Goal: Task Accomplishment & Management: Use online tool/utility

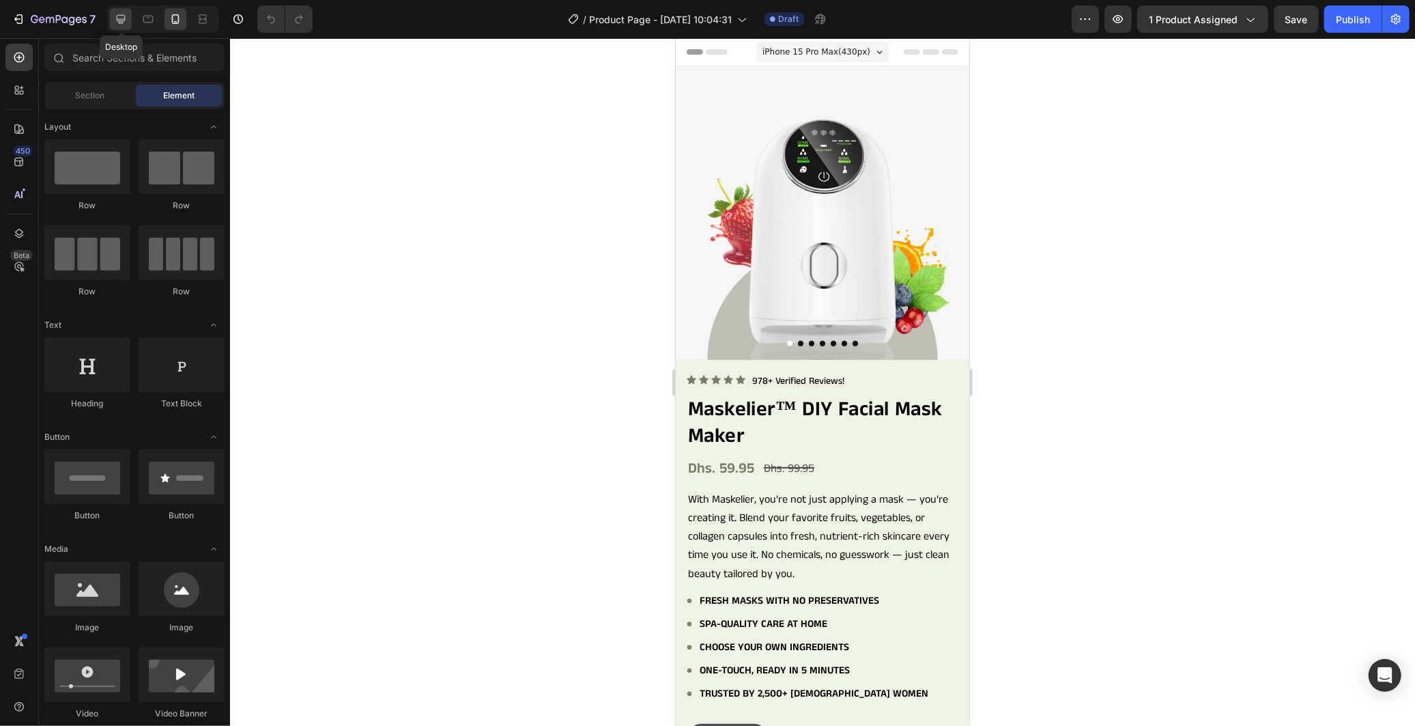
click at [117, 15] on icon at bounding box center [121, 19] width 14 height 14
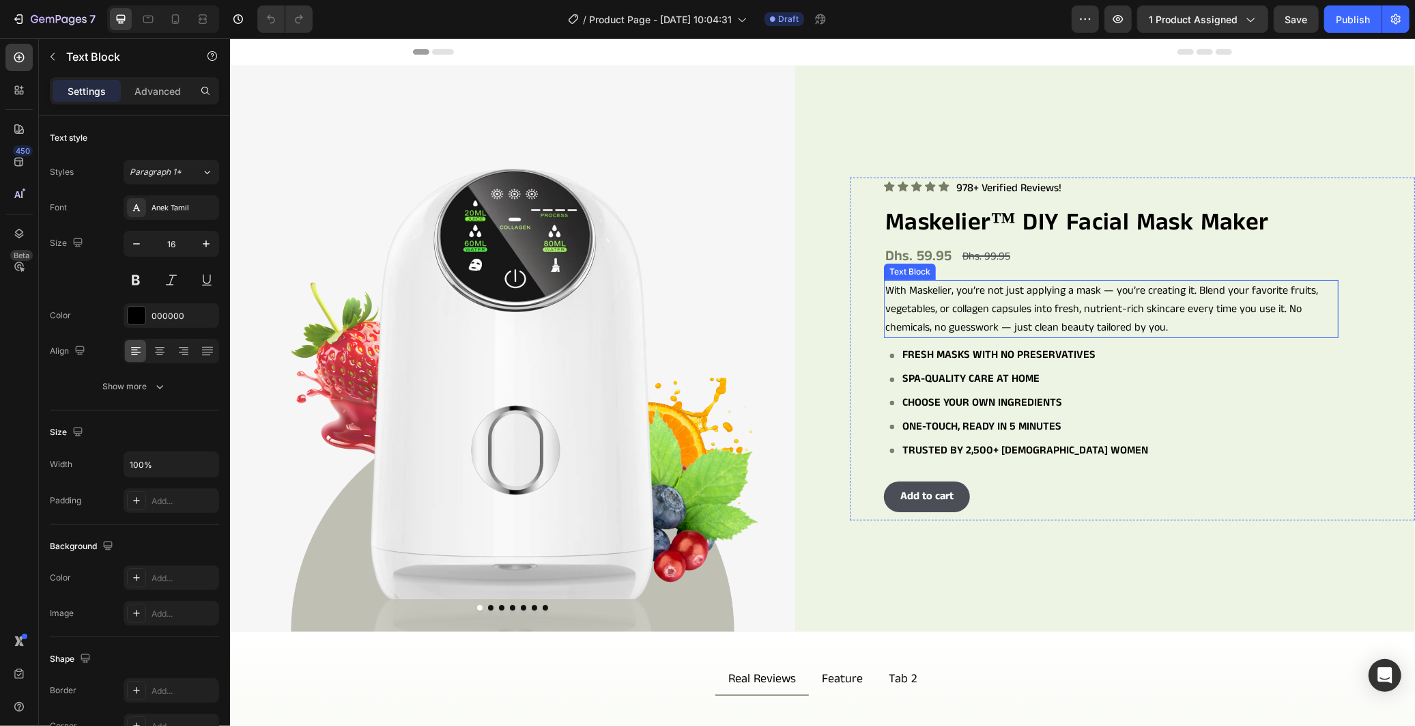
click at [1200, 331] on p "With Maskelier, you’re not just applying a mask — you’re creating it. Blend you…" at bounding box center [1111, 309] width 452 height 56
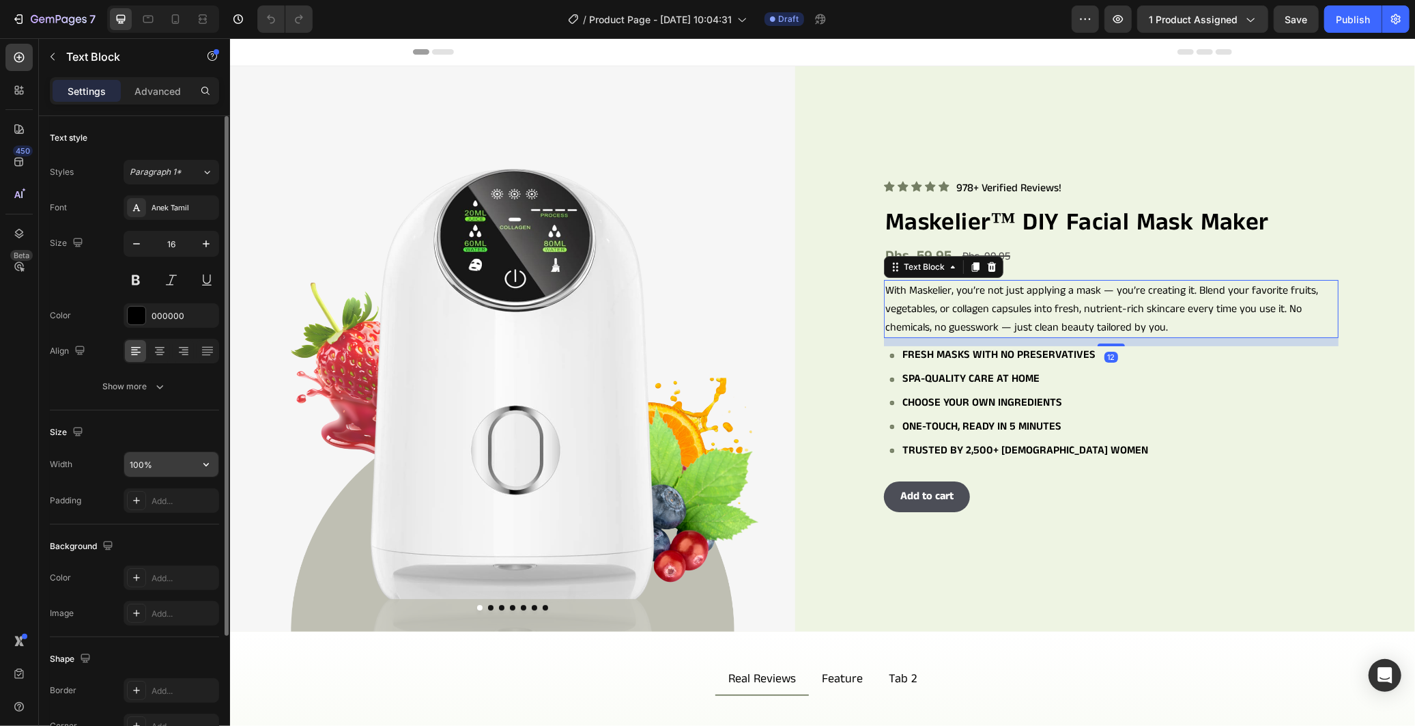
click at [164, 453] on input "100%" at bounding box center [171, 464] width 94 height 25
click at [216, 468] on button "button" at bounding box center [206, 464] width 25 height 25
click at [137, 462] on input "100%" at bounding box center [171, 464] width 94 height 25
drag, startPoint x: 139, startPoint y: 463, endPoint x: 130, endPoint y: 463, distance: 8.9
click at [130, 463] on input "100%" at bounding box center [171, 464] width 94 height 25
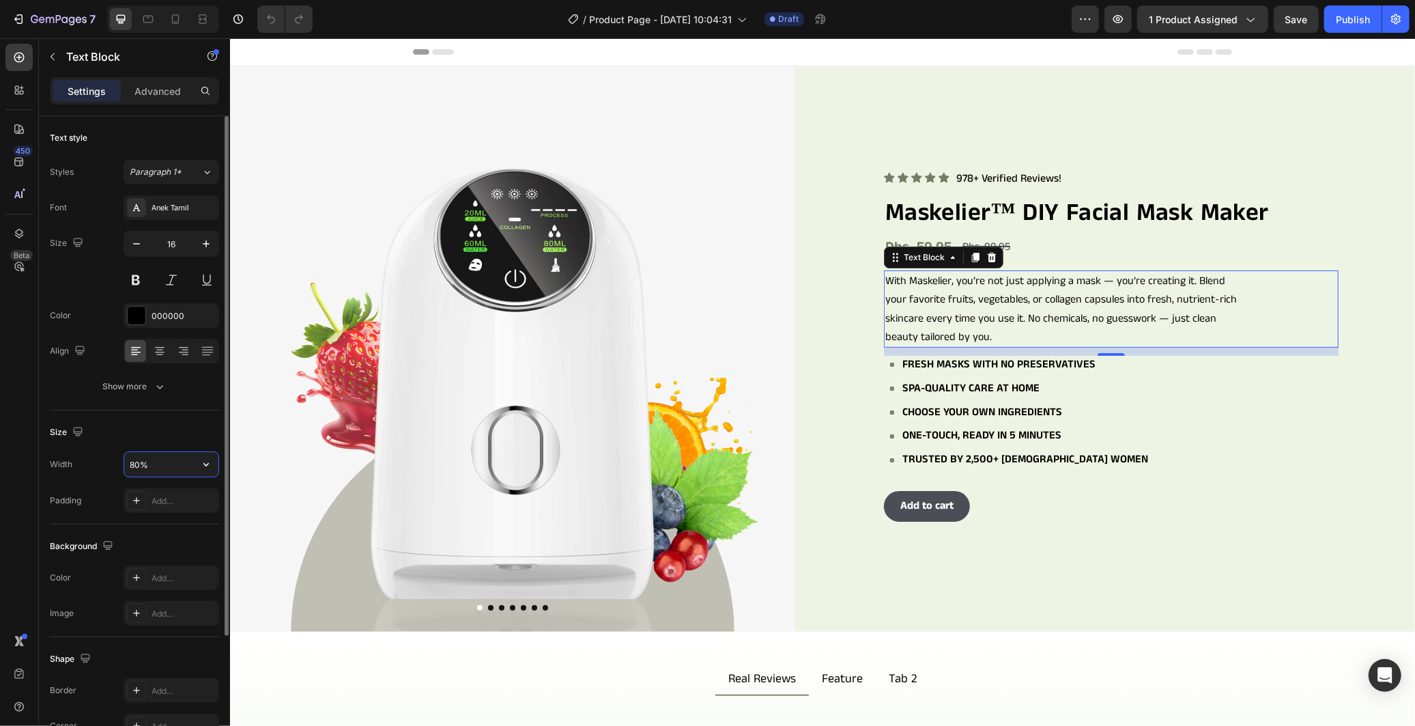
drag, startPoint x: 134, startPoint y: 458, endPoint x: 120, endPoint y: 458, distance: 14.3
click at [120, 458] on div "Width 80%" at bounding box center [134, 464] width 169 height 26
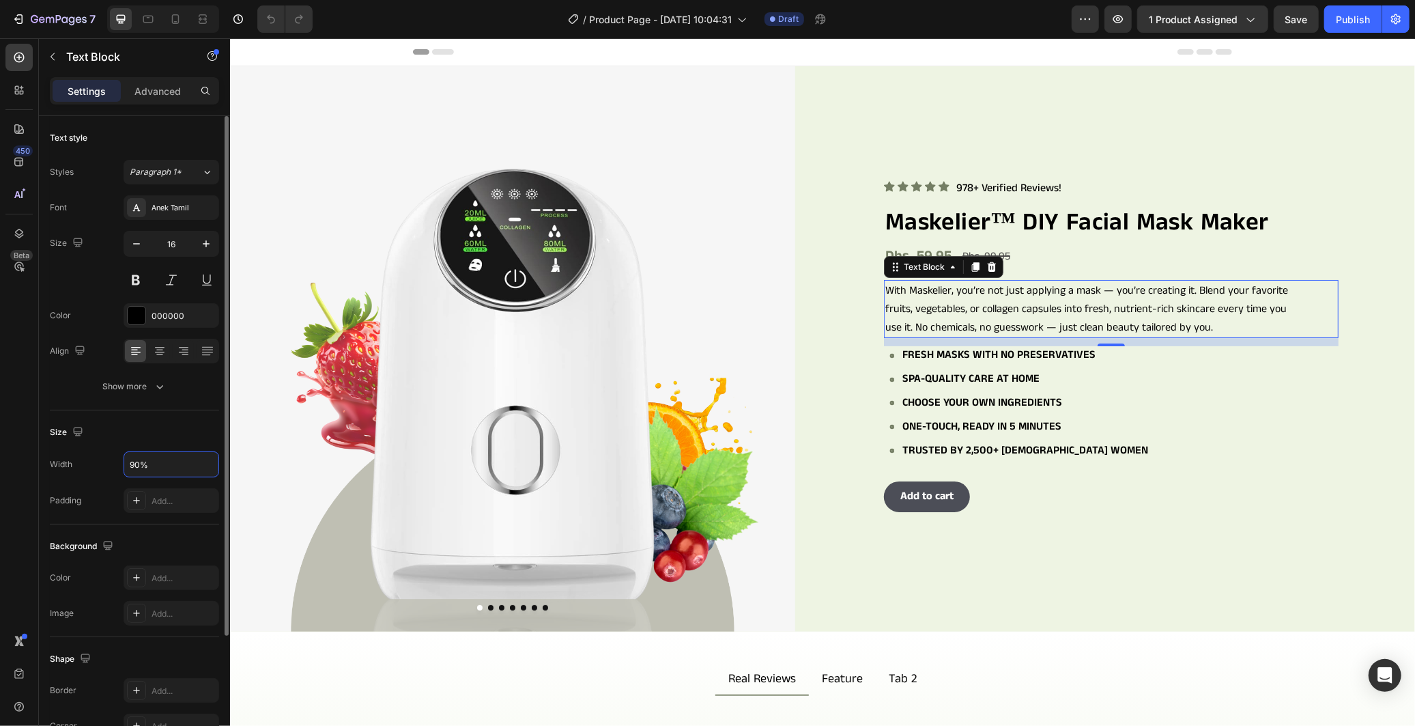
type input "90%"
click at [165, 431] on div "Size" at bounding box center [134, 432] width 169 height 22
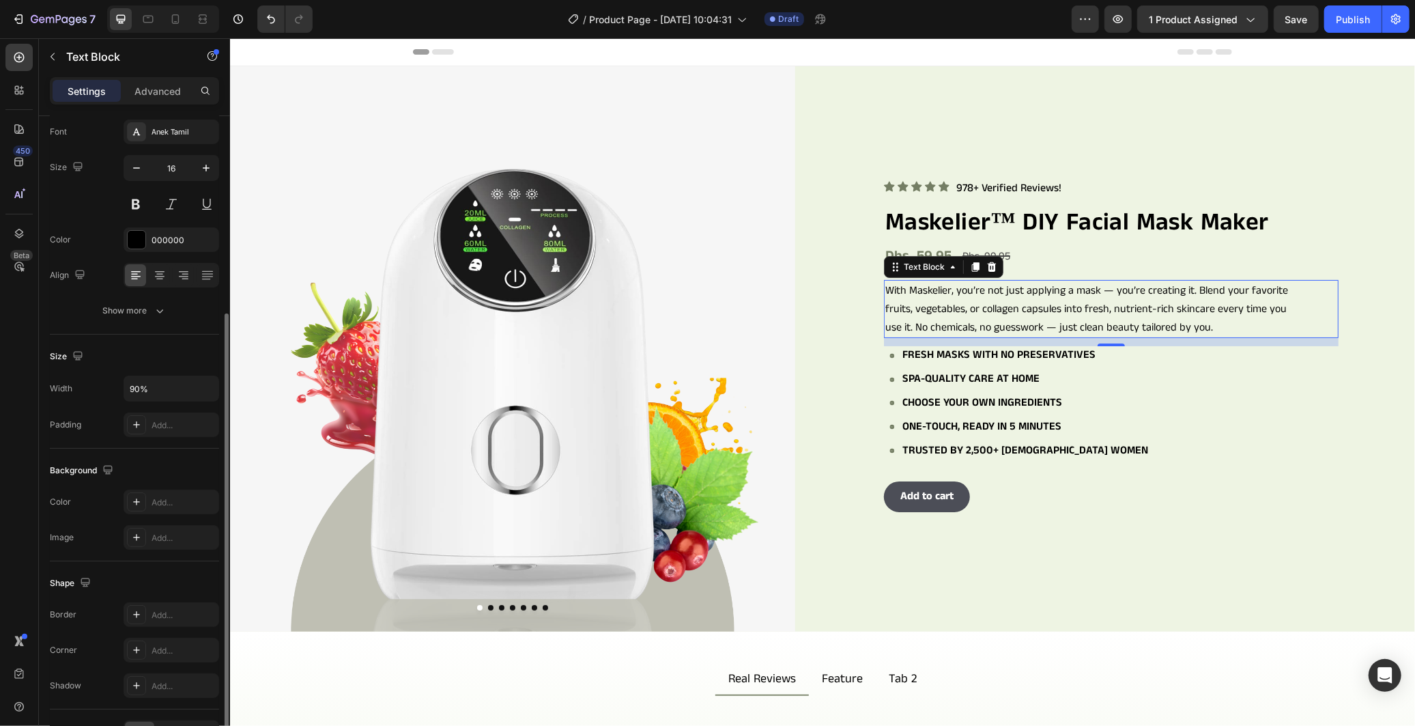
scroll to position [160, 0]
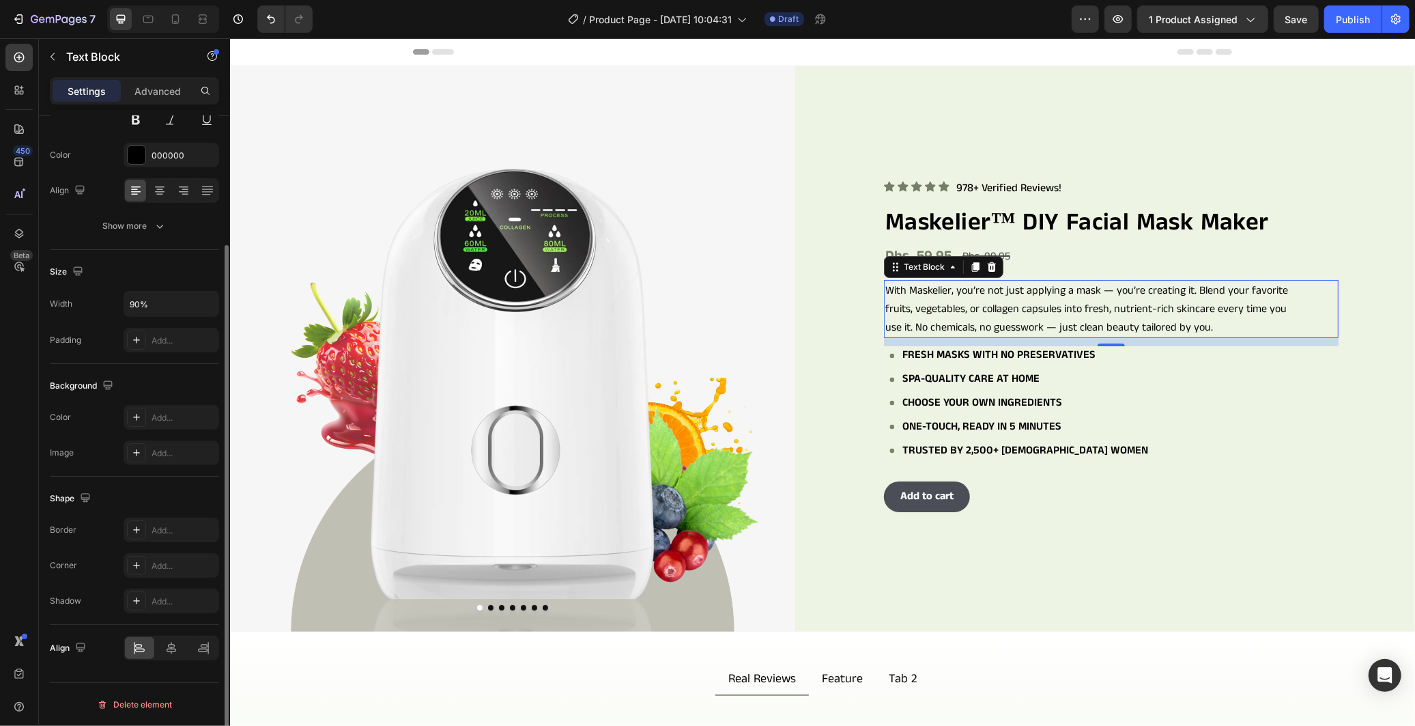
click at [173, 281] on div "Size" at bounding box center [134, 272] width 169 height 22
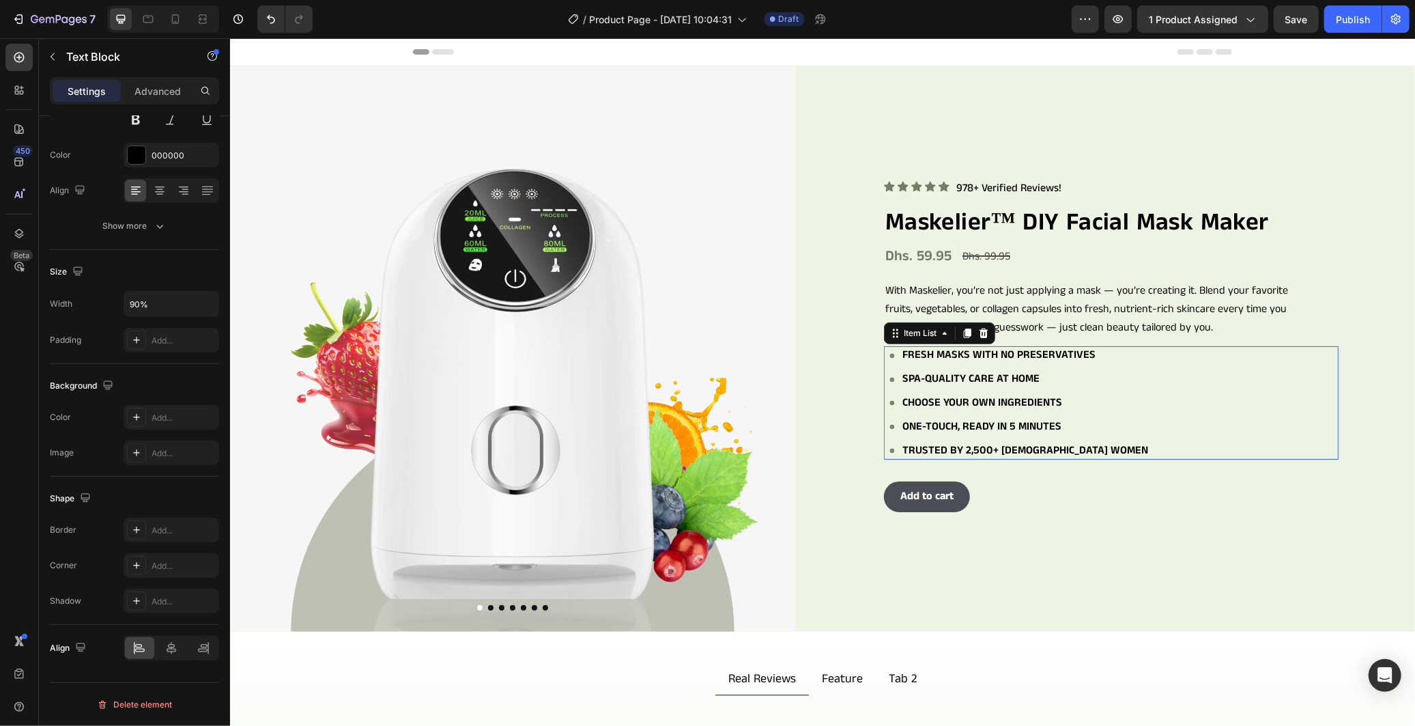
click at [1145, 416] on div "Fresh masks with no preservatives Spa-quality care at home Choose your own ingr…" at bounding box center [1113, 401] width 449 height 113
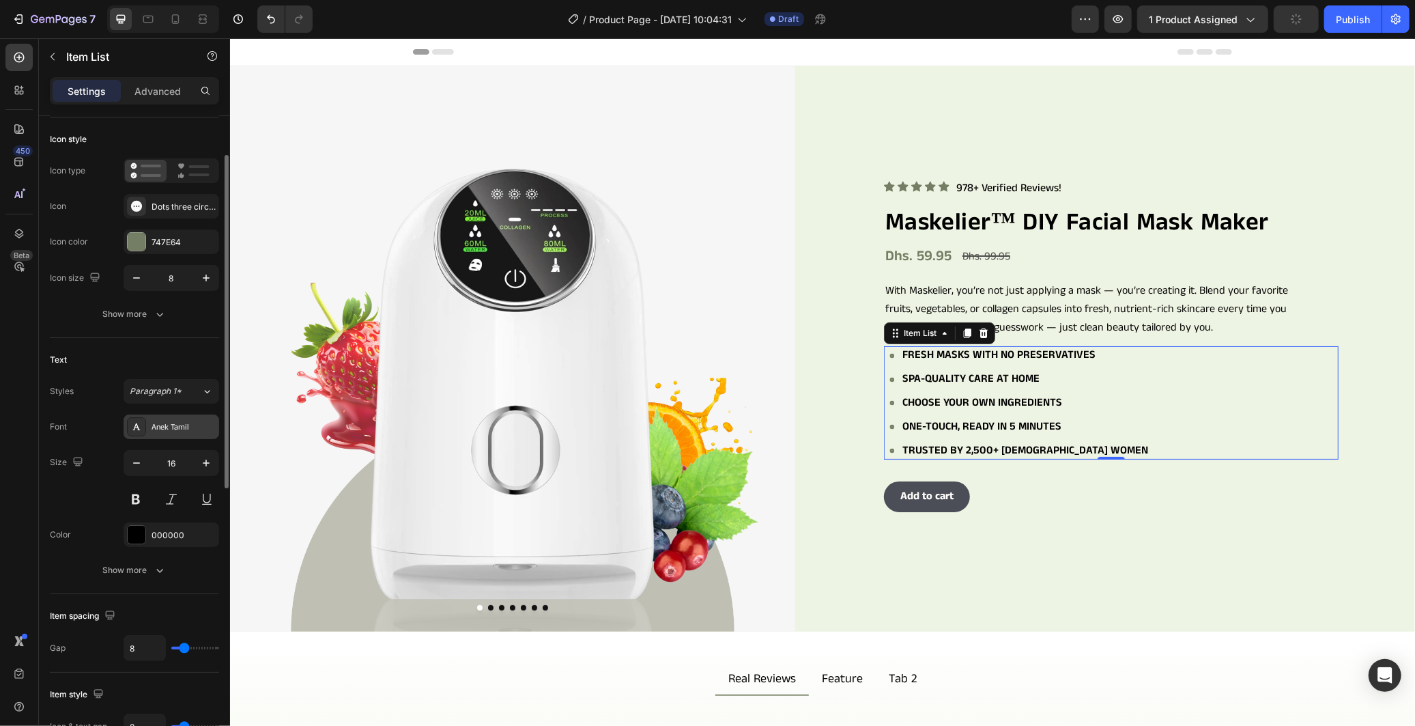
scroll to position [303, 0]
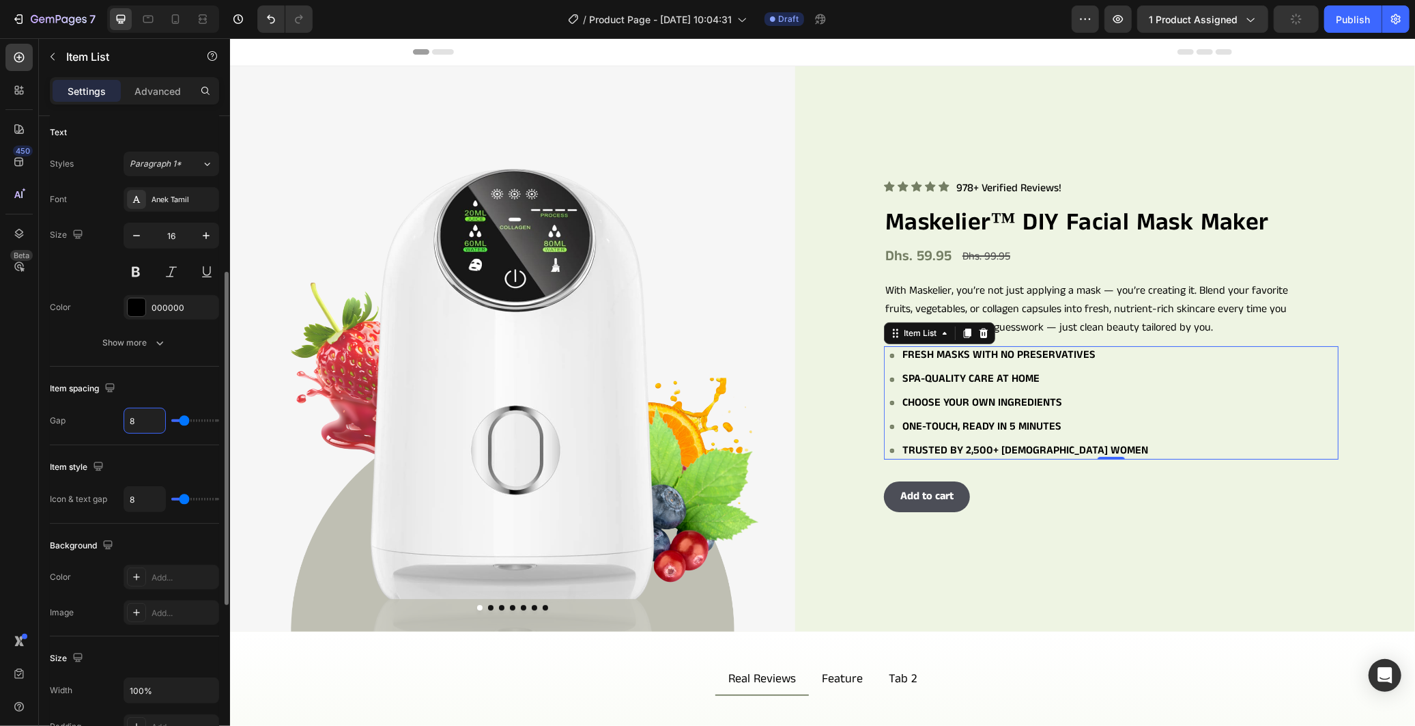
click at [144, 423] on input "8" at bounding box center [144, 420] width 41 height 25
type input "1"
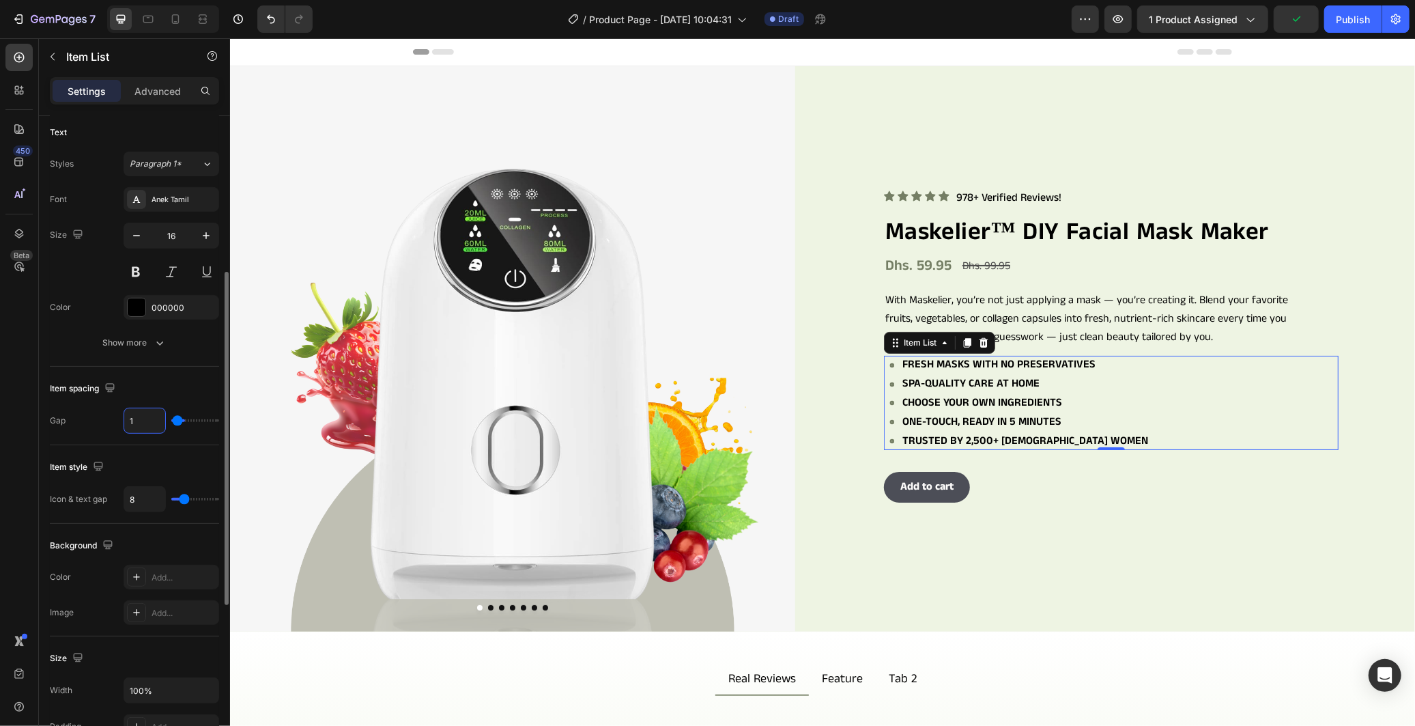
type input "12"
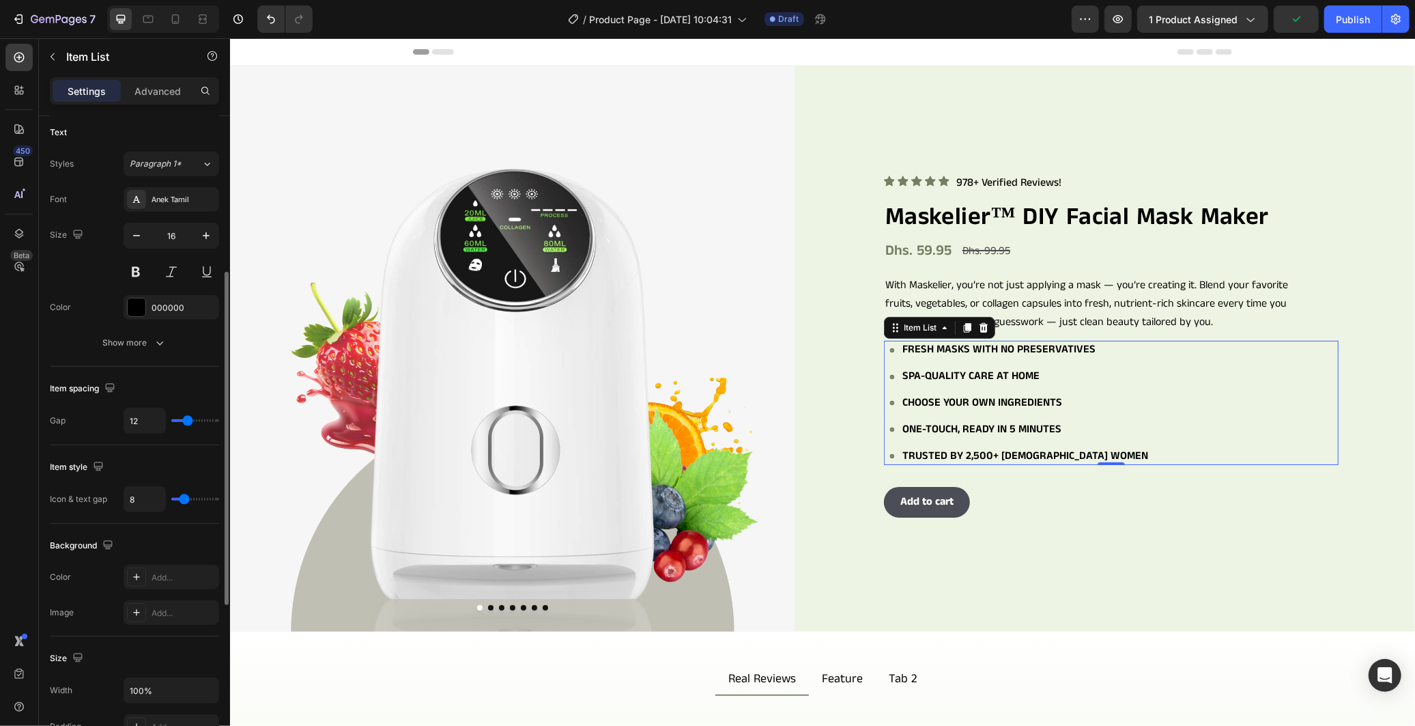
click at [169, 392] on div "Item spacing" at bounding box center [134, 388] width 169 height 22
click at [144, 423] on input "12" at bounding box center [144, 420] width 41 height 25
type input "1"
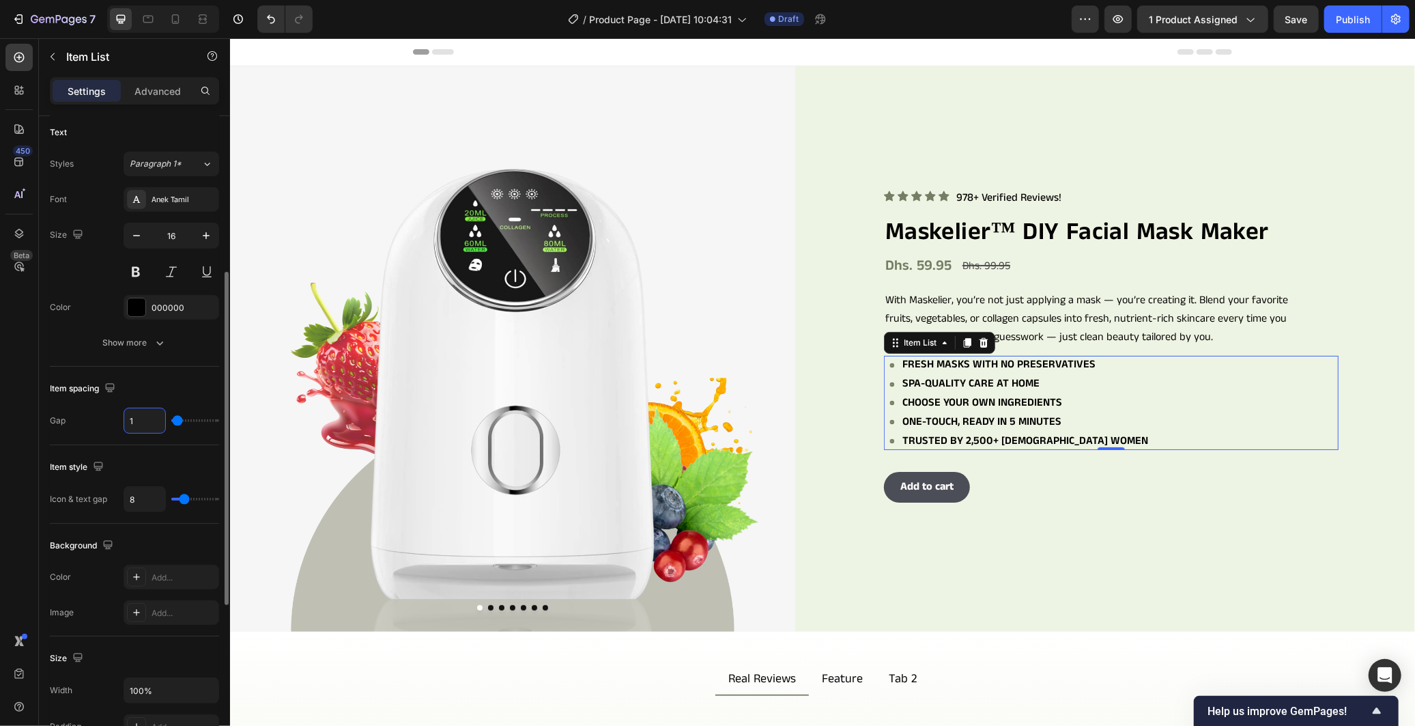
type input "10"
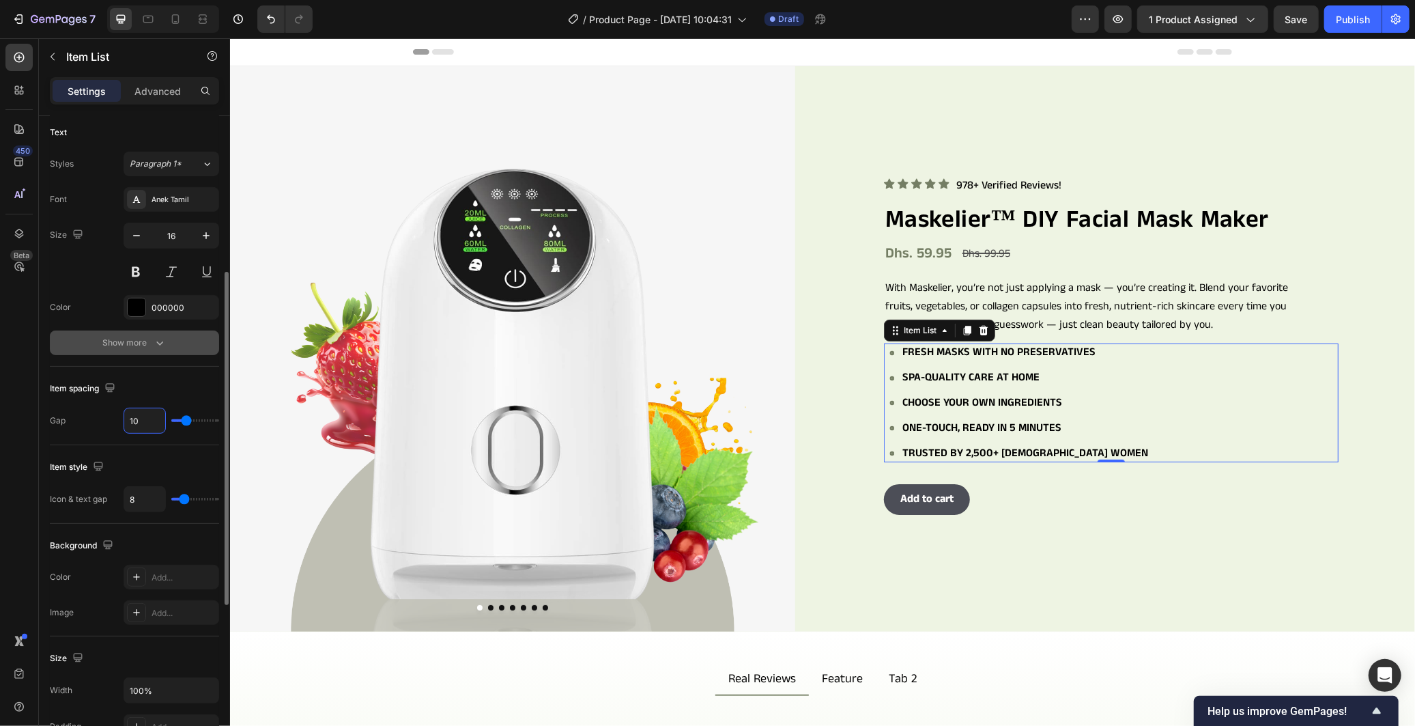
type input "10"
click at [169, 344] on button "Show more" at bounding box center [134, 342] width 169 height 25
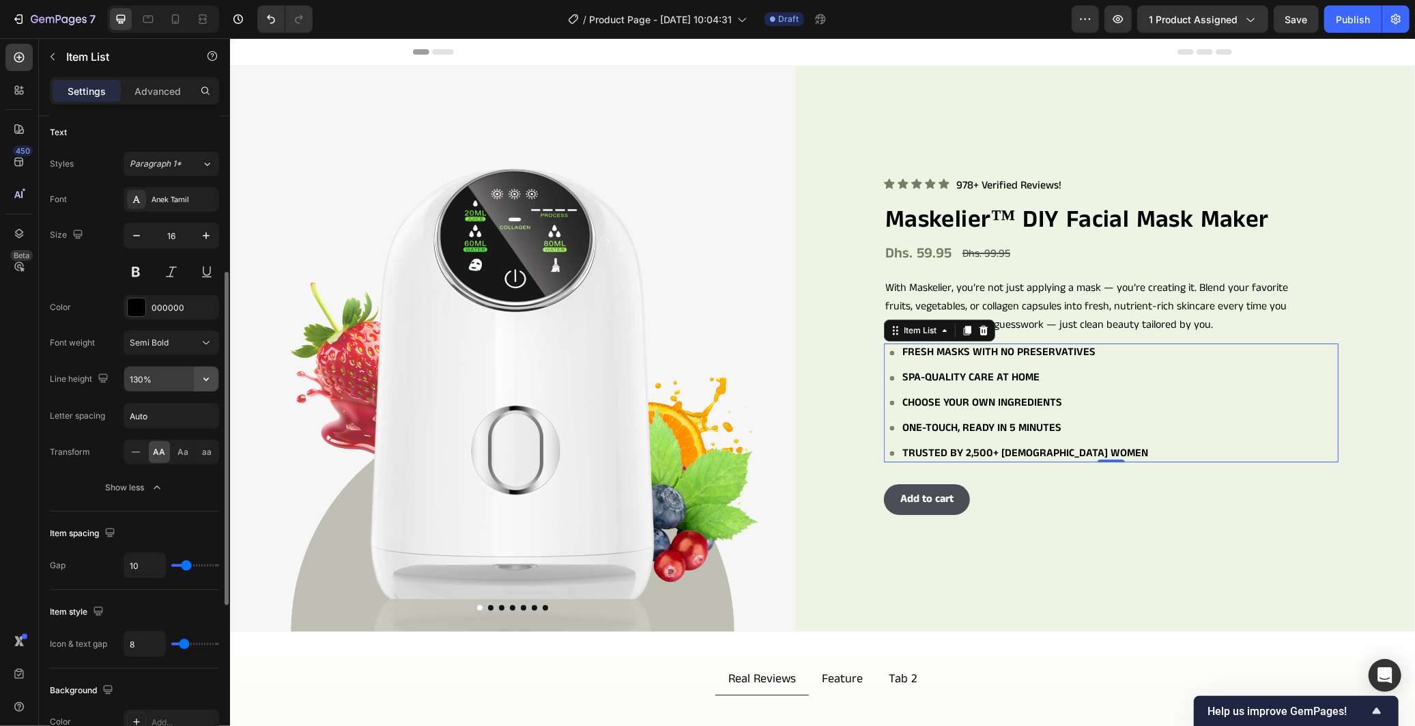
click at [202, 385] on icon "button" at bounding box center [206, 379] width 14 height 14
click at [157, 485] on div "150%" at bounding box center [157, 491] width 112 height 26
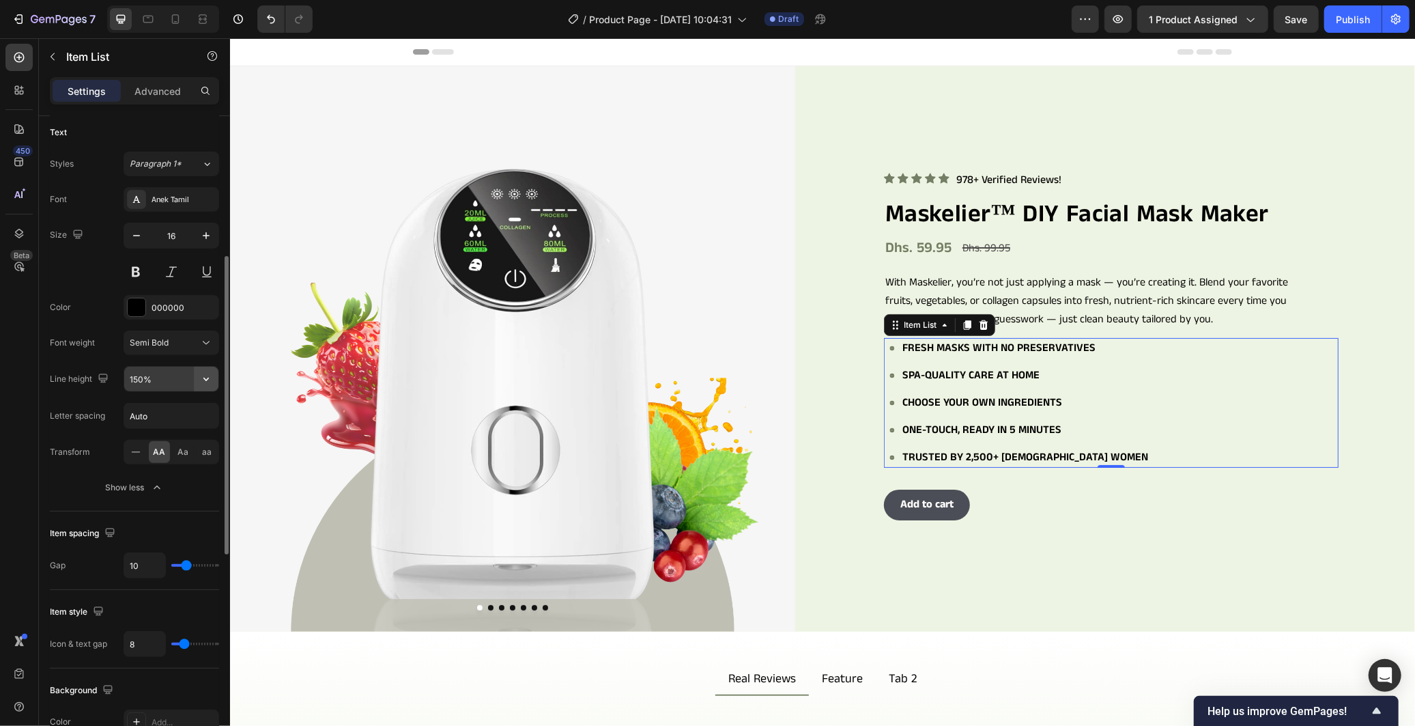
click at [200, 379] on icon "button" at bounding box center [206, 379] width 14 height 14
drag, startPoint x: 145, startPoint y: 462, endPoint x: 160, endPoint y: 465, distance: 15.4
click at [144, 462] on span "130%" at bounding box center [140, 465] width 22 height 12
type input "130%"
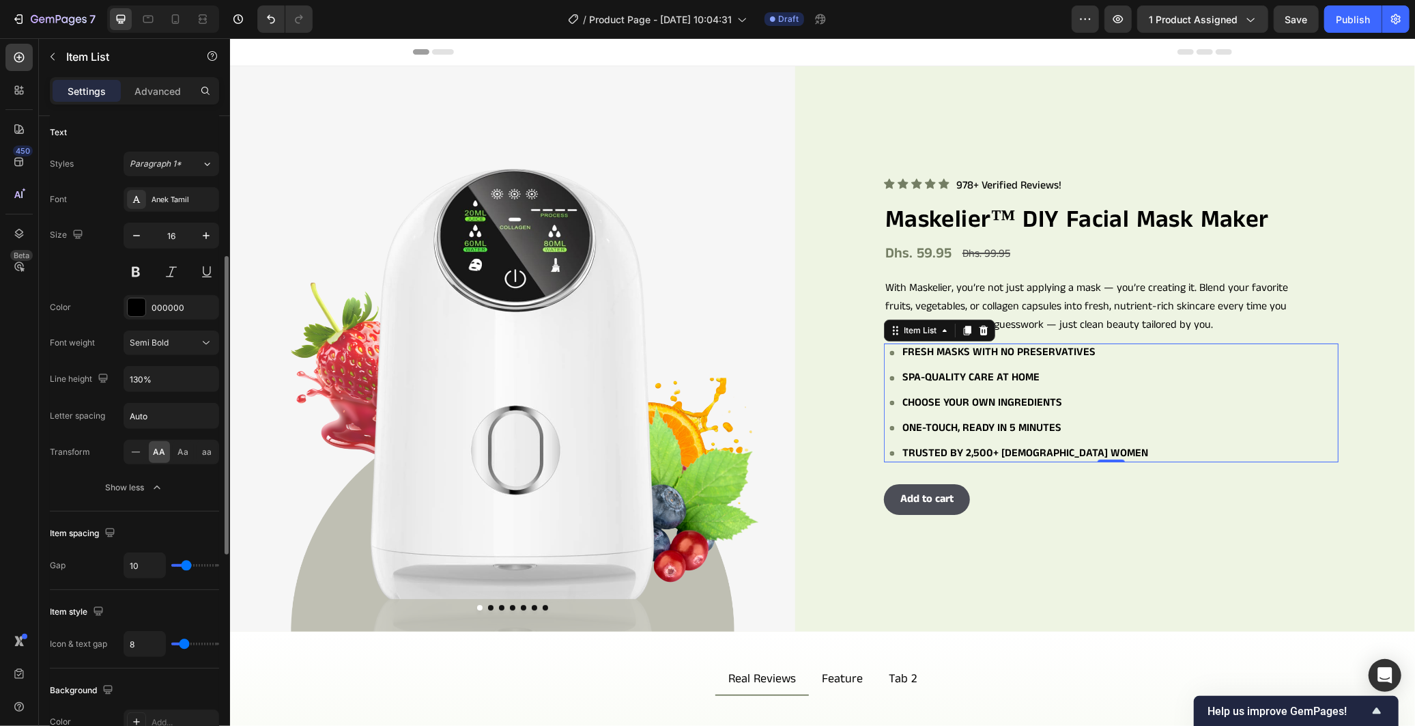
scroll to position [76, 0]
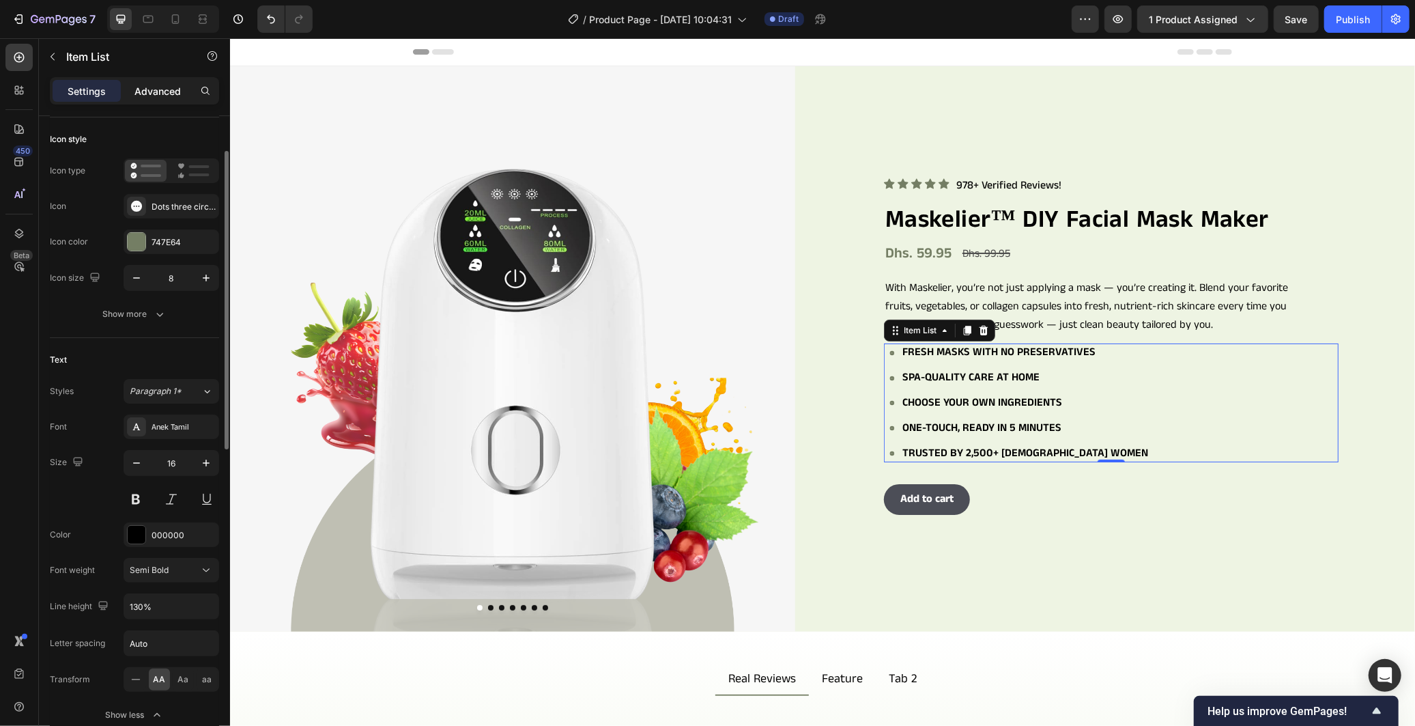
click at [164, 101] on div "Advanced" at bounding box center [158, 91] width 68 height 22
type input "100%"
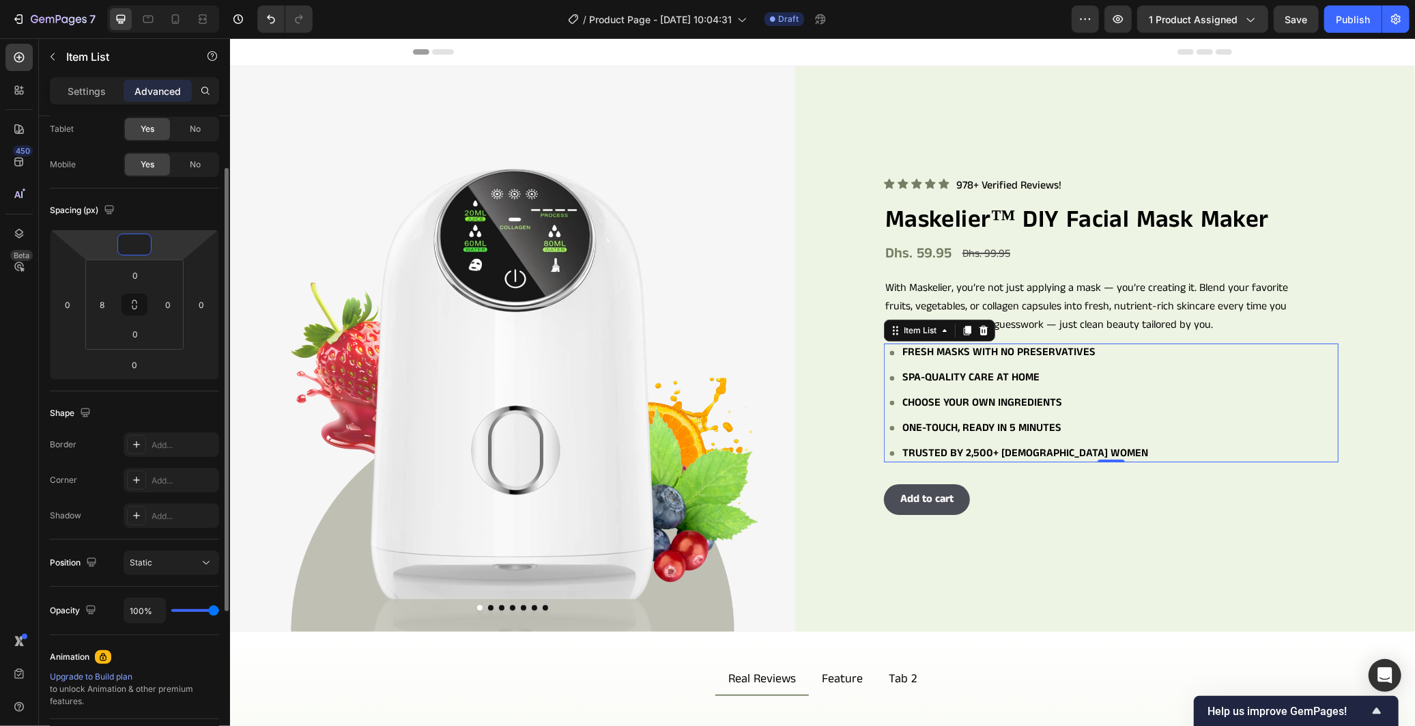
click at [141, 248] on input "number" at bounding box center [134, 244] width 27 height 20
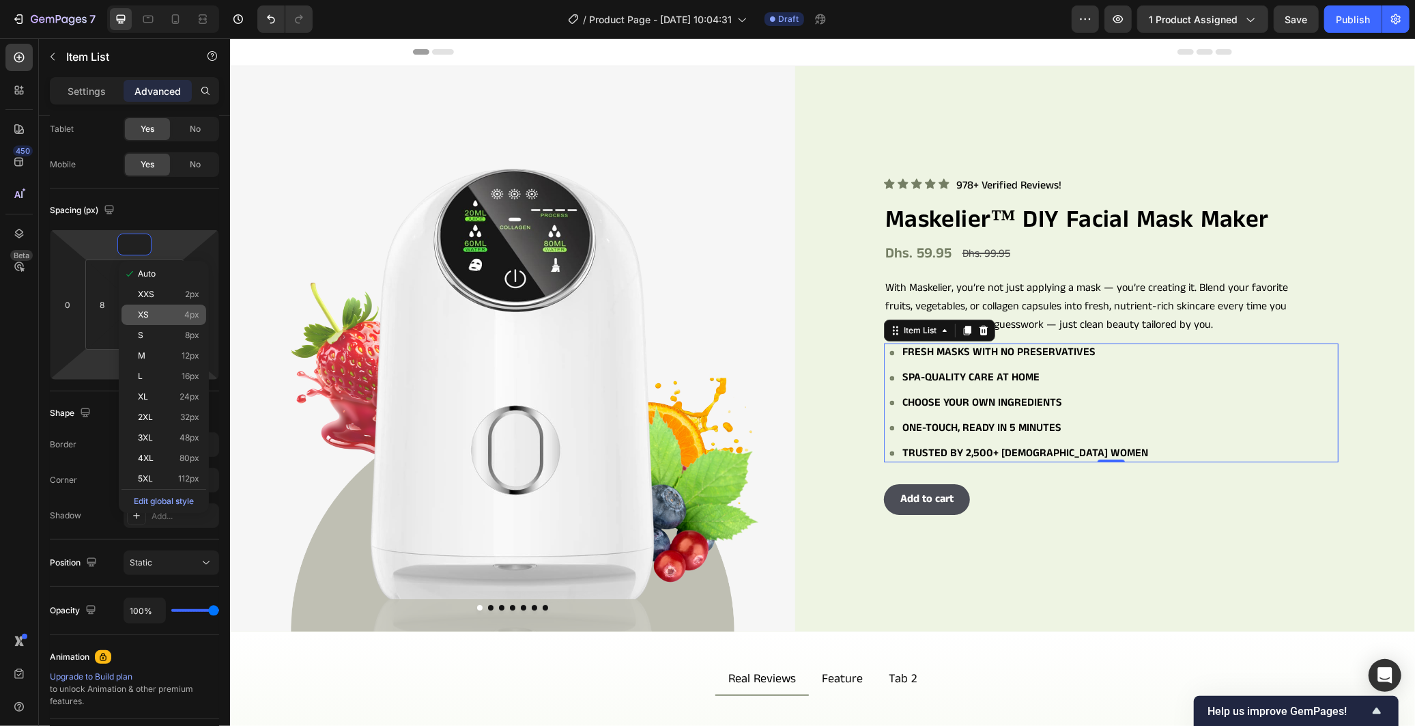
click at [176, 322] on div "XS 4px" at bounding box center [163, 314] width 85 height 20
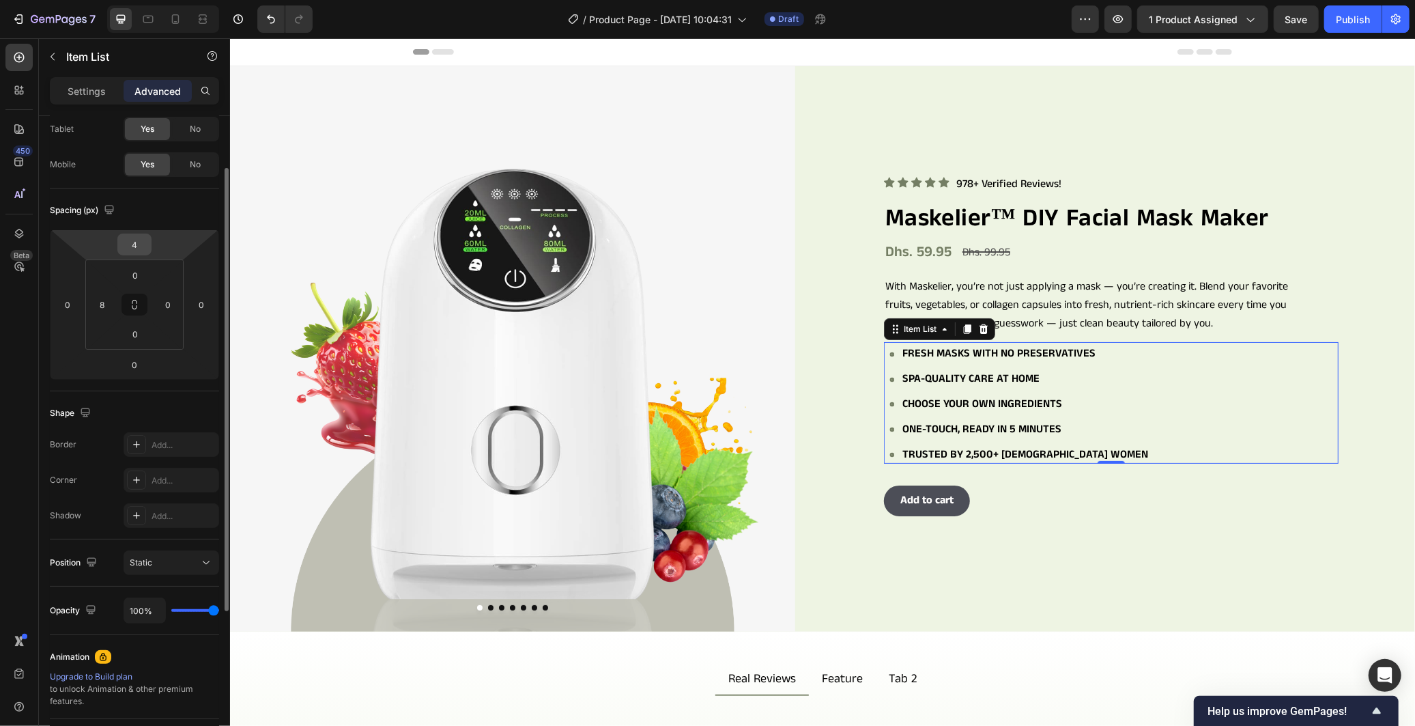
click at [137, 248] on input "4" at bounding box center [134, 244] width 27 height 20
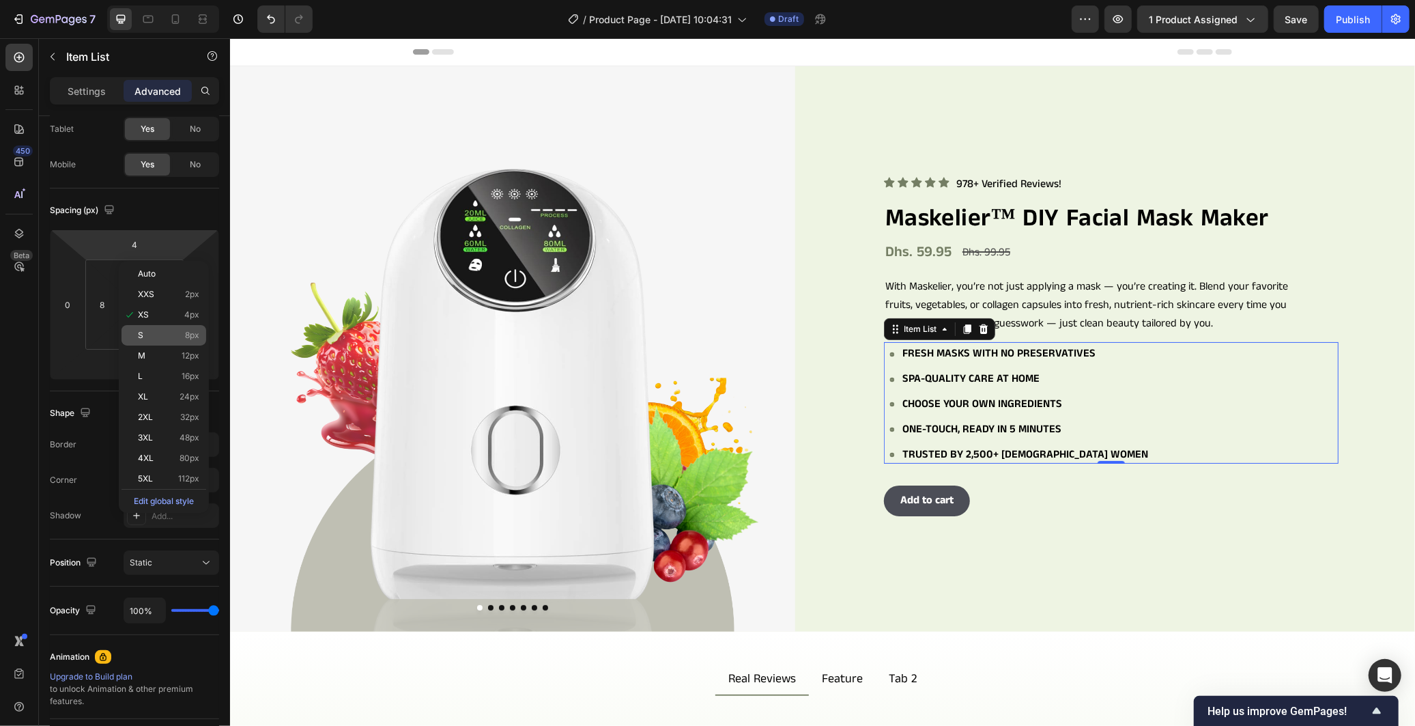
click at [185, 333] on span "8px" at bounding box center [192, 335] width 14 height 10
type input "8"
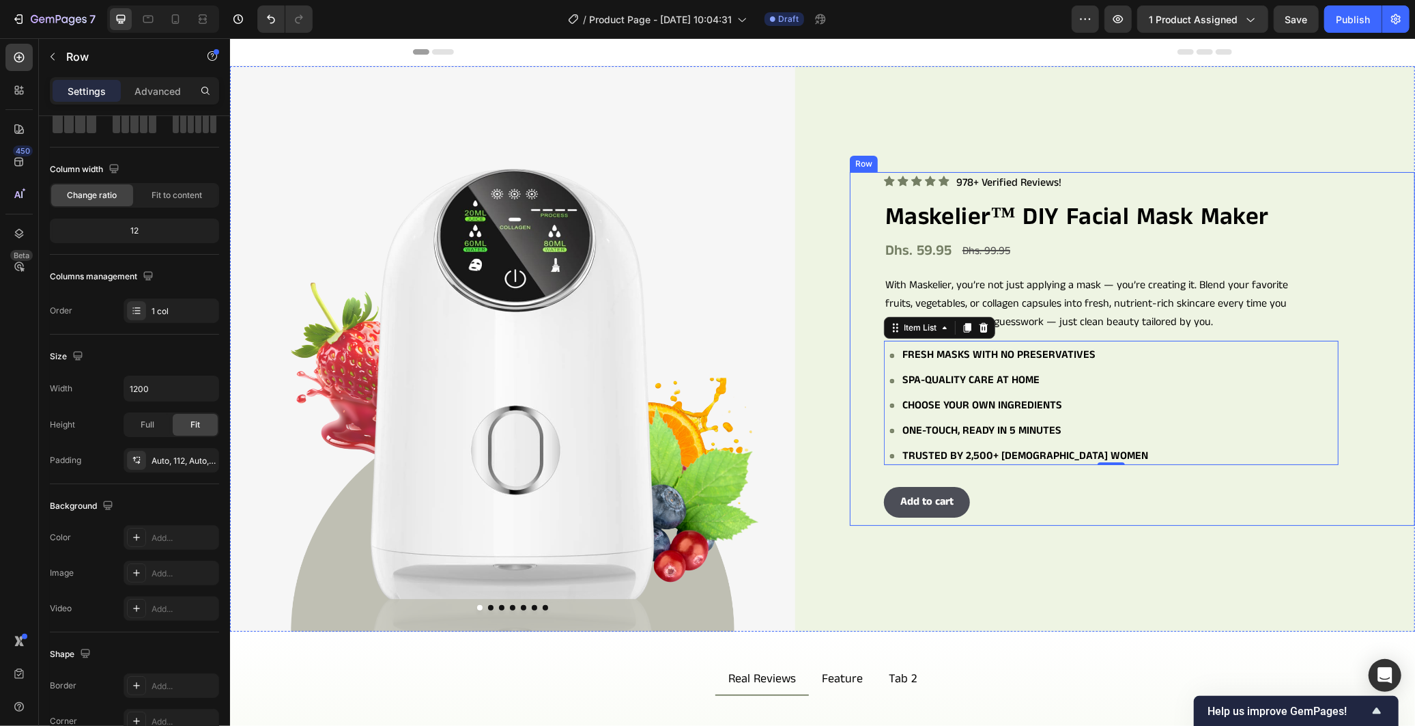
click at [872, 515] on div "Icon Icon Icon Icon Icon Icon List 978+ Verified Reviews! Text Block Row Maskel…" at bounding box center [1131, 348] width 565 height 354
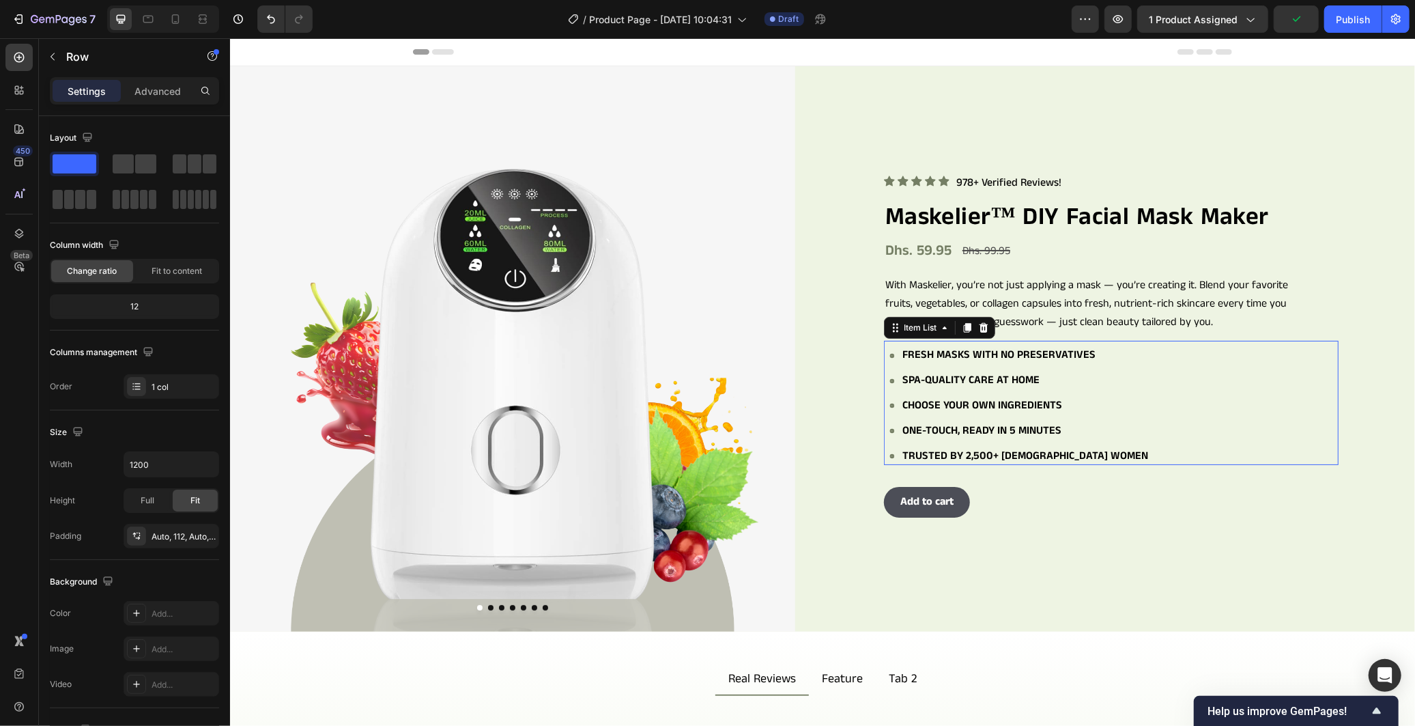
click at [1165, 405] on div "Fresh masks with no preservatives Spa-quality care at home Choose your own ingr…" at bounding box center [1113, 404] width 449 height 119
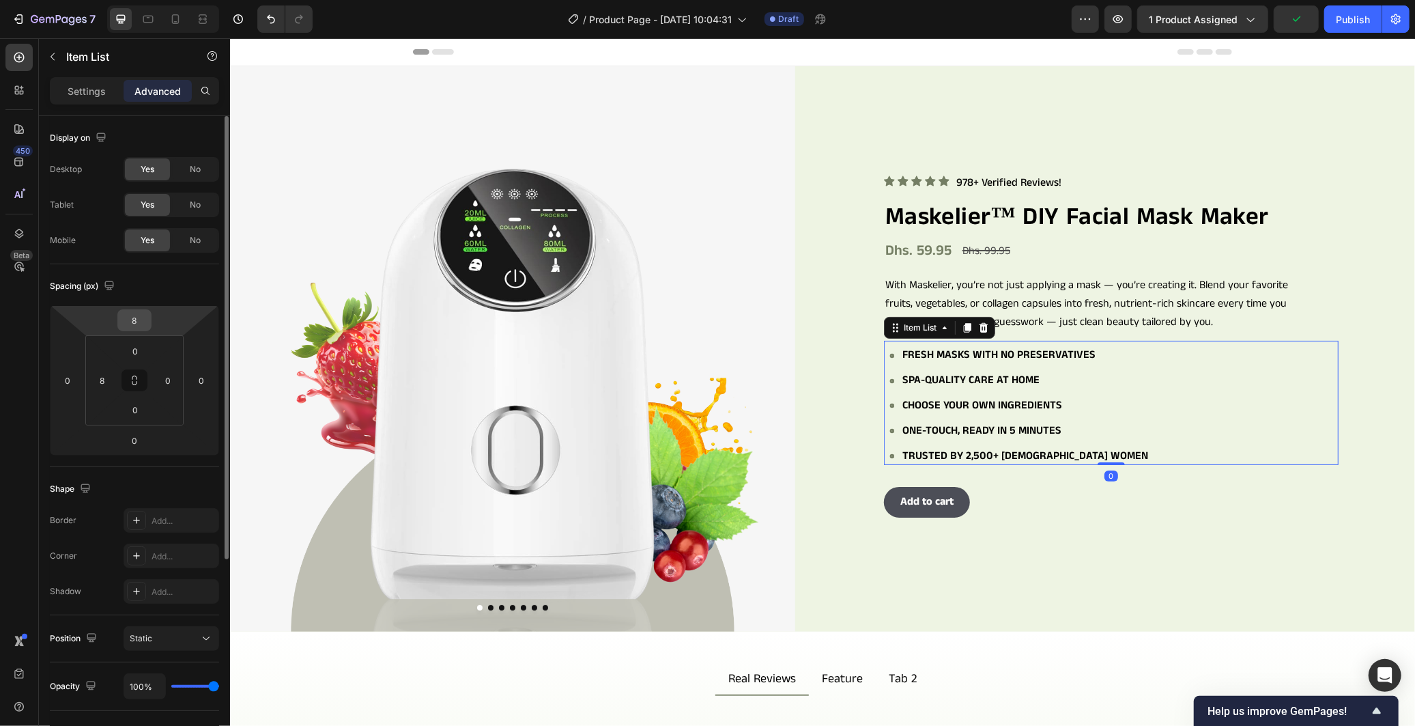
click at [144, 324] on input "8" at bounding box center [134, 320] width 27 height 20
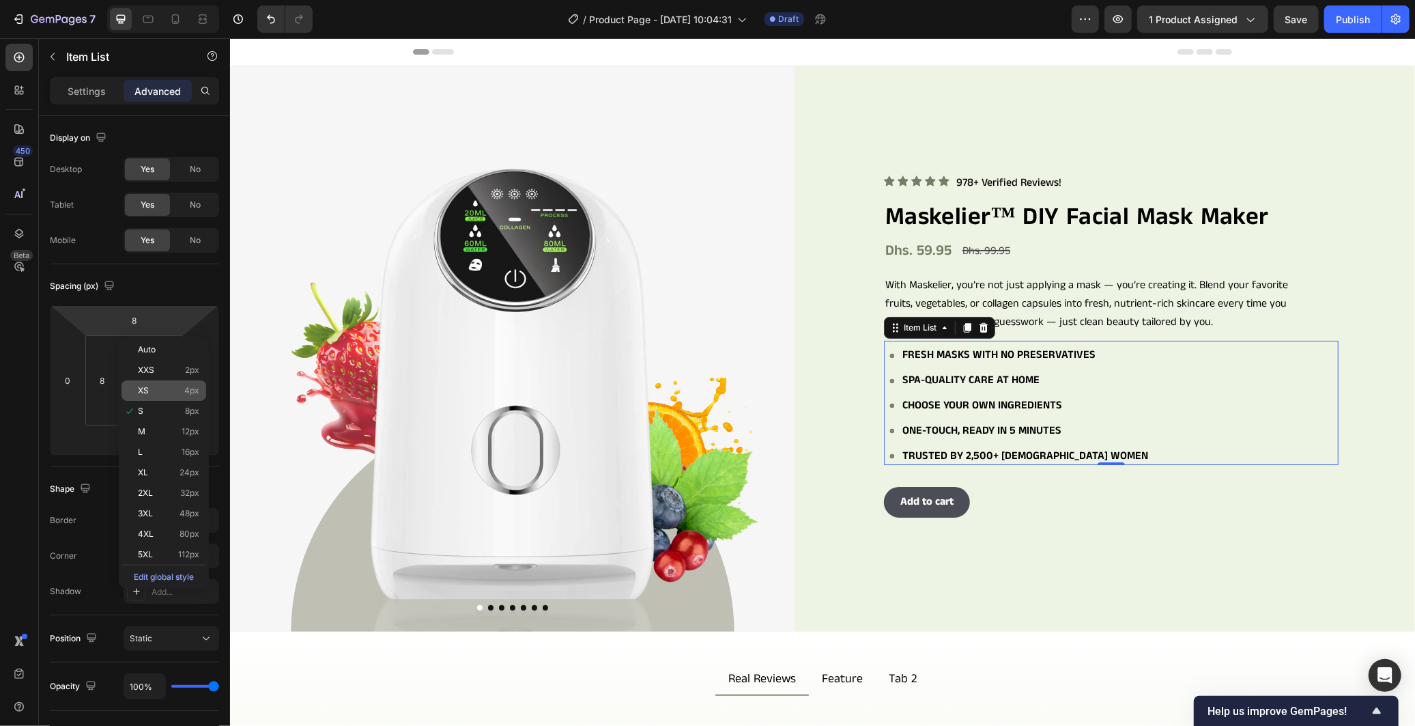
click at [178, 390] on p "XS 4px" at bounding box center [168, 391] width 61 height 10
type input "4"
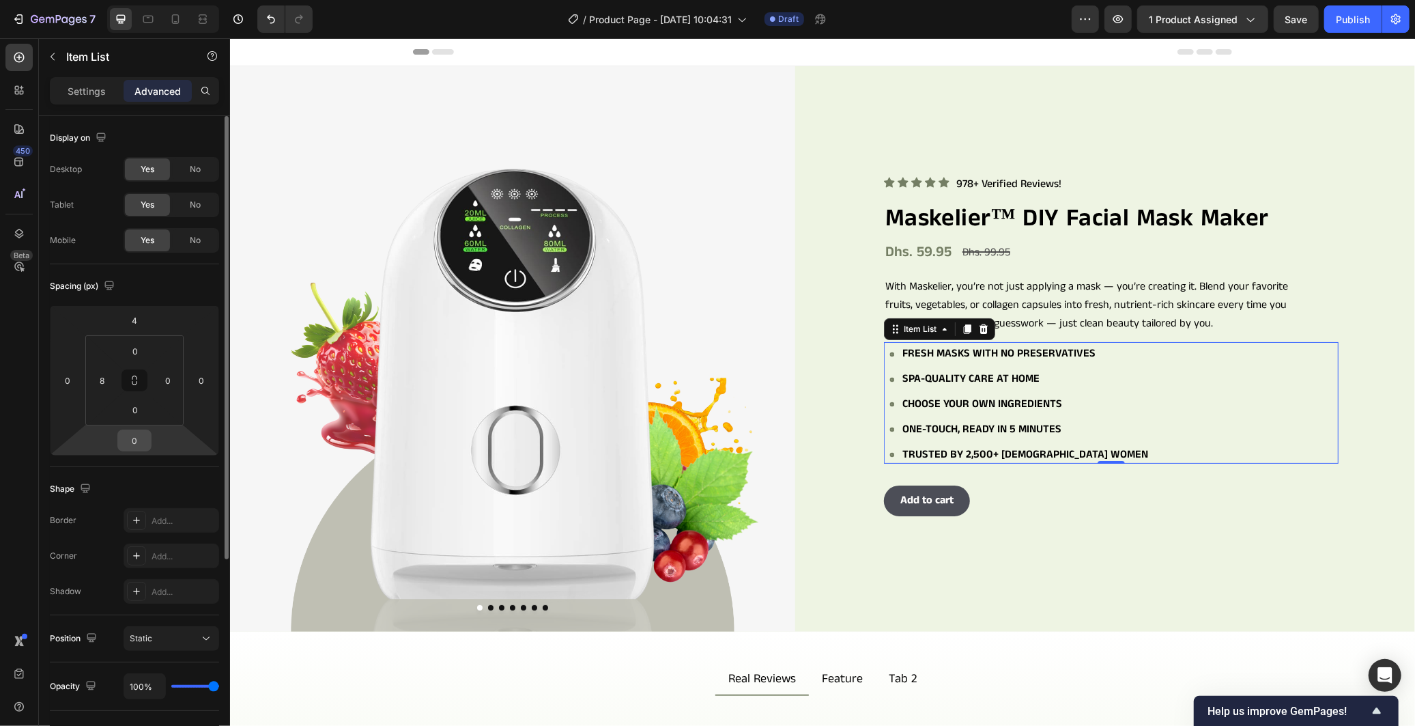
click at [135, 440] on input "0" at bounding box center [134, 440] width 27 height 20
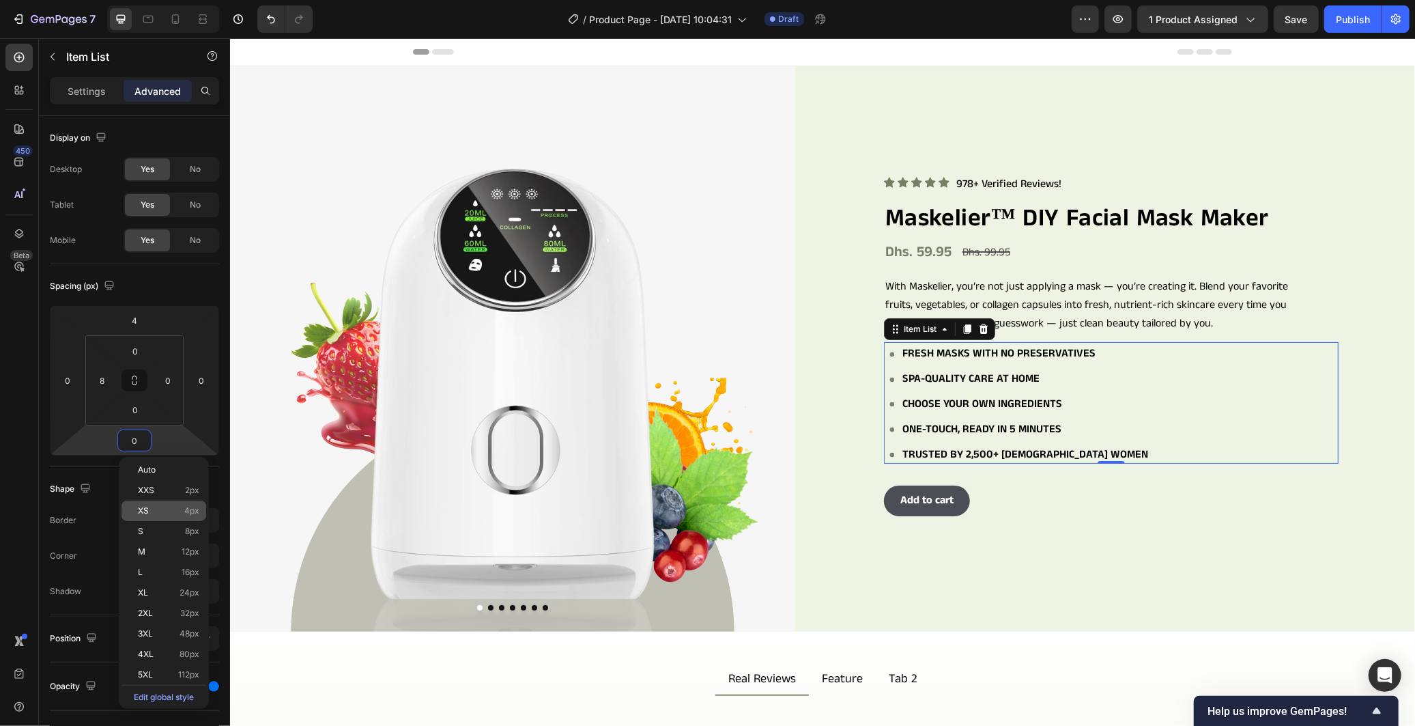
click at [162, 506] on p "XS 4px" at bounding box center [168, 511] width 61 height 10
type input "4"
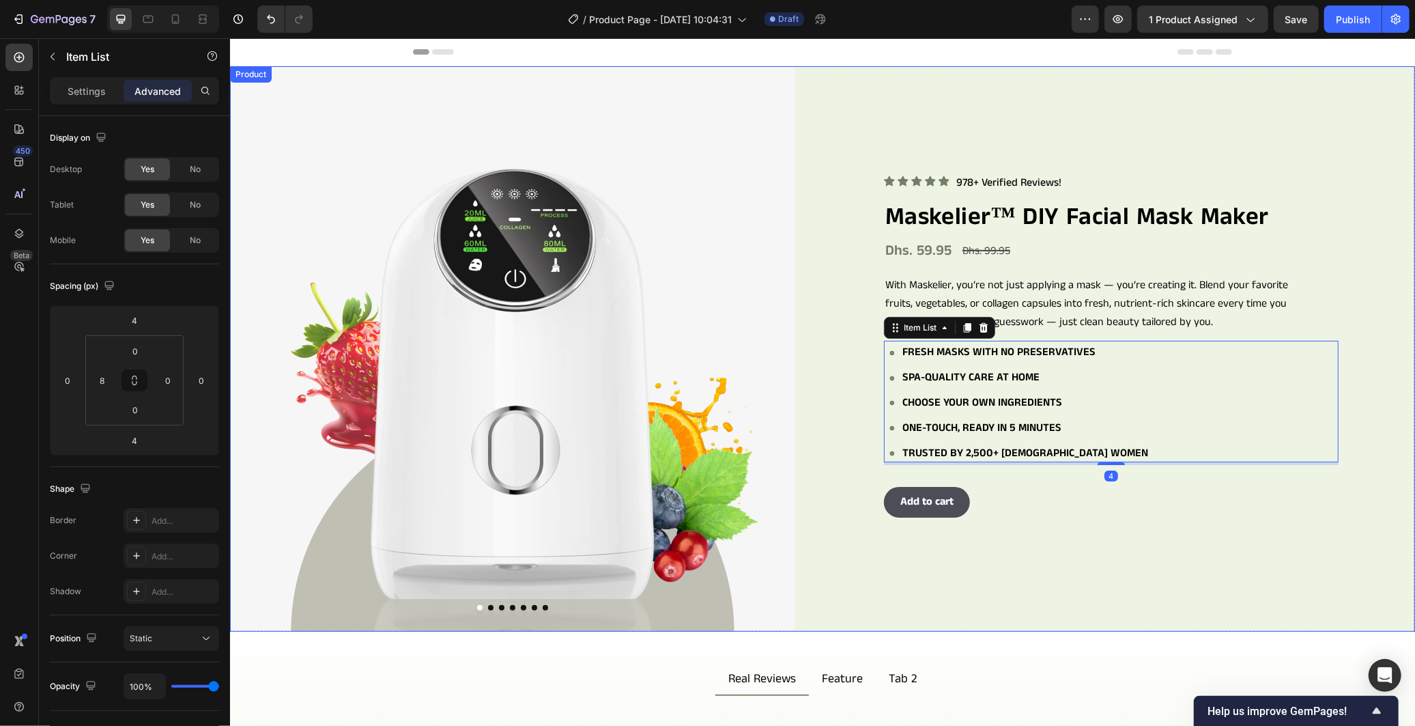
click at [923, 551] on div "Icon Icon Icon Icon Icon Icon List 978+ Verified Reviews! Text Block Row Maskel…" at bounding box center [1131, 348] width 565 height 565
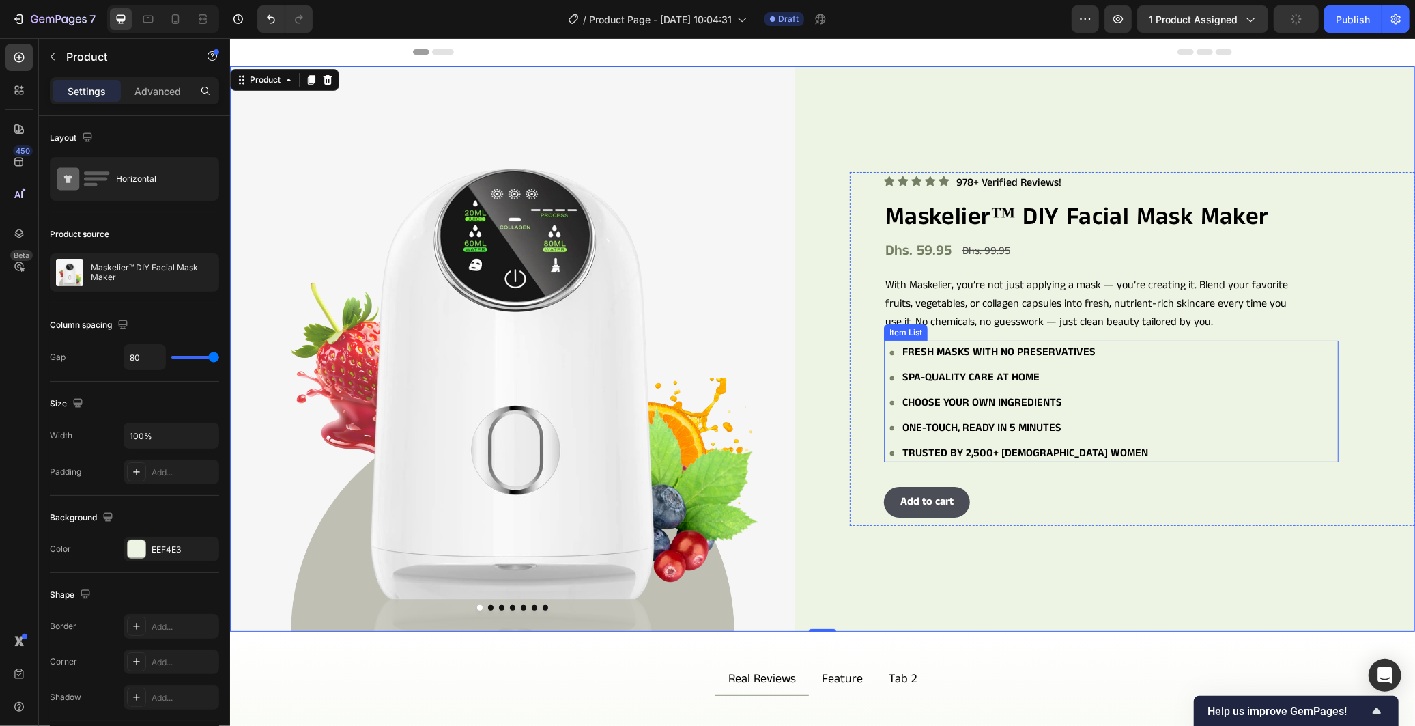
click at [1240, 371] on div "Fresh masks with no preservatives Spa-quality care at home Choose your own ingr…" at bounding box center [1113, 402] width 449 height 119
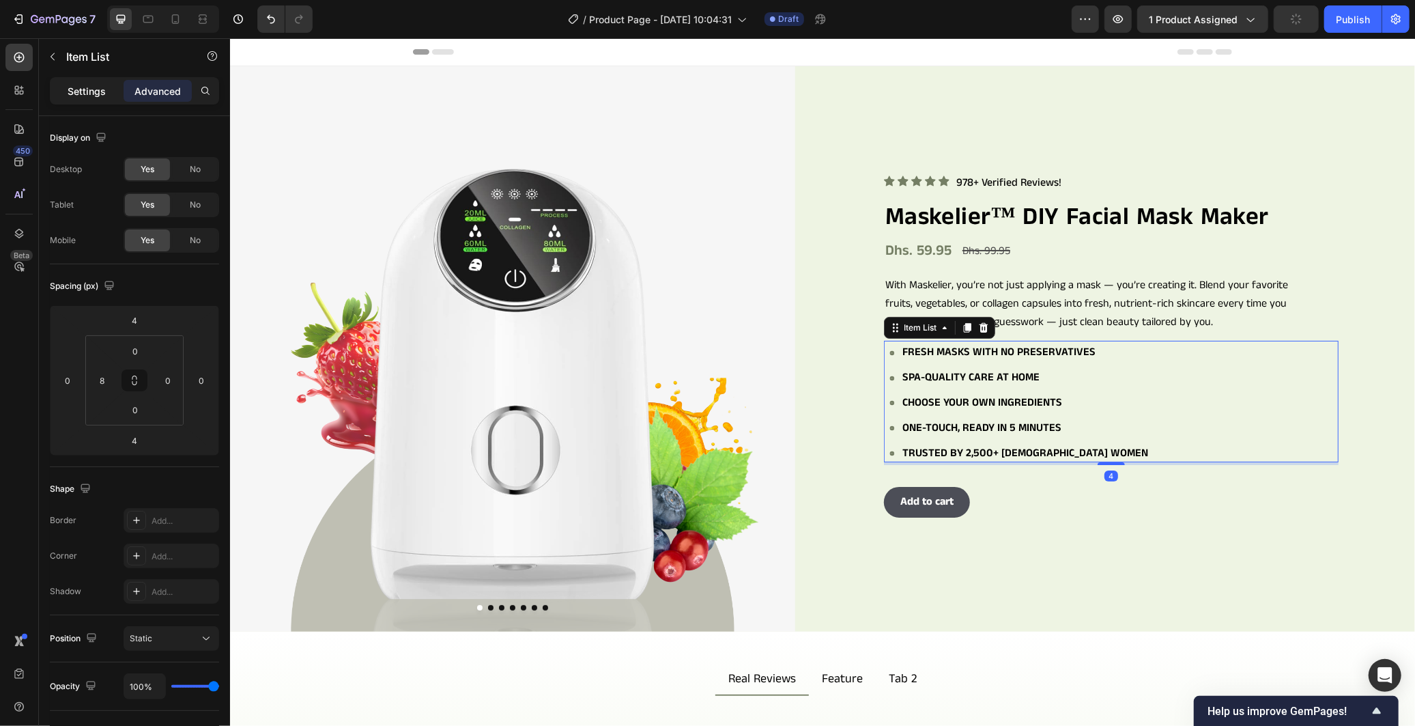
click at [83, 94] on p "Settings" at bounding box center [87, 91] width 38 height 14
type input "8"
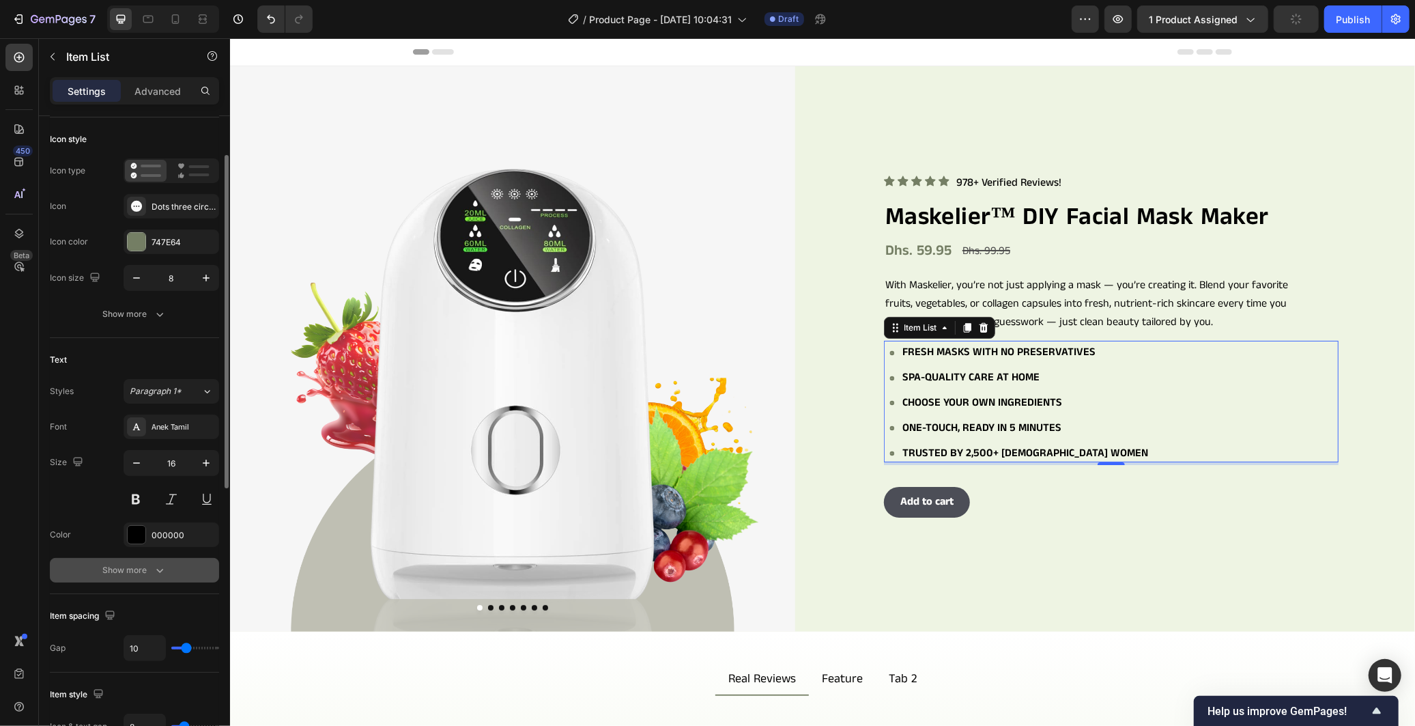
click at [152, 561] on button "Show more" at bounding box center [134, 570] width 169 height 25
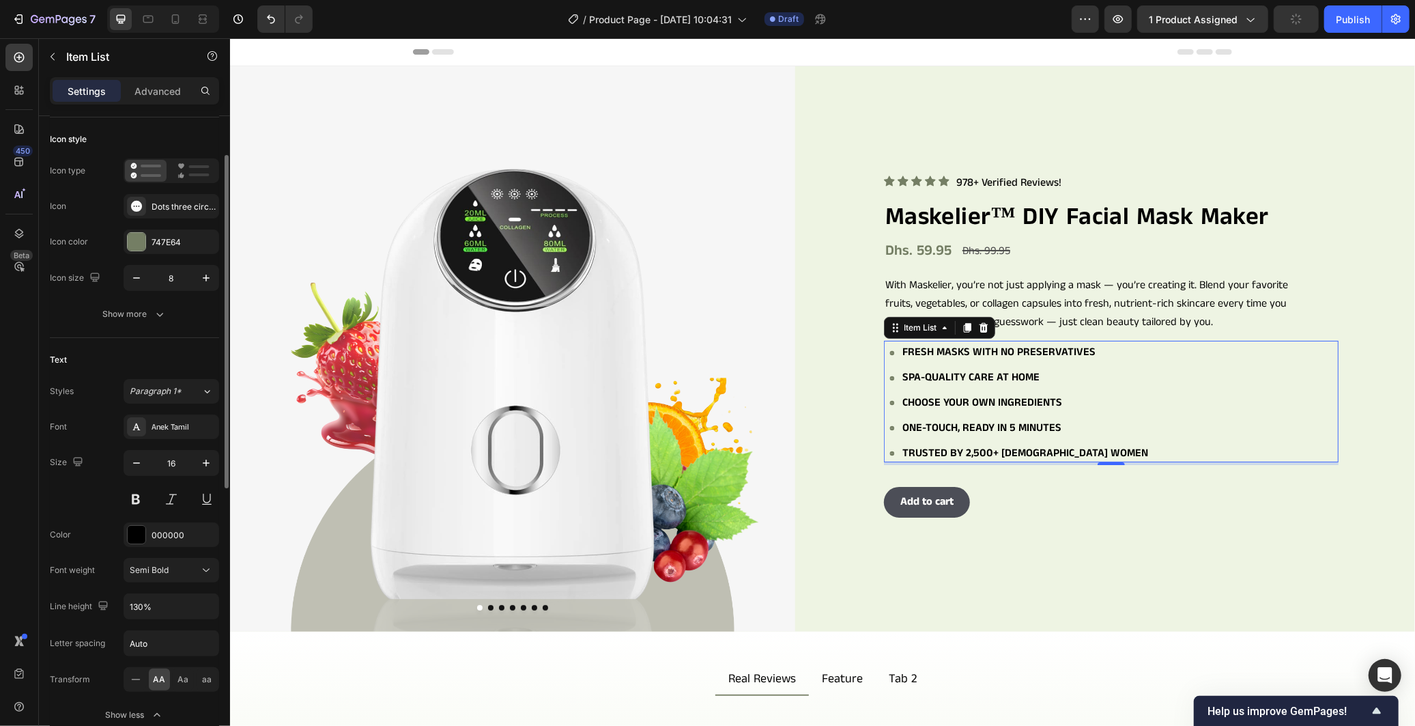
scroll to position [303, 0]
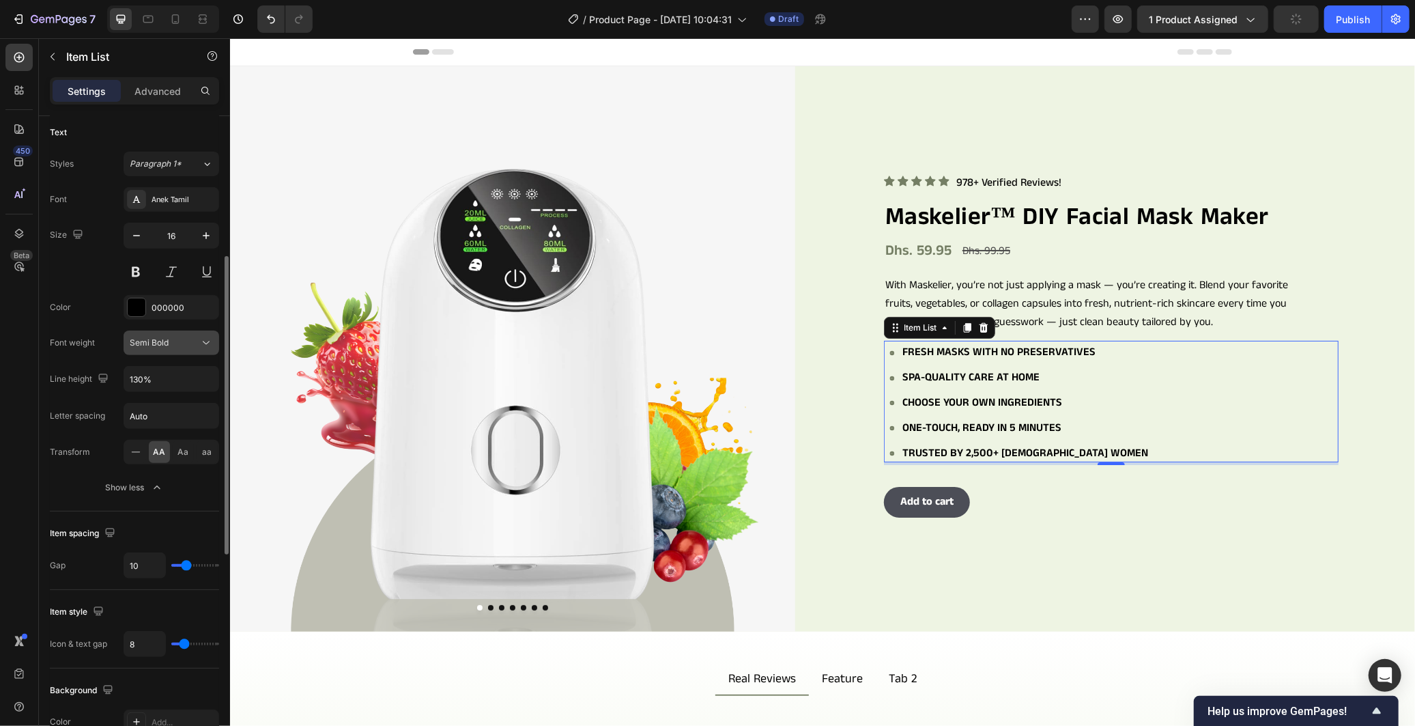
click at [172, 336] on div "Semi Bold" at bounding box center [171, 343] width 83 height 14
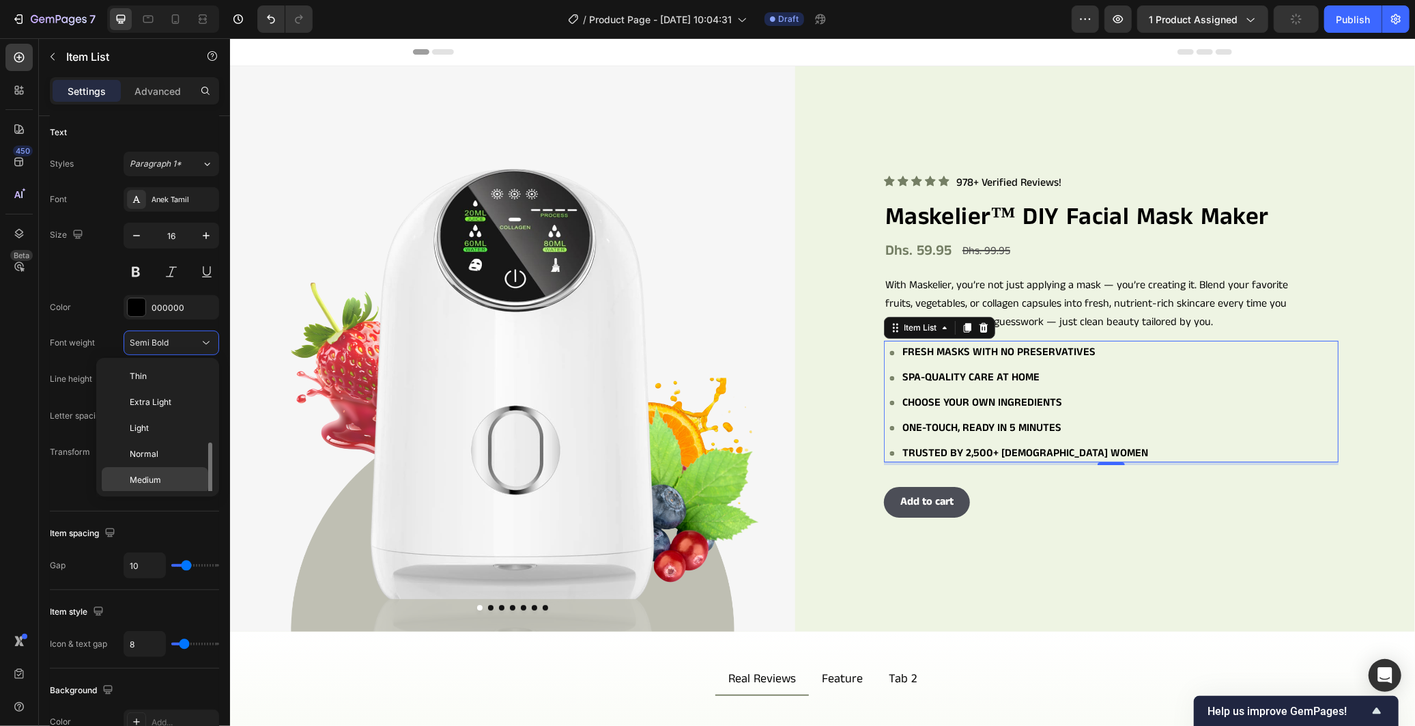
scroll to position [49, 0]
click at [168, 435] on p "Medium" at bounding box center [166, 431] width 72 height 12
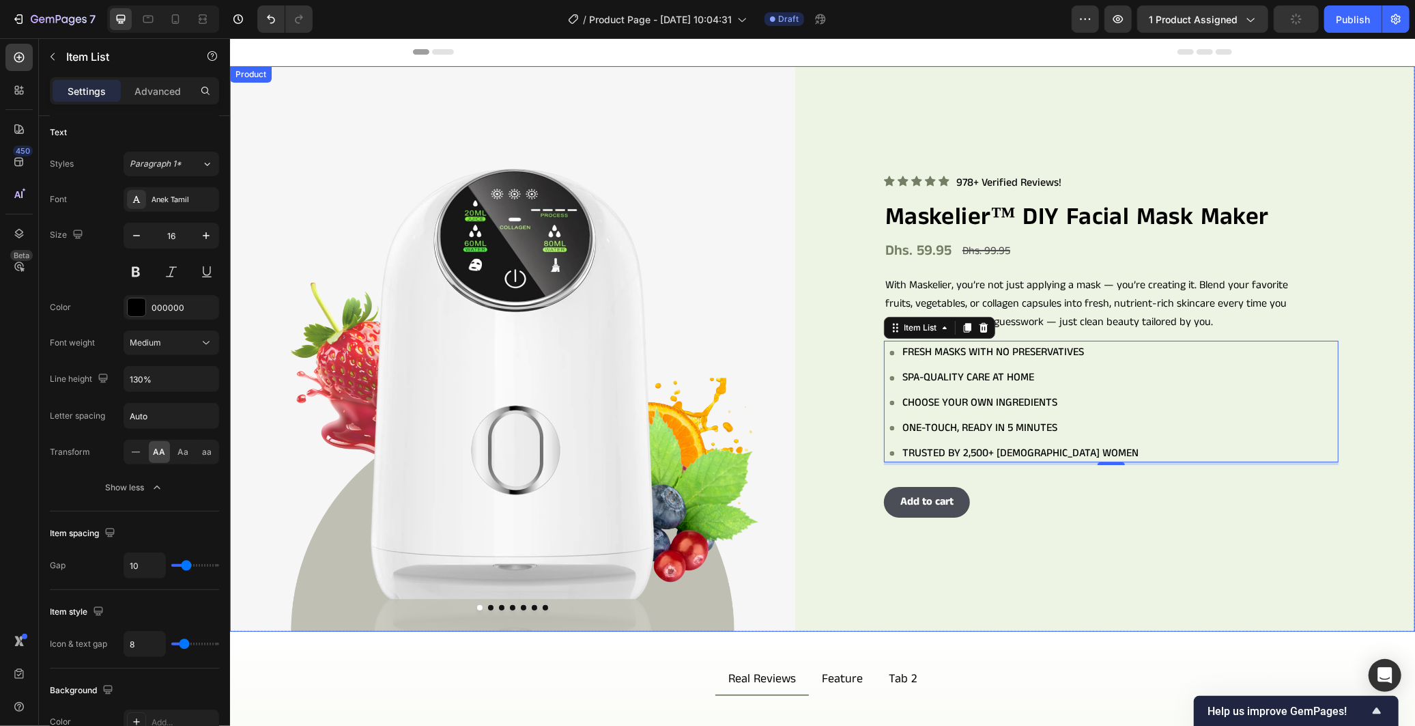
click at [1194, 543] on div "Icon Icon Icon Icon Icon Icon List 978+ Verified Reviews! Text Block Row Maskel…" at bounding box center [1131, 348] width 565 height 565
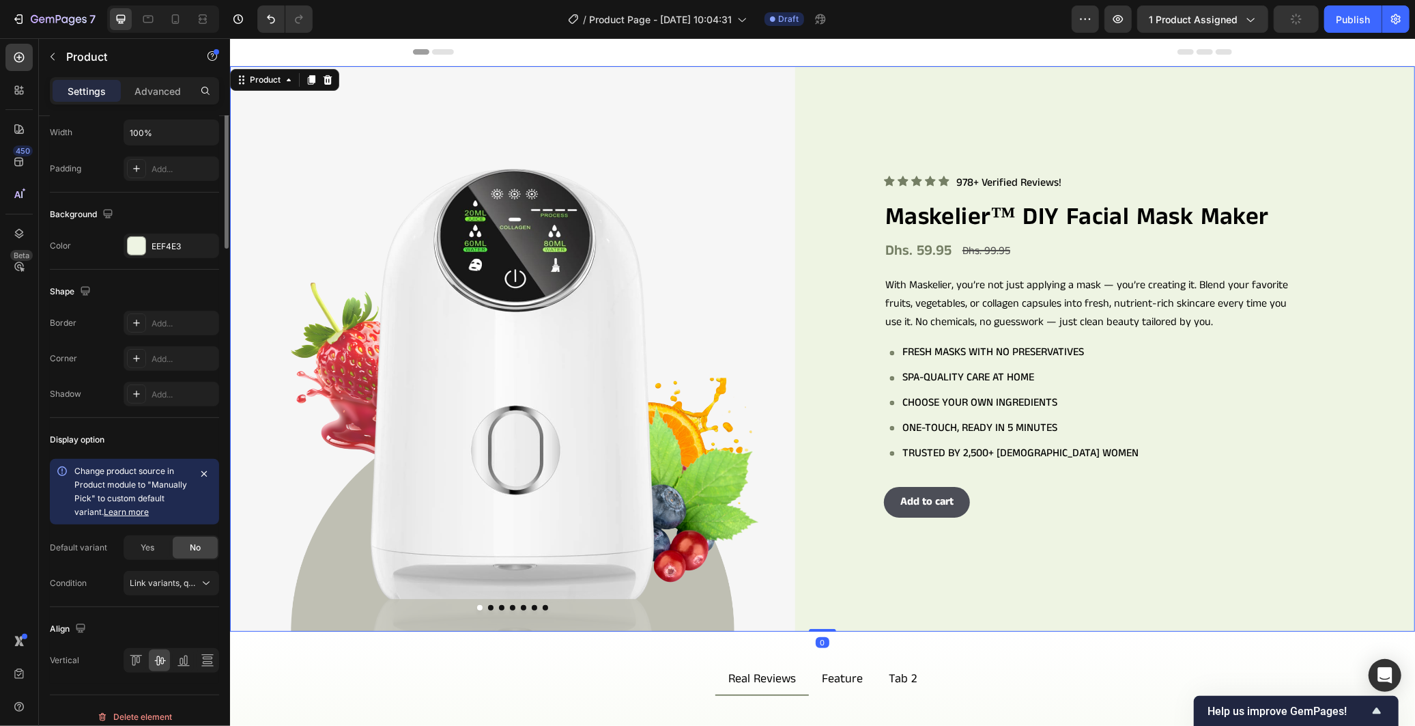
scroll to position [0, 0]
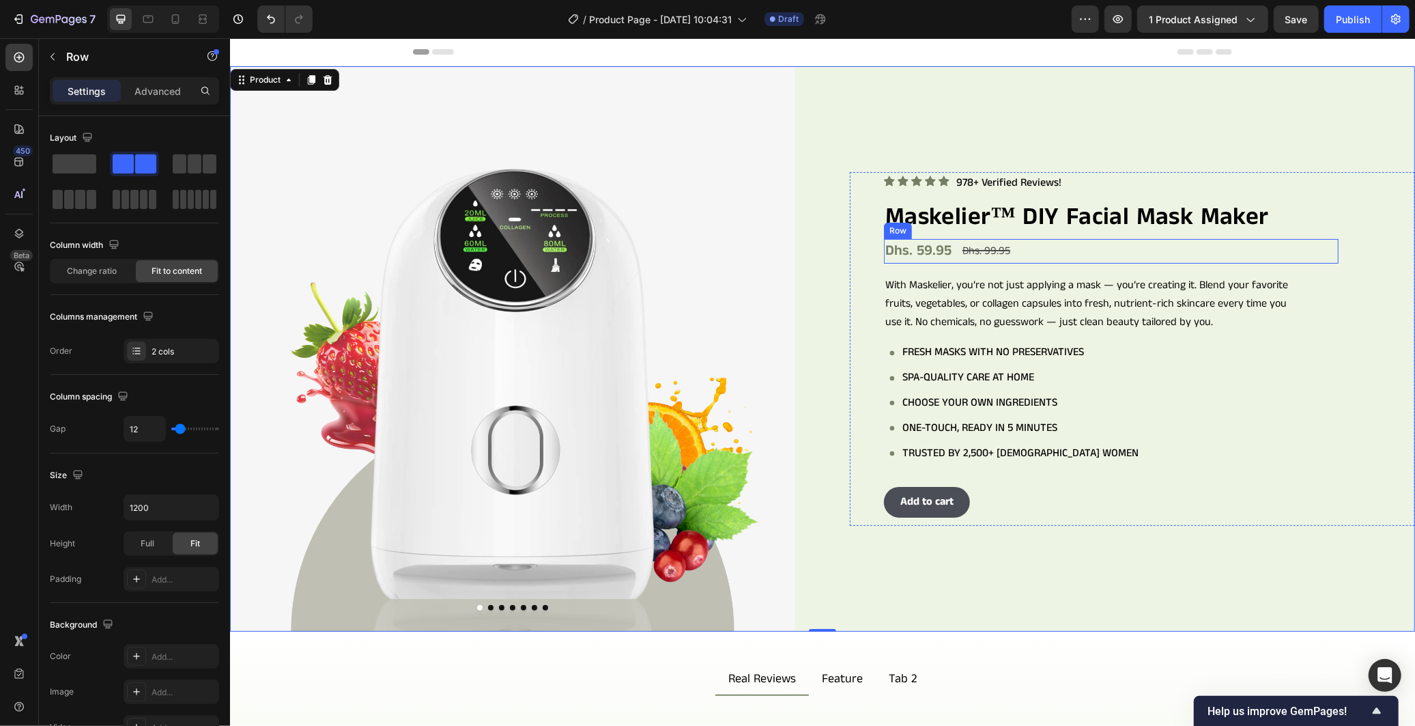
click at [1319, 252] on div "Dhs. 59.95 Product Price Product Price Dhs. 99.95 Compare Price Compare Price R…" at bounding box center [1110, 250] width 455 height 25
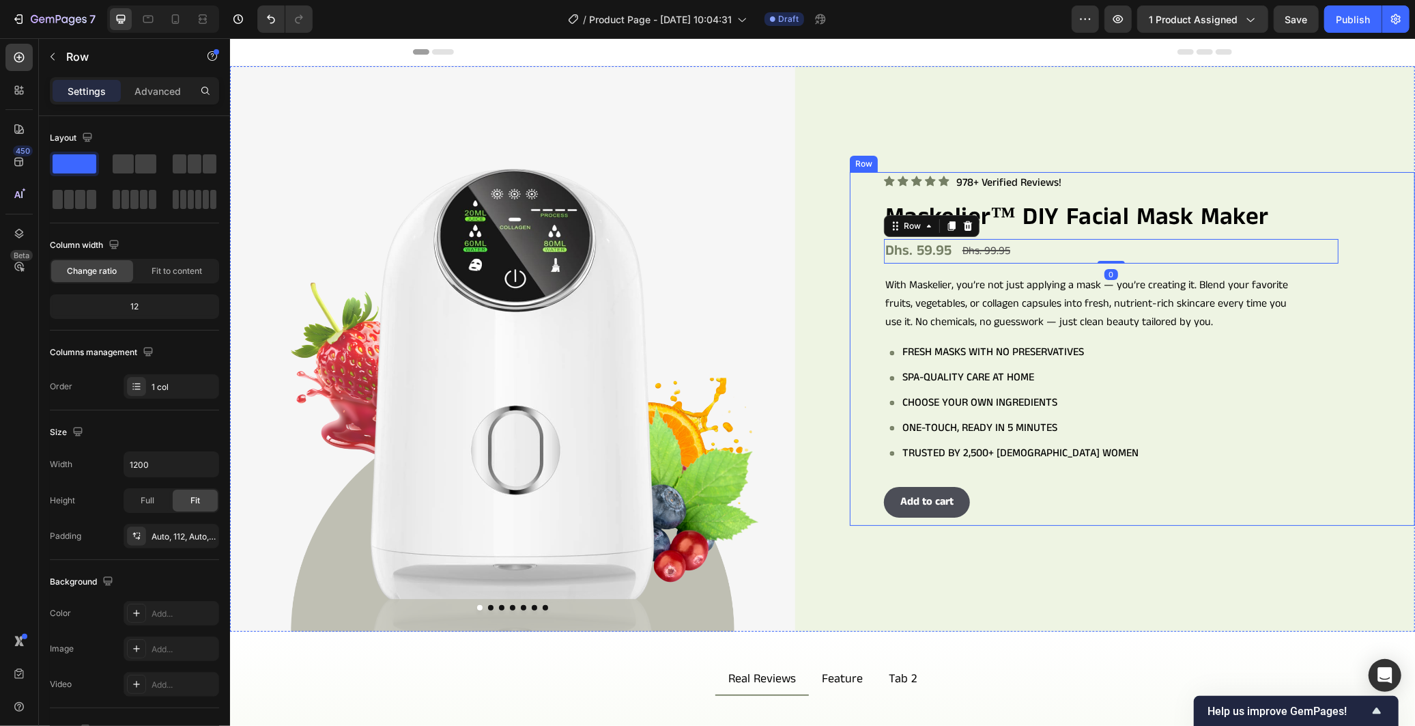
click at [1355, 241] on div "Icon Icon Icon Icon Icon Icon List 978+ Verified Reviews! Text Block Row Maskel…" at bounding box center [1131, 348] width 565 height 354
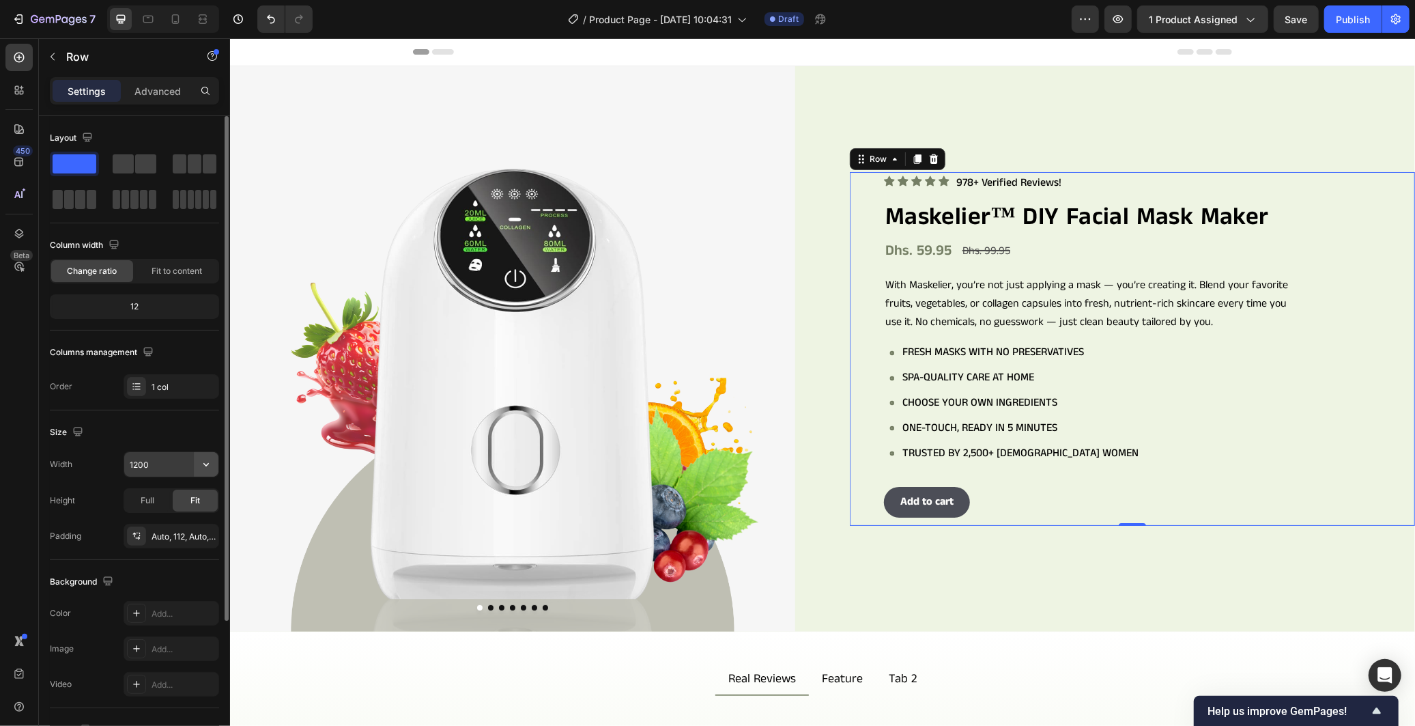
click at [212, 464] on icon "button" at bounding box center [206, 464] width 14 height 14
click at [188, 521] on span "100%" at bounding box center [195, 525] width 23 height 12
click at [141, 465] on input "100%" at bounding box center [171, 464] width 94 height 25
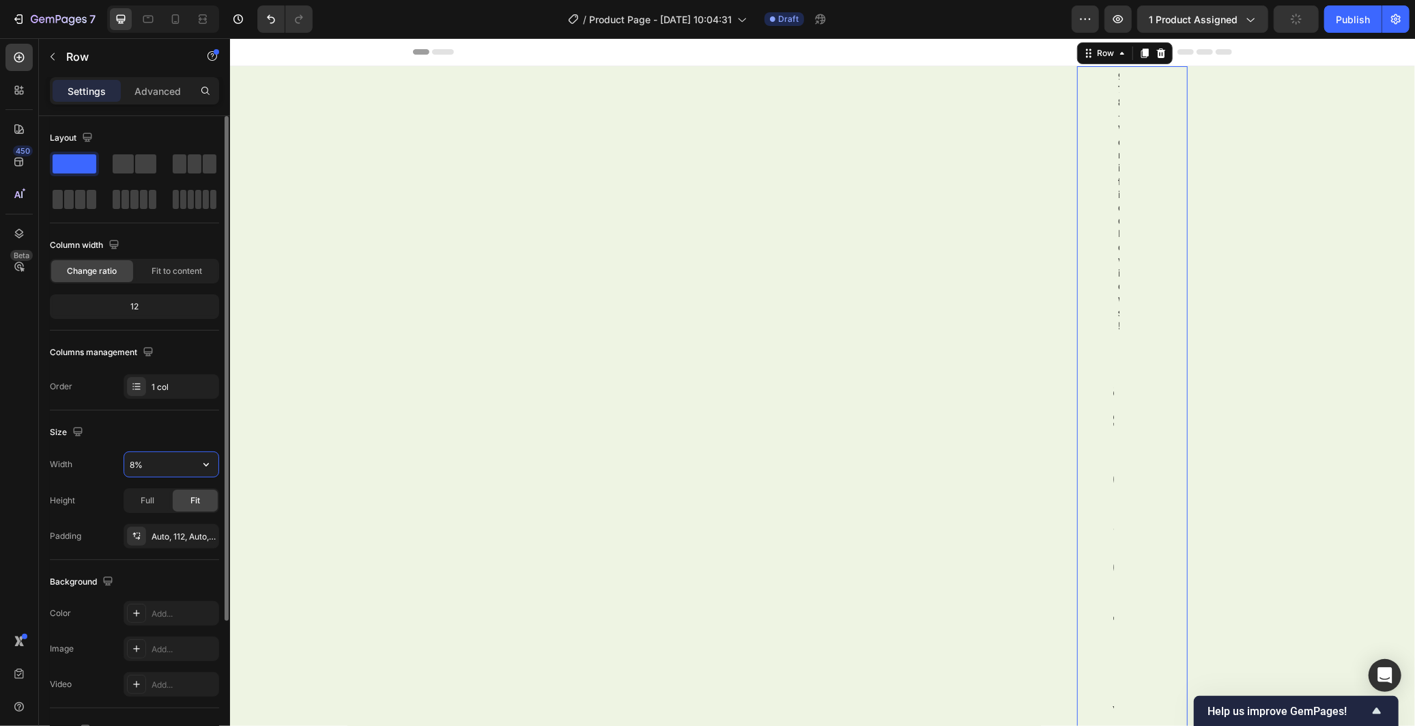
type input "80%"
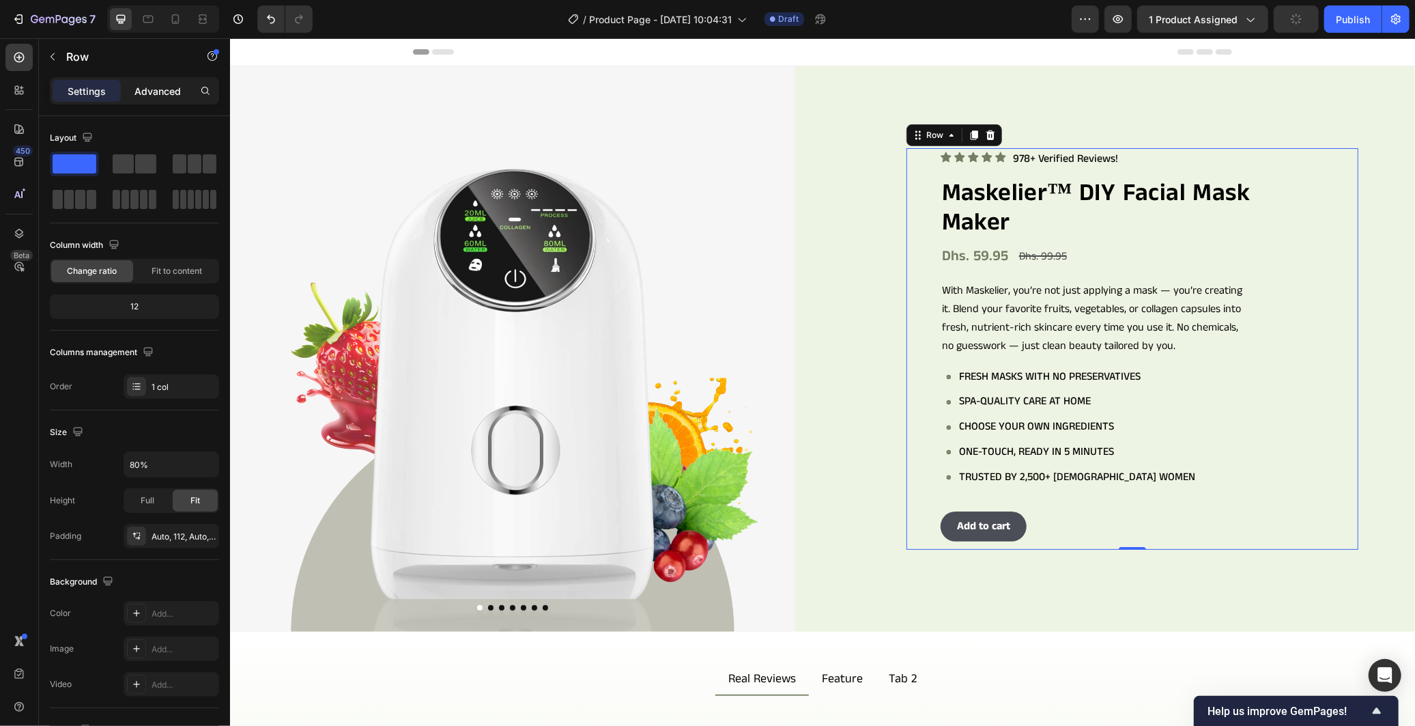
click at [167, 85] on p "Advanced" at bounding box center [157, 91] width 46 height 14
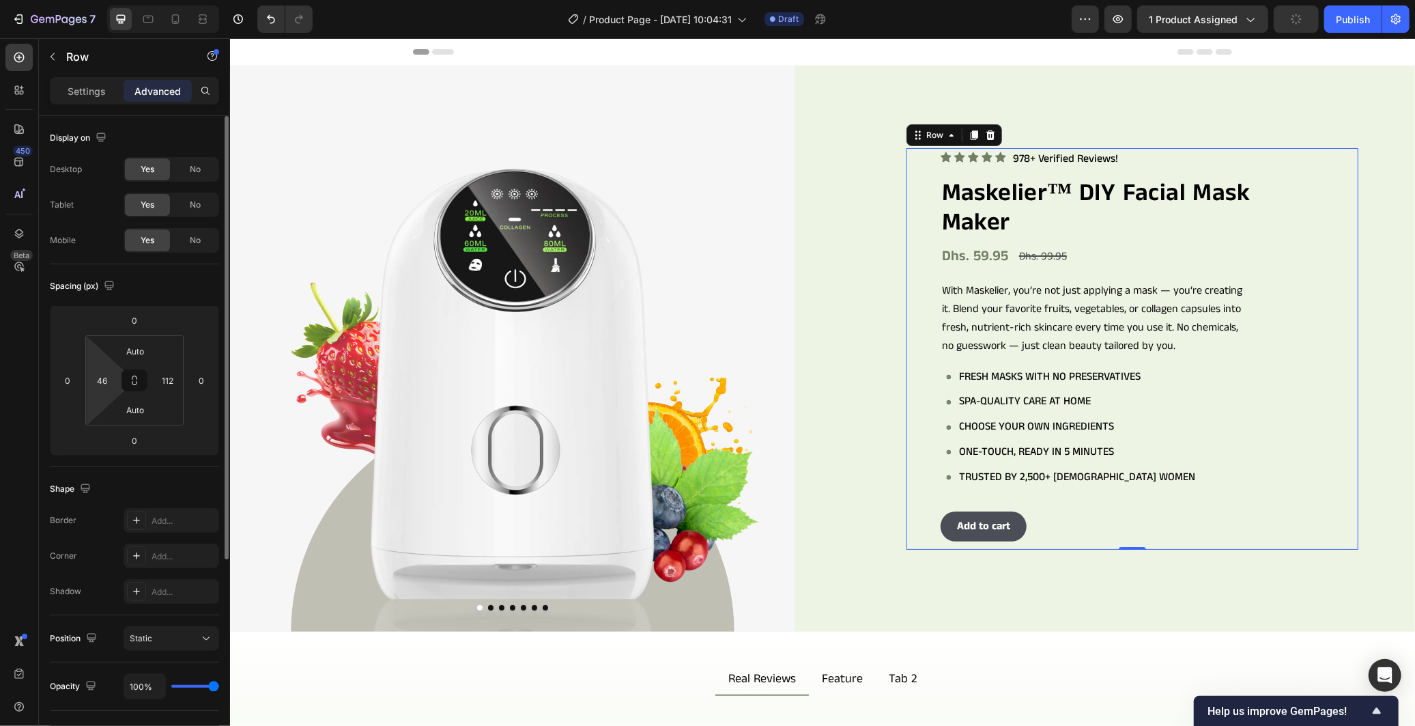
click at [117, 0] on html "7 / Product Page - [DATE] 10:04:31 Draft Preview 1 product assigned Publish 450…" at bounding box center [707, 0] width 1415 height 0
drag, startPoint x: 106, startPoint y: 380, endPoint x: 90, endPoint y: 381, distance: 15.7
click at [90, 381] on div "46" at bounding box center [102, 380] width 27 height 22
type input "0"
click at [186, 295] on div "Spacing (px)" at bounding box center [134, 286] width 169 height 22
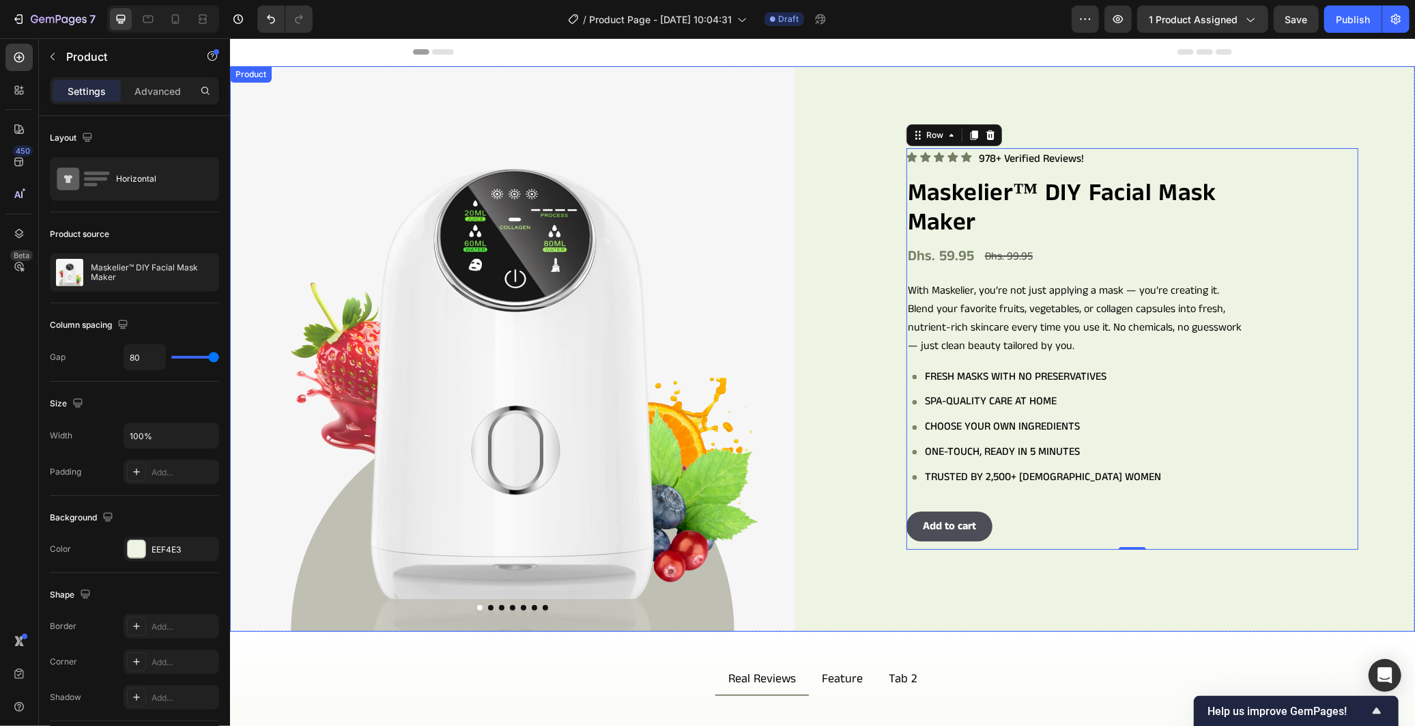
click at [798, 508] on div "Product Images Icon Icon Icon Icon Icon Icon List 978+ Verified Reviews! Text B…" at bounding box center [821, 348] width 1185 height 565
click at [207, 16] on icon at bounding box center [203, 19] width 14 height 14
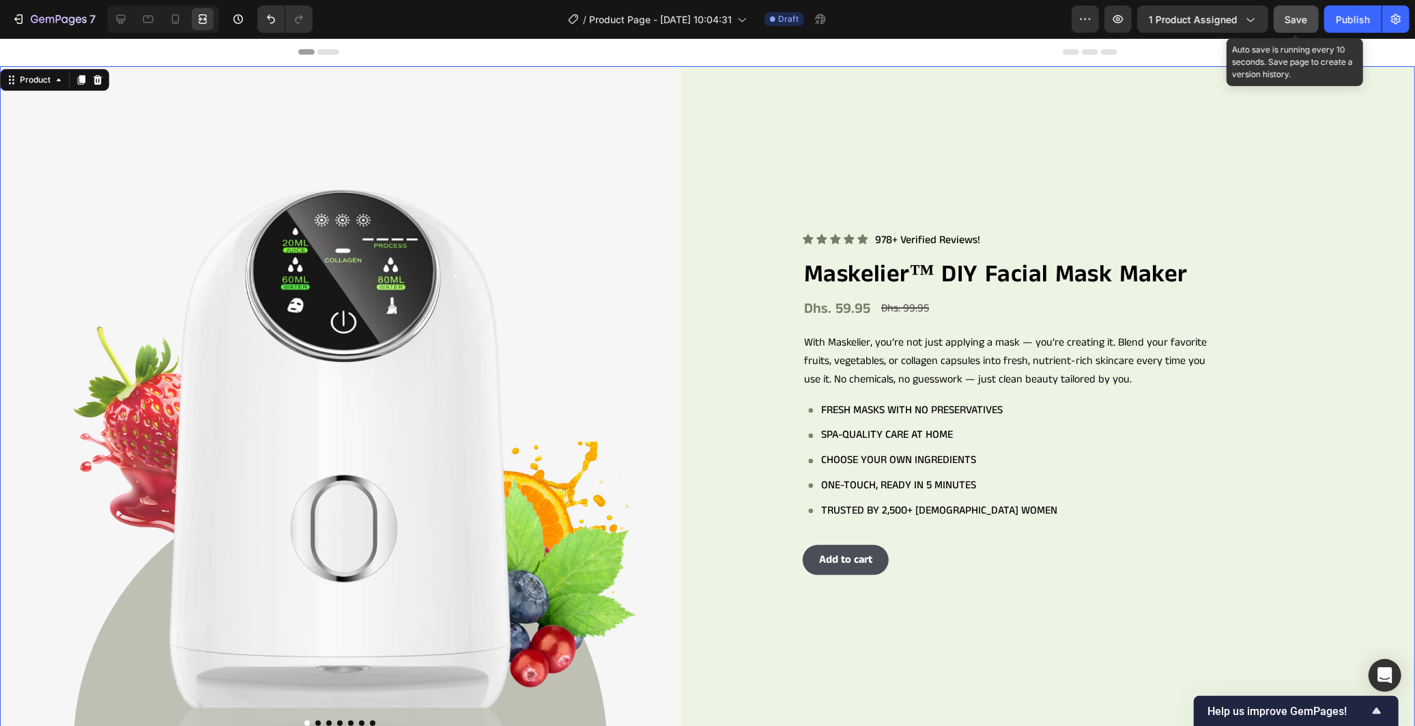
click at [1275, 22] on button "Save" at bounding box center [1296, 18] width 45 height 27
click at [843, 616] on div "Icon Icon Icon Icon Icon Icon List 978+ Verified Reviews! Text Block Row Maskel…" at bounding box center [1075, 406] width 680 height 680
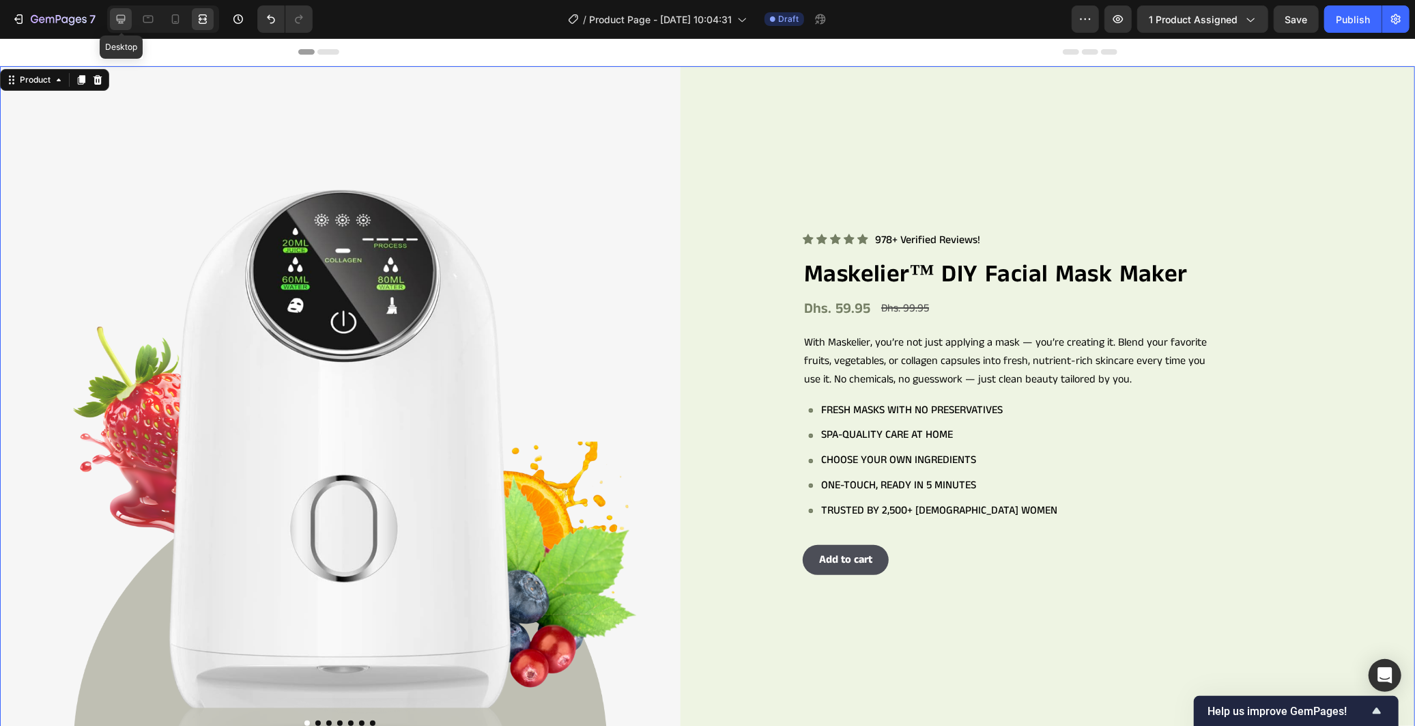
click at [127, 23] on icon at bounding box center [121, 19] width 14 height 14
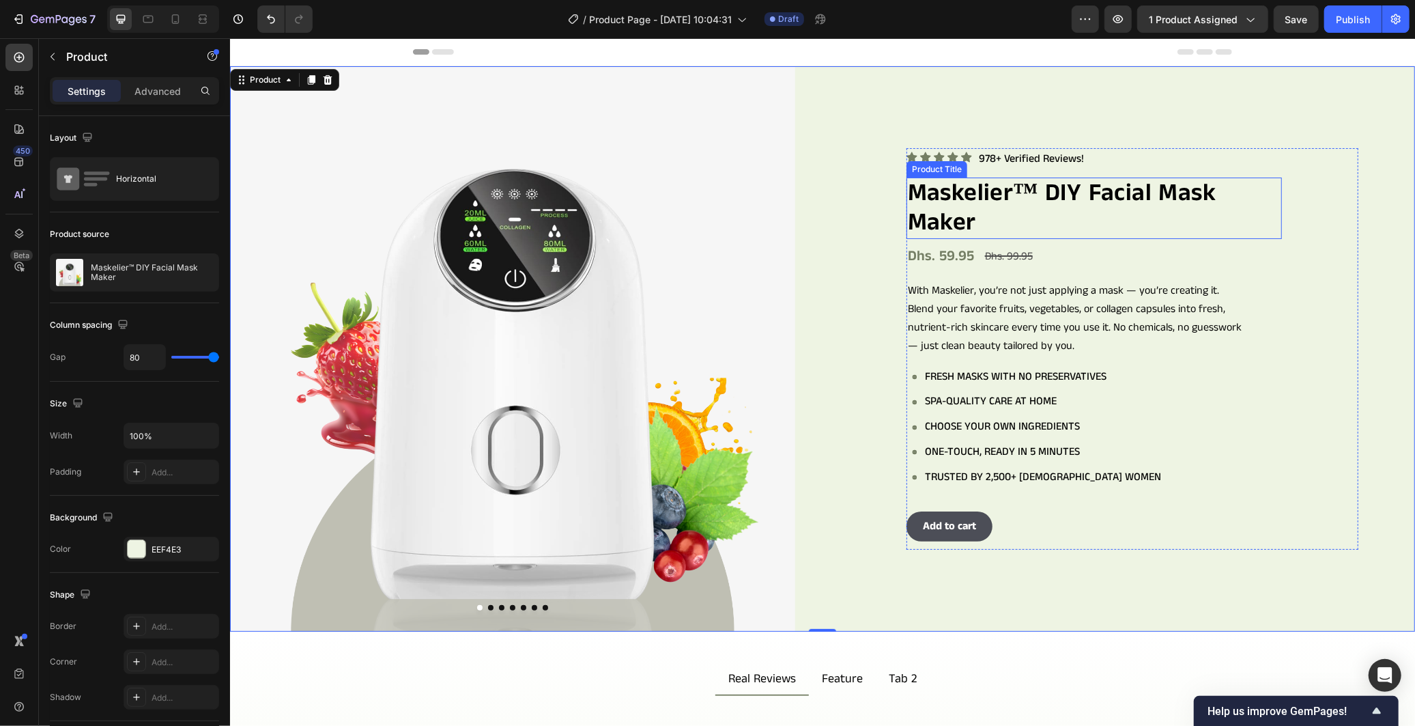
click at [990, 188] on h2 "Maskelier™ DIY Facial Mask Maker" at bounding box center [1093, 207] width 375 height 61
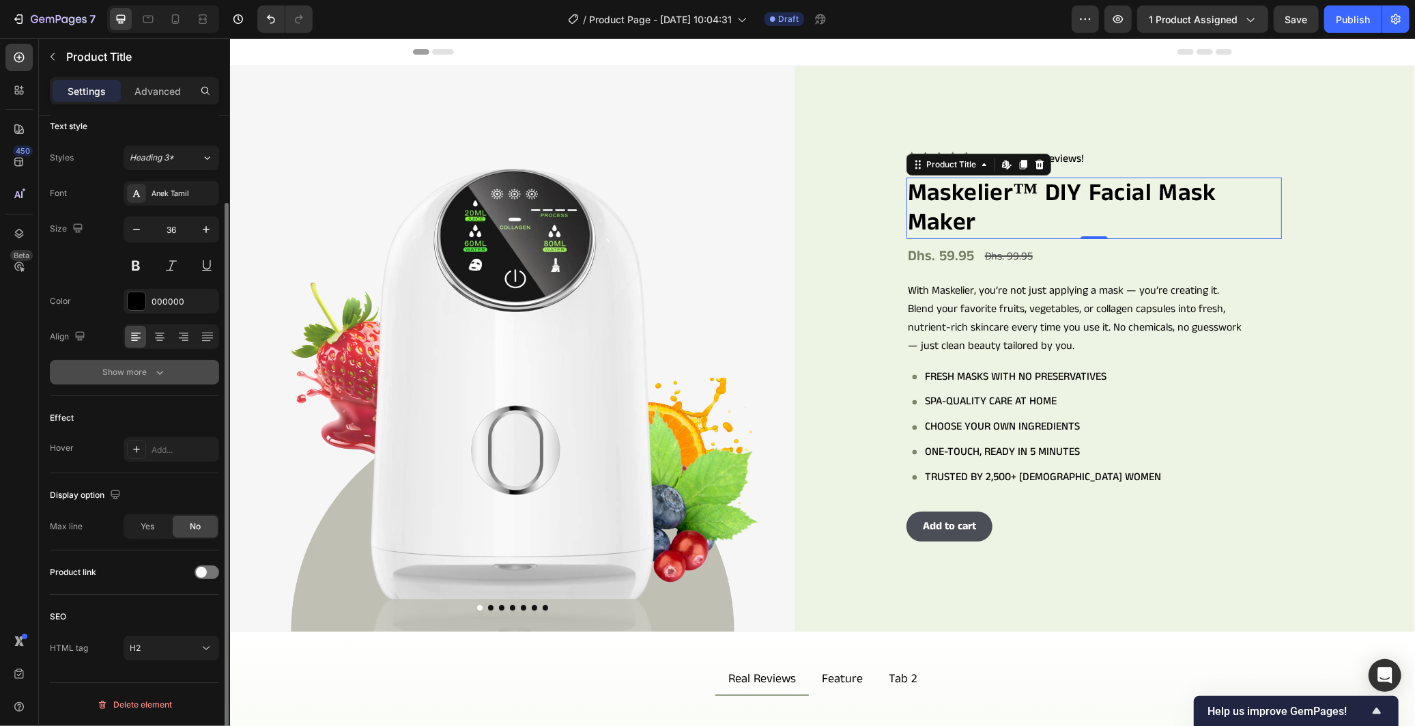
scroll to position [24, 0]
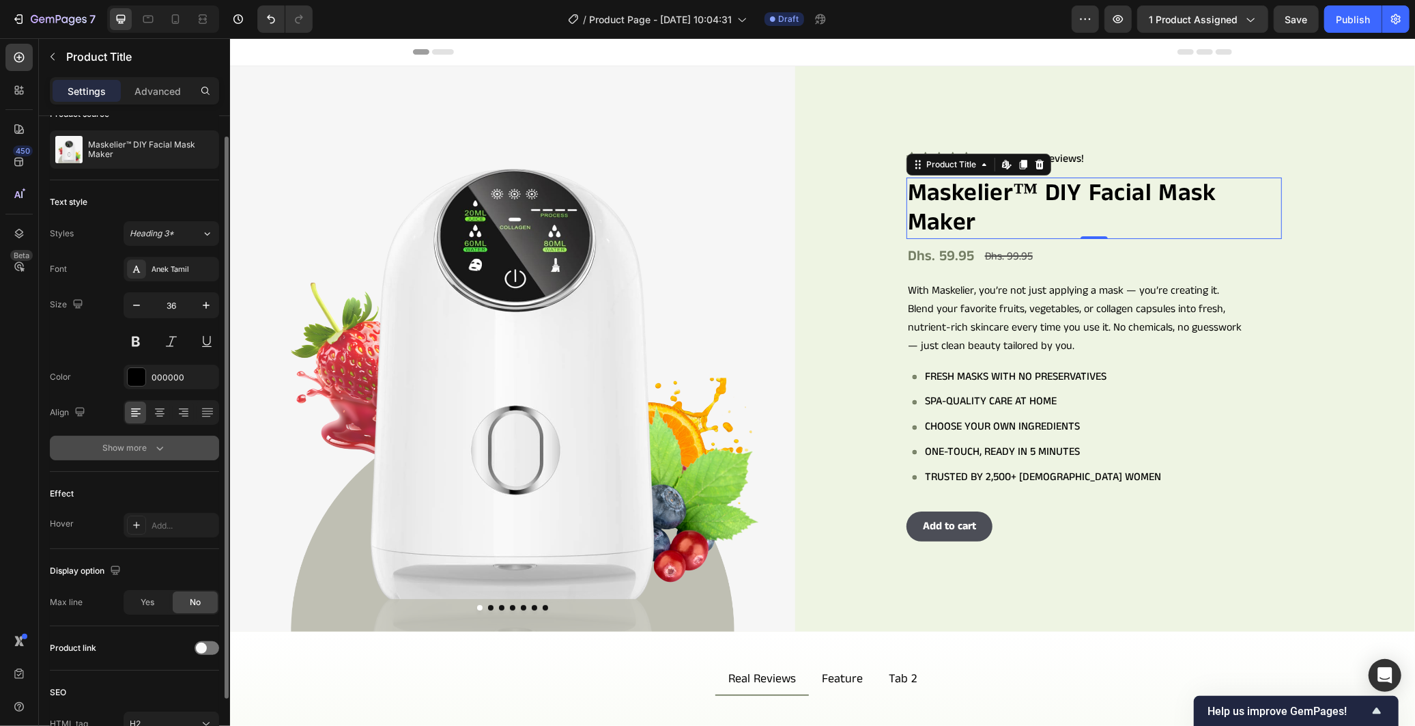
click at [134, 453] on div "Show more" at bounding box center [134, 448] width 63 height 14
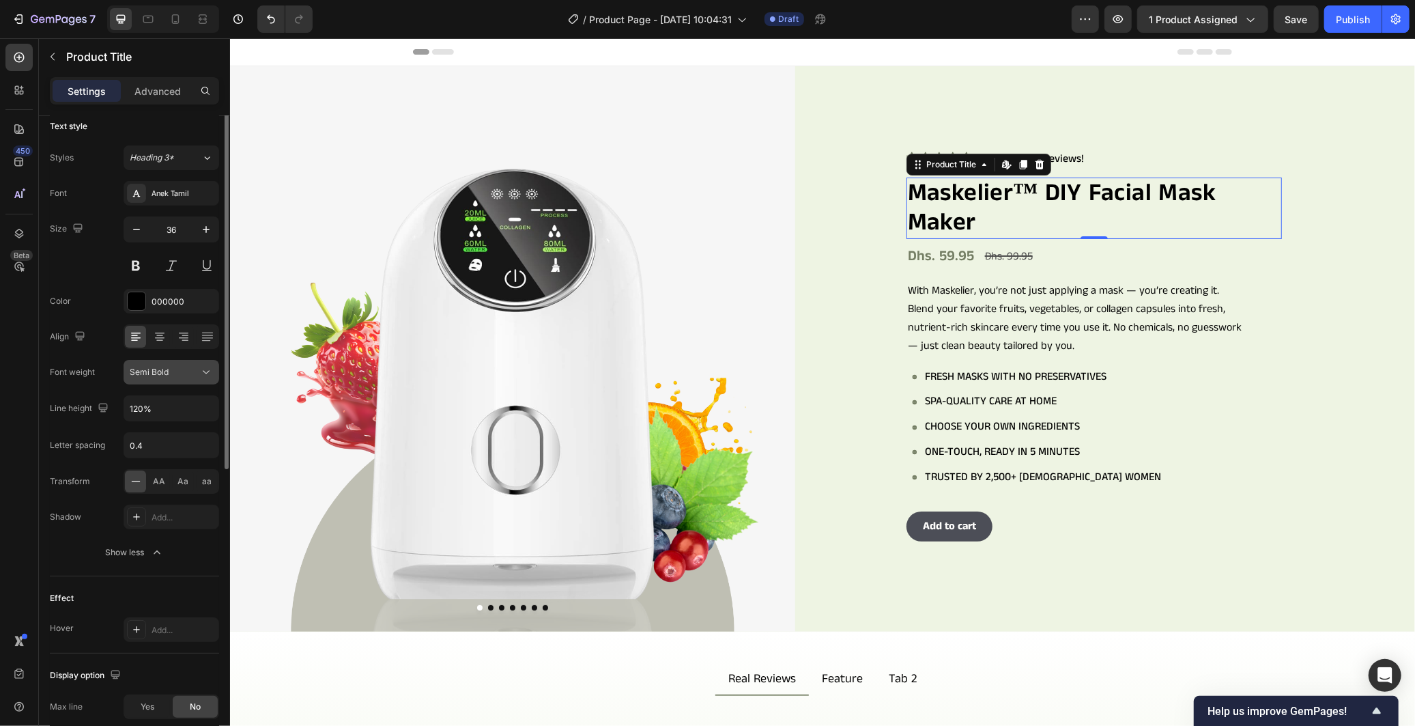
scroll to position [0, 0]
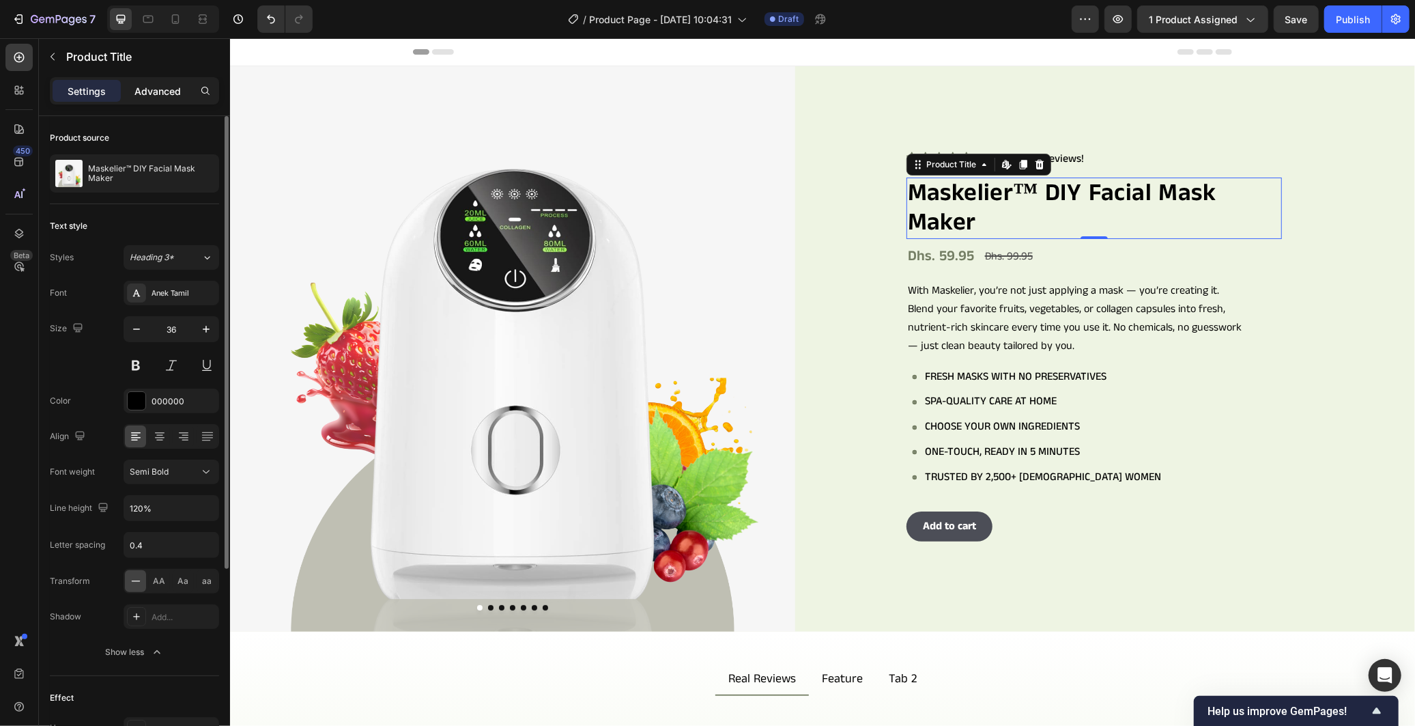
click at [143, 80] on div "Advanced" at bounding box center [158, 91] width 68 height 22
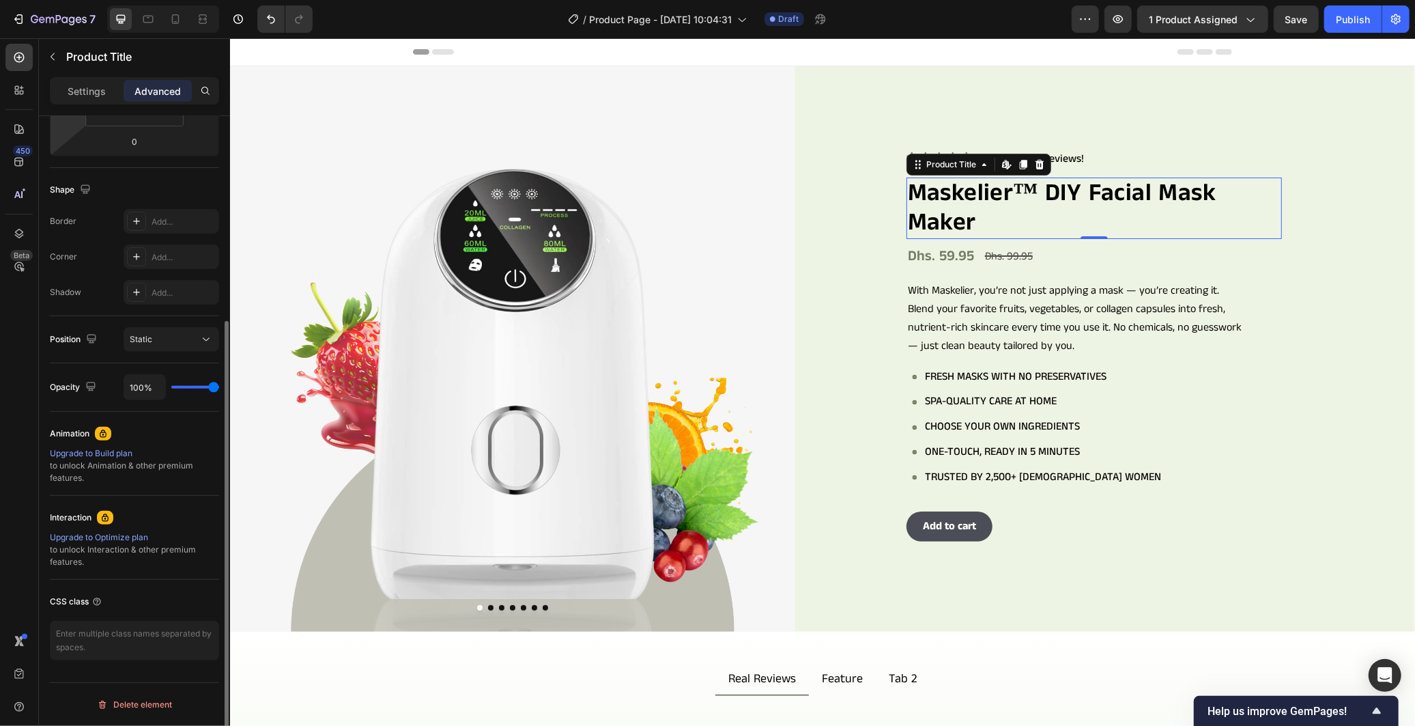
scroll to position [72, 0]
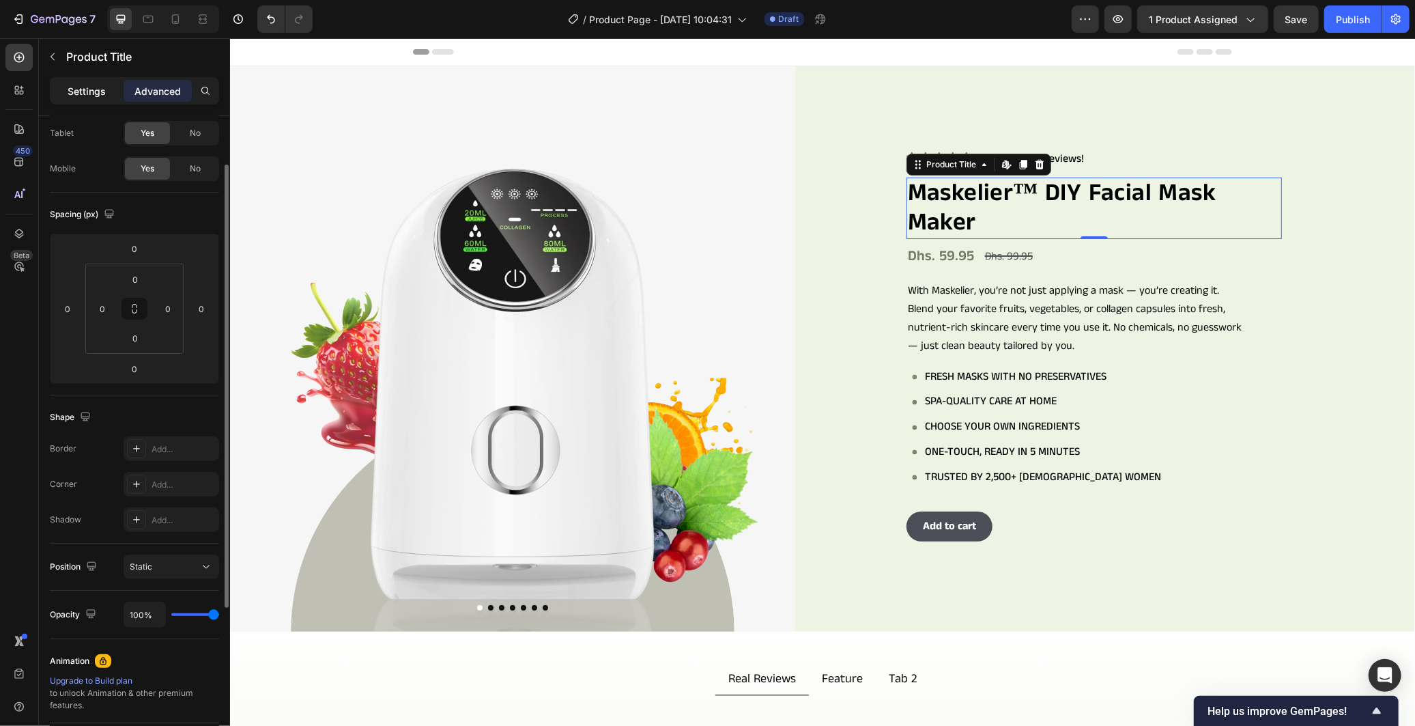
click at [85, 84] on p "Settings" at bounding box center [87, 91] width 38 height 14
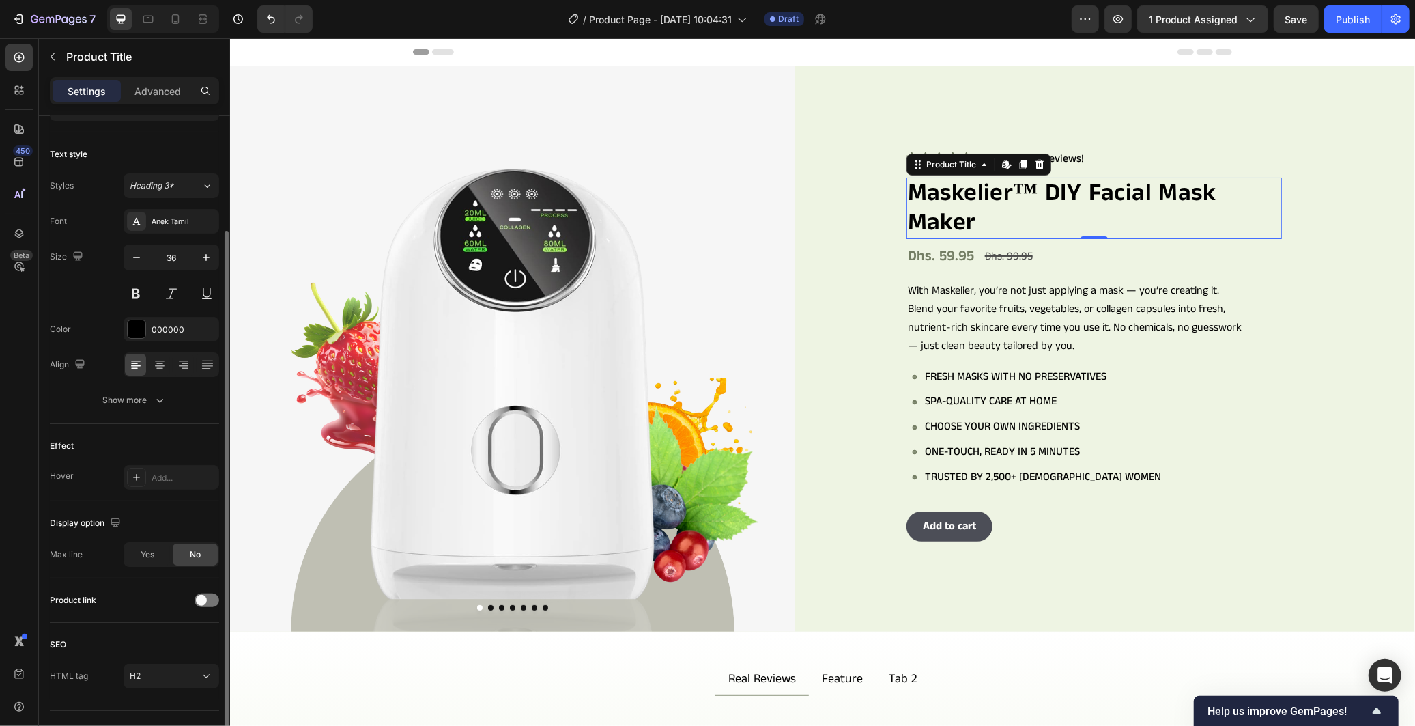
scroll to position [100, 0]
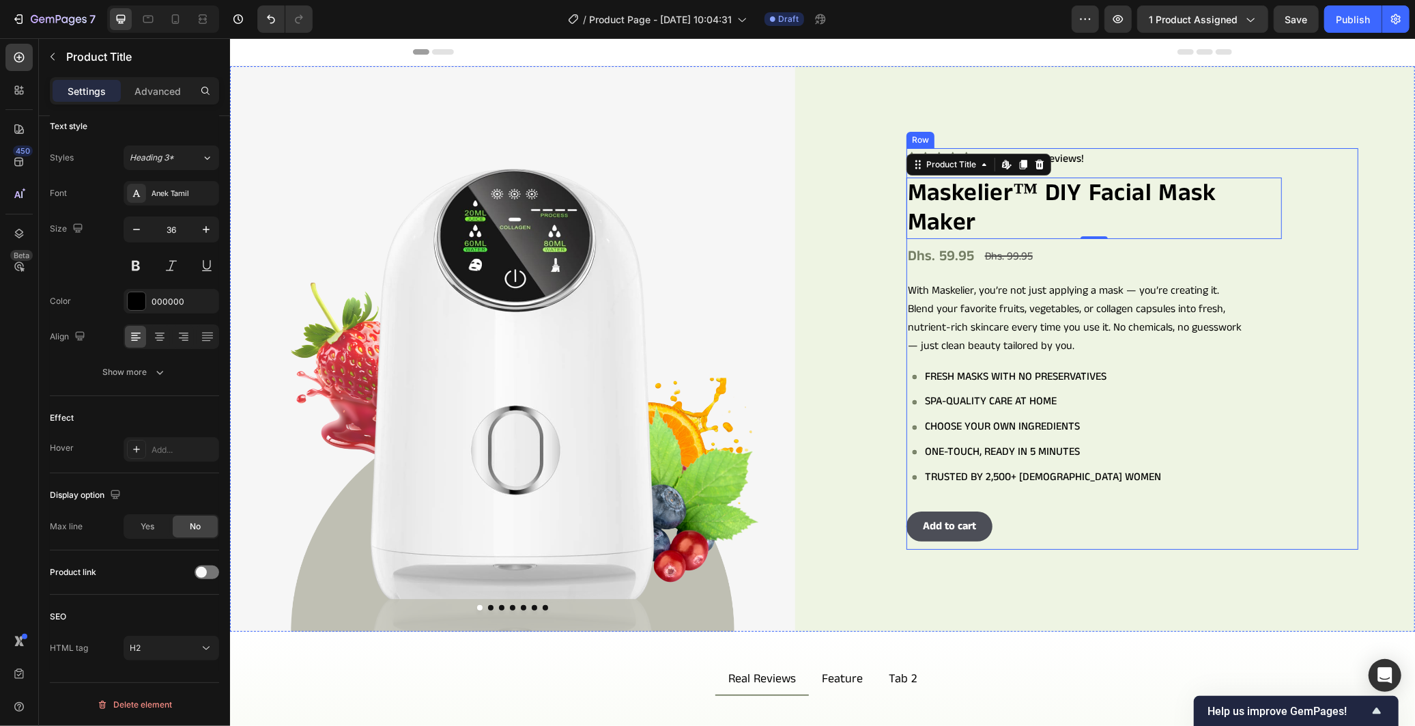
click at [1279, 356] on div "Icon Icon Icon Icon Icon Icon List 978+ Verified Reviews! Text Block Row Maskel…" at bounding box center [1132, 348] width 452 height 402
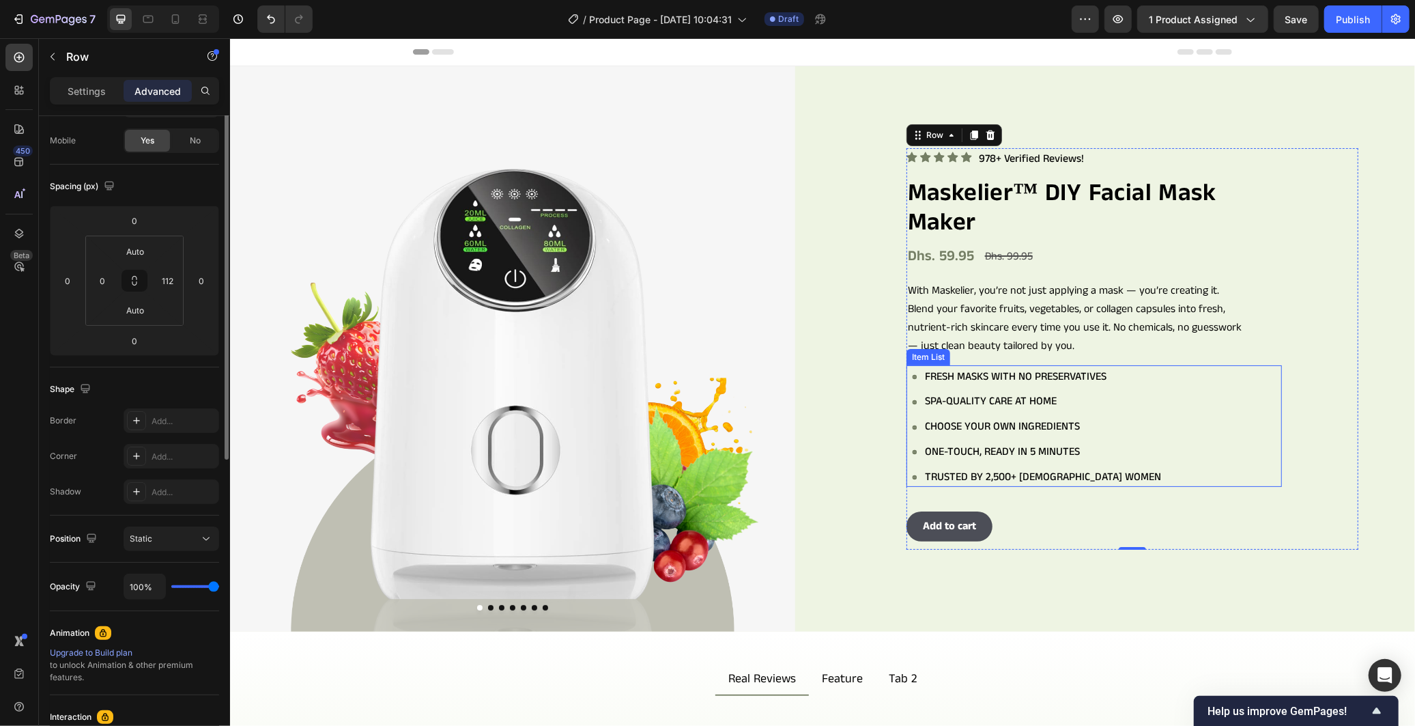
scroll to position [0, 0]
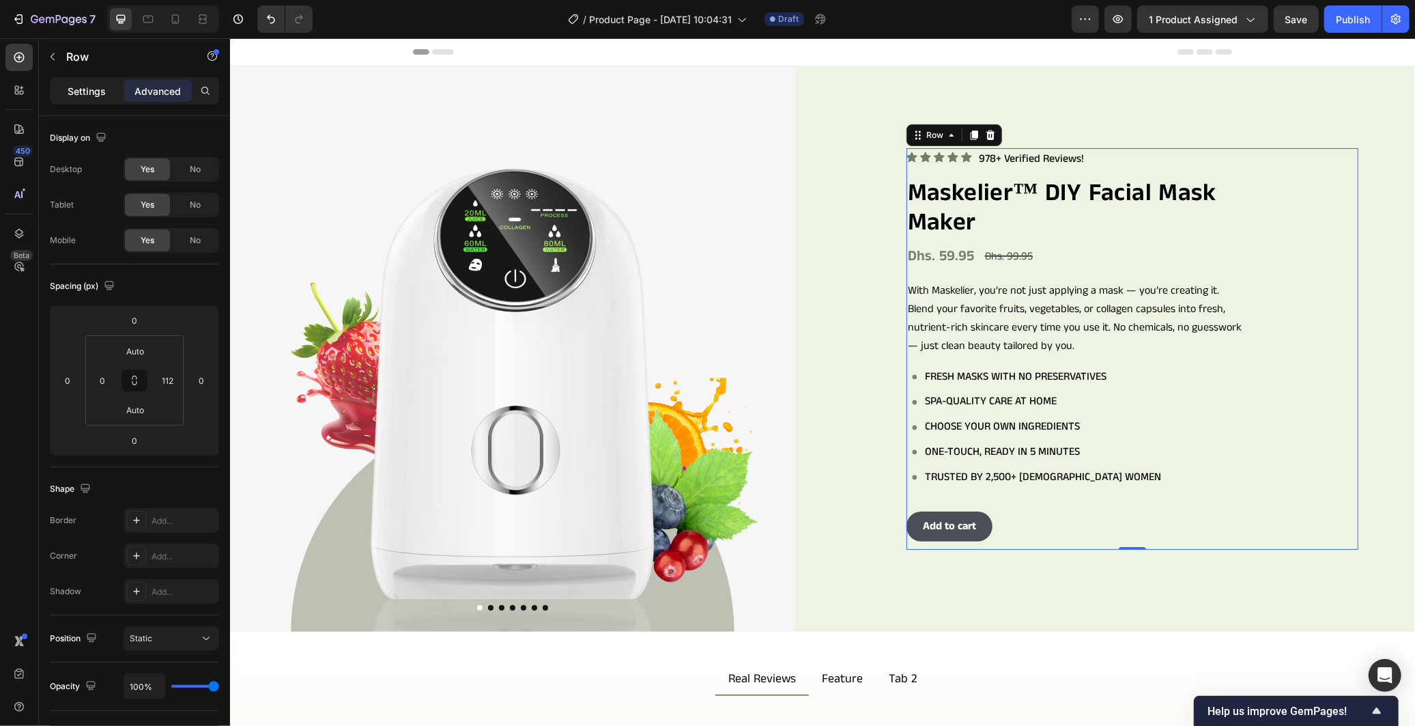
click at [83, 89] on p "Settings" at bounding box center [87, 91] width 38 height 14
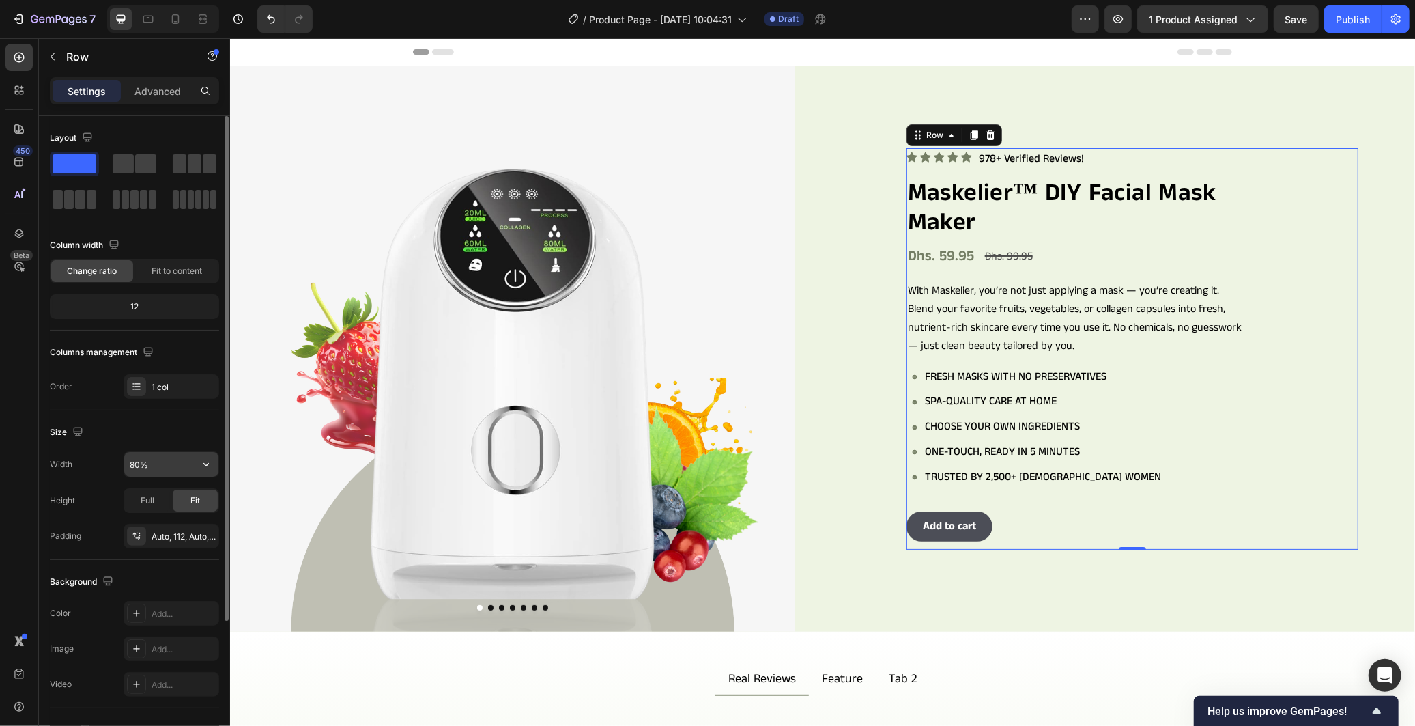
click at [139, 471] on input "80%" at bounding box center [171, 464] width 94 height 25
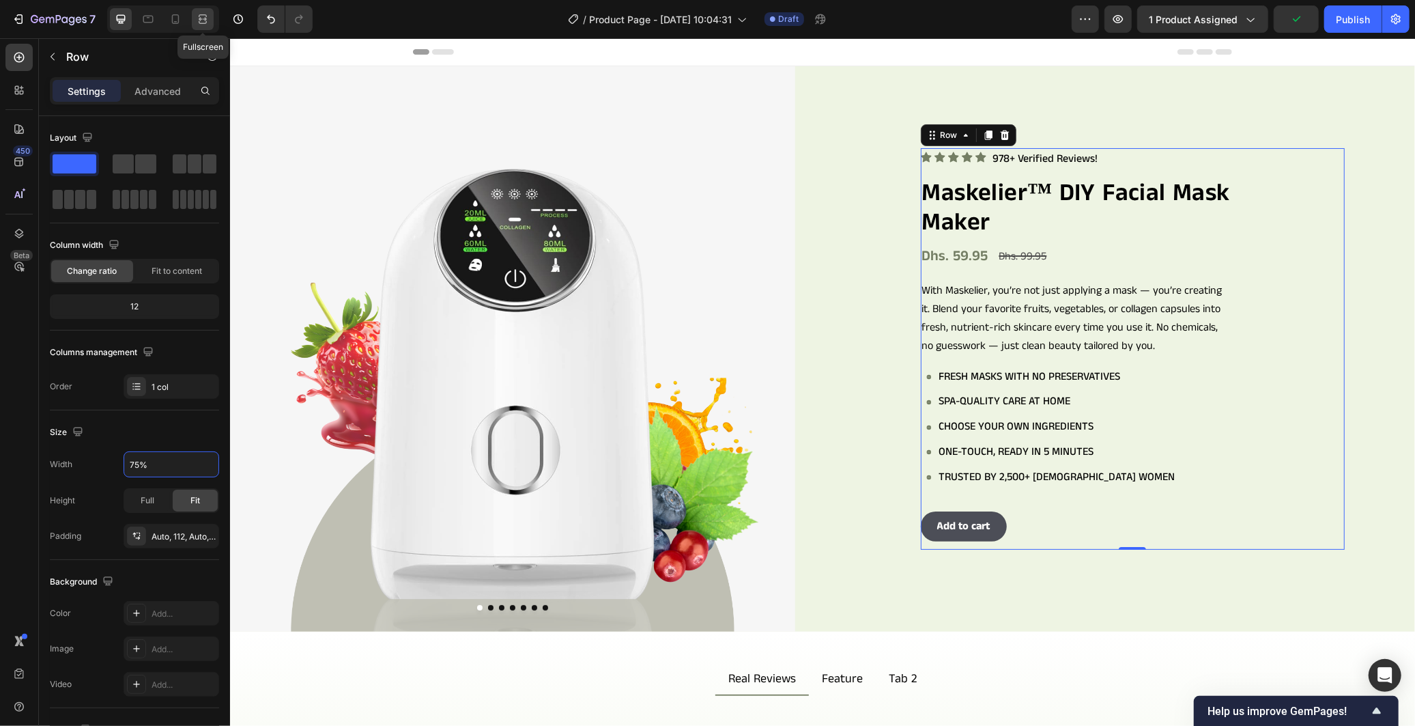
type input "75%"
click at [206, 18] on icon at bounding box center [203, 19] width 14 height 14
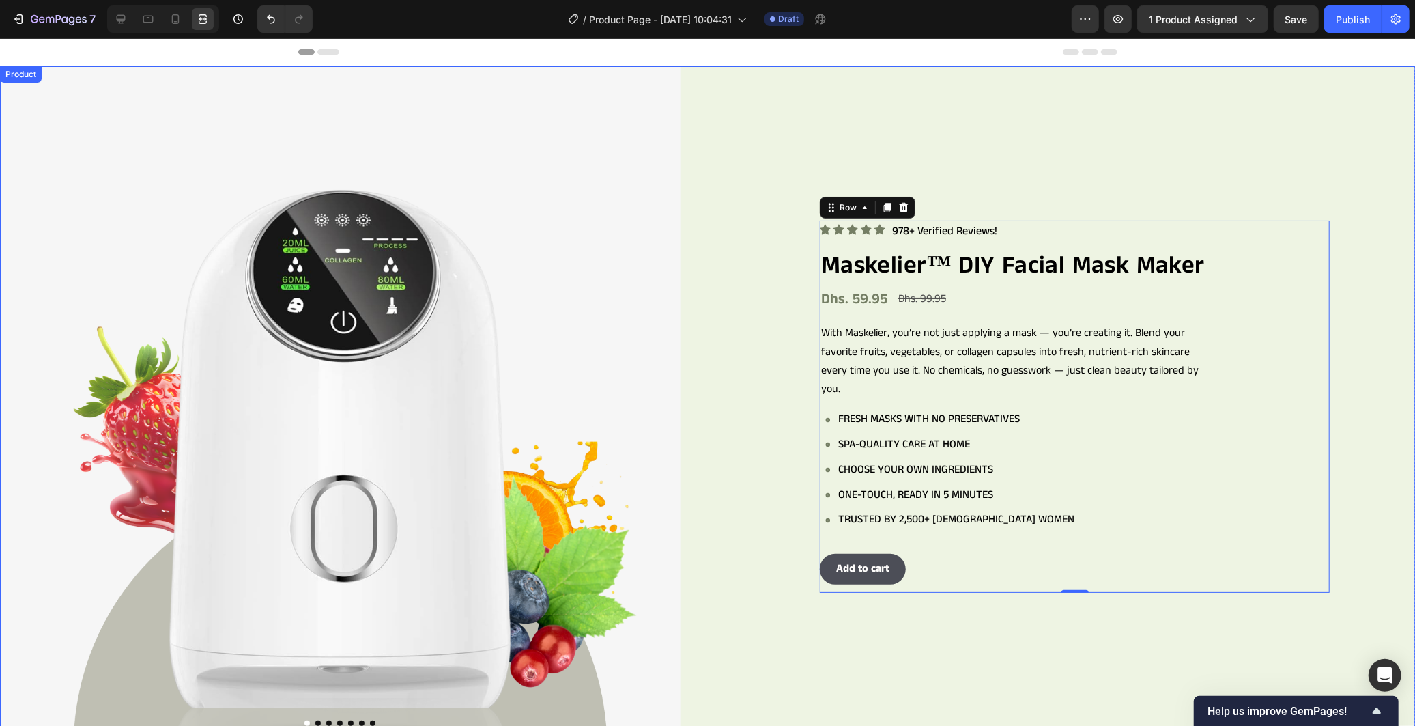
drag, startPoint x: 855, startPoint y: 109, endPoint x: 852, endPoint y: 116, distance: 7.4
click at [855, 109] on div "Icon Icon Icon Icon Icon Icon List 978+ Verified Reviews! Text Block Row Maskel…" at bounding box center [1075, 406] width 680 height 680
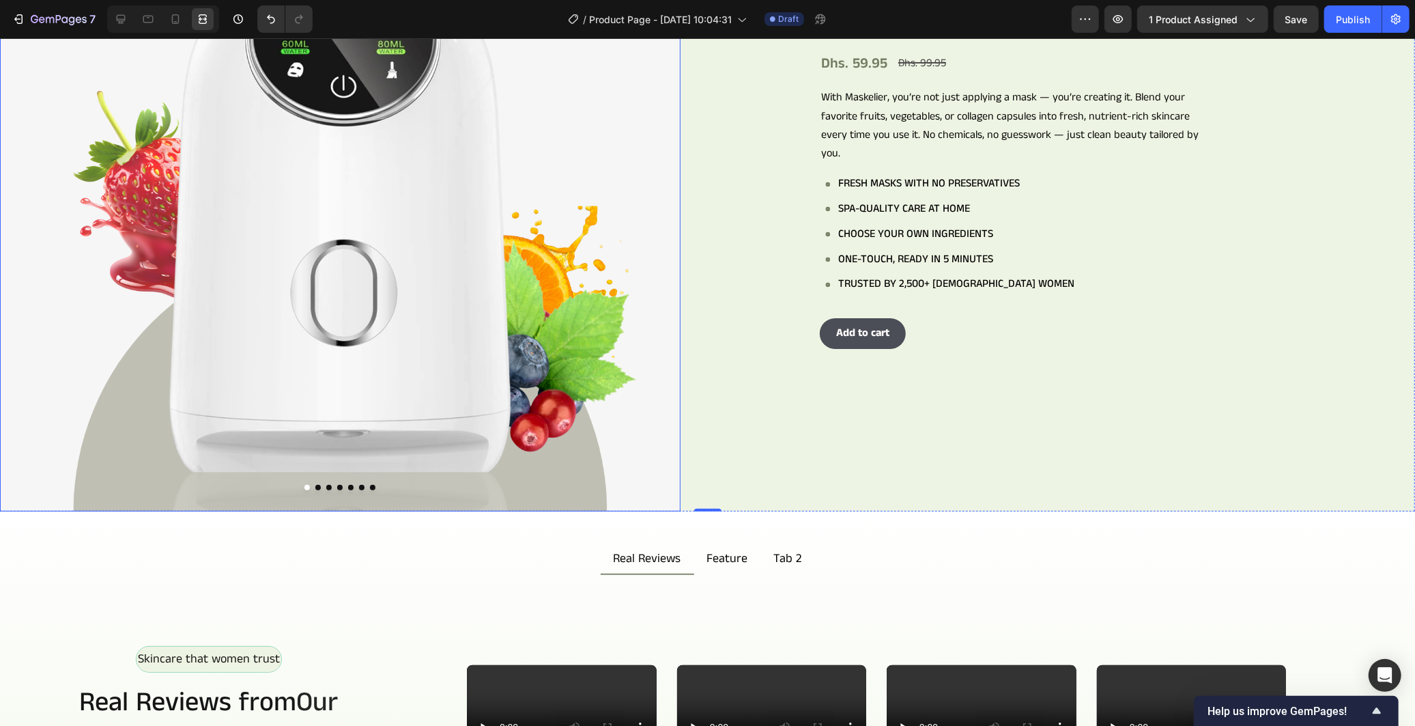
scroll to position [227, 0]
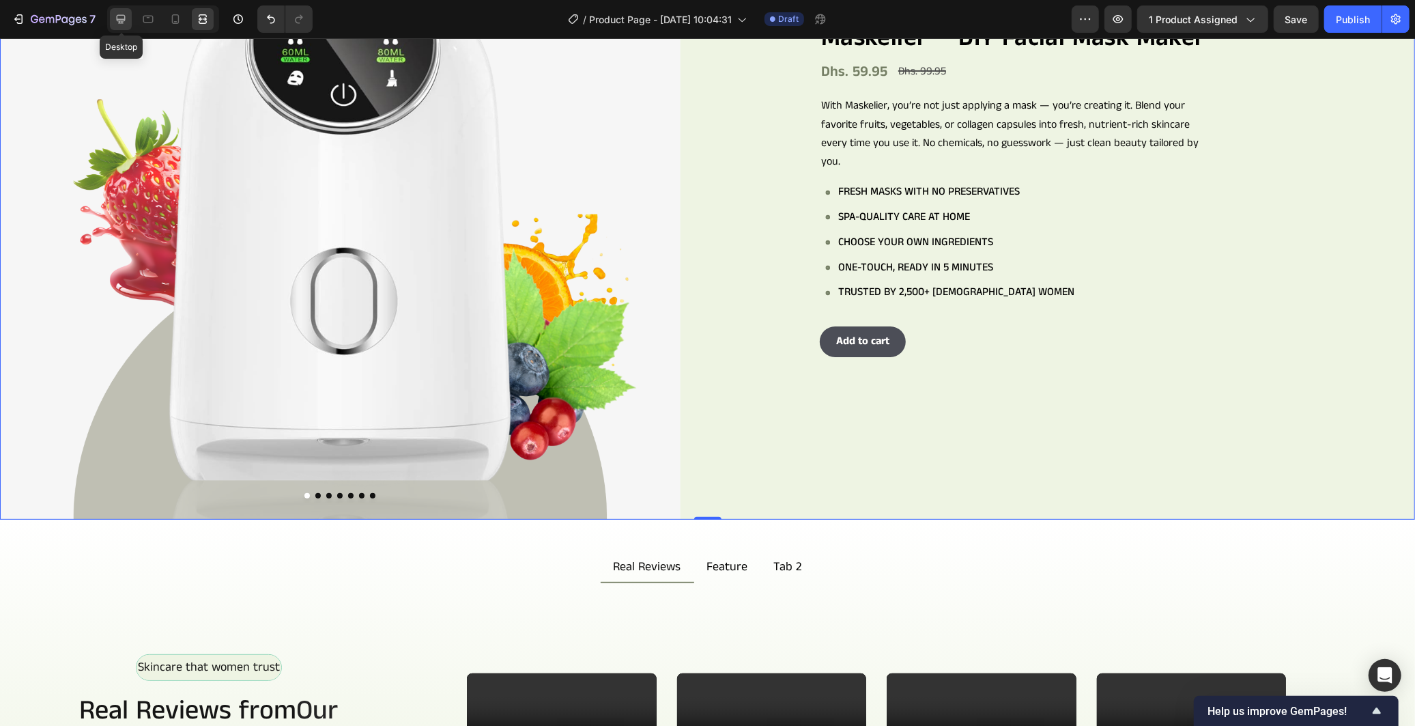
click at [115, 18] on icon at bounding box center [121, 19] width 14 height 14
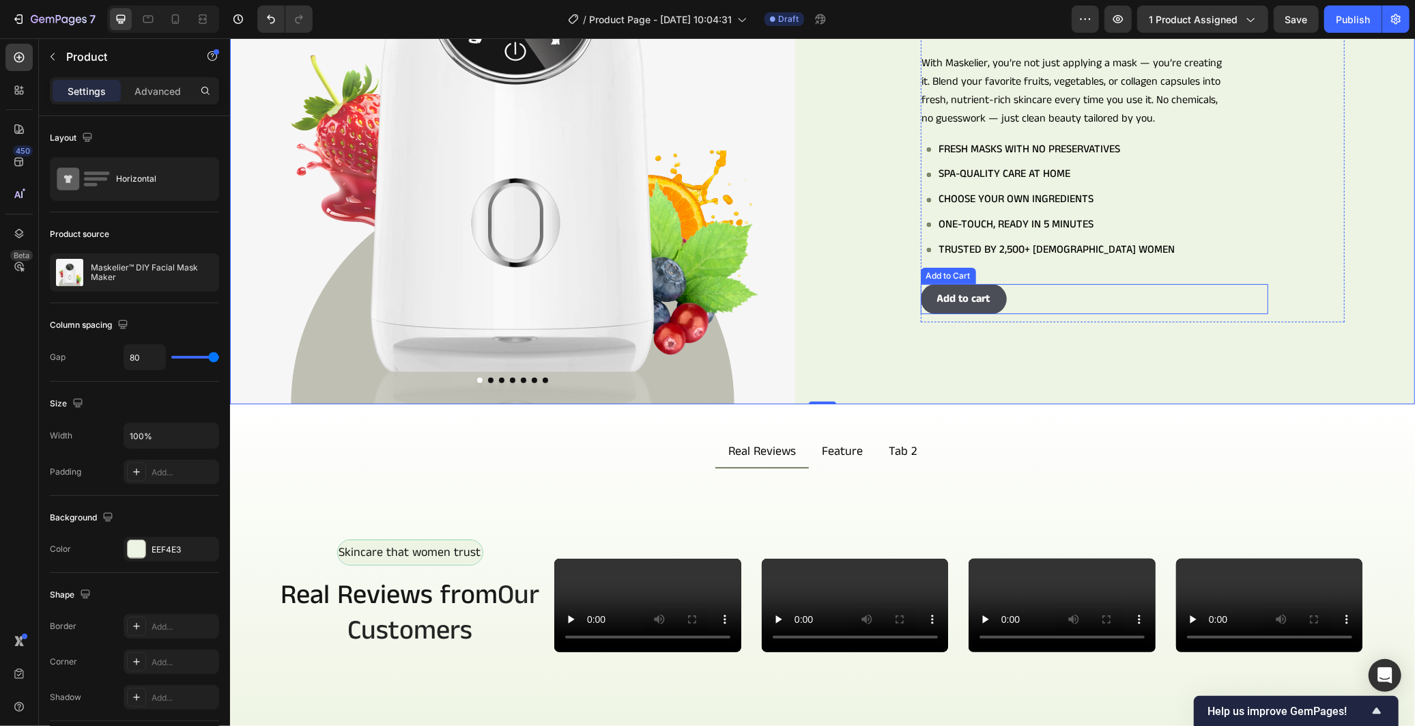
click at [1008, 301] on div "Add to cart Add to Cart" at bounding box center [1093, 298] width 347 height 31
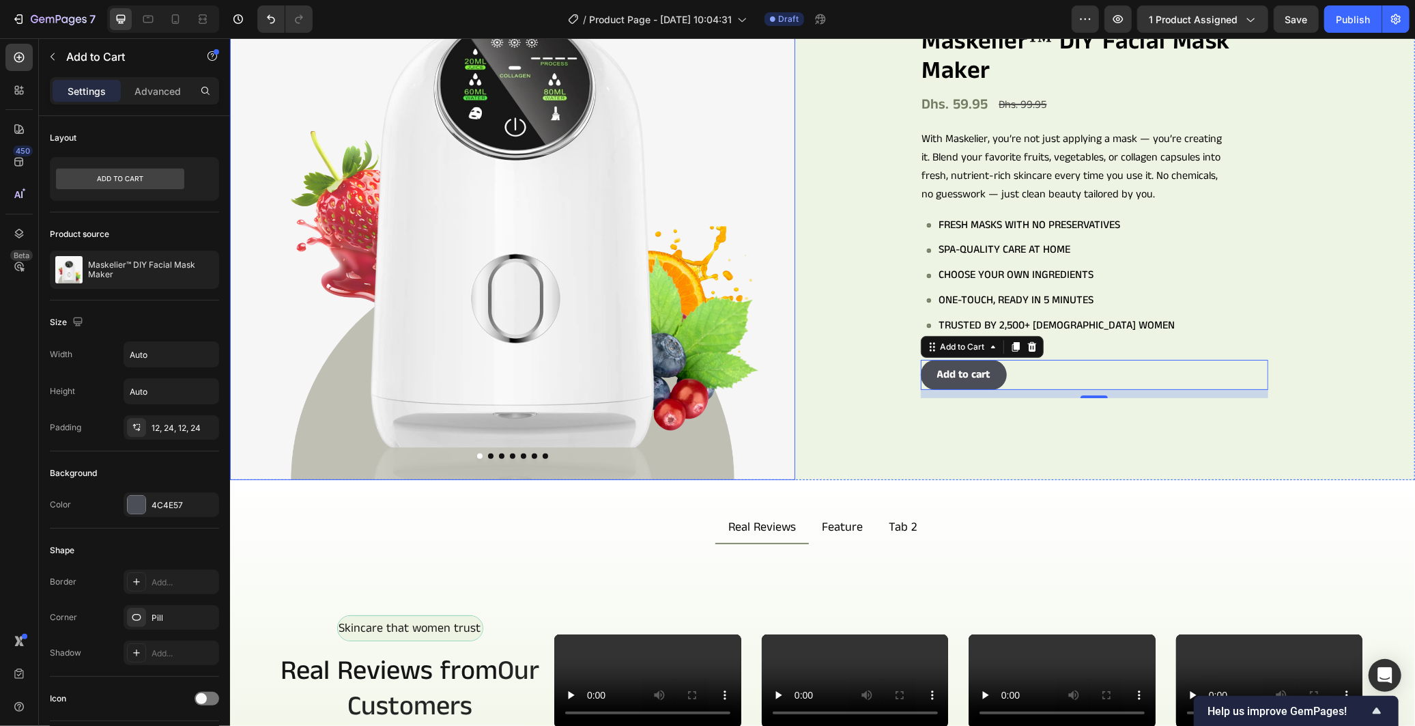
scroll to position [379, 0]
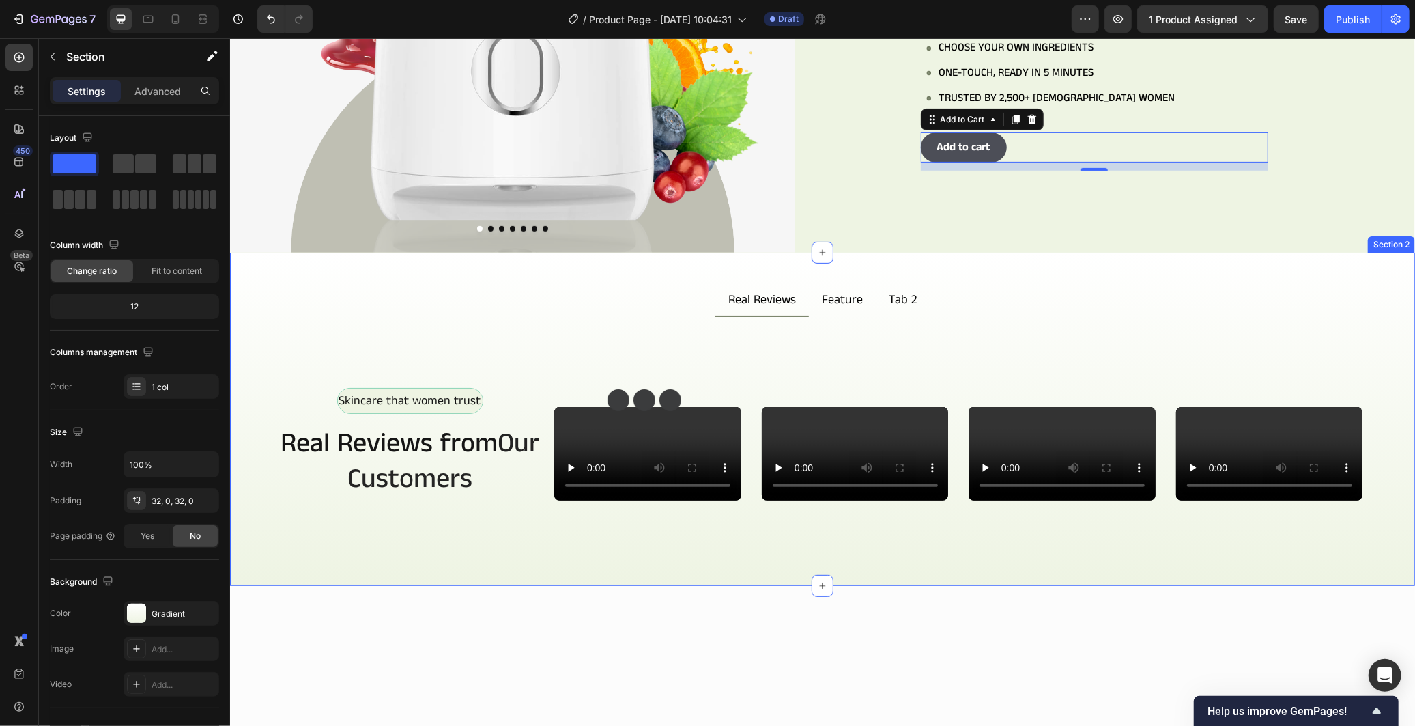
click at [597, 261] on div "Real Reviews Feature Tab 2 Skincare that women trust Text Block Row Real Review…" at bounding box center [821, 418] width 1185 height 333
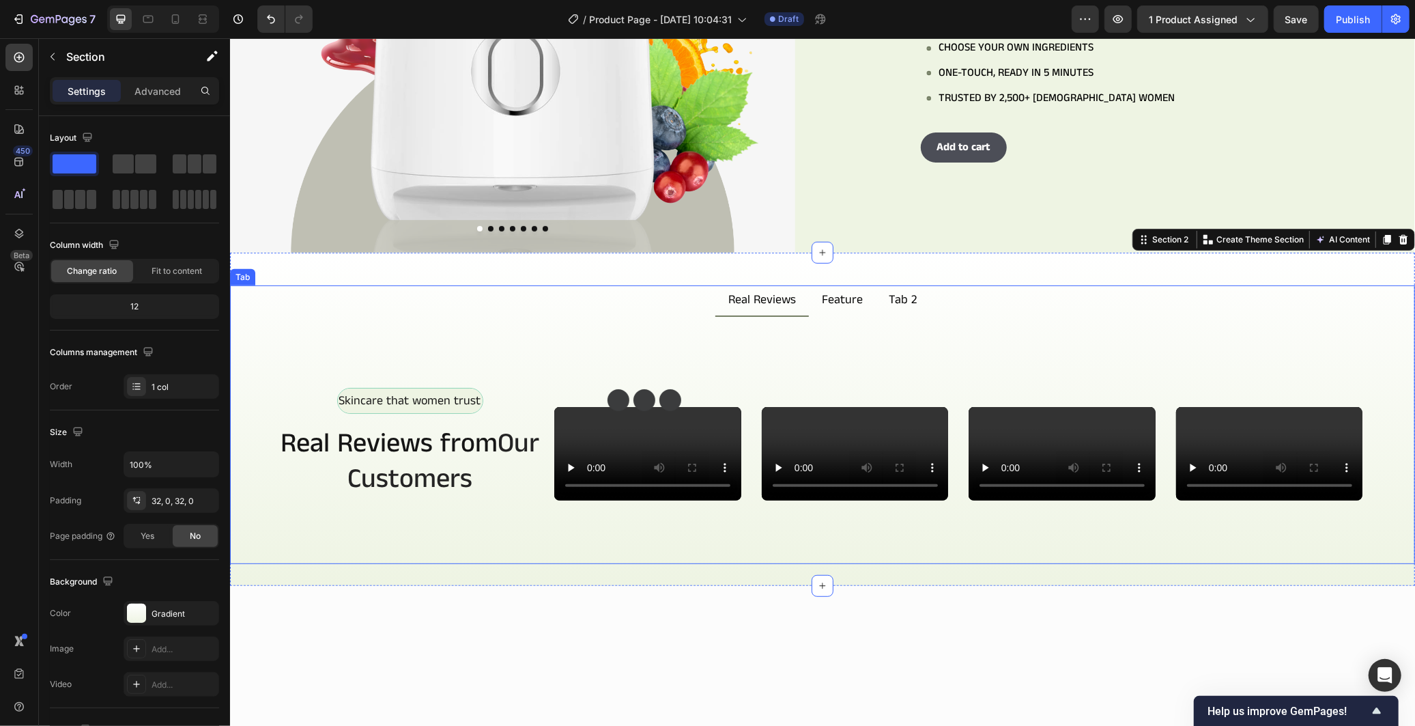
click at [1031, 316] on div "Skincare that women trust Text Block Row Real Reviews from Our Customers Headin…" at bounding box center [821, 439] width 1185 height 247
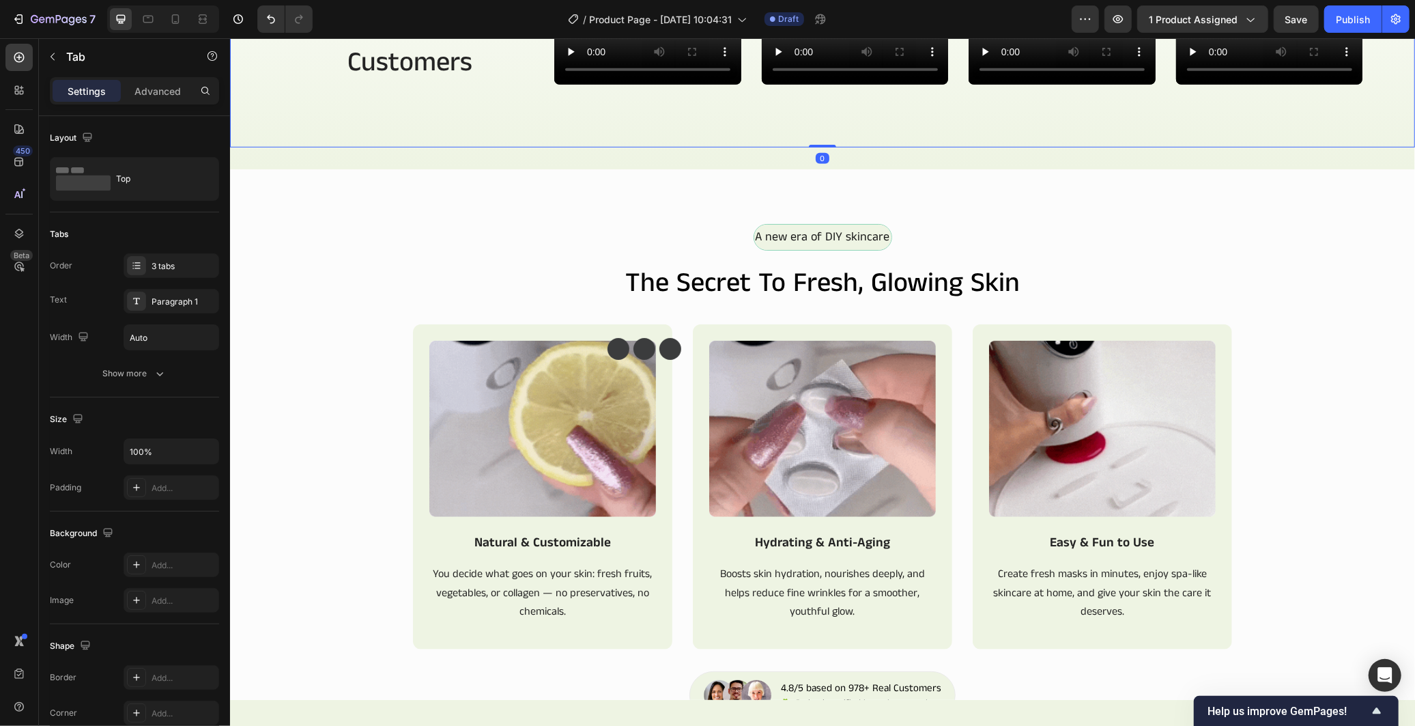
scroll to position [834, 0]
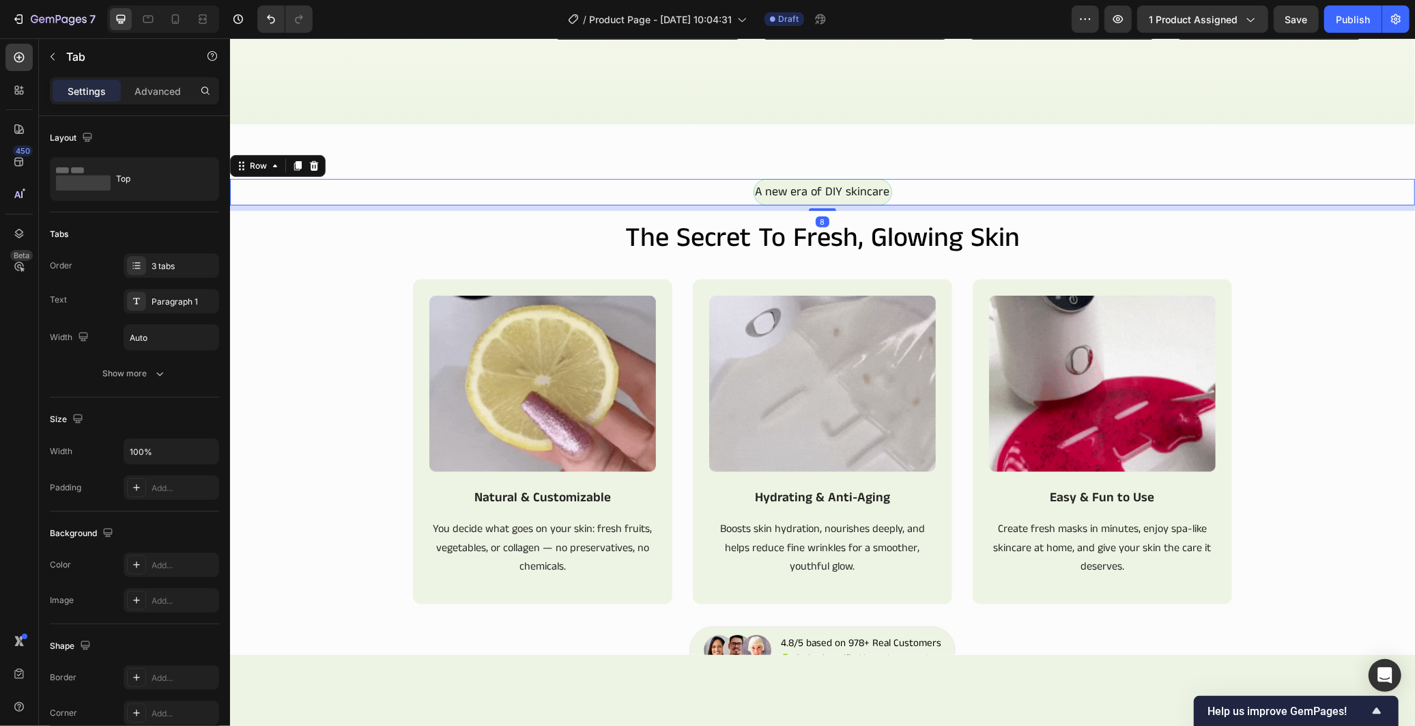
click at [1020, 204] on div "A new era of DIY skincare Text Block Row 8" at bounding box center [821, 191] width 1185 height 26
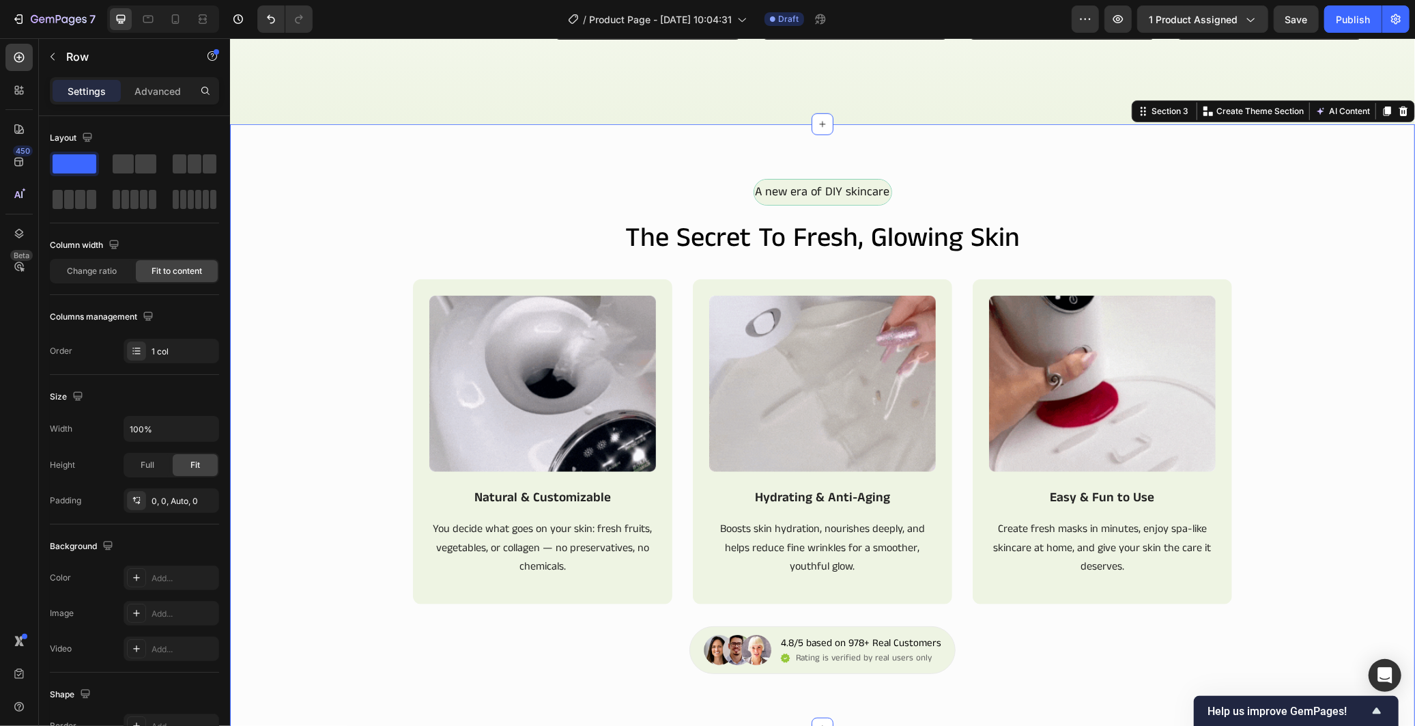
click at [1036, 362] on div "A new era of DIY skincare Text Block Row the secret to fresh, glowing skin Head…" at bounding box center [821, 426] width 1185 height 604
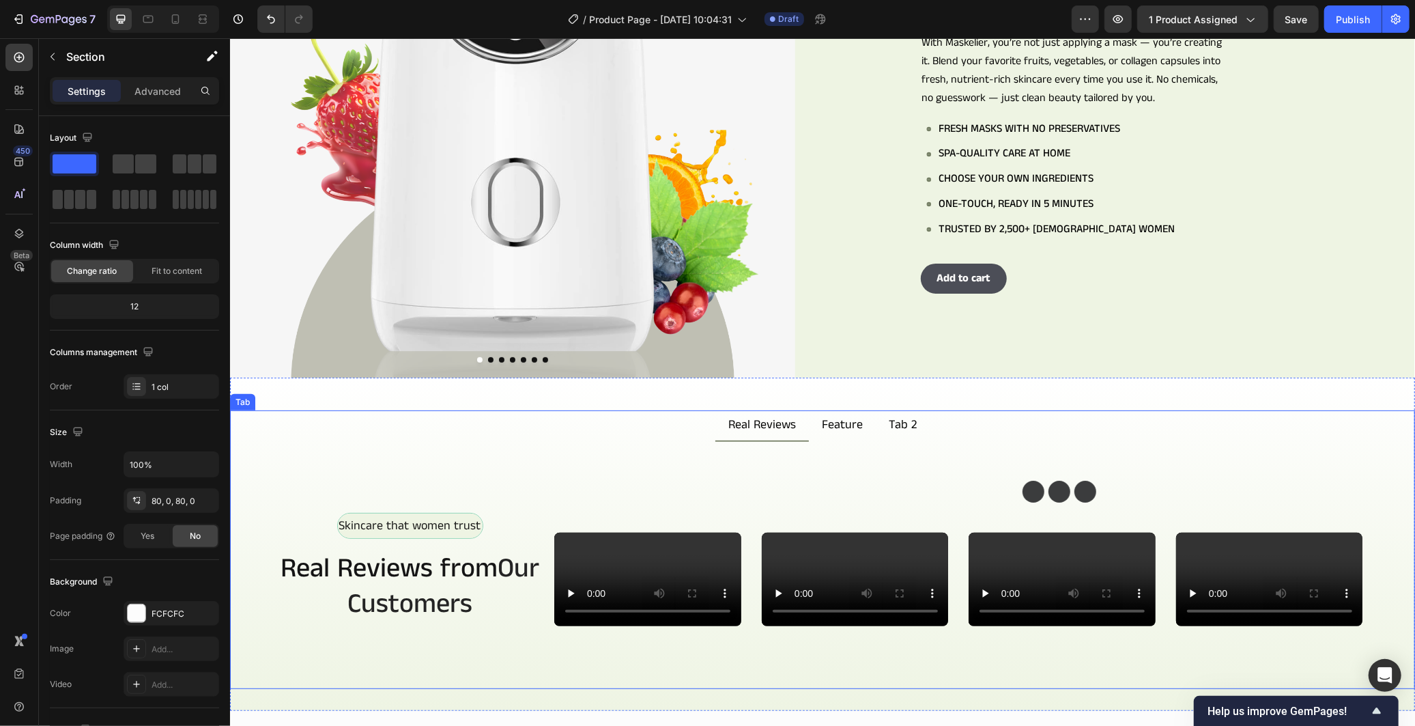
scroll to position [152, 0]
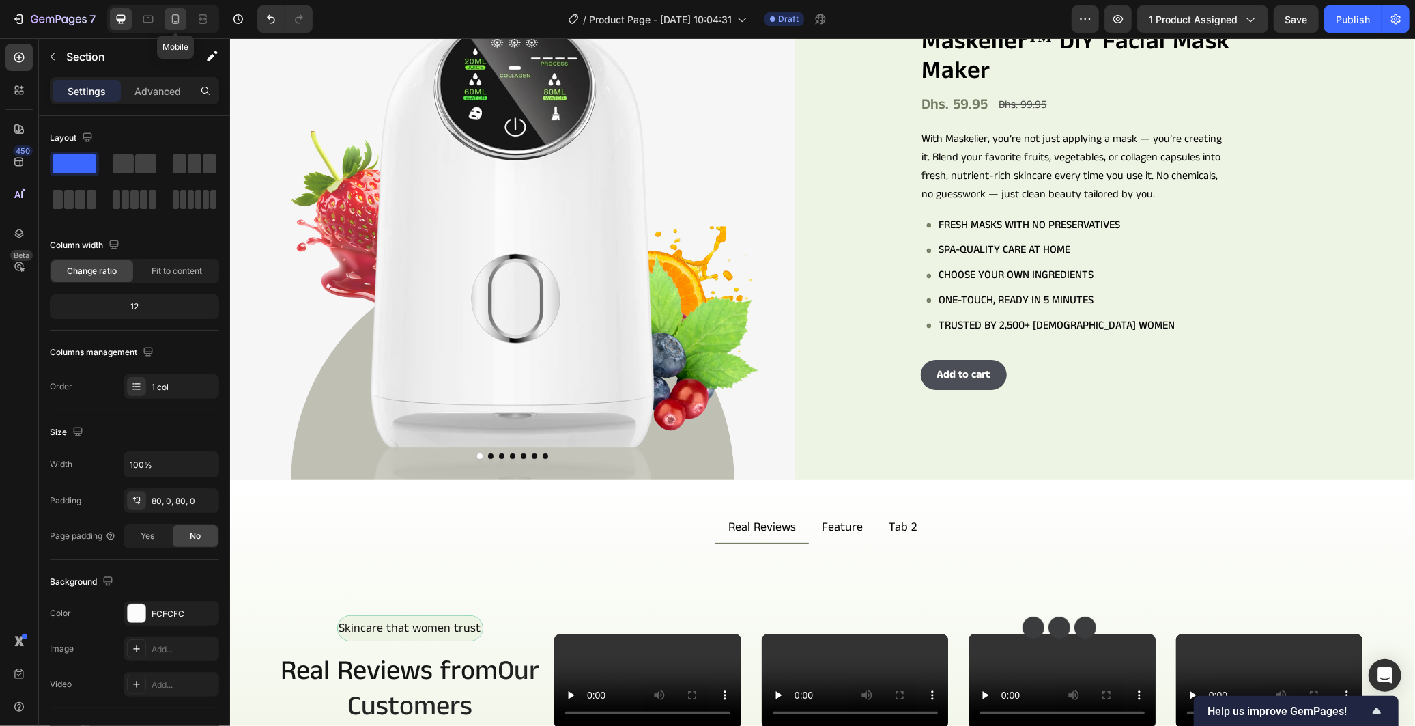
click at [180, 17] on icon at bounding box center [176, 19] width 14 height 14
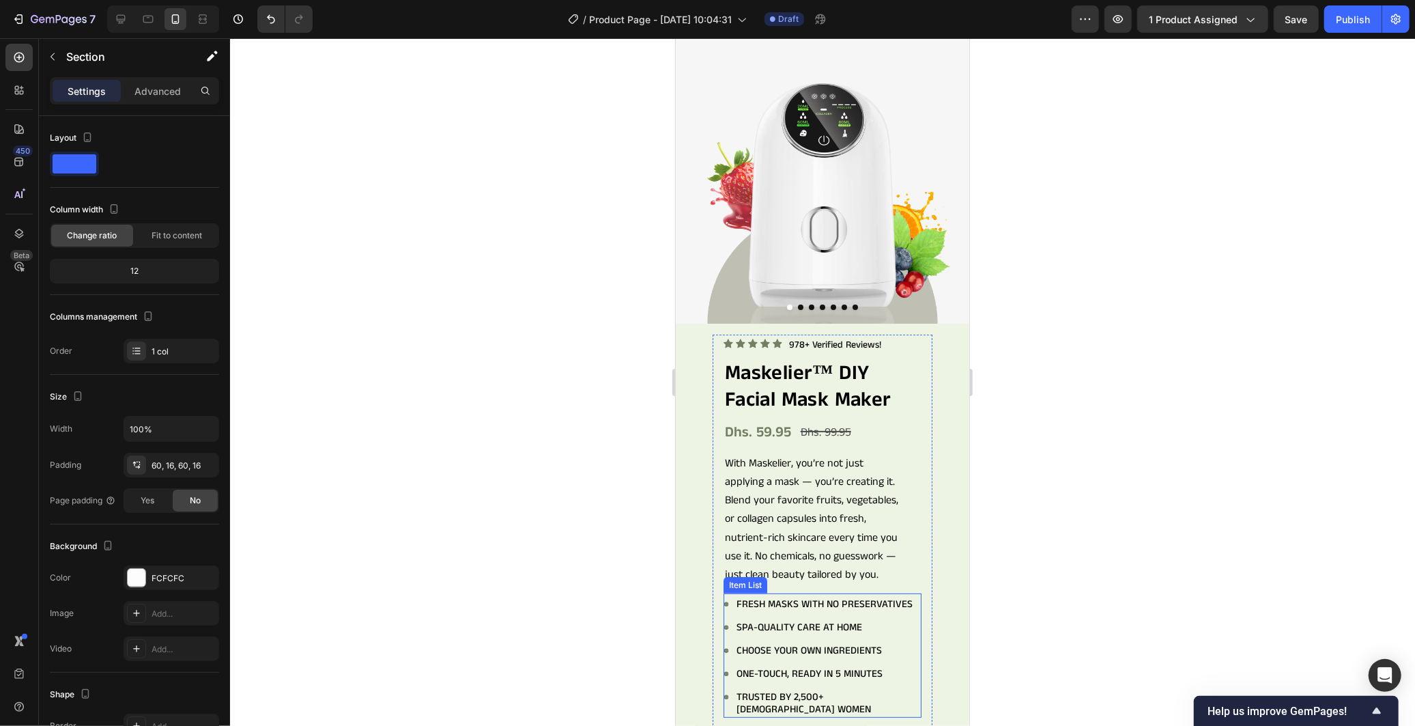
scroll to position [30, 0]
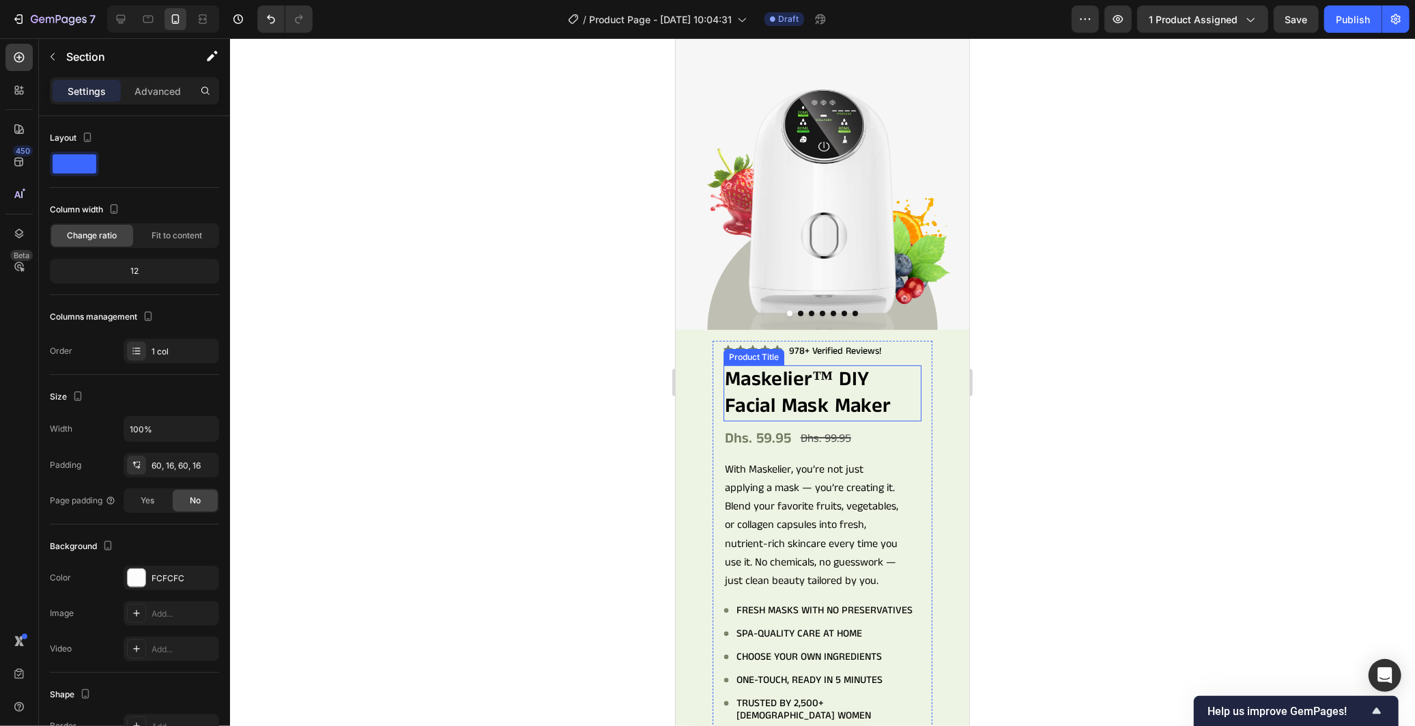
click at [895, 364] on h2 "Maskelier™ DIY Facial Mask Maker" at bounding box center [822, 392] width 199 height 56
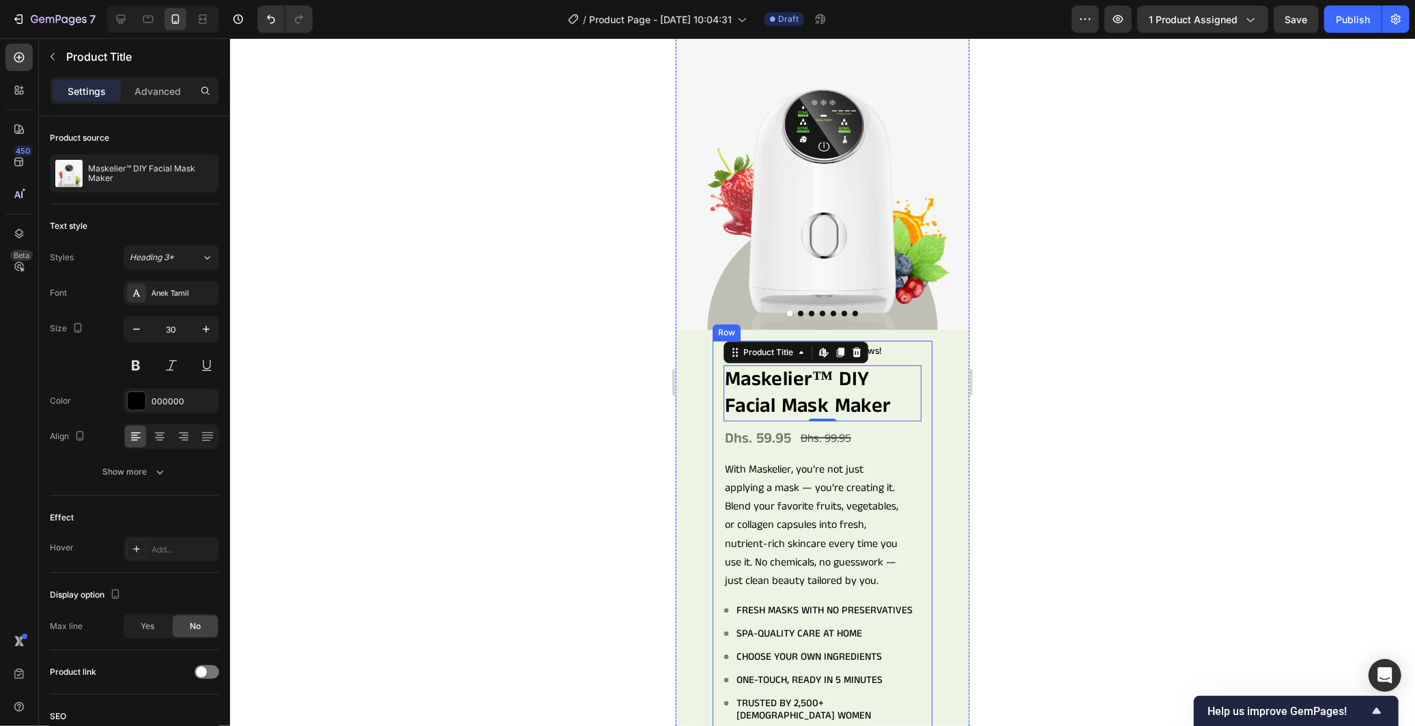
click at [899, 349] on div "Icon Icon Icon Icon Icon Icon List 978+ Verified Reviews! Text Block Row Maskel…" at bounding box center [822, 561] width 199 height 442
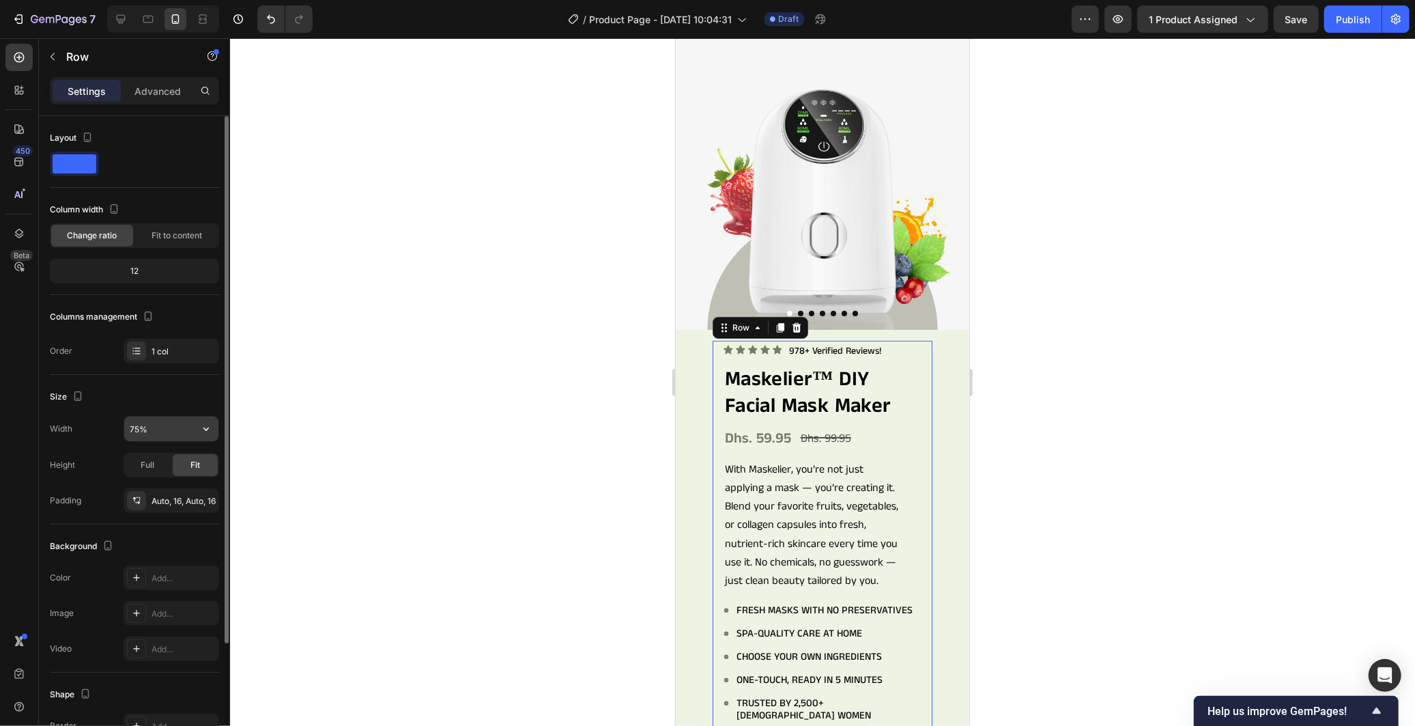
click at [156, 419] on input "75%" at bounding box center [171, 428] width 94 height 25
click at [203, 422] on icon "button" at bounding box center [206, 429] width 14 height 14
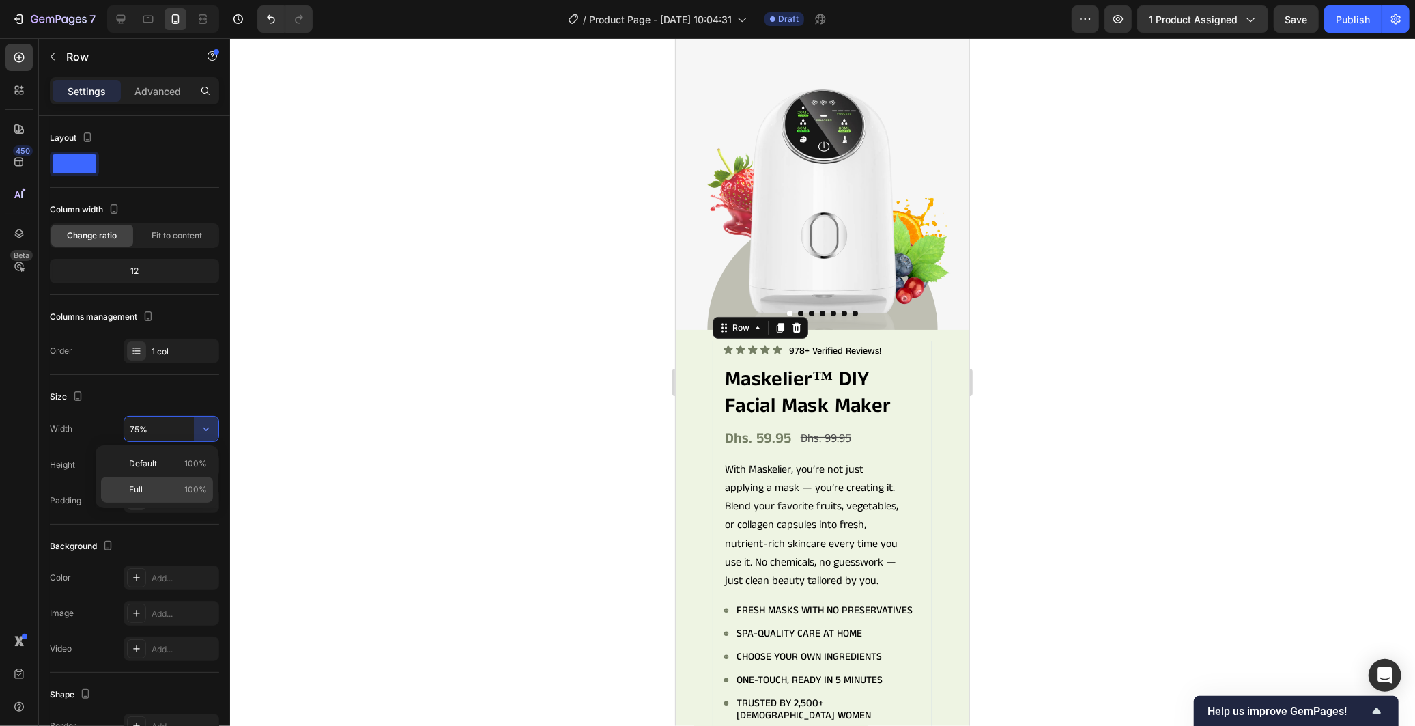
click at [162, 491] on p "Full 100%" at bounding box center [168, 489] width 78 height 12
type input "100%"
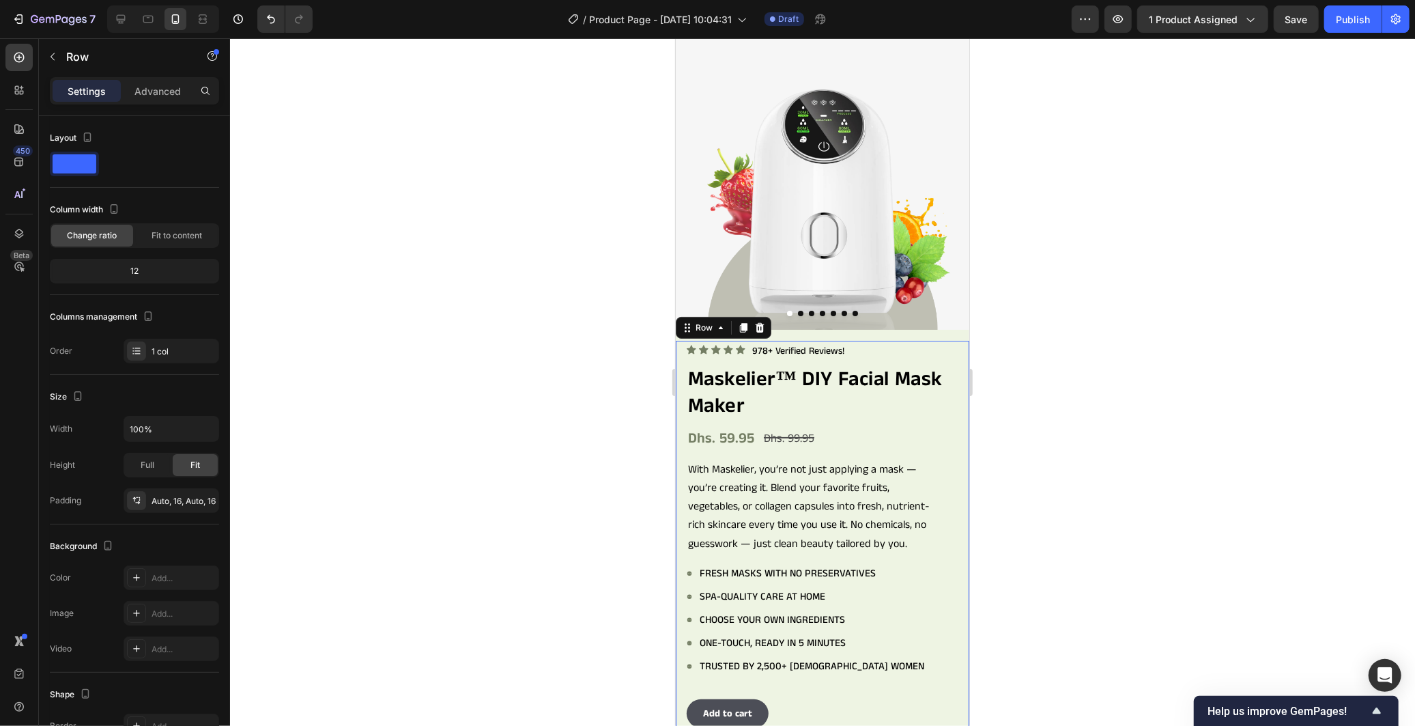
click at [508, 384] on div at bounding box center [822, 381] width 1185 height 687
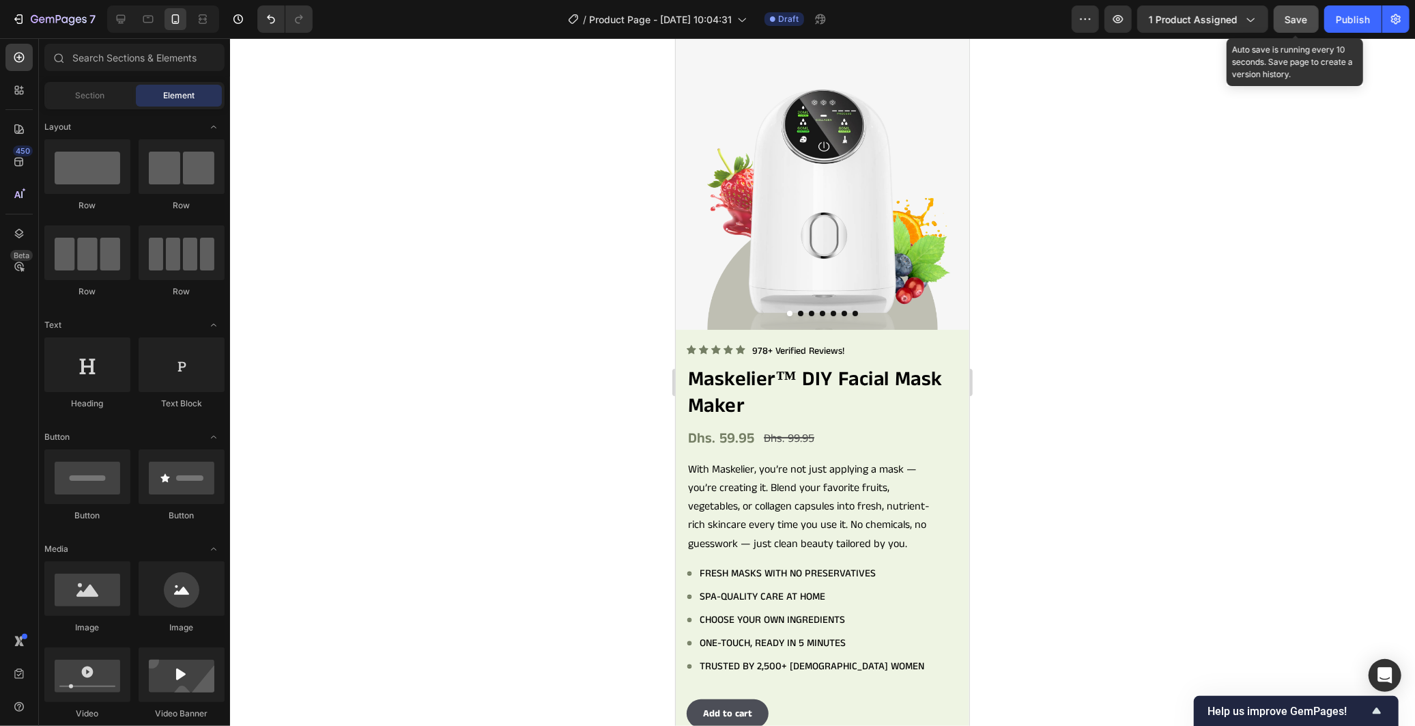
click at [1298, 22] on span "Save" at bounding box center [1296, 20] width 23 height 12
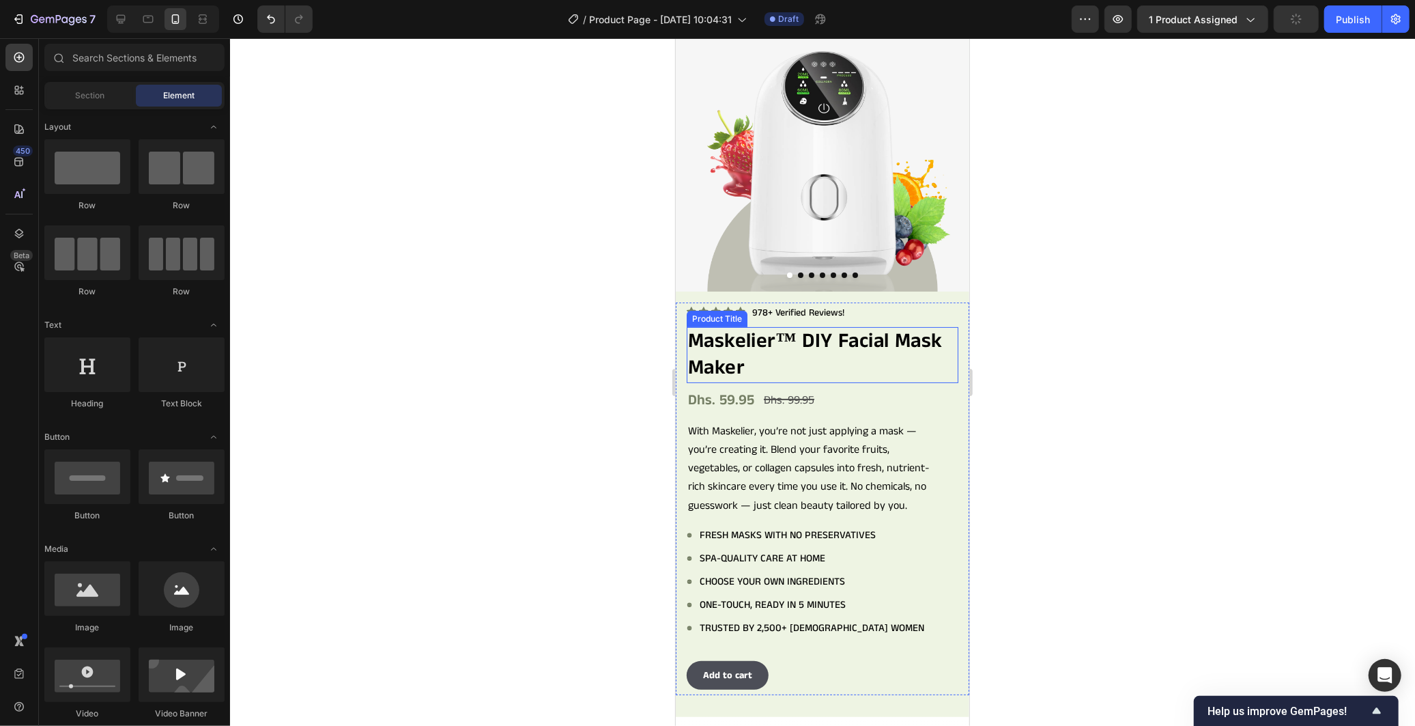
scroll to position [333, 0]
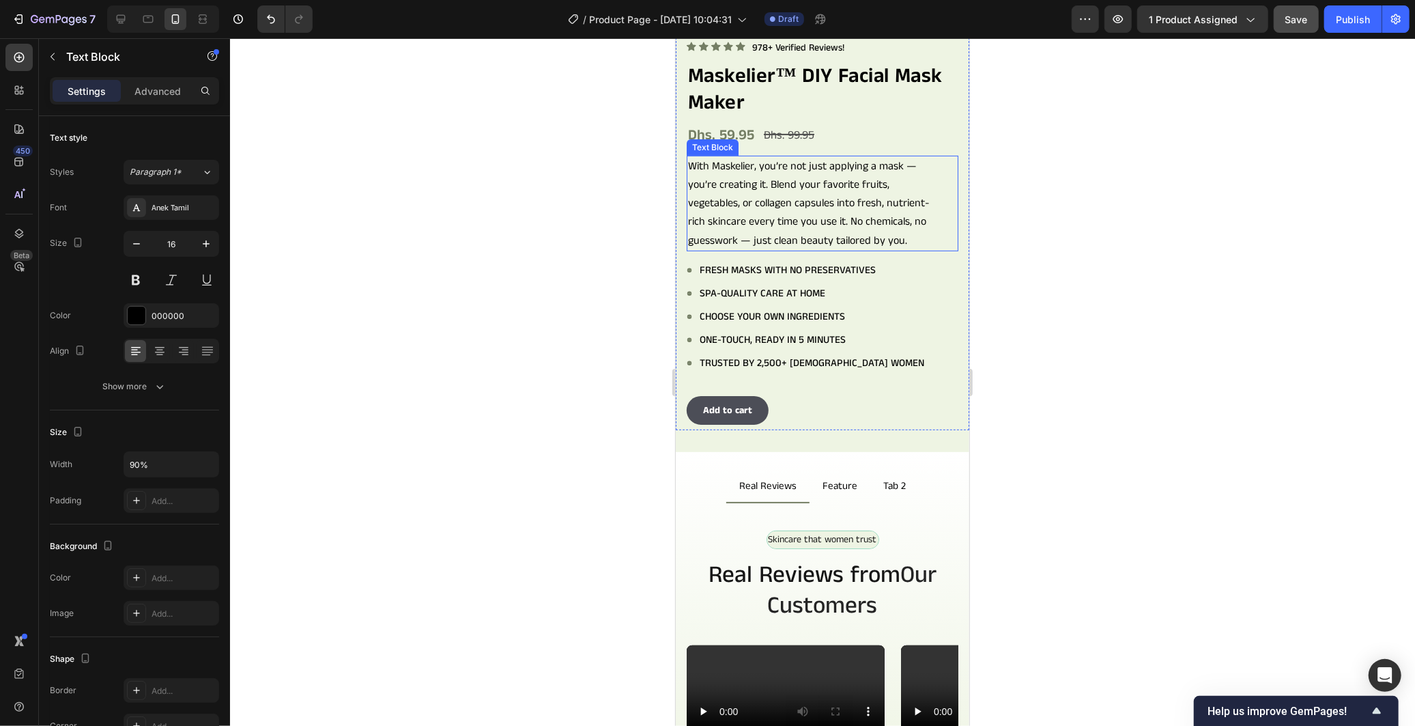
click at [899, 232] on p "With Maskelier, you’re not just applying a mask — you’re creating it. Blend you…" at bounding box center [808, 202] width 242 height 93
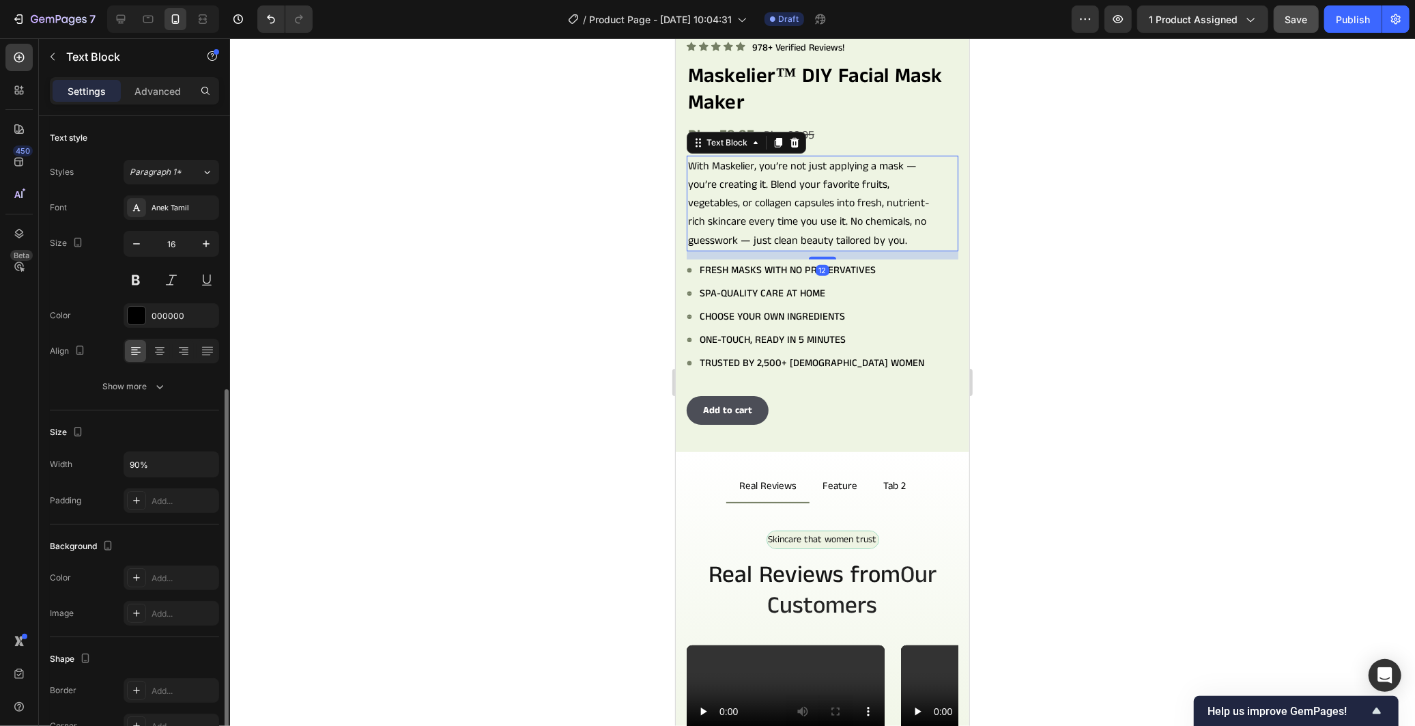
scroll to position [152, 0]
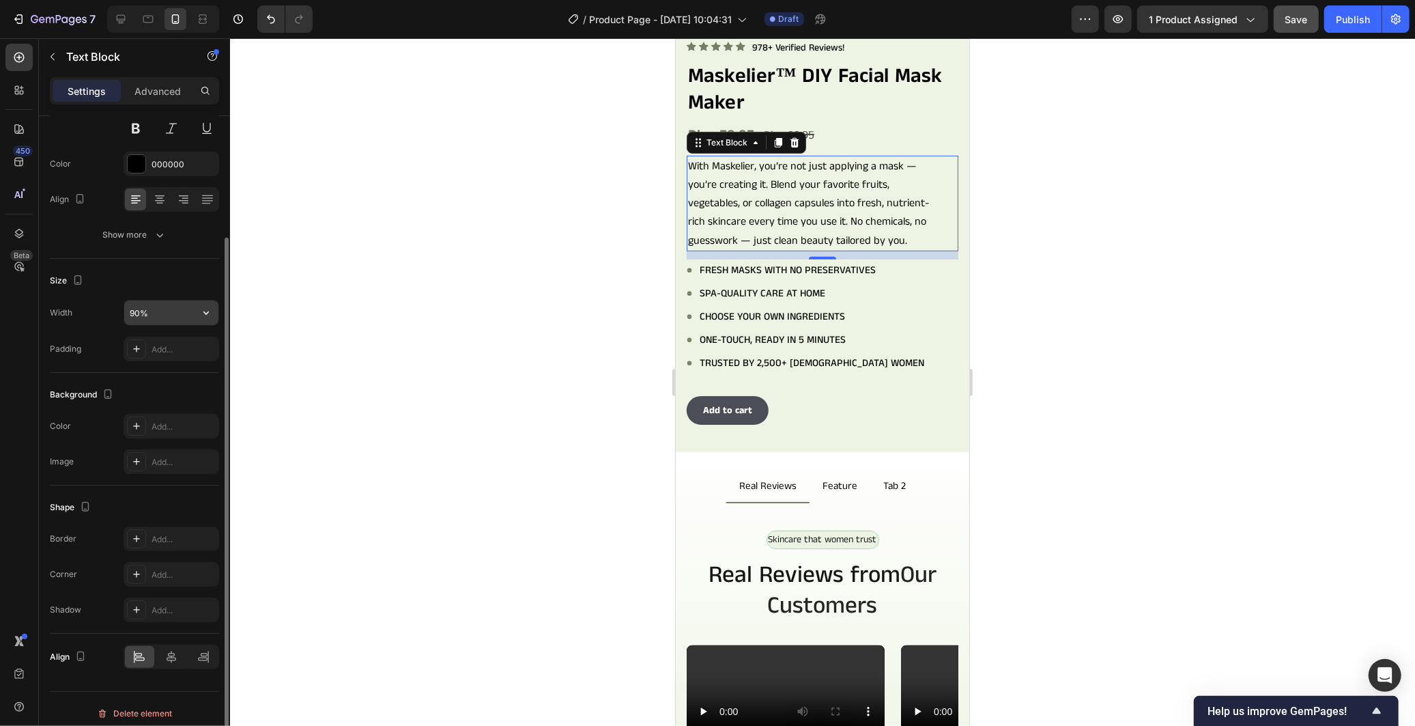
click at [132, 305] on input "90%" at bounding box center [171, 312] width 94 height 25
click at [212, 311] on icon "button" at bounding box center [206, 313] width 14 height 14
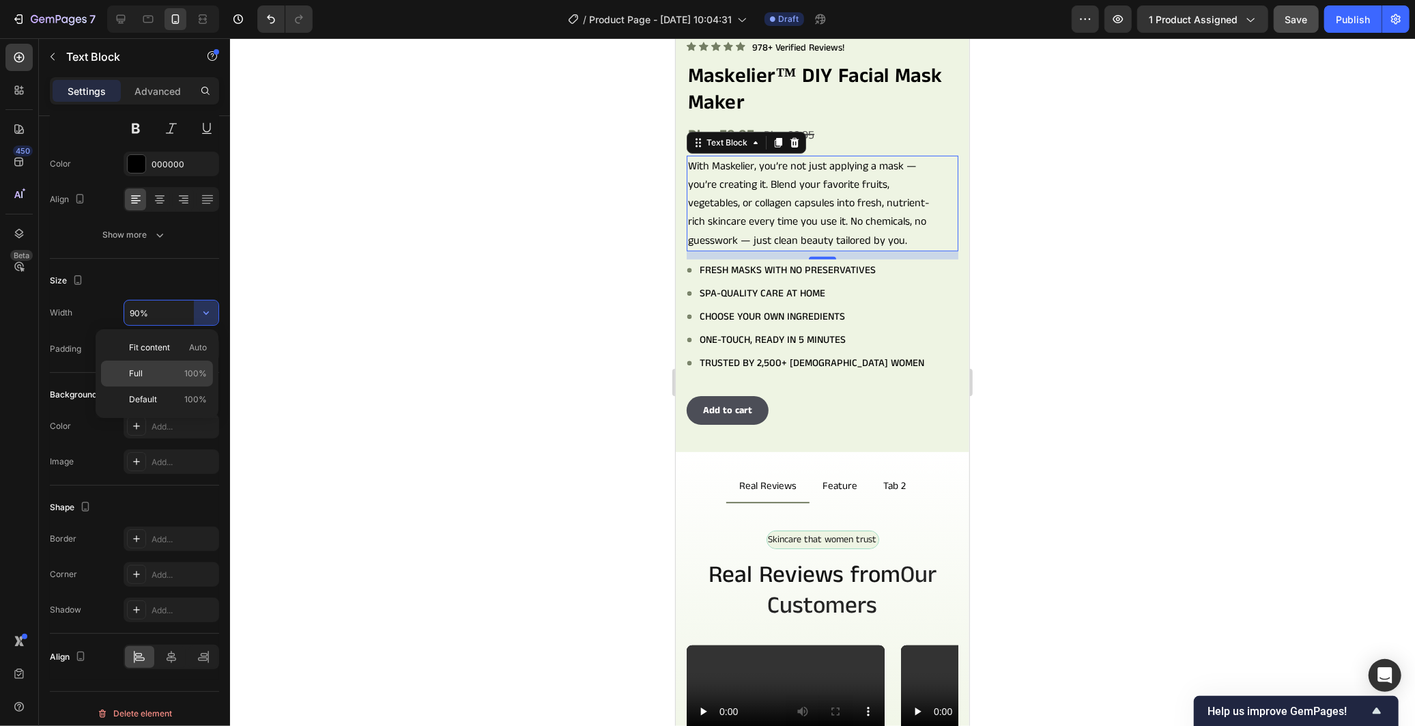
click at [169, 375] on p "Full 100%" at bounding box center [168, 373] width 78 height 12
type input "100%"
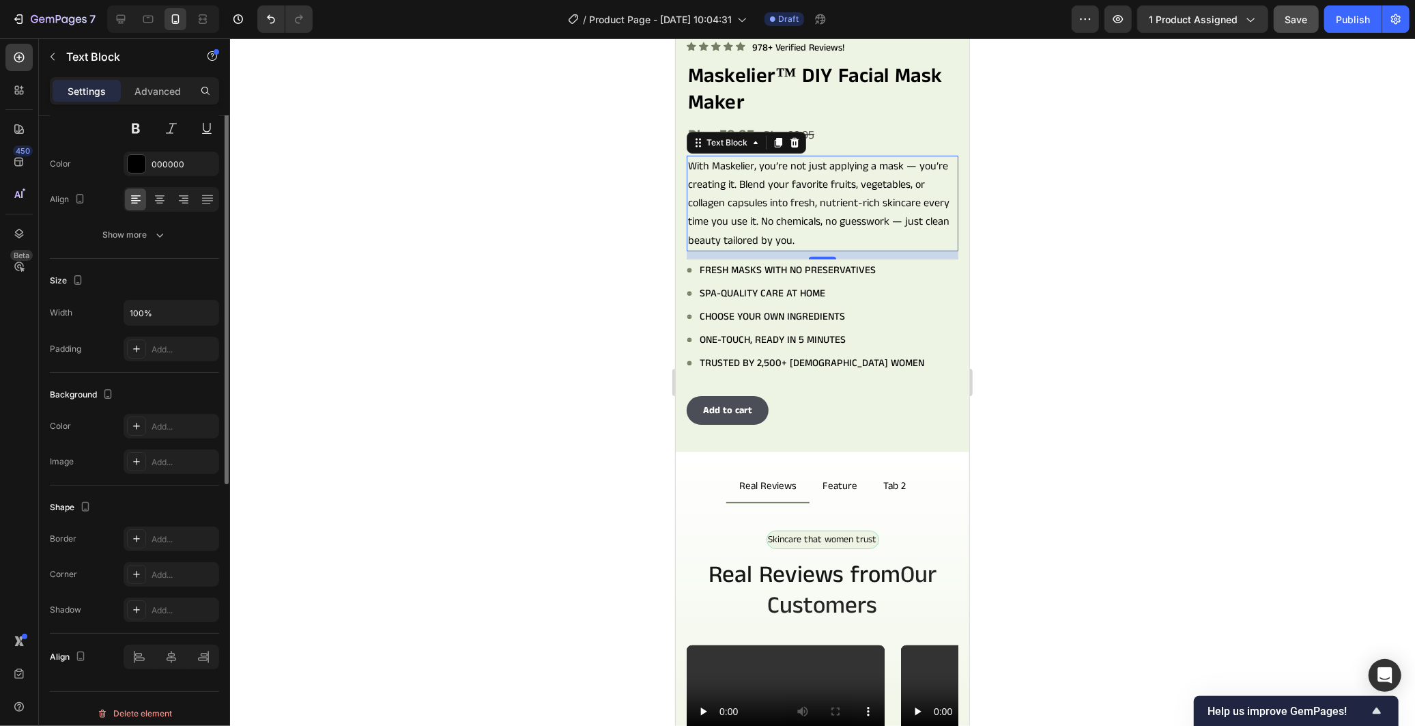
scroll to position [0, 0]
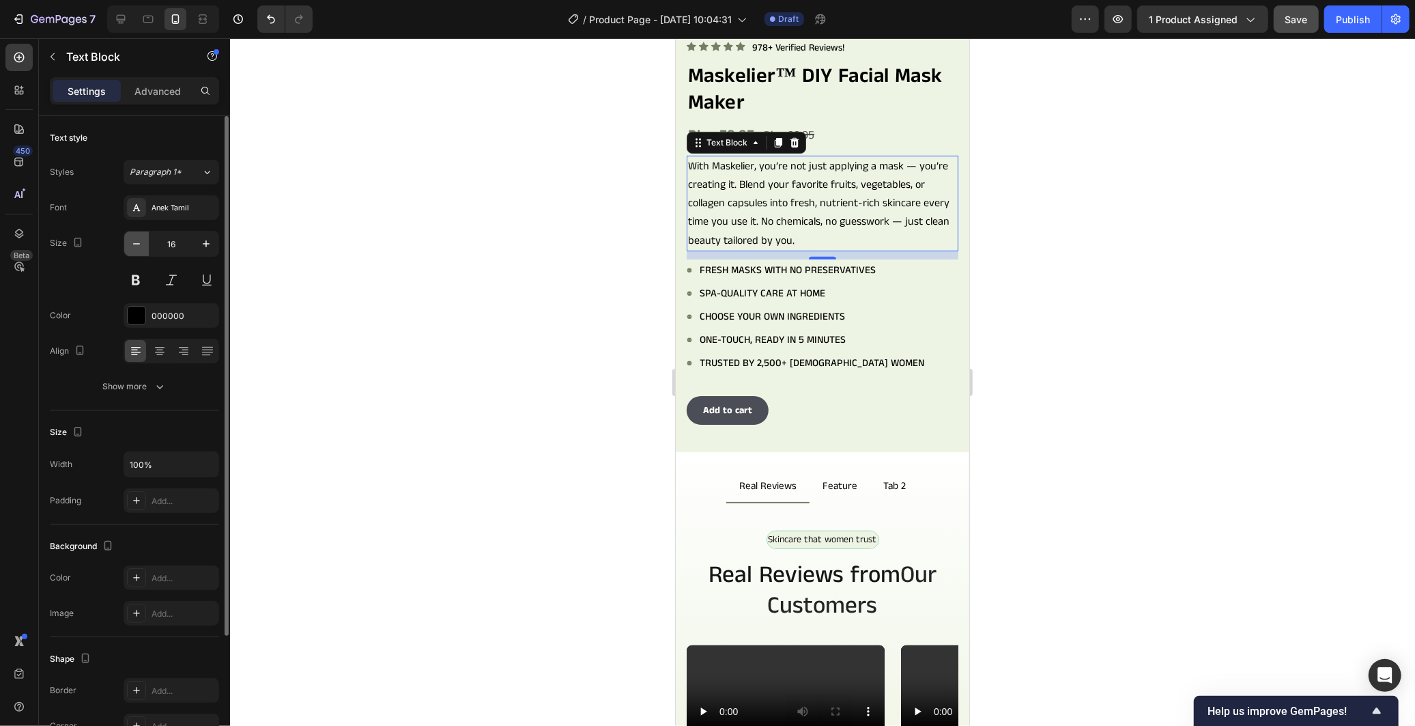
click at [141, 246] on icon "button" at bounding box center [137, 244] width 14 height 14
type input "15"
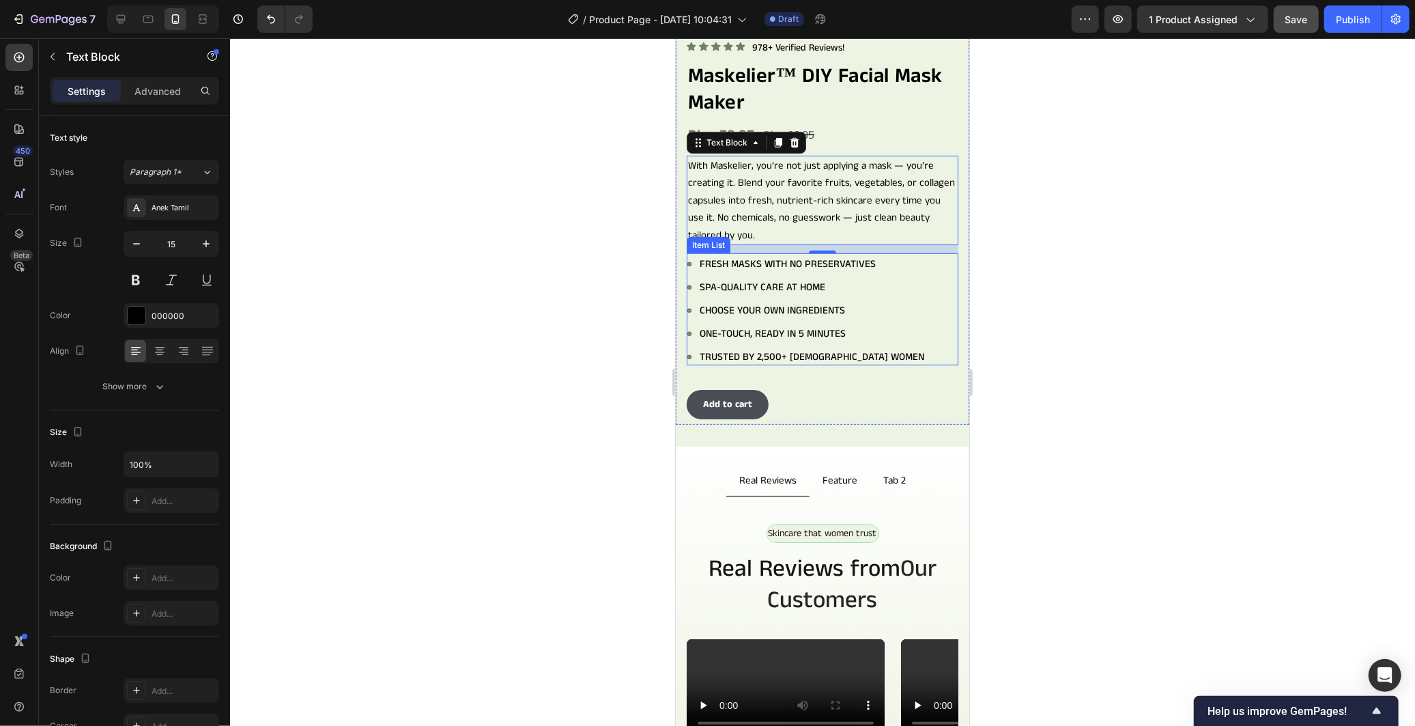
click at [926, 331] on div "Fresh masks with no preservatives Spa-quality care at home Choose your own ingr…" at bounding box center [822, 309] width 272 height 109
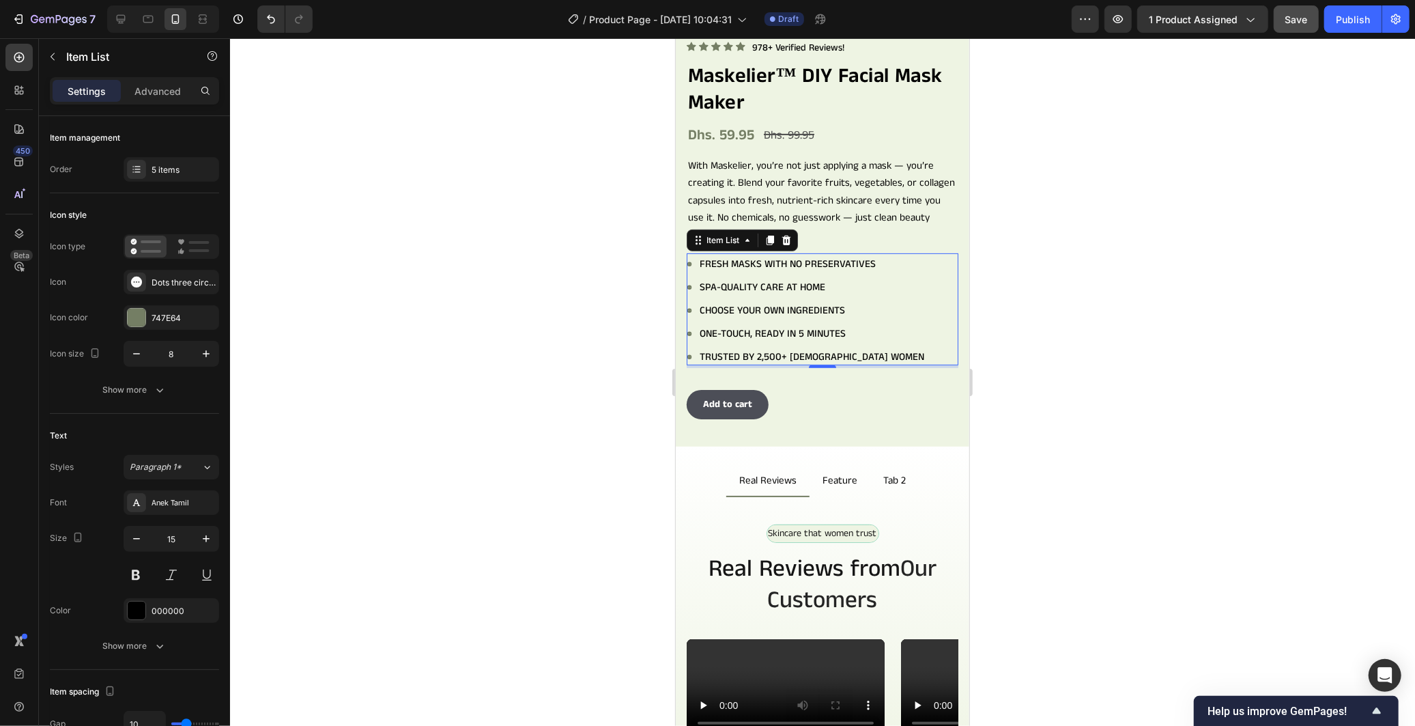
click at [1082, 214] on div at bounding box center [822, 381] width 1185 height 687
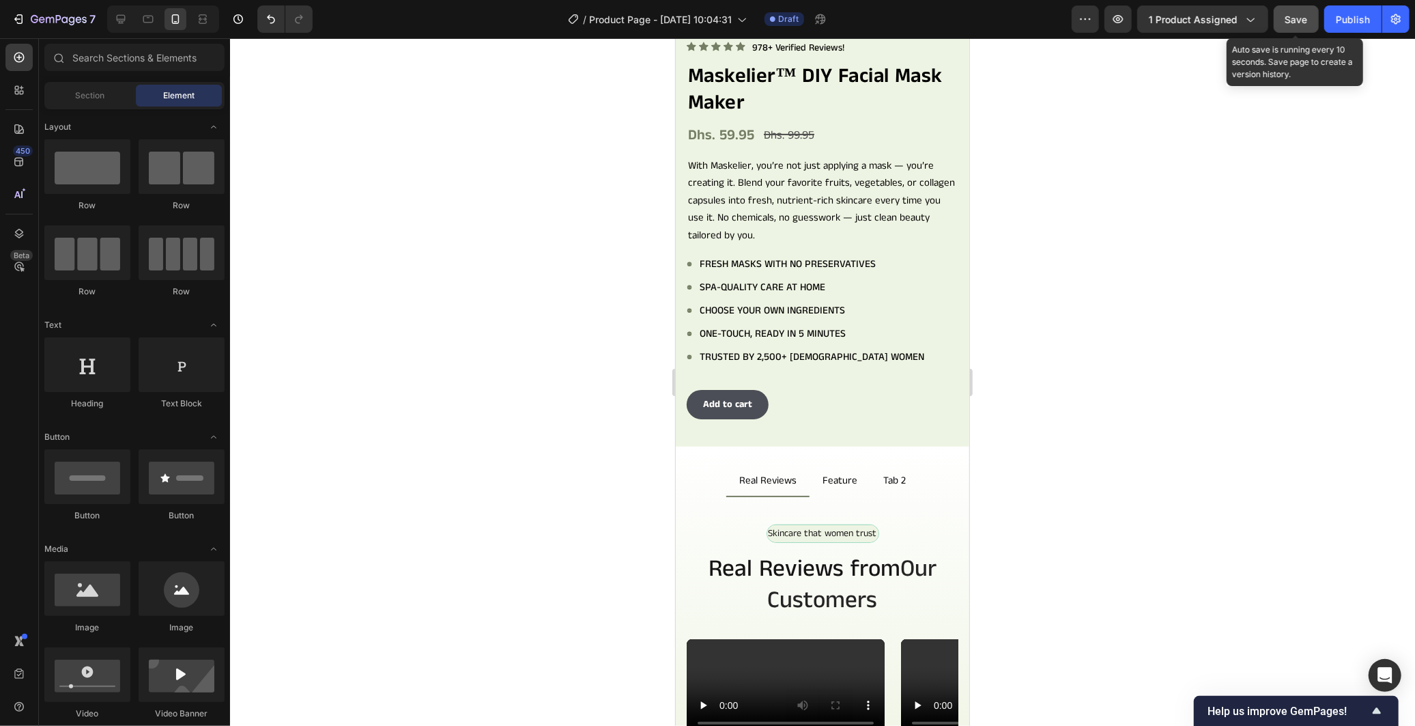
click at [1304, 20] on span "Save" at bounding box center [1296, 20] width 23 height 12
drag, startPoint x: 126, startPoint y: 8, endPoint x: 158, endPoint y: 83, distance: 82.5
click at [126, 8] on div at bounding box center [121, 19] width 22 height 22
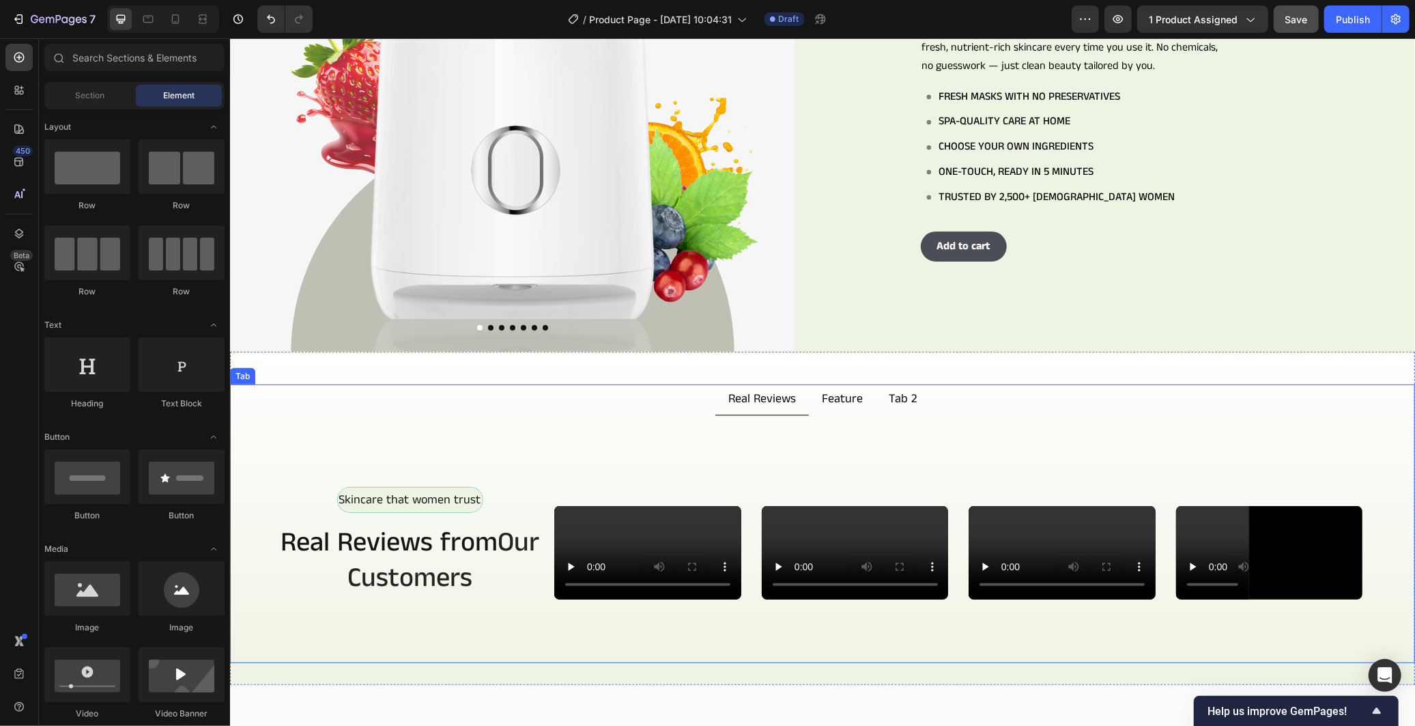
scroll to position [549, 0]
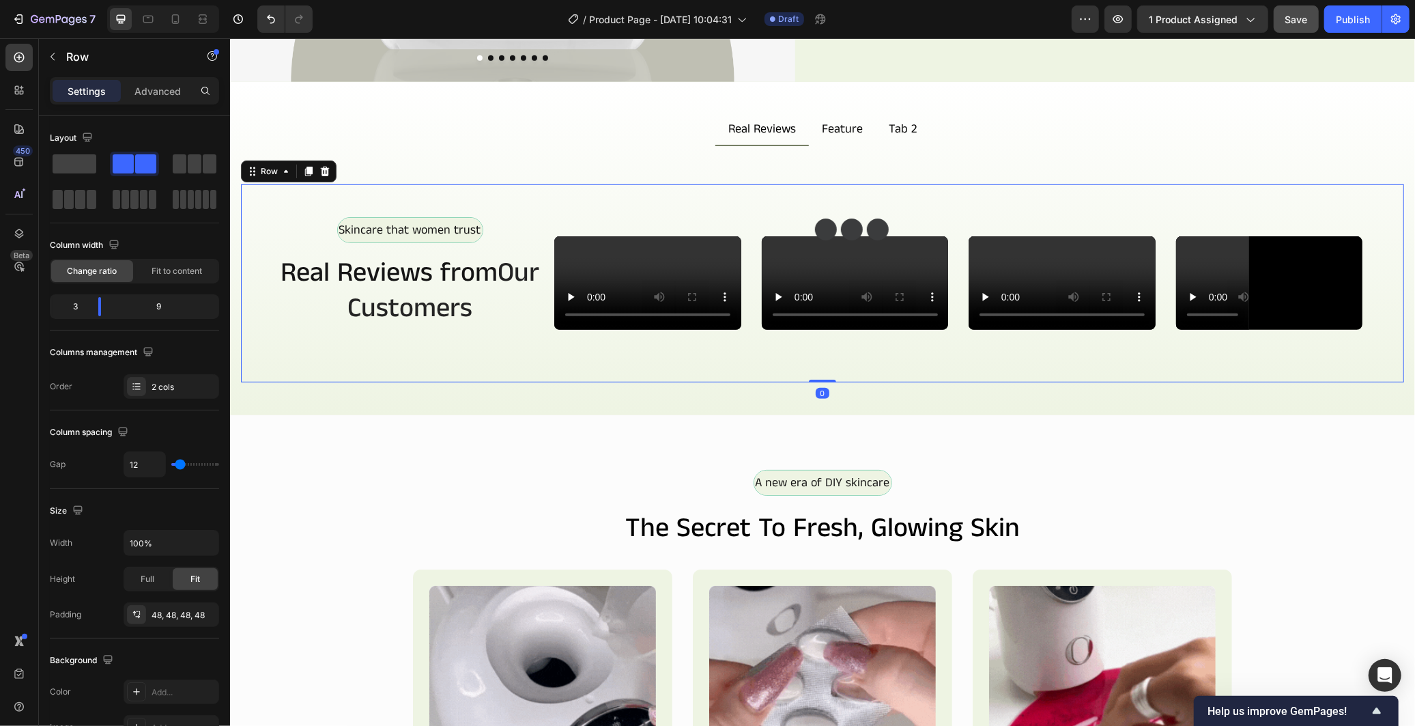
click at [947, 193] on div "Skincare that women trust Text Block Row Real Reviews from Our Customers Headin…" at bounding box center [821, 283] width 1163 height 198
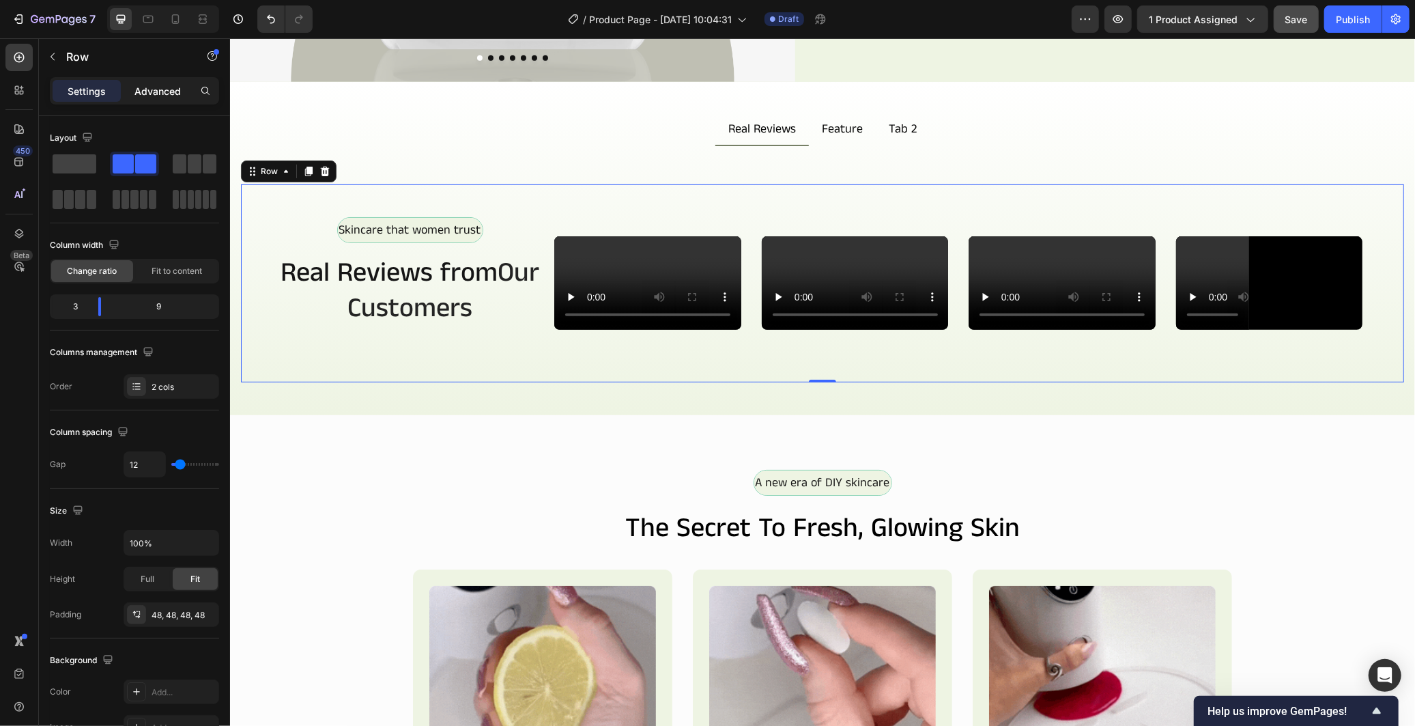
click at [175, 89] on p "Advanced" at bounding box center [157, 91] width 46 height 14
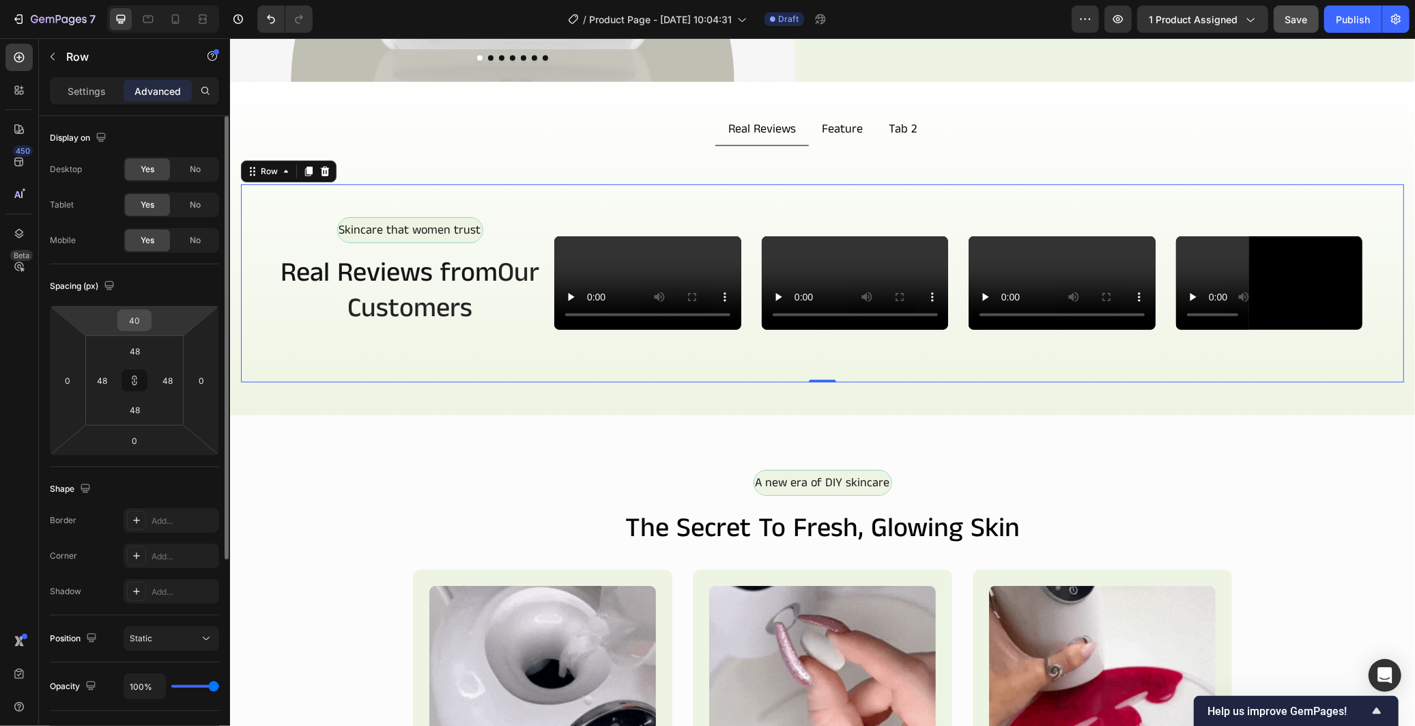
click at [139, 330] on div "40" at bounding box center [134, 320] width 34 height 22
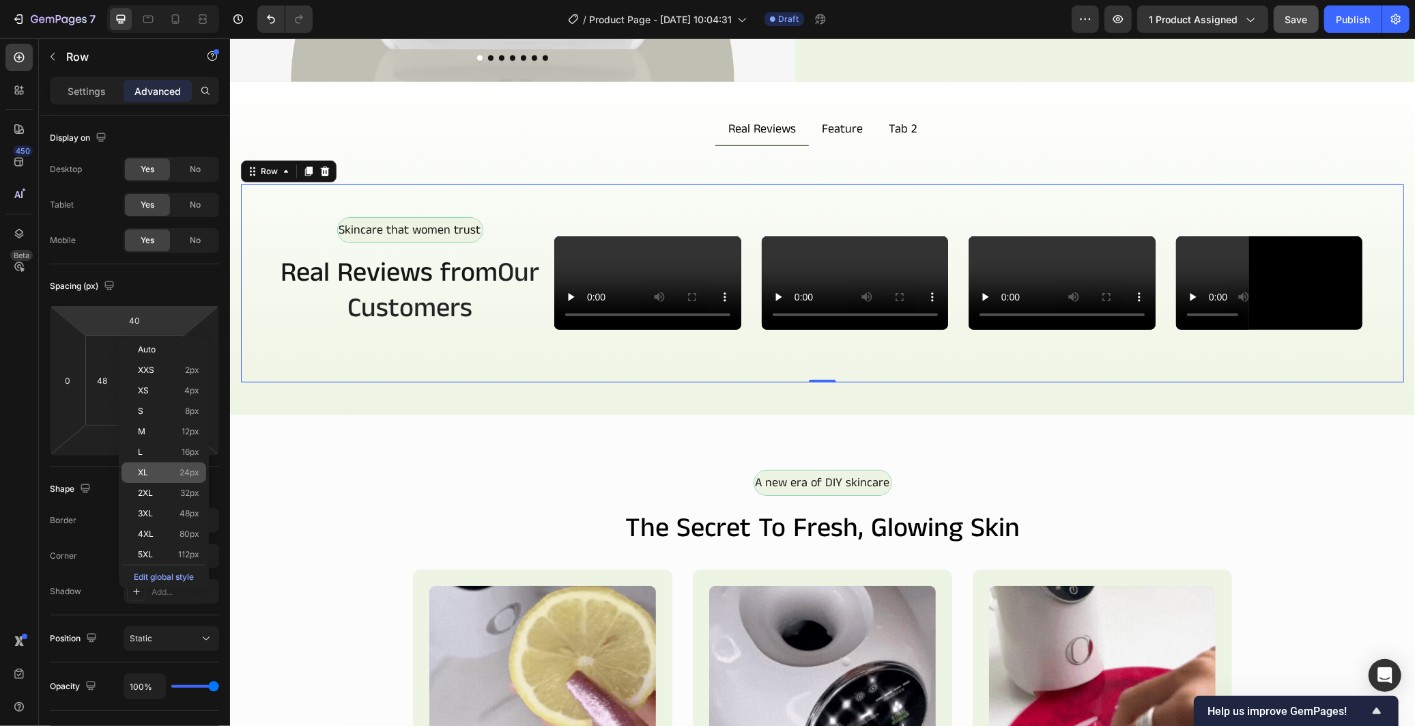
click at [147, 474] on span "XL" at bounding box center [143, 473] width 10 height 10
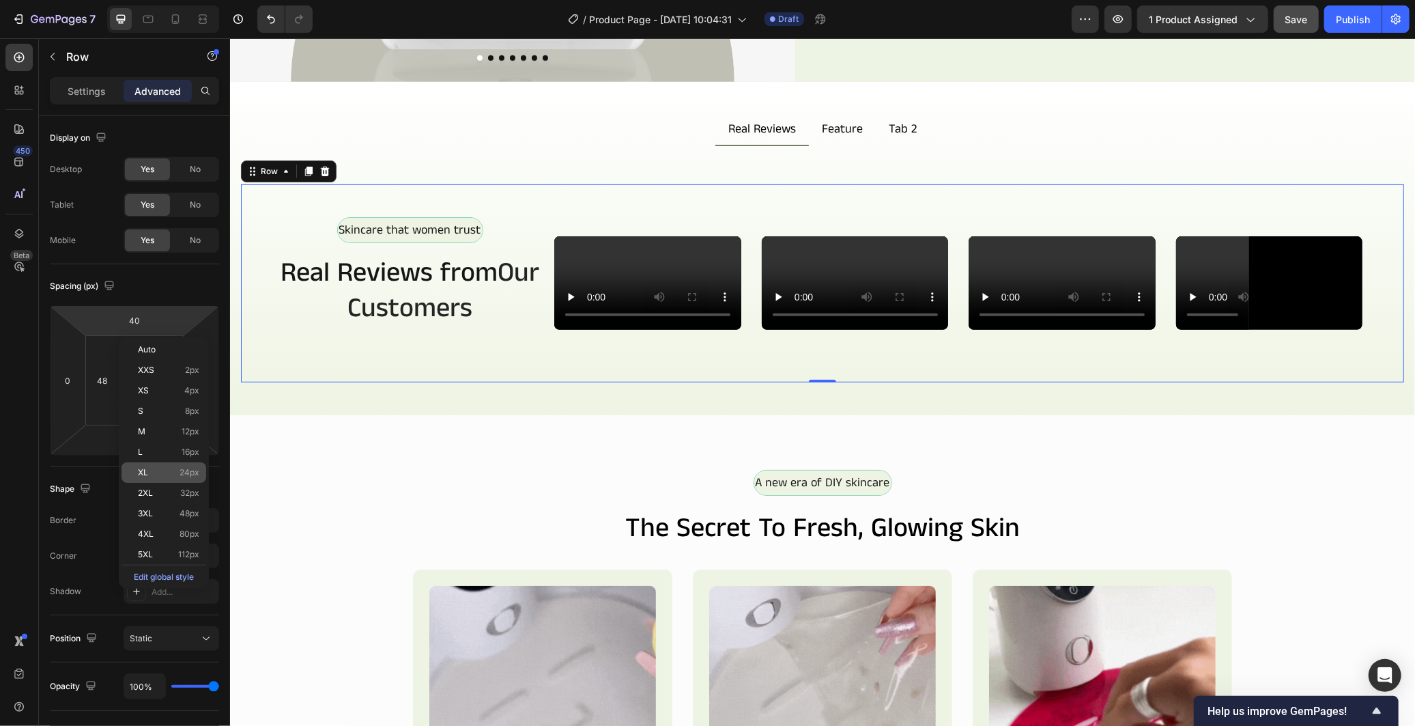
type input "24"
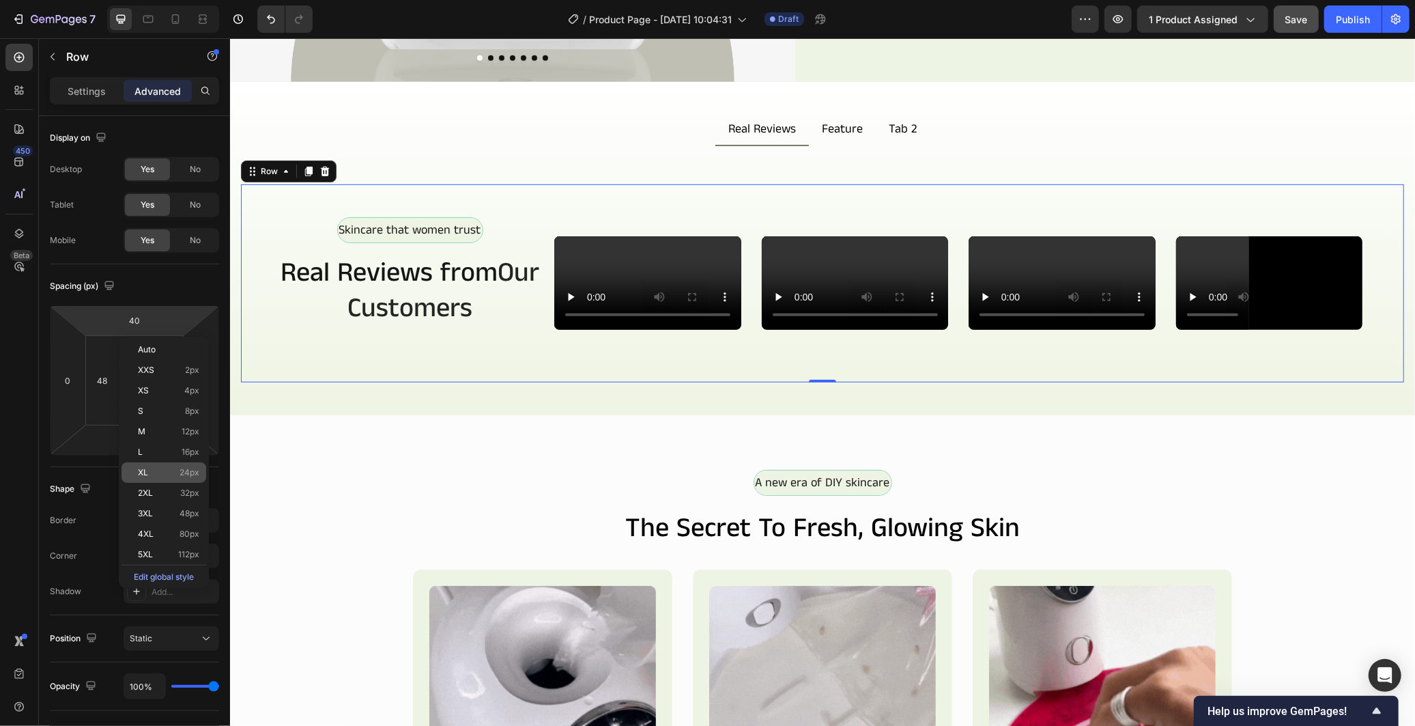
type input "24"
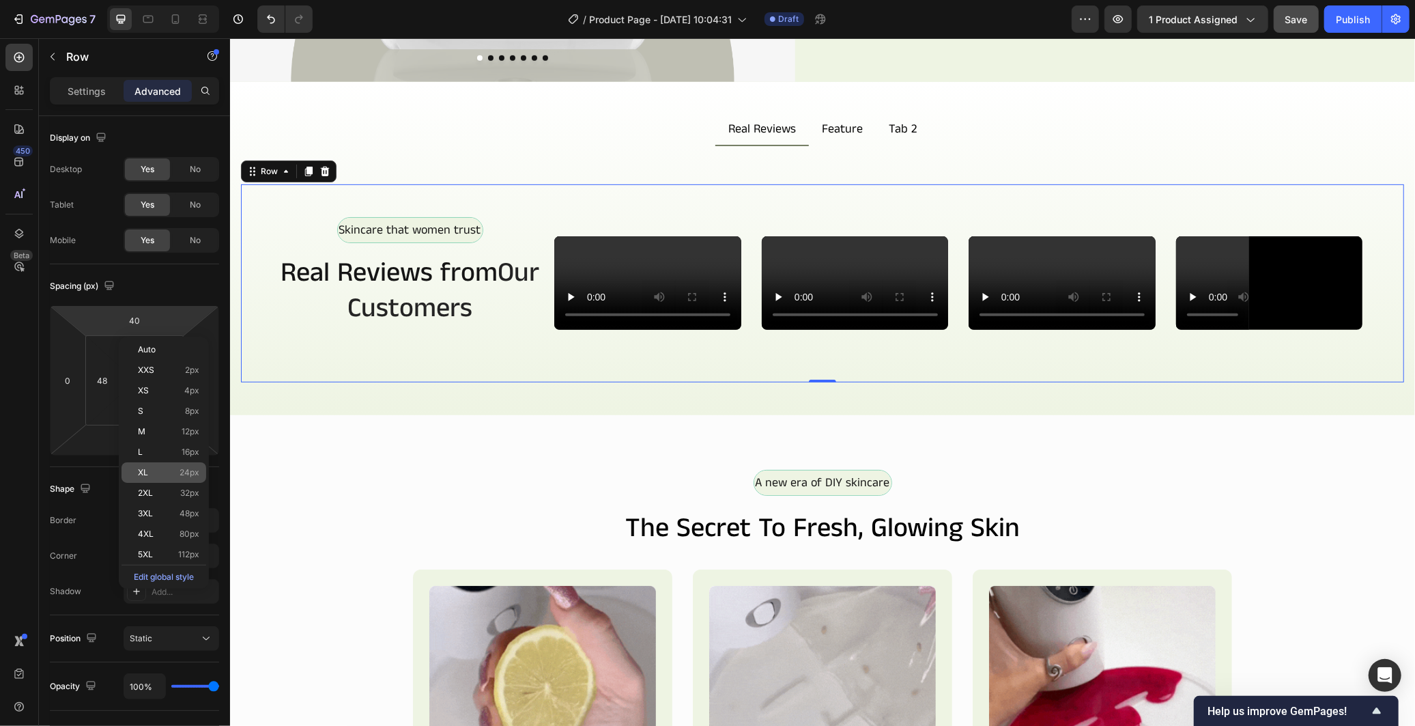
type input "24"
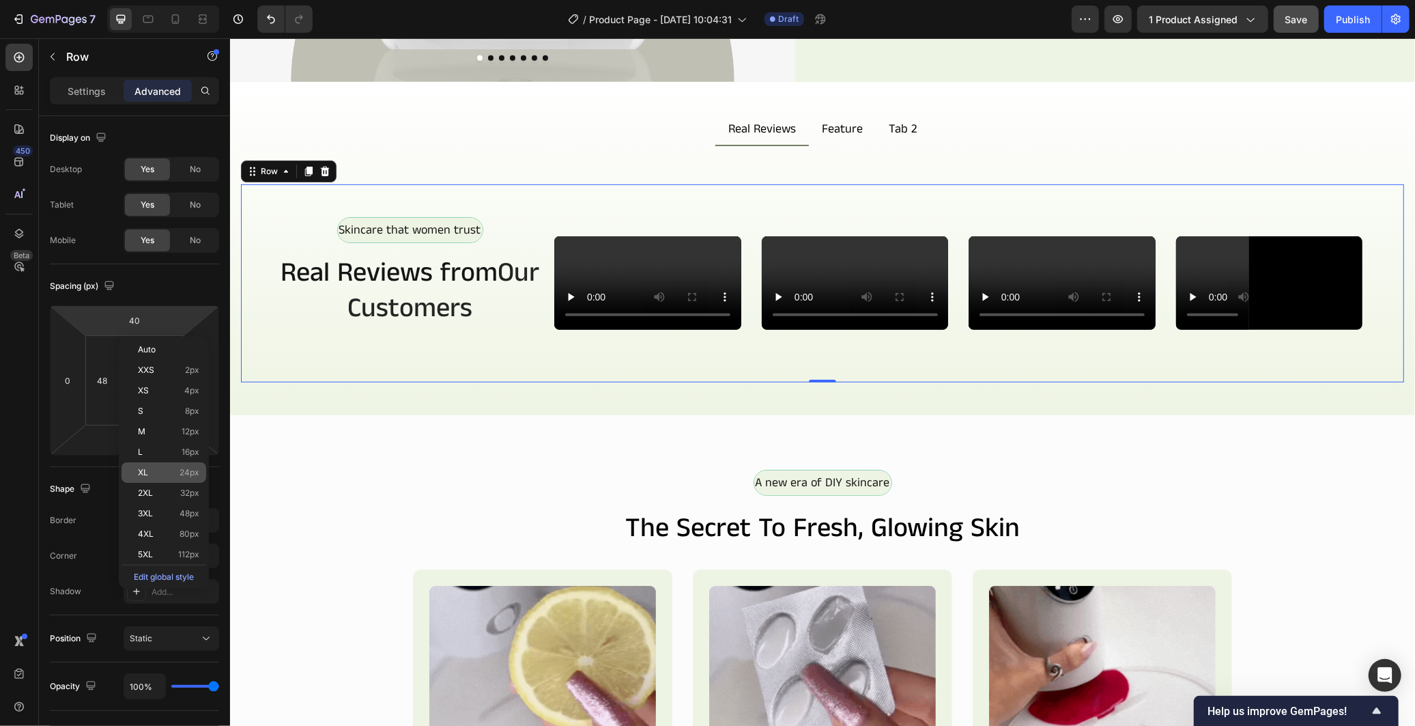
type input "24"
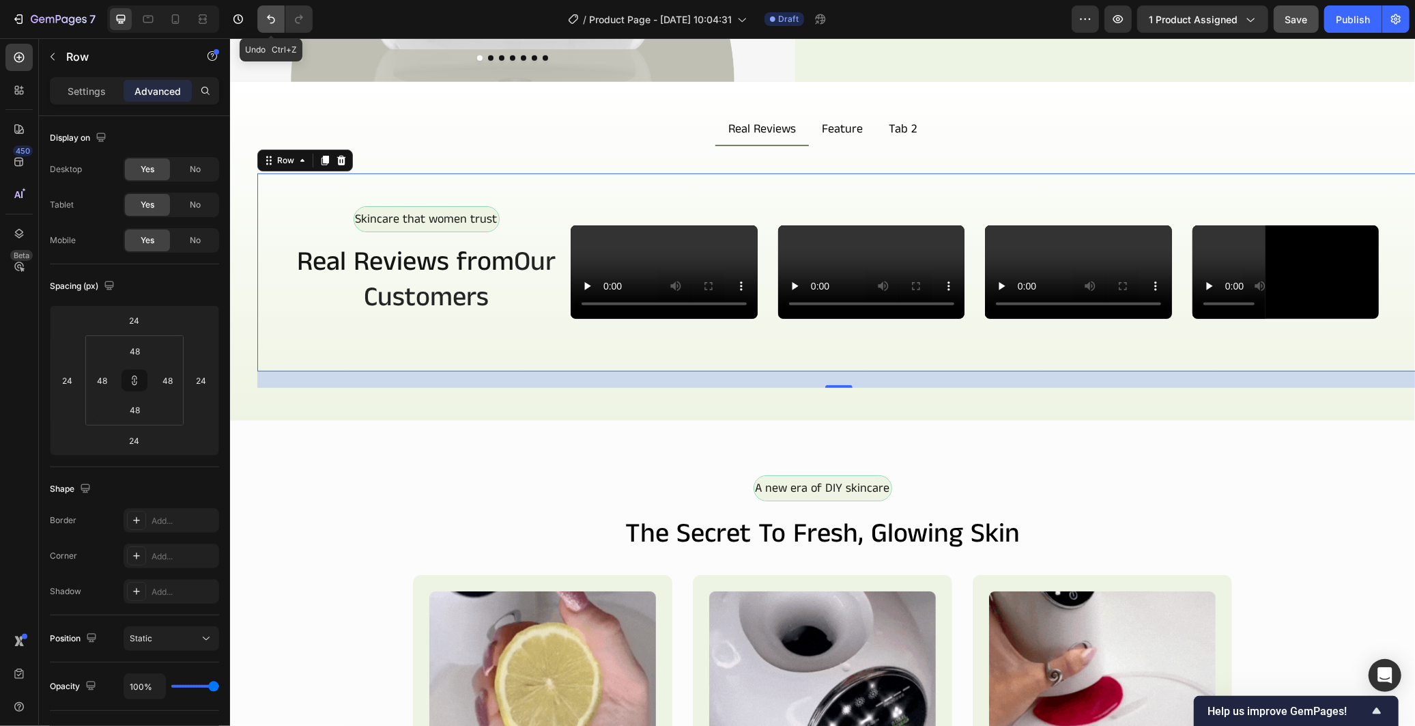
click at [273, 16] on icon "Undo/Redo" at bounding box center [271, 19] width 14 height 14
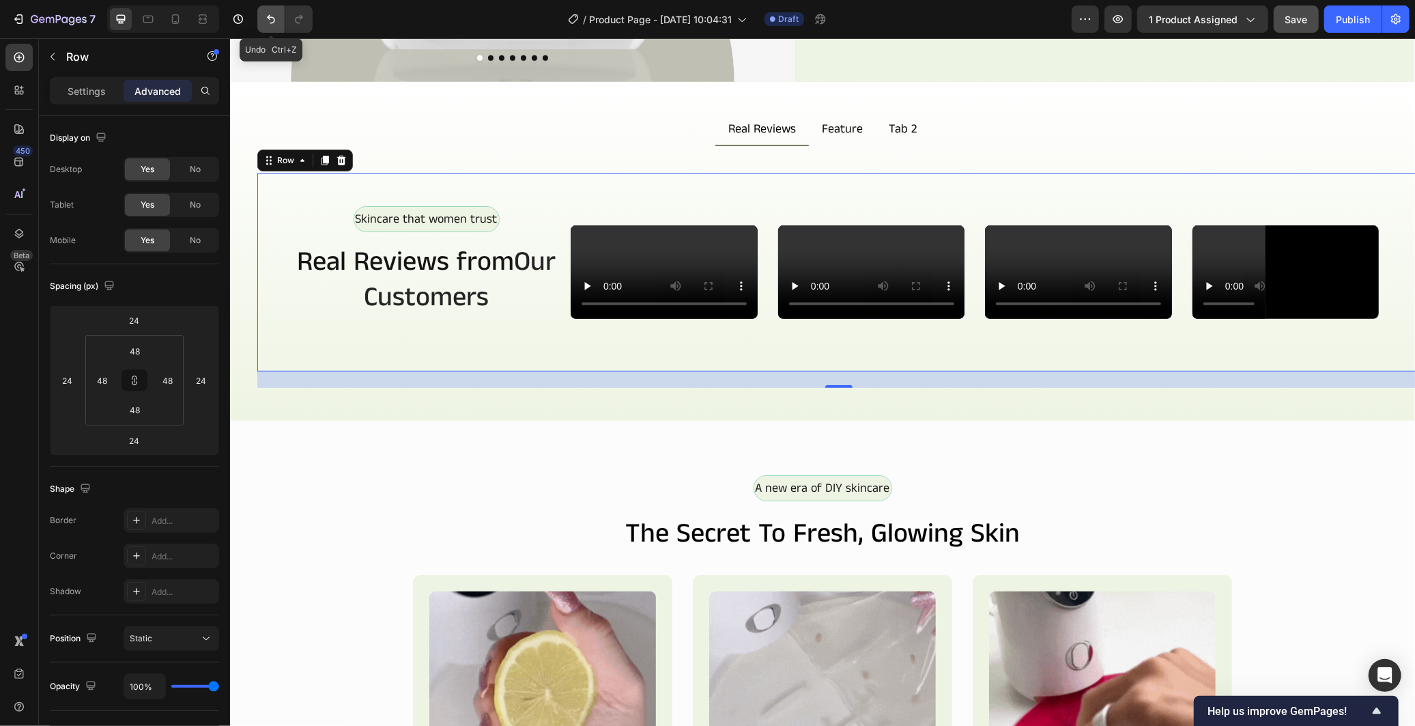
type input "40"
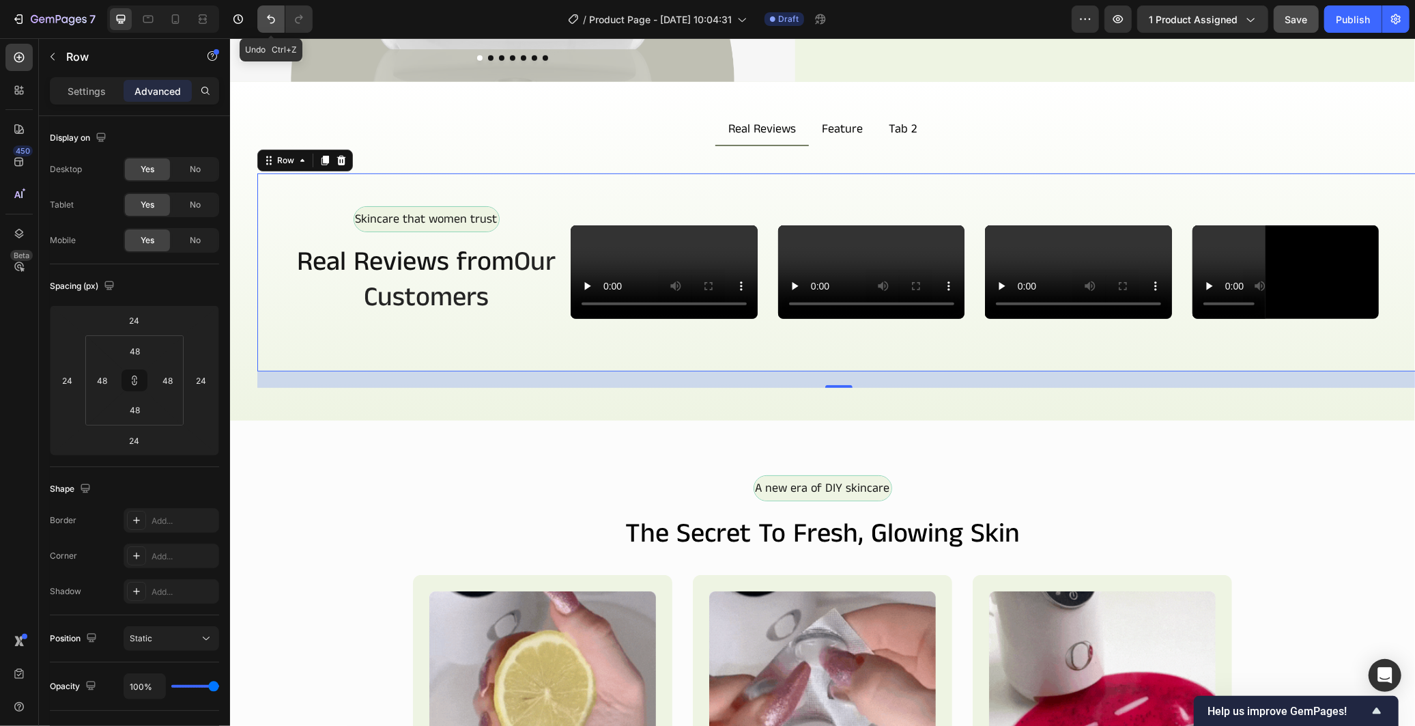
type input "0"
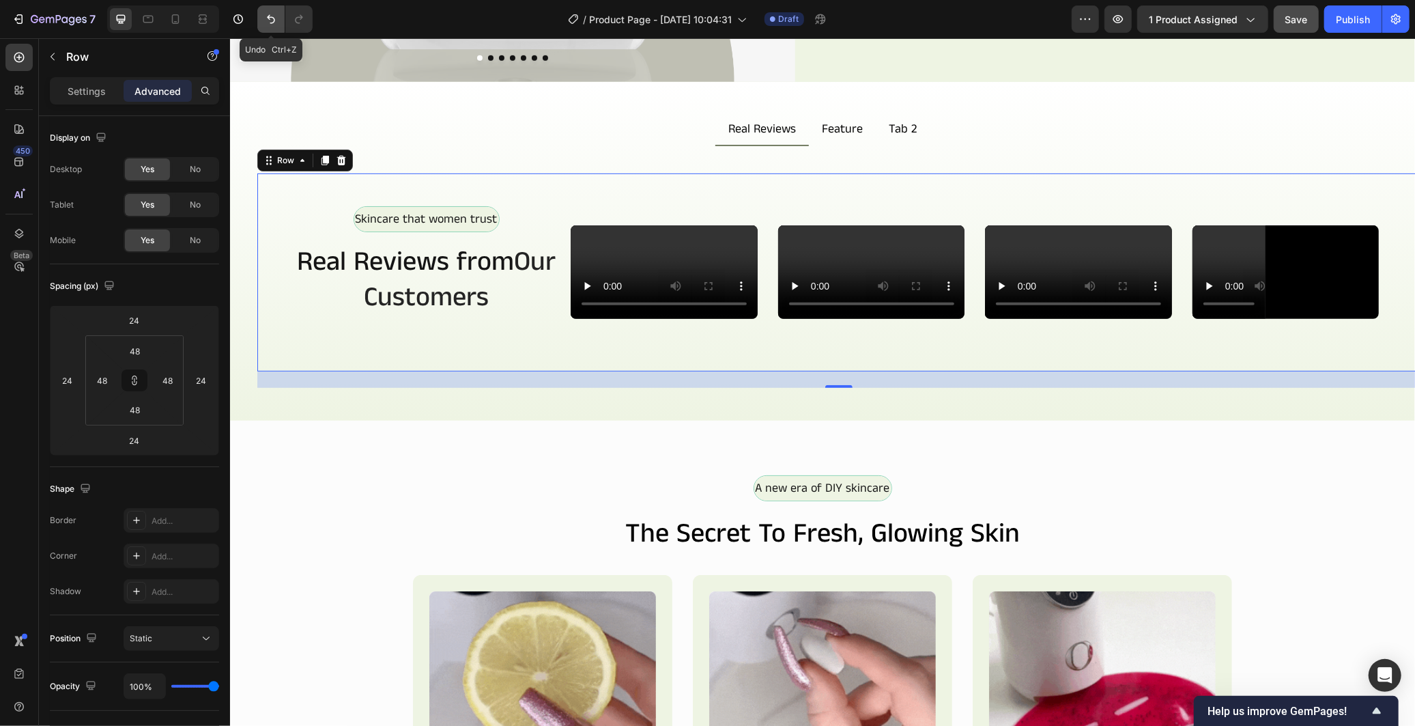
type input "0"
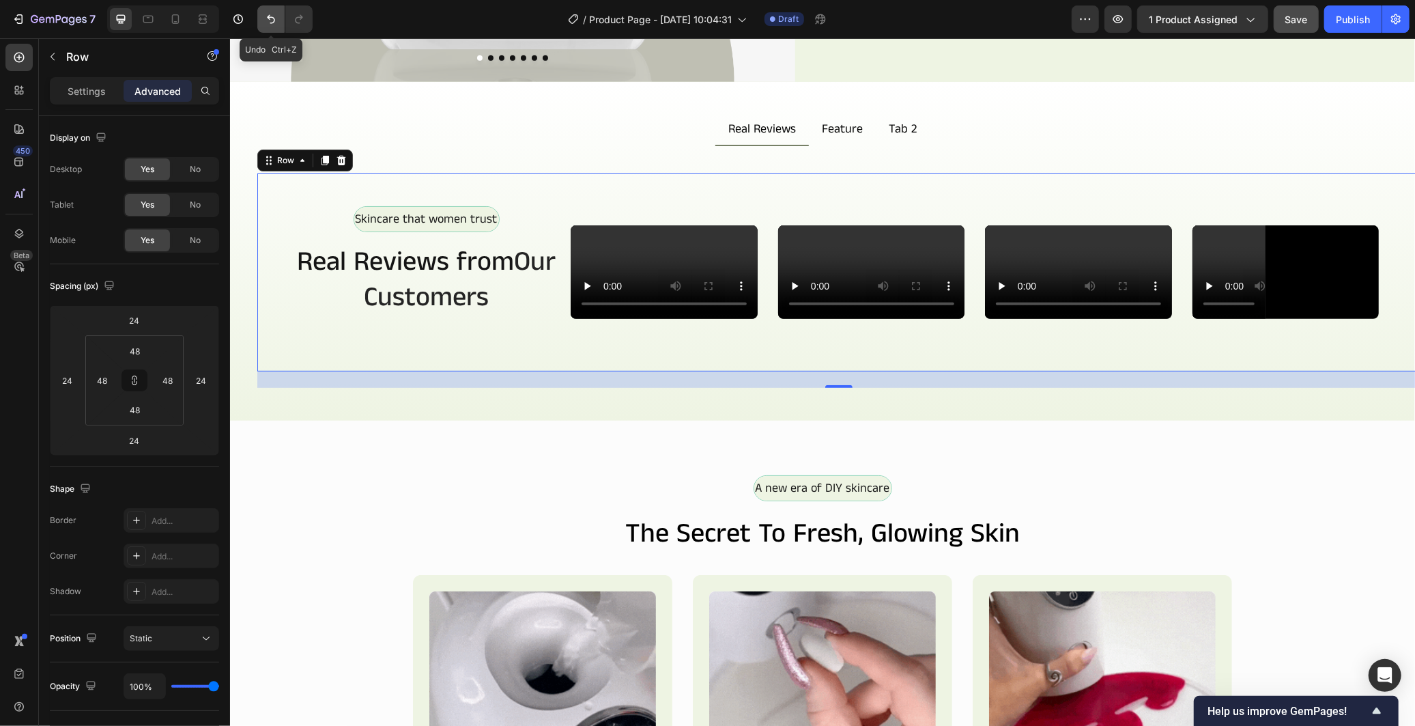
type input "0"
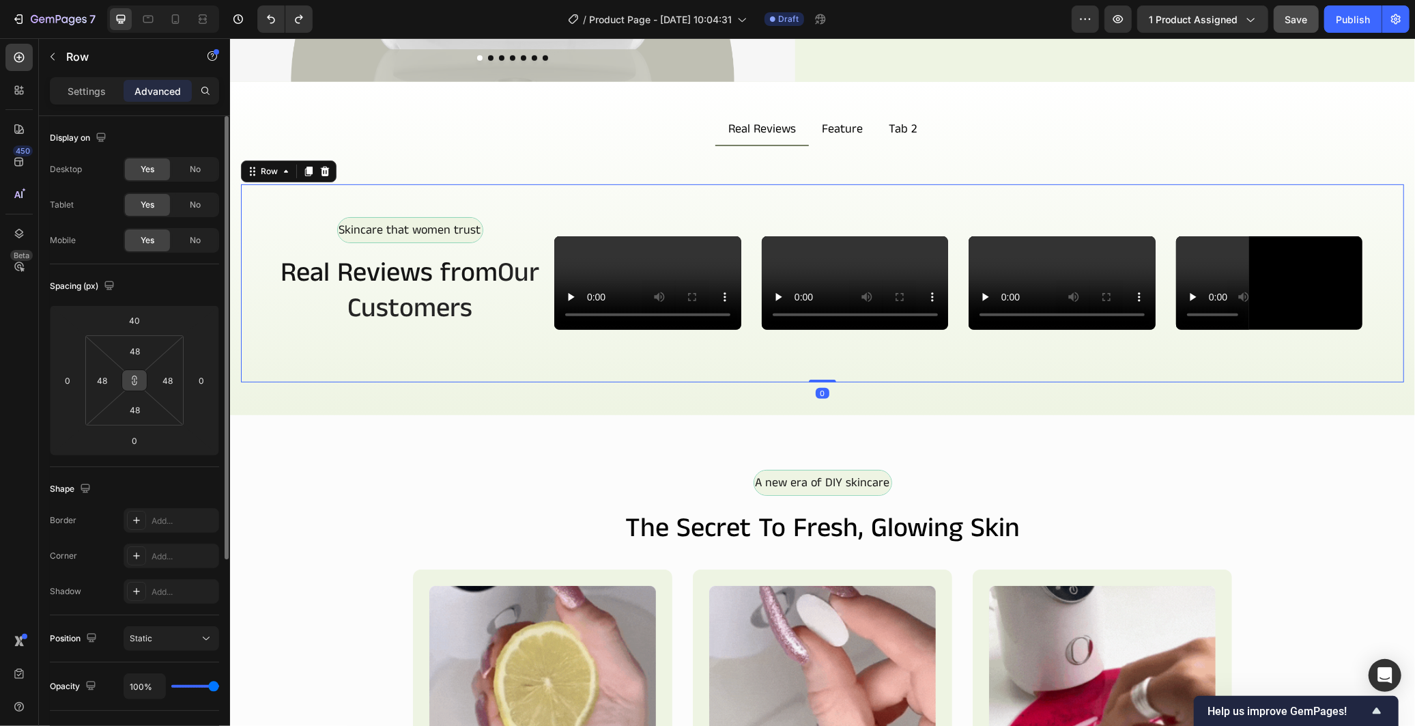
click at [137, 387] on button at bounding box center [134, 380] width 26 height 22
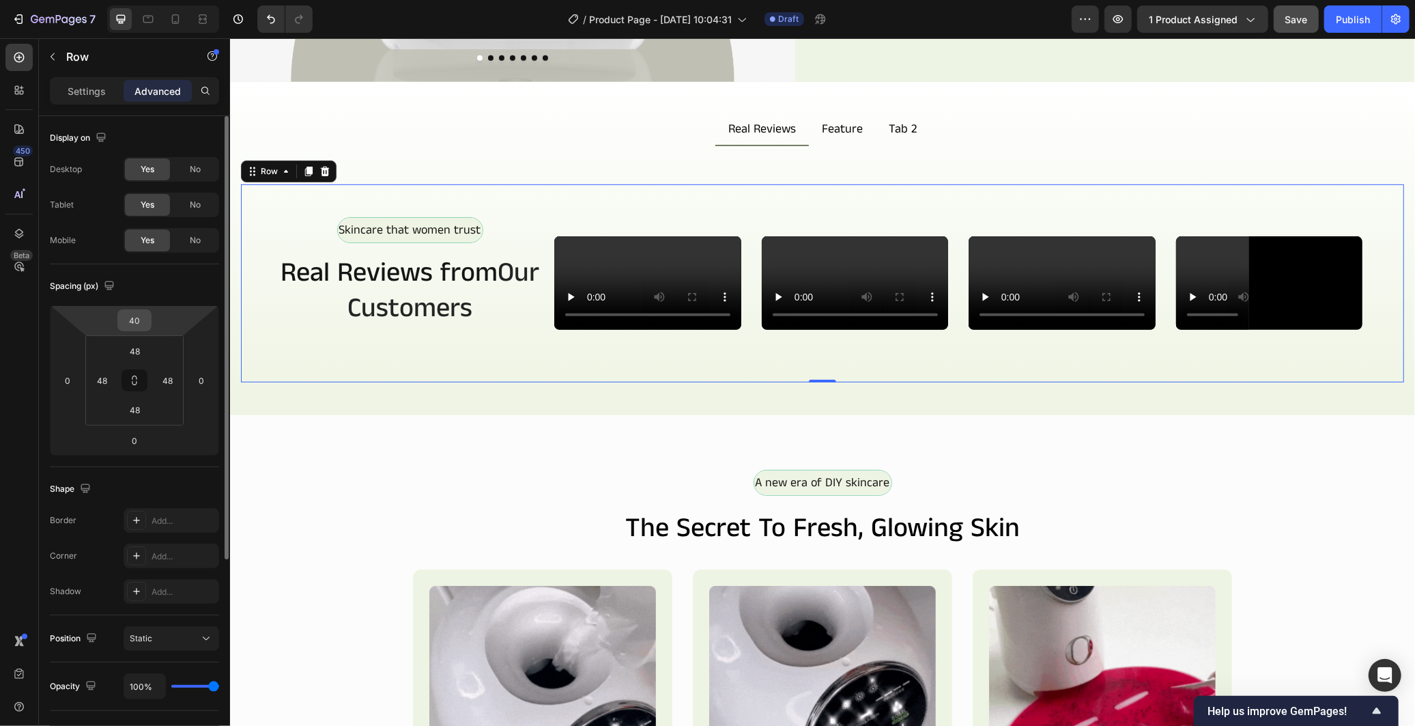
click at [141, 319] on input "40" at bounding box center [134, 320] width 27 height 20
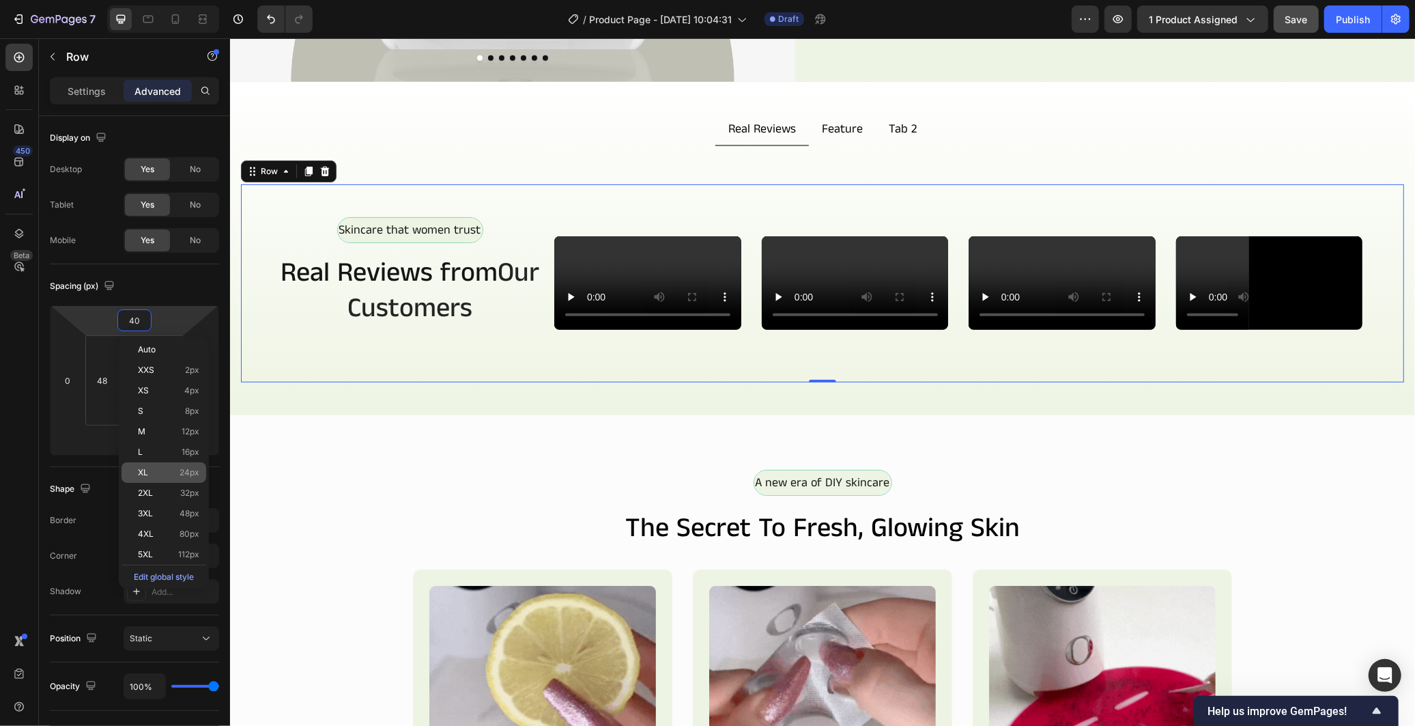
click at [160, 465] on div "XL 24px" at bounding box center [163, 472] width 85 height 20
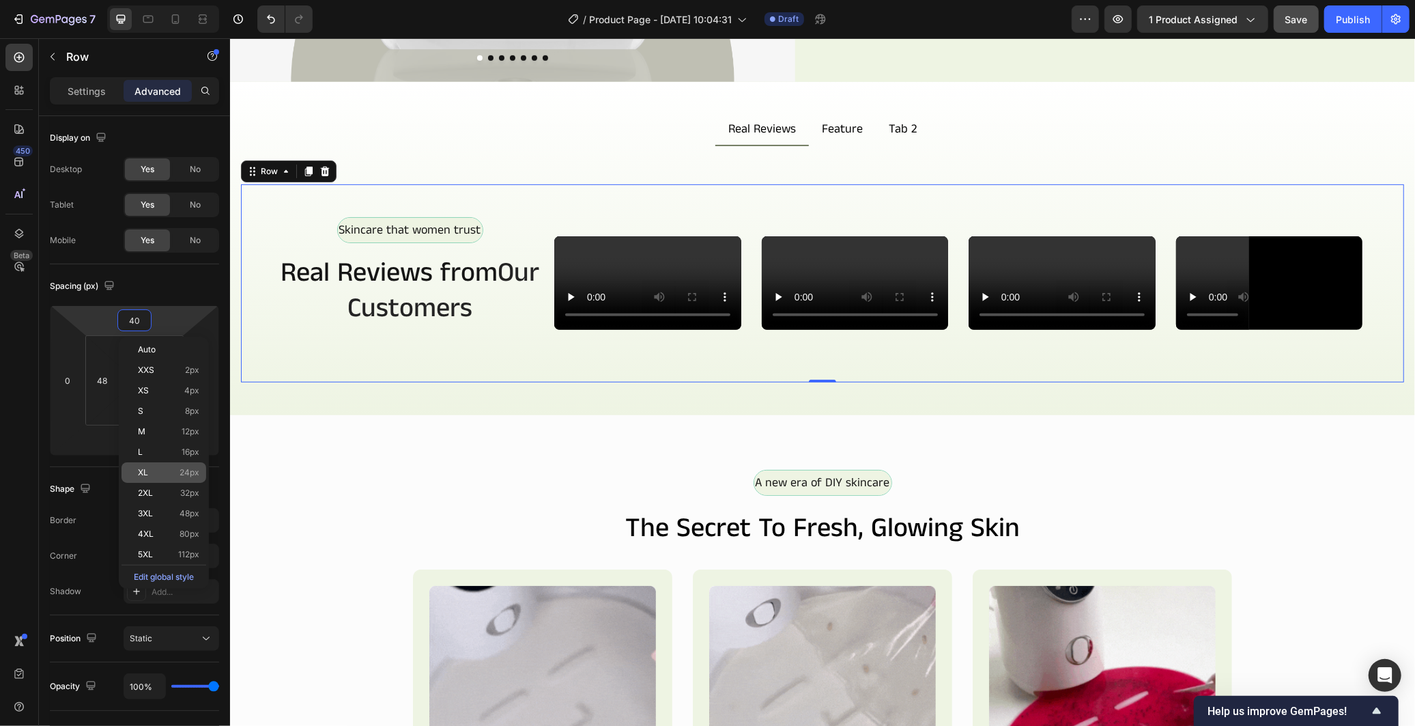
type input "24"
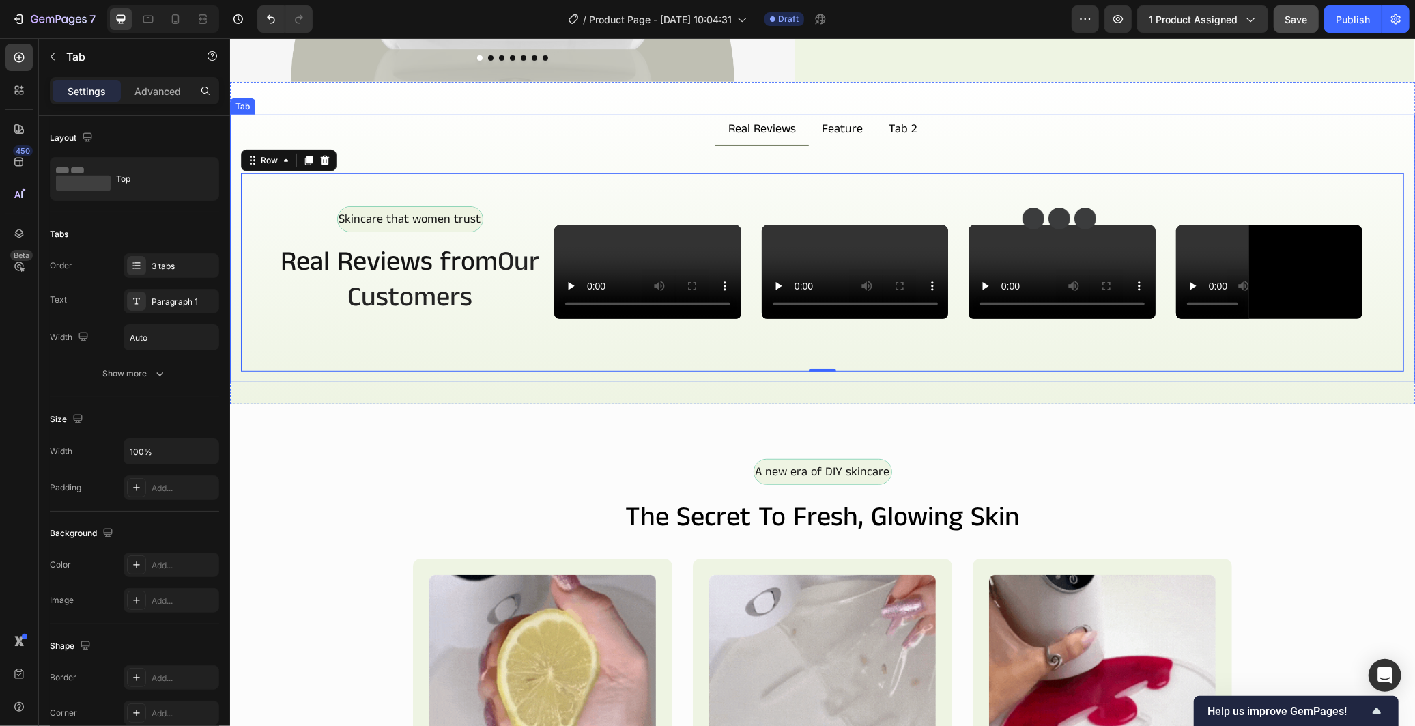
click at [1095, 117] on ul "Real Reviews Feature Tab 2" at bounding box center [821, 129] width 1185 height 31
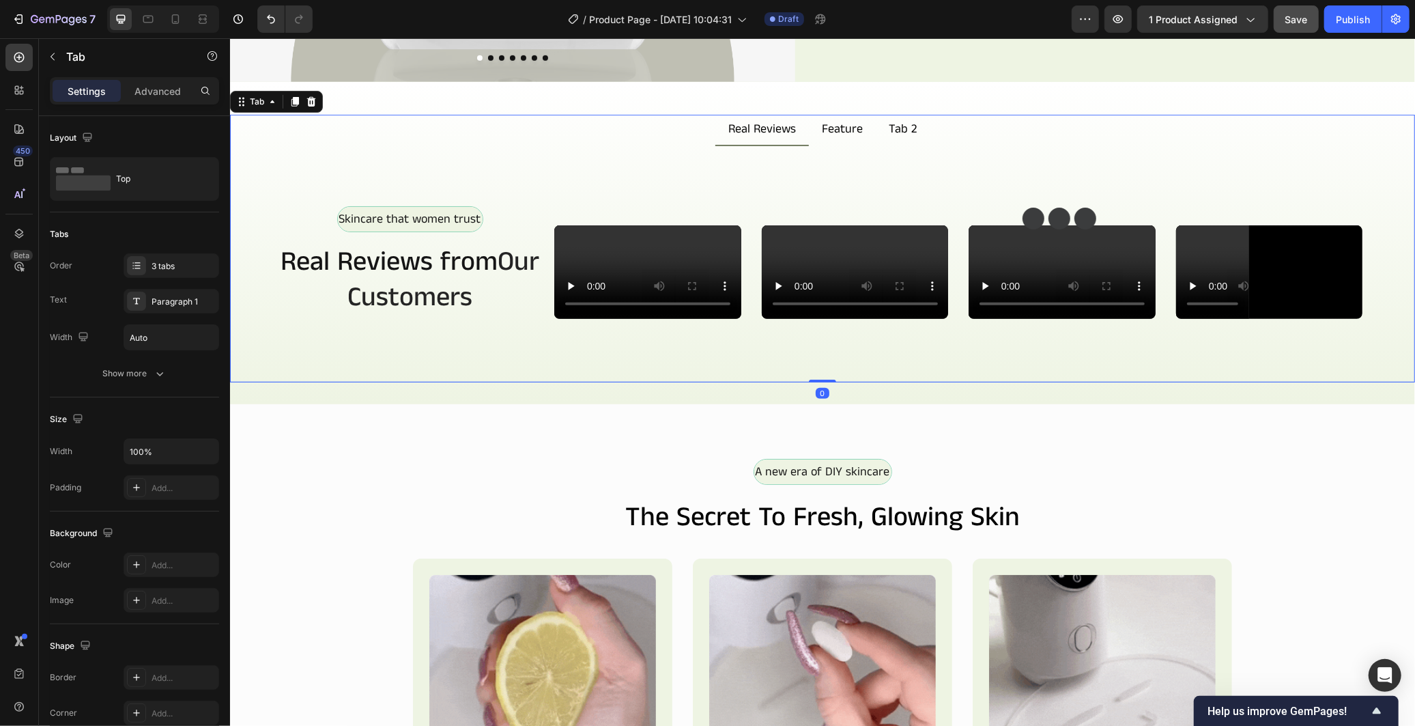
click at [808, 124] on li "Feature" at bounding box center [841, 129] width 67 height 31
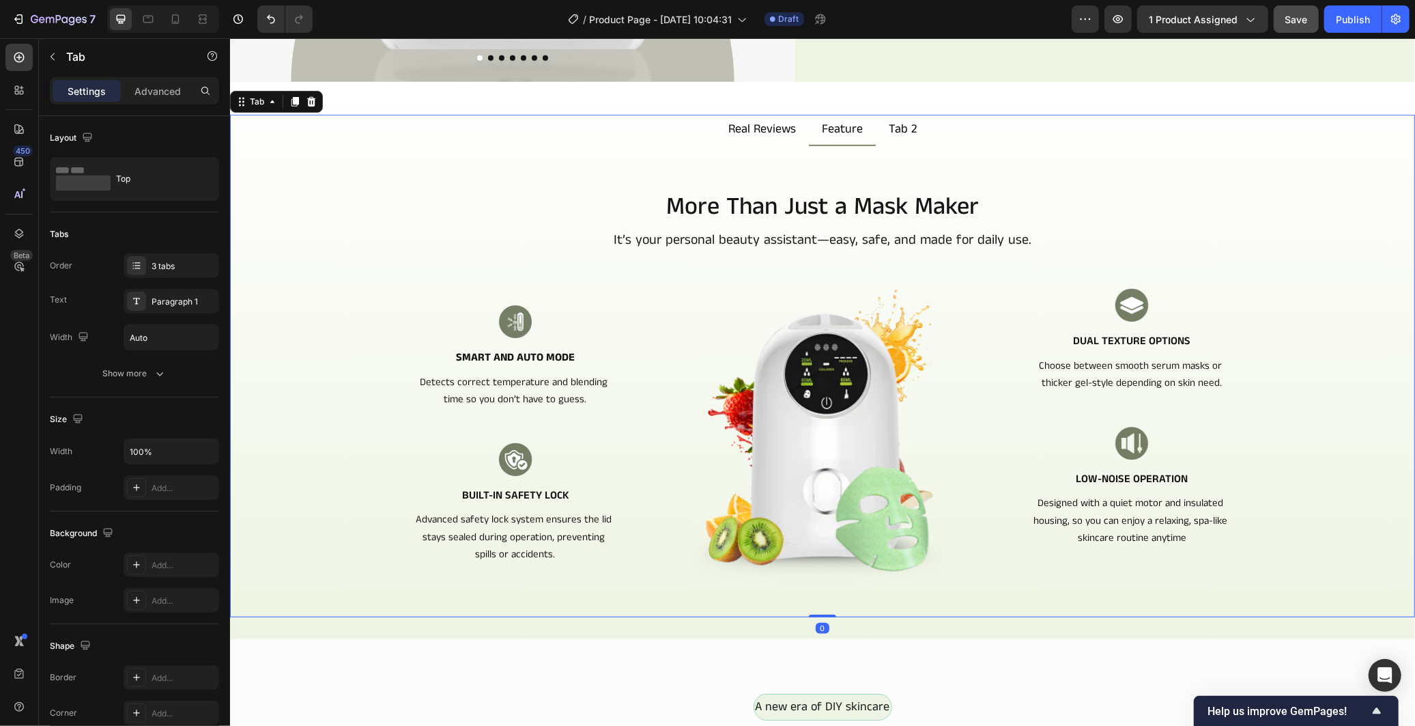
click at [771, 121] on p "Real Reviews" at bounding box center [762, 128] width 68 height 15
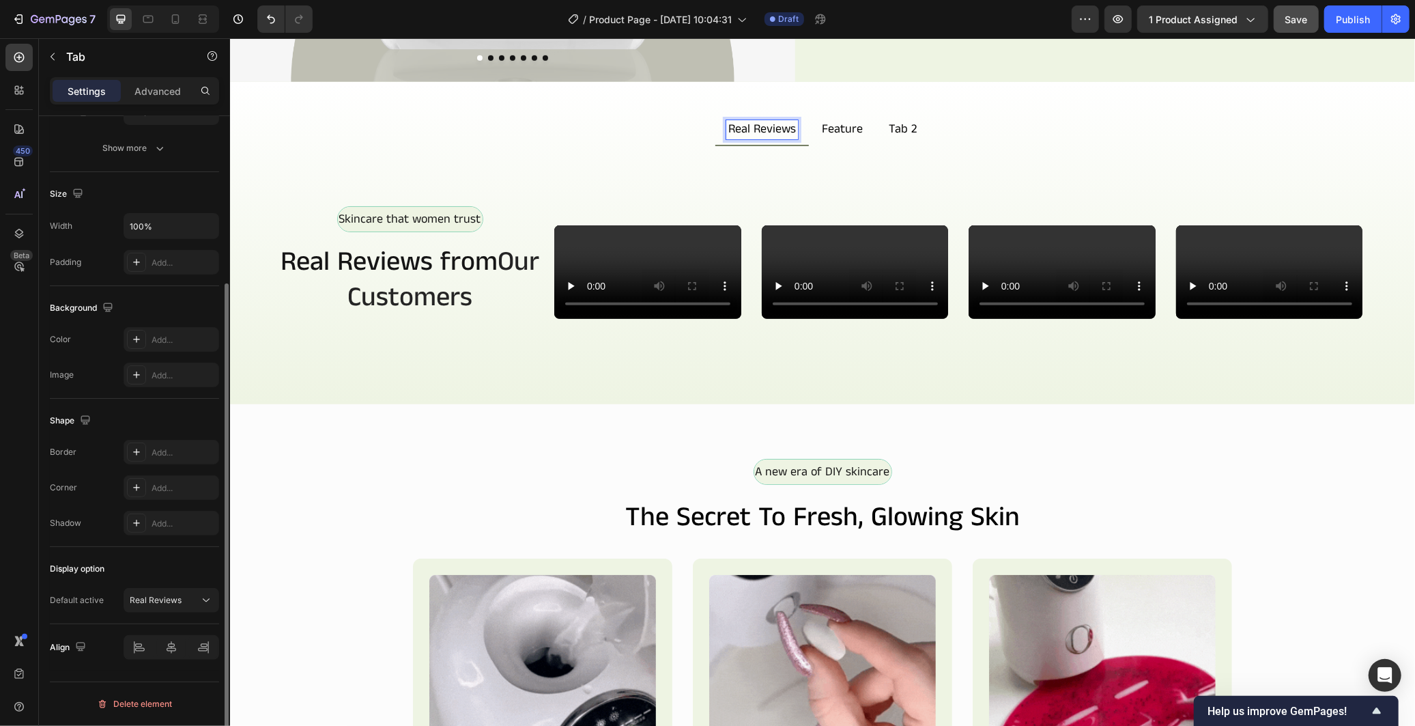
scroll to position [0, 0]
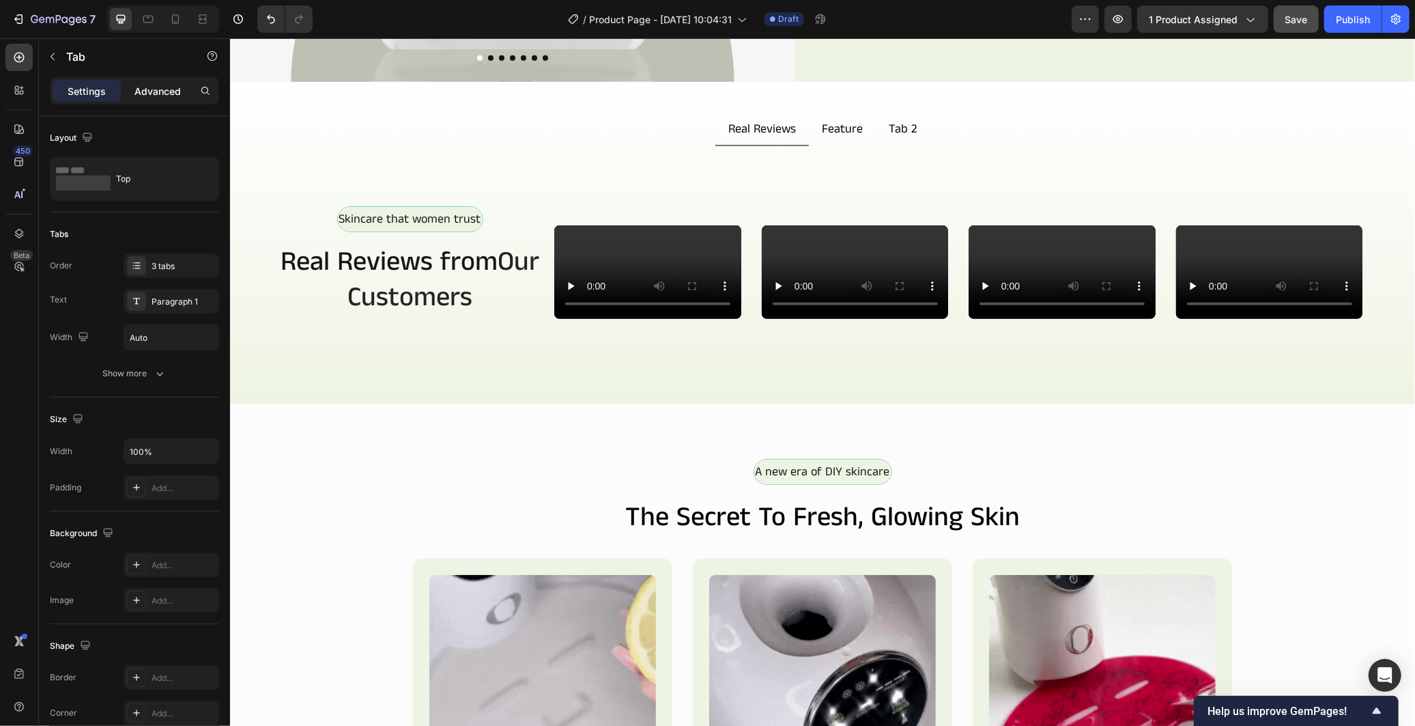
click at [159, 96] on p "Advanced" at bounding box center [157, 91] width 46 height 14
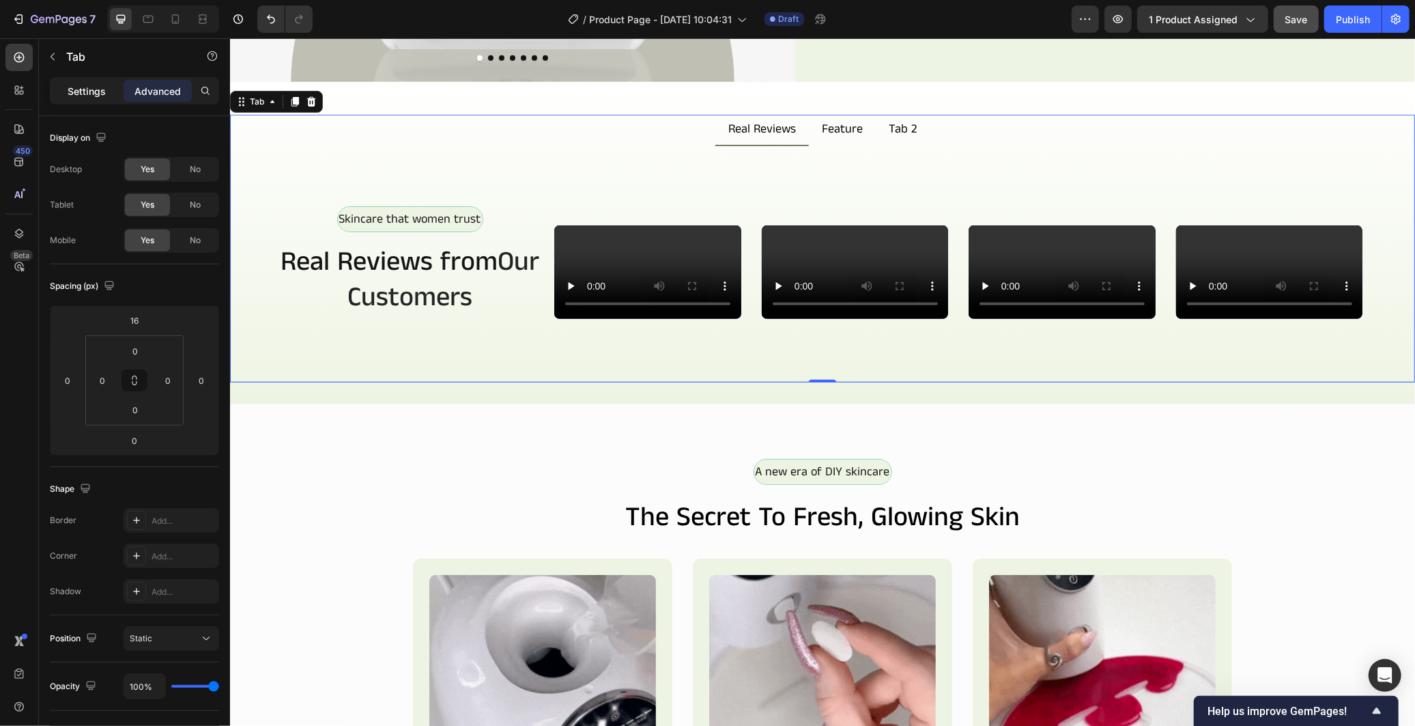
click at [107, 93] on div "Settings" at bounding box center [87, 91] width 68 height 22
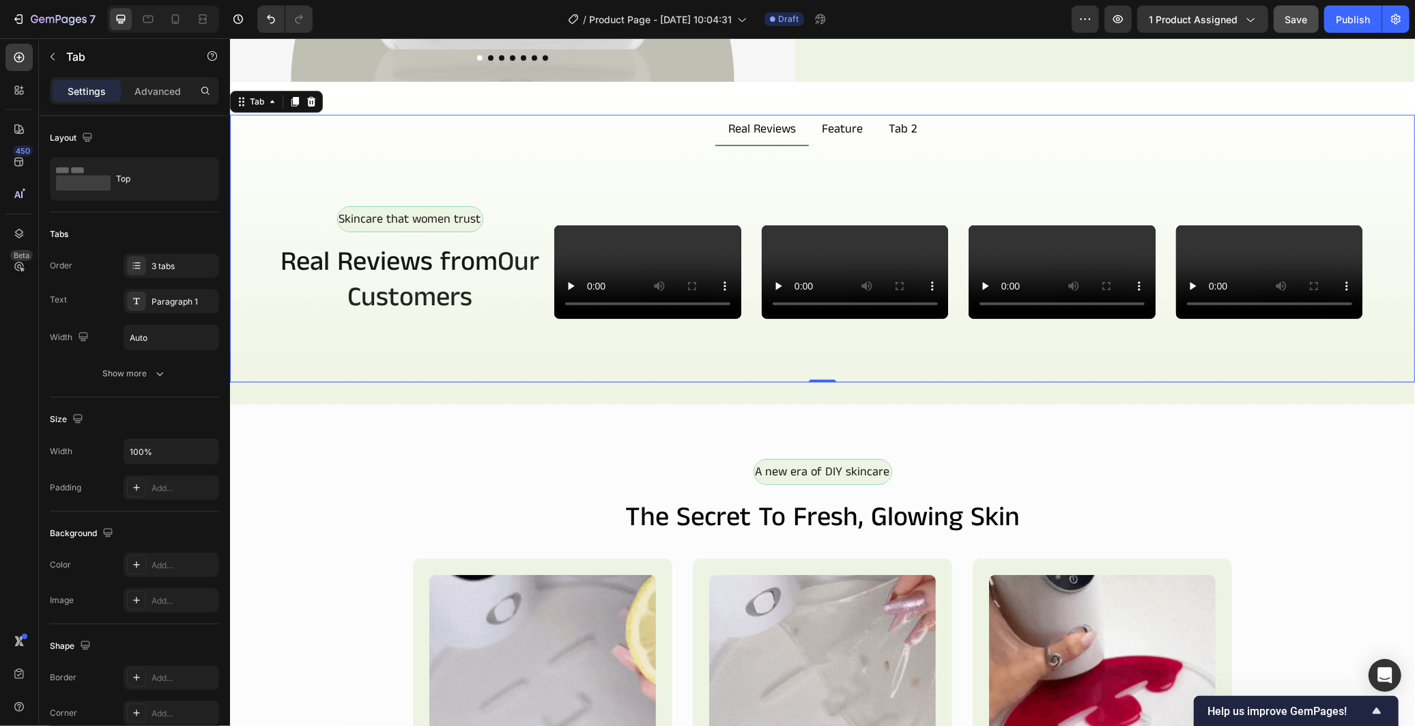
click at [874, 145] on div "Skincare that women trust Text Block Row Real Reviews from Our Customers Headin…" at bounding box center [821, 263] width 1185 height 236
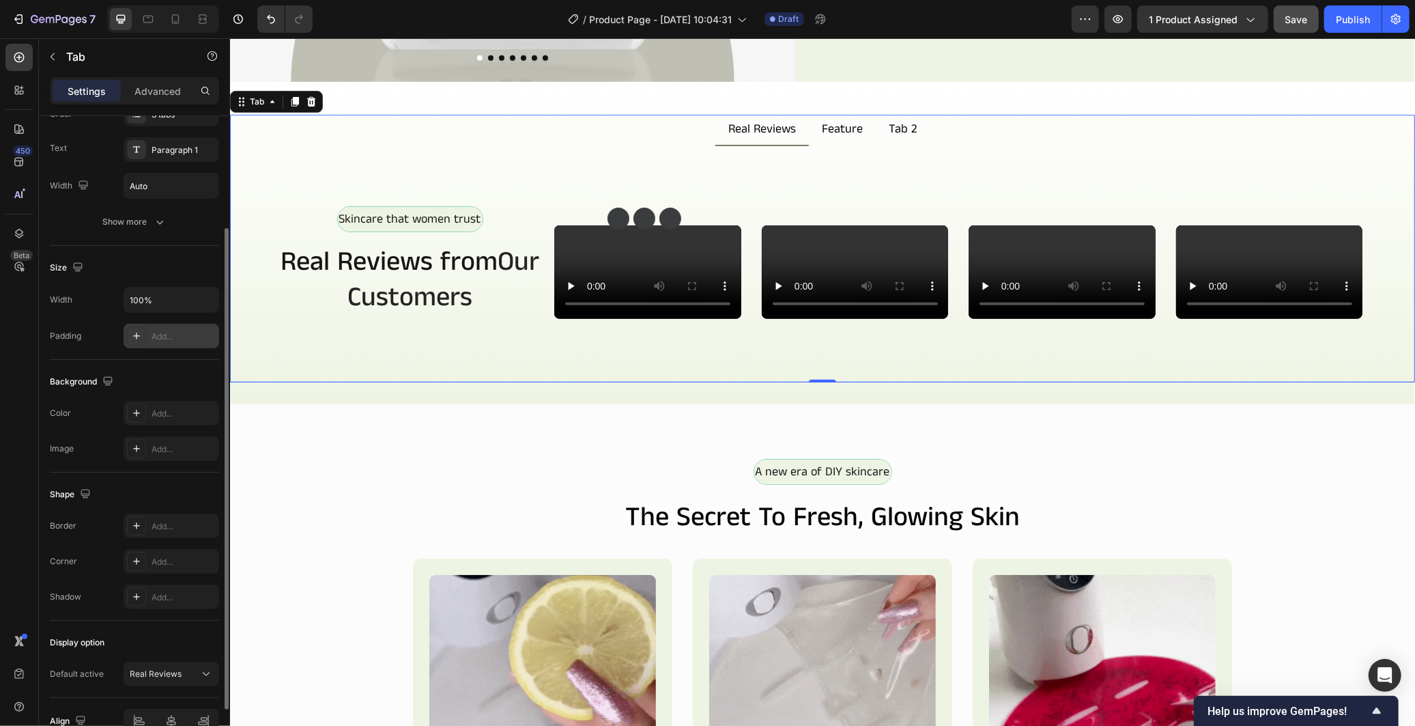
scroll to position [225, 0]
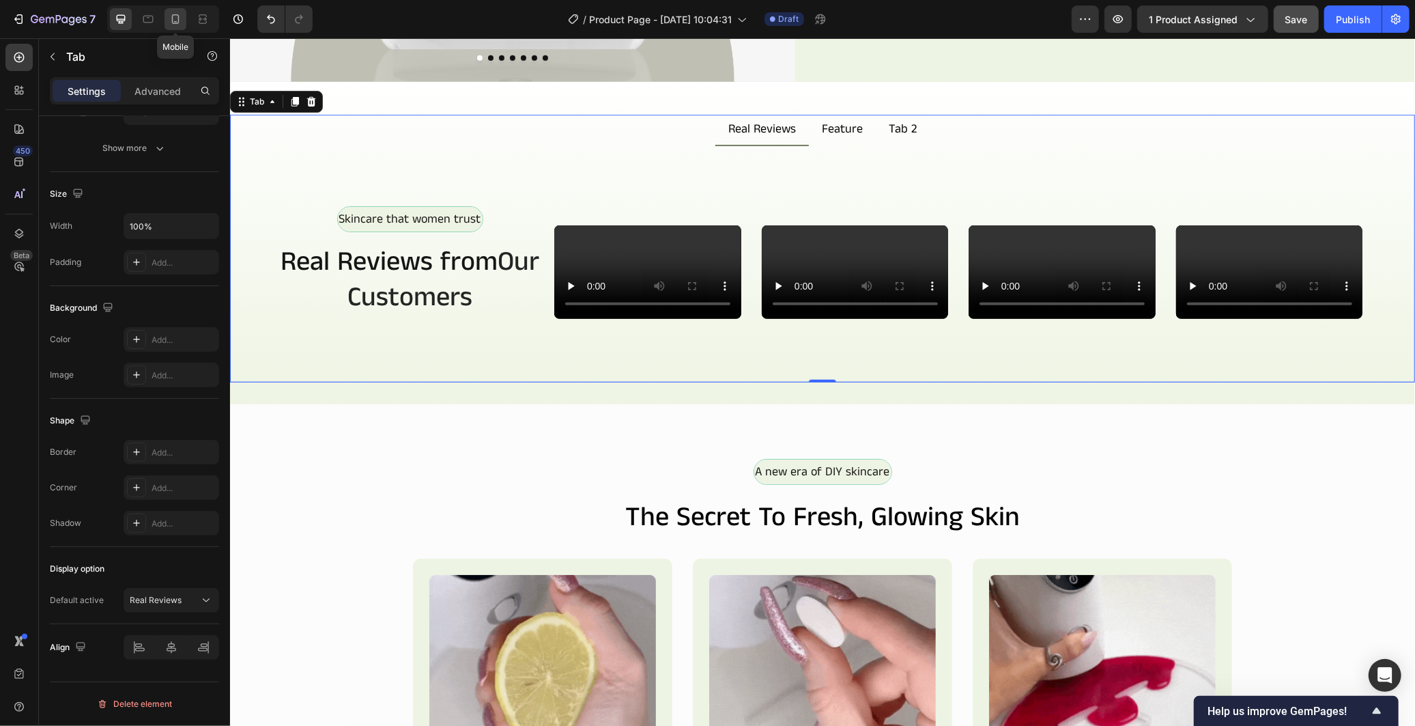
click at [173, 16] on icon at bounding box center [176, 19] width 8 height 10
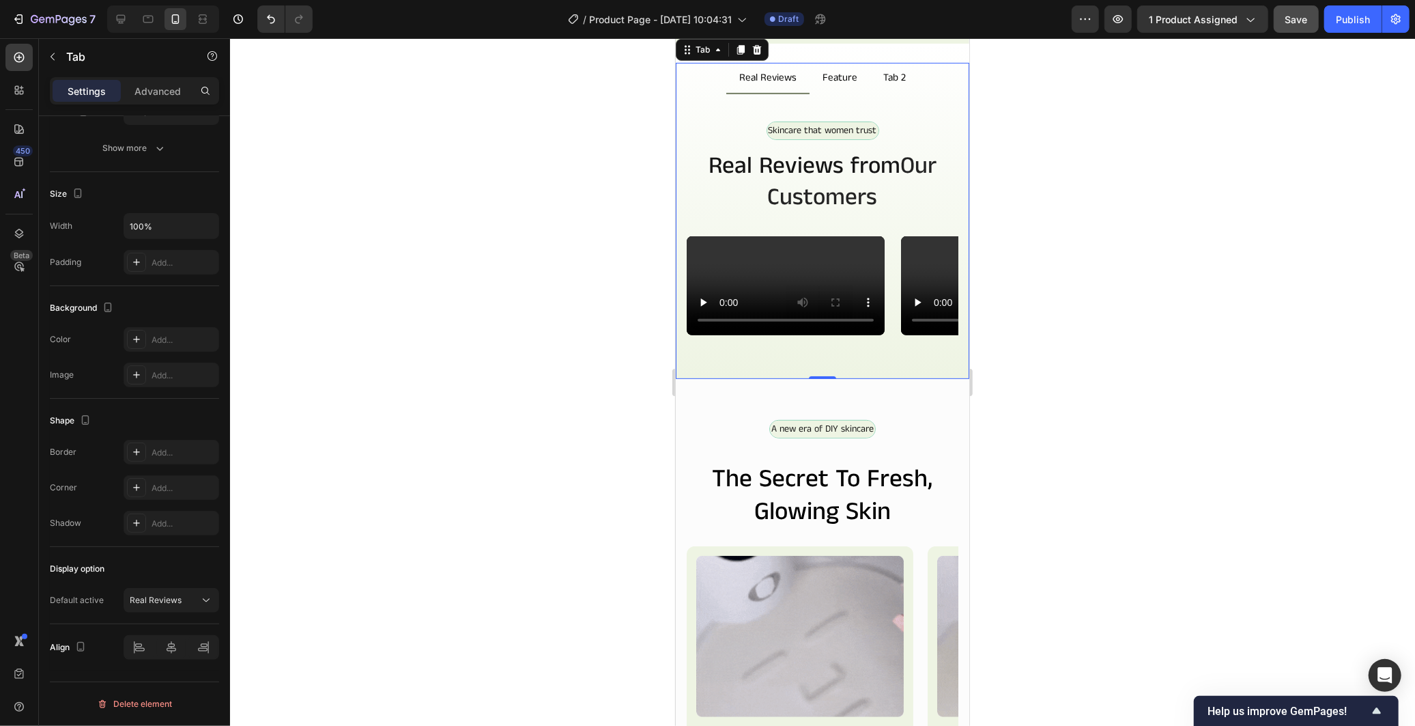
scroll to position [444, 0]
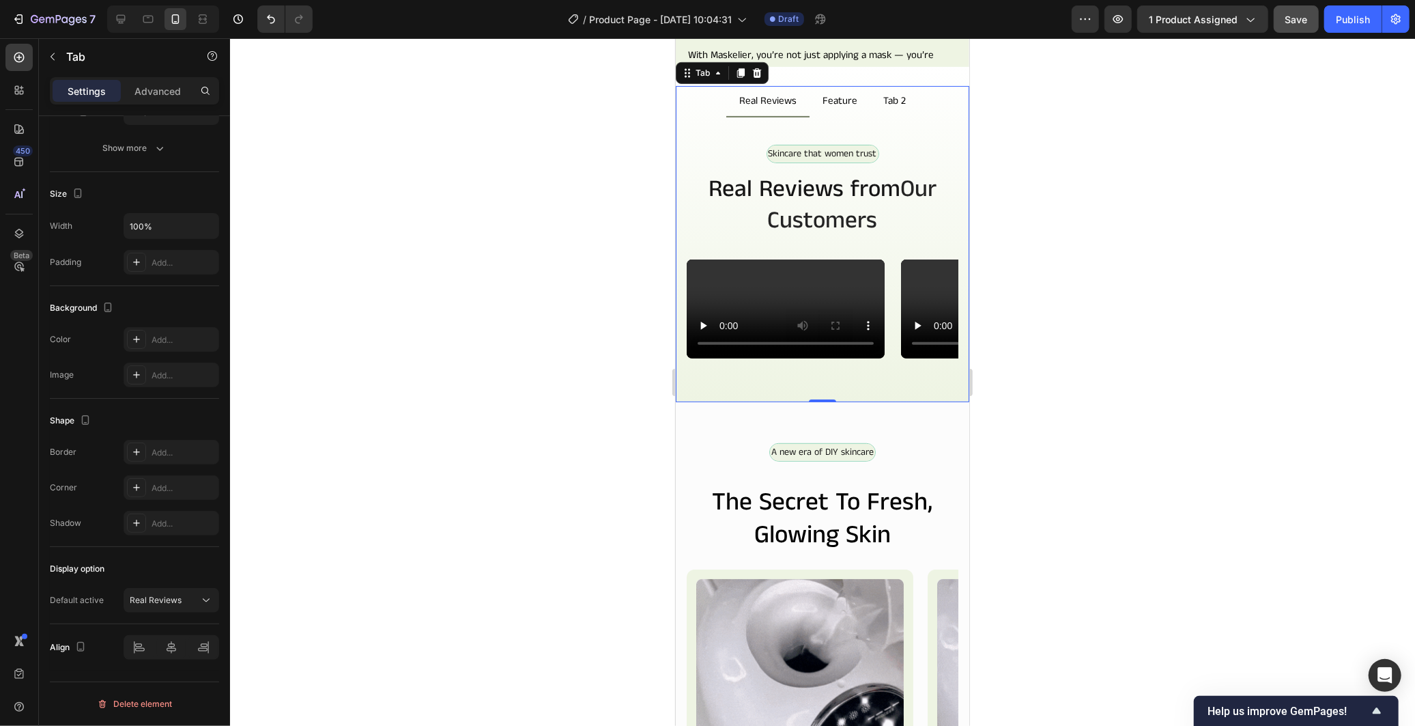
click at [735, 130] on div "Skincare that women trust Text Block Row Real Reviews from Our Customers Headin…" at bounding box center [821, 259] width 293 height 285
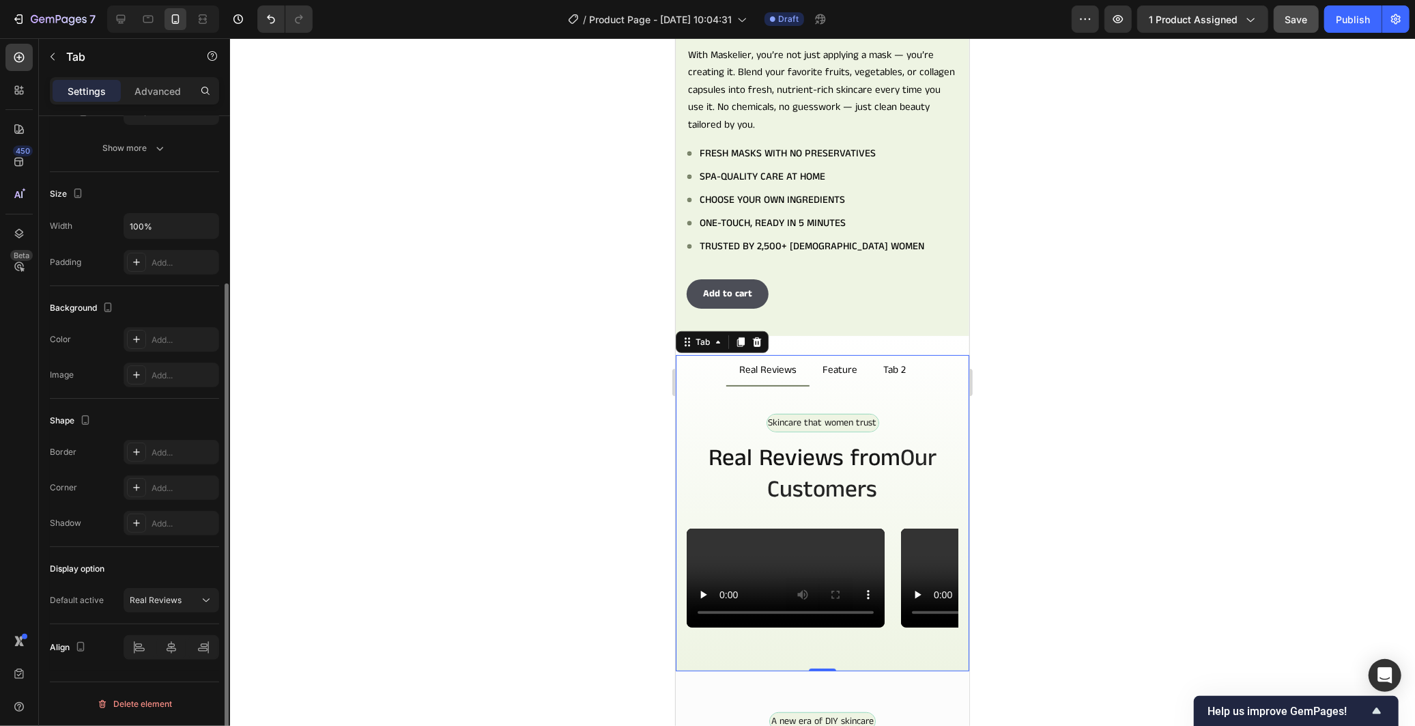
scroll to position [0, 0]
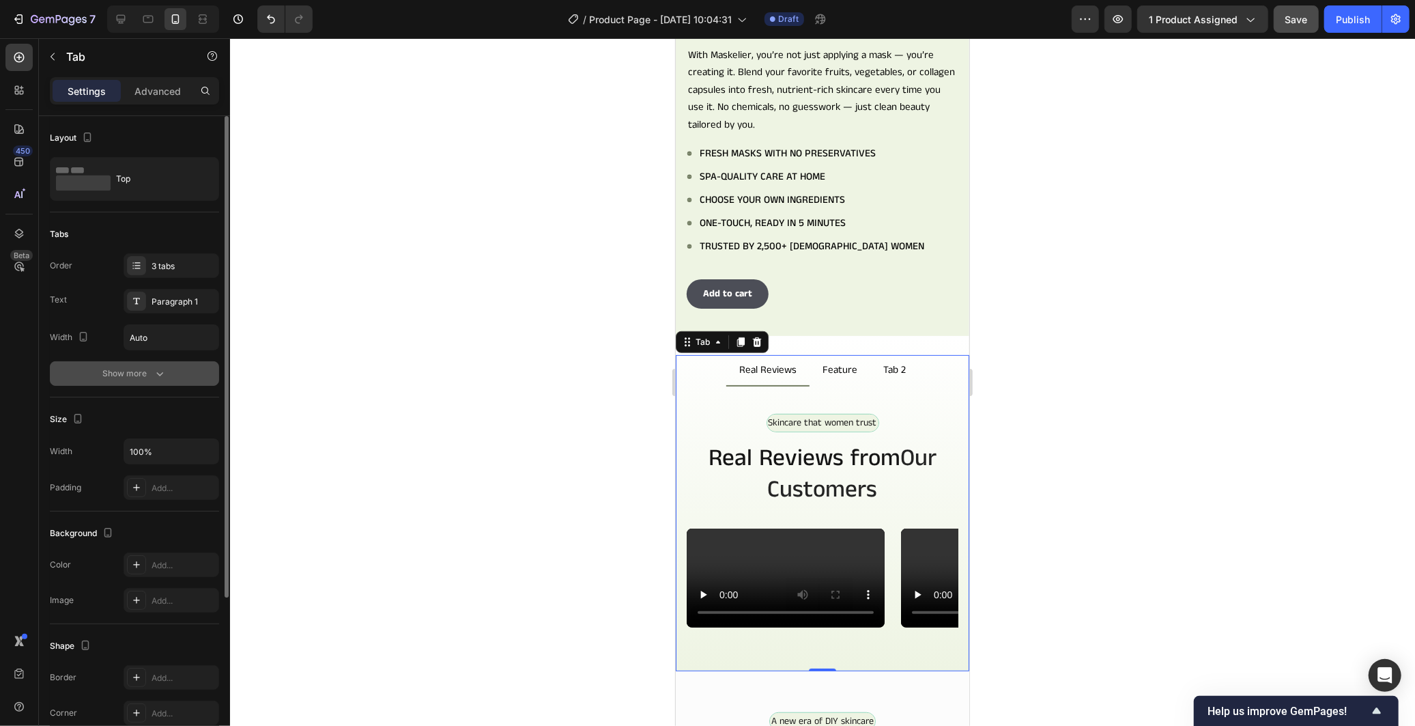
click at [160, 377] on icon "button" at bounding box center [160, 374] width 14 height 14
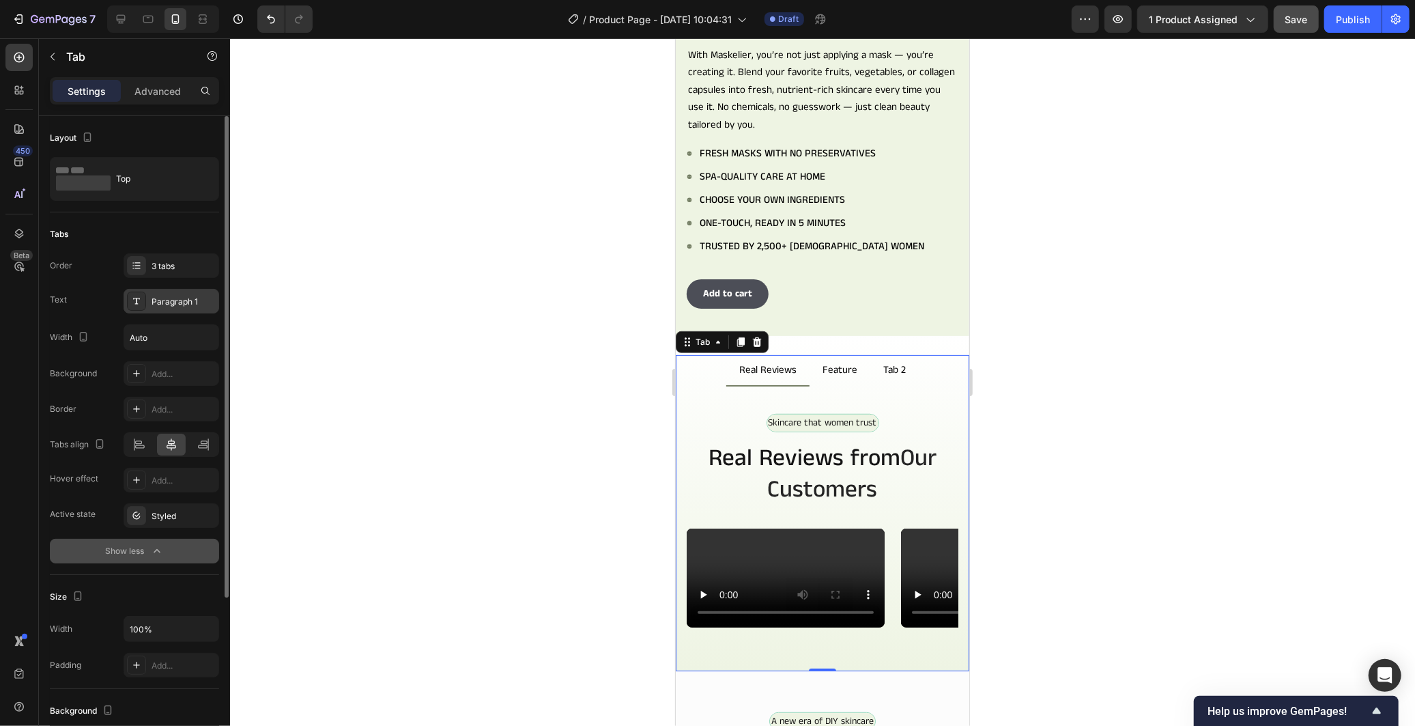
click at [176, 301] on div "Paragraph 1" at bounding box center [184, 302] width 64 height 12
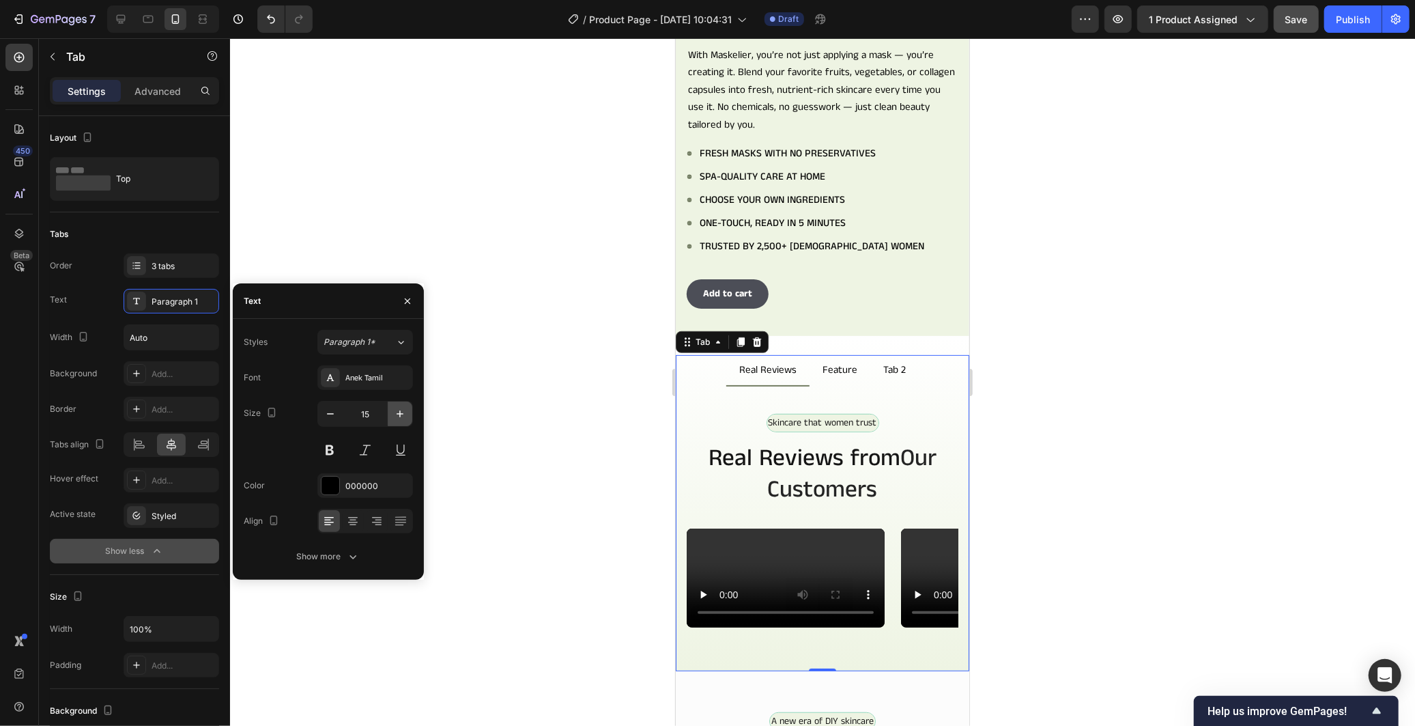
click at [389, 416] on button "button" at bounding box center [400, 413] width 25 height 25
type input "16"
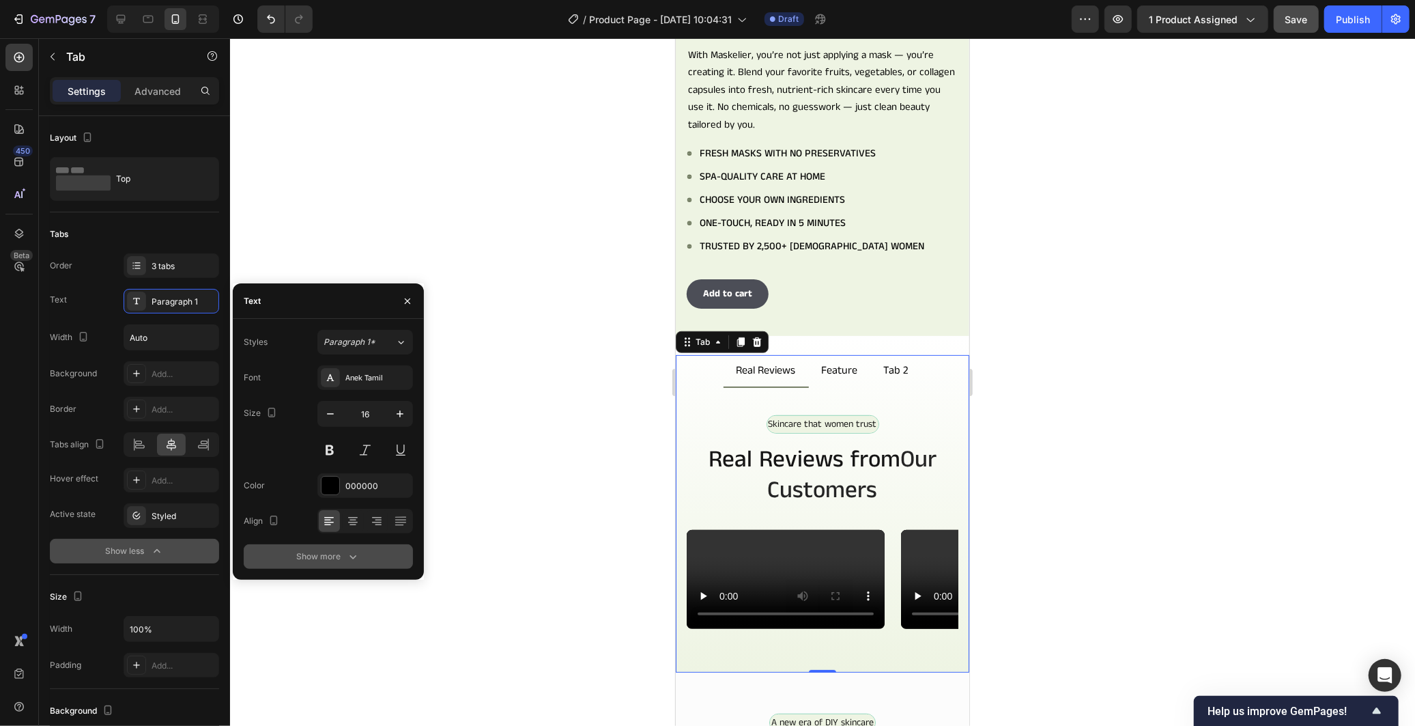
click at [326, 549] on div "Show more" at bounding box center [327, 556] width 63 height 14
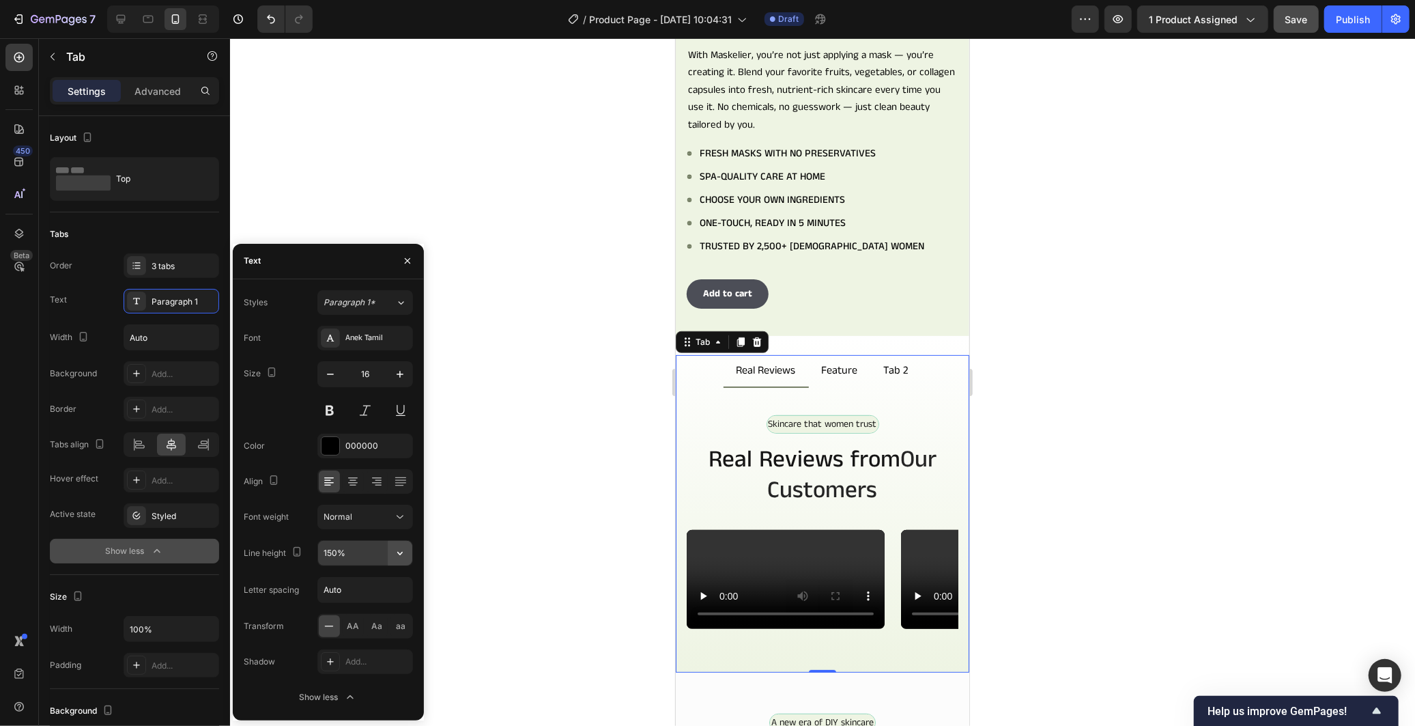
click at [394, 549] on icon "button" at bounding box center [400, 553] width 14 height 14
click at [339, 601] on div "120%" at bounding box center [351, 614] width 112 height 26
type input "120%"
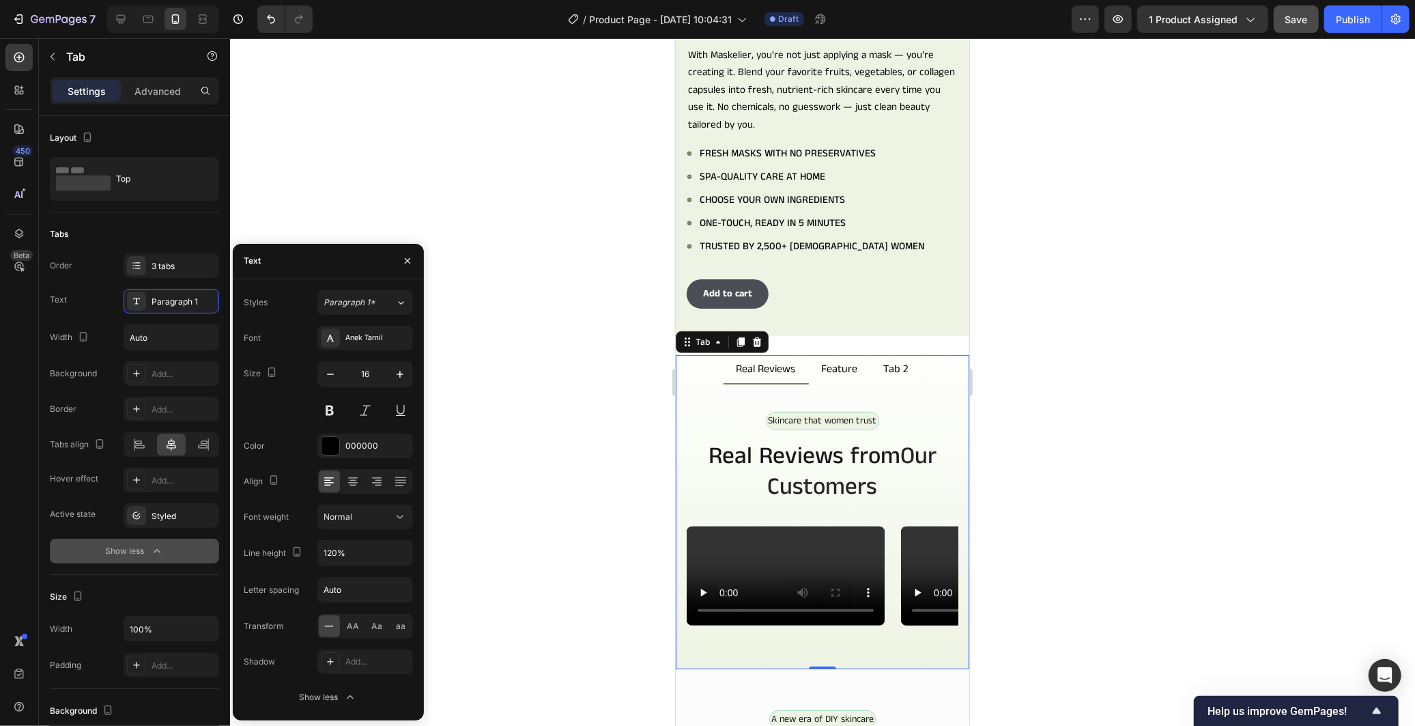
click at [1028, 304] on div at bounding box center [822, 381] width 1185 height 687
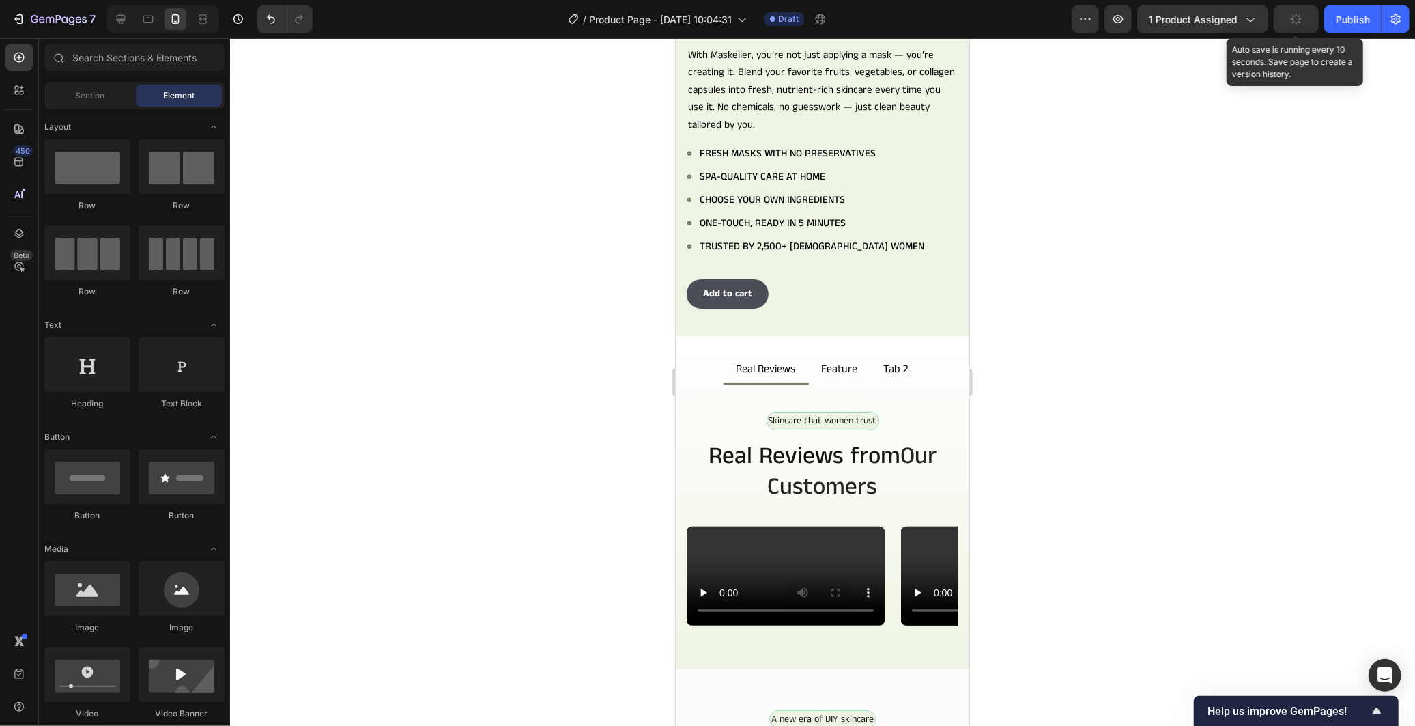
click at [1295, 27] on button "button" at bounding box center [1296, 18] width 45 height 27
click at [840, 413] on p "Skincare that women trust" at bounding box center [822, 420] width 109 height 14
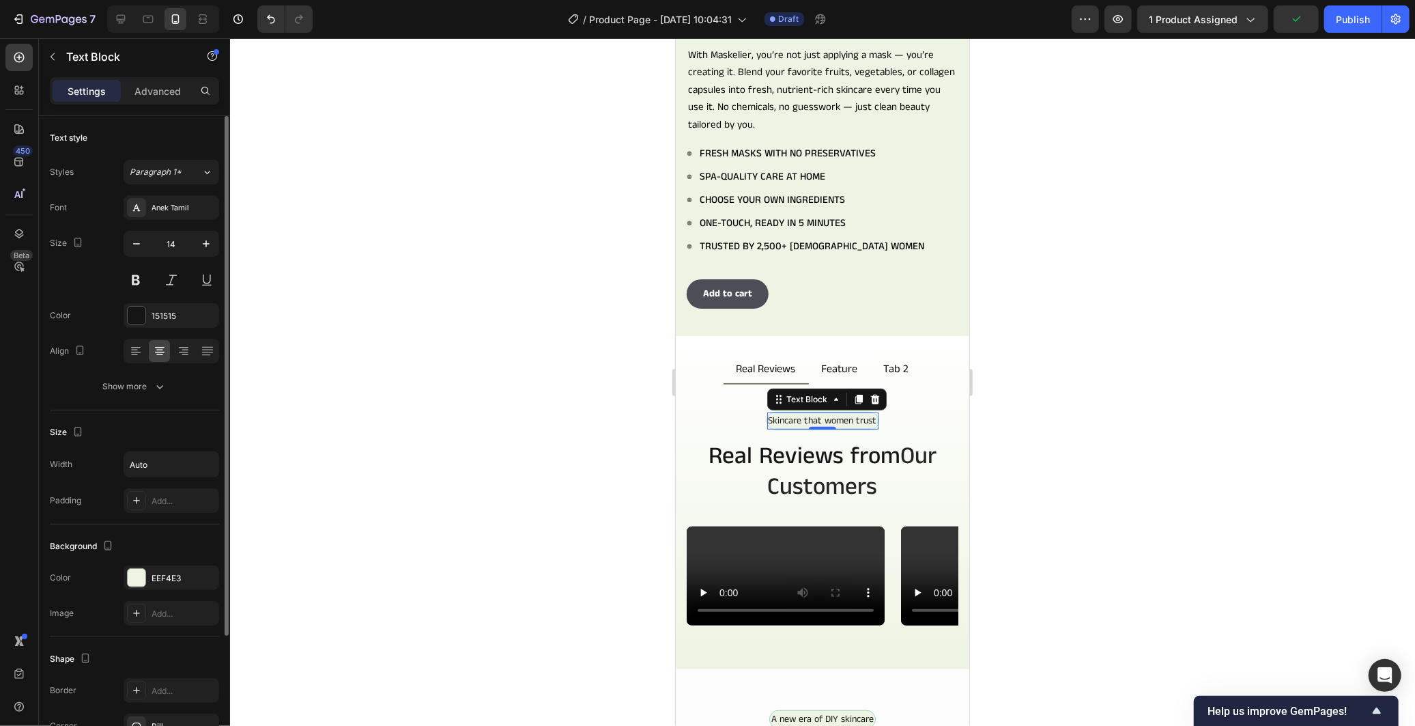
click at [146, 399] on div "Text style Styles Paragraph 1* Font Anek Tamil Size 14 Color 151515 Align Show …" at bounding box center [134, 263] width 169 height 294
click at [153, 390] on icon "button" at bounding box center [160, 386] width 14 height 14
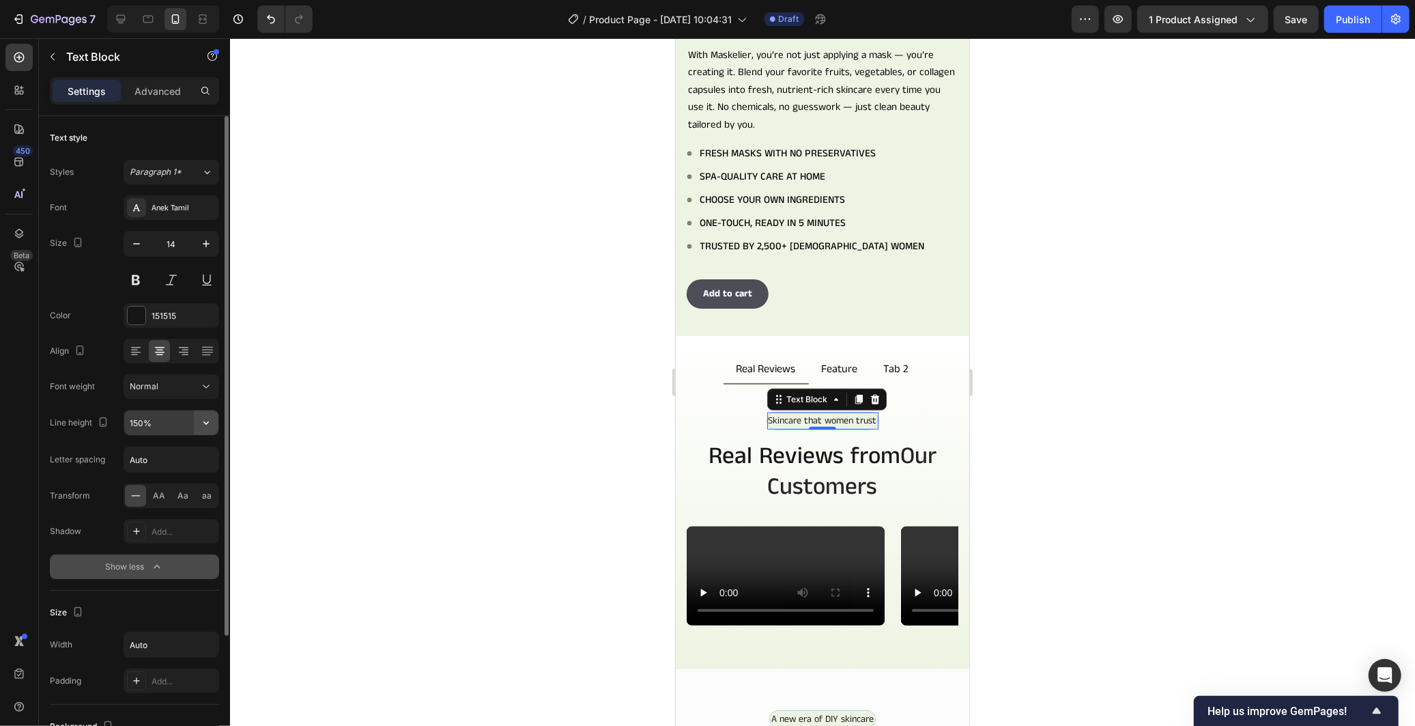
click at [196, 425] on button "button" at bounding box center [206, 422] width 25 height 25
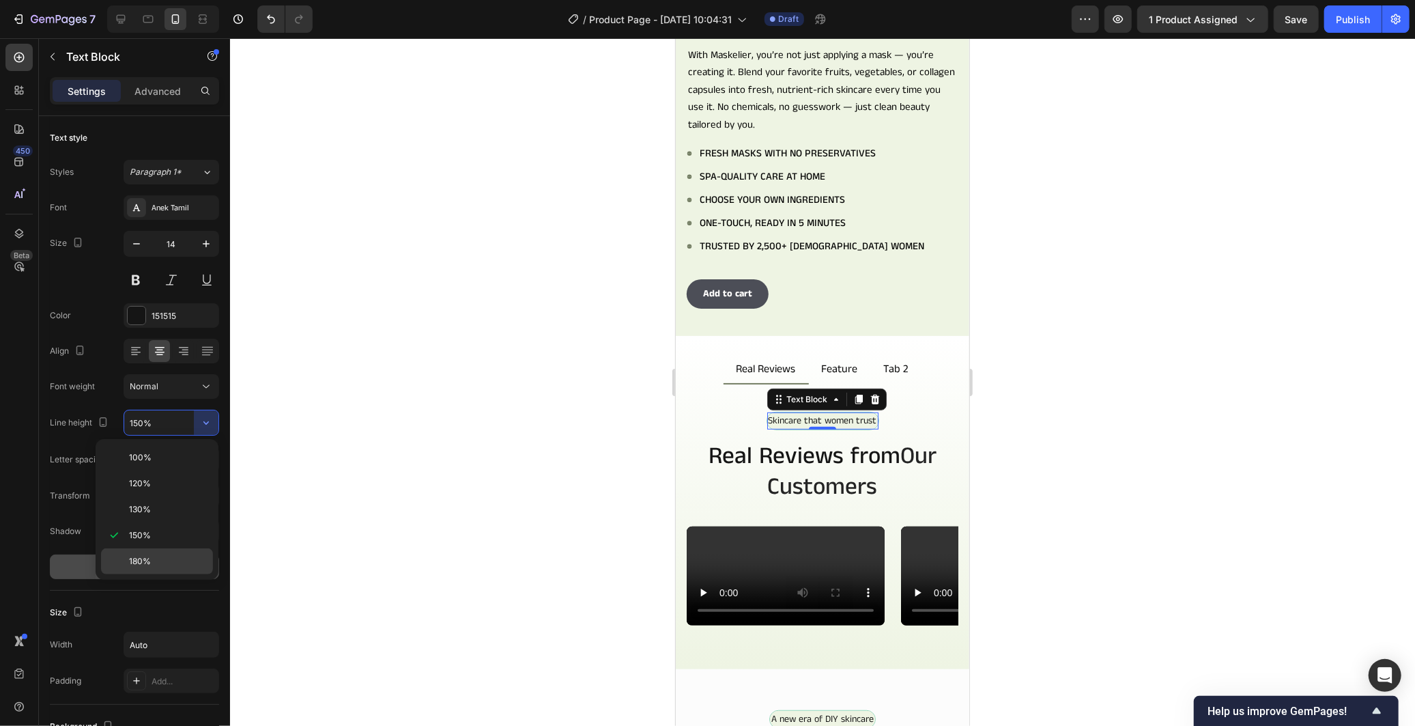
click at [150, 551] on div "180%" at bounding box center [157, 561] width 112 height 26
type input "180%"
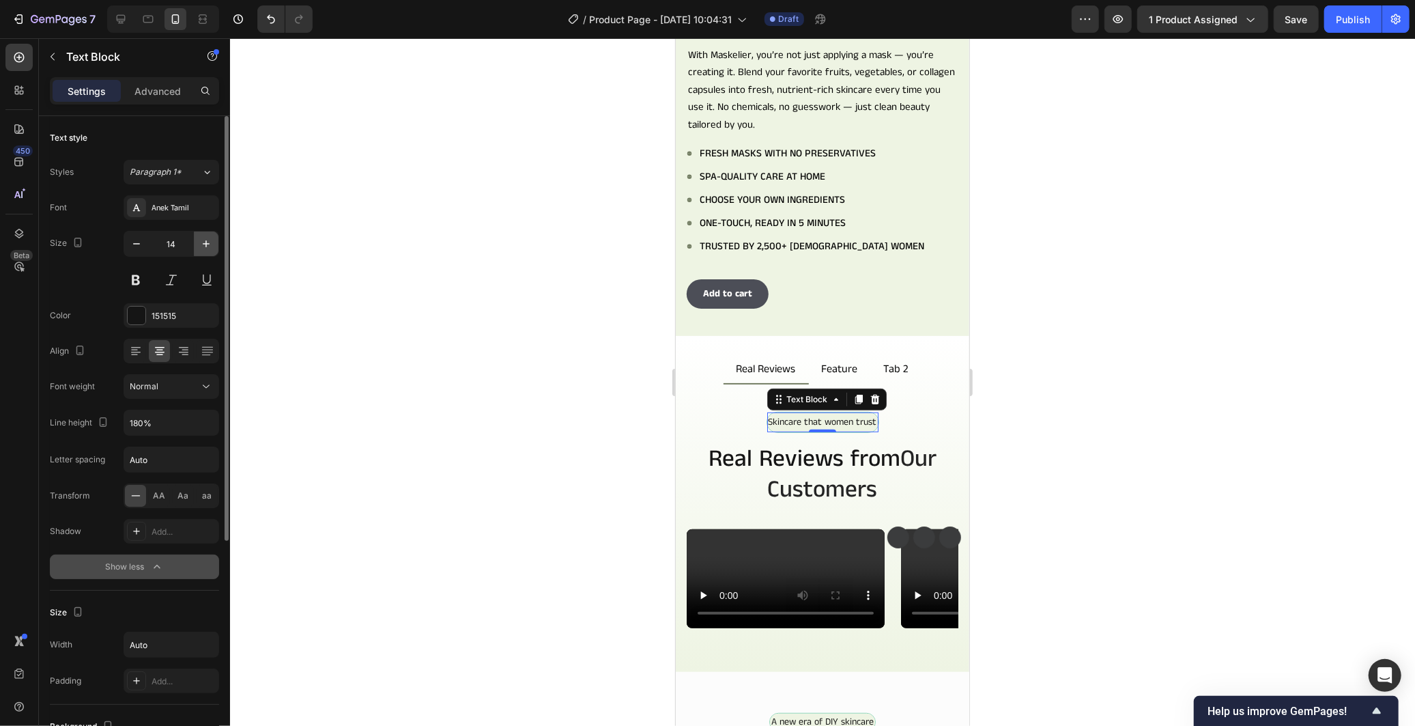
click at [210, 243] on icon "button" at bounding box center [206, 244] width 14 height 14
type input "16"
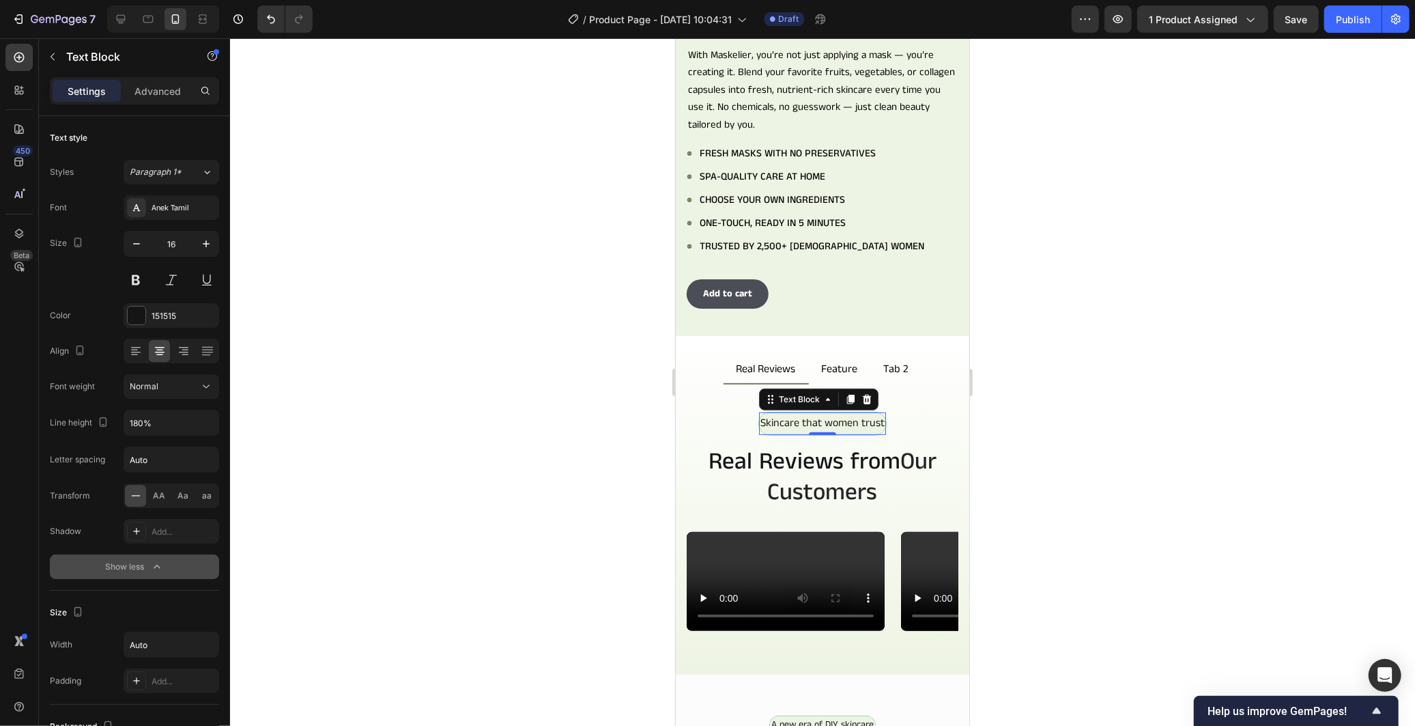
click at [517, 489] on div at bounding box center [822, 381] width 1185 height 687
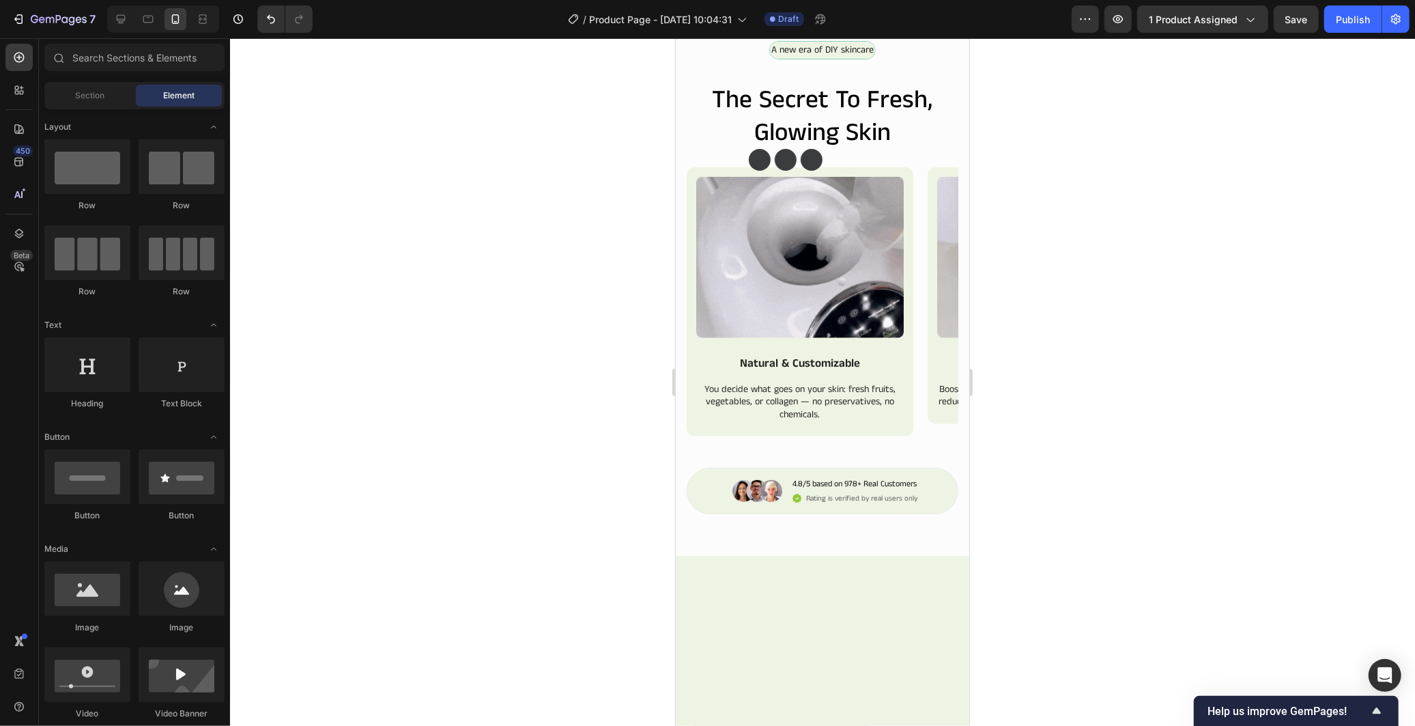
scroll to position [1126, 0]
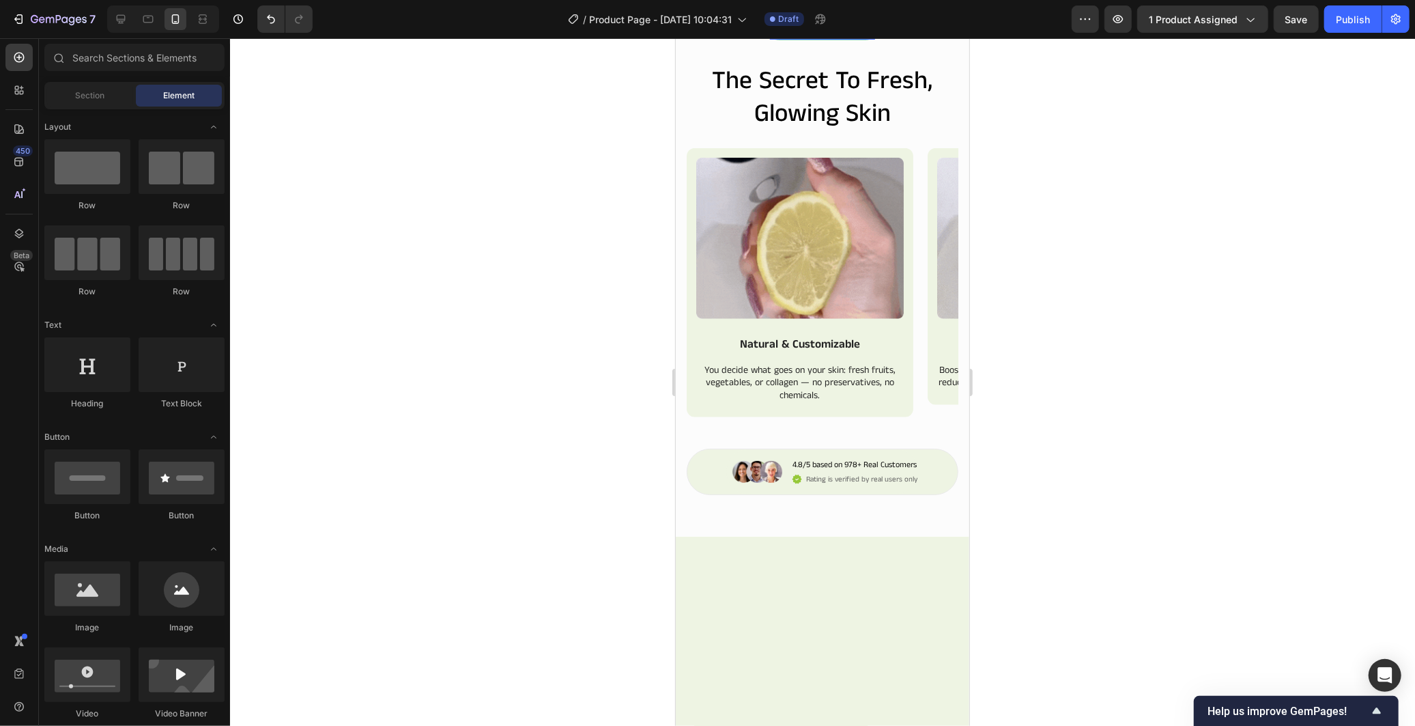
click at [847, 38] on p "A new era of DIY skincare" at bounding box center [822, 30] width 102 height 14
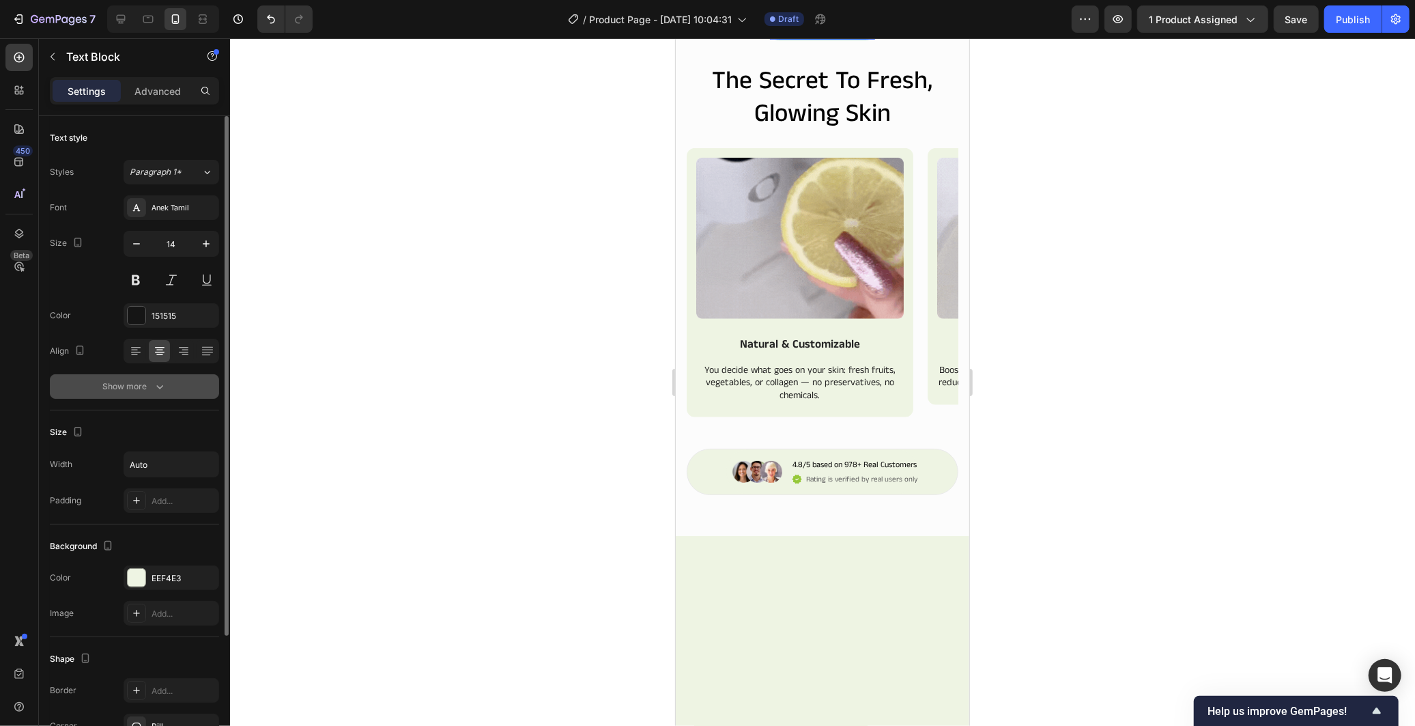
click at [107, 381] on div "Show more" at bounding box center [134, 386] width 63 height 14
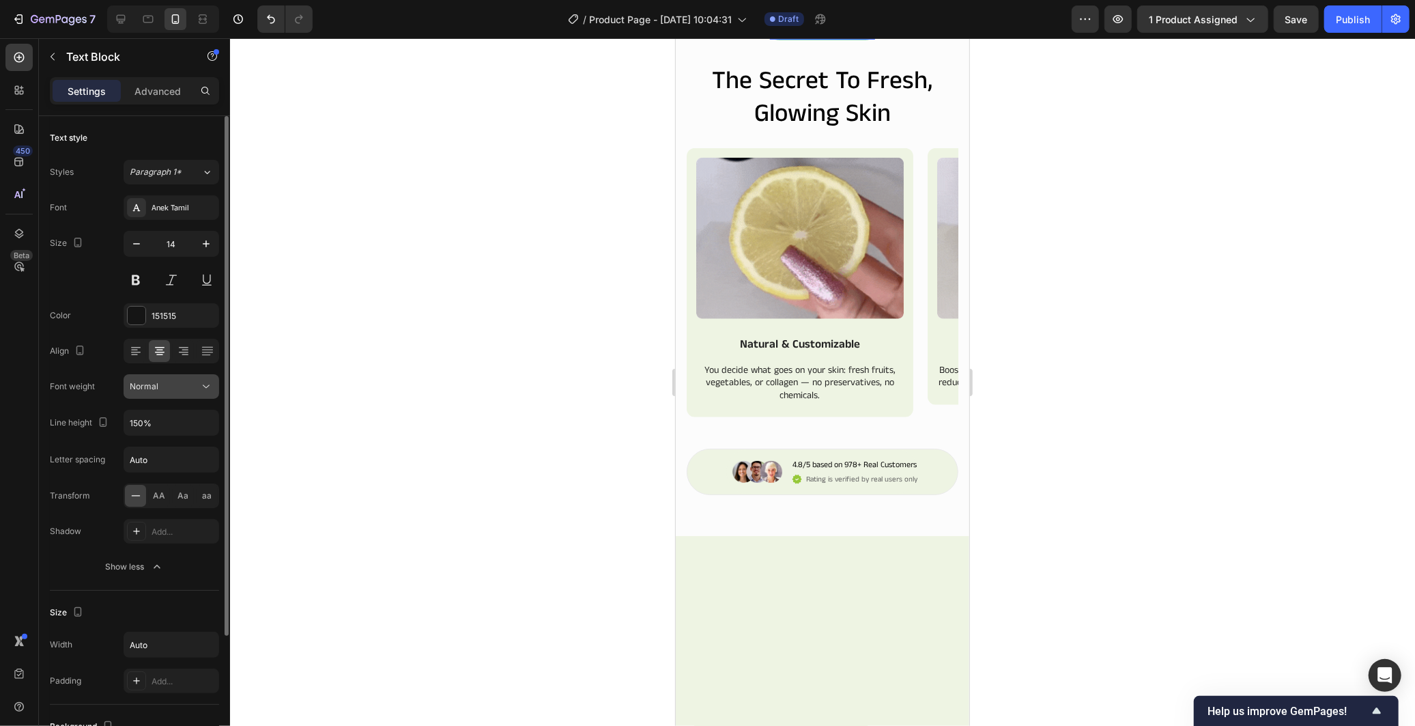
click at [193, 397] on button "Normal" at bounding box center [172, 386] width 96 height 25
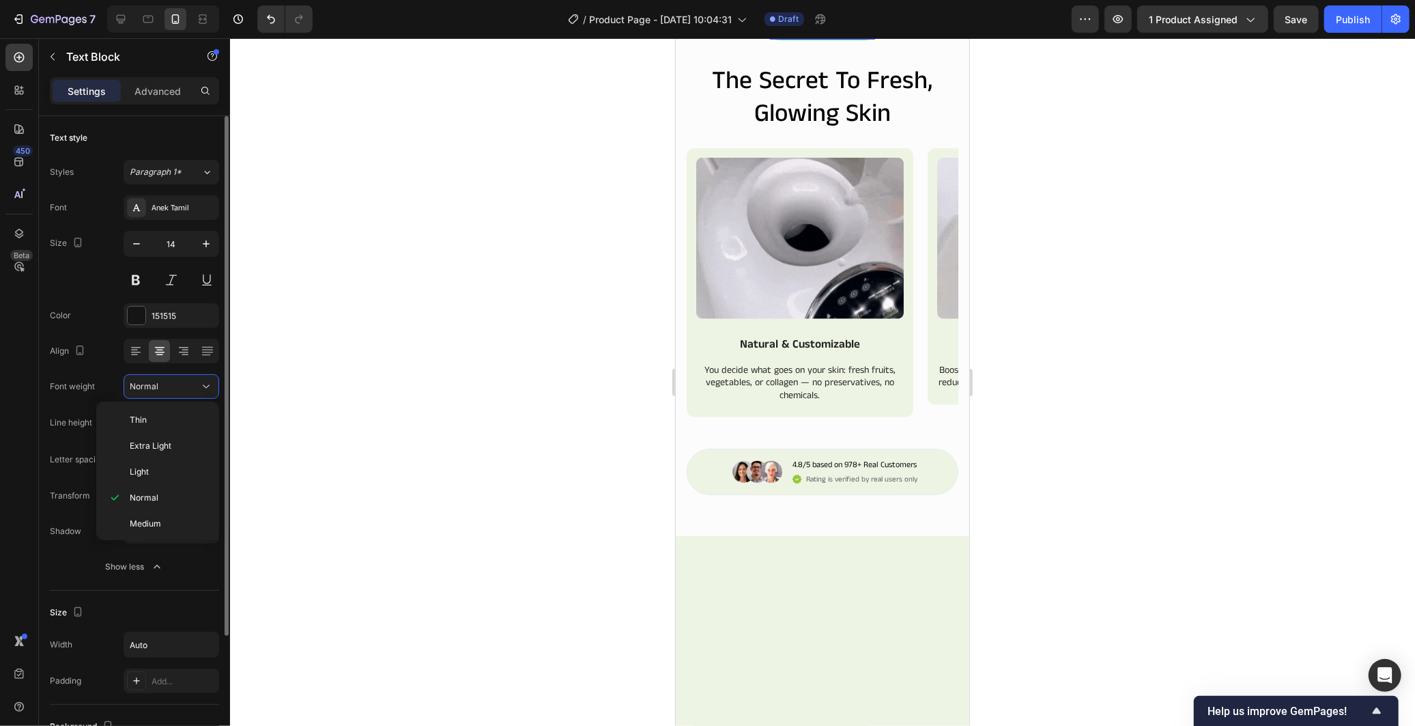
click at [110, 372] on div "Font Anek Tamil Size 14 Color 151515 Align Font weight Normal Line height 150% …" at bounding box center [134, 387] width 169 height 384
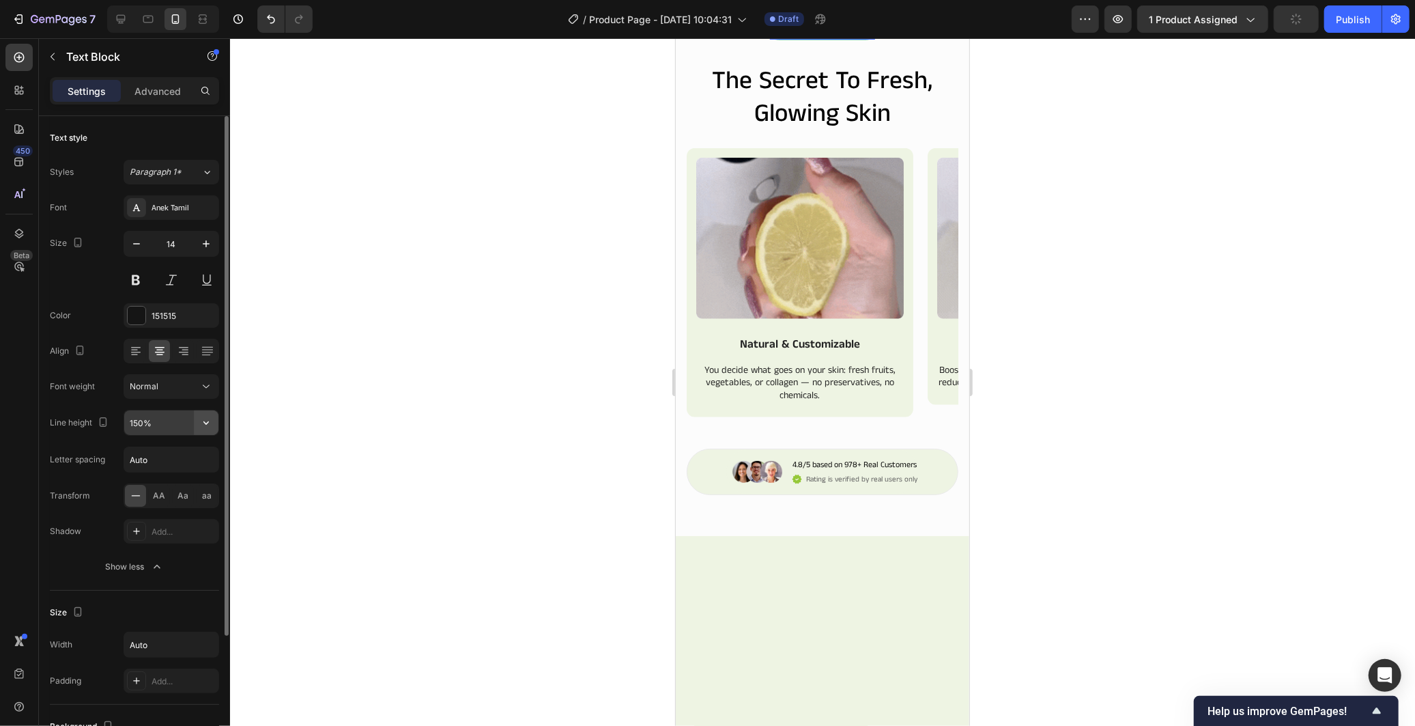
click at [205, 419] on icon "button" at bounding box center [206, 423] width 14 height 14
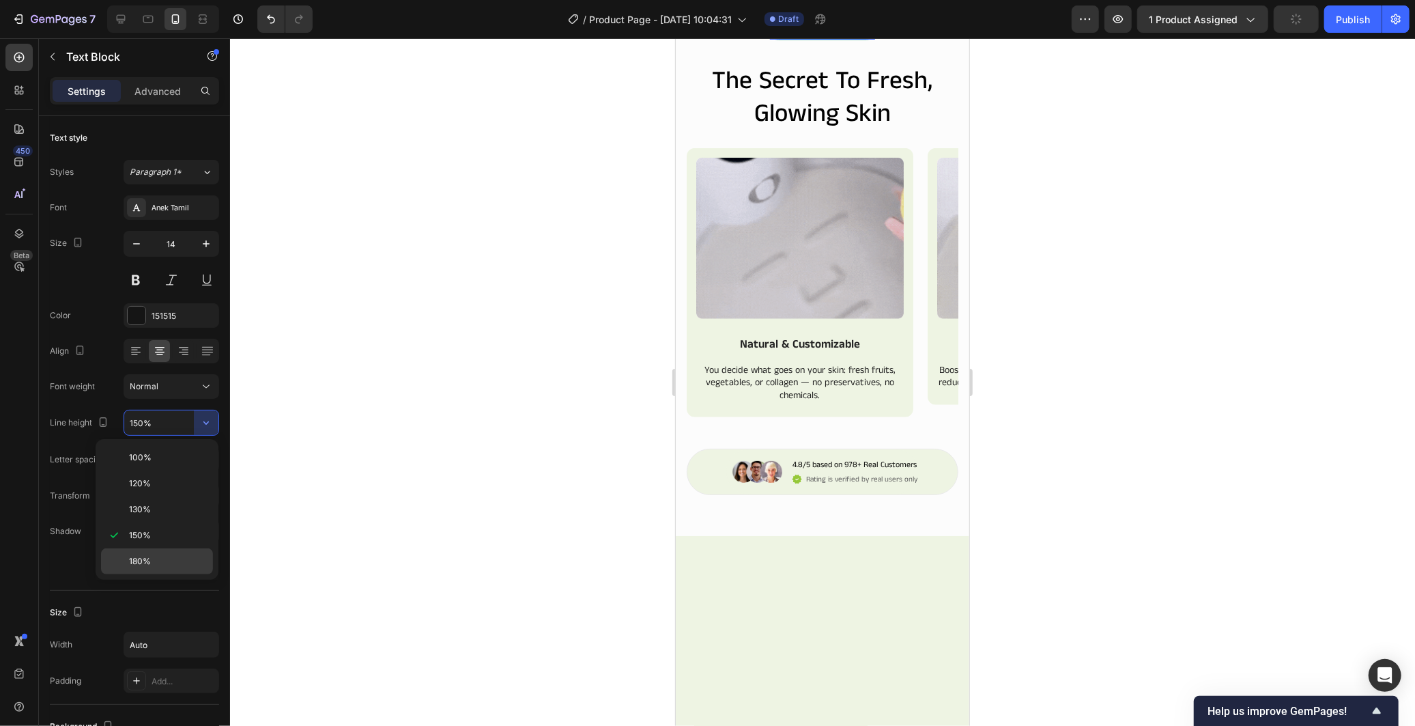
click at [158, 554] on div "180%" at bounding box center [157, 561] width 112 height 26
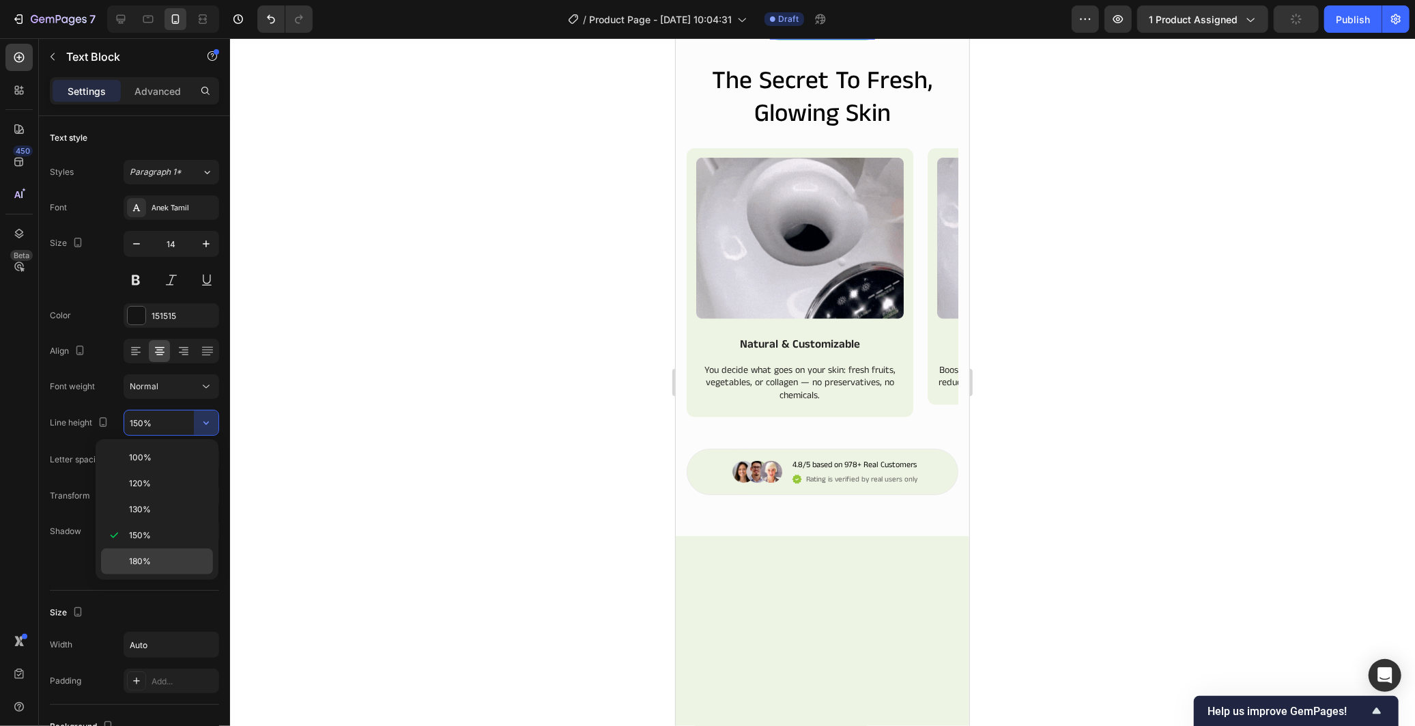
type input "180%"
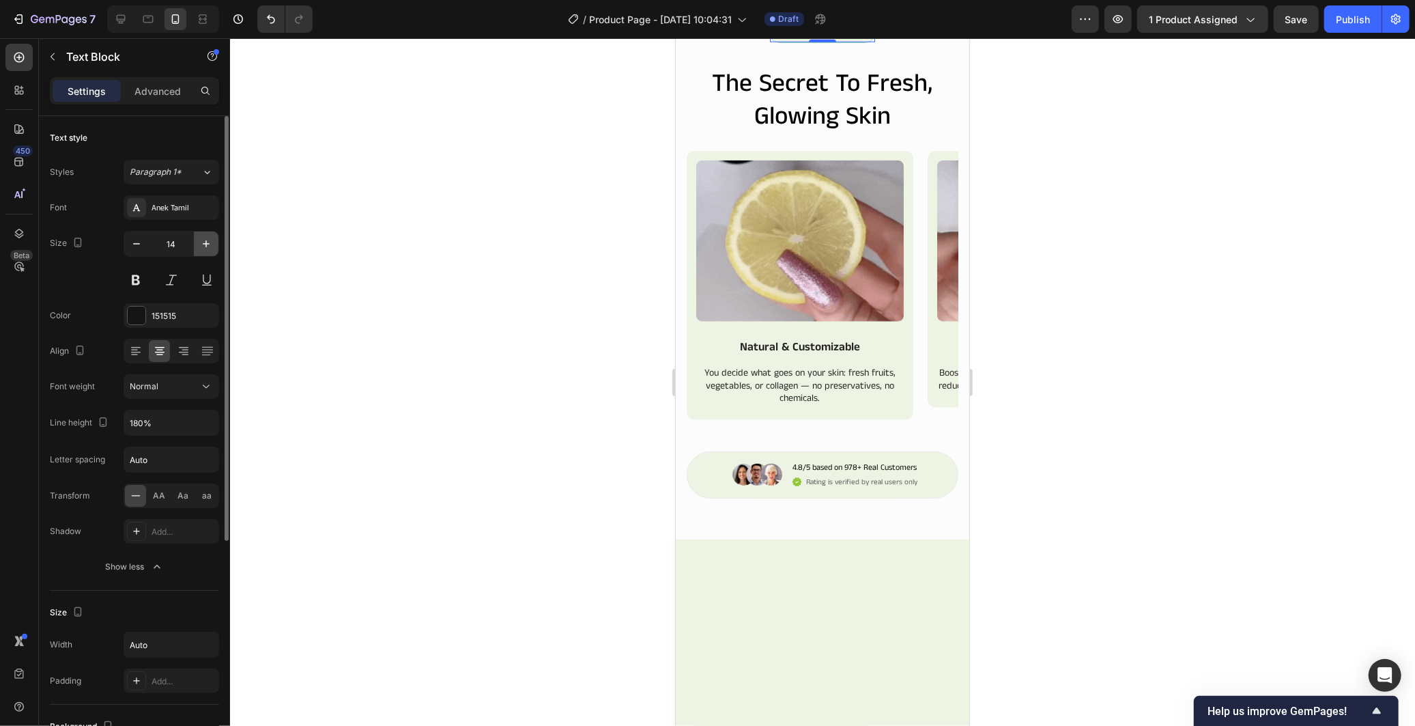
click at [208, 244] on icon "button" at bounding box center [206, 243] width 7 height 7
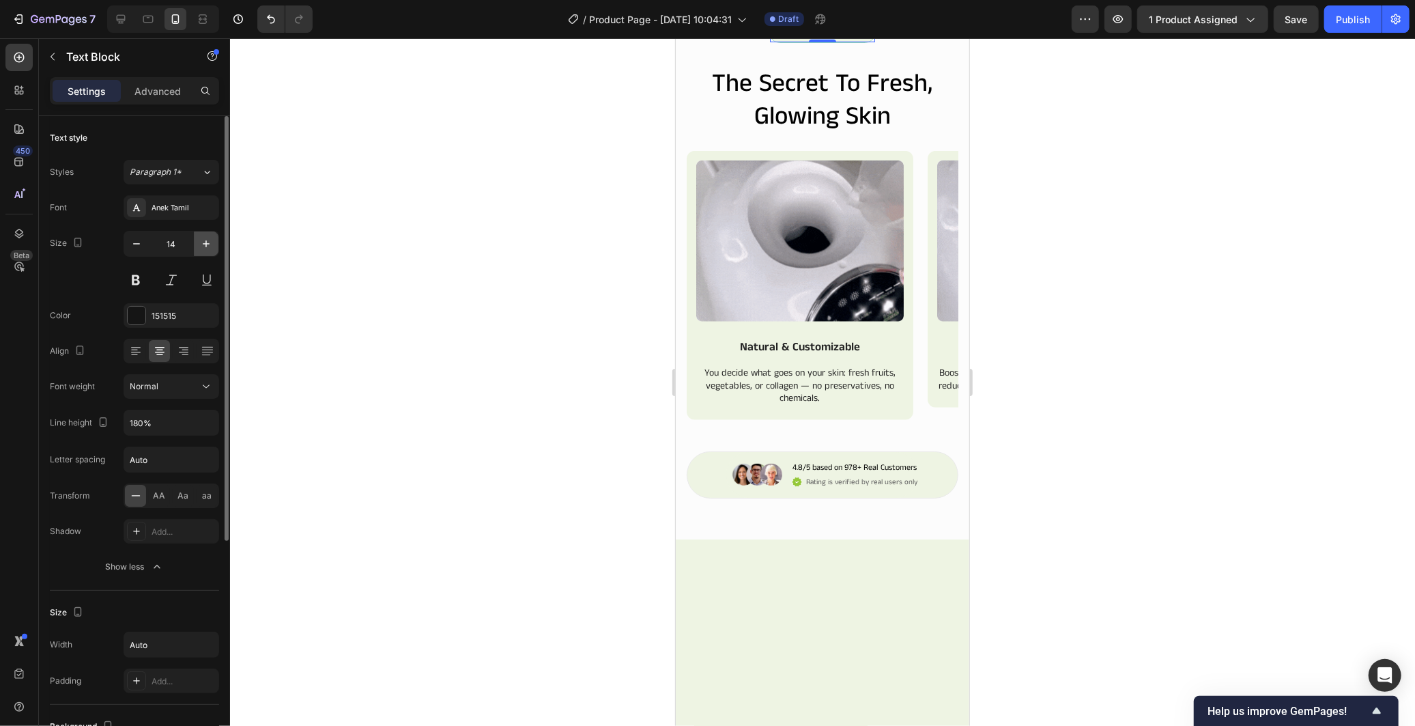
click at [208, 244] on icon "button" at bounding box center [206, 243] width 7 height 7
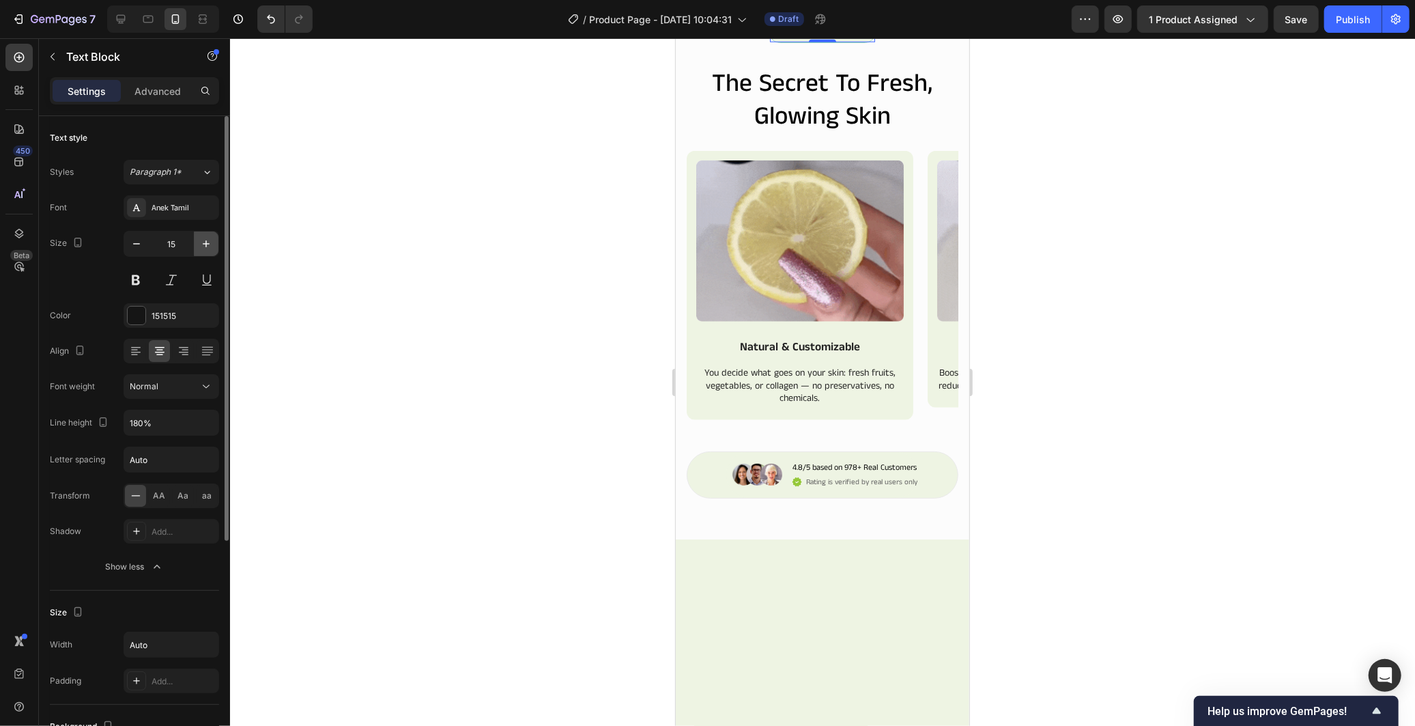
type input "16"
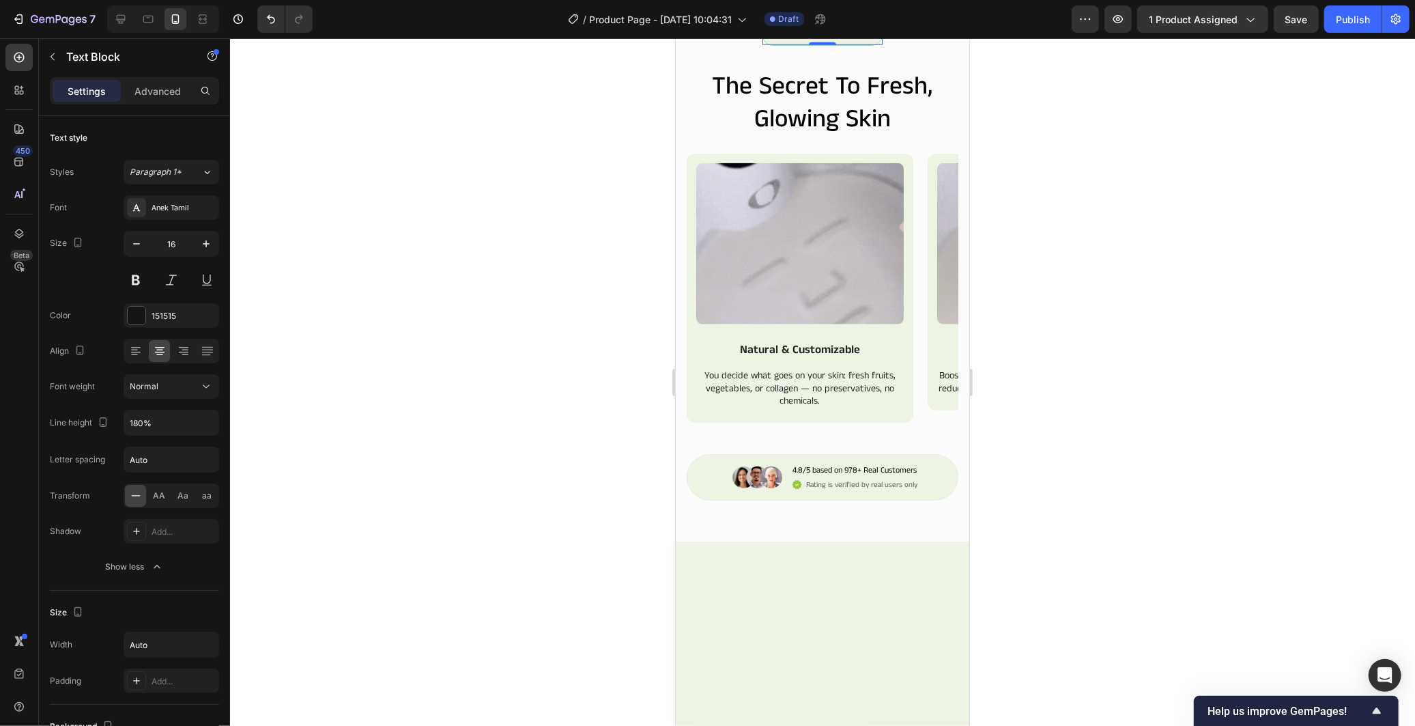
click at [618, 405] on div at bounding box center [822, 381] width 1185 height 687
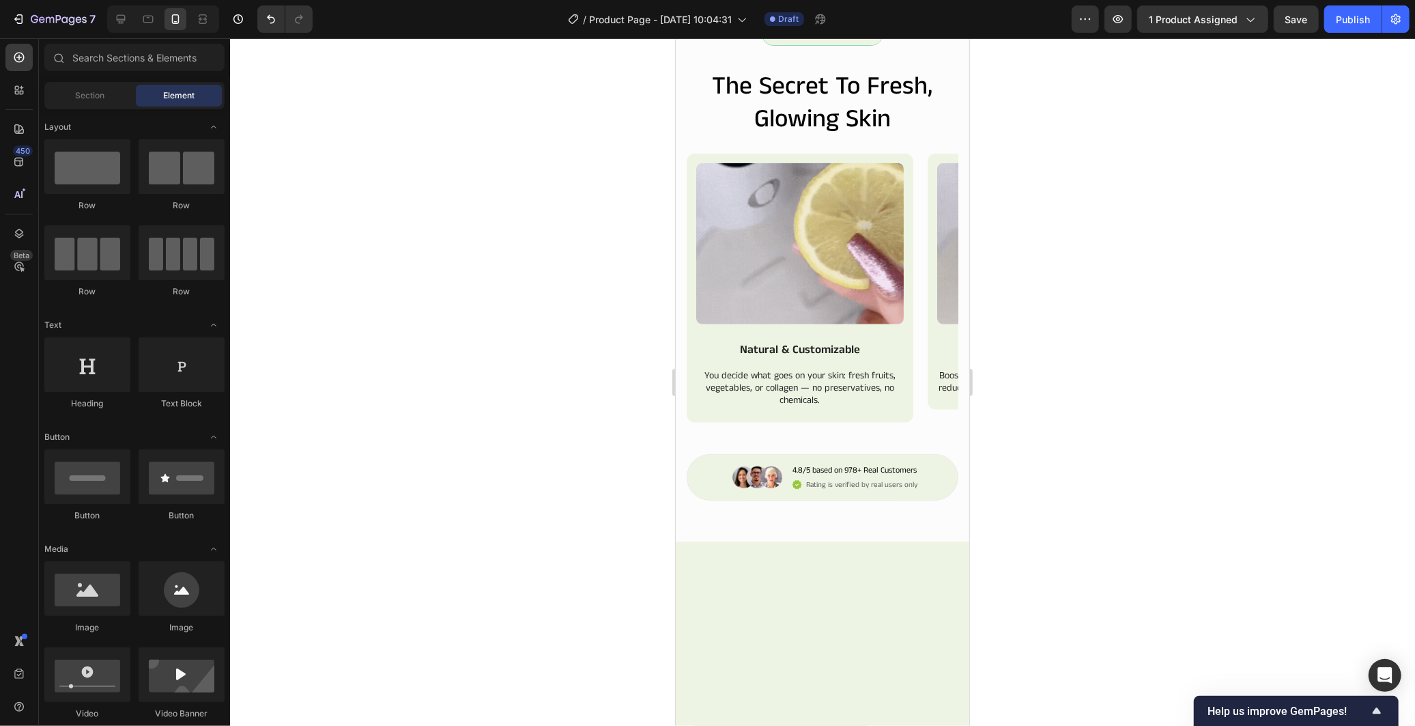
click at [1258, 338] on div at bounding box center [822, 381] width 1185 height 687
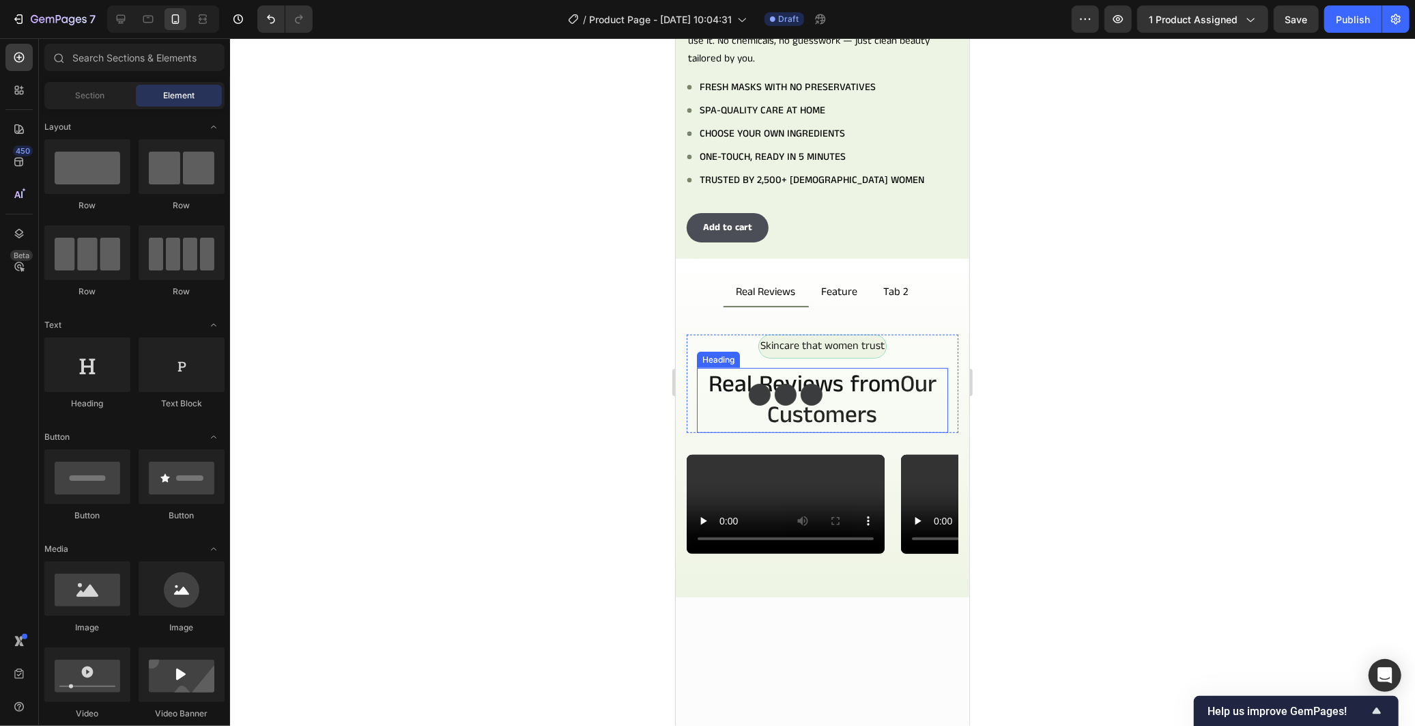
scroll to position [367, 0]
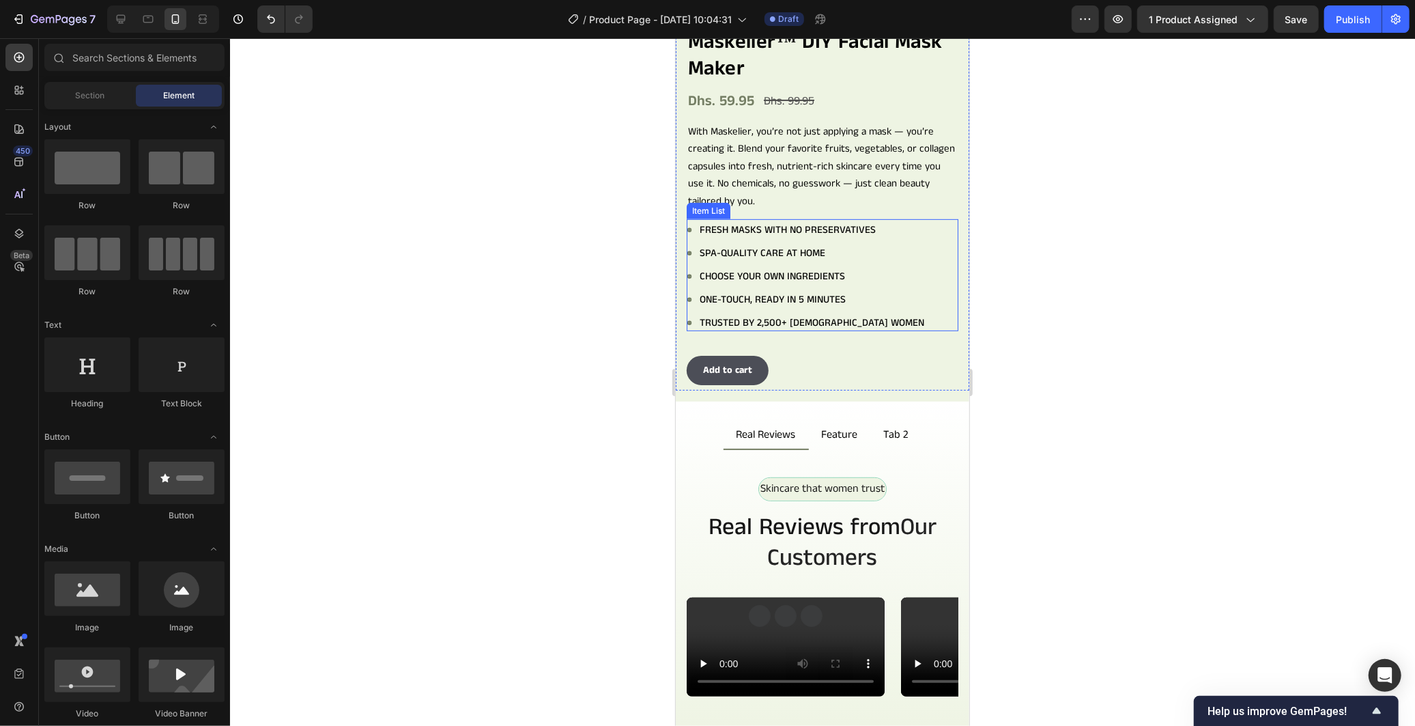
click at [792, 277] on div "Fresh masks with no preservatives Spa-quality care at home Choose your own ingr…" at bounding box center [806, 275] width 240 height 109
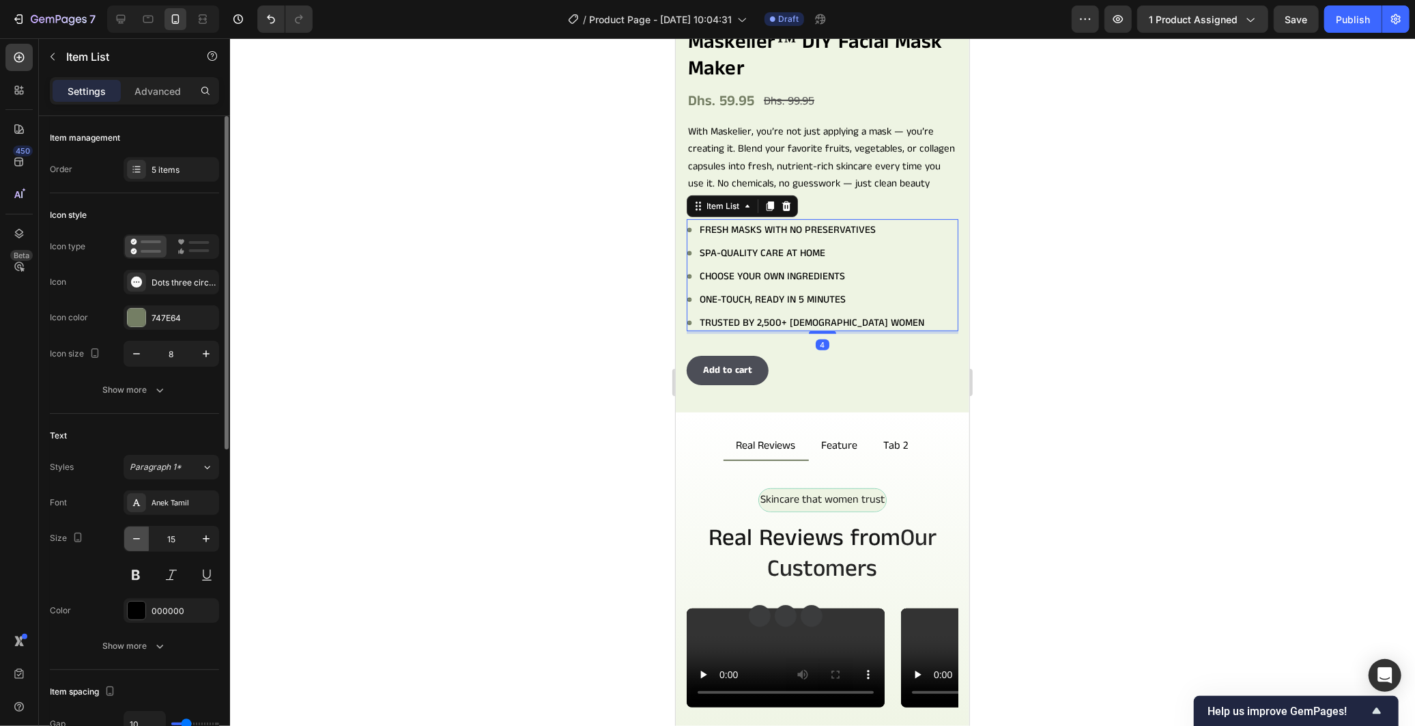
click at [139, 538] on icon "button" at bounding box center [136, 538] width 7 height 1
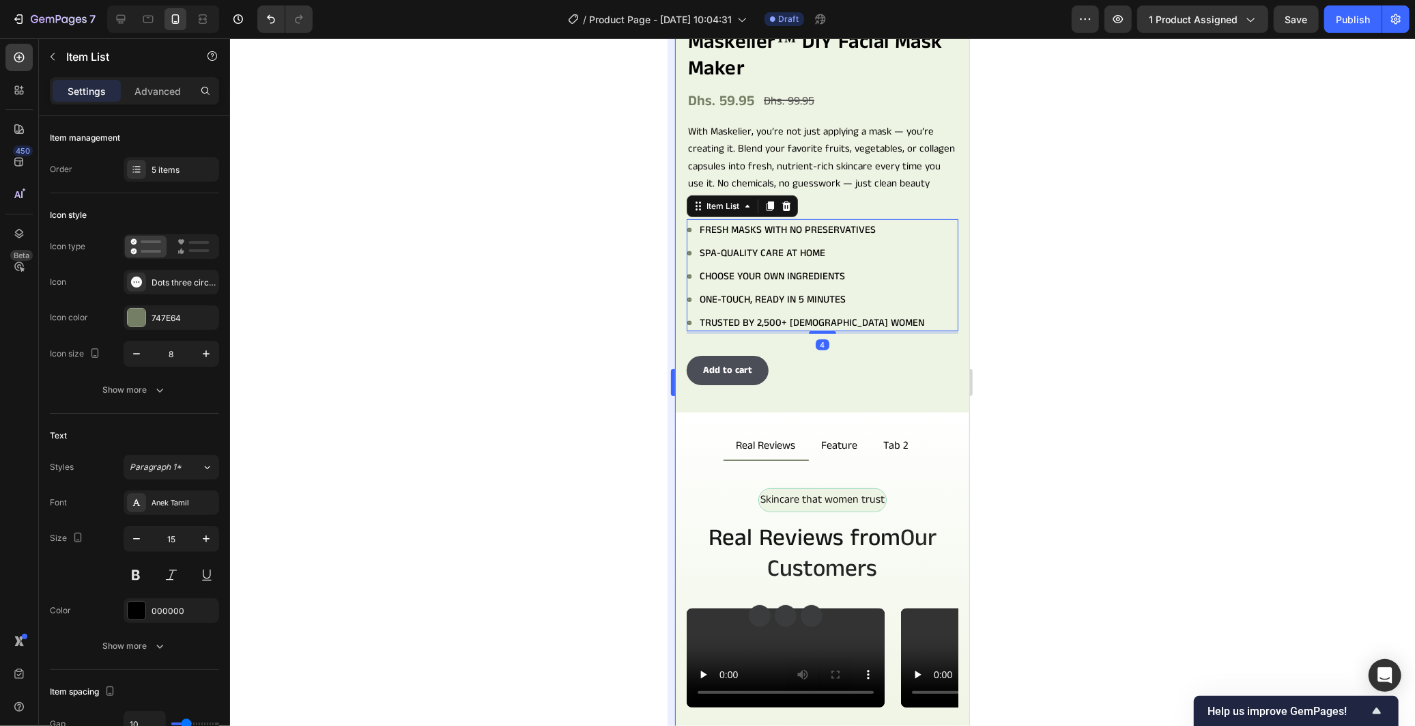
type input "14"
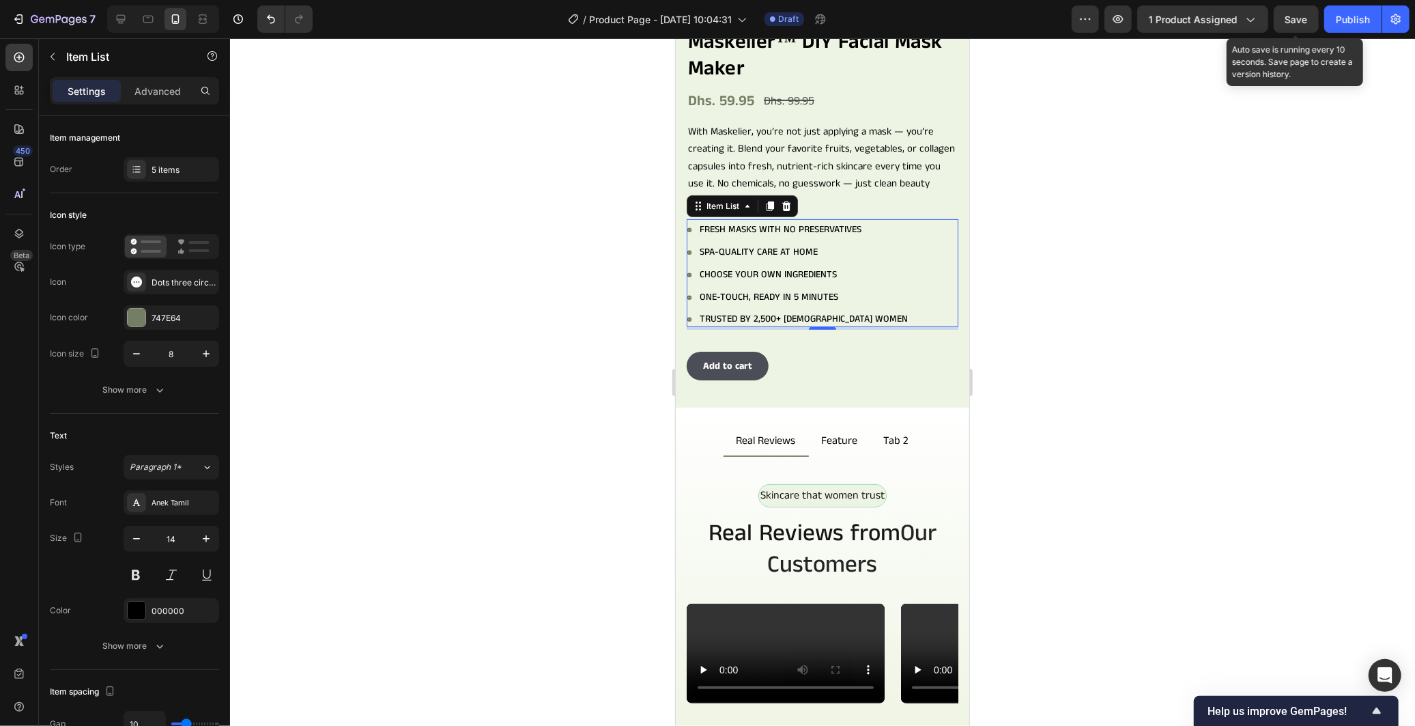
drag, startPoint x: 1286, startPoint y: 17, endPoint x: 1259, endPoint y: 68, distance: 57.7
click at [1287, 17] on span "Save" at bounding box center [1296, 20] width 23 height 12
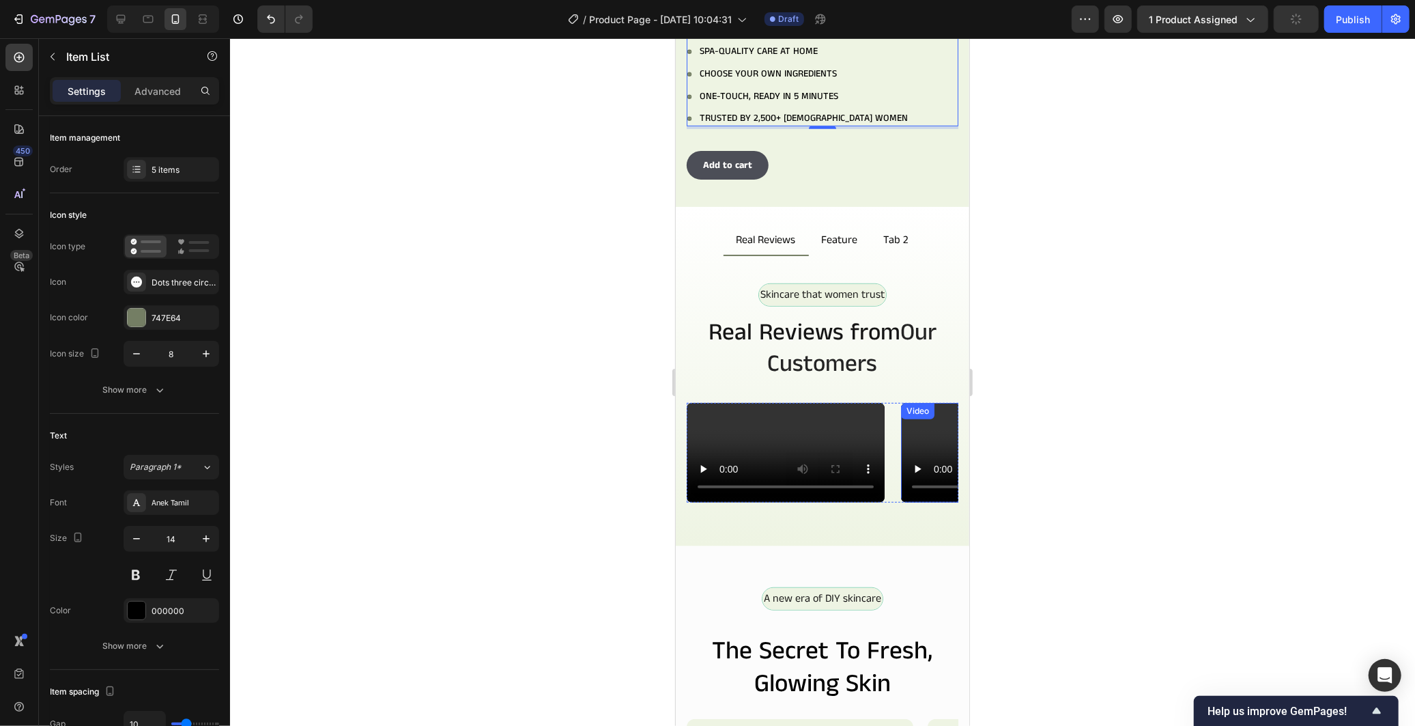
scroll to position [671, 0]
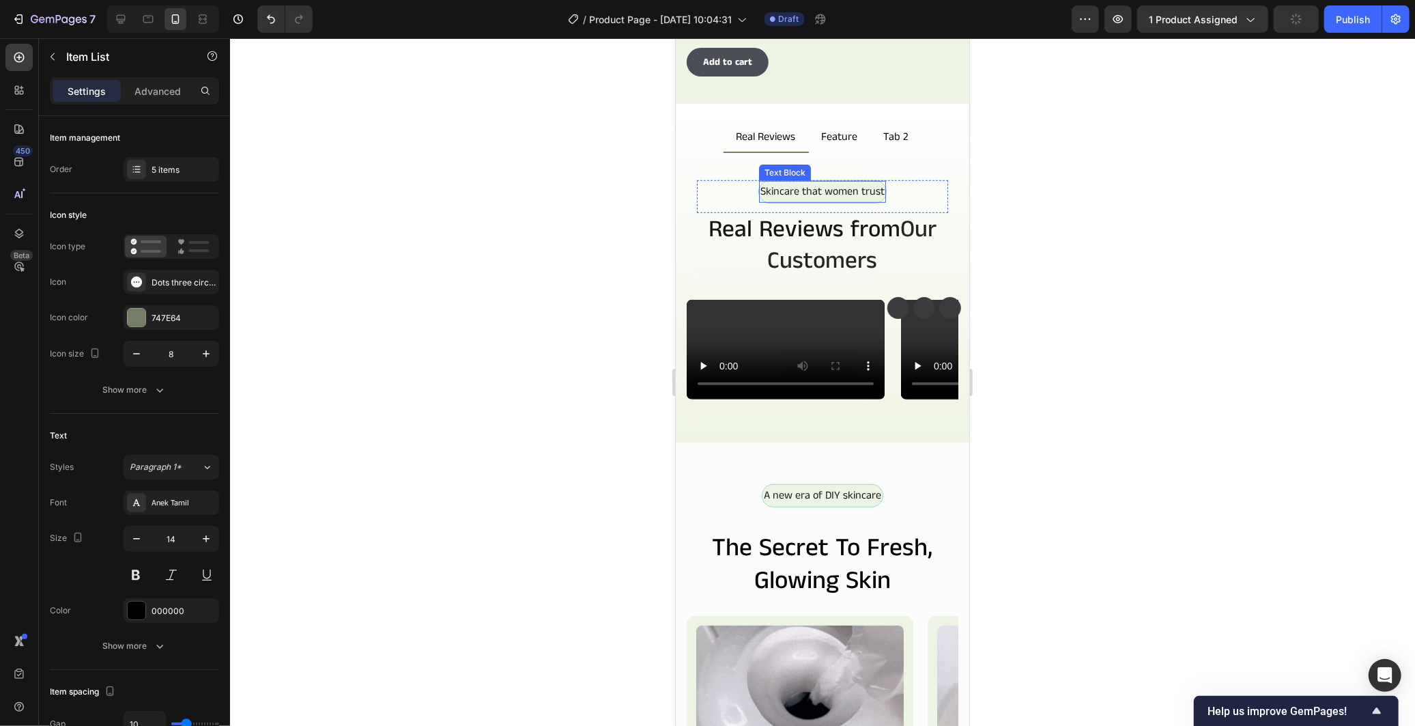
click at [858, 182] on p "Skincare that women trust" at bounding box center [822, 192] width 124 height 20
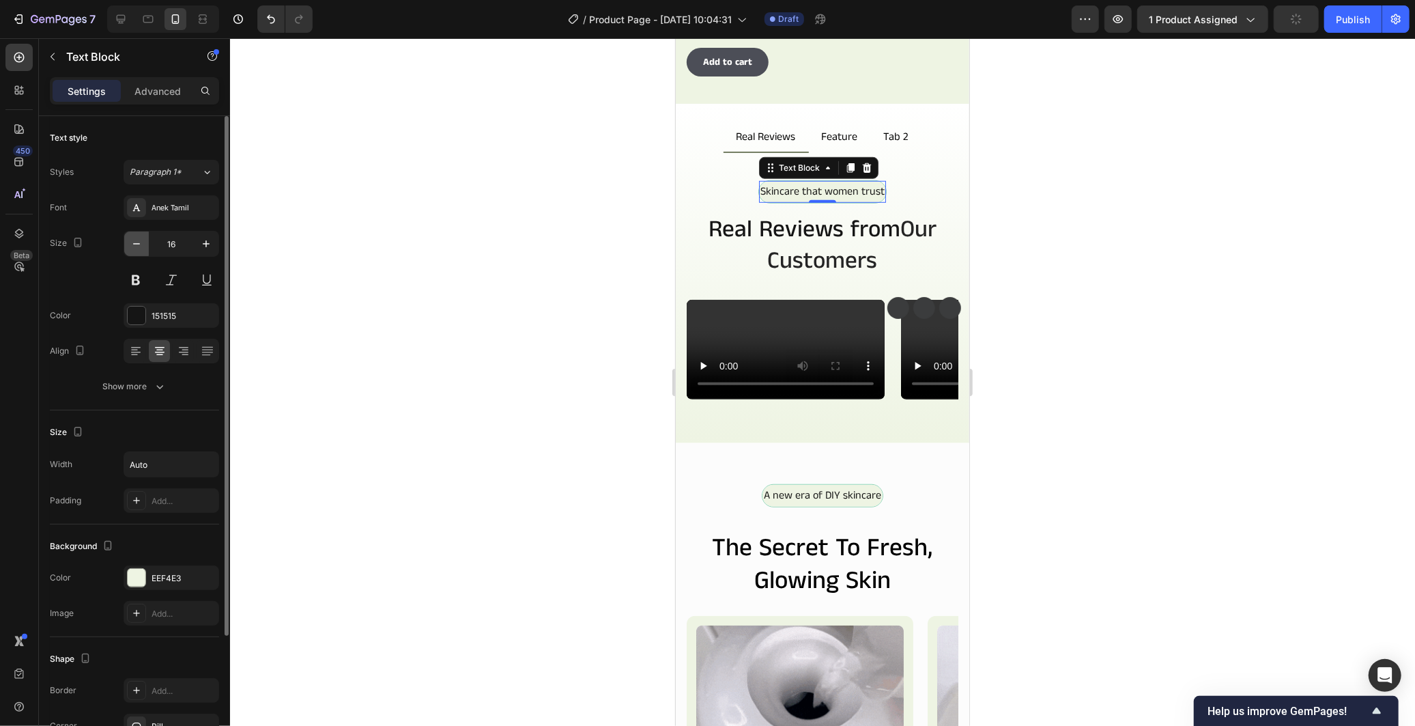
click at [126, 248] on button "button" at bounding box center [136, 243] width 25 height 25
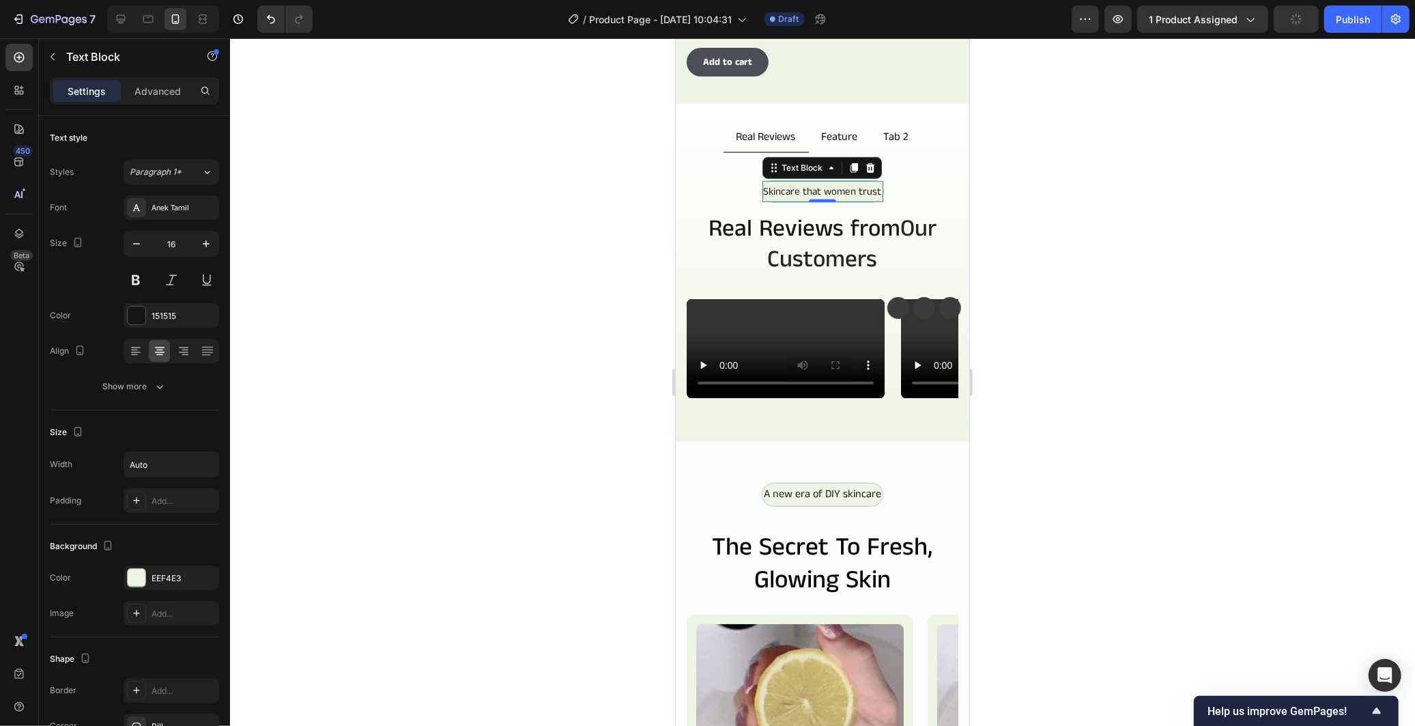
type input "15"
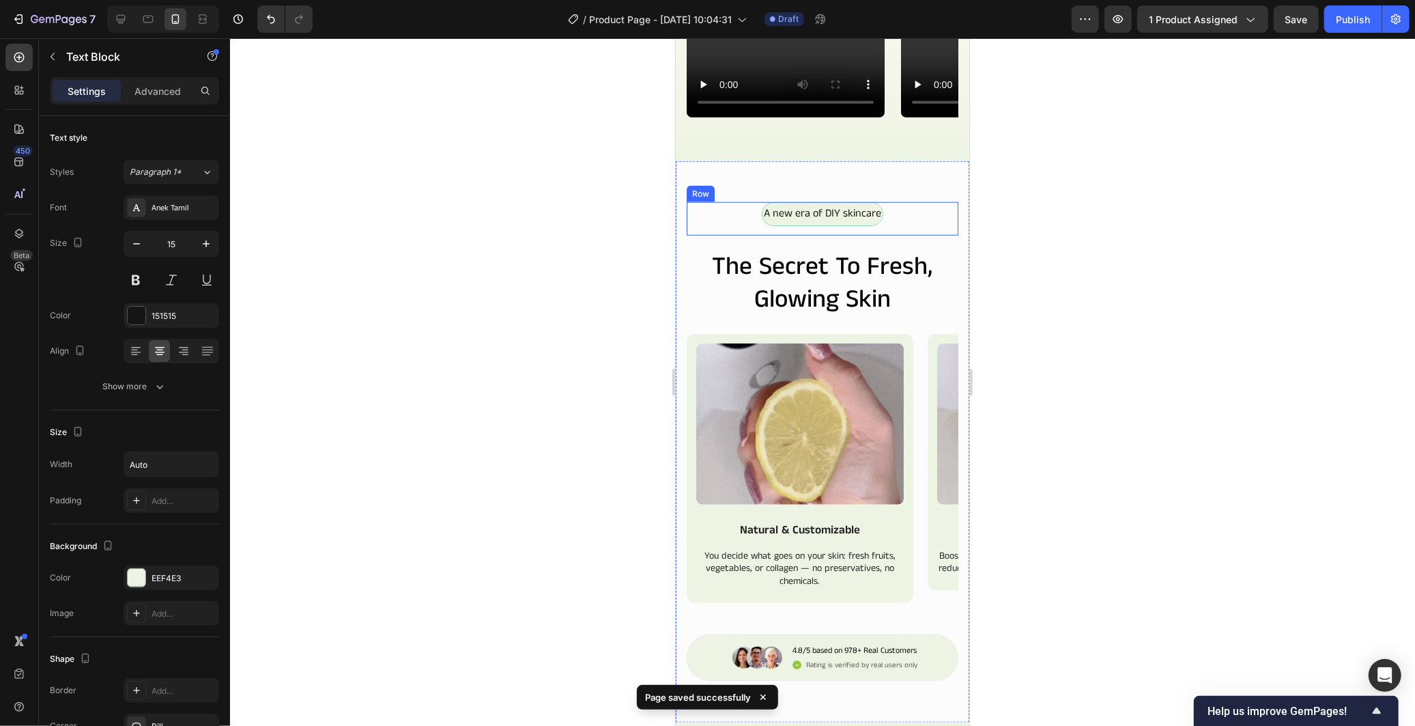
scroll to position [974, 0]
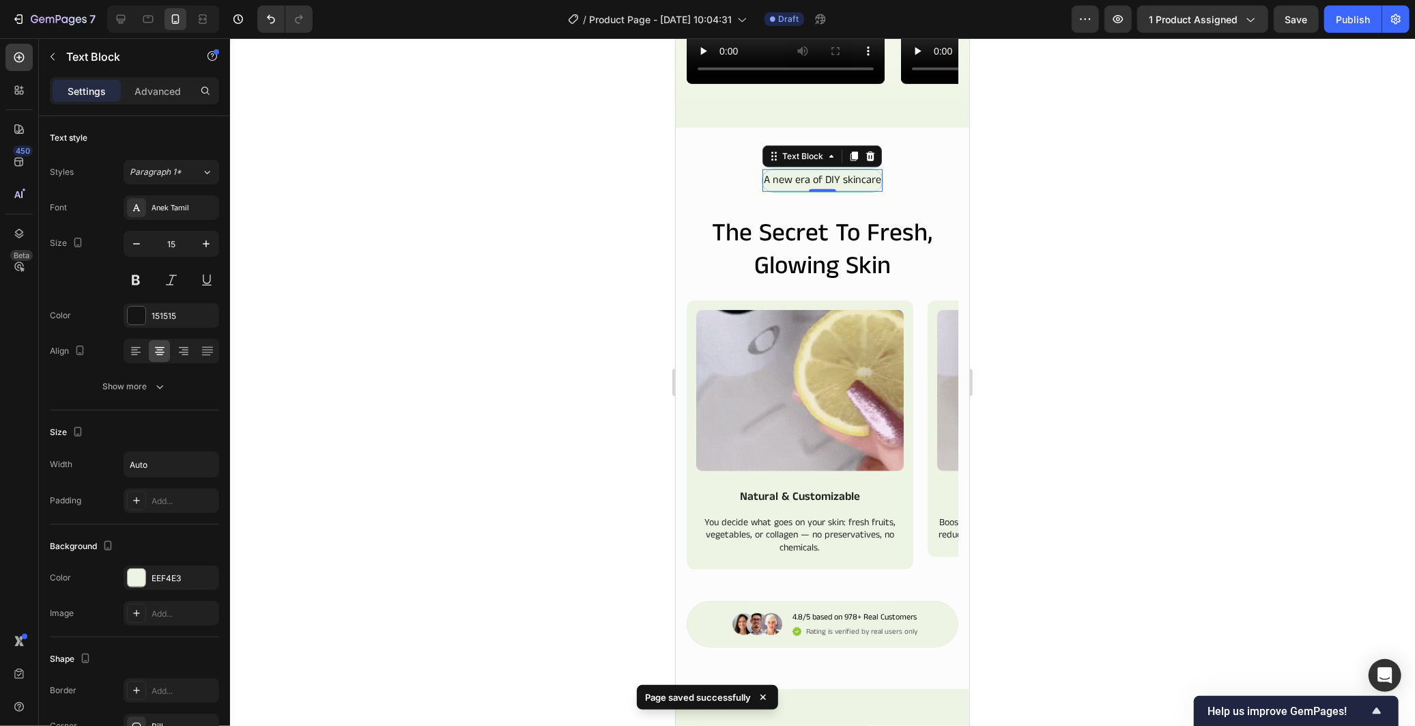
click at [763, 190] on p "A new era of DIY skincare" at bounding box center [821, 180] width 117 height 20
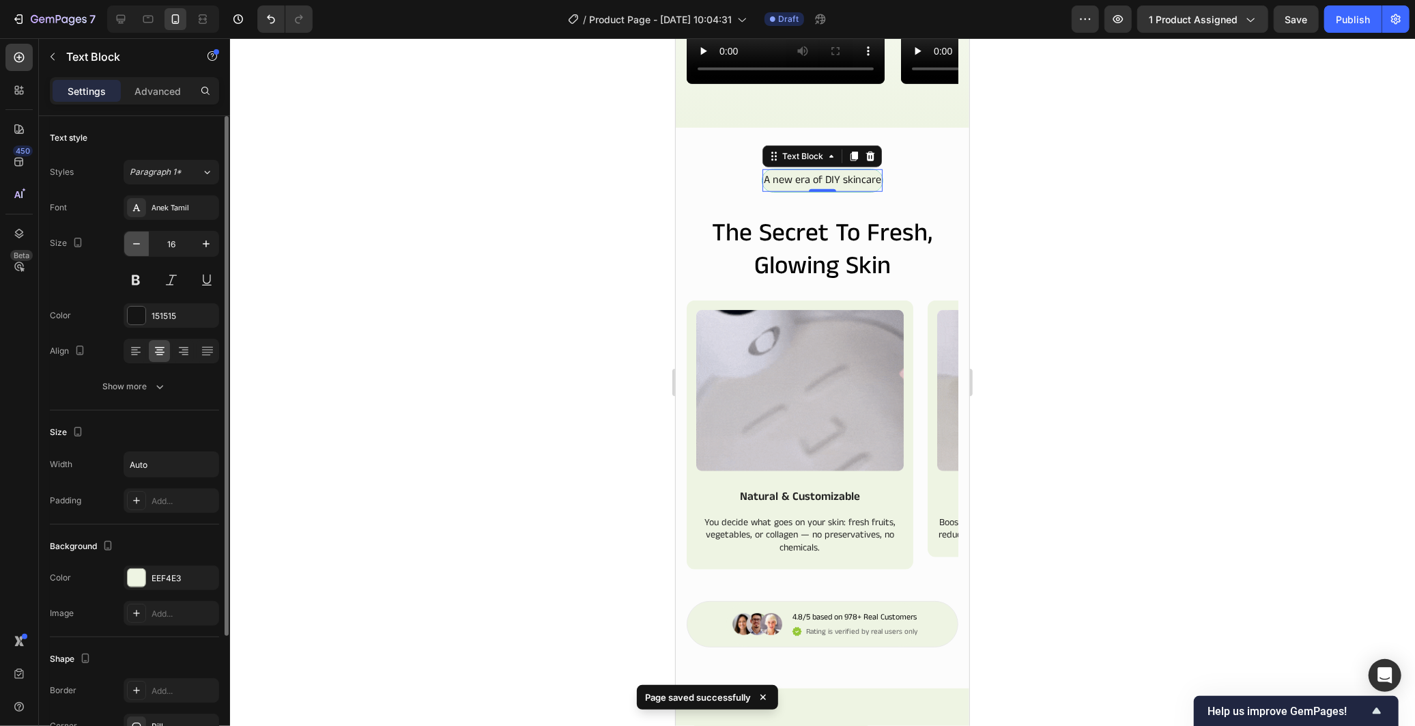
click at [139, 244] on icon "button" at bounding box center [136, 243] width 7 height 1
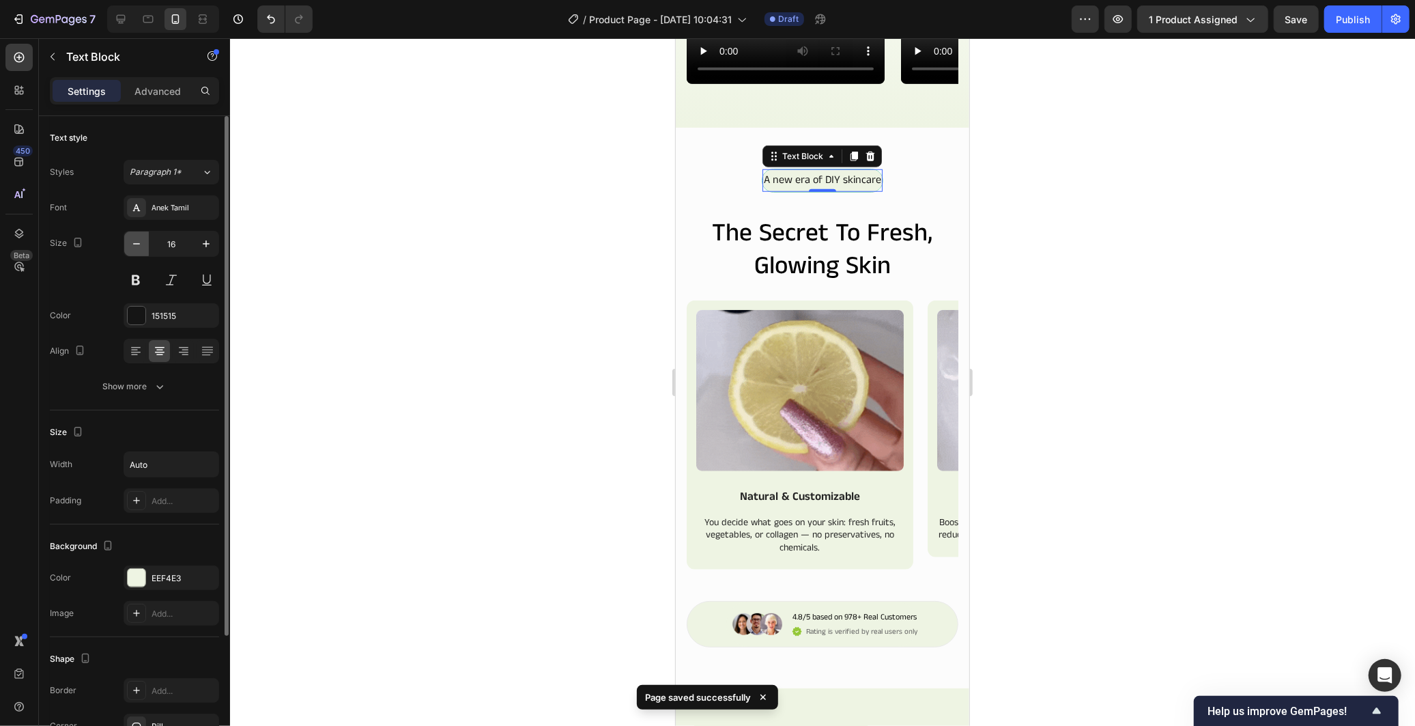
type input "15"
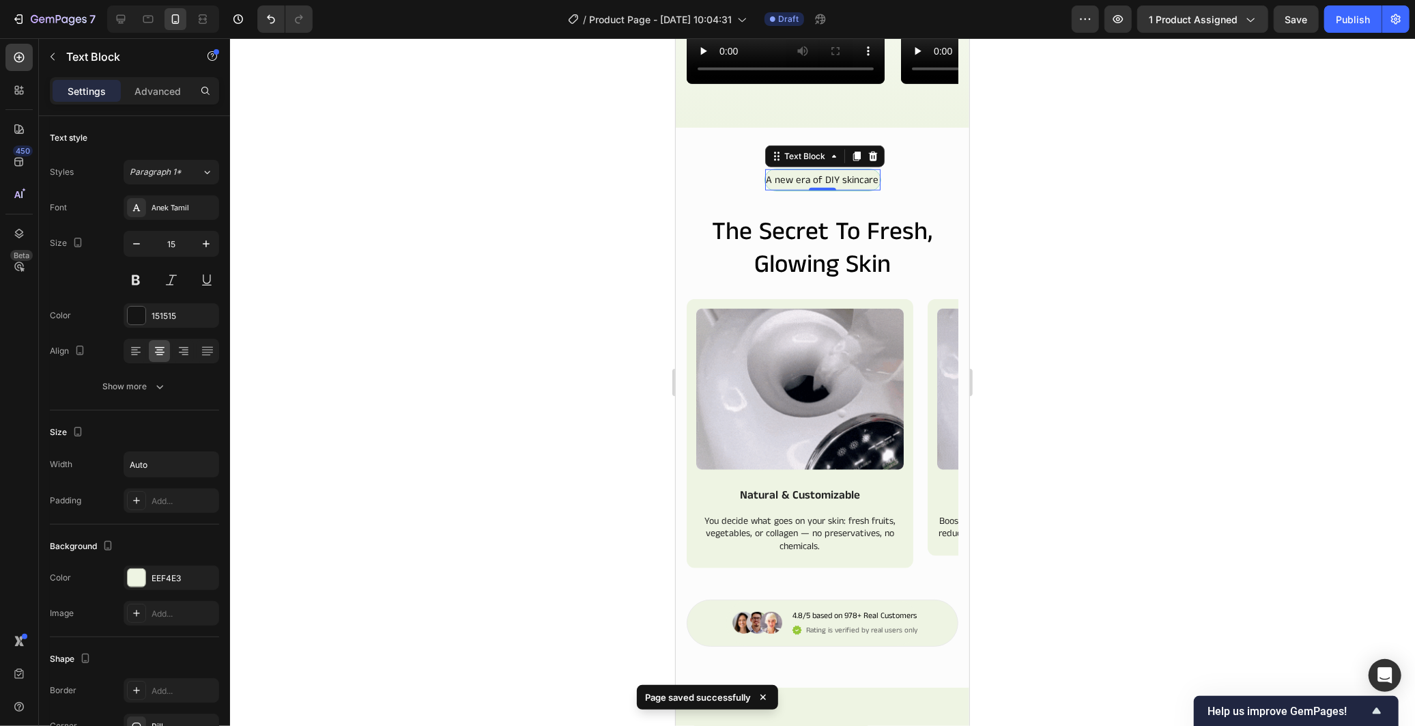
click at [592, 475] on div at bounding box center [822, 381] width 1185 height 687
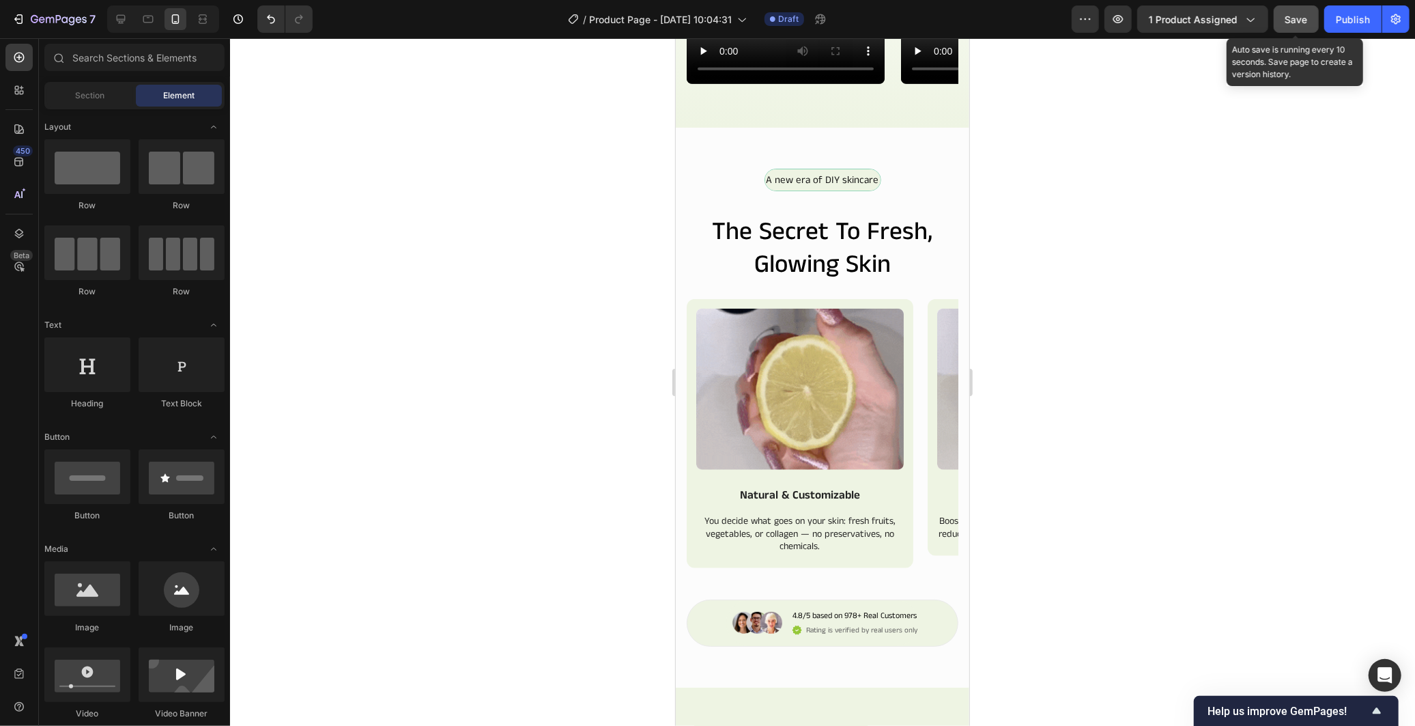
click at [1300, 16] on span "Save" at bounding box center [1296, 20] width 23 height 12
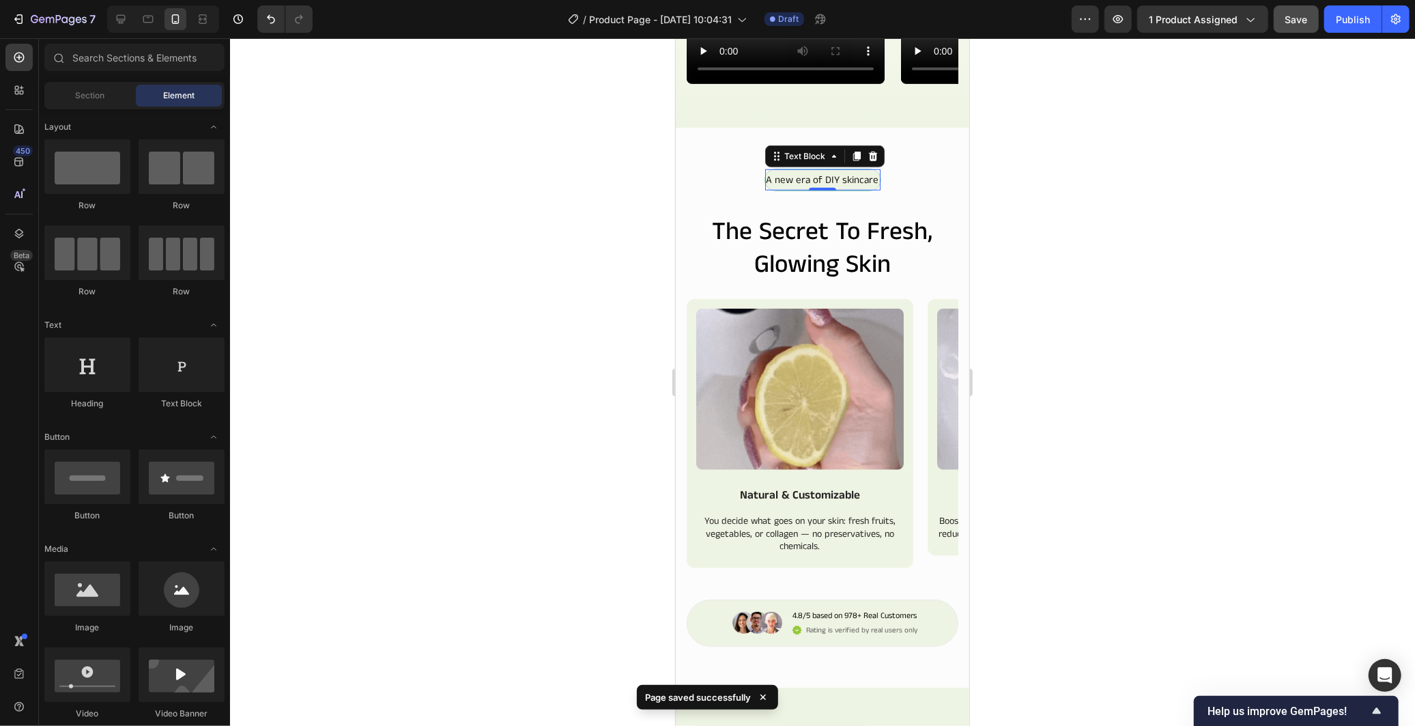
click at [787, 188] on p "A new era of DIY skincare" at bounding box center [822, 179] width 113 height 18
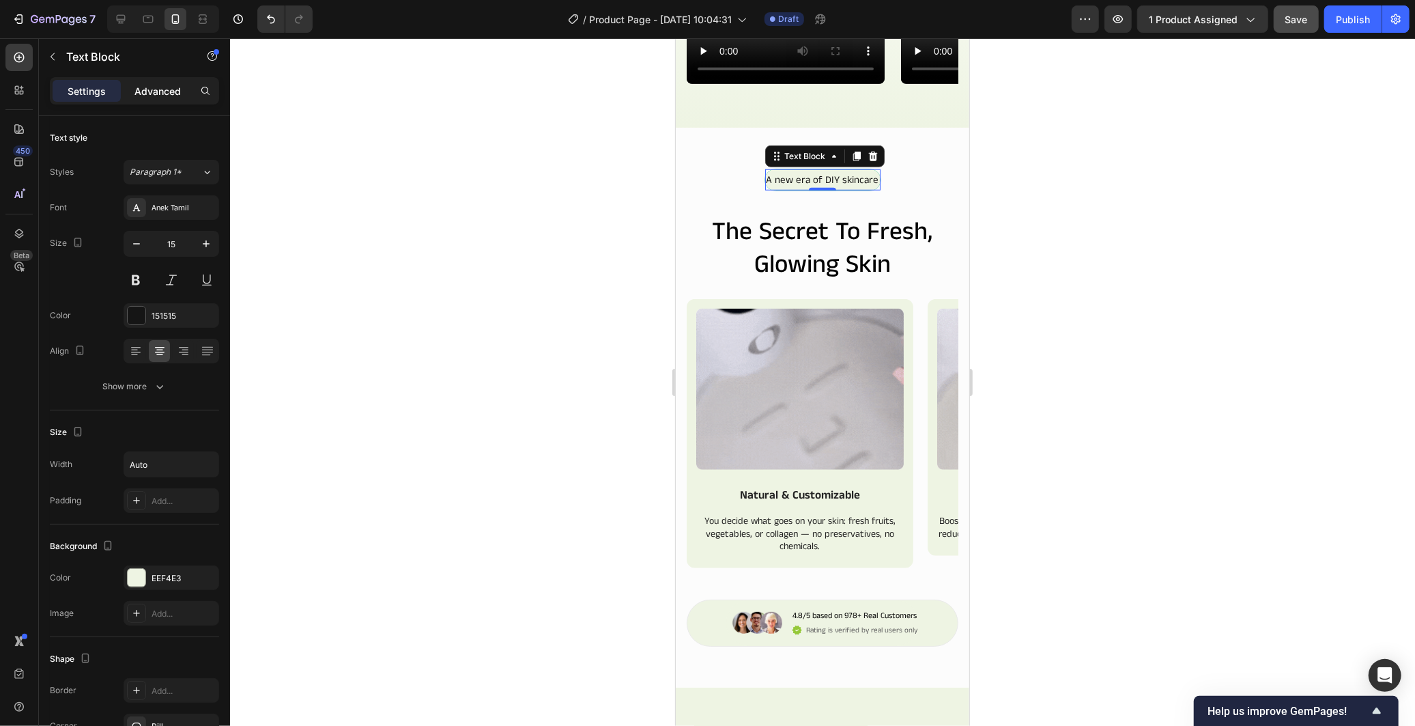
click at [165, 89] on p "Advanced" at bounding box center [157, 91] width 46 height 14
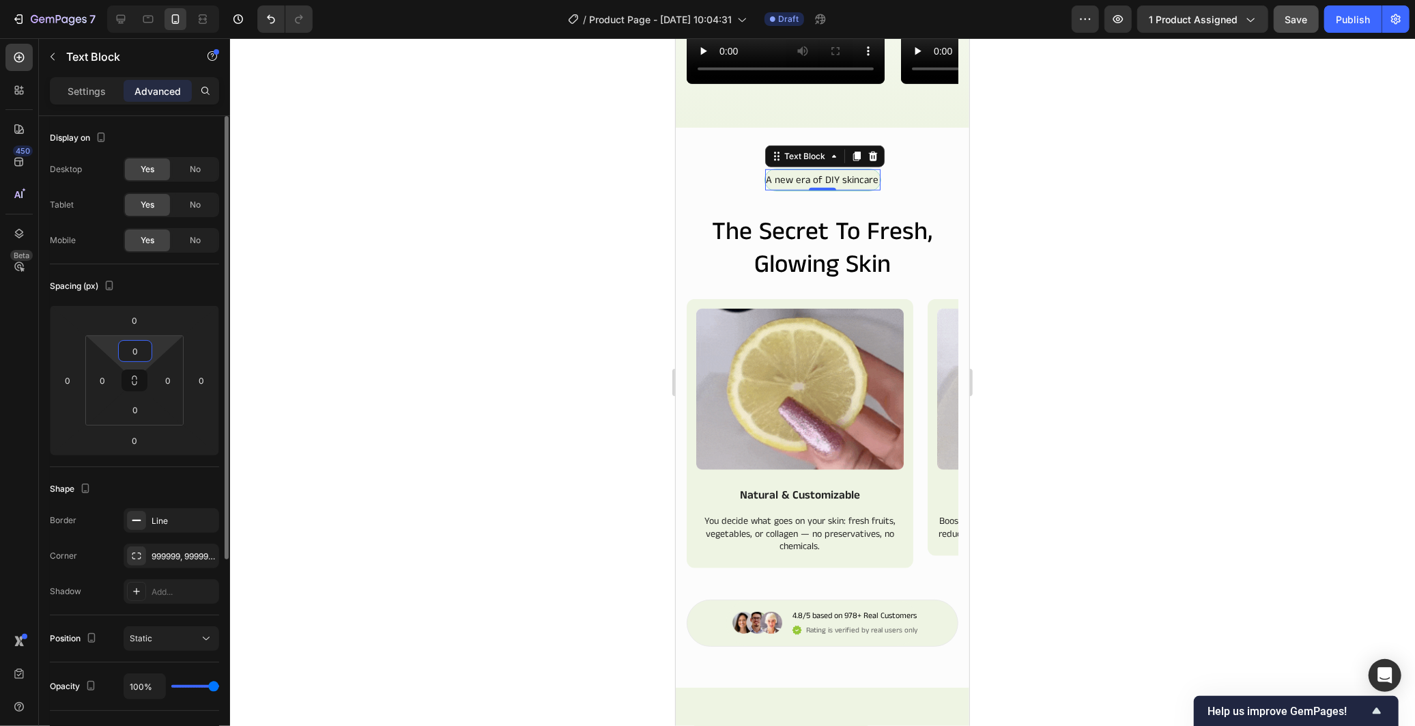
click at [125, 354] on input "0" at bounding box center [134, 351] width 27 height 20
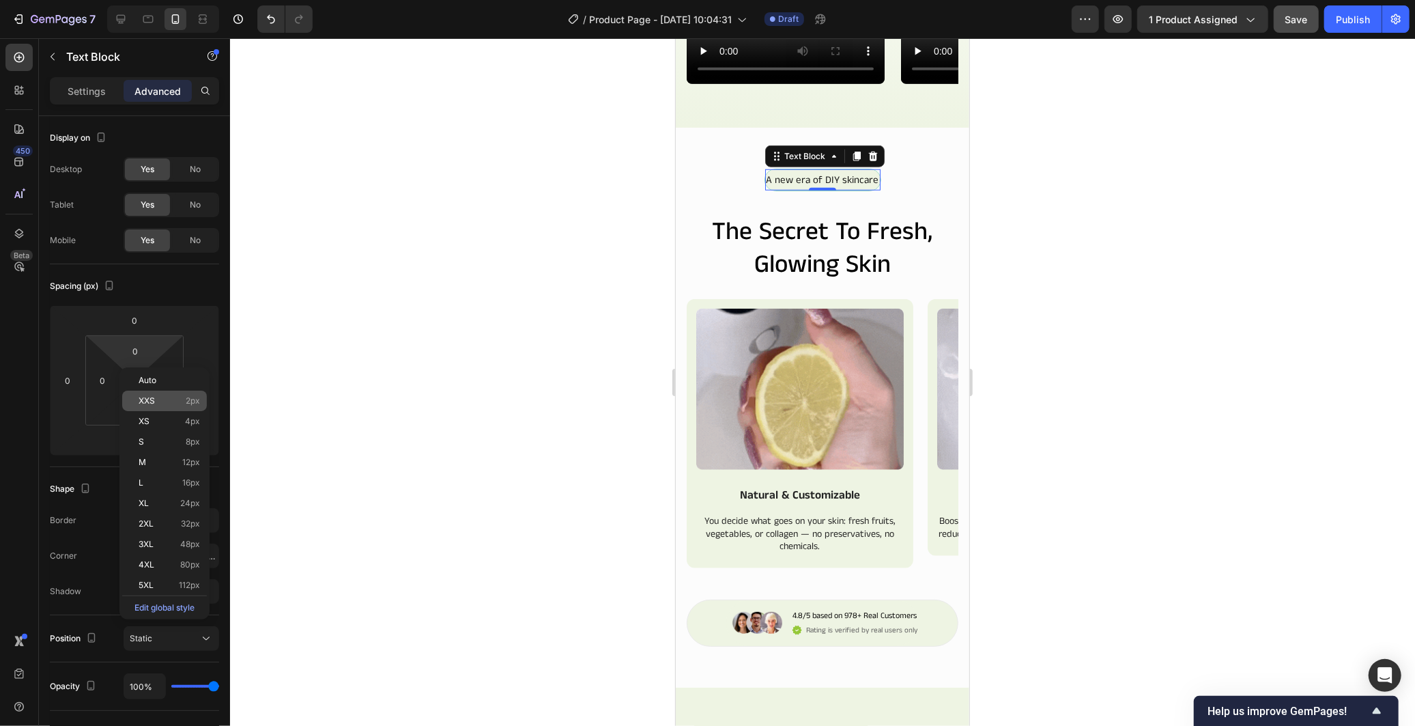
click at [161, 392] on div "XXS 2px" at bounding box center [164, 400] width 85 height 20
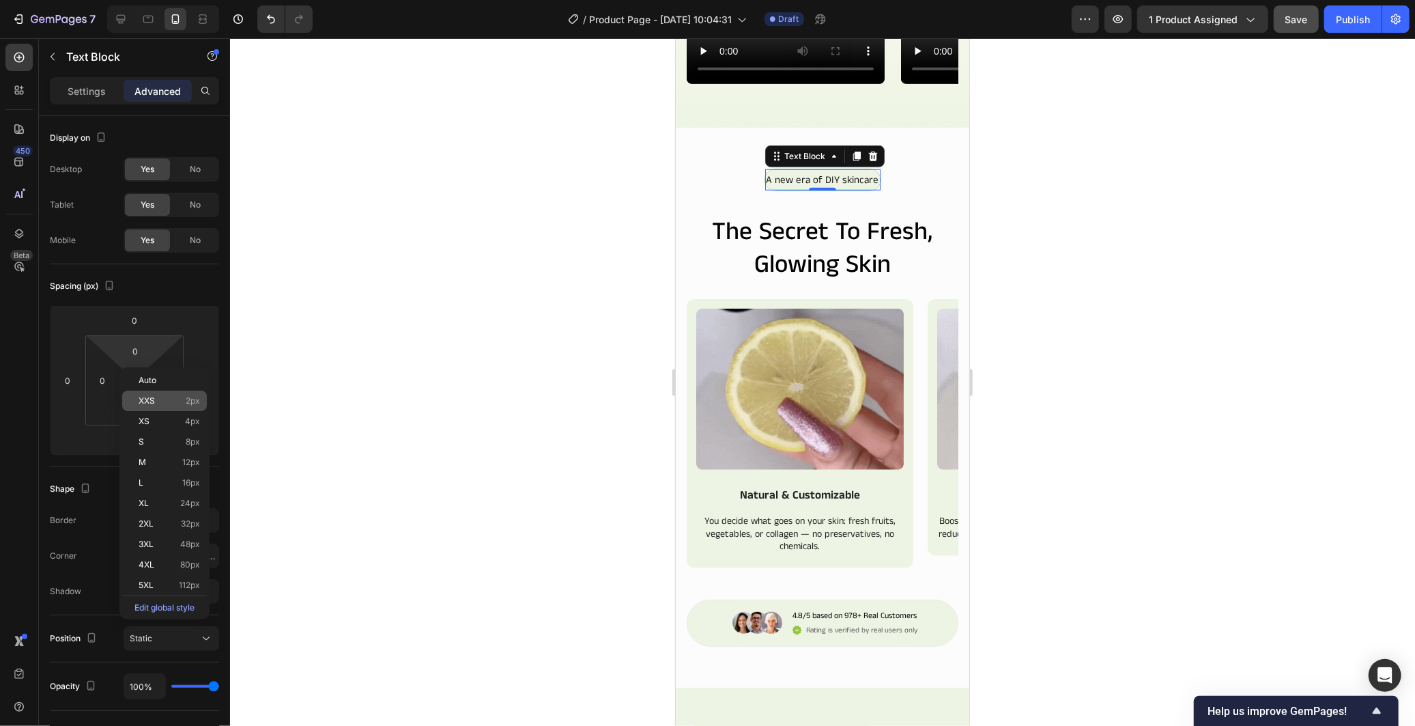
type input "2"
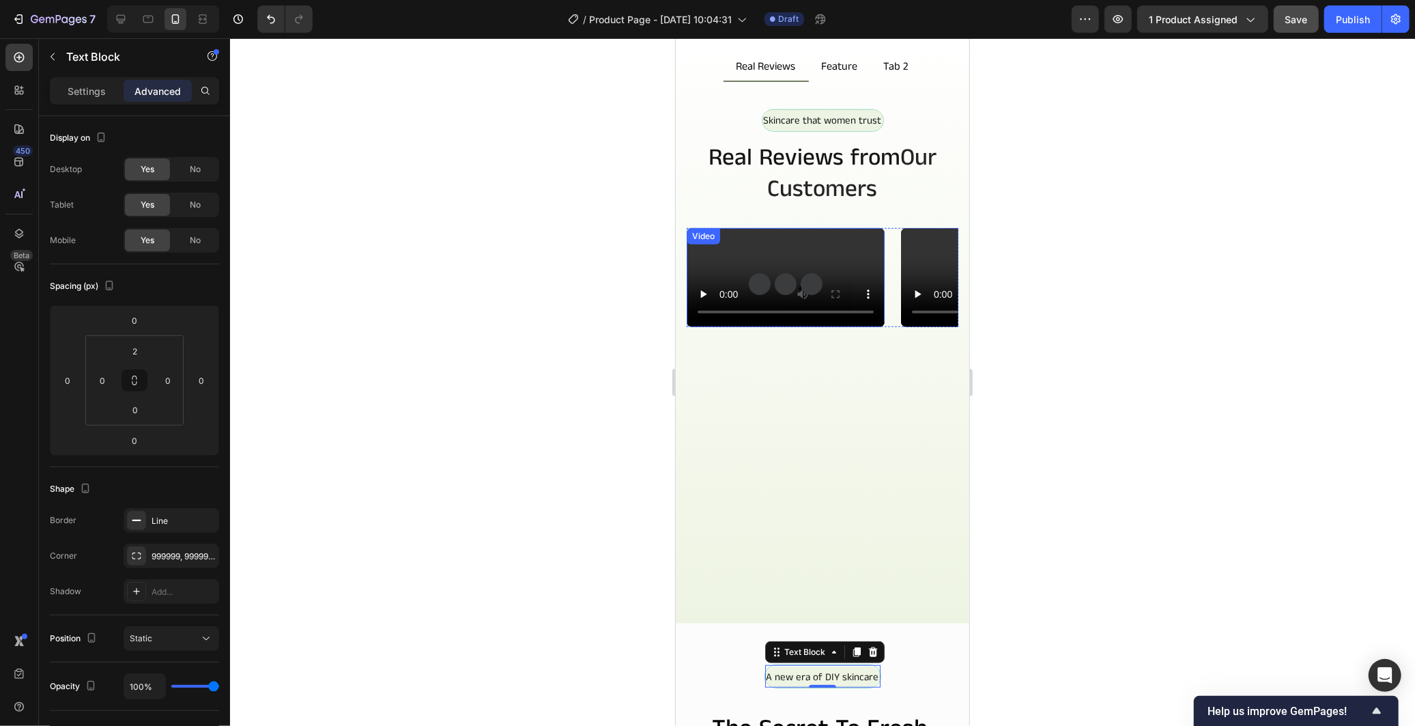
scroll to position [646, 0]
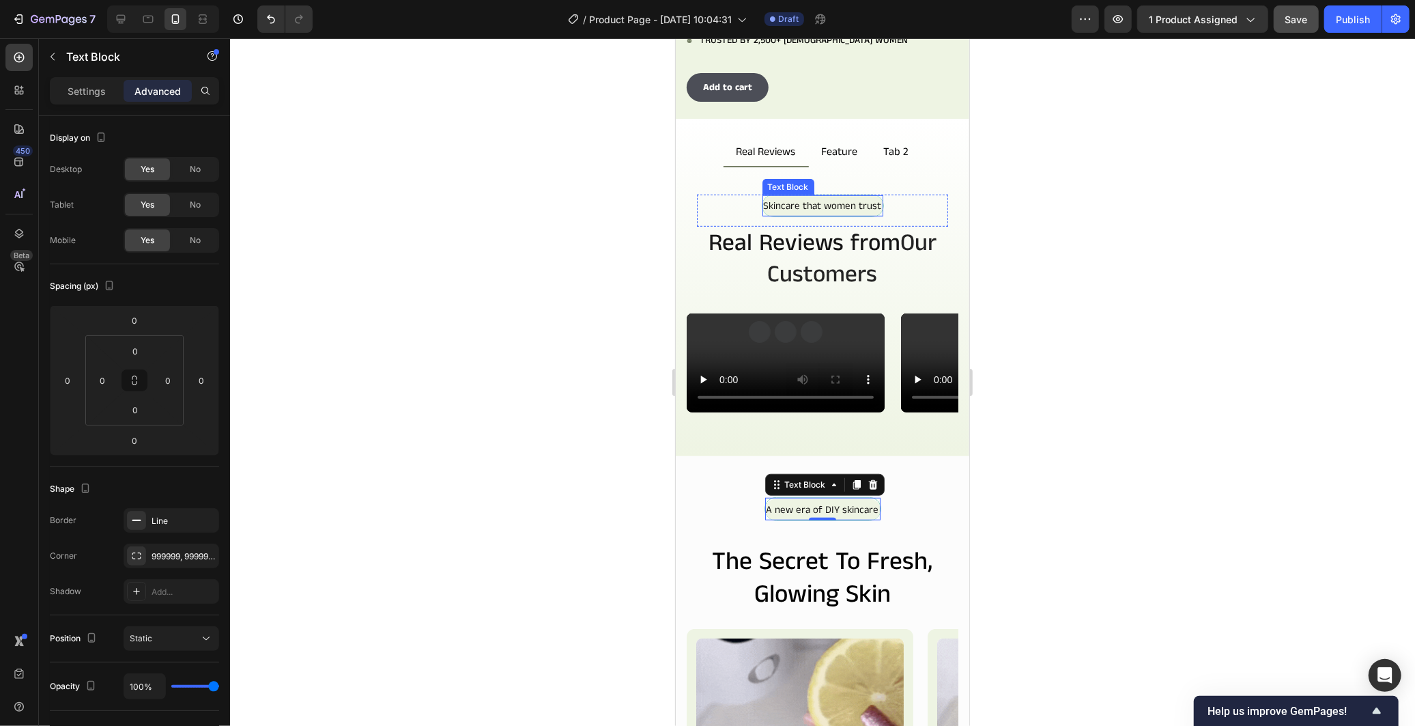
click at [806, 201] on p "Skincare that women trust" at bounding box center [822, 205] width 118 height 18
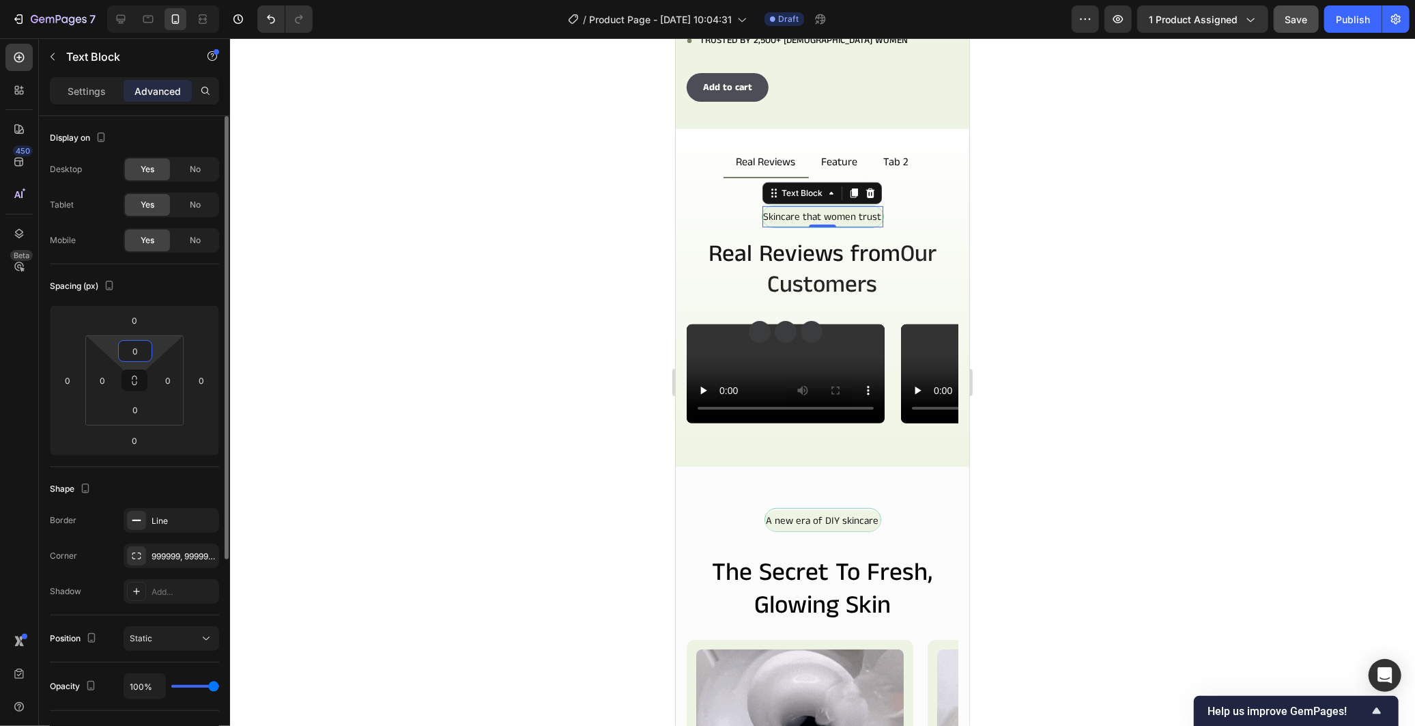
click at [140, 342] on input "0" at bounding box center [134, 351] width 27 height 20
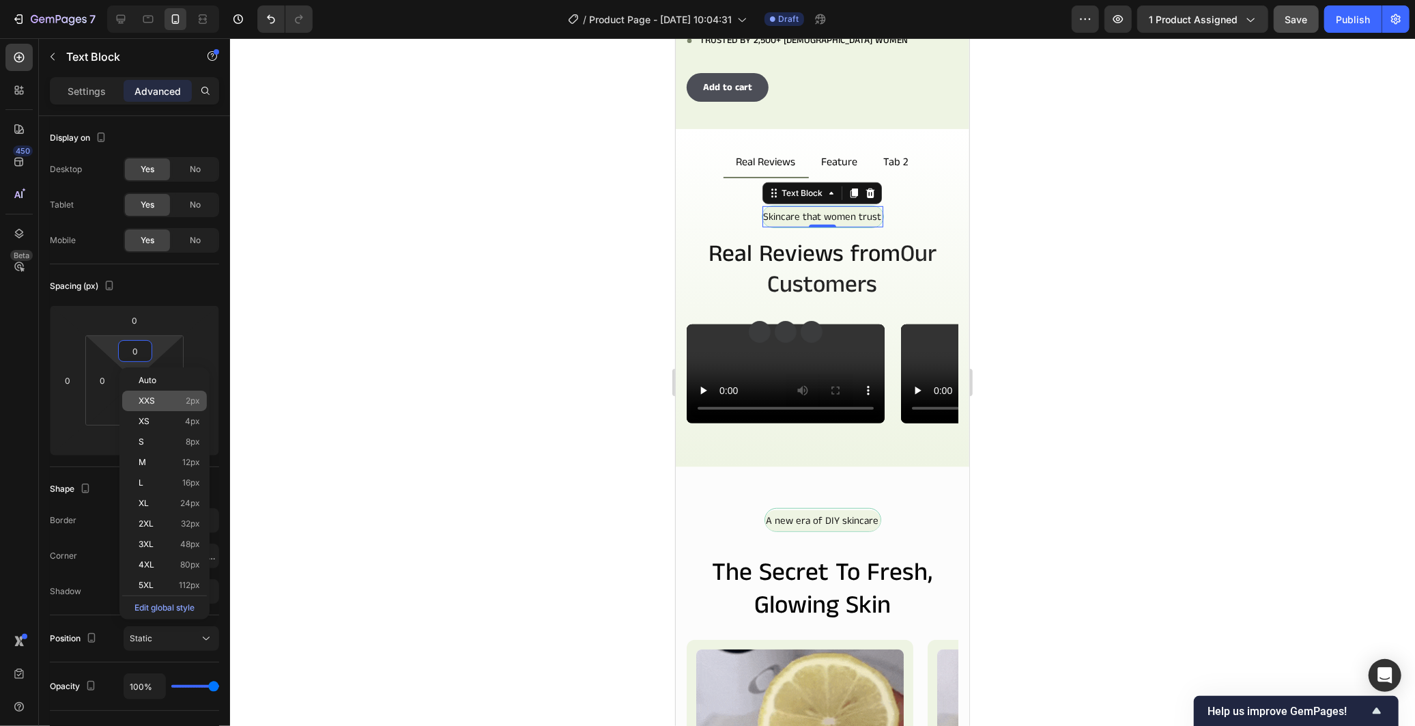
click at [186, 400] on span "2px" at bounding box center [193, 401] width 14 height 10
type input "2"
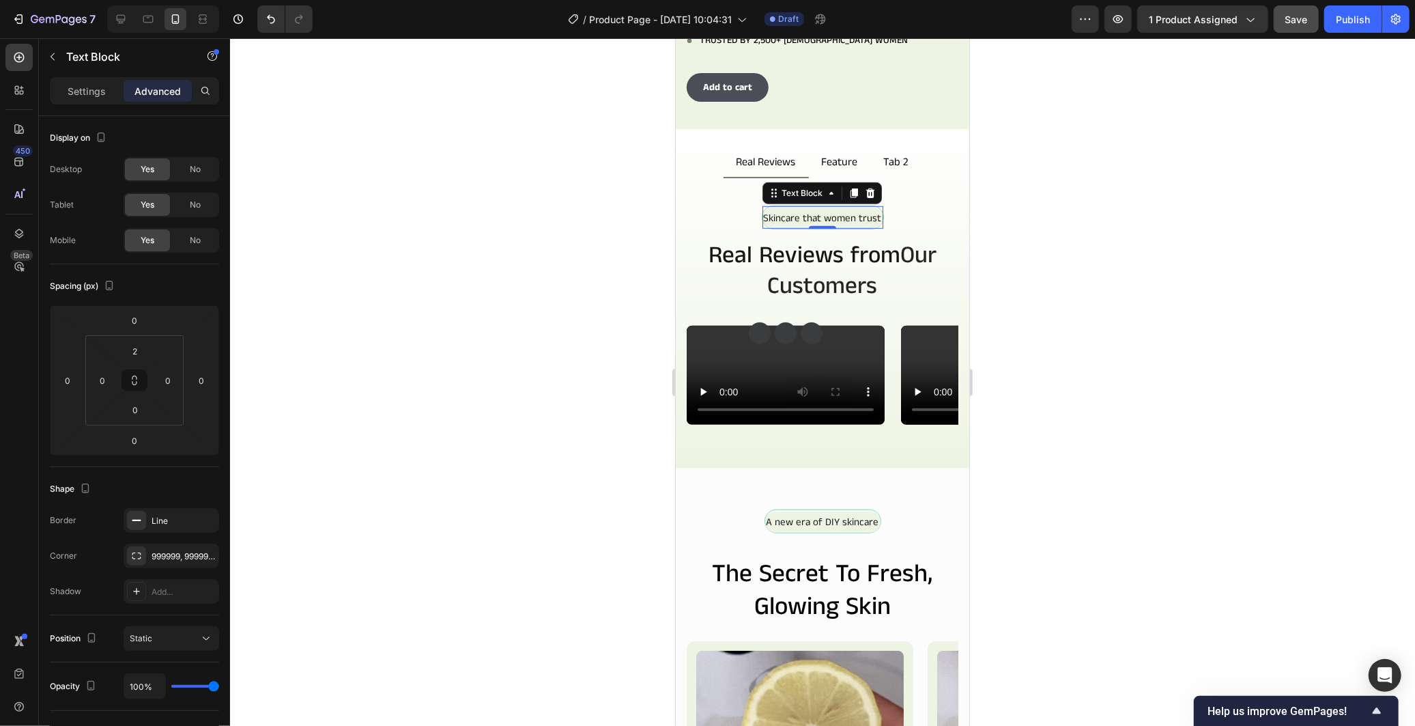
click at [1190, 349] on div at bounding box center [822, 381] width 1185 height 687
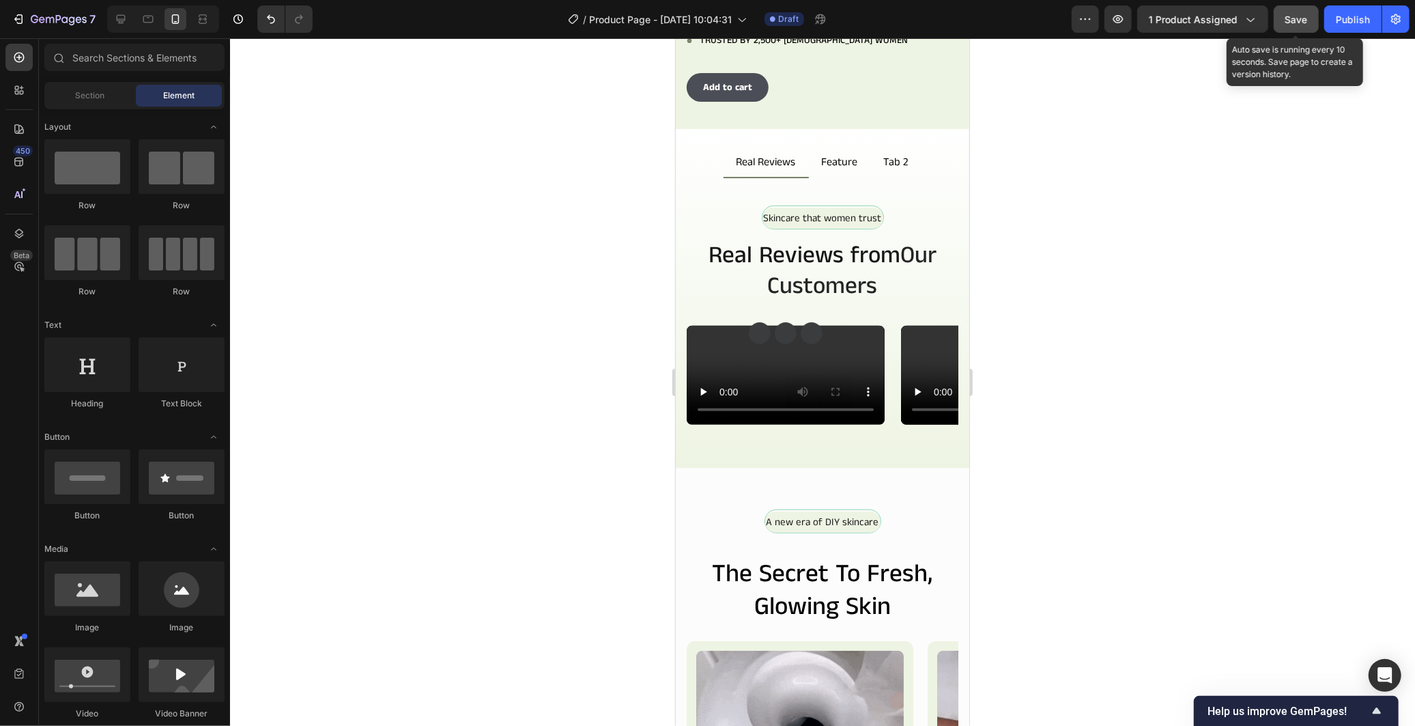
click at [1286, 28] on button "Save" at bounding box center [1296, 18] width 45 height 27
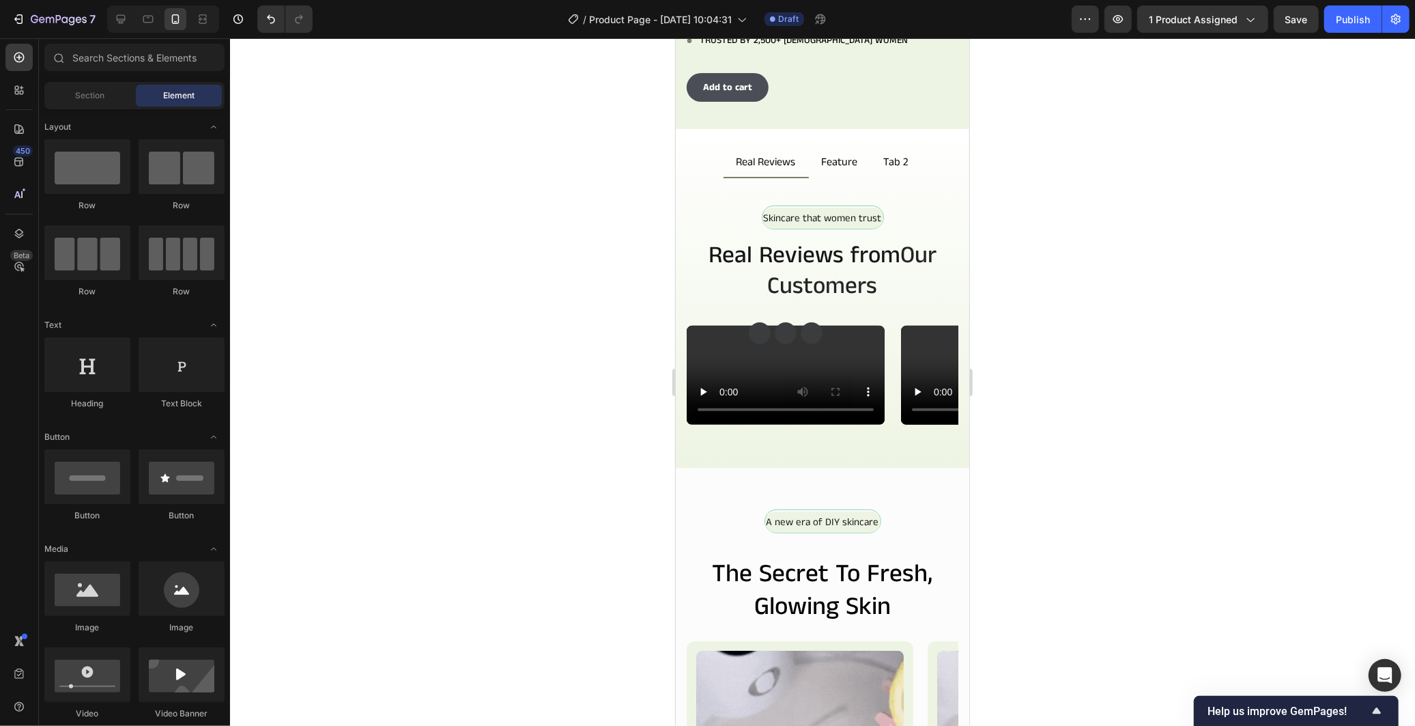
click at [1144, 520] on div at bounding box center [822, 381] width 1185 height 687
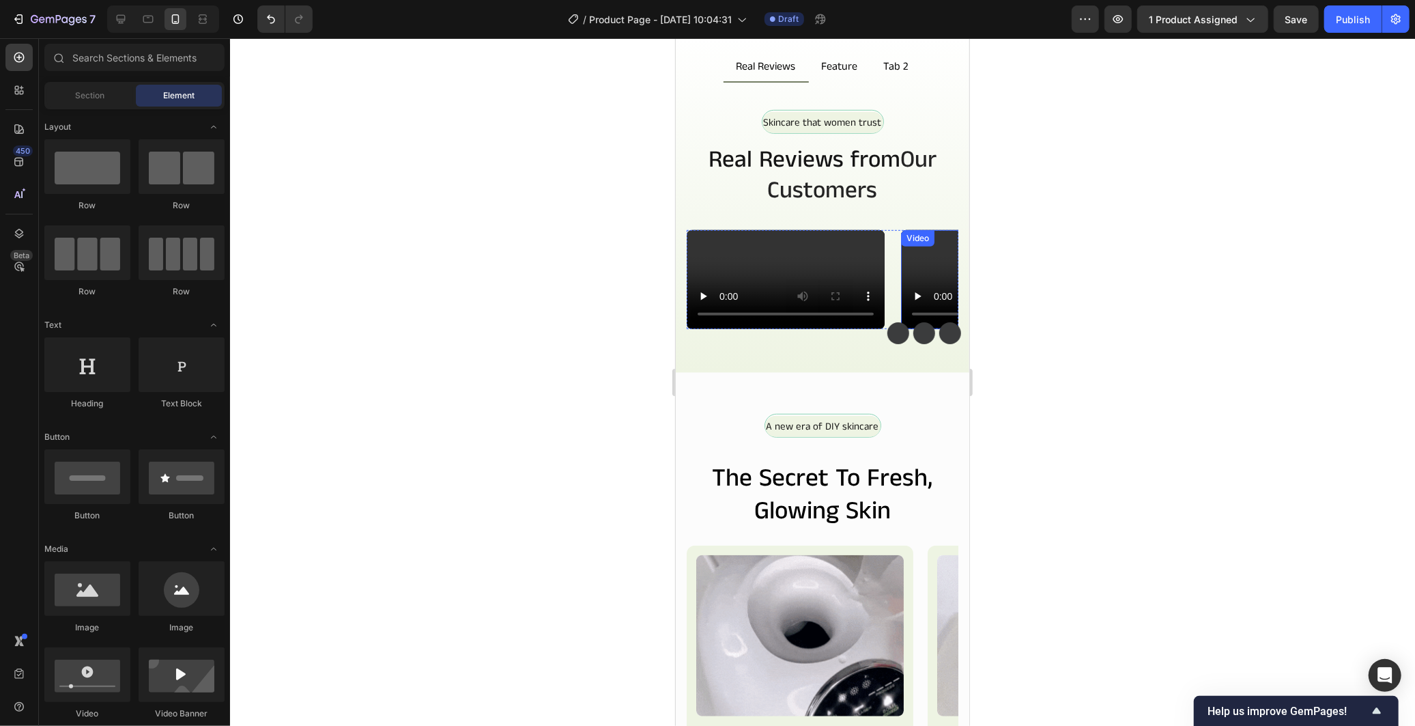
scroll to position [949, 0]
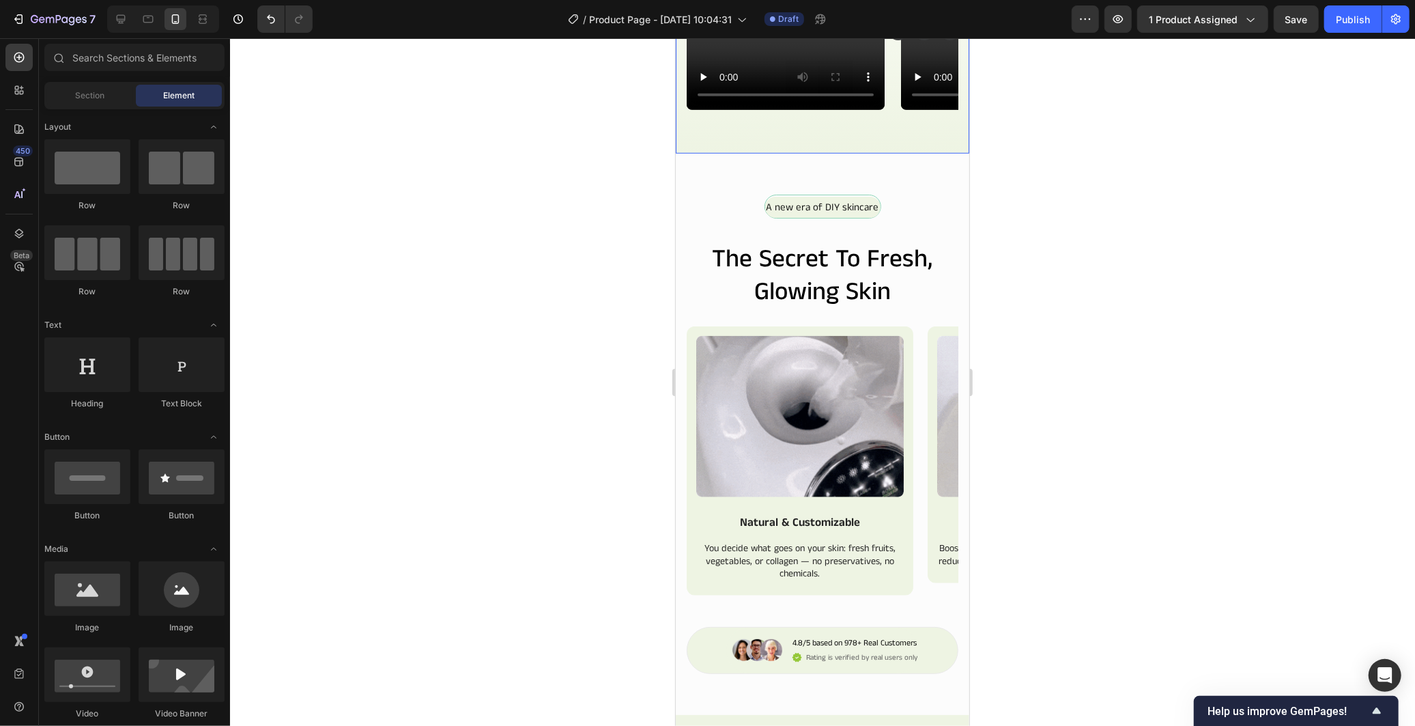
click at [868, 158] on div "Skincare that women trust Text Block Row Real Reviews from Our Customers Headin…" at bounding box center [822, 24] width 272 height 268
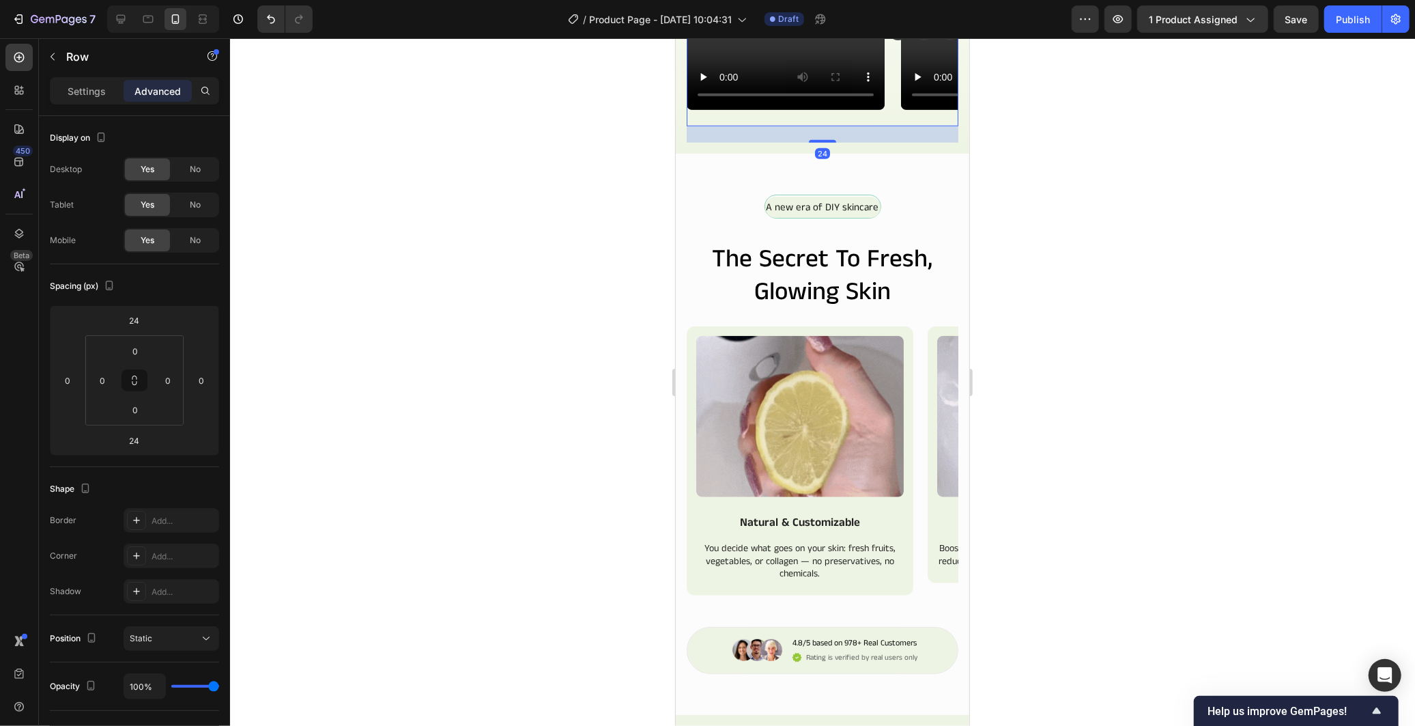
click at [855, 126] on div "Video Video Video Video Video Video Carousel" at bounding box center [822, 67] width 272 height 115
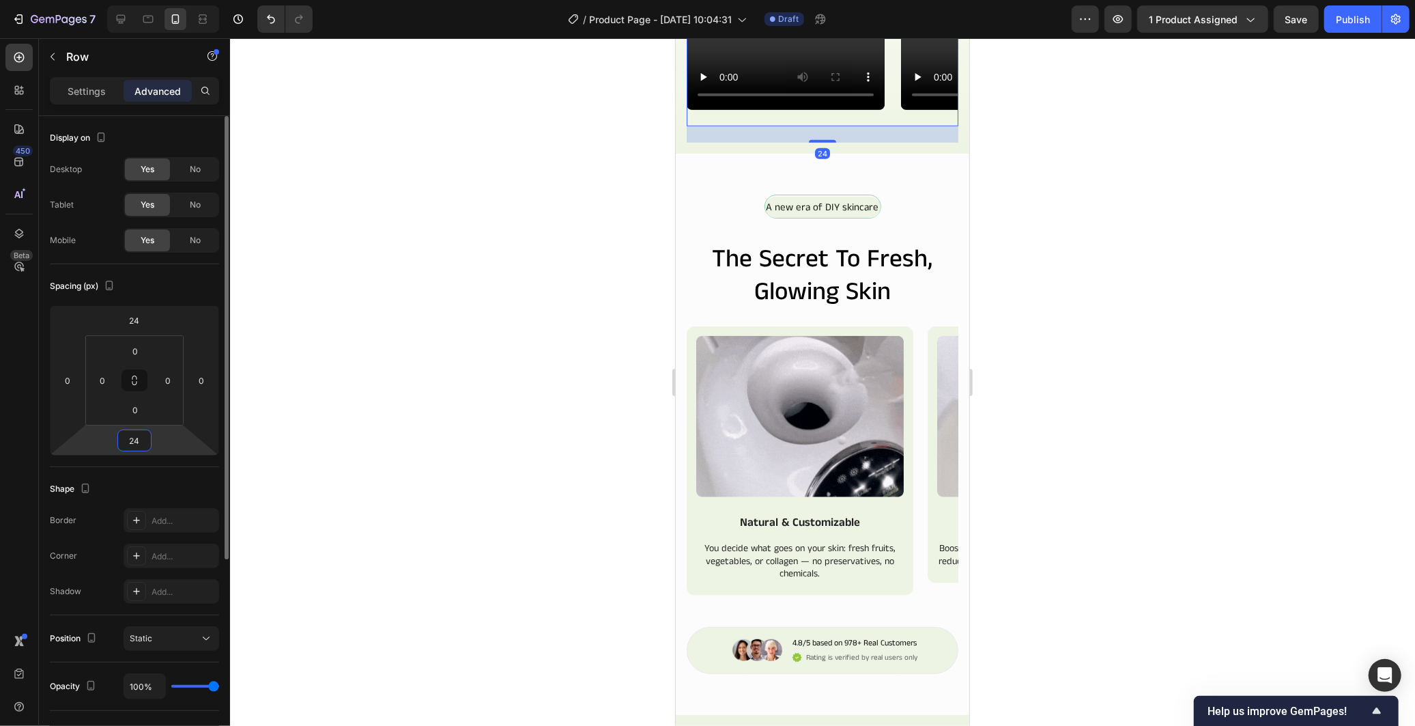
click at [144, 439] on input "24" at bounding box center [134, 440] width 27 height 20
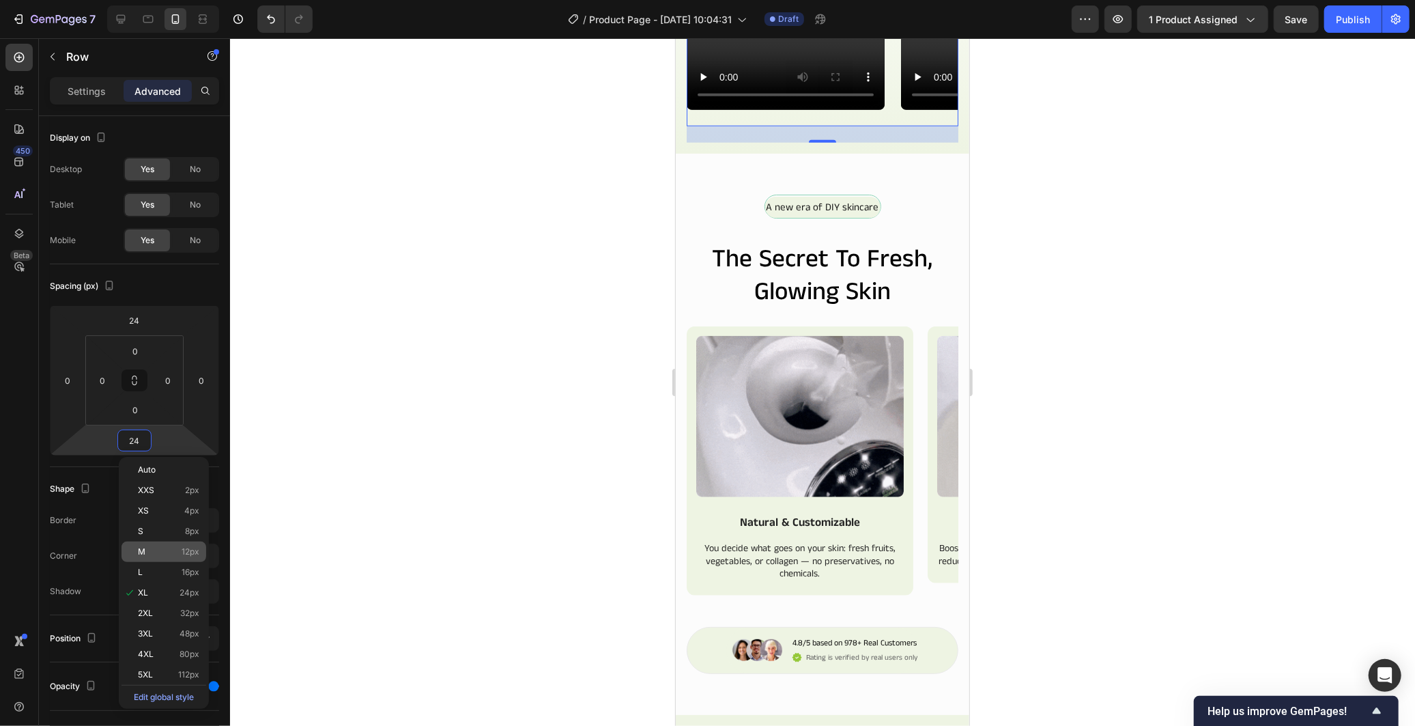
click at [189, 547] on span "12px" at bounding box center [191, 552] width 18 height 10
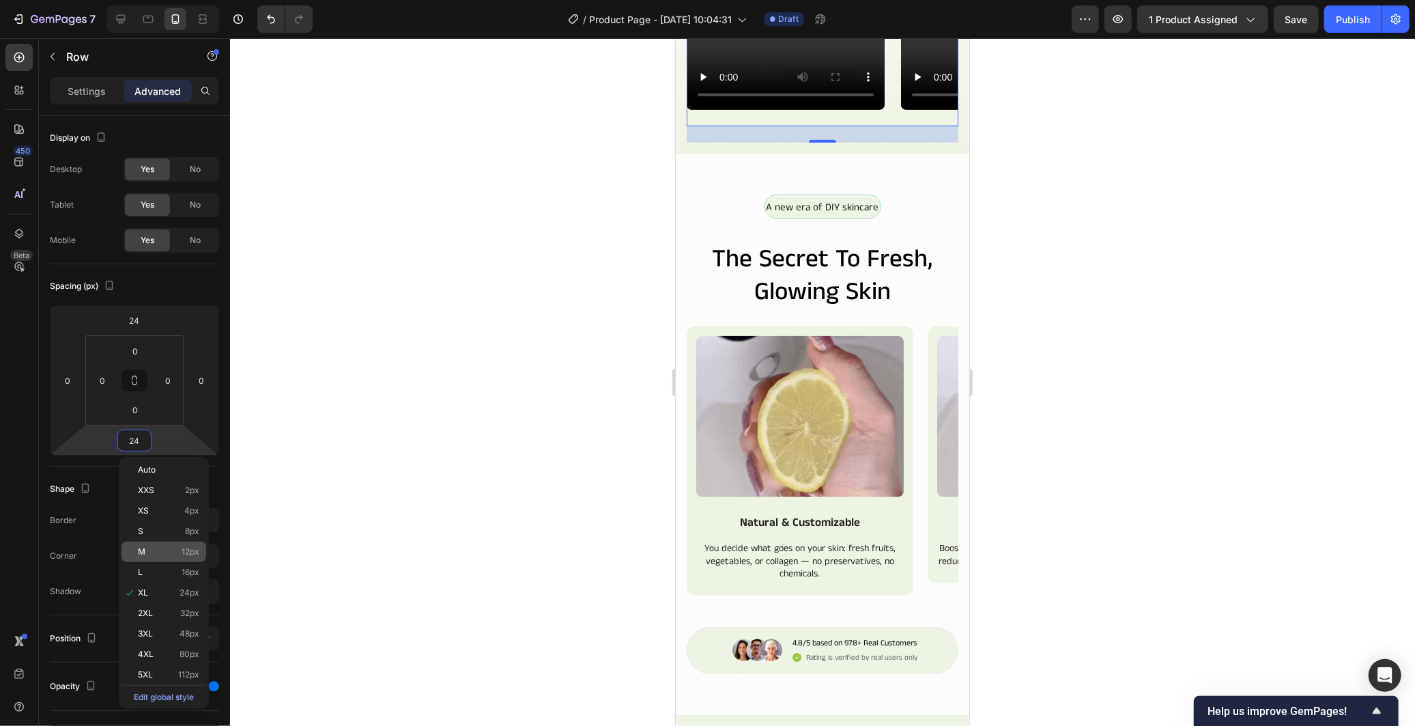
type input "12"
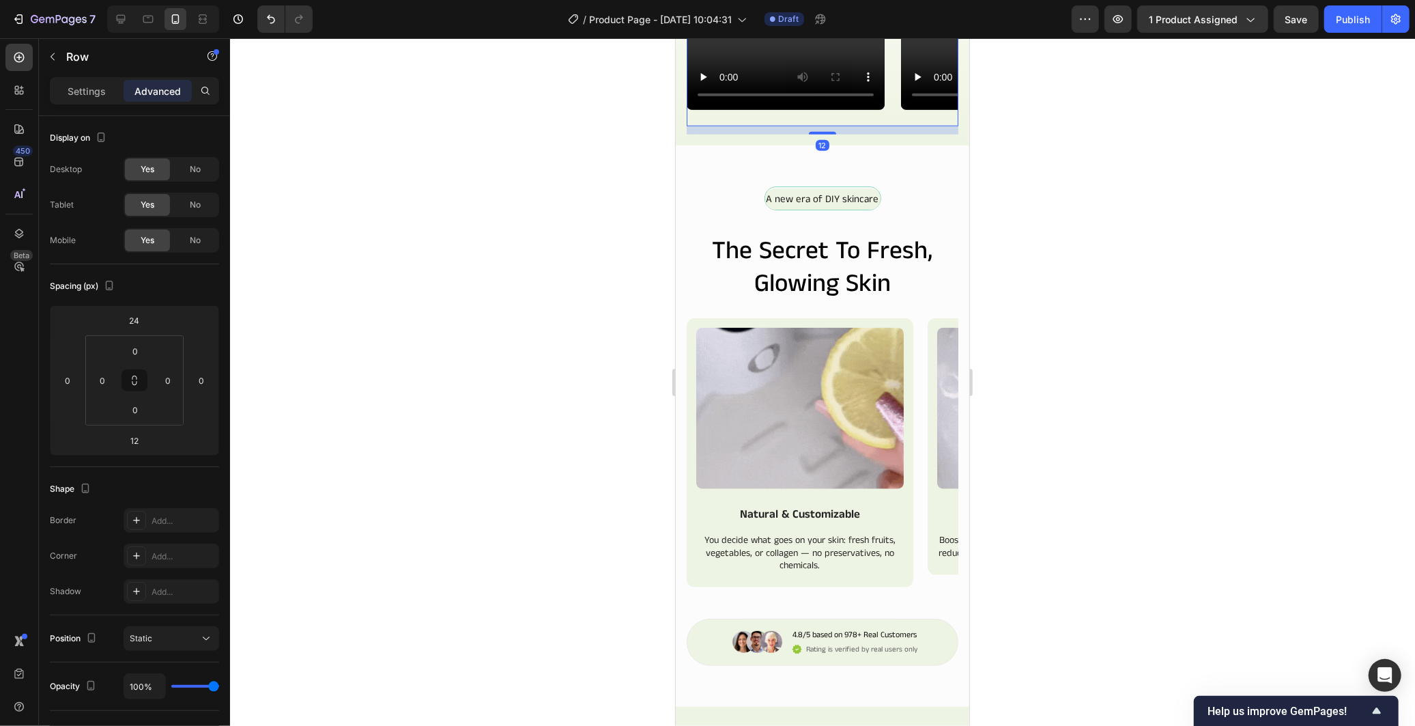
click at [564, 456] on div at bounding box center [822, 381] width 1185 height 687
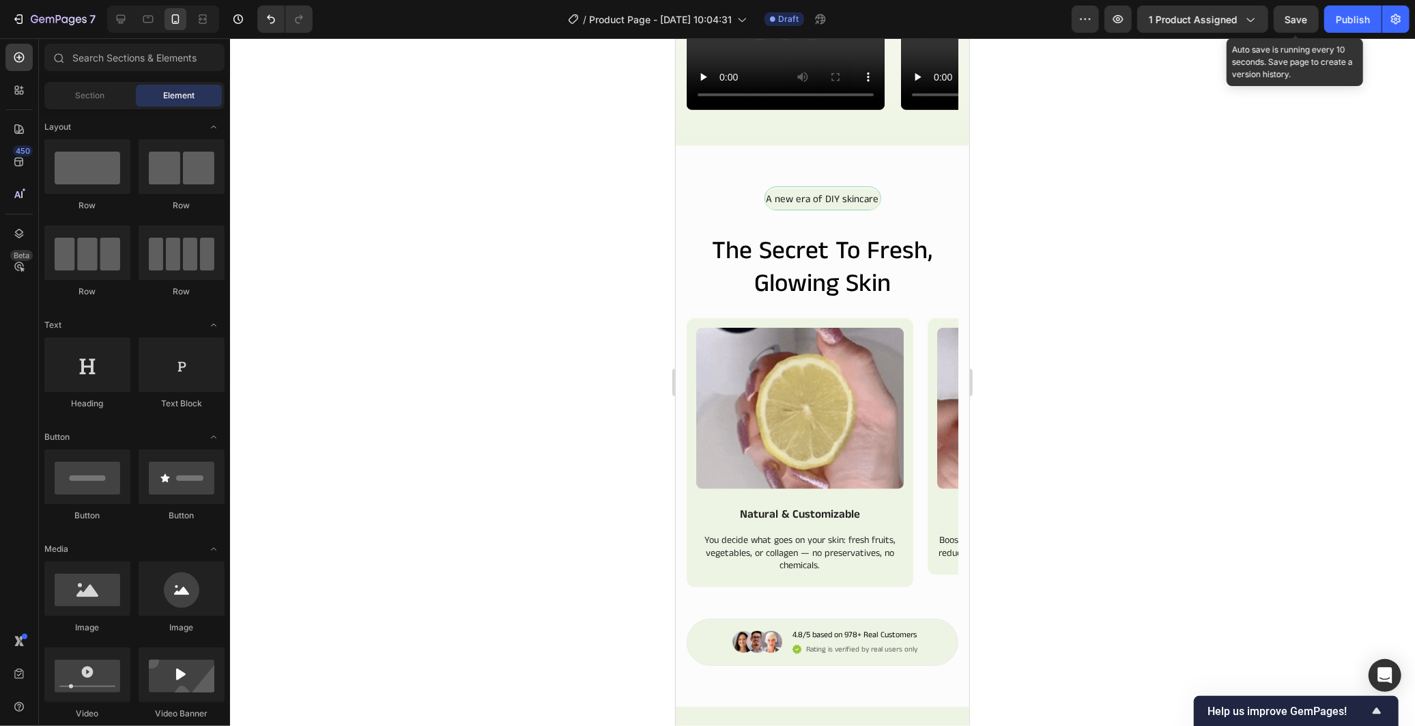
click at [1292, 17] on span "Save" at bounding box center [1296, 20] width 23 height 12
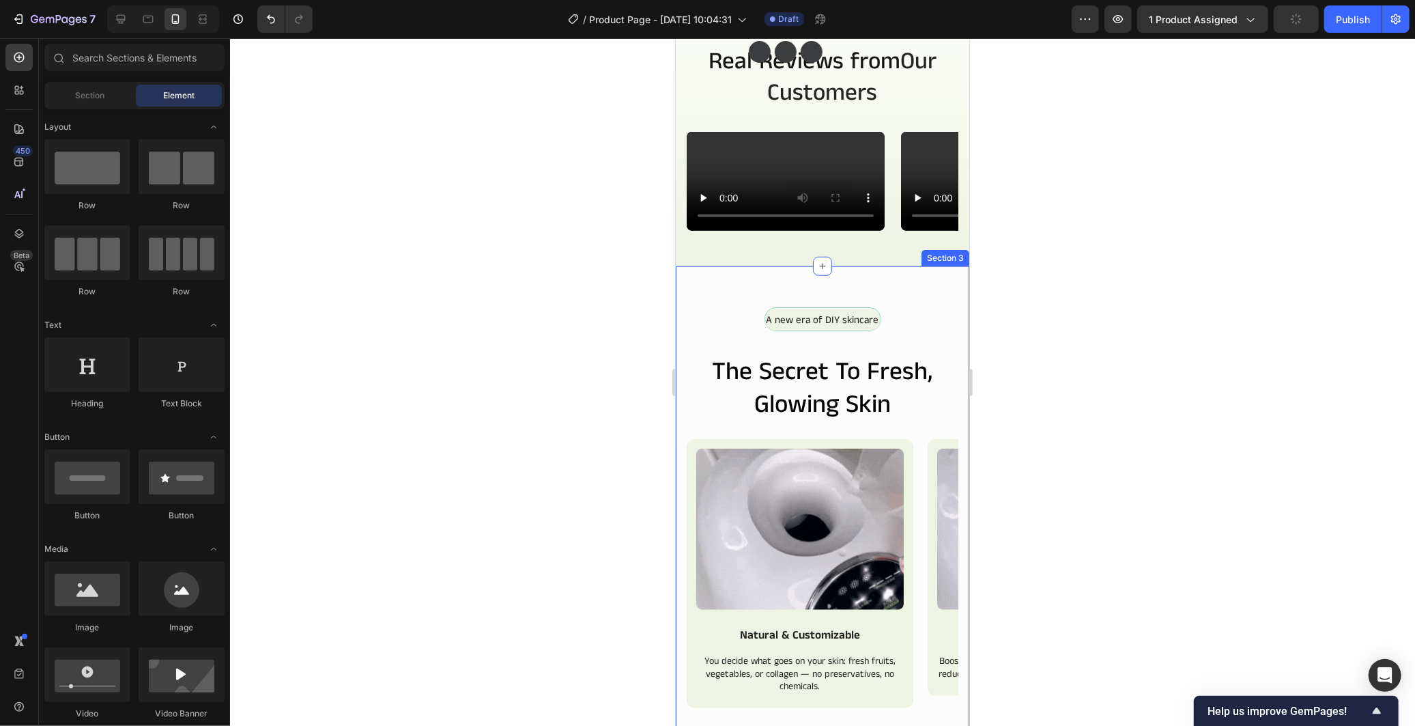
scroll to position [646, 0]
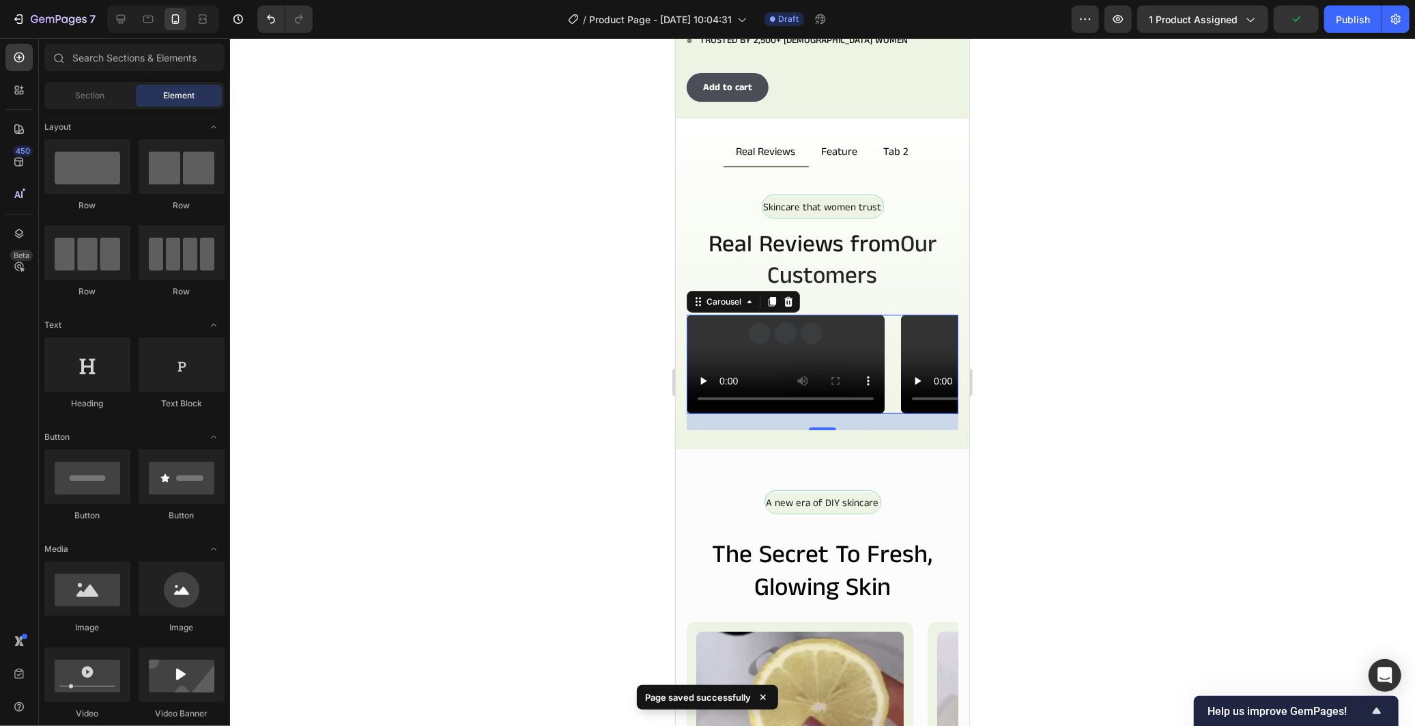
click at [888, 413] on div "Video Video Video Video Video Video" at bounding box center [822, 363] width 272 height 99
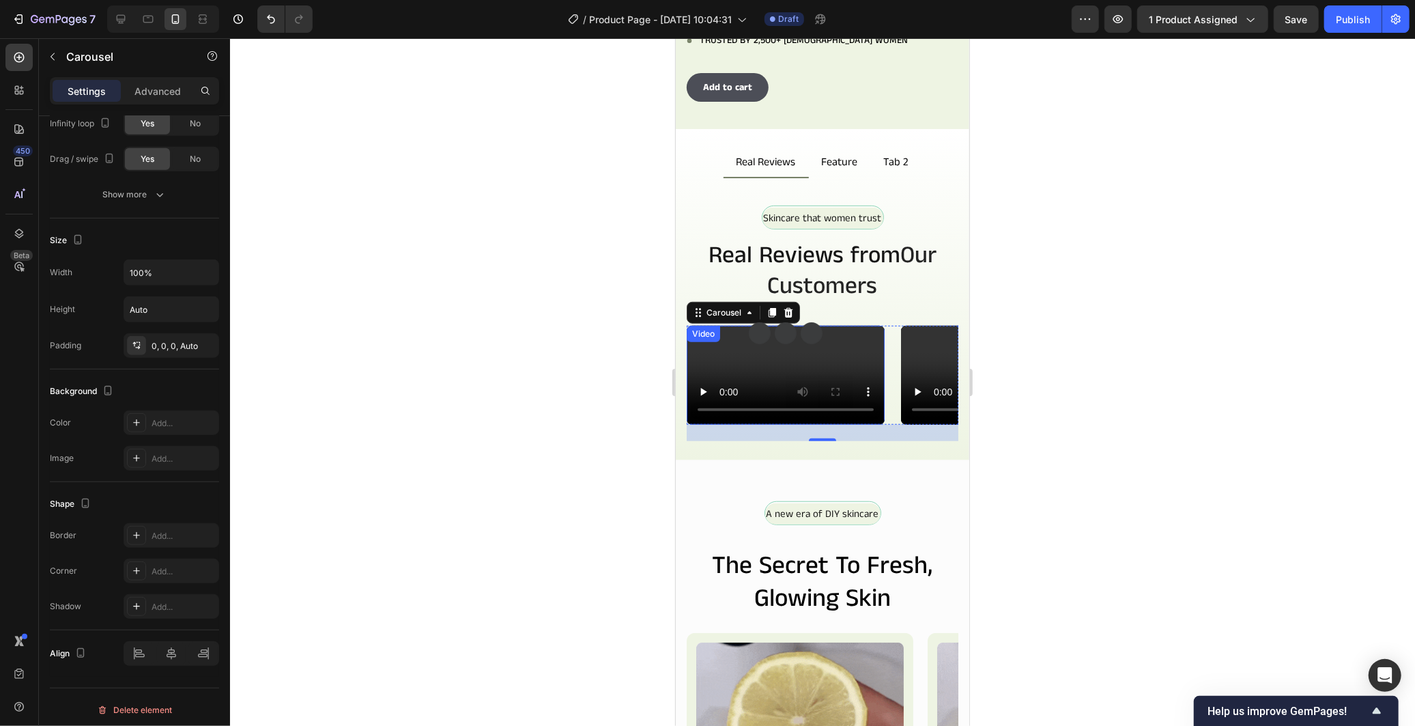
scroll to position [1, 0]
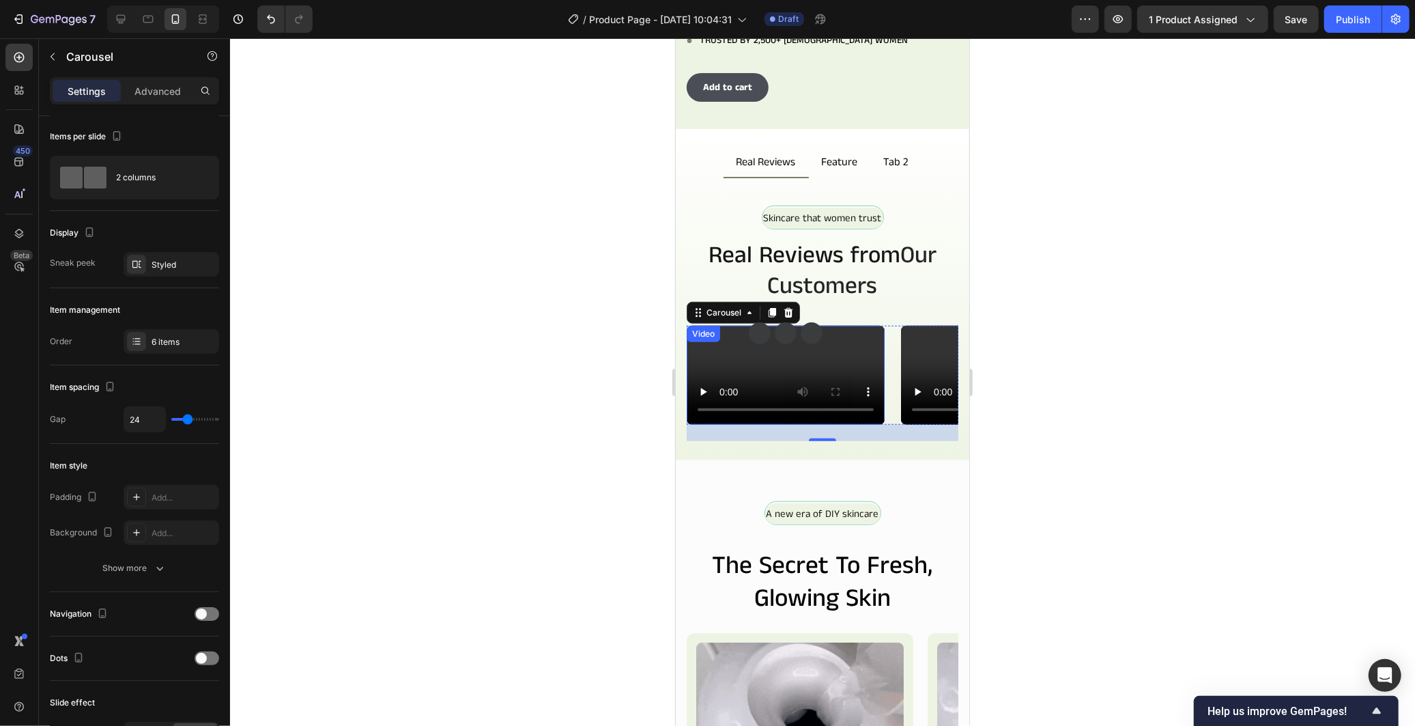
drag, startPoint x: 754, startPoint y: 480, endPoint x: 708, endPoint y: 494, distance: 47.7
click at [754, 424] on video at bounding box center [785, 374] width 198 height 99
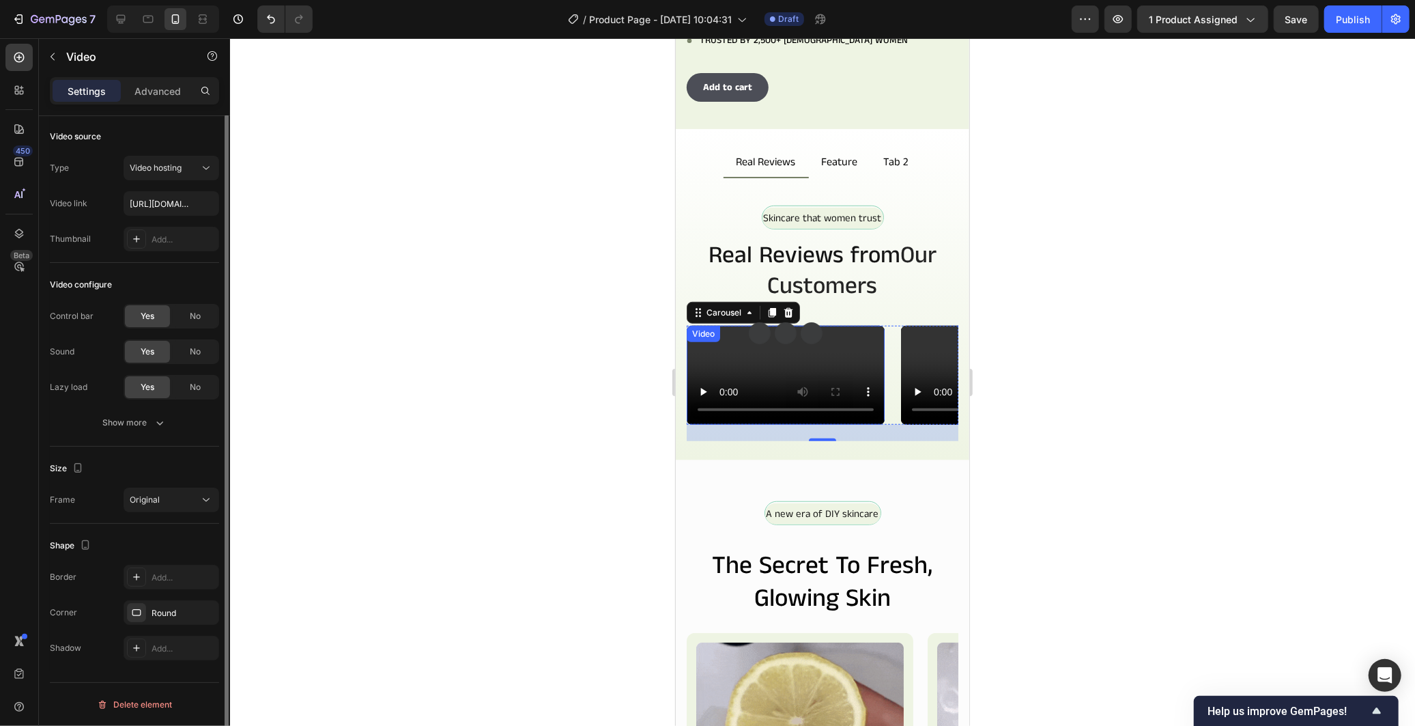
scroll to position [0, 0]
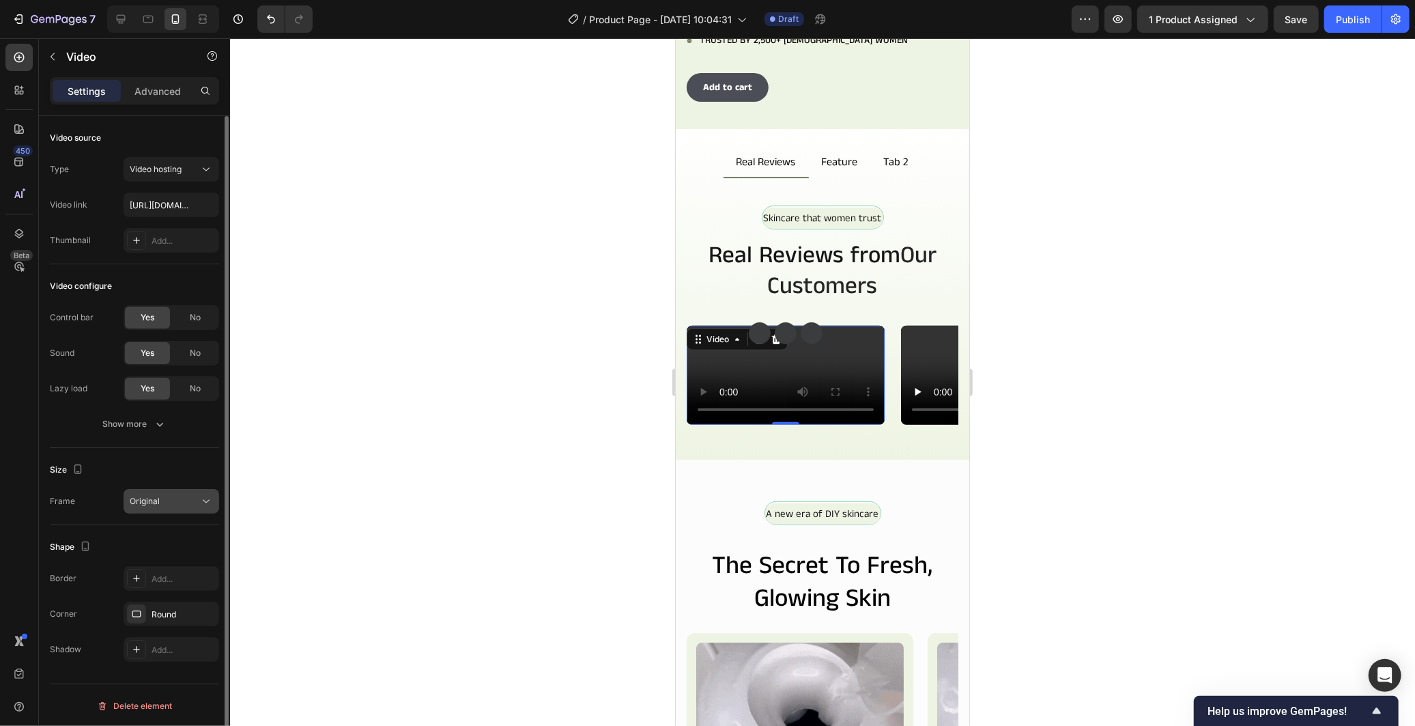
click at [186, 490] on button "Original" at bounding box center [172, 501] width 96 height 25
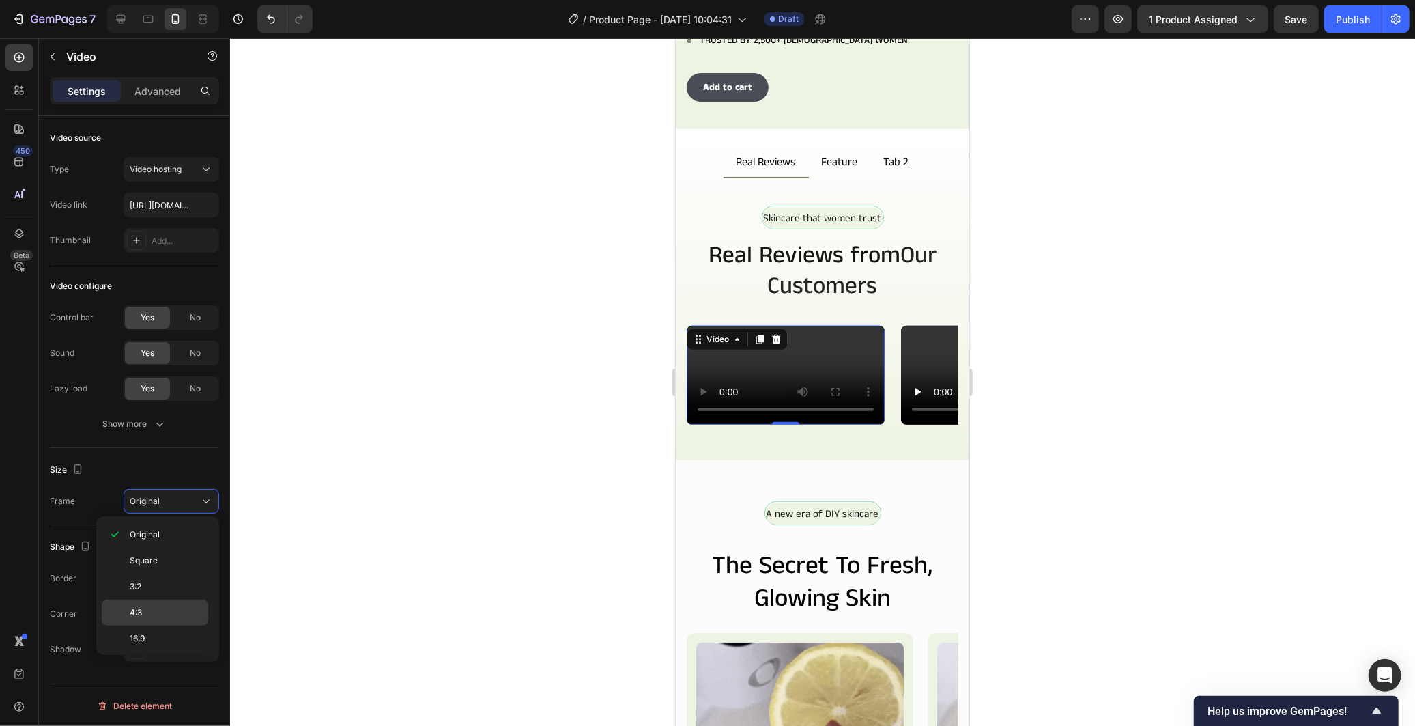
scroll to position [133, 0]
click at [167, 601] on div "9:16" at bounding box center [155, 609] width 106 height 26
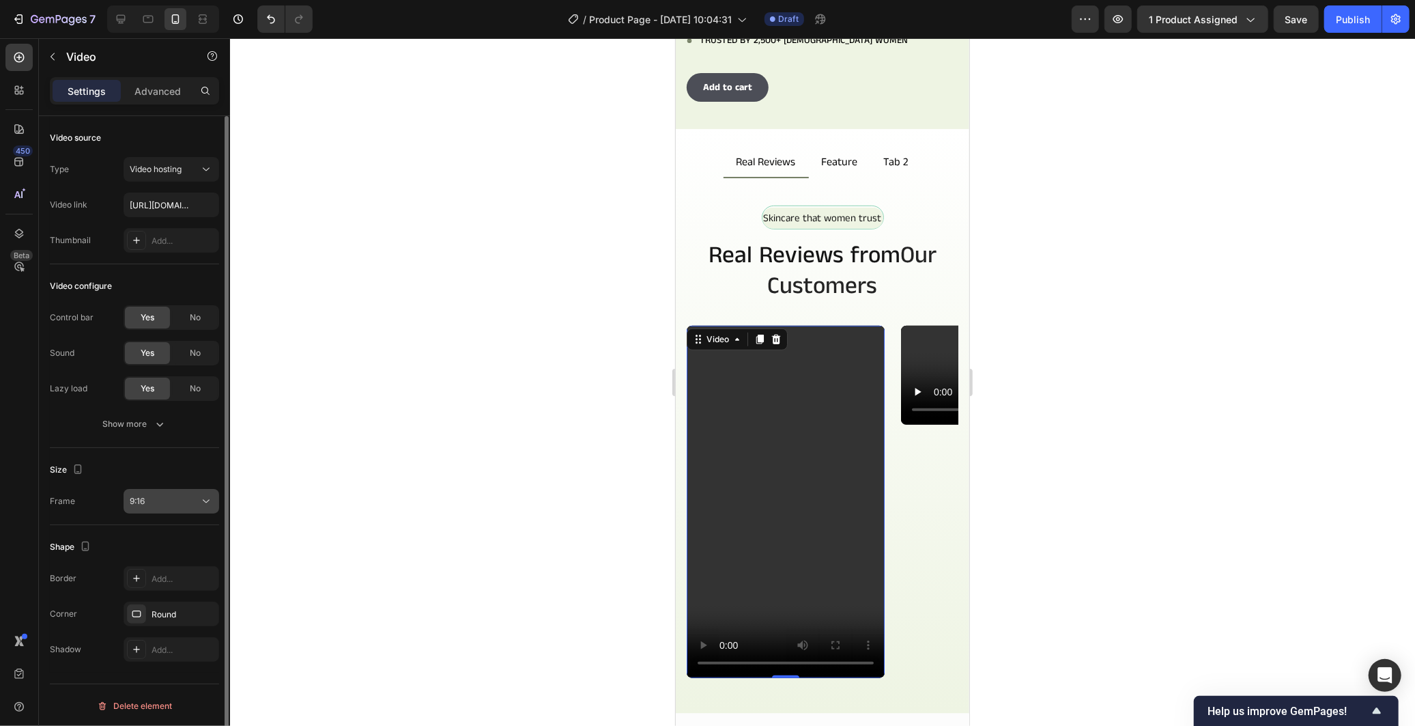
click at [183, 505] on div "9:16" at bounding box center [165, 501] width 70 height 12
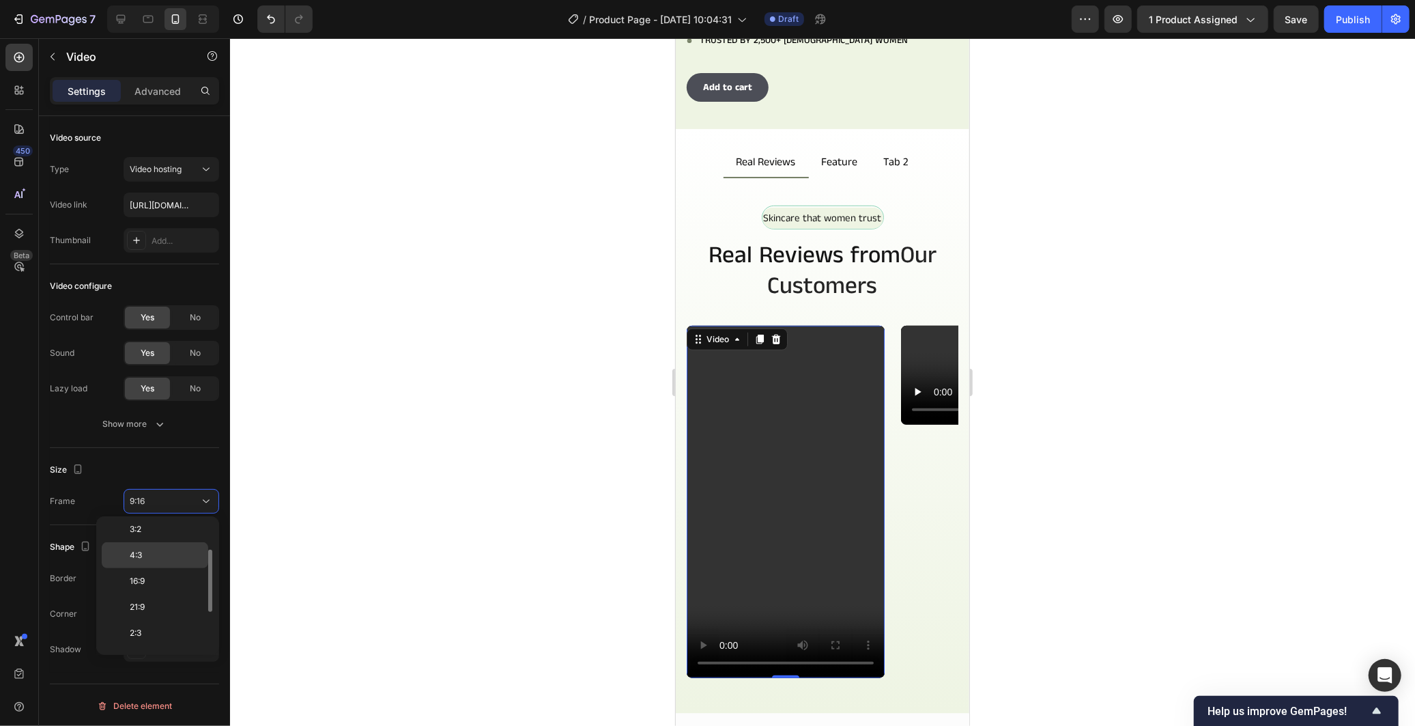
scroll to position [0, 0]
click at [158, 544] on div "Original" at bounding box center [155, 534] width 106 height 26
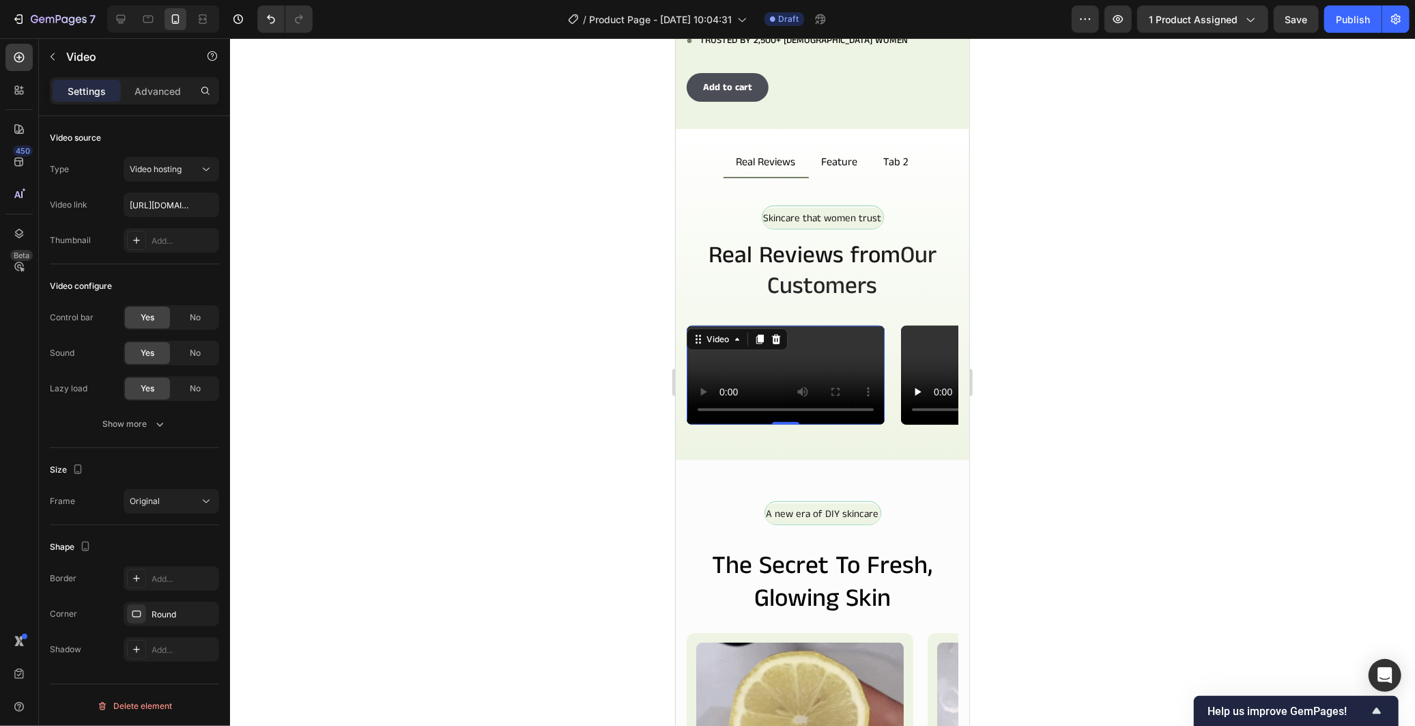
click at [551, 480] on div at bounding box center [822, 381] width 1185 height 687
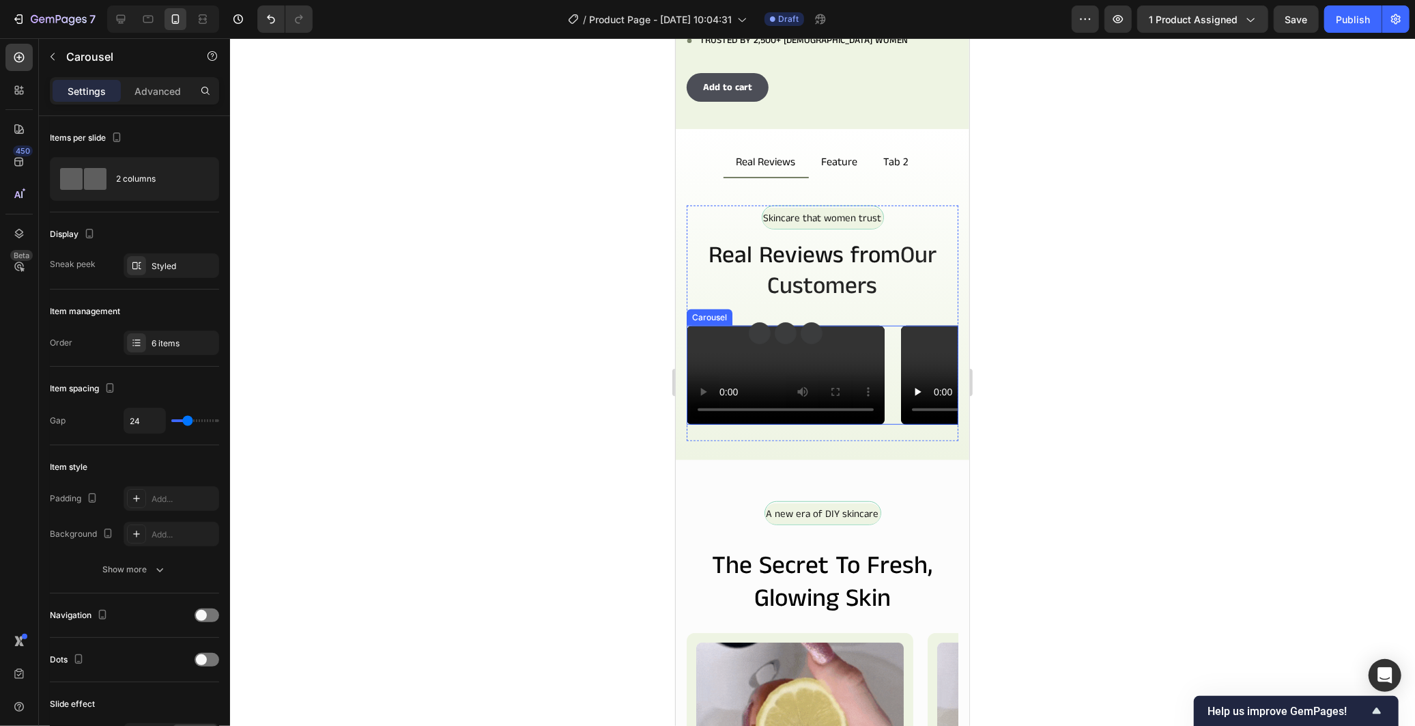
click at [896, 351] on div "Video Video Video Video Video Video" at bounding box center [822, 374] width 272 height 99
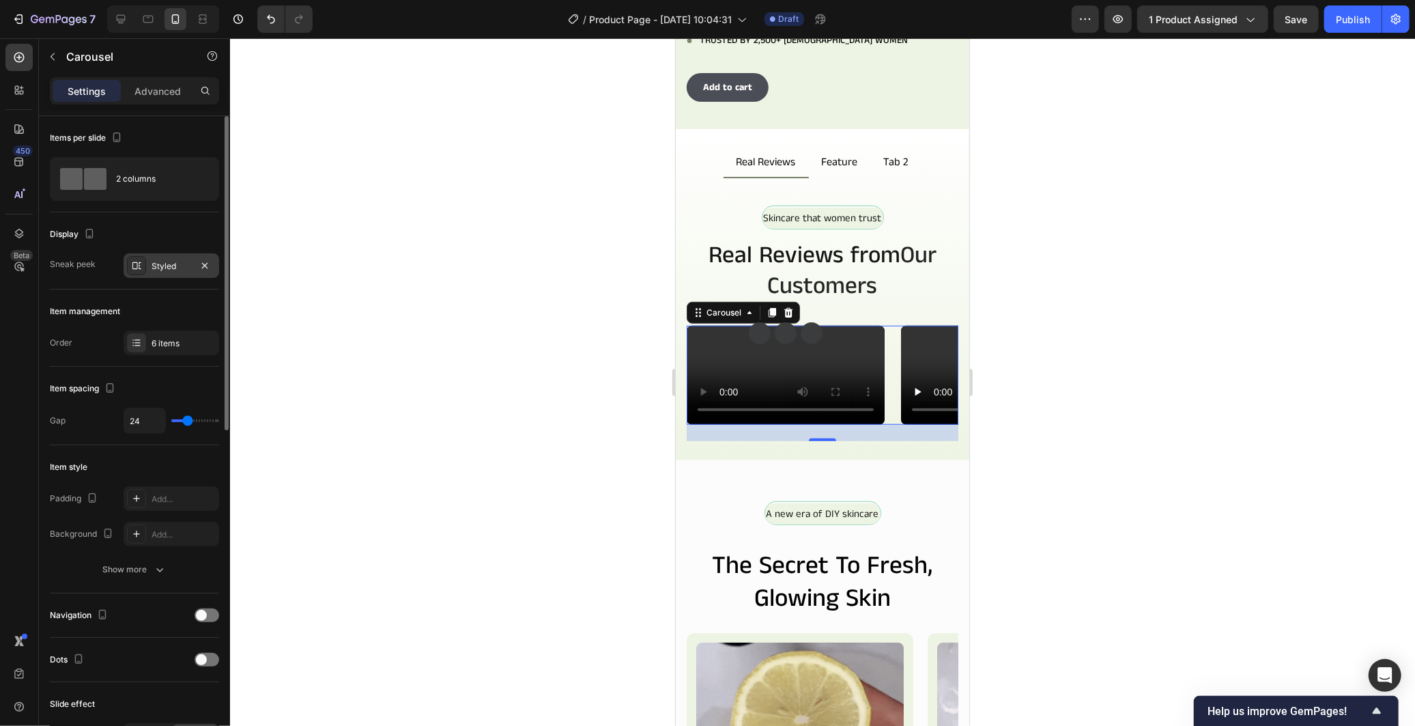
click at [182, 270] on div "Styled" at bounding box center [172, 266] width 40 height 12
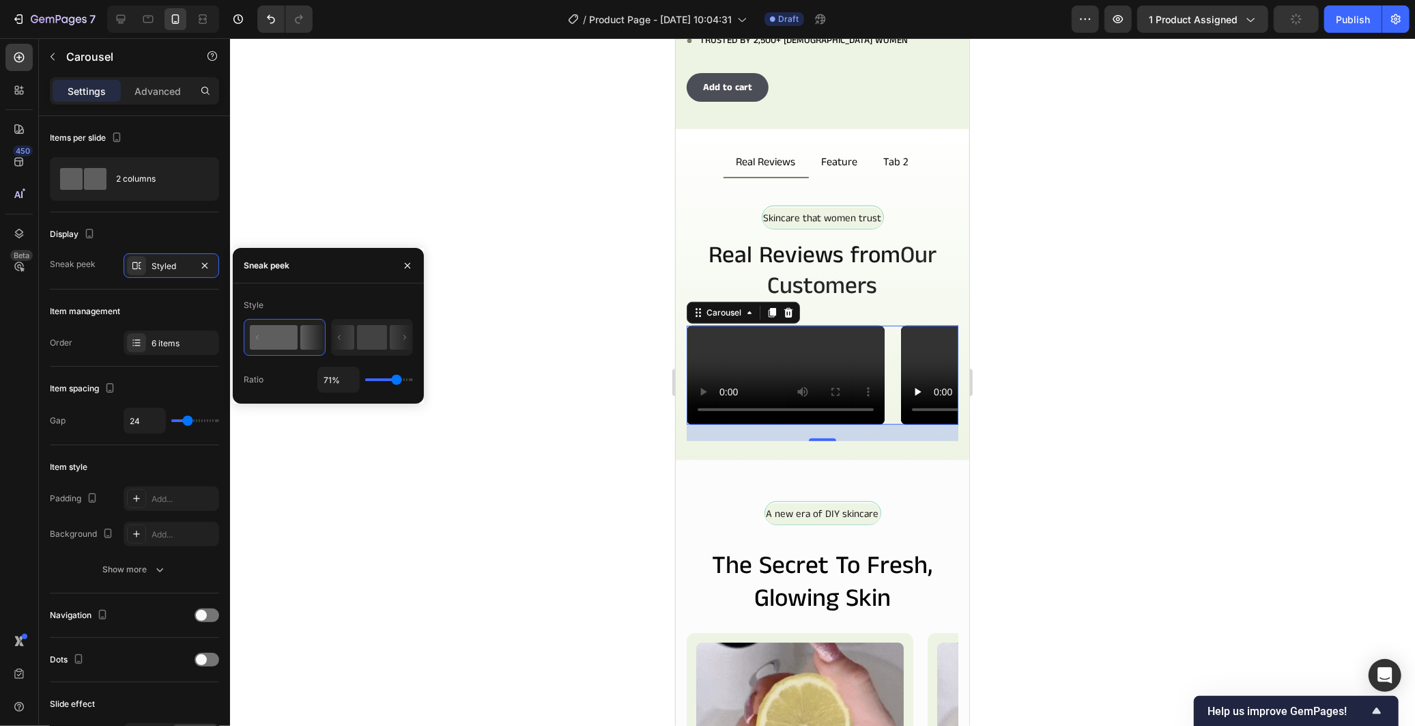
type input "58%"
type input "58"
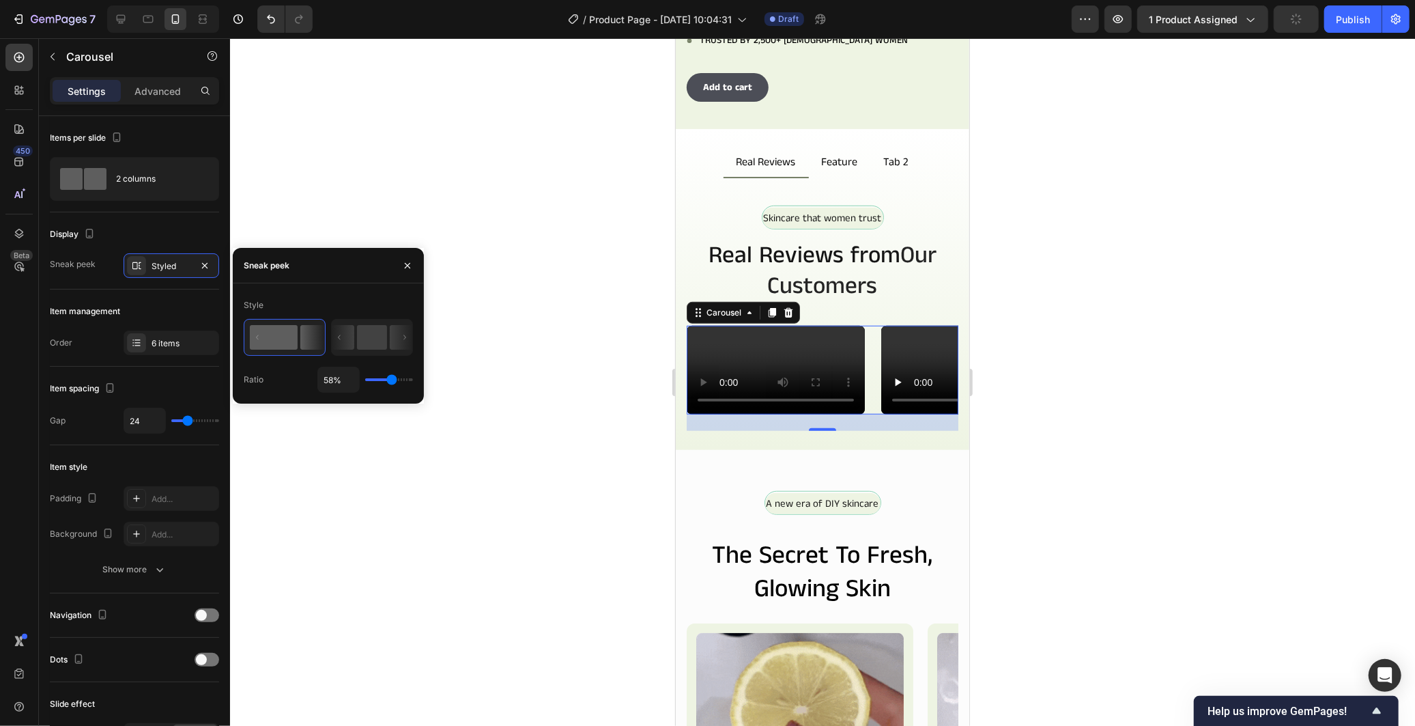
type input "54%"
type input "54"
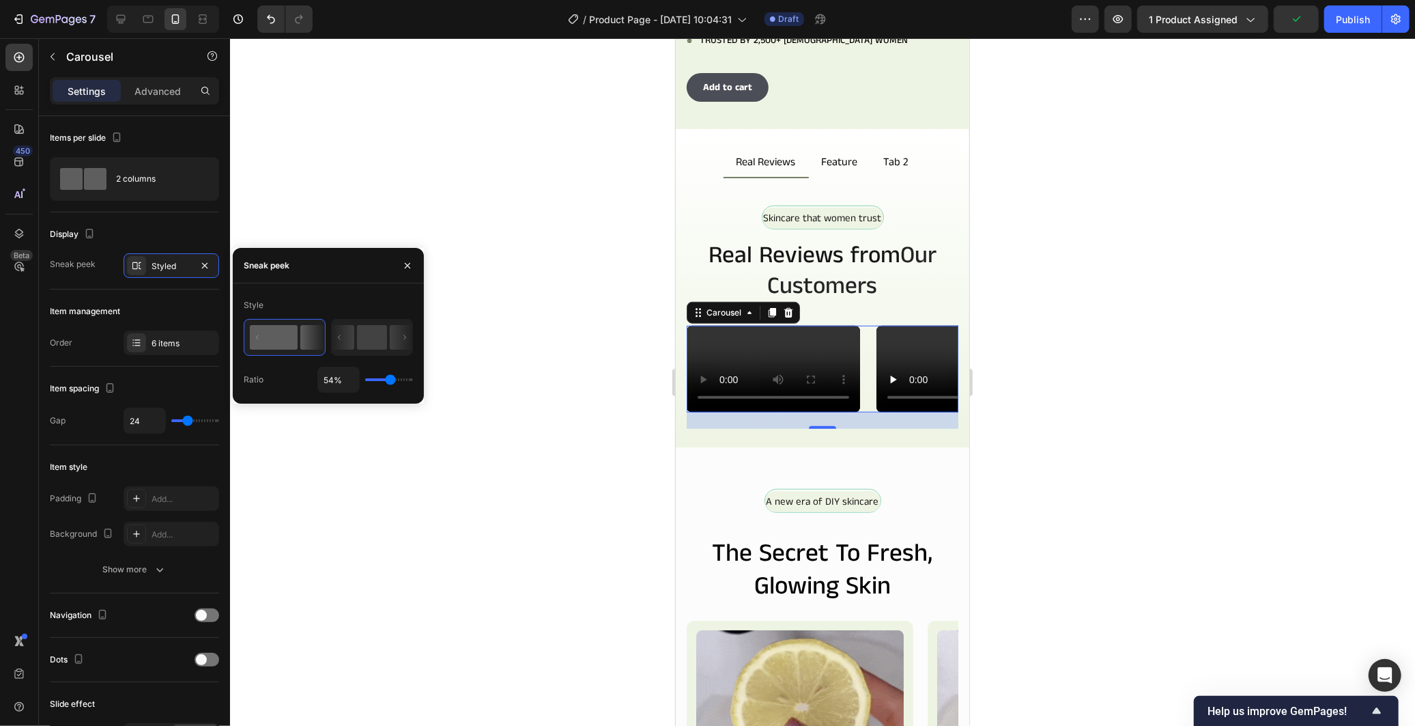
type input "52%"
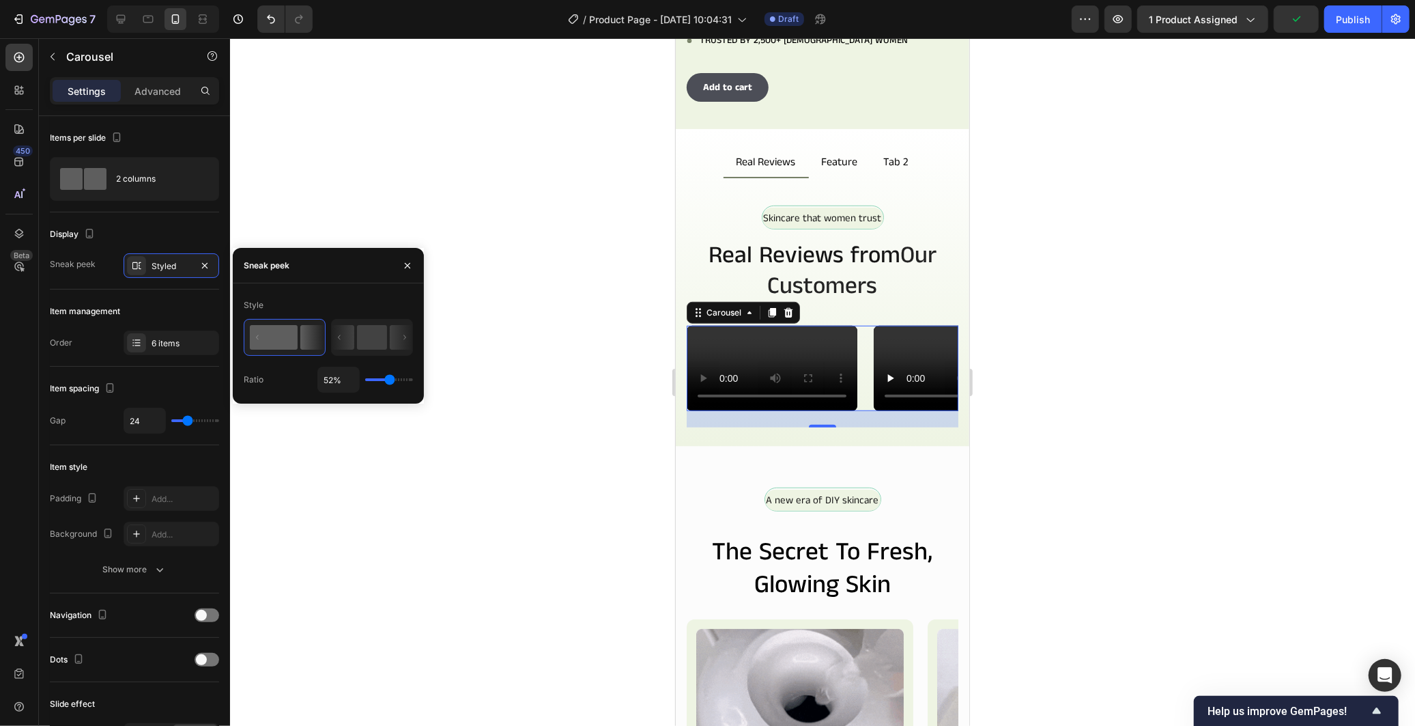
type input "52"
click at [390, 379] on input "range" at bounding box center [389, 379] width 48 height 3
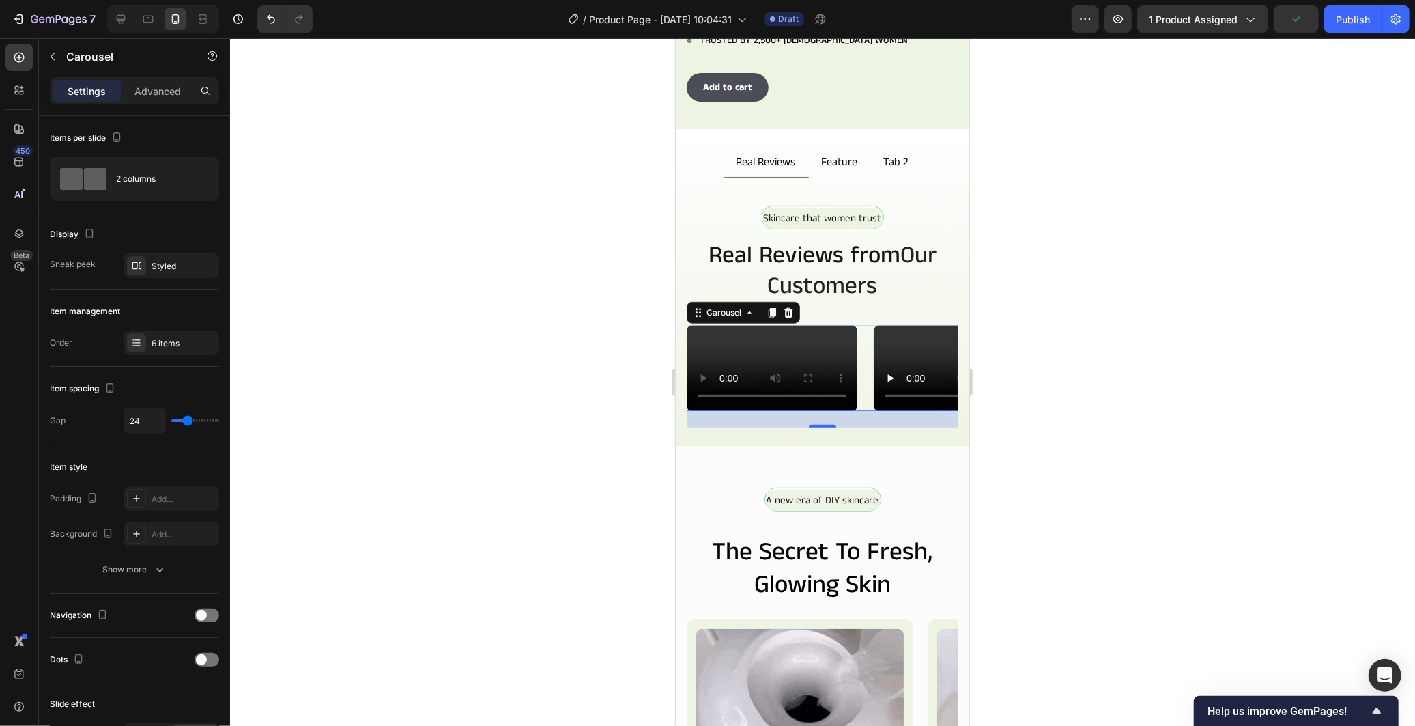
click at [554, 517] on div at bounding box center [822, 381] width 1185 height 687
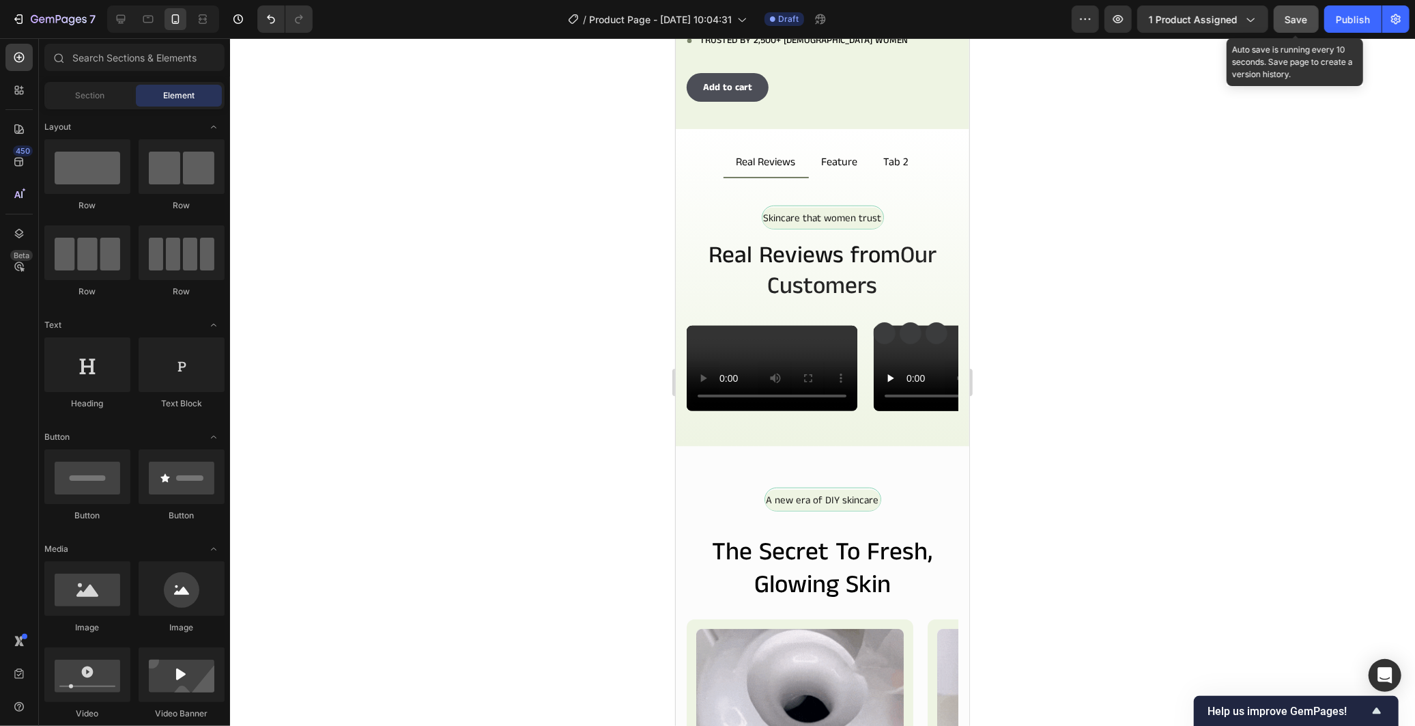
click at [1312, 22] on button "Save" at bounding box center [1296, 18] width 45 height 27
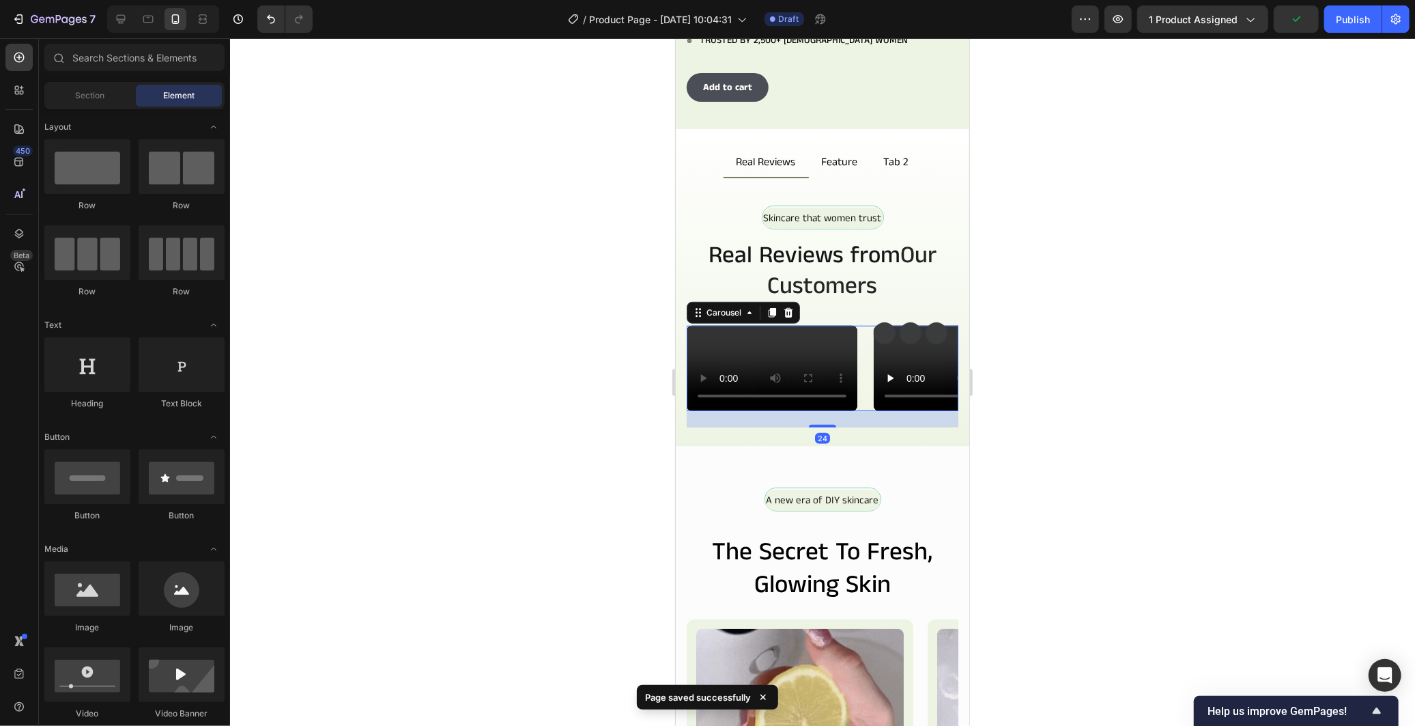
click at [863, 358] on div "Video Video Video Video Video Video" at bounding box center [822, 367] width 272 height 85
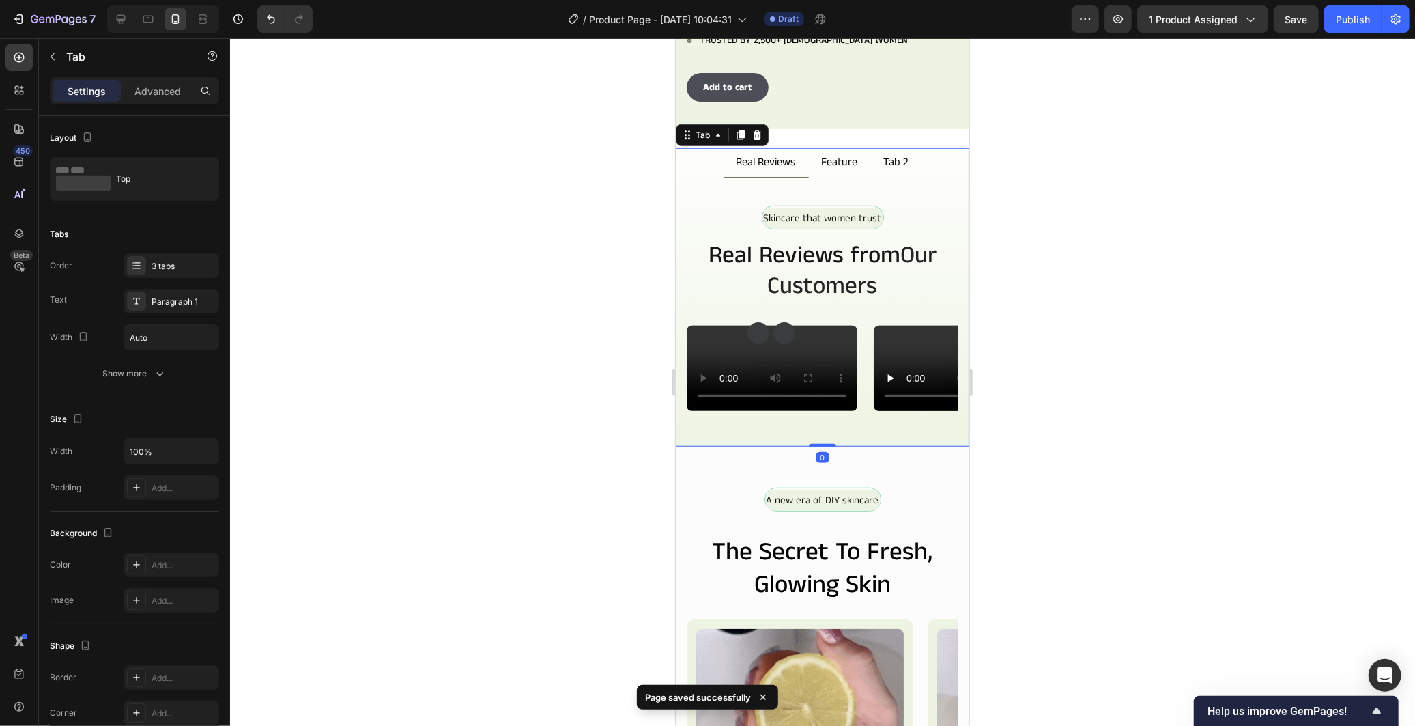
click at [679, 391] on div "Skincare that women trust Text Block Row Real Reviews from Our Customers Headin…" at bounding box center [821, 311] width 293 height 268
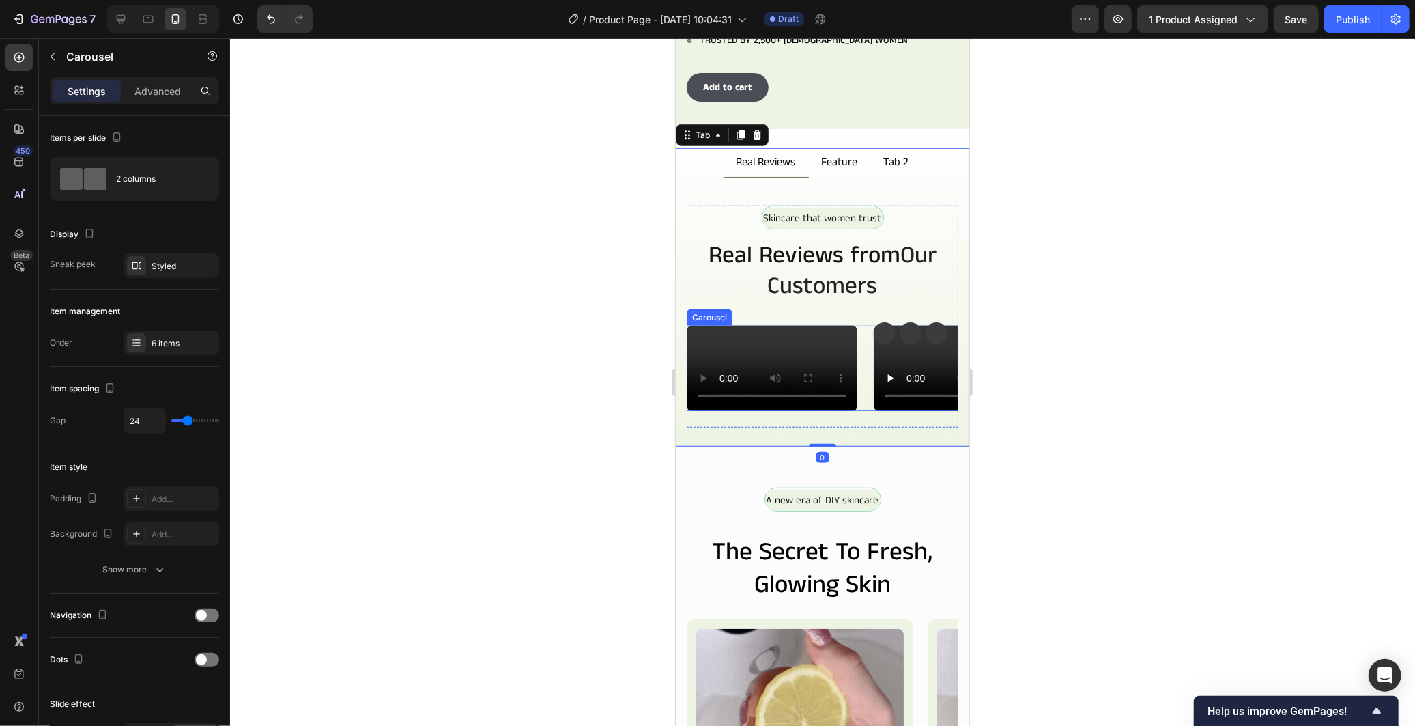
click at [865, 410] on div "Video Video Video Video Video Video" at bounding box center [822, 367] width 272 height 85
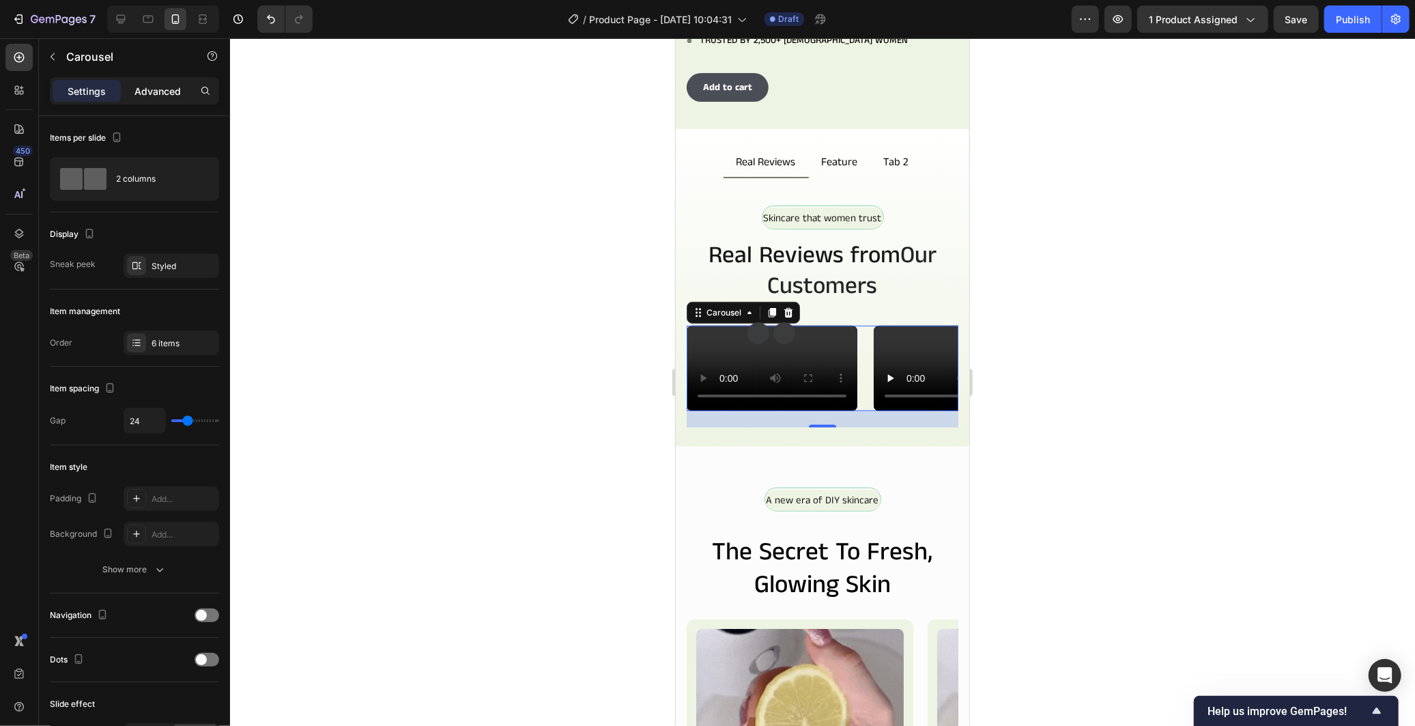
click at [167, 87] on p "Advanced" at bounding box center [157, 91] width 46 height 14
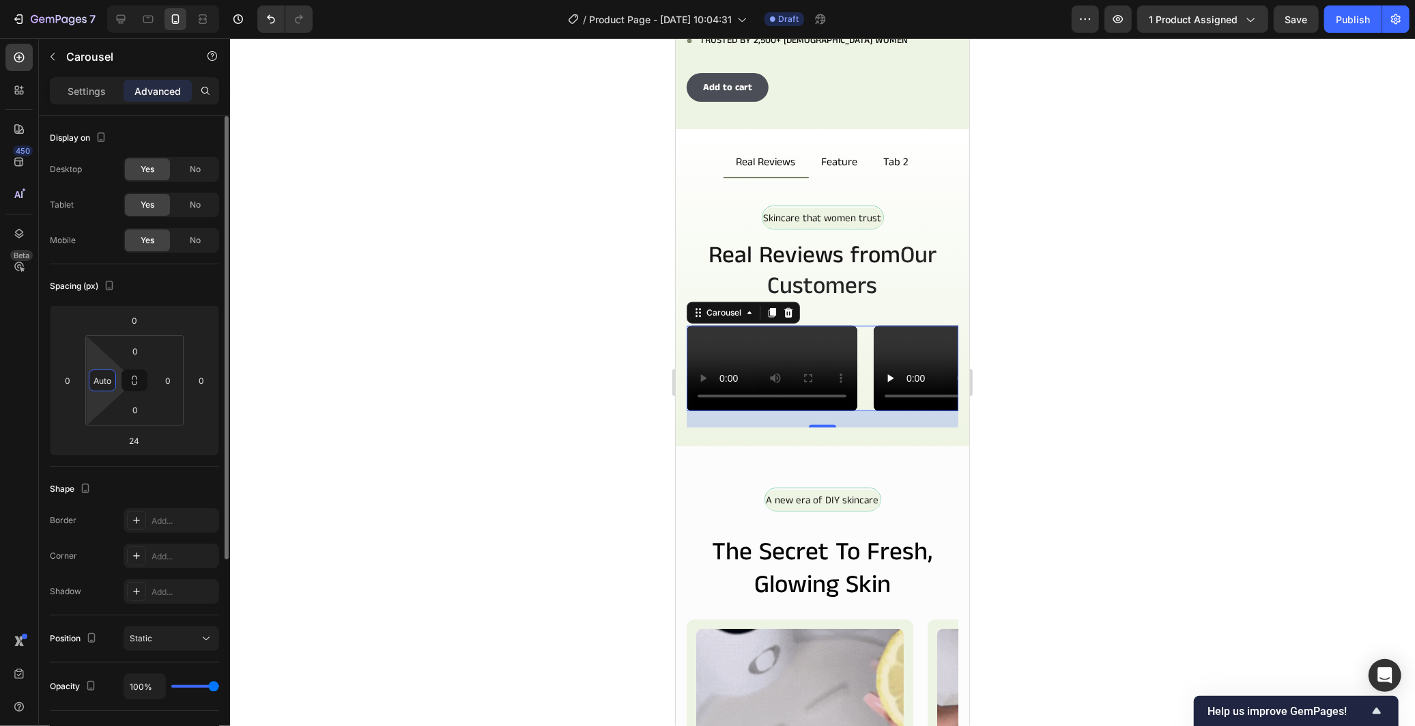
click at [105, 380] on input "Auto" at bounding box center [102, 380] width 20 height 20
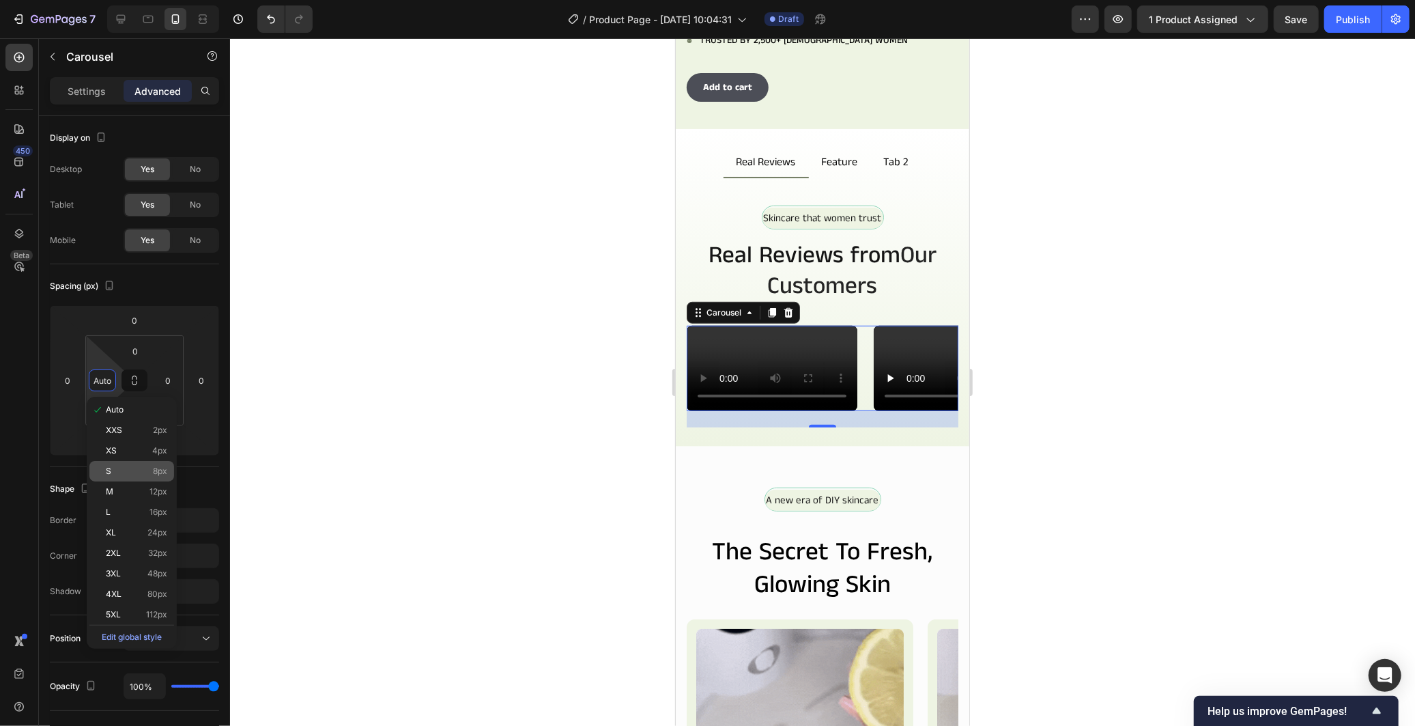
click at [139, 467] on p "S 8px" at bounding box center [136, 471] width 61 height 10
type input "8"
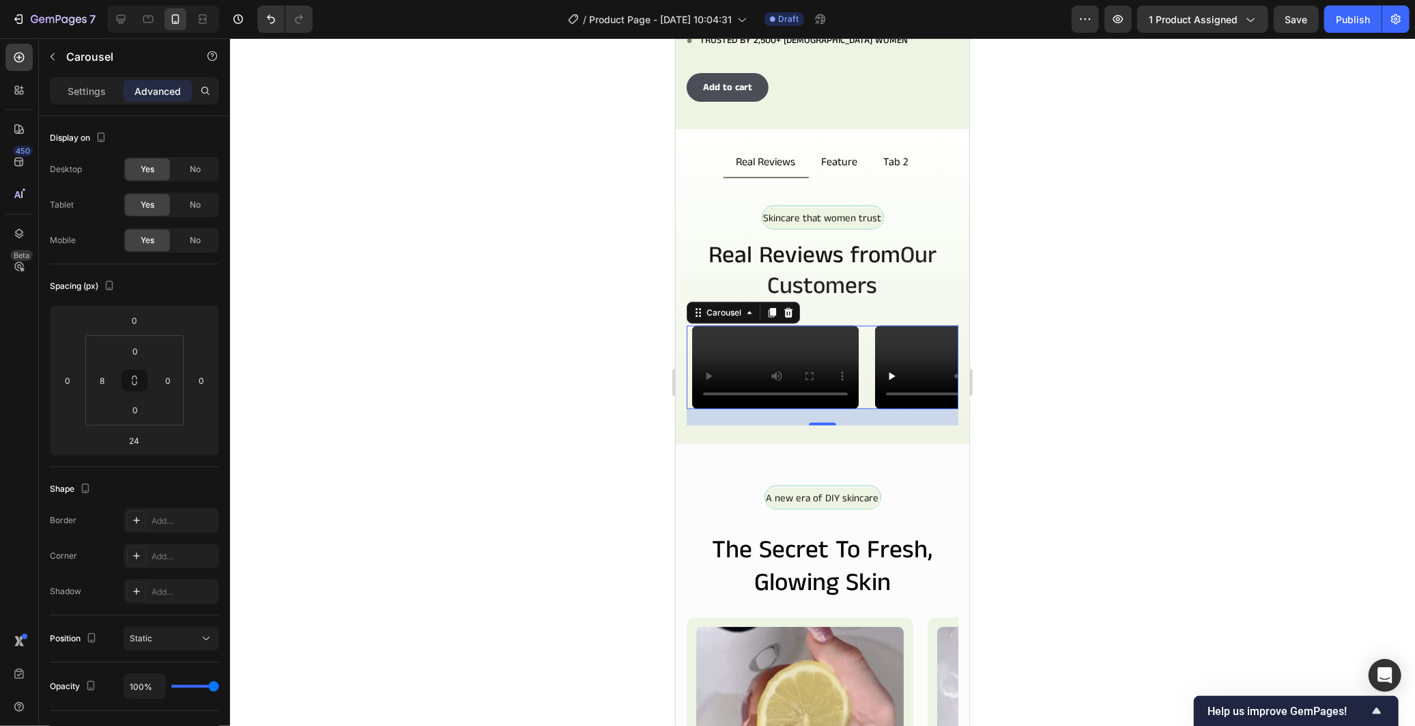
click at [440, 487] on div at bounding box center [822, 381] width 1185 height 687
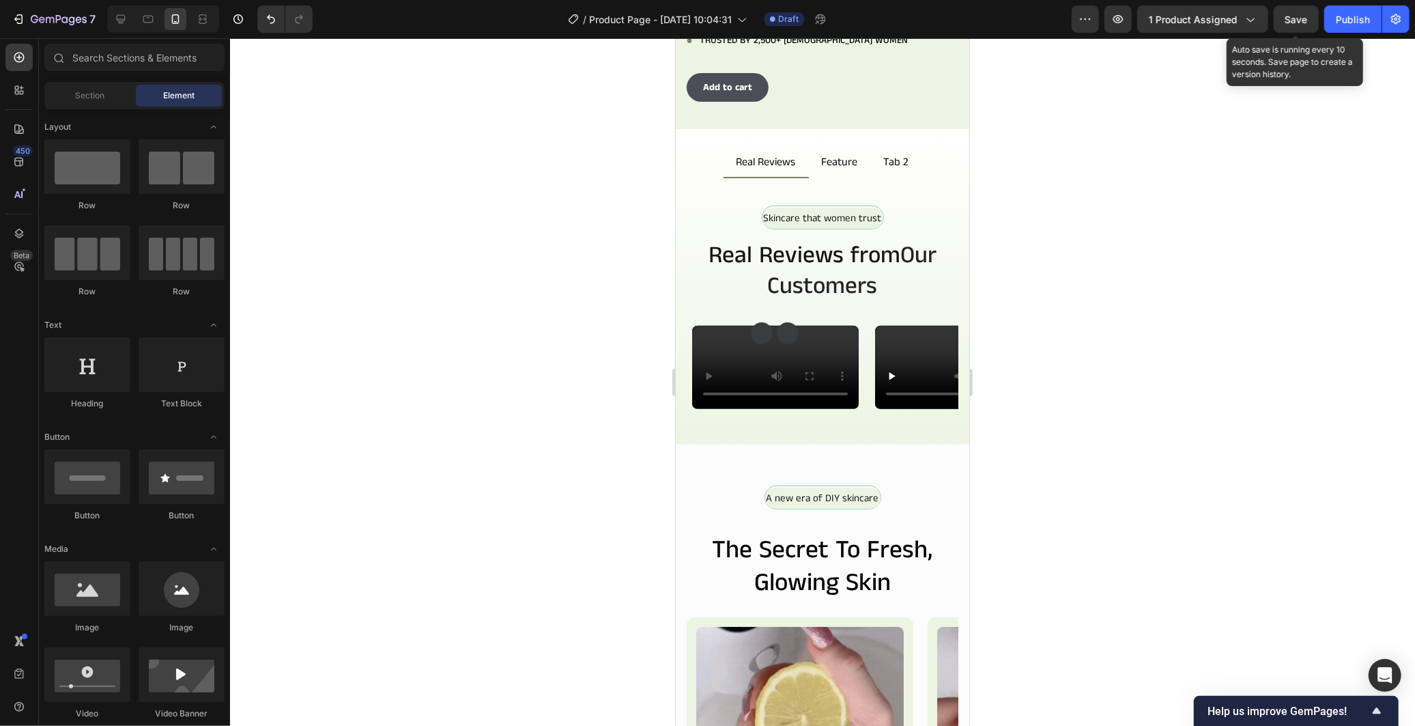
click at [1302, 14] on span "Save" at bounding box center [1296, 20] width 23 height 12
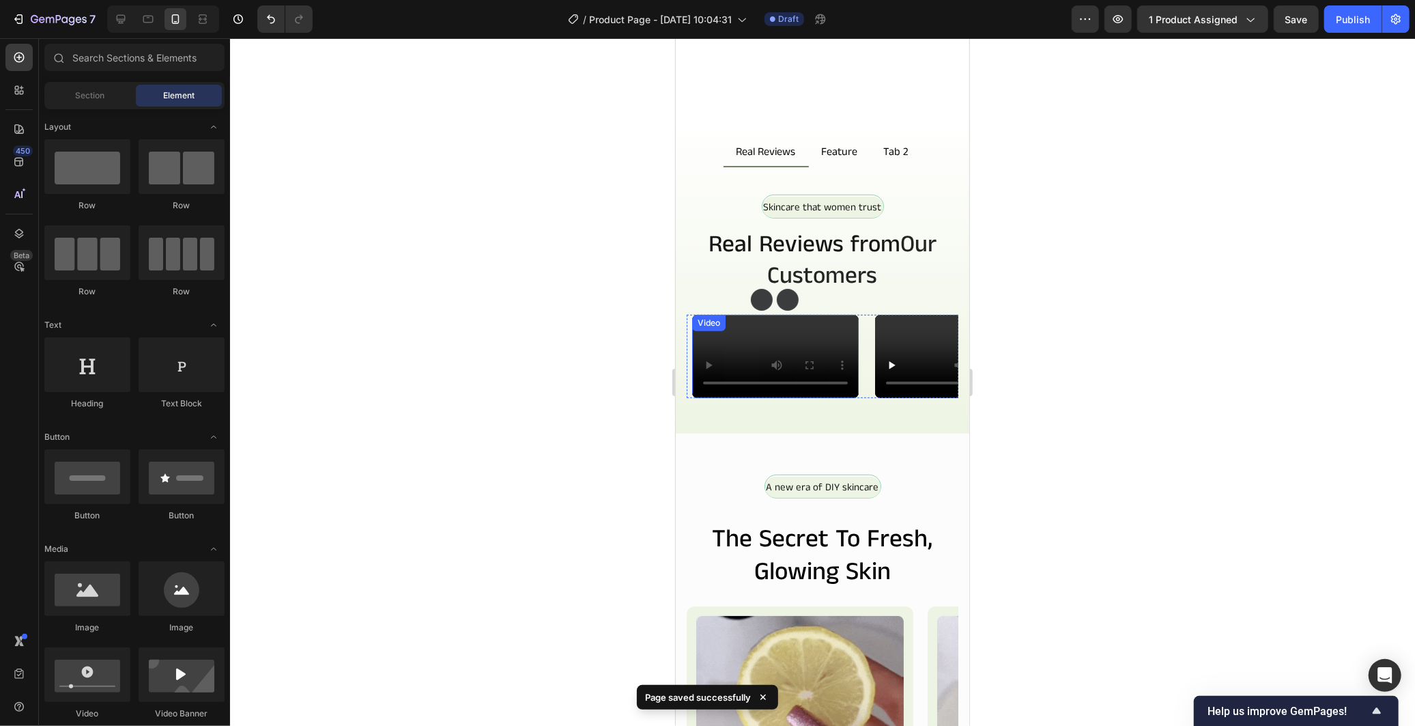
scroll to position [949, 0]
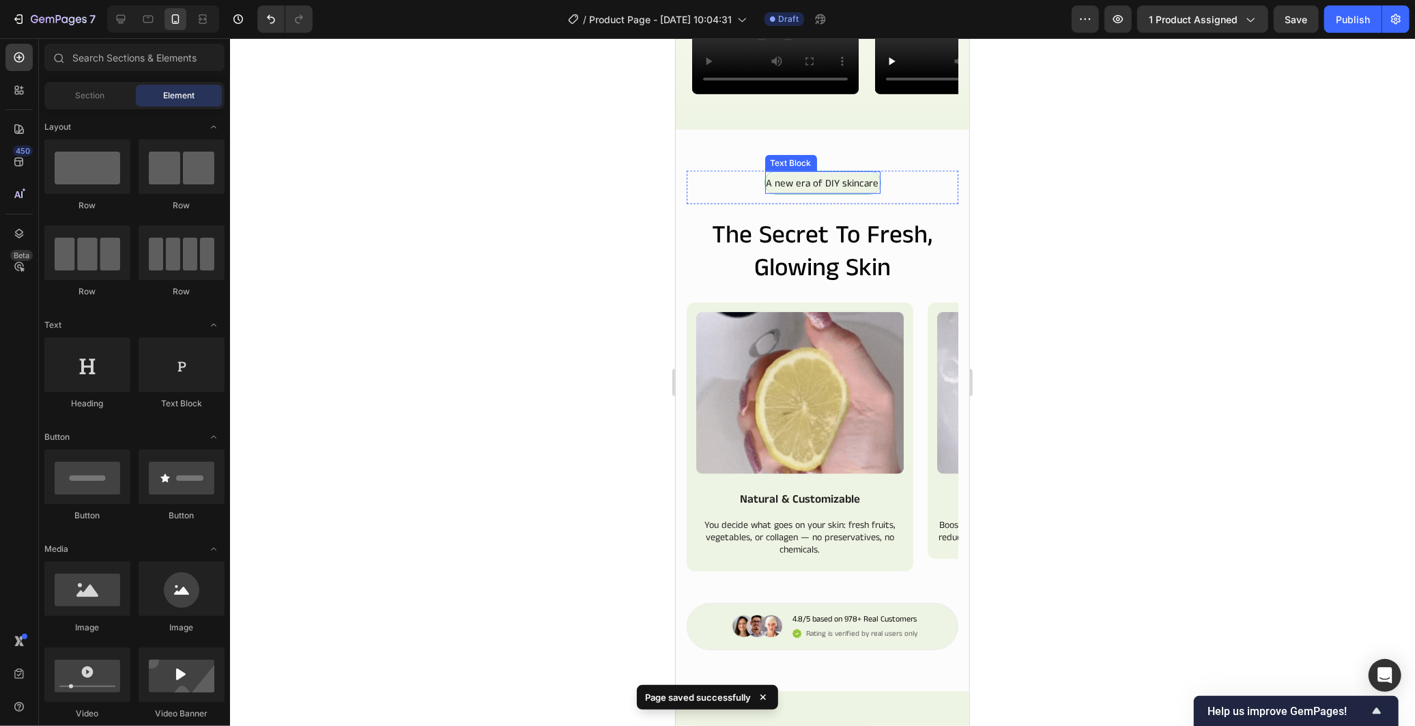
click at [809, 194] on div "A new era of DIY skincare Text Block" at bounding box center [822, 182] width 117 height 24
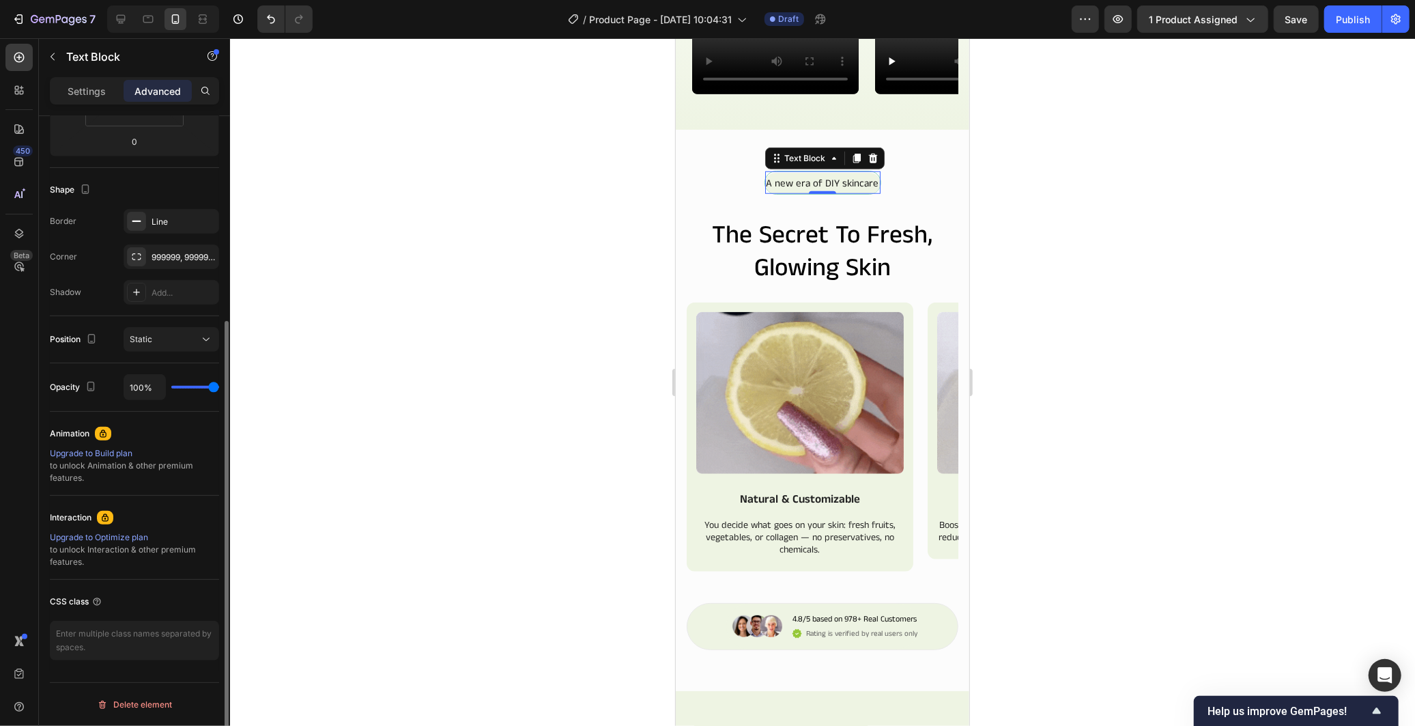
scroll to position [0, 0]
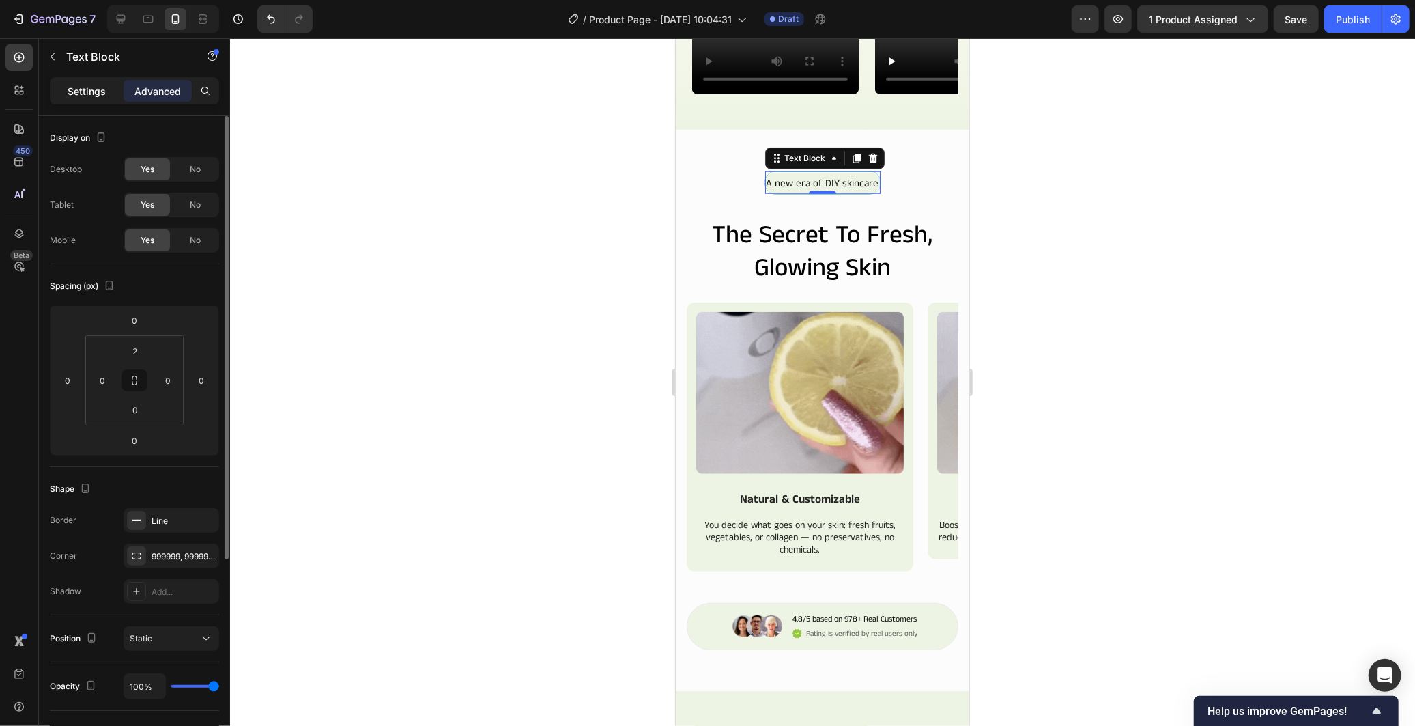
click at [98, 90] on p "Settings" at bounding box center [87, 91] width 38 height 14
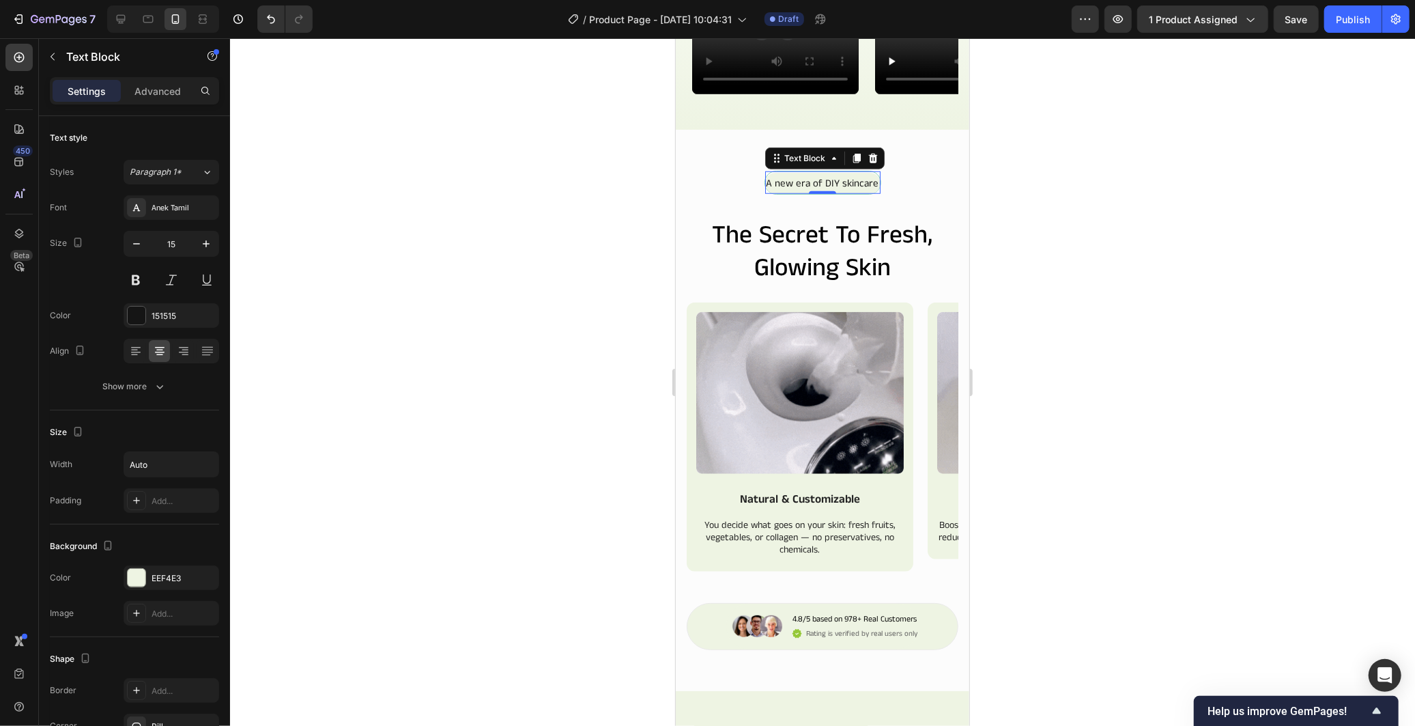
click at [1257, 332] on div at bounding box center [822, 381] width 1185 height 687
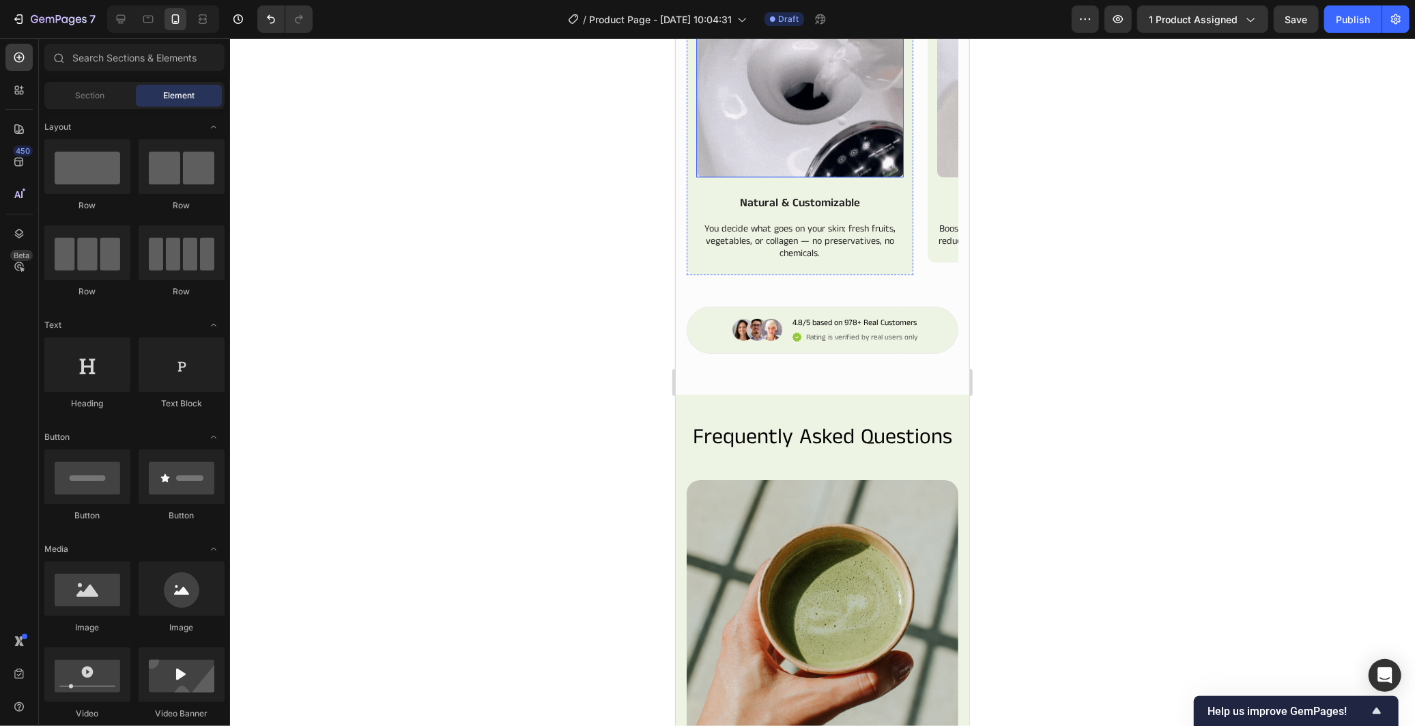
scroll to position [1252, 0]
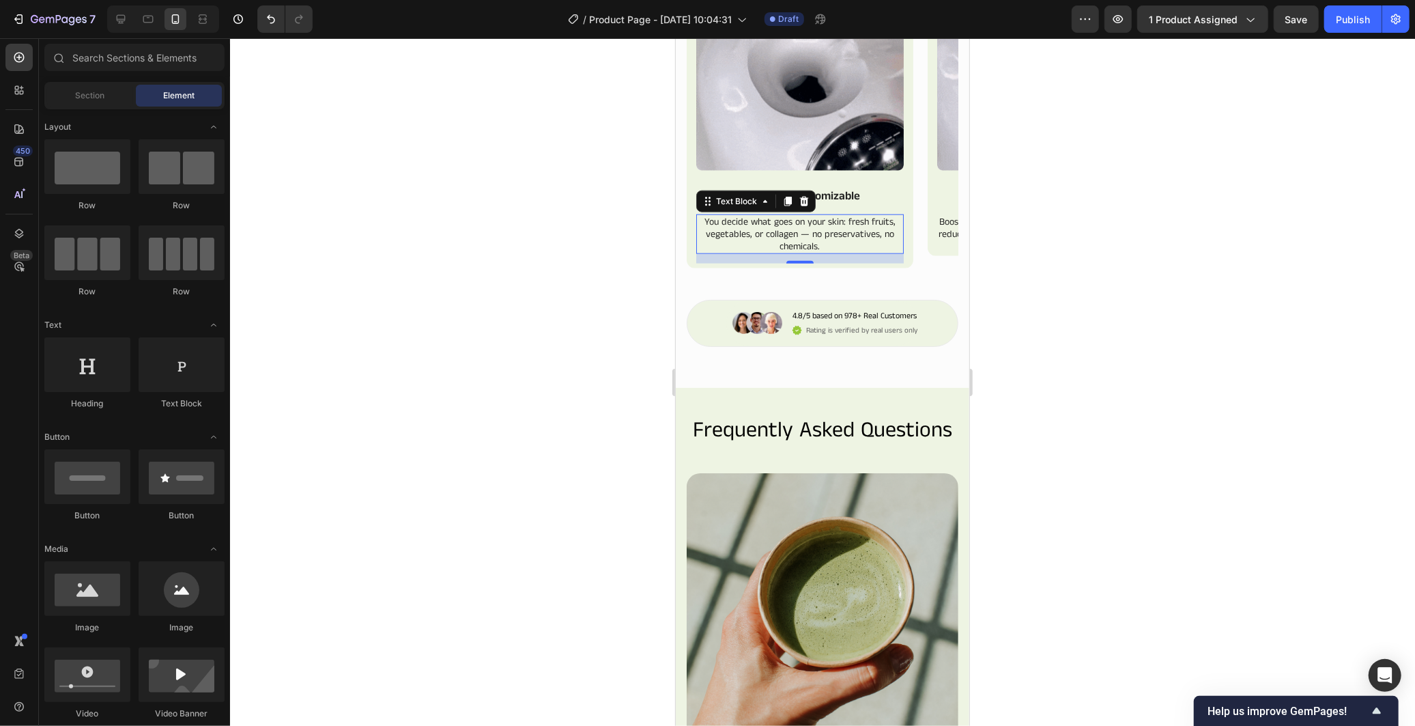
click at [845, 253] on p "You decide what goes on your skin: fresh fruits, vegetables, or collagen — no p…" at bounding box center [799, 234] width 205 height 38
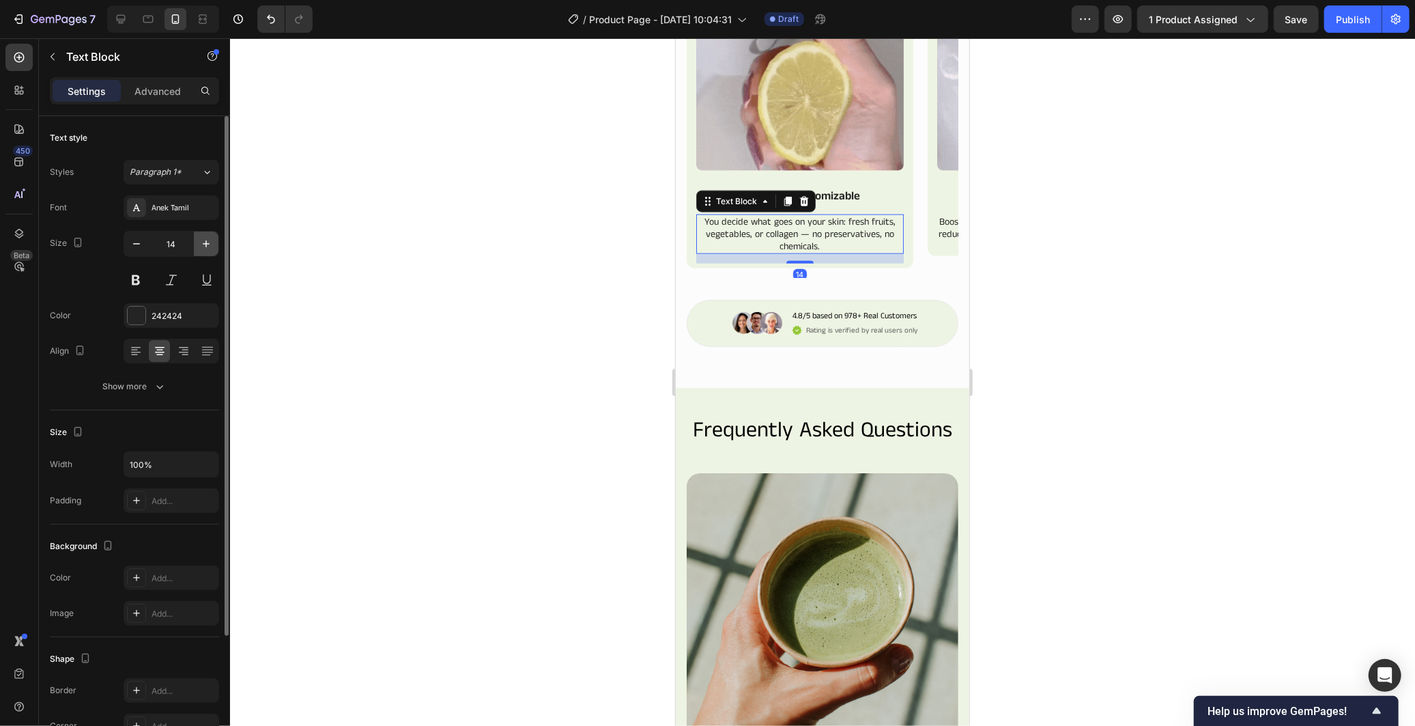
click at [202, 235] on button "button" at bounding box center [206, 243] width 25 height 25
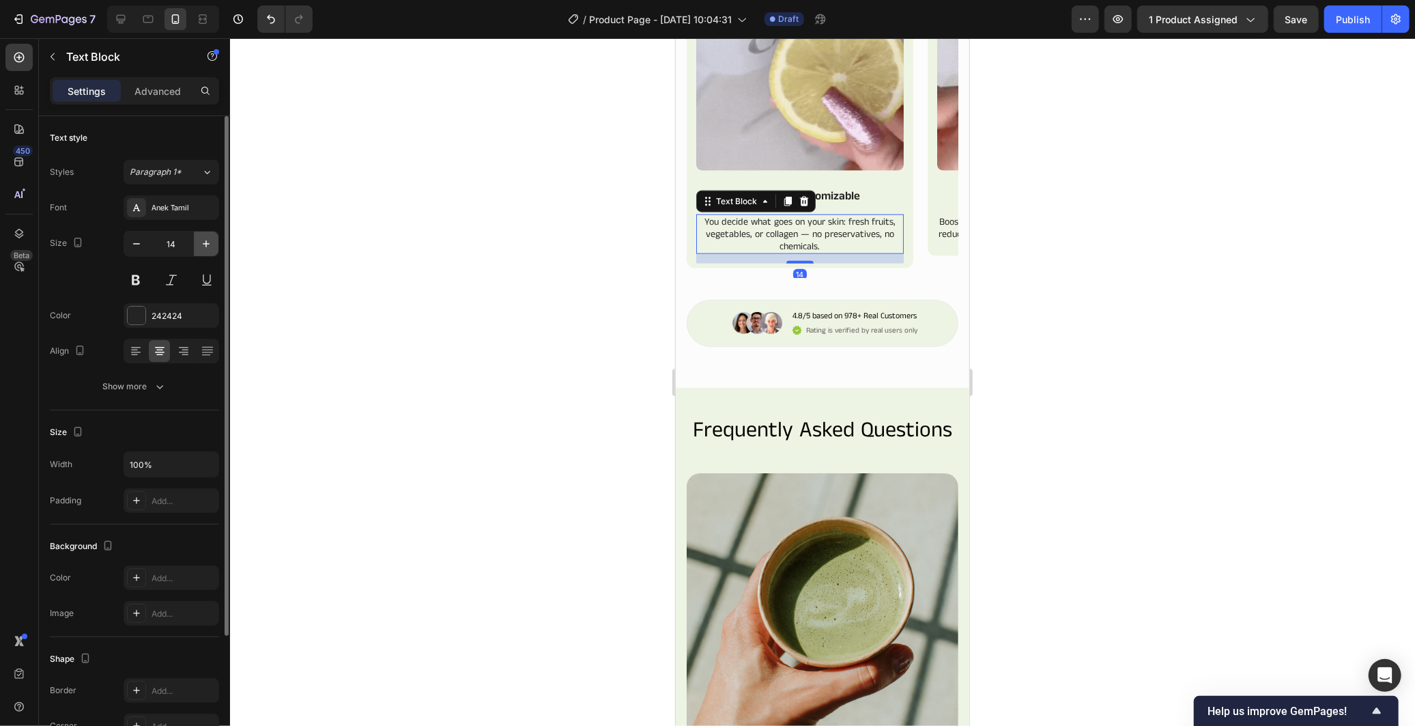
type input "15"
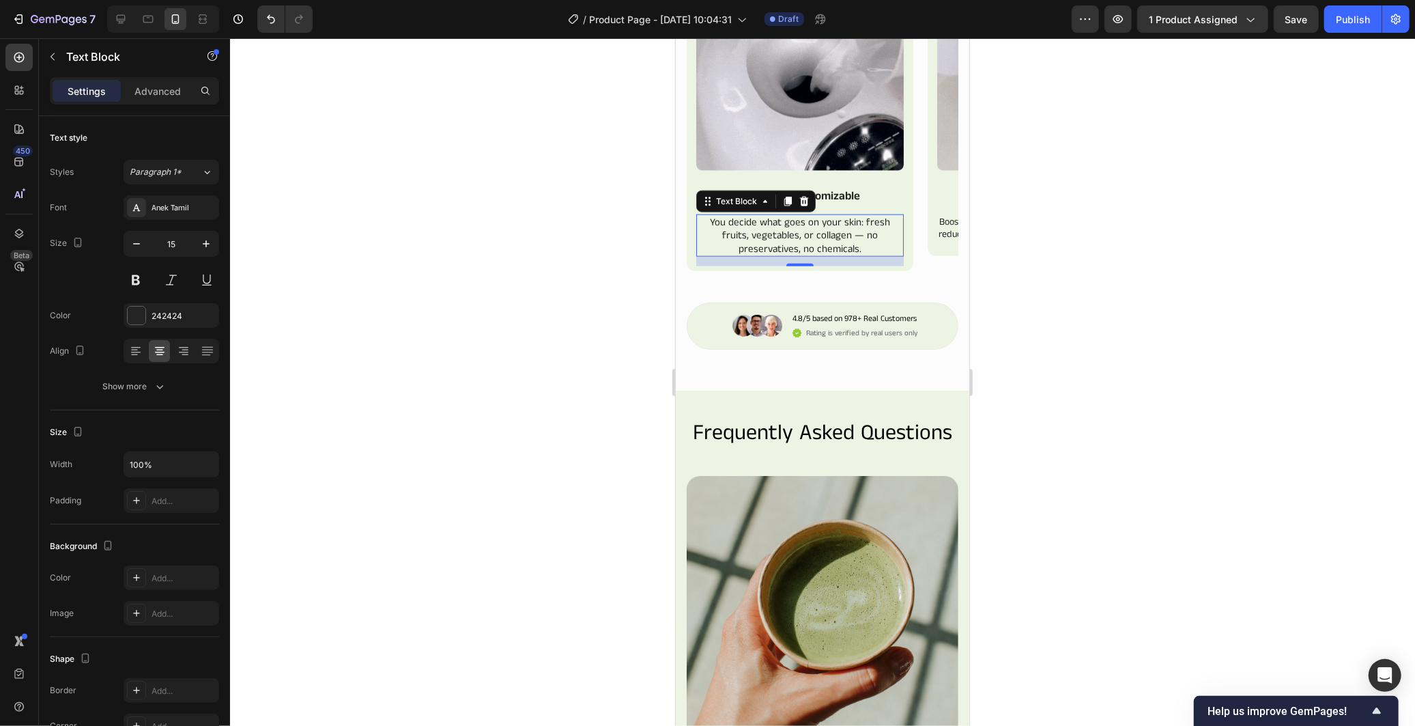
click at [440, 509] on div at bounding box center [822, 381] width 1185 height 687
click at [732, 255] on p "You decide what goes on your skin: fresh fruits, vegetables, or collagen — no p…" at bounding box center [799, 235] width 205 height 40
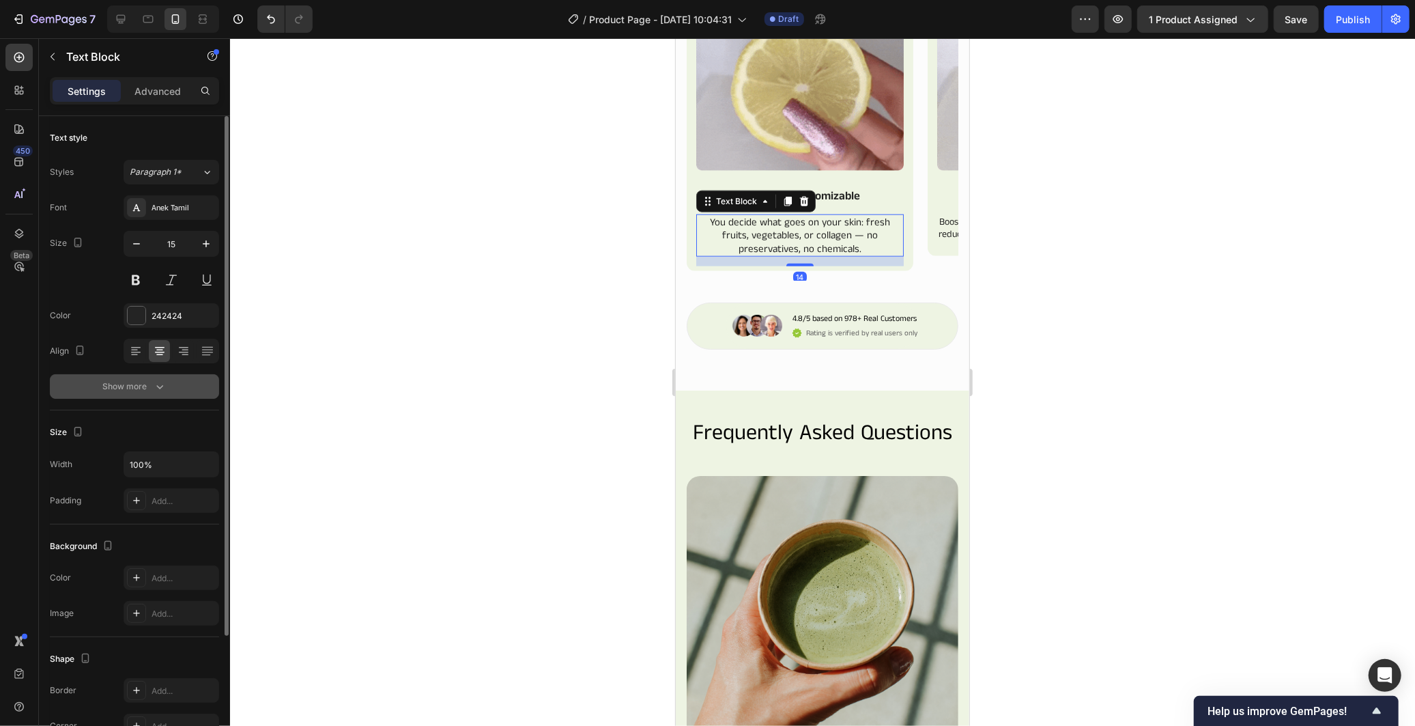
click at [153, 392] on icon "button" at bounding box center [160, 386] width 14 height 14
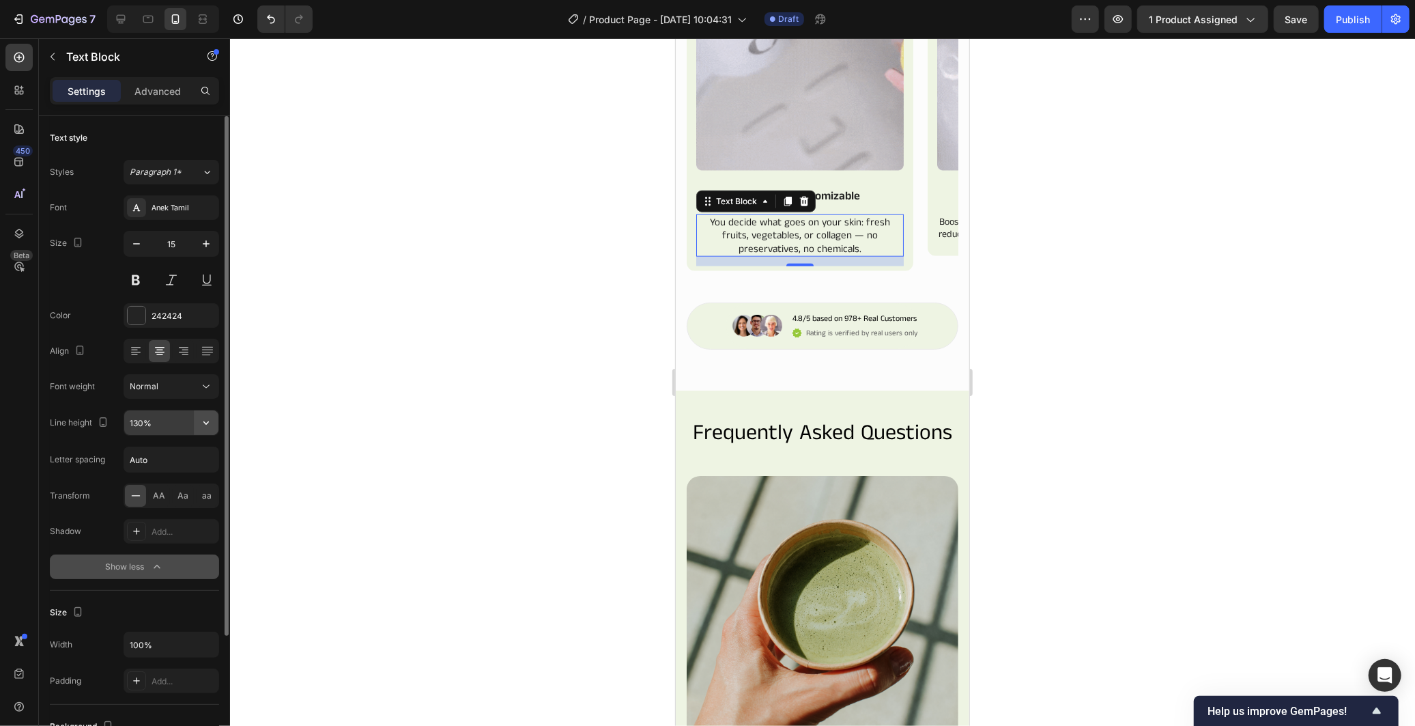
click at [212, 423] on icon "button" at bounding box center [206, 423] width 14 height 14
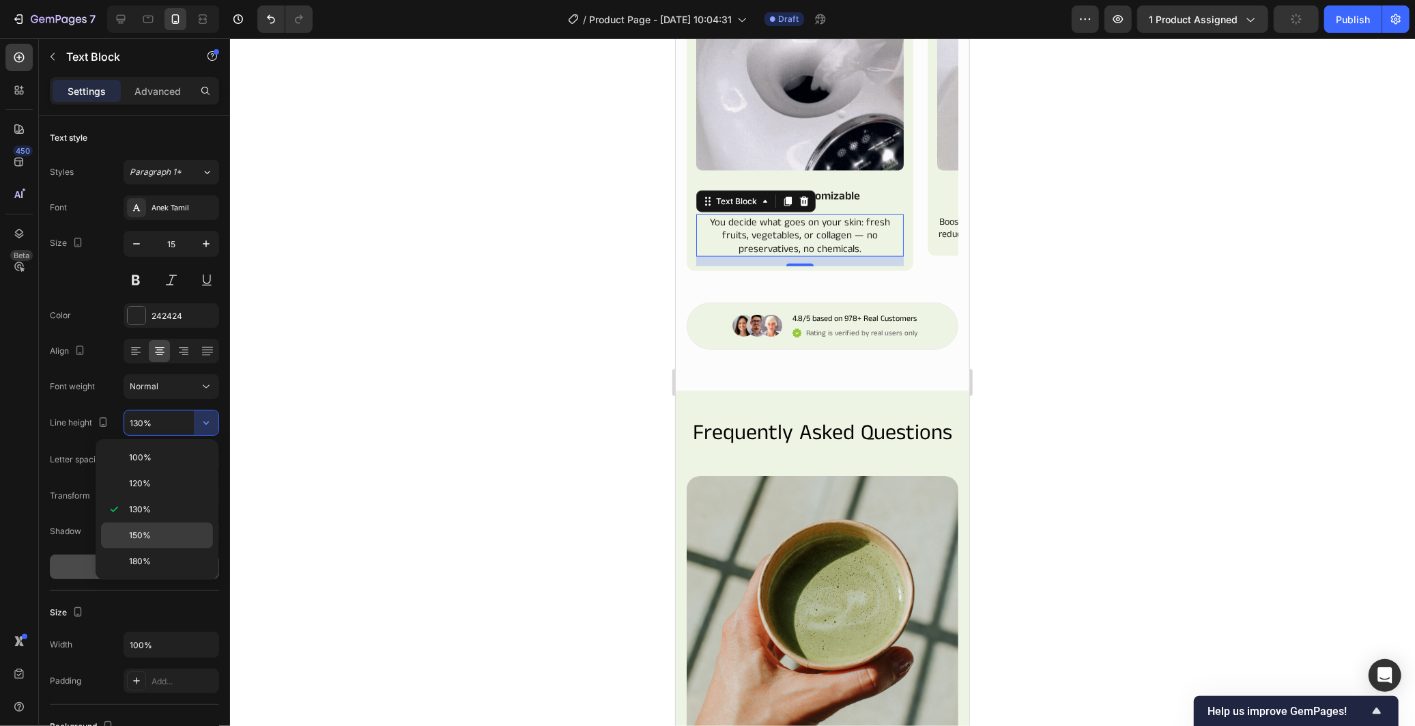
click at [179, 534] on p "150%" at bounding box center [168, 535] width 78 height 12
type input "150%"
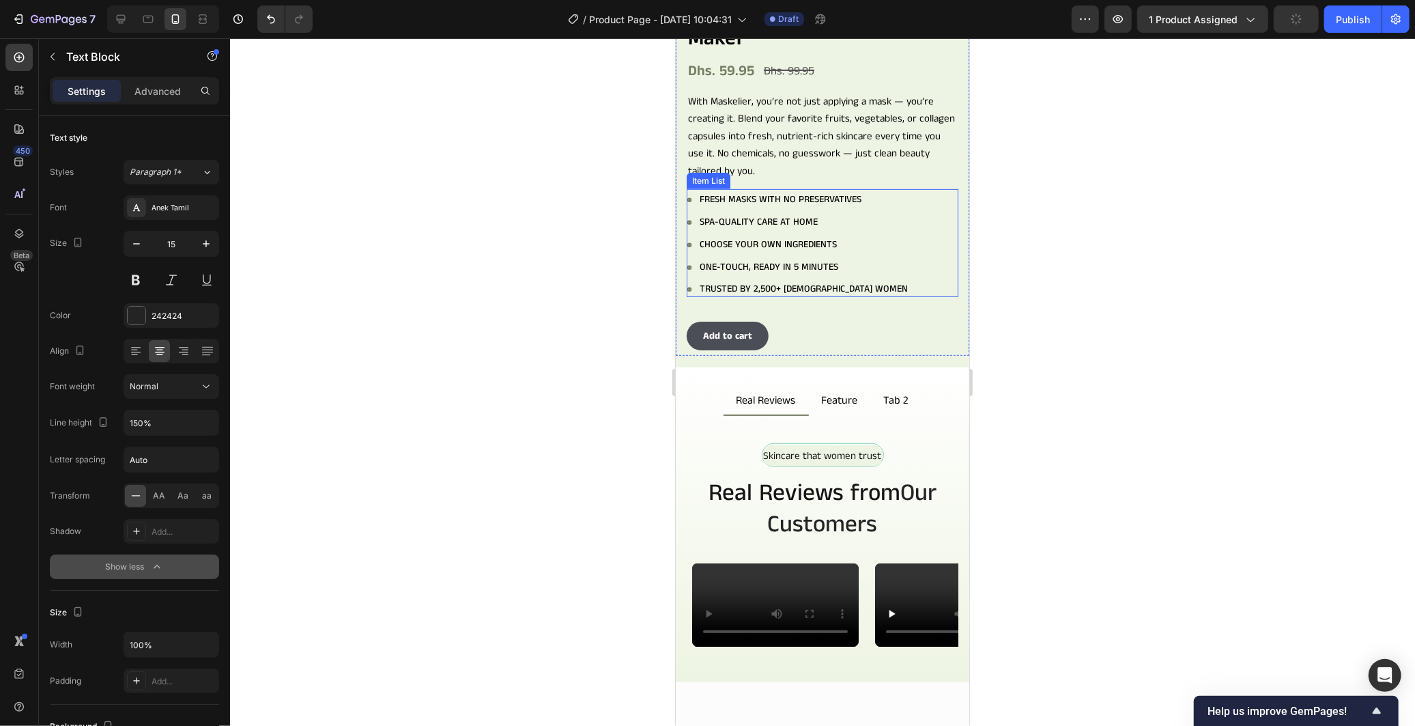
scroll to position [343, 0]
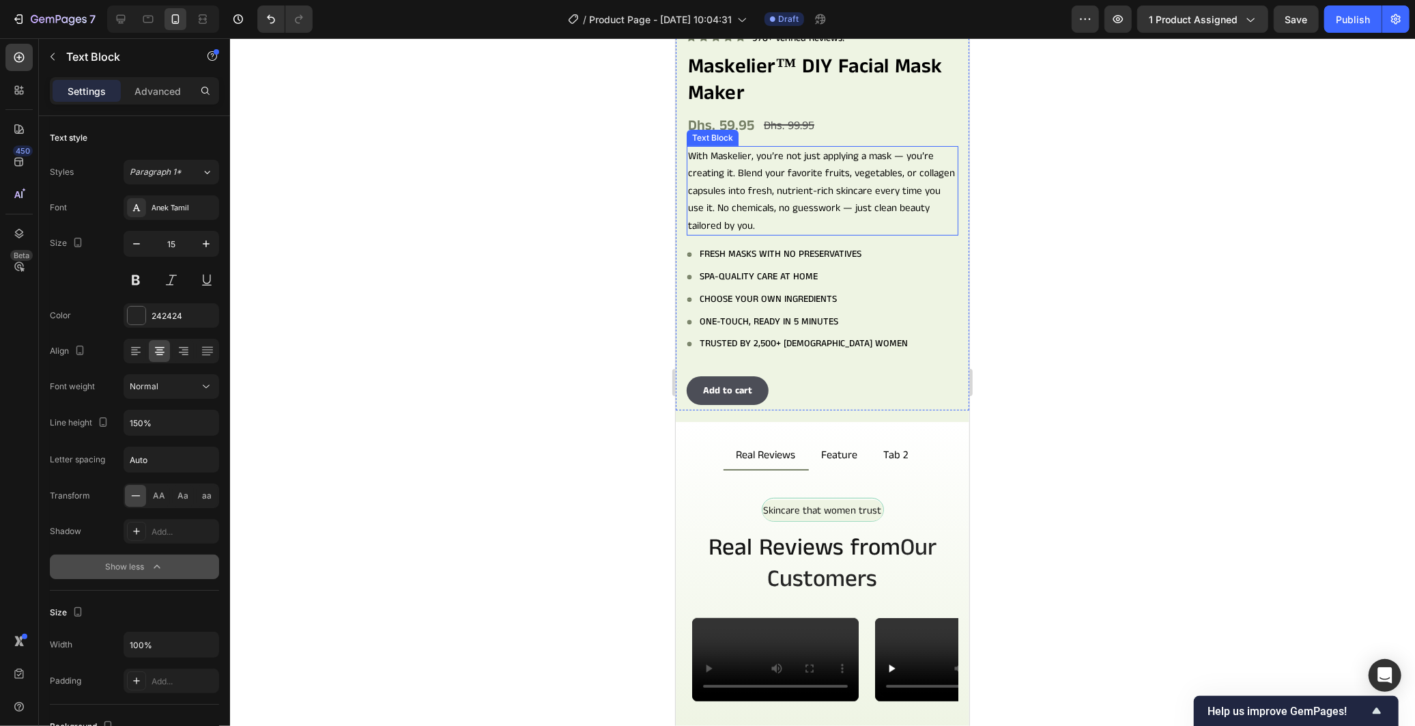
click at [812, 195] on p "With Maskelier, you’re not just applying a mask — you’re creating it. Blend you…" at bounding box center [821, 190] width 269 height 87
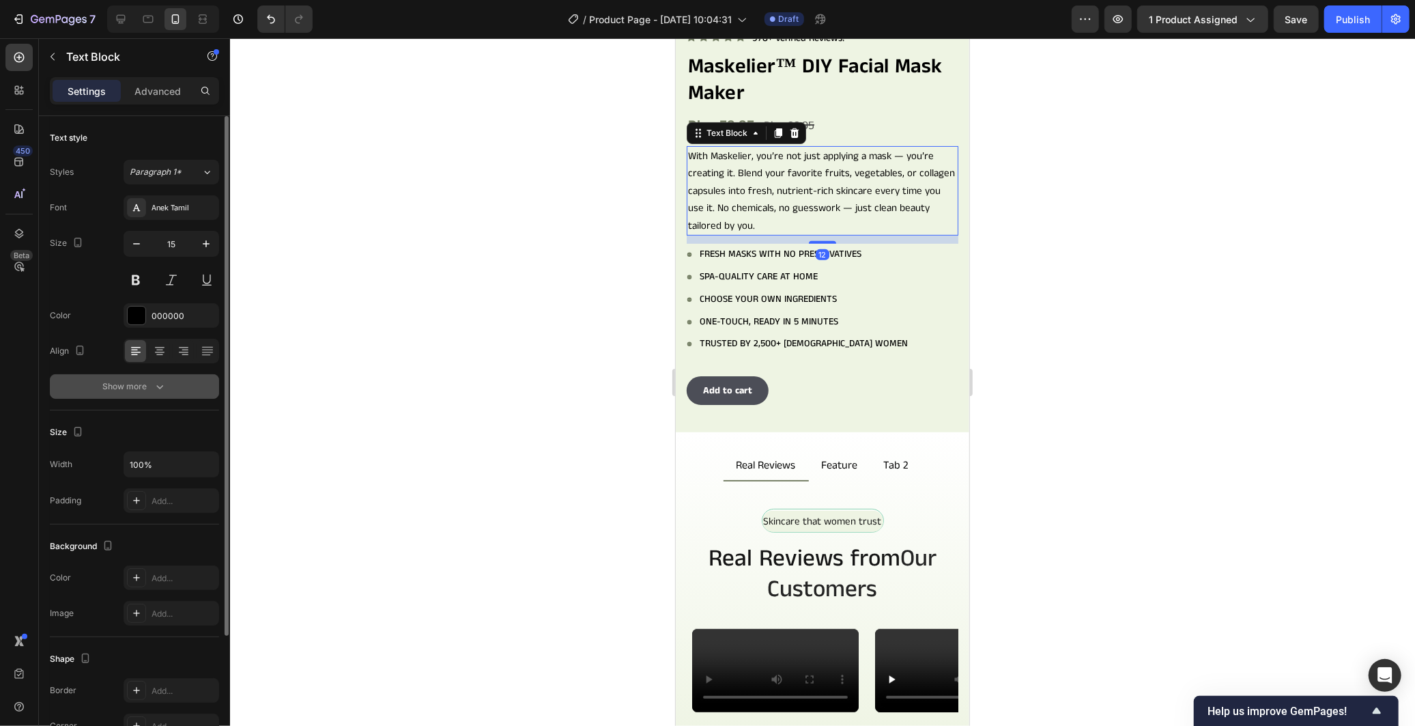
click at [149, 391] on div "Show more" at bounding box center [134, 386] width 63 height 14
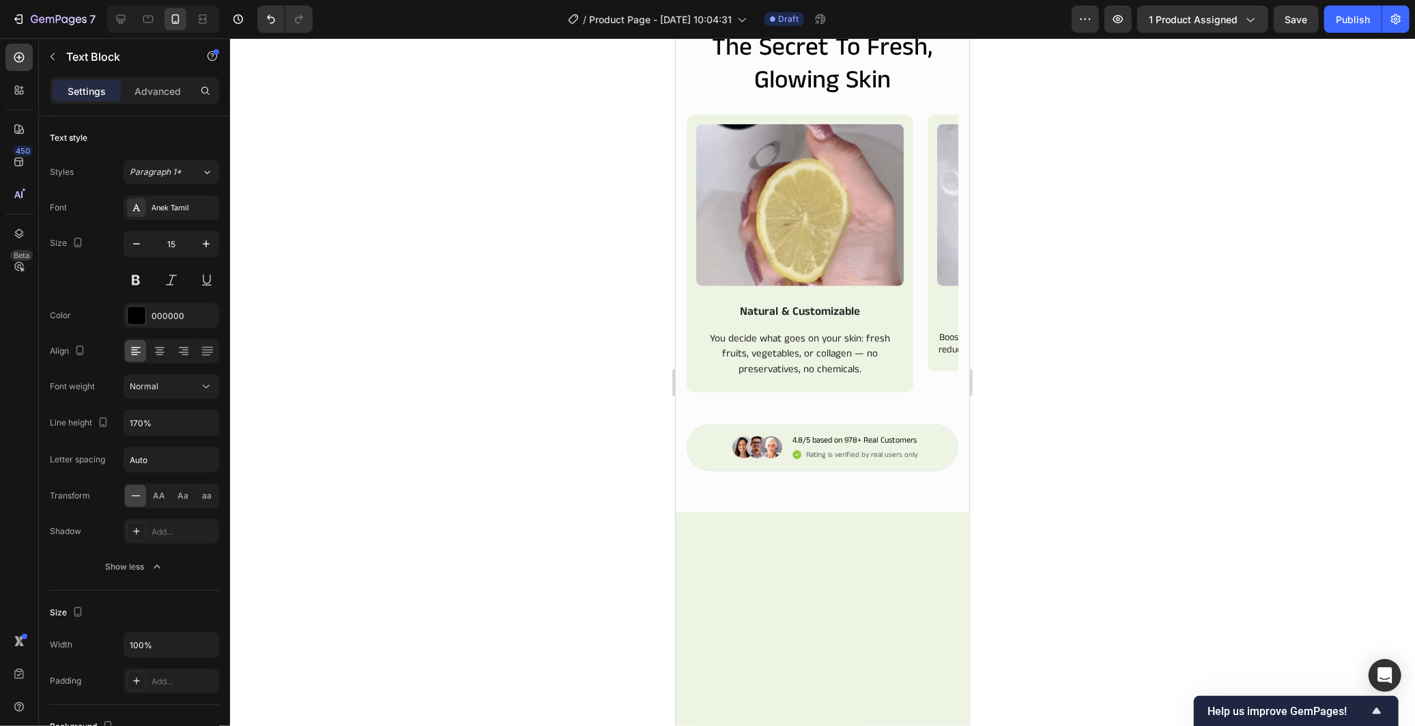
scroll to position [1177, 0]
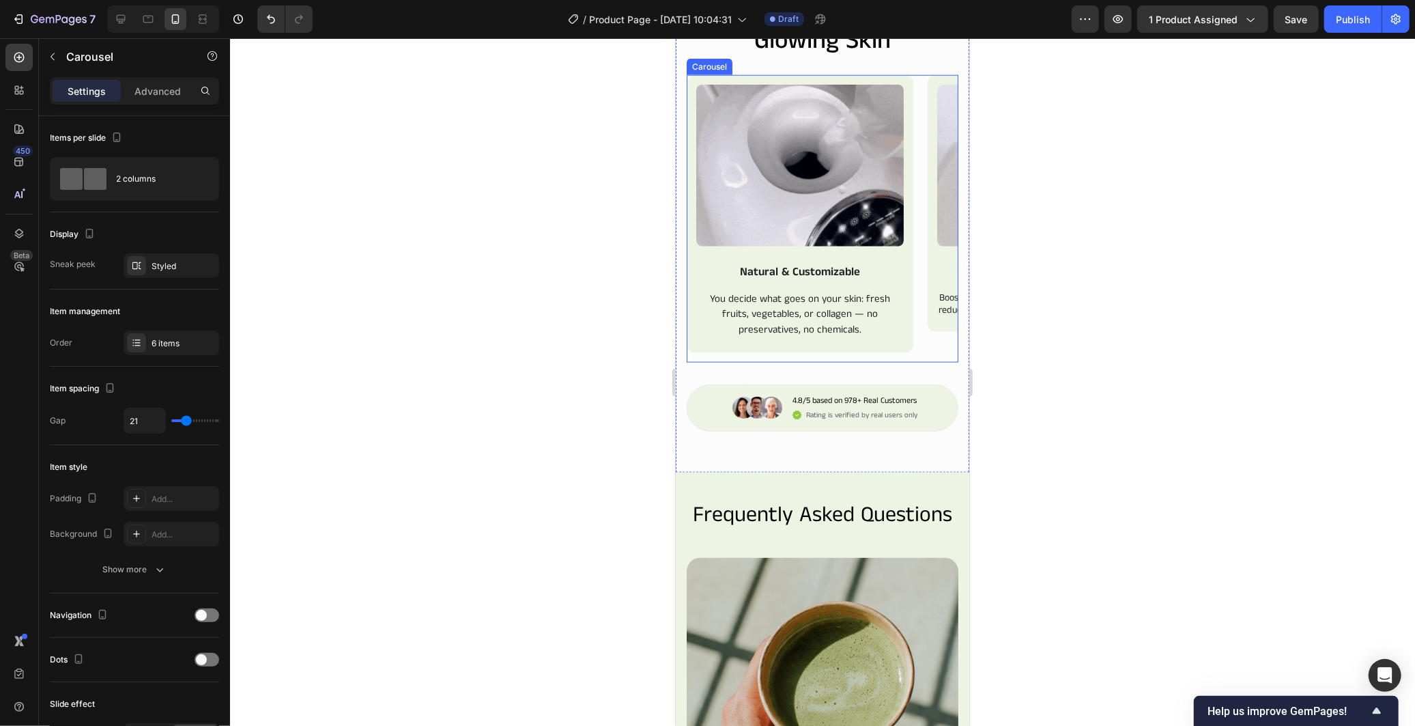
click at [919, 362] on div "Image Natural & Customizable Text Block You decide what goes on your skin: fres…" at bounding box center [822, 217] width 272 height 287
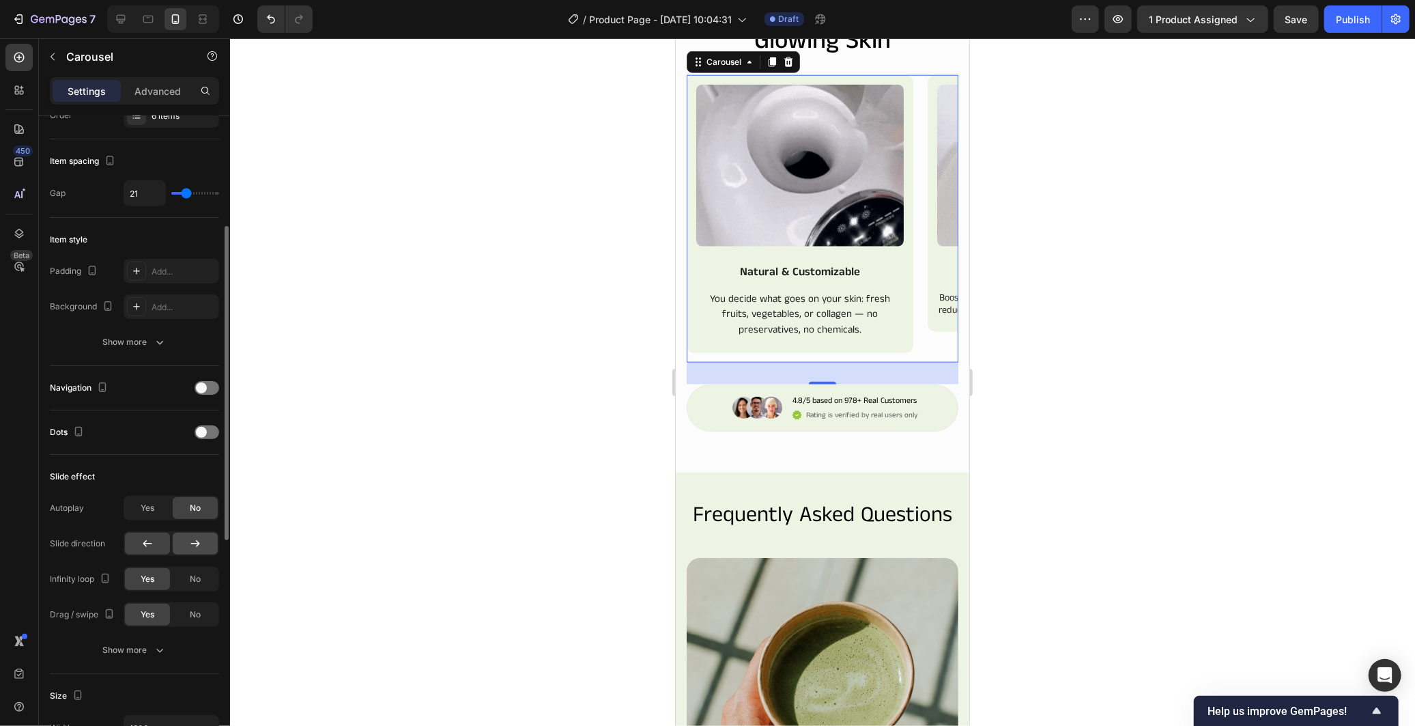
scroll to position [379, 0]
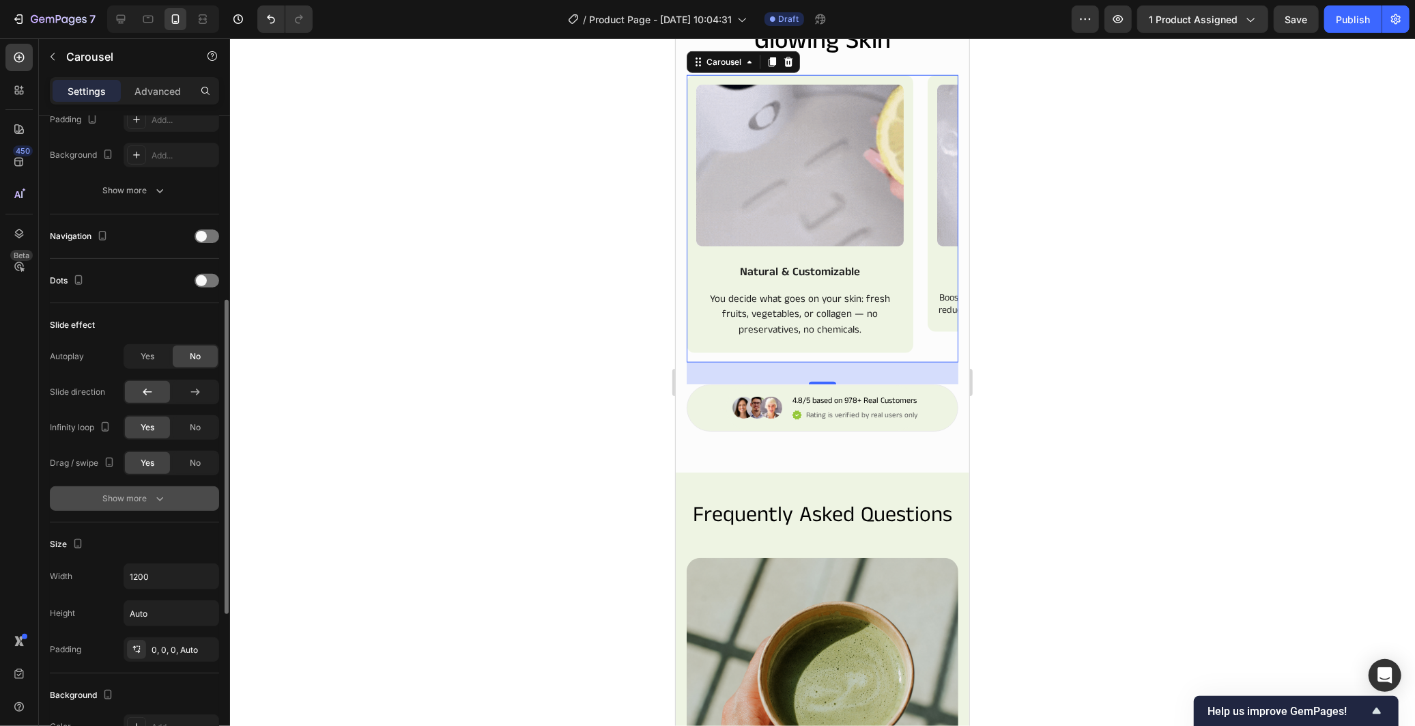
click at [161, 496] on icon "button" at bounding box center [160, 498] width 14 height 14
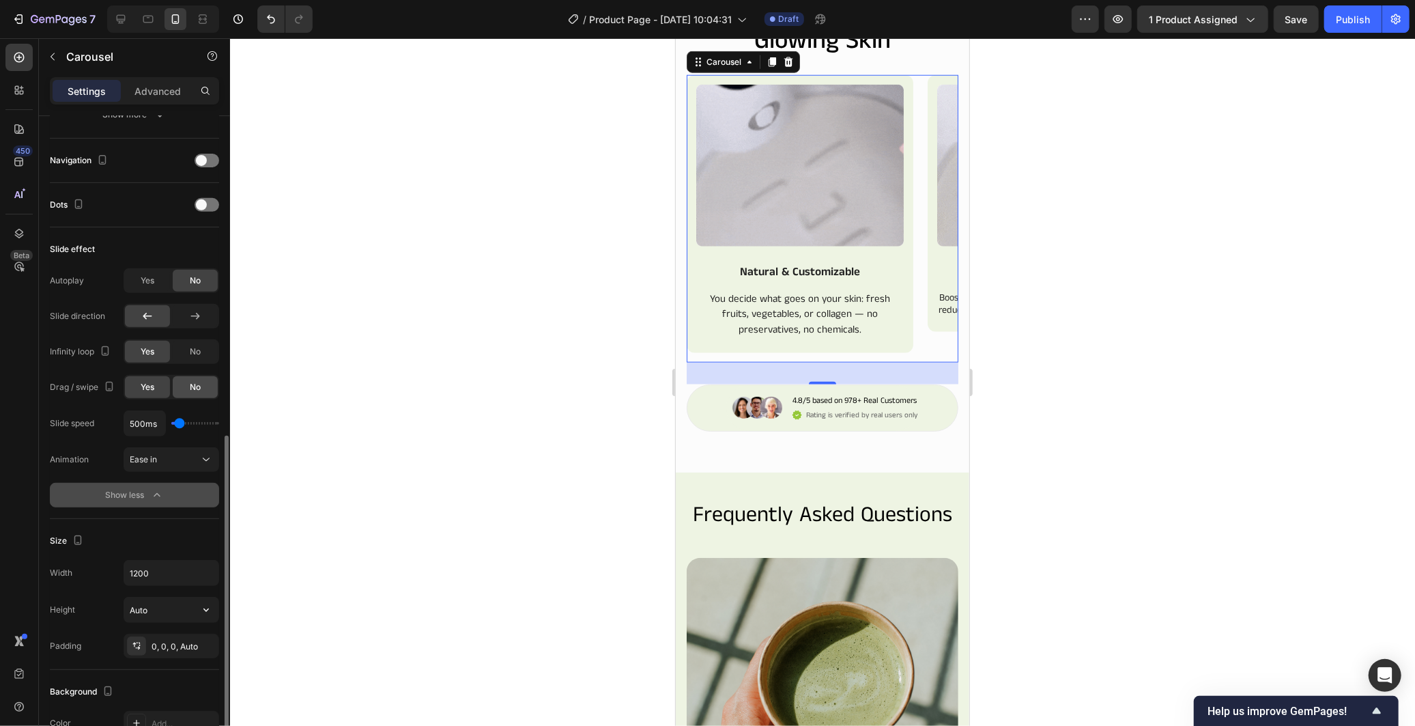
scroll to position [227, 0]
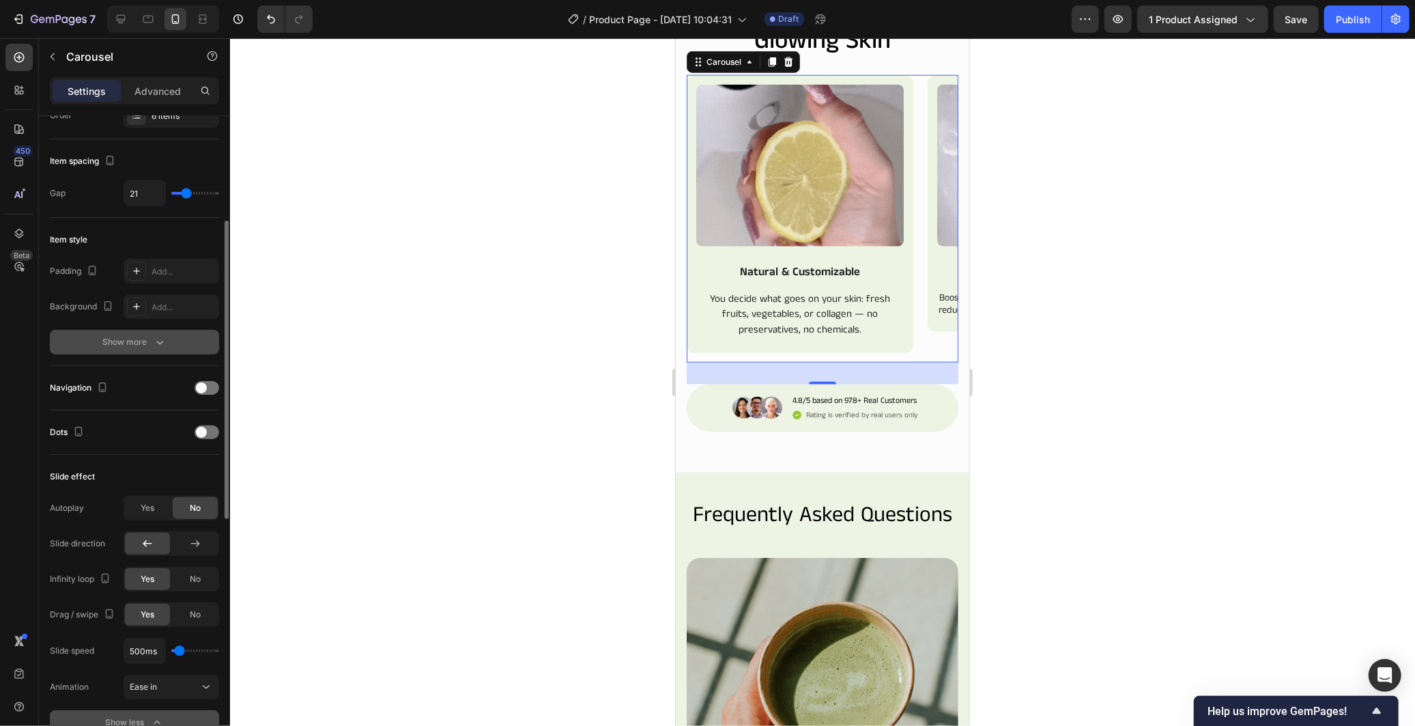
click at [148, 339] on div "Show more" at bounding box center [134, 342] width 63 height 14
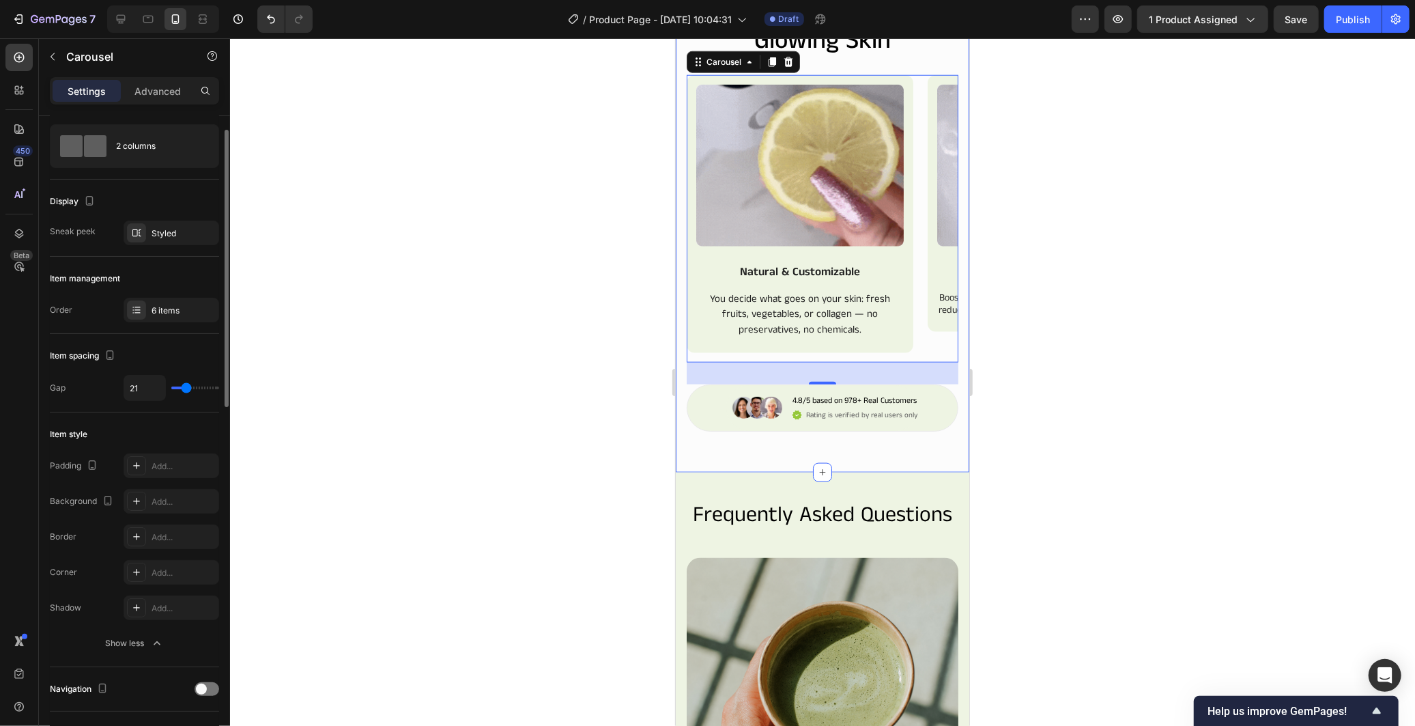
scroll to position [0, 0]
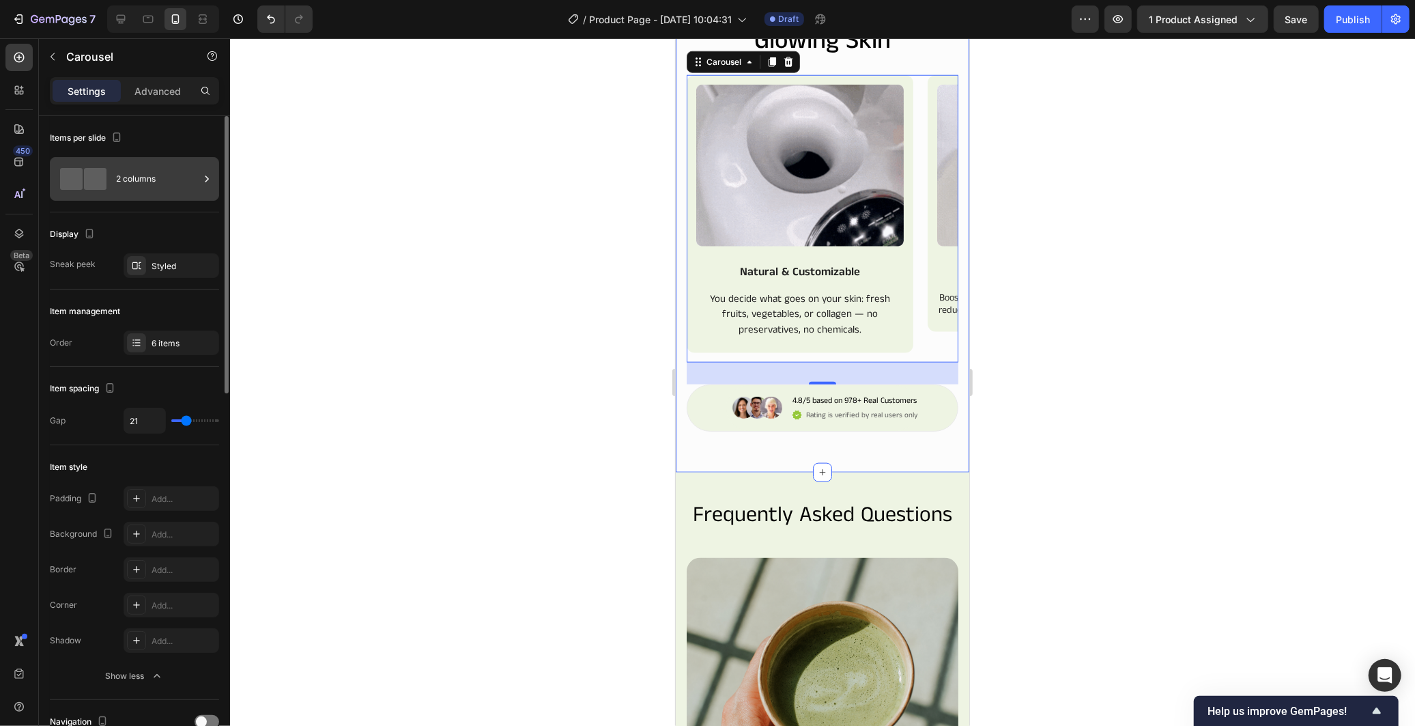
click at [178, 196] on div "2 columns" at bounding box center [134, 179] width 169 height 44
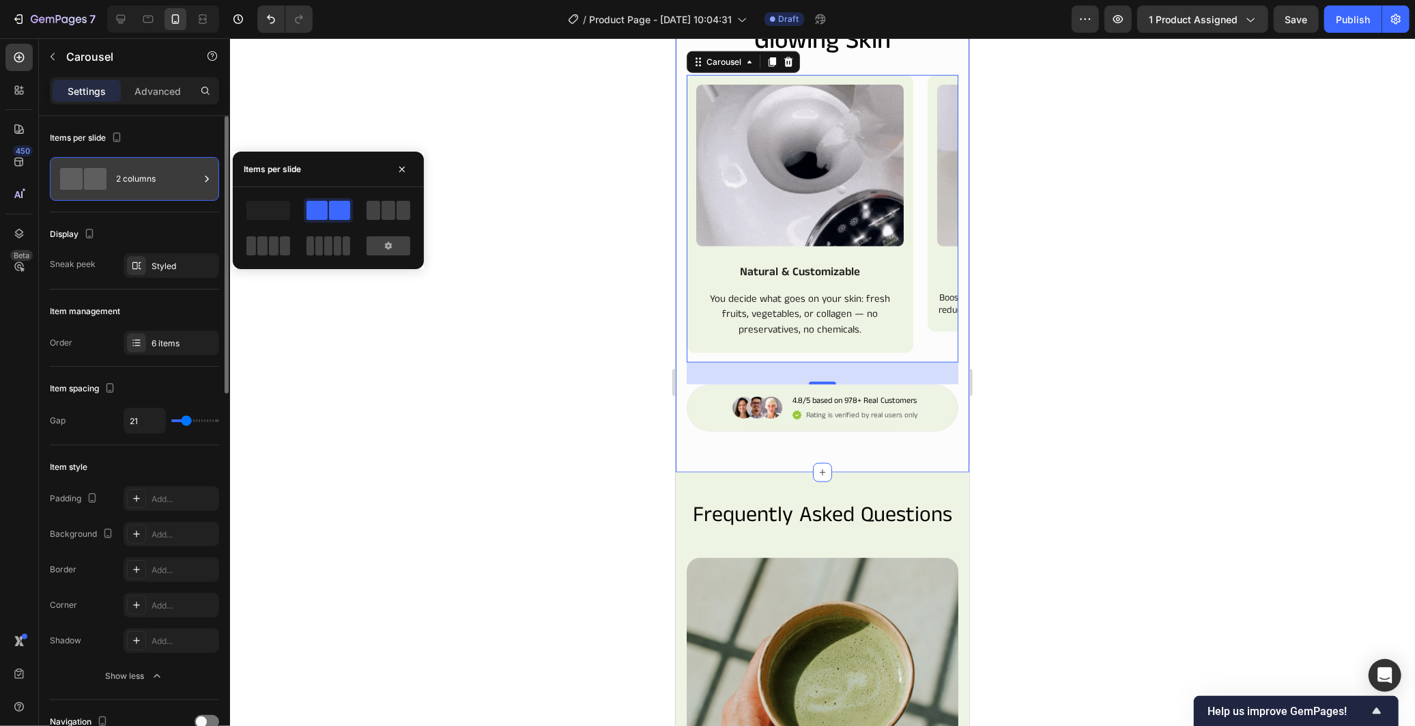
click at [178, 196] on div "2 columns" at bounding box center [134, 179] width 169 height 44
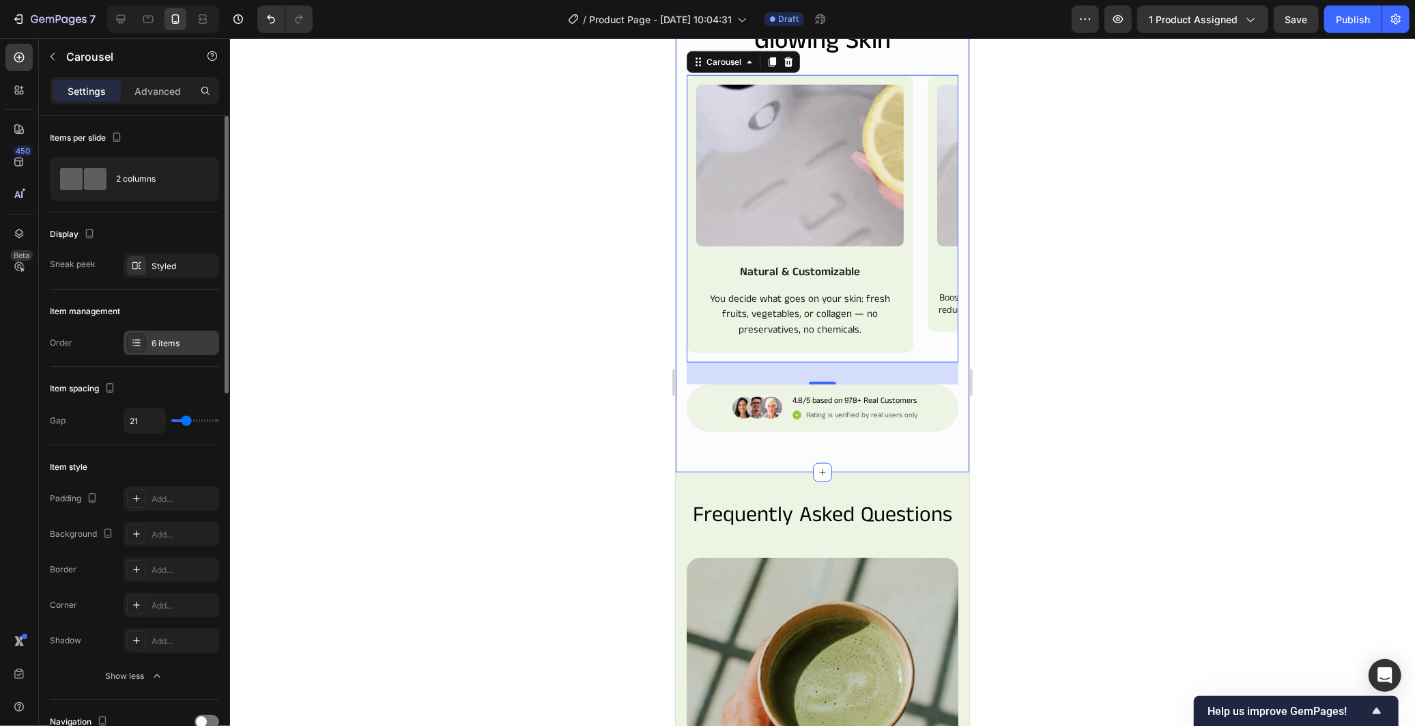
click at [187, 339] on div "6 items" at bounding box center [184, 343] width 64 height 12
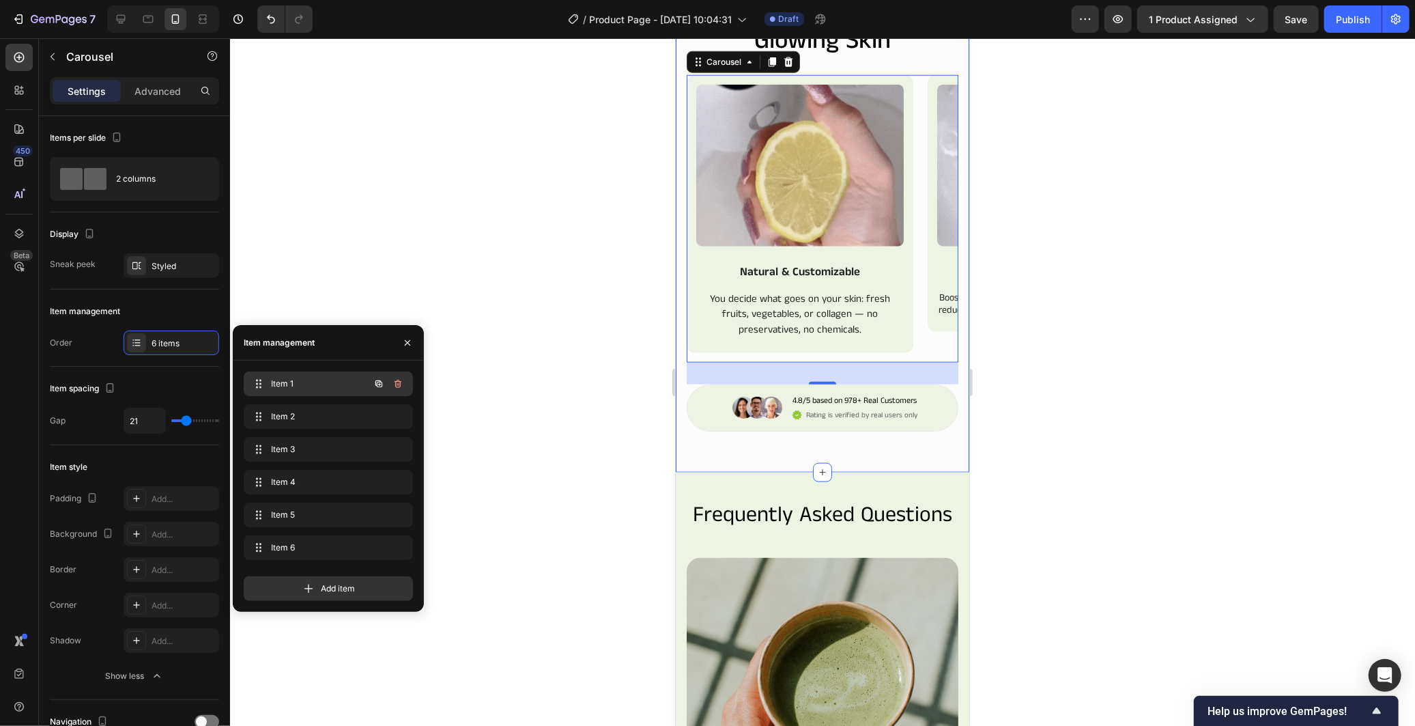
click at [321, 388] on span "Item 1" at bounding box center [309, 383] width 77 height 12
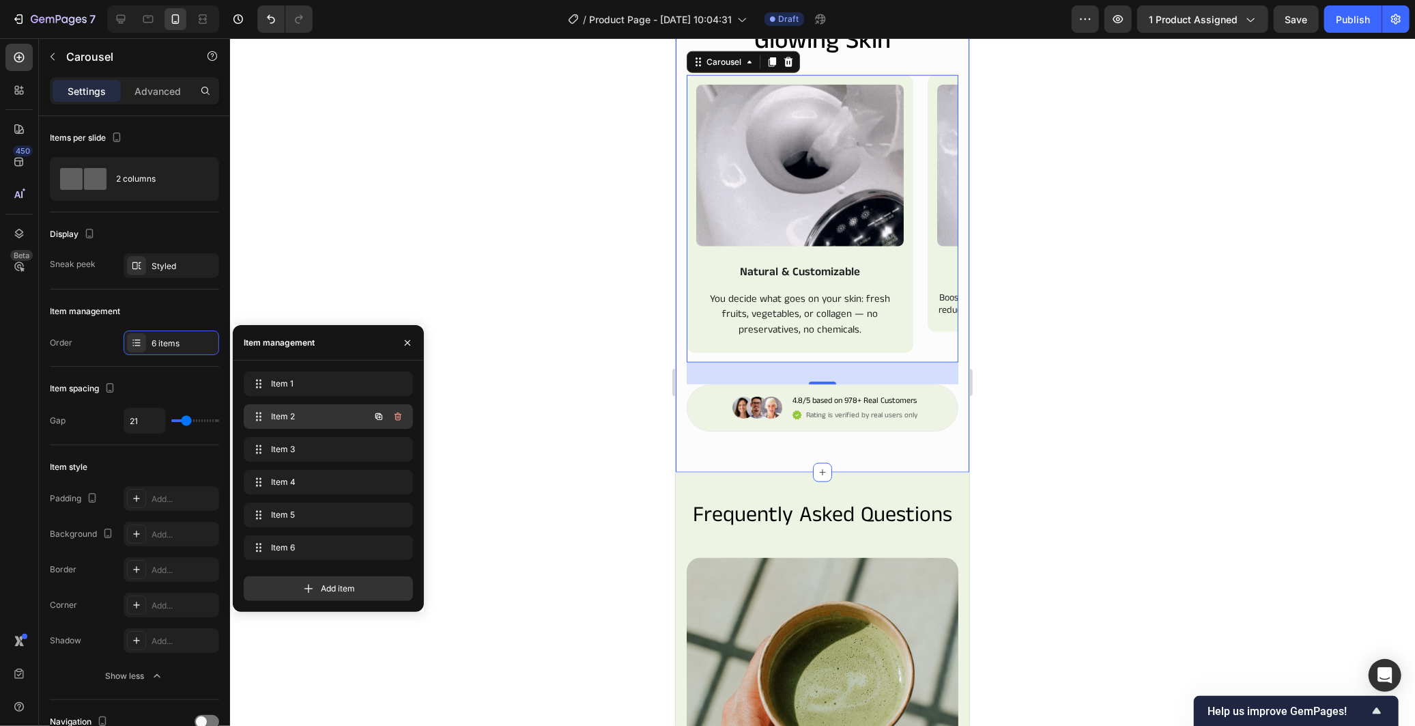
click at [324, 427] on div "Item 2 Item 2" at bounding box center [328, 416] width 169 height 25
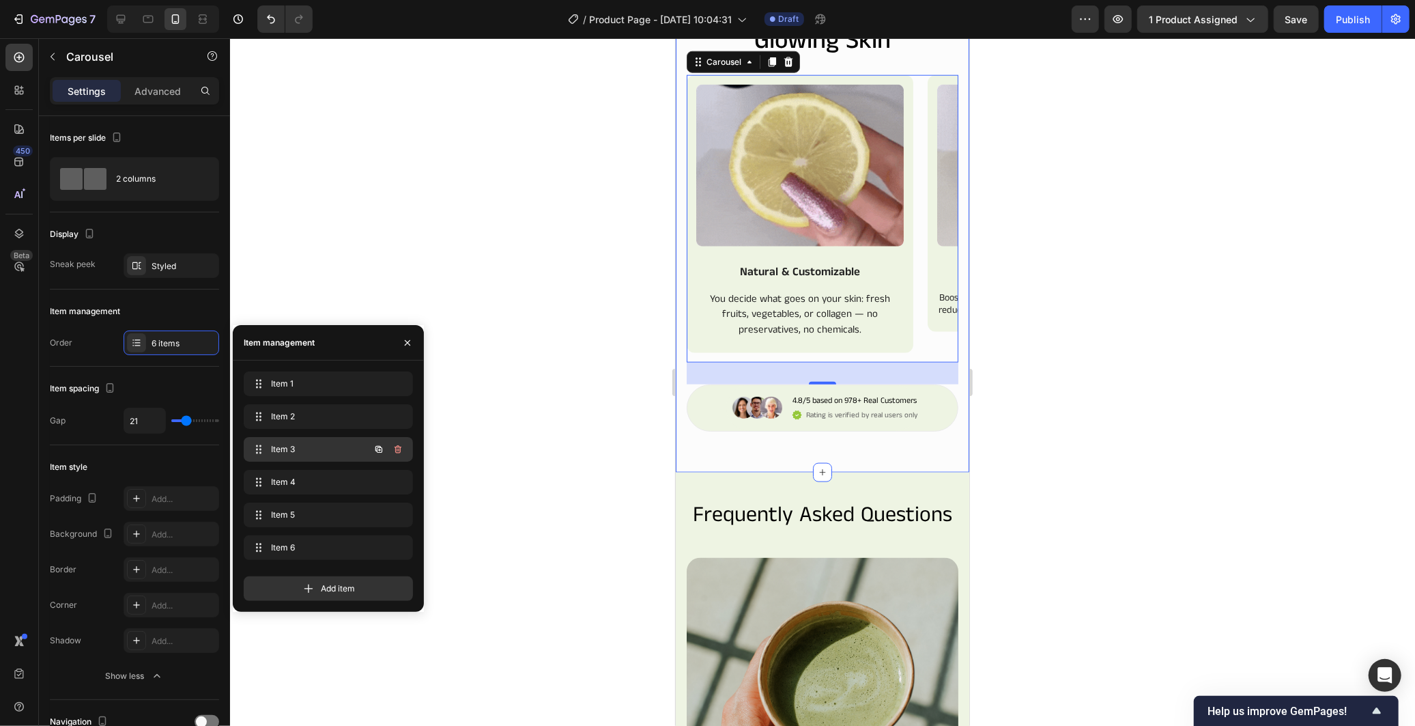
click at [325, 452] on span "Item 3" at bounding box center [309, 449] width 77 height 12
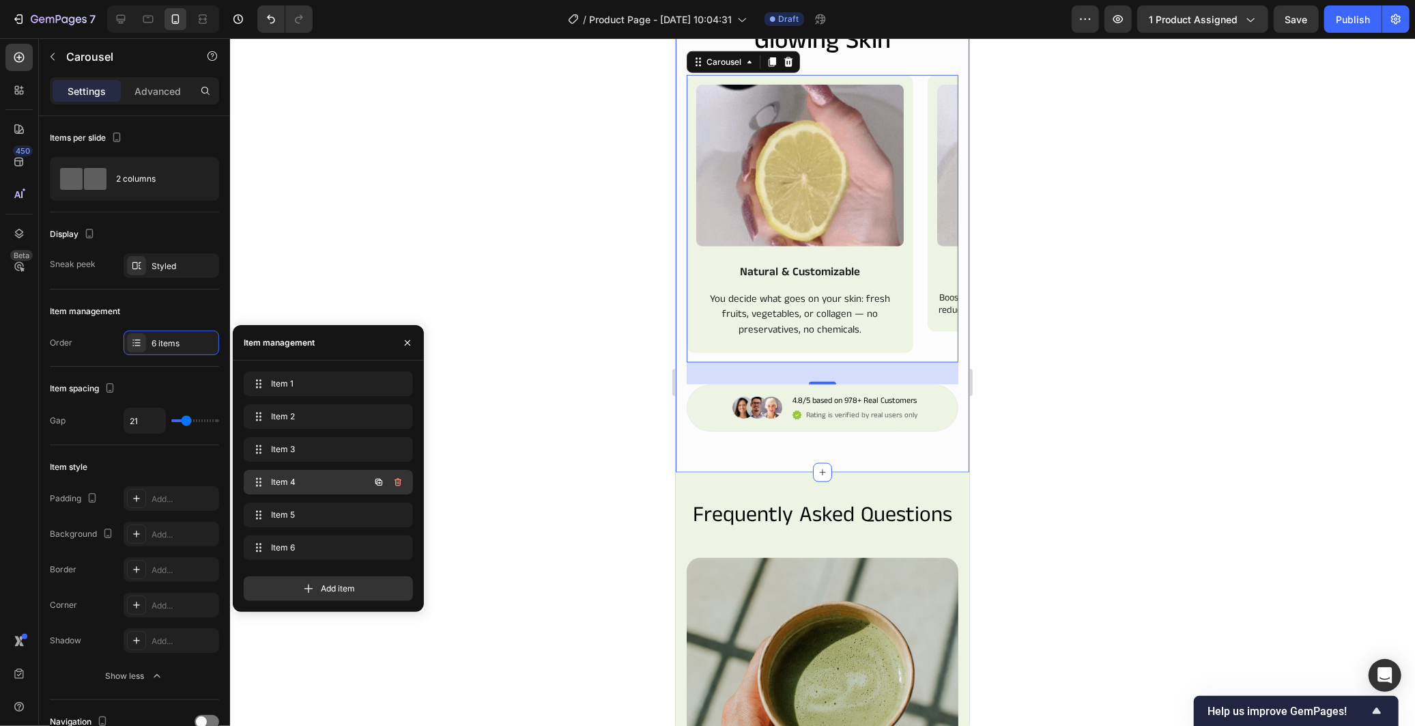
click at [332, 480] on span "Item 4" at bounding box center [309, 482] width 77 height 12
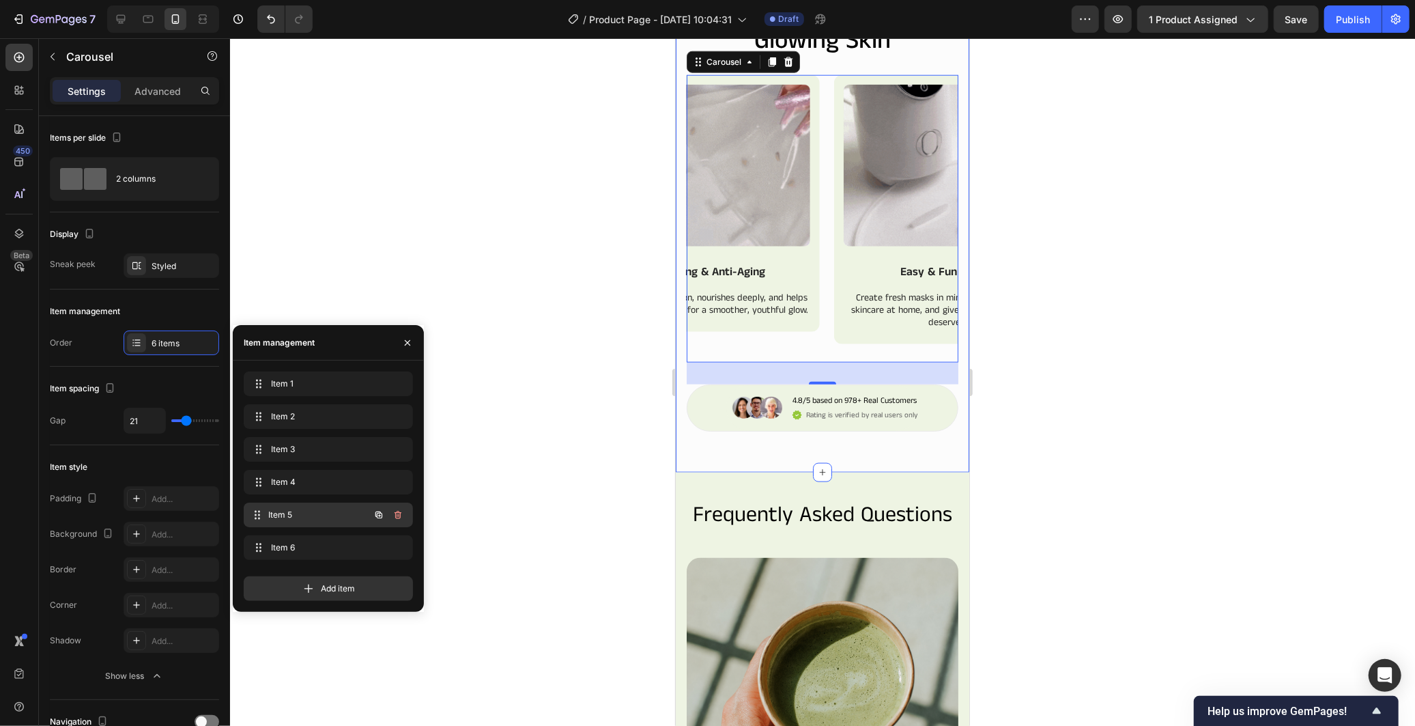
click at [337, 517] on span "Item 5" at bounding box center [318, 514] width 101 height 12
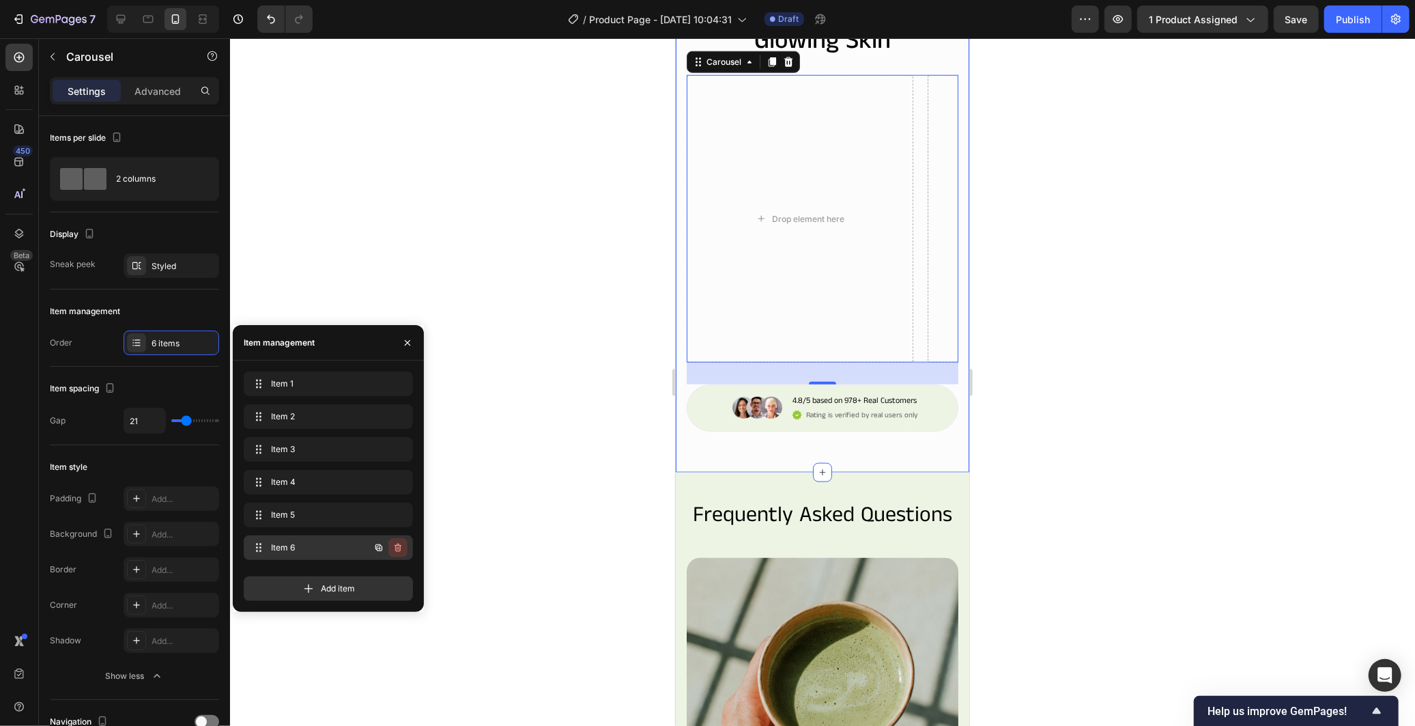
click at [393, 548] on icon "button" at bounding box center [397, 547] width 11 height 11
click at [392, 547] on div "Delete" at bounding box center [388, 547] width 25 height 12
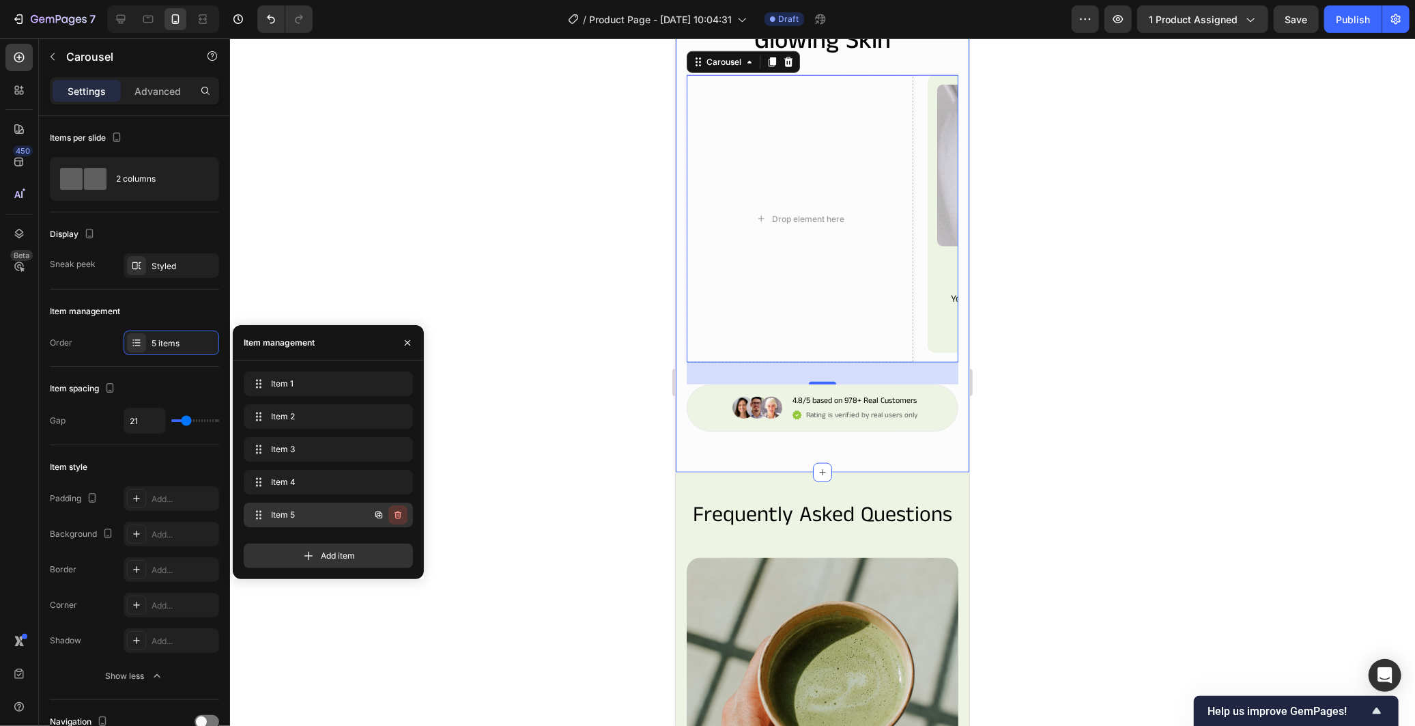
click at [397, 517] on icon "button" at bounding box center [398, 515] width 7 height 8
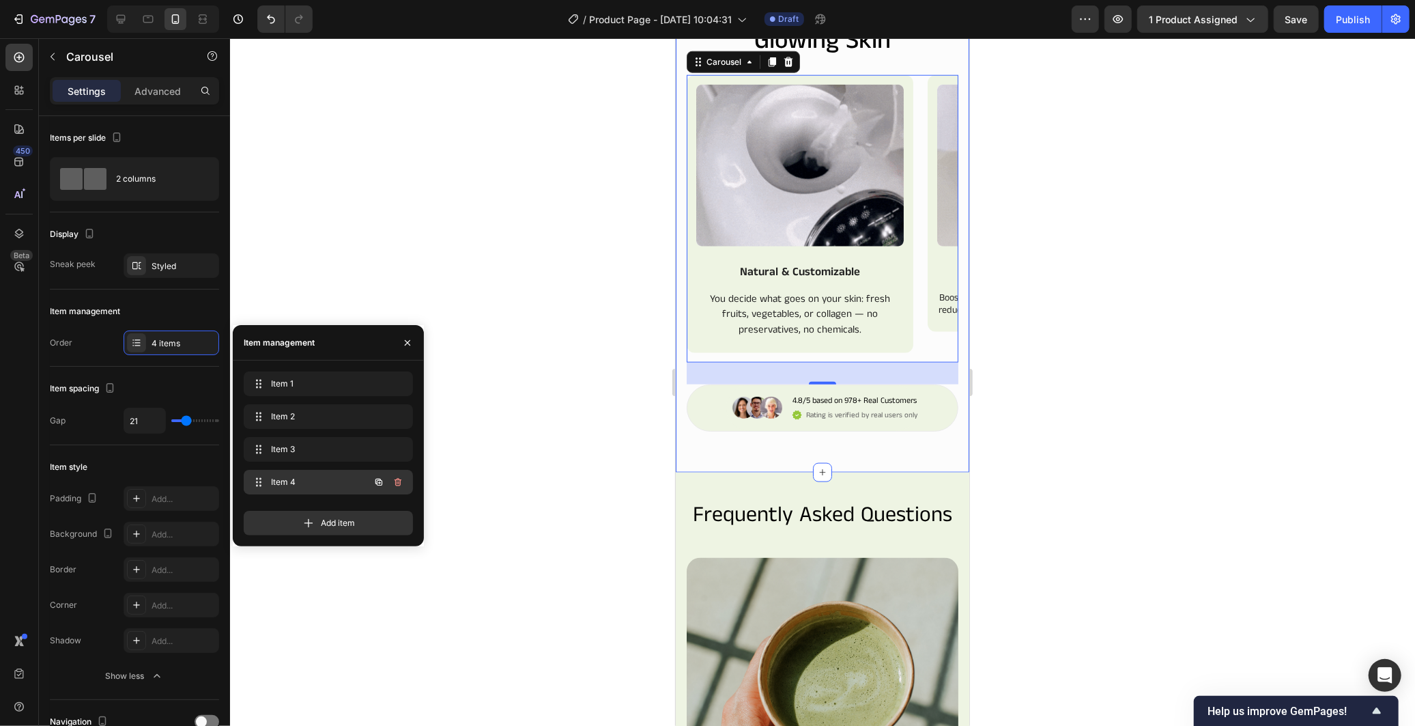
click at [397, 480] on icon "button" at bounding box center [398, 482] width 7 height 8
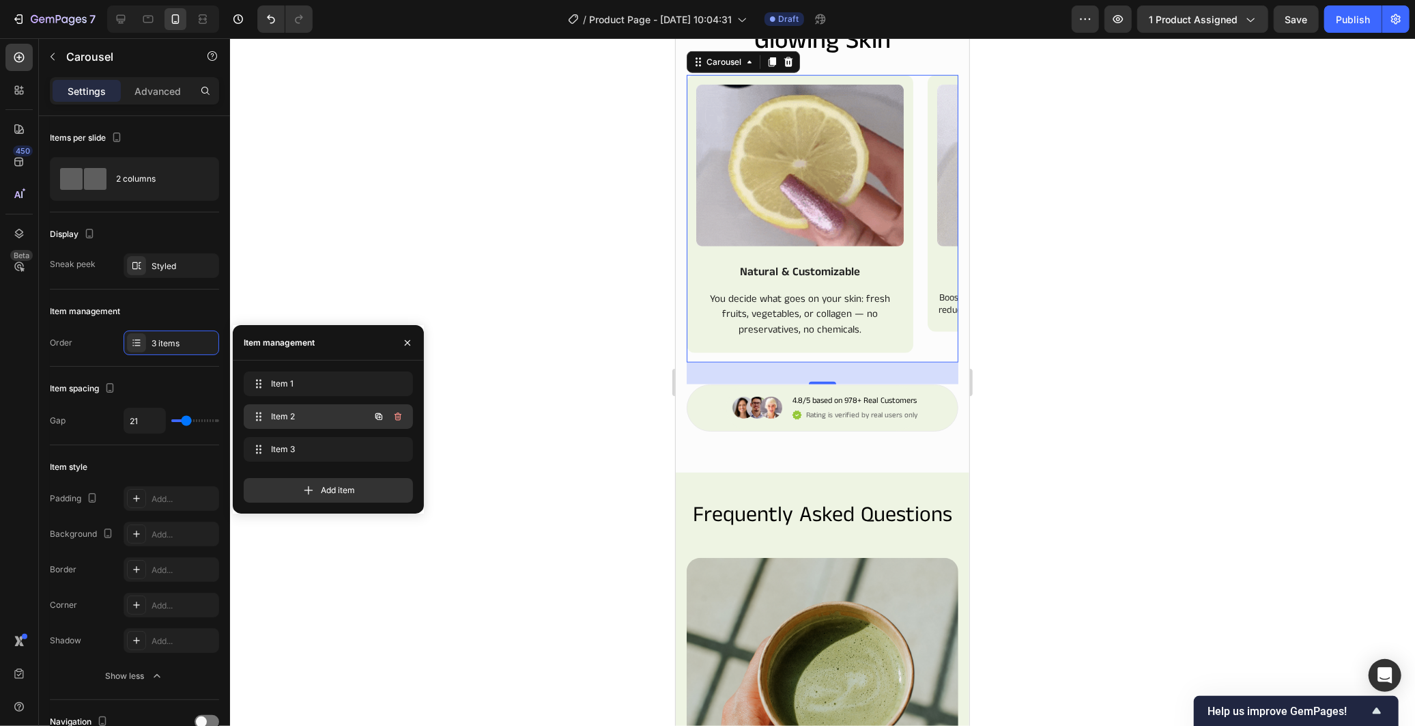
click at [337, 419] on span "Item 2" at bounding box center [309, 416] width 77 height 12
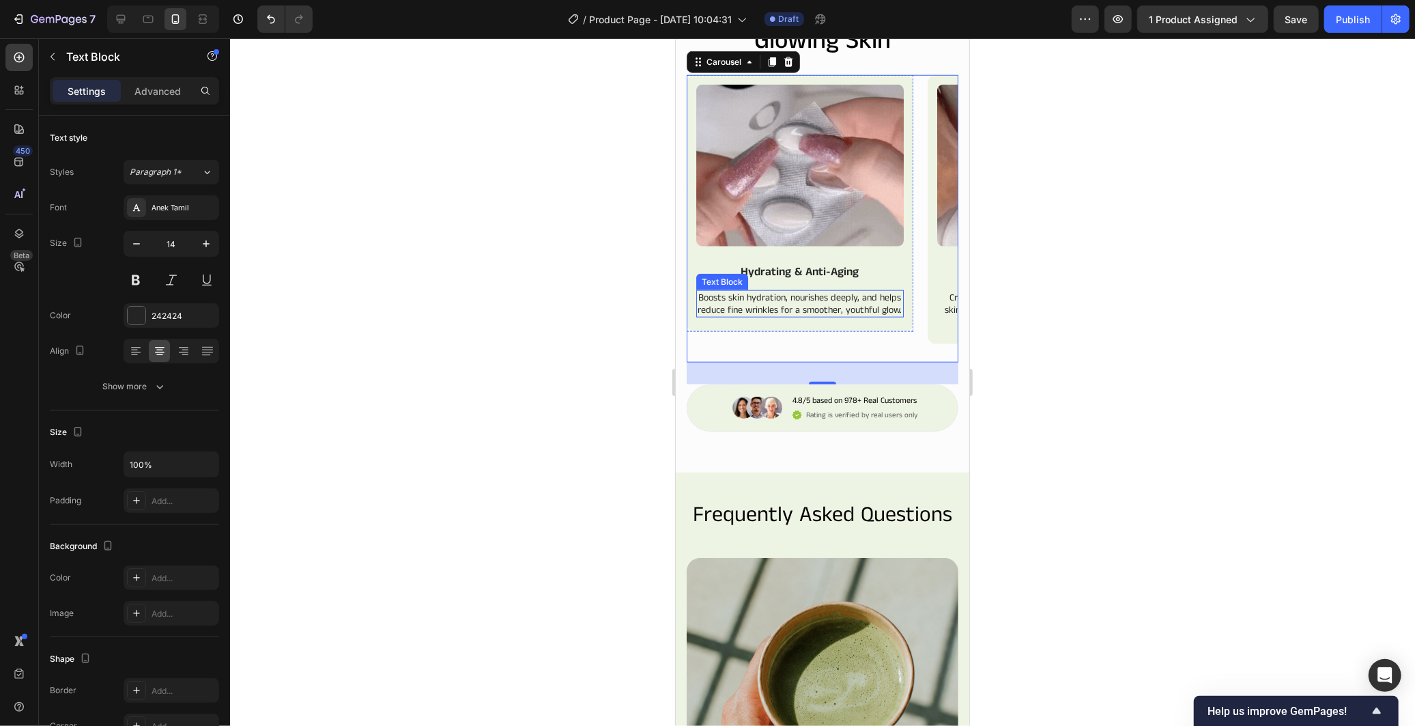
click at [752, 315] on p "Boosts skin hydration, nourishes deeply, and helps reduce fine wrinkles for a s…" at bounding box center [799, 303] width 205 height 25
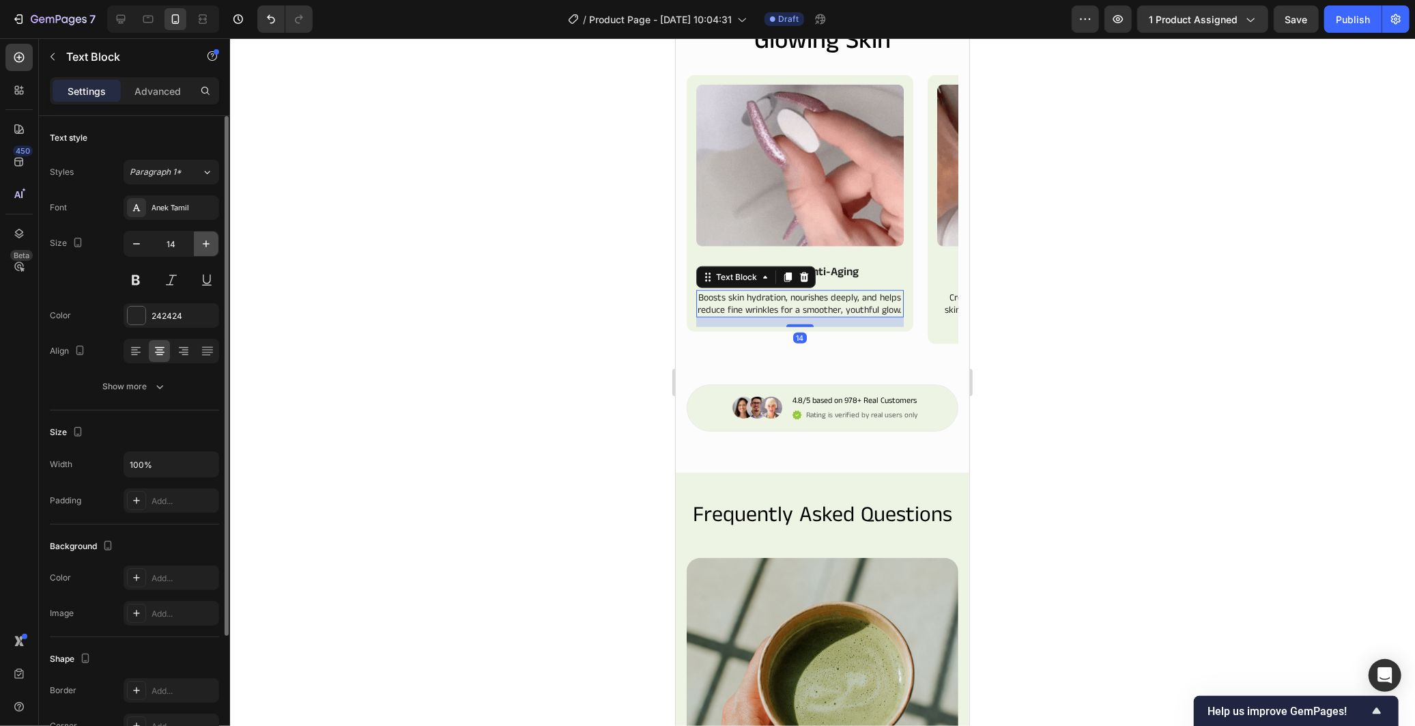
click at [197, 248] on button "button" at bounding box center [206, 243] width 25 height 25
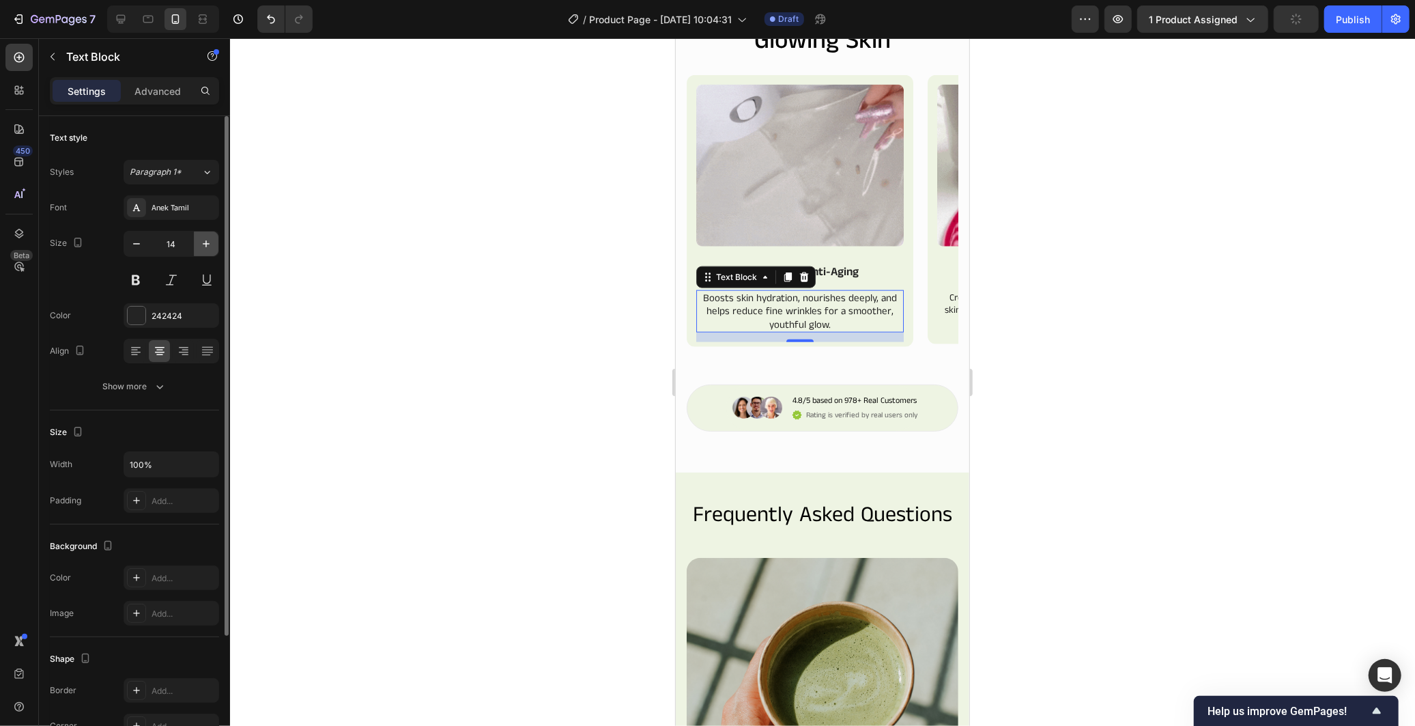
type input "15"
click at [166, 392] on button "Show more" at bounding box center [134, 386] width 169 height 25
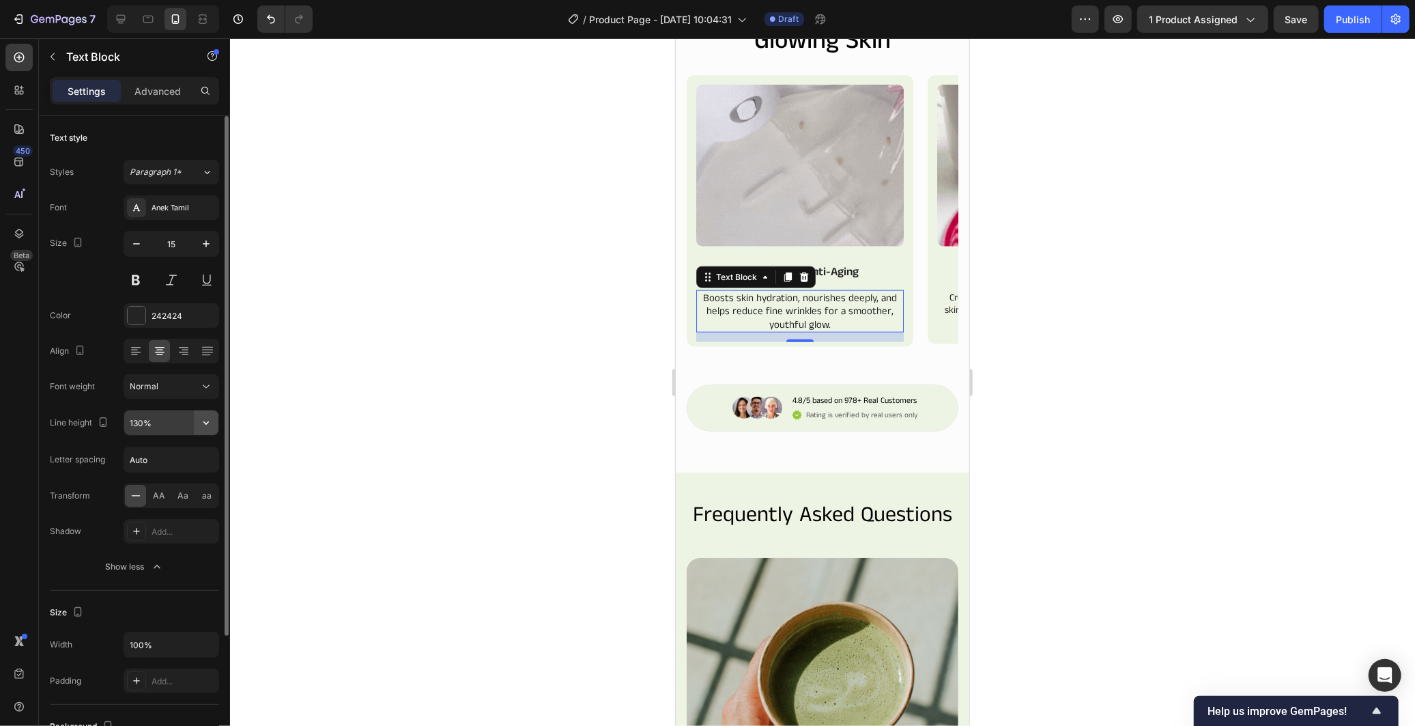
click at [205, 430] on button "button" at bounding box center [206, 422] width 25 height 25
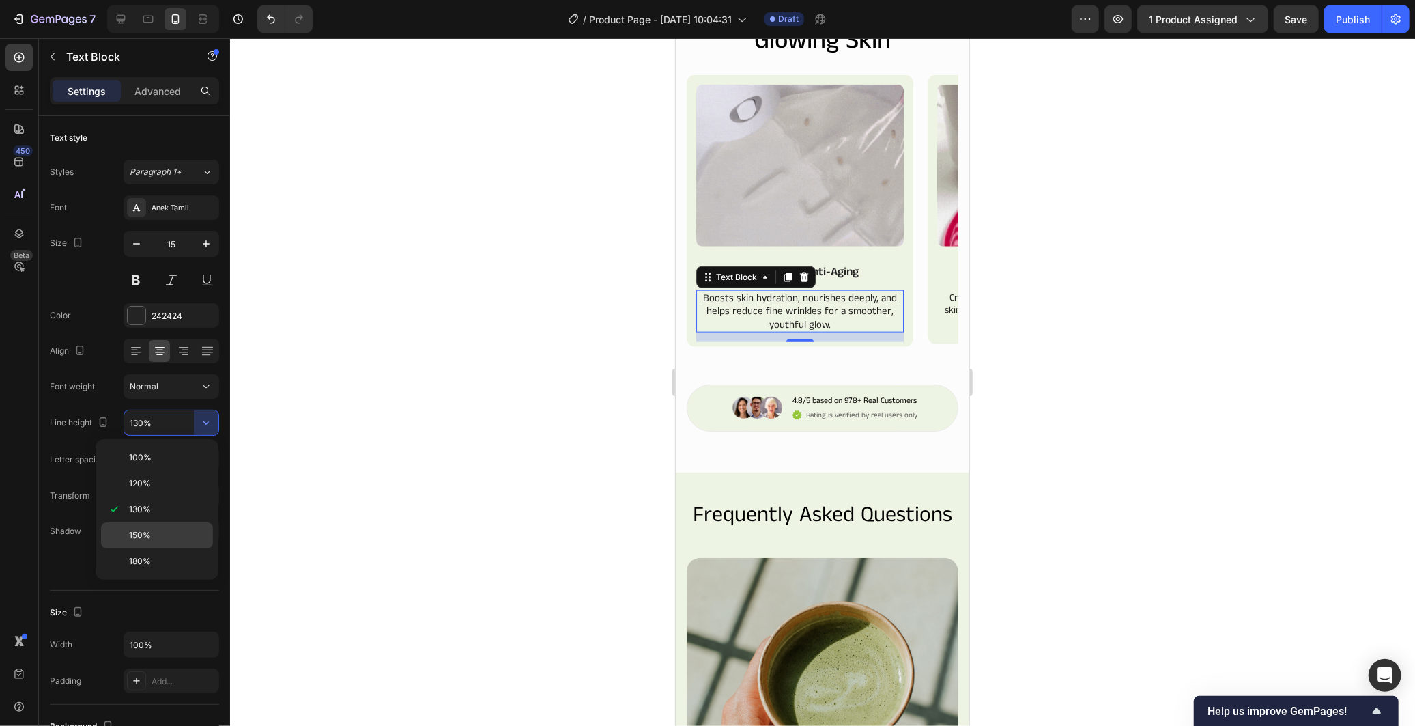
click at [144, 533] on span "150%" at bounding box center [140, 535] width 22 height 12
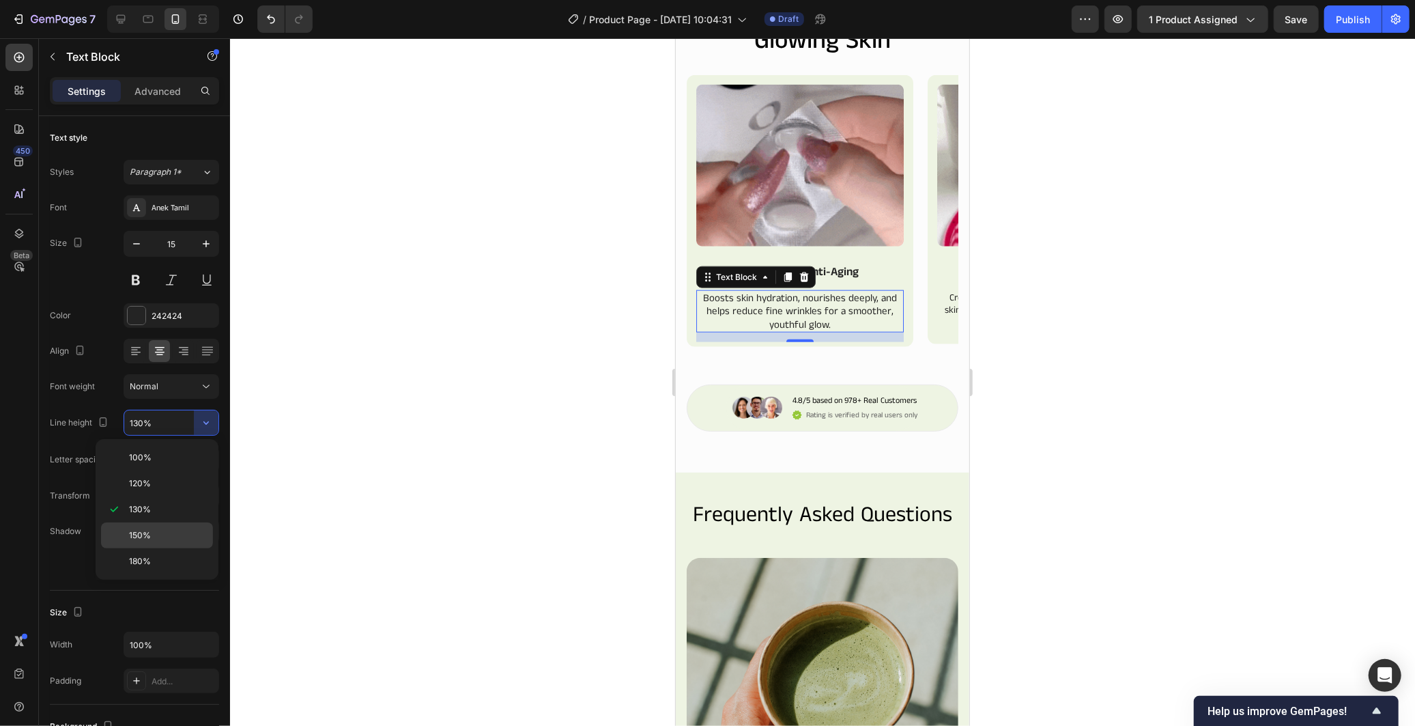
type input "150%"
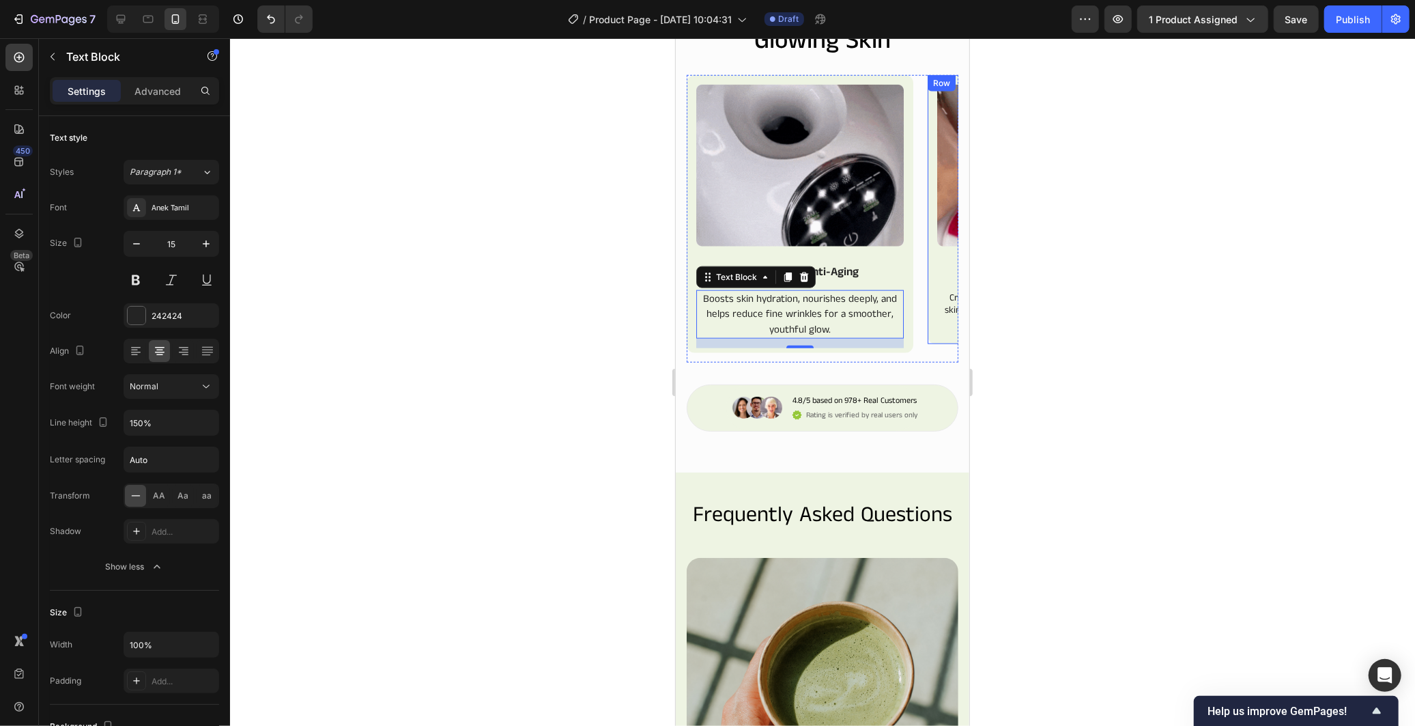
click at [929, 343] on div "Image Easy & Fun to Use Text Block Create fresh masks in minutes, enjoy spa-lik…" at bounding box center [1040, 208] width 227 height 269
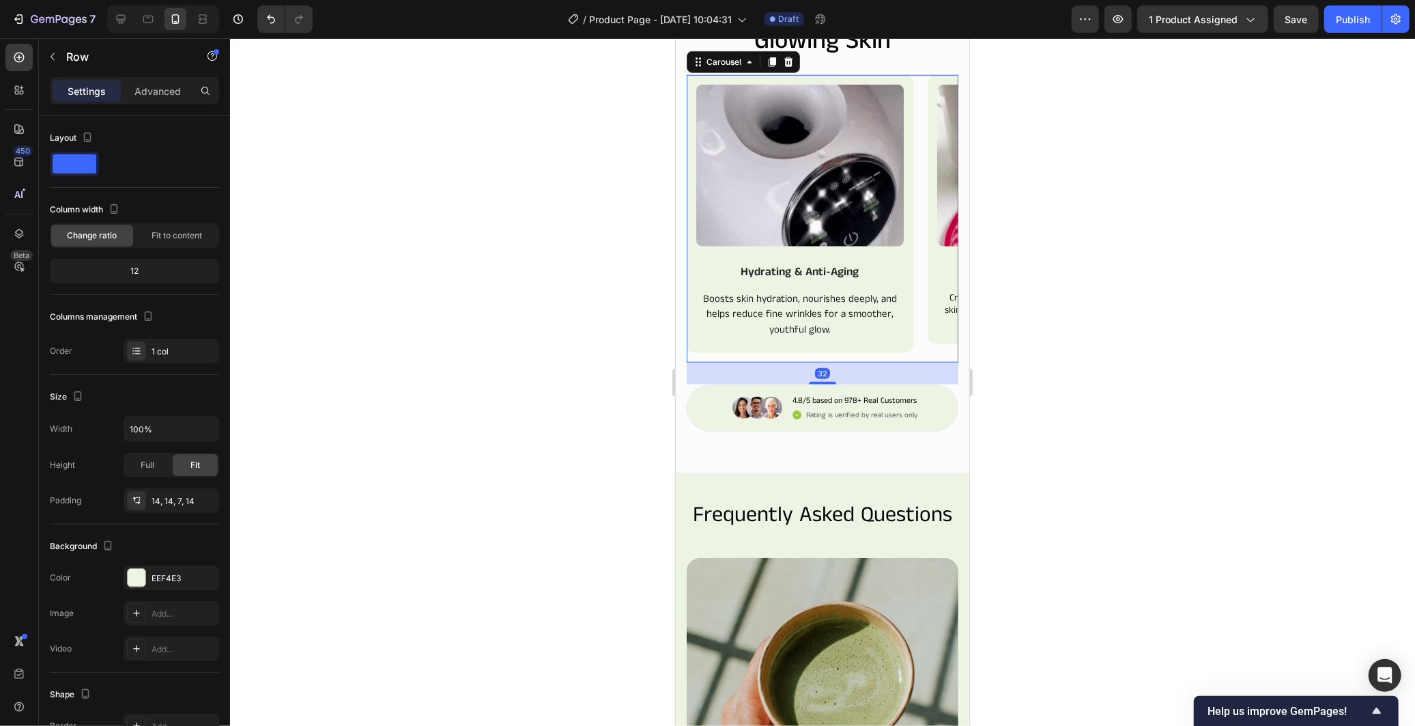
click at [916, 362] on div "Image Natural & Customizable Text Block You decide what goes on your skin: fres…" at bounding box center [822, 217] width 272 height 287
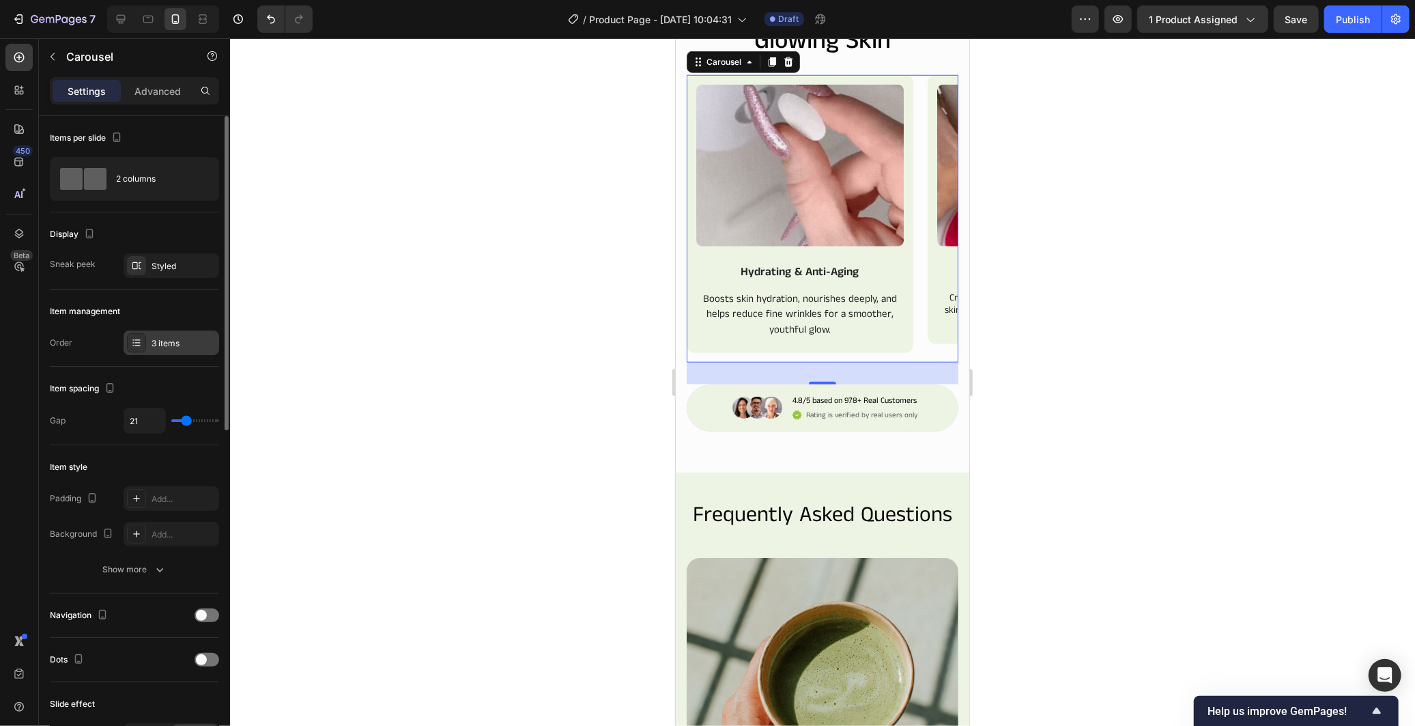
click at [169, 352] on div "3 items" at bounding box center [172, 342] width 96 height 25
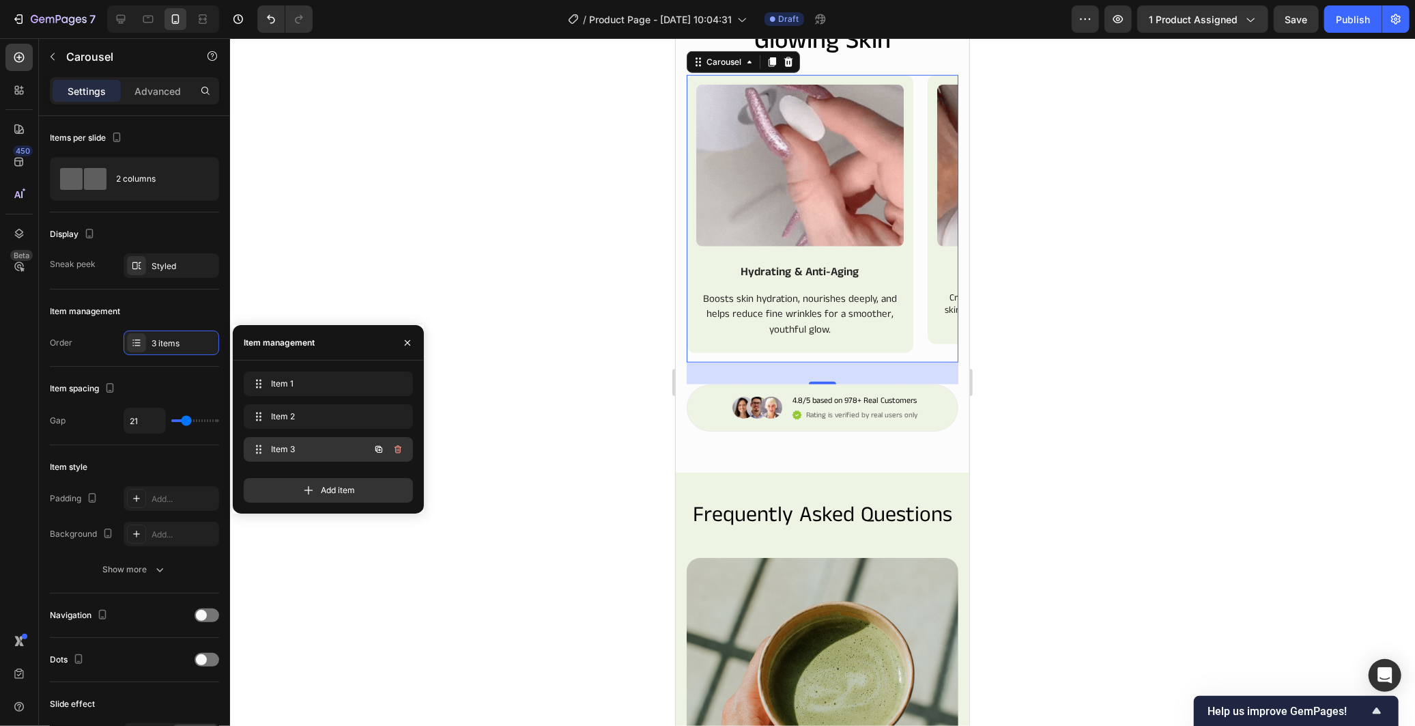
click at [321, 452] on span "Item 3" at bounding box center [309, 449] width 77 height 12
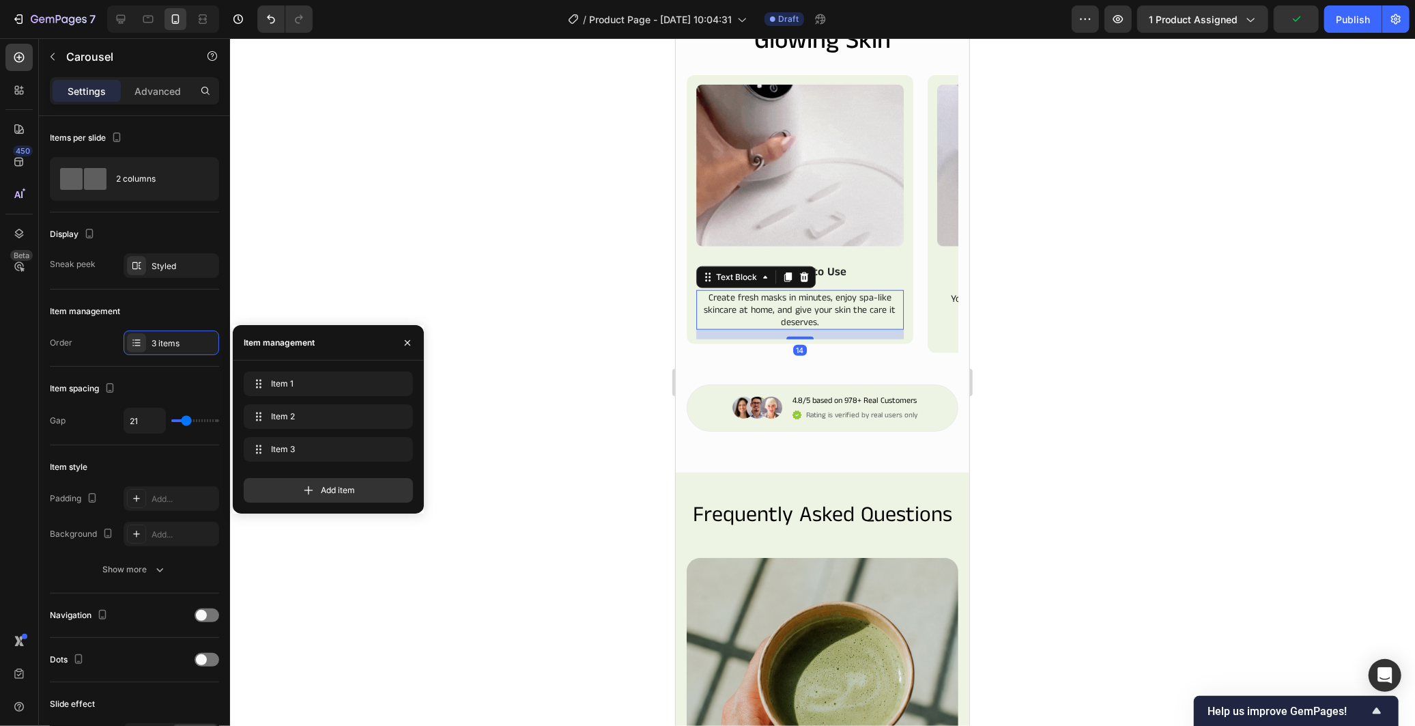
click at [850, 328] on p "Create fresh masks in minutes, enjoy spa-like skincare at home, and give your s…" at bounding box center [799, 310] width 205 height 38
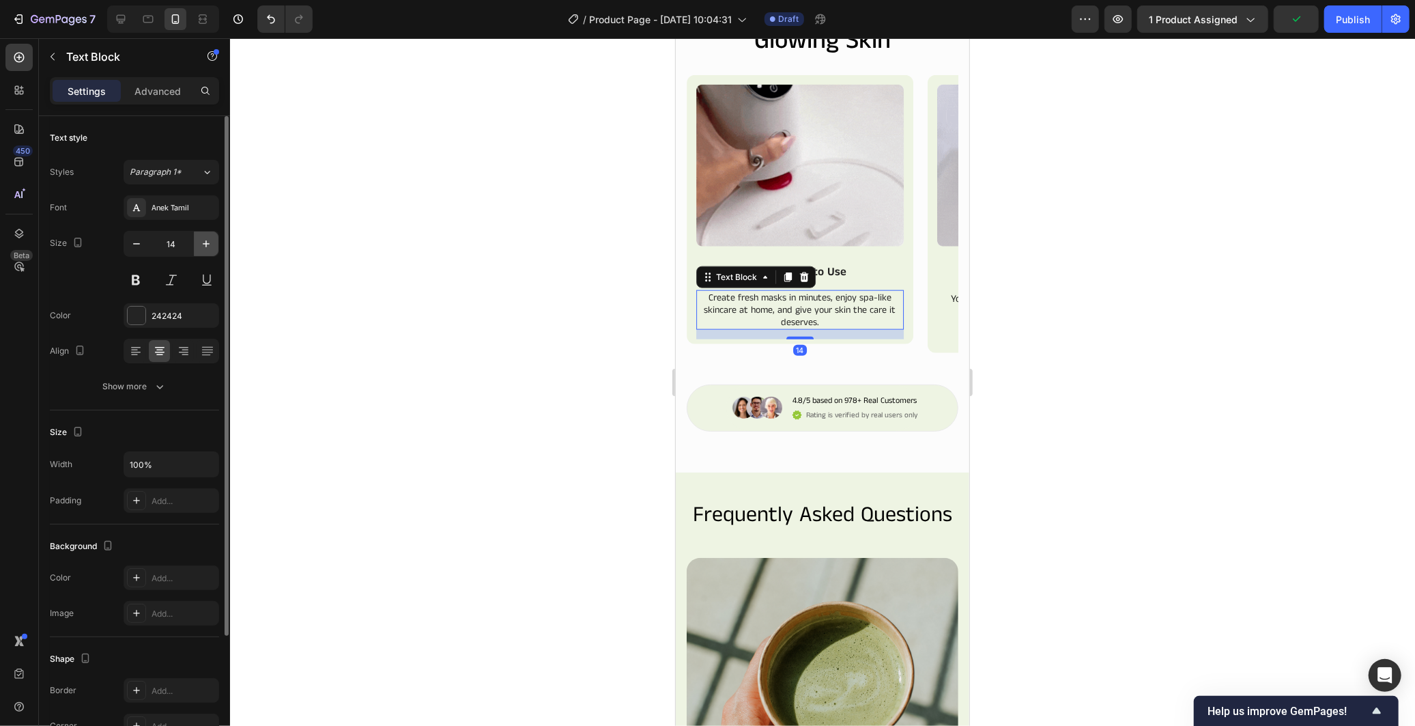
click at [210, 242] on icon "button" at bounding box center [206, 244] width 14 height 14
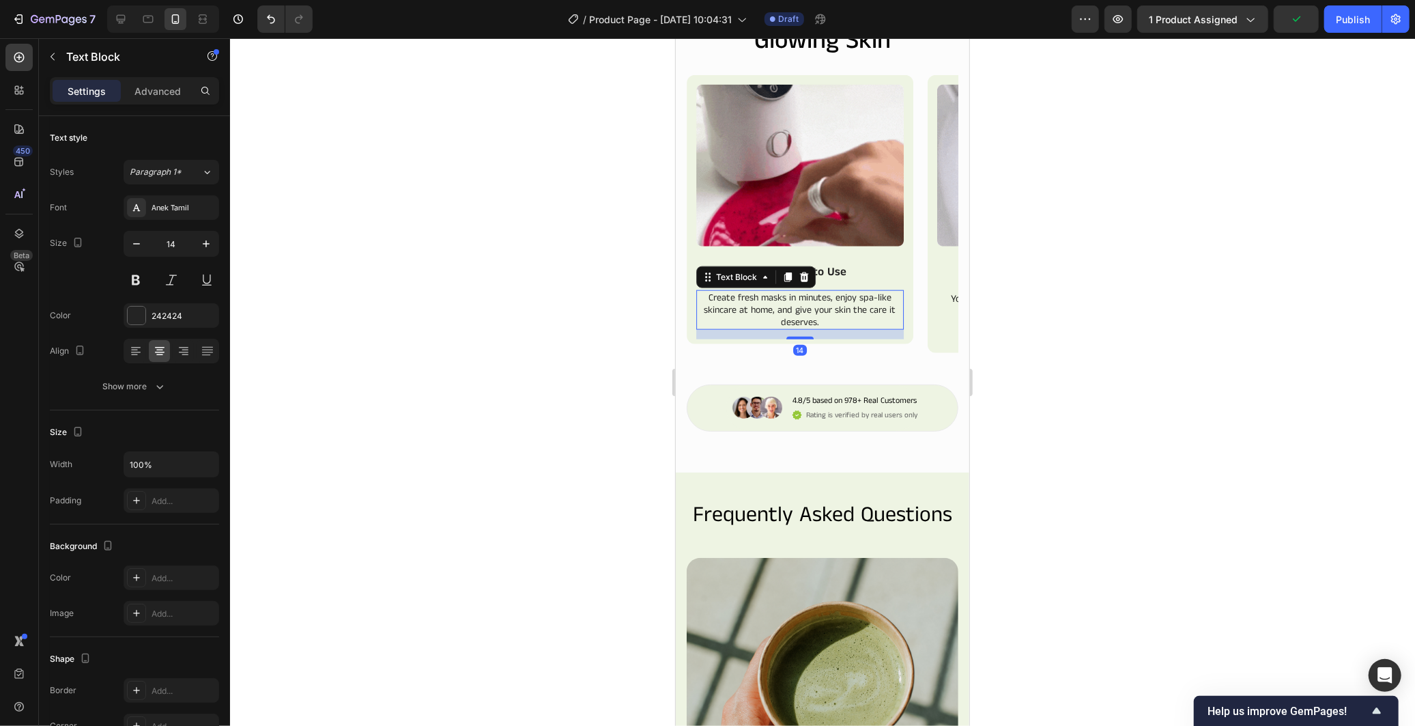
type input "15"
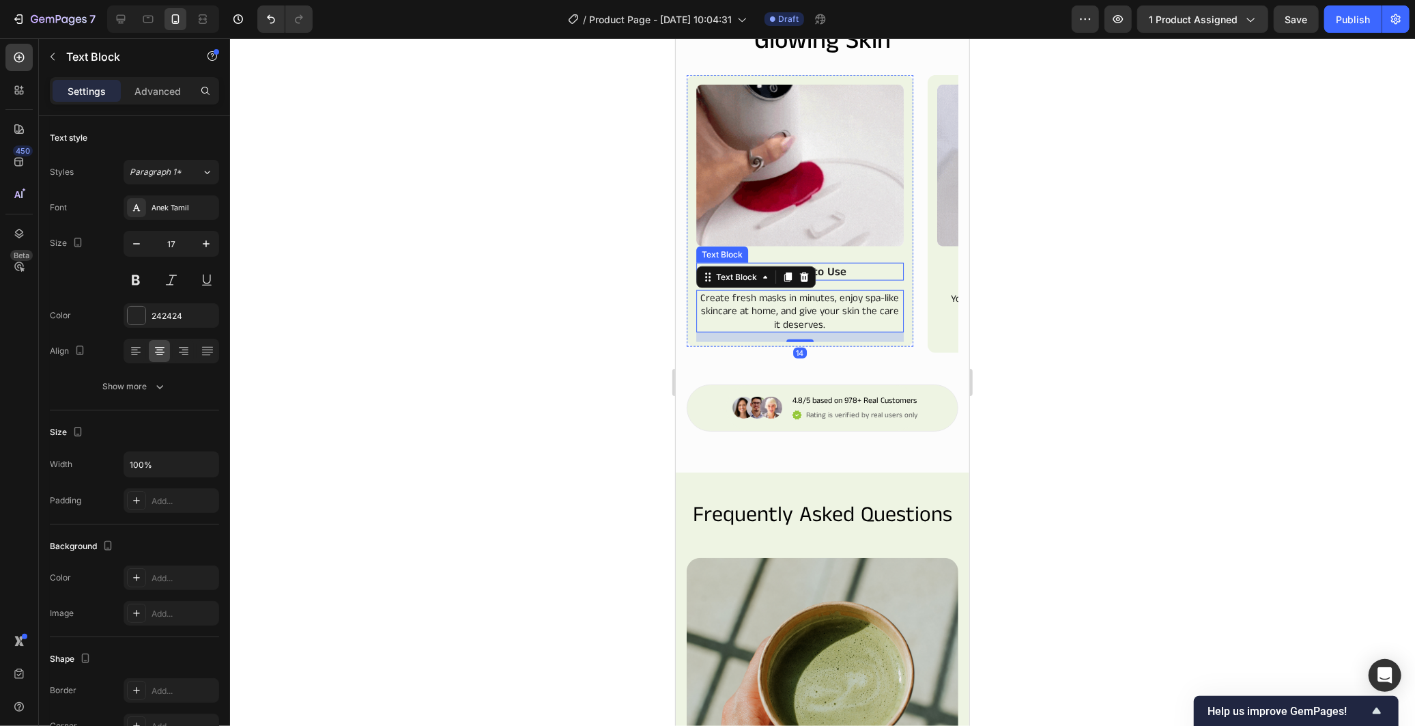
click at [835, 278] on p "Easy & Fun to Use" at bounding box center [799, 270] width 205 height 15
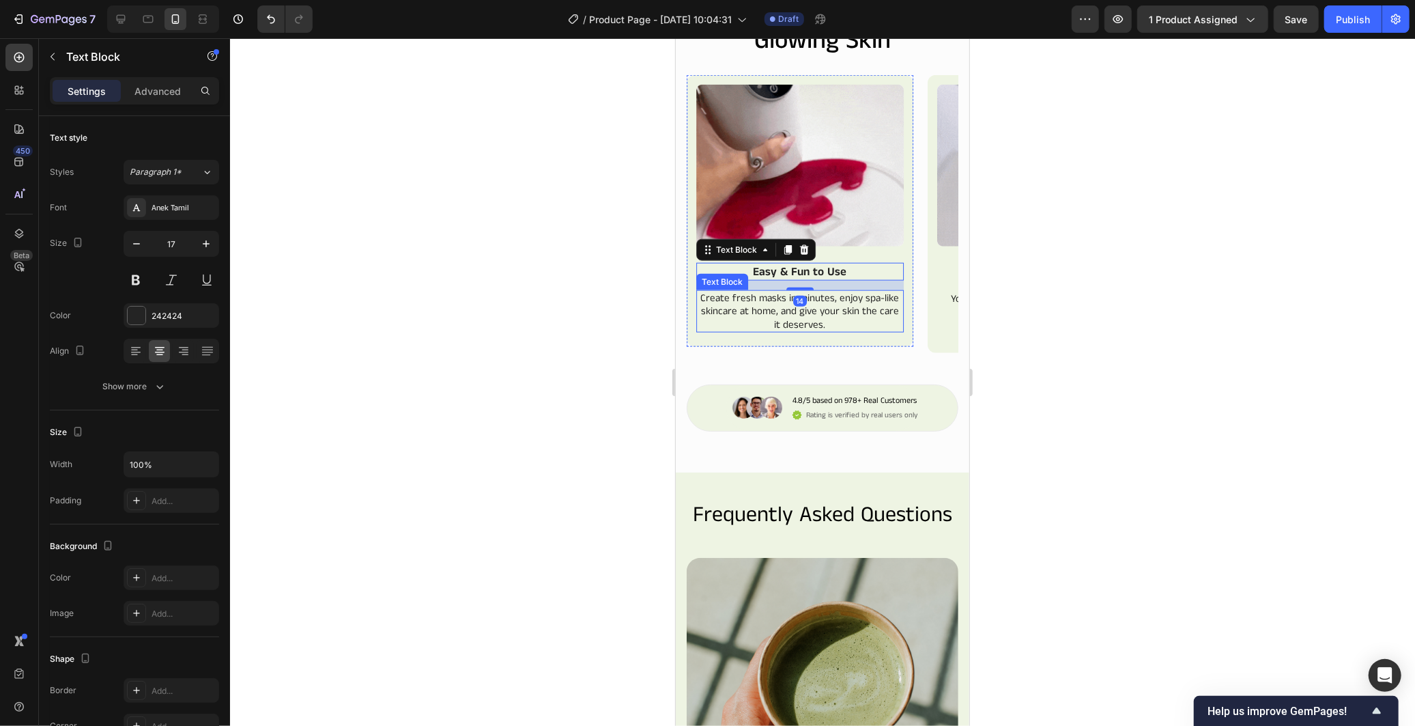
click at [796, 331] on p "Create fresh masks in minutes, enjoy spa-like skincare at home, and give your s…" at bounding box center [799, 311] width 205 height 40
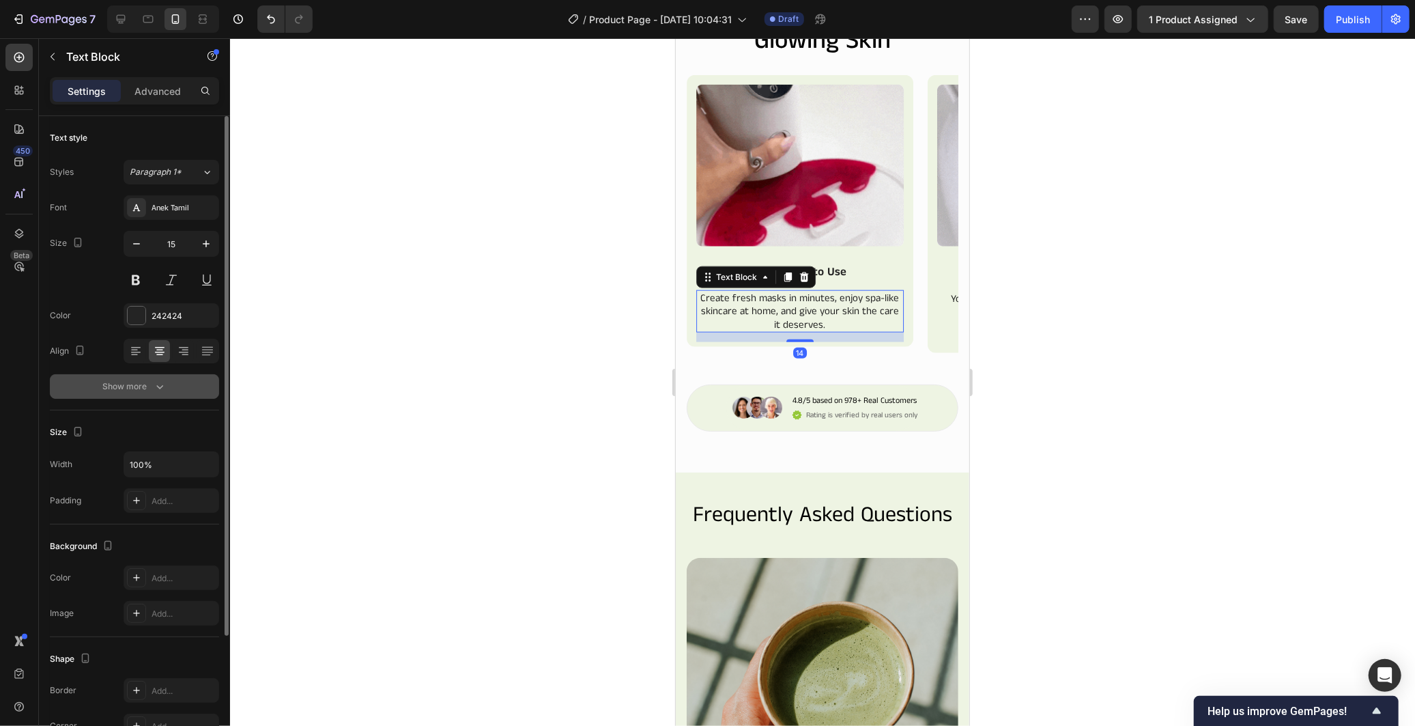
click at [141, 377] on button "Show more" at bounding box center [134, 386] width 169 height 25
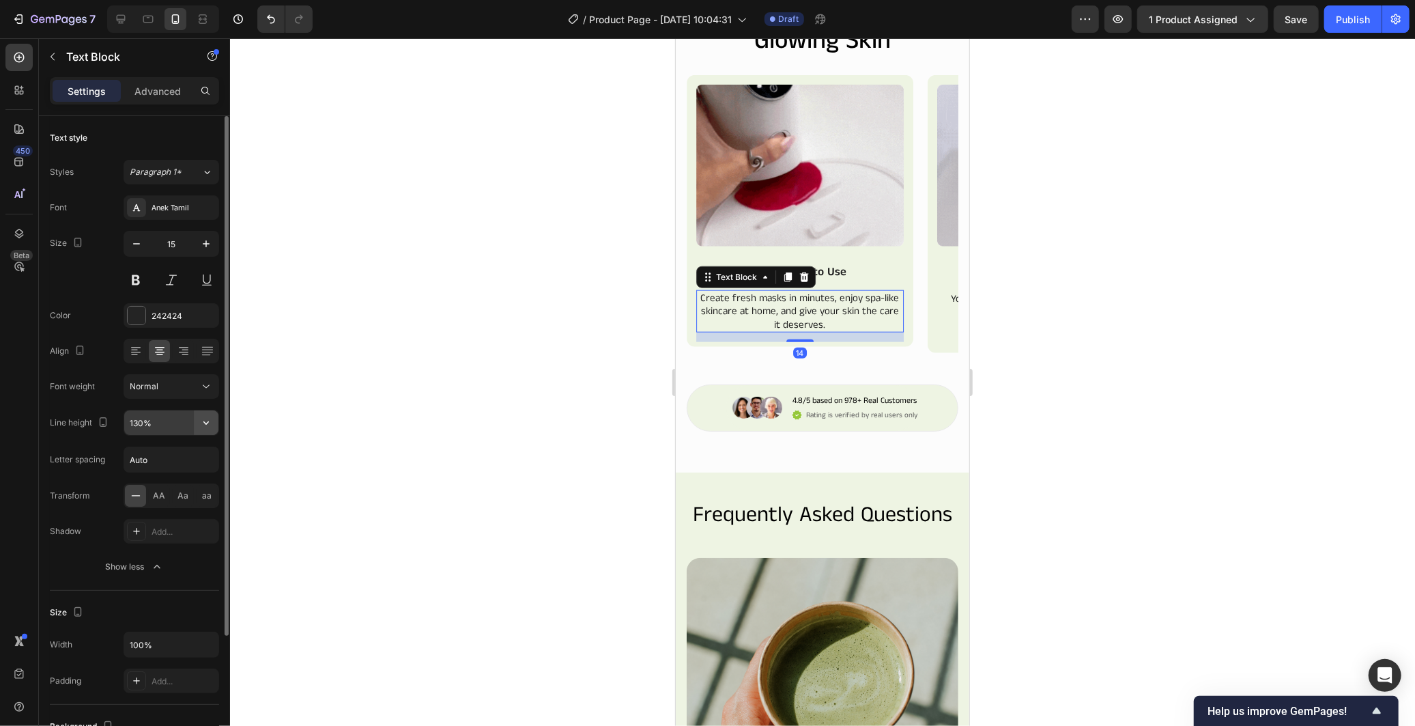
click at [203, 420] on icon "button" at bounding box center [206, 423] width 14 height 14
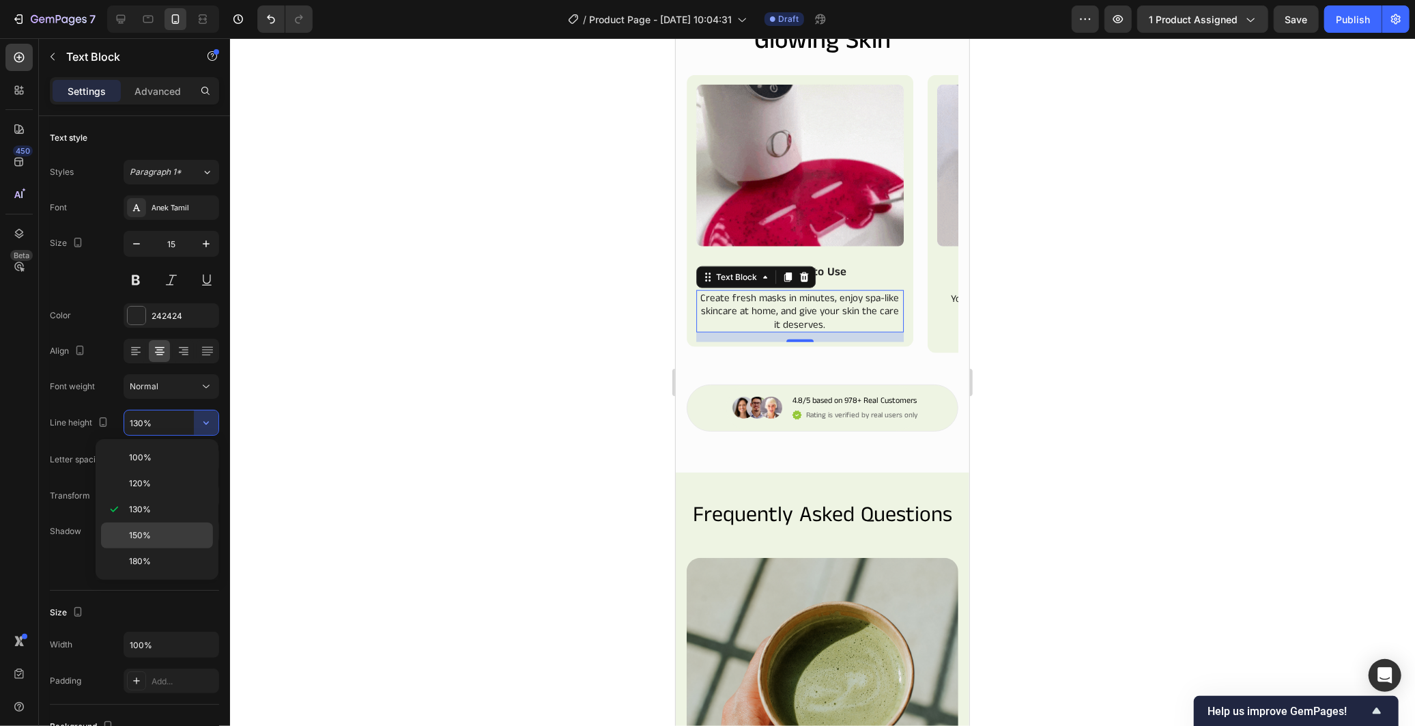
click at [160, 526] on div "150%" at bounding box center [157, 535] width 112 height 26
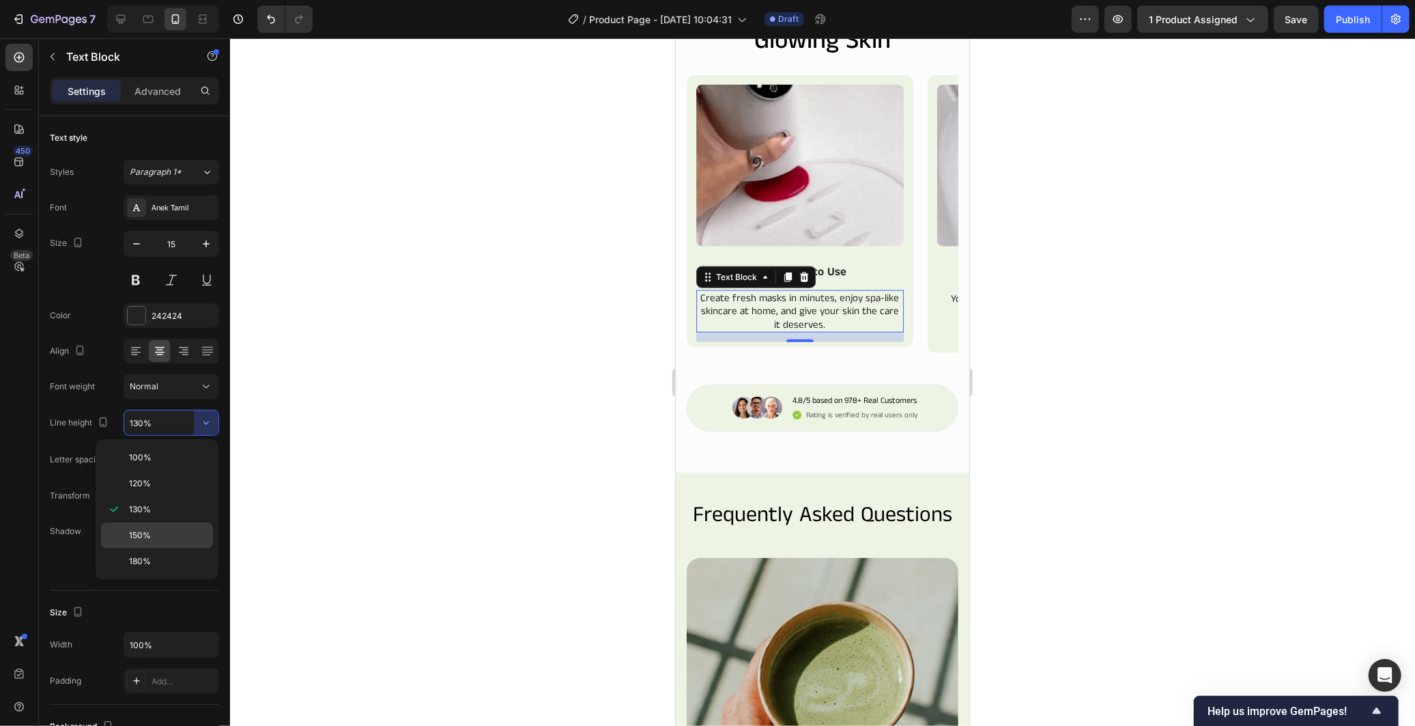
type input "150%"
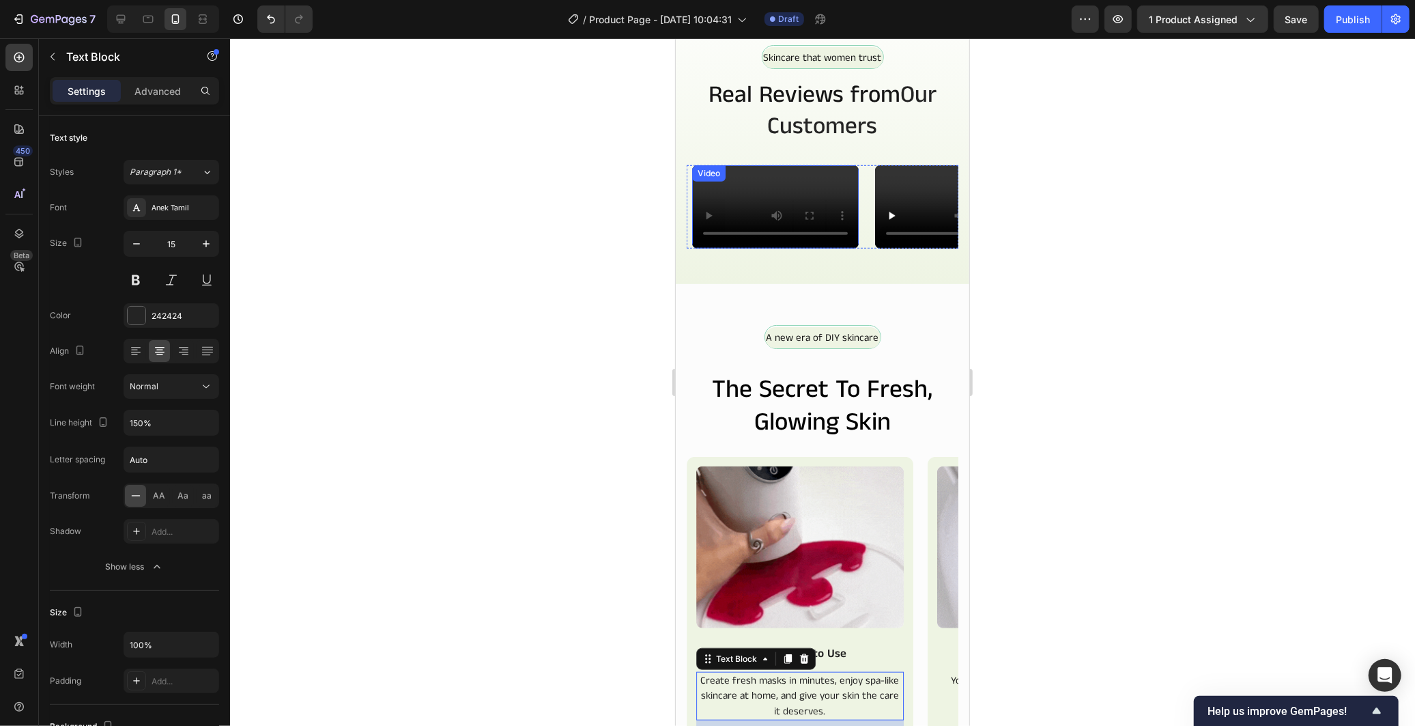
scroll to position [570, 0]
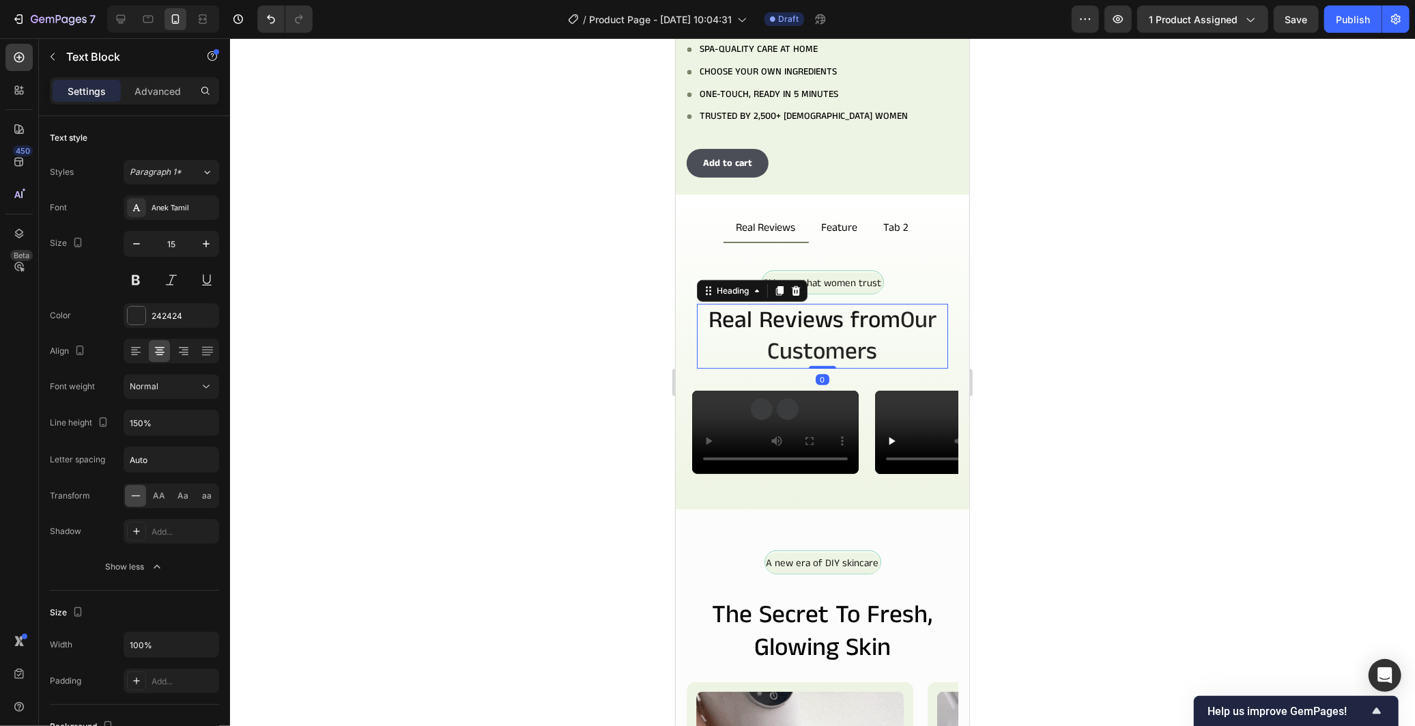
click at [854, 343] on span "Our Customers" at bounding box center [851, 335] width 169 height 65
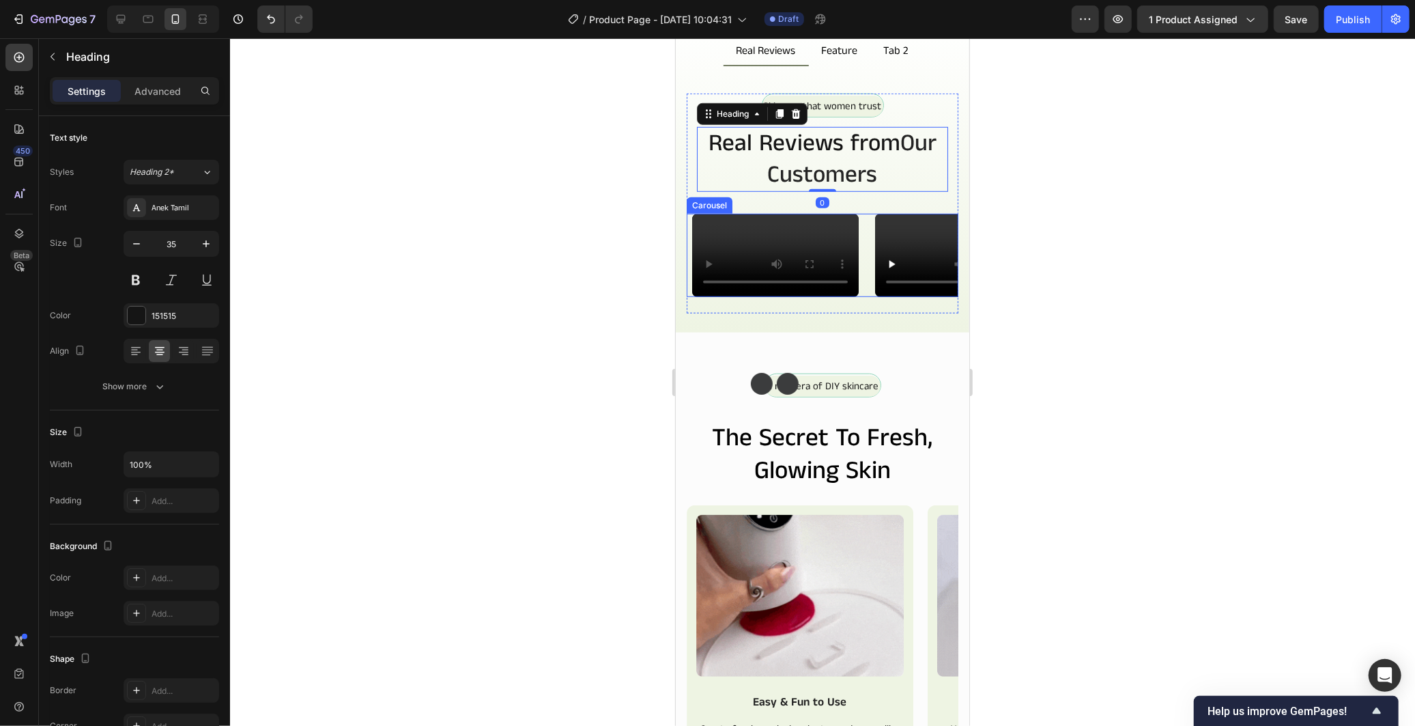
scroll to position [1025, 0]
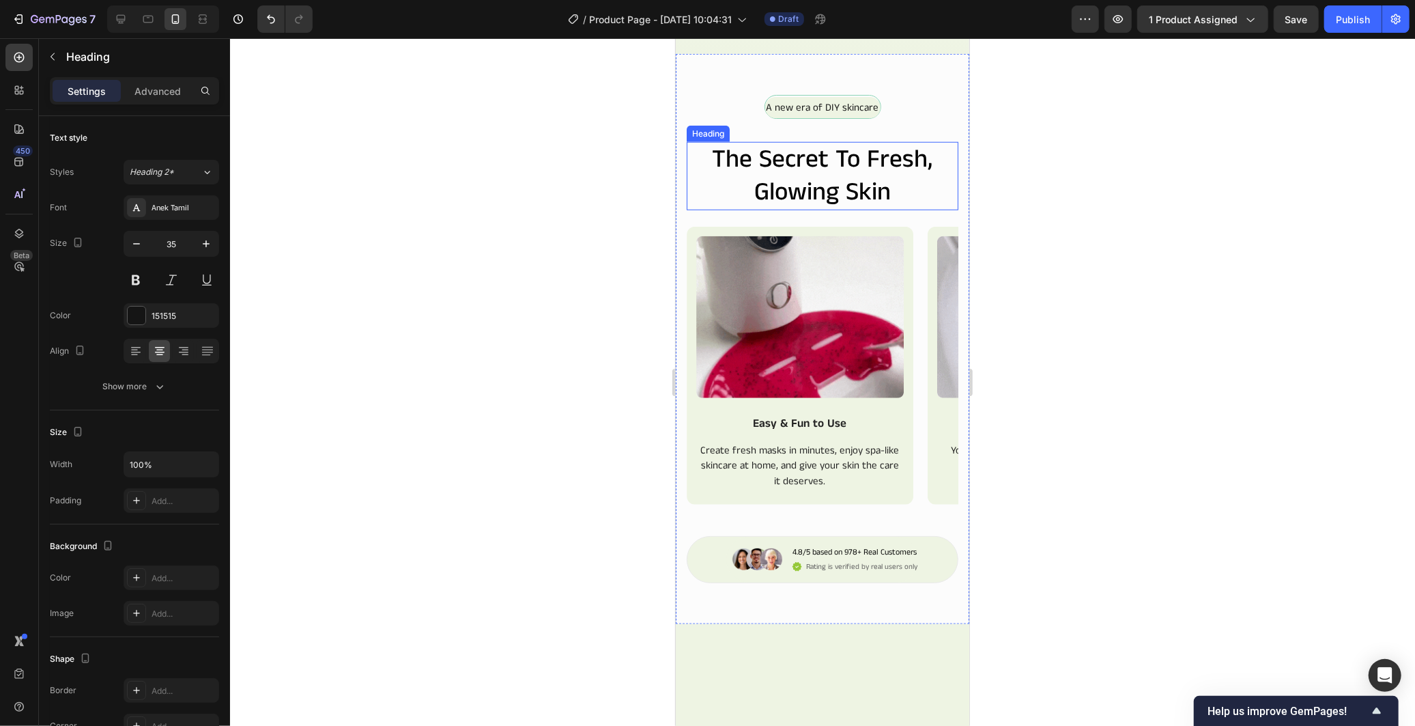
click at [861, 210] on h2 "the secret to fresh, glowing skin" at bounding box center [822, 175] width 272 height 68
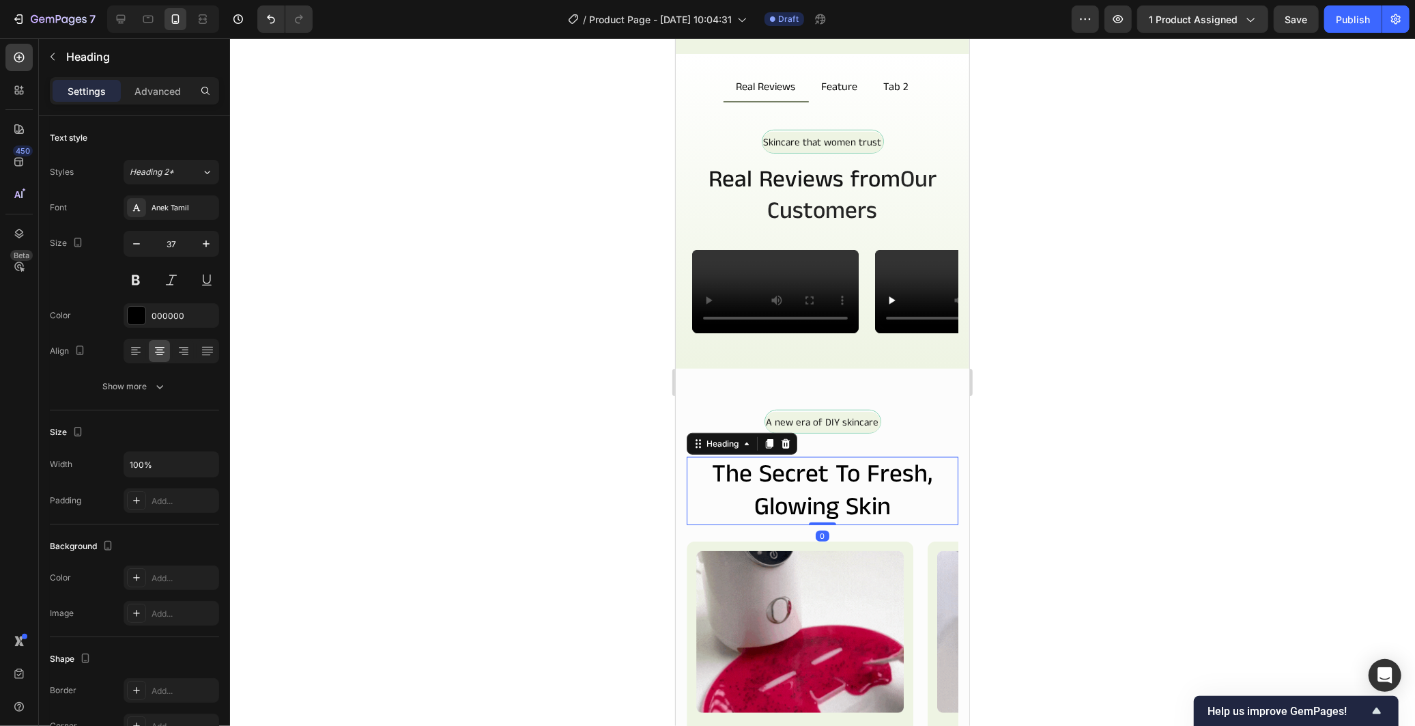
scroll to position [949, 0]
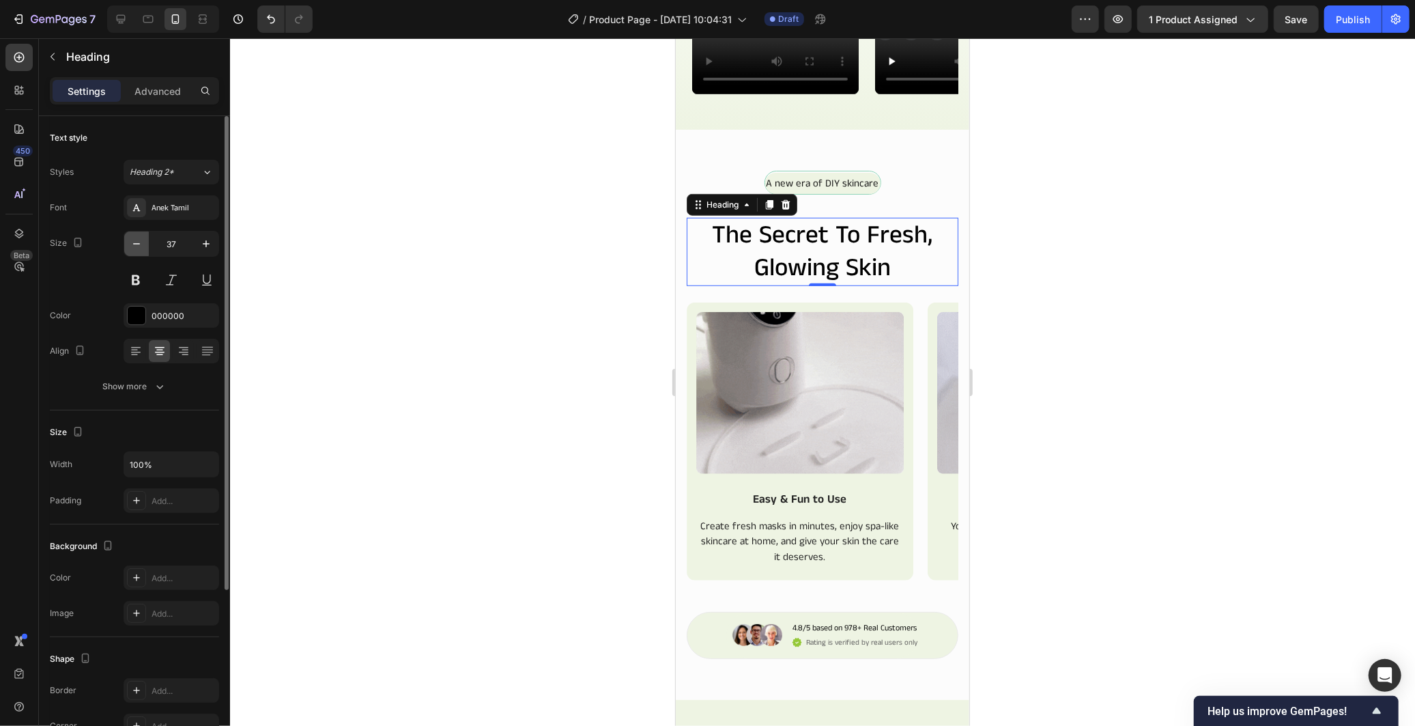
click at [130, 251] on button "button" at bounding box center [136, 243] width 25 height 25
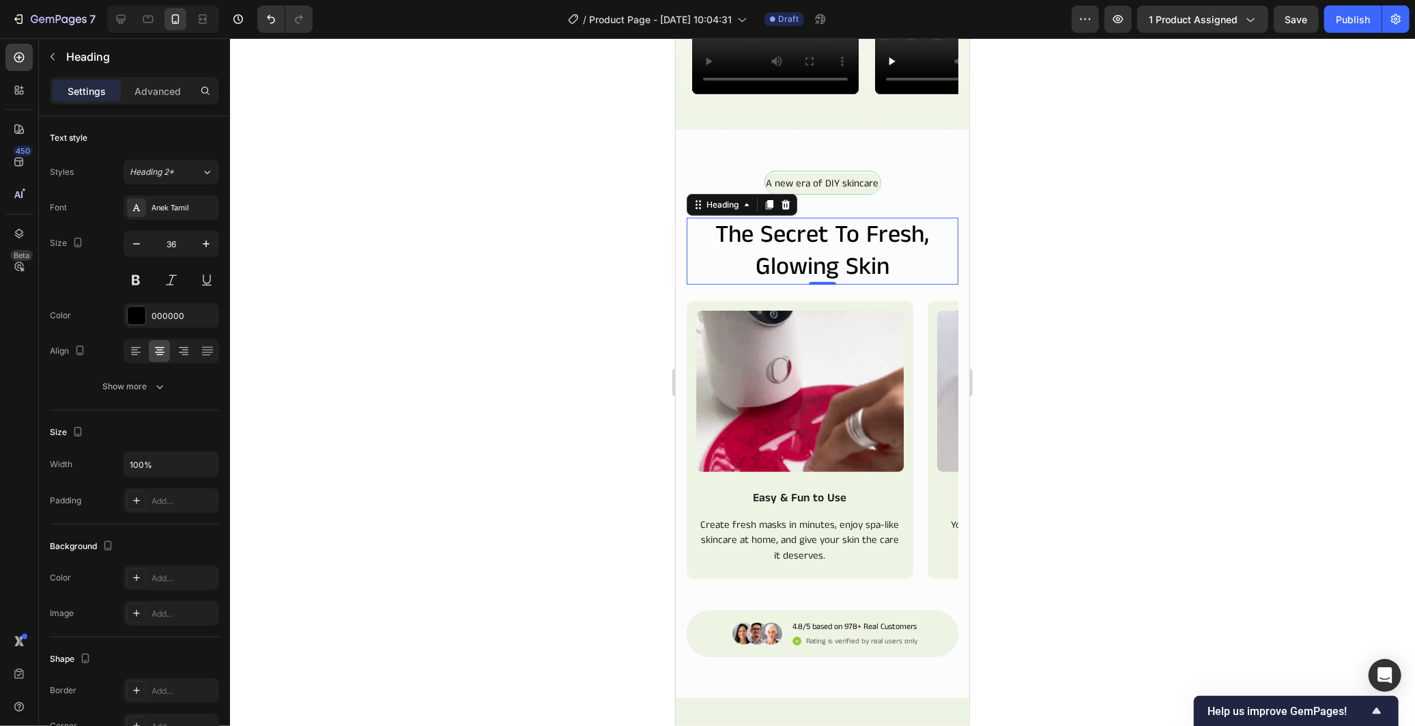
type input "35"
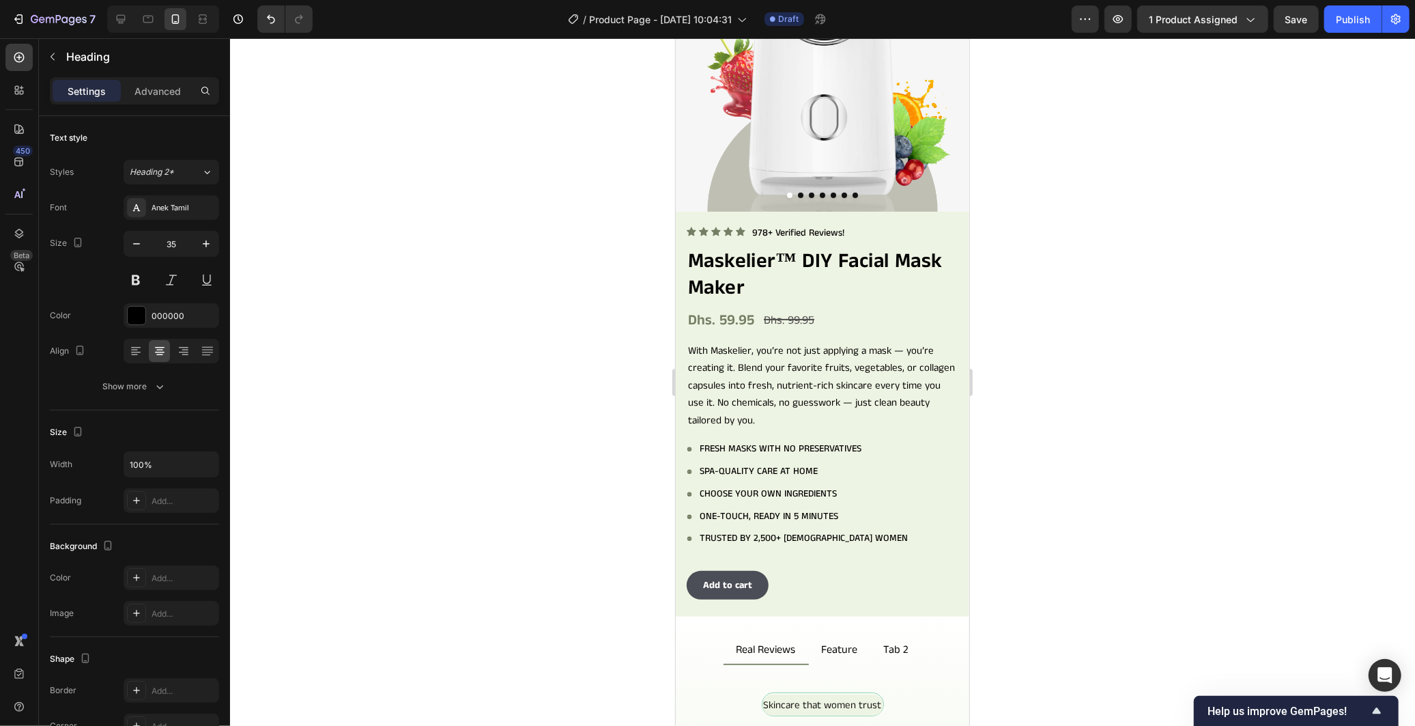
scroll to position [115, 0]
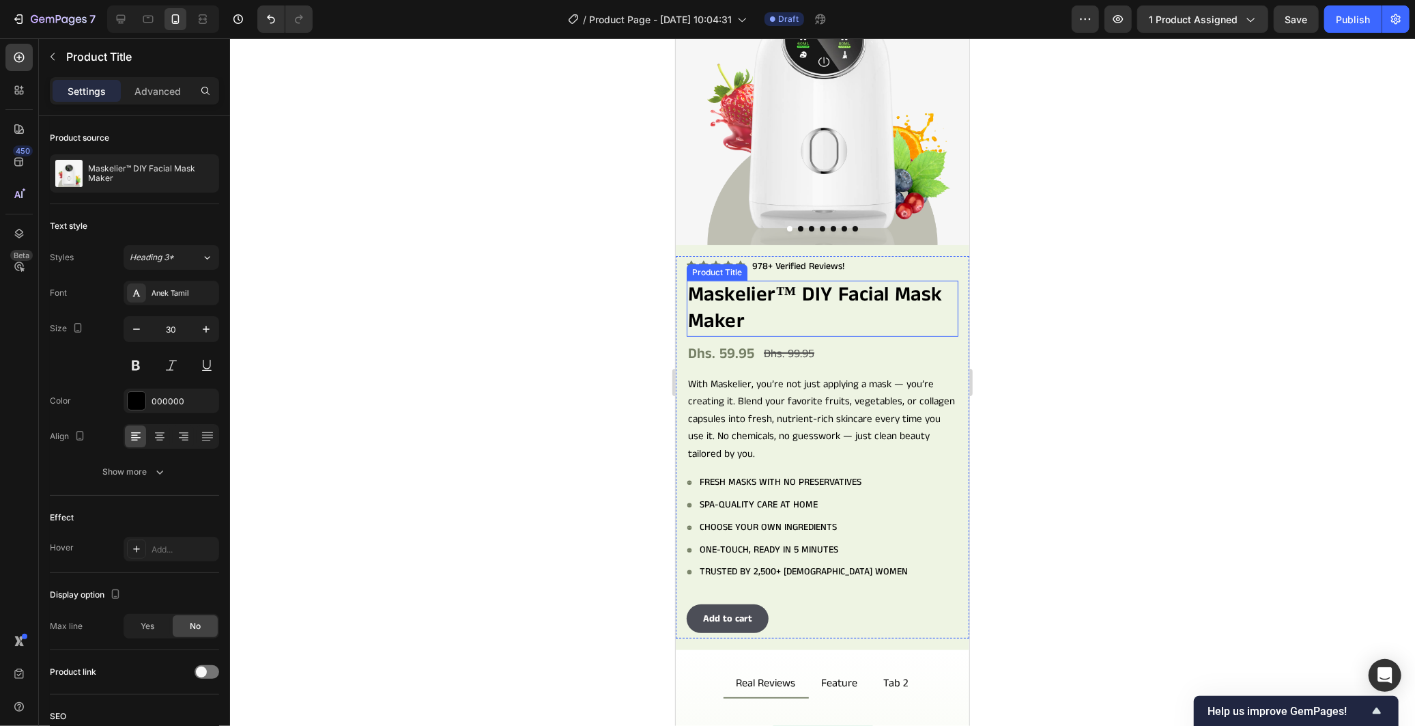
click at [867, 307] on h2 "Maskelier™ DIY Facial Mask Maker" at bounding box center [822, 308] width 272 height 56
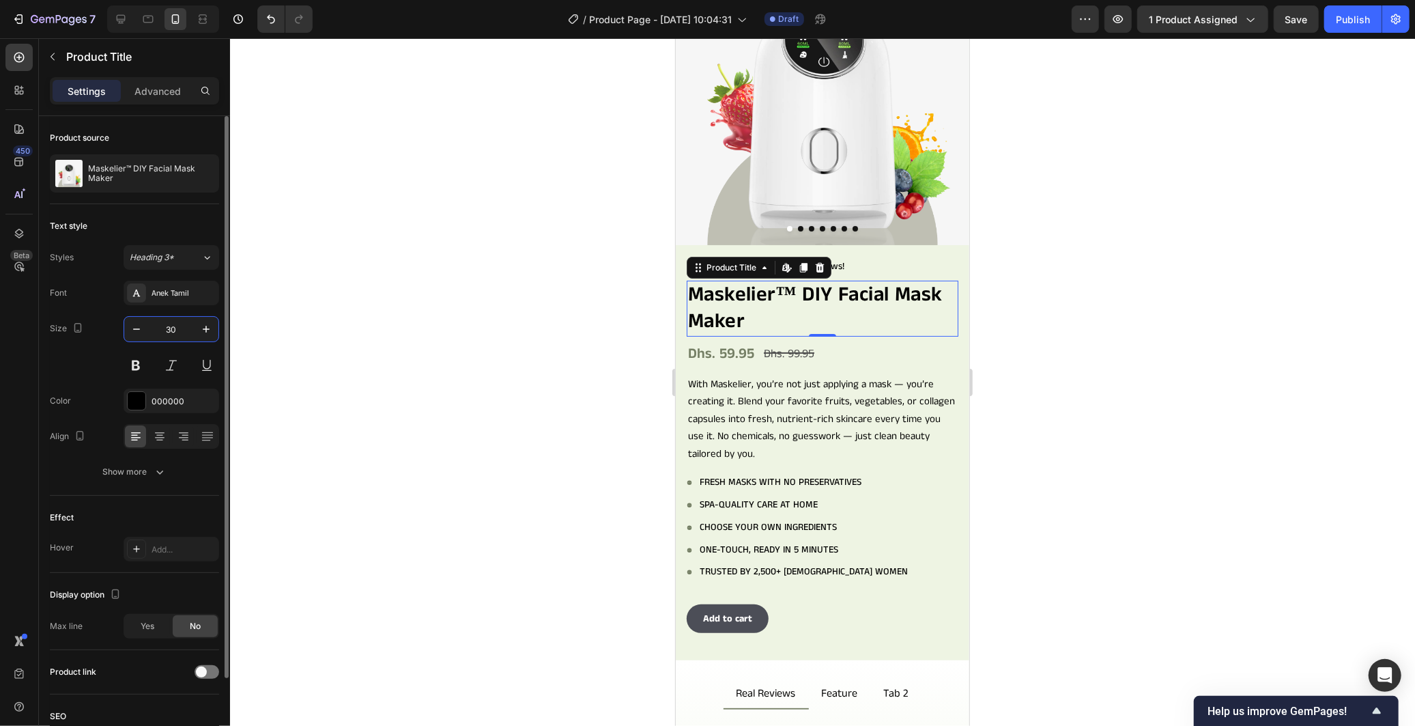
click at [183, 326] on input "30" at bounding box center [171, 329] width 45 height 25
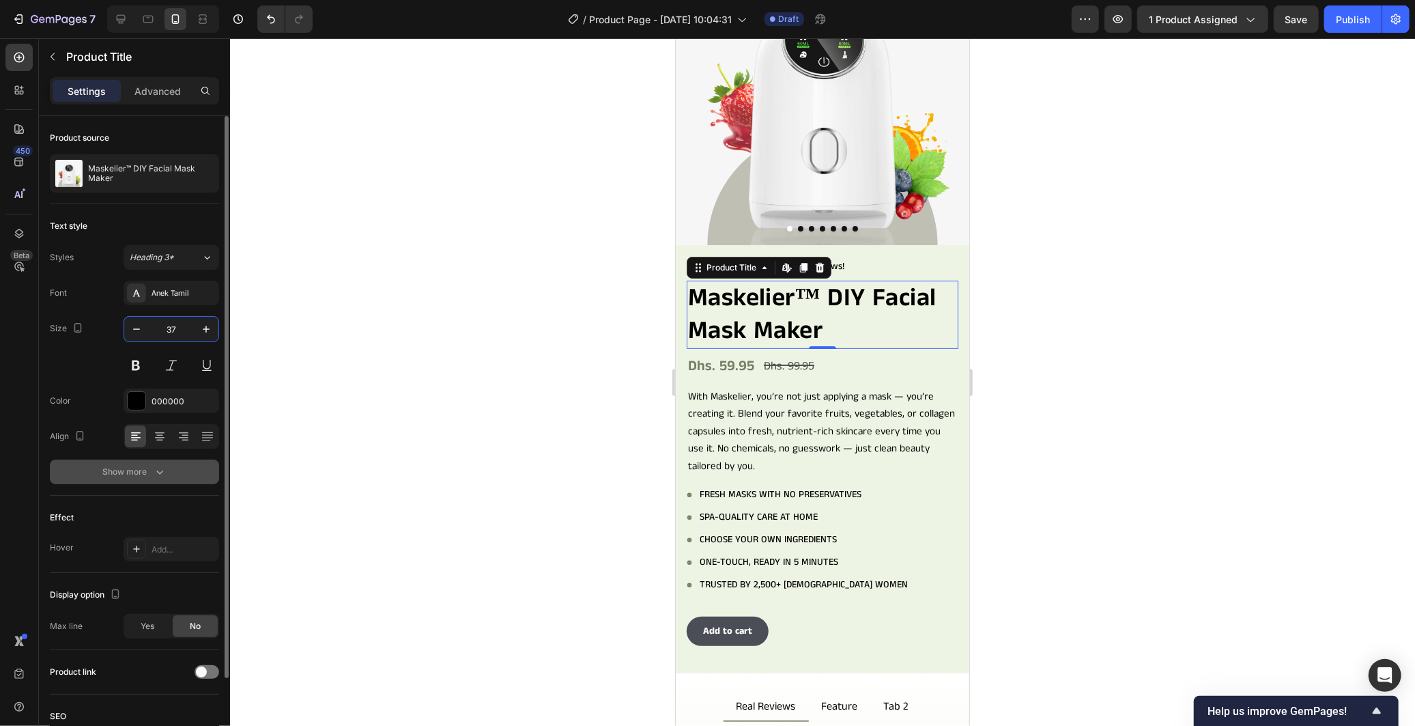
type input "37"
click at [153, 469] on icon "button" at bounding box center [160, 472] width 14 height 14
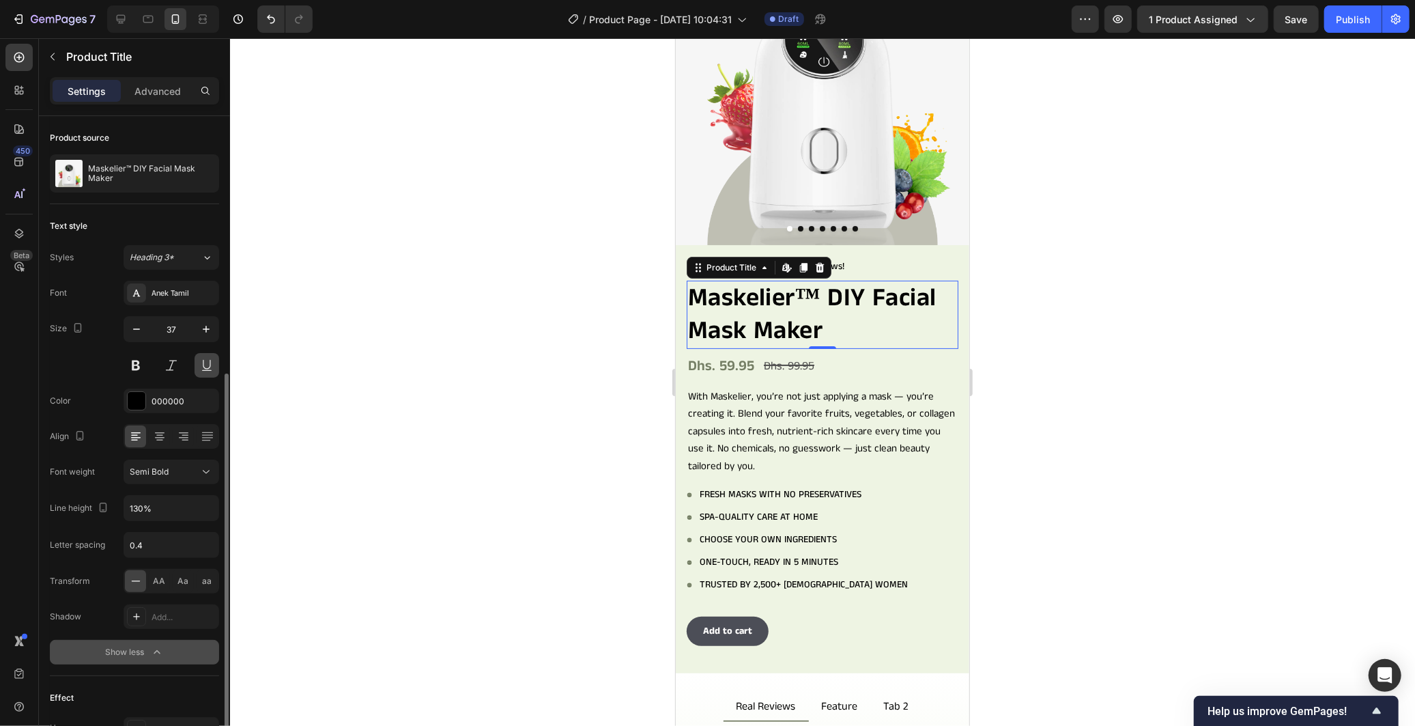
scroll to position [152, 0]
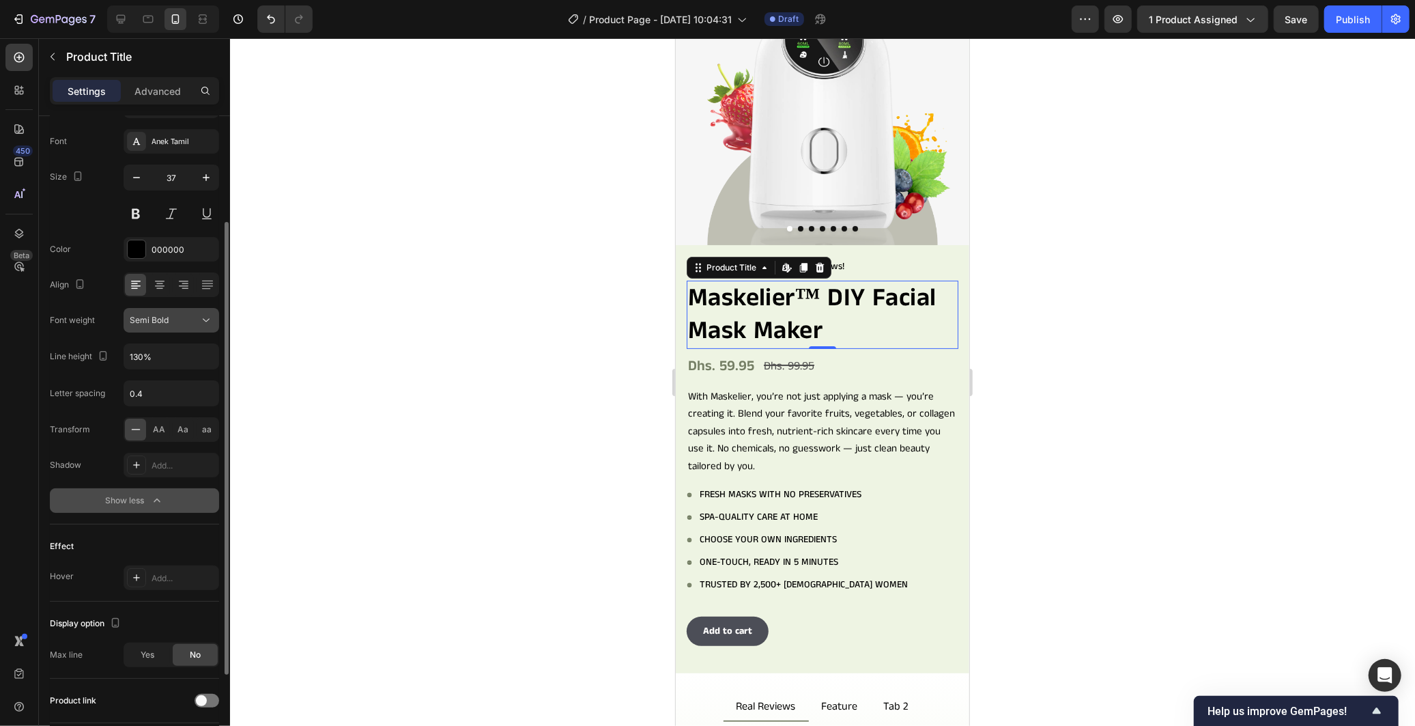
click at [203, 315] on icon at bounding box center [206, 320] width 14 height 14
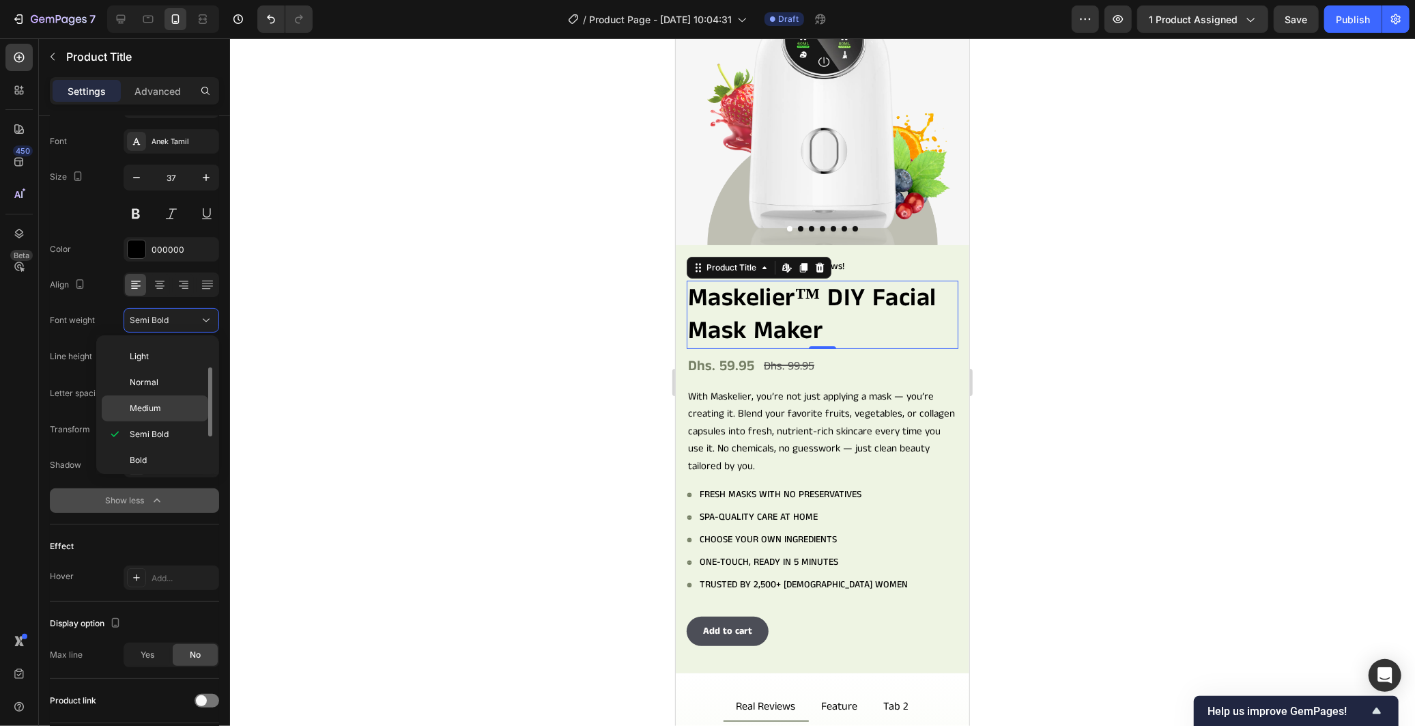
click at [167, 402] on p "Medium" at bounding box center [166, 408] width 72 height 12
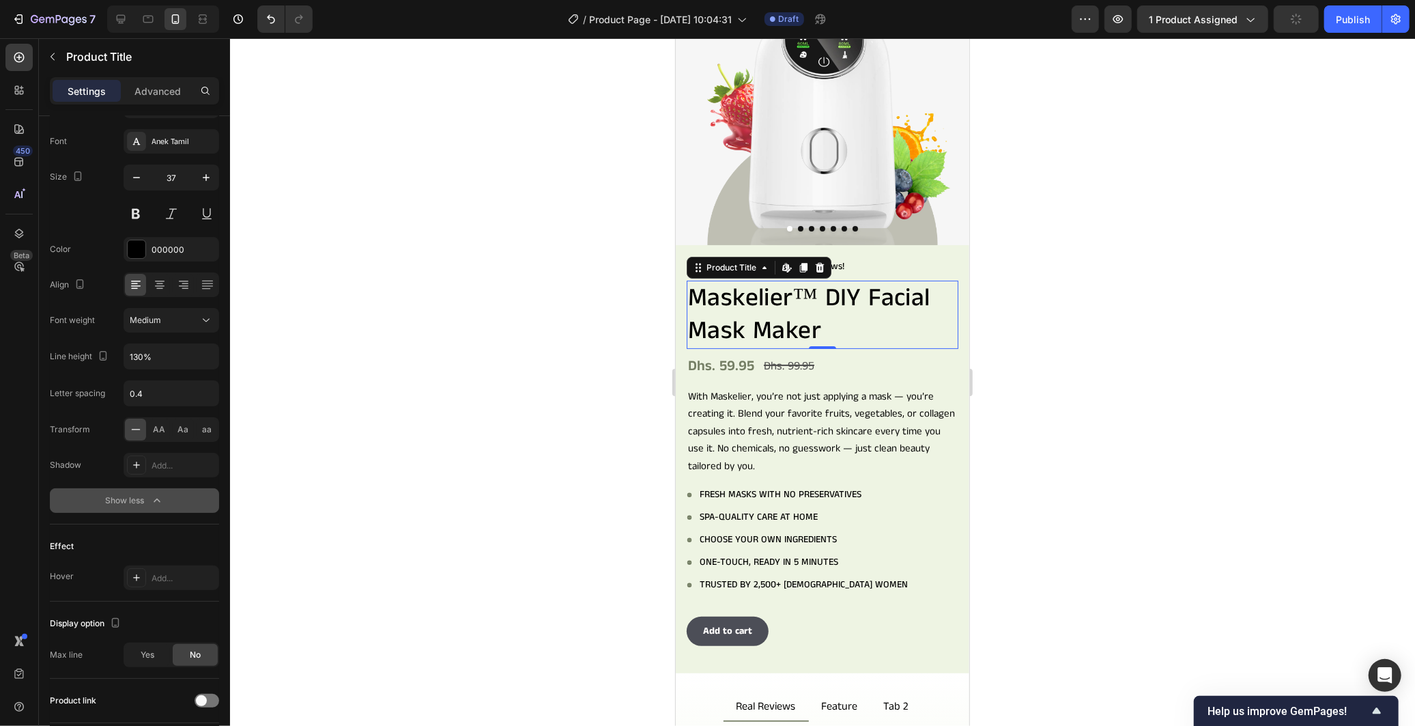
click at [455, 380] on div at bounding box center [822, 381] width 1185 height 687
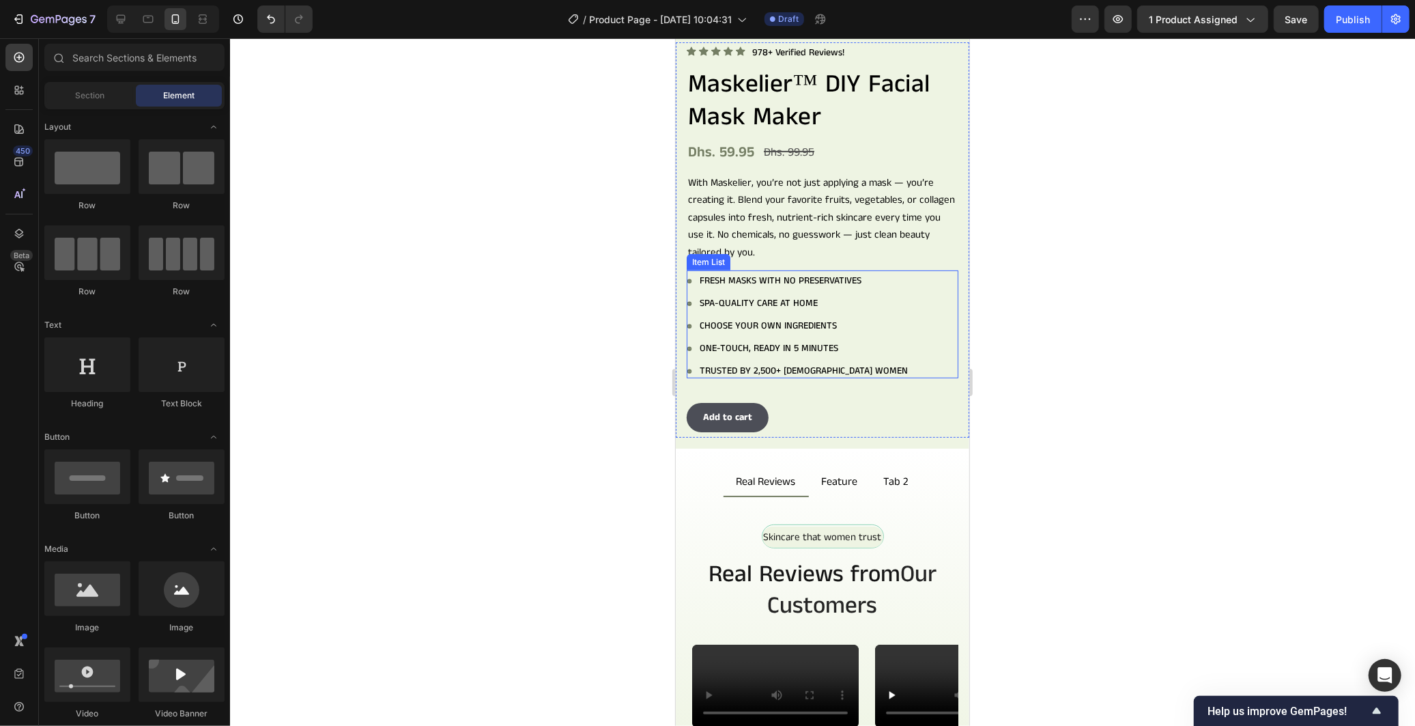
scroll to position [39, 0]
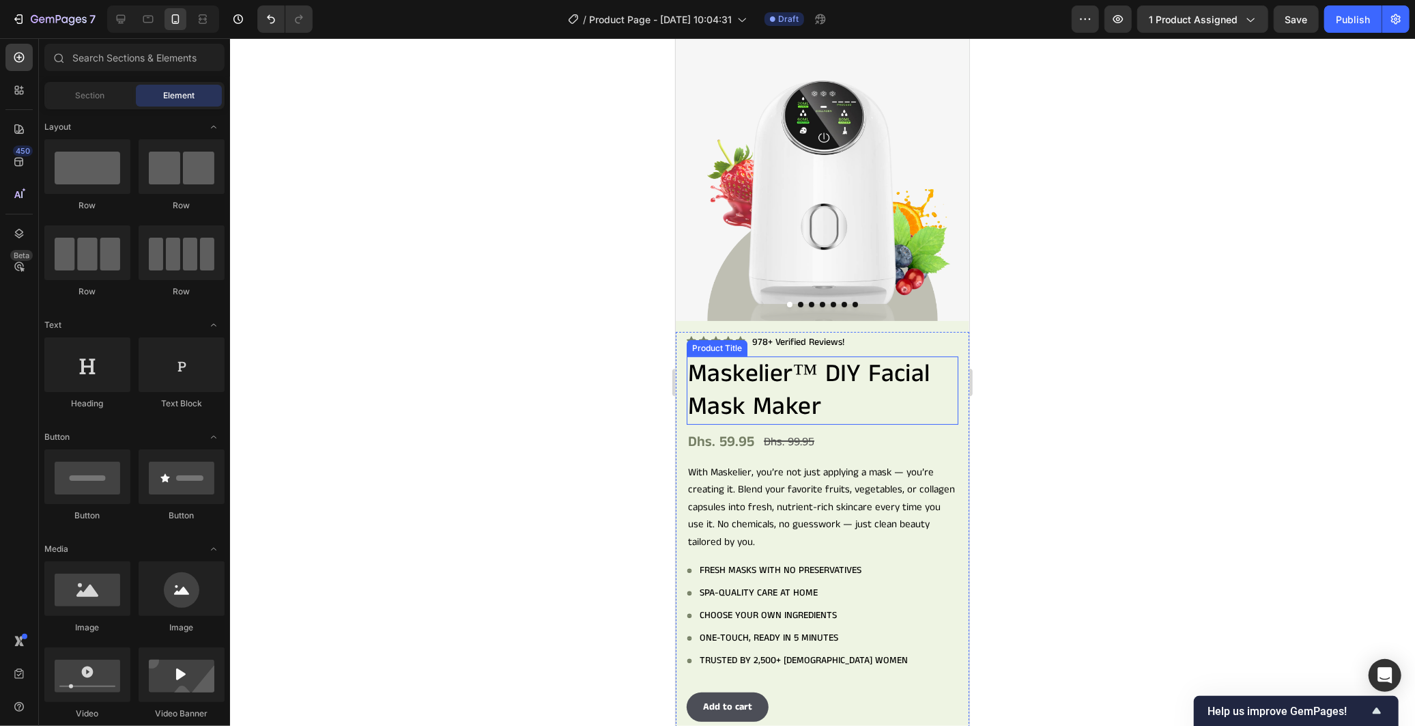
drag, startPoint x: 908, startPoint y: 373, endPoint x: 786, endPoint y: 397, distance: 125.0
click at [907, 373] on h2 "Maskelier™ DIY Facial Mask Maker" at bounding box center [822, 390] width 272 height 68
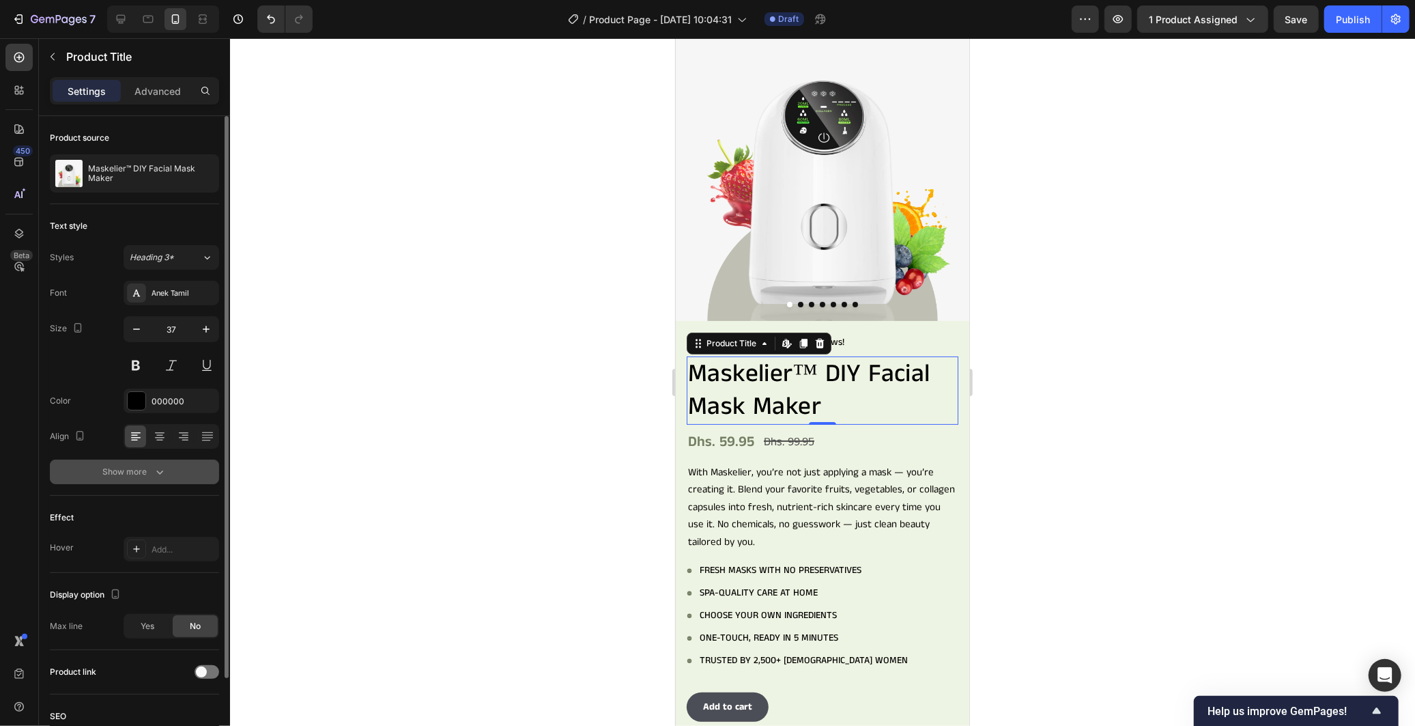
click at [166, 469] on button "Show more" at bounding box center [134, 471] width 169 height 25
click at [205, 469] on icon at bounding box center [206, 472] width 14 height 14
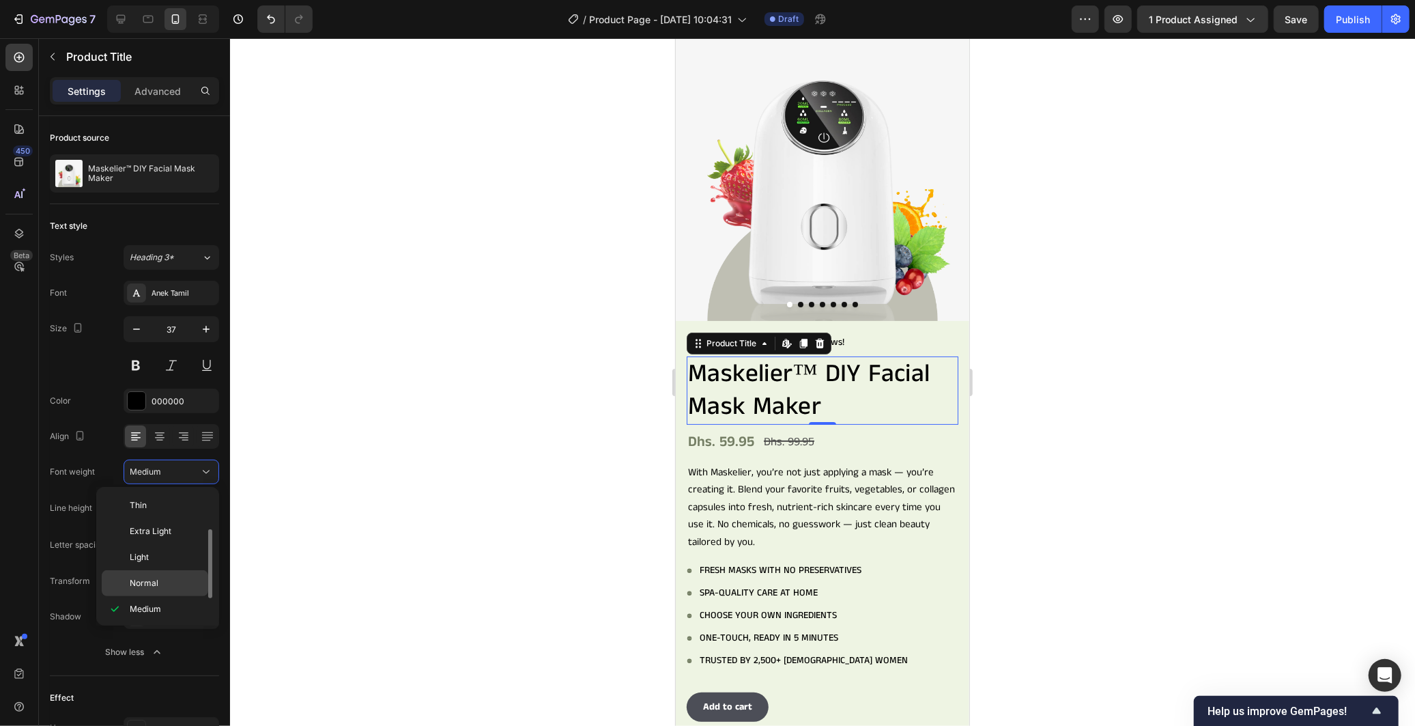
scroll to position [24, 0]
drag, startPoint x: 157, startPoint y: 609, endPoint x: 172, endPoint y: 604, distance: 16.0
click at [157, 611] on span "Semi Bold" at bounding box center [149, 611] width 39 height 12
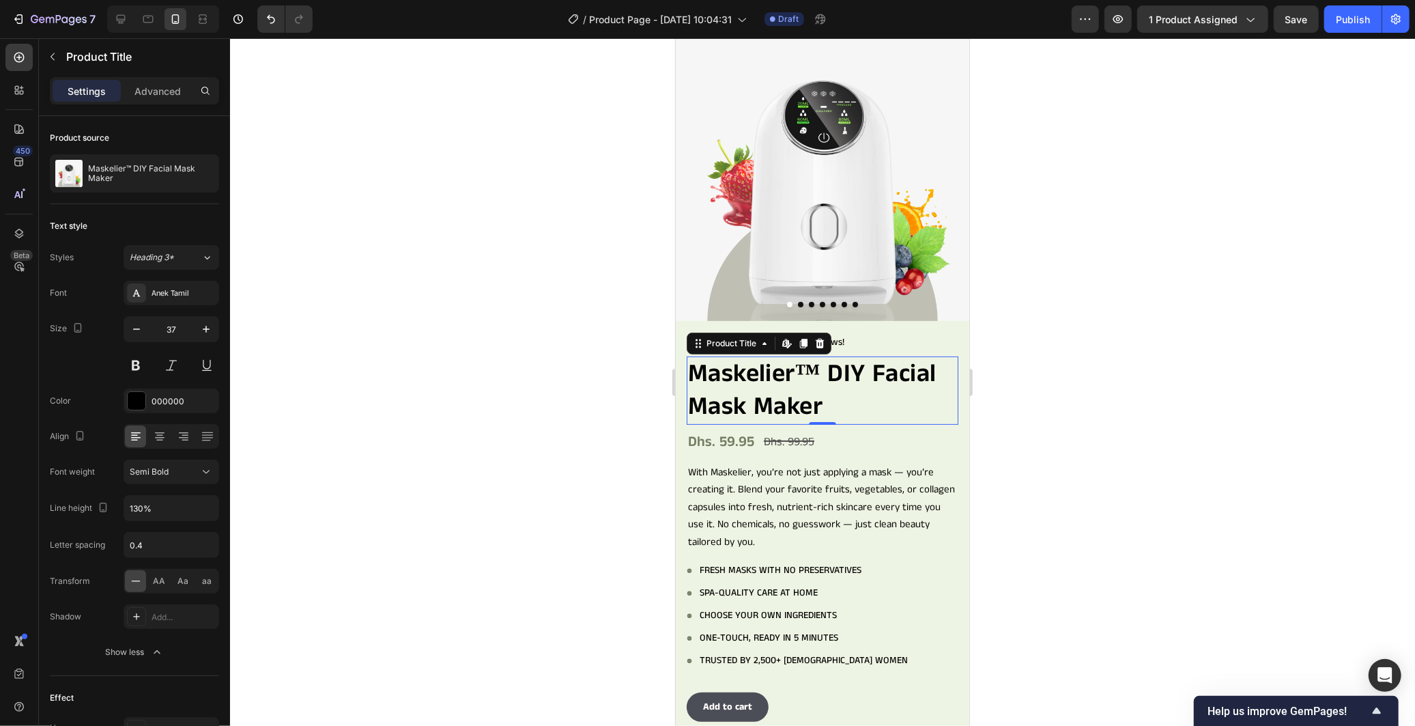
click at [474, 380] on div at bounding box center [822, 381] width 1185 height 687
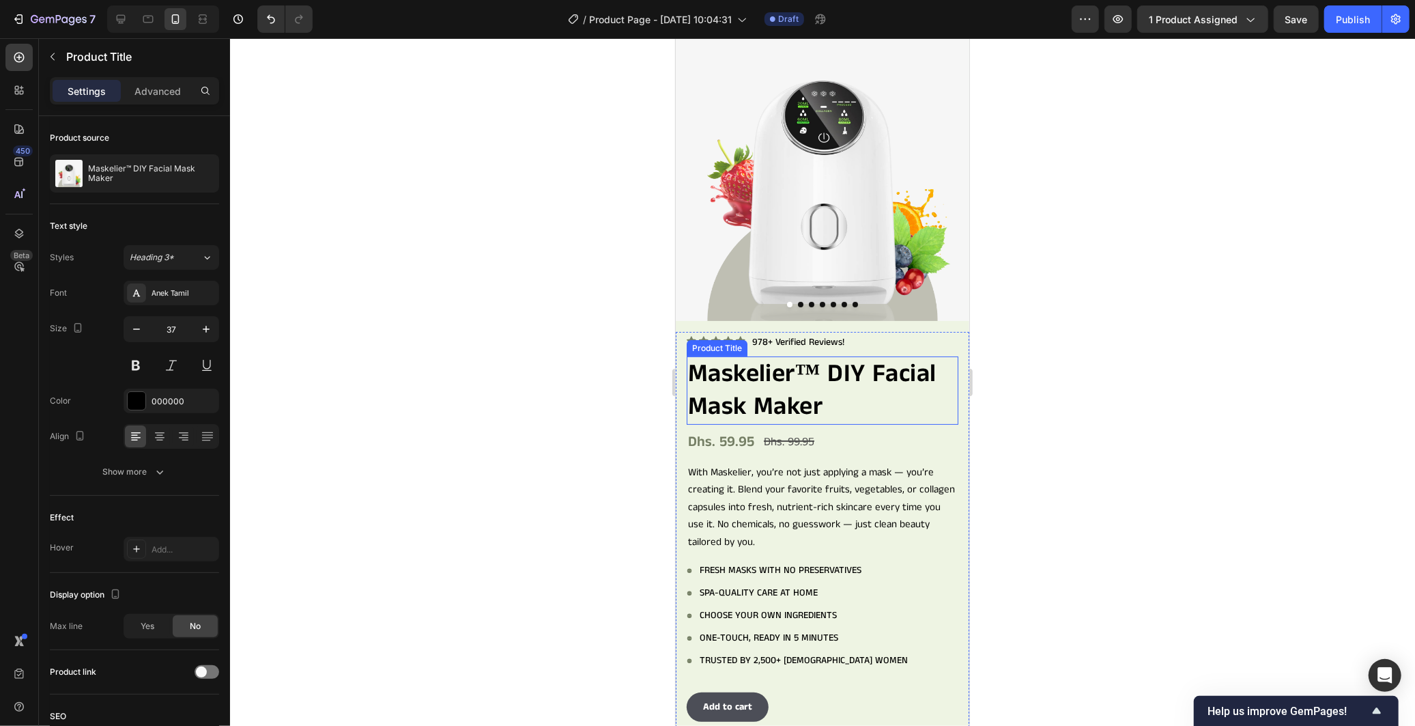
click at [876, 407] on h2 "Maskelier™ DIY Facial Mask Maker" at bounding box center [822, 390] width 272 height 68
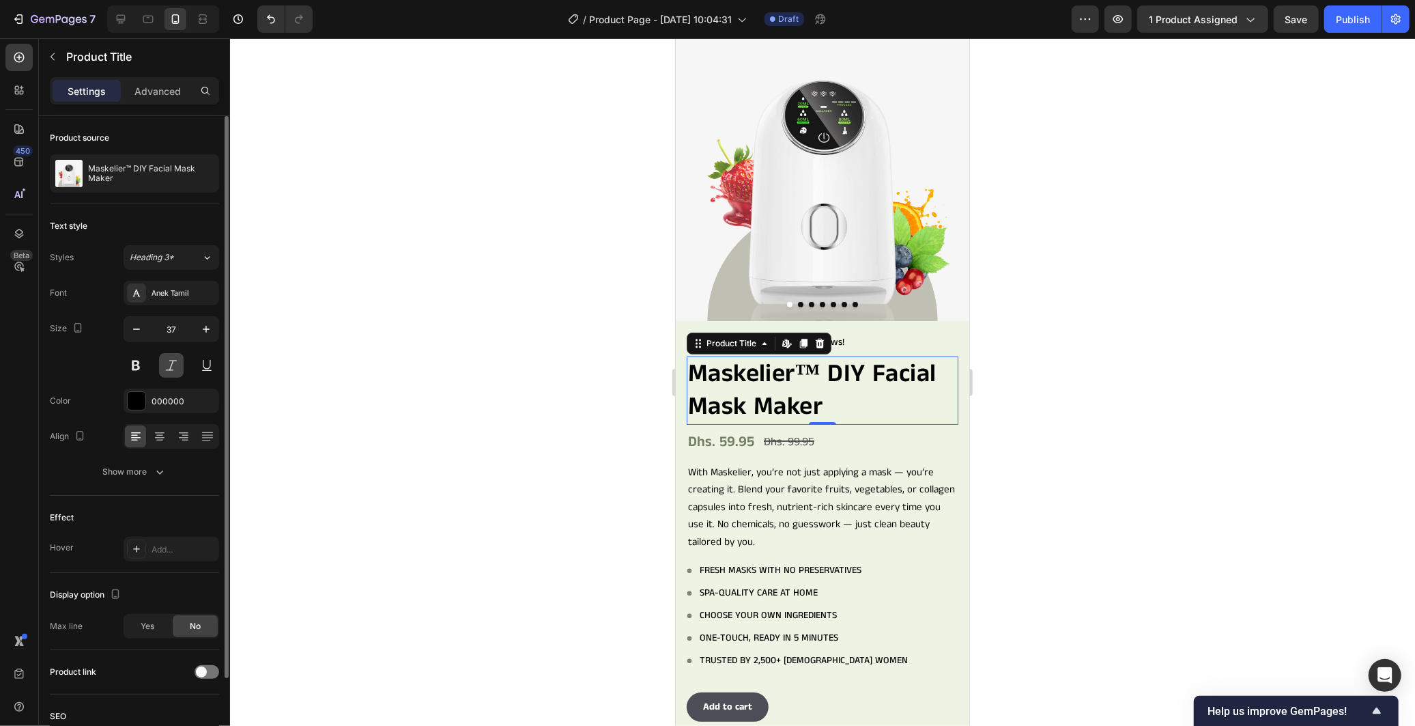
click at [166, 371] on button at bounding box center [171, 365] width 25 height 25
click at [494, 465] on div at bounding box center [822, 381] width 1185 height 687
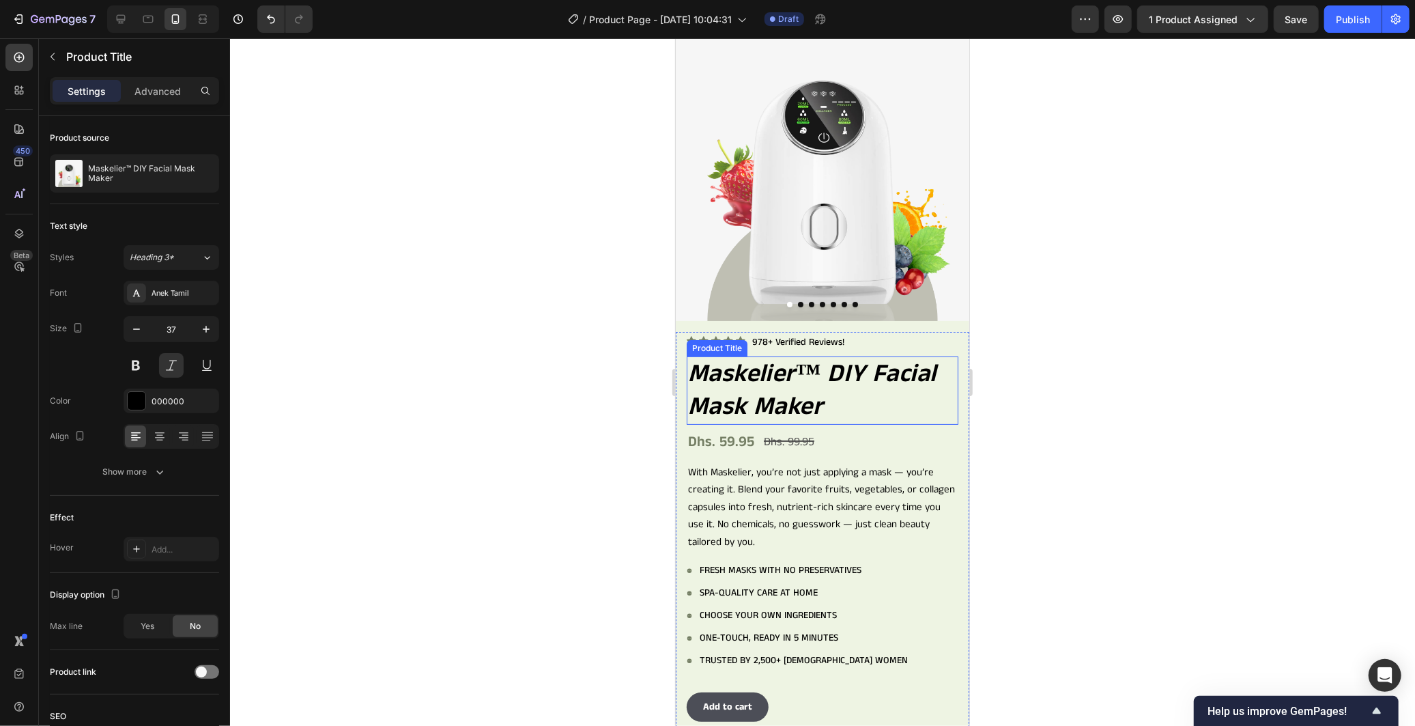
click at [719, 369] on h2 "Maskelier™ DIY Facial Mask Maker" at bounding box center [822, 390] width 272 height 68
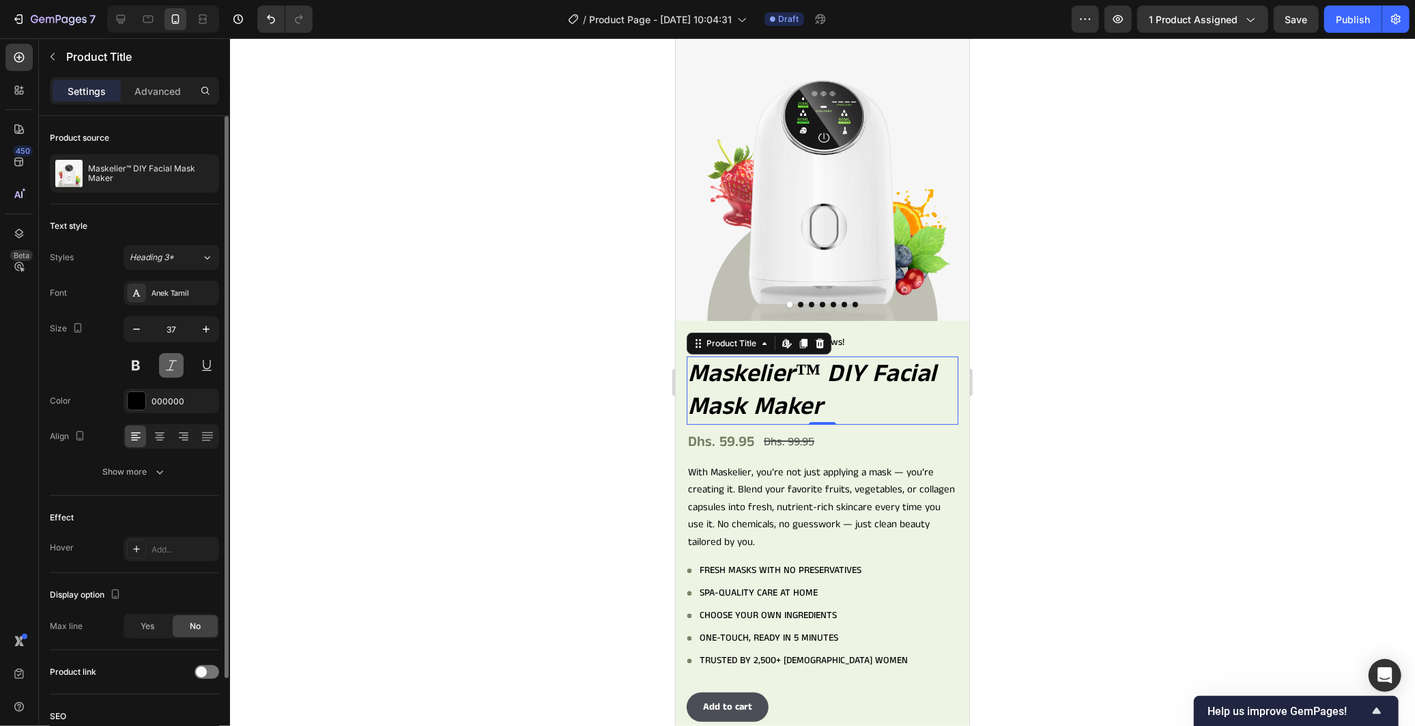
click at [176, 360] on button at bounding box center [171, 365] width 25 height 25
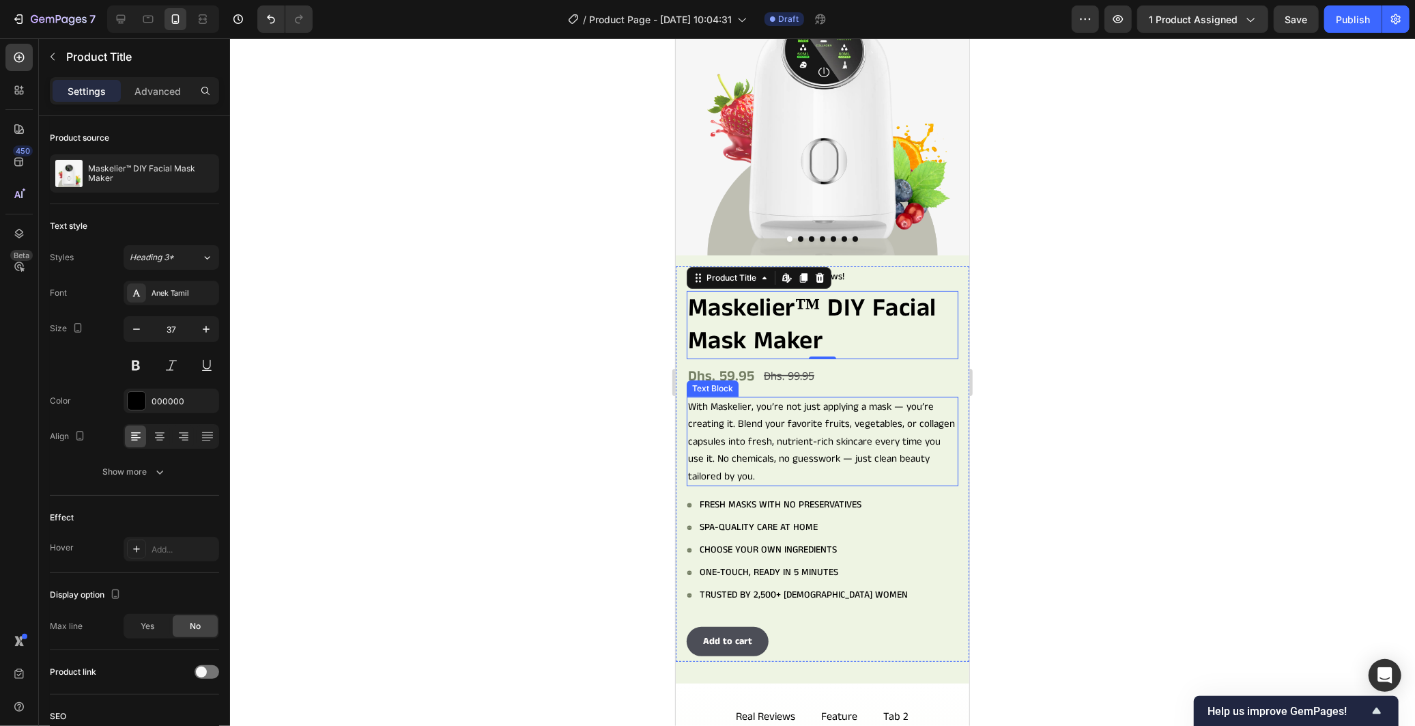
scroll to position [115, 0]
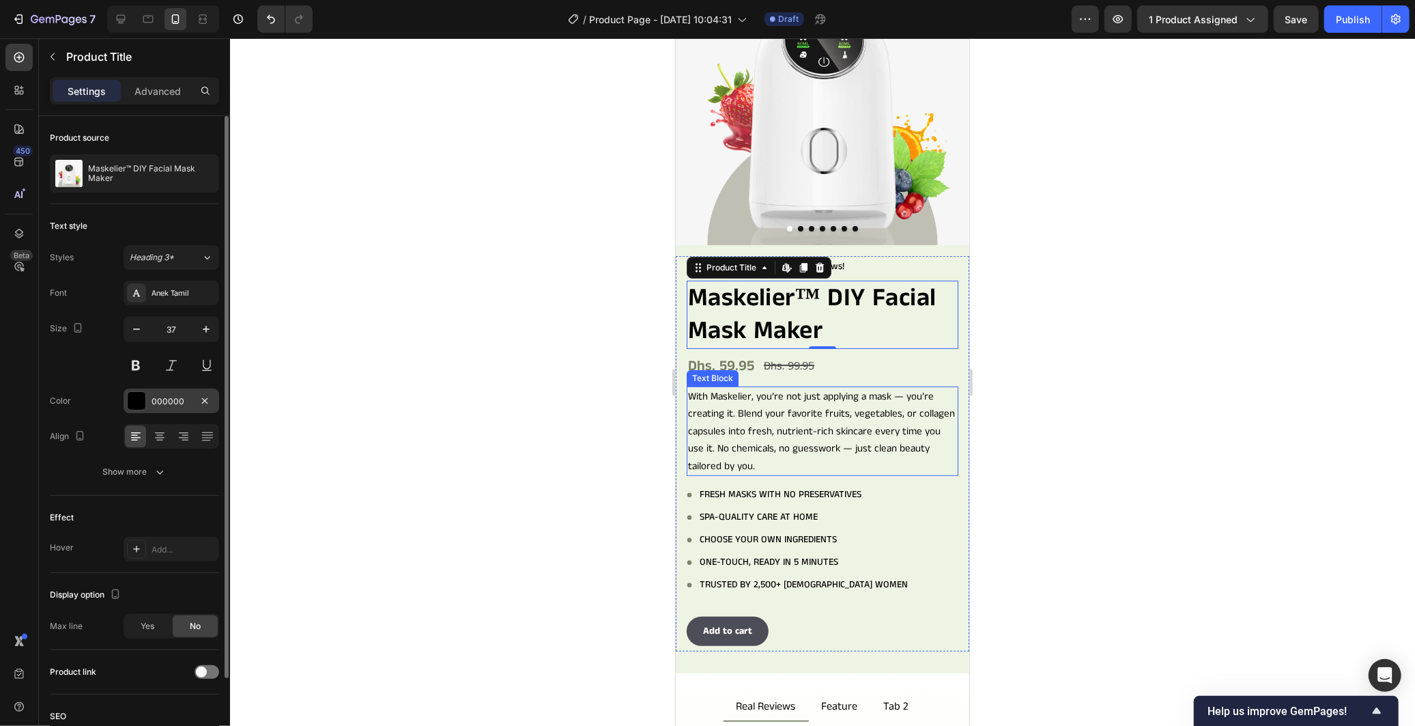
click at [169, 404] on div "000000" at bounding box center [172, 401] width 40 height 12
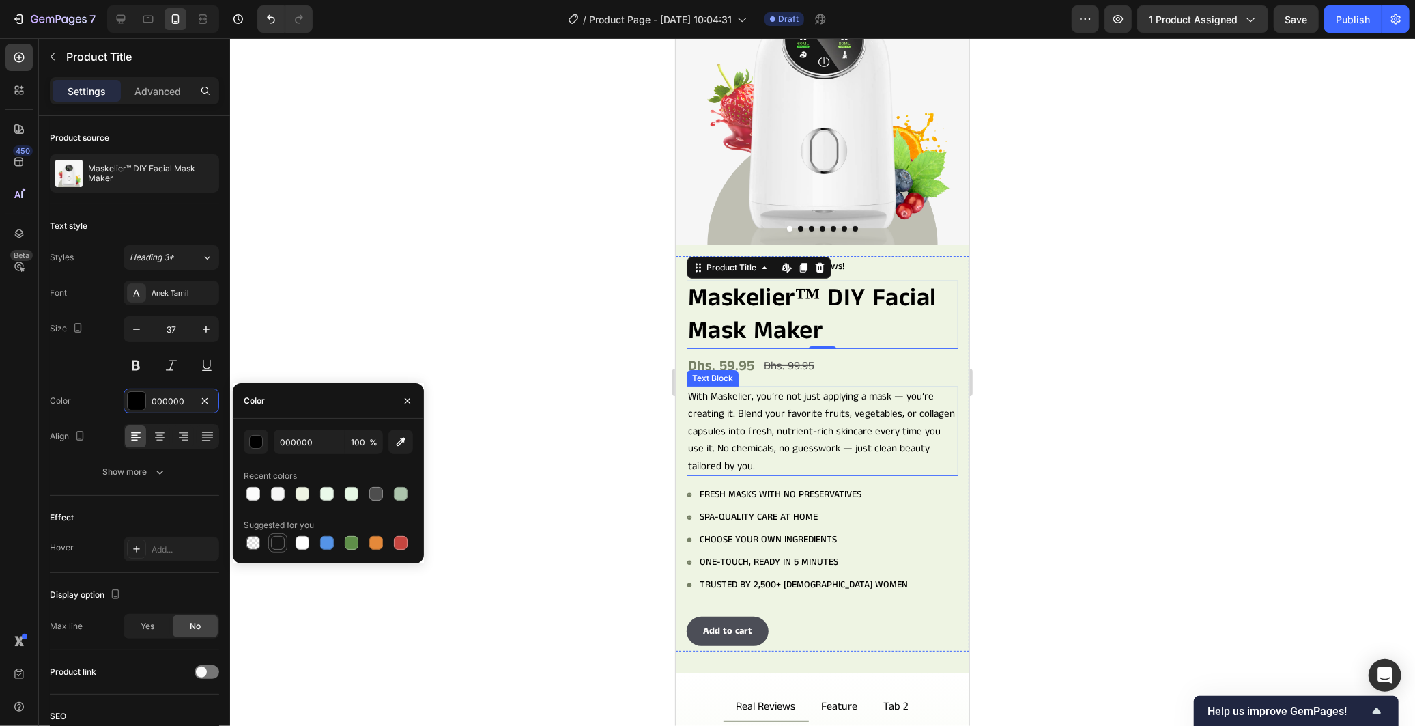
click at [274, 544] on div at bounding box center [278, 543] width 14 height 14
type input "151515"
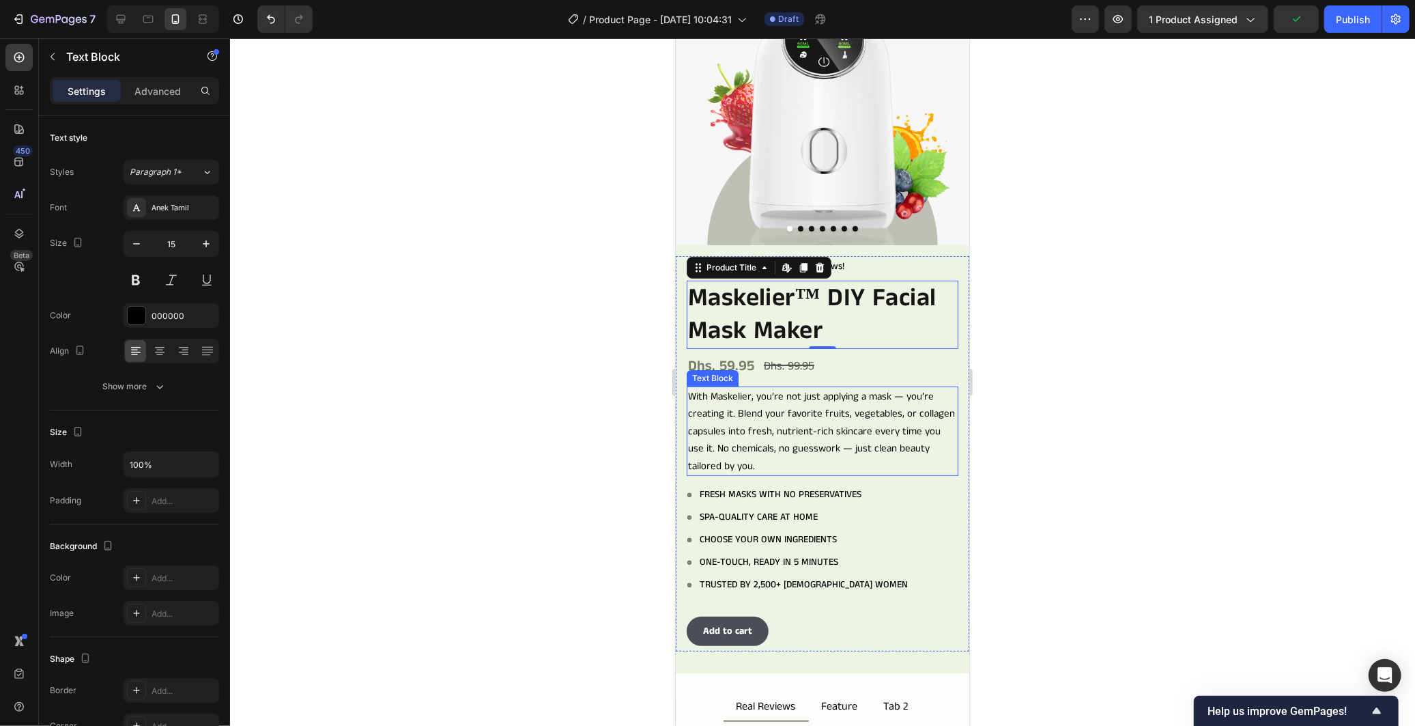
click at [725, 448] on p "With Maskelier, you’re not just applying a mask — you’re creating it. Blend you…" at bounding box center [821, 430] width 269 height 87
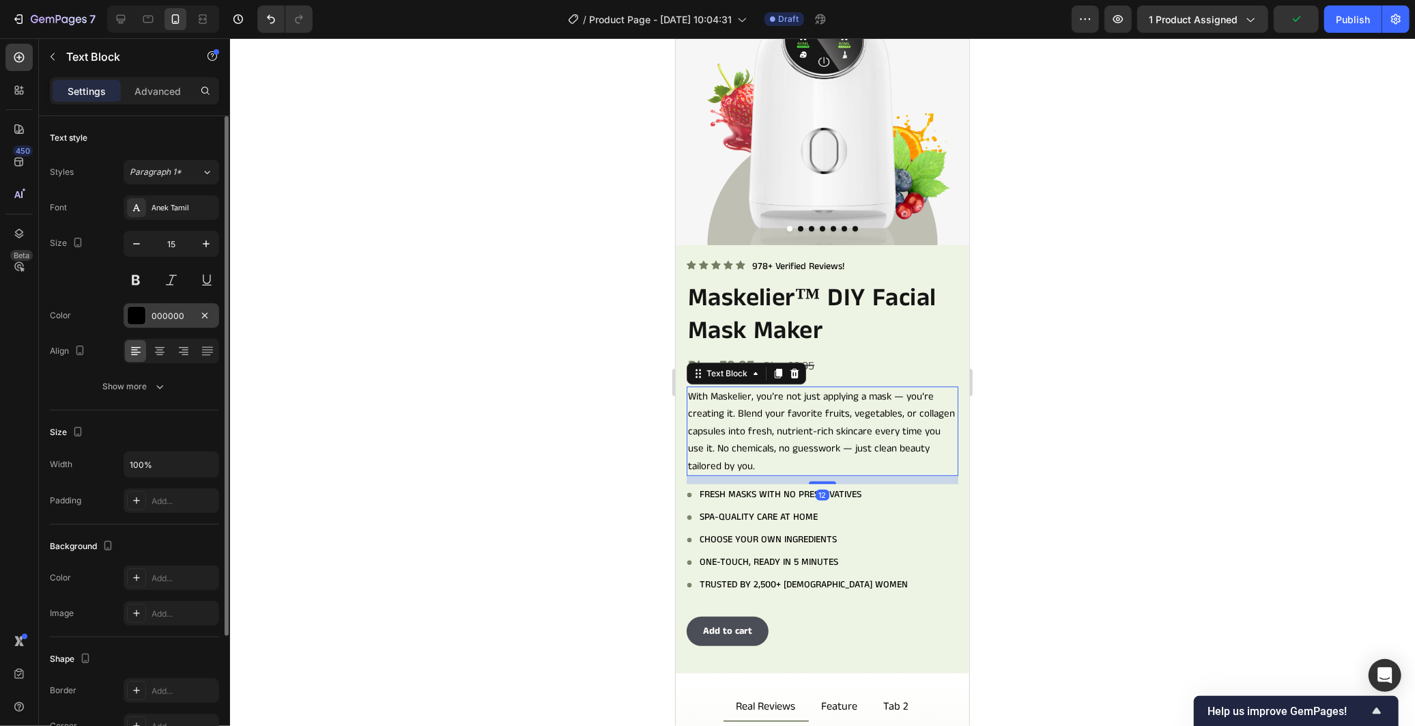
click at [171, 315] on div "000000" at bounding box center [172, 316] width 40 height 12
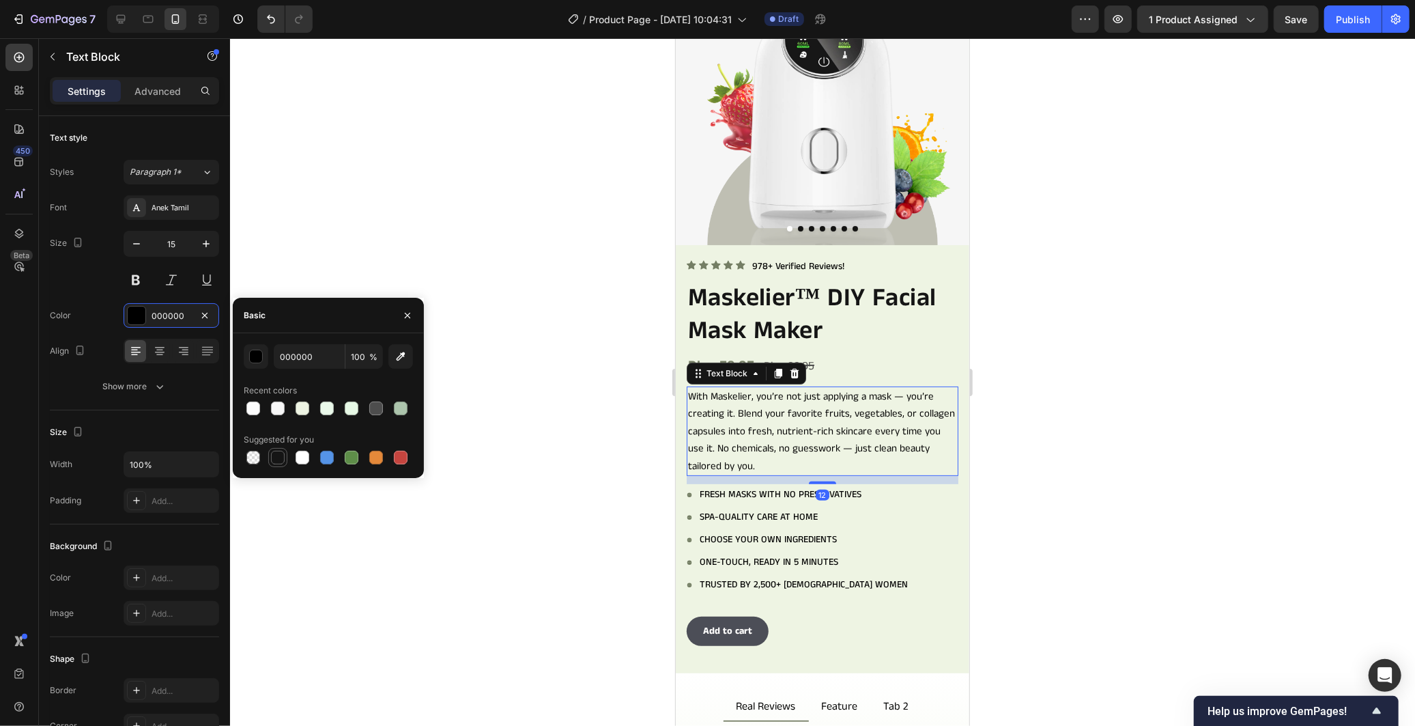
click at [278, 455] on div at bounding box center [278, 457] width 14 height 14
type input "151515"
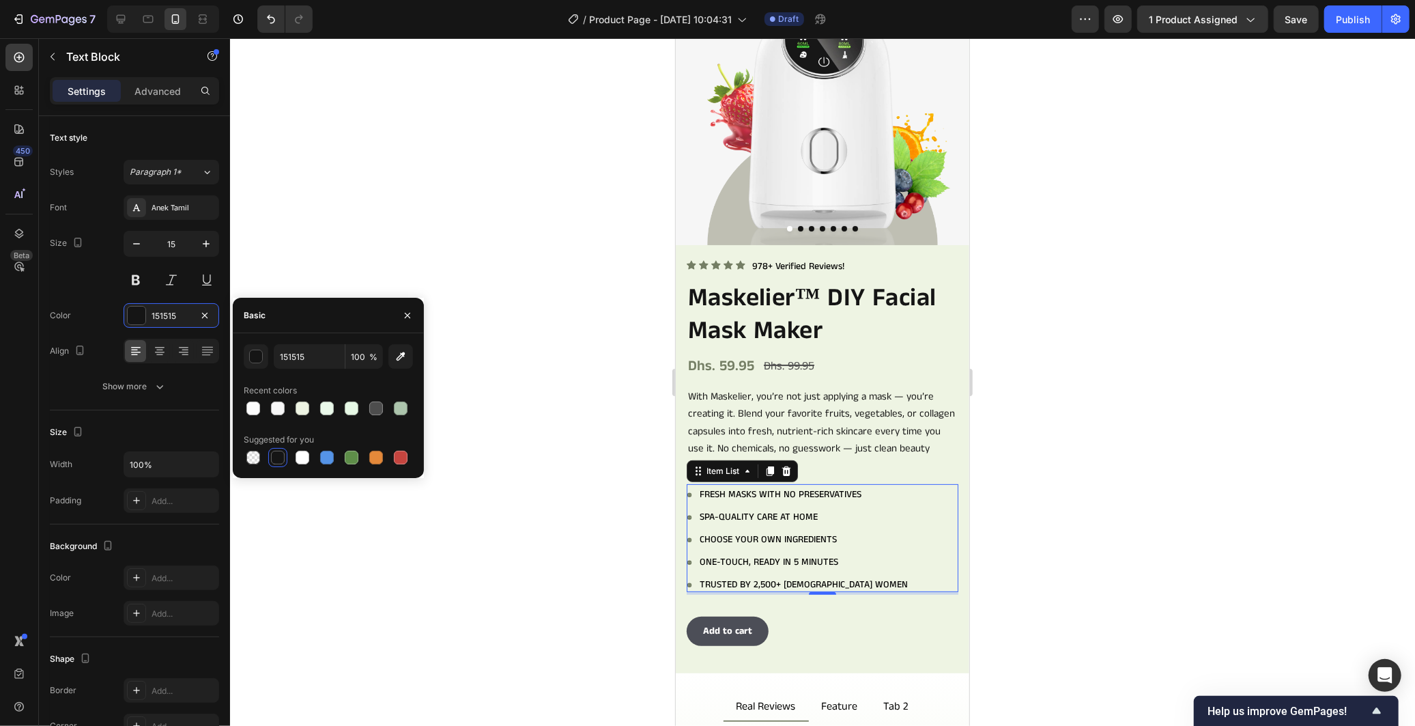
click at [724, 515] on div "Fresh masks with no preservatives Spa-quality care at home Choose your own ingr…" at bounding box center [797, 538] width 223 height 105
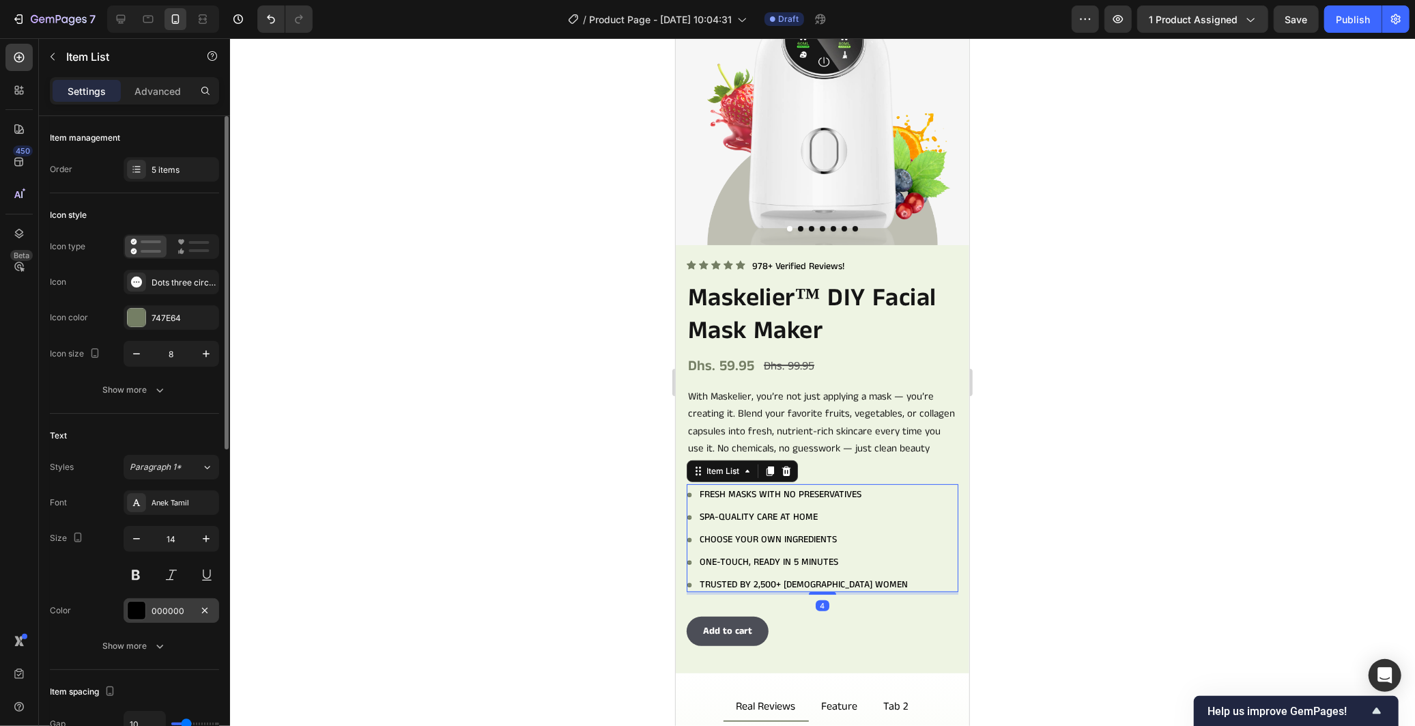
click at [179, 601] on div "000000" at bounding box center [172, 610] width 96 height 25
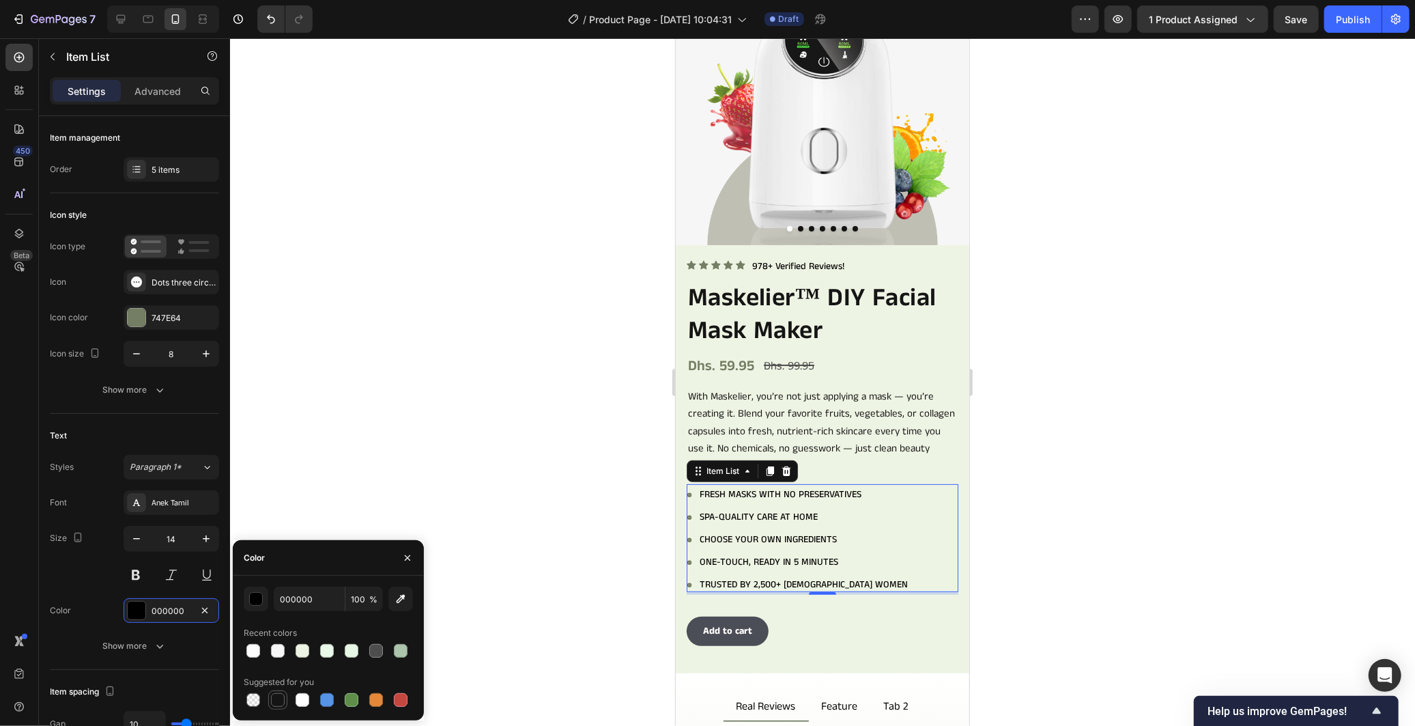
click at [287, 708] on div at bounding box center [277, 699] width 19 height 19
type input "151515"
click at [500, 465] on div at bounding box center [822, 381] width 1185 height 687
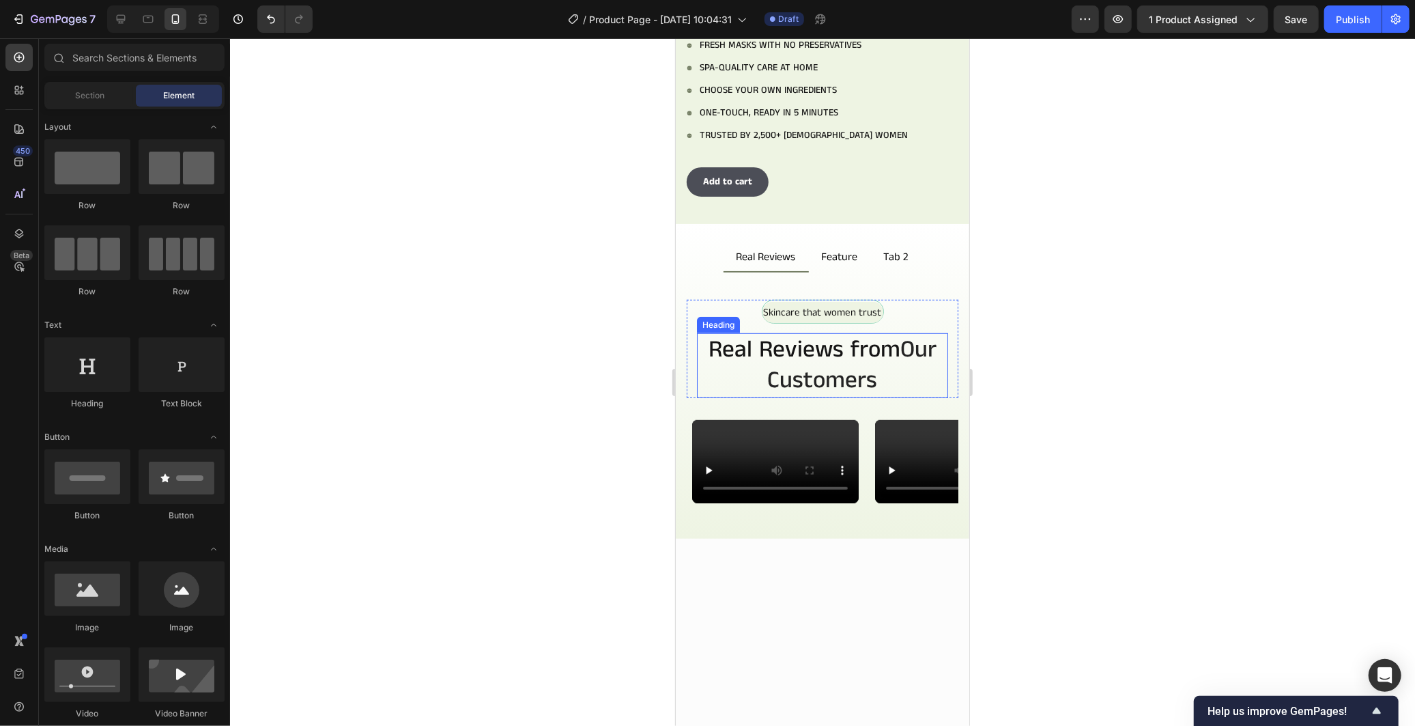
scroll to position [721, 0]
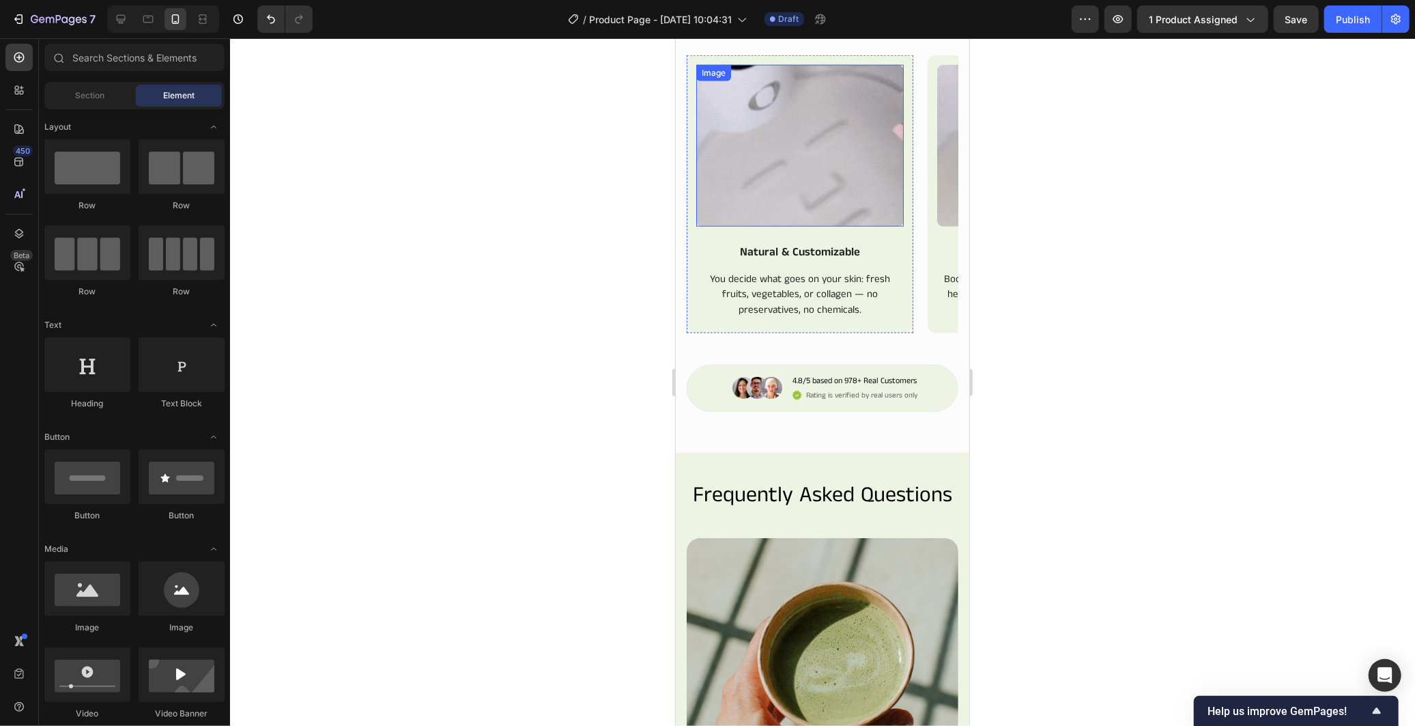
scroll to position [1252, 0]
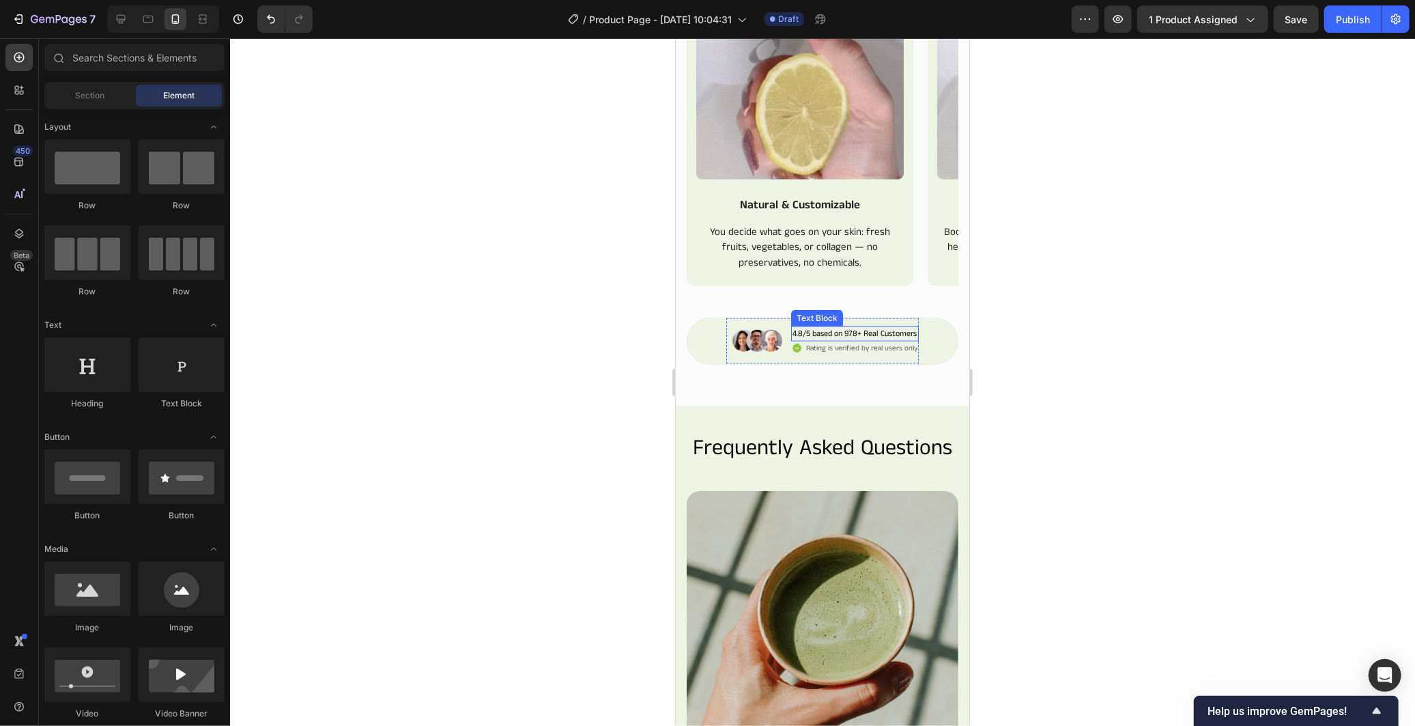
click at [877, 339] on p "4.8/5 based on 978+ Real Customers" at bounding box center [854, 333] width 124 height 12
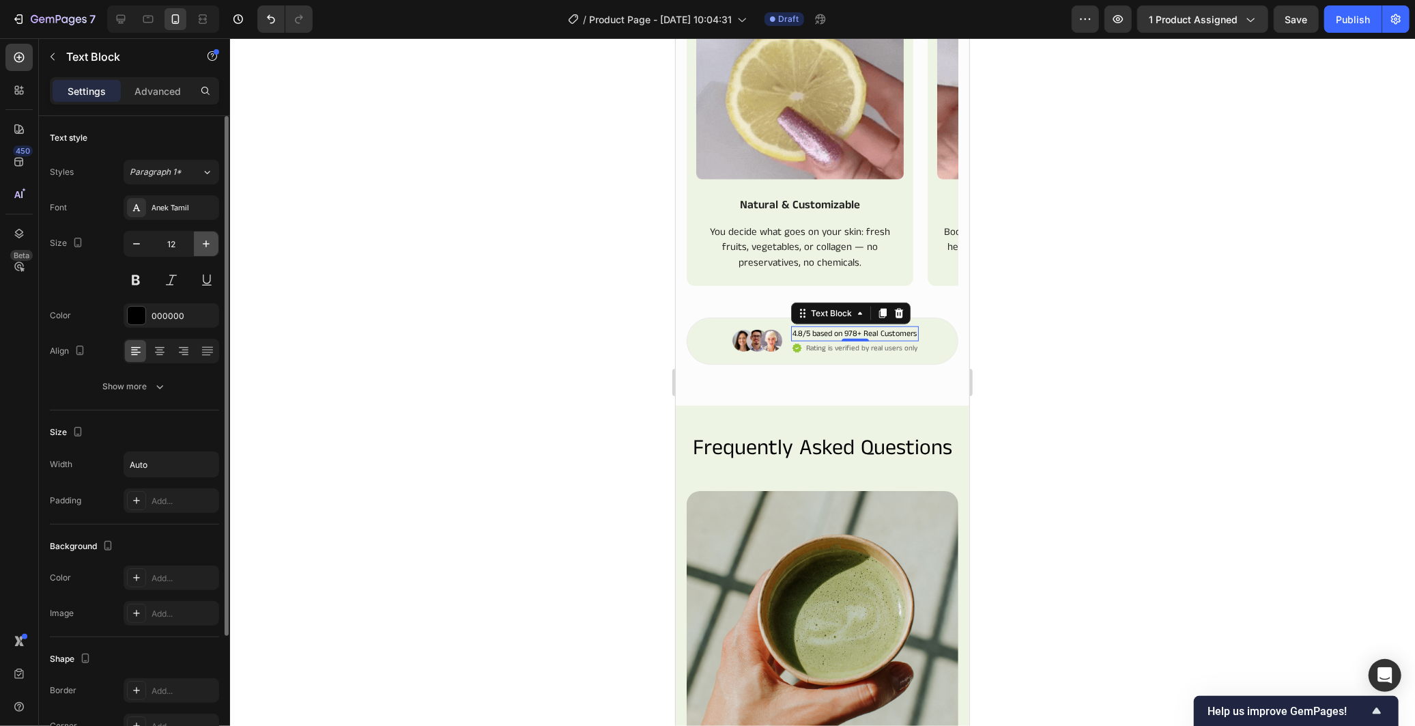
click at [206, 238] on icon "button" at bounding box center [206, 244] width 14 height 14
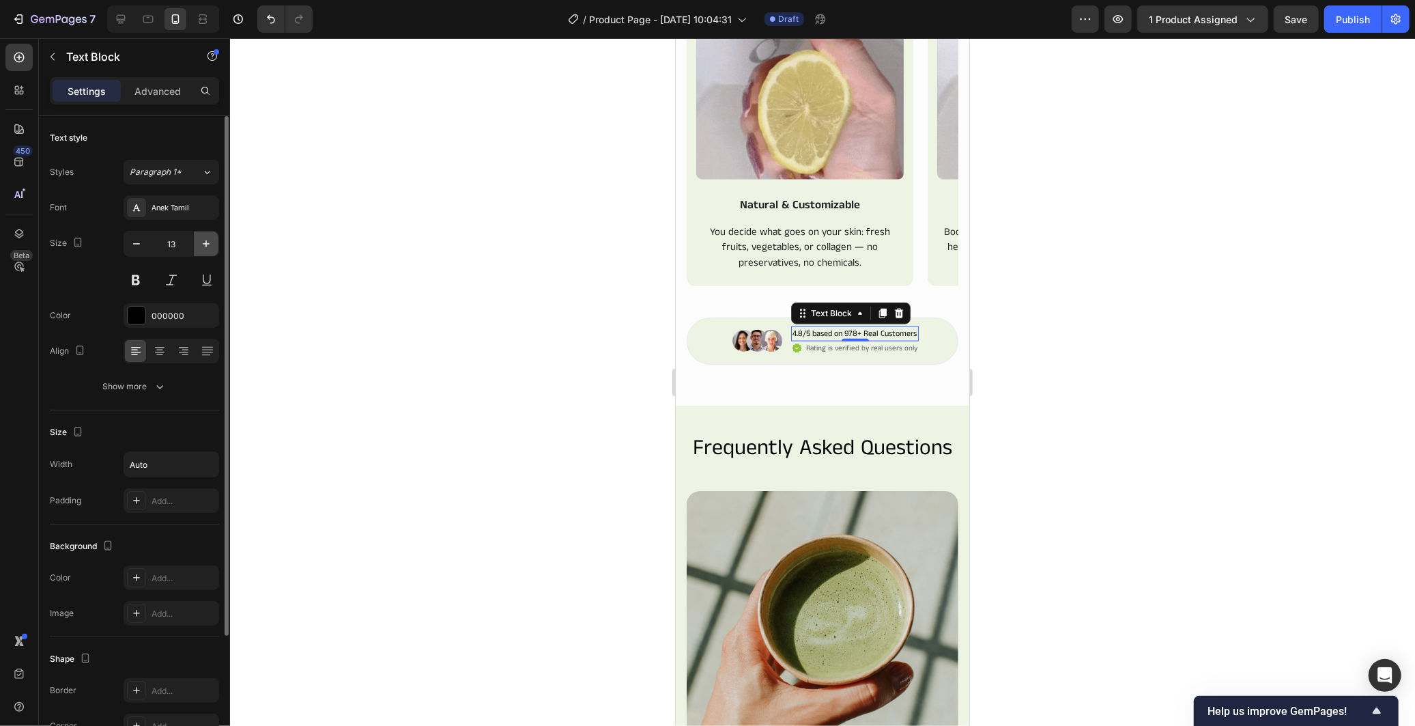
click at [206, 238] on icon "button" at bounding box center [206, 244] width 14 height 14
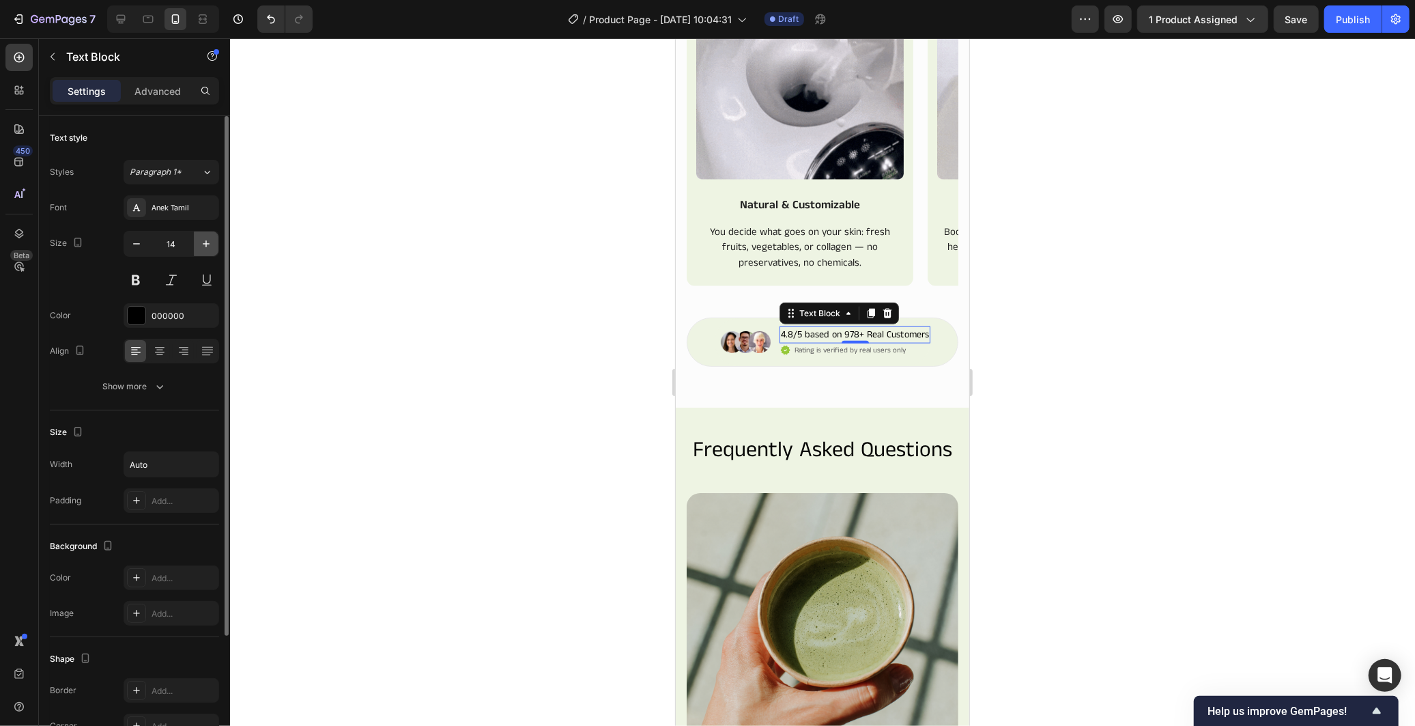
click at [206, 238] on icon "button" at bounding box center [206, 244] width 14 height 14
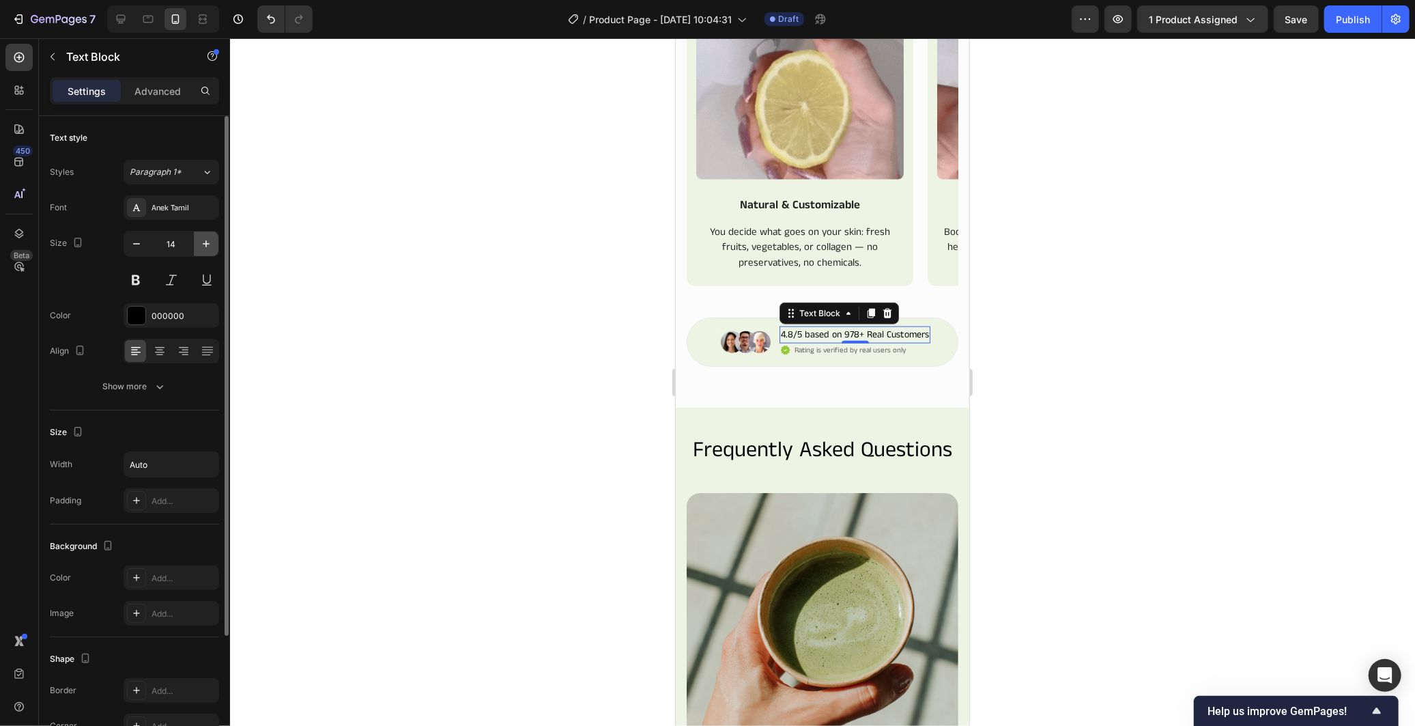
type input "15"
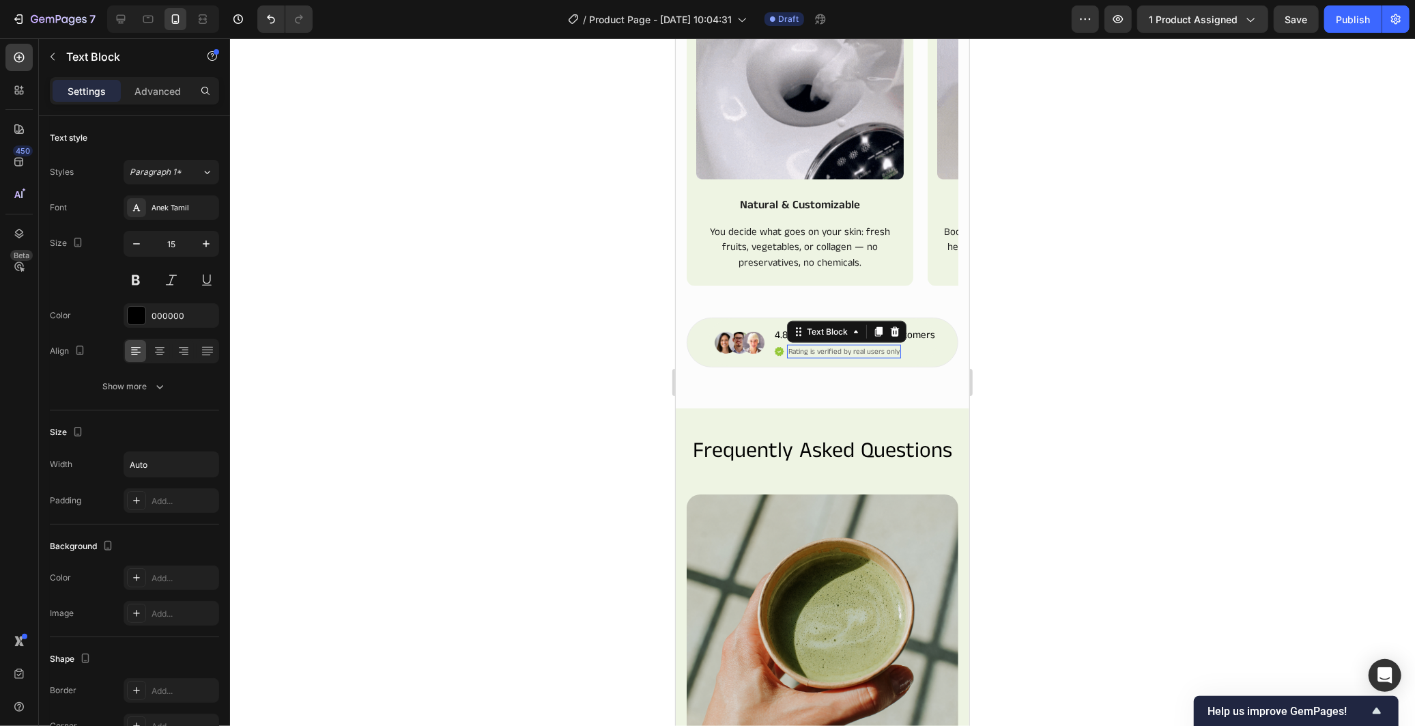
click at [788, 357] on p "Rating is verified by real users only" at bounding box center [843, 351] width 111 height 12
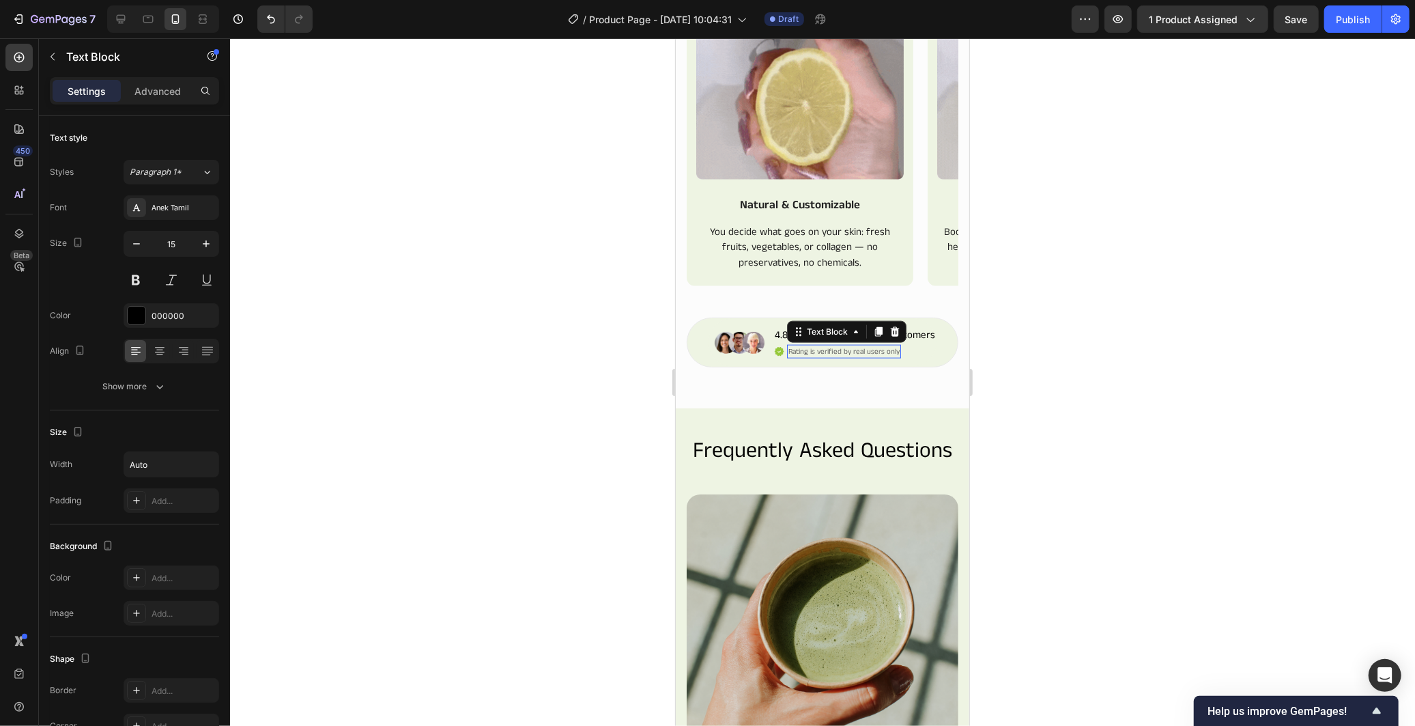
scroll to position [152, 0]
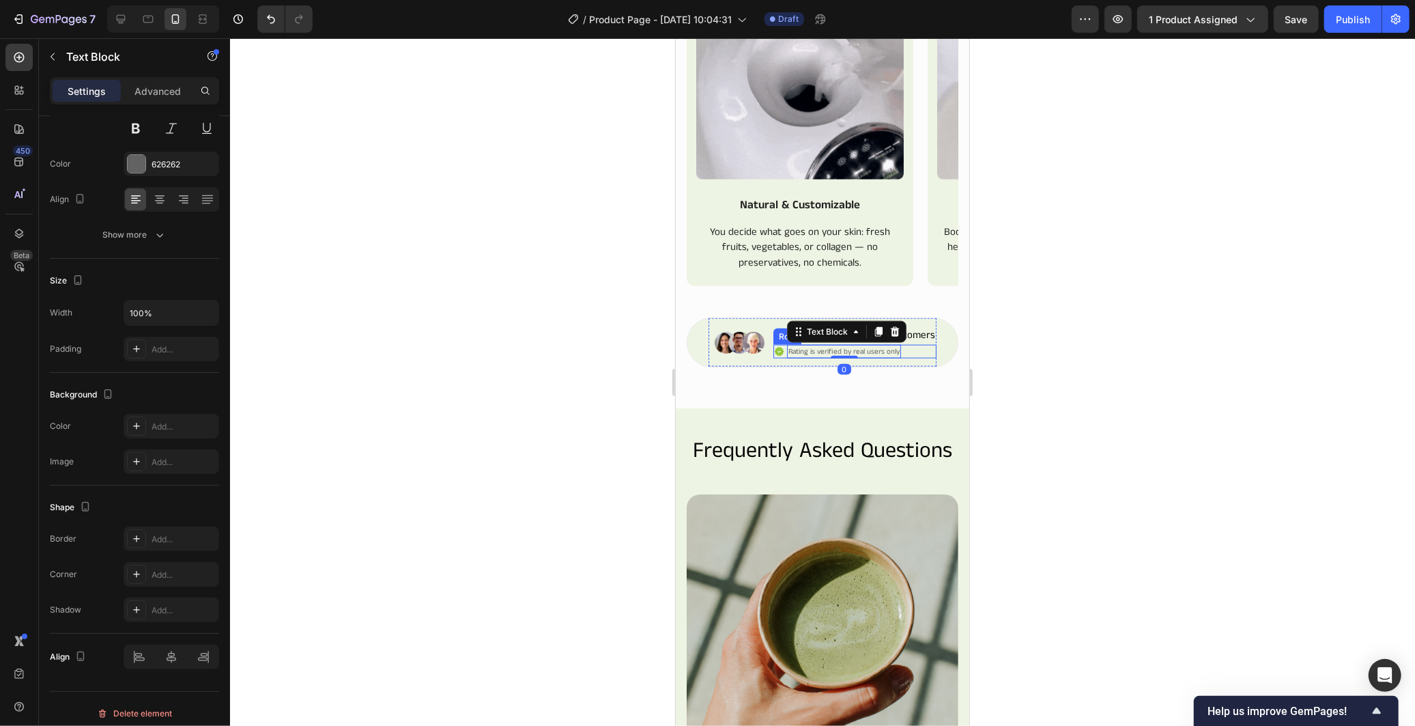
click at [898, 358] on div "Icon Rating is verified by real users only Text Block 0 Row" at bounding box center [854, 351] width 163 height 14
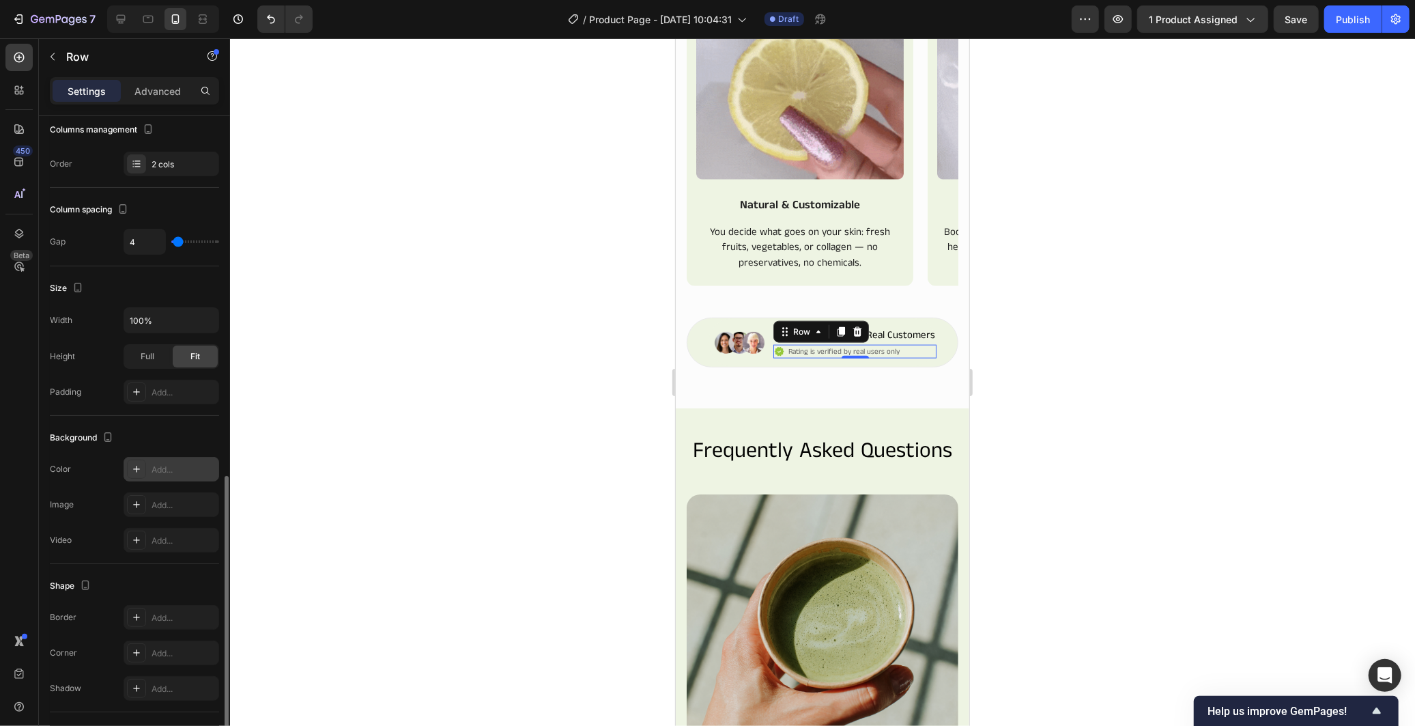
scroll to position [304, 0]
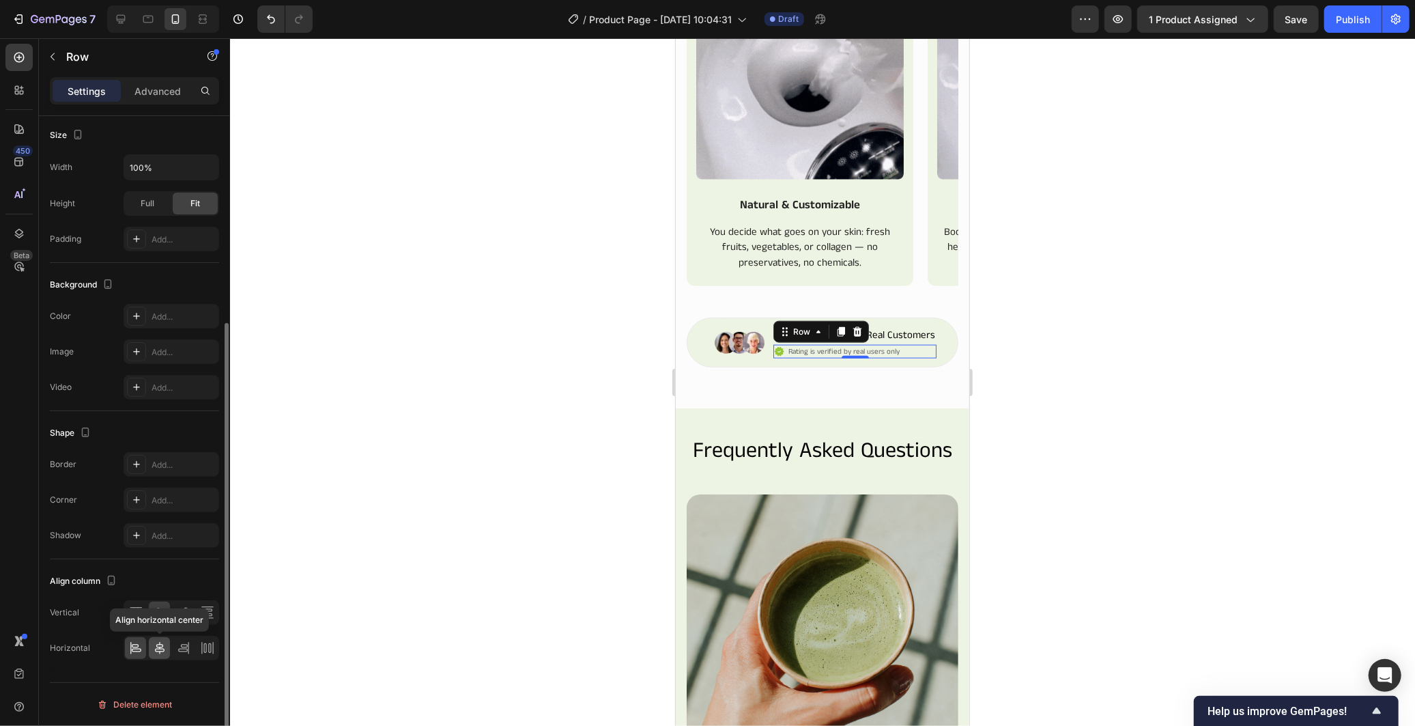
click at [160, 645] on icon at bounding box center [160, 648] width 14 height 14
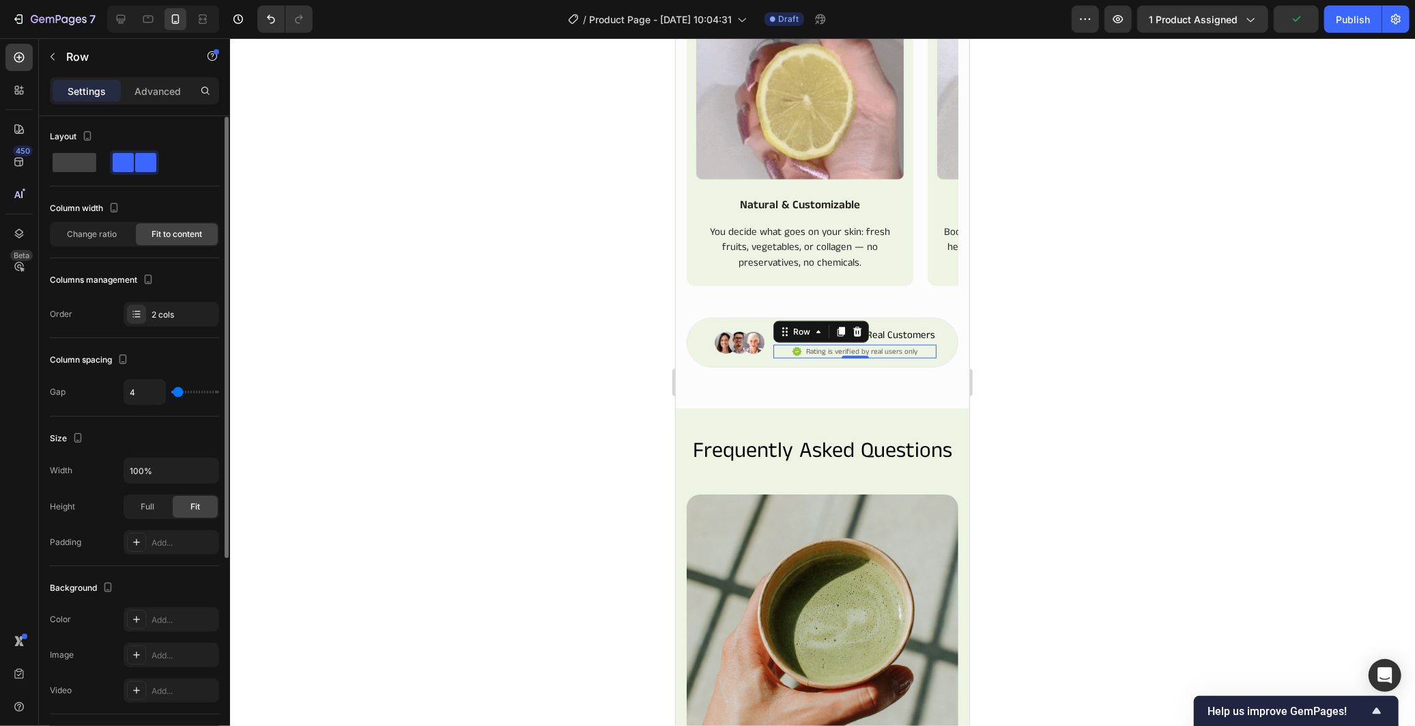
scroll to position [0, 0]
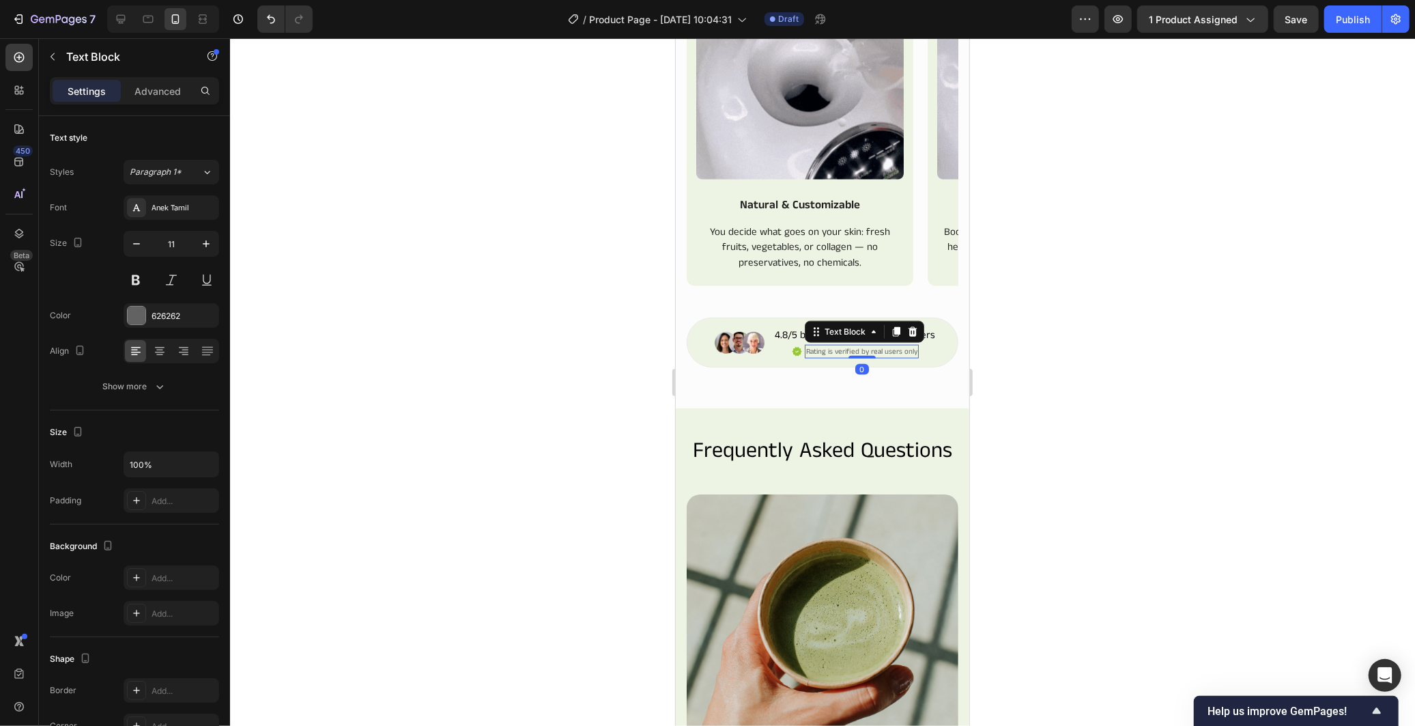
click at [852, 357] on p "Rating is verified by real users only" at bounding box center [860, 351] width 111 height 12
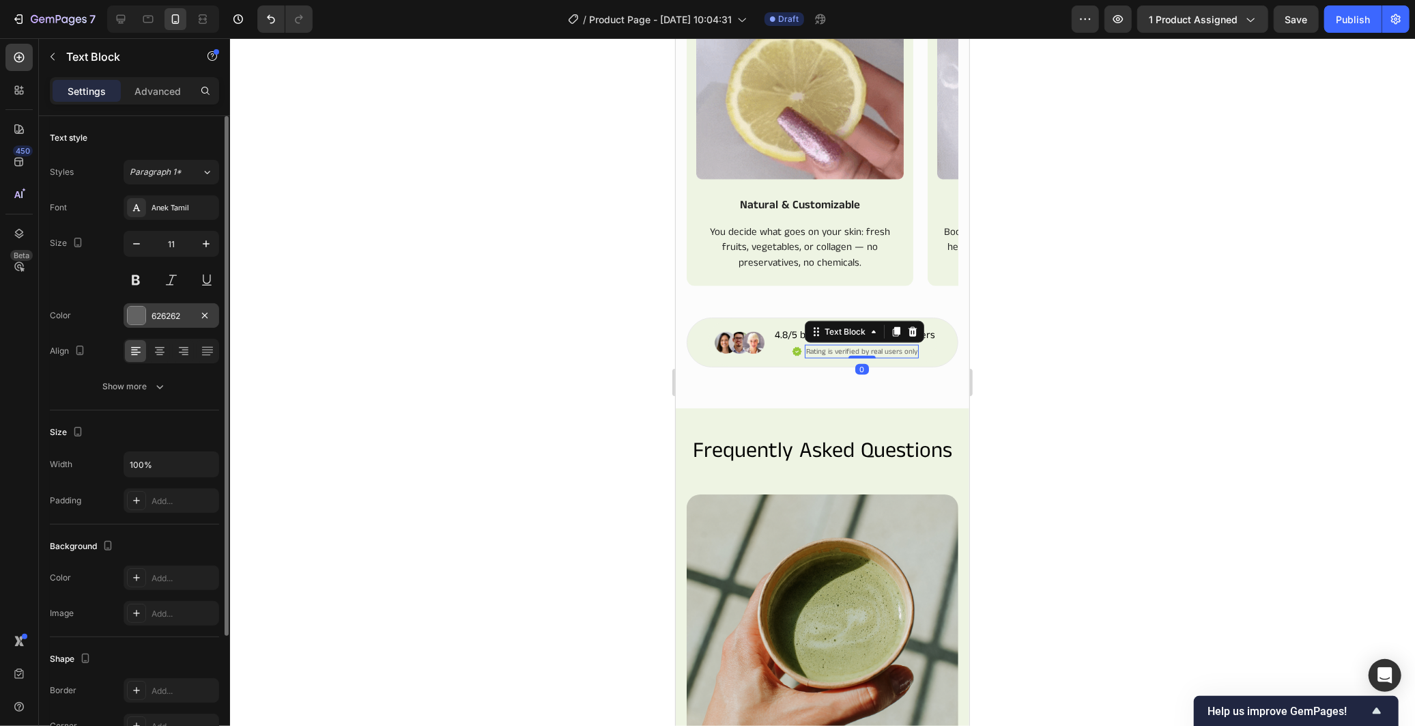
click at [177, 317] on div "626262" at bounding box center [172, 316] width 40 height 12
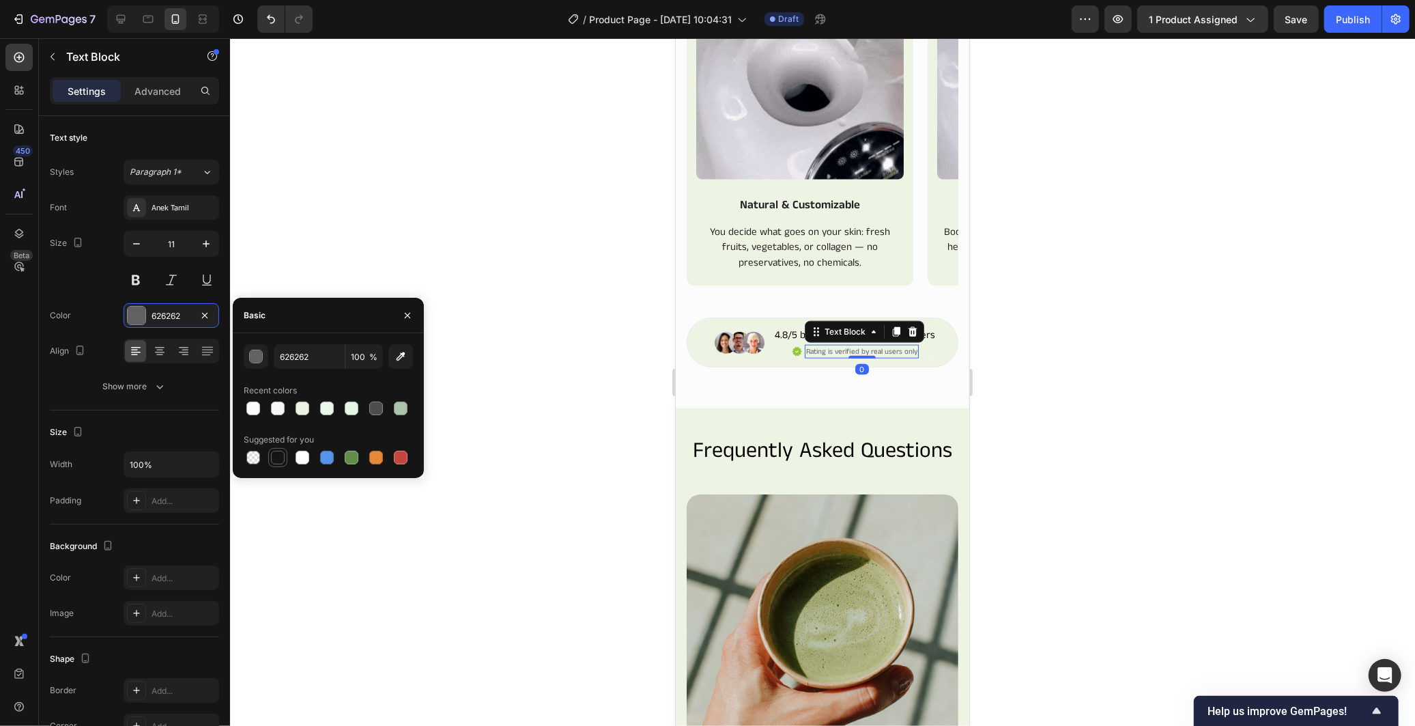
click at [278, 454] on div at bounding box center [278, 457] width 14 height 14
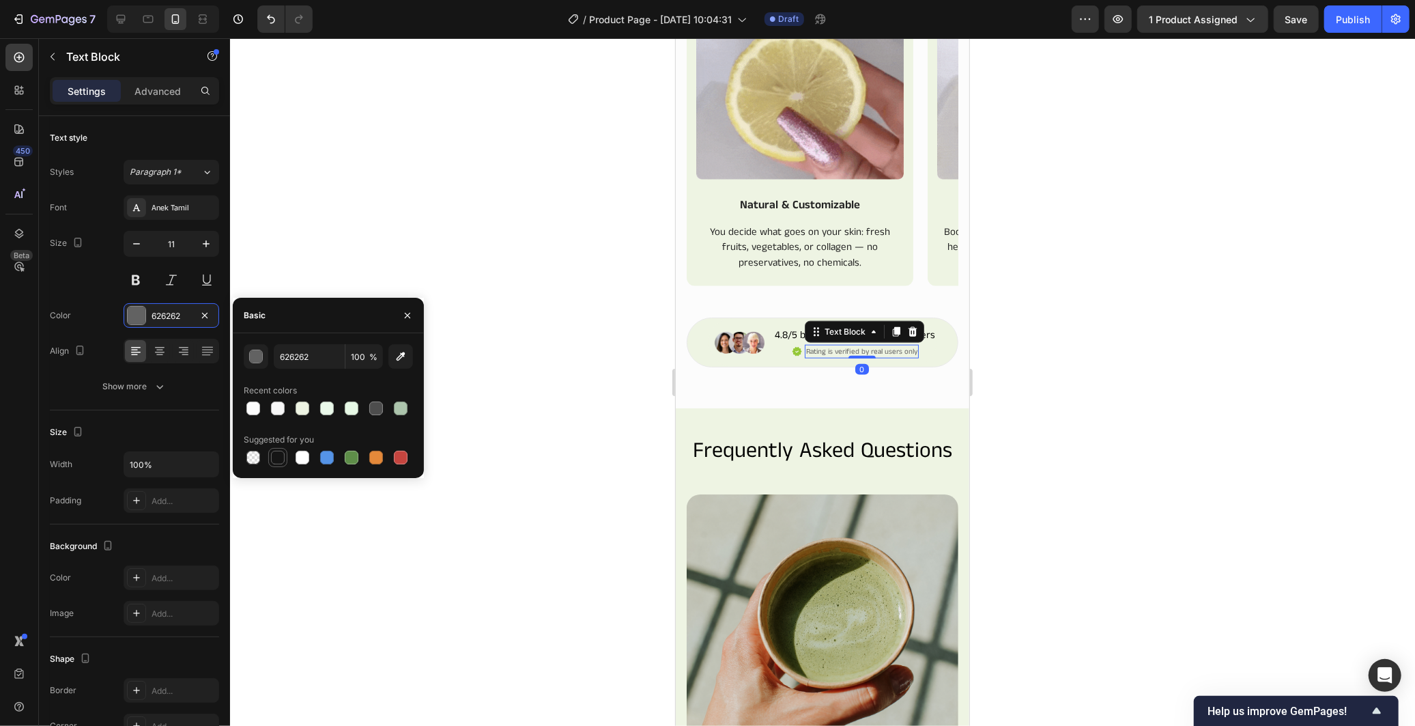
type input "151515"
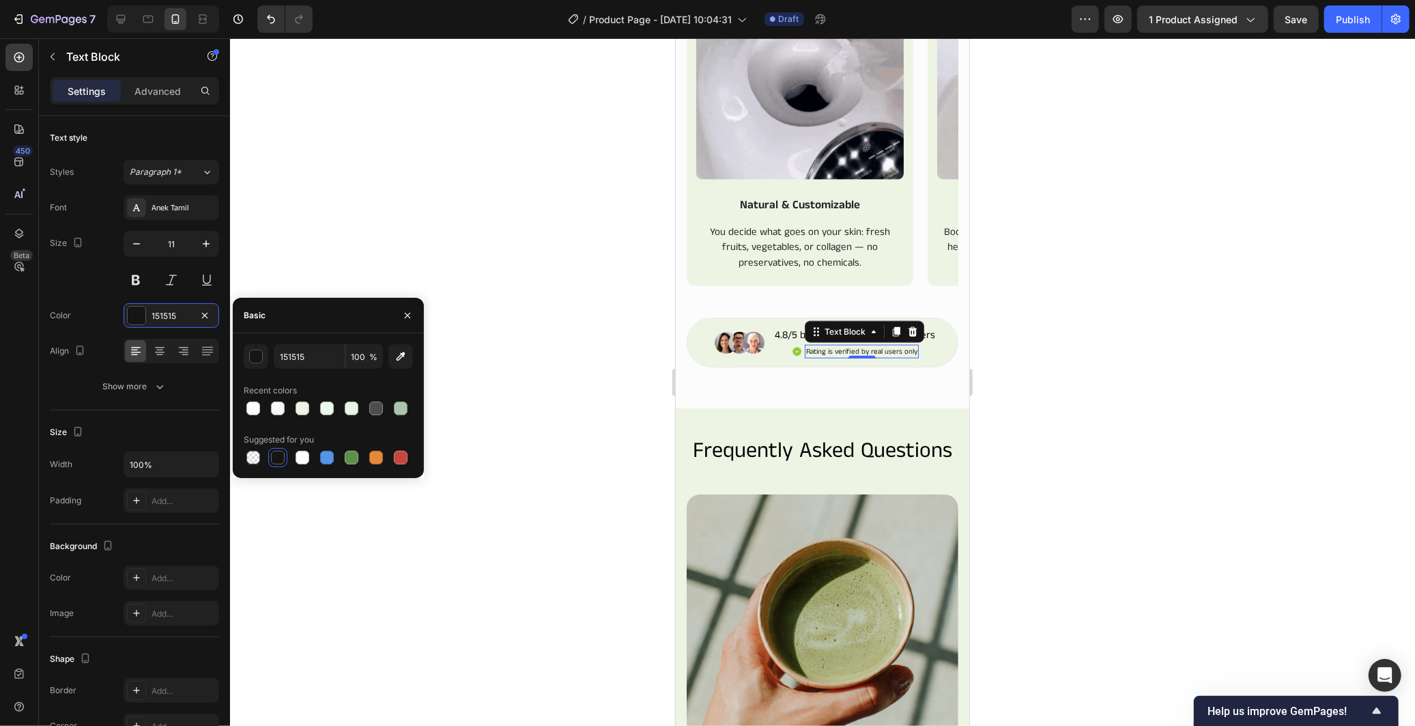
click at [467, 572] on div at bounding box center [822, 381] width 1185 height 687
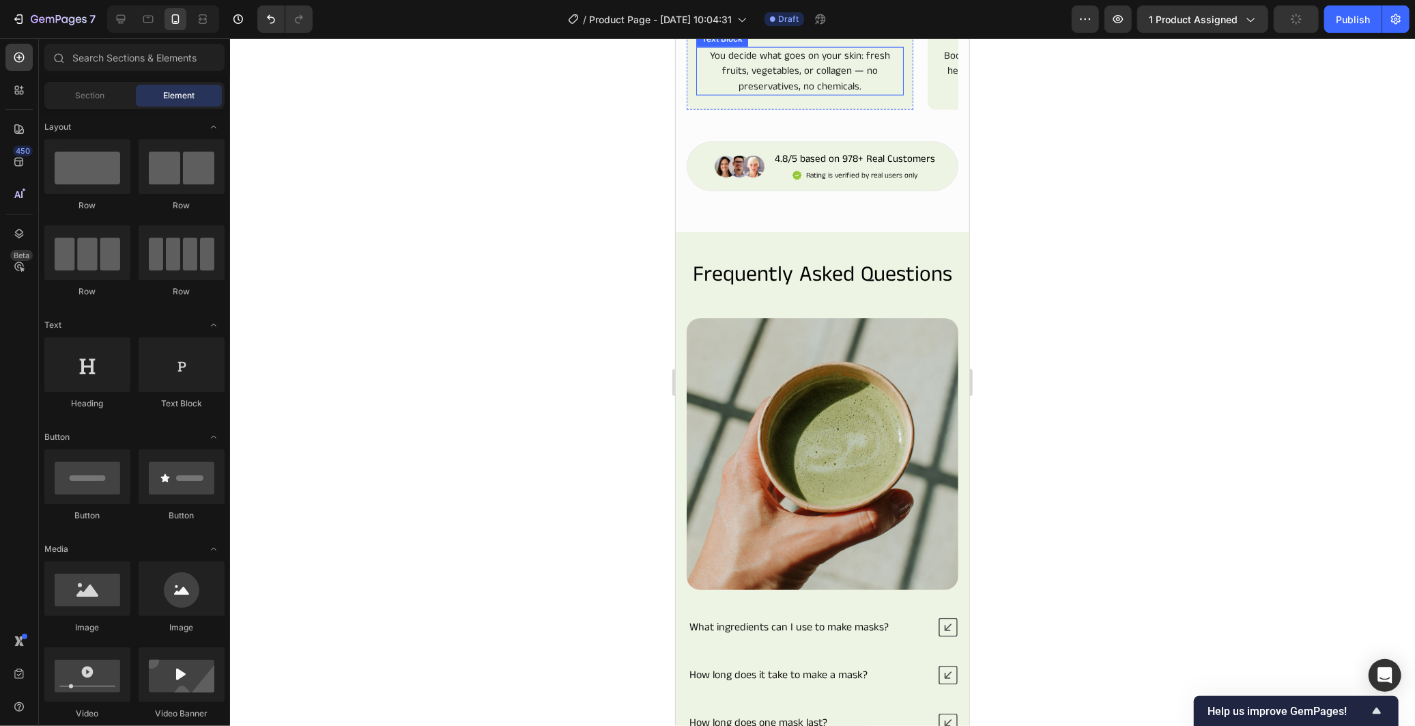
scroll to position [1556, 0]
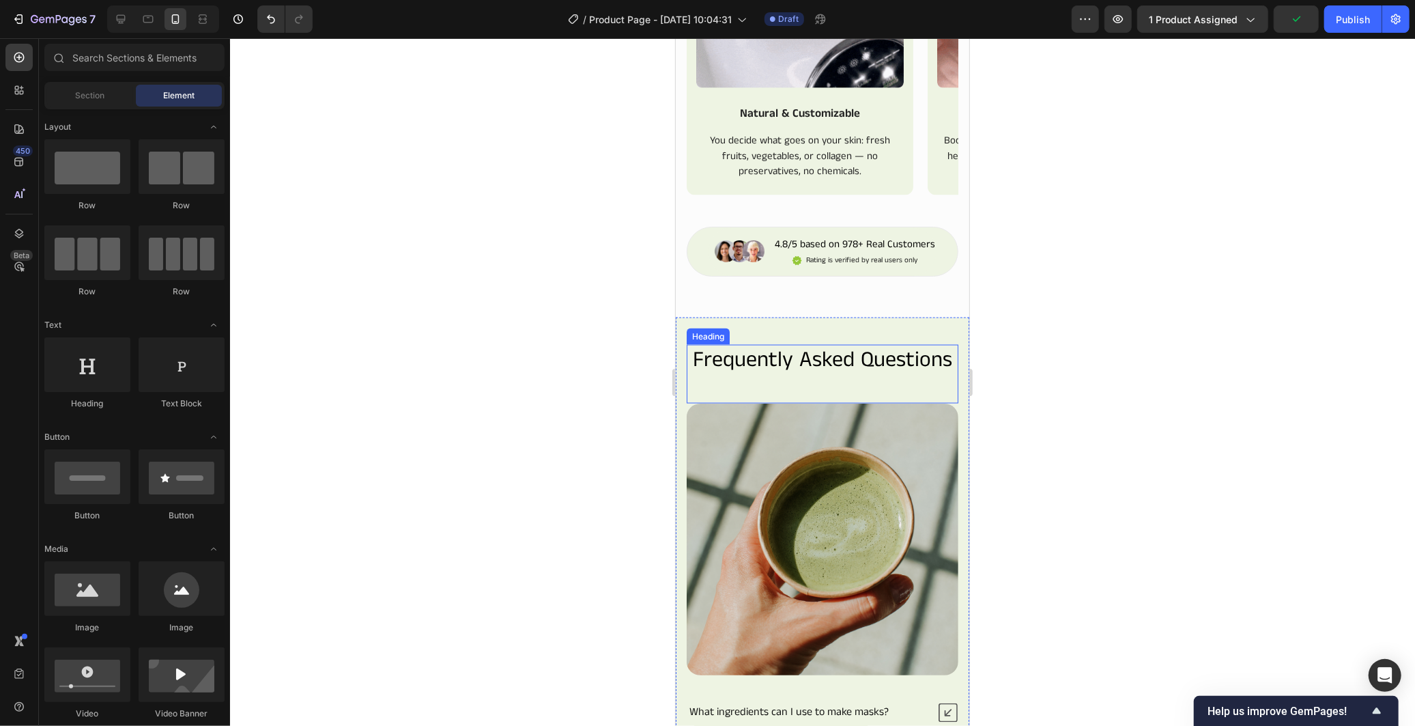
click at [839, 375] on h2 "Frequently Asked Questions" at bounding box center [822, 359] width 272 height 31
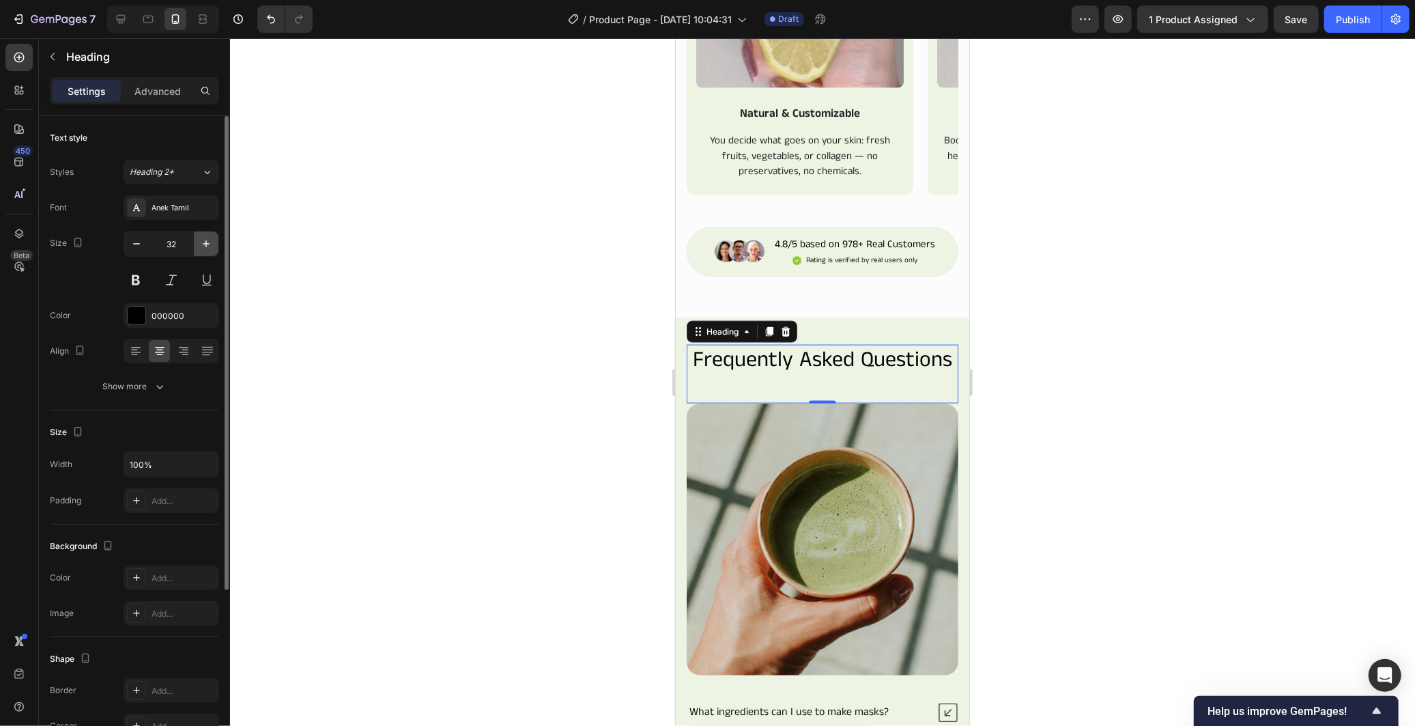
click at [208, 248] on icon "button" at bounding box center [206, 244] width 14 height 14
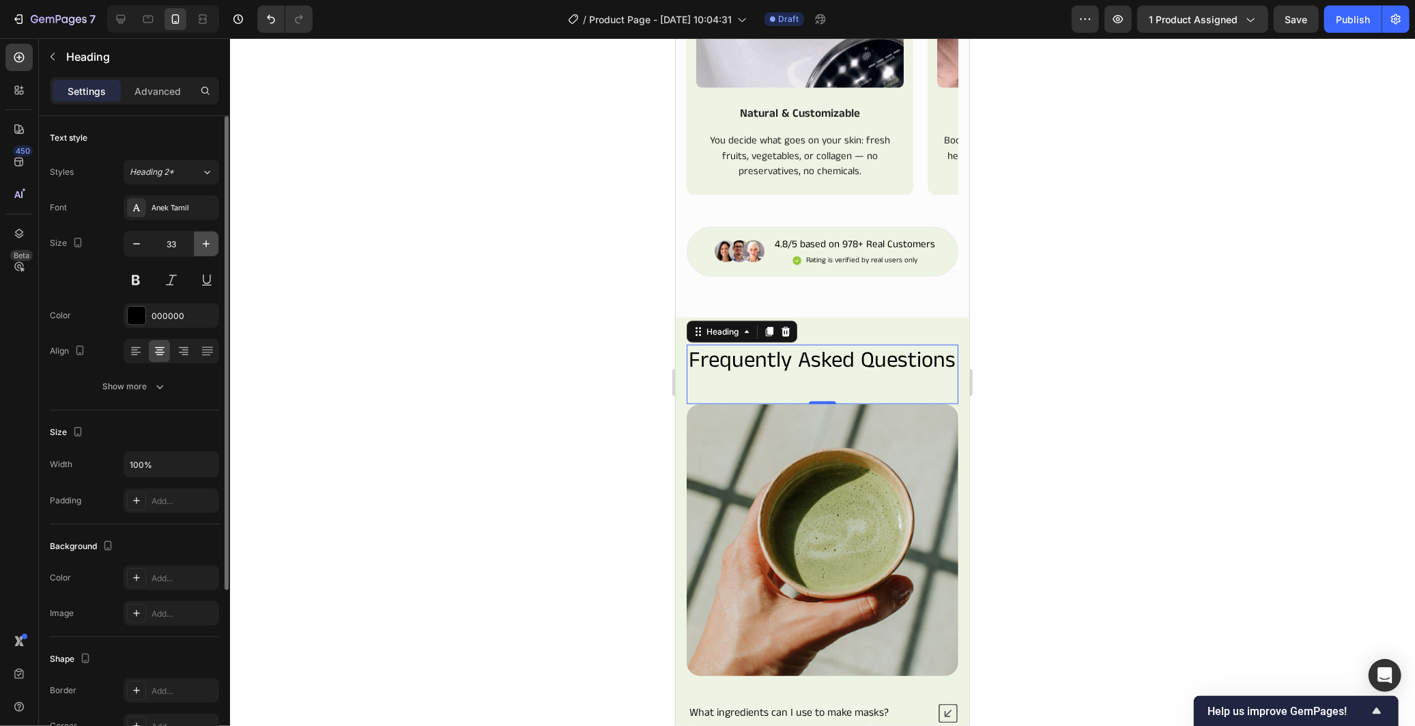
click at [208, 248] on icon "button" at bounding box center [206, 244] width 14 height 14
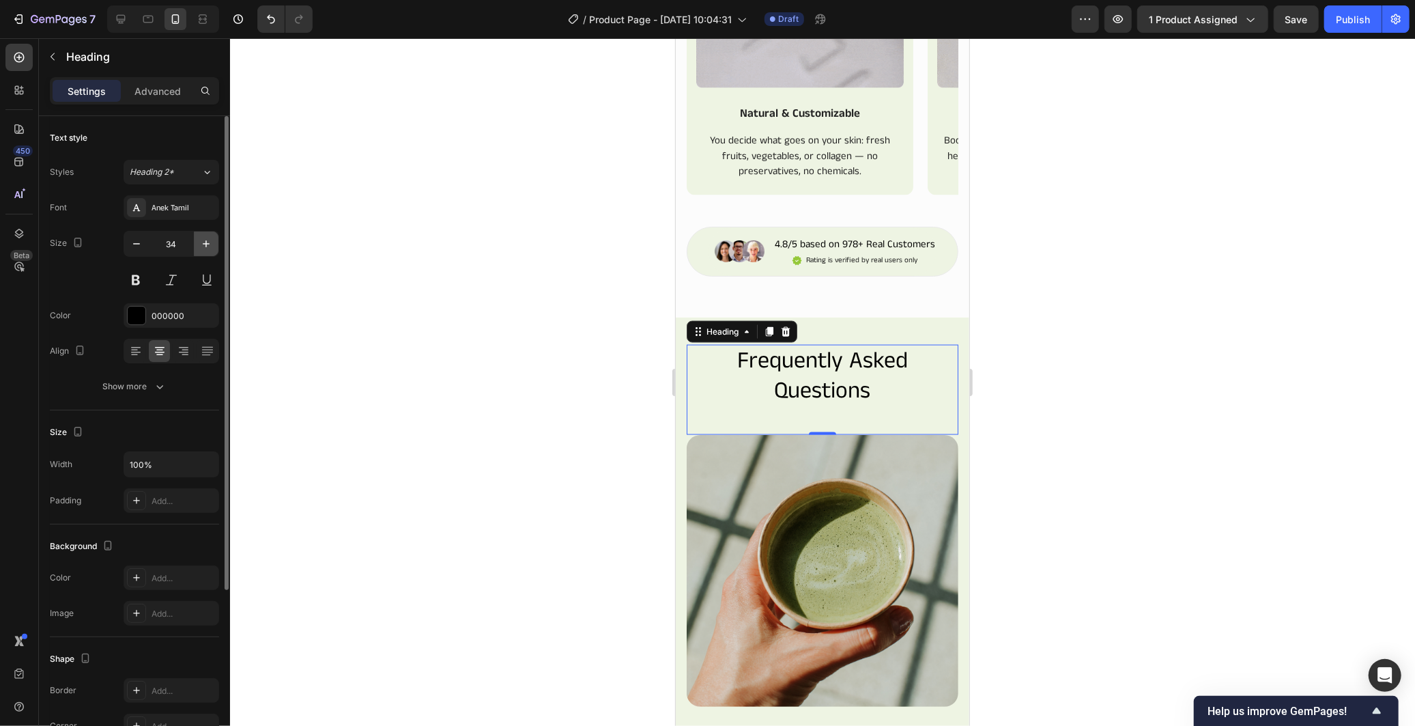
click at [208, 248] on icon "button" at bounding box center [206, 244] width 14 height 14
type input "35"
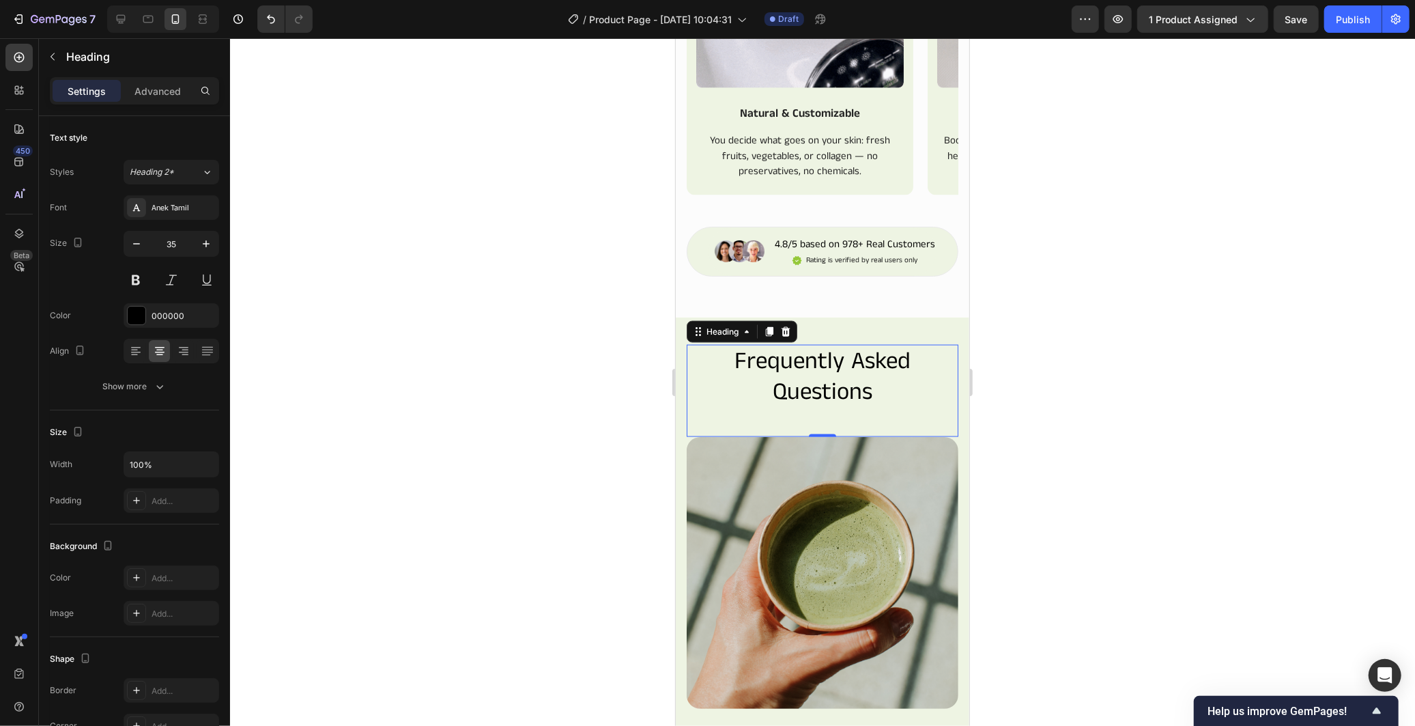
click at [616, 445] on div at bounding box center [822, 381] width 1185 height 687
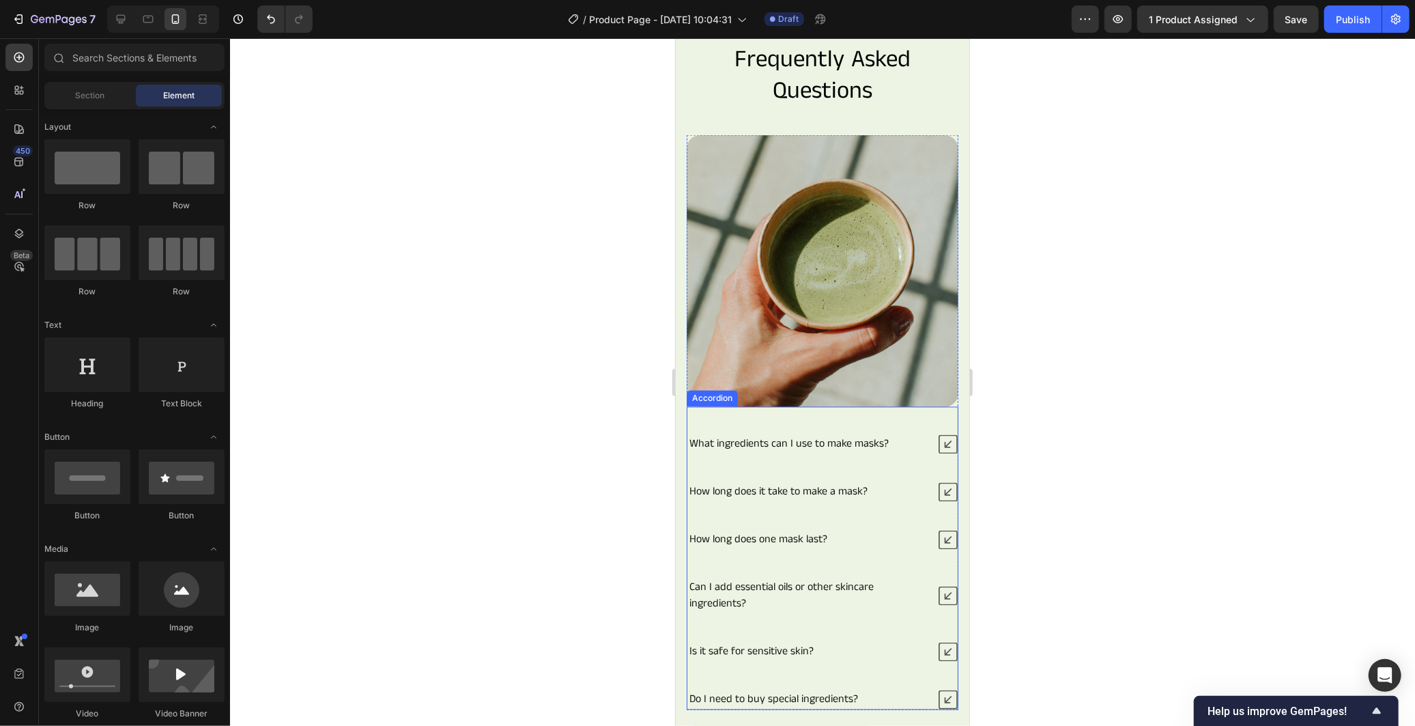
scroll to position [1859, 0]
click at [840, 454] on div "What ingredients can I use to make masks? How long does it take to make a mask?…" at bounding box center [822, 570] width 272 height 276
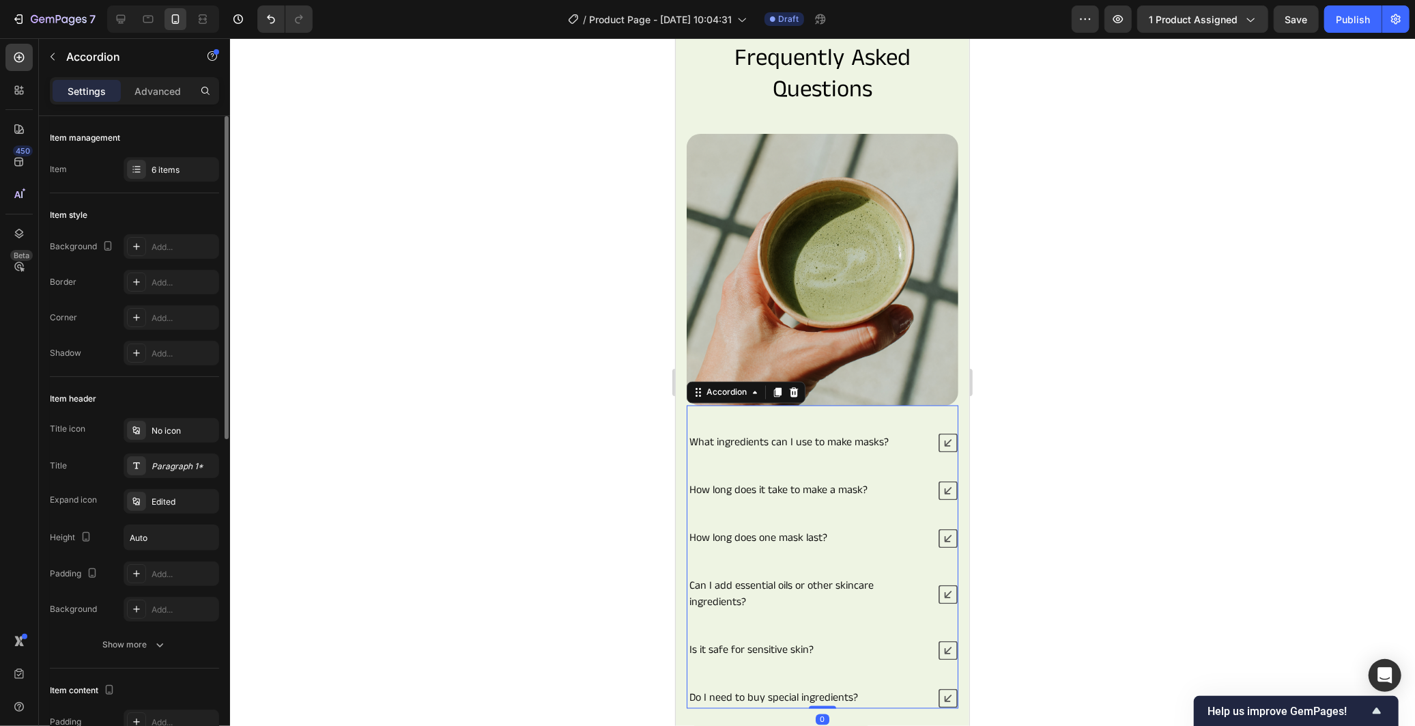
scroll to position [227, 0]
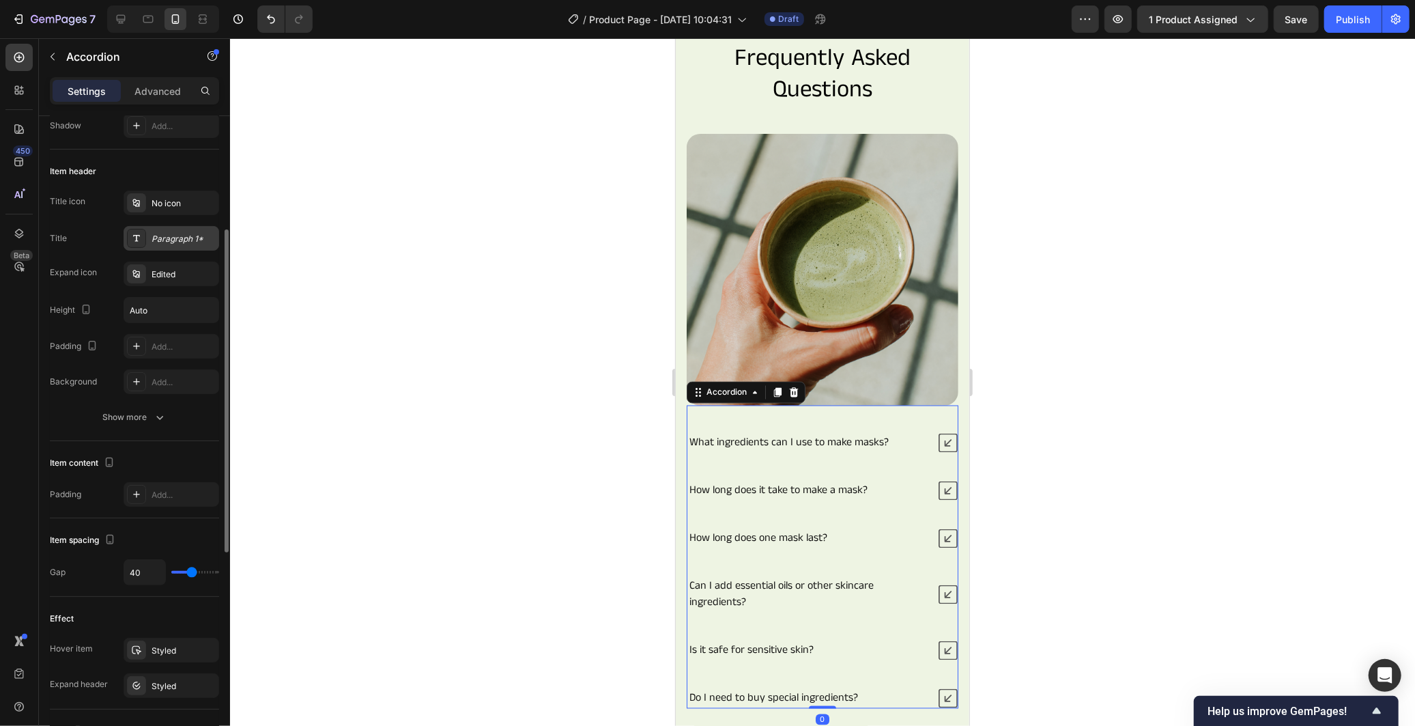
click at [180, 231] on div "Paragraph 1*" at bounding box center [172, 238] width 96 height 25
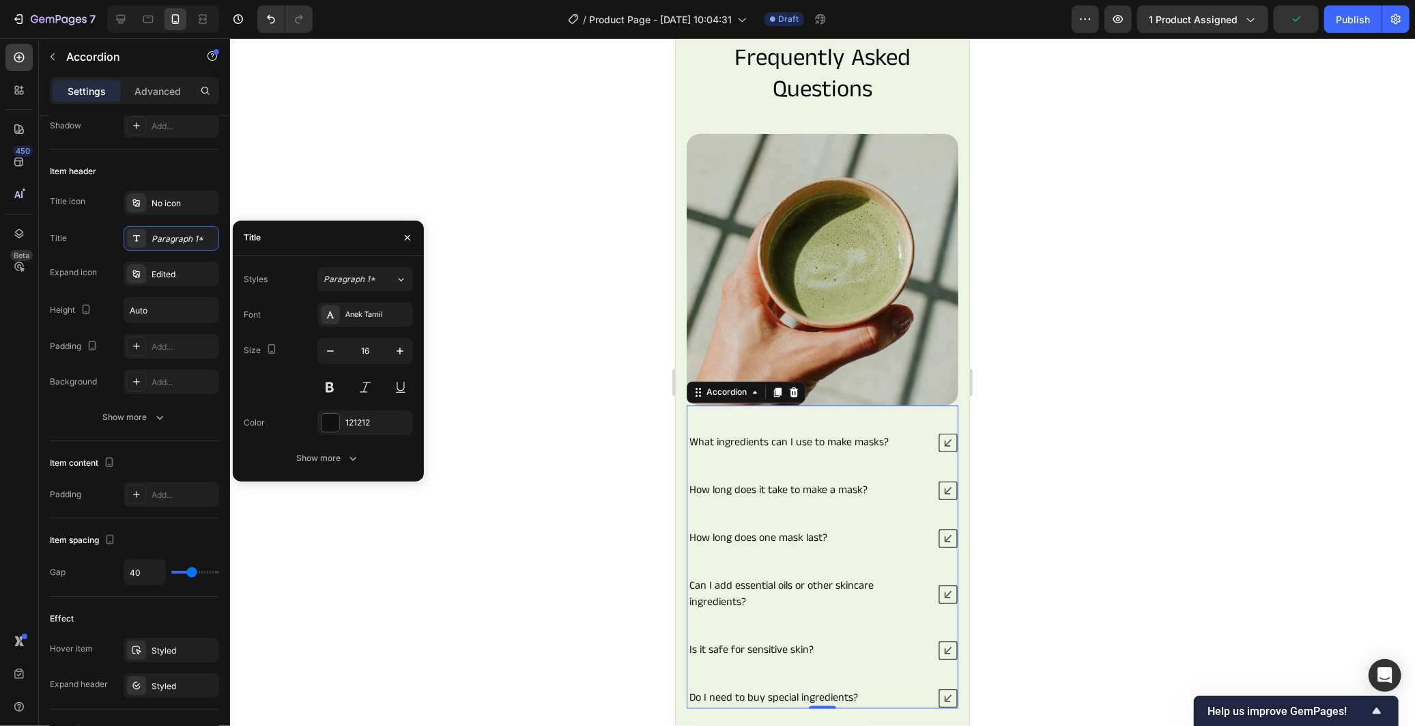
click at [938, 433] on icon at bounding box center [947, 442] width 19 height 19
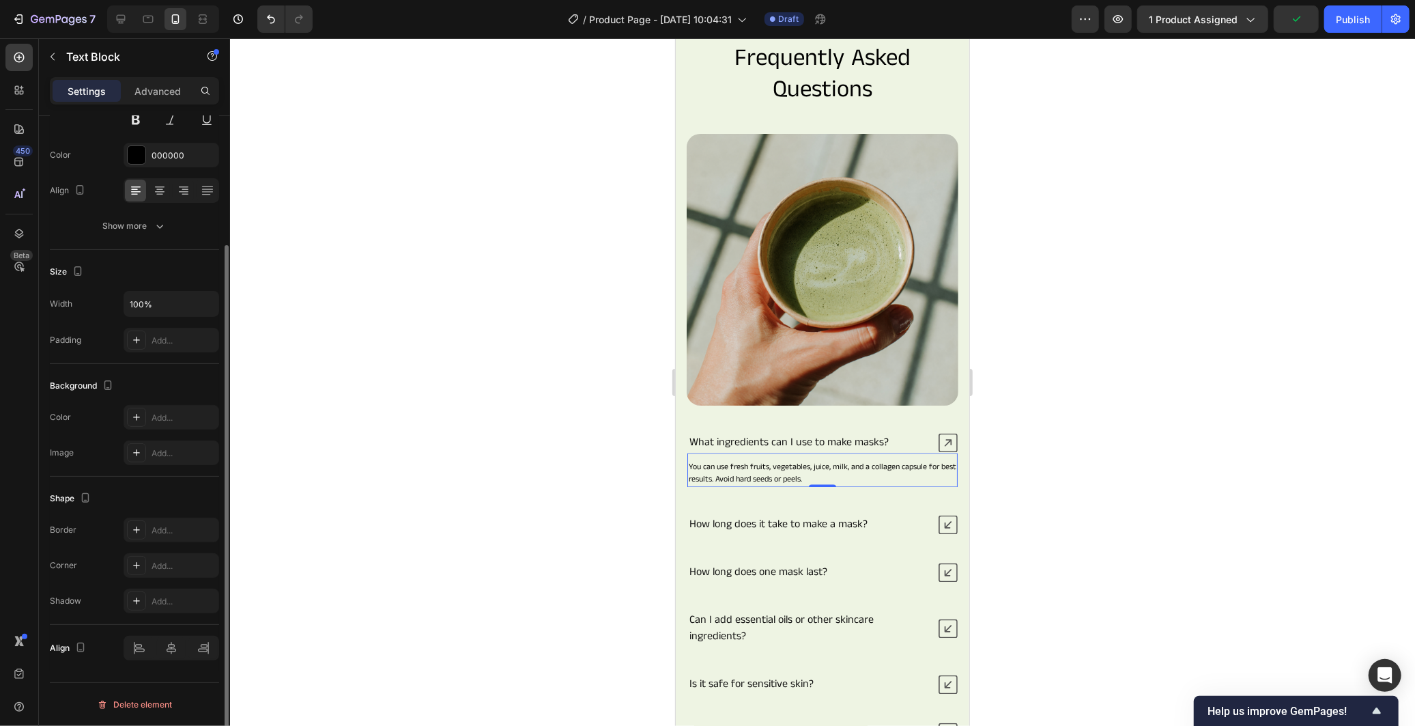
drag, startPoint x: 906, startPoint y: 461, endPoint x: 1201, endPoint y: 492, distance: 295.8
click at [906, 461] on p "You can use fresh fruits, vegetables, juice, milk, and a collagen capsule for b…" at bounding box center [822, 473] width 268 height 25
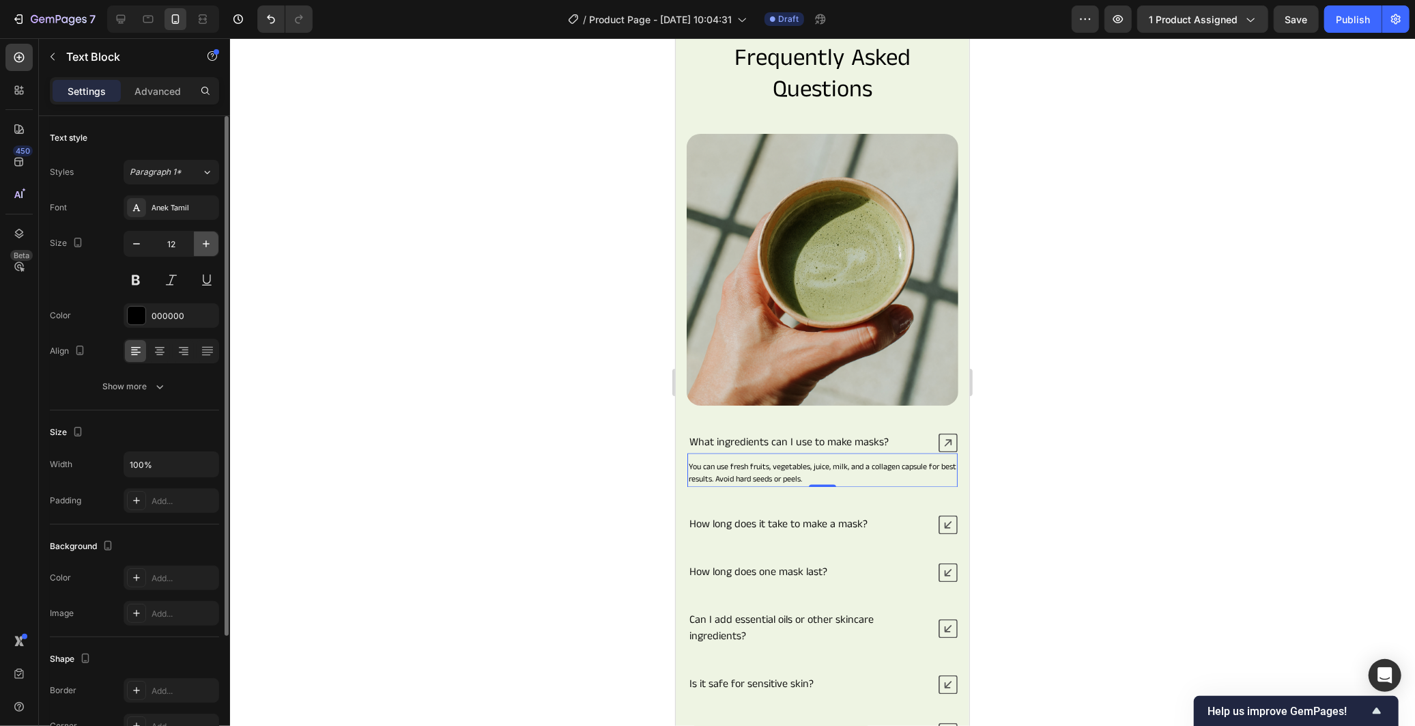
click at [205, 246] on icon "button" at bounding box center [206, 244] width 14 height 14
type input "15"
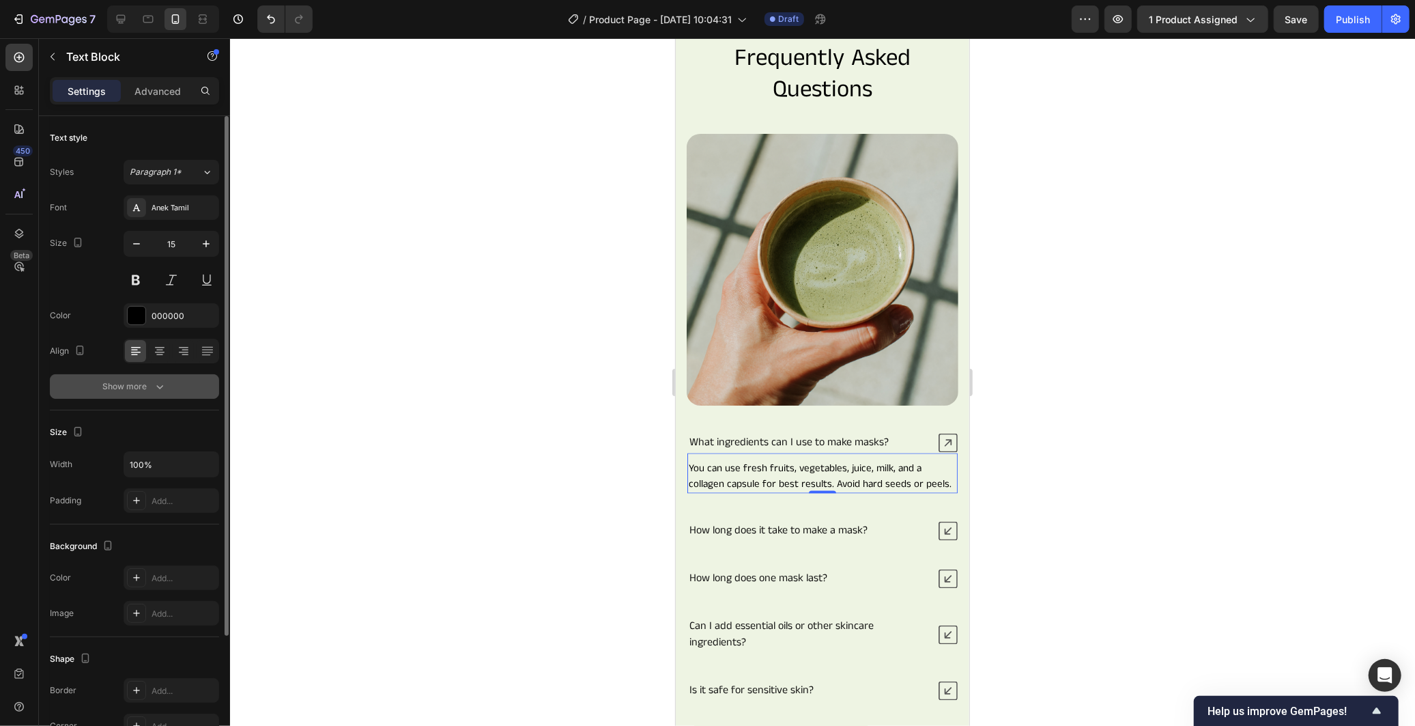
click at [160, 385] on icon "button" at bounding box center [160, 386] width 14 height 14
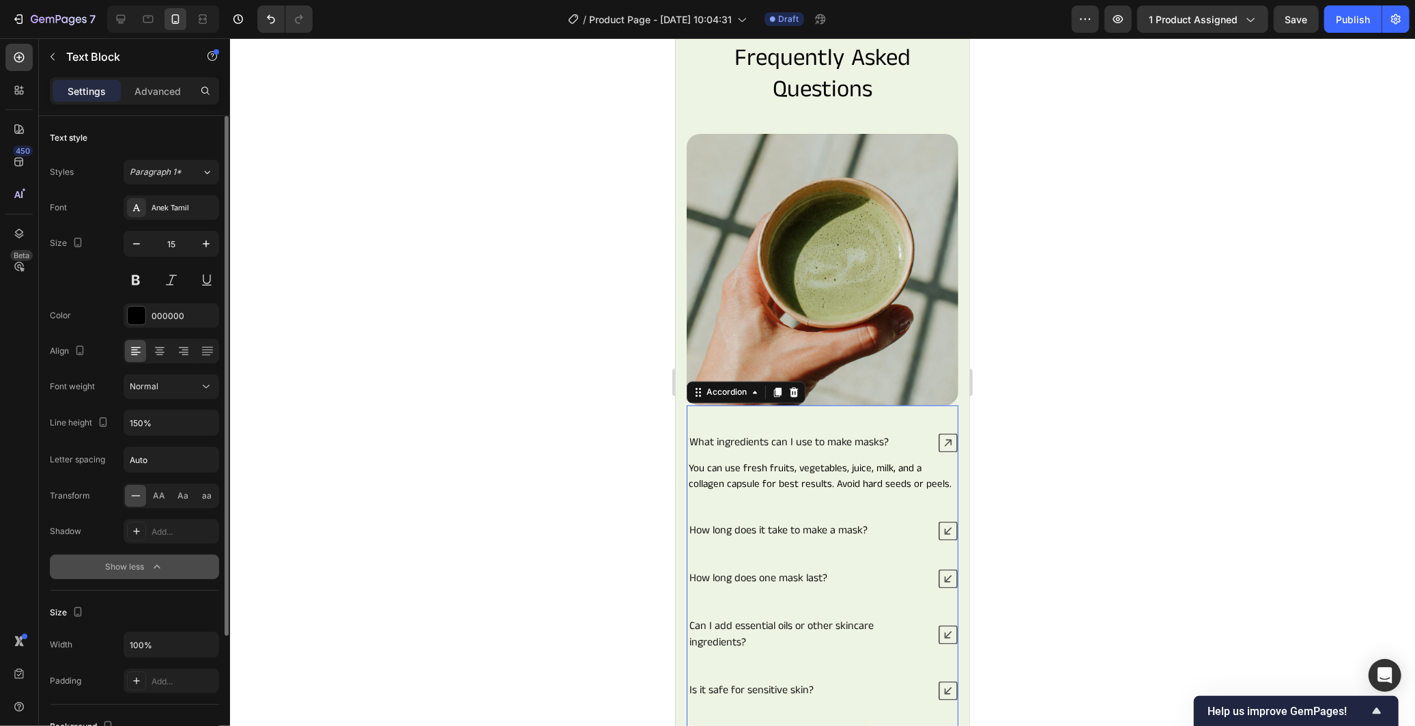
click at [938, 534] on icon at bounding box center [947, 530] width 19 height 19
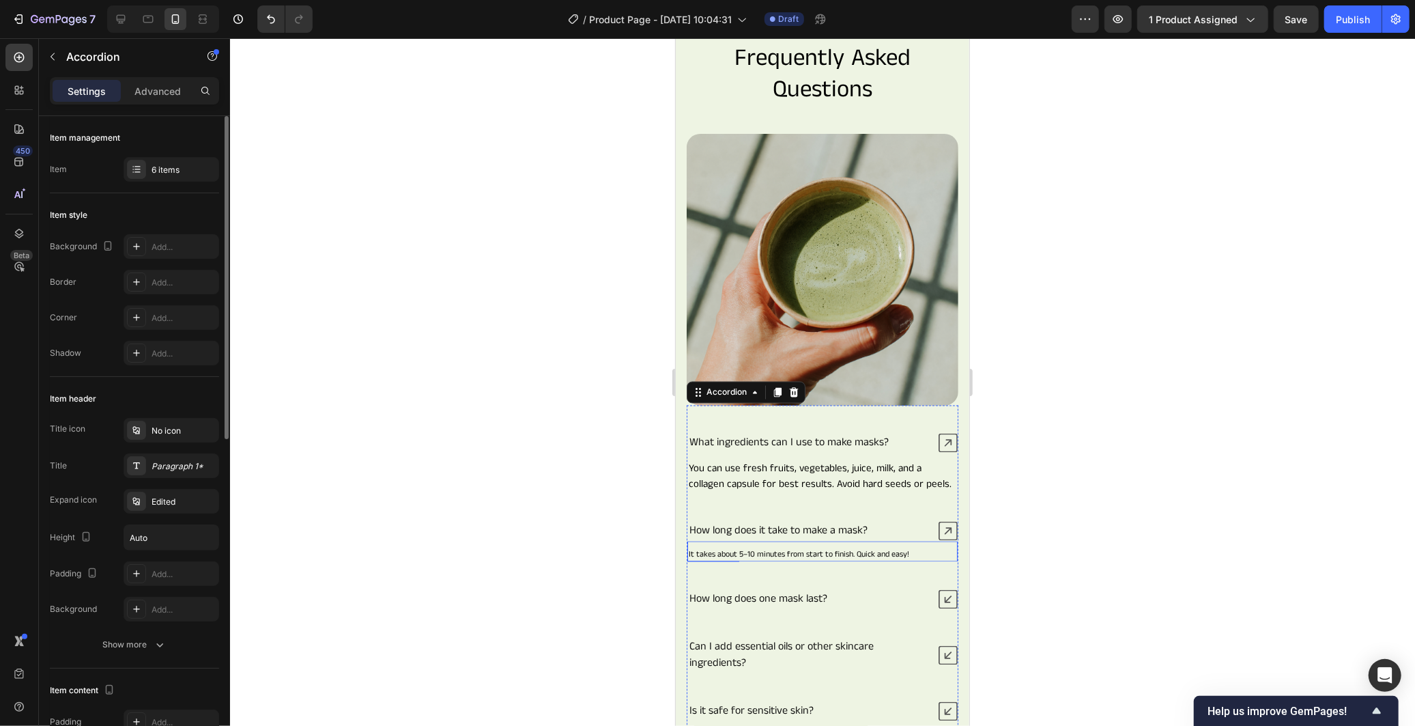
click at [866, 549] on div "It takes about 5–10 minutes from start to finish. Quick and easy! Text Block" at bounding box center [822, 551] width 270 height 20
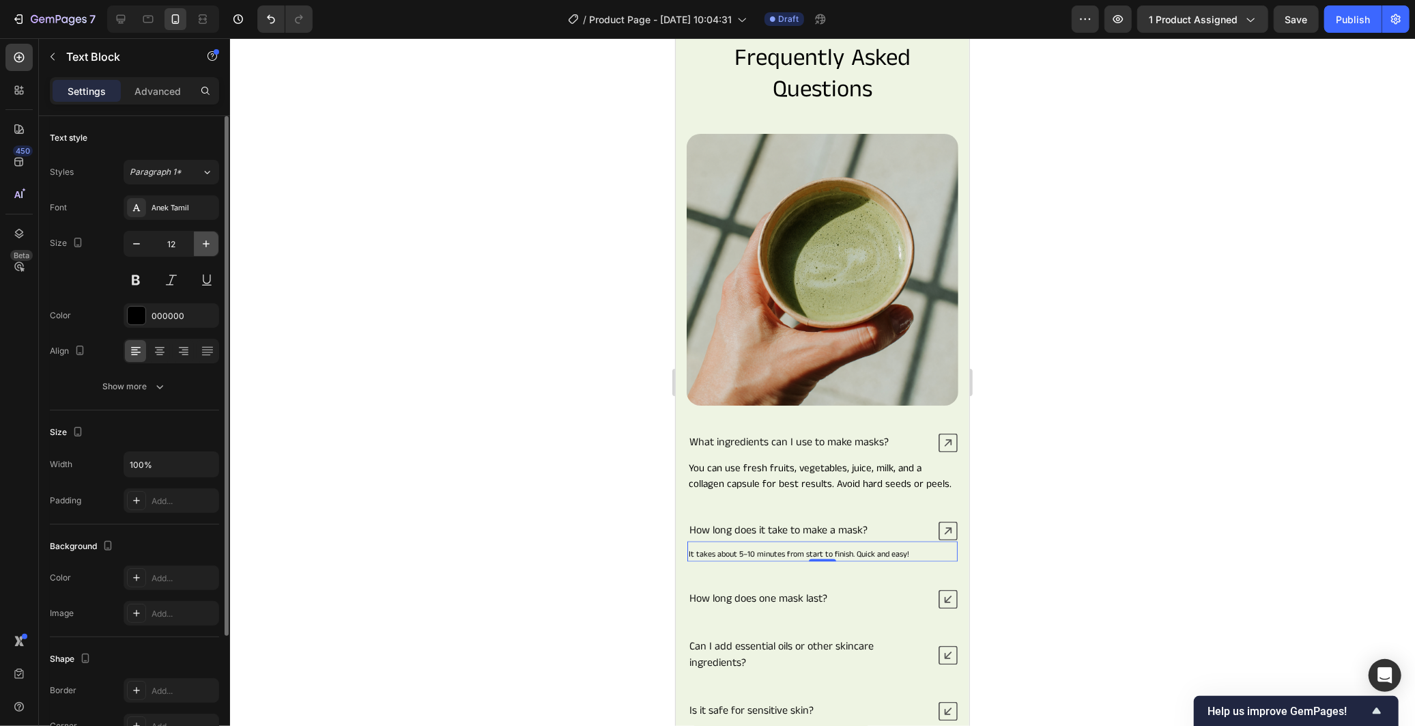
click at [203, 246] on icon "button" at bounding box center [206, 244] width 14 height 14
type input "15"
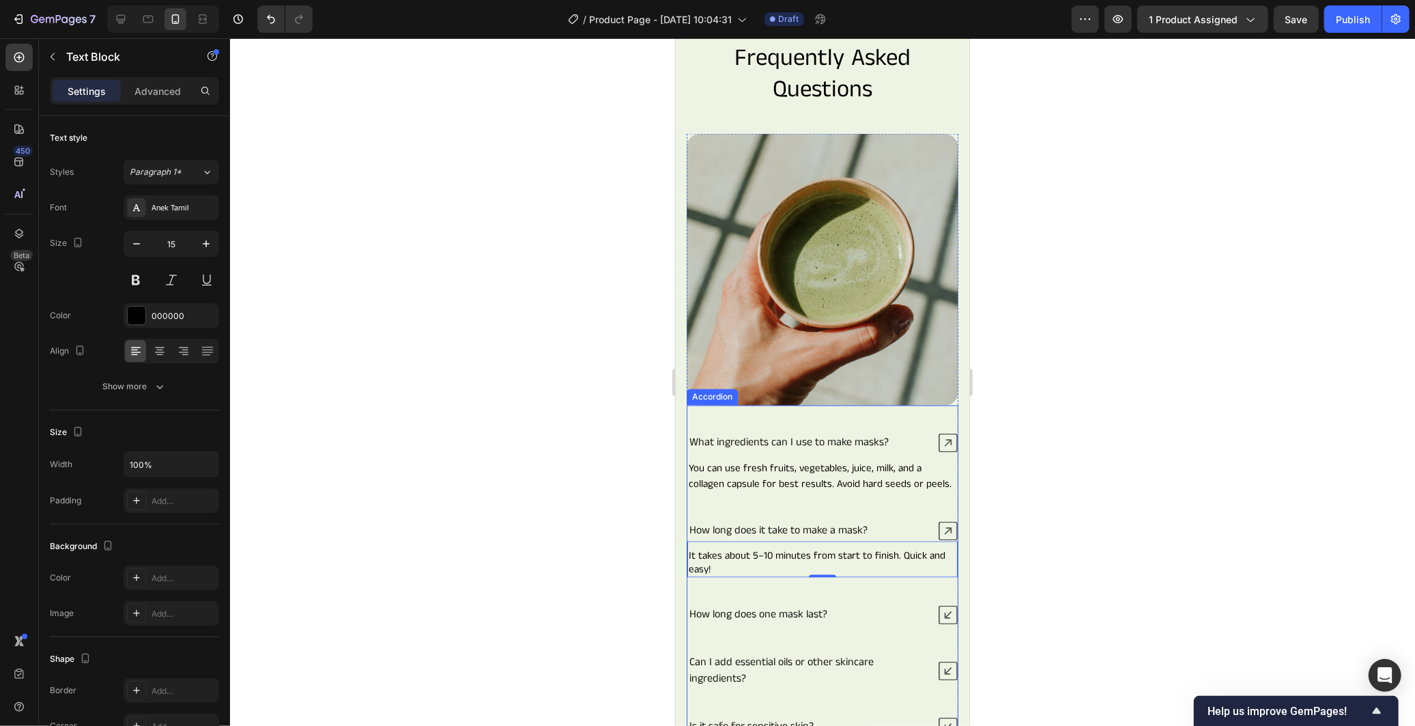
scroll to position [2011, 0]
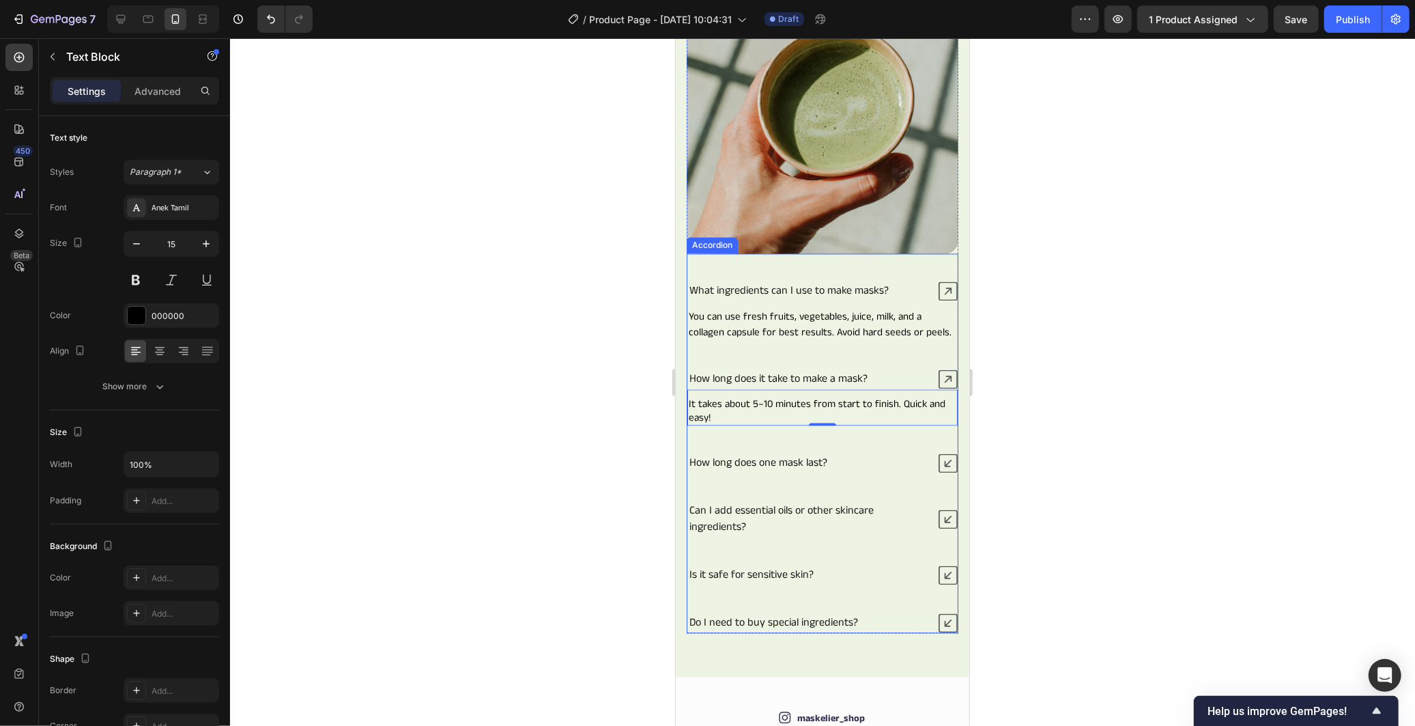
click at [938, 464] on icon at bounding box center [947, 462] width 19 height 19
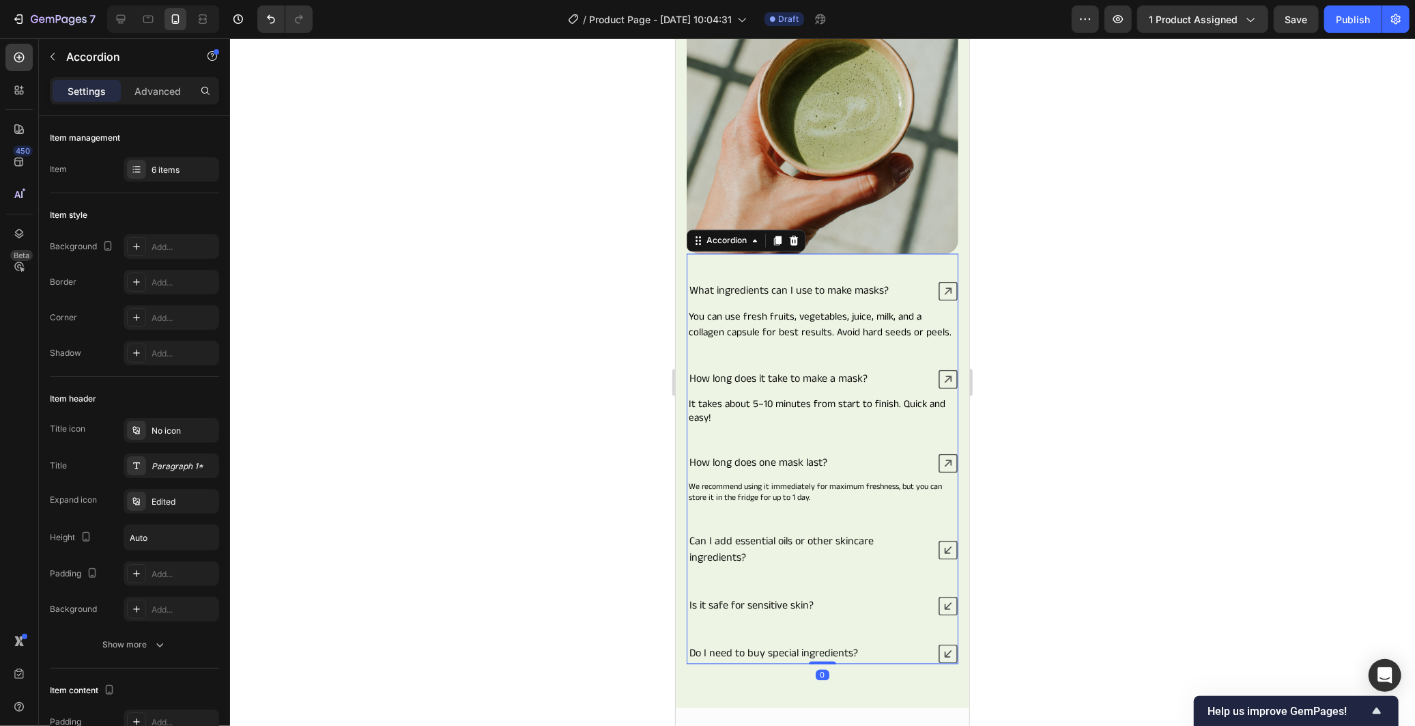
click at [880, 508] on div "What ingredients can I use to make masks? You can use fresh fruits, vegetables,…" at bounding box center [822, 472] width 272 height 383
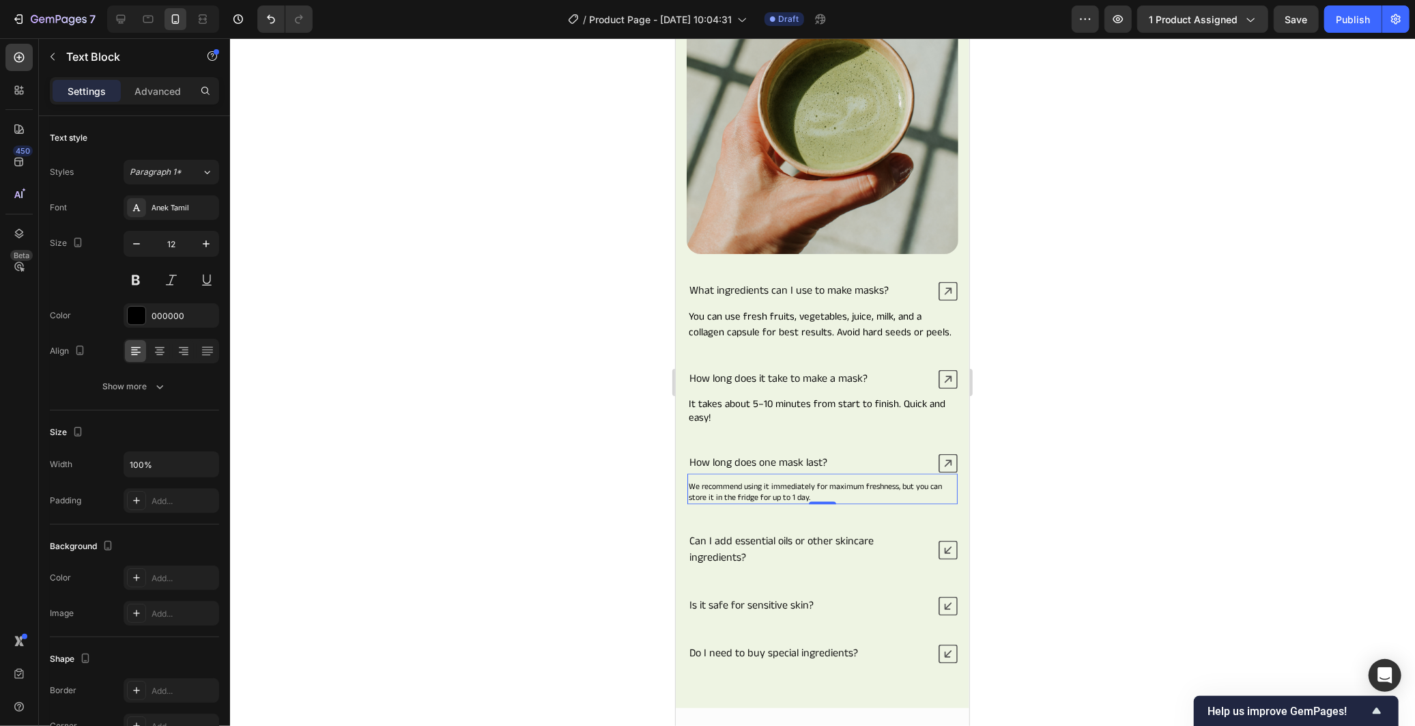
drag, startPoint x: 869, startPoint y: 493, endPoint x: 1017, endPoint y: 584, distance: 174.1
click at [869, 493] on p "We recommend using it immediately for maximum freshness, but you can store it i…" at bounding box center [822, 491] width 268 height 21
click at [205, 246] on icon "button" at bounding box center [206, 244] width 14 height 14
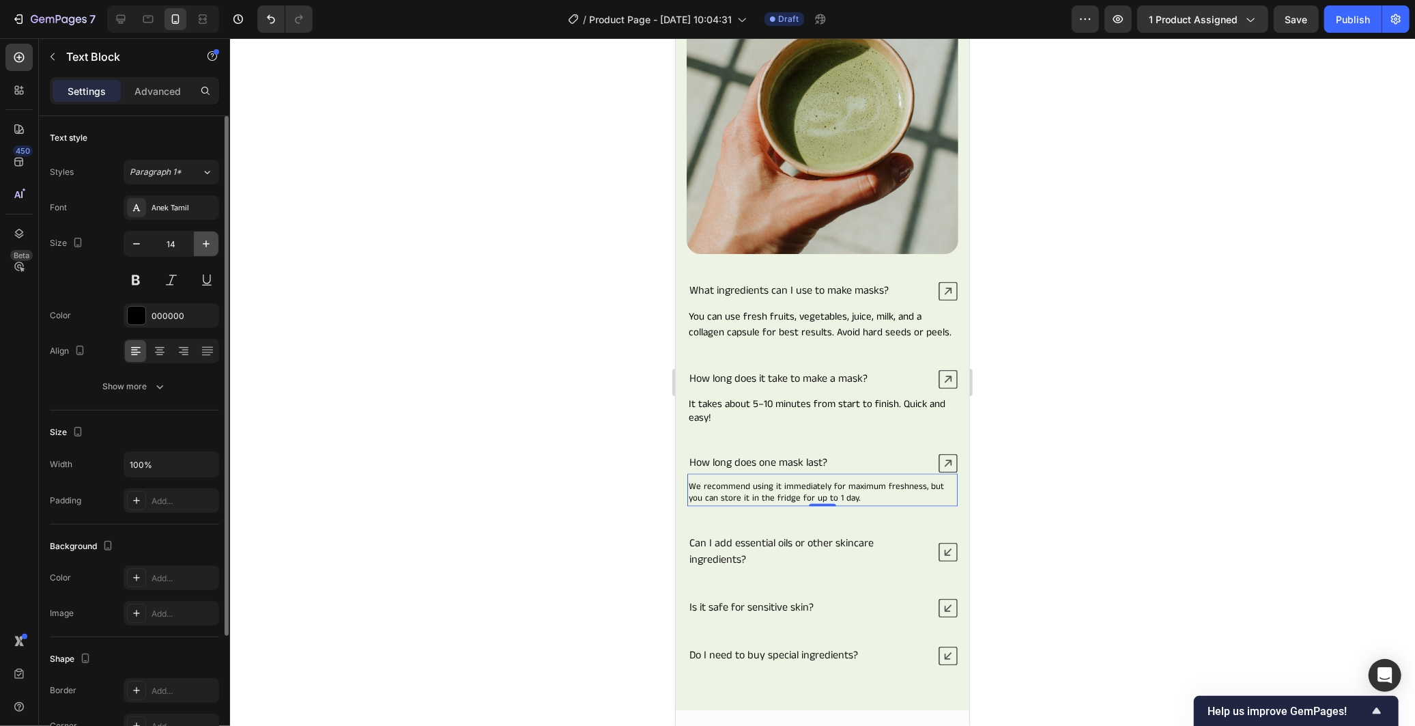
type input "15"
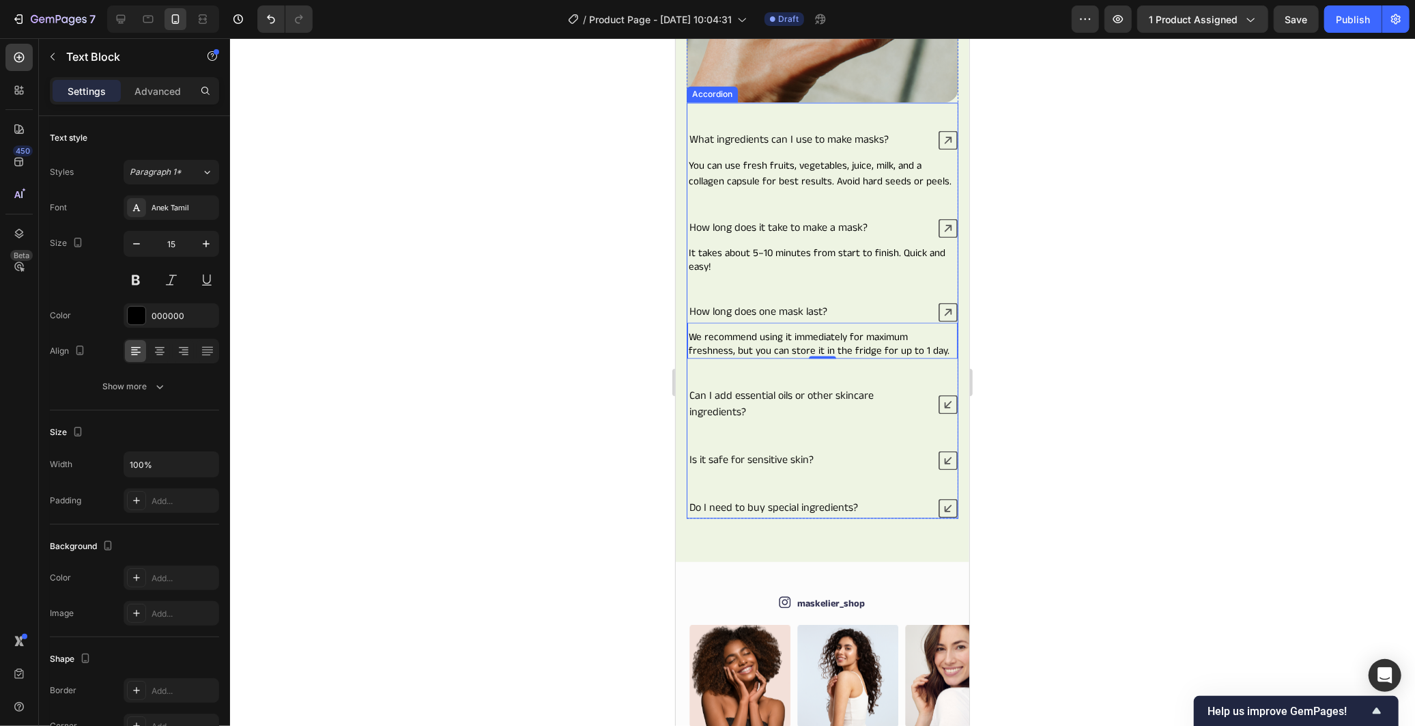
click at [938, 413] on icon at bounding box center [947, 403] width 19 height 19
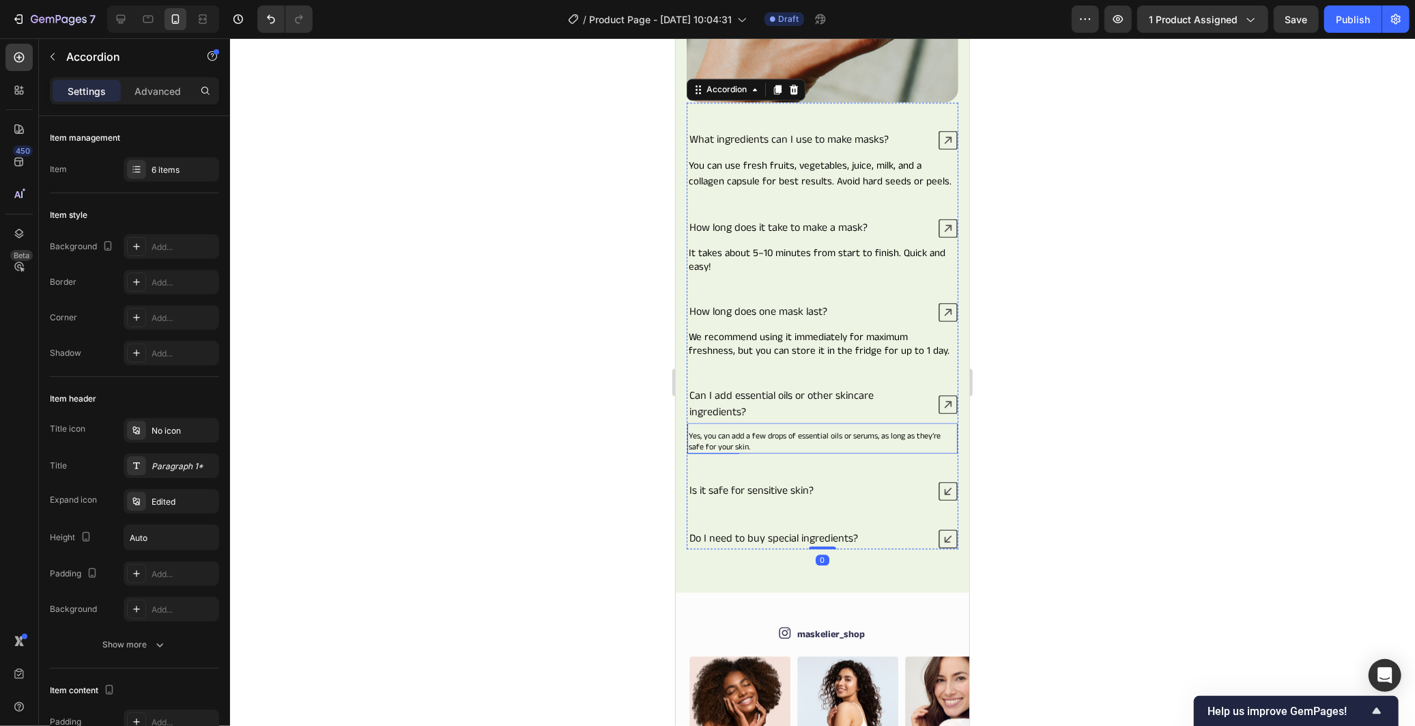
click at [831, 451] on p "Yes, you can add a few drops of essential oils or serums, as long as they’re sa…" at bounding box center [822, 440] width 268 height 21
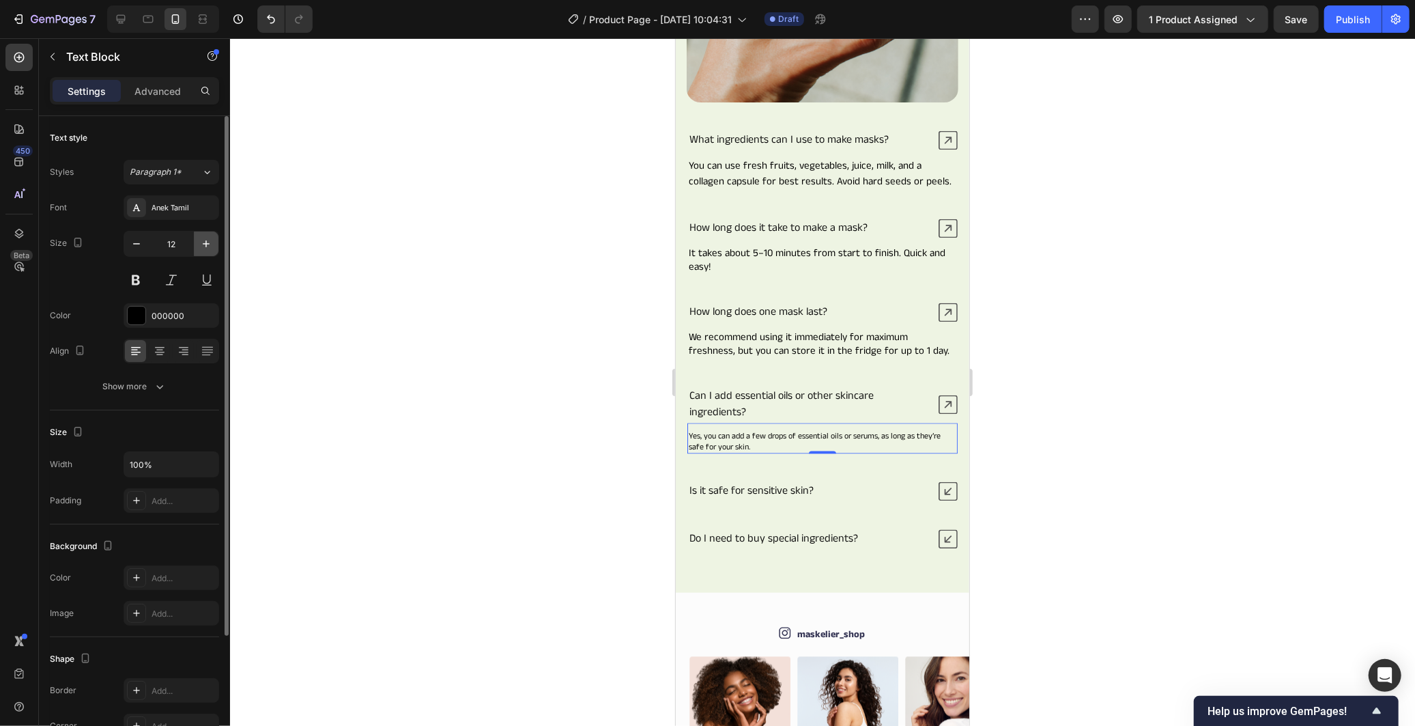
click at [210, 240] on icon "button" at bounding box center [206, 244] width 14 height 14
type input "15"
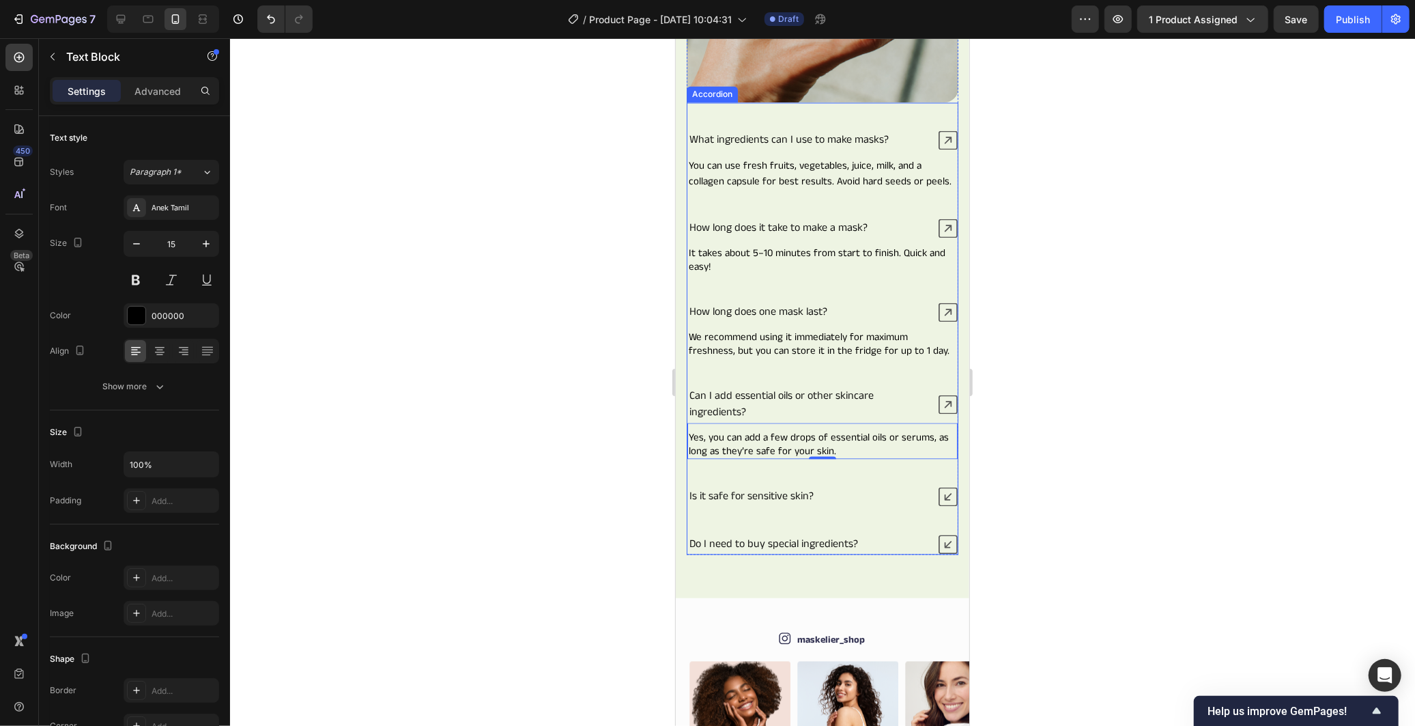
click at [938, 504] on icon at bounding box center [947, 495] width 19 height 19
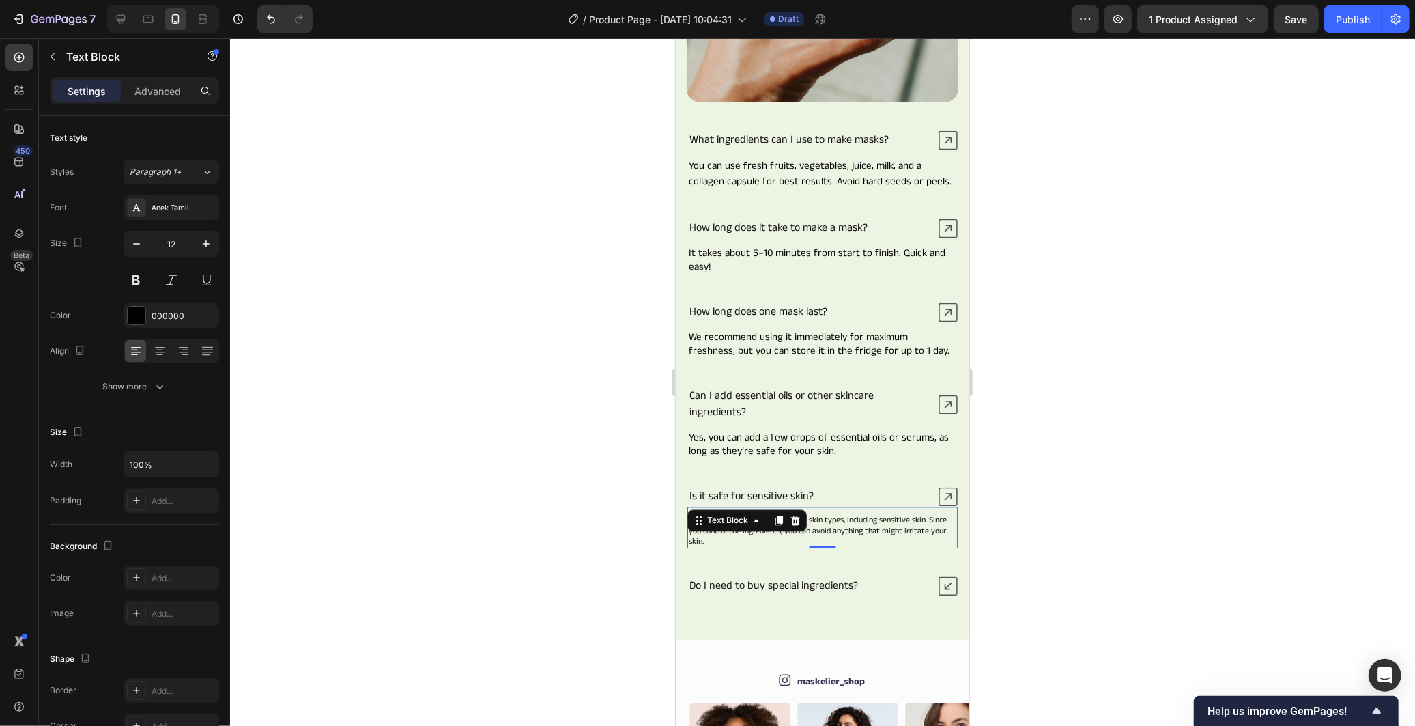
click at [878, 541] on p "Yes. Maskelier™ is designed for all skin types, including sensitive skin. Since…" at bounding box center [822, 530] width 268 height 32
click at [207, 247] on icon "button" at bounding box center [206, 244] width 14 height 14
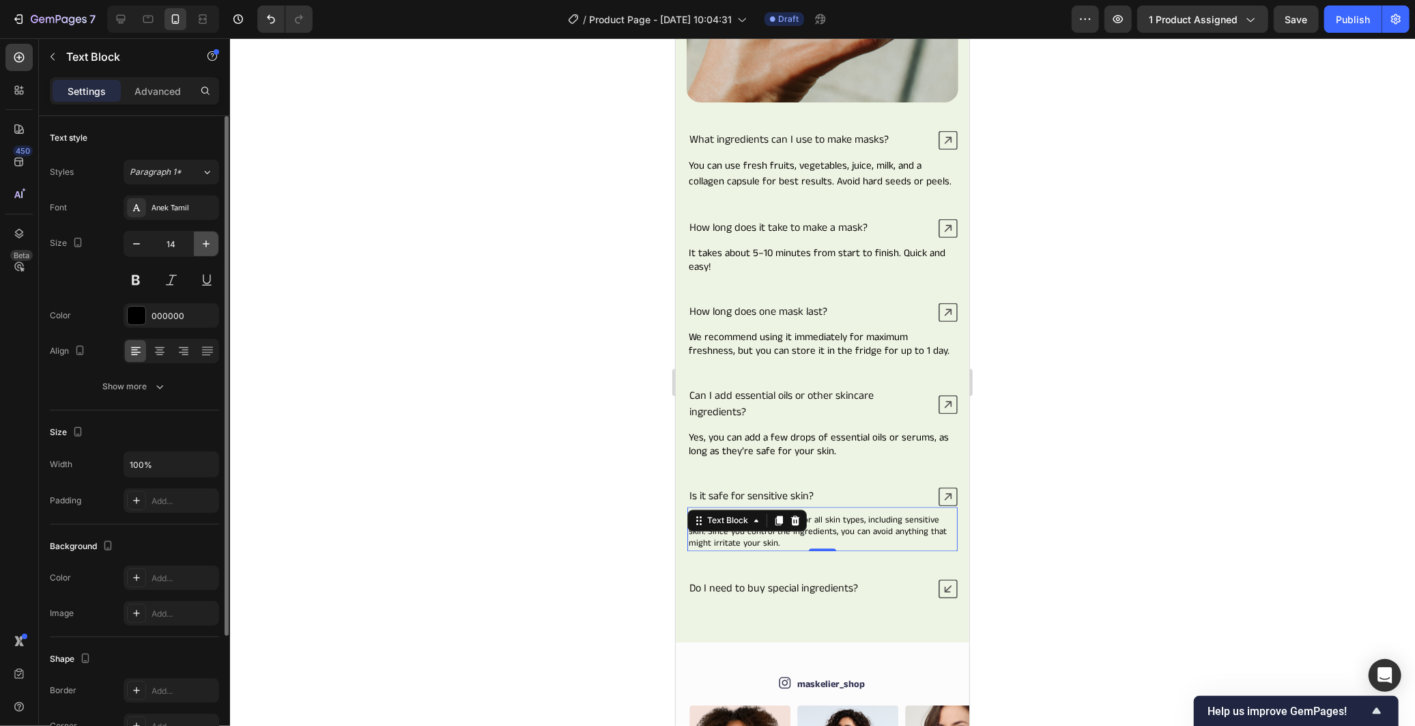
click at [207, 247] on icon "button" at bounding box center [206, 244] width 14 height 14
type input "15"
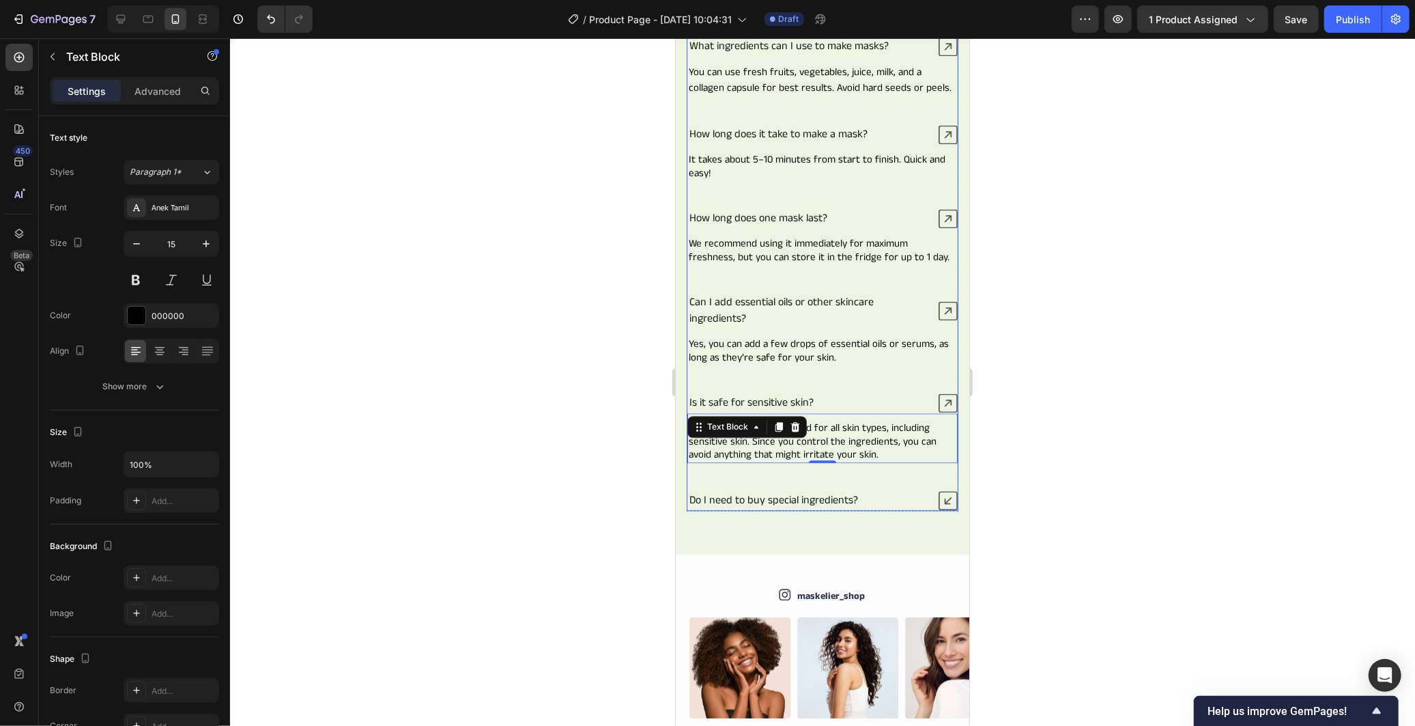
scroll to position [2314, 0]
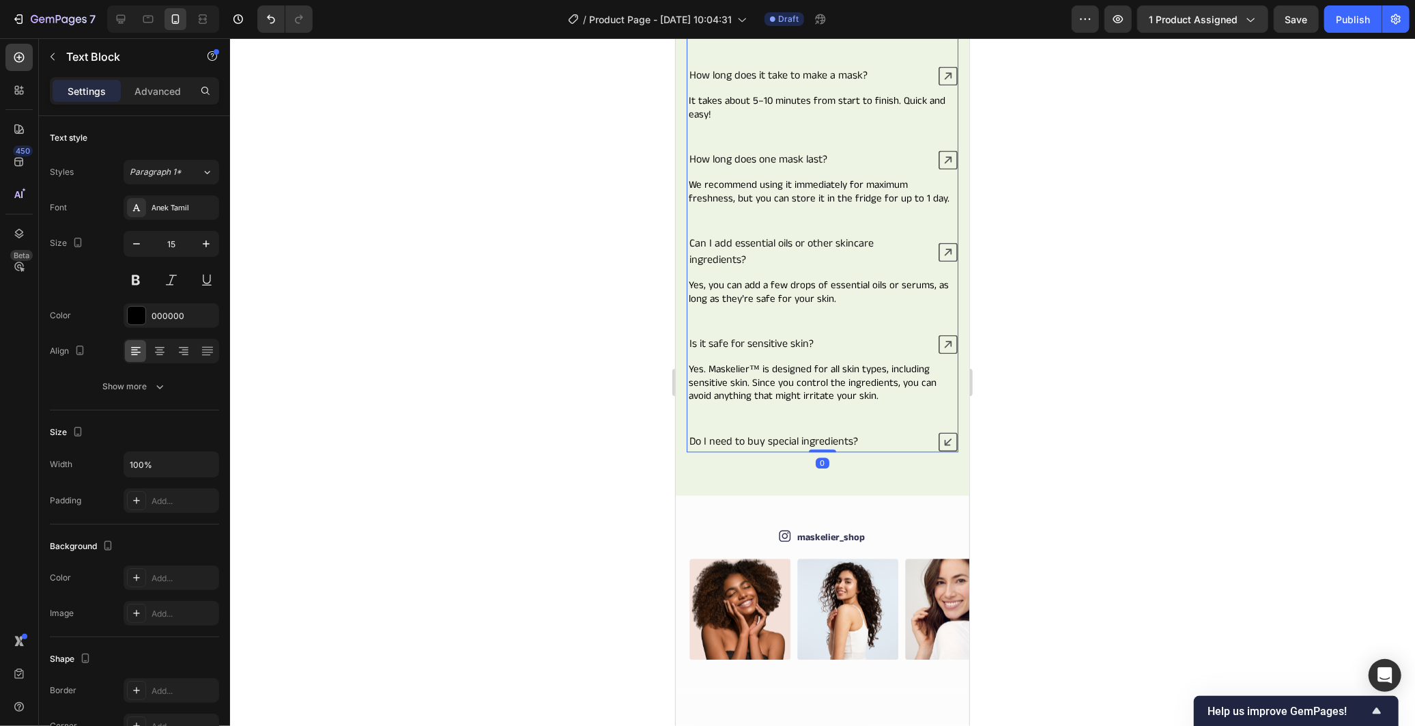
click at [938, 450] on icon at bounding box center [947, 440] width 19 height 19
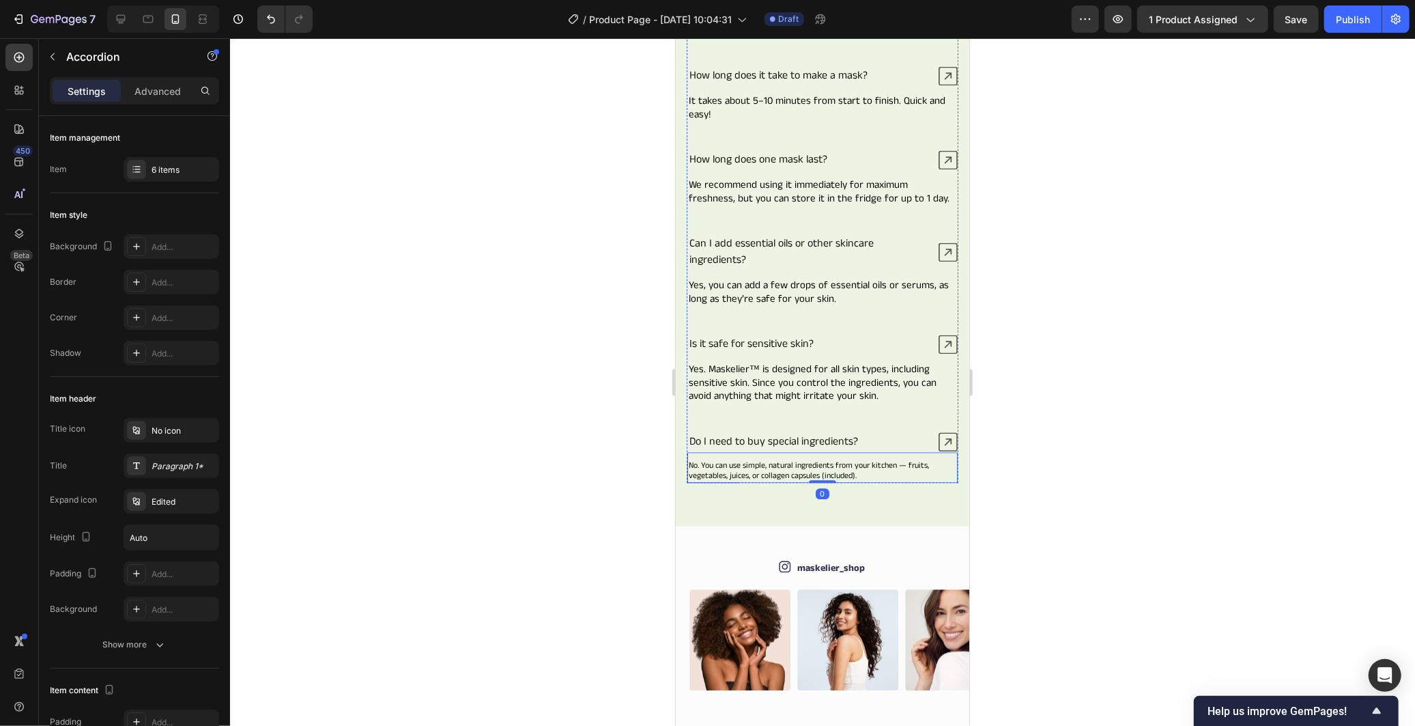
click at [823, 474] on div "No. You can use simple, natural ingredients from your kitchen — fruits, vegetab…" at bounding box center [822, 466] width 270 height 31
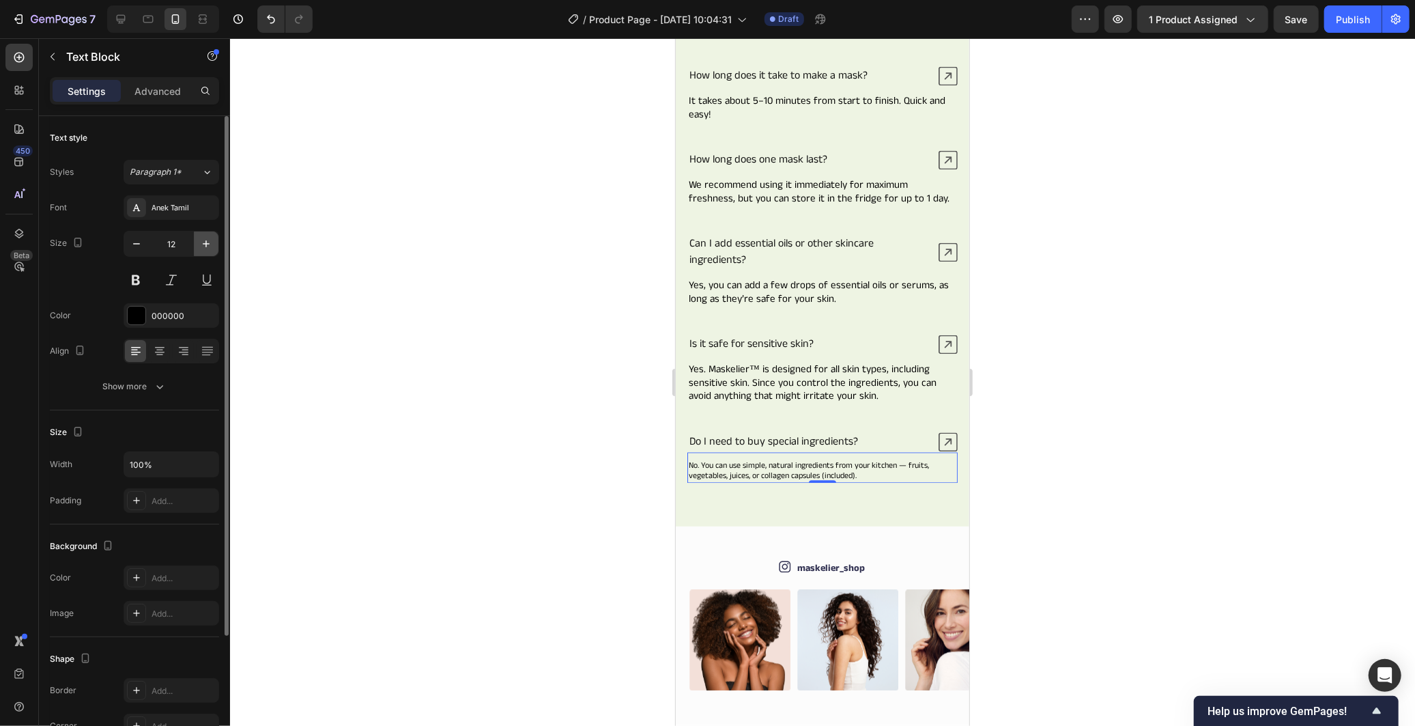
click at [212, 249] on icon "button" at bounding box center [206, 244] width 14 height 14
click at [212, 248] on icon "button" at bounding box center [206, 244] width 14 height 14
type input "15"
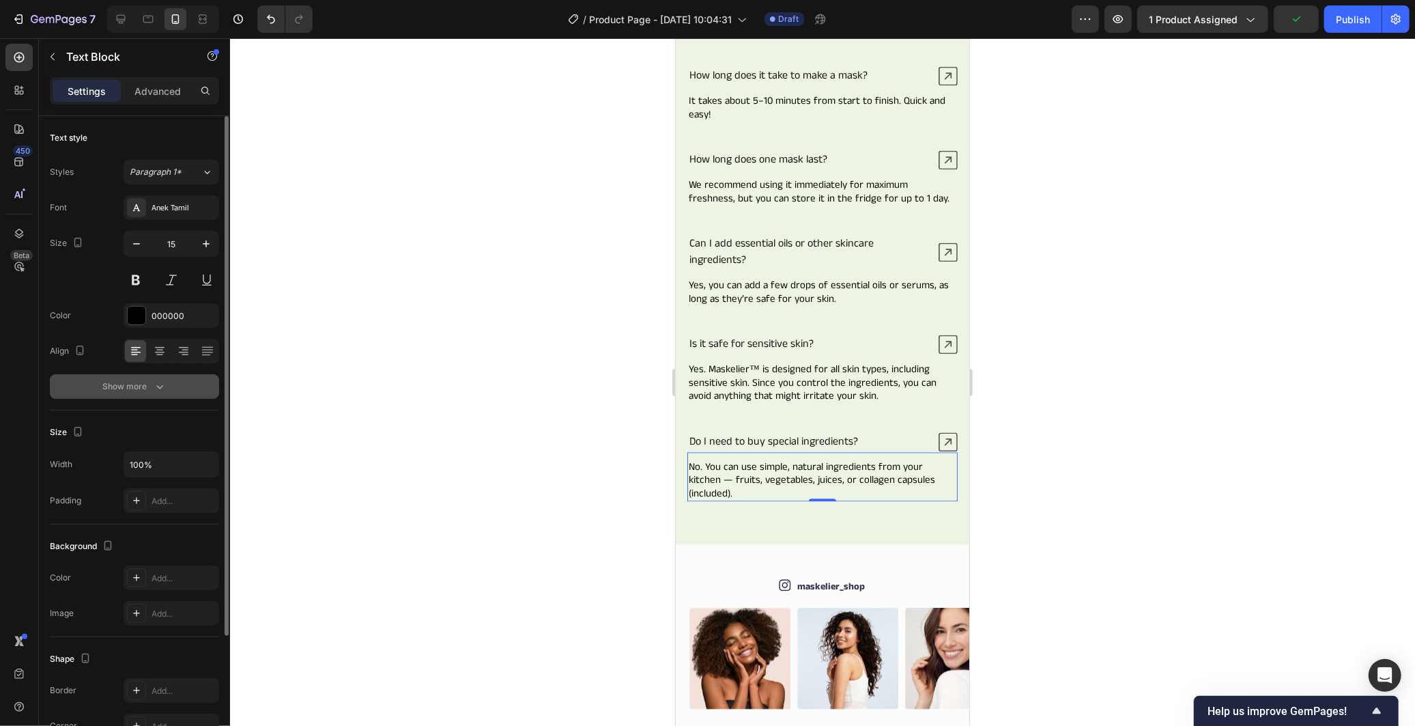
click at [173, 376] on button "Show more" at bounding box center [134, 386] width 169 height 25
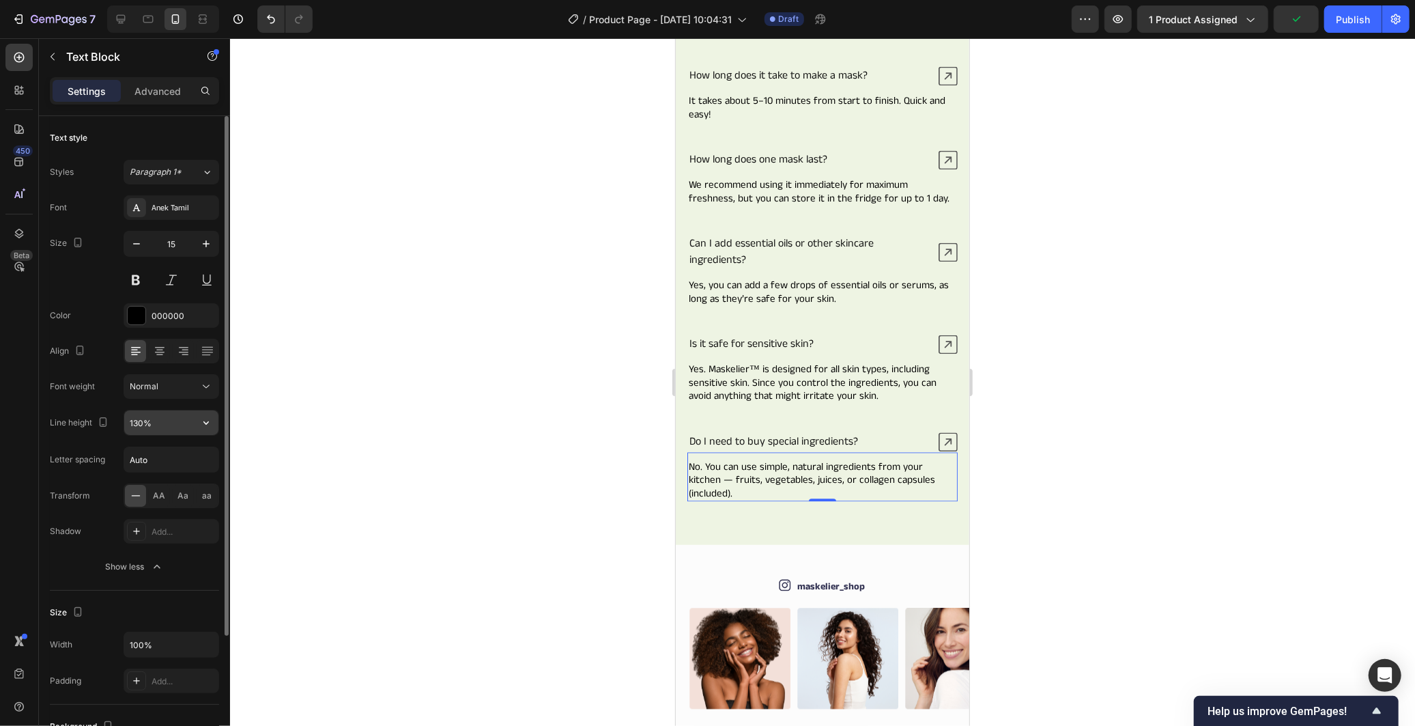
click at [187, 420] on input "130%" at bounding box center [171, 422] width 94 height 25
click at [206, 413] on button "button" at bounding box center [206, 422] width 25 height 25
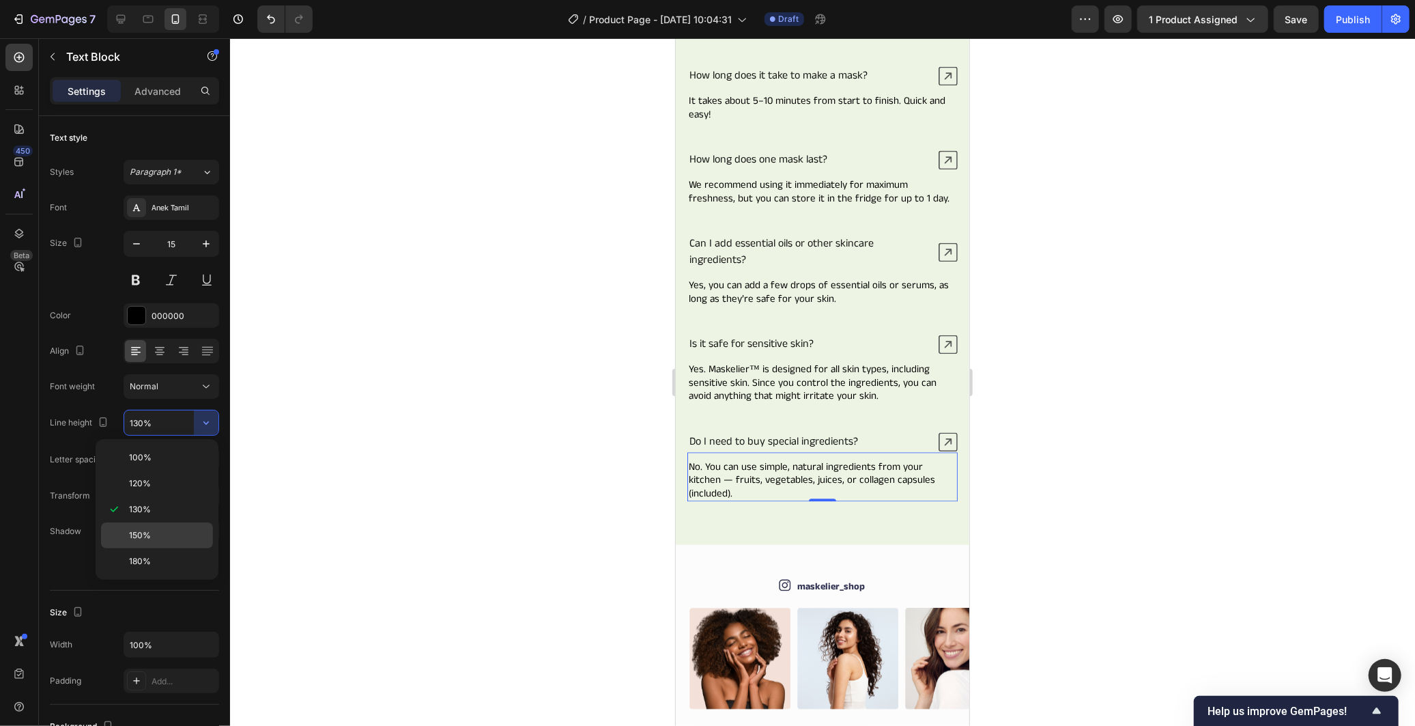
click at [168, 523] on div "150%" at bounding box center [157, 535] width 112 height 26
type input "150%"
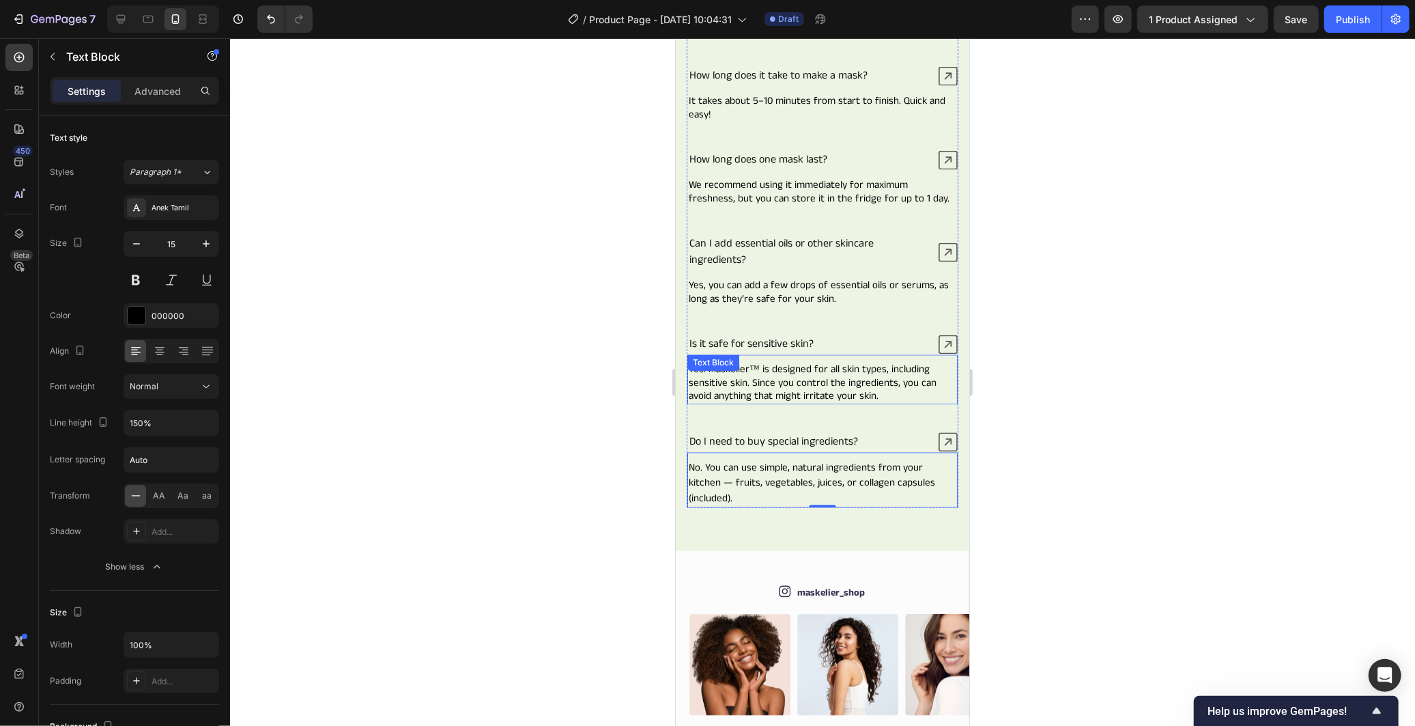
click at [784, 395] on div "Yes. Maskelier™ is designed for all skin types, including sensitive skin. Since…" at bounding box center [822, 379] width 270 height 50
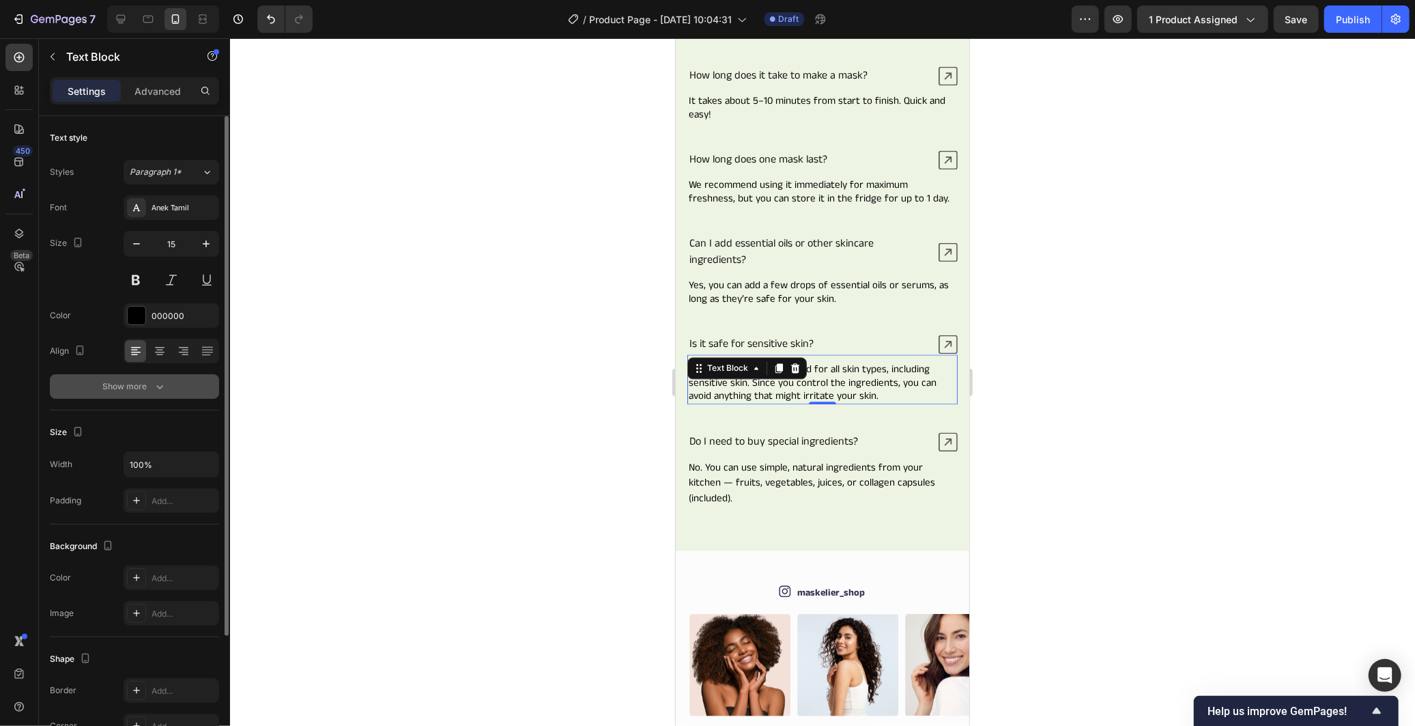
click at [171, 392] on button "Show more" at bounding box center [134, 386] width 169 height 25
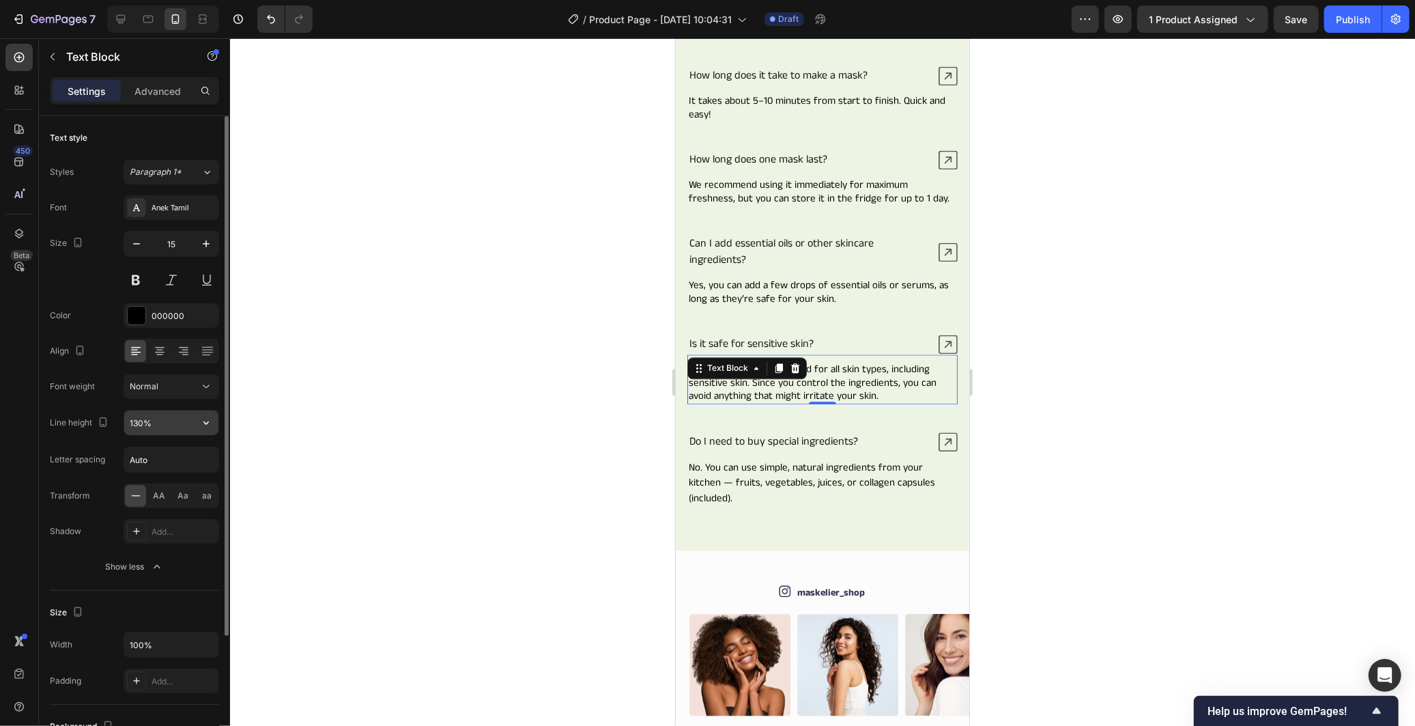
click at [210, 422] on icon "button" at bounding box center [206, 423] width 14 height 14
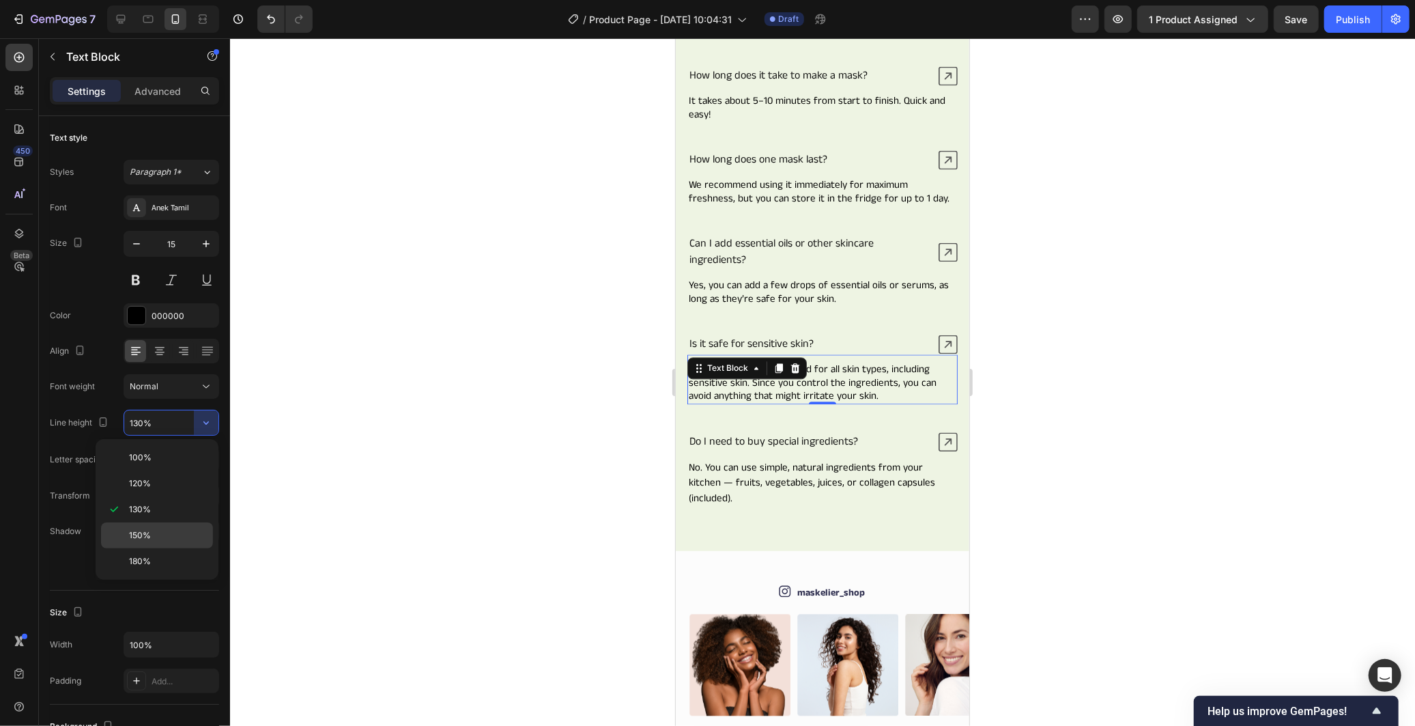
click at [183, 528] on div "150%" at bounding box center [157, 535] width 112 height 26
type input "150%"
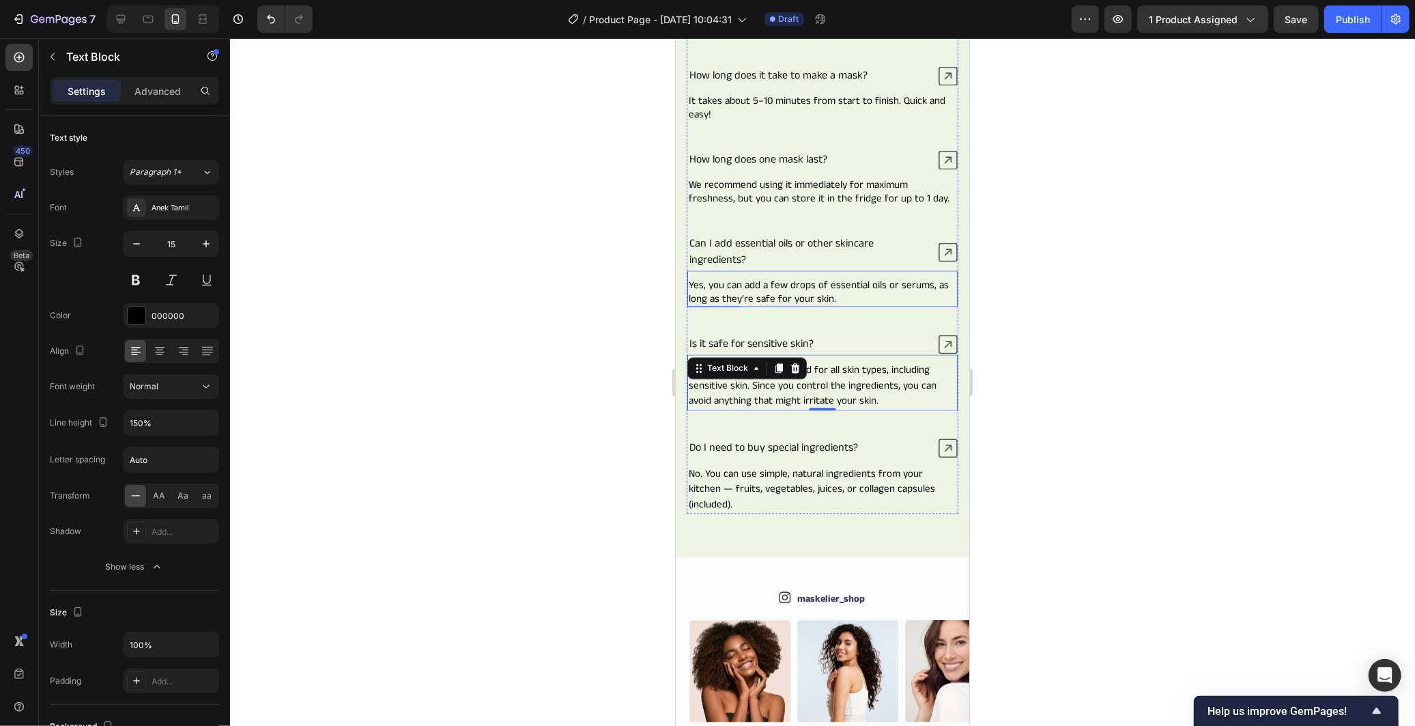
click at [917, 304] on p "Yes, you can add a few drops of essential oils or serums, as long as they’re sa…" at bounding box center [822, 291] width 268 height 27
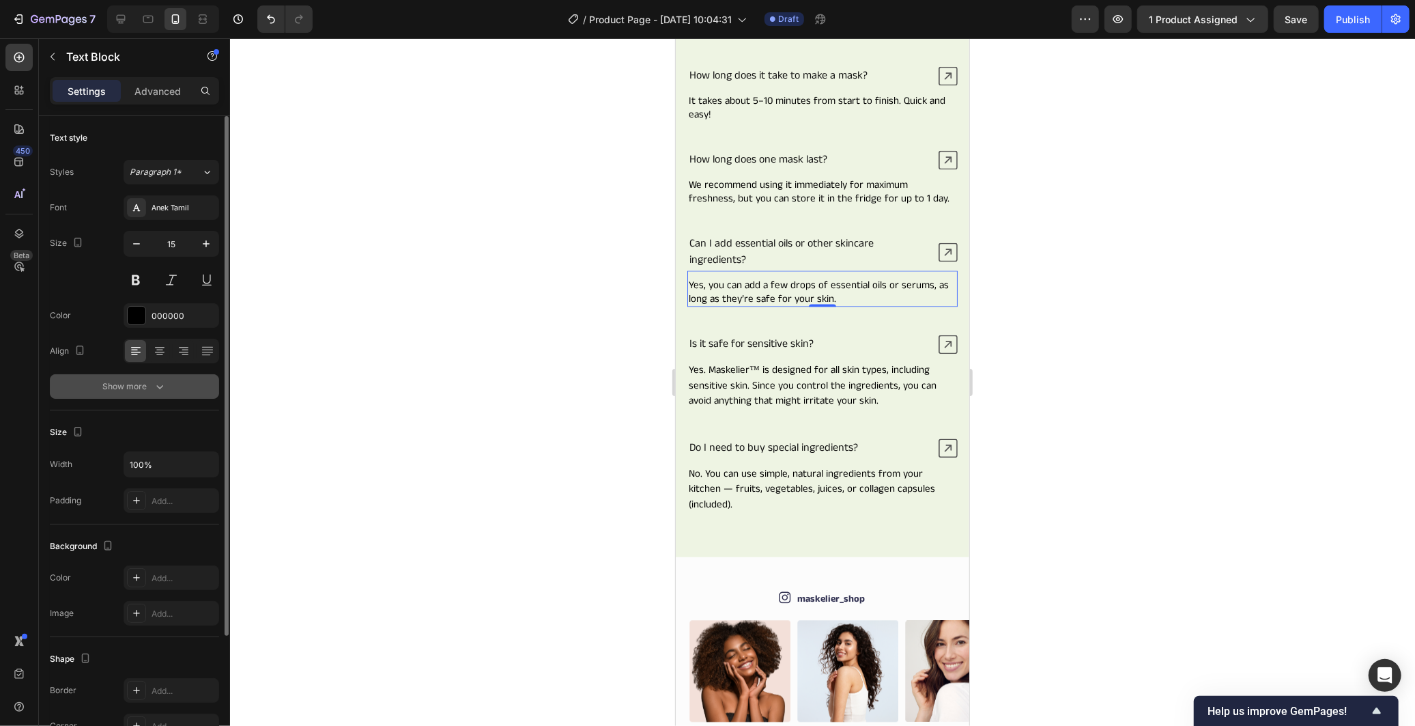
click at [147, 388] on div "Show more" at bounding box center [134, 386] width 63 height 14
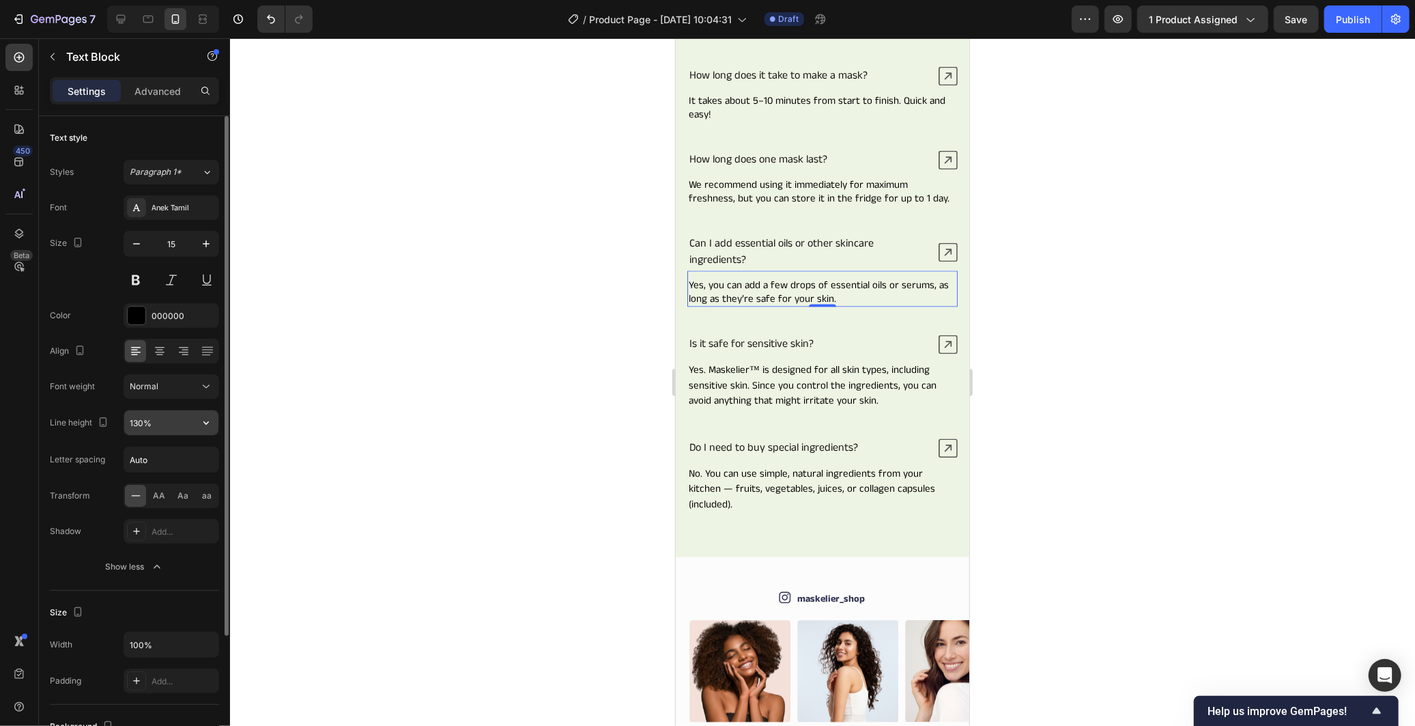
click at [171, 431] on input "130%" at bounding box center [171, 422] width 94 height 25
click at [177, 433] on input "130%" at bounding box center [171, 422] width 94 height 25
click at [201, 425] on icon "button" at bounding box center [206, 423] width 14 height 14
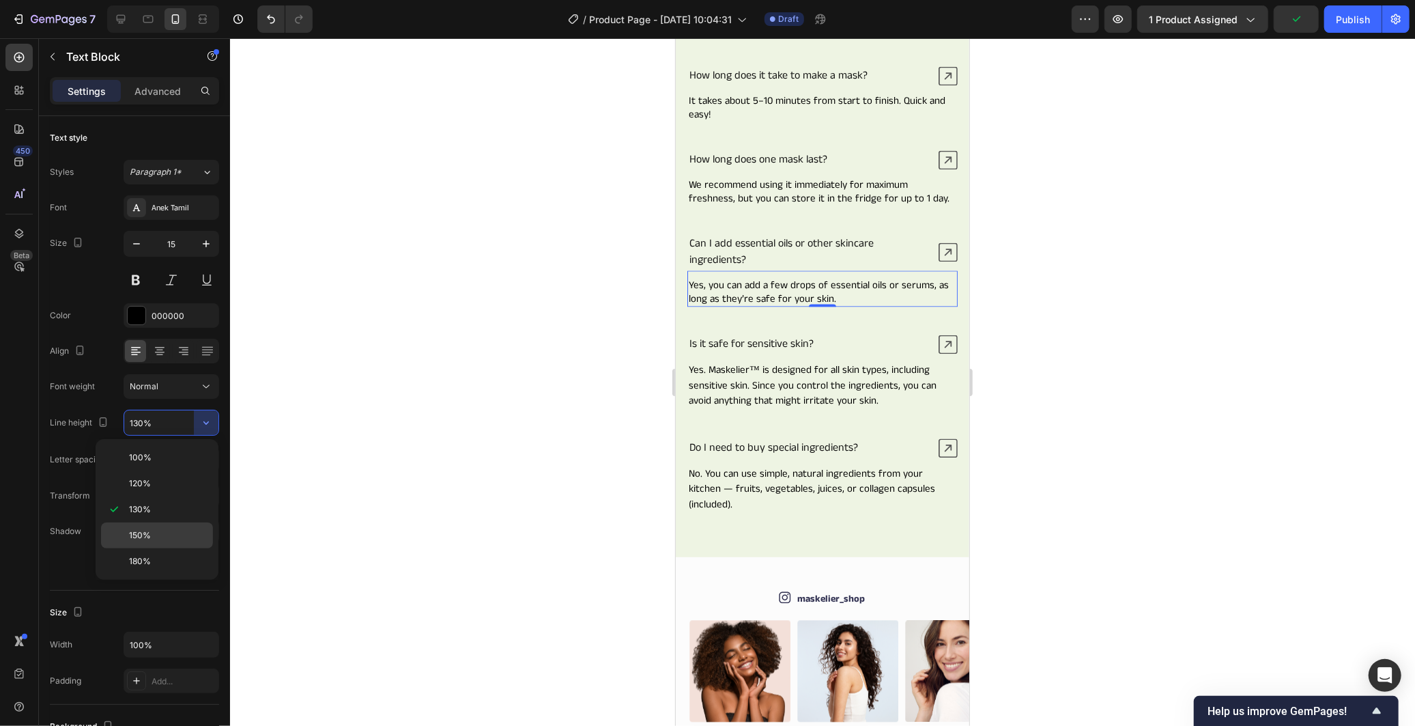
click at [152, 522] on div "150%" at bounding box center [157, 535] width 112 height 26
type input "150%"
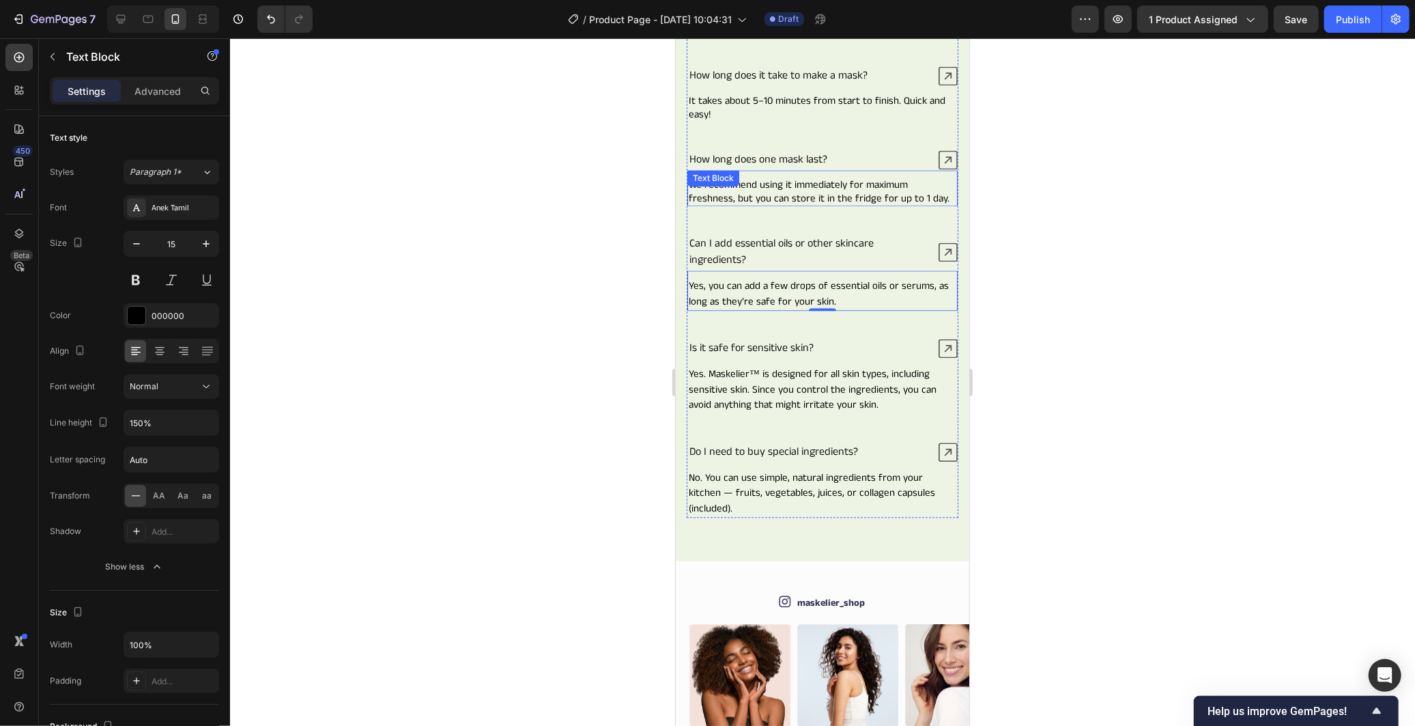
click at [925, 192] on p "We recommend using it immediately for maximum freshness, but you can store it i…" at bounding box center [822, 190] width 268 height 27
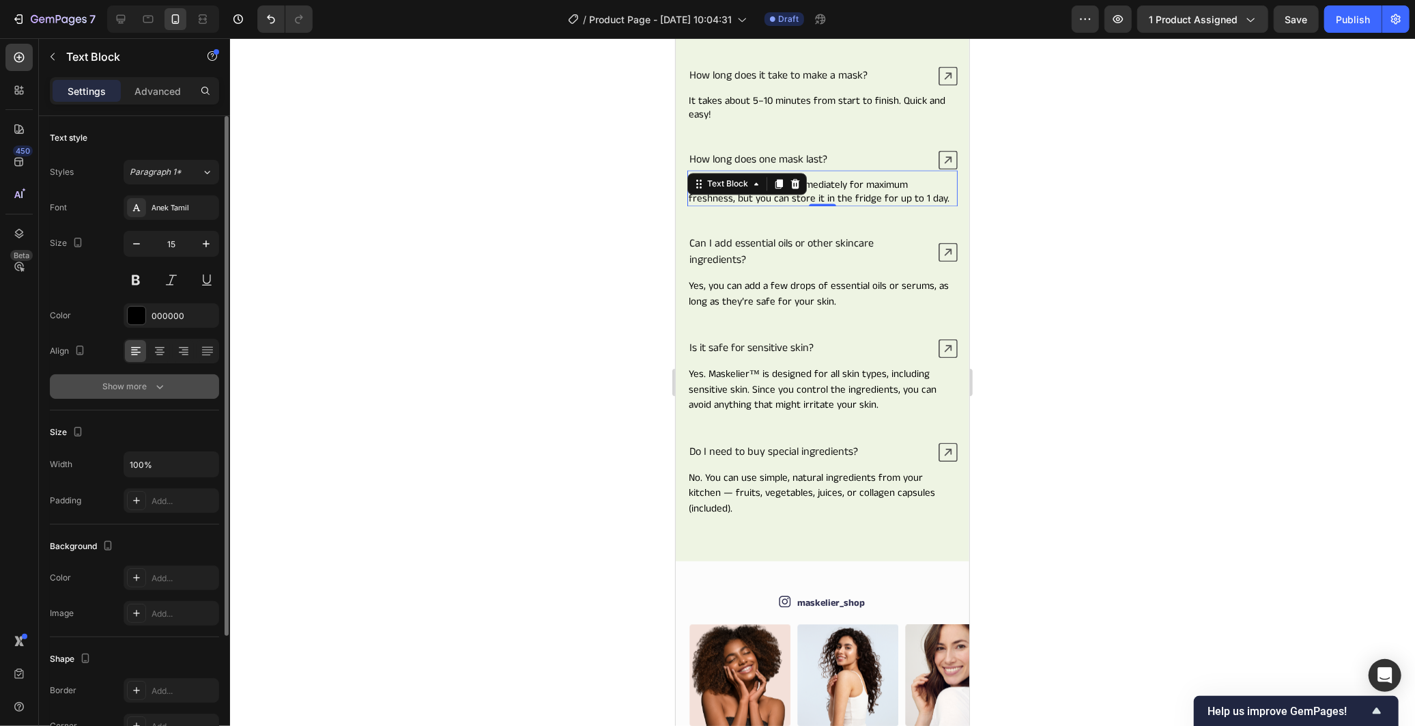
click at [162, 377] on button "Show more" at bounding box center [134, 386] width 169 height 25
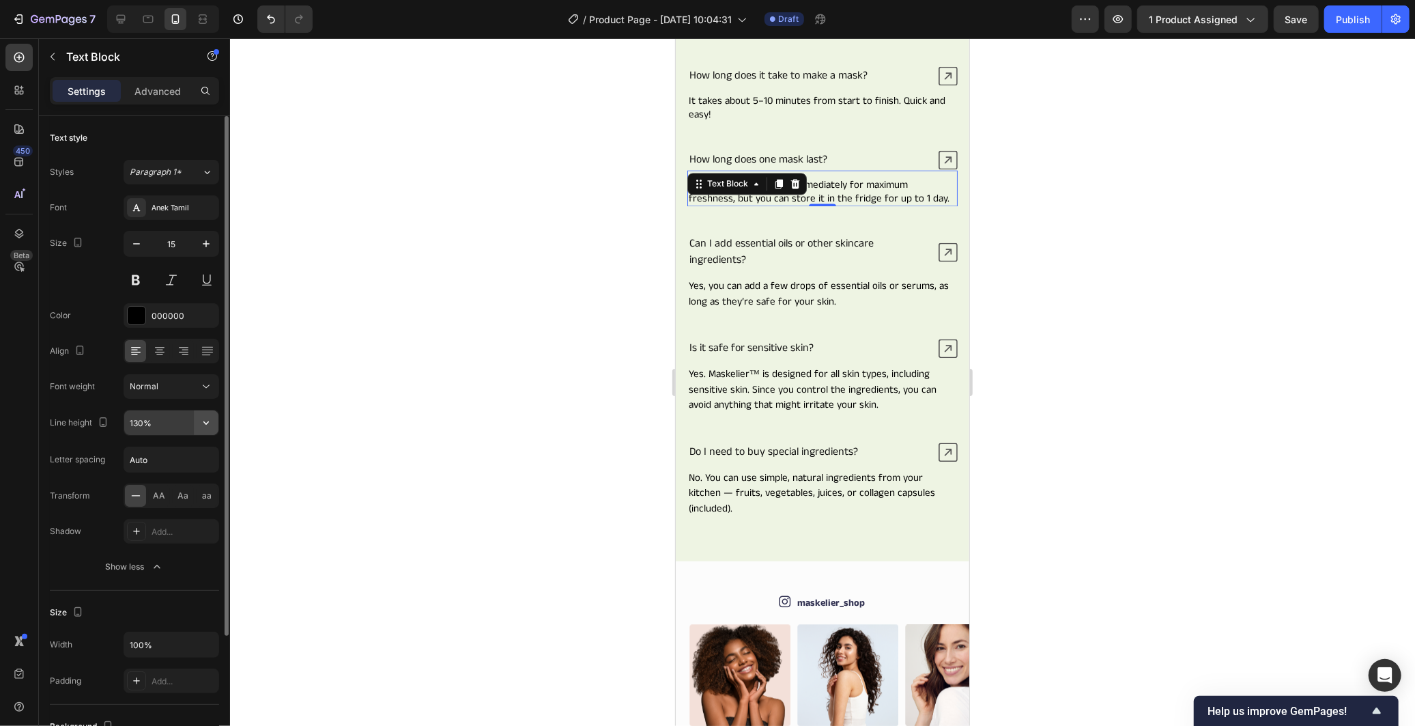
click at [205, 420] on icon "button" at bounding box center [206, 423] width 14 height 14
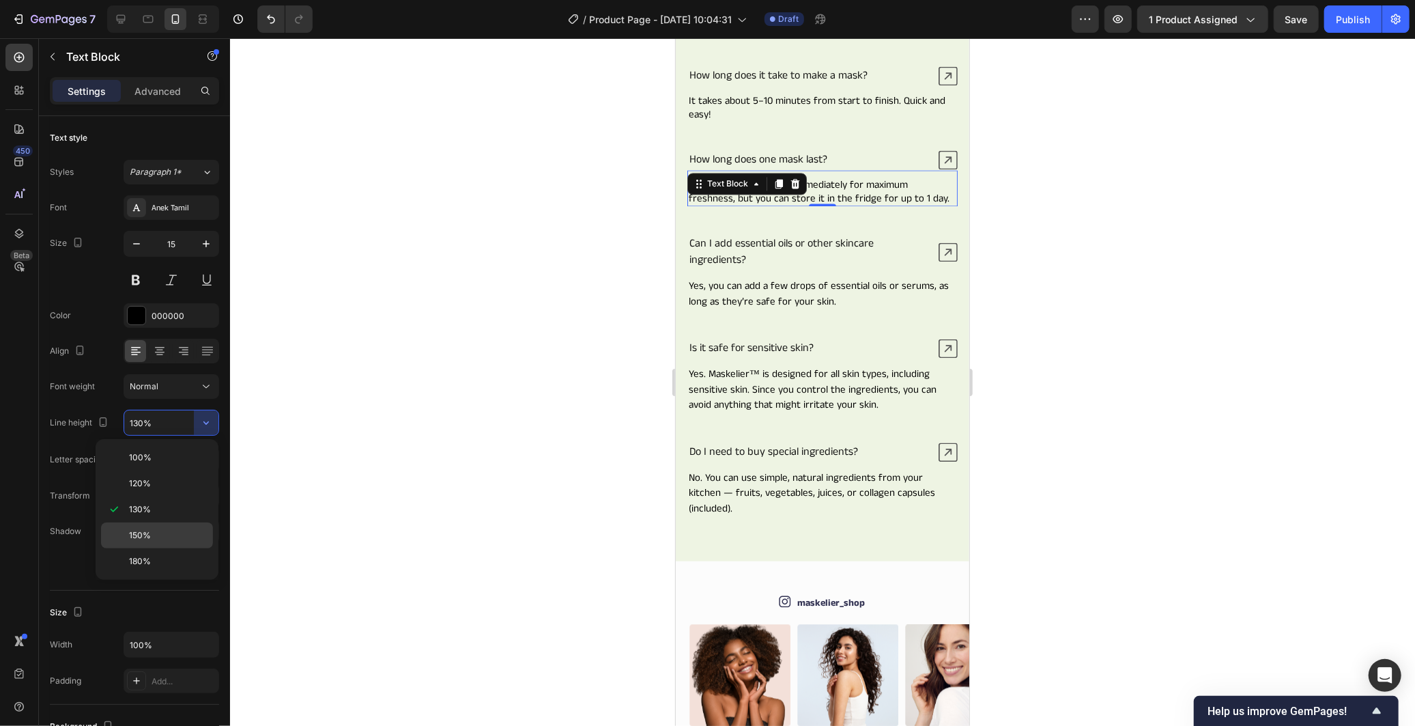
click at [145, 527] on div "150%" at bounding box center [157, 535] width 112 height 26
type input "150%"
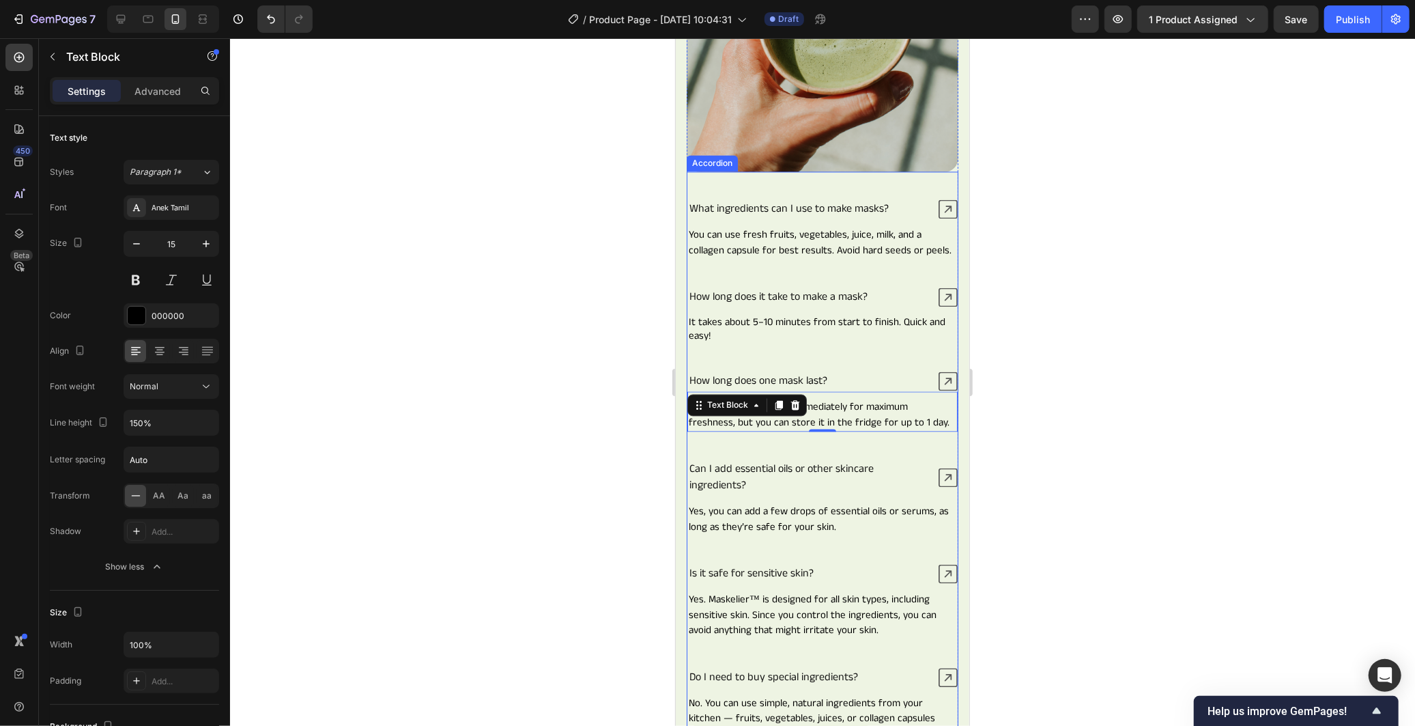
scroll to position [2086, 0]
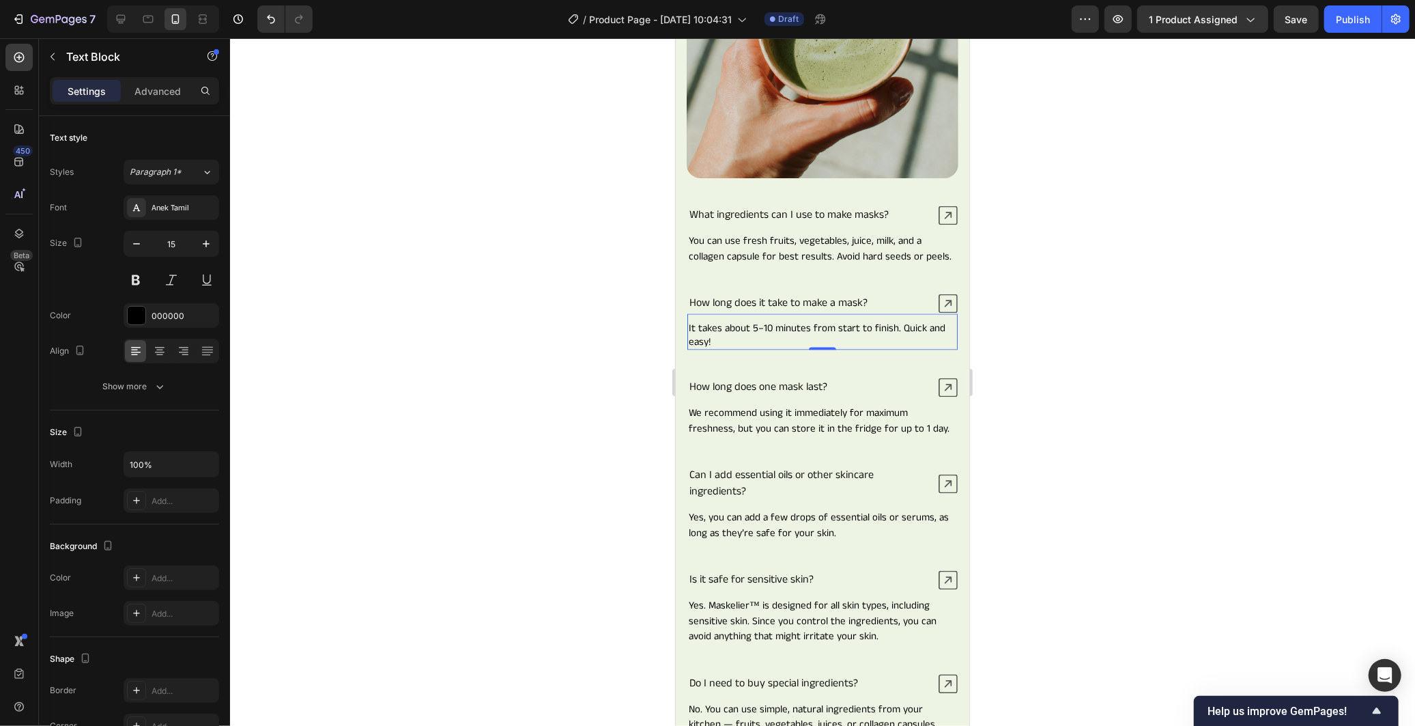
click at [831, 319] on div "It takes about 5–10 minutes from start to finish. Quick and easy! Text Block 0" at bounding box center [822, 331] width 270 height 36
click at [171, 392] on button "Show more" at bounding box center [134, 386] width 169 height 25
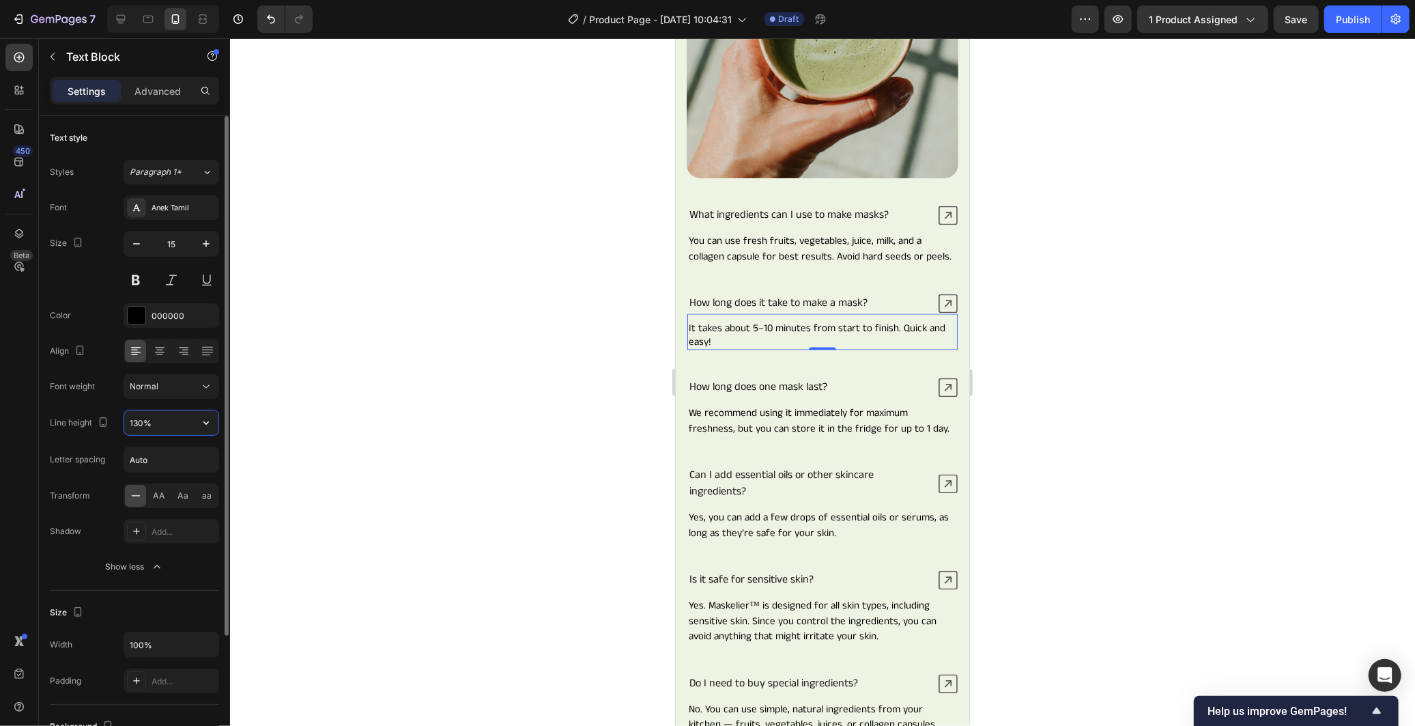
click at [192, 425] on input "130%" at bounding box center [171, 422] width 94 height 25
click at [207, 421] on icon "button" at bounding box center [206, 423] width 14 height 14
click at [160, 541] on p "150%" at bounding box center [168, 535] width 78 height 12
type input "150%"
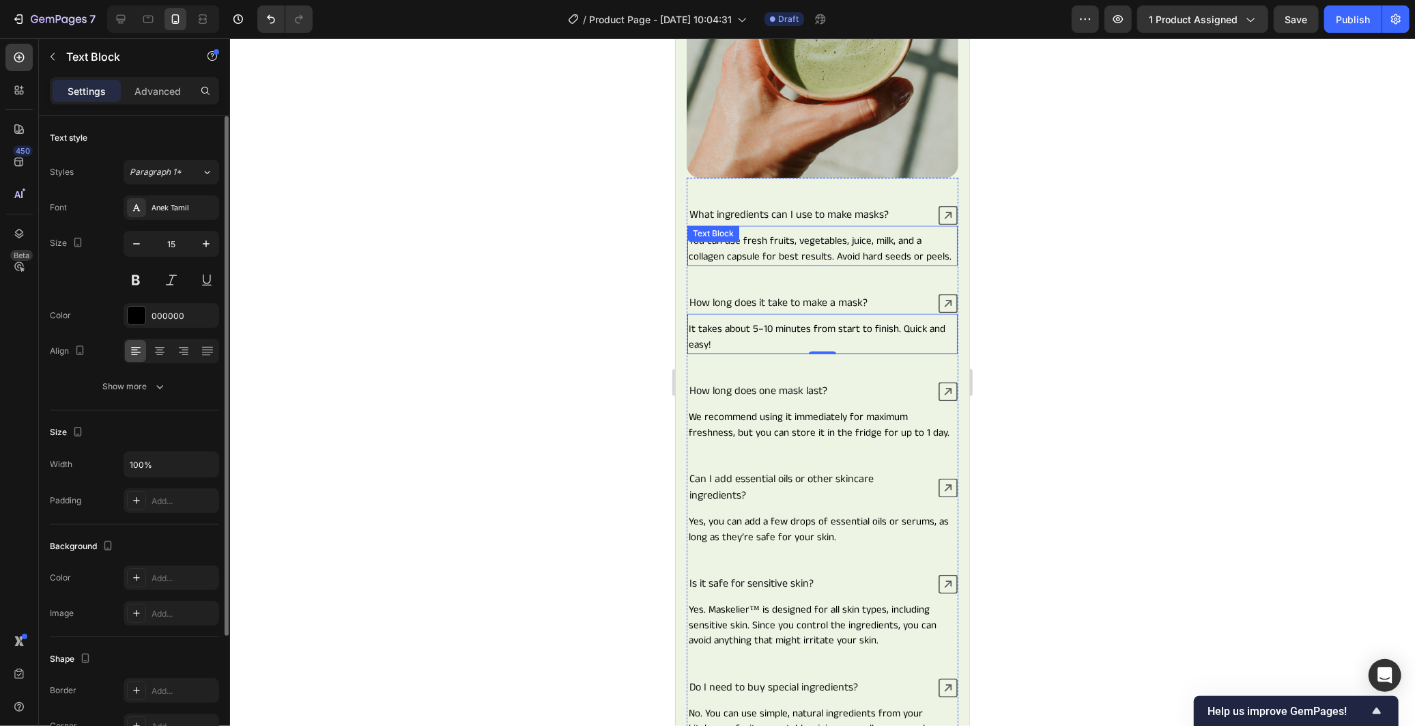
click at [848, 255] on p "You can use fresh fruits, vegetables, juice, milk, and a collagen capsule for b…" at bounding box center [822, 248] width 268 height 31
click at [571, 298] on div at bounding box center [822, 381] width 1185 height 687
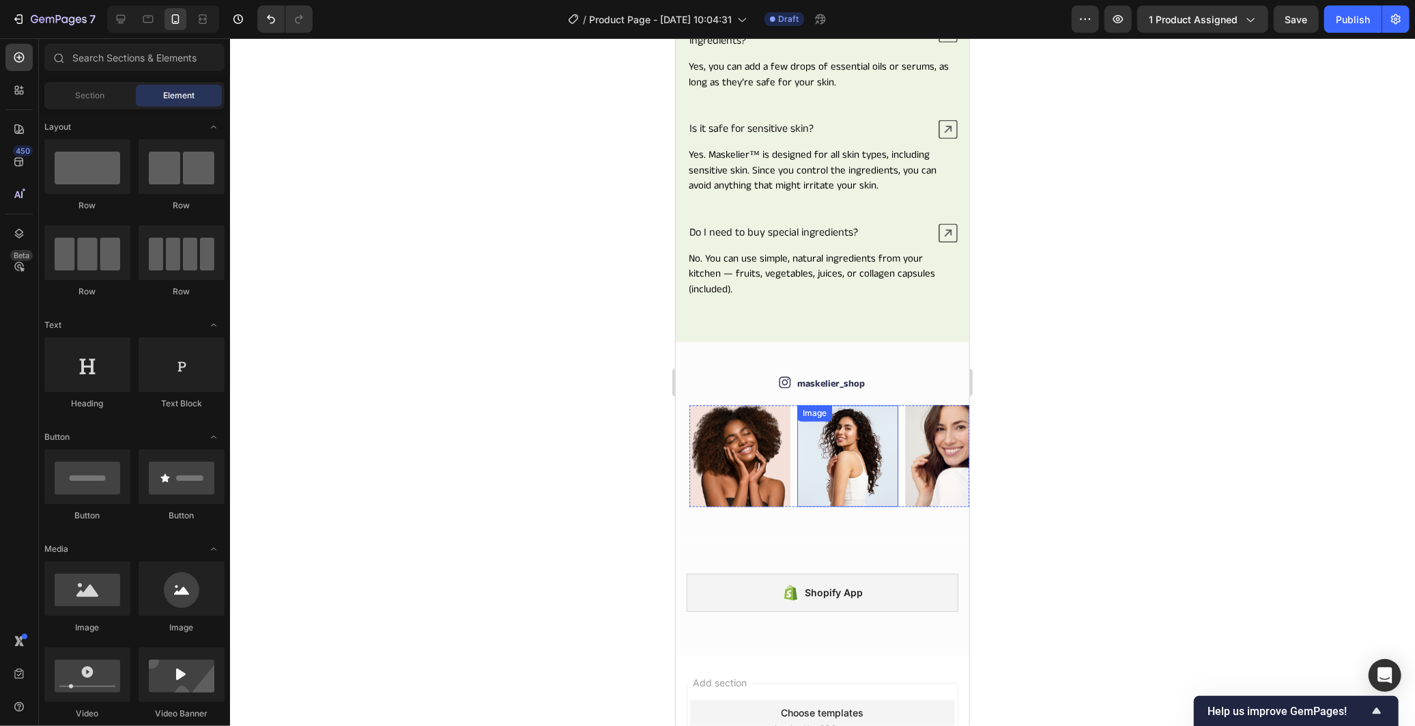
scroll to position [2769, 0]
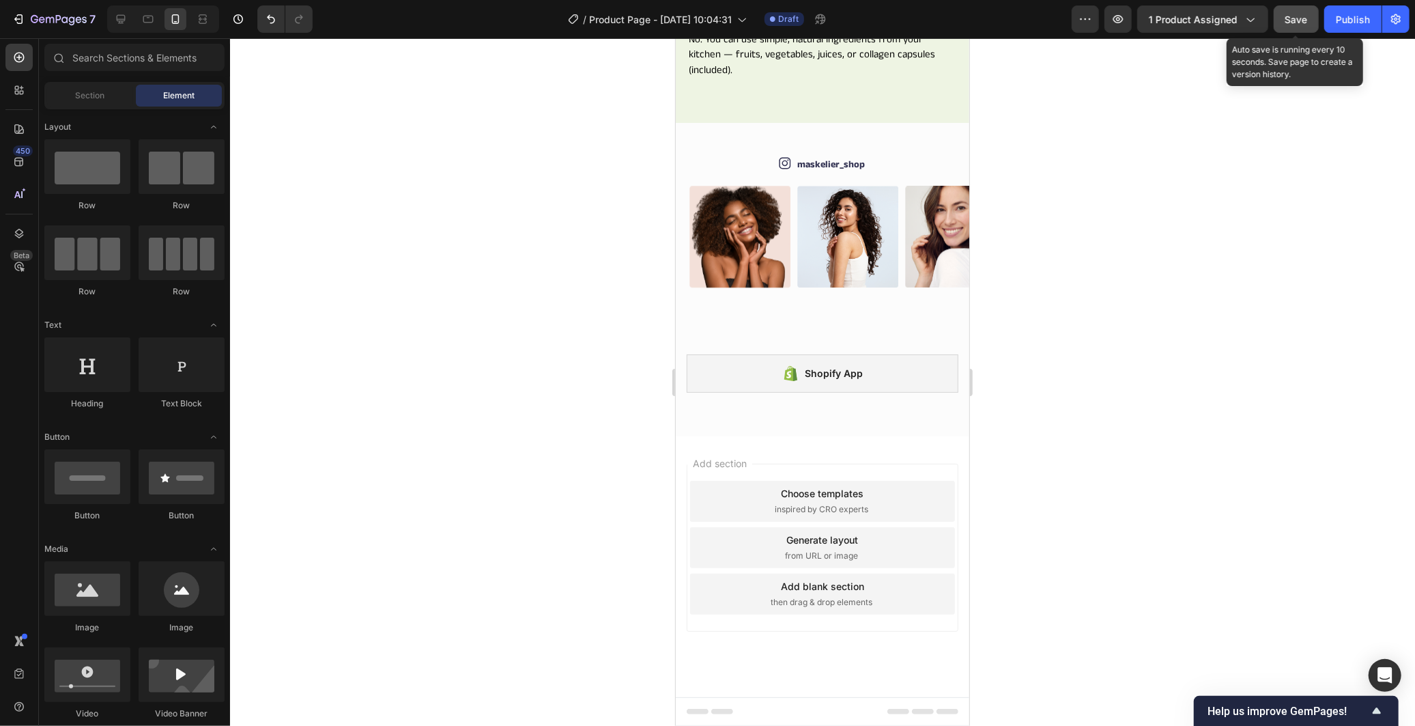
click at [1292, 23] on span "Save" at bounding box center [1296, 20] width 23 height 12
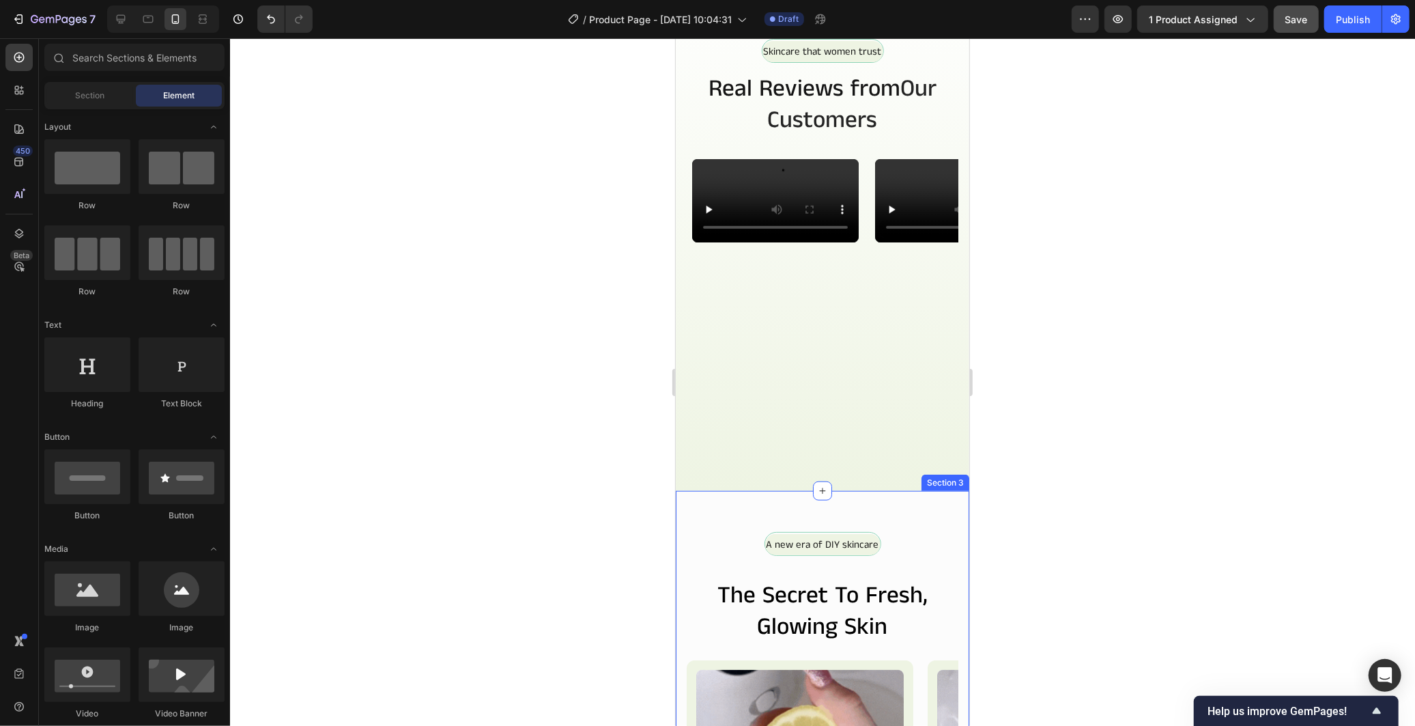
scroll to position [656, 0]
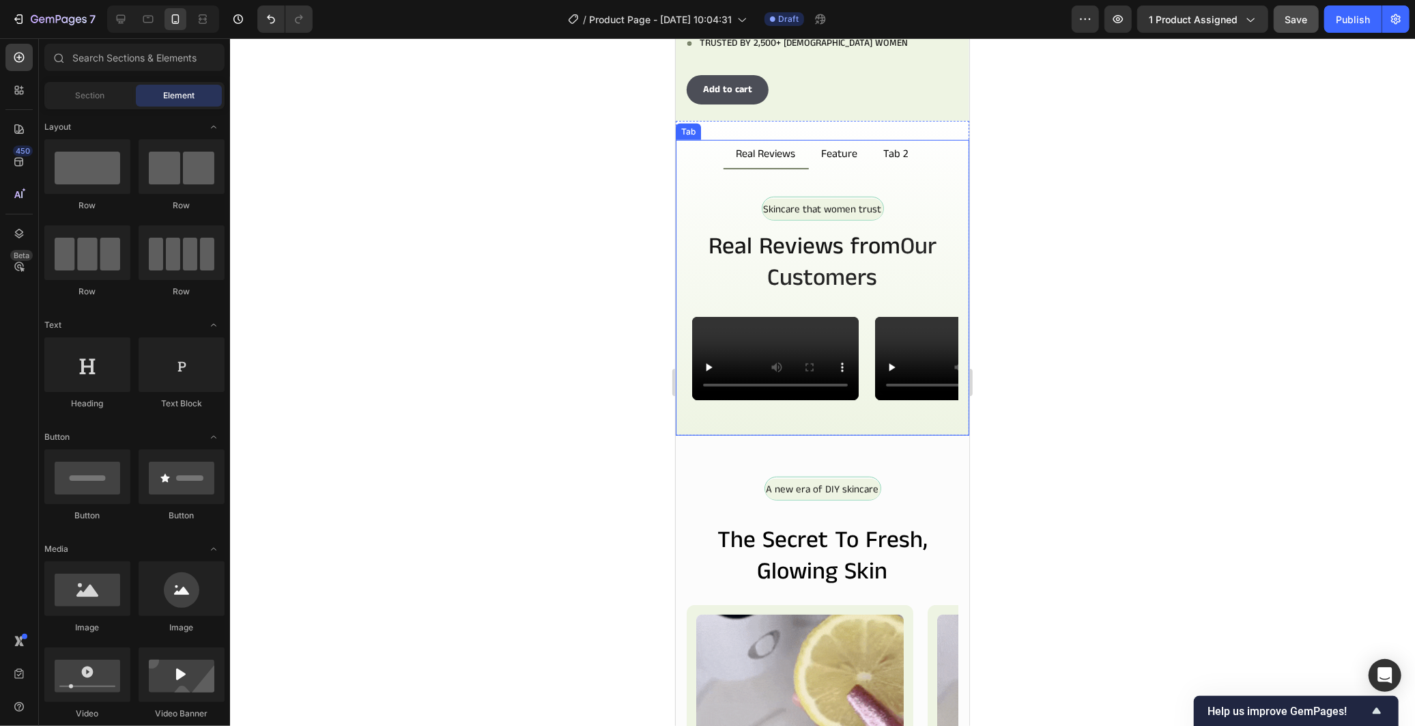
click at [827, 152] on p "Feature" at bounding box center [839, 153] width 36 height 13
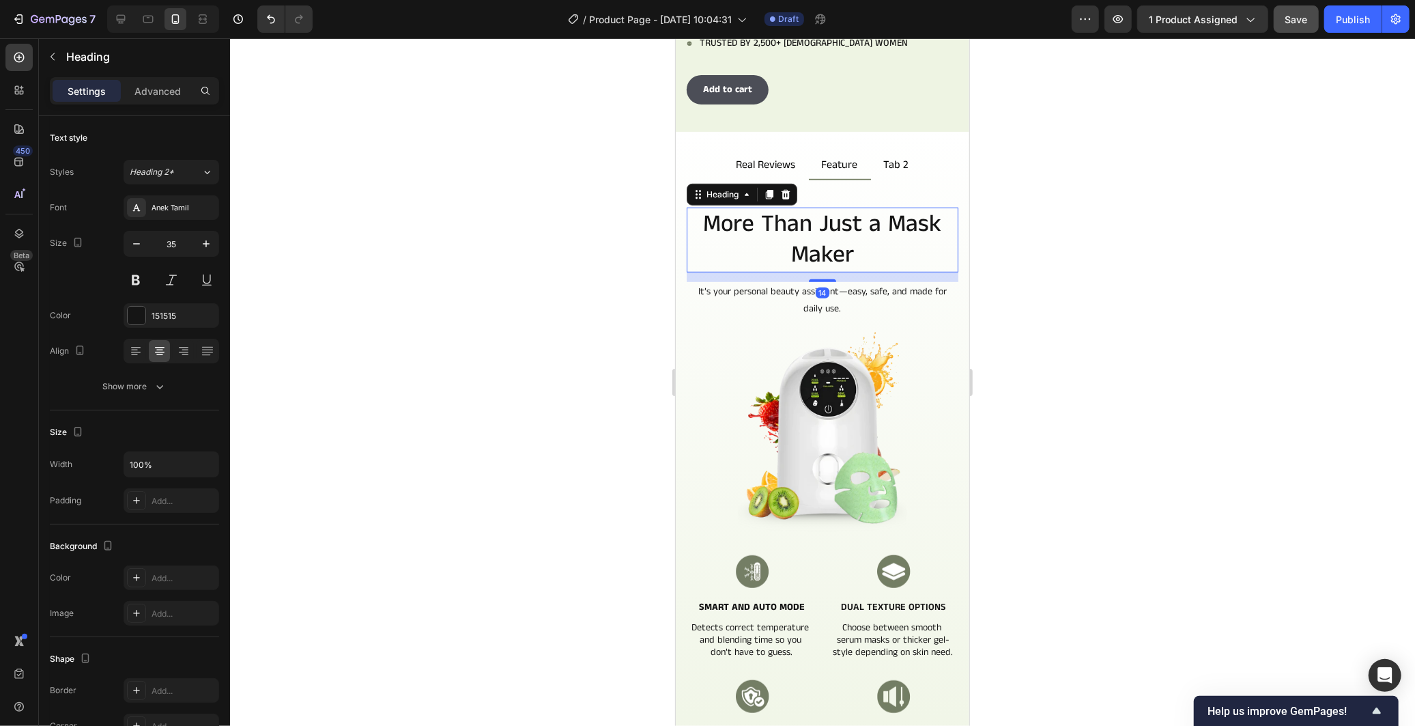
click at [895, 241] on h2 "More Than Just a Mask Maker" at bounding box center [822, 239] width 272 height 65
click at [718, 287] on h2 "It’s your personal beauty assistant—easy, safe, and made for daily use." at bounding box center [822, 299] width 272 height 37
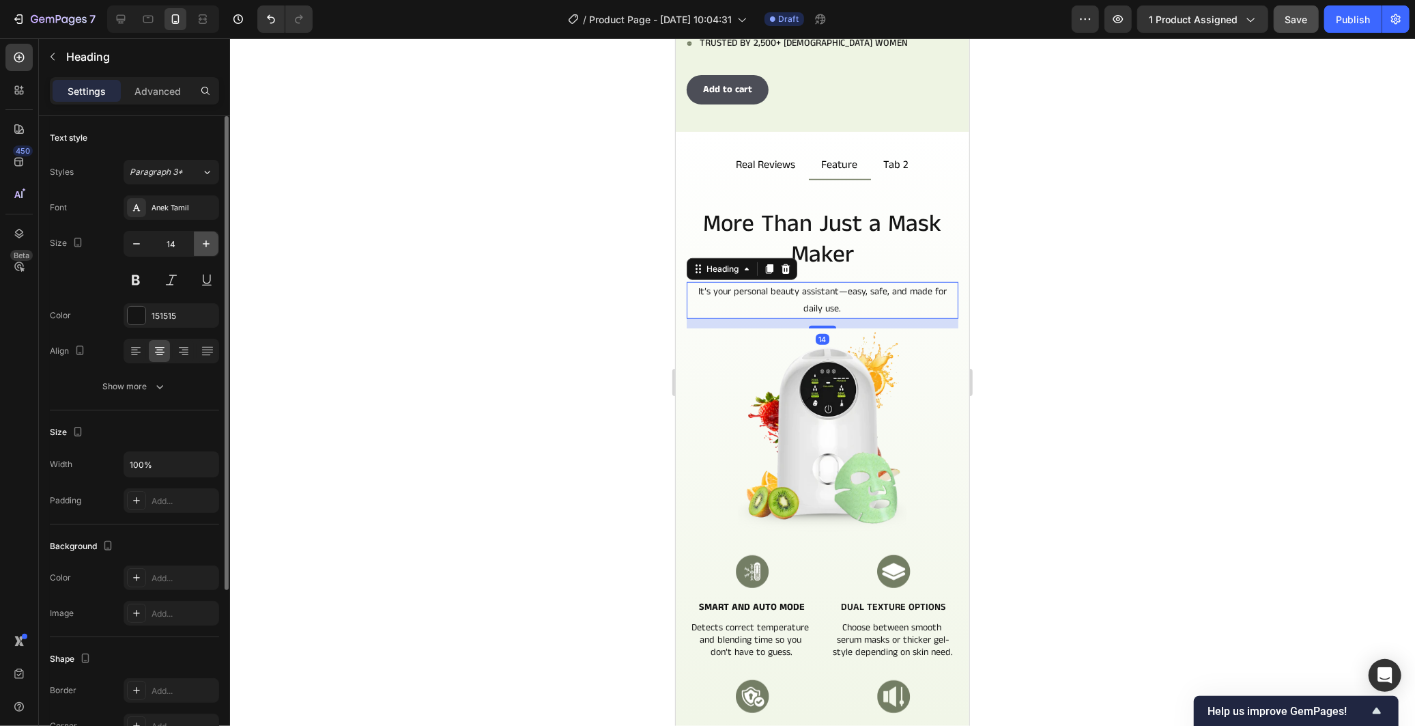
click at [210, 246] on icon "button" at bounding box center [206, 244] width 14 height 14
type input "15"
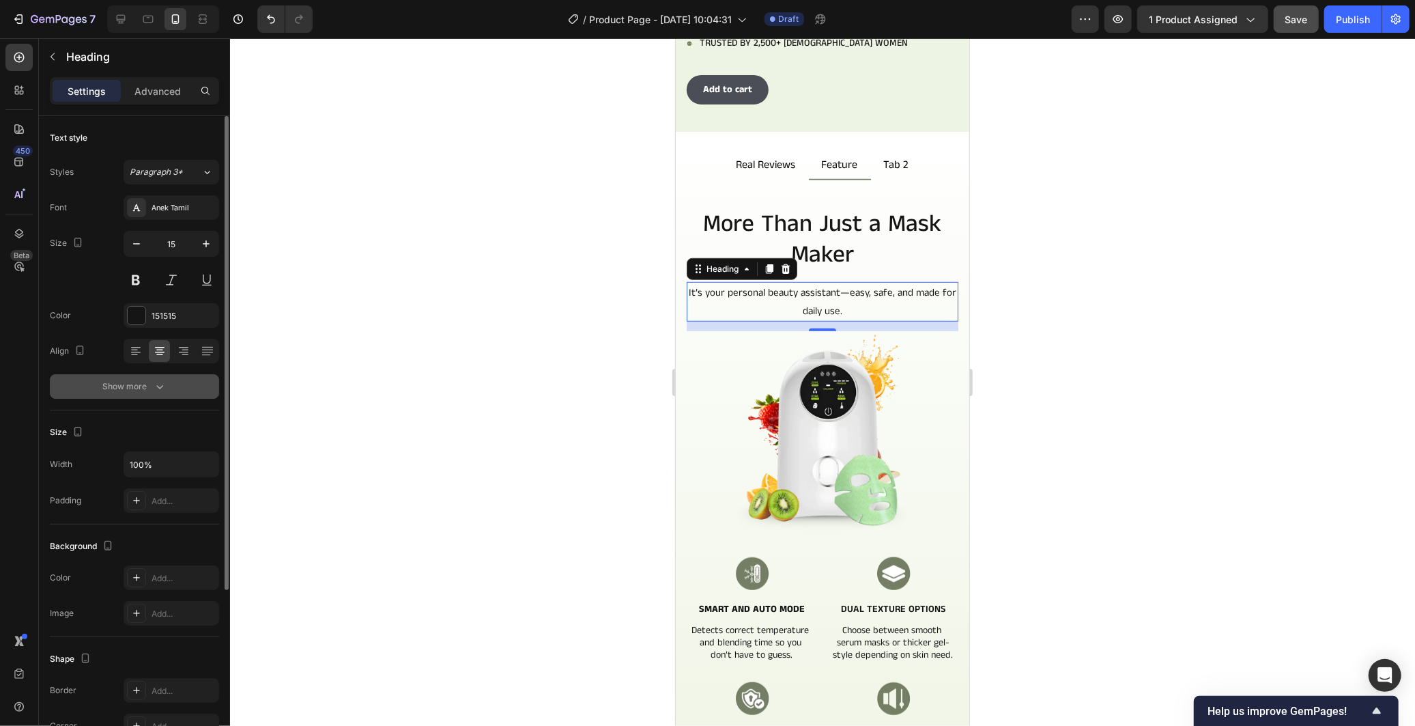
click at [182, 376] on button "Show more" at bounding box center [134, 386] width 169 height 25
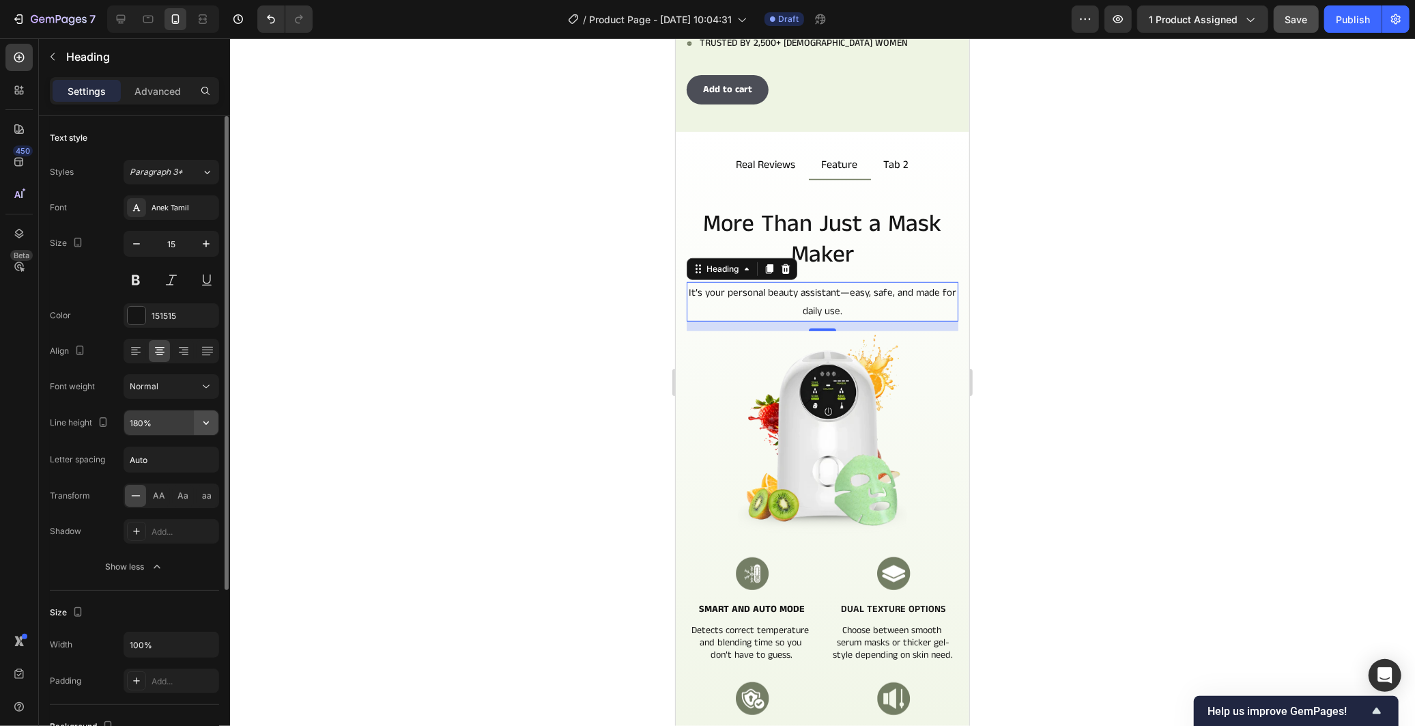
click at [210, 420] on icon "button" at bounding box center [206, 423] width 14 height 14
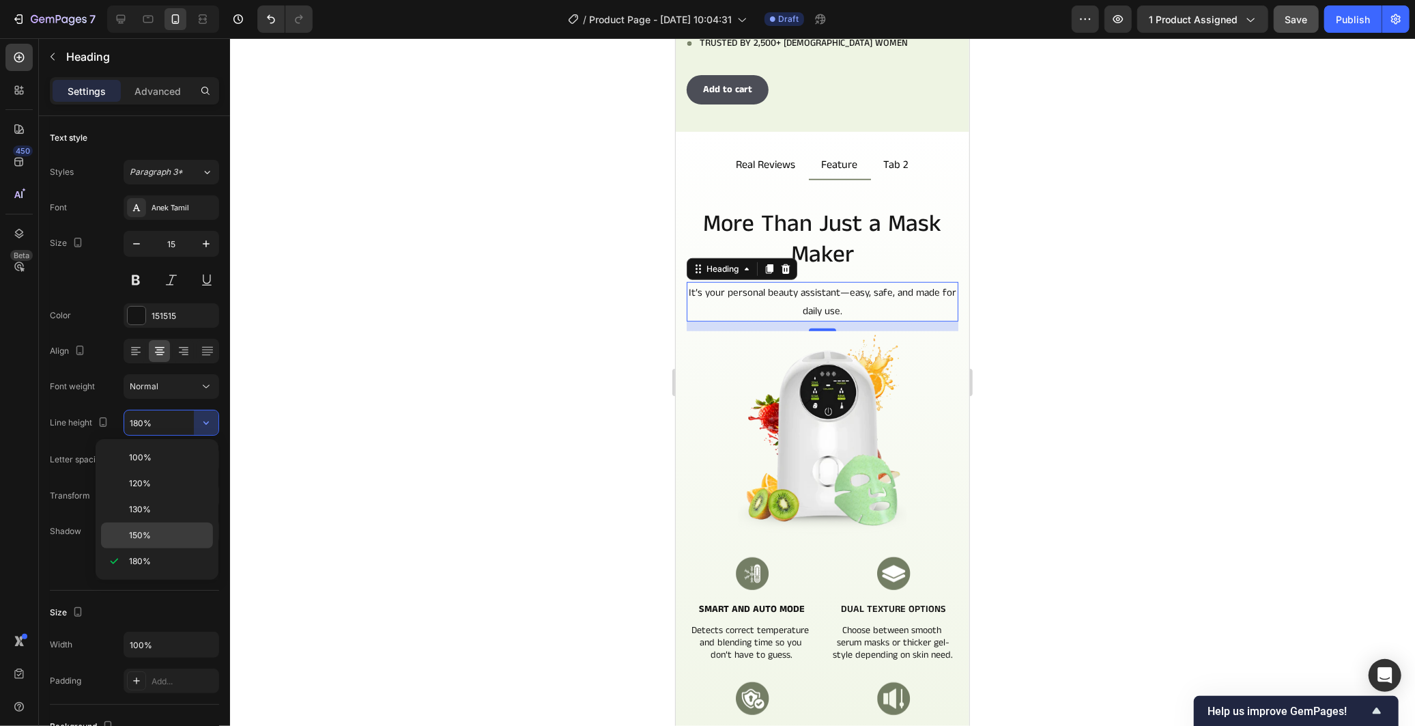
click at [171, 527] on div "150%" at bounding box center [157, 535] width 112 height 26
type input "150%"
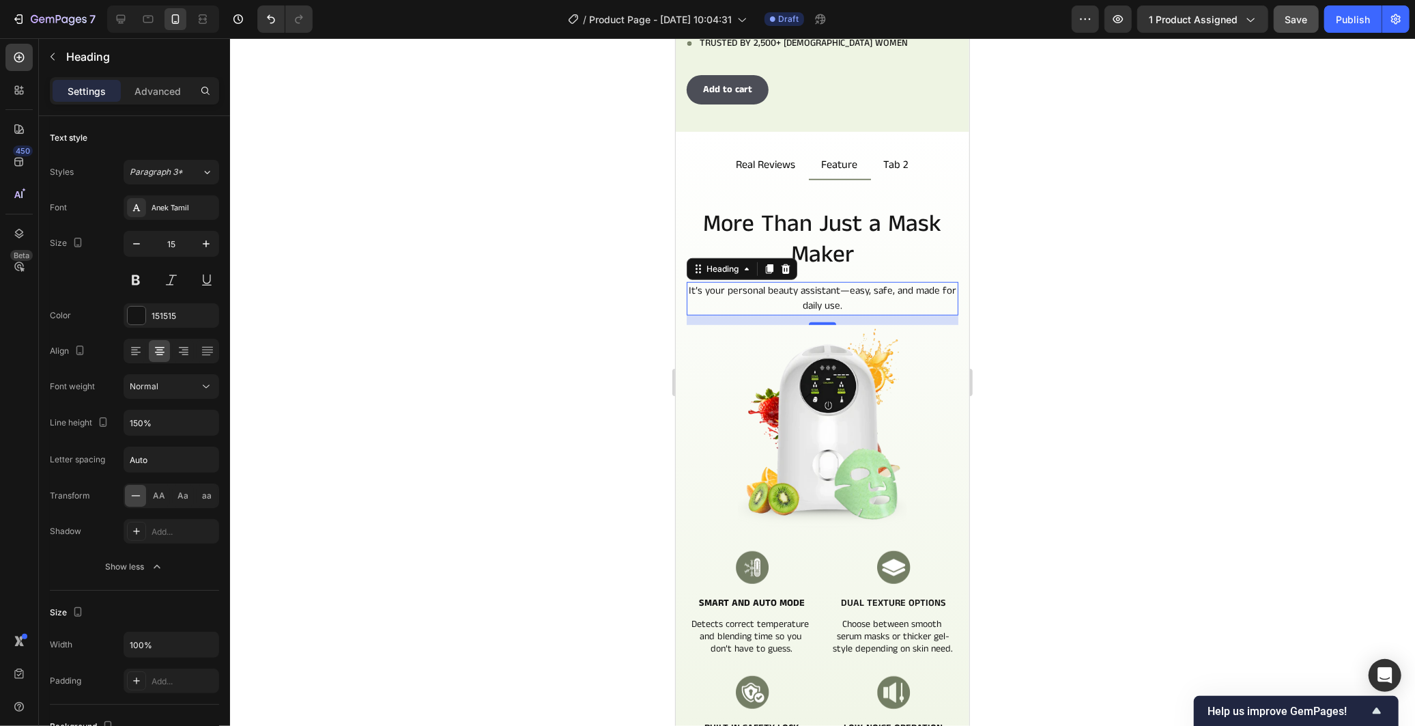
click at [544, 431] on div at bounding box center [822, 381] width 1185 height 687
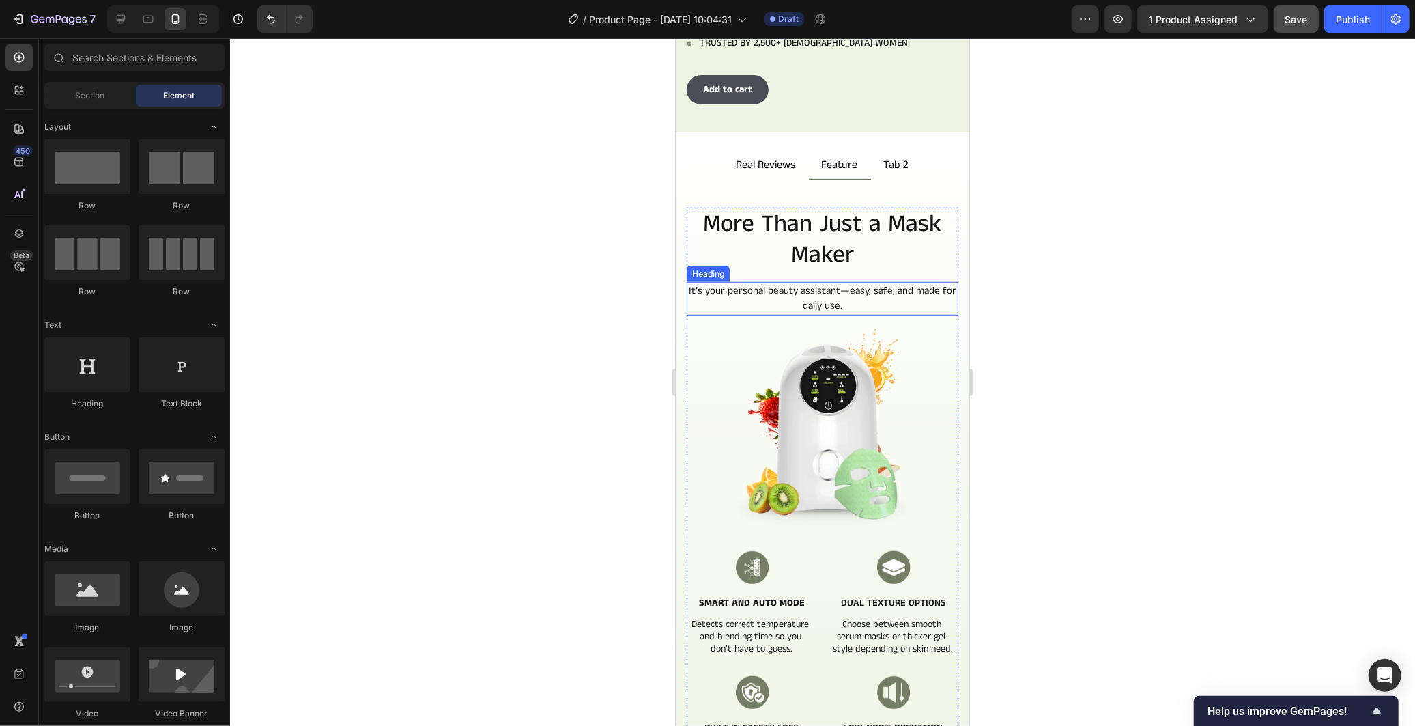
click at [885, 289] on h2 "It’s your personal beauty assistant—easy, safe, and made for daily use." at bounding box center [822, 297] width 272 height 33
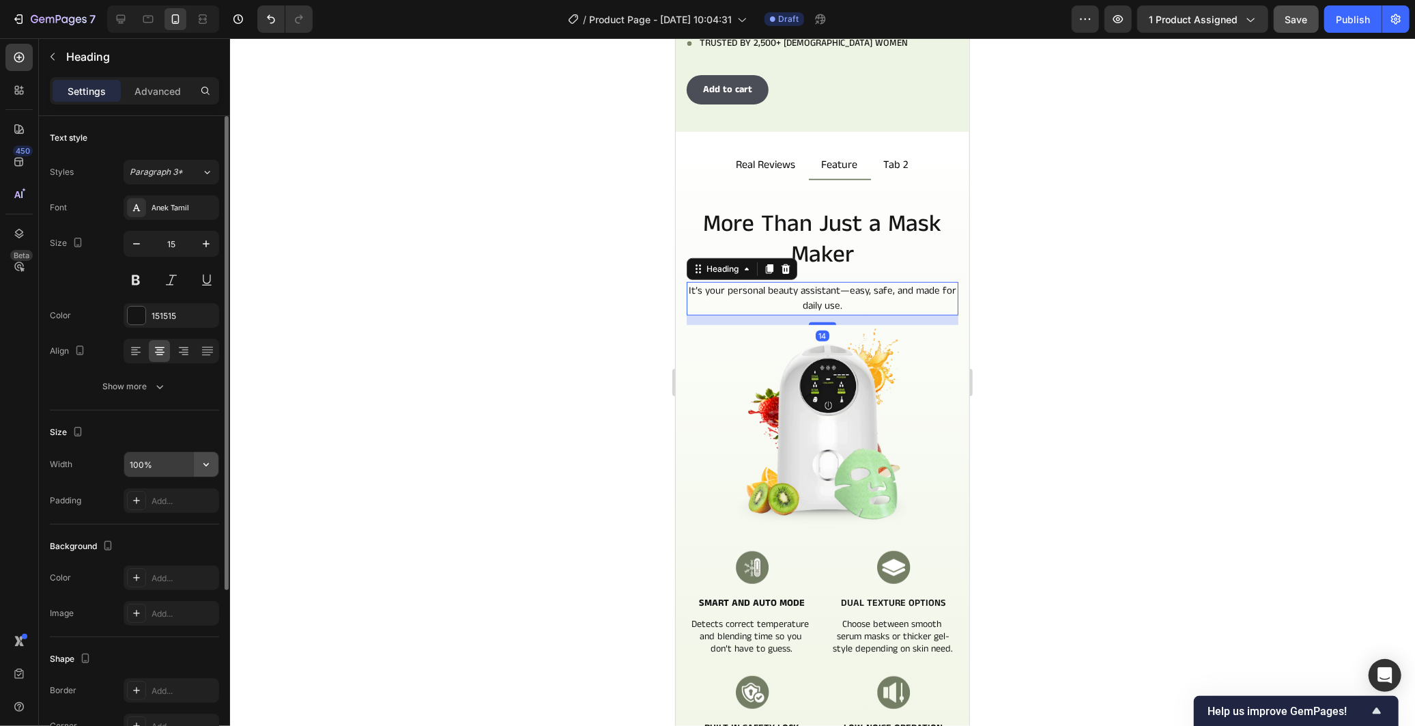
click at [197, 468] on button "button" at bounding box center [206, 464] width 25 height 25
click at [142, 461] on input "100%" at bounding box center [171, 464] width 94 height 25
type input "90%"
click at [173, 431] on div "Size" at bounding box center [134, 432] width 169 height 22
click at [168, 469] on input "90%" at bounding box center [171, 464] width 94 height 25
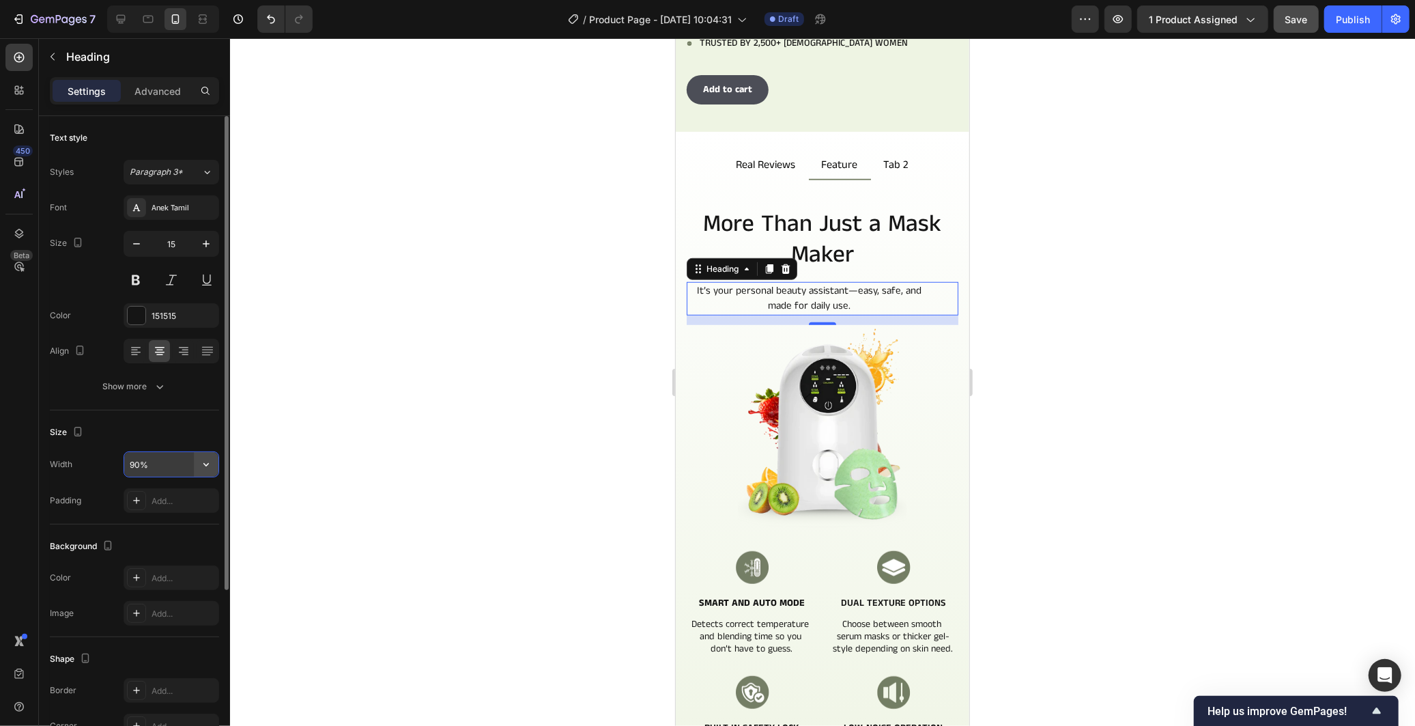
click at [205, 467] on icon "button" at bounding box center [206, 464] width 14 height 14
click at [194, 429] on div "Size" at bounding box center [134, 432] width 169 height 22
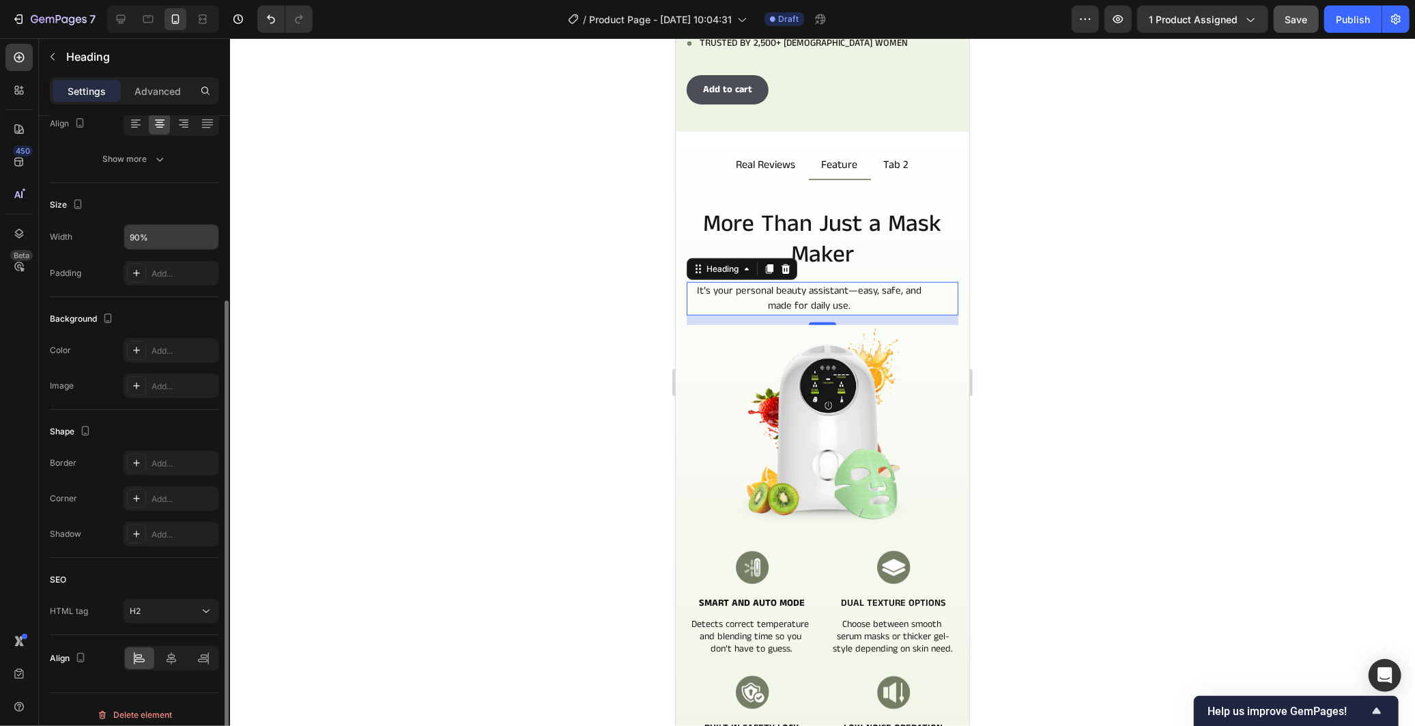
scroll to position [238, 0]
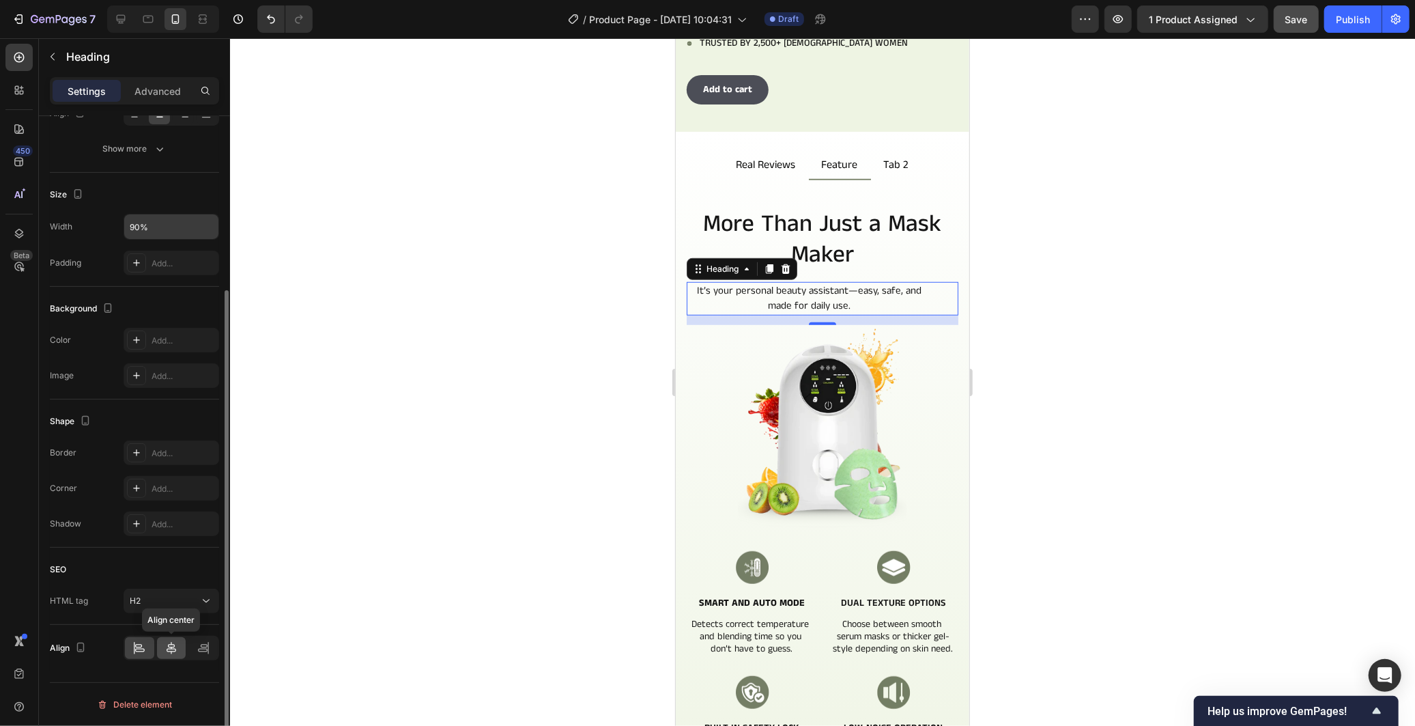
click at [174, 657] on div at bounding box center [171, 648] width 29 height 22
click at [474, 457] on div at bounding box center [822, 381] width 1185 height 687
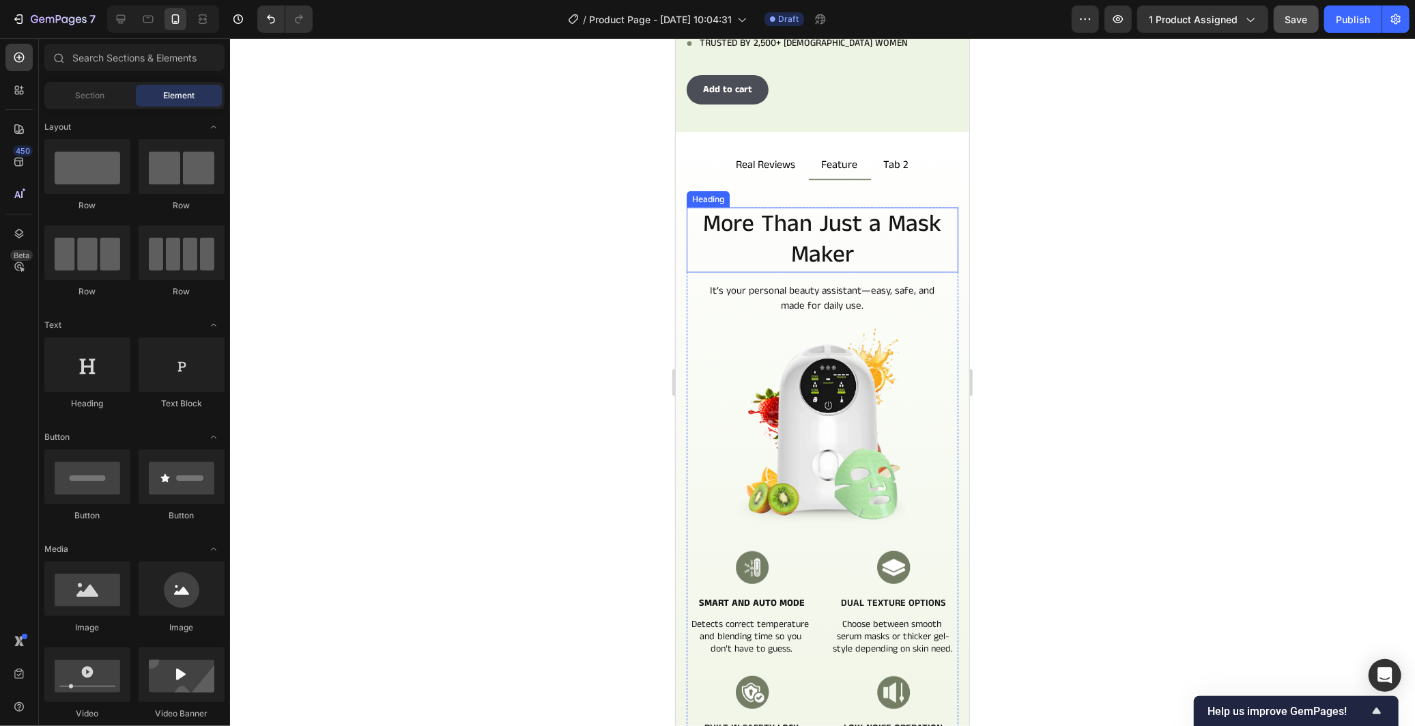
click at [876, 212] on h2 "More Than Just a Mask Maker" at bounding box center [822, 239] width 272 height 65
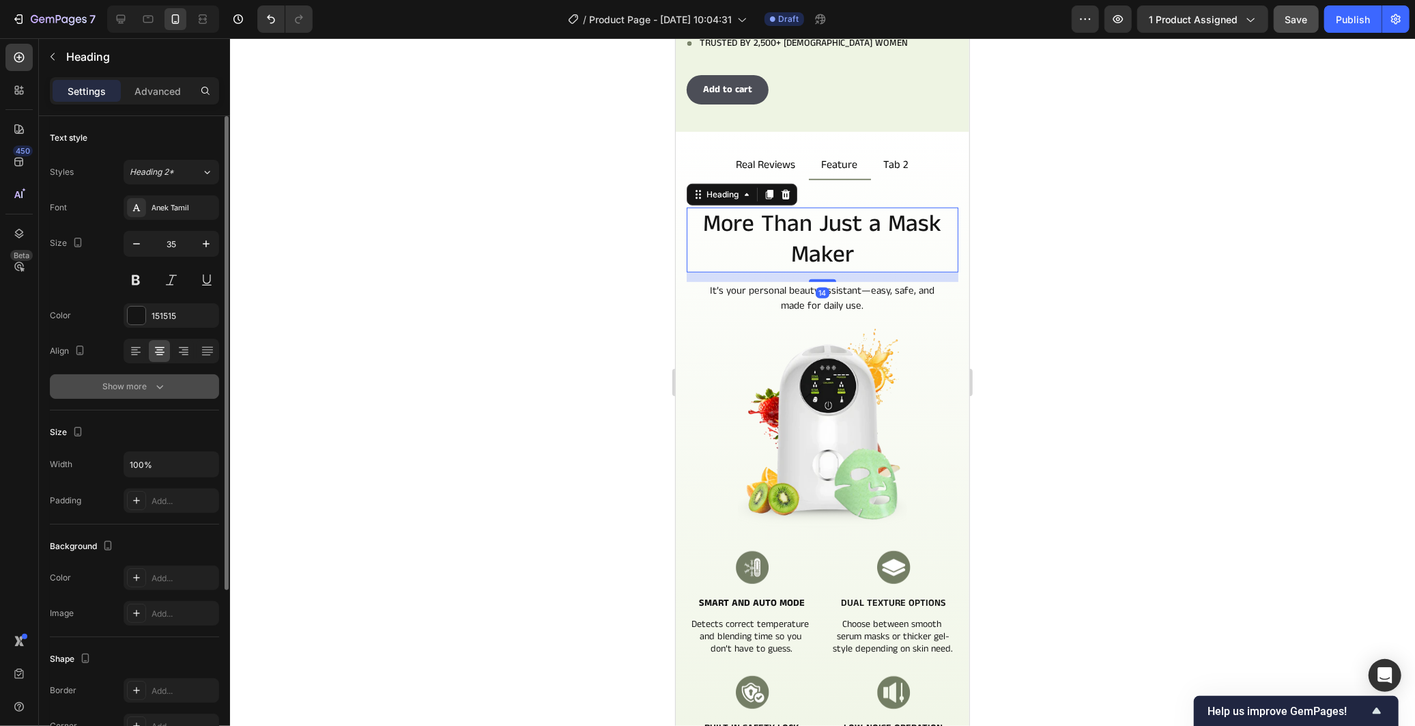
click at [154, 385] on icon "button" at bounding box center [160, 386] width 14 height 14
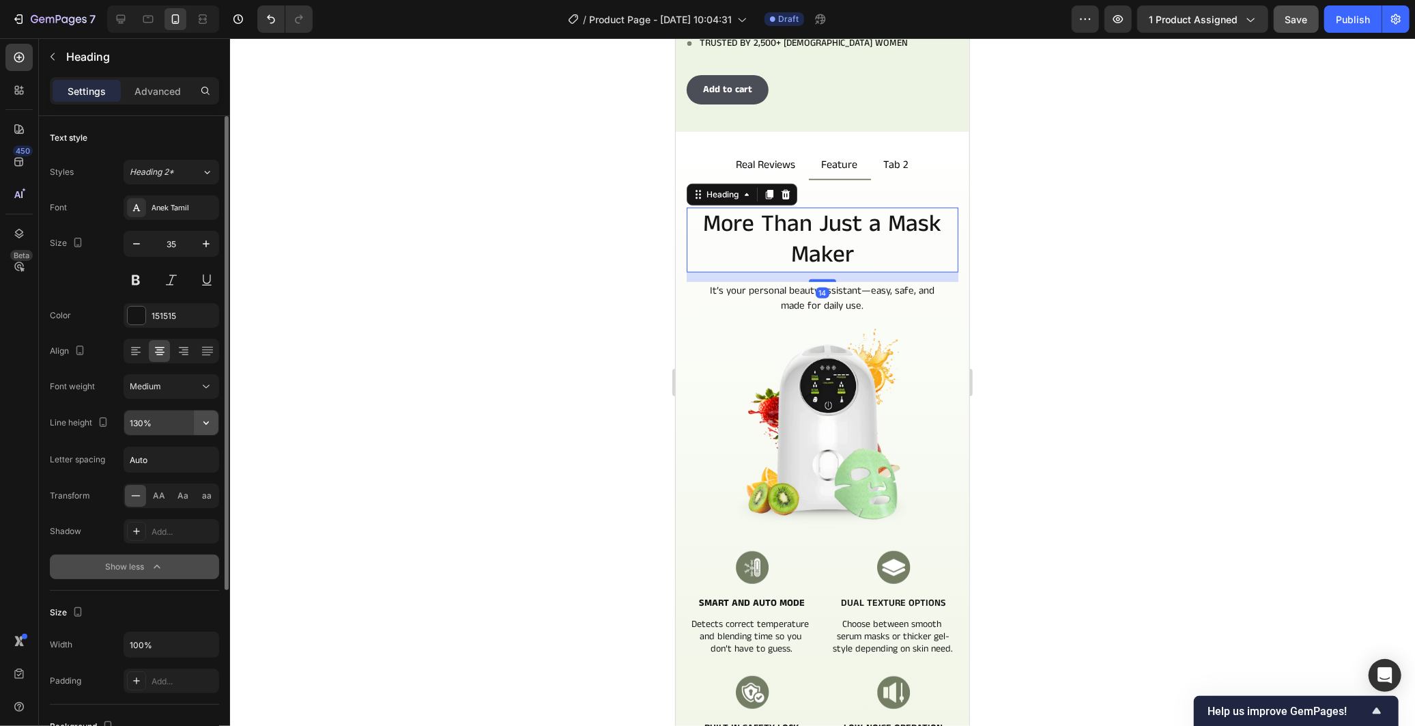
click at [199, 426] on icon "button" at bounding box center [206, 423] width 14 height 14
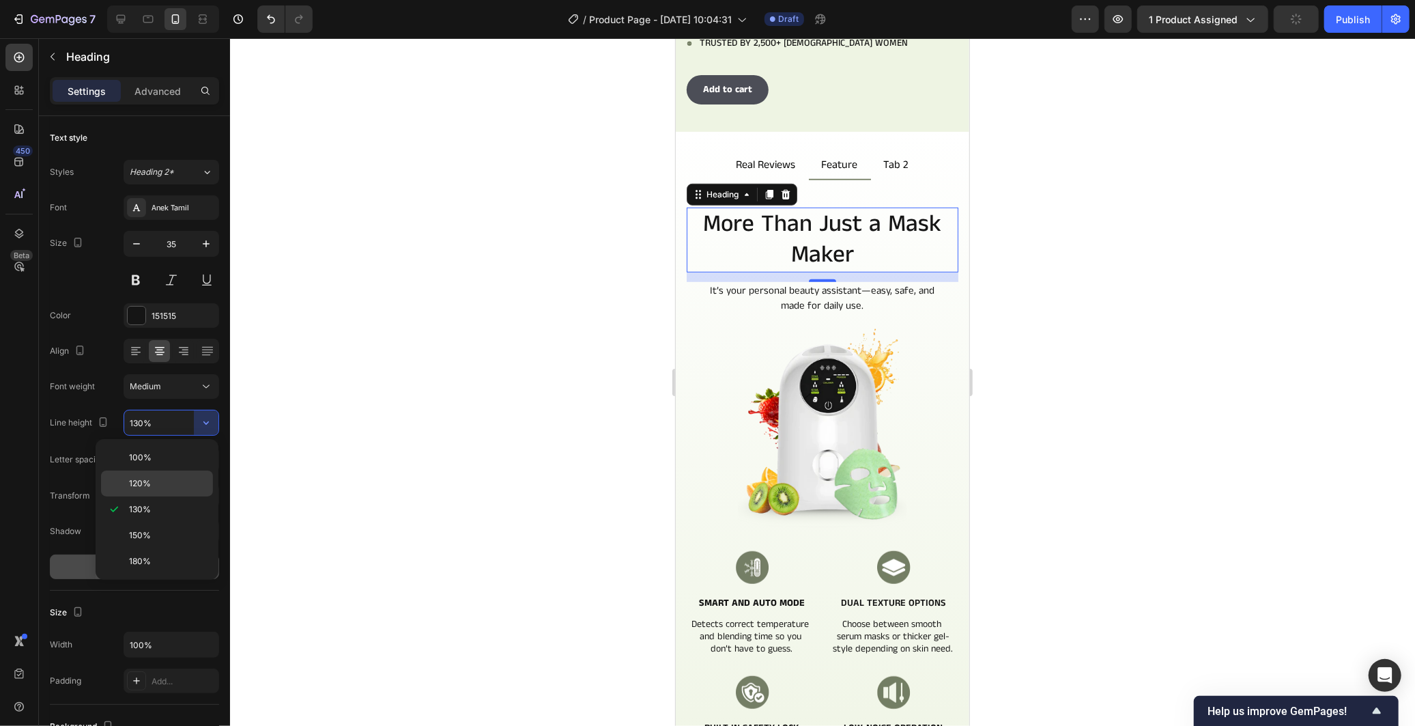
click at [161, 487] on p "120%" at bounding box center [168, 483] width 78 height 12
type input "120%"
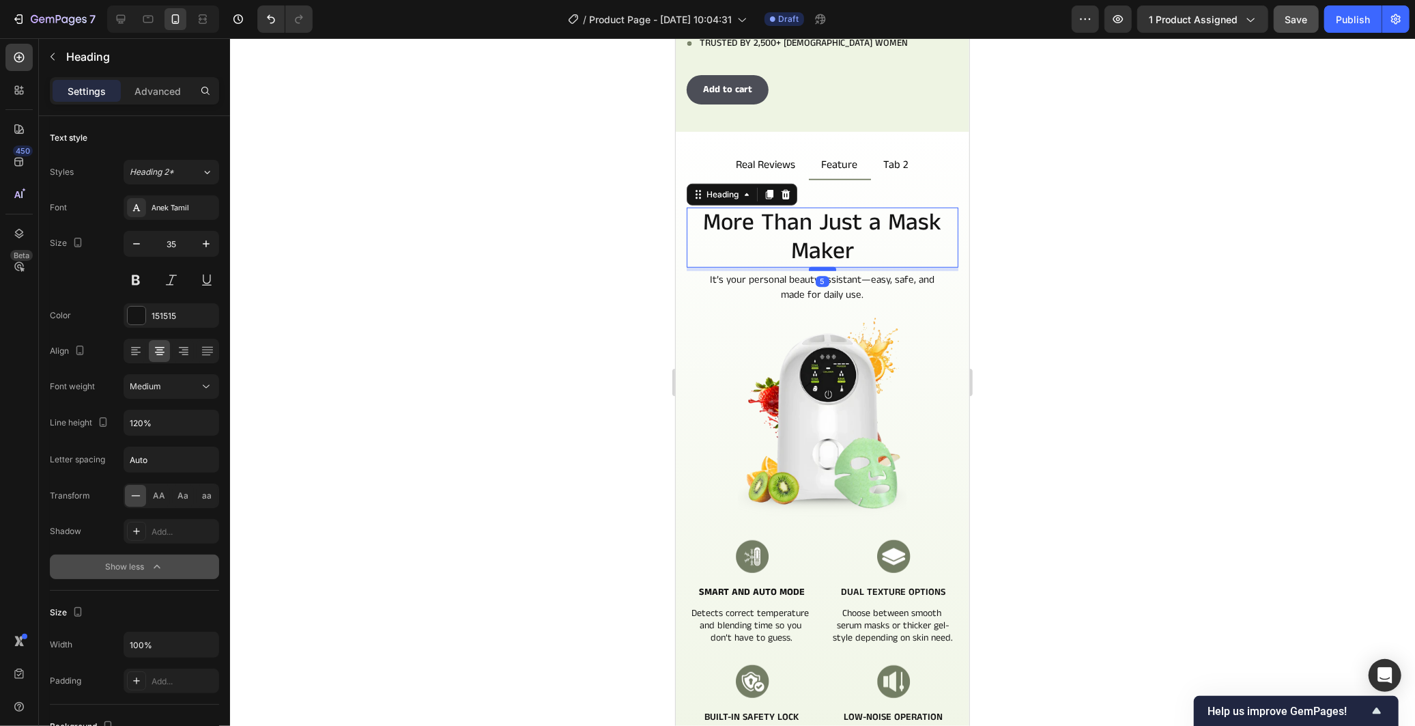
click at [818, 266] on div at bounding box center [821, 268] width 27 height 4
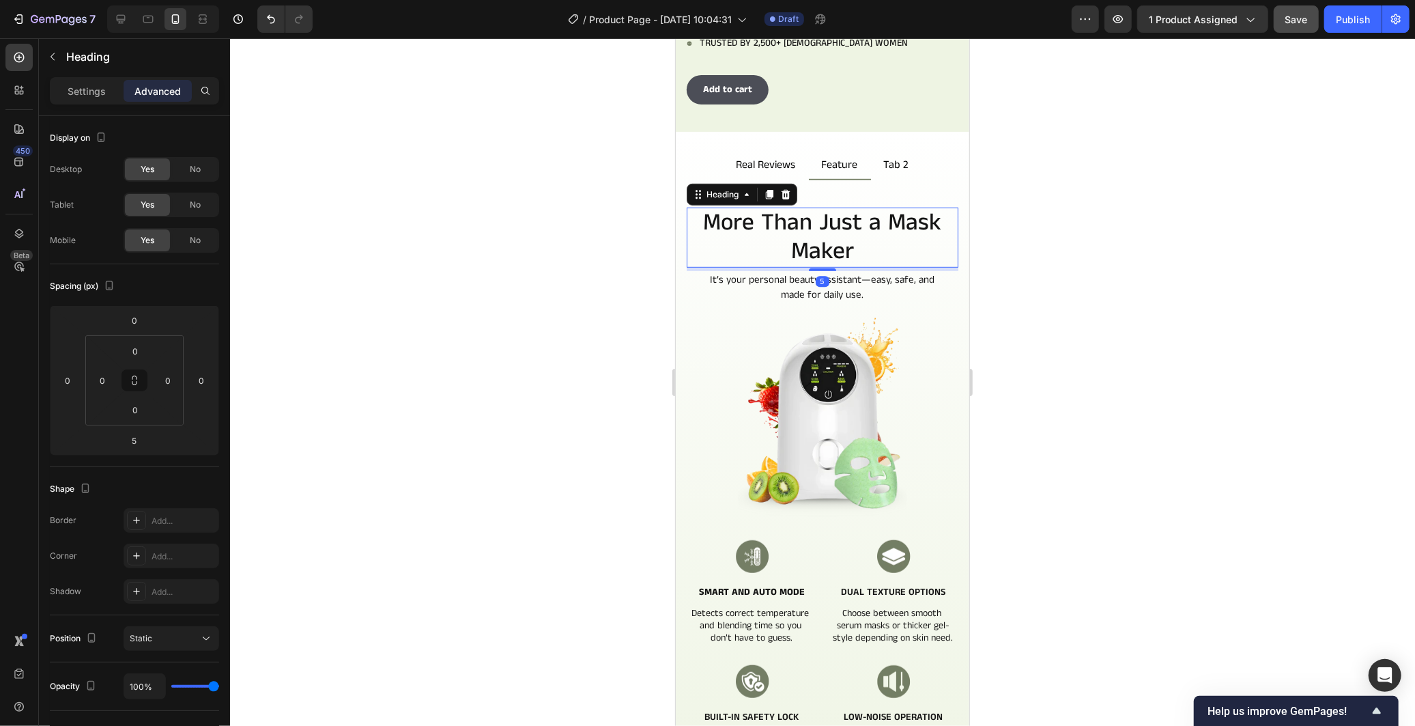
click at [601, 399] on div at bounding box center [822, 381] width 1185 height 687
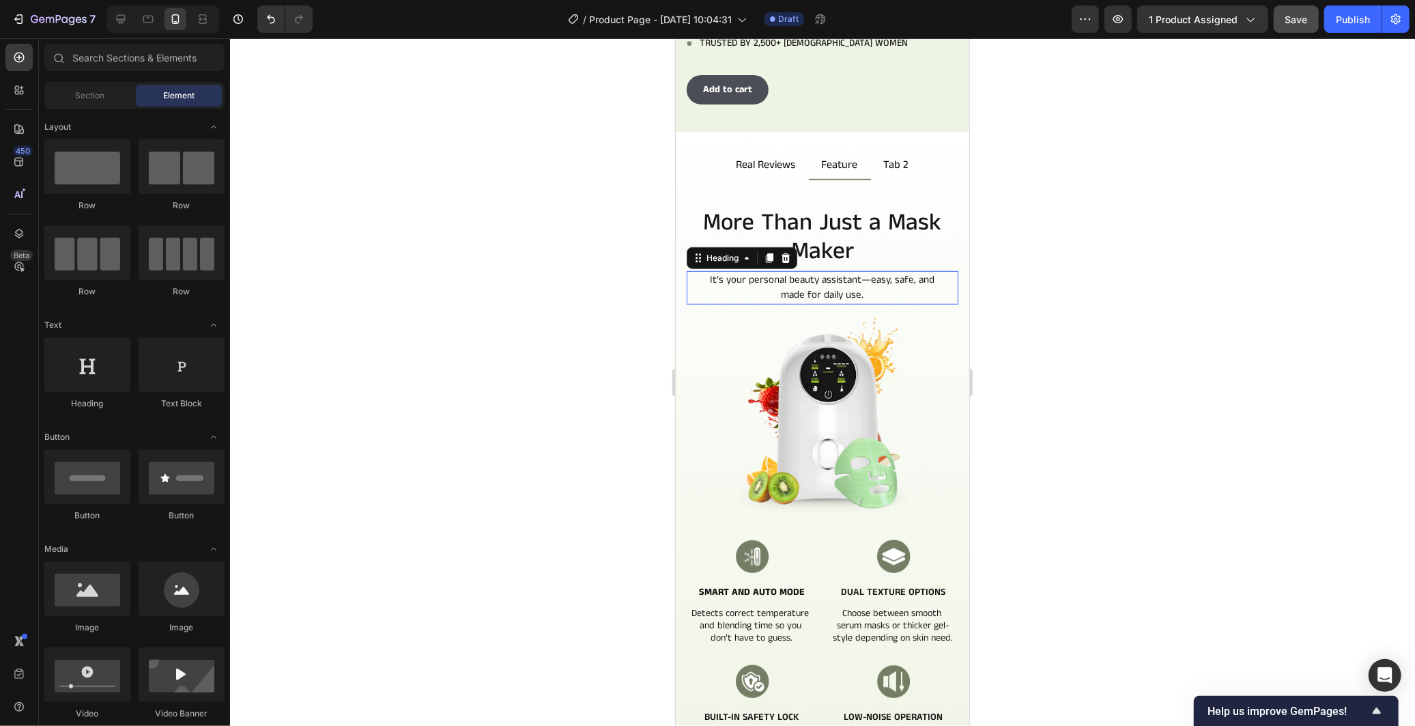
drag, startPoint x: 929, startPoint y: 277, endPoint x: 1181, endPoint y: 384, distance: 273.4
click at [929, 277] on h2 "It’s your personal beauty assistant—easy, safe, and made for daily use." at bounding box center [822, 286] width 244 height 33
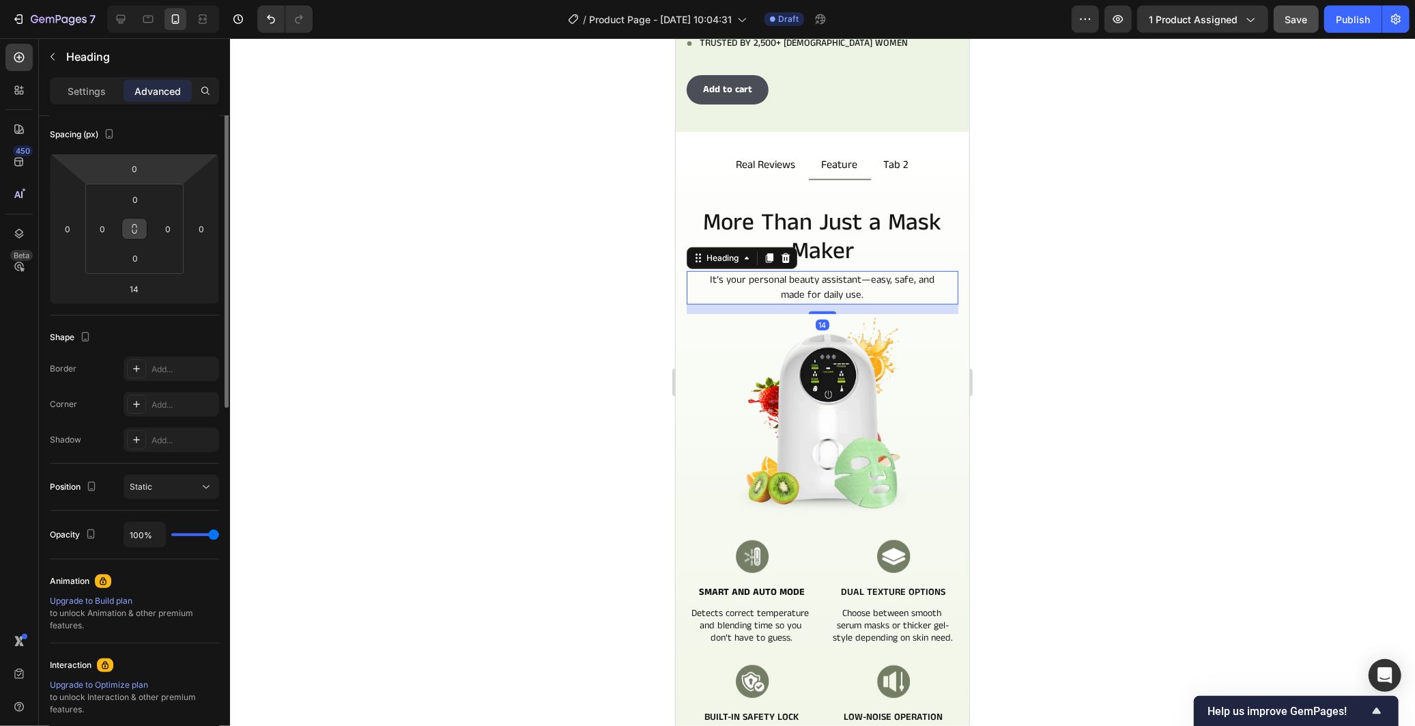
scroll to position [0, 0]
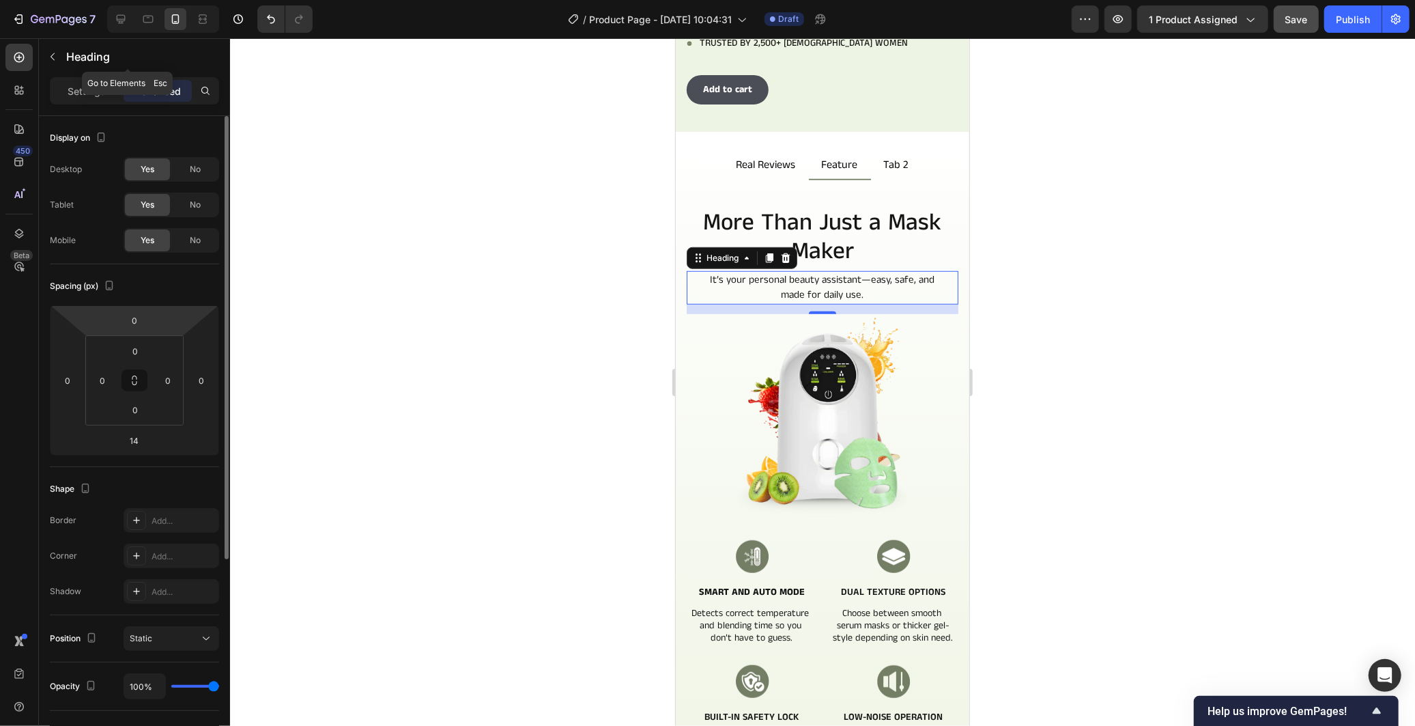
click at [91, 103] on div "Settings Advanced" at bounding box center [134, 90] width 169 height 27
click at [94, 104] on div "Settings Advanced" at bounding box center [134, 90] width 169 height 27
click at [94, 96] on p "Settings" at bounding box center [87, 91] width 38 height 14
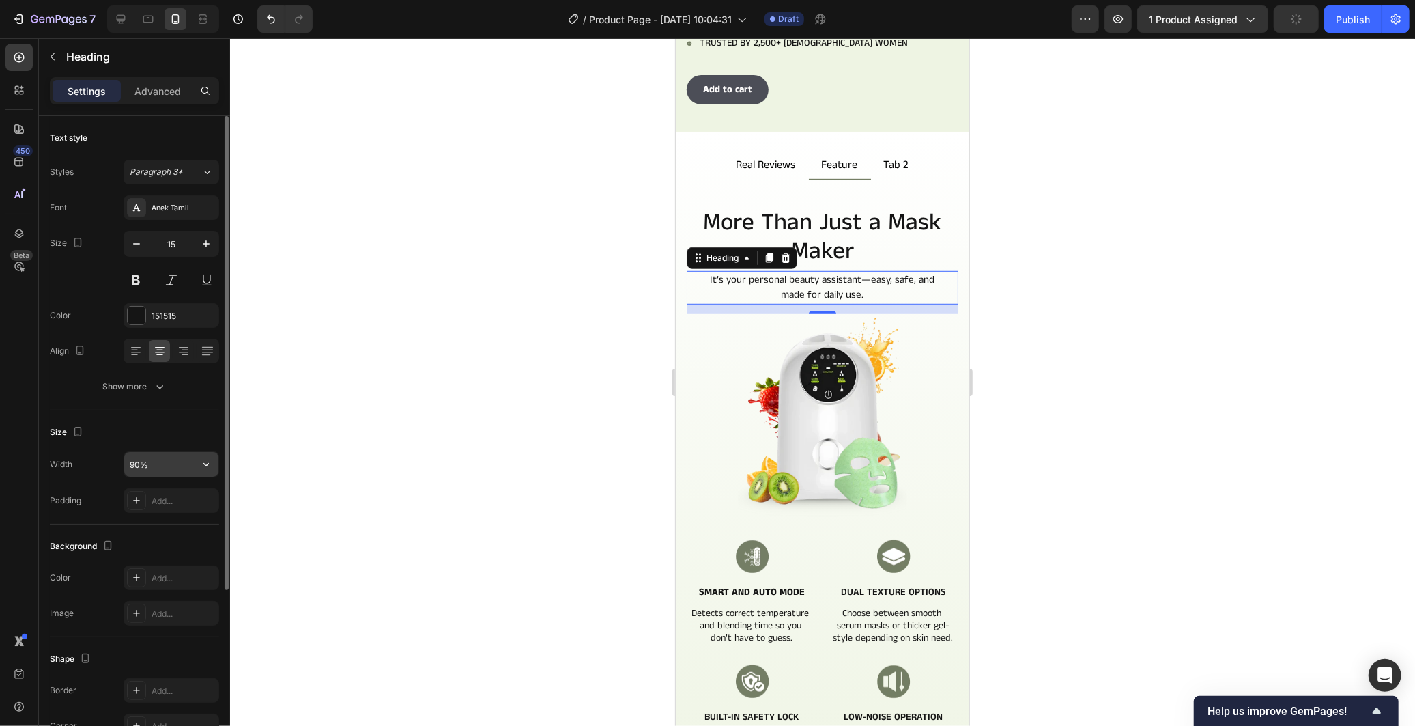
click at [137, 462] on input "90%" at bounding box center [171, 464] width 94 height 25
type input "80%"
click at [156, 418] on div "Size Width 80% Padding Add..." at bounding box center [134, 467] width 169 height 114
click at [549, 448] on div at bounding box center [822, 381] width 1185 height 687
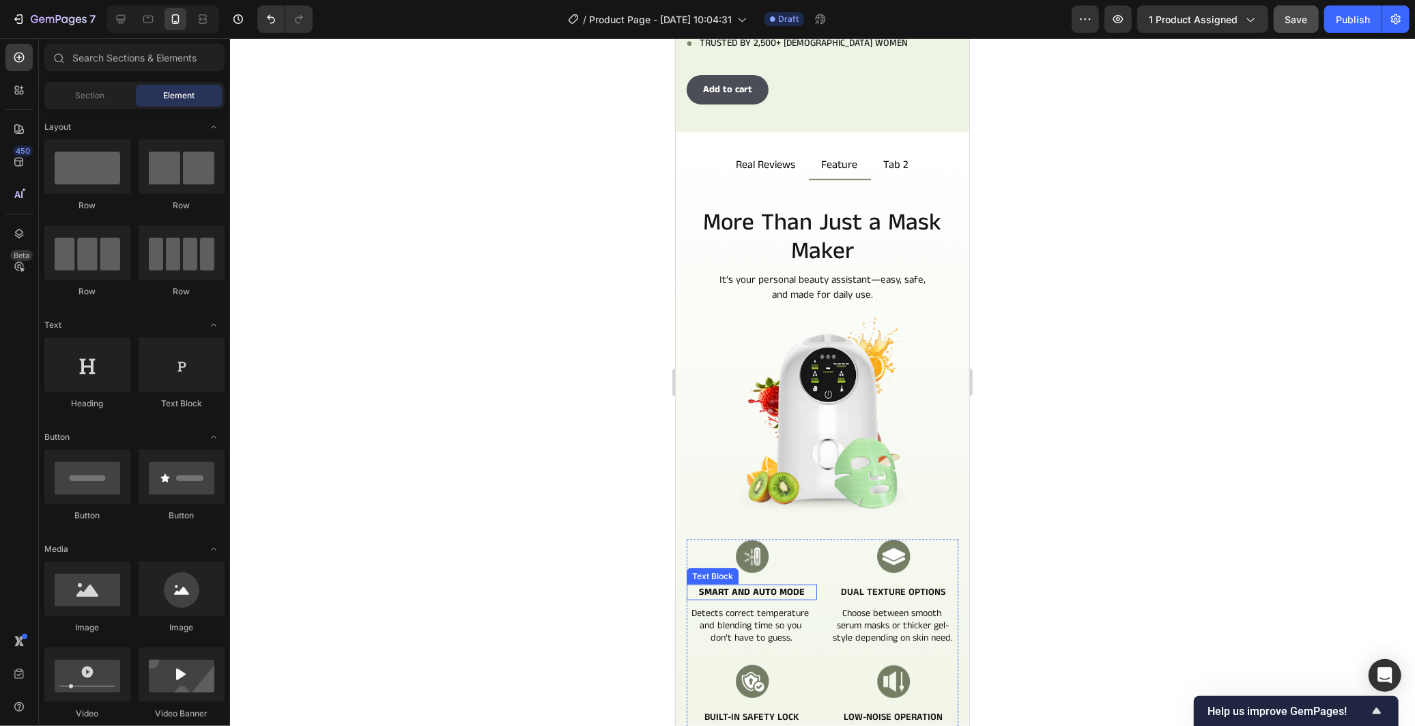
click at [781, 584] on strong "Smart and Auto Mode" at bounding box center [751, 591] width 106 height 14
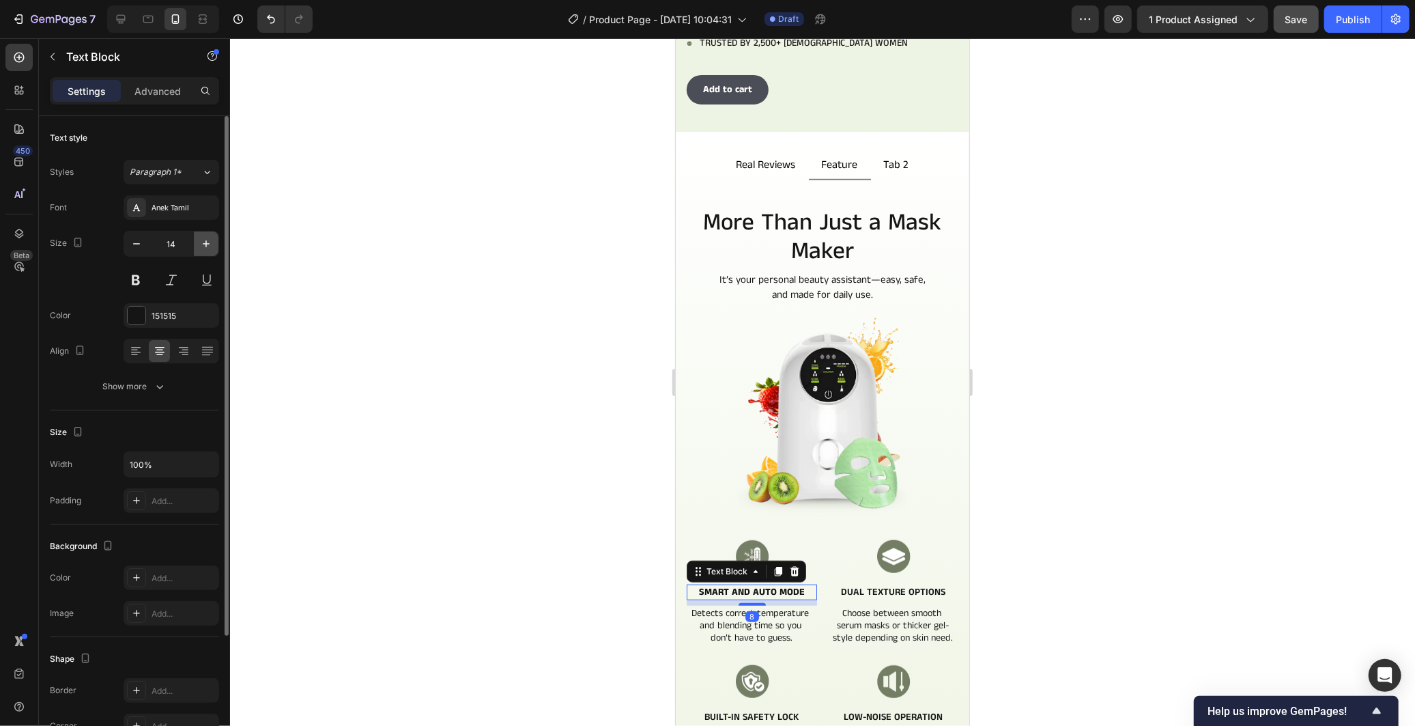
click at [214, 244] on button "button" at bounding box center [206, 243] width 25 height 25
type input "16"
click at [904, 585] on p "Dual Texture Options" at bounding box center [893, 591] width 128 height 12
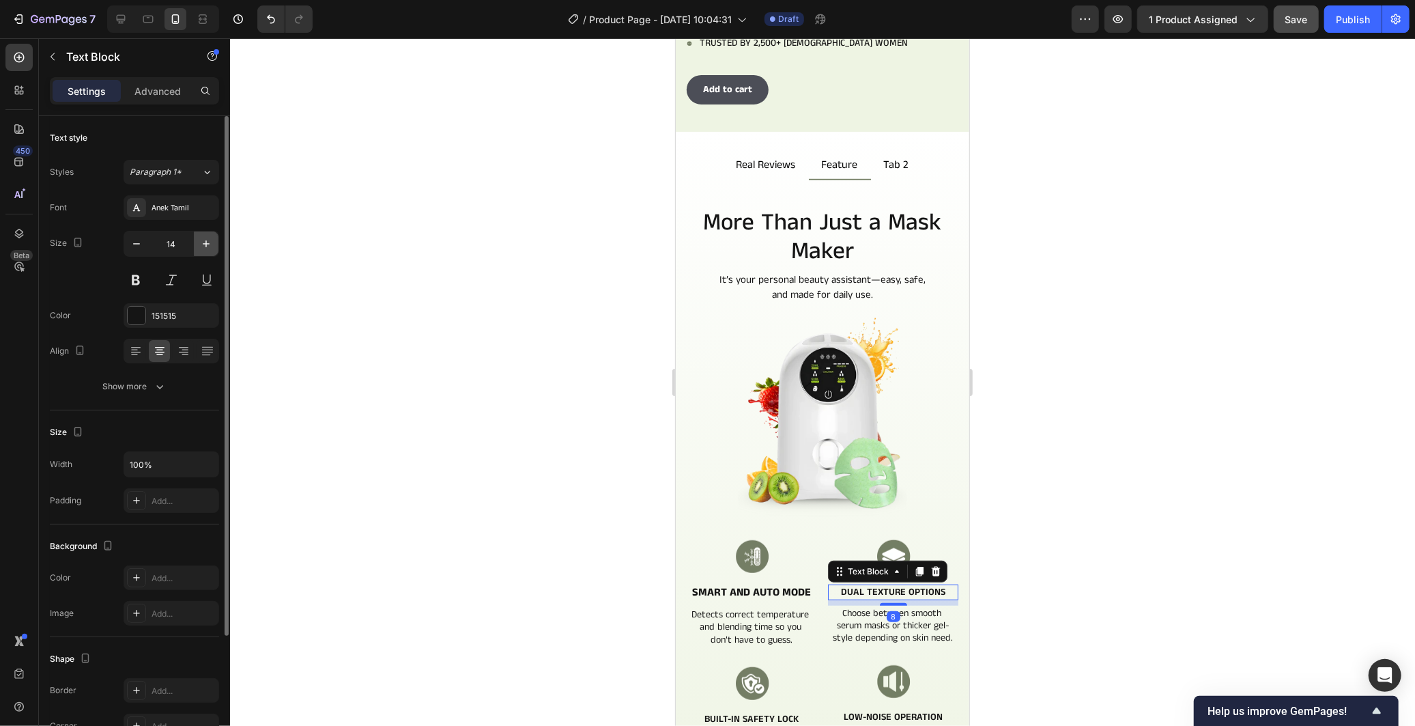
click at [209, 246] on icon "button" at bounding box center [206, 244] width 14 height 14
type input "16"
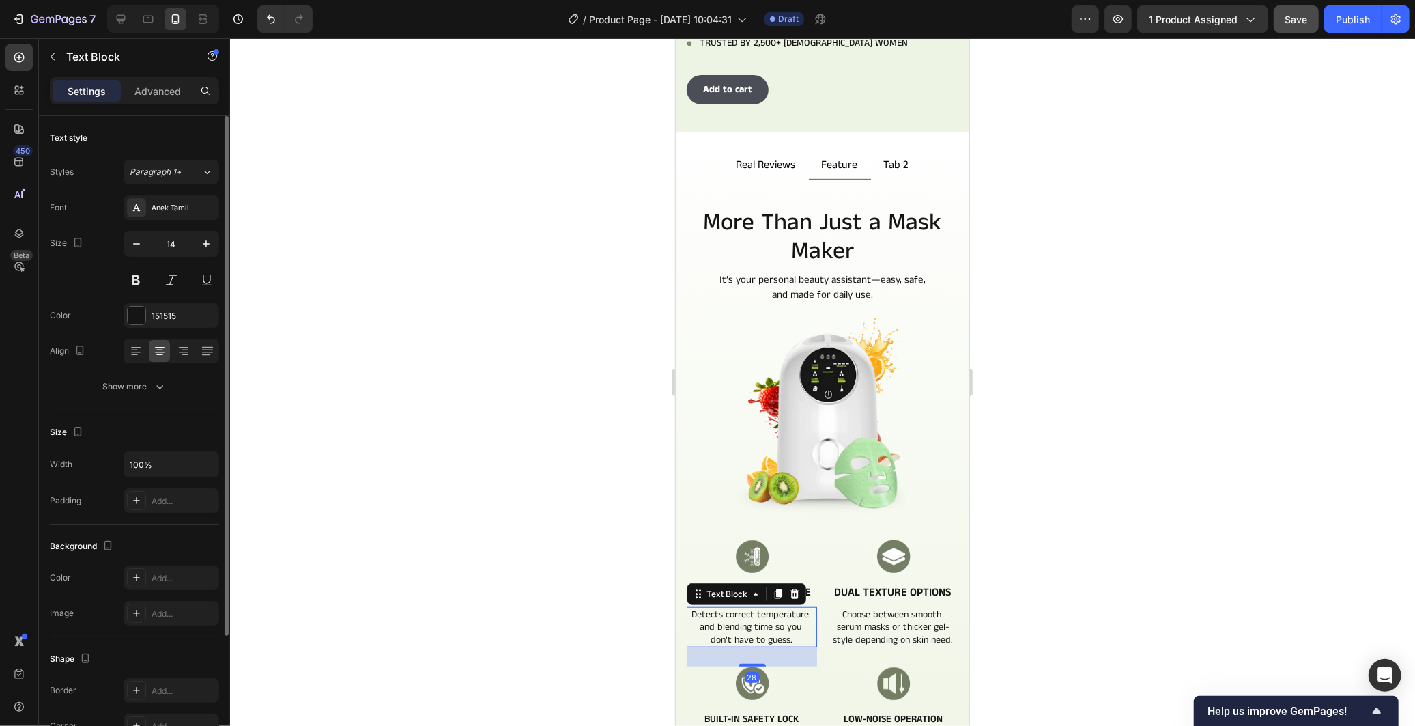
drag, startPoint x: 727, startPoint y: 591, endPoint x: 1183, endPoint y: 609, distance: 456.3
click at [727, 607] on p "Detects correct temperature and blending time so you don’t have to guess." at bounding box center [751, 626] width 128 height 38
click at [203, 246] on icon "button" at bounding box center [206, 244] width 14 height 14
type input "15"
click at [180, 379] on button "Show more" at bounding box center [134, 386] width 169 height 25
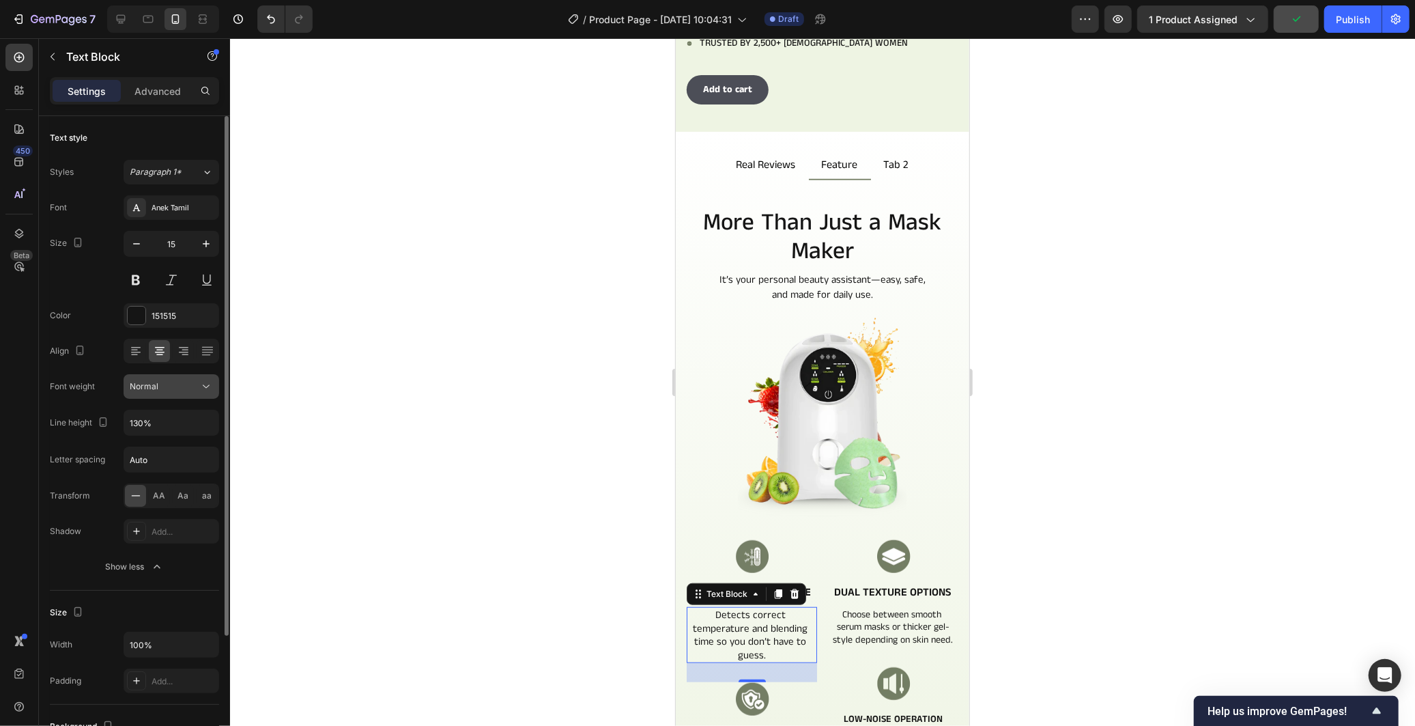
click at [212, 394] on button "Normal" at bounding box center [172, 386] width 96 height 25
click at [106, 371] on div "Font Anek Tamil Size 15 Color 151515 Align Font weight Normal Line height 130% …" at bounding box center [134, 387] width 169 height 384
click at [175, 426] on input "130%" at bounding box center [171, 422] width 94 height 25
click at [199, 427] on icon "button" at bounding box center [206, 423] width 14 height 14
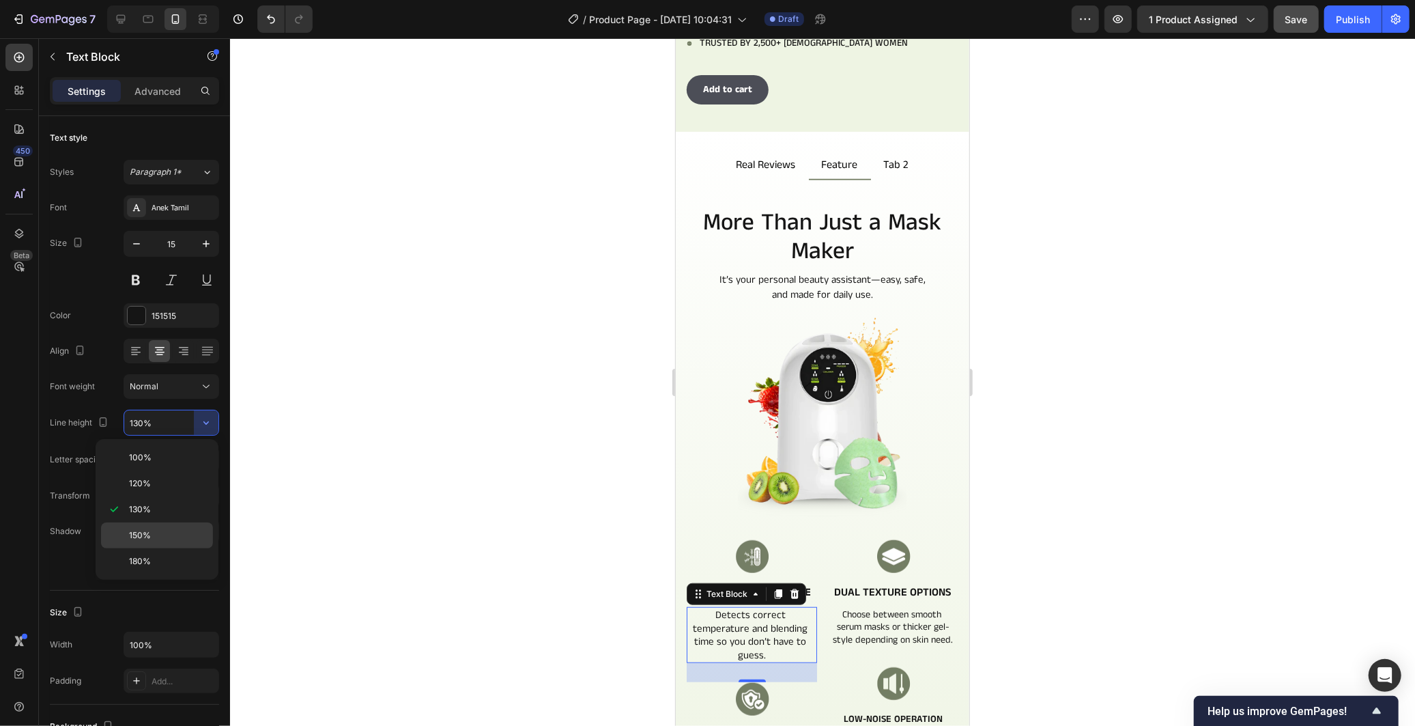
click at [153, 529] on p "150%" at bounding box center [168, 535] width 78 height 12
type input "150%"
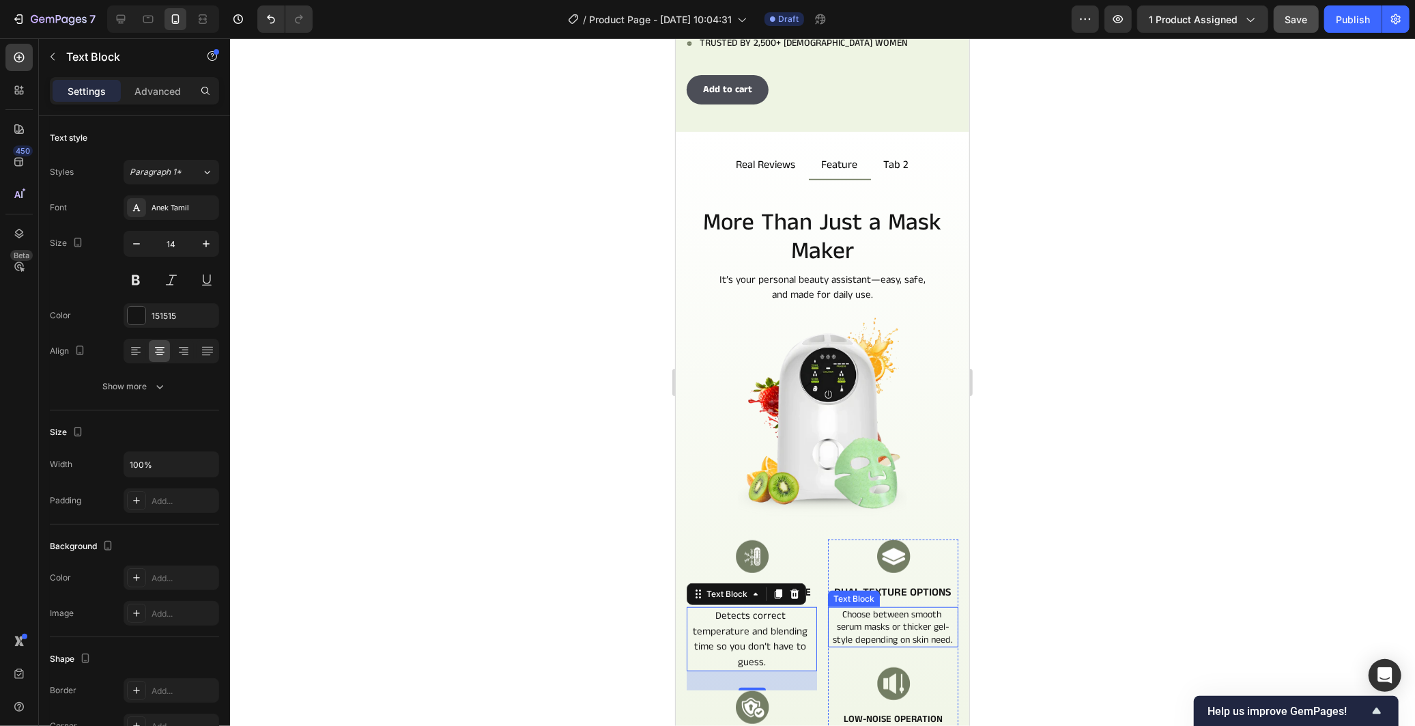
click at [868, 609] on p "Choose between smooth serum masks or thicker gel-style depending on skin need." at bounding box center [893, 626] width 128 height 38
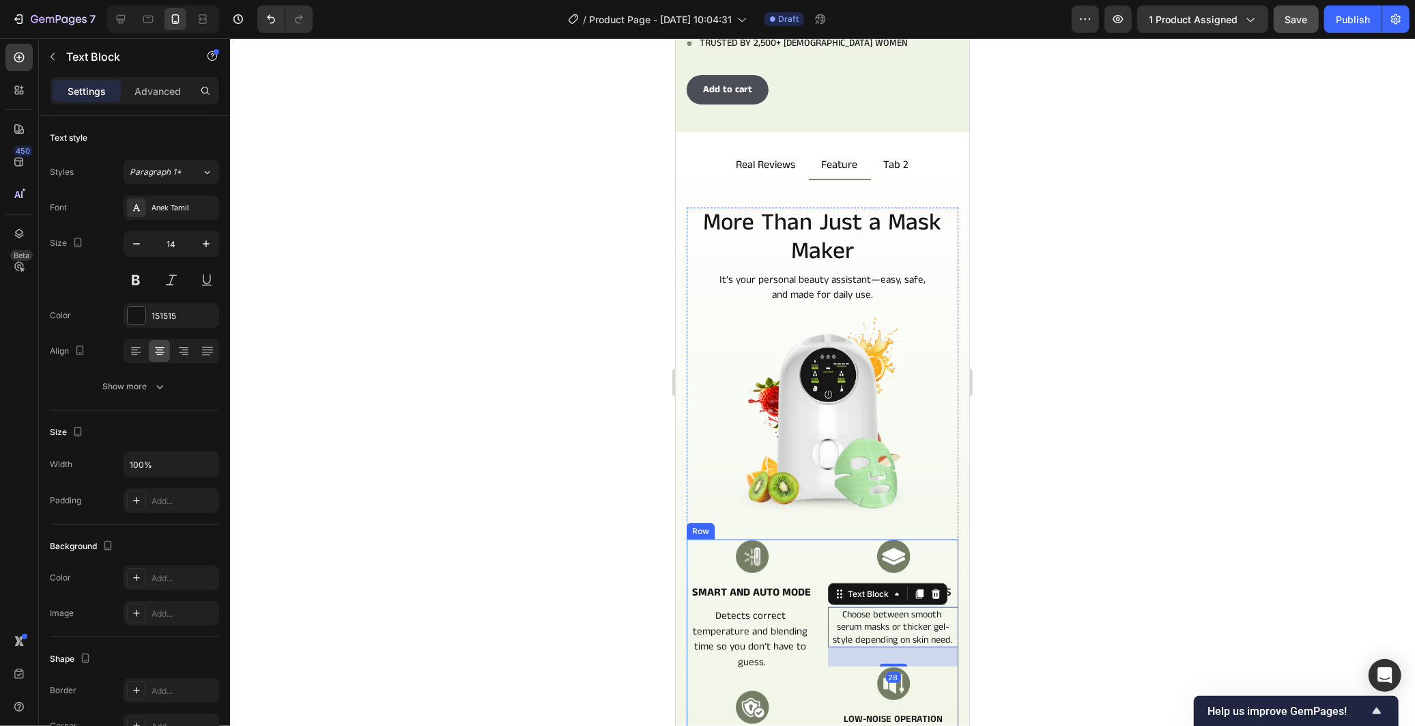
click at [805, 556] on div "Image Smart and Auto Mode Text Block Detects correct temperature and blending t…" at bounding box center [751, 673] width 130 height 269
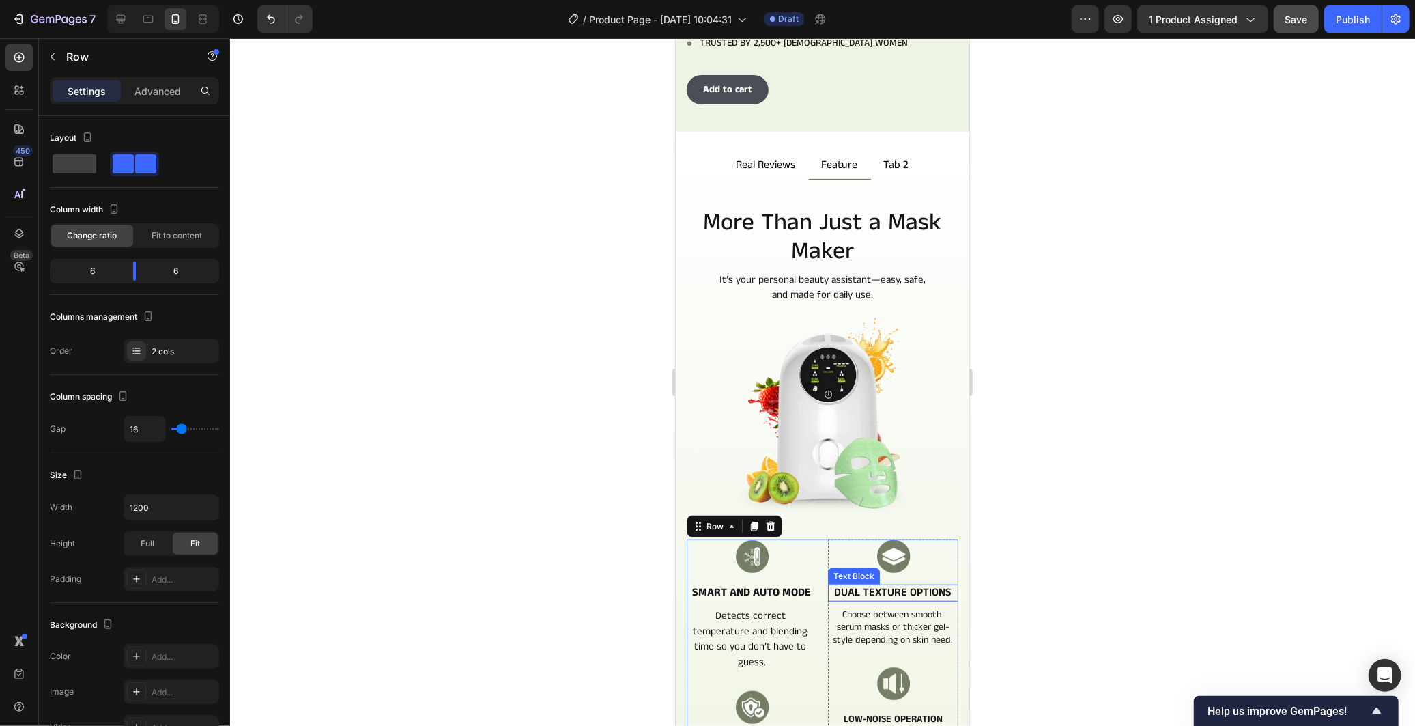
click at [861, 585] on p "Dual Texture Options" at bounding box center [893, 592] width 128 height 14
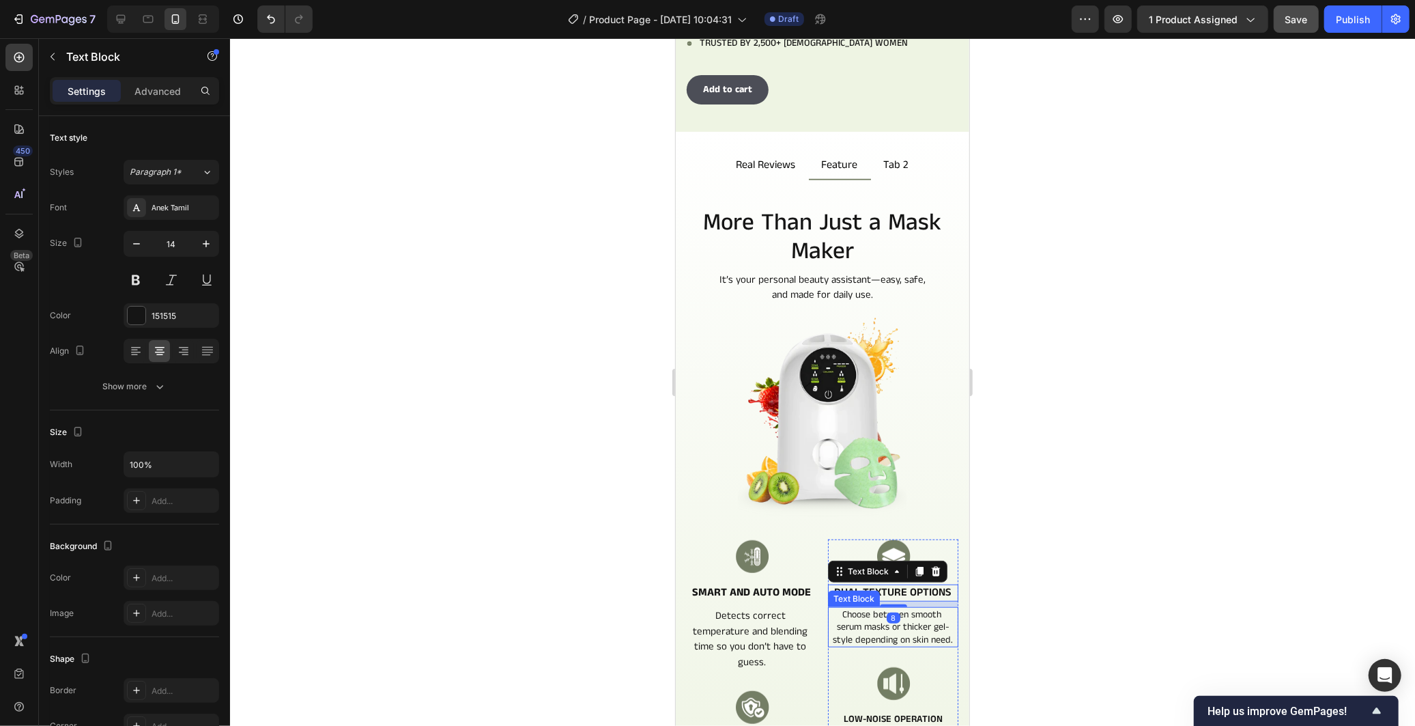
click at [844, 607] on p "Choose between smooth serum masks or thicker gel-style depending on skin need." at bounding box center [893, 626] width 128 height 38
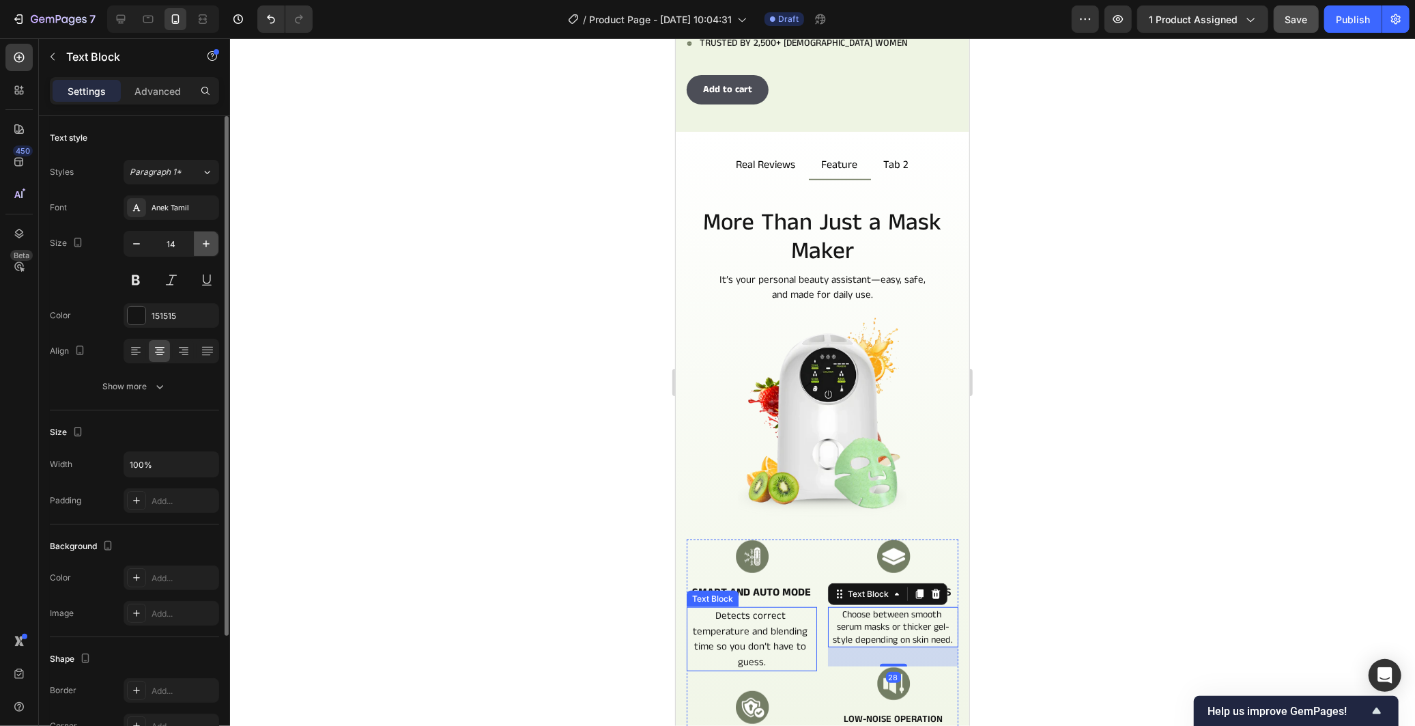
click at [200, 246] on icon "button" at bounding box center [206, 244] width 14 height 14
type input "15"
click at [192, 389] on button "Show more" at bounding box center [134, 386] width 169 height 25
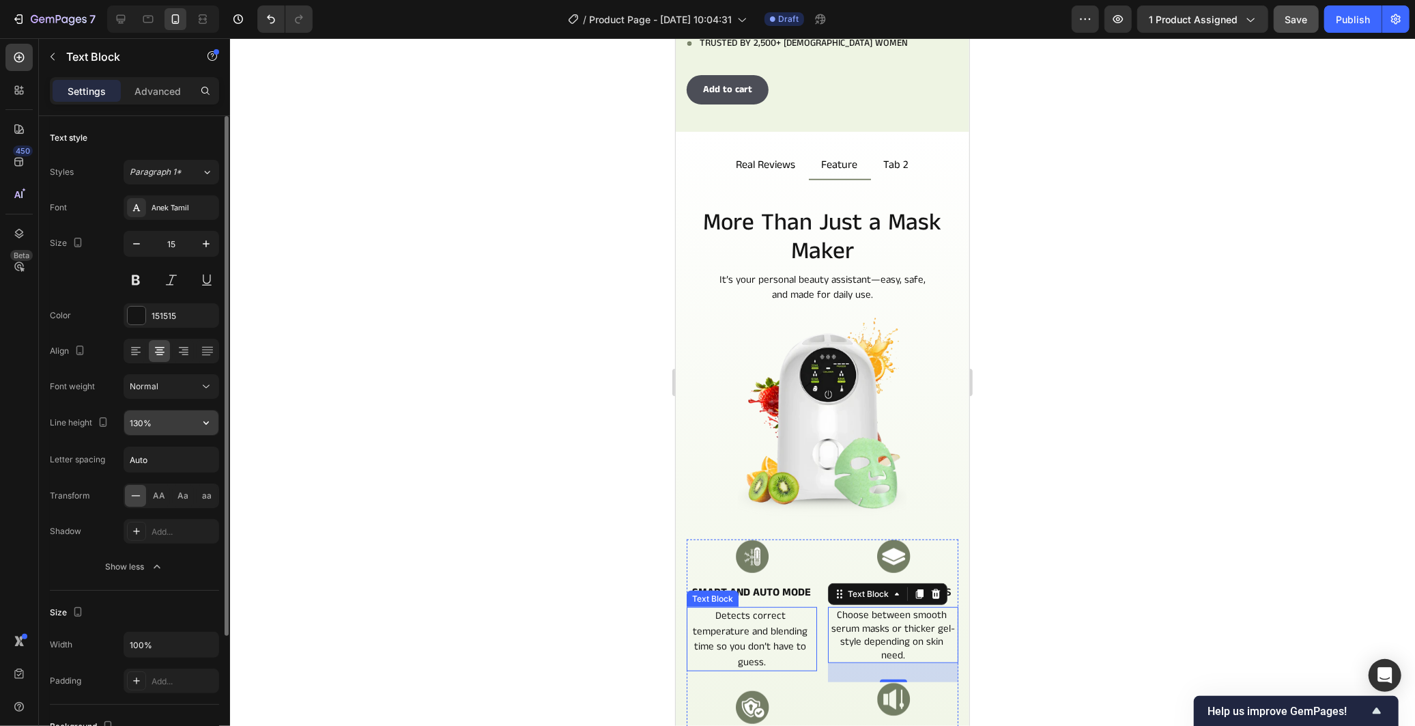
click at [216, 419] on button "button" at bounding box center [206, 422] width 25 height 25
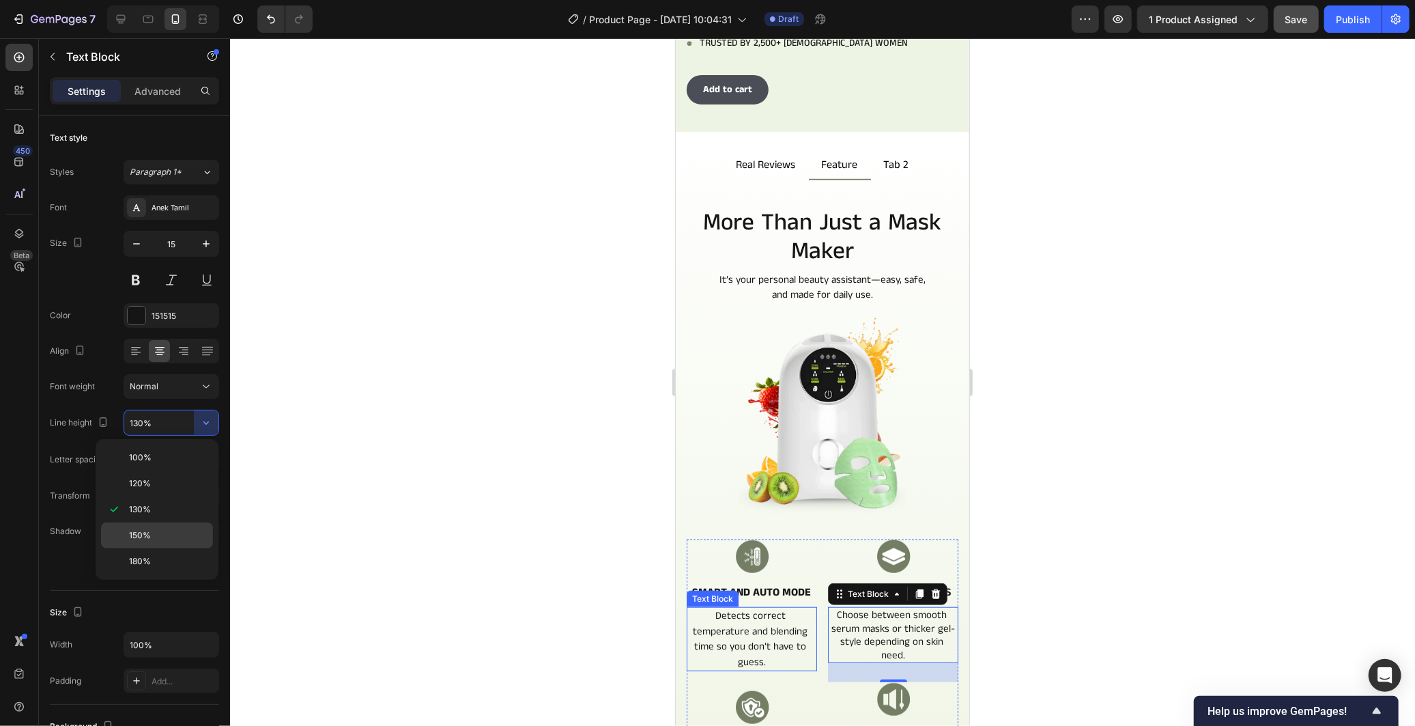
click at [160, 543] on div "150%" at bounding box center [157, 535] width 112 height 26
type input "150%"
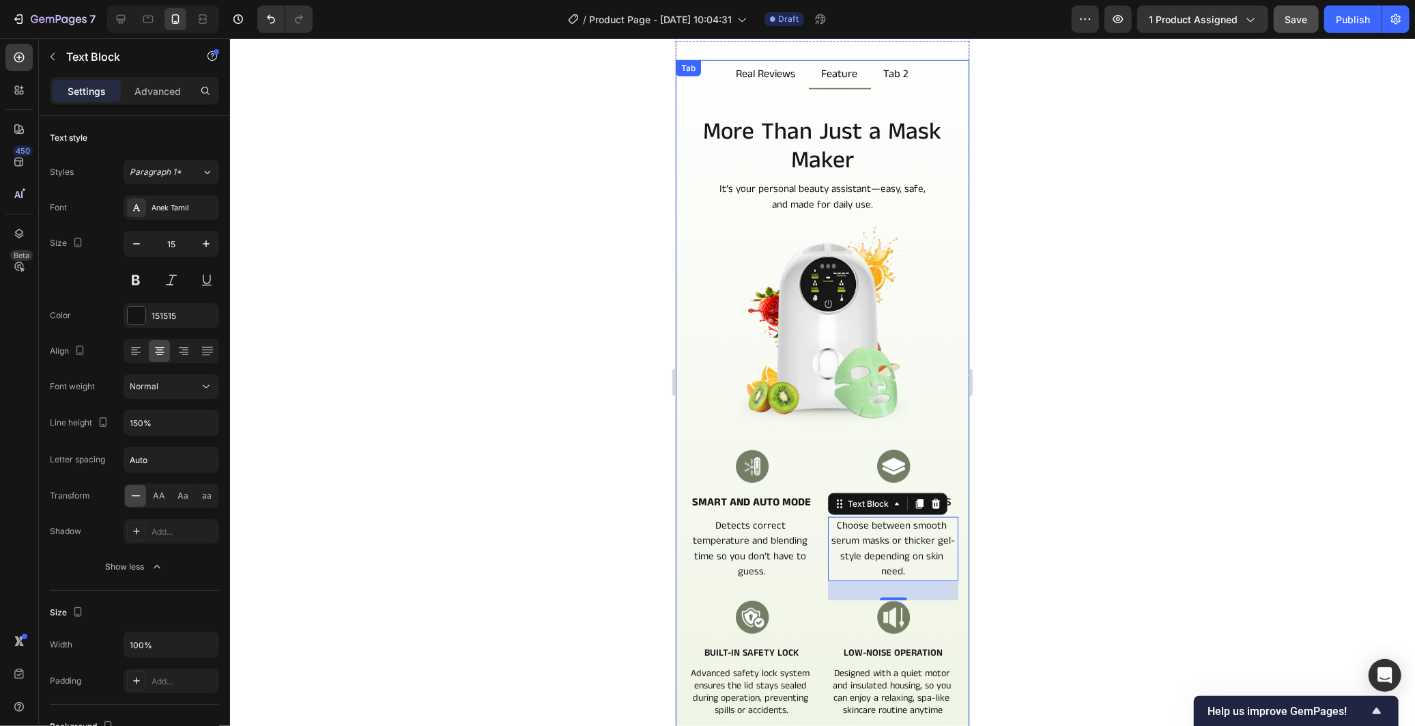
scroll to position [883, 0]
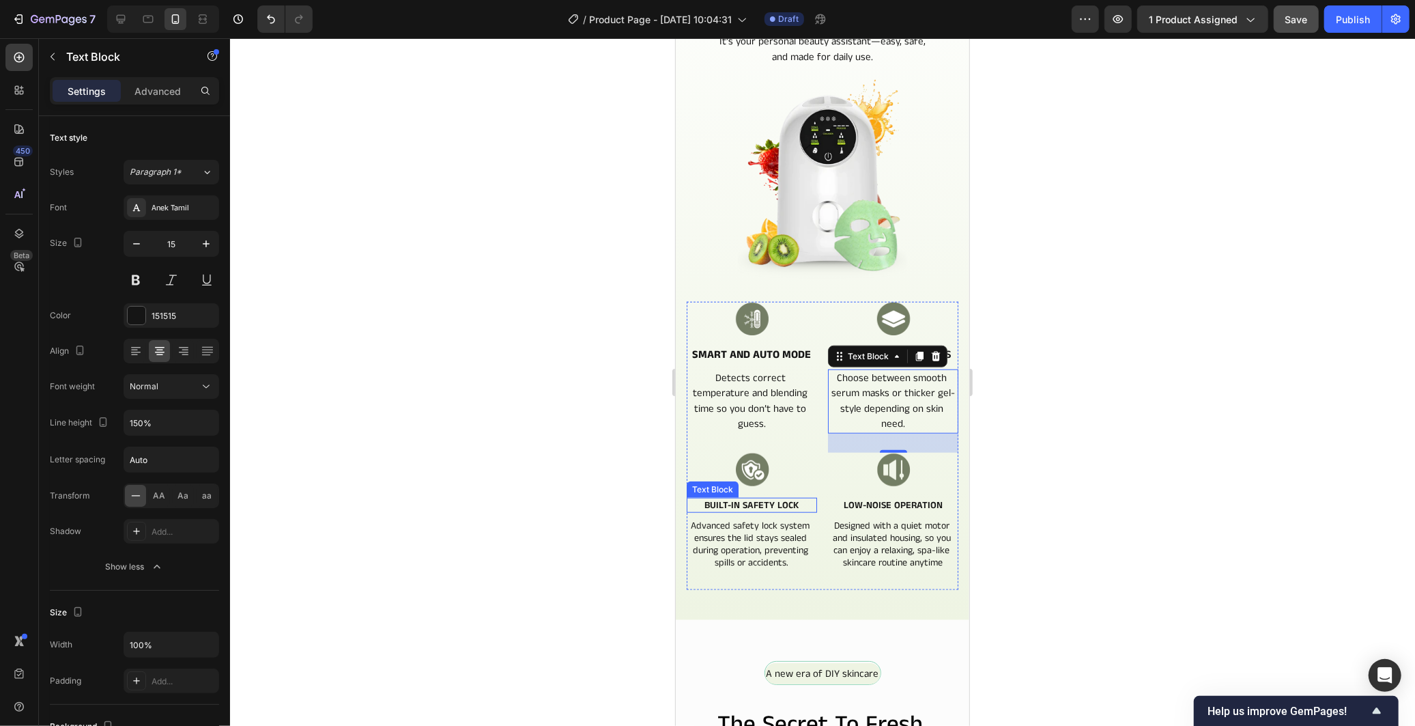
click at [760, 498] on p "Built-In Safety Lock" at bounding box center [751, 504] width 128 height 12
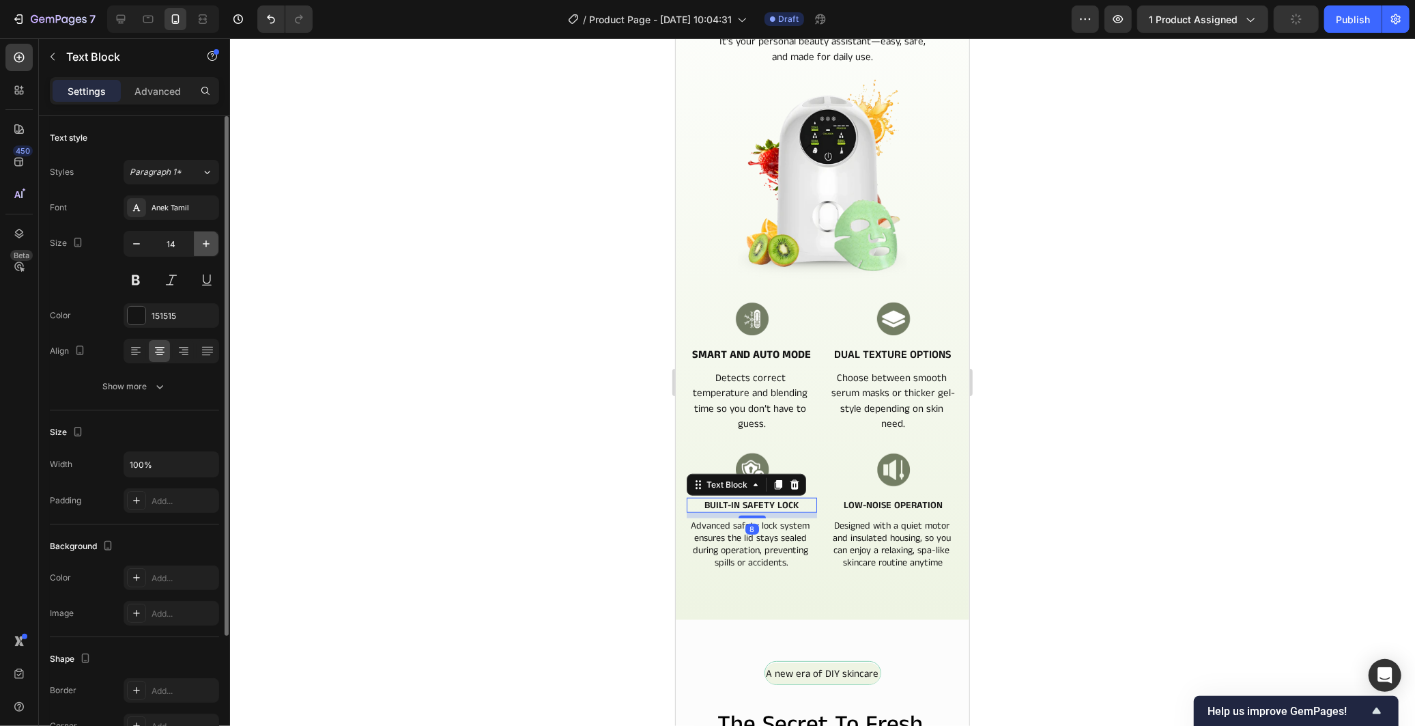
click at [199, 246] on icon "button" at bounding box center [206, 244] width 14 height 14
type input "16"
drag, startPoint x: 734, startPoint y: 528, endPoint x: 687, endPoint y: 541, distance: 49.0
click at [734, 528] on p "Advanced safety lock system ensures the lid stays sealed during operation, prev…" at bounding box center [751, 545] width 128 height 50
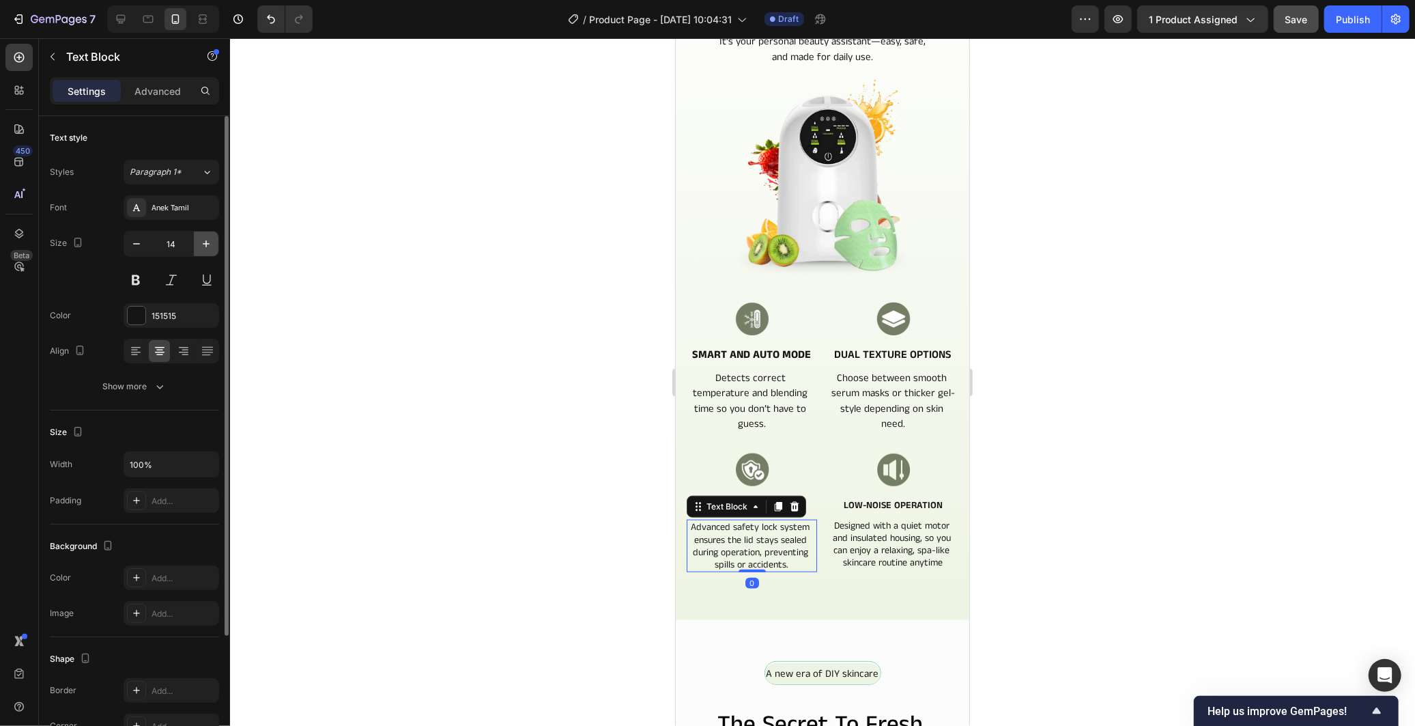
click at [207, 246] on icon "button" at bounding box center [206, 244] width 14 height 14
type input "15"
click at [169, 391] on button "Show more" at bounding box center [134, 386] width 169 height 25
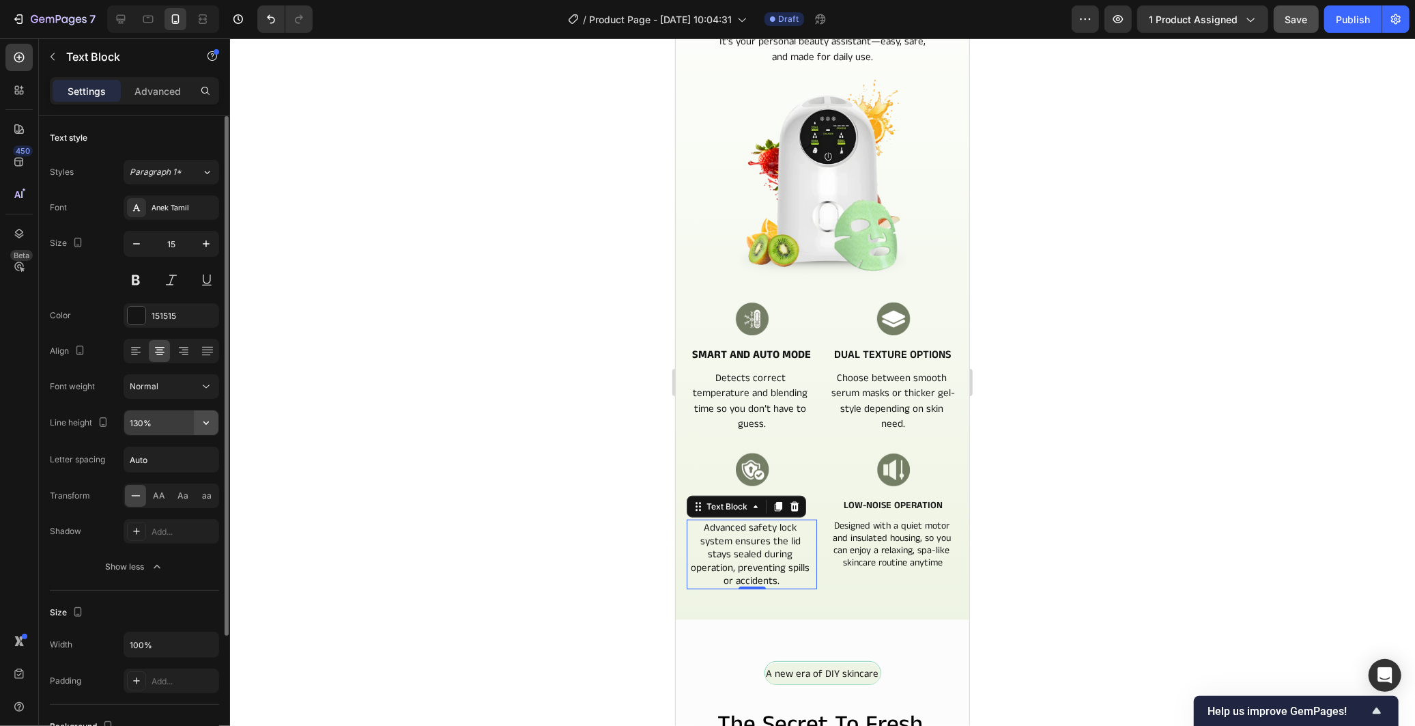
click at [205, 428] on icon "button" at bounding box center [206, 423] width 14 height 14
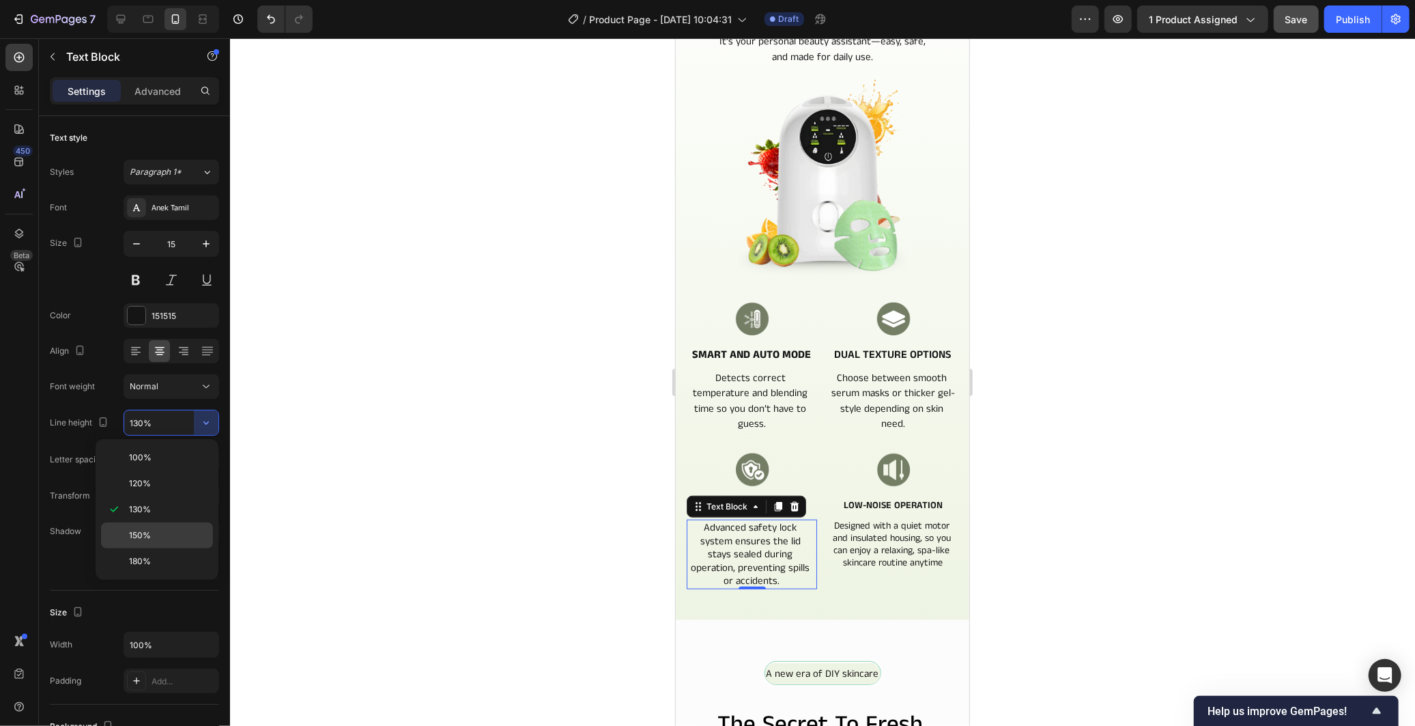
click at [178, 532] on p "150%" at bounding box center [168, 535] width 78 height 12
type input "150%"
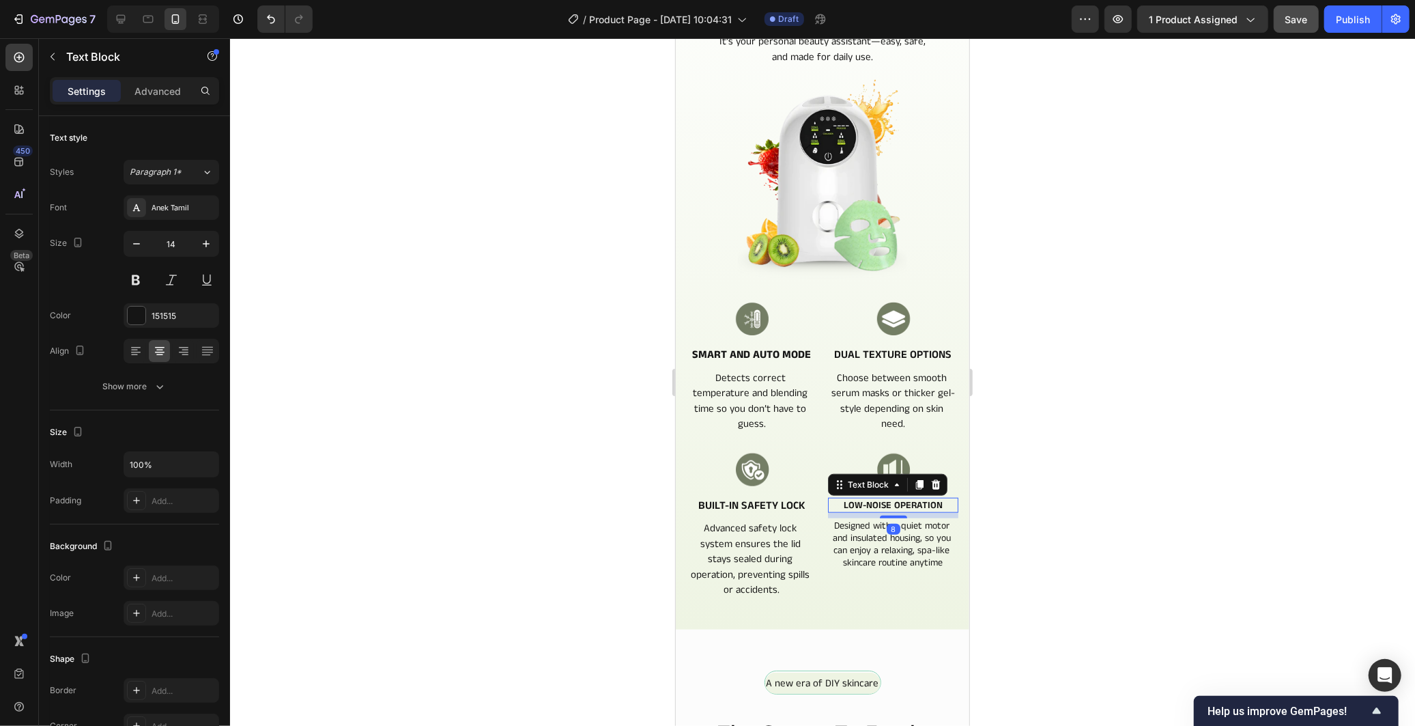
click at [905, 497] on div "Low-Noise Operation" at bounding box center [892, 504] width 130 height 15
click at [205, 251] on button "button" at bounding box center [206, 243] width 25 height 25
type input "16"
click at [855, 520] on p "Designed with a quiet motor and insulated housing, so you can enjoy a relaxing,…" at bounding box center [893, 545] width 128 height 50
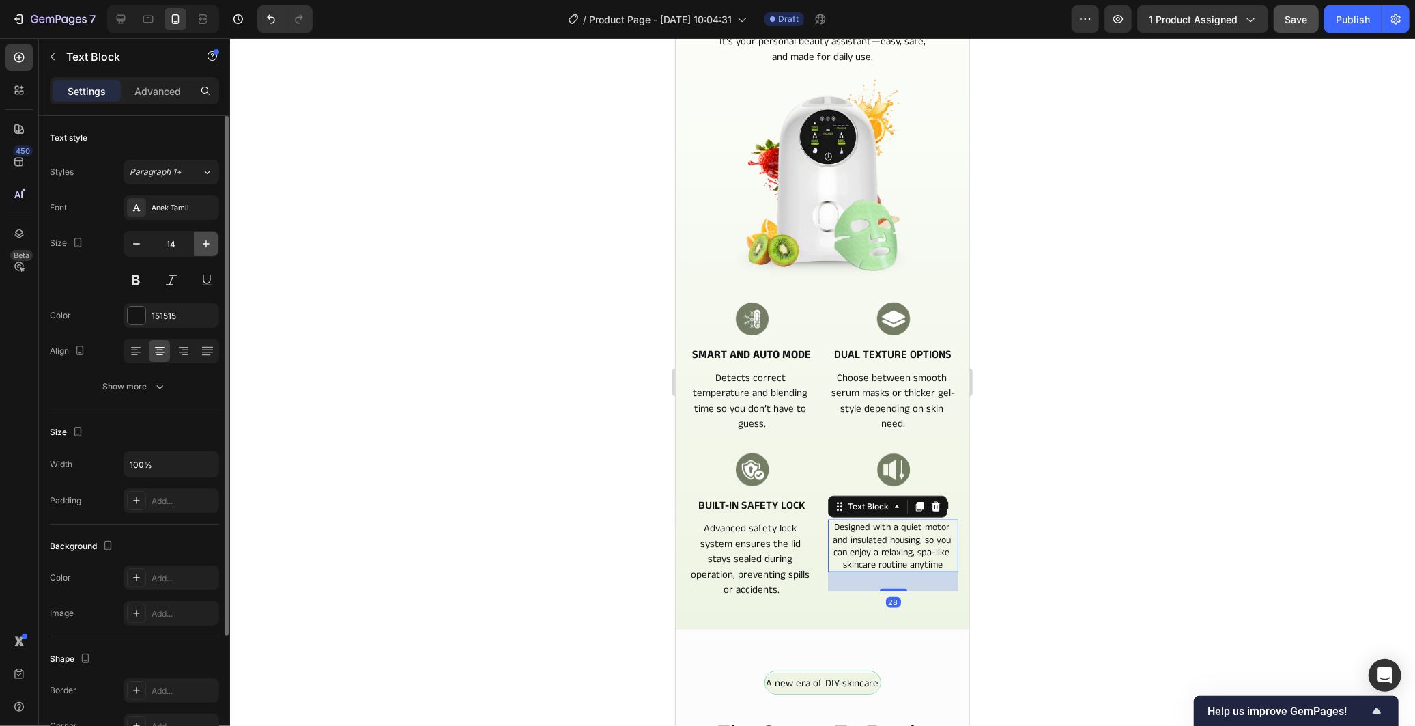
click at [210, 244] on icon "button" at bounding box center [206, 244] width 14 height 14
type input "15"
click at [173, 380] on button "Show more" at bounding box center [134, 386] width 169 height 25
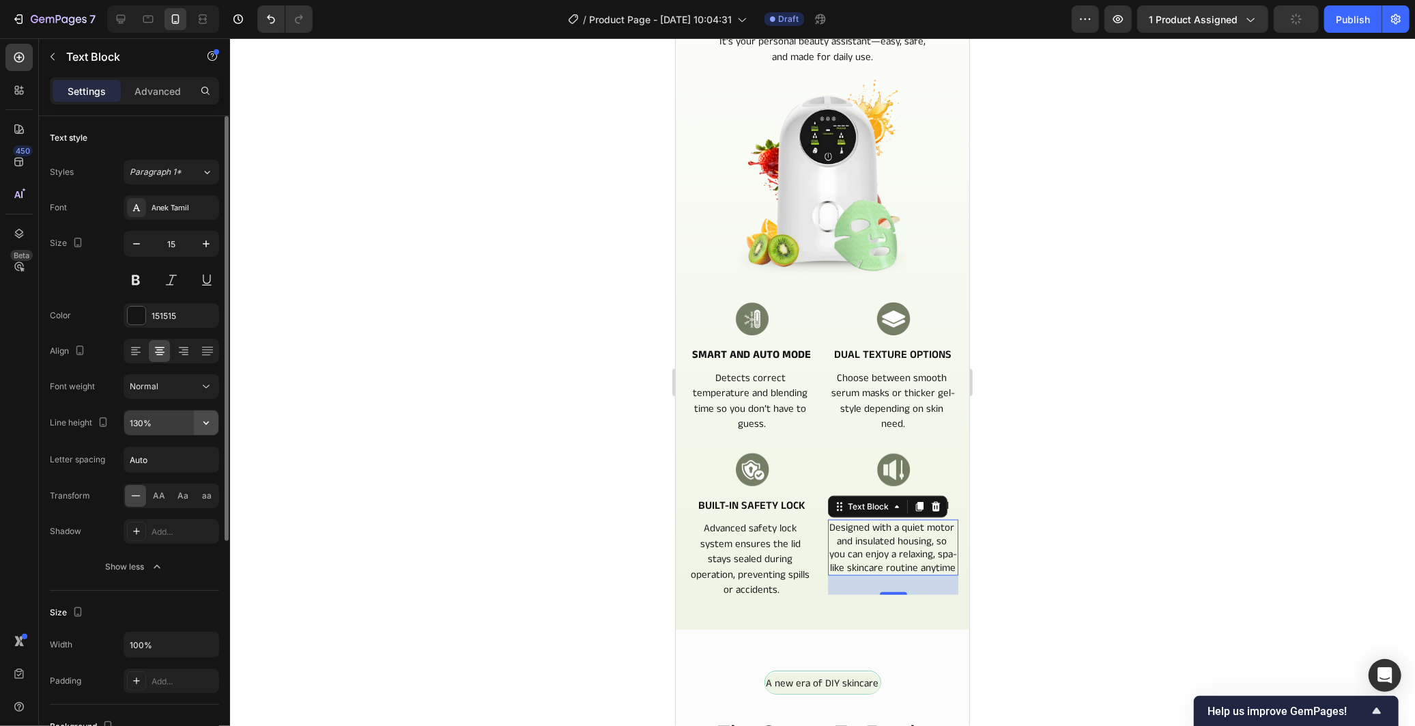
click at [208, 429] on icon "button" at bounding box center [206, 423] width 14 height 14
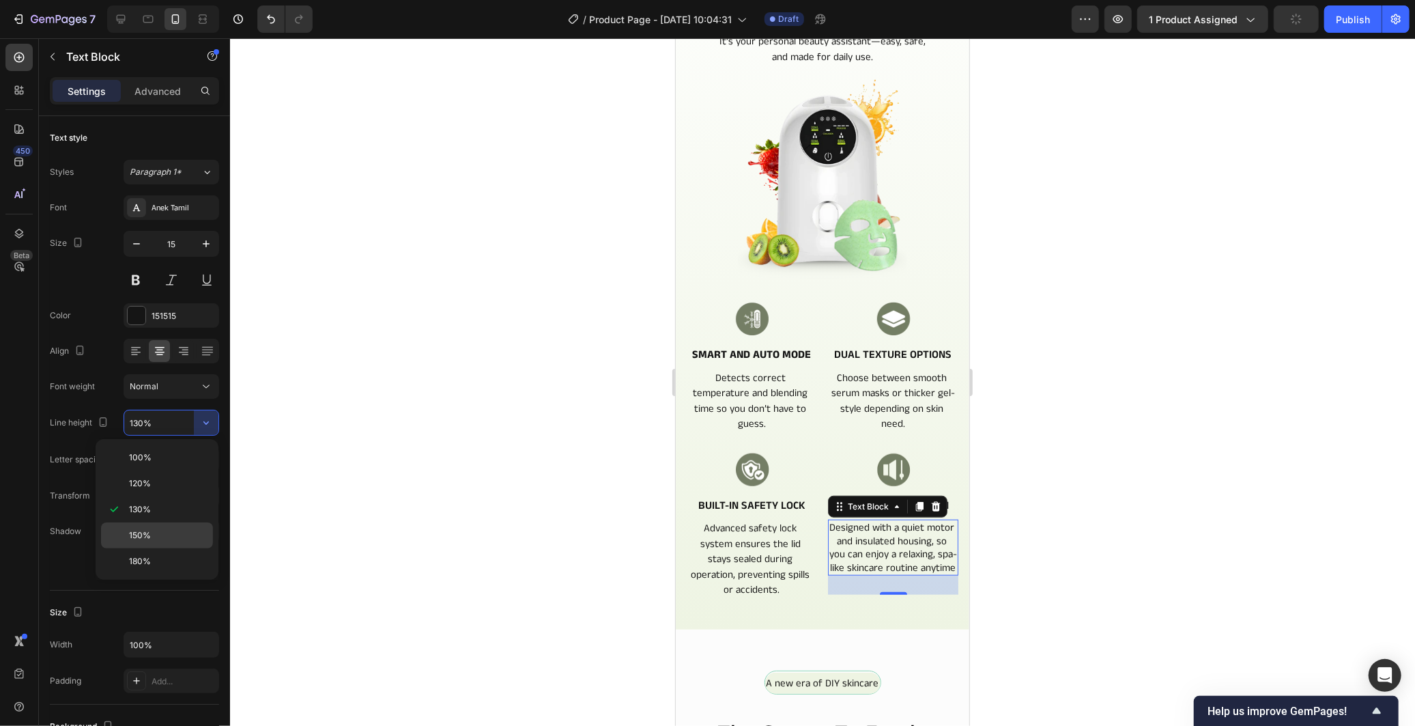
click at [155, 529] on p "150%" at bounding box center [168, 535] width 78 height 12
type input "150%"
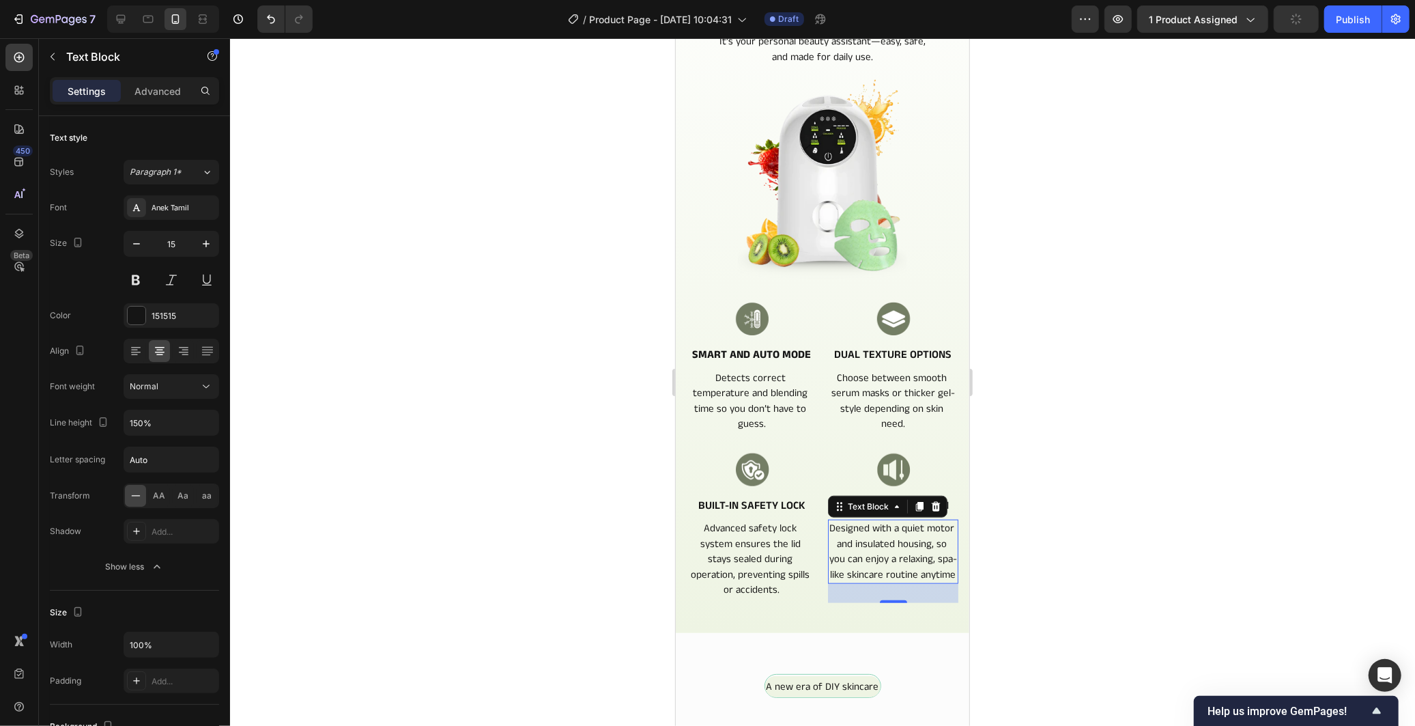
click at [575, 499] on div at bounding box center [822, 381] width 1185 height 687
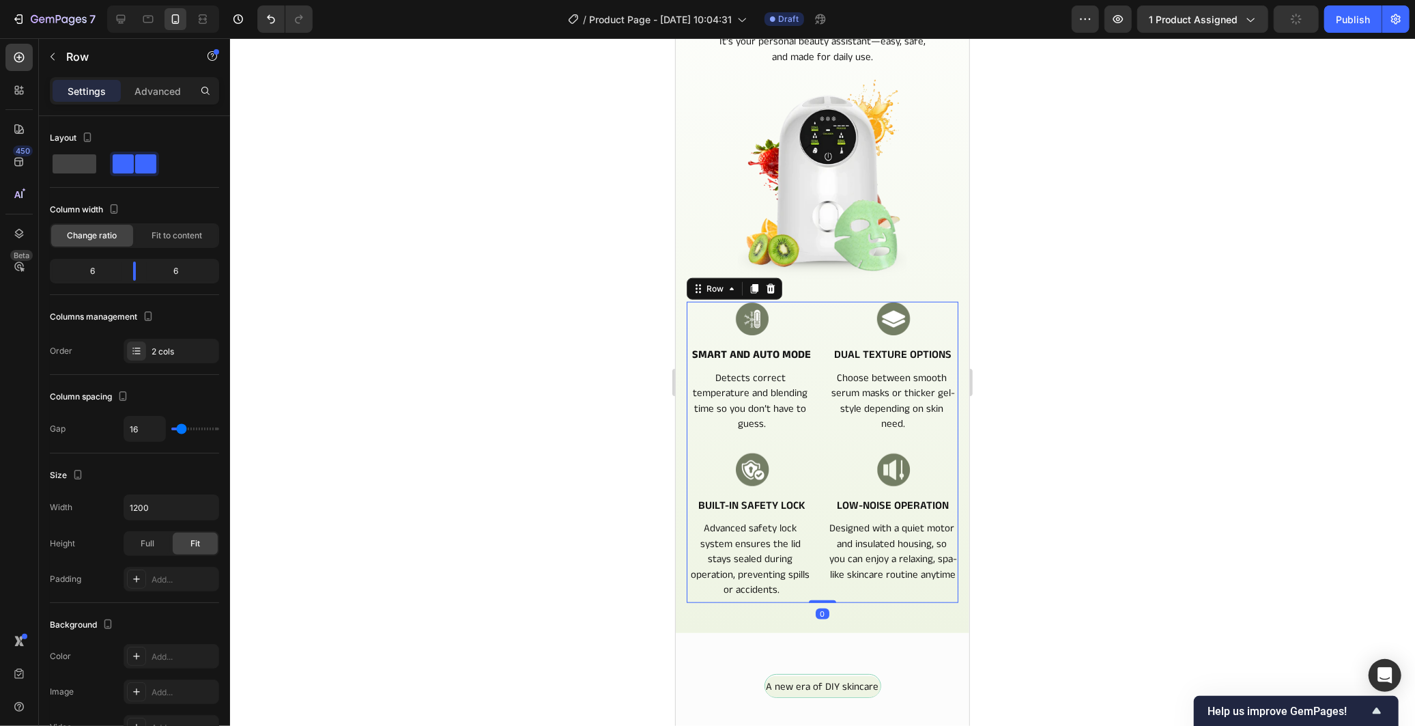
click at [814, 591] on div "Image Smart and Auto Mode Text Block Detects correct temperature and blending t…" at bounding box center [822, 452] width 272 height 302
click at [820, 618] on div "0" at bounding box center [822, 612] width 14 height 11
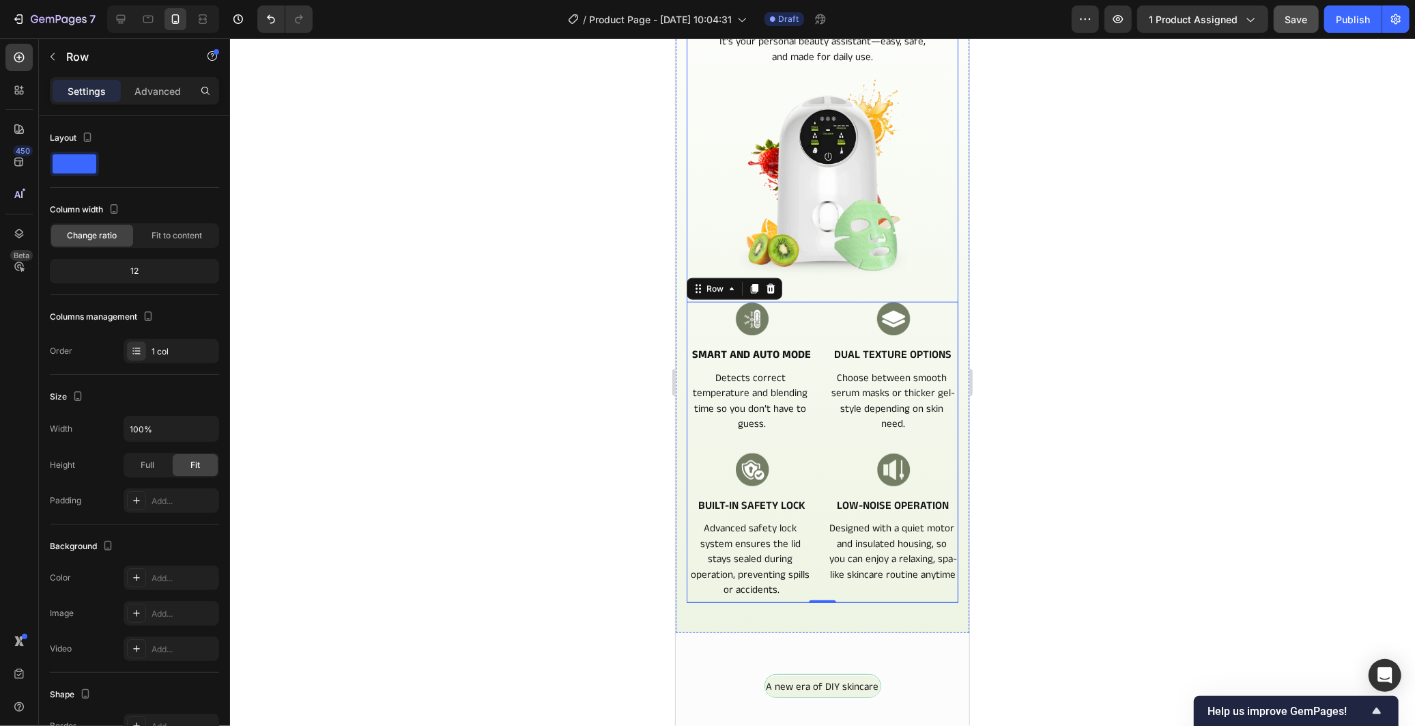
click at [928, 289] on div "More Than Just a Mask Maker Heading It’s your personal beauty assistant—easy, s…" at bounding box center [822, 285] width 272 height 633
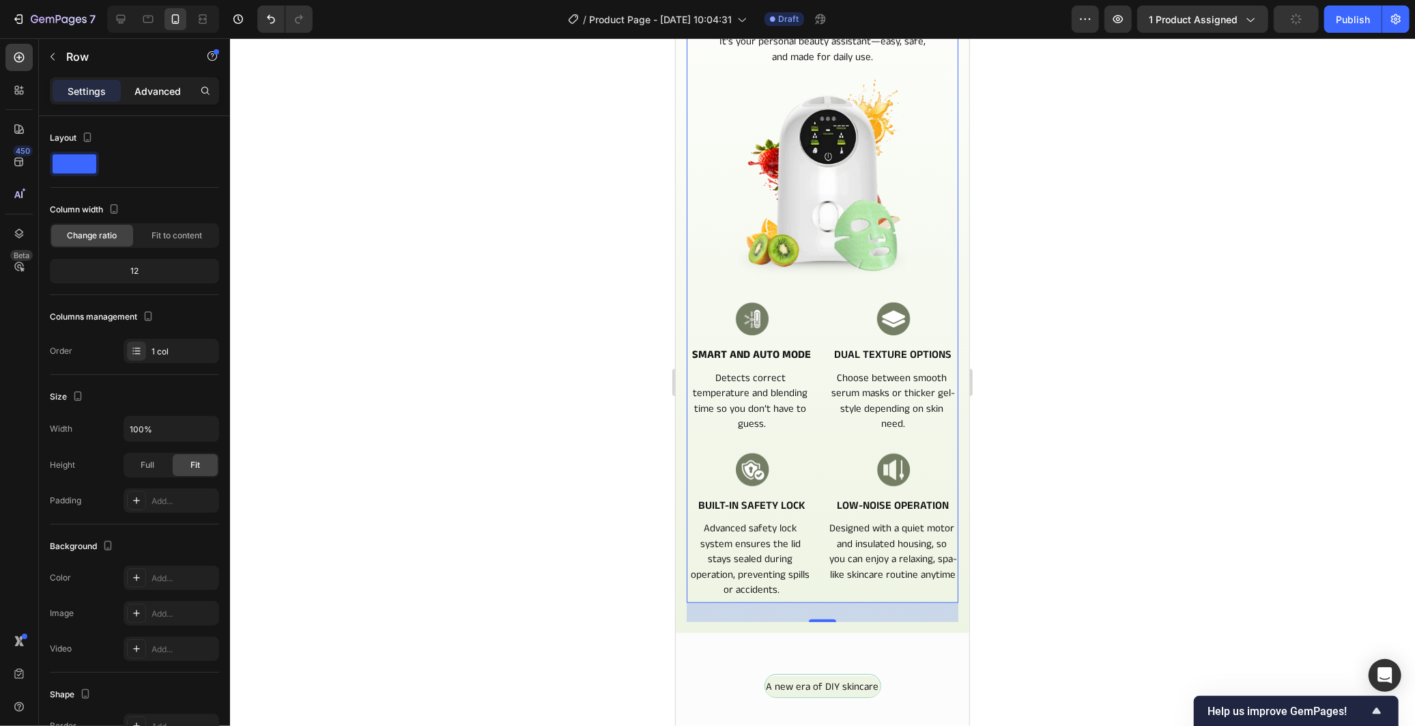
click at [165, 100] on div "Advanced" at bounding box center [158, 91] width 68 height 22
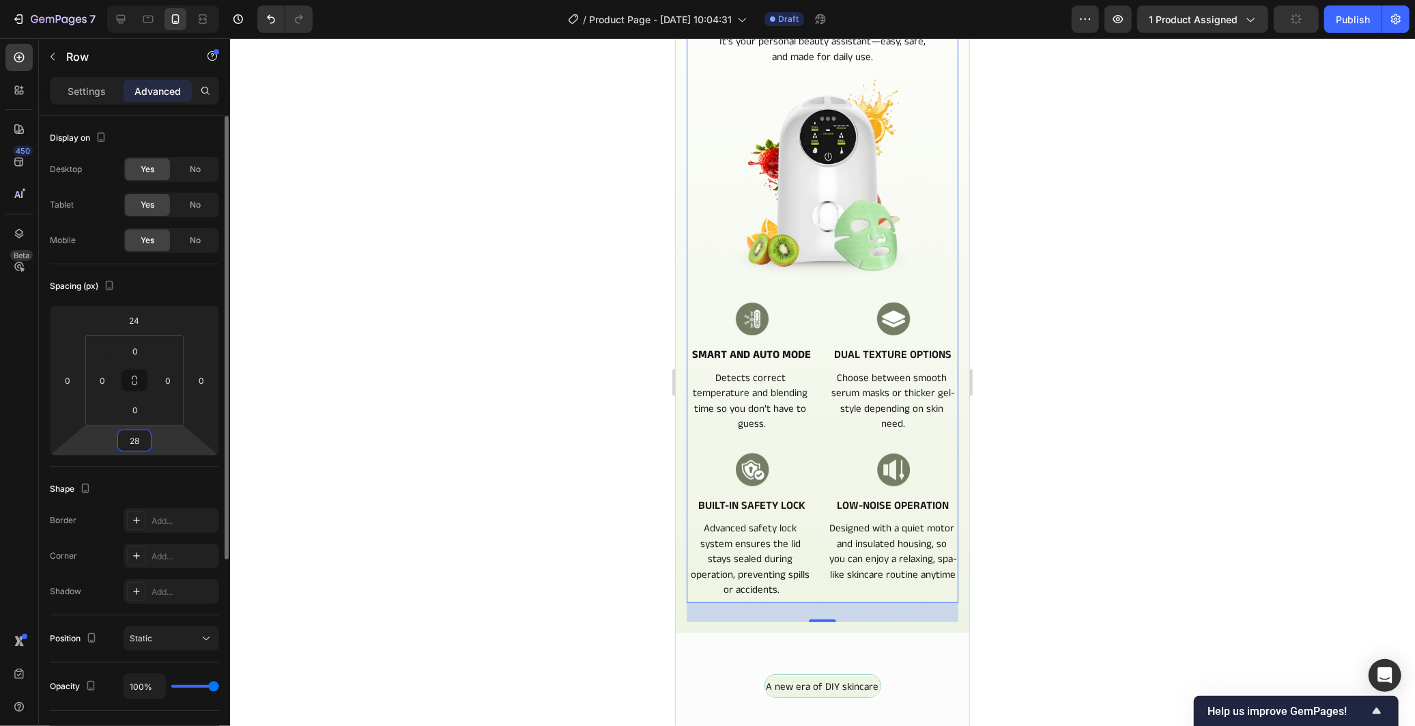
click at [146, 432] on input "28" at bounding box center [134, 440] width 27 height 20
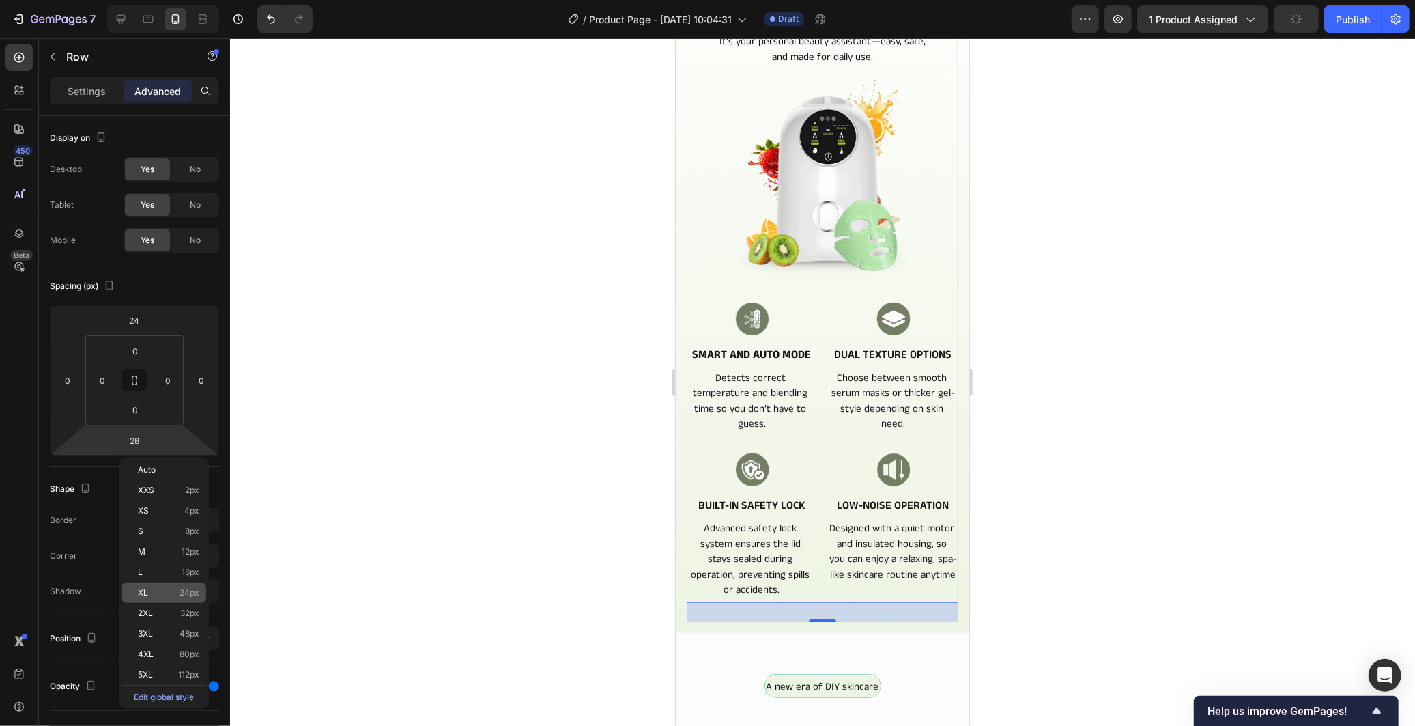
click at [186, 584] on div "XL 24px" at bounding box center [163, 592] width 85 height 20
type input "24"
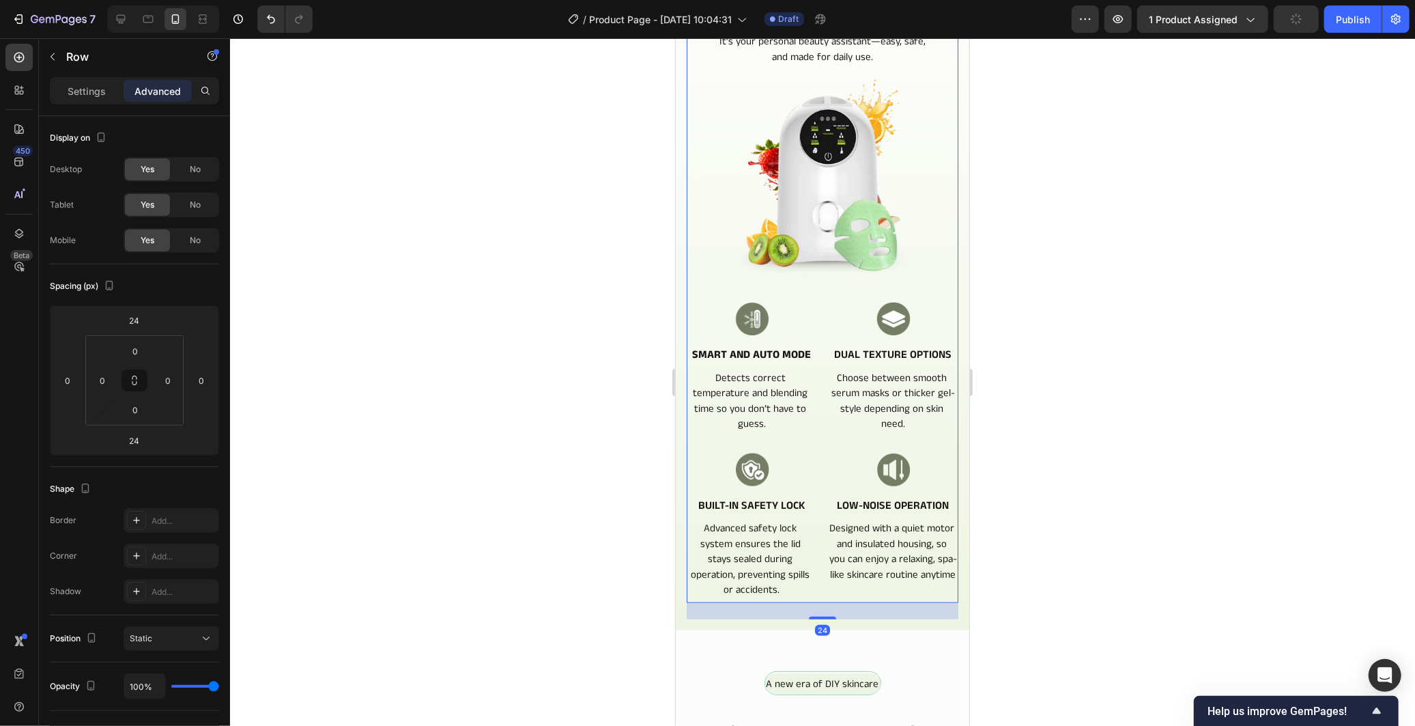
click at [393, 569] on div at bounding box center [822, 381] width 1185 height 687
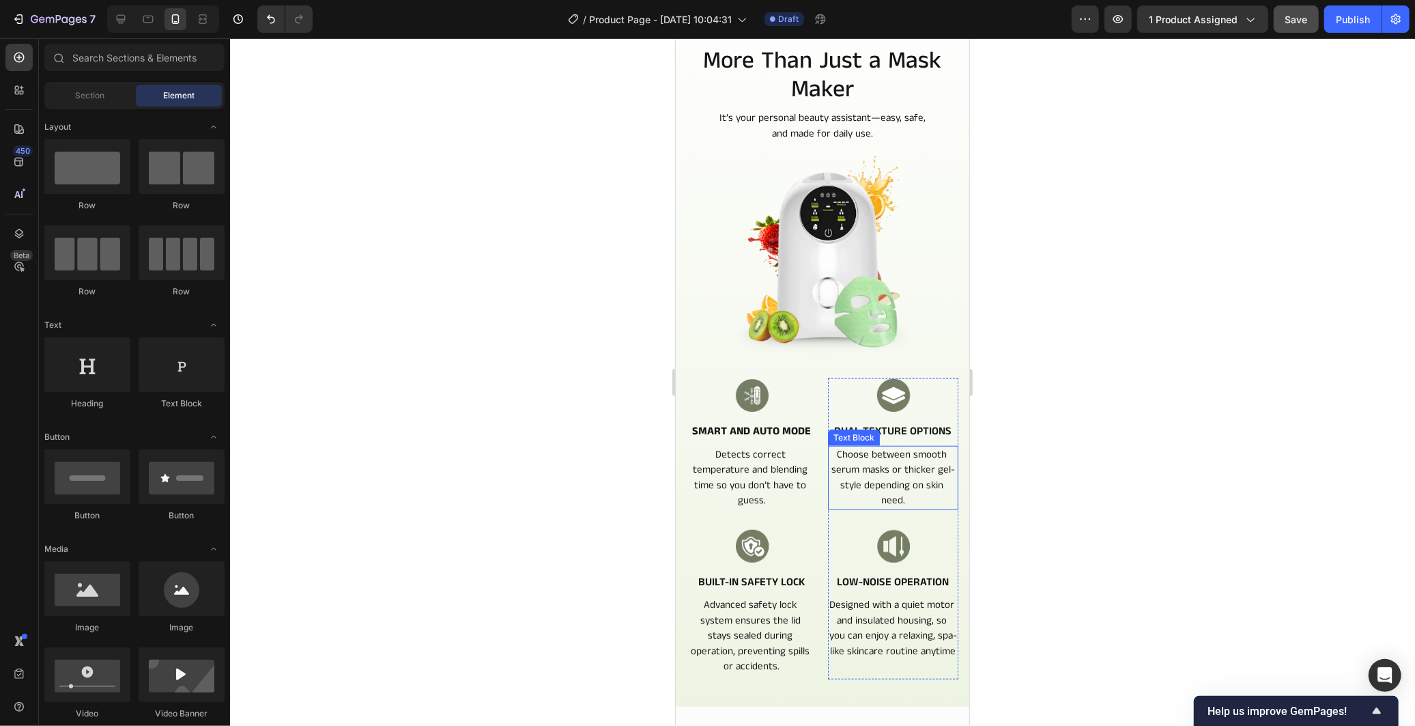
scroll to position [580, 0]
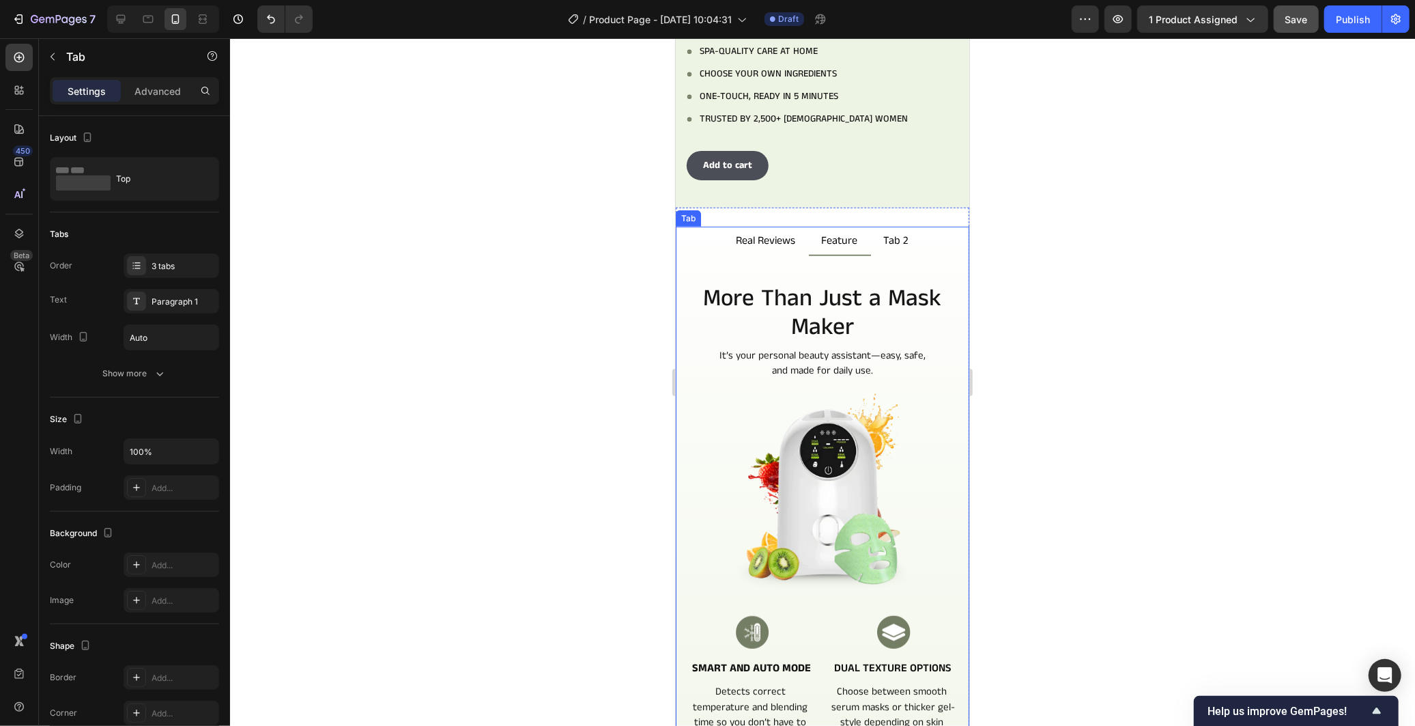
click at [898, 233] on p "Tab 2" at bounding box center [895, 239] width 25 height 13
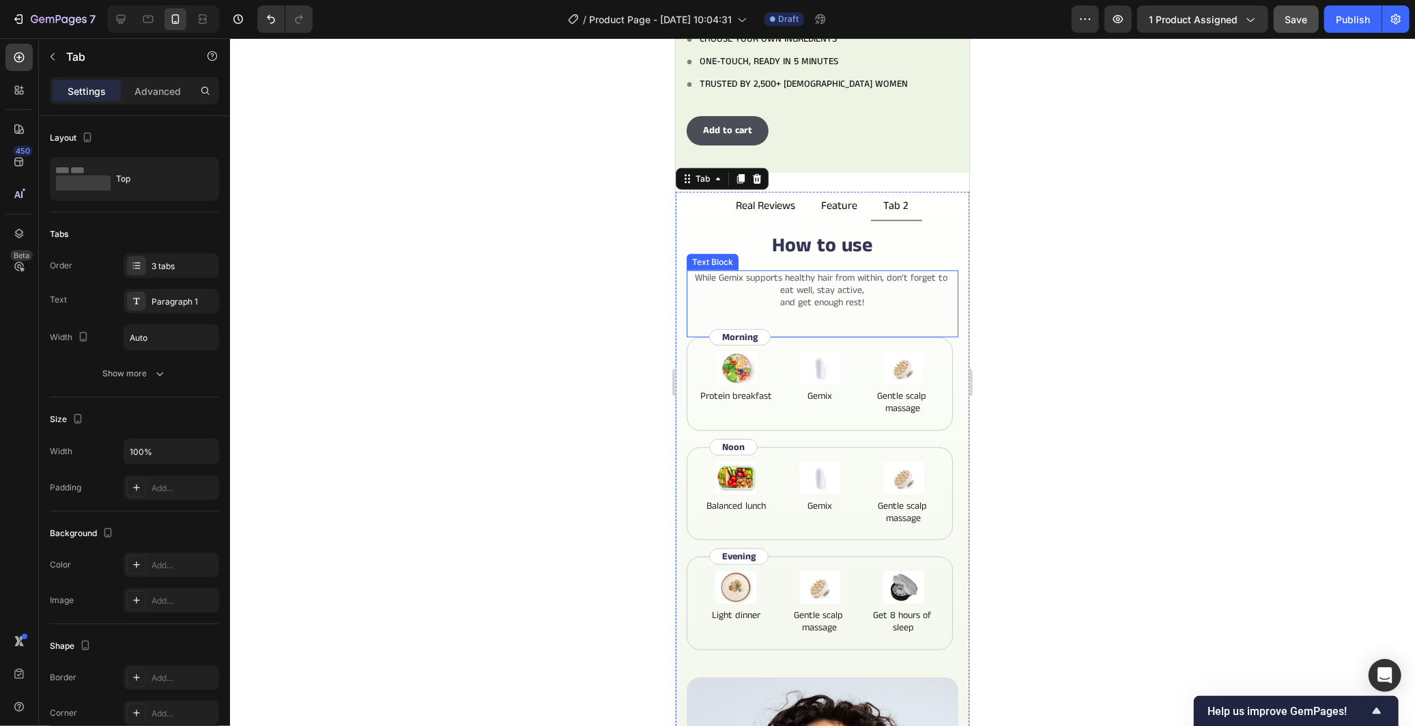
scroll to position [656, 0]
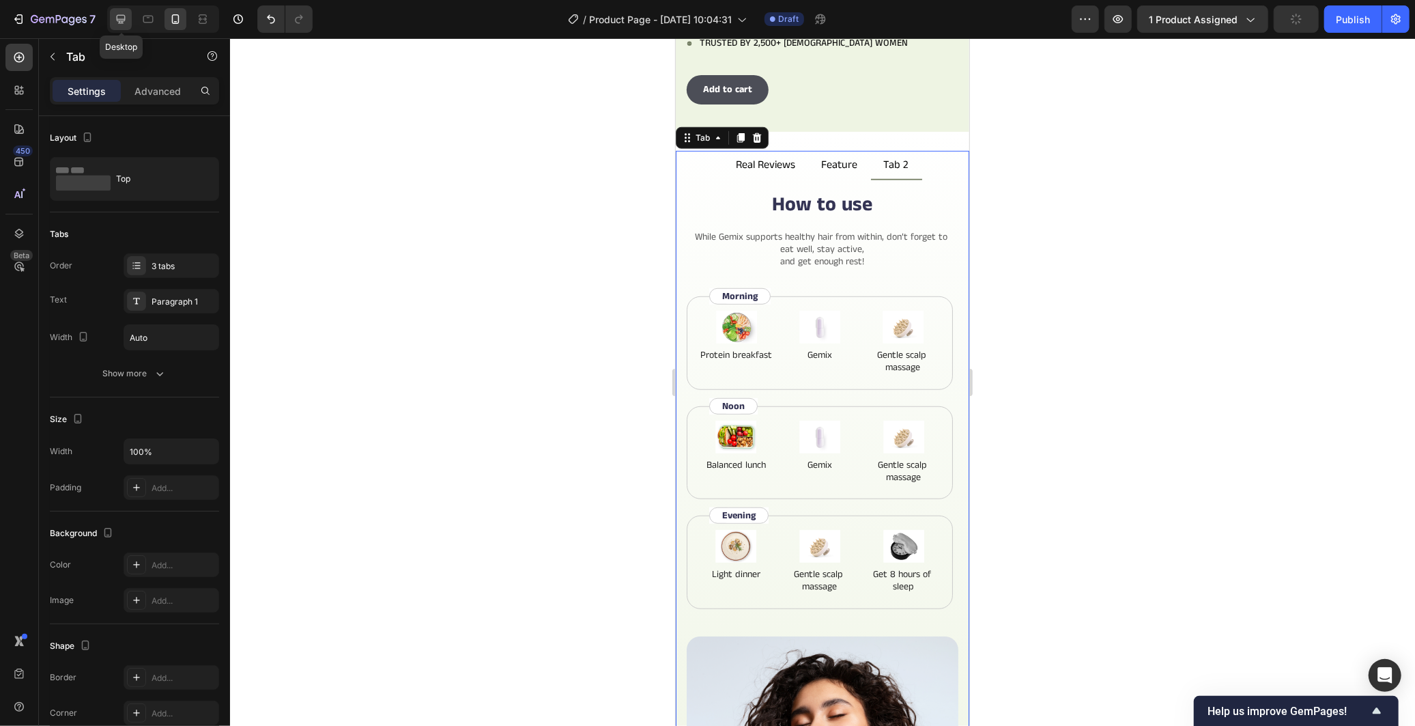
click at [117, 20] on icon at bounding box center [121, 19] width 9 height 9
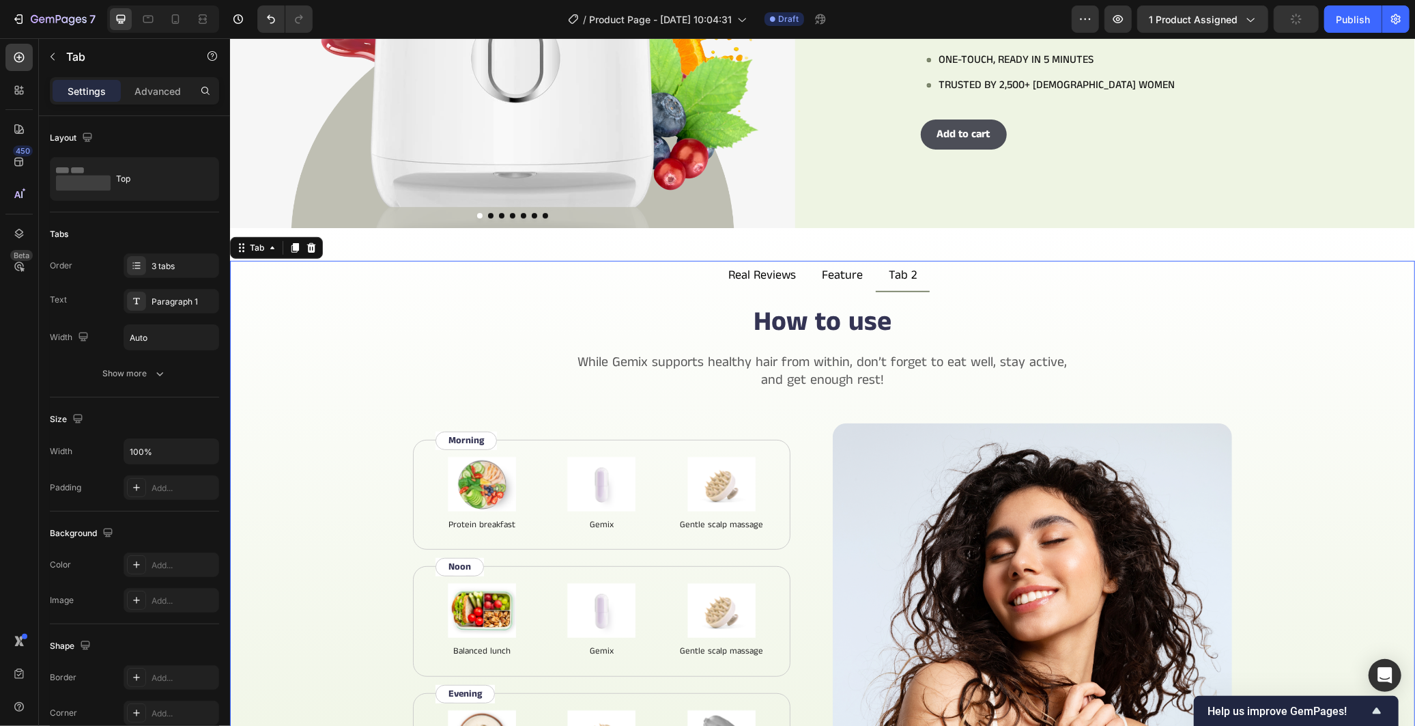
click at [904, 275] on p "Tab 2" at bounding box center [902, 275] width 28 height 15
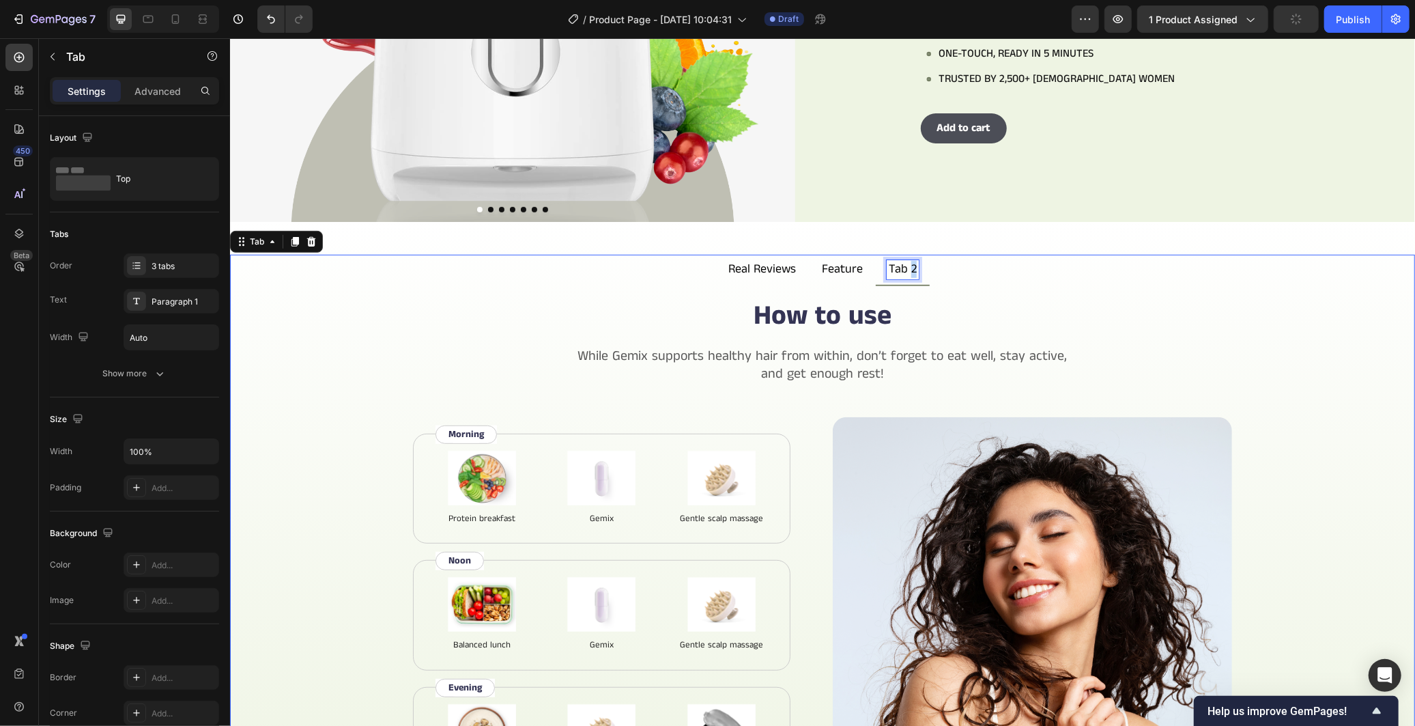
click at [904, 275] on p "Tab 2" at bounding box center [902, 268] width 28 height 15
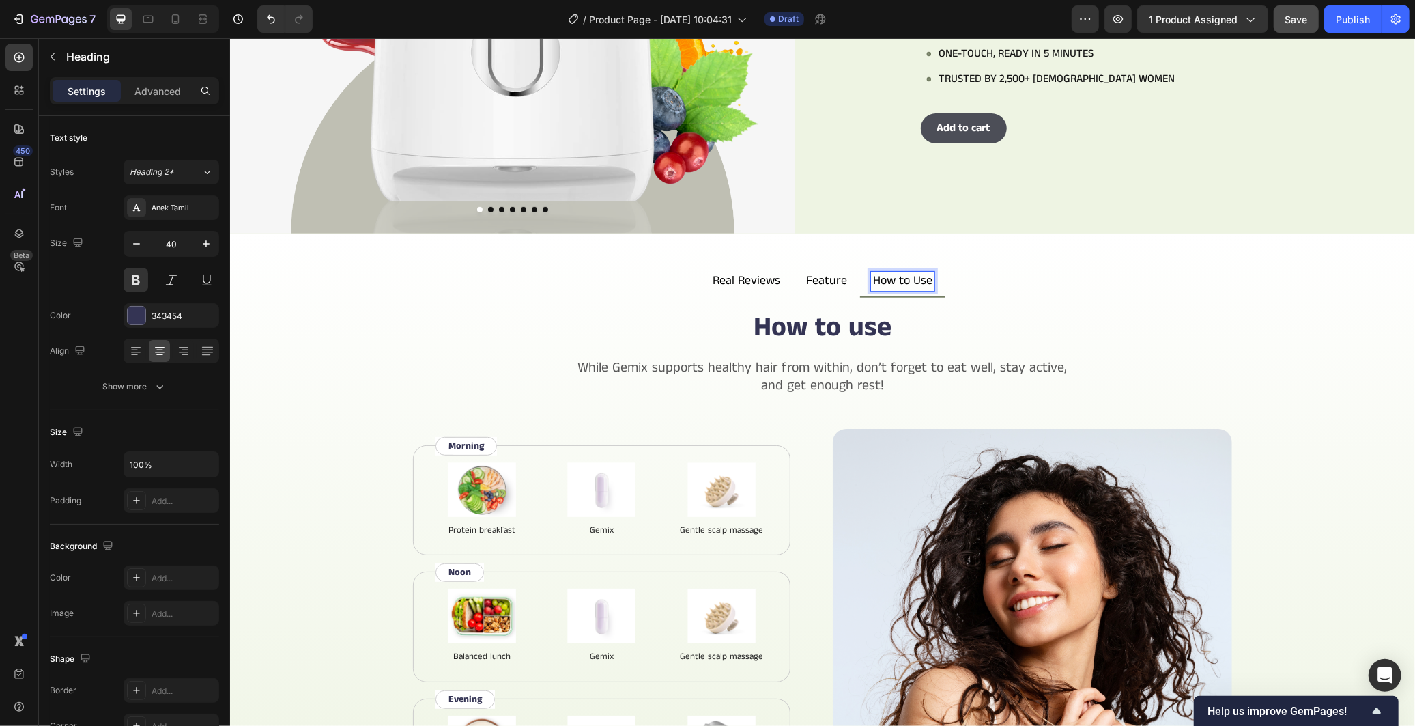
click at [1184, 308] on h2 "How to use" at bounding box center [821, 327] width 1163 height 38
click at [343, 293] on div at bounding box center [339, 295] width 16 height 16
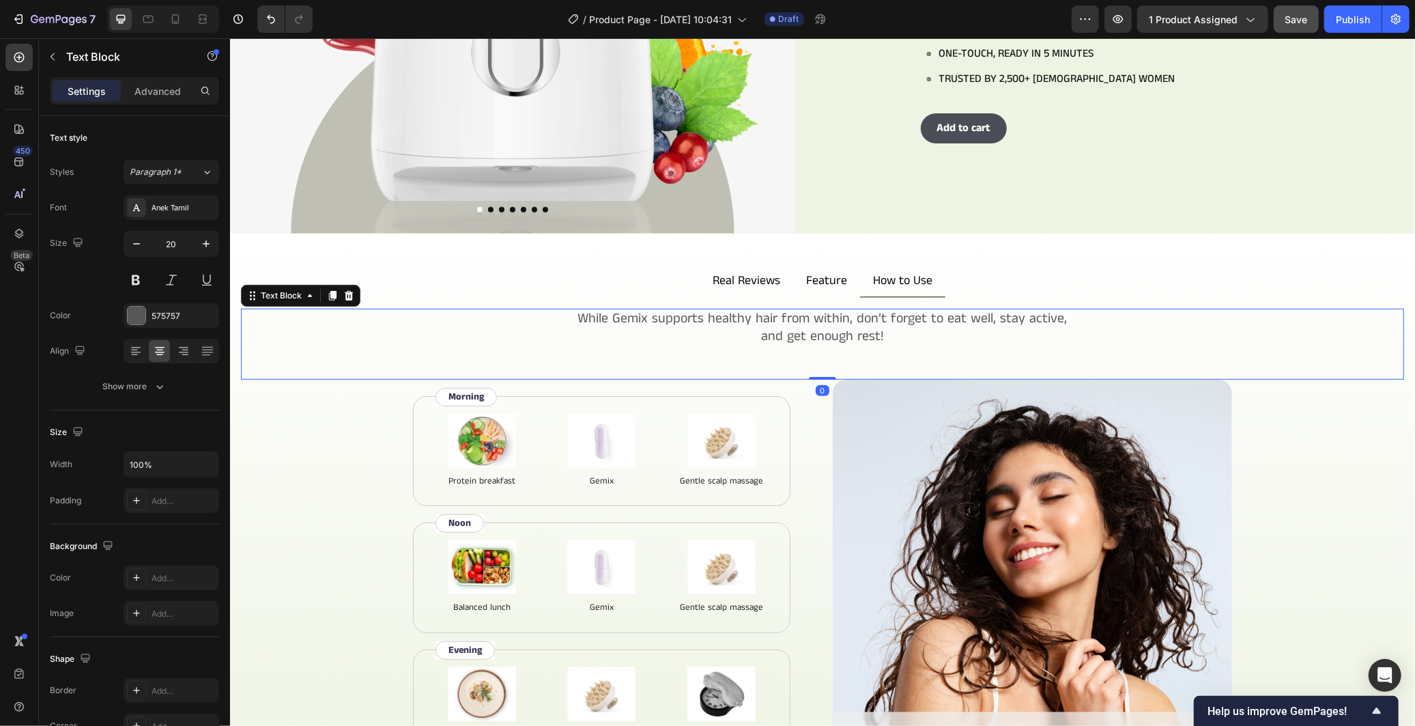
click at [713, 338] on div "While Gemix supports healthy hair from within, don’t forget to eat well, stay a…" at bounding box center [821, 327] width 1163 height 38
click at [277, 23] on icon "Undo/Redo" at bounding box center [271, 19] width 14 height 14
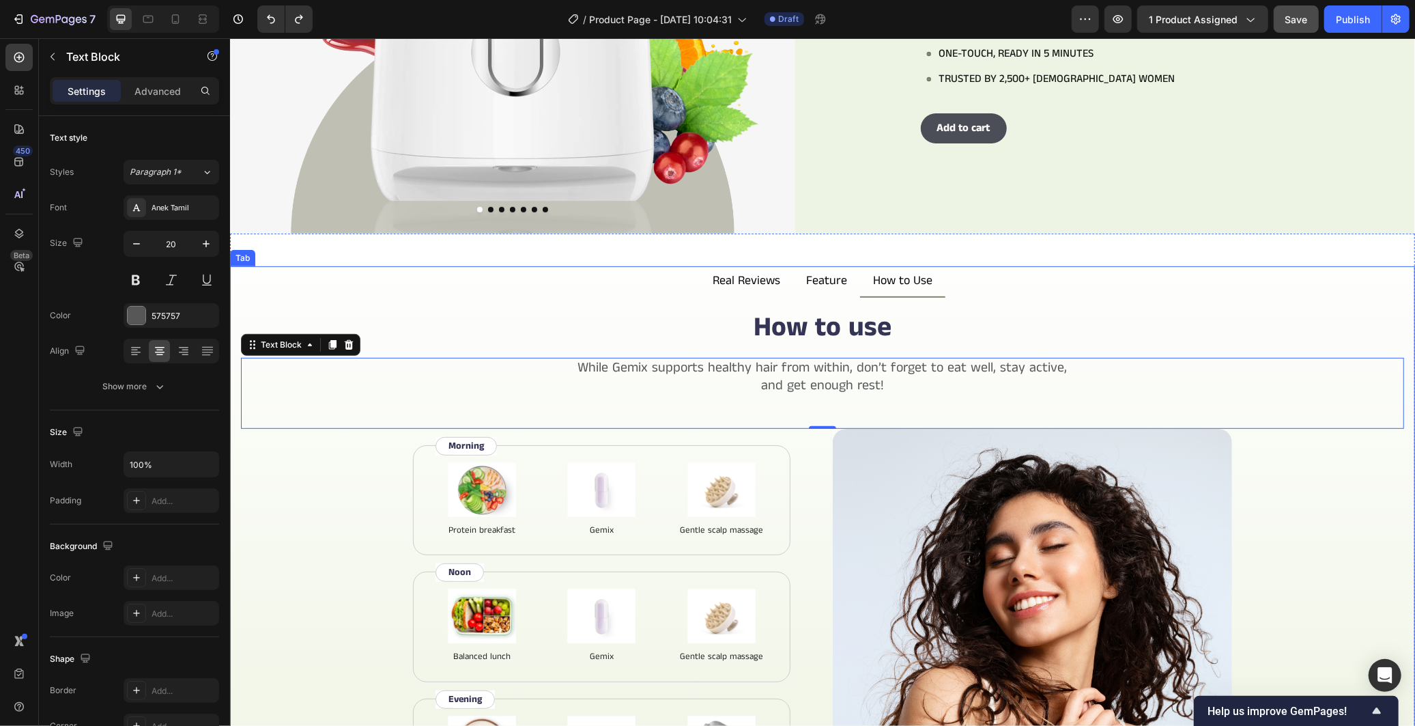
click at [332, 460] on div "How to use Heading While Gemix supports healthy hair from within, don’t forget …" at bounding box center [821, 558] width 1163 height 500
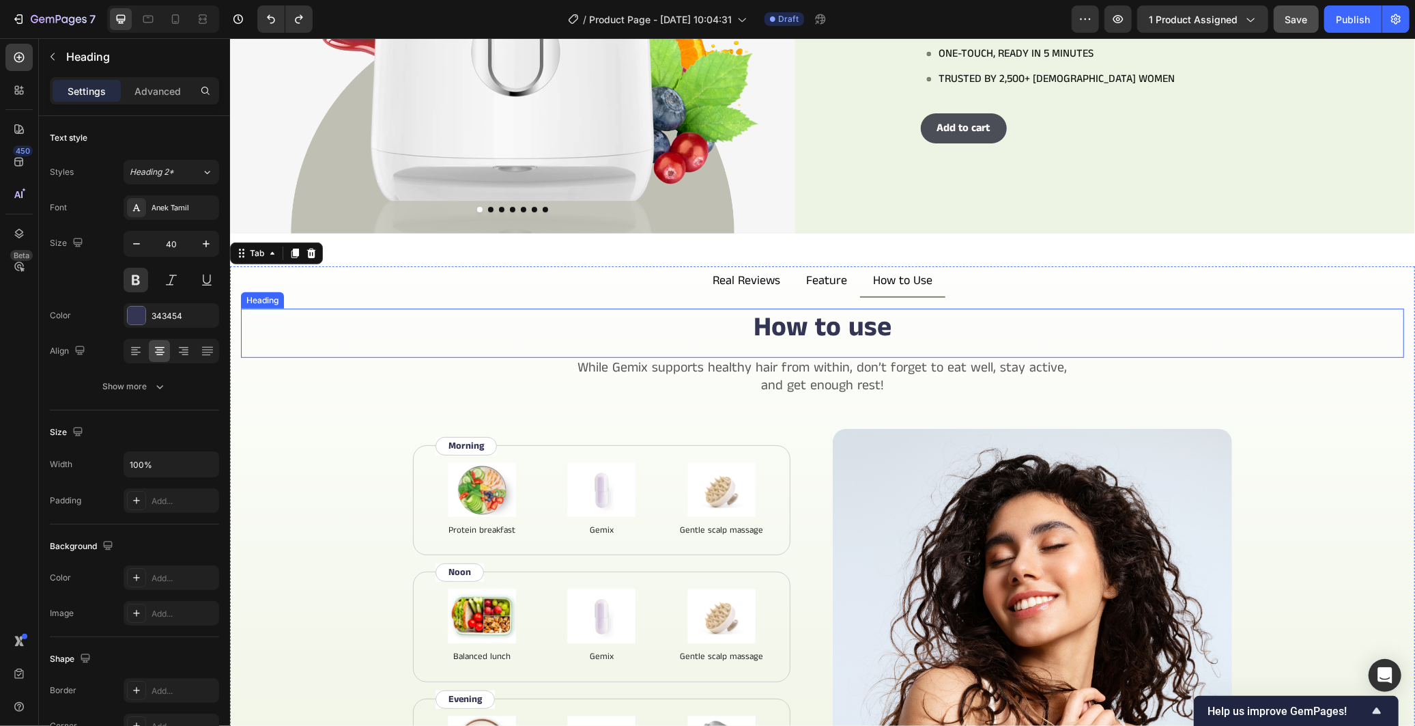
click at [679, 313] on h2 "How to use" at bounding box center [821, 327] width 1163 height 38
click at [167, 68] on div "Heading" at bounding box center [127, 56] width 177 height 35
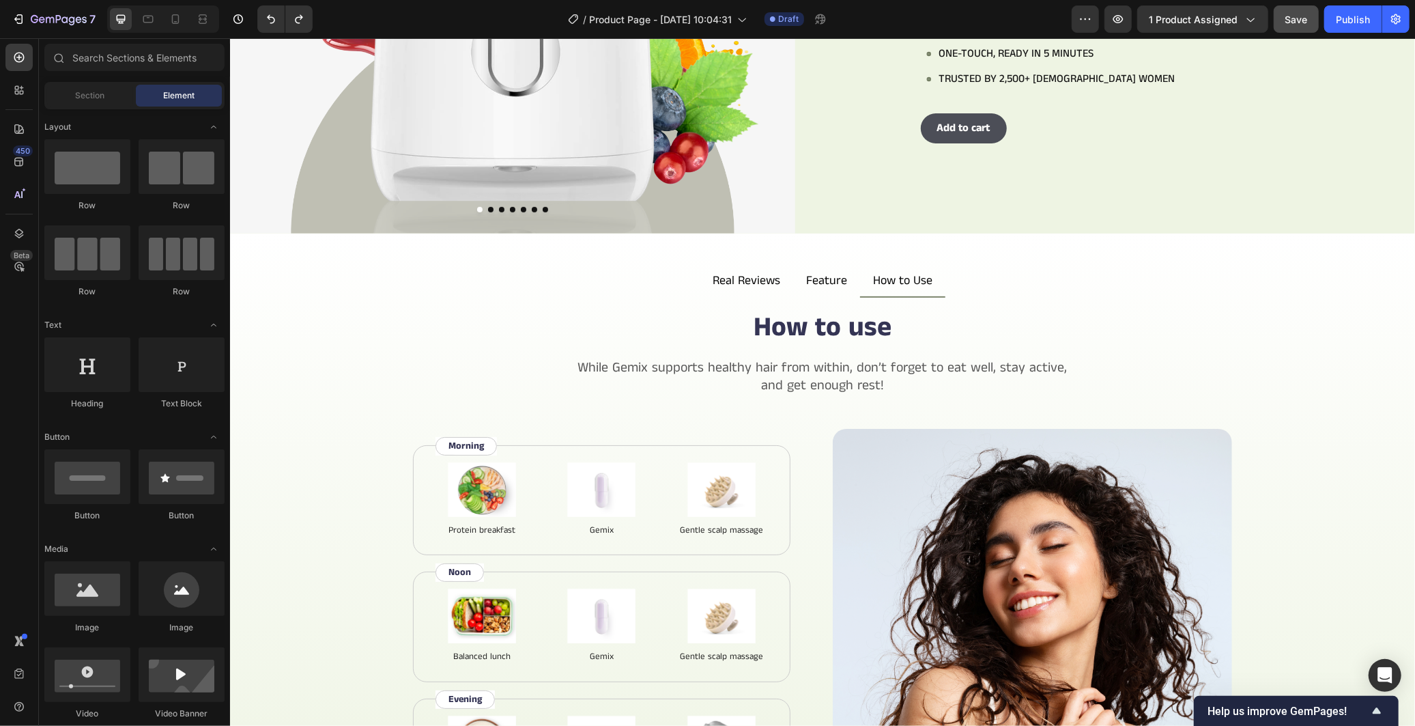
click at [169, 85] on div "Element" at bounding box center [179, 96] width 86 height 22
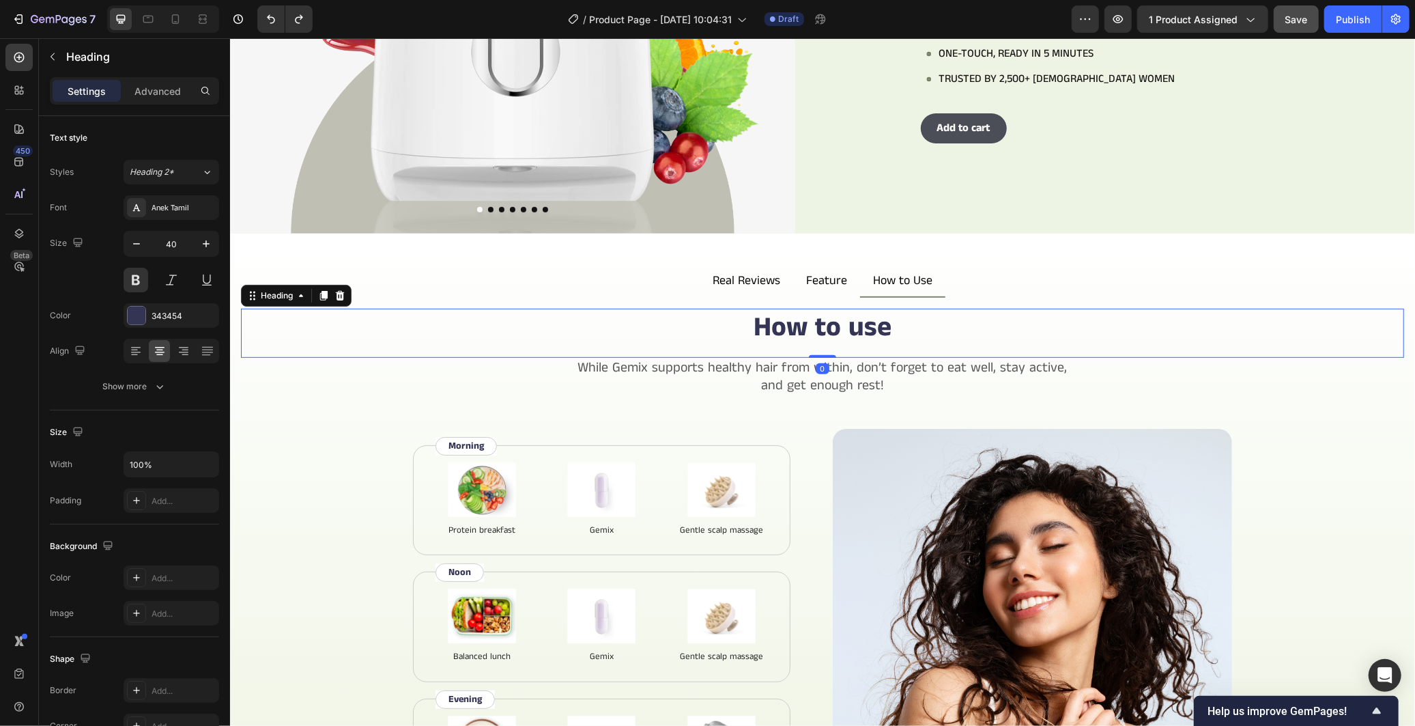
drag, startPoint x: 627, startPoint y: 345, endPoint x: 408, endPoint y: 410, distance: 228.5
click at [627, 345] on div "How to use Heading 0" at bounding box center [821, 332] width 1163 height 49
click at [162, 98] on div "Advanced" at bounding box center [158, 91] width 68 height 22
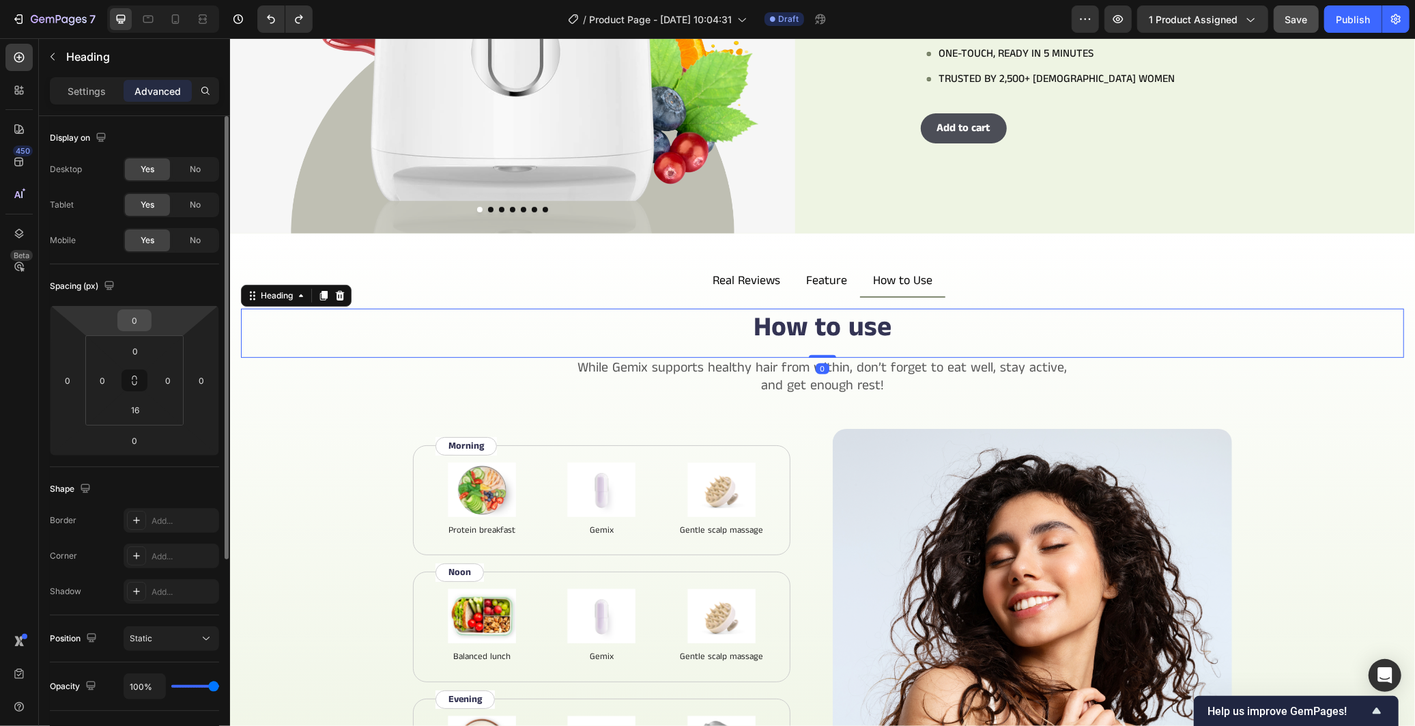
click at [137, 328] on input "0" at bounding box center [134, 320] width 27 height 20
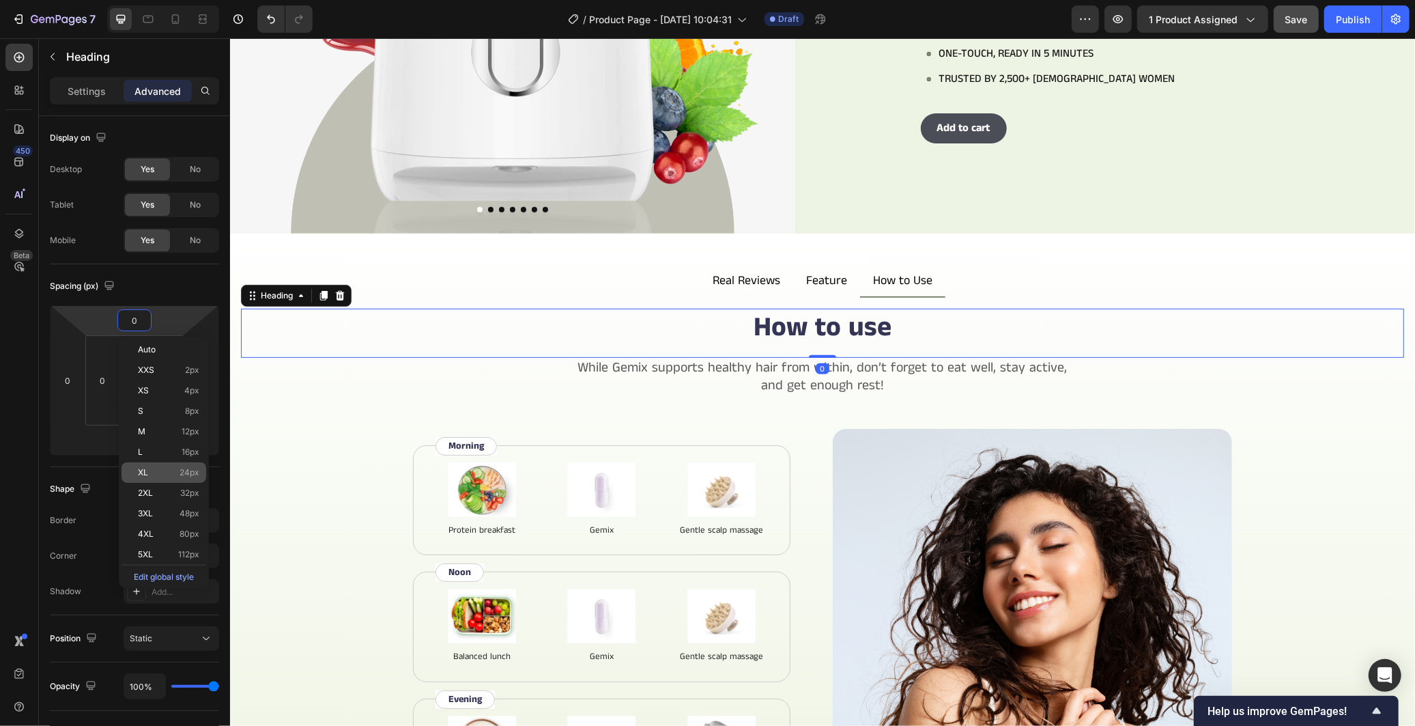
click at [176, 478] on div "XL 24px" at bounding box center [163, 472] width 85 height 20
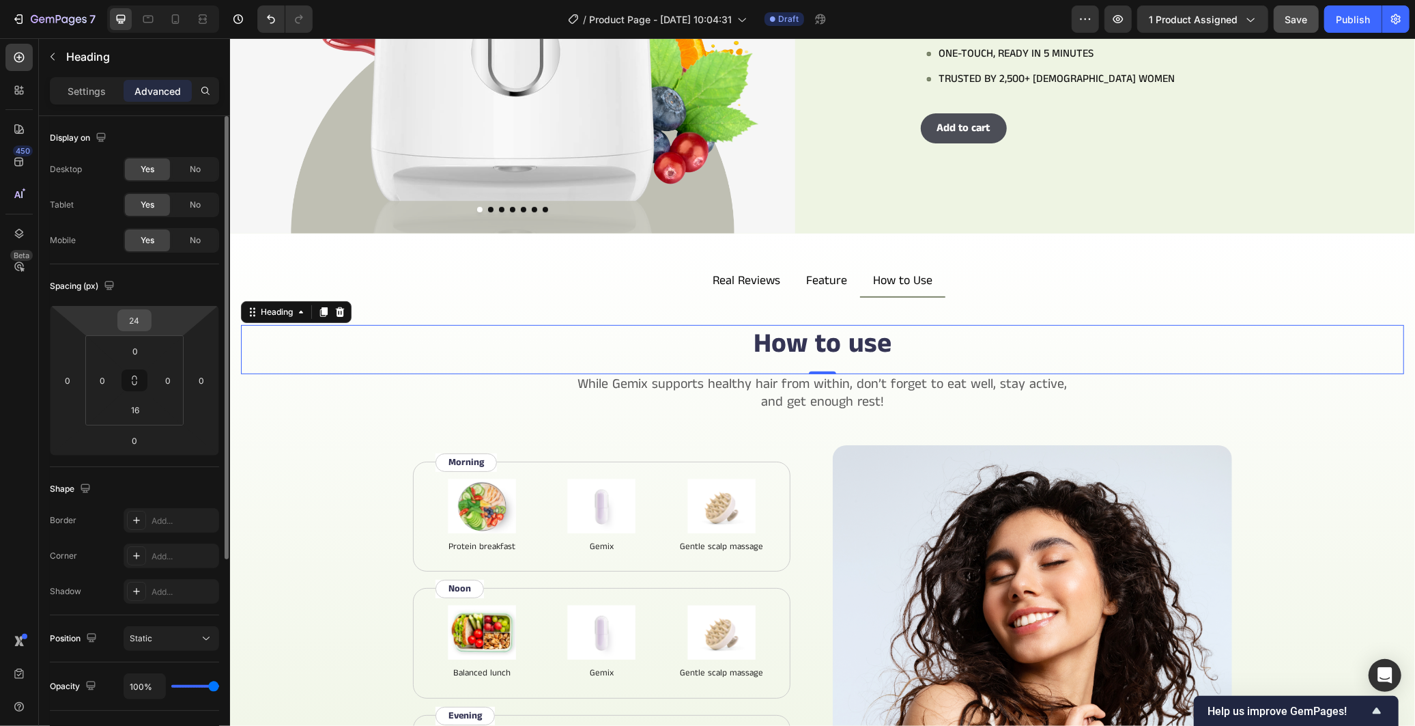
click at [128, 322] on input "24" at bounding box center [134, 320] width 27 height 20
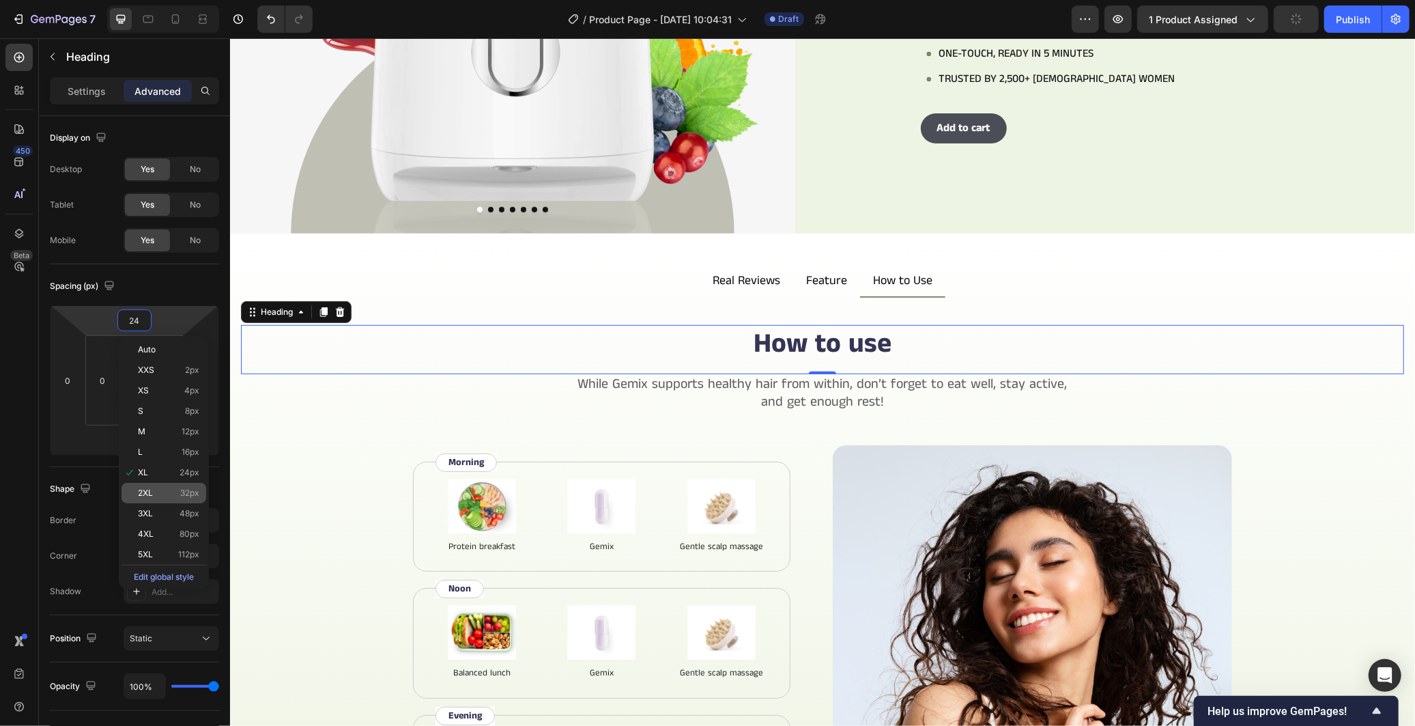
click at [160, 493] on p "2XL 32px" at bounding box center [168, 493] width 61 height 10
type input "32"
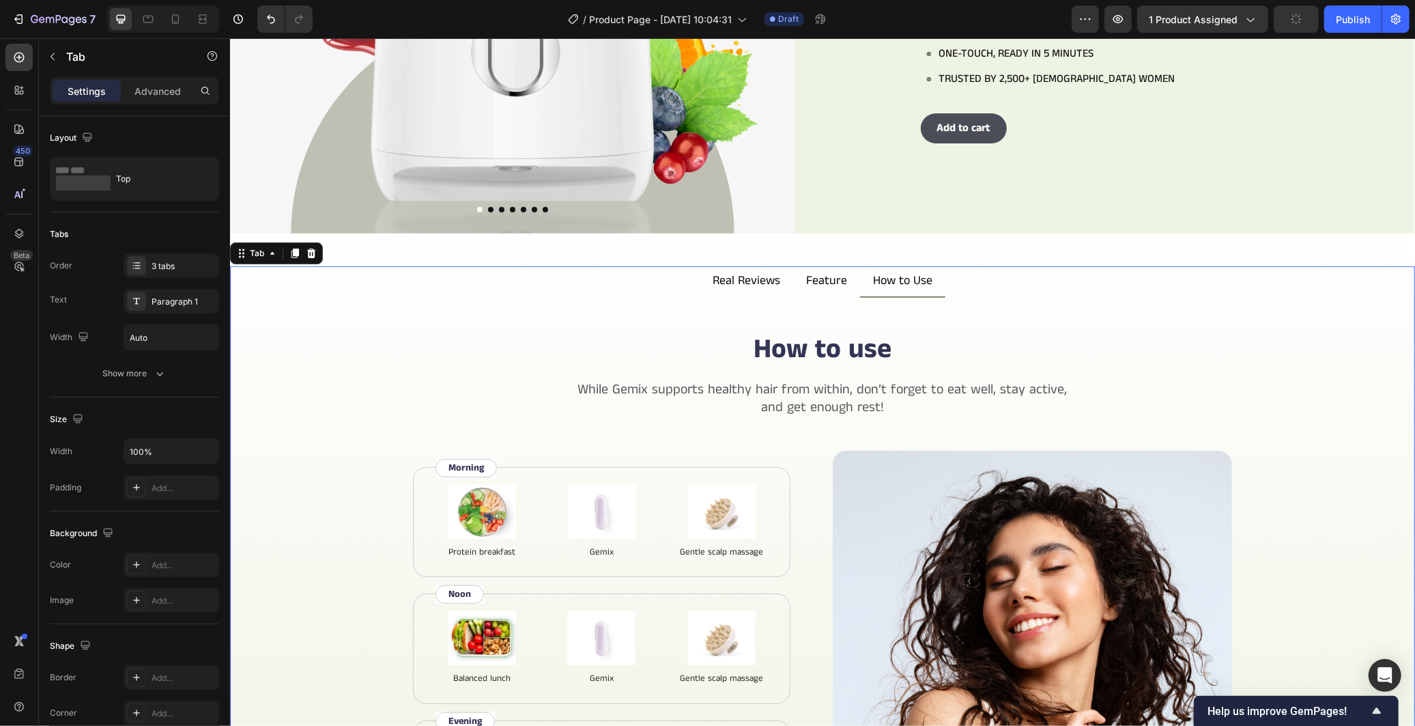
click at [357, 577] on div "How to use Heading While Gemix supports healthy hair from within, don’t forget …" at bounding box center [821, 591] width 1163 height 522
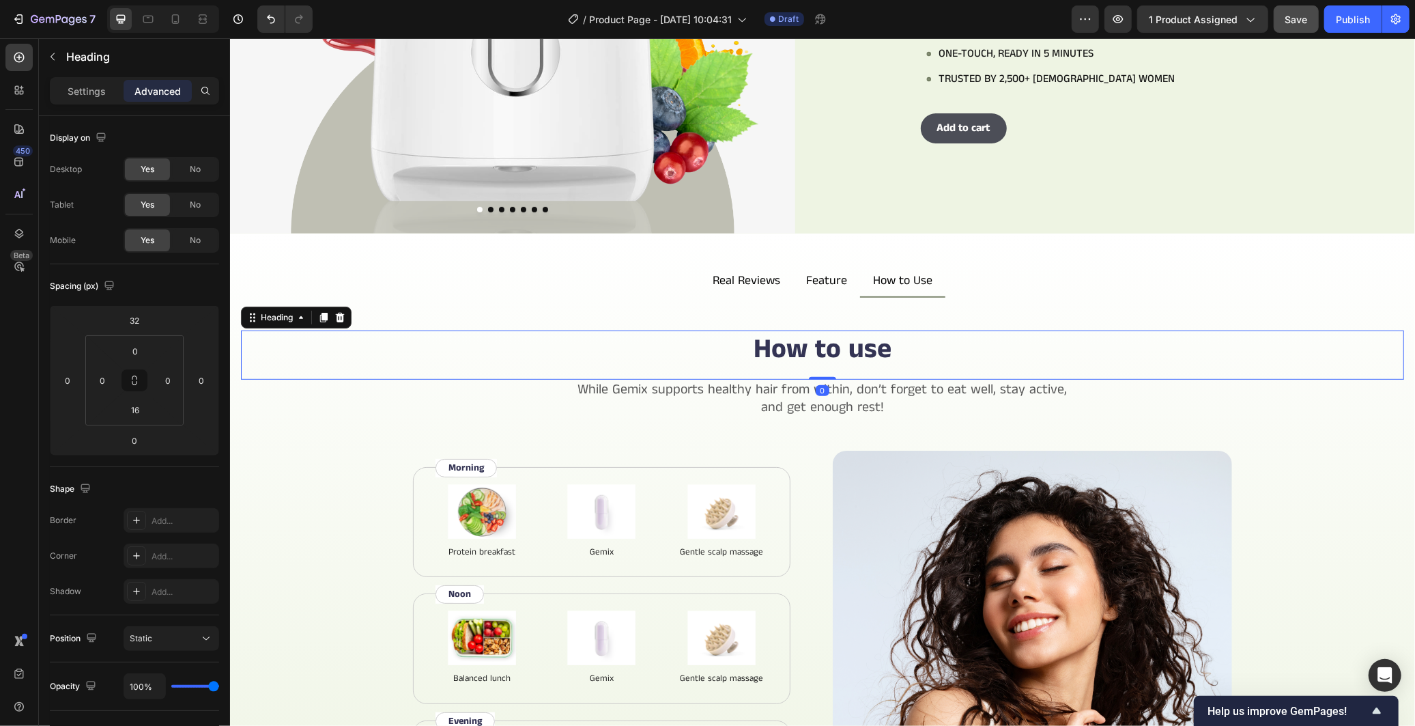
click at [792, 342] on h2 "How to use" at bounding box center [821, 349] width 1163 height 38
click at [83, 76] on div "Heading" at bounding box center [127, 57] width 177 height 39
click at [83, 81] on div "Settings" at bounding box center [87, 91] width 68 height 22
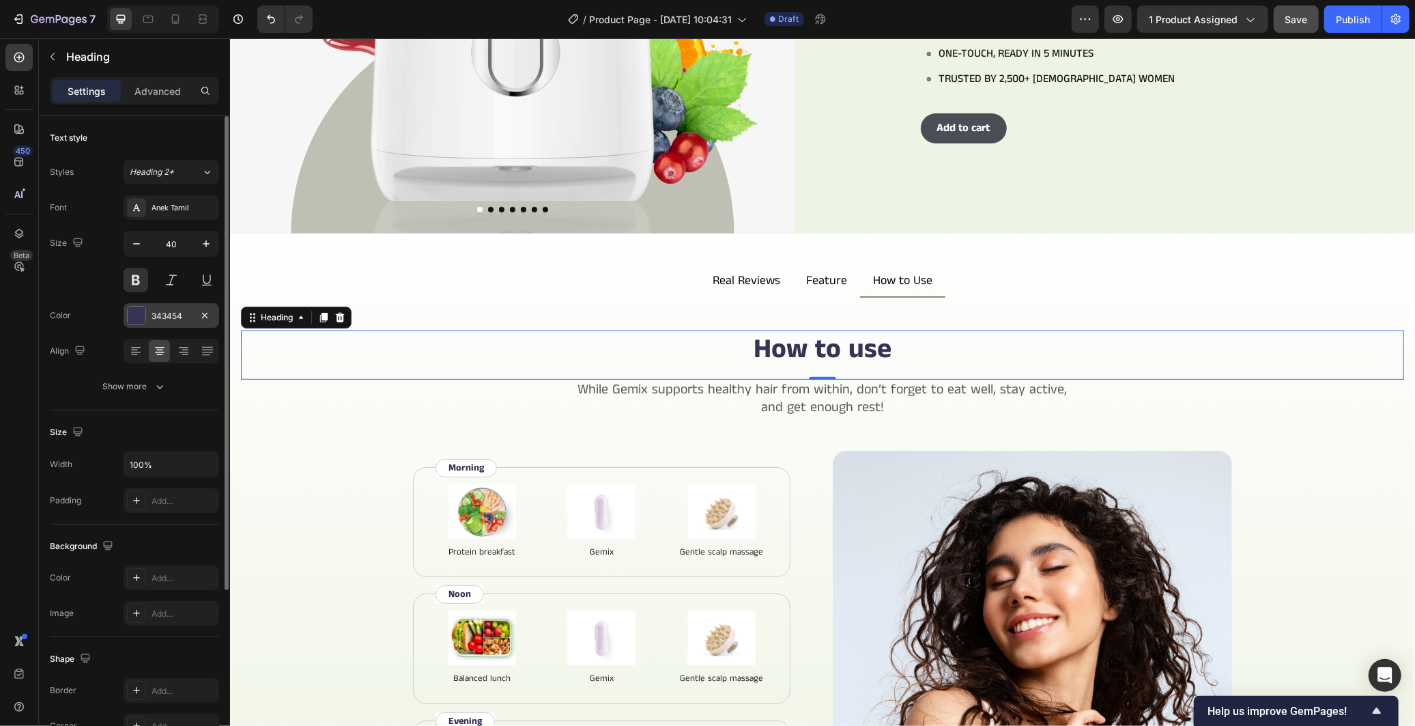
click at [181, 315] on div "343454" at bounding box center [172, 316] width 40 height 12
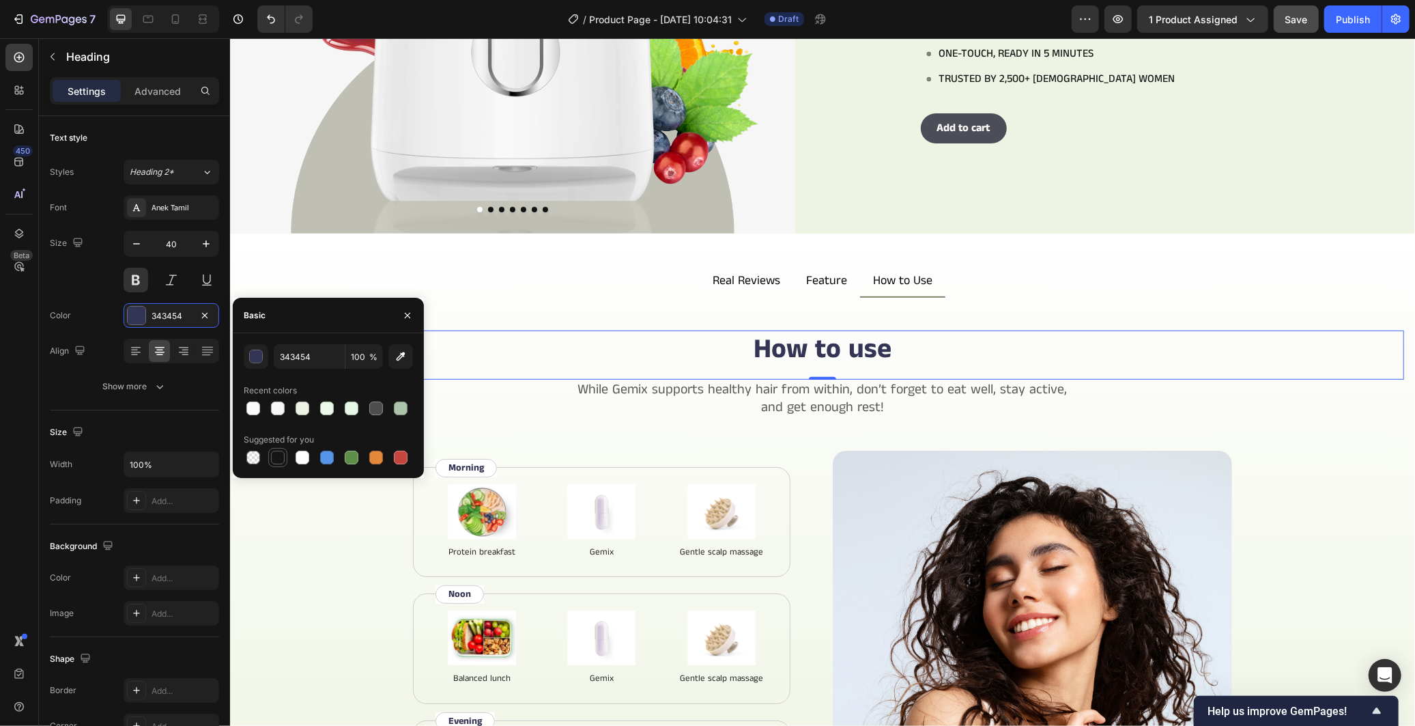
click at [273, 453] on div at bounding box center [278, 457] width 14 height 14
type input "151515"
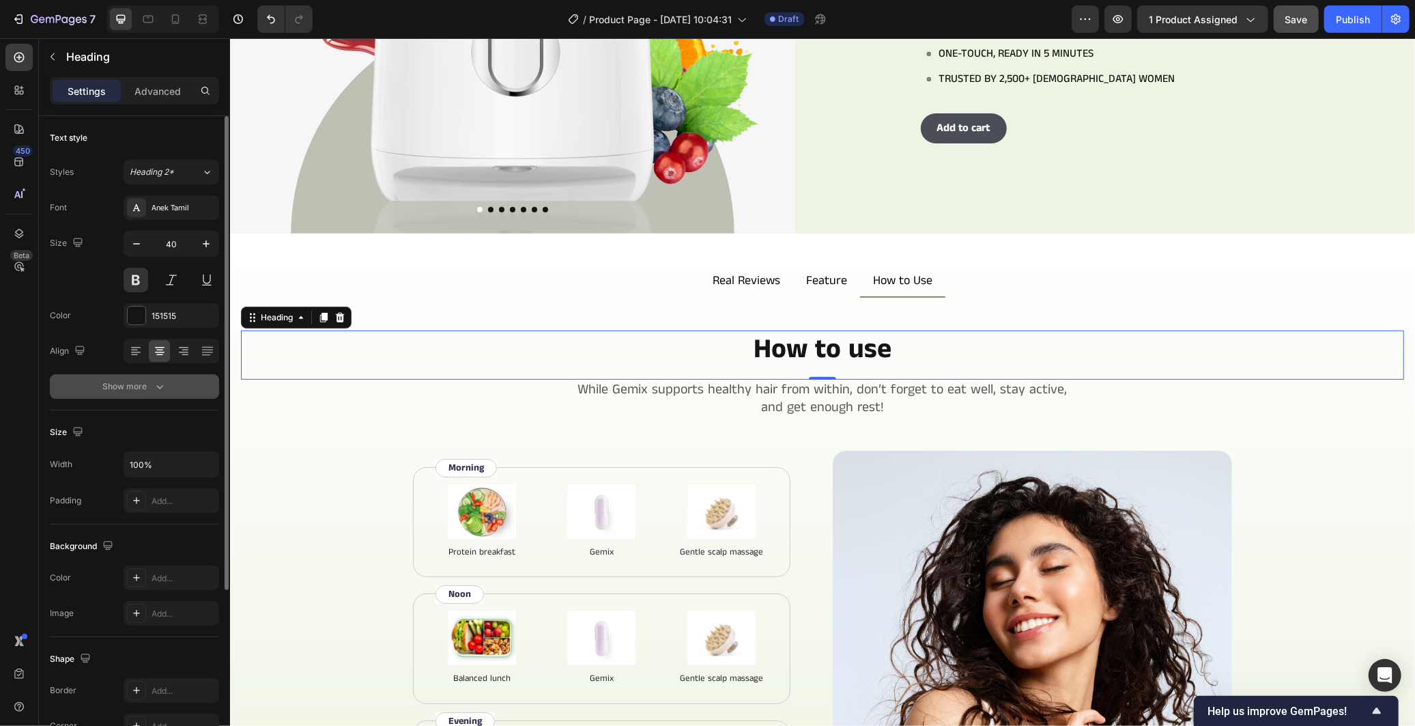
click at [175, 396] on button "Show more" at bounding box center [134, 386] width 169 height 25
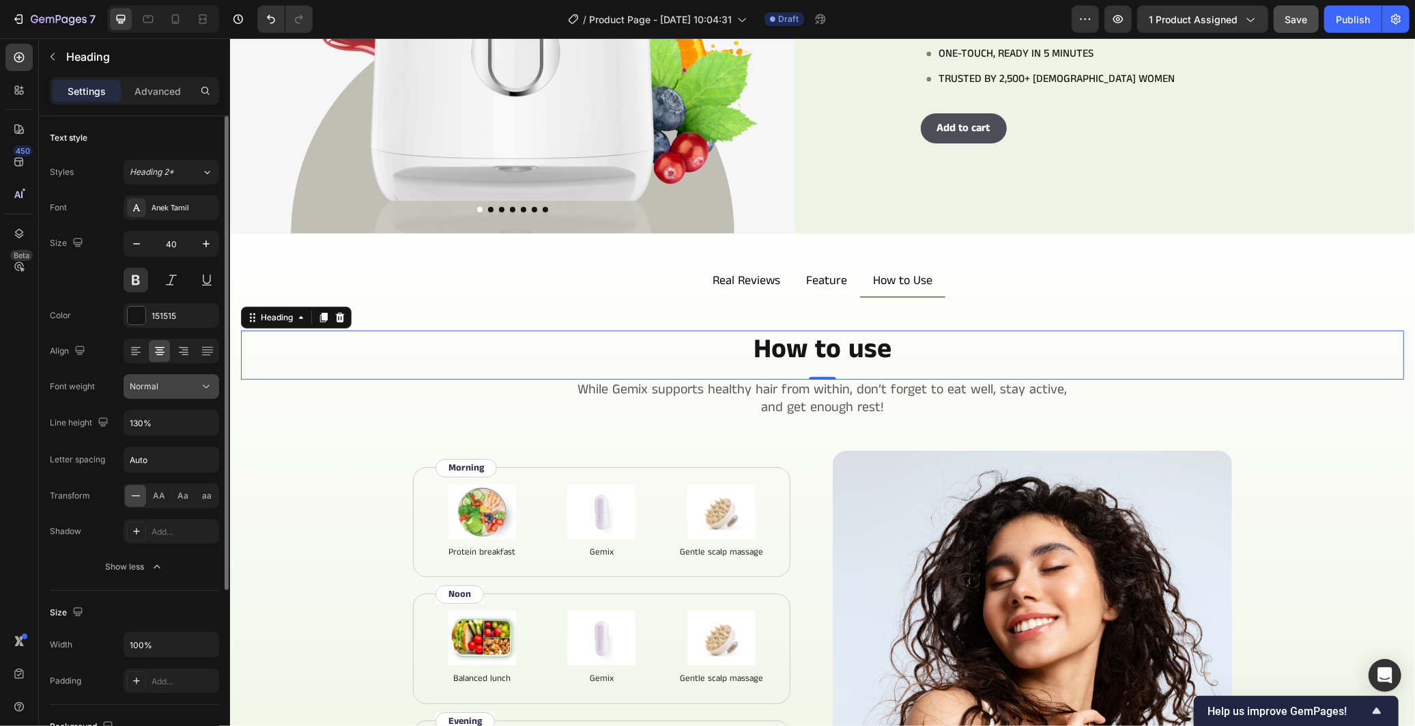
click at [210, 392] on icon at bounding box center [206, 386] width 14 height 14
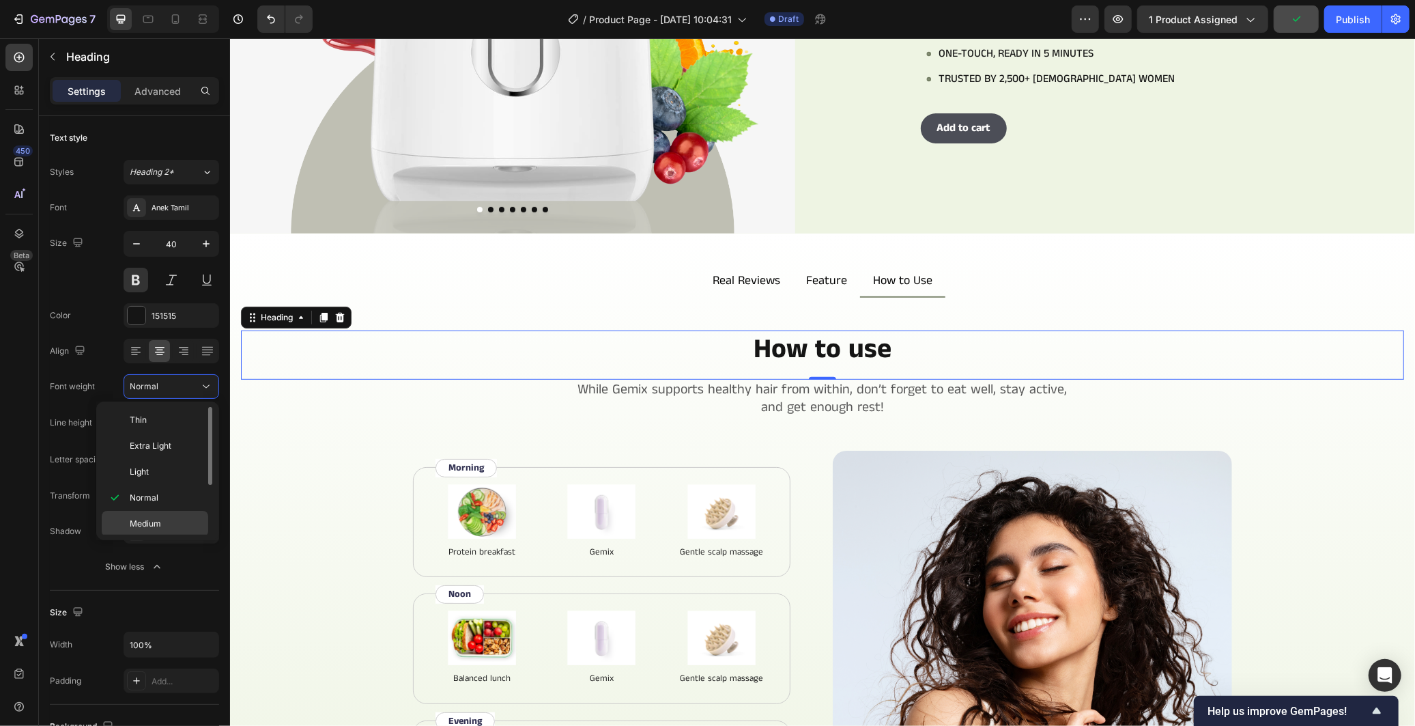
click at [180, 526] on p "Medium" at bounding box center [166, 523] width 72 height 12
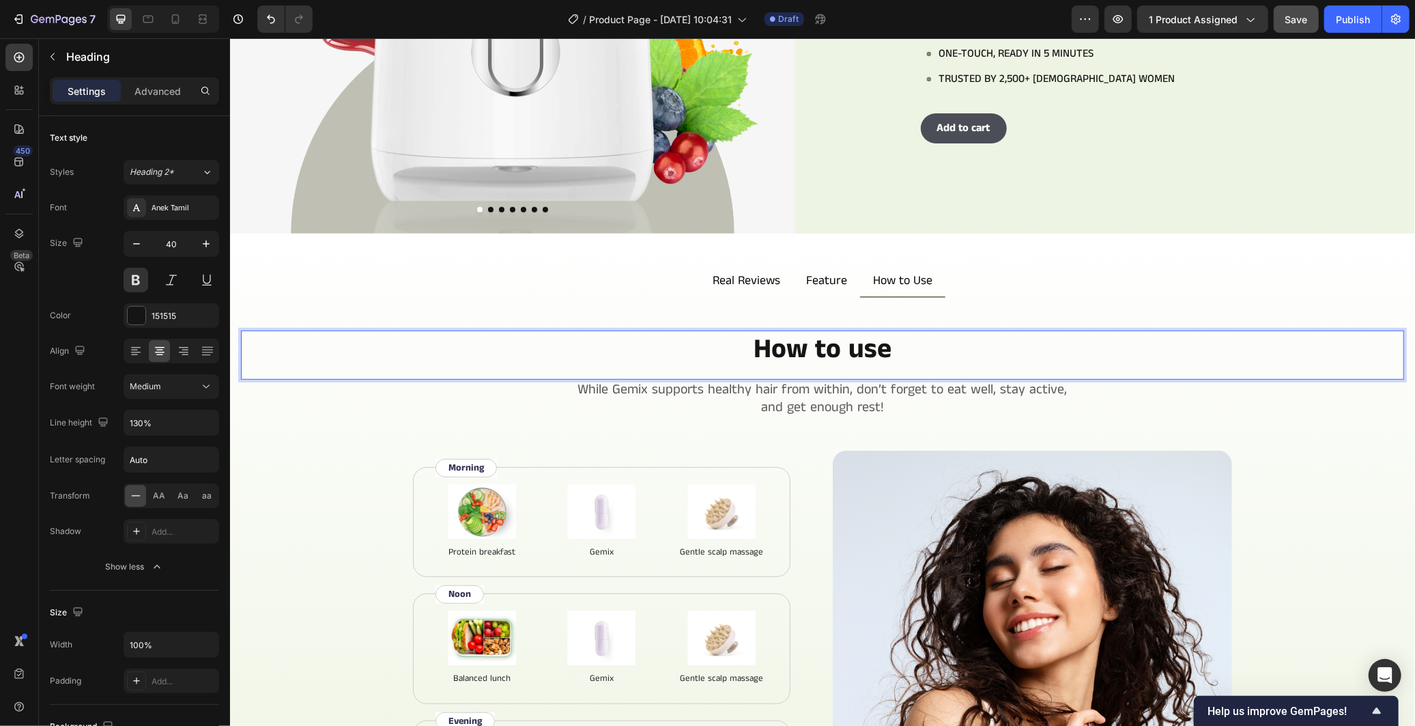
click at [827, 349] on h2 "How to use" at bounding box center [821, 349] width 1163 height 38
click at [827, 349] on p "How to use" at bounding box center [822, 348] width 1160 height 35
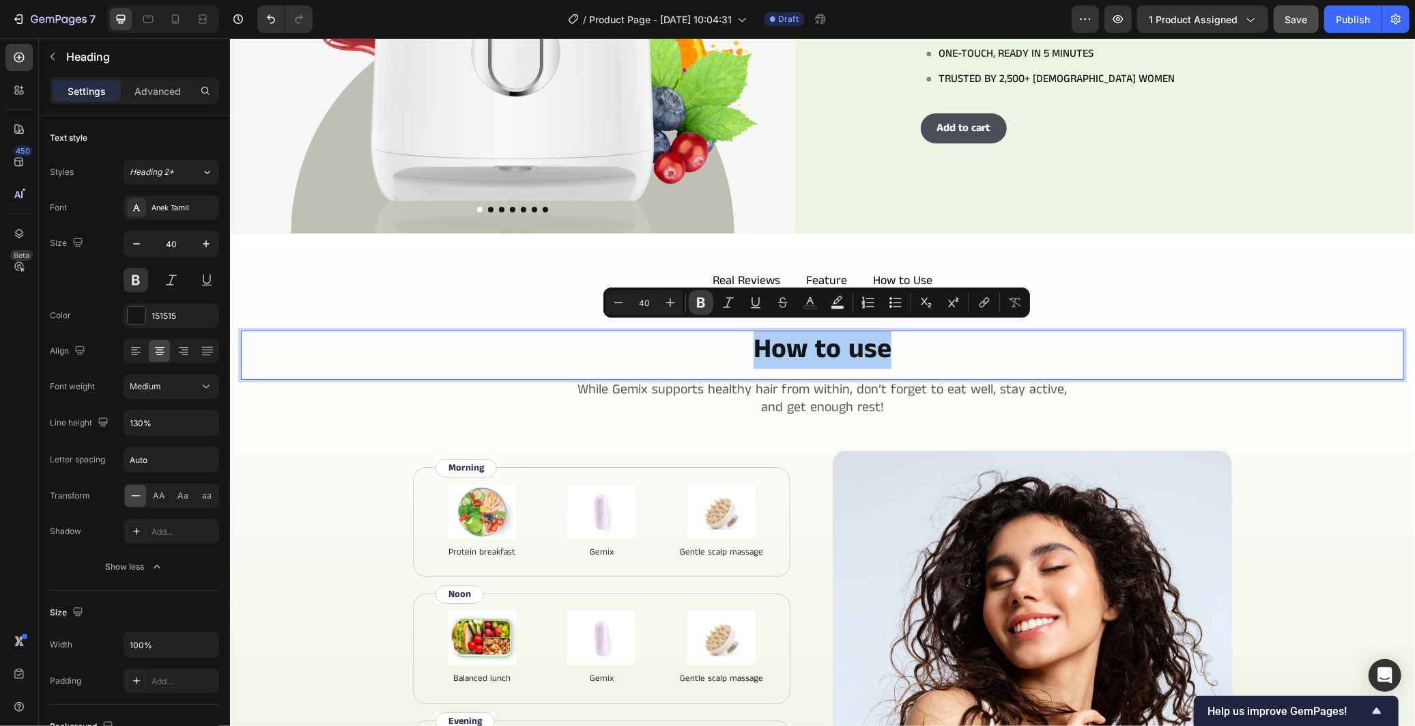
click at [703, 307] on icon "Editor contextual toolbar" at bounding box center [701, 303] width 8 height 10
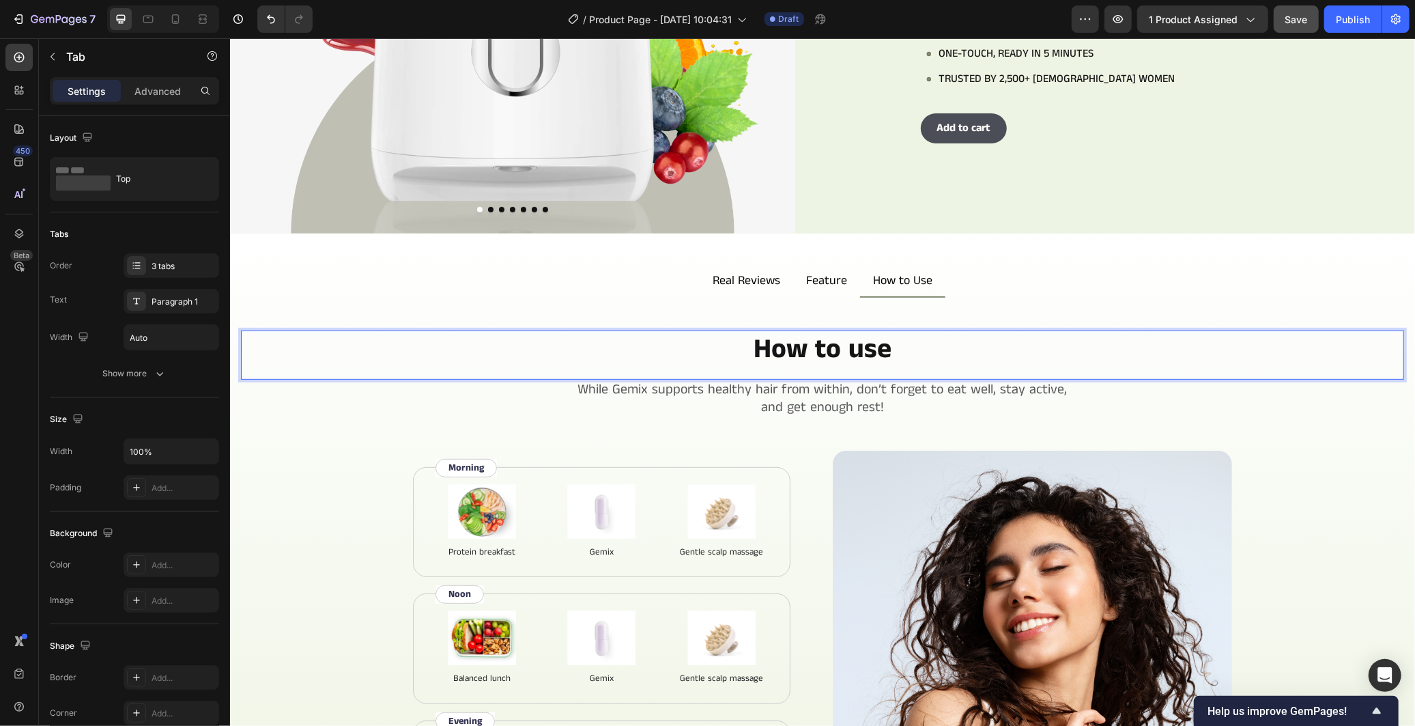
click at [702, 306] on div "Skincare that women trust Text Block Row Real Reviews from Our Customers Headin…" at bounding box center [821, 569] width 1185 height 544
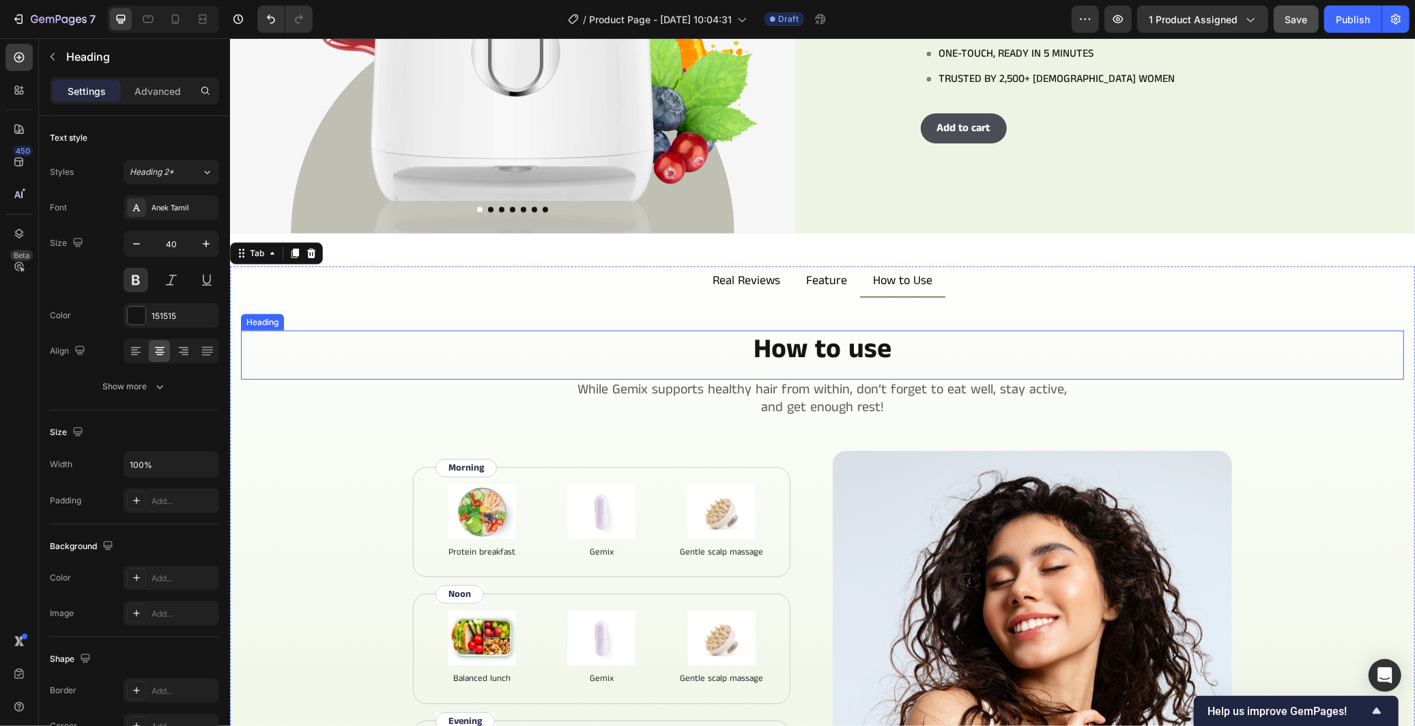
click at [745, 337] on p "⁠⁠⁠⁠⁠⁠⁠ How to use" at bounding box center [822, 348] width 1160 height 35
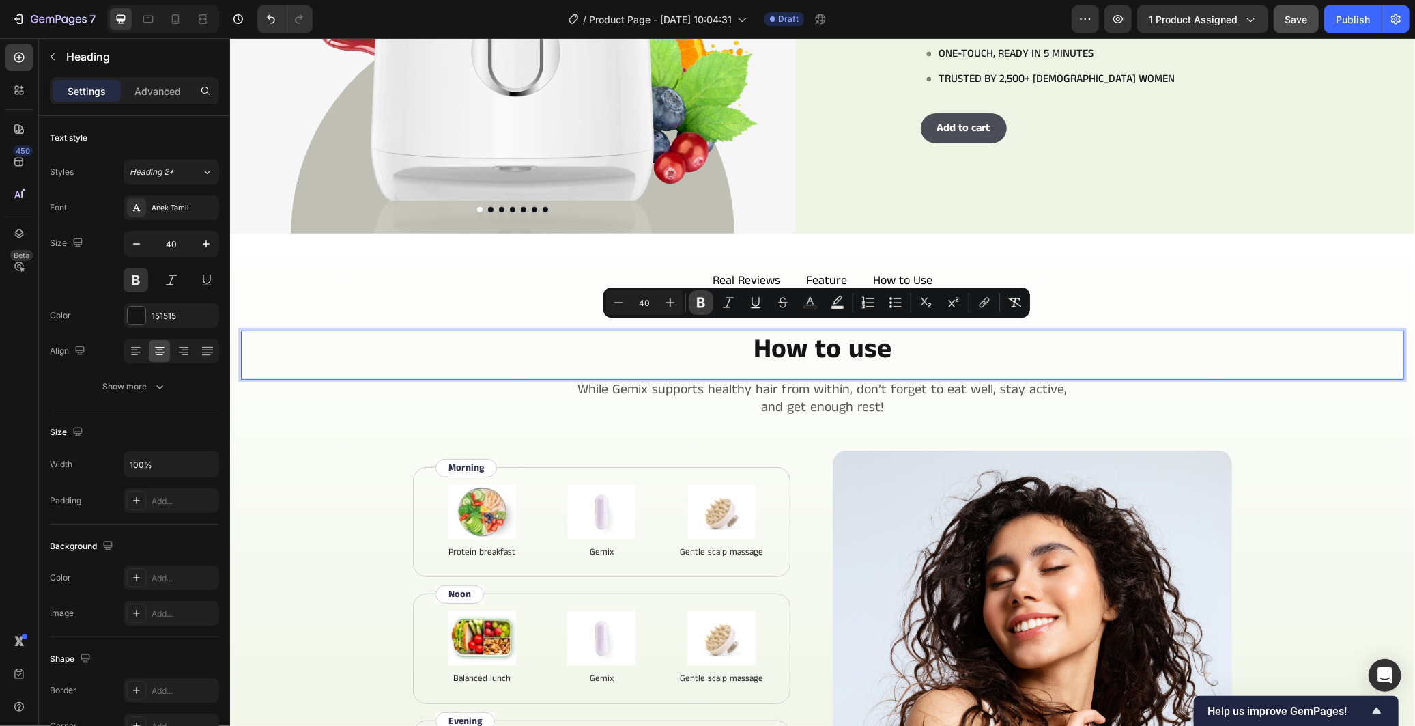
click at [692, 306] on button "Bold" at bounding box center [701, 302] width 25 height 25
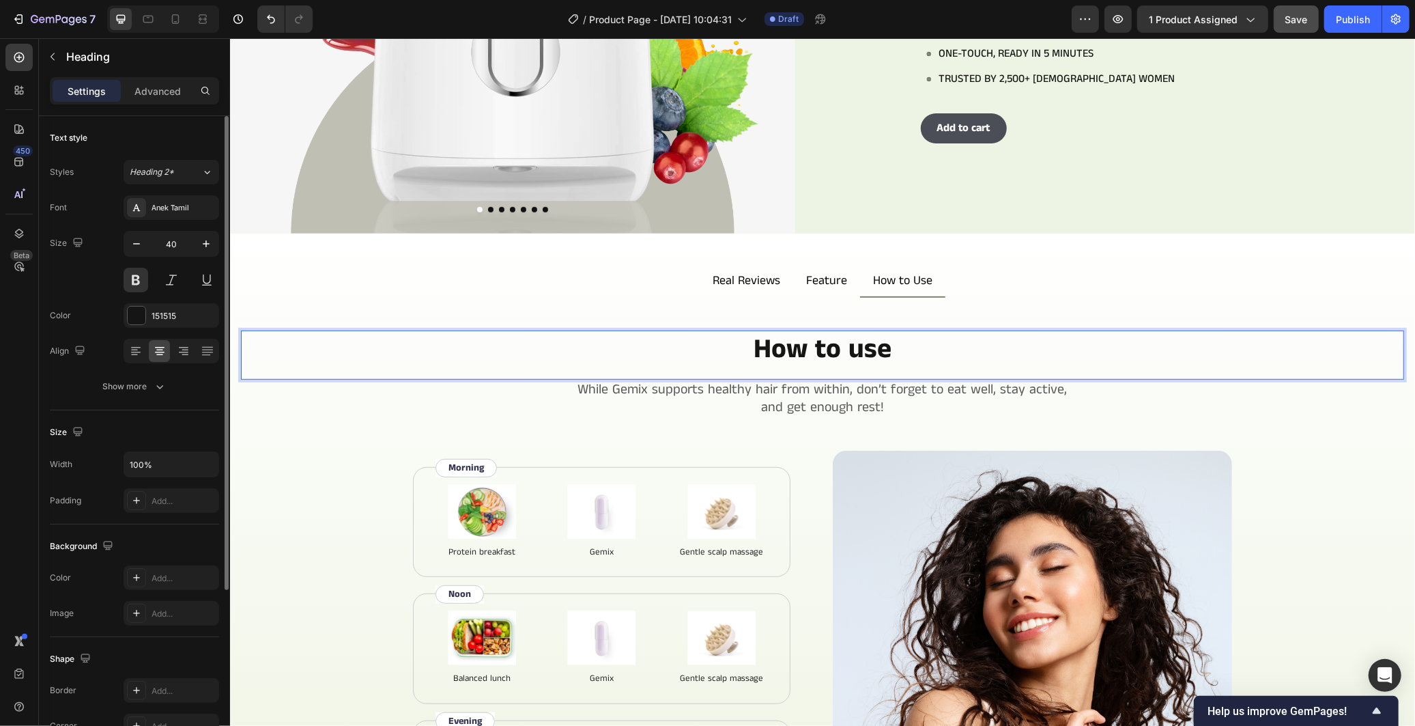
click at [165, 373] on div "Font Anek Tamil Size 40 Color 151515 Align Show more" at bounding box center [134, 296] width 169 height 203
click at [165, 379] on icon "button" at bounding box center [160, 386] width 14 height 14
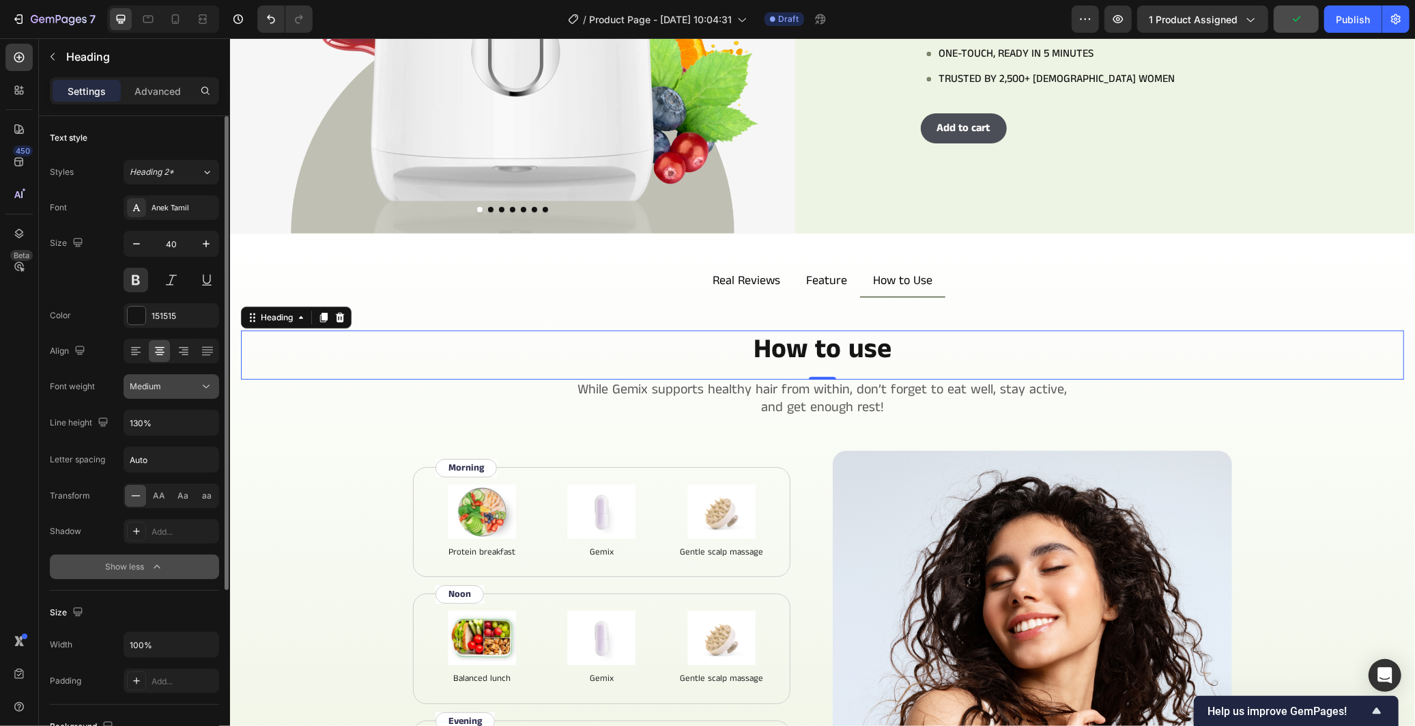
click at [210, 392] on icon at bounding box center [206, 386] width 14 height 14
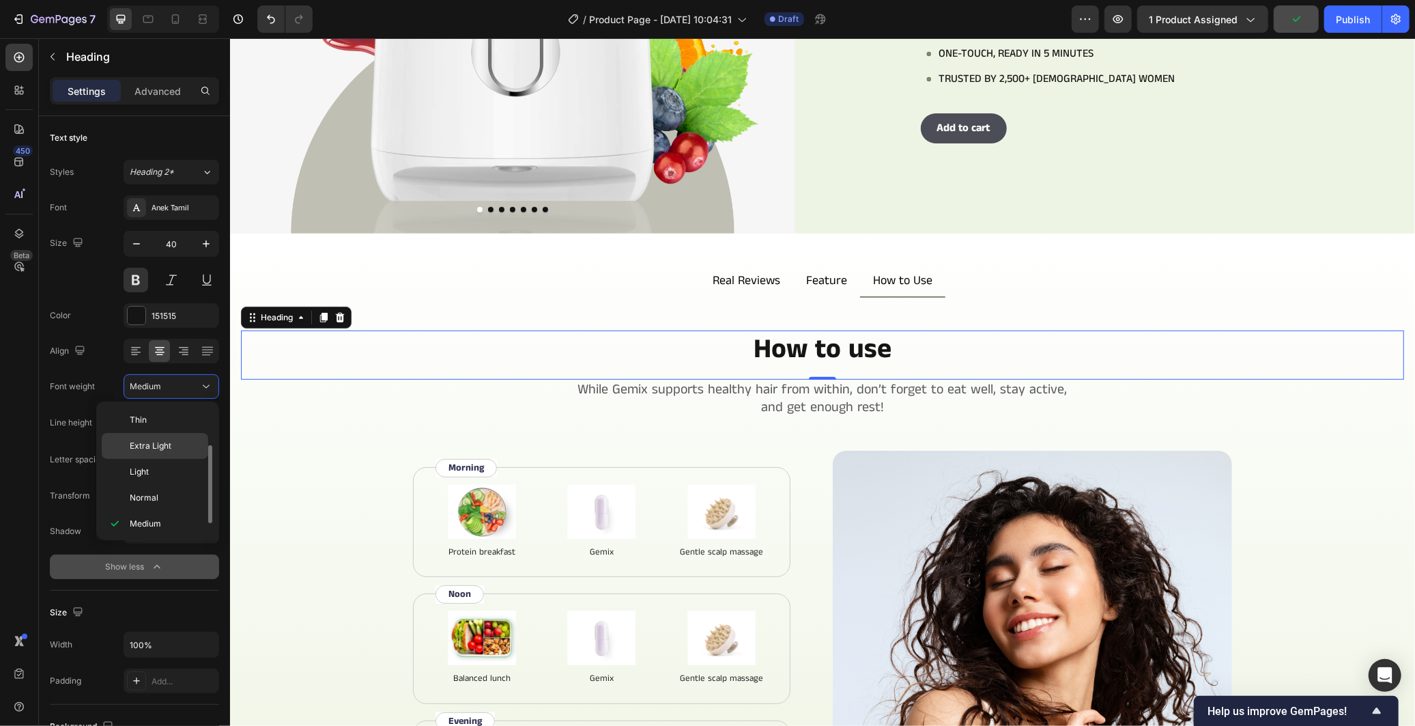
scroll to position [24, 0]
click at [169, 469] on p "Normal" at bounding box center [166, 474] width 72 height 12
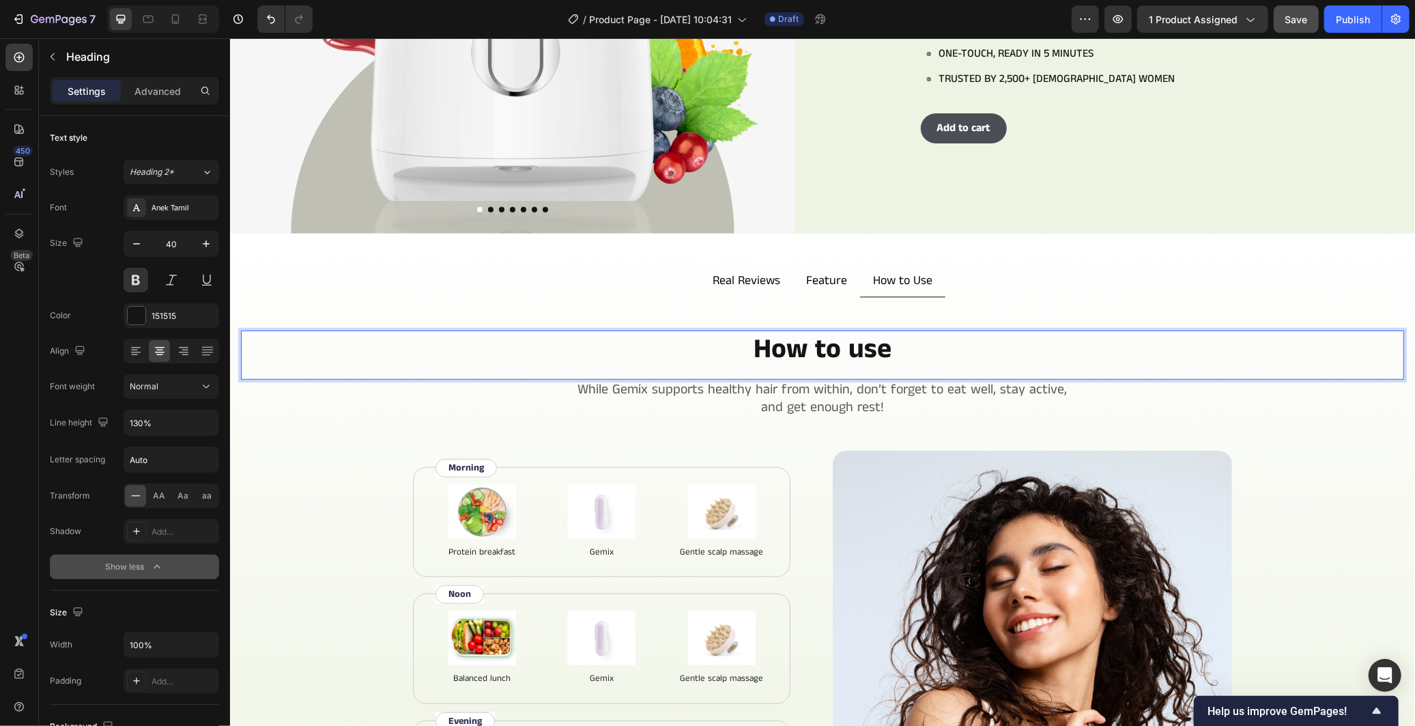
click at [893, 348] on p "How to use" at bounding box center [822, 348] width 1160 height 35
click at [360, 331] on p "How to use" at bounding box center [822, 348] width 1160 height 35
drag, startPoint x: 774, startPoint y: 342, endPoint x: 954, endPoint y: 342, distance: 180.2
click at [954, 342] on p "How to use" at bounding box center [822, 348] width 1160 height 35
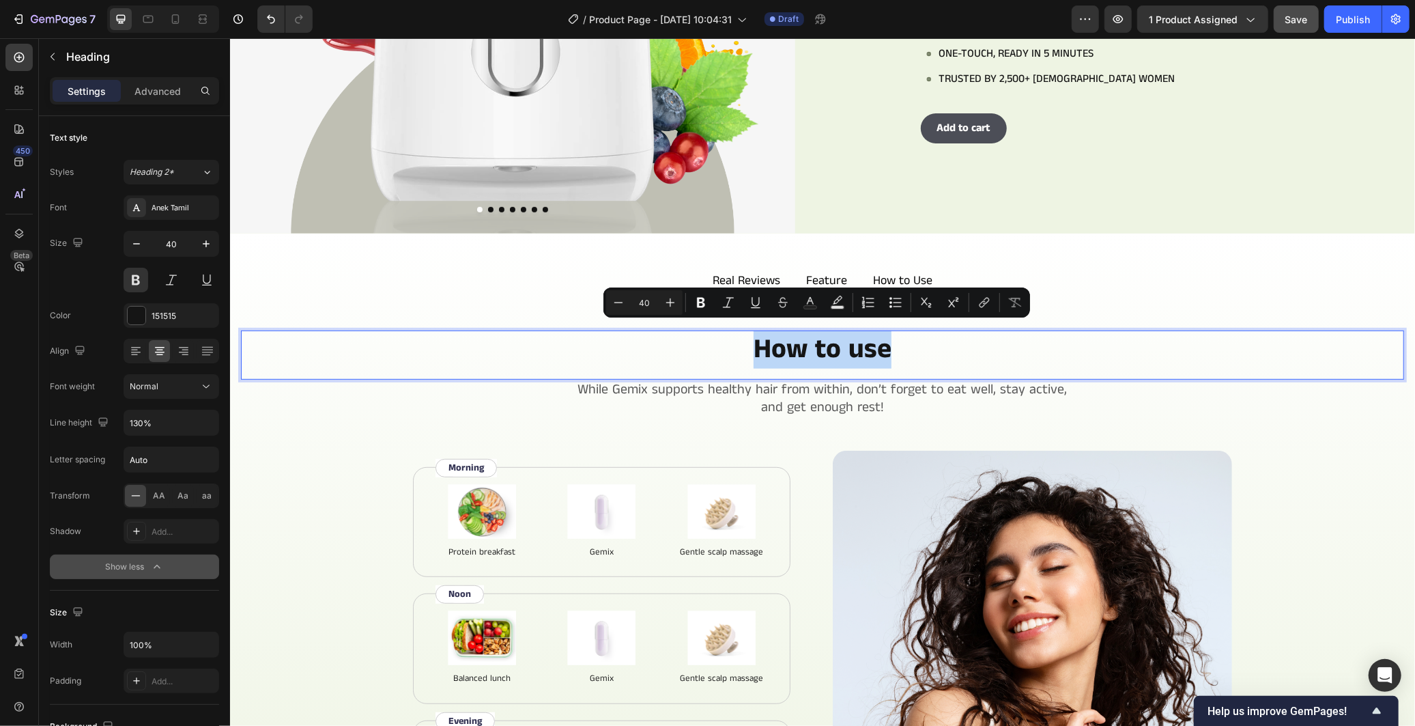
click at [988, 369] on div "How to use Heading 0" at bounding box center [821, 354] width 1163 height 49
drag, startPoint x: 993, startPoint y: 353, endPoint x: 913, endPoint y: 373, distance: 83.1
click at [913, 380] on p "While Gemix supports healthy hair from within, don’t forget to eat well, stay a…" at bounding box center [822, 397] width 1160 height 35
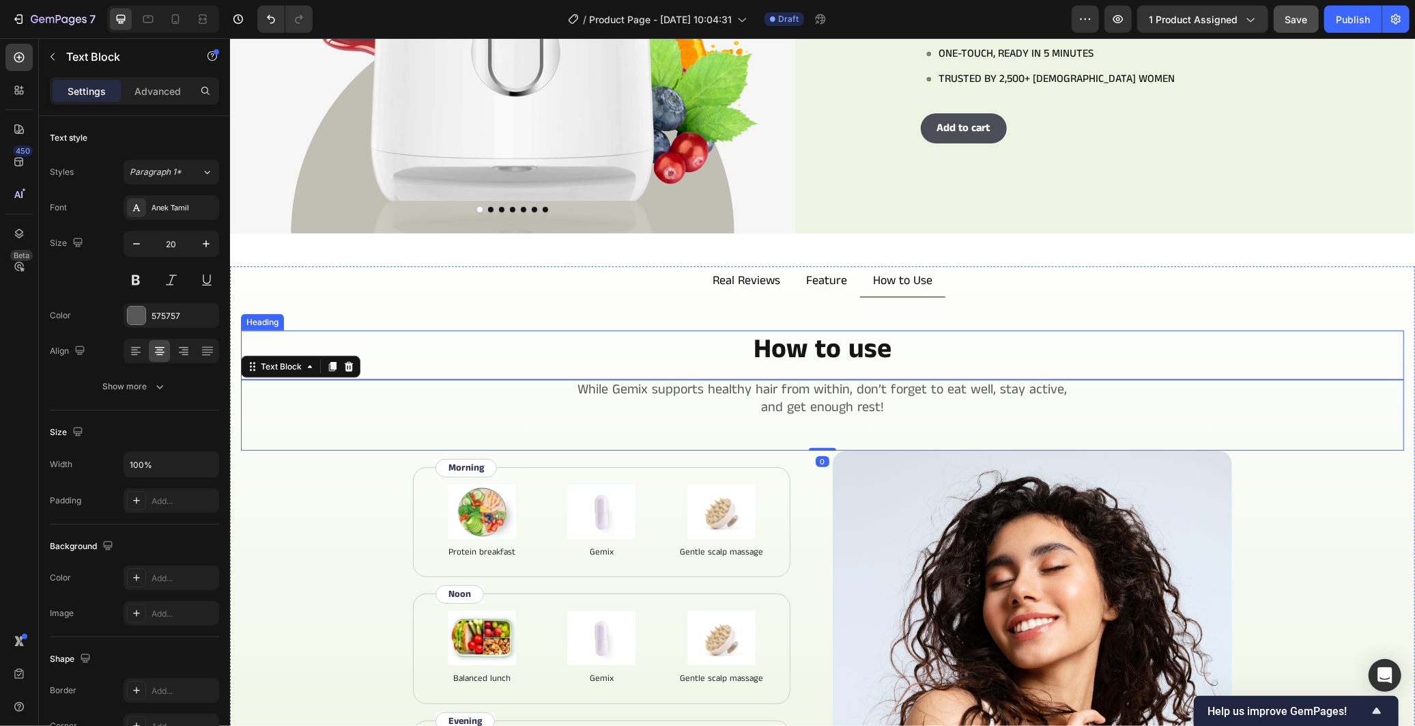
click at [927, 356] on p "How to use" at bounding box center [822, 348] width 1160 height 35
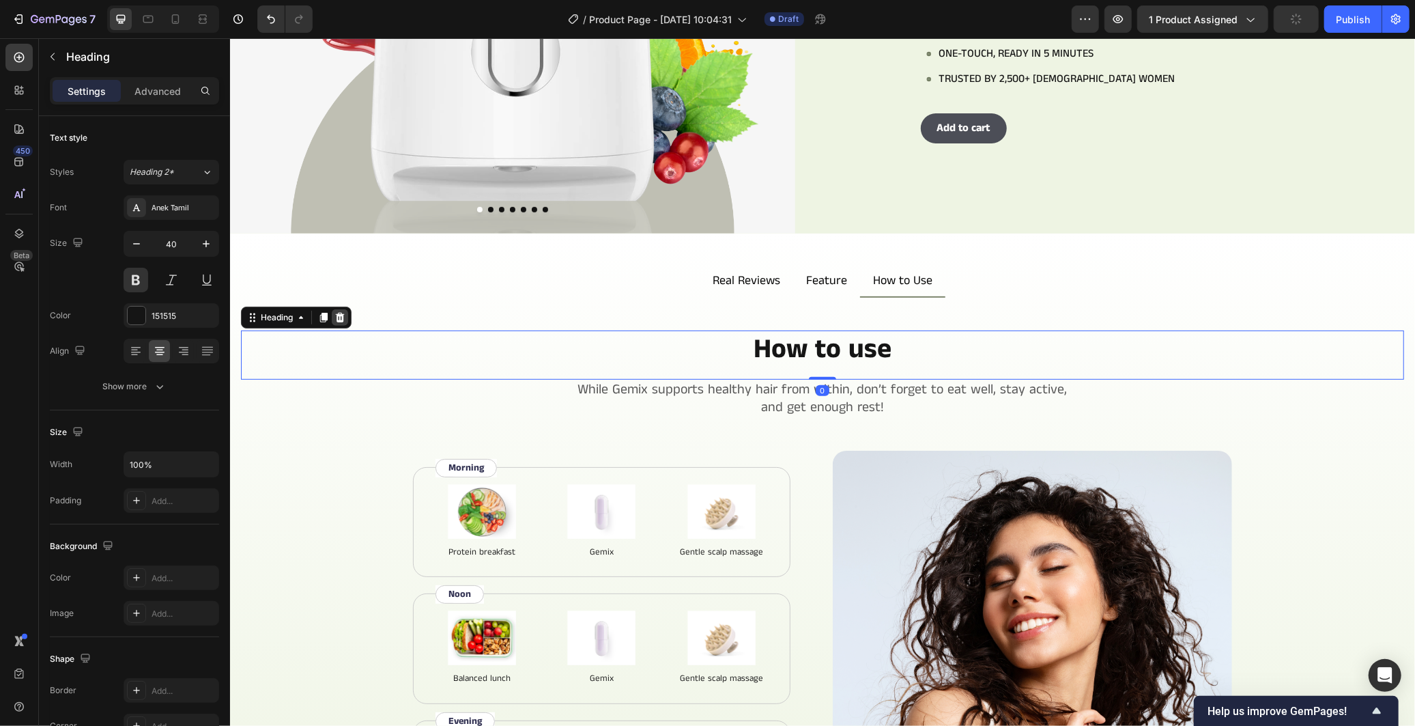
click at [340, 312] on icon at bounding box center [339, 316] width 9 height 10
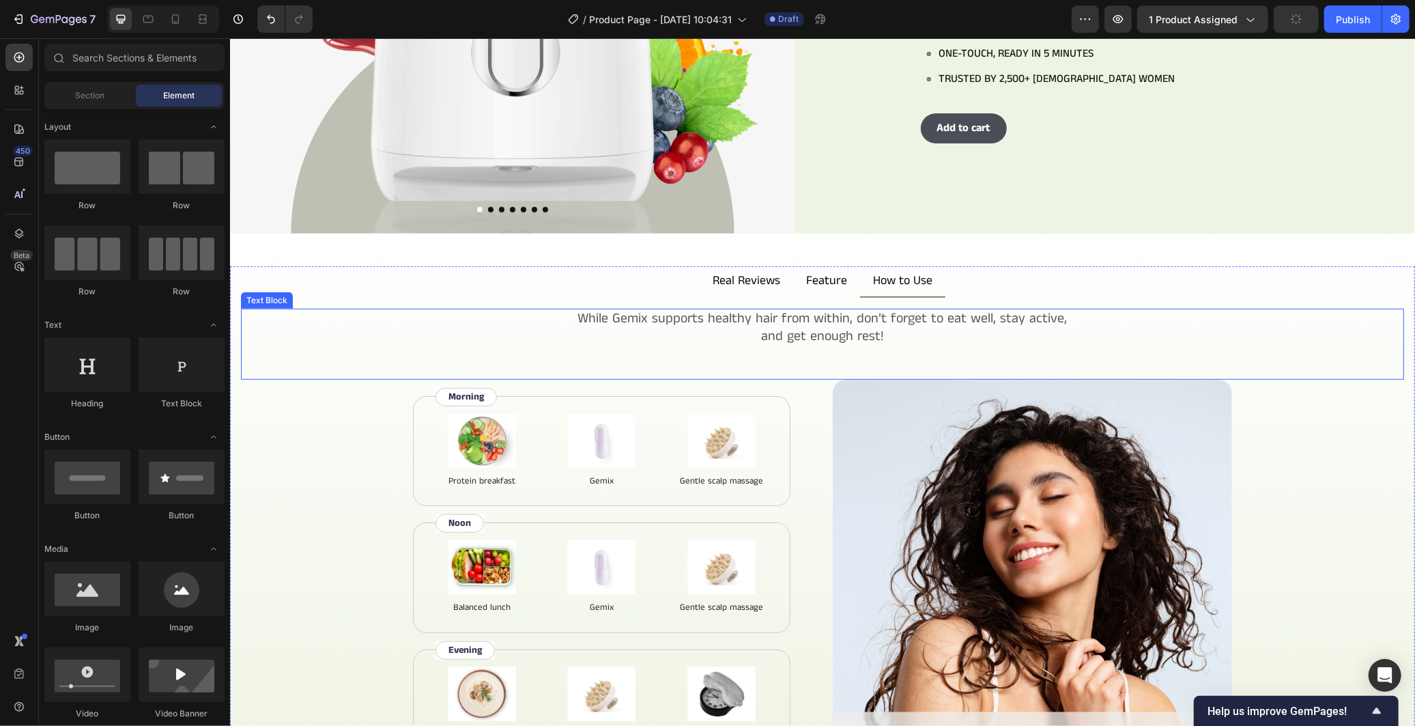
click at [716, 328] on p "While Gemix supports healthy hair from within, don’t forget to eat well, stay a…" at bounding box center [822, 326] width 1160 height 35
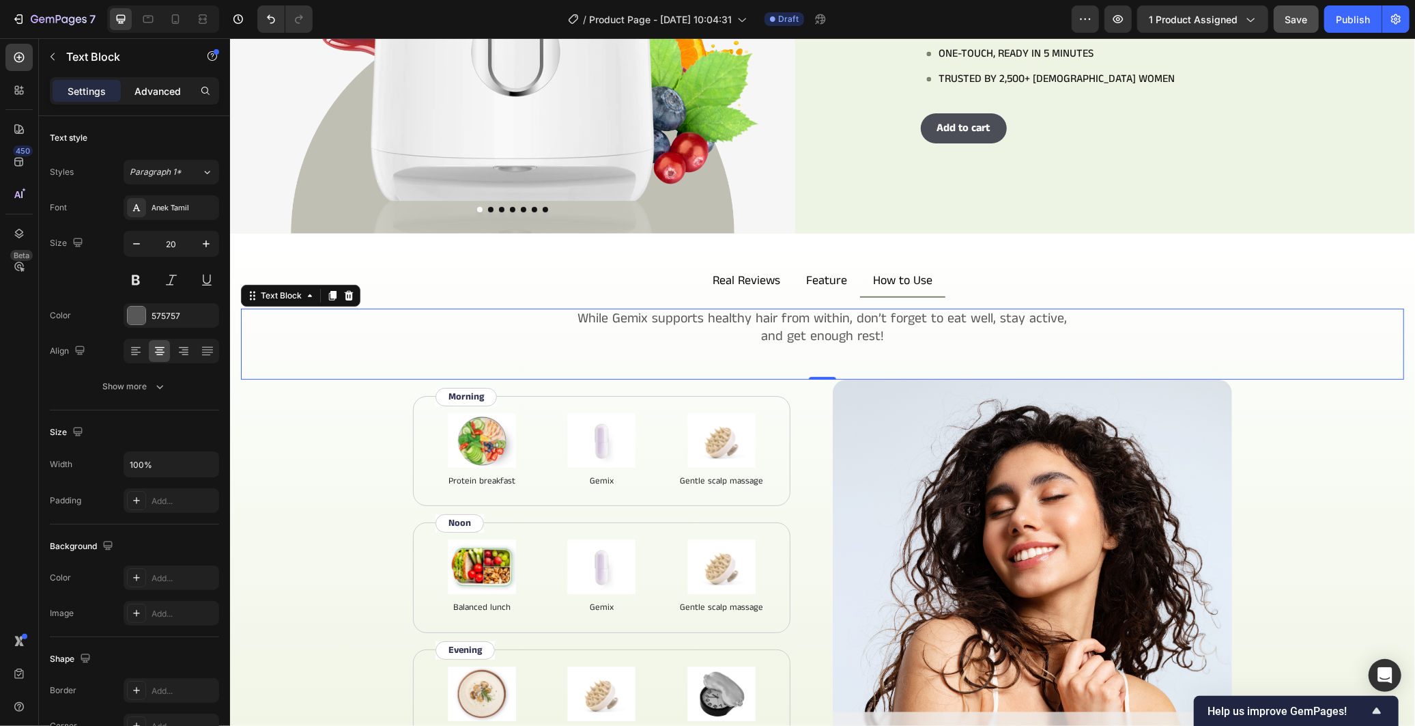
click at [158, 80] on div "Advanced" at bounding box center [158, 91] width 68 height 22
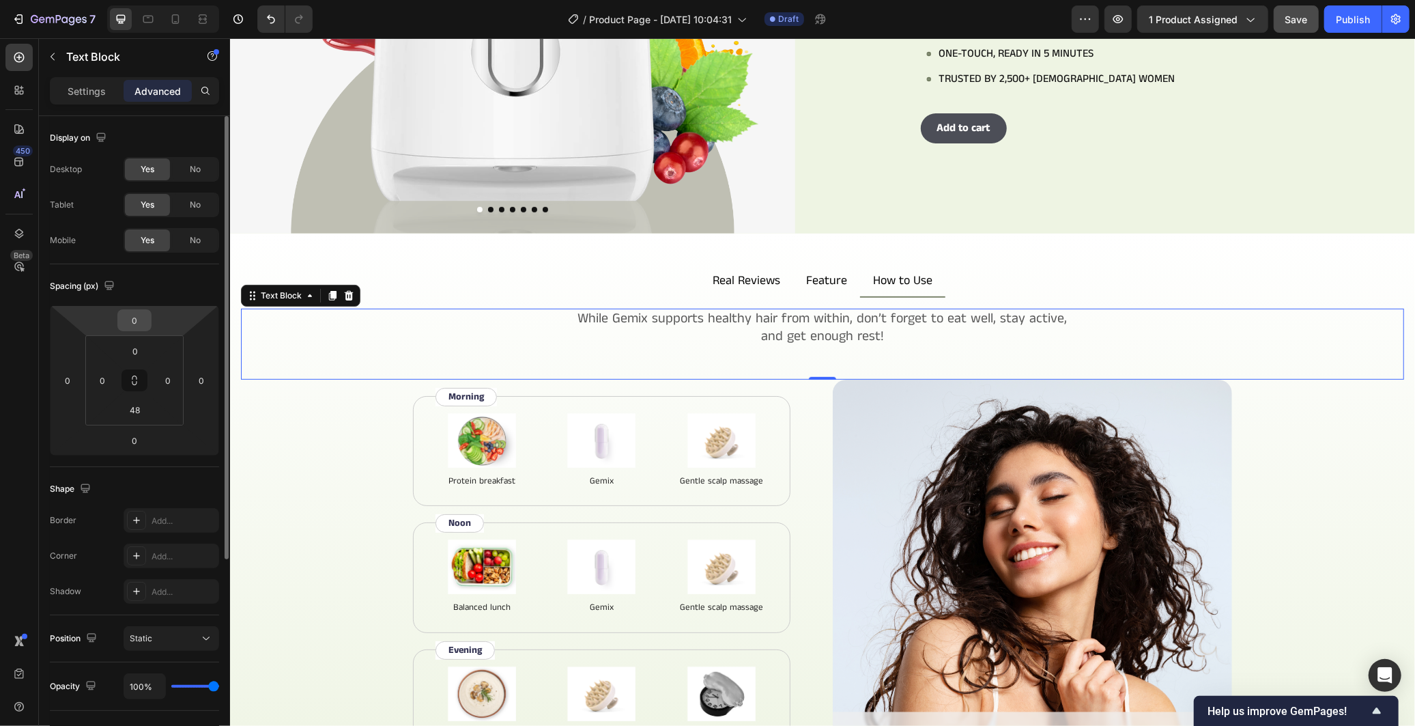
click at [143, 323] on input "0" at bounding box center [134, 320] width 27 height 20
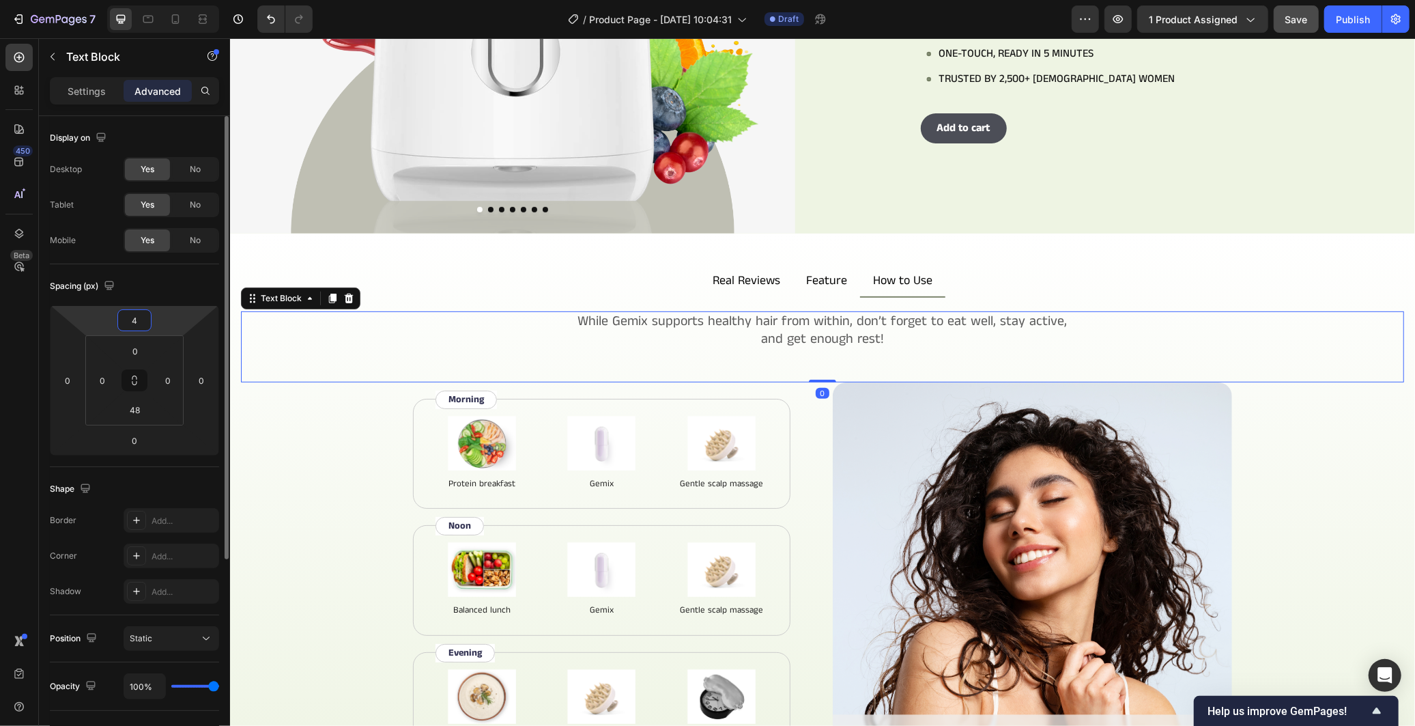
type input "40"
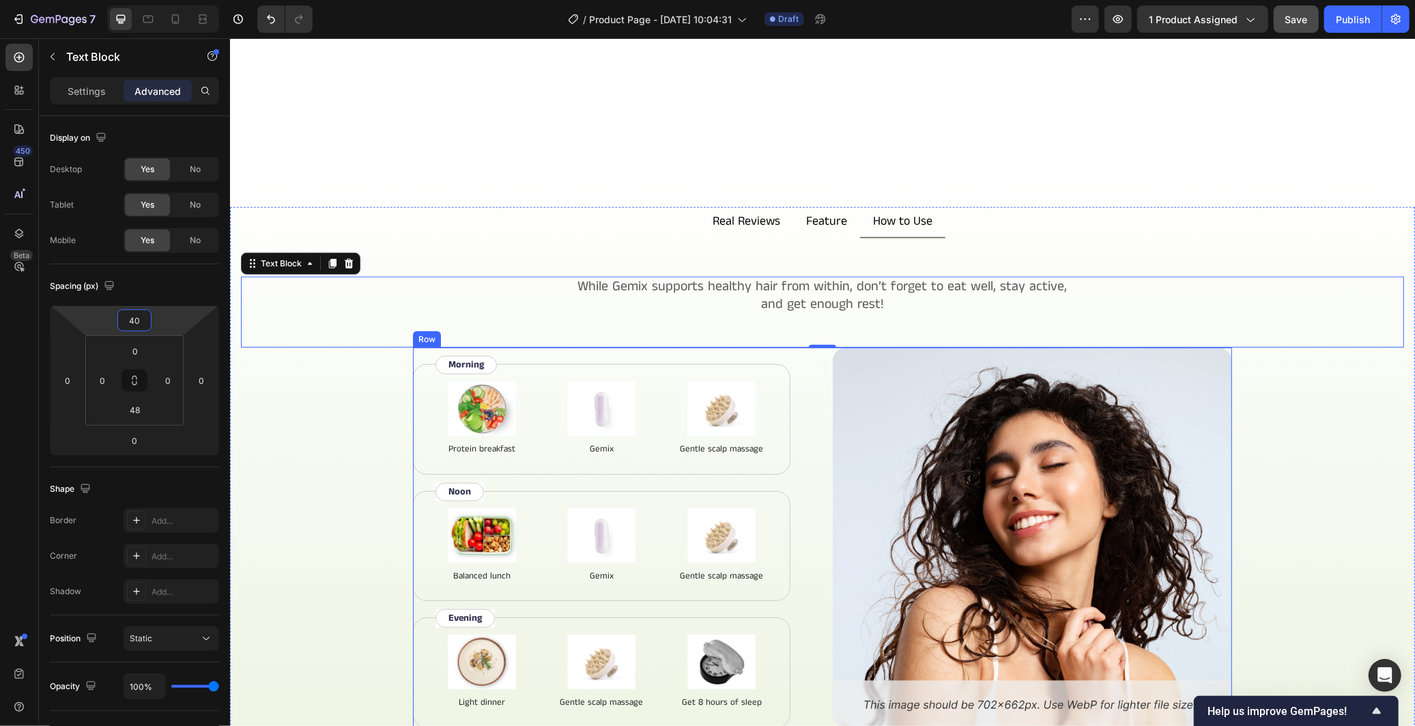
scroll to position [625, 0]
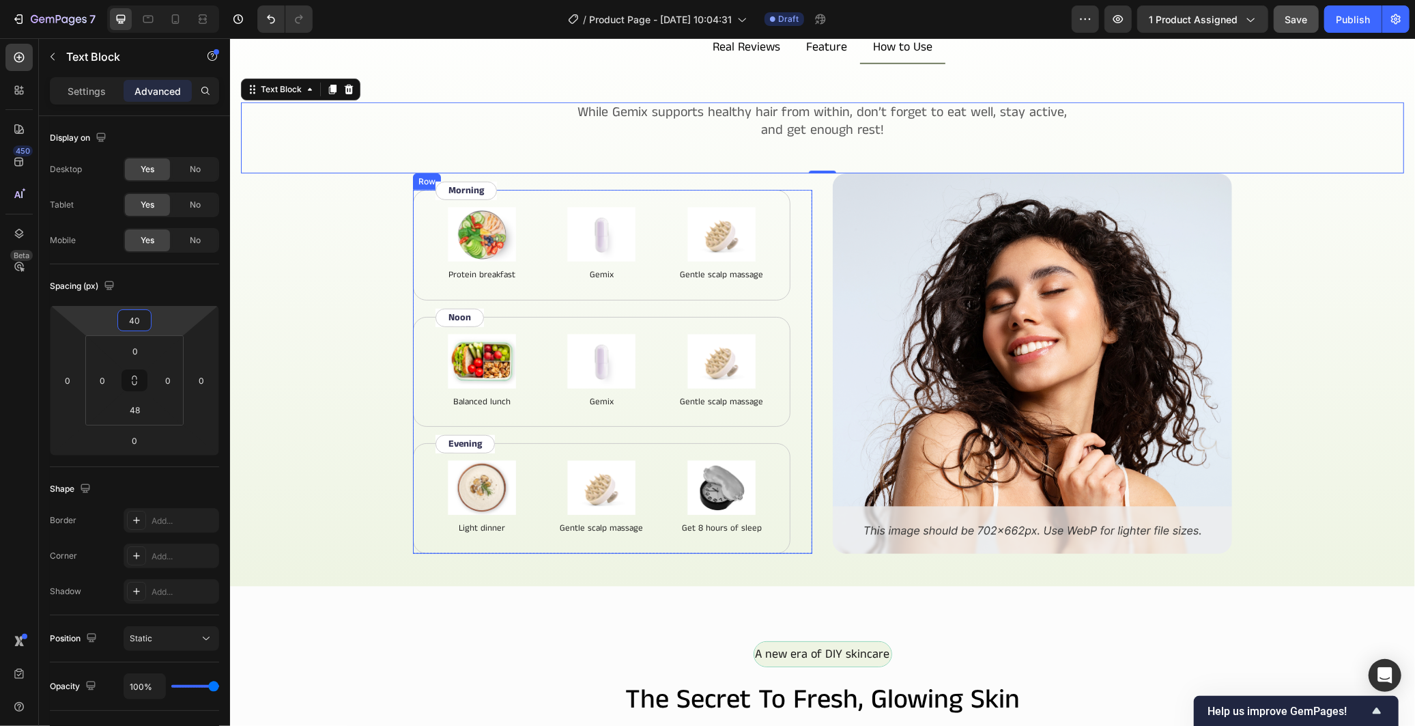
click at [801, 535] on div "Image Protein breakfast Text Block Image Gemix Text Block Image Gentle scalp ma…" at bounding box center [611, 371] width 399 height 364
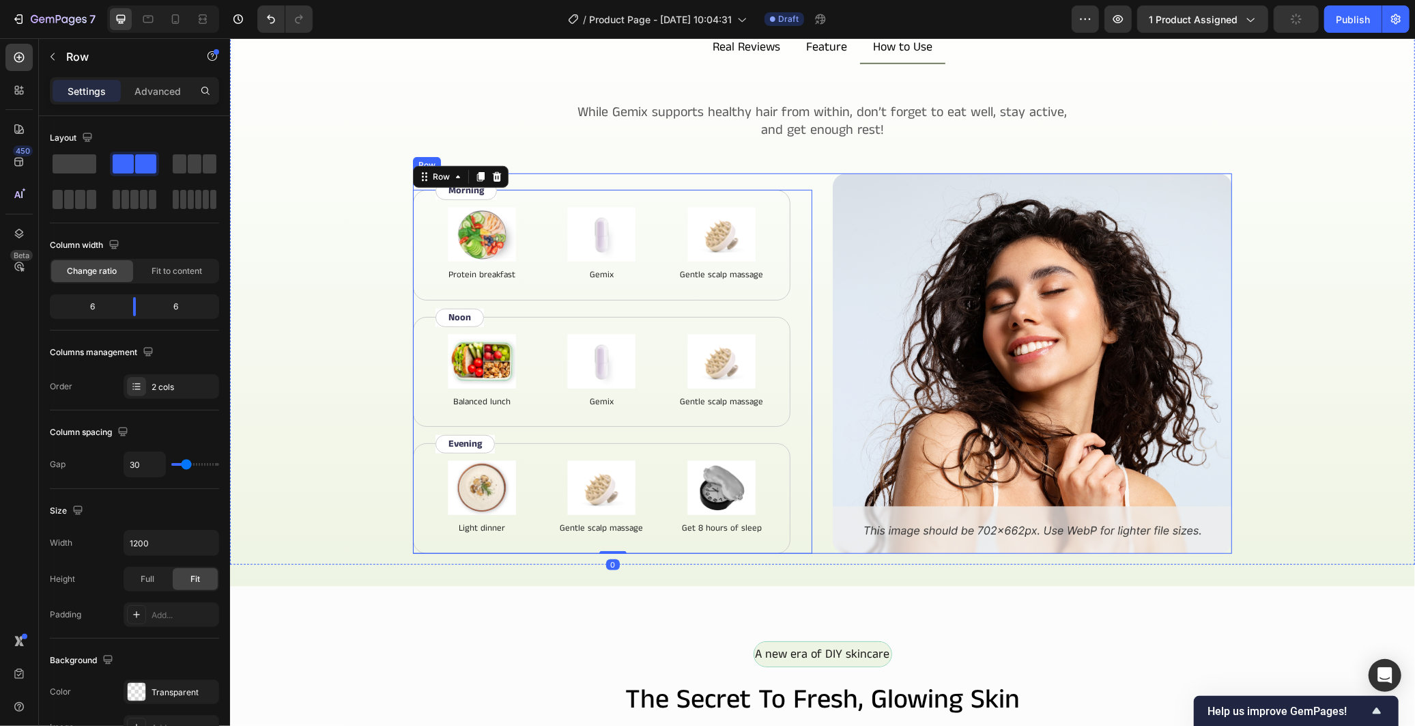
click at [824, 539] on div "Image Protein breakfast Text Block Image Gemix Text Block Image Gentle scalp ma…" at bounding box center [821, 363] width 819 height 380
click at [167, 97] on p "Advanced" at bounding box center [157, 91] width 46 height 14
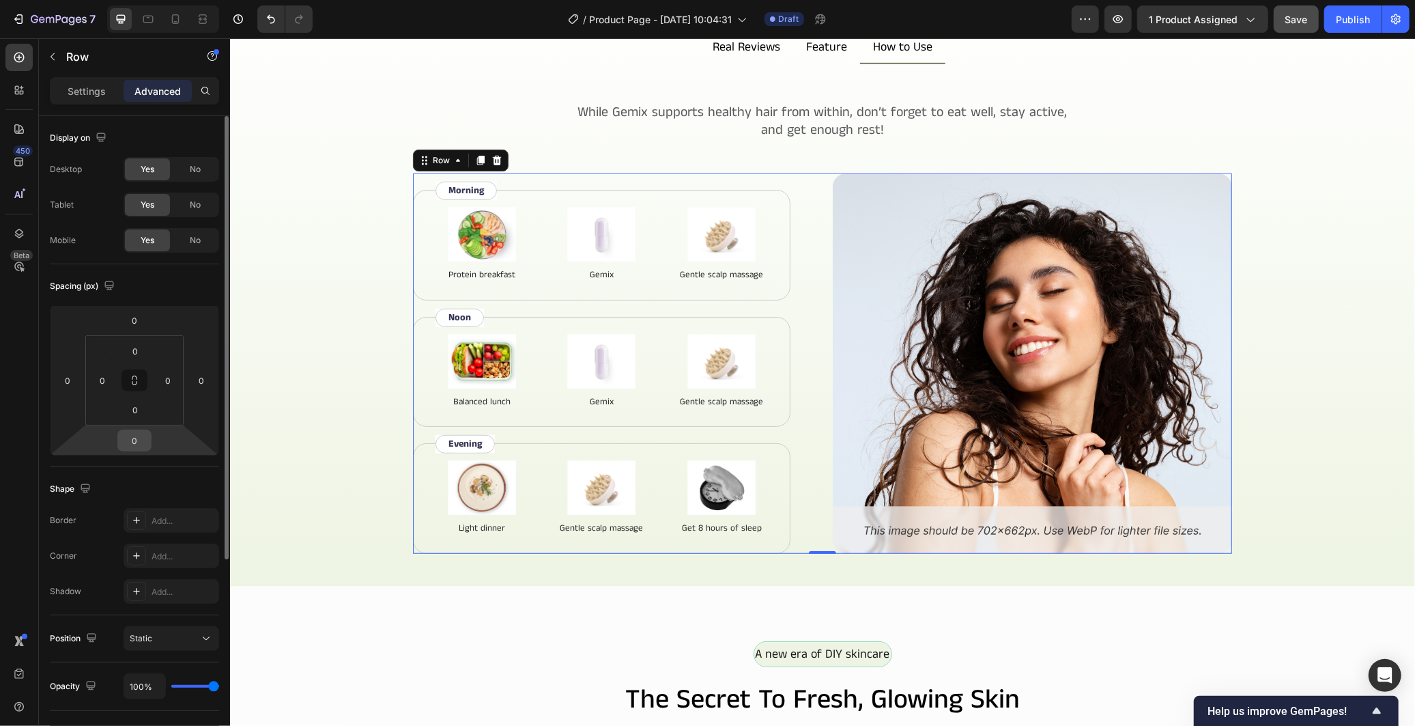
click at [142, 445] on input "0" at bounding box center [134, 440] width 27 height 20
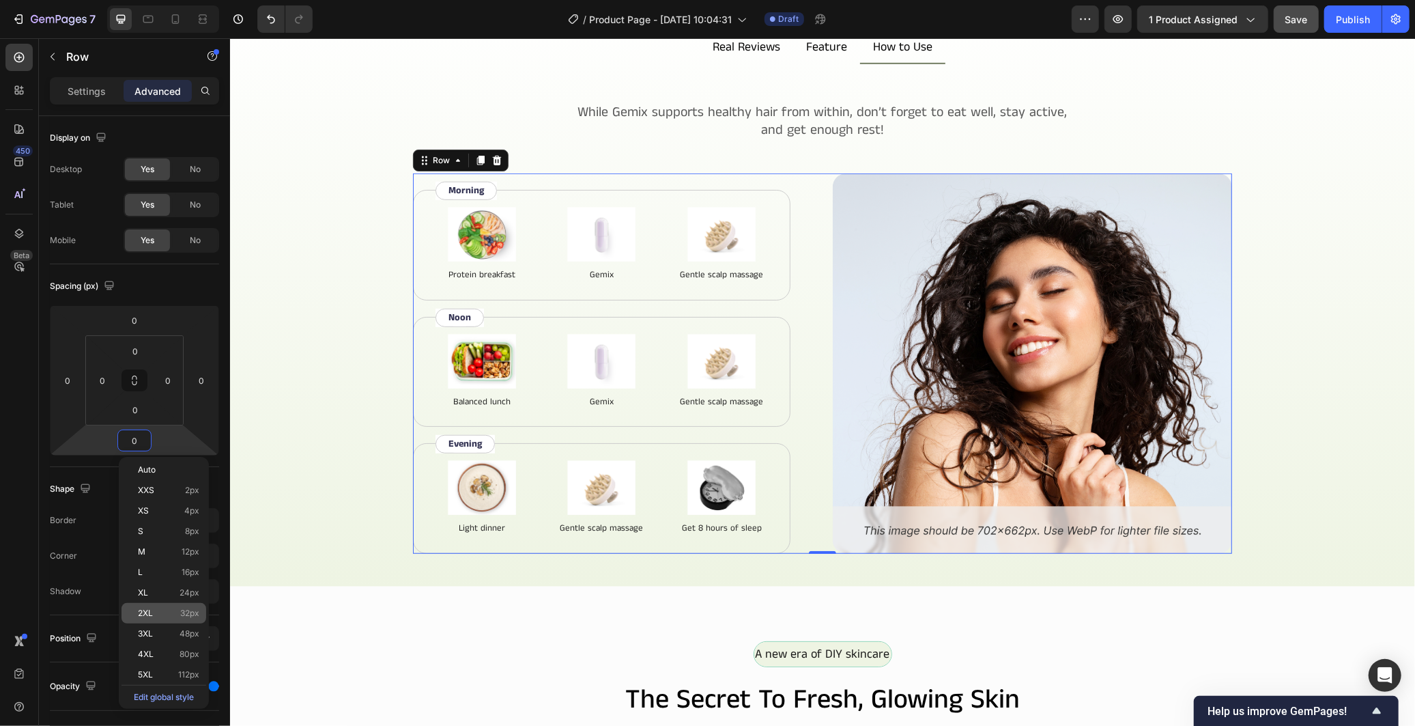
click at [172, 605] on div "2XL 32px" at bounding box center [163, 613] width 85 height 20
type input "32"
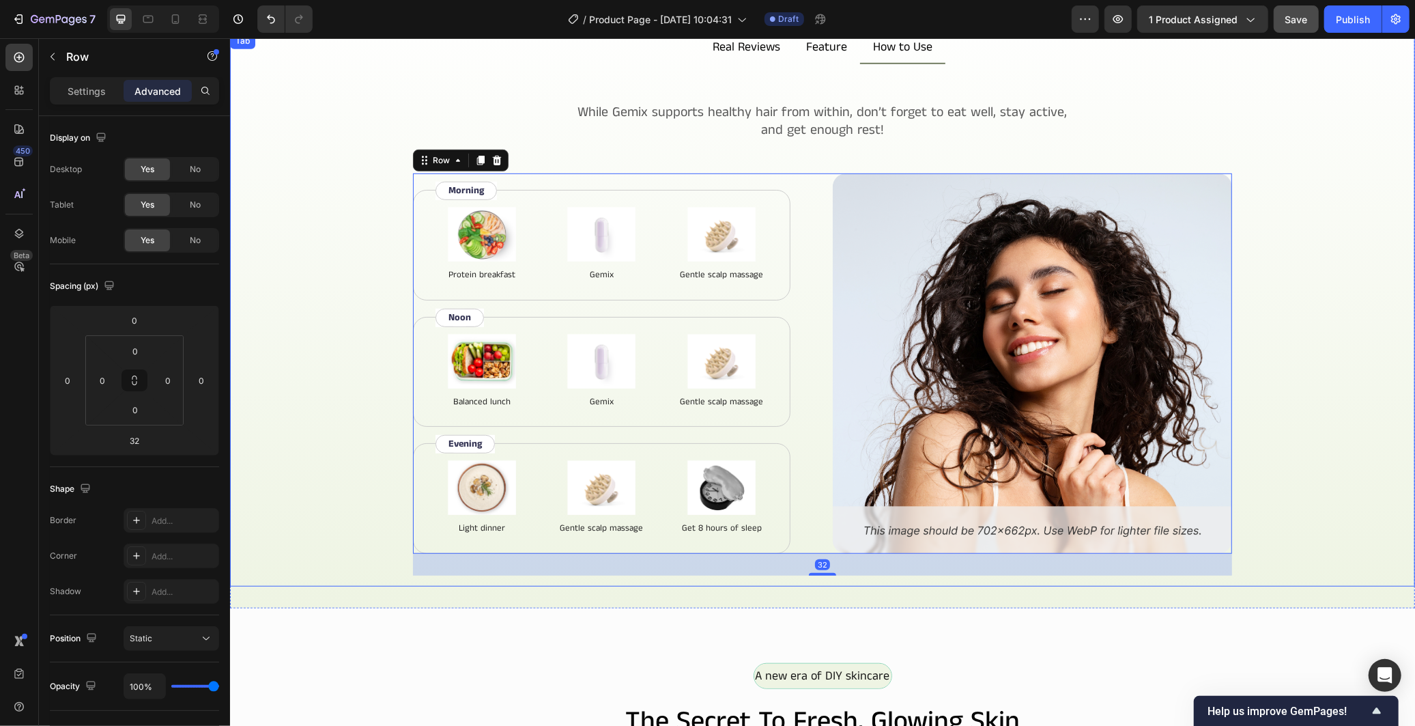
click at [352, 530] on div "While Gemix supports healthy hair from within, don’t forget to eat well, stay a…" at bounding box center [821, 352] width 1163 height 500
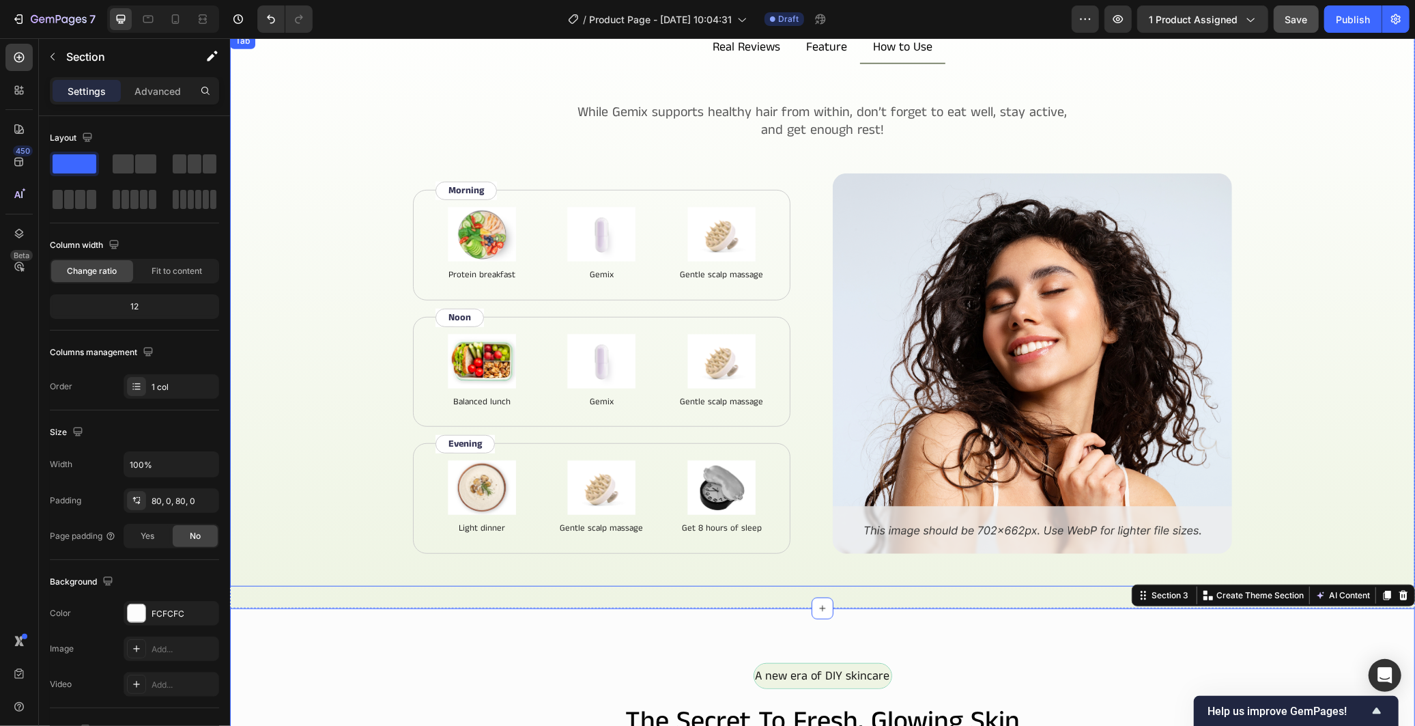
scroll to position [474, 0]
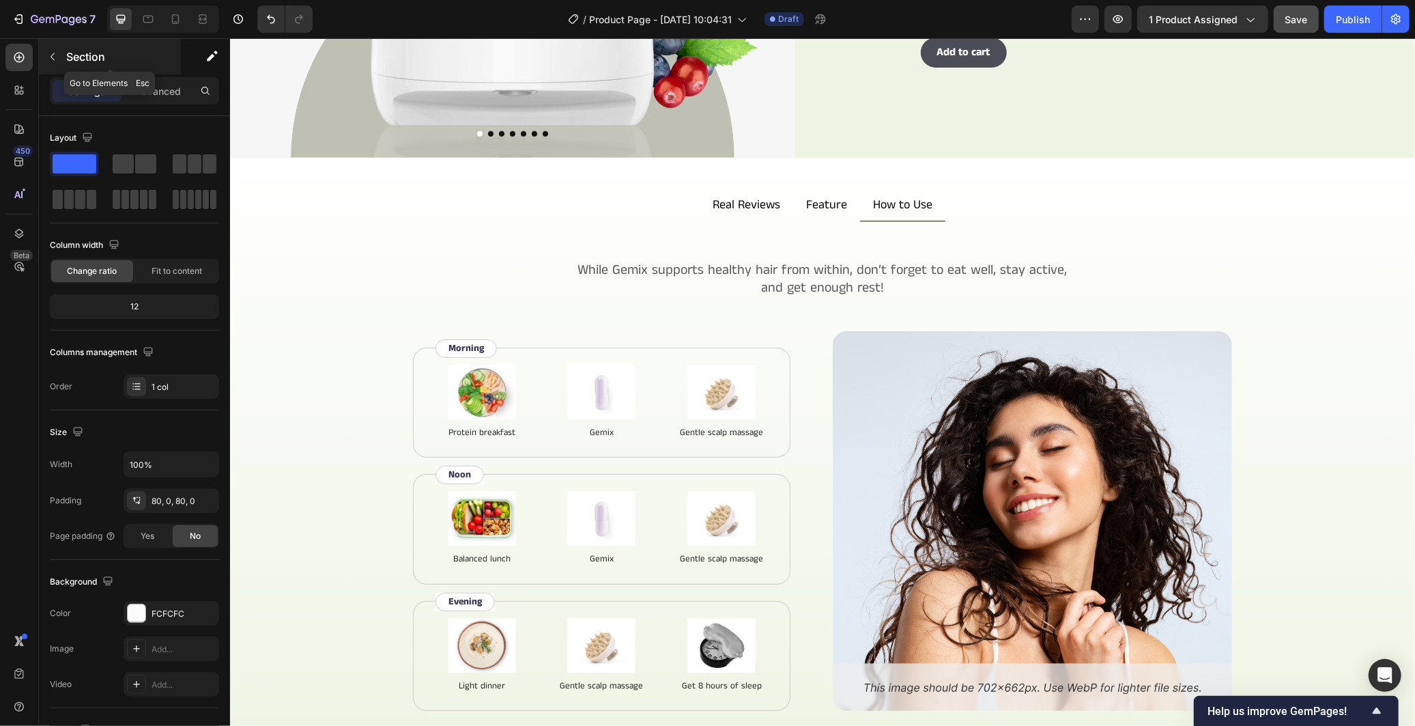
click at [59, 57] on button "button" at bounding box center [53, 57] width 22 height 22
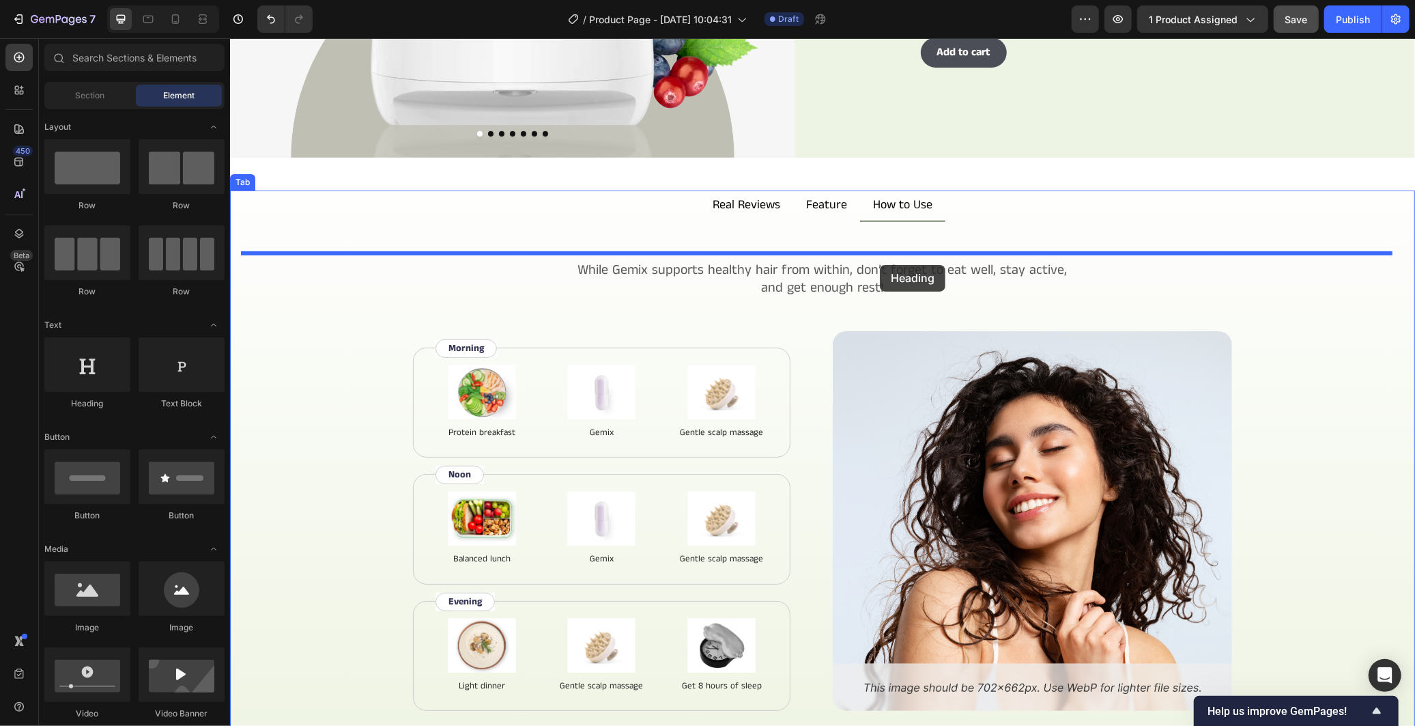
drag, startPoint x: 322, startPoint y: 416, endPoint x: 879, endPoint y: 264, distance: 577.2
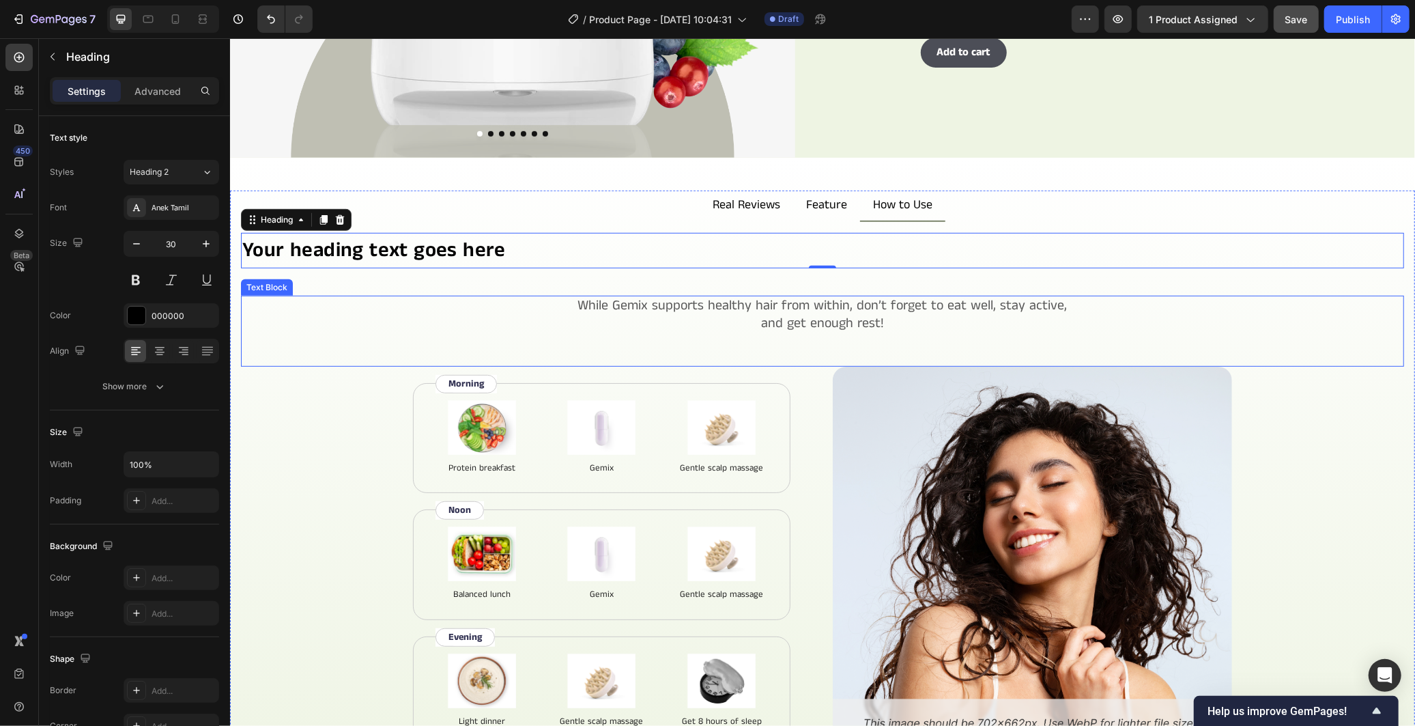
click at [861, 296] on p "While Gemix supports healthy hair from within, don’t forget to eat well, stay a…" at bounding box center [822, 313] width 1160 height 35
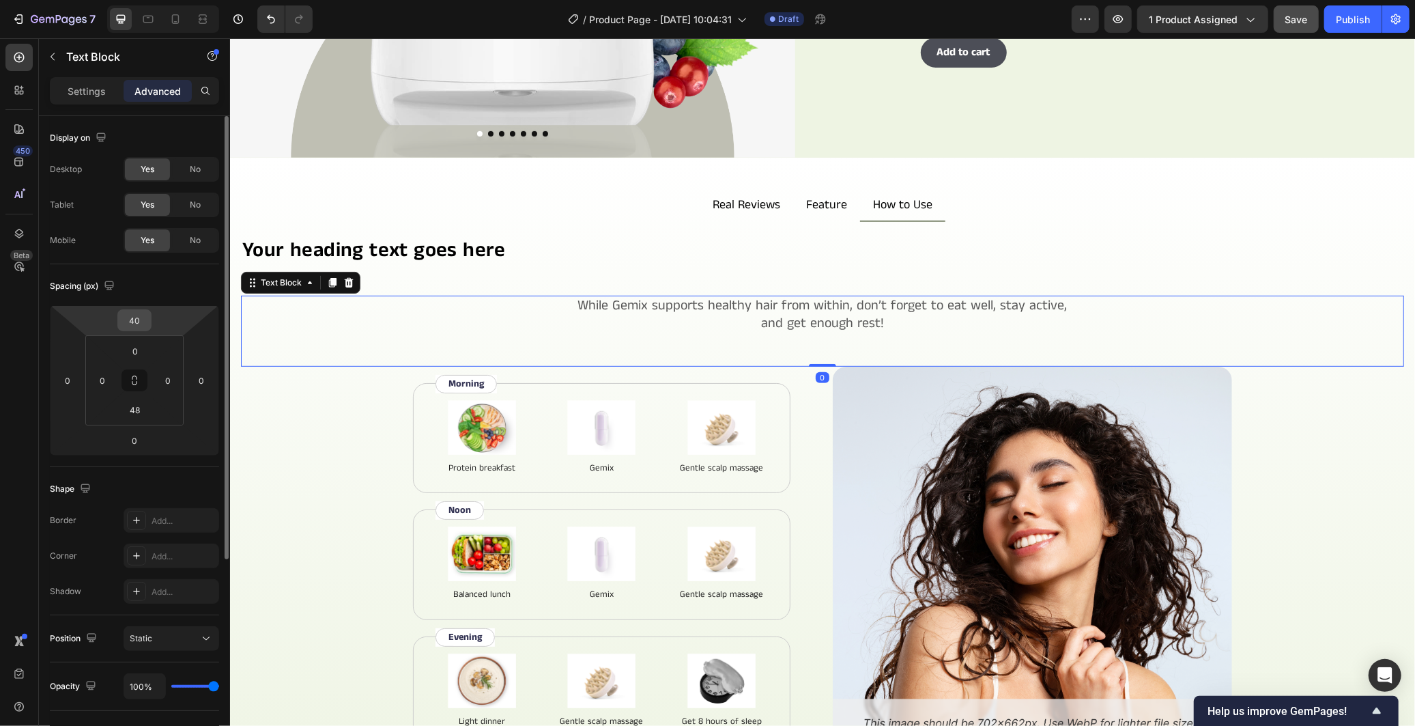
click at [137, 317] on input "40" at bounding box center [134, 320] width 27 height 20
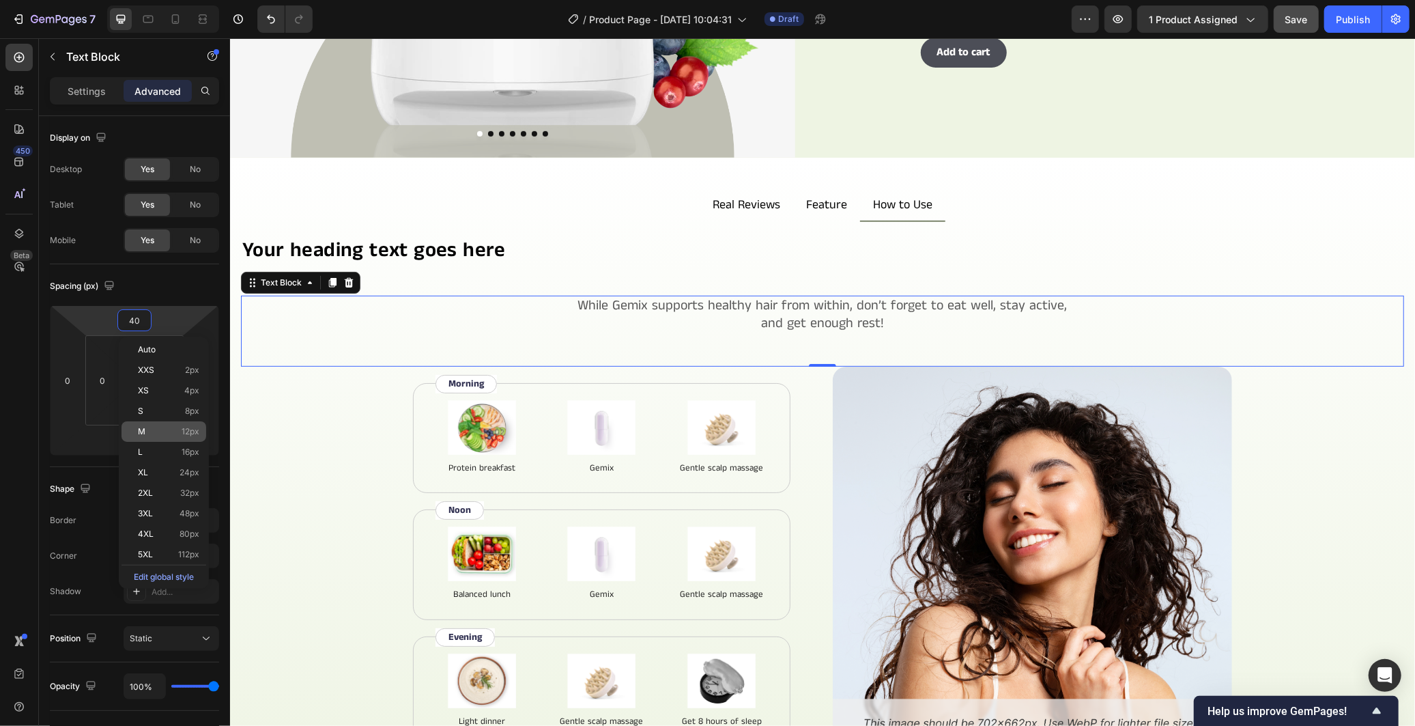
click at [175, 429] on p "M 12px" at bounding box center [168, 432] width 61 height 10
type input "12"
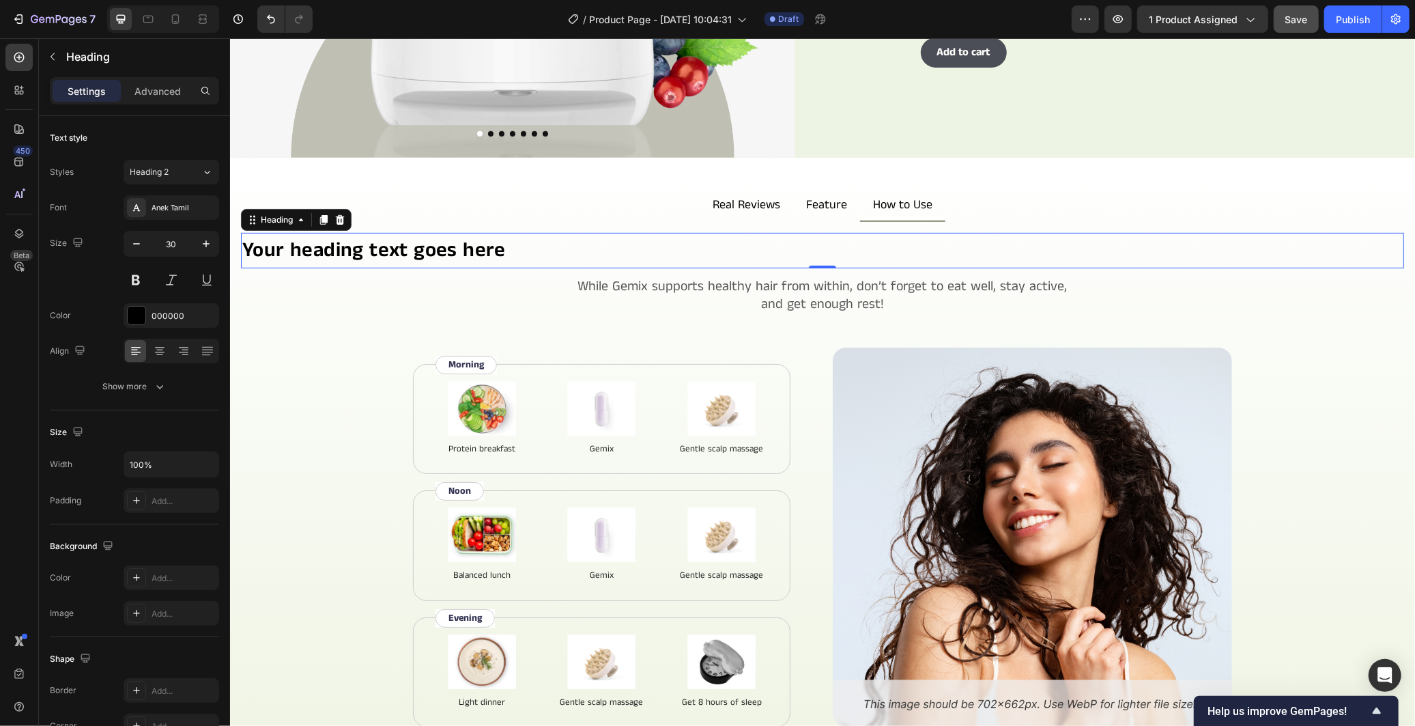
click at [541, 234] on h2 "Your heading text goes here" at bounding box center [821, 249] width 1163 height 35
click at [160, 348] on icon at bounding box center [160, 351] width 14 height 14
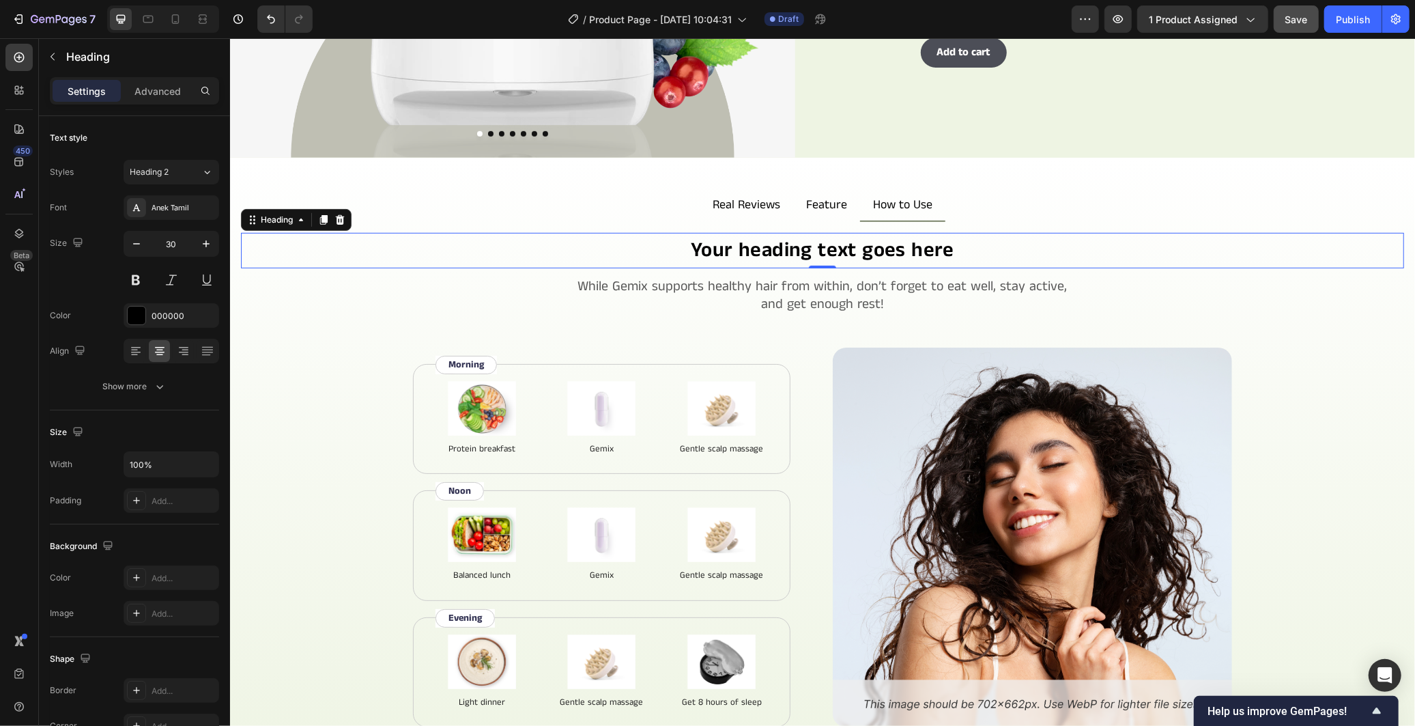
click at [735, 247] on h2 "Your heading text goes here" at bounding box center [821, 249] width 1163 height 35
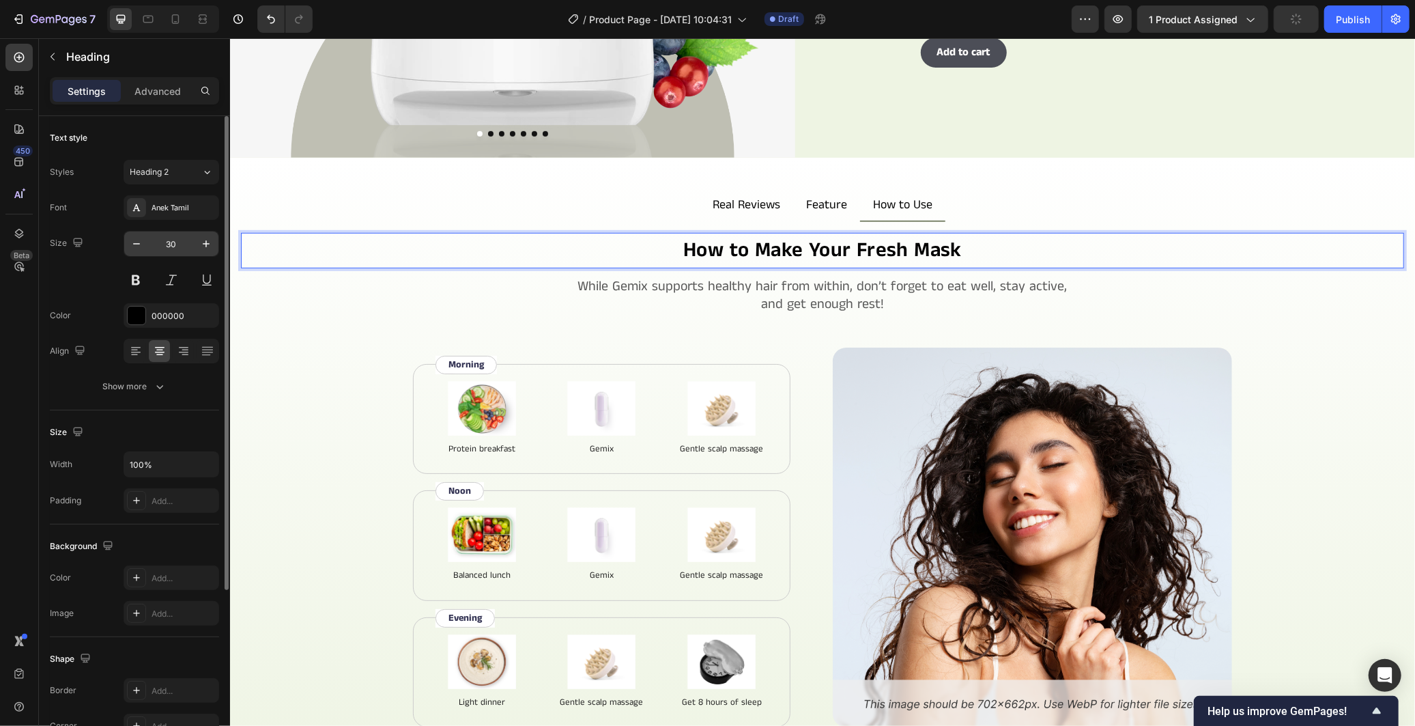
click at [179, 234] on input "30" at bounding box center [171, 243] width 45 height 25
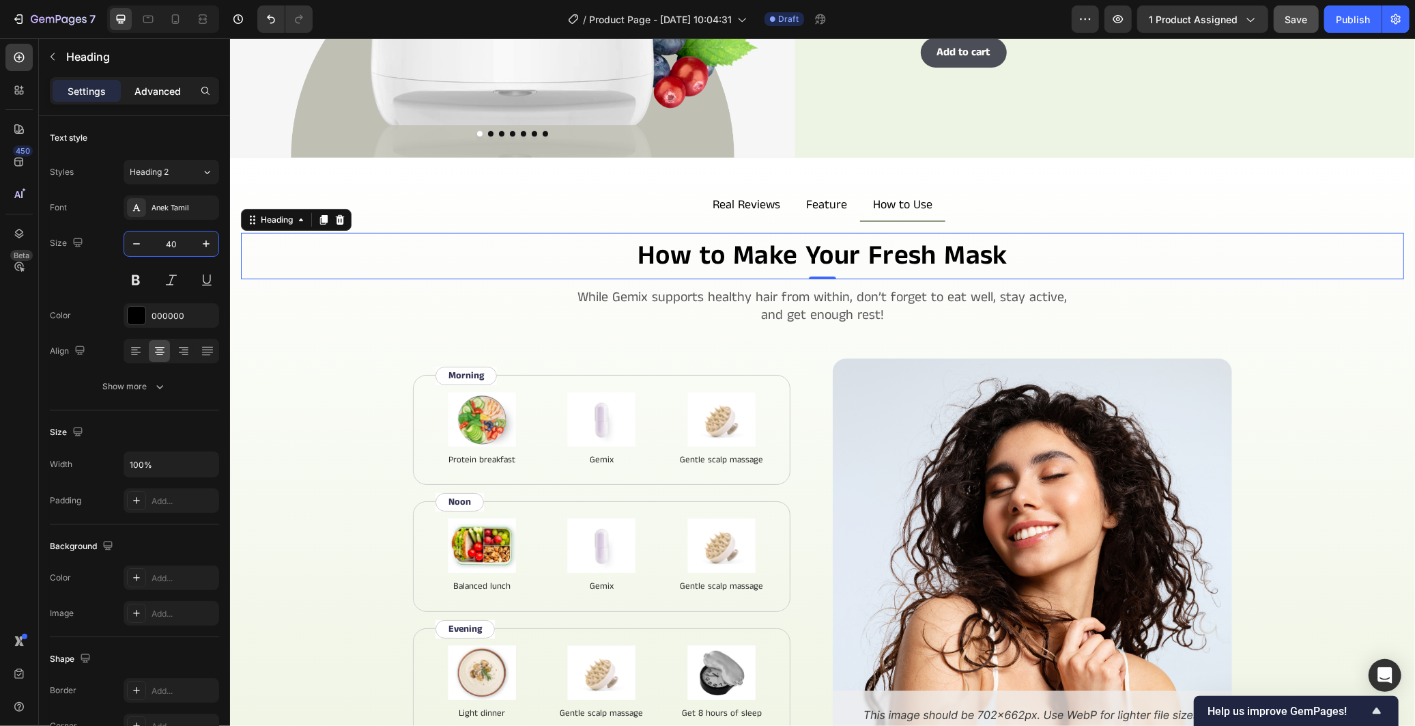
type input "40"
click at [183, 93] on div "Advanced" at bounding box center [158, 91] width 68 height 22
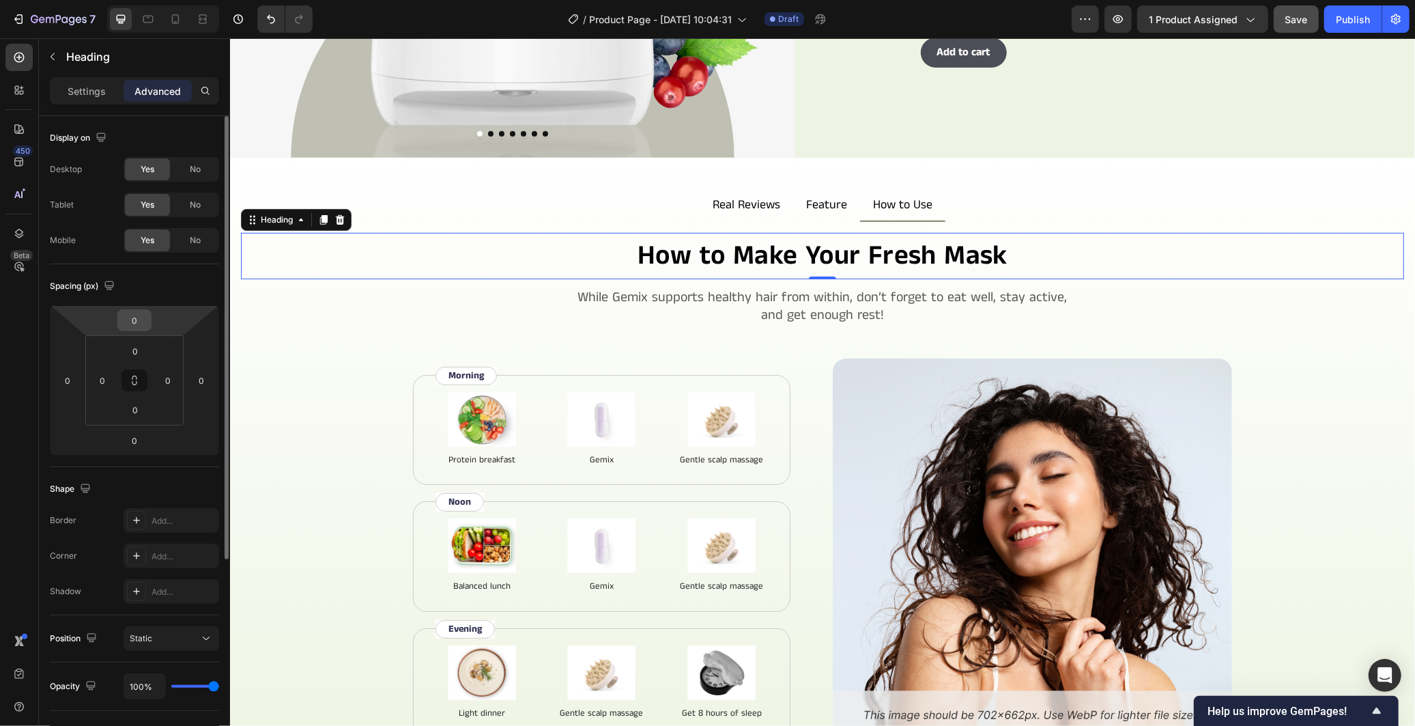
click at [145, 321] on input "0" at bounding box center [134, 320] width 27 height 20
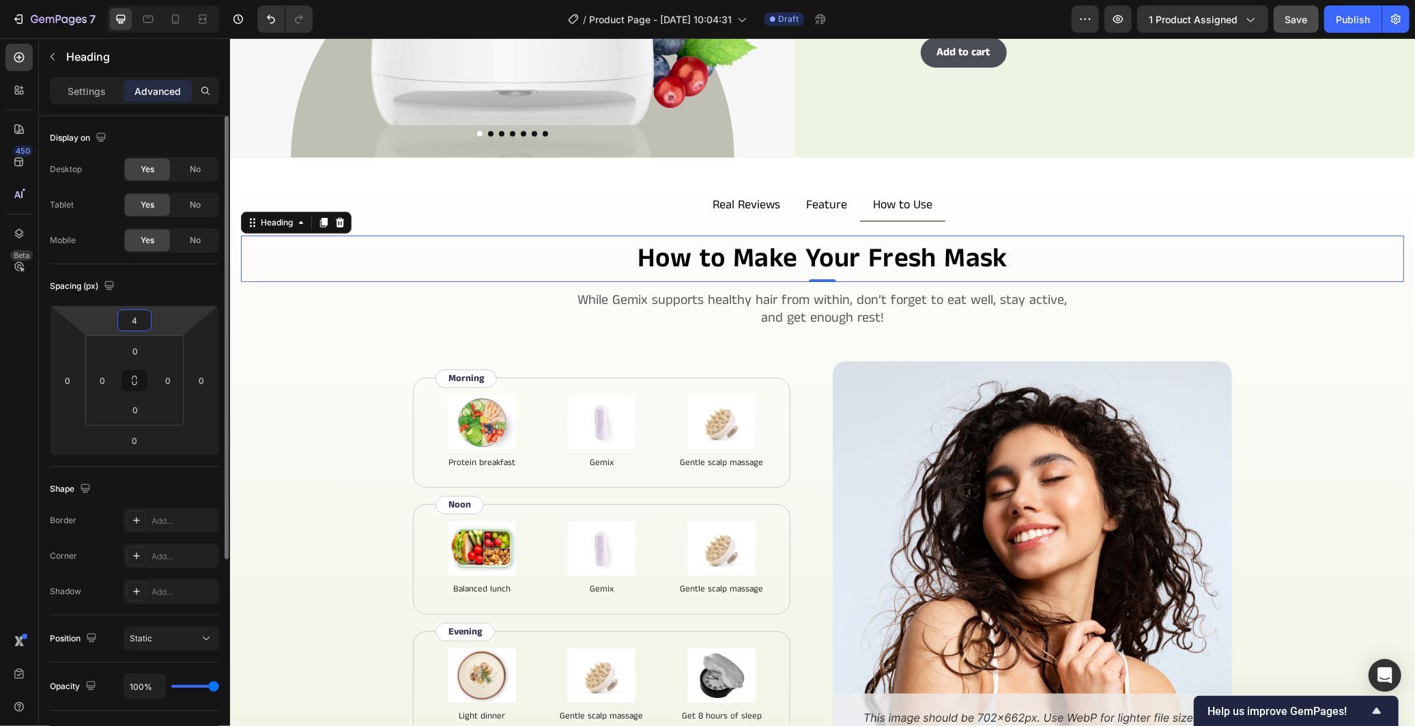
type input "40"
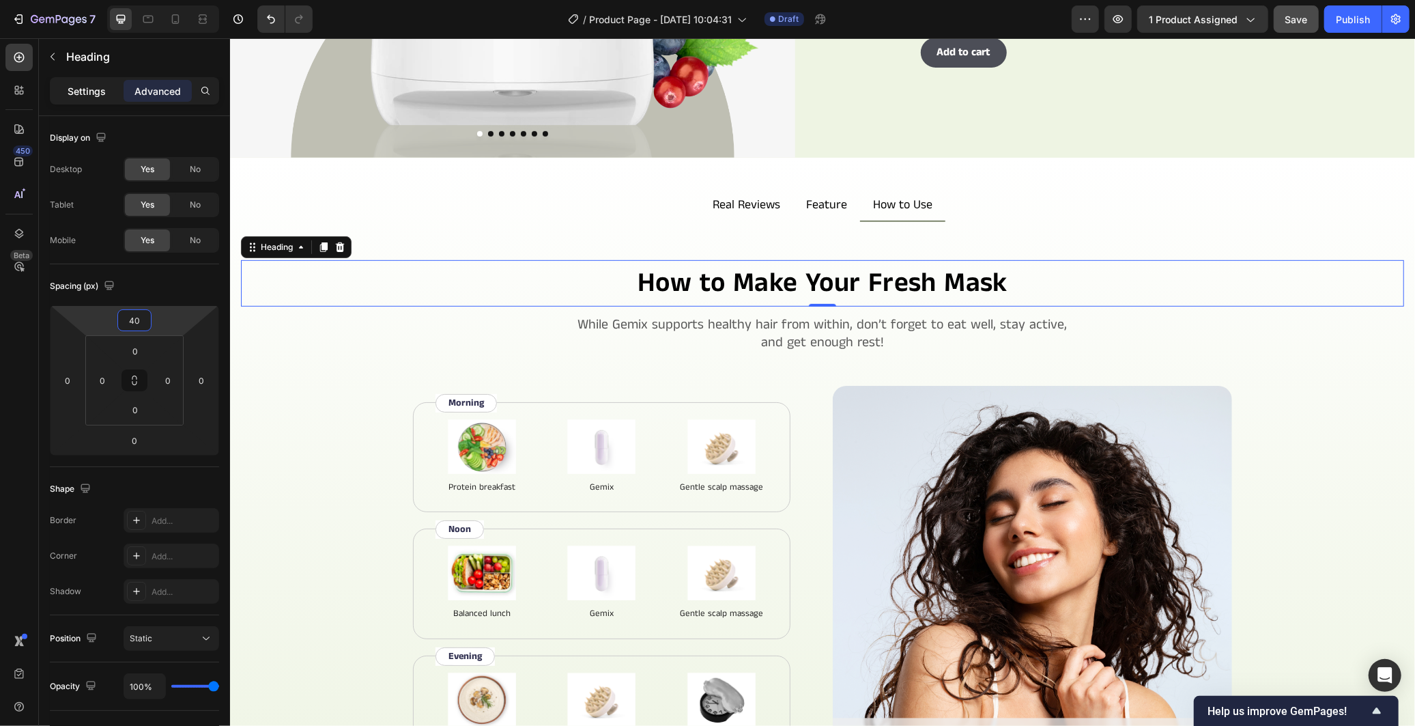
click at [97, 89] on p "Settings" at bounding box center [87, 91] width 38 height 14
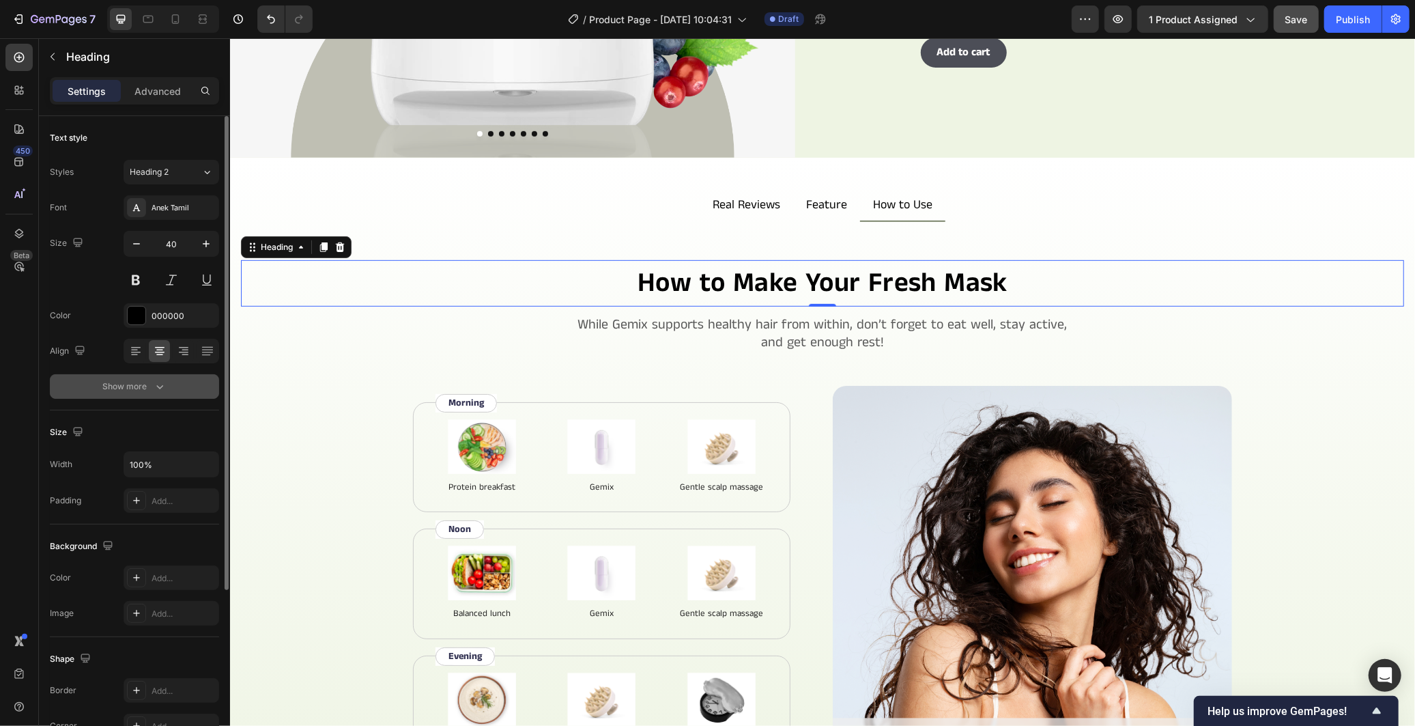
click at [145, 388] on div "Show more" at bounding box center [134, 386] width 63 height 14
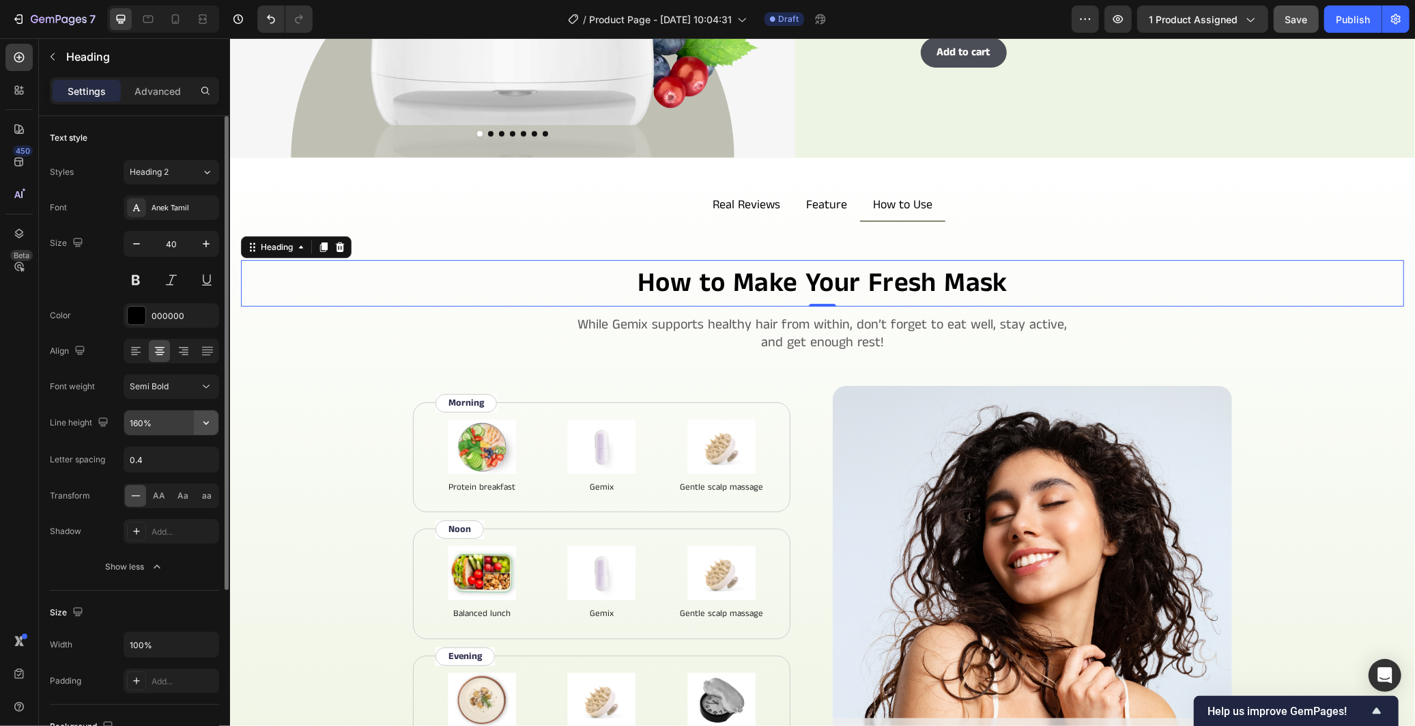
click at [205, 420] on icon "button" at bounding box center [206, 423] width 14 height 14
click at [176, 496] on div "130%" at bounding box center [157, 509] width 112 height 26
type input "130%"
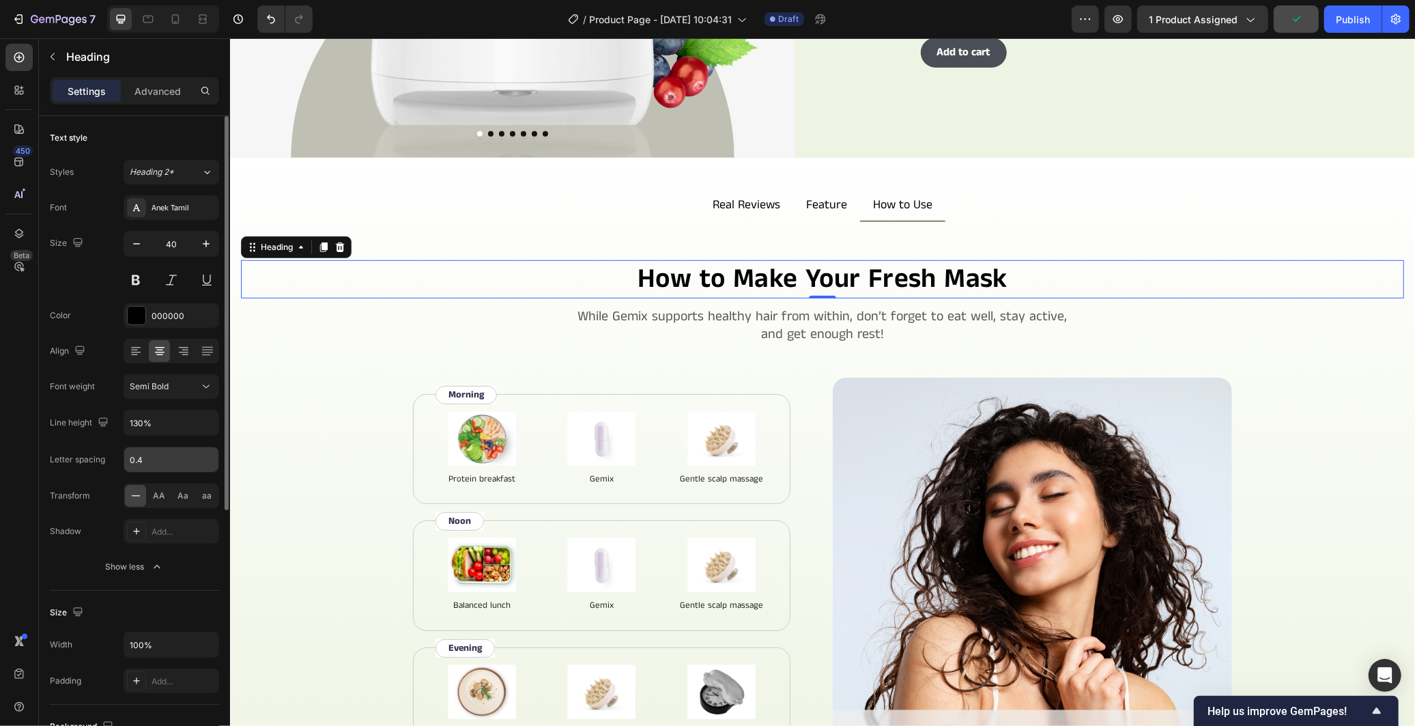
click at [176, 461] on input "0.4" at bounding box center [171, 459] width 94 height 25
type input "0"
click at [182, 439] on div "Font Anek Tamil Size 40 Color 000000 Align Font weight Semi Bold Line height 13…" at bounding box center [134, 387] width 169 height 384
click at [168, 397] on button "Semi Bold" at bounding box center [172, 386] width 96 height 25
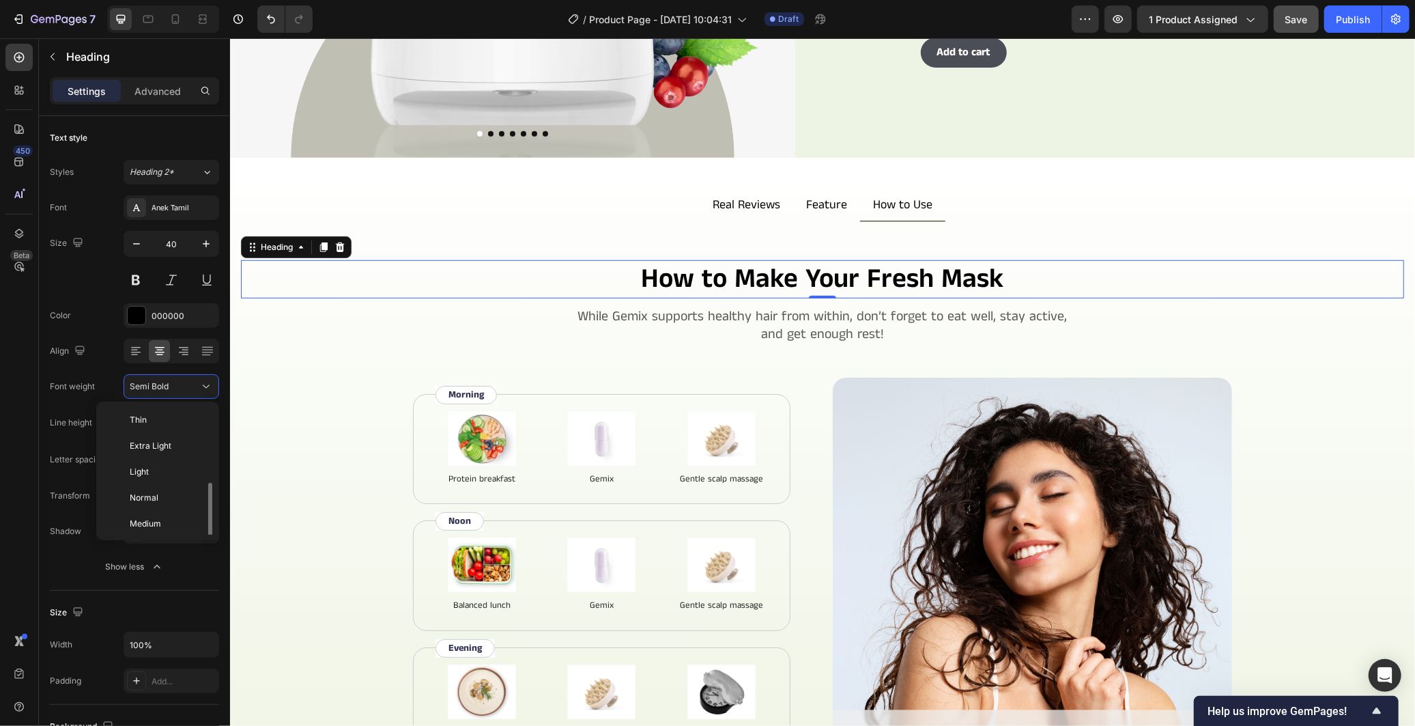
scroll to position [49, 0]
click at [162, 474] on p "Medium" at bounding box center [166, 474] width 72 height 12
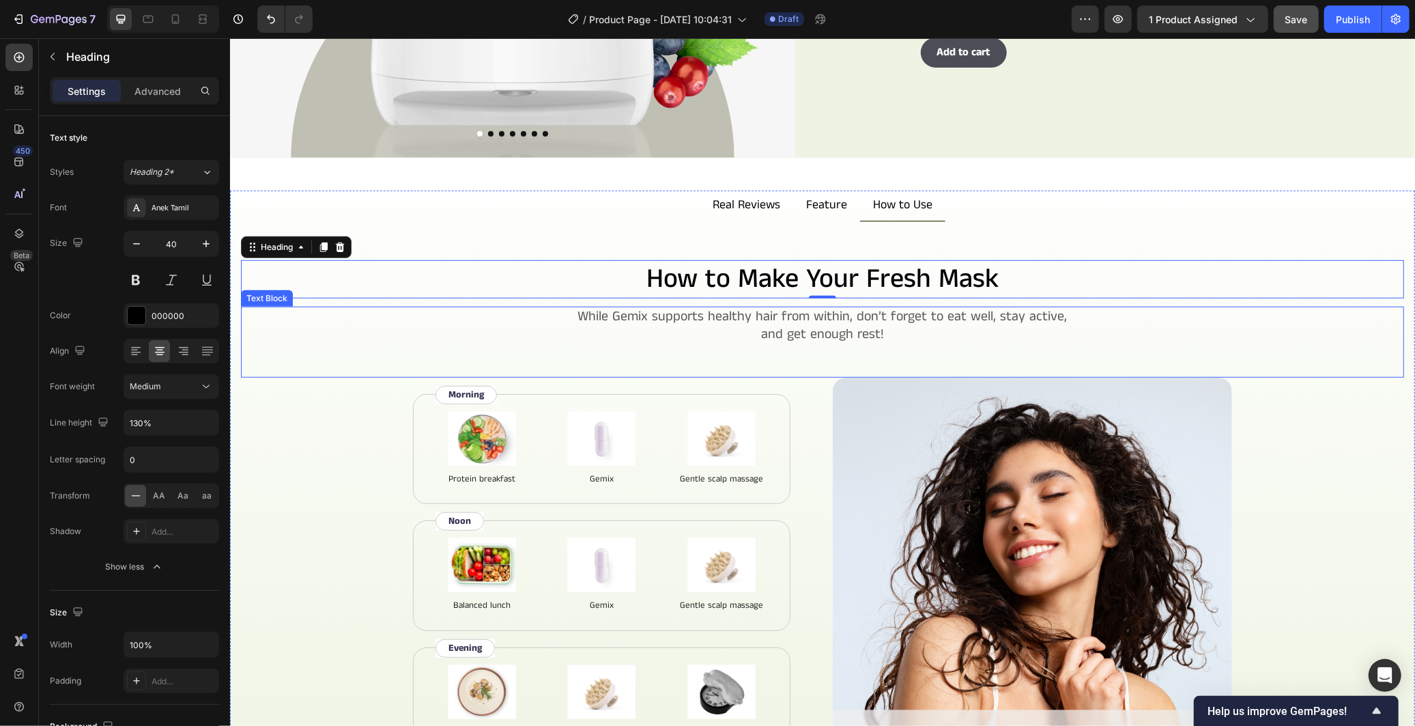
click at [356, 353] on div "While Gemix supports healthy hair from within, don’t forget to eat well, stay a…" at bounding box center [821, 341] width 1163 height 71
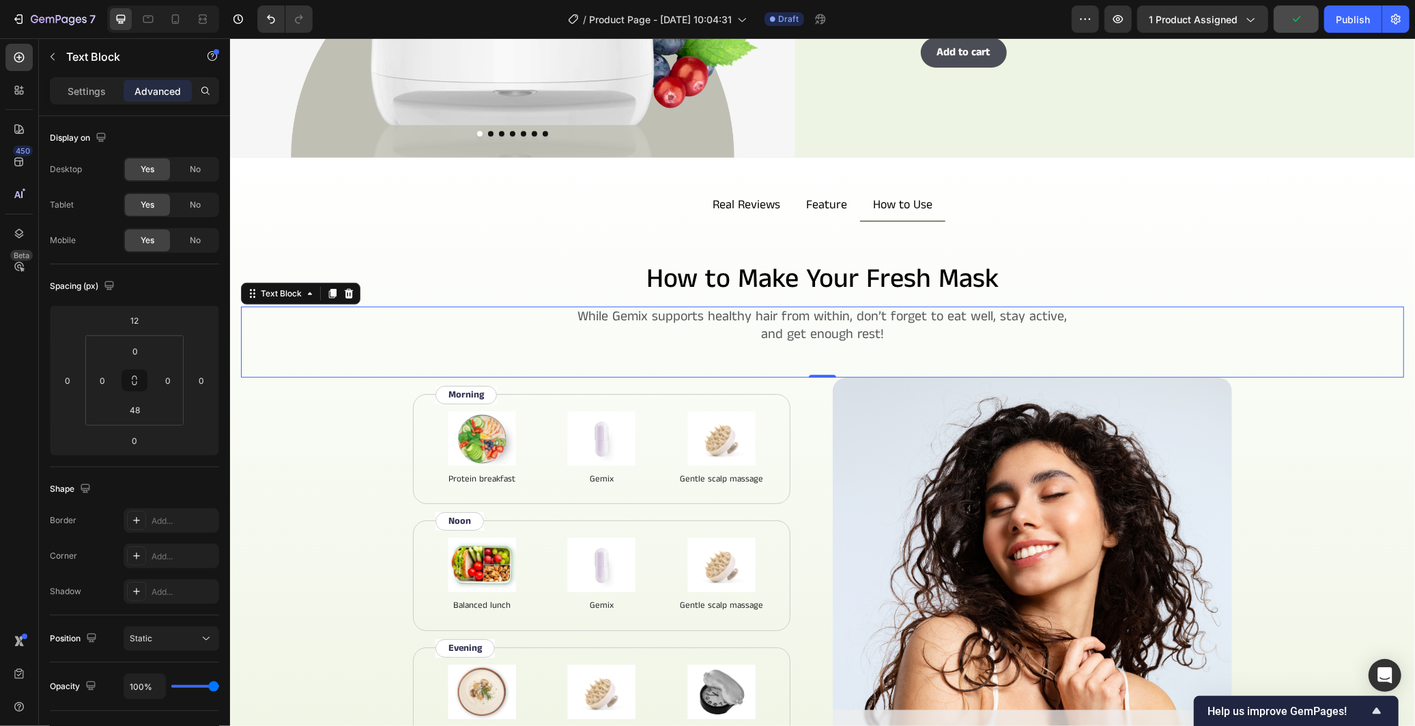
click at [788, 313] on p "While Gemix supports healthy hair from within, don’t forget to eat well, stay a…" at bounding box center [822, 324] width 1160 height 35
click at [788, 312] on p "While Gemix supports healthy hair from within, don’t forget to eat well, stay a…" at bounding box center [822, 324] width 1160 height 35
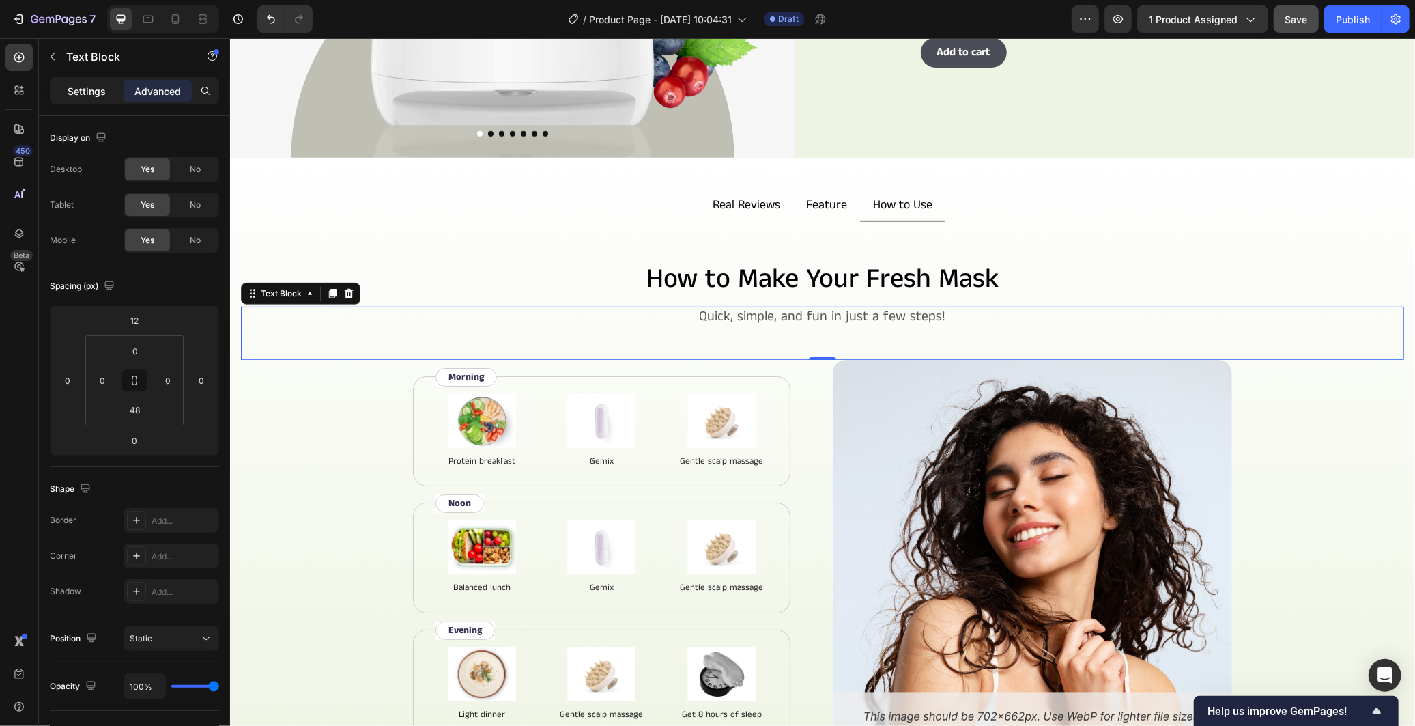
click at [96, 94] on p "Settings" at bounding box center [87, 91] width 38 height 14
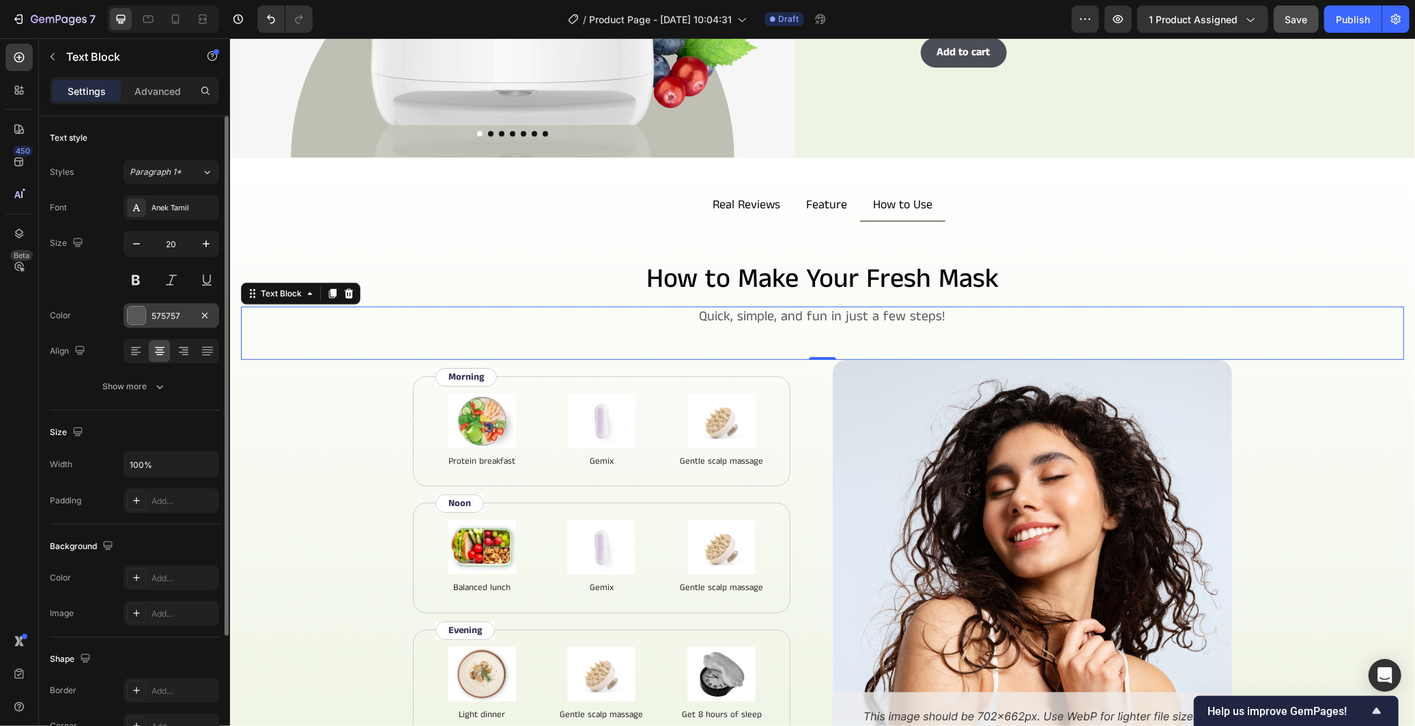
click at [175, 321] on div "575757" at bounding box center [172, 316] width 40 height 12
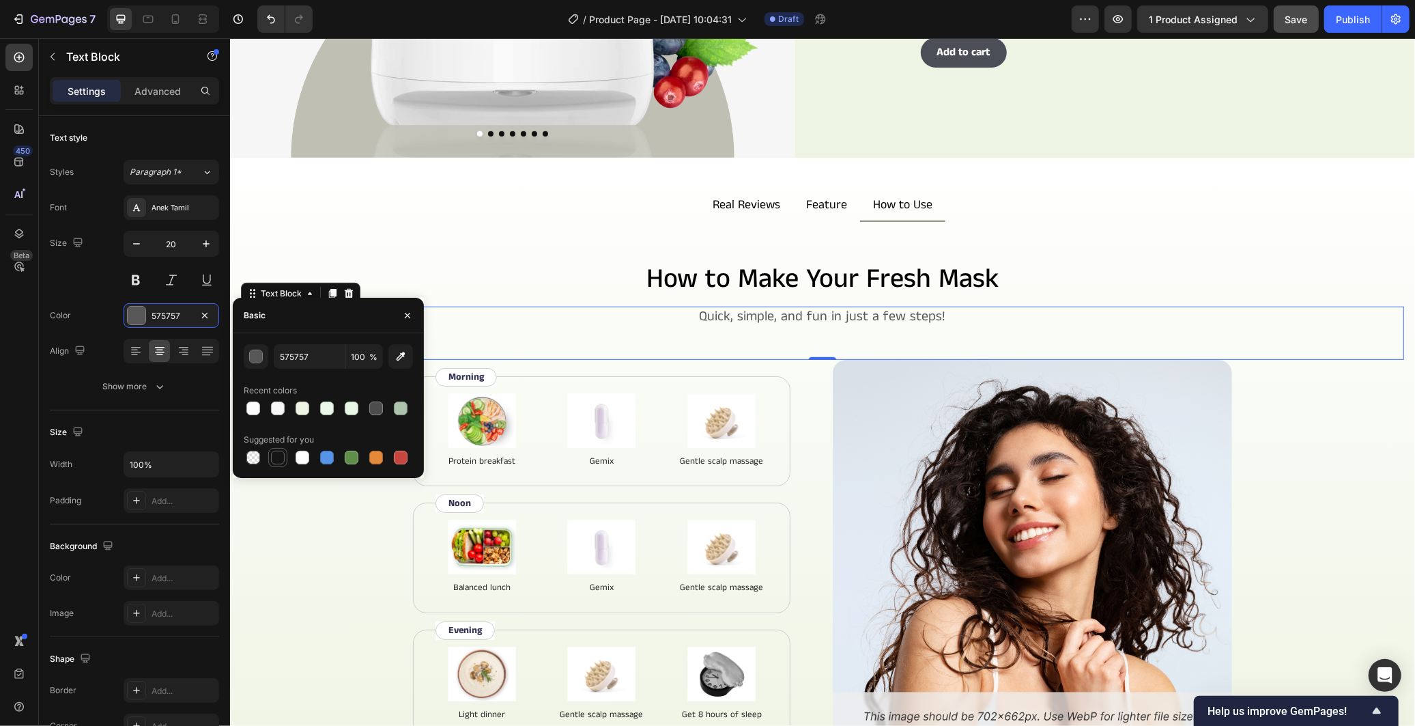
click at [283, 455] on div at bounding box center [278, 457] width 14 height 14
type input "151515"
click at [279, 513] on div "How to Make Your Fresh Mask Heading Quick, simple, and fun in just a few steps!…" at bounding box center [821, 523] width 1163 height 529
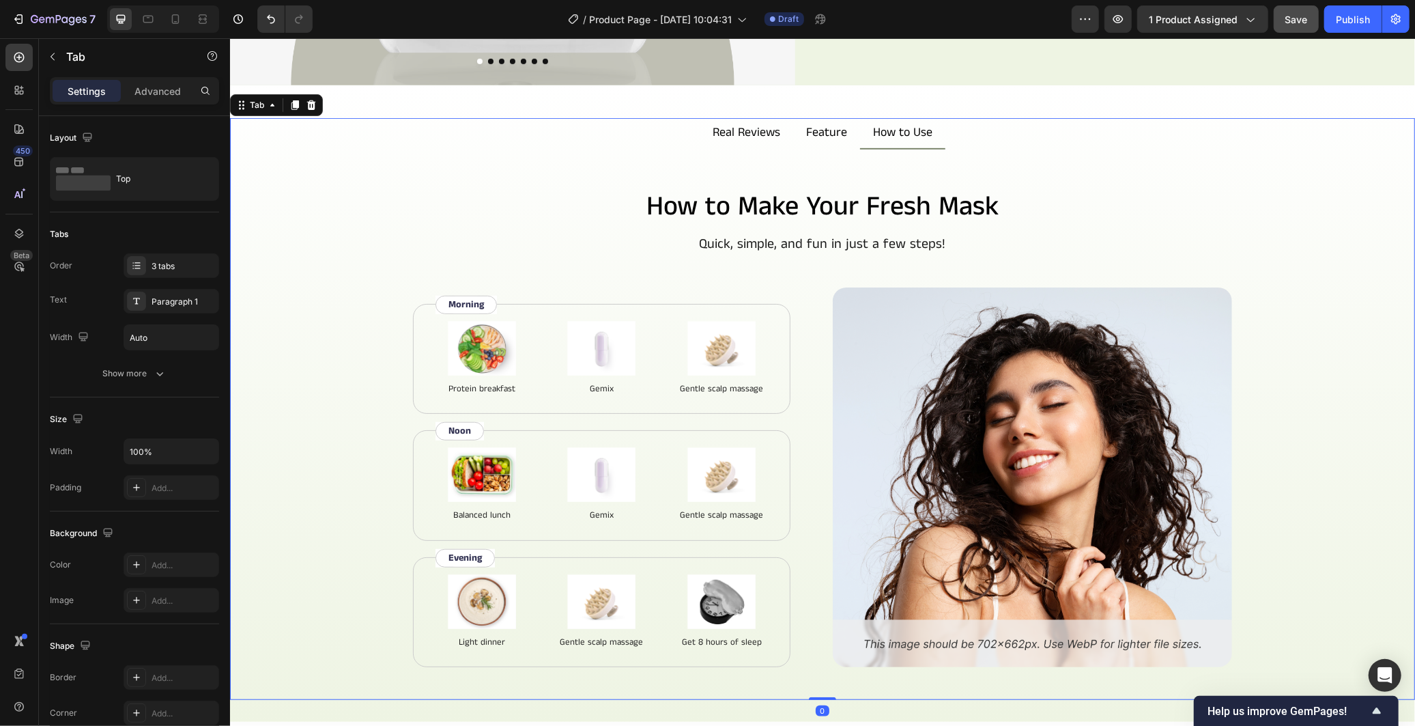
scroll to position [549, 0]
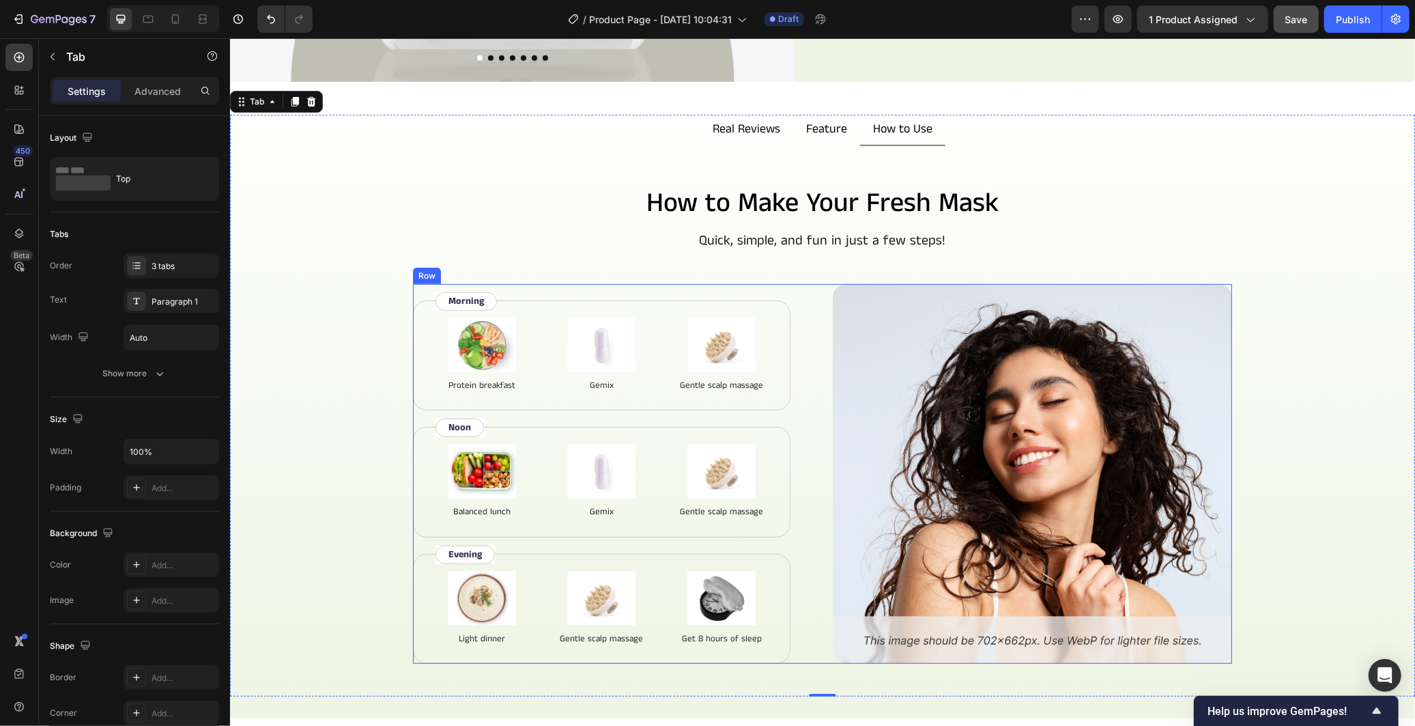
click at [814, 446] on div "Image Protein breakfast Text Block Image Gemix Text Block Image Gentle scalp ma…" at bounding box center [821, 473] width 819 height 380
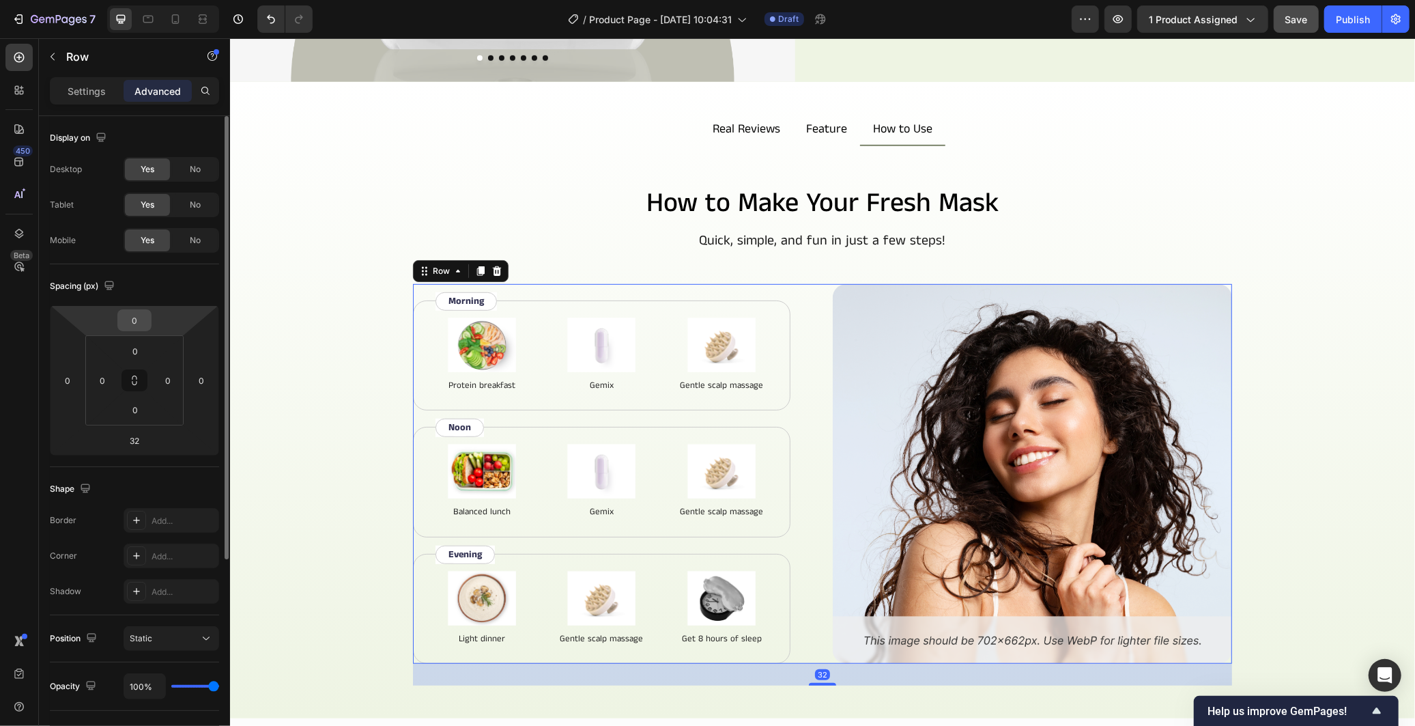
click at [134, 325] on input "0" at bounding box center [134, 320] width 27 height 20
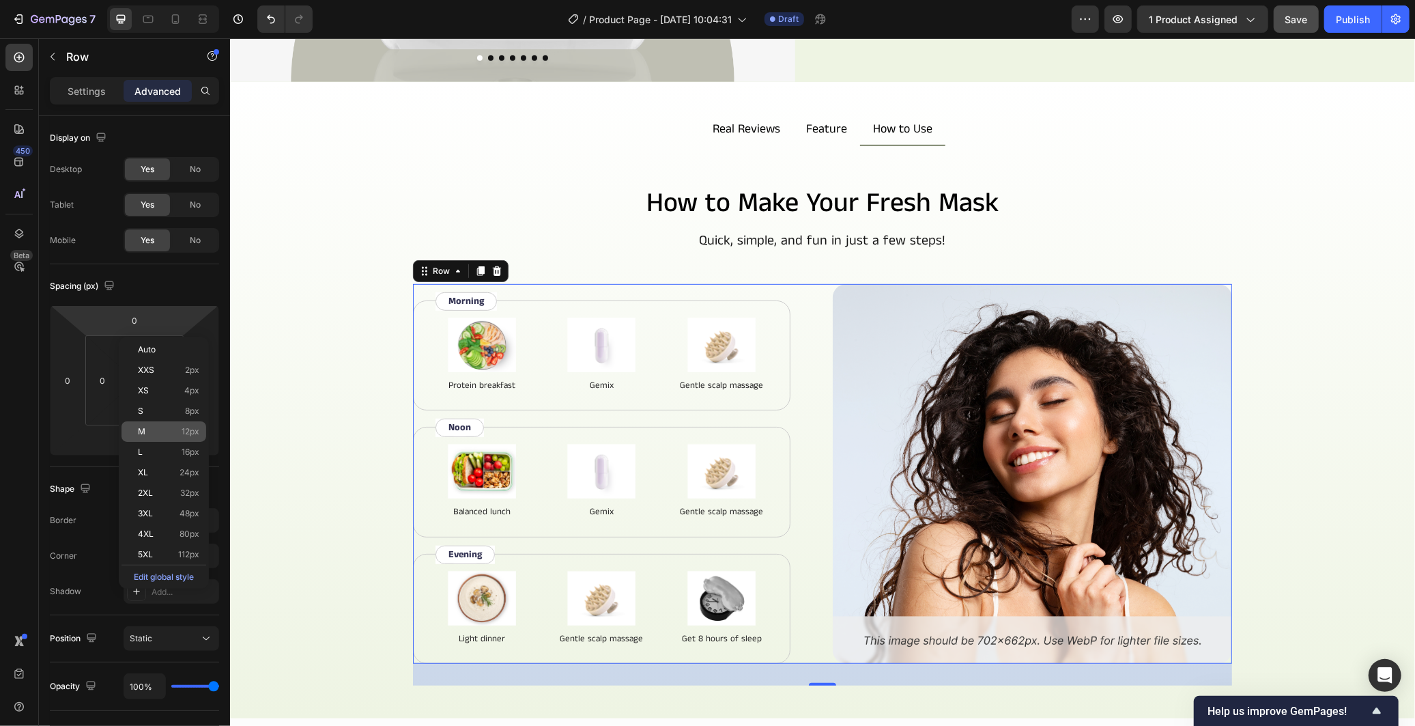
click at [173, 433] on p "M 12px" at bounding box center [168, 432] width 61 height 10
type input "12"
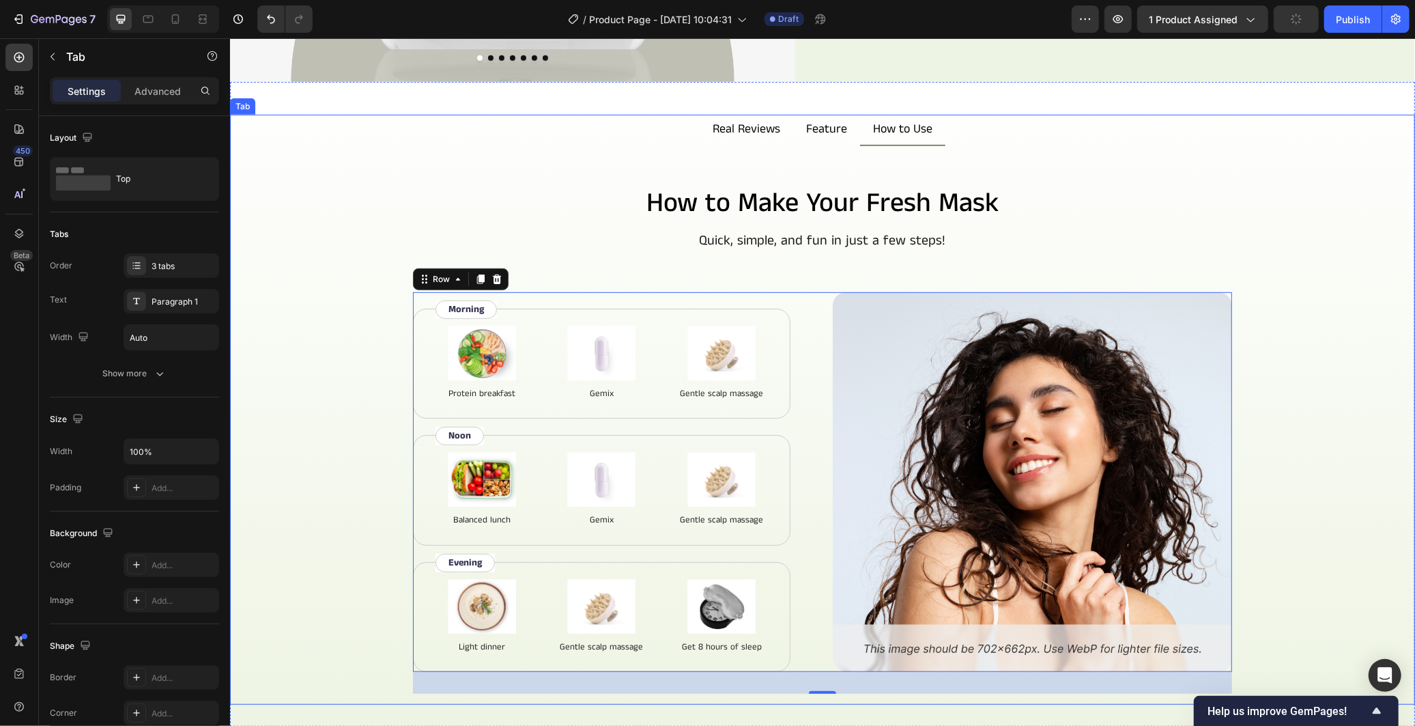
click at [1252, 363] on div "How to Make Your Fresh Mask Heading Quick, simple, and fun in just a few steps!…" at bounding box center [821, 452] width 1163 height 537
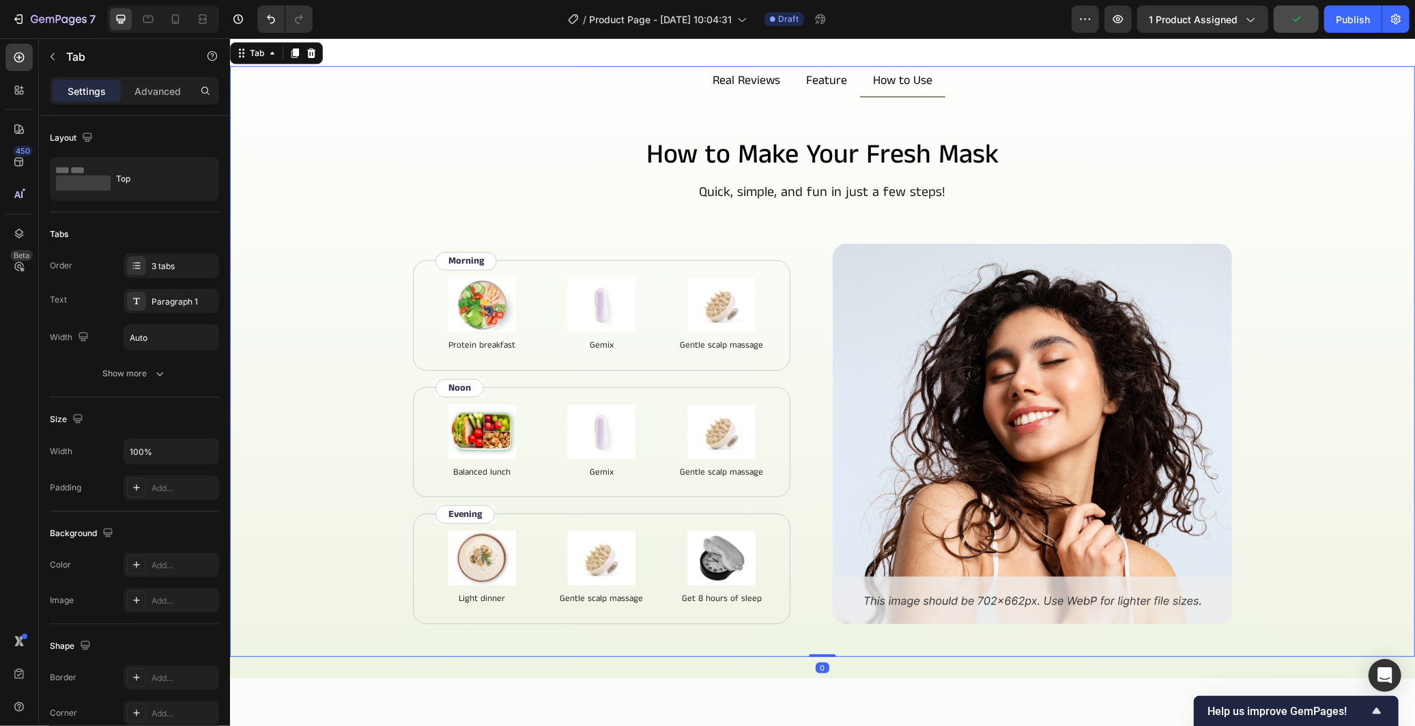
scroll to position [625, 0]
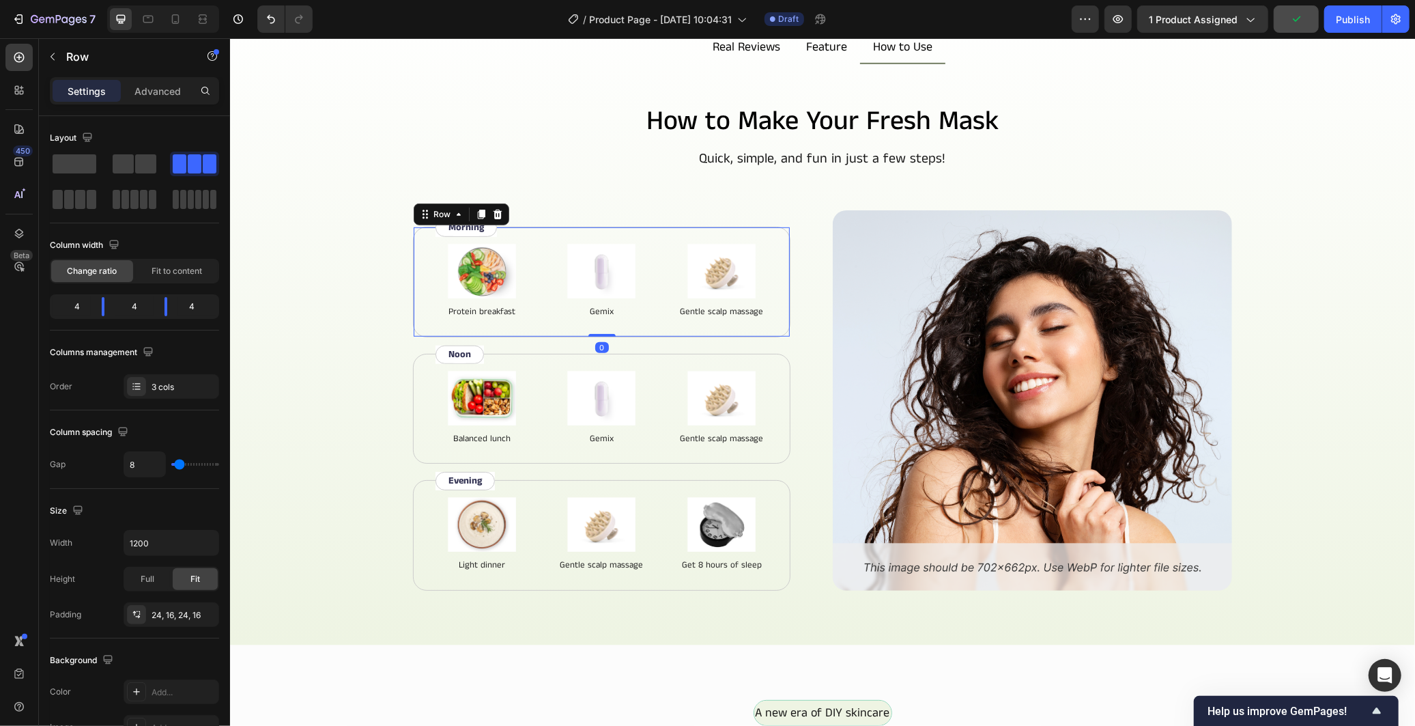
click at [614, 326] on div "Image Protein breakfast Text Block Image Gemix Text Block Image Gentle scalp ma…" at bounding box center [600, 281] width 377 height 111
click at [139, 160] on span at bounding box center [145, 163] width 21 height 19
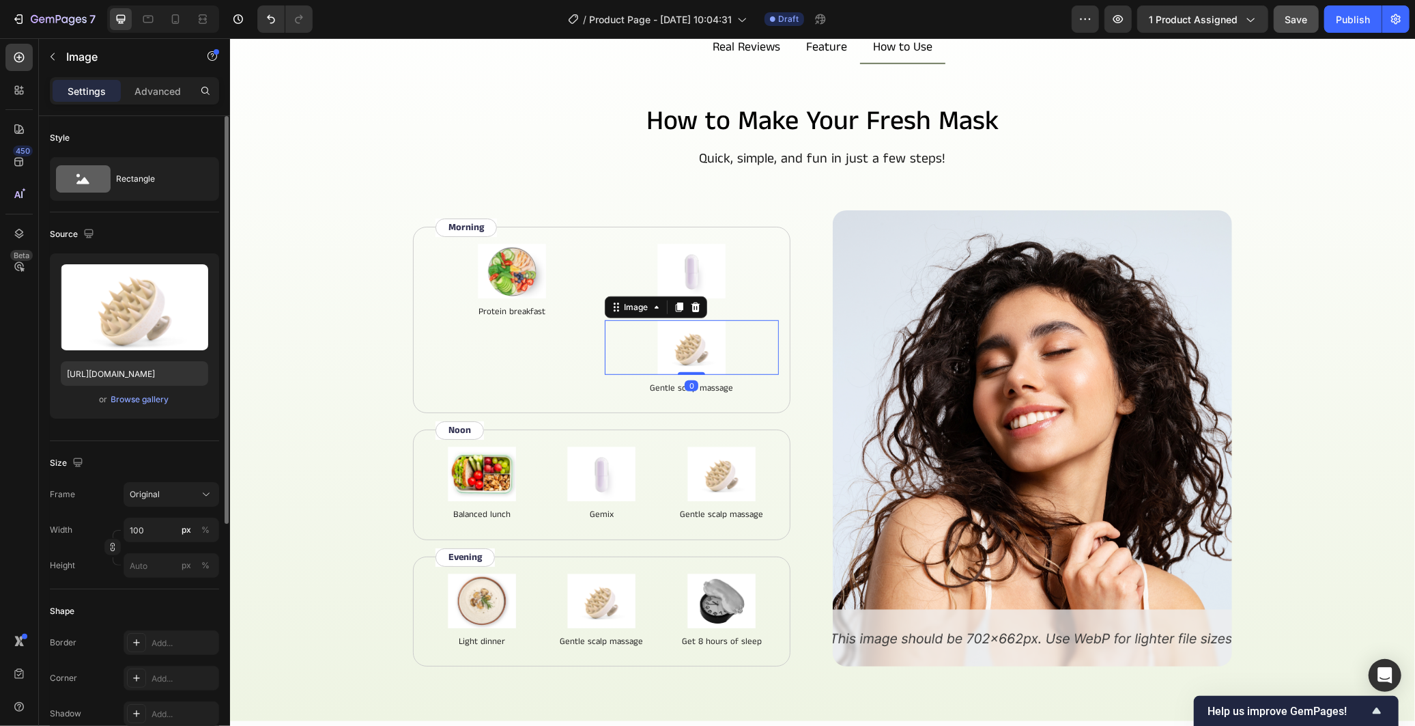
click at [613, 357] on div at bounding box center [691, 346] width 175 height 55
click at [691, 302] on icon at bounding box center [694, 306] width 9 height 10
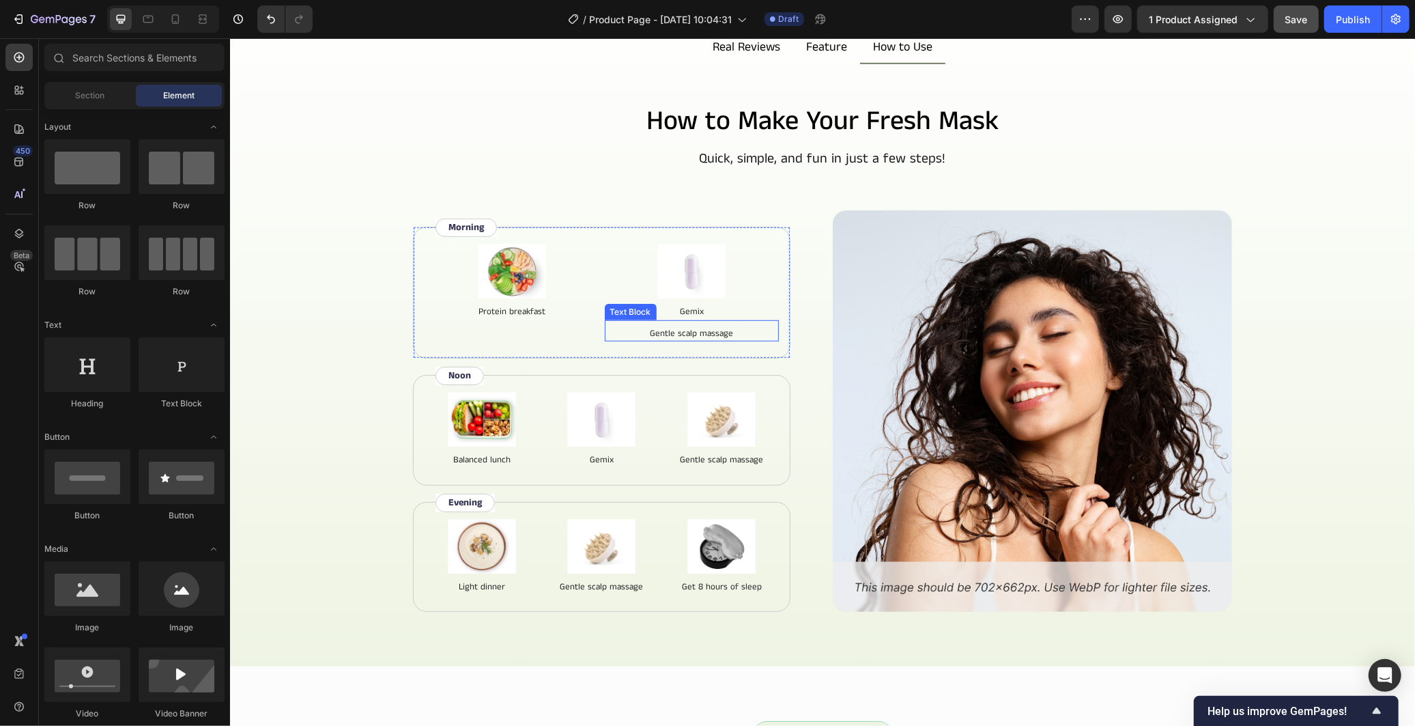
click at [654, 330] on p "Gentle scalp massage" at bounding box center [691, 333] width 172 height 14
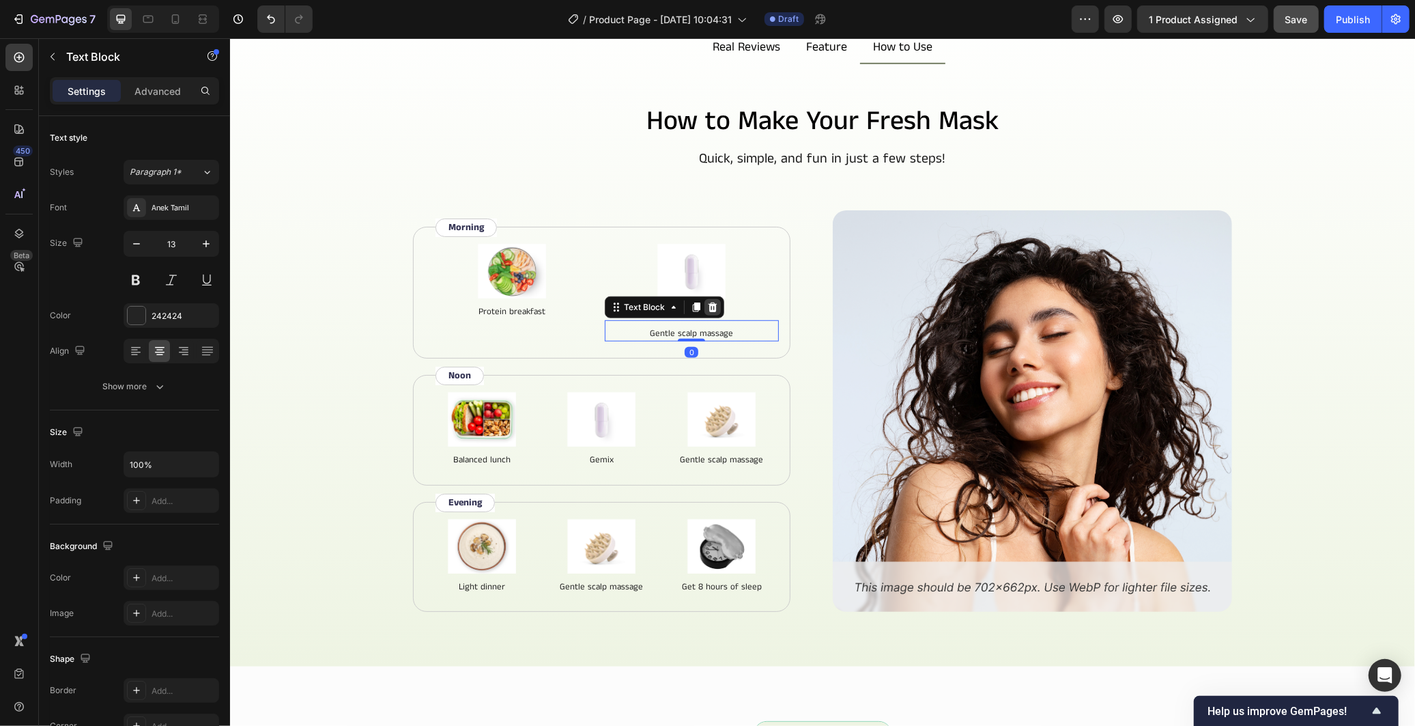
click at [711, 307] on div at bounding box center [712, 306] width 16 height 16
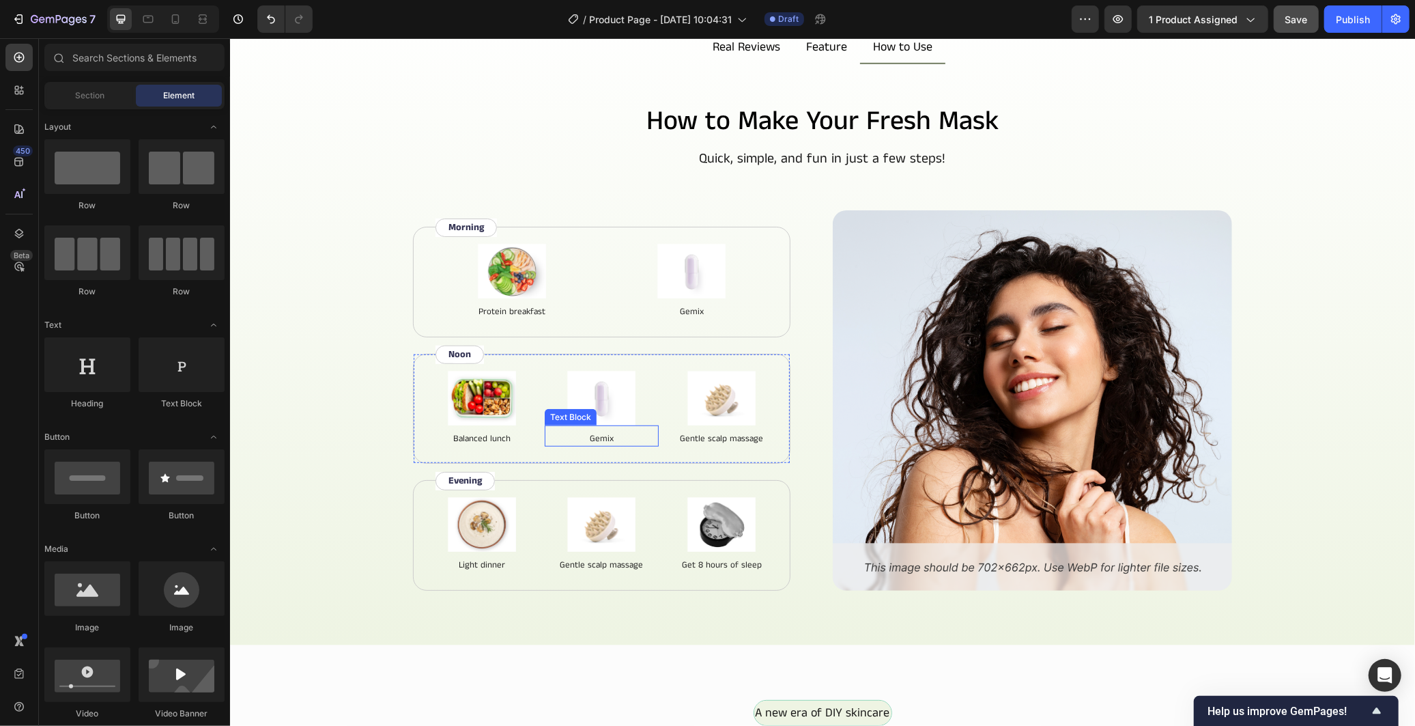
scroll to position [701, 0]
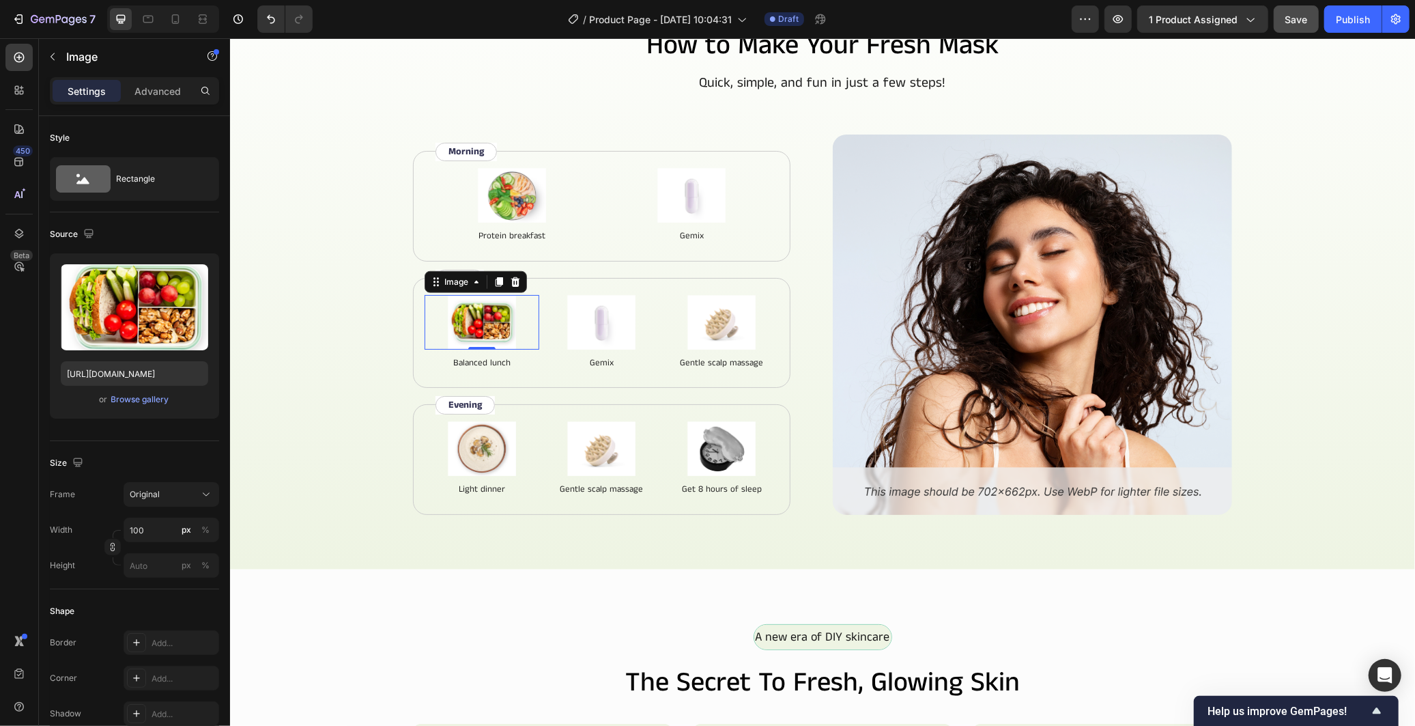
click at [531, 305] on div at bounding box center [481, 321] width 115 height 55
click at [547, 285] on div "Image" at bounding box center [561, 286] width 29 height 12
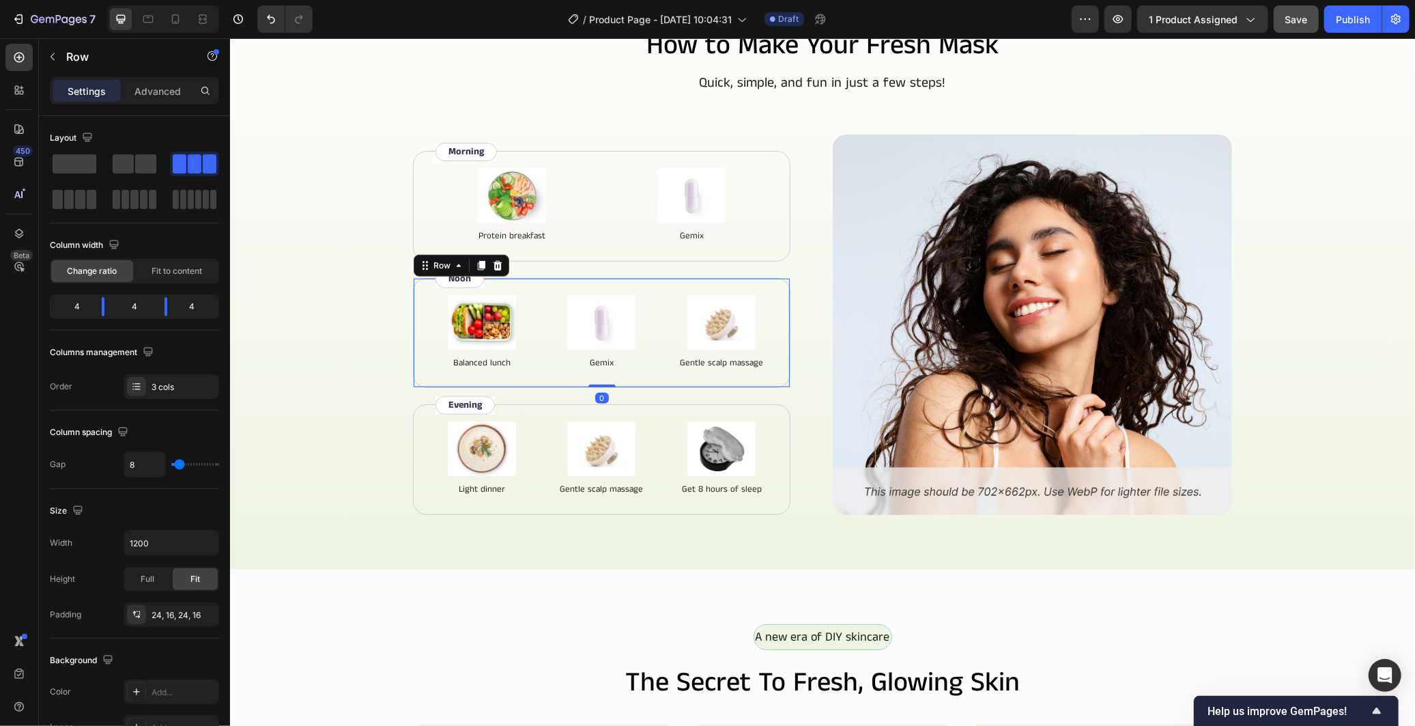
click at [523, 288] on div "Image Balanced lunch Text Block Image Gemix Text Block Image Gentle scalp massa…" at bounding box center [600, 332] width 377 height 111
click at [489, 261] on div at bounding box center [497, 265] width 16 height 16
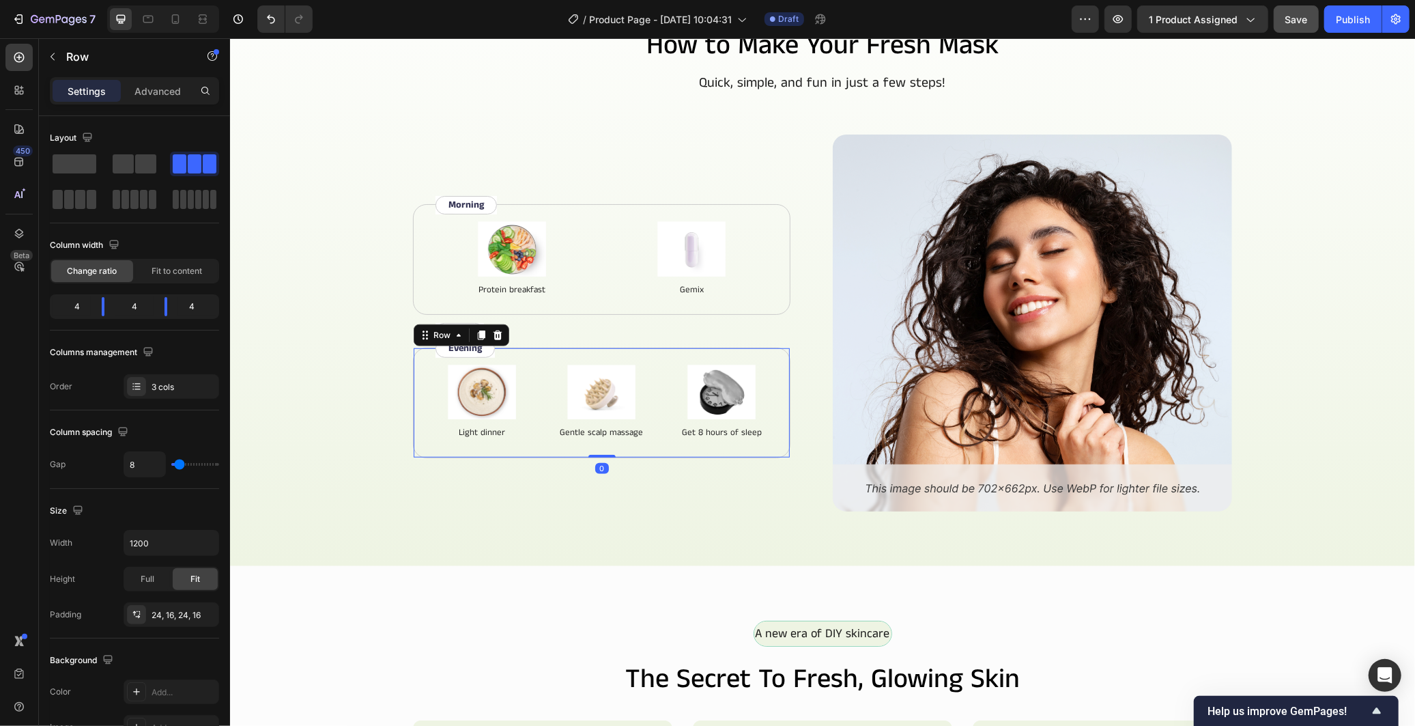
click at [535, 362] on div "Image Light dinner Text Block Image Gentle scalp massage Text Block Image Get 8…" at bounding box center [600, 402] width 377 height 111
click at [493, 331] on icon at bounding box center [497, 335] width 9 height 10
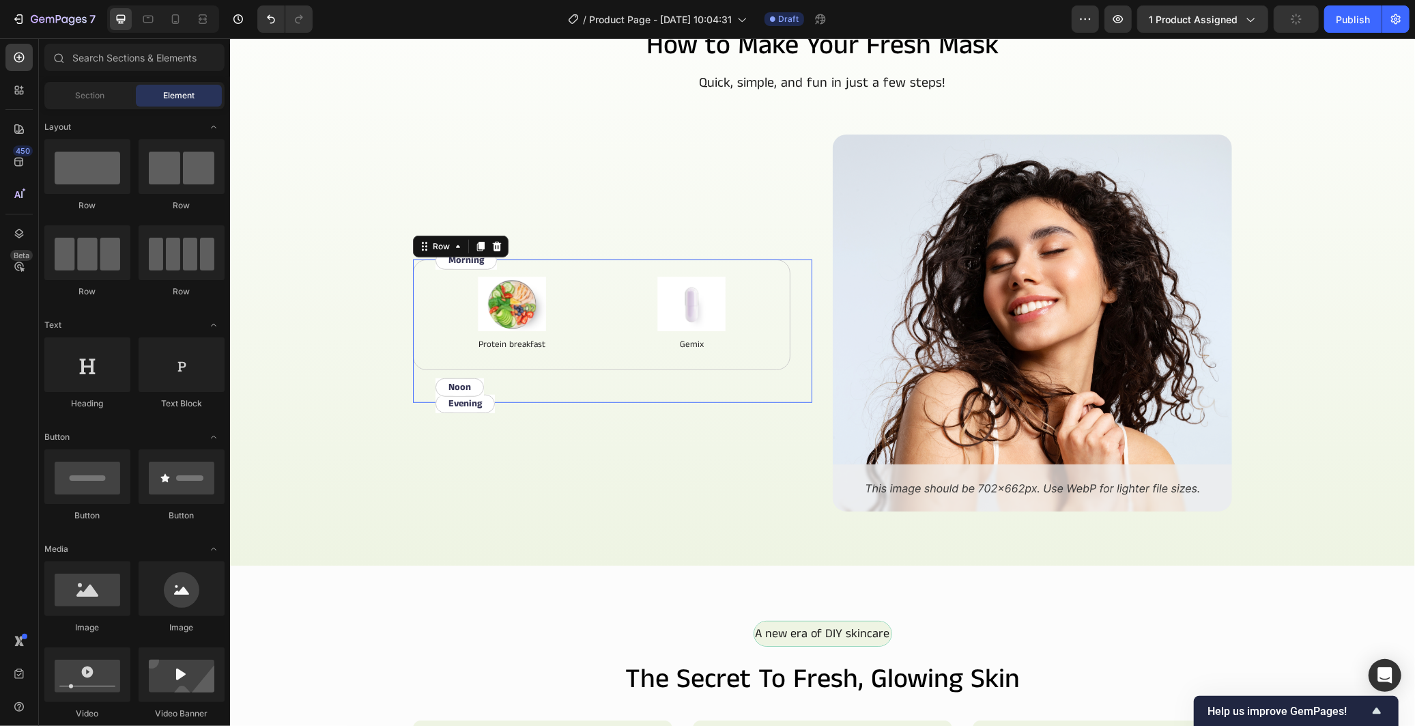
click at [502, 377] on div "Image Protein breakfast Text Block Image Gemix Text Block Row Evening Text Bloc…" at bounding box center [600, 330] width 377 height 143
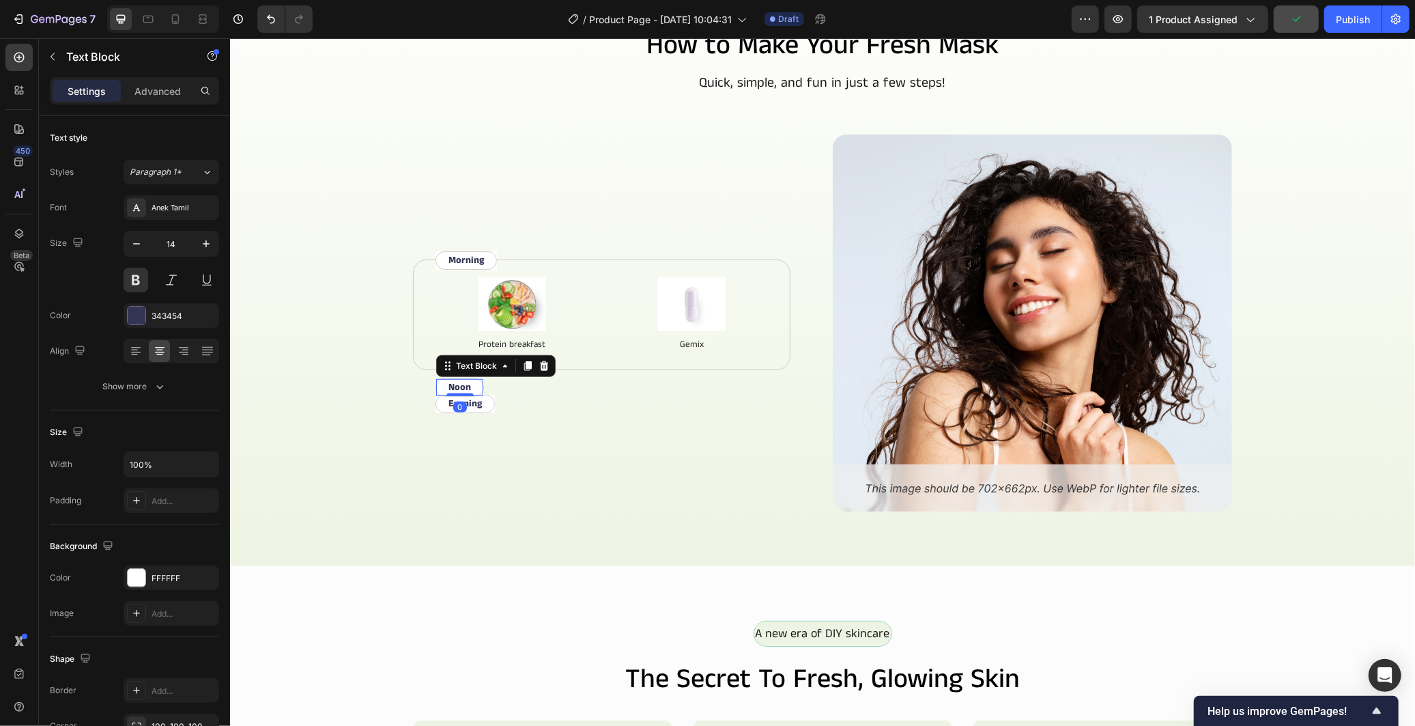
click at [474, 383] on div "Noon Text Block 0" at bounding box center [459, 386] width 48 height 18
click at [539, 361] on icon at bounding box center [543, 365] width 9 height 10
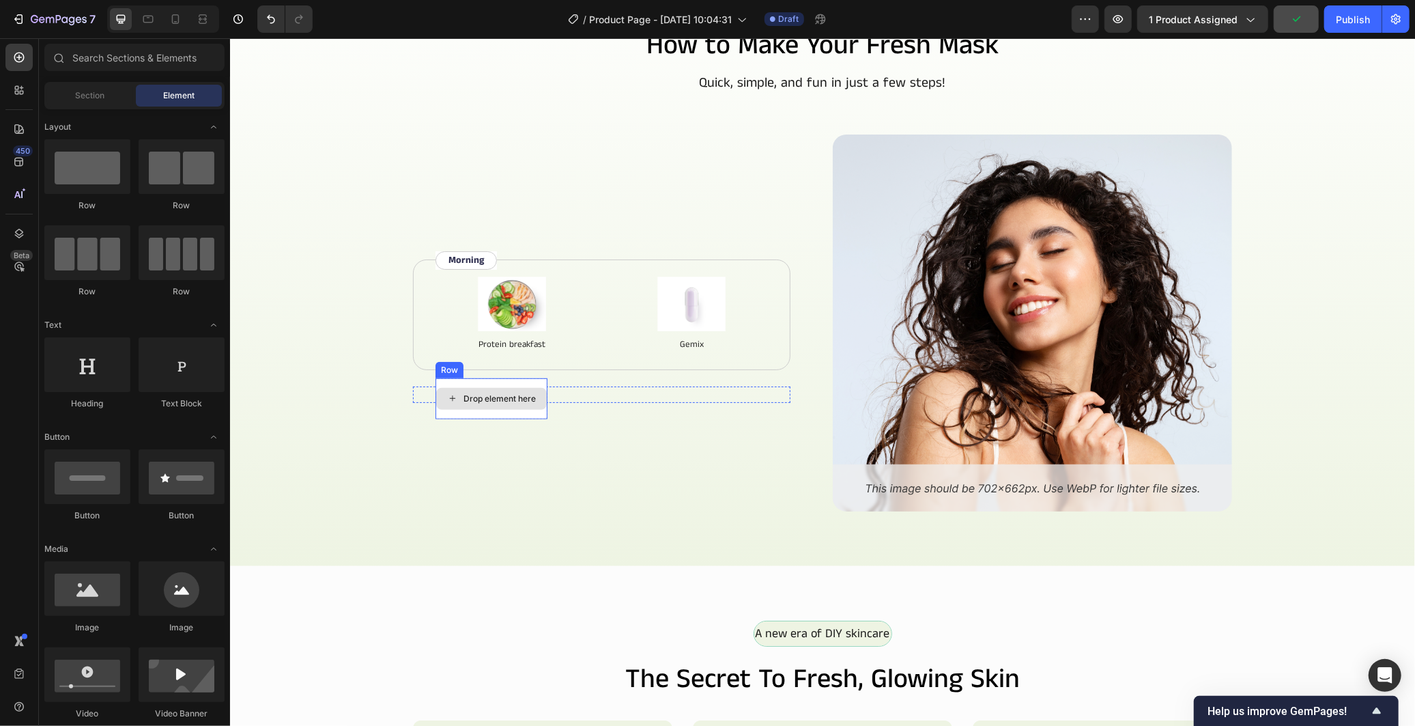
click at [479, 397] on div "Drop element here" at bounding box center [499, 397] width 72 height 11
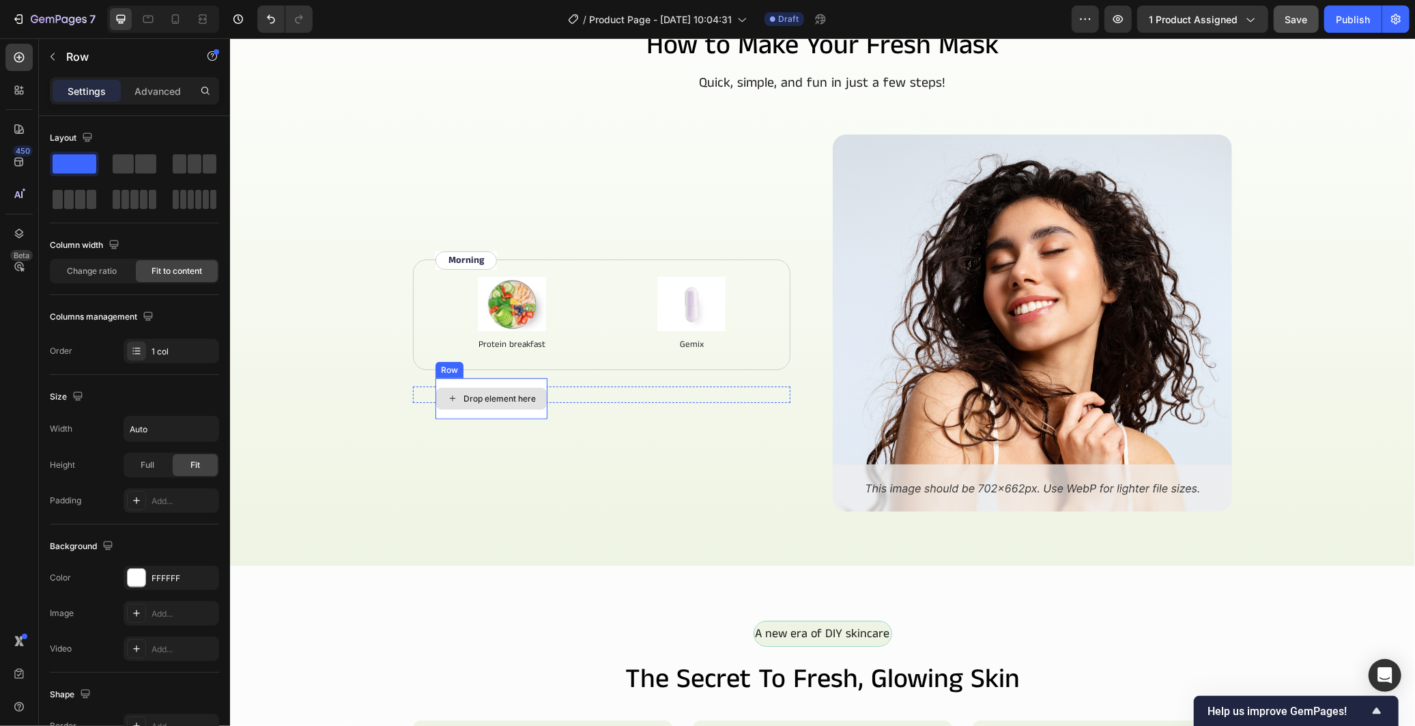
click at [479, 377] on div "Drop element here" at bounding box center [491, 397] width 112 height 41
click at [513, 364] on icon at bounding box center [518, 364] width 11 height 11
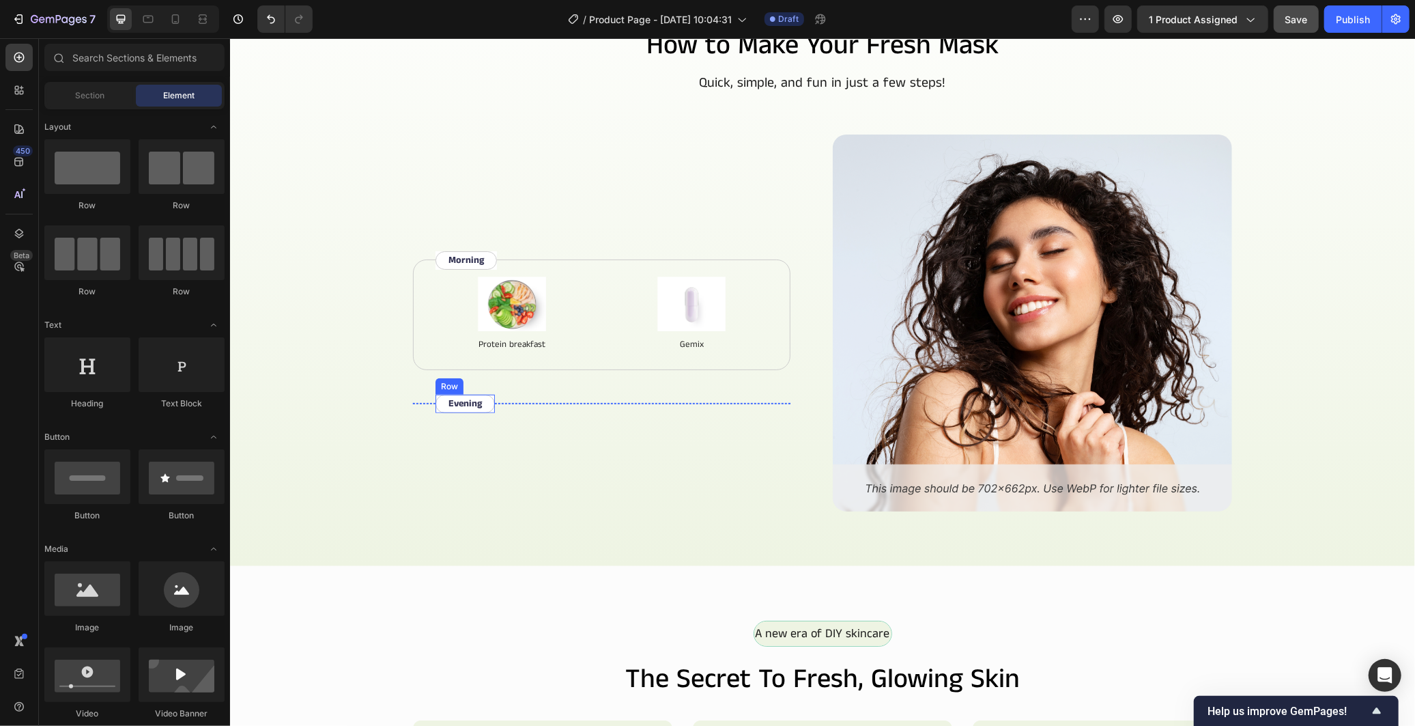
click at [488, 395] on div "Evening Text Block" at bounding box center [464, 403] width 59 height 18
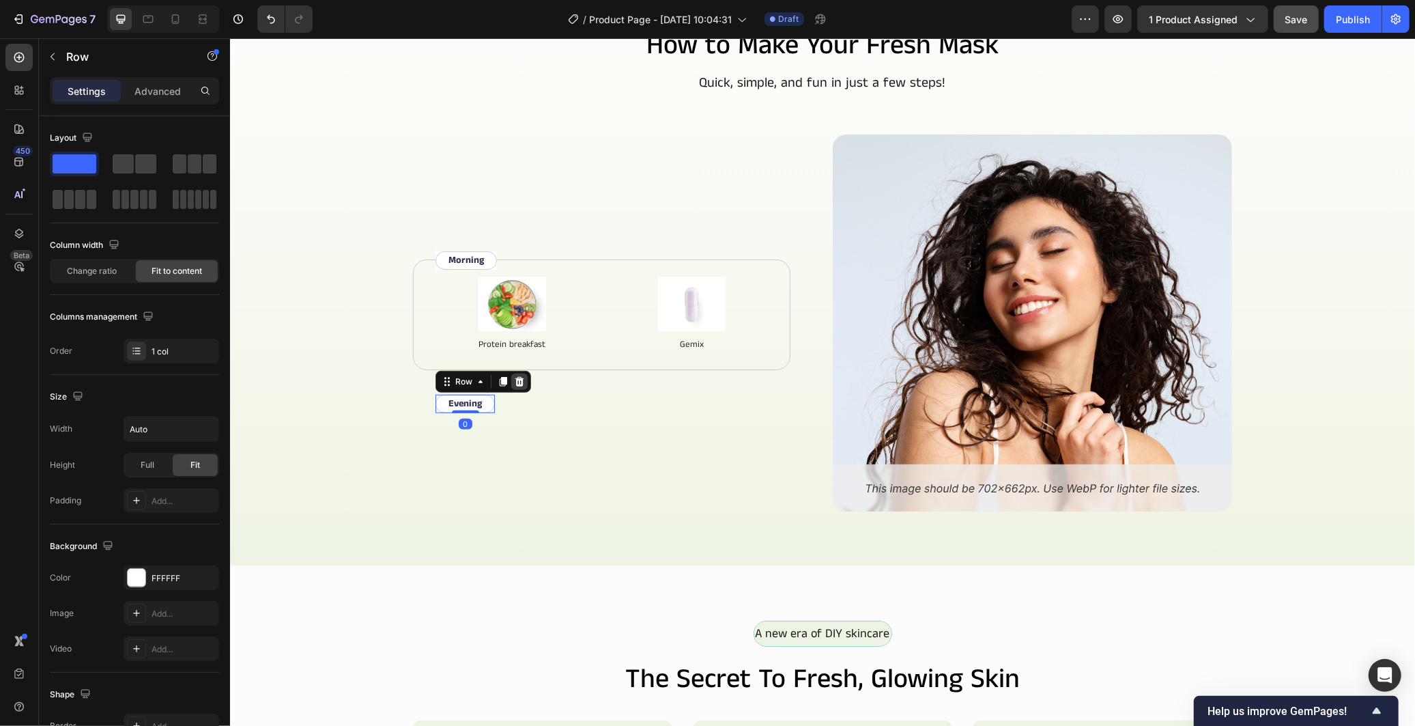
click at [517, 382] on icon at bounding box center [518, 380] width 11 height 11
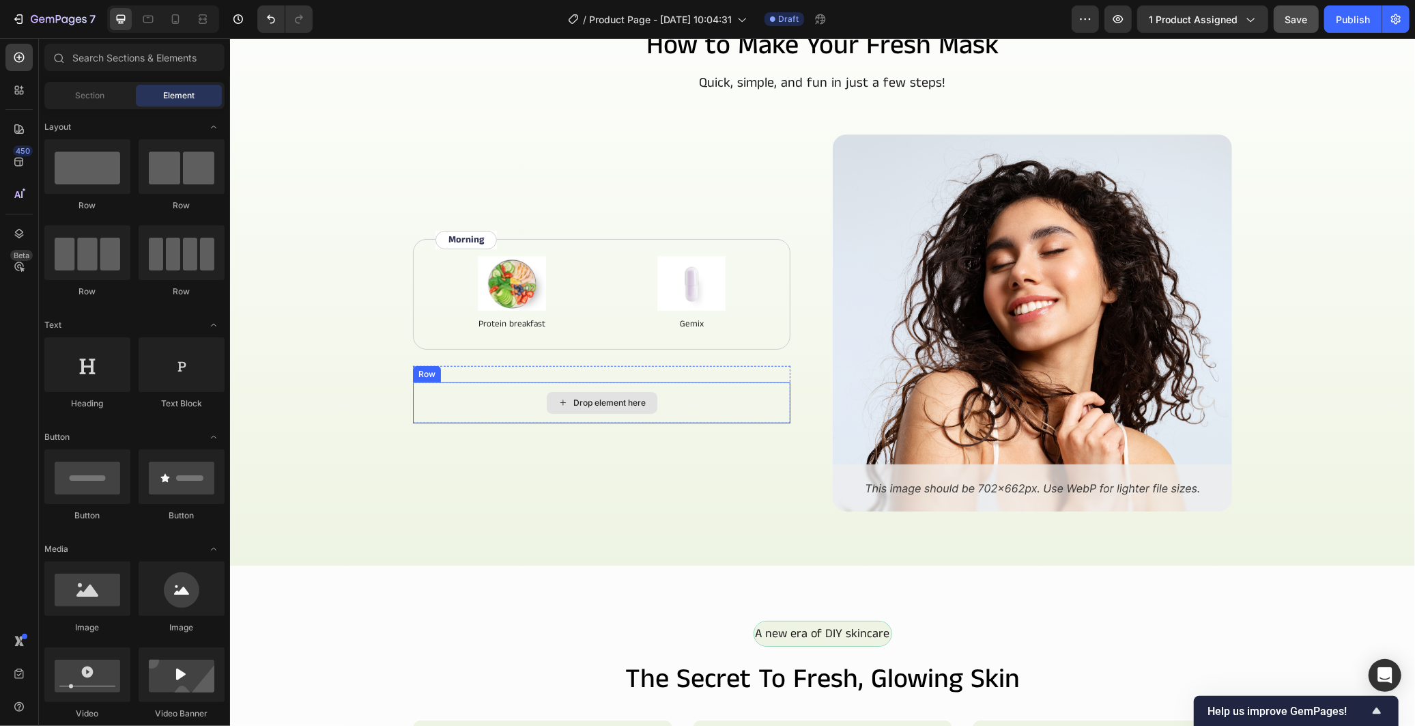
click at [506, 395] on div "Drop element here" at bounding box center [600, 402] width 377 height 41
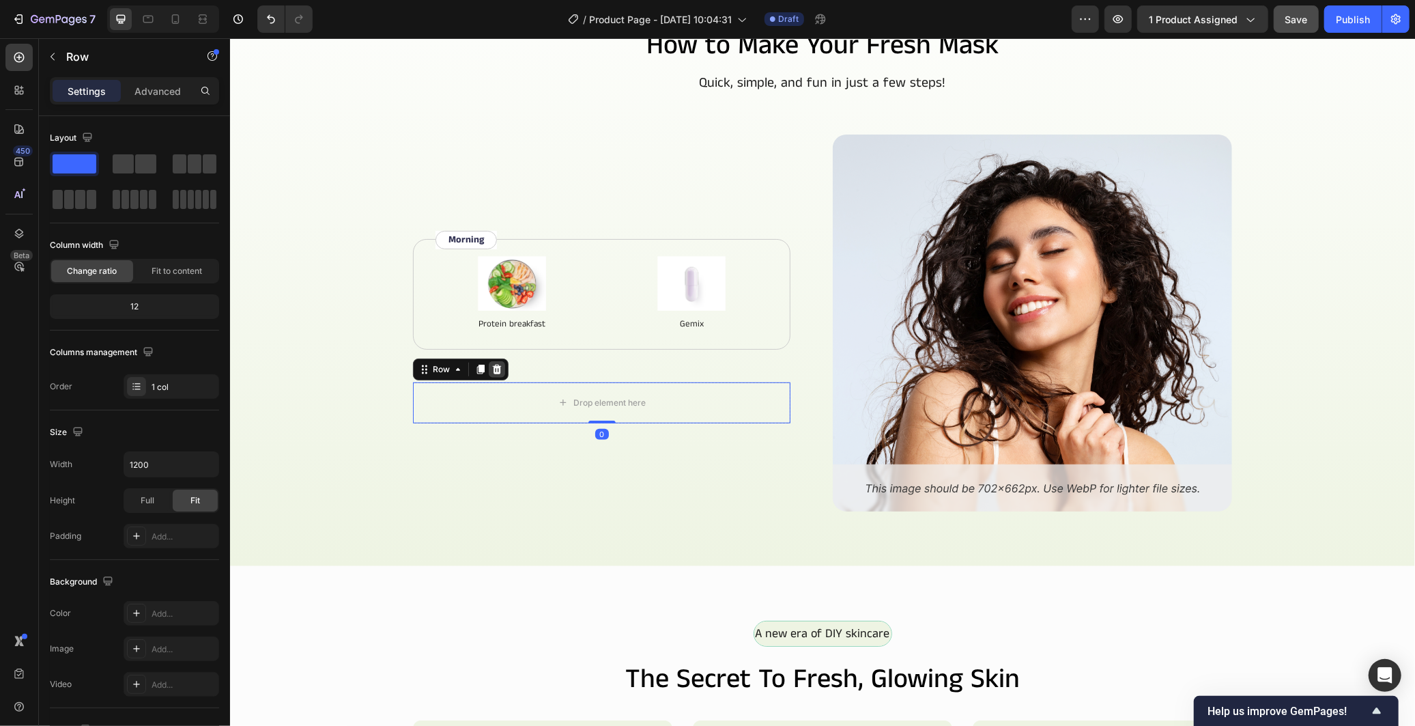
click at [488, 361] on div at bounding box center [496, 368] width 16 height 16
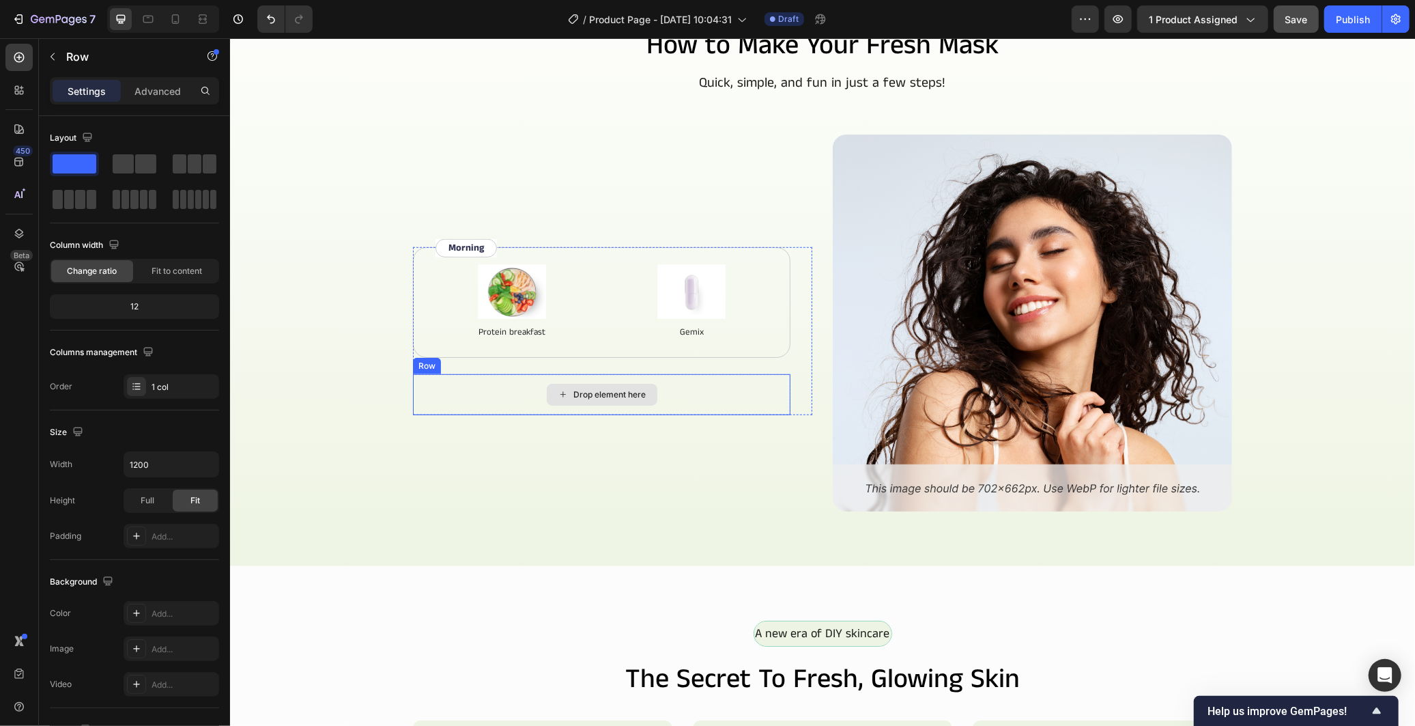
click at [492, 389] on div "Drop element here" at bounding box center [600, 393] width 377 height 41
click at [492, 360] on icon at bounding box center [496, 361] width 9 height 10
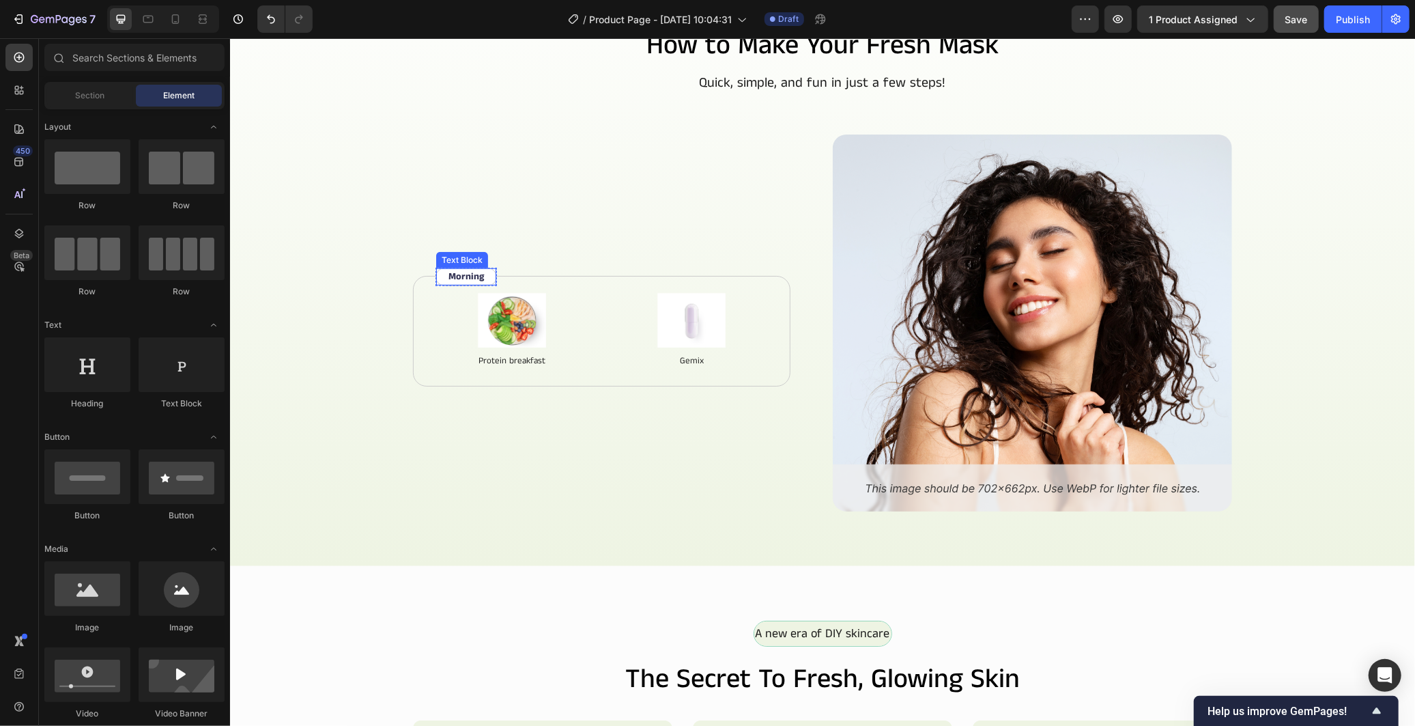
click at [470, 272] on p "Morning" at bounding box center [465, 276] width 35 height 14
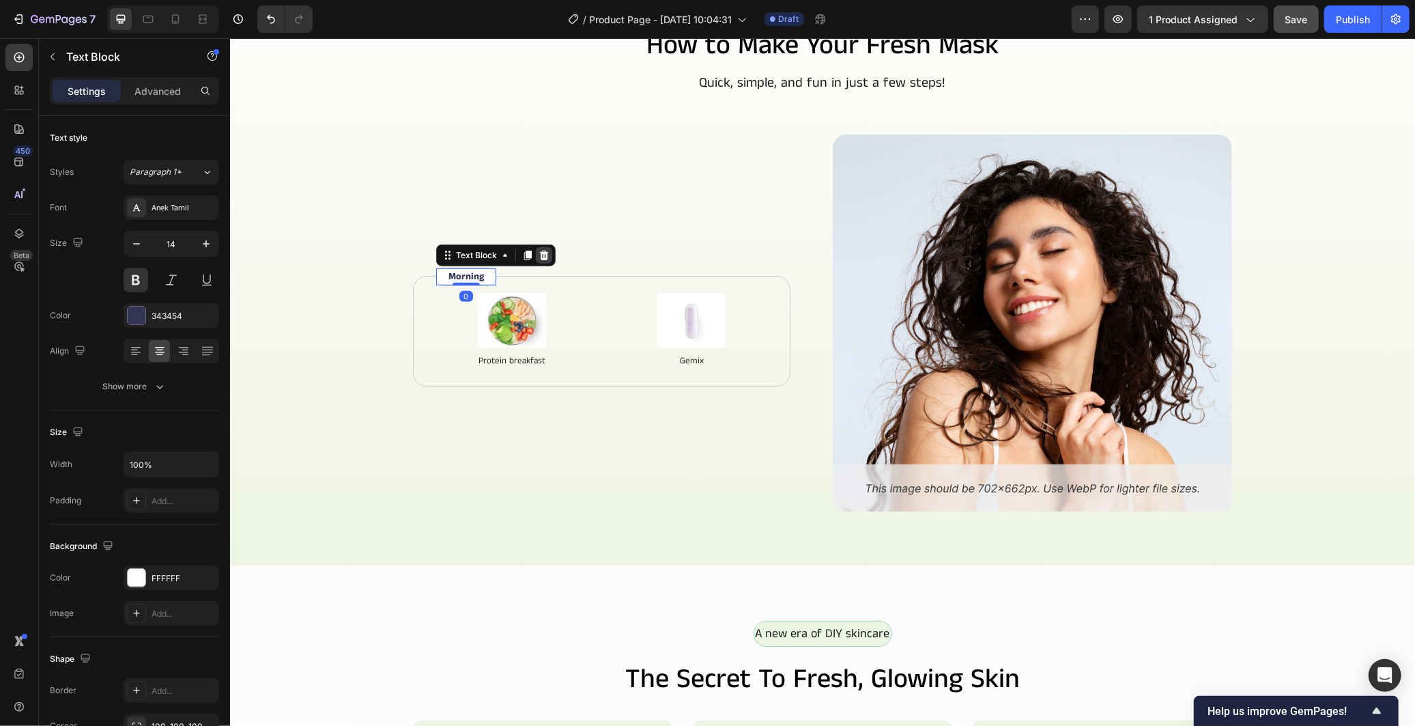
click at [535, 254] on div at bounding box center [543, 254] width 16 height 16
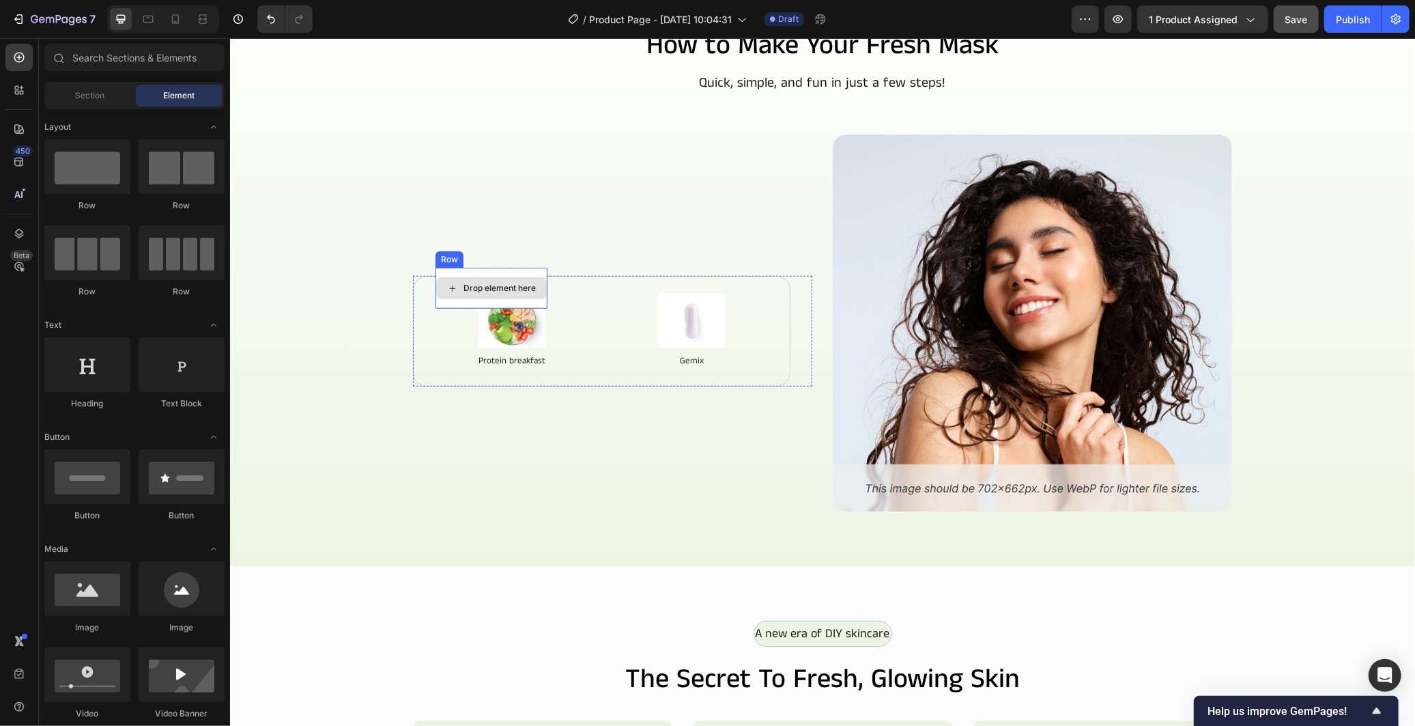
click at [485, 276] on div "Drop element here" at bounding box center [490, 287] width 111 height 22
click at [497, 270] on div "Drop element here" at bounding box center [491, 287] width 112 height 41
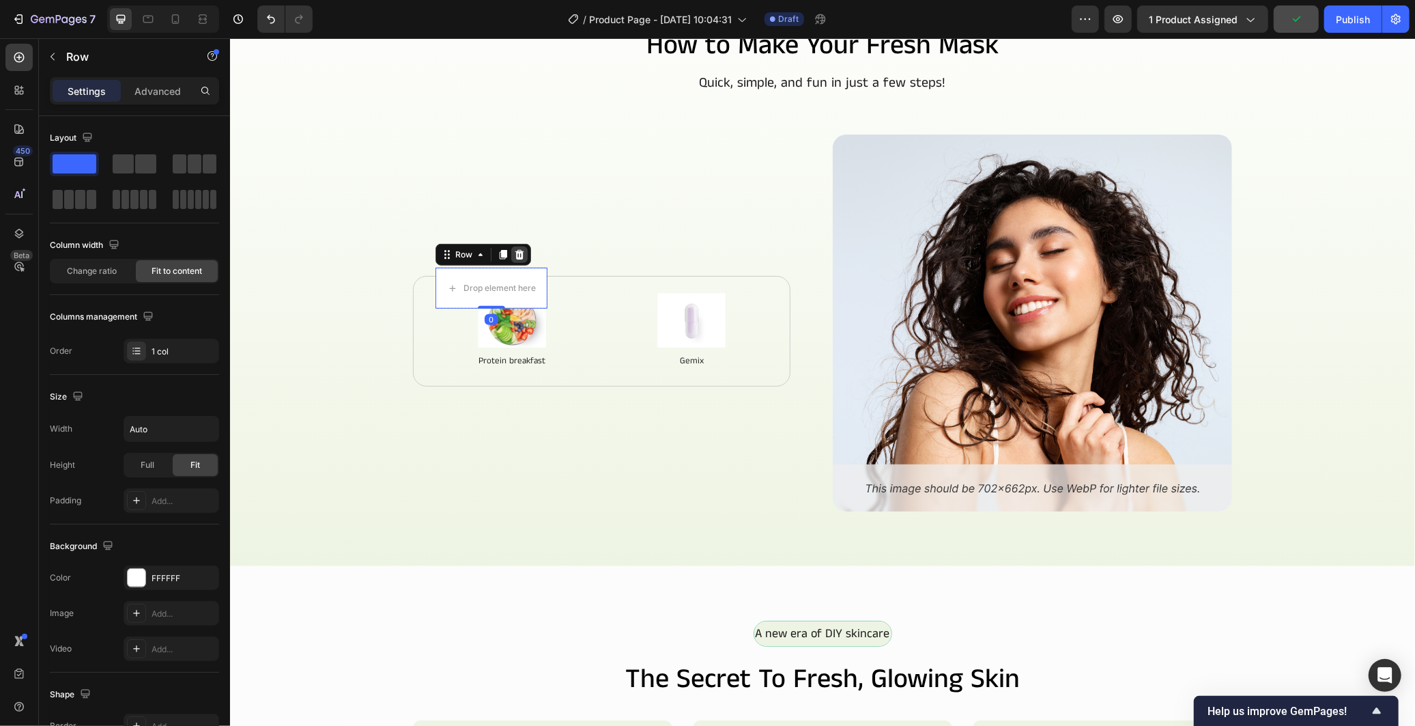
click at [513, 260] on div at bounding box center [519, 254] width 16 height 16
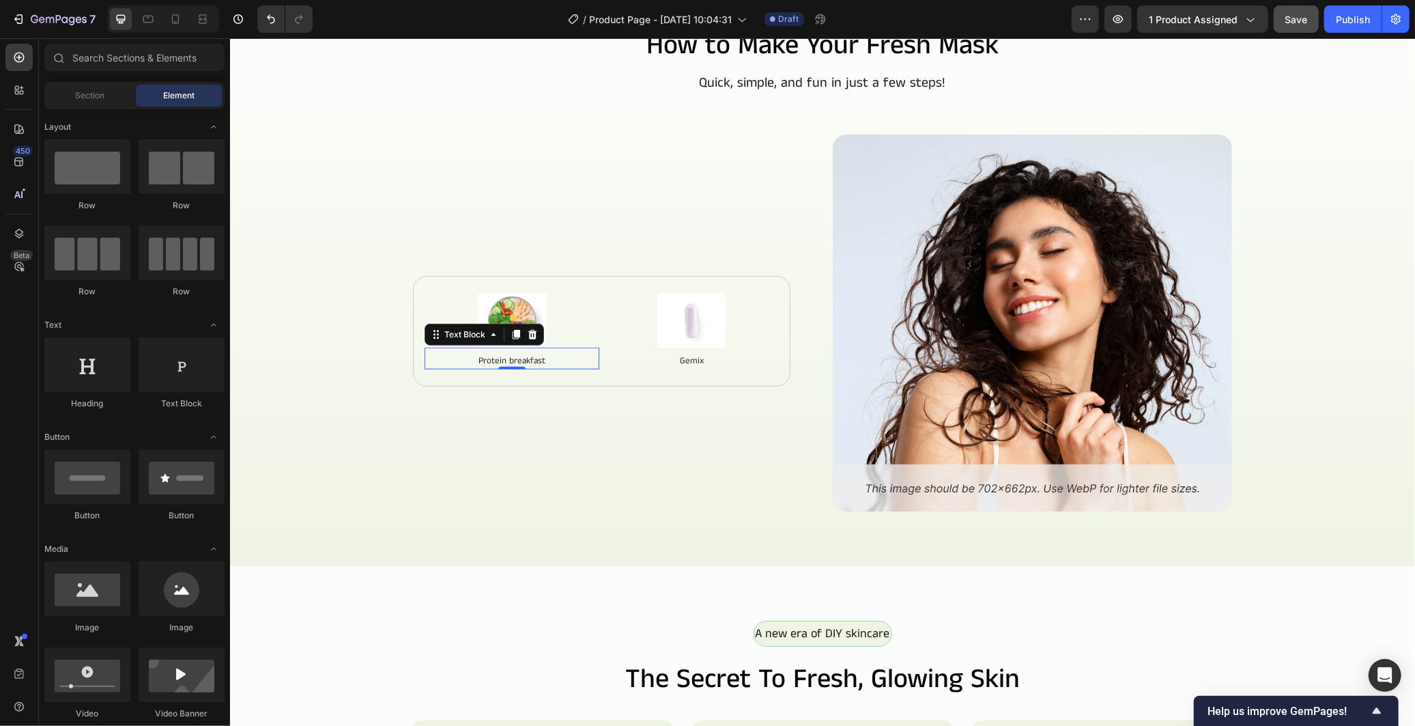
click at [530, 363] on p "Protein breakfast" at bounding box center [511, 361] width 172 height 14
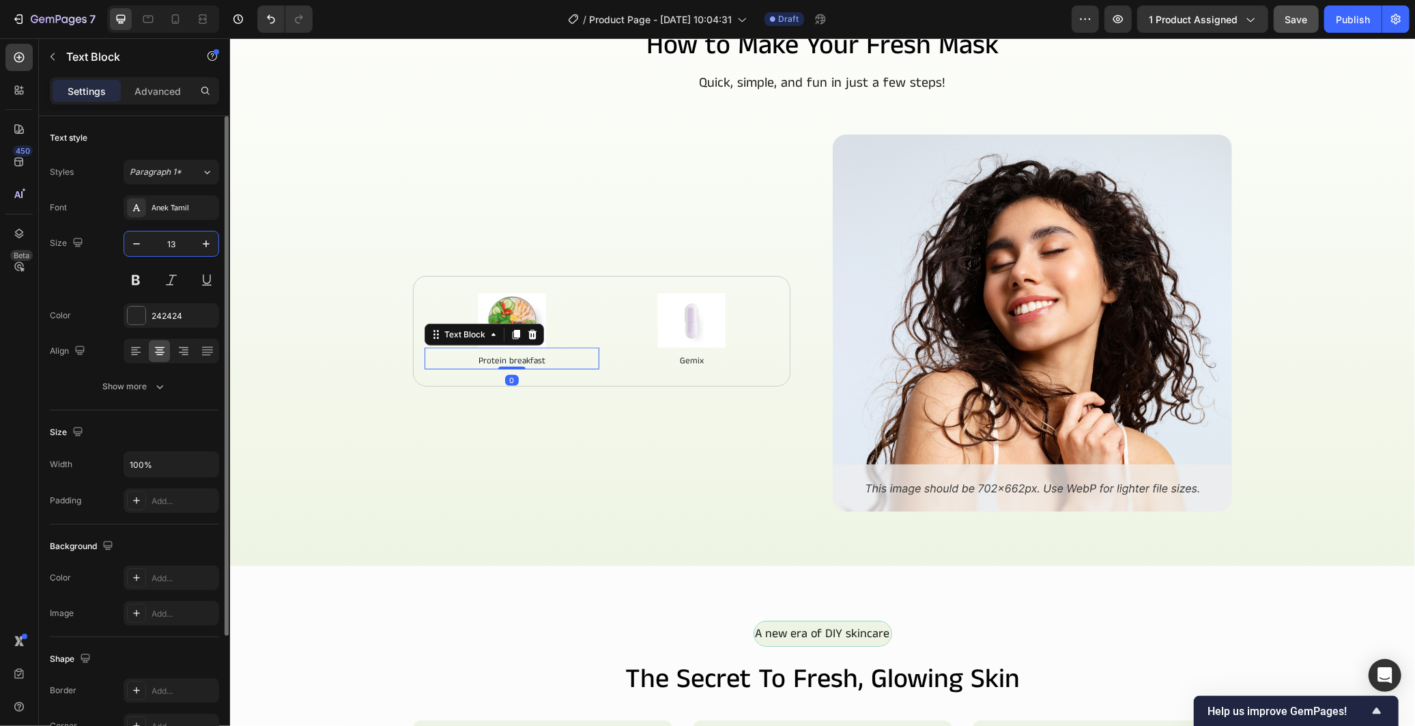
click at [164, 241] on input "13" at bounding box center [171, 243] width 45 height 25
type input "16"
click at [174, 373] on div "Font Anek Tamil Size 16 Color 242424 Align Show more" at bounding box center [134, 296] width 169 height 203
drag, startPoint x: 173, startPoint y: 305, endPoint x: 183, endPoint y: 318, distance: 16.5
click at [186, 318] on div "242424" at bounding box center [172, 315] width 96 height 25
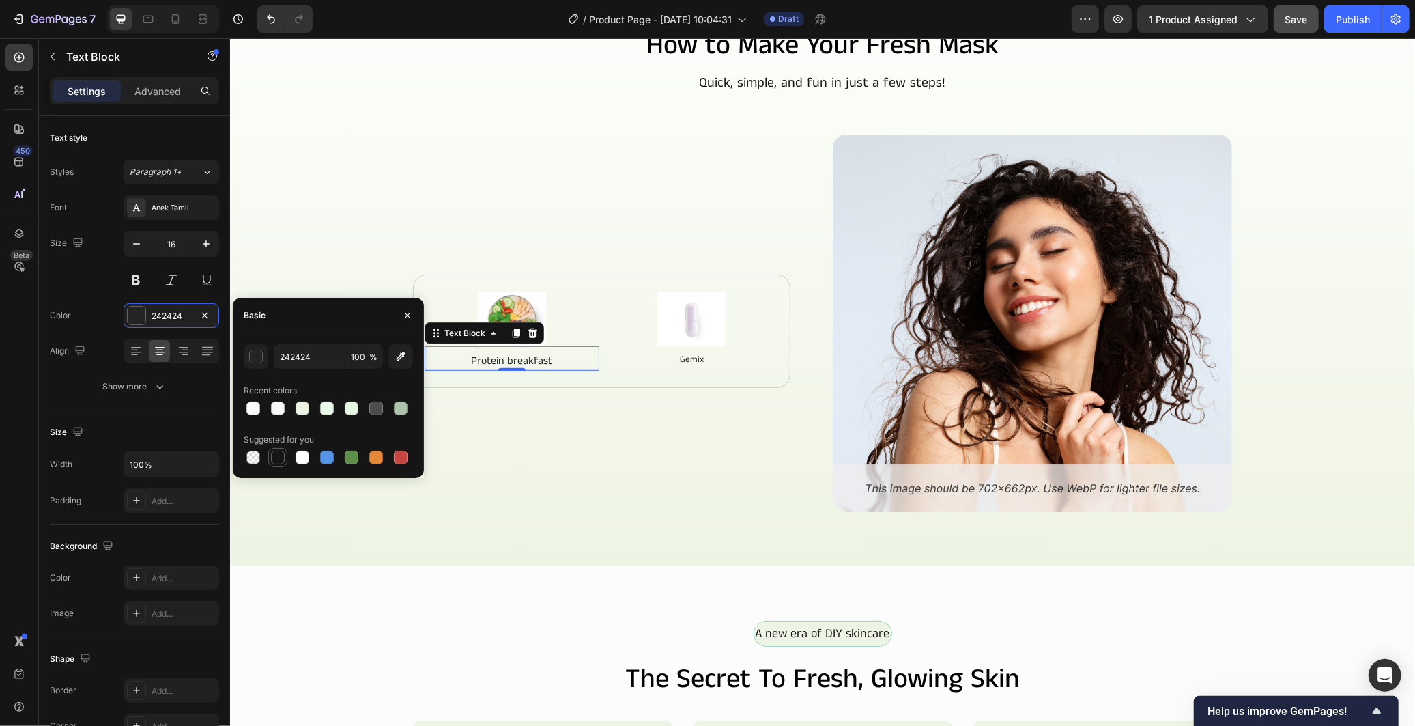
click at [274, 459] on div at bounding box center [278, 457] width 14 height 14
type input "151515"
click at [173, 383] on button "Show more" at bounding box center [134, 386] width 169 height 25
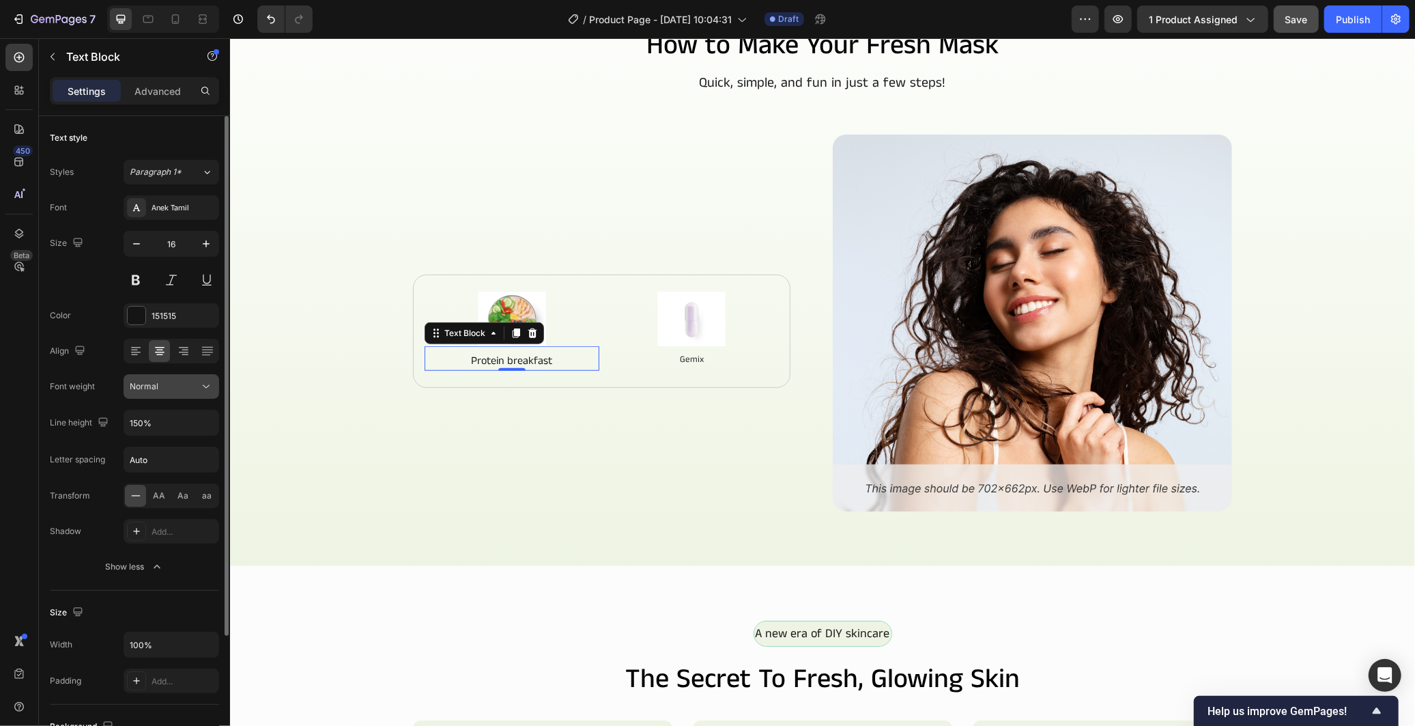
click at [203, 392] on icon at bounding box center [206, 386] width 14 height 14
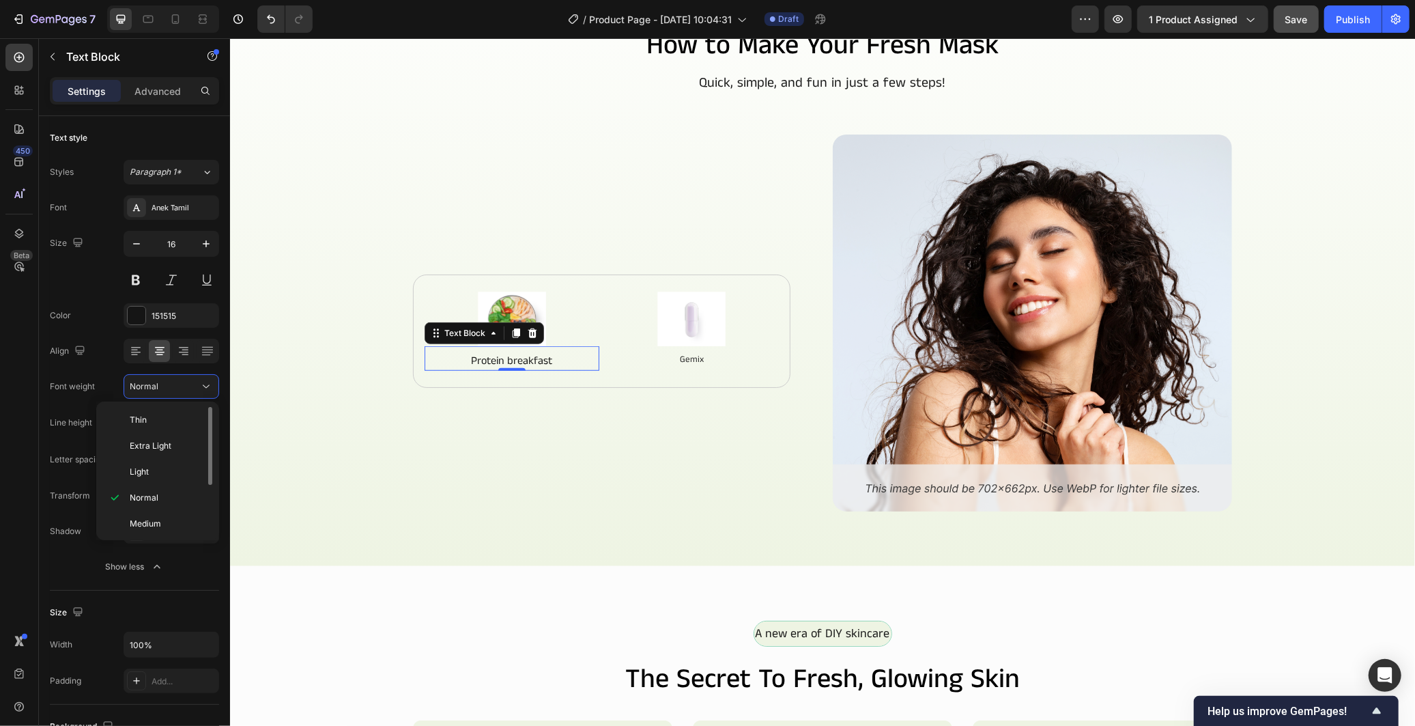
scroll to position [81, 0]
click at [164, 468] on span "Semi Bold" at bounding box center [149, 469] width 39 height 12
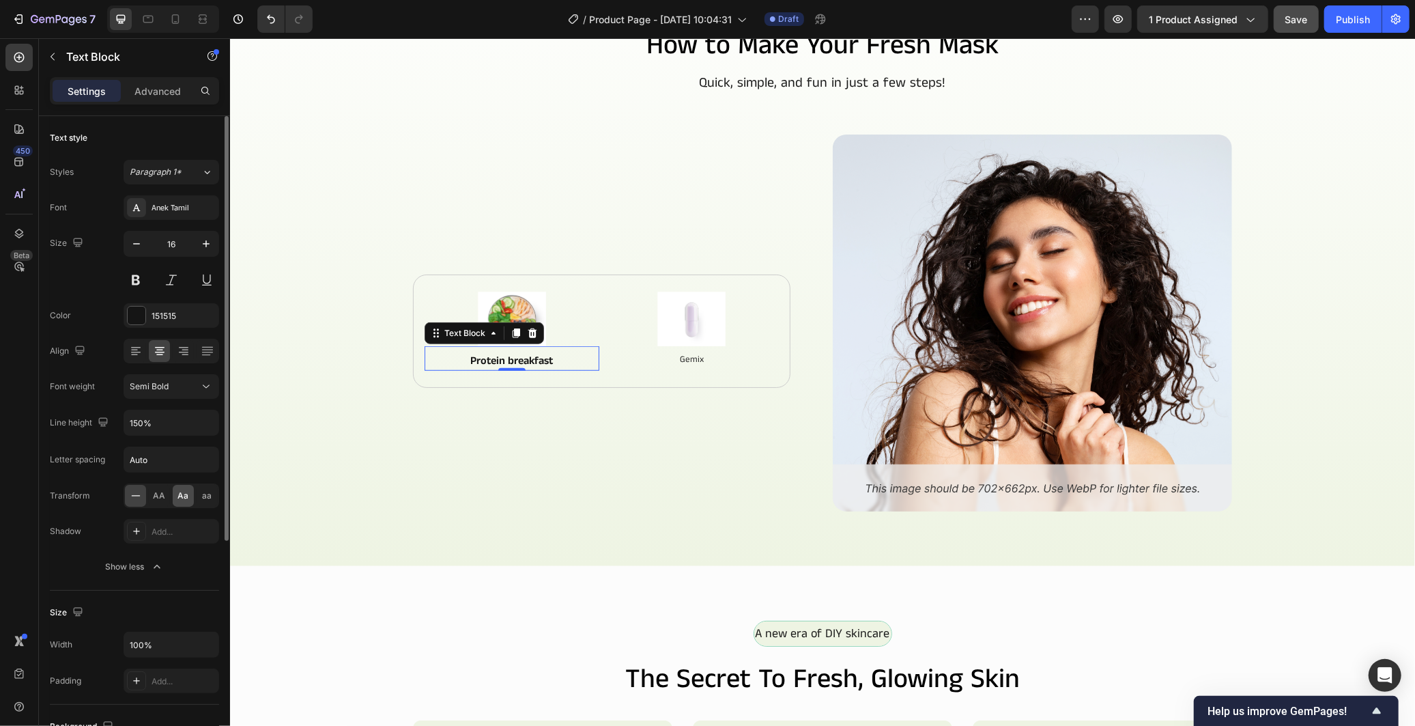
click at [182, 500] on span "Aa" at bounding box center [183, 495] width 11 height 12
click at [177, 72] on div "Text Block" at bounding box center [117, 56] width 156 height 35
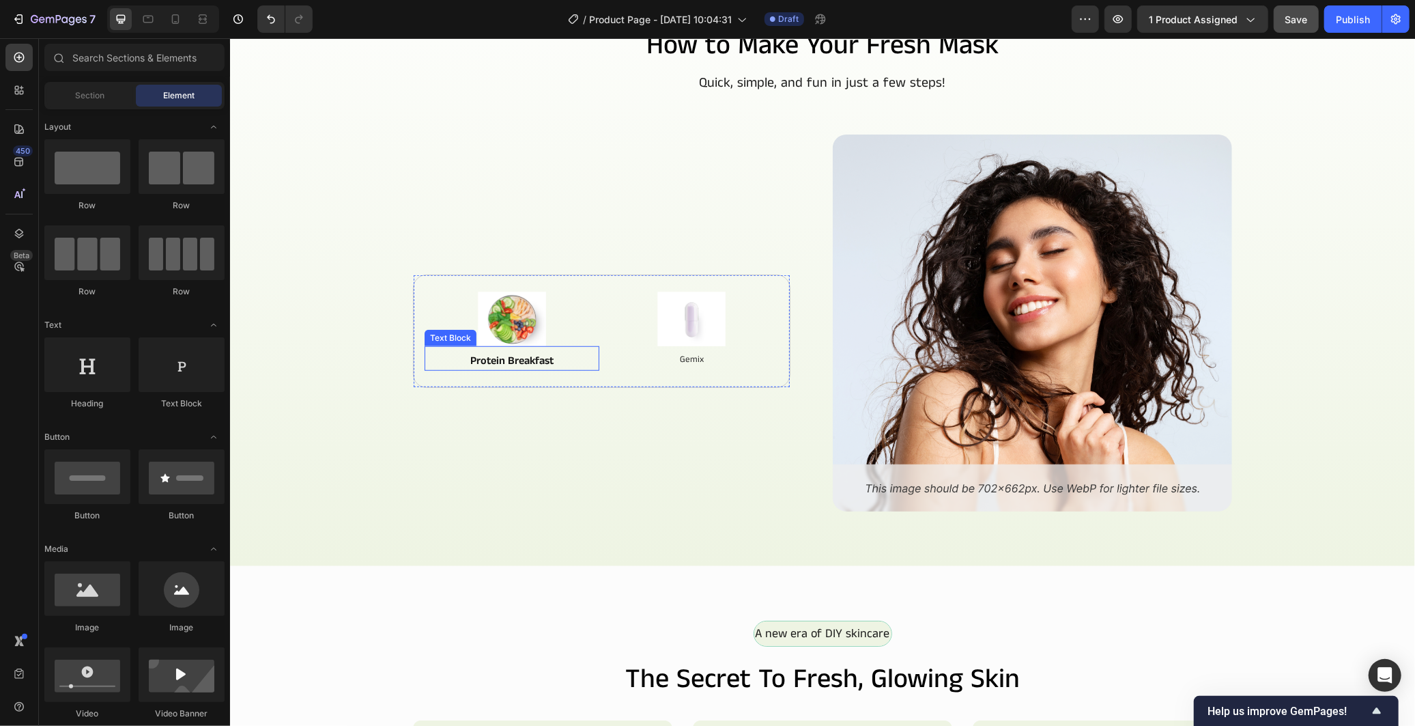
click at [459, 354] on p "protein breakfast" at bounding box center [511, 360] width 172 height 16
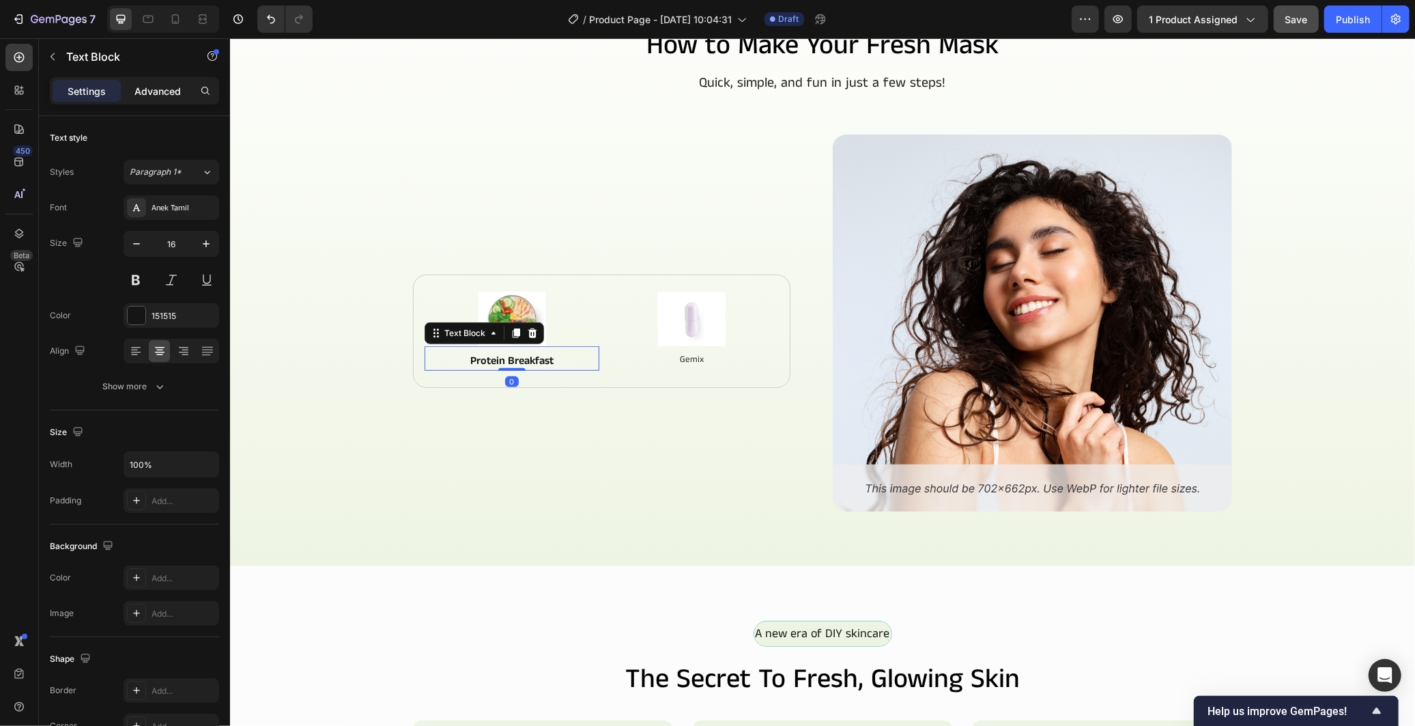
click at [173, 92] on p "Advanced" at bounding box center [157, 91] width 46 height 14
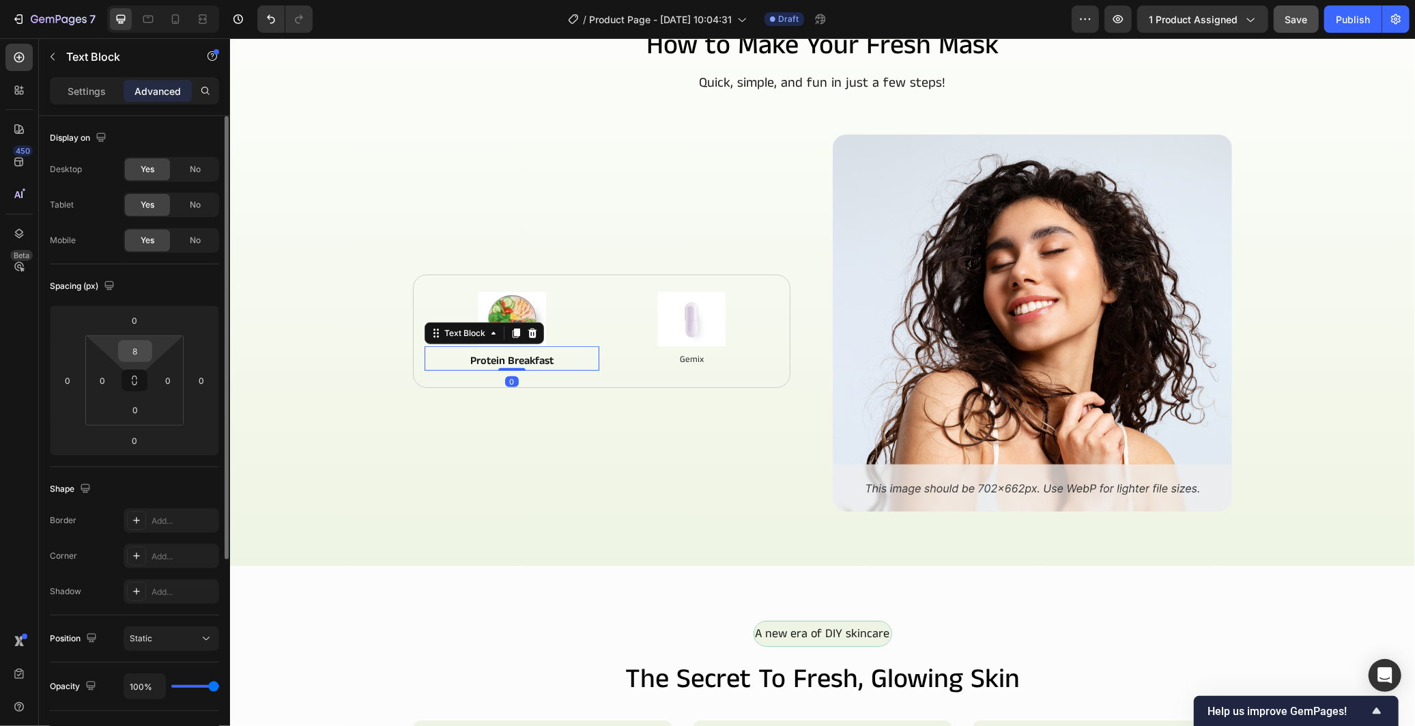
click at [135, 358] on input "8" at bounding box center [134, 351] width 27 height 20
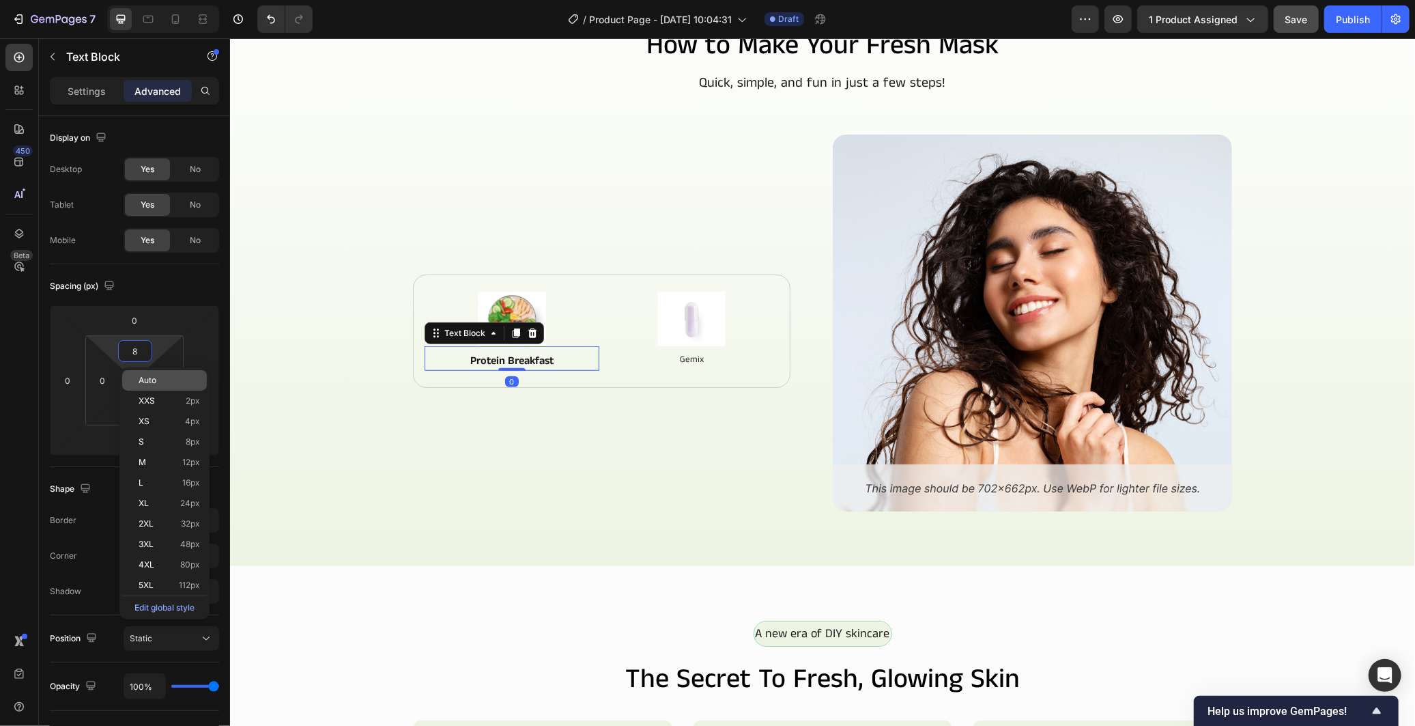
click at [176, 382] on p "Auto" at bounding box center [169, 380] width 61 height 10
type input "Auto"
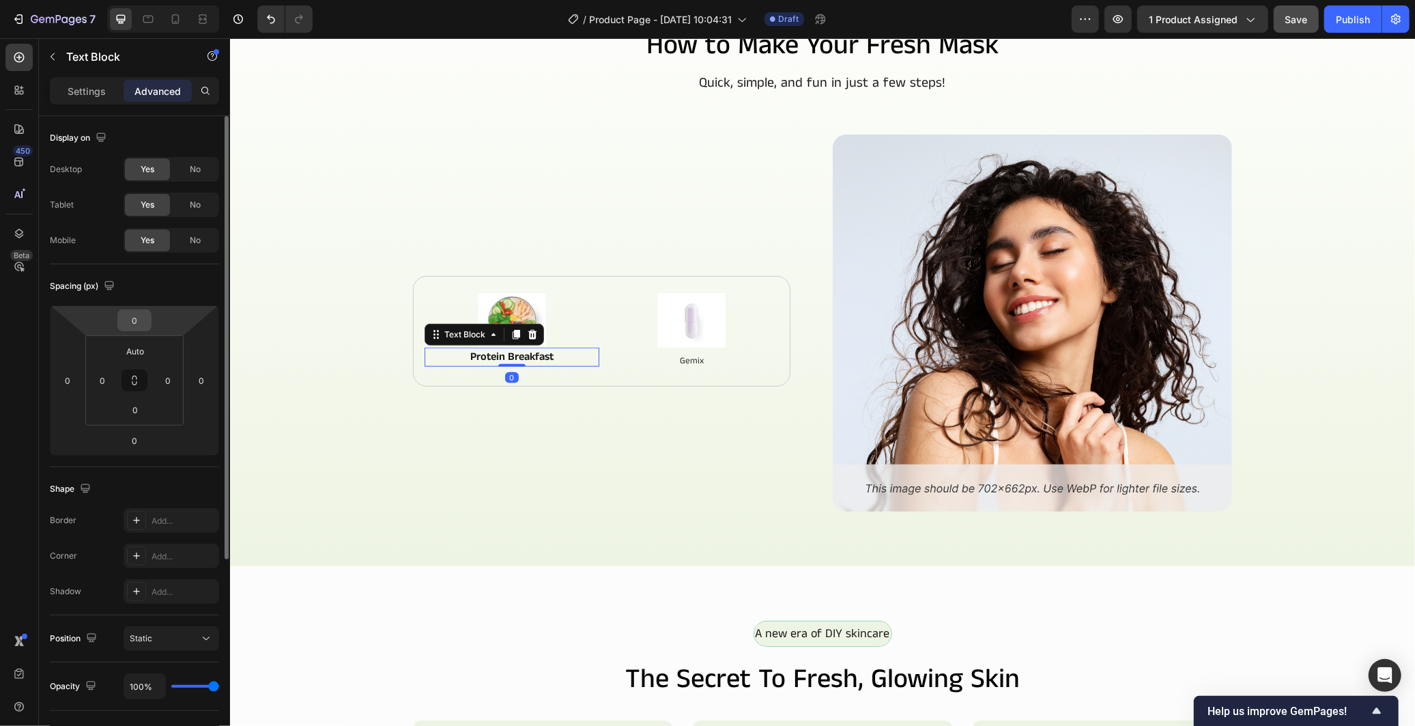
click at [143, 326] on input "0" at bounding box center [134, 320] width 27 height 20
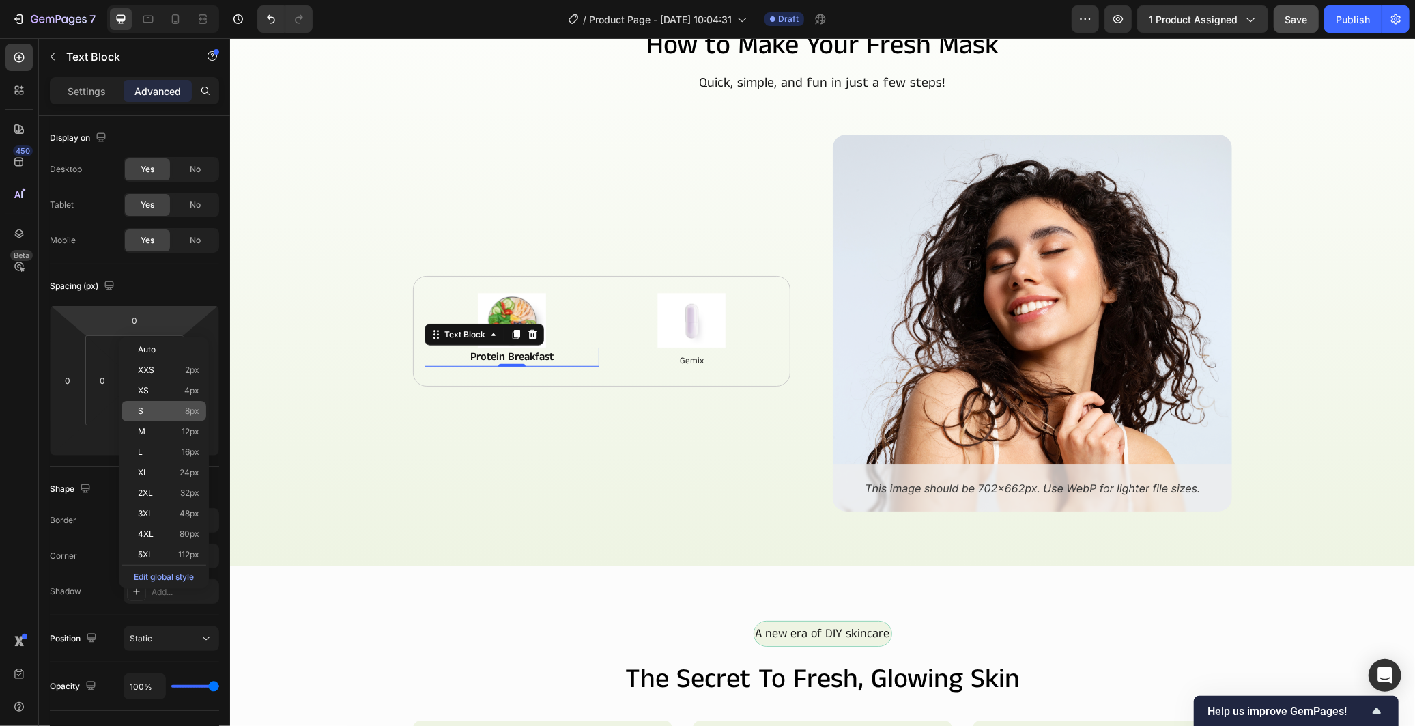
click at [190, 417] on div "S 8px" at bounding box center [163, 411] width 85 height 20
type input "8"
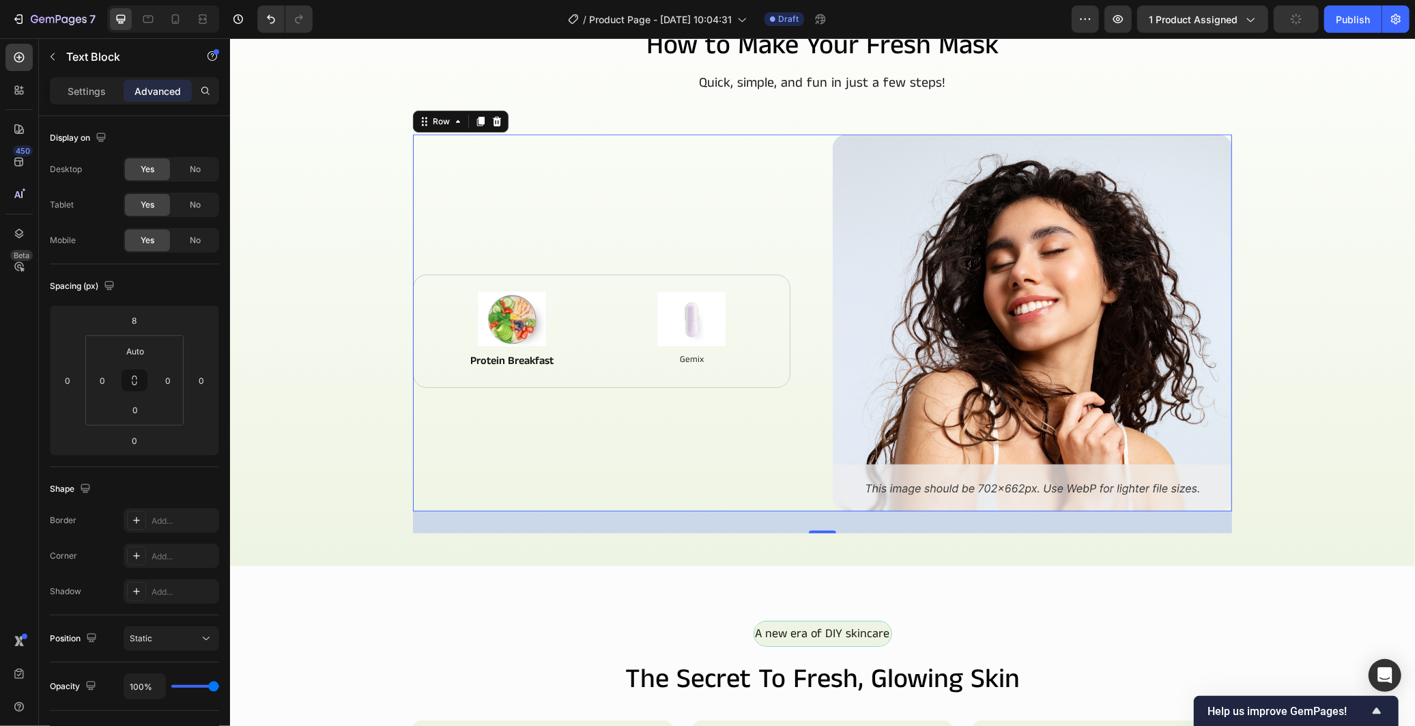
click at [442, 434] on div "Image protein breakfast Text Block Image Gemix Text Block Row Row Row" at bounding box center [611, 322] width 399 height 377
click at [558, 362] on p "protein breakfast" at bounding box center [511, 360] width 172 height 16
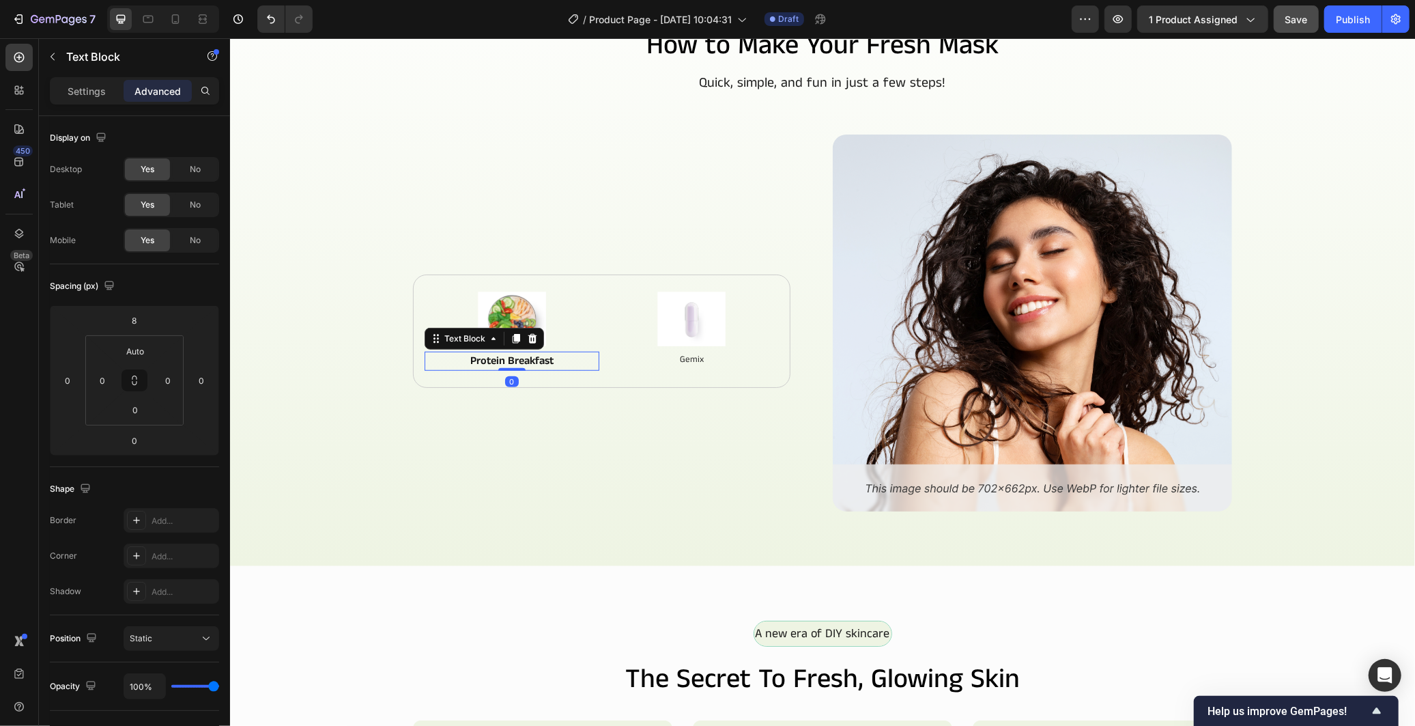
drag, startPoint x: 510, startPoint y: 345, endPoint x: 517, endPoint y: 351, distance: 9.2
click at [509, 345] on div "Text Block" at bounding box center [483, 338] width 119 height 22
click at [512, 334] on icon at bounding box center [516, 338] width 8 height 10
click at [532, 373] on p "protein breakfast" at bounding box center [511, 372] width 172 height 16
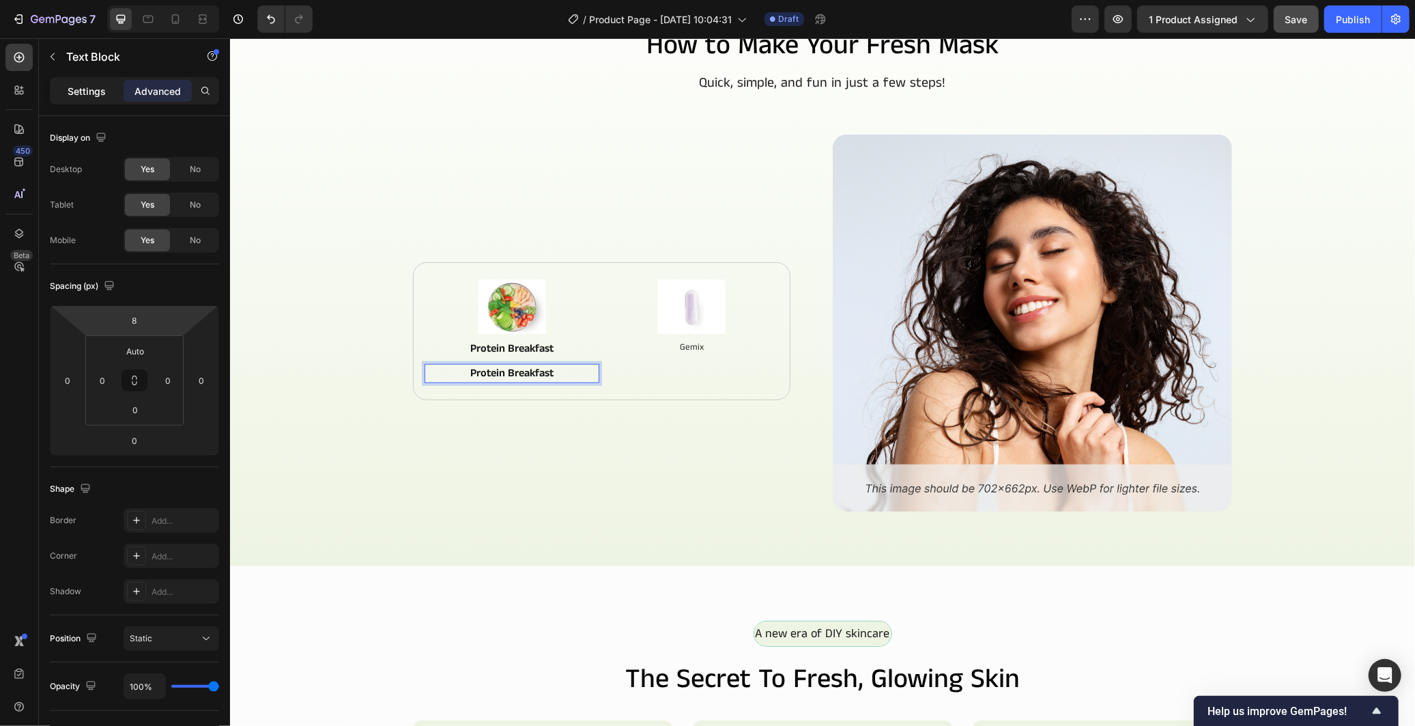
click at [74, 80] on div "Settings" at bounding box center [87, 91] width 68 height 22
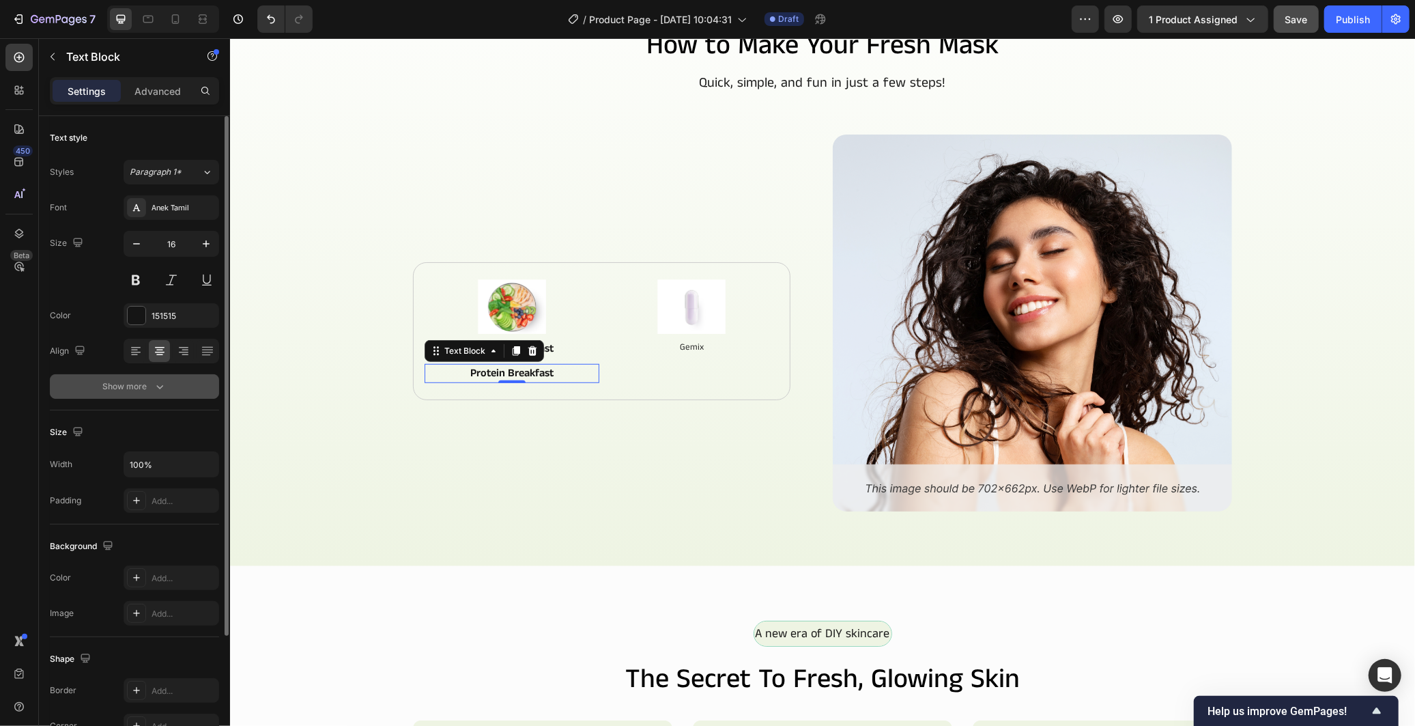
click at [164, 379] on icon "button" at bounding box center [160, 386] width 14 height 14
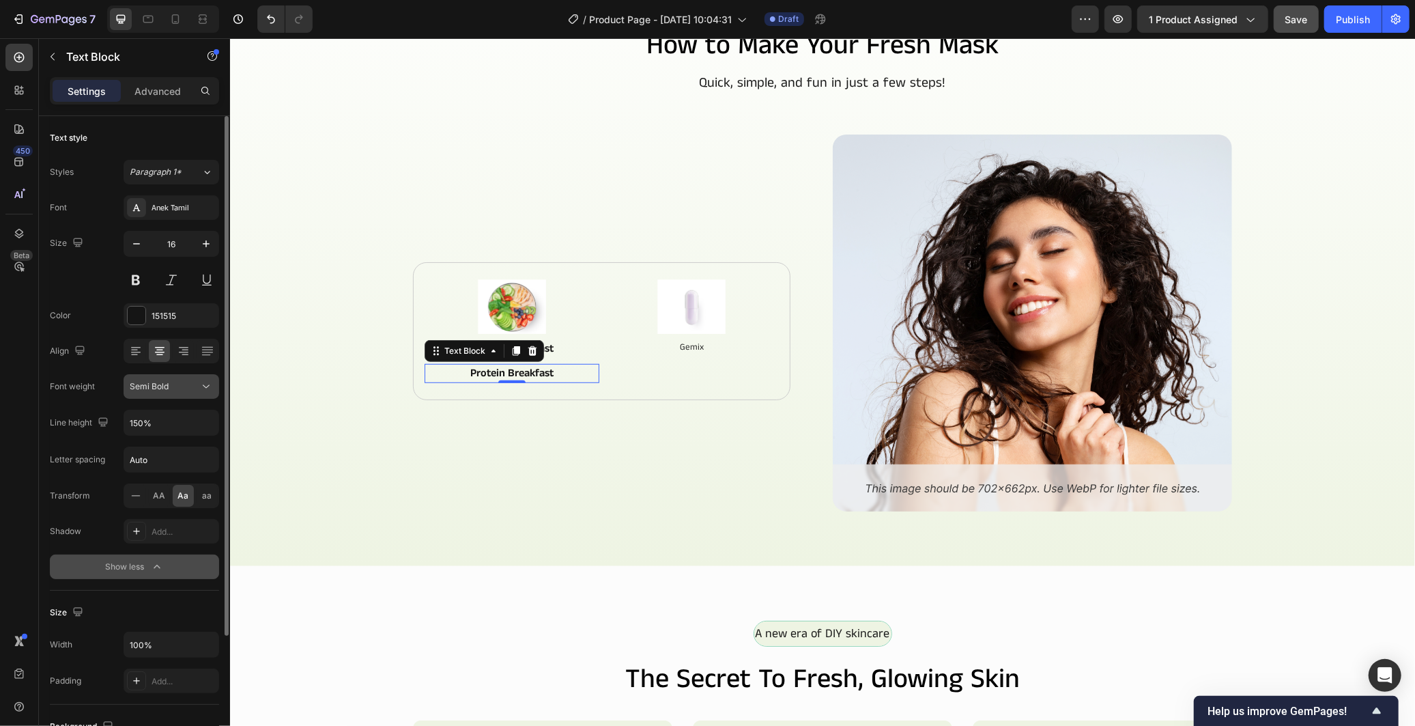
click at [193, 390] on div "Semi Bold" at bounding box center [165, 386] width 70 height 12
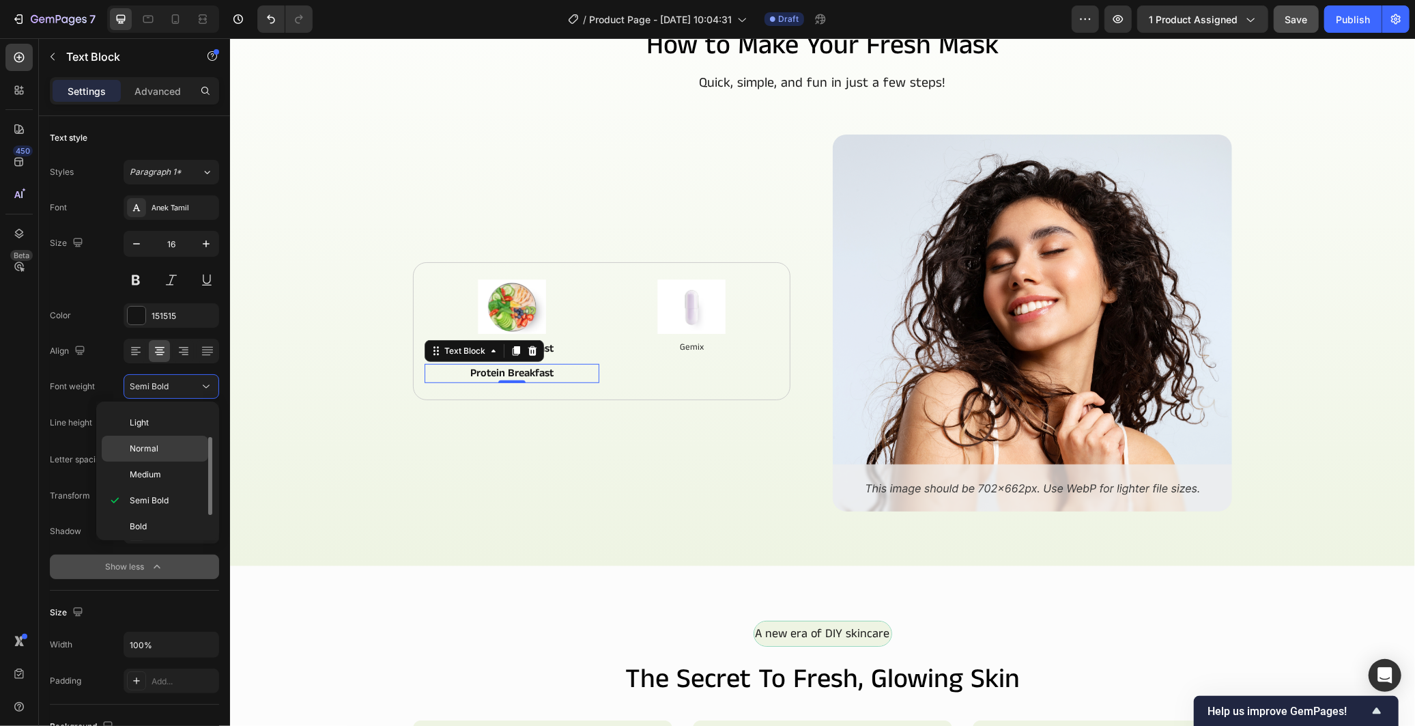
click at [159, 452] on p "Normal" at bounding box center [166, 448] width 72 height 12
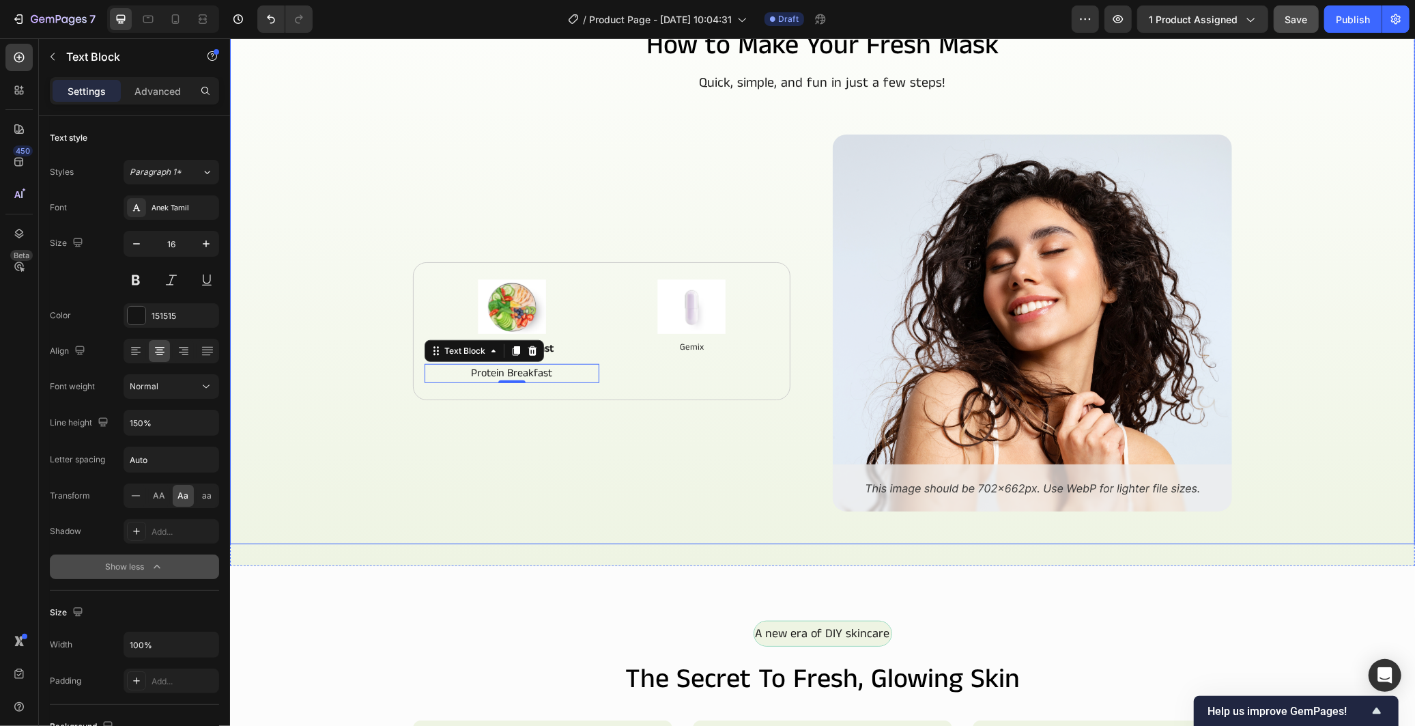
click at [324, 420] on div "How to Make Your Fresh Mask Heading Quick, simple, and fun in just a few steps!…" at bounding box center [821, 293] width 1163 height 534
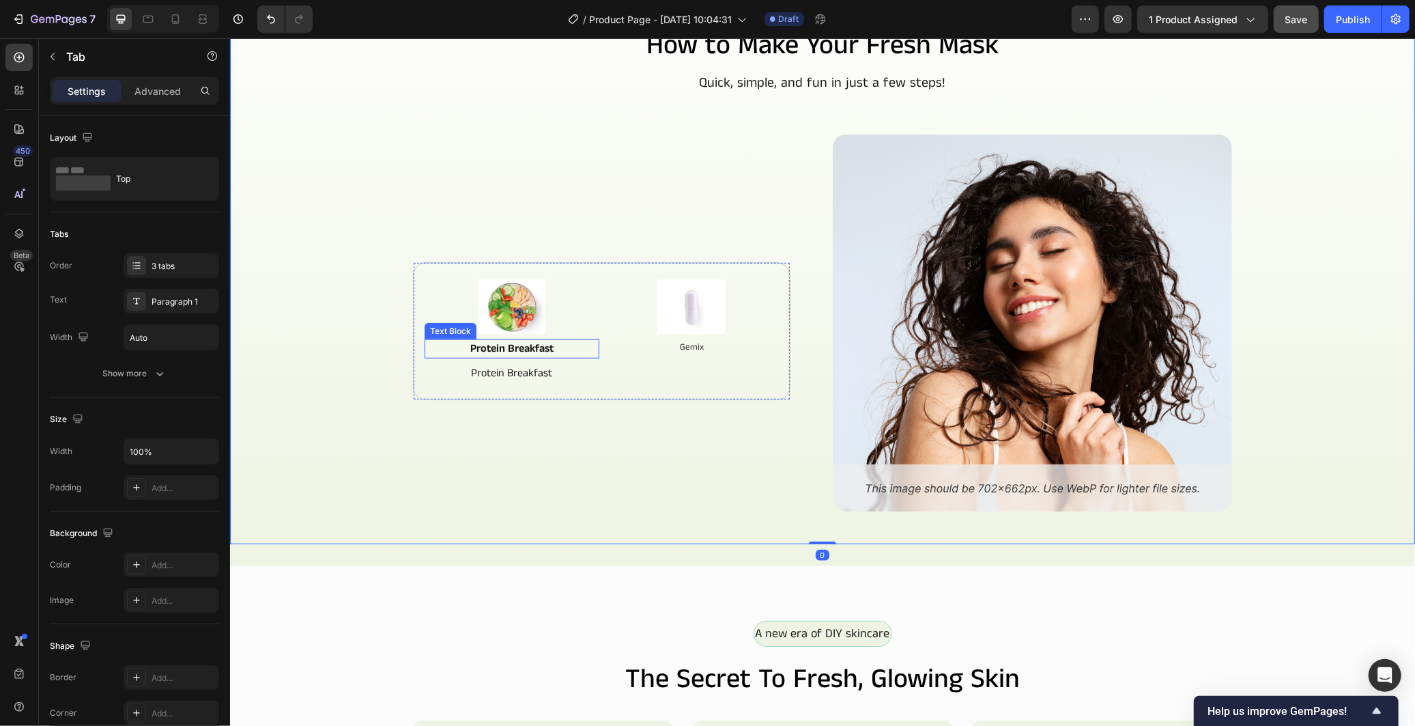
click at [482, 343] on p "protein breakfast" at bounding box center [511, 348] width 172 height 16
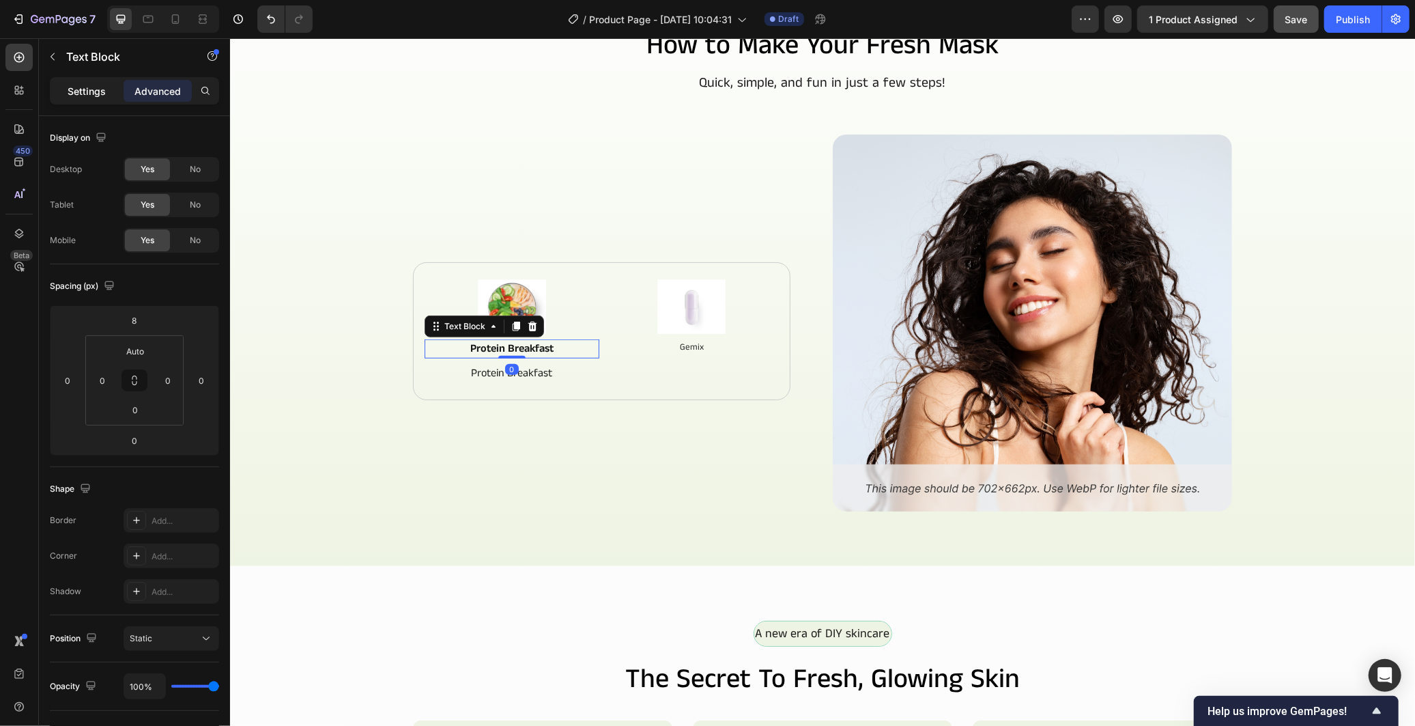
click at [102, 83] on div "Settings" at bounding box center [87, 91] width 68 height 22
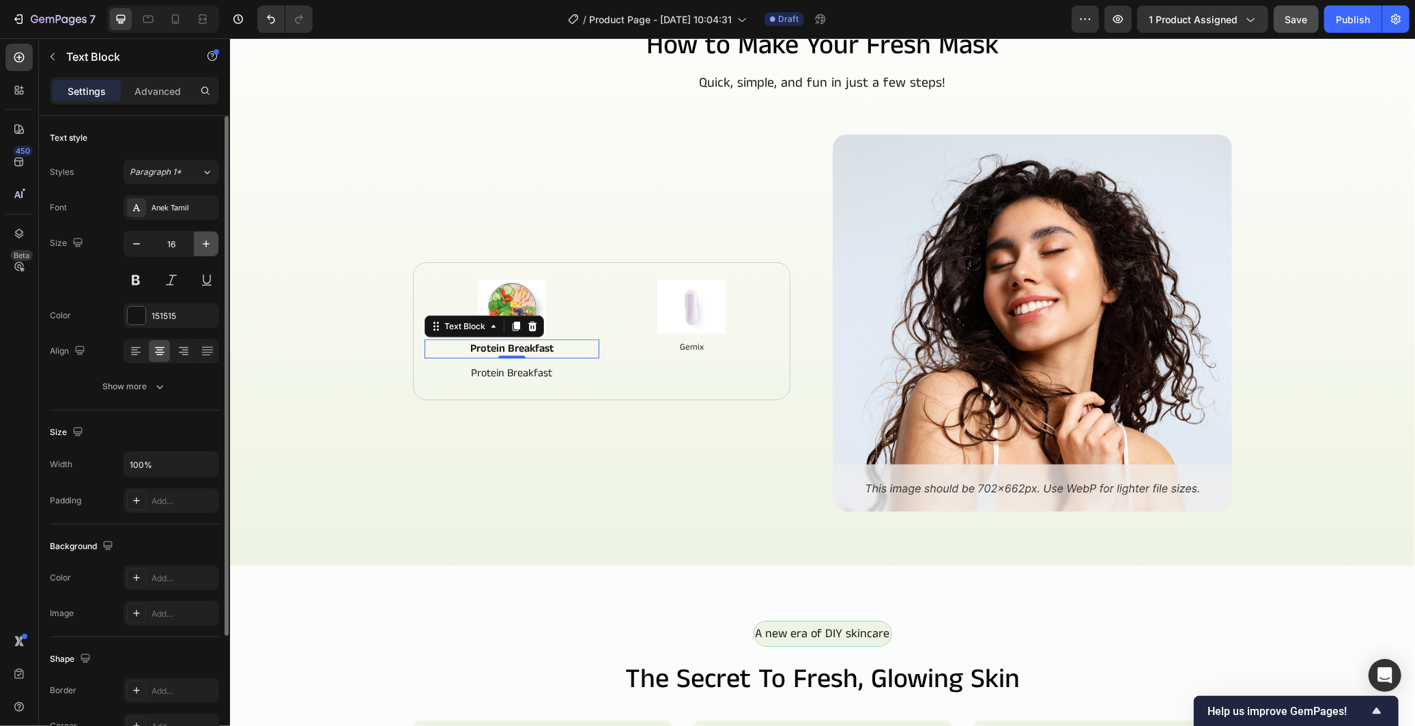
click at [207, 242] on icon "button" at bounding box center [206, 244] width 14 height 14
type input "17"
click at [507, 369] on div "0" at bounding box center [511, 369] width 14 height 11
click at [530, 372] on p "protein breakfast" at bounding box center [511, 373] width 172 height 16
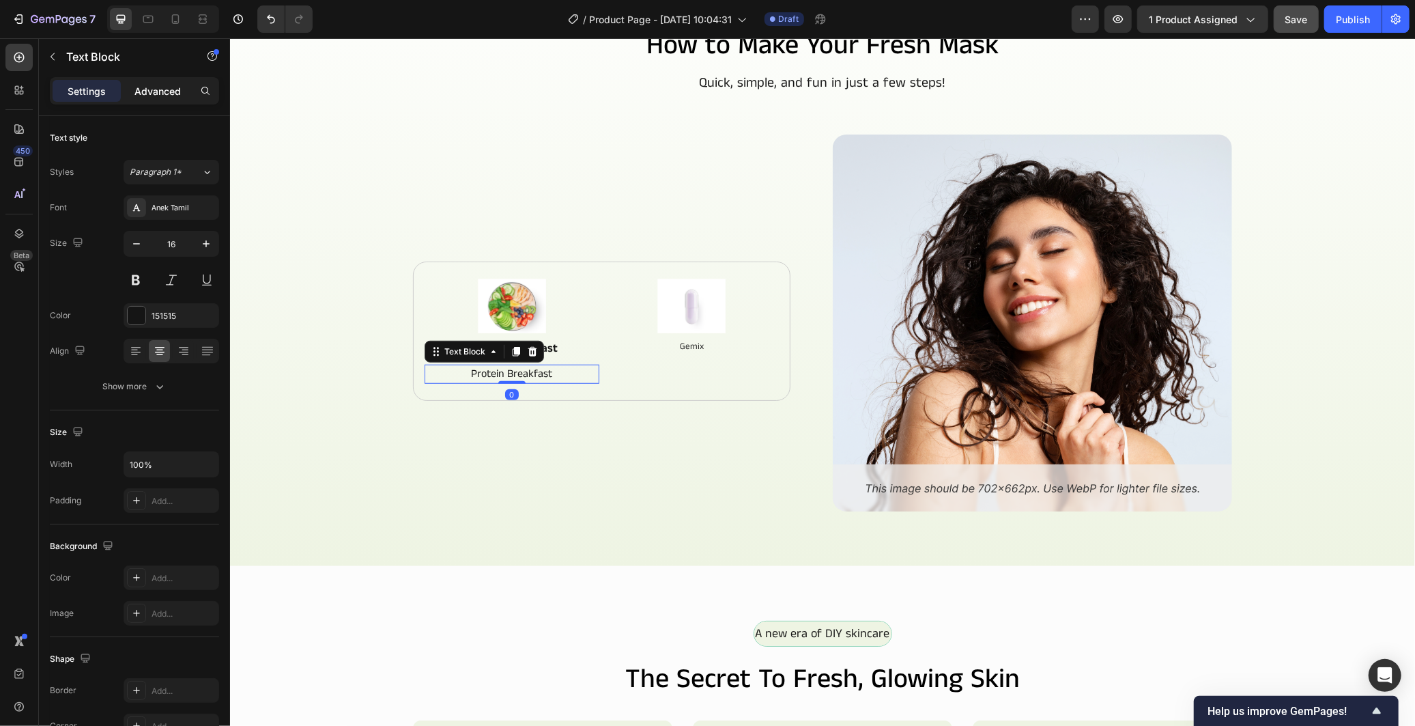
click at [164, 83] on div "Advanced" at bounding box center [158, 91] width 68 height 22
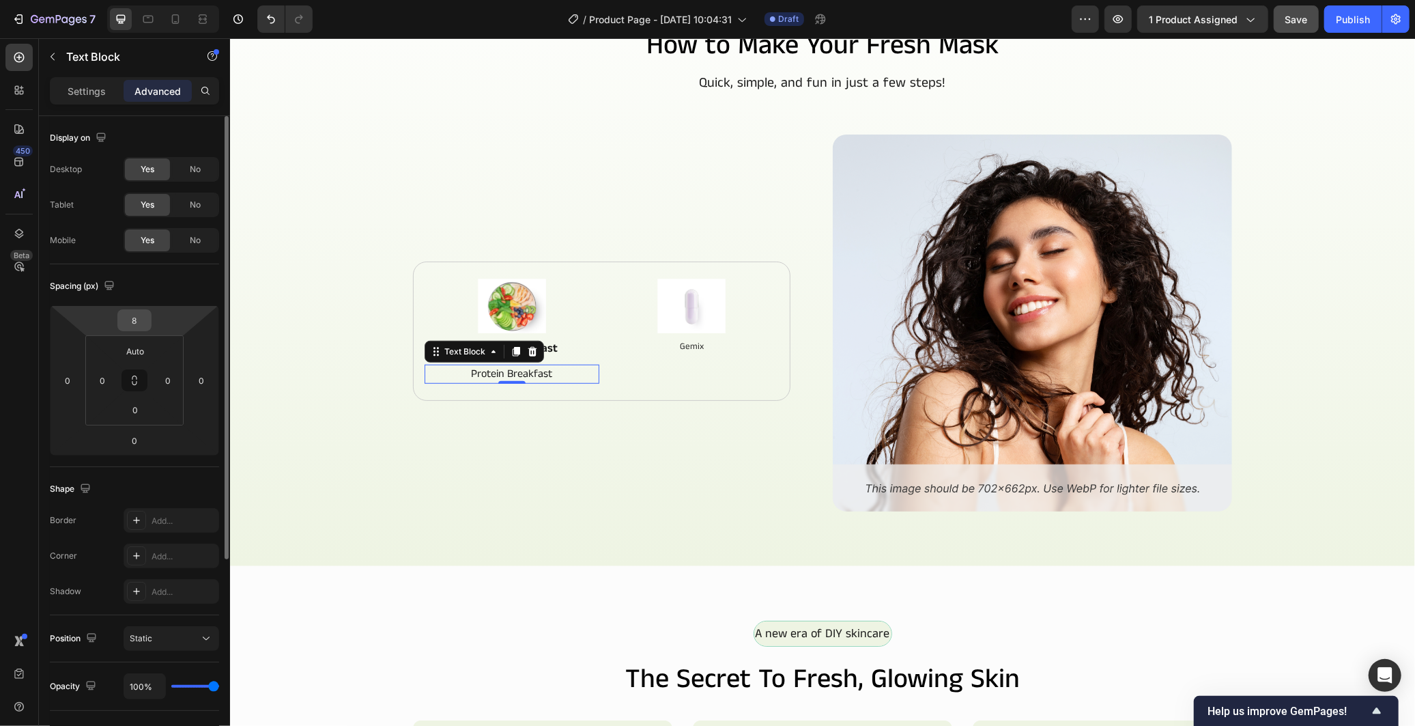
click at [135, 313] on input "8" at bounding box center [134, 320] width 27 height 20
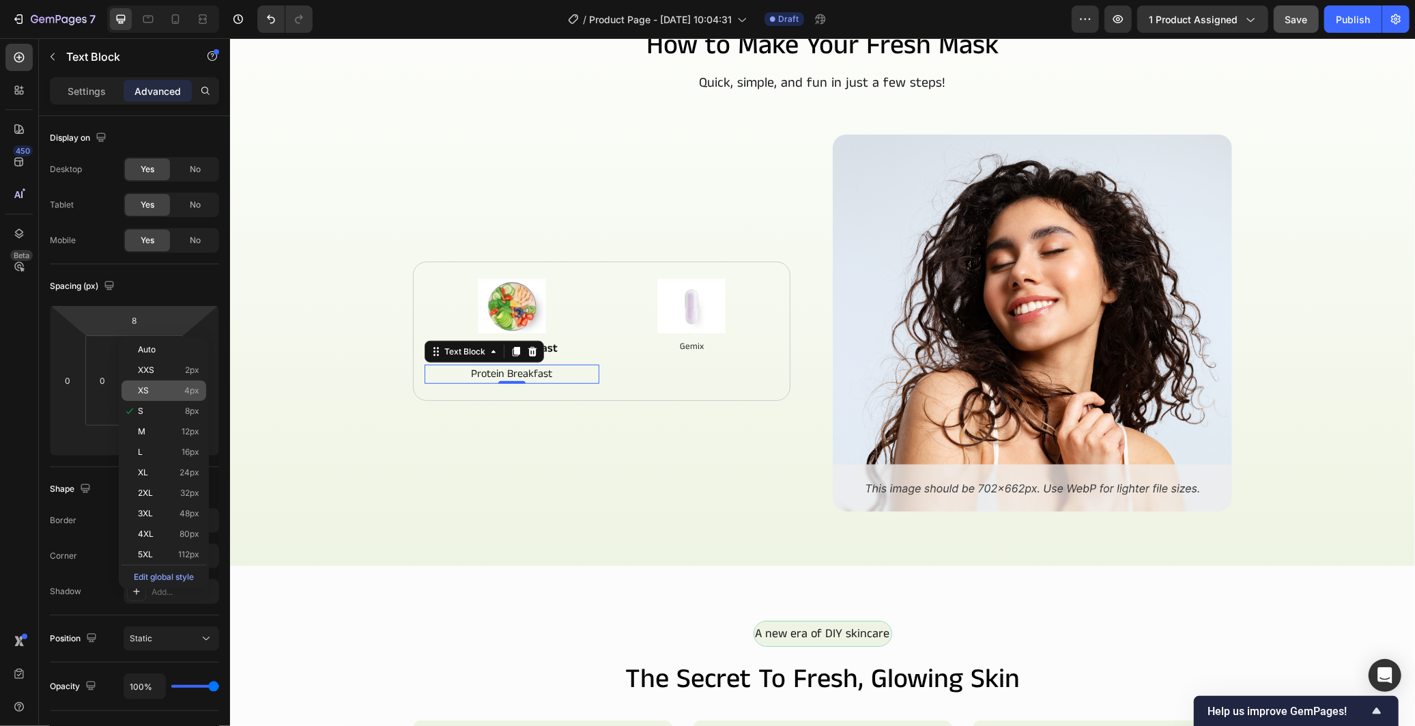
click at [186, 387] on span "4px" at bounding box center [191, 391] width 15 height 10
type input "4"
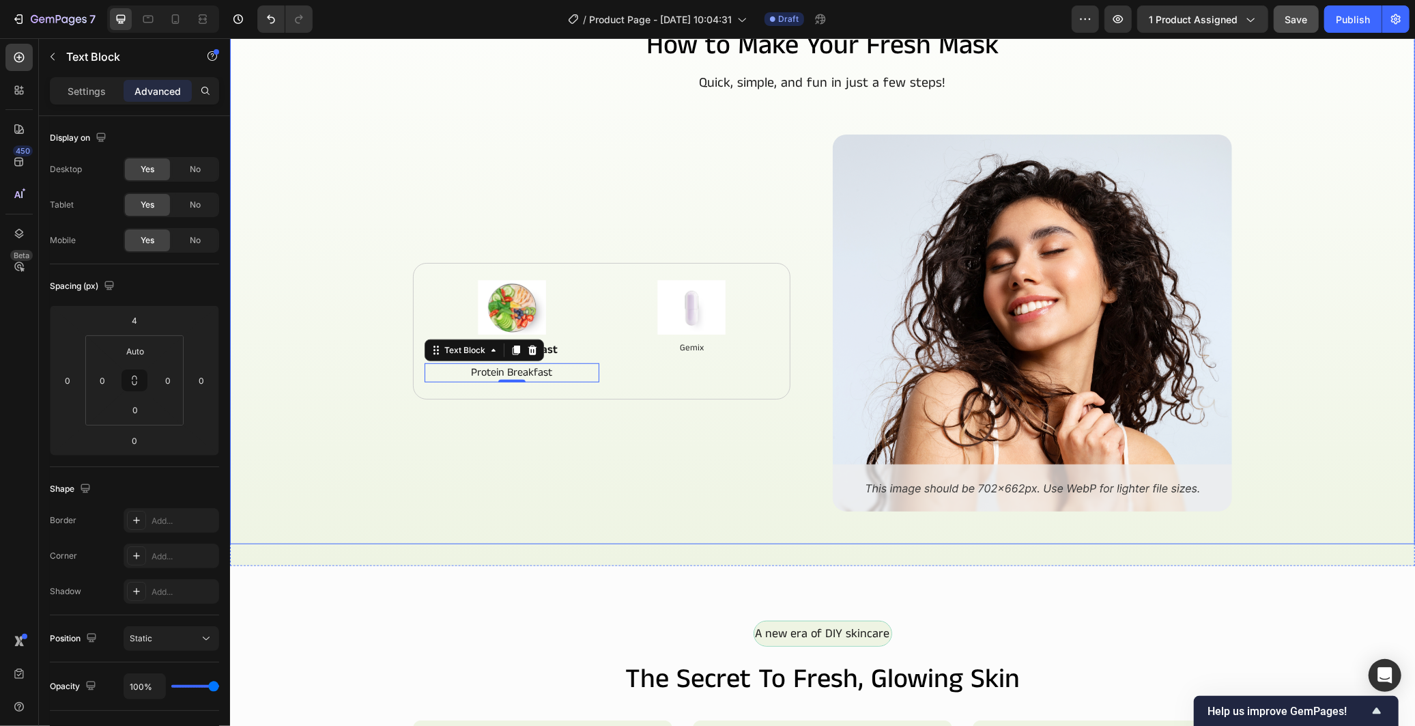
click at [339, 428] on div "How to Make Your Fresh Mask Heading Quick, simple, and fun in just a few steps!…" at bounding box center [821, 293] width 1163 height 534
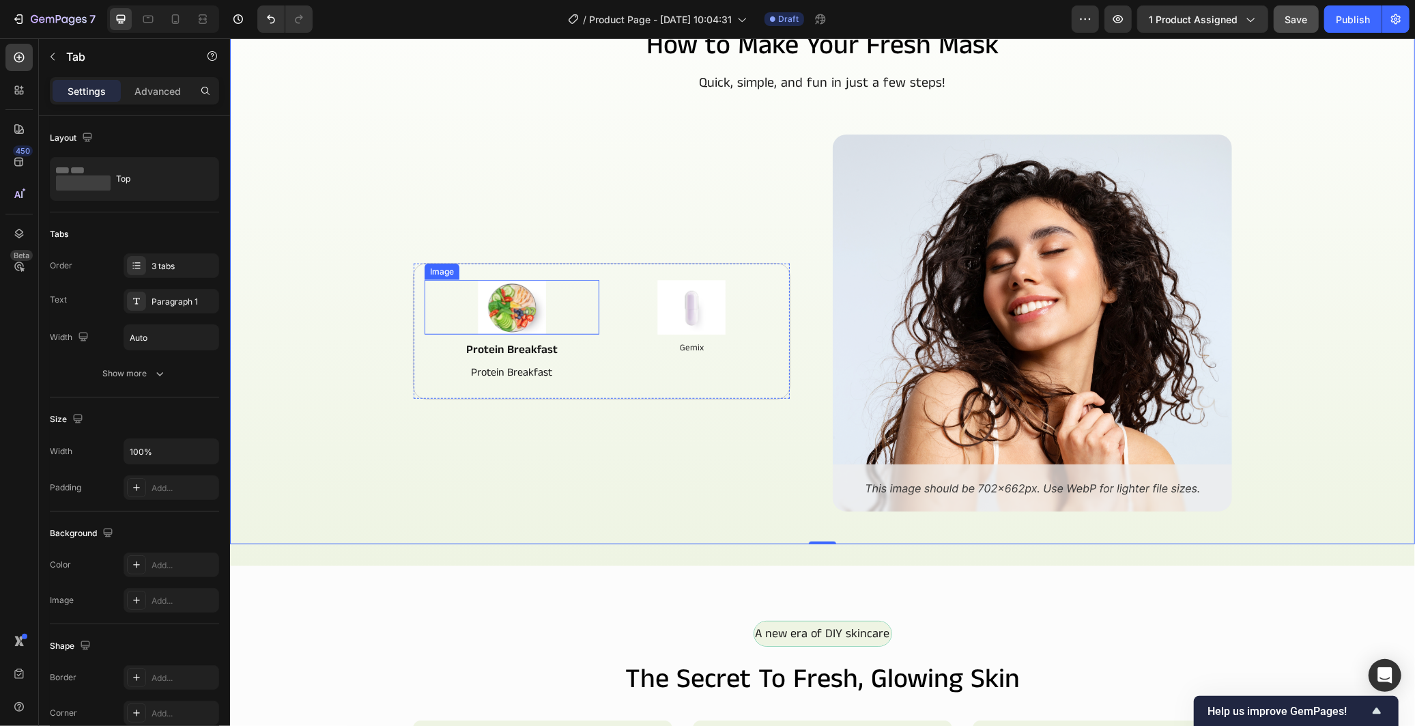
click at [521, 316] on img at bounding box center [511, 306] width 68 height 55
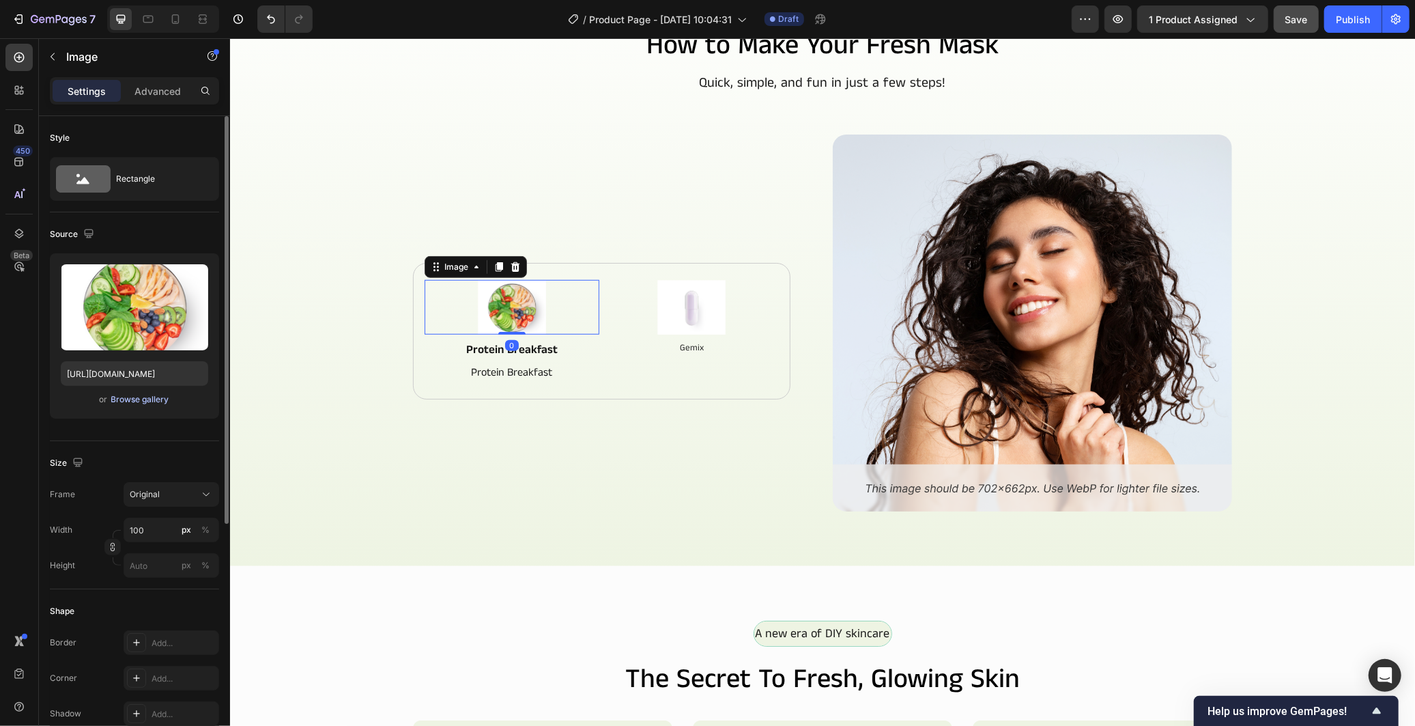
click at [165, 398] on div "Browse gallery" at bounding box center [140, 399] width 58 height 12
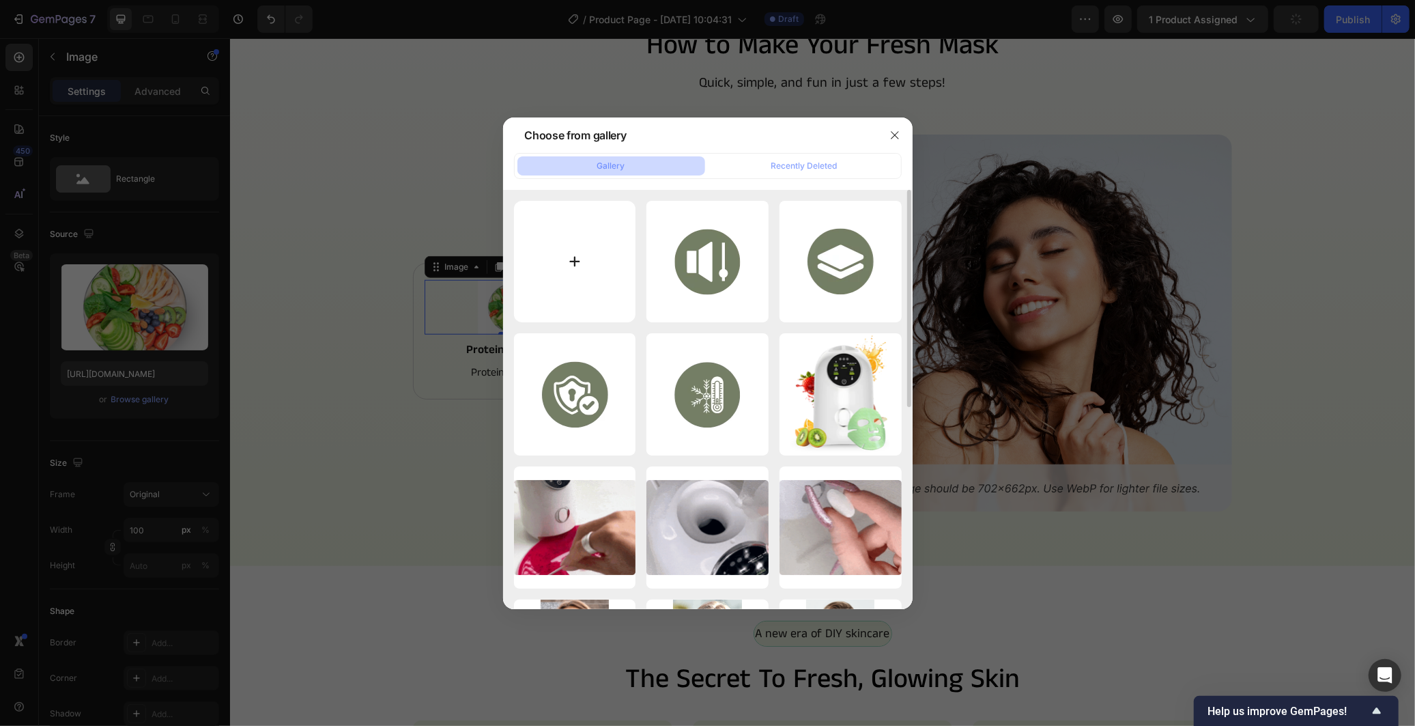
click at [590, 276] on input "file" at bounding box center [575, 262] width 122 height 122
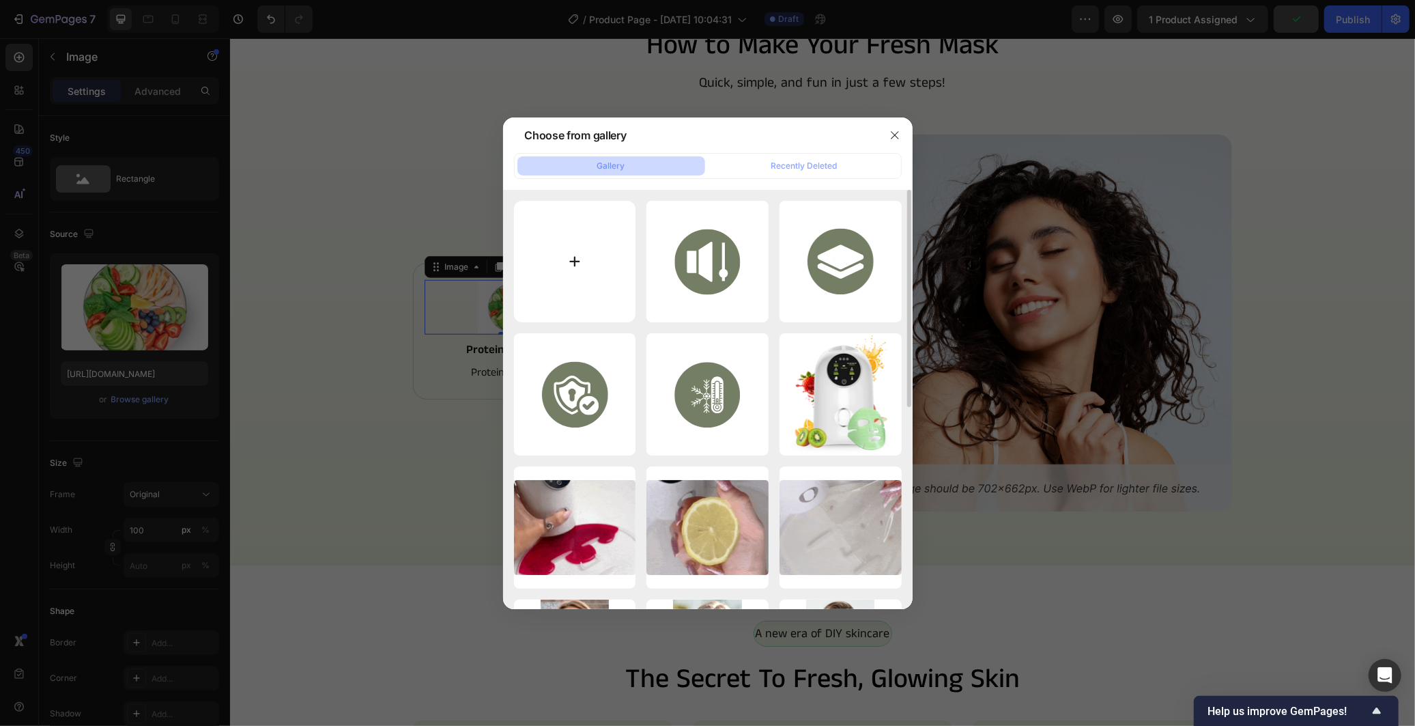
type input "C:\fakepath\image_2025-09-28_184433463.png"
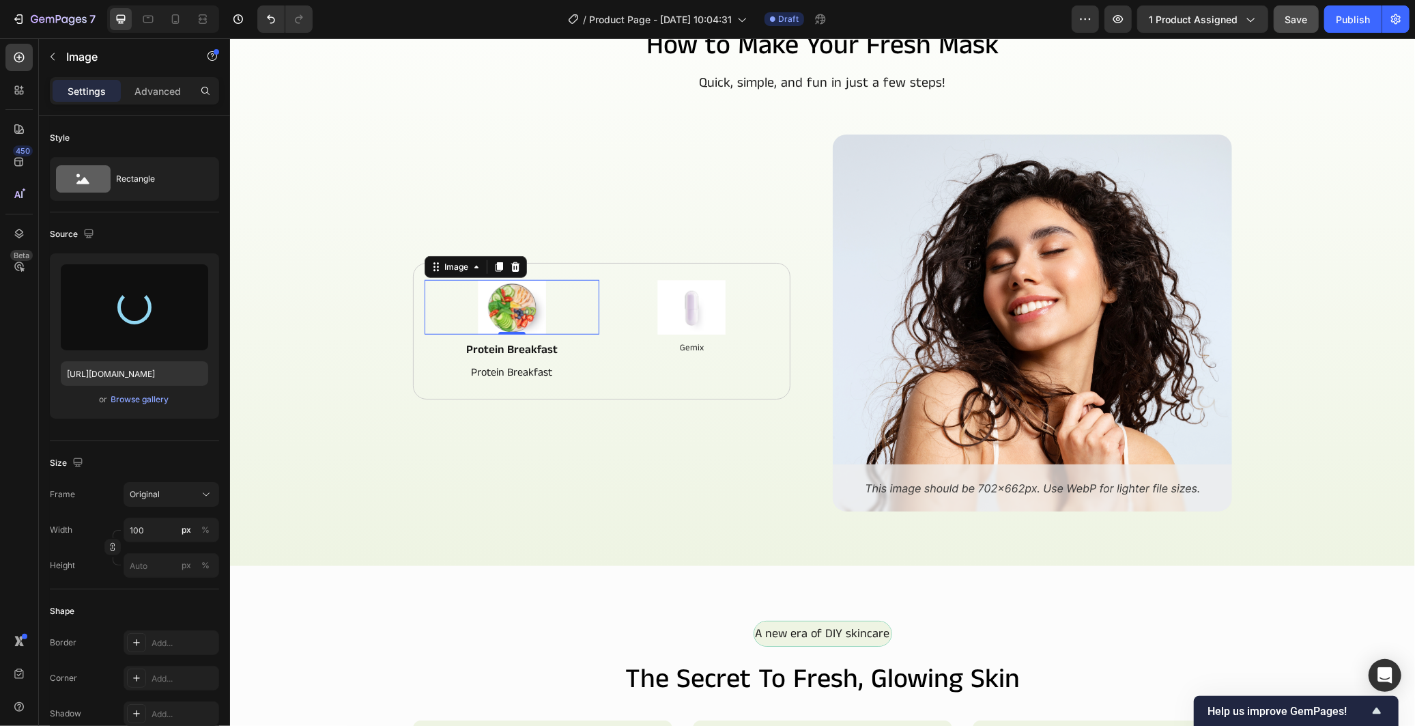
type input "https://cdn.shopify.com/s/files/1/0966/2506/6276/files/gempages_586221939492651…"
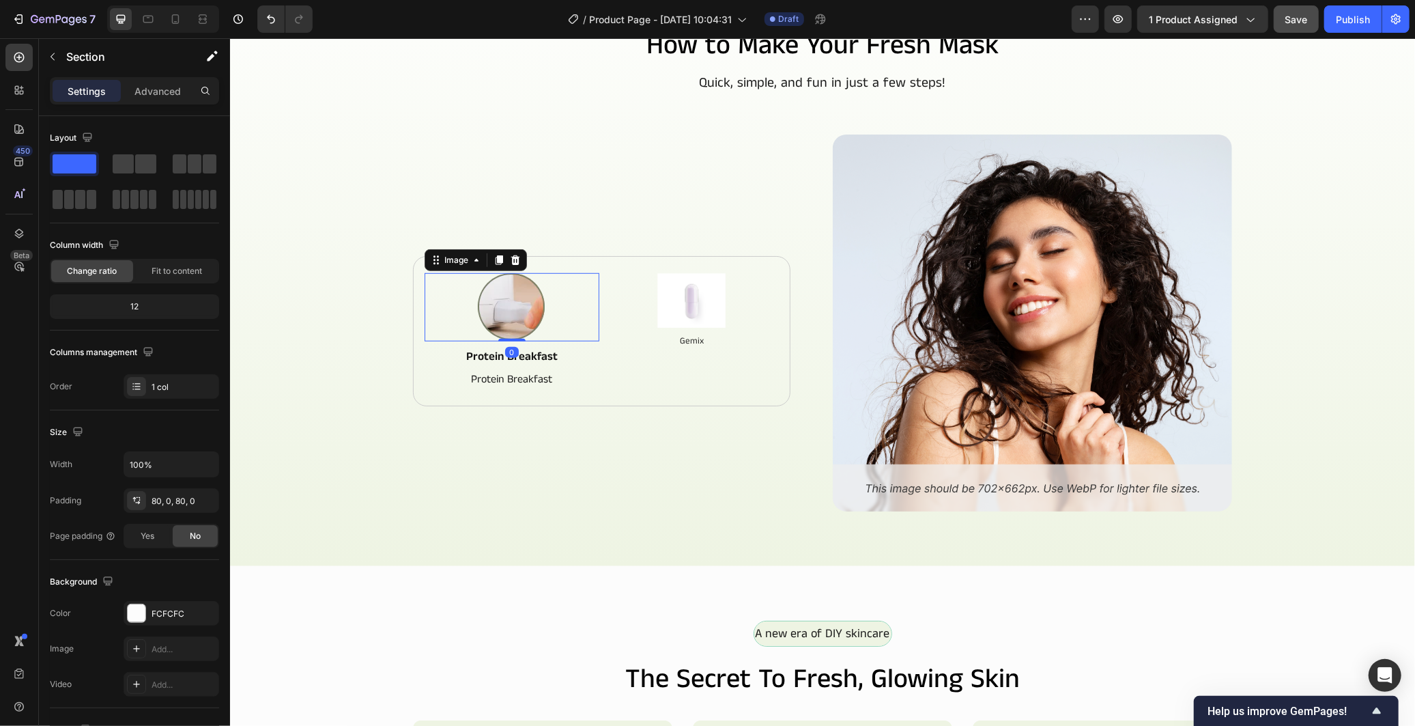
click at [508, 313] on img at bounding box center [511, 306] width 68 height 68
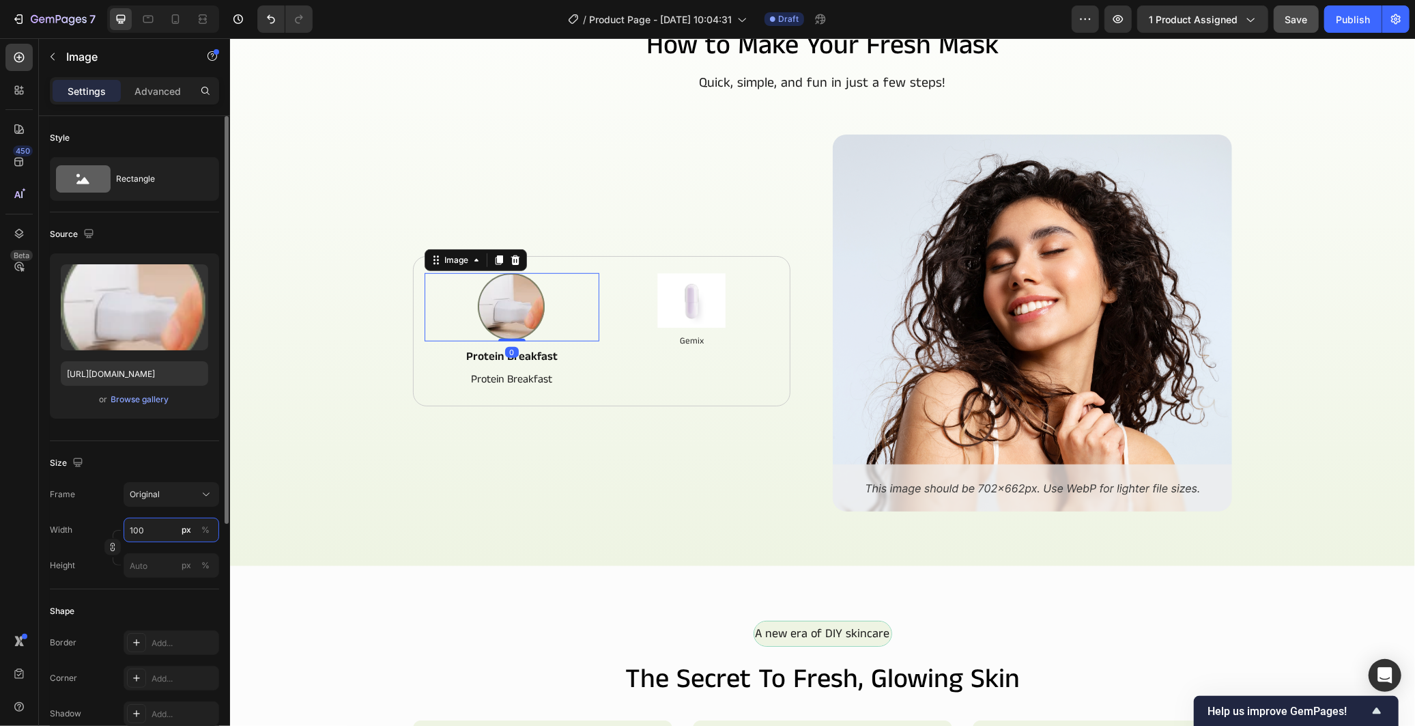
click at [164, 536] on input "100" at bounding box center [172, 529] width 96 height 25
drag, startPoint x: 152, startPoint y: 530, endPoint x: 175, endPoint y: 542, distance: 26.3
click at [175, 542] on div "Width 60 px % Height px %" at bounding box center [134, 547] width 169 height 60
type input "70"
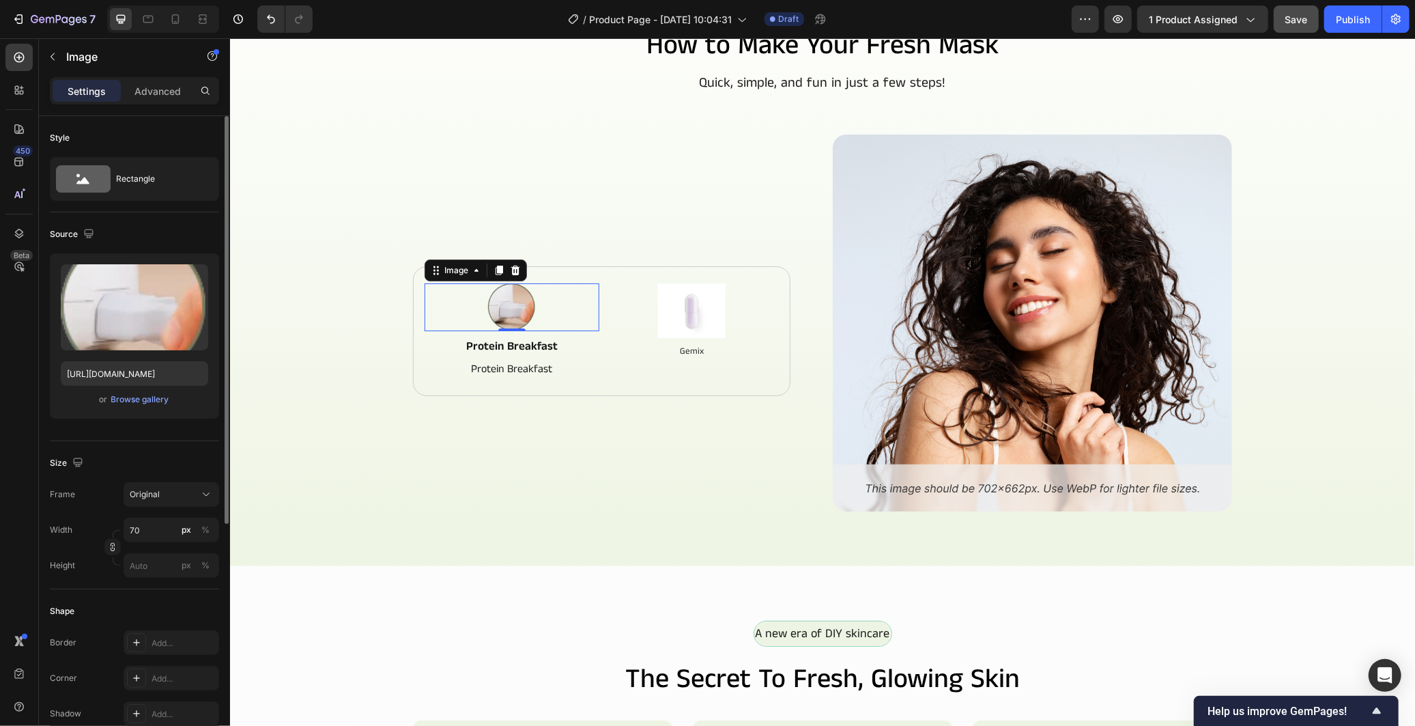
click at [177, 466] on div "Size" at bounding box center [134, 463] width 169 height 22
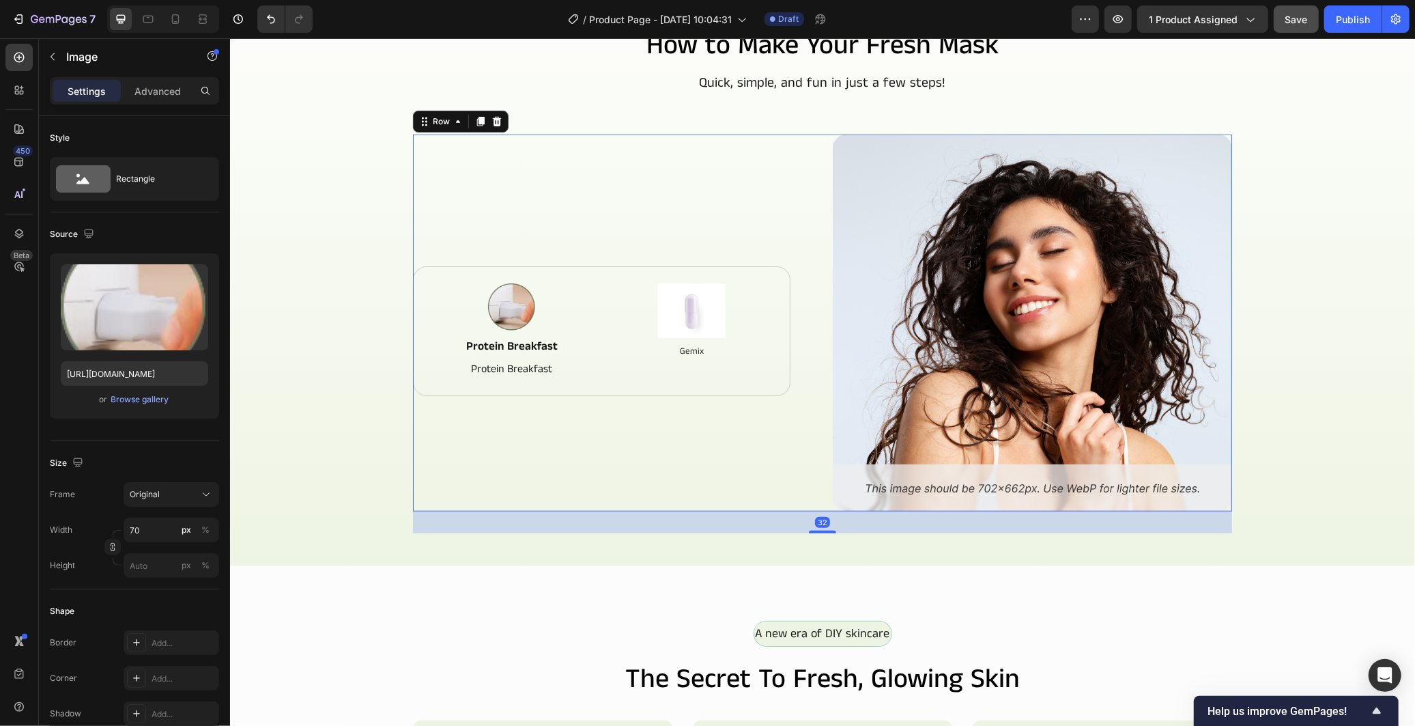
click at [412, 431] on div "Image protein breakfast Text Block protein breakfast Text Block Image Gemix Tex…" at bounding box center [611, 322] width 399 height 377
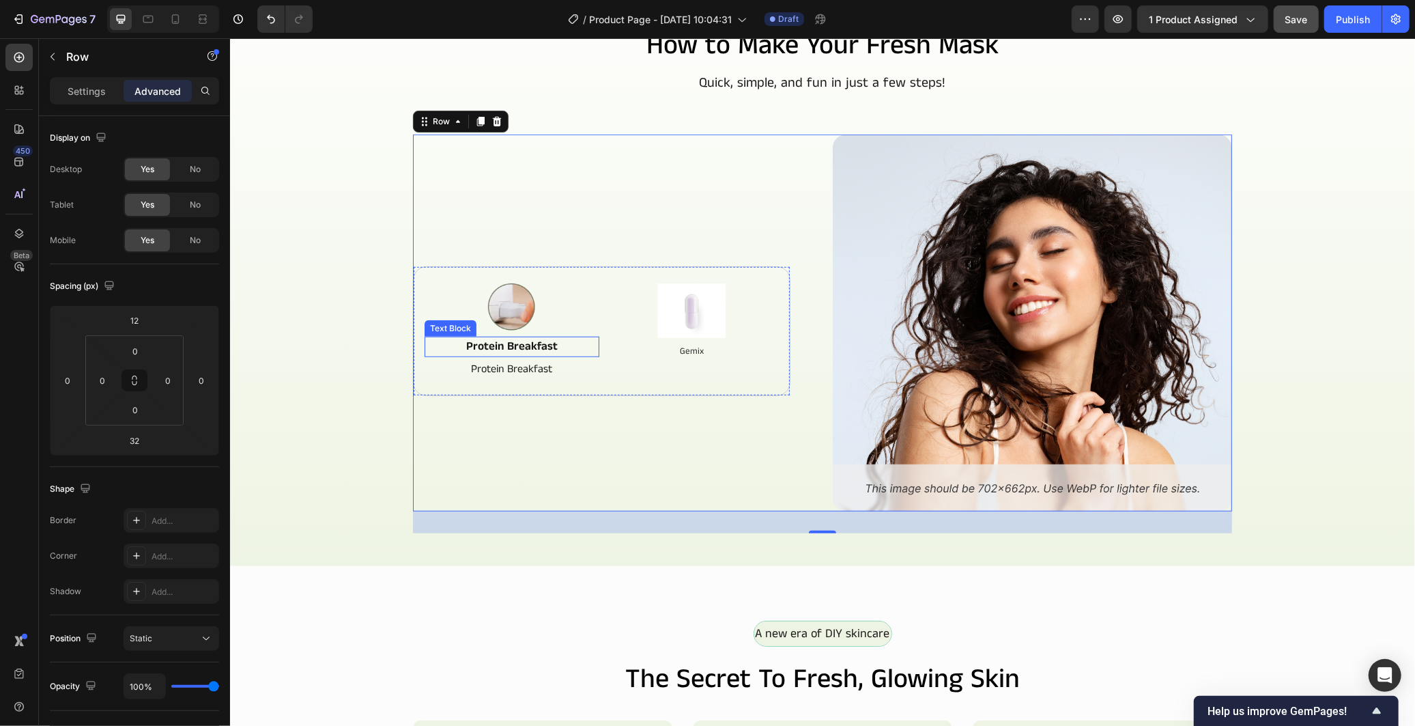
click at [541, 341] on p "protein breakfast" at bounding box center [511, 346] width 172 height 18
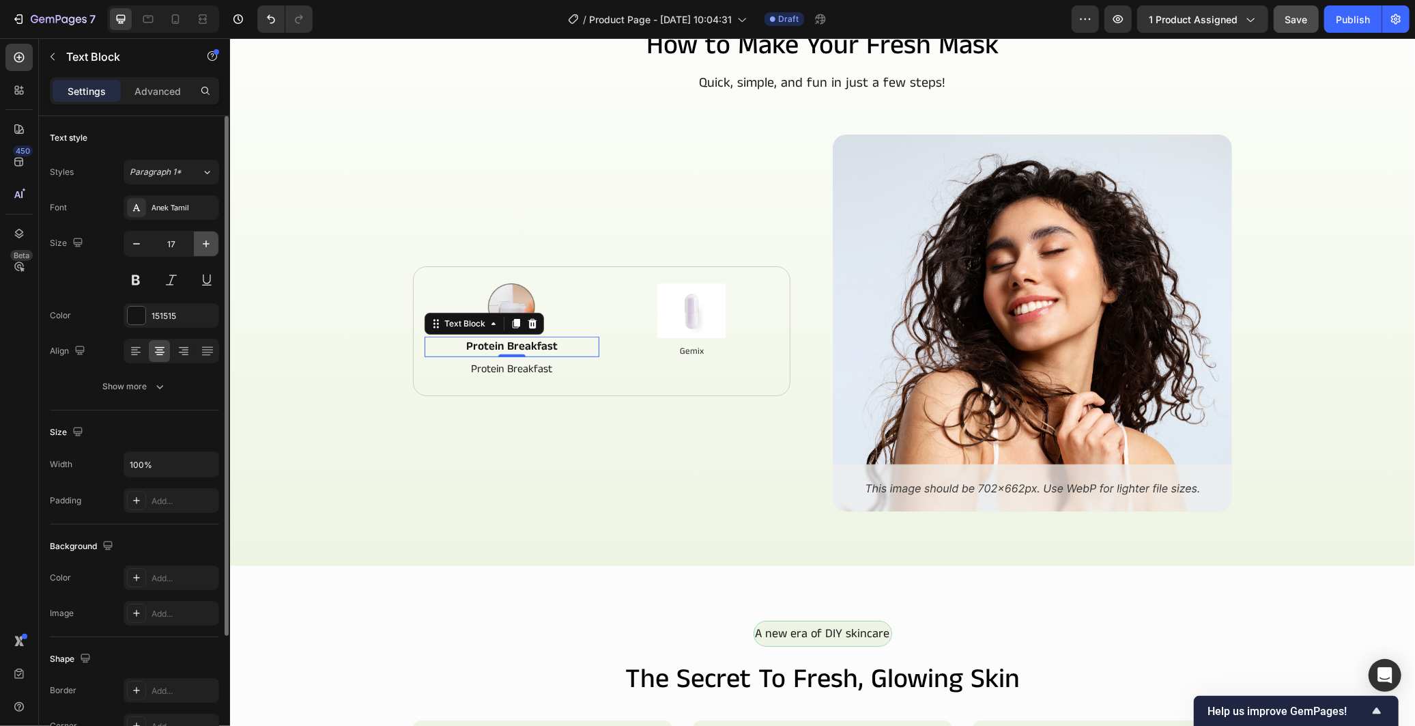
click at [199, 242] on icon "button" at bounding box center [206, 244] width 14 height 14
type input "18"
click at [162, 85] on p "Advanced" at bounding box center [157, 91] width 46 height 14
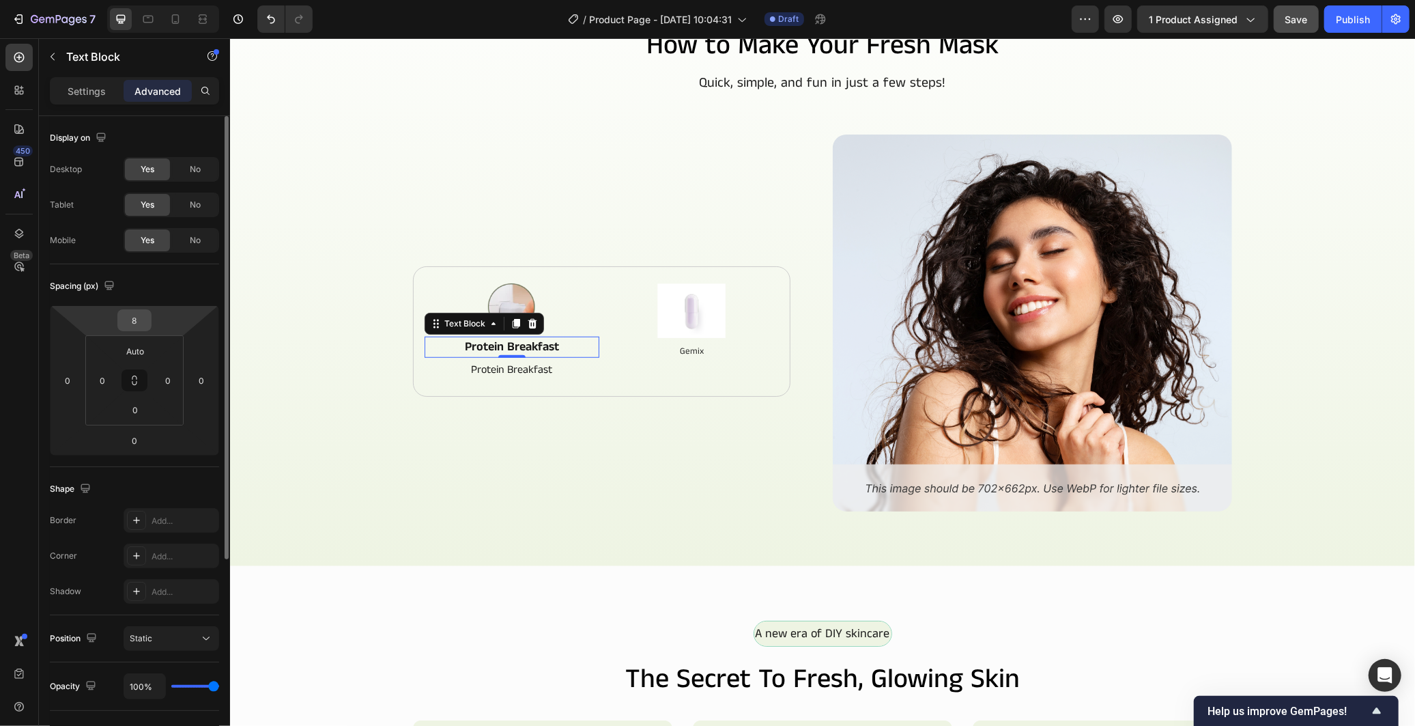
click at [142, 323] on input "8" at bounding box center [134, 320] width 27 height 20
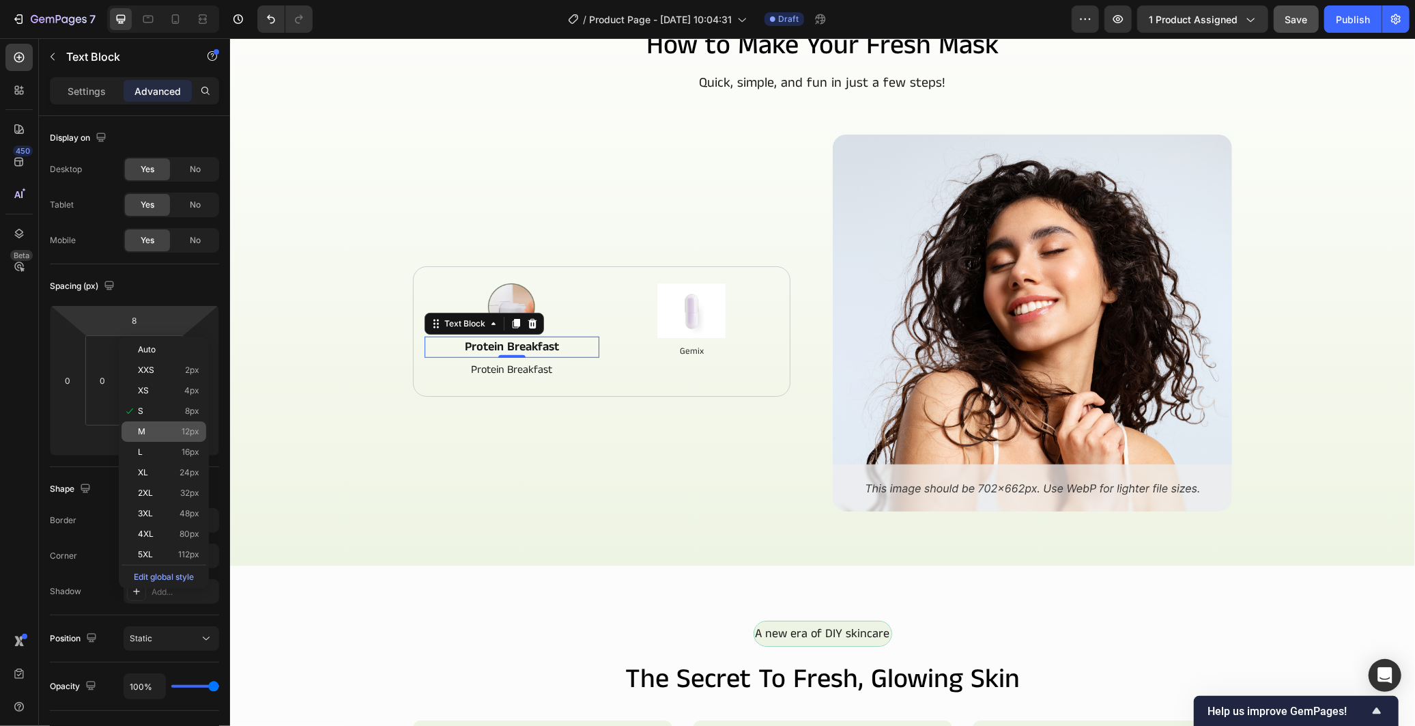
click at [182, 431] on span "12px" at bounding box center [191, 432] width 18 height 10
type input "12"
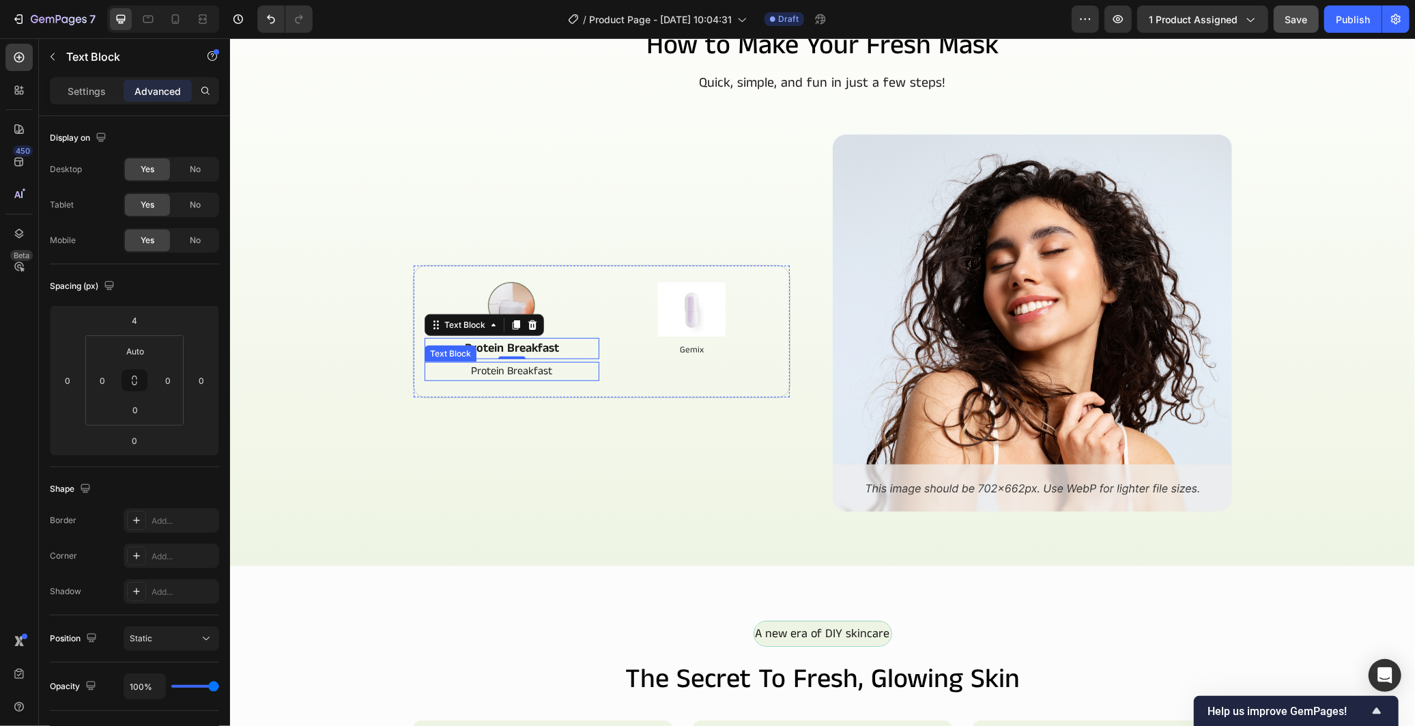
click at [461, 362] on p "protein breakfast" at bounding box center [511, 370] width 172 height 16
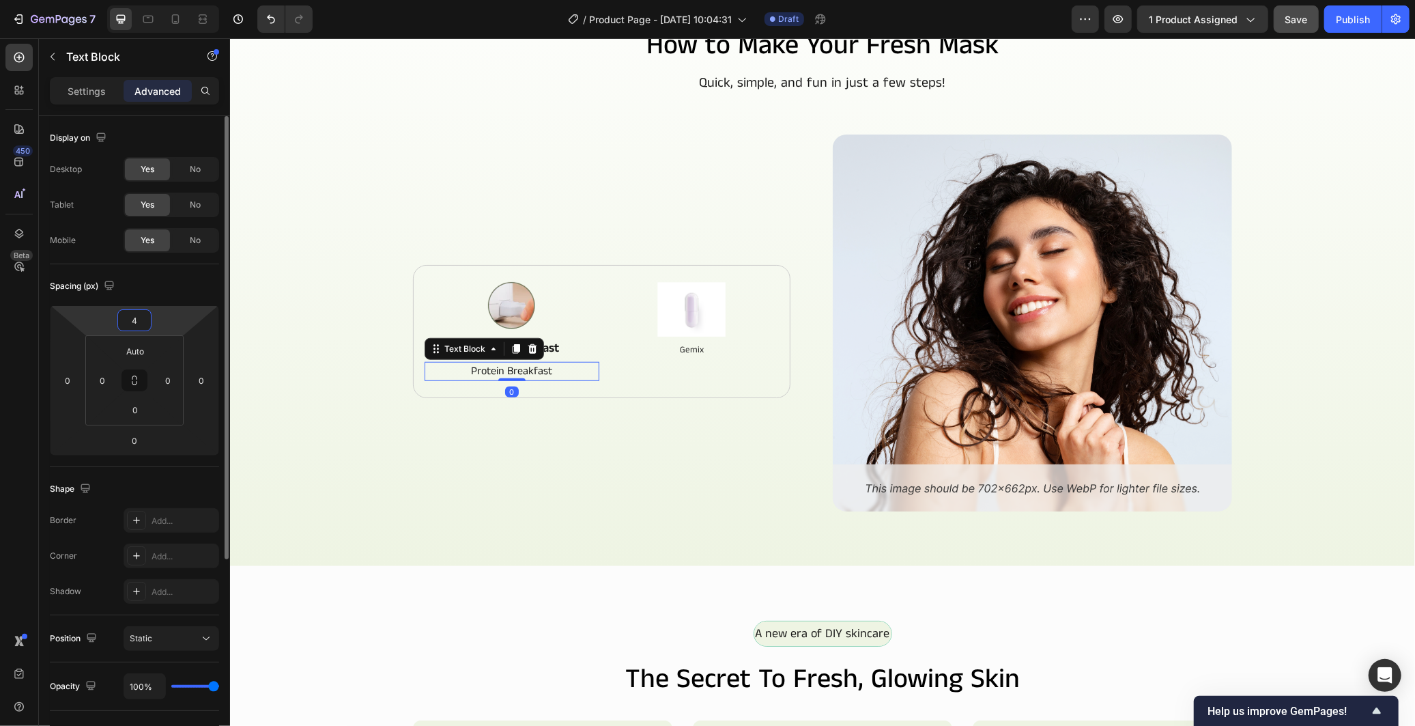
click at [134, 317] on input "4" at bounding box center [134, 320] width 27 height 20
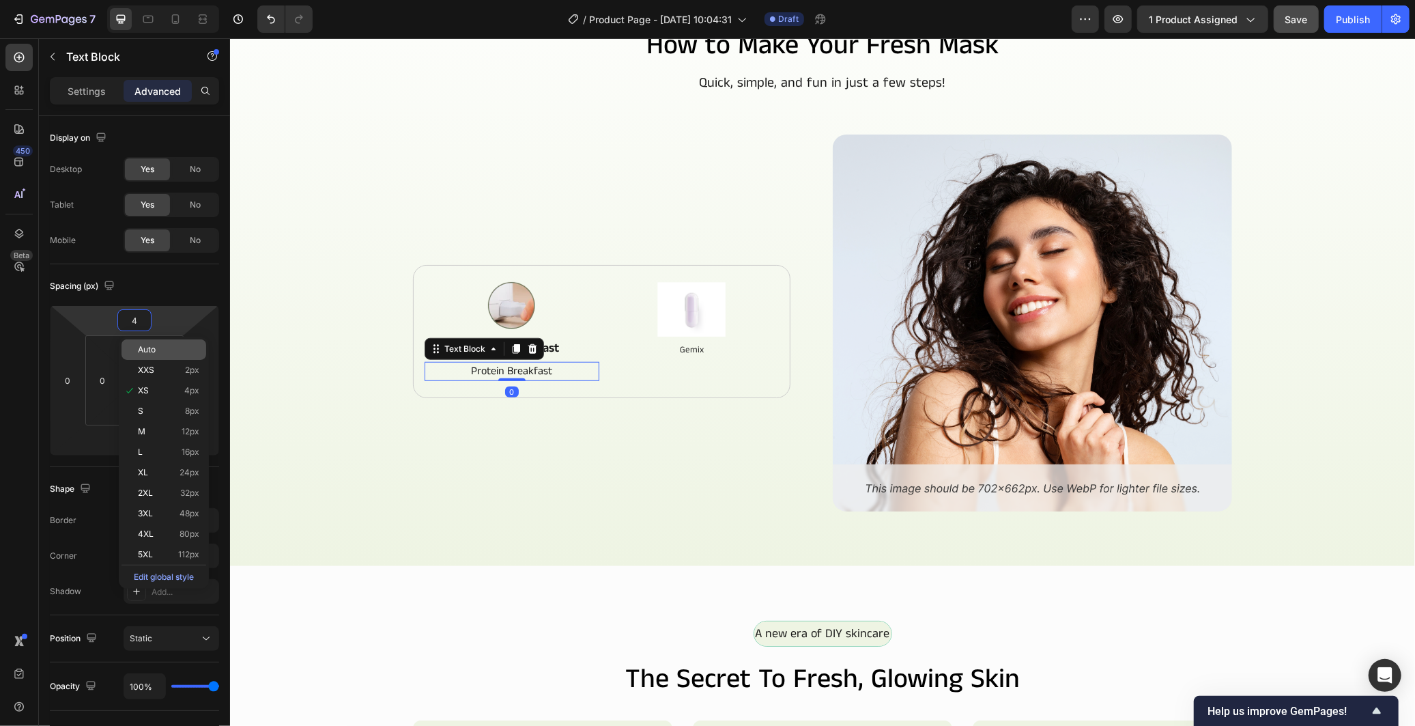
click at [158, 354] on p "Auto" at bounding box center [168, 350] width 61 height 10
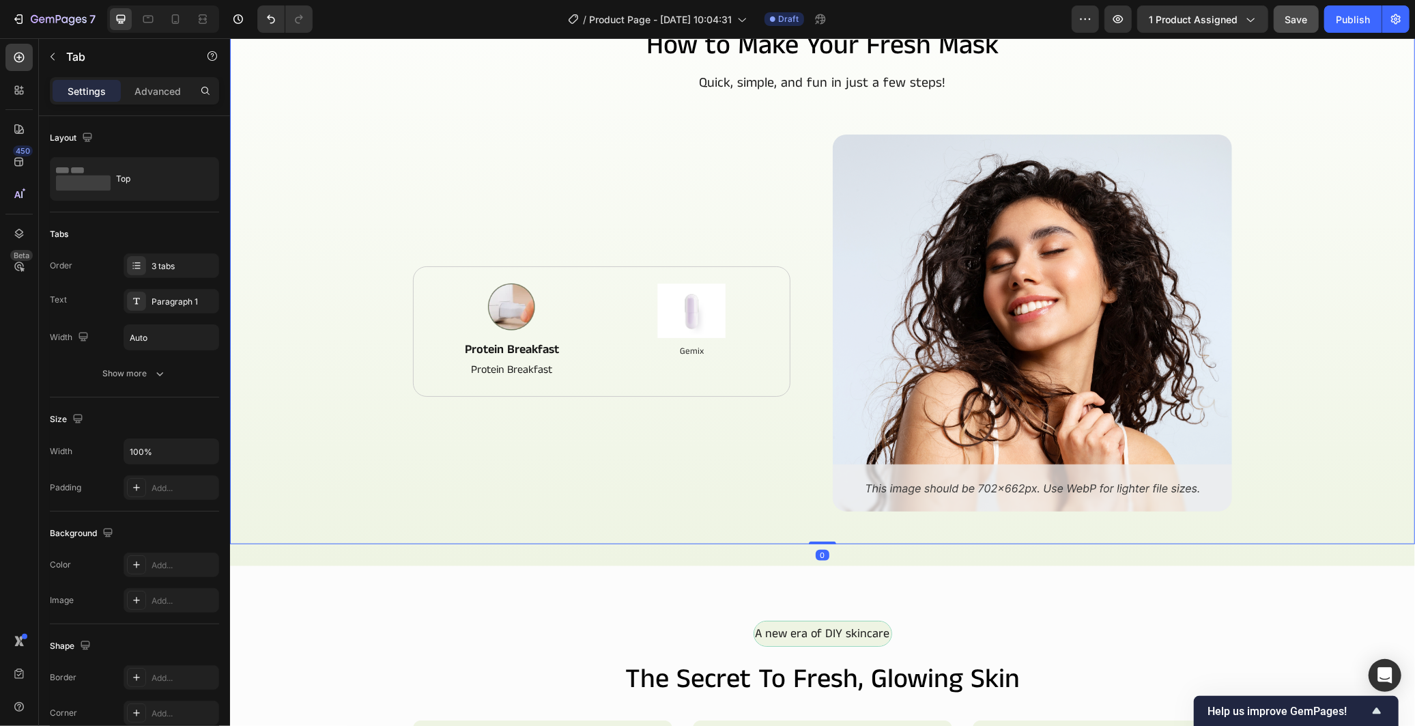
click at [296, 386] on div "How to Make Your Fresh Mask Heading Quick, simple, and fun in just a few steps!…" at bounding box center [821, 293] width 1163 height 534
click at [535, 343] on p "protein breakfast" at bounding box center [511, 349] width 172 height 18
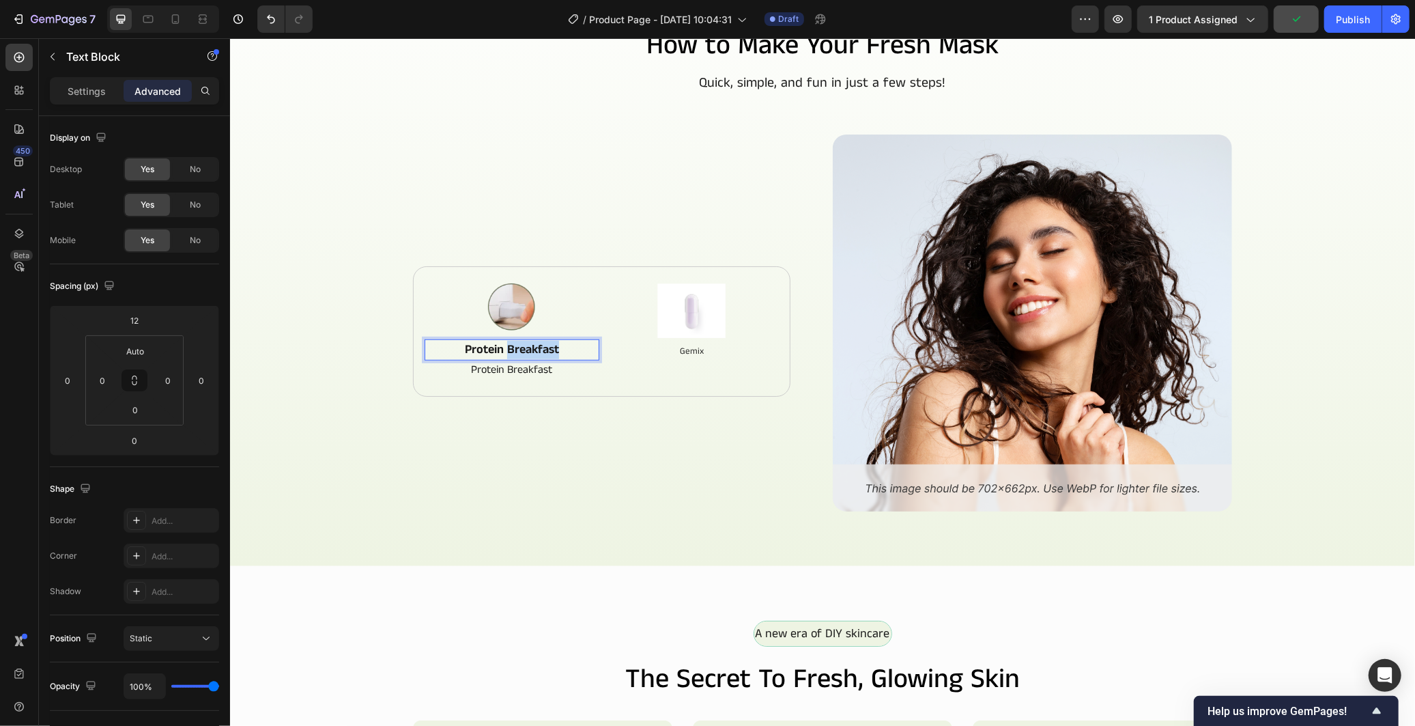
click at [535, 343] on p "protein breakfast" at bounding box center [511, 349] width 172 height 18
click at [504, 369] on p "protein breakfast" at bounding box center [511, 369] width 172 height 16
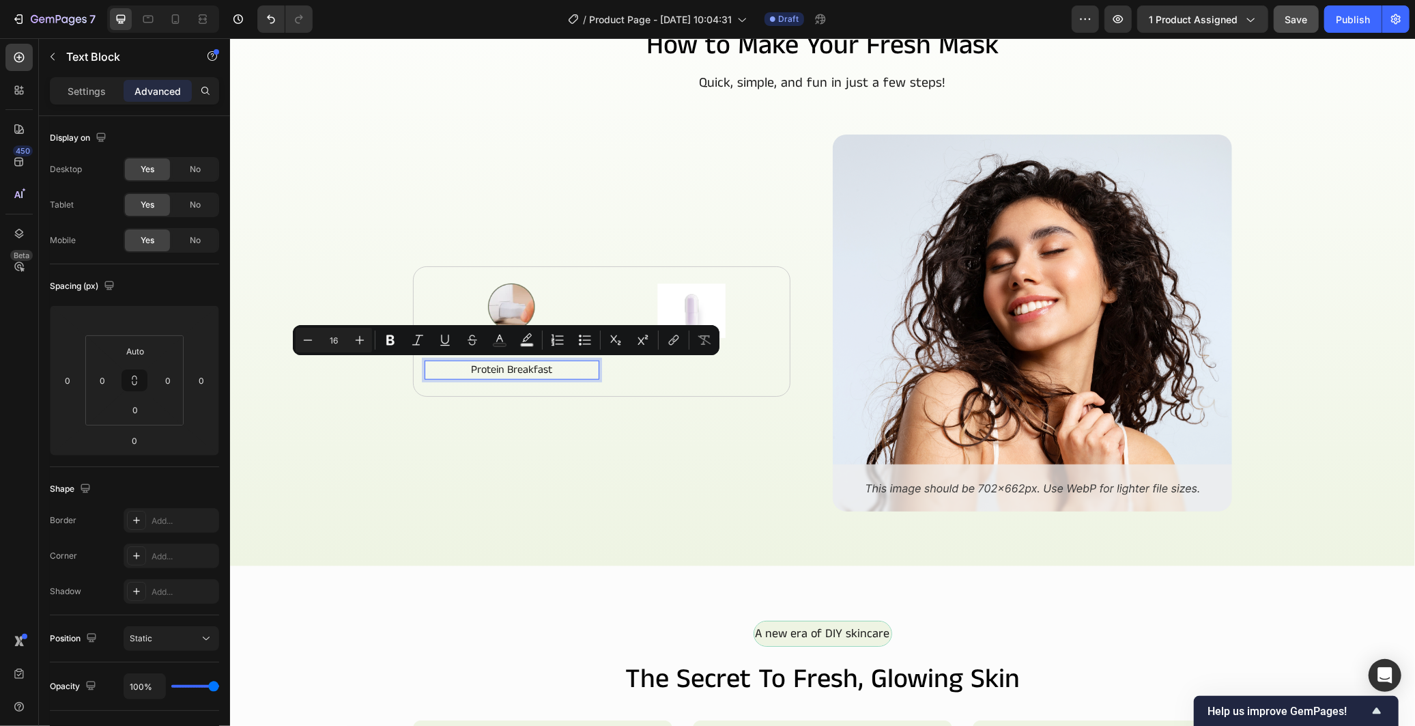
scroll to position [693, 0]
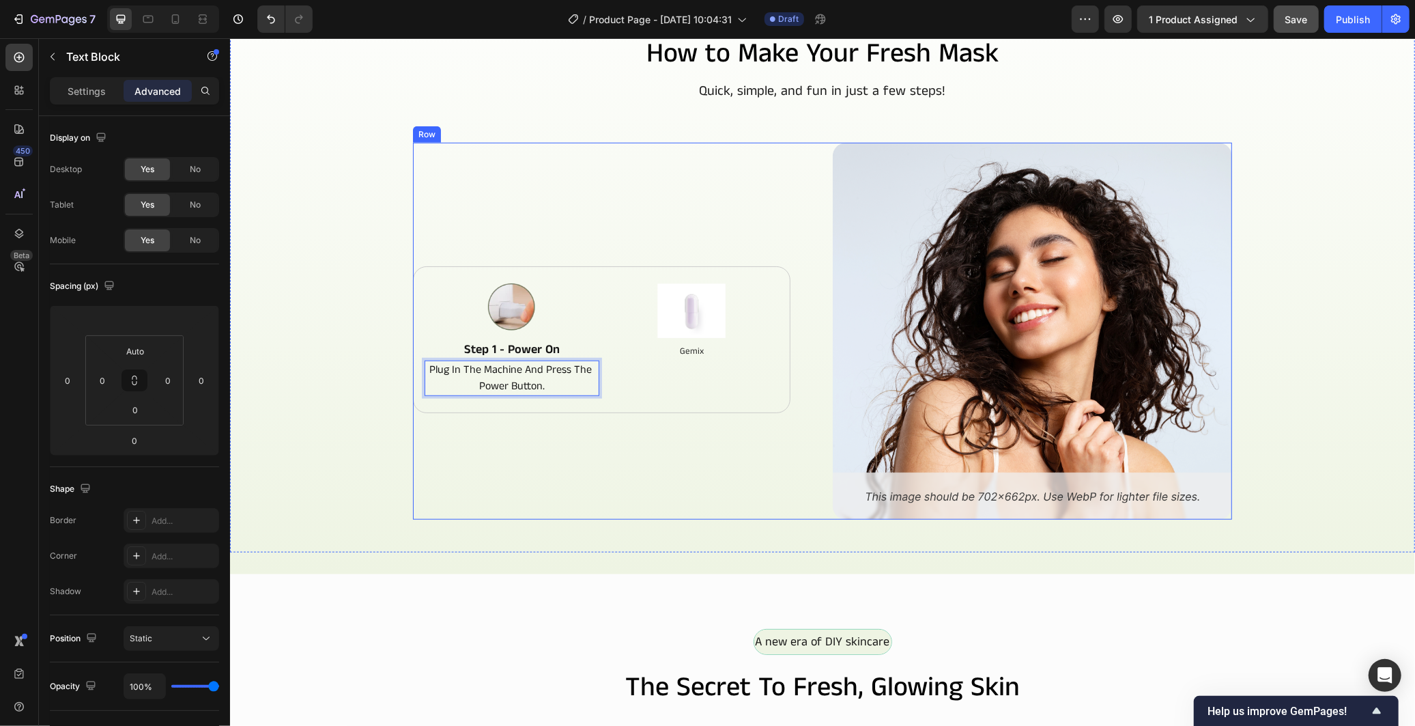
click at [498, 431] on div "Image Step 1 - Power On Text Block Plug in the machine and press the power butt…" at bounding box center [611, 330] width 399 height 377
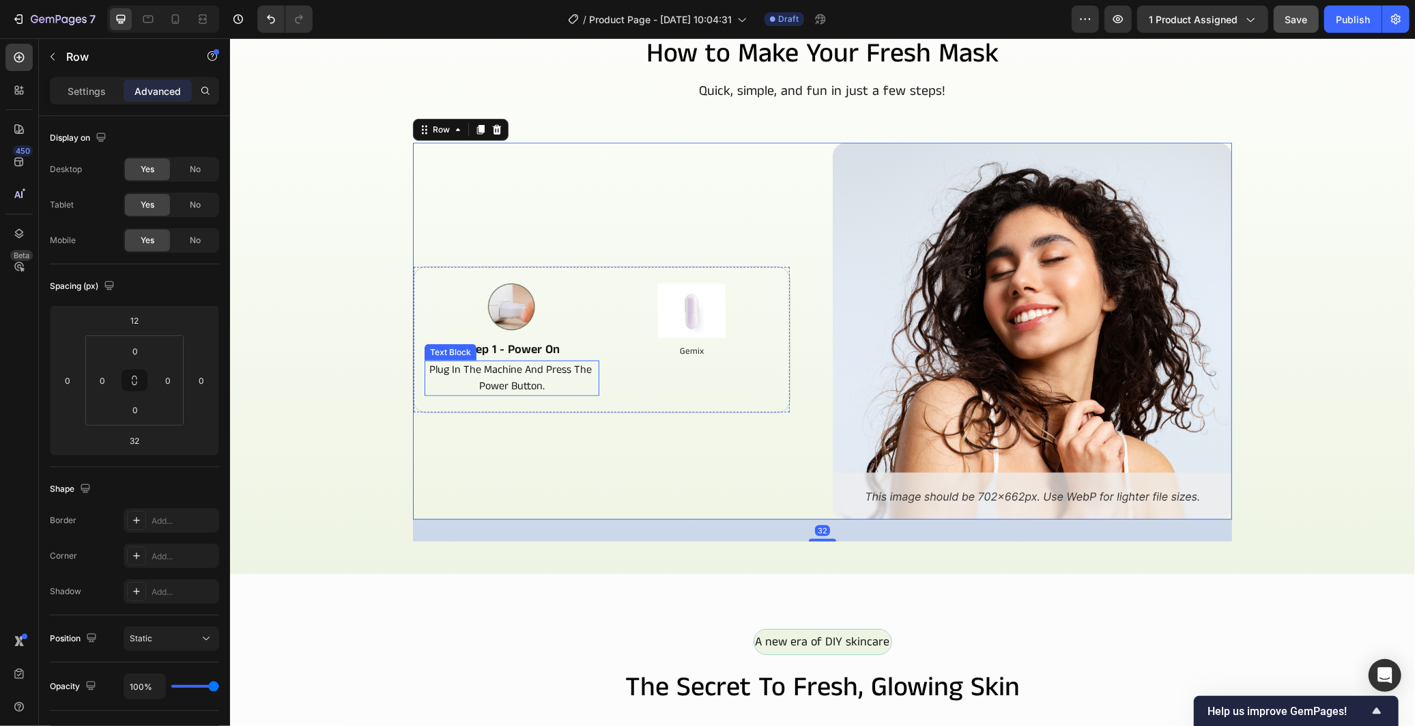
click at [567, 373] on p "Plug in the machine and press the power button." at bounding box center [511, 377] width 172 height 33
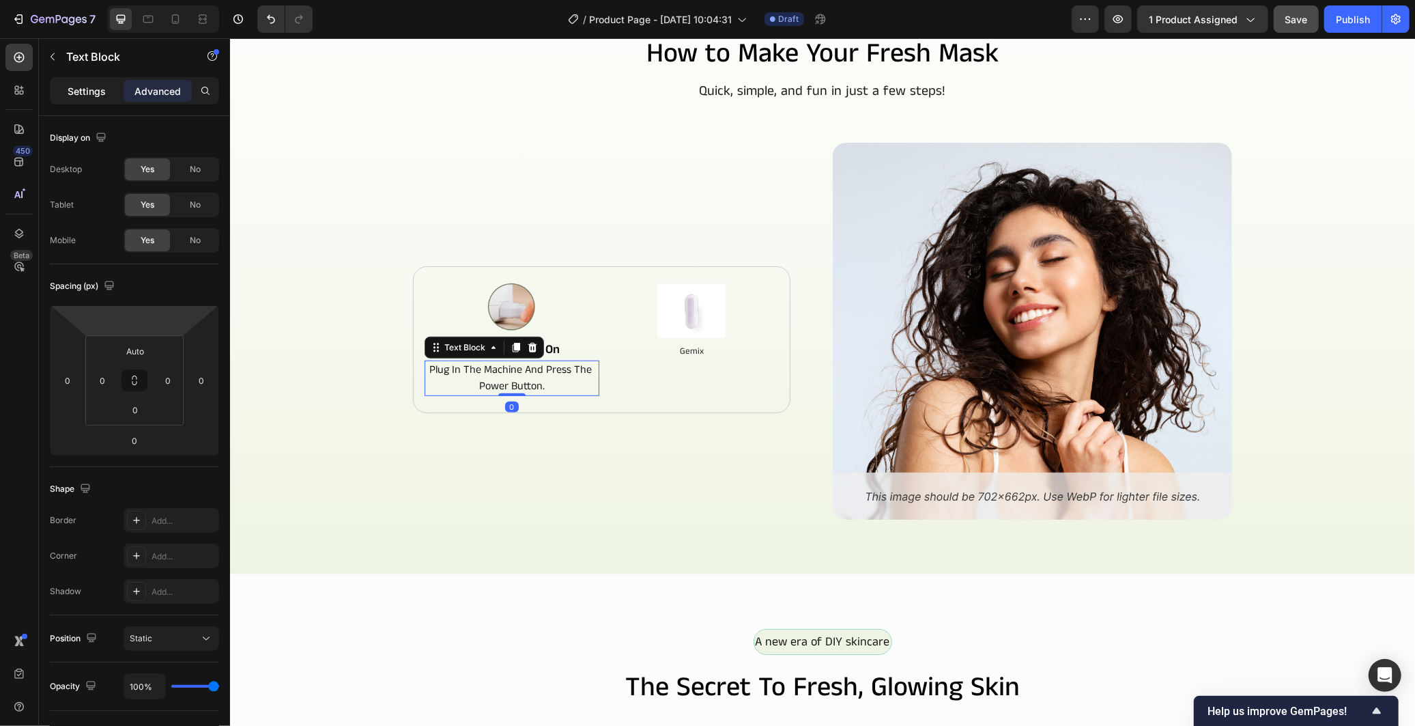
click at [87, 93] on p "Settings" at bounding box center [87, 91] width 38 height 14
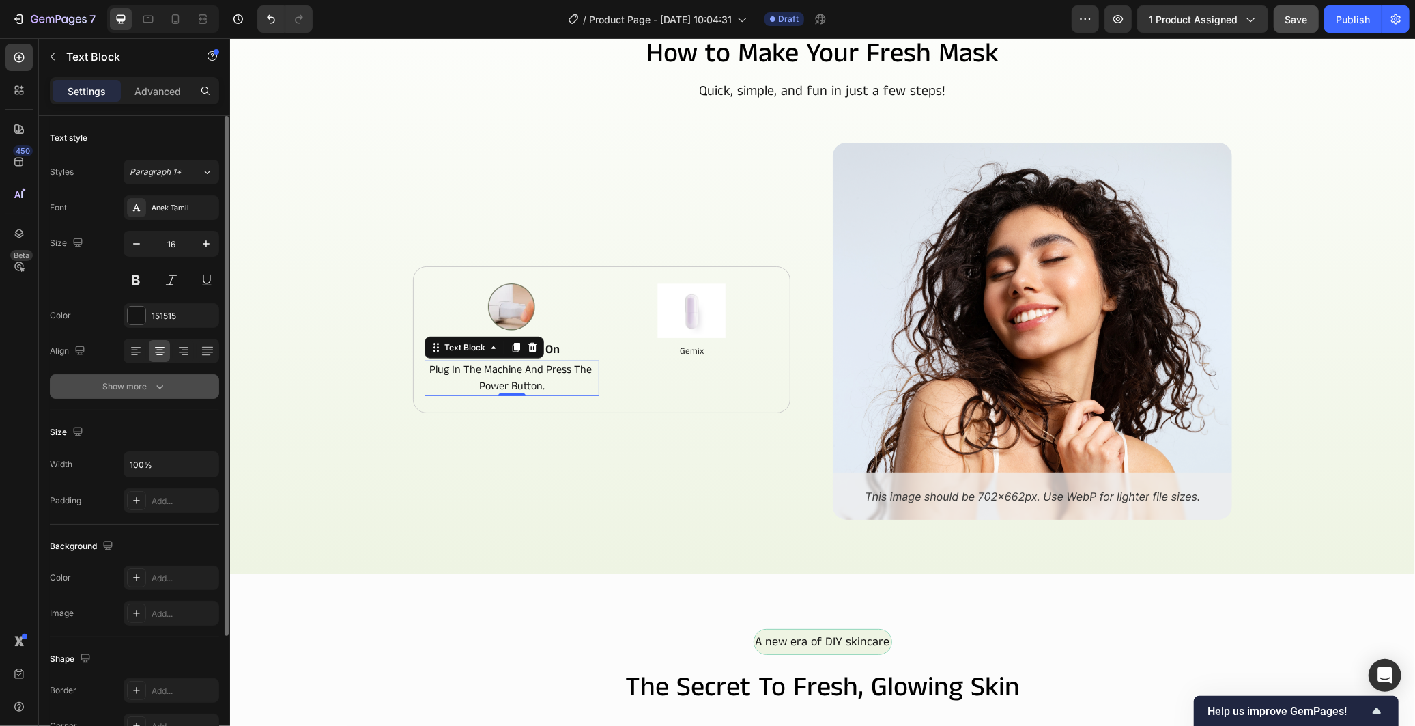
click at [172, 382] on button "Show more" at bounding box center [134, 386] width 169 height 25
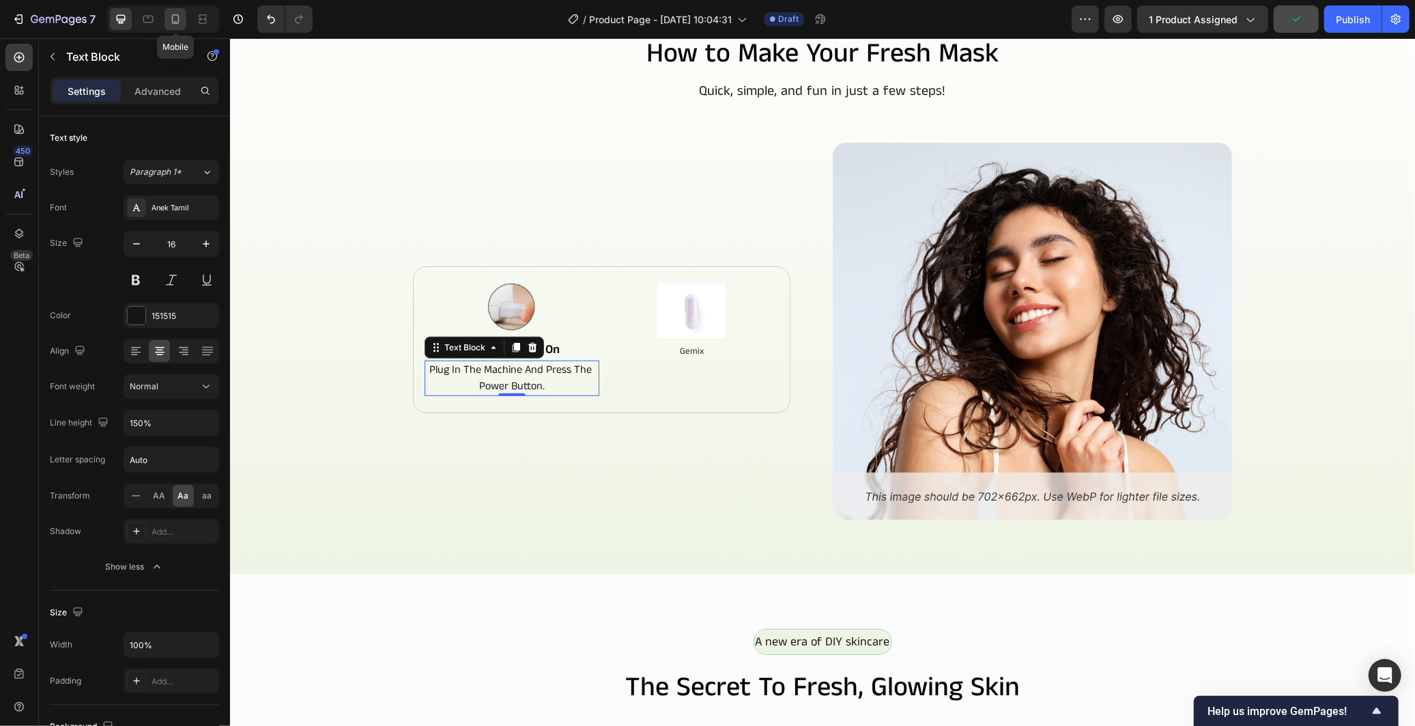
click at [179, 14] on icon at bounding box center [176, 19] width 14 height 14
type input "14"
type input "130%"
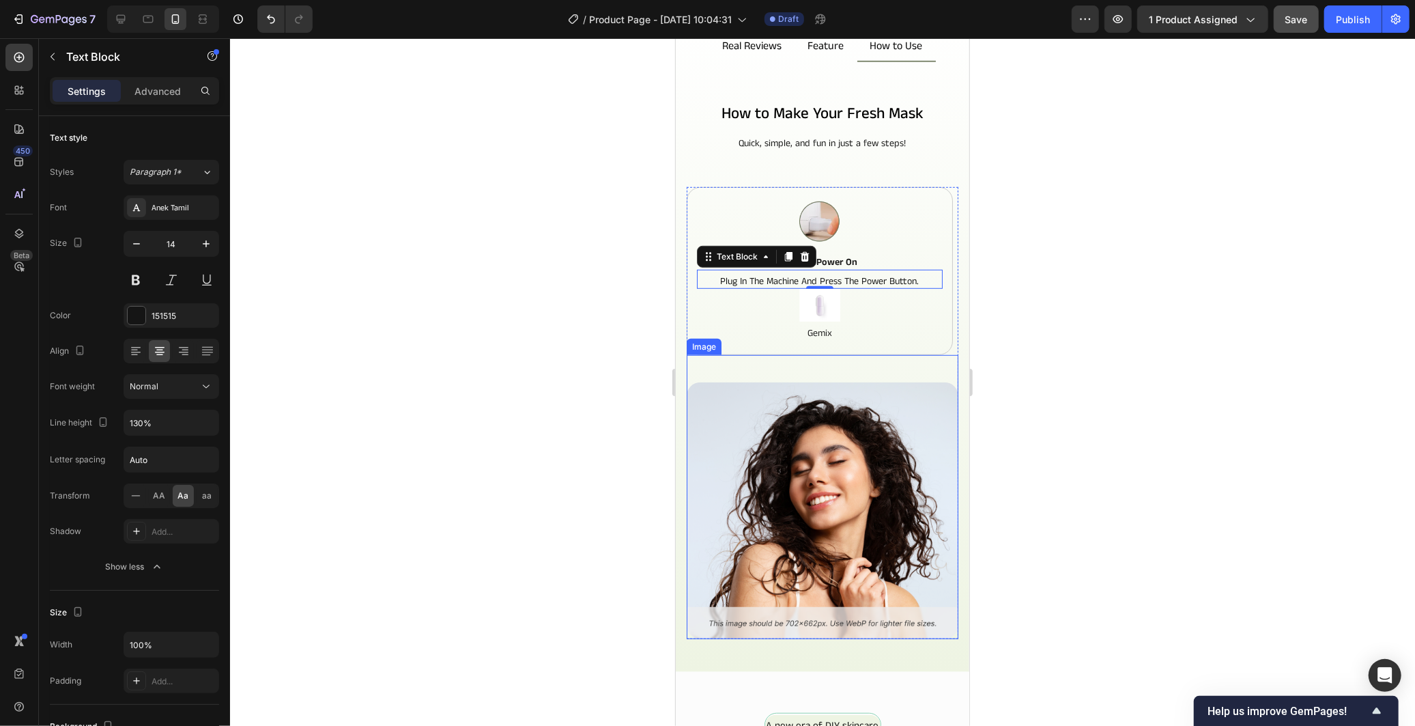
scroll to position [568, 0]
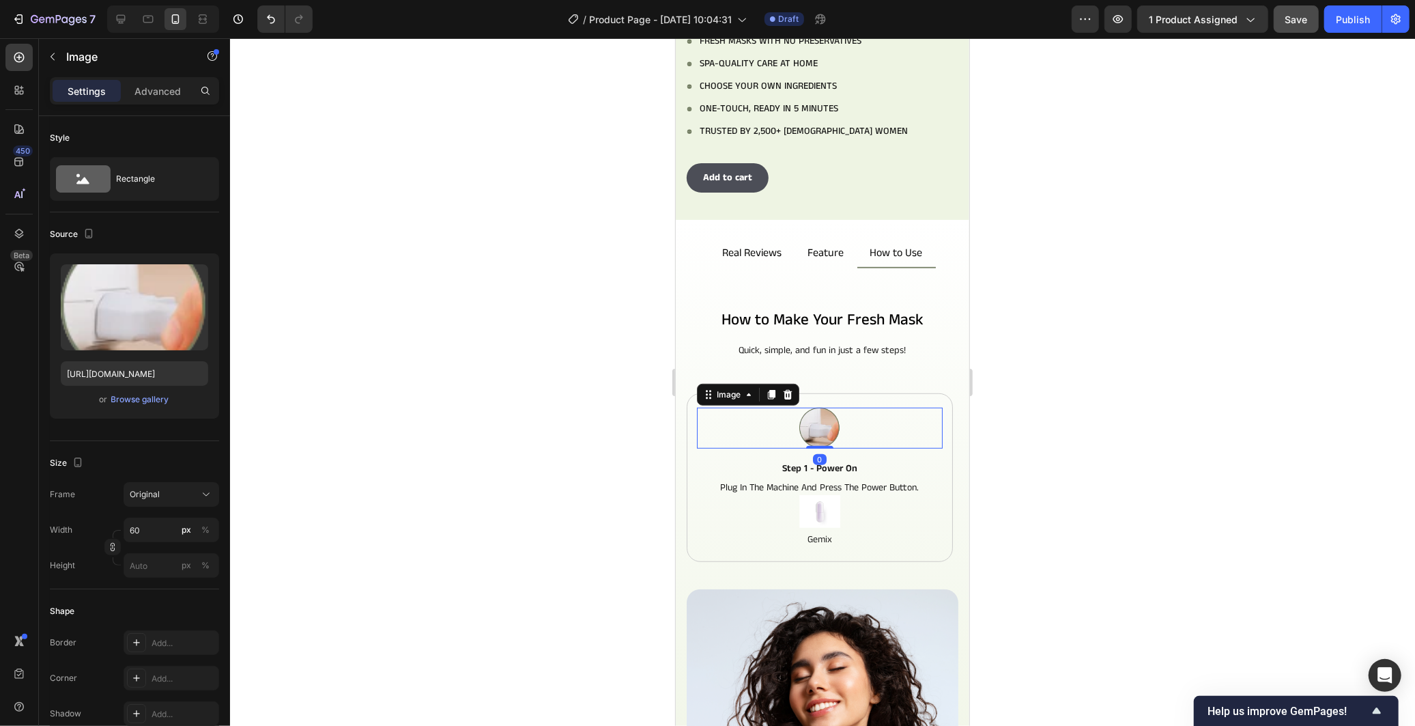
click at [904, 411] on div at bounding box center [819, 427] width 246 height 41
click at [864, 475] on div "Plug in the machine and press the power button. Text Block 0" at bounding box center [819, 484] width 246 height 19
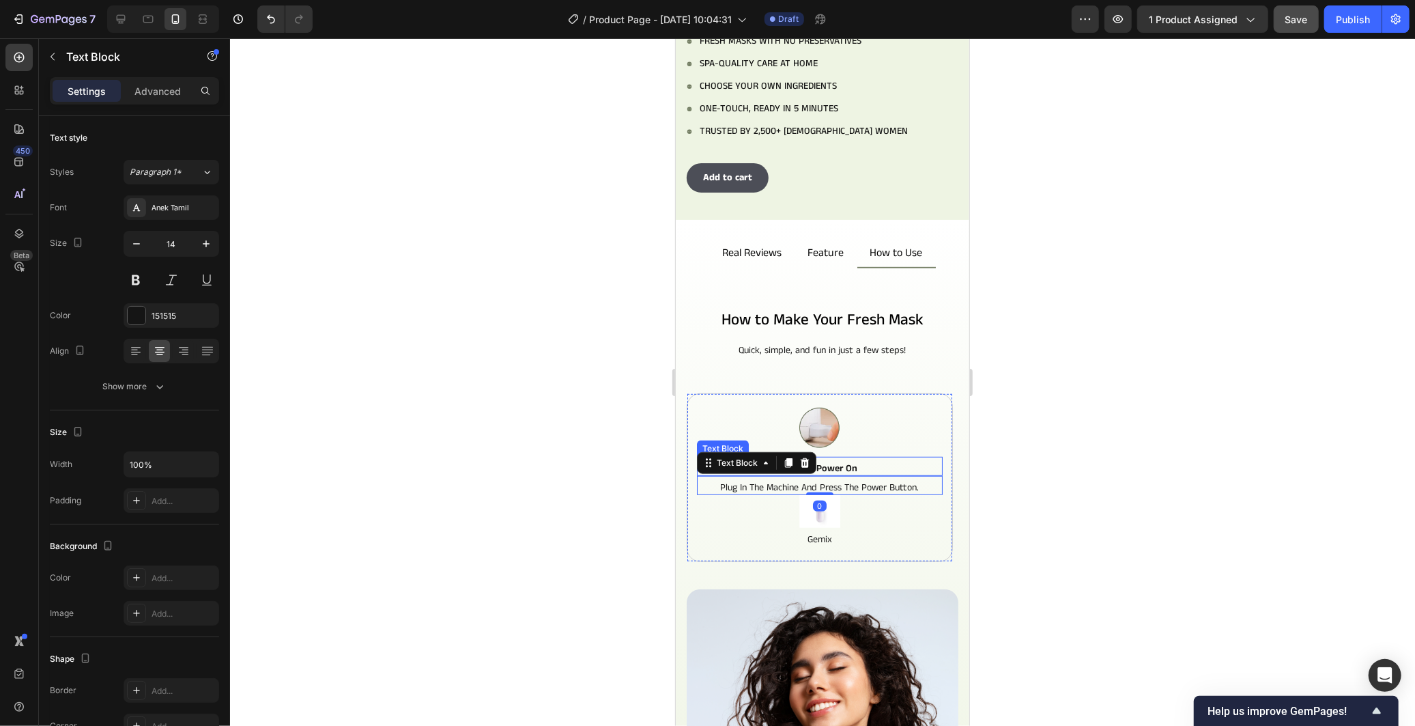
click at [867, 460] on div "Step 1 - Power On" at bounding box center [819, 467] width 246 height 15
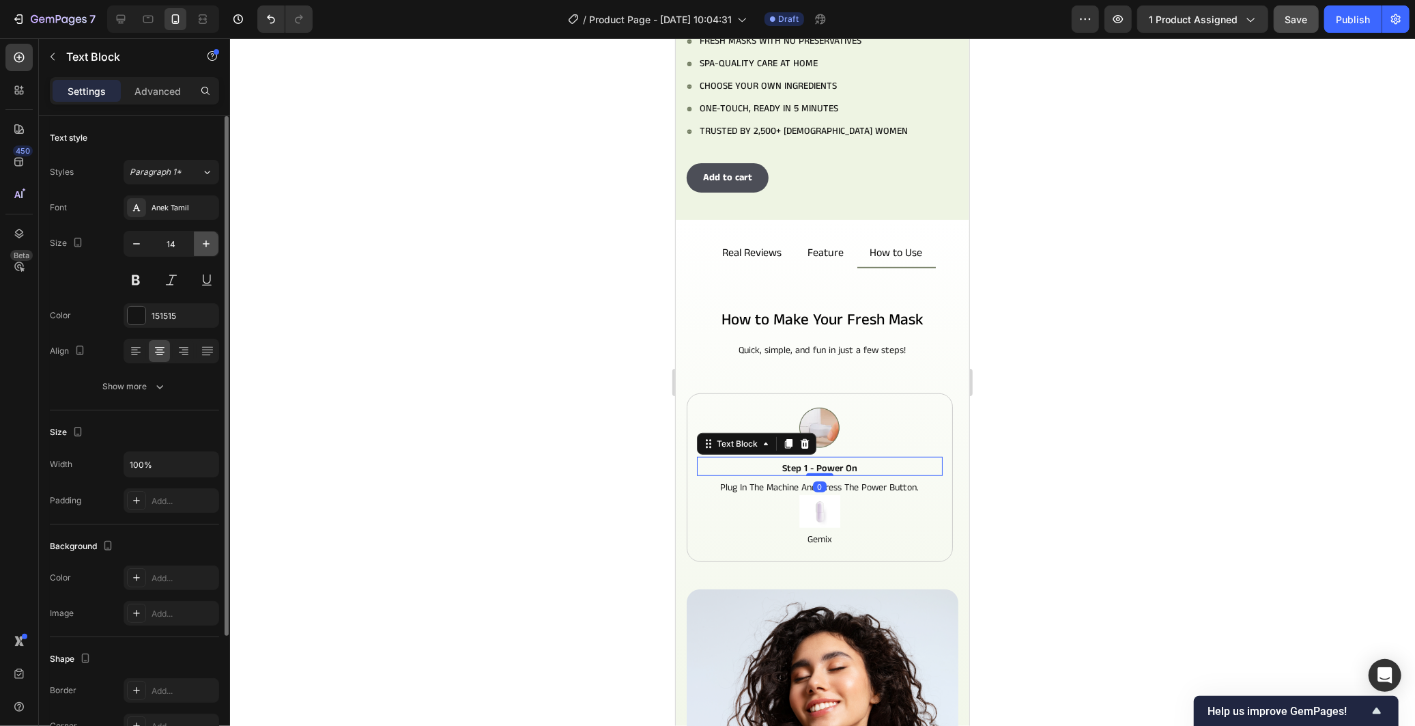
click at [205, 239] on icon "button" at bounding box center [206, 244] width 14 height 14
type input "16"
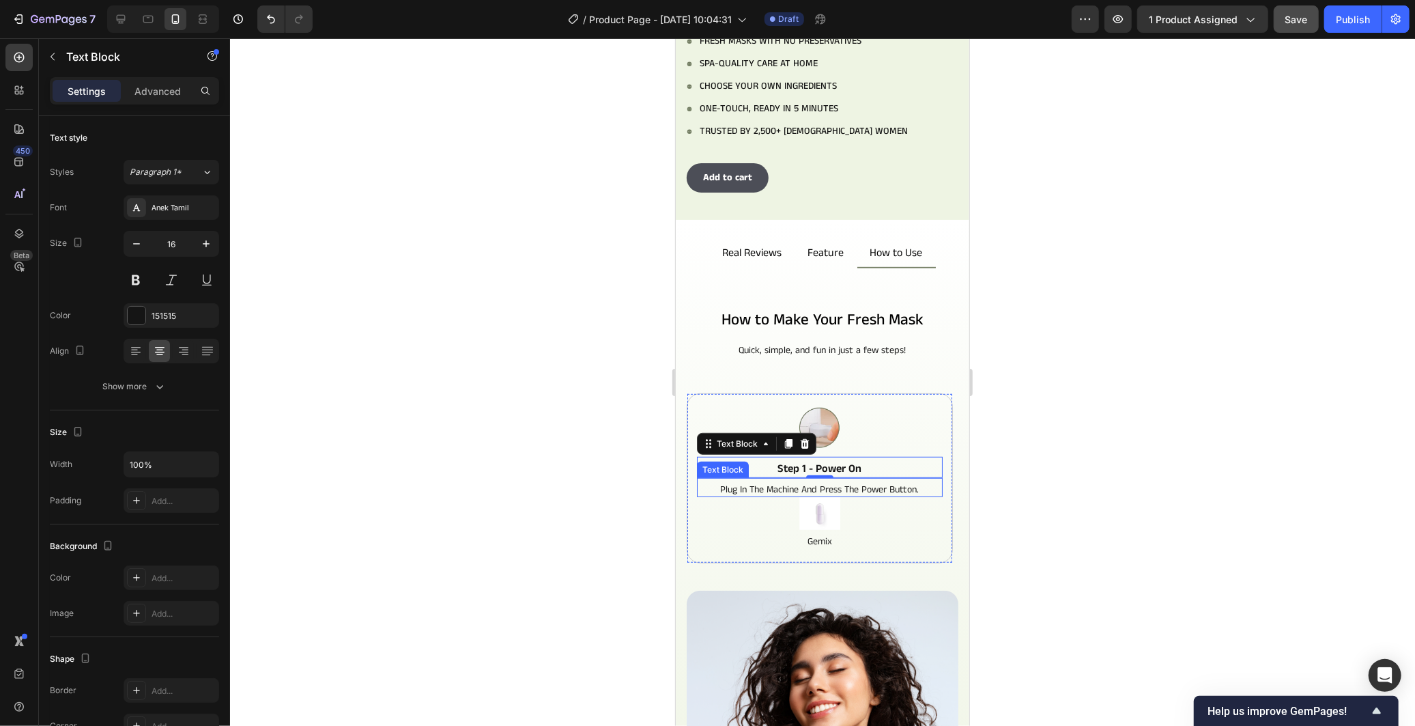
click at [707, 483] on p "Plug in the machine and press the power button." at bounding box center [819, 489] width 243 height 12
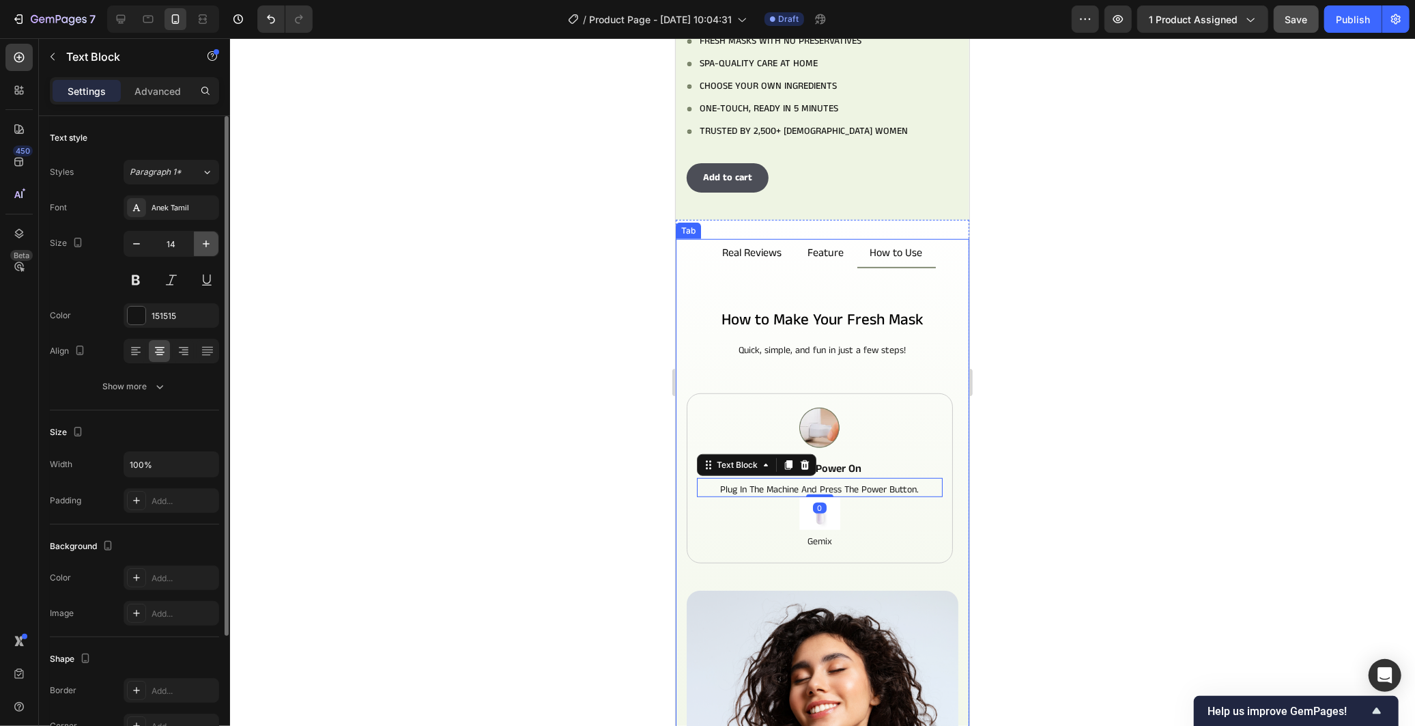
click at [207, 246] on icon "button" at bounding box center [206, 244] width 14 height 14
type input "15"
click at [158, 386] on icon "button" at bounding box center [159, 387] width 7 height 4
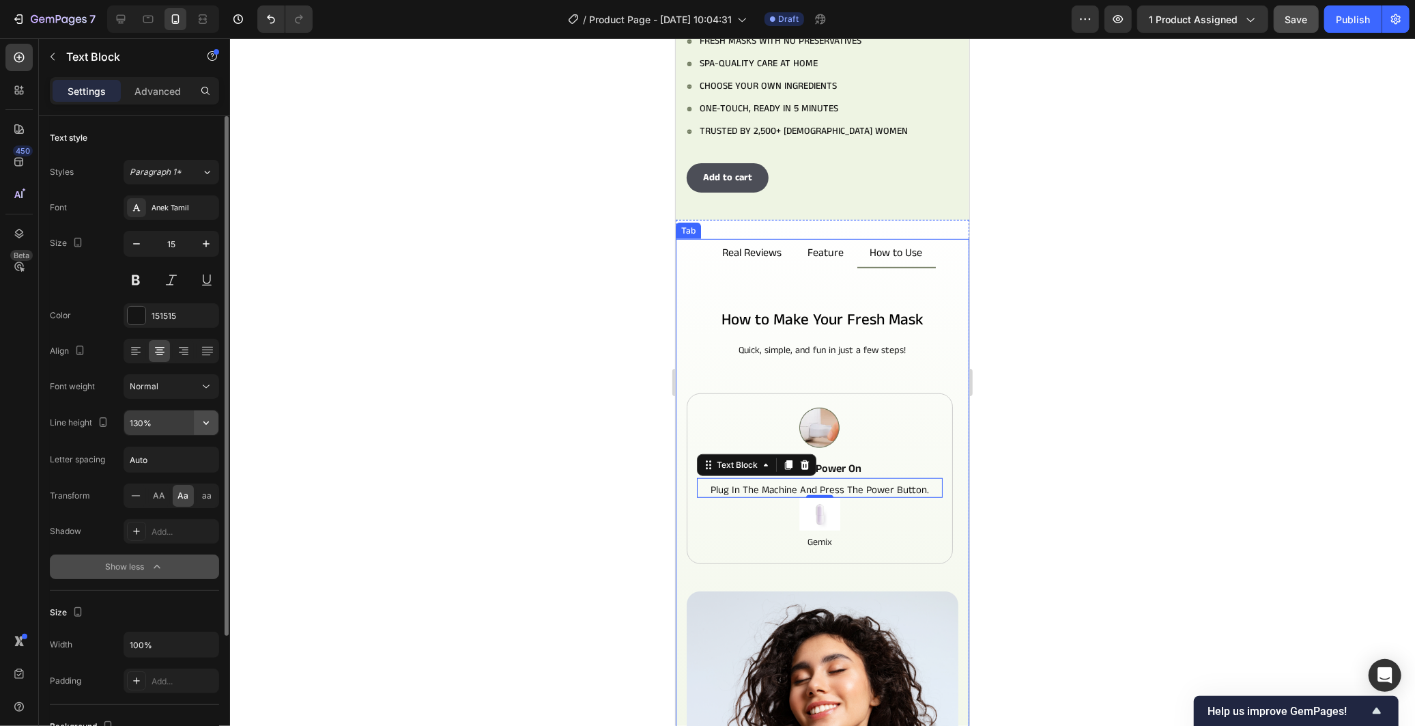
click at [205, 427] on icon "button" at bounding box center [206, 423] width 14 height 14
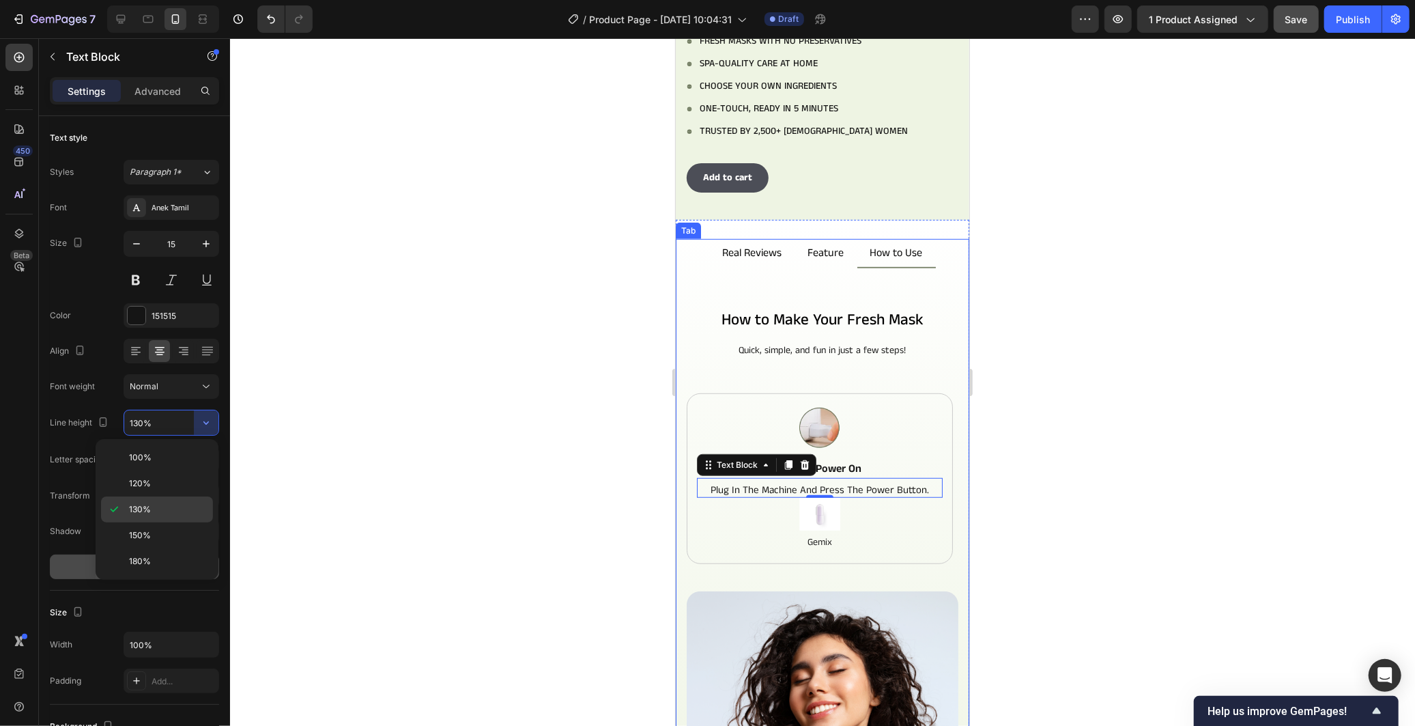
click at [171, 519] on div "130%" at bounding box center [157, 509] width 112 height 26
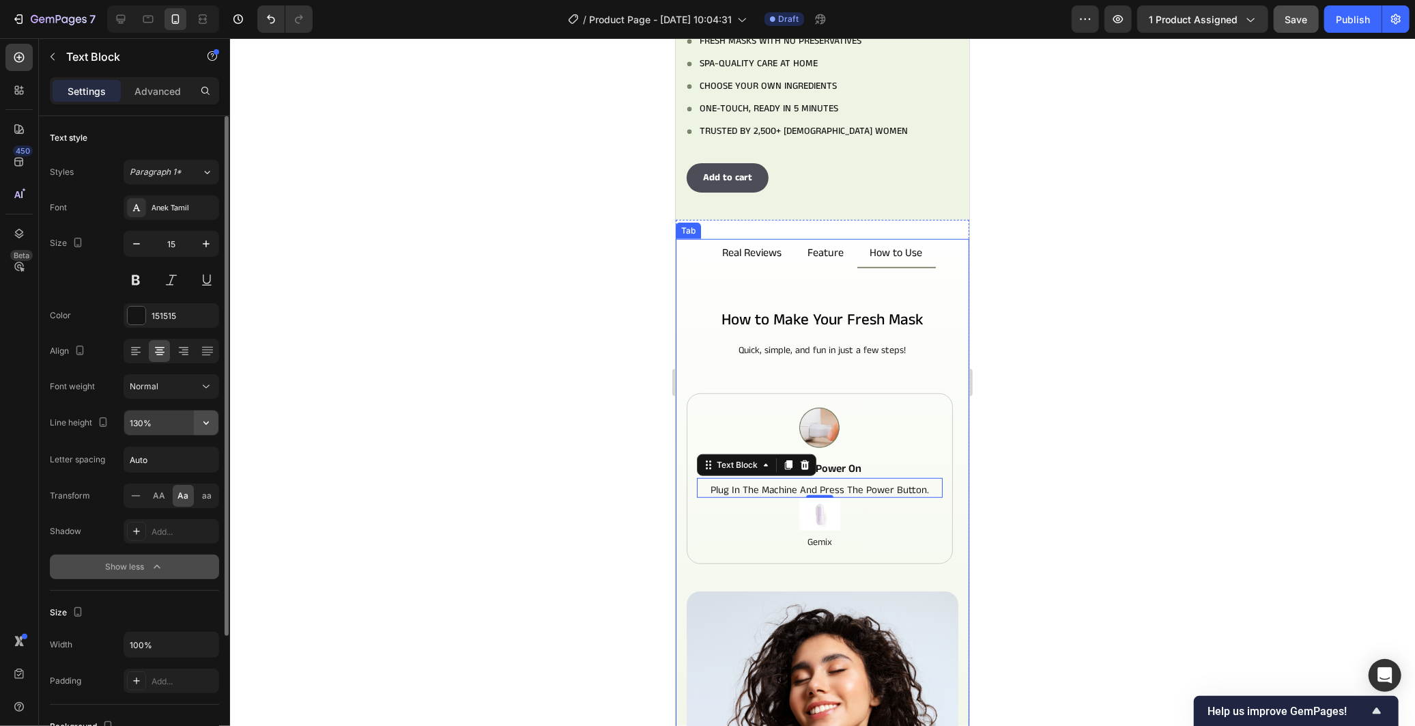
click at [202, 421] on icon "button" at bounding box center [206, 423] width 14 height 14
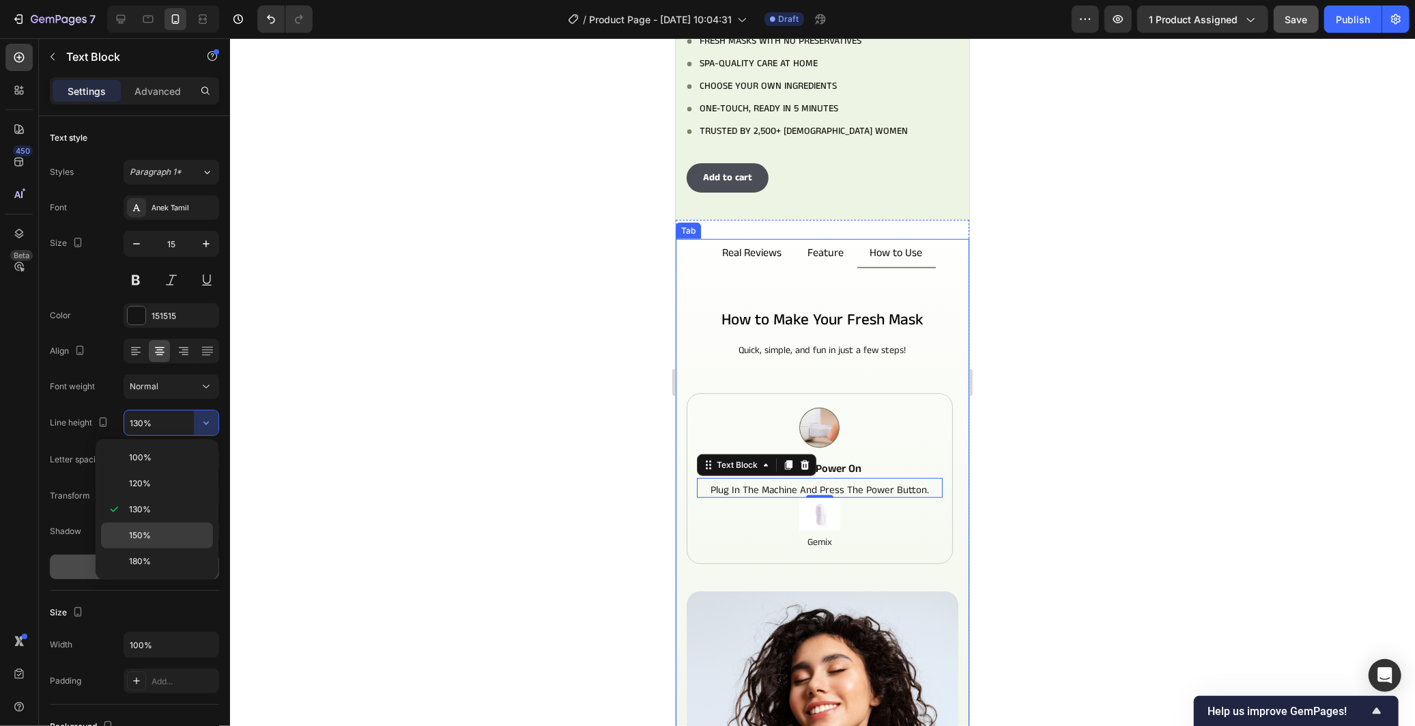
click at [152, 530] on p "150%" at bounding box center [168, 535] width 78 height 12
type input "150%"
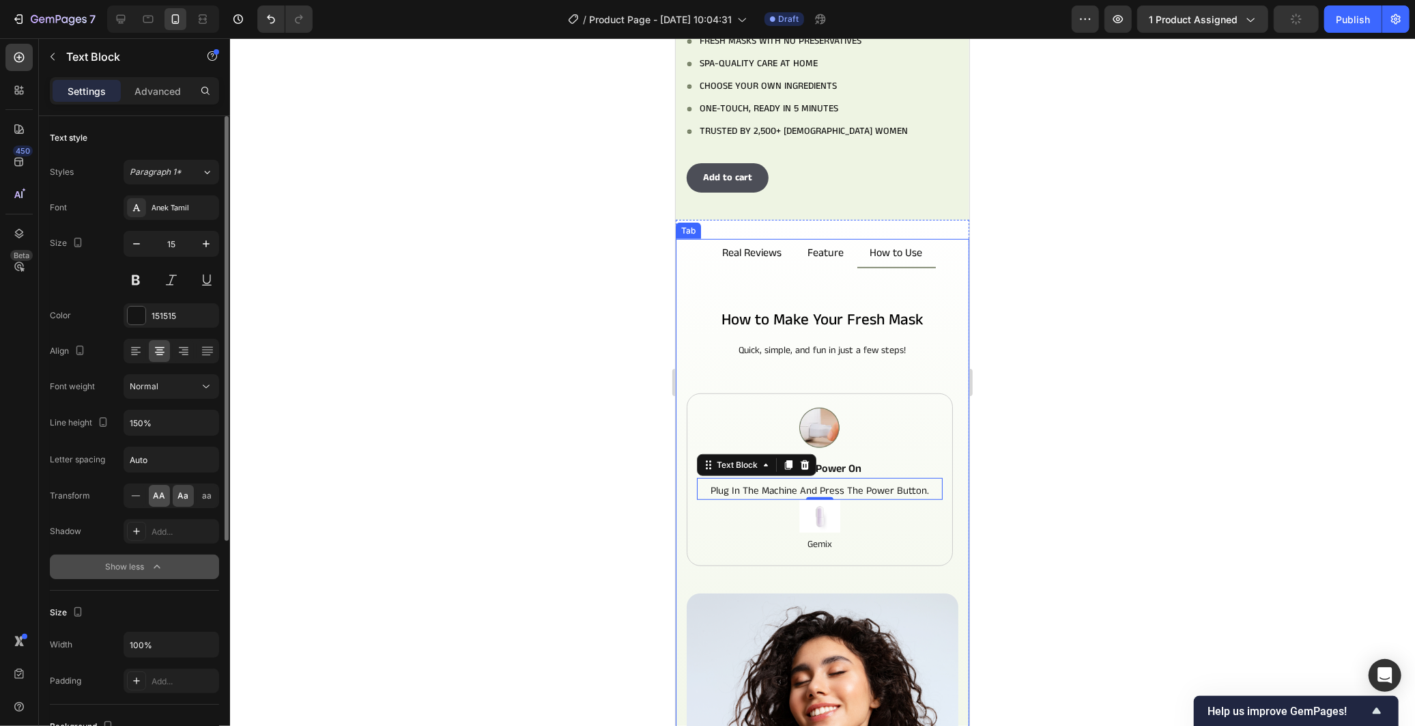
click at [157, 493] on span "AA" at bounding box center [160, 495] width 12 height 12
click at [197, 495] on div "aa" at bounding box center [207, 496] width 21 height 22
click at [180, 494] on span "Aa" at bounding box center [183, 495] width 11 height 12
click at [449, 503] on div at bounding box center [822, 381] width 1185 height 687
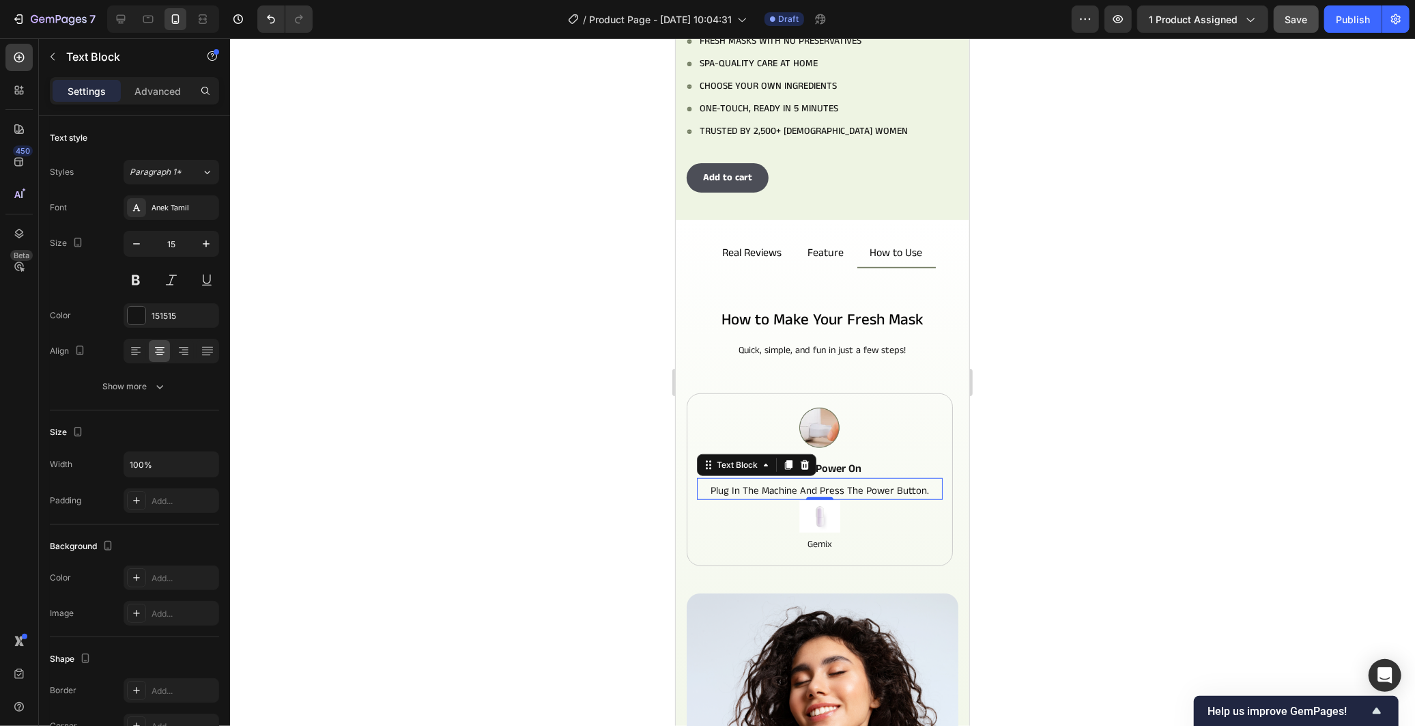
drag, startPoint x: 859, startPoint y: 472, endPoint x: 1143, endPoint y: 496, distance: 285.7
click at [859, 483] on p "plug in the machine and press the power button." at bounding box center [819, 491] width 243 height 16
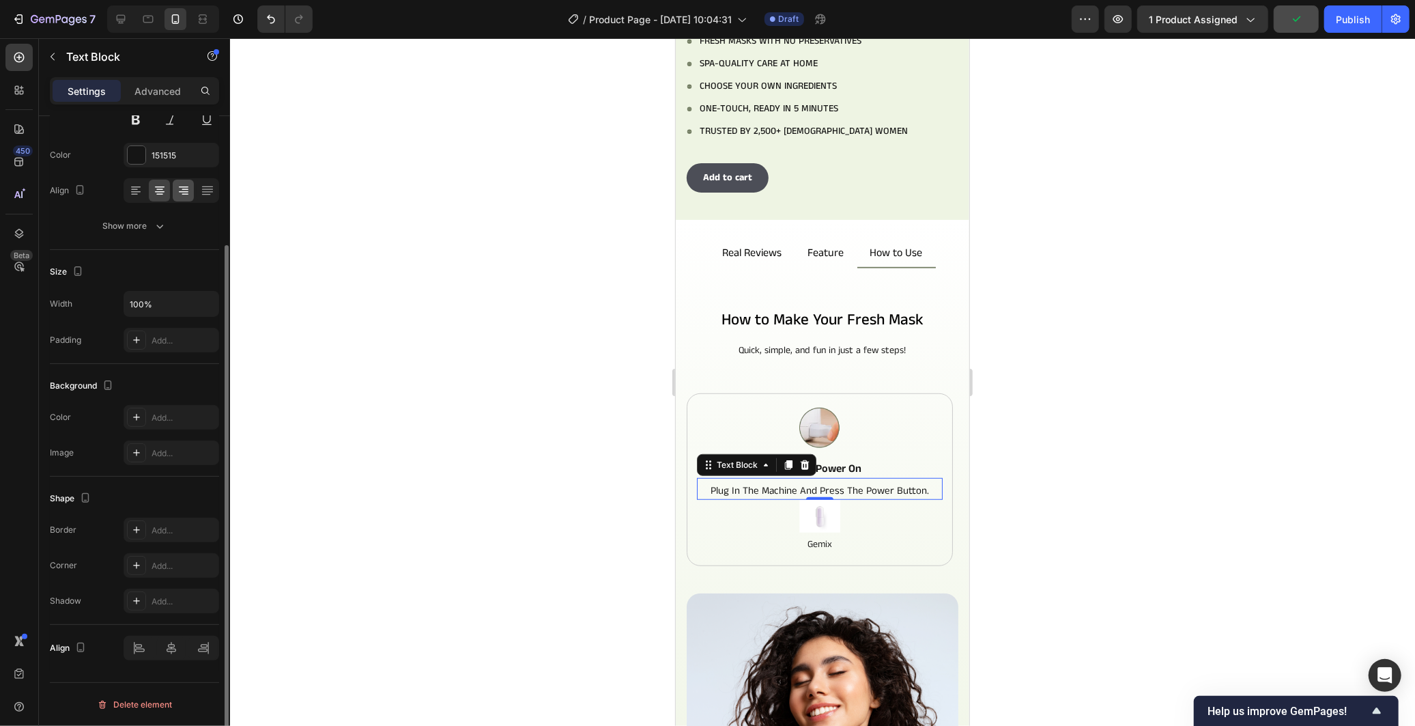
scroll to position [0, 0]
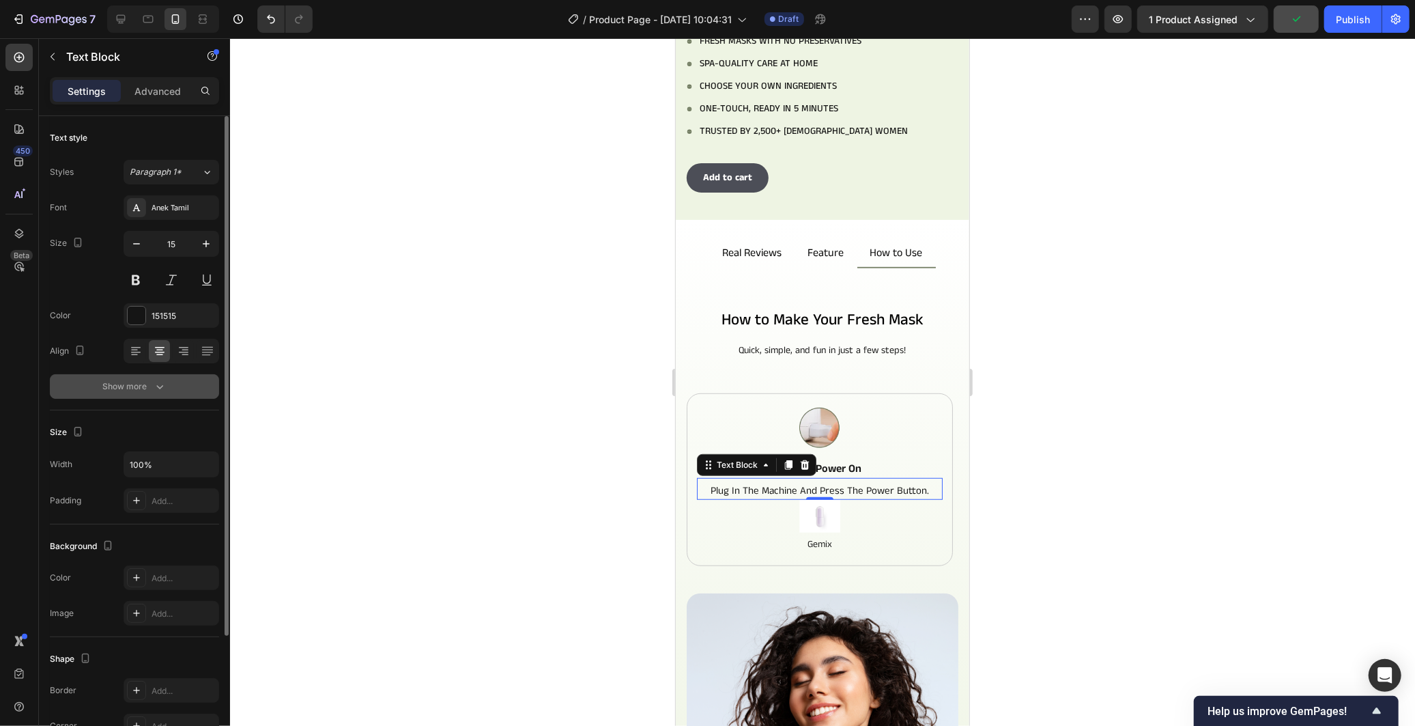
click at [152, 393] on button "Show more" at bounding box center [134, 386] width 169 height 25
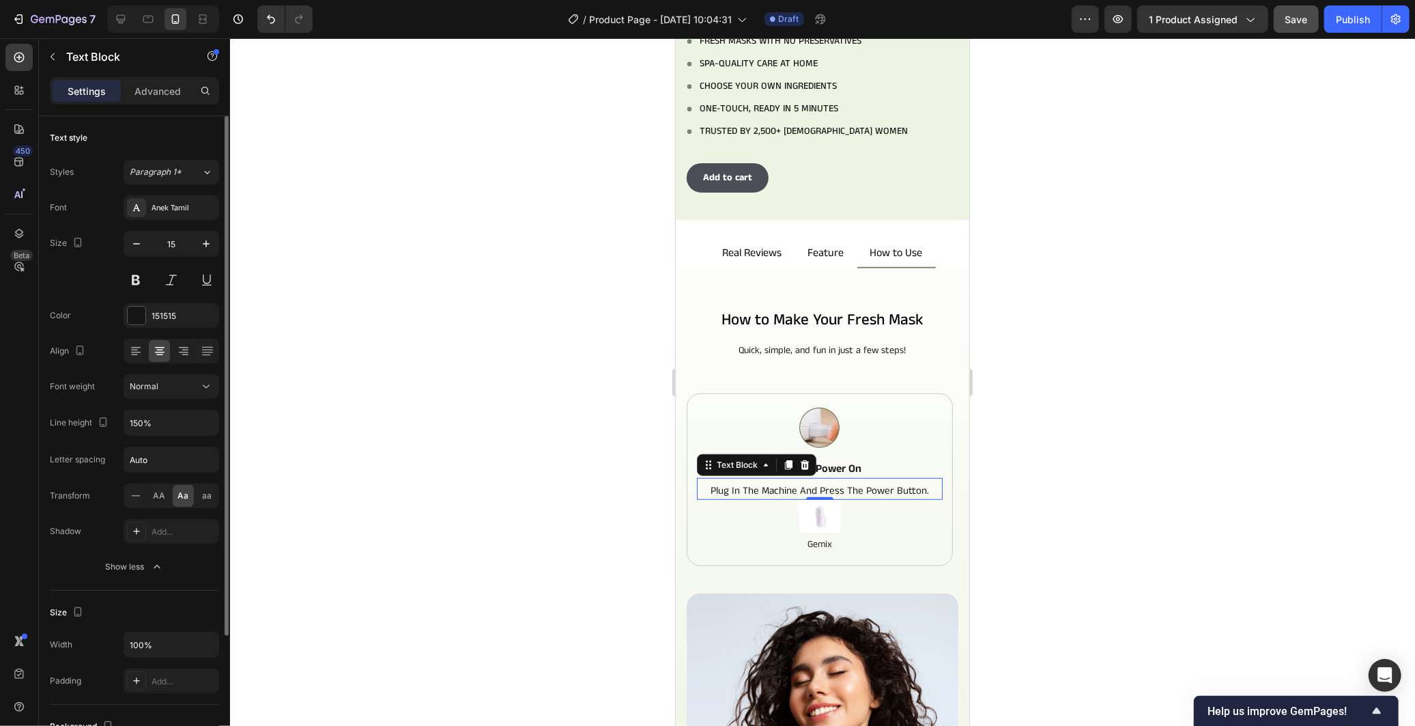
click at [184, 492] on span "Aa" at bounding box center [183, 495] width 11 height 12
click at [178, 494] on span "Aa" at bounding box center [183, 495] width 11 height 12
click at [134, 492] on icon at bounding box center [136, 496] width 14 height 14
click at [544, 489] on div at bounding box center [822, 381] width 1185 height 687
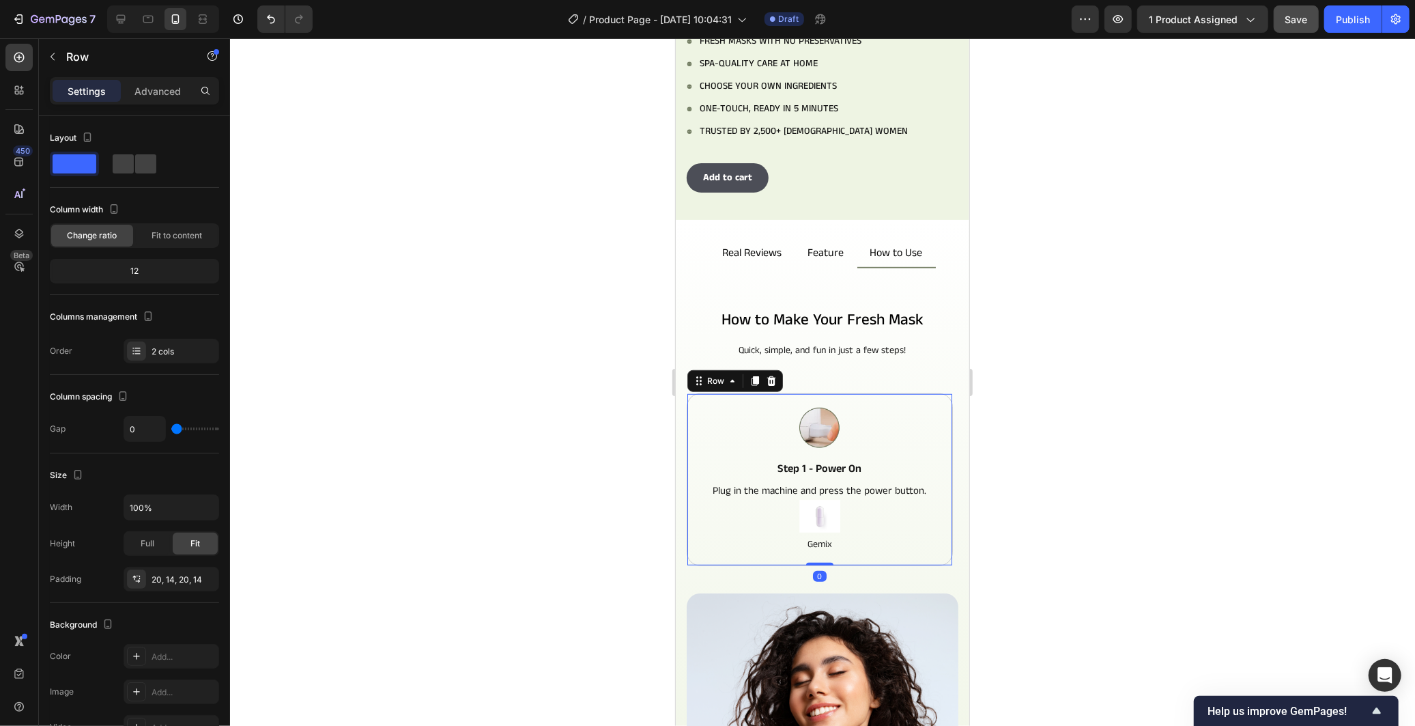
click at [915, 437] on div "Image Step 1 - Power On Text Block Plug in the machine and press the power butt…" at bounding box center [819, 453] width 246 height 92
click at [137, 154] on span at bounding box center [145, 163] width 21 height 19
type input "6"
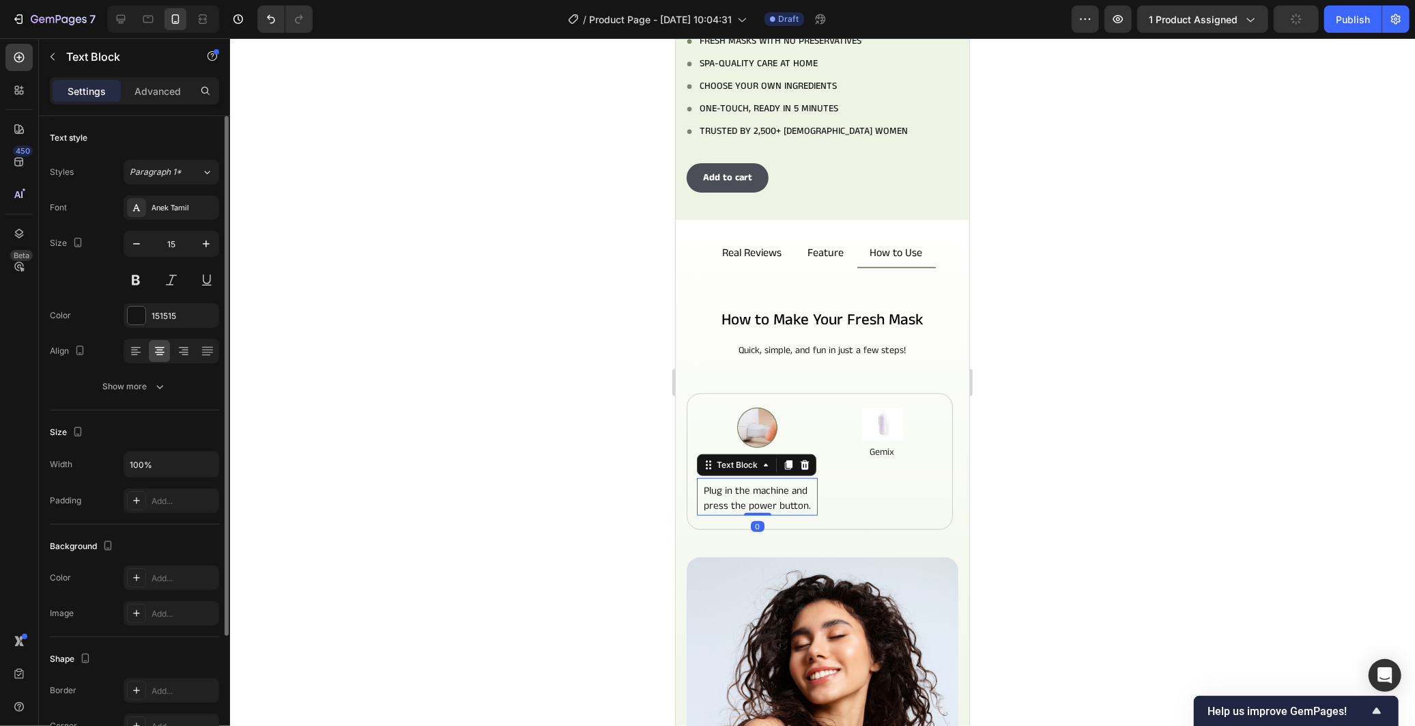
click at [790, 485] on p "Plug in the machine and press the power button." at bounding box center [757, 498] width 118 height 31
click at [549, 410] on div at bounding box center [822, 381] width 1185 height 687
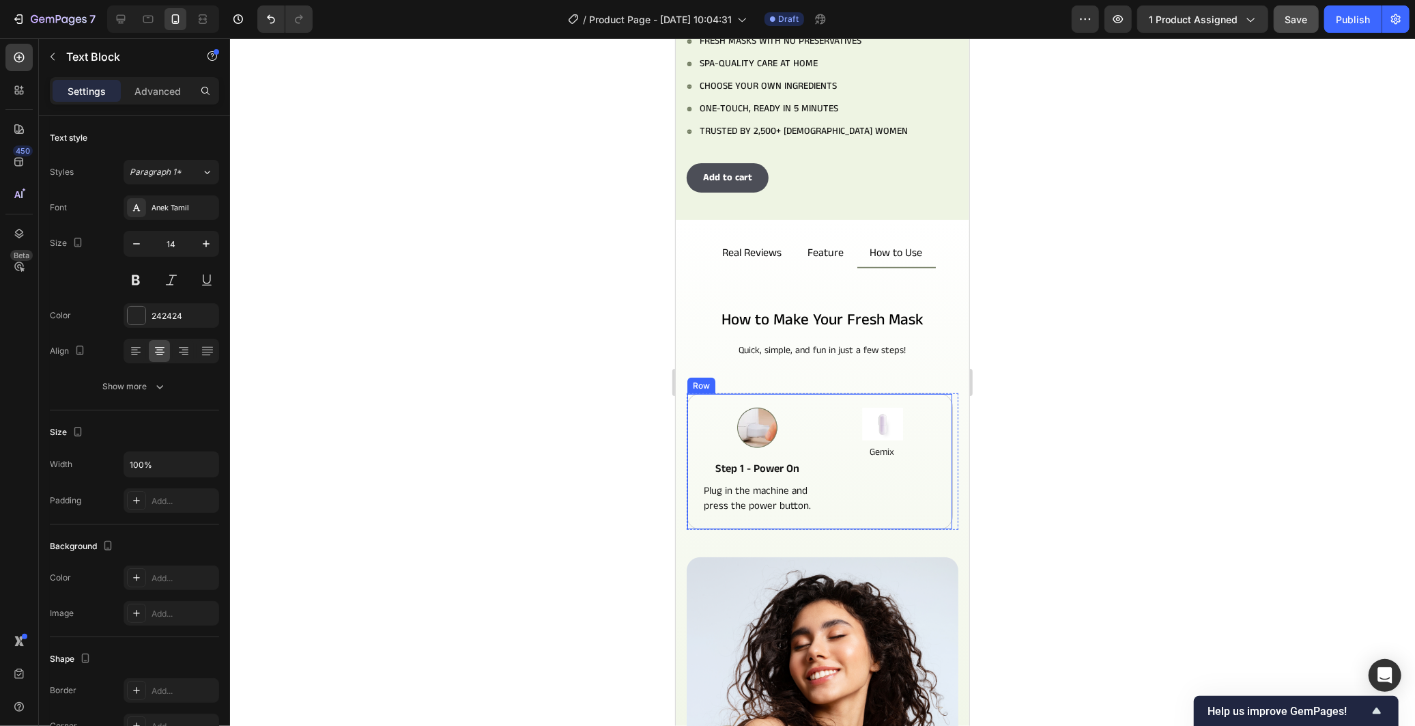
click at [848, 447] on div "Gemix" at bounding box center [881, 451] width 121 height 15
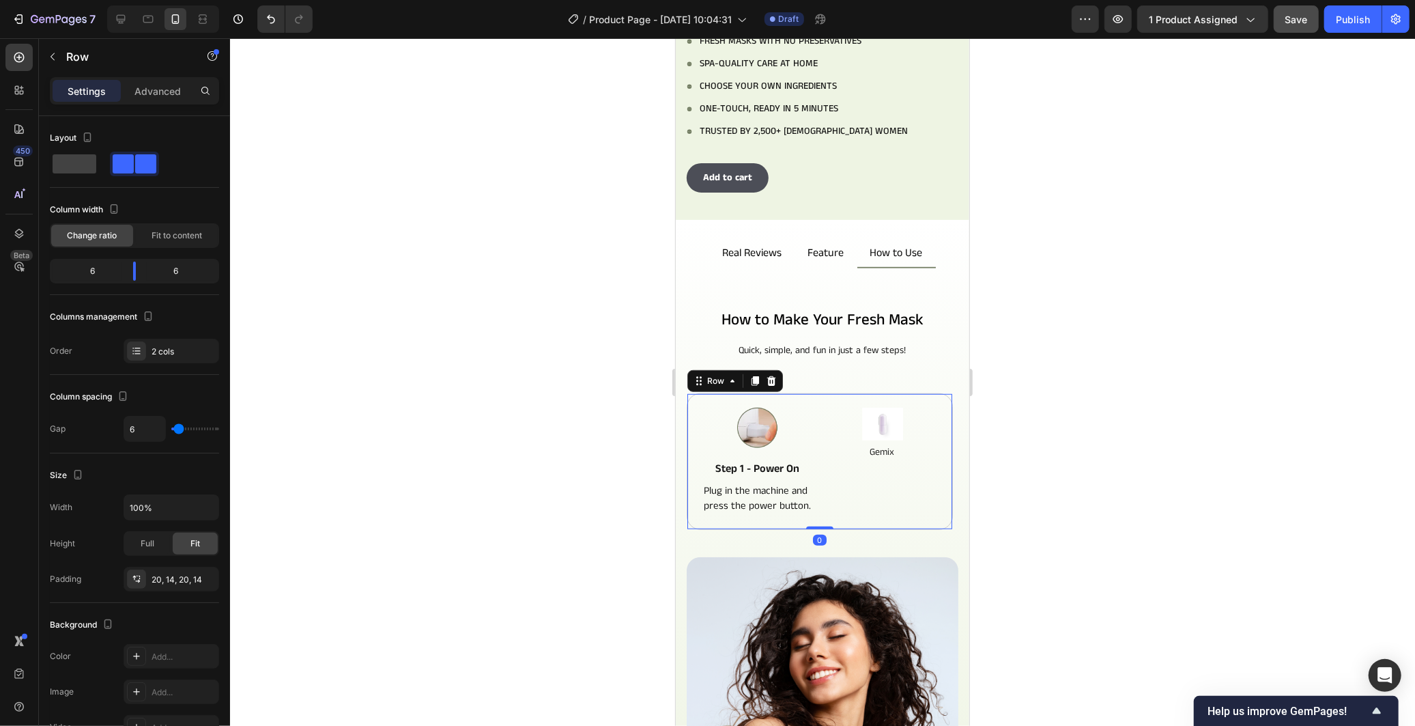
click at [850, 473] on div "Image Gemix Text Block" at bounding box center [881, 461] width 121 height 108
click at [177, 85] on p "Advanced" at bounding box center [157, 91] width 46 height 14
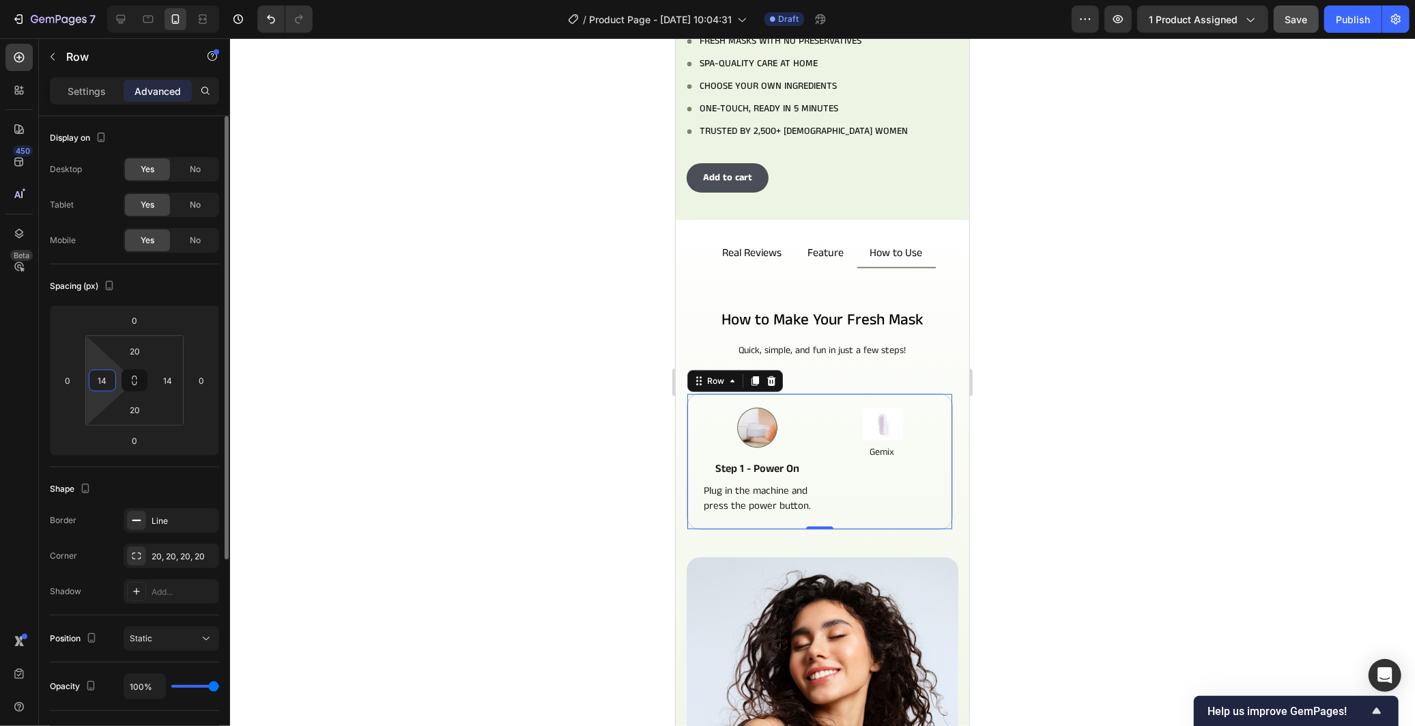
click at [103, 376] on input "14" at bounding box center [102, 380] width 20 height 20
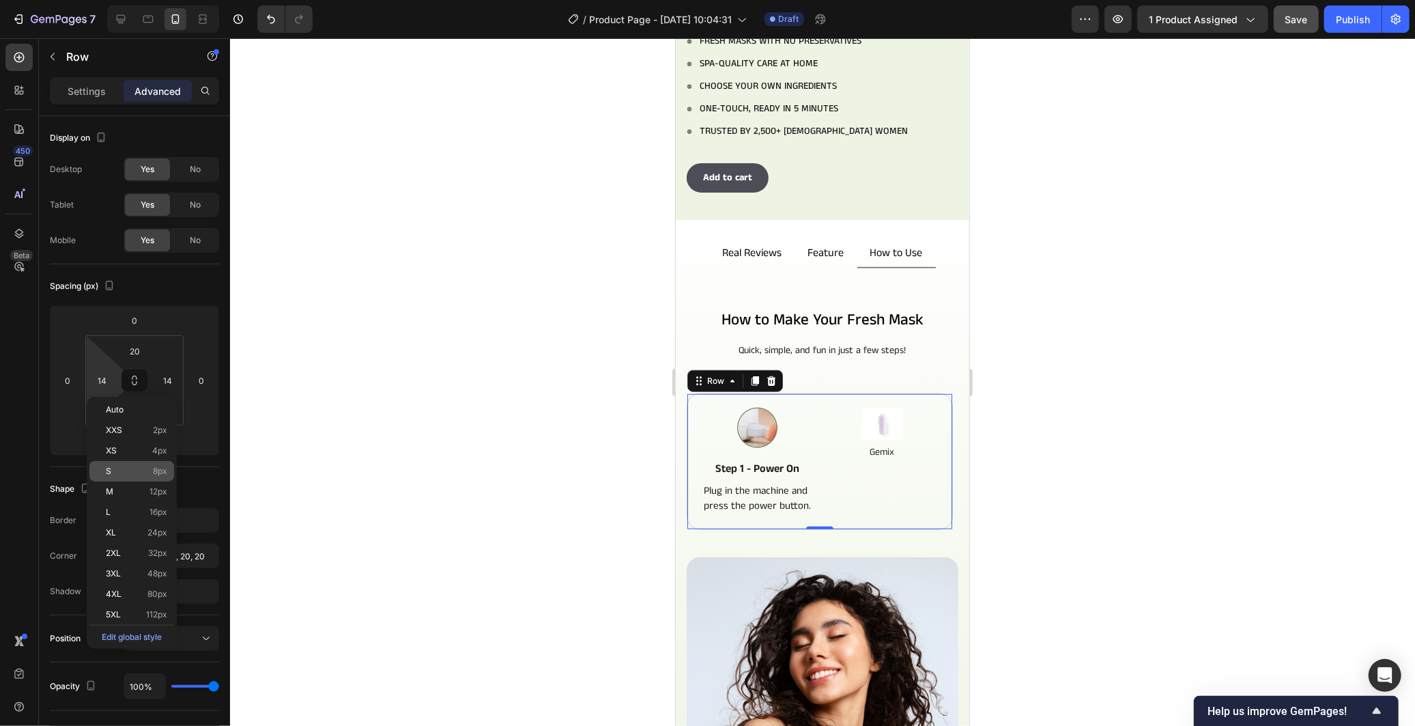
click at [156, 479] on div "S 8px" at bounding box center [131, 471] width 85 height 20
type input "8"
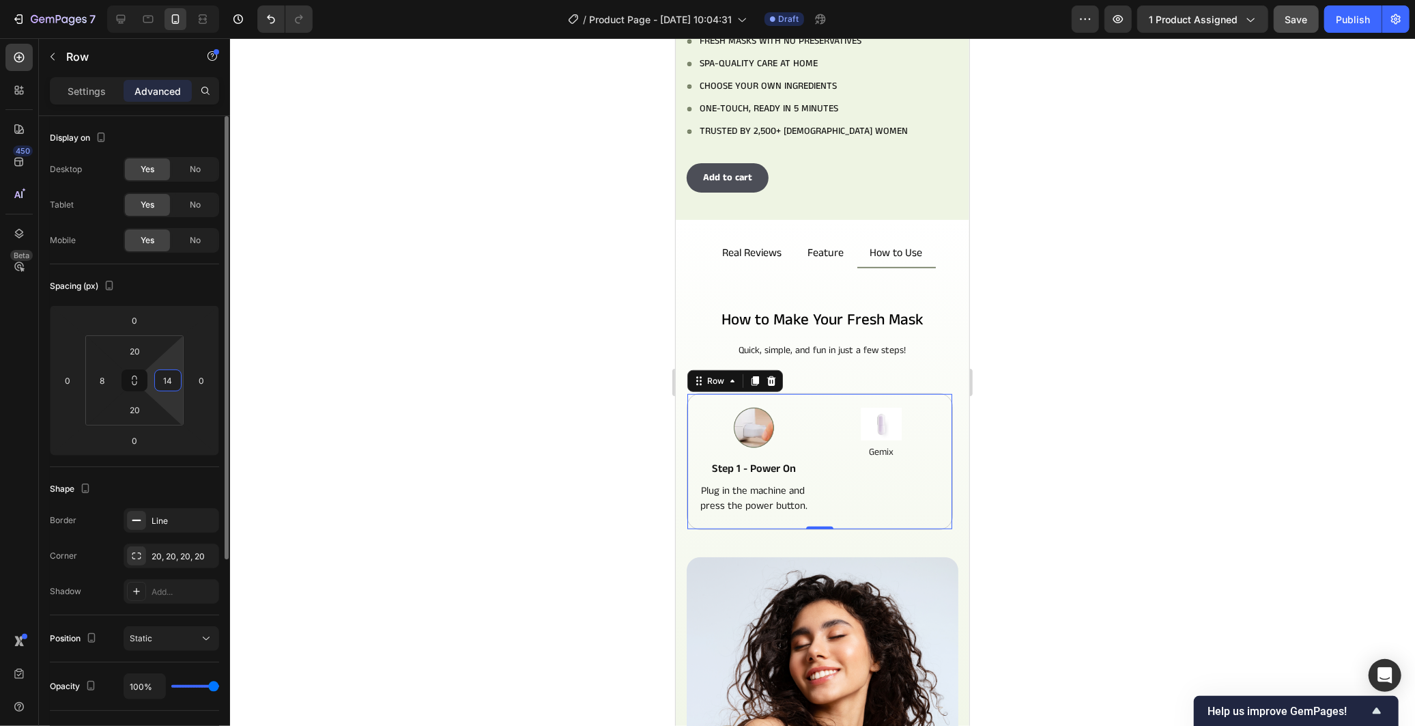
click at [172, 378] on input "14" at bounding box center [168, 380] width 20 height 20
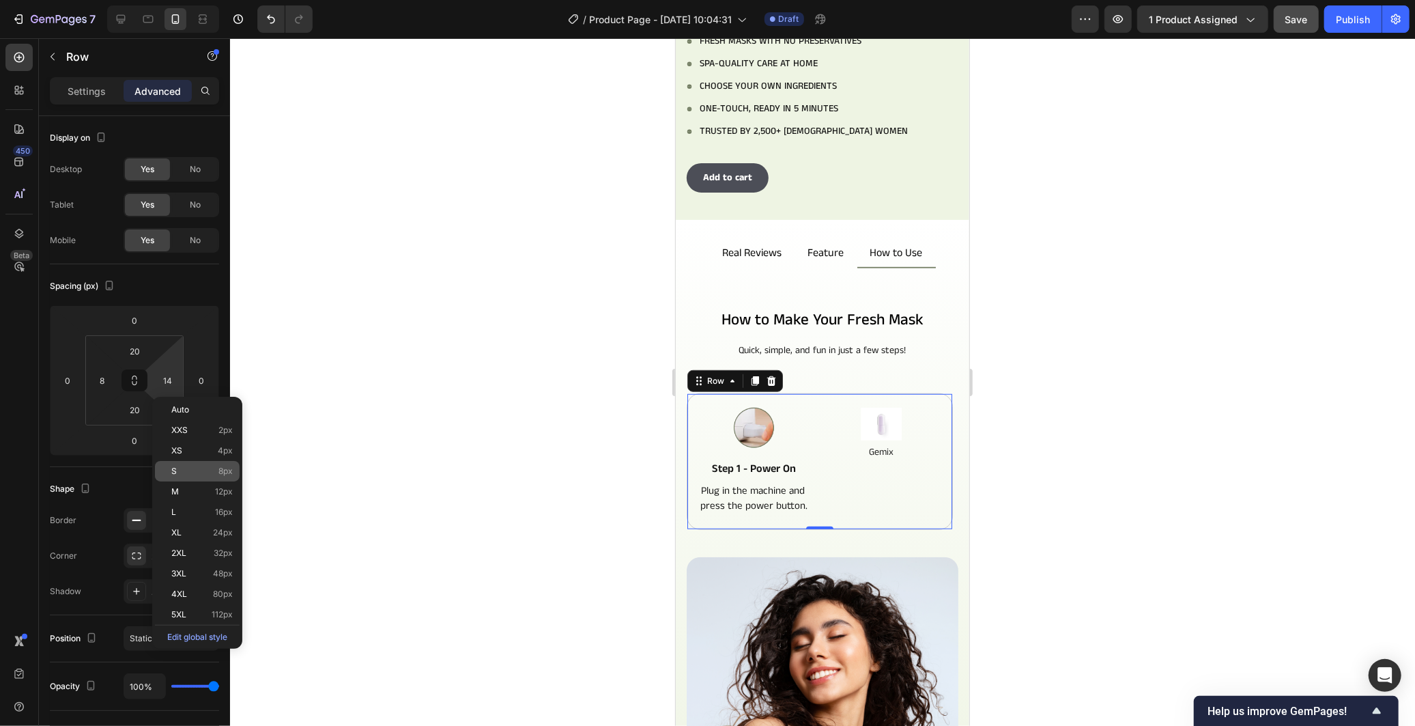
click at [201, 472] on p "S 8px" at bounding box center [201, 471] width 61 height 10
type input "8"
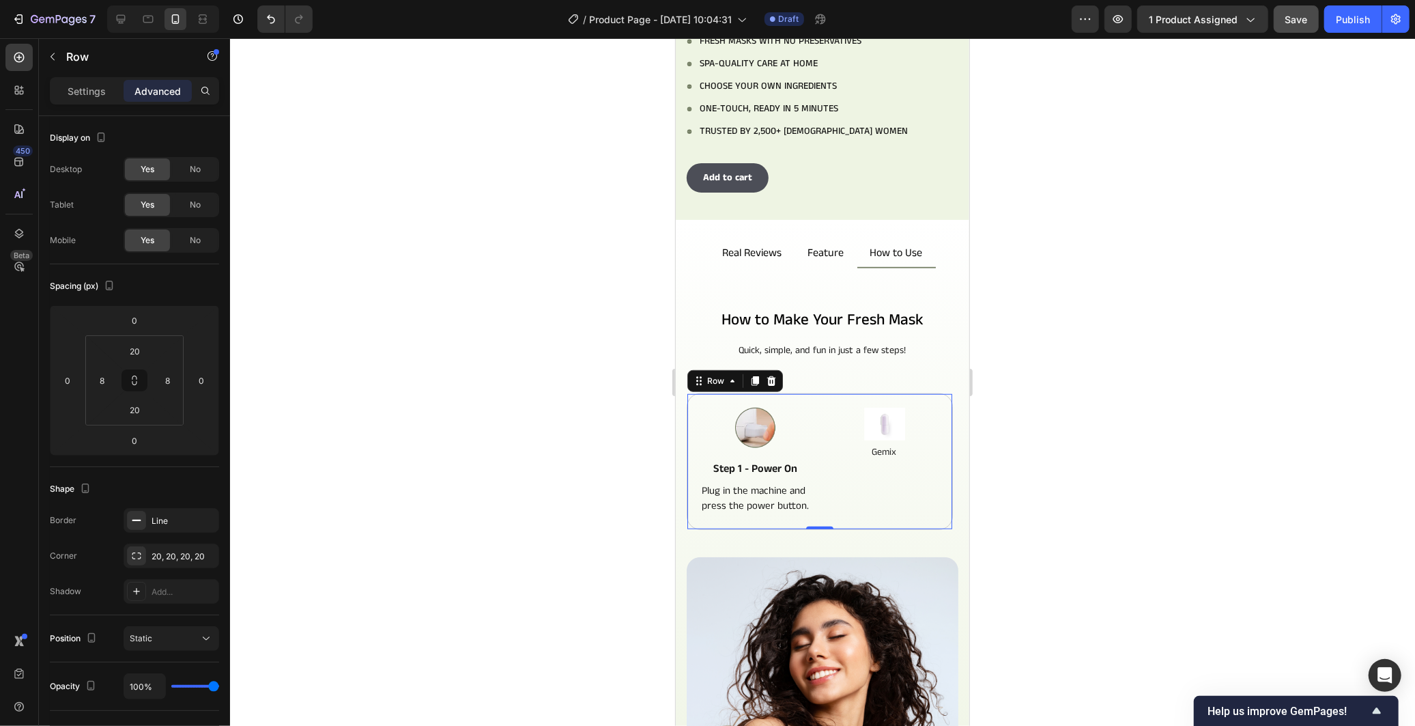
click at [587, 461] on div at bounding box center [822, 381] width 1185 height 687
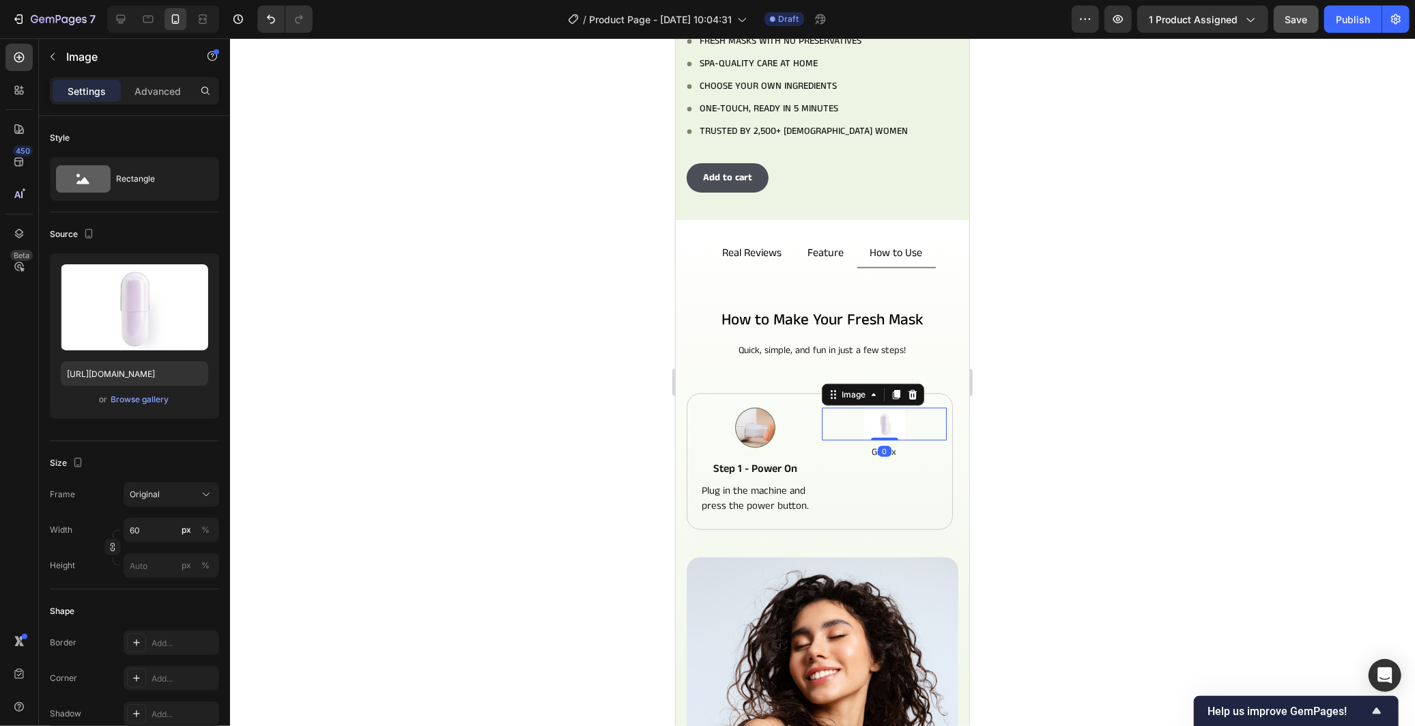
click at [902, 423] on div at bounding box center [883, 423] width 125 height 33
click at [908, 389] on div at bounding box center [912, 394] width 16 height 16
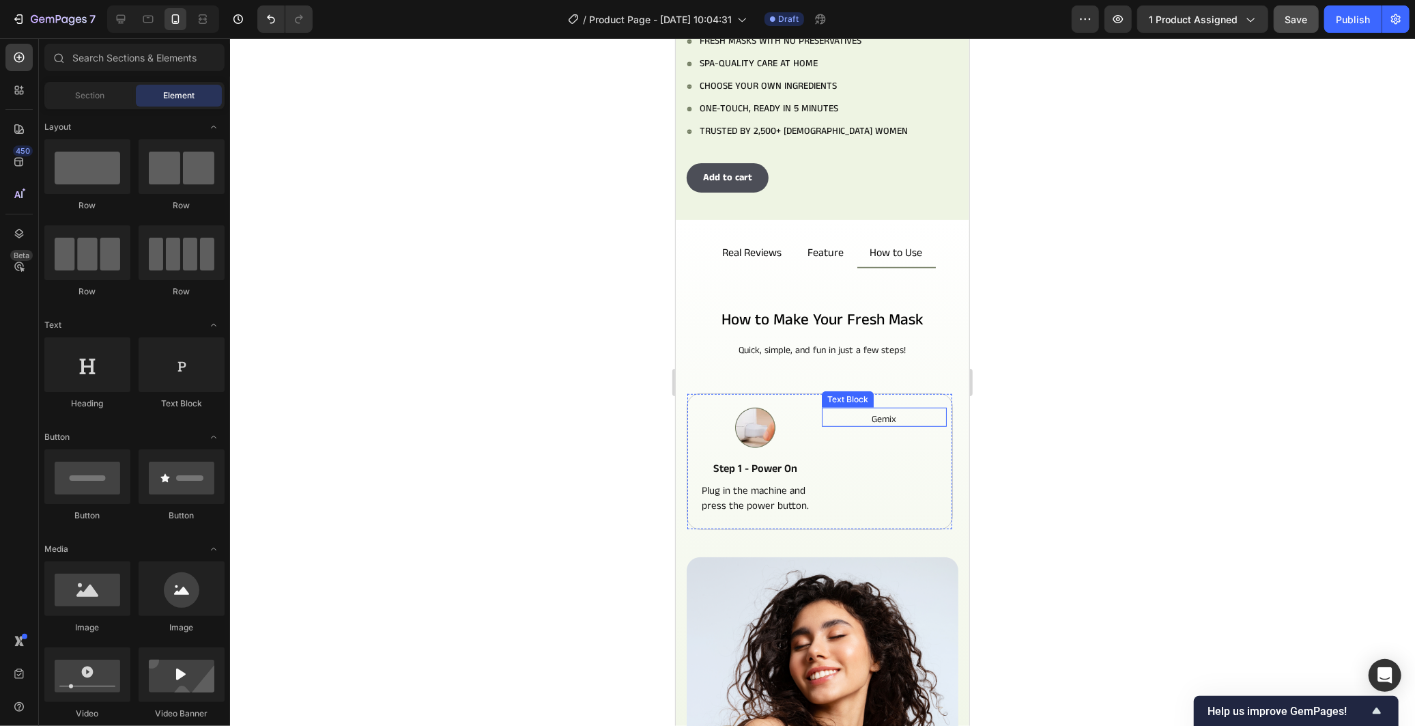
click at [899, 412] on p "Gemix" at bounding box center [883, 418] width 122 height 12
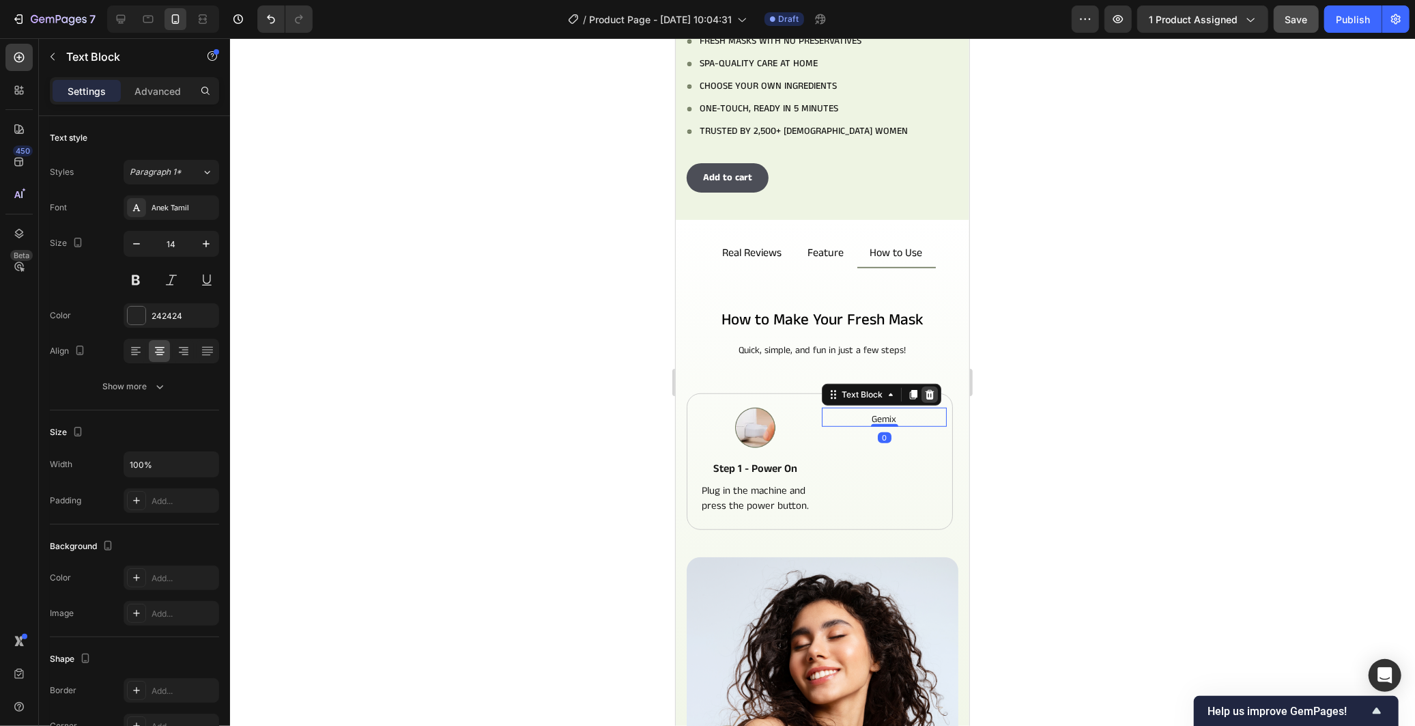
click at [923, 388] on icon at bounding box center [928, 393] width 11 height 11
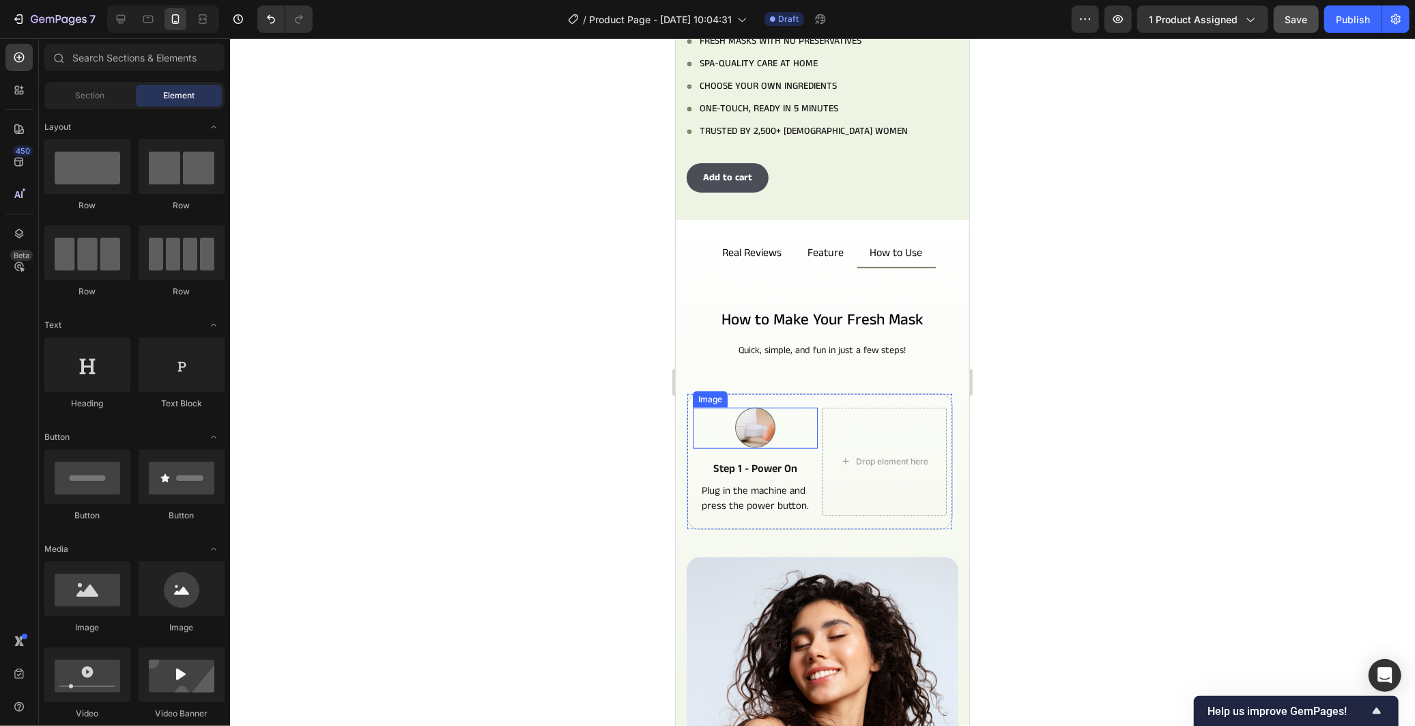
click at [766, 417] on img at bounding box center [754, 427] width 41 height 41
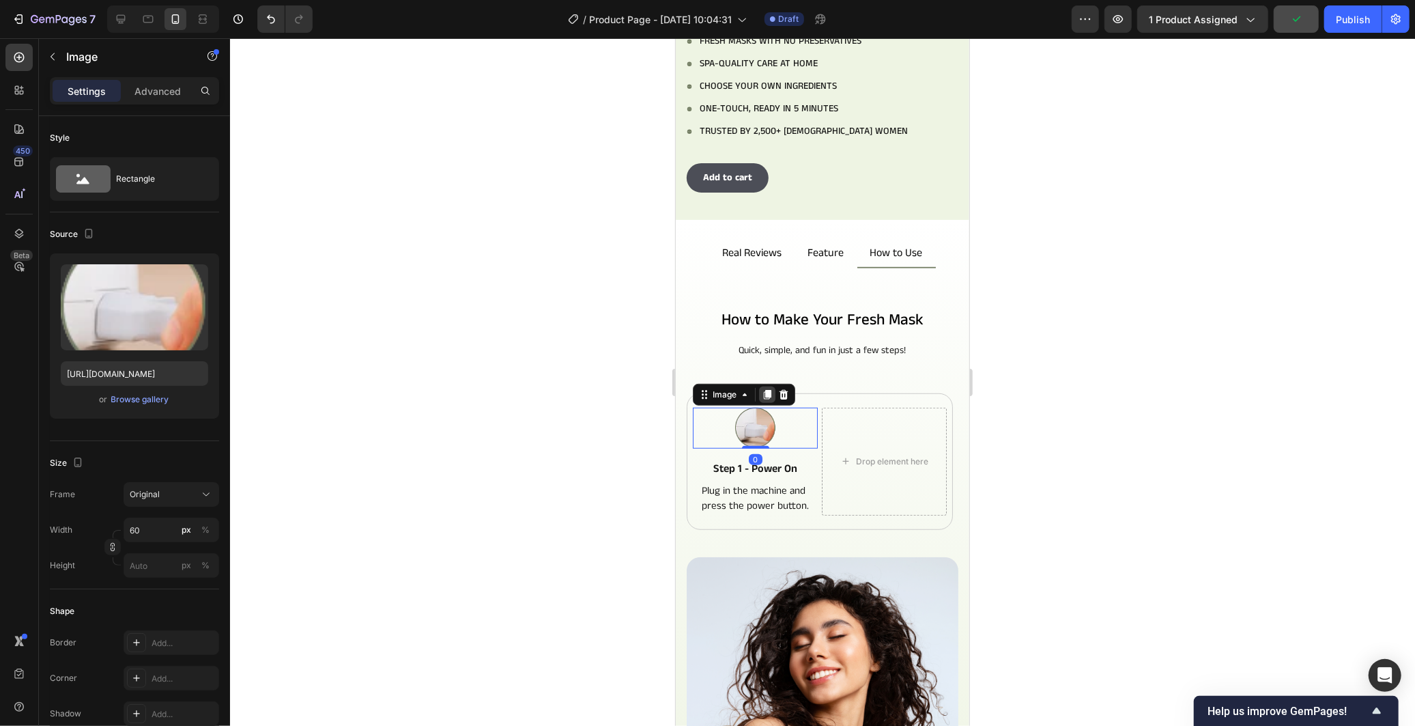
click at [767, 388] on div at bounding box center [766, 394] width 16 height 16
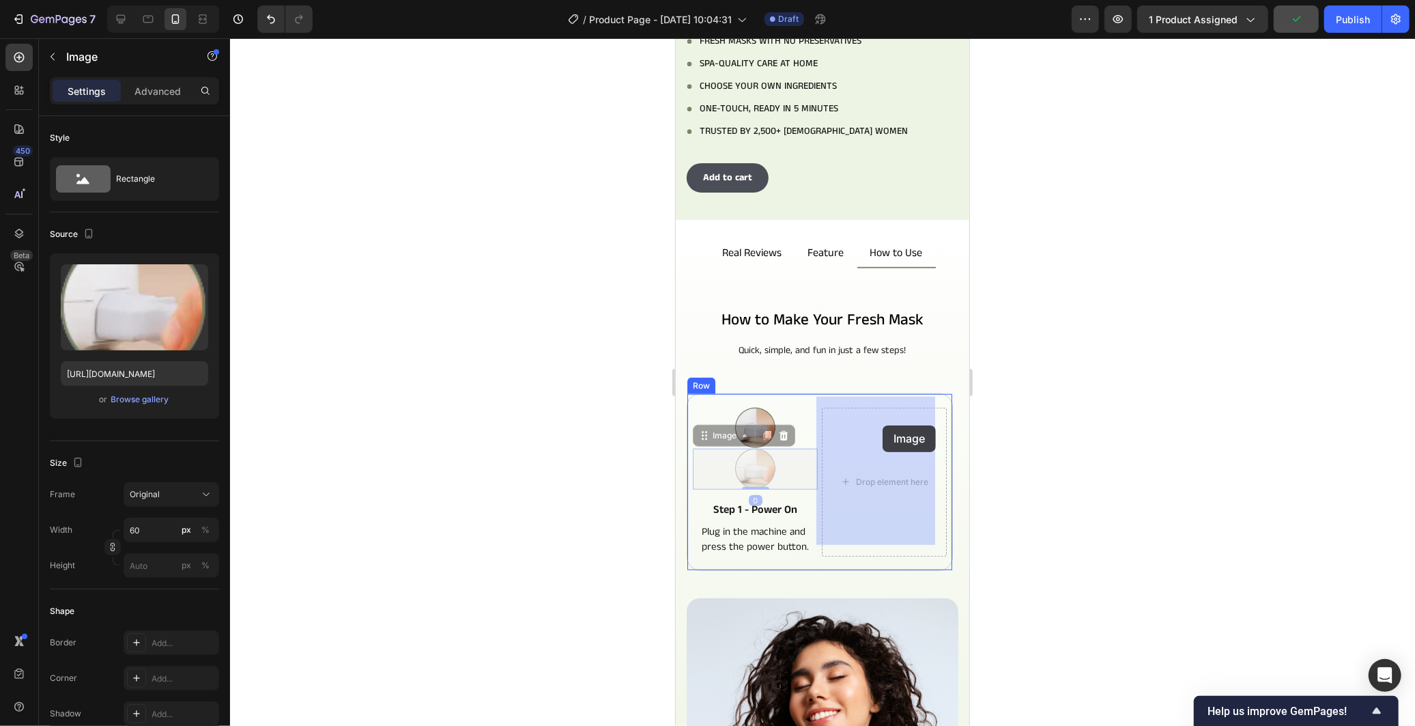
drag, startPoint x: 773, startPoint y: 444, endPoint x: 879, endPoint y: 427, distance: 107.9
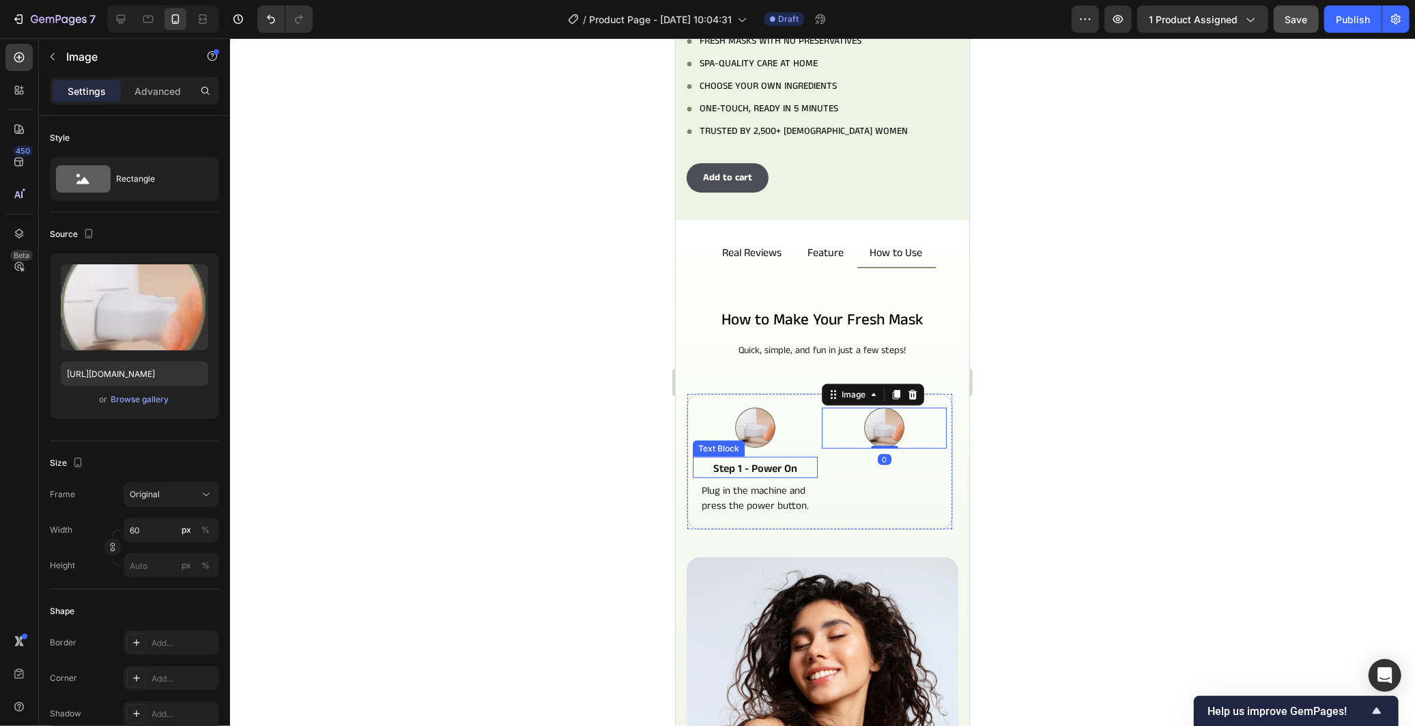
click at [791, 461] on p "Step 1 - Power On" at bounding box center [754, 468] width 122 height 14
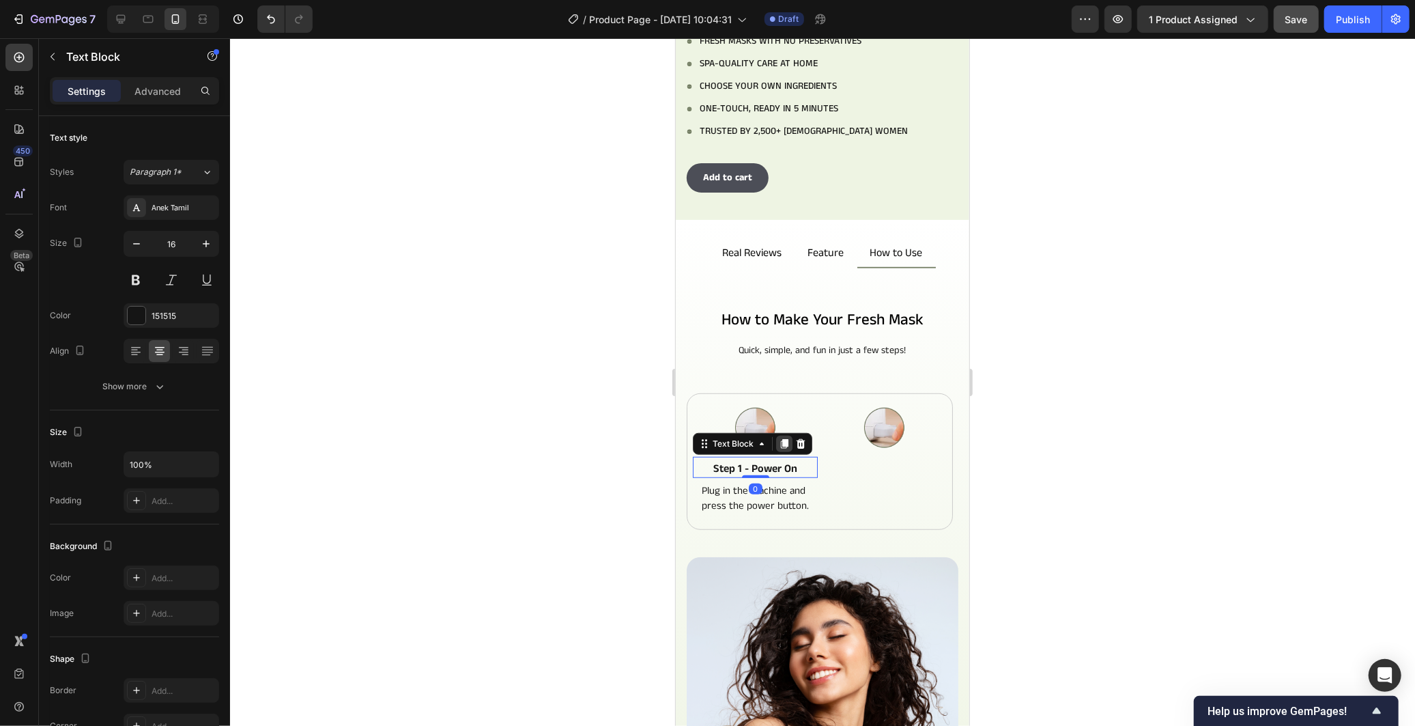
click at [786, 437] on icon at bounding box center [783, 442] width 11 height 11
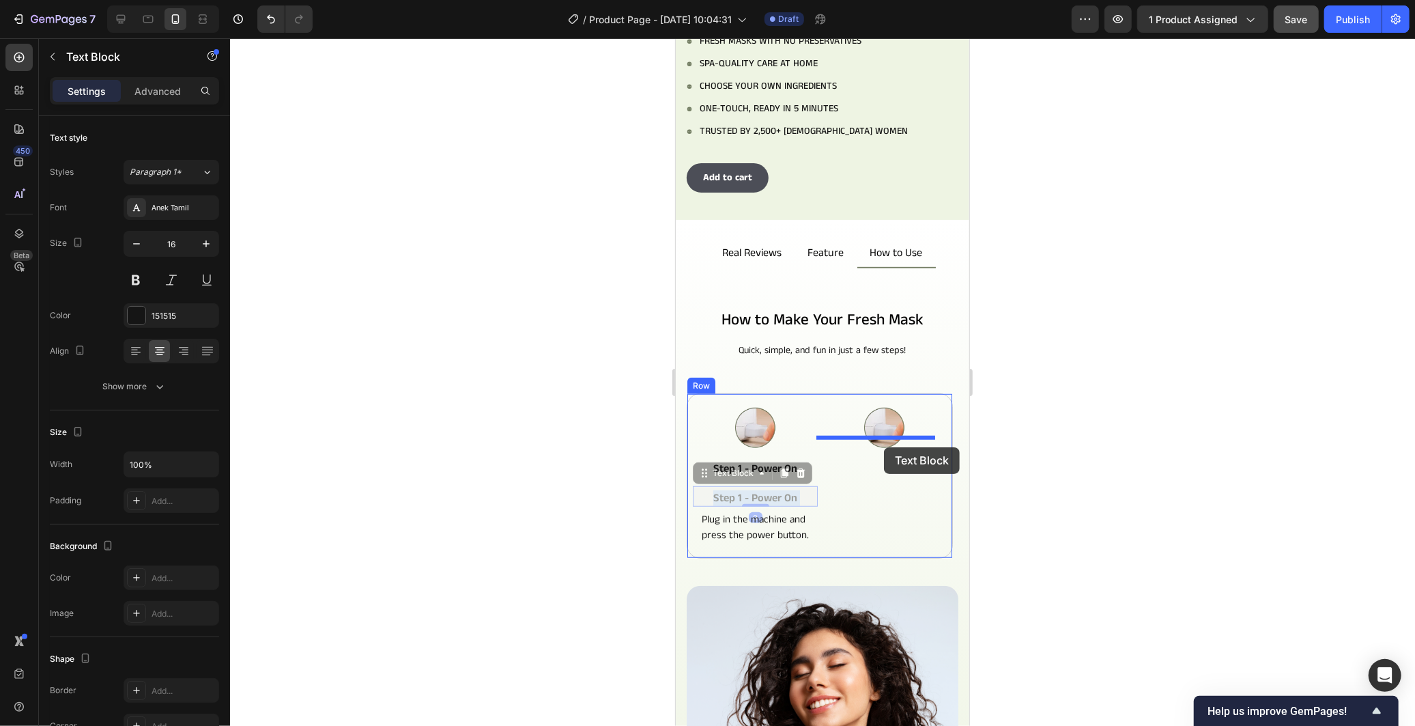
drag, startPoint x: 773, startPoint y: 485, endPoint x: 883, endPoint y: 446, distance: 117.0
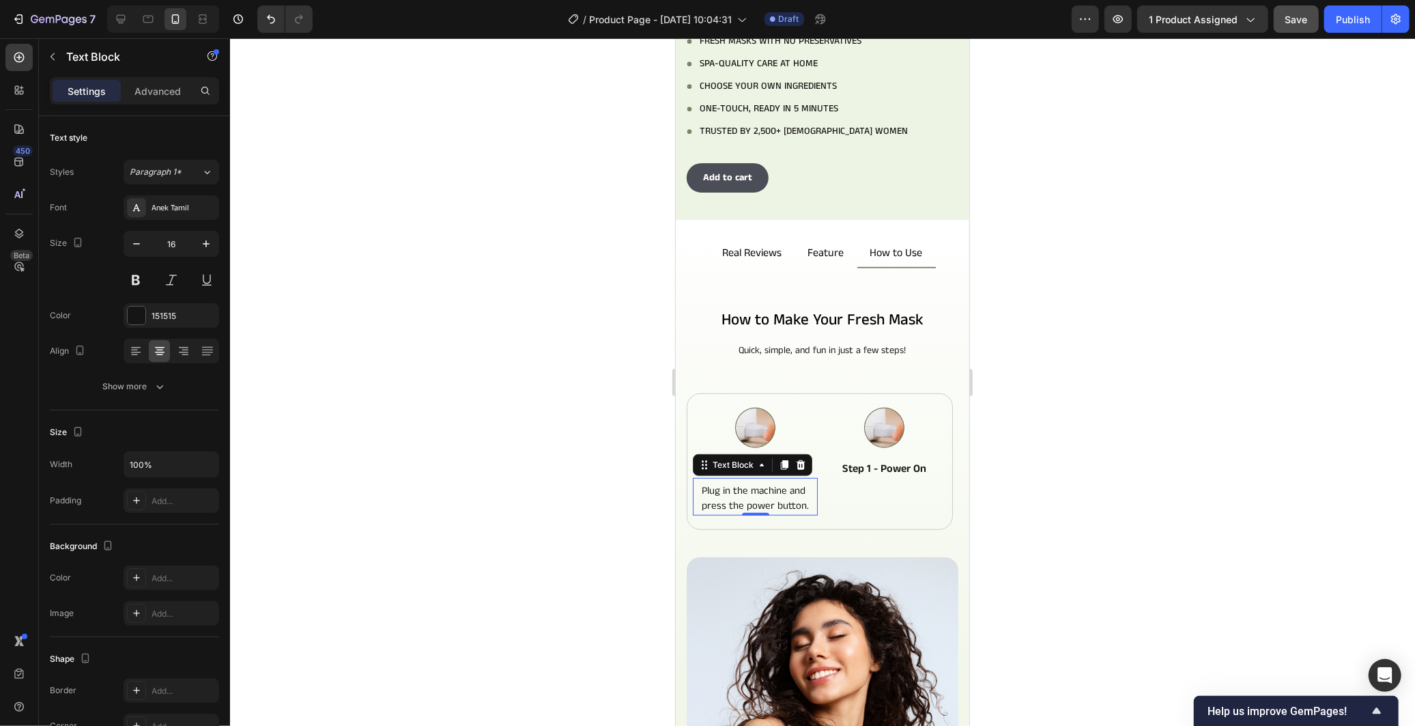
click at [784, 496] on p "Plug in the machine and press the power button." at bounding box center [754, 498] width 122 height 31
click at [783, 459] on icon at bounding box center [784, 464] width 8 height 10
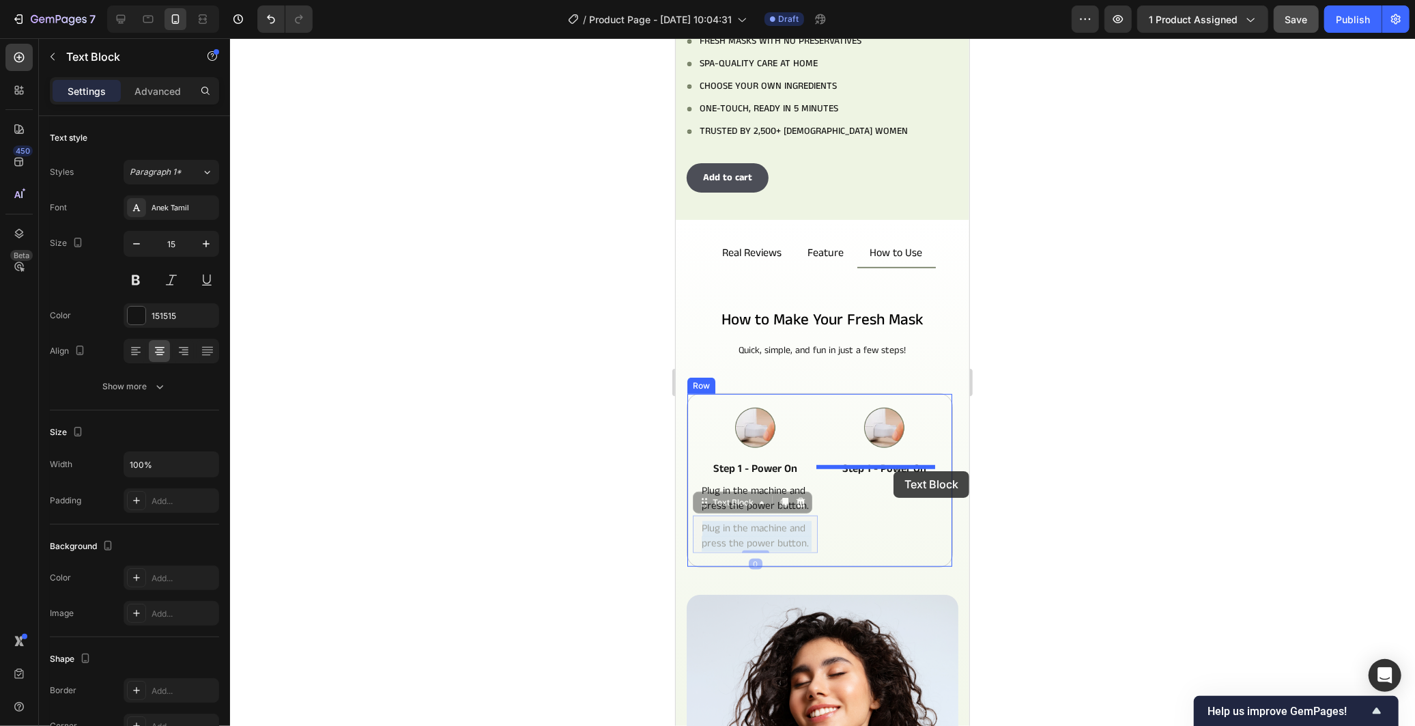
drag, startPoint x: 765, startPoint y: 513, endPoint x: 893, endPoint y: 470, distance: 134.7
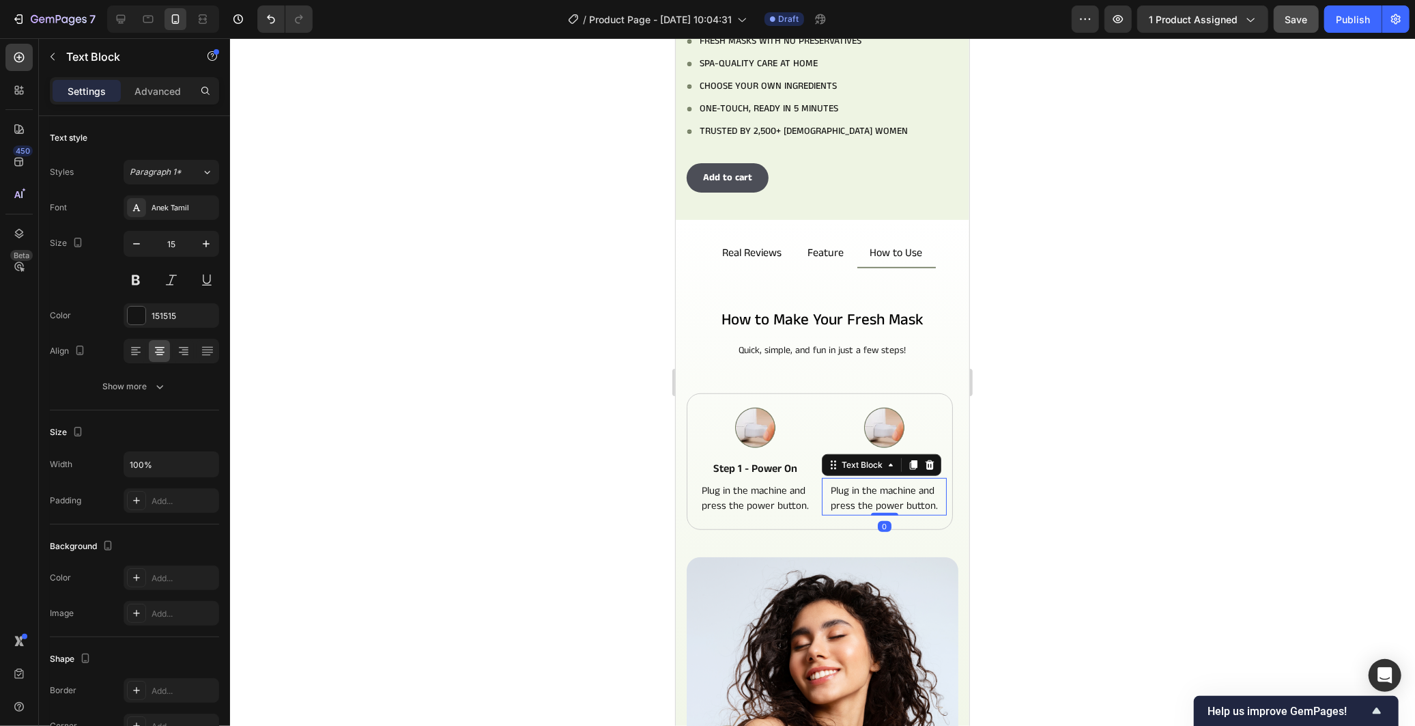
click at [1007, 476] on div at bounding box center [822, 381] width 1185 height 687
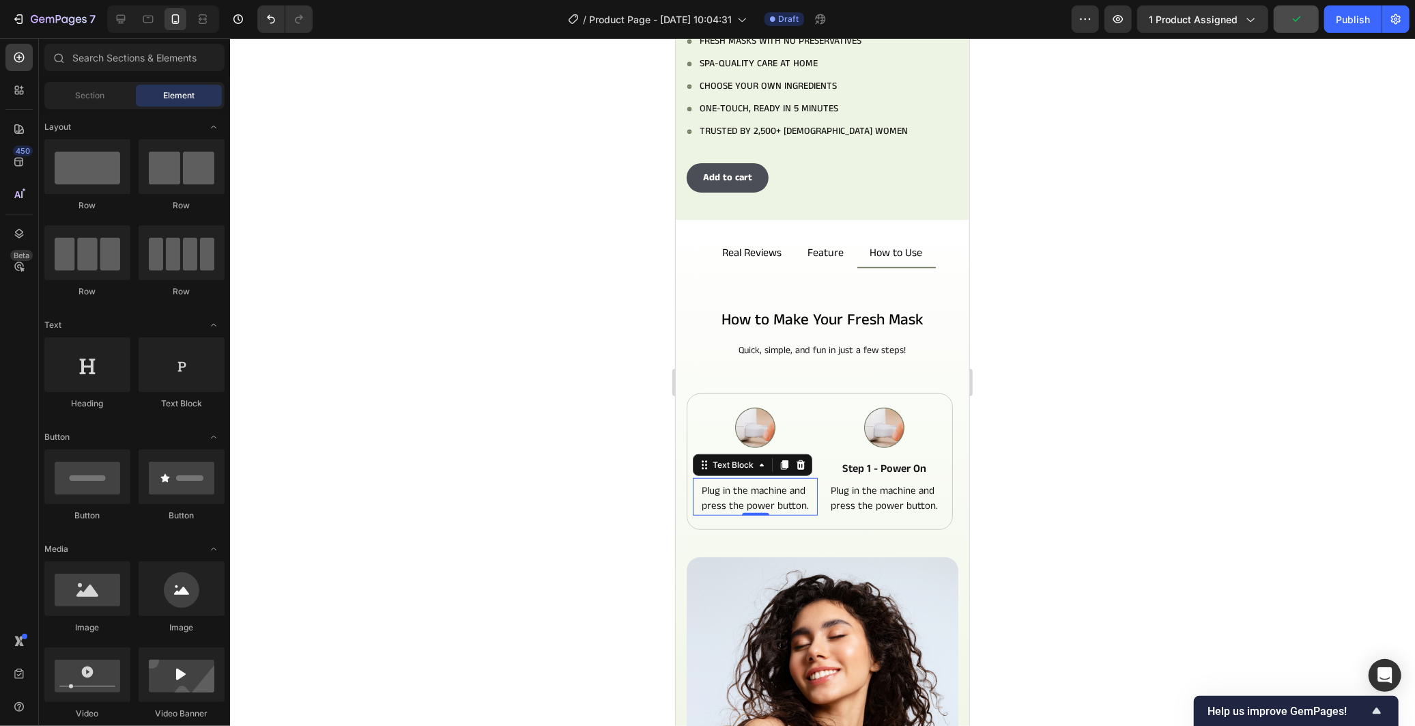
click at [745, 483] on p "Plug in the machine and press the power button." at bounding box center [754, 498] width 122 height 31
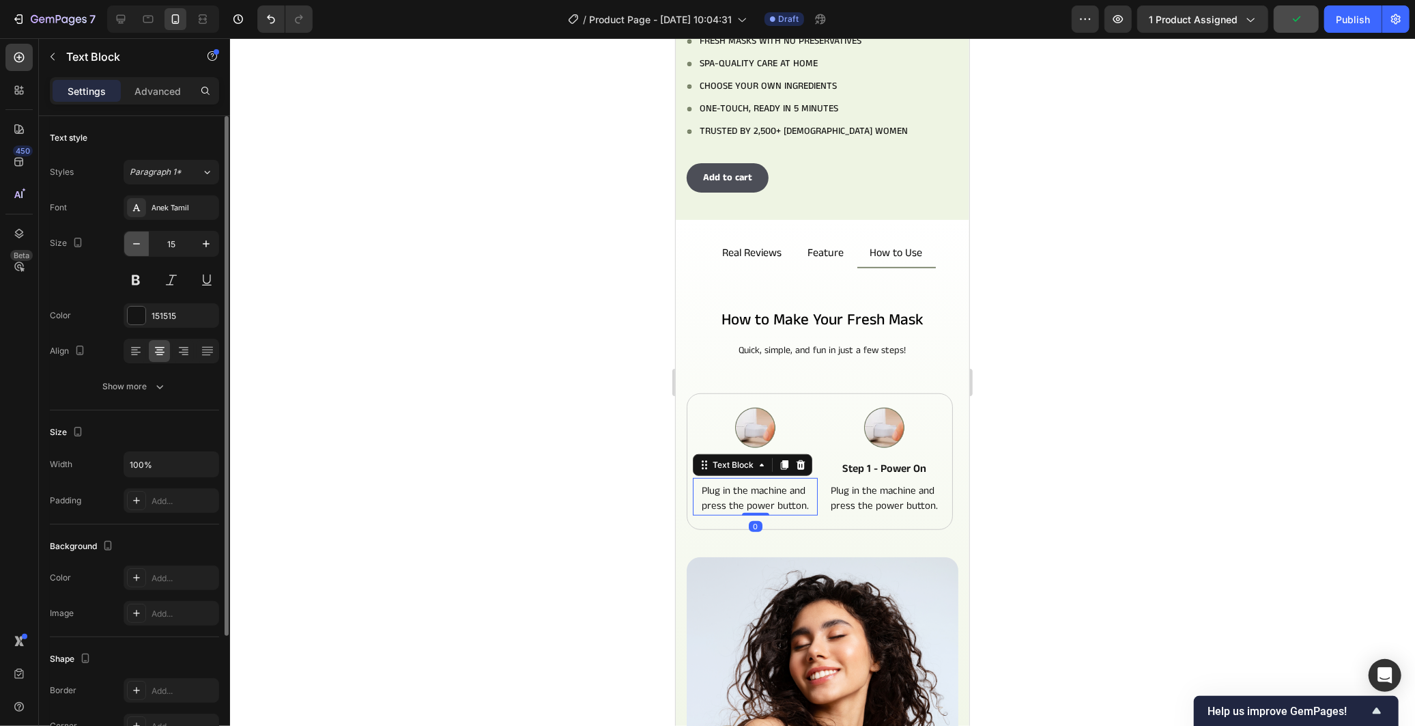
click at [137, 246] on icon "button" at bounding box center [137, 244] width 14 height 14
click at [203, 242] on icon "button" at bounding box center [206, 244] width 14 height 14
type input "15"
click at [165, 392] on button "Show more" at bounding box center [134, 386] width 169 height 25
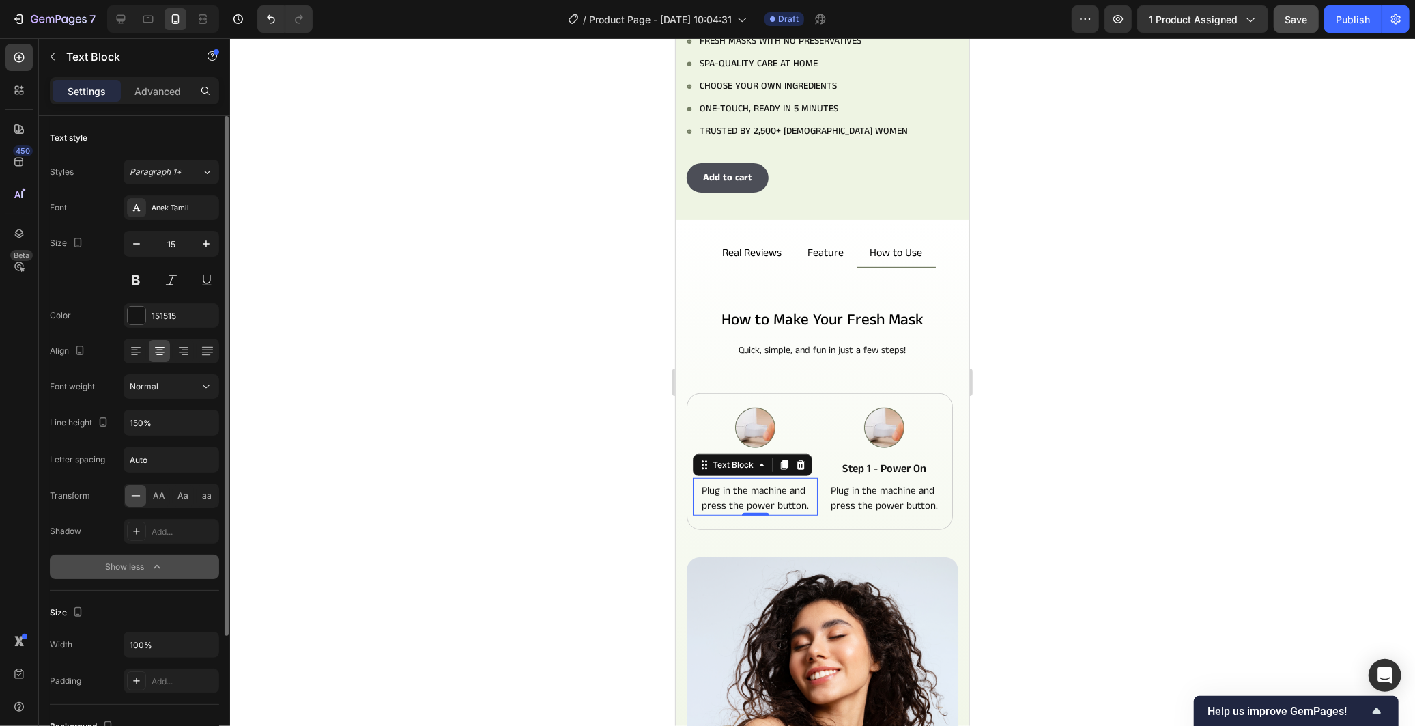
click at [336, 347] on div at bounding box center [822, 381] width 1185 height 687
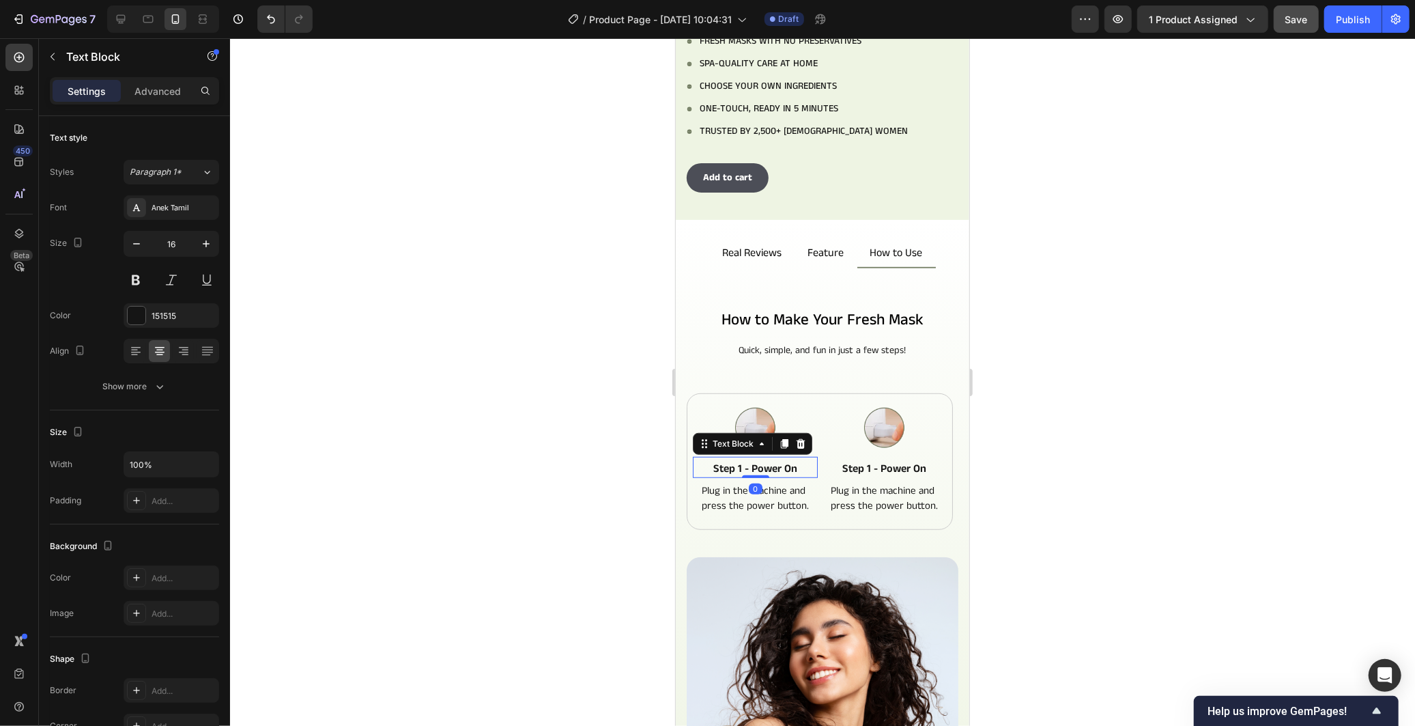
click at [780, 461] on p "Step 1 - Power On" at bounding box center [754, 468] width 122 height 14
click at [125, 17] on icon at bounding box center [121, 19] width 9 height 9
type input "18"
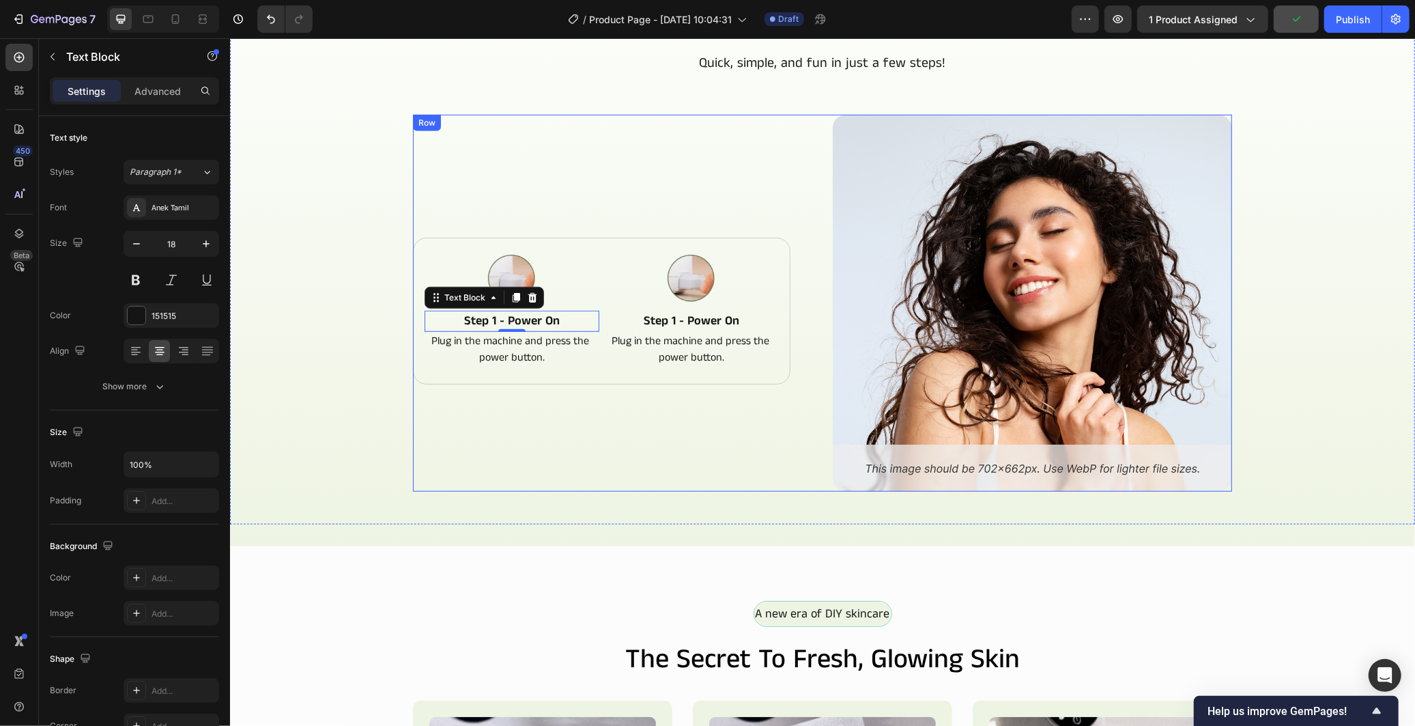
scroll to position [717, 0]
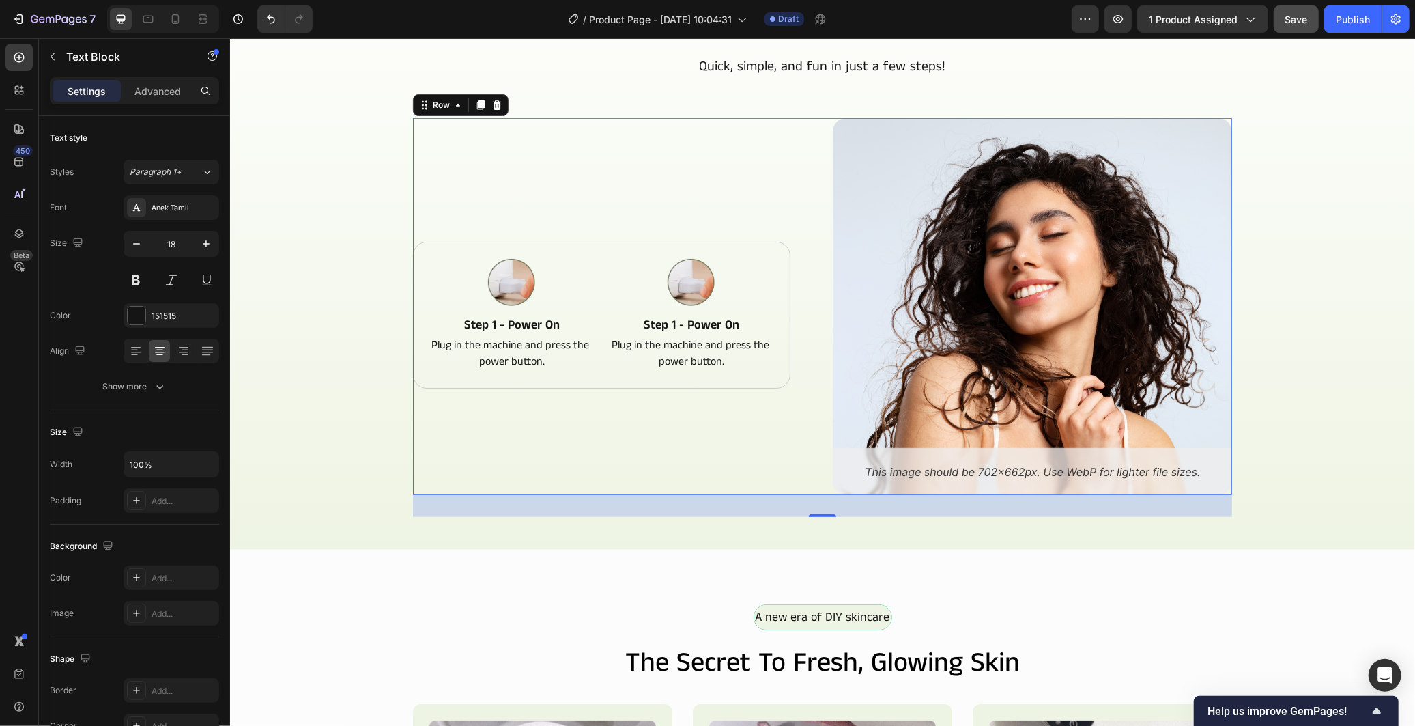
click at [576, 445] on div "Image Step 1 - Power On Text Block Plug in the machine and press the power butt…" at bounding box center [611, 305] width 399 height 377
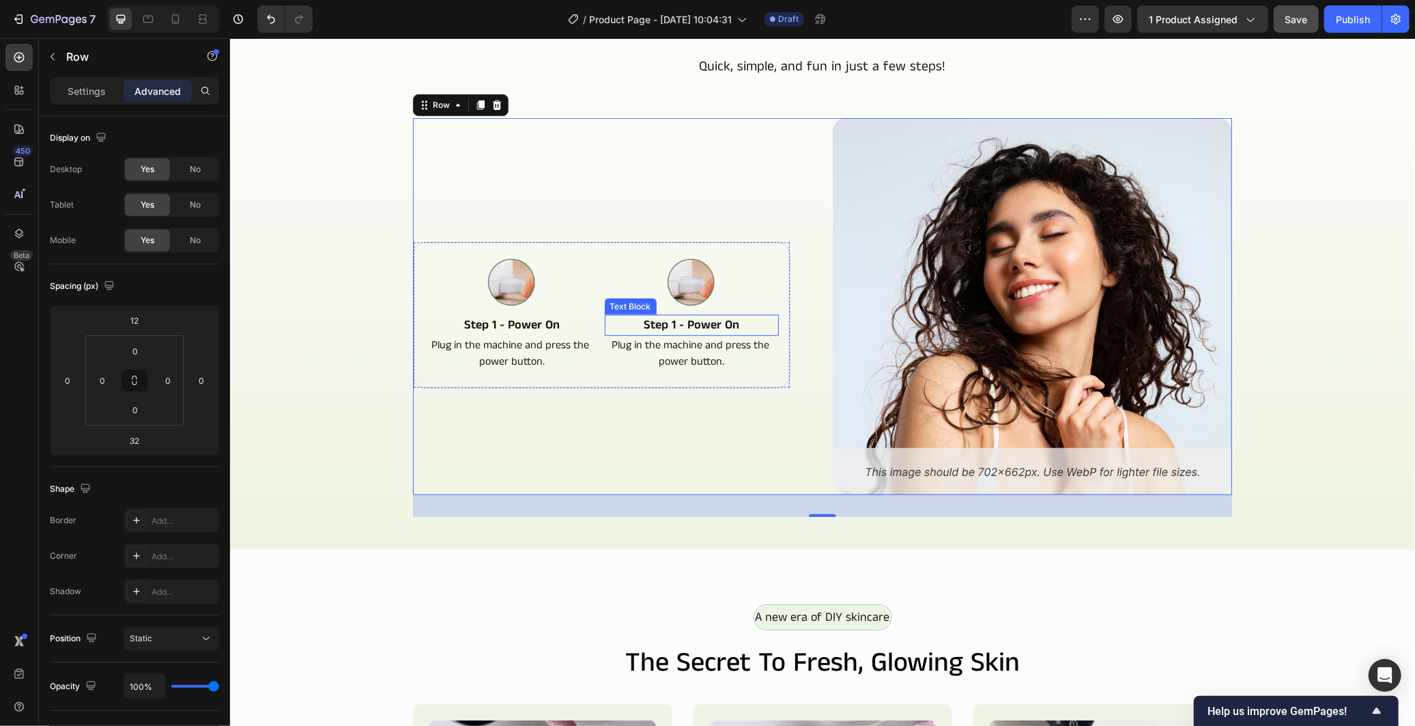
click at [719, 321] on p "step 1 - power on" at bounding box center [691, 324] width 172 height 18
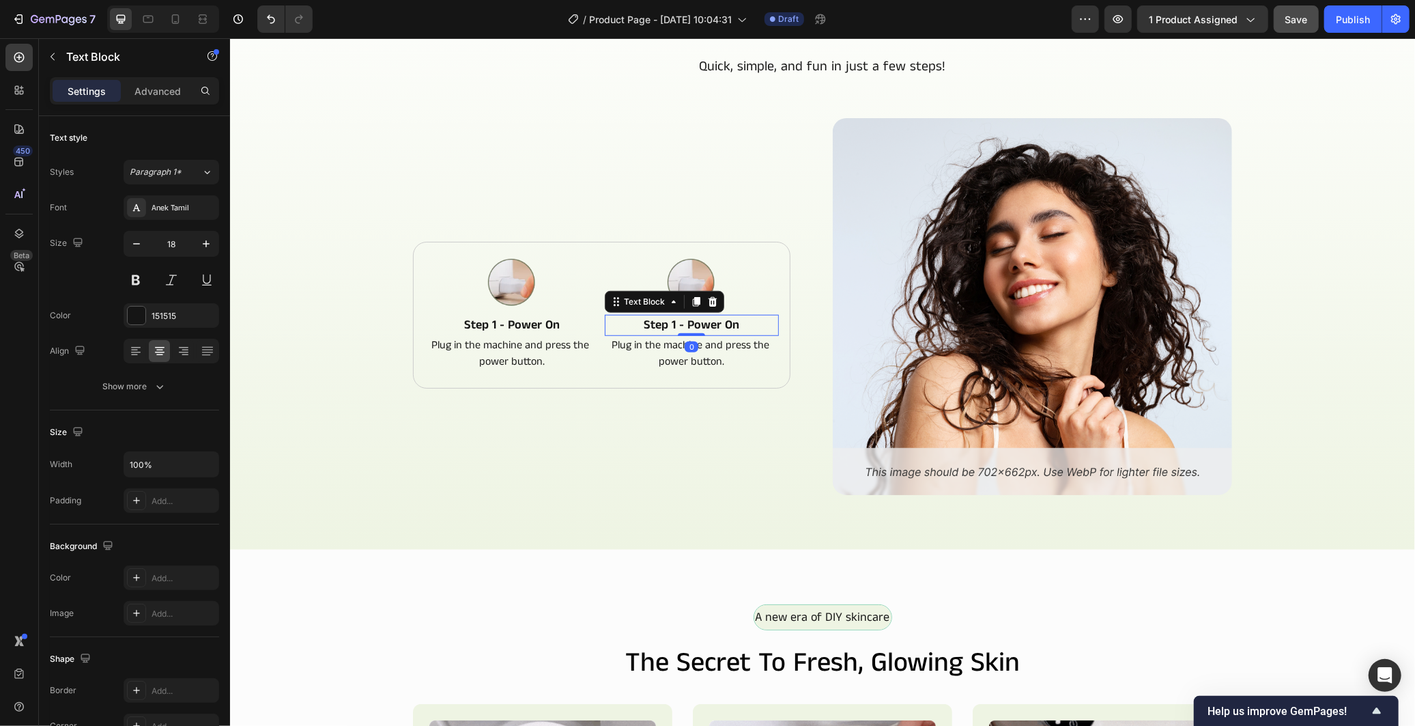
click at [719, 321] on p "step 1 - power on" at bounding box center [691, 324] width 172 height 18
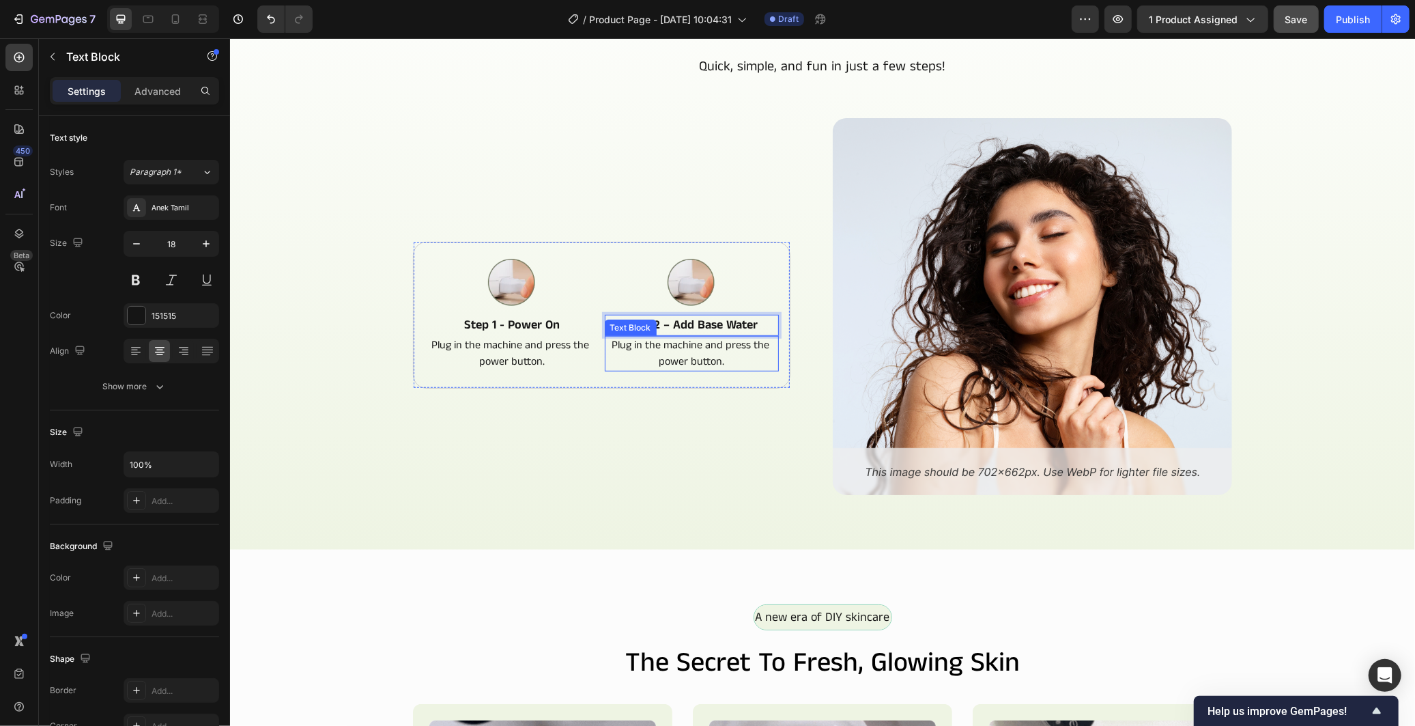
click at [665, 347] on p "Plug in the machine and press the power button." at bounding box center [691, 352] width 172 height 33
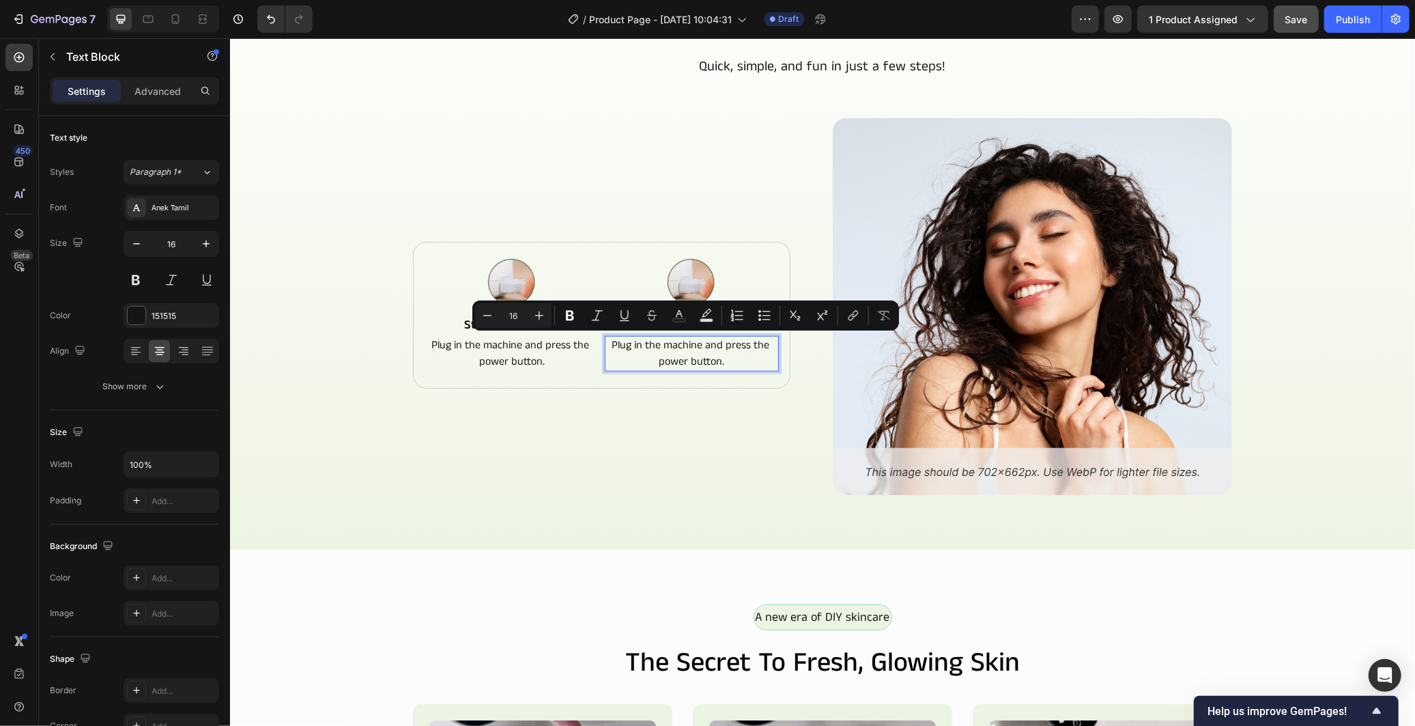
scroll to position [734, 0]
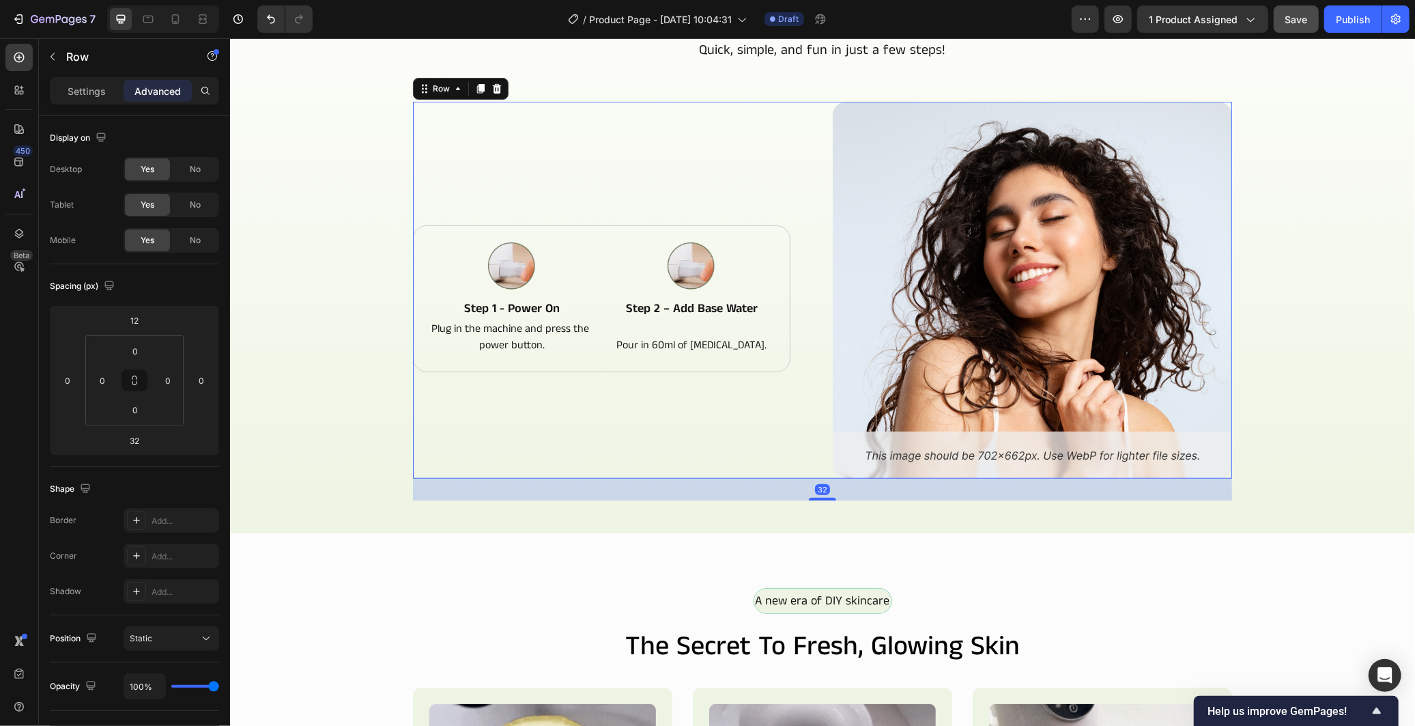
click at [657, 400] on div "Image Step 1 - Power On Text Block Plug in the machine and press the power butt…" at bounding box center [611, 289] width 399 height 377
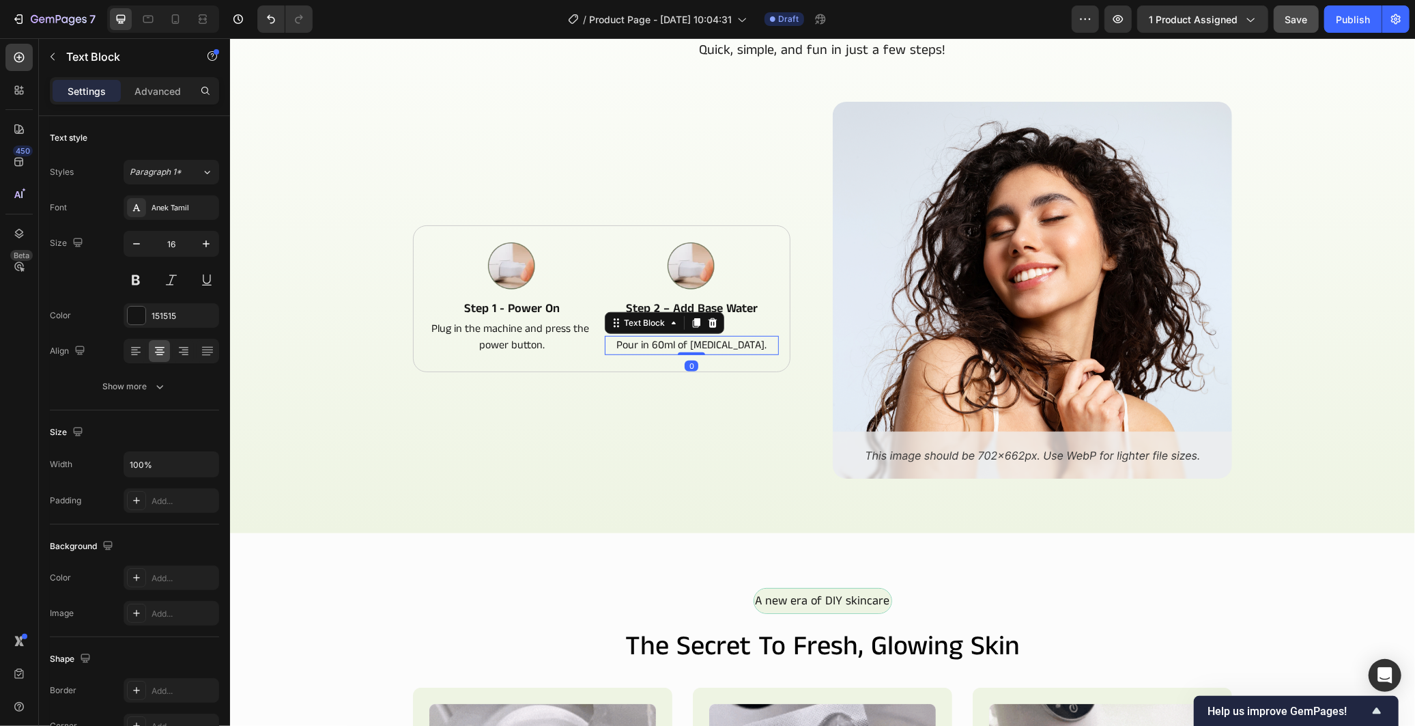
click at [713, 336] on p "Pour in 60ml of purified water." at bounding box center [691, 344] width 172 height 16
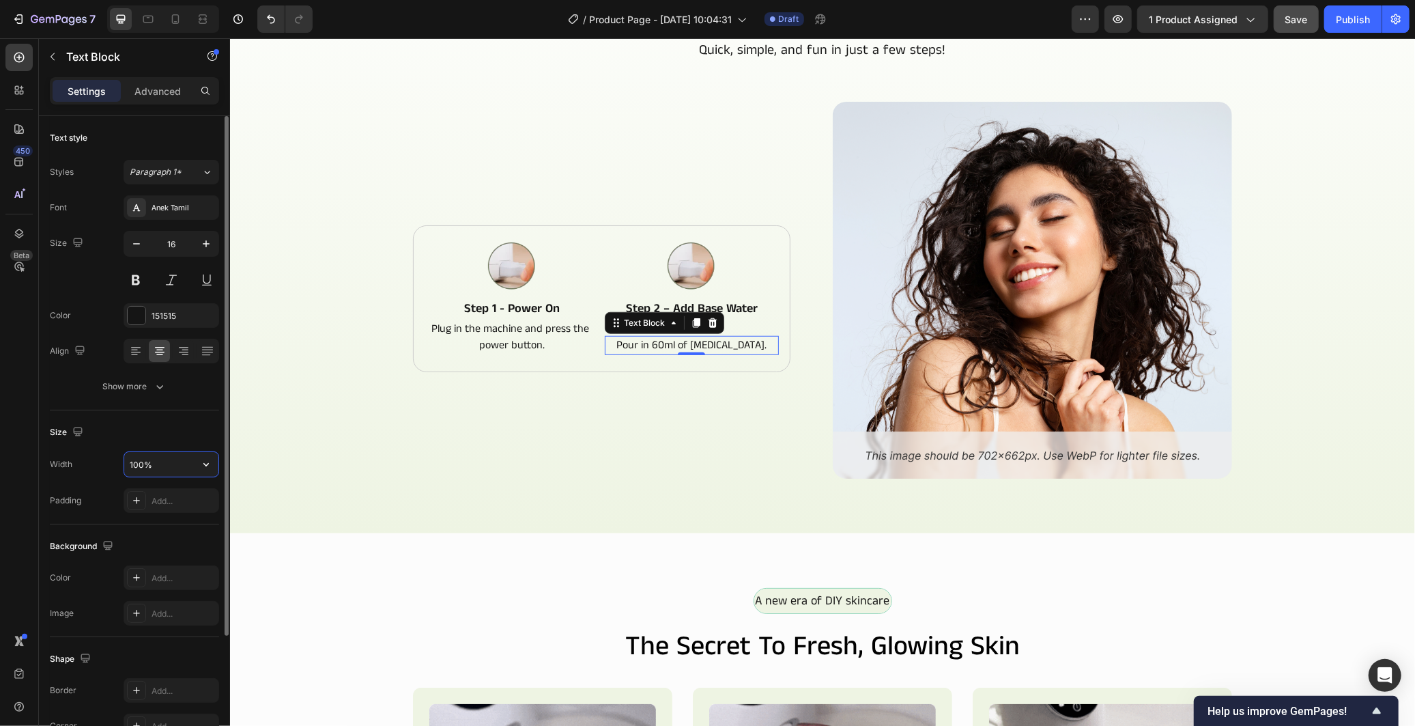
click at [142, 466] on input "100%" at bounding box center [171, 464] width 94 height 25
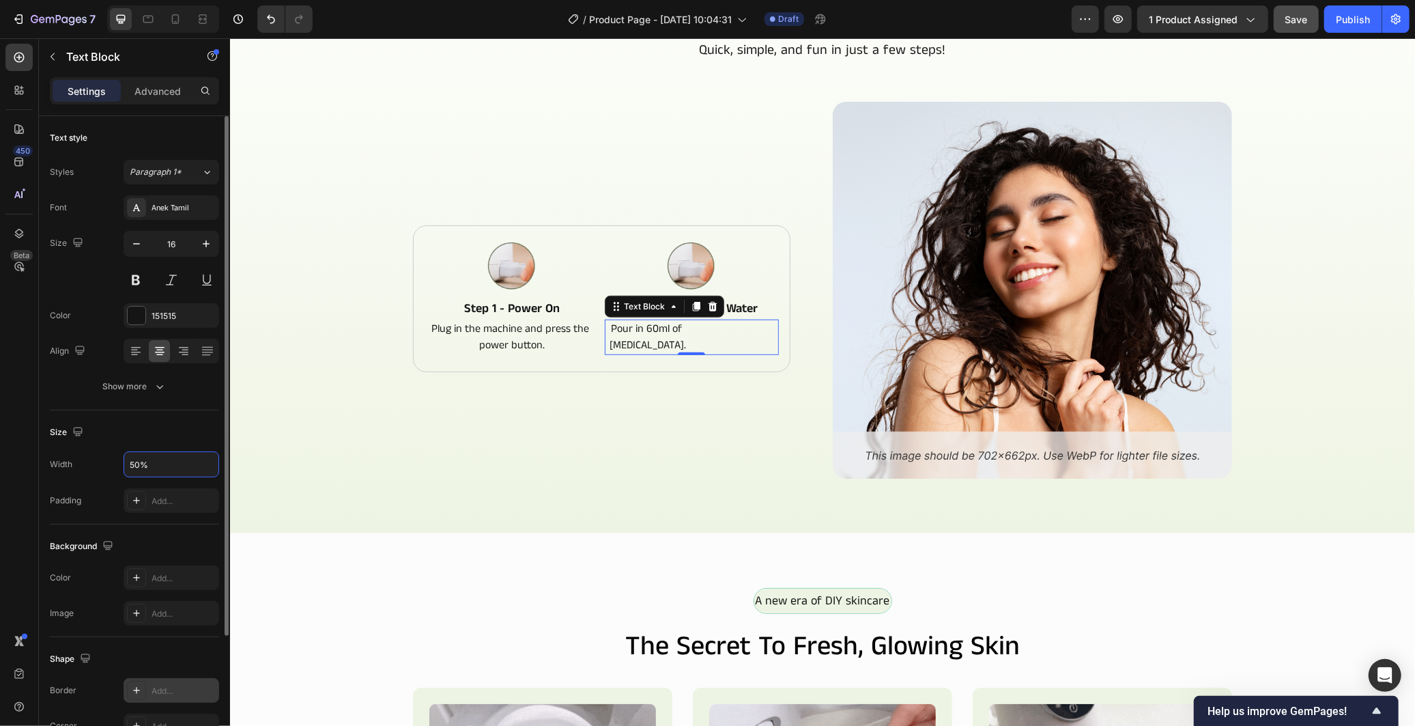
scroll to position [160, 0]
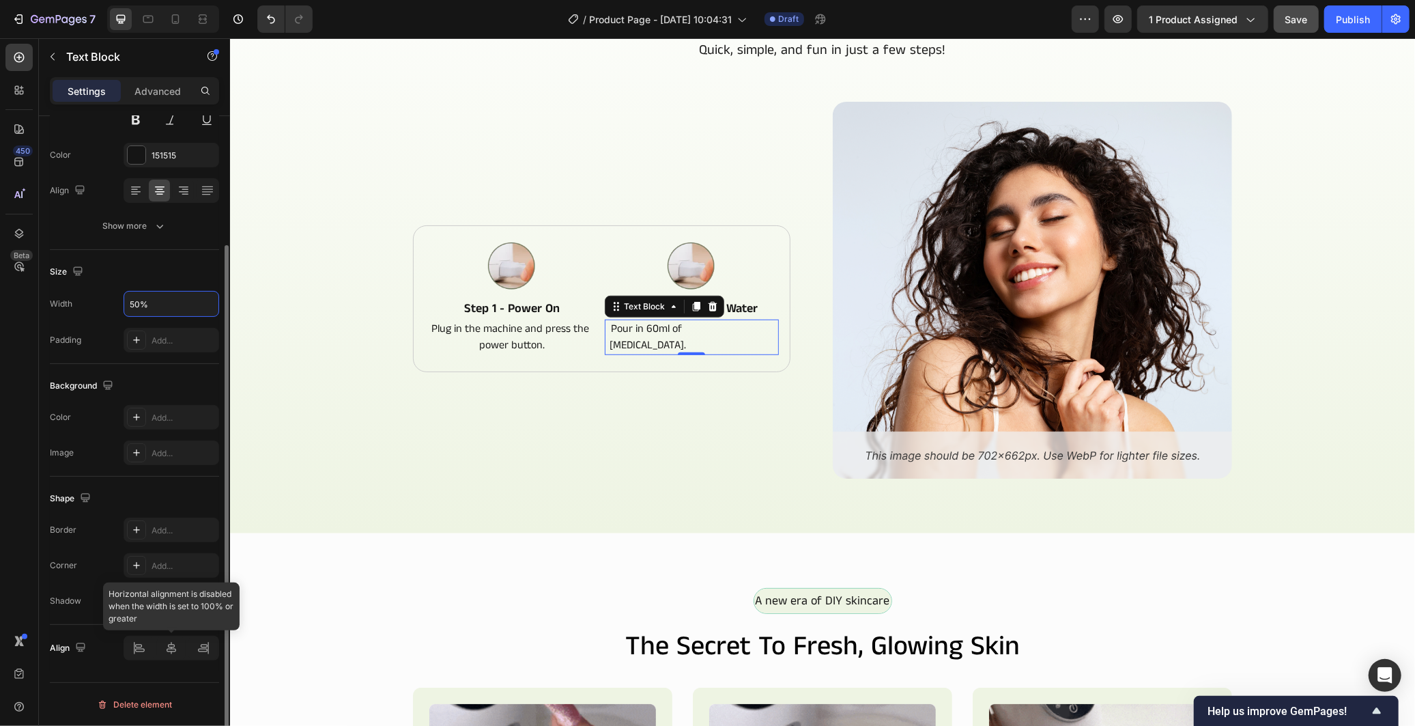
type input "50%"
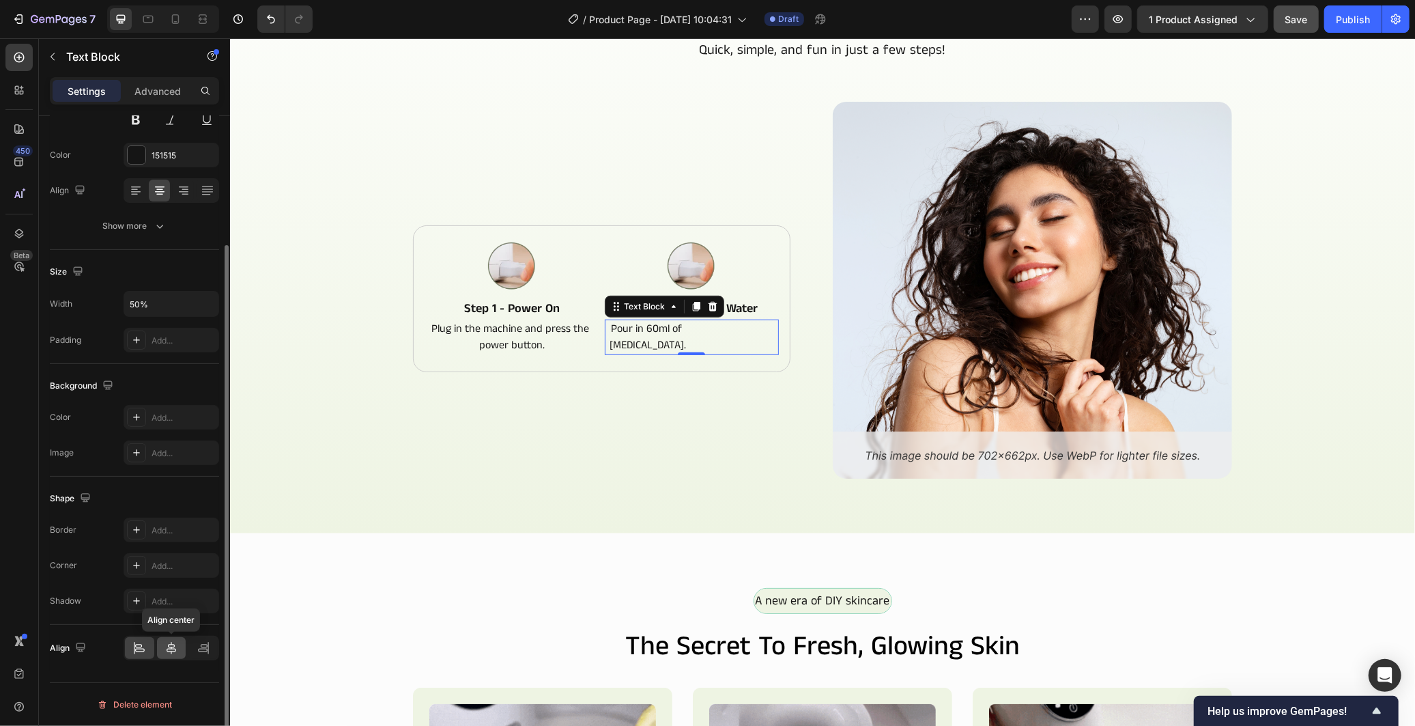
click at [174, 647] on icon at bounding box center [171, 648] width 14 height 14
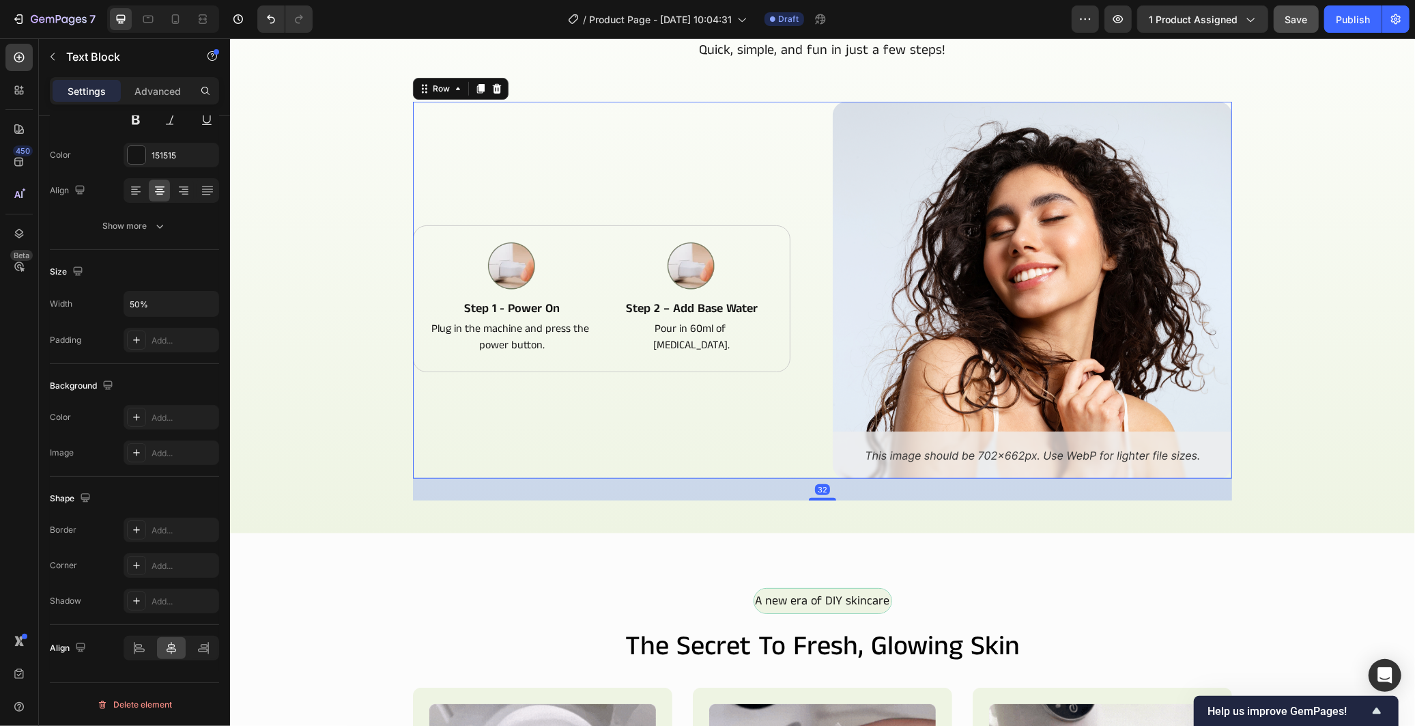
click at [554, 420] on div "Image Step 1 - Power On Text Block Plug in the machine and press the power butt…" at bounding box center [611, 289] width 399 height 377
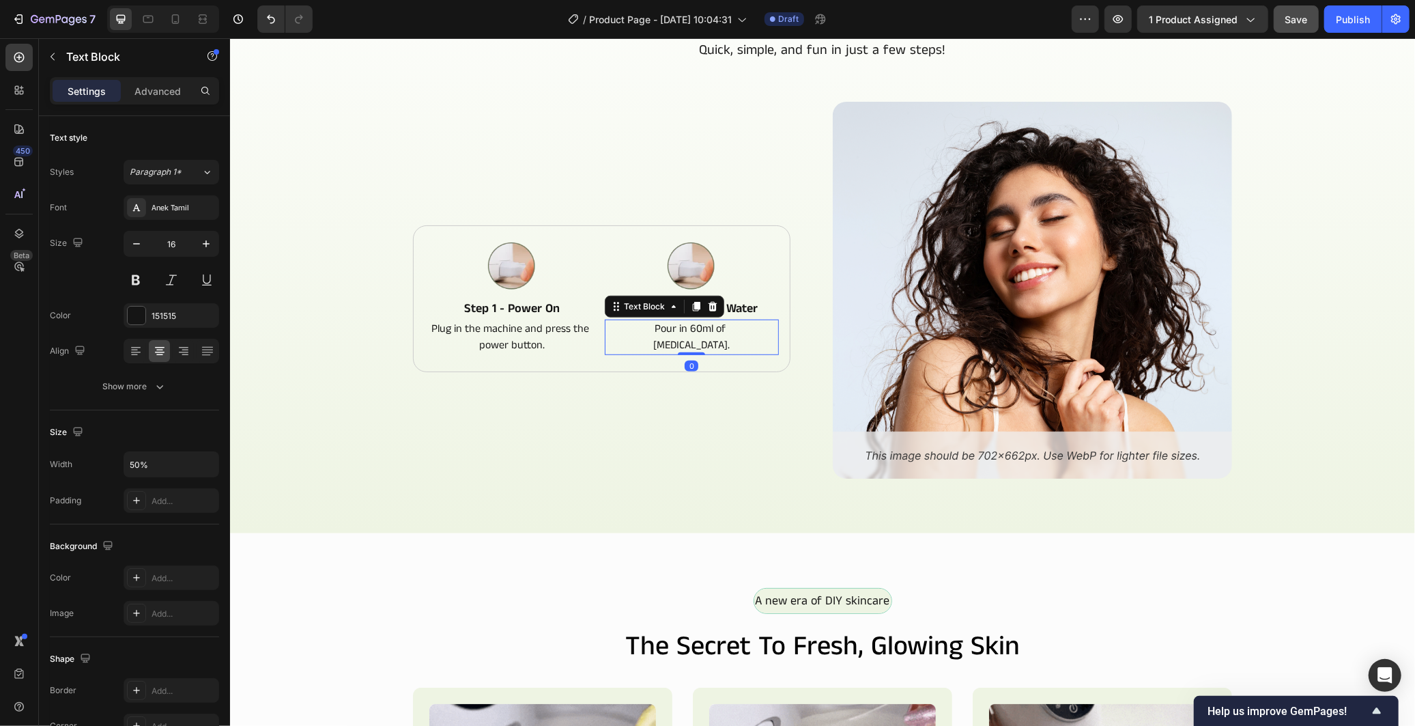
click at [709, 339] on p "Pour in 60ml of purified water." at bounding box center [690, 336] width 85 height 33
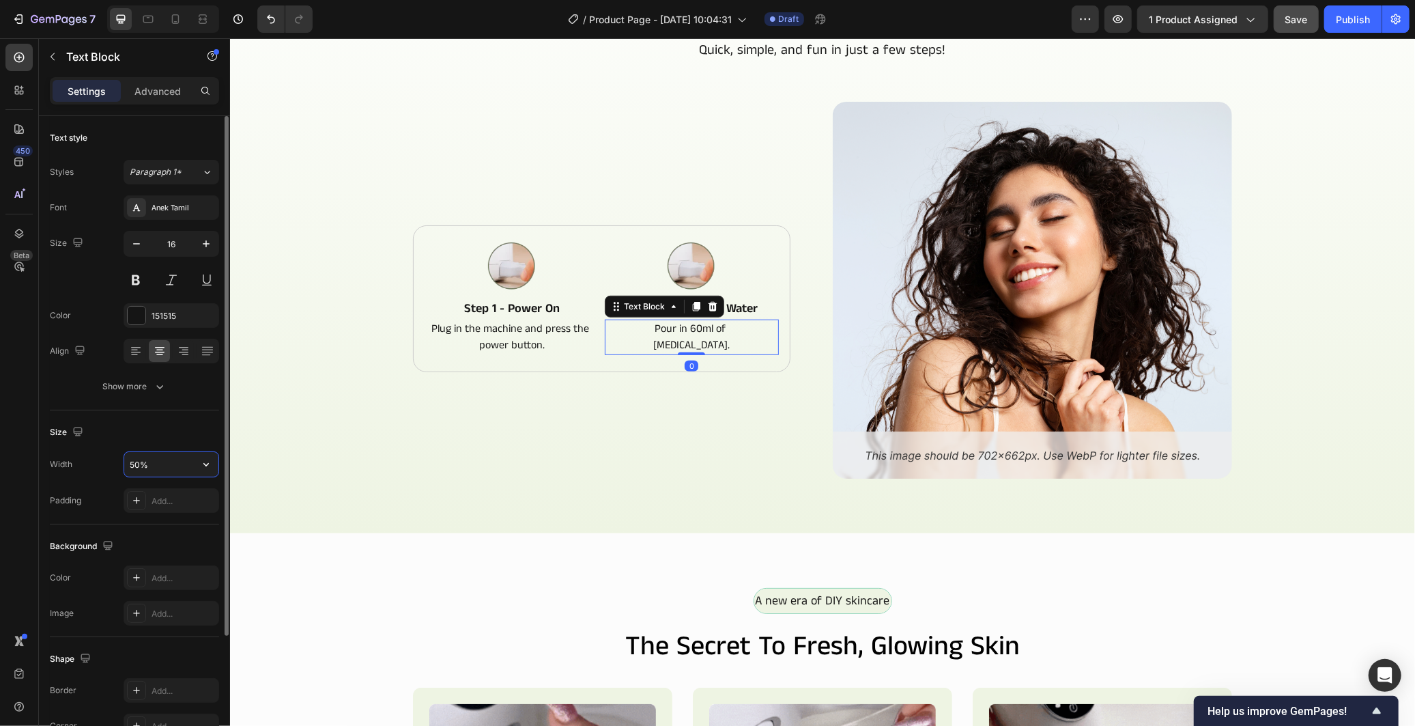
click at [135, 462] on input "50%" at bounding box center [171, 464] width 94 height 25
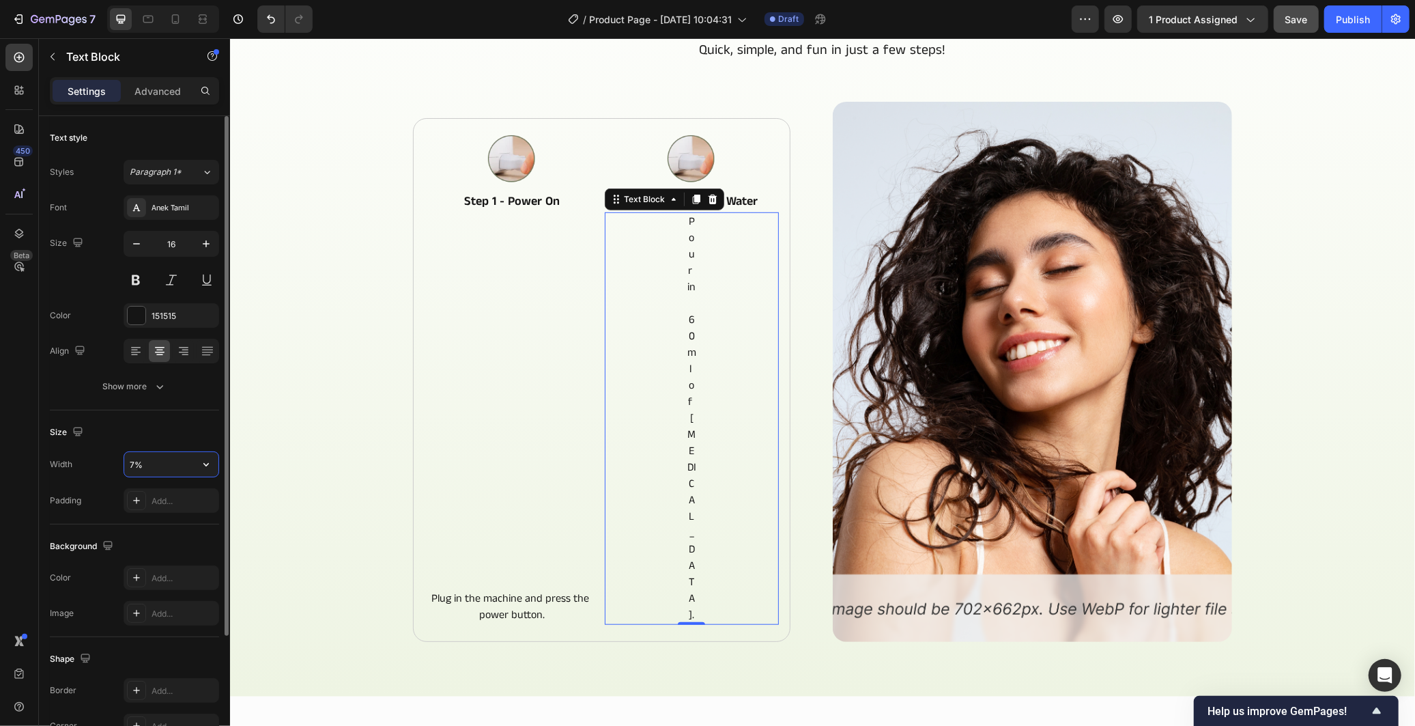
type input "70%"
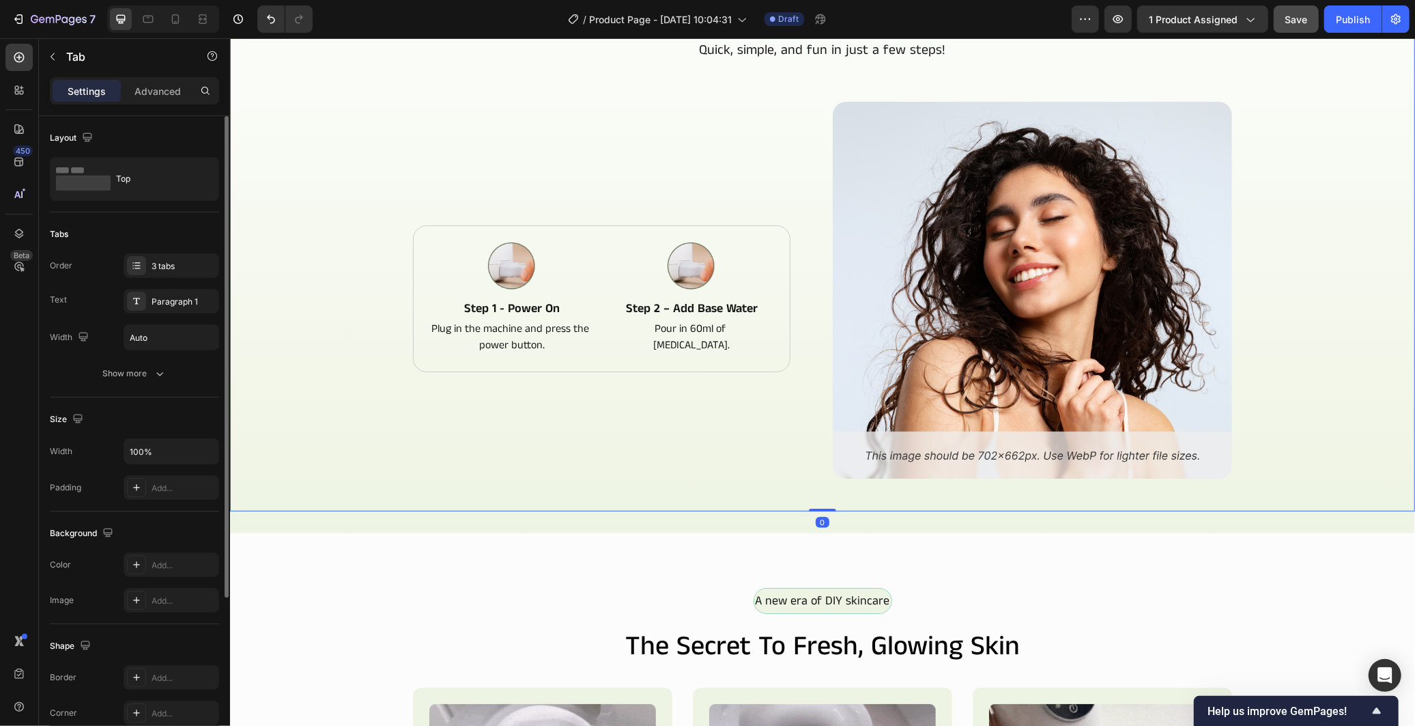
click at [306, 394] on div "How to Make Your Fresh Mask Heading Quick, simple, and fun in just a few steps!…" at bounding box center [821, 260] width 1163 height 534
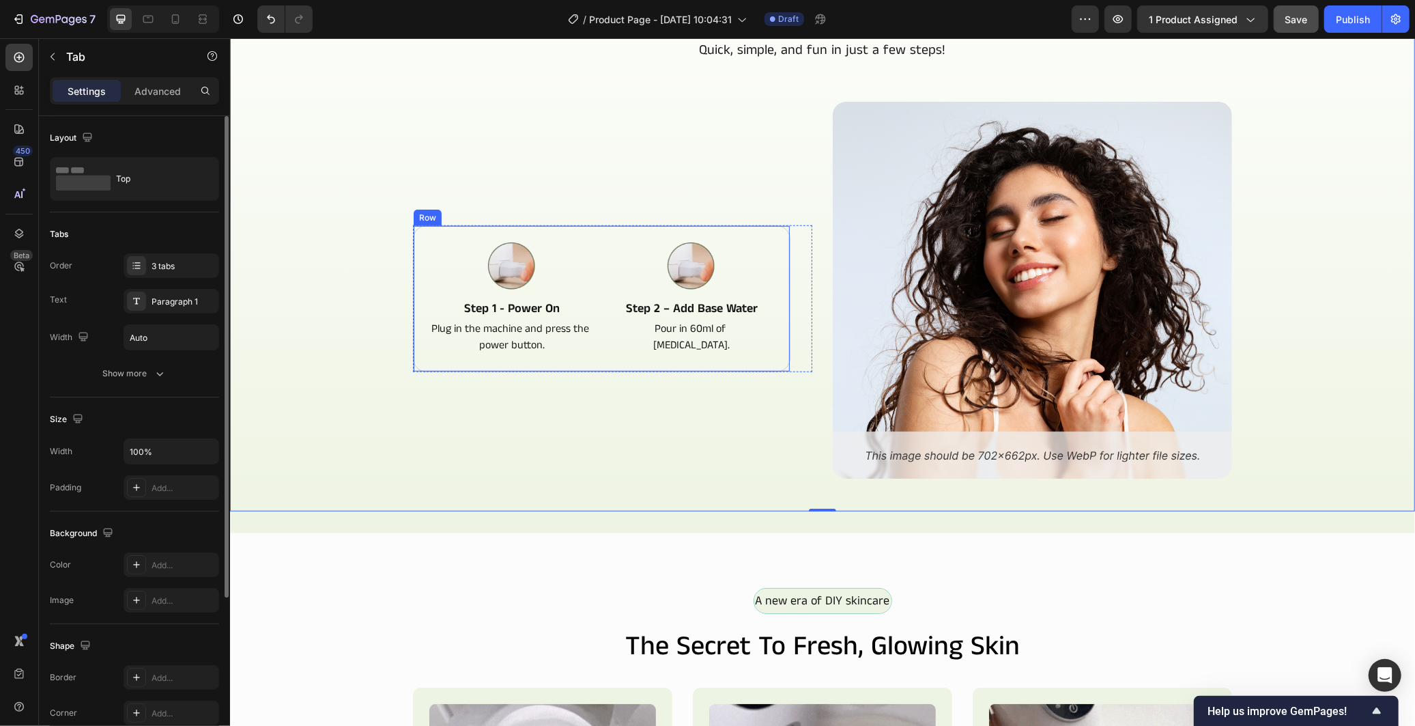
click at [613, 362] on div "Image Step 1 - Power On Text Block Plug in the machine and press the power butt…" at bounding box center [600, 298] width 377 height 147
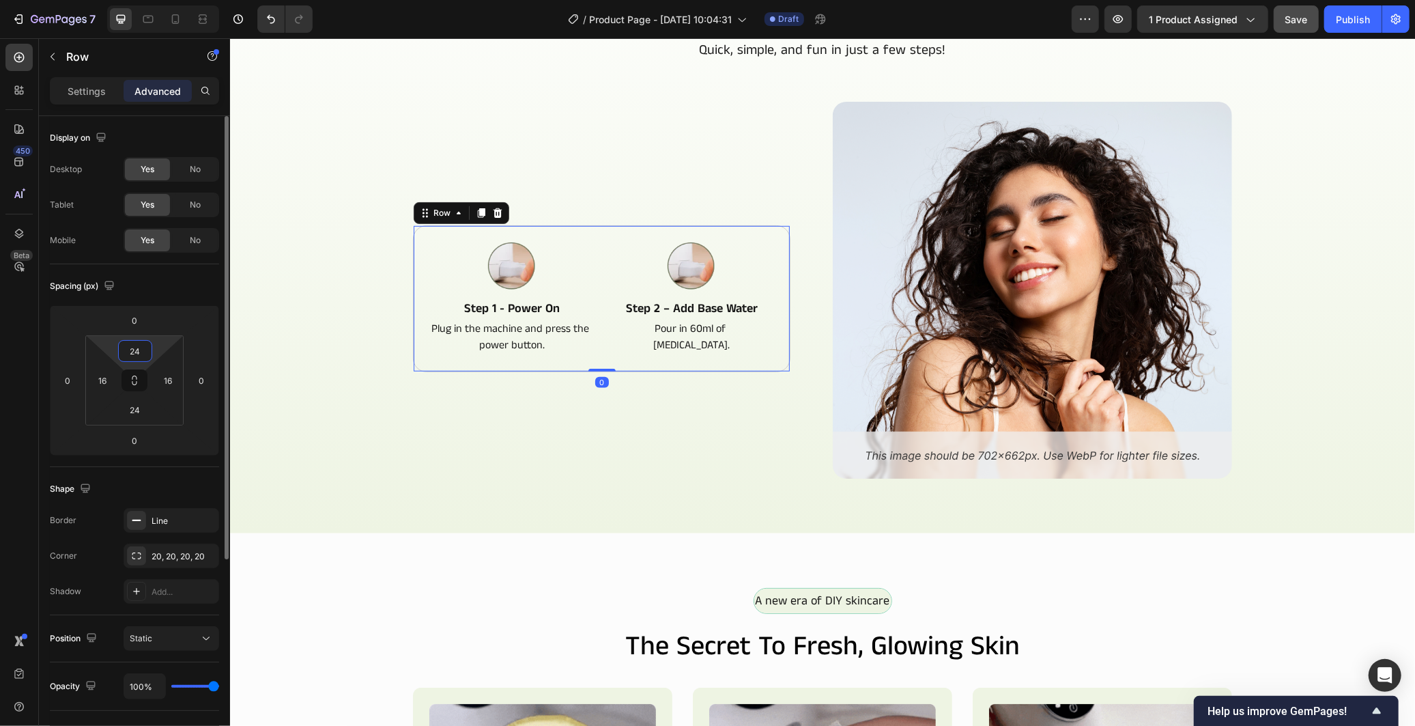
click at [144, 350] on input "24" at bounding box center [134, 351] width 27 height 20
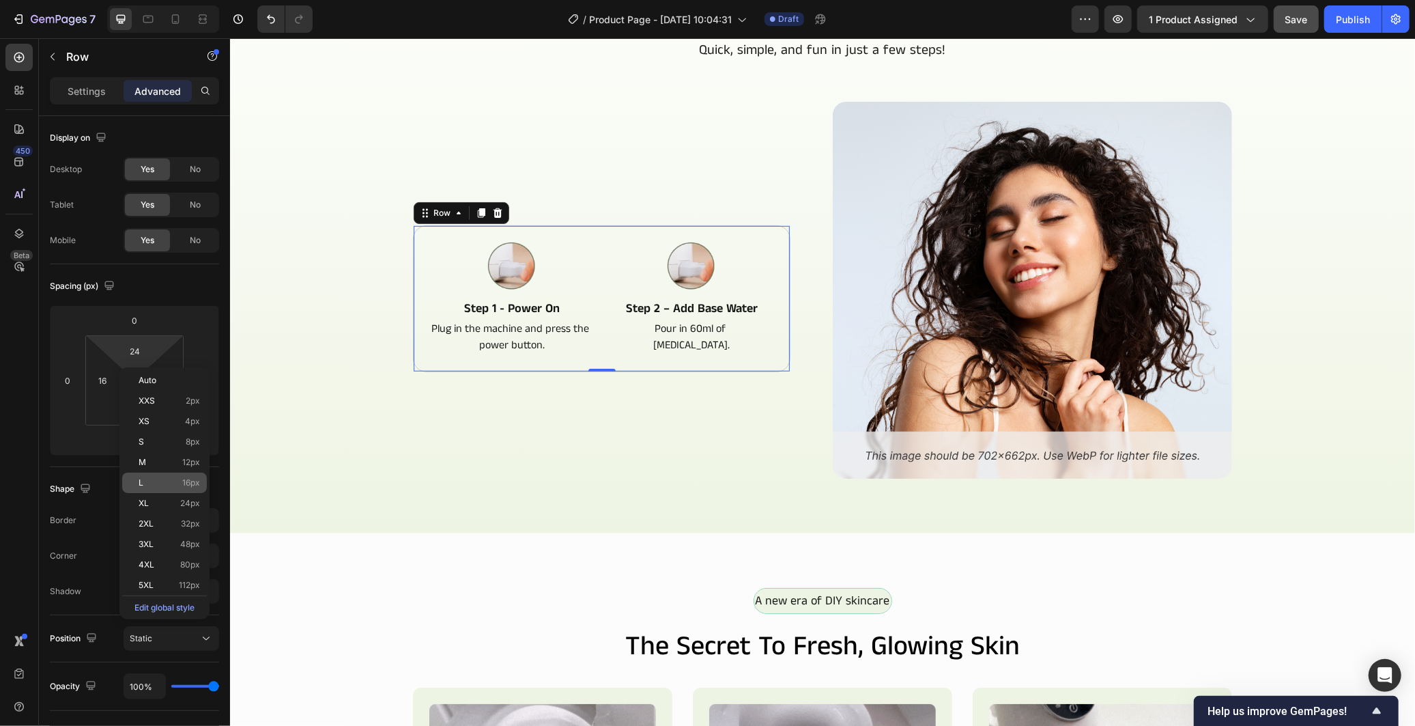
click at [192, 485] on span "16px" at bounding box center [191, 483] width 18 height 10
type input "16"
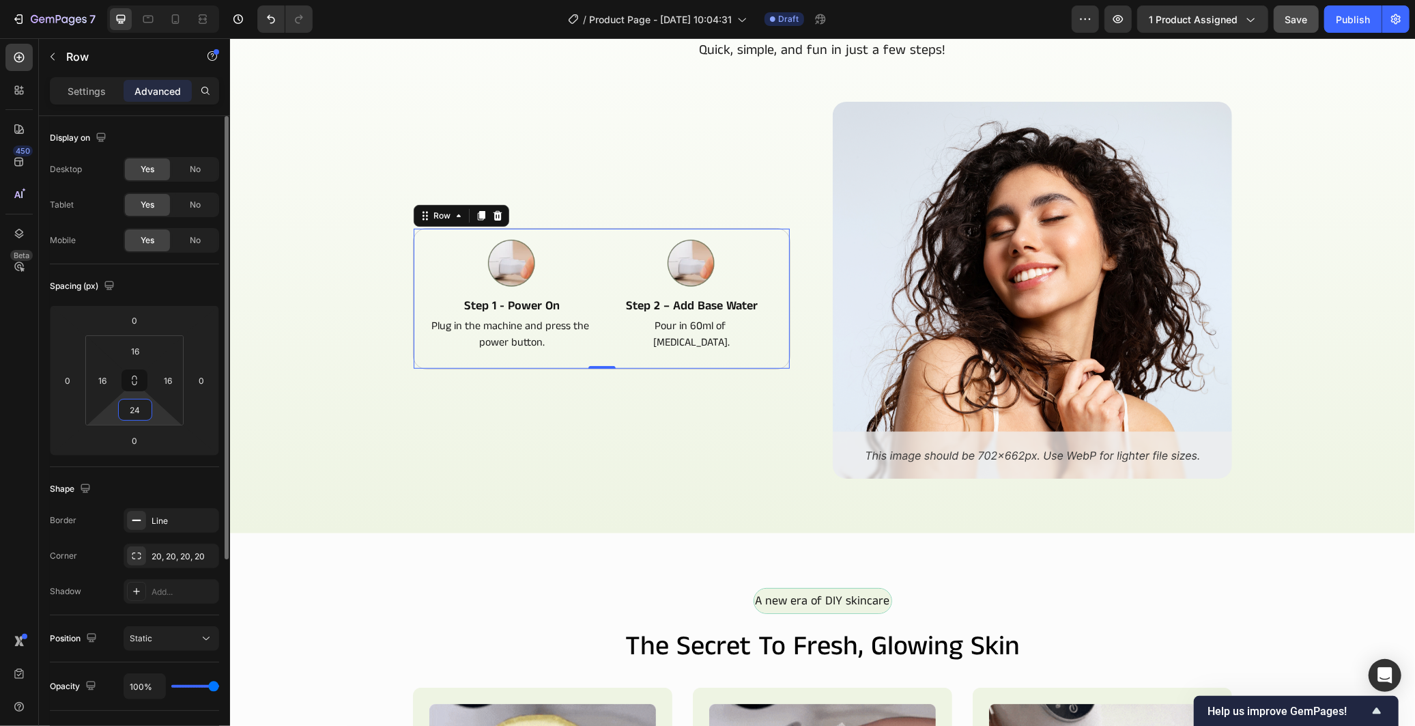
click at [133, 412] on input "24" at bounding box center [134, 409] width 27 height 20
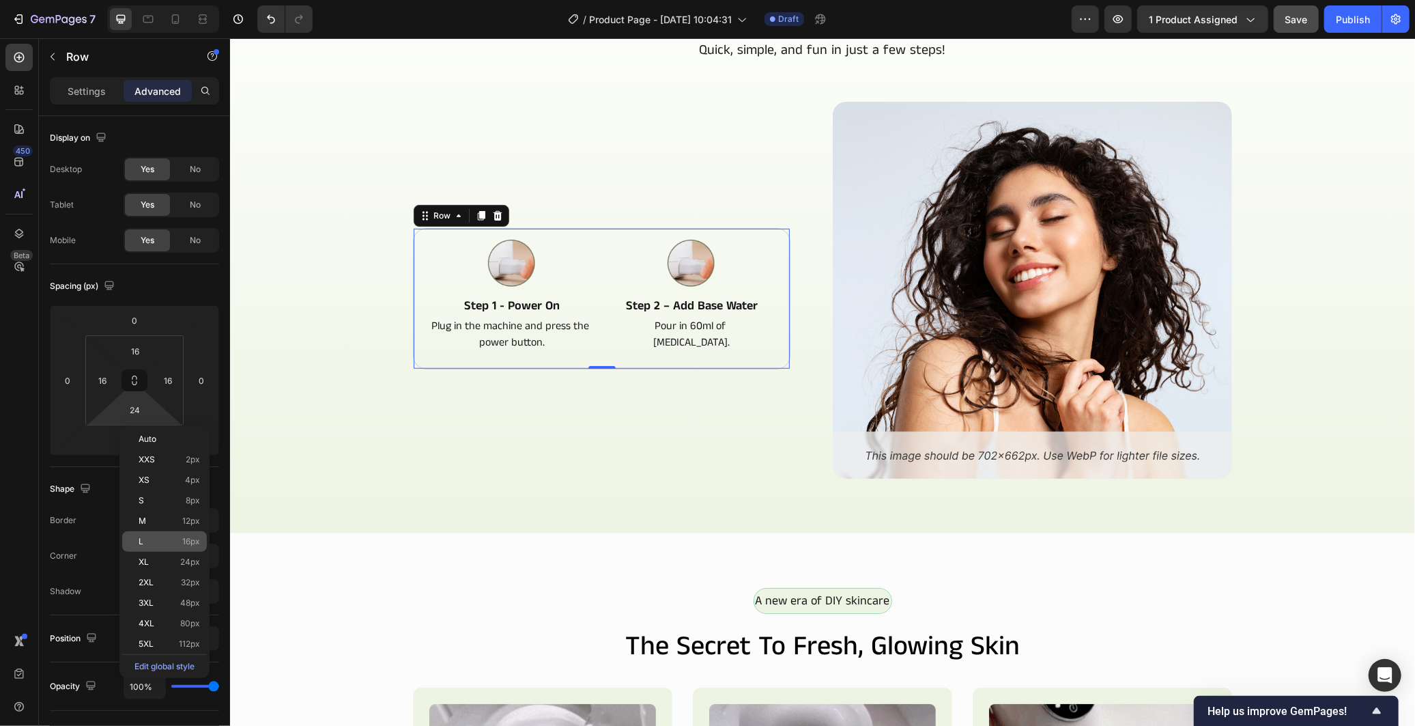
click at [177, 539] on p "L 16px" at bounding box center [169, 541] width 61 height 10
type input "16"
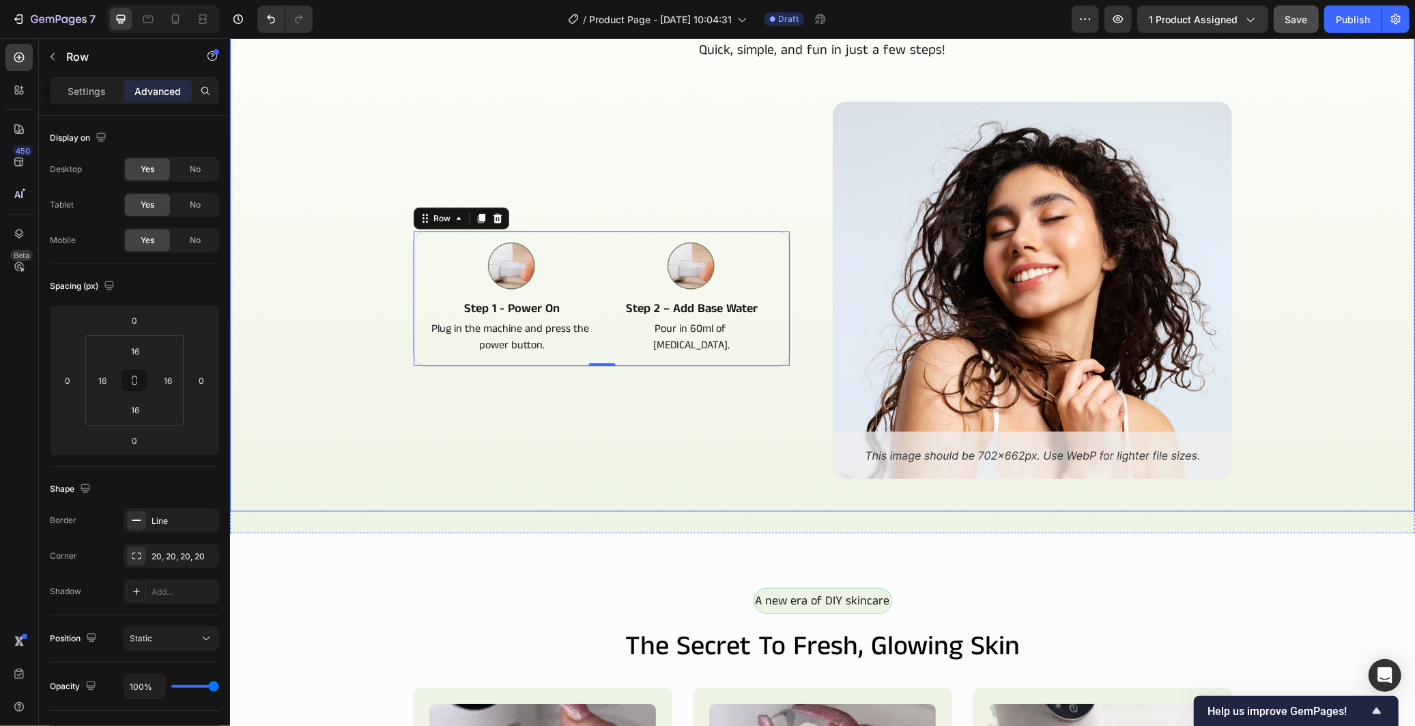
click at [278, 461] on div "How to Make Your Fresh Mask Heading Quick, simple, and fun in just a few steps!…" at bounding box center [821, 260] width 1163 height 534
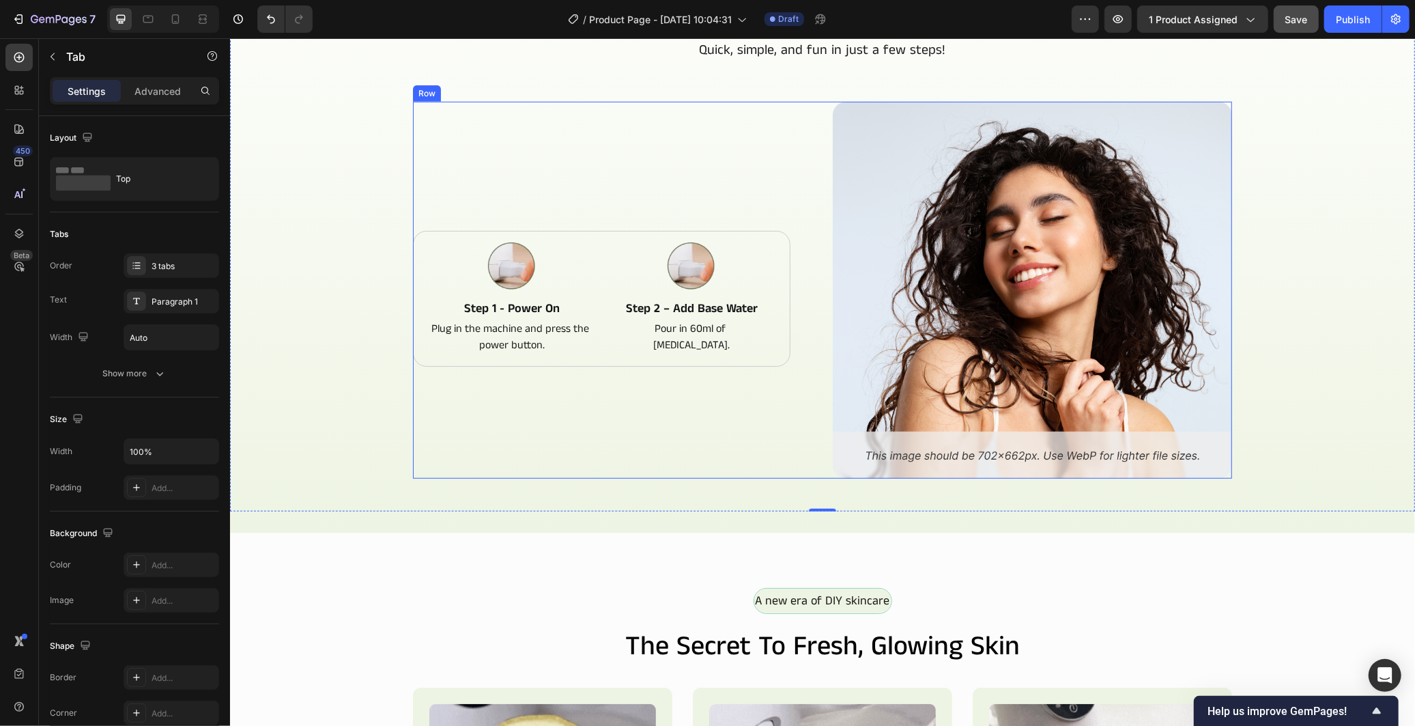
click at [643, 364] on div "Image Step 1 - Power On Text Block Plug in the machine and press the power butt…" at bounding box center [611, 289] width 399 height 377
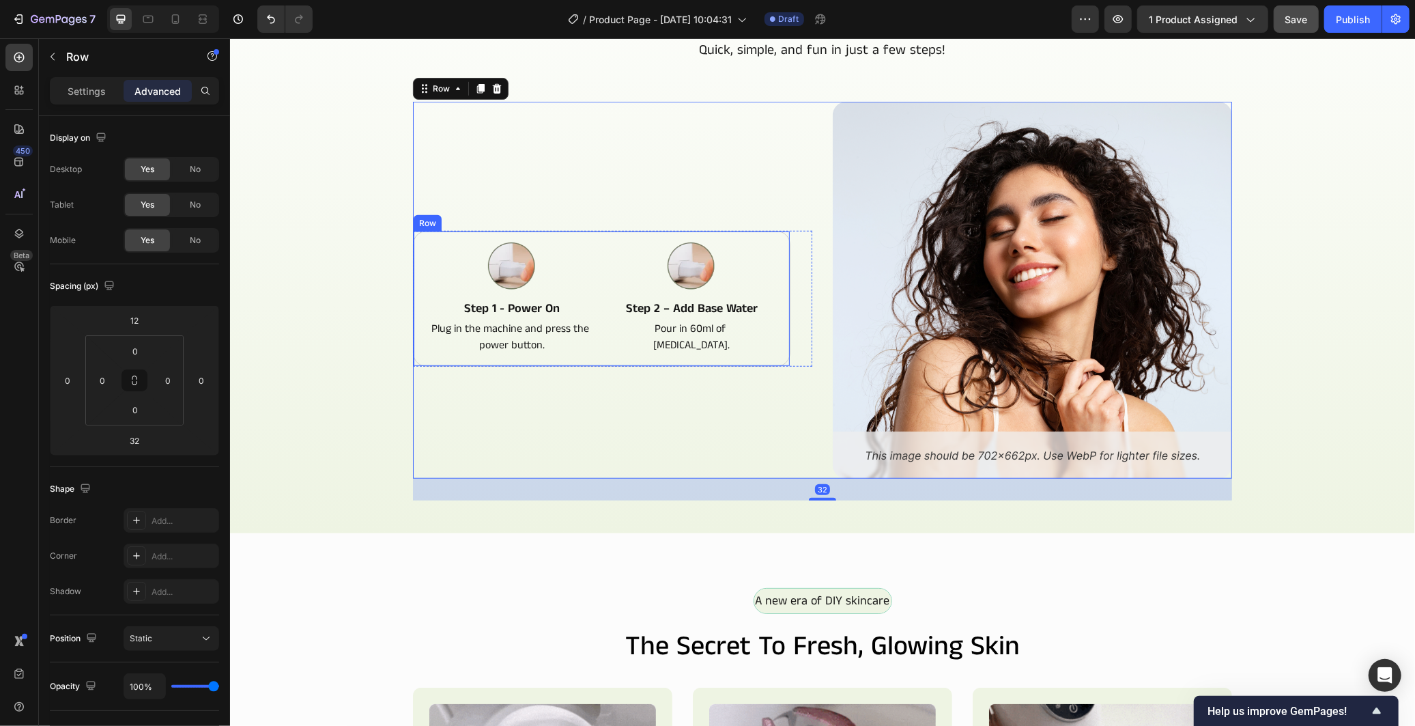
click at [644, 358] on div "Image Step 1 - Power On Text Block Plug in the machine and press the power butt…" at bounding box center [600, 298] width 377 height 136
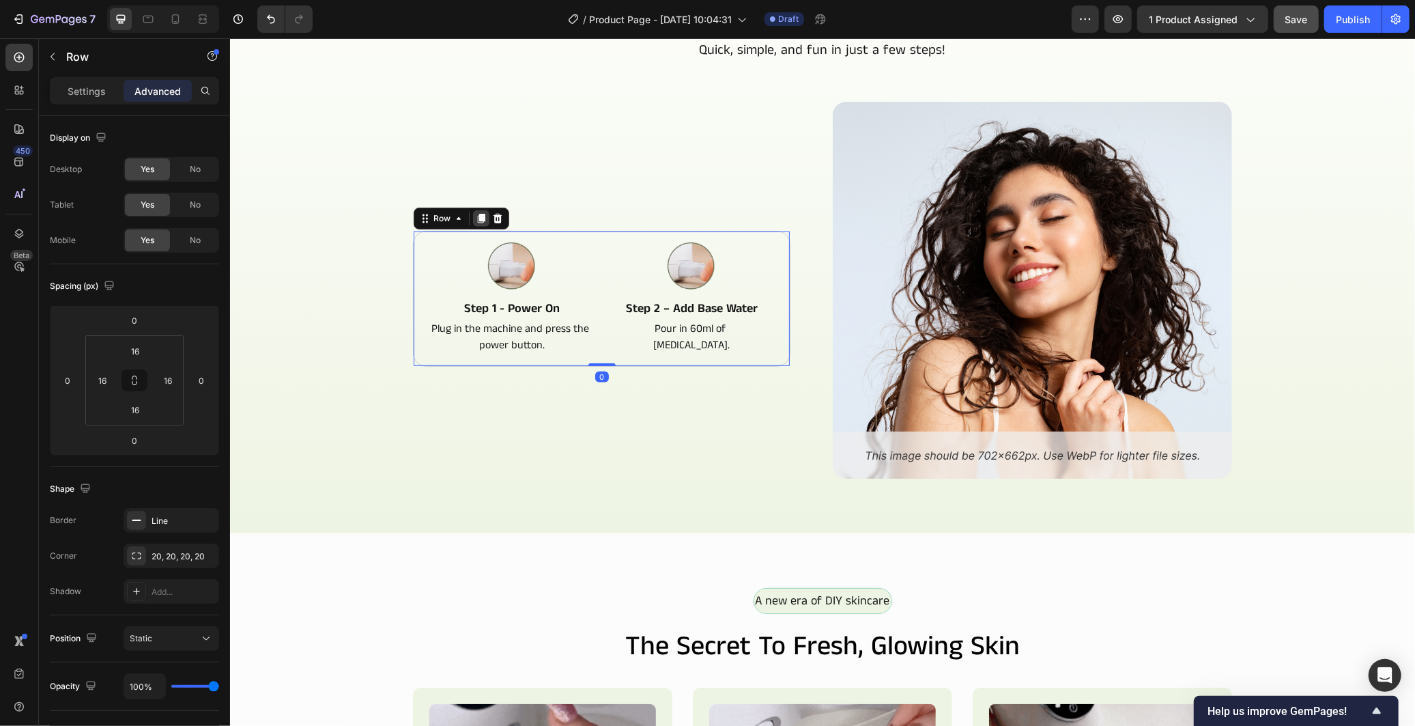
click at [475, 212] on icon at bounding box center [480, 217] width 11 height 11
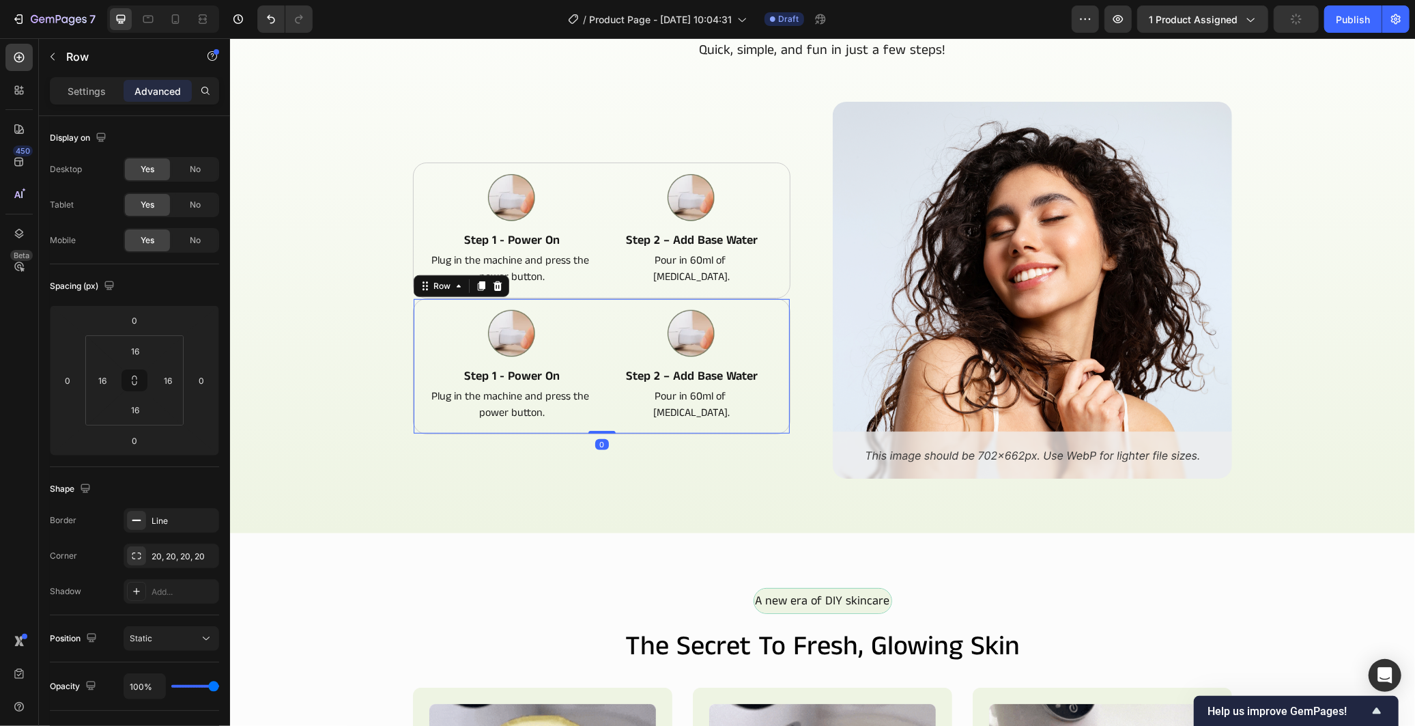
click at [594, 343] on div "Image step 1 - power on Text Block Plug in the machine and press the power butt…" at bounding box center [600, 366] width 377 height 136
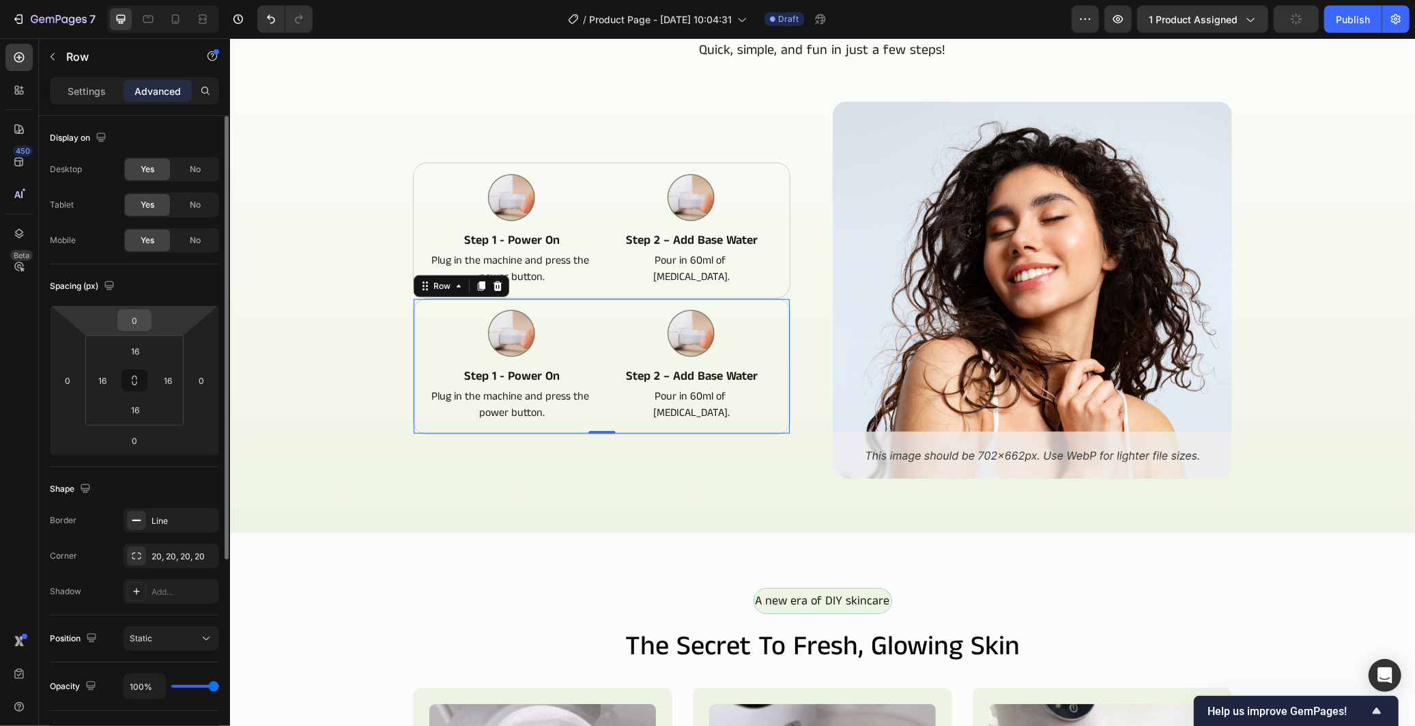
click at [140, 319] on input "0" at bounding box center [134, 320] width 27 height 20
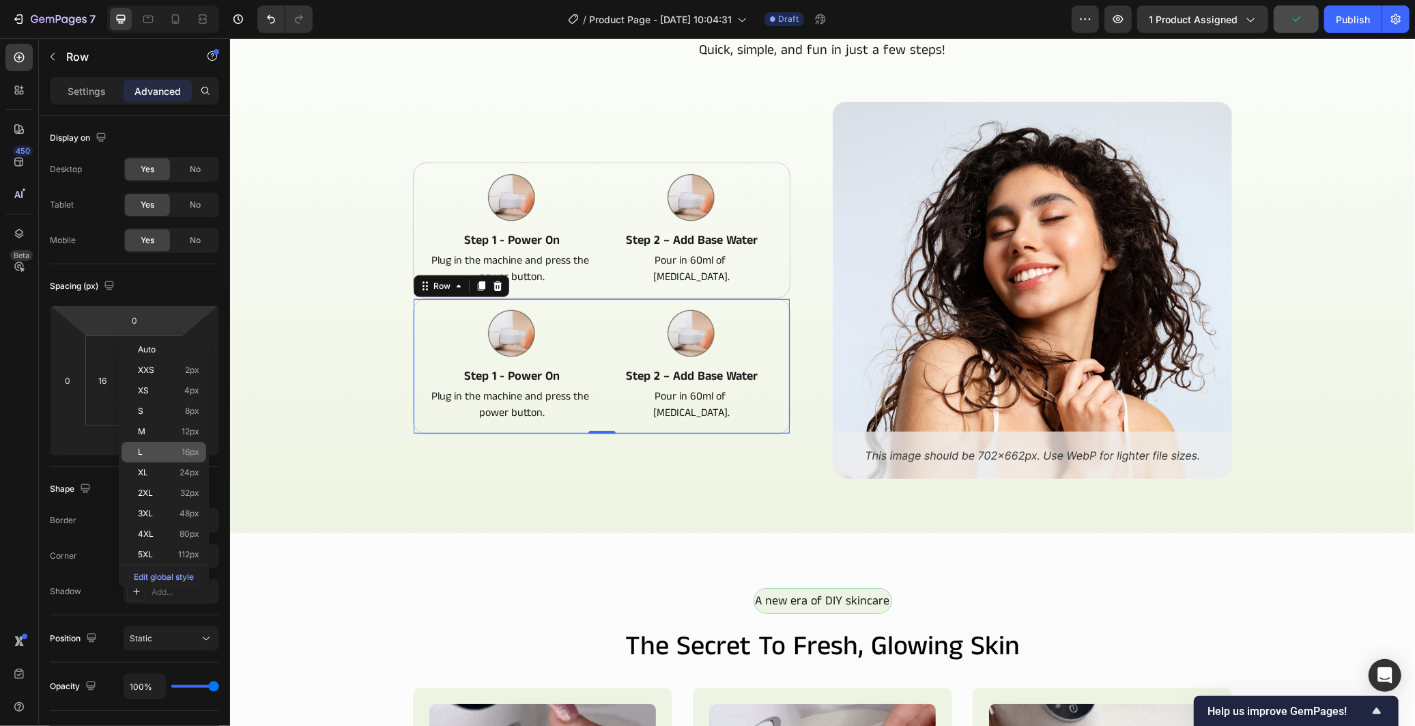
click at [198, 450] on span "16px" at bounding box center [191, 452] width 18 height 10
type input "16"
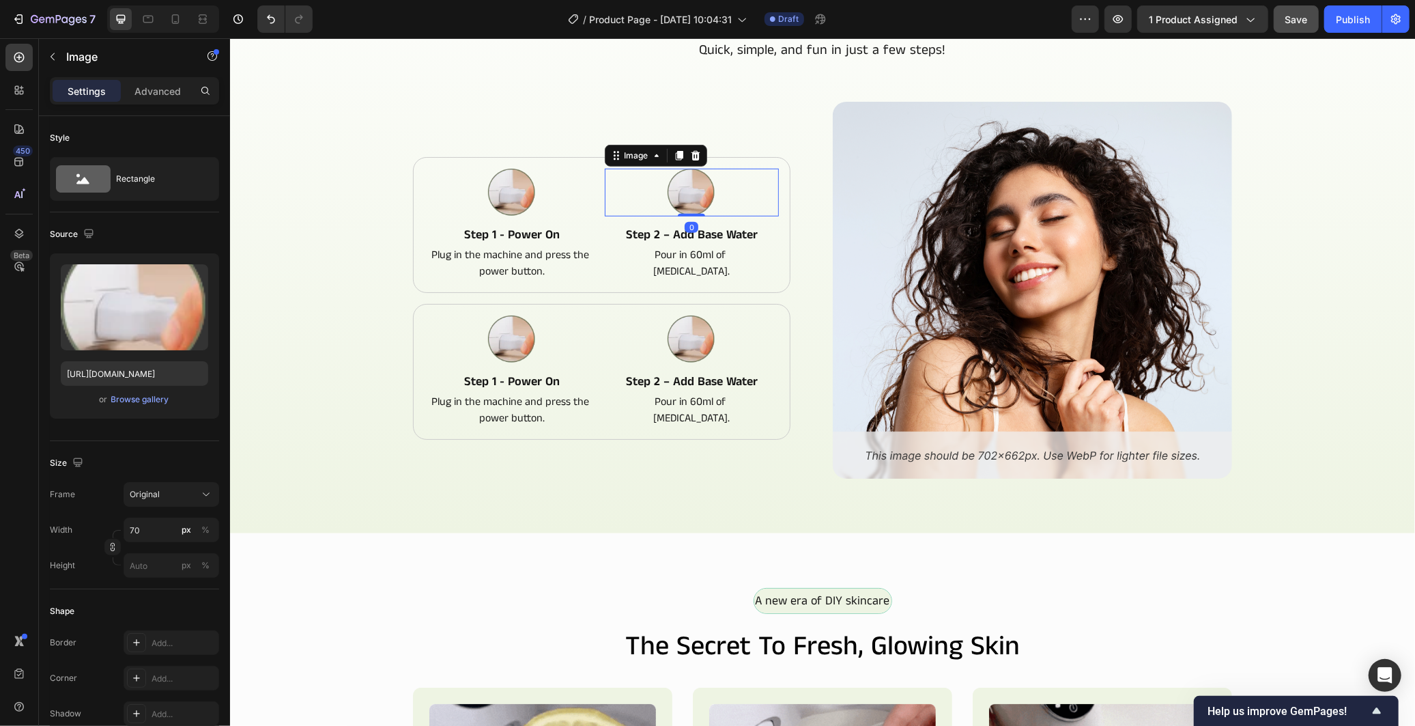
click at [677, 182] on img at bounding box center [691, 192] width 48 height 48
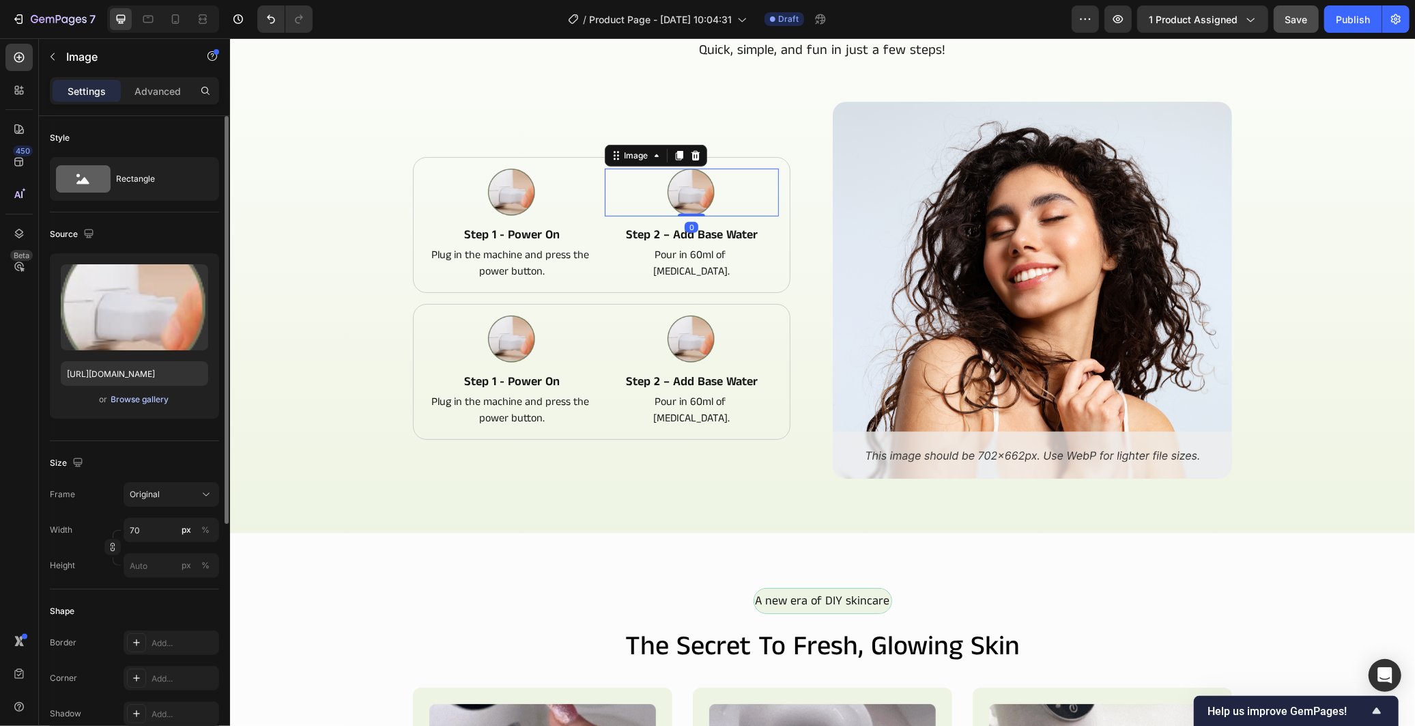
click at [132, 396] on div "Browse gallery" at bounding box center [140, 399] width 58 height 12
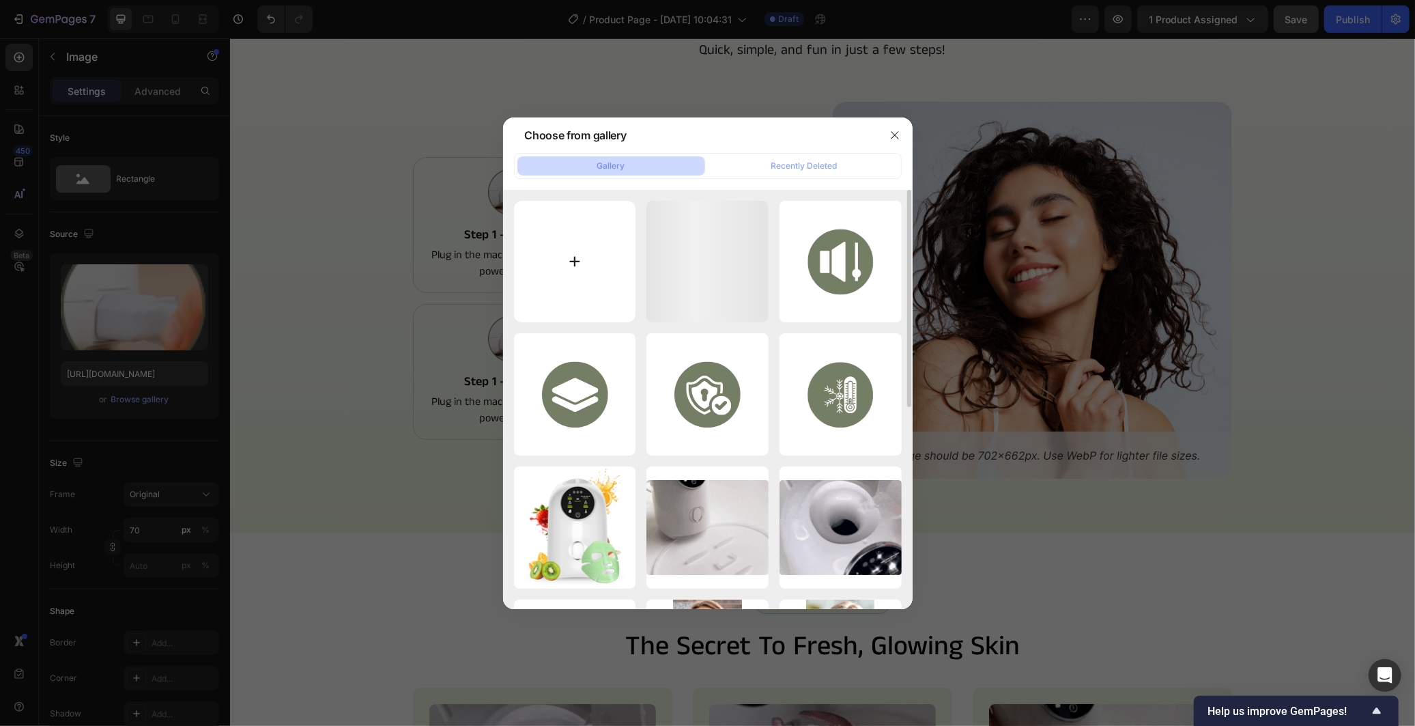
click at [588, 281] on input "file" at bounding box center [575, 262] width 122 height 122
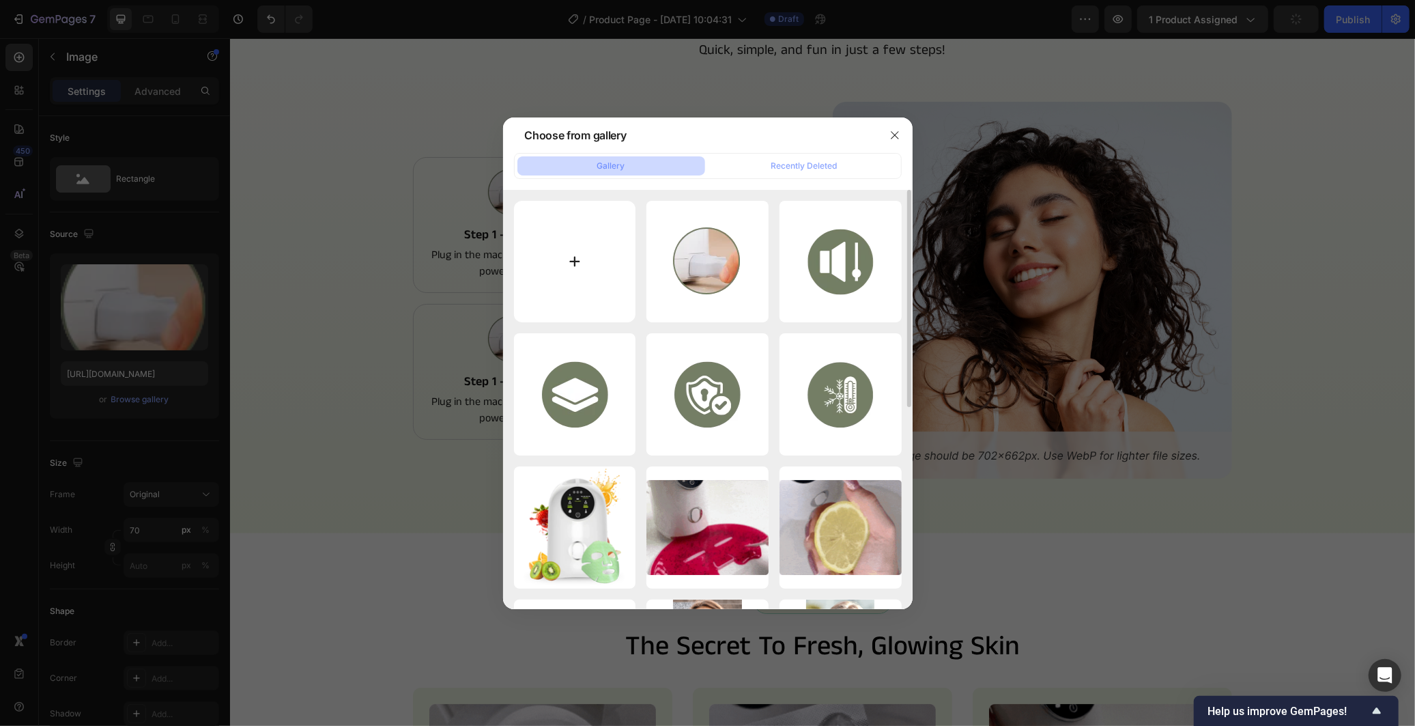
type input "C:\fakepath\image_2025-09-28_184833443.png"
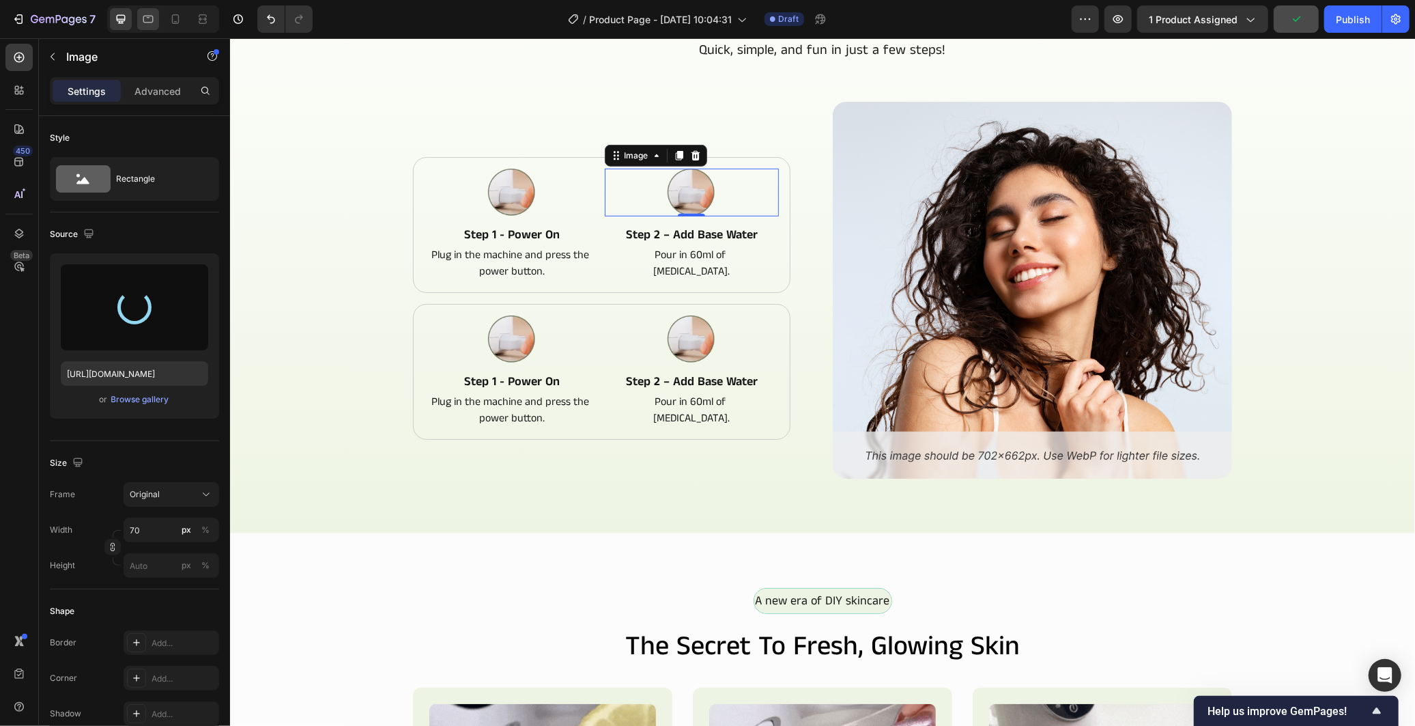
type input "https://cdn.shopify.com/s/files/1/0966/2506/6276/files/gempages_586221939492651…"
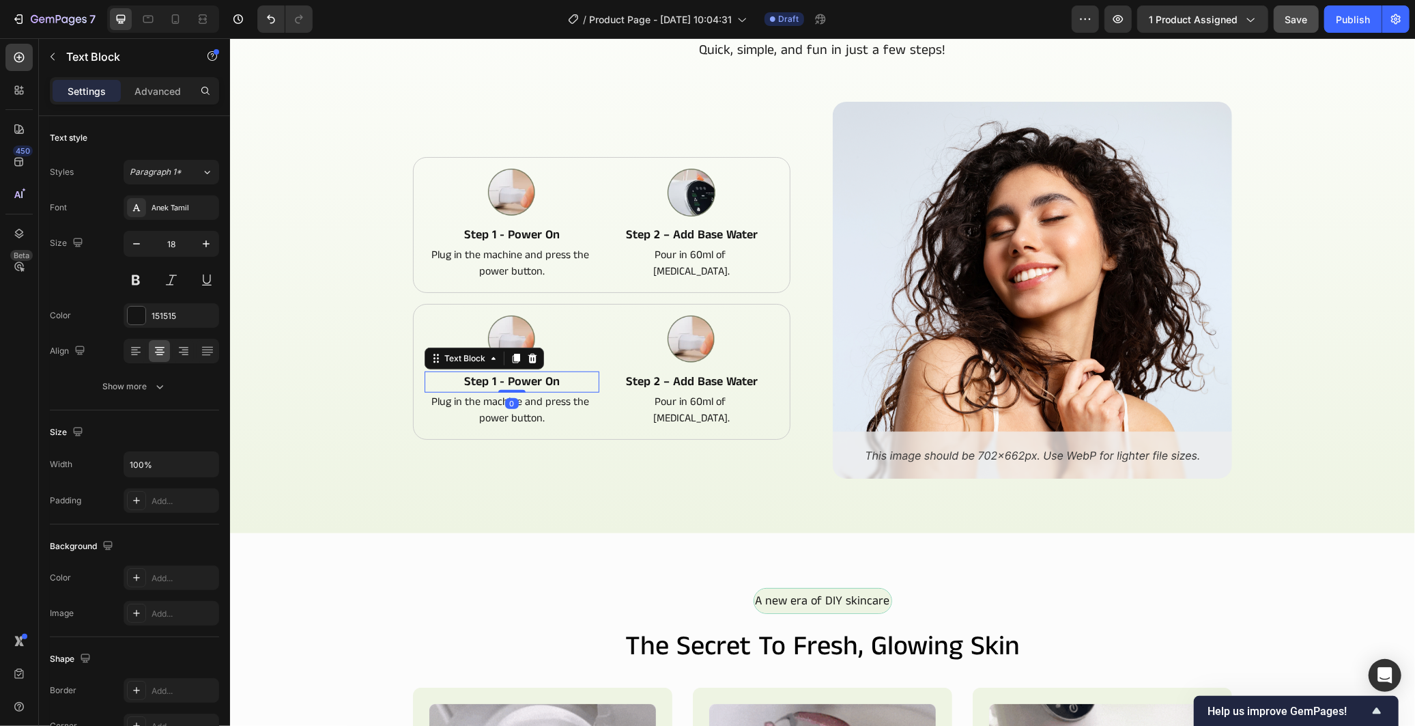
click at [486, 373] on p "step 1 - power on" at bounding box center [511, 381] width 172 height 18
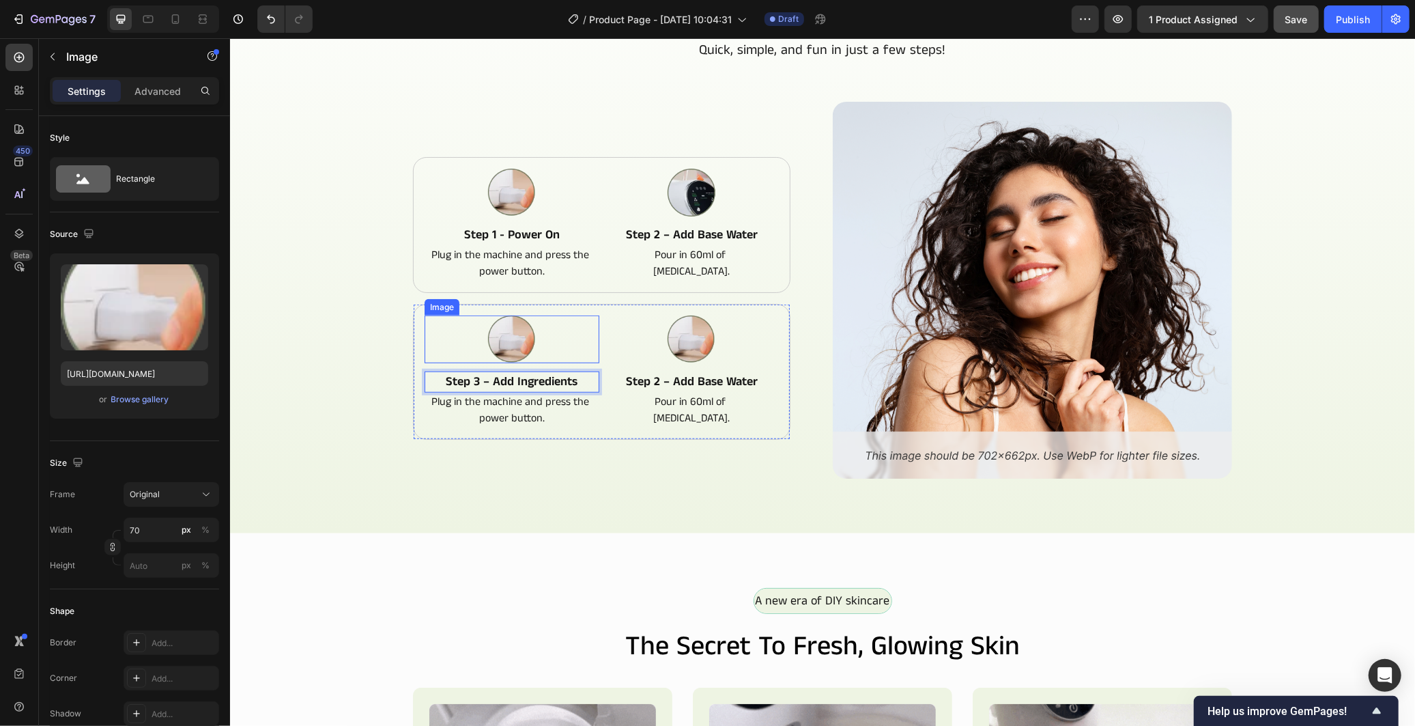
click at [496, 315] on img at bounding box center [511, 339] width 48 height 48
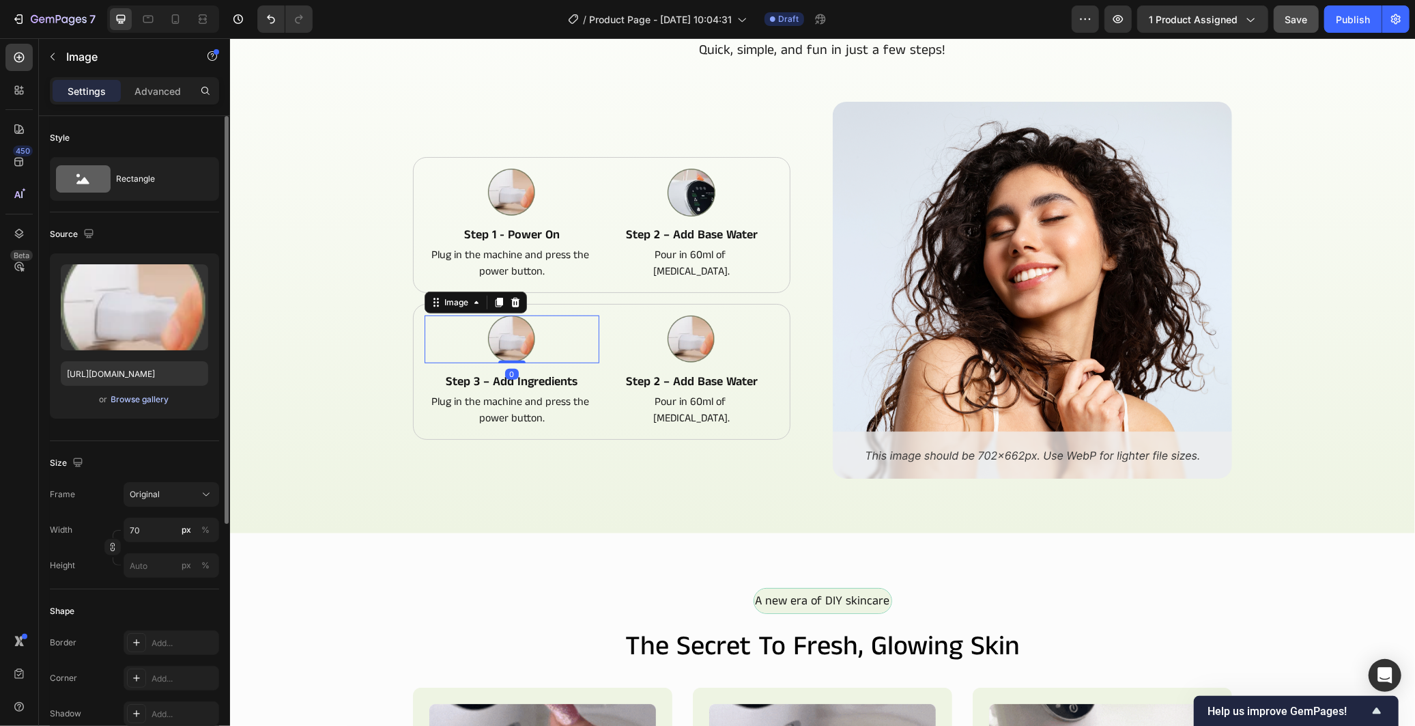
click at [159, 395] on div "Browse gallery" at bounding box center [140, 399] width 58 height 12
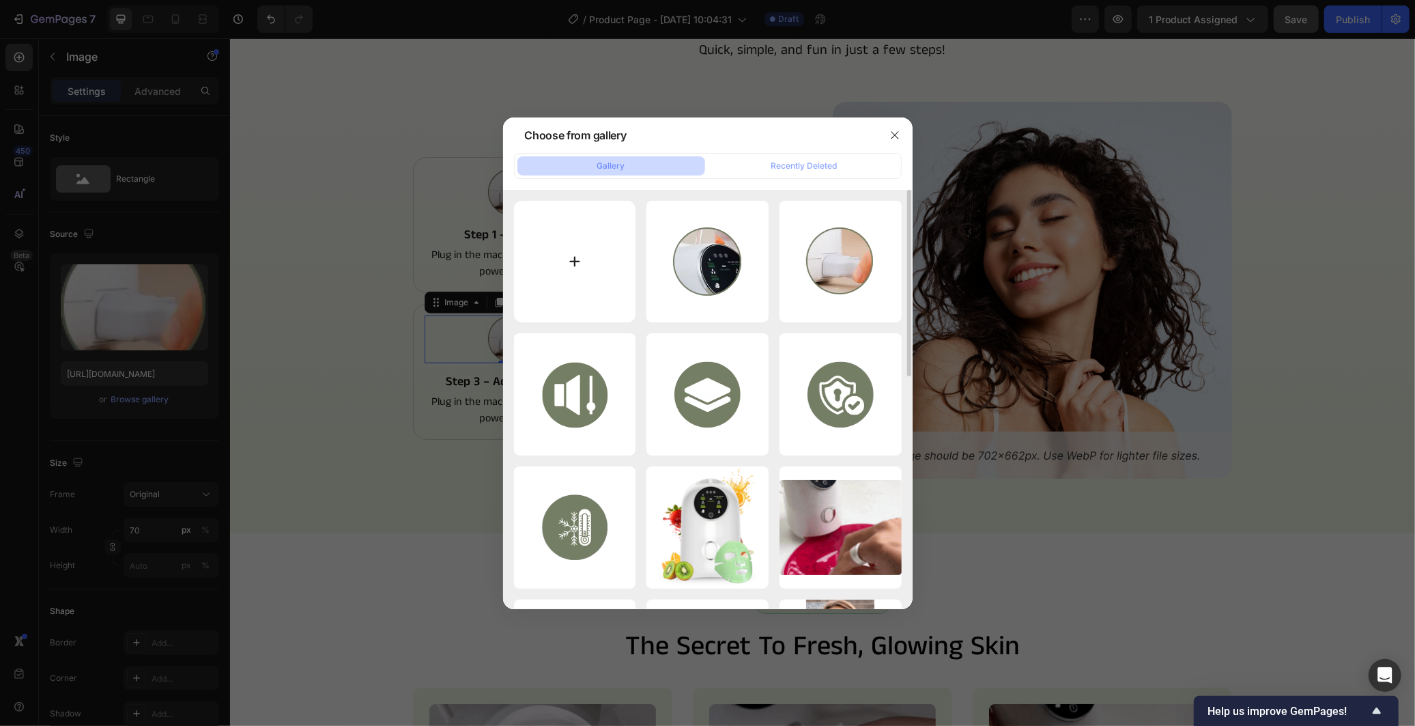
click at [564, 268] on input "file" at bounding box center [575, 262] width 122 height 122
type input "C:\fakepath\image_2025-09-28_184848897.png"
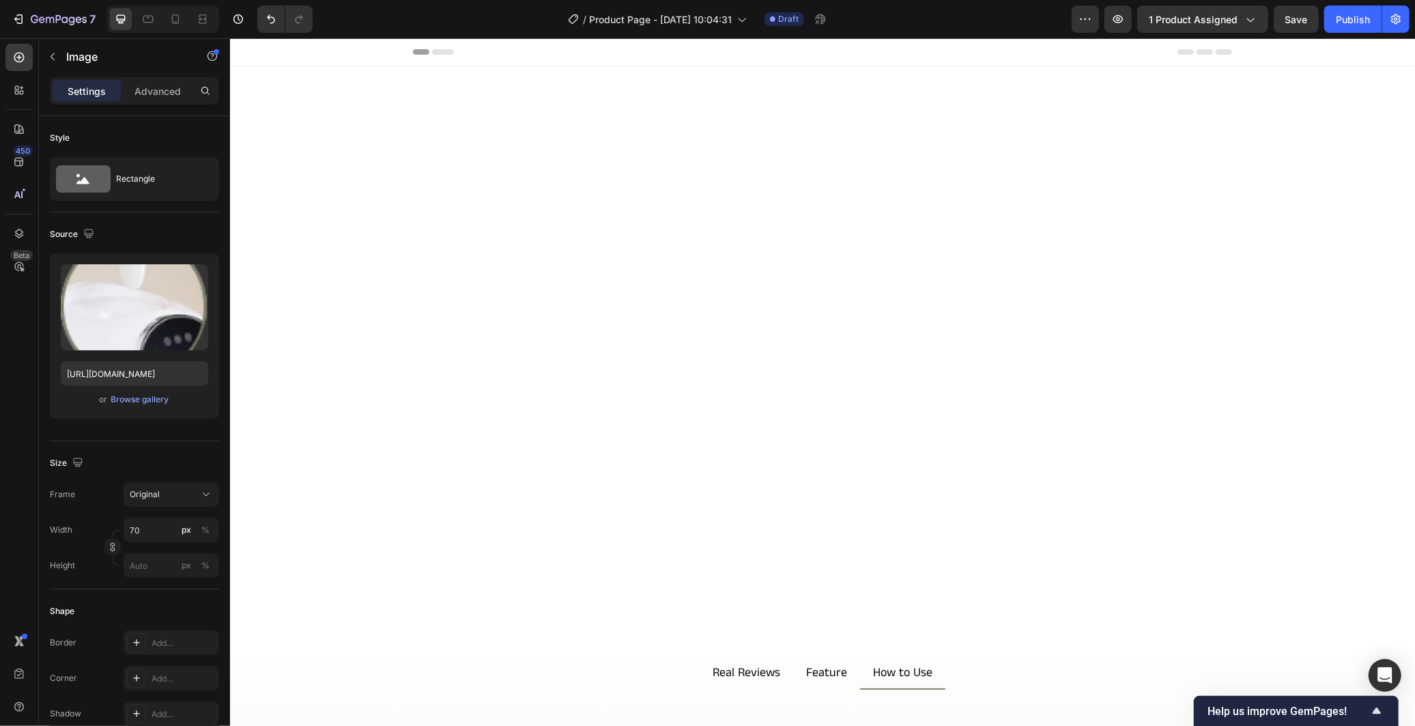
scroll to position [734, 0]
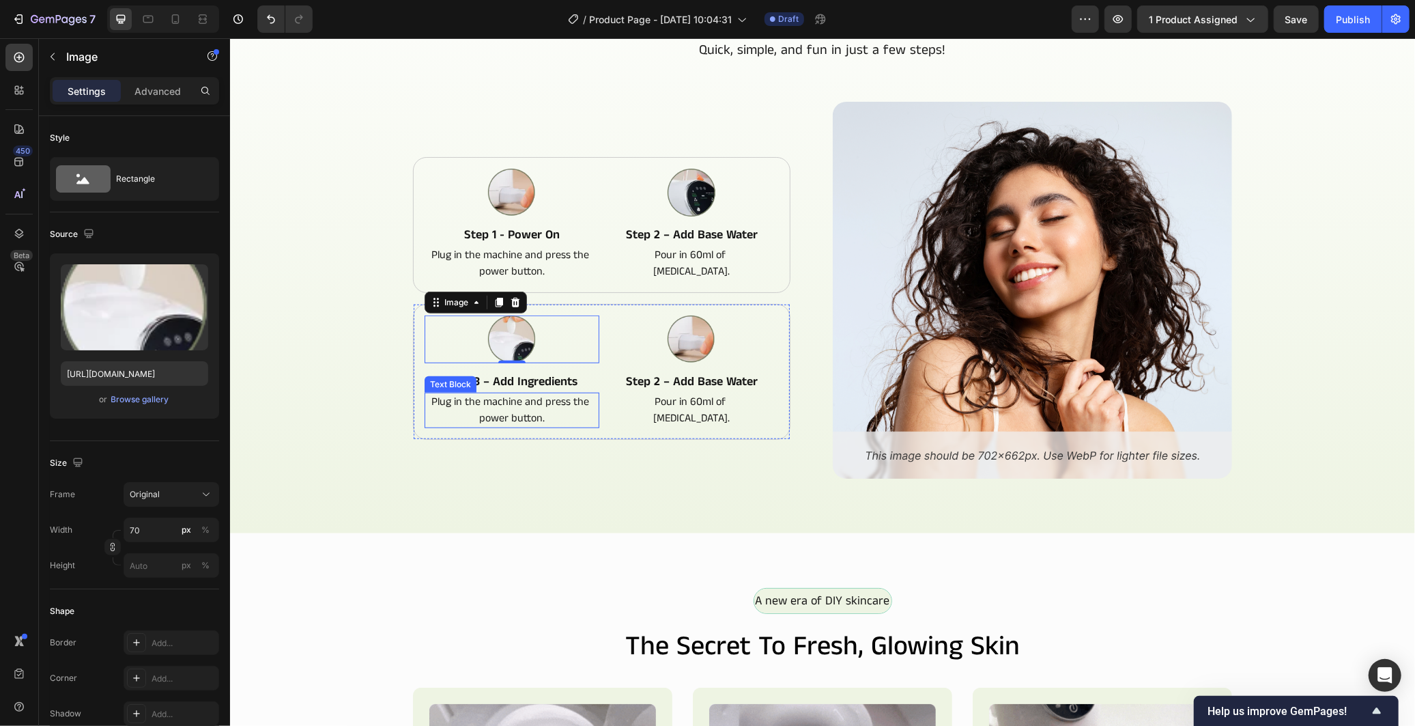
click at [527, 405] on p "Plug in the machine and press the power button." at bounding box center [511, 409] width 172 height 33
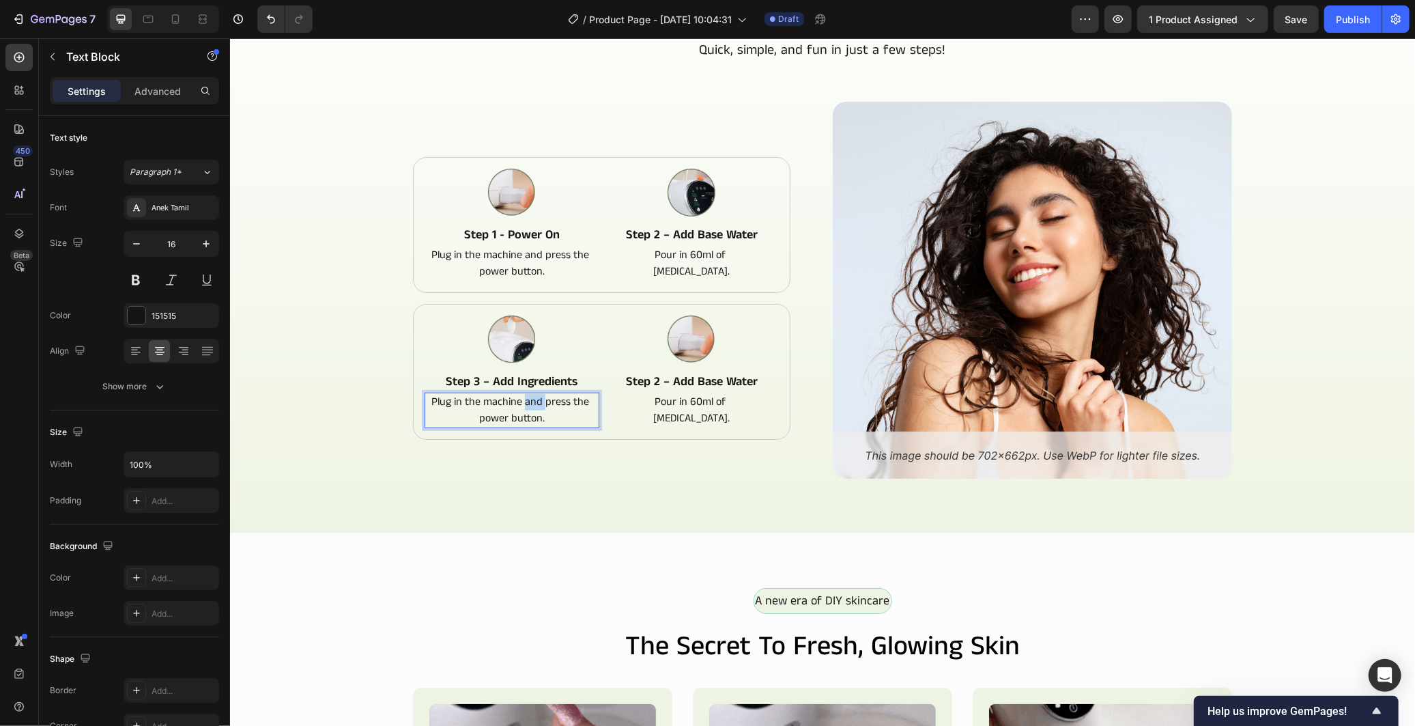
click at [527, 405] on p "Plug in the machine and press the power button." at bounding box center [511, 409] width 172 height 33
click at [655, 378] on p "step 2 – add base water" at bounding box center [691, 381] width 172 height 18
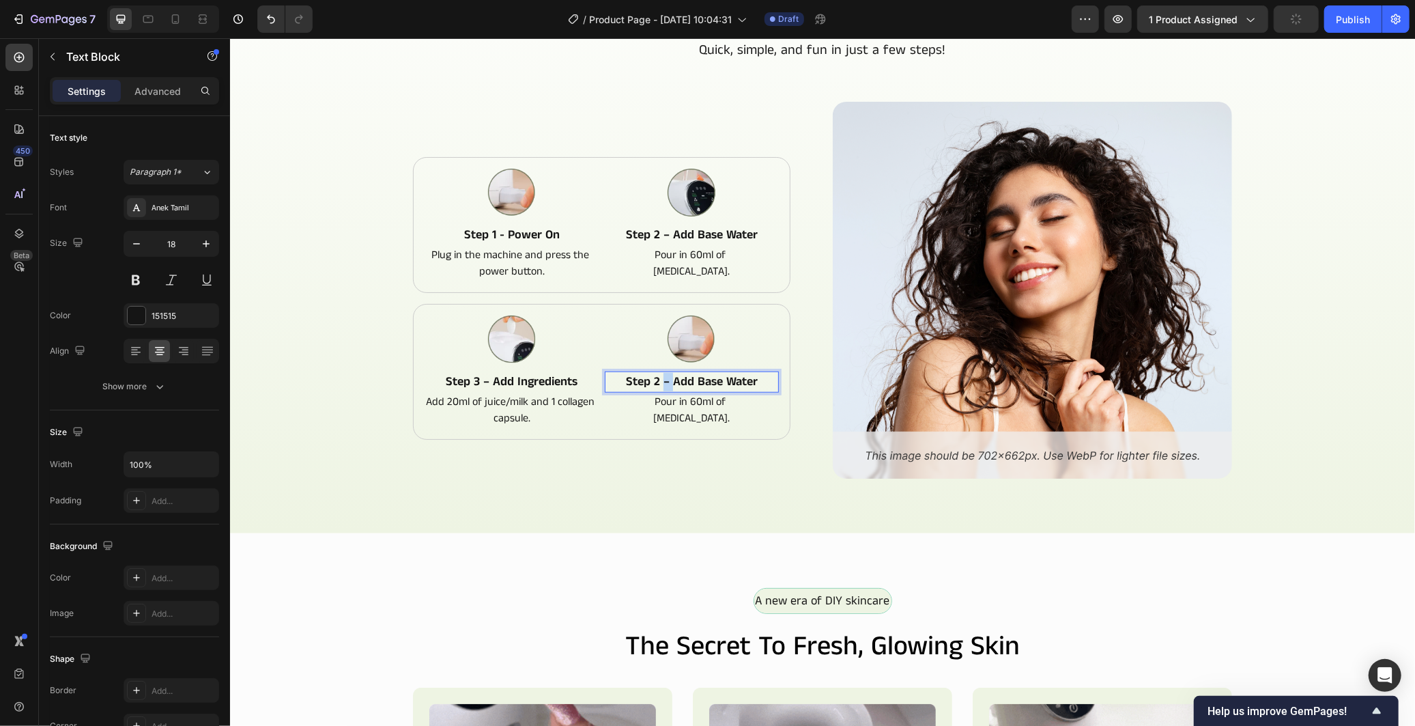
click at [655, 378] on p "step 2 – add base water" at bounding box center [691, 381] width 172 height 18
click at [644, 401] on p "Pour in 60ml of purified water." at bounding box center [690, 409] width 119 height 33
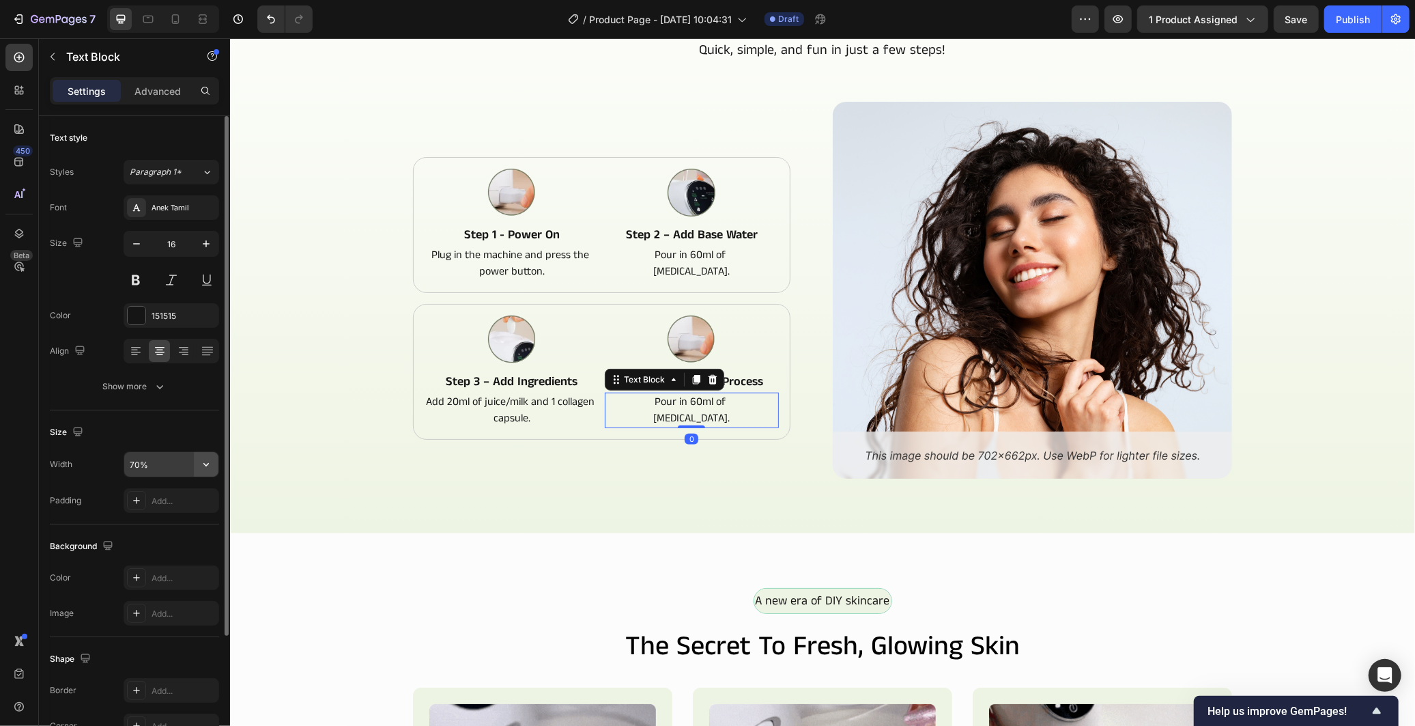
click at [199, 459] on icon "button" at bounding box center [206, 464] width 14 height 14
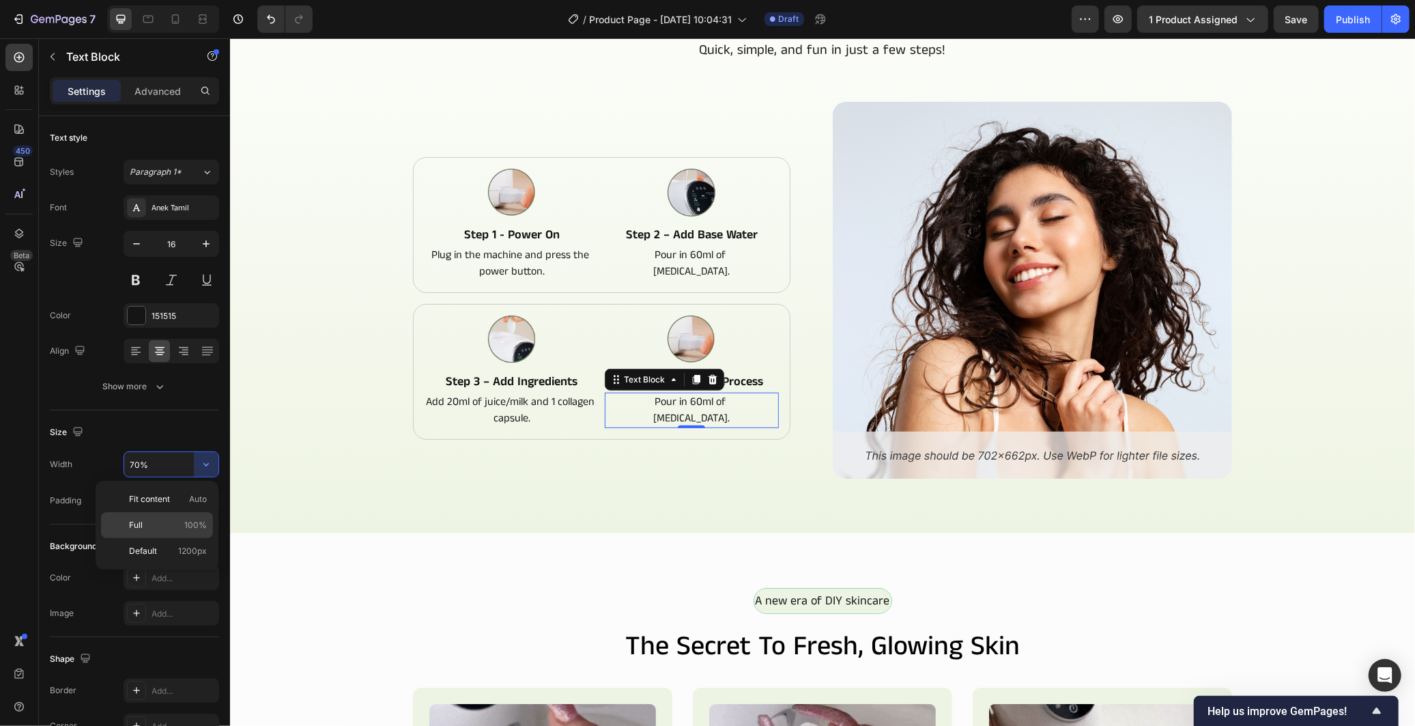
click at [130, 523] on span "Full" at bounding box center [136, 525] width 14 height 12
type input "100%"
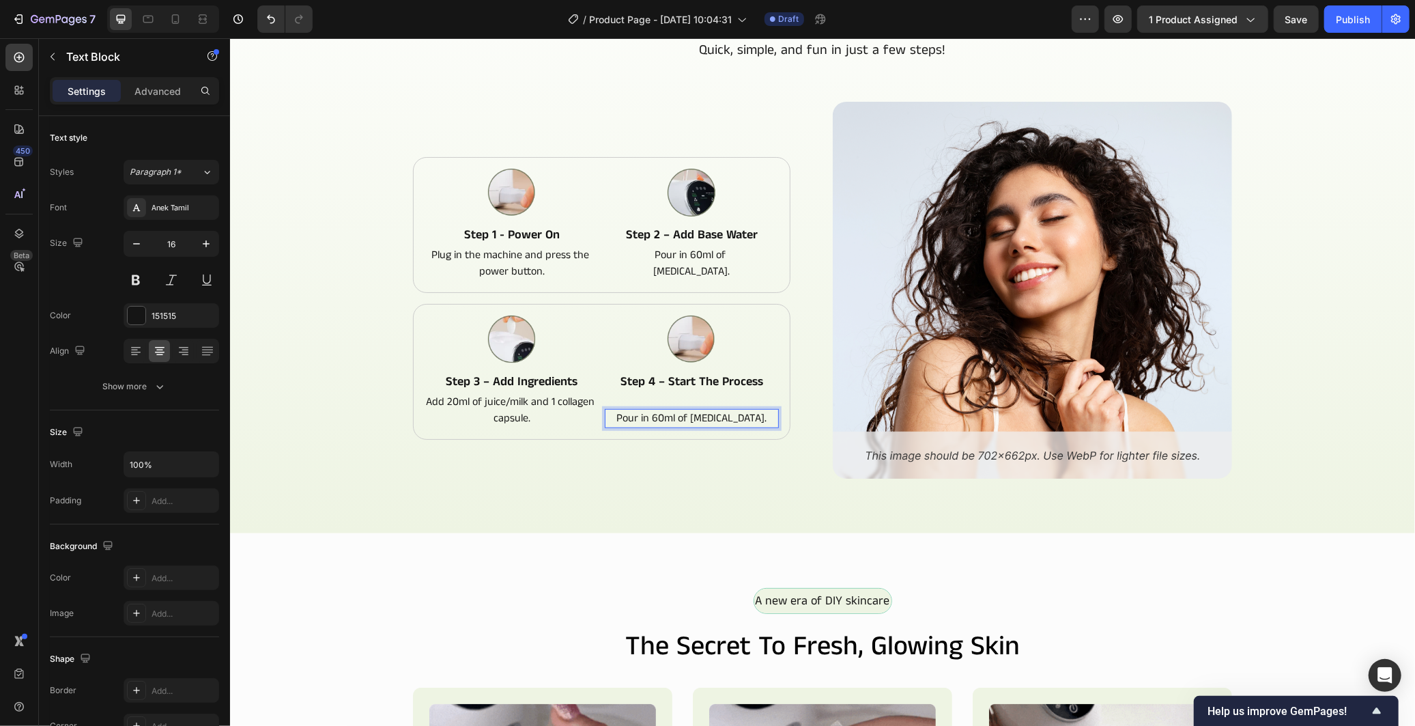
click at [640, 414] on p "Pour in 60ml of purified water." at bounding box center [691, 418] width 172 height 16
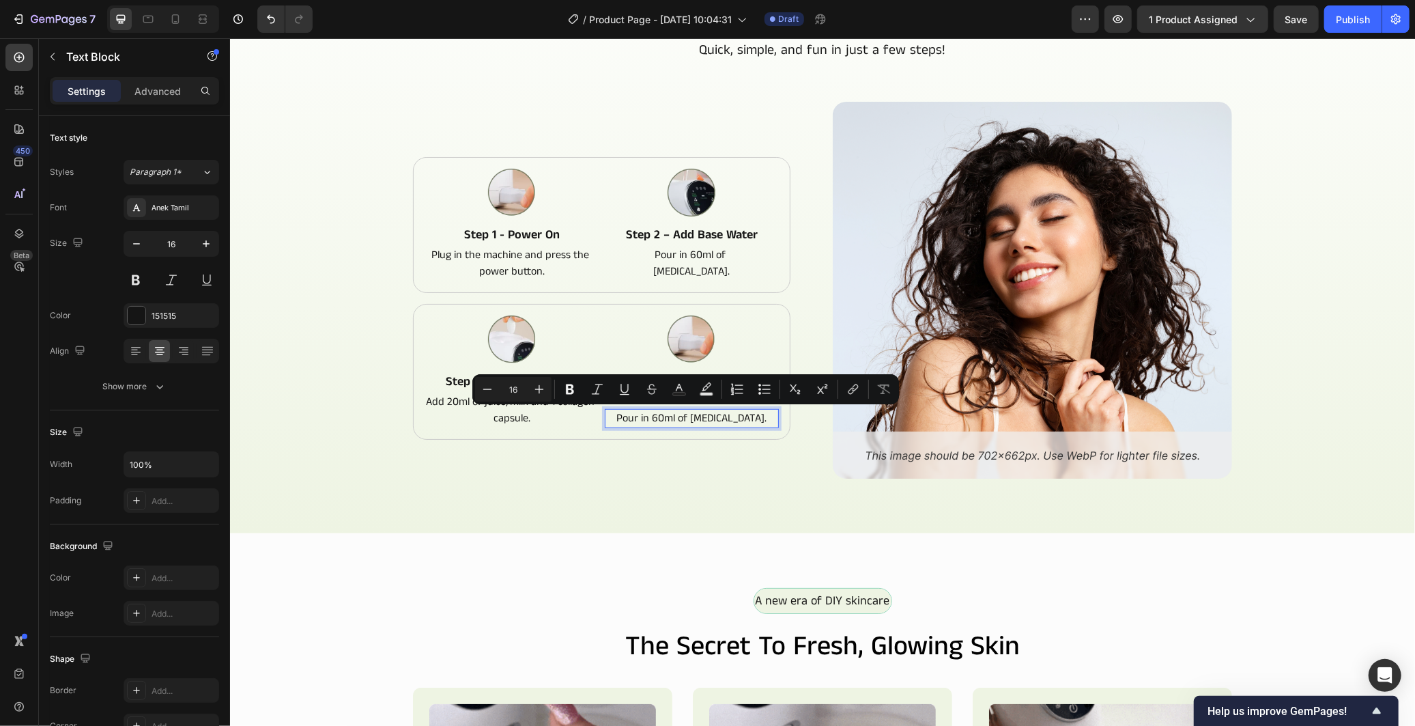
scroll to position [717, 0]
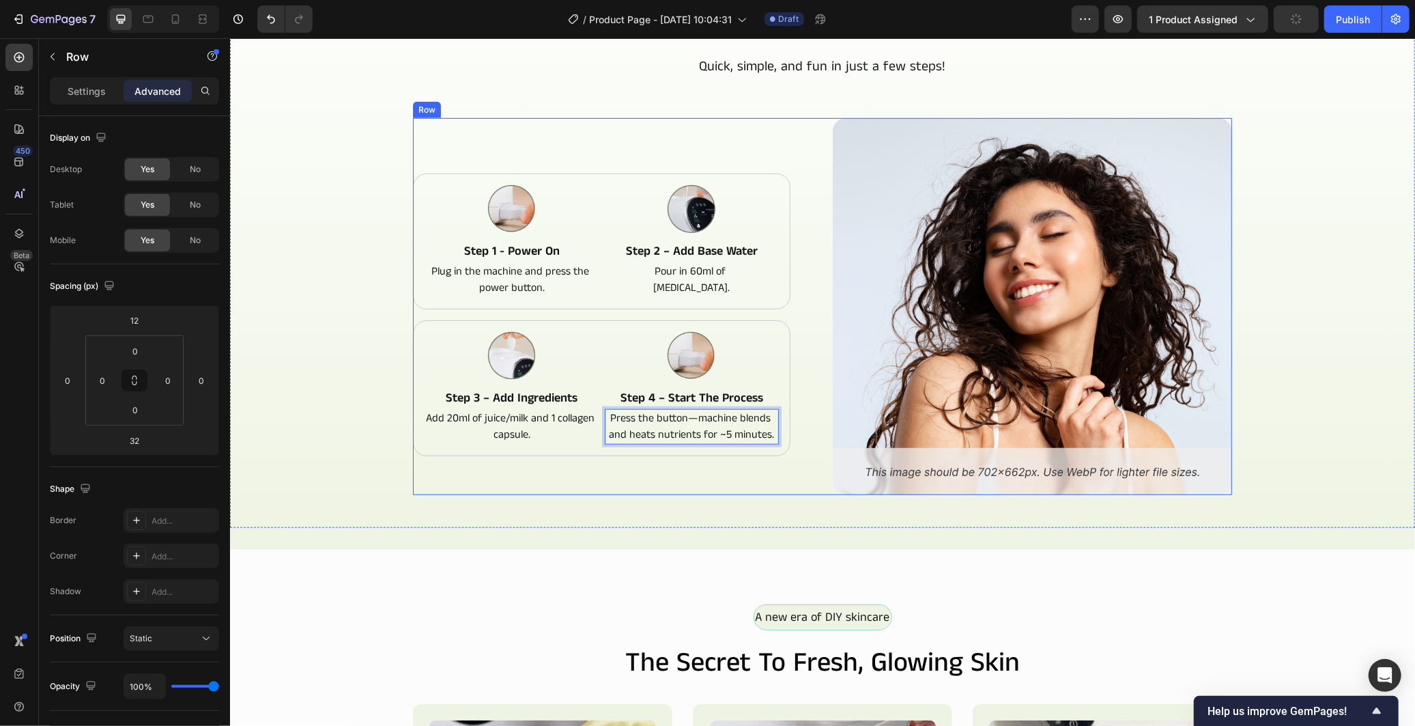
click at [684, 468] on div "Image Step 1 - Power On Text Block Plug in the machine and press the power butt…" at bounding box center [611, 305] width 399 height 377
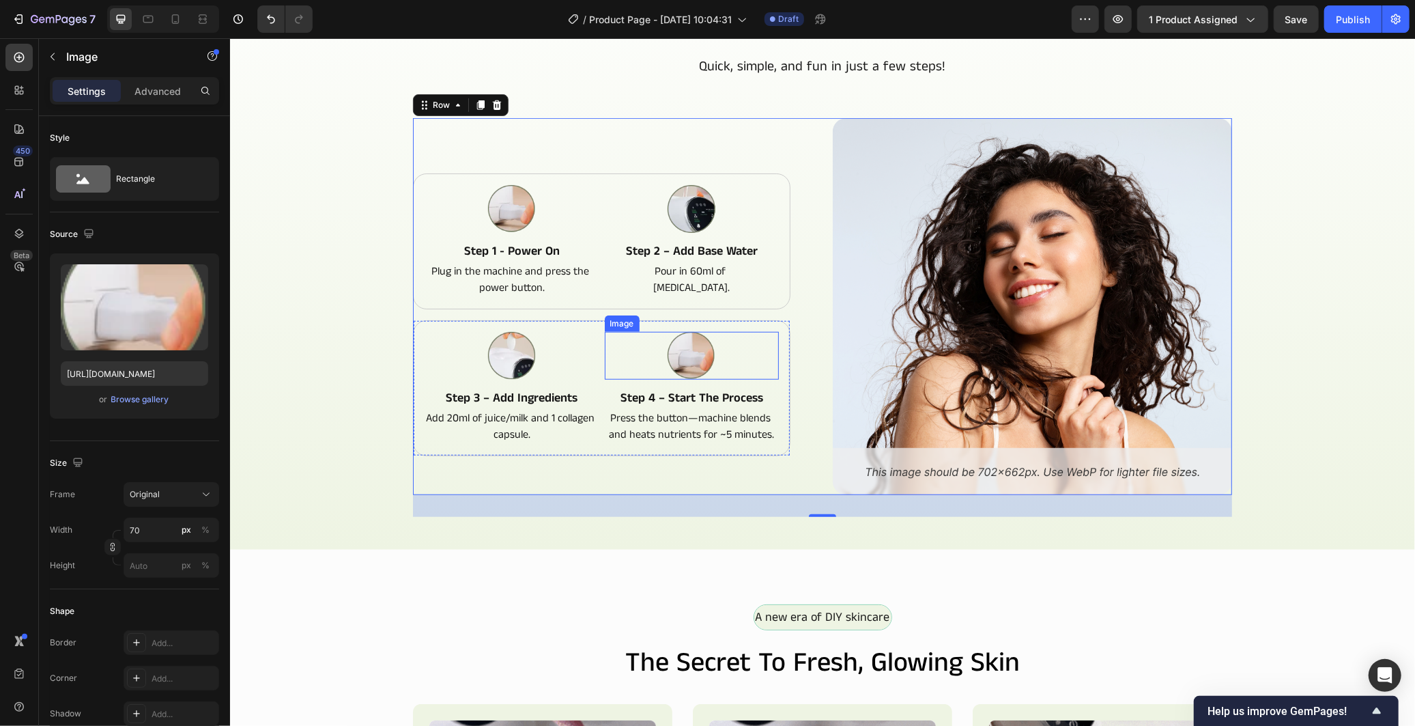
click at [678, 357] on img at bounding box center [691, 355] width 48 height 48
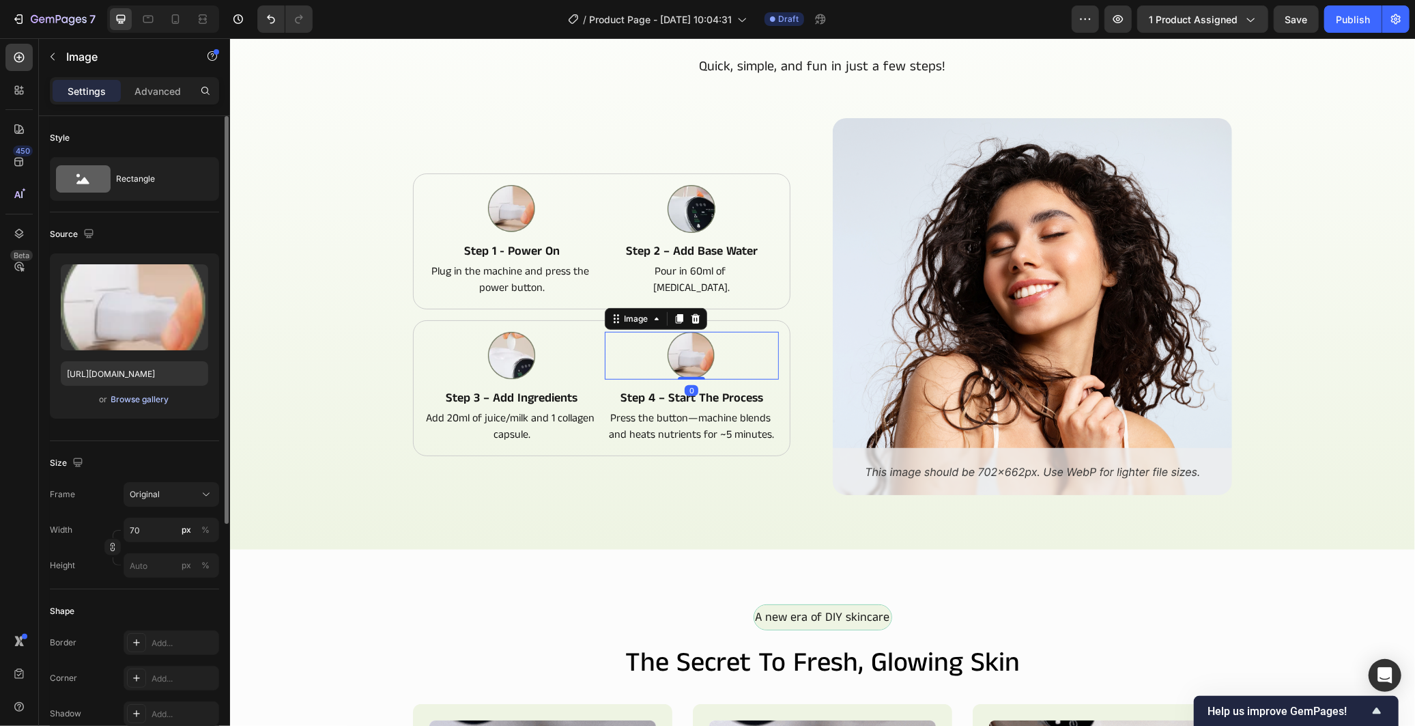
click at [130, 401] on div "Browse gallery" at bounding box center [140, 399] width 58 height 12
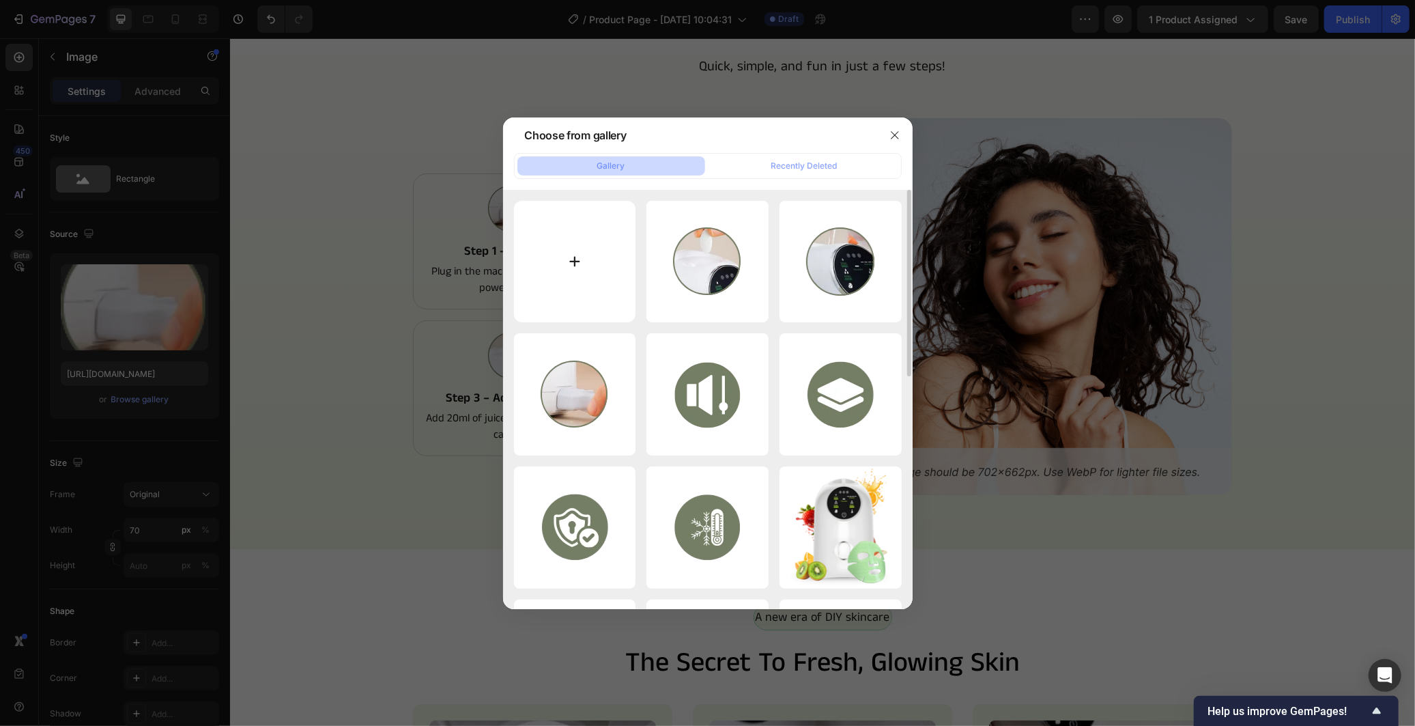
click at [536, 246] on input "file" at bounding box center [575, 262] width 122 height 122
type input "C:\fakepath\image_2025-09-28_184928588.png"
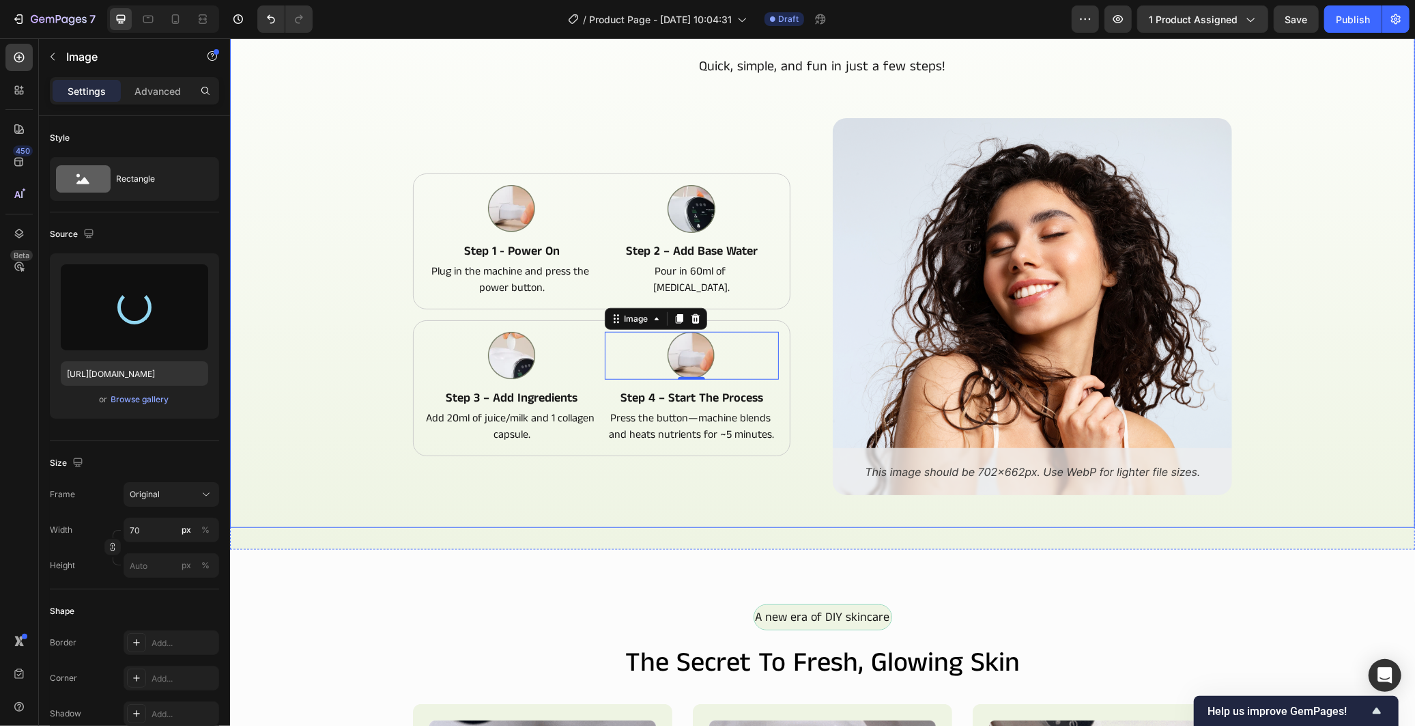
type input "https://cdn.shopify.com/s/files/1/0966/2506/6276/files/gempages_586221939492651…"
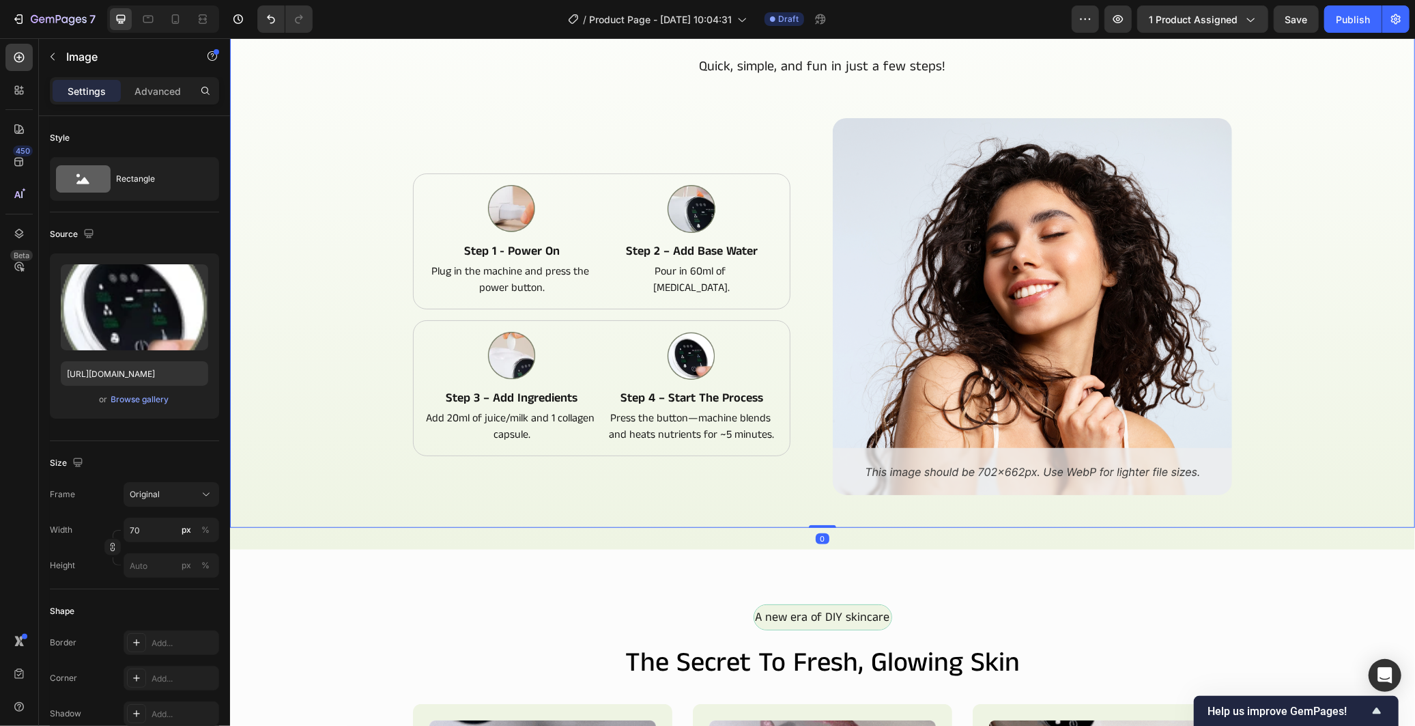
click at [337, 443] on div "How to Make Your Fresh Mask Heading Quick, simple, and fun in just a few steps!…" at bounding box center [821, 277] width 1163 height 534
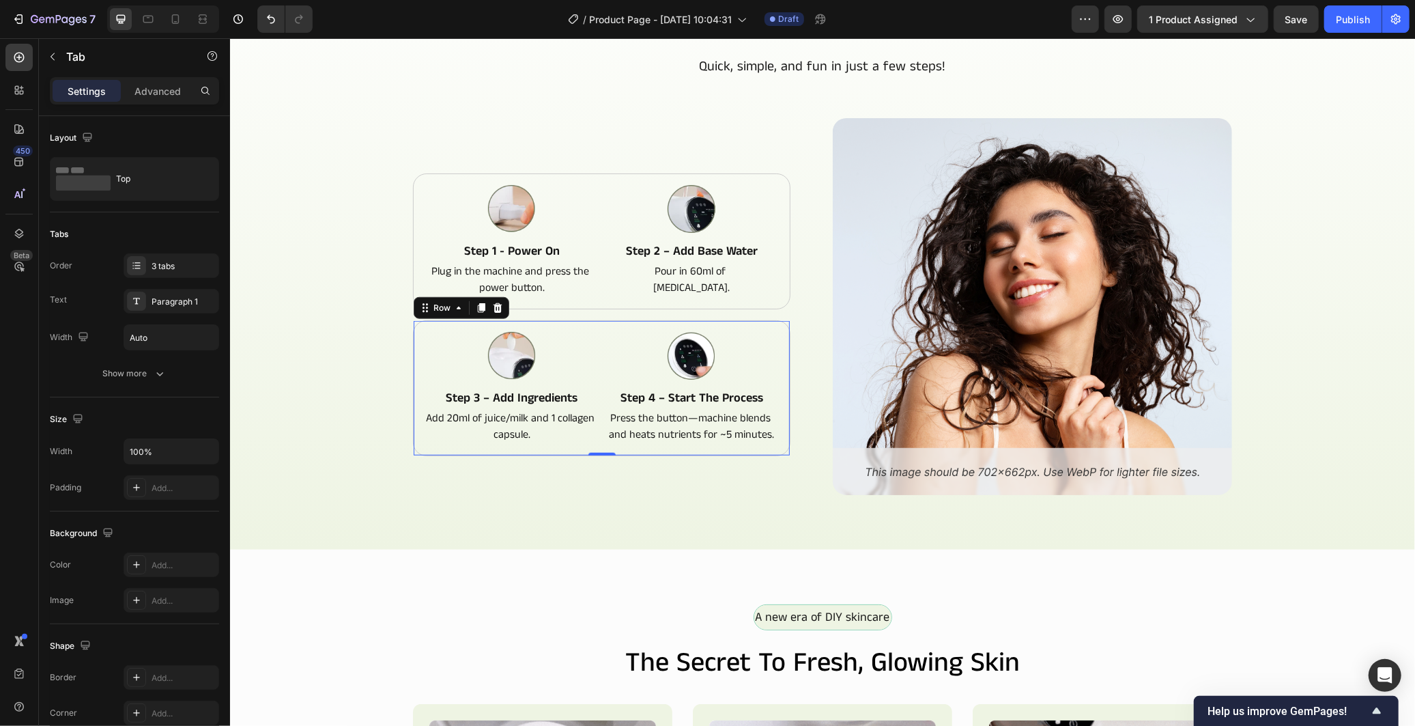
click at [615, 446] on div "Image Step 3 – Add Ingredients Text Block Add 20ml of juice/milk and 1 collagen…" at bounding box center [600, 387] width 377 height 136
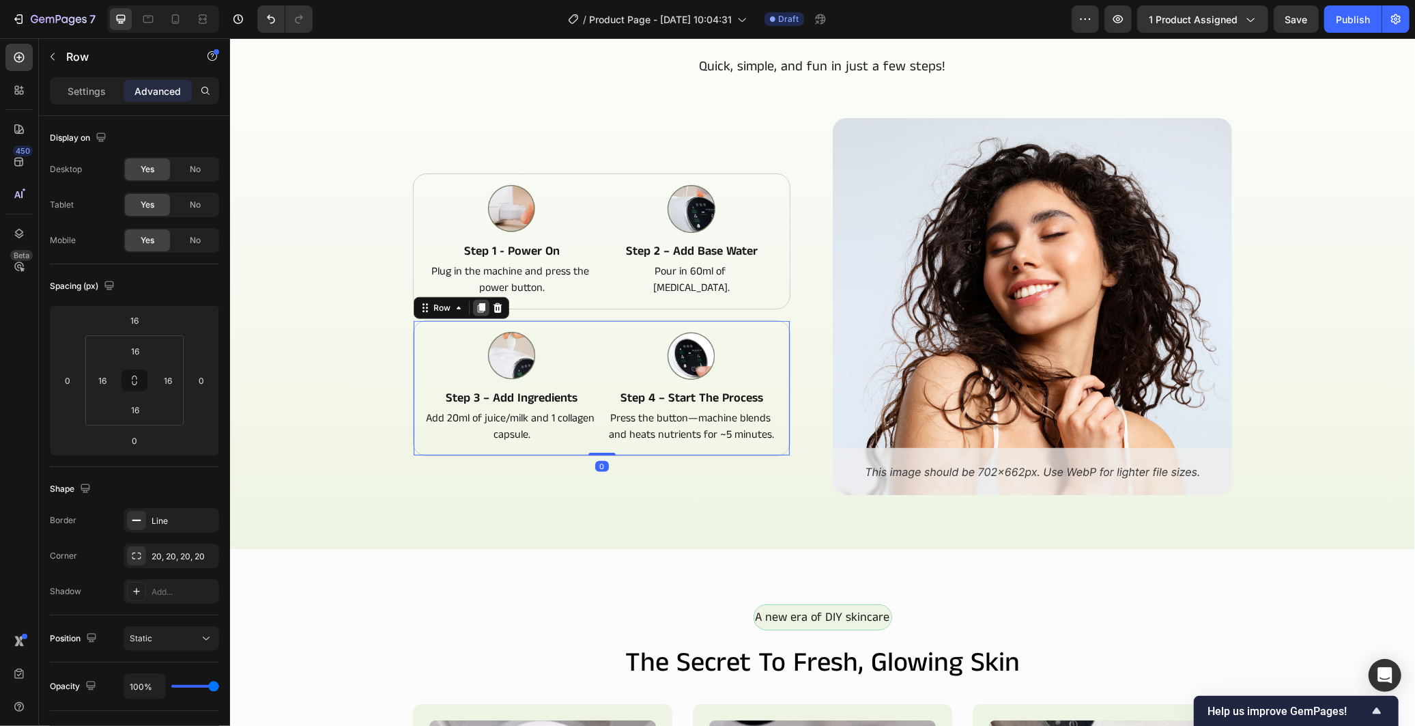
click at [477, 311] on icon at bounding box center [481, 307] width 8 height 10
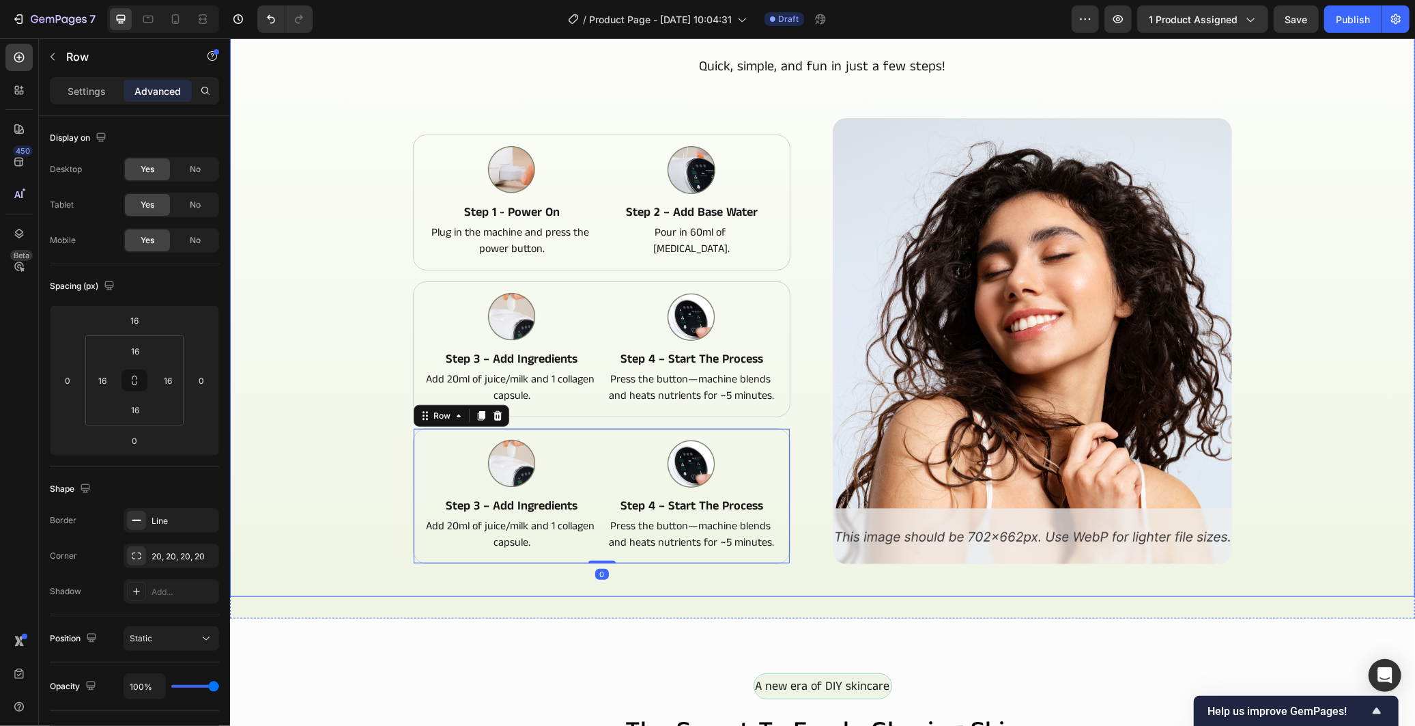
click at [372, 448] on div "How to Make Your Fresh Mask Heading Quick, simple, and fun in just a few steps!…" at bounding box center [821, 311] width 1163 height 603
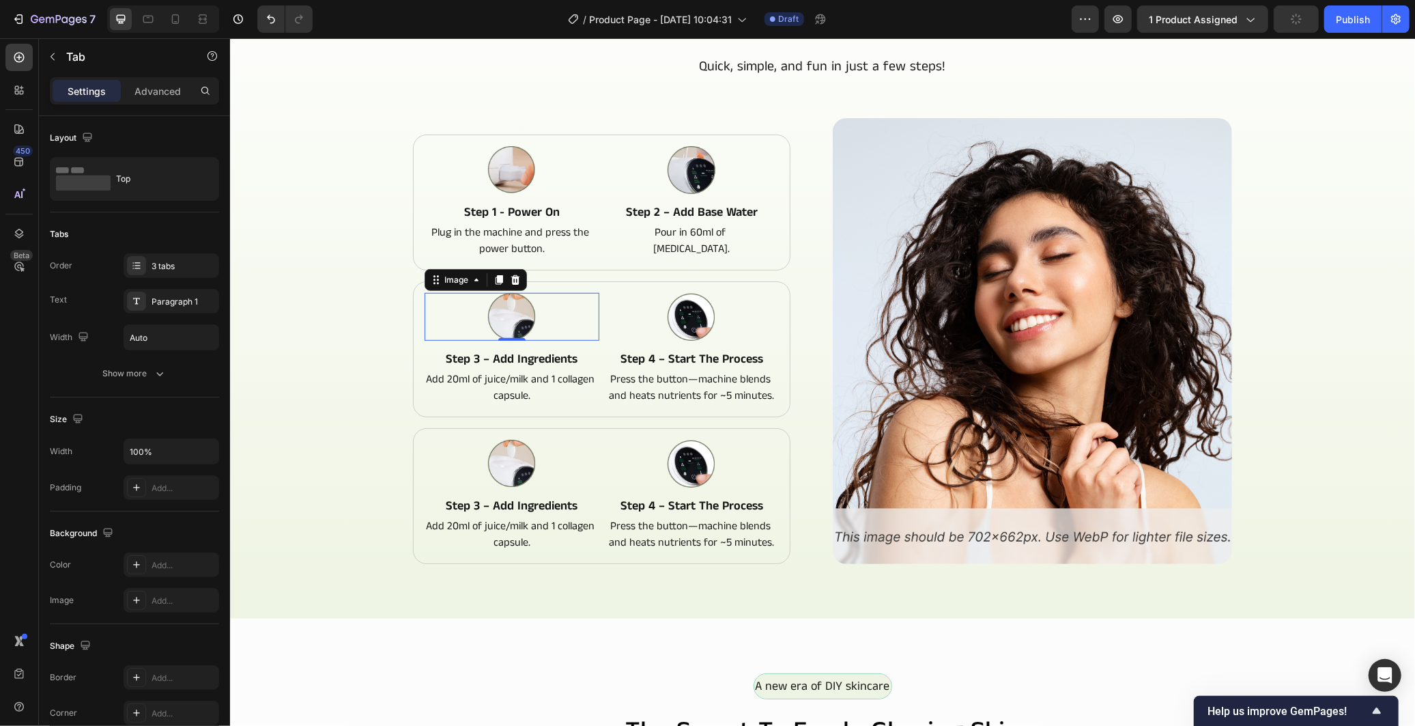
click at [590, 301] on div at bounding box center [511, 316] width 175 height 48
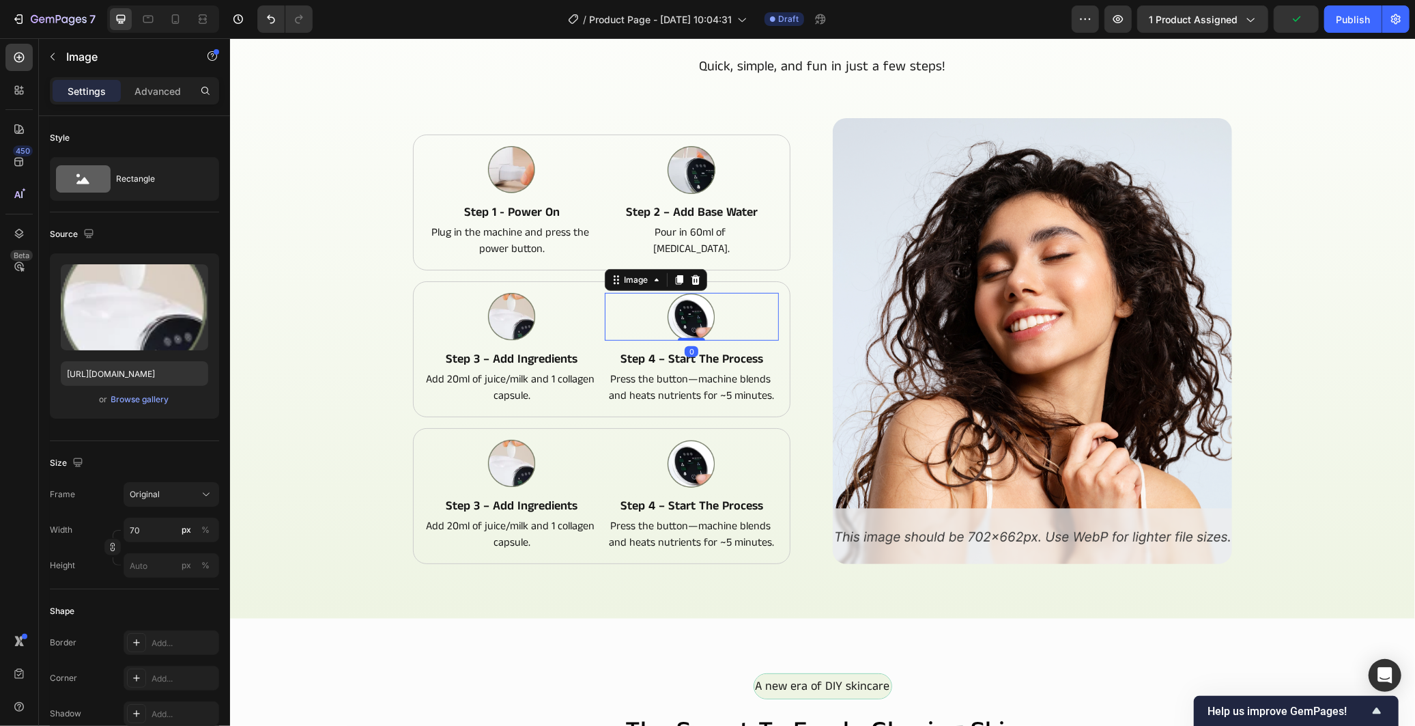
click at [604, 298] on div at bounding box center [691, 316] width 175 height 48
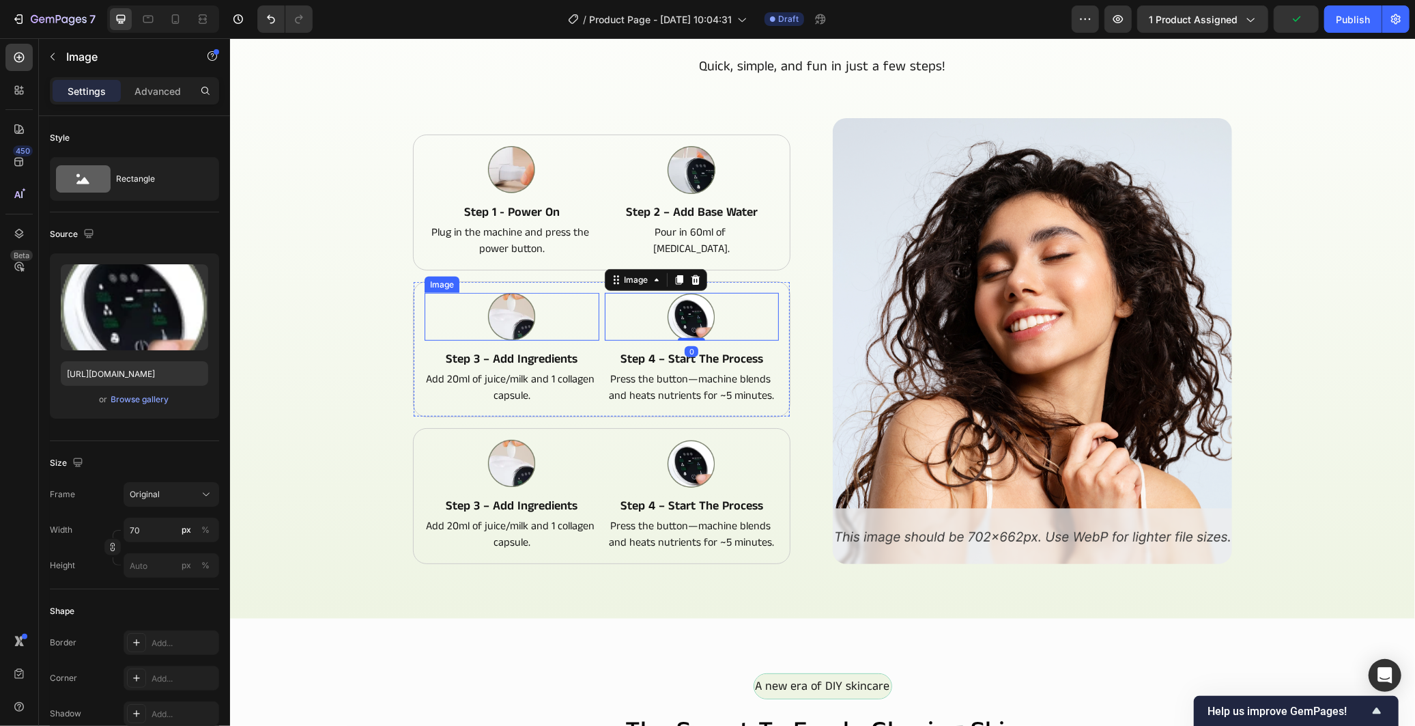
click at [589, 292] on div at bounding box center [511, 316] width 175 height 48
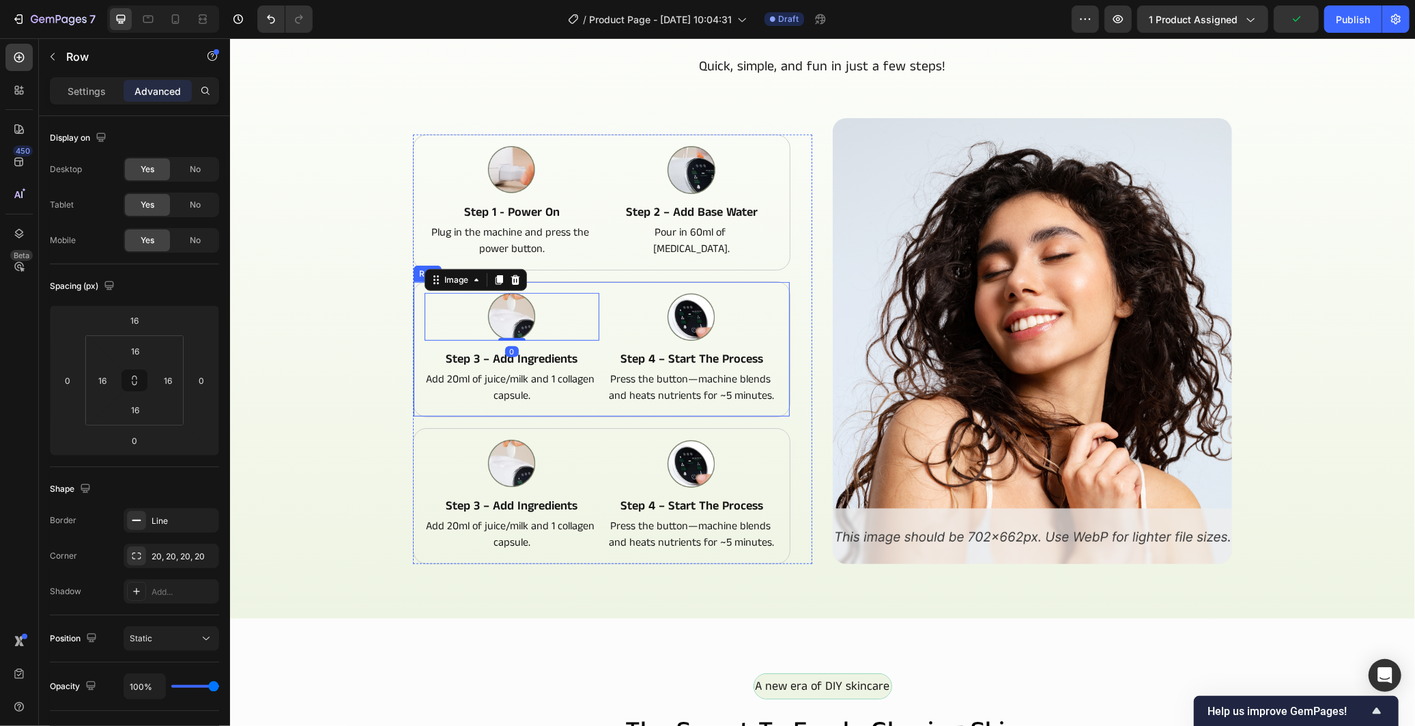
click at [590, 285] on div "Image 0 Step 3 – Add Ingredients Text Block Add 20ml of juice/milk and 1 collag…" at bounding box center [600, 349] width 377 height 136
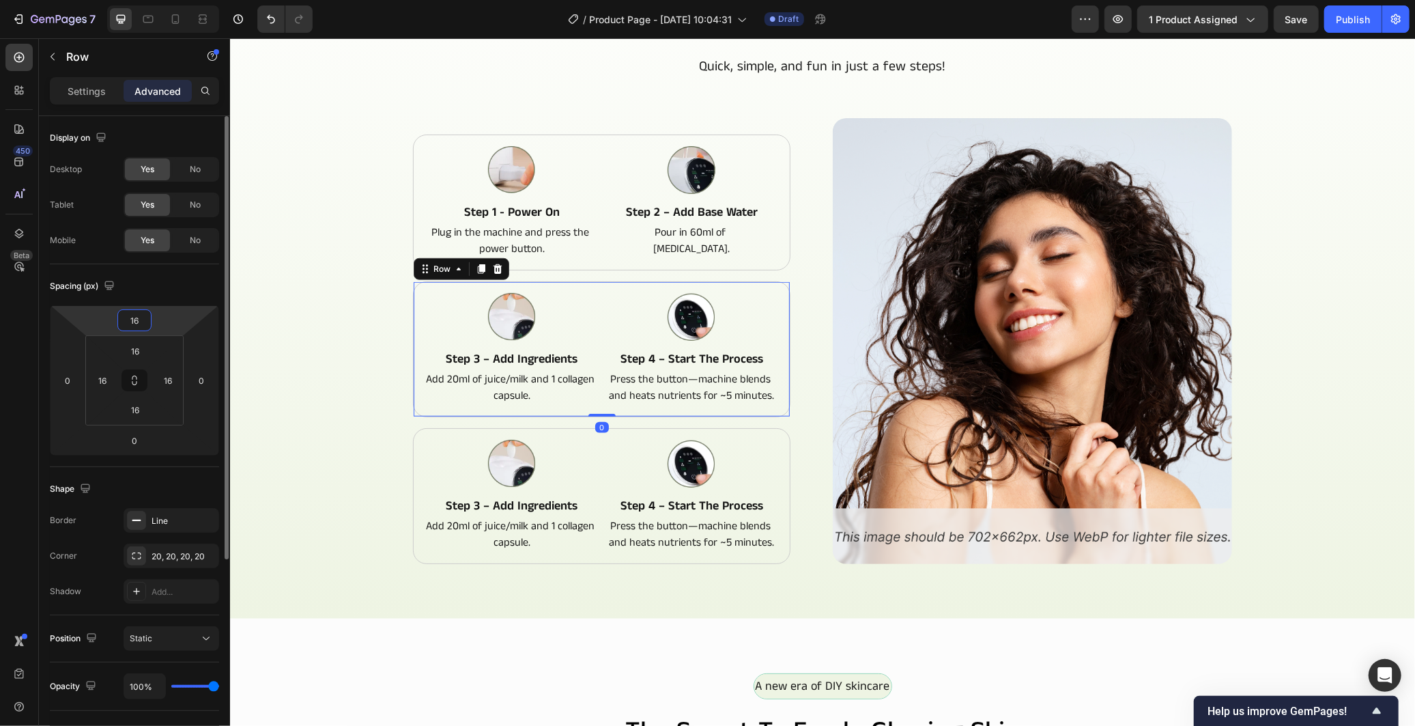
click at [144, 312] on input "16" at bounding box center [134, 320] width 27 height 20
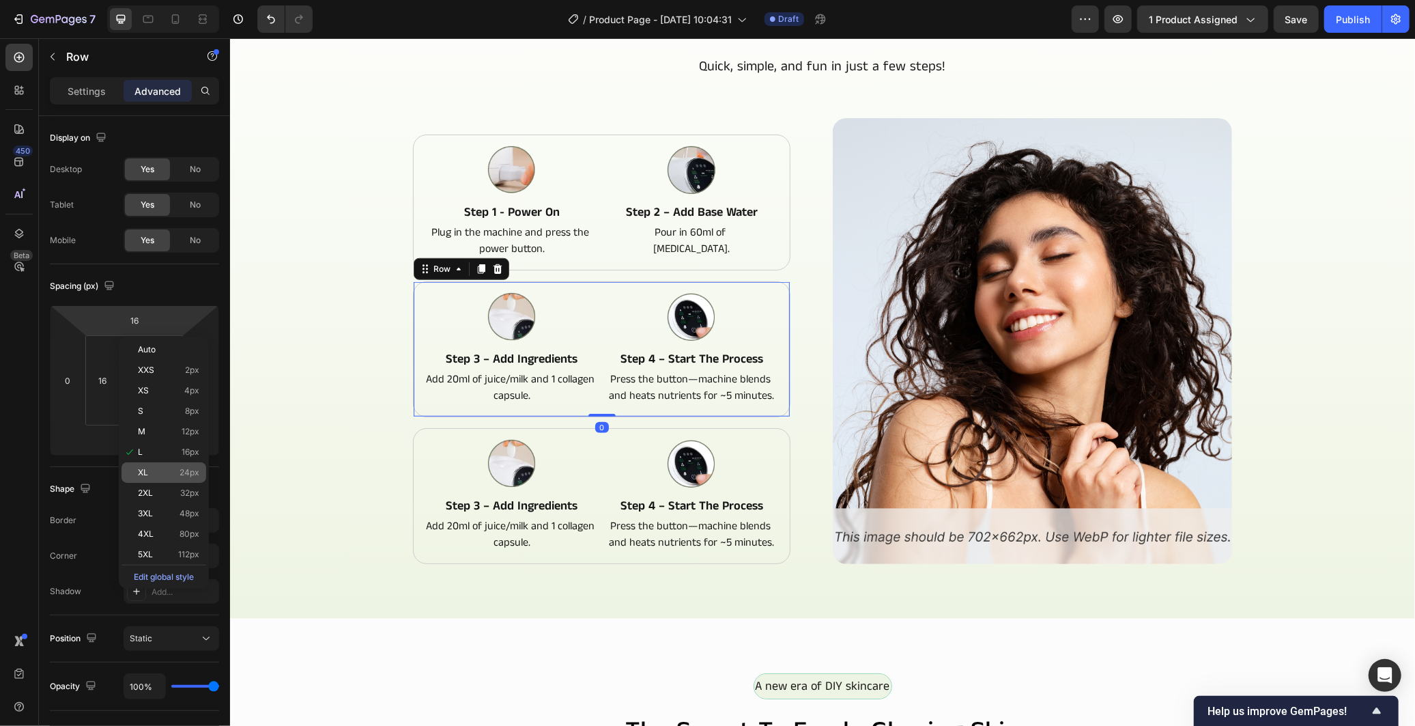
click at [185, 471] on span "24px" at bounding box center [190, 473] width 20 height 10
type input "24"
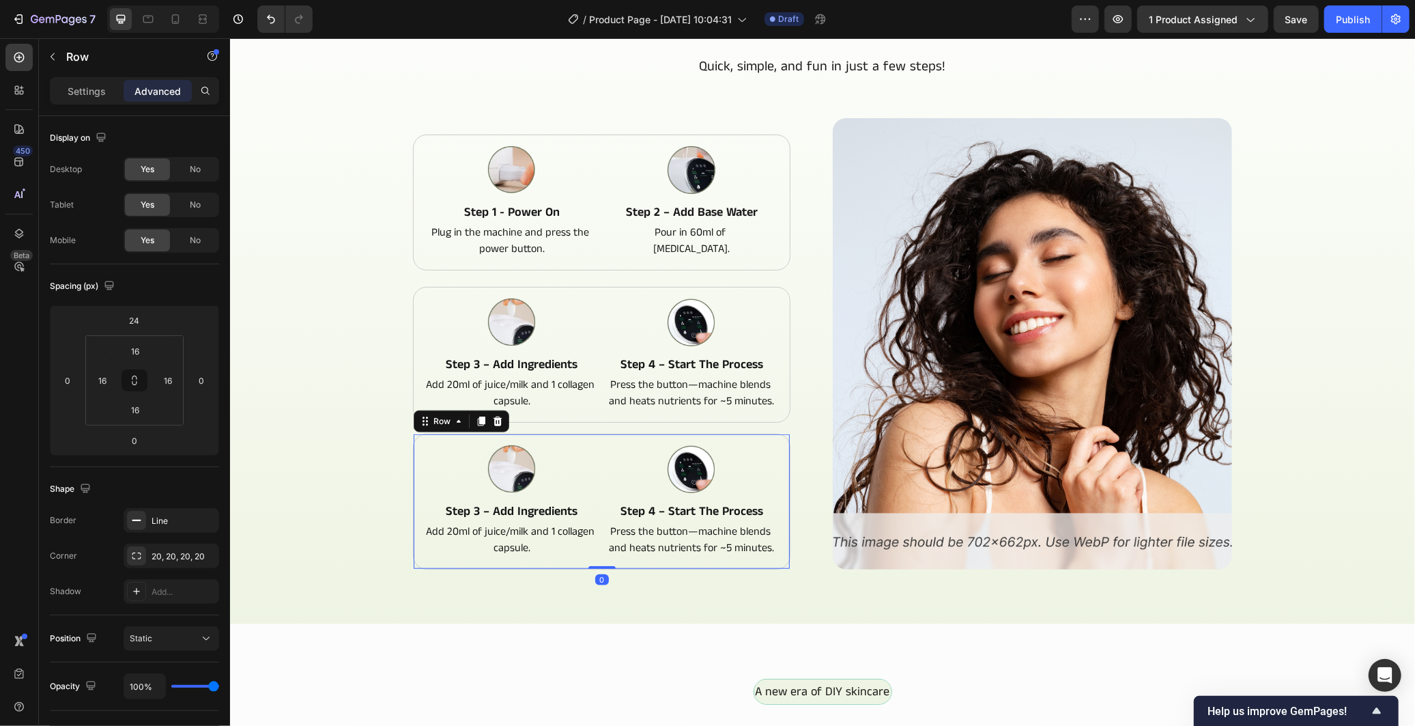
click at [597, 453] on div "Image step 3 – add ingredients Text Block Add 20ml of juice/milk and 1 collagen…" at bounding box center [600, 501] width 377 height 136
click at [146, 309] on div "16" at bounding box center [134, 320] width 34 height 22
click at [169, 474] on p "XL 24px" at bounding box center [168, 473] width 61 height 10
type input "24"
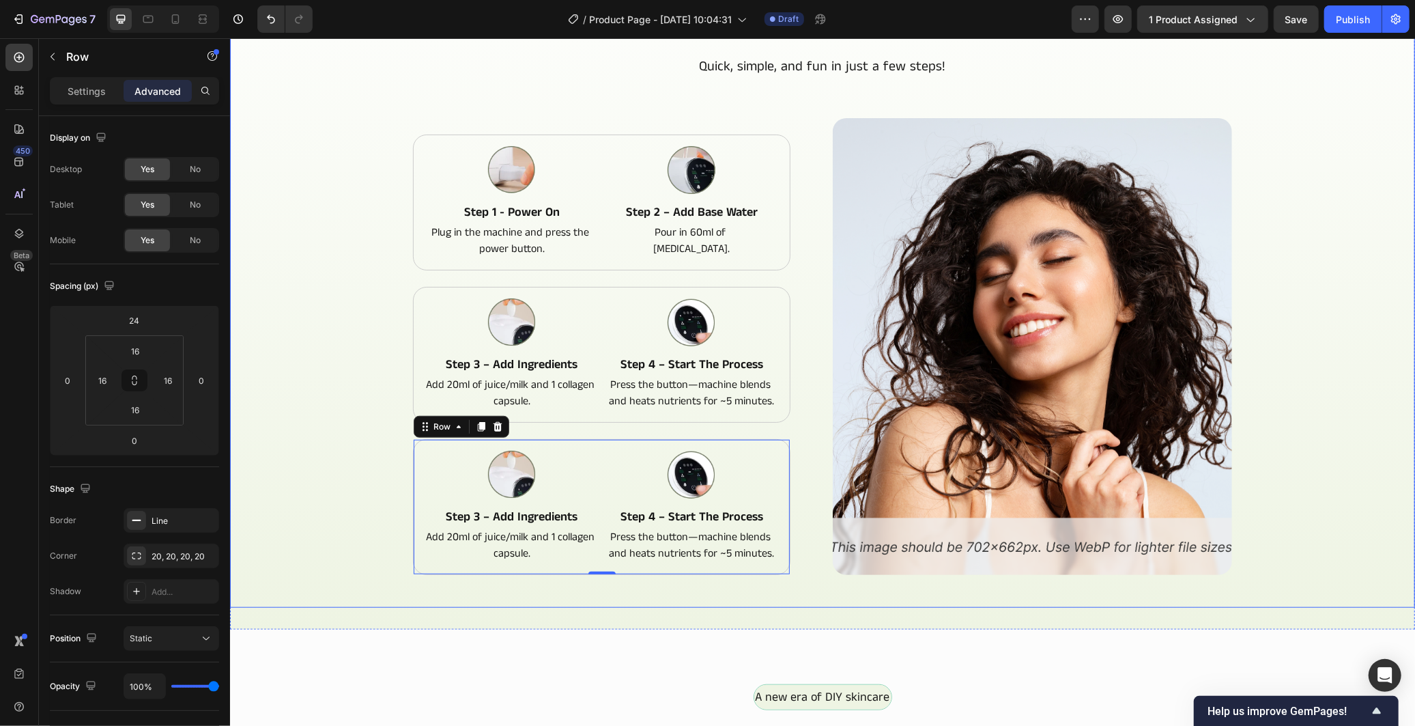
click at [1309, 416] on div "How to Make Your Fresh Mask Heading Quick, simple, and fun in just a few steps!…" at bounding box center [821, 317] width 1163 height 614
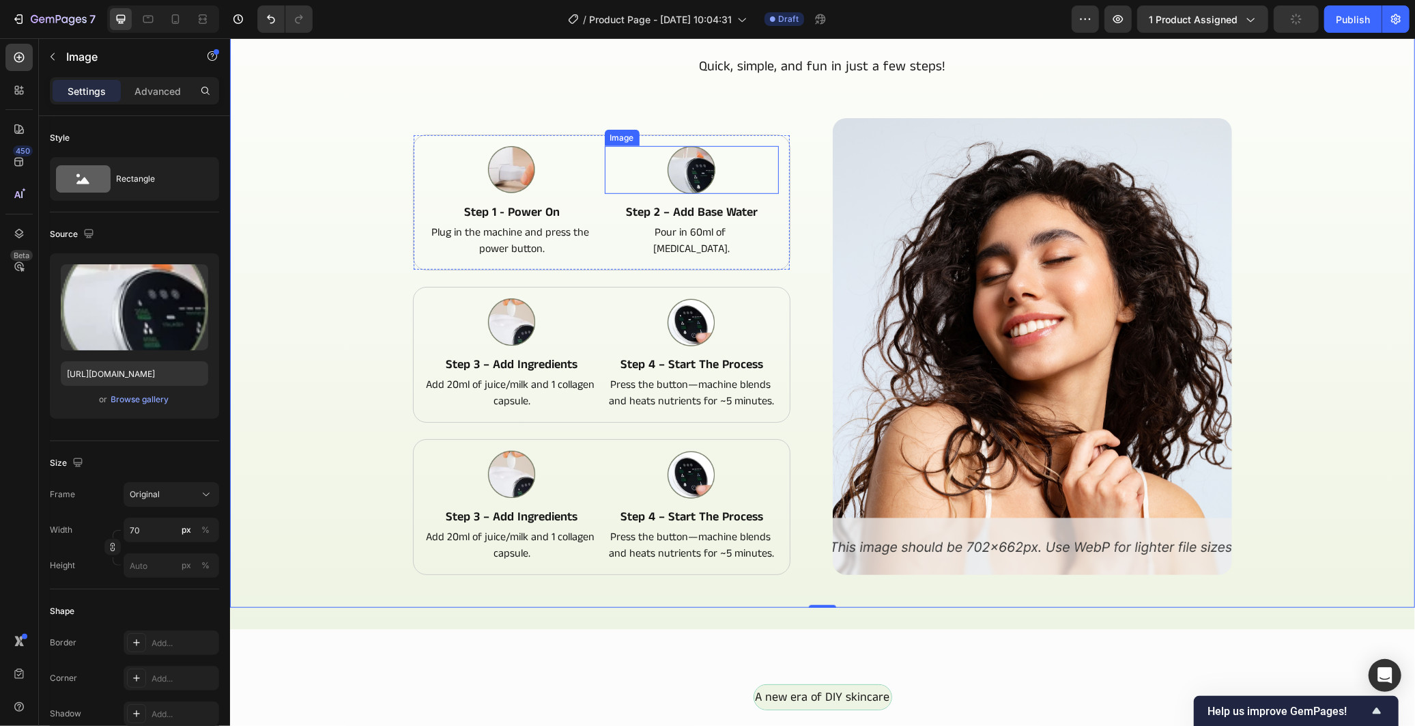
click at [604, 163] on div at bounding box center [691, 169] width 175 height 48
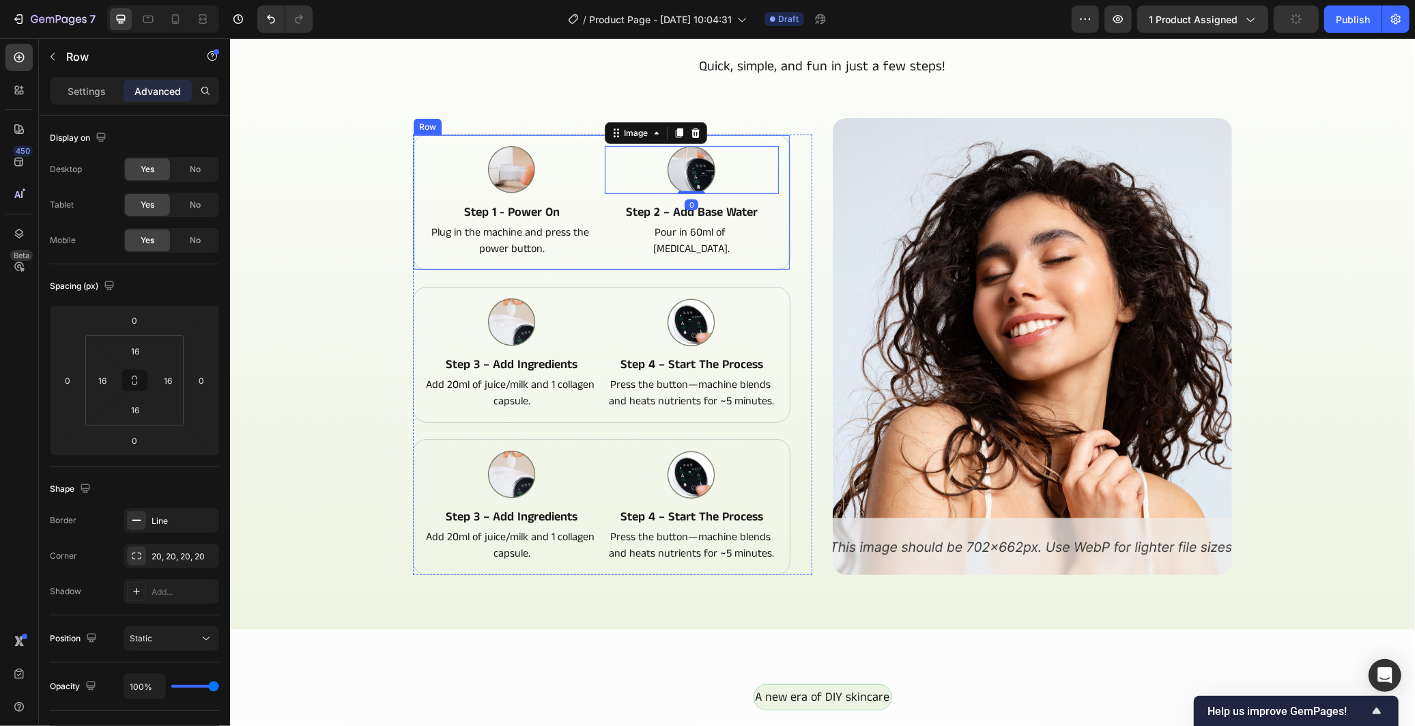
click at [584, 139] on div "Image Step 1 - Power On Text Block Plug in the machine and press the power butt…" at bounding box center [600, 202] width 377 height 136
click at [84, 89] on p "Settings" at bounding box center [87, 91] width 38 height 14
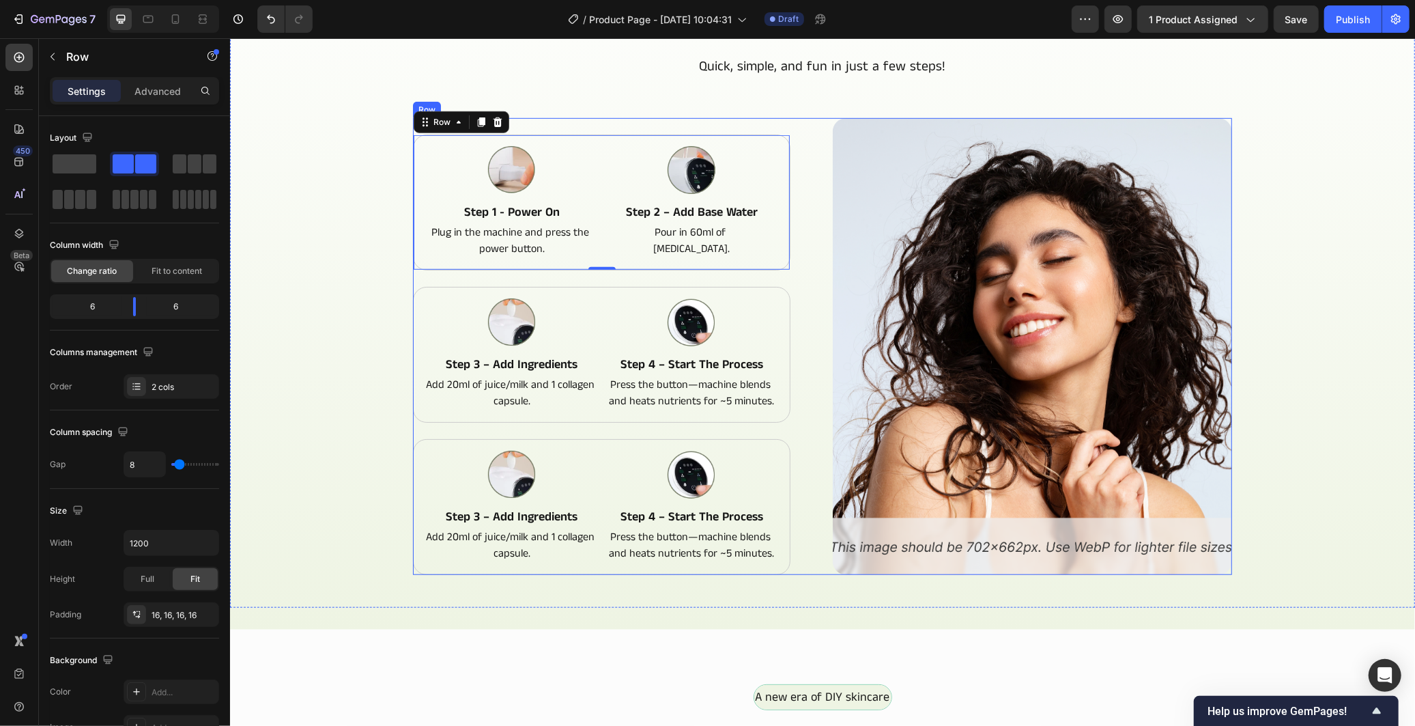
click at [823, 178] on div "Image Step 1 - Power On Text Block Plug in the machine and press the power butt…" at bounding box center [821, 345] width 819 height 457
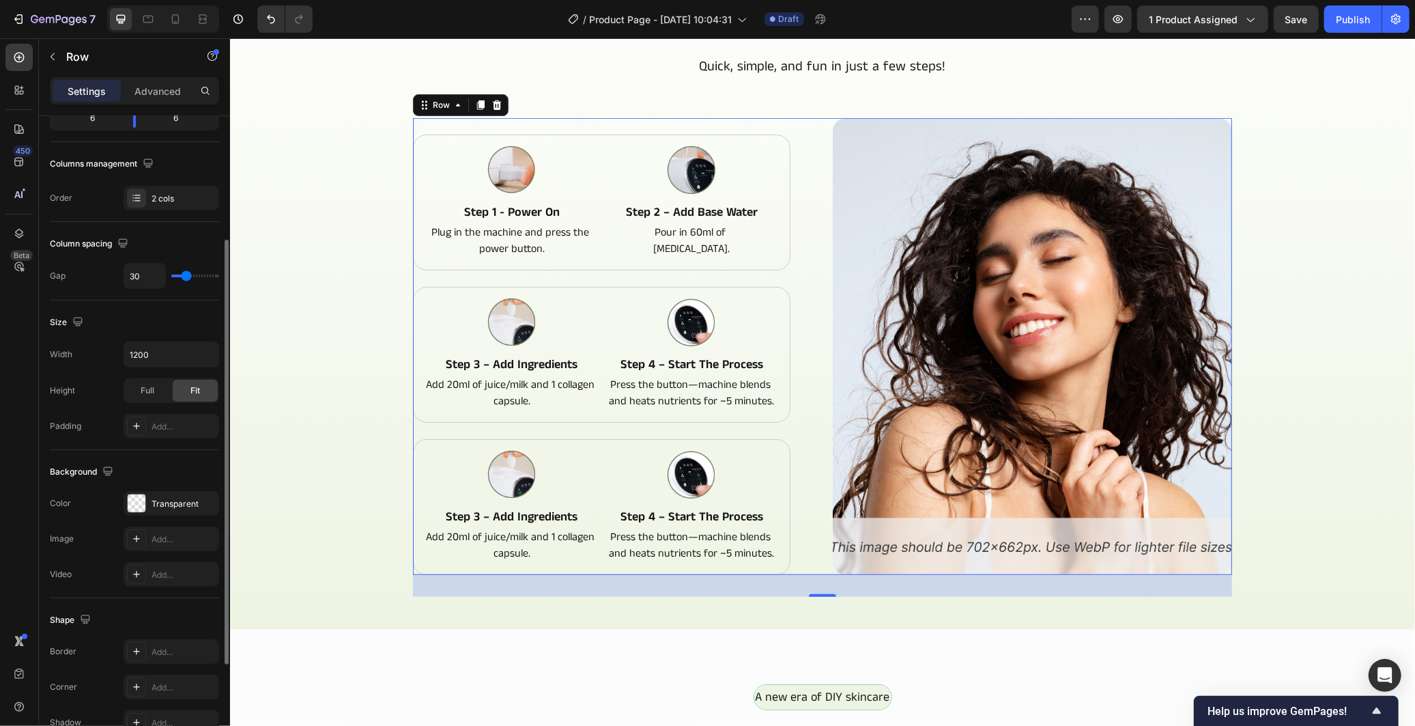
scroll to position [340, 0]
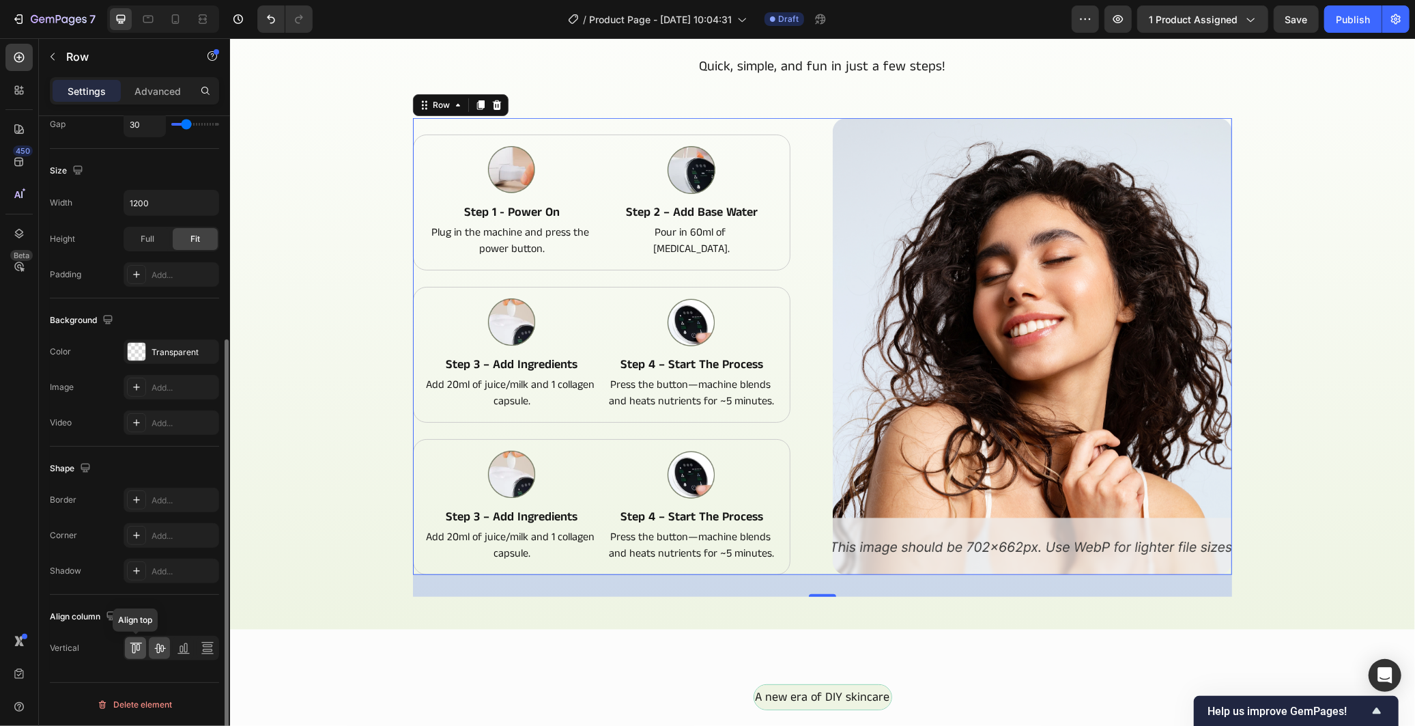
click at [139, 646] on icon at bounding box center [136, 648] width 14 height 14
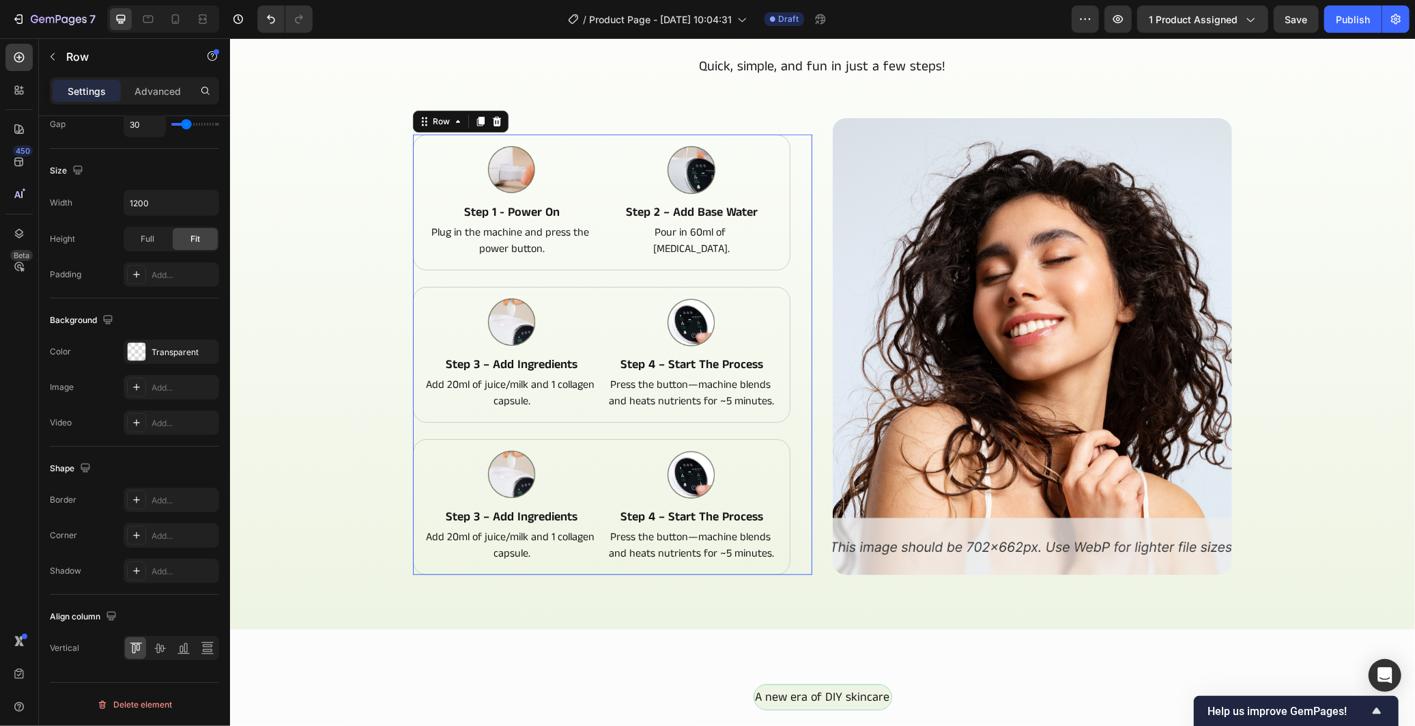
click at [797, 145] on div "Image Step 1 - Power On Text Block Plug in the machine and press the power butt…" at bounding box center [611, 354] width 399 height 440
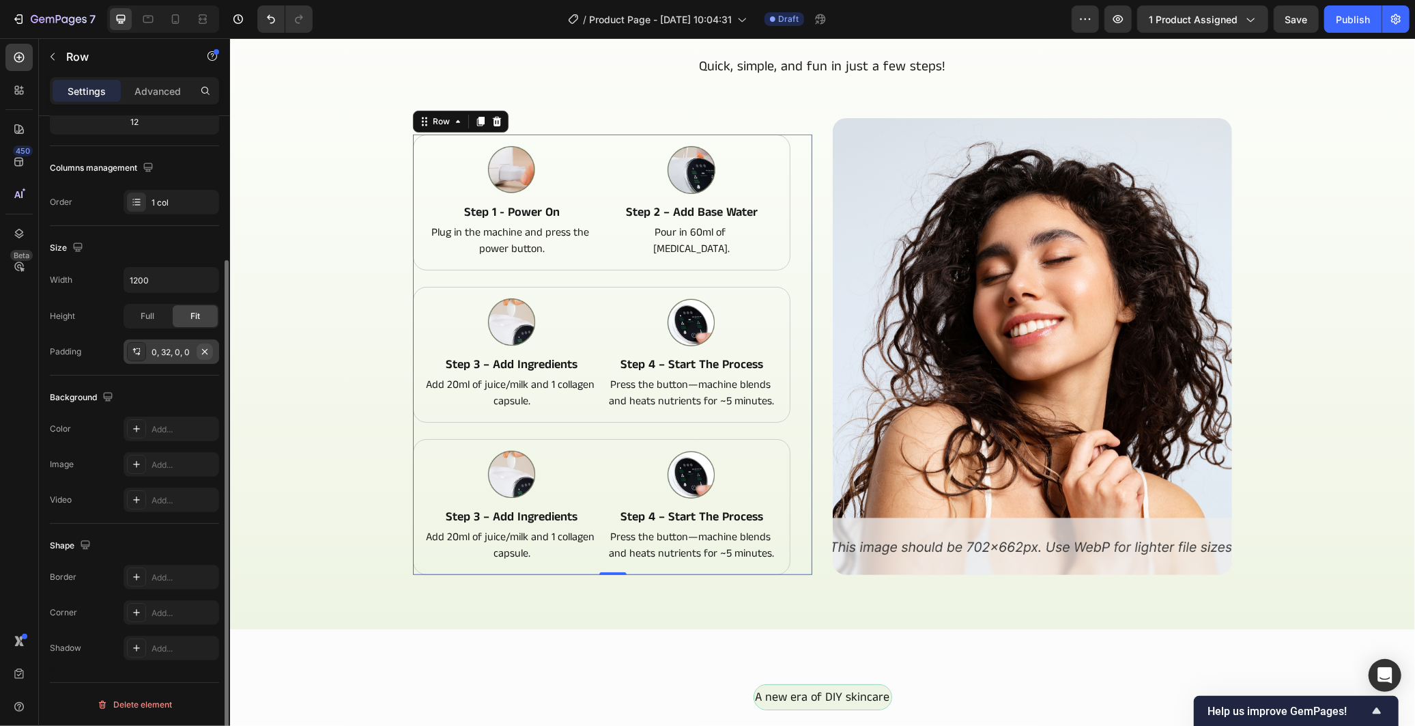
click at [207, 349] on icon "button" at bounding box center [204, 350] width 5 height 5
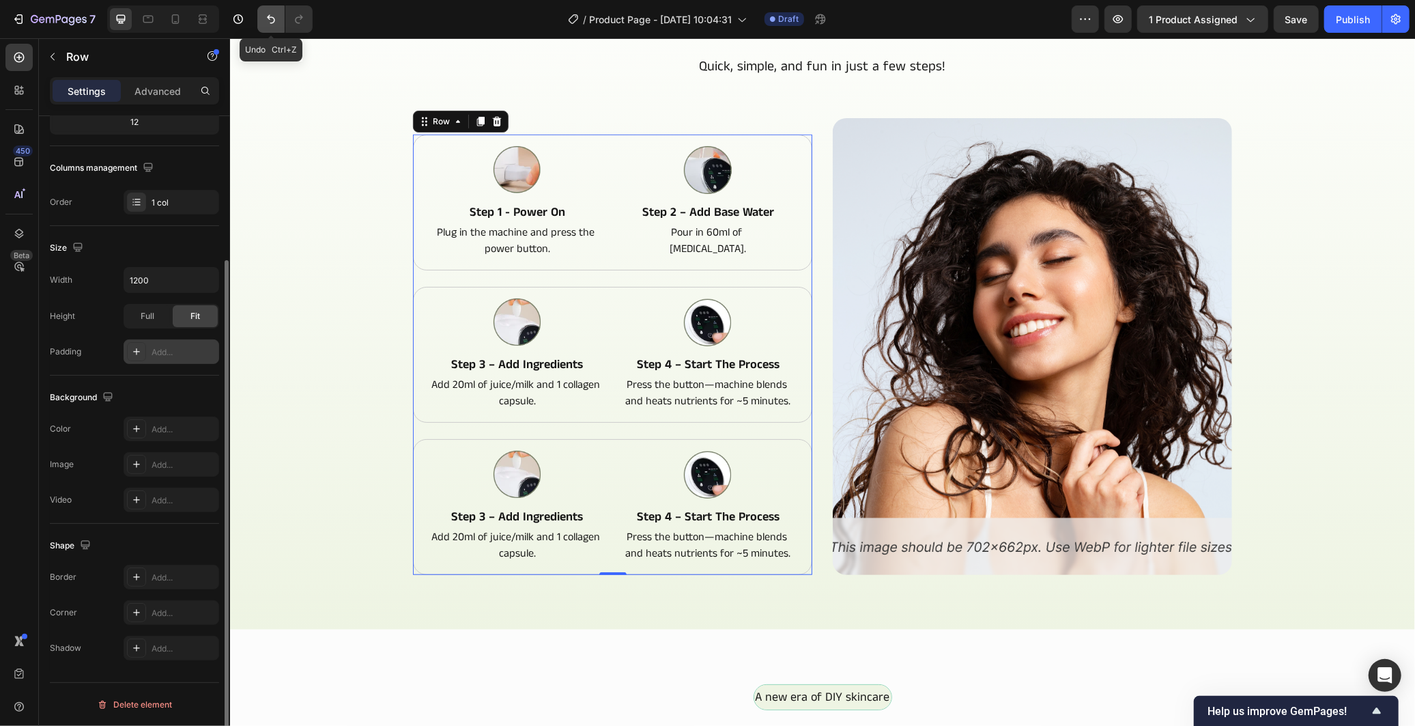
click at [264, 20] on icon "Undo/Redo" at bounding box center [271, 19] width 14 height 14
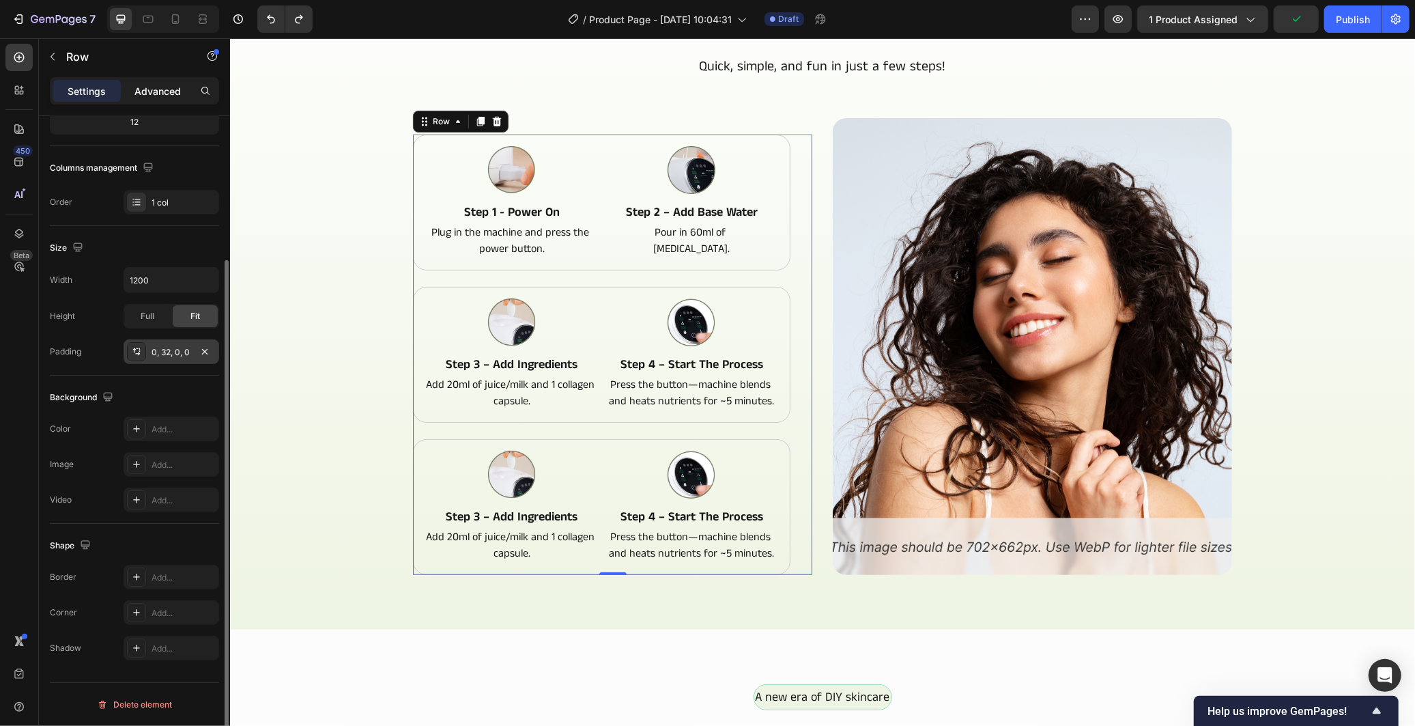
click at [172, 85] on p "Advanced" at bounding box center [157, 91] width 46 height 14
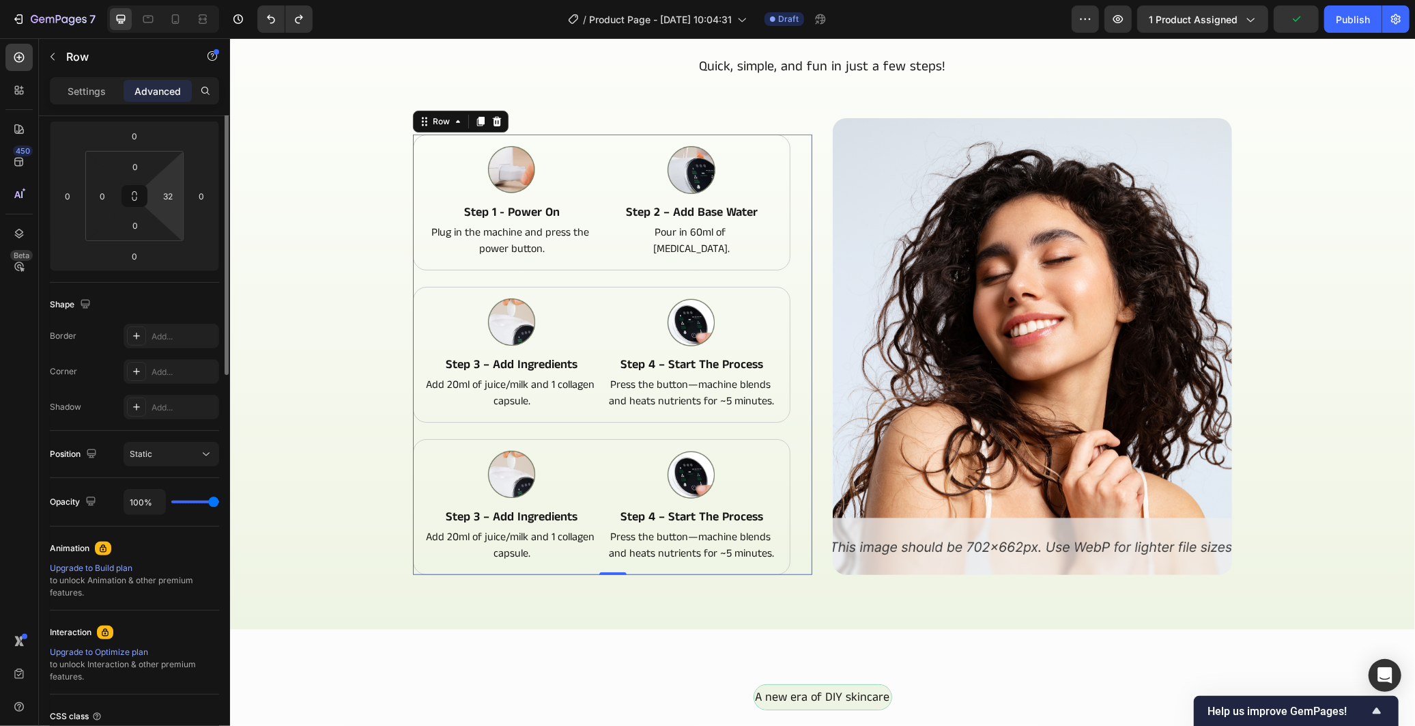
scroll to position [0, 0]
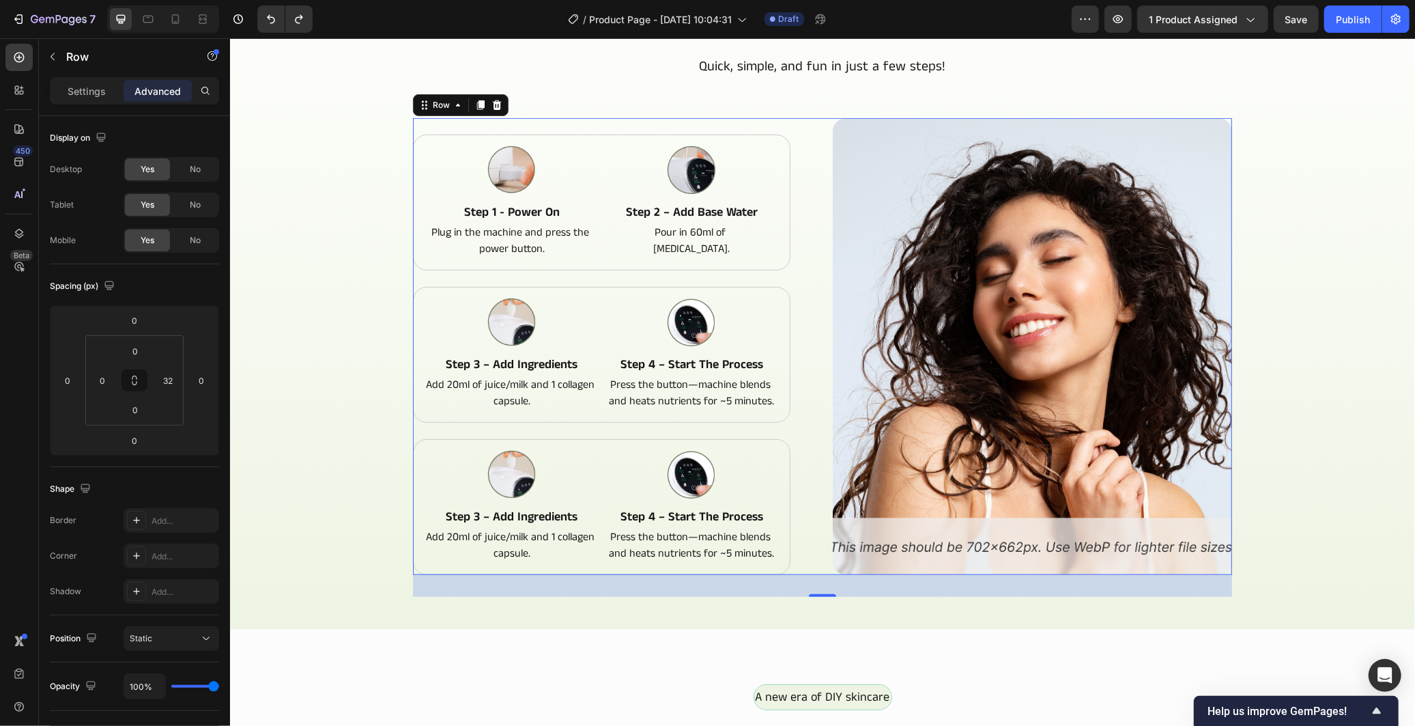
click at [820, 156] on div "Image Step 1 - Power On Text Block Plug in the machine and press the power butt…" at bounding box center [821, 345] width 819 height 457
click at [137, 0] on html "7 / Product Page - Sep 27, 10:04:31 Draft Preview 1 product assigned Save Publi…" at bounding box center [707, 0] width 1415 height 0
click at [145, 319] on input "12" at bounding box center [134, 320] width 27 height 20
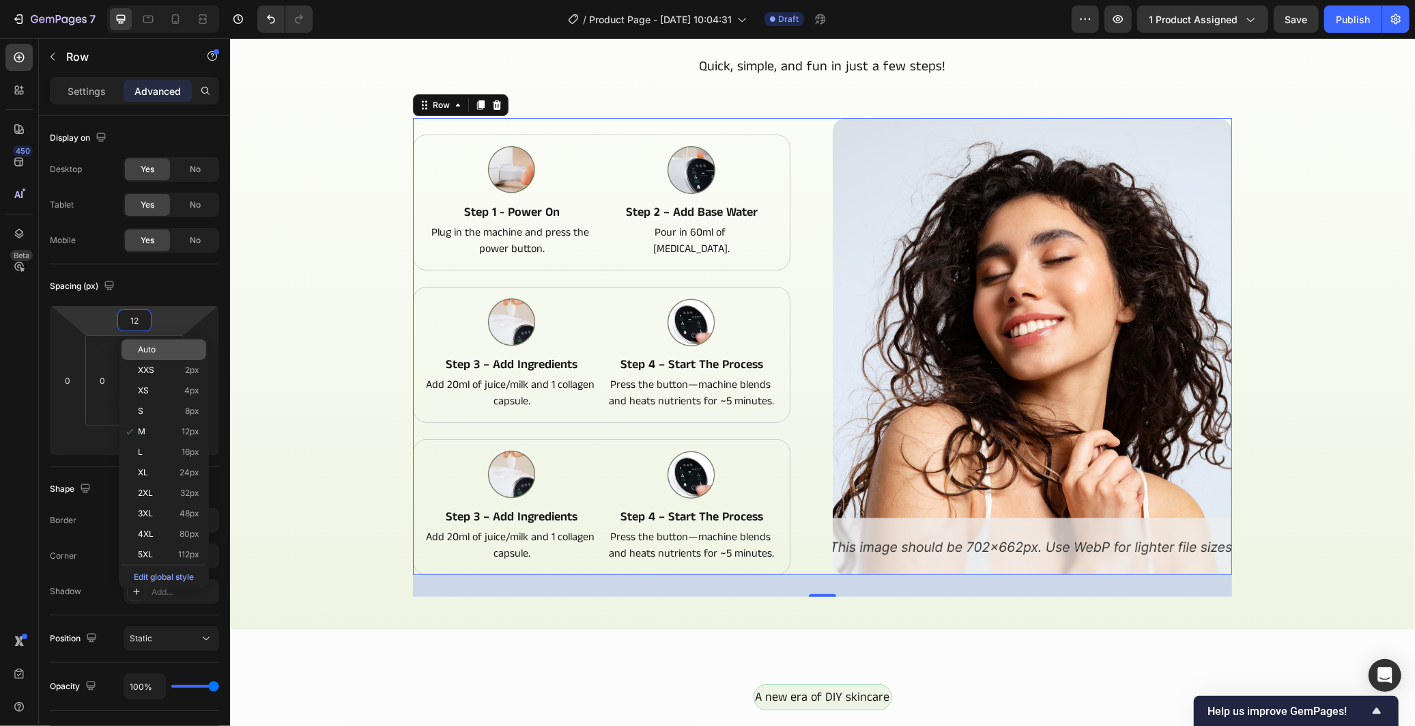
click at [174, 349] on p "Auto" at bounding box center [168, 350] width 61 height 10
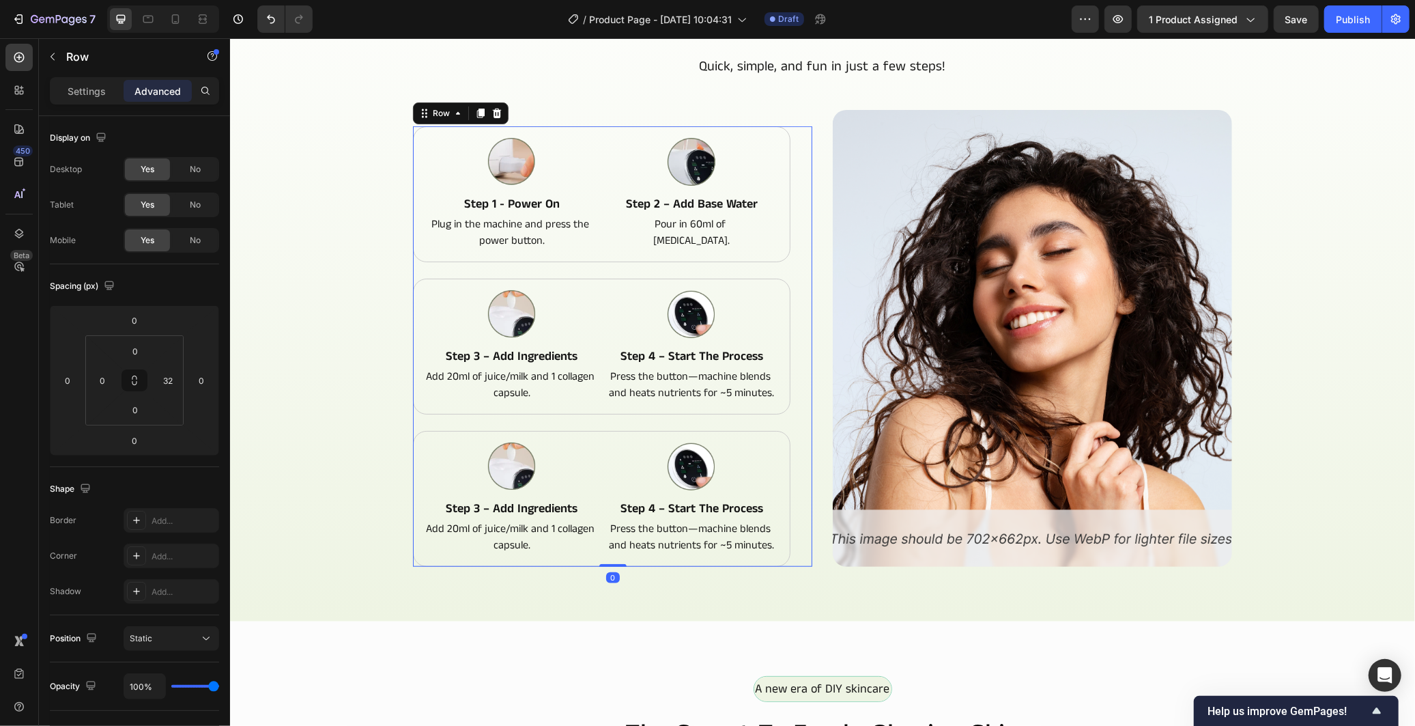
click at [784, 425] on div "Image Step 1 - Power On Text Block Plug in the machine and press the power butt…" at bounding box center [611, 346] width 399 height 440
click at [139, 313] on input "0" at bounding box center [134, 320] width 27 height 20
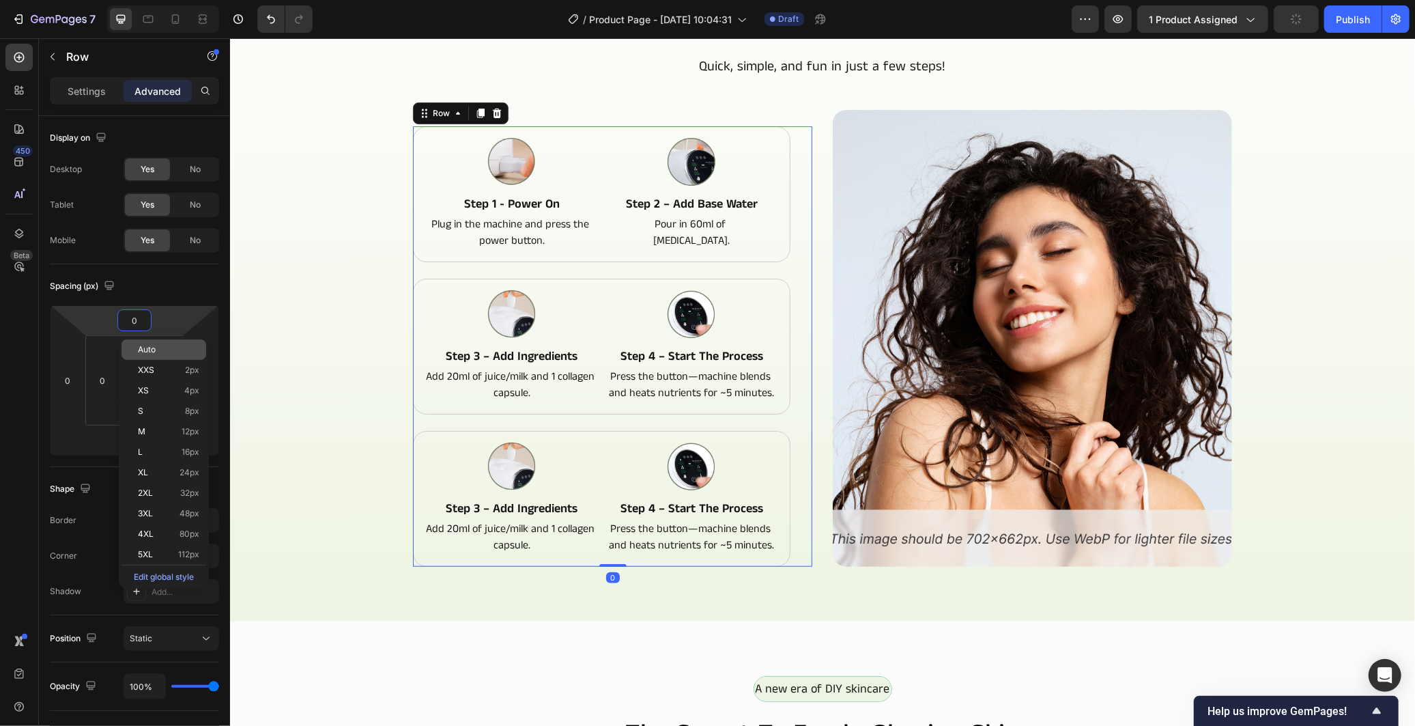
click at [160, 345] on p "Auto" at bounding box center [168, 350] width 61 height 10
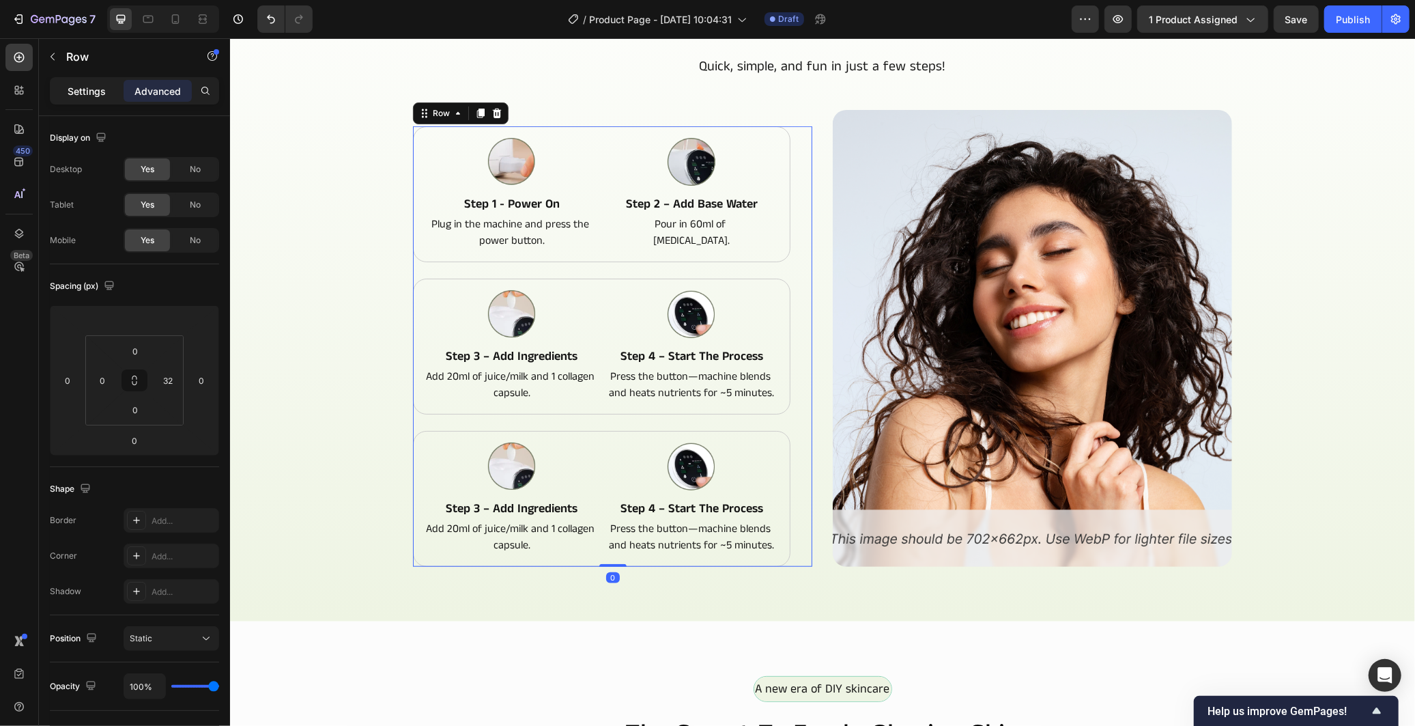
click at [98, 98] on div "Settings" at bounding box center [87, 91] width 68 height 22
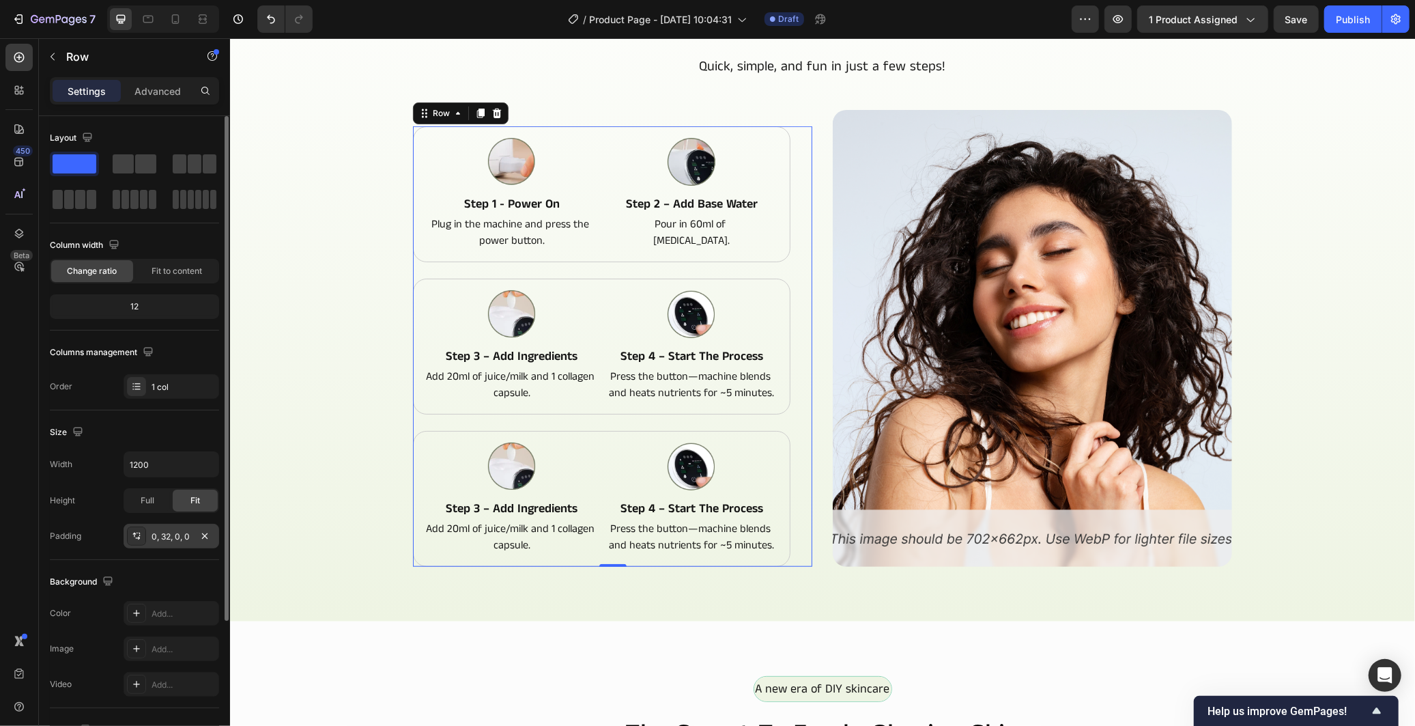
click at [171, 534] on div "0, 32, 0, 0" at bounding box center [172, 536] width 40 height 12
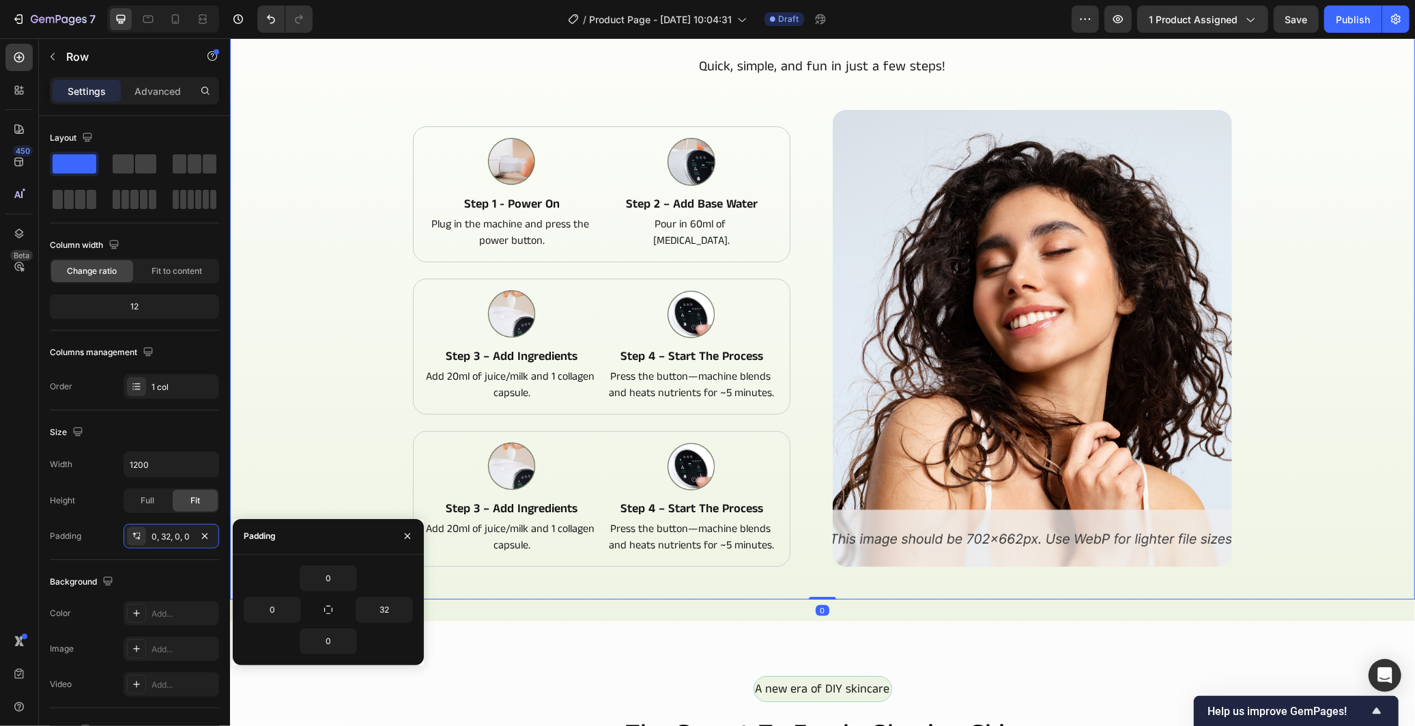
click at [349, 458] on div "How to Make Your Fresh Mask Heading Quick, simple, and fun in just a few steps!…" at bounding box center [821, 312] width 1163 height 605
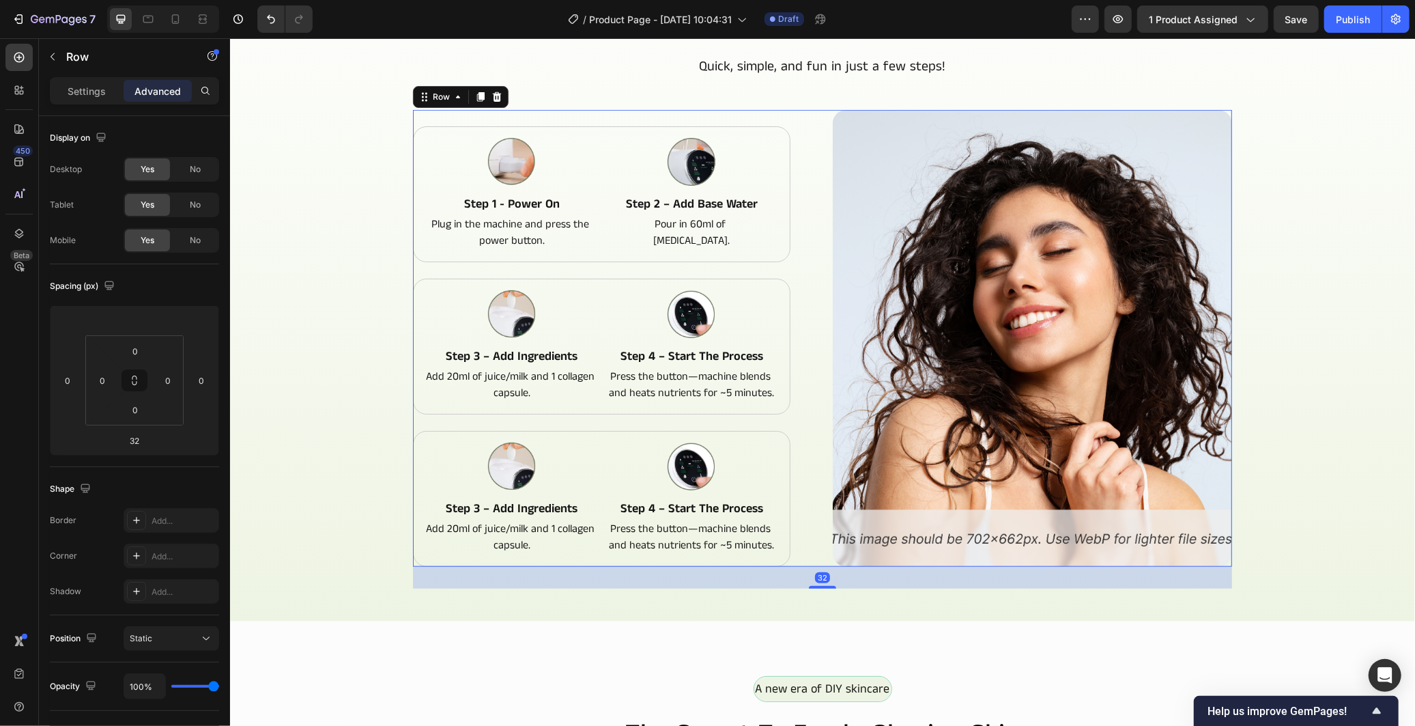
click at [820, 115] on div "Image Step 1 - Power On Text Block Plug in the machine and press the power butt…" at bounding box center [821, 337] width 819 height 457
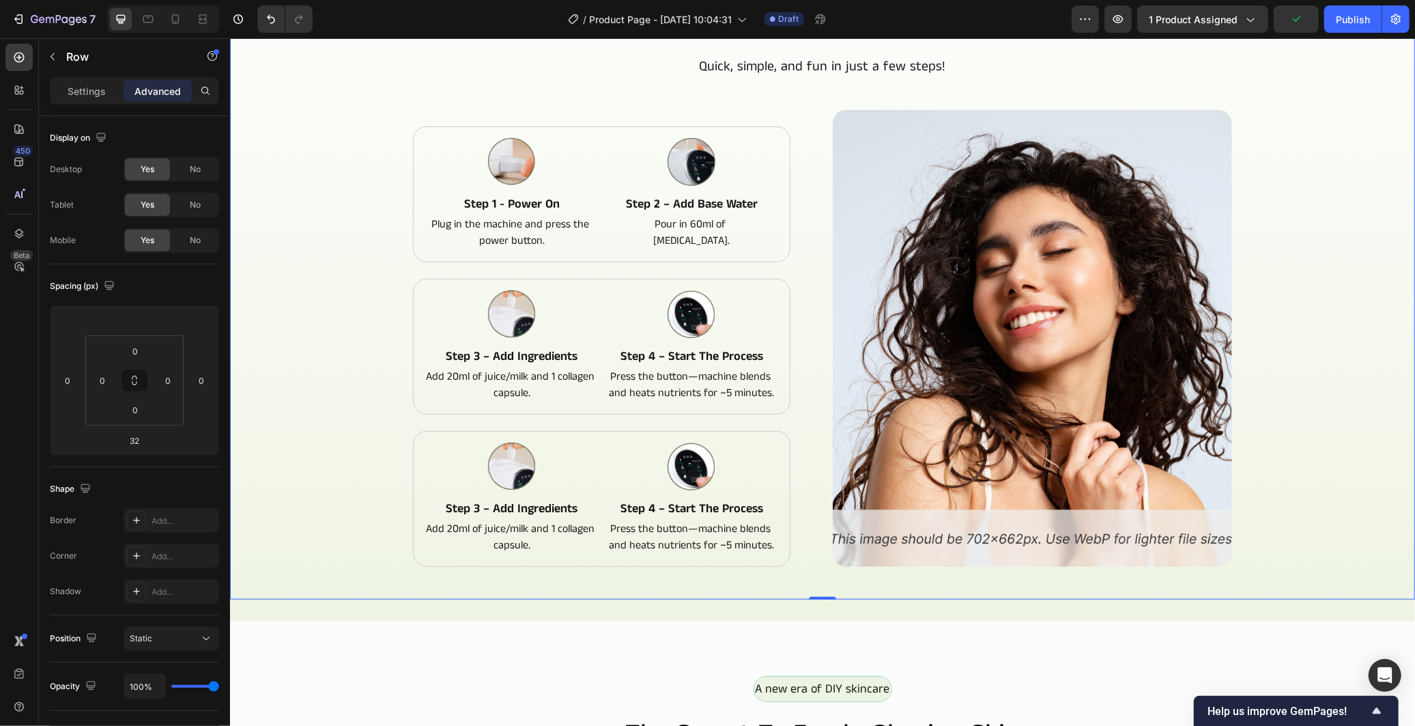
click at [1311, 421] on div "How to Make Your Fresh Mask Heading Quick, simple, and fun in just a few steps!…" at bounding box center [821, 312] width 1163 height 605
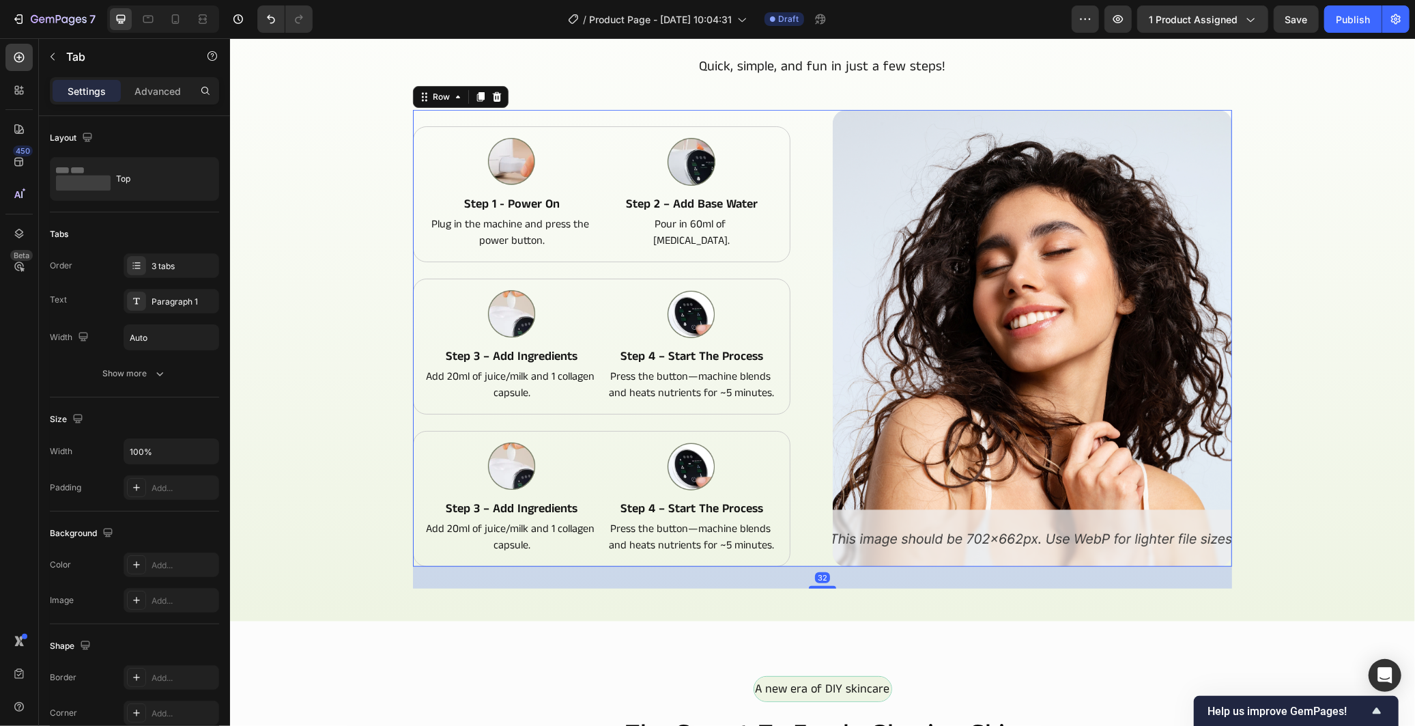
click at [818, 338] on div "Image Step 1 - Power On Text Block Plug in the machine and press the power butt…" at bounding box center [821, 337] width 819 height 457
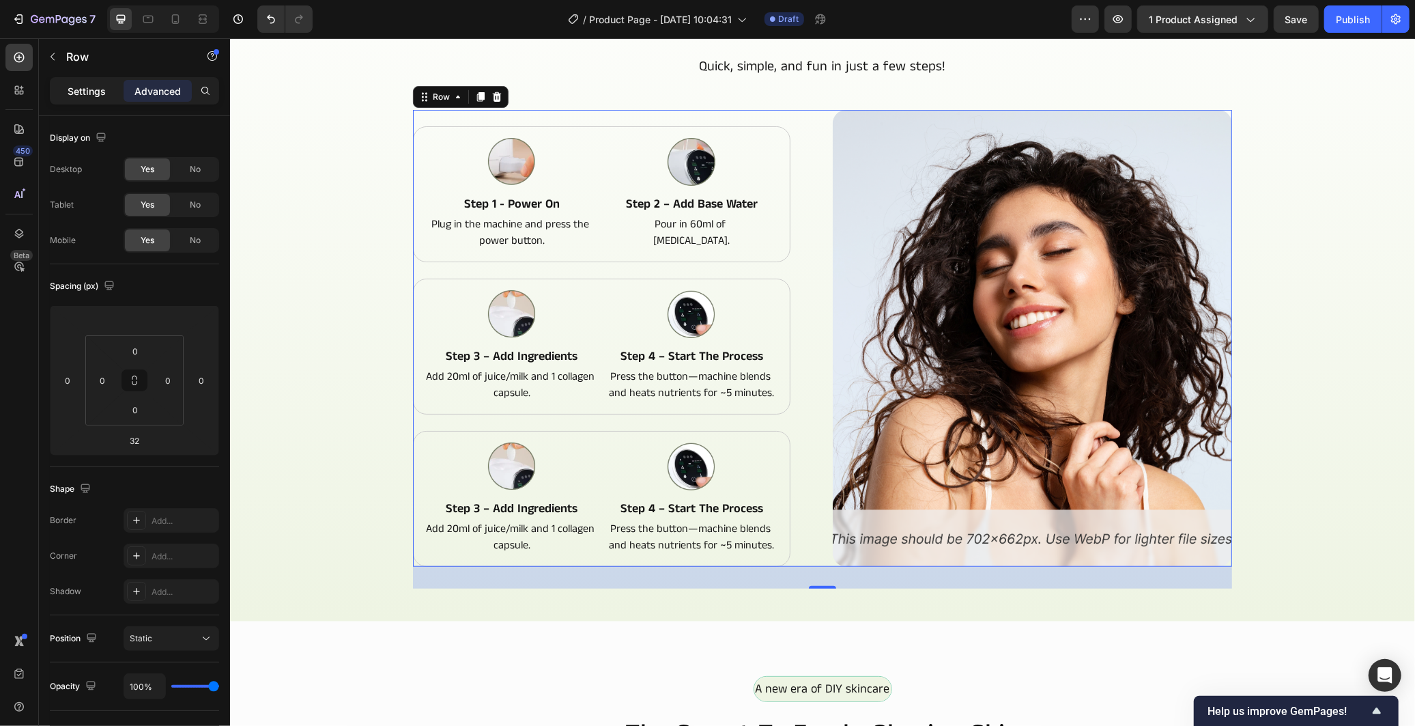
click at [93, 90] on p "Settings" at bounding box center [87, 91] width 38 height 14
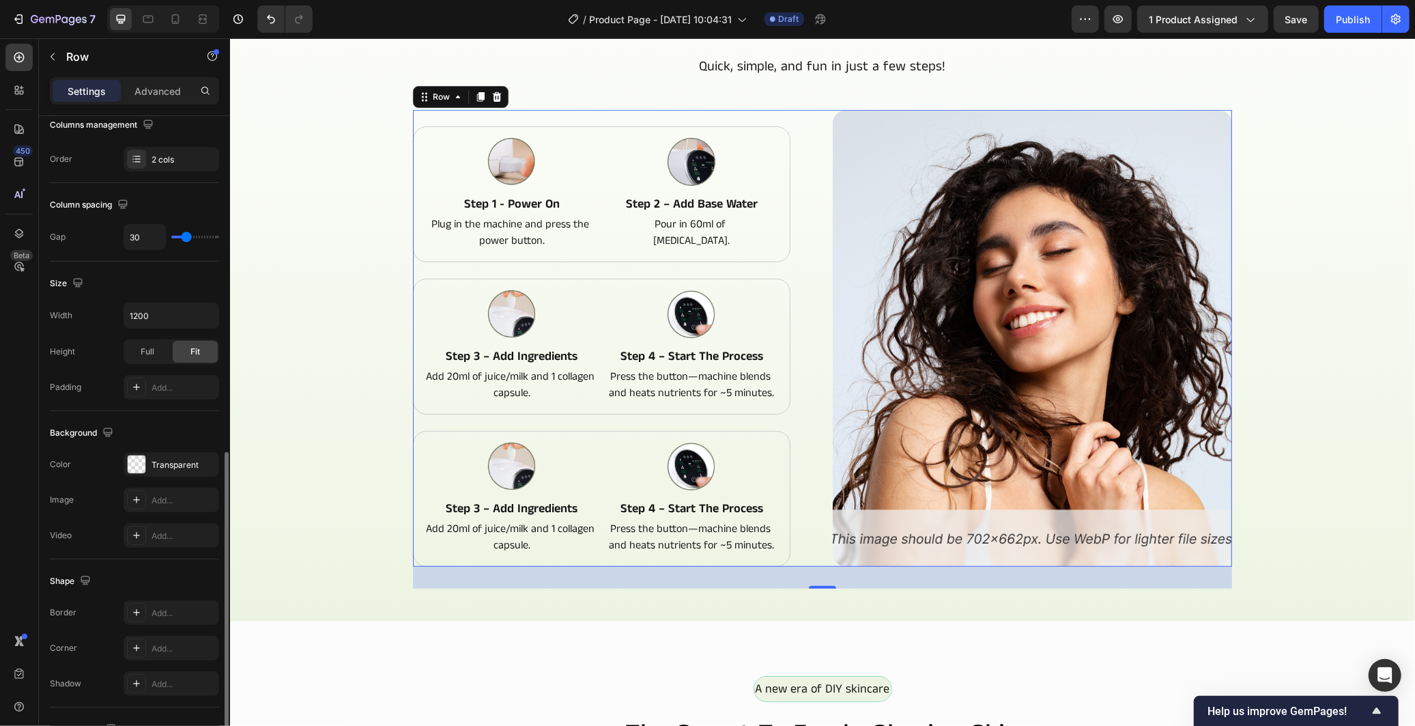
scroll to position [340, 0]
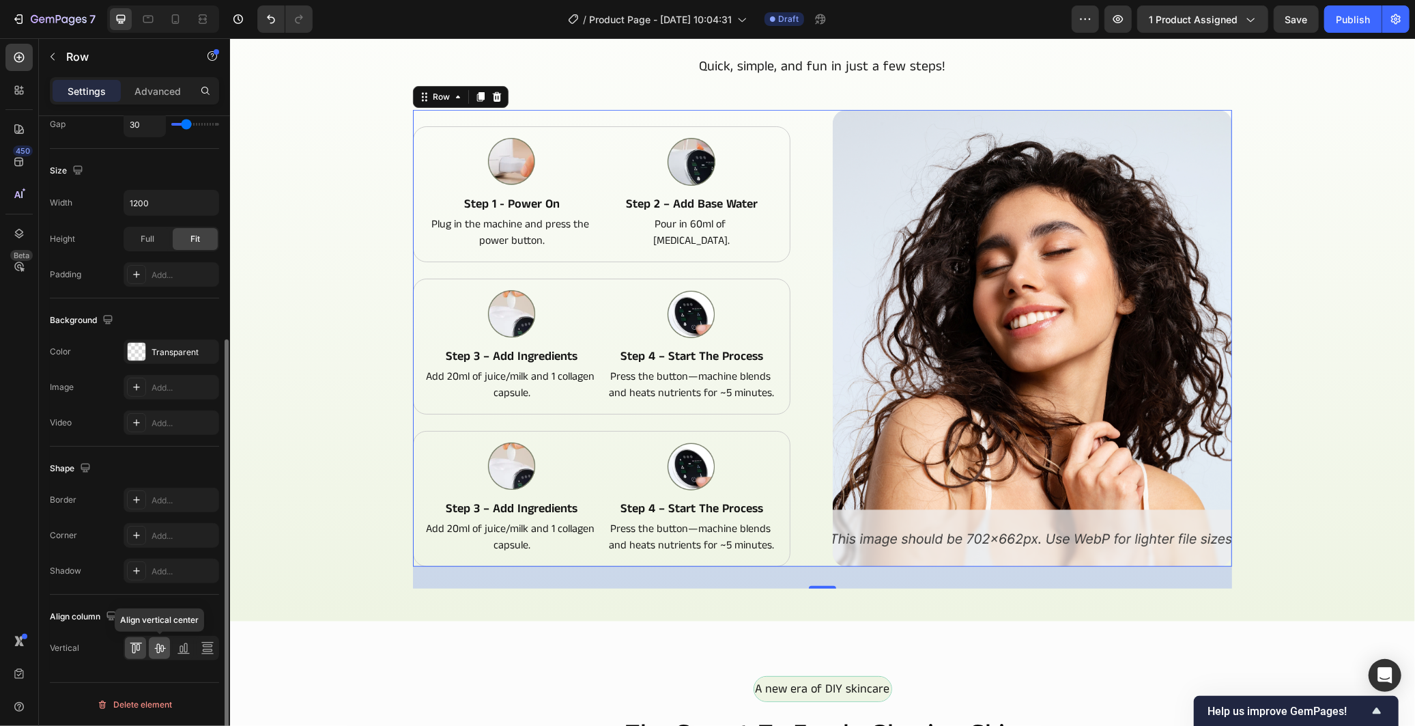
click at [164, 647] on icon at bounding box center [160, 648] width 14 height 14
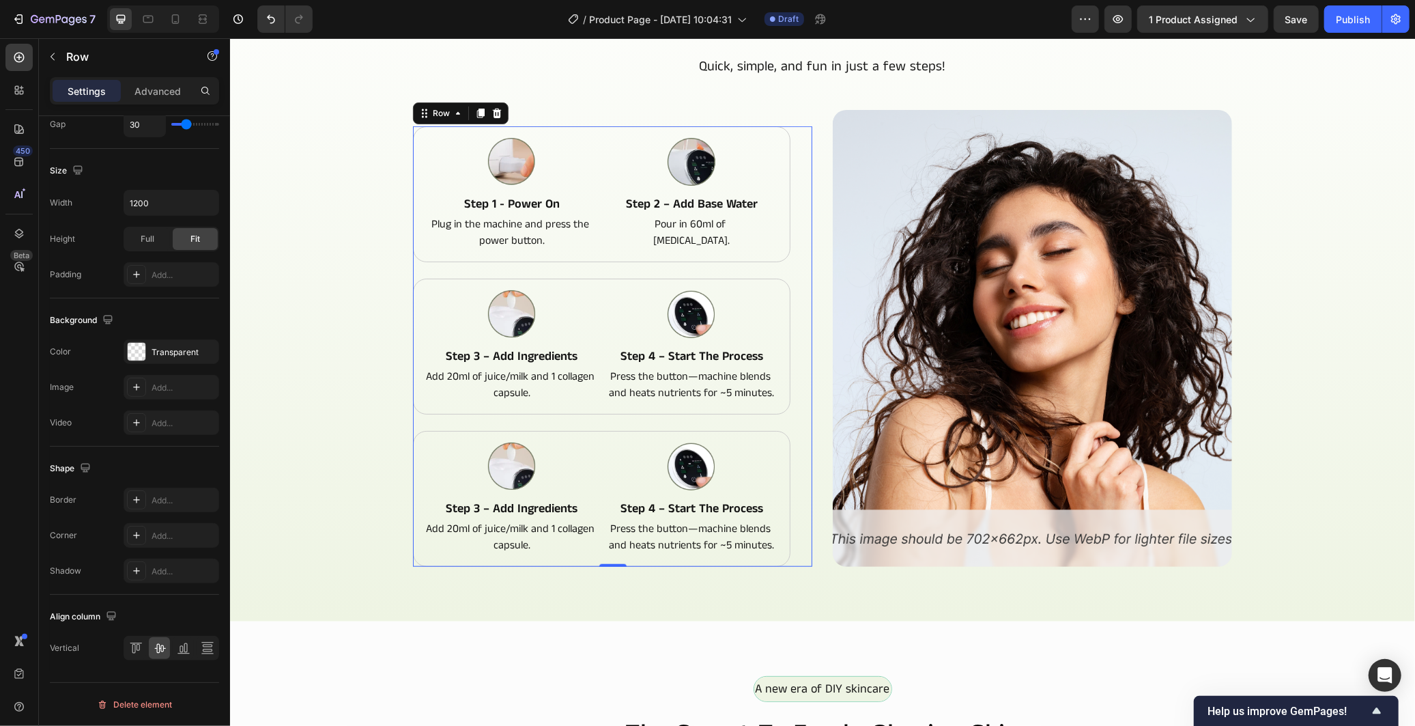
click at [728, 420] on div "Image Step 1 - Power On Text Block Plug in the machine and press the power butt…" at bounding box center [600, 346] width 377 height 440
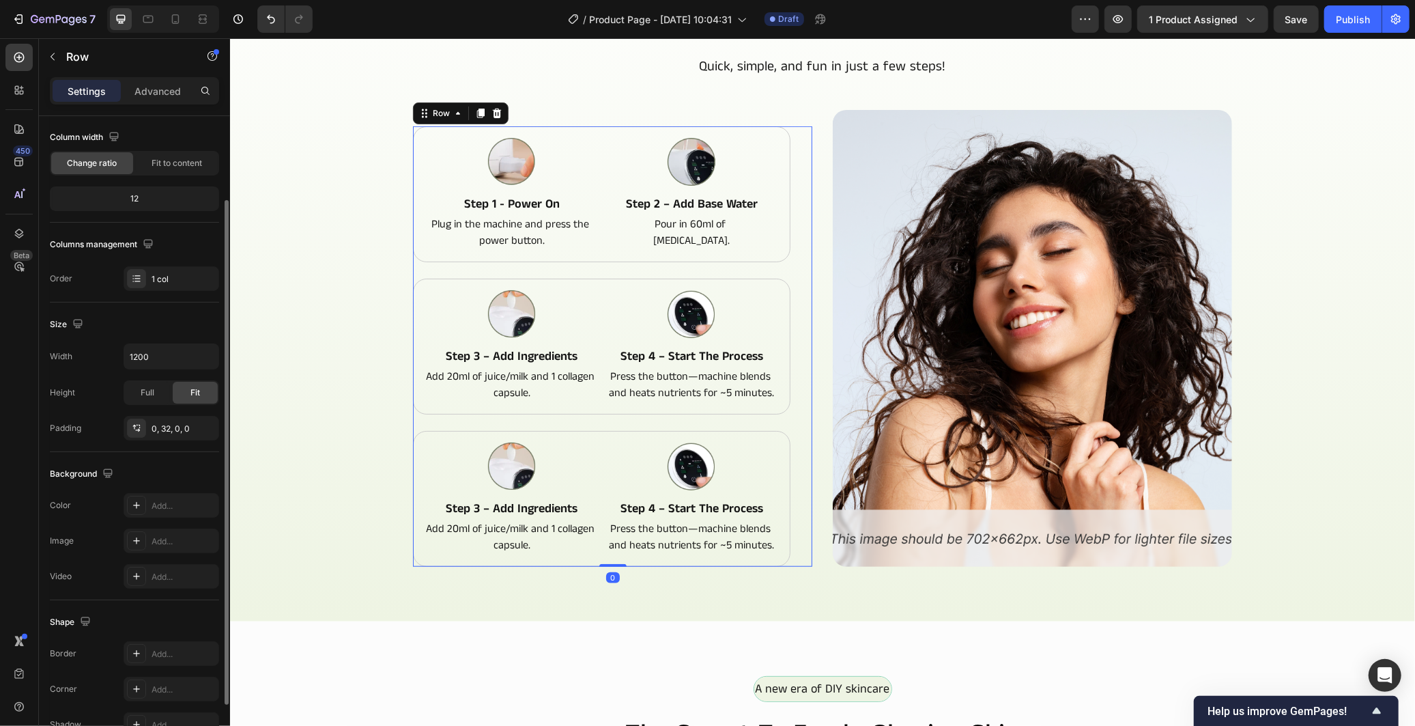
scroll to position [0, 0]
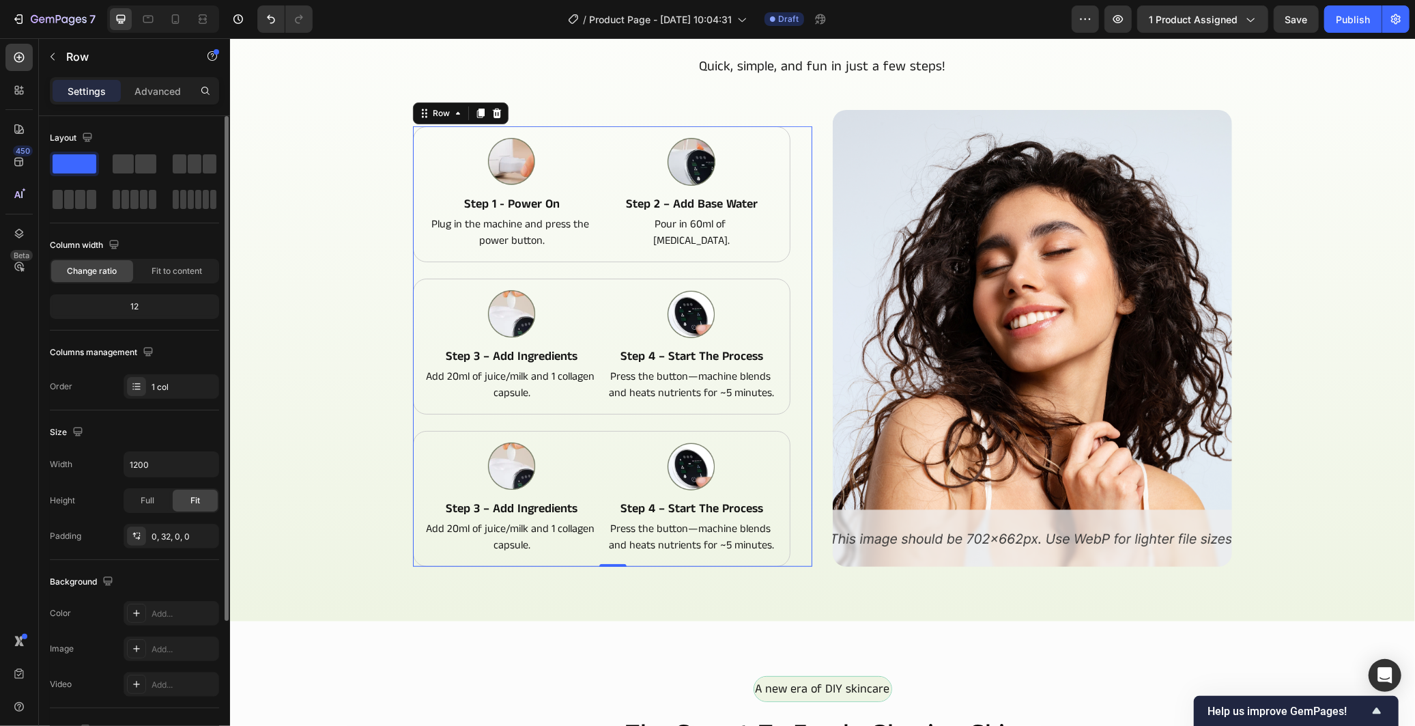
click at [171, 303] on div "12" at bounding box center [135, 306] width 164 height 19
click at [185, 375] on div "1 col" at bounding box center [172, 386] width 96 height 25
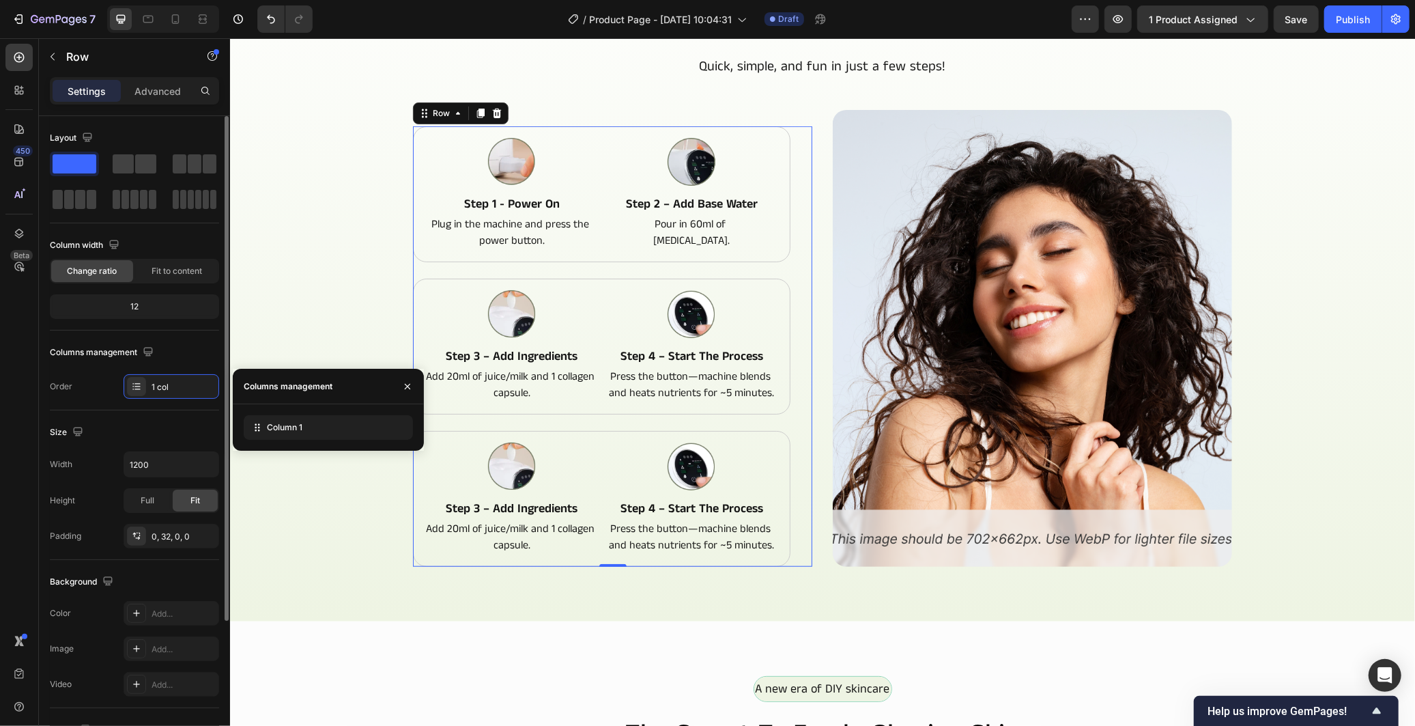
click at [167, 421] on div "Size" at bounding box center [134, 432] width 169 height 22
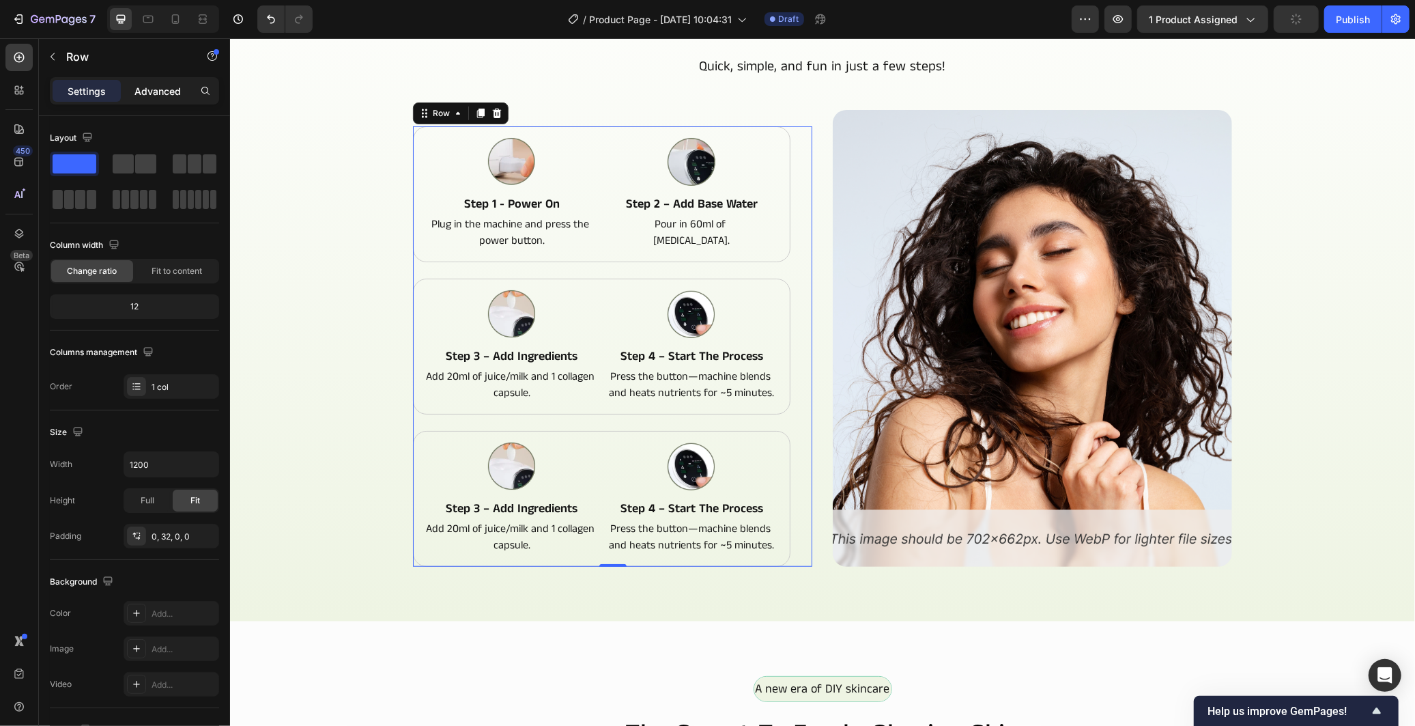
click at [160, 85] on p "Advanced" at bounding box center [157, 91] width 46 height 14
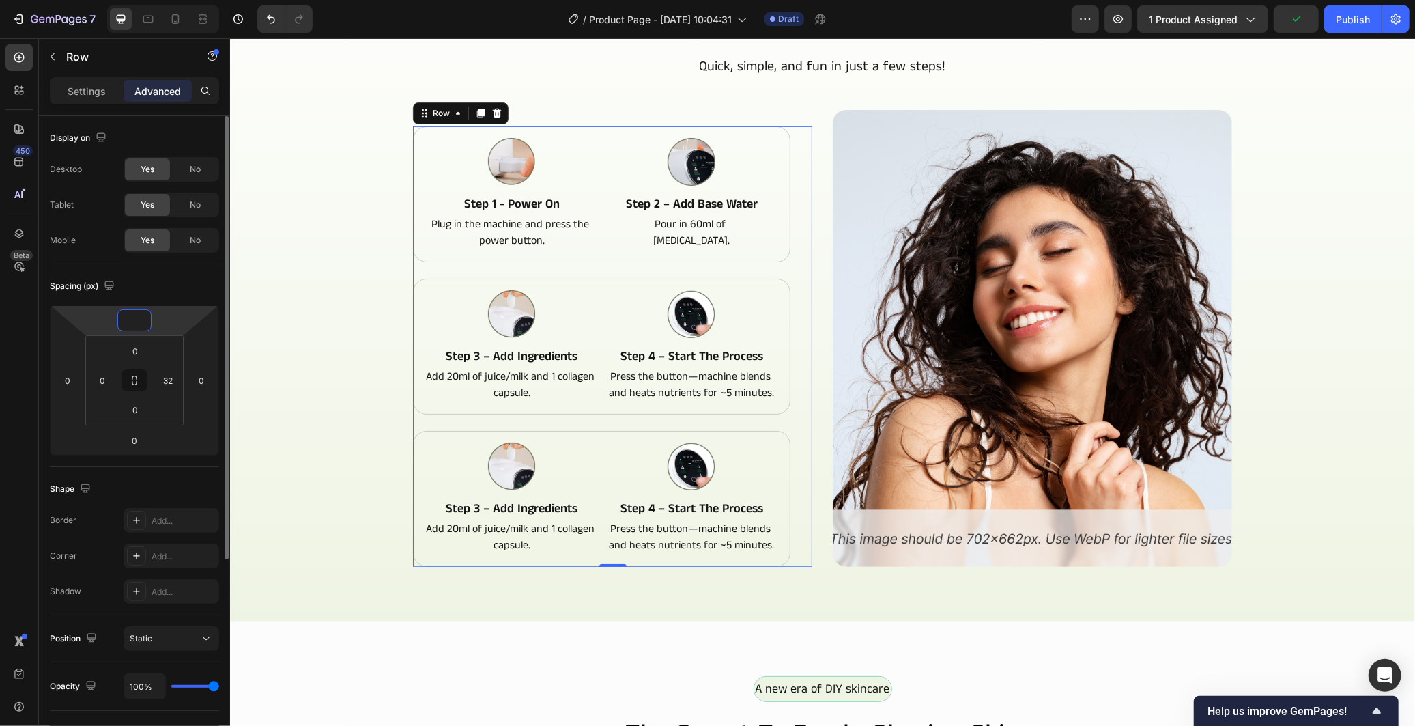
click at [132, 323] on input "number" at bounding box center [134, 320] width 27 height 20
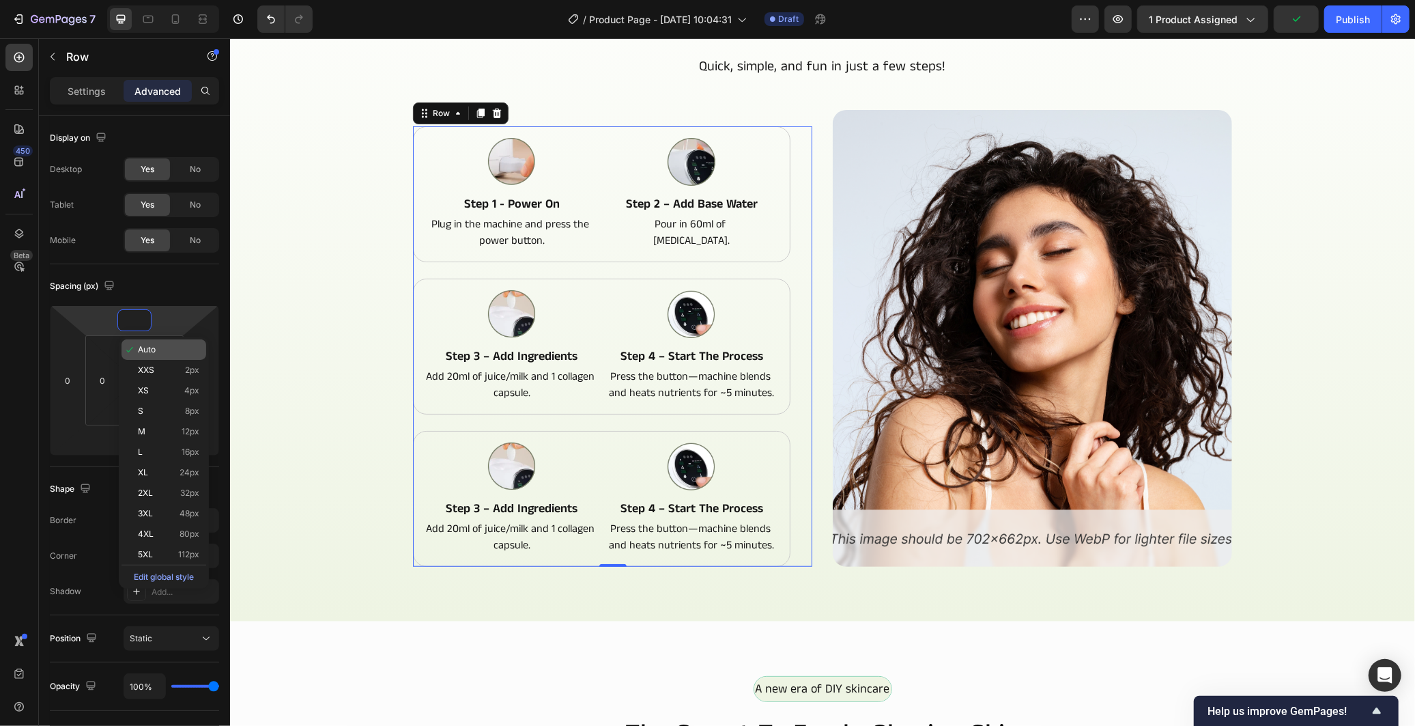
click at [165, 347] on p "Auto" at bounding box center [168, 350] width 61 height 10
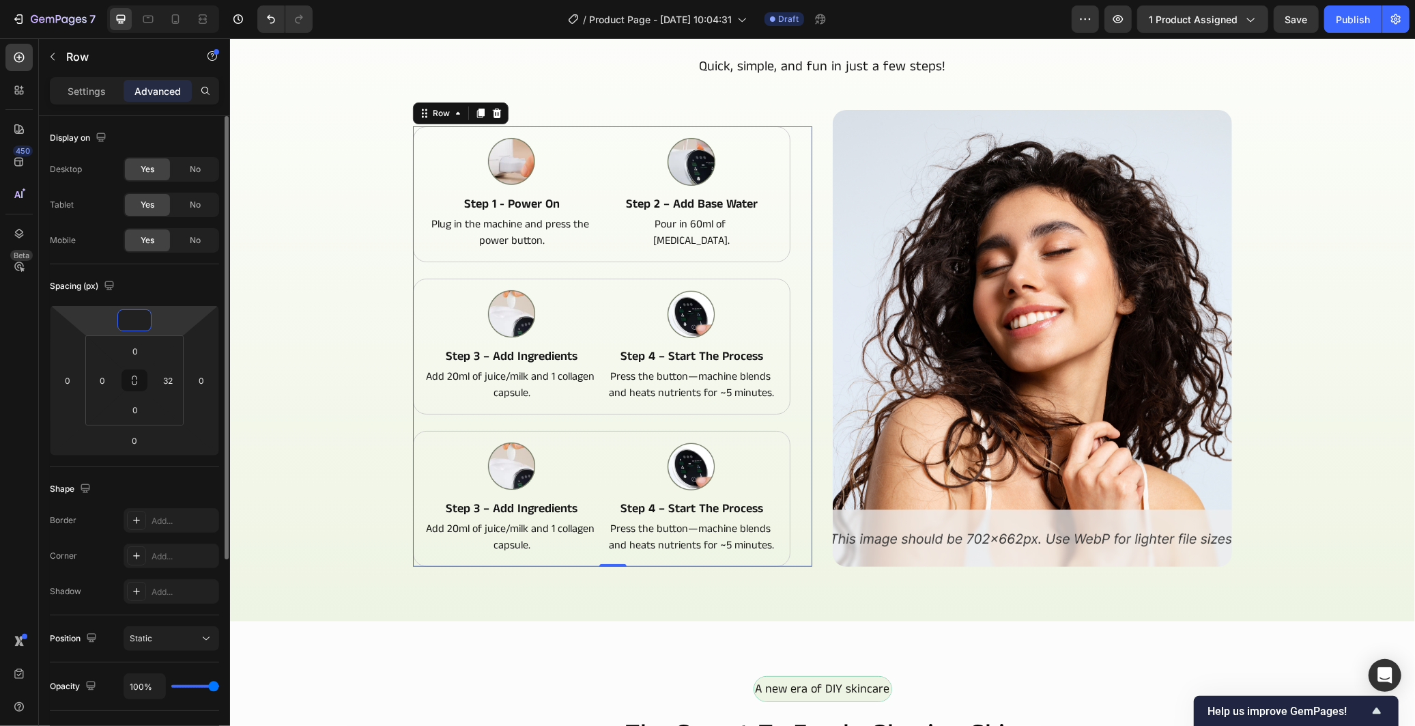
click at [139, 322] on input "number" at bounding box center [134, 320] width 27 height 20
type input "-20"
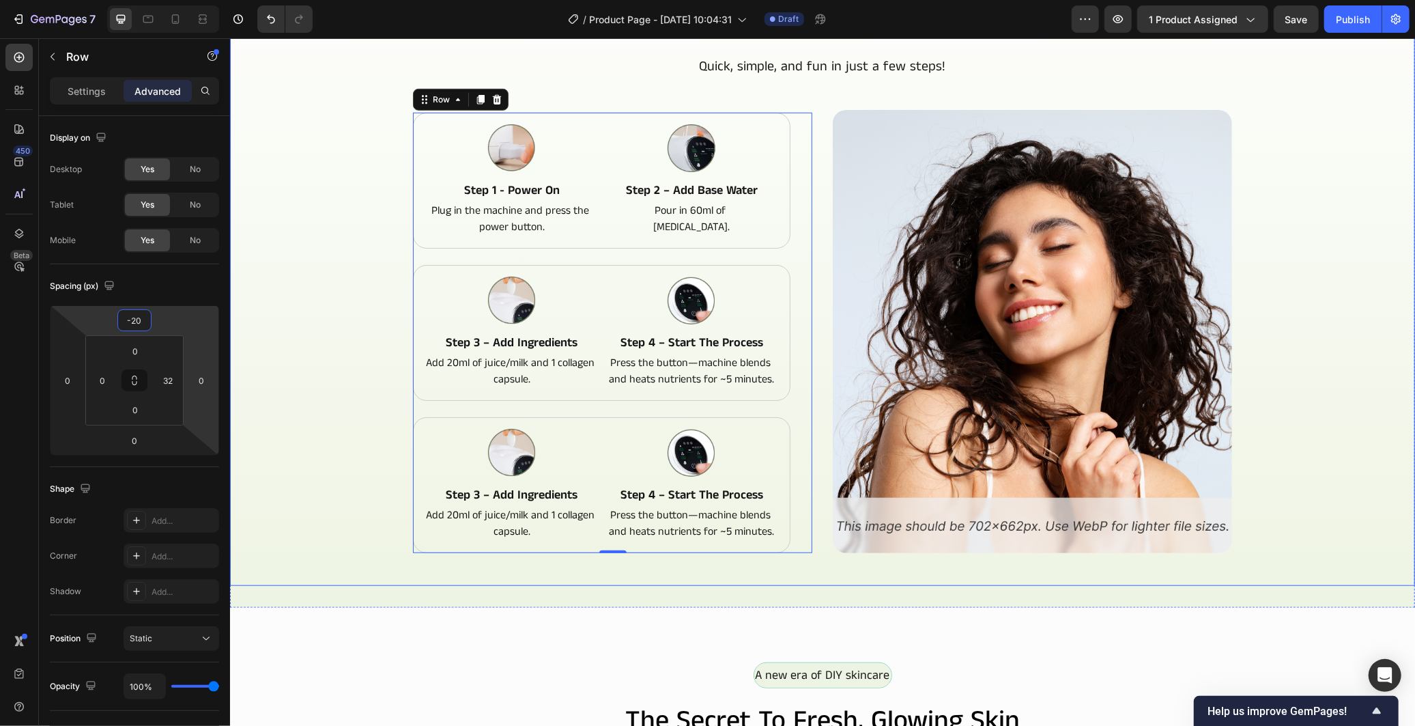
click at [356, 493] on div "How to Make Your Fresh Mask Heading Quick, simple, and fun in just a few steps!…" at bounding box center [821, 306] width 1163 height 592
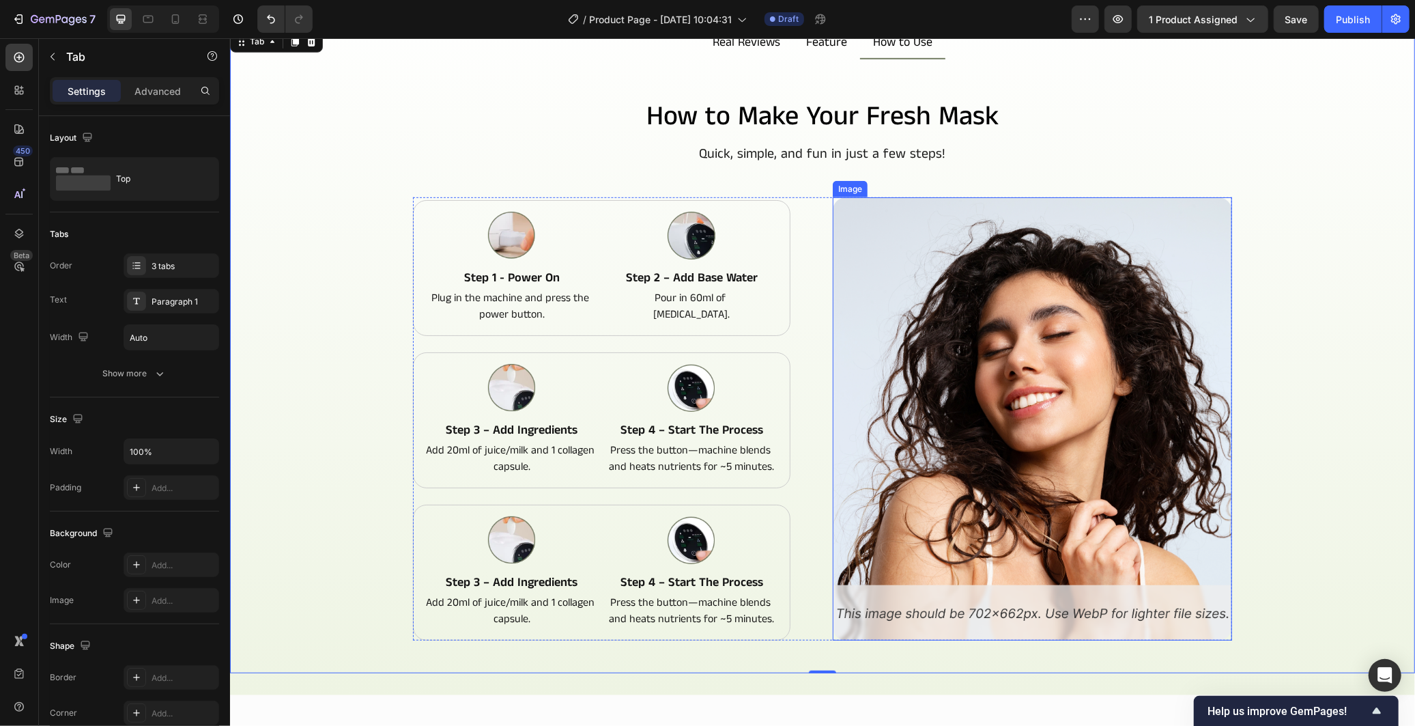
scroll to position [414, 0]
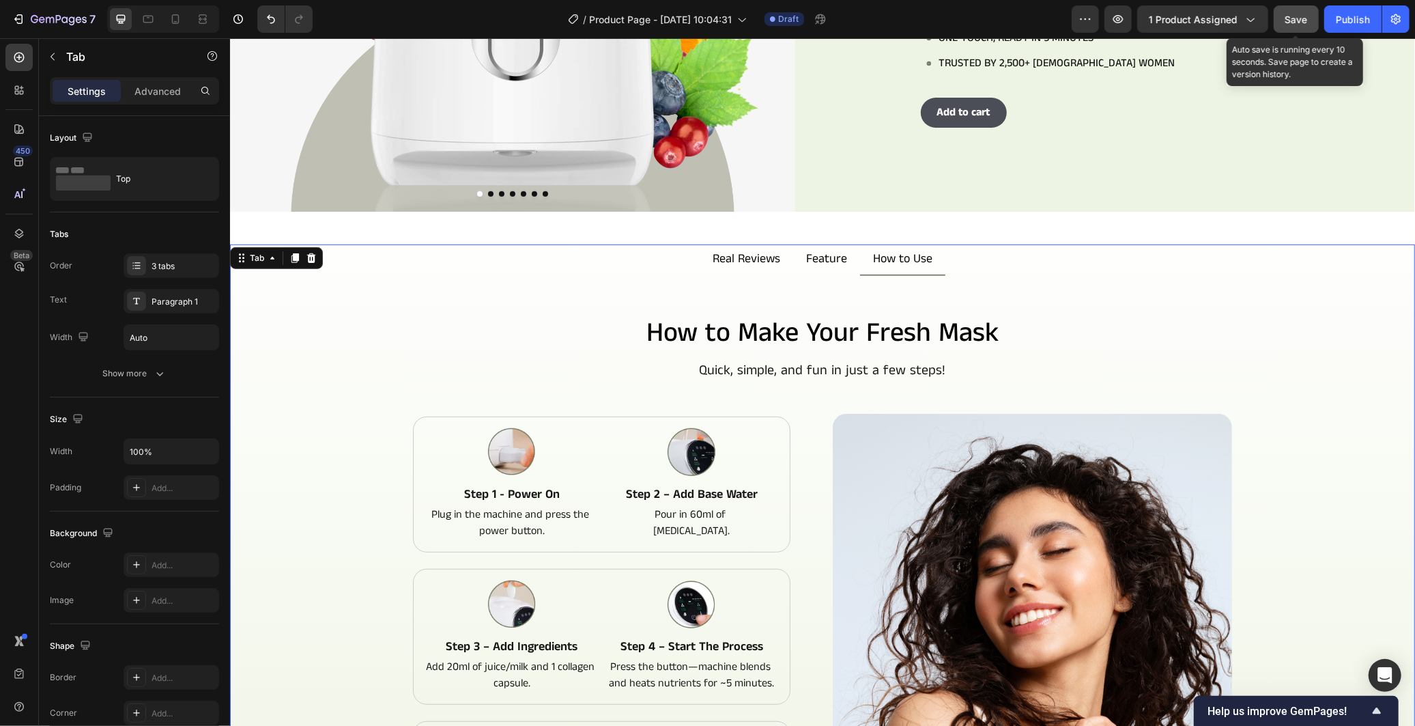
click at [1287, 14] on span "Save" at bounding box center [1296, 20] width 23 height 12
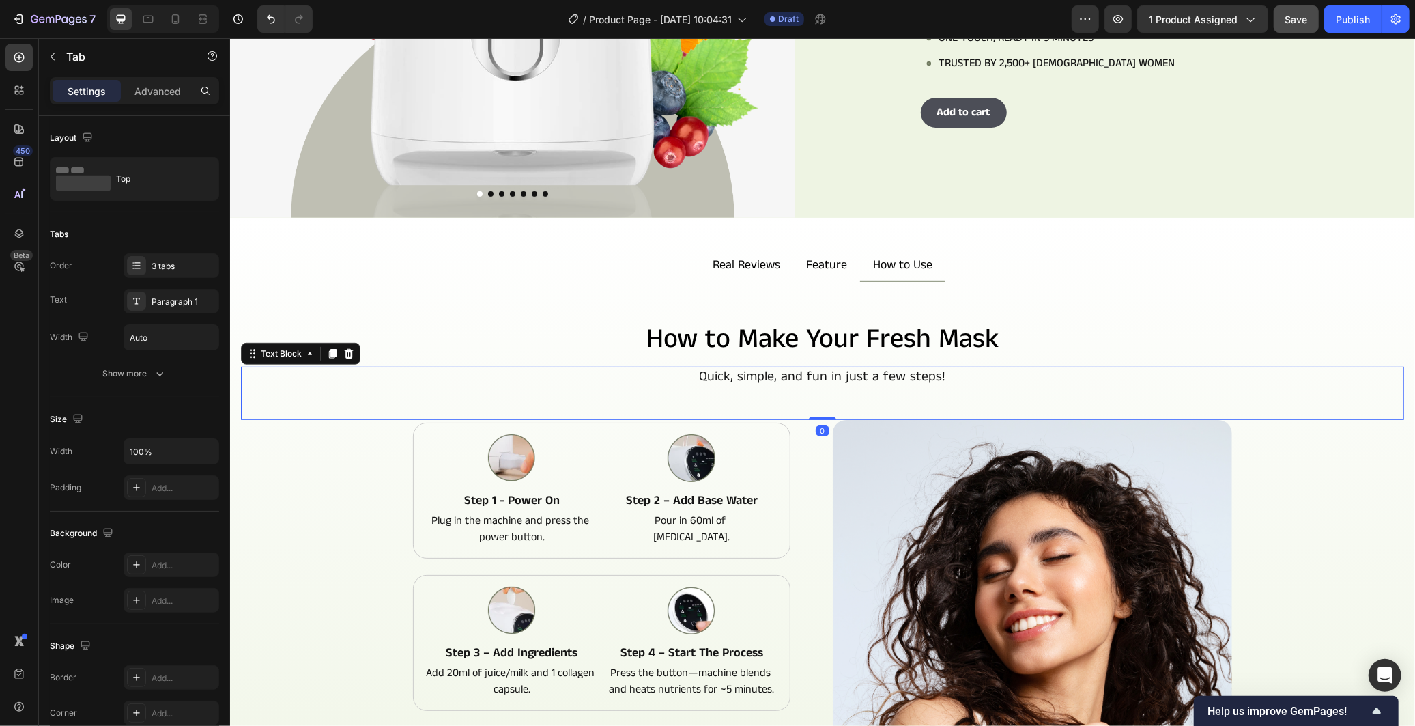
click at [1246, 375] on p "Quick, simple, and fun in just a few steps!" at bounding box center [822, 376] width 1160 height 18
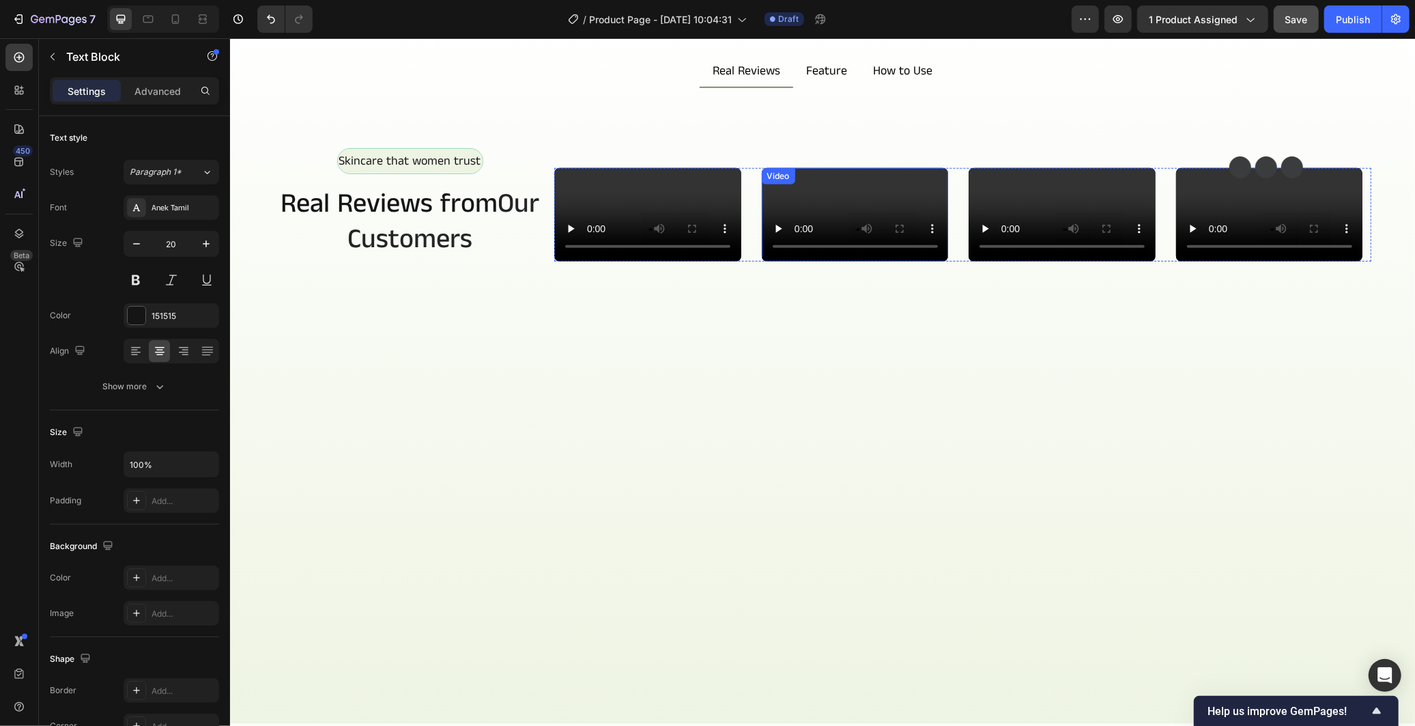
scroll to position [298, 0]
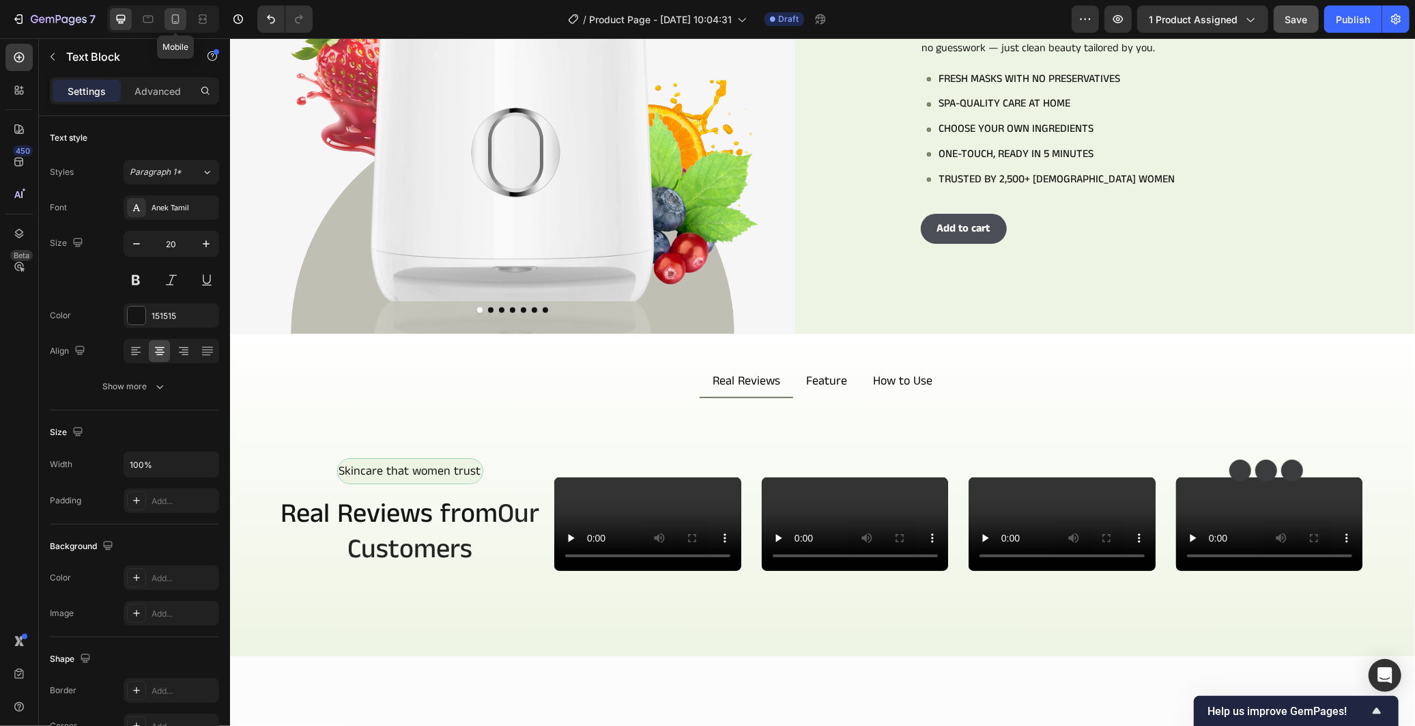
click at [175, 18] on icon at bounding box center [176, 19] width 14 height 14
type input "14"
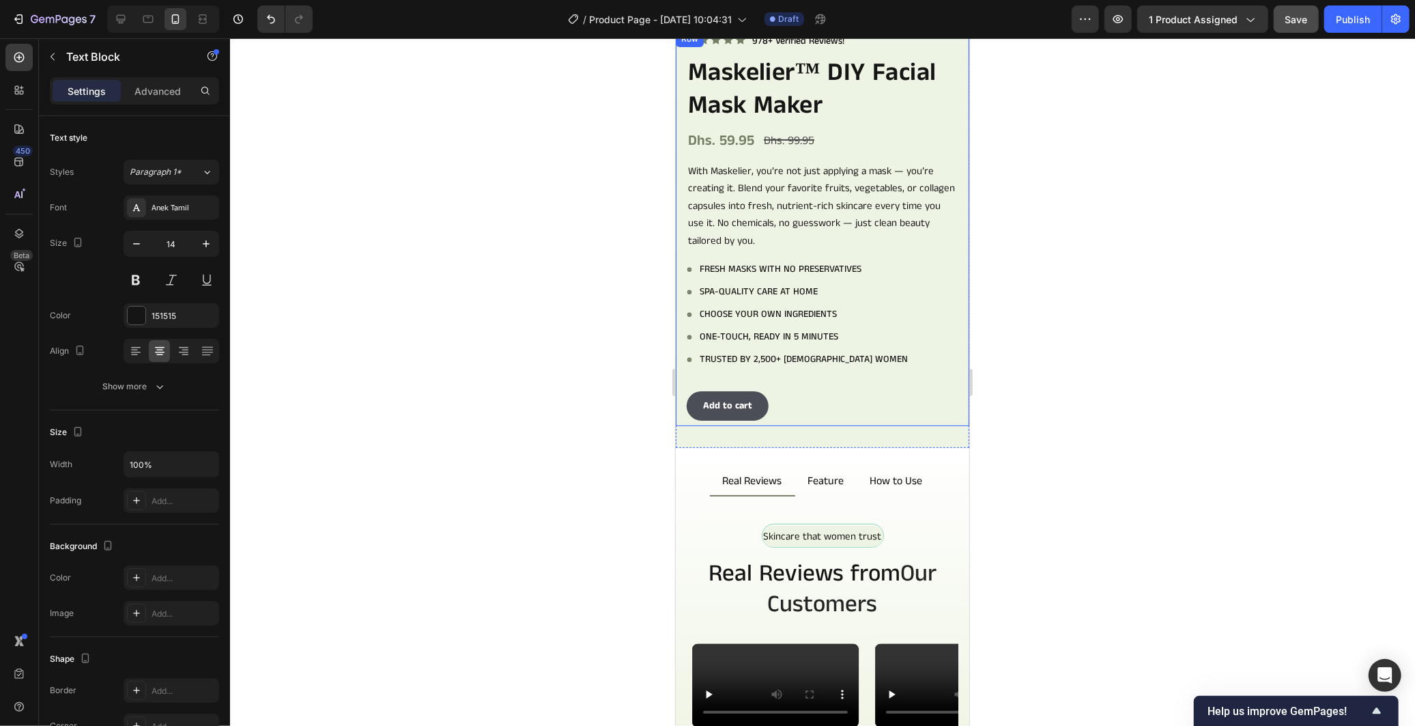
scroll to position [397, 0]
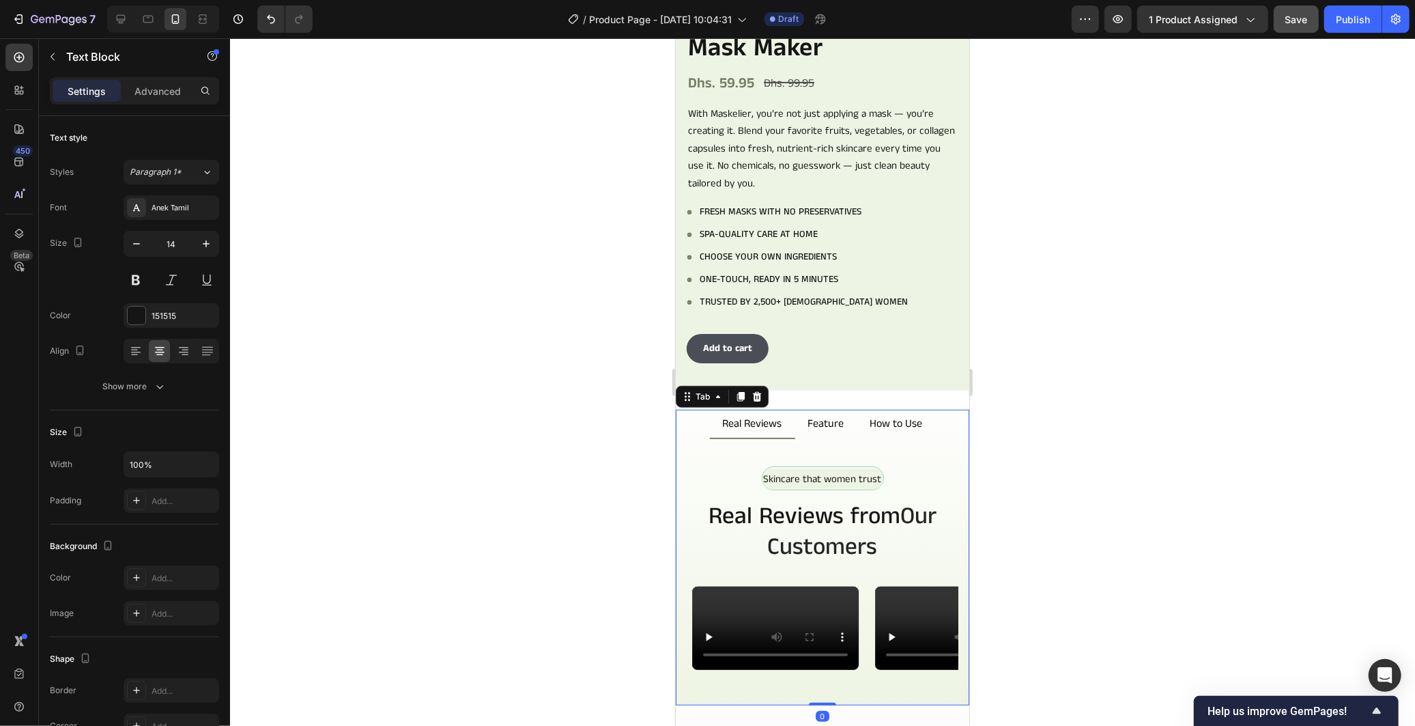
click at [892, 421] on li "How to Use" at bounding box center [896, 423] width 78 height 29
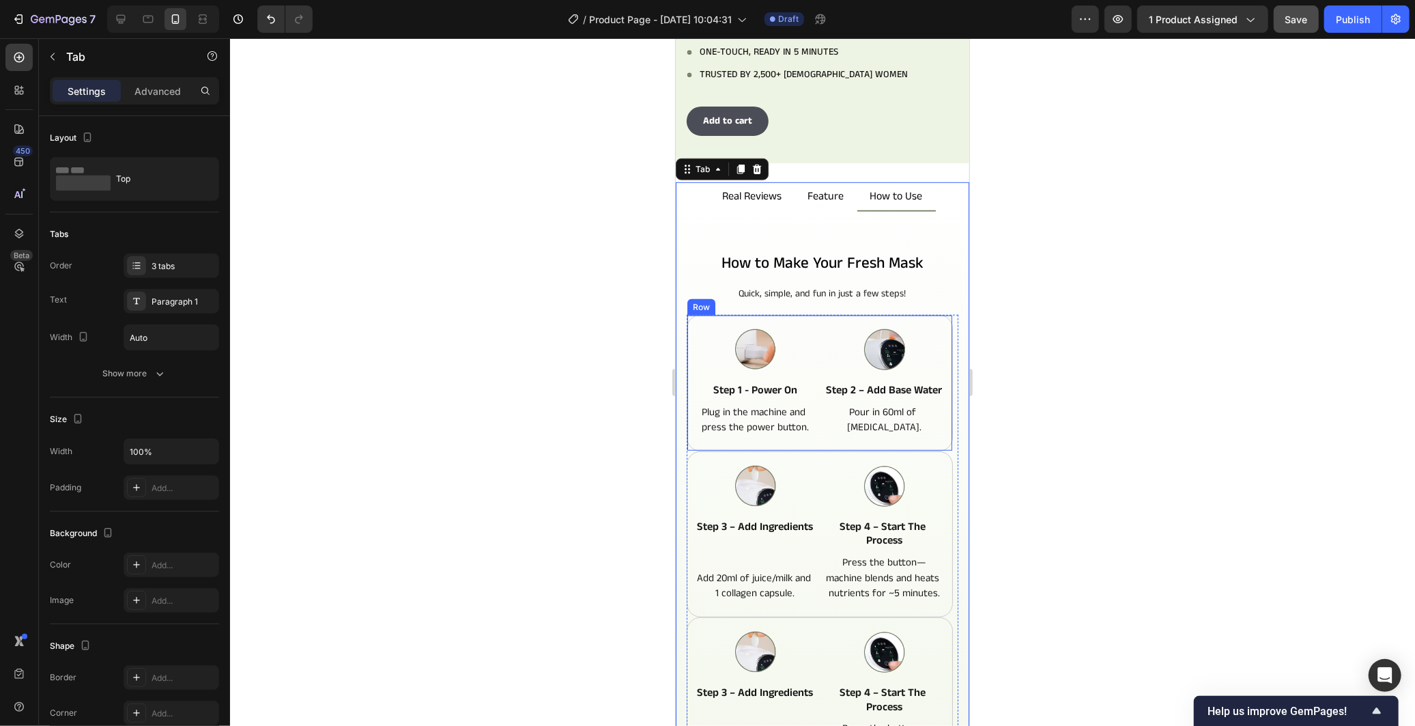
scroll to position [852, 0]
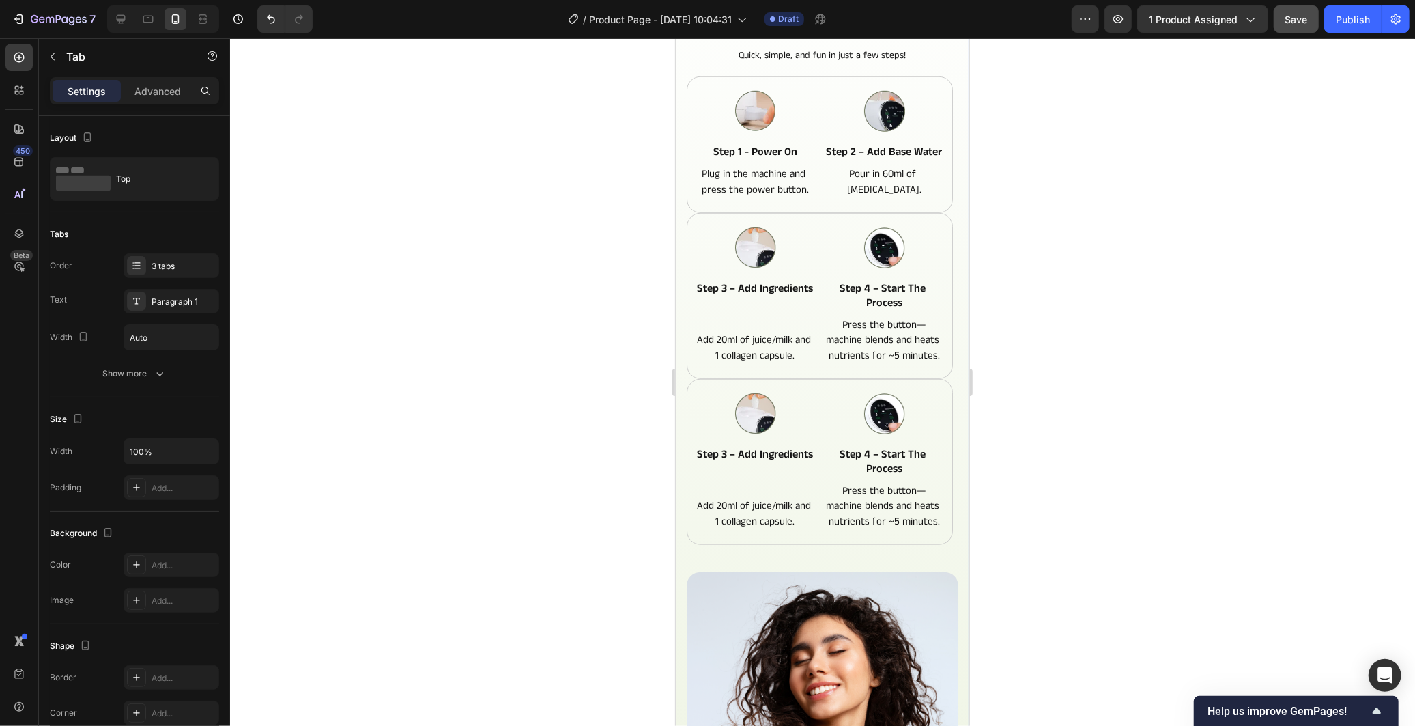
click at [1224, 344] on div at bounding box center [822, 381] width 1185 height 687
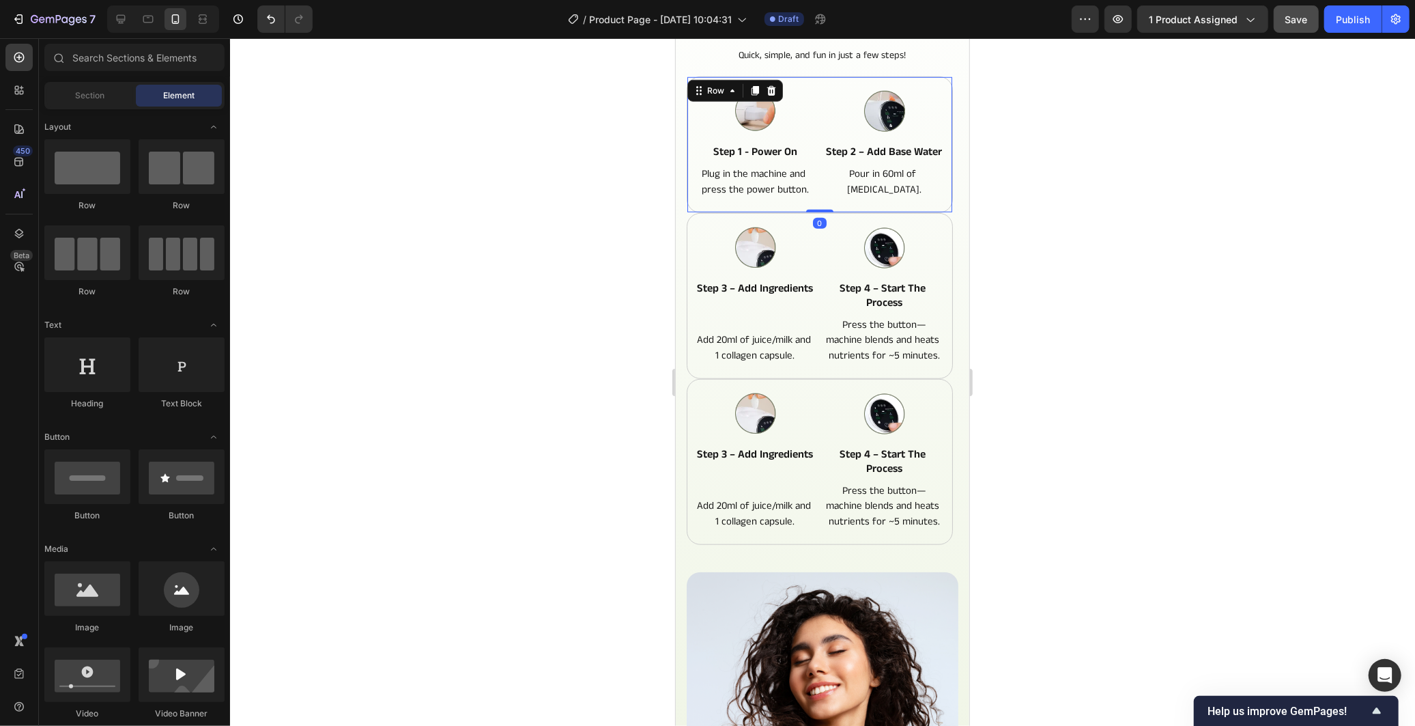
click at [808, 212] on div "Image step 1 - power on Text Block Plug in the machine and press the power butt…" at bounding box center [819, 144] width 266 height 137
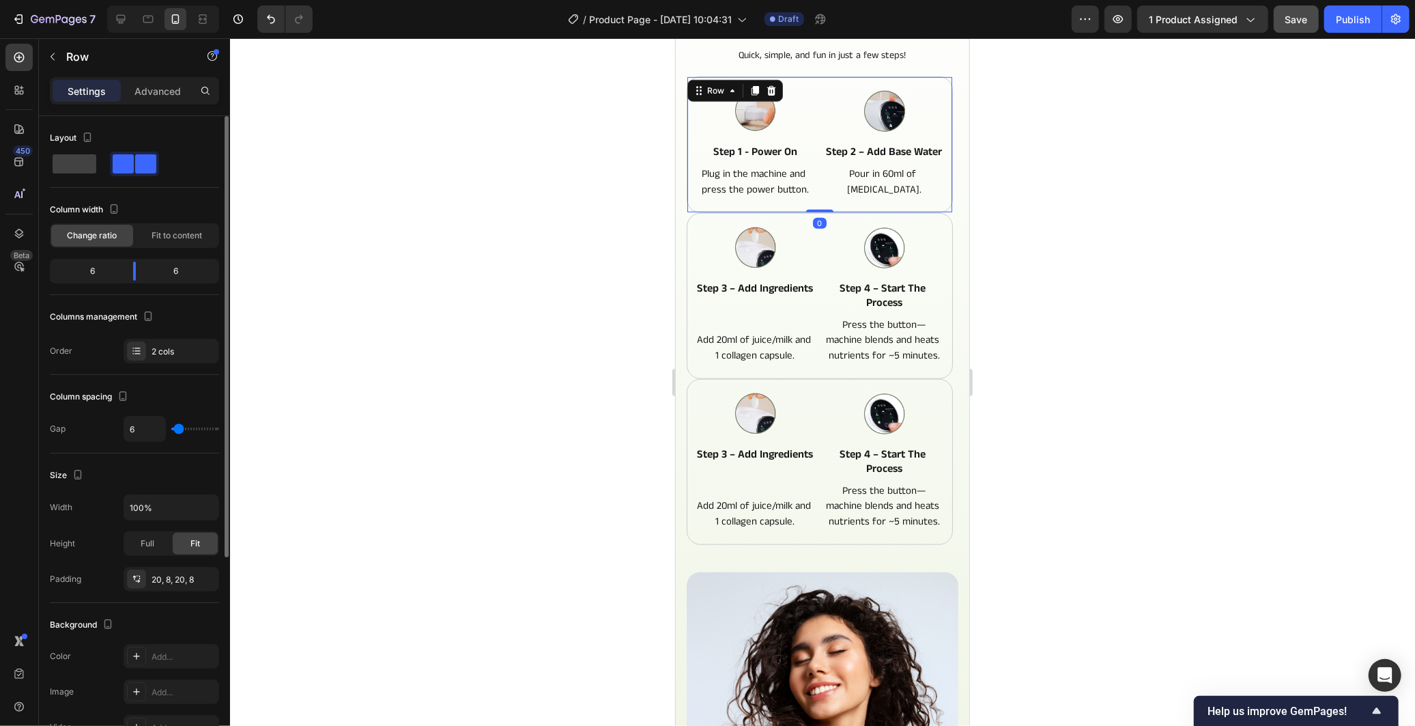
scroll to position [152, 0]
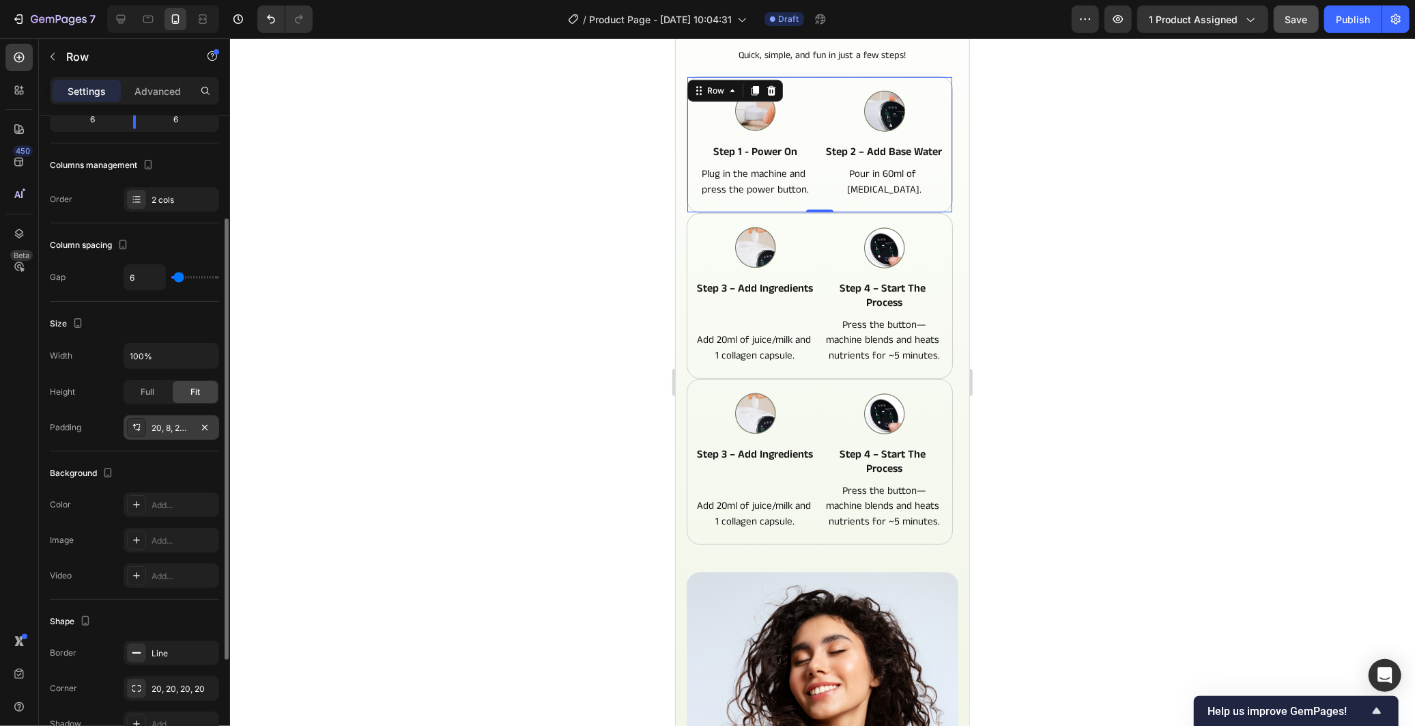
click at [168, 430] on div "20, 8, 20, 8" at bounding box center [172, 428] width 40 height 12
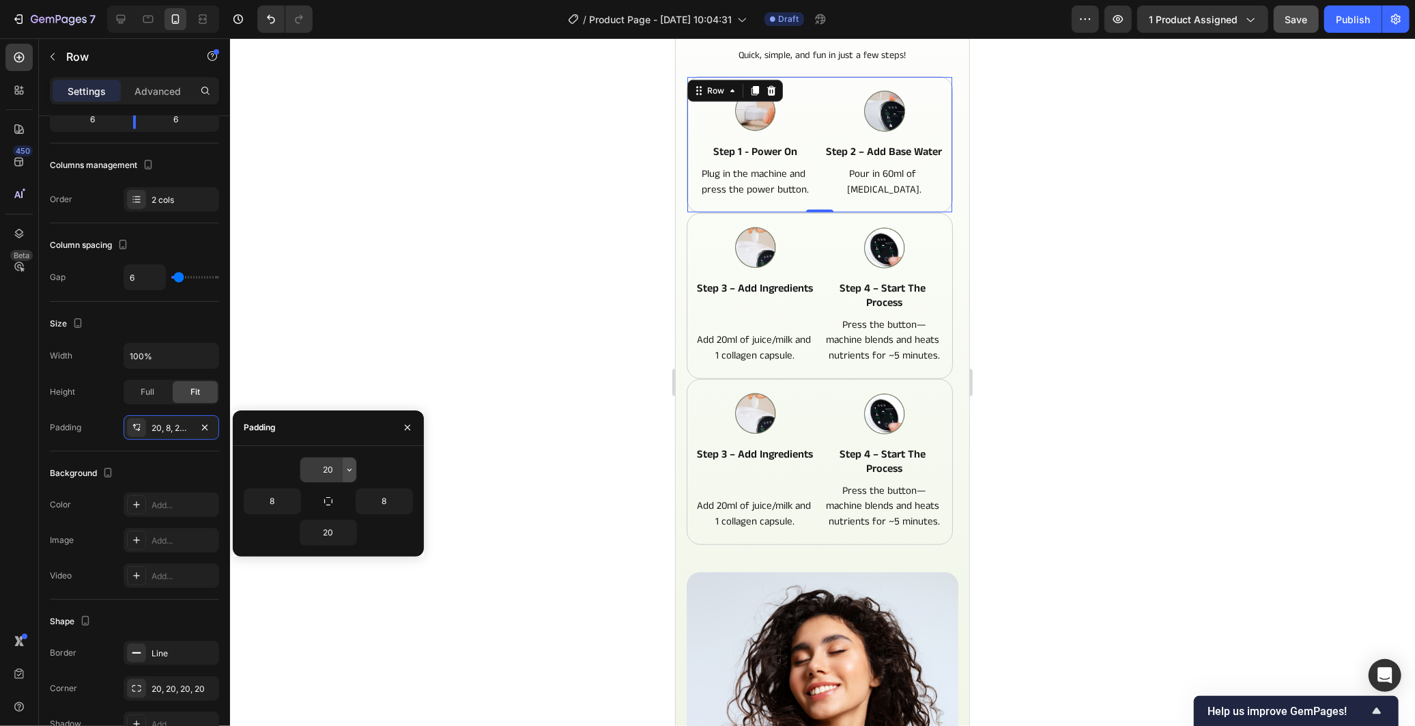
click at [344, 469] on icon "button" at bounding box center [349, 469] width 11 height 11
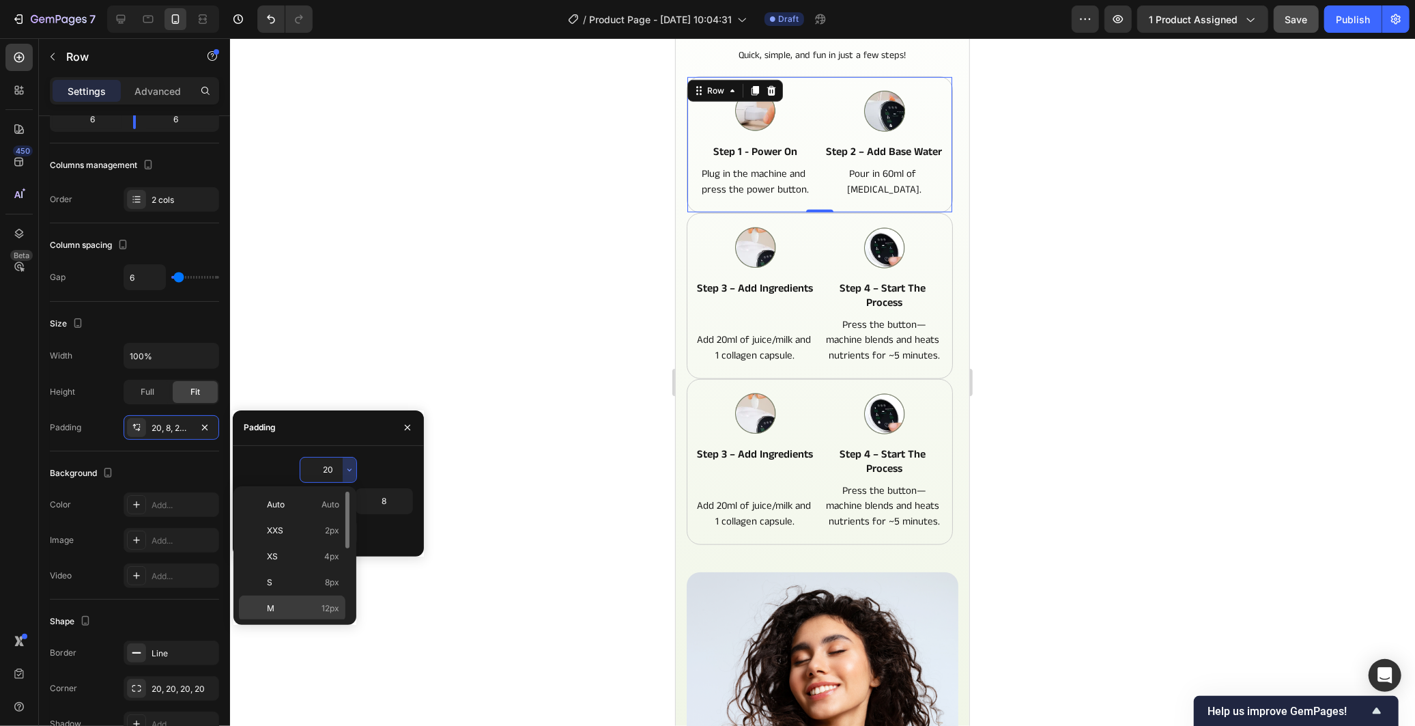
click at [318, 597] on div "M 12px" at bounding box center [292, 608] width 106 height 26
type input "12"
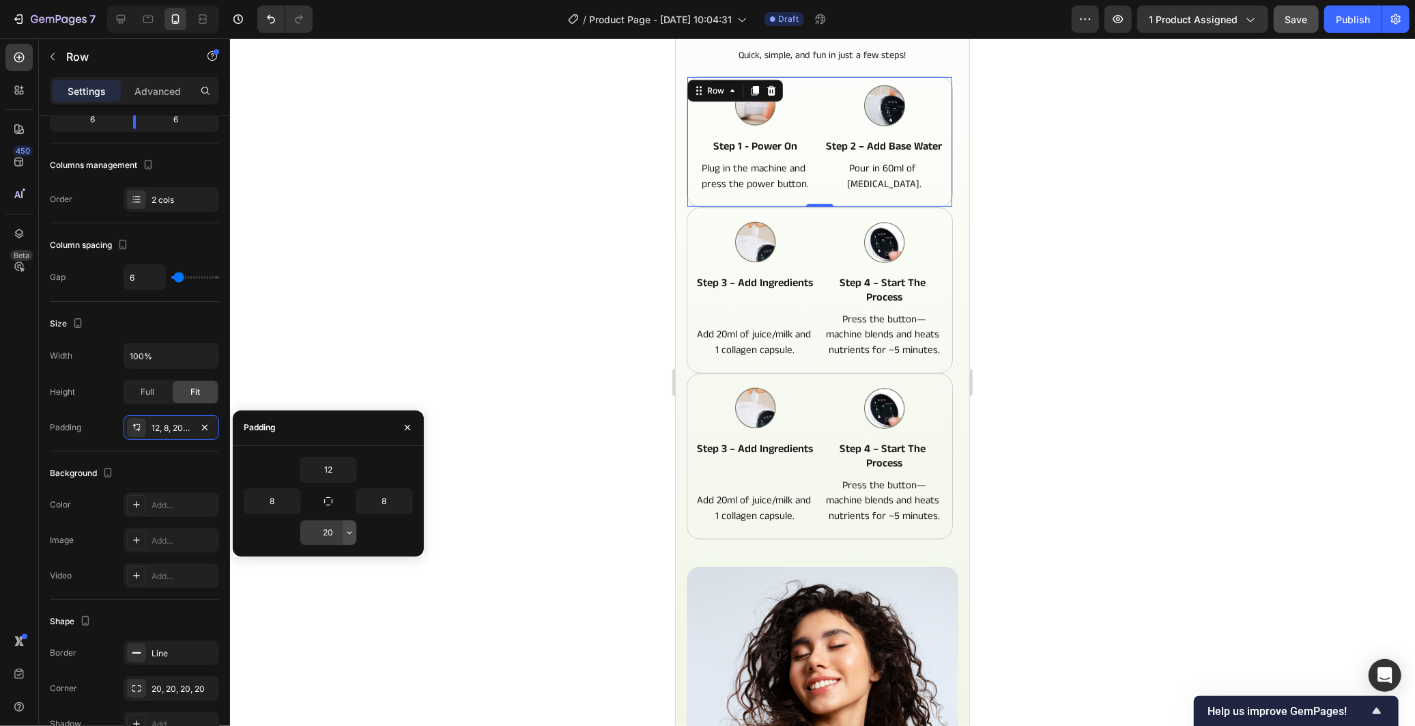
click at [344, 534] on icon "button" at bounding box center [349, 532] width 11 height 11
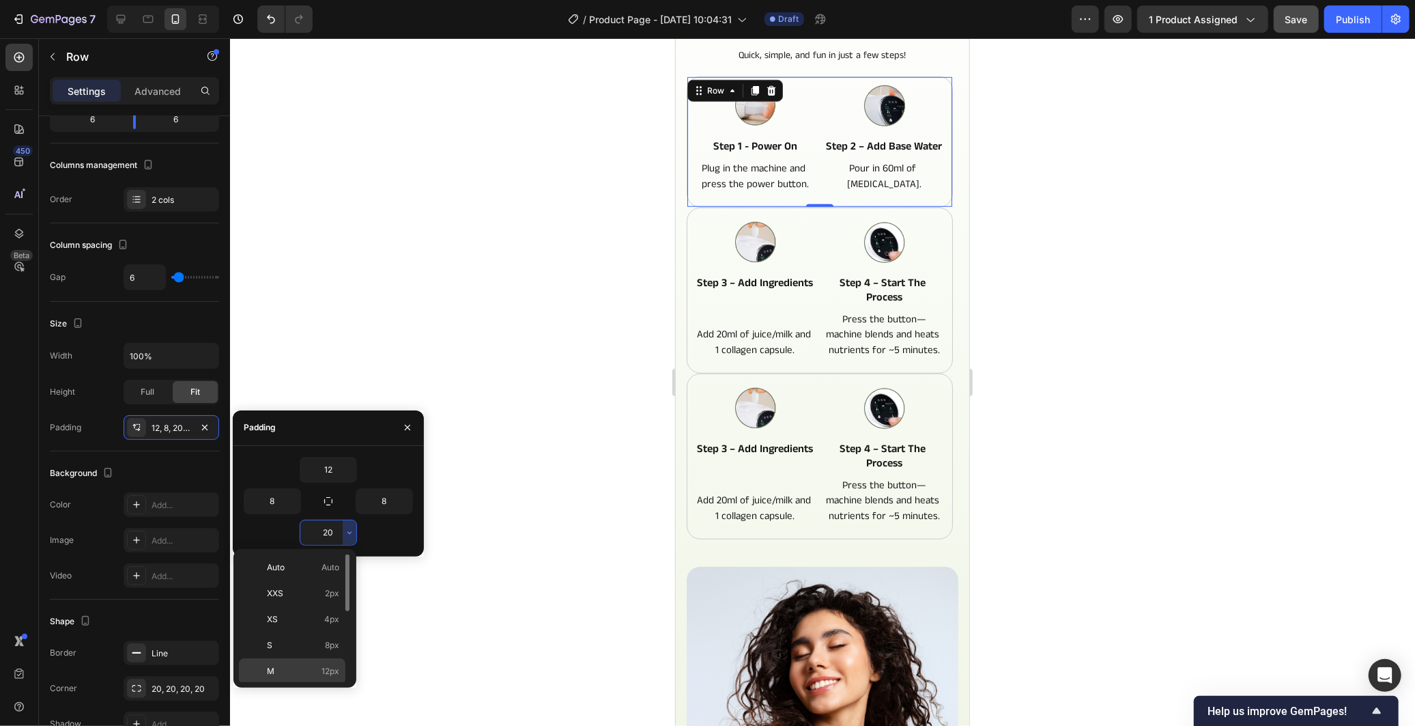
click at [316, 662] on div "M 12px" at bounding box center [292, 671] width 106 height 26
type input "12"
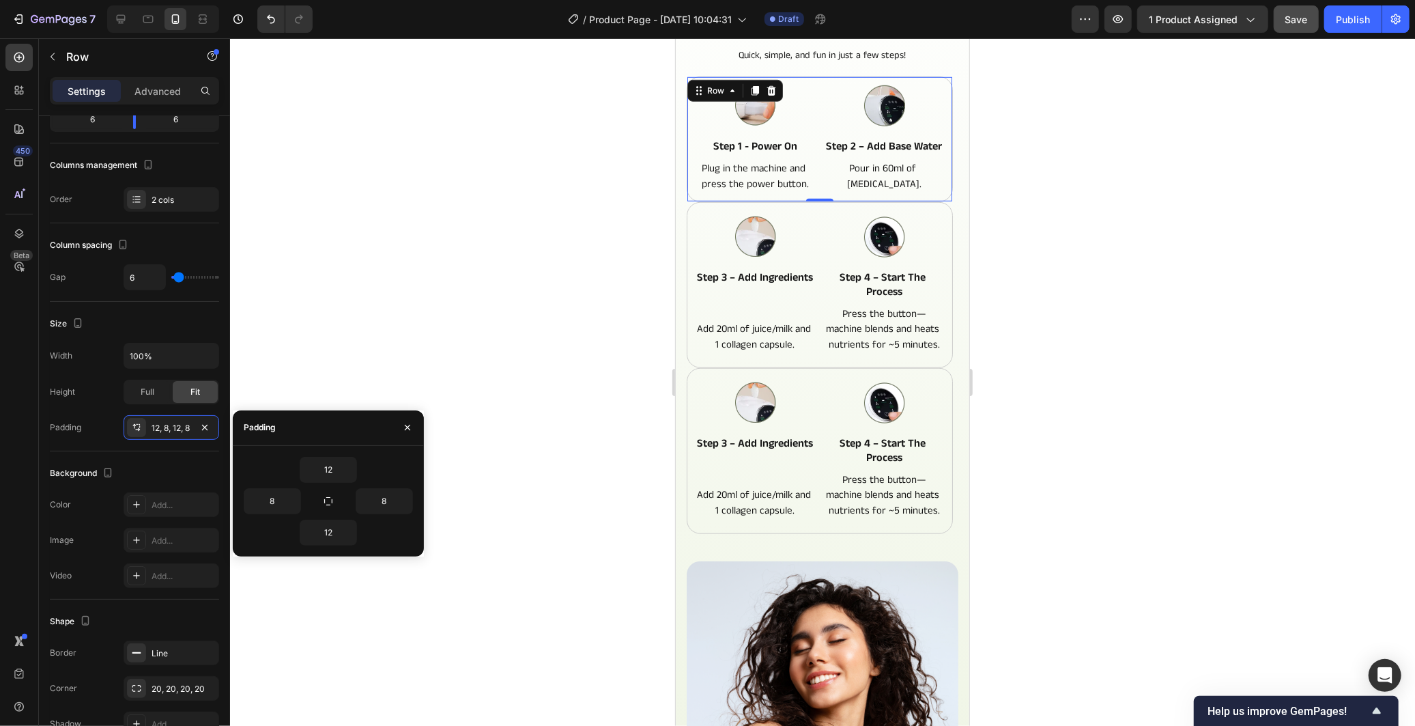
click at [814, 217] on div "0" at bounding box center [819, 211] width 14 height 11
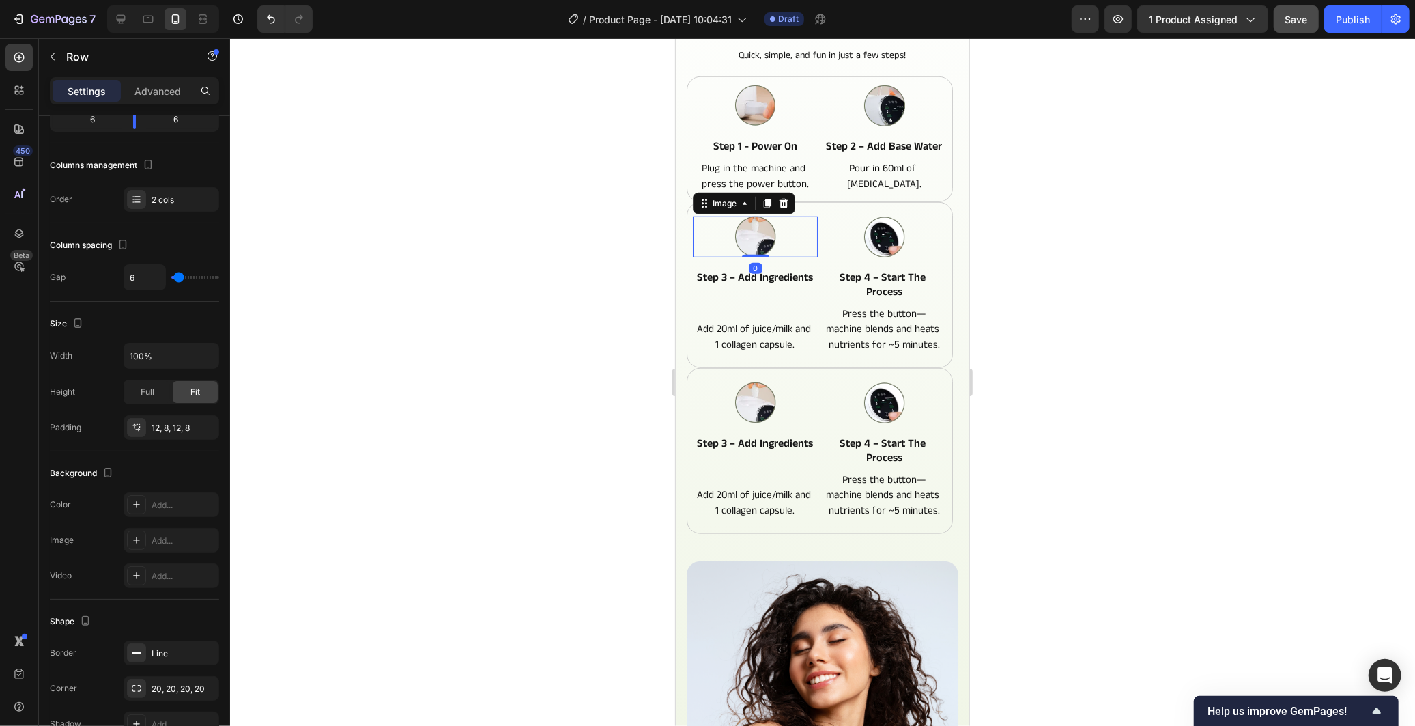
click at [808, 235] on div at bounding box center [754, 236] width 125 height 41
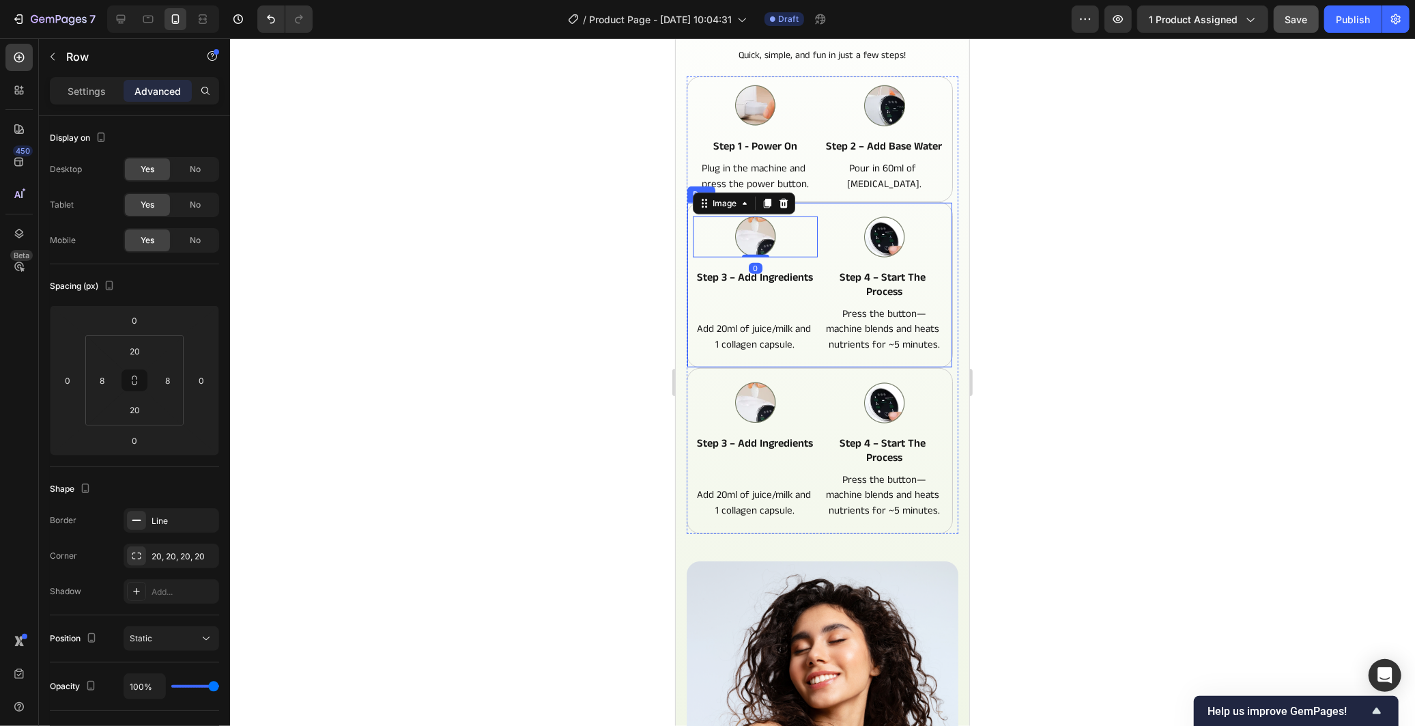
click at [811, 223] on div "Image 0 step 3 – add ingredients Text Block Add 20ml of juice/milk and 1 collag…" at bounding box center [819, 284] width 266 height 166
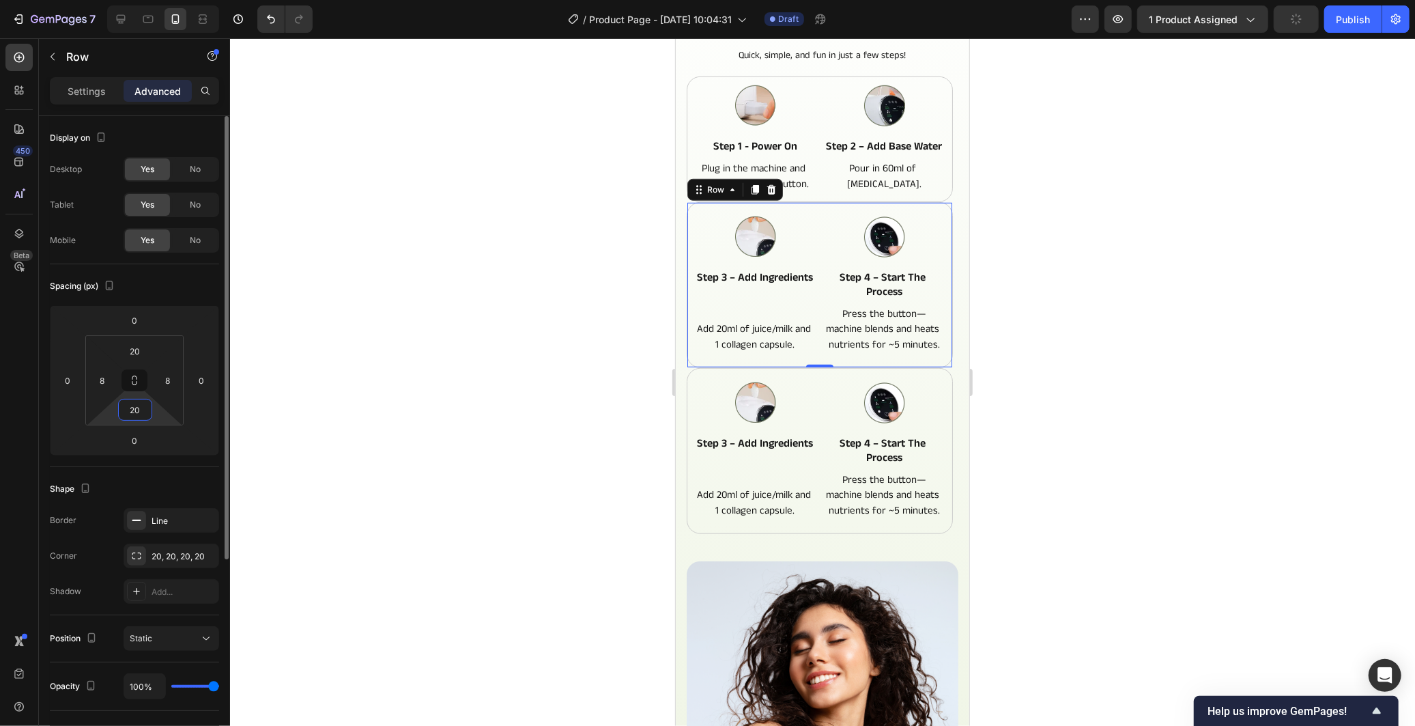
click at [141, 411] on input "20" at bounding box center [134, 409] width 27 height 20
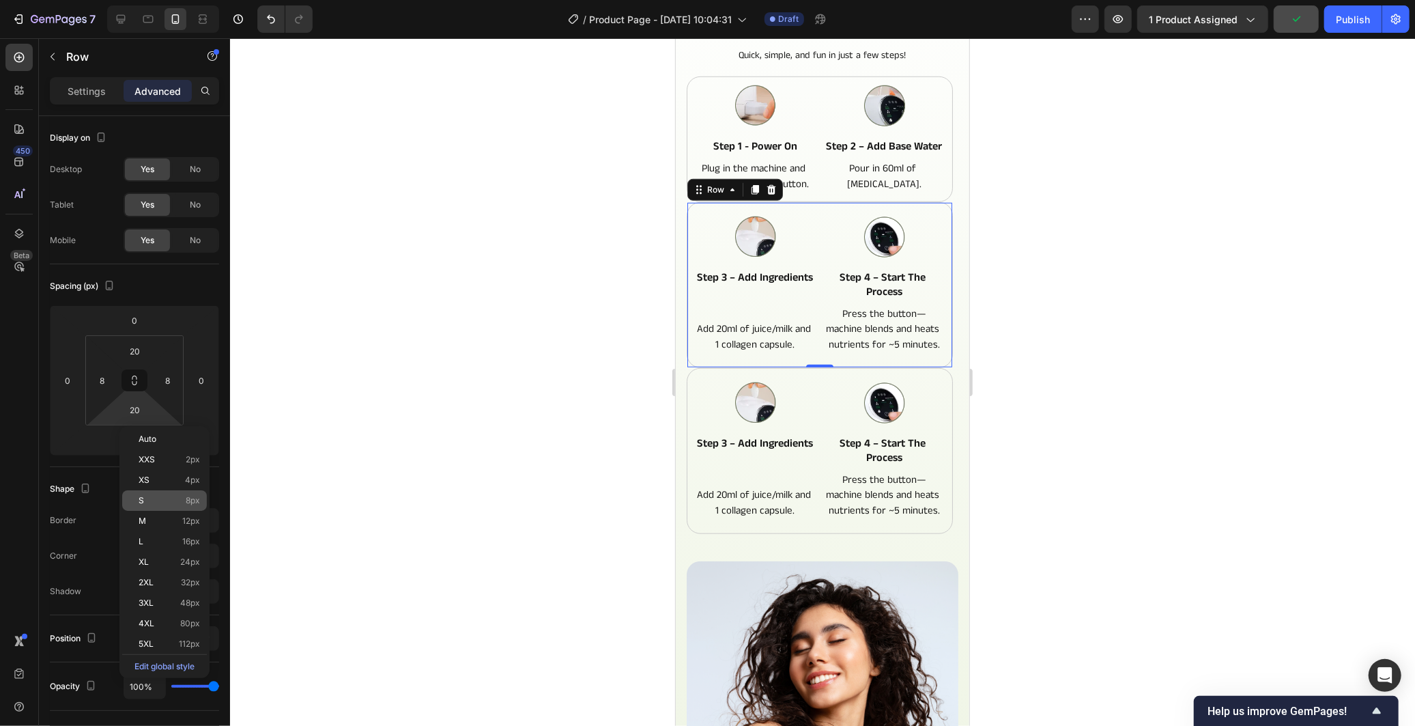
click at [185, 509] on div "S 8px" at bounding box center [164, 500] width 85 height 20
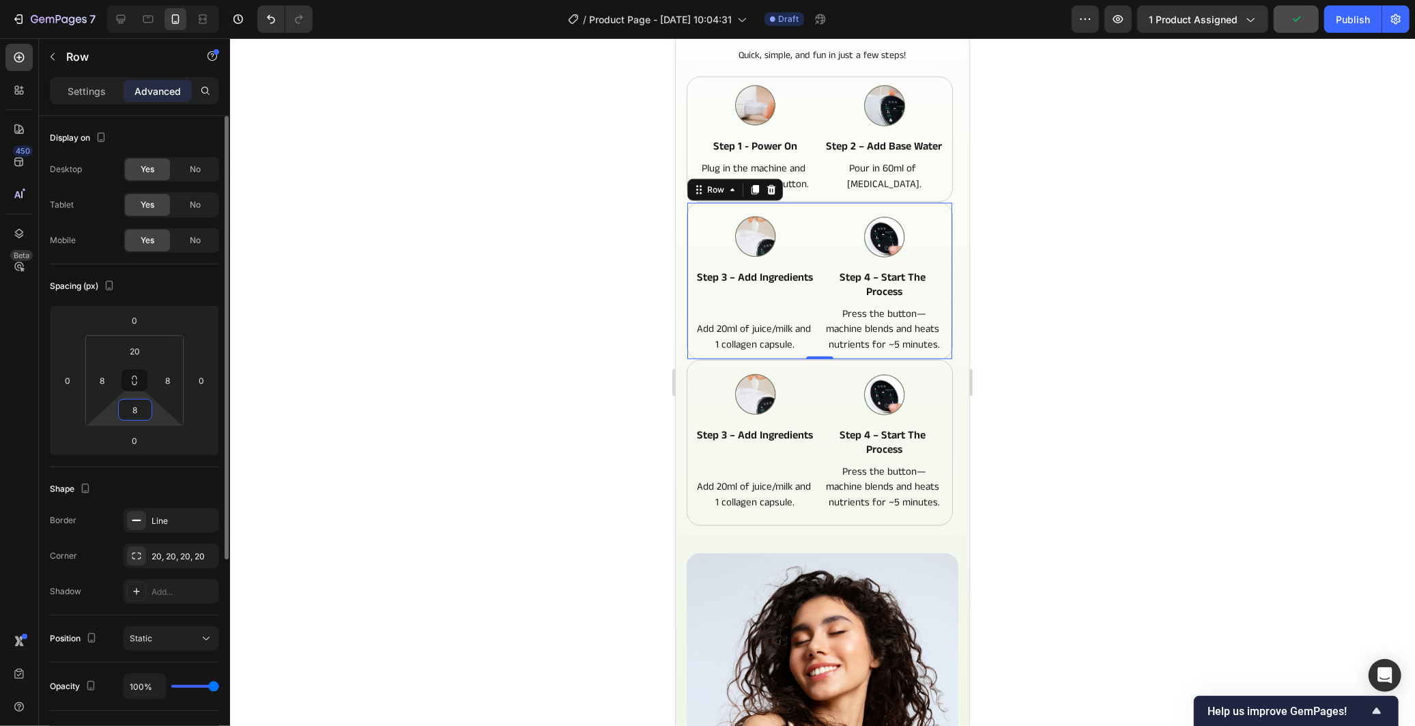
click at [137, 405] on input "8" at bounding box center [134, 409] width 27 height 20
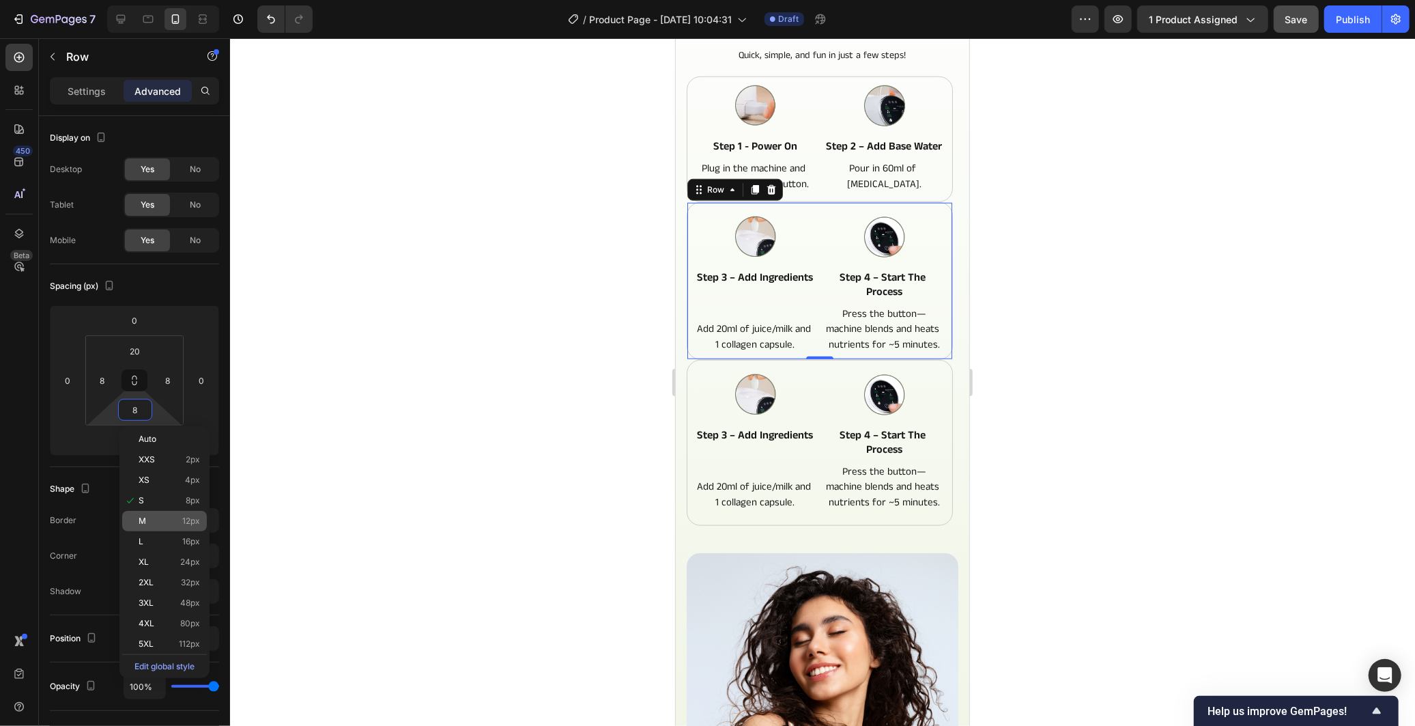
click at [190, 524] on span "12px" at bounding box center [191, 521] width 18 height 10
type input "12"
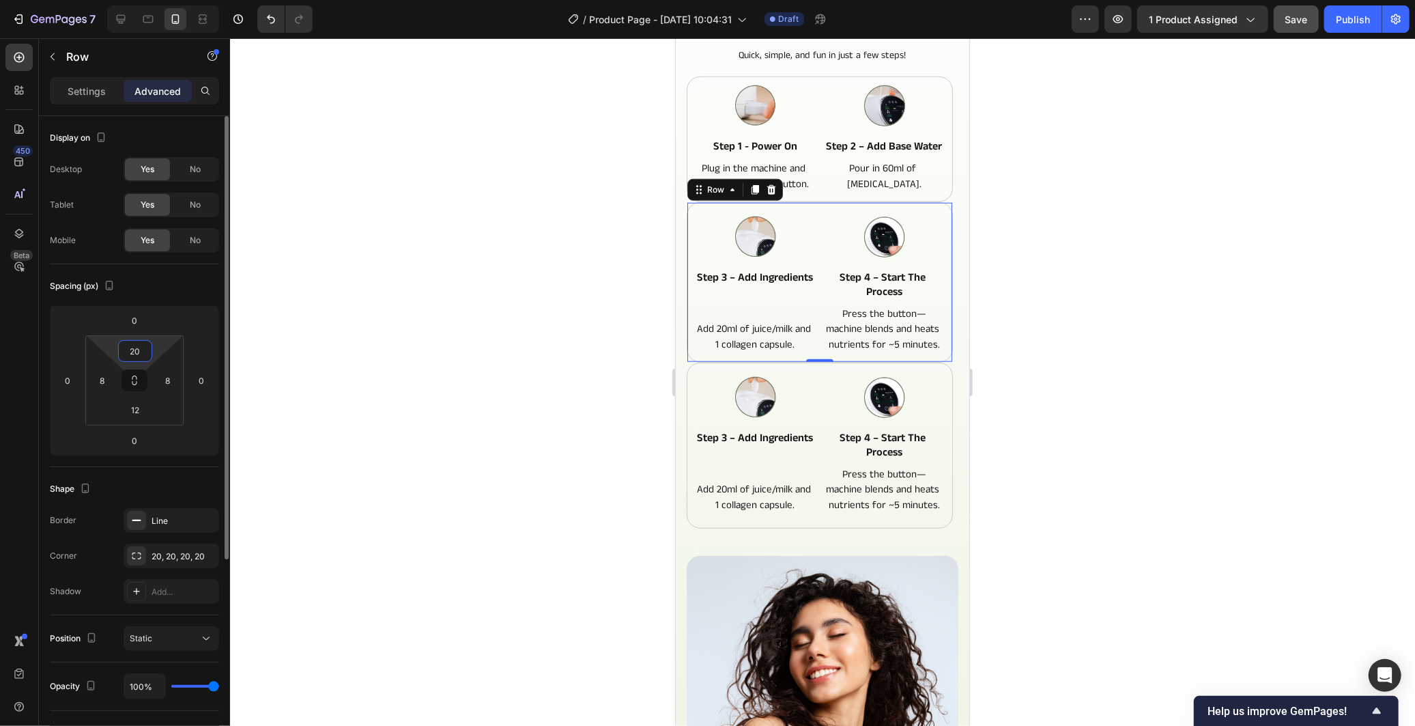
click at [131, 357] on input "20" at bounding box center [134, 351] width 27 height 20
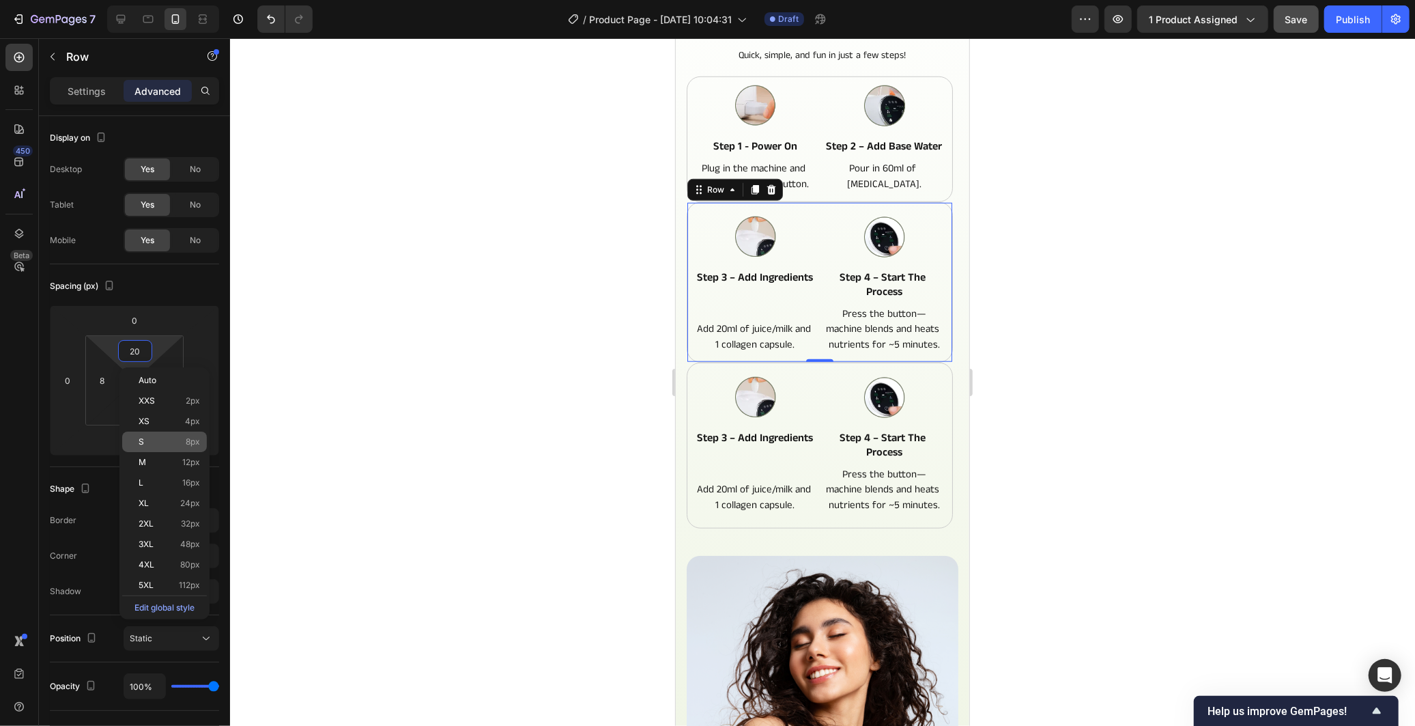
click at [185, 449] on div "S 8px" at bounding box center [164, 441] width 85 height 20
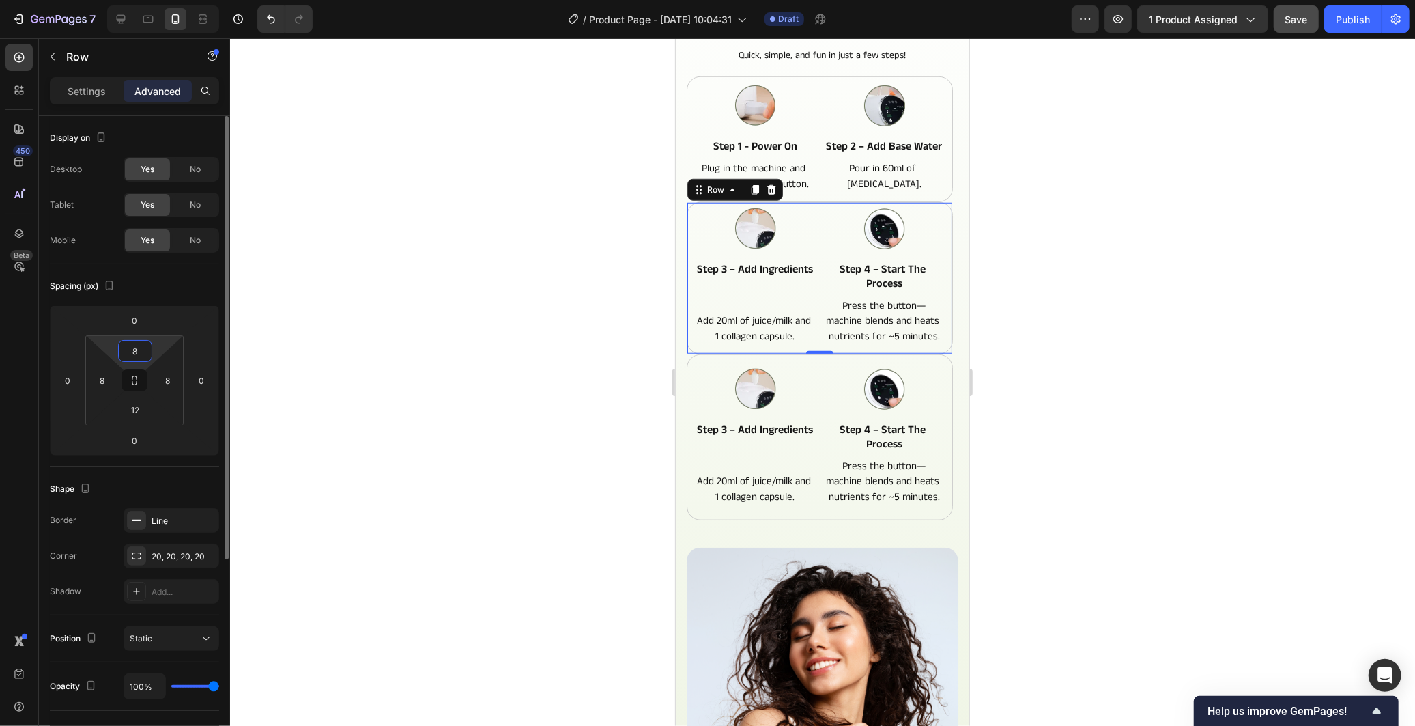
click at [143, 350] on input "8" at bounding box center [134, 351] width 27 height 20
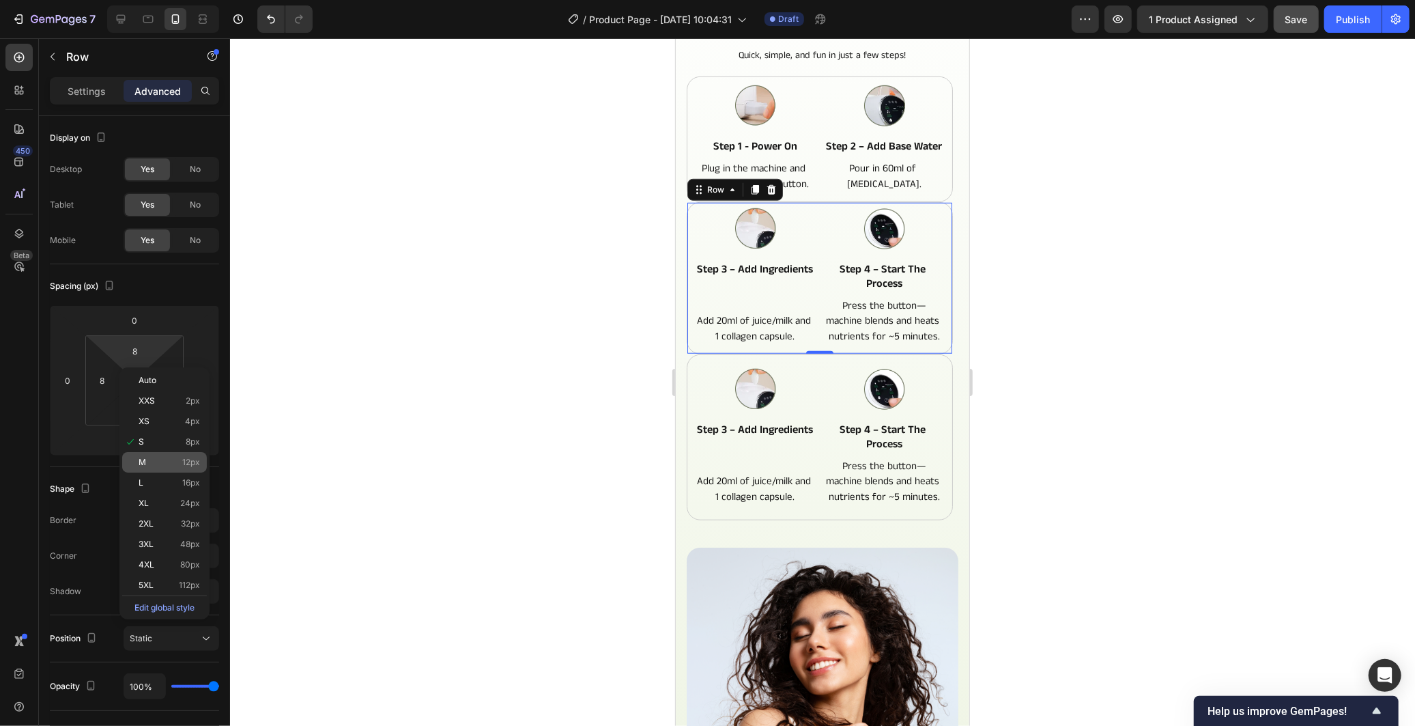
click at [190, 463] on span "12px" at bounding box center [191, 462] width 18 height 10
type input "12"
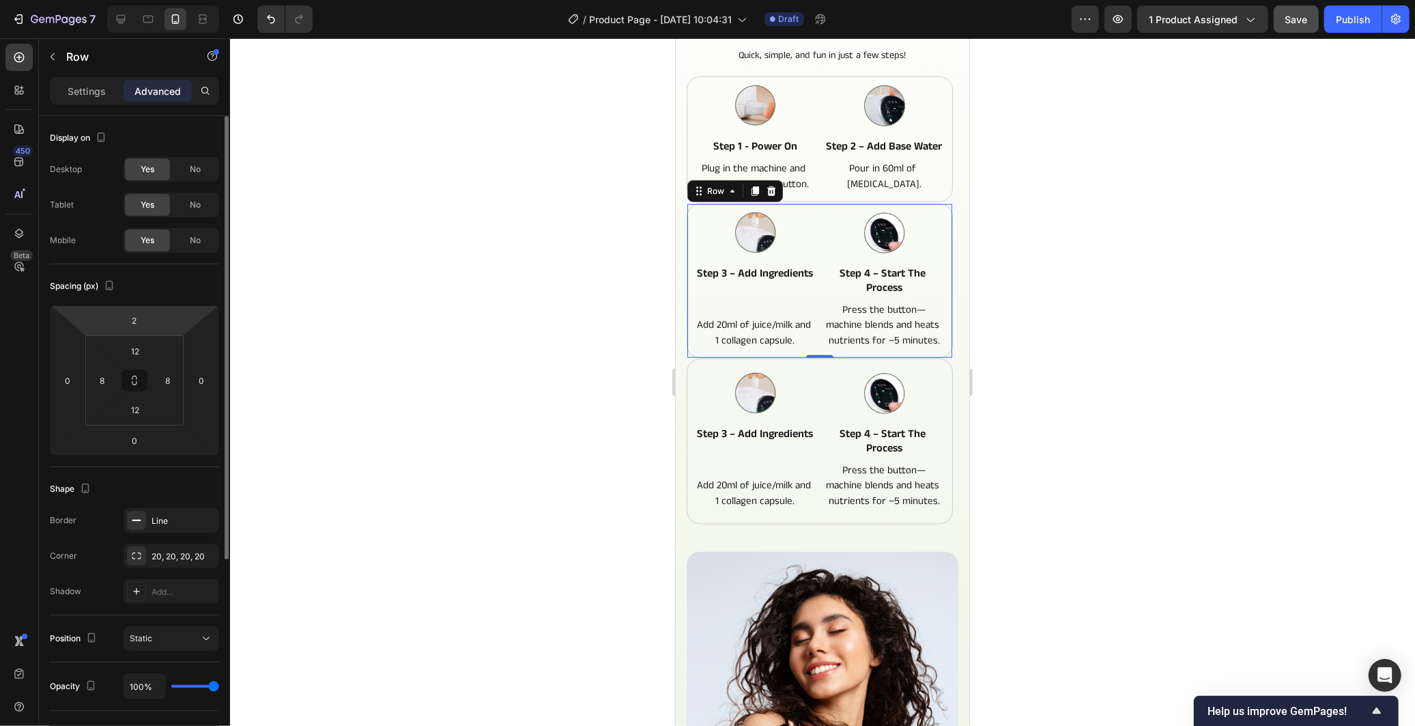
click at [135, 0] on html "7 / Product Page - Sep 27, 10:04:31 Draft Preview 1 product assigned Save Publi…" at bounding box center [707, 0] width 1415 height 0
click at [134, 317] on input "2" at bounding box center [134, 320] width 27 height 20
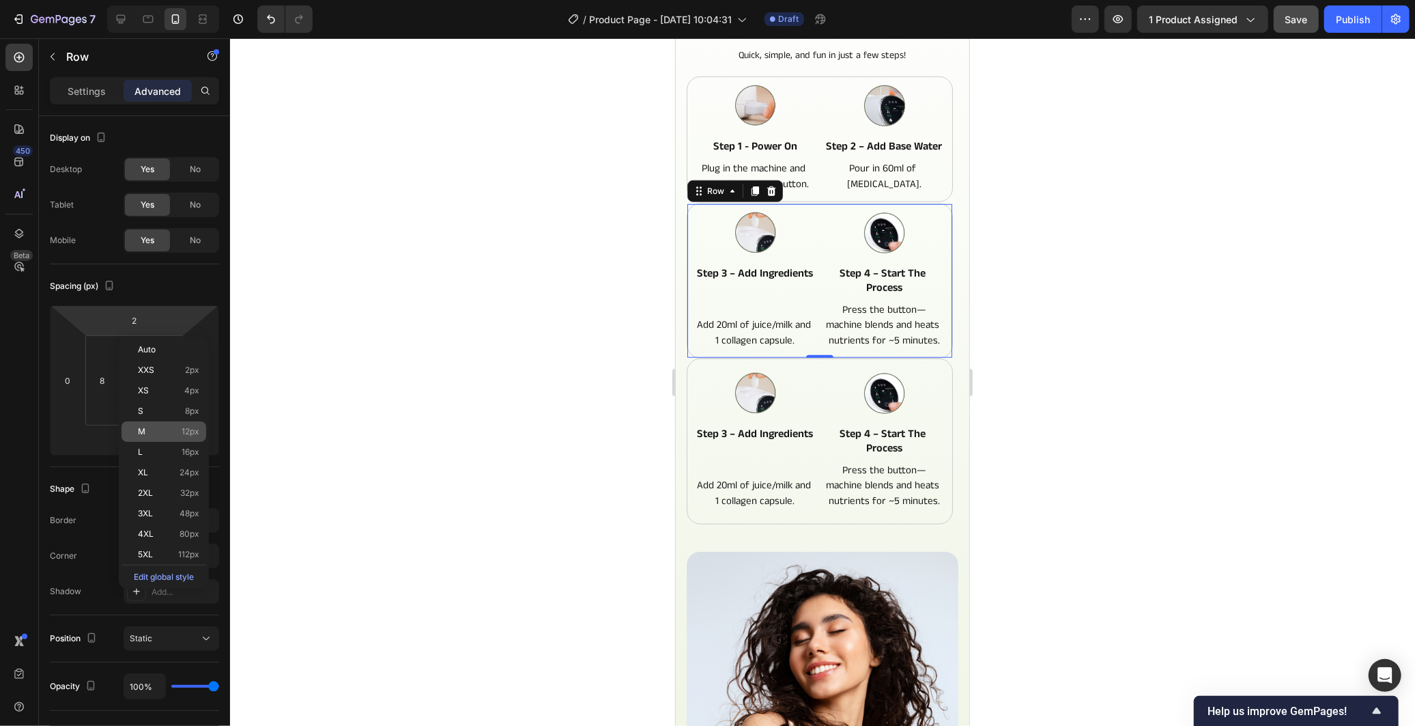
click at [187, 435] on span "12px" at bounding box center [191, 432] width 18 height 10
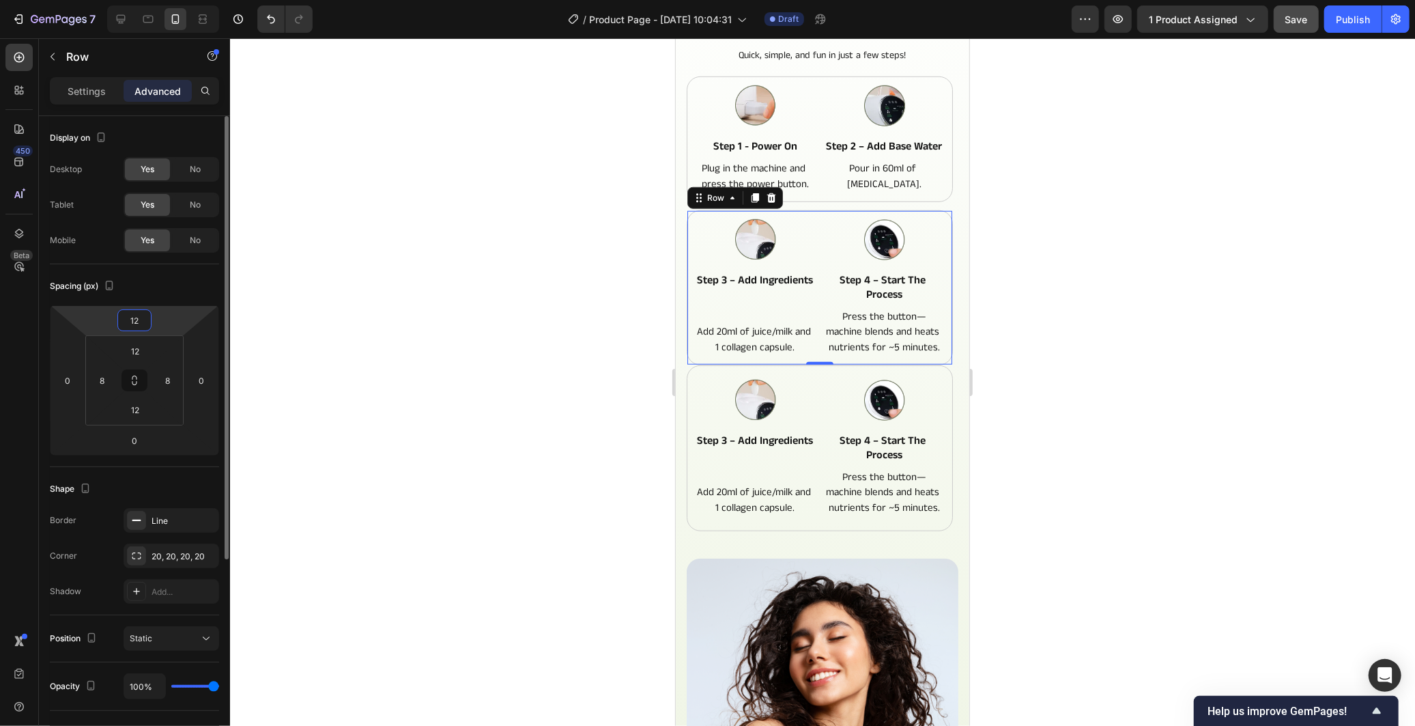
click at [141, 317] on input "12" at bounding box center [134, 320] width 27 height 20
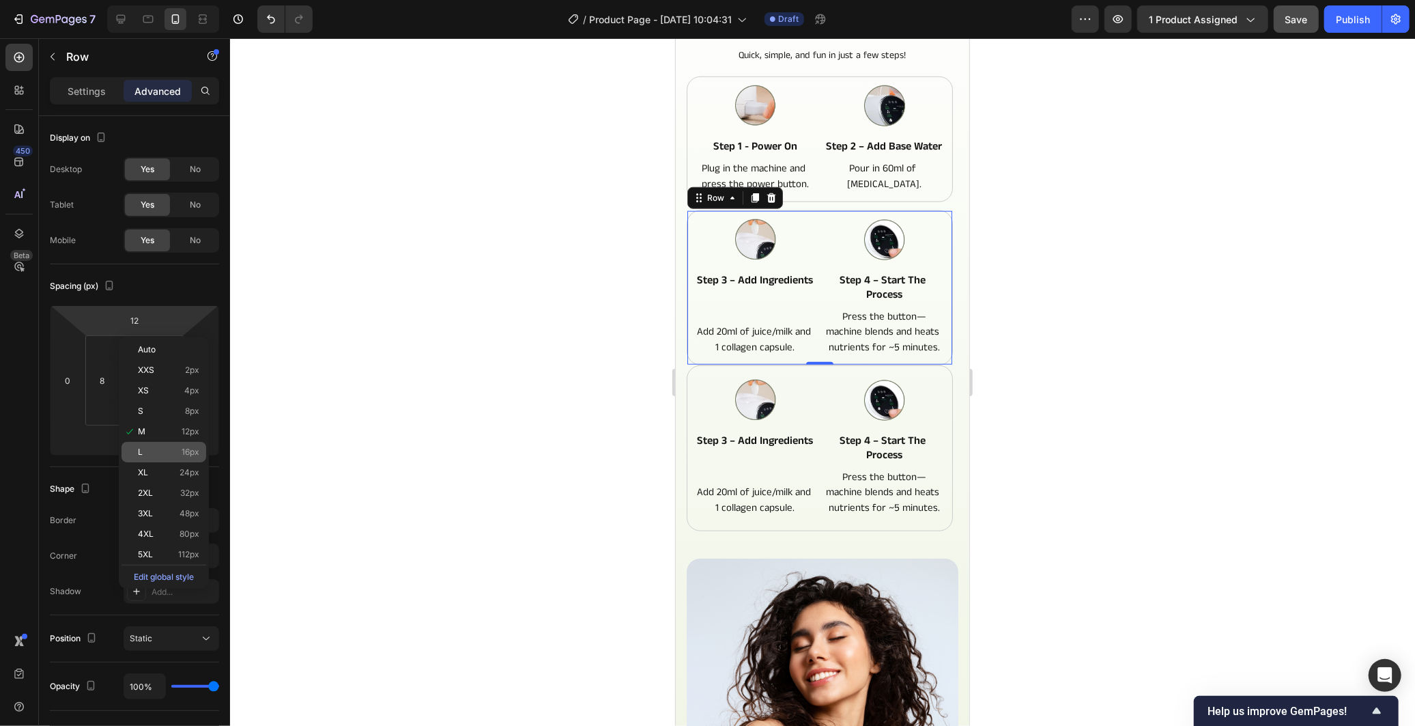
click at [189, 442] on div "L 16px" at bounding box center [163, 452] width 85 height 20
type input "16"
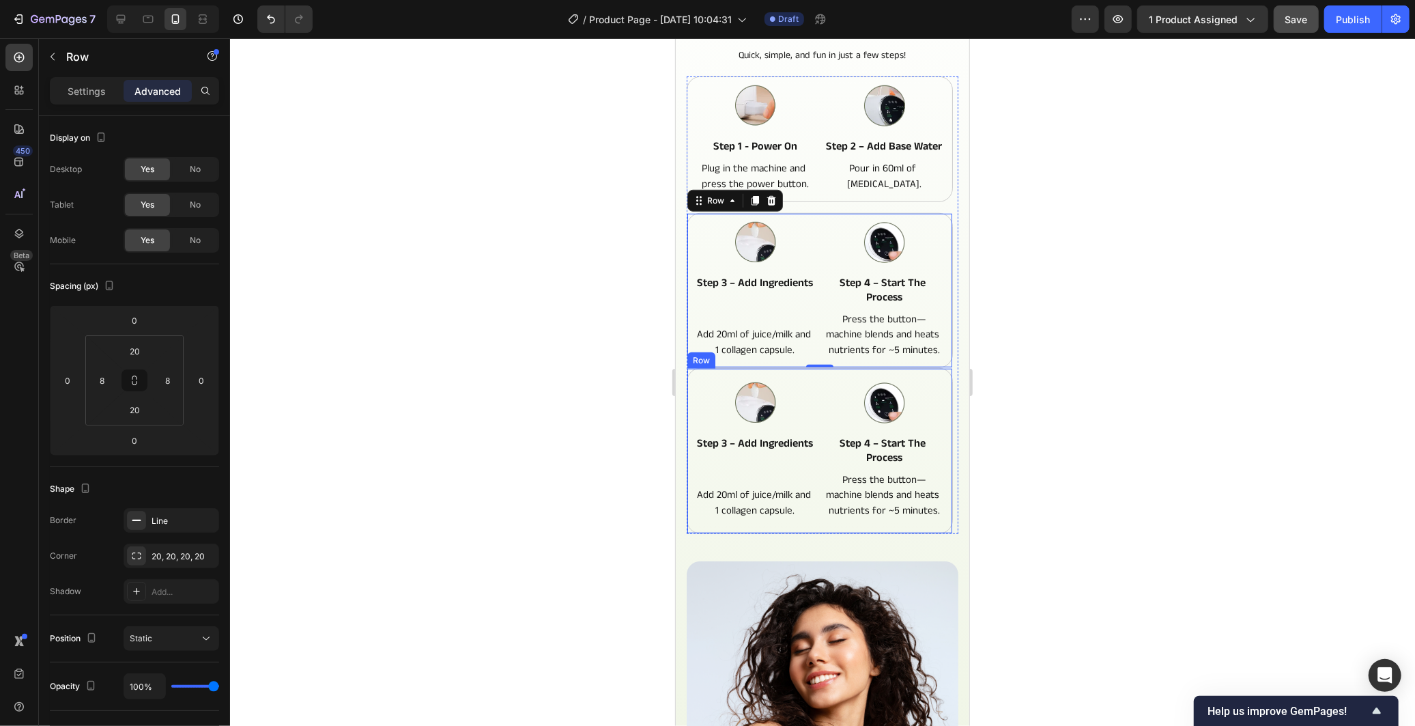
click at [814, 383] on div "Image step 3 – add ingredients Text Block Add 20ml of juice/milk and 1 collagen…" at bounding box center [819, 450] width 266 height 166
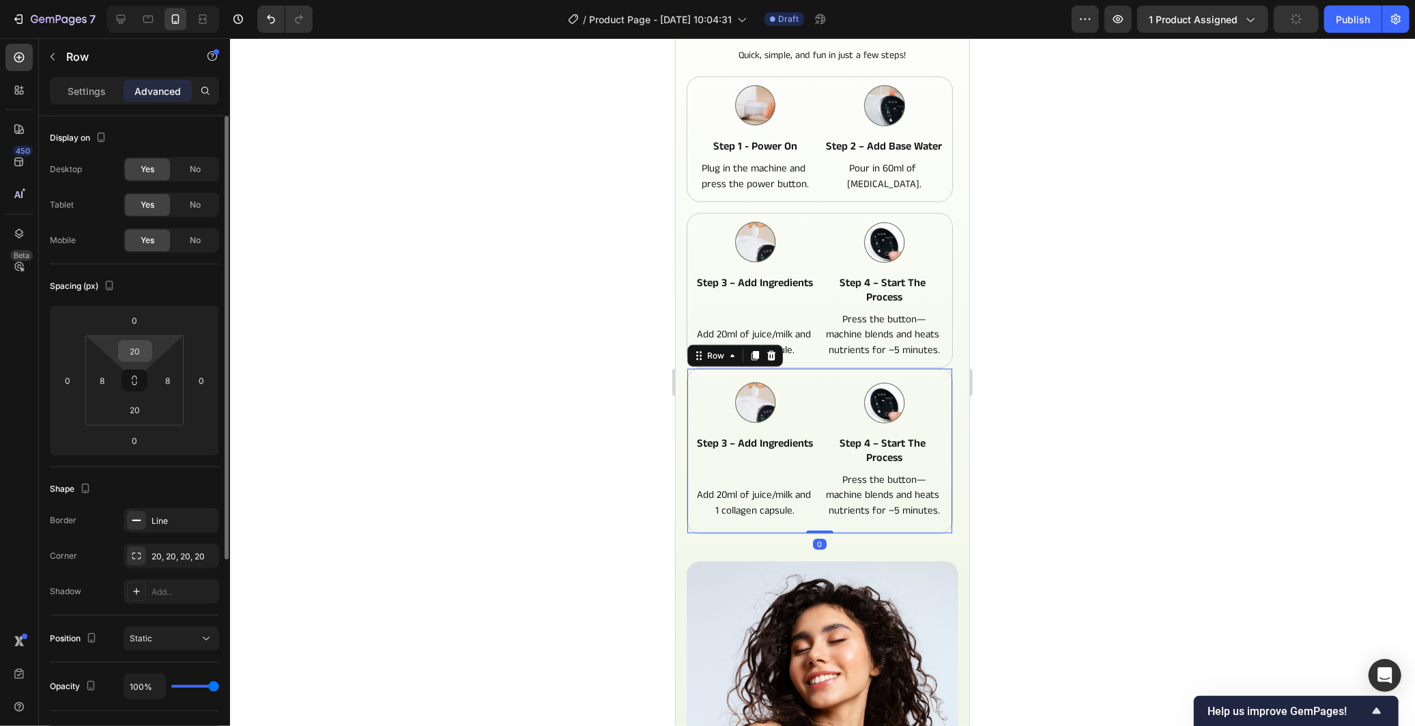
click at [134, 356] on input "20" at bounding box center [134, 351] width 27 height 20
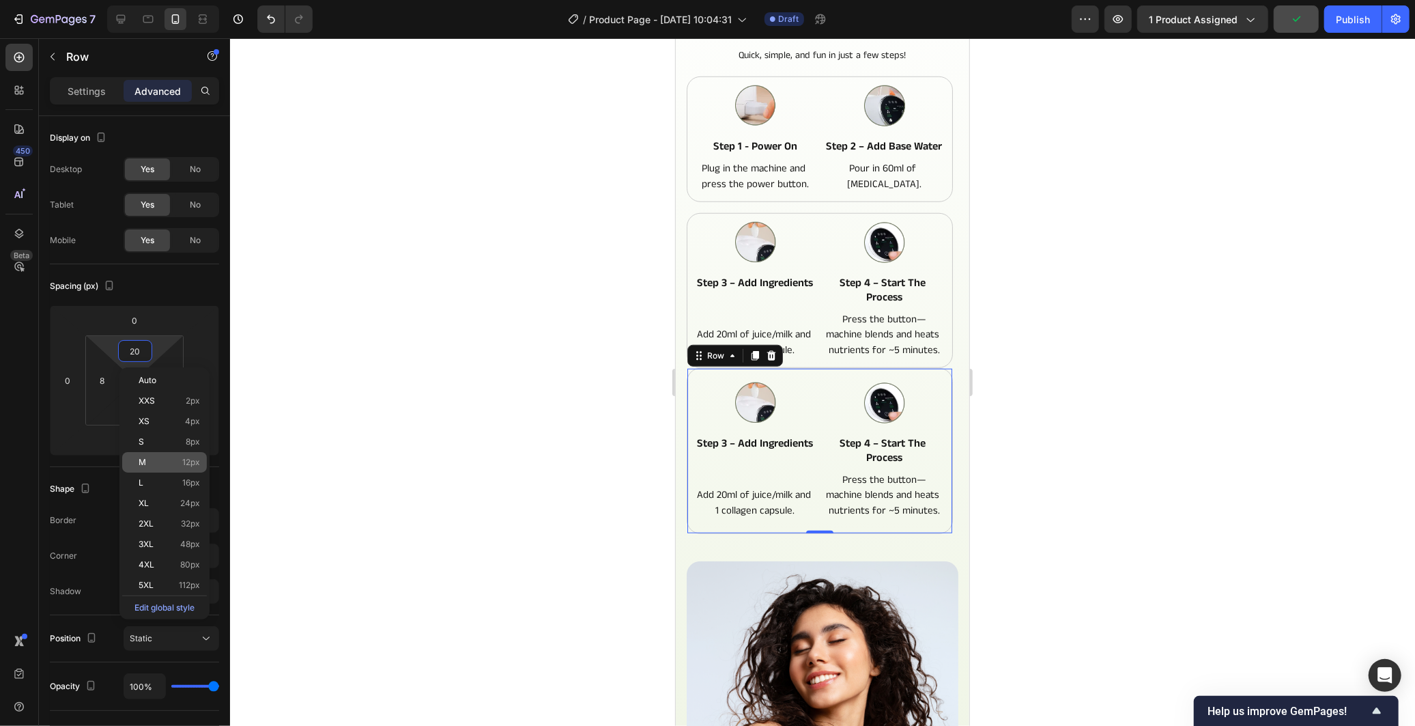
drag, startPoint x: 187, startPoint y: 461, endPoint x: 199, endPoint y: 466, distance: 12.8
click at [186, 460] on span "12px" at bounding box center [191, 462] width 18 height 10
type input "12"
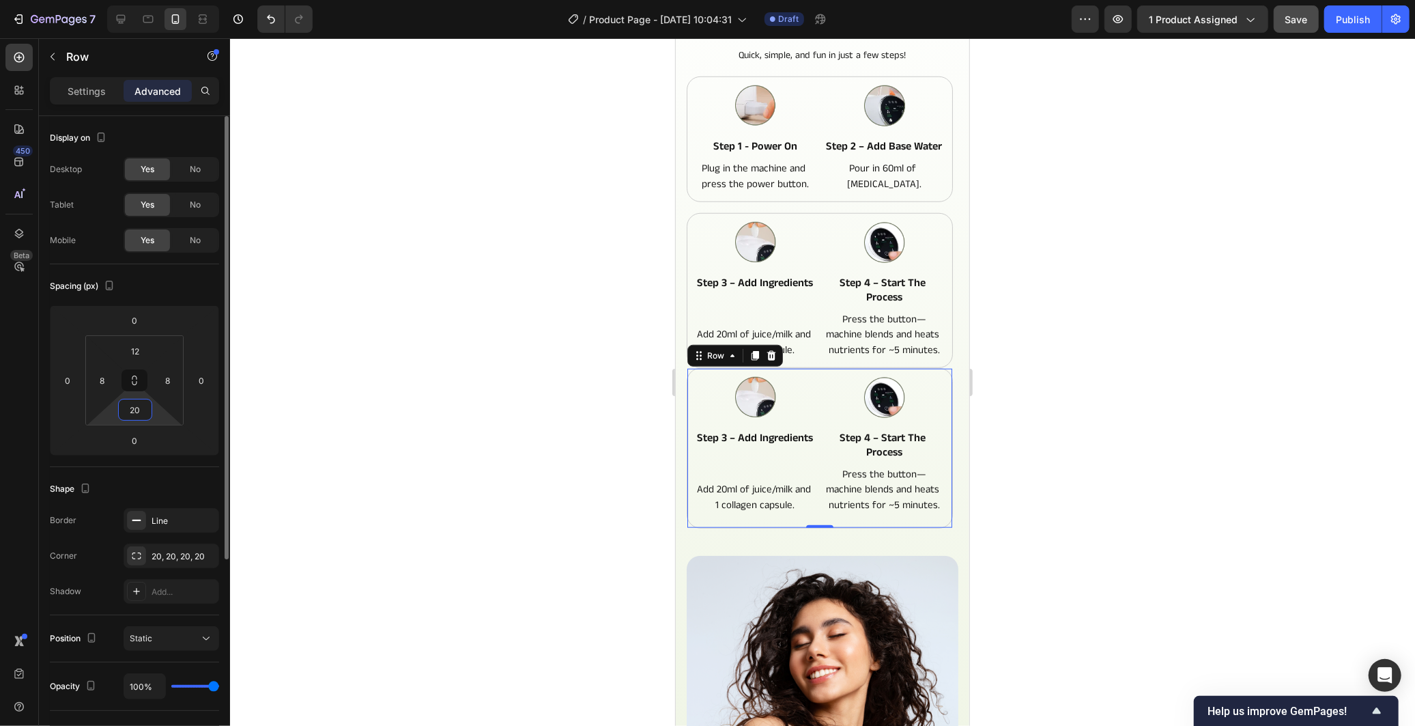
click at [134, 412] on input "20" at bounding box center [134, 409] width 27 height 20
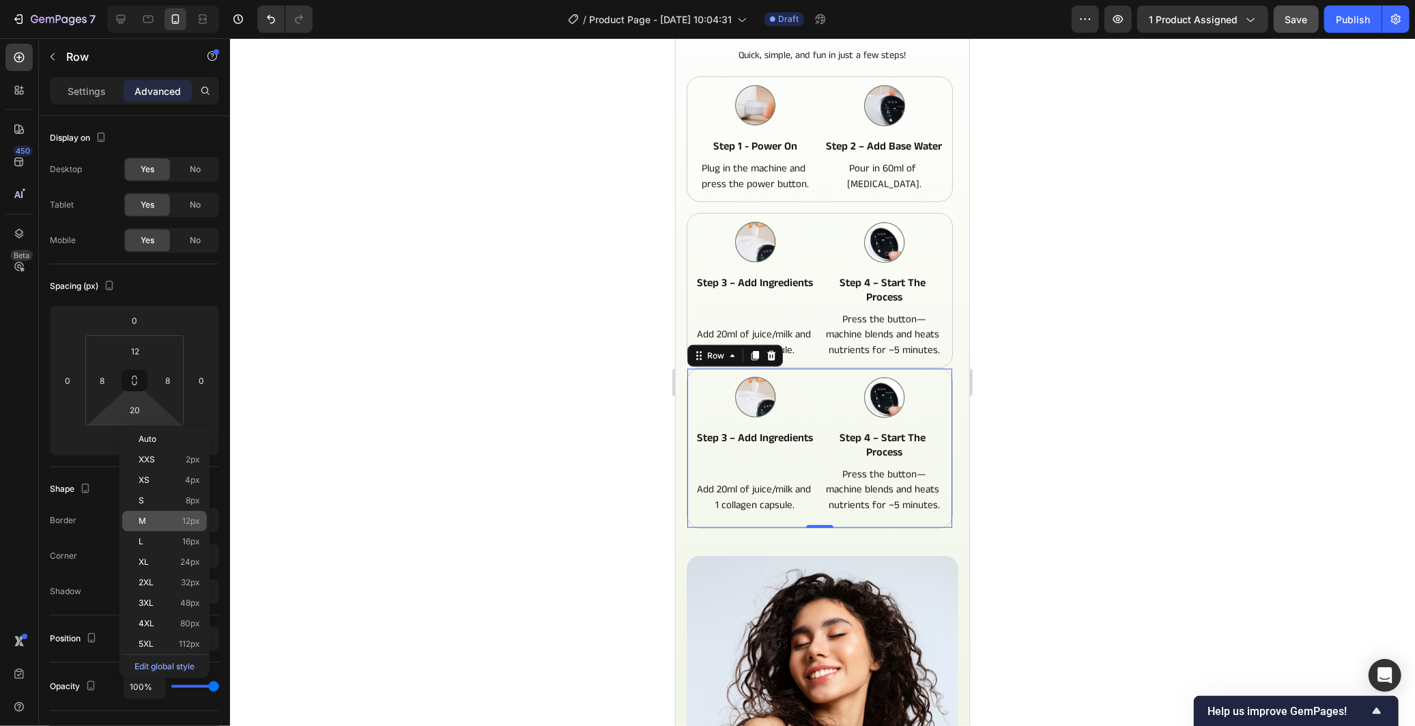
click at [195, 522] on span "12px" at bounding box center [191, 521] width 18 height 10
type input "12"
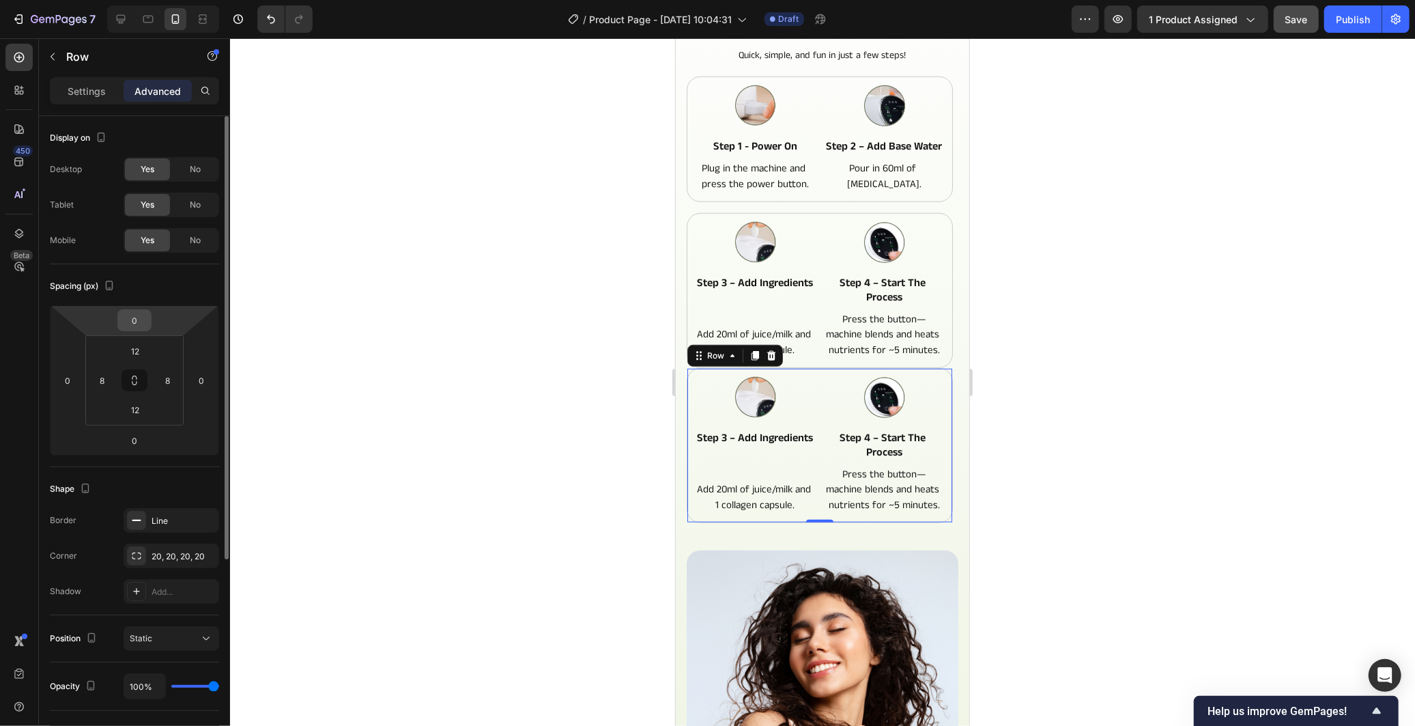
click at [126, 325] on input "0" at bounding box center [134, 320] width 27 height 20
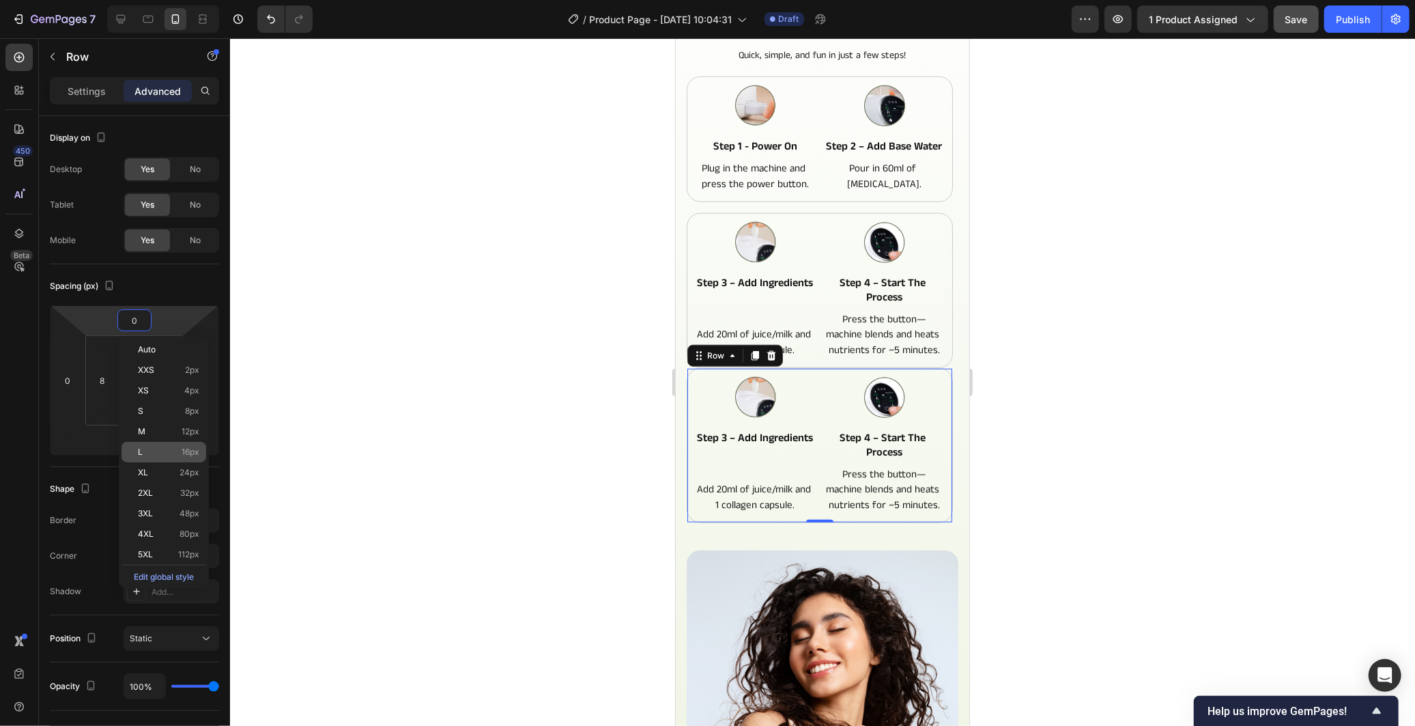
click at [192, 449] on span "16px" at bounding box center [191, 452] width 18 height 10
type input "16"
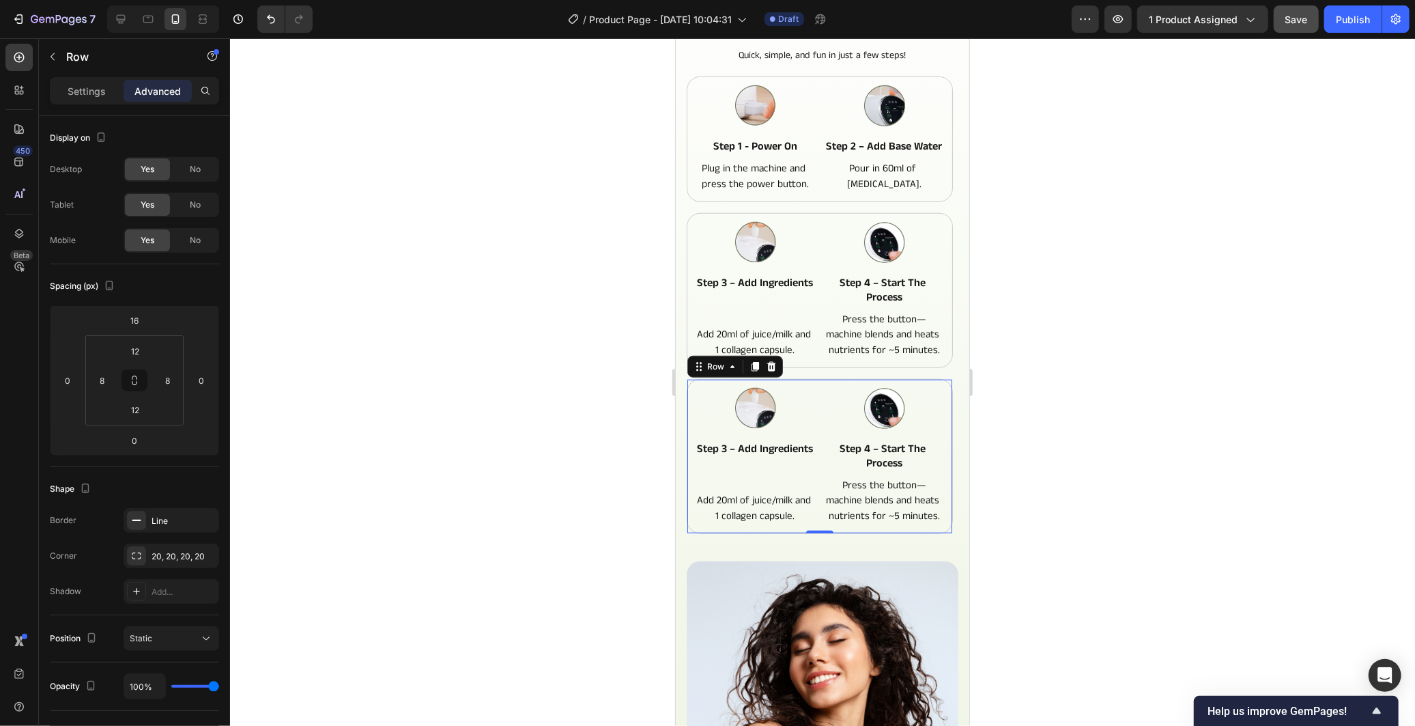
click at [560, 452] on div at bounding box center [822, 381] width 1185 height 687
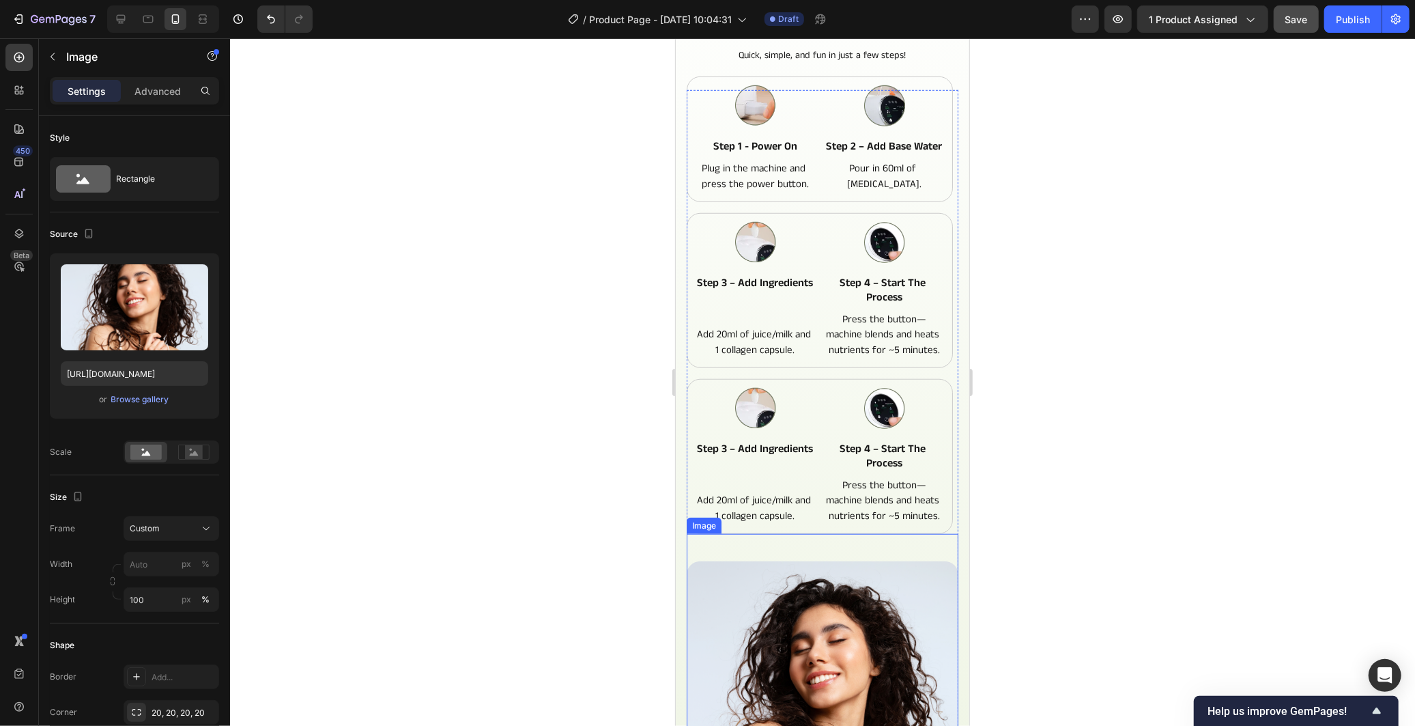
click at [926, 556] on div "Image" at bounding box center [822, 674] width 272 height 283
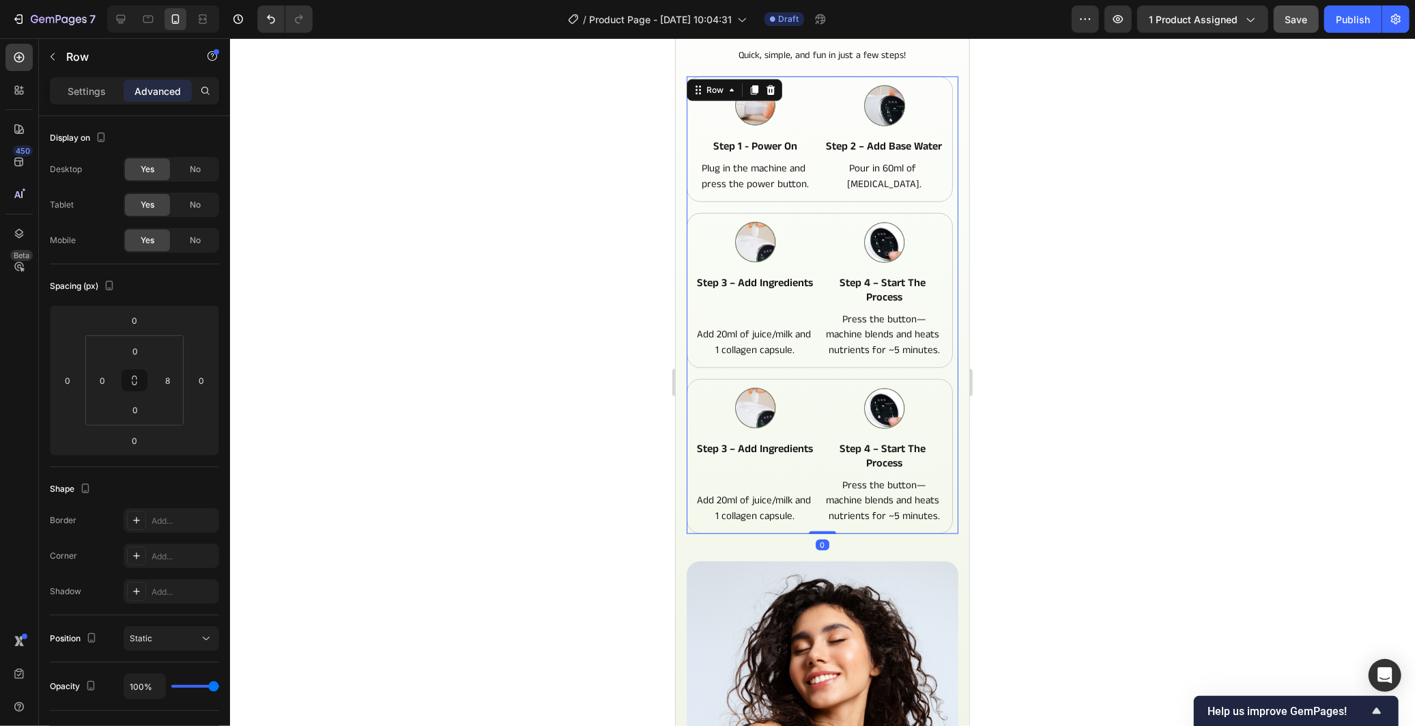
click at [941, 533] on div "Image step 1 - power on Text Block Plug in the machine and press the power butt…" at bounding box center [822, 304] width 272 height 457
click at [948, 558] on div "Skincare that women trust Text Block Row Real Reviews from Our Customers Headin…" at bounding box center [821, 411] width 293 height 876
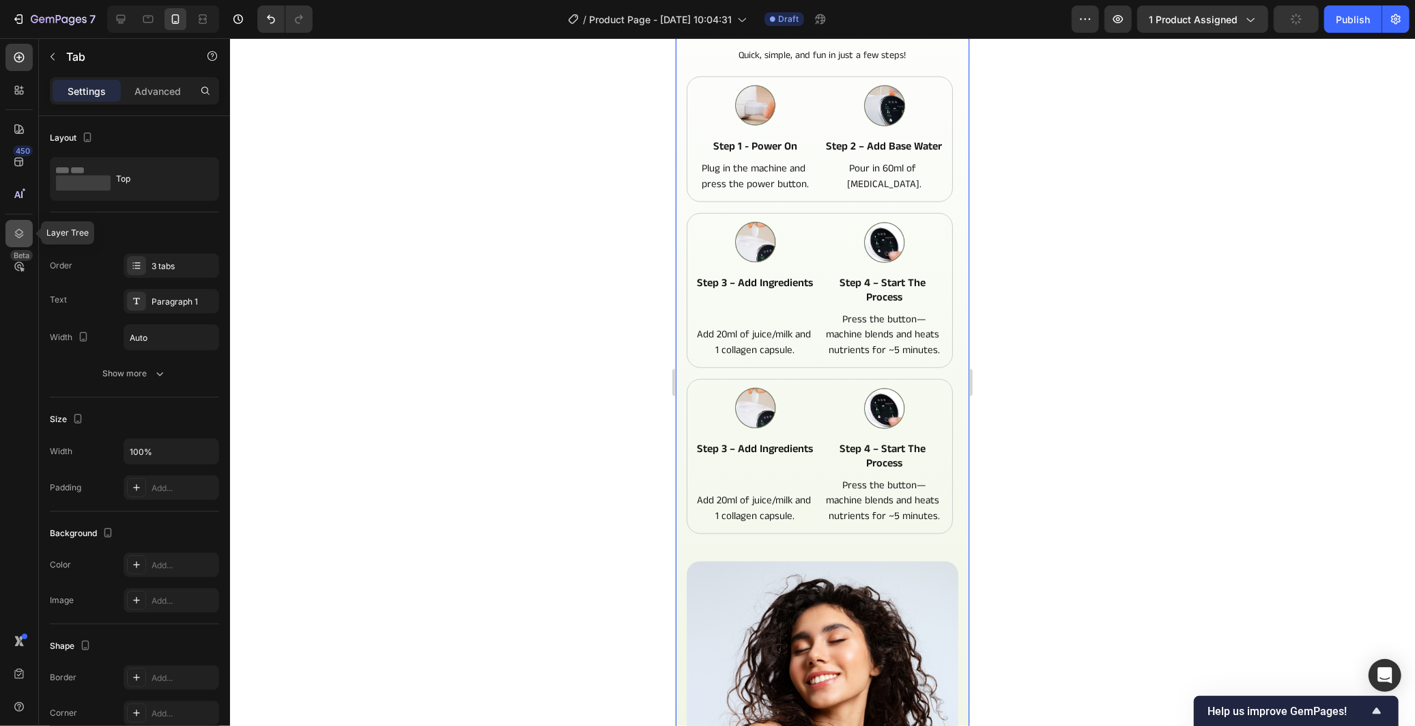
click at [17, 221] on div at bounding box center [18, 233] width 27 height 27
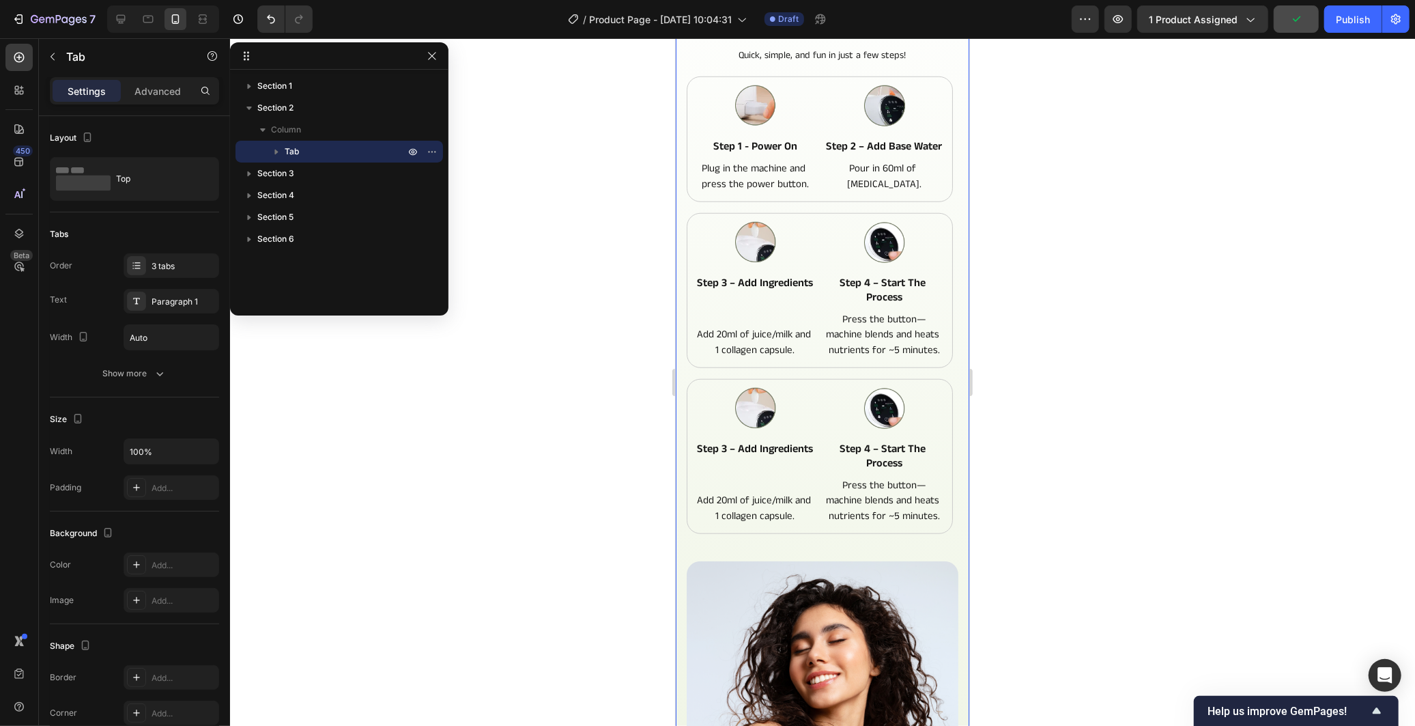
click at [273, 154] on icon "button" at bounding box center [277, 152] width 14 height 14
click at [371, 195] on p "Row 2 cols" at bounding box center [360, 195] width 96 height 14
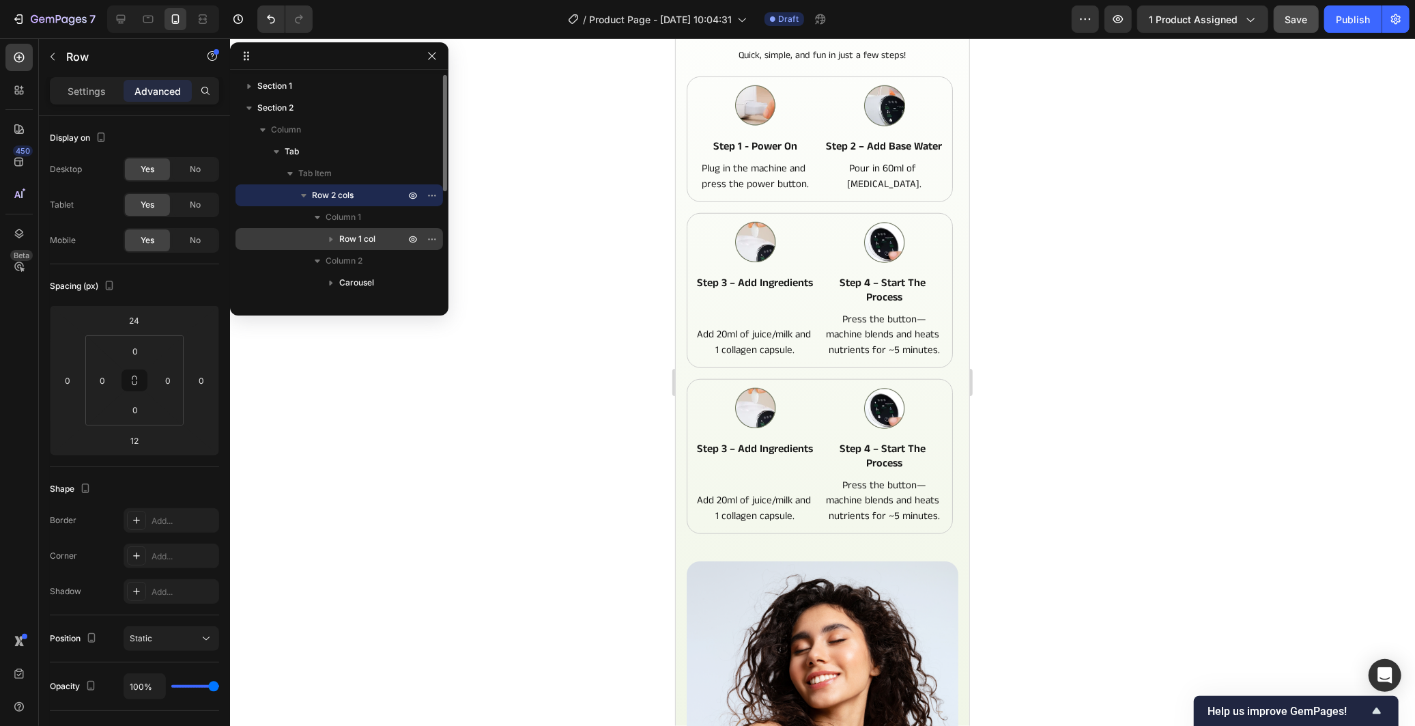
click at [398, 233] on p "Row 1 col" at bounding box center [373, 239] width 68 height 14
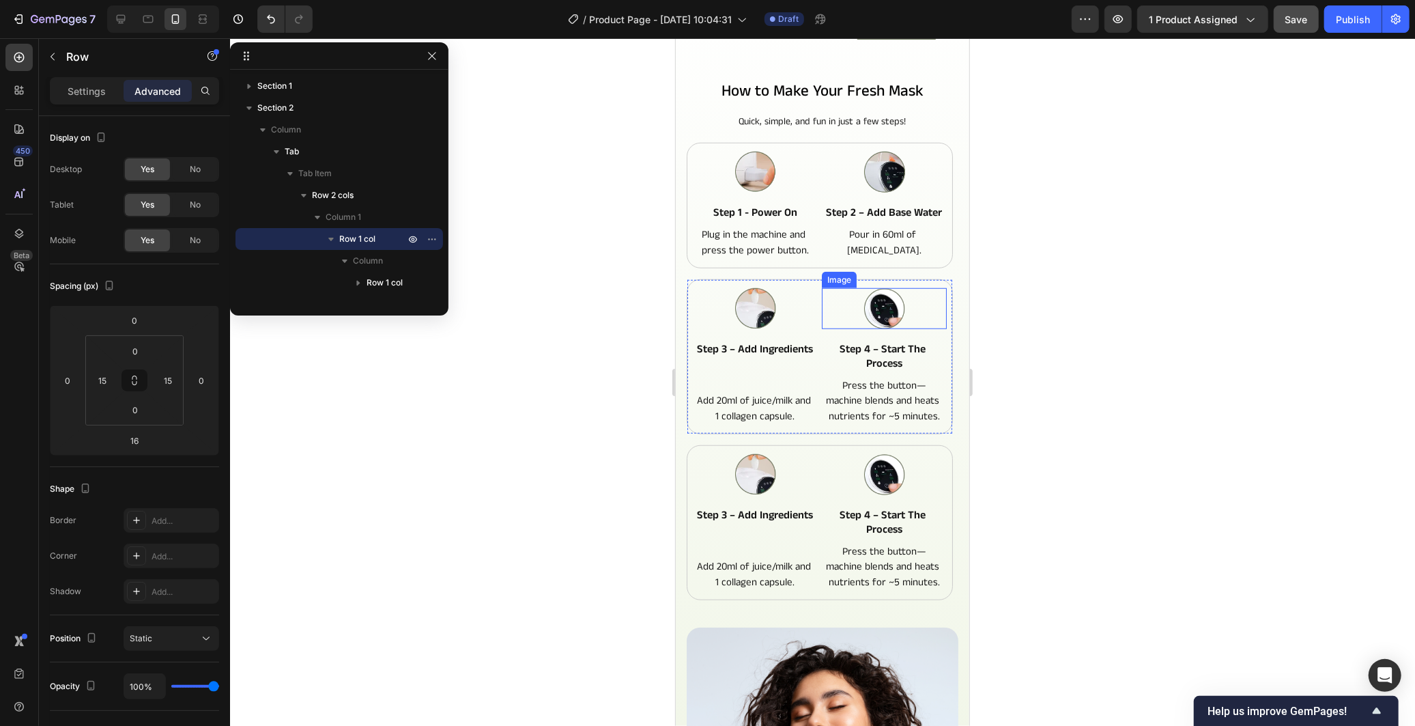
scroll to position [700, 0]
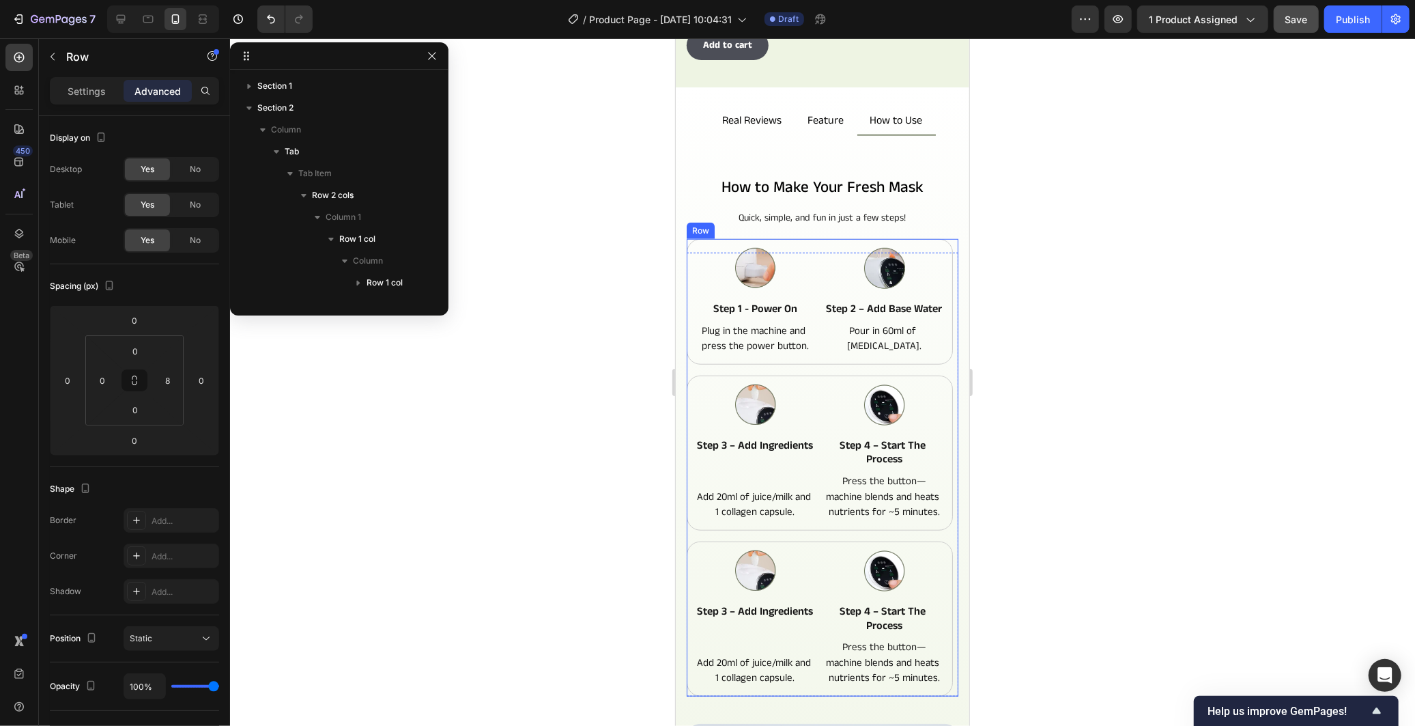
click at [937, 368] on div "Image step 1 - power on Text Block Plug in the machine and press the power butt…" at bounding box center [819, 466] width 266 height 457
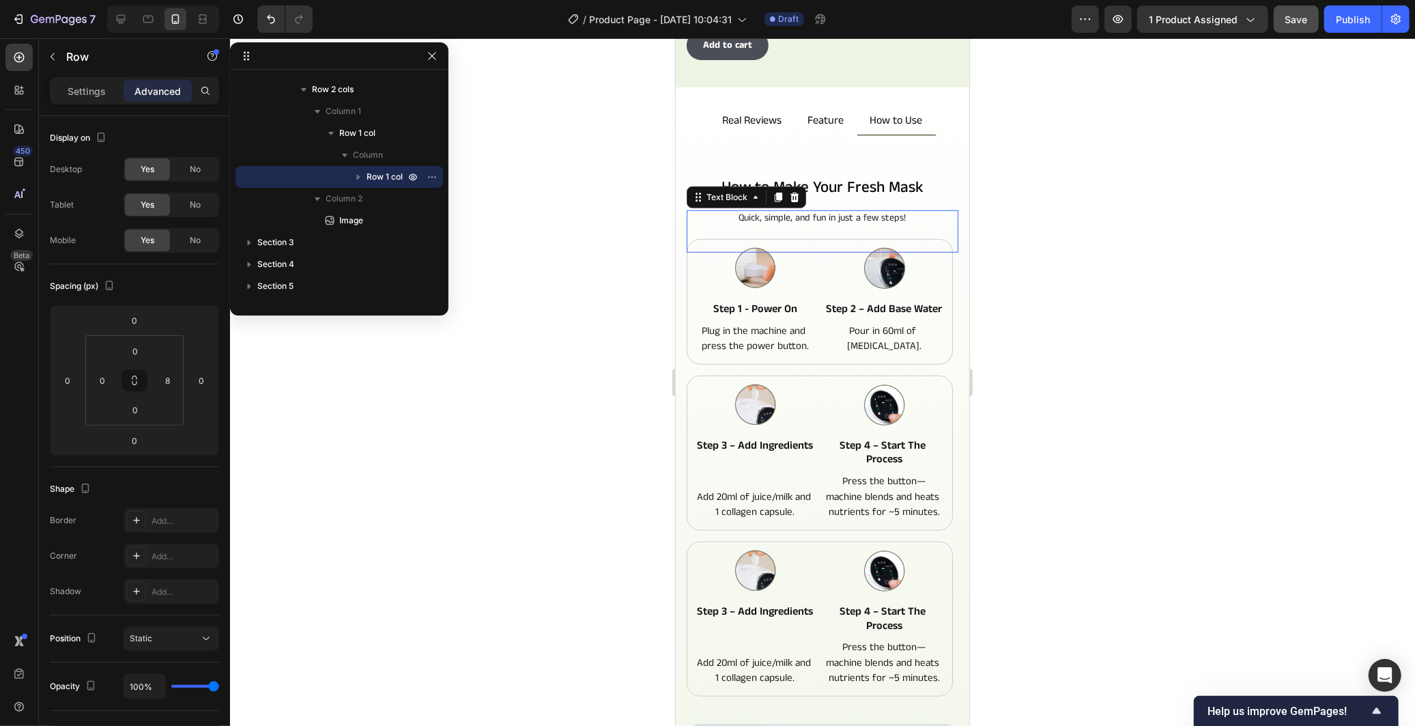
click at [943, 211] on p "Quick, simple, and fun in just a few steps!" at bounding box center [821, 217] width 269 height 12
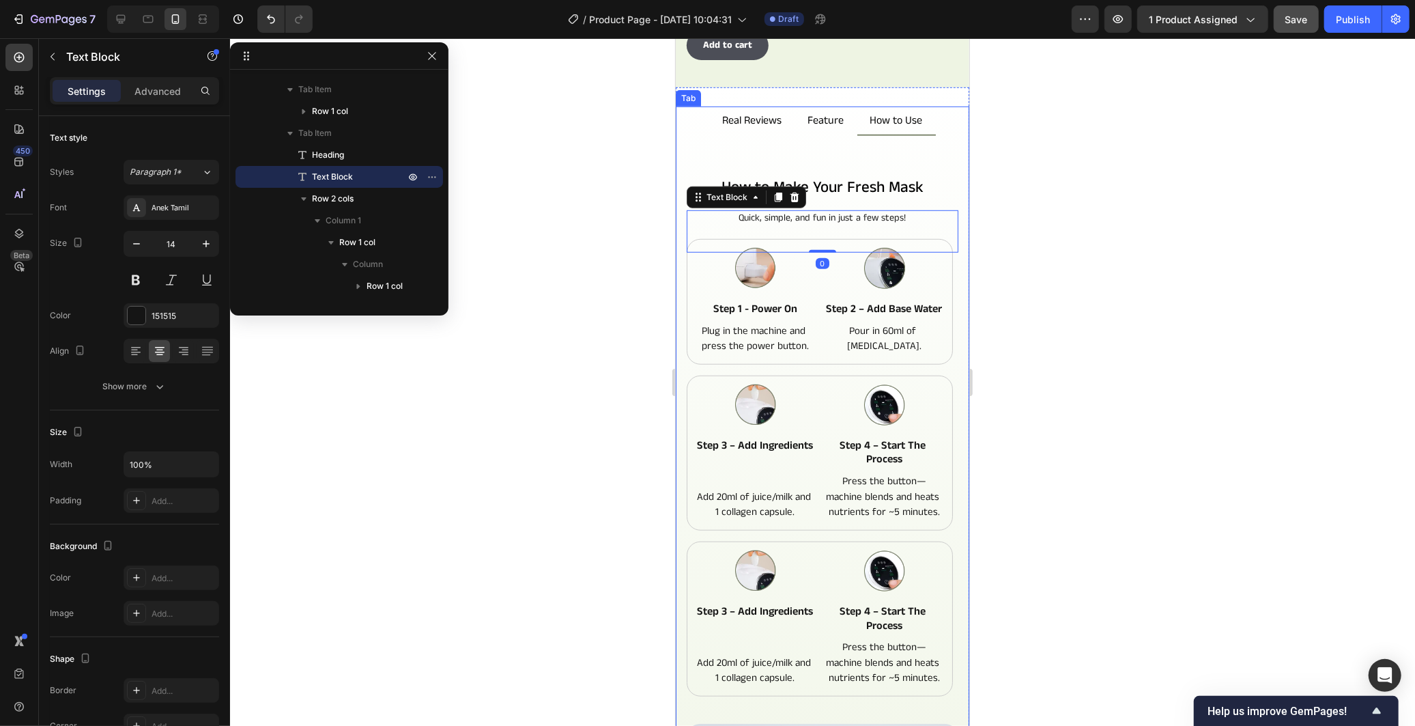
click at [988, 264] on div at bounding box center [822, 381] width 1185 height 687
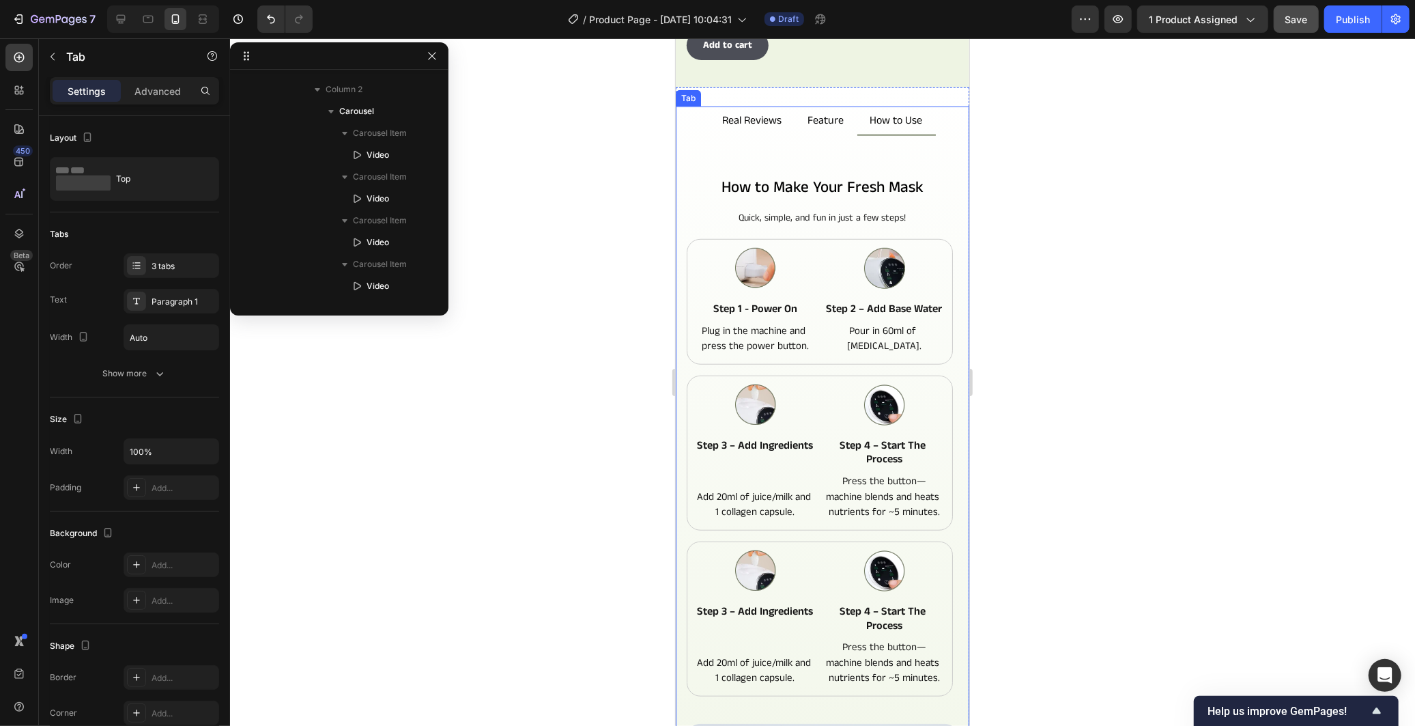
click at [951, 526] on div "Skincare that women trust Text Block Row Real Reviews from Our Customers Headin…" at bounding box center [821, 573] width 293 height 876
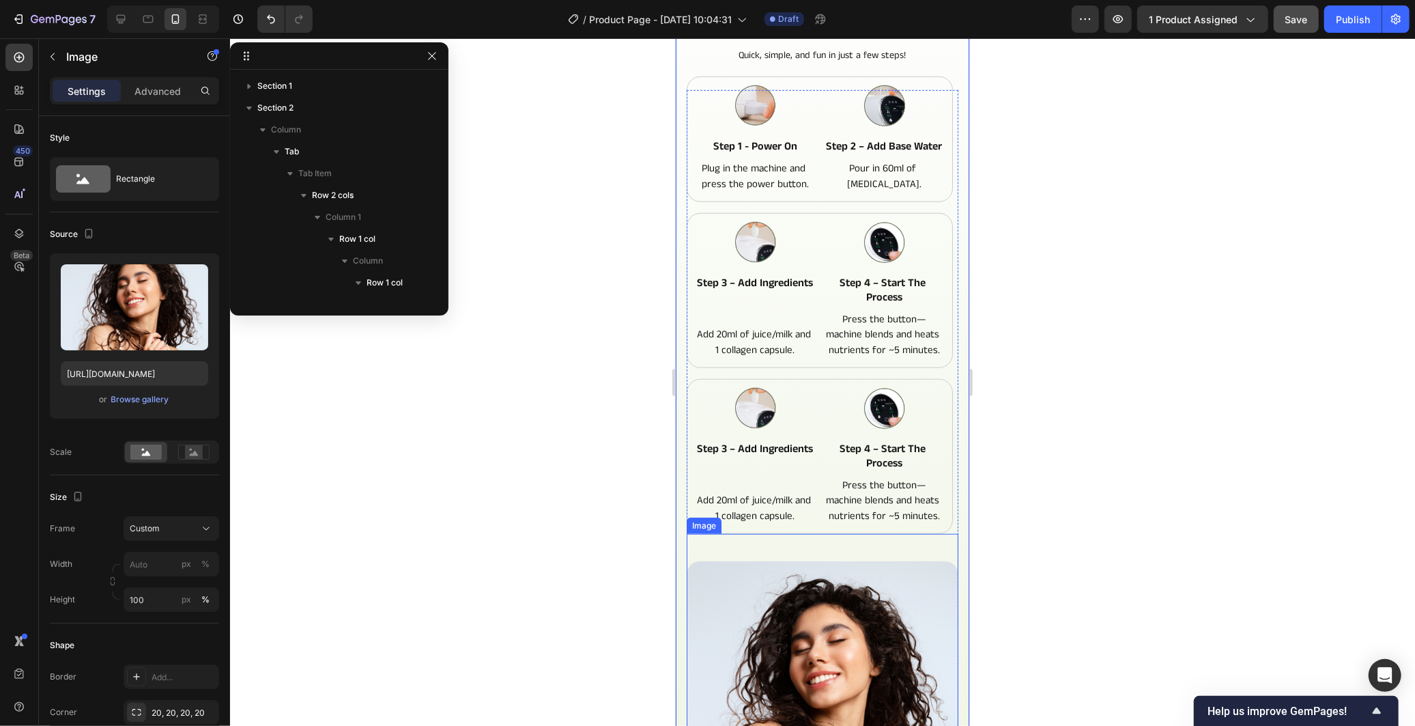
scroll to position [910, 0]
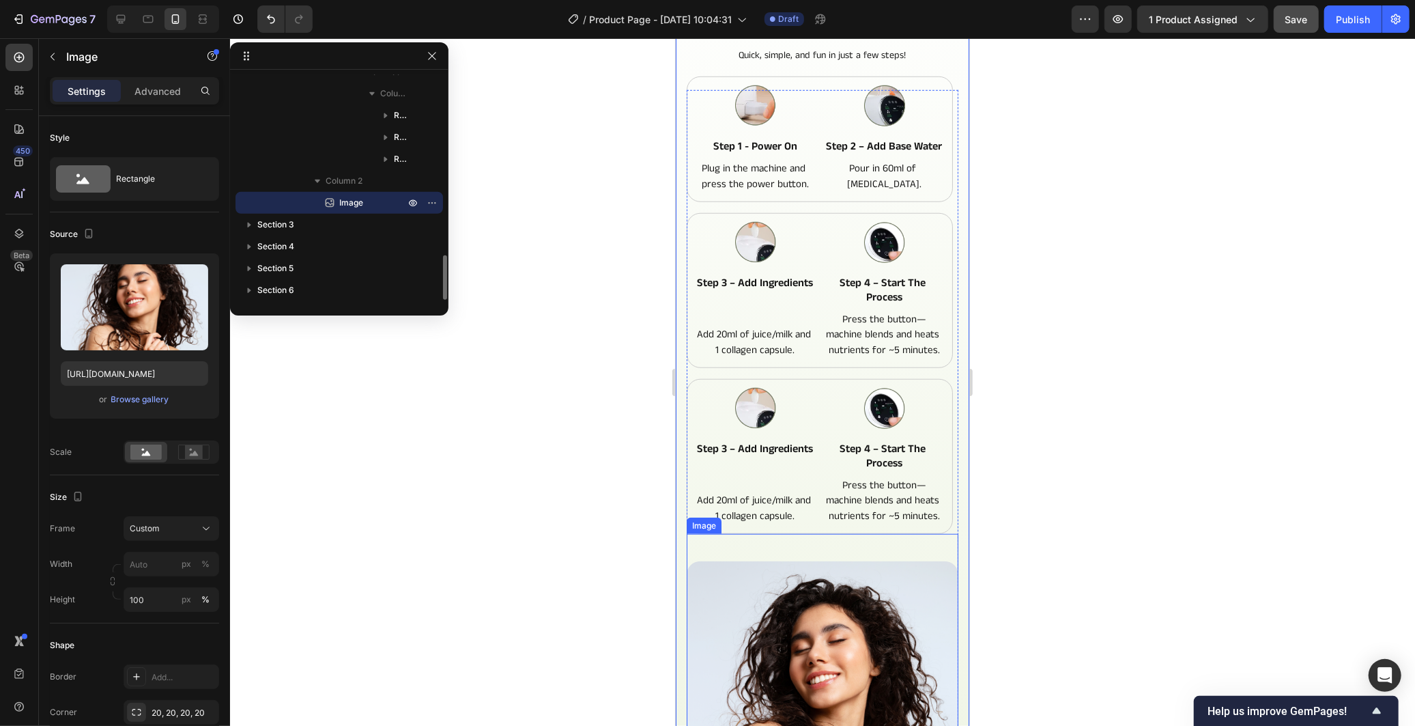
click at [944, 547] on div "Image" at bounding box center [822, 674] width 272 height 283
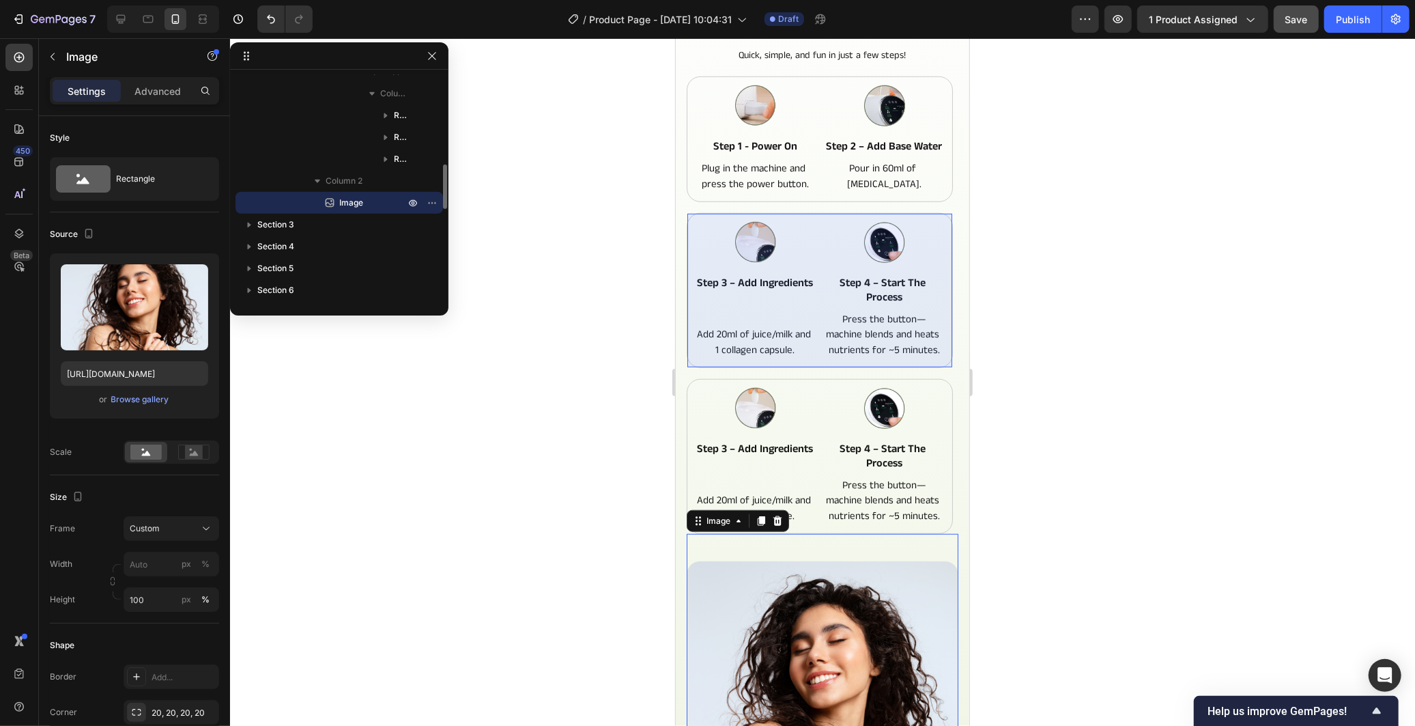
scroll to position [758, 0]
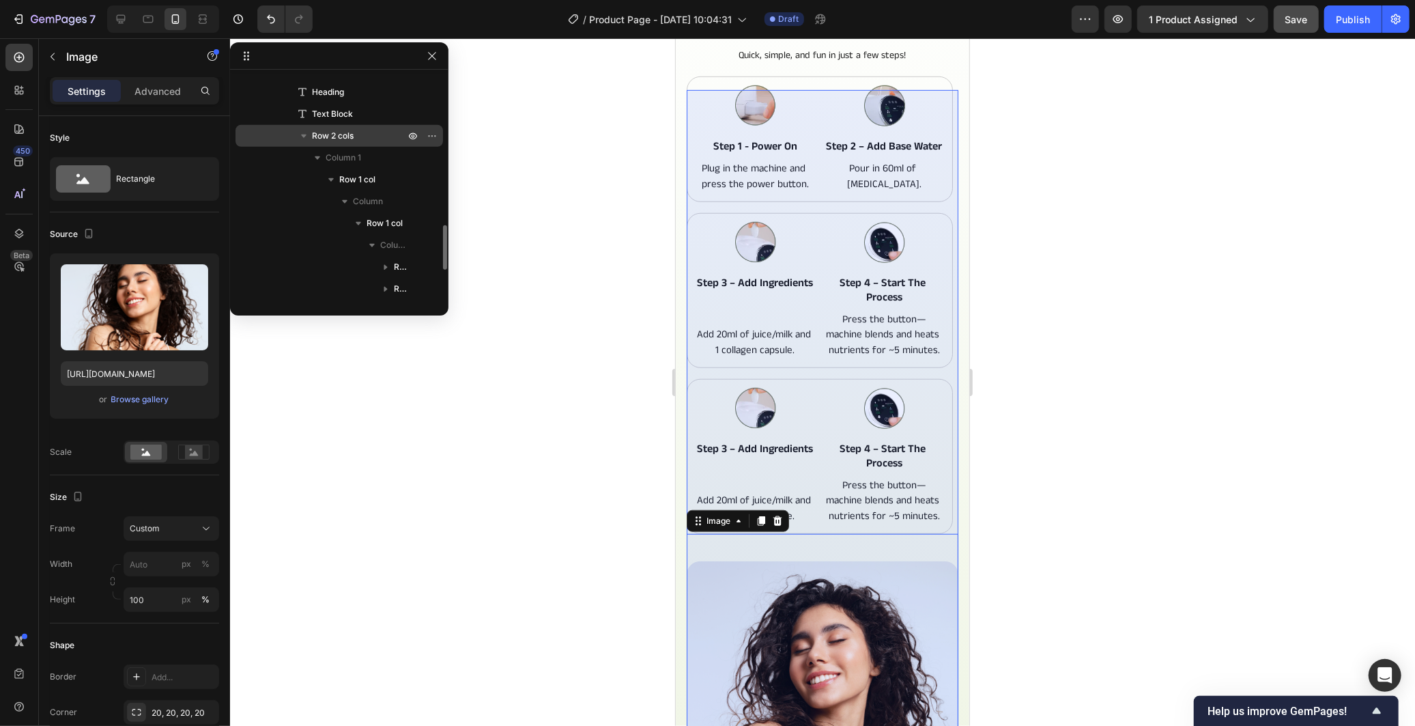
click at [296, 141] on div "Row 2 cols" at bounding box center [339, 136] width 197 height 22
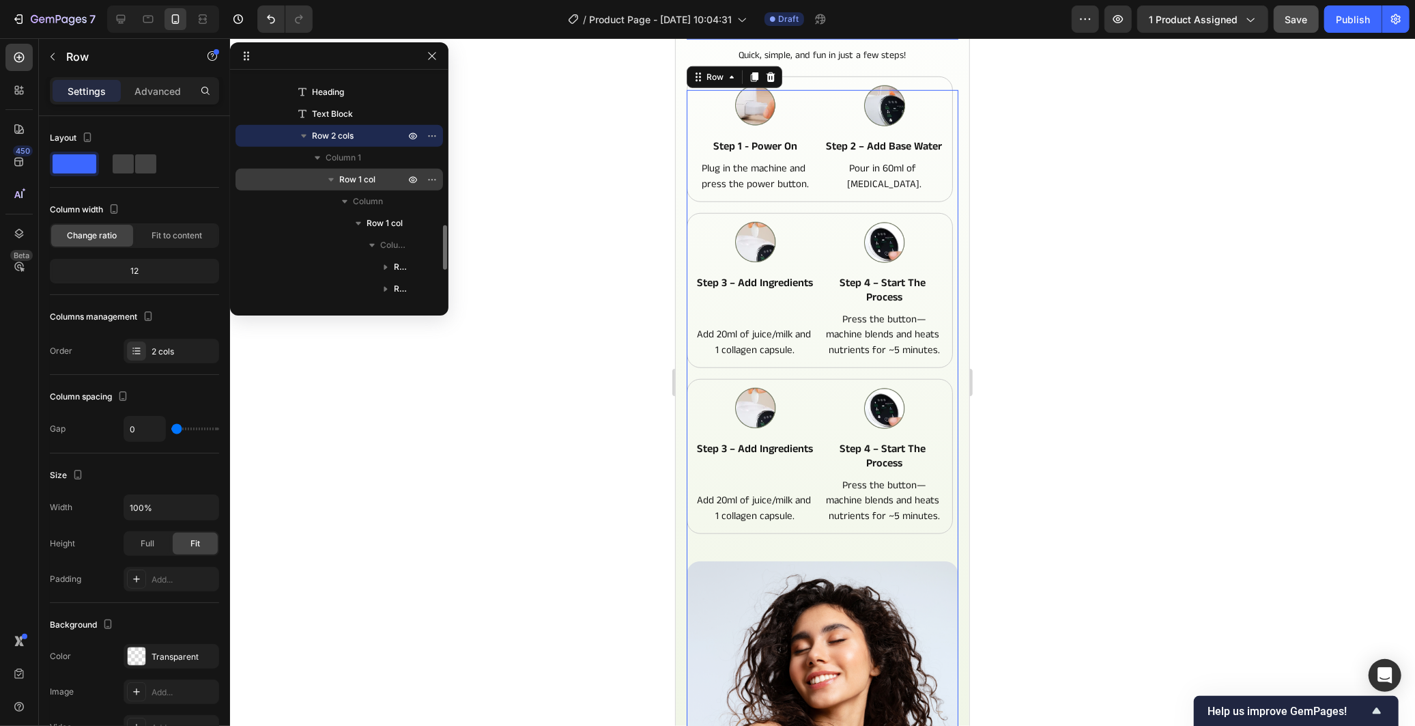
scroll to position [683, 0]
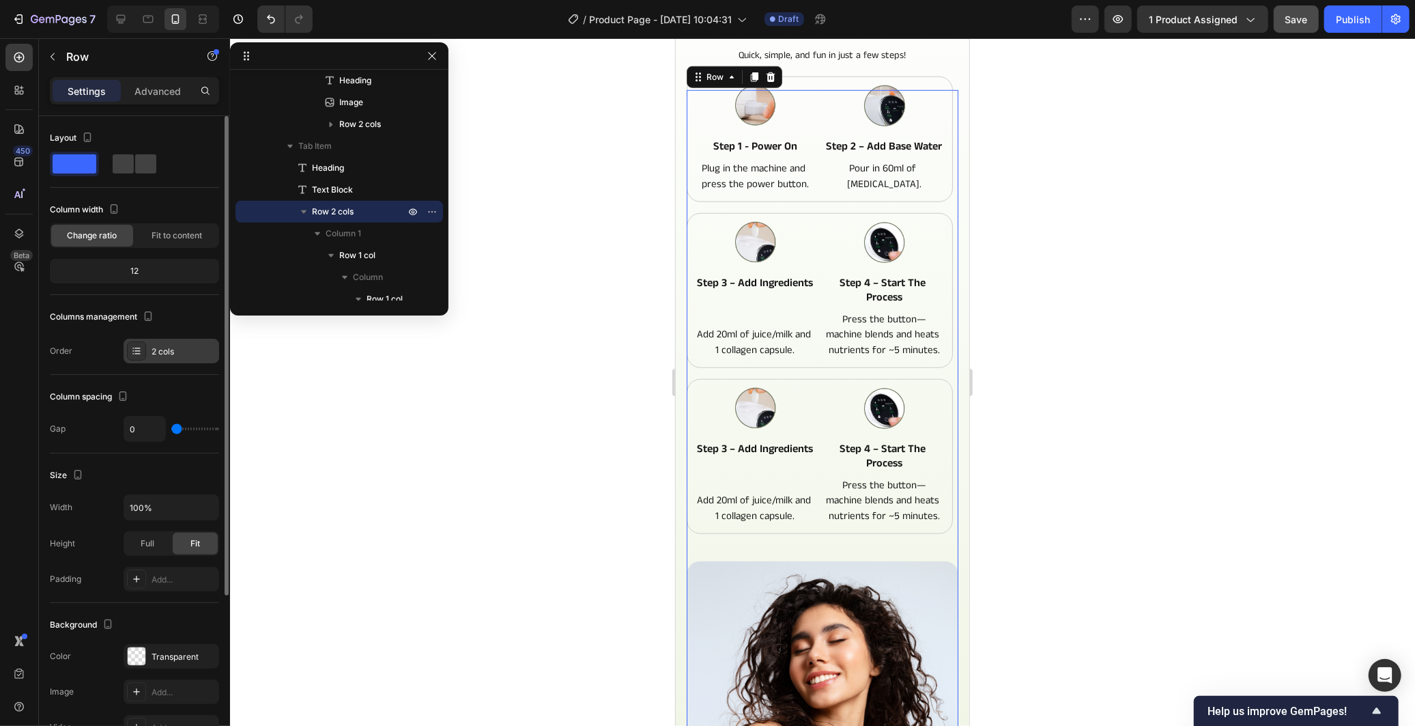
click at [147, 352] on div "2 cols" at bounding box center [172, 351] width 96 height 25
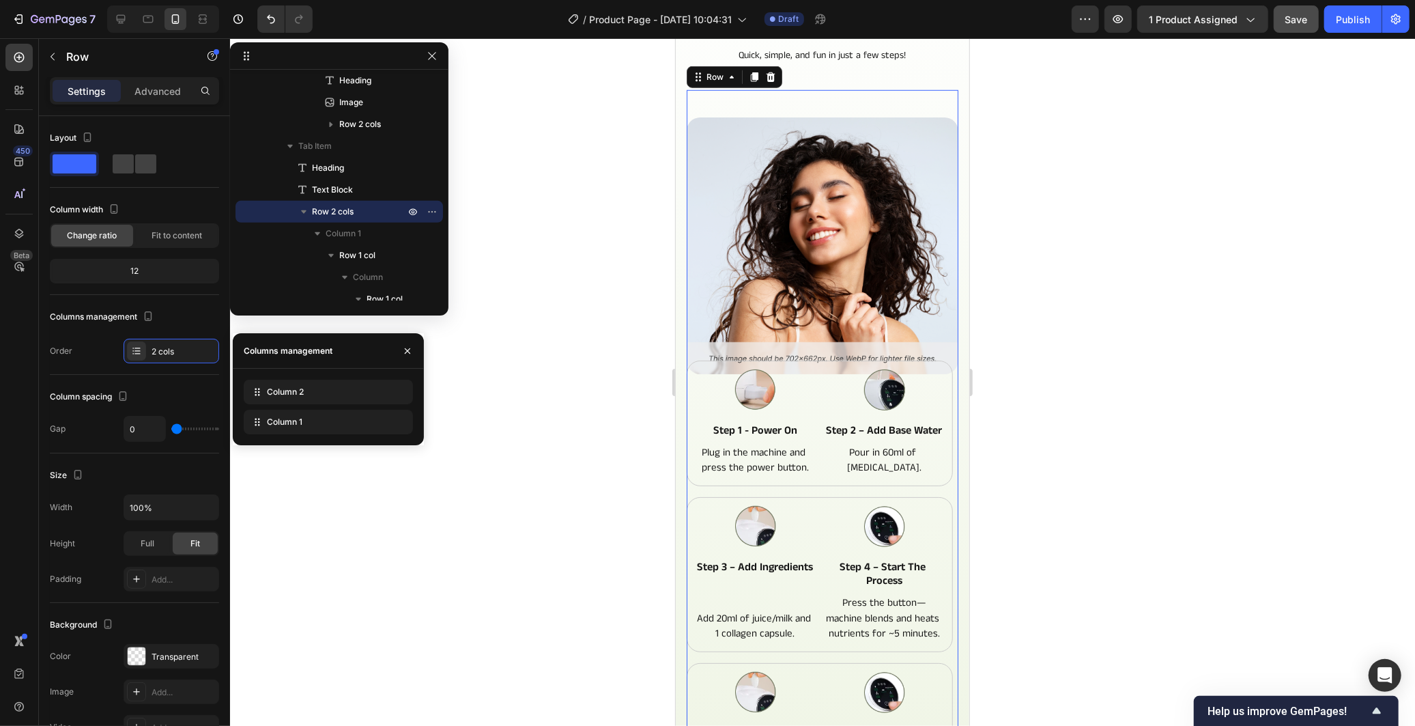
drag, startPoint x: 257, startPoint y: 418, endPoint x: 261, endPoint y: 375, distance: 43.3
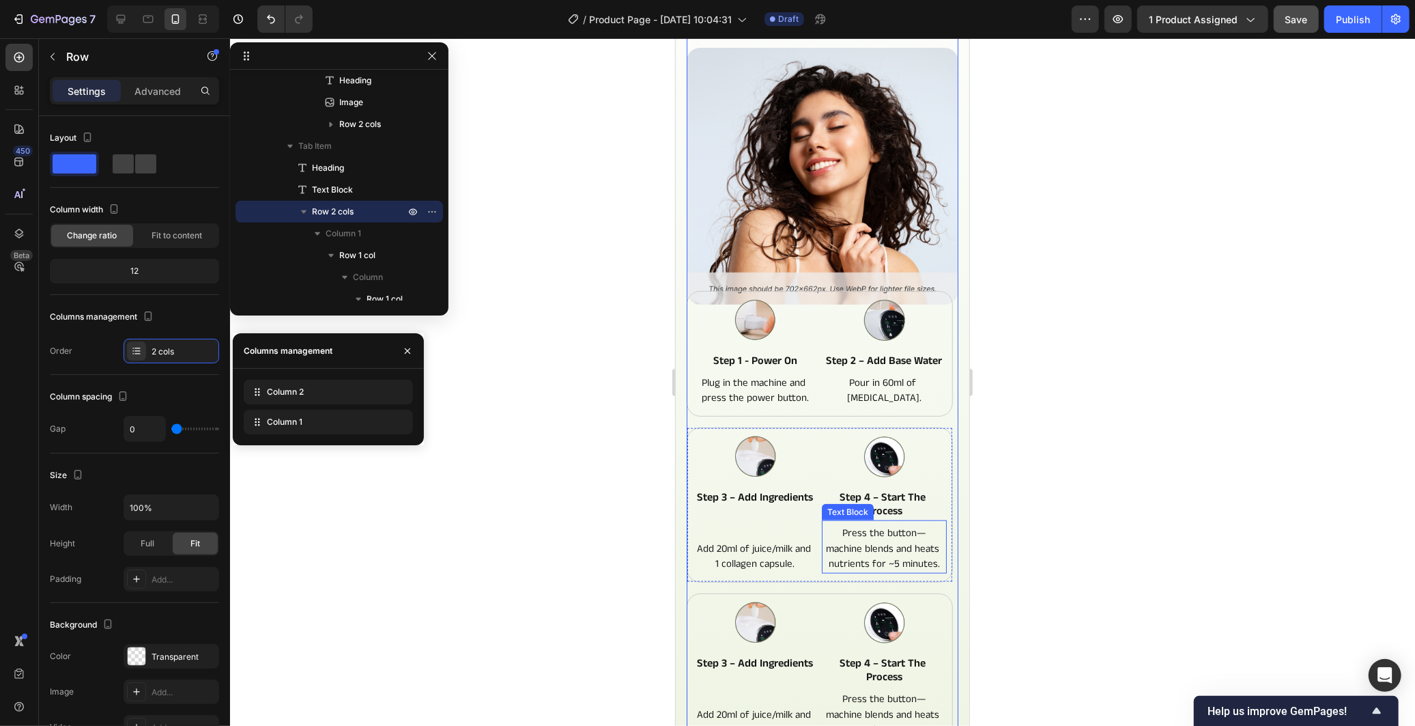
scroll to position [700, 0]
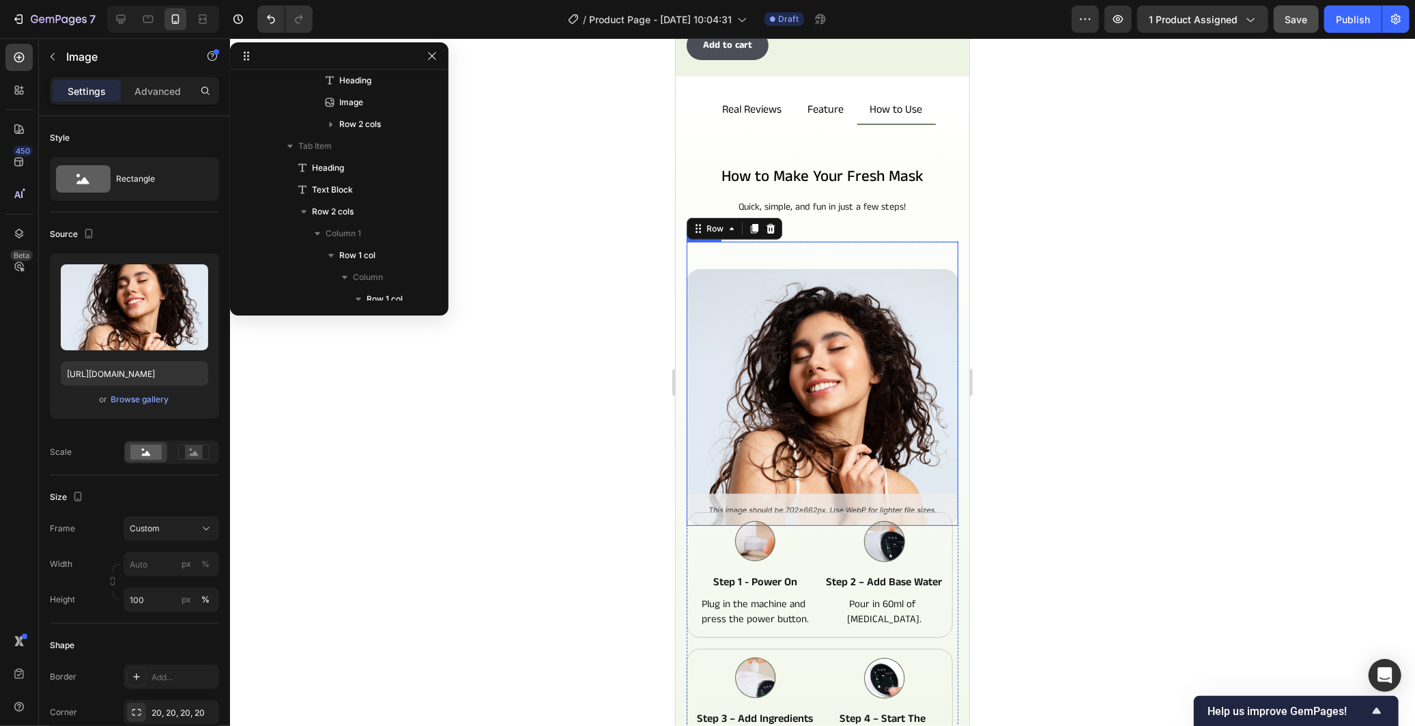
click at [840, 404] on img at bounding box center [822, 396] width 272 height 256
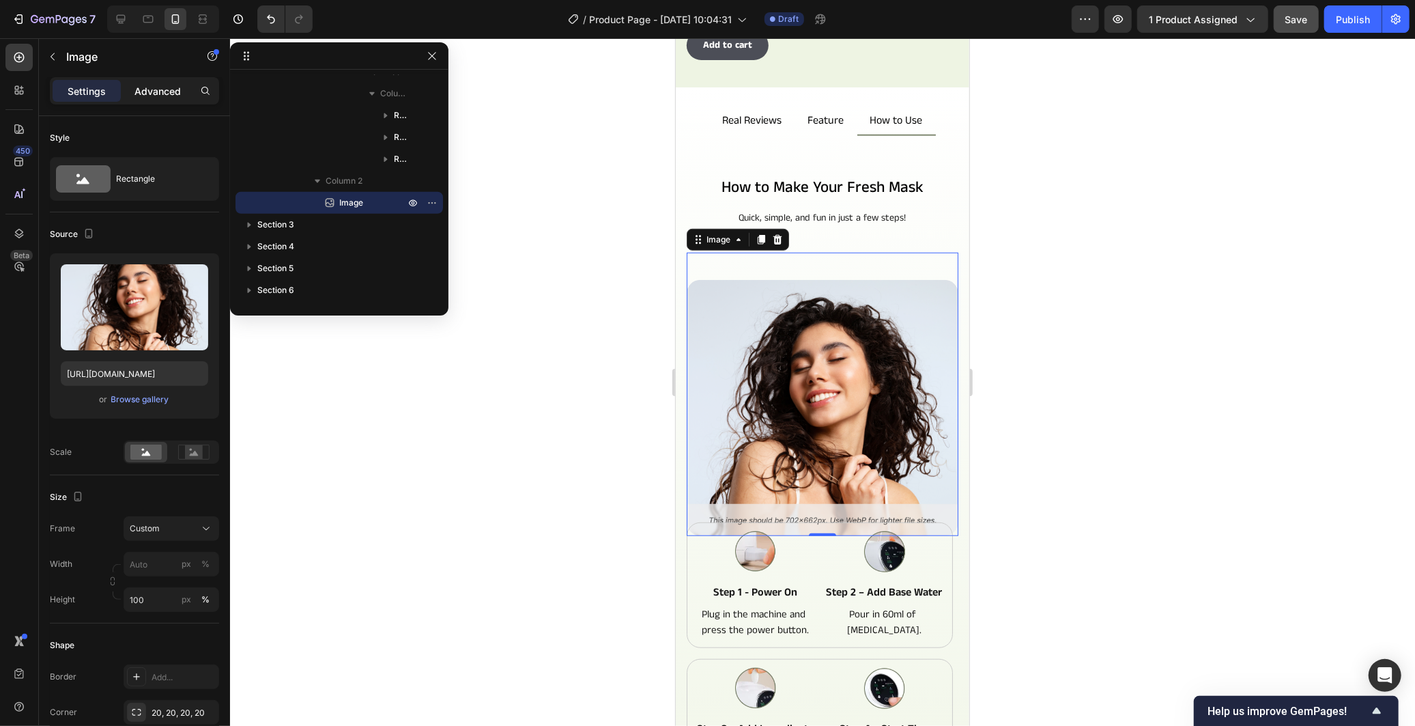
click at [172, 85] on p "Advanced" at bounding box center [157, 91] width 46 height 14
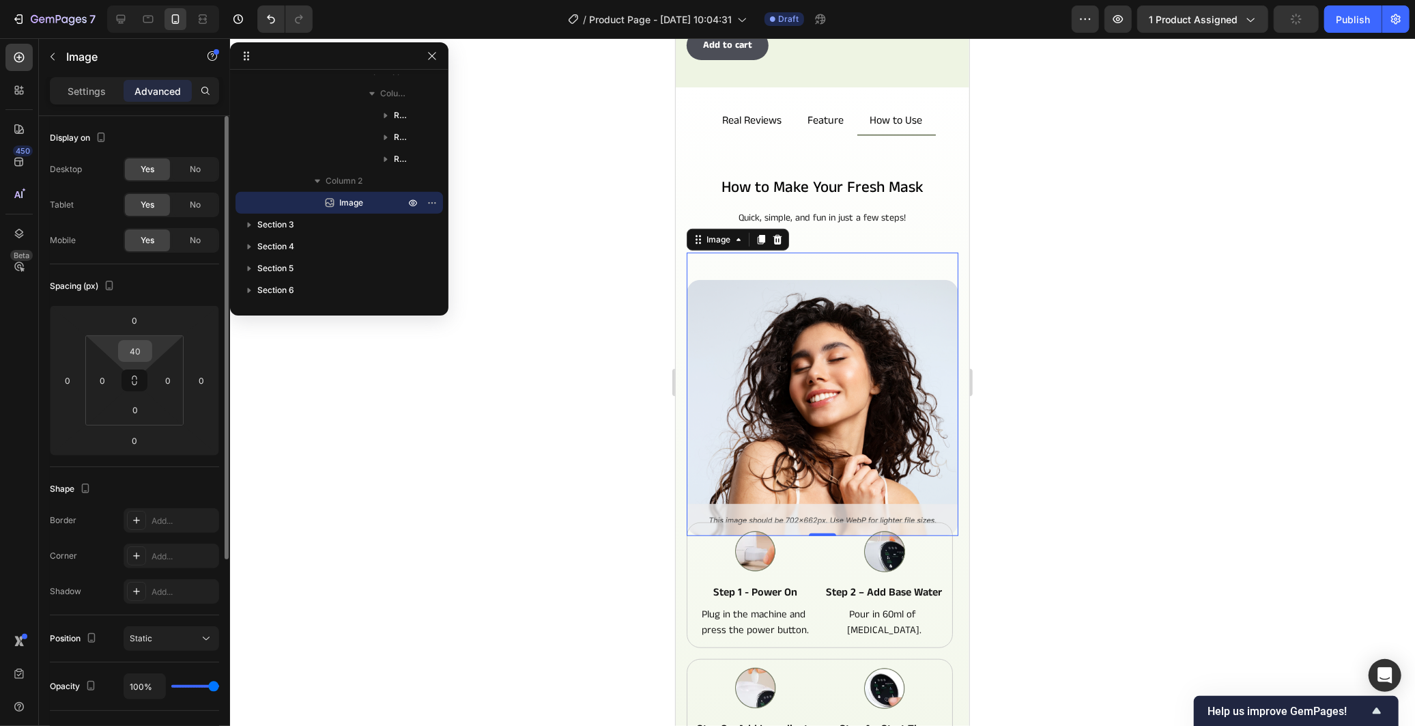
click at [146, 347] on input "40" at bounding box center [134, 351] width 27 height 20
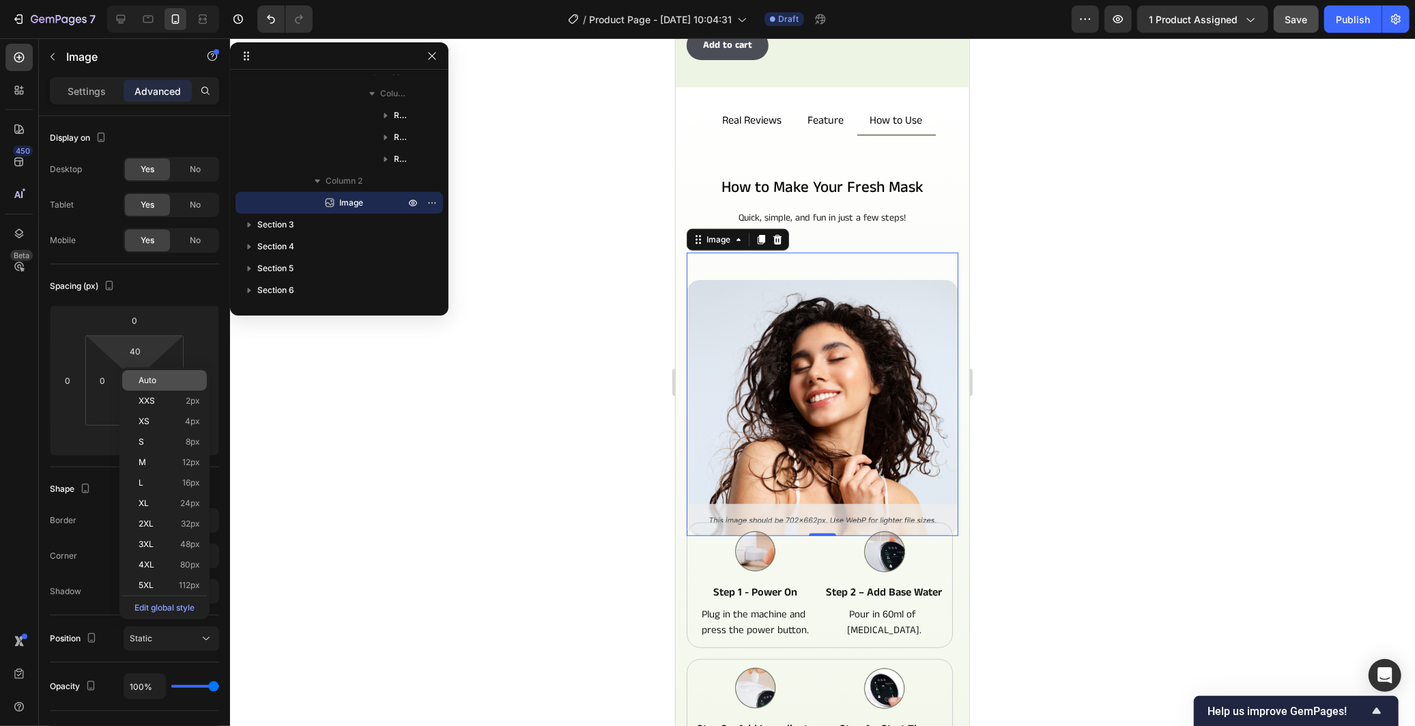
click at [182, 375] on p "Auto" at bounding box center [169, 380] width 61 height 10
type input "Auto"
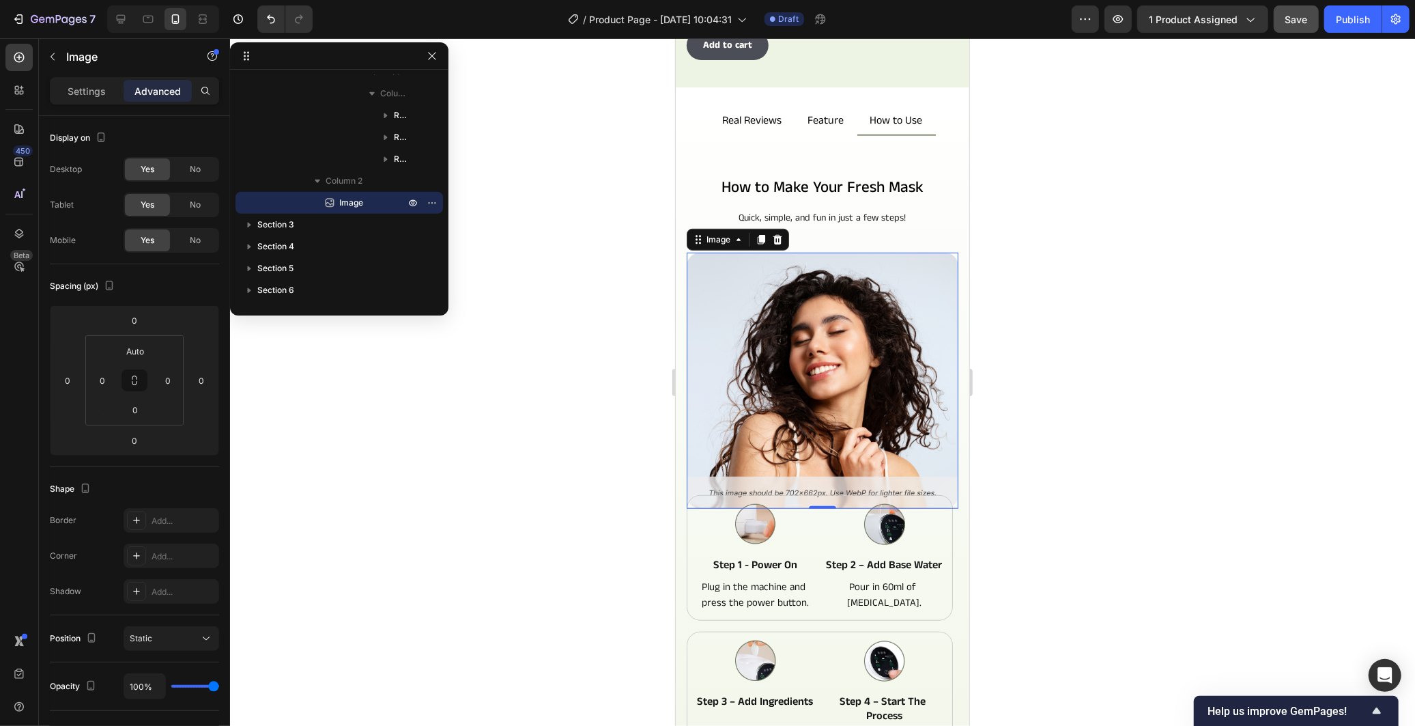
click at [462, 403] on div at bounding box center [822, 381] width 1185 height 687
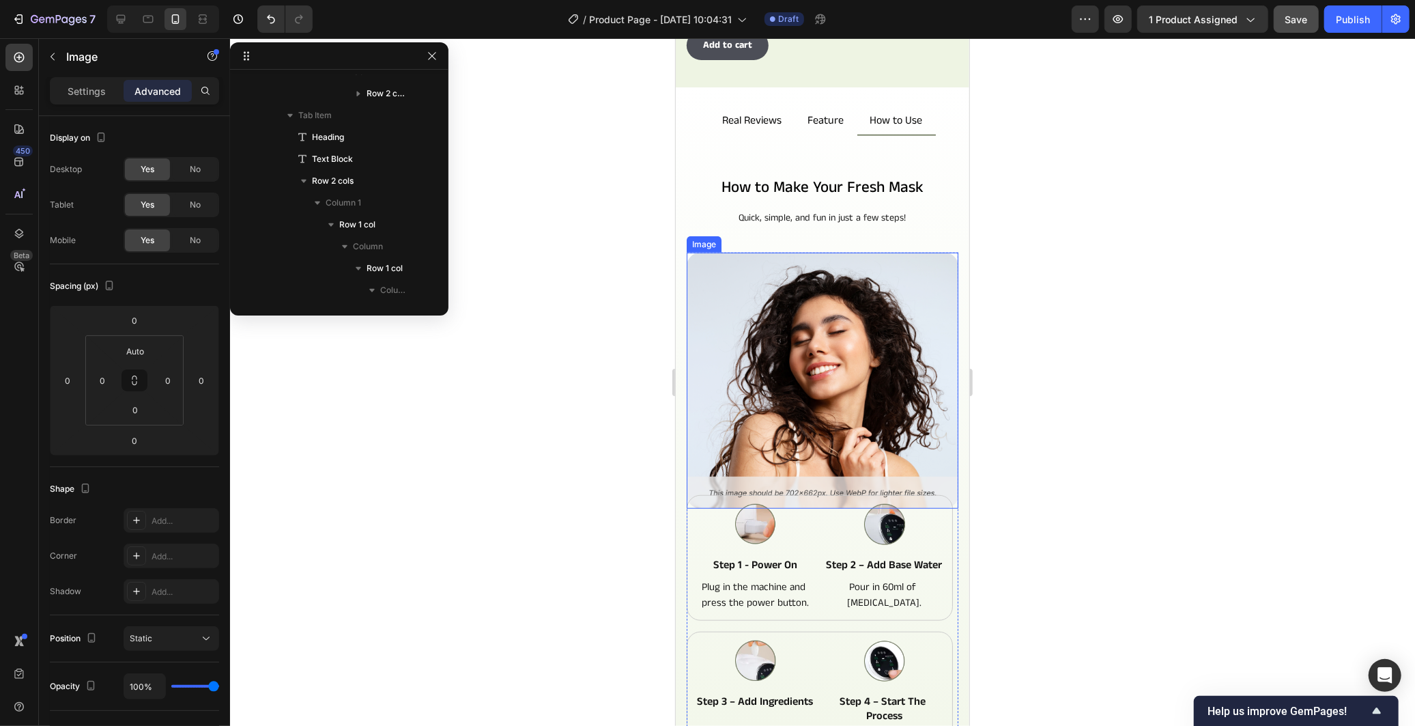
click at [711, 446] on img at bounding box center [822, 380] width 272 height 256
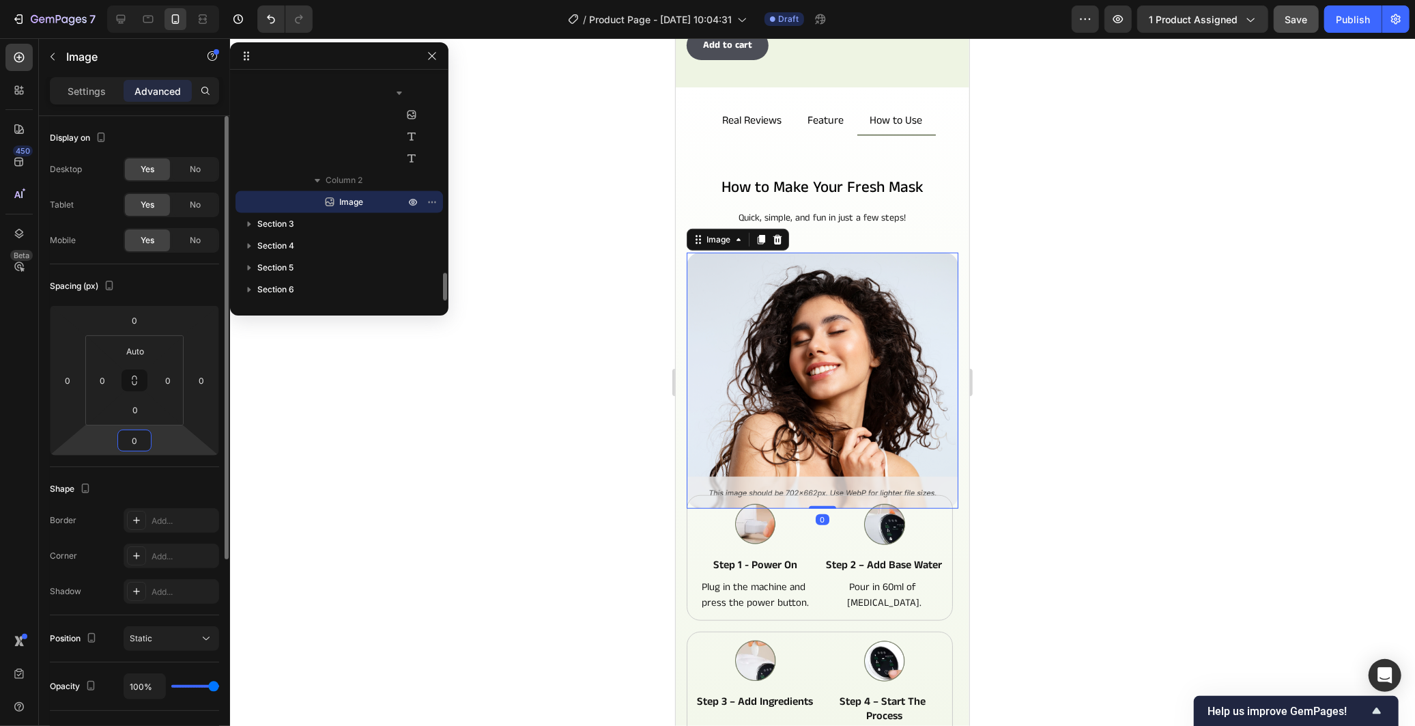
click at [147, 438] on input "0" at bounding box center [134, 440] width 27 height 20
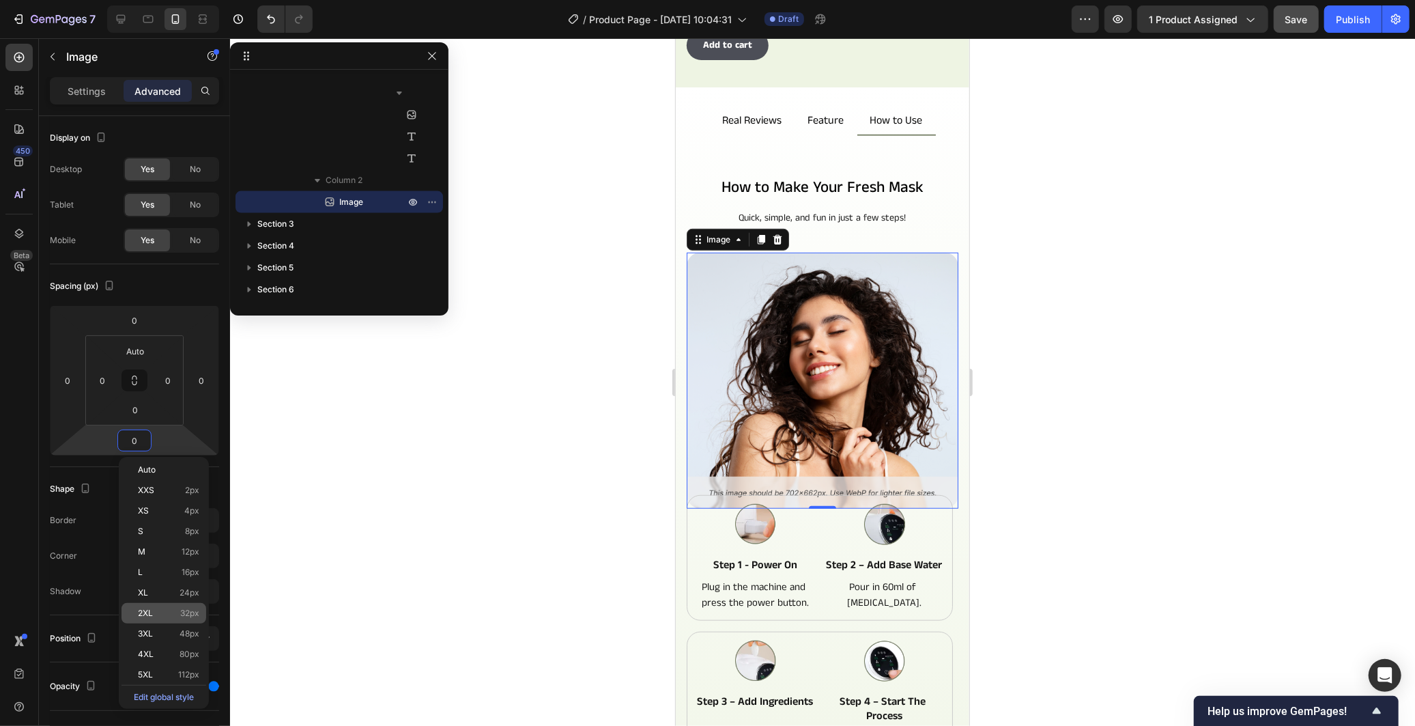
click at [190, 615] on span "32px" at bounding box center [189, 613] width 19 height 10
type input "32"
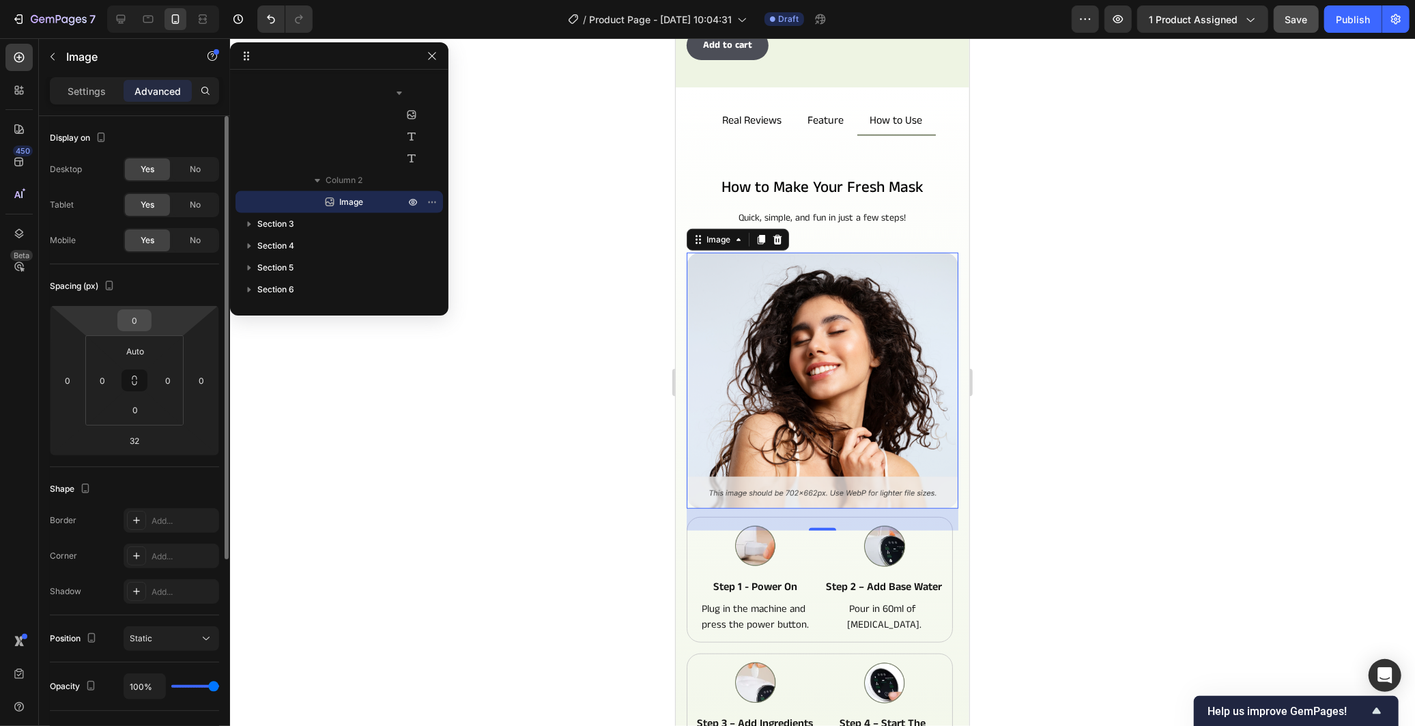
click at [142, 322] on input "0" at bounding box center [134, 320] width 27 height 20
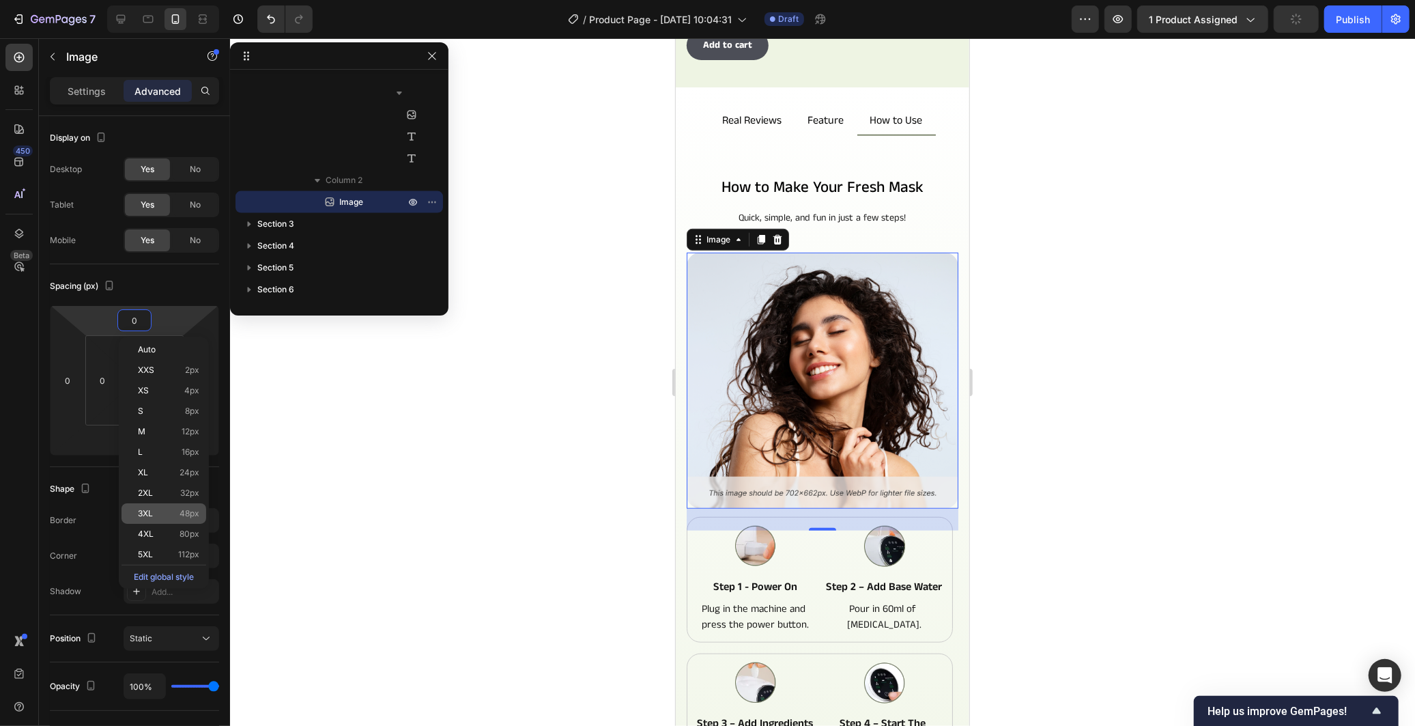
click at [180, 515] on span "48px" at bounding box center [190, 513] width 20 height 10
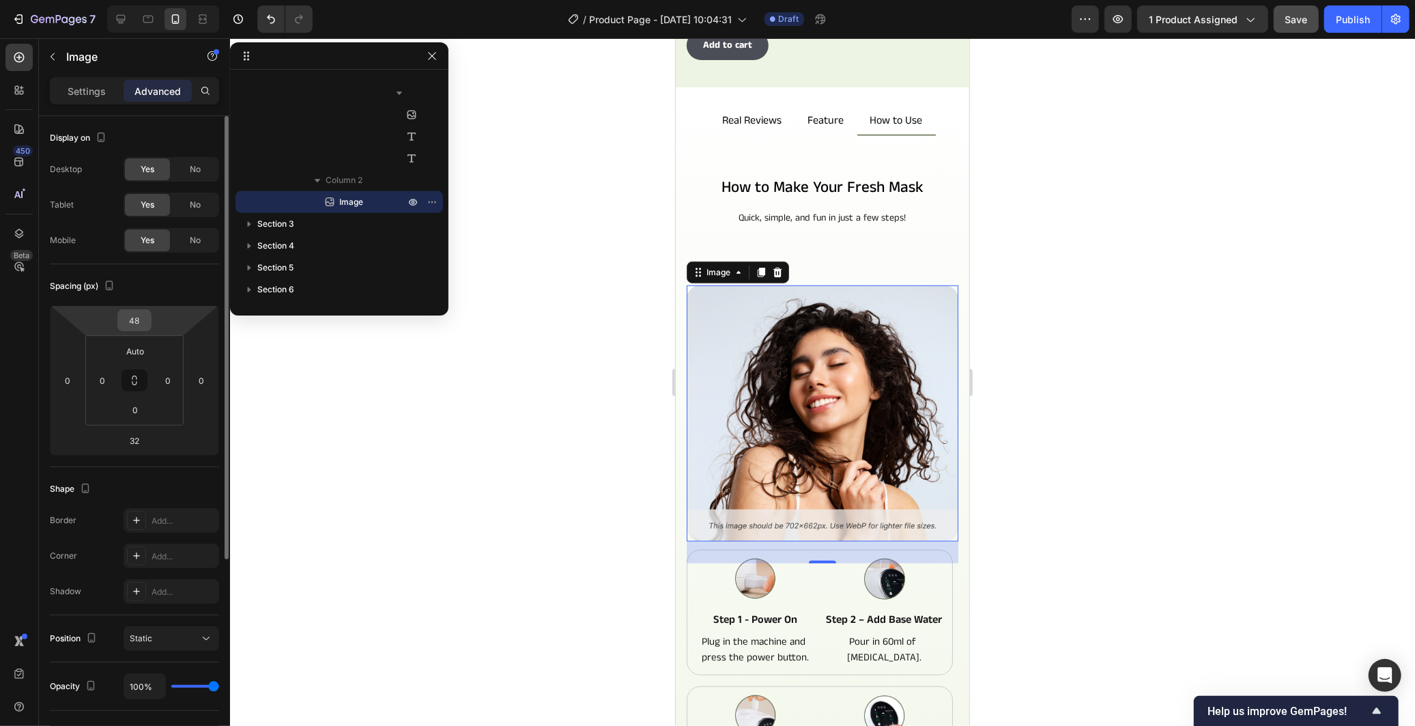
click at [139, 324] on input "48" at bounding box center [134, 320] width 27 height 20
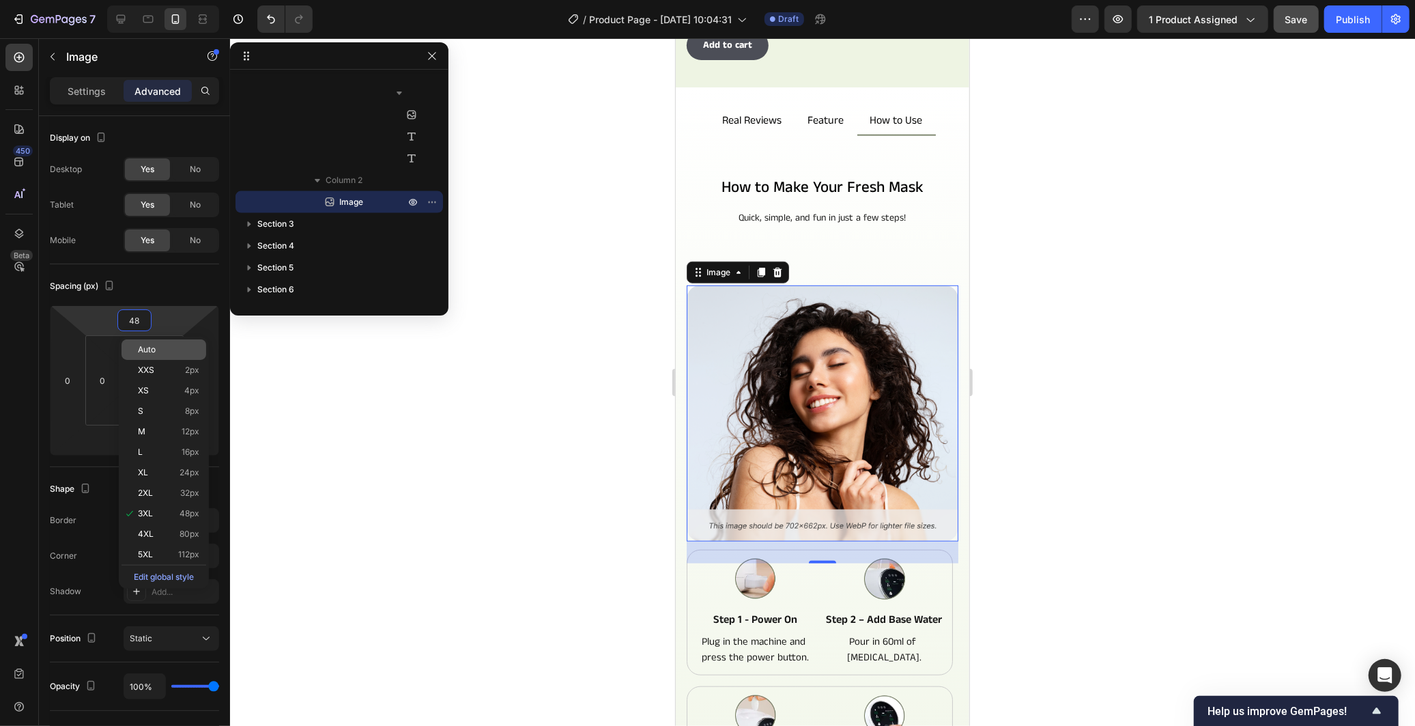
type input "3"
click at [175, 354] on p "Auto" at bounding box center [168, 350] width 61 height 10
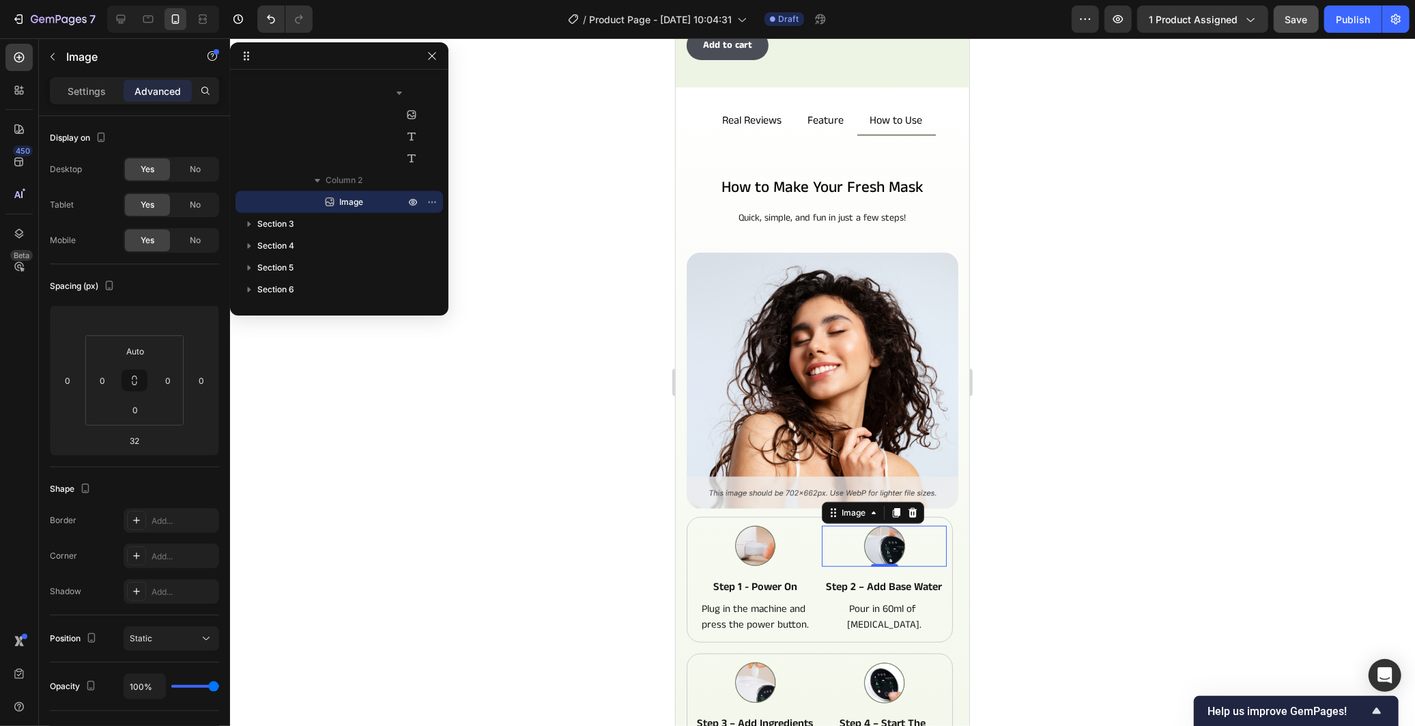
click at [821, 526] on div at bounding box center [883, 545] width 125 height 41
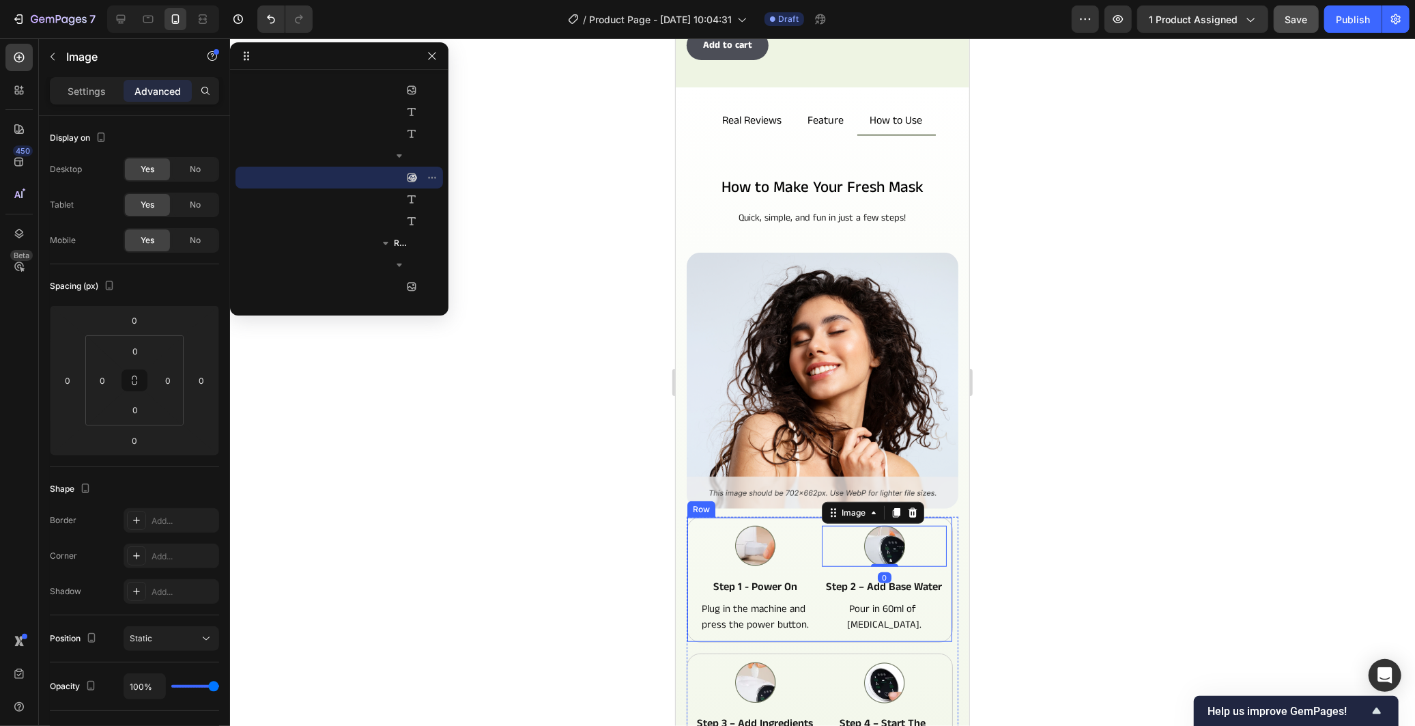
click at [690, 570] on div "Image step 1 - power on Text Block Plug in the machine and press the power butt…" at bounding box center [819, 579] width 266 height 126
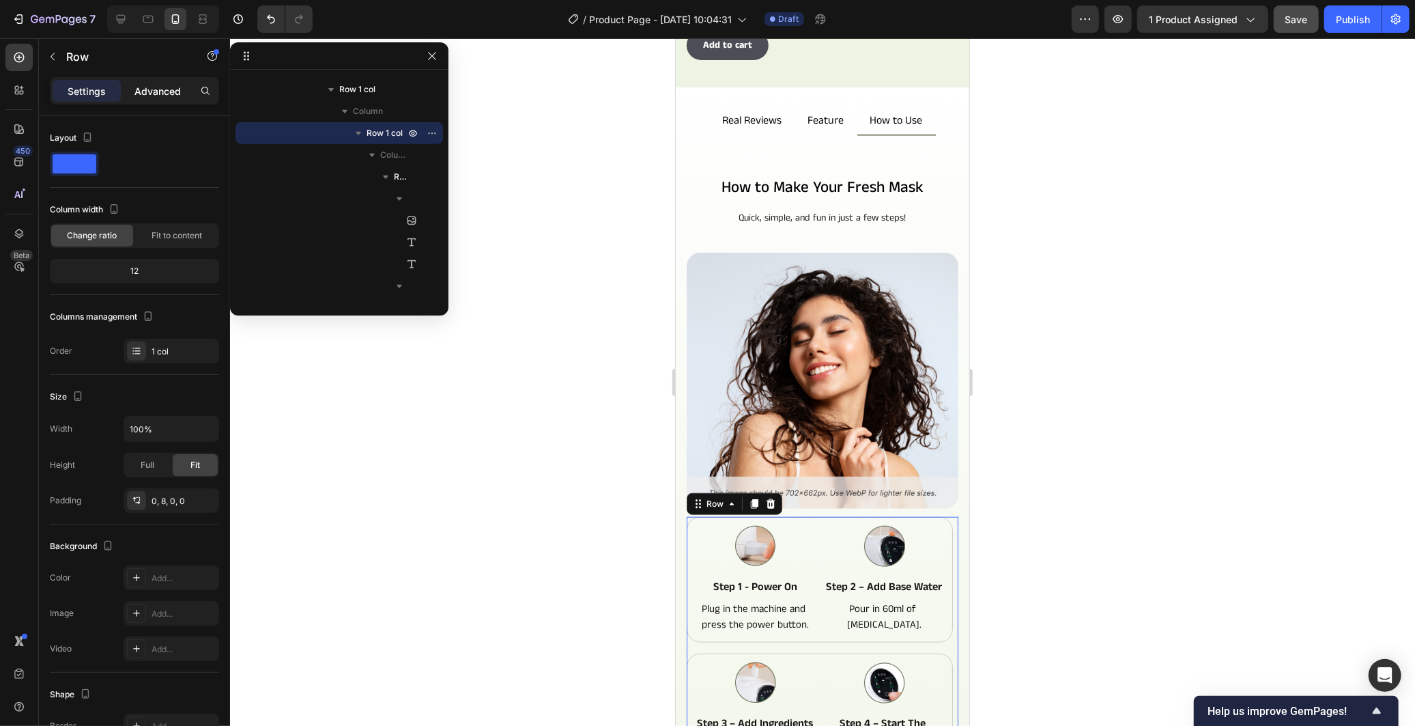
click at [160, 86] on p "Advanced" at bounding box center [157, 91] width 46 height 14
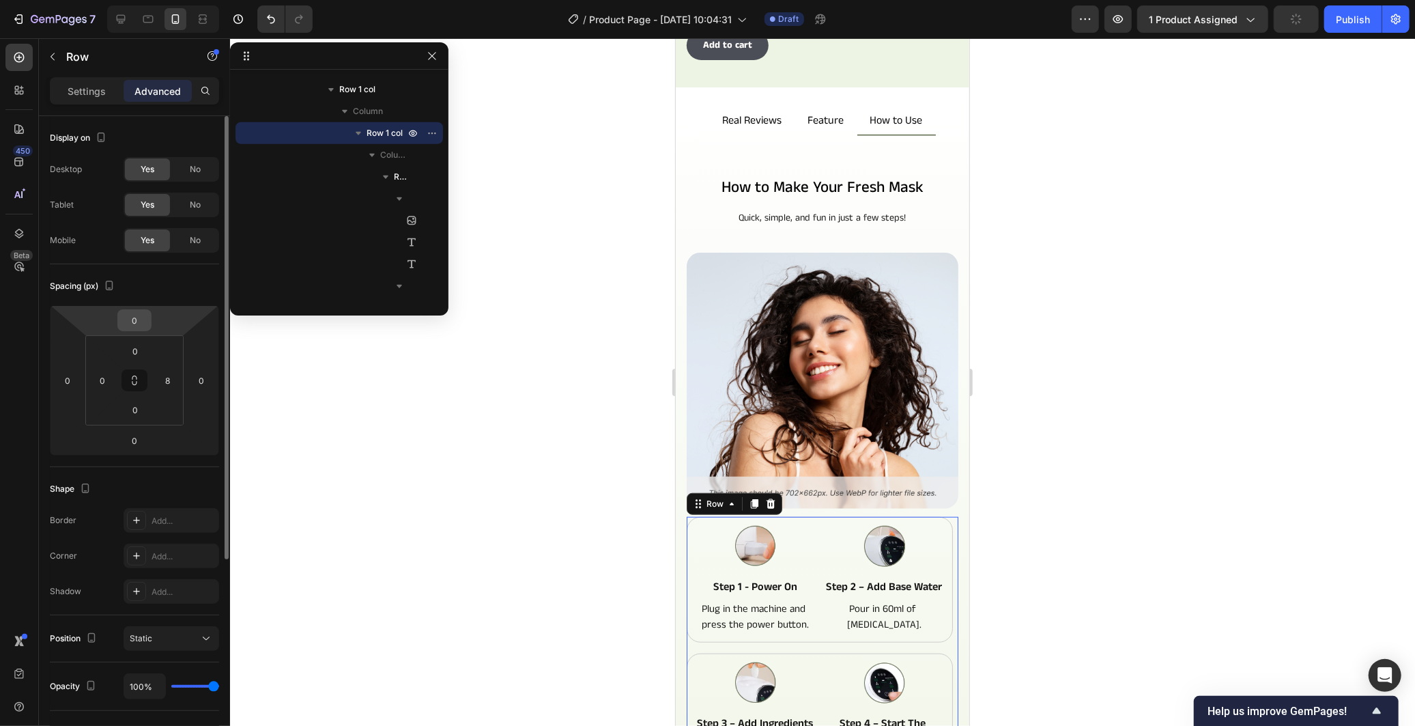
click at [139, 321] on input "0" at bounding box center [134, 320] width 27 height 20
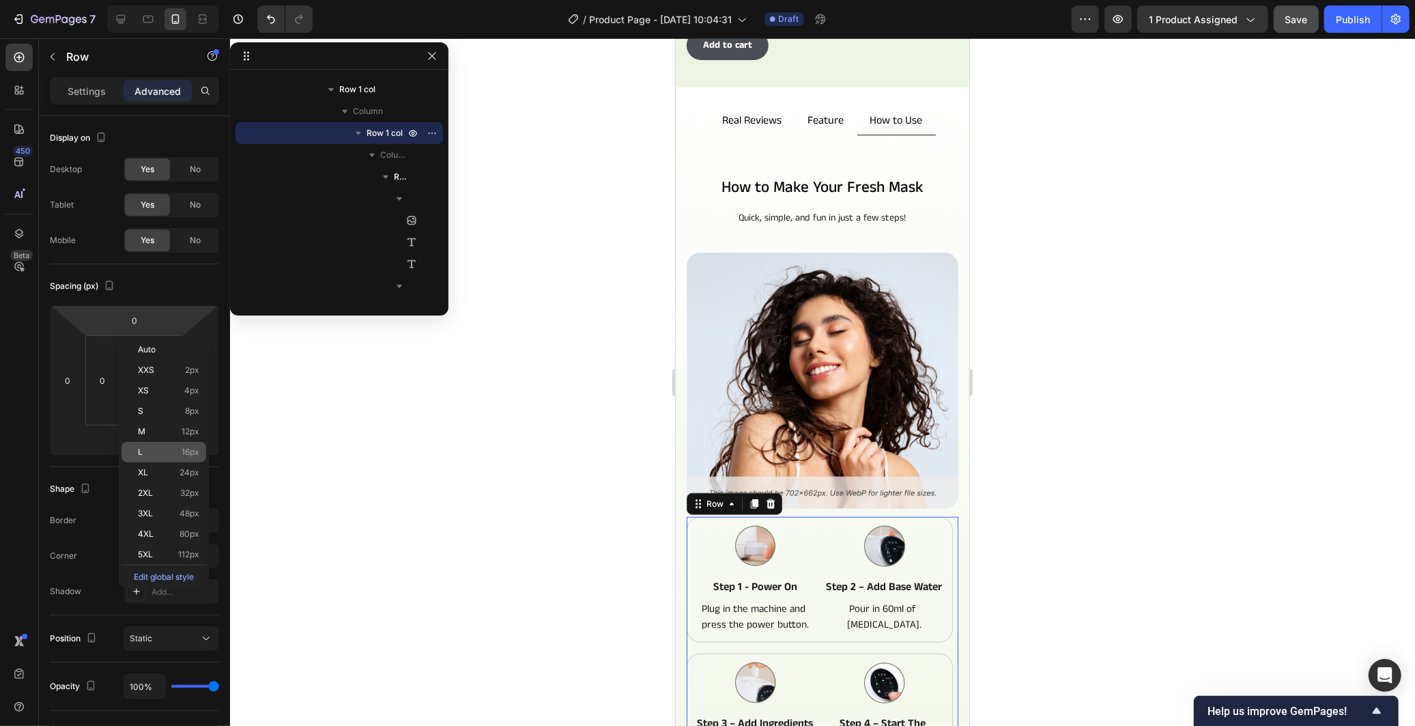
click at [171, 449] on p "L 16px" at bounding box center [168, 452] width 61 height 10
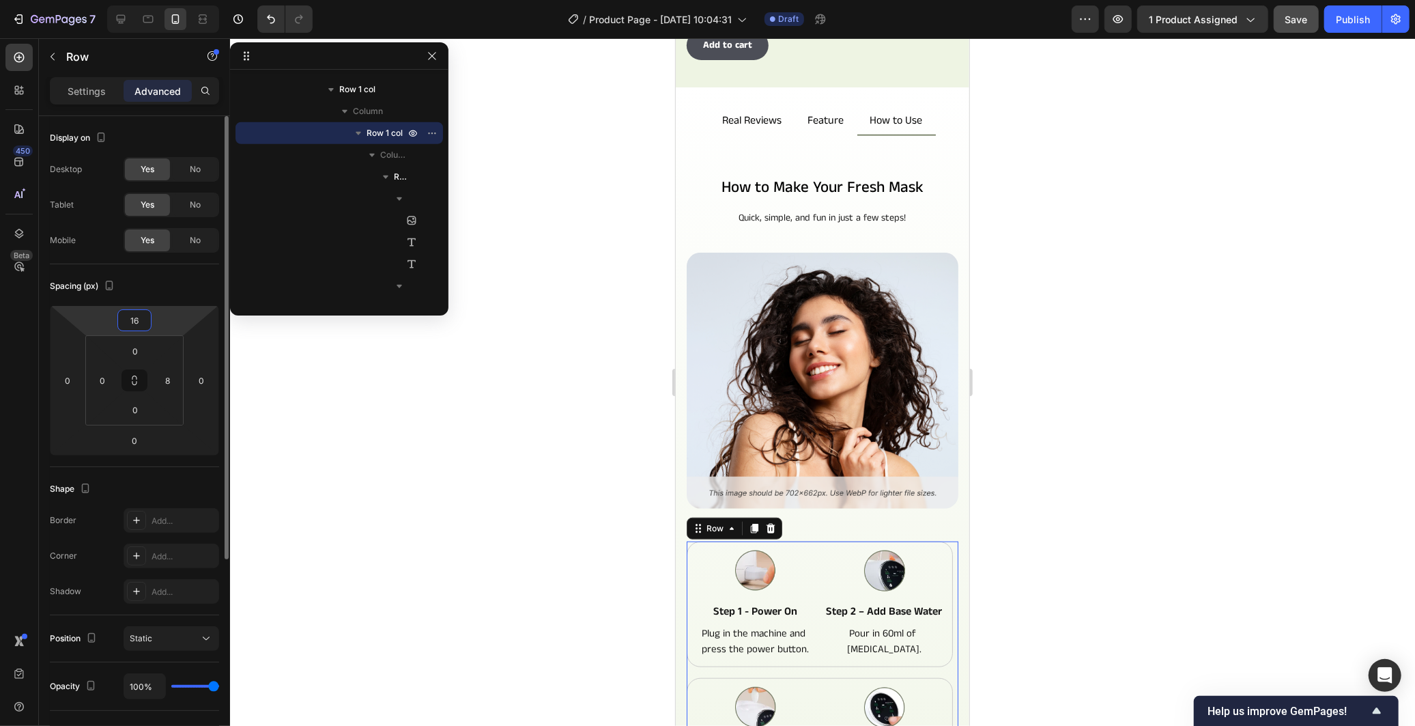
click at [137, 325] on input "16" at bounding box center [134, 320] width 27 height 20
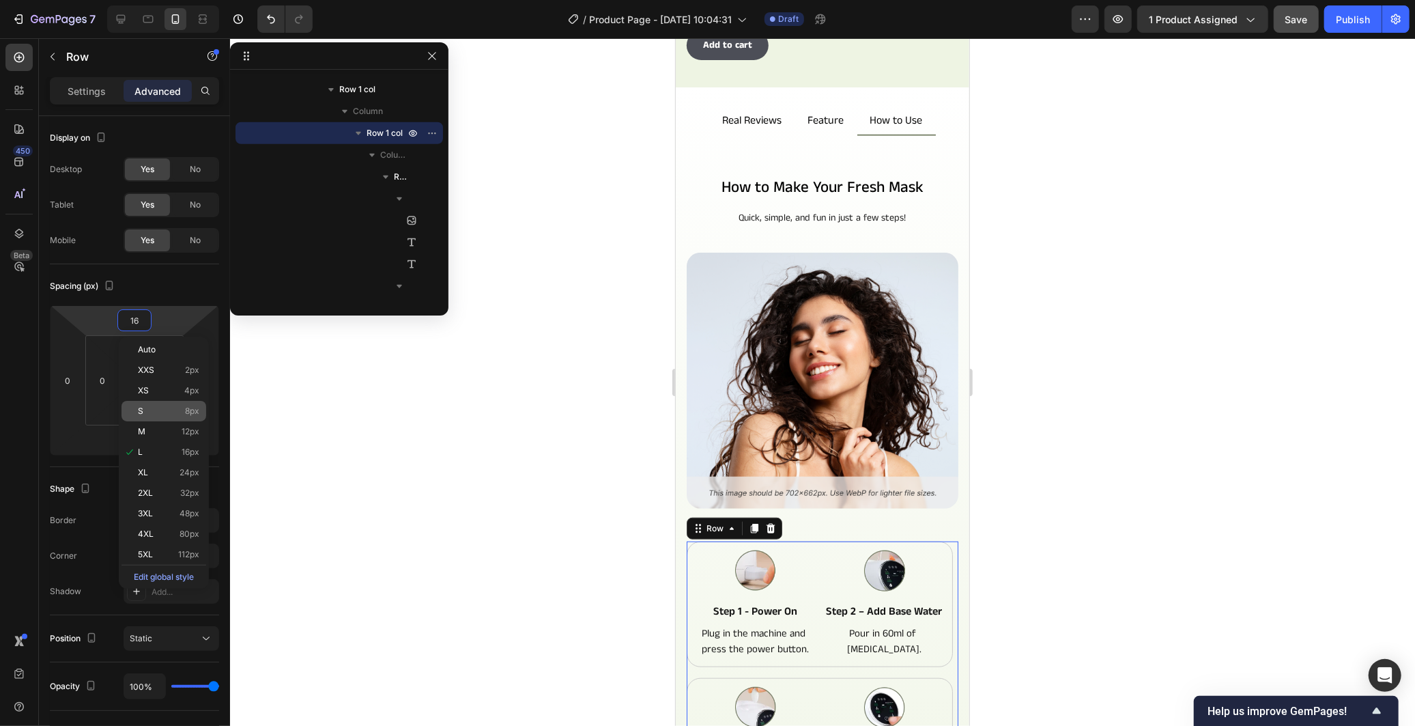
click at [181, 406] on p "S 8px" at bounding box center [168, 411] width 61 height 10
type input "8"
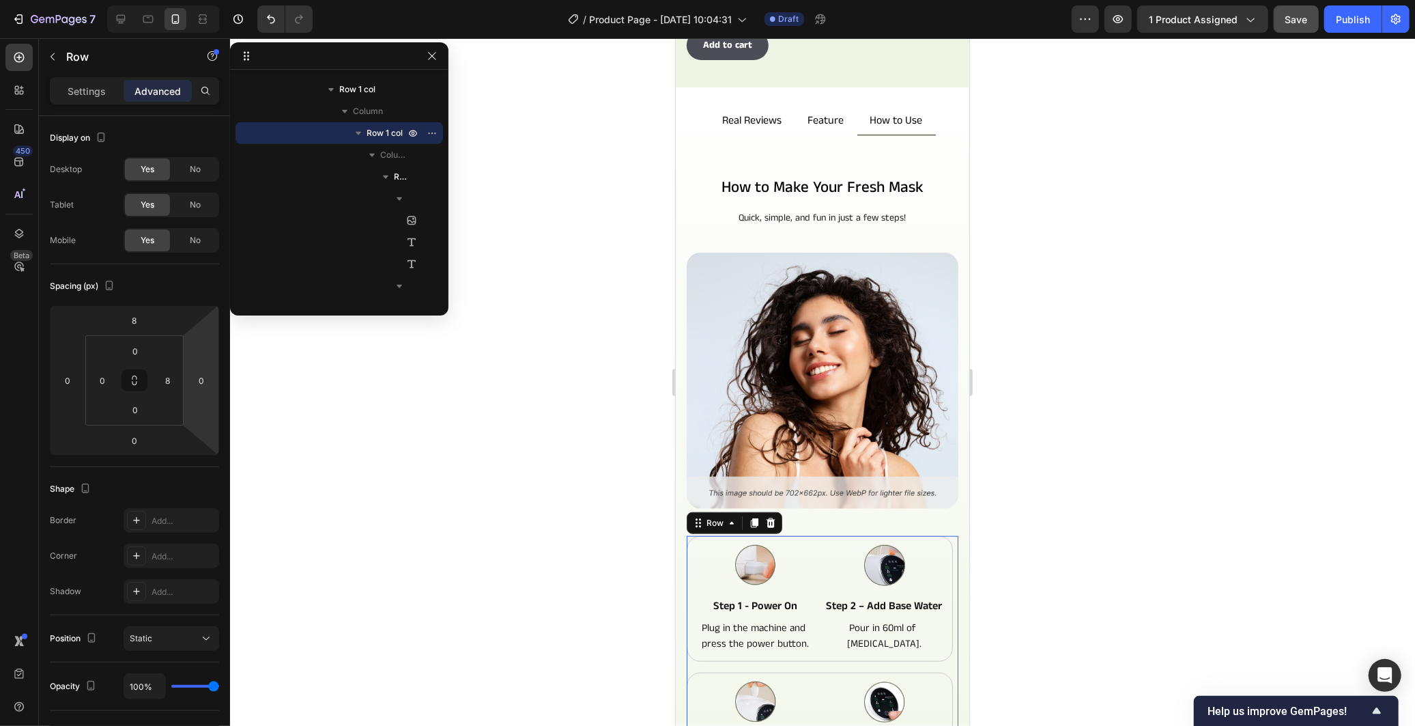
click at [378, 413] on div at bounding box center [822, 381] width 1185 height 687
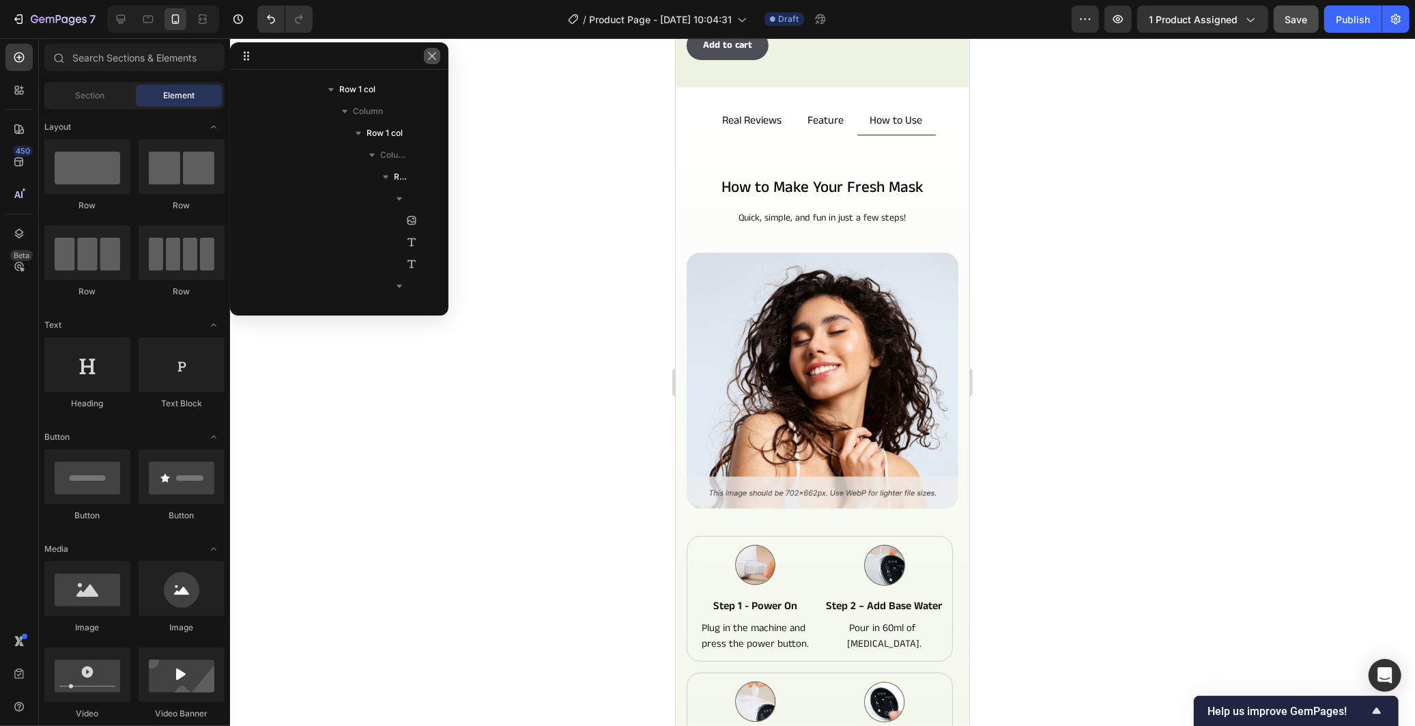
click at [429, 57] on icon "button" at bounding box center [432, 56] width 11 height 11
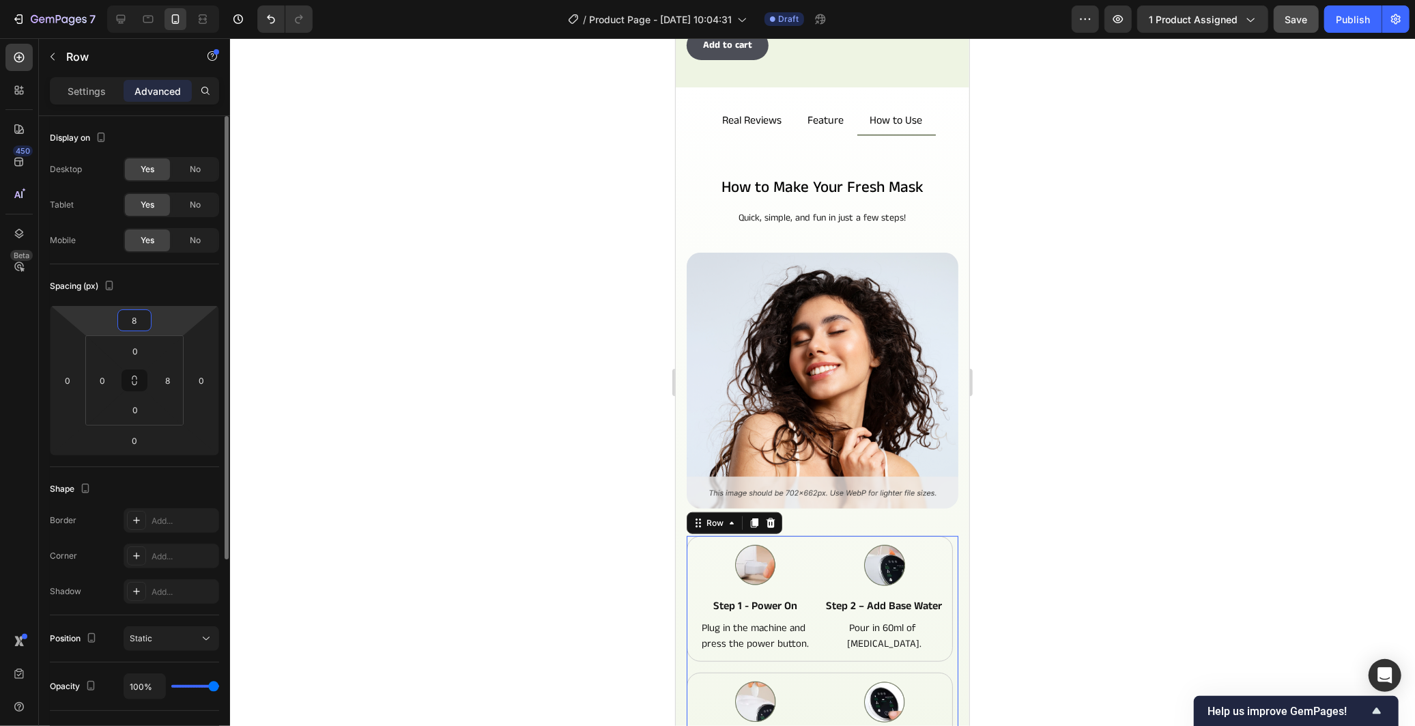
click at [139, 322] on input "8" at bounding box center [134, 320] width 27 height 20
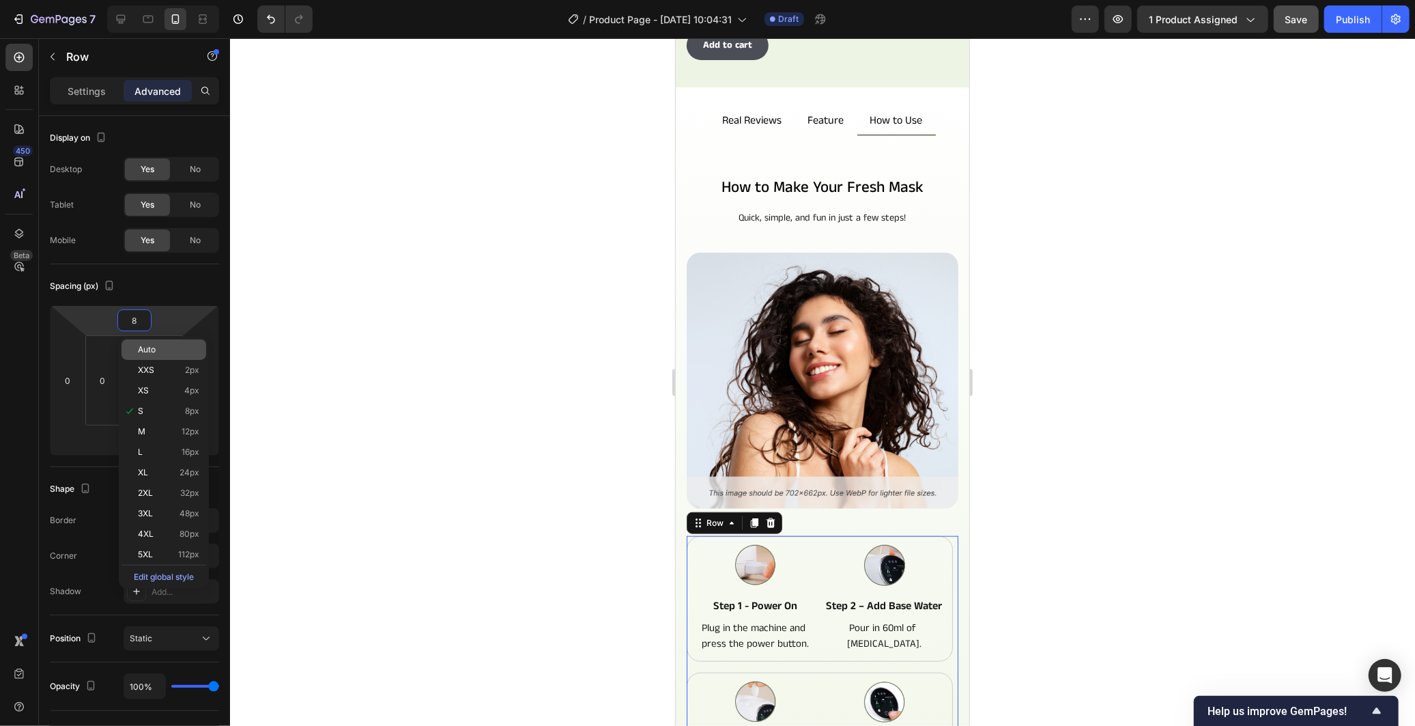
click at [177, 342] on div "Auto" at bounding box center [163, 349] width 85 height 20
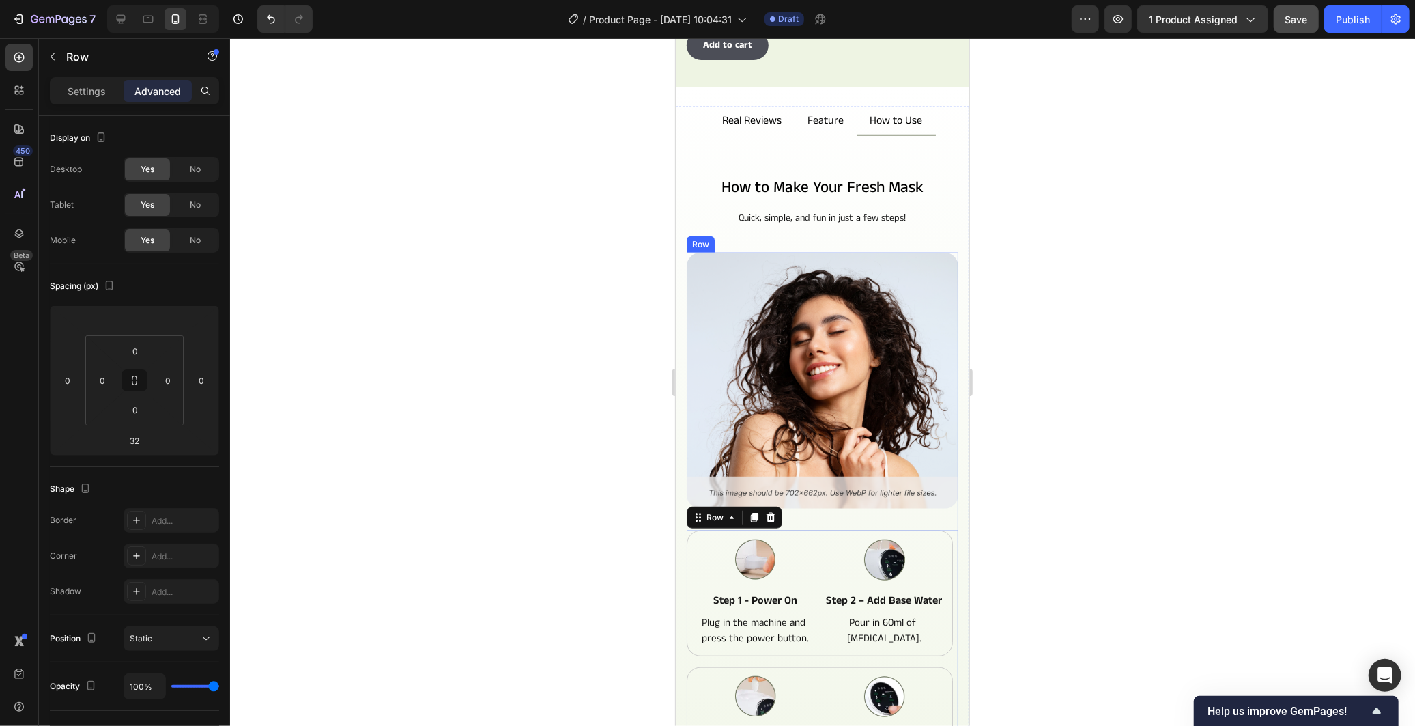
click at [844, 493] on div "Image" at bounding box center [822, 391] width 272 height 278
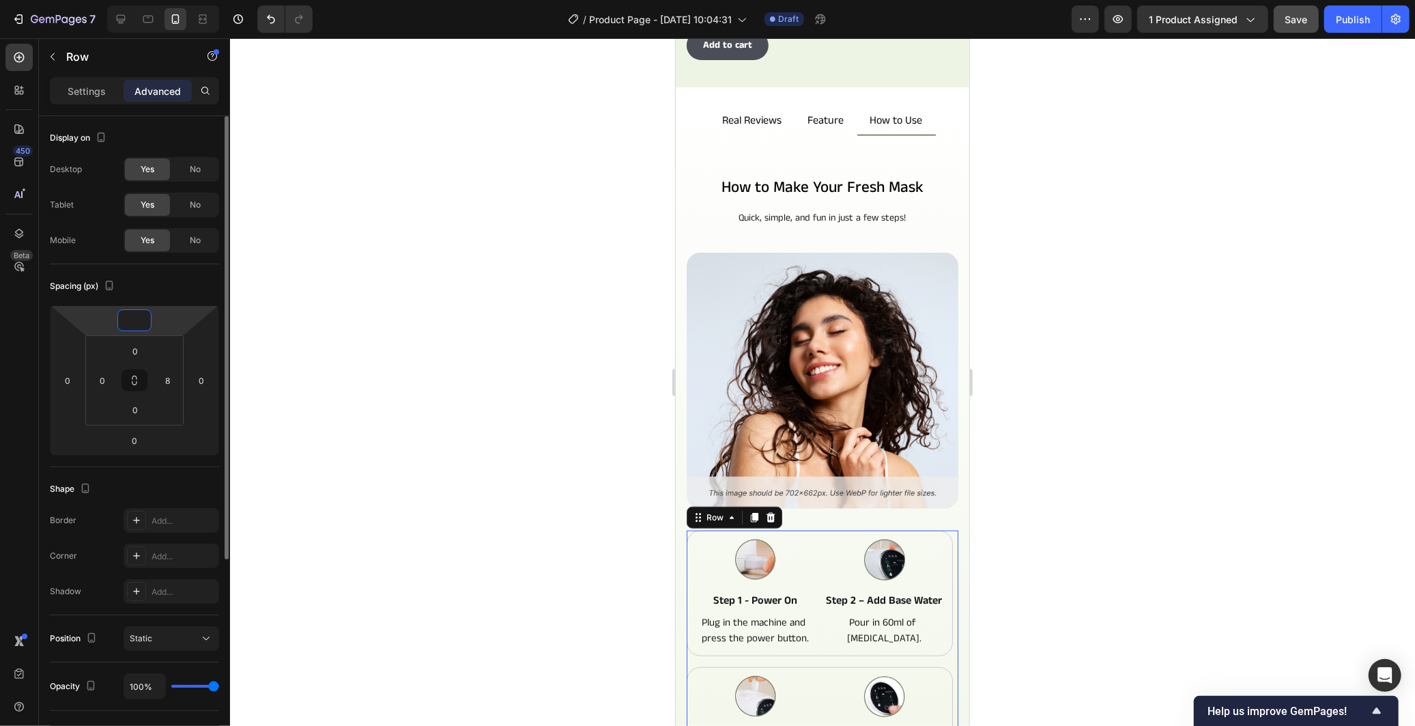
click at [135, 326] on input "number" at bounding box center [134, 320] width 27 height 20
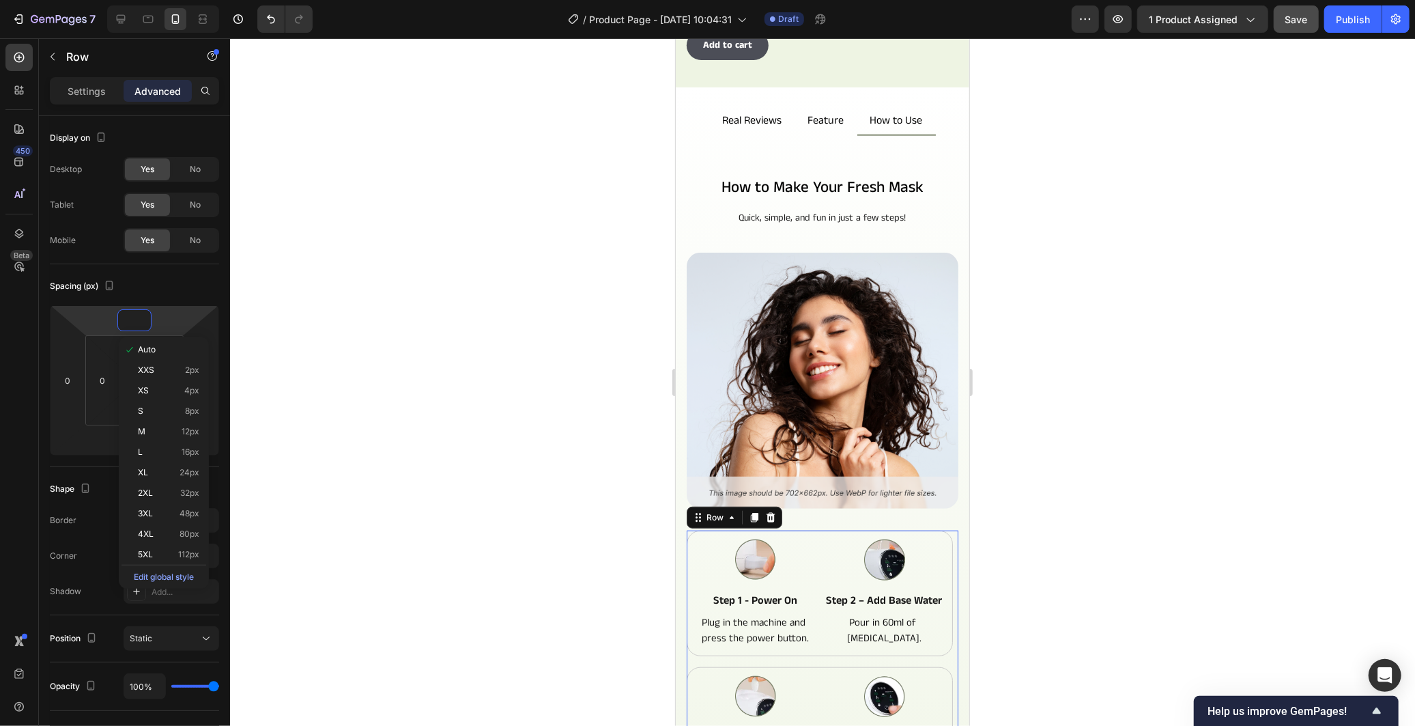
click at [435, 425] on div at bounding box center [822, 381] width 1185 height 687
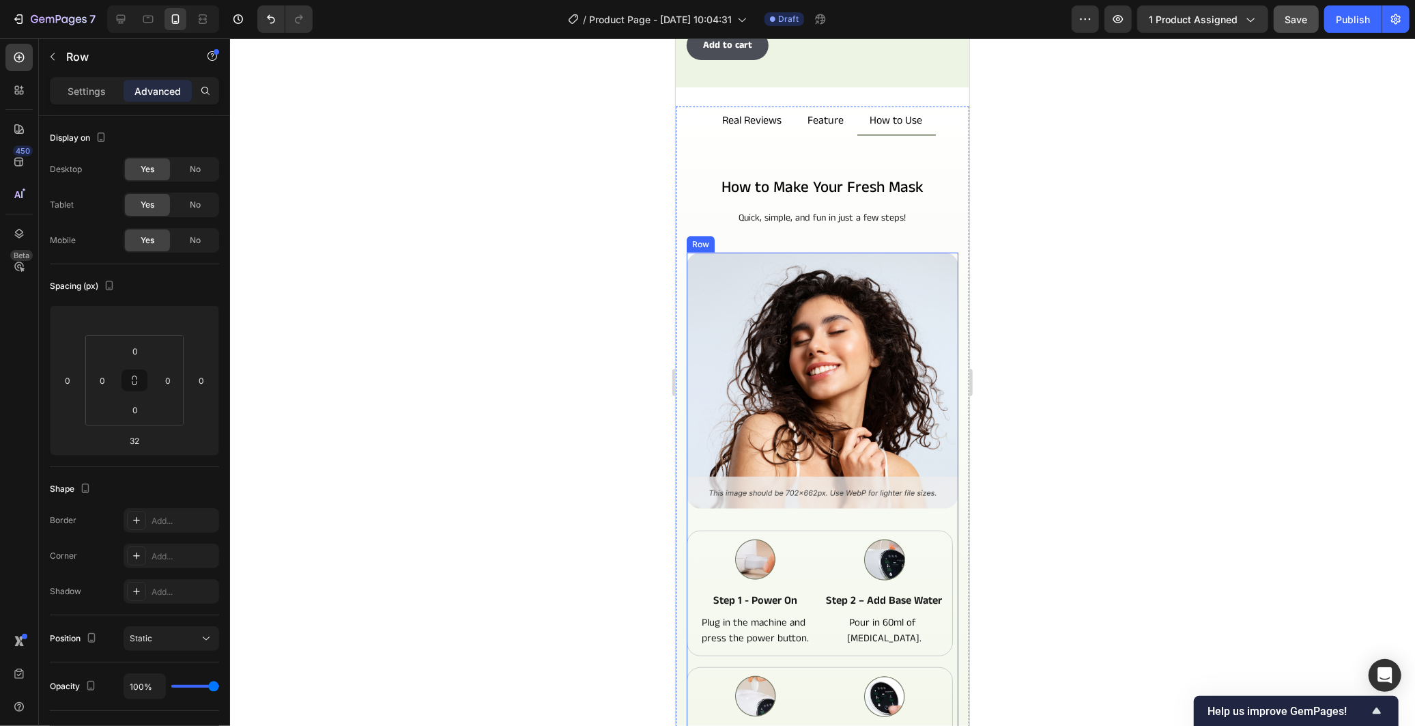
click at [839, 493] on div "Image" at bounding box center [822, 391] width 272 height 278
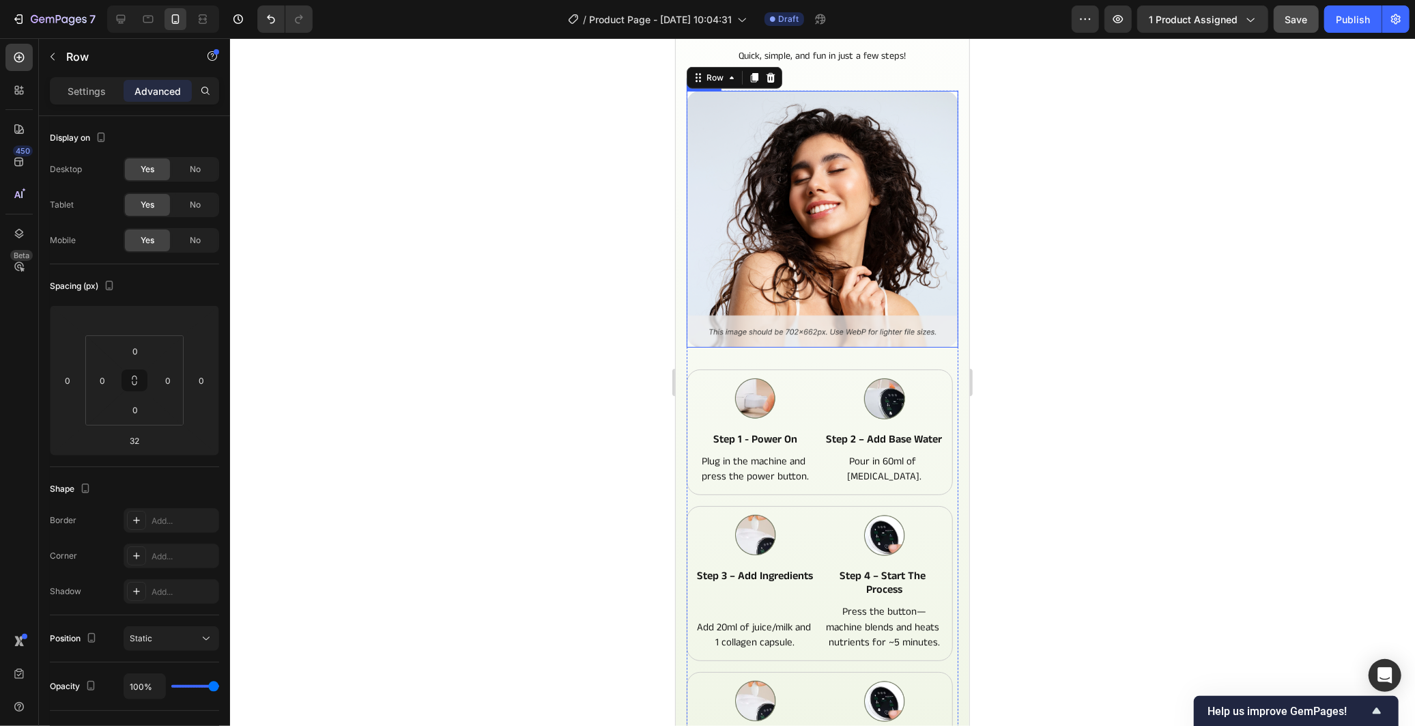
scroll to position [852, 0]
click at [898, 498] on div "Image step 1 - power on Text Block Plug in the machine and press the power butt…" at bounding box center [819, 596] width 266 height 457
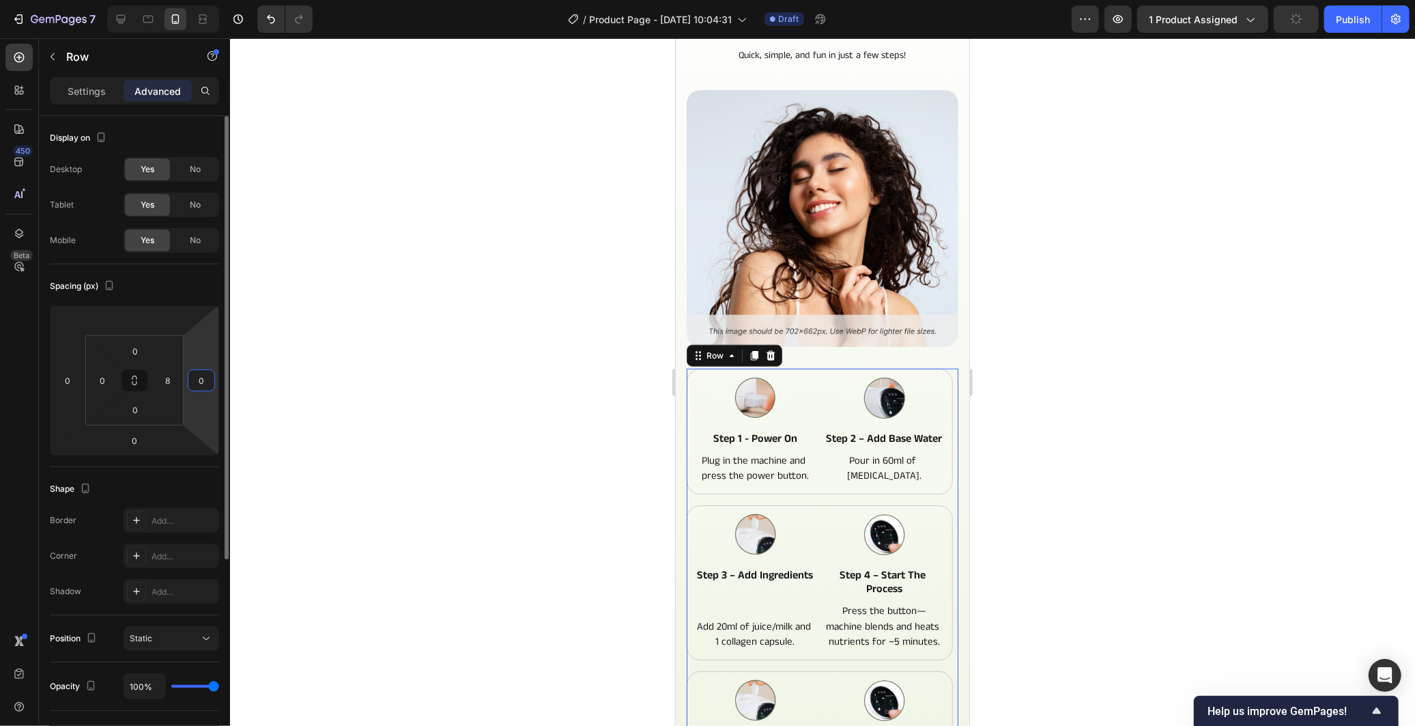
click at [201, 383] on input "0" at bounding box center [201, 380] width 20 height 20
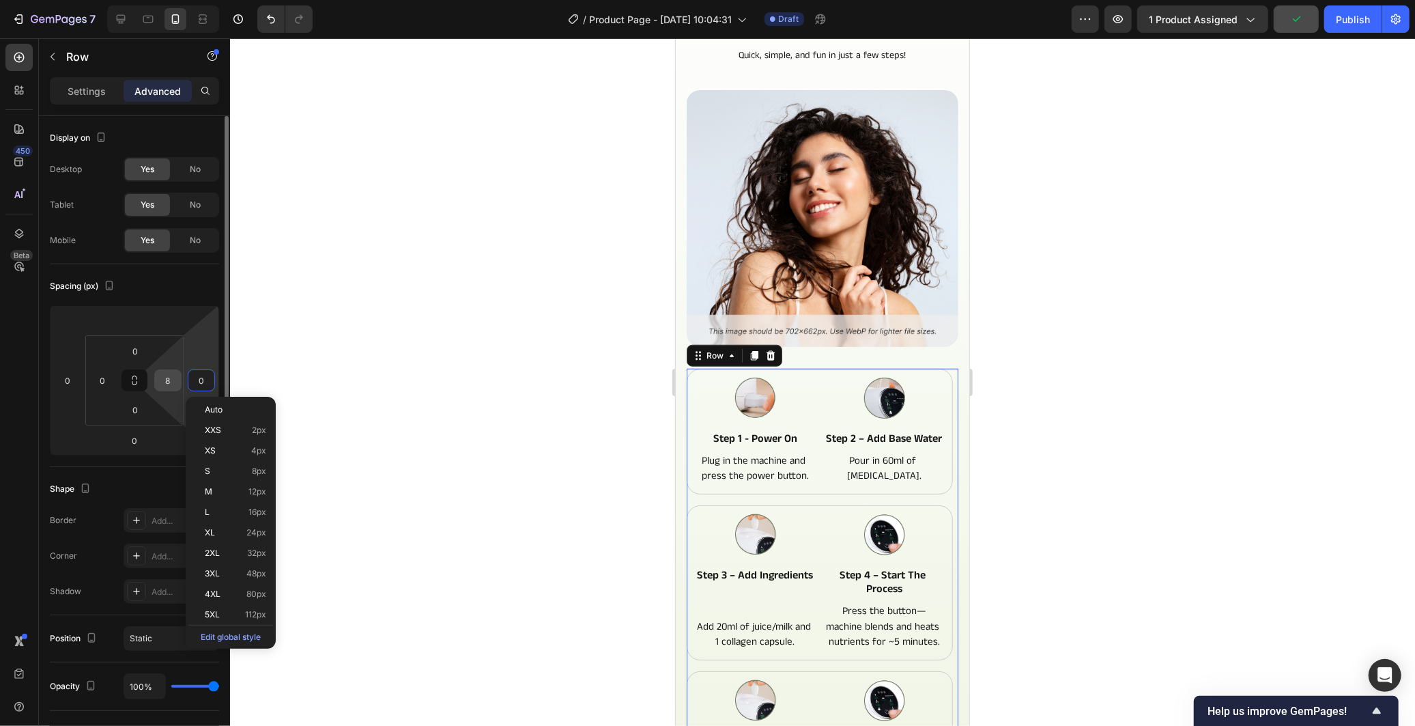
click at [166, 381] on input "8" at bounding box center [168, 380] width 20 height 20
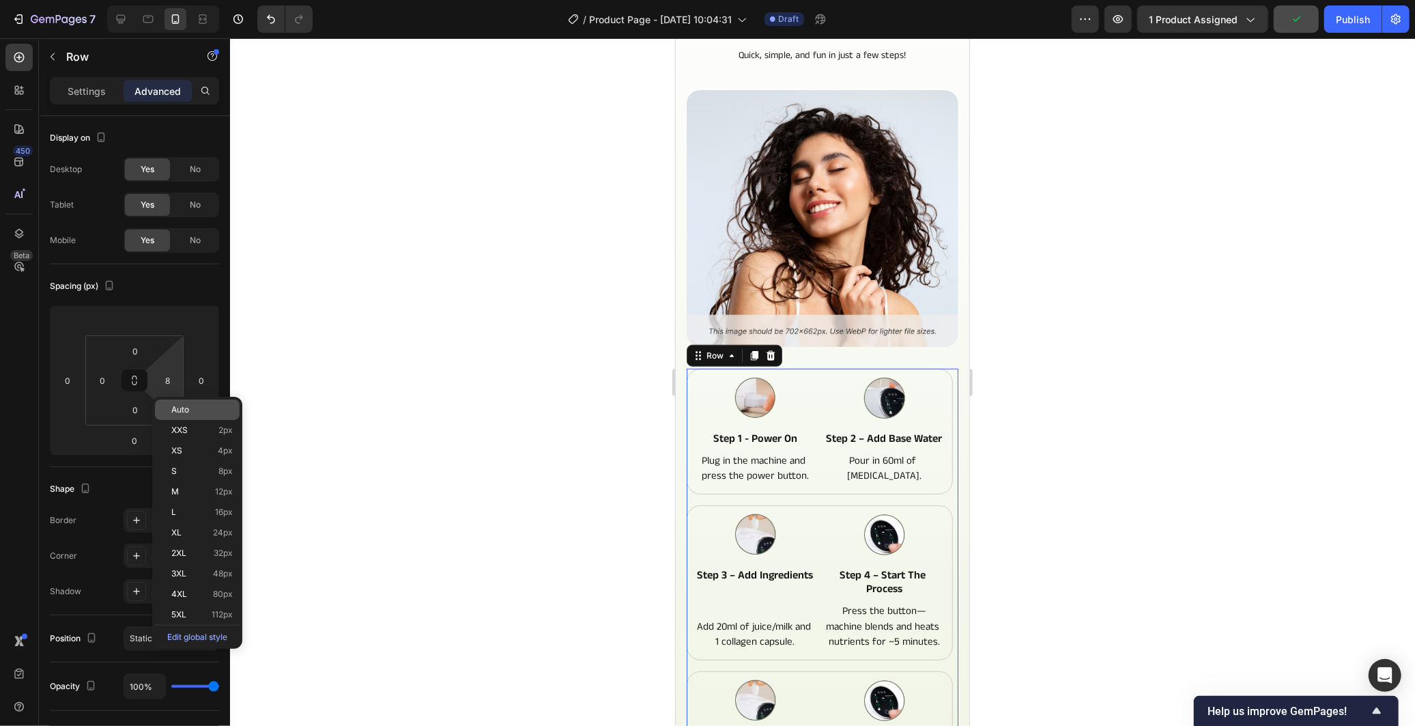
click at [208, 417] on div "Auto" at bounding box center [197, 409] width 85 height 20
type input "Auto"
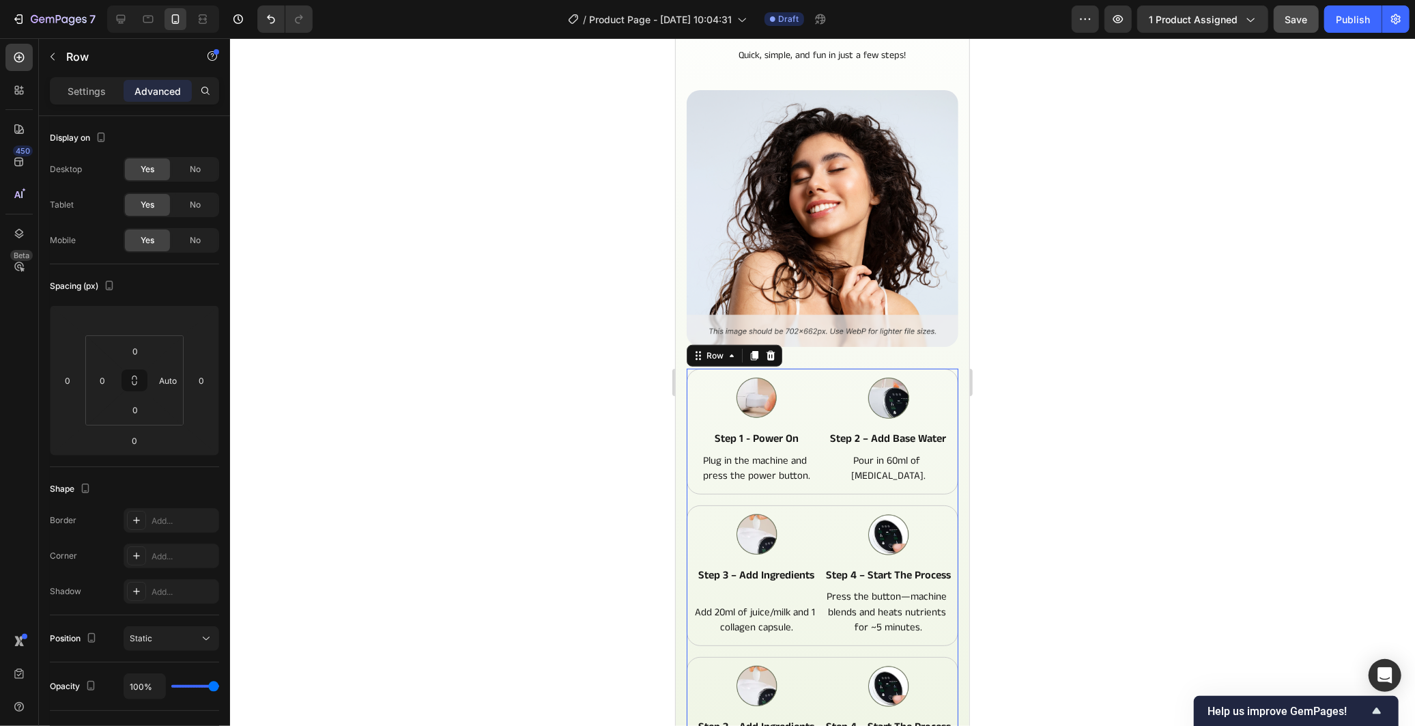
click at [1250, 345] on div at bounding box center [822, 381] width 1185 height 687
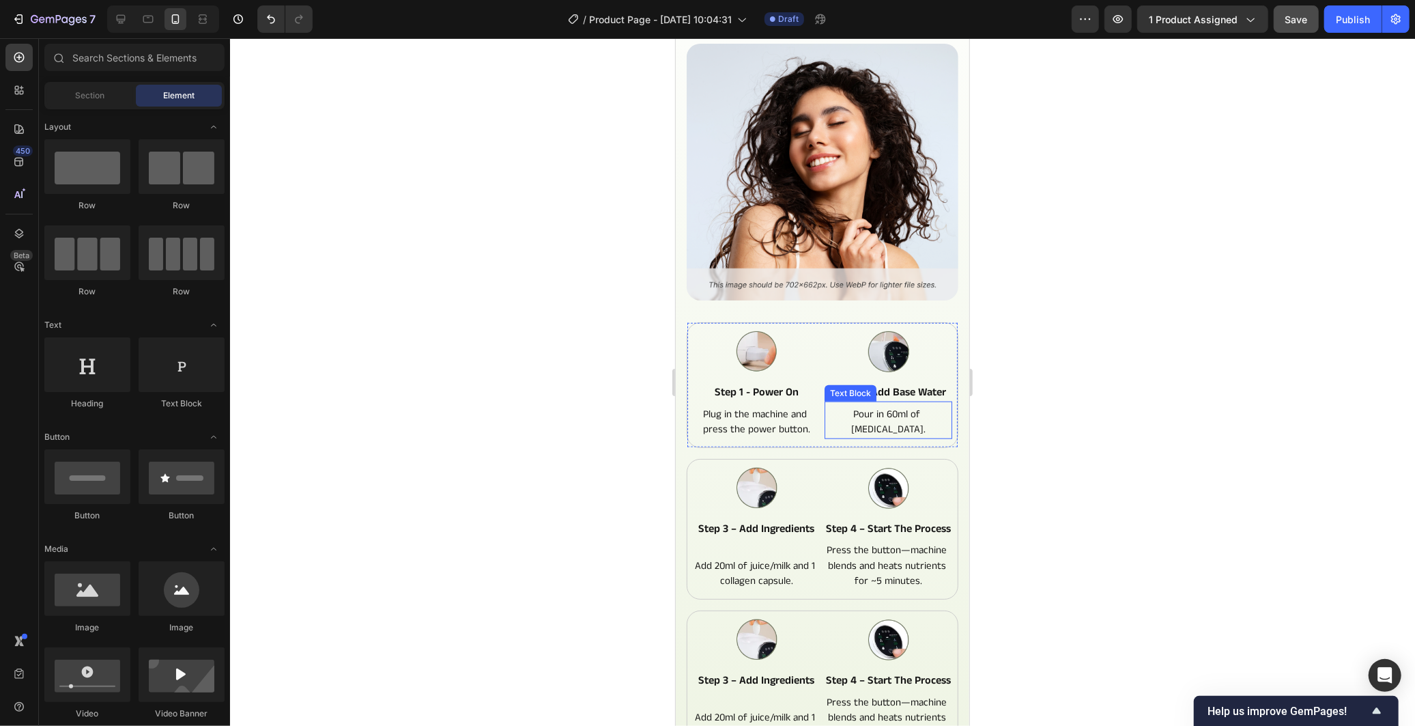
scroll to position [1004, 0]
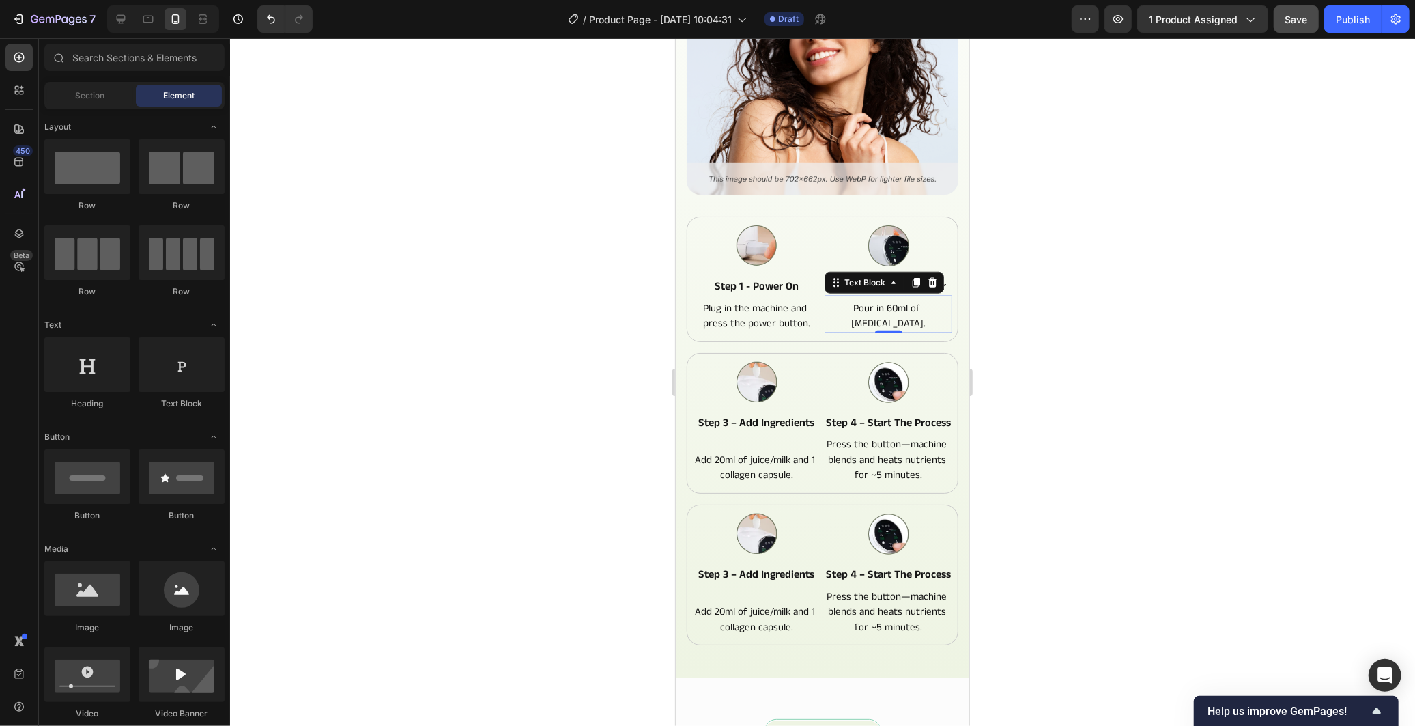
click at [909, 302] on p "Pour in 60ml of [MEDICAL_DATA]." at bounding box center [887, 315] width 87 height 31
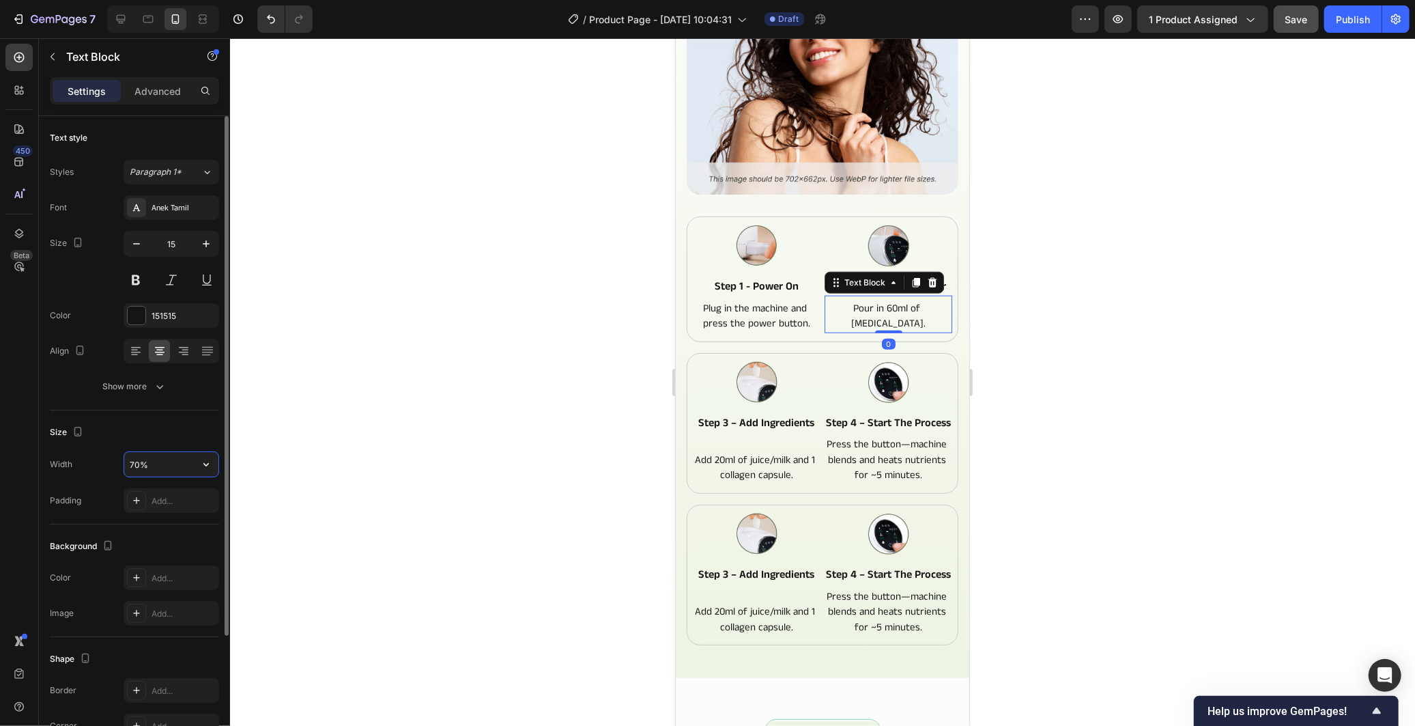
click at [132, 465] on input "70%" at bounding box center [171, 464] width 94 height 25
type input "80%"
click at [569, 440] on div at bounding box center [822, 381] width 1185 height 687
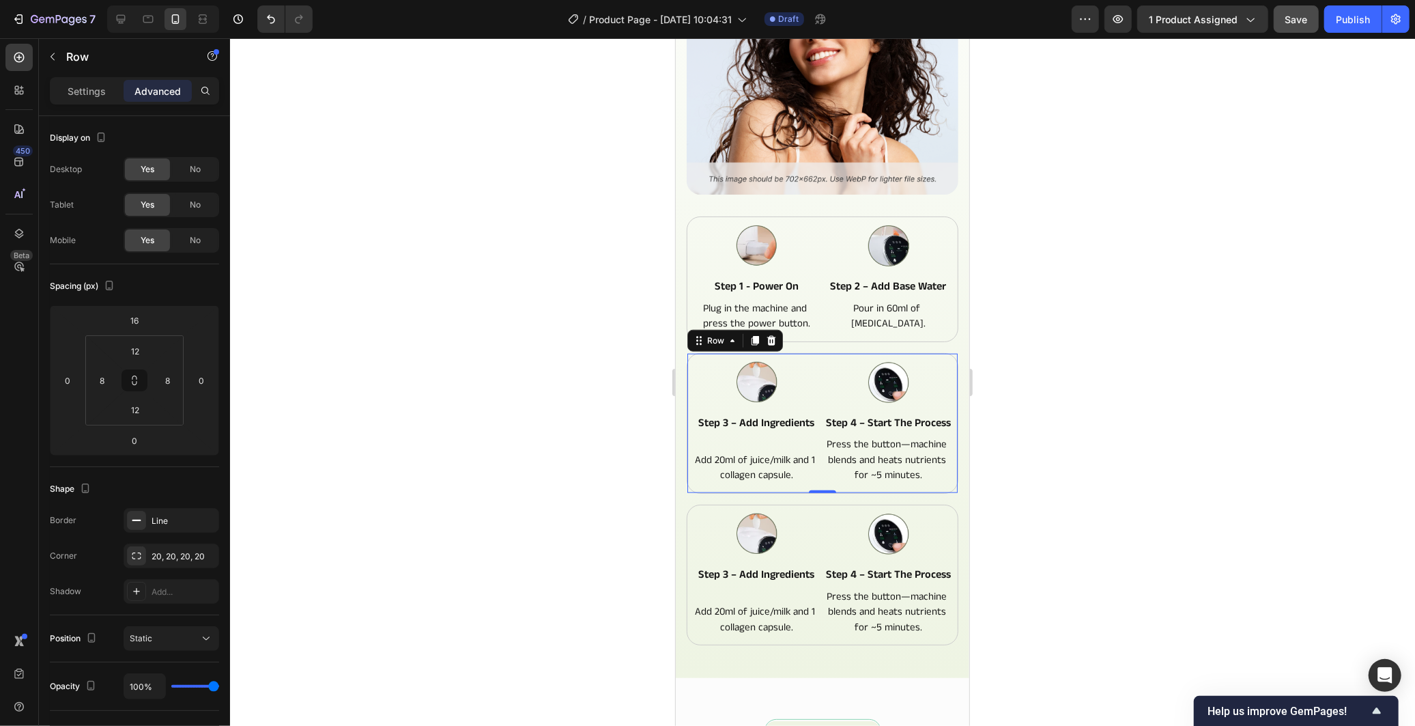
click at [809, 440] on div "Image step 3 – add ingredients Text Block Add 20ml of juice/milk and 1 collagen…" at bounding box center [756, 422] width 128 height 123
click at [85, 81] on div "Settings" at bounding box center [87, 91] width 68 height 22
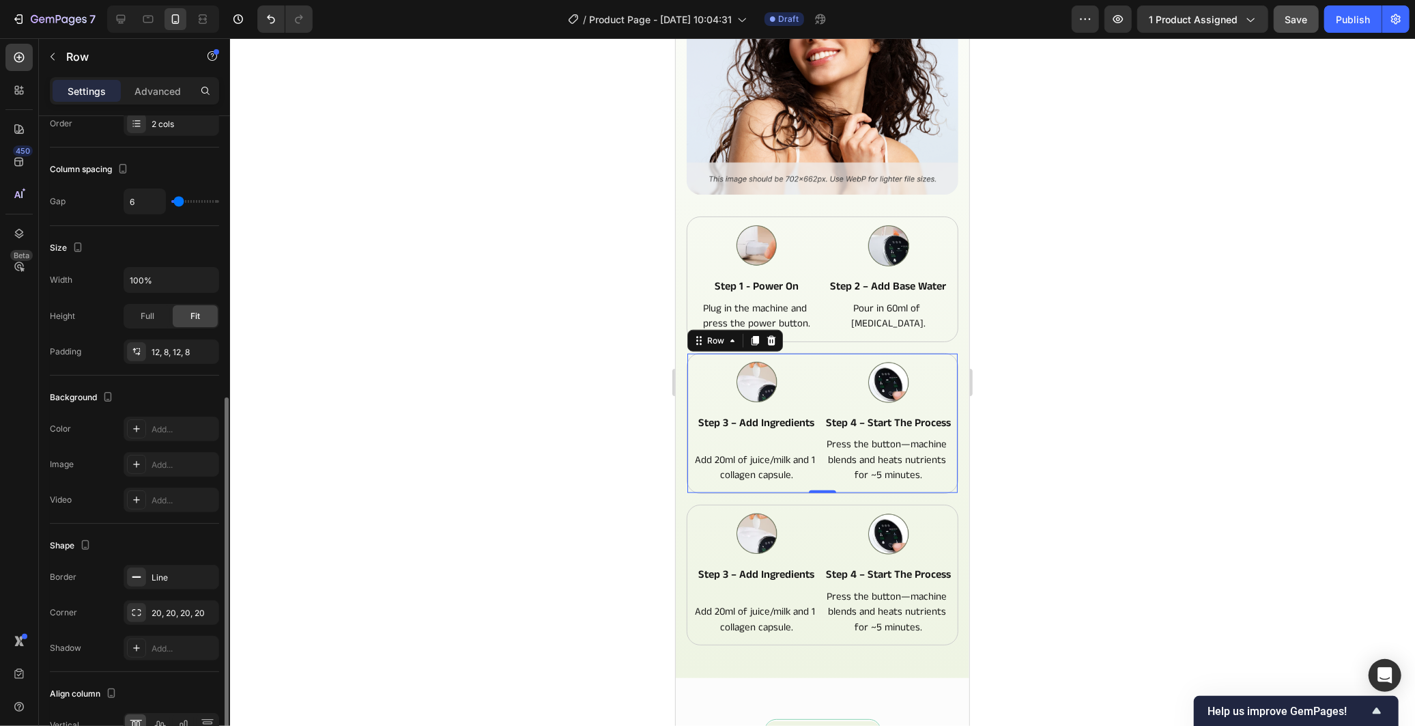
scroll to position [304, 0]
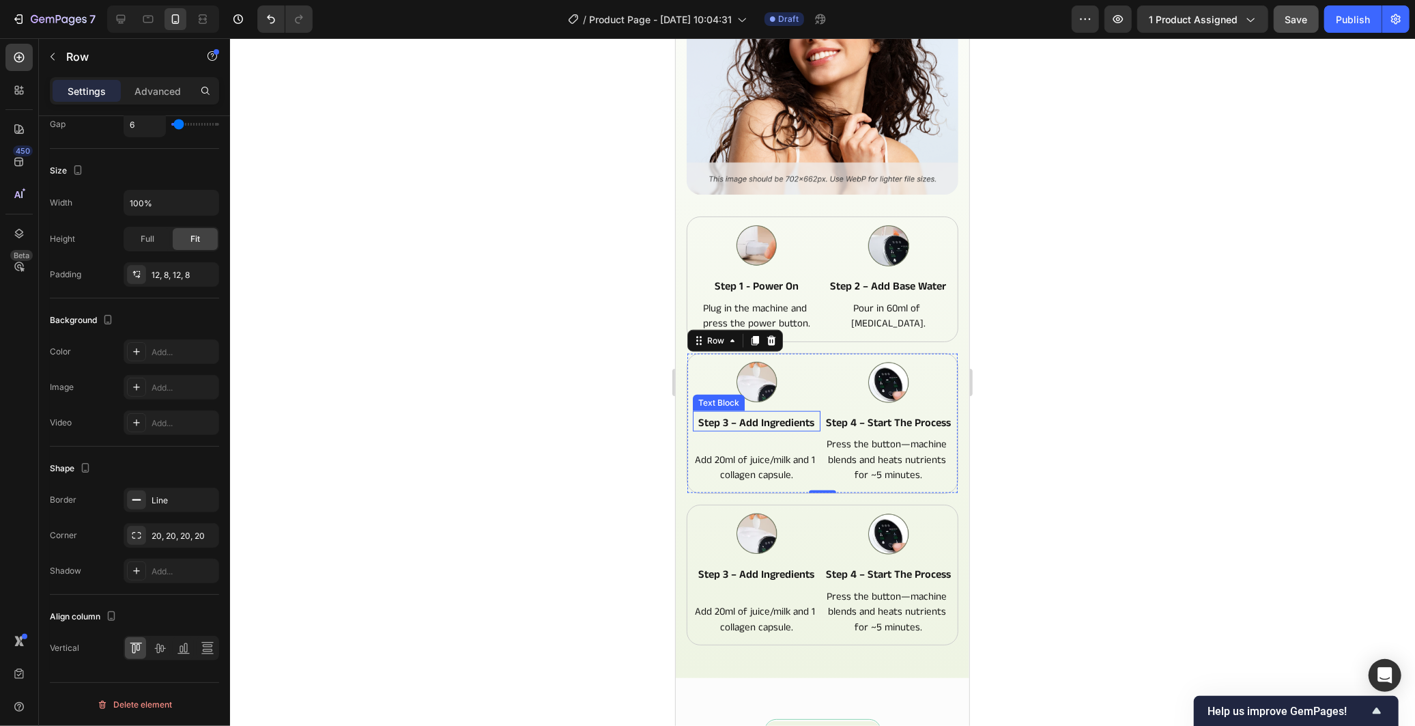
click at [796, 416] on p "step 3 – add ingredients" at bounding box center [755, 423] width 125 height 14
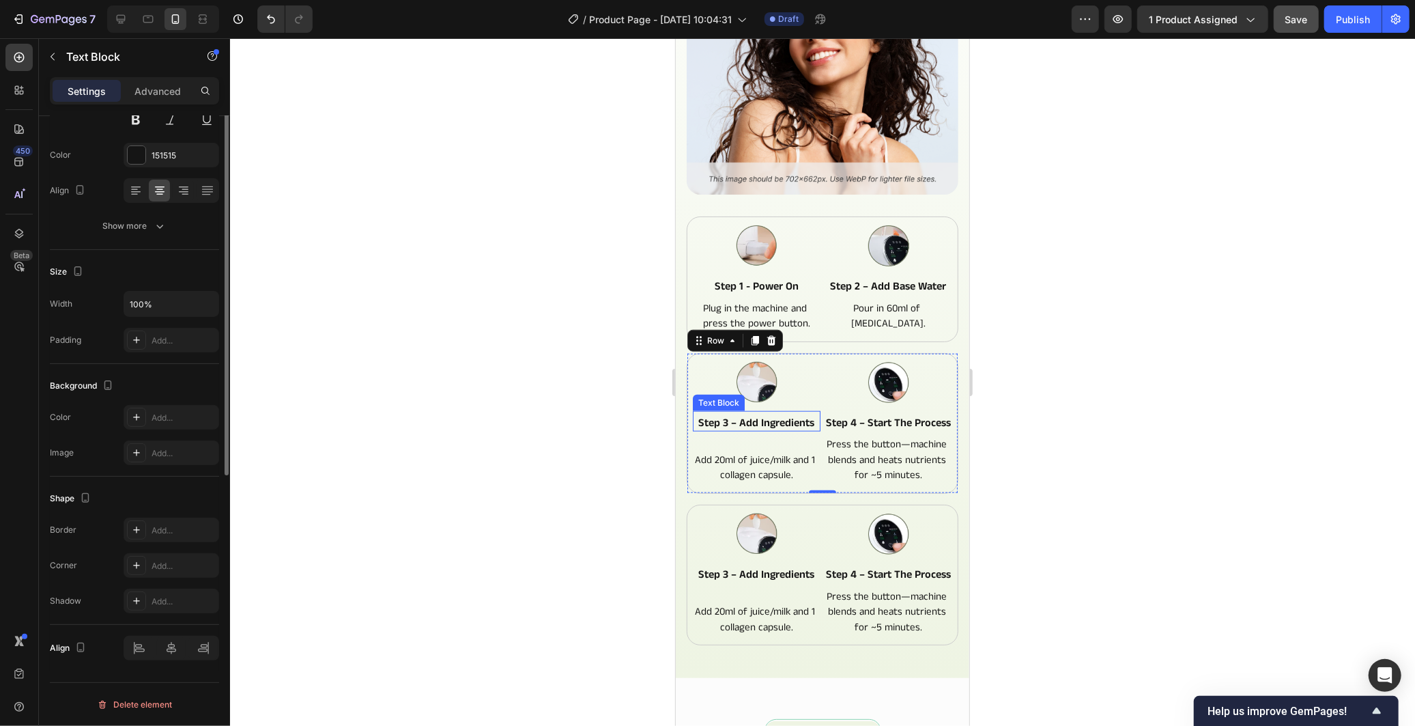
scroll to position [0, 0]
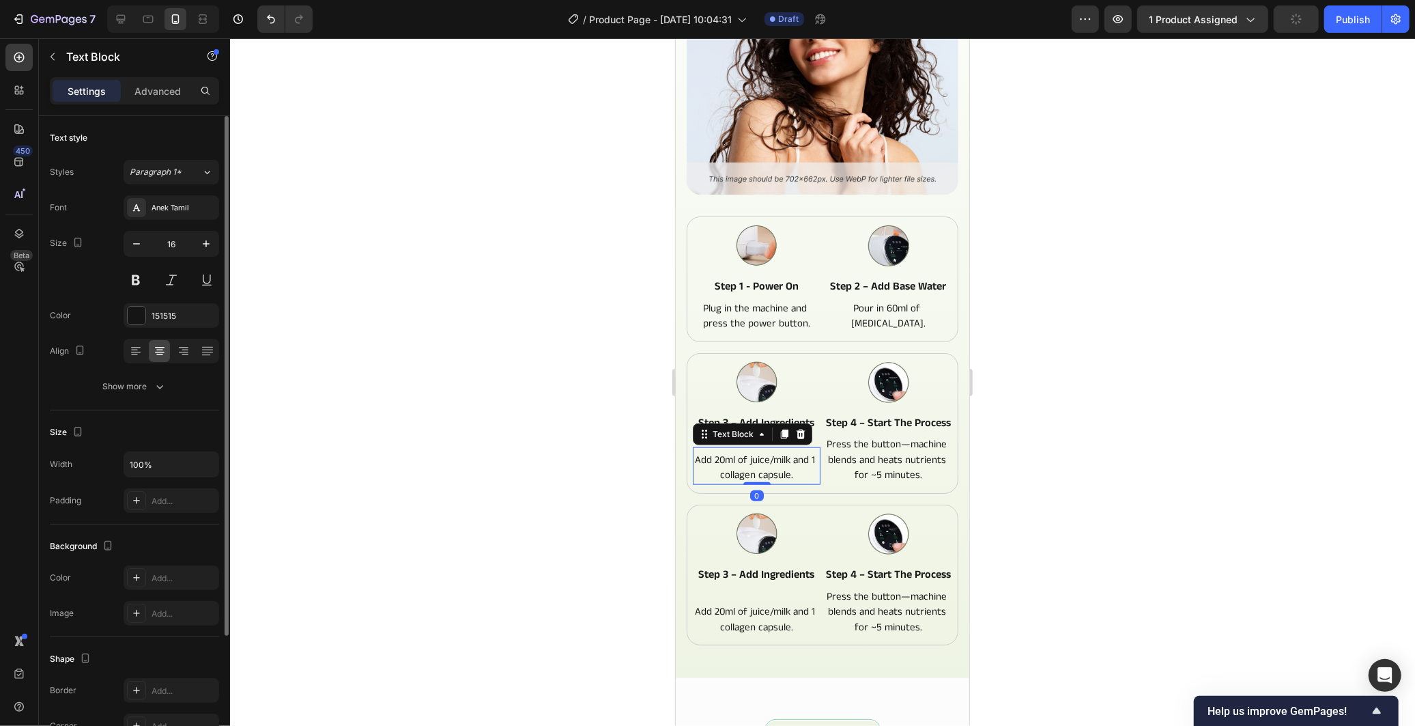
click at [792, 455] on p "Add 20ml of juice/milk and 1 collagen capsule." at bounding box center [755, 467] width 125 height 31
click at [874, 462] on p "Press the button—machine blends and heats nutrients for ~5 minutes." at bounding box center [887, 459] width 125 height 46
click at [814, 478] on div "Add 20ml of juice/milk and 1 collagen capsule." at bounding box center [756, 466] width 128 height 33
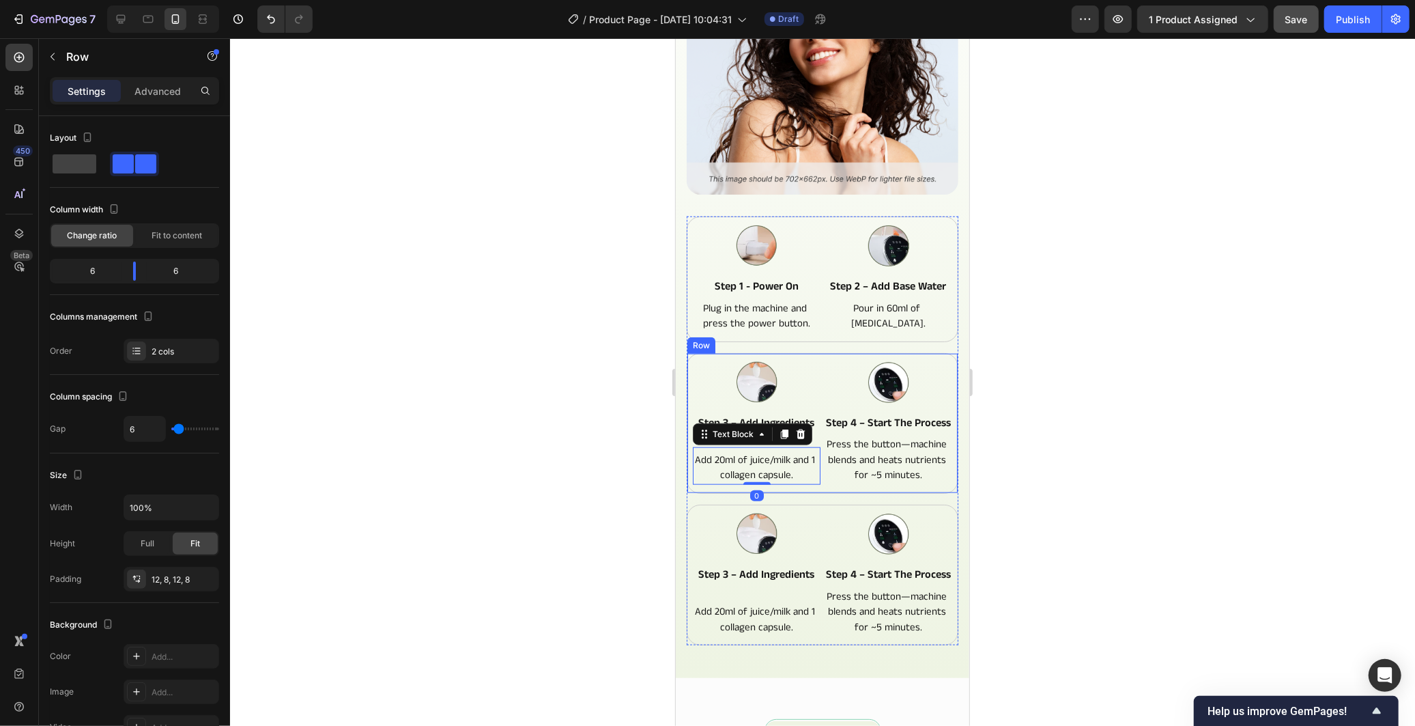
click at [818, 487] on div "Image step 3 – add ingredients Text Block Add 20ml of juice/milk and 1 collagen…" at bounding box center [822, 422] width 272 height 141
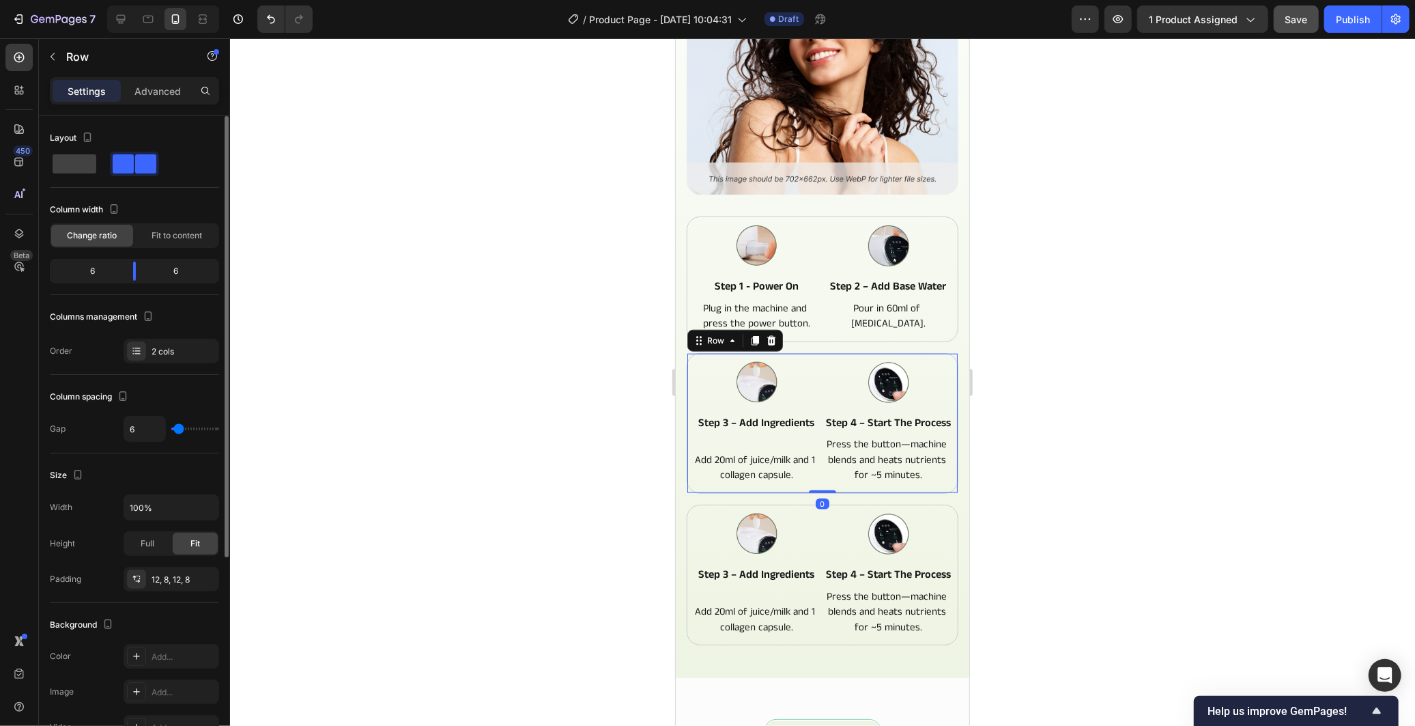
scroll to position [304, 0]
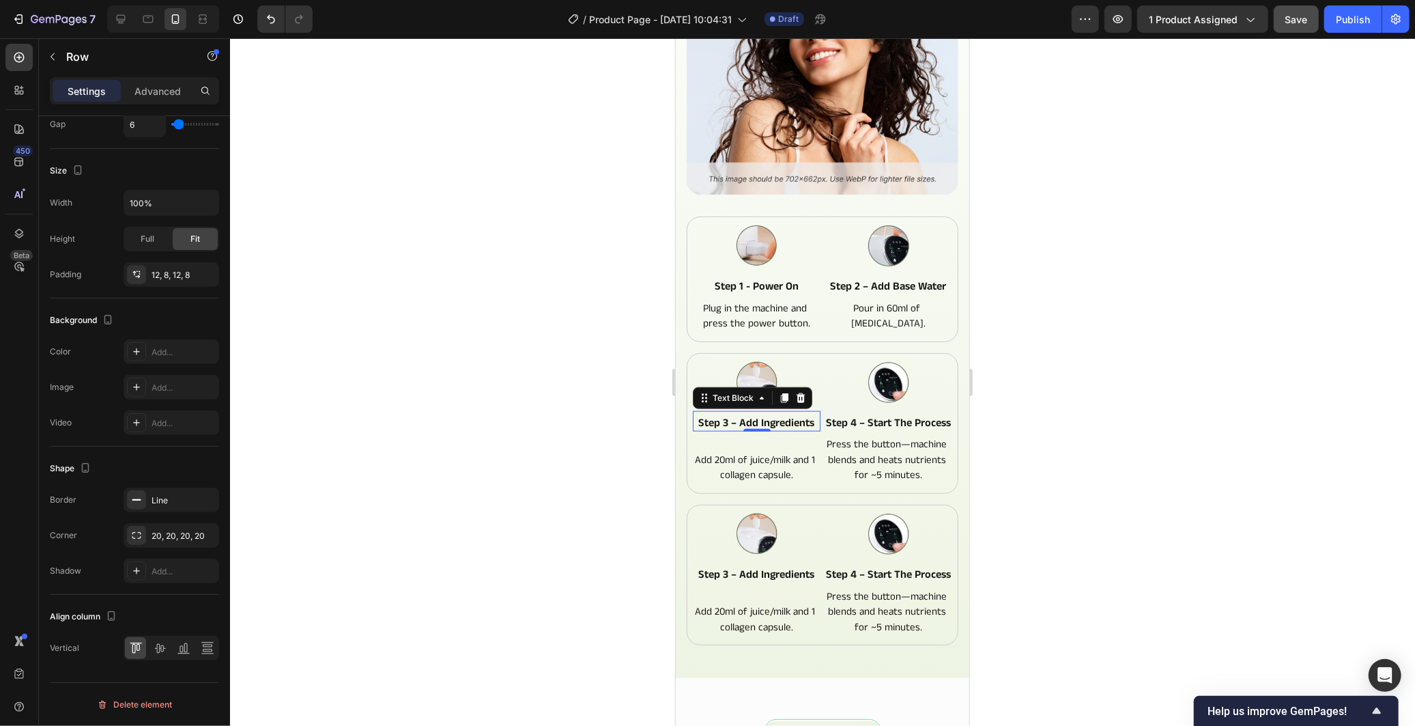
click at [764, 416] on p "step 3 – add ingredients" at bounding box center [755, 423] width 125 height 14
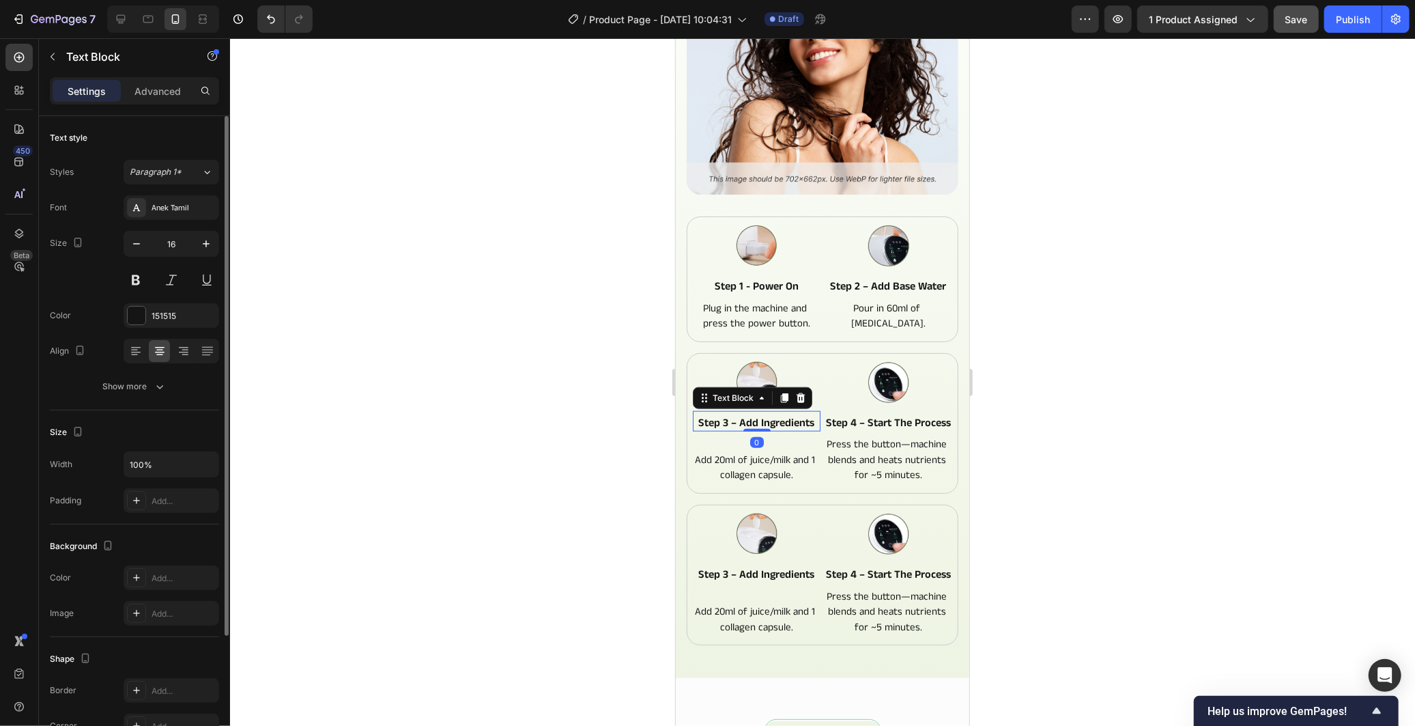
scroll to position [160, 0]
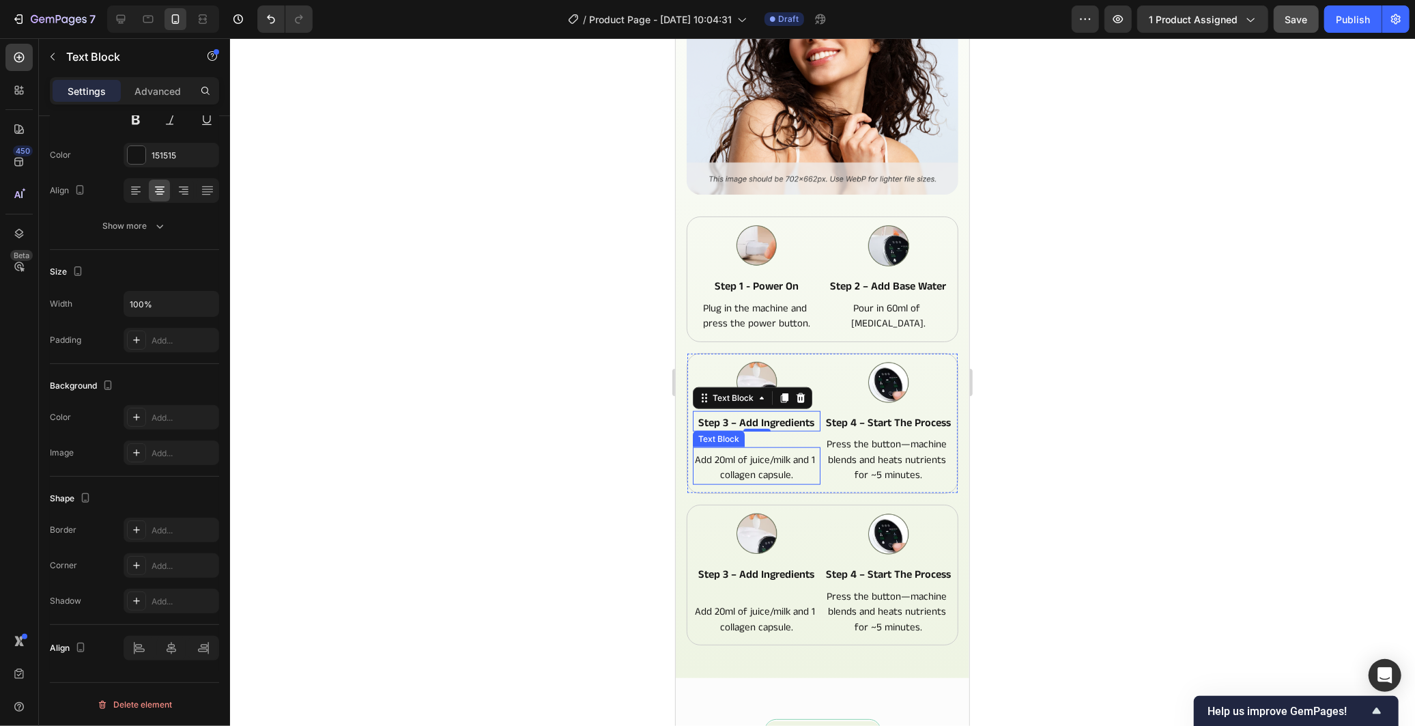
click at [740, 448] on div "Image step 3 – add ingredients Text Block 0 Add 20ml of juice/milk and 1 collag…" at bounding box center [756, 422] width 128 height 123
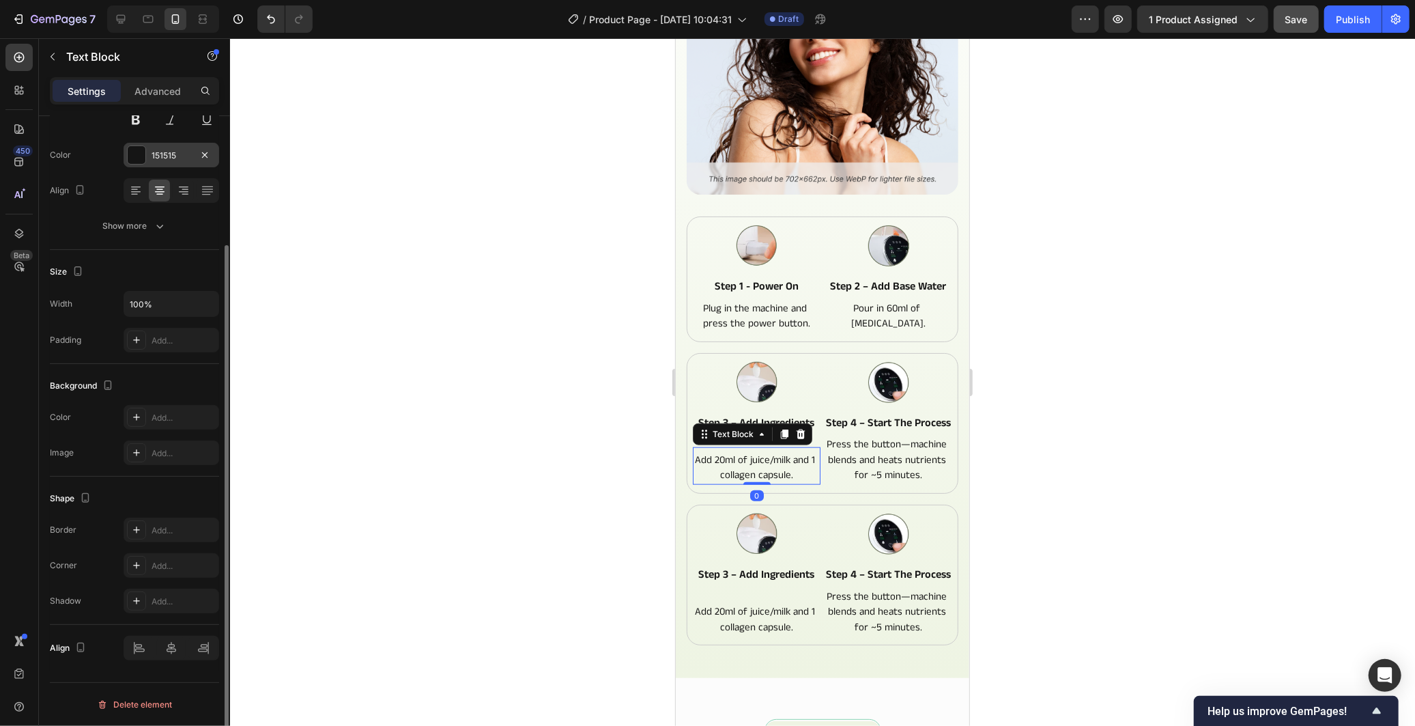
scroll to position [0, 0]
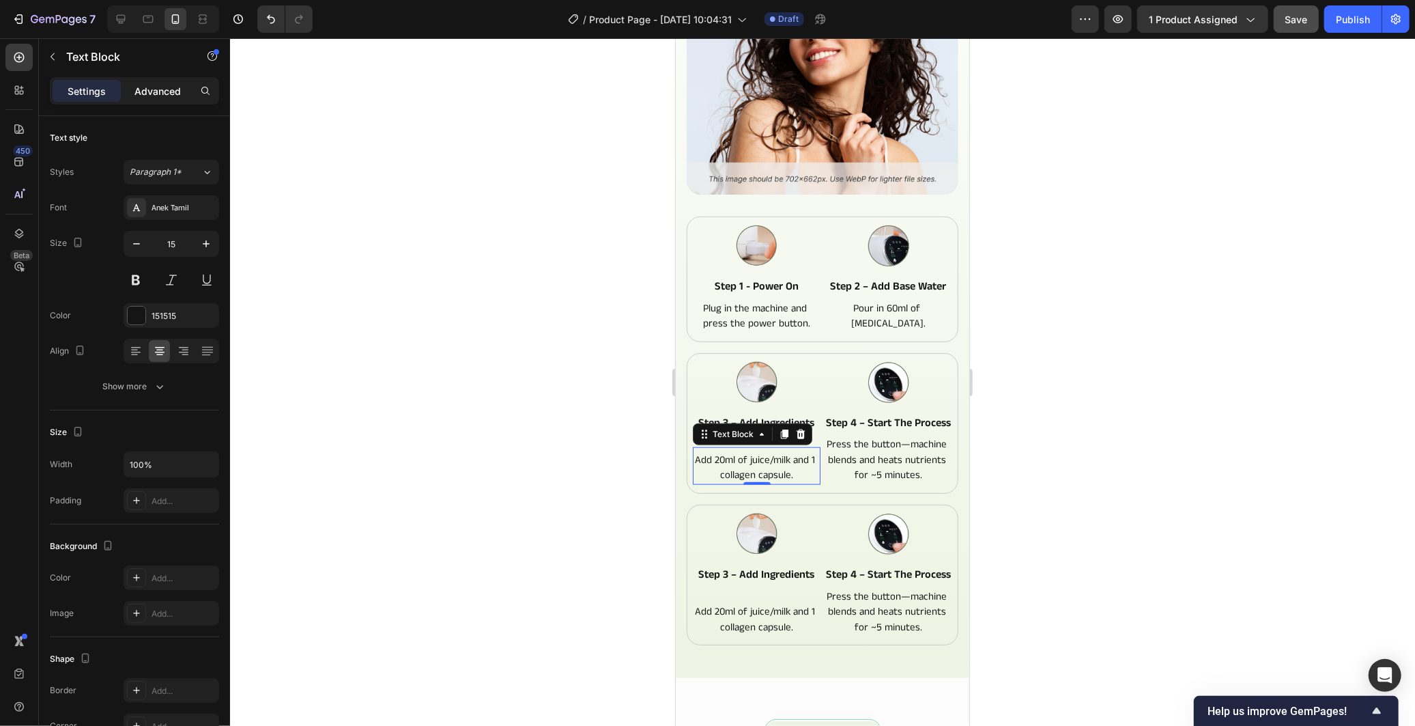
click at [167, 85] on p "Advanced" at bounding box center [157, 91] width 46 height 14
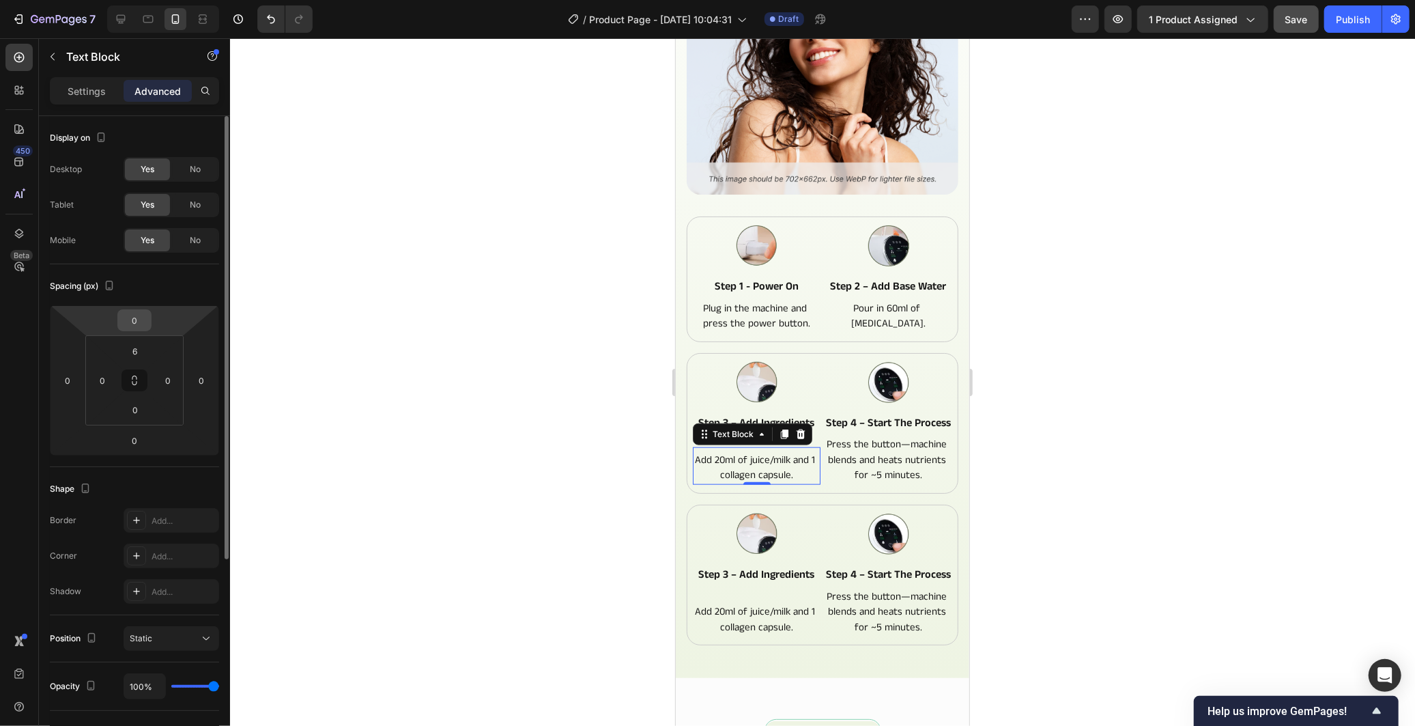
click at [144, 319] on input "0" at bounding box center [134, 320] width 27 height 20
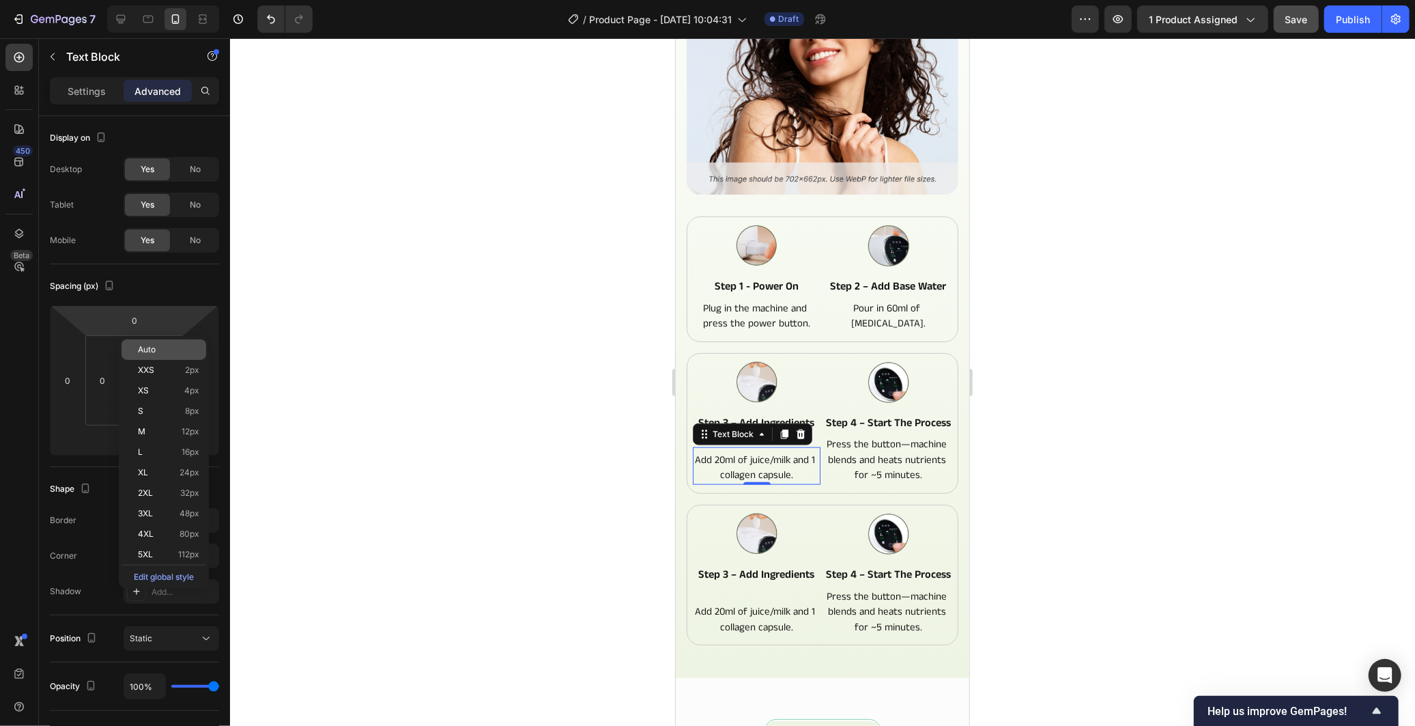
click at [150, 342] on div "Auto" at bounding box center [163, 349] width 85 height 20
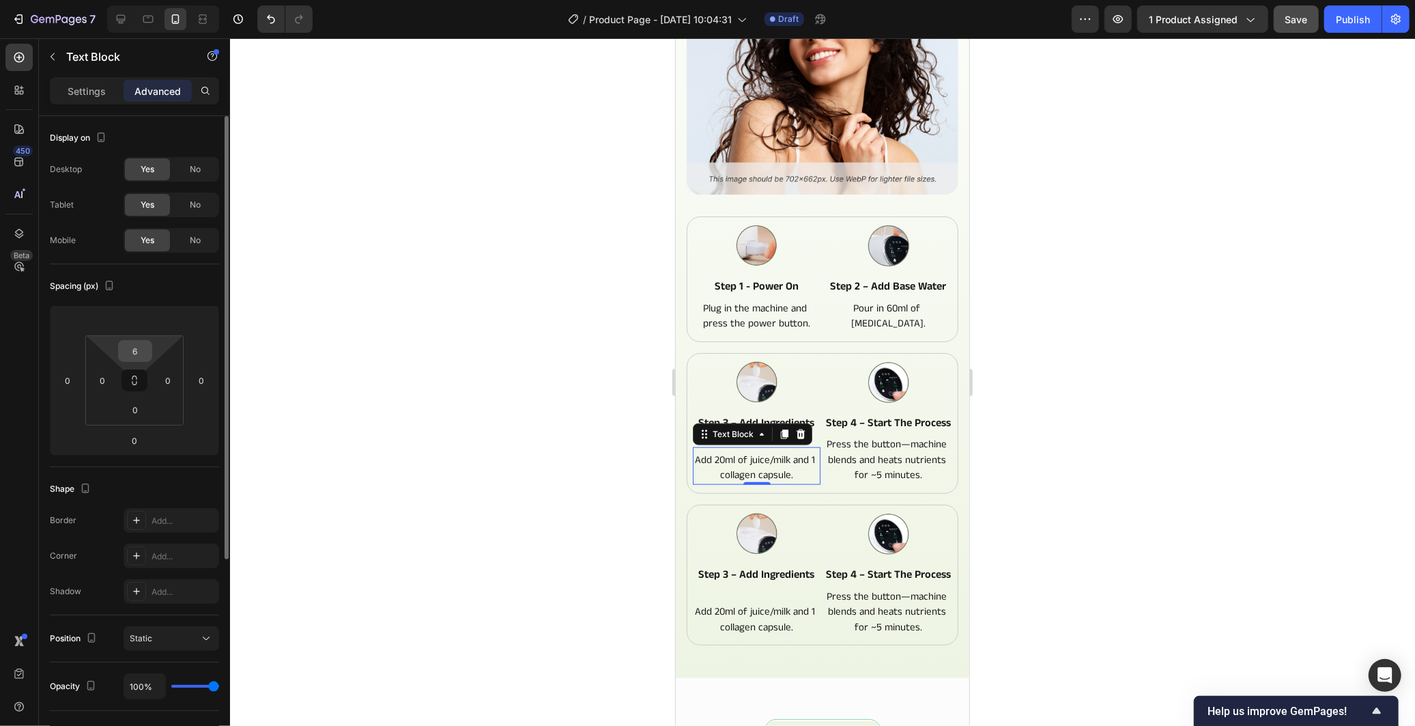
click at [138, 354] on input "6" at bounding box center [134, 351] width 27 height 20
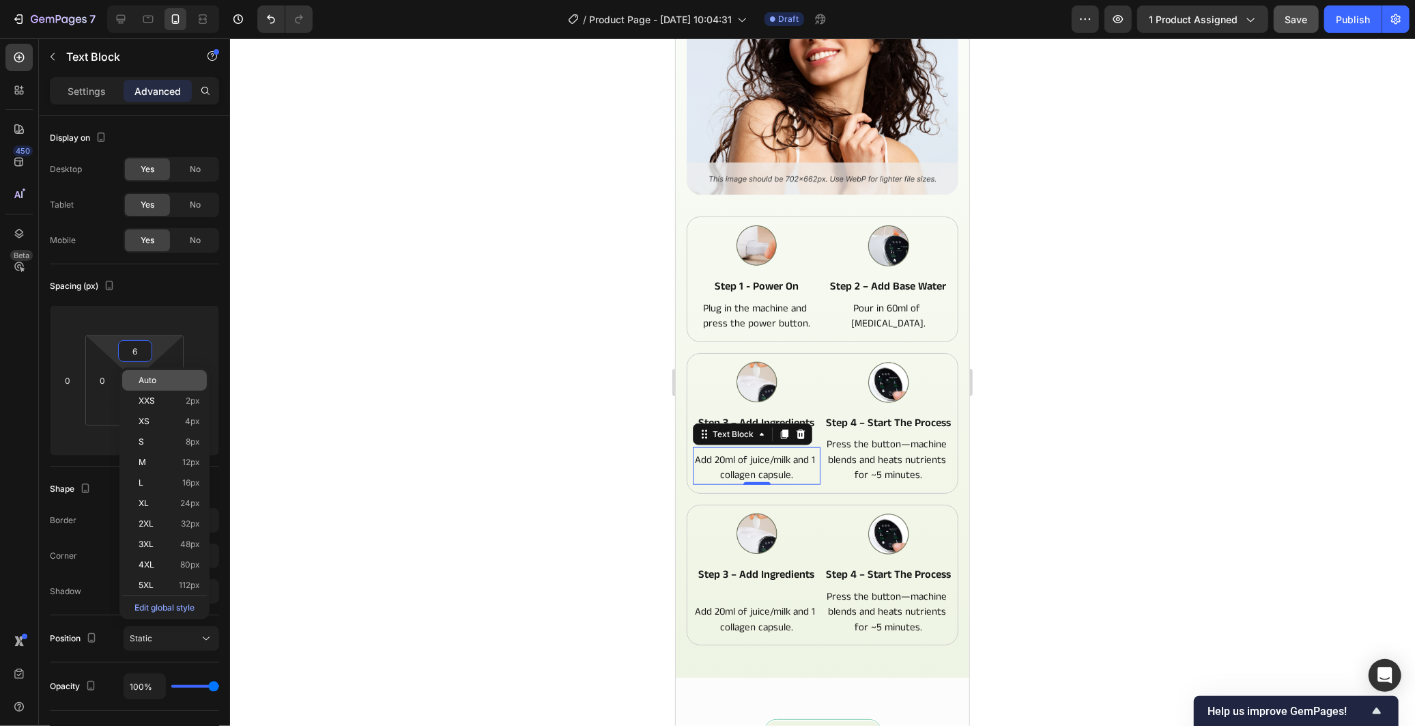
click at [151, 373] on div "Auto" at bounding box center [164, 380] width 85 height 20
type input "Auto"
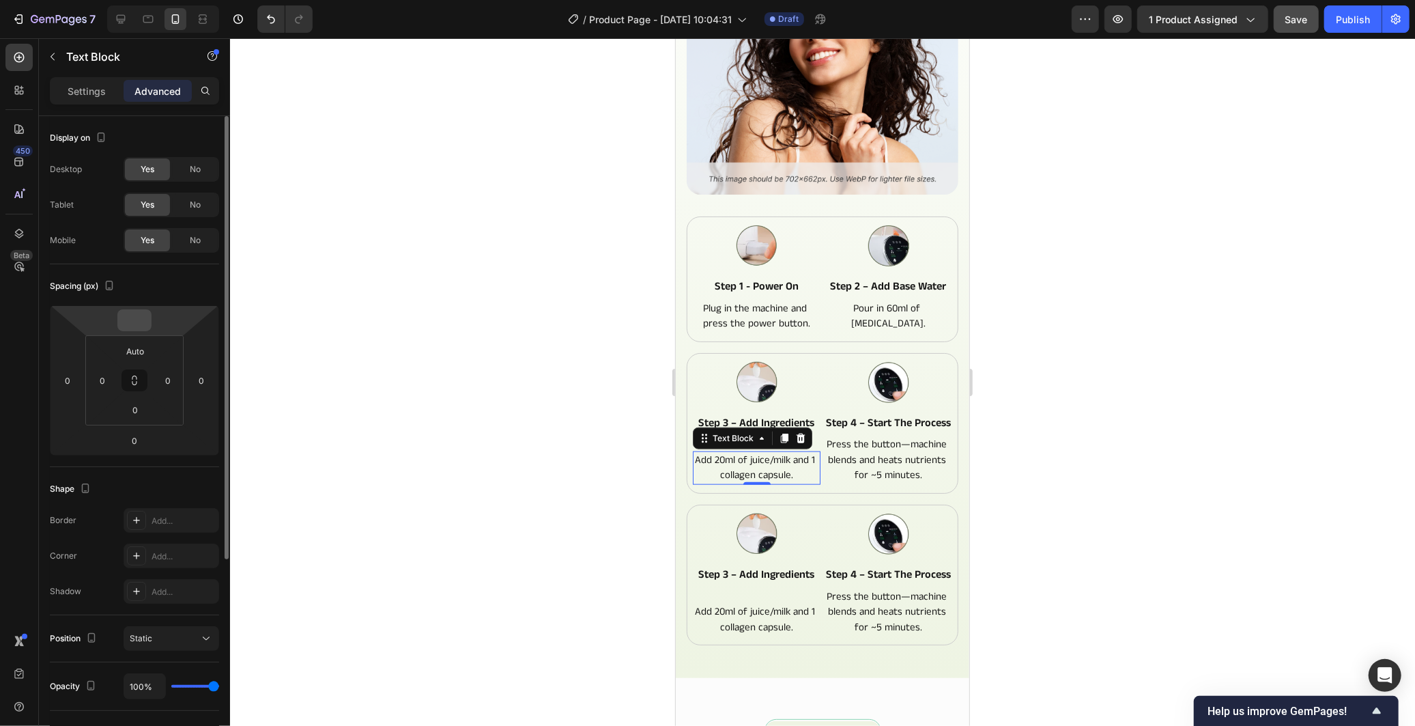
click at [141, 317] on input "number" at bounding box center [134, 320] width 27 height 20
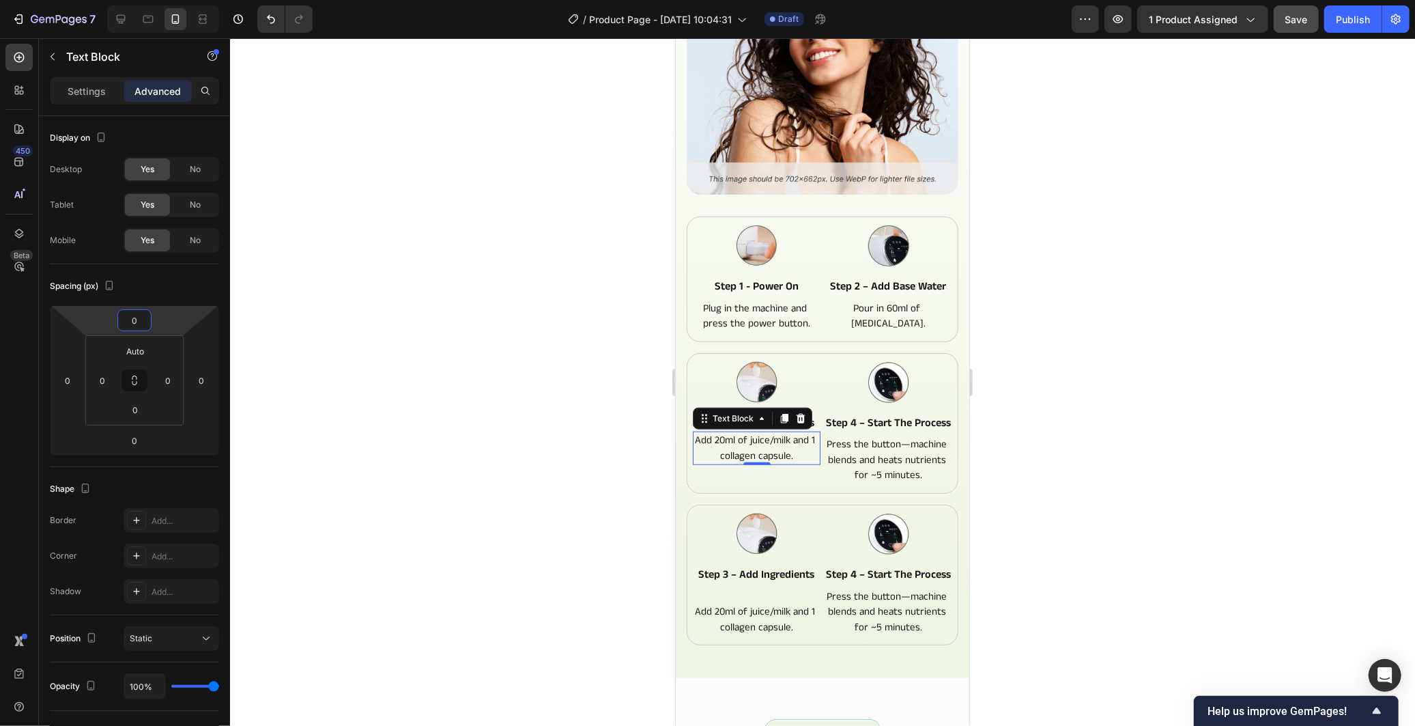
type input "0"
click at [304, 392] on div at bounding box center [822, 381] width 1185 height 687
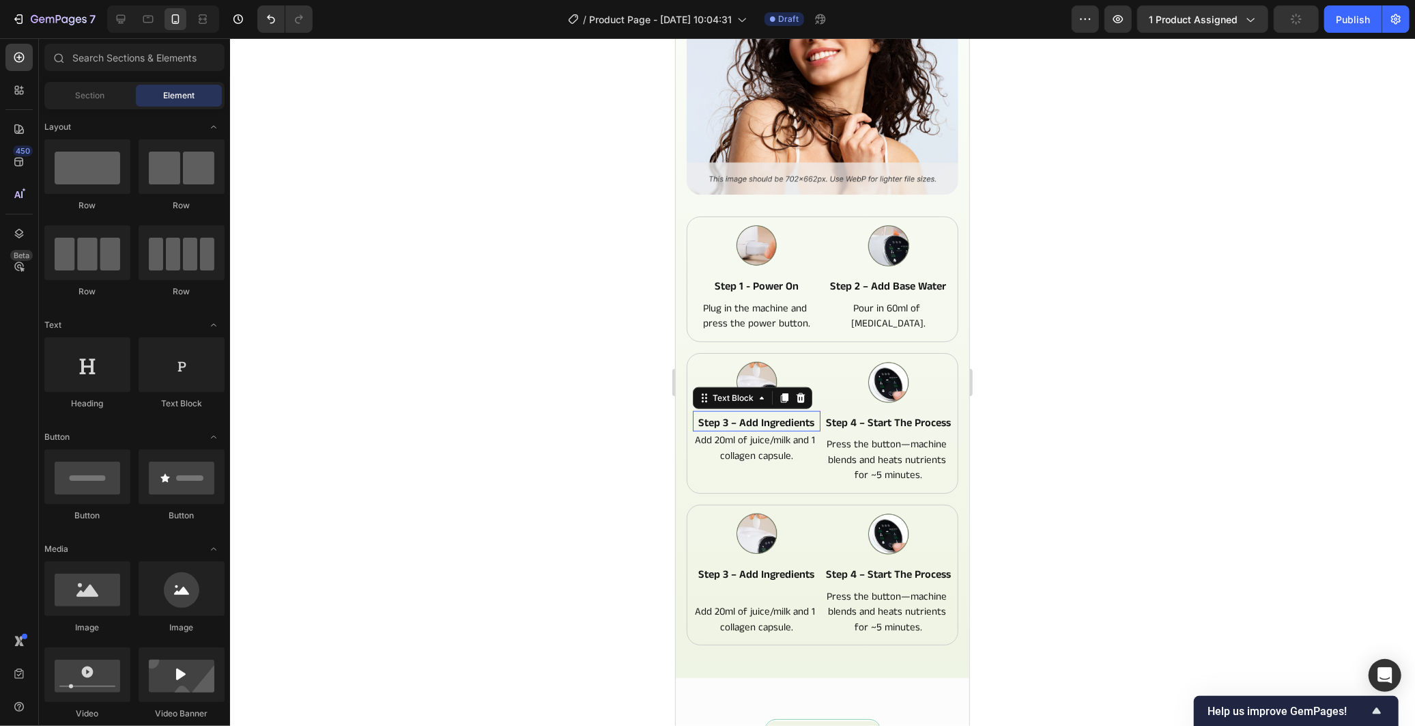
click at [794, 416] on p "step 3 – add ingredients" at bounding box center [755, 423] width 125 height 14
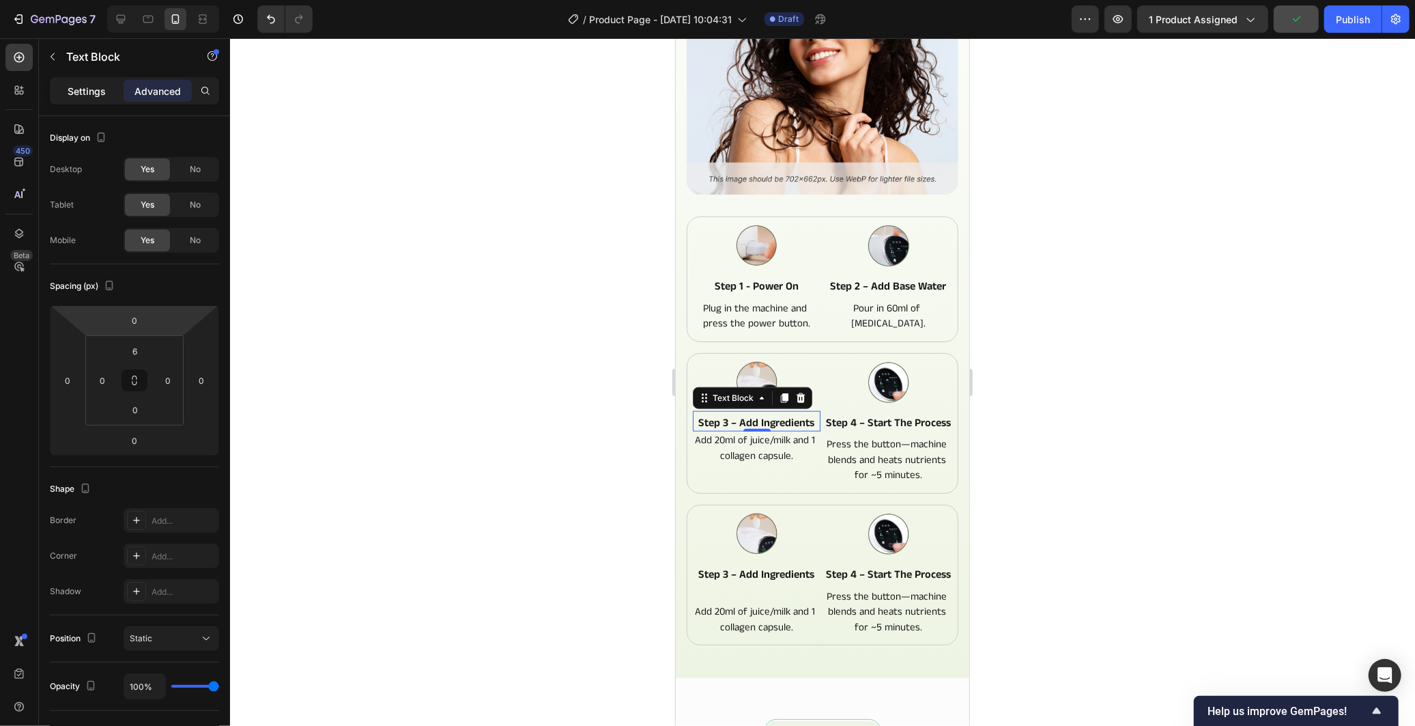
click at [98, 96] on p "Settings" at bounding box center [87, 91] width 38 height 14
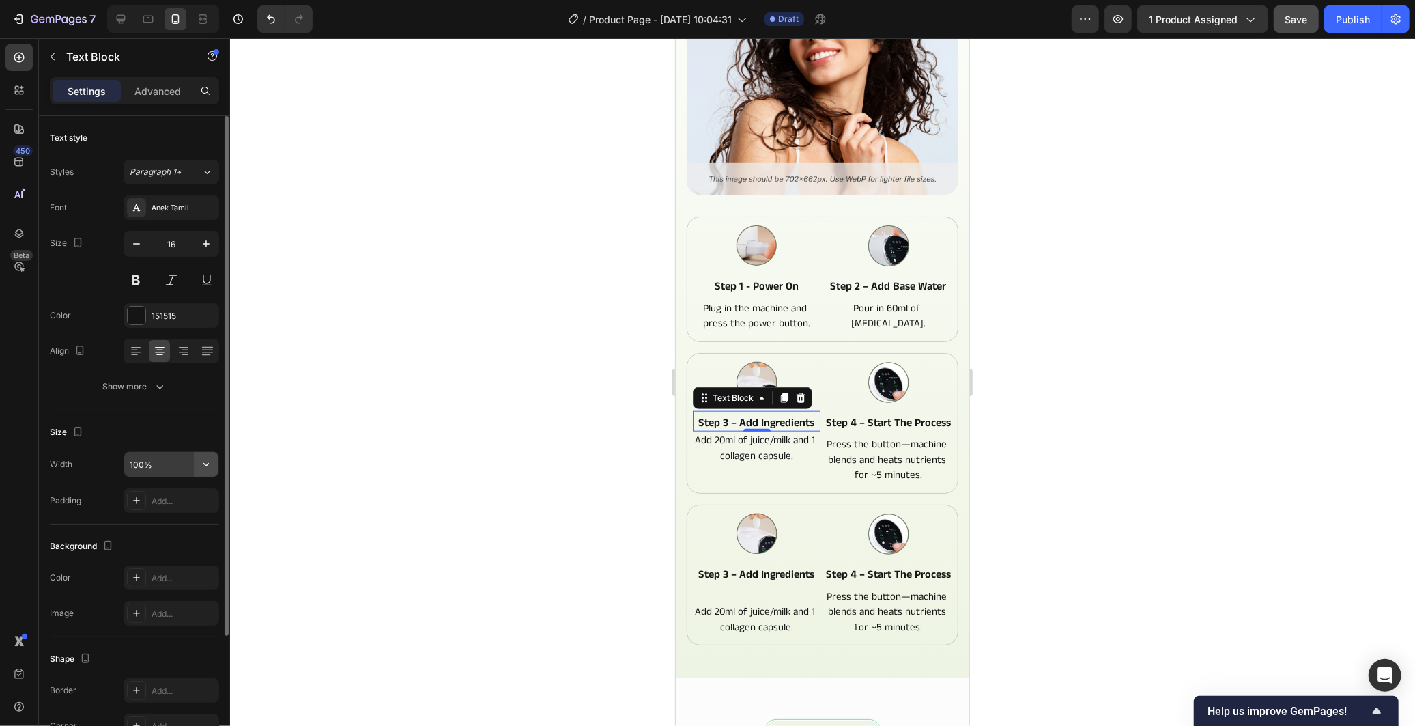
click at [205, 461] on icon "button" at bounding box center [206, 464] width 14 height 14
click at [148, 473] on input "100%" at bounding box center [171, 464] width 94 height 25
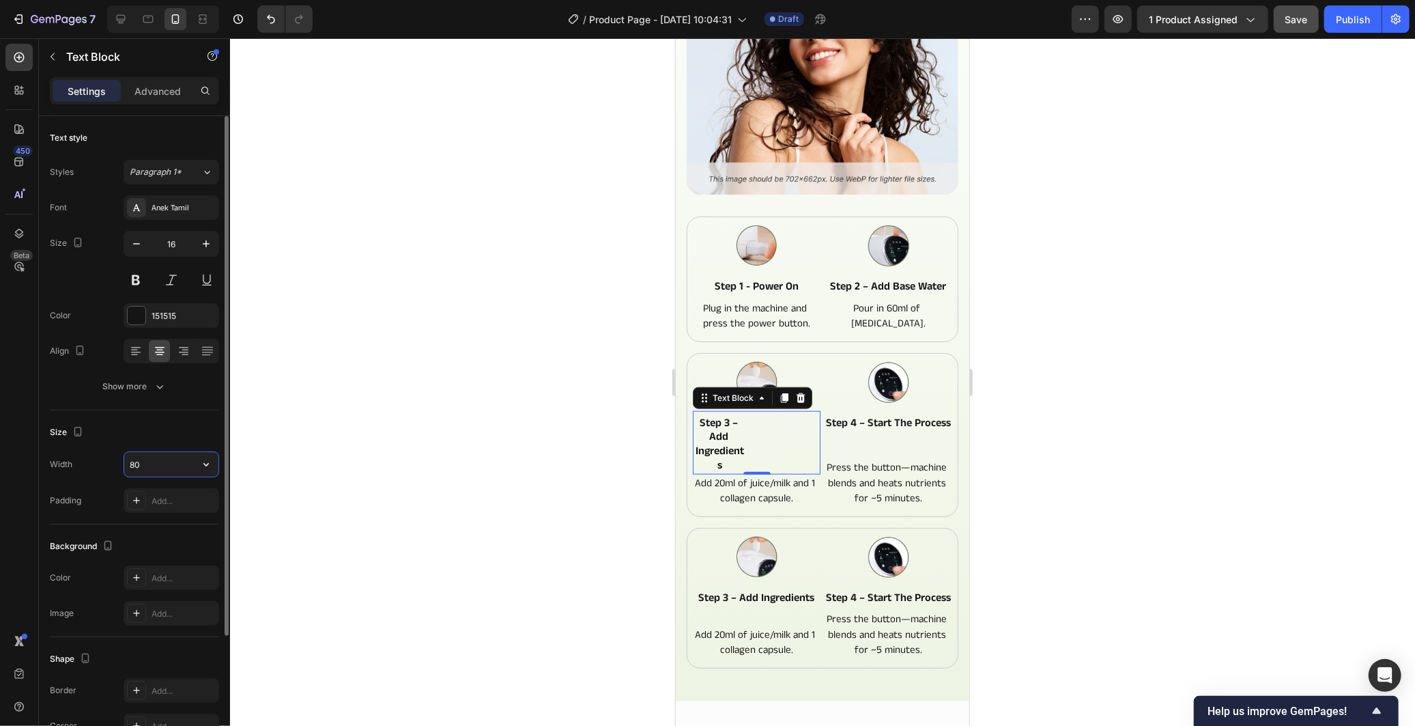
click at [135, 468] on input "80" at bounding box center [171, 464] width 94 height 25
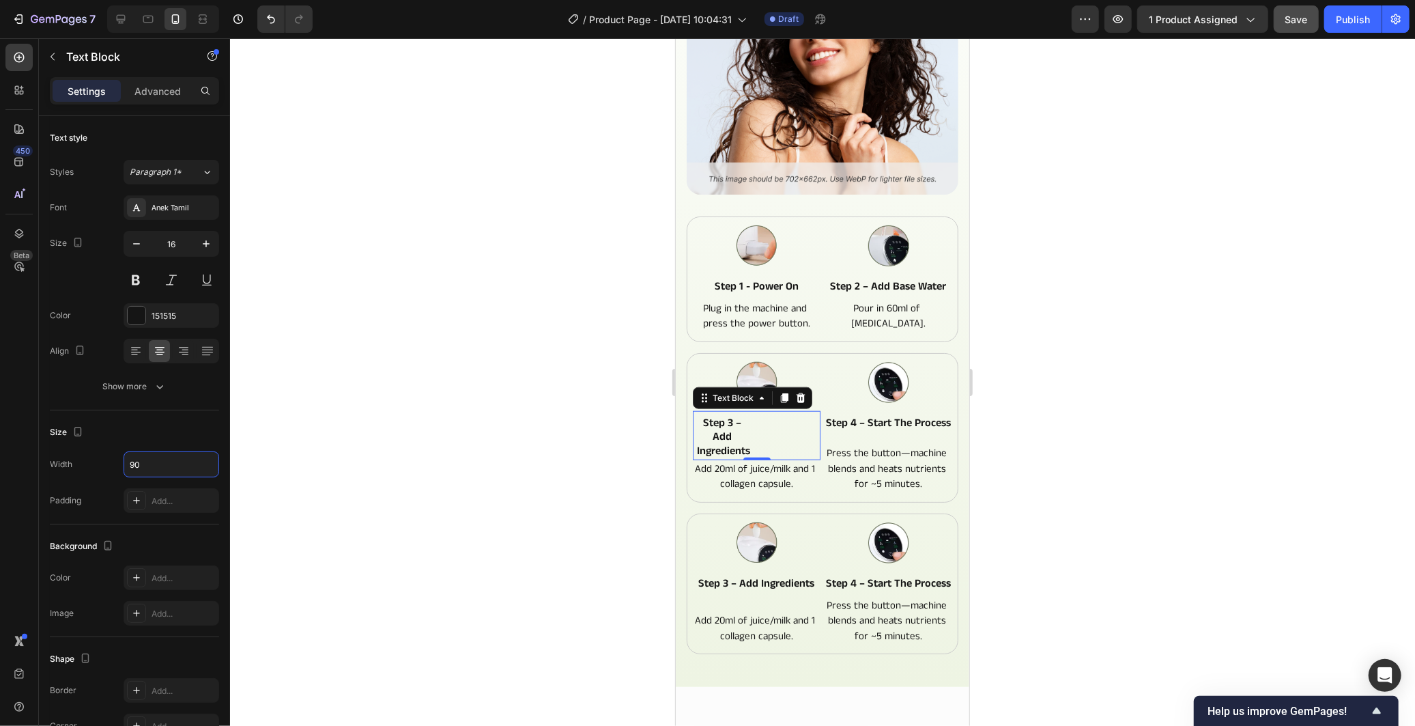
click at [716, 425] on p "step 3 – add ingredients" at bounding box center [722, 437] width 59 height 42
click at [715, 425] on p "step 3 – add ingredients" at bounding box center [722, 437] width 59 height 42
click at [162, 470] on input "90" at bounding box center [171, 464] width 94 height 25
click at [199, 468] on icon "button" at bounding box center [206, 464] width 14 height 14
click at [154, 526] on p "Full 100%" at bounding box center [168, 525] width 78 height 12
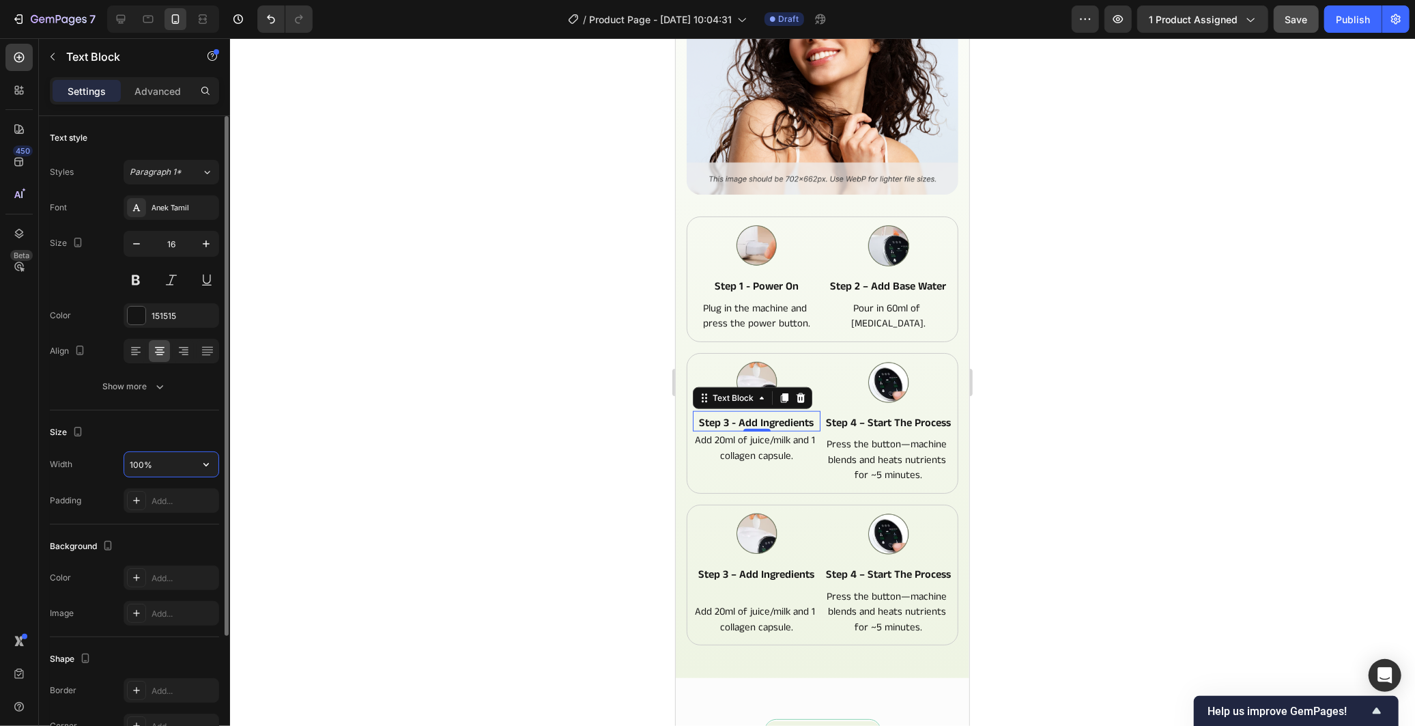
click at [135, 466] on input "100%" at bounding box center [171, 464] width 94 height 25
type input "95%"
click at [556, 515] on div at bounding box center [822, 381] width 1185 height 687
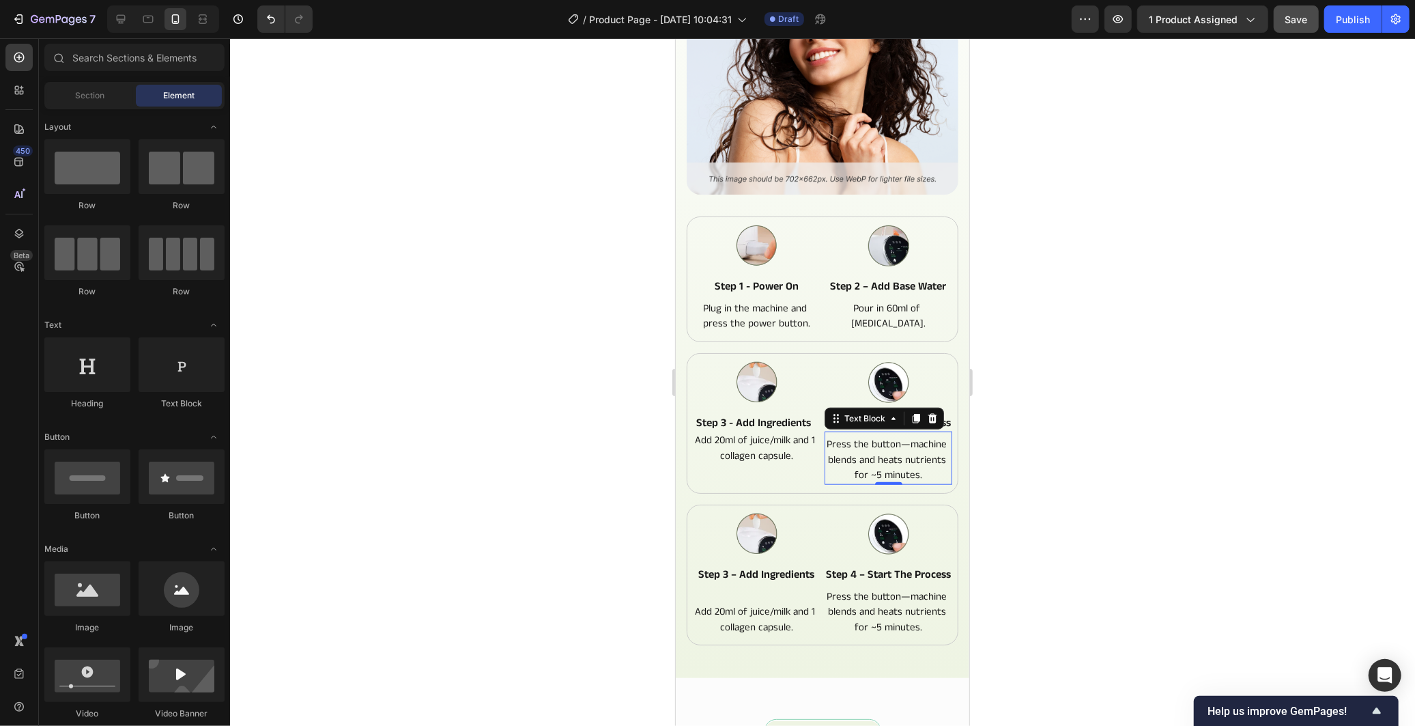
click at [873, 450] on p "Press the button—machine blends and heats nutrients for ~5 minutes." at bounding box center [887, 459] width 125 height 46
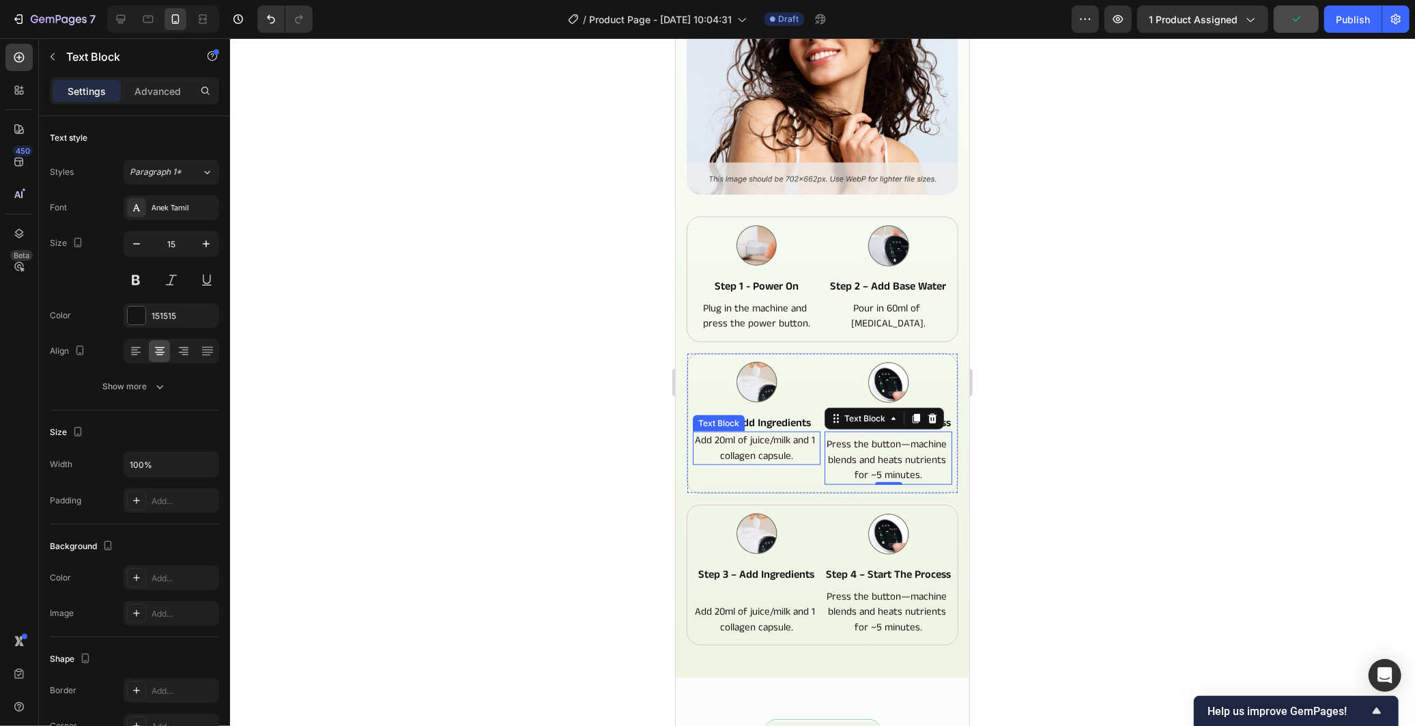
click at [745, 454] on p "Add 20ml of juice/milk and 1 collagen capsule." at bounding box center [755, 447] width 125 height 31
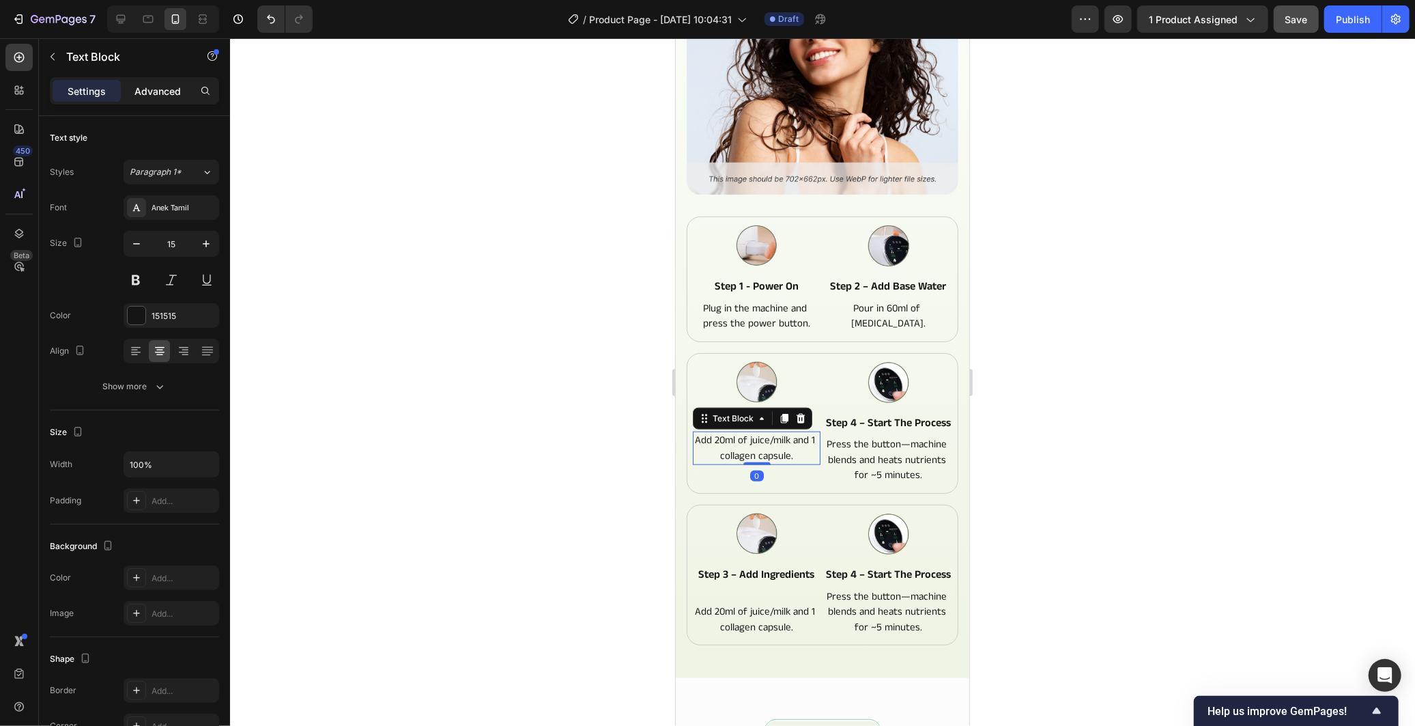
click at [160, 85] on p "Advanced" at bounding box center [157, 91] width 46 height 14
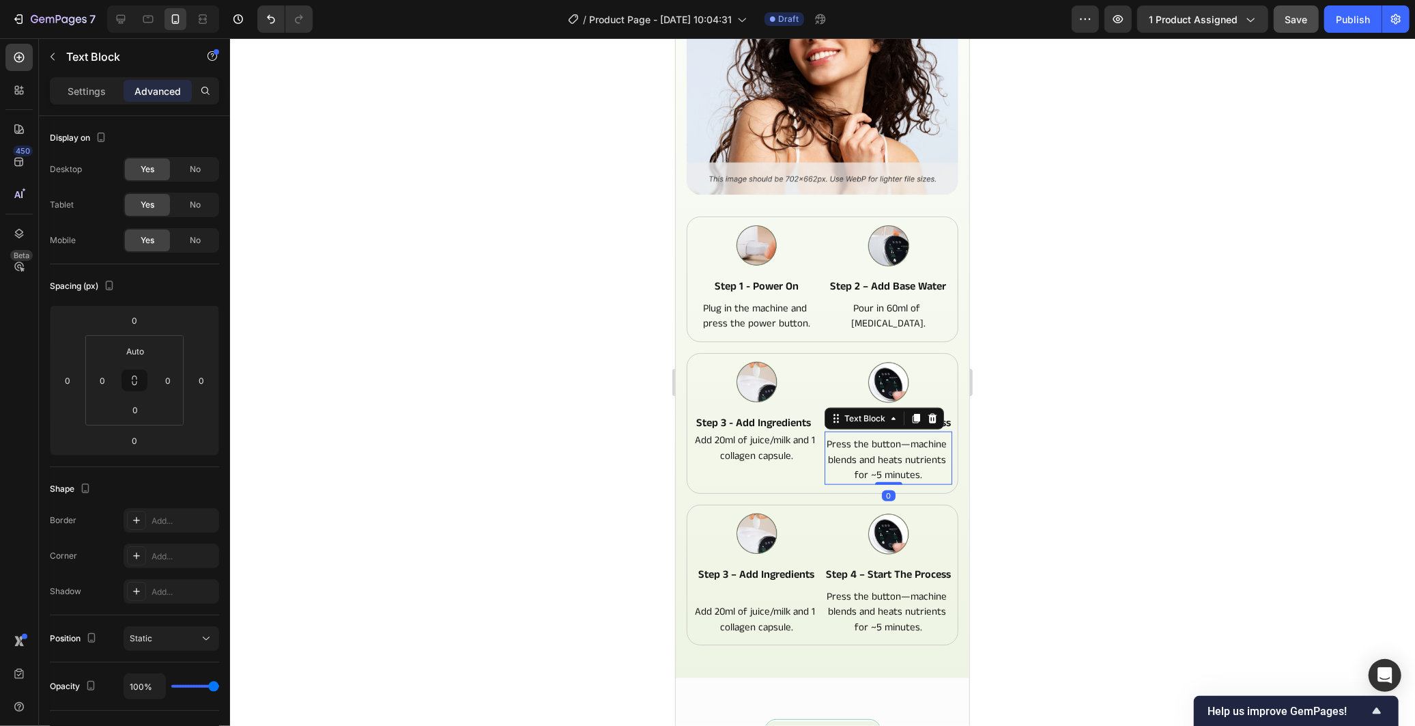
click at [852, 453] on p "Press the button—machine blends and heats nutrients for ~5 minutes." at bounding box center [887, 459] width 125 height 46
click at [694, 453] on p "Add 20ml of juice/milk and 1 collagen capsule." at bounding box center [755, 447] width 125 height 31
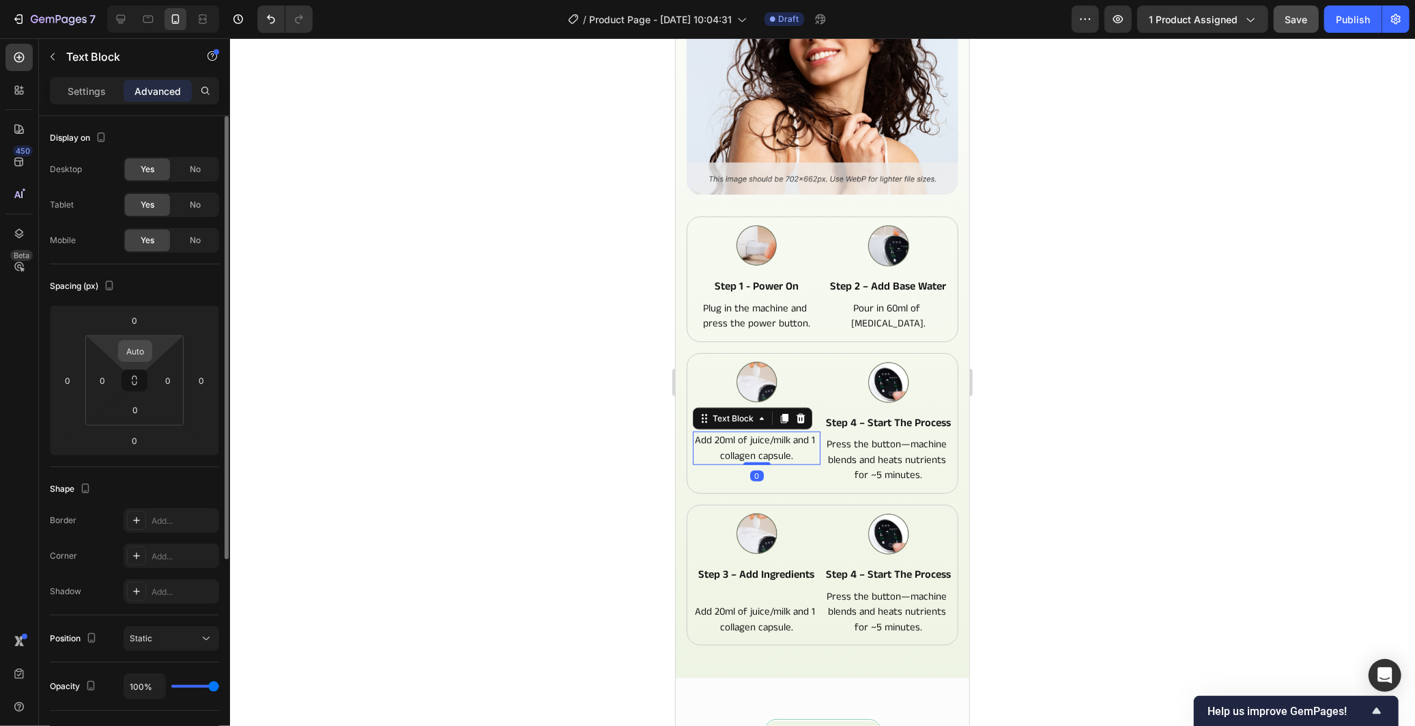
click at [134, 349] on input "Auto" at bounding box center [134, 351] width 27 height 20
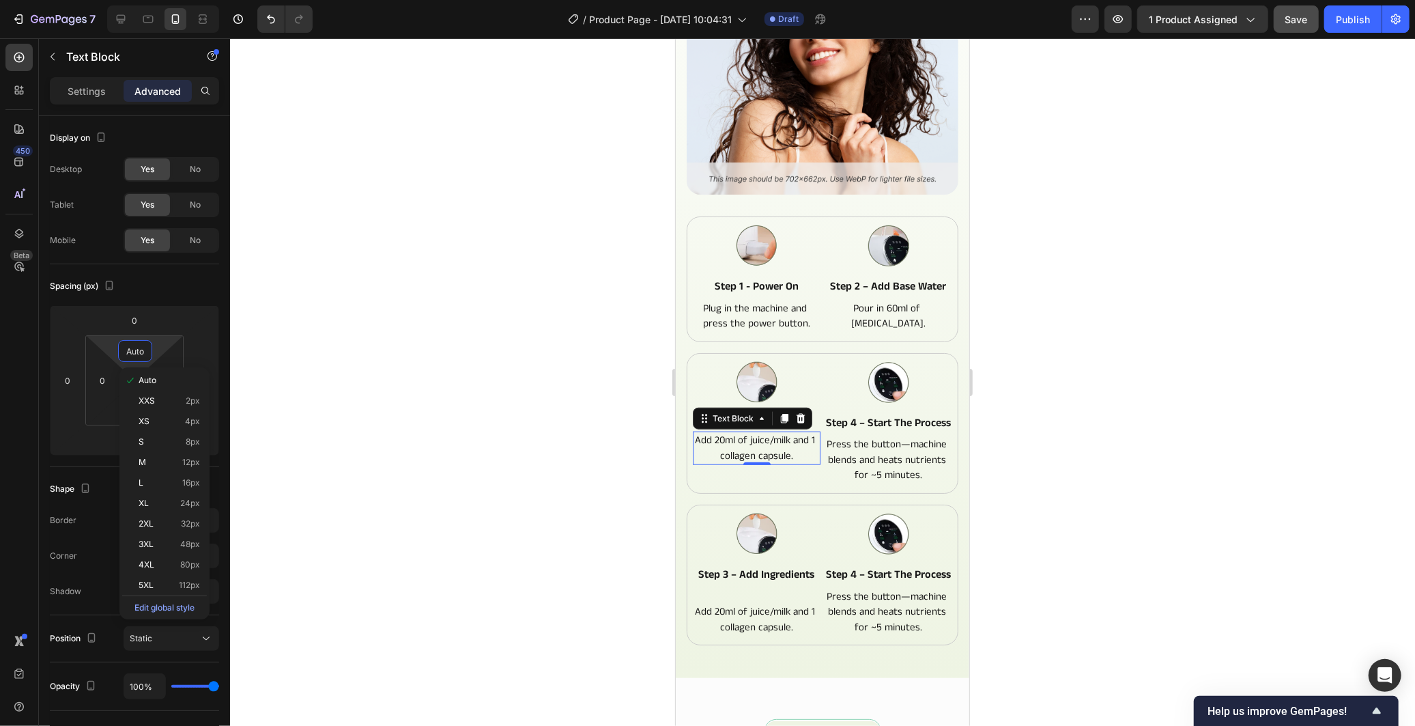
type input "6"
click at [541, 519] on div at bounding box center [822, 381] width 1185 height 687
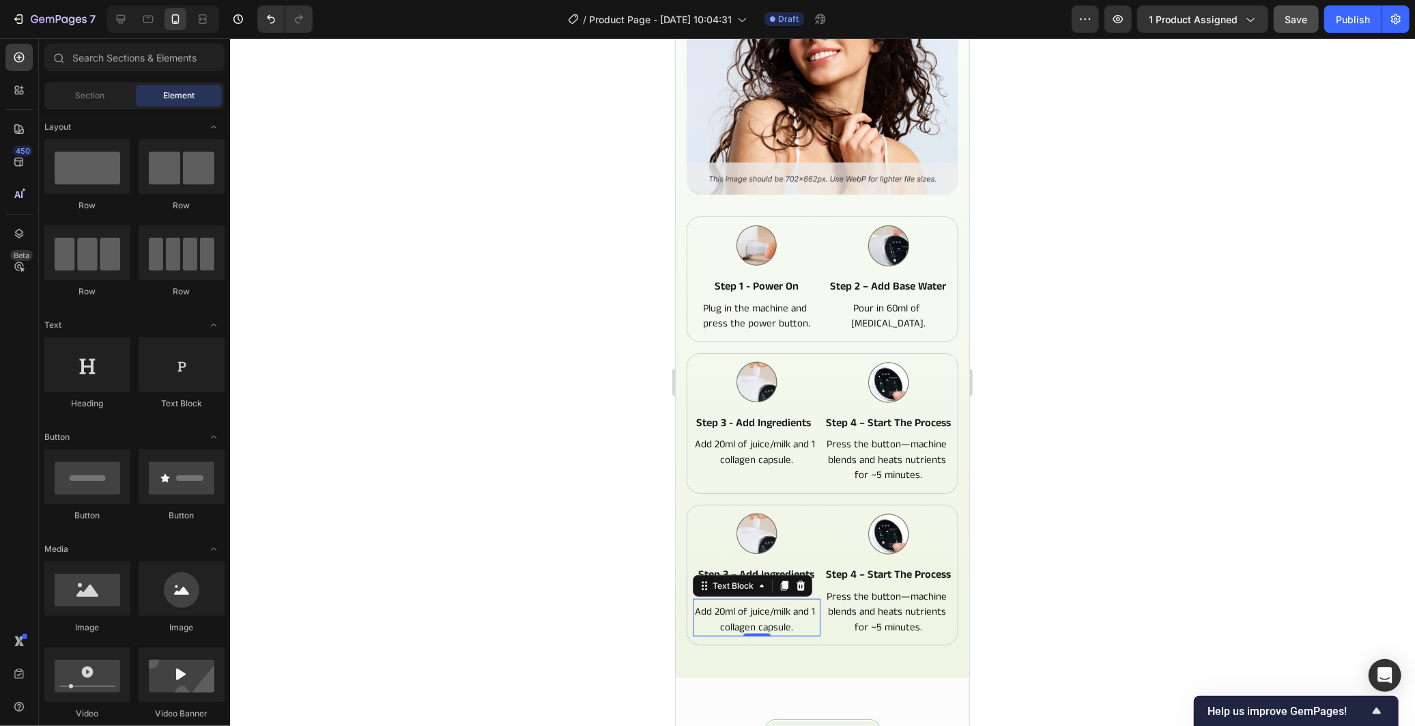
click at [788, 619] on div "Add 20ml of juice/milk and 1 collagen capsule." at bounding box center [756, 618] width 128 height 33
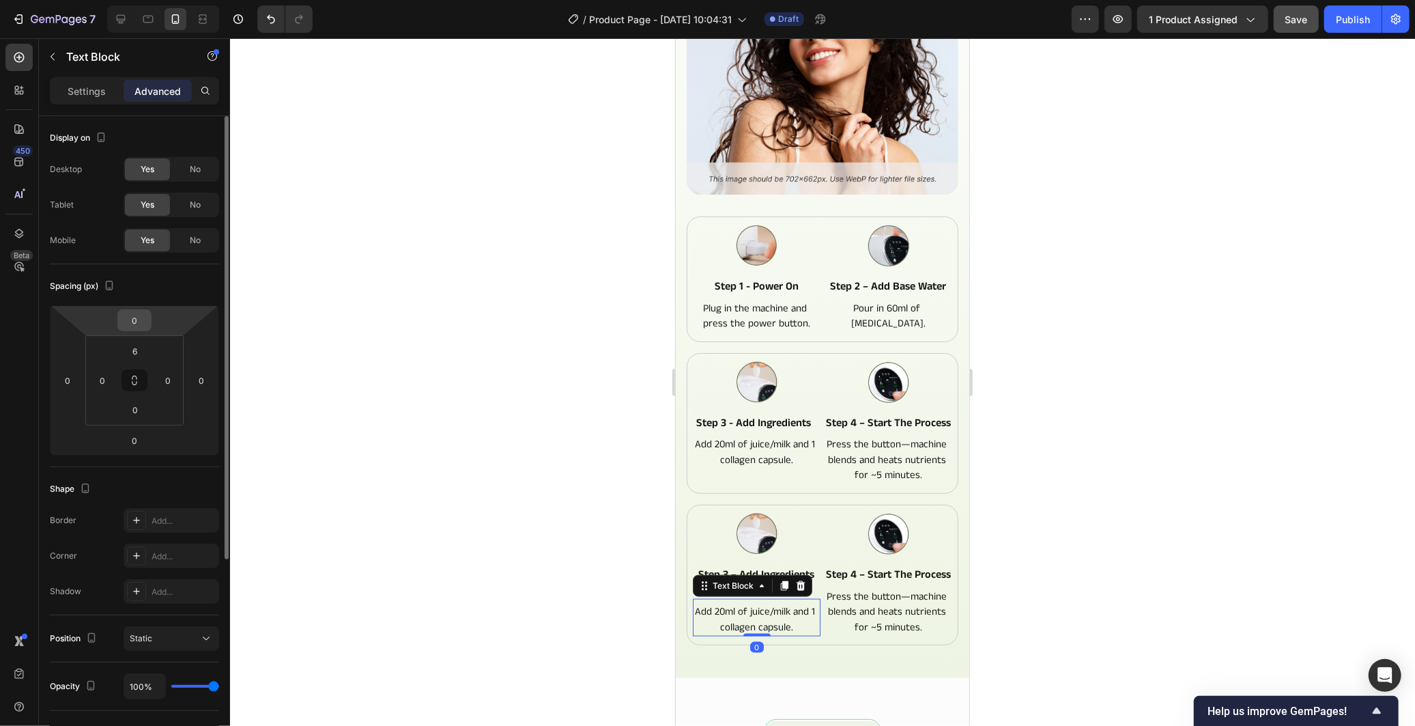
click at [130, 319] on input "0" at bounding box center [134, 320] width 27 height 20
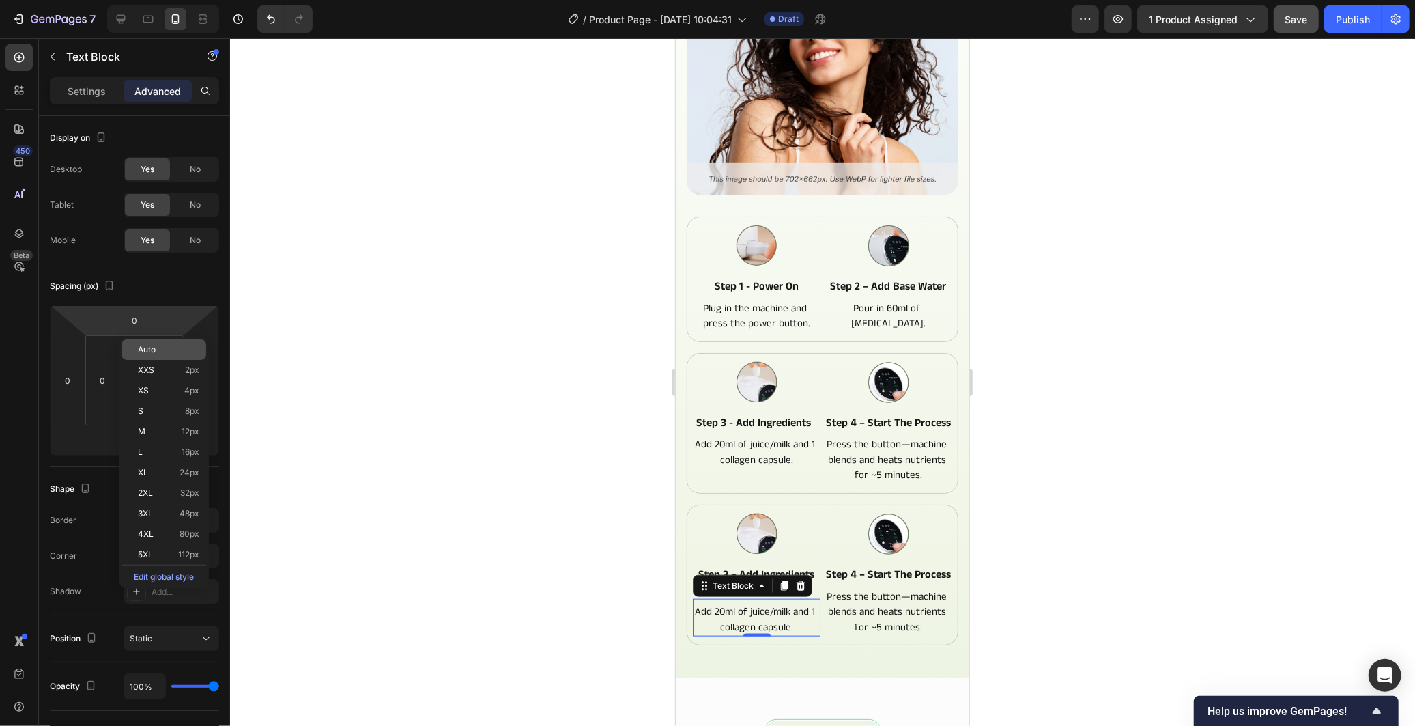
click at [157, 345] on p "Auto" at bounding box center [168, 350] width 61 height 10
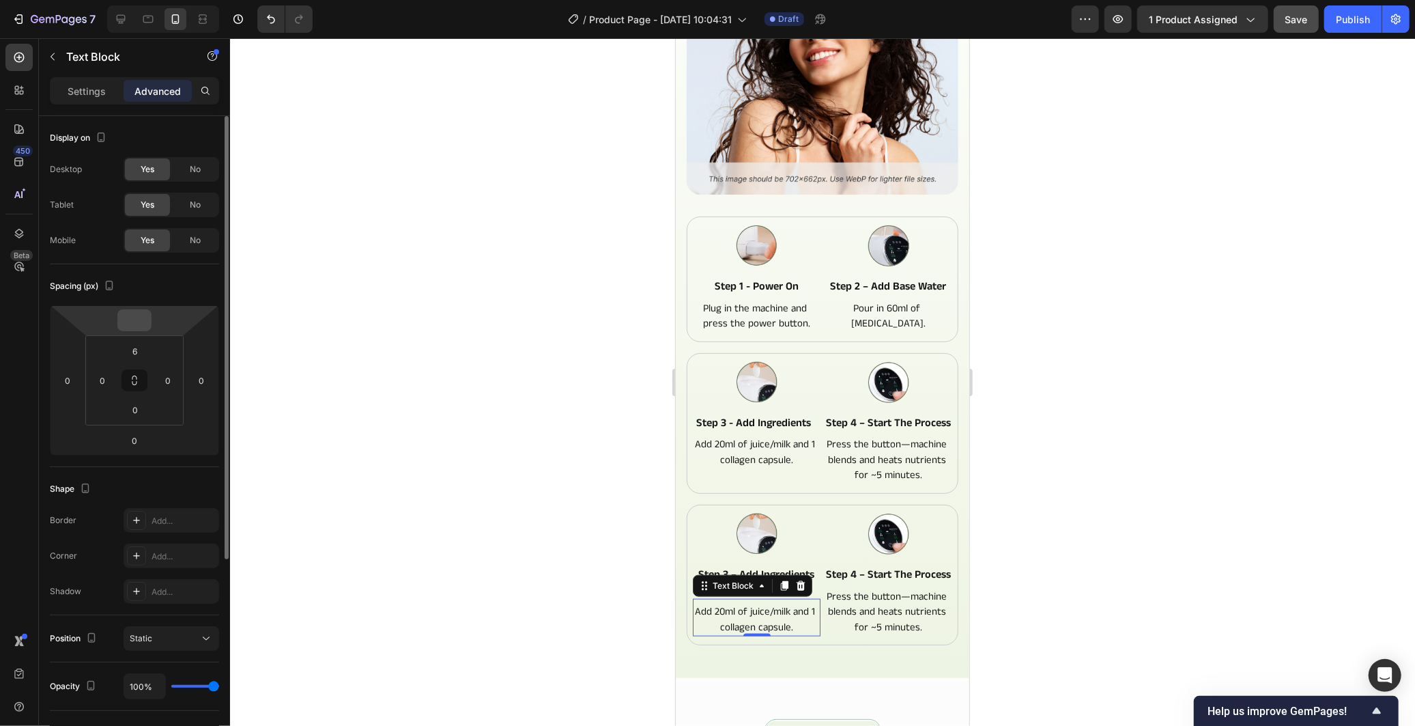
click at [134, 319] on input "number" at bounding box center [134, 320] width 27 height 20
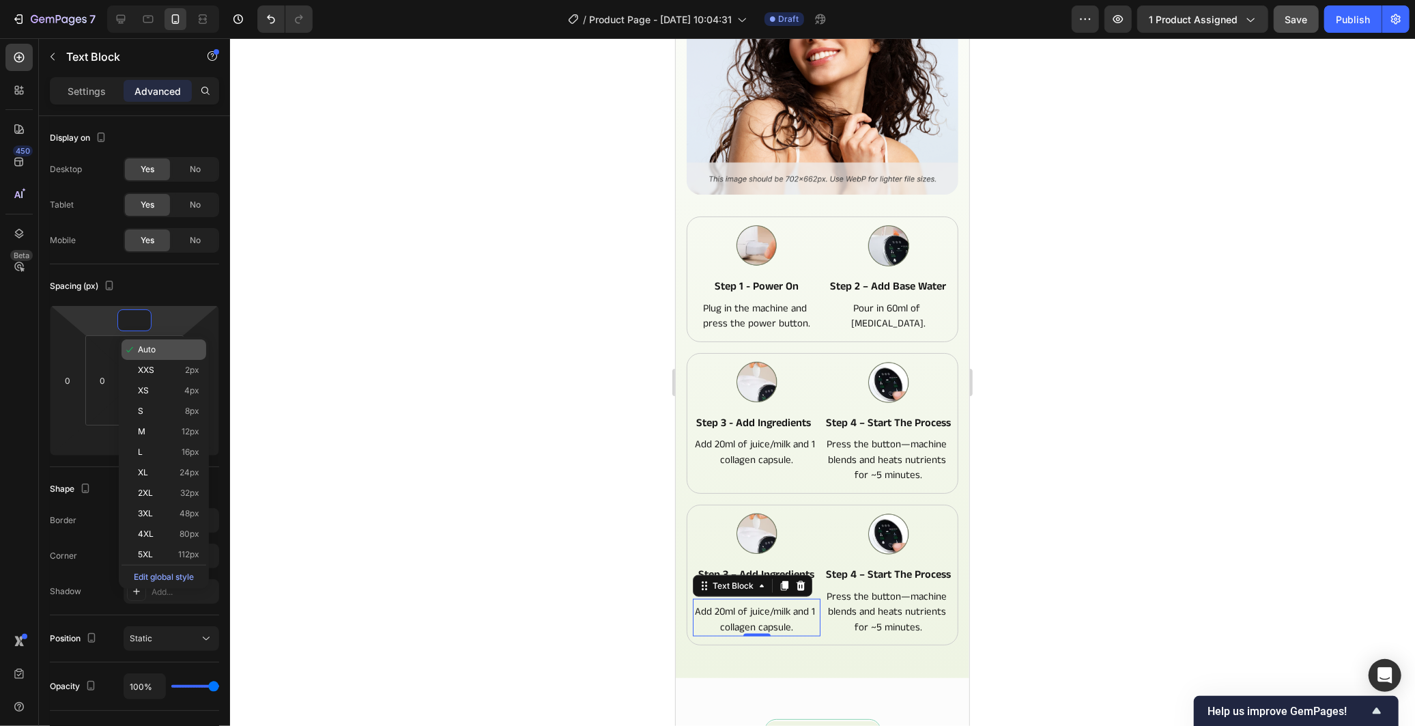
type input "0"
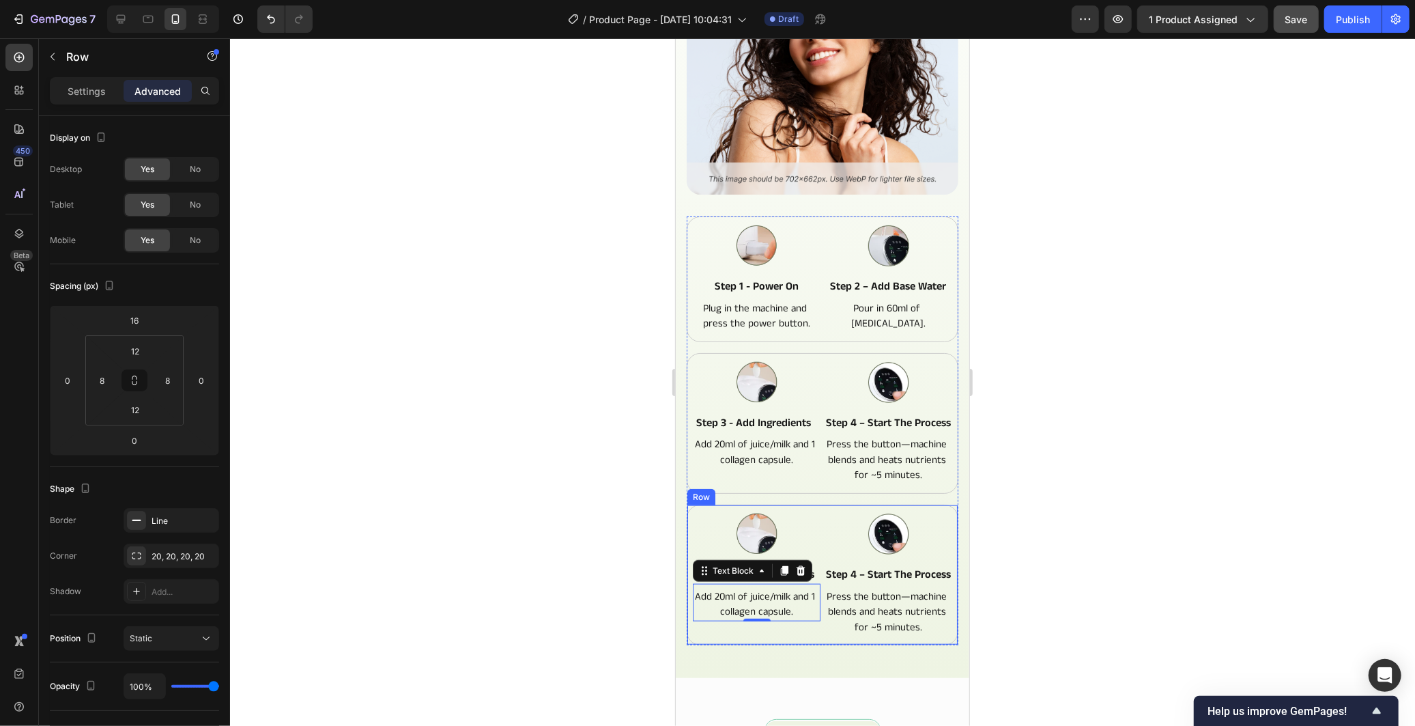
click at [711, 635] on div "Image step 3 – add ingredients Text Block Add 20ml of juice/milk and 1 collagen…" at bounding box center [756, 574] width 128 height 123
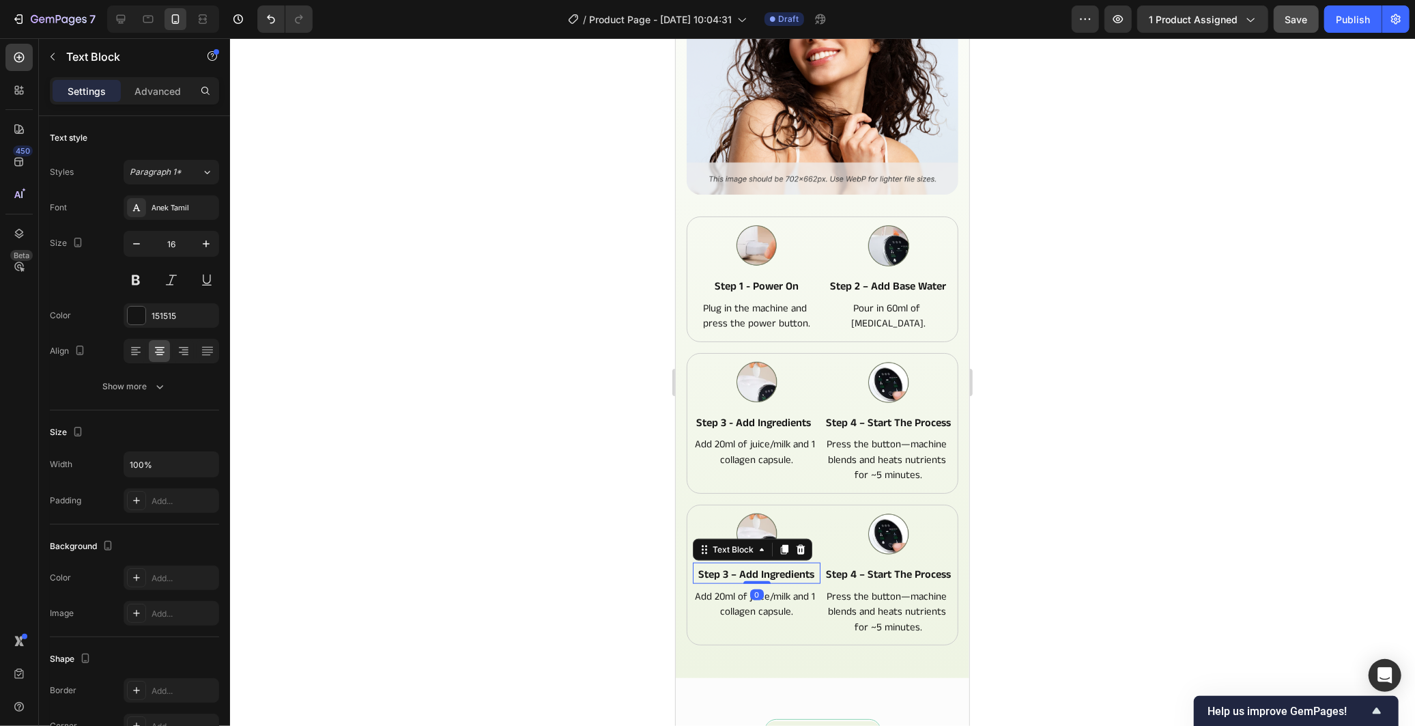
click at [746, 580] on p "step 3 – add ingredients" at bounding box center [755, 574] width 125 height 14
click at [137, 465] on input "100%" at bounding box center [171, 464] width 94 height 25
type input "95%"
click at [564, 569] on div at bounding box center [822, 381] width 1185 height 687
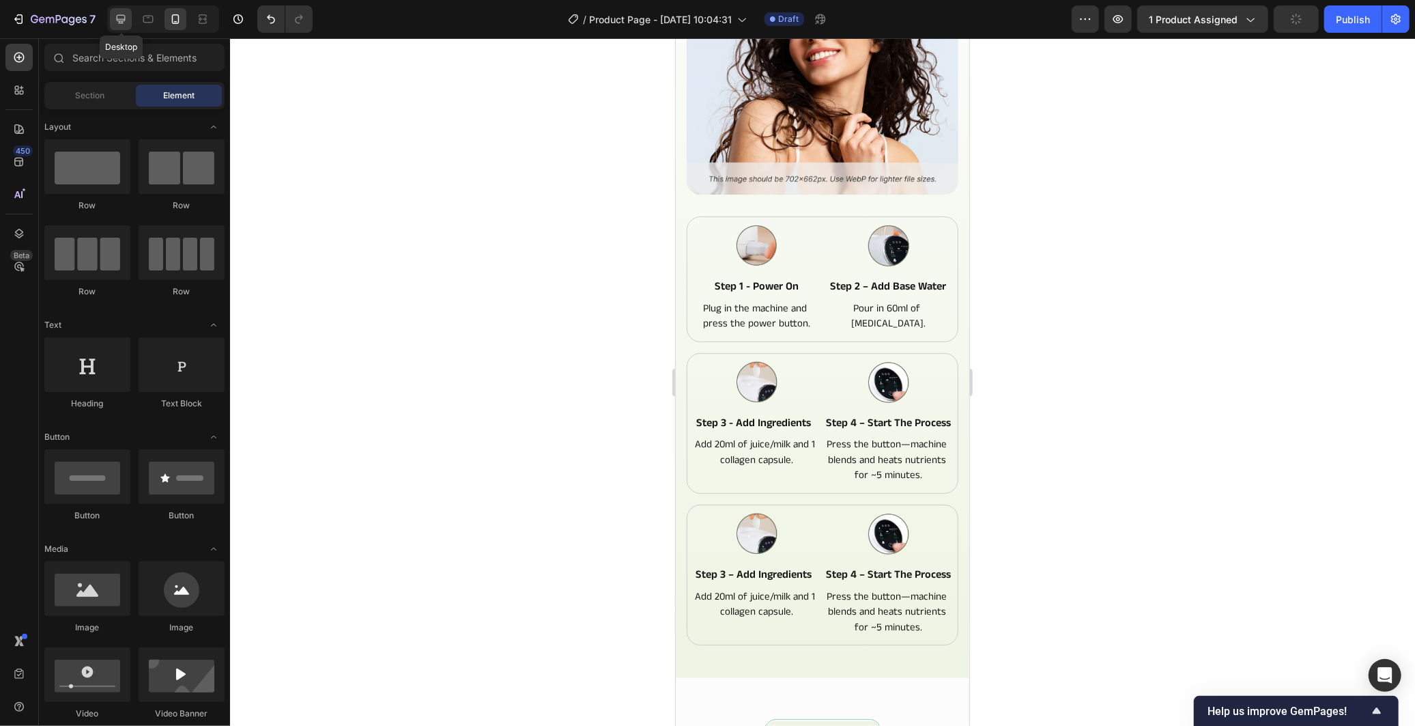
click at [116, 16] on icon at bounding box center [121, 19] width 14 height 14
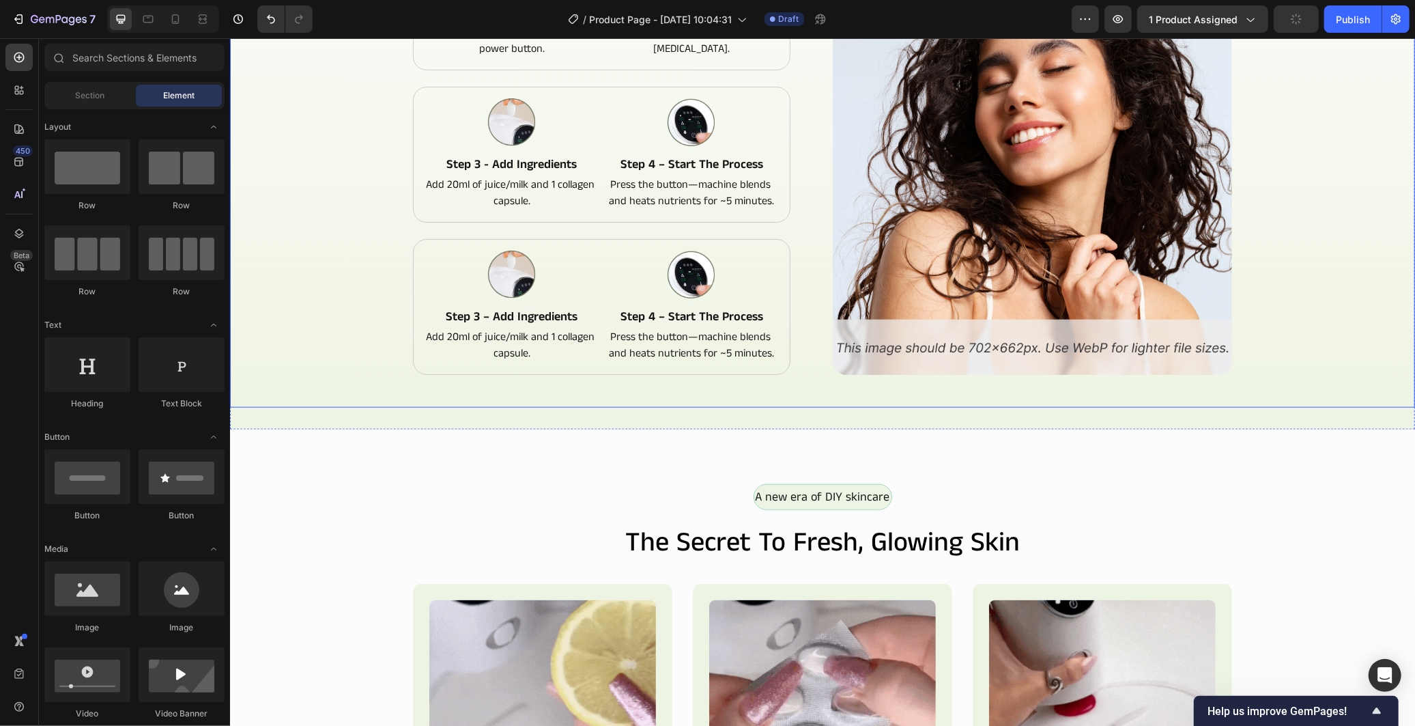
scroll to position [826, 0]
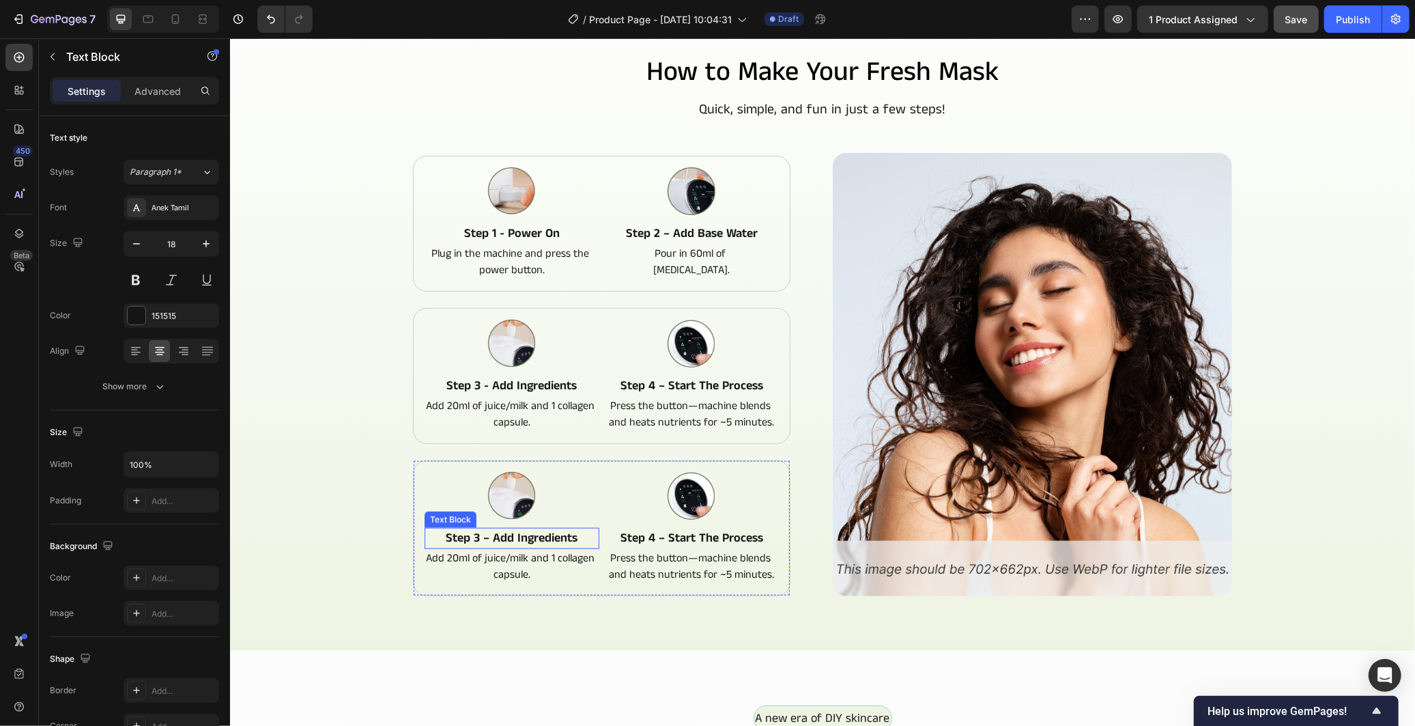
click at [521, 536] on p "step 3 – add ingredients" at bounding box center [511, 537] width 172 height 18
click at [489, 573] on p "Add 20ml of juice/milk and 1 collagen capsule." at bounding box center [511, 565] width 172 height 33
click at [701, 536] on p "step 4 – start the process" at bounding box center [691, 537] width 172 height 18
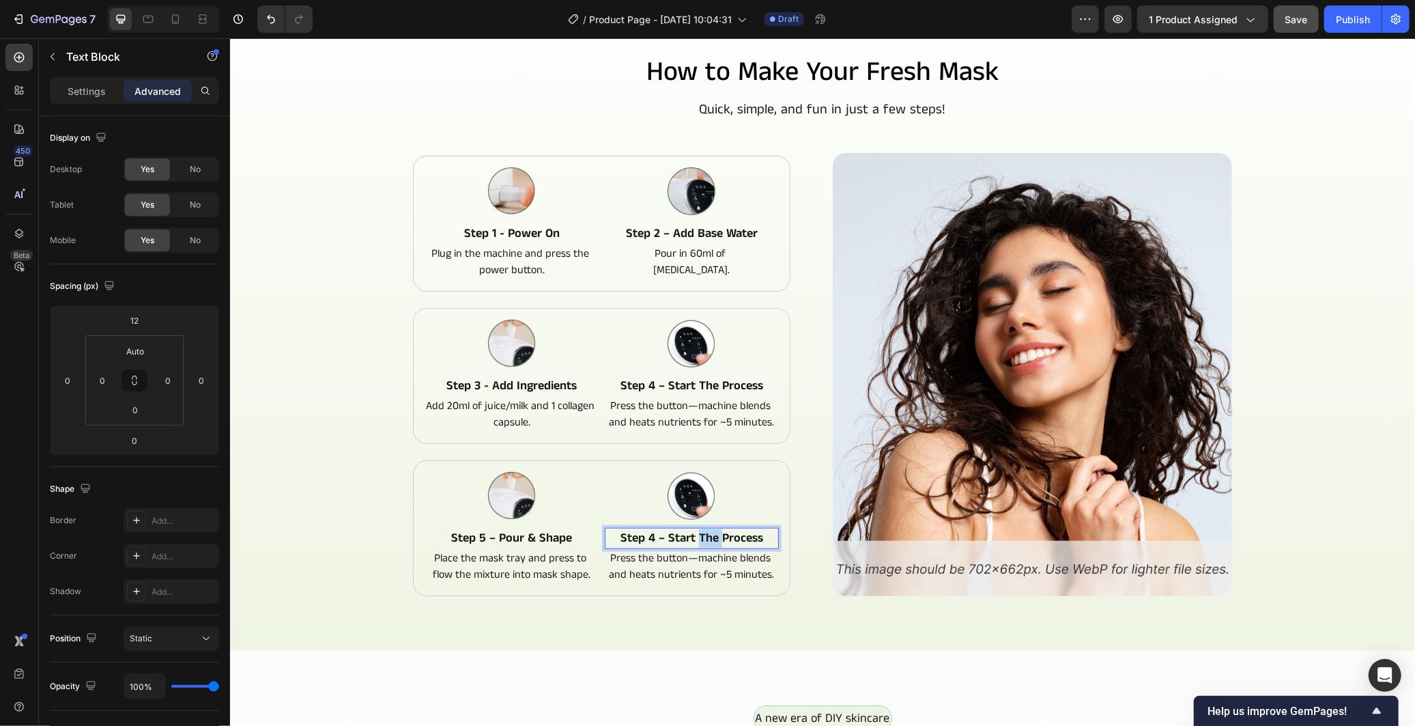
click at [701, 536] on p "step 4 – start the process" at bounding box center [691, 537] width 172 height 18
click at [742, 558] on p "Press the button—machine blends and heats nutrients for ~5 minutes." at bounding box center [691, 565] width 172 height 33
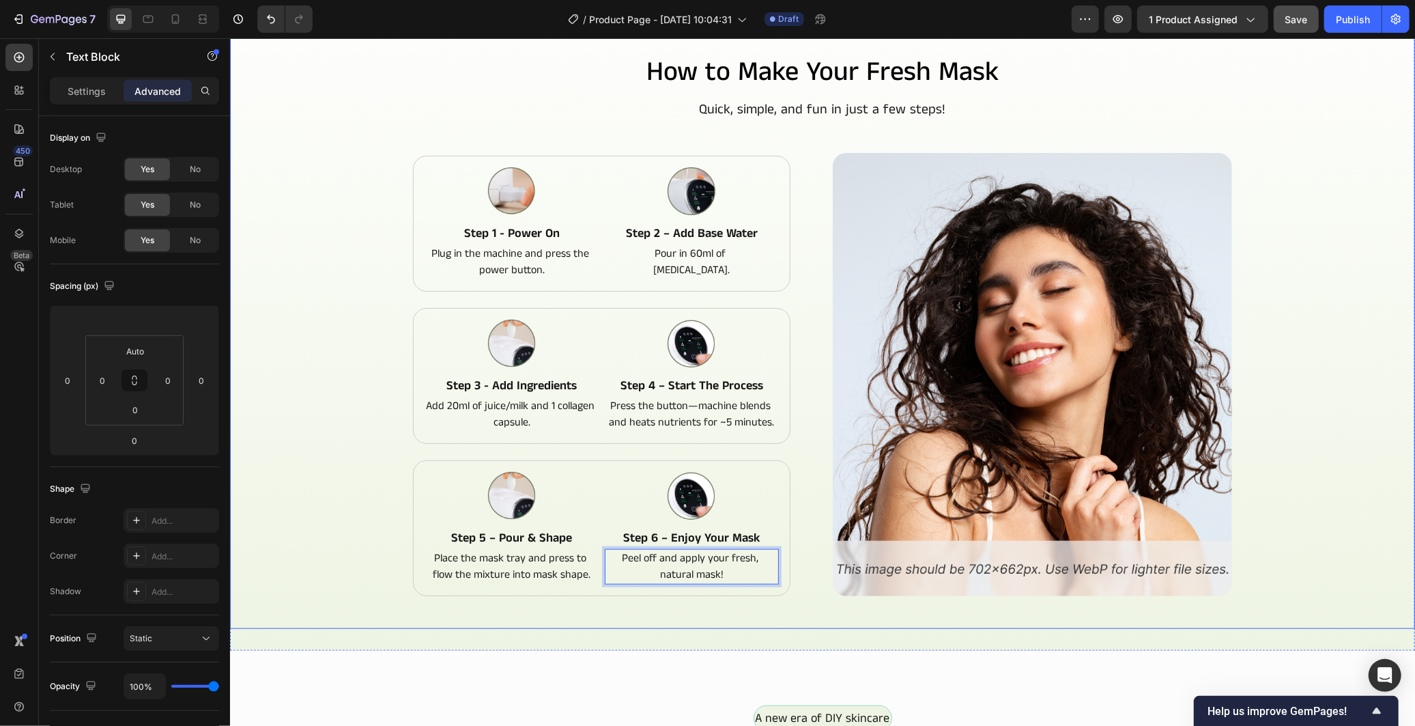
click at [756, 608] on div "How to Make Your Fresh Mask Heading Quick, simple, and fun in just a few steps!…" at bounding box center [821, 349] width 1163 height 592
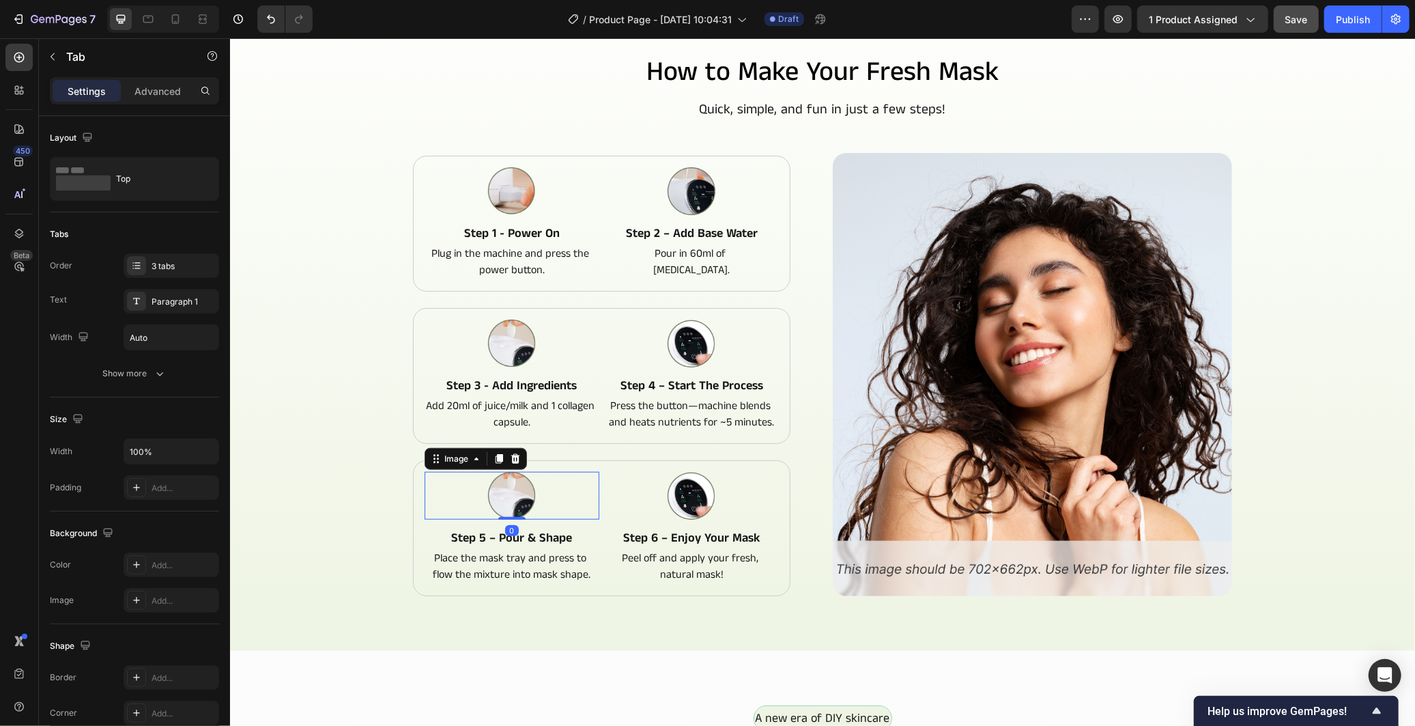
click at [513, 483] on img at bounding box center [511, 495] width 48 height 48
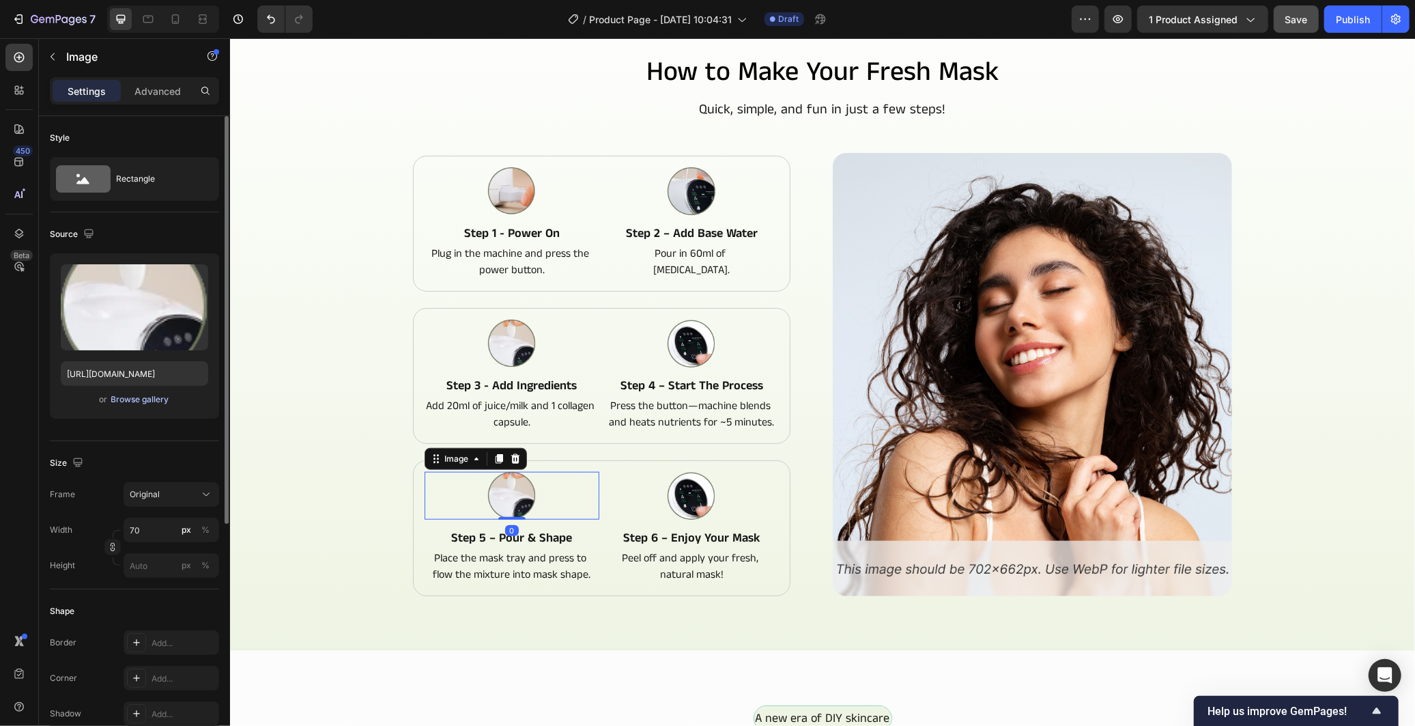
click at [153, 395] on div "Browse gallery" at bounding box center [140, 399] width 58 height 12
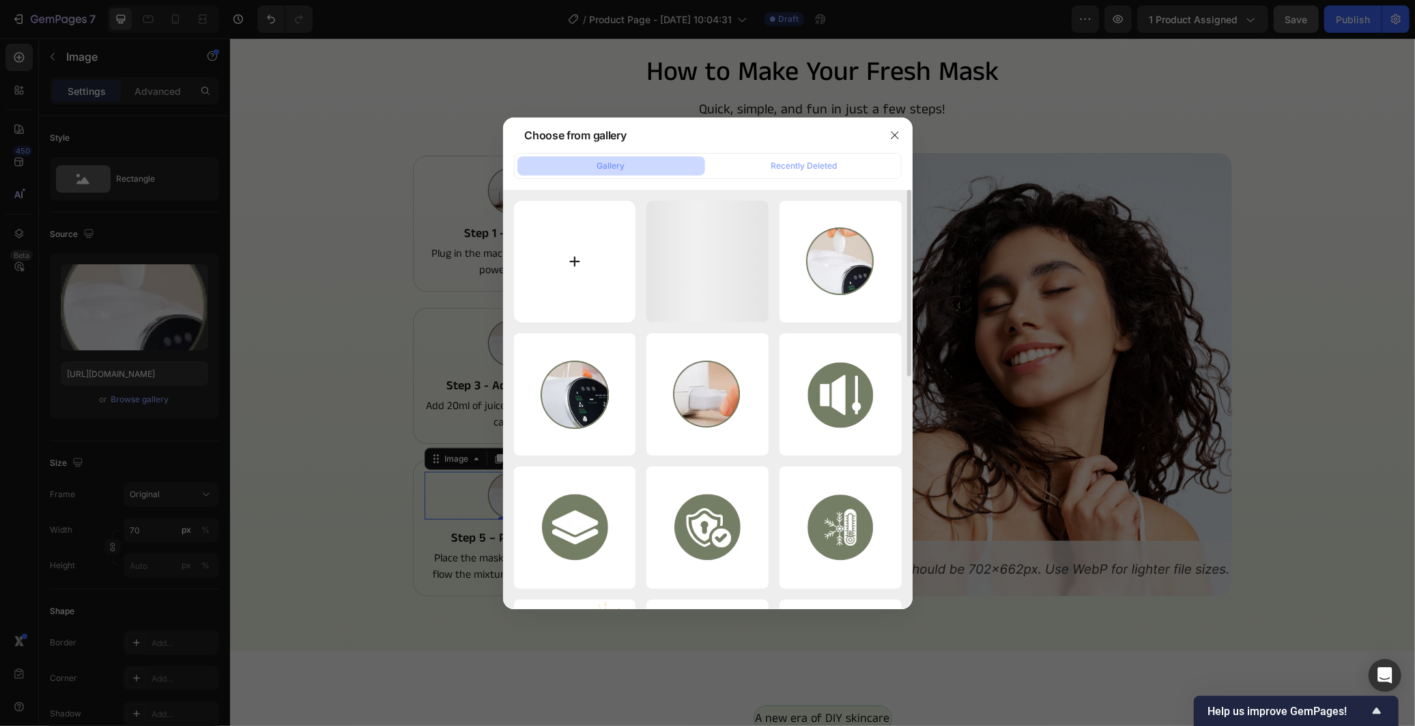
click at [582, 294] on input "file" at bounding box center [575, 262] width 122 height 122
type input "C:\fakepath\image_2025-09-28_185926460.png"
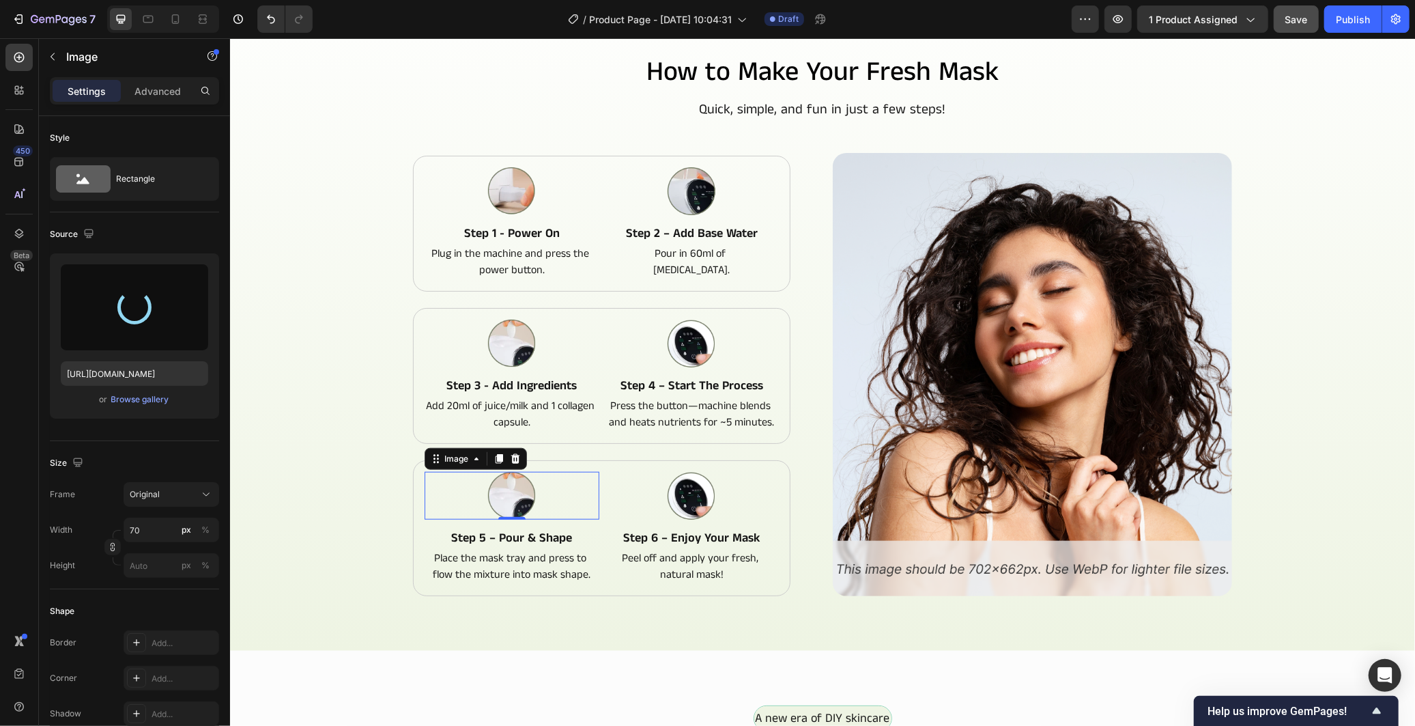
type input "https://cdn.shopify.com/s/files/1/0966/2506/6276/files/gempages_586221939492651…"
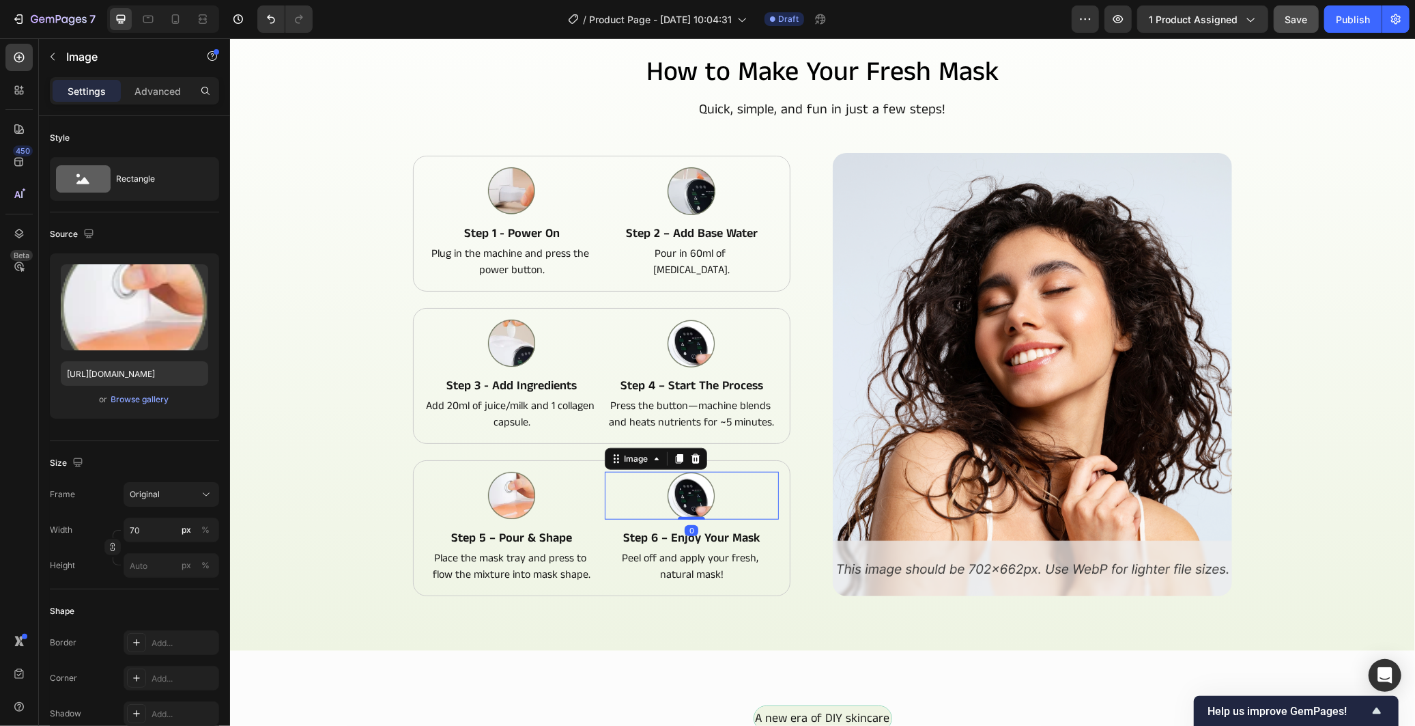
click at [713, 502] on div at bounding box center [691, 495] width 175 height 48
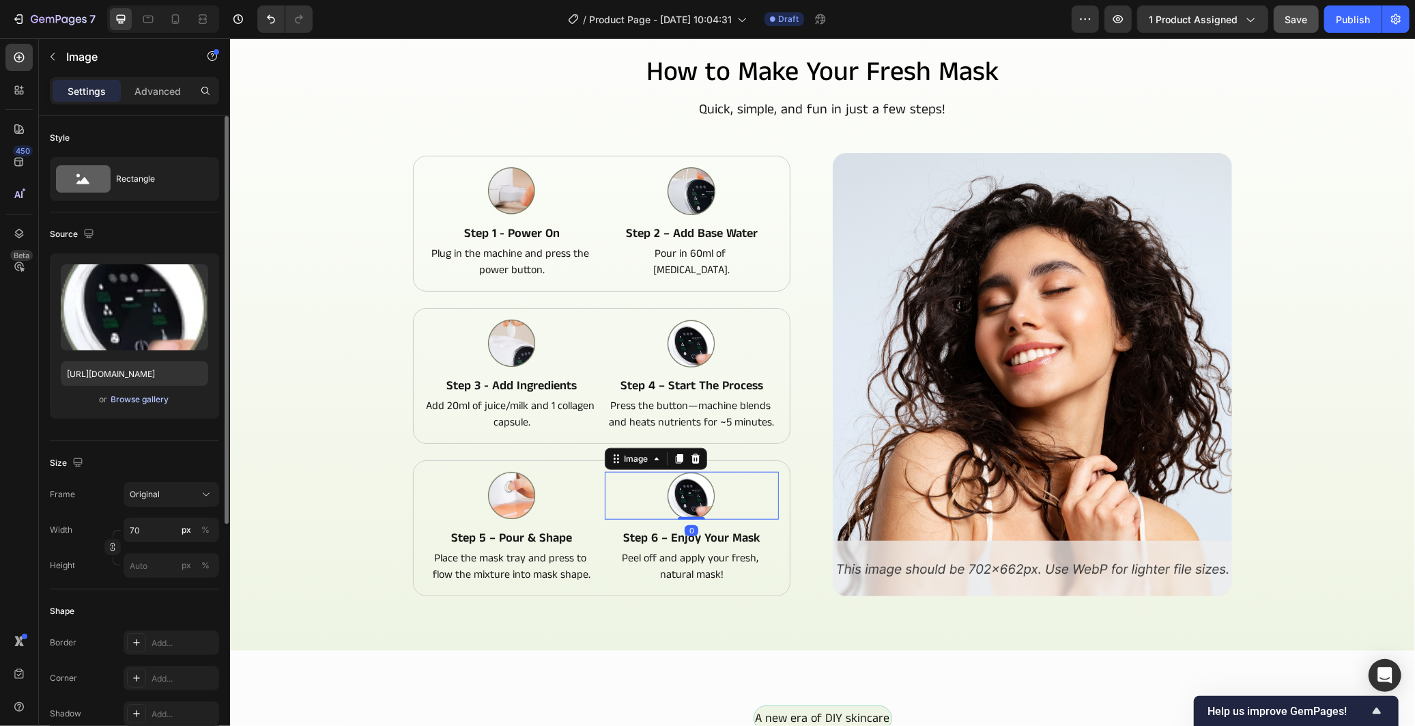
click at [152, 398] on div "Browse gallery" at bounding box center [140, 399] width 58 height 12
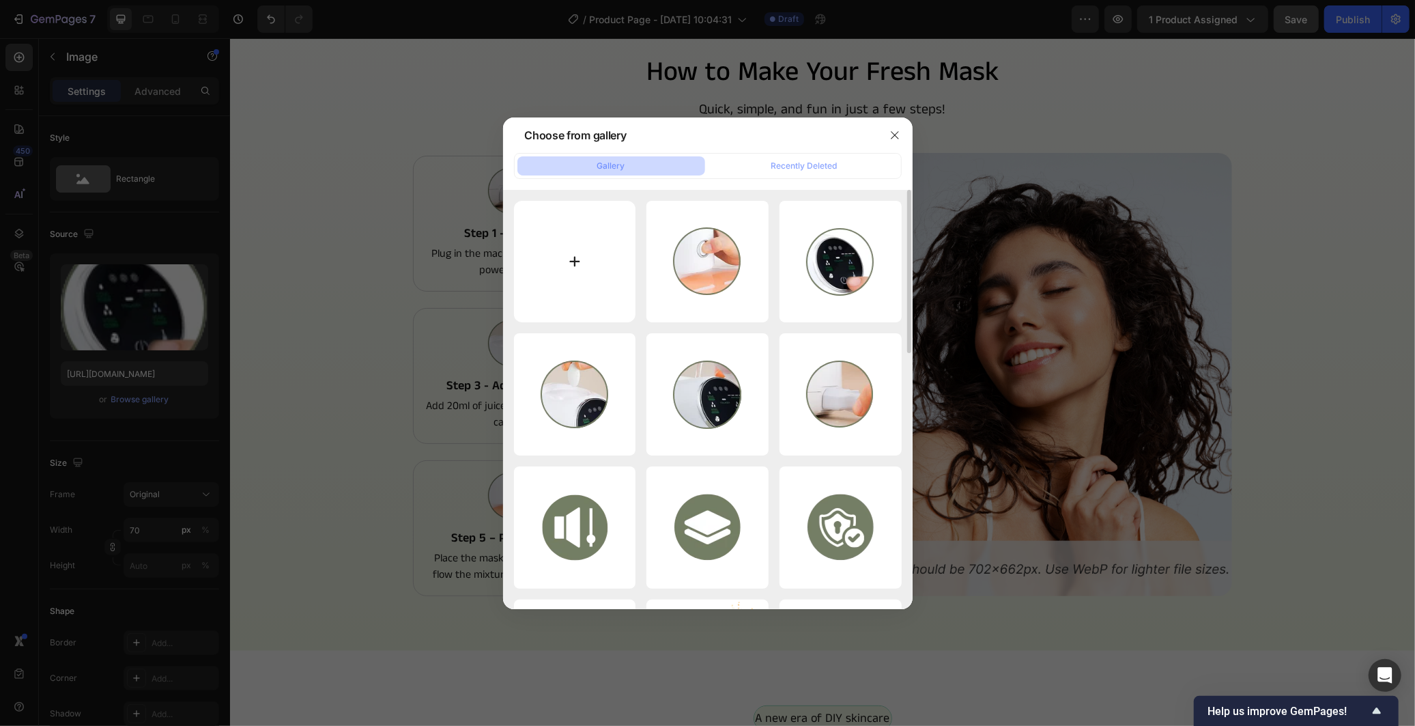
click at [556, 297] on input "file" at bounding box center [575, 262] width 122 height 122
type input "C:\fakepath\image_2025-09-28_185938864.png"
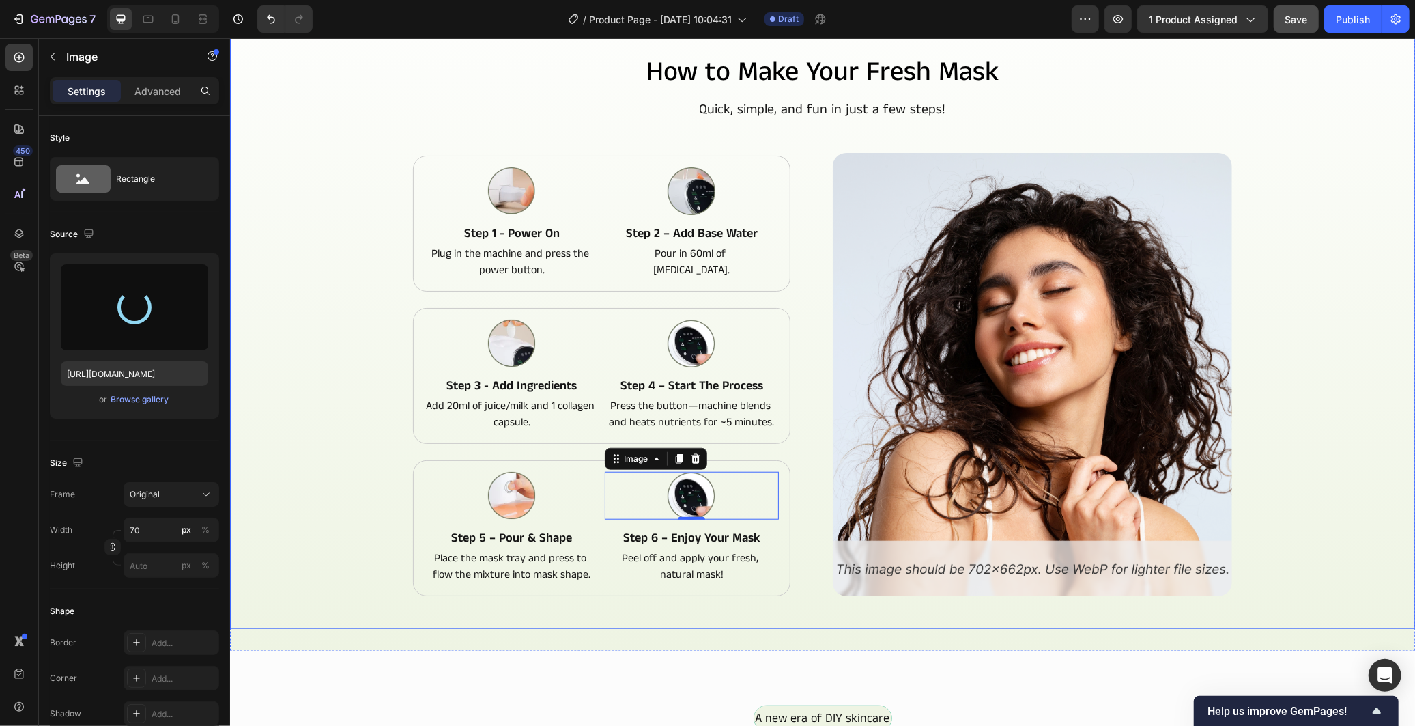
type input "https://cdn.shopify.com/s/files/1/0966/2506/6276/files/gempages_586221939492651…"
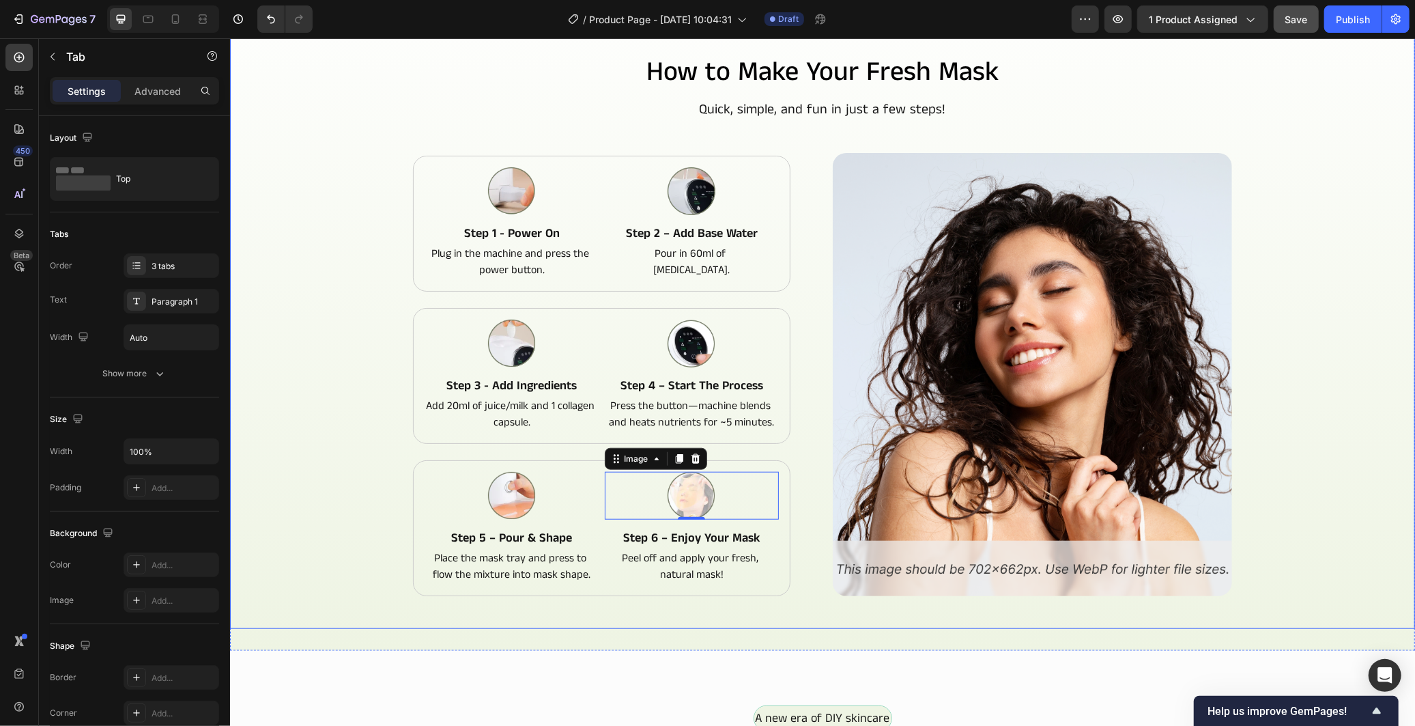
click at [368, 518] on div "How to Make Your Fresh Mask Heading Quick, simple, and fun in just a few steps!…" at bounding box center [821, 349] width 1163 height 592
click at [181, 16] on icon at bounding box center [176, 19] width 14 height 14
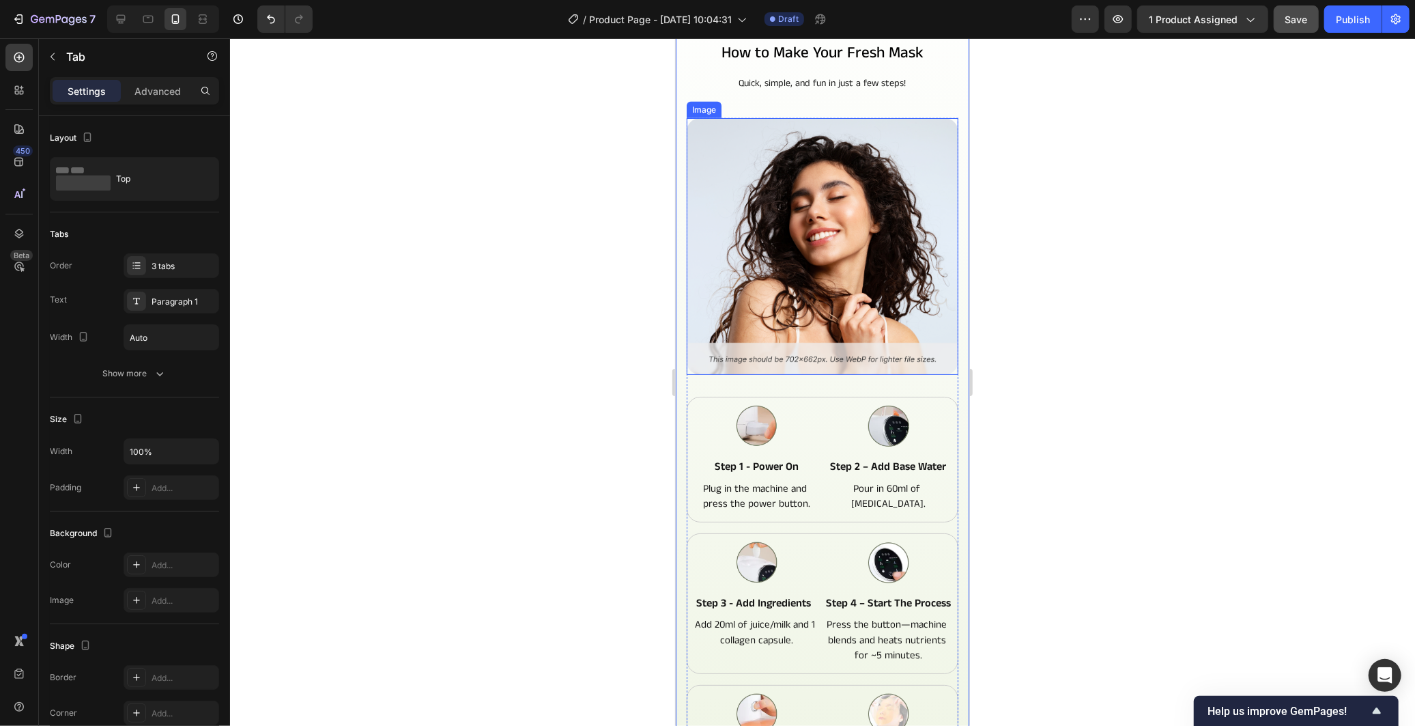
scroll to position [1089, 0]
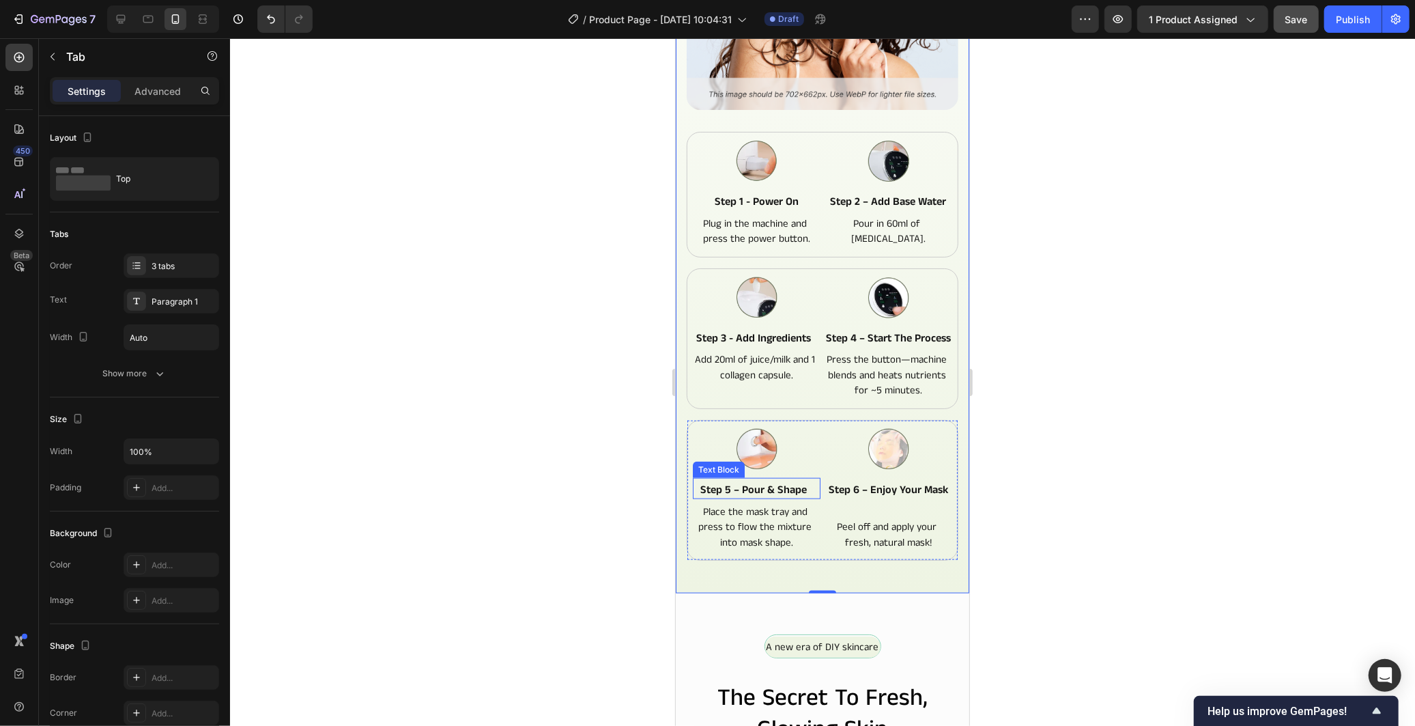
drag, startPoint x: 769, startPoint y: 487, endPoint x: 691, endPoint y: 496, distance: 77.6
click at [769, 487] on p "Step 5 – Pour & Shape" at bounding box center [752, 490] width 119 height 14
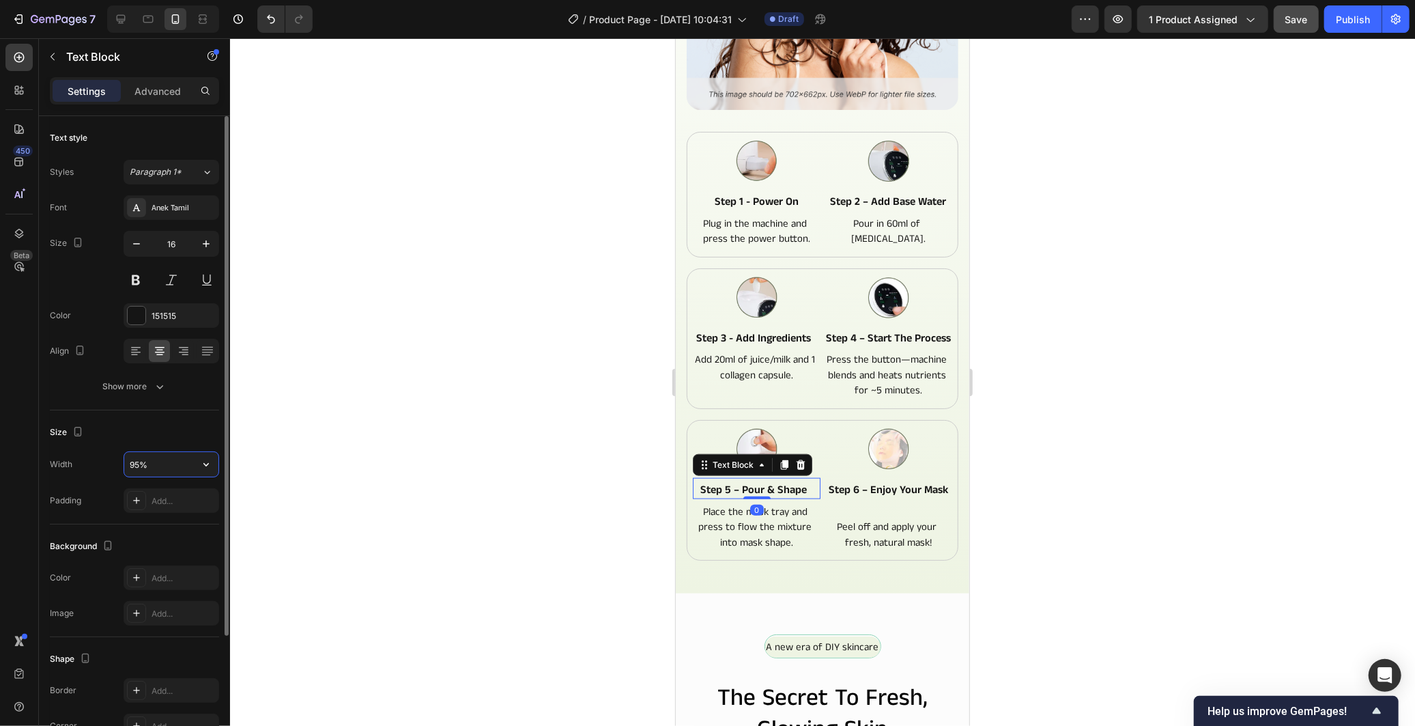
click at [134, 458] on input "95%" at bounding box center [171, 464] width 94 height 25
drag, startPoint x: 138, startPoint y: 468, endPoint x: 128, endPoint y: 471, distance: 10.1
click at [128, 471] on input "90%" at bounding box center [171, 464] width 94 height 25
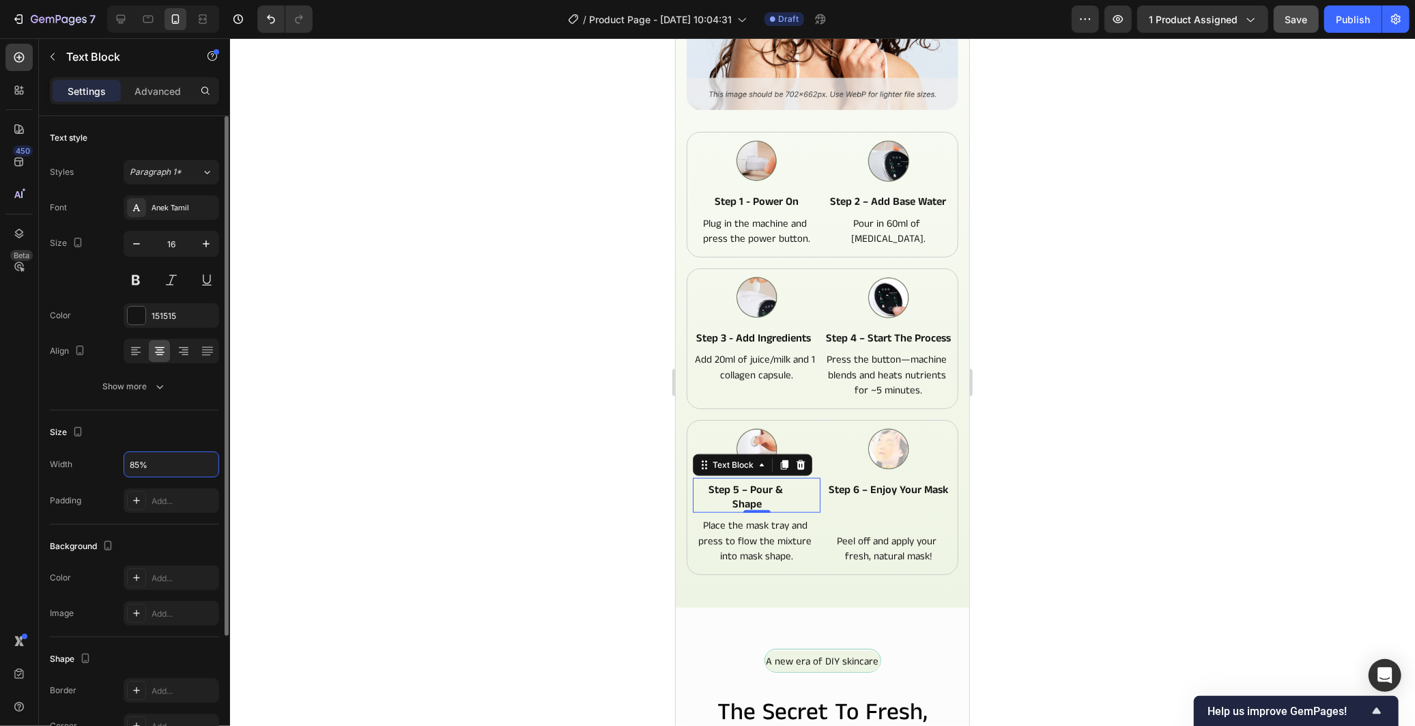
type input "85%"
click at [177, 435] on div "Size" at bounding box center [134, 432] width 169 height 22
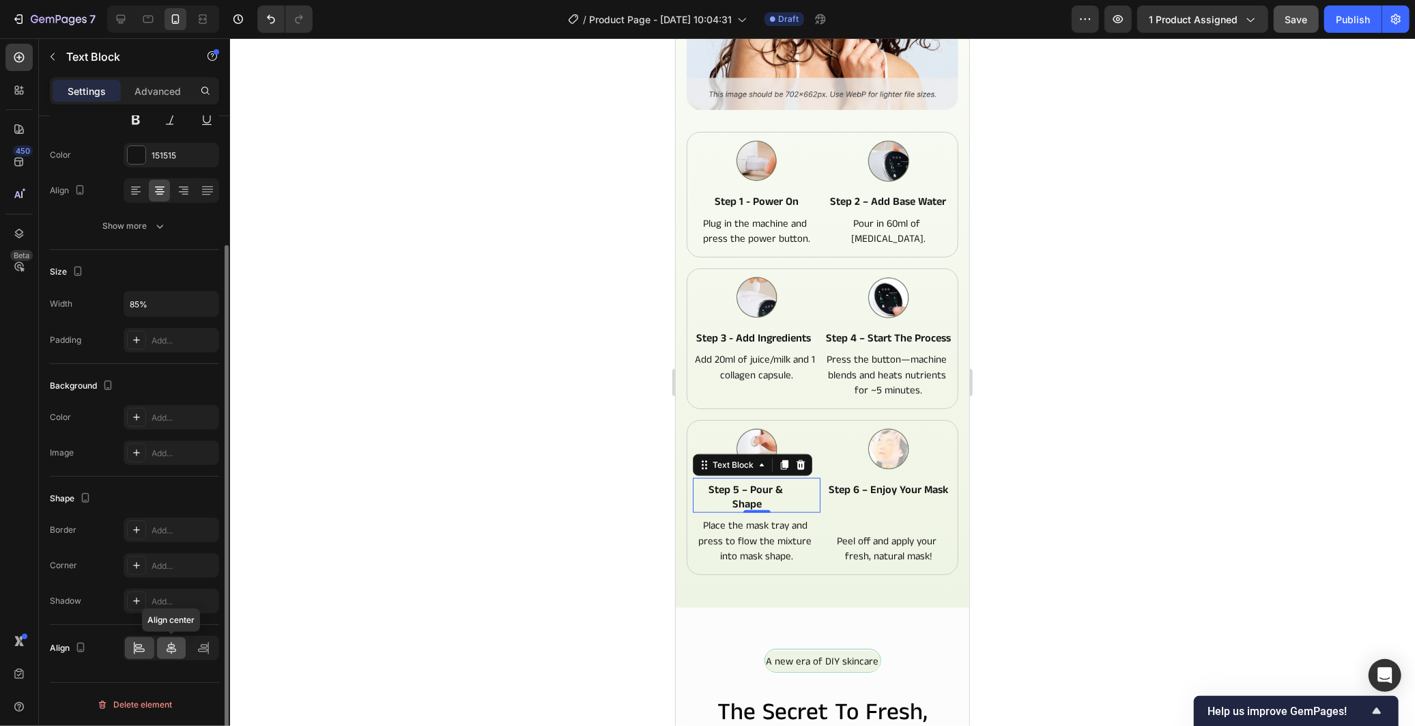
click at [173, 650] on icon at bounding box center [171, 648] width 14 height 14
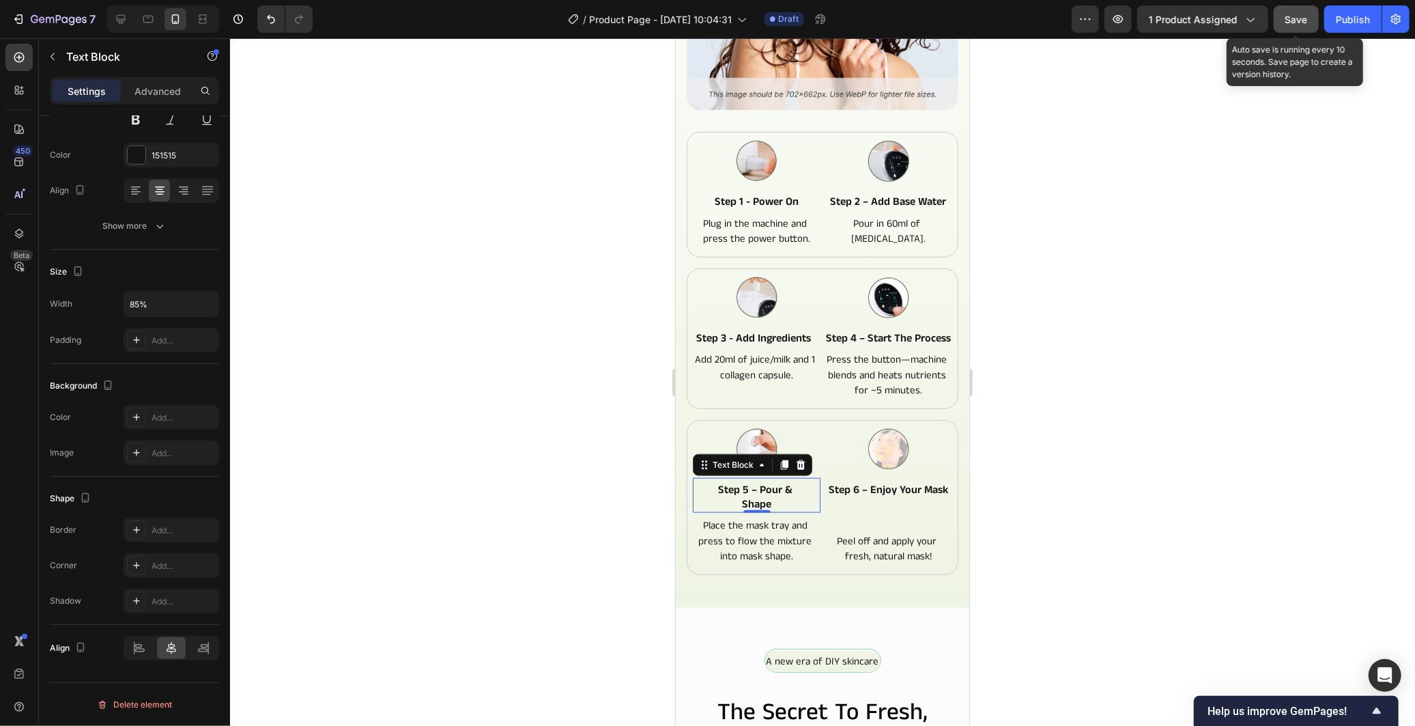
click at [1315, 24] on button "Save" at bounding box center [1296, 18] width 45 height 27
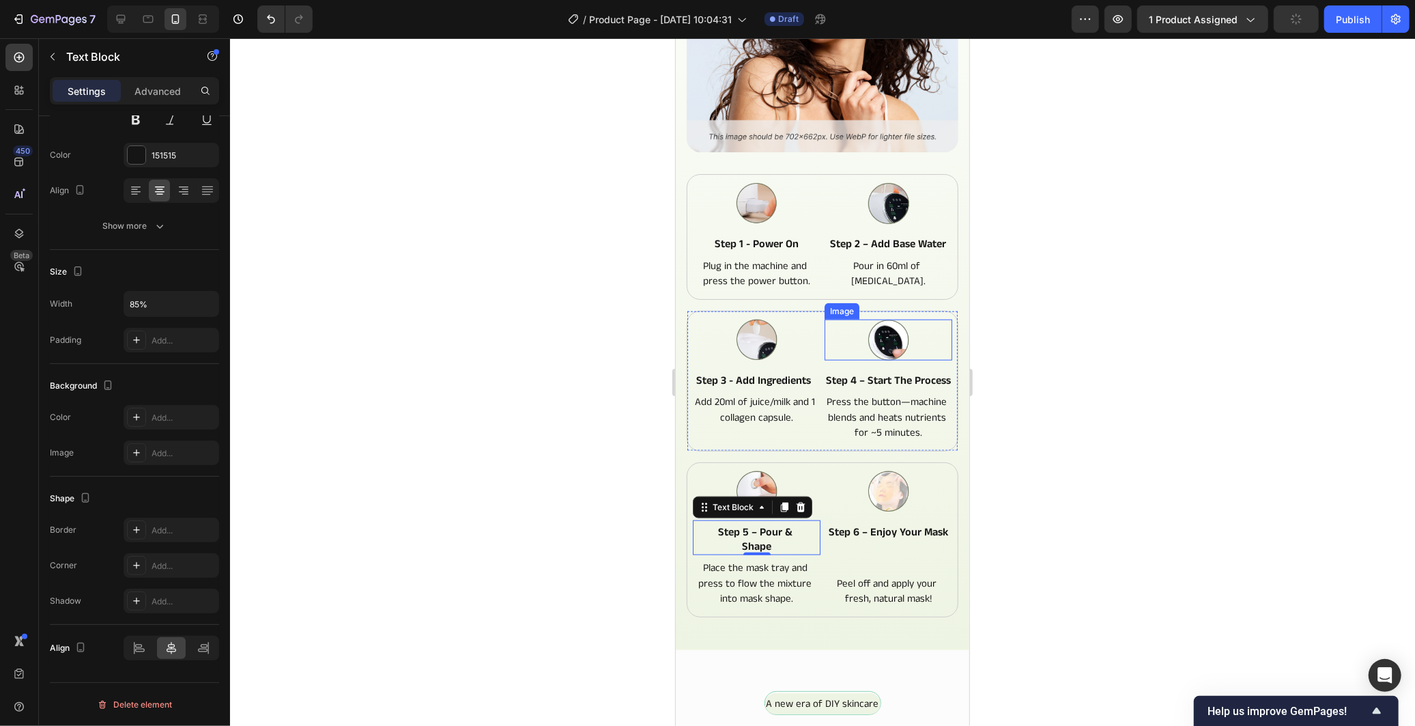
scroll to position [1013, 0]
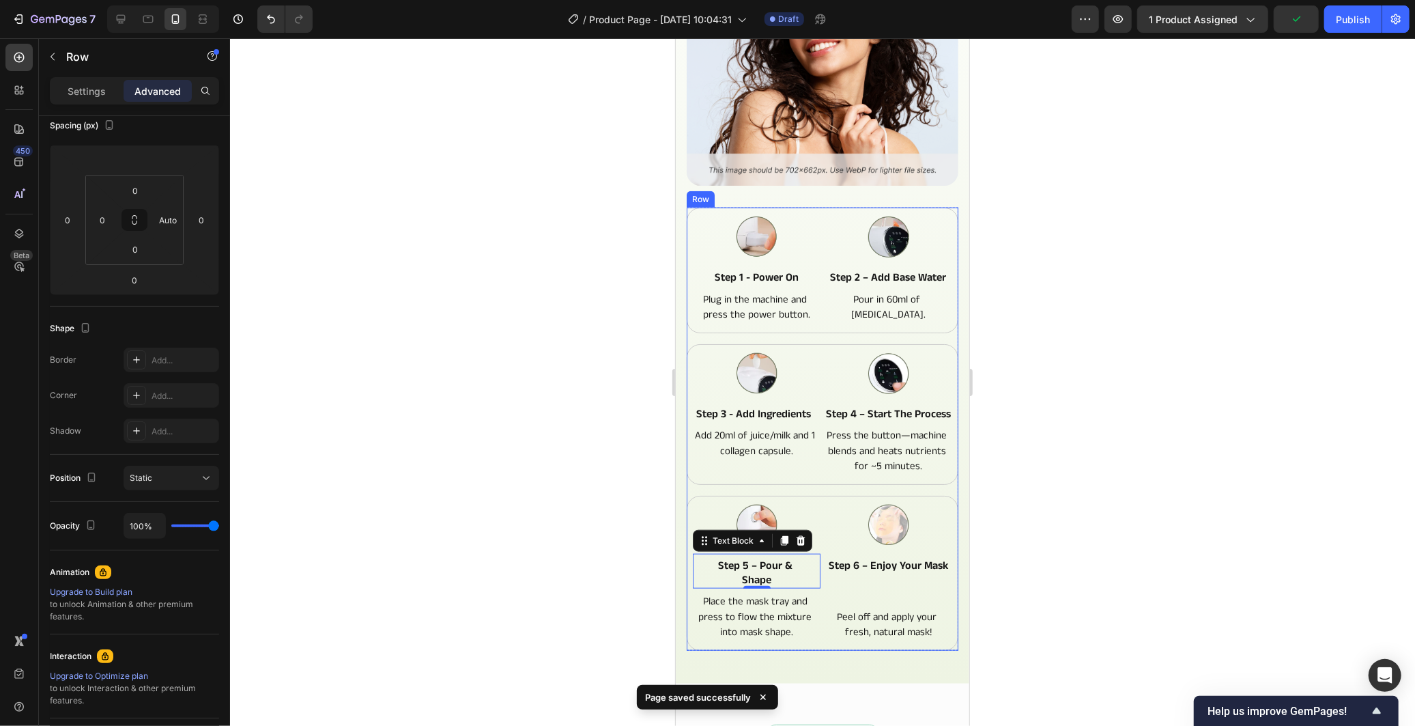
click at [940, 320] on div "Image step 1 - power on Text Block Plug in the machine and press the power butt…" at bounding box center [822, 428] width 272 height 443
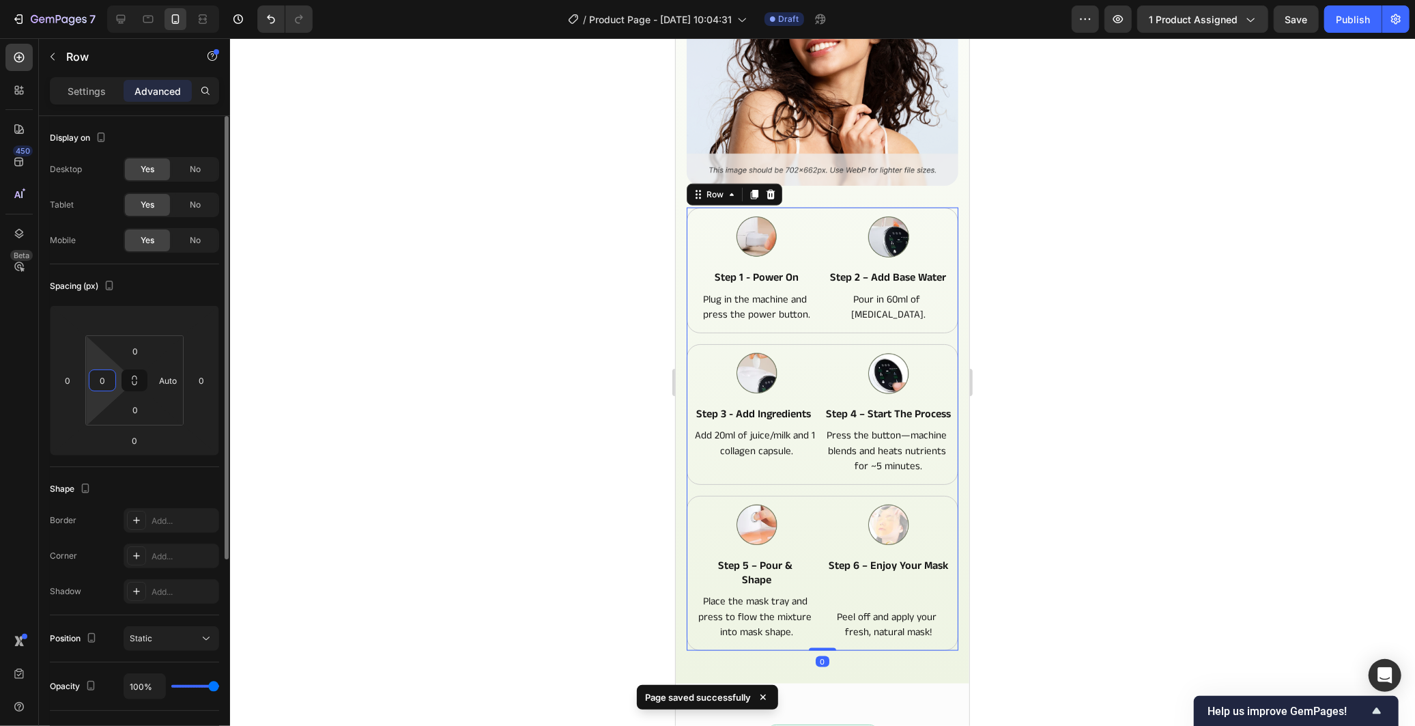
click at [106, 377] on input "0" at bounding box center [102, 380] width 20 height 20
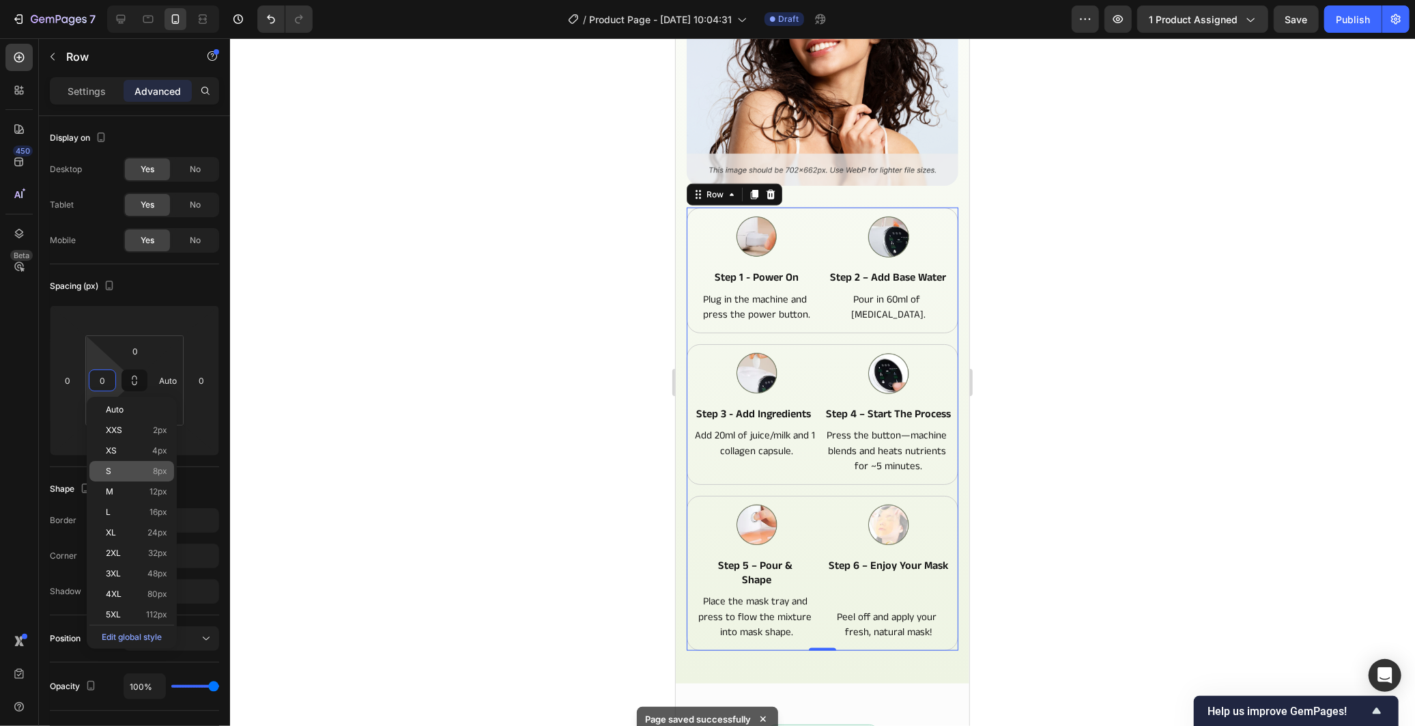
click at [162, 469] on span "8px" at bounding box center [160, 471] width 14 height 10
type input "8"
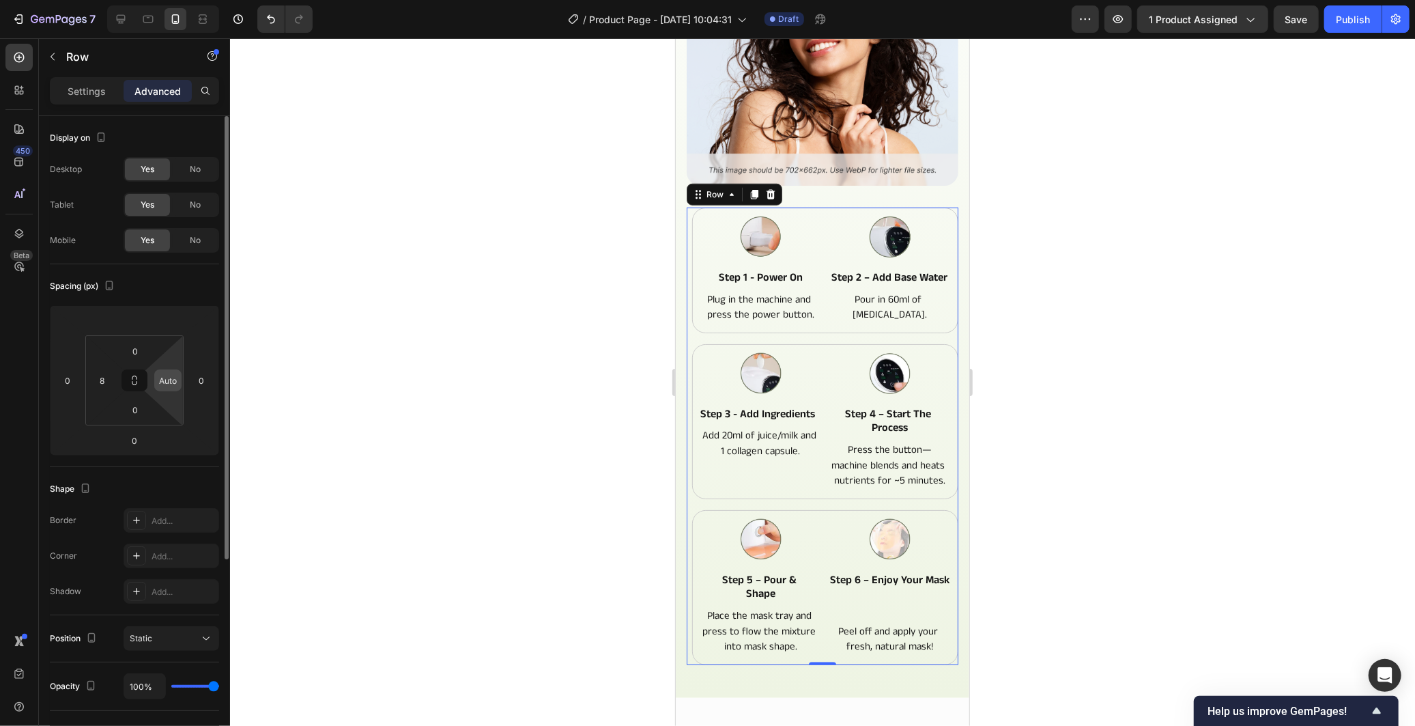
click at [169, 388] on input "Auto" at bounding box center [168, 380] width 20 height 20
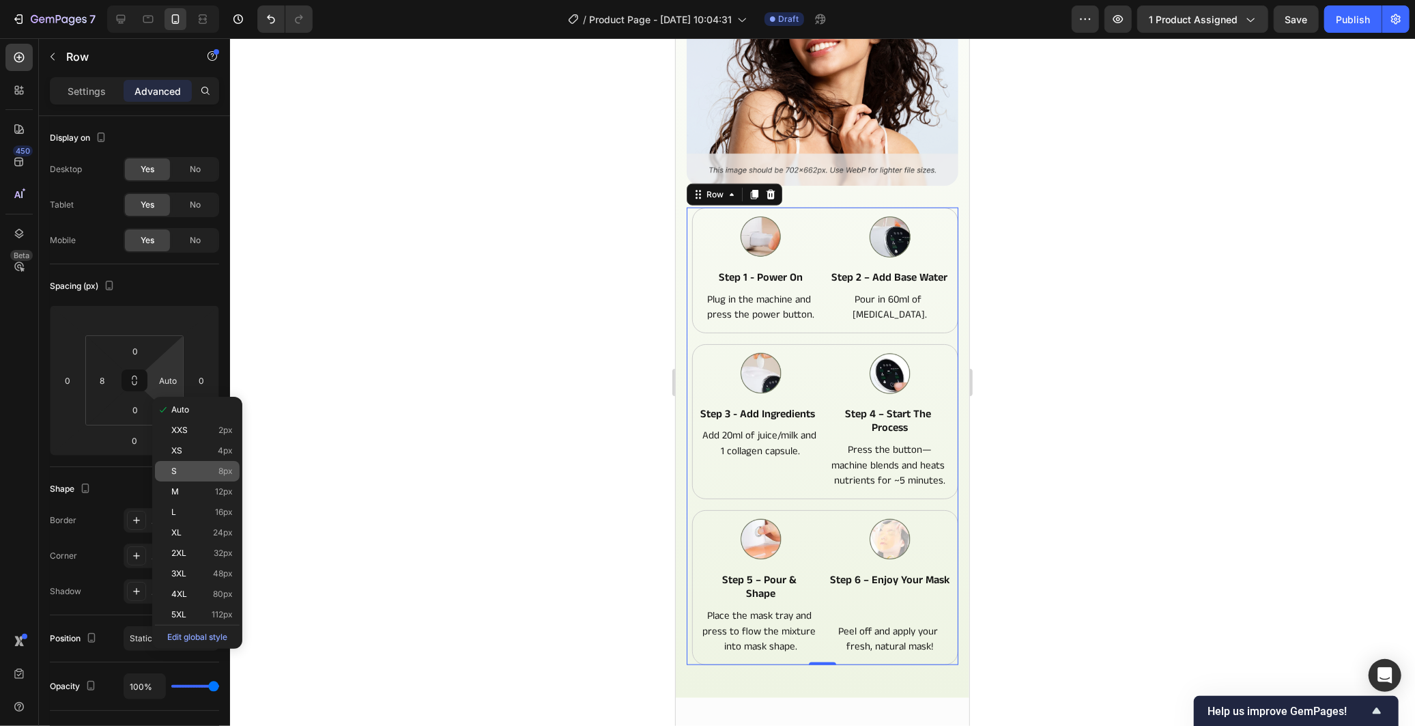
click at [214, 472] on p "S 8px" at bounding box center [201, 471] width 61 height 10
type input "8"
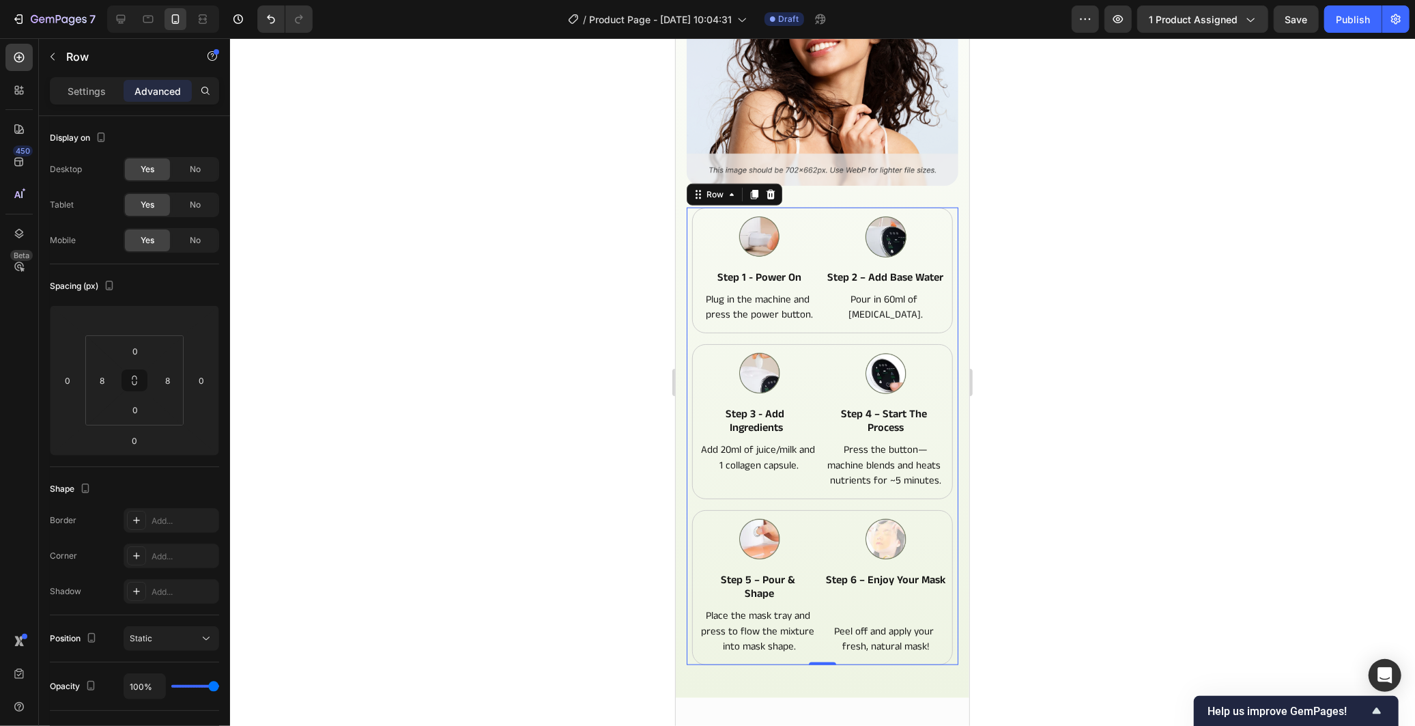
click at [523, 454] on div at bounding box center [822, 381] width 1185 height 687
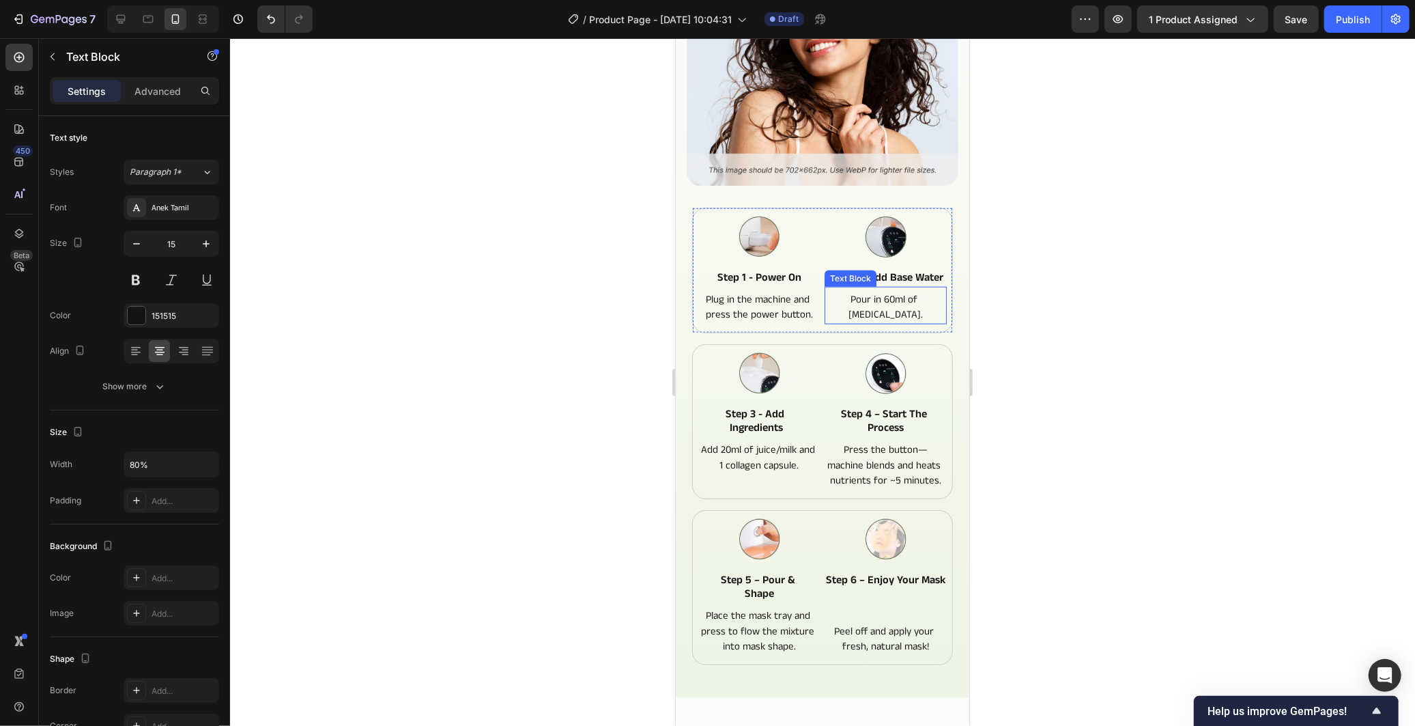
click at [916, 308] on p "Pour in 60ml of [MEDICAL_DATA]." at bounding box center [884, 306] width 95 height 31
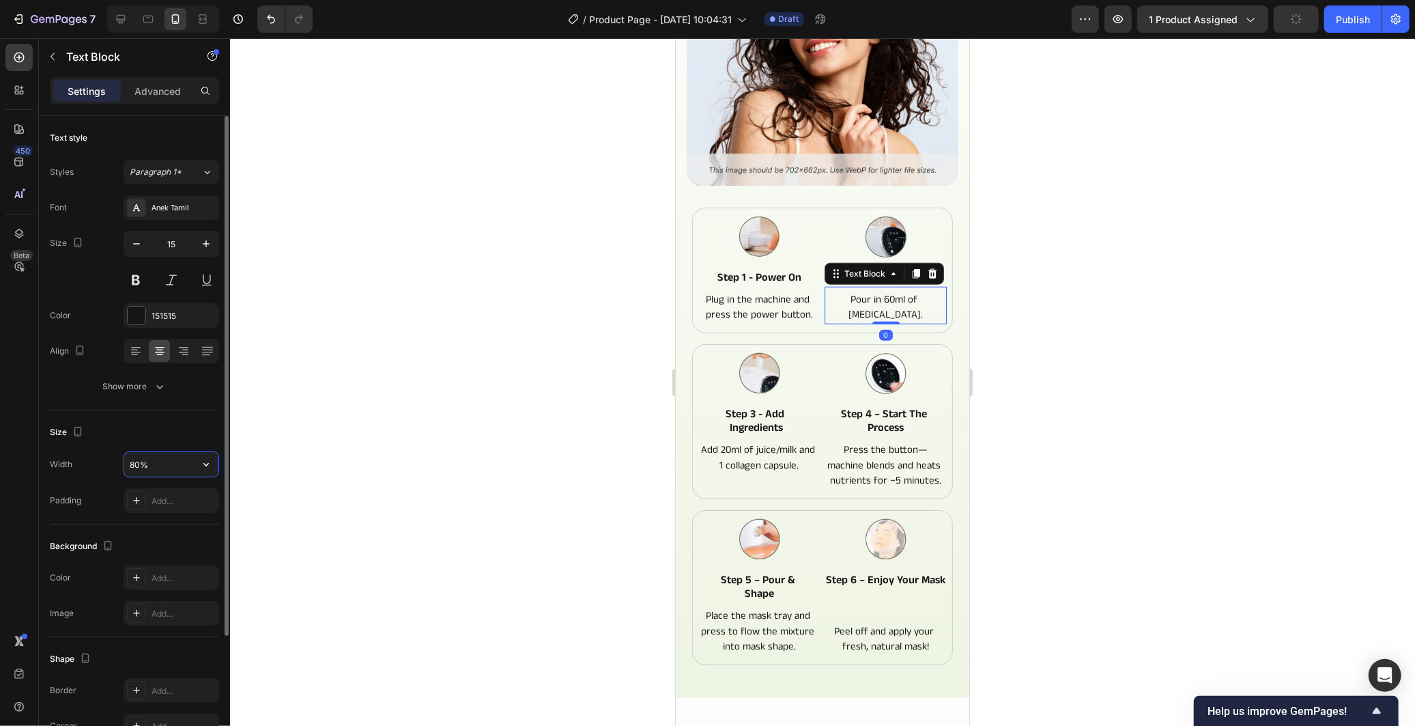
click at [133, 472] on input "80%" at bounding box center [171, 464] width 94 height 25
drag, startPoint x: 141, startPoint y: 468, endPoint x: 128, endPoint y: 466, distance: 13.0
click at [128, 466] on input "90%" at bounding box center [171, 464] width 94 height 25
click at [203, 465] on icon "button" at bounding box center [206, 464] width 14 height 14
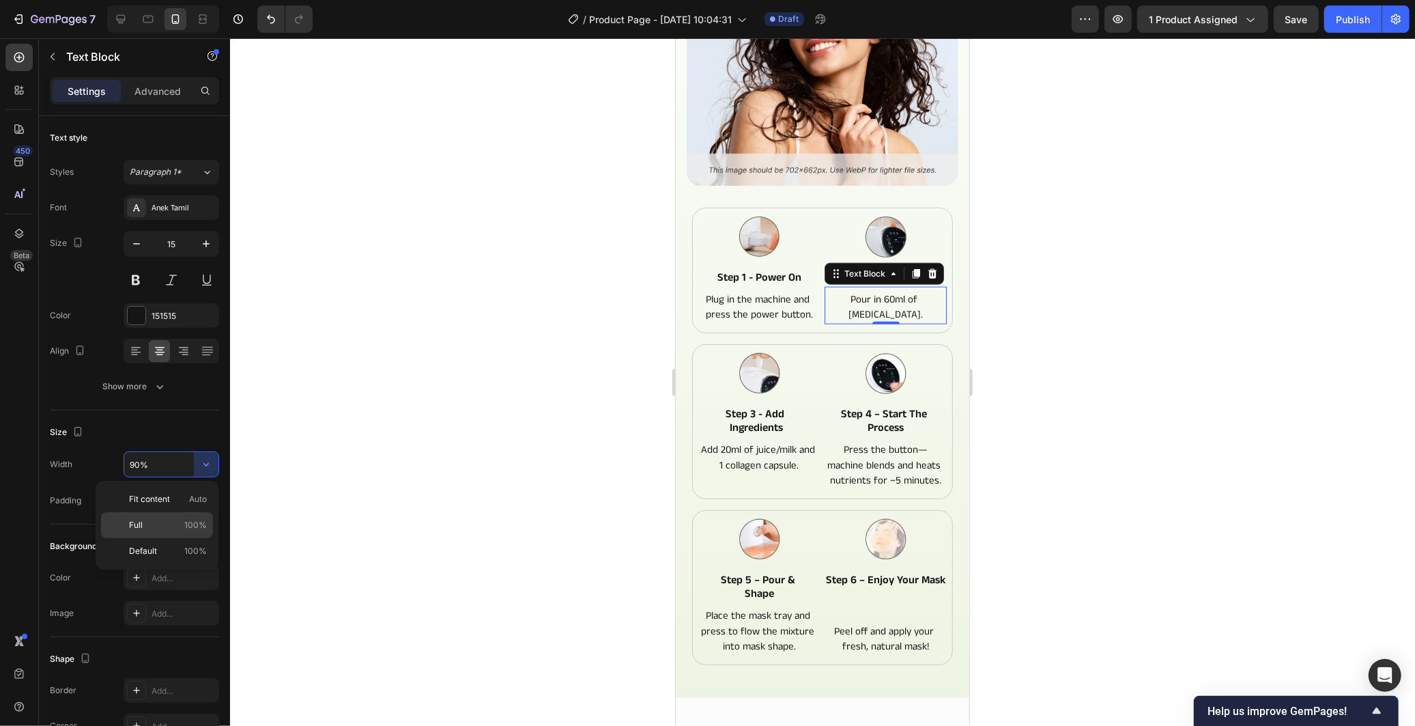
click at [162, 526] on p "Full 100%" at bounding box center [168, 525] width 78 height 12
type input "100%"
click at [430, 493] on div at bounding box center [822, 381] width 1185 height 687
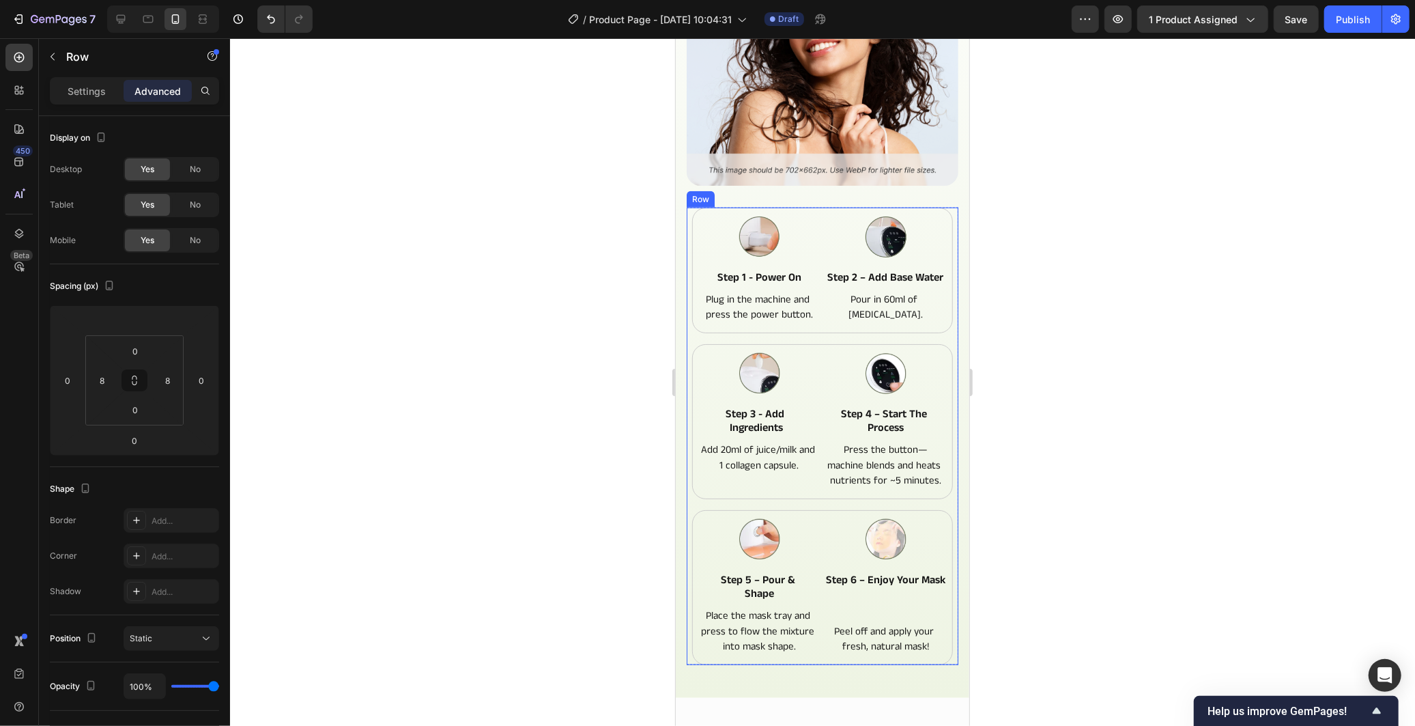
click at [933, 335] on div "Image step 1 - power on Text Block Plug in the machine and press the power butt…" at bounding box center [821, 435] width 261 height 457
click at [107, 383] on input "8" at bounding box center [102, 380] width 20 height 20
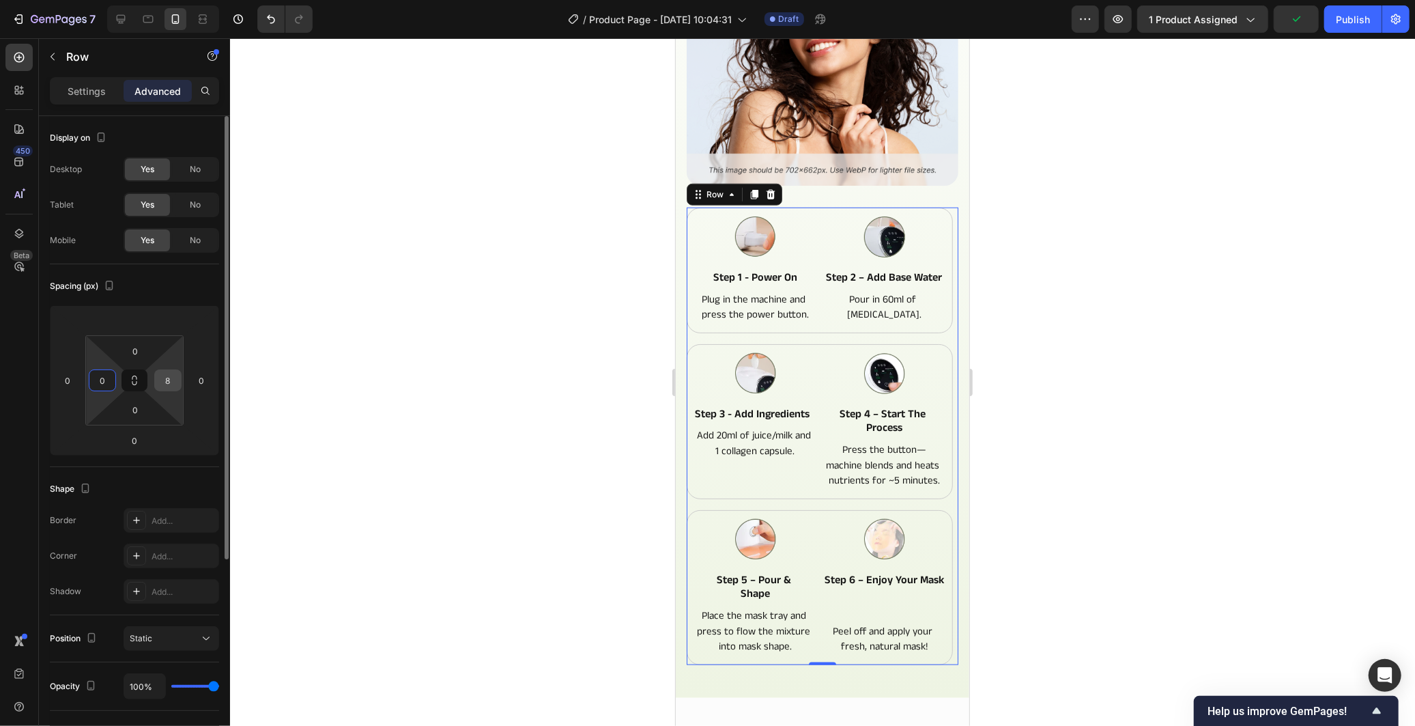
type input "0"
click at [171, 381] on input "8" at bounding box center [168, 380] width 20 height 20
type input "0"
click at [186, 291] on div "Spacing (px)" at bounding box center [134, 286] width 169 height 22
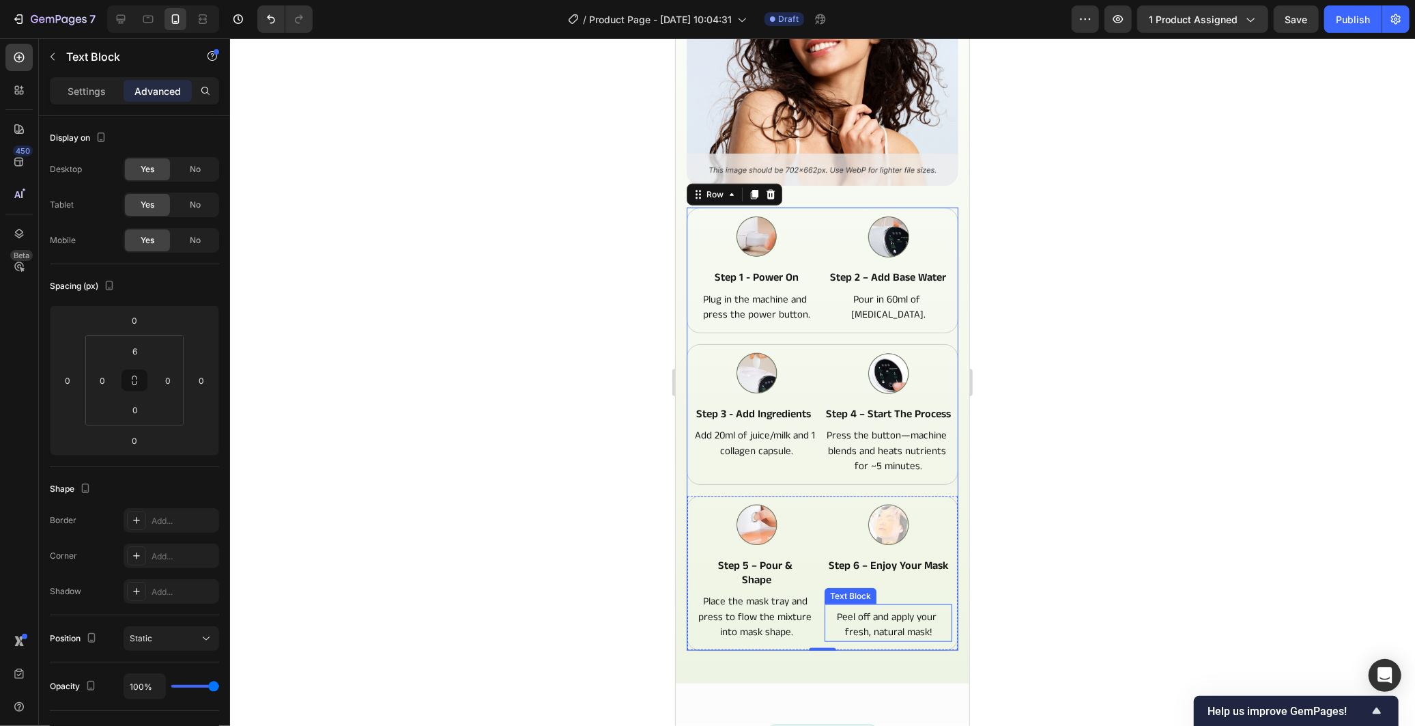
click at [855, 626] on p "Peel off and apply your fresh, natural mask!" at bounding box center [887, 624] width 125 height 31
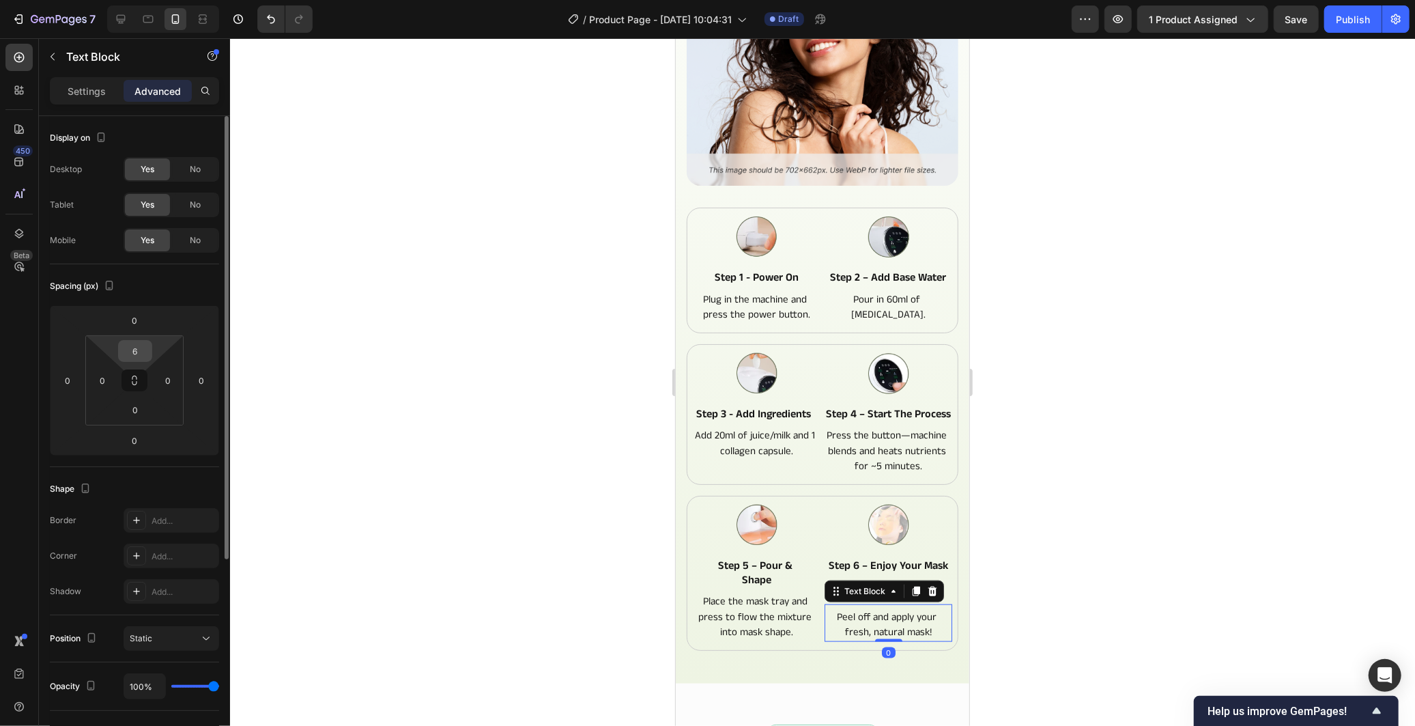
click at [138, 352] on input "6" at bounding box center [134, 351] width 27 height 20
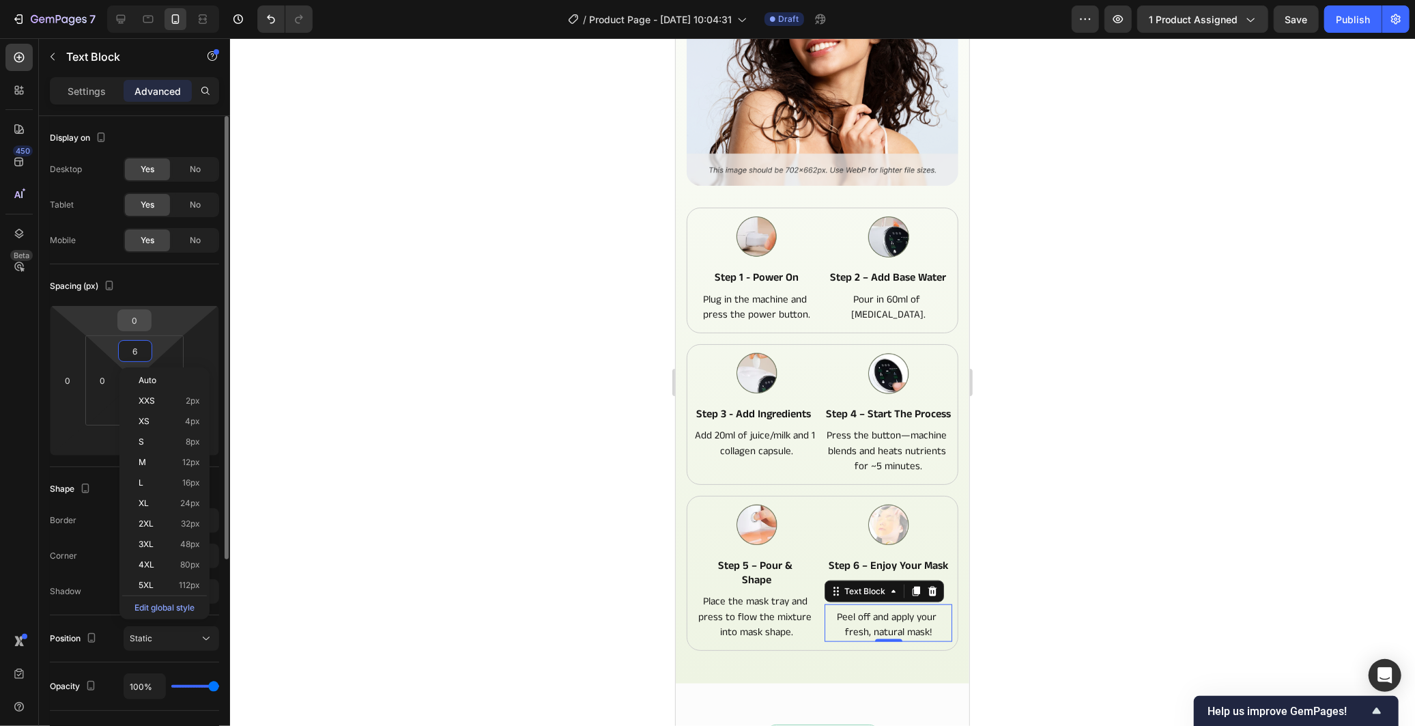
click at [135, 313] on input "0" at bounding box center [134, 320] width 27 height 20
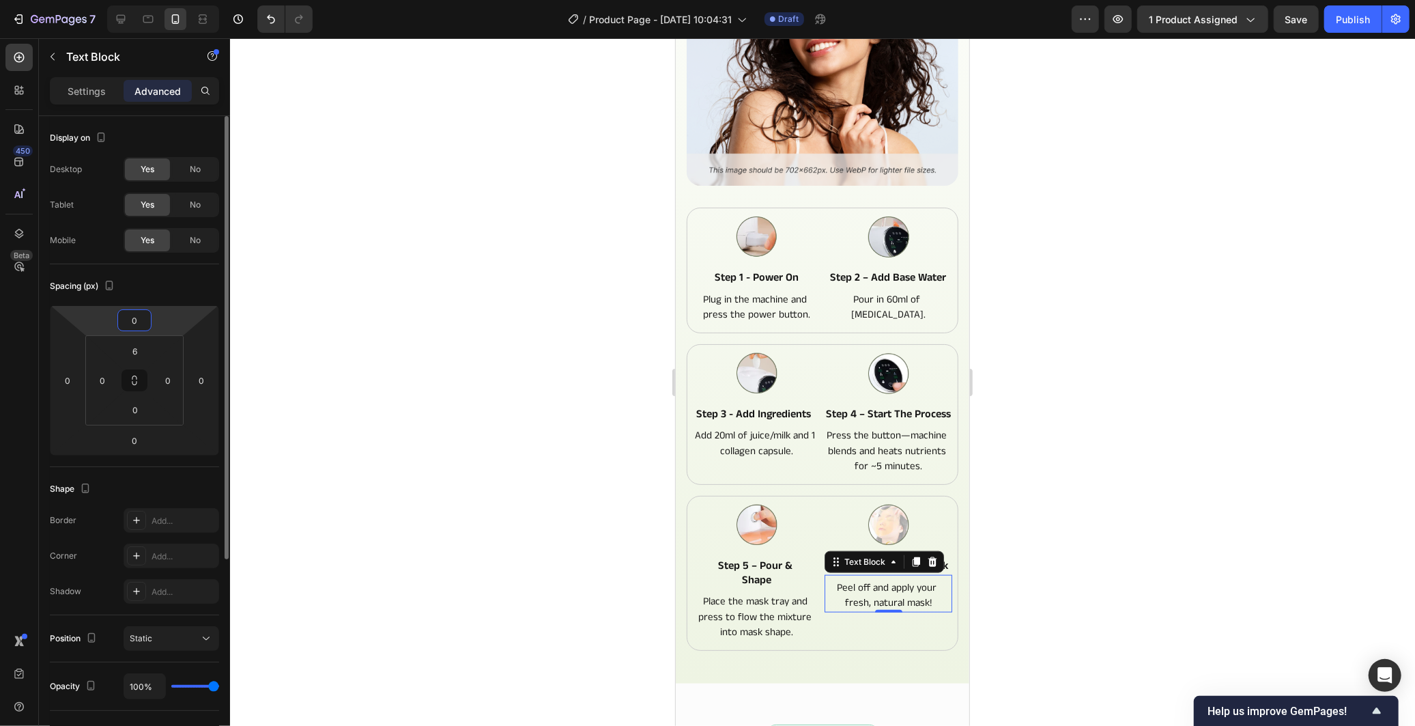
click at [205, 281] on div "Spacing (px)" at bounding box center [134, 286] width 169 height 22
drag, startPoint x: 523, startPoint y: 375, endPoint x: 588, endPoint y: 390, distance: 66.4
click at [523, 376] on div at bounding box center [822, 381] width 1185 height 687
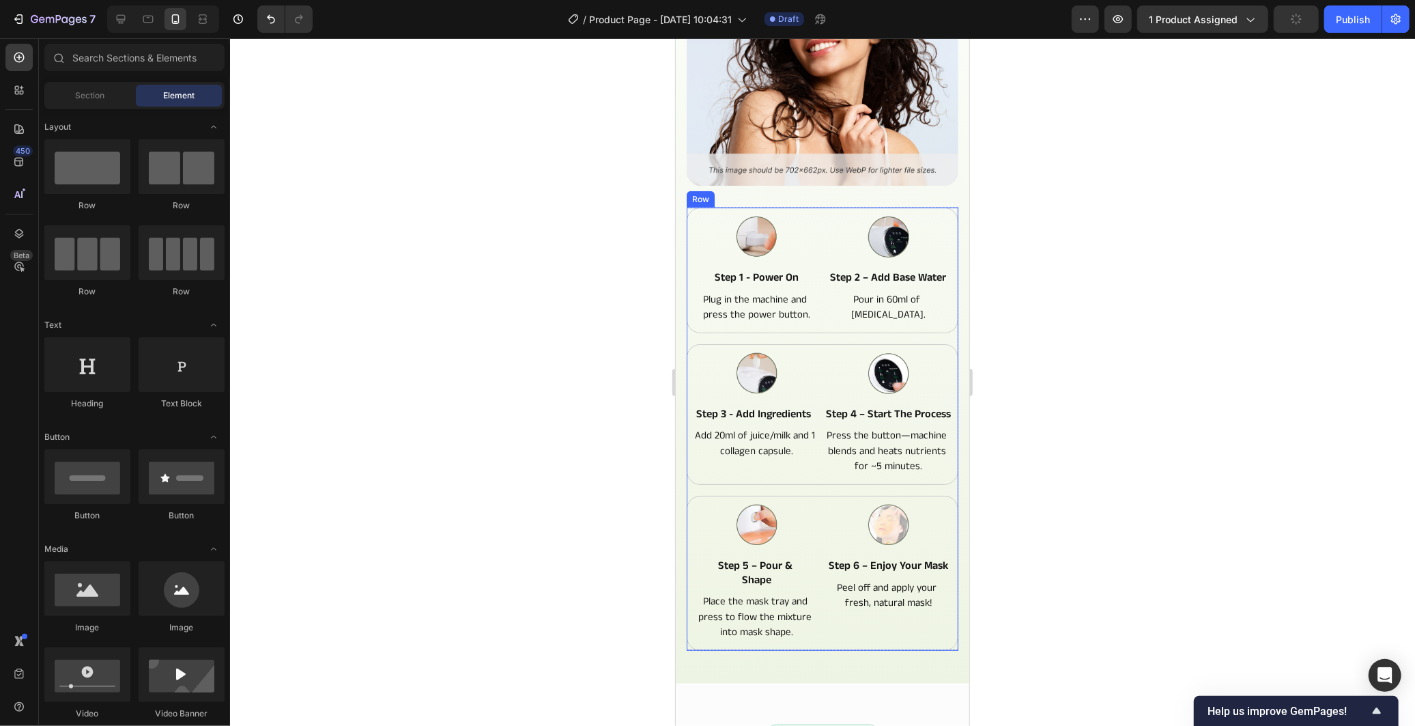
click at [926, 330] on div "Image step 1 - power on Text Block Plug in the machine and press the power butt…" at bounding box center [822, 428] width 272 height 443
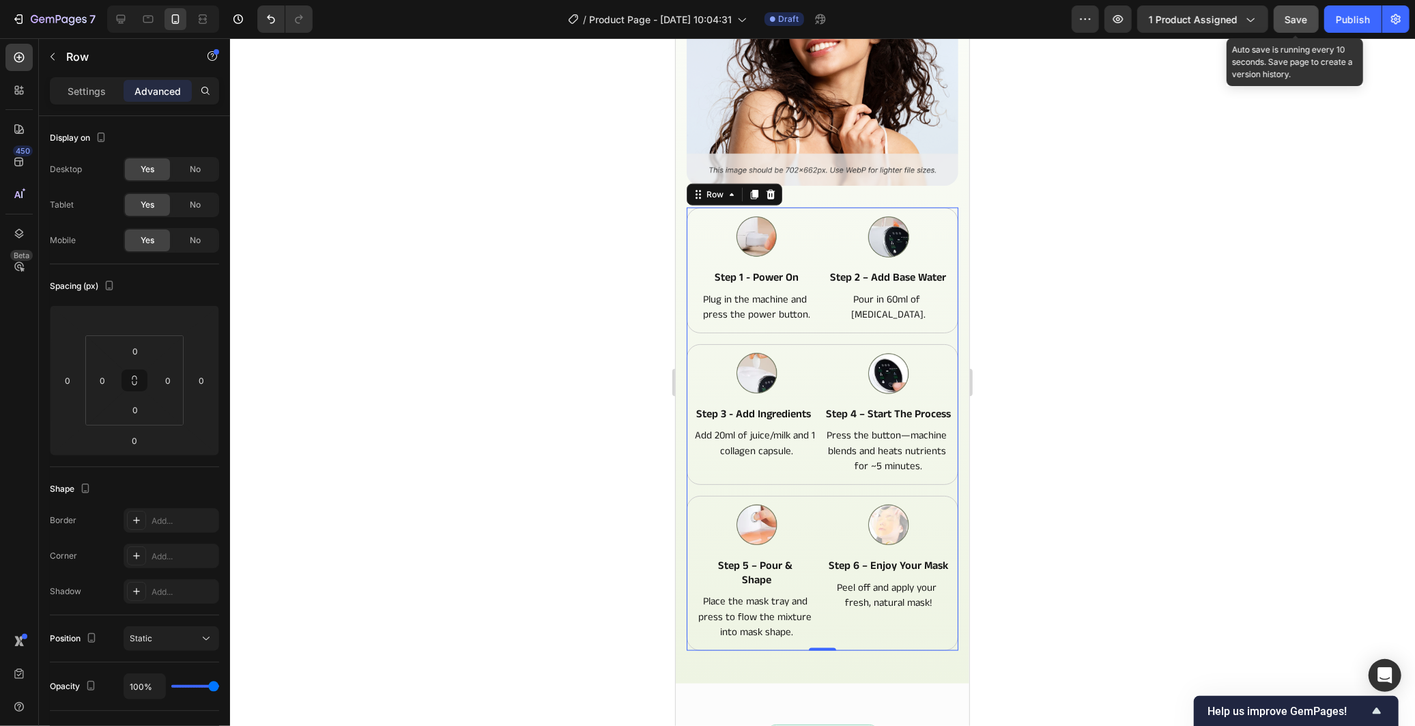
click at [1311, 18] on button "Save" at bounding box center [1296, 18] width 45 height 27
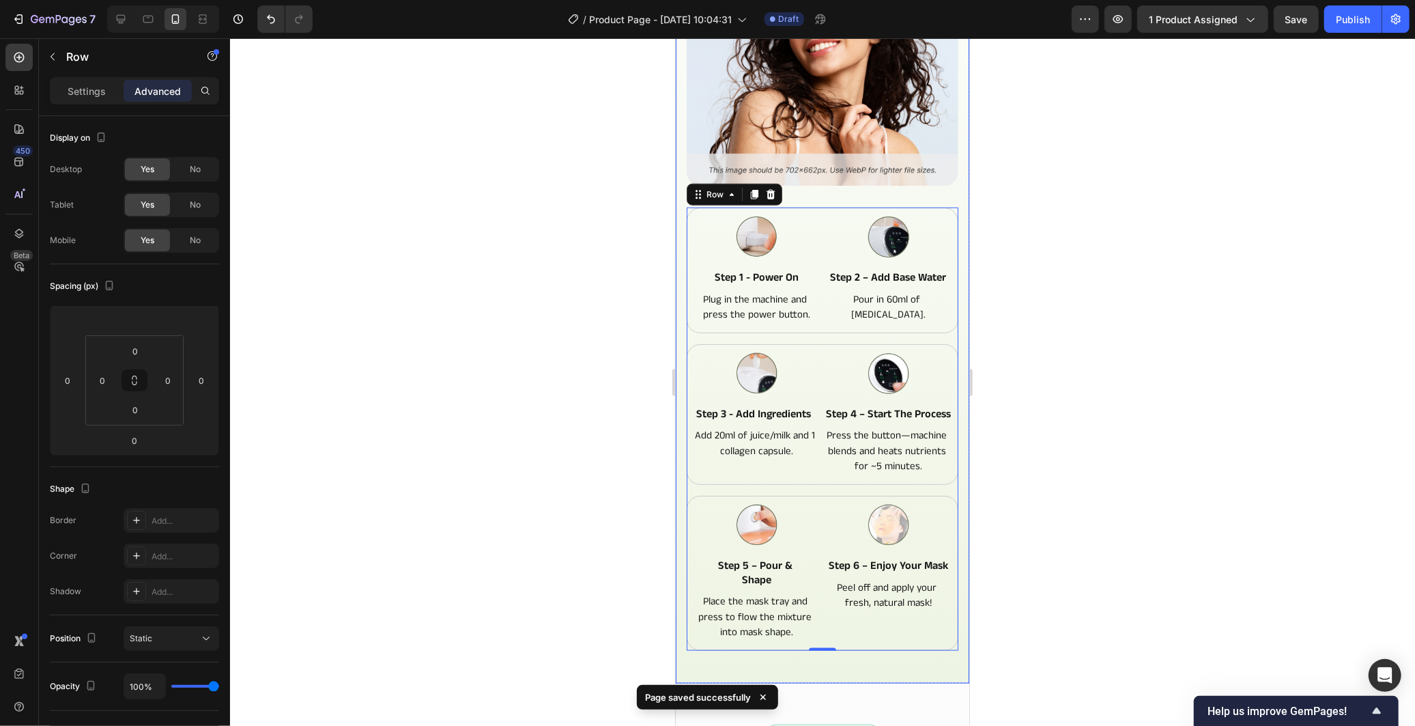
click at [938, 666] on div "How to Make Your Fresh Mask Heading Quick, simple, and fun in just a few steps!…" at bounding box center [822, 274] width 272 height 849
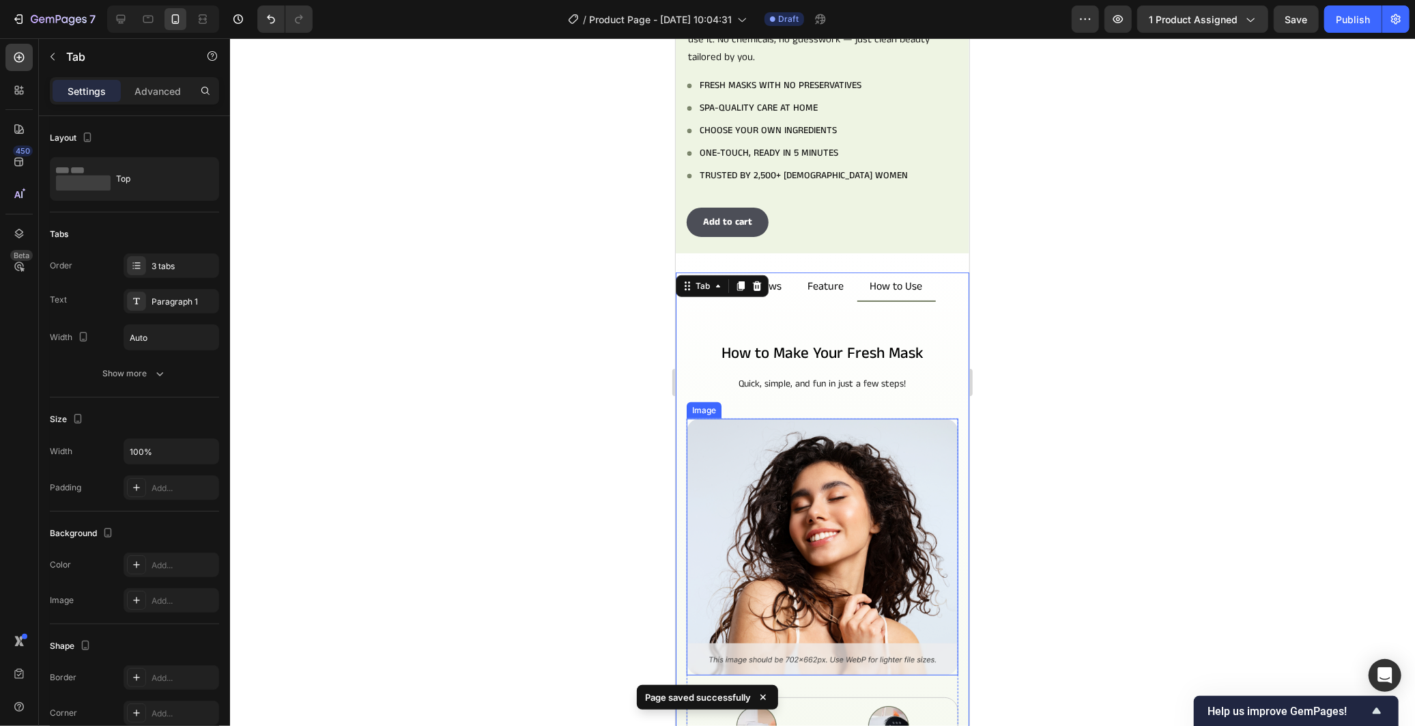
scroll to position [406, 0]
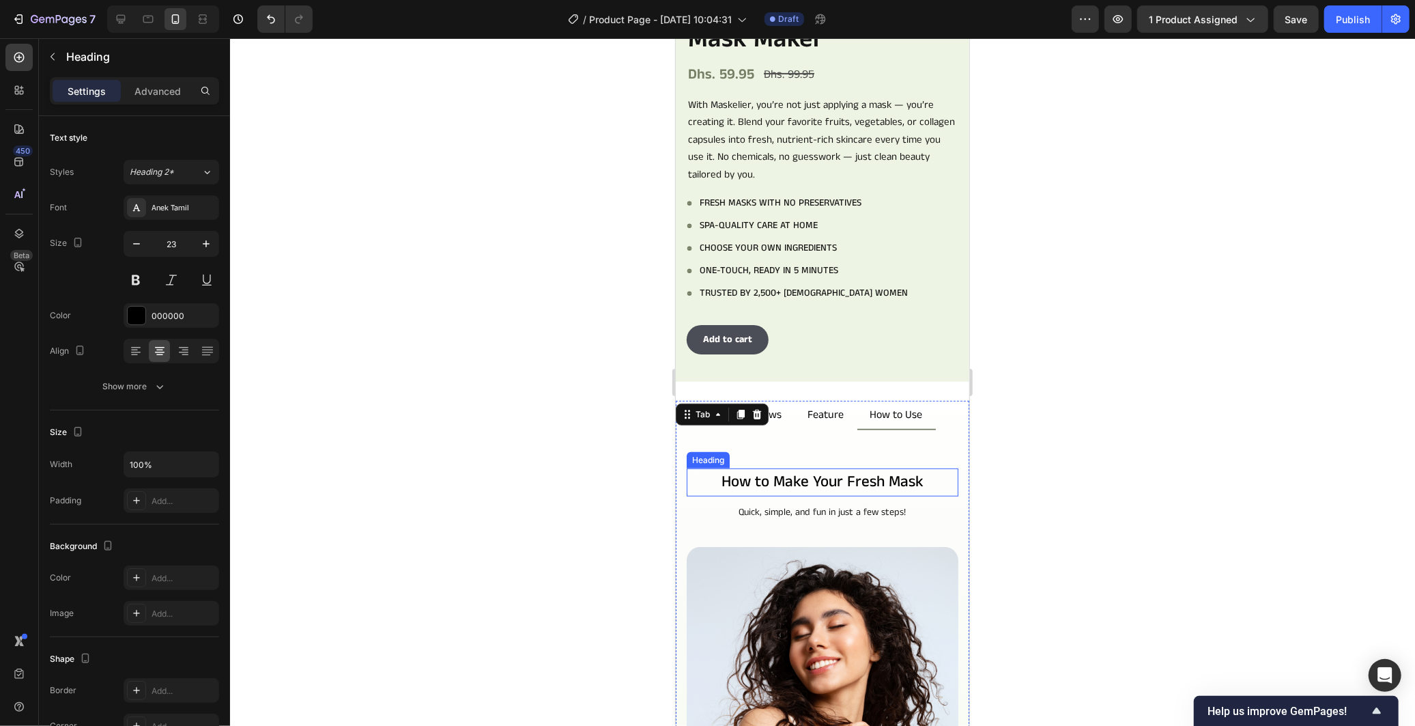
click at [917, 474] on h2 "How to Make Your Fresh Mask" at bounding box center [822, 482] width 272 height 28
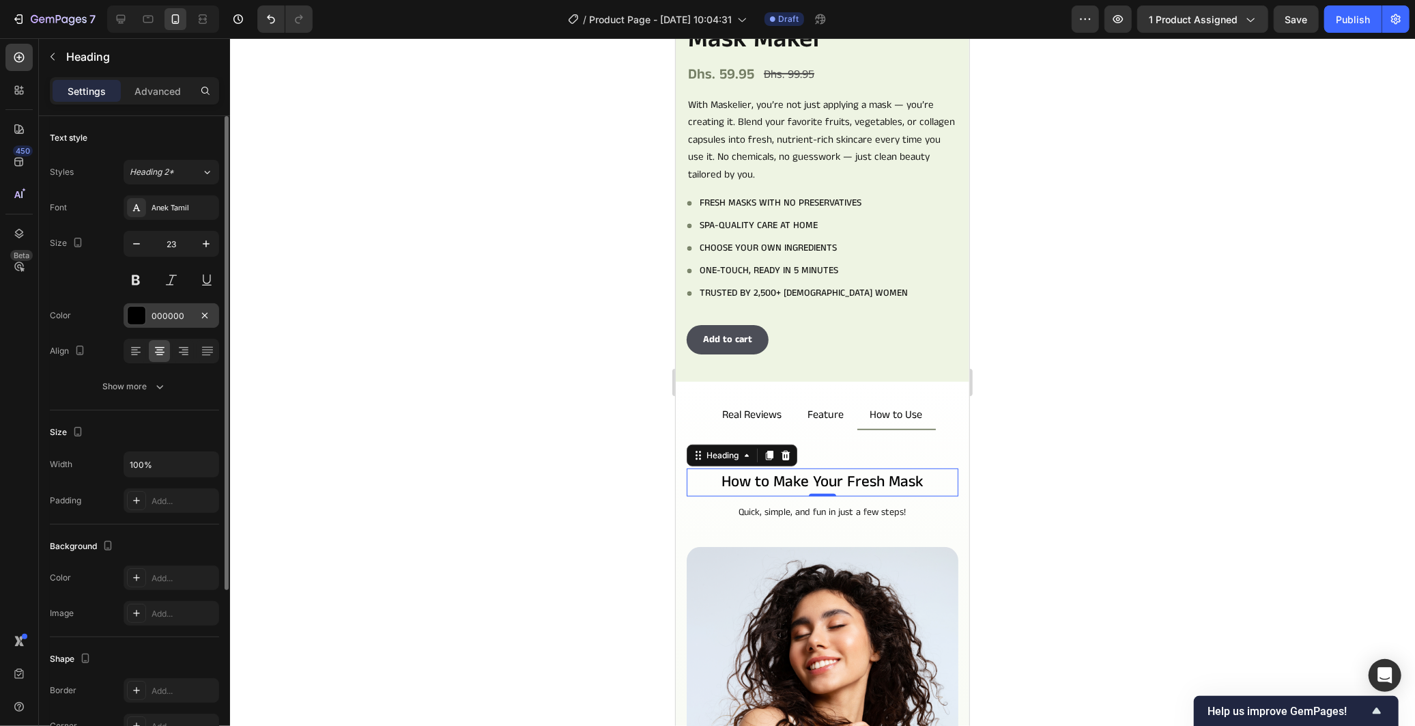
click at [156, 319] on div "000000" at bounding box center [172, 316] width 40 height 12
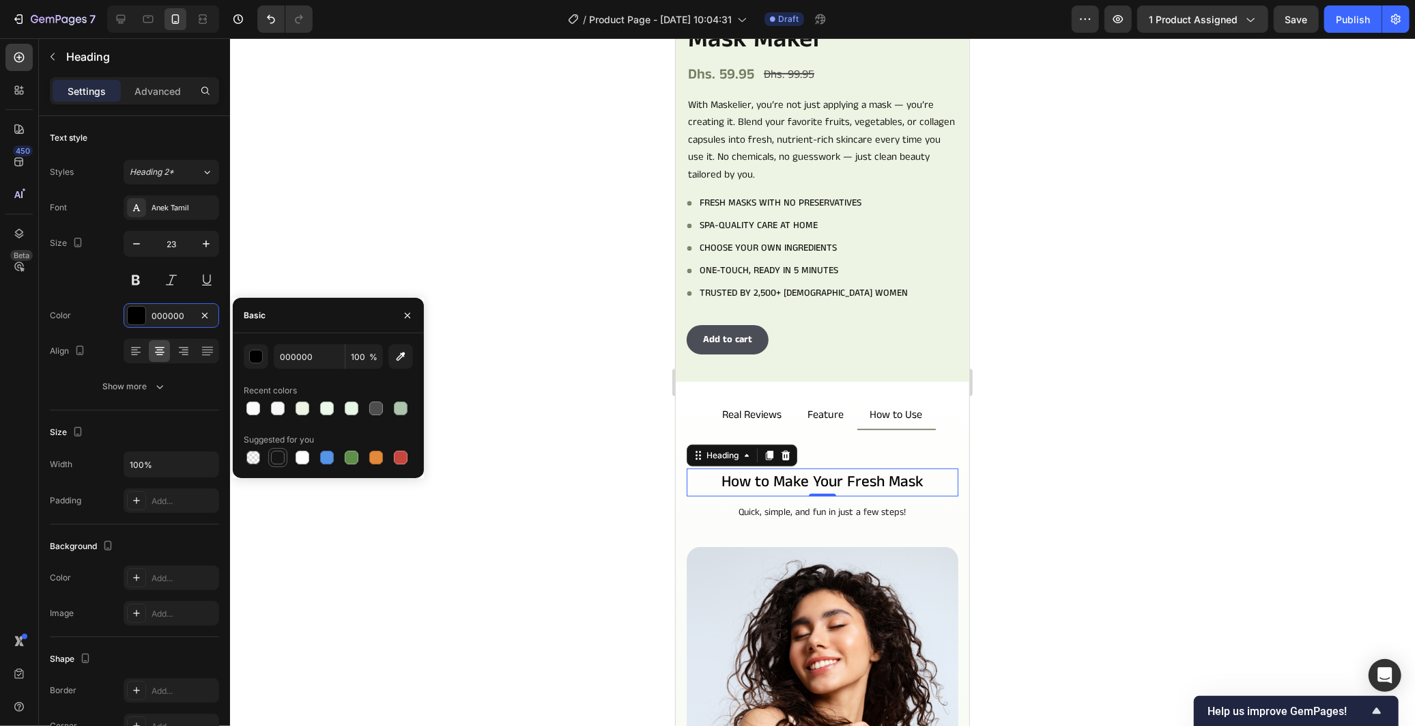
click at [274, 459] on div at bounding box center [278, 457] width 14 height 14
type input "151515"
click at [160, 403] on div "Text style Styles Heading 2* Font Anek Tamil Size 23 Color 151515 Align Show mo…" at bounding box center [134, 263] width 169 height 294
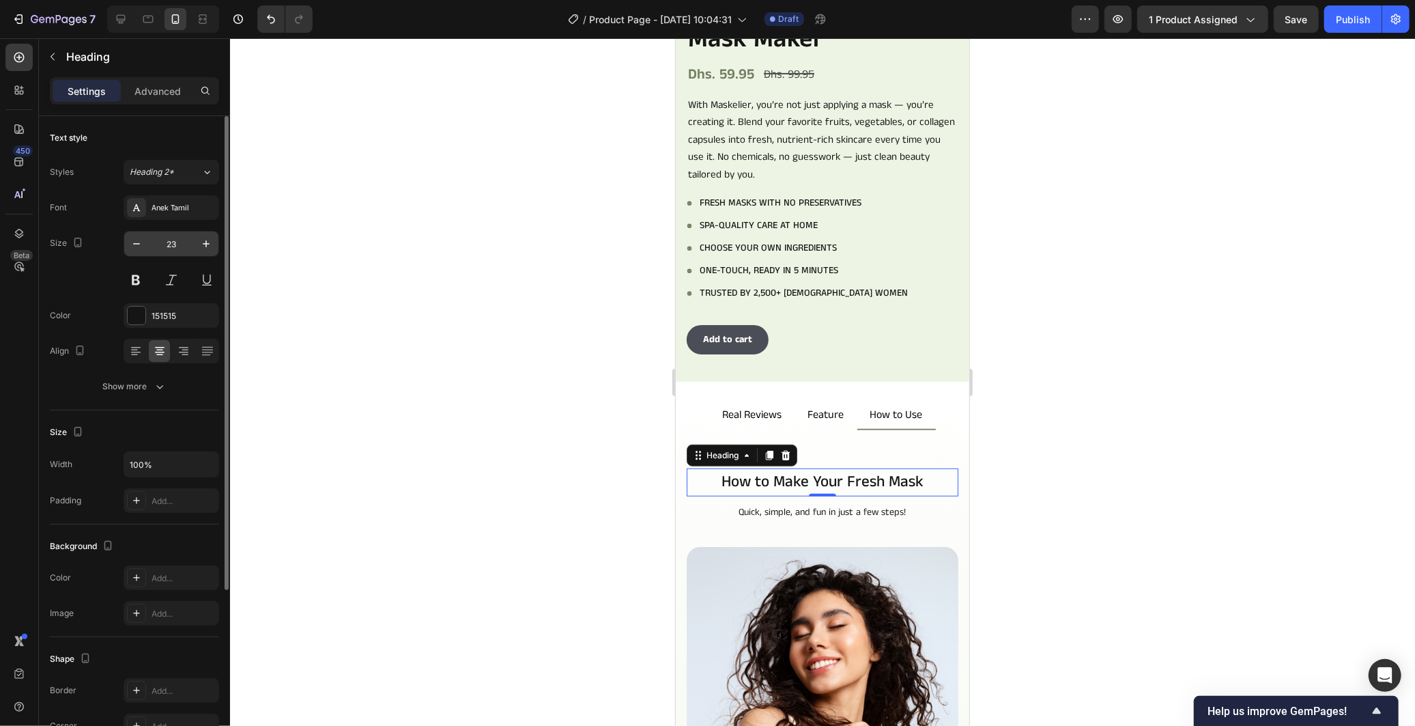
click at [173, 250] on input "23" at bounding box center [171, 243] width 45 height 25
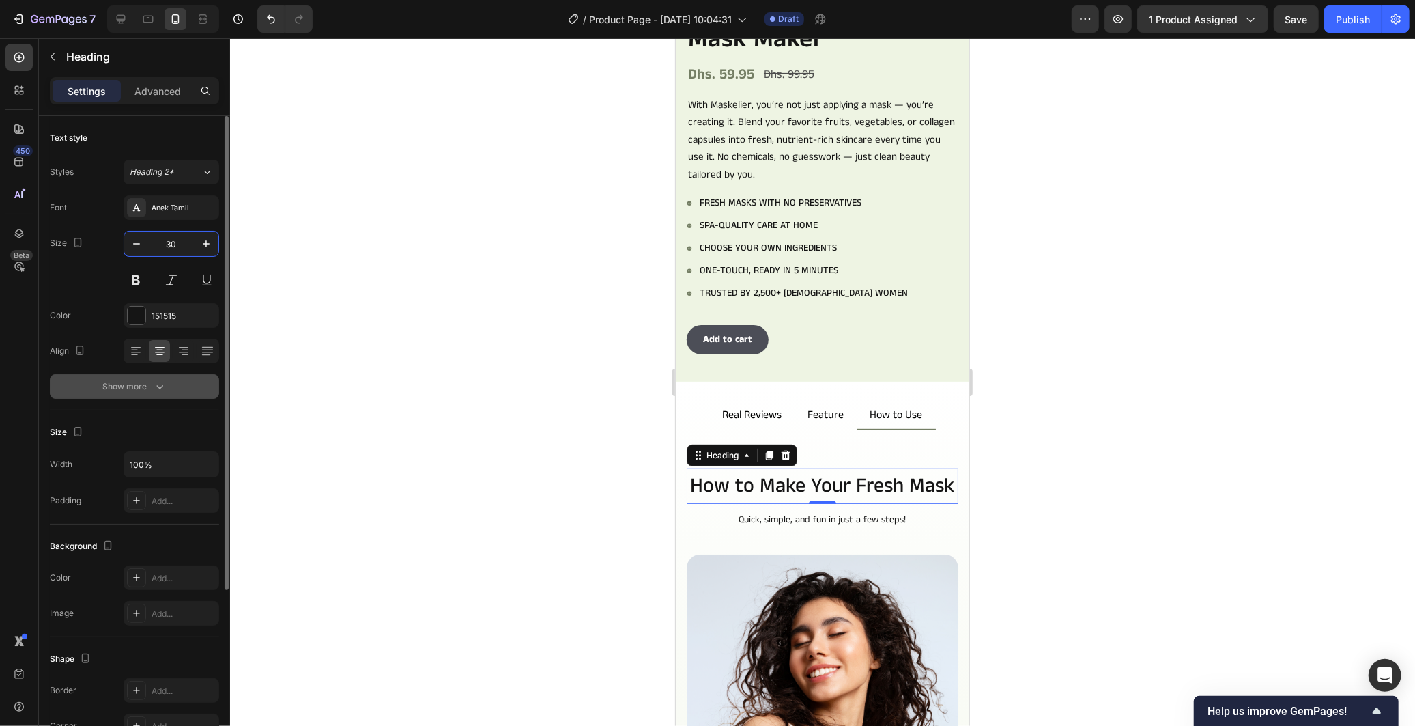
type input "30"
click at [162, 383] on icon "button" at bounding box center [160, 386] width 14 height 14
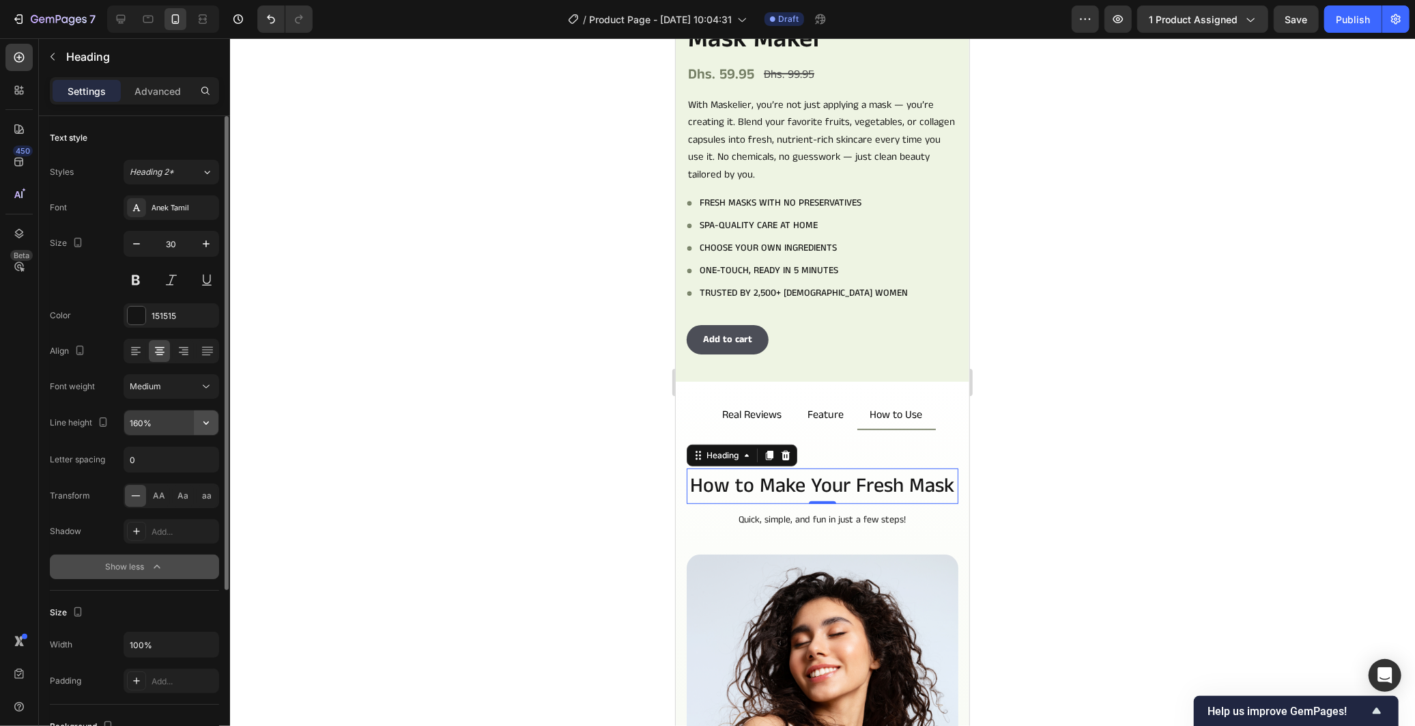
click at [203, 426] on icon "button" at bounding box center [206, 423] width 14 height 14
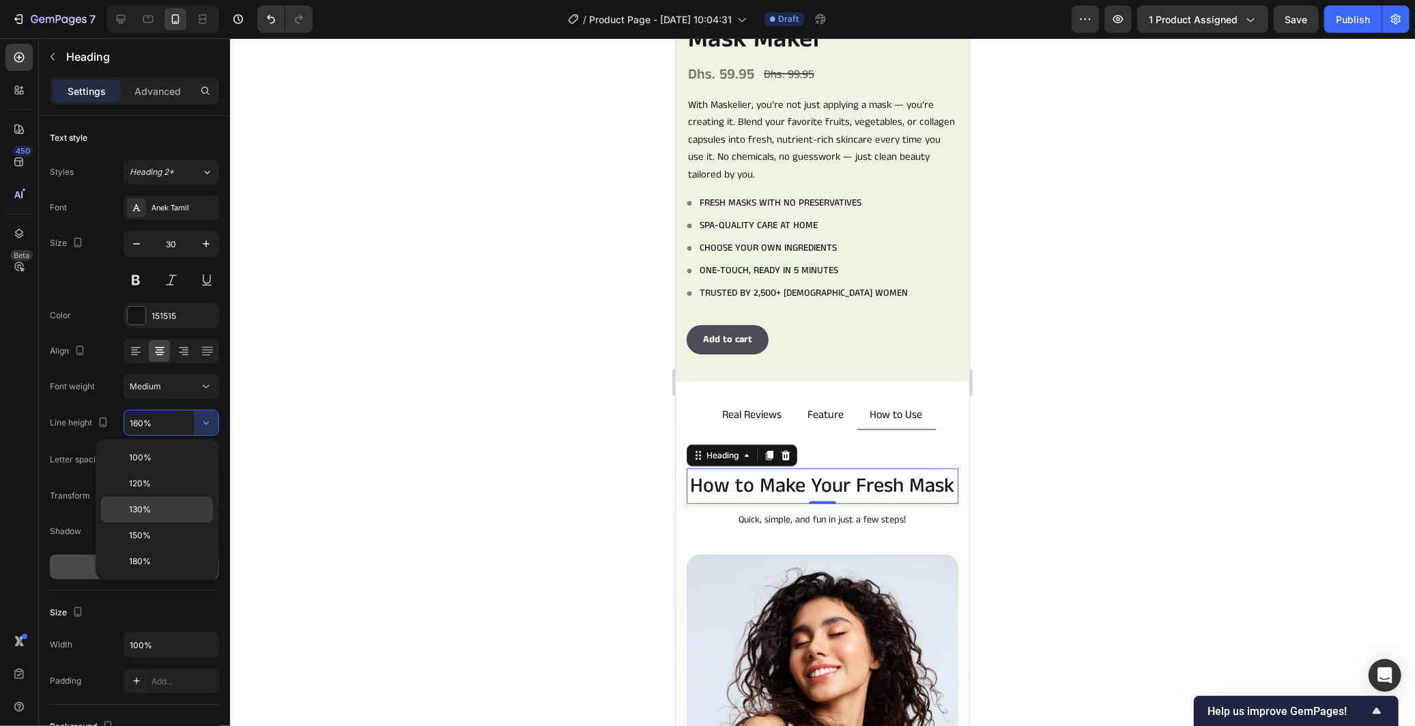
click at [168, 502] on div "130%" at bounding box center [157, 509] width 112 height 26
type input "130%"
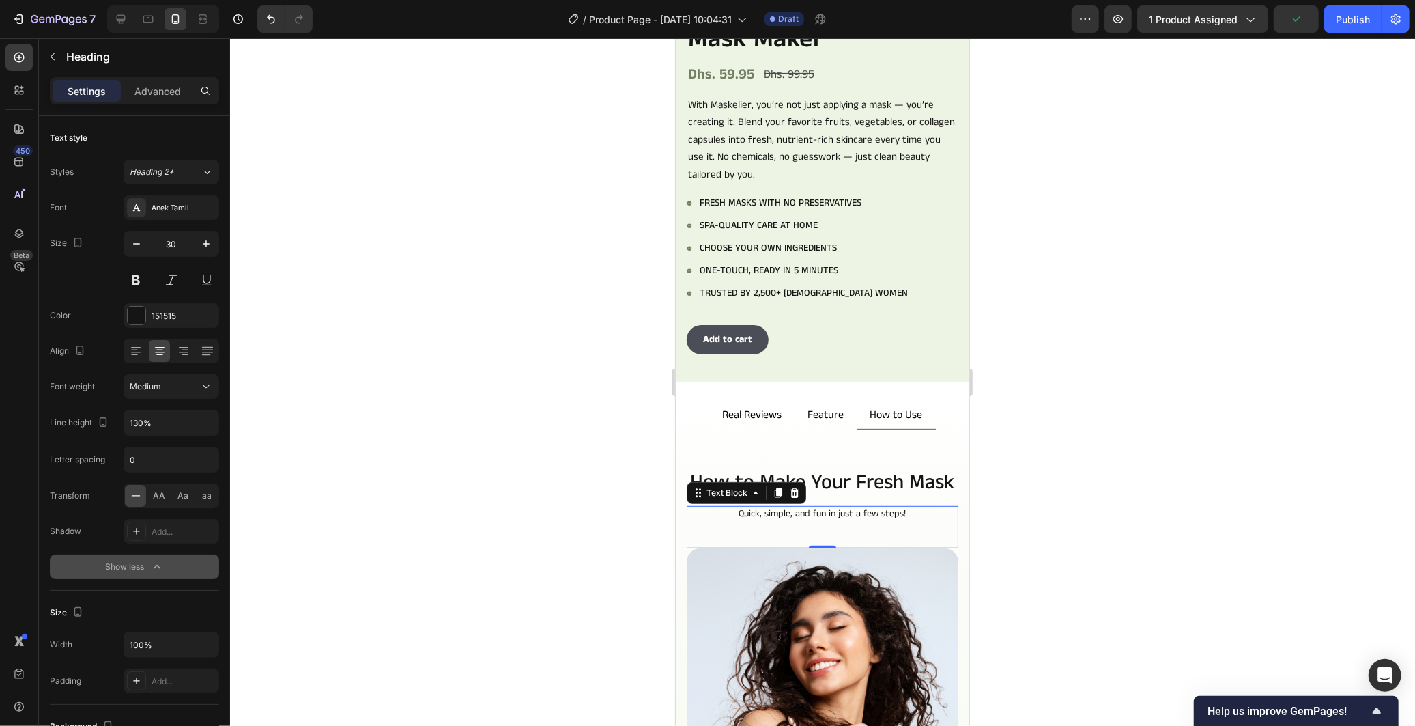
click at [803, 519] on p "Quick, simple, and fun in just a few steps!" at bounding box center [821, 512] width 269 height 12
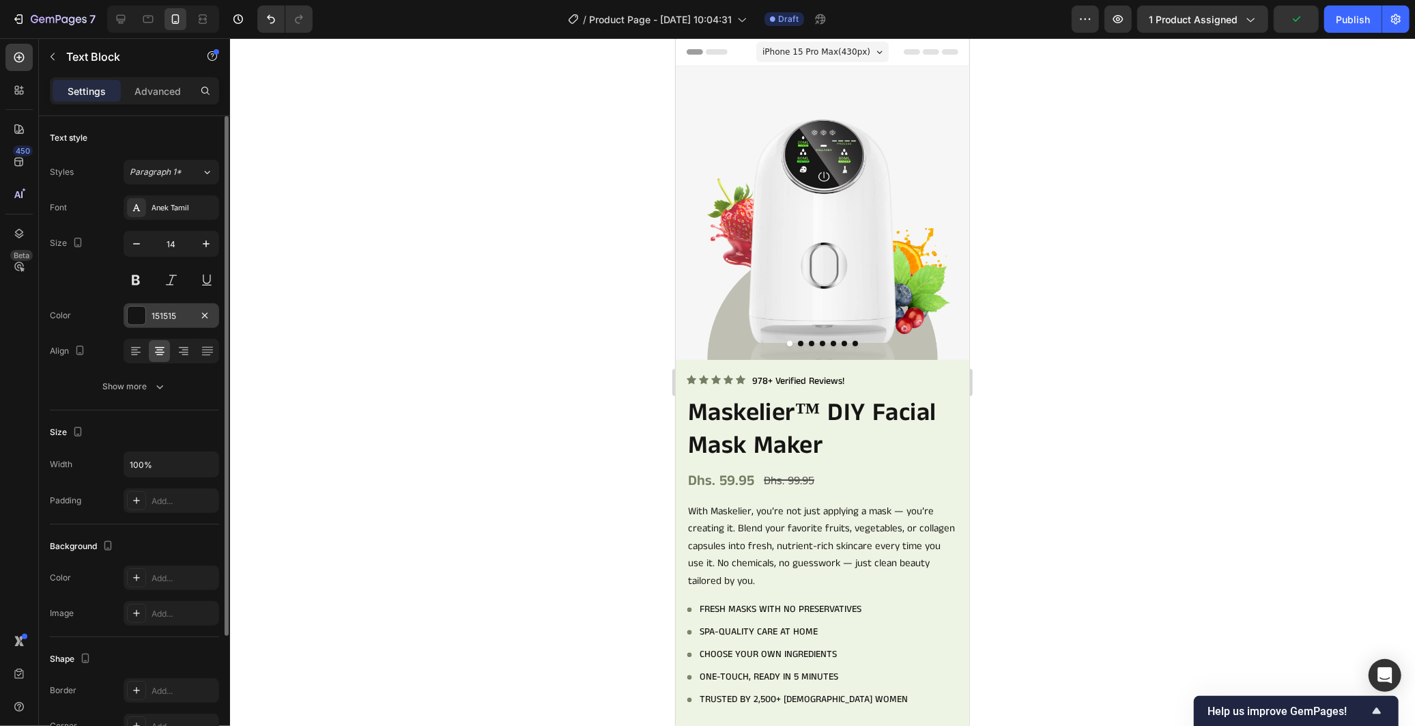
scroll to position [406, 0]
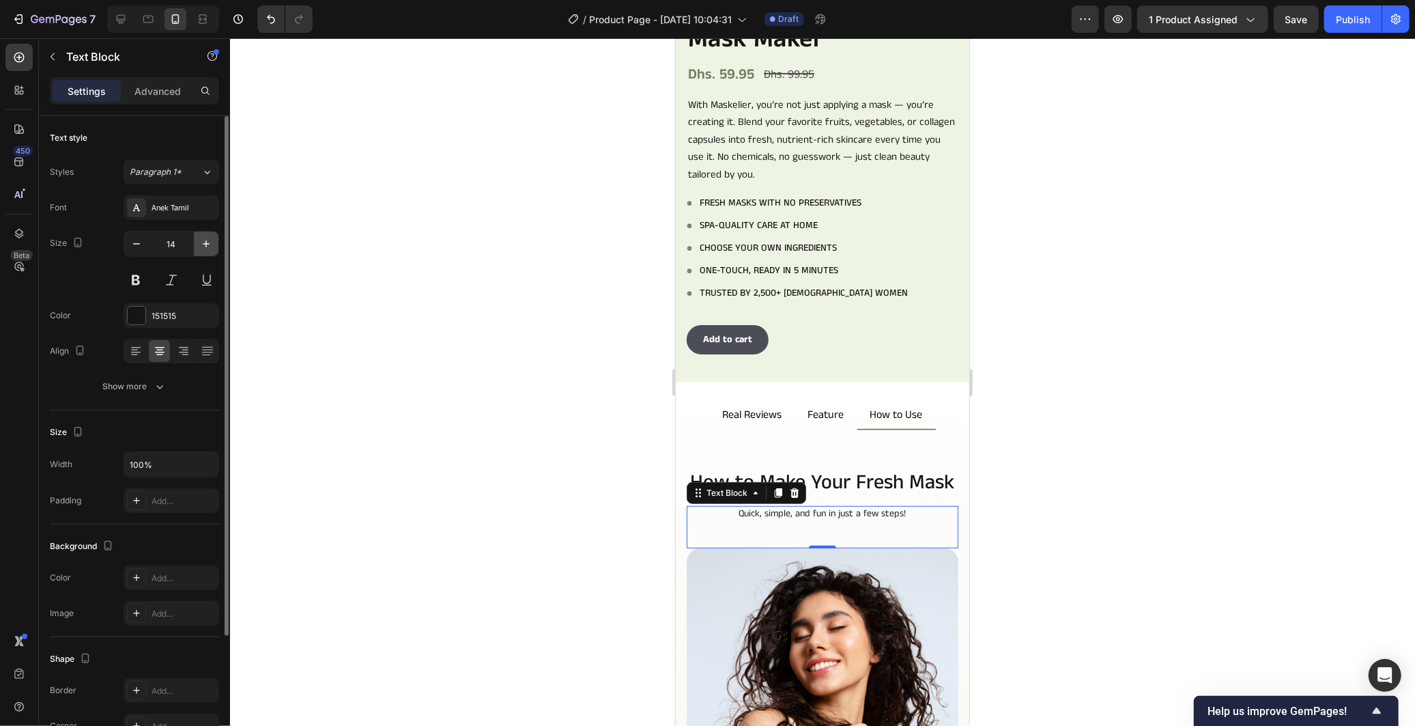
click at [205, 249] on icon "button" at bounding box center [206, 244] width 14 height 14
type input "15"
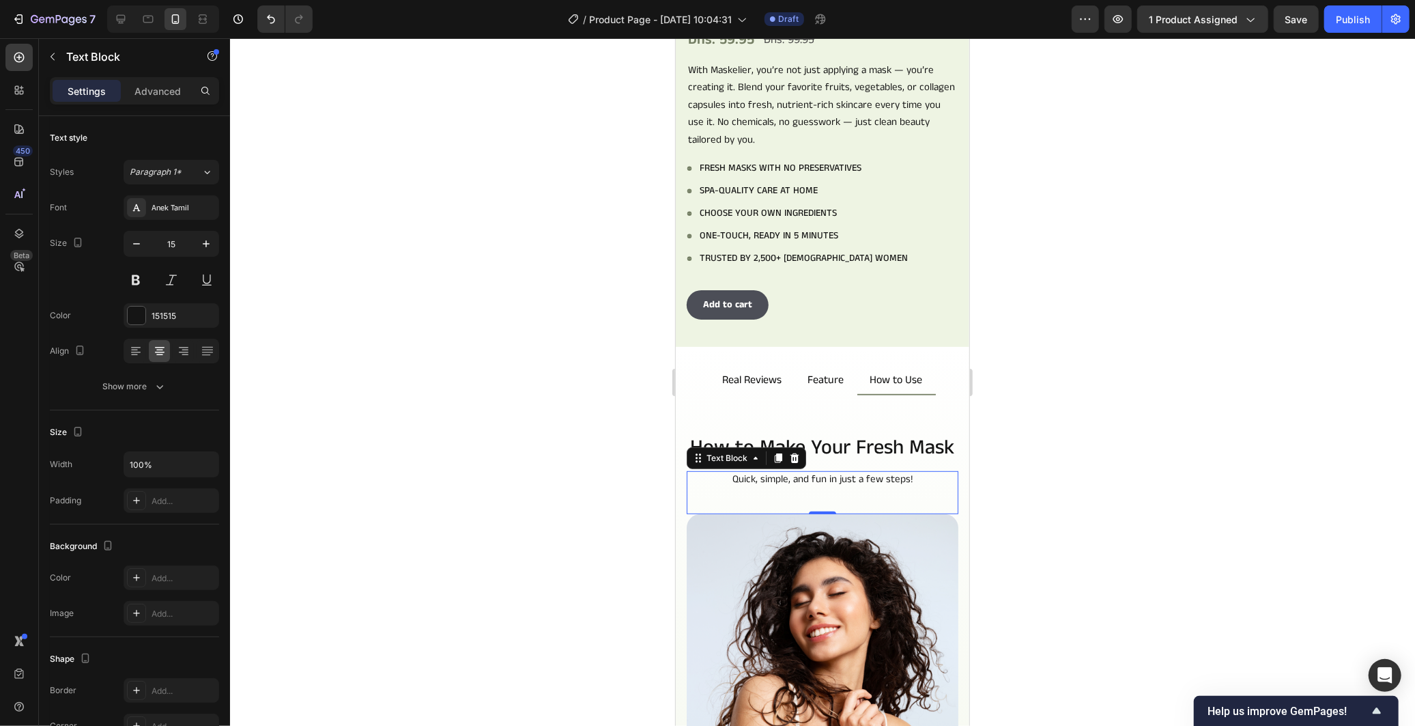
scroll to position [482, 0]
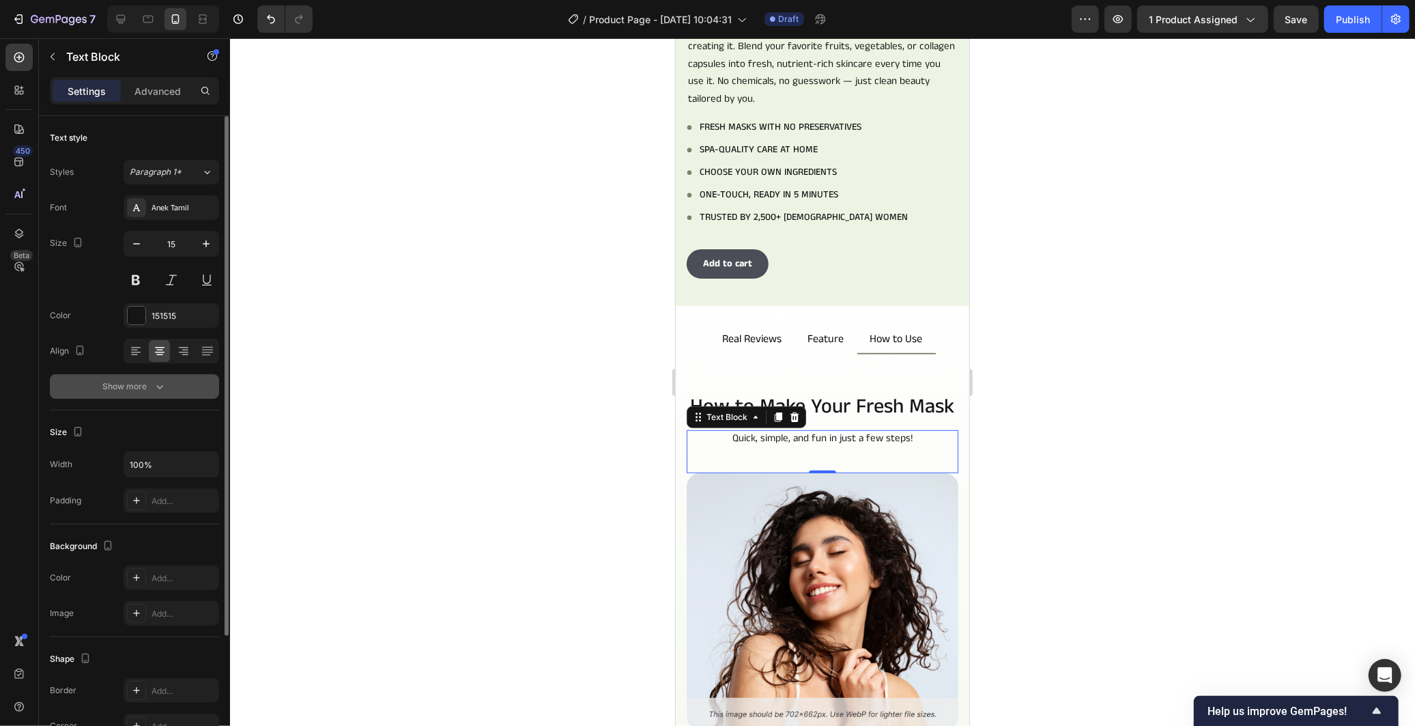
click at [126, 392] on div "Show more" at bounding box center [134, 386] width 63 height 14
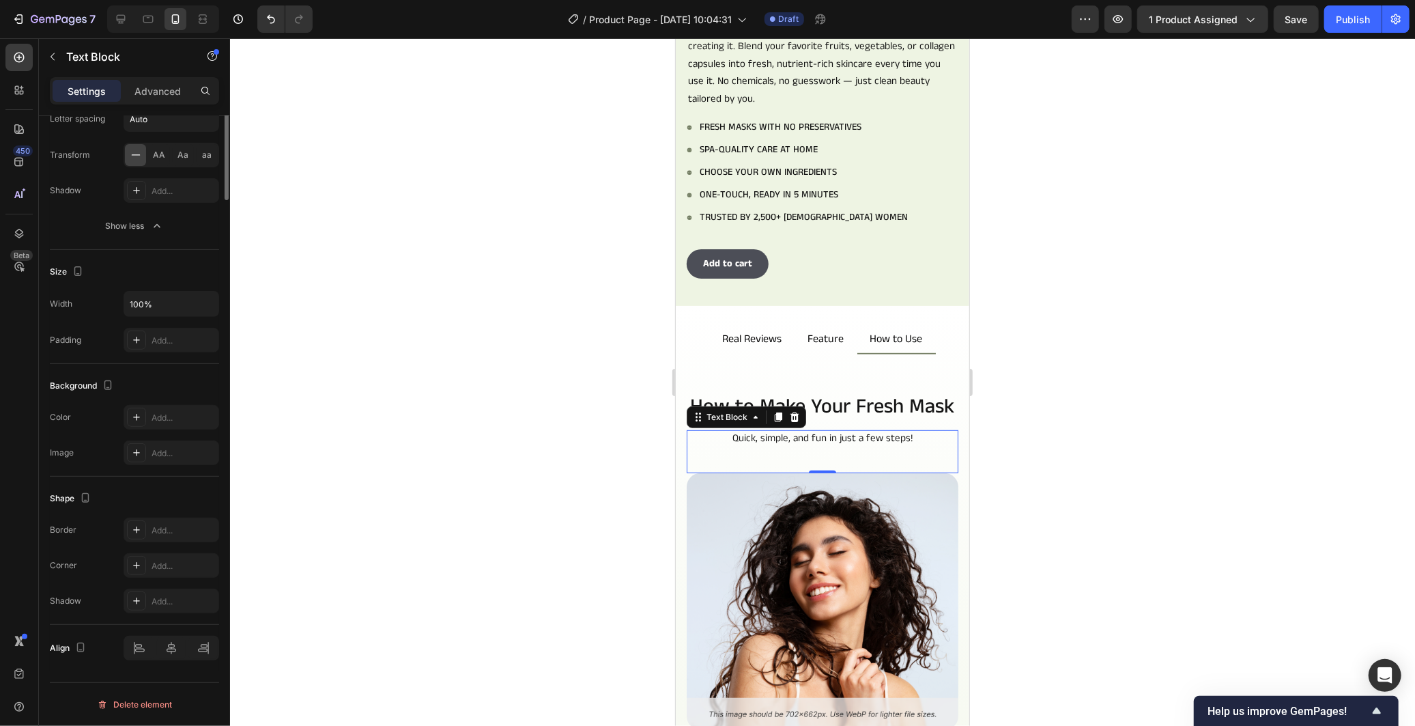
scroll to position [0, 0]
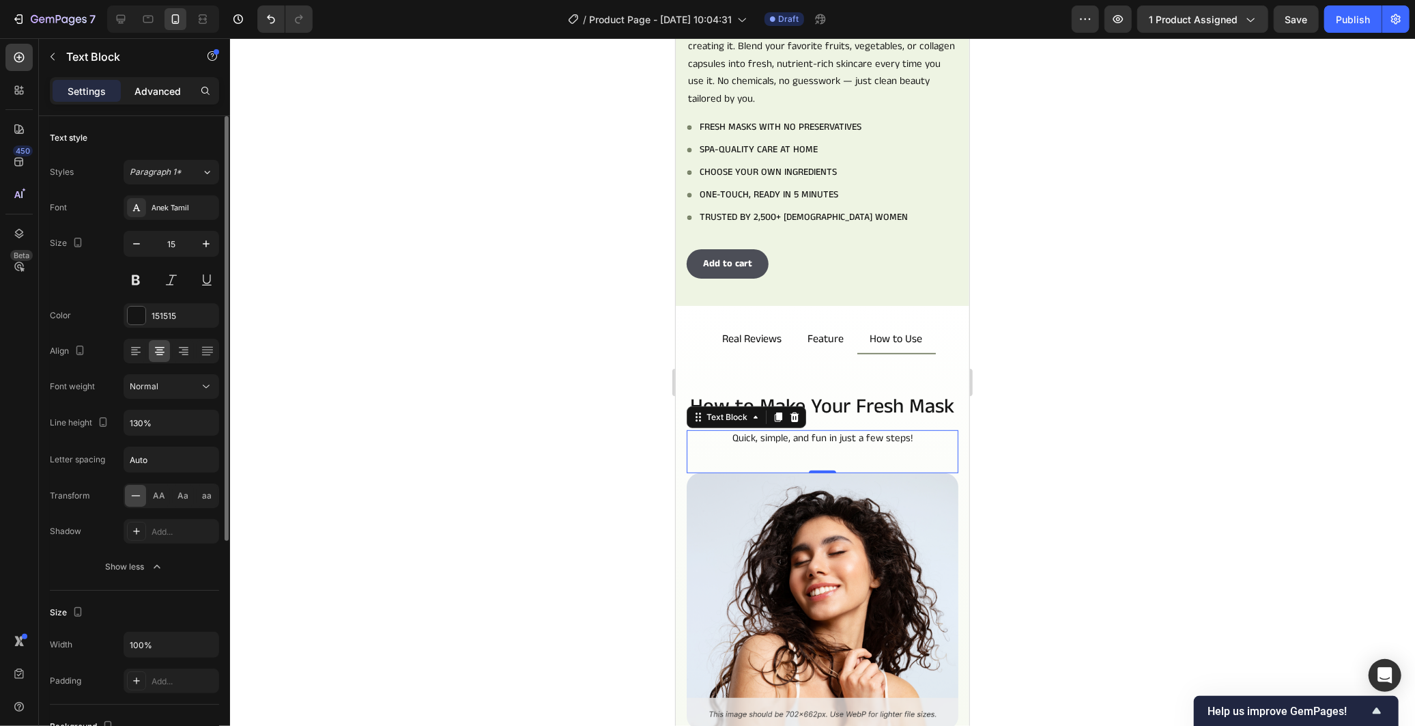
click at [160, 96] on p "Advanced" at bounding box center [157, 91] width 46 height 14
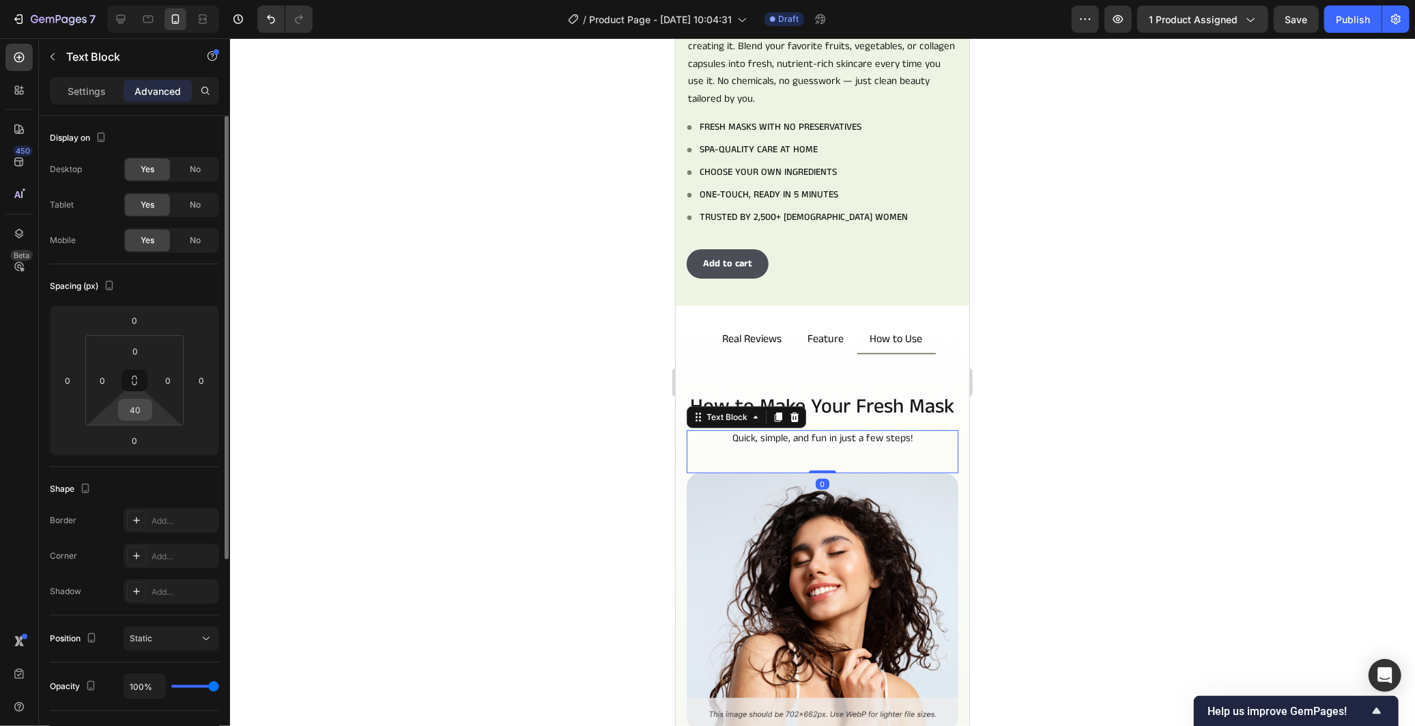
click at [137, 413] on input "40" at bounding box center [134, 409] width 27 height 20
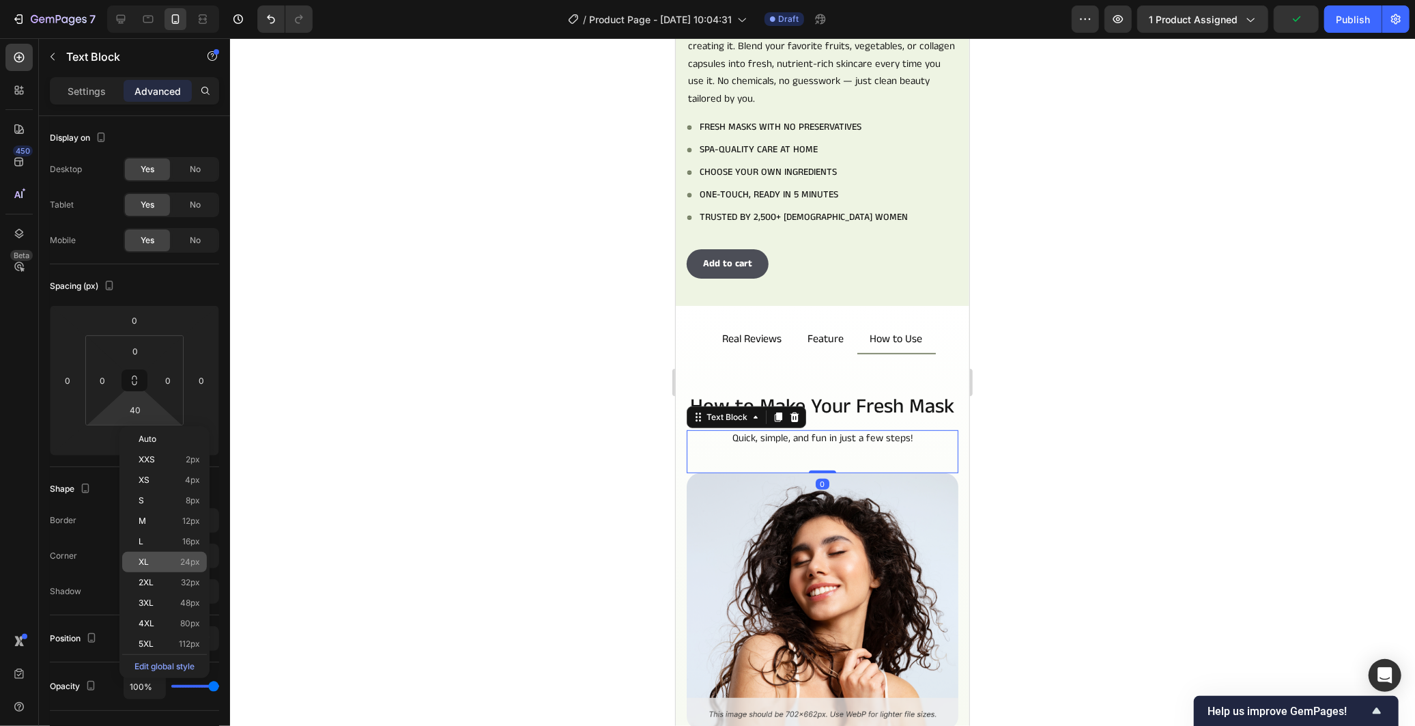
click at [174, 564] on p "XL 24px" at bounding box center [169, 562] width 61 height 10
type input "24"
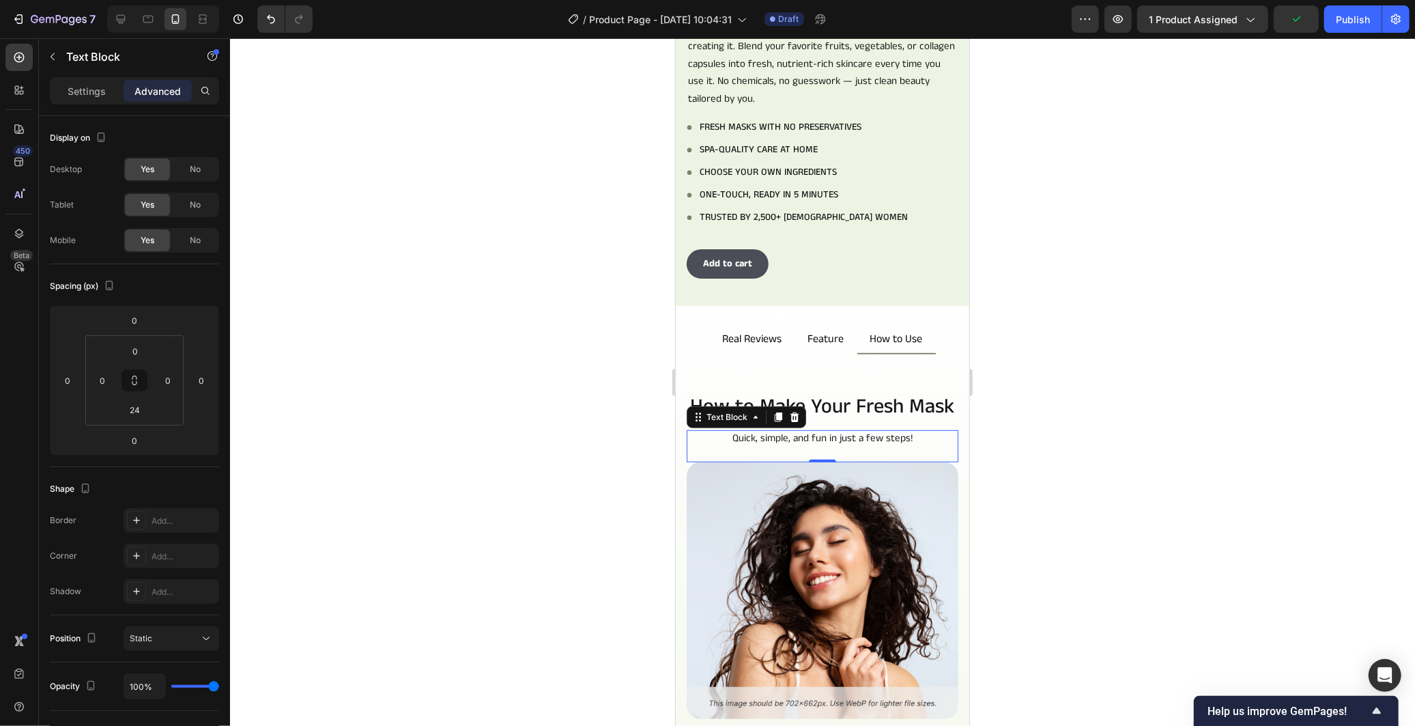
click at [407, 519] on div at bounding box center [822, 381] width 1185 height 687
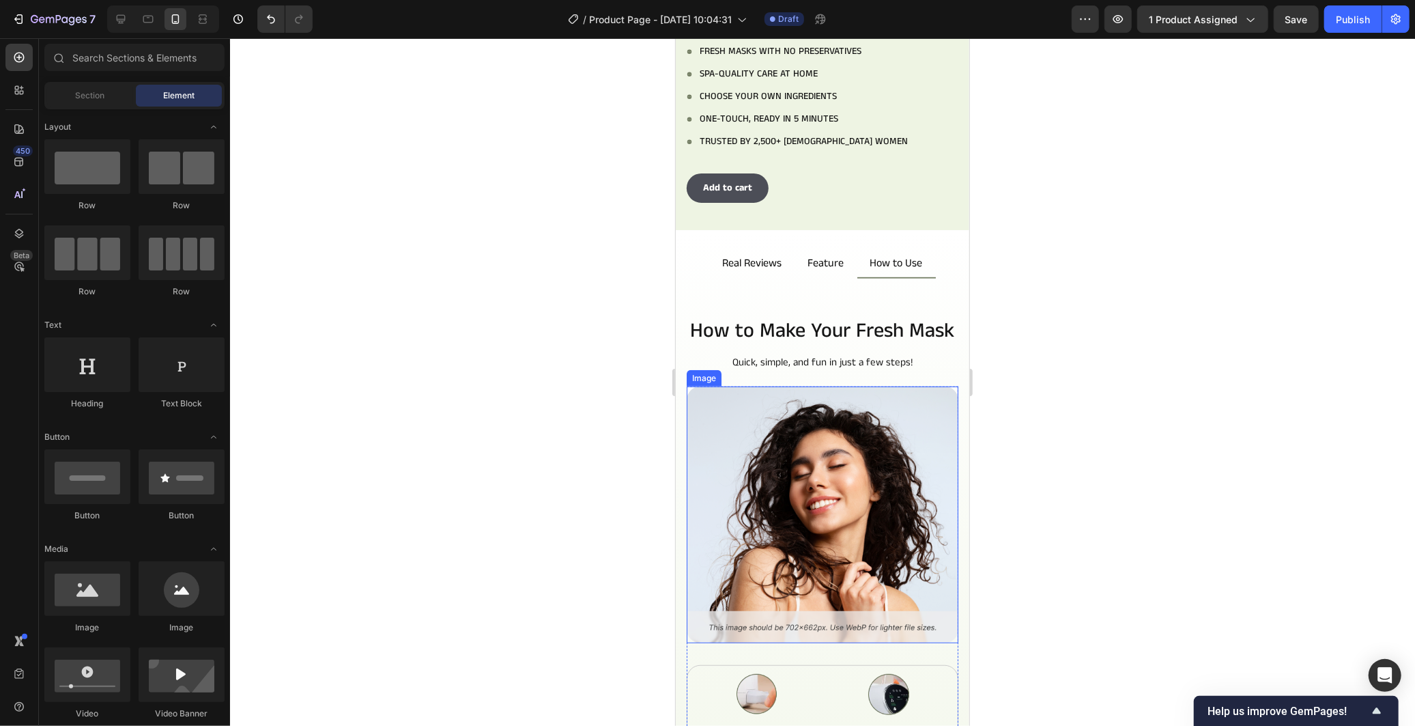
scroll to position [786, 0]
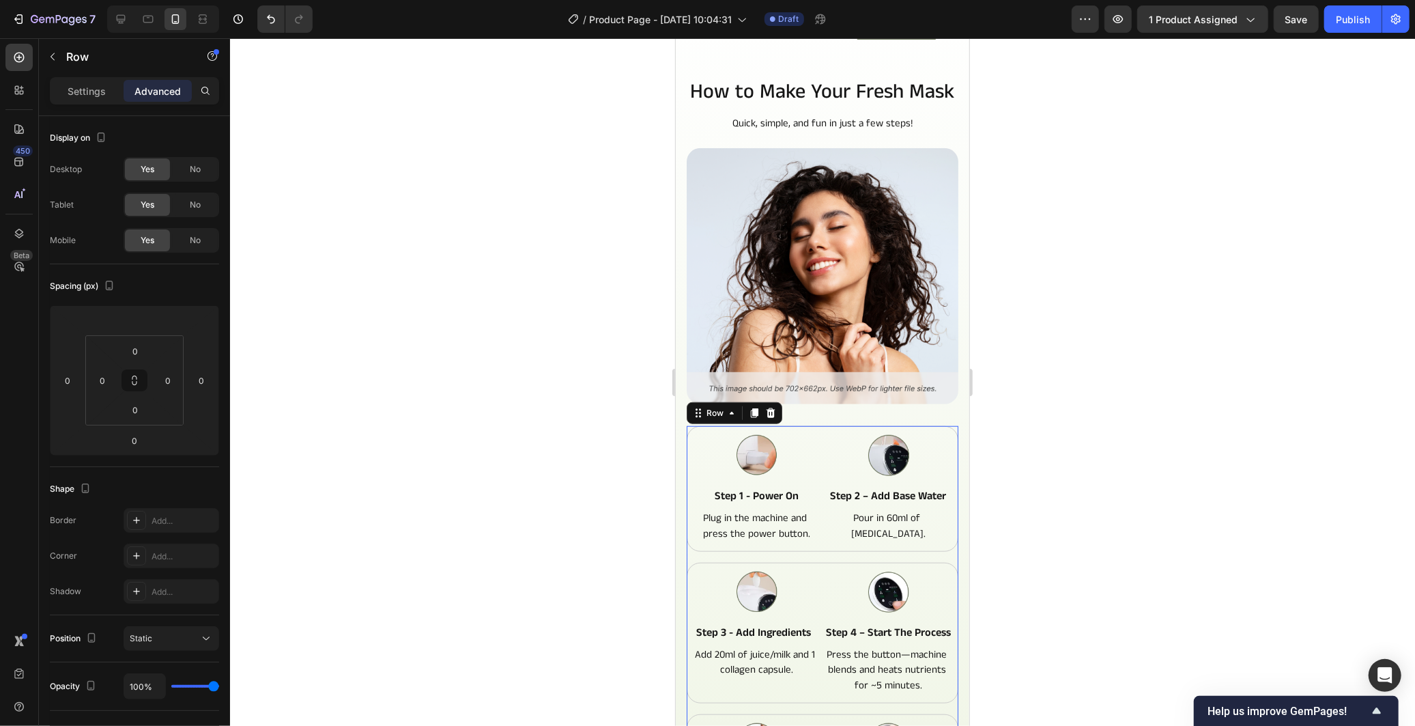
click at [943, 566] on div "Image step 1 - power on Text Block Plug in the machine and press the power butt…" at bounding box center [822, 646] width 272 height 443
click at [148, 329] on div at bounding box center [134, 320] width 34 height 22
click at [169, 401] on div "S 8px" at bounding box center [163, 411] width 85 height 20
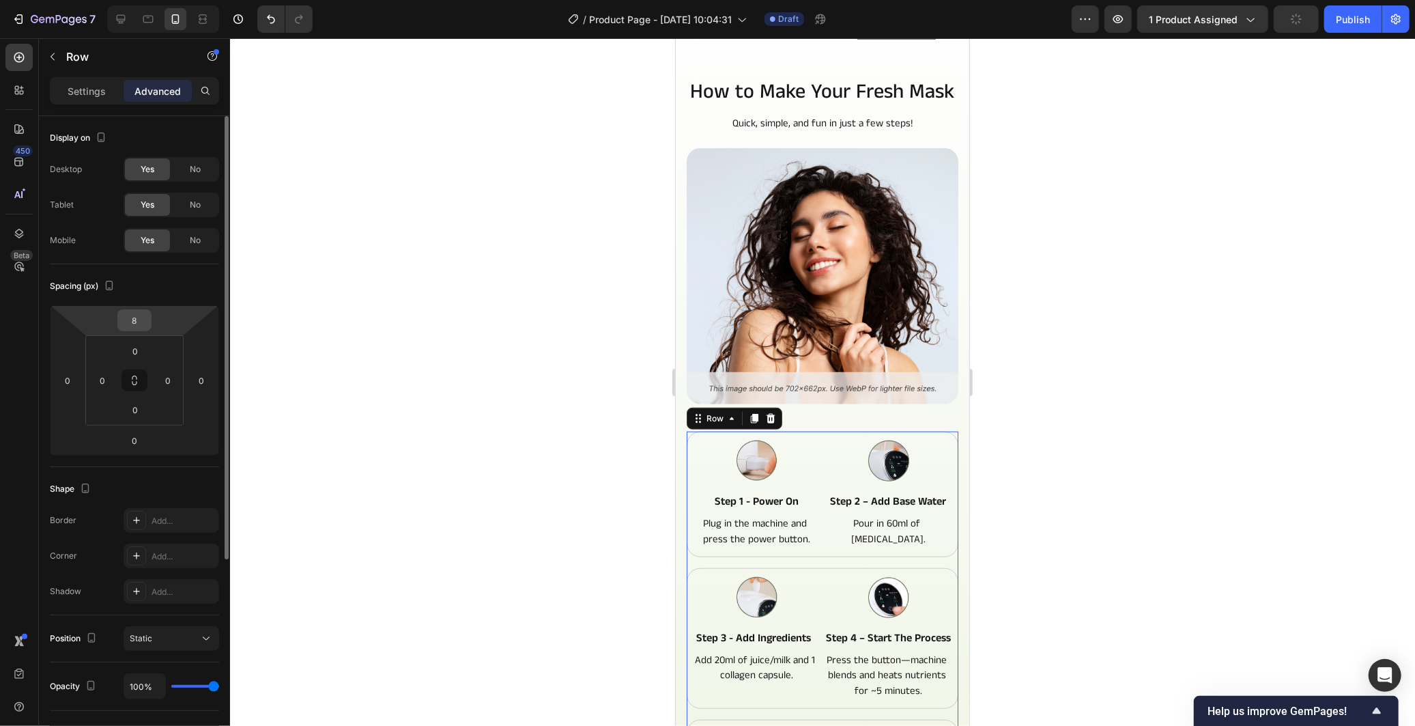
click at [137, 319] on input "8" at bounding box center [134, 320] width 27 height 20
type input "0"
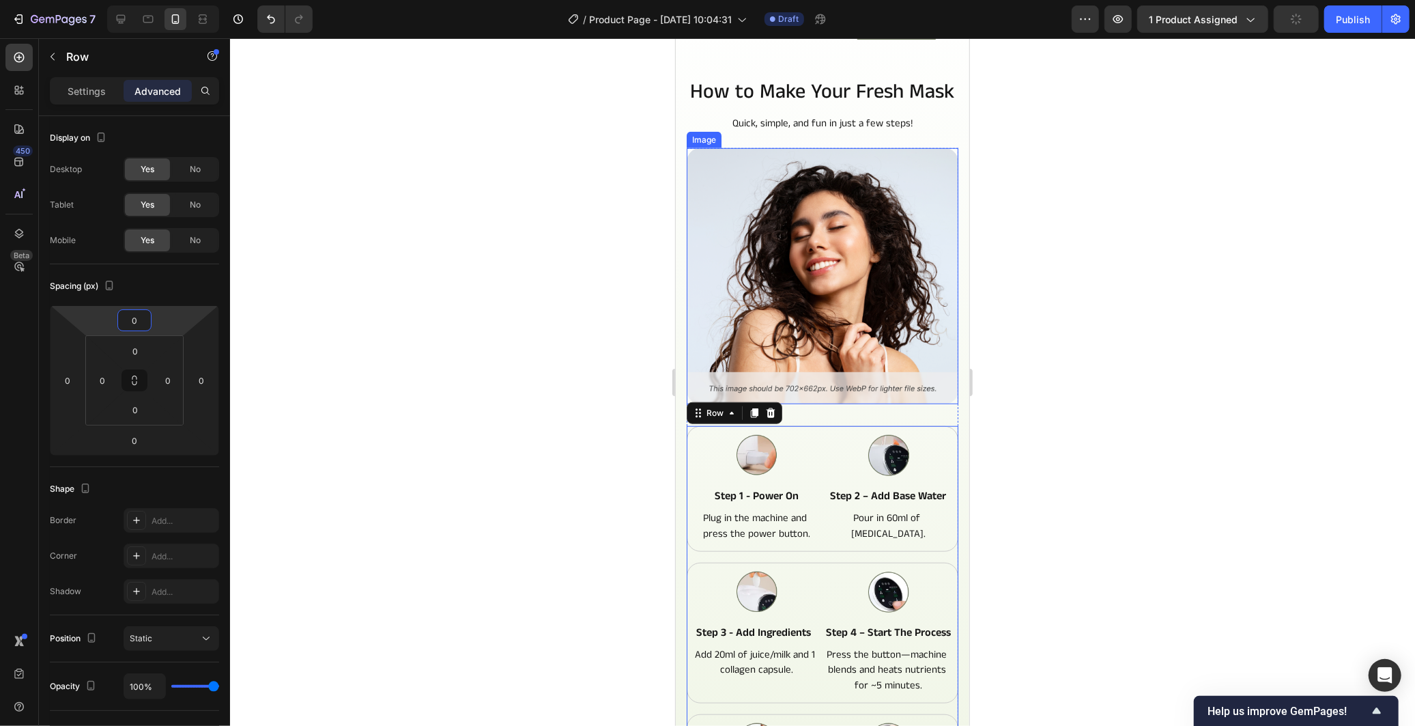
click at [851, 369] on img at bounding box center [822, 275] width 272 height 256
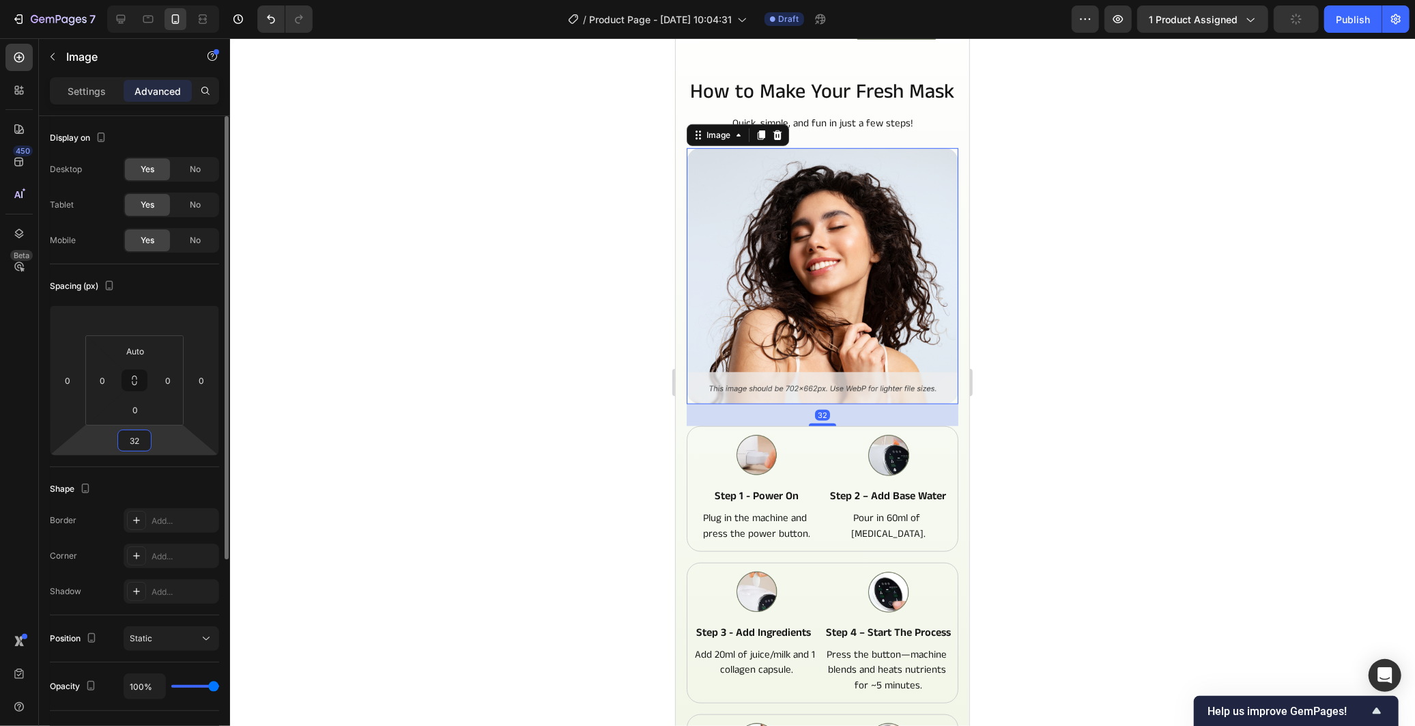
click at [128, 442] on input "32" at bounding box center [134, 440] width 27 height 20
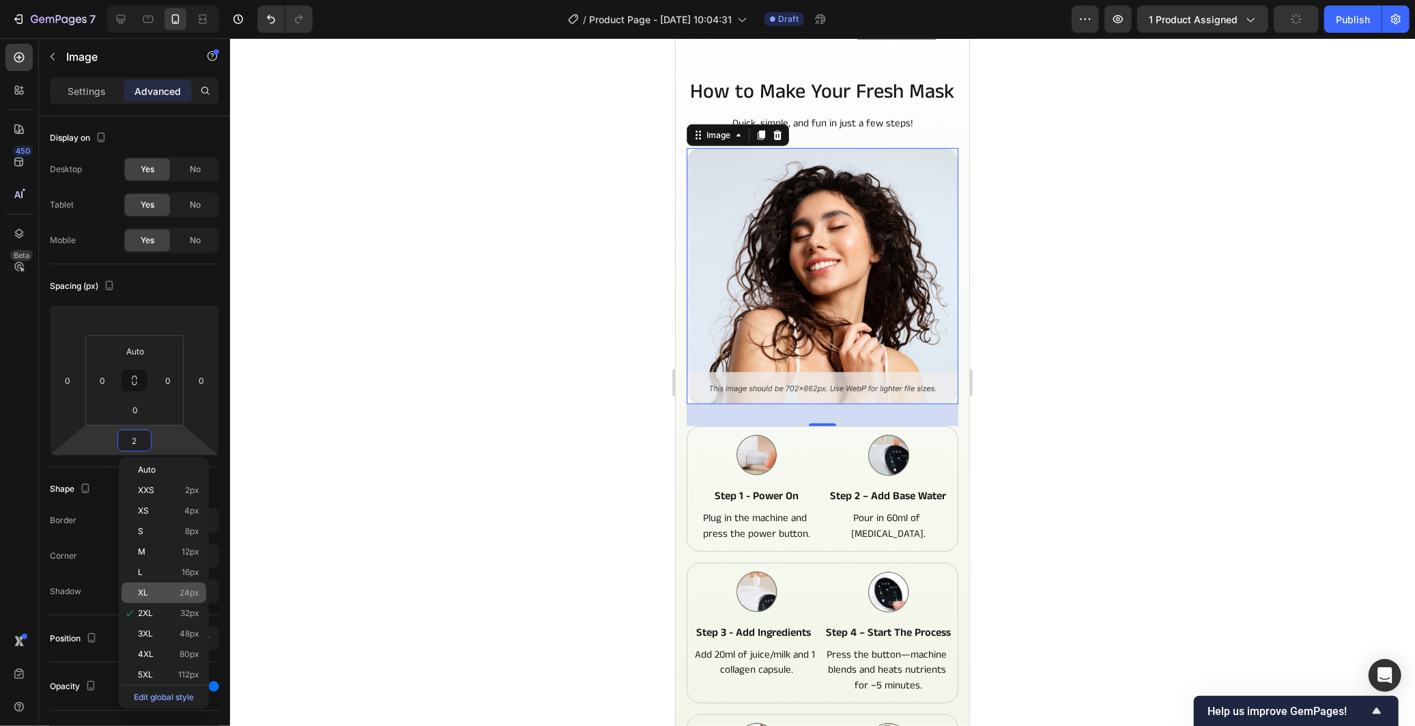
click at [173, 589] on p "XL 24px" at bounding box center [168, 593] width 61 height 10
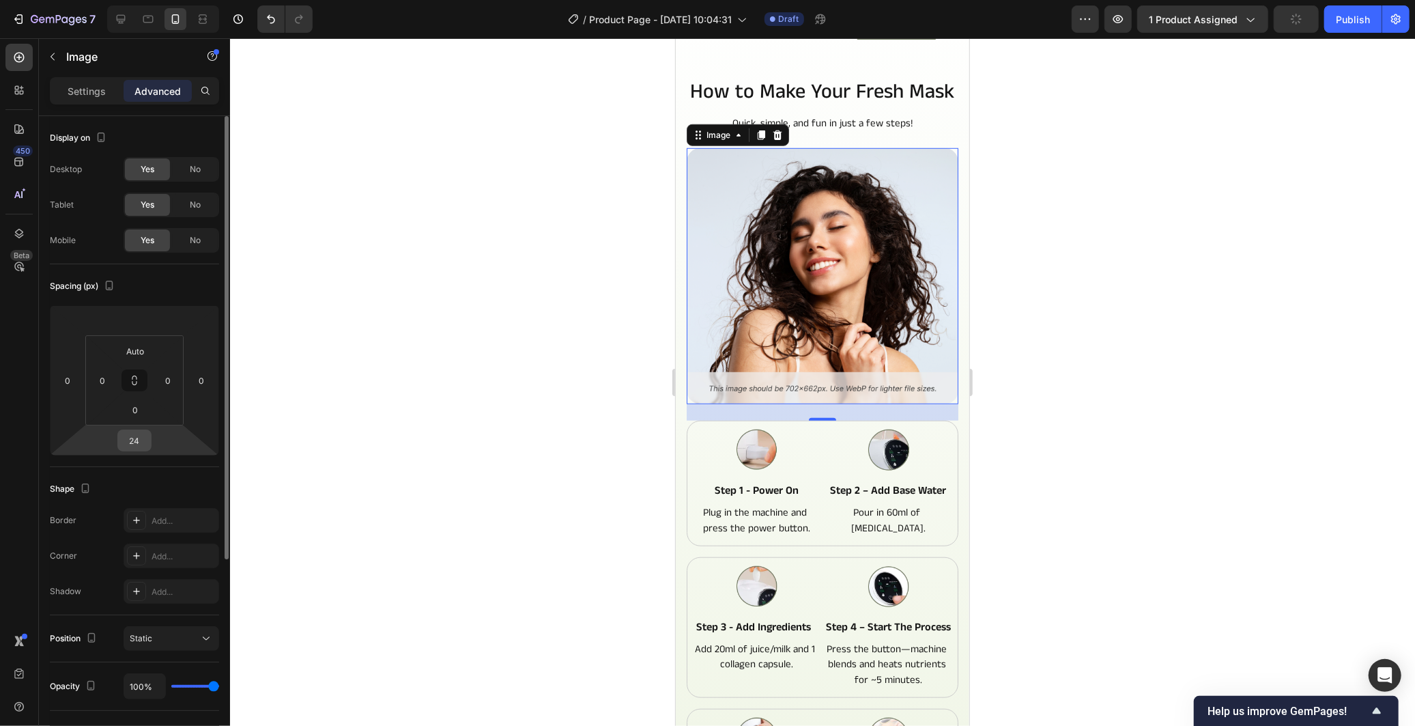
click at [134, 435] on input "24" at bounding box center [134, 440] width 27 height 20
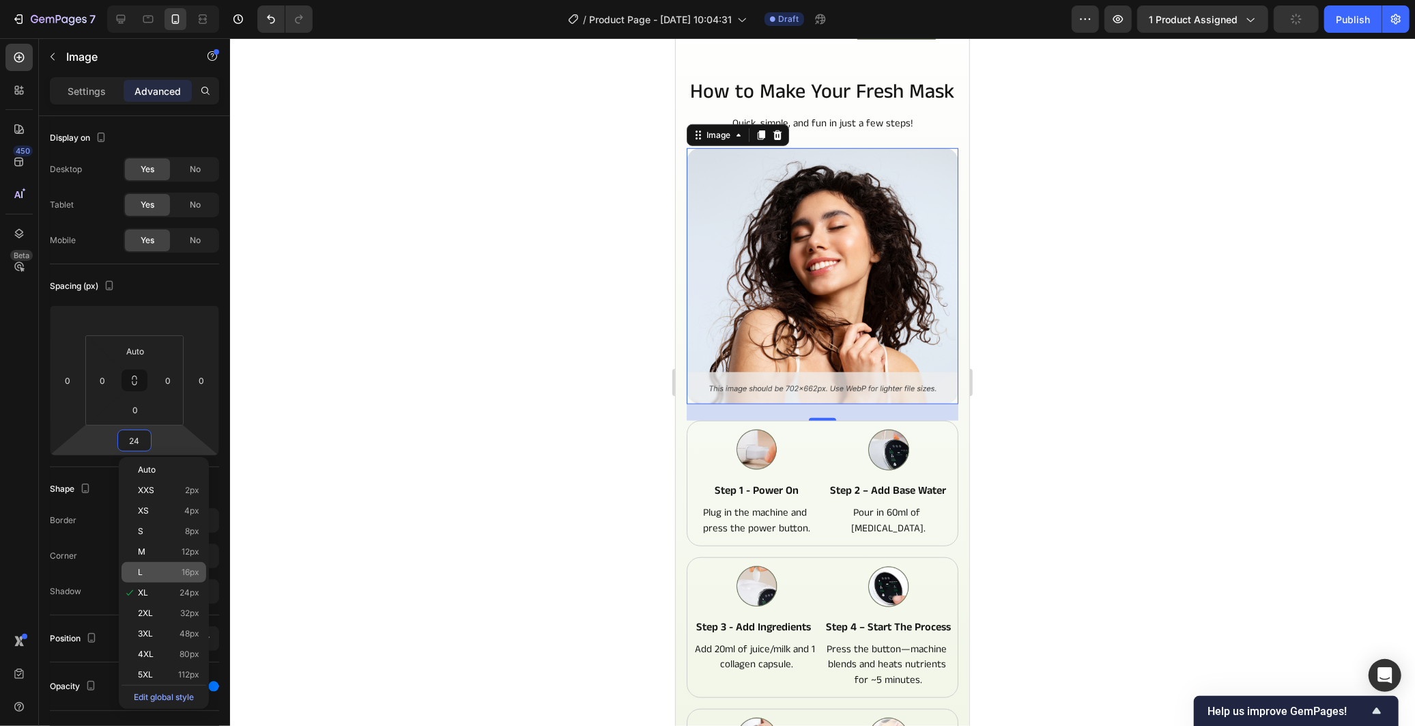
click at [187, 568] on span "16px" at bounding box center [191, 572] width 18 height 10
type input "16"
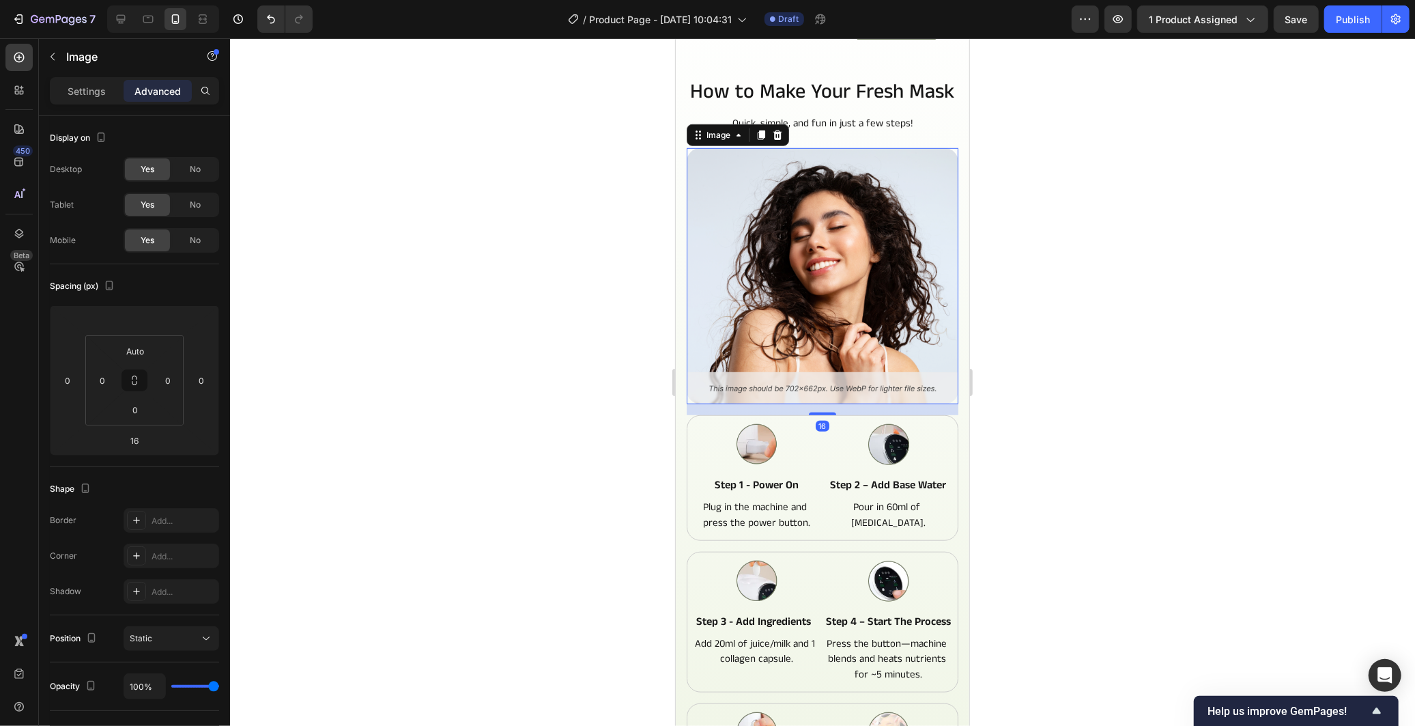
click at [431, 510] on div at bounding box center [822, 381] width 1185 height 687
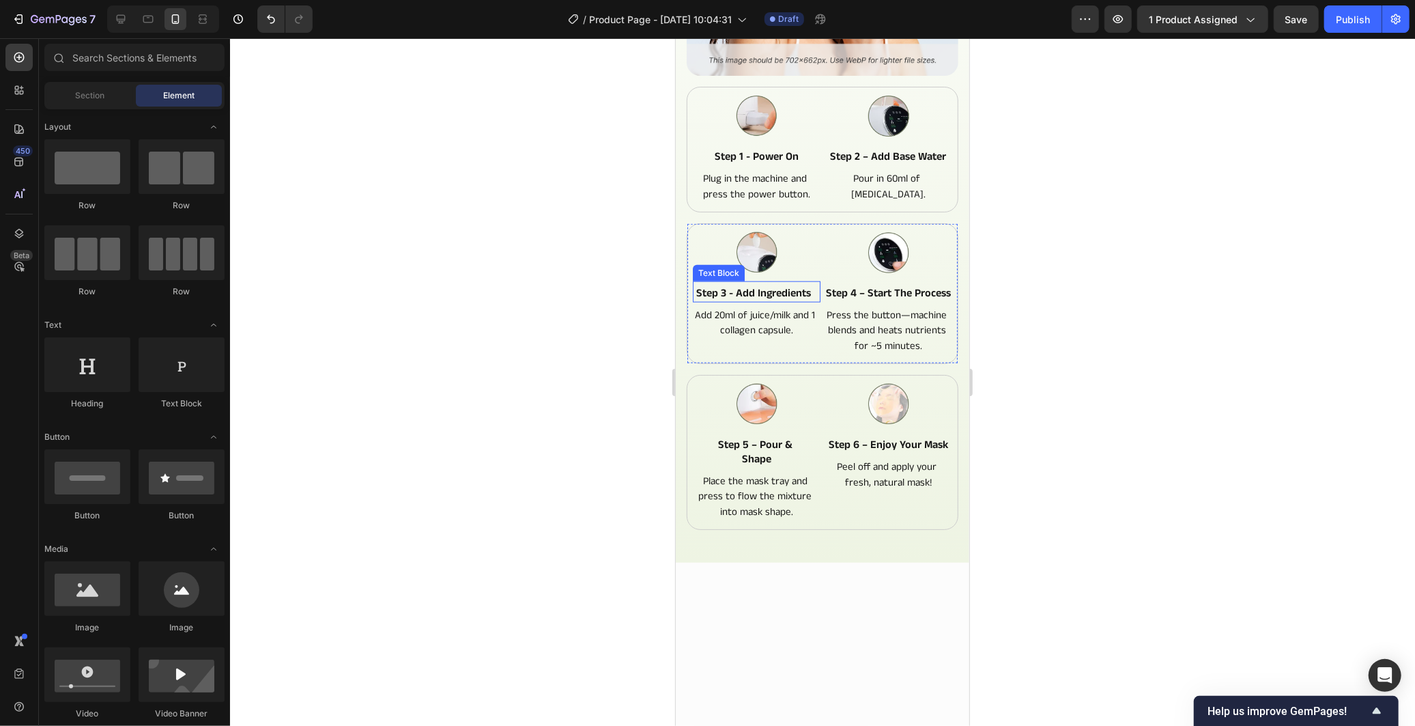
scroll to position [937, 0]
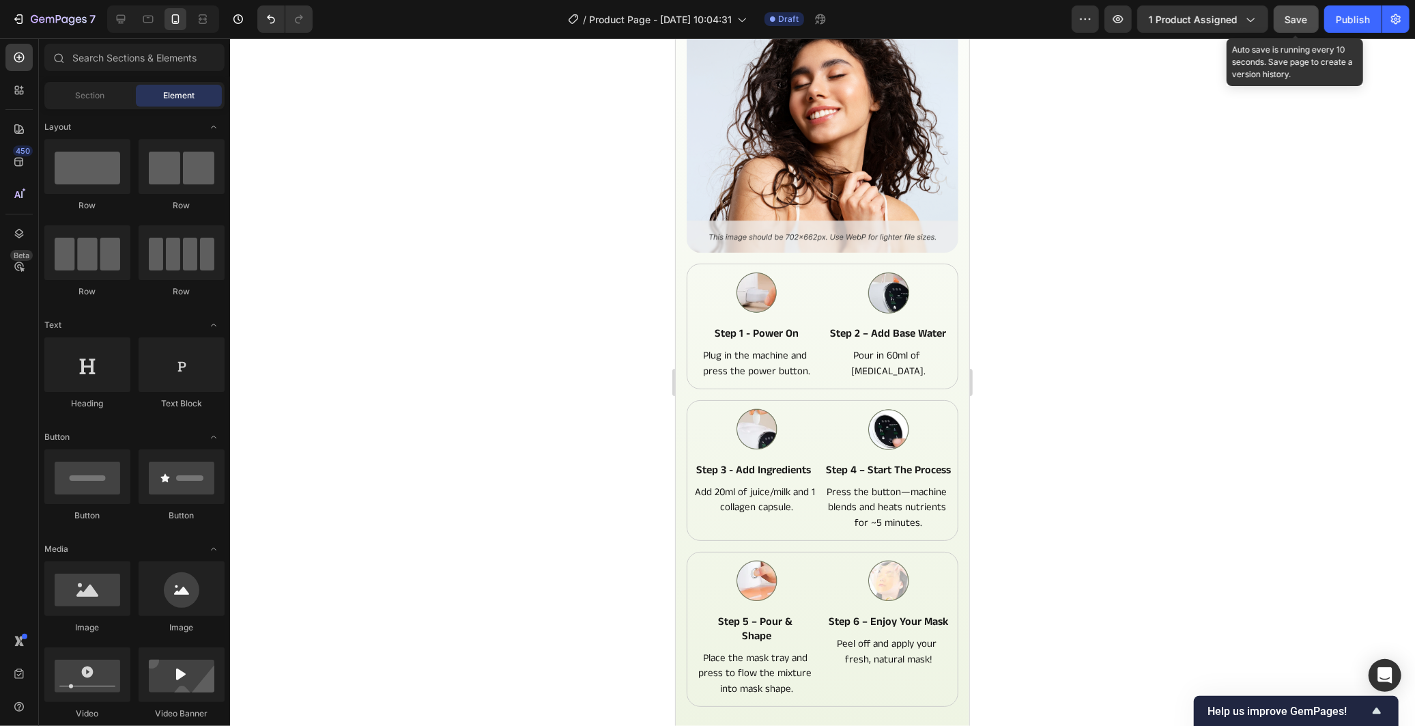
click at [1309, 15] on button "Save" at bounding box center [1296, 18] width 45 height 27
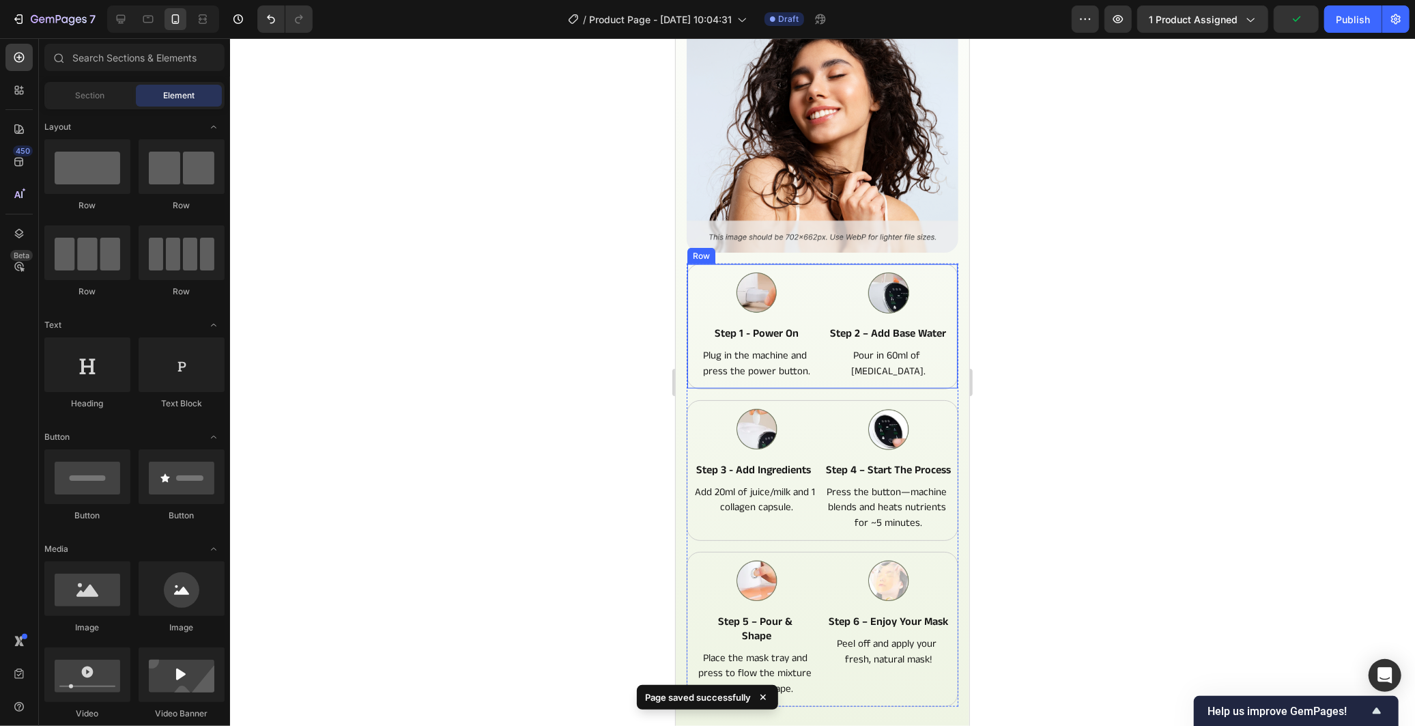
scroll to position [558, 0]
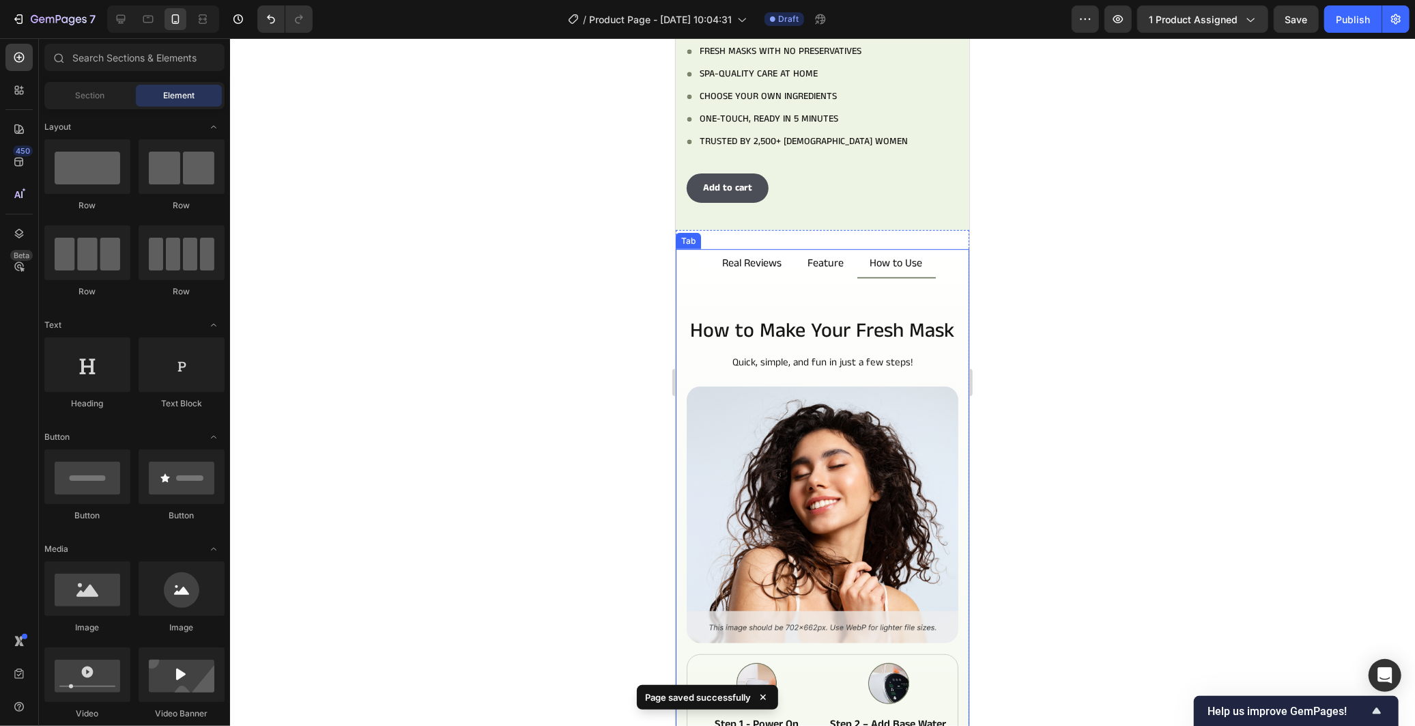
click at [731, 256] on p "Real Reviews" at bounding box center [751, 262] width 59 height 13
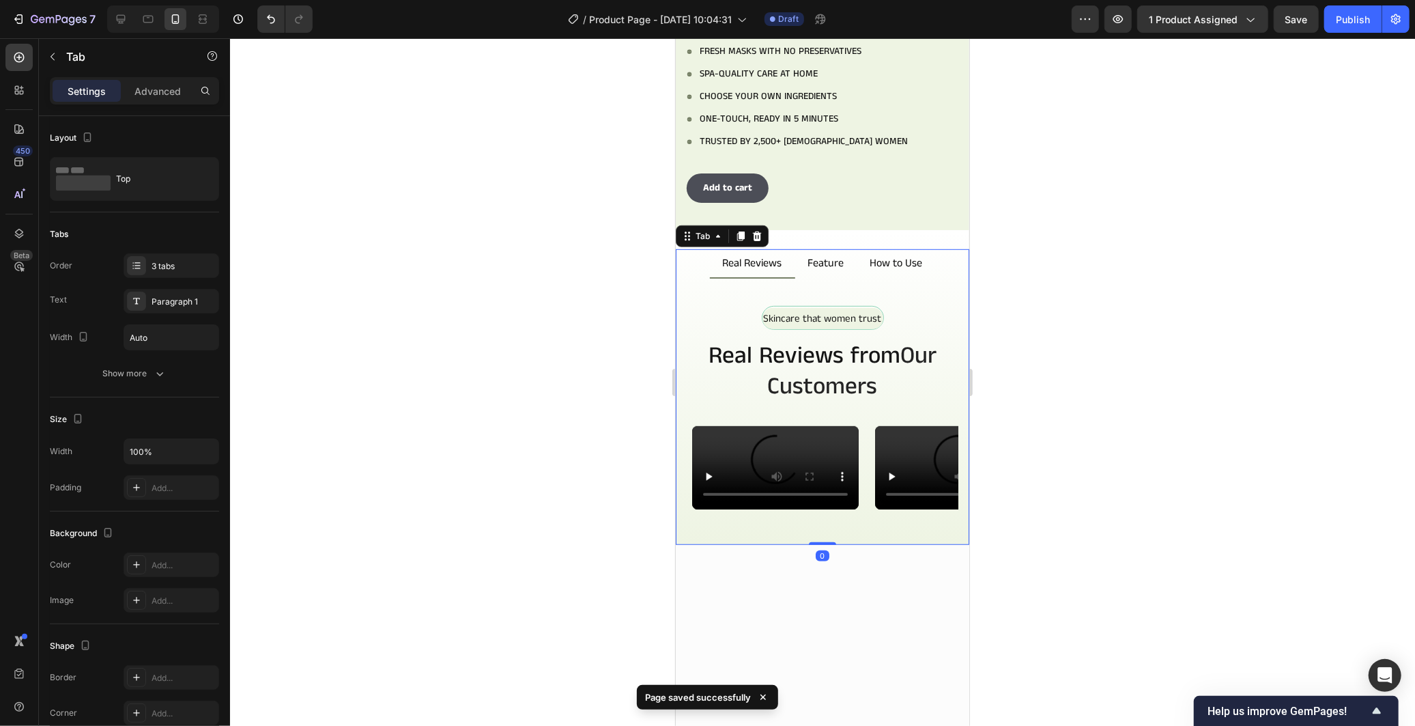
click at [808, 278] on div "Skincare that women trust Text Block Row Real Reviews from Our Customers Headin…" at bounding box center [821, 411] width 293 height 266
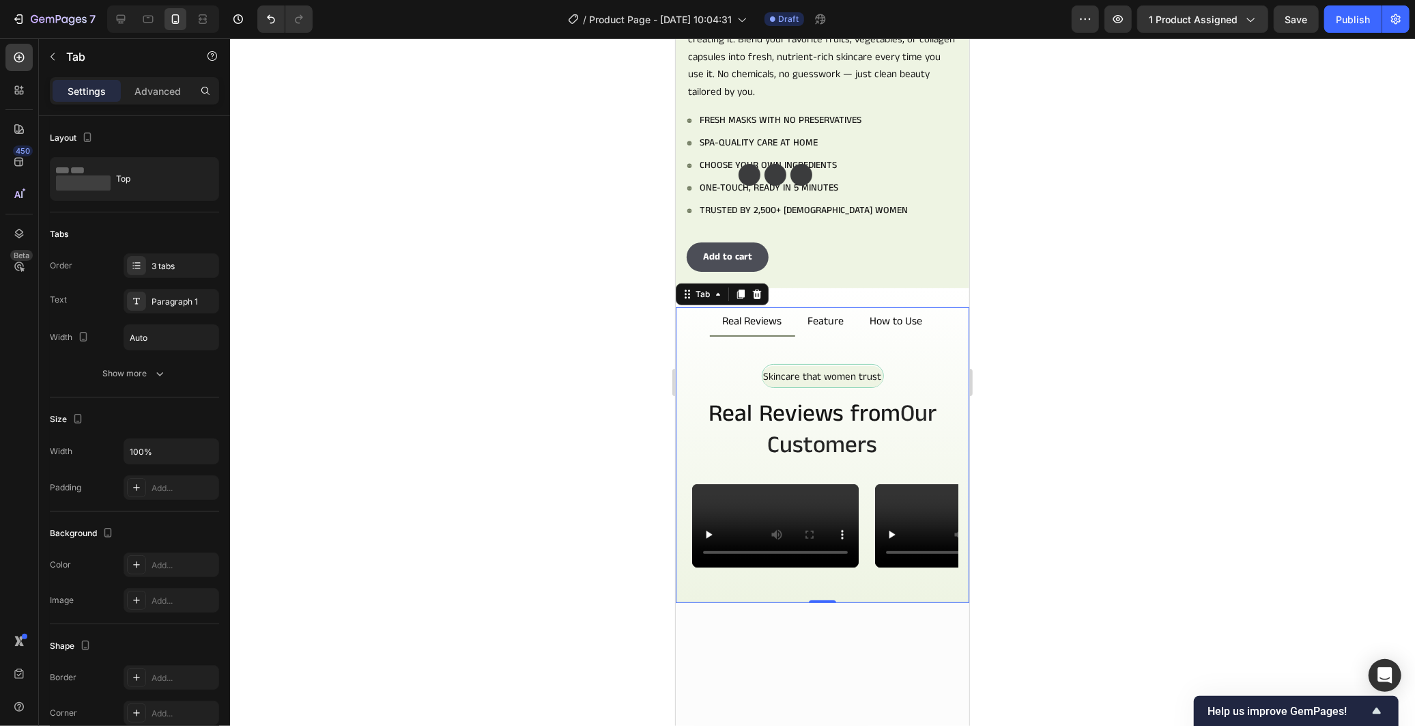
scroll to position [255, 0]
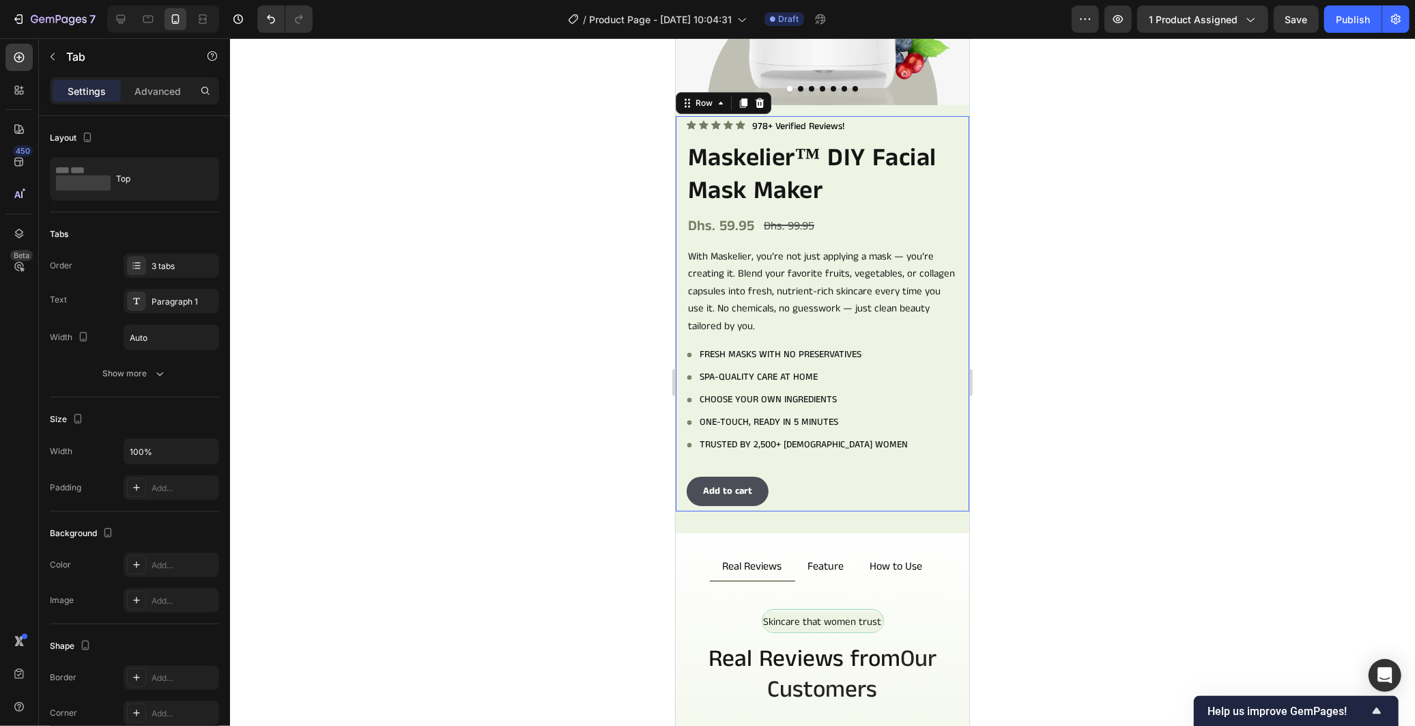
click at [928, 125] on div "Icon Icon Icon Icon Icon Icon List 978+ Verified Reviews! Text Block Row Maskel…" at bounding box center [822, 312] width 272 height 395
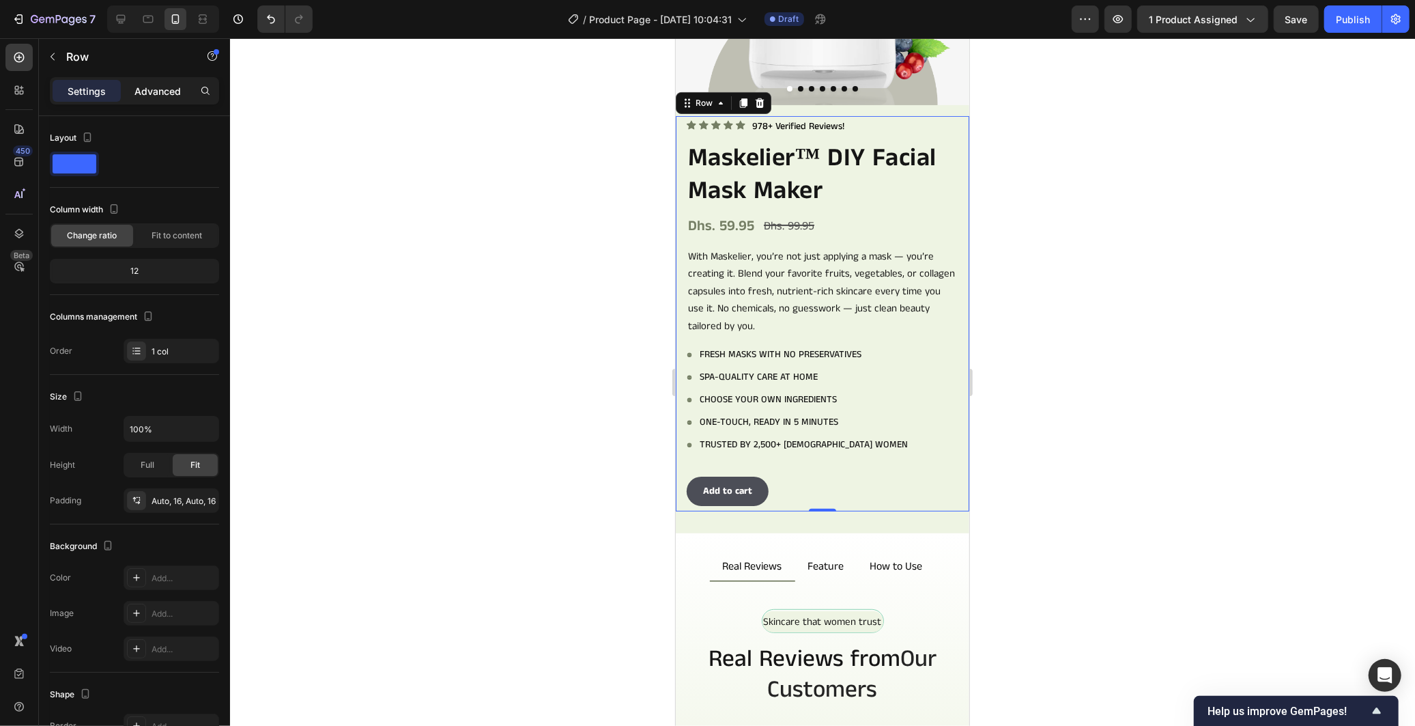
click at [153, 87] on p "Advanced" at bounding box center [157, 91] width 46 height 14
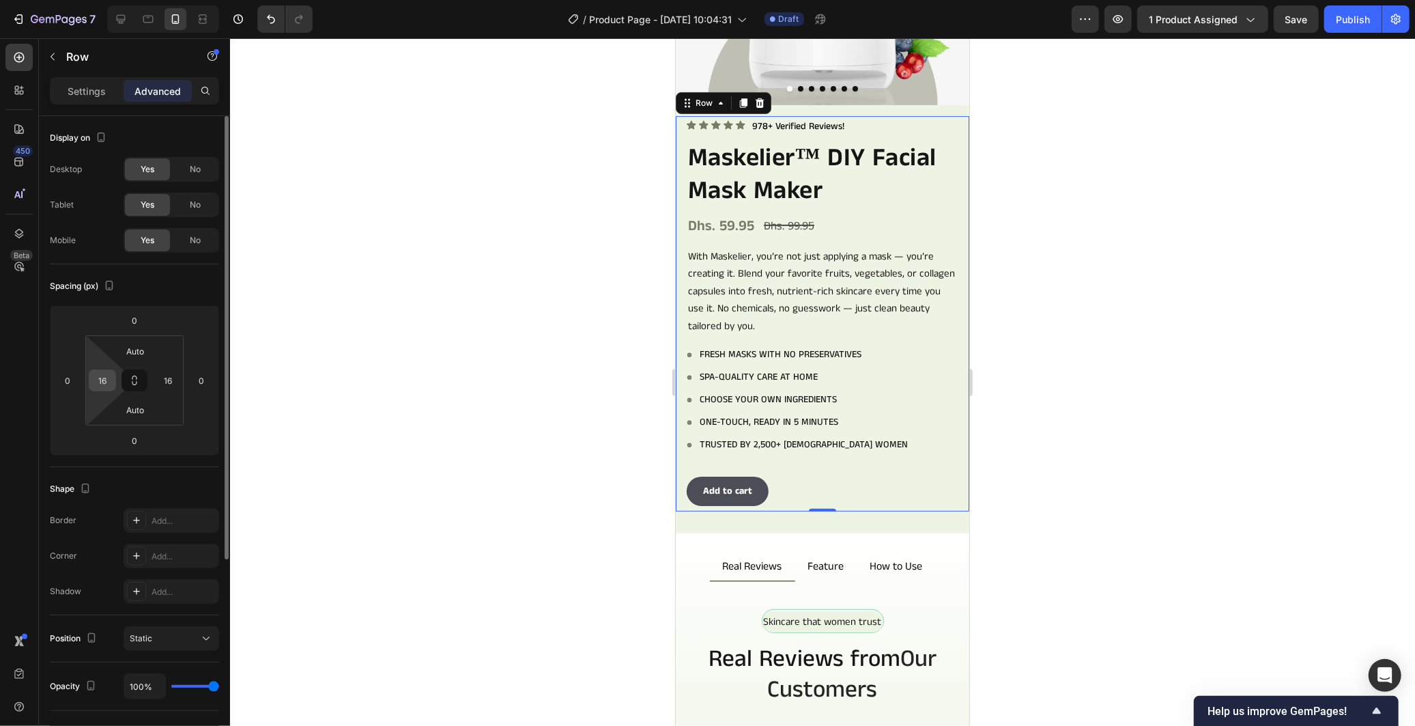
click at [108, 390] on input "16" at bounding box center [102, 380] width 20 height 20
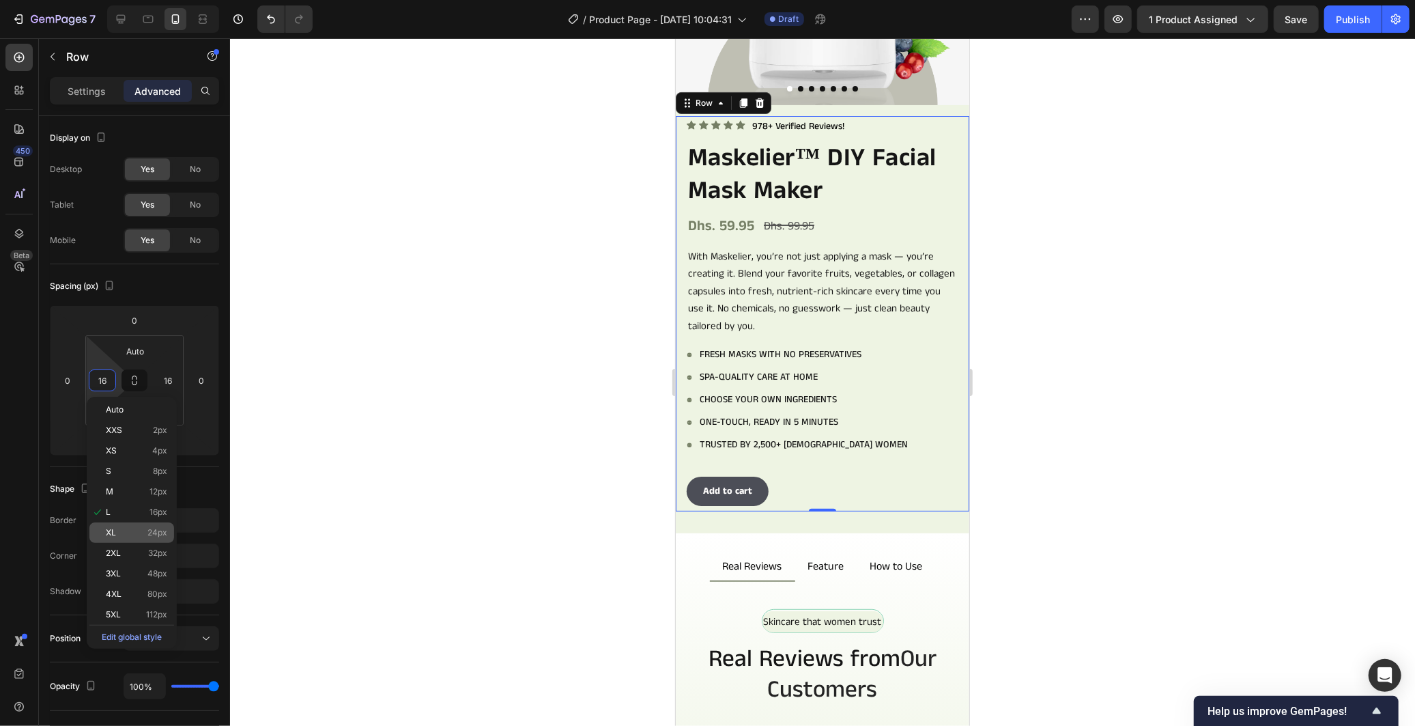
click at [139, 541] on div "XL 24px" at bounding box center [131, 532] width 85 height 20
type input "24"
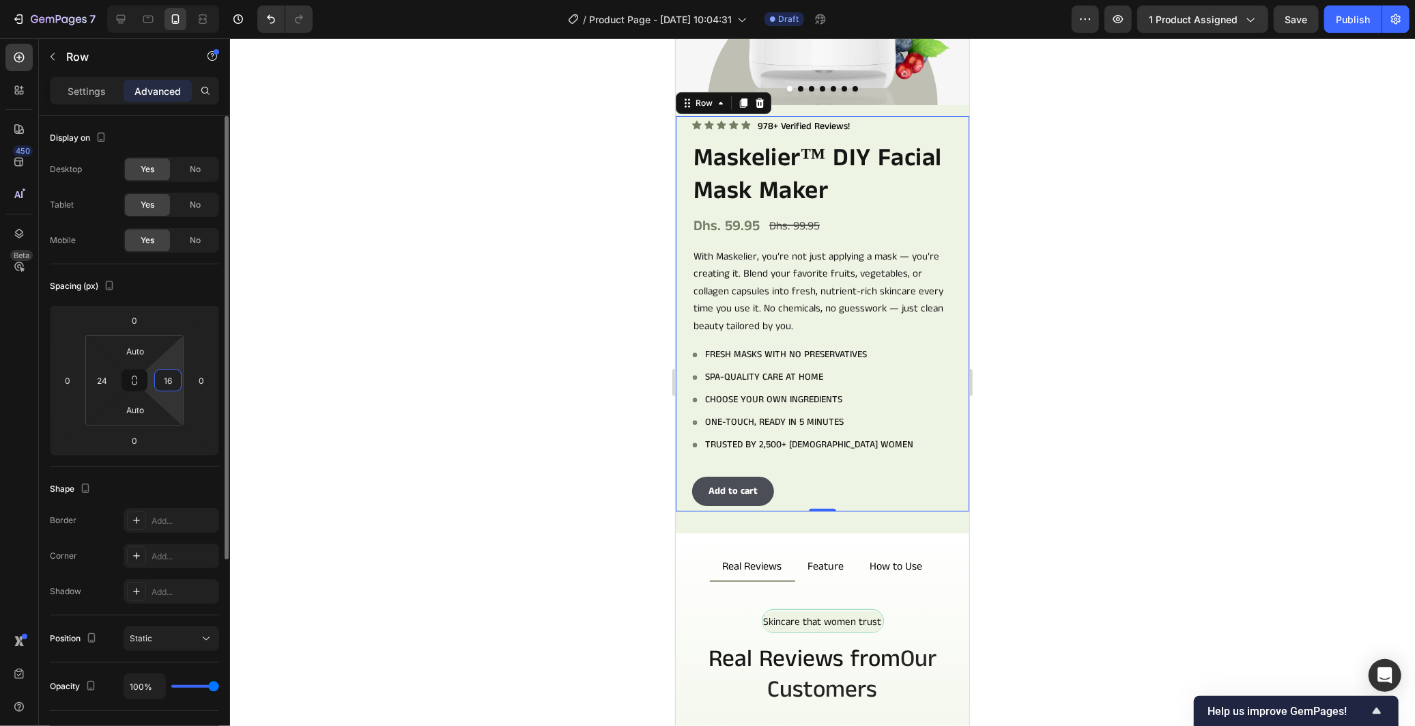
click at [174, 376] on input "16" at bounding box center [168, 380] width 20 height 20
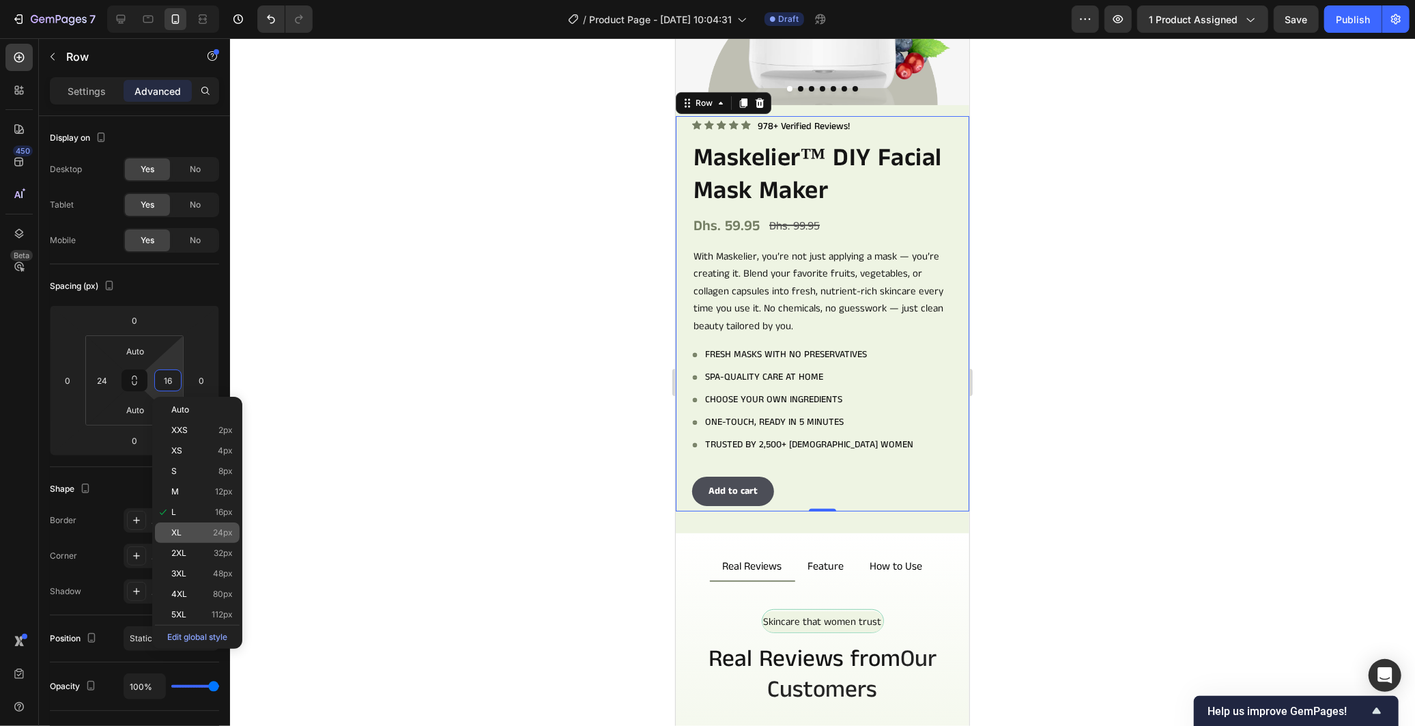
click at [197, 533] on p "XL 24px" at bounding box center [201, 533] width 61 height 10
type input "24"
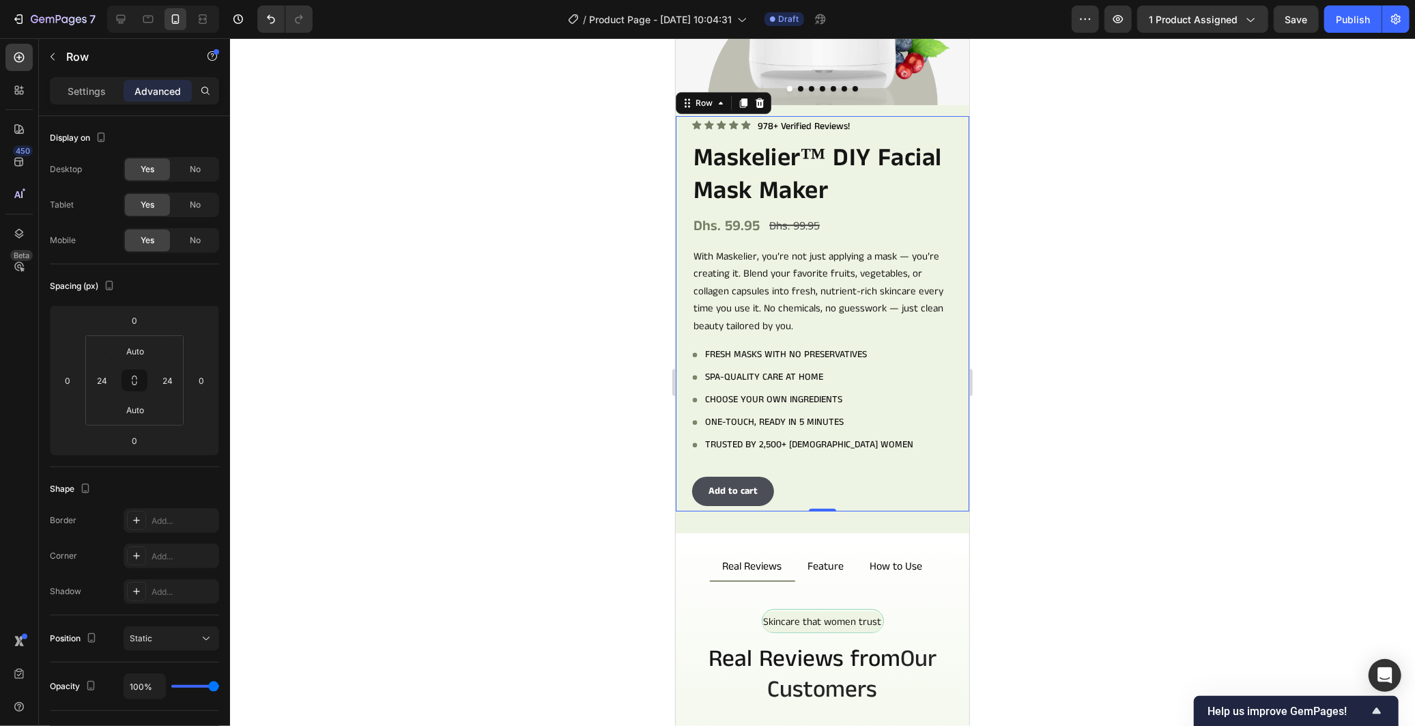
click at [410, 510] on div at bounding box center [822, 381] width 1185 height 687
click at [931, 123] on div "Icon Icon Icon Icon Icon Icon List 978+ Verified Reviews! Text Block Row Maskel…" at bounding box center [821, 312] width 261 height 395
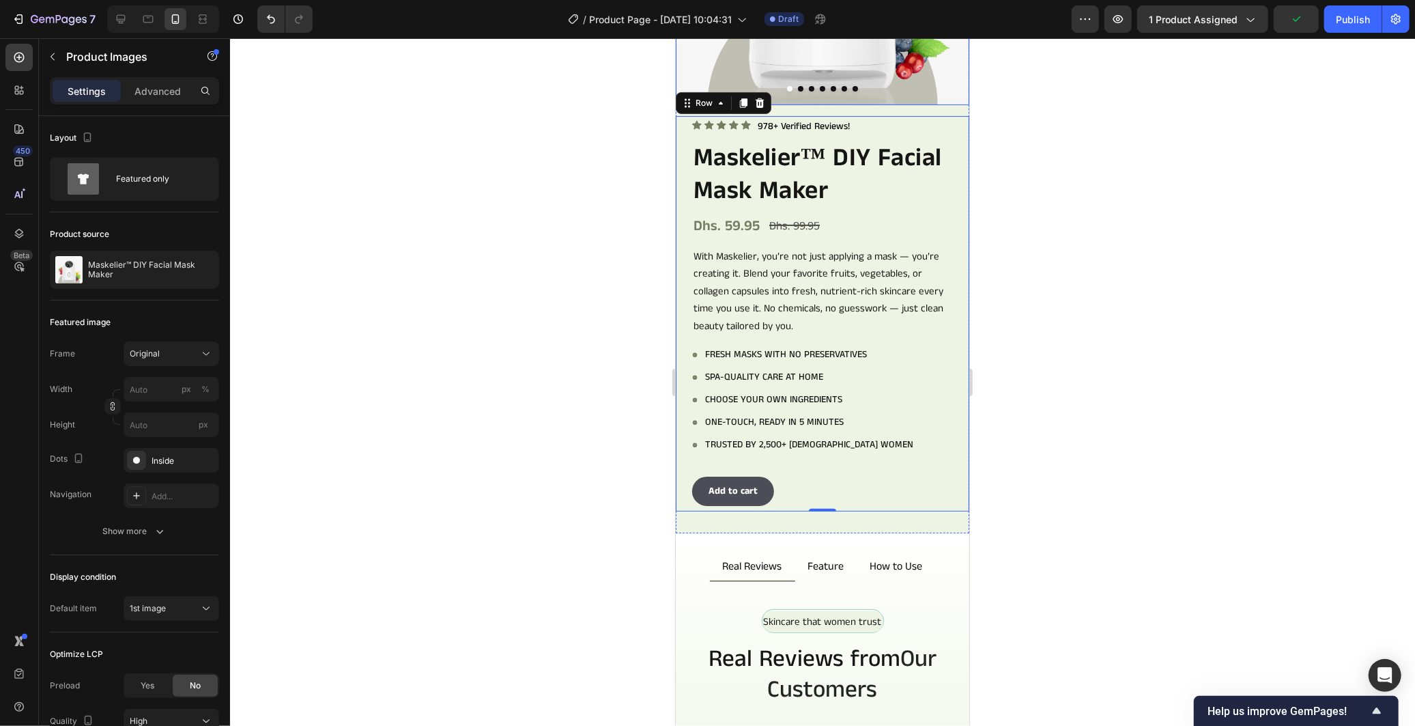
click at [863, 85] on div at bounding box center [821, 87] width 293 height 5
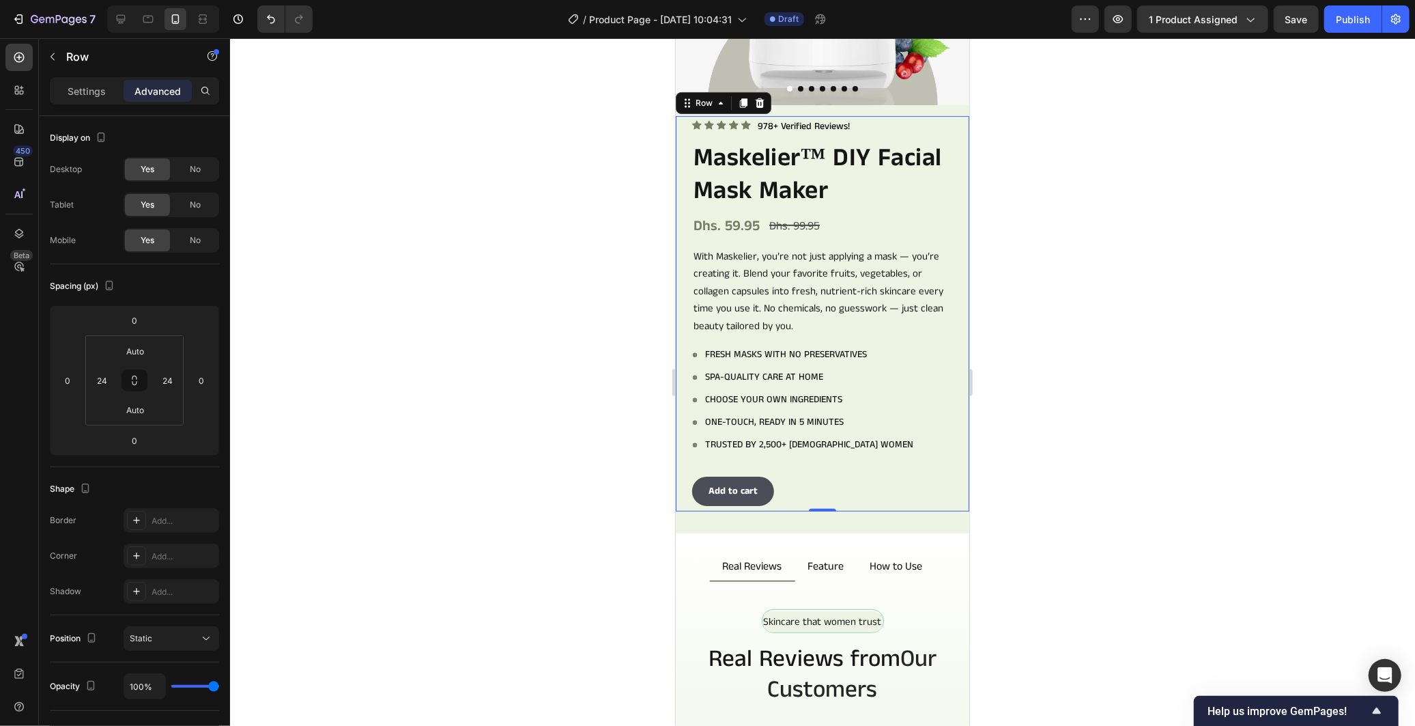
click at [941, 127] on div "Icon Icon Icon Icon Icon Icon List 978+ Verified Reviews! Text Block Row Maskel…" at bounding box center [821, 312] width 293 height 395
click at [141, 324] on input "0" at bounding box center [134, 320] width 27 height 20
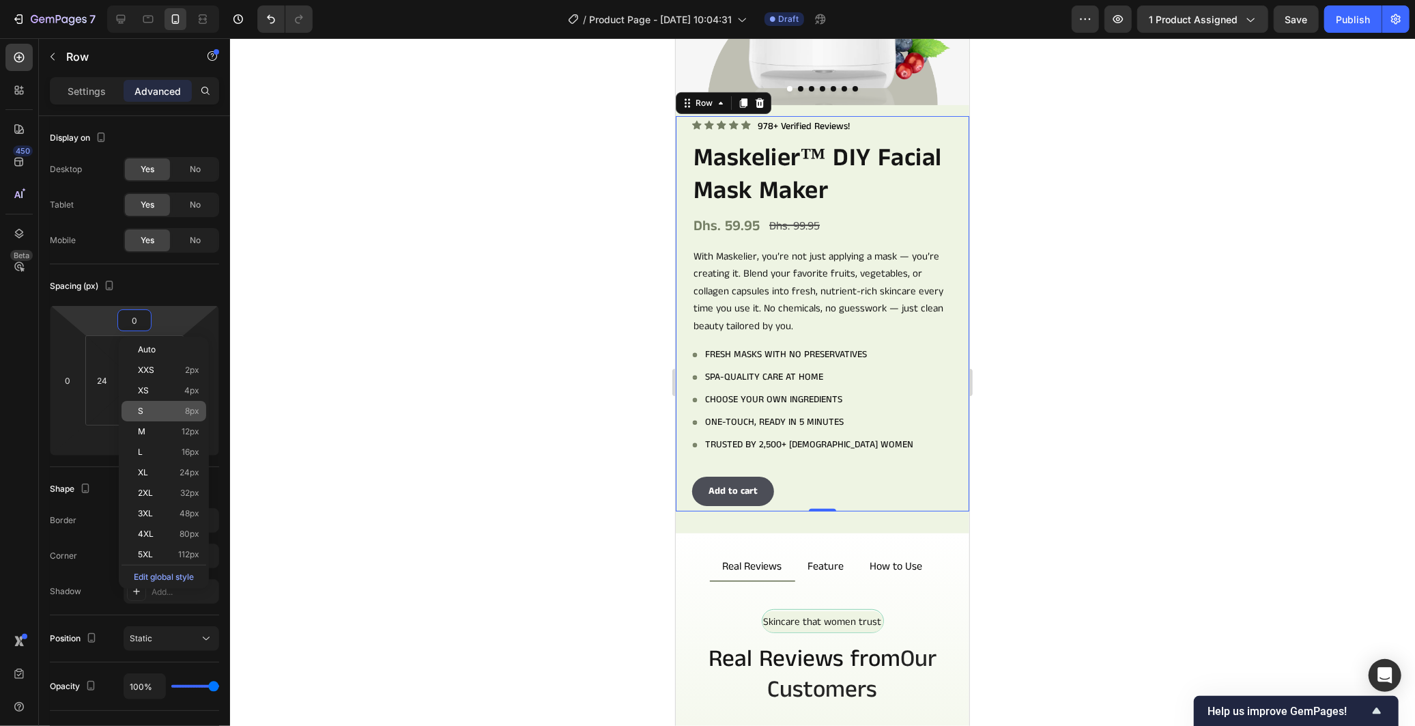
click at [186, 414] on span "8px" at bounding box center [192, 411] width 14 height 10
type input "8"
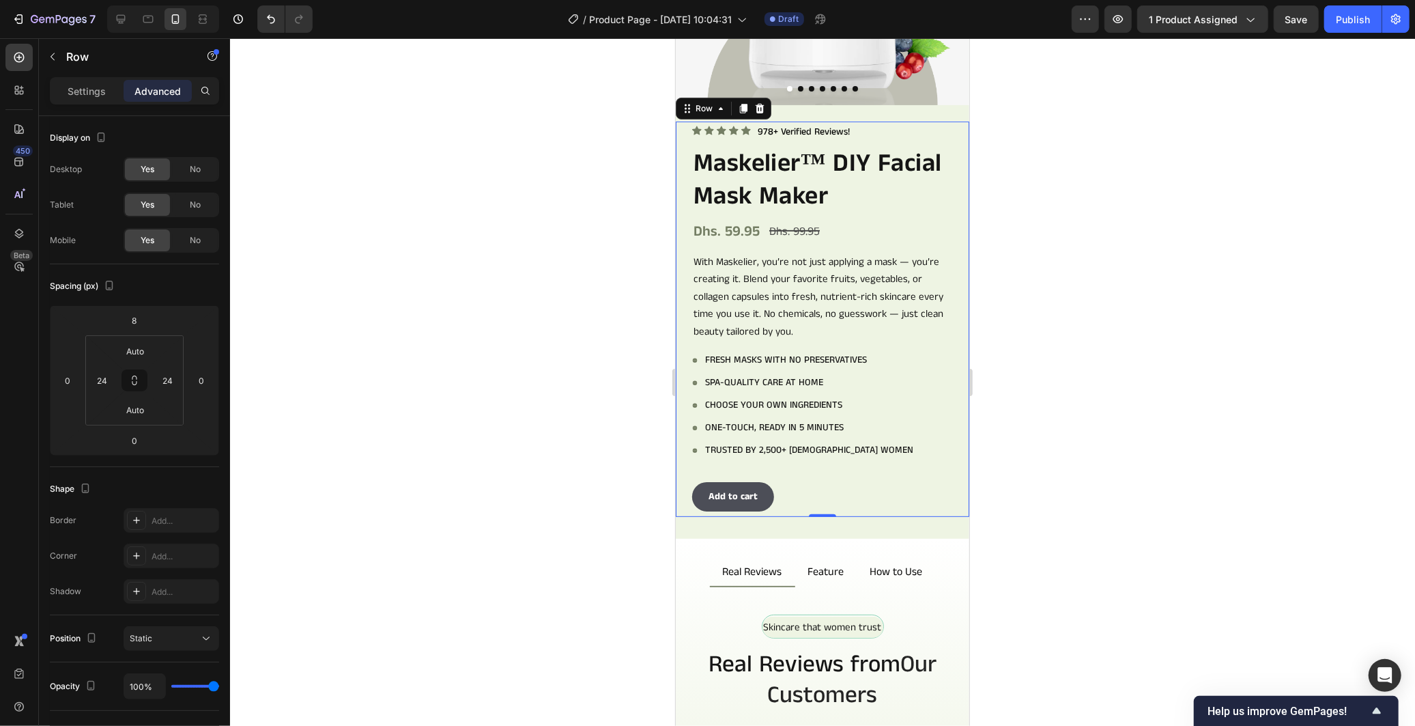
click at [408, 345] on div at bounding box center [822, 381] width 1185 height 687
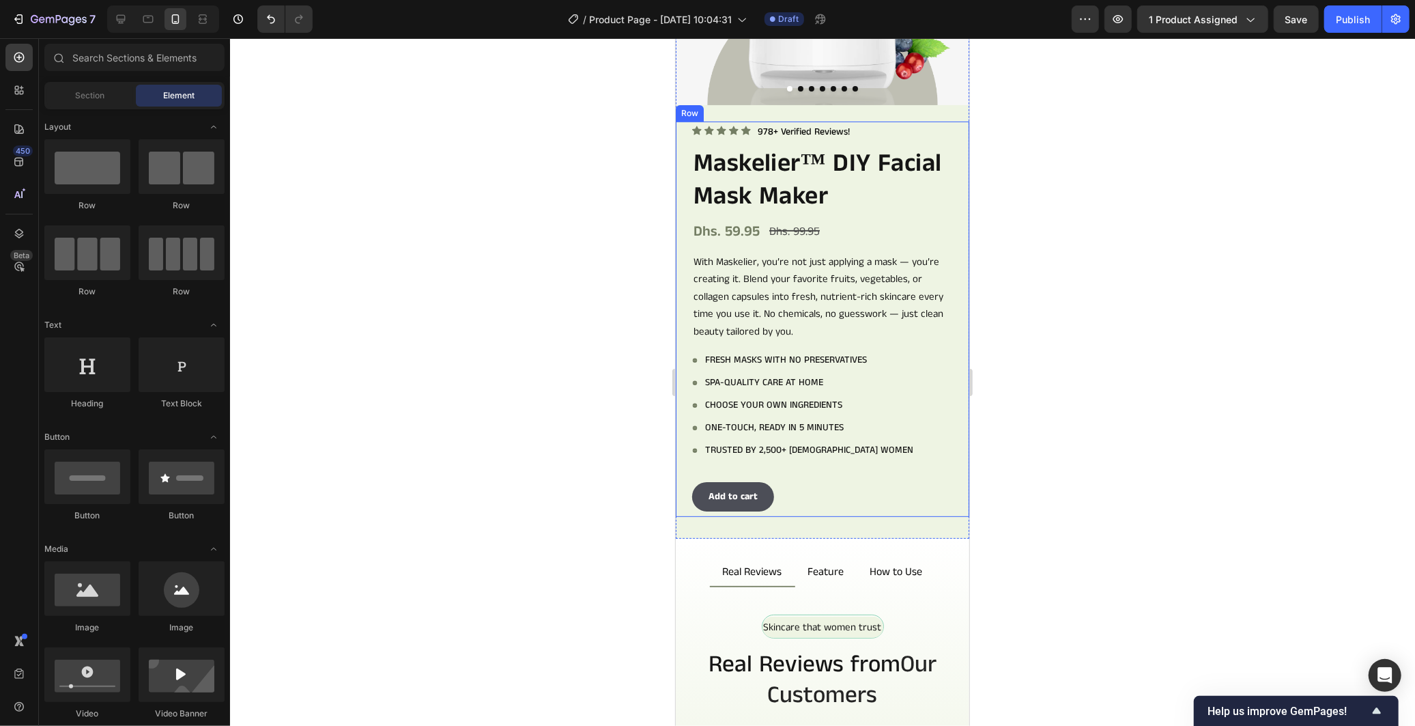
click at [938, 130] on div "Icon Icon Icon Icon Icon Icon List 978+ Verified Reviews! Text Block Row Maskel…" at bounding box center [821, 318] width 261 height 395
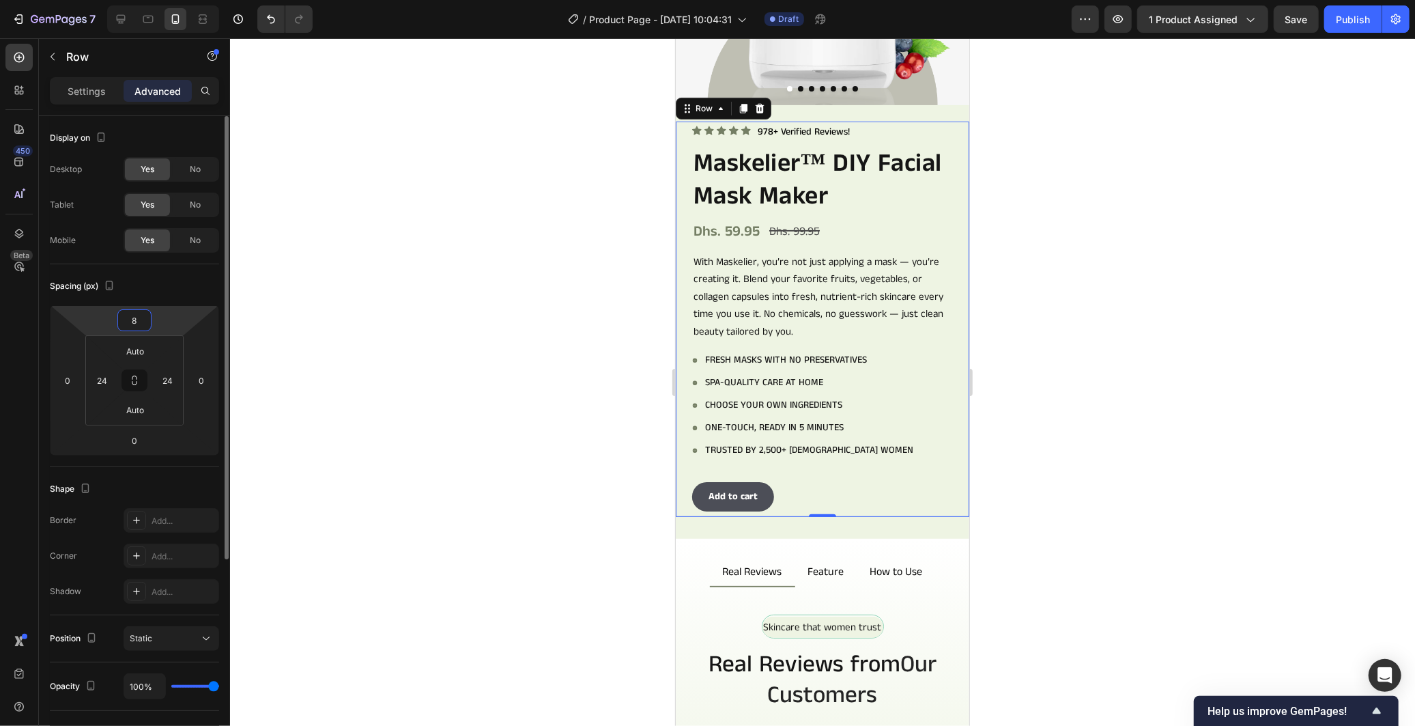
click at [130, 317] on input "8" at bounding box center [134, 320] width 27 height 20
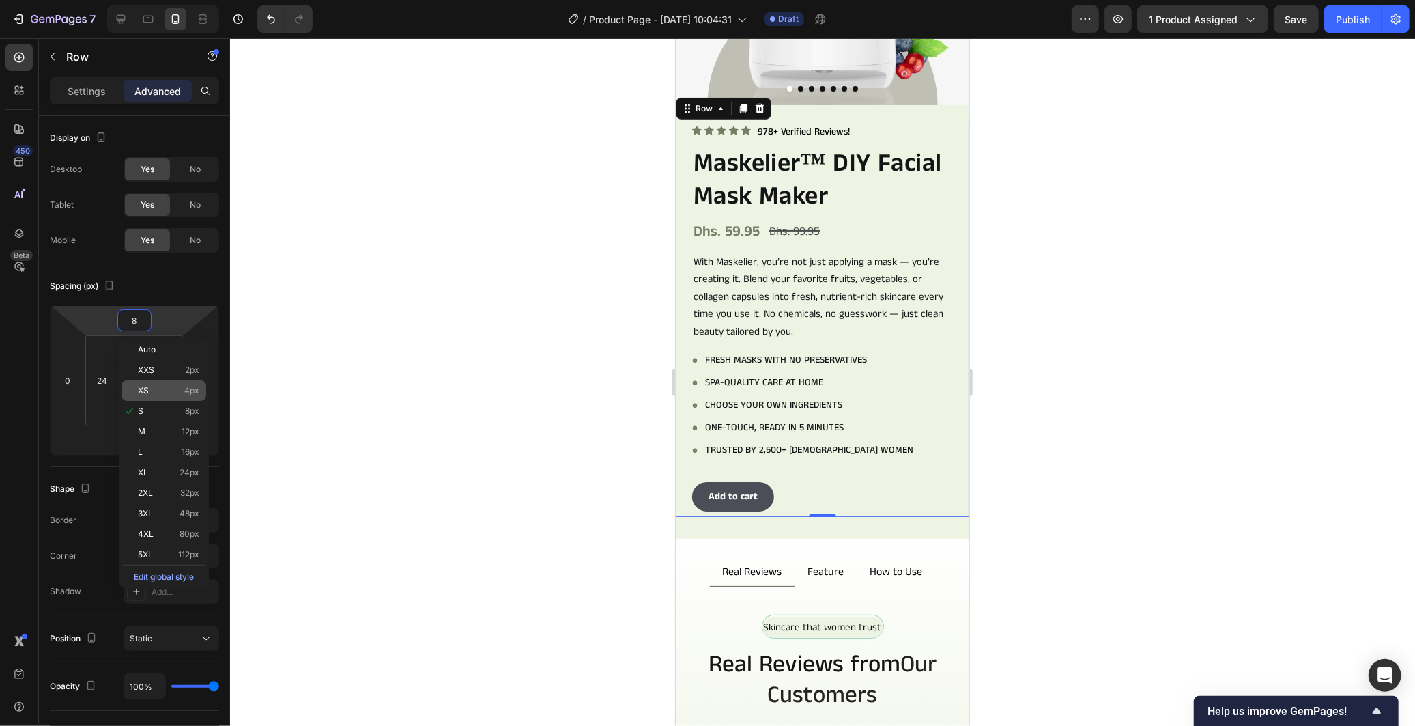
click at [169, 384] on div "XS 4px" at bounding box center [163, 390] width 85 height 20
type input "4"
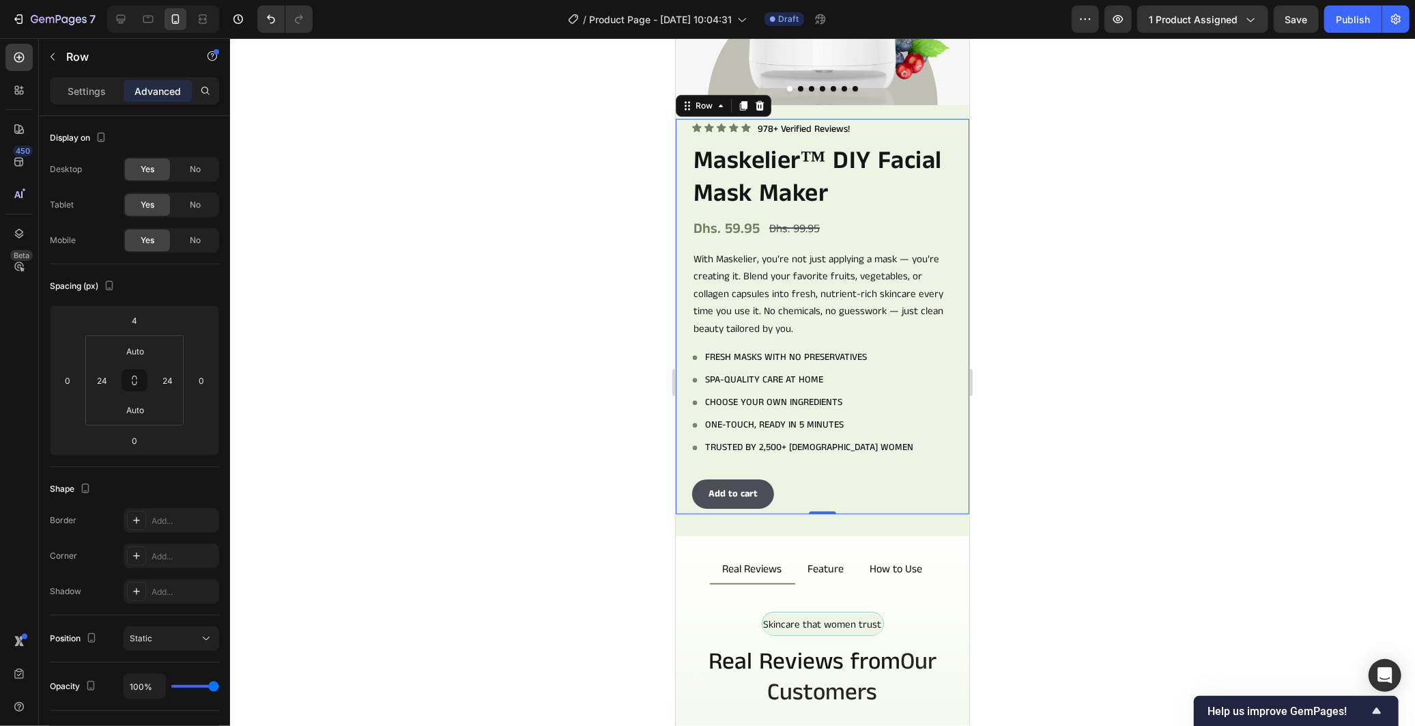
click at [531, 403] on div at bounding box center [822, 381] width 1185 height 687
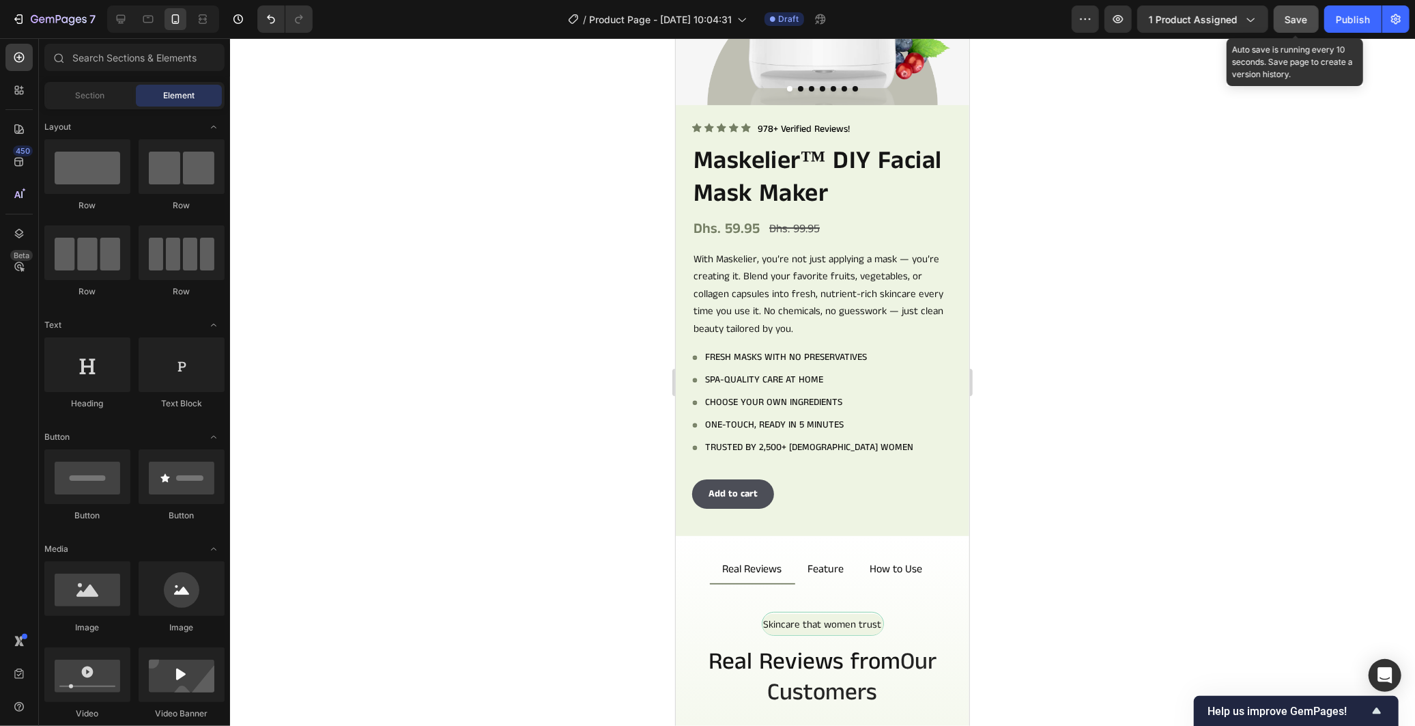
click at [1300, 25] on div "Save" at bounding box center [1296, 19] width 23 height 14
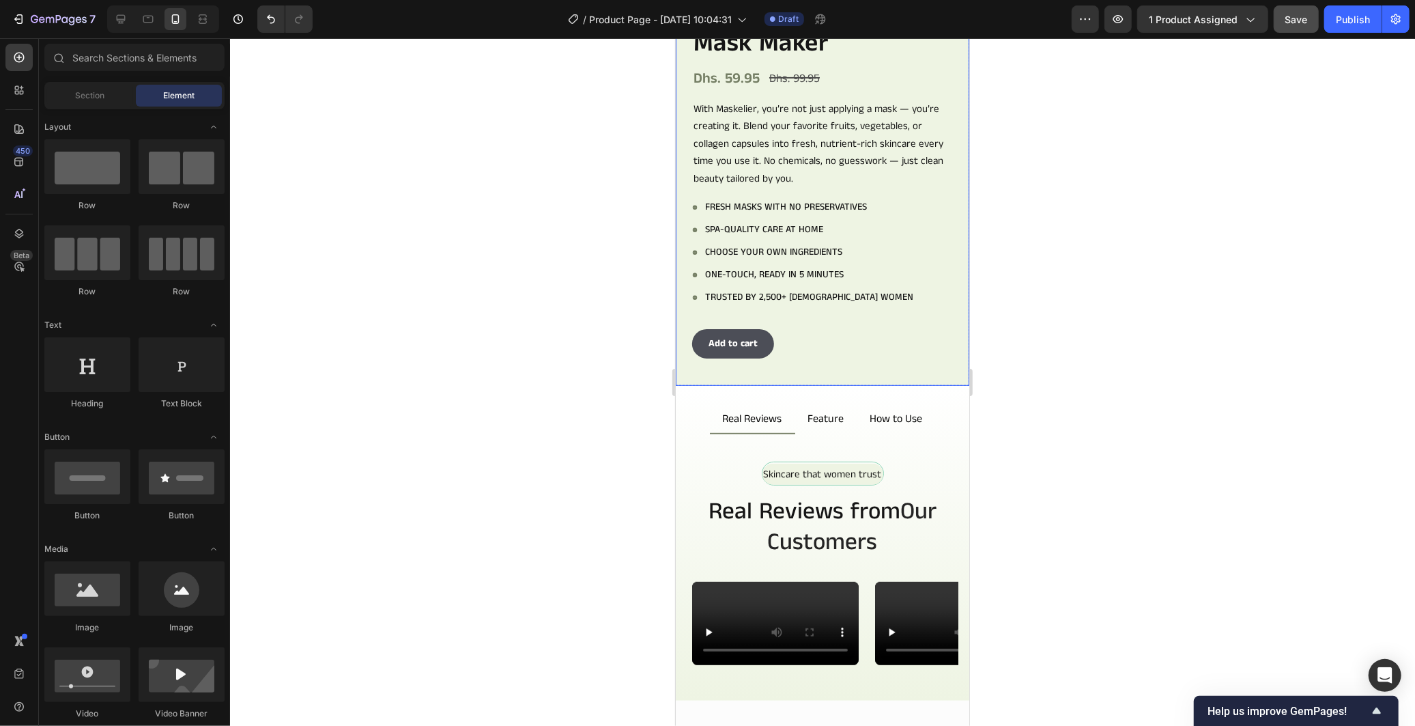
scroll to position [406, 0]
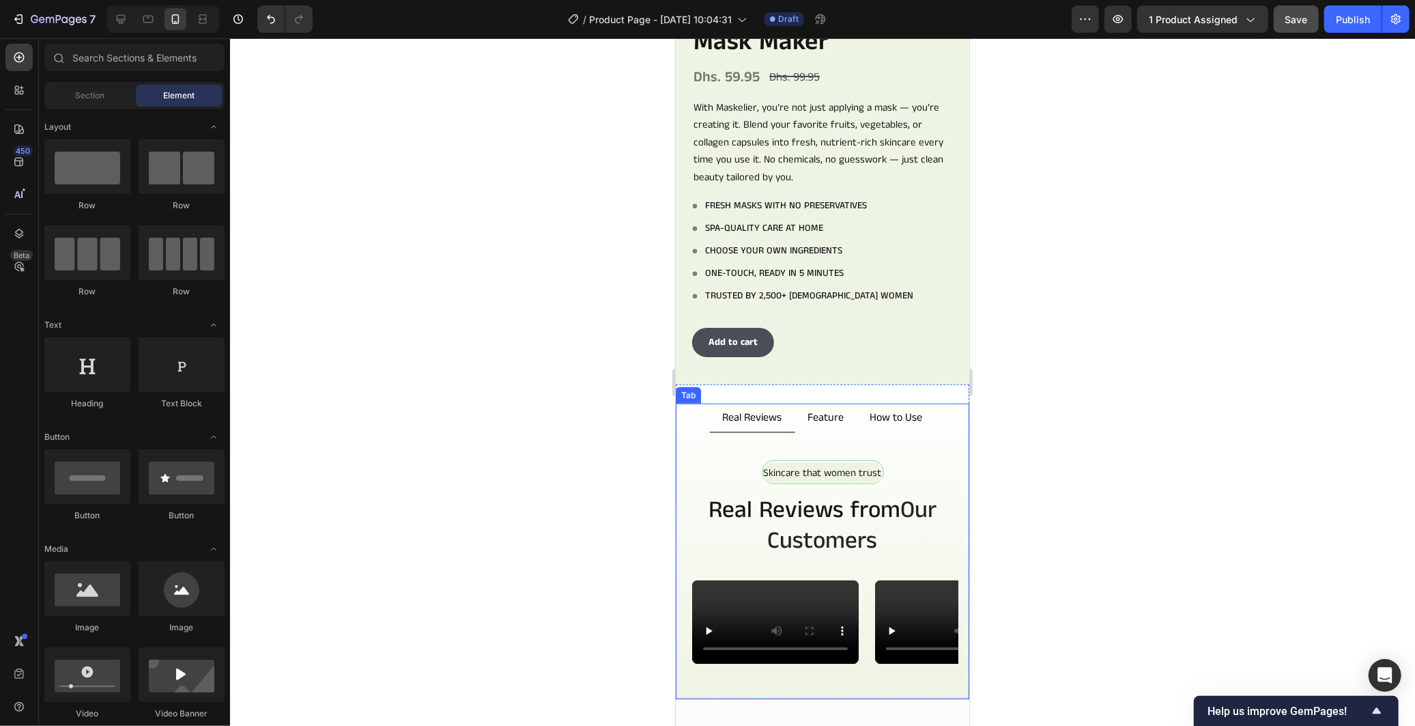
click at [794, 432] on div "Skincare that women trust Text Block Row Real Reviews from Our Customers Headin…" at bounding box center [821, 565] width 293 height 266
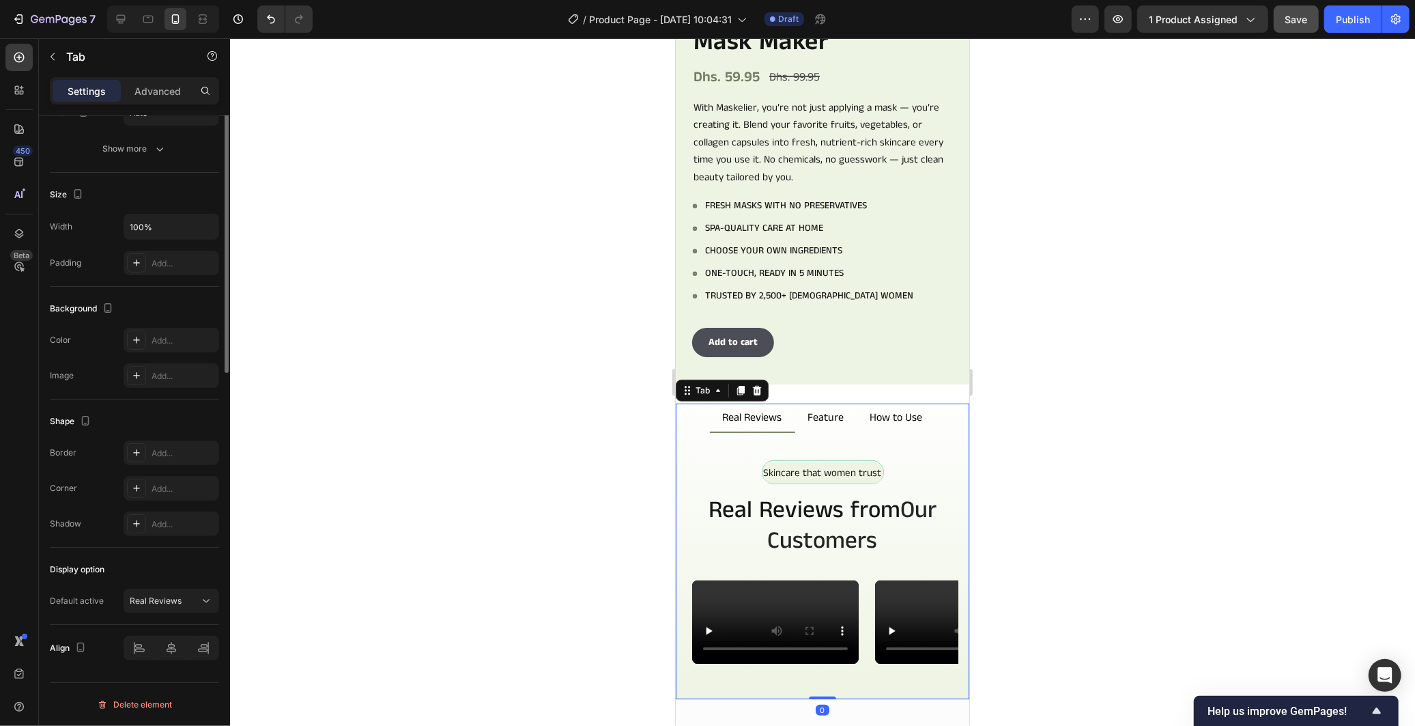
scroll to position [0, 0]
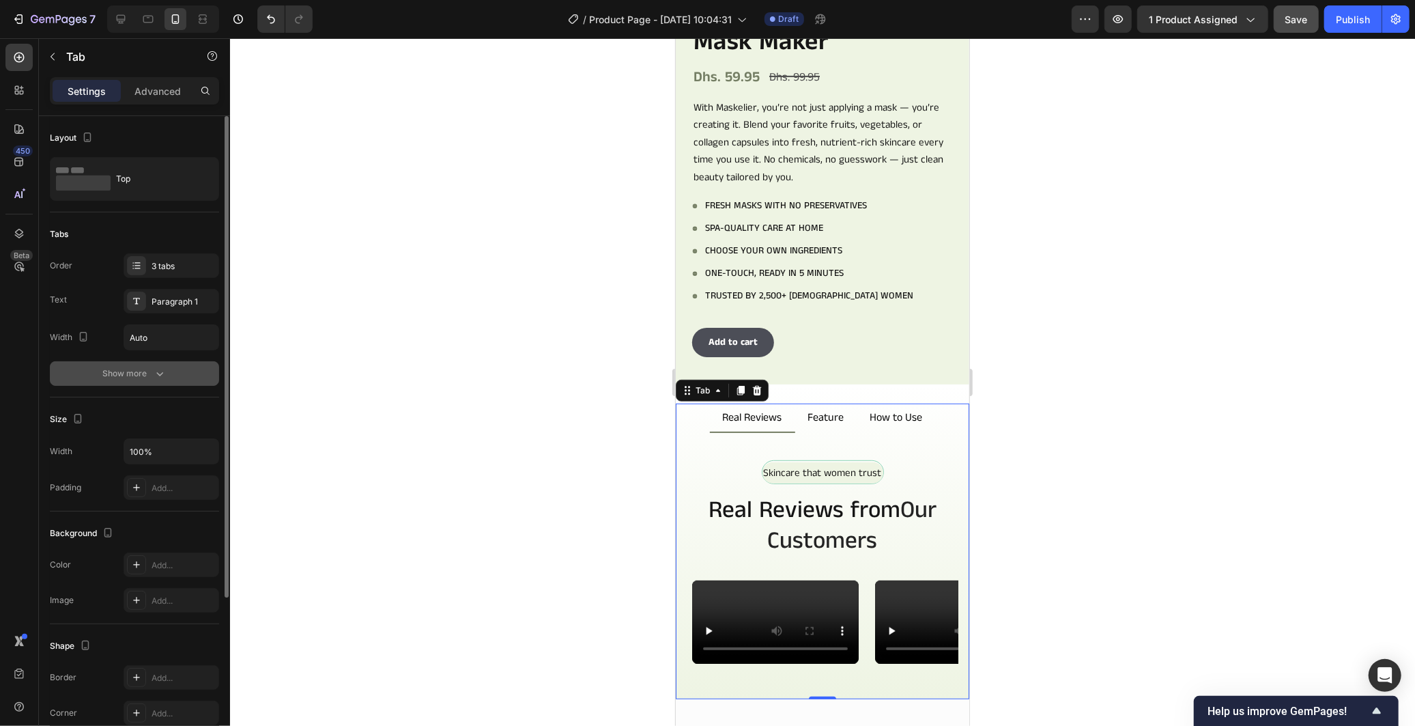
click at [194, 374] on button "Show more" at bounding box center [134, 373] width 169 height 25
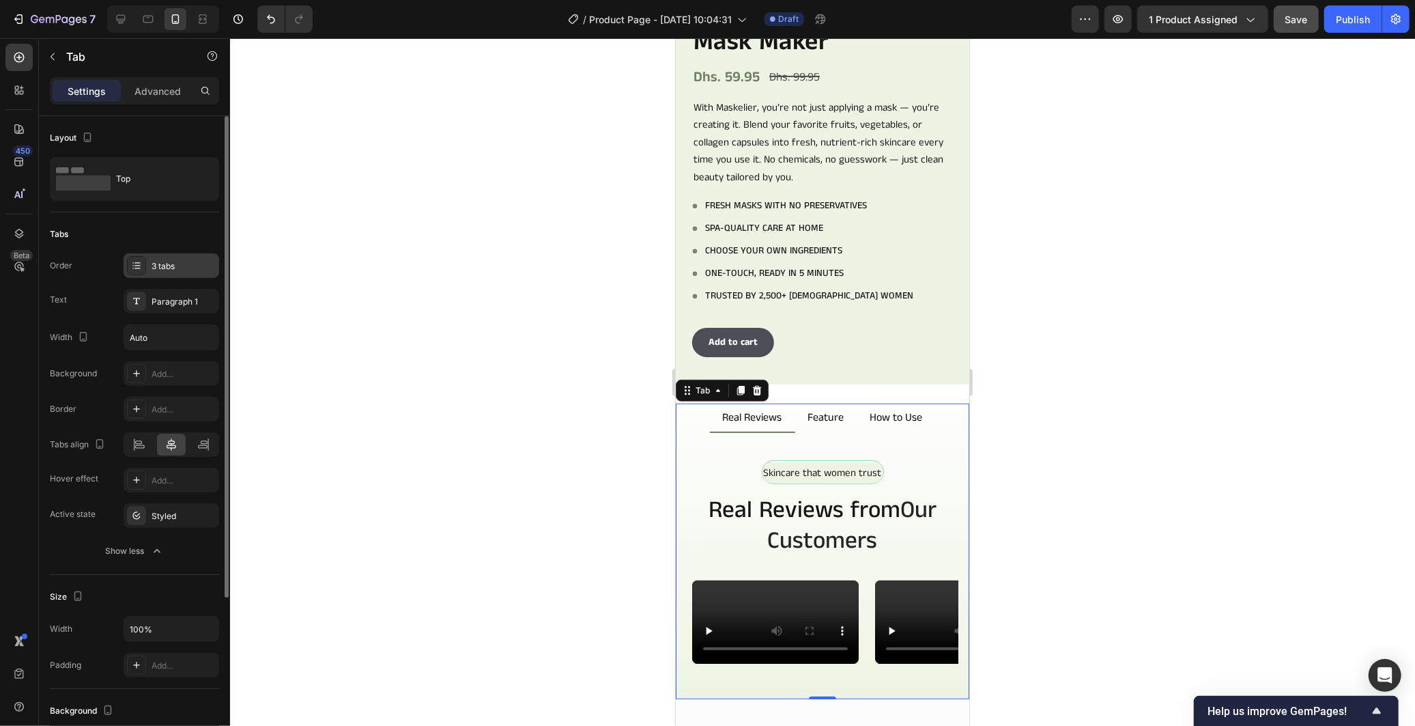
click at [173, 273] on div "3 tabs" at bounding box center [172, 265] width 96 height 25
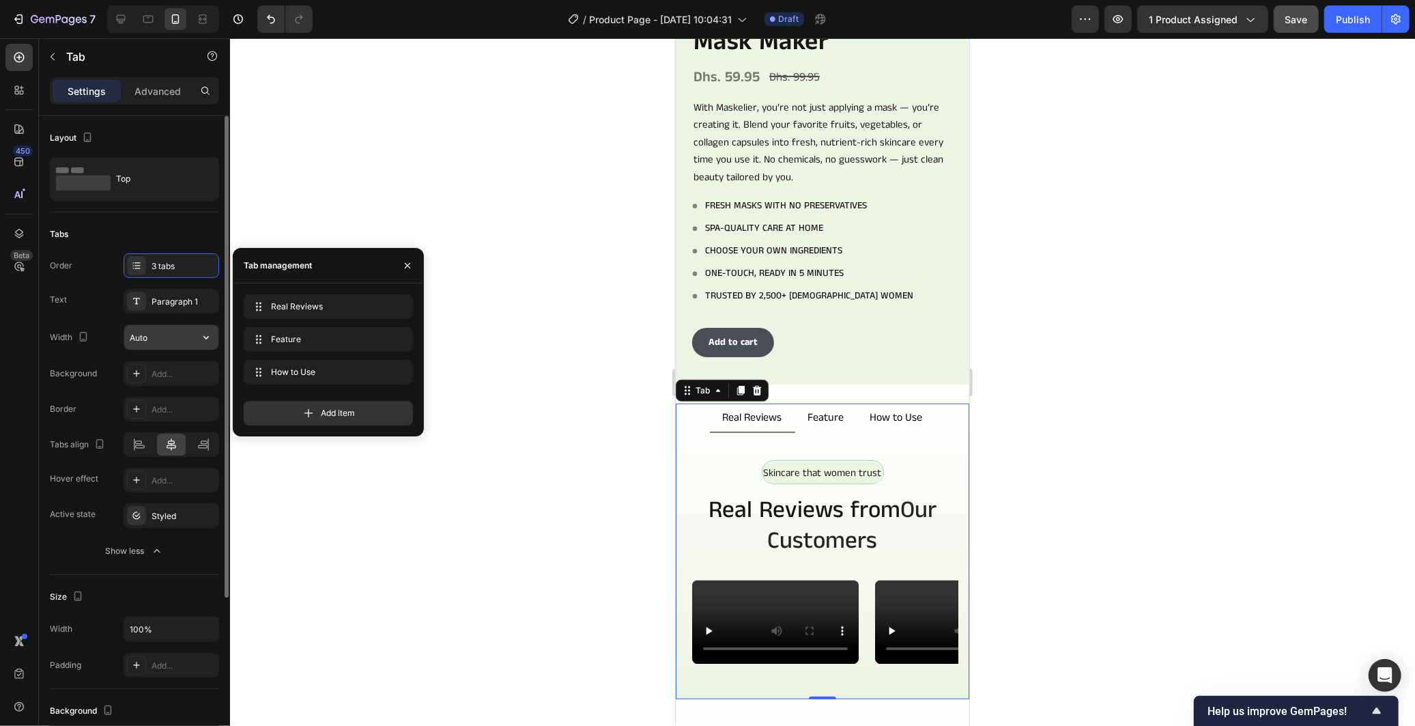
click at [171, 347] on input "Auto" at bounding box center [171, 337] width 94 height 25
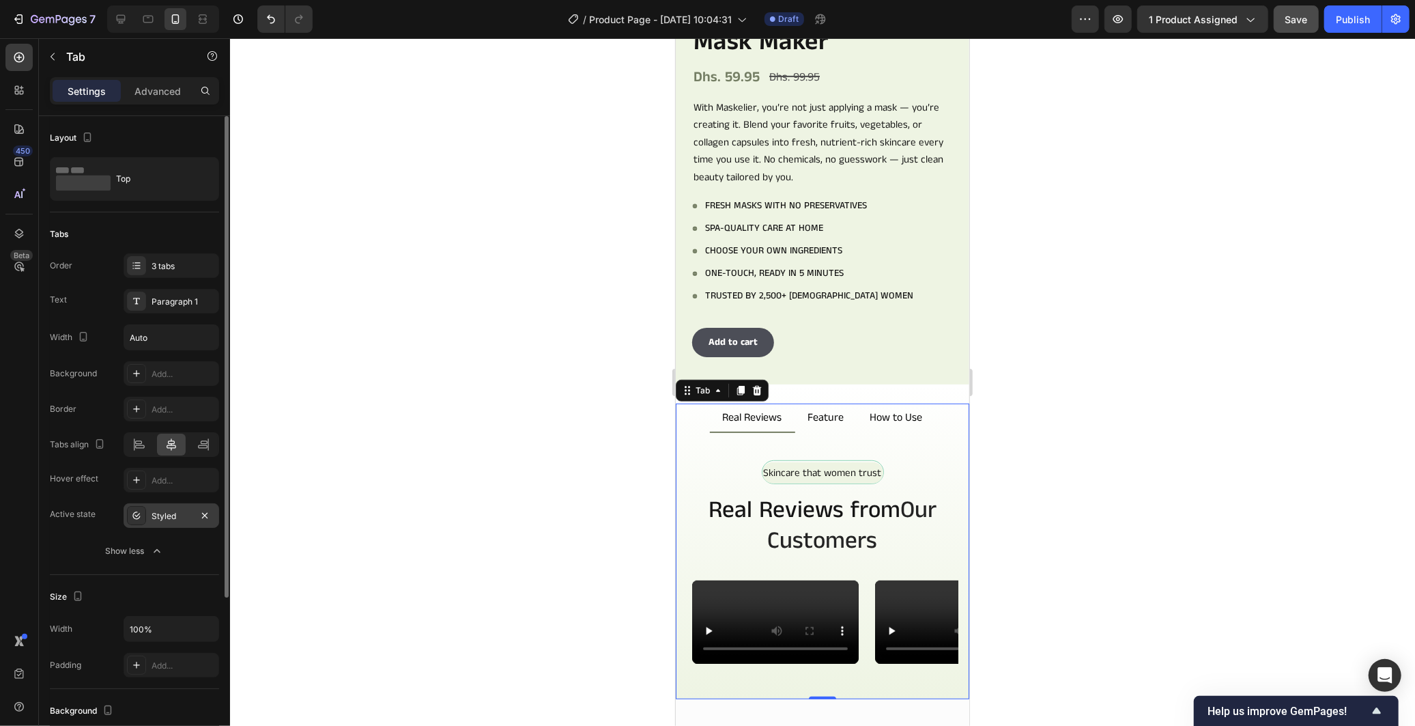
click at [173, 507] on div "Styled" at bounding box center [172, 515] width 96 height 25
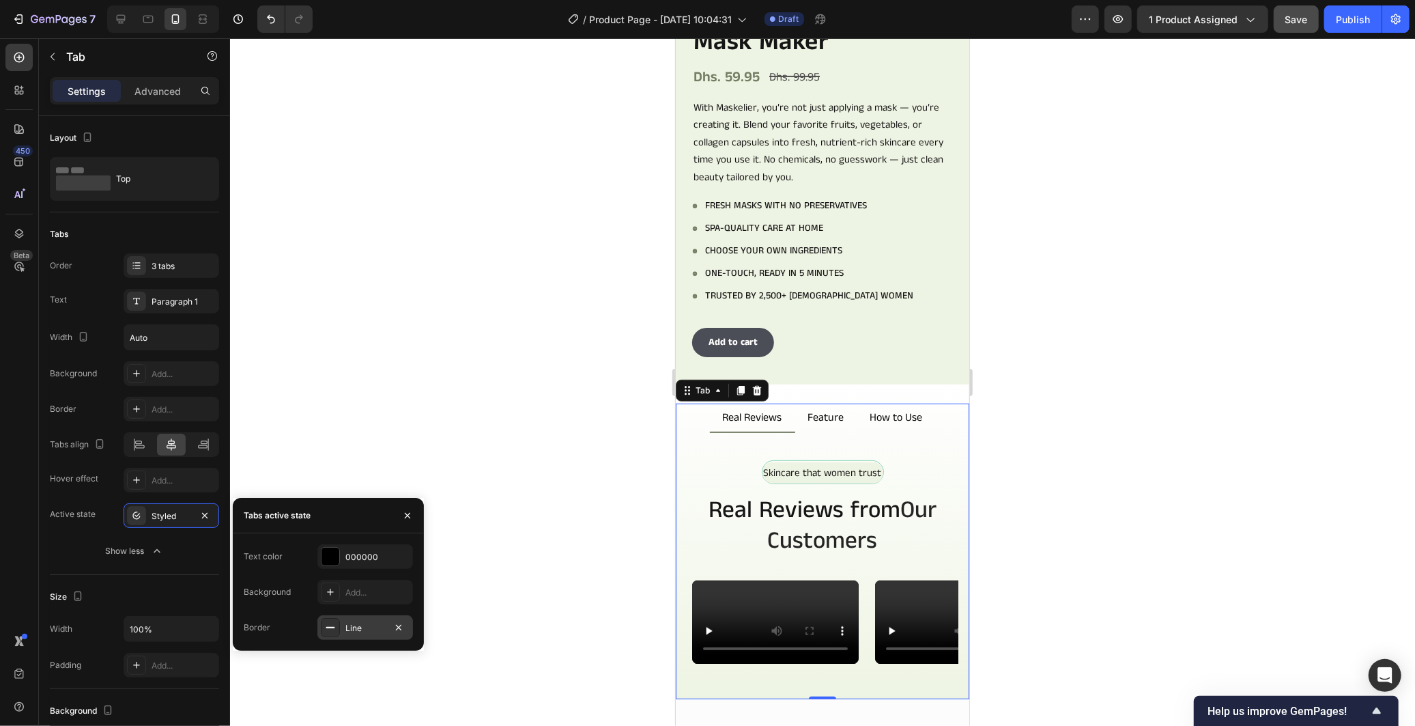
click at [363, 628] on div "Line" at bounding box center [365, 628] width 40 height 12
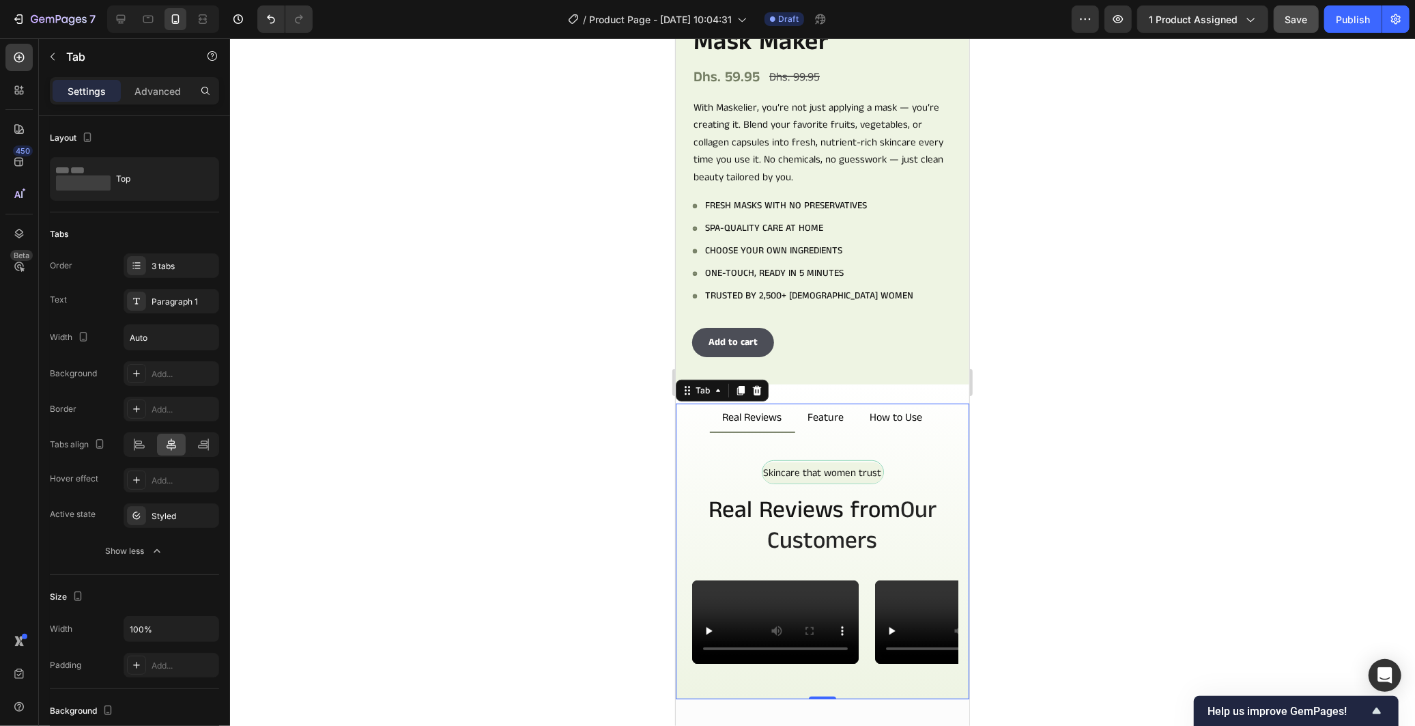
click at [637, 408] on div at bounding box center [822, 381] width 1185 height 687
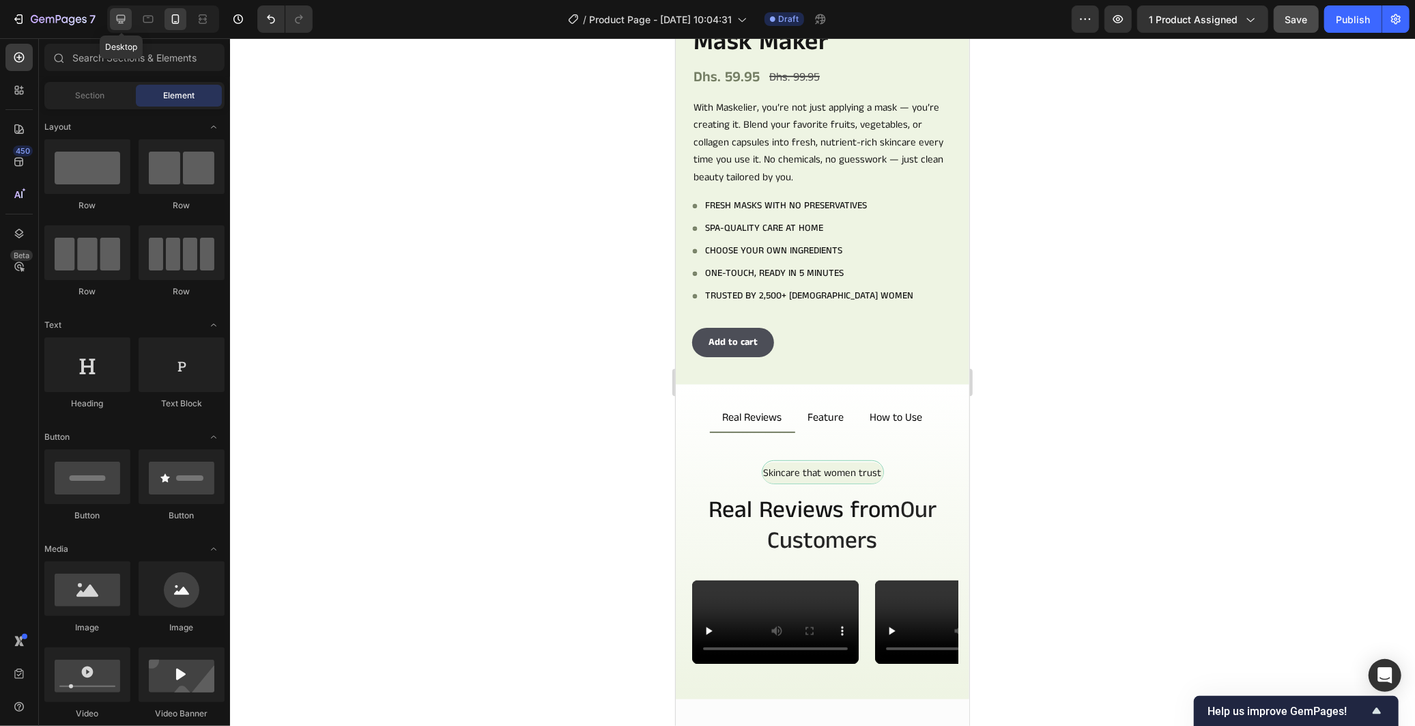
click at [127, 25] on icon at bounding box center [121, 19] width 14 height 14
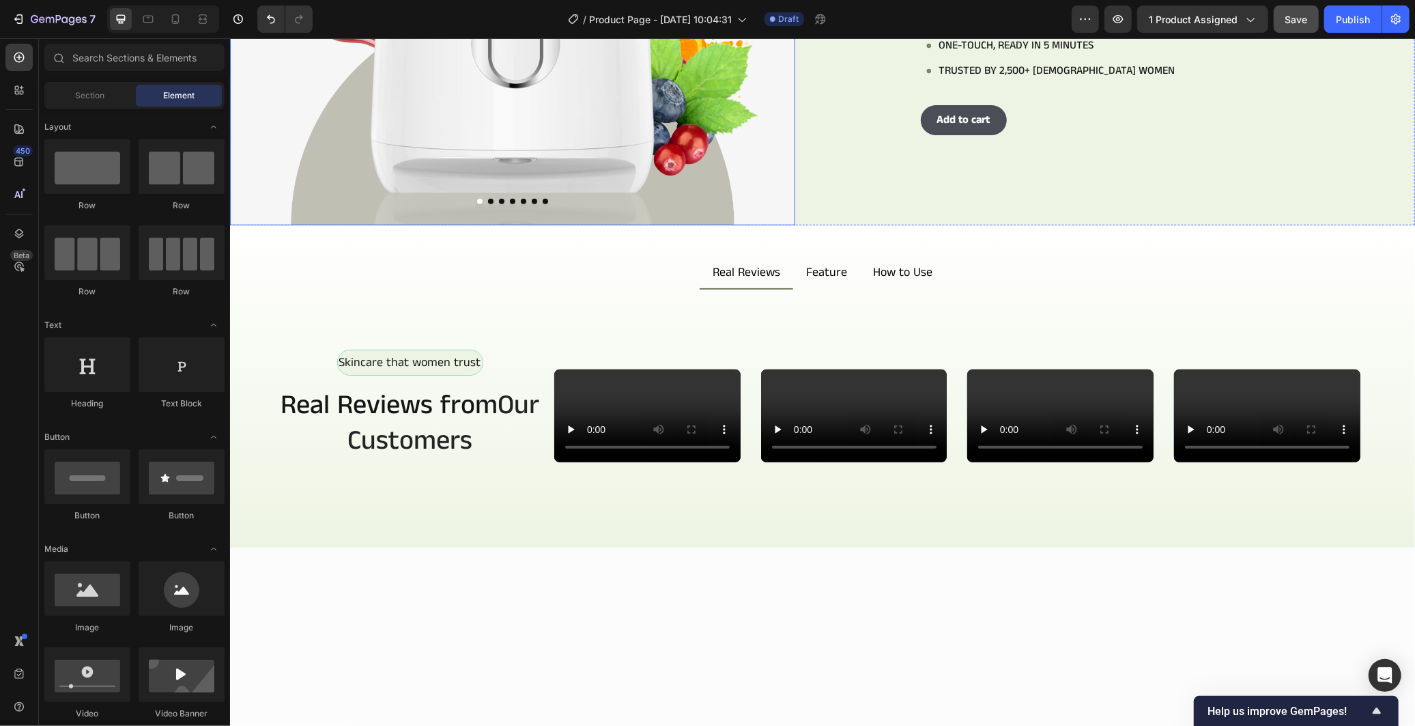
scroll to position [468, 0]
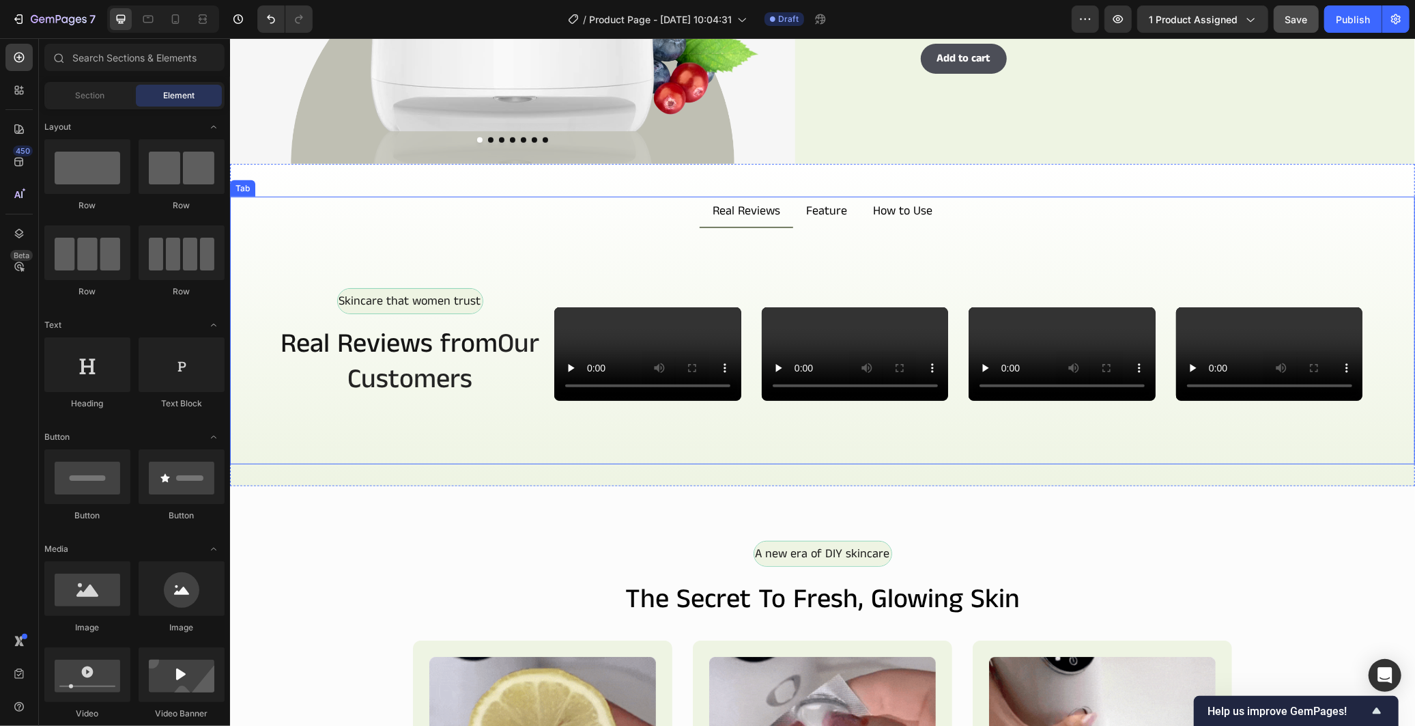
click at [977, 218] on ul "Real Reviews Feature How to Use" at bounding box center [821, 211] width 1185 height 31
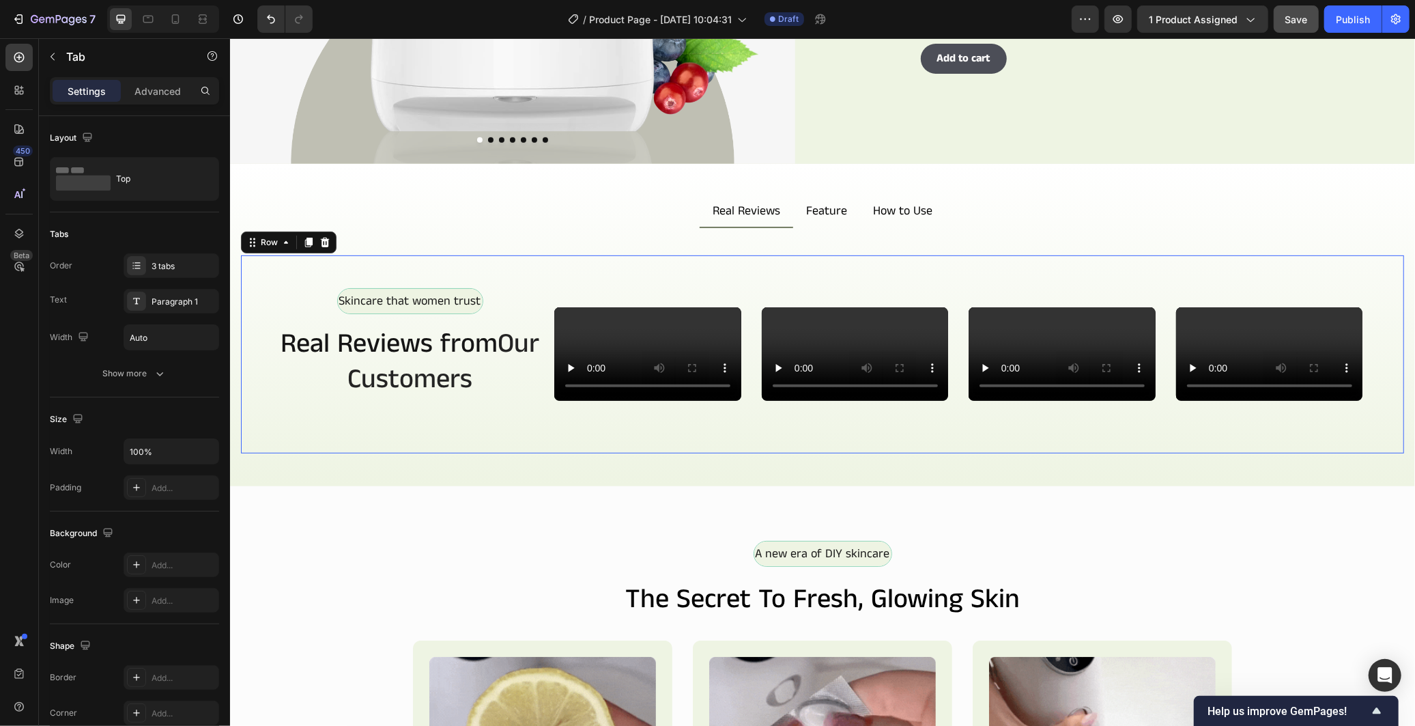
click at [454, 343] on div "Skincare that women trust Text Block Row Real Reviews from Our Customers Headin…" at bounding box center [409, 353] width 272 height 132
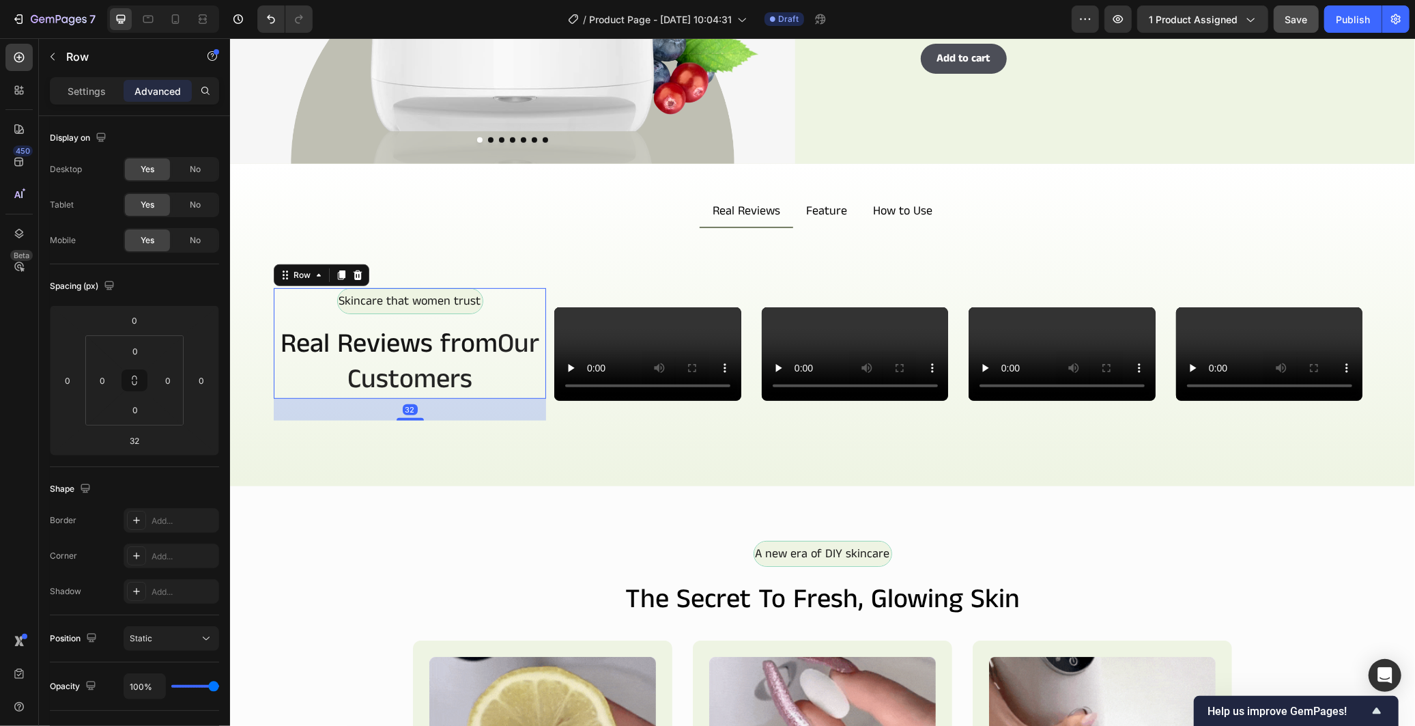
click at [529, 398] on div "Skincare that women trust Text Block Row Real Reviews from Our Customers Heading" at bounding box center [409, 342] width 272 height 111
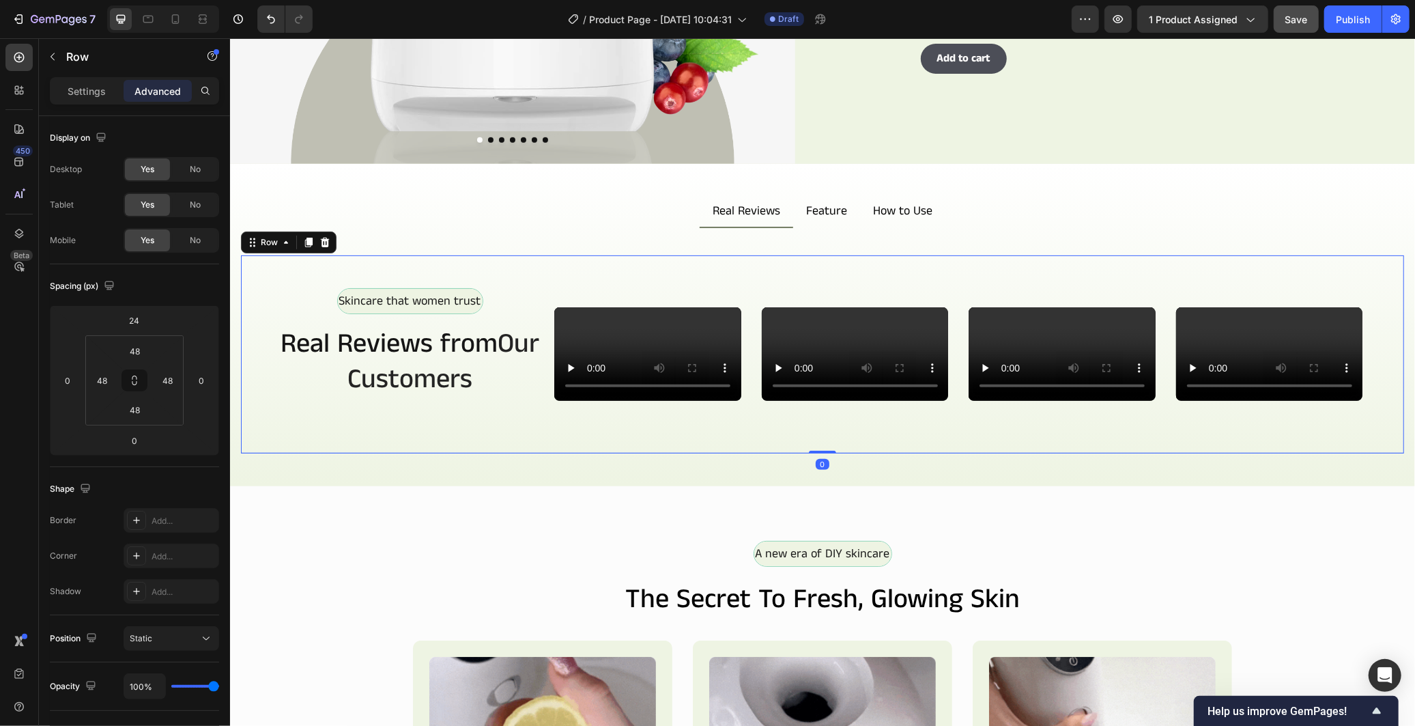
click at [540, 366] on div "Skincare that women trust Text Block Row Real Reviews from Our Customers Headin…" at bounding box center [409, 353] width 272 height 132
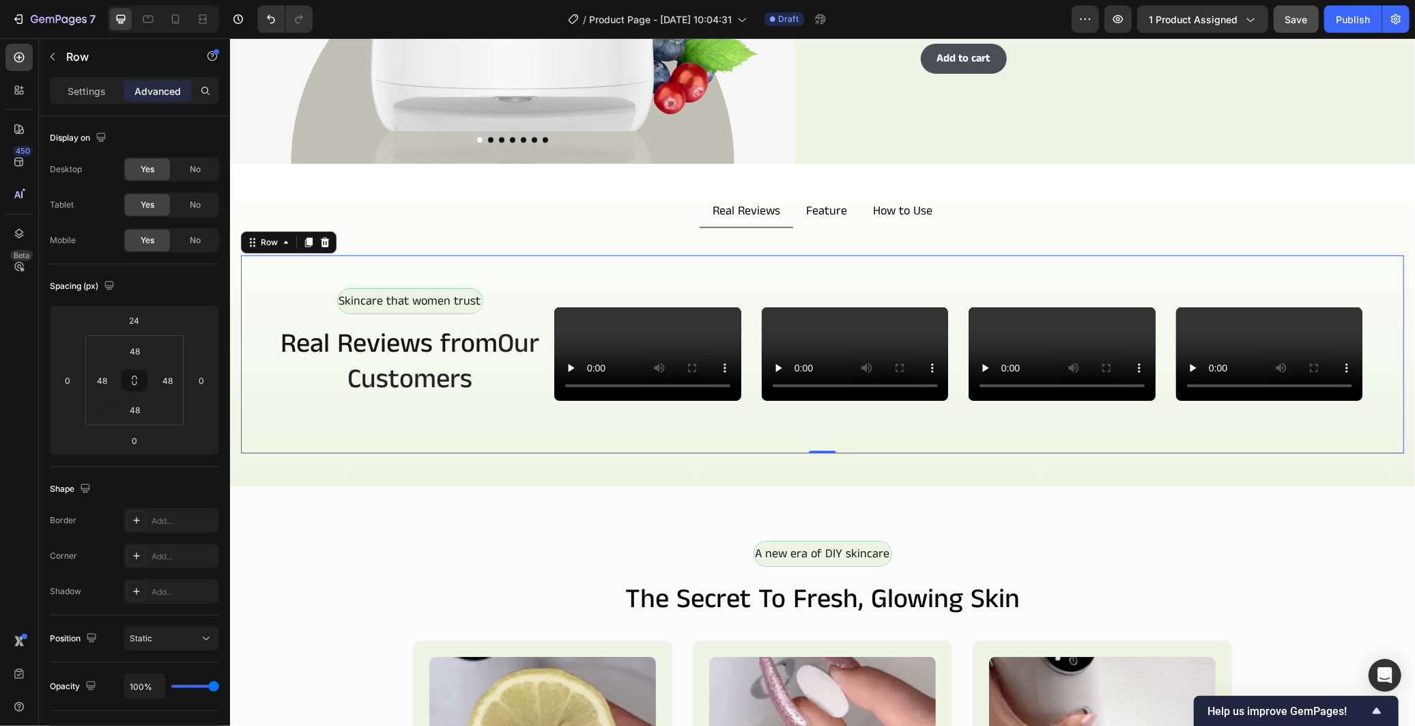
click at [547, 379] on div "Skincare that women trust Text Block Row Real Reviews from Our Customers Headin…" at bounding box center [821, 354] width 1163 height 198
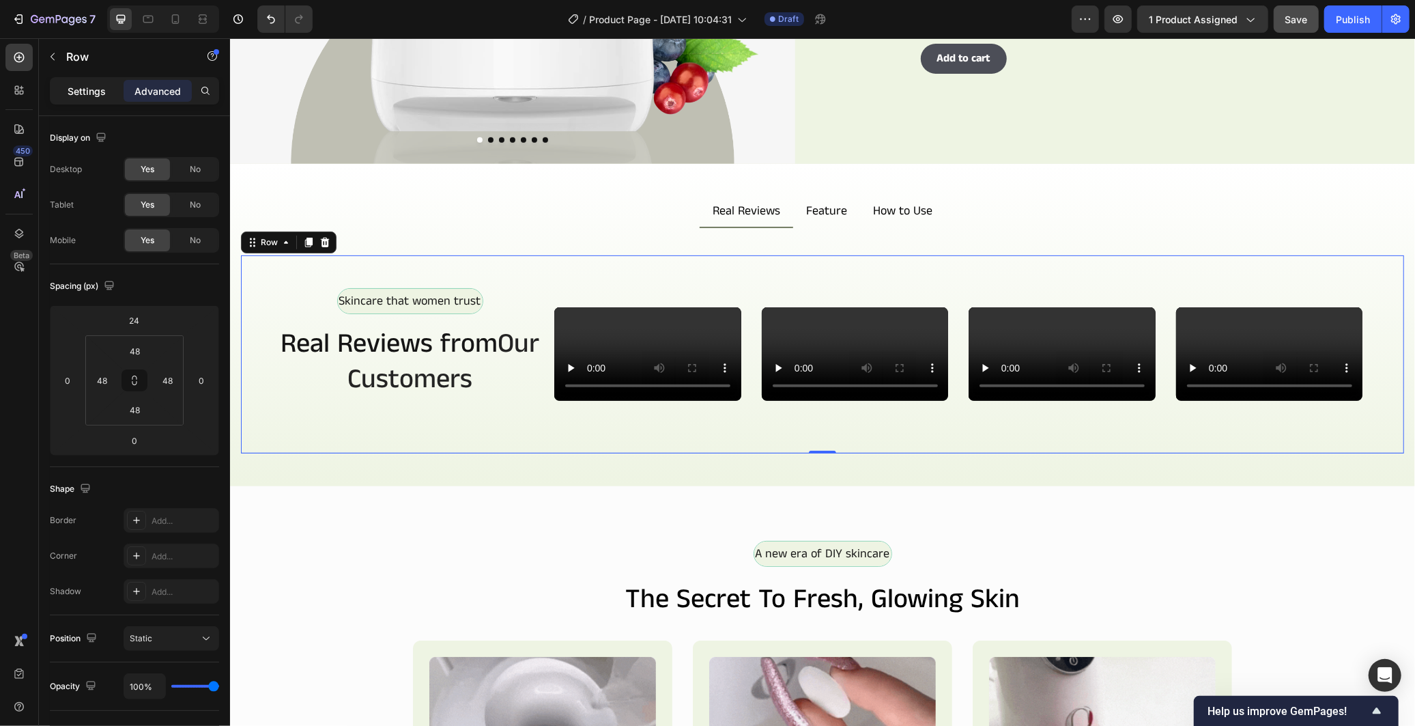
click at [79, 83] on div "Settings" at bounding box center [87, 91] width 68 height 22
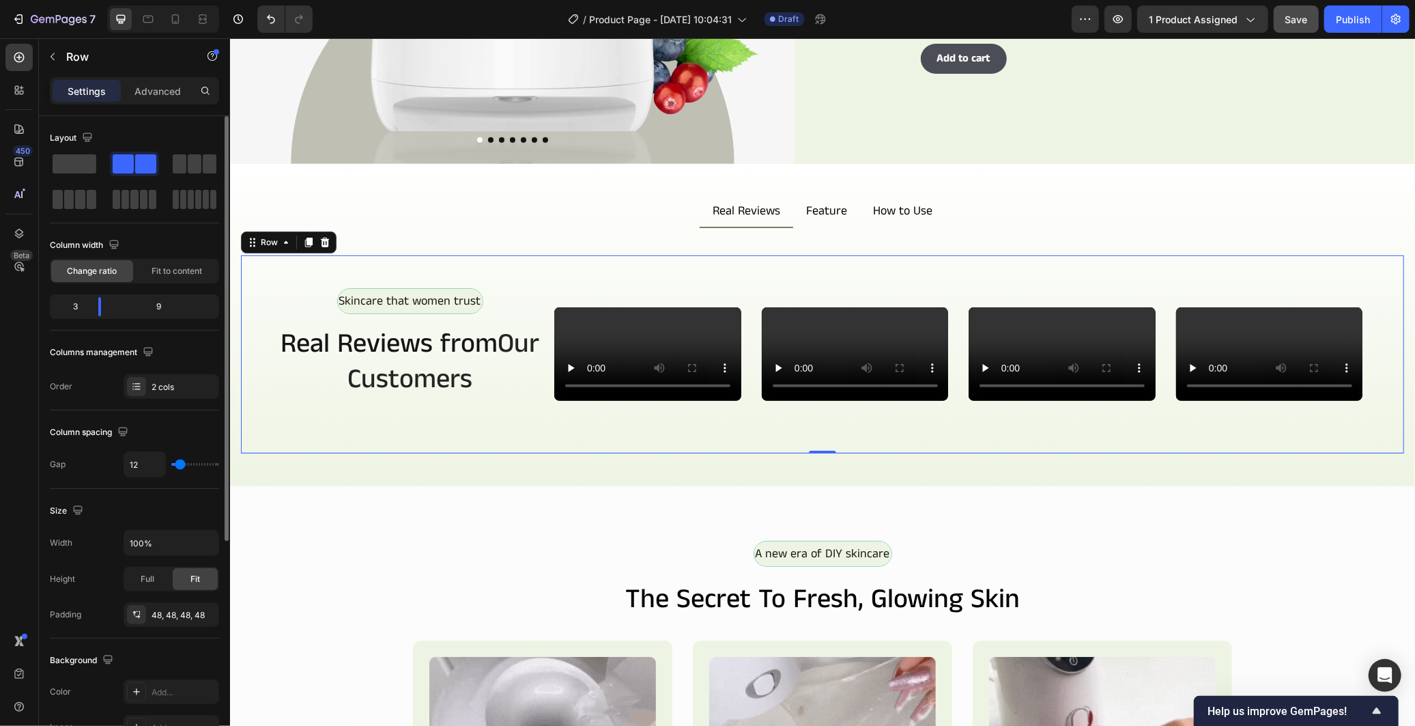
type input "21"
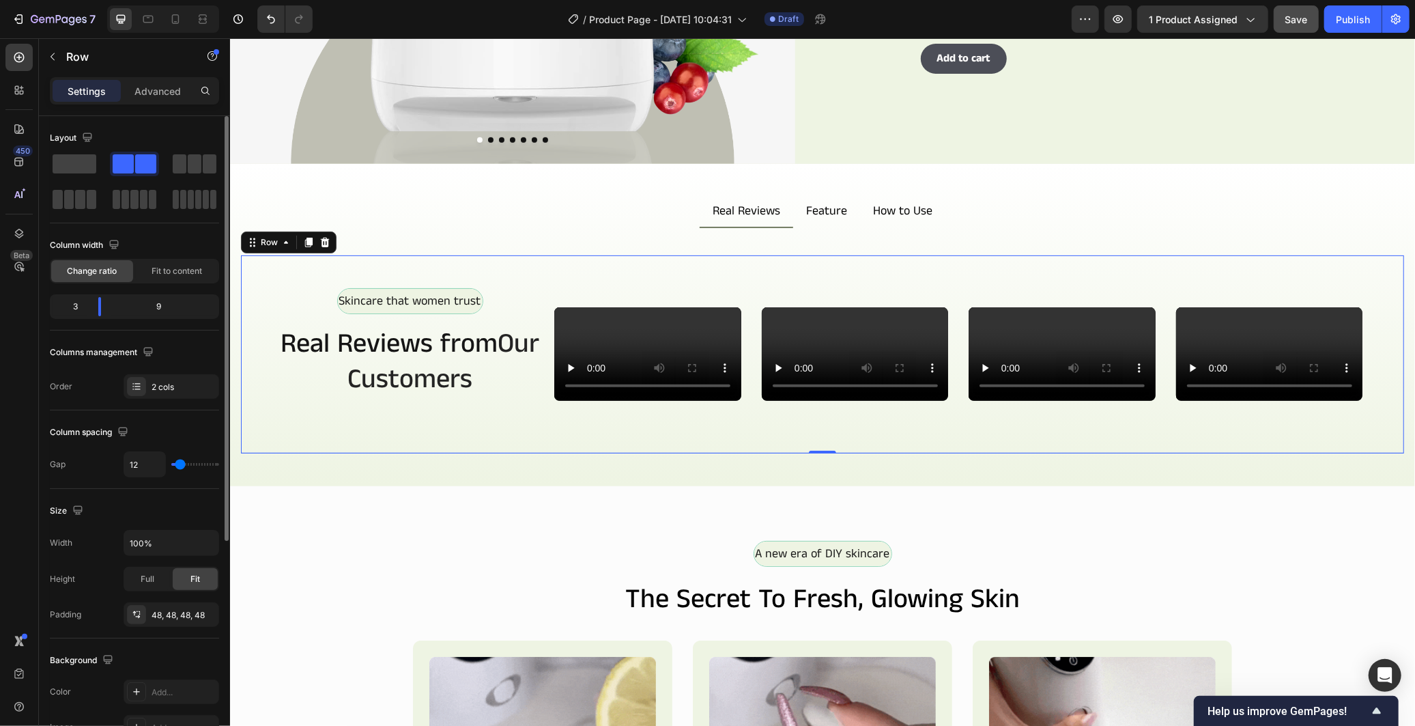
type input "21"
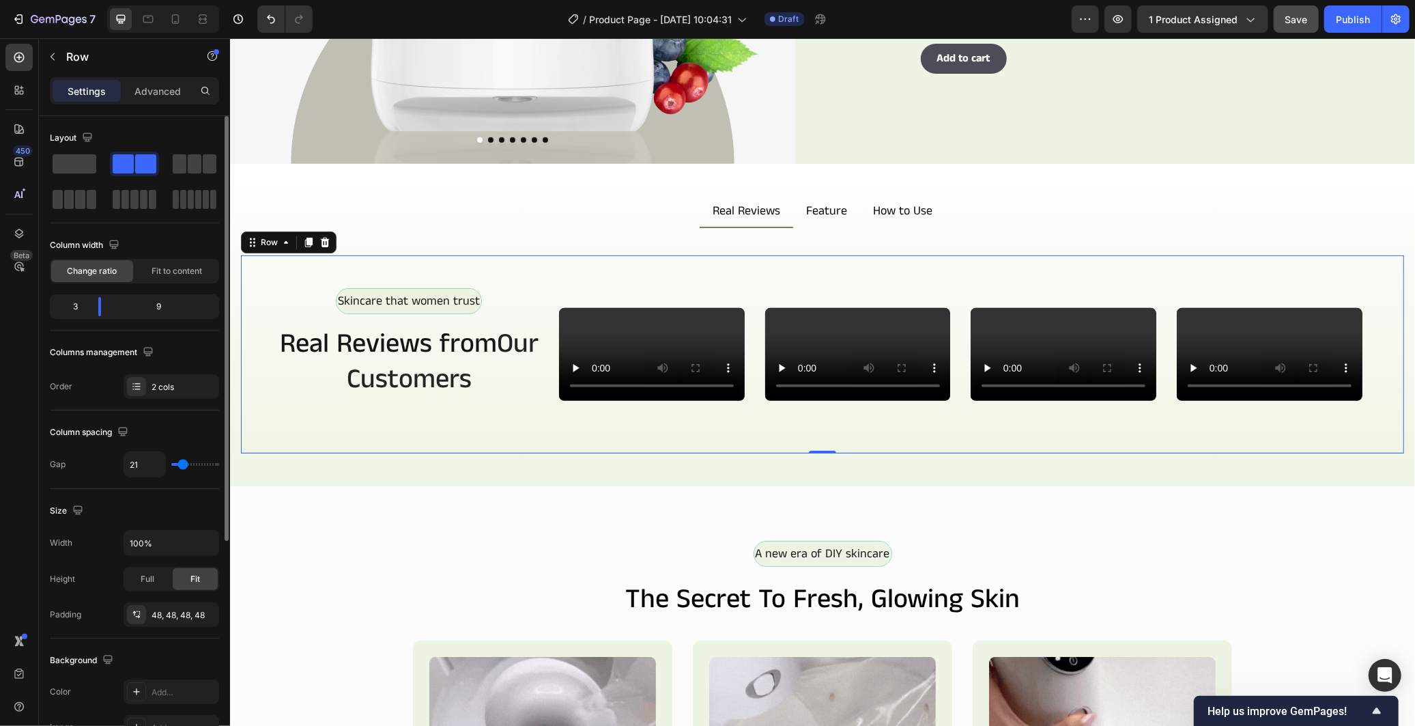
type input "25"
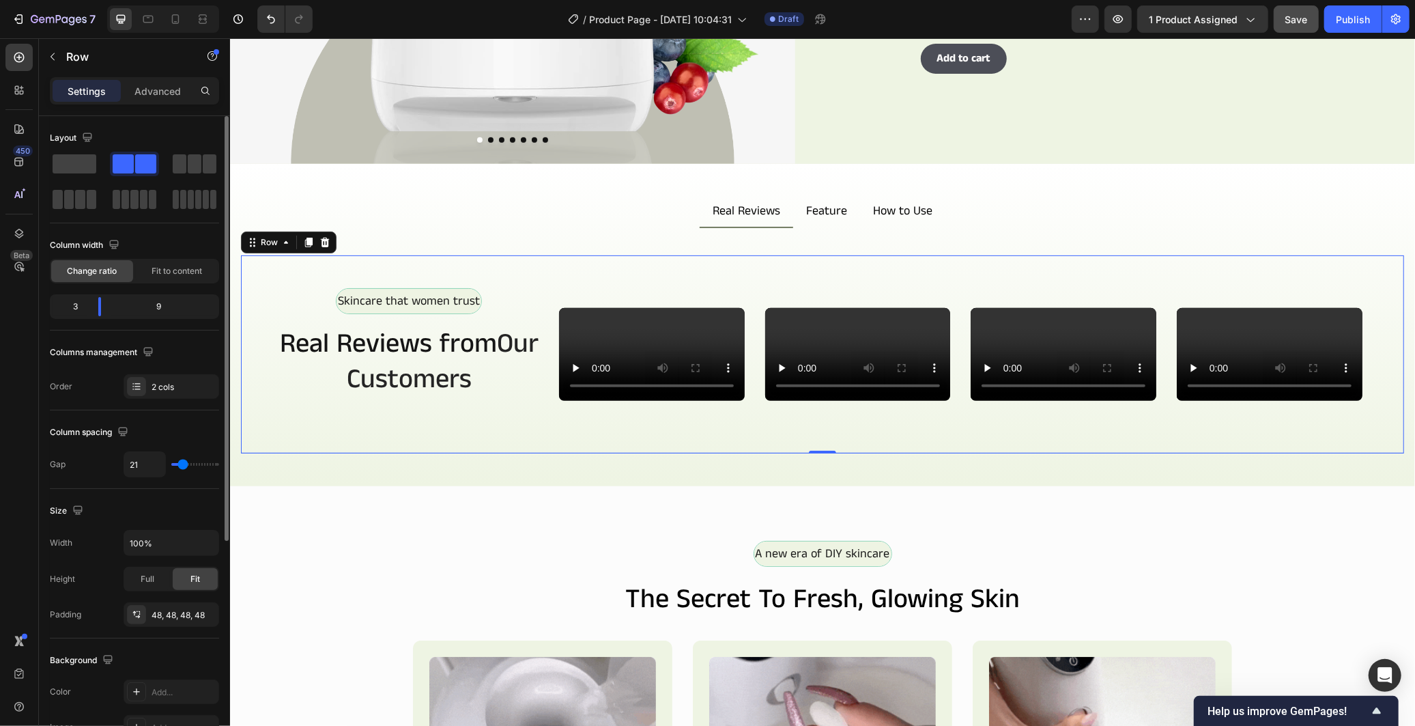
type input "25"
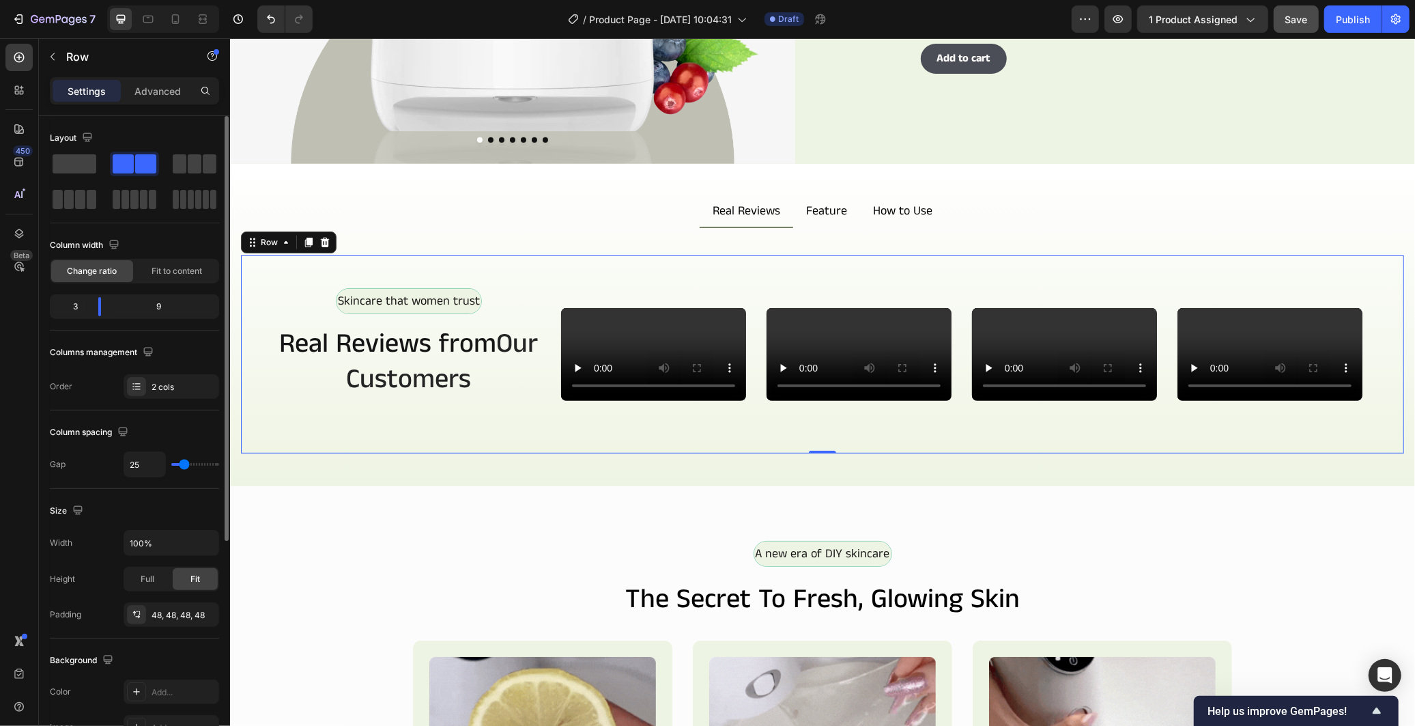
type input "28"
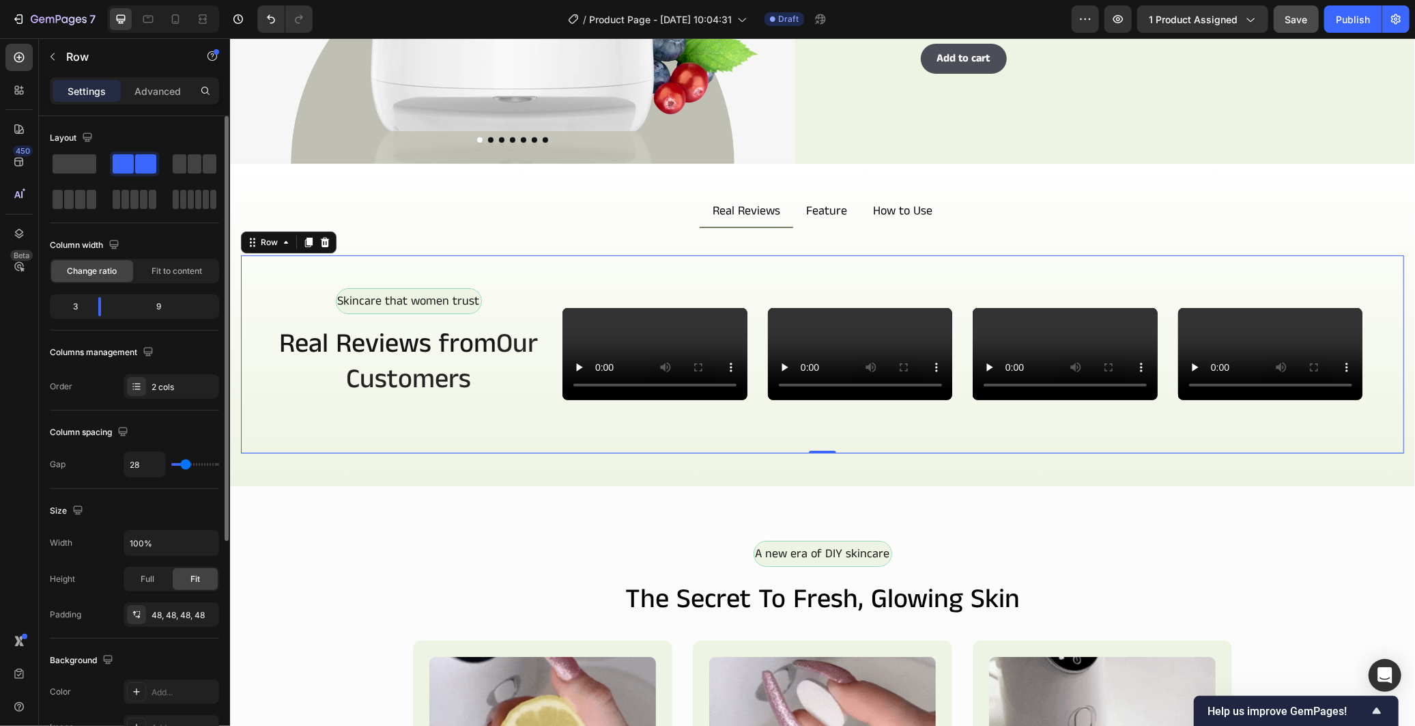
type input "28"
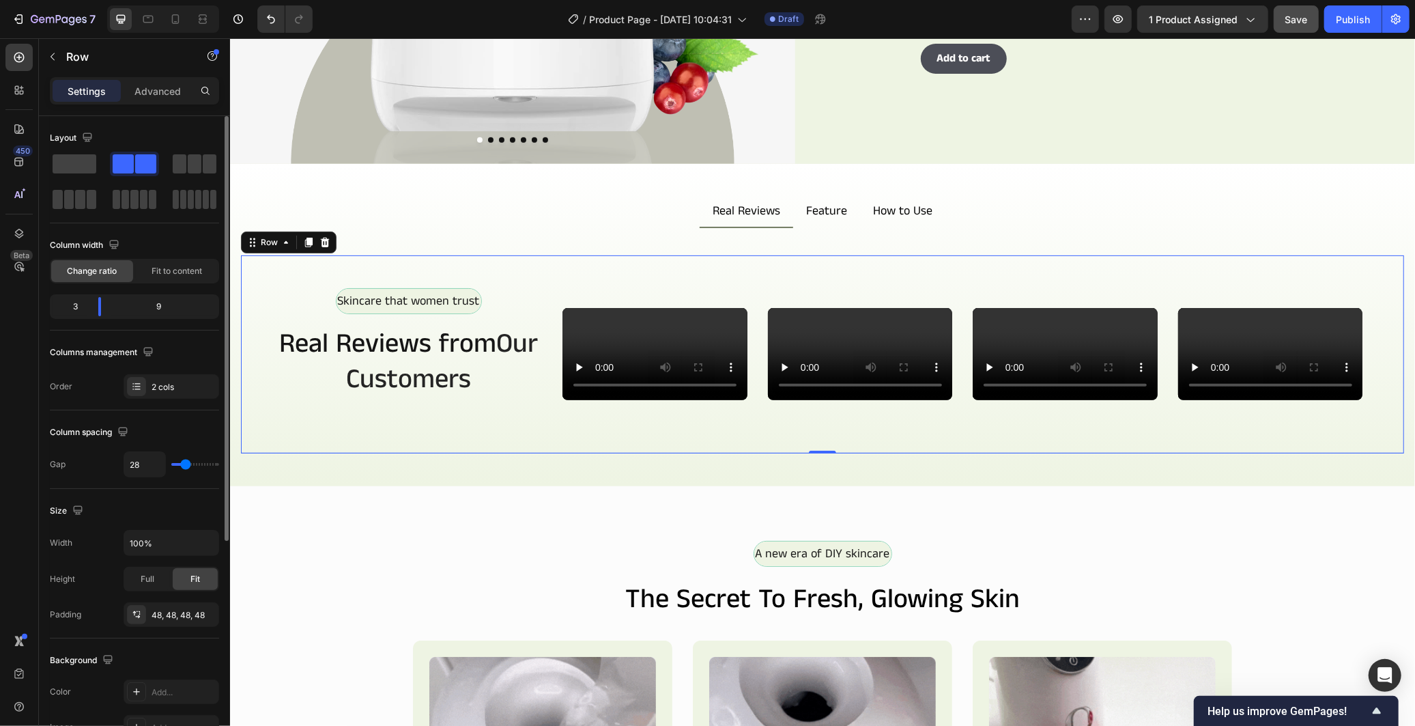
click at [184, 464] on input "range" at bounding box center [195, 464] width 48 height 3
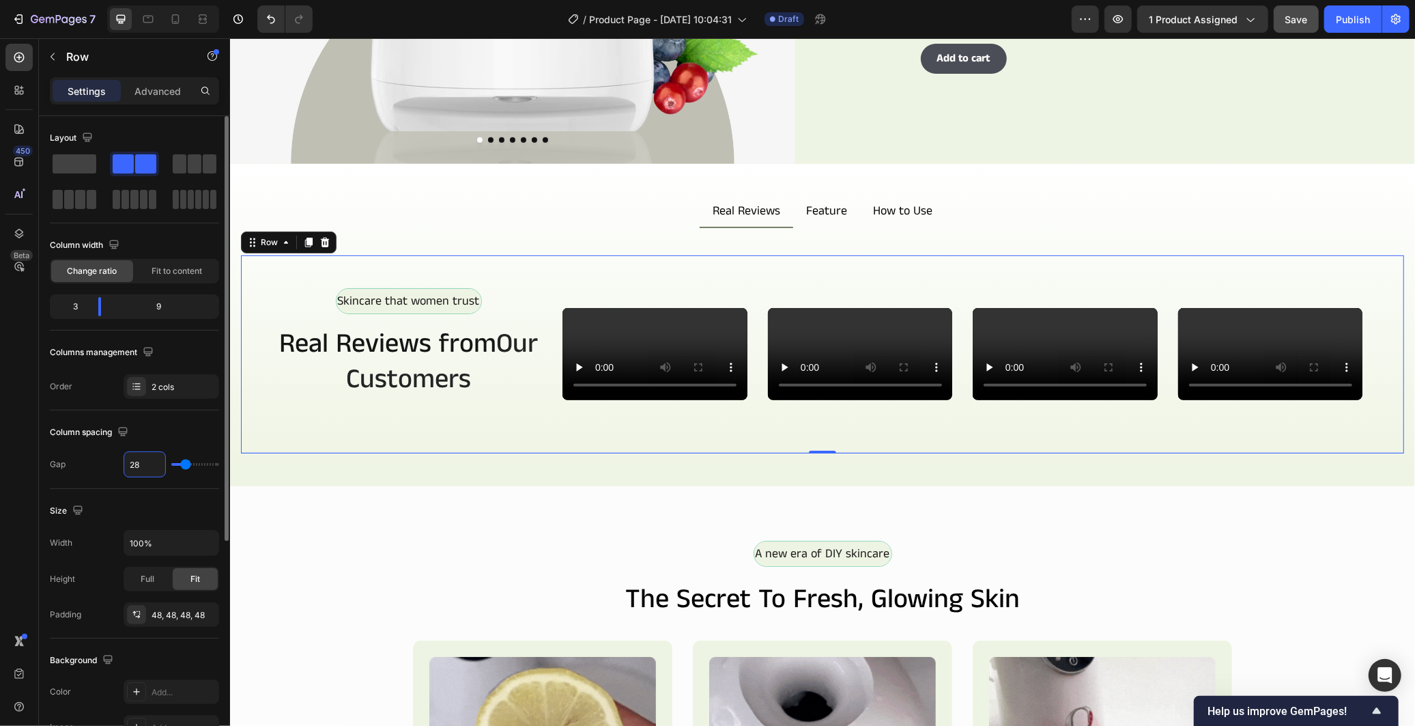
click at [133, 463] on input "28" at bounding box center [144, 464] width 41 height 25
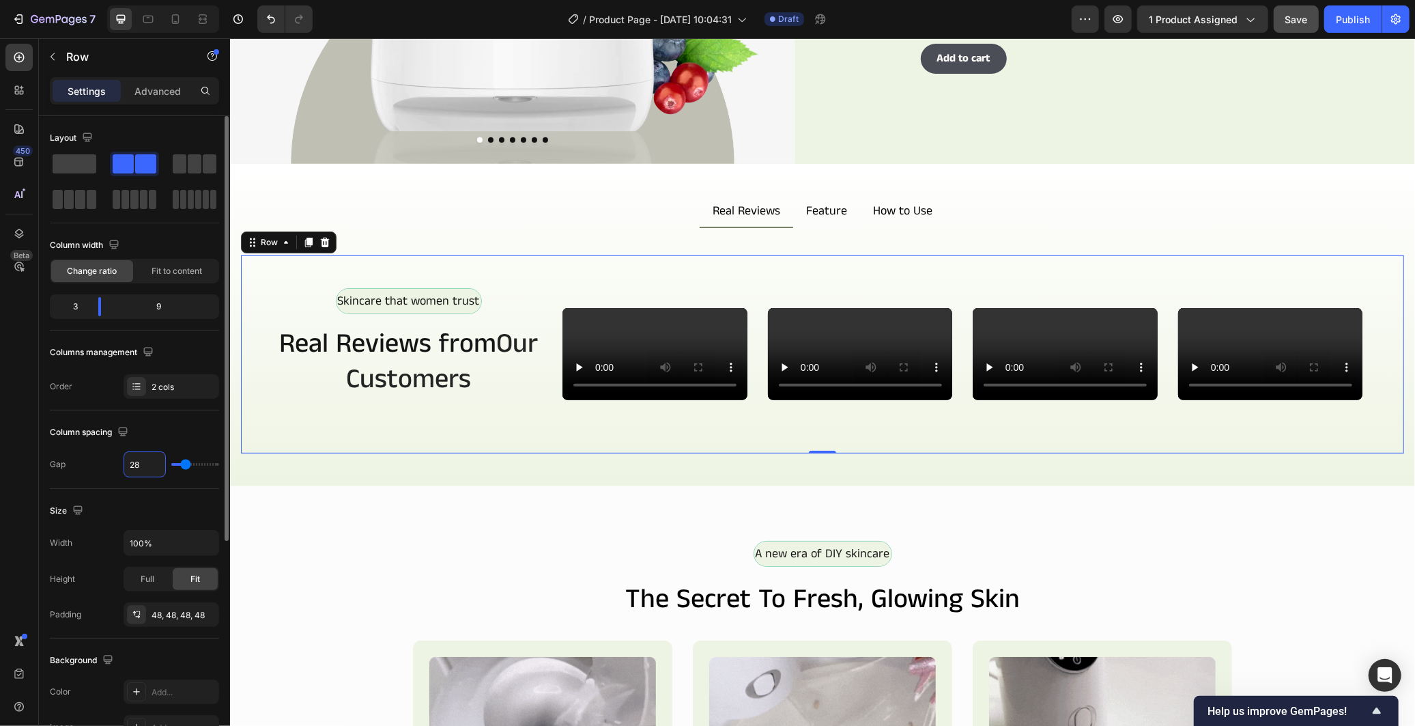
type input "3"
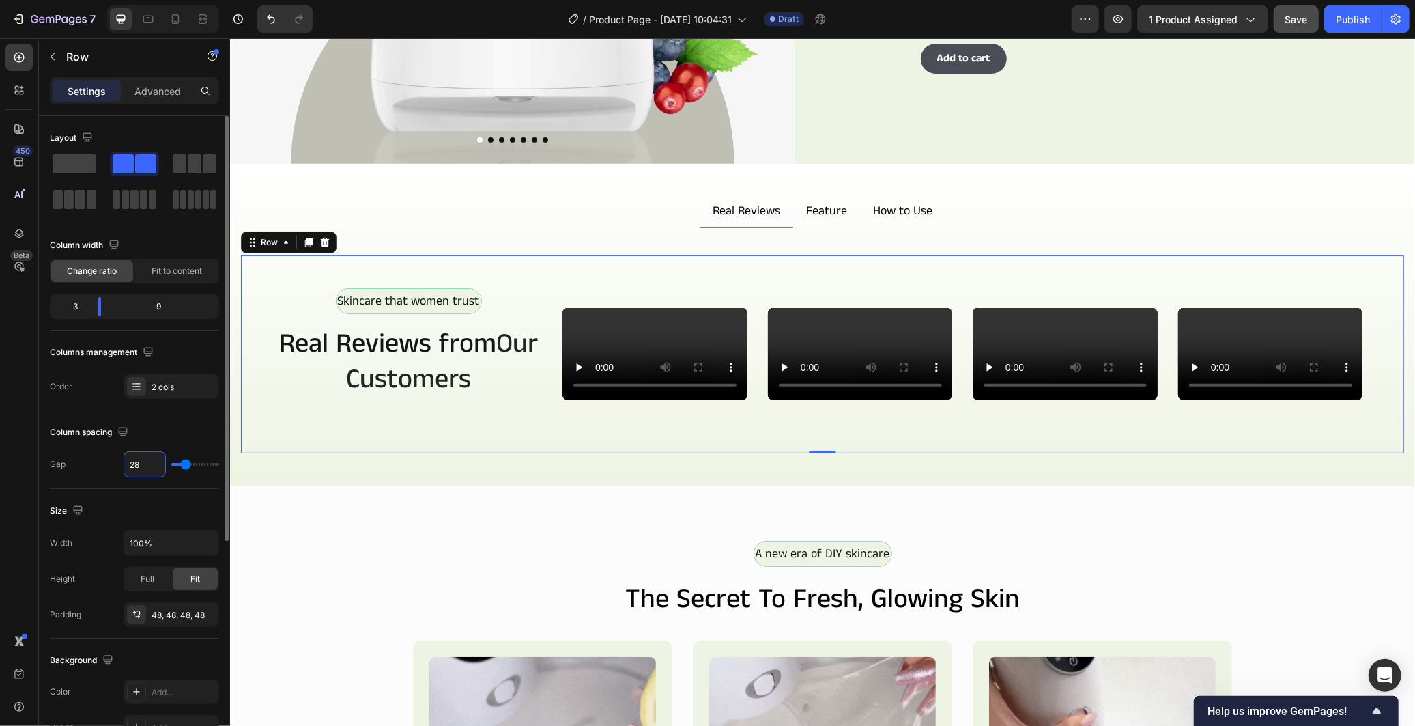
type input "3"
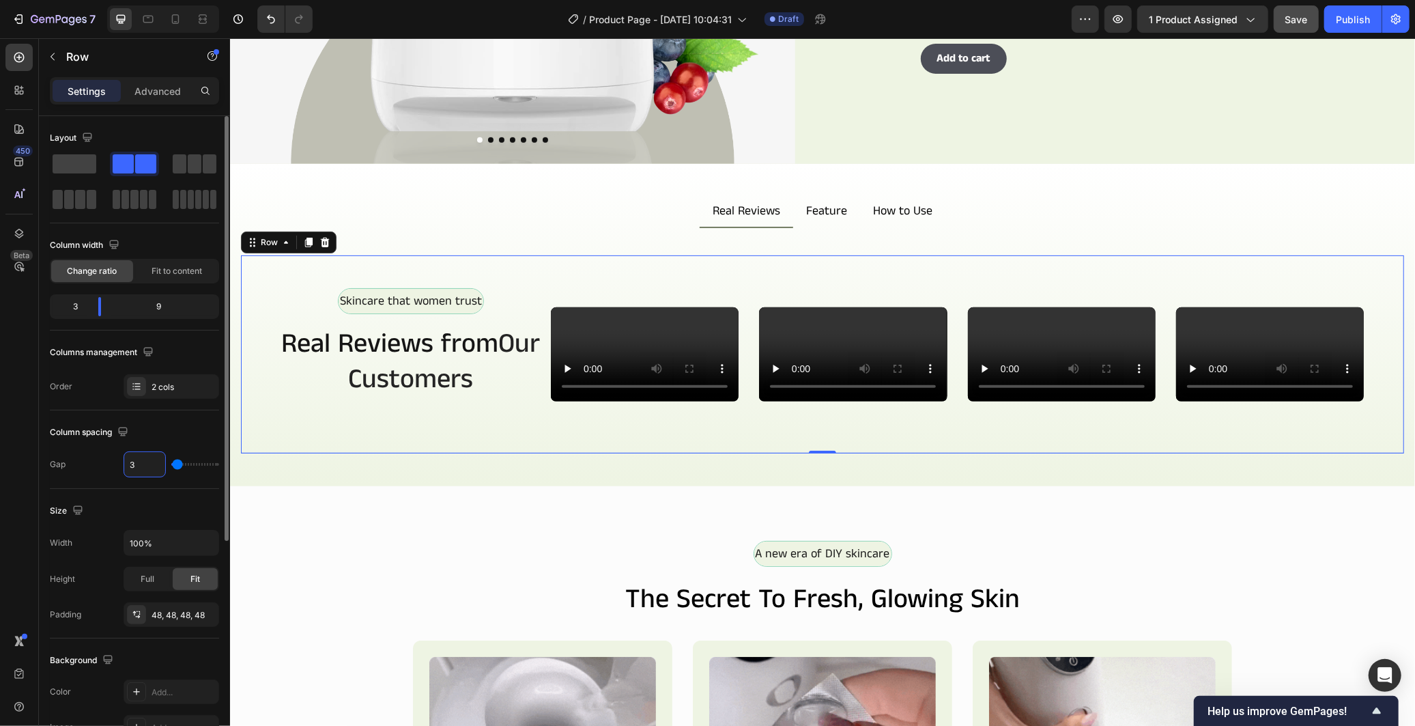
type input "30"
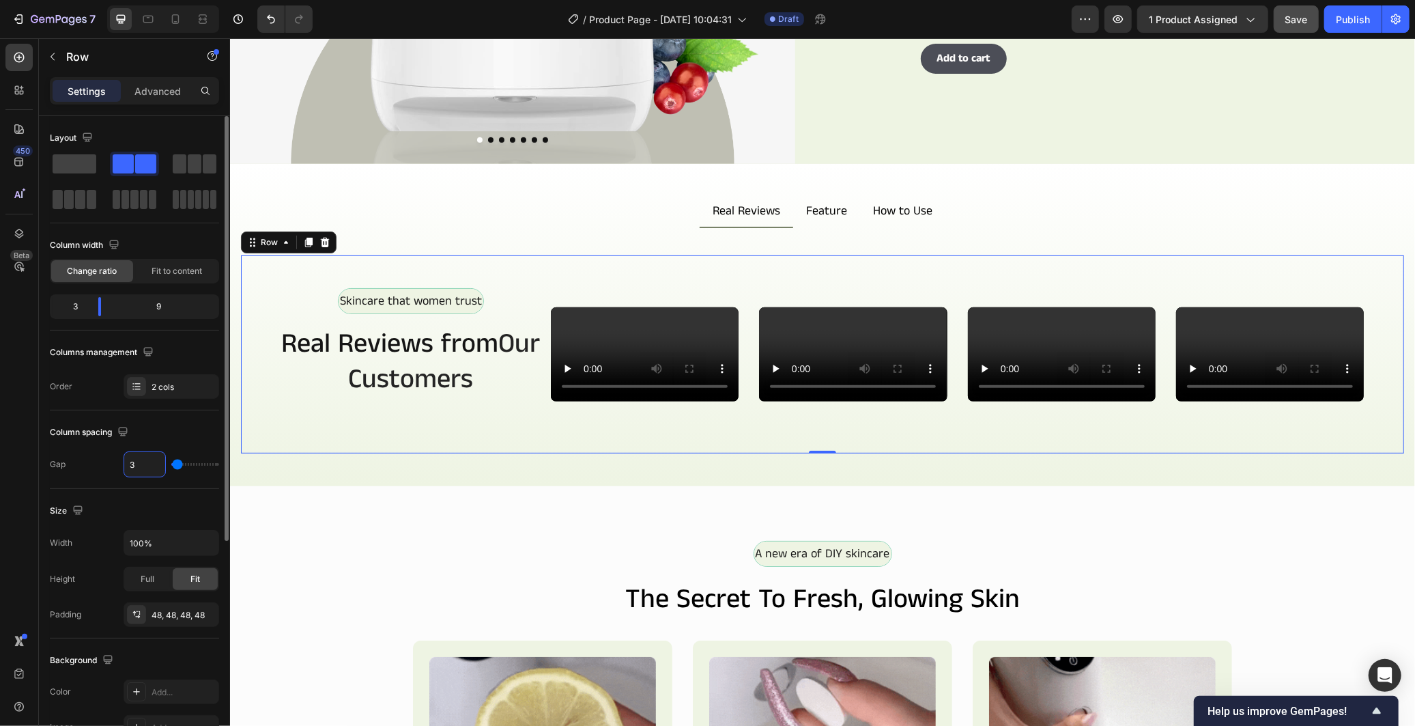
type input "30"
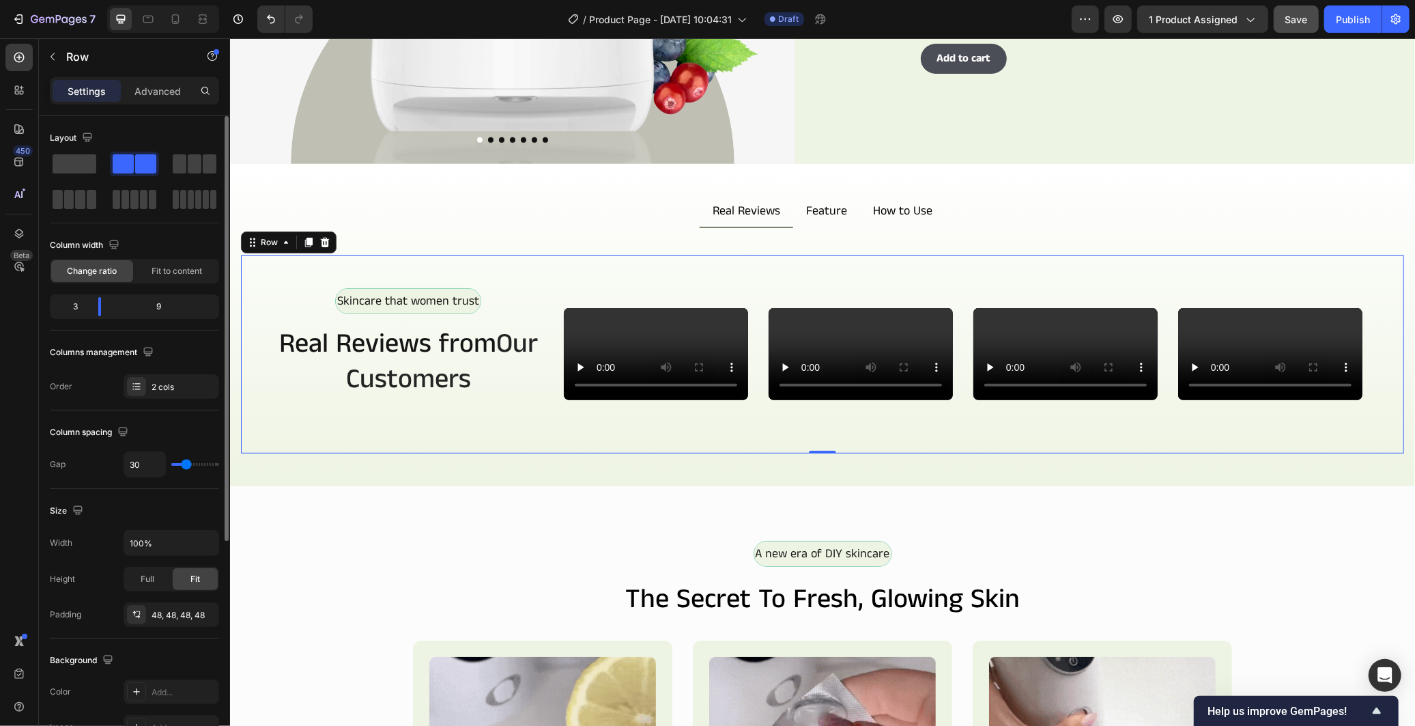
click at [192, 349] on div "Columns management" at bounding box center [134, 352] width 169 height 22
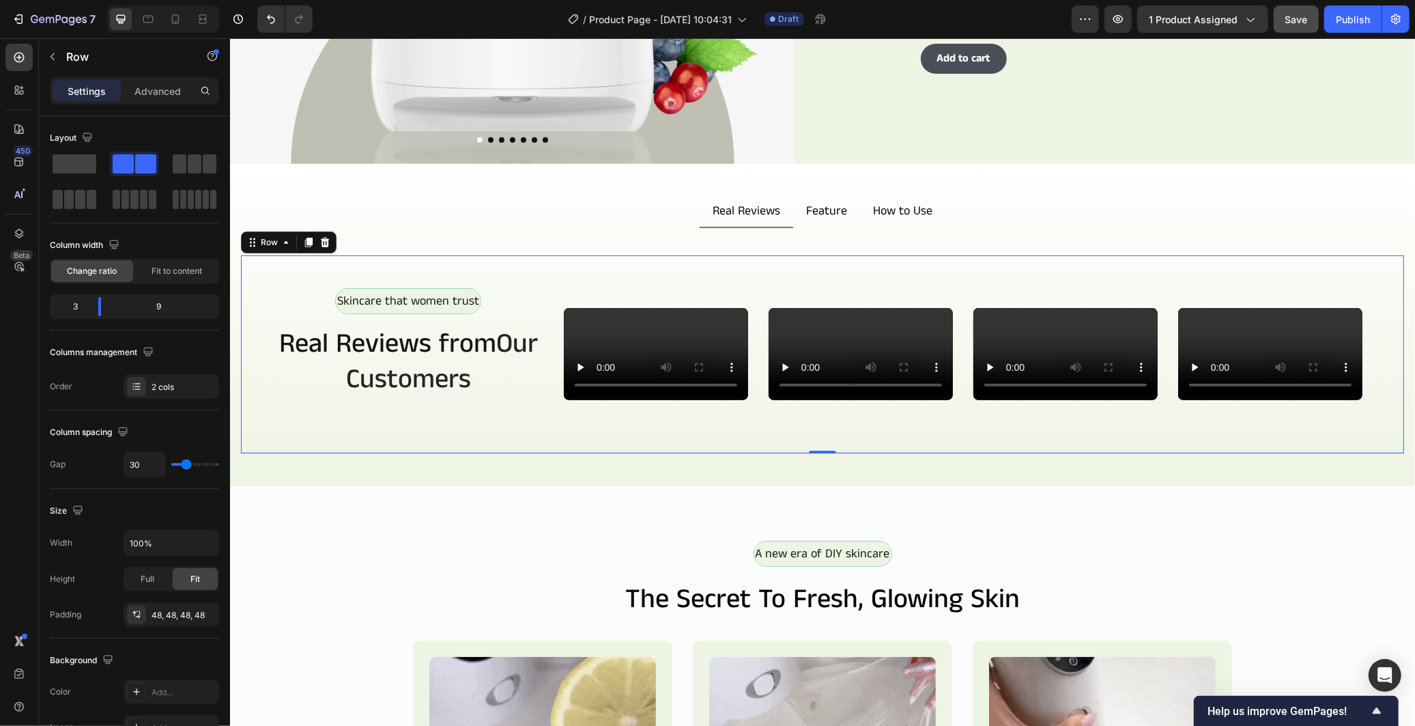
click at [437, 353] on div "Skincare that women trust Text Block Row Real Reviews from Our Customers Headin…" at bounding box center [408, 353] width 270 height 132
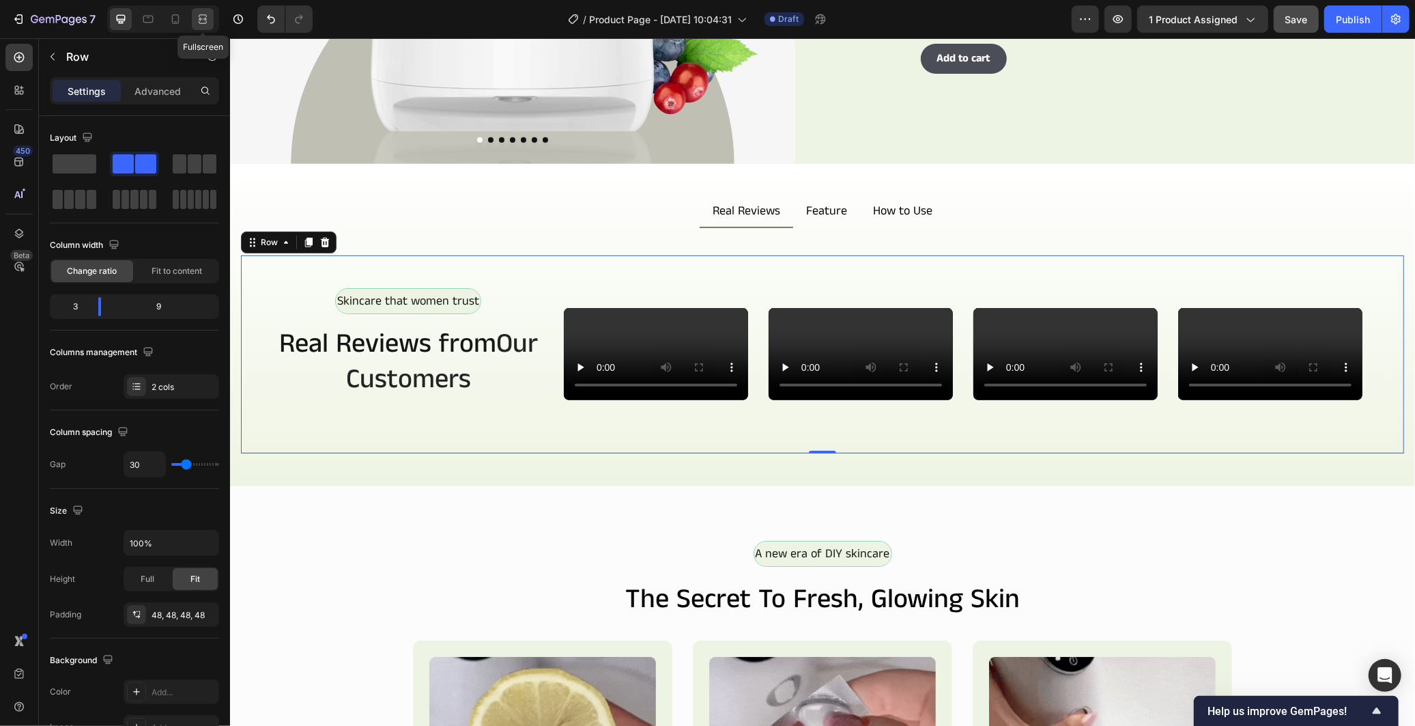
click at [207, 17] on icon at bounding box center [203, 19] width 14 height 14
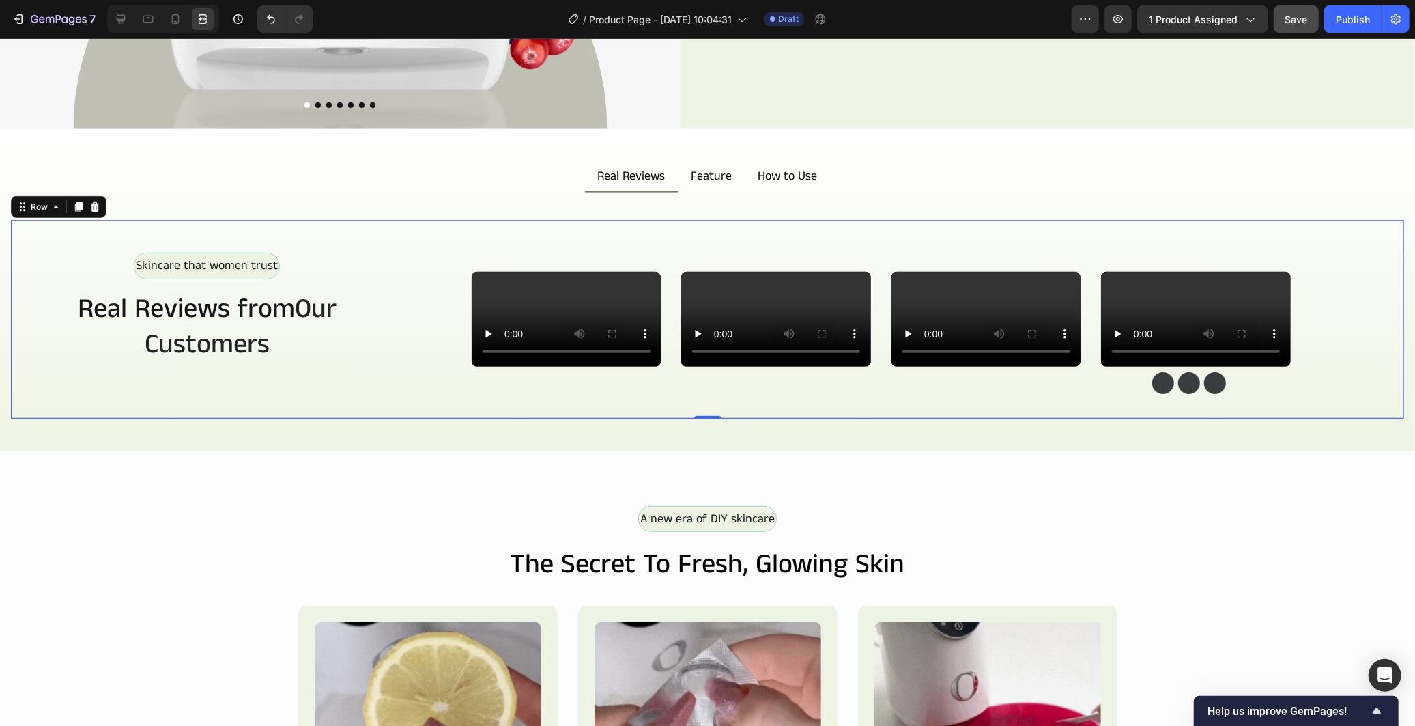
scroll to position [619, 0]
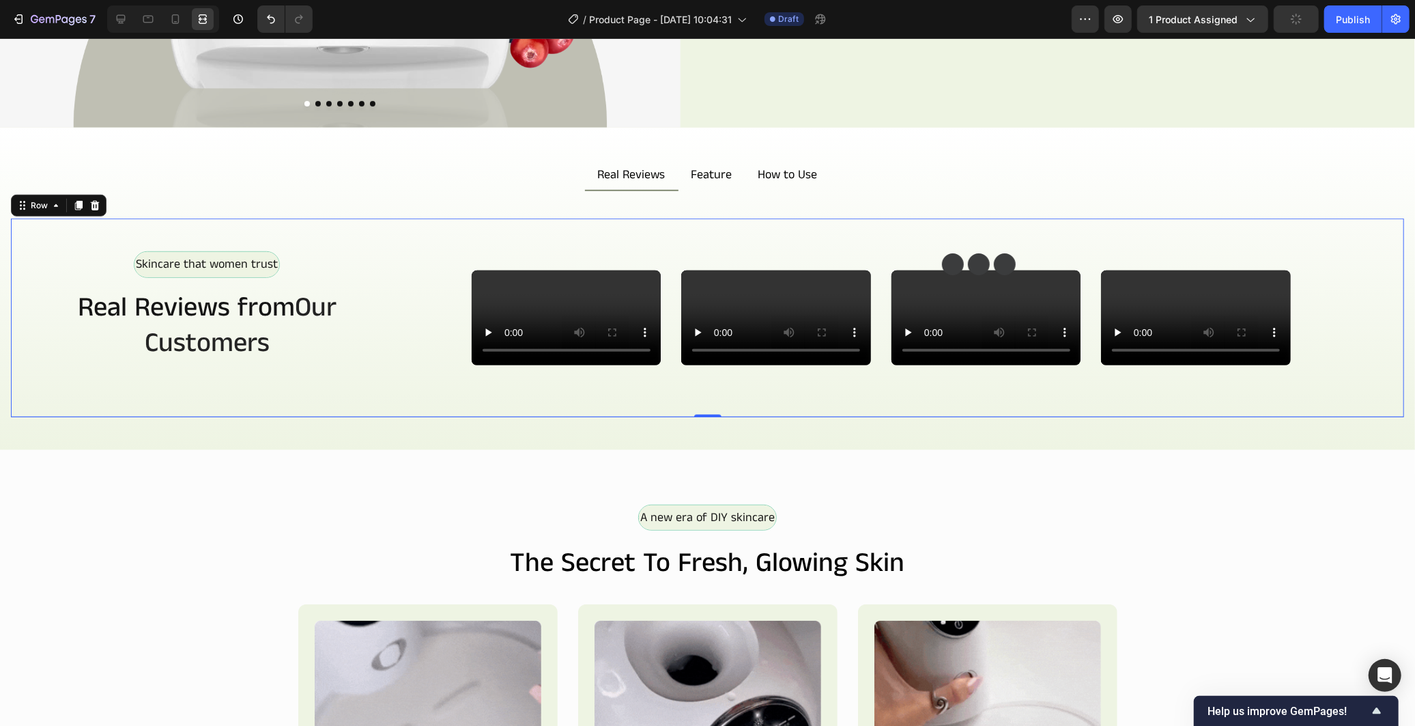
click at [334, 383] on div "Skincare that women trust Text Block Row Real Reviews from Our Customers Headin…" at bounding box center [207, 316] width 327 height 132
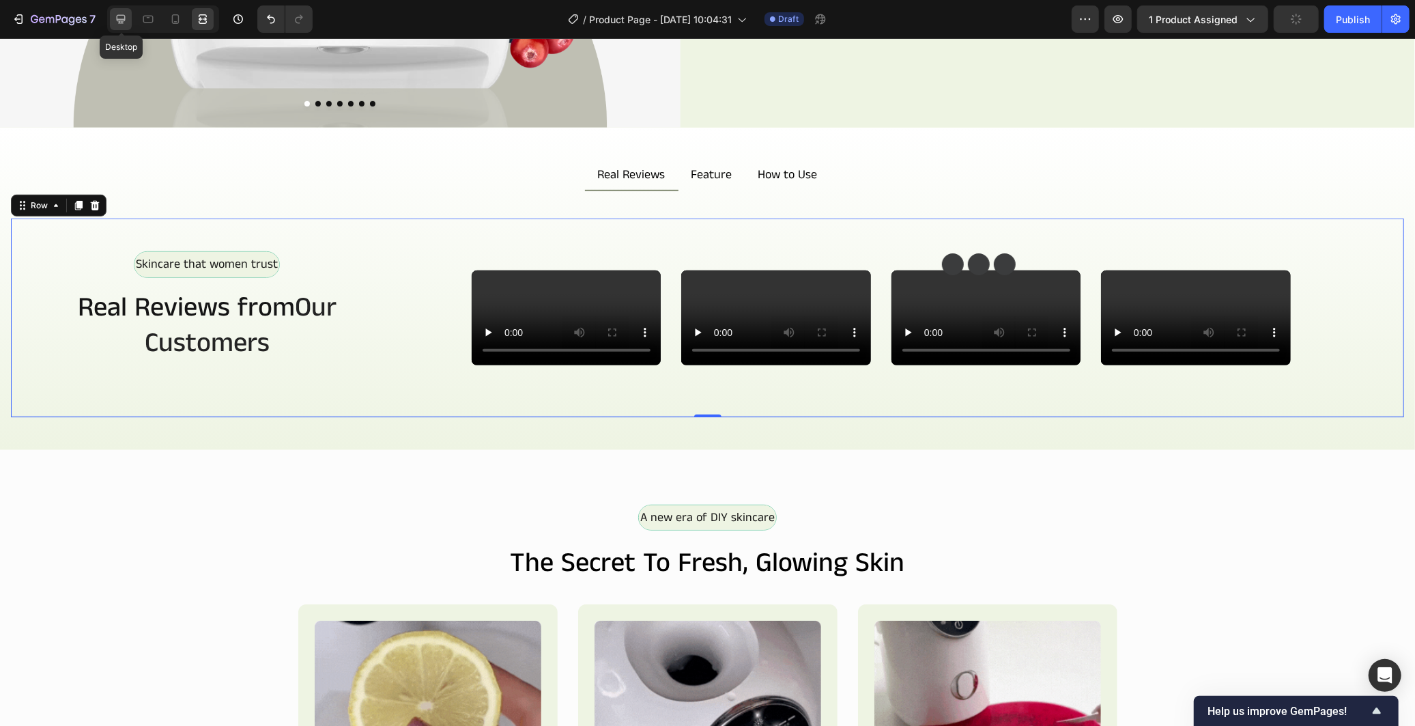
click at [117, 20] on icon at bounding box center [121, 19] width 9 height 9
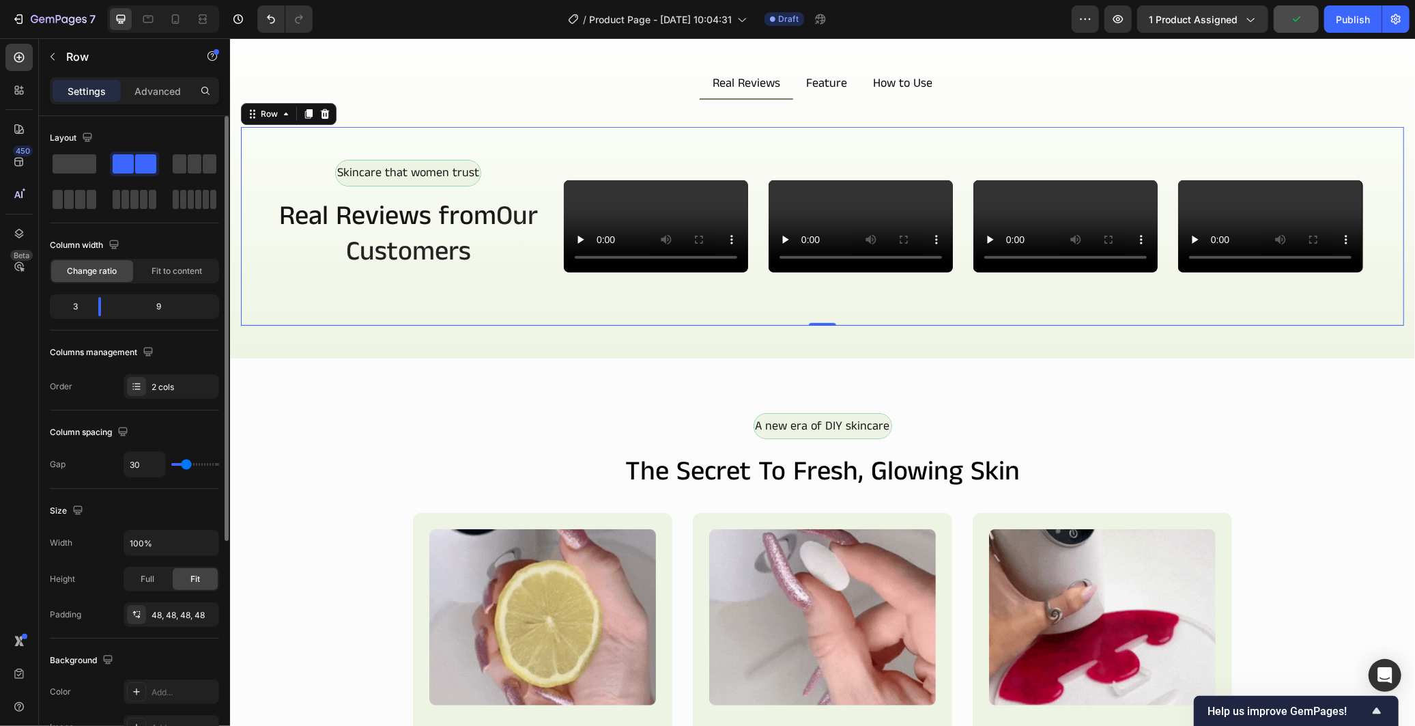
type input "0"
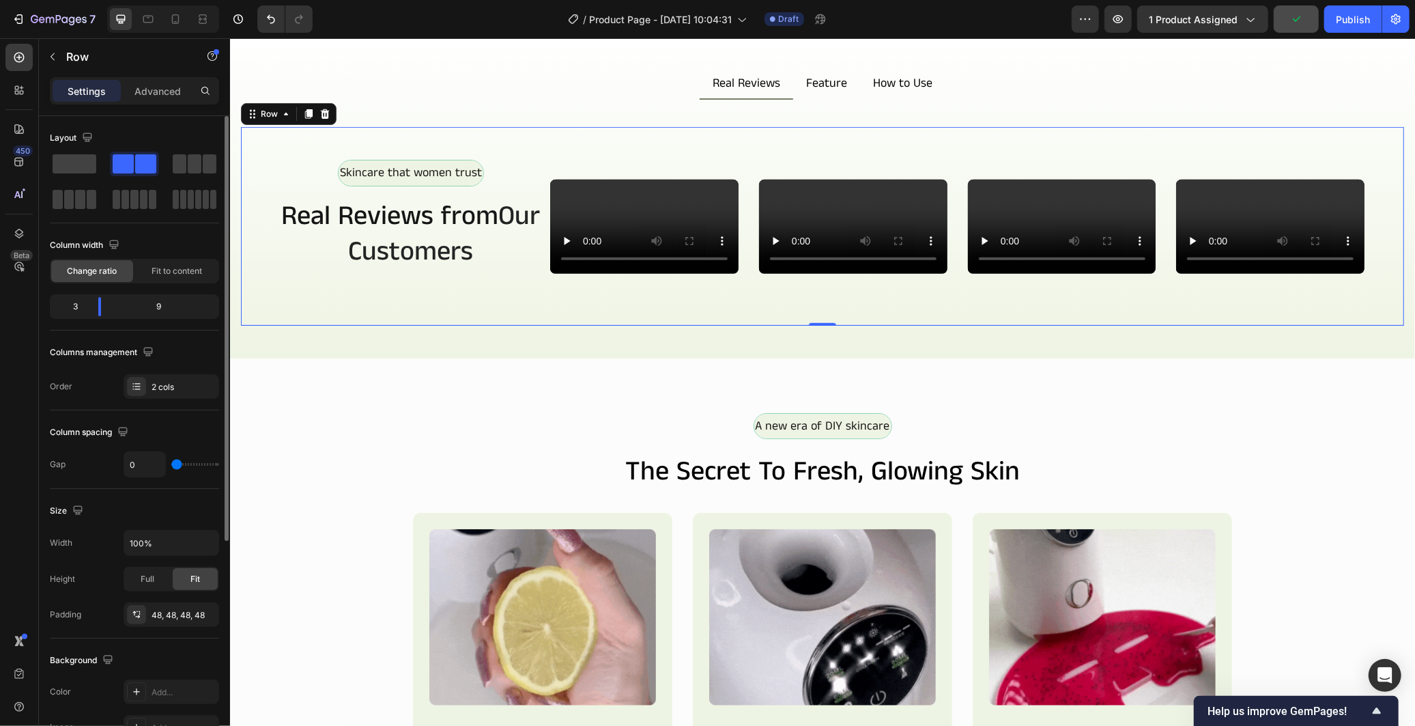
drag, startPoint x: 185, startPoint y: 464, endPoint x: 150, endPoint y: 469, distance: 35.1
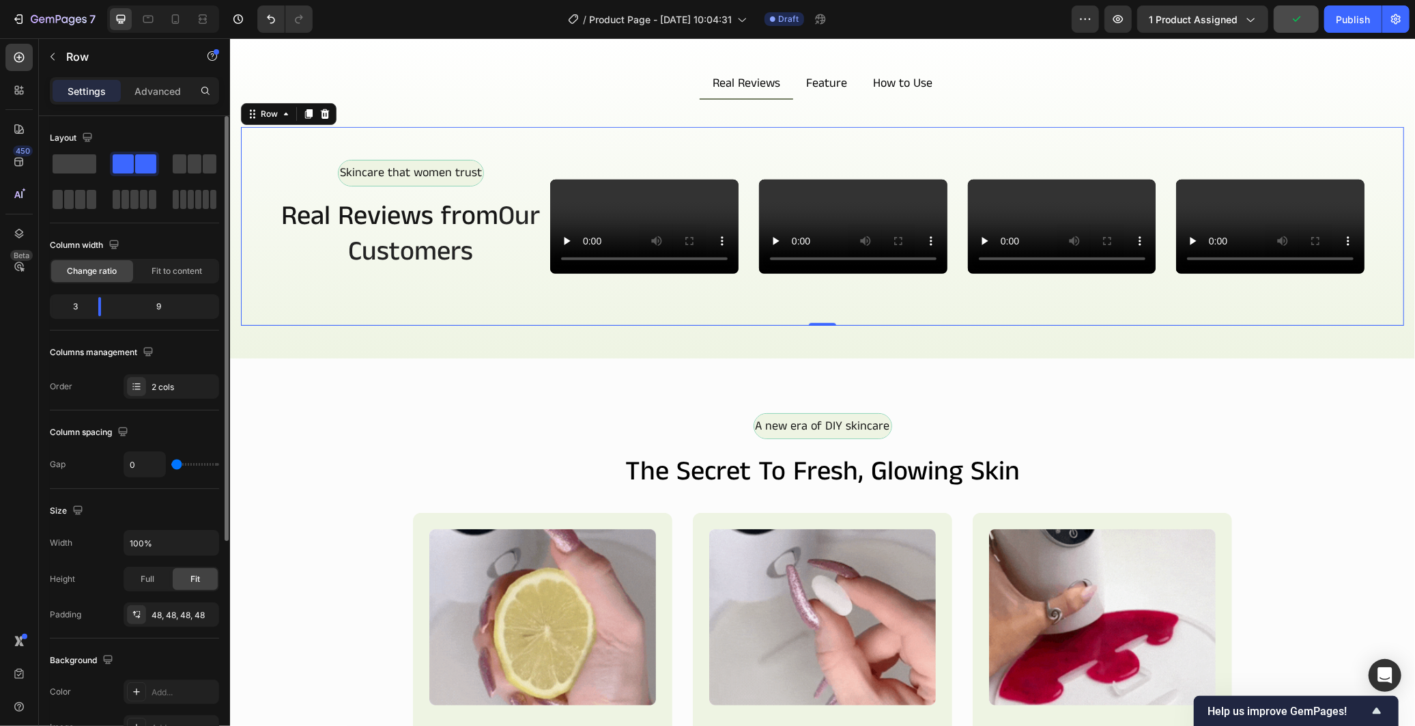
type input "0"
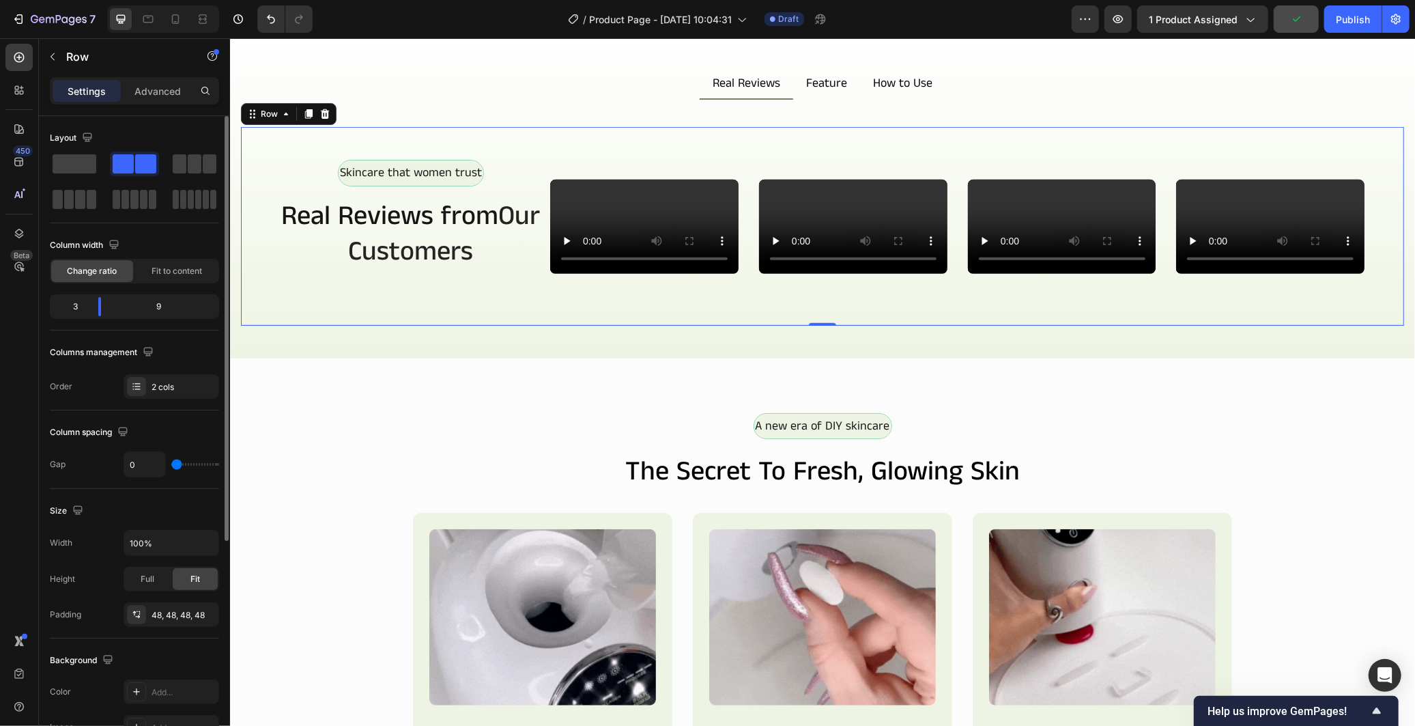
click at [171, 465] on input "range" at bounding box center [195, 464] width 48 height 3
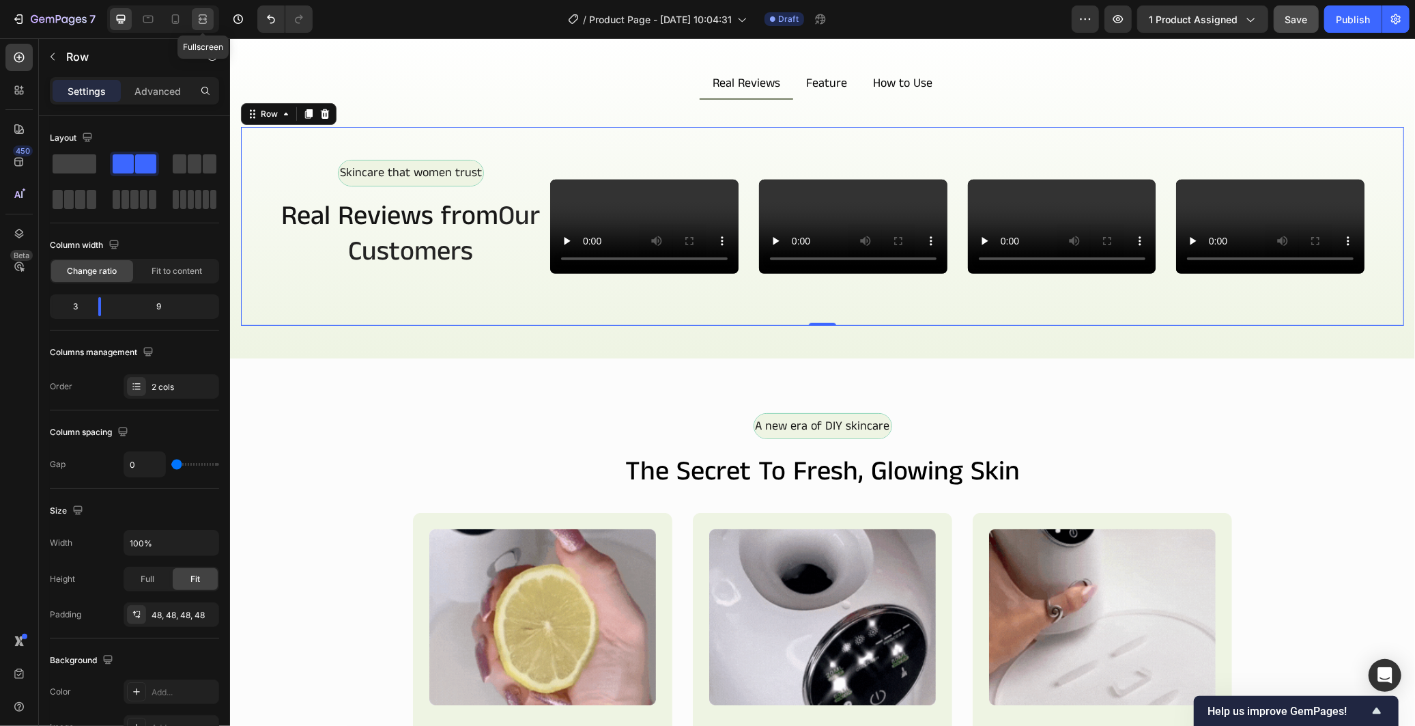
click at [200, 9] on div at bounding box center [203, 19] width 22 height 22
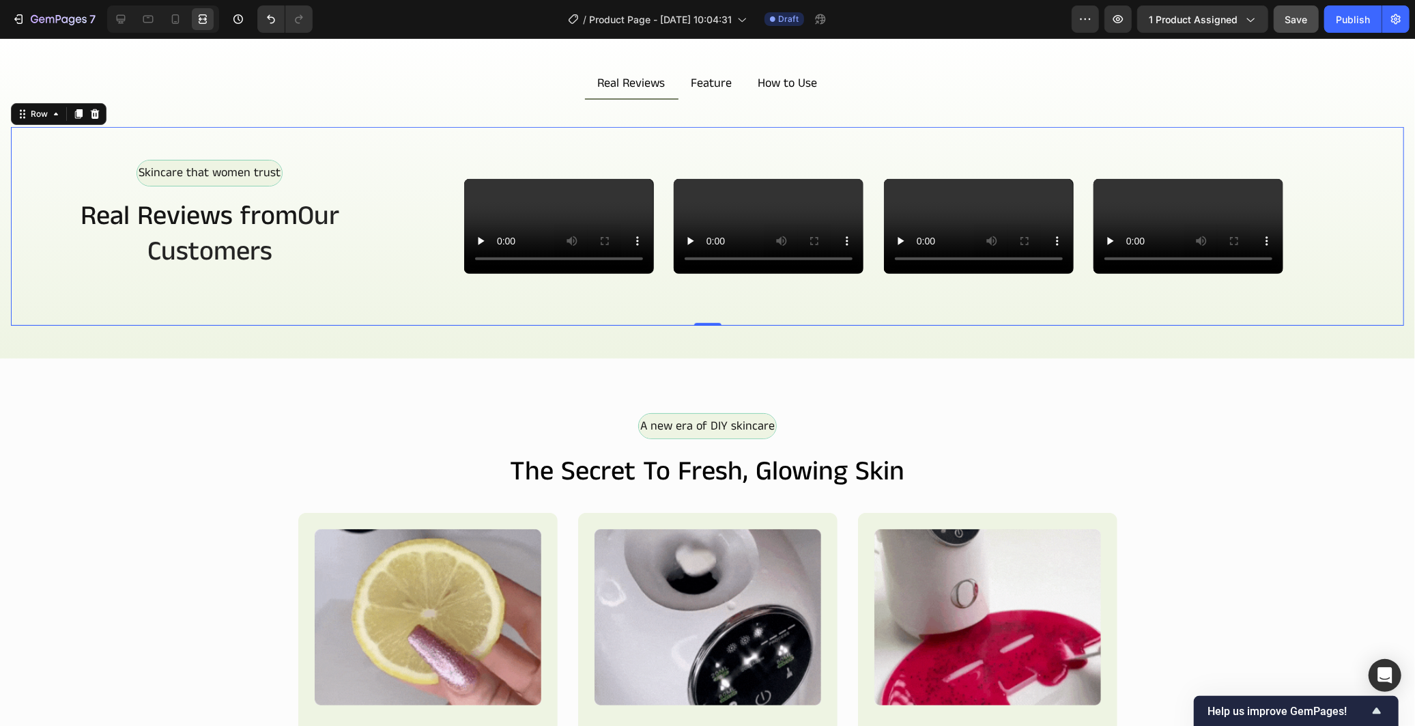
click at [293, 221] on div "Skincare that women trust Text Block Row Real Reviews from Our Customers Headin…" at bounding box center [210, 225] width 332 height 132
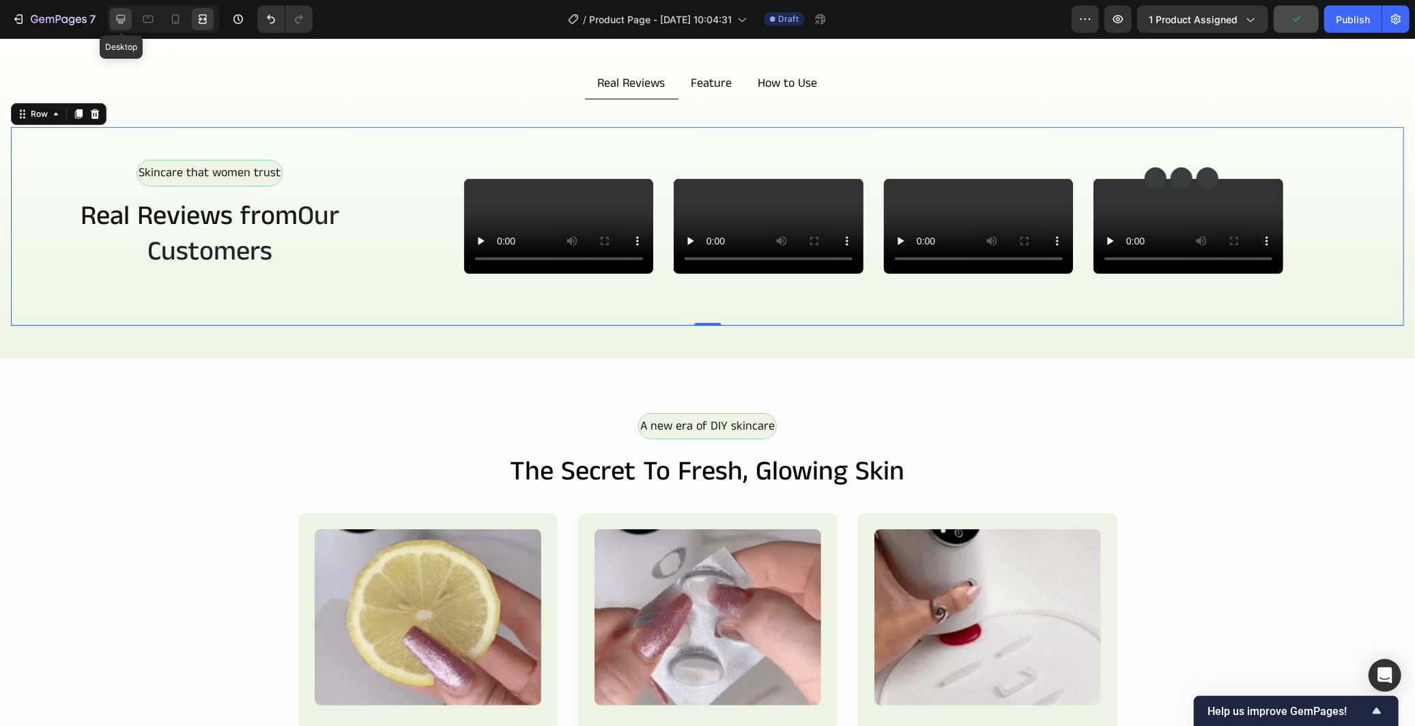
click at [115, 17] on icon at bounding box center [121, 19] width 14 height 14
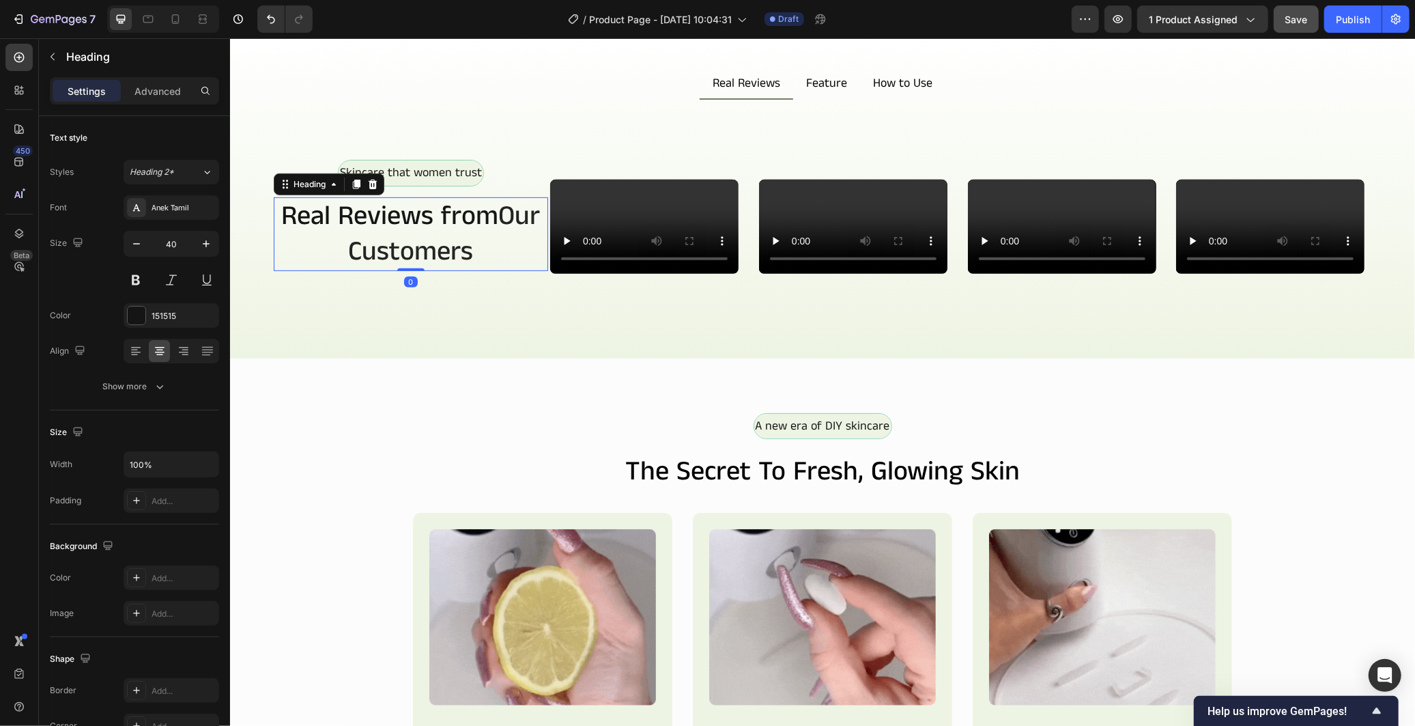
click at [327, 270] on h2 "Real Reviews from Our Customers" at bounding box center [410, 234] width 274 height 74
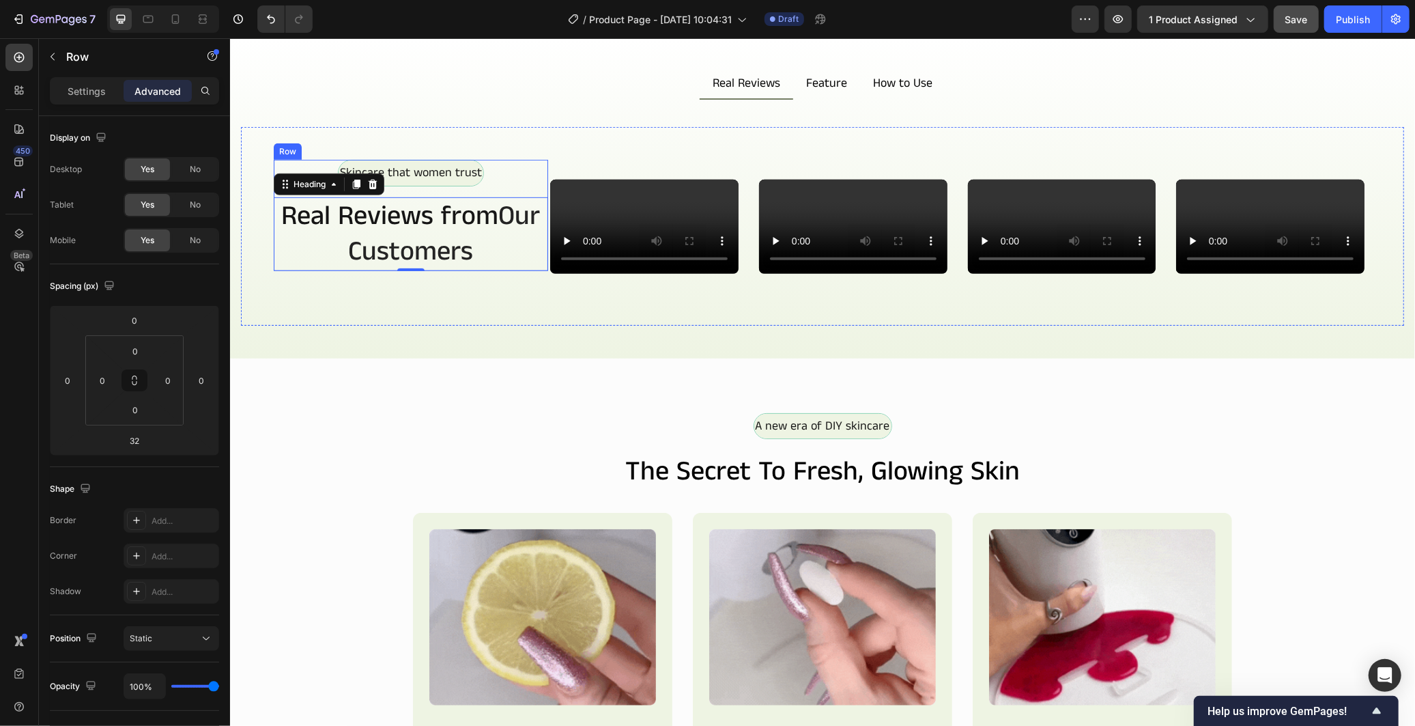
click at [501, 270] on div "Skincare that women trust Text Block Row Real Reviews from Our Customers Headin…" at bounding box center [410, 214] width 274 height 111
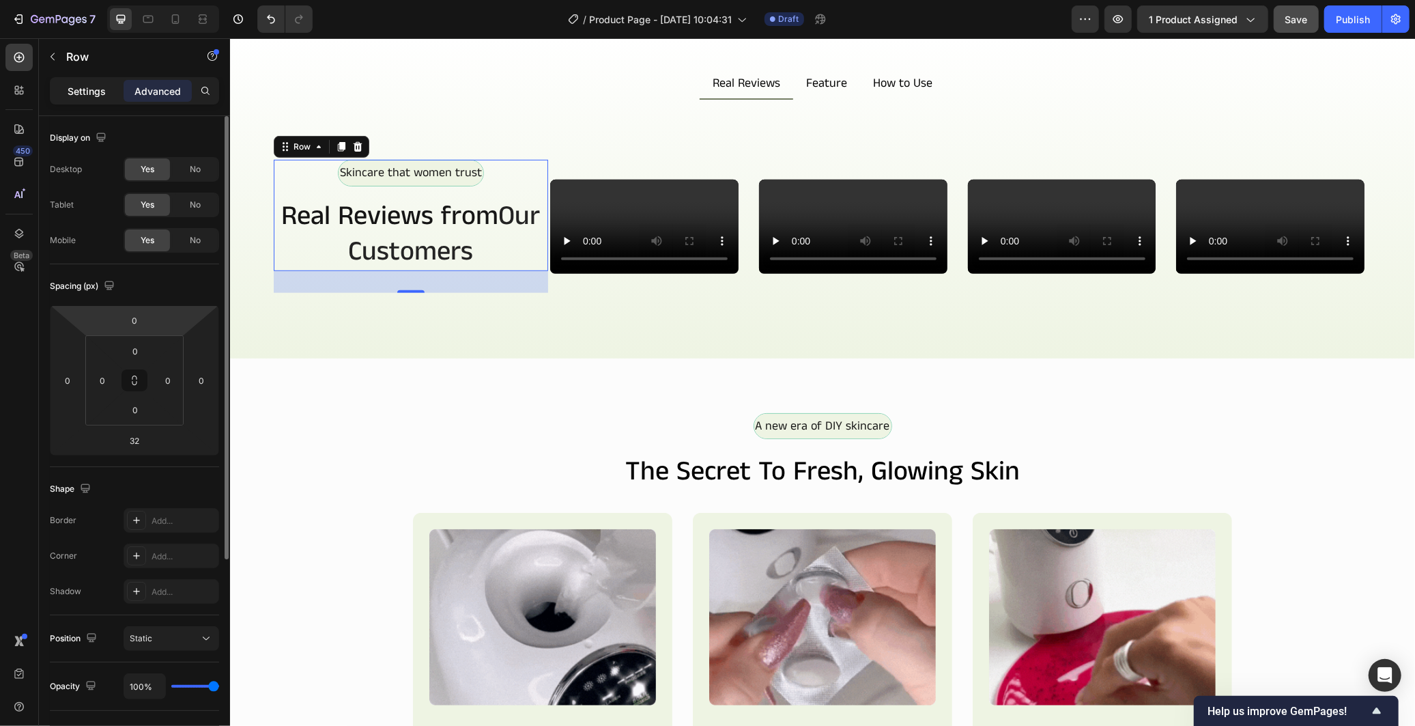
click at [91, 86] on p "Settings" at bounding box center [87, 91] width 38 height 14
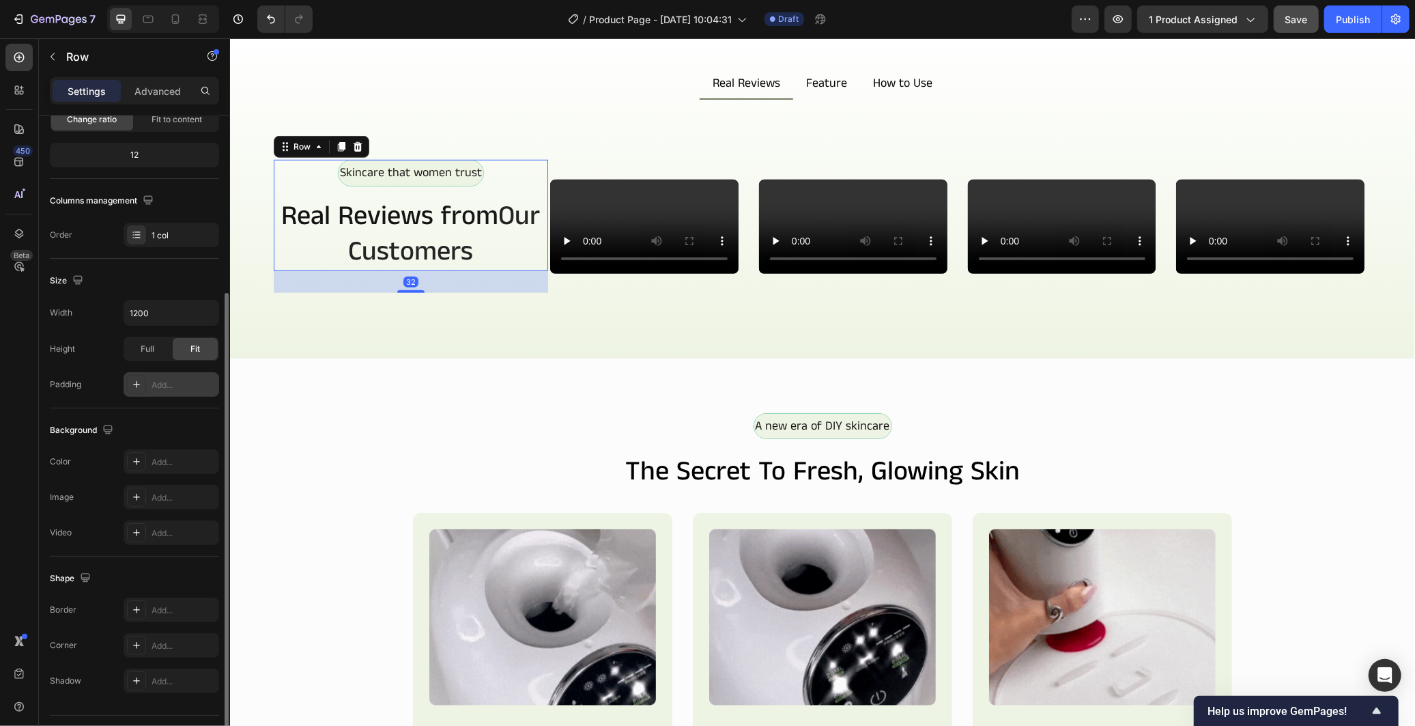
scroll to position [184, 0]
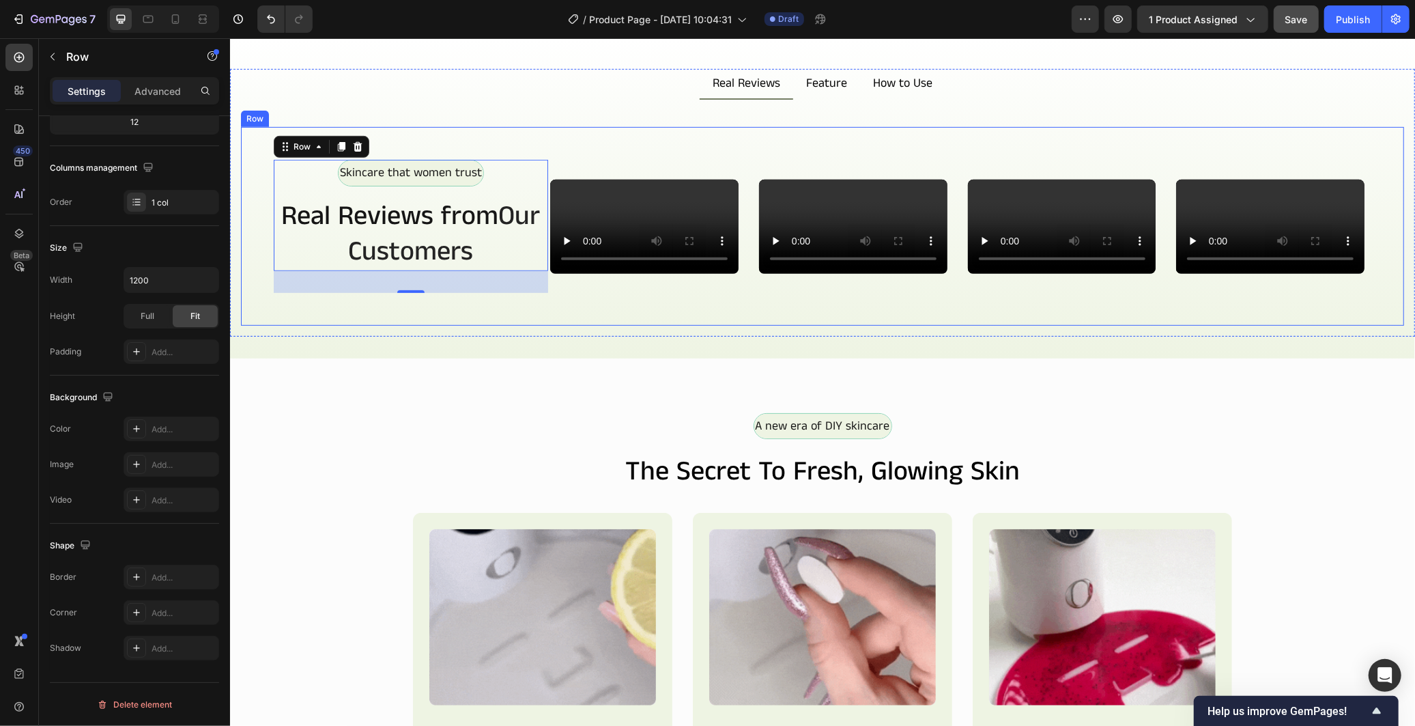
click at [433, 291] on div "Skincare that women trust Text Block Row Real Reviews from Our Customers Headin…" at bounding box center [410, 225] width 274 height 132
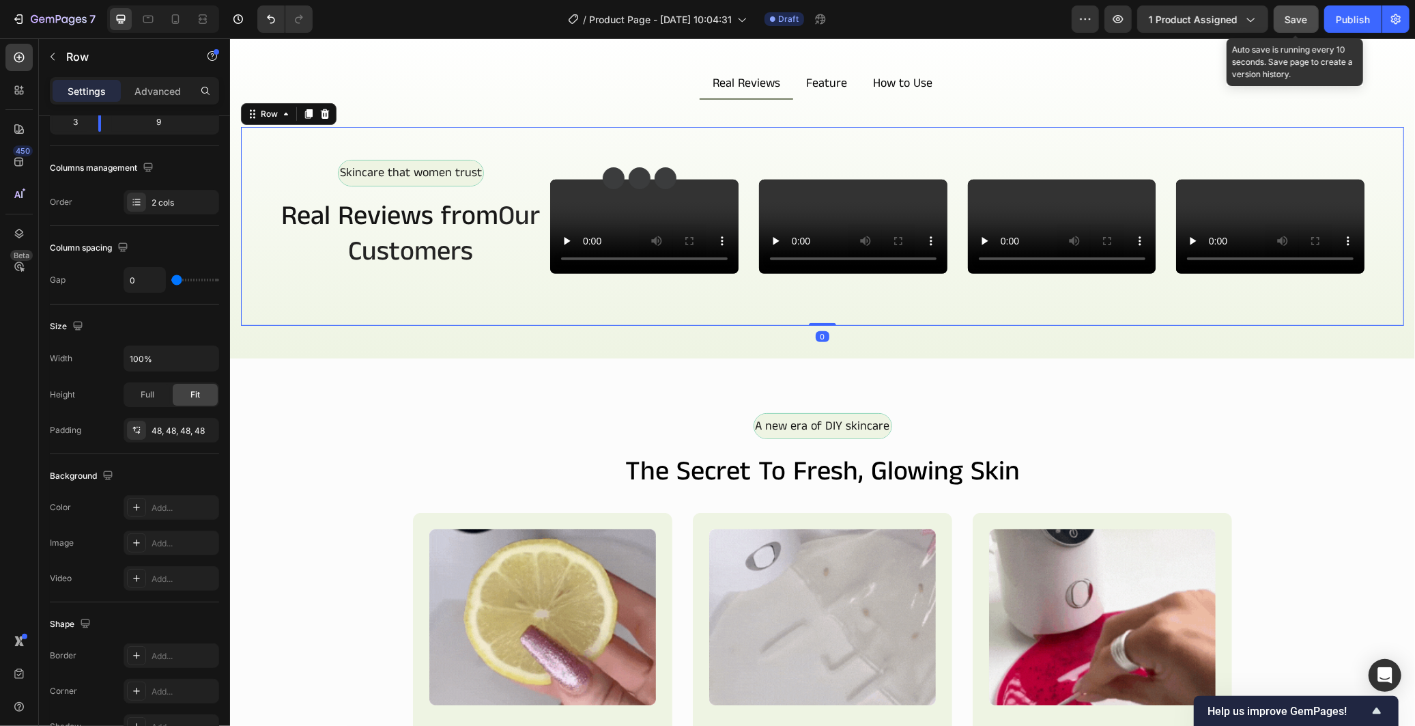
click at [1295, 15] on span "Save" at bounding box center [1296, 20] width 23 height 12
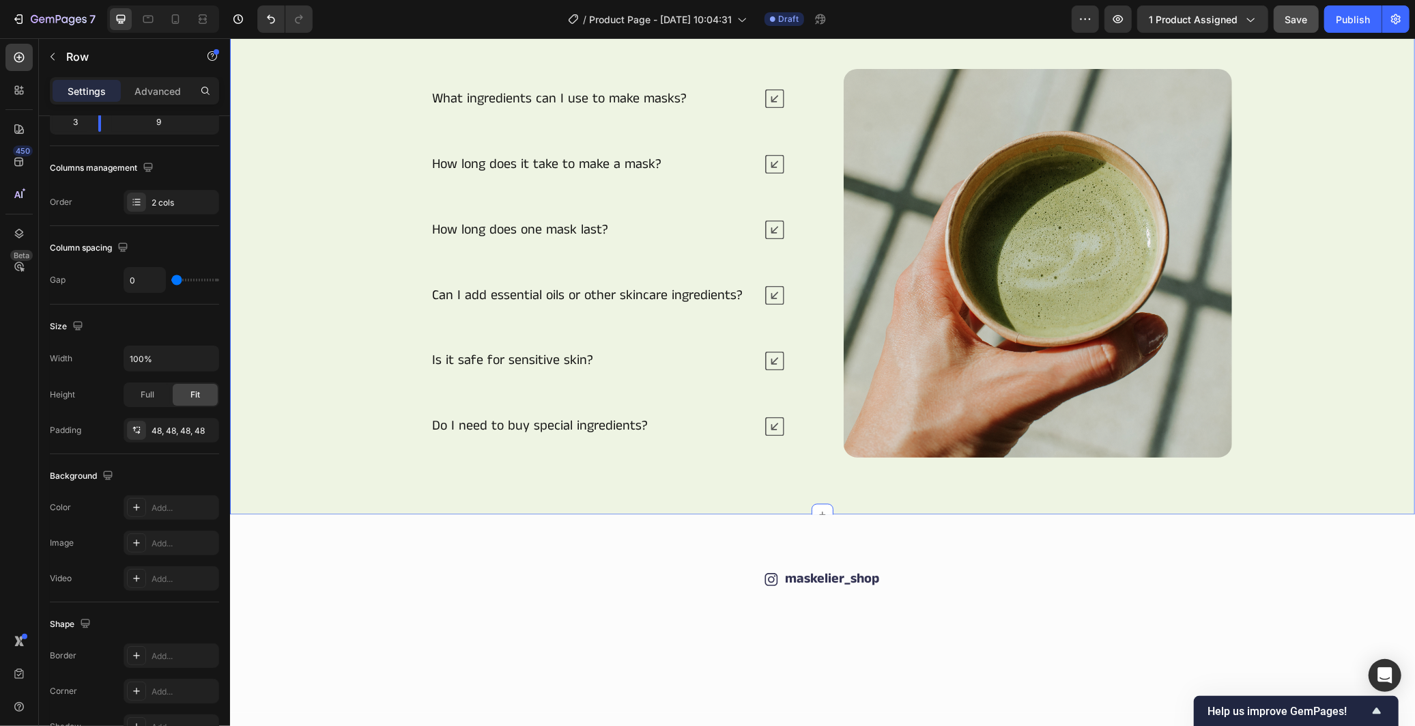
scroll to position [2094, 0]
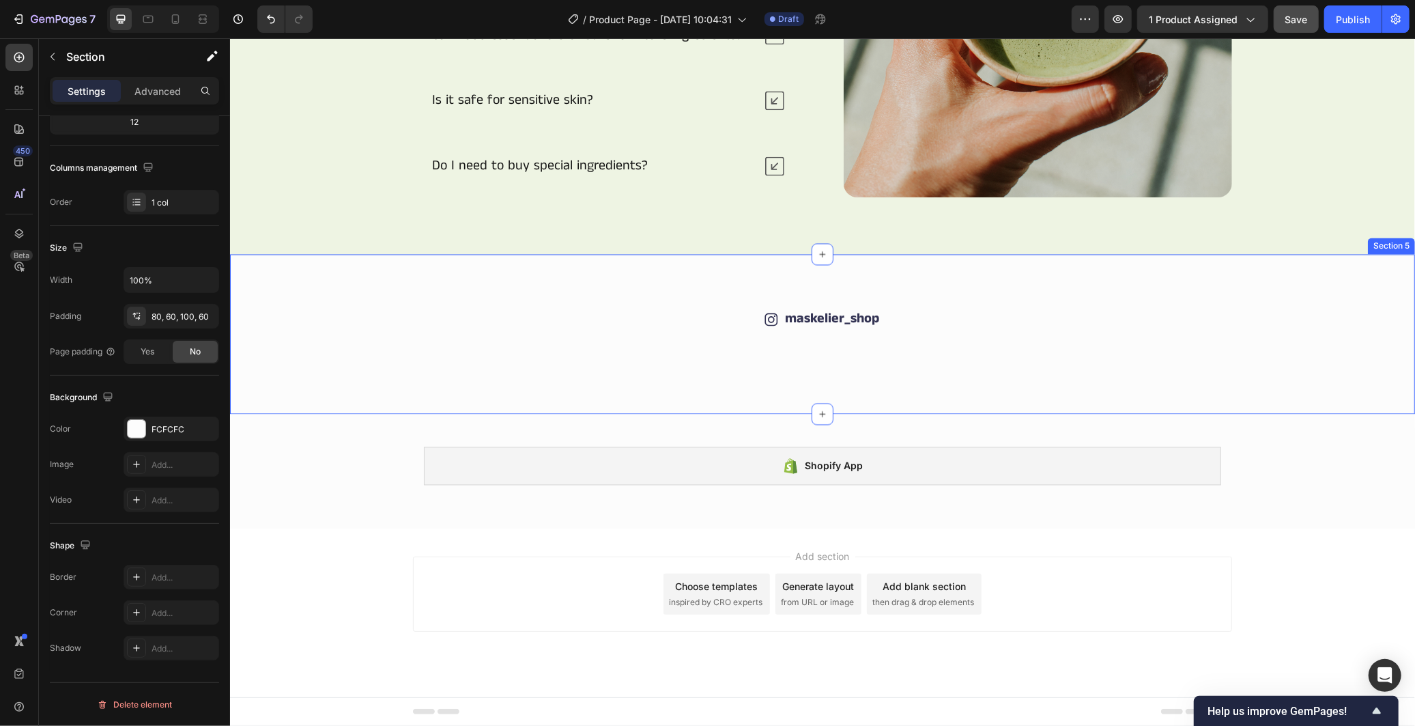
click at [1107, 414] on div "Icon maskelier_shop Text Block Row Image Image Image Image Image Image Image Im…" at bounding box center [821, 334] width 1185 height 160
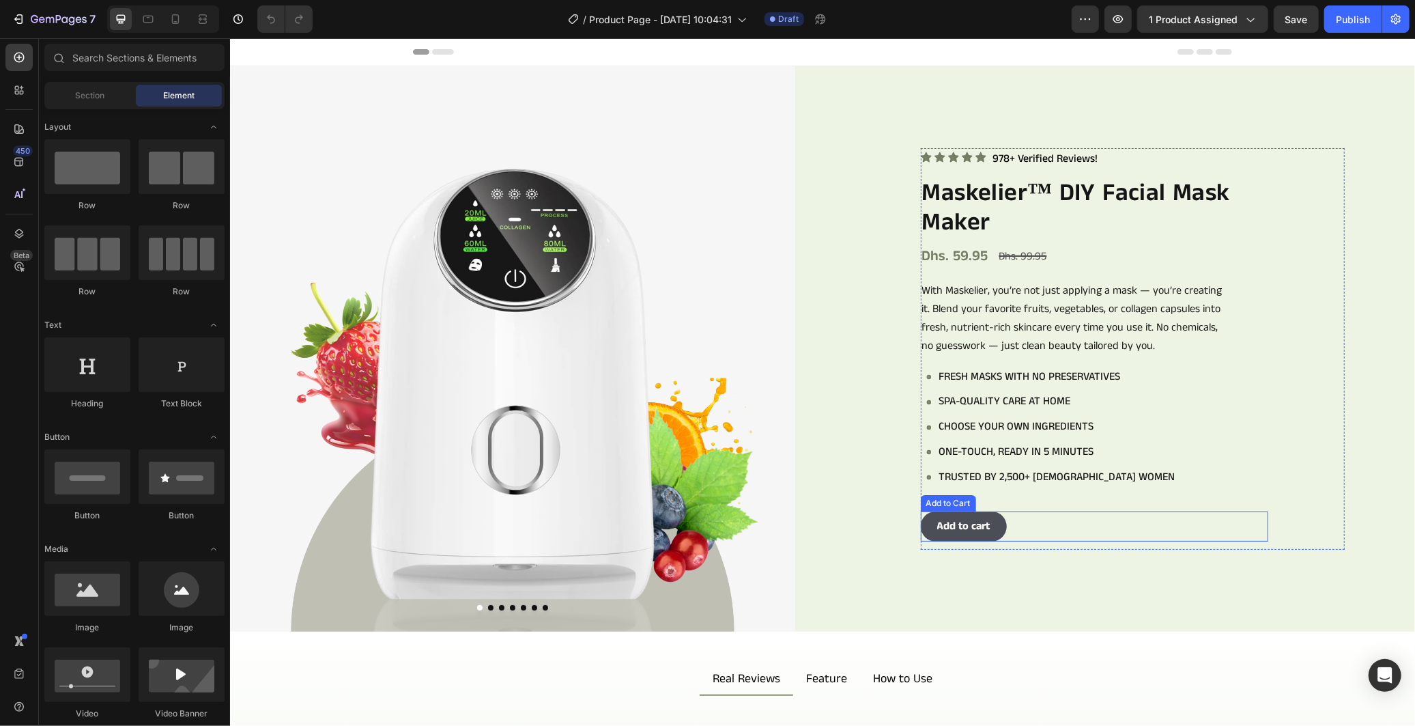
click at [1078, 526] on div "Add to cart Add to Cart" at bounding box center [1093, 526] width 347 height 31
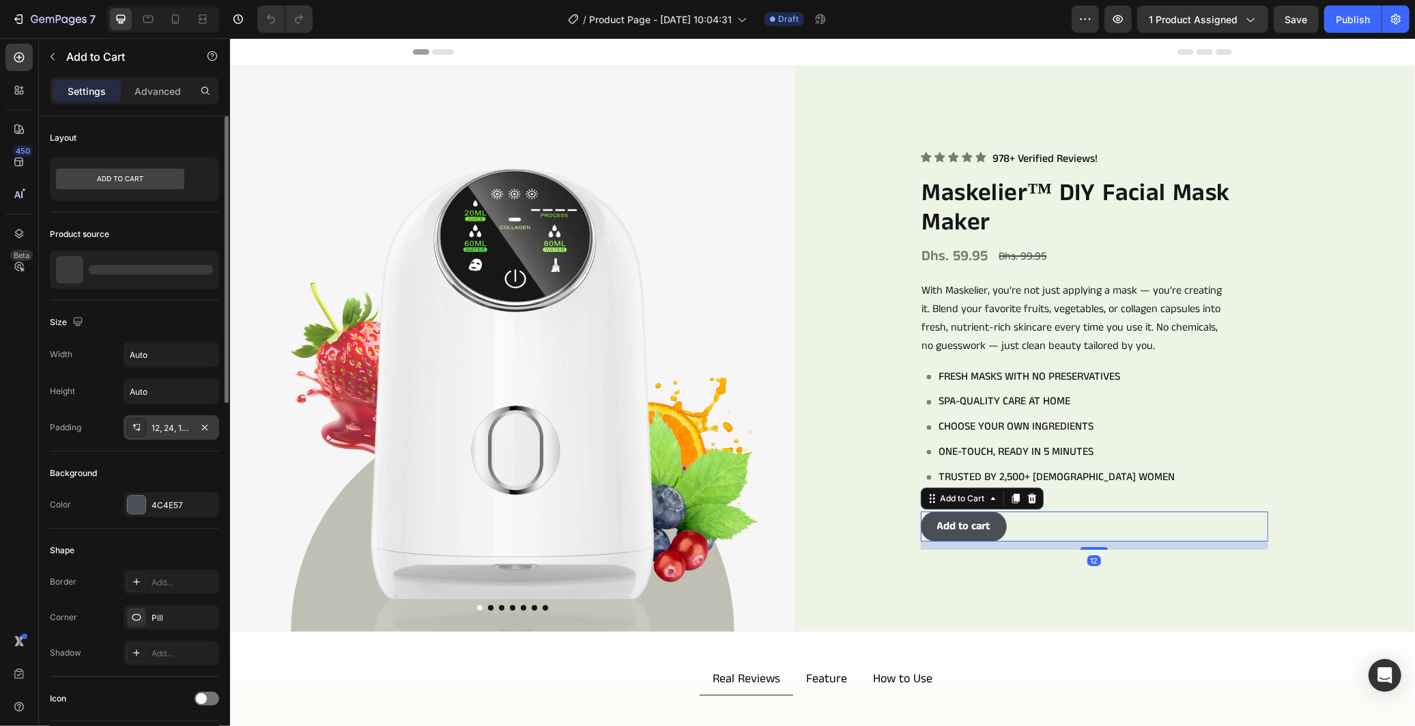
click at [169, 426] on div "12, 24, 12, 24" at bounding box center [172, 428] width 40 height 12
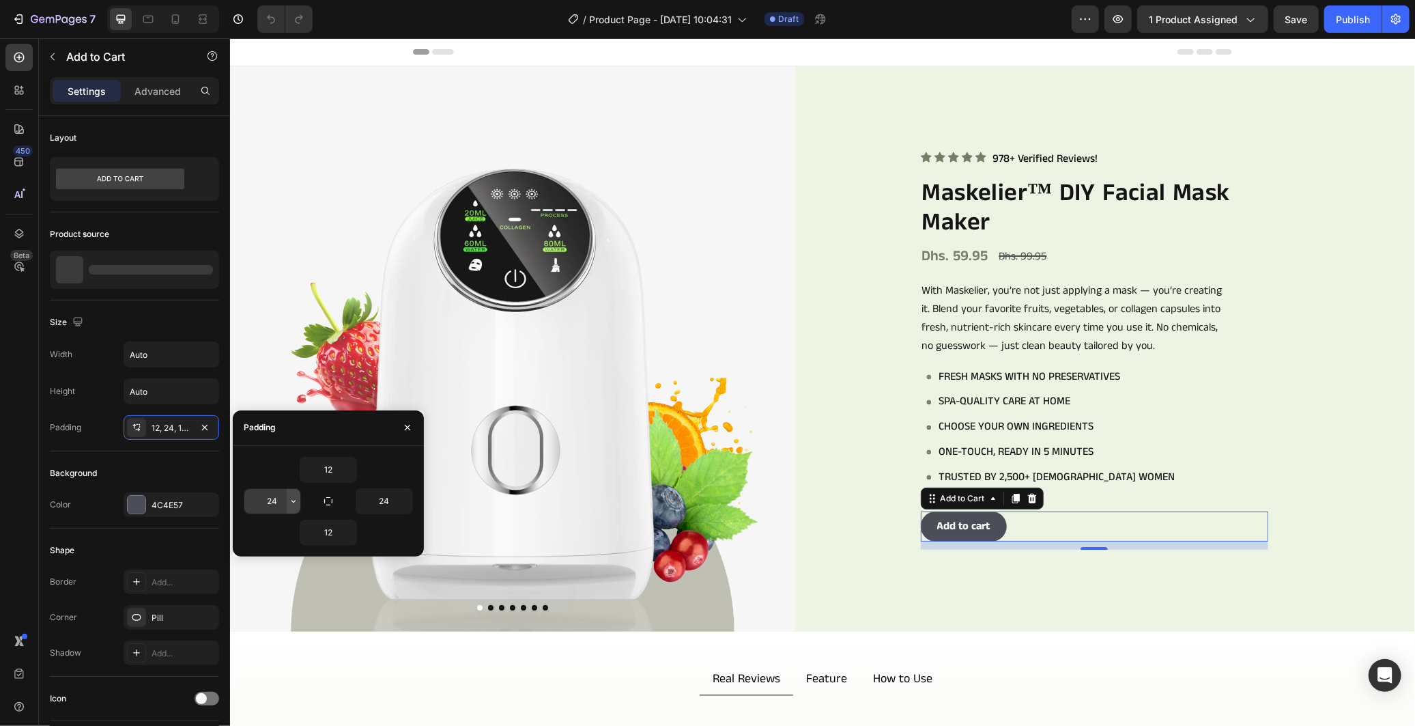
click at [292, 504] on icon "button" at bounding box center [293, 501] width 11 height 11
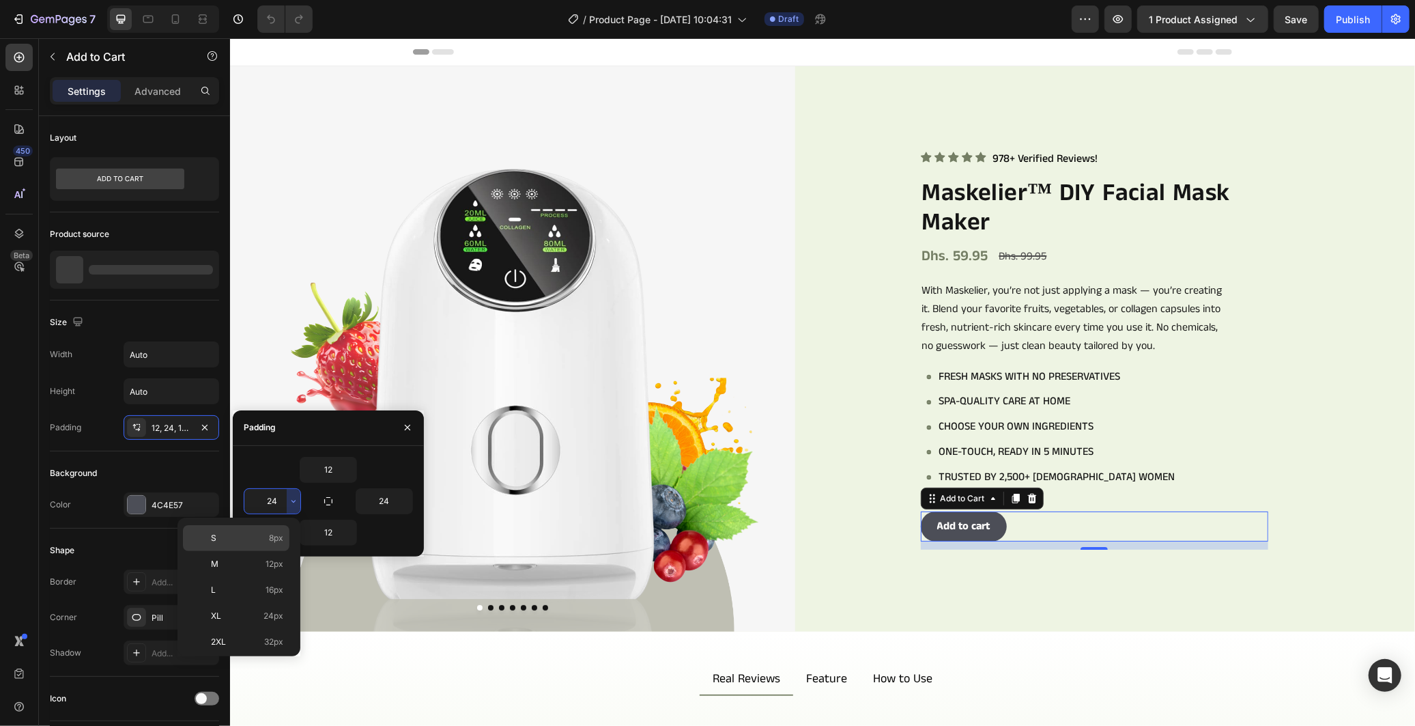
scroll to position [152, 0]
click at [280, 590] on span "48px" at bounding box center [273, 592] width 20 height 12
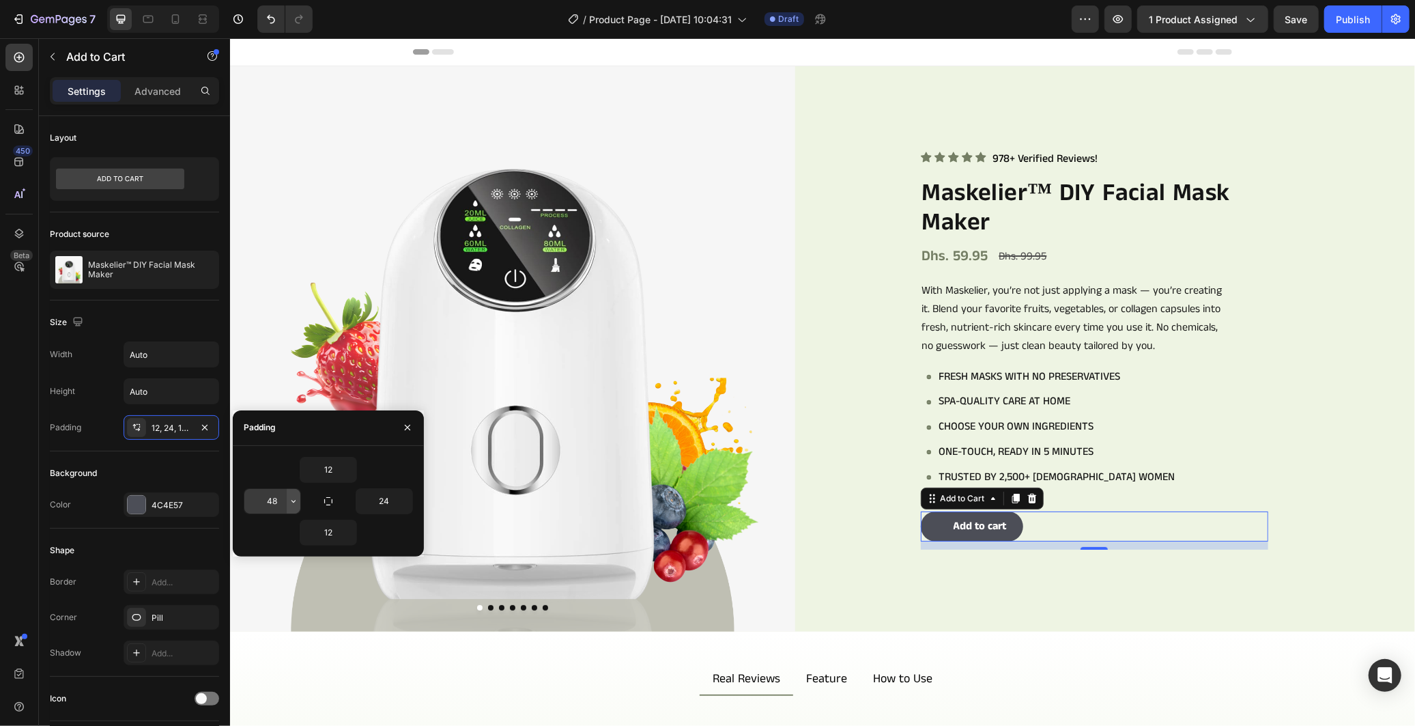
click at [287, 496] on button "button" at bounding box center [294, 501] width 14 height 25
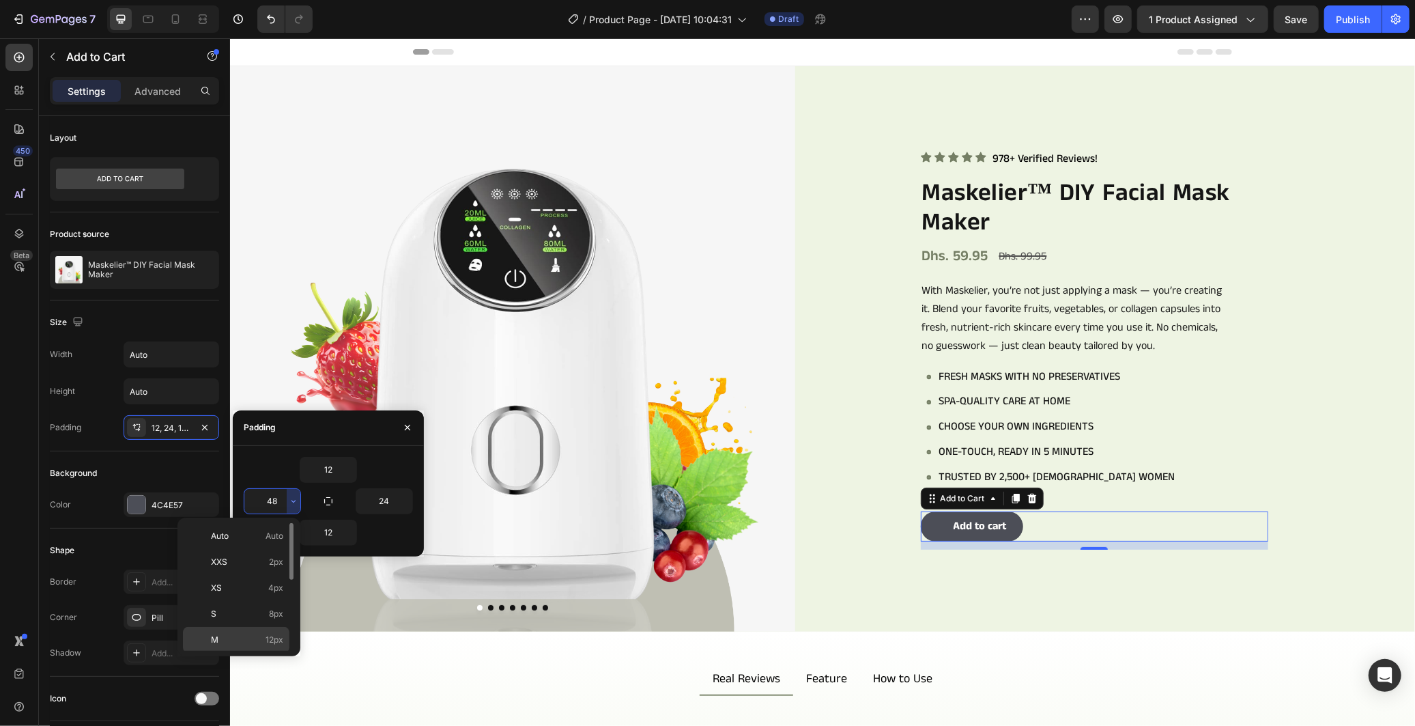
scroll to position [159, 0]
click at [274, 635] on span "112px" at bounding box center [272, 636] width 21 height 12
type input "112"
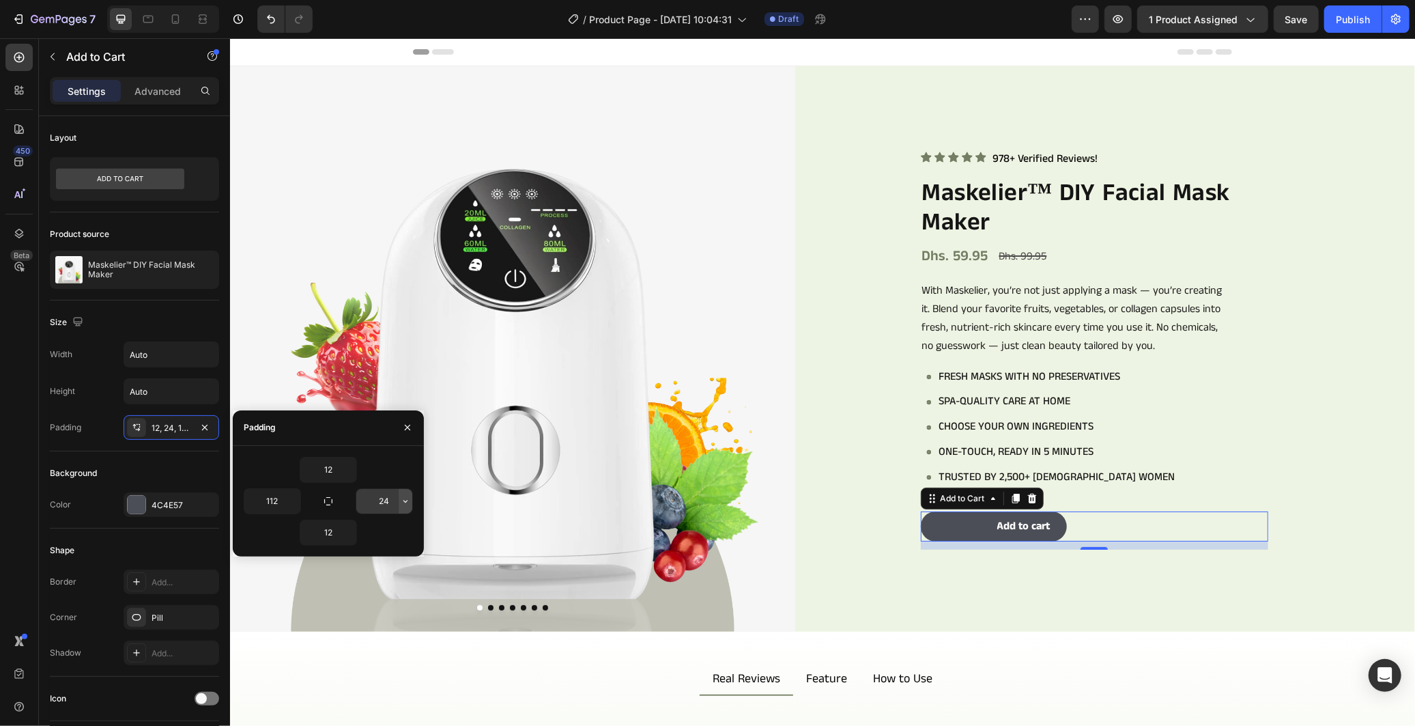
click at [405, 502] on icon "button" at bounding box center [405, 501] width 11 height 11
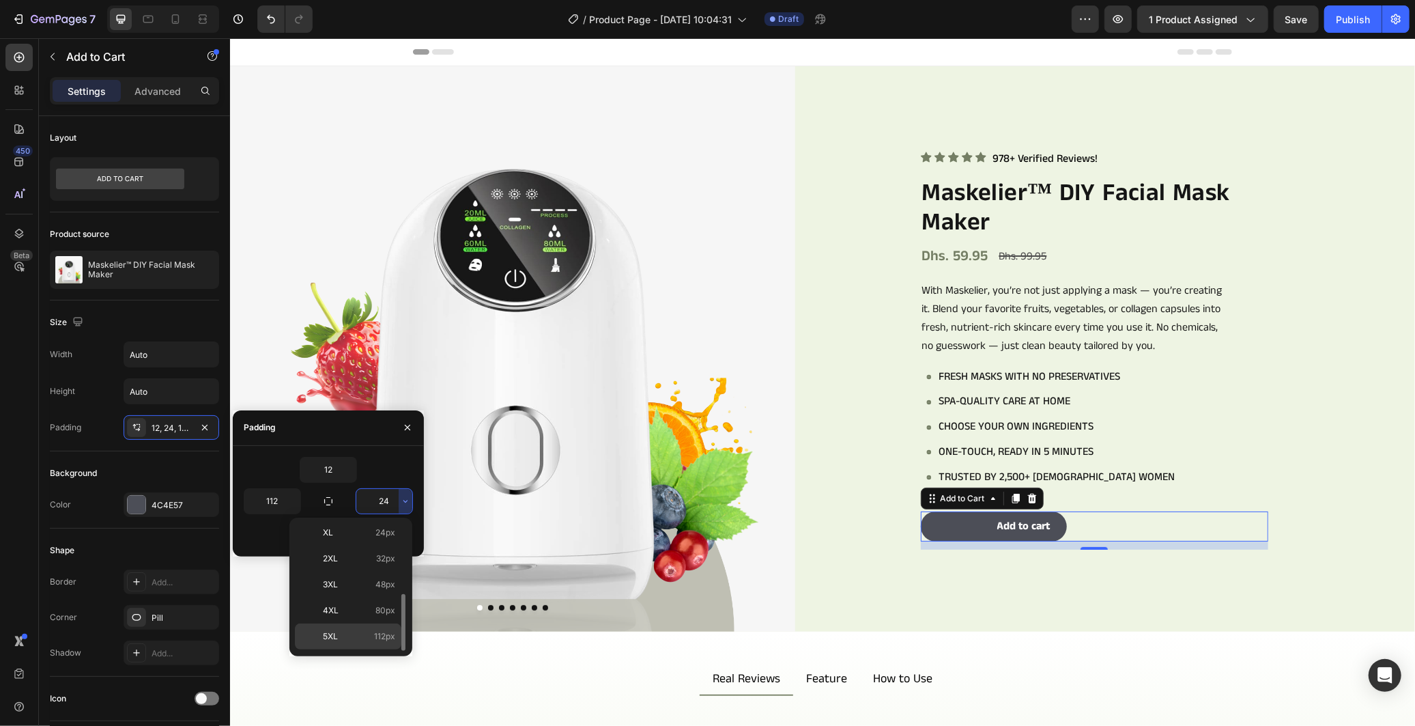
drag, startPoint x: 378, startPoint y: 644, endPoint x: 149, endPoint y: 607, distance: 232.4
click at [378, 644] on div "5XL 112px" at bounding box center [348, 636] width 106 height 26
type input "112"
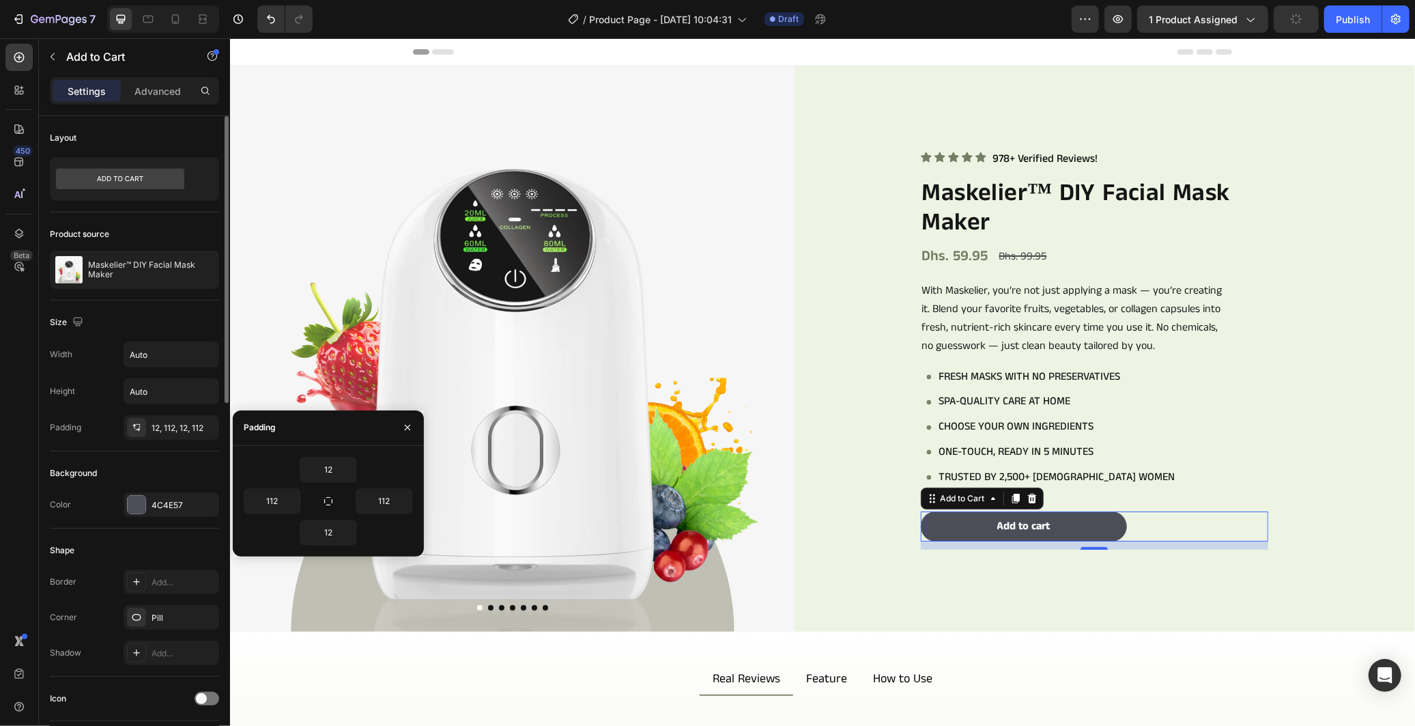
click at [90, 408] on div "Width Auto Height Auto Padding 12, 112, 12, 112" at bounding box center [134, 390] width 169 height 98
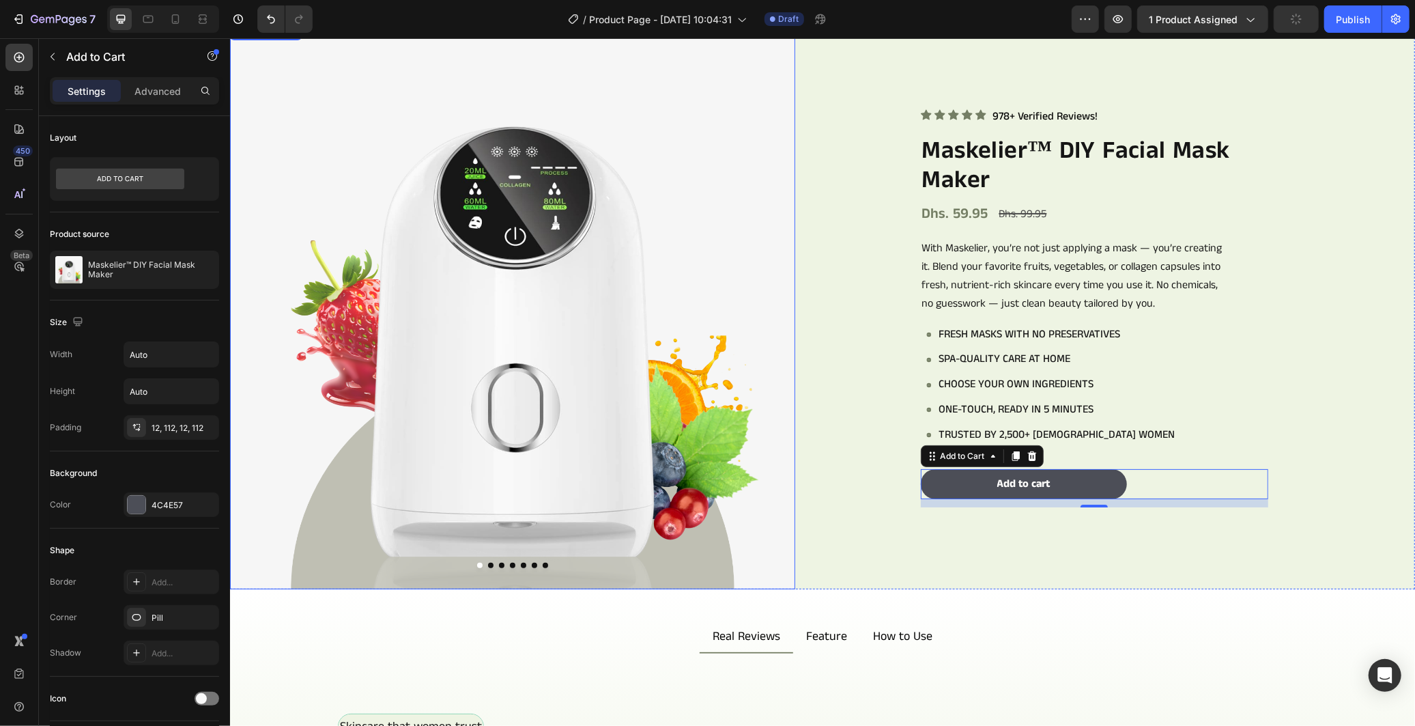
scroll to position [76, 0]
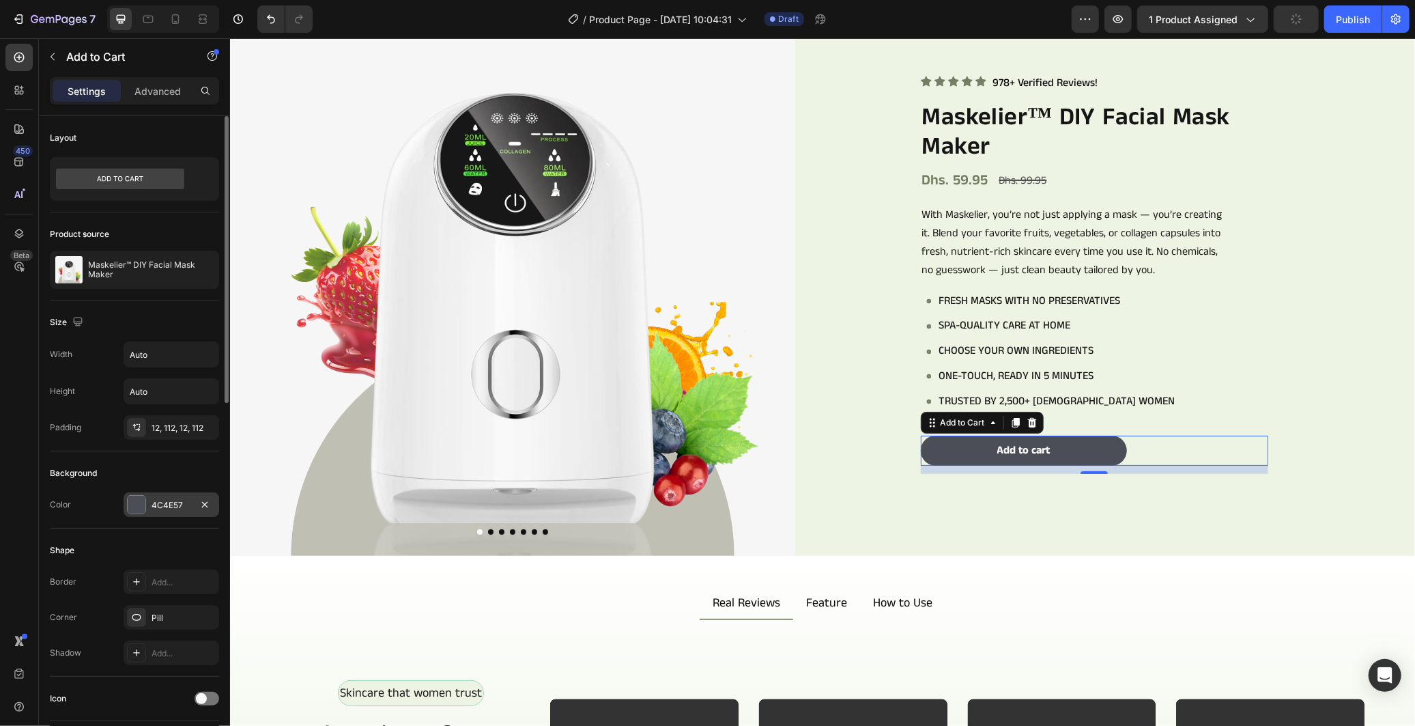
click at [188, 516] on div "4C4E57" at bounding box center [172, 504] width 96 height 25
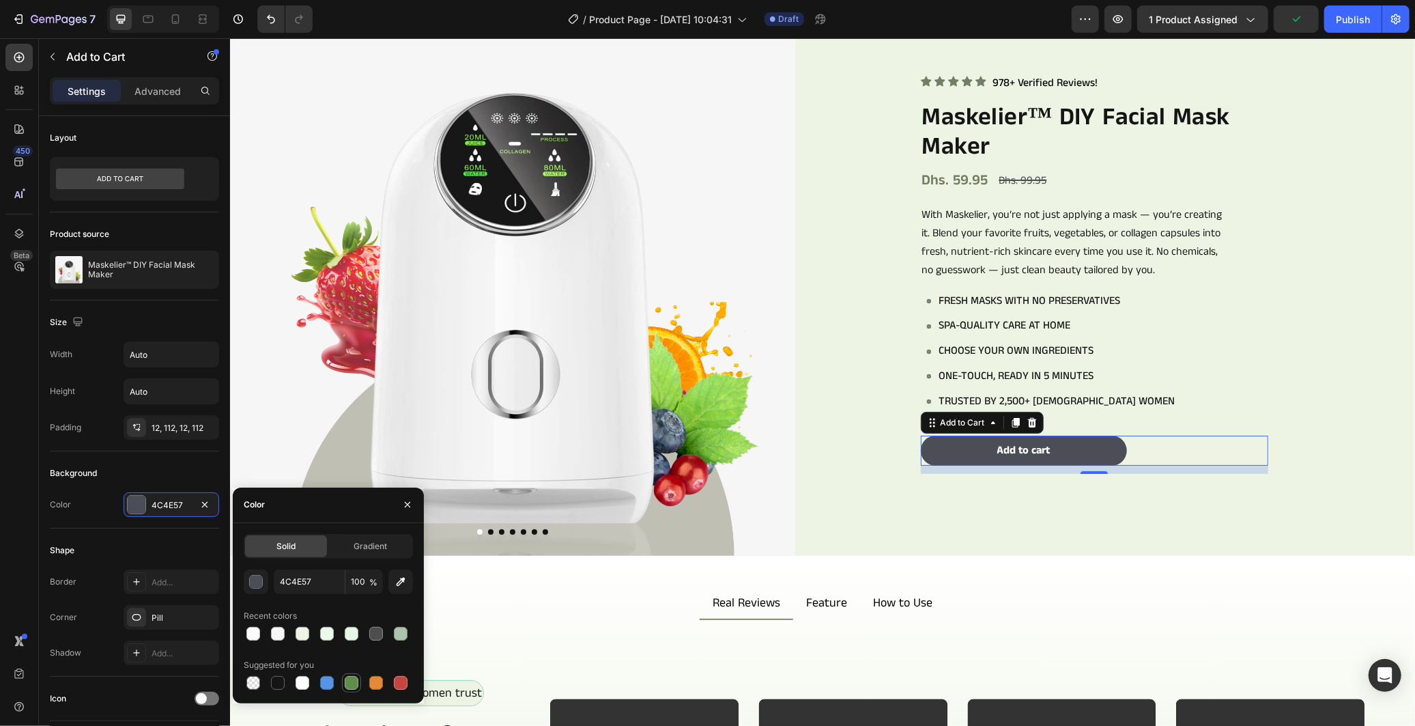
click at [360, 689] on div at bounding box center [351, 682] width 19 height 19
type input "5E8E49"
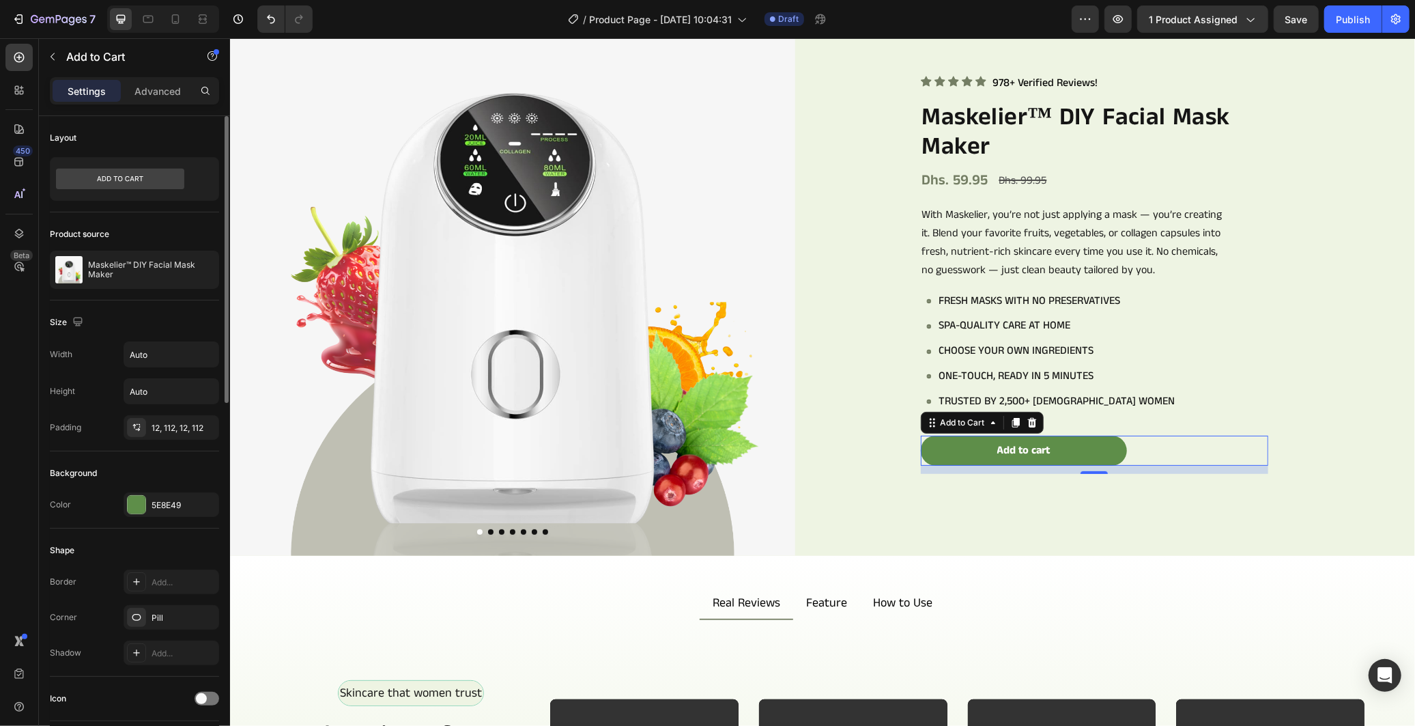
click at [188, 474] on div "Background" at bounding box center [134, 473] width 169 height 22
click at [166, 430] on div "12, 112, 12, 112" at bounding box center [172, 428] width 40 height 12
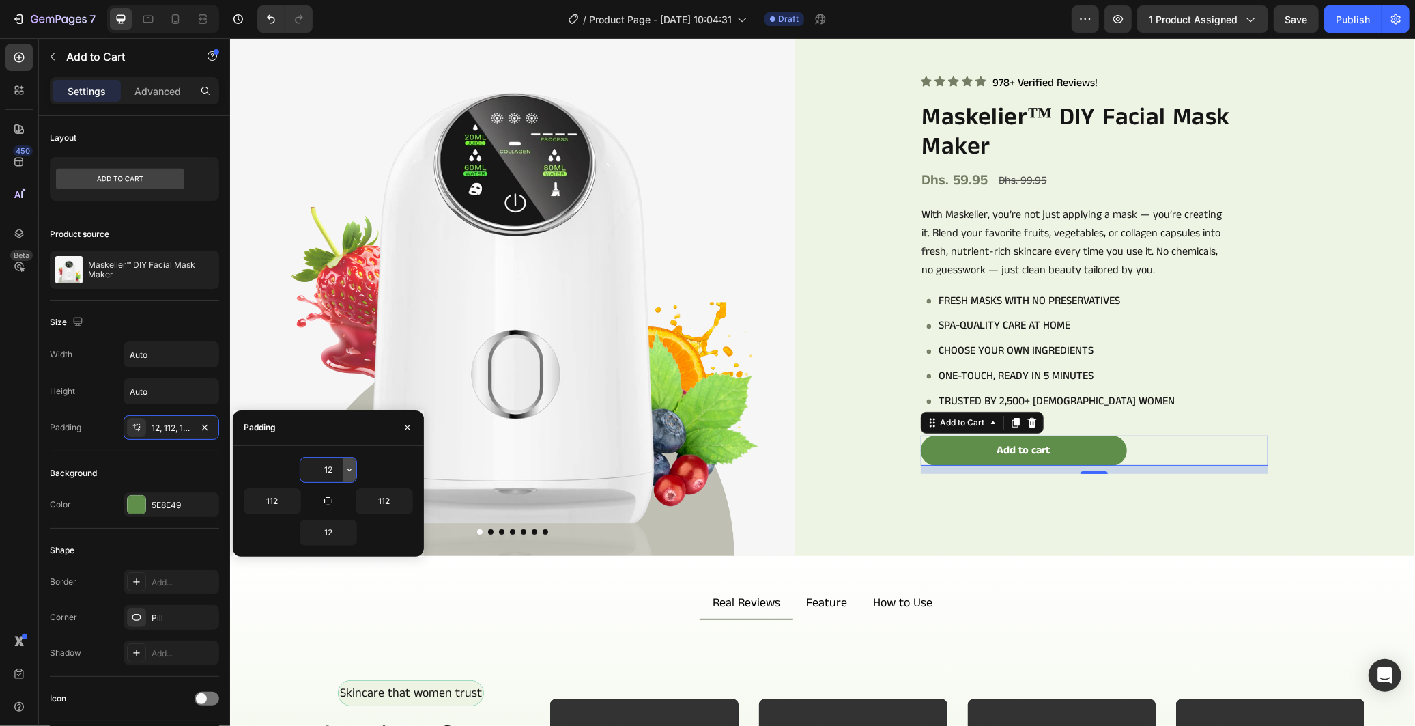
click at [348, 471] on icon "button" at bounding box center [349, 469] width 11 height 11
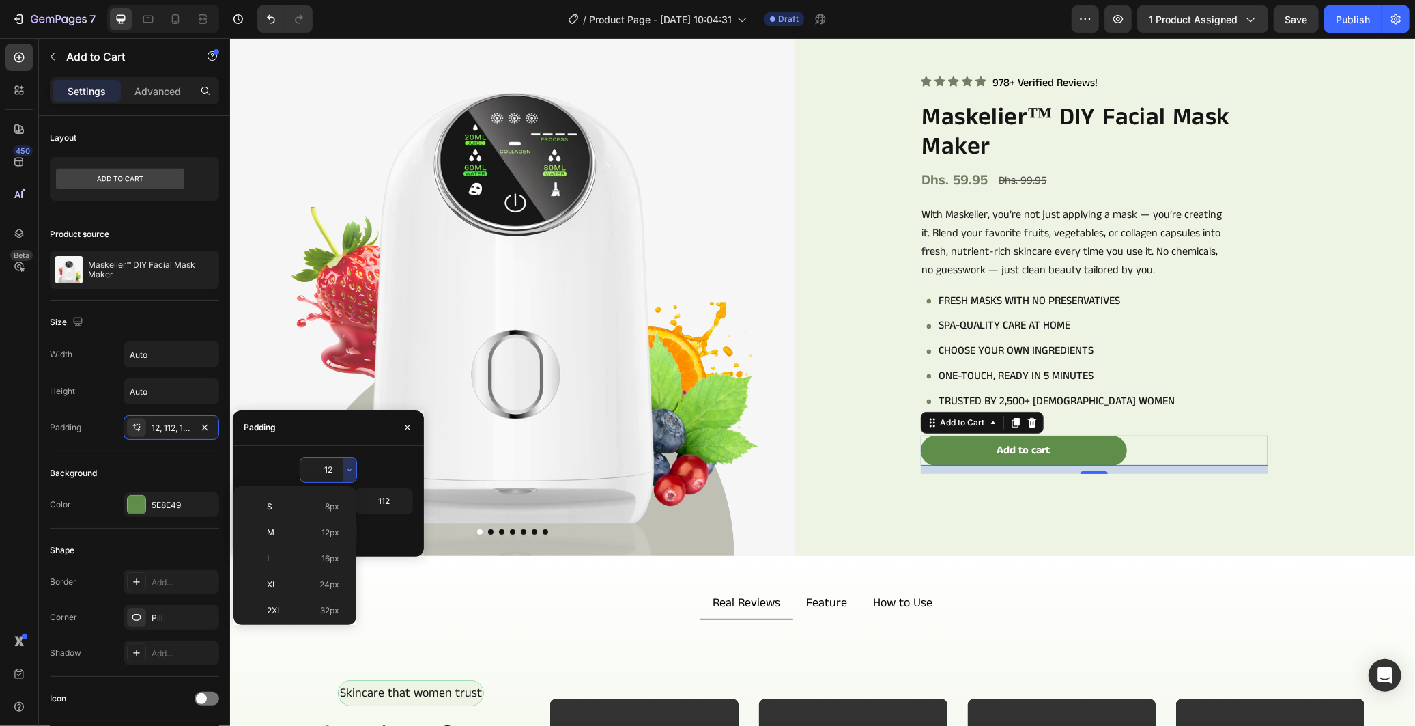
click at [332, 469] on input "12" at bounding box center [328, 469] width 56 height 25
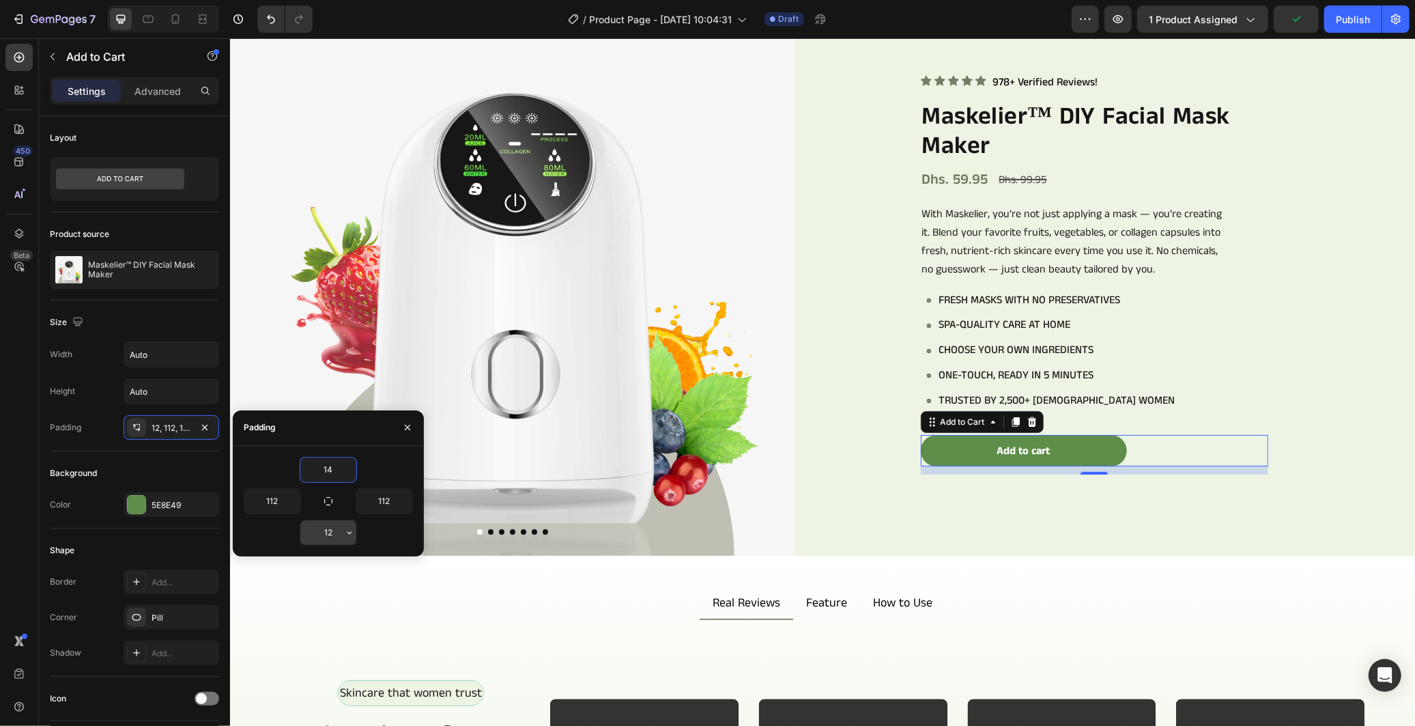
type input "14"
click at [332, 538] on input "12" at bounding box center [328, 532] width 56 height 25
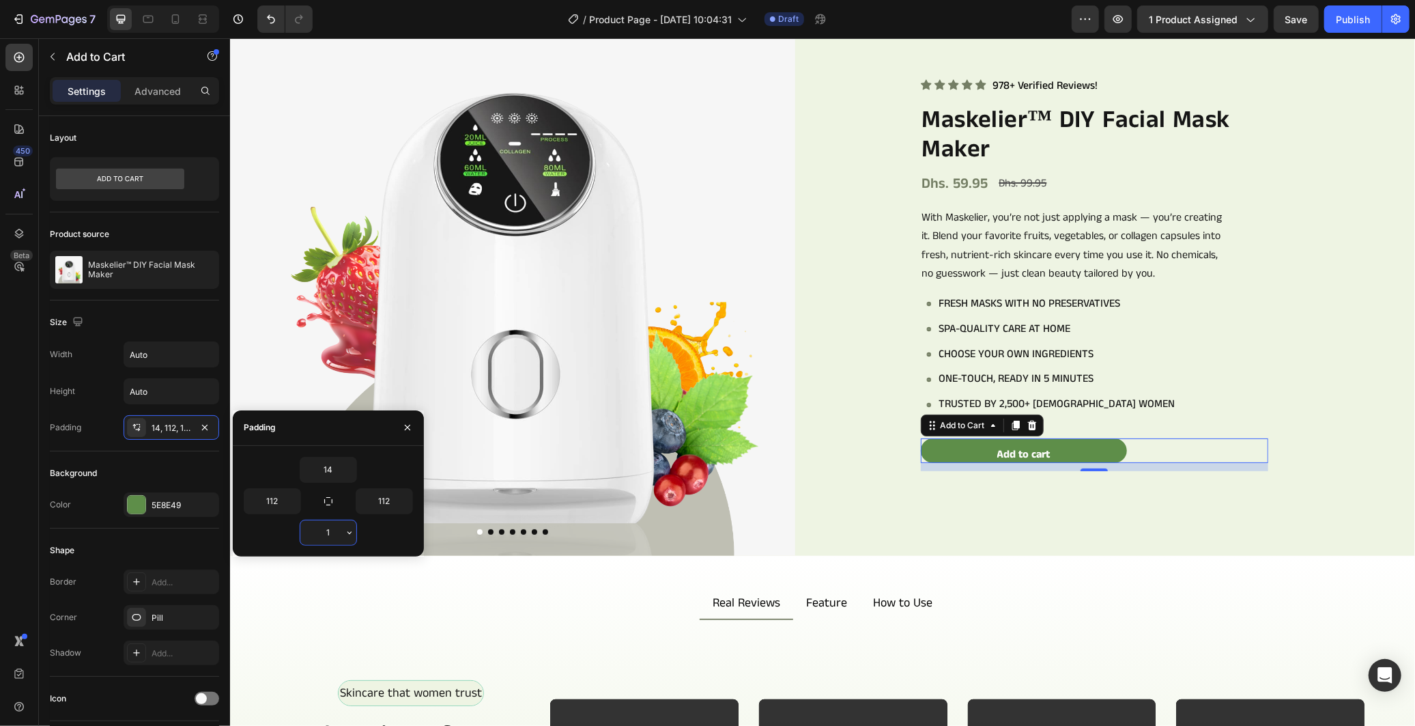
type input "14"
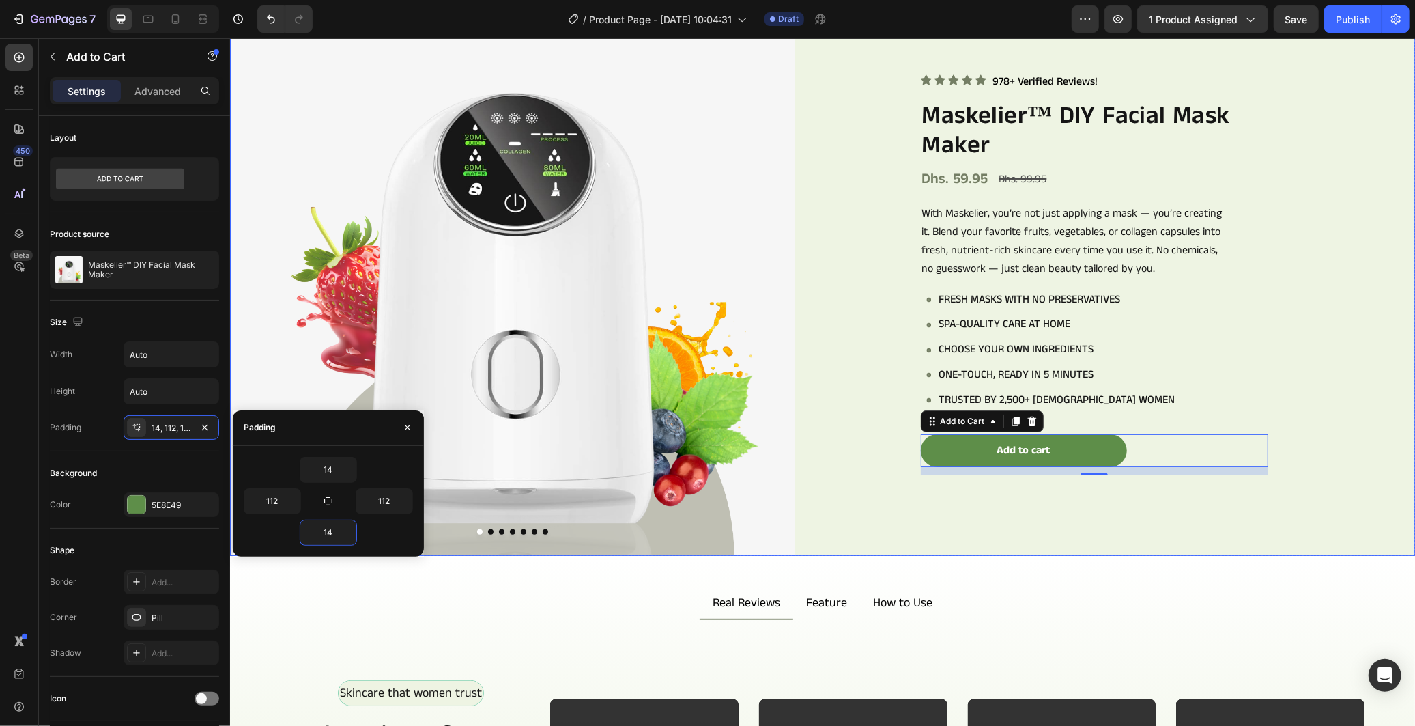
click at [978, 493] on div "Icon Icon Icon Icon Icon Icon List 978+ Verified Reviews! Text Block Row Maskel…" at bounding box center [1131, 272] width 565 height 565
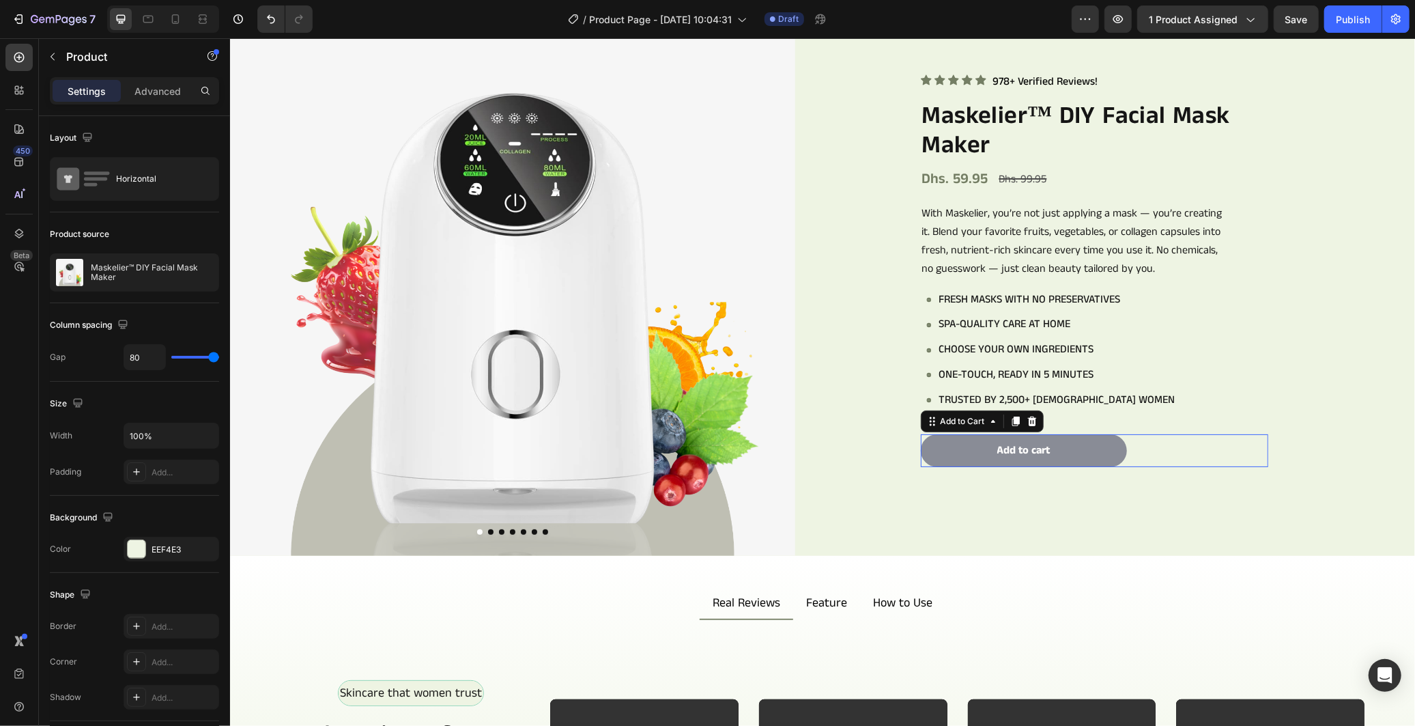
click at [986, 457] on button "Add to cart" at bounding box center [1023, 449] width 206 height 33
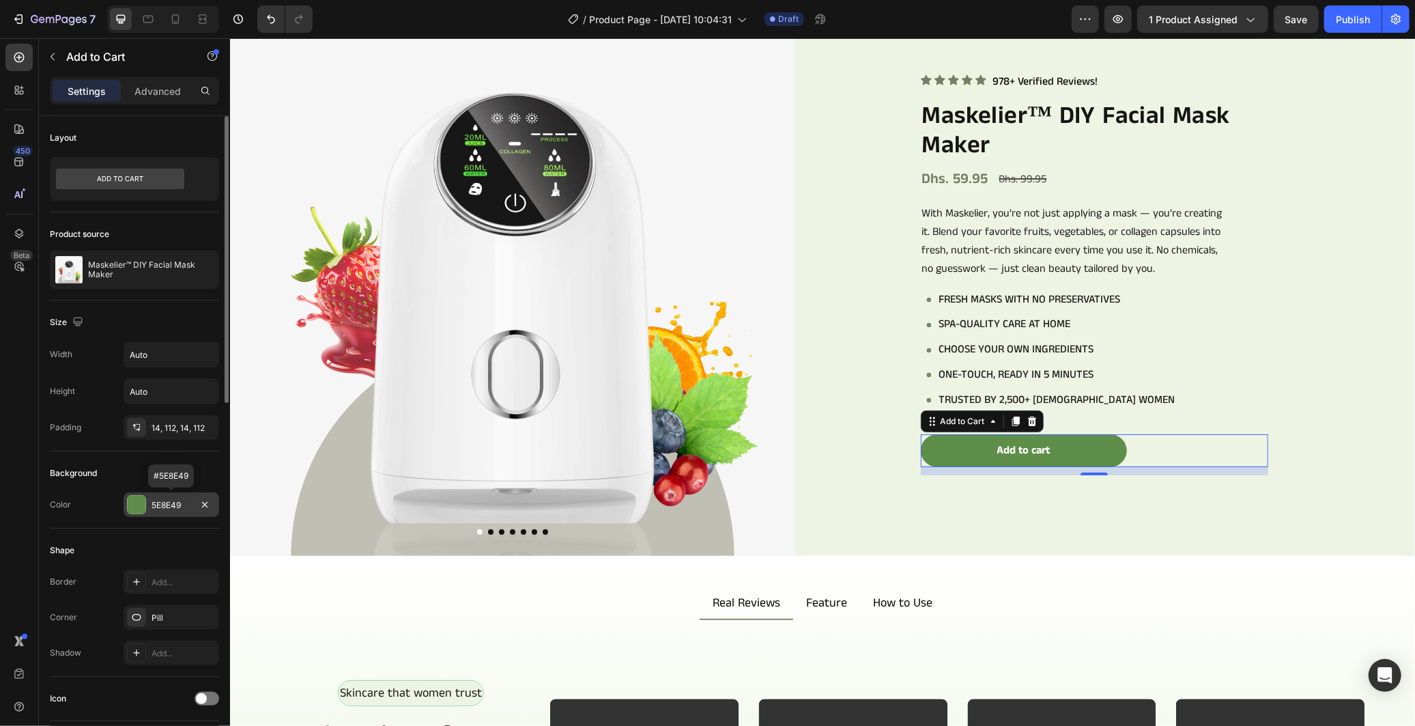
click at [178, 499] on div "5E8E49" at bounding box center [172, 505] width 40 height 12
click at [135, 473] on div "Background" at bounding box center [134, 473] width 169 height 22
click at [142, 90] on p "Advanced" at bounding box center [157, 91] width 46 height 14
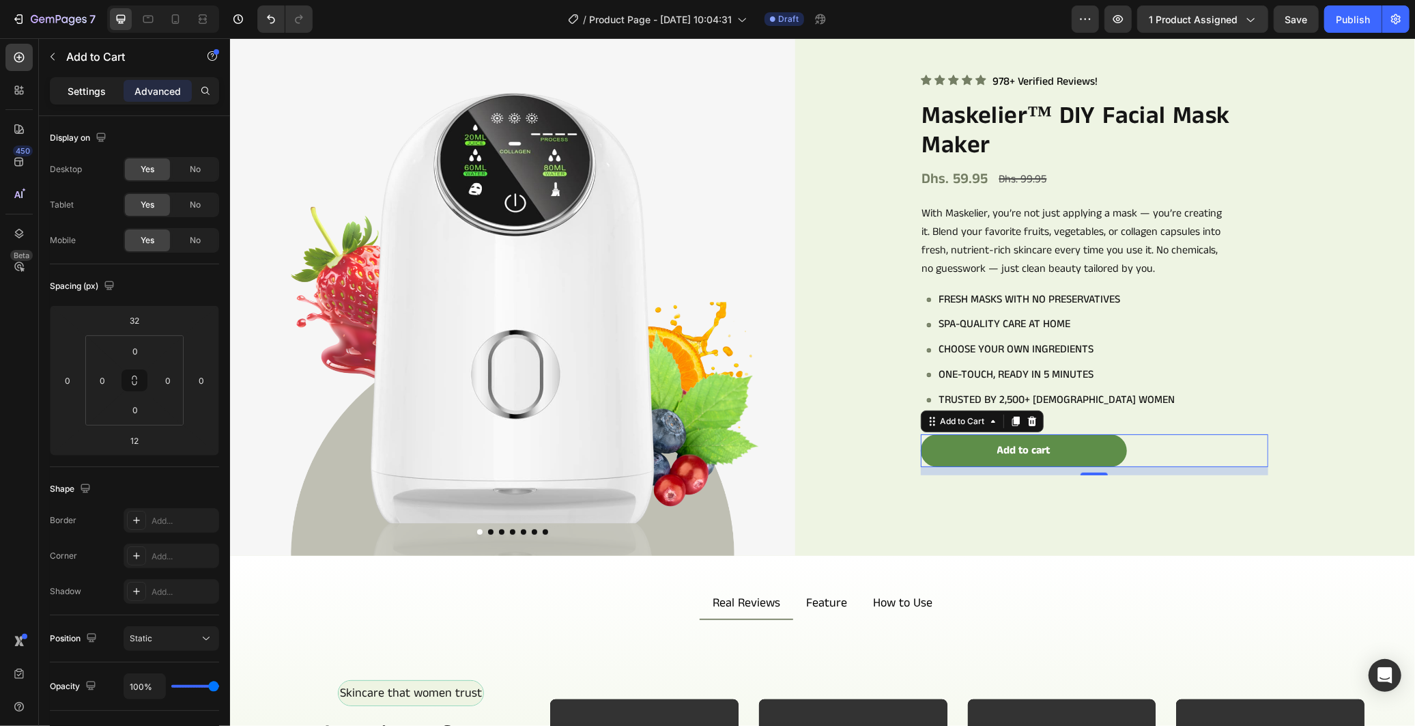
click at [97, 96] on p "Settings" at bounding box center [87, 91] width 38 height 14
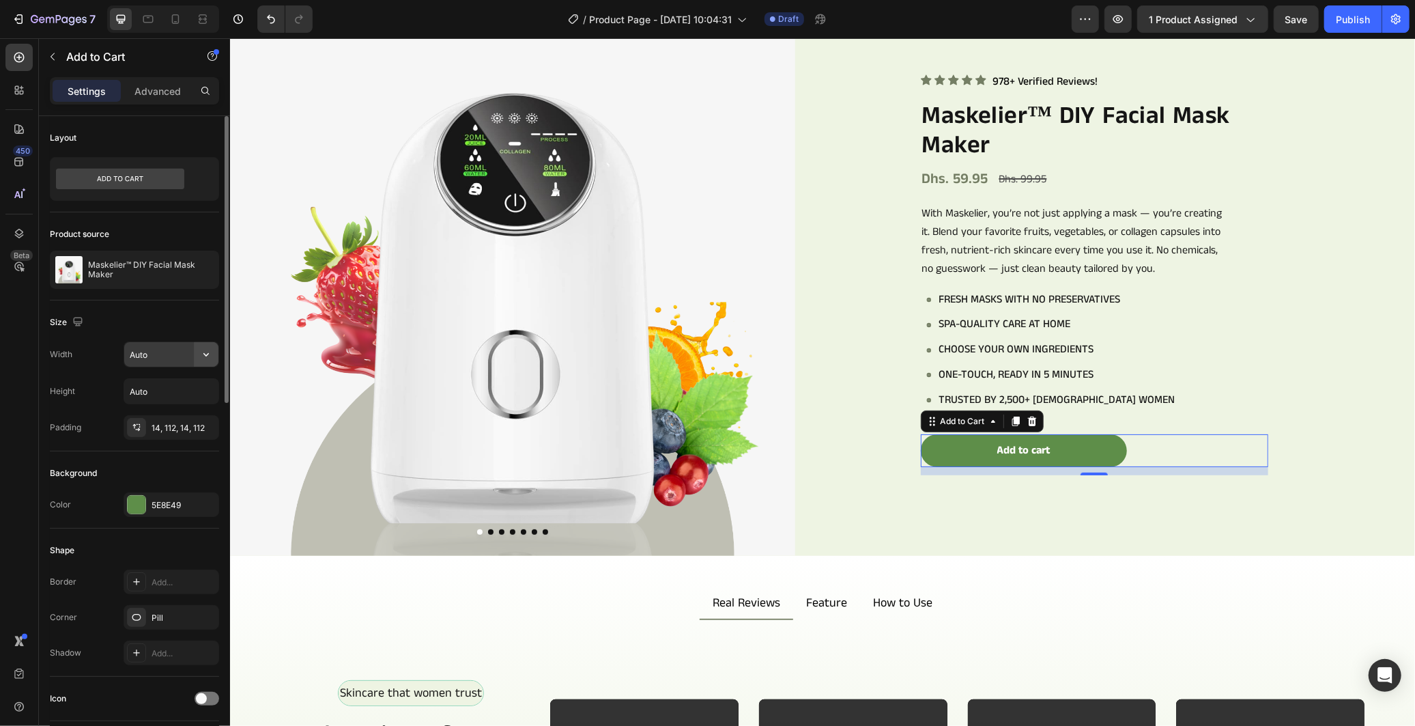
click at [214, 349] on button "button" at bounding box center [206, 354] width 25 height 25
click at [174, 328] on div "Size" at bounding box center [134, 322] width 169 height 22
click at [210, 392] on icon "button" at bounding box center [206, 391] width 14 height 14
click at [161, 321] on div "Size" at bounding box center [134, 322] width 169 height 22
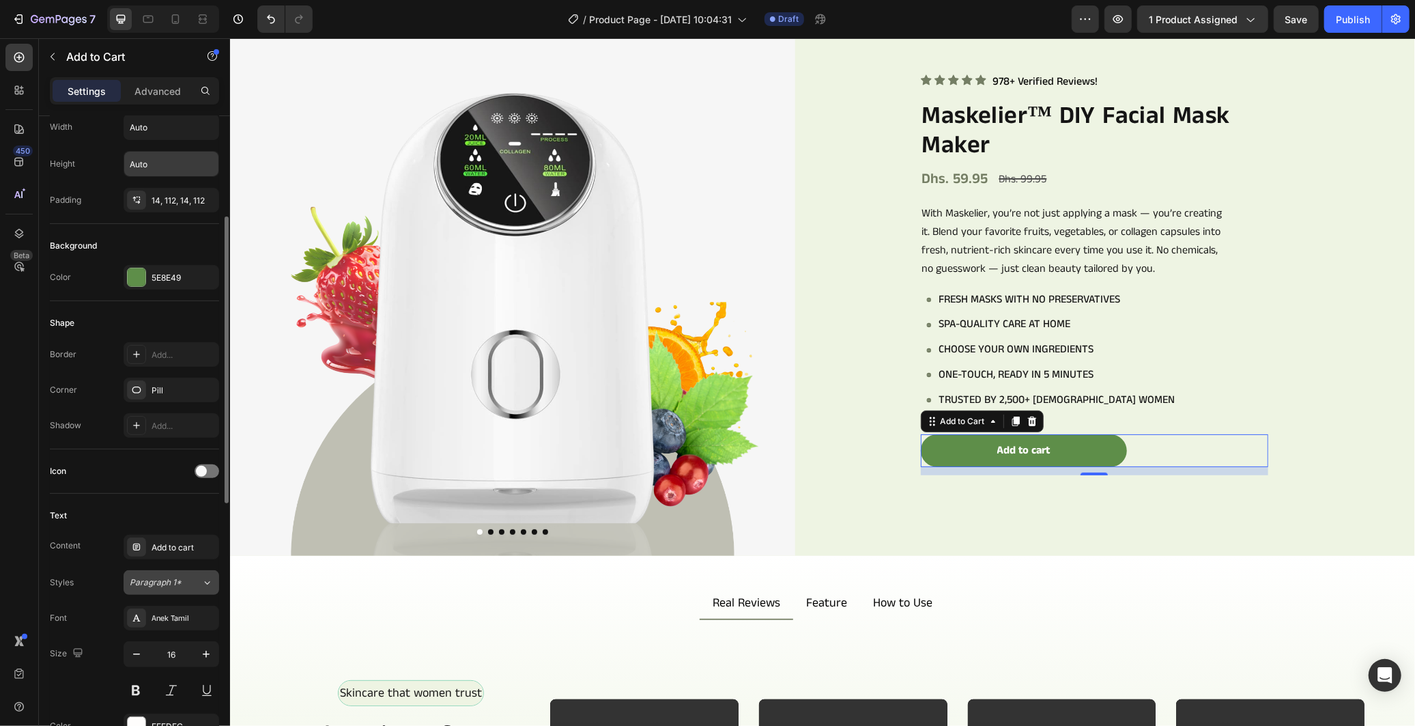
scroll to position [455, 0]
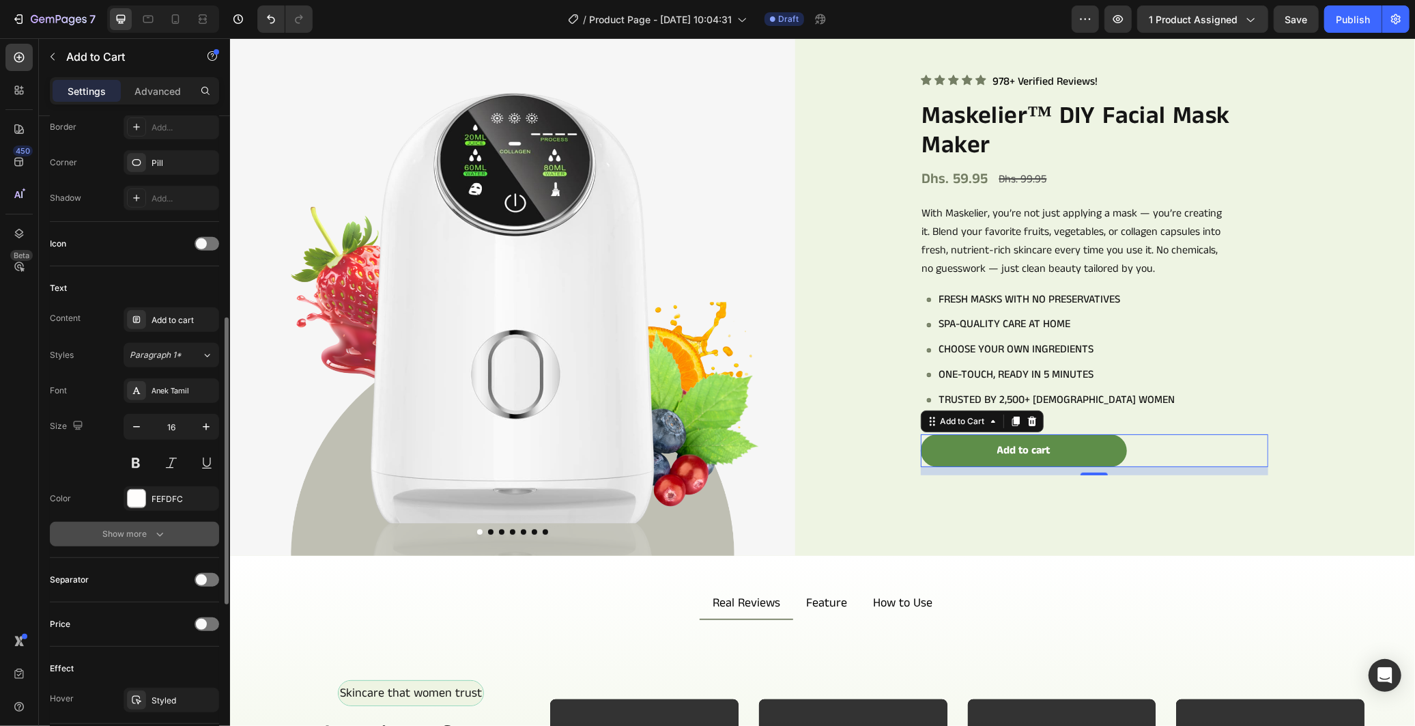
click at [167, 523] on button "Show more" at bounding box center [134, 533] width 169 height 25
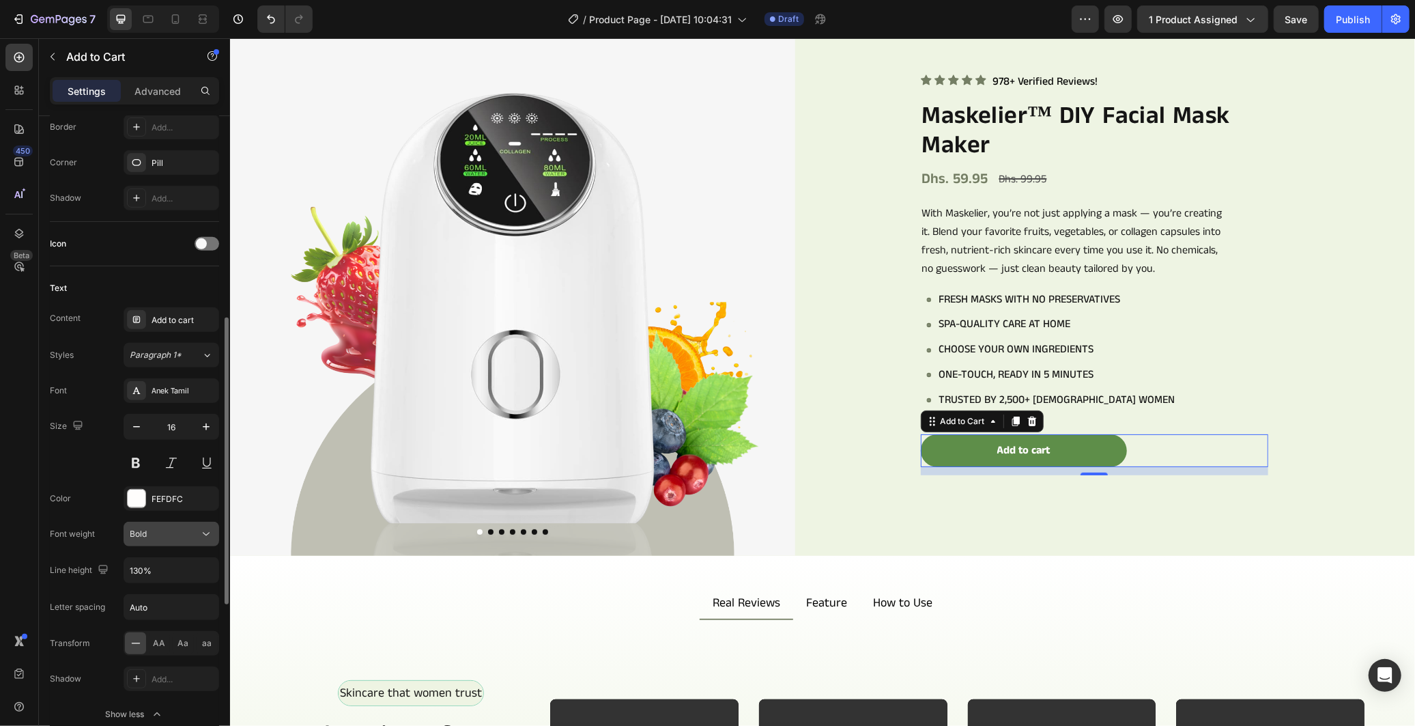
click at [187, 537] on div "Bold" at bounding box center [165, 534] width 70 height 12
click at [208, 425] on icon "button" at bounding box center [206, 427] width 14 height 14
type input "18"
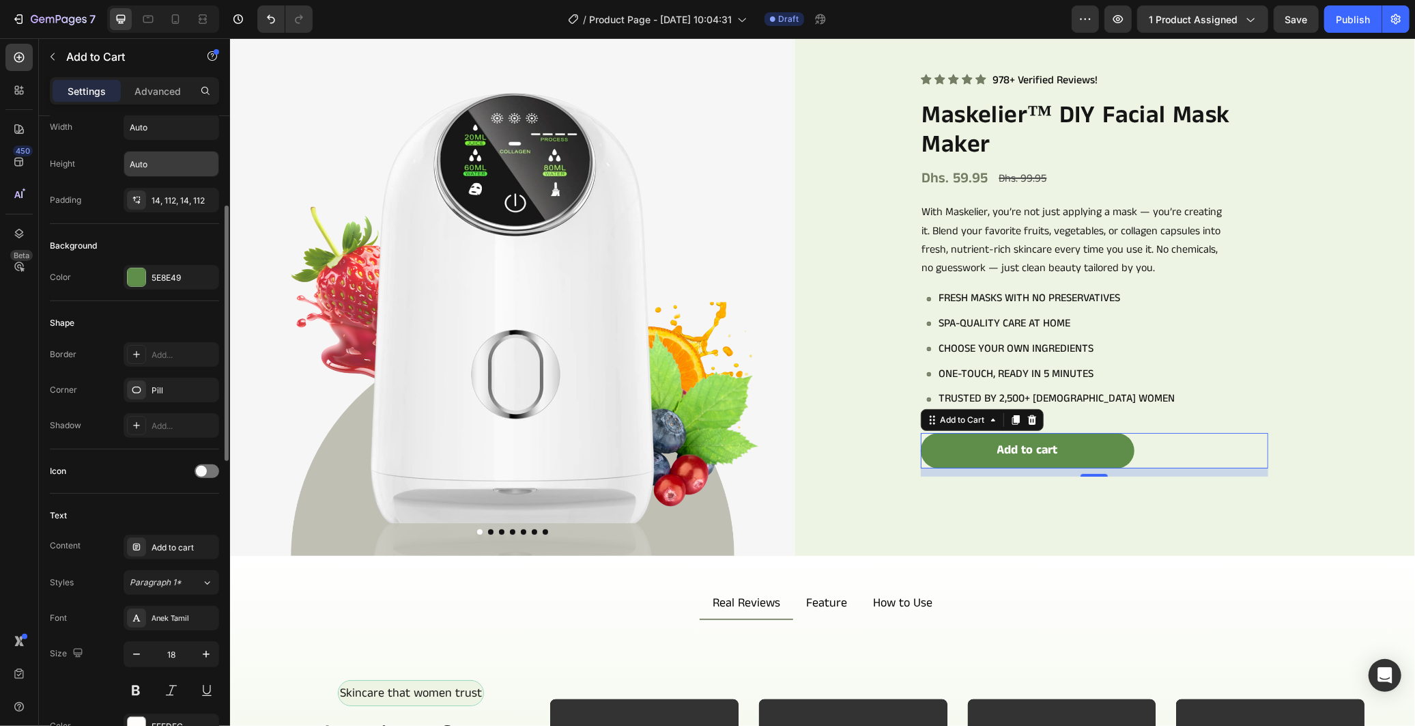
scroll to position [76, 0]
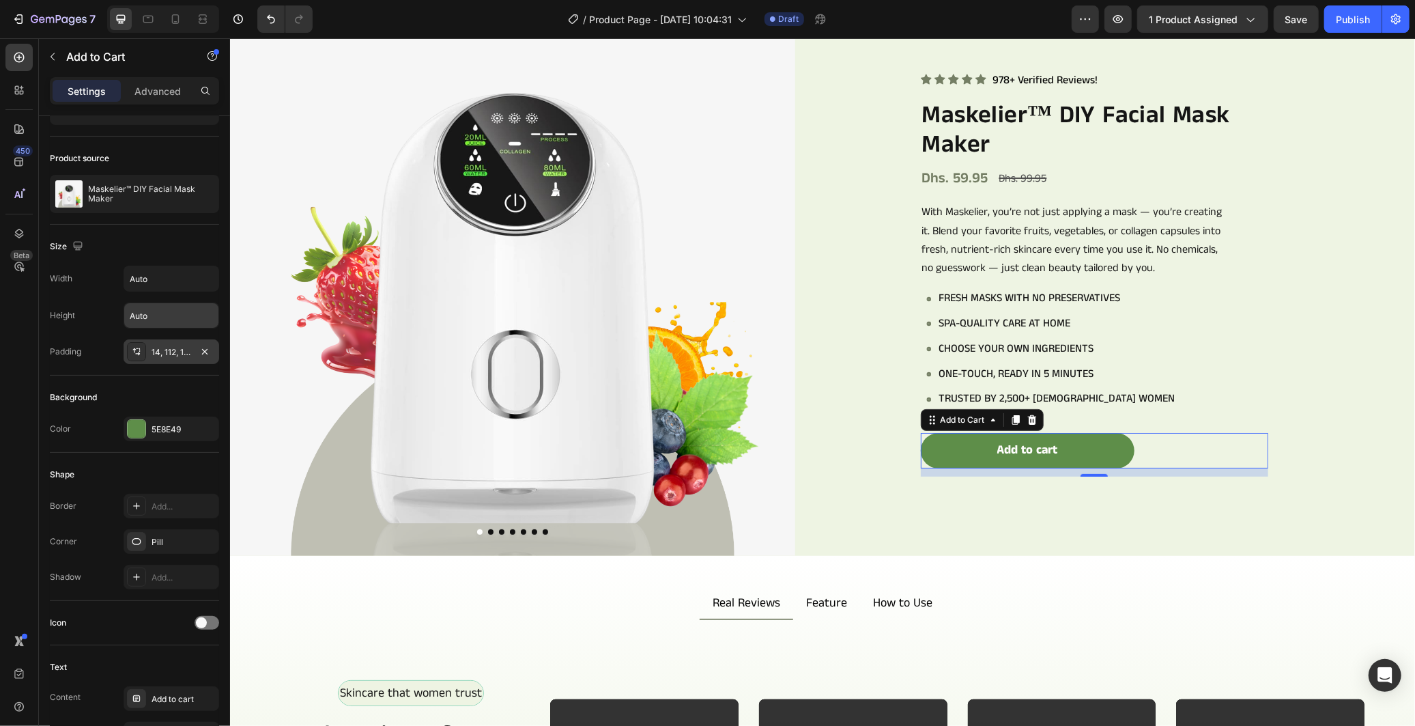
click at [171, 359] on div "14, 112, 14, 112" at bounding box center [172, 351] width 96 height 25
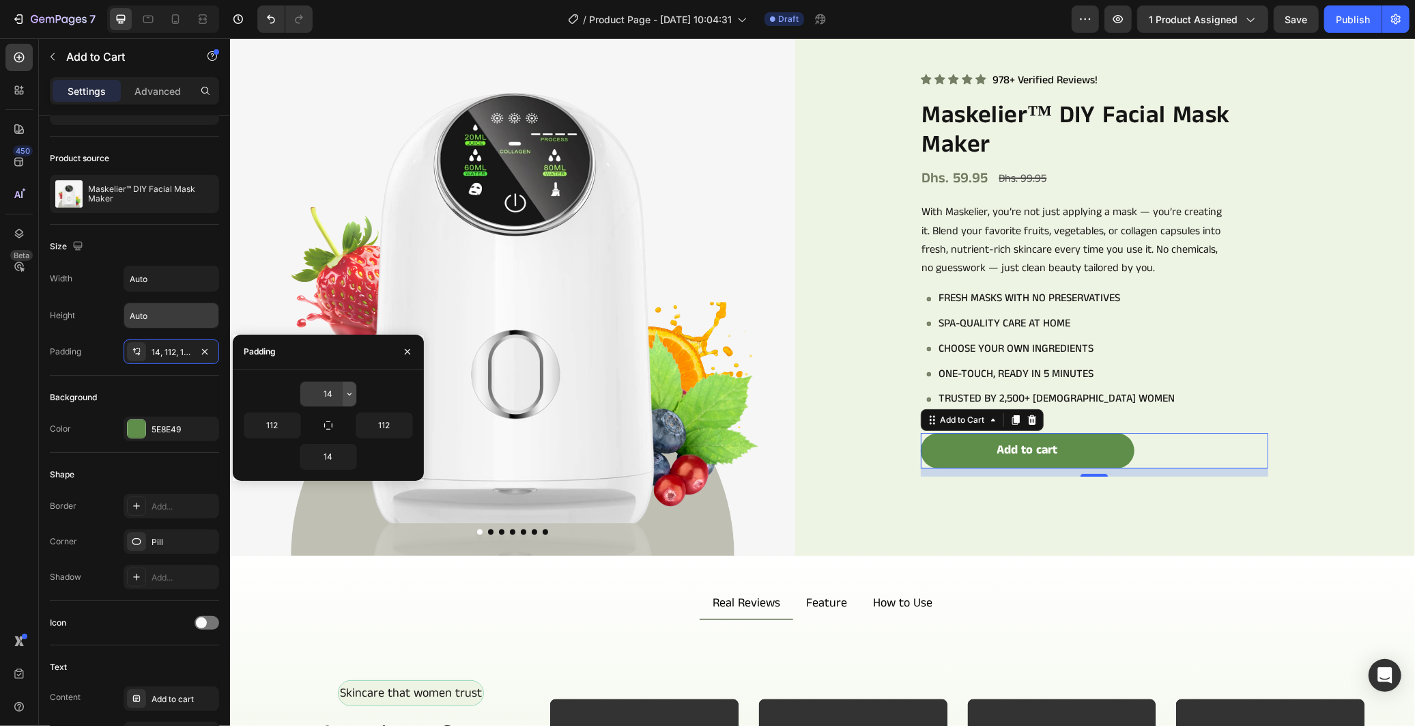
click at [347, 392] on icon "button" at bounding box center [349, 393] width 4 height 3
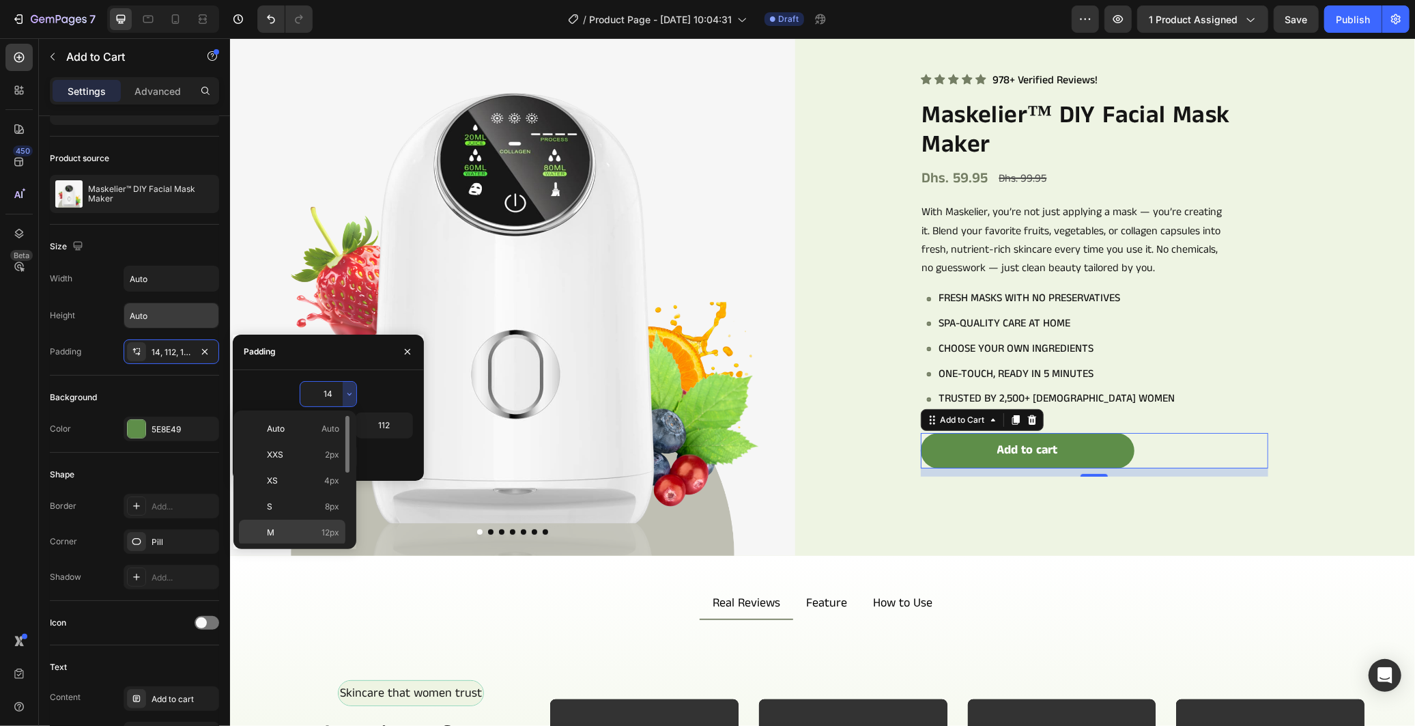
click at [331, 521] on div "M 12px" at bounding box center [292, 532] width 106 height 26
type input "12"
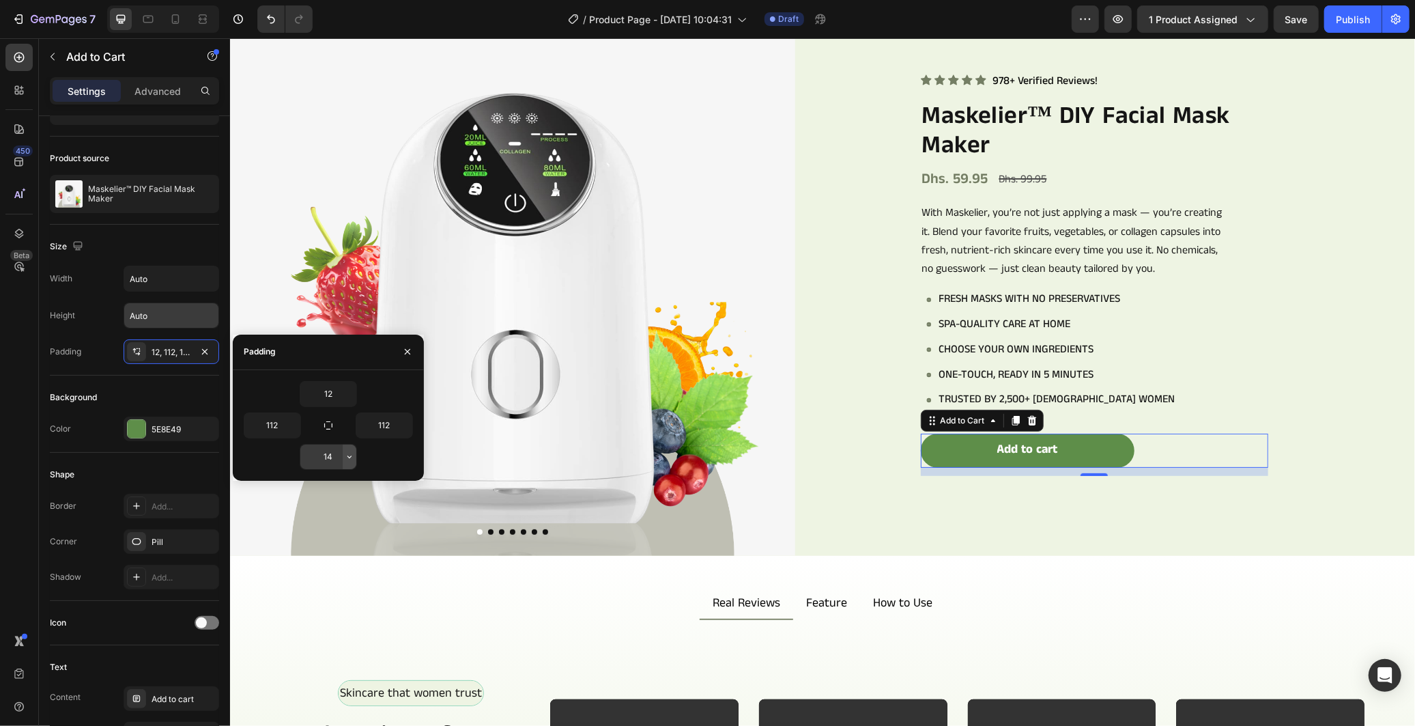
click at [351, 459] on icon "button" at bounding box center [349, 456] width 11 height 11
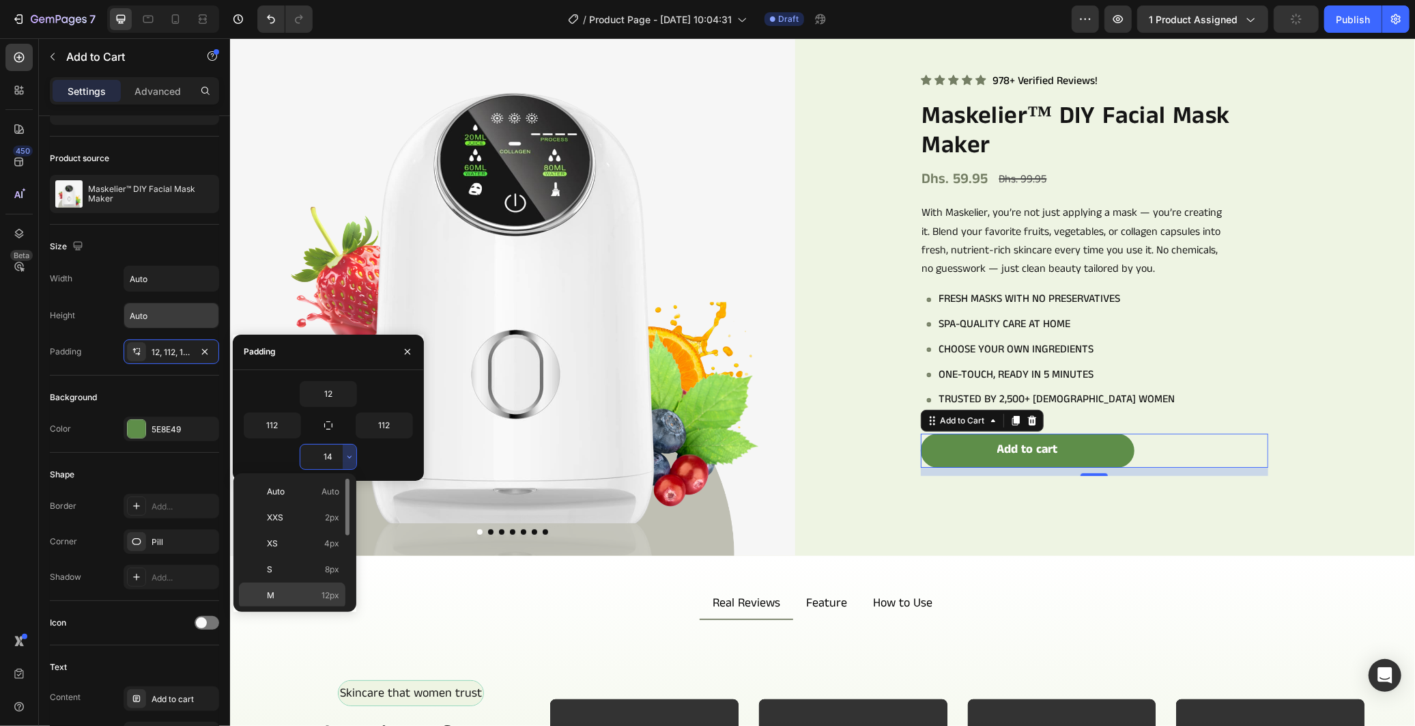
click at [324, 591] on span "12px" at bounding box center [330, 595] width 18 height 12
type input "12"
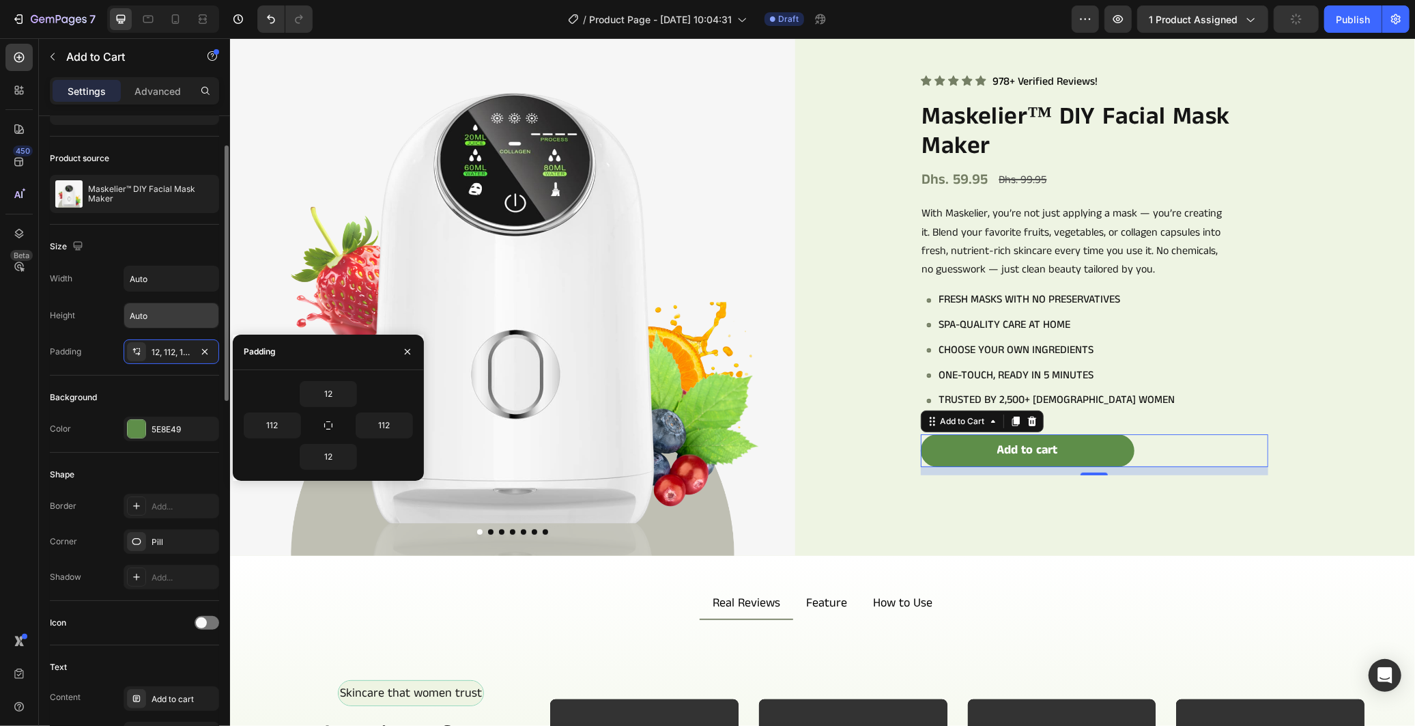
click at [185, 459] on div "Shape Border Add... Corner Pill Shadow Add..." at bounding box center [134, 527] width 169 height 148
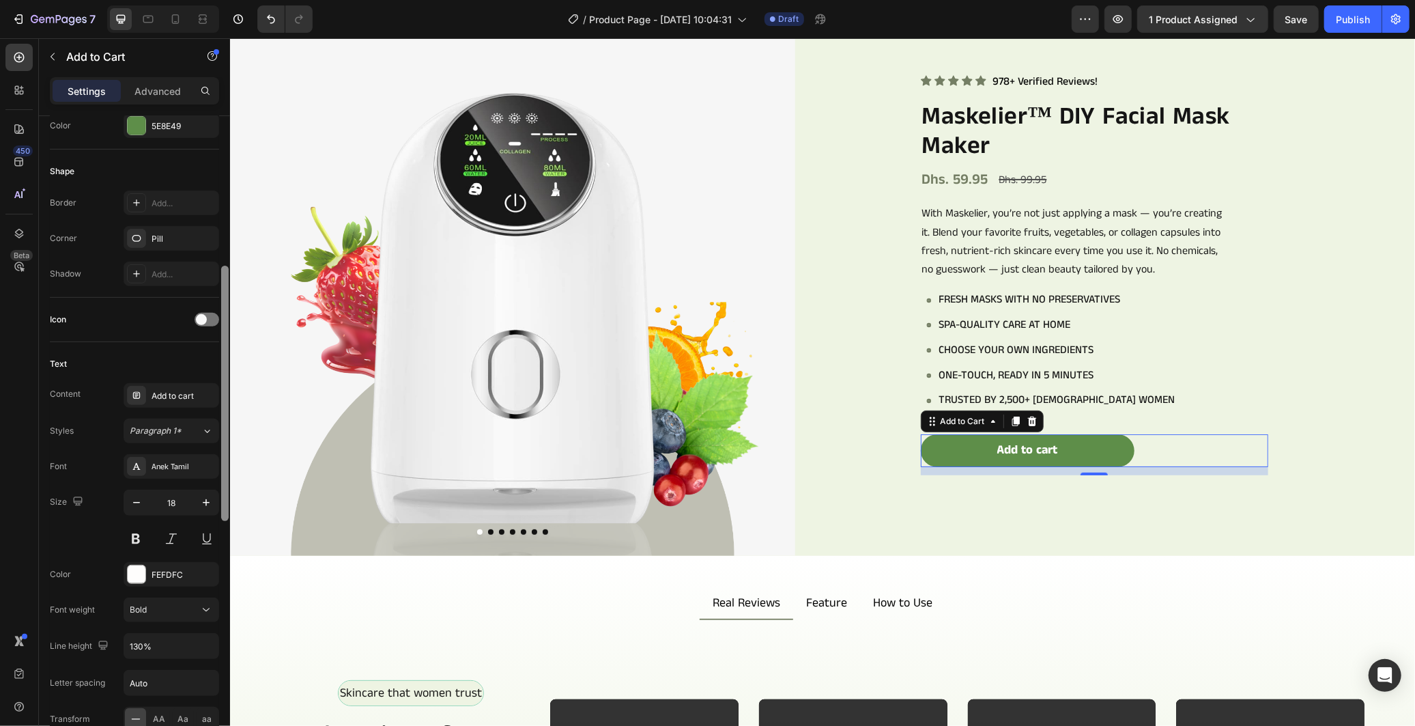
scroll to position [455, 0]
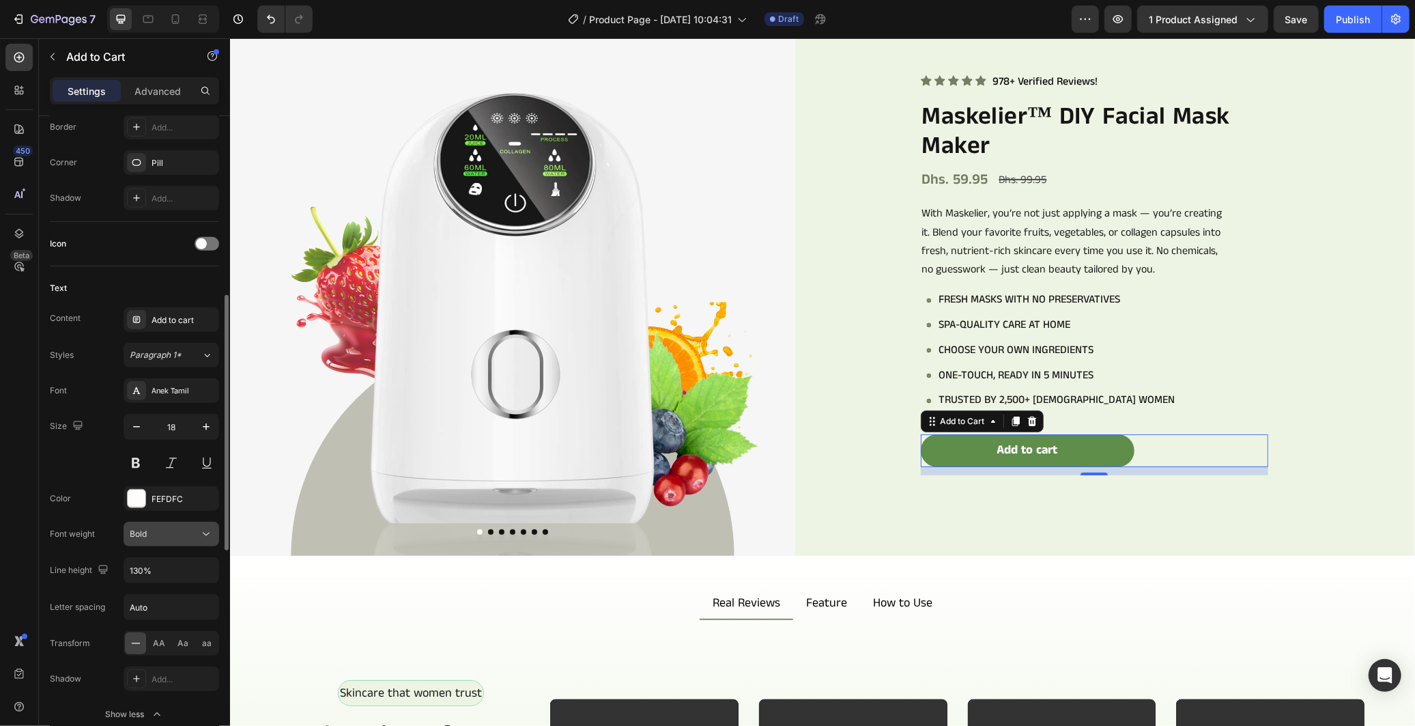
click at [194, 538] on div "Bold" at bounding box center [165, 534] width 70 height 12
click at [179, 618] on p "Semi Bold" at bounding box center [166, 624] width 72 height 12
click at [162, 637] on span "AA" at bounding box center [160, 643] width 12 height 12
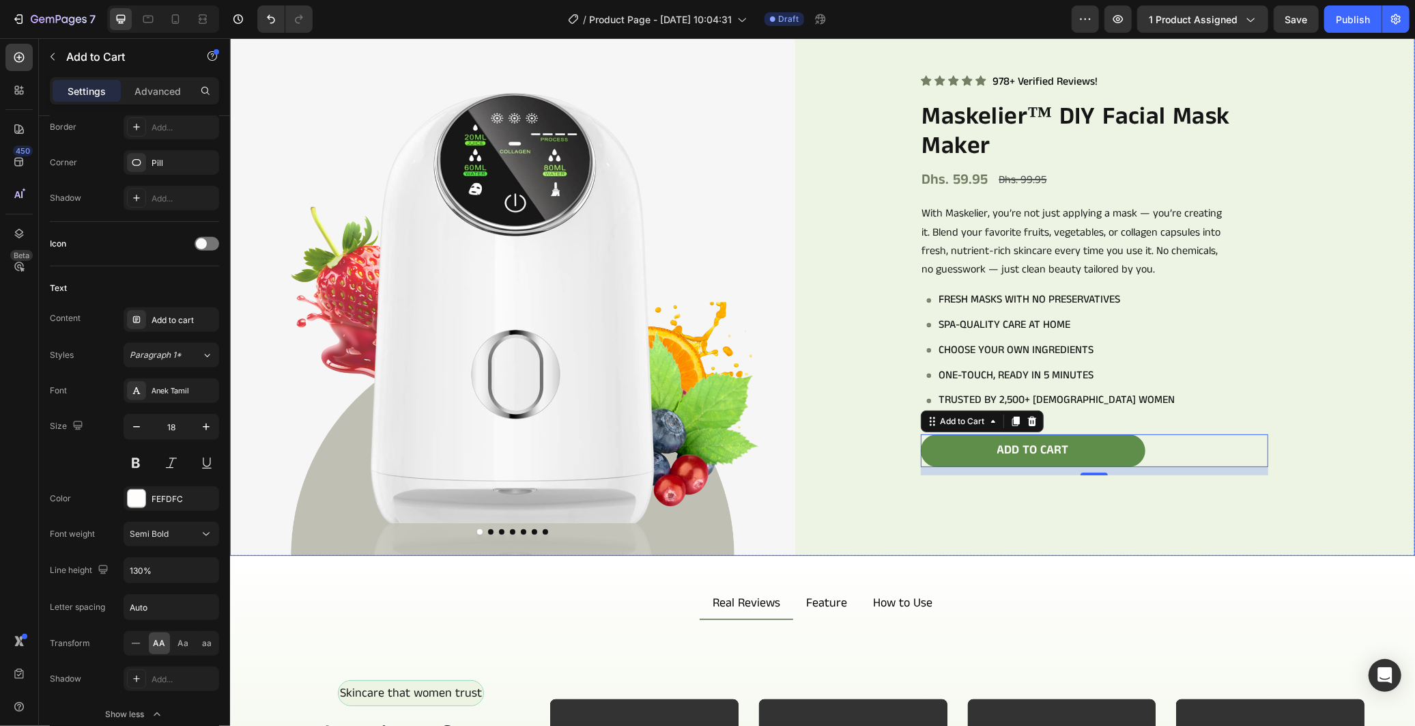
click at [1354, 393] on div "Icon Icon Icon Icon Icon Icon List 978+ Verified Reviews! Text Block Row Maskel…" at bounding box center [1131, 272] width 565 height 565
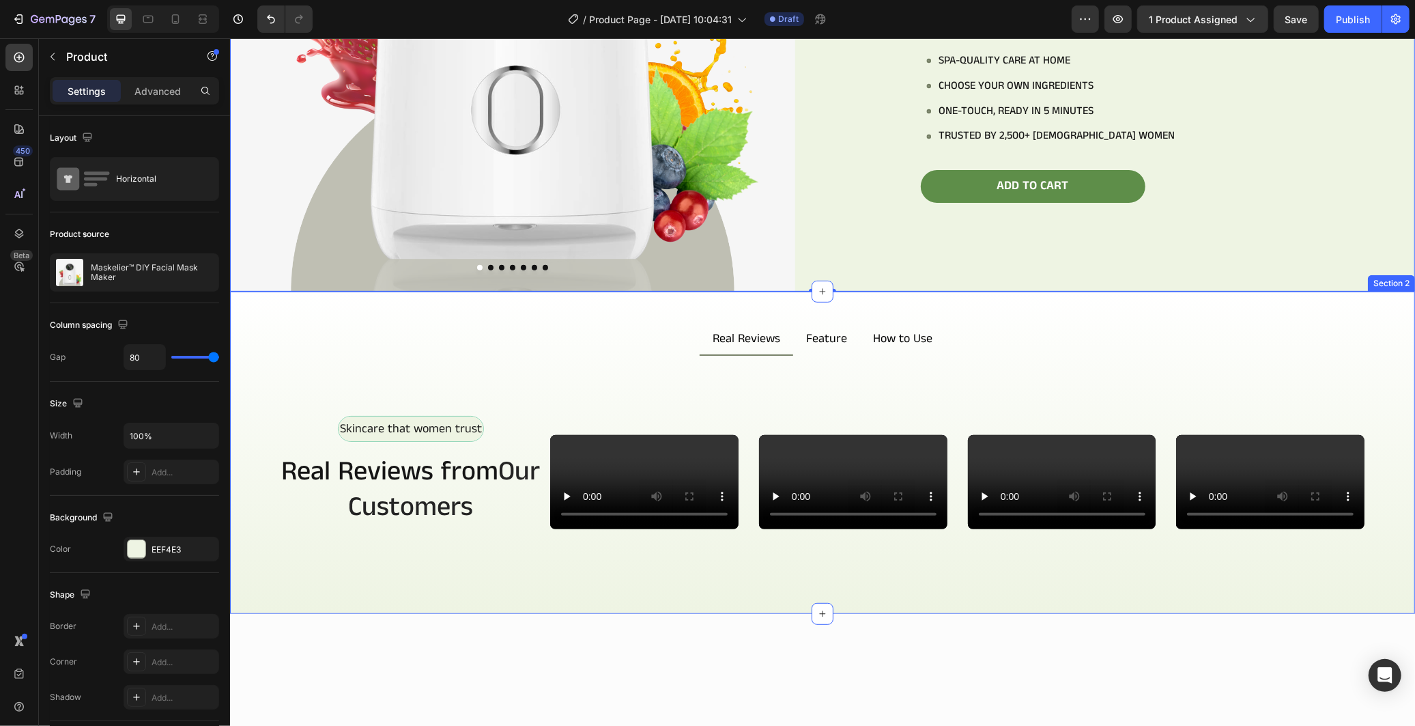
scroll to position [152, 0]
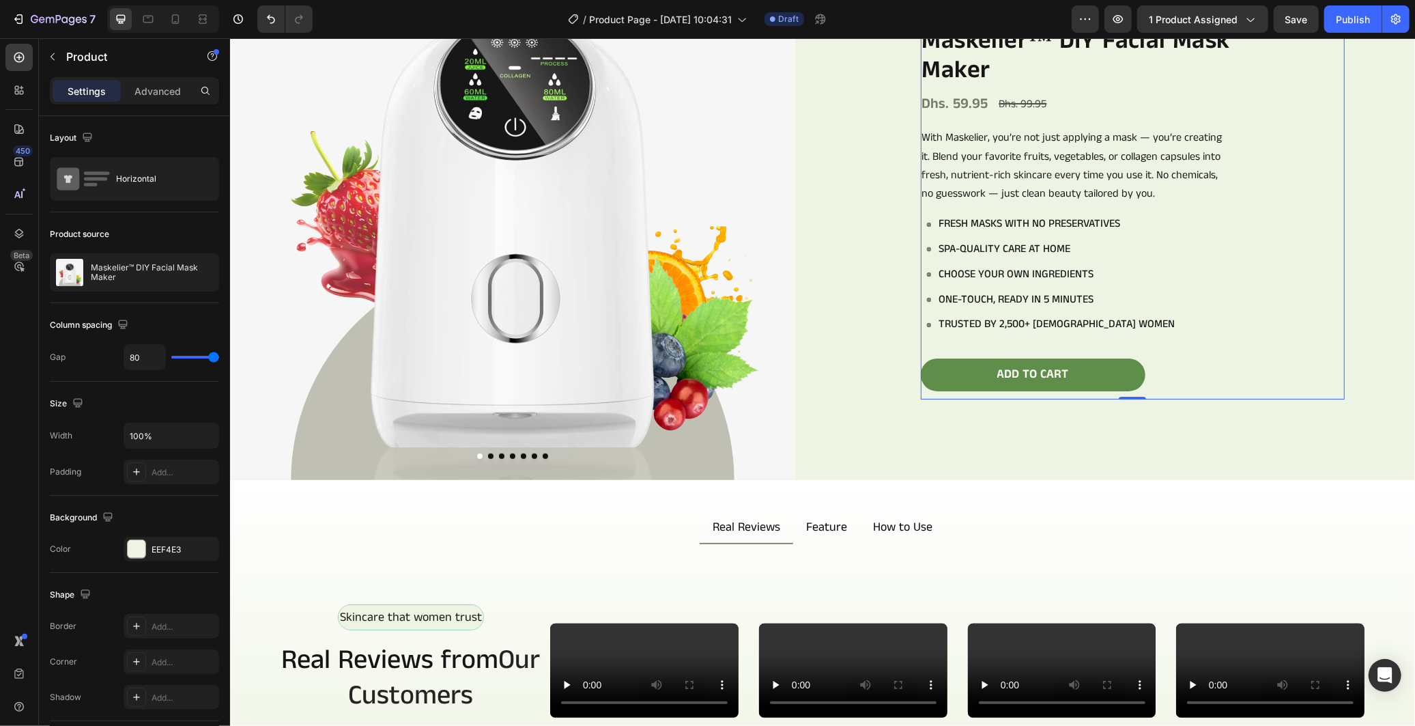
click at [1220, 331] on div "Icon Icon Icon Icon Icon Icon List 978+ Verified Reviews! Text Block Row Maskel…" at bounding box center [1093, 196] width 347 height 403
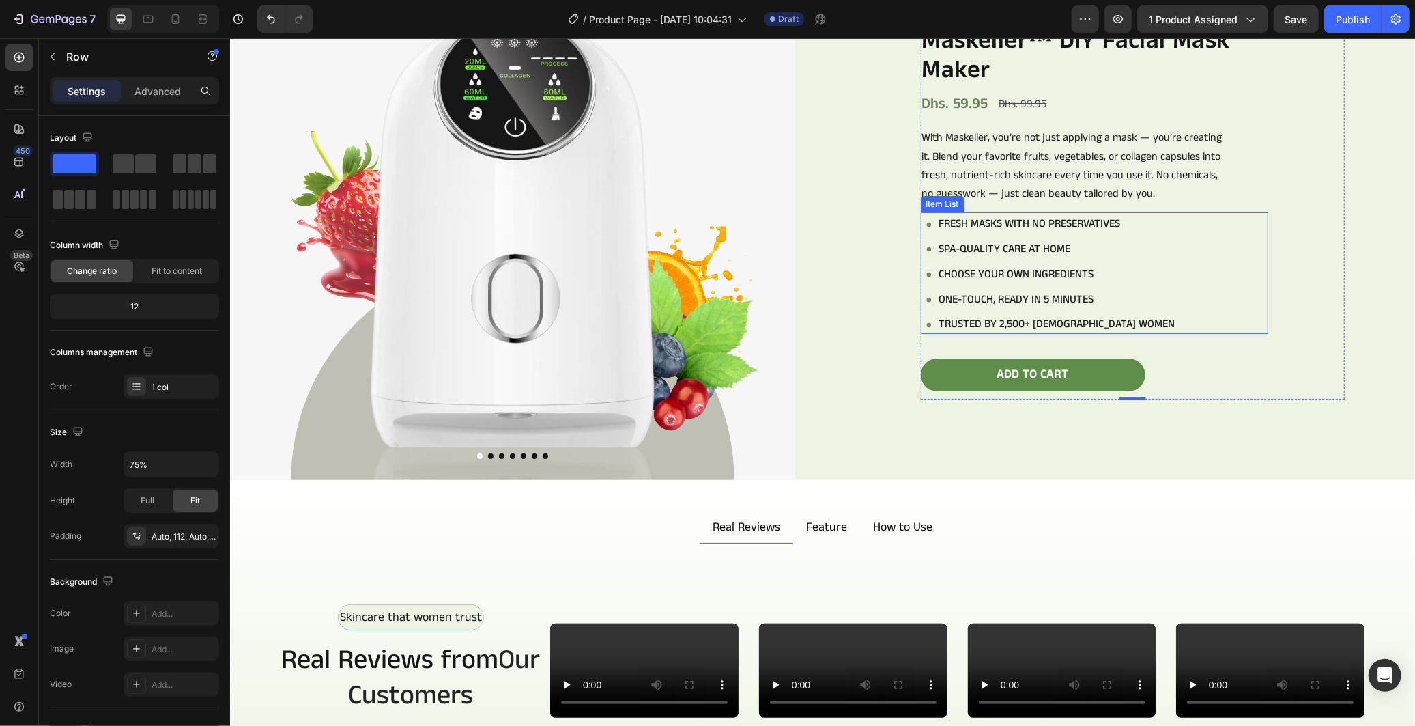
click at [1206, 303] on div "Fresh masks with no preservatives Spa-quality care at home Choose your own ingr…" at bounding box center [1097, 273] width 342 height 119
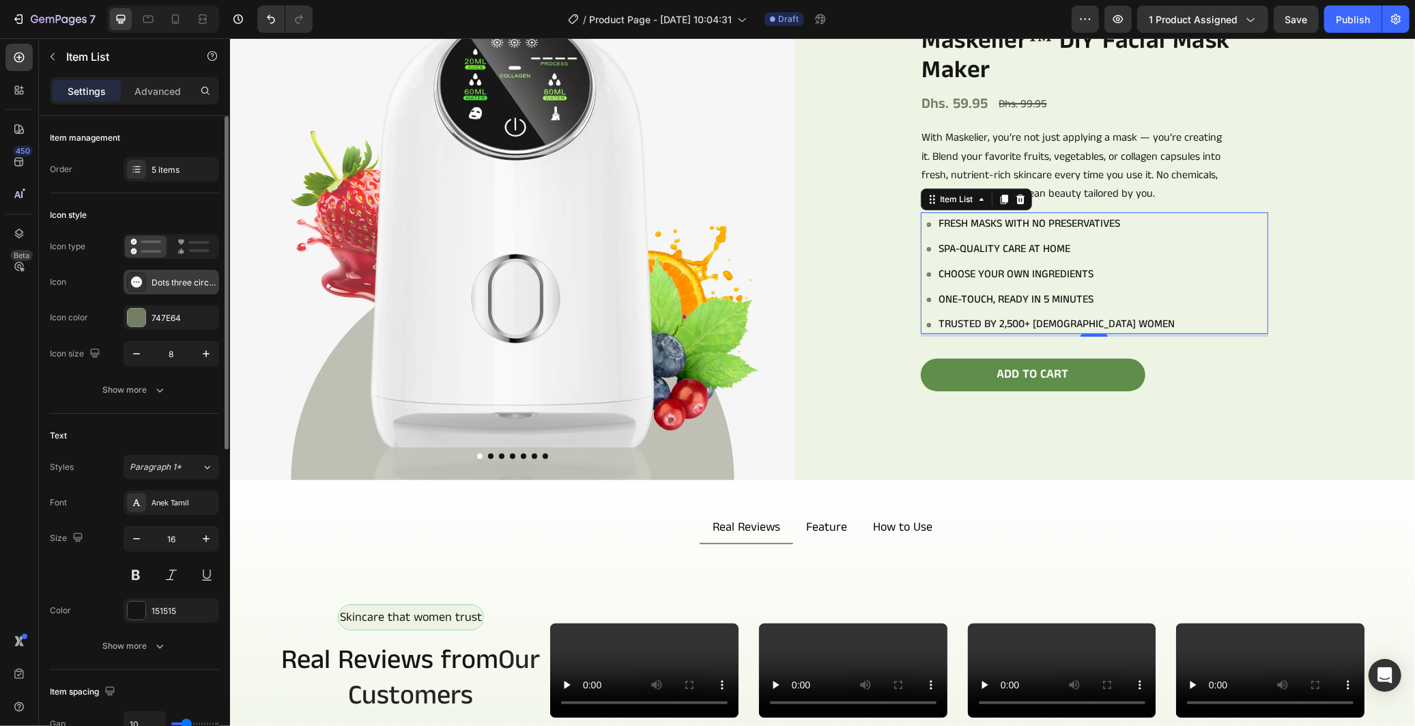
click at [169, 284] on div "Dots three circle filled" at bounding box center [184, 282] width 64 height 12
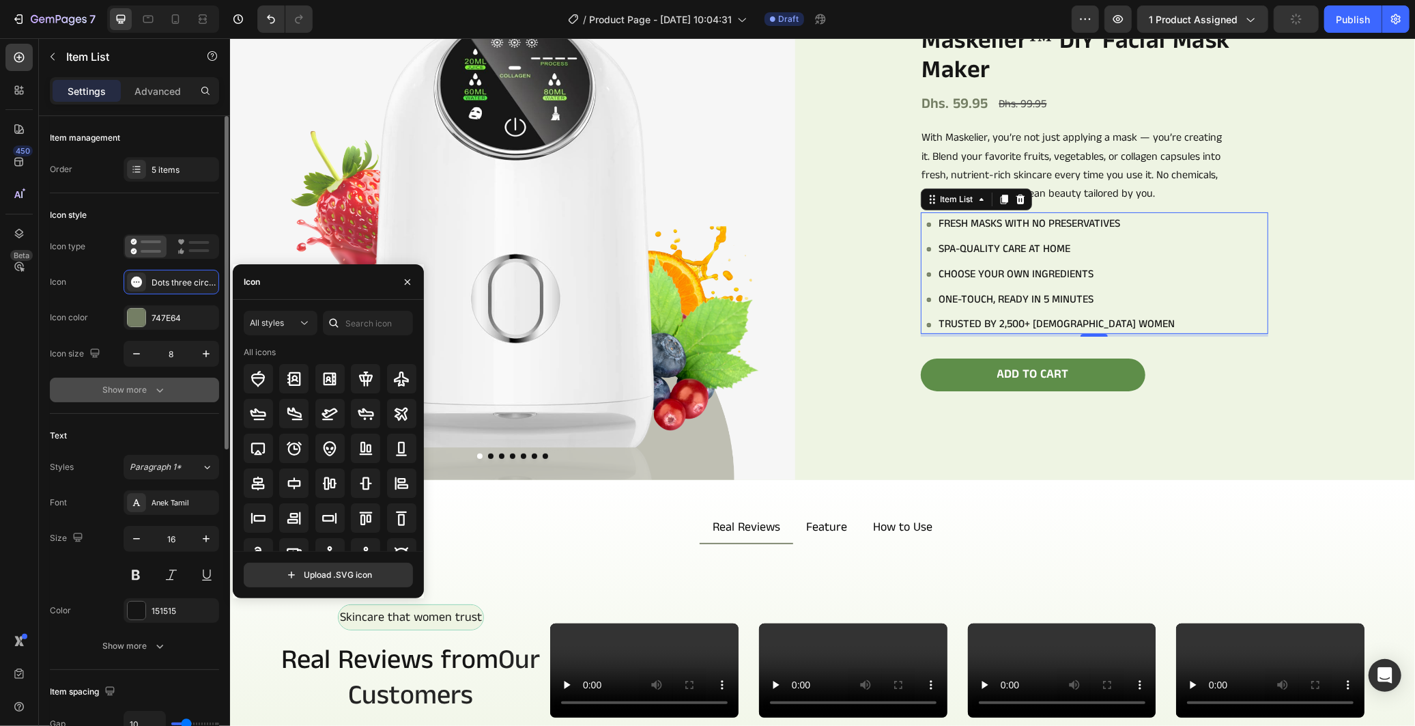
click at [165, 386] on icon "button" at bounding box center [160, 390] width 14 height 14
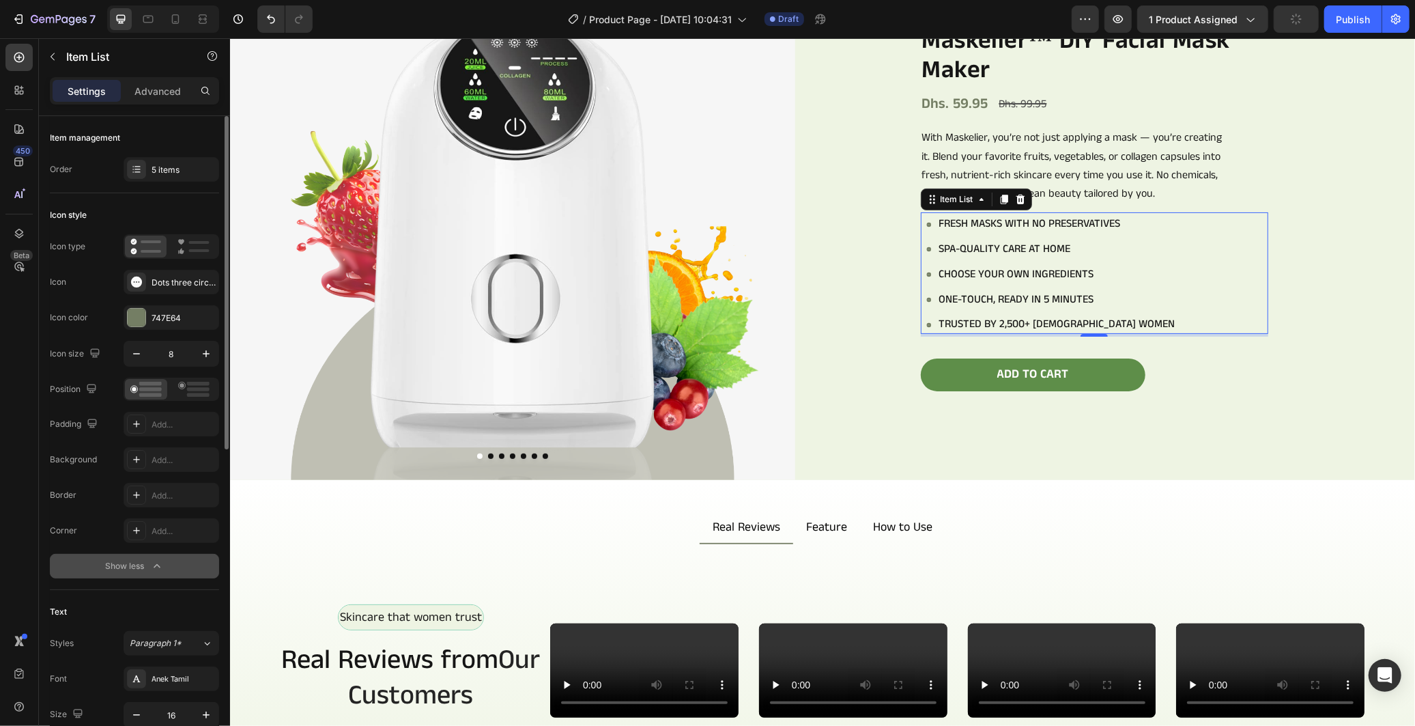
click at [111, 435] on div "Padding Add..." at bounding box center [134, 424] width 169 height 25
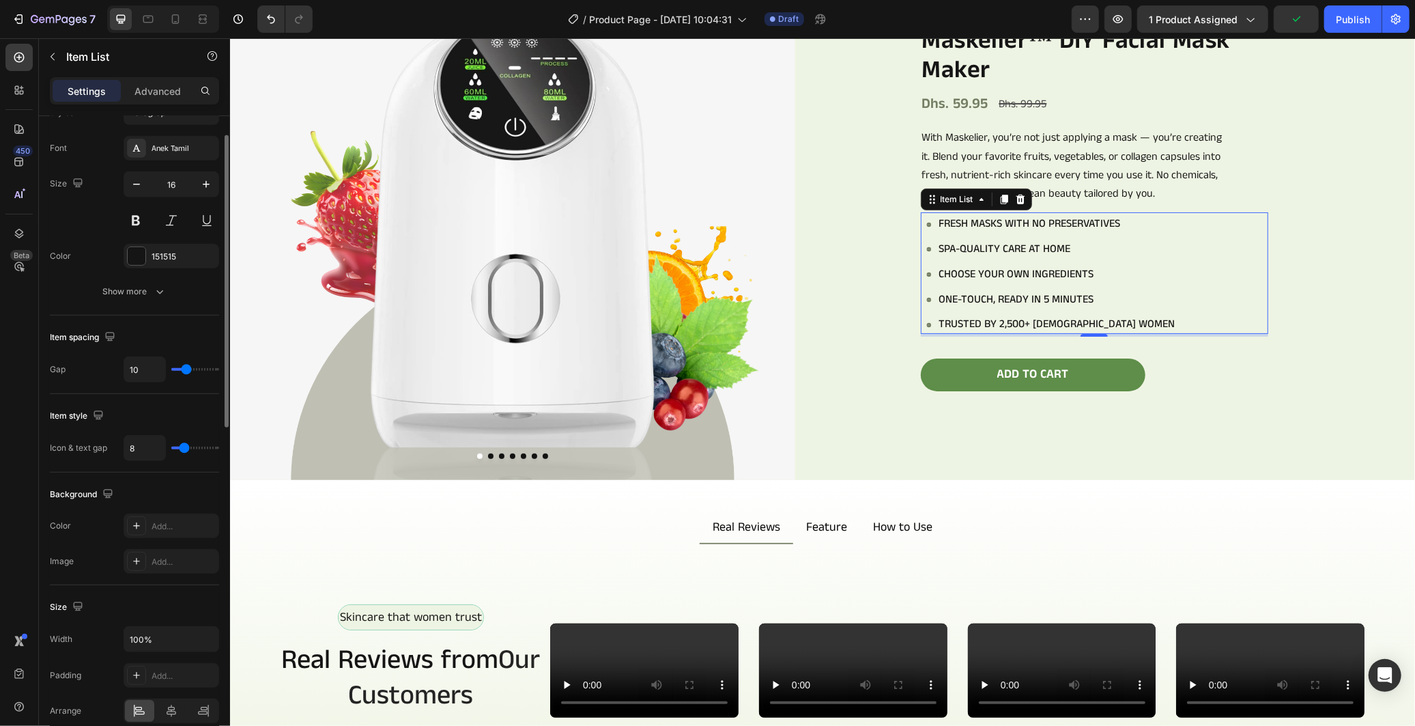
scroll to position [606, 0]
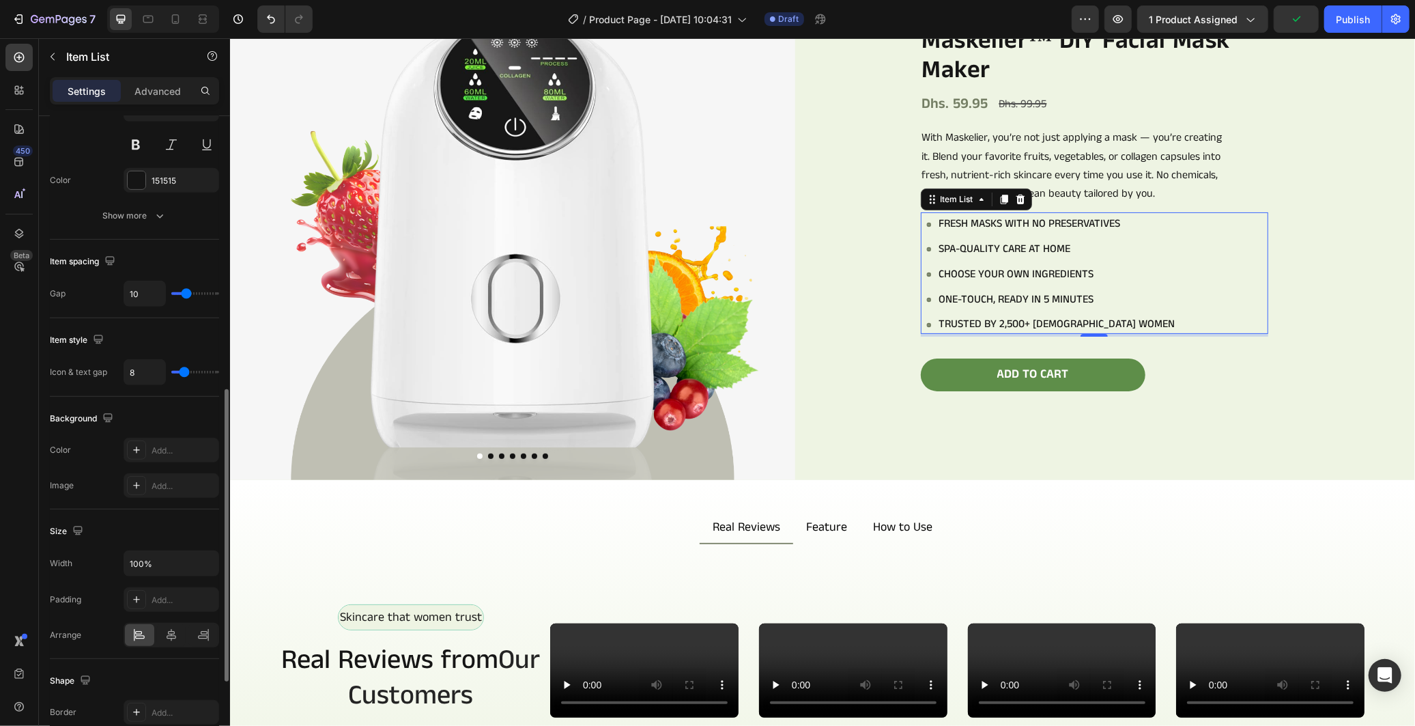
click at [173, 405] on div "Background The changes might be hidden by the video. Color Add... Image Add..." at bounding box center [134, 453] width 169 height 113
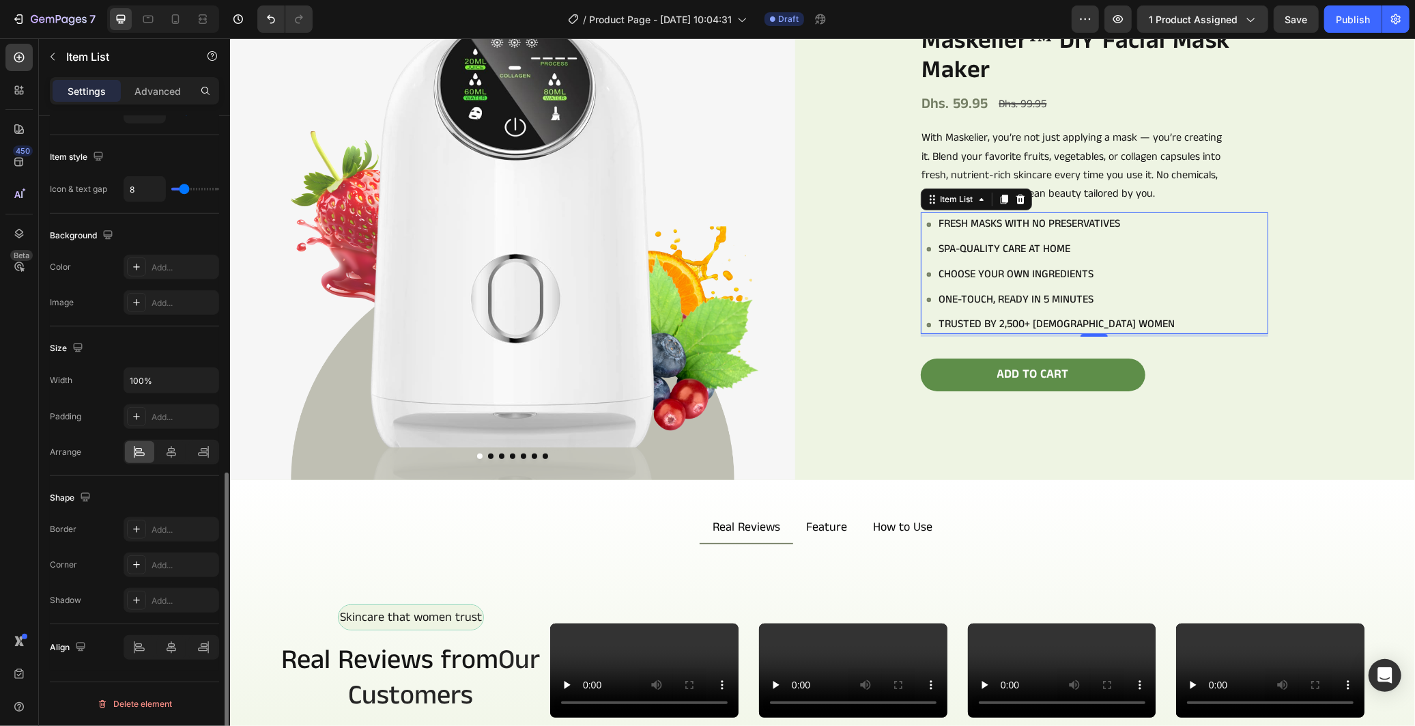
click at [155, 496] on div "Shape" at bounding box center [134, 498] width 169 height 22
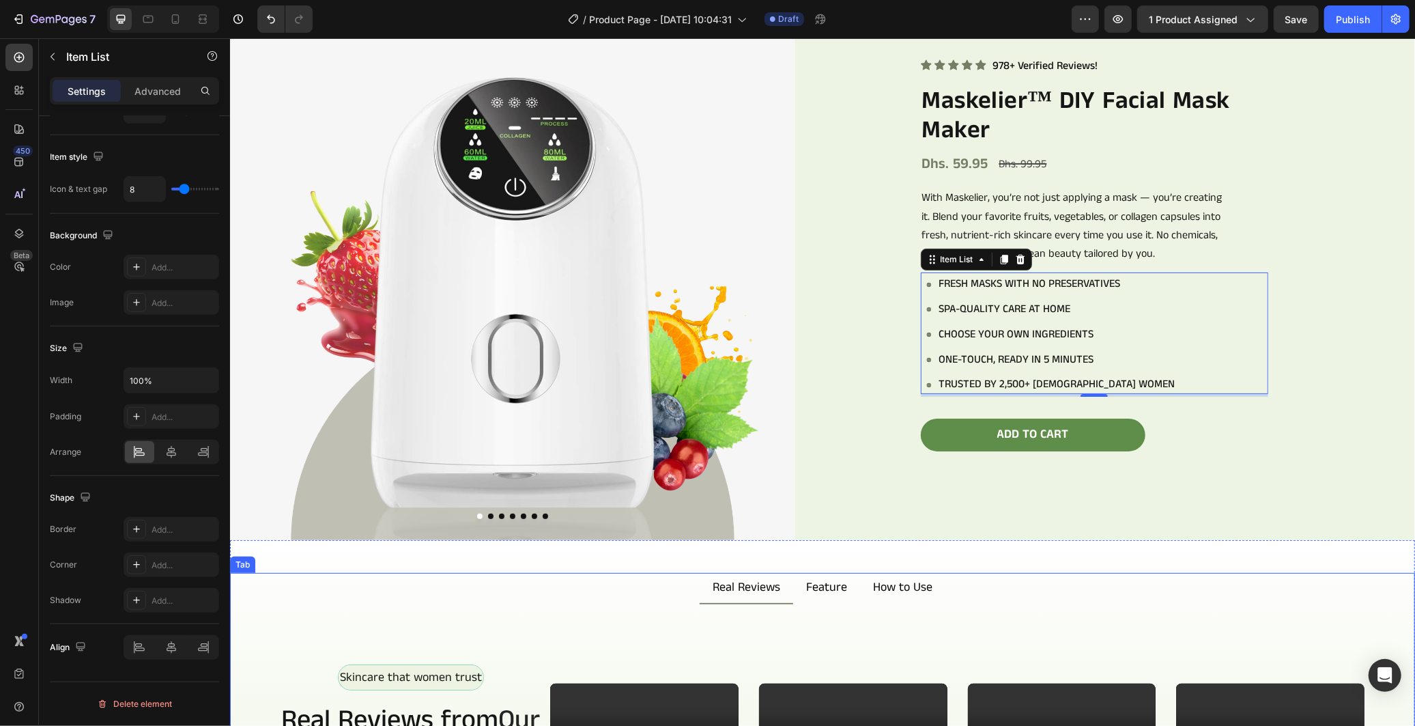
scroll to position [0, 0]
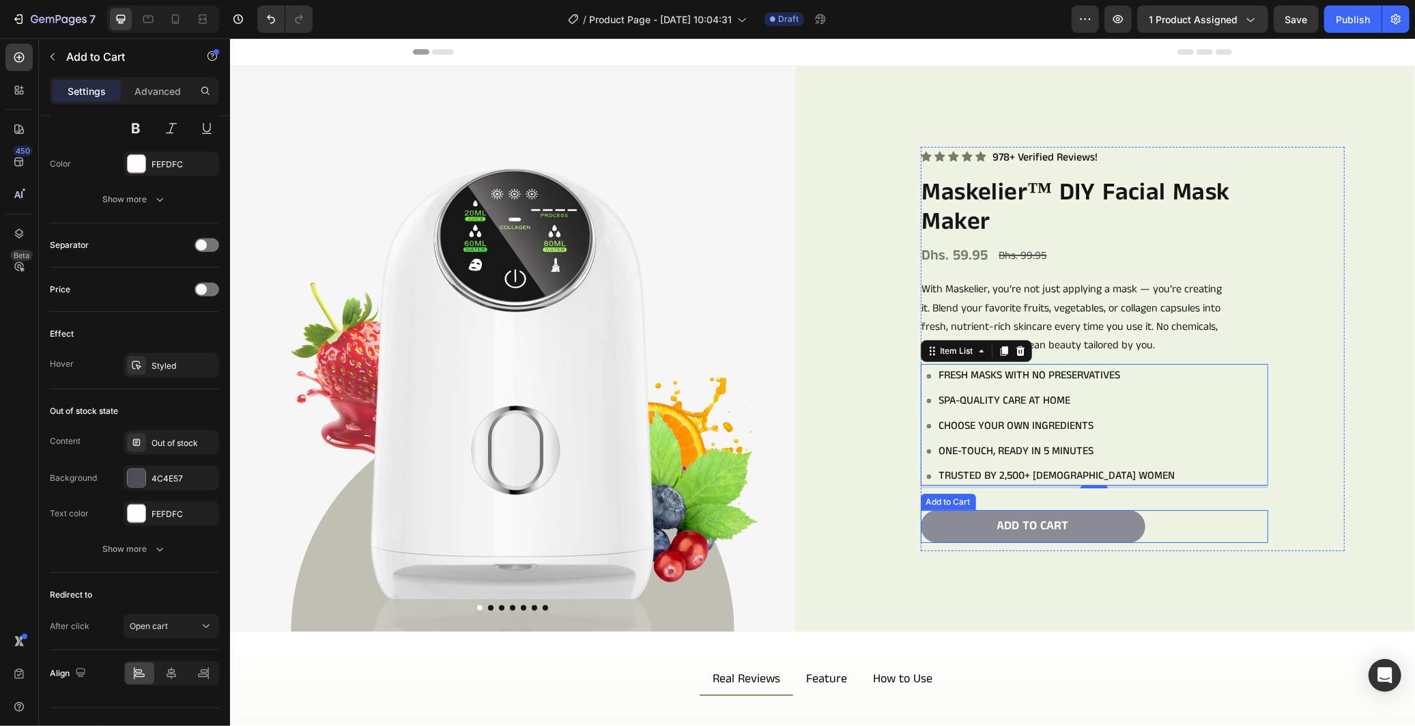
click at [1098, 513] on button "Add to cart" at bounding box center [1032, 525] width 225 height 32
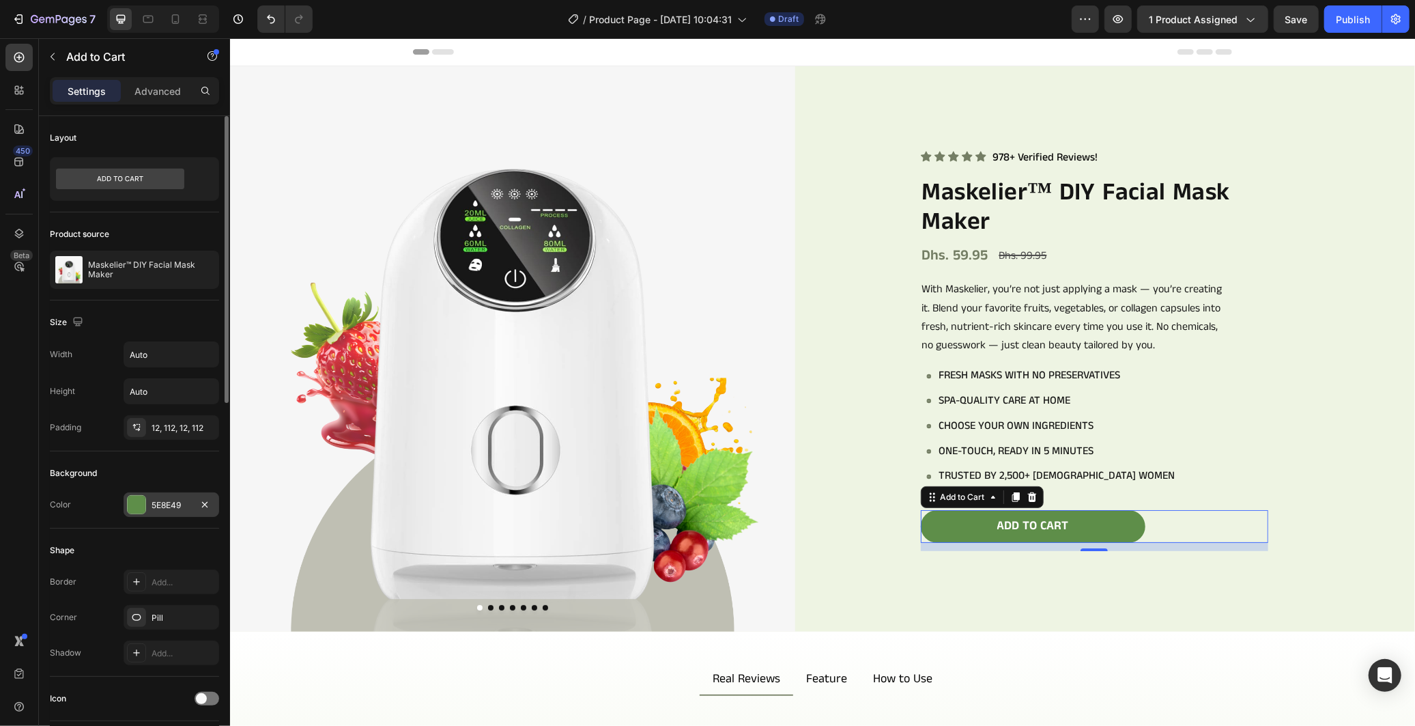
click at [155, 496] on div "5E8E49" at bounding box center [172, 504] width 96 height 25
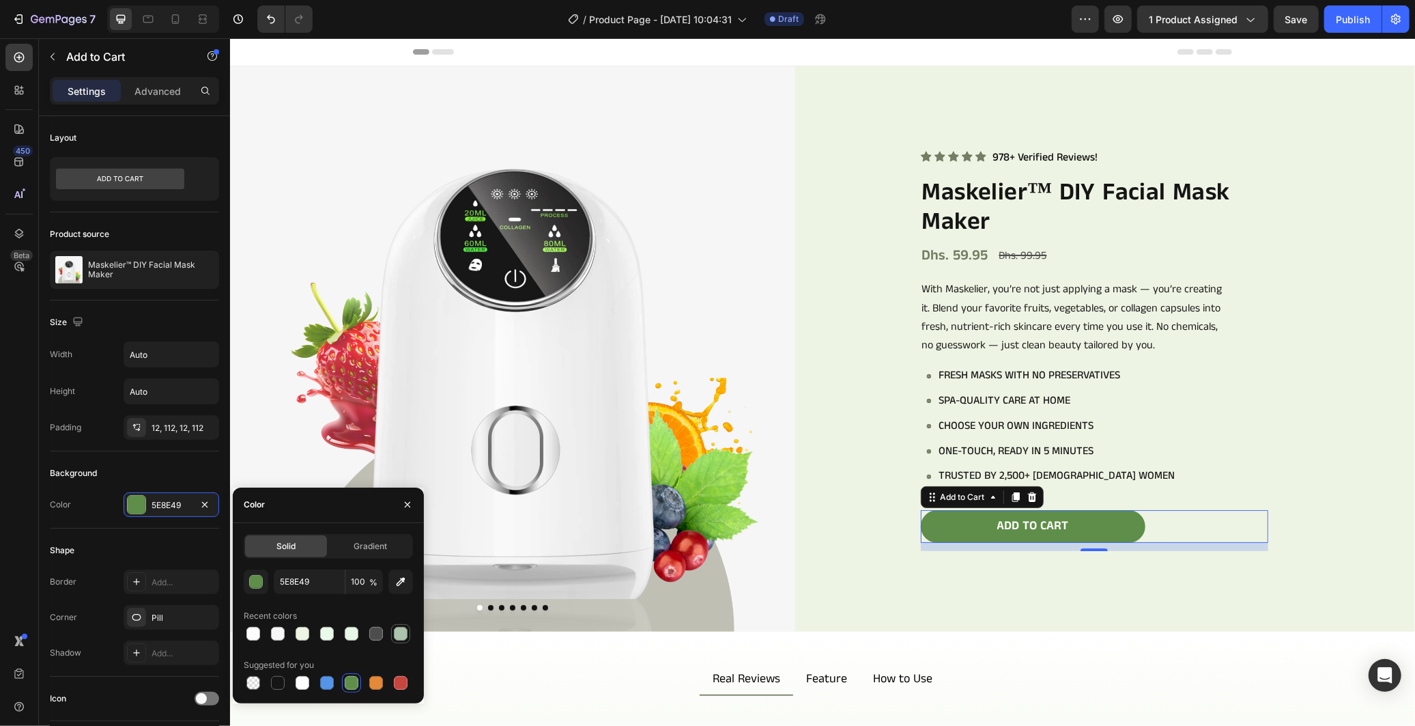
click at [403, 630] on div at bounding box center [401, 634] width 14 height 14
click at [312, 579] on input "ACC4AC" at bounding box center [309, 581] width 71 height 25
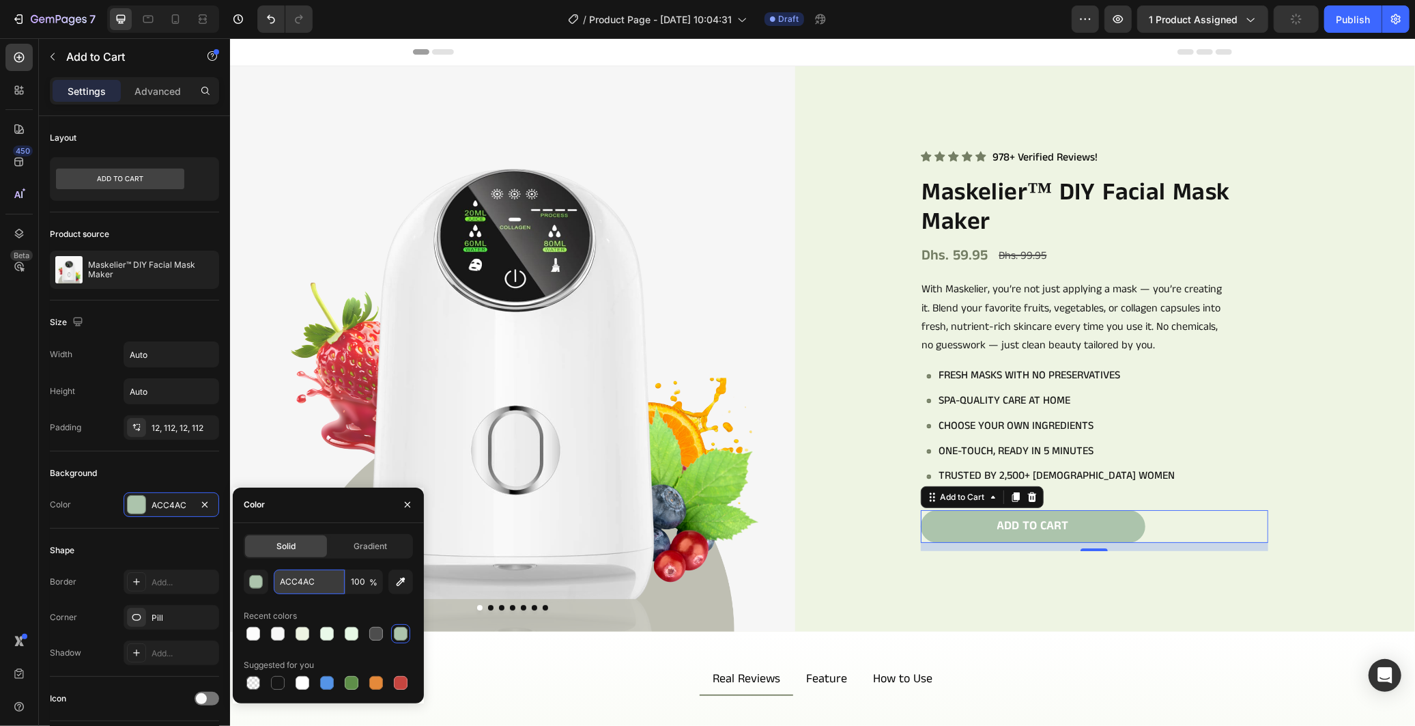
paste input "#747E64"
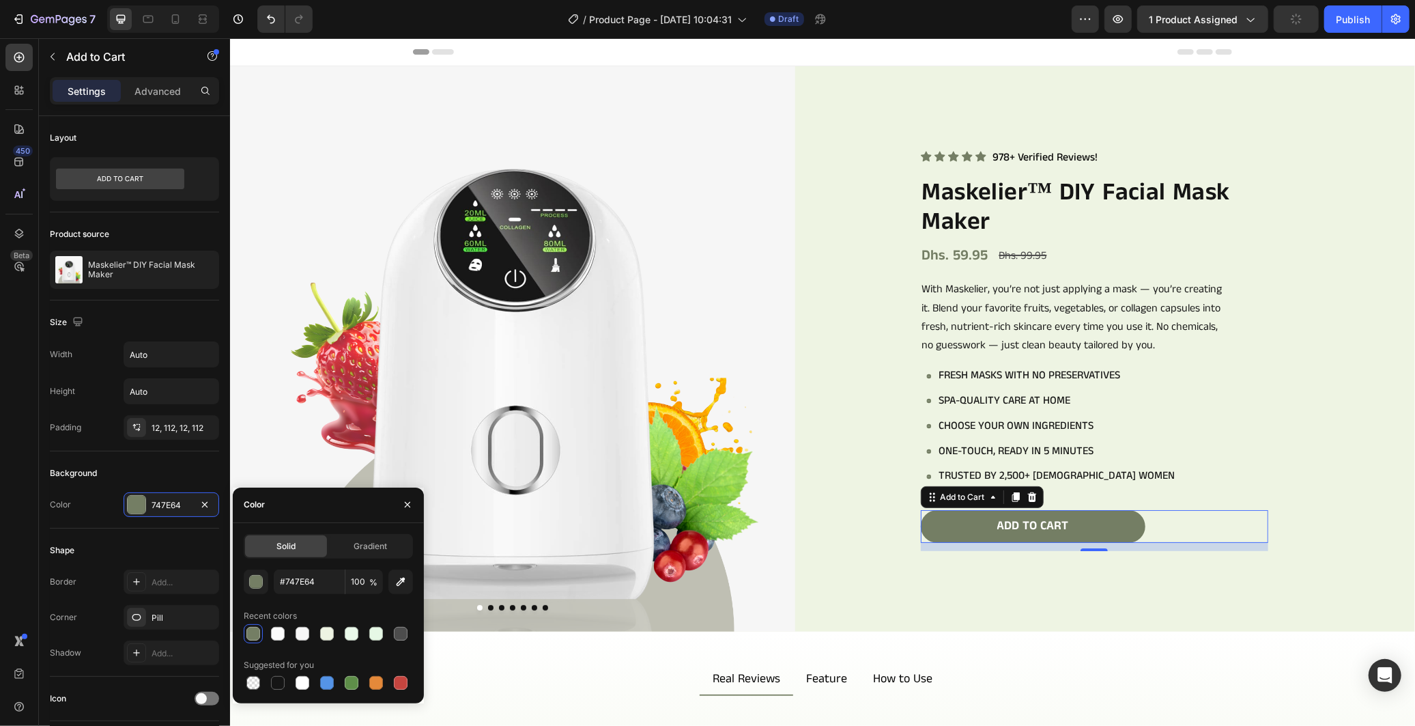
type input "747E64"
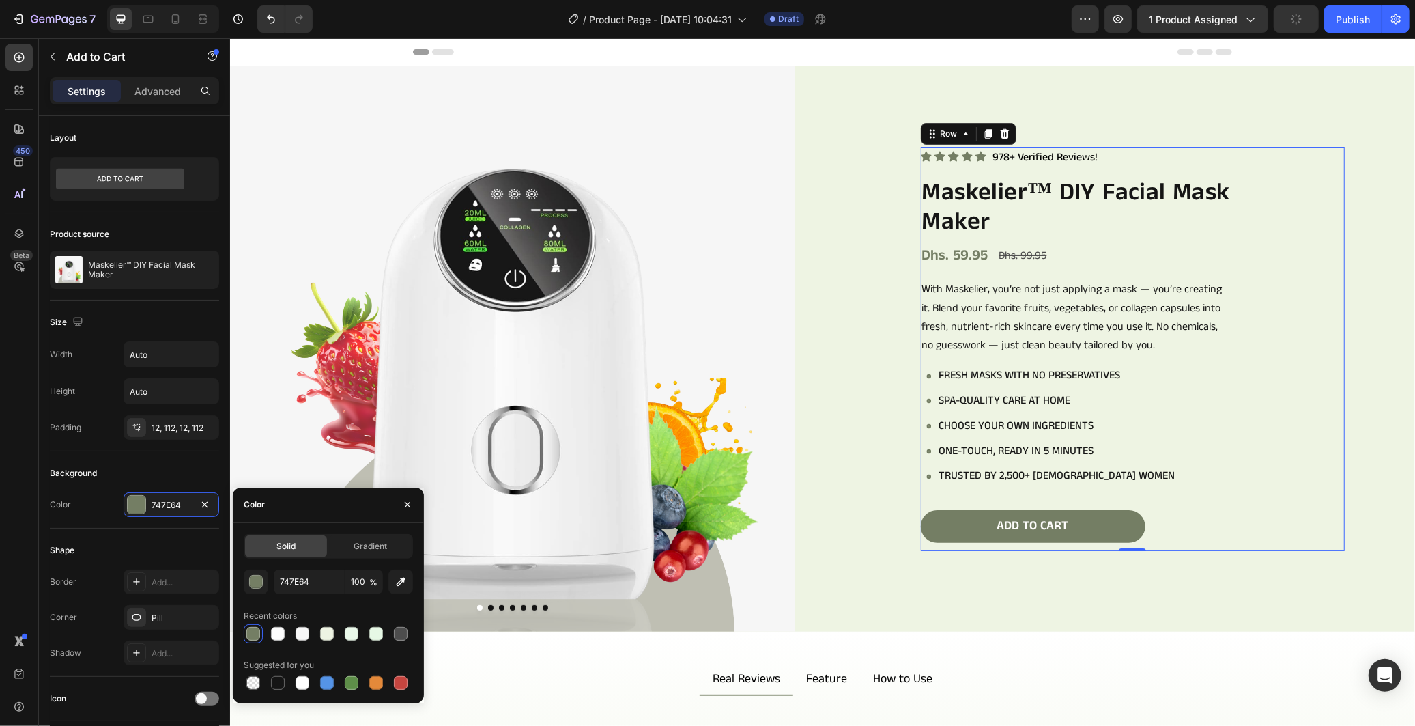
click at [1294, 504] on div "Icon Icon Icon Icon Icon Icon List 978+ Verified Reviews! Text Block Row Maskel…" at bounding box center [1132, 347] width 424 height 403
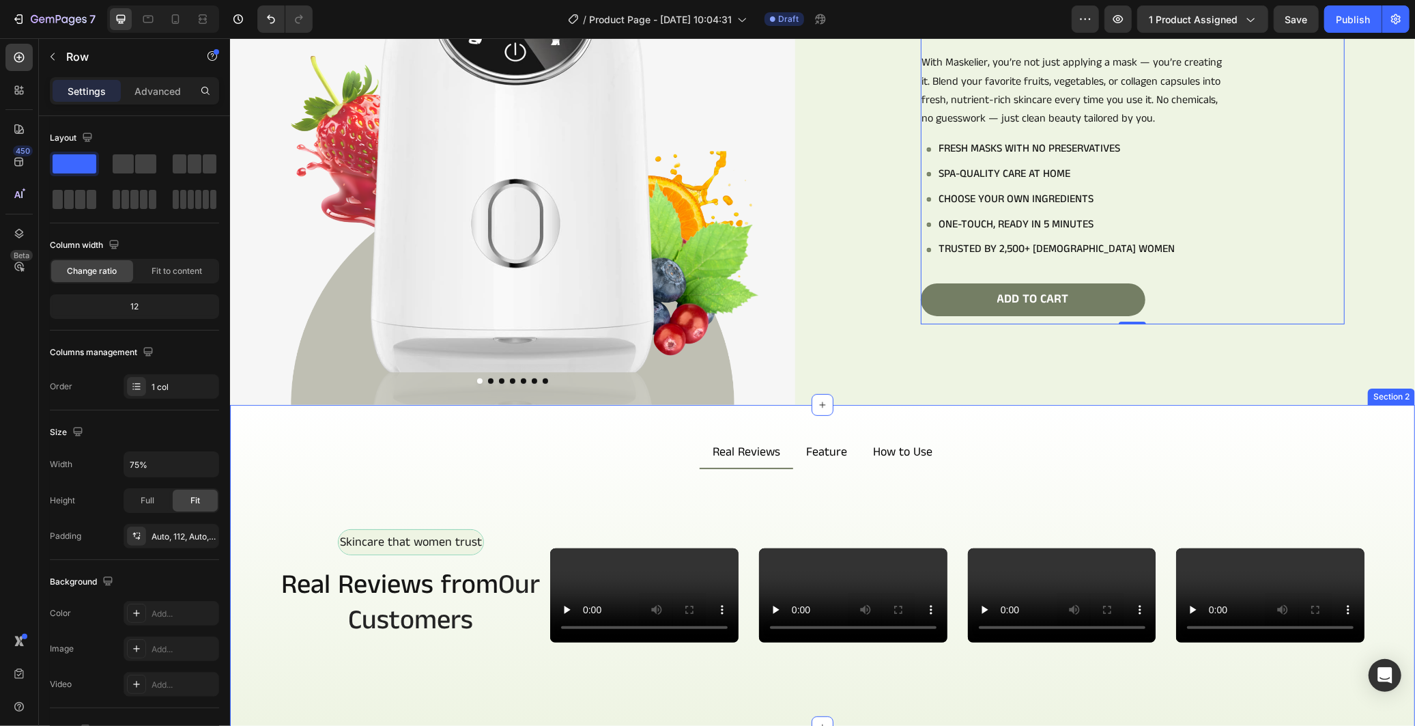
scroll to position [227, 0]
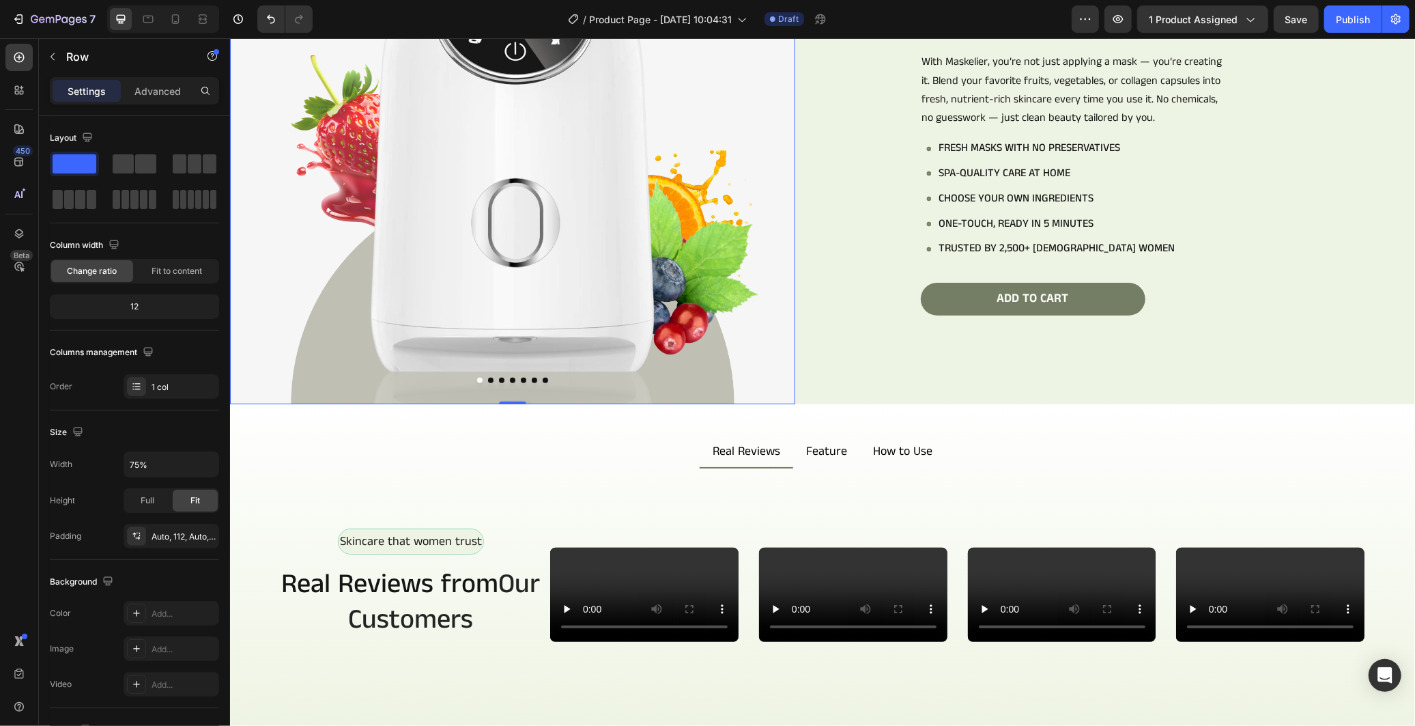
click at [568, 337] on img at bounding box center [511, 120] width 565 height 565
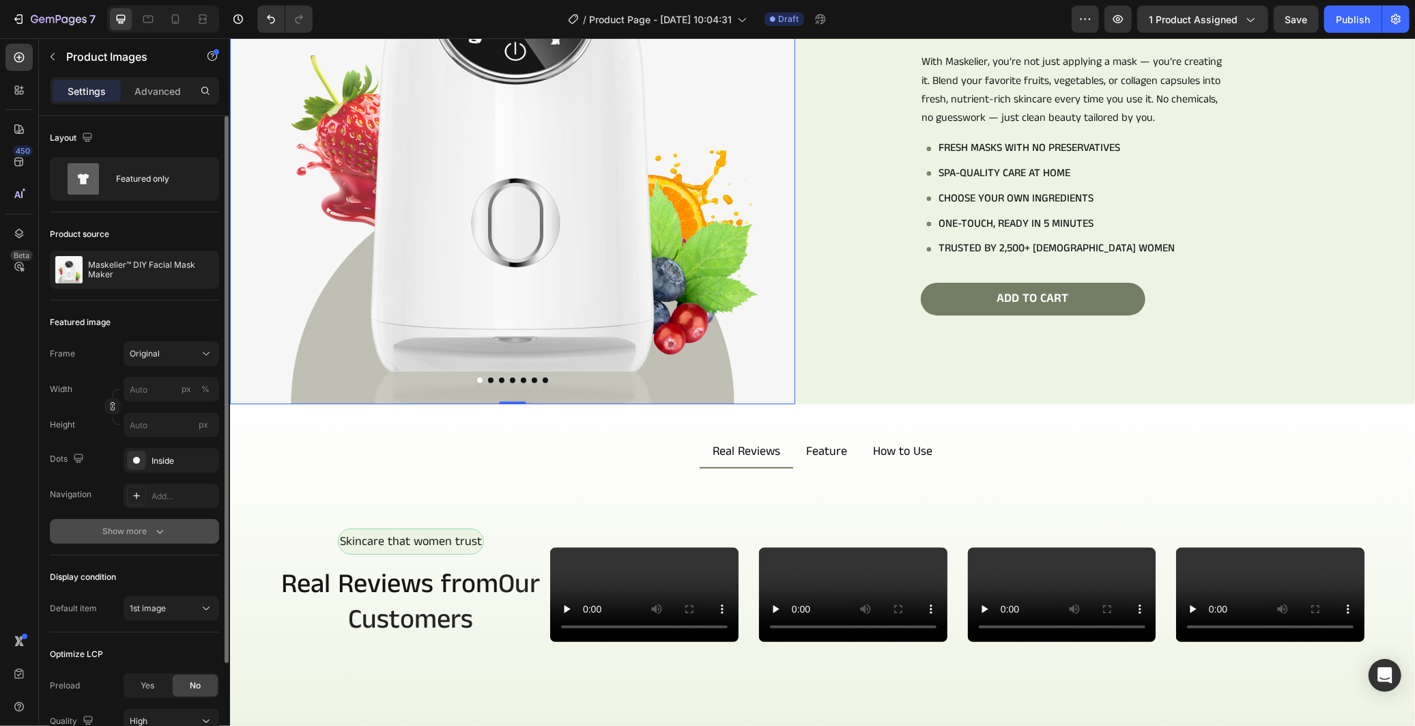
click at [160, 531] on icon "button" at bounding box center [160, 531] width 14 height 14
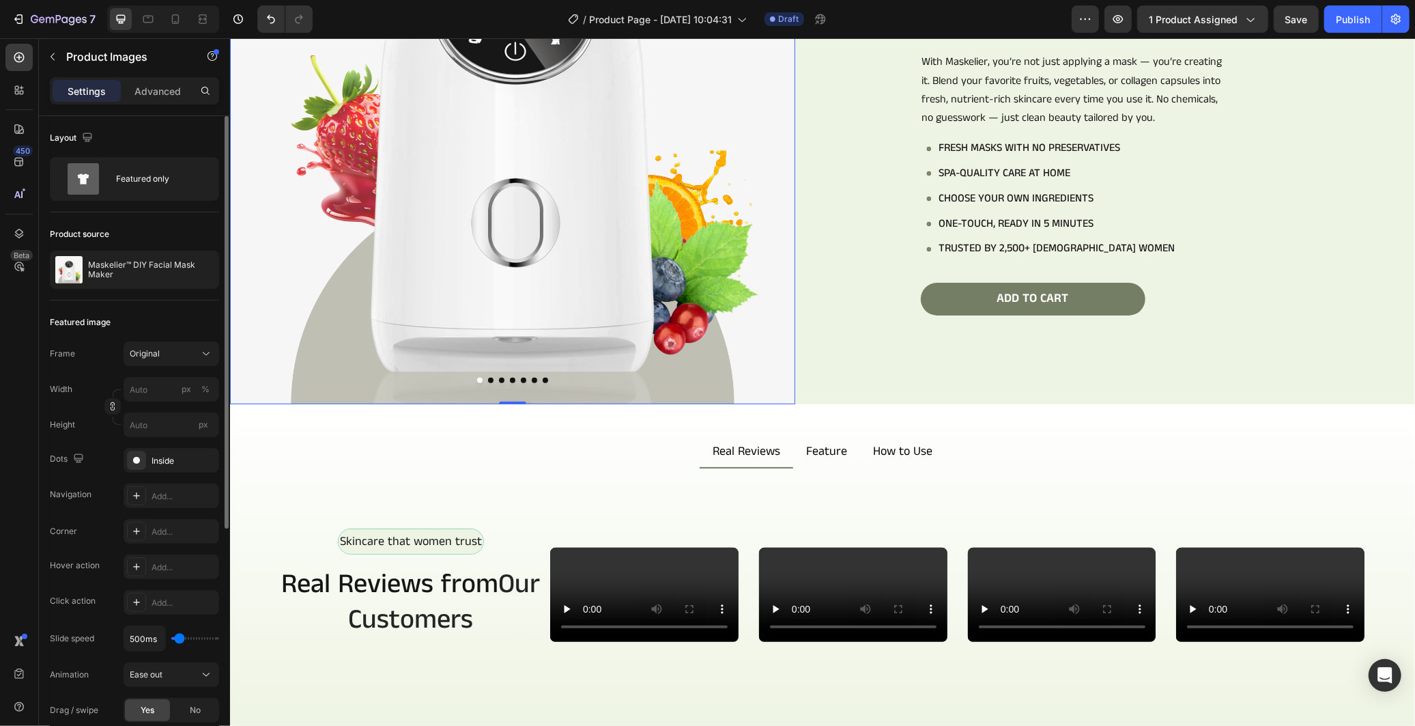
scroll to position [370, 0]
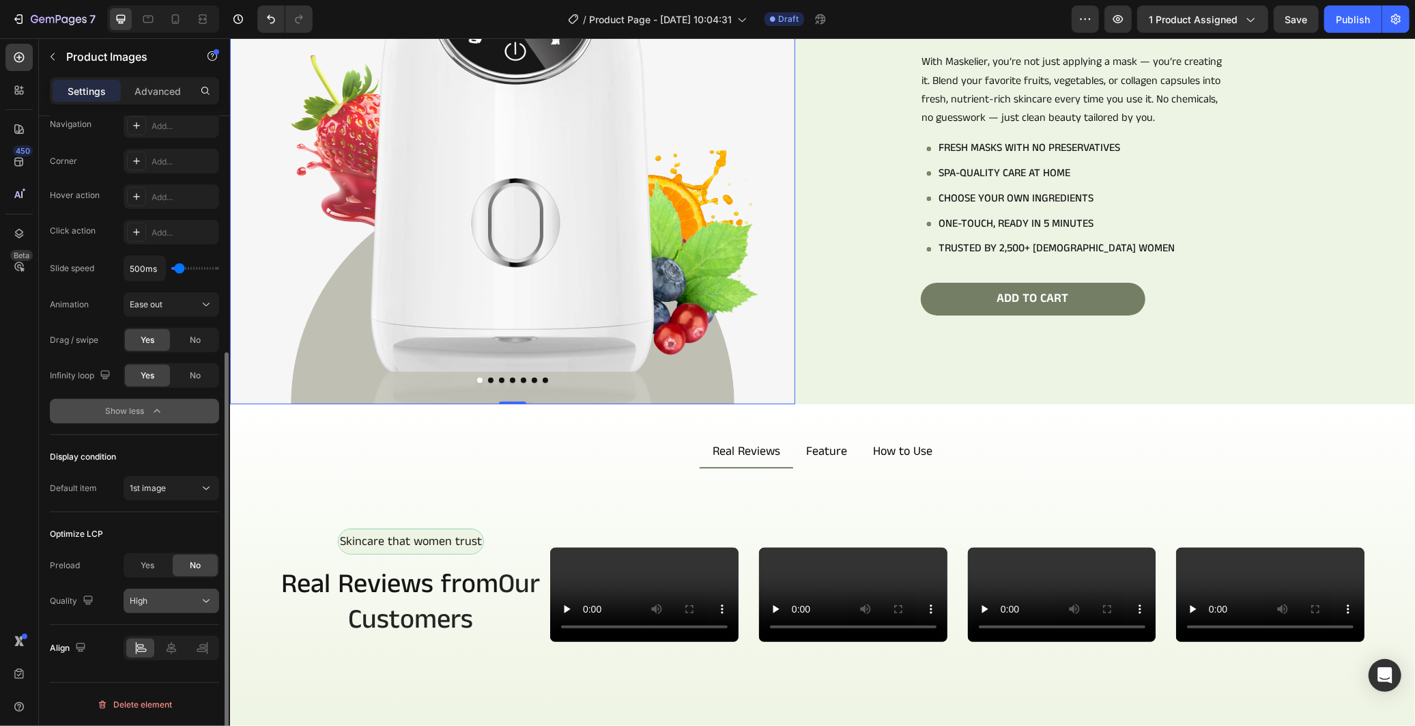
click at [192, 605] on div "High" at bounding box center [165, 600] width 70 height 12
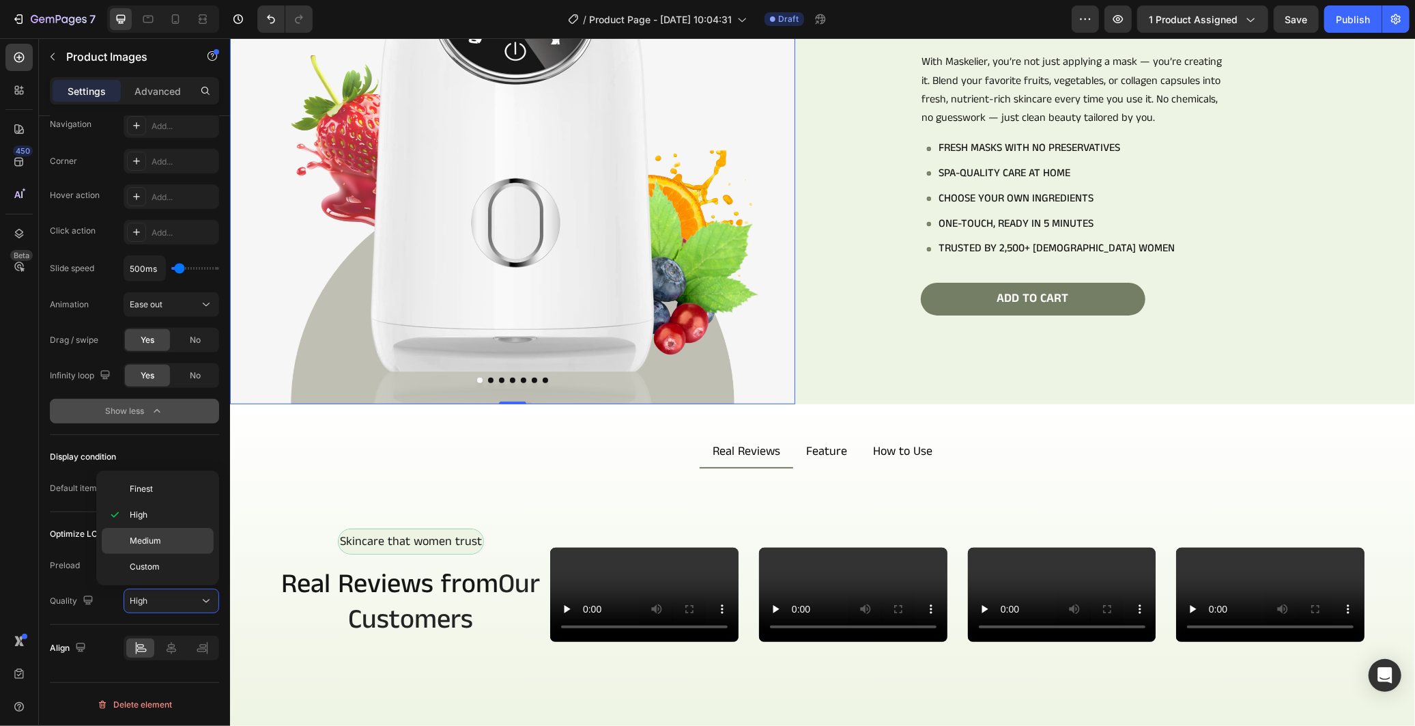
click at [183, 539] on p "Medium" at bounding box center [169, 540] width 78 height 12
click at [137, 562] on div "Yes" at bounding box center [147, 565] width 45 height 22
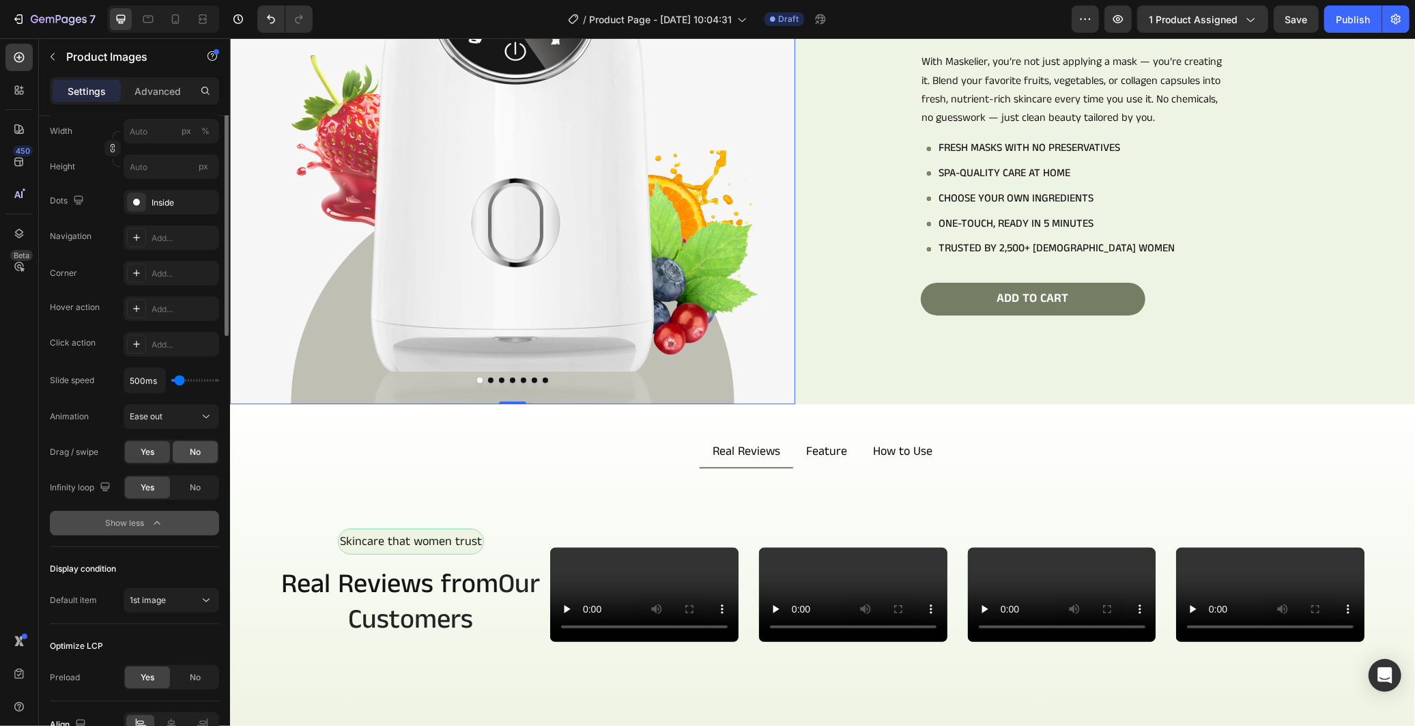
scroll to position [0, 0]
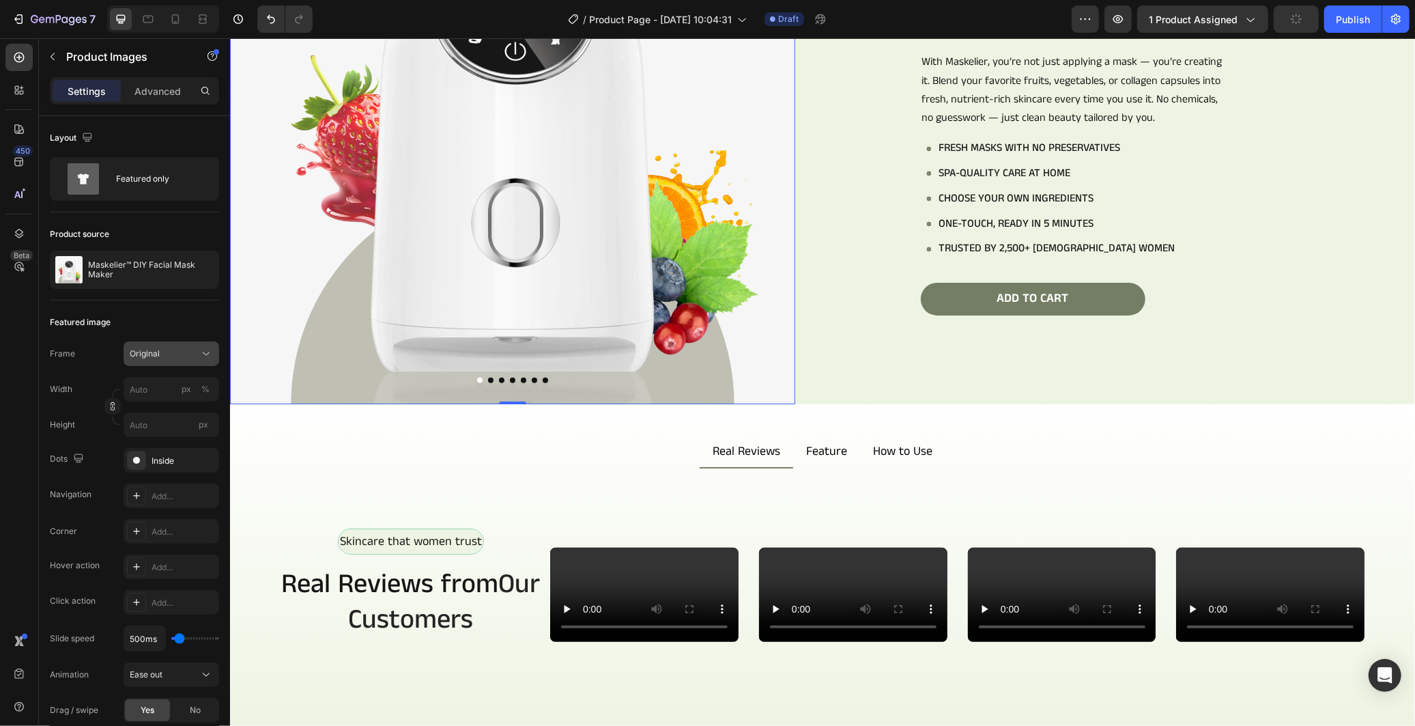
click at [189, 354] on div "Original" at bounding box center [163, 353] width 67 height 12
click at [181, 326] on div "Featured image" at bounding box center [134, 322] width 169 height 22
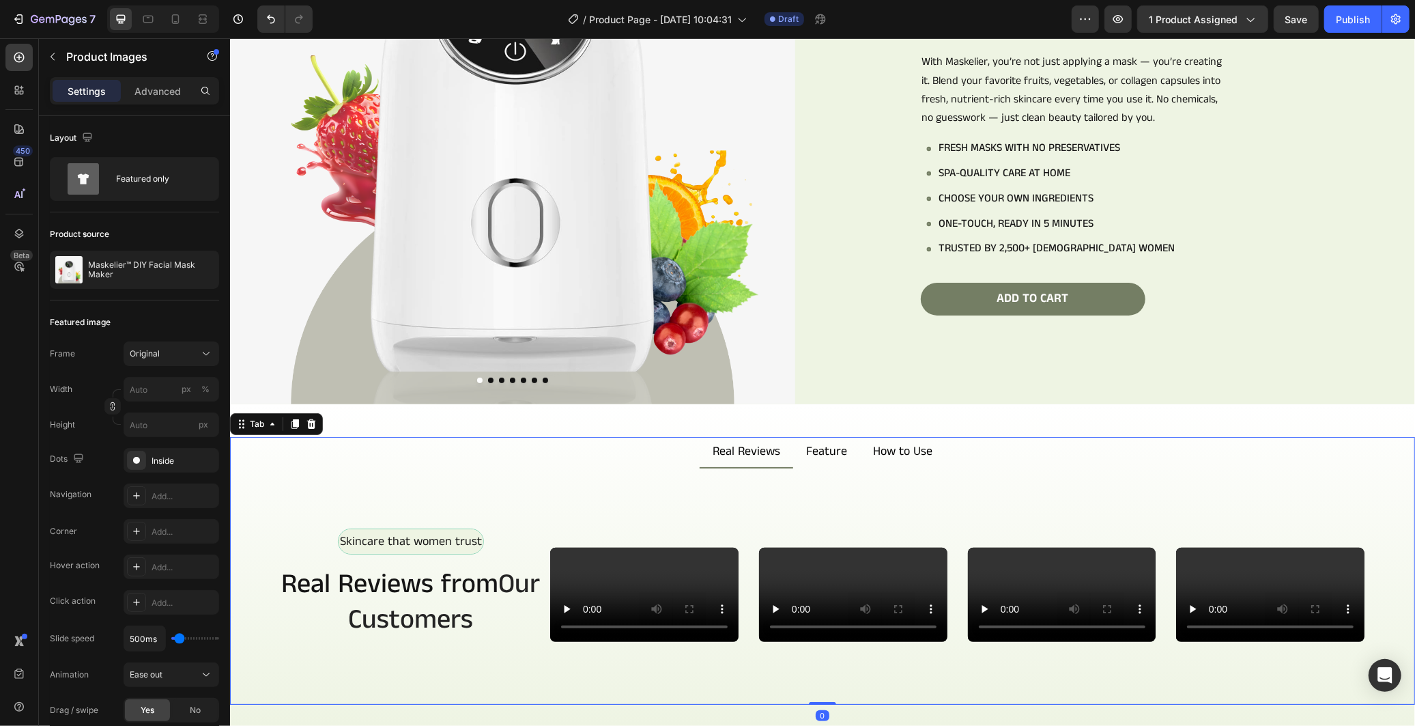
click at [599, 468] on div "Skincare that women trust Text Block Row Real Reviews from Our Customers Headin…" at bounding box center [821, 586] width 1185 height 236
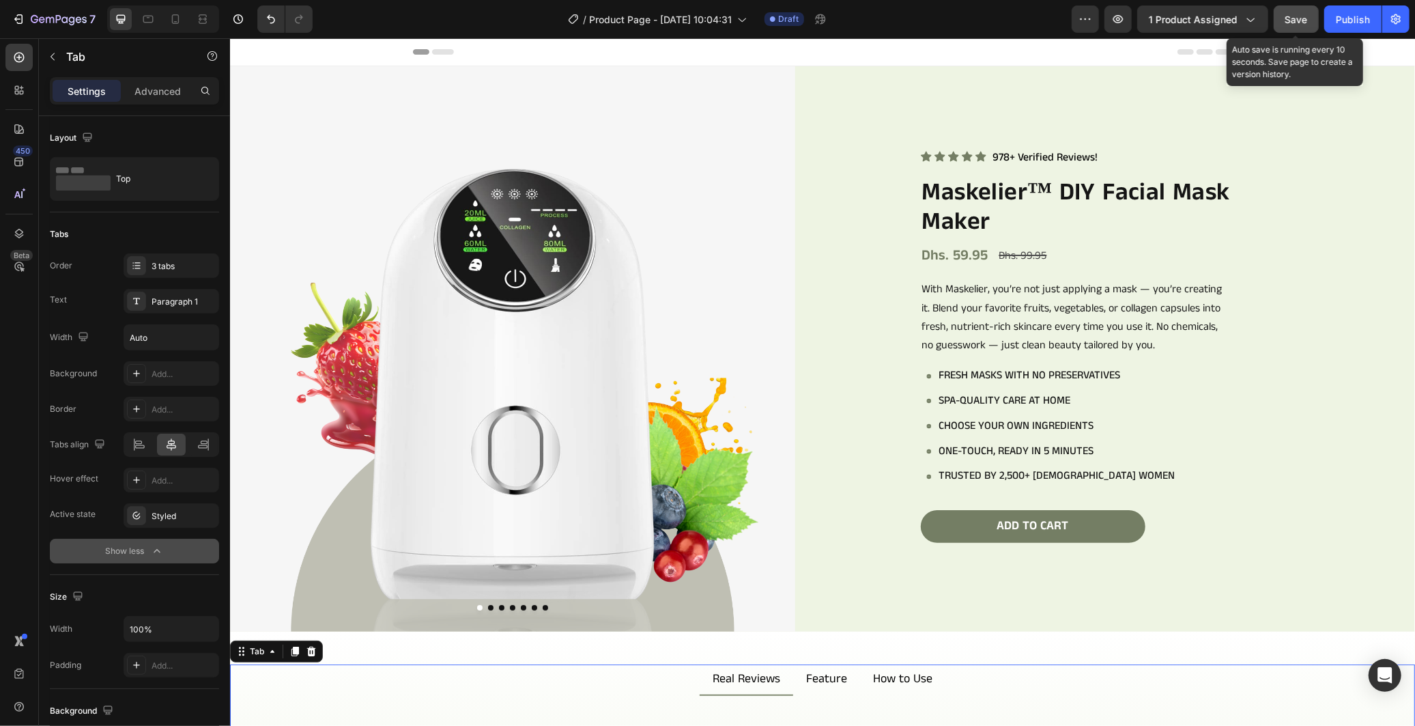
click at [1291, 19] on span "Save" at bounding box center [1296, 20] width 23 height 12
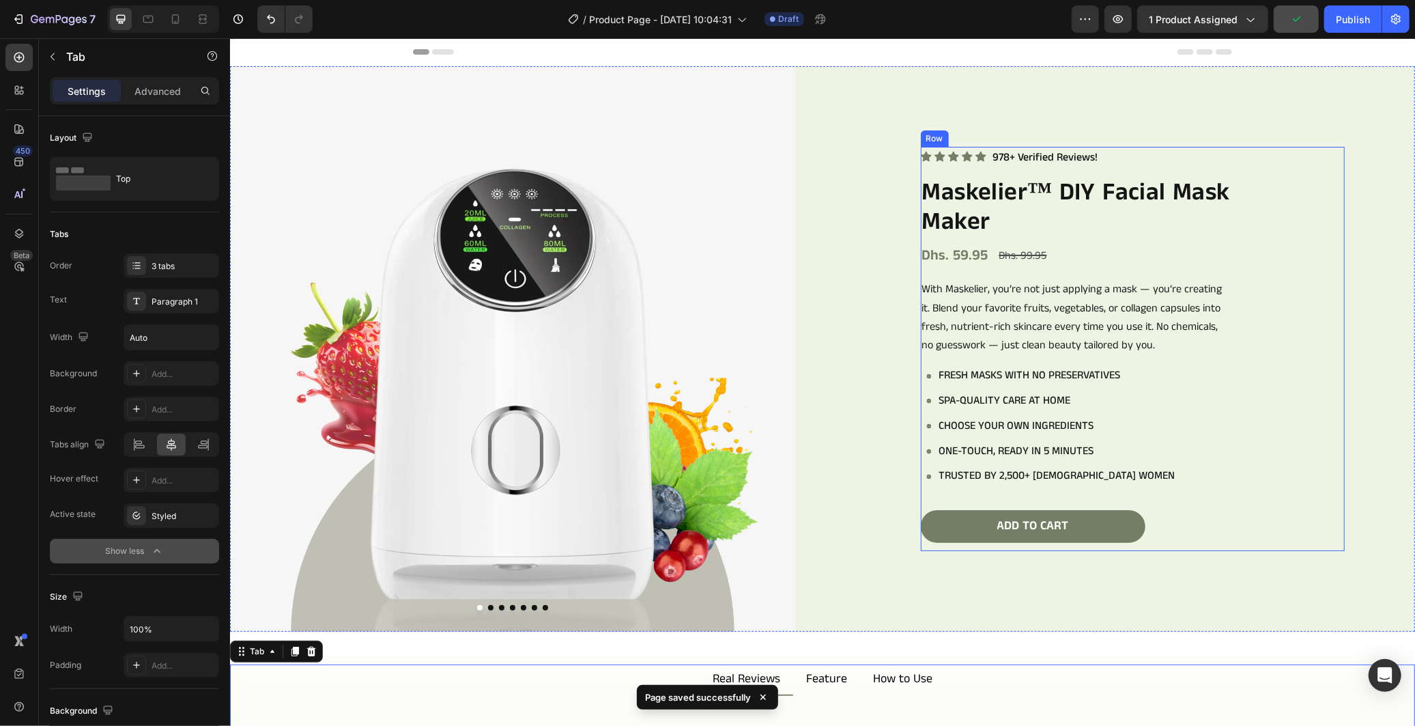
click at [1308, 294] on div "Icon Icon Icon Icon Icon Icon List 978+ Verified Reviews! Text Block Row Maskel…" at bounding box center [1132, 347] width 424 height 403
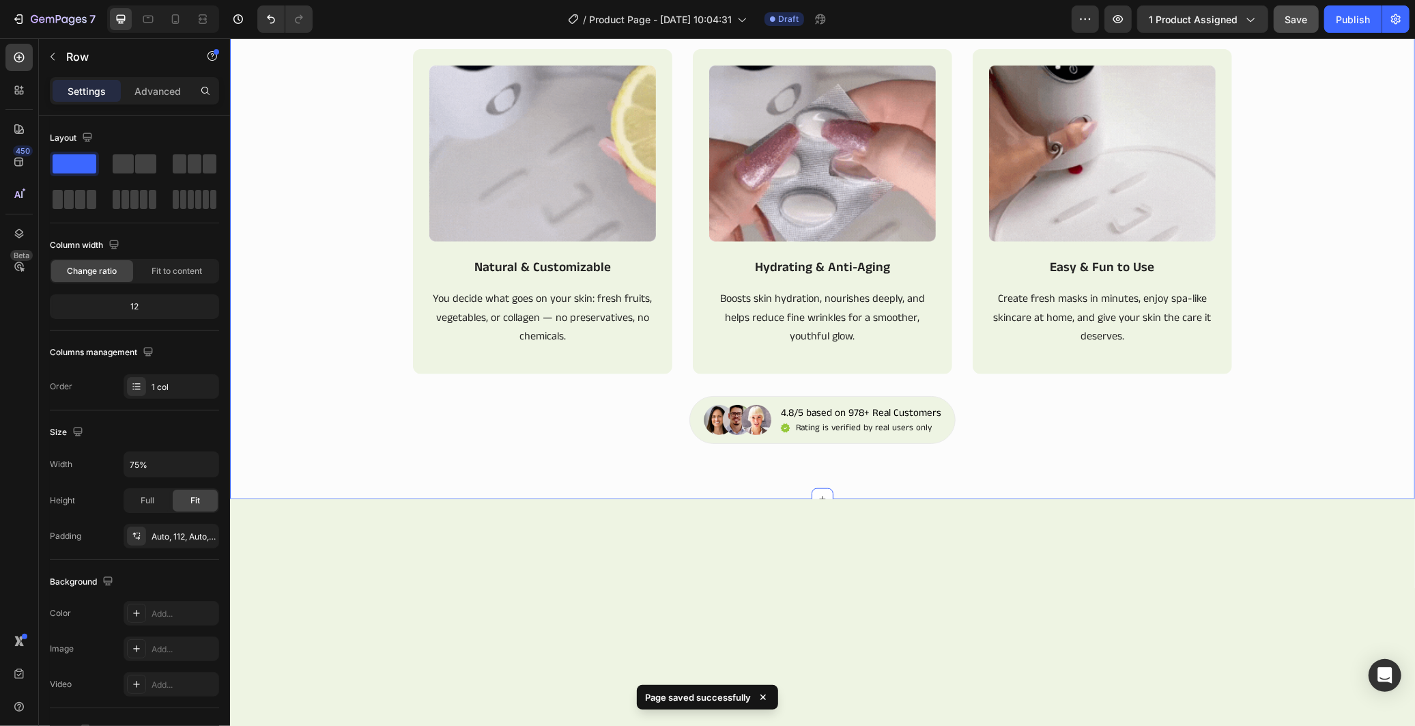
scroll to position [1365, 0]
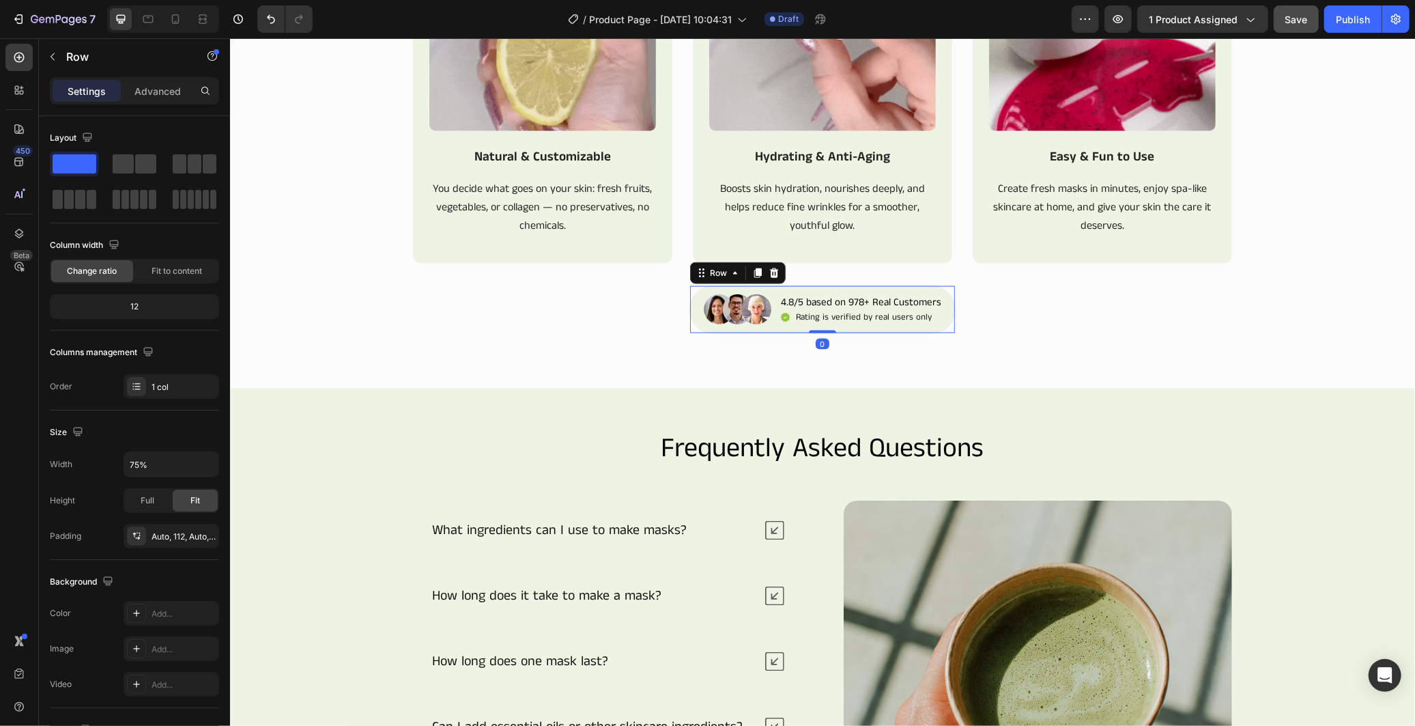
click at [925, 290] on div "Image 4.8/5 based on 978+ Real Customers Text Block Icon Rating is verified by …" at bounding box center [822, 309] width 266 height 48
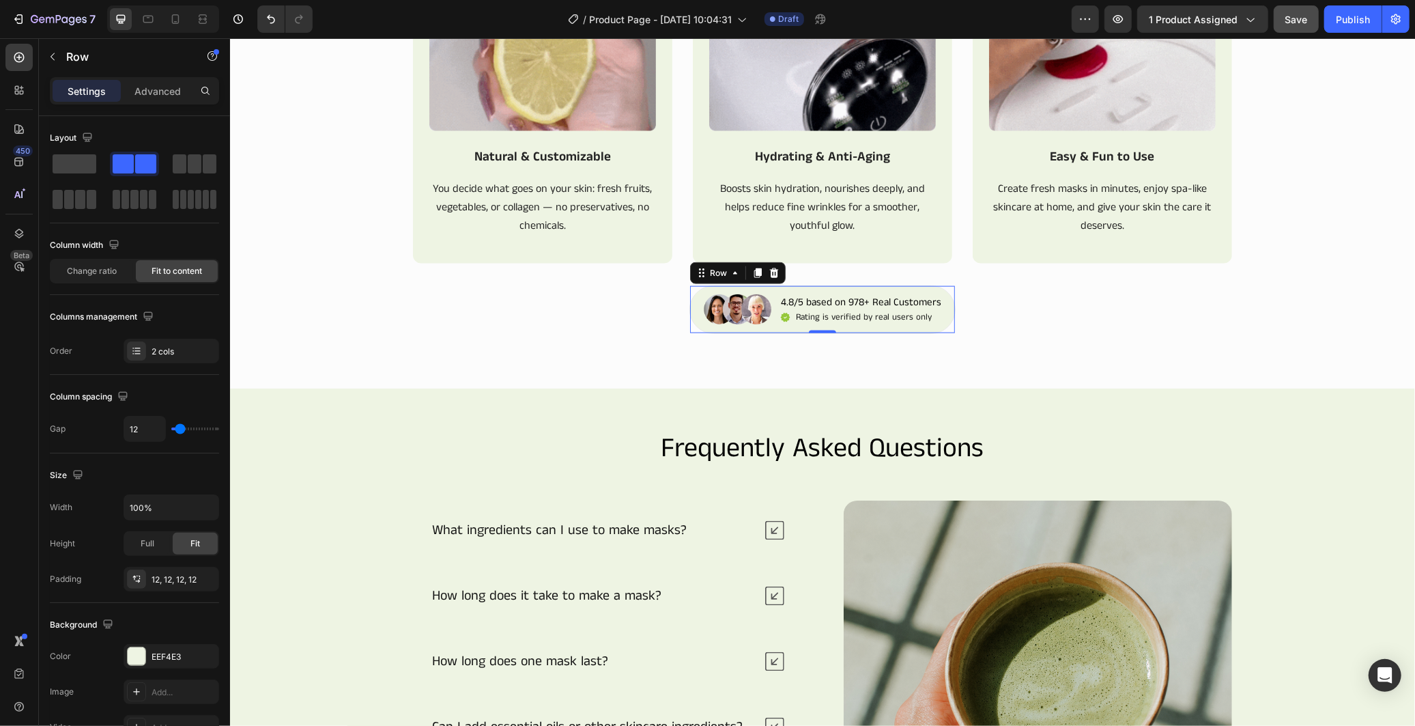
click at [167, 77] on div "Settings Advanced" at bounding box center [134, 90] width 169 height 27
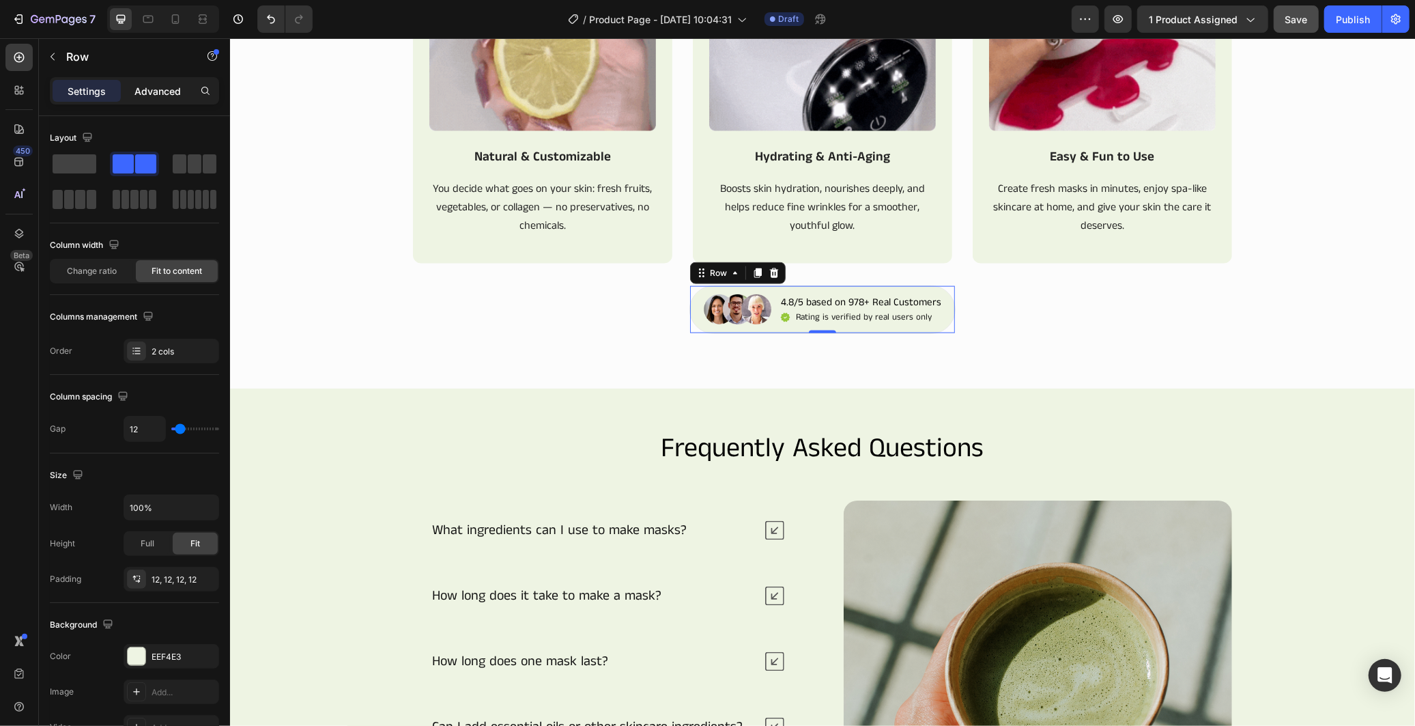
click at [176, 90] on p "Advanced" at bounding box center [157, 91] width 46 height 14
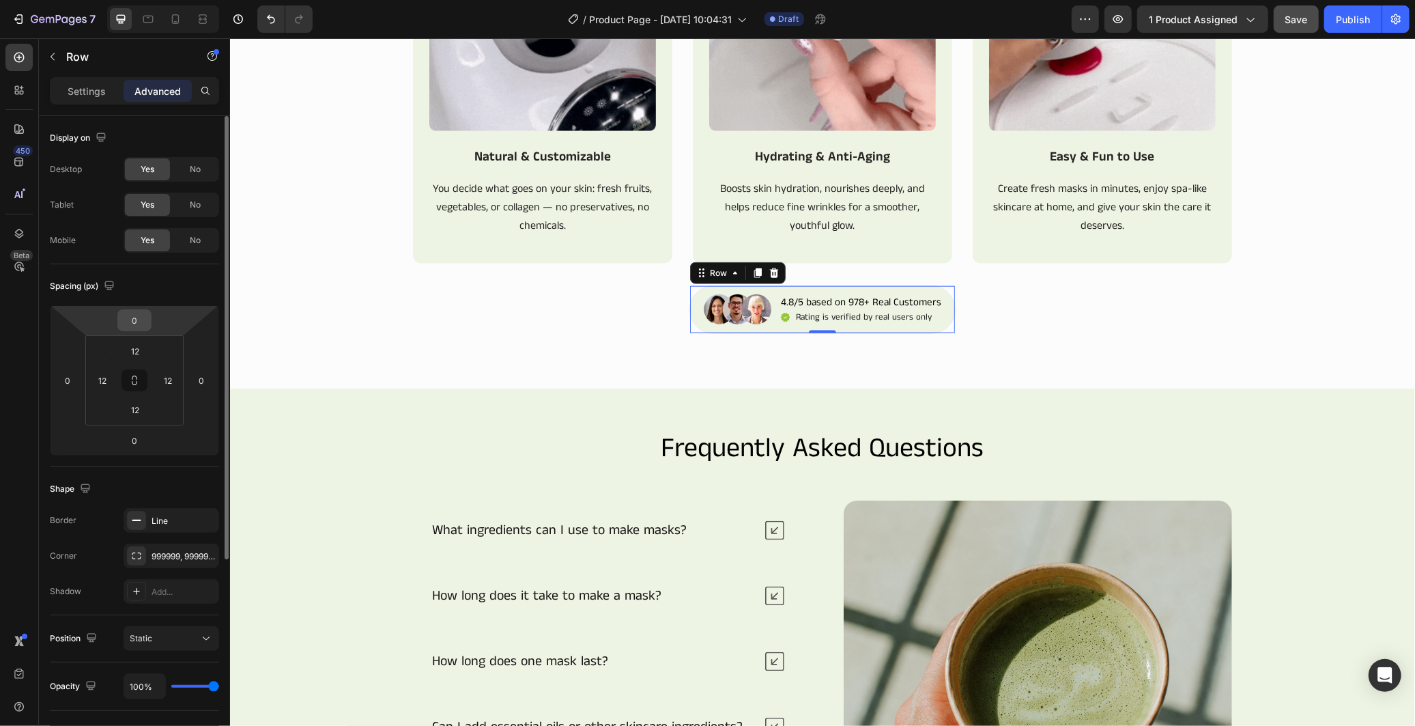
click at [141, 317] on input "0" at bounding box center [134, 320] width 27 height 20
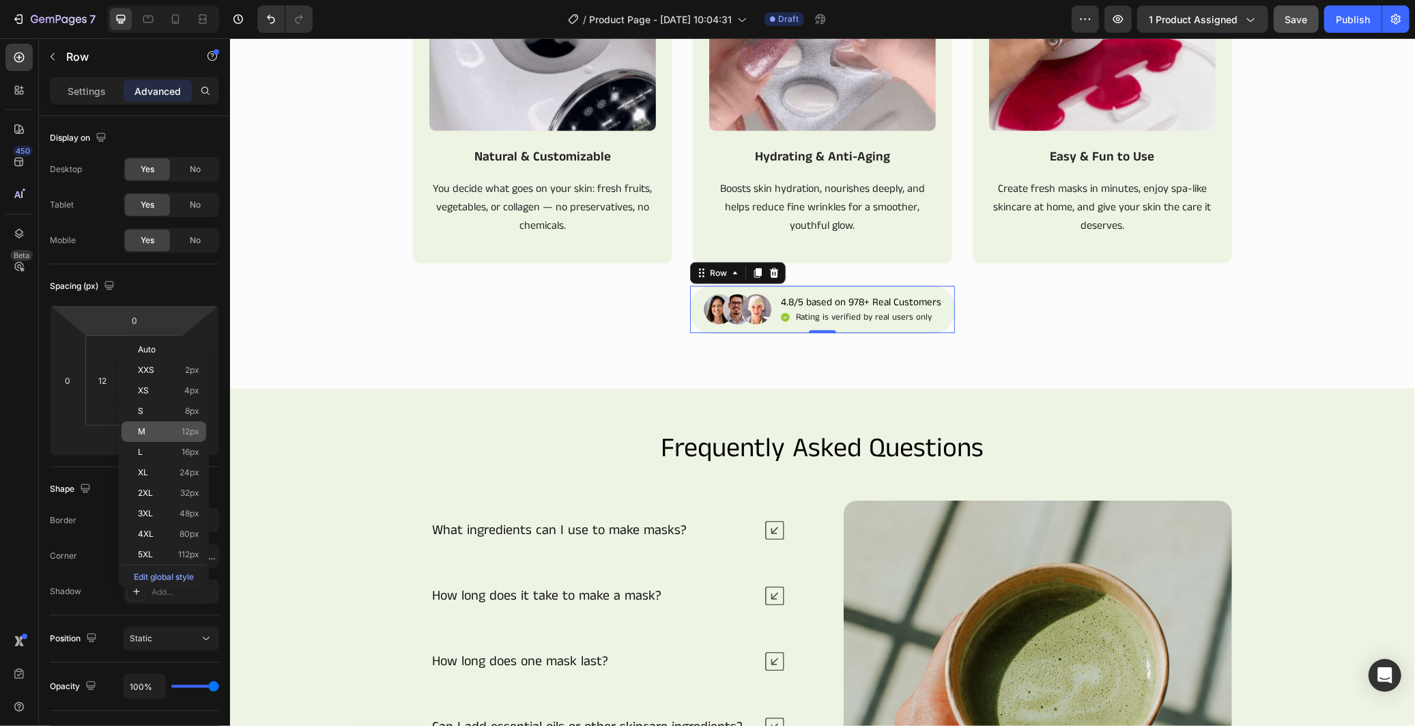
click at [192, 435] on span "12px" at bounding box center [191, 432] width 18 height 10
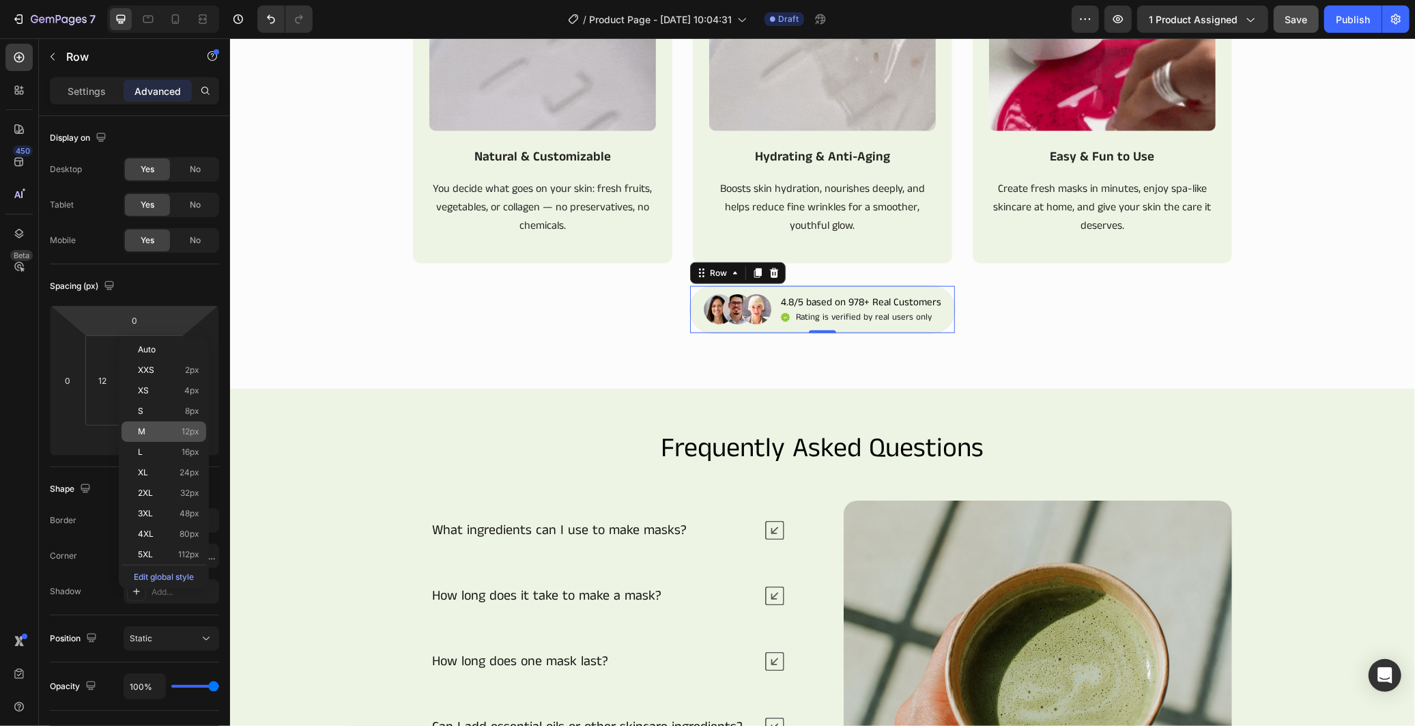
type input "12"
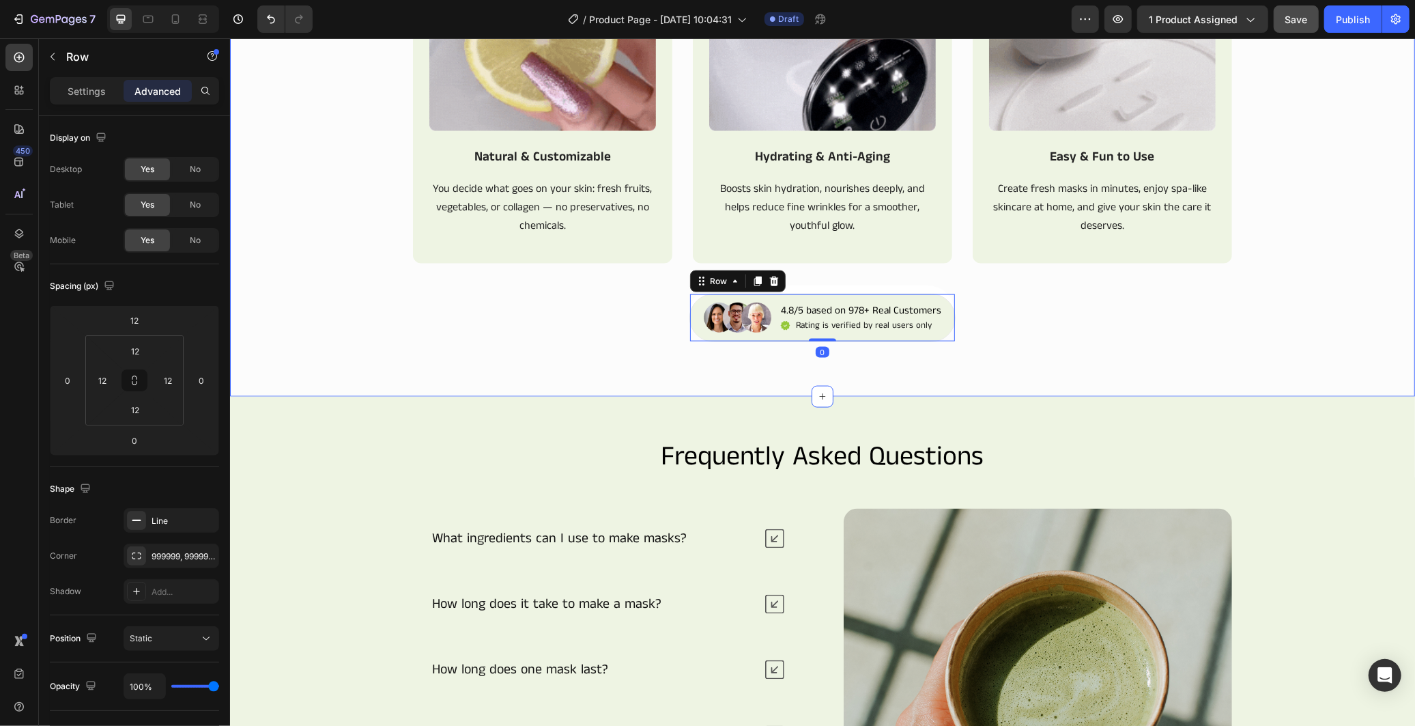
click at [1025, 318] on div "A new era of DIY skincare Text Block Row the secret to fresh, glowing skin Head…" at bounding box center [821, 89] width 1185 height 503
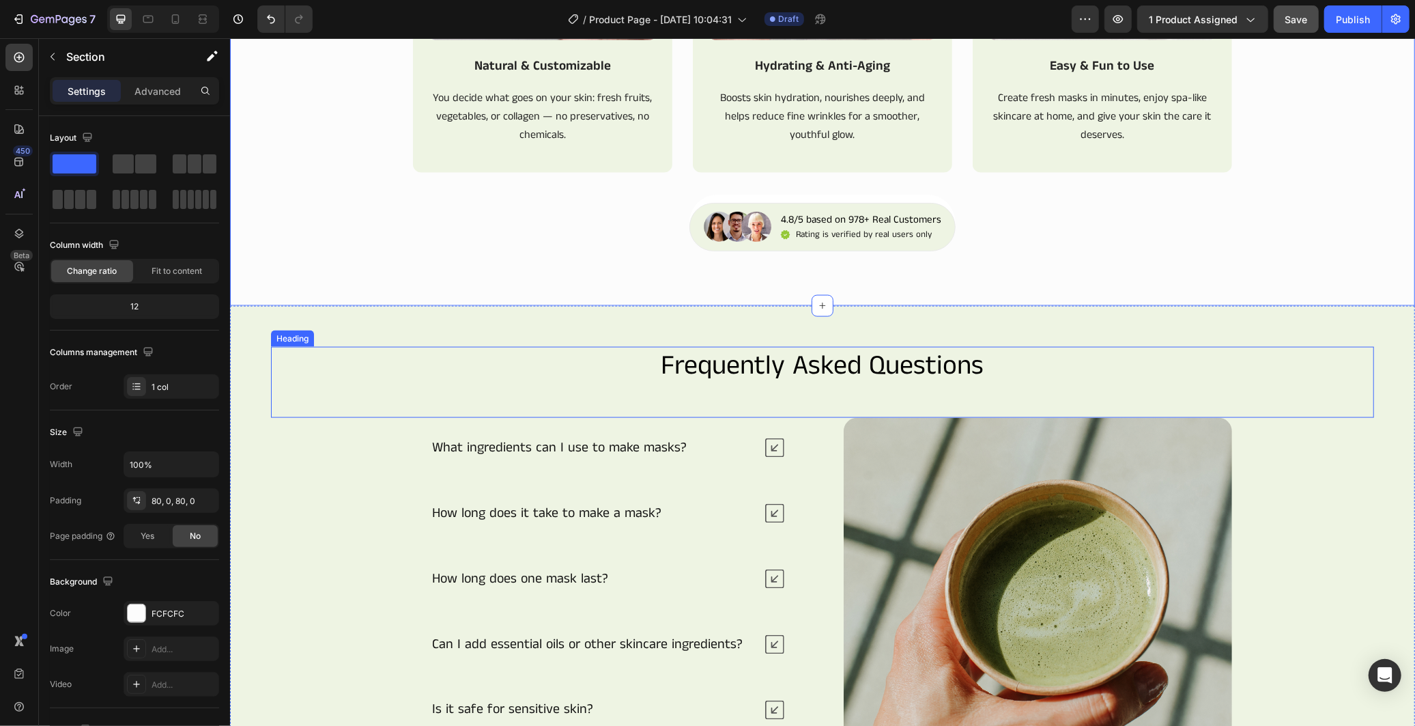
scroll to position [1744, 0]
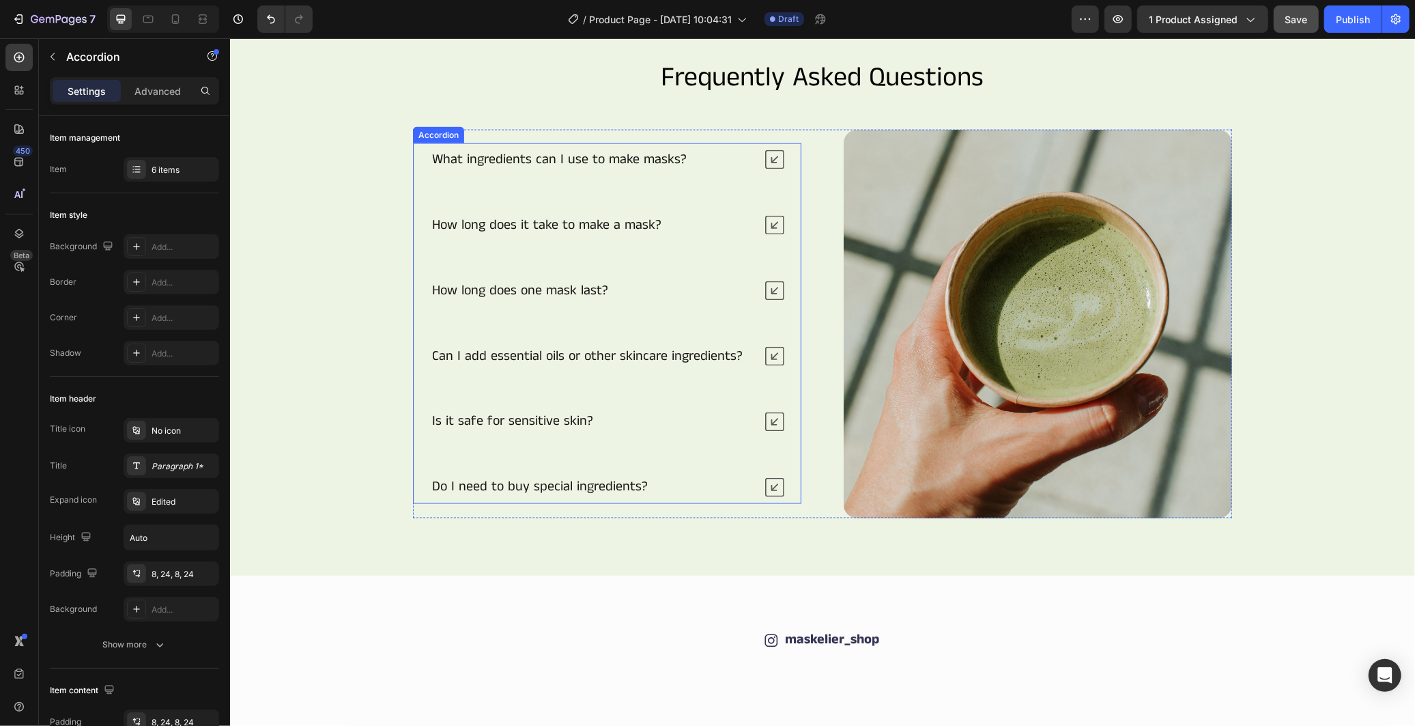
click at [640, 414] on div "Is it safe for sensitive skin?" at bounding box center [591, 421] width 324 height 22
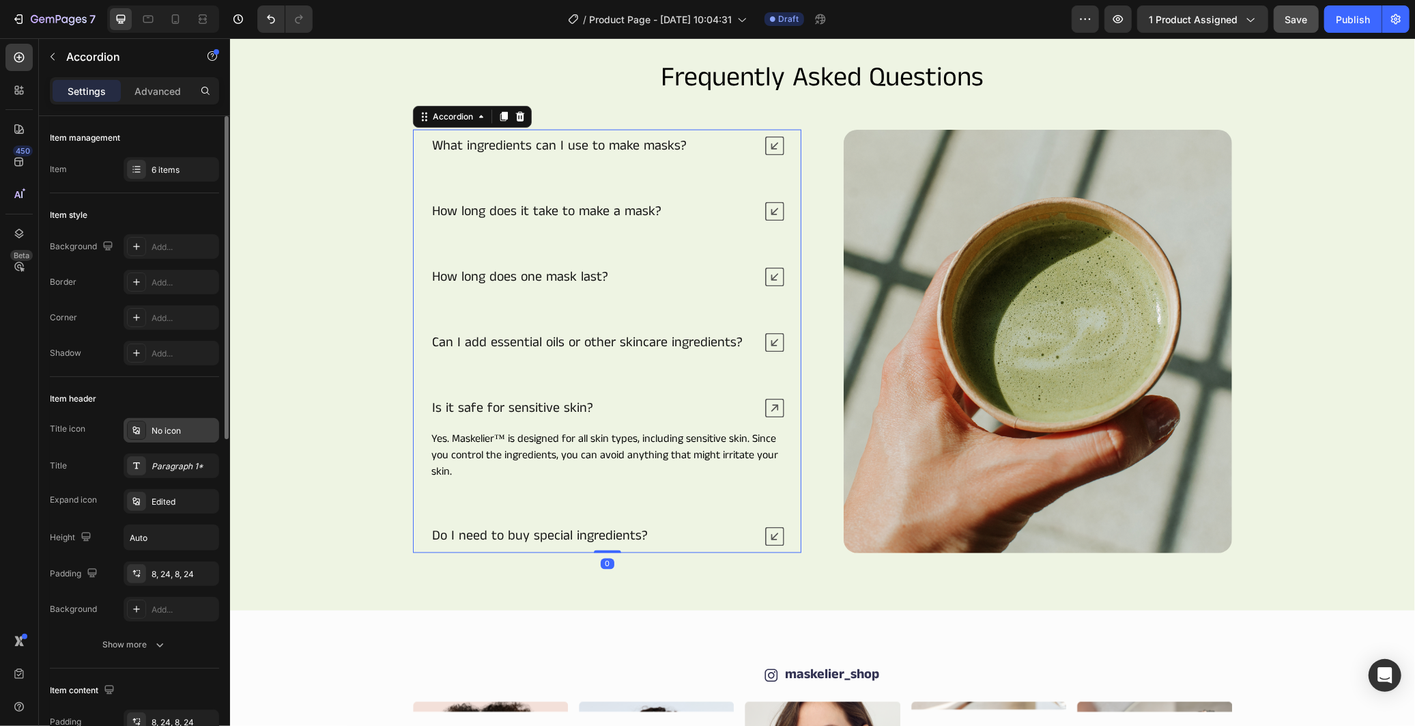
scroll to position [152, 0]
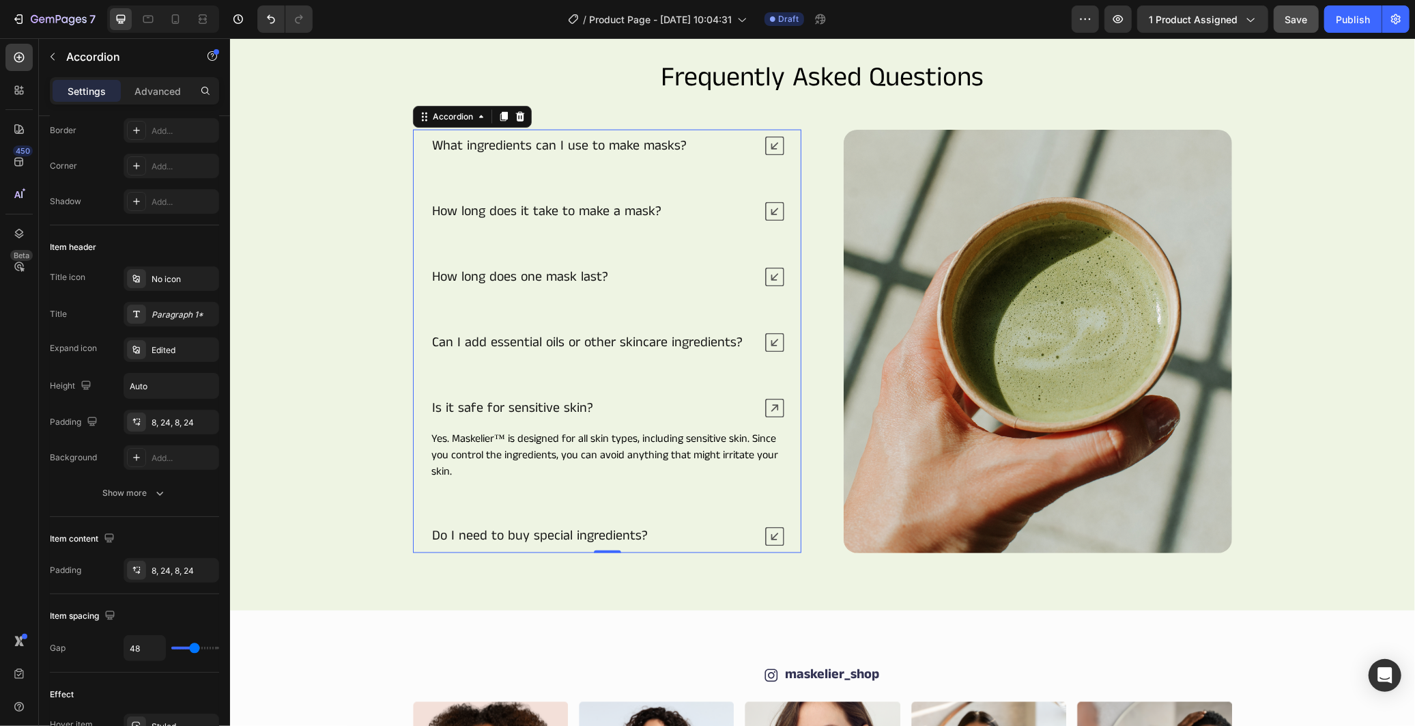
click at [764, 402] on icon at bounding box center [773, 407] width 19 height 19
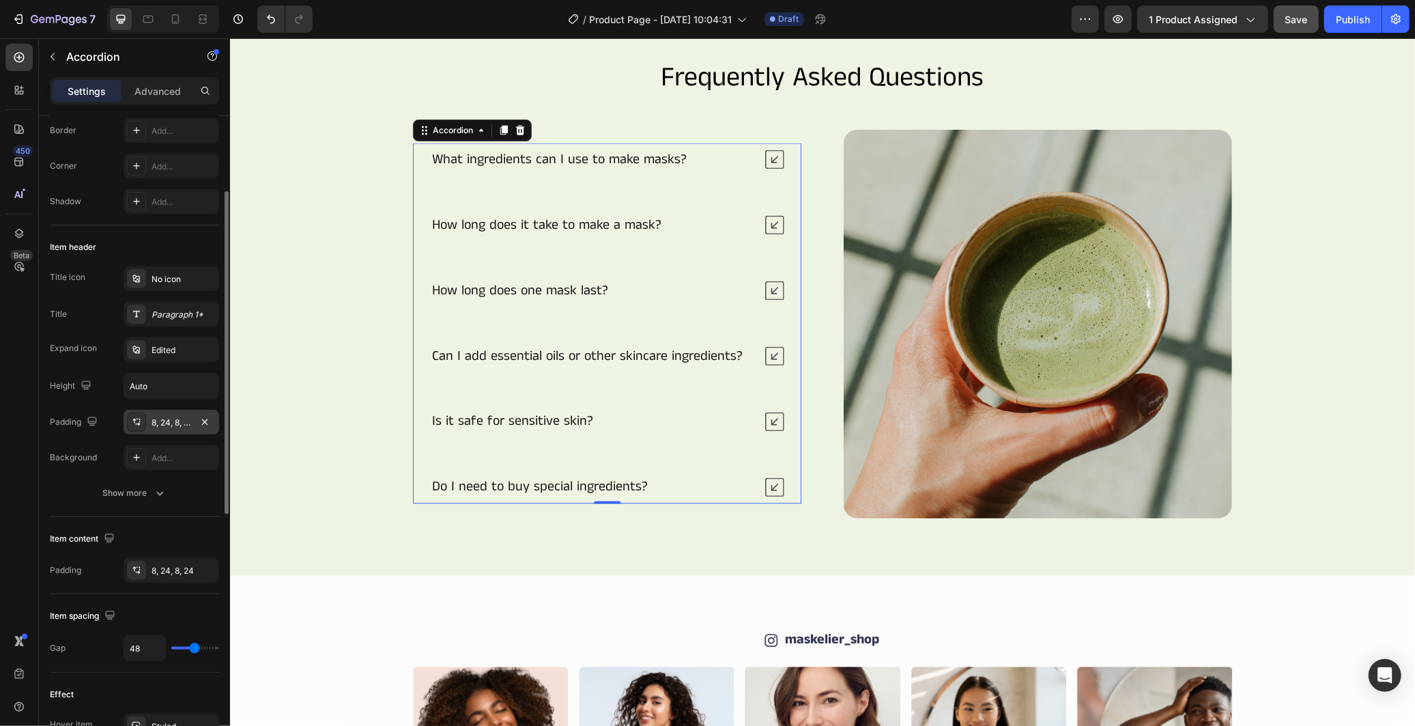
click at [166, 422] on div "8, 24, 8, 24" at bounding box center [172, 422] width 40 height 12
click at [162, 487] on icon "button" at bounding box center [160, 493] width 14 height 14
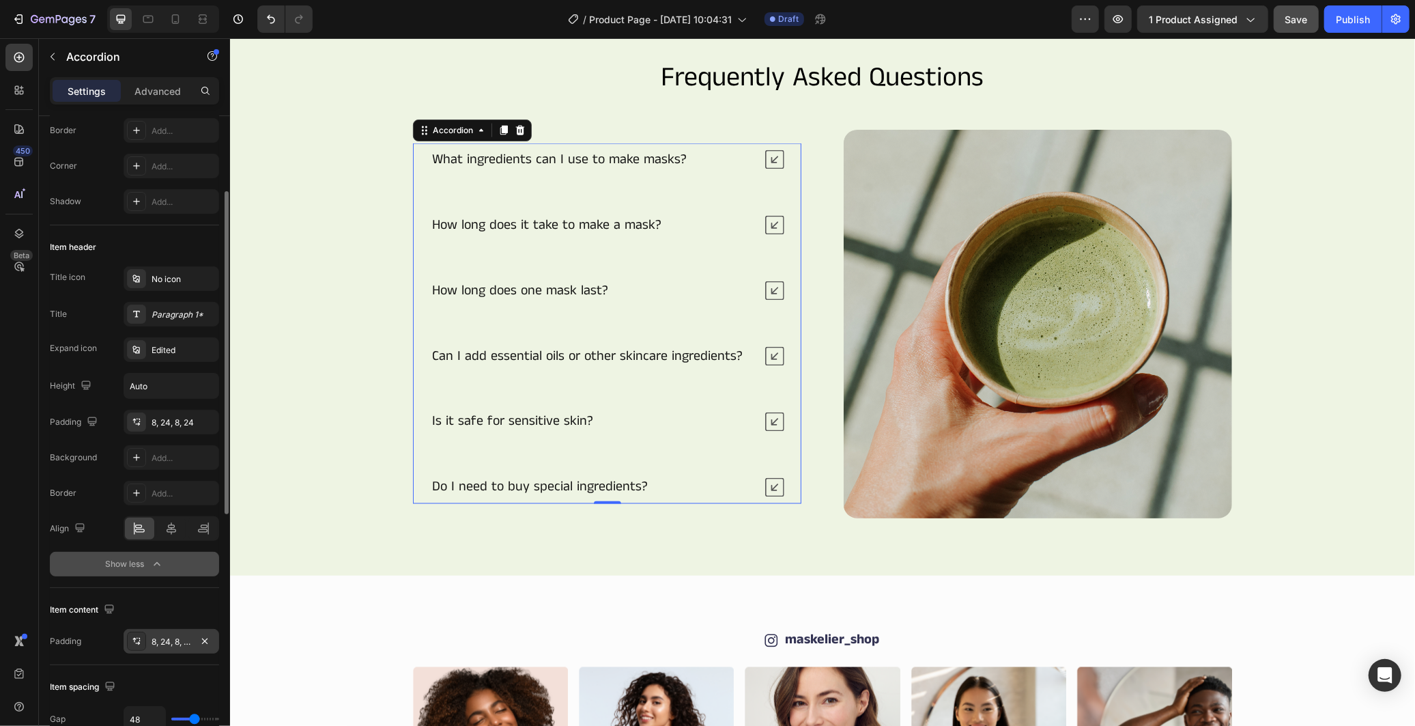
click at [171, 640] on div "8, 24, 8, 24" at bounding box center [172, 641] width 40 height 12
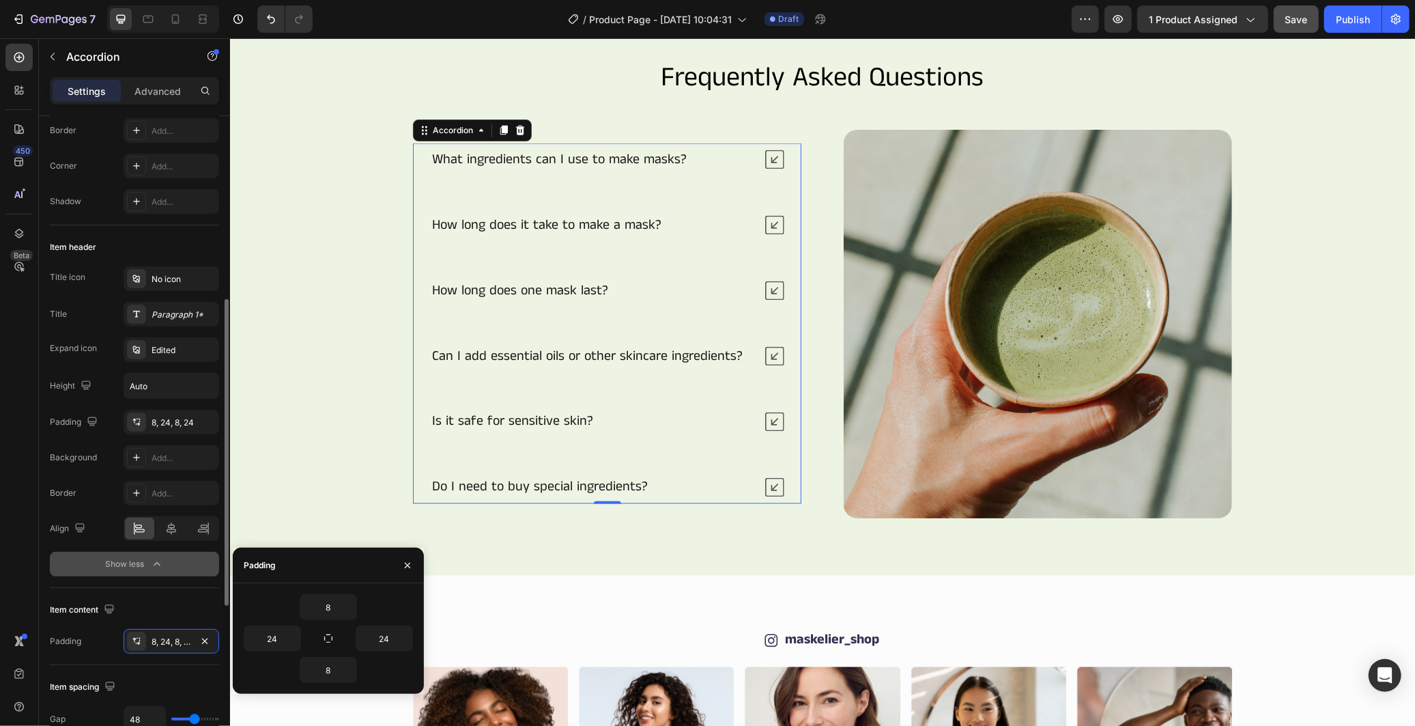
scroll to position [303, 0]
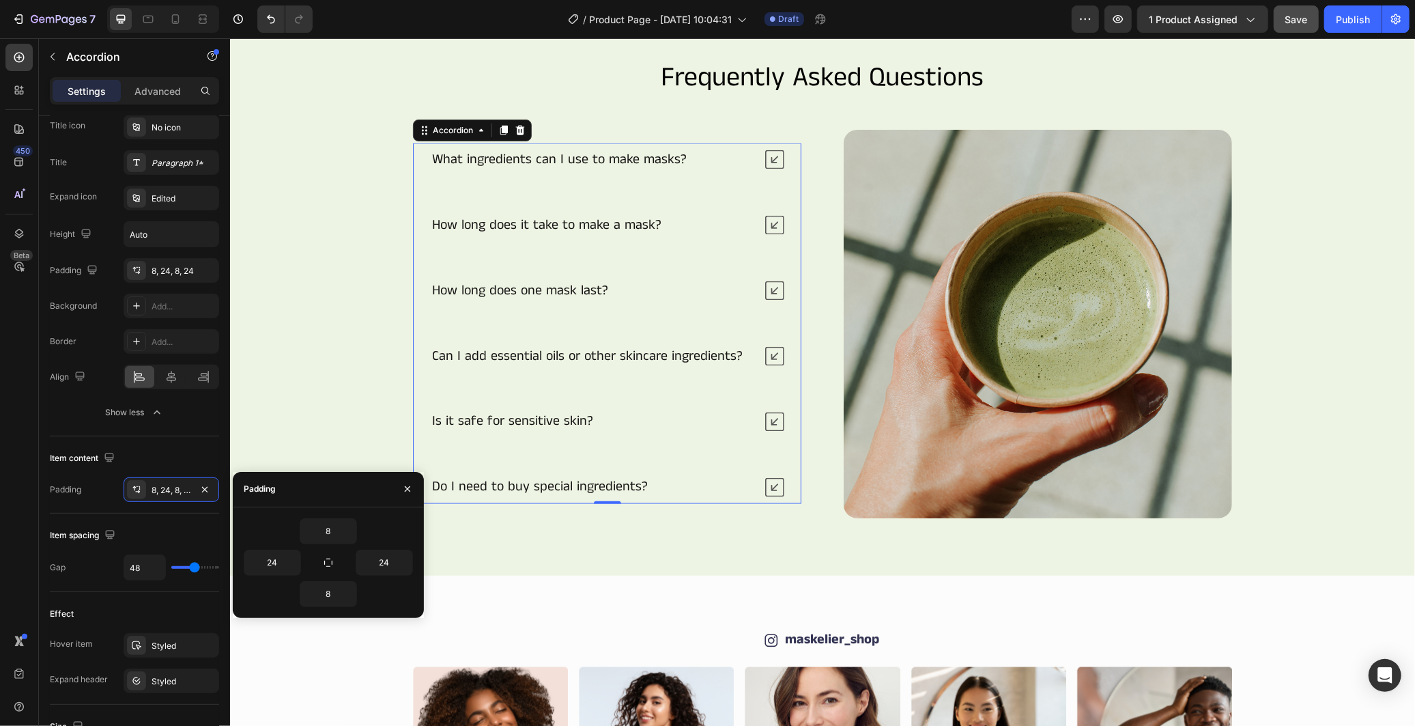
click at [144, 605] on div "Effect" at bounding box center [134, 614] width 169 height 22
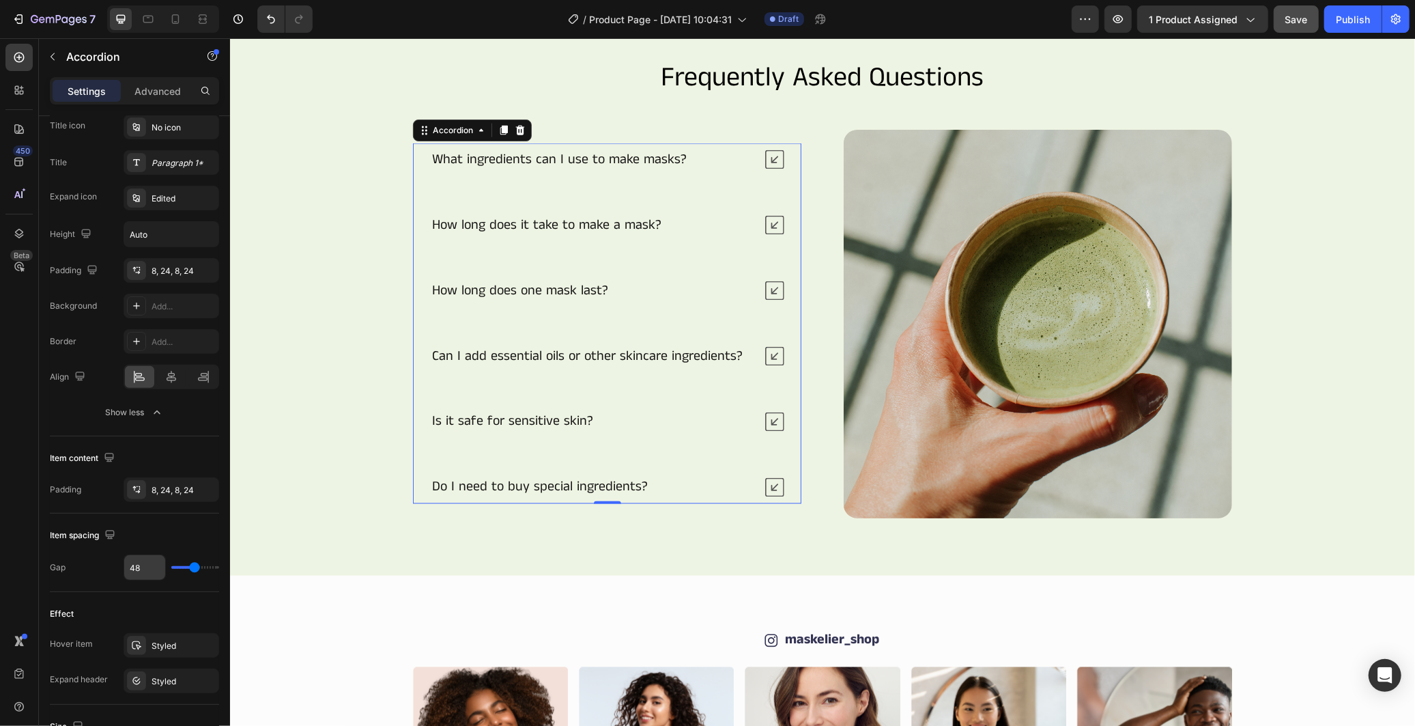
click at [142, 570] on input "48" at bounding box center [144, 567] width 41 height 25
type input "2"
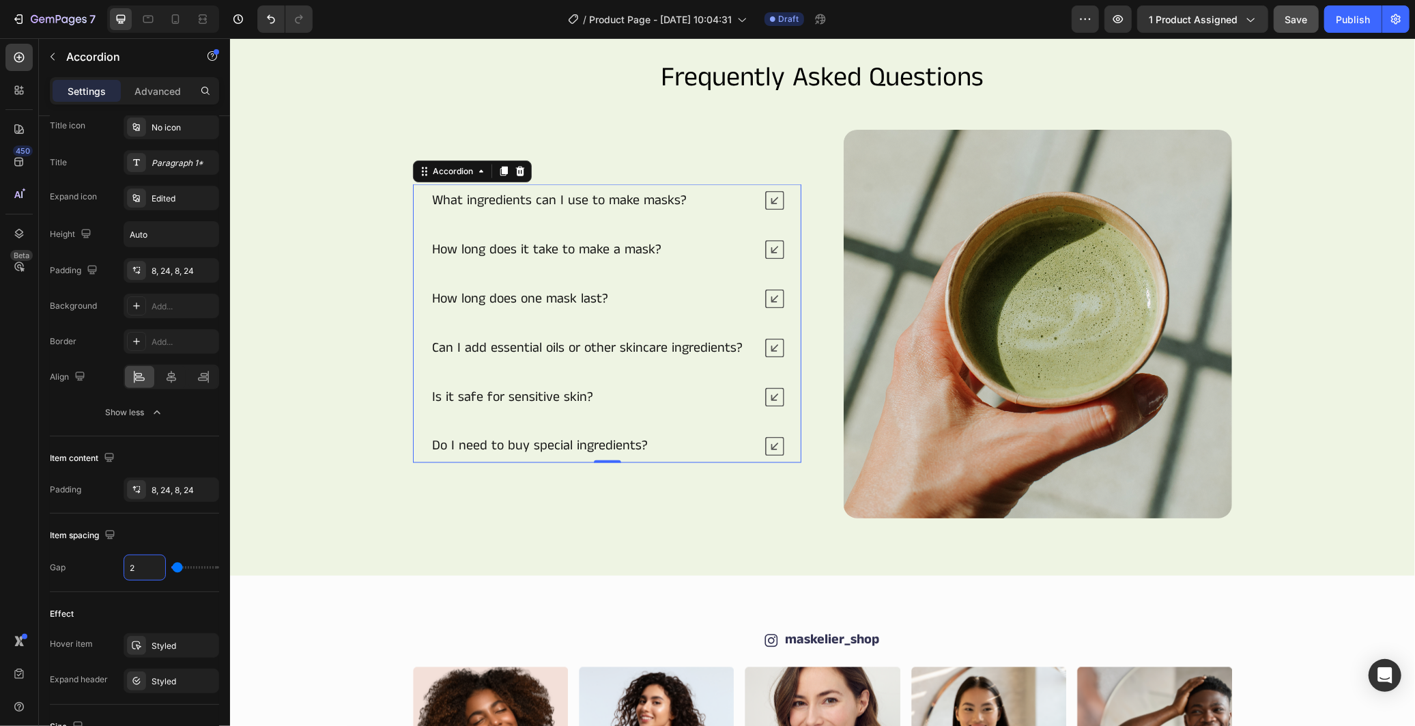
type input "24"
drag, startPoint x: 141, startPoint y: 569, endPoint x: 130, endPoint y: 570, distance: 10.9
click at [130, 570] on input "24" at bounding box center [144, 567] width 41 height 25
type input "3"
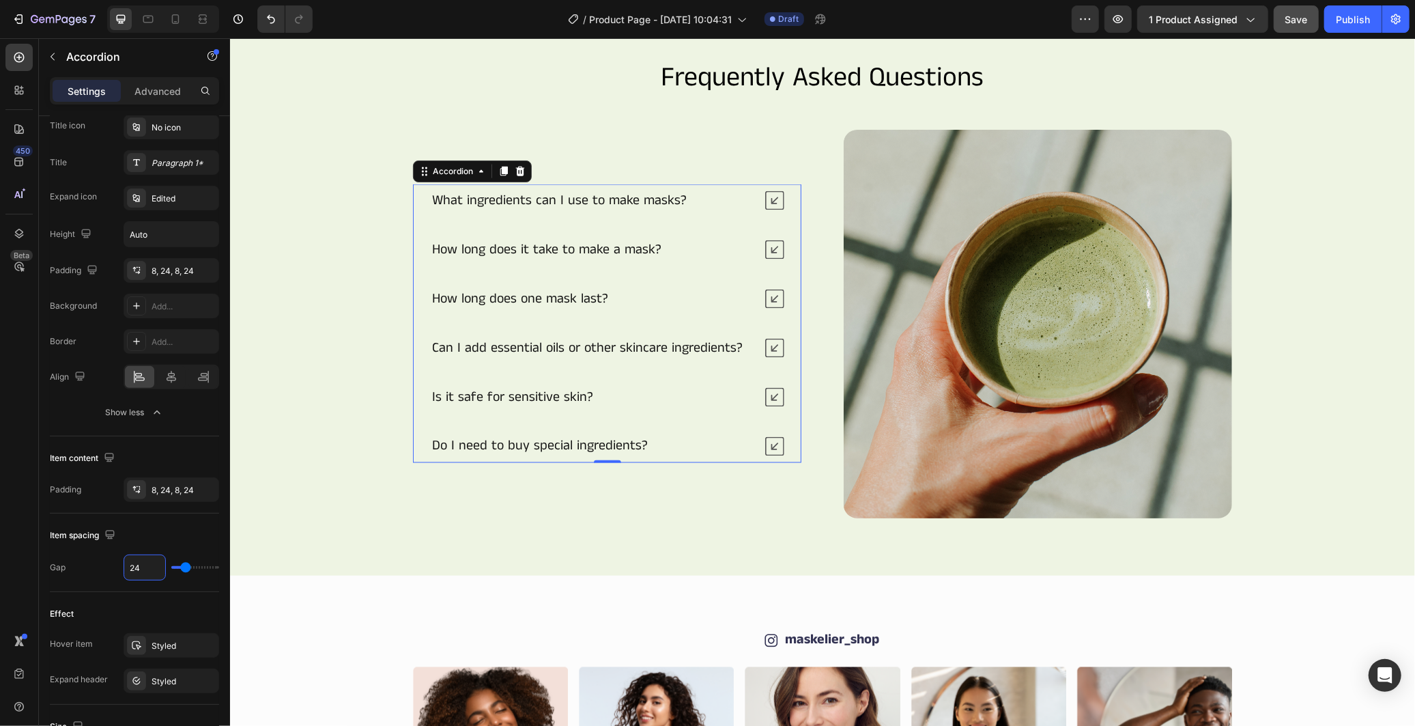
type input "3"
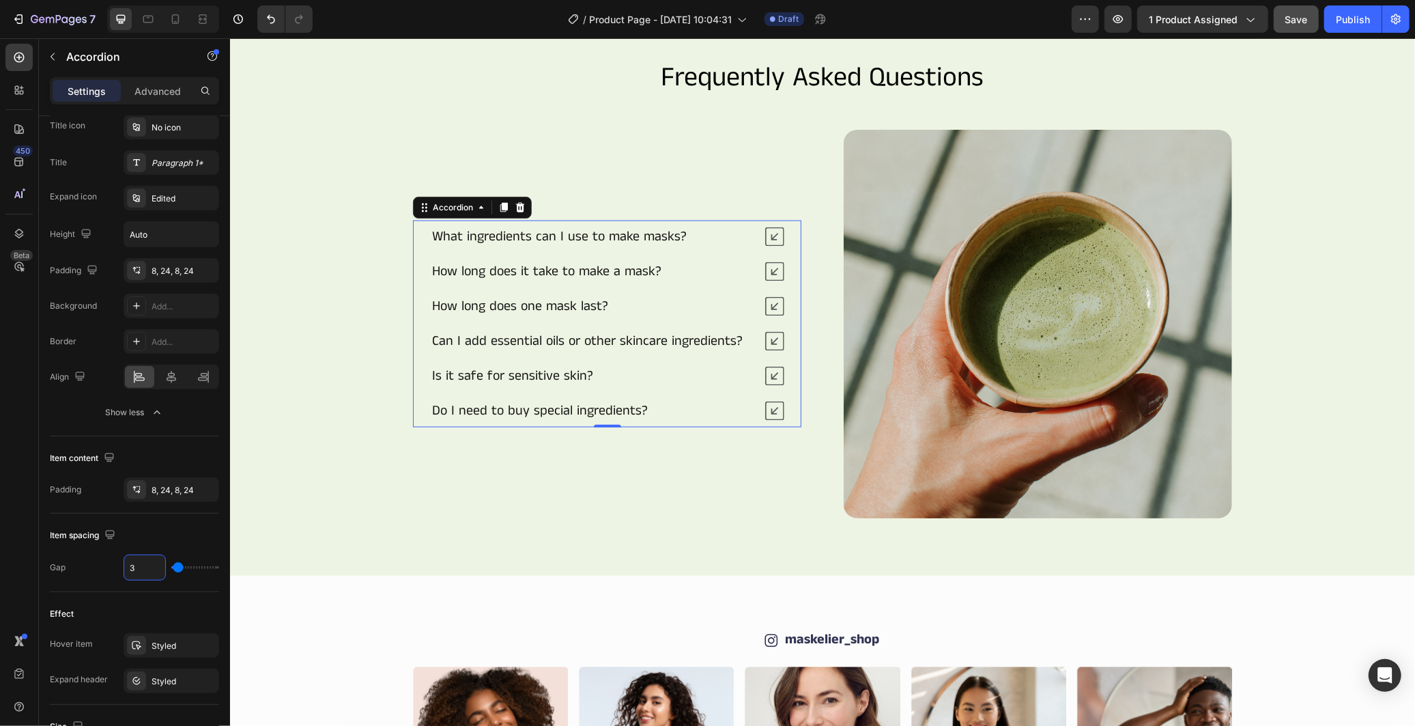
type input "32"
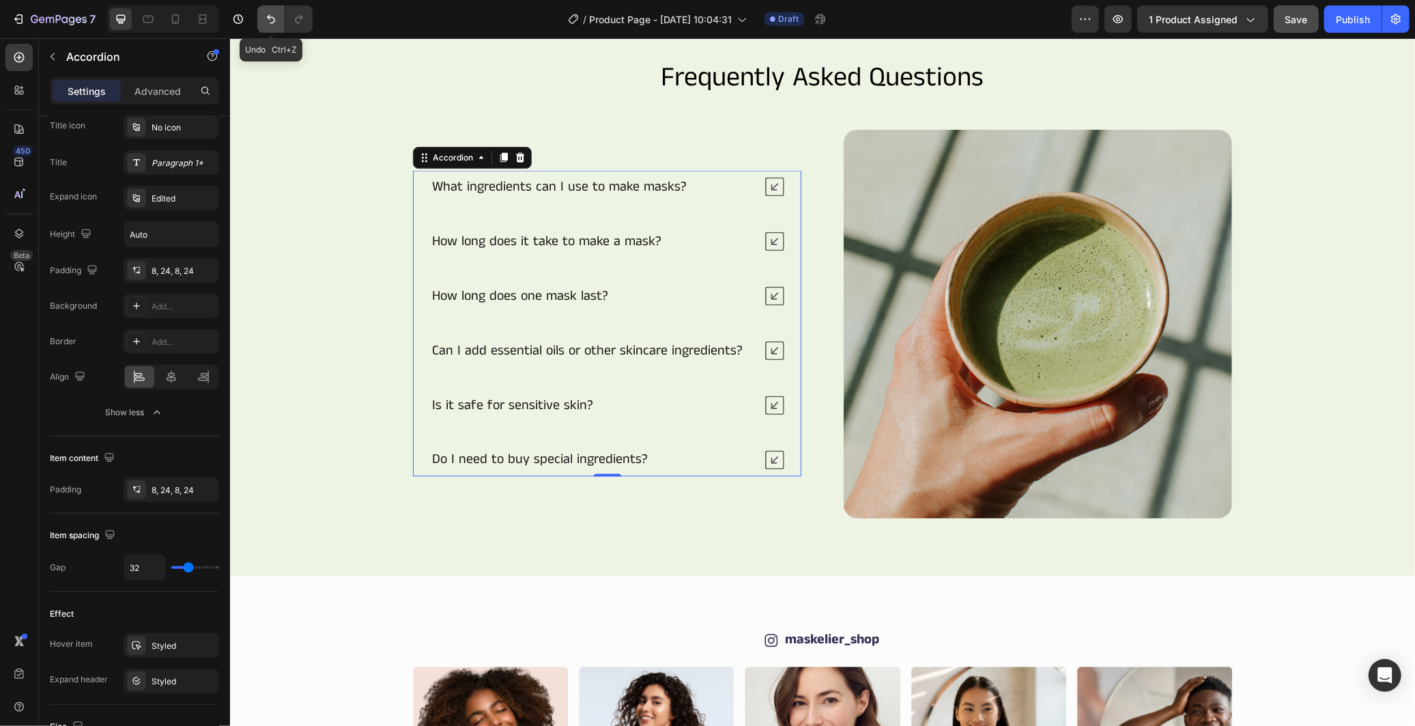
click at [275, 14] on icon "Undo/Redo" at bounding box center [271, 19] width 14 height 14
type input "48"
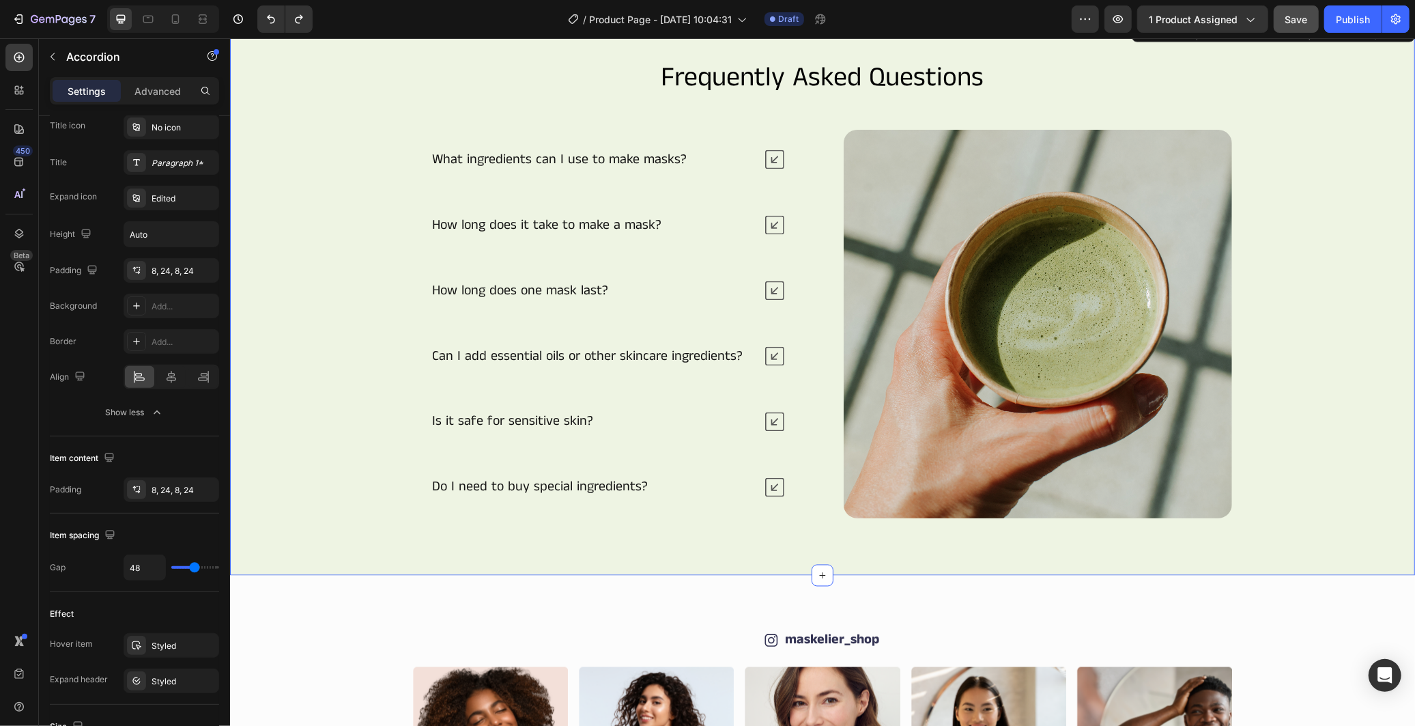
click at [315, 335] on div "Frequently Asked Questions Heading What ingredients can I use to make masks? Ho…" at bounding box center [821, 296] width 1103 height 476
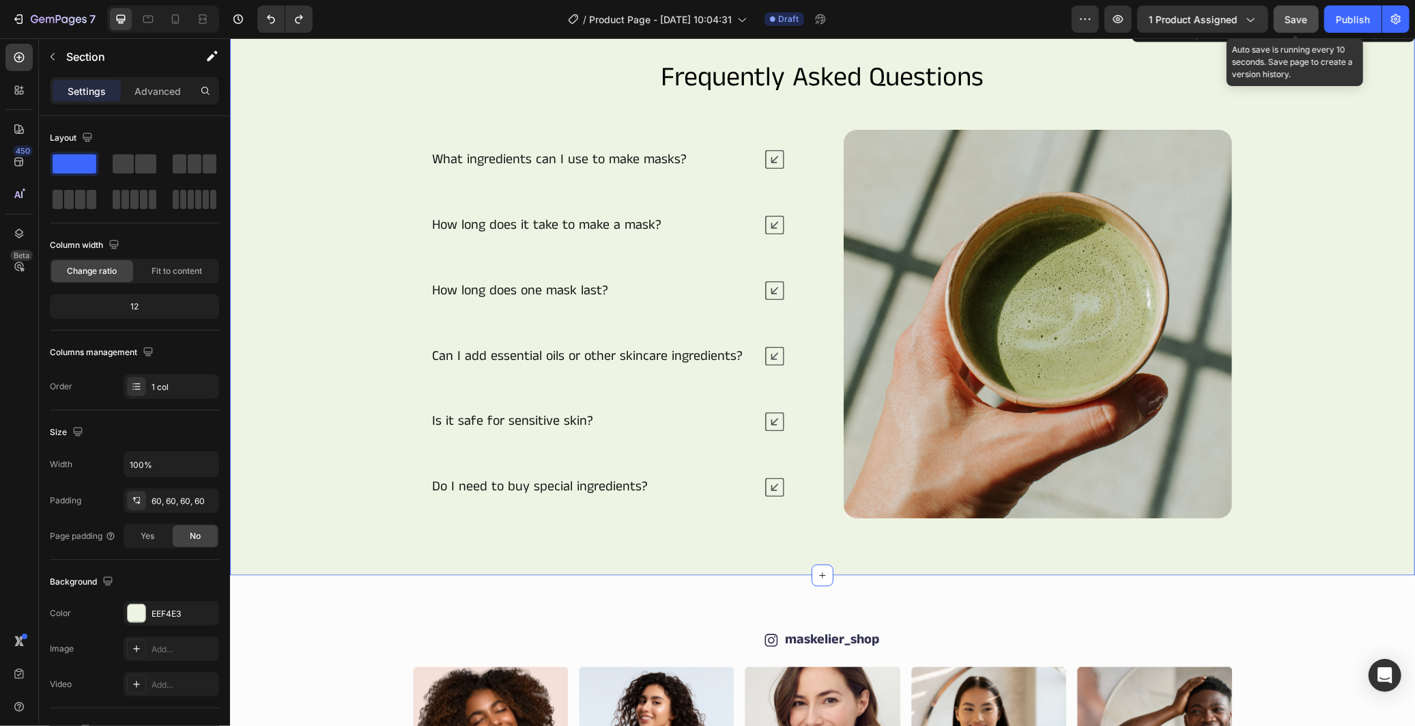
click at [1309, 21] on button "Save" at bounding box center [1296, 18] width 45 height 27
click at [1300, 283] on div "Frequently Asked Questions Heading What ingredients can I use to make masks? Ho…" at bounding box center [821, 296] width 1103 height 476
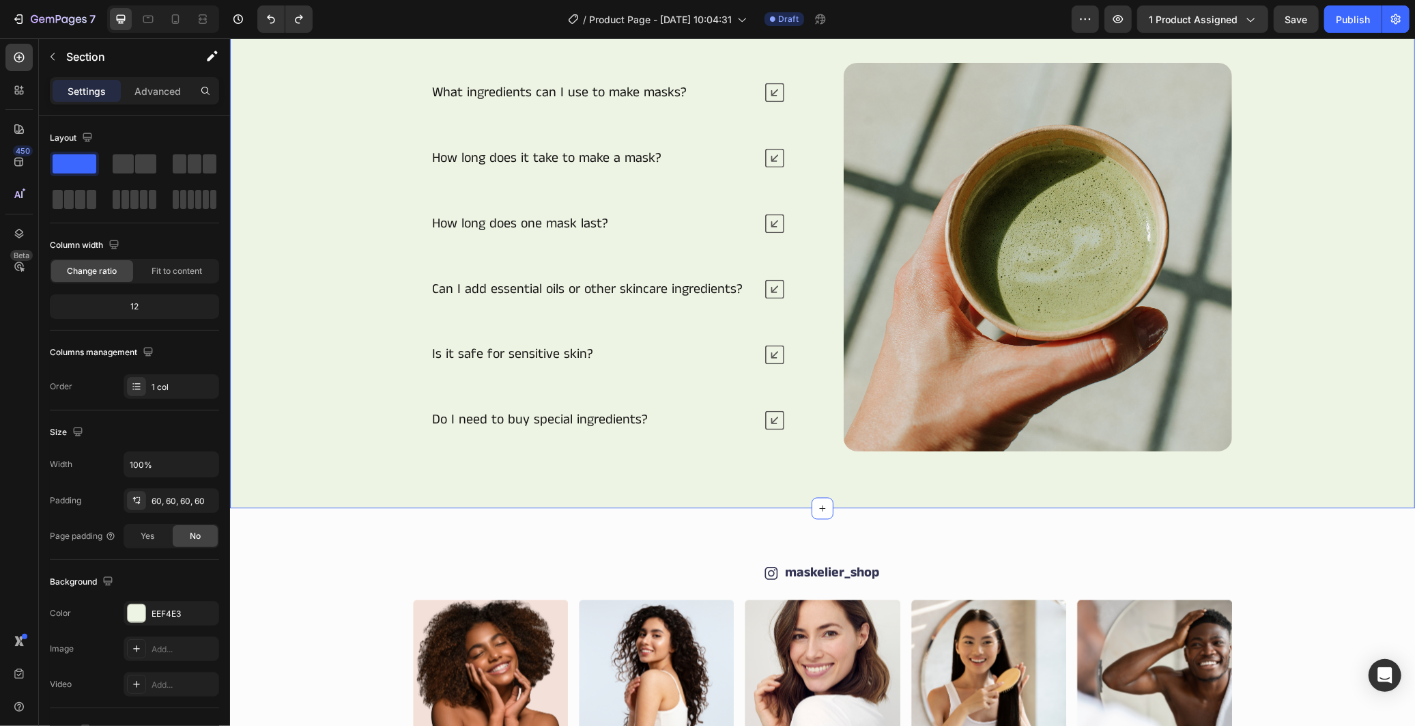
scroll to position [2199, 0]
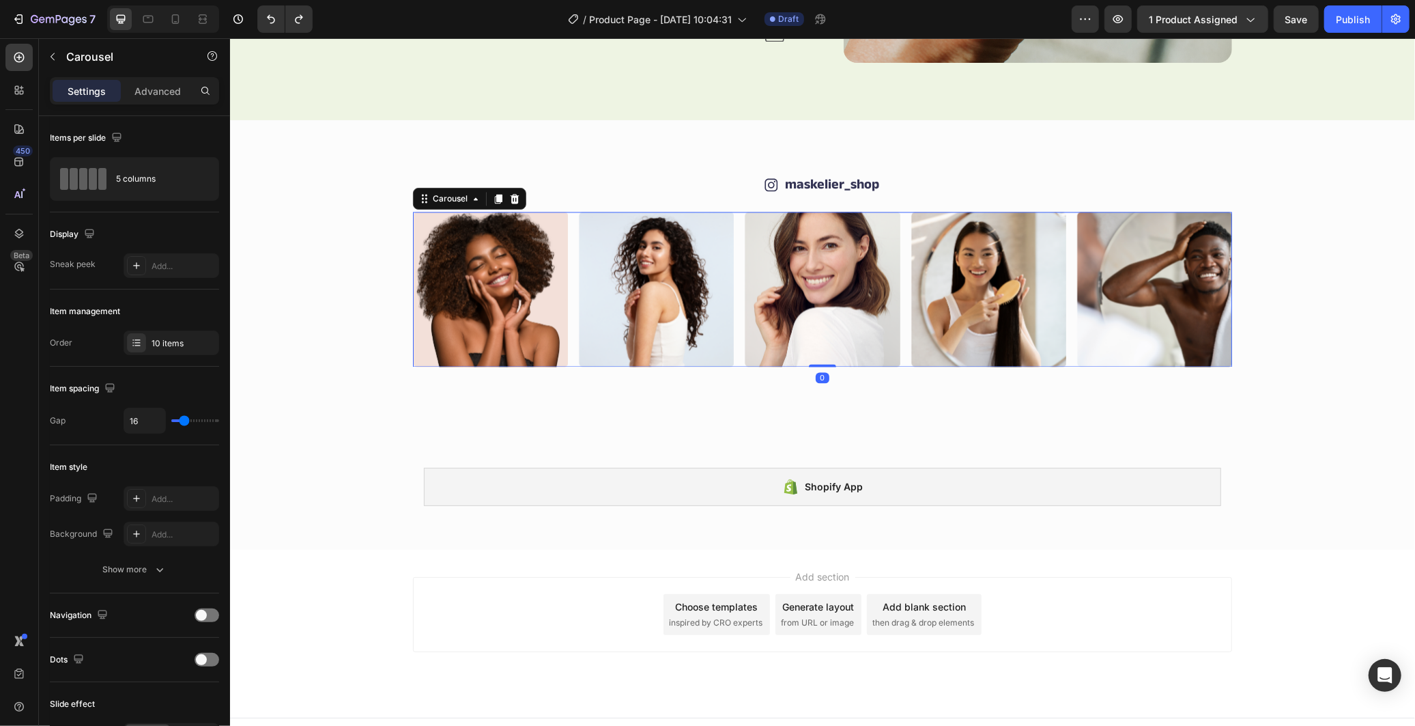
click at [567, 336] on div "Image Image Image Image Image Image Image Image Image Image" at bounding box center [821, 288] width 819 height 155
click at [167, 339] on div "10 items" at bounding box center [184, 343] width 64 height 12
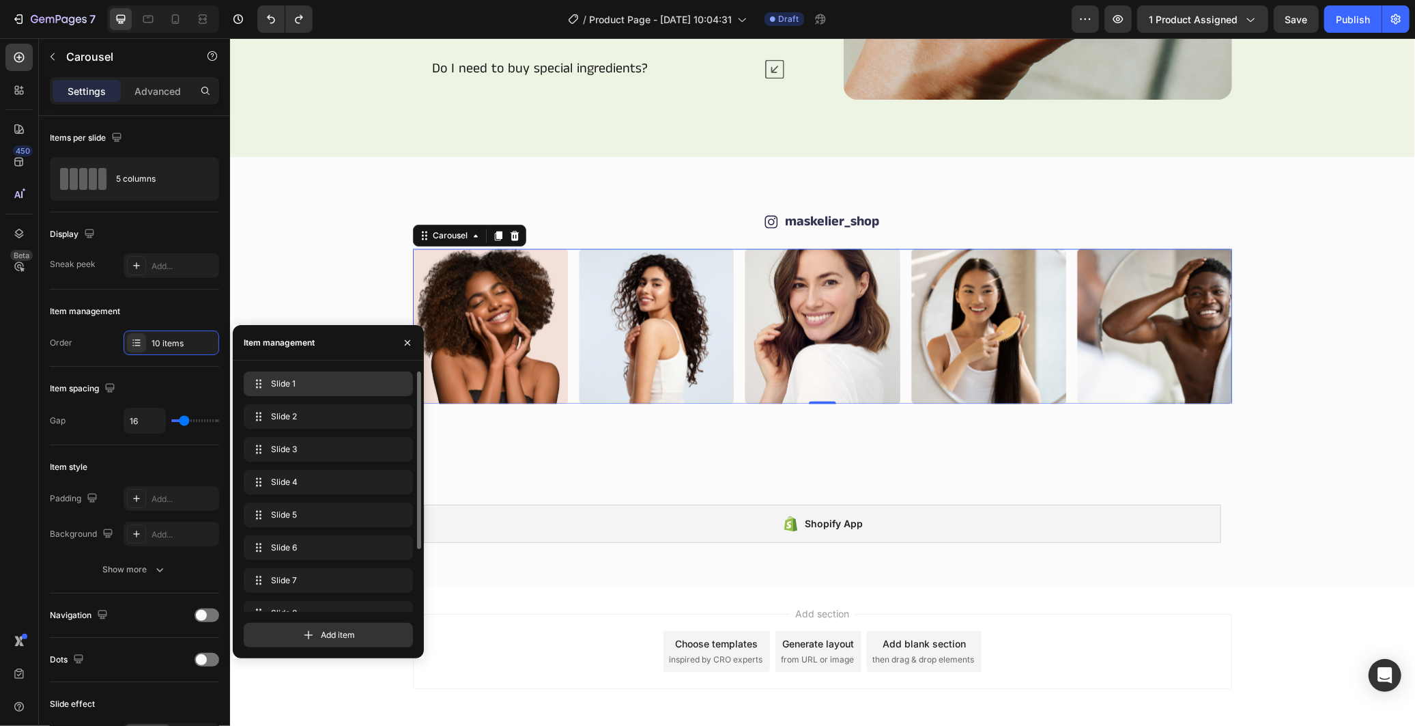
scroll to position [2123, 0]
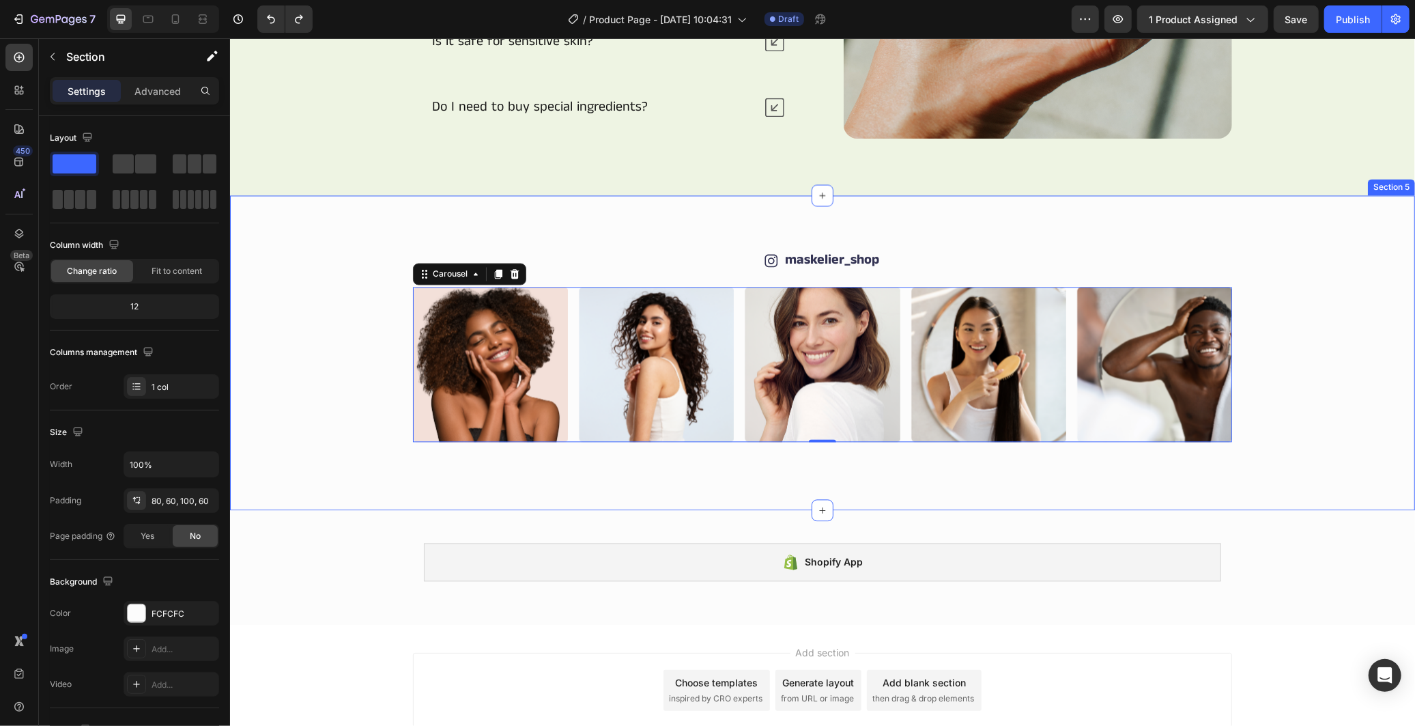
click at [324, 290] on div "Image Image Image Image Image Image Image Image Image Image Carousel 0" at bounding box center [821, 364] width 1103 height 155
click at [571, 373] on div "Image Image Image Image Image Image Image Image Image Image" at bounding box center [821, 364] width 819 height 155
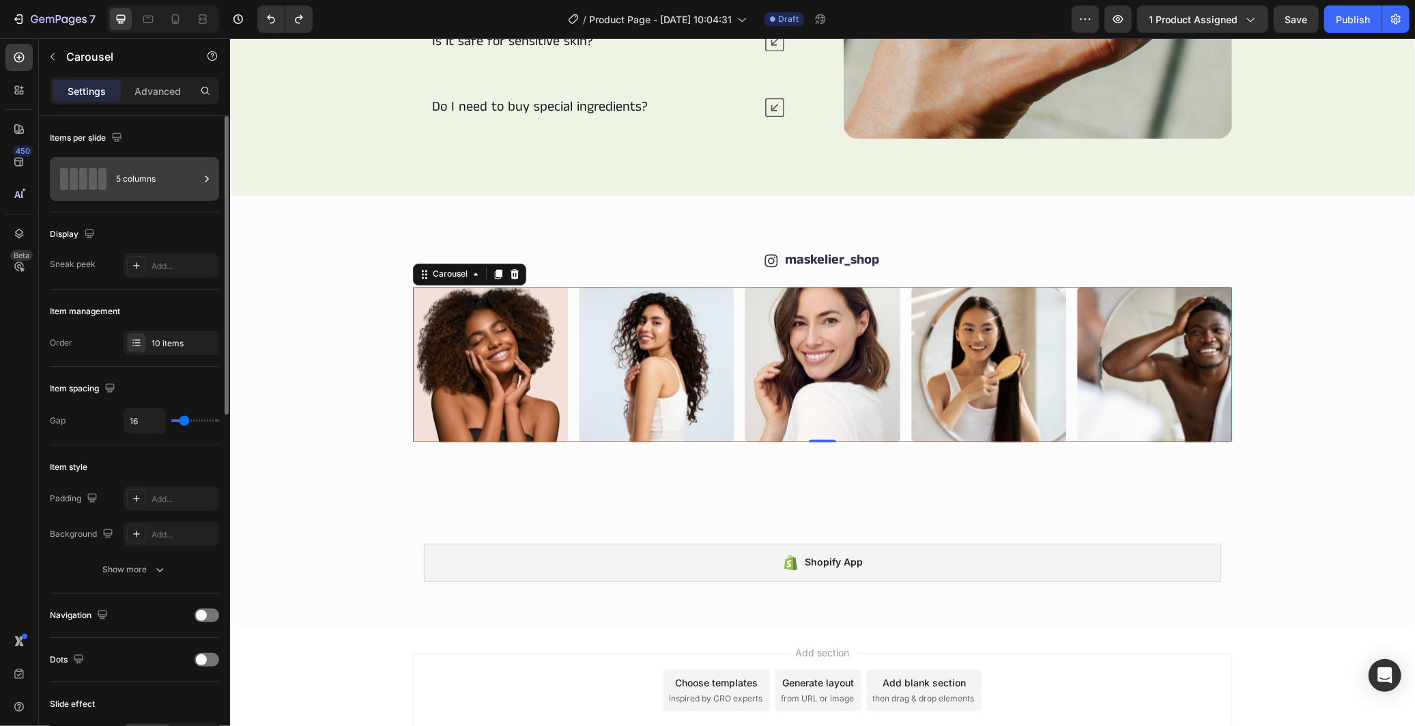
click at [150, 180] on div "5 columns" at bounding box center [157, 178] width 83 height 31
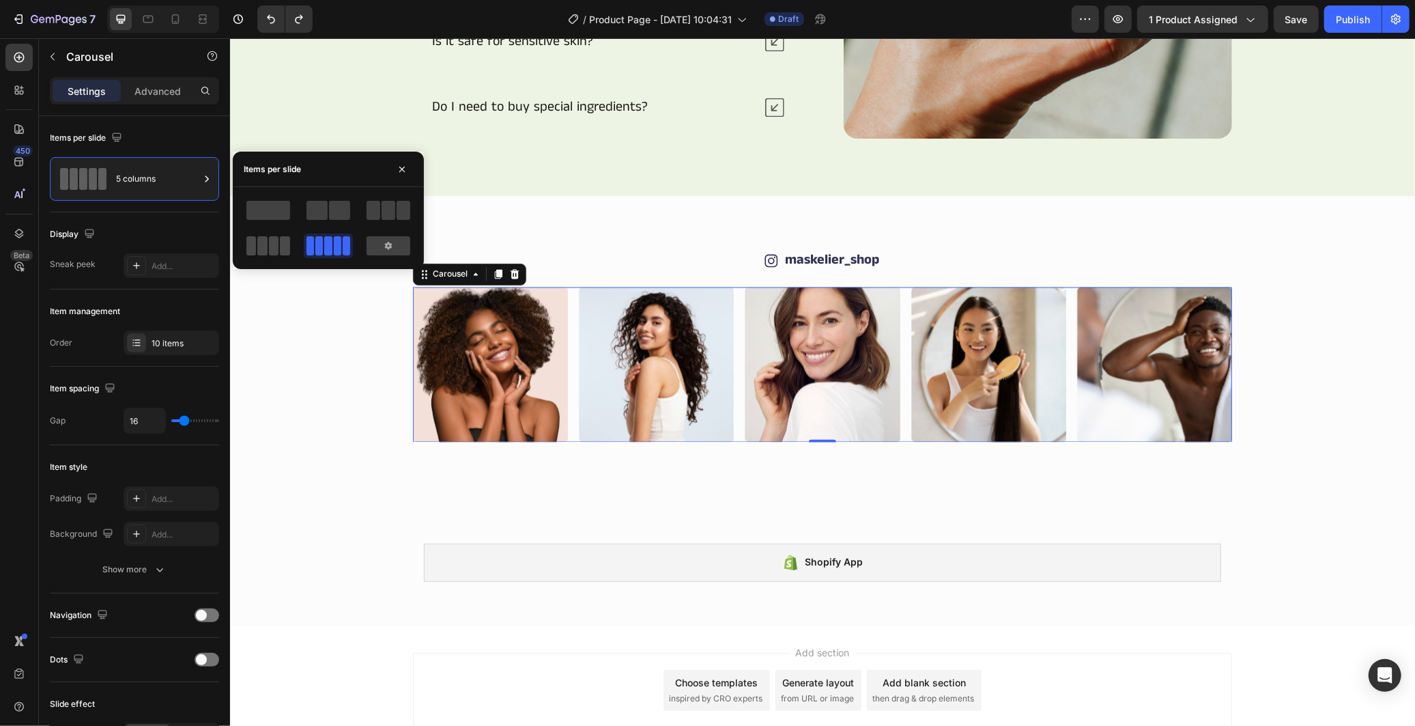
click at [276, 253] on span at bounding box center [274, 245] width 10 height 19
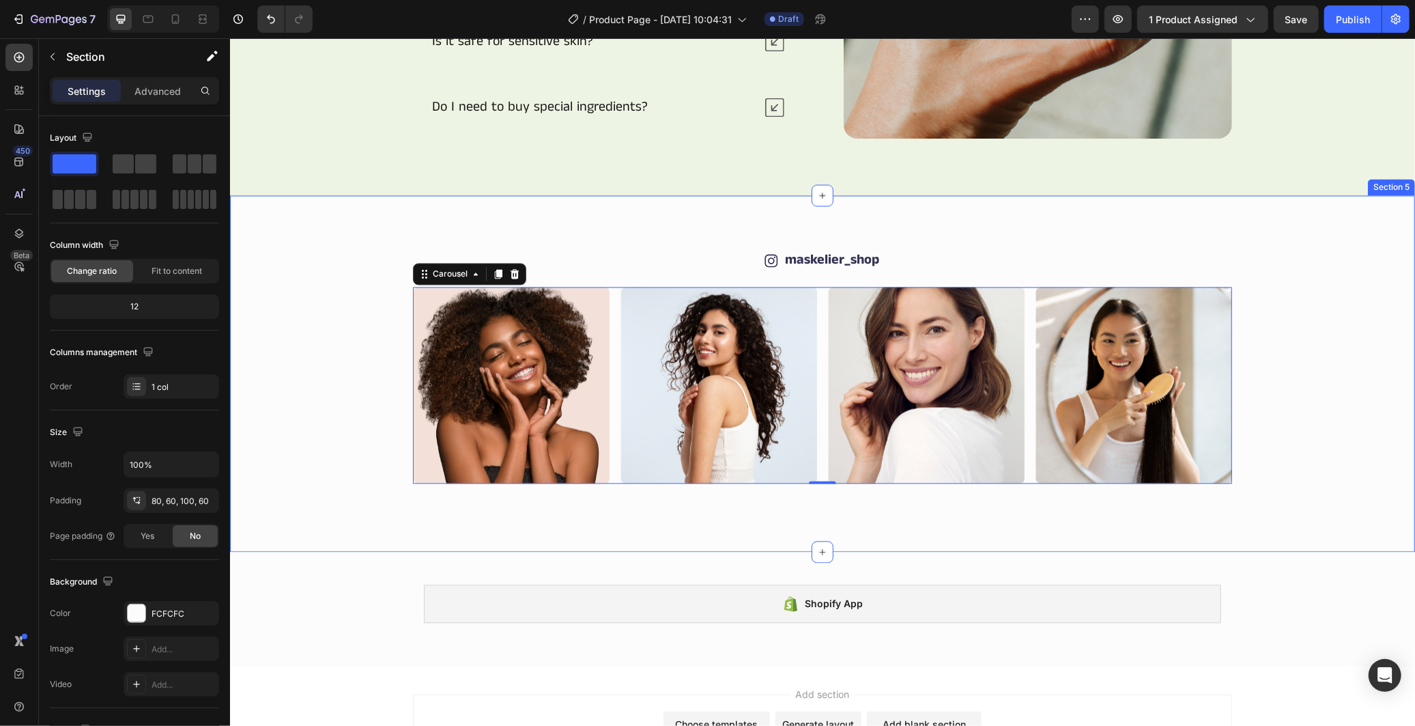
click at [298, 366] on div "Image Image Image Image Image Image Image Image Image Image Carousel 0" at bounding box center [821, 385] width 1103 height 197
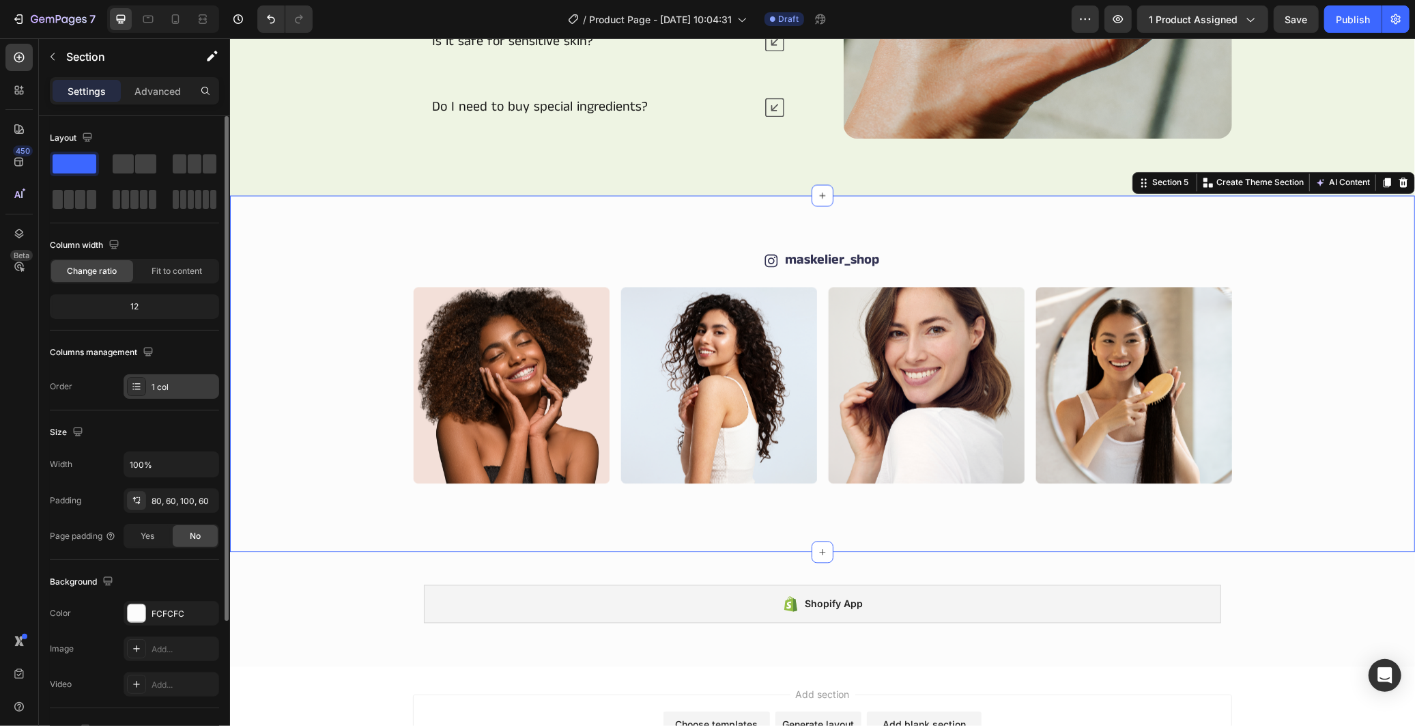
click at [173, 385] on div "1 col" at bounding box center [184, 387] width 64 height 12
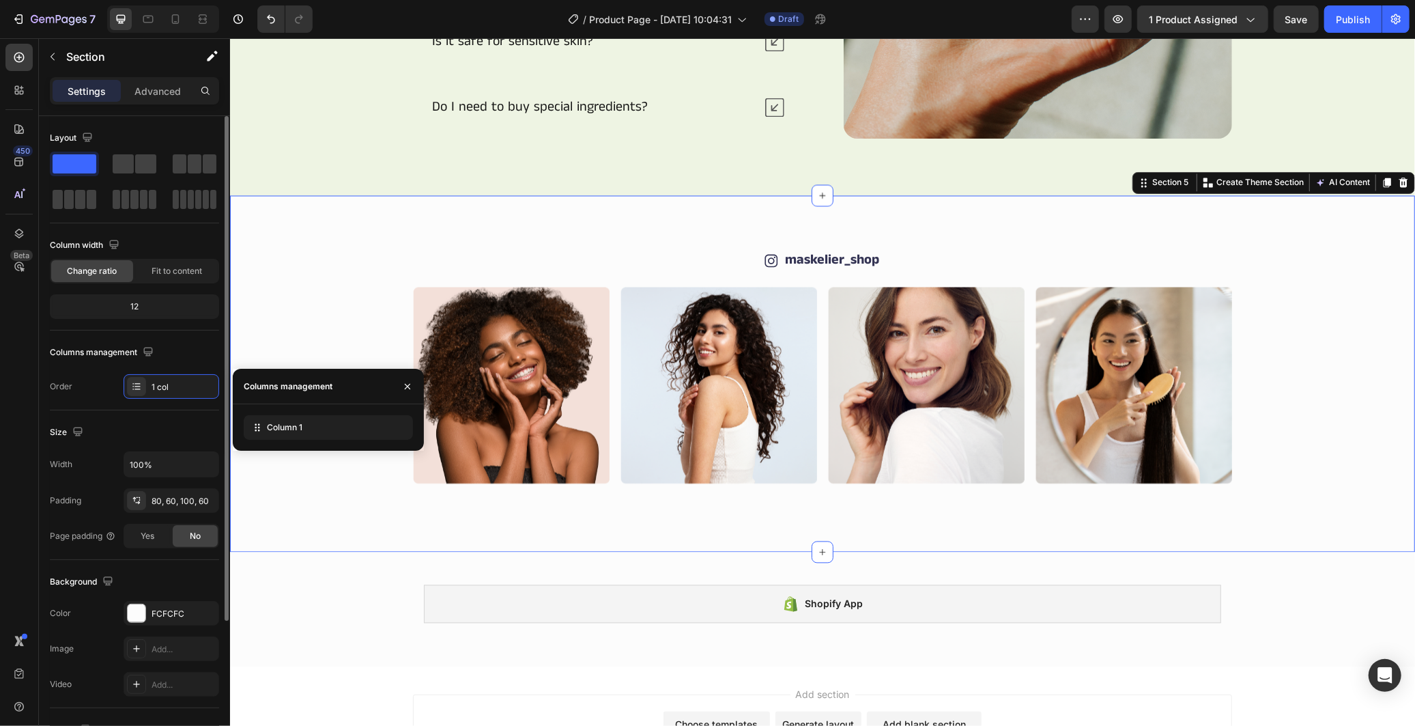
click at [181, 348] on div "Columns management" at bounding box center [134, 352] width 169 height 22
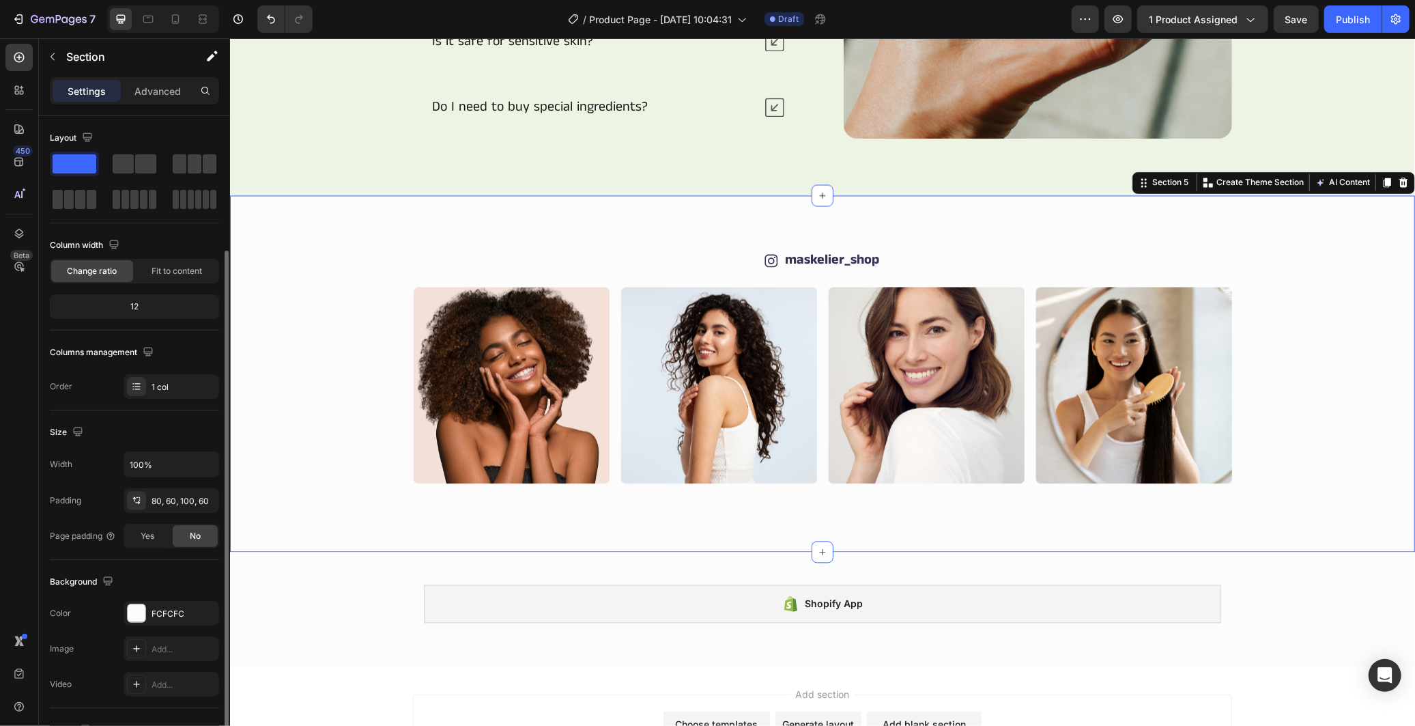
scroll to position [184, 0]
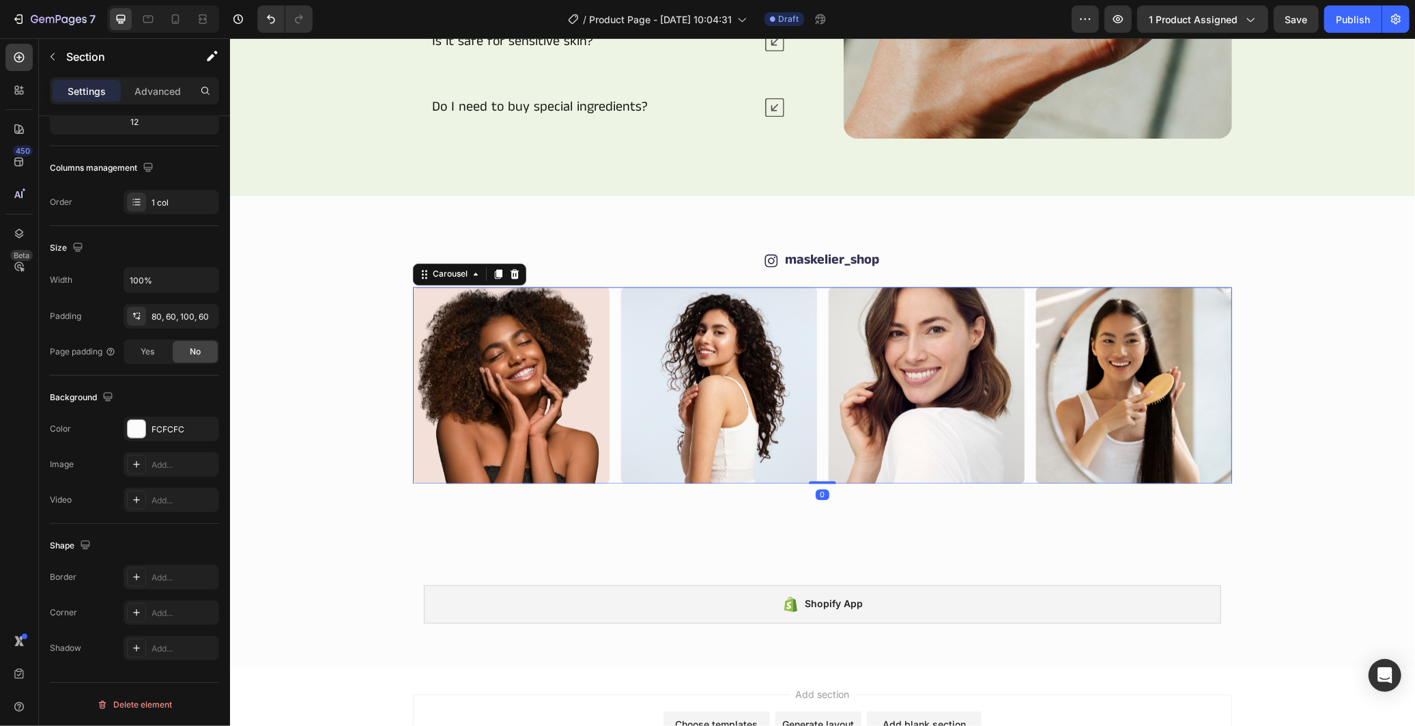
click at [610, 389] on div "Image Image Image Image Image Image Image Image Image Image" at bounding box center [821, 385] width 819 height 197
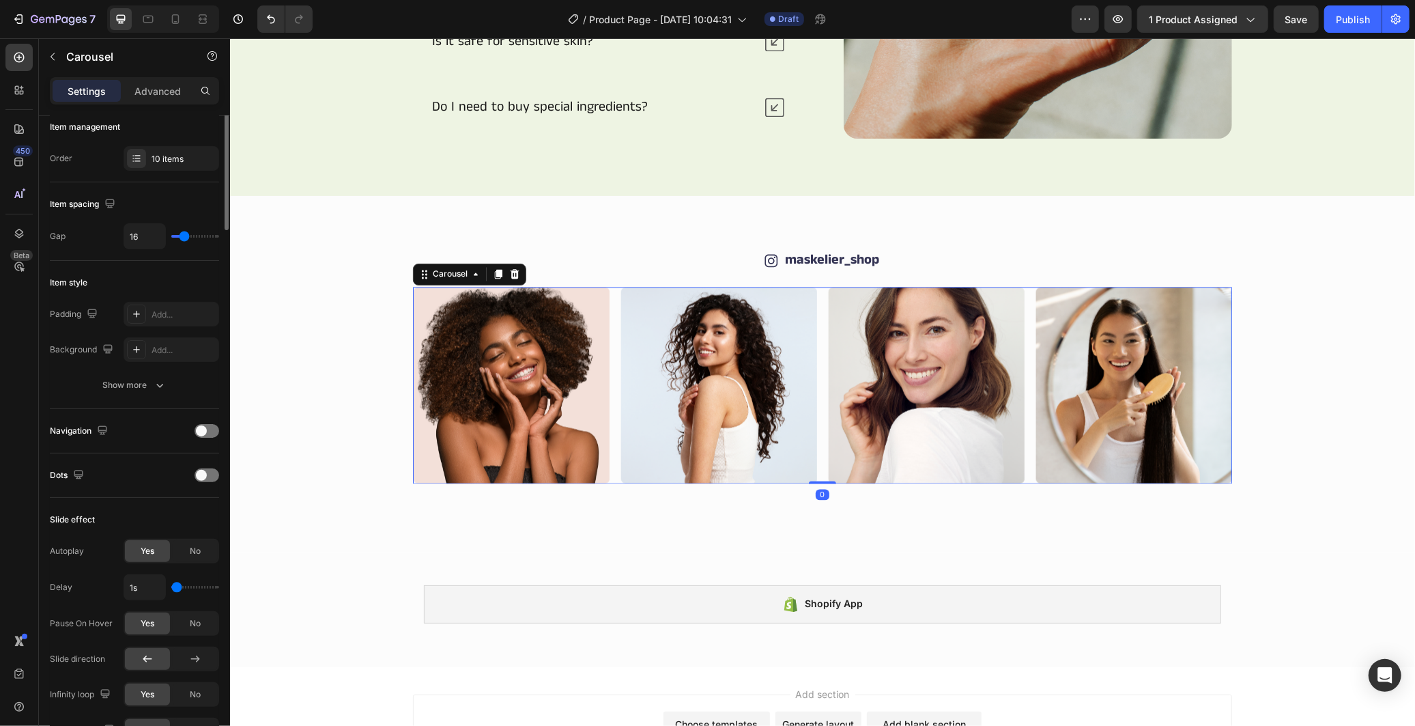
scroll to position [0, 0]
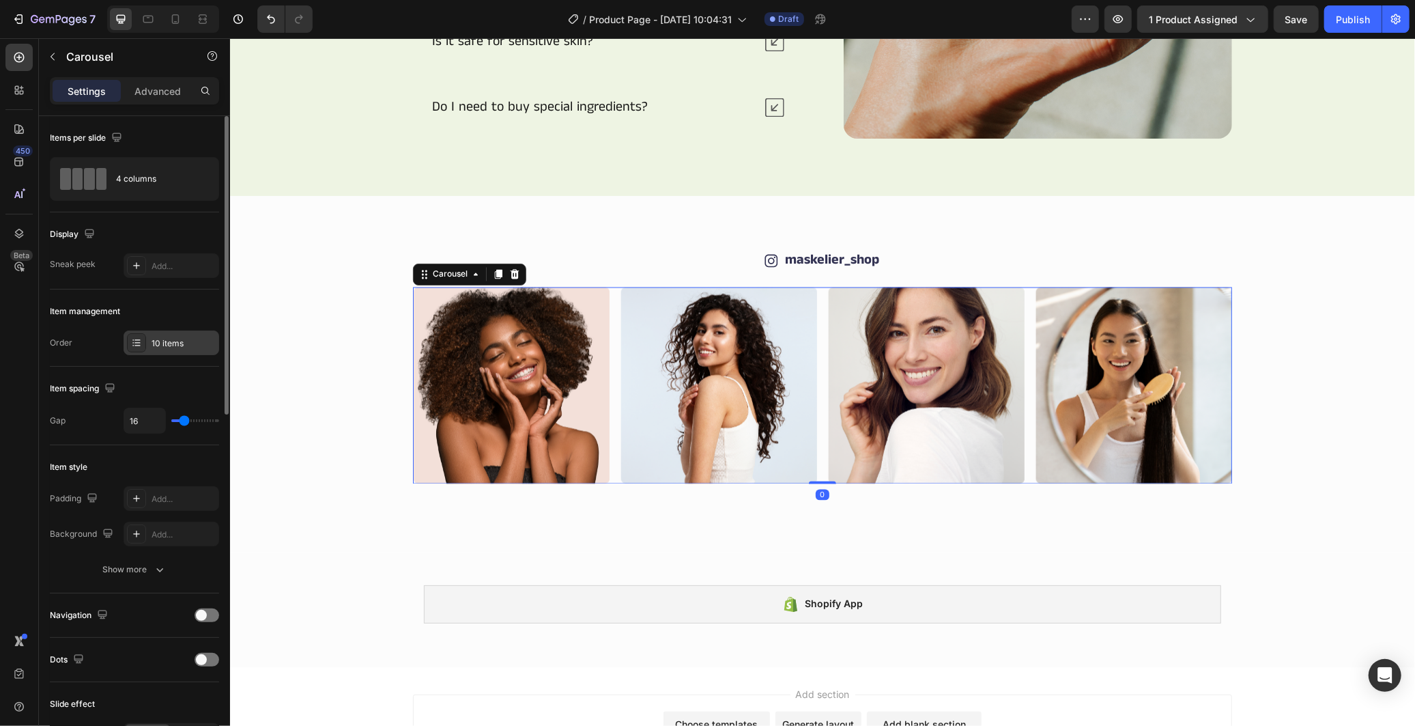
click at [158, 341] on div "10 items" at bounding box center [184, 343] width 64 height 12
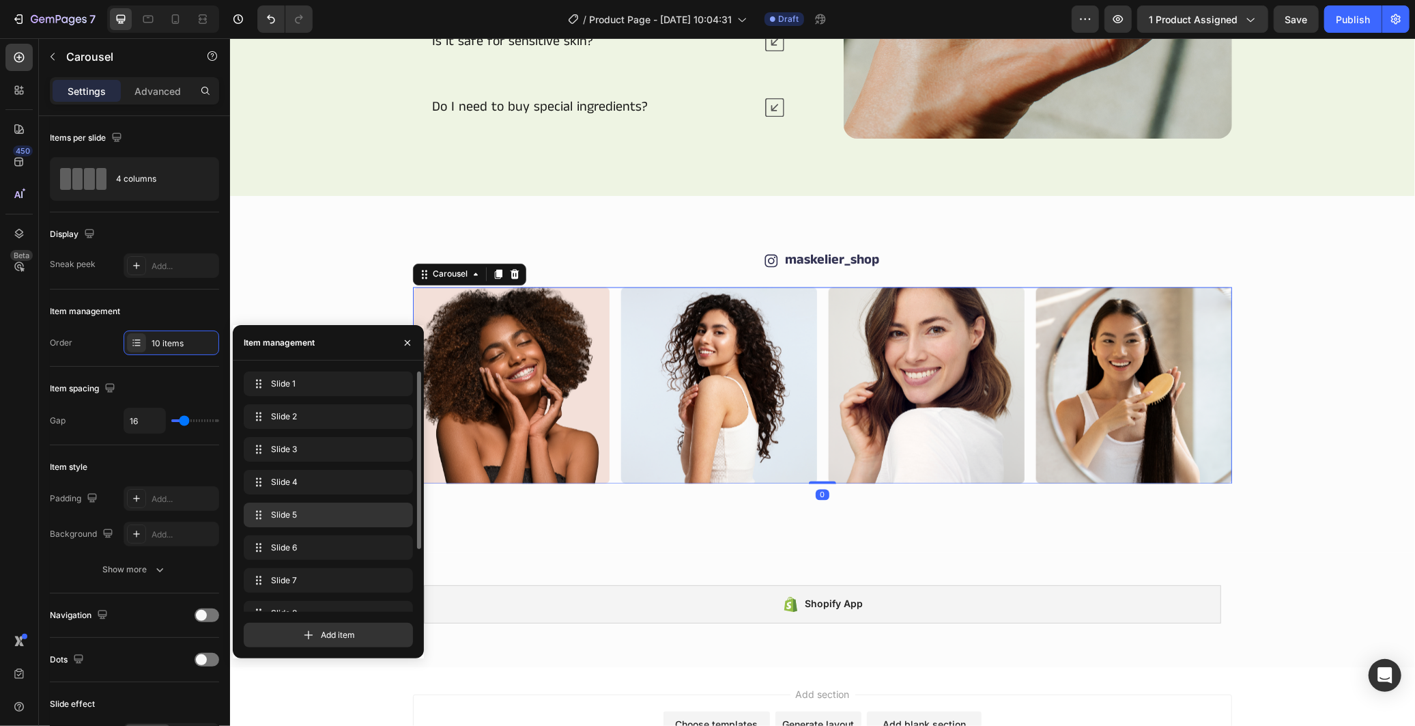
scroll to position [84, 0]
click at [401, 594] on icon "button" at bounding box center [397, 594] width 11 height 11
click at [399, 590] on div "Delete" at bounding box center [388, 594] width 25 height 12
click at [386, 590] on button "button" at bounding box center [378, 594] width 19 height 19
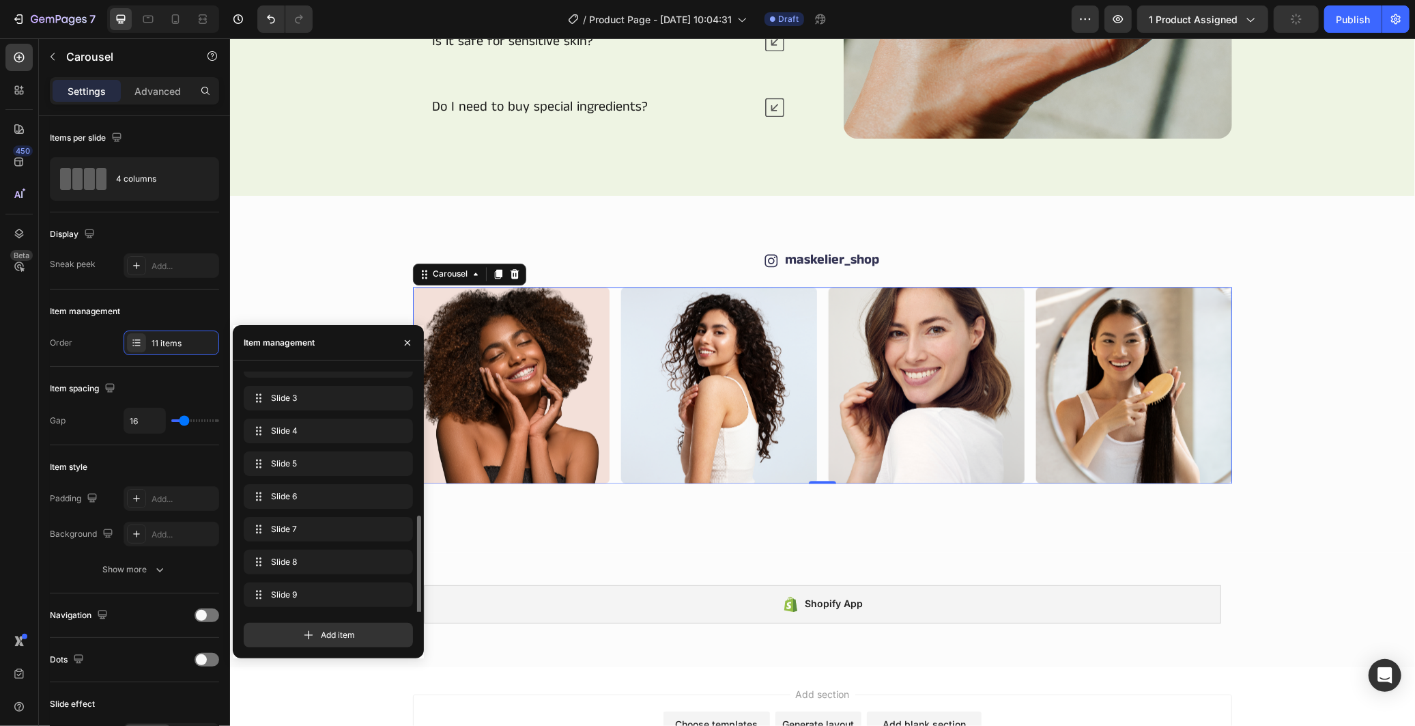
scroll to position [117, 0]
click at [399, 594] on icon "button" at bounding box center [399, 595] width 1 height 3
click at [399, 586] on button "Delete" at bounding box center [389, 594] width 38 height 19
click at [397, 586] on button "button" at bounding box center [397, 593] width 19 height 19
click at [397, 586] on button "Delete" at bounding box center [389, 594] width 38 height 19
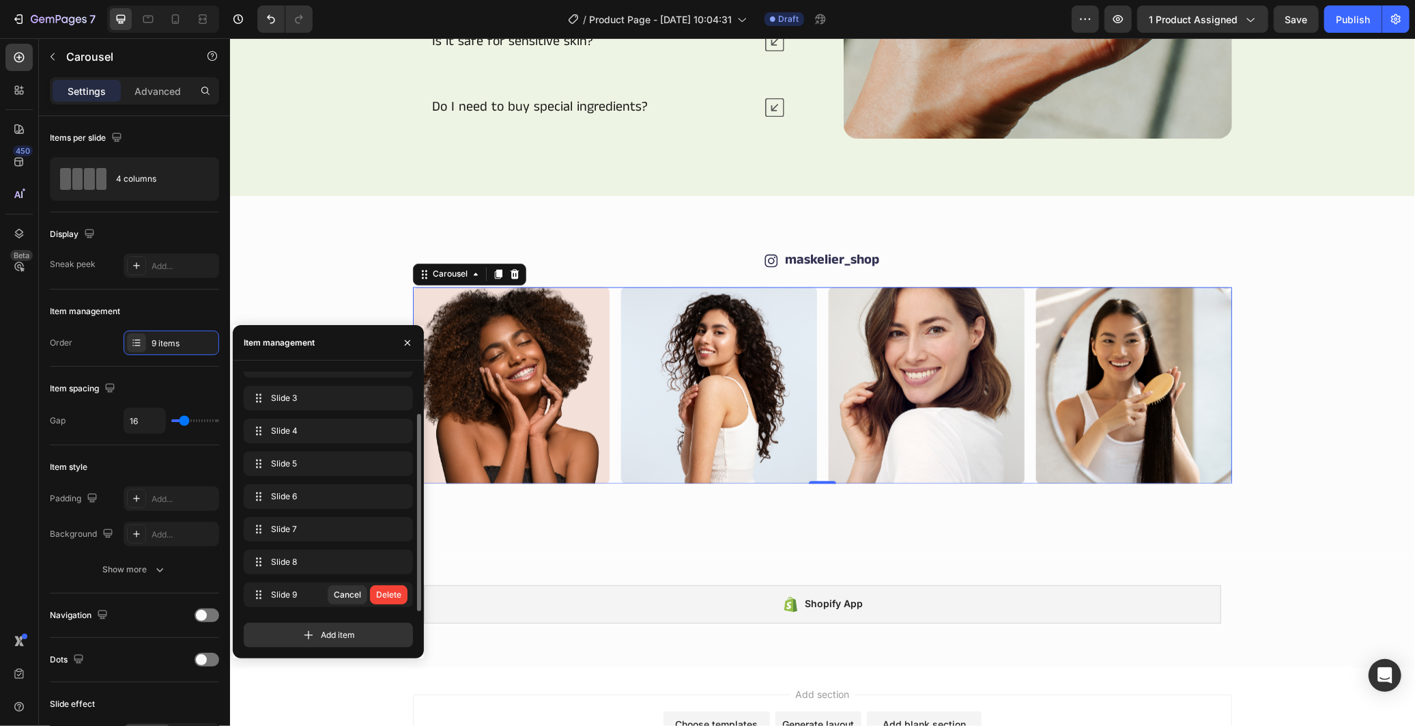
click at [397, 586] on button "Delete" at bounding box center [389, 594] width 38 height 19
click at [397, 592] on icon "button" at bounding box center [397, 594] width 11 height 11
click at [397, 592] on div "Delete" at bounding box center [388, 594] width 25 height 12
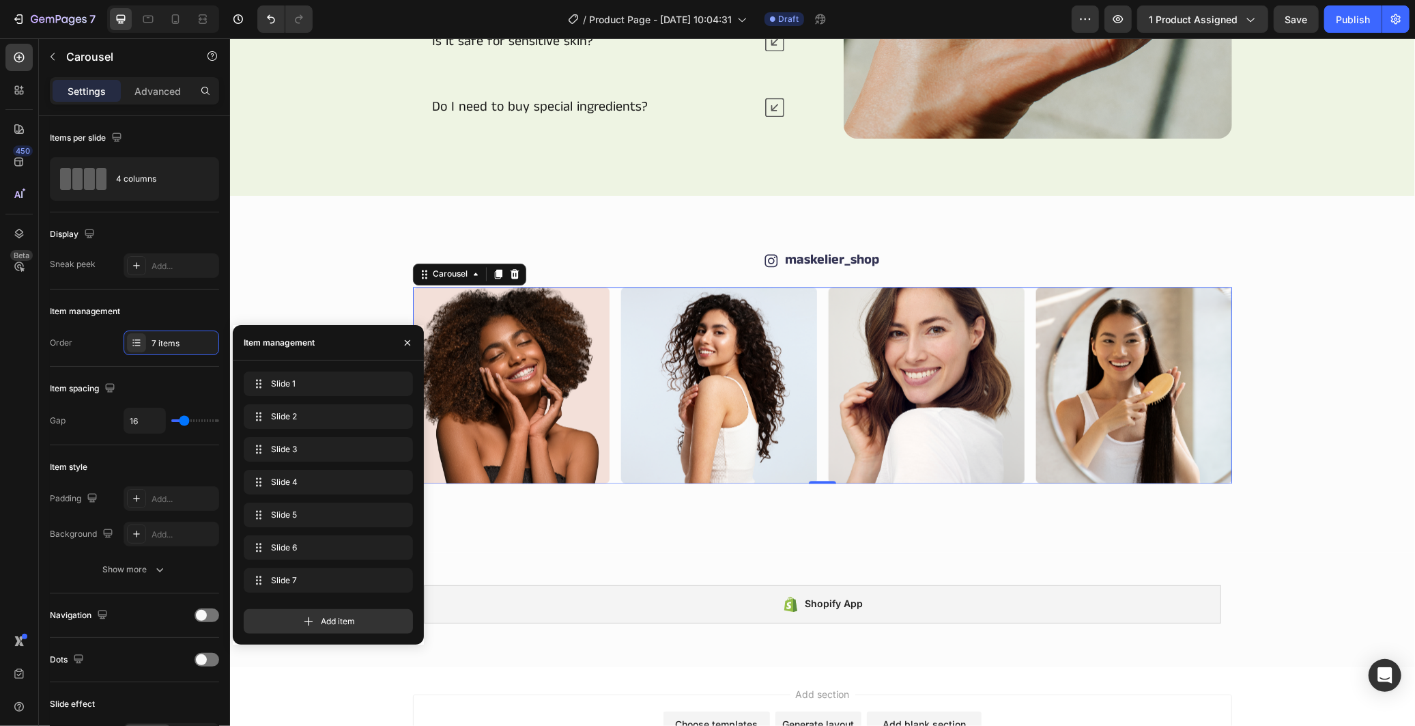
scroll to position [0, 0]
click at [397, 581] on icon "button" at bounding box center [397, 580] width 11 height 11
click at [397, 581] on div "Delete" at bounding box center [388, 580] width 25 height 12
click at [397, 581] on div "Add item" at bounding box center [328, 588] width 169 height 25
click at [397, 581] on icon "button" at bounding box center [397, 580] width 11 height 11
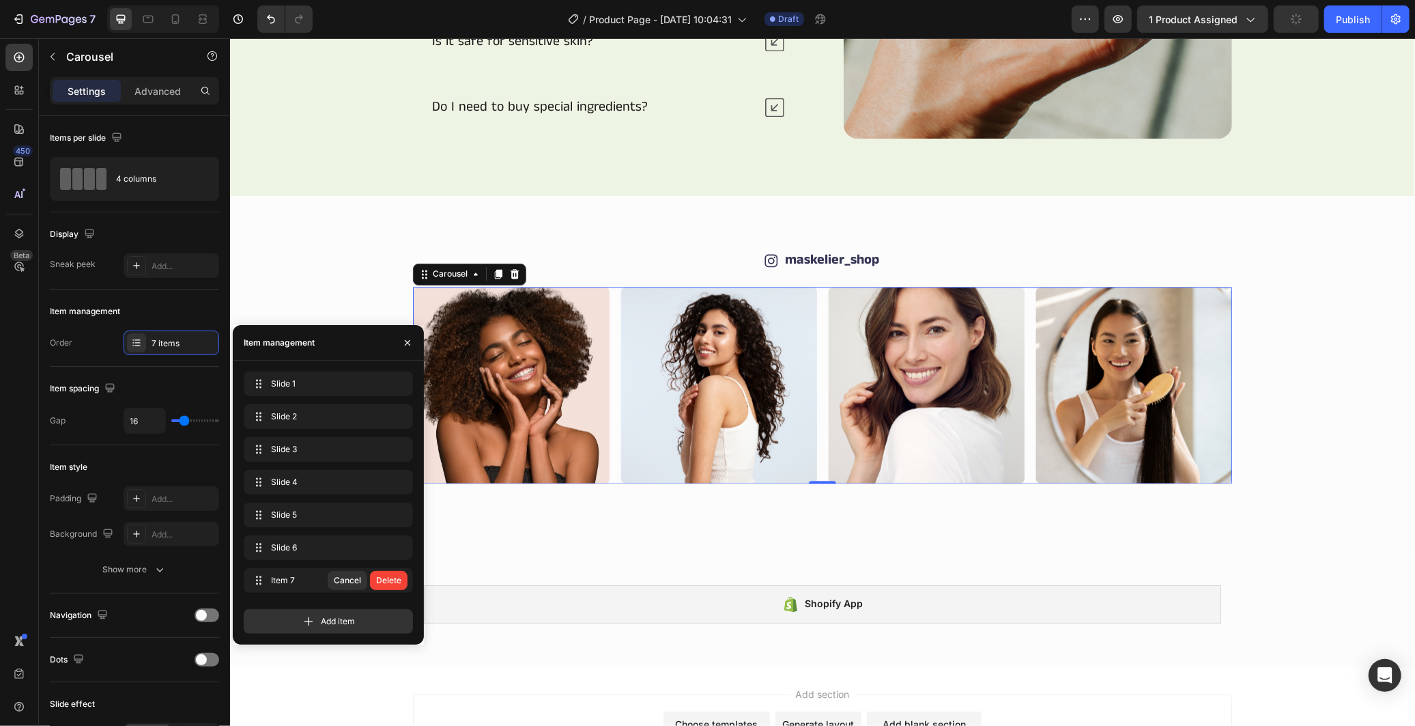
click at [397, 581] on div "Delete" at bounding box center [388, 580] width 25 height 12
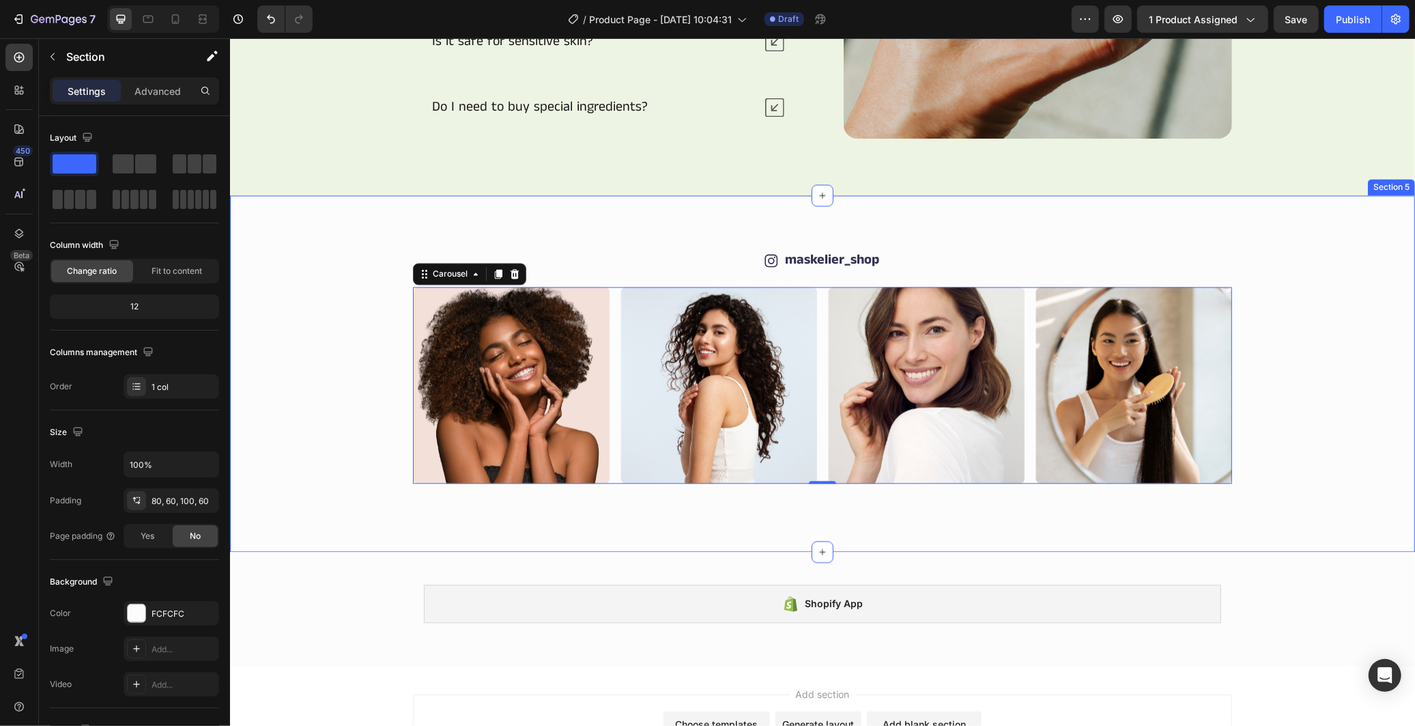
click at [1291, 345] on div "Image Image Image Image Image Image Carousel 0" at bounding box center [821, 385] width 1103 height 197
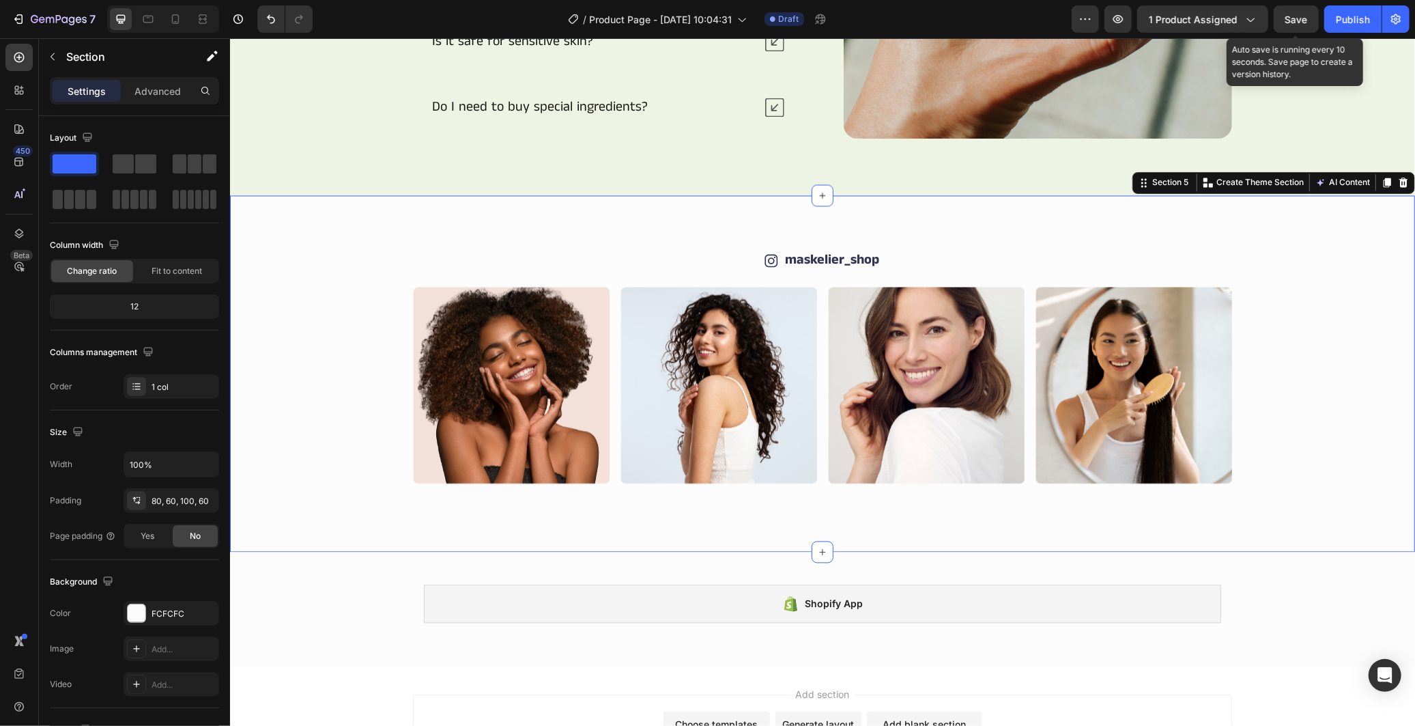
click at [1304, 14] on span "Save" at bounding box center [1296, 20] width 23 height 12
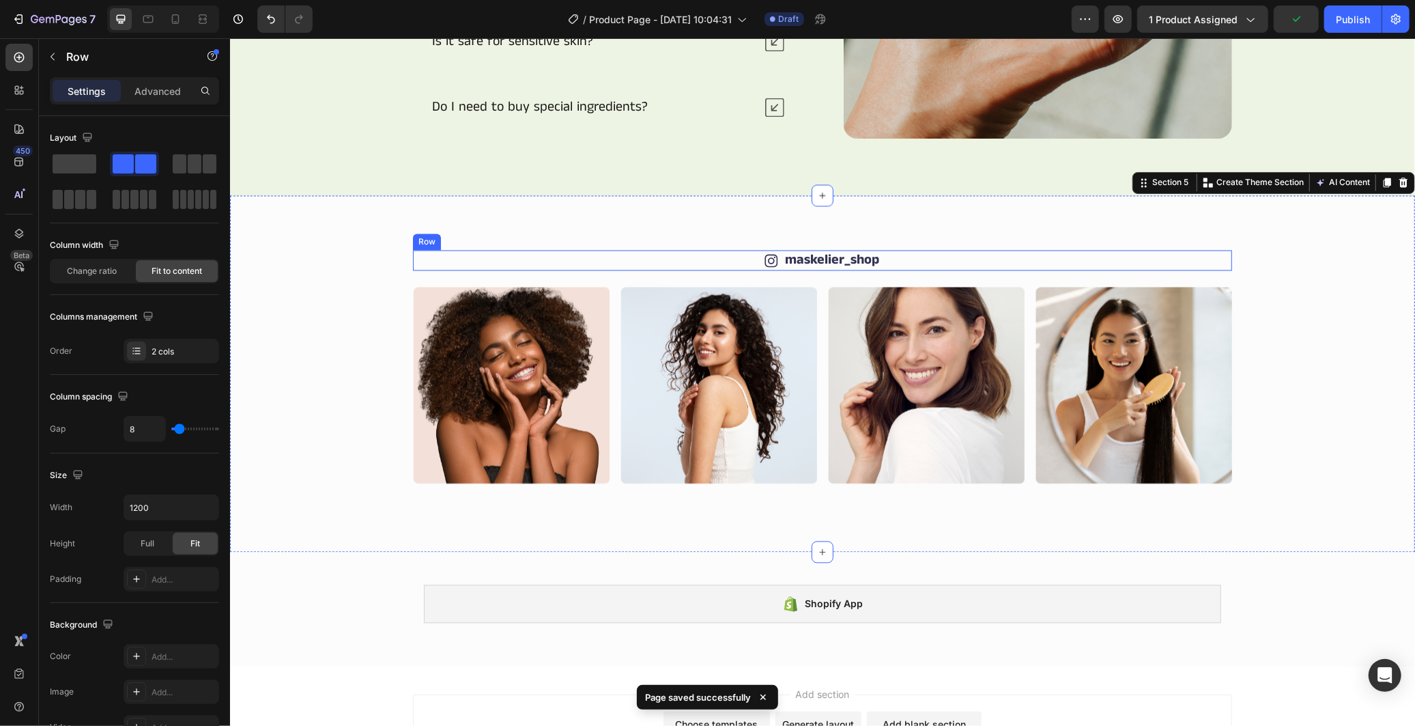
click at [898, 256] on div "Icon maskelier_shop Text Block Row" at bounding box center [821, 260] width 819 height 20
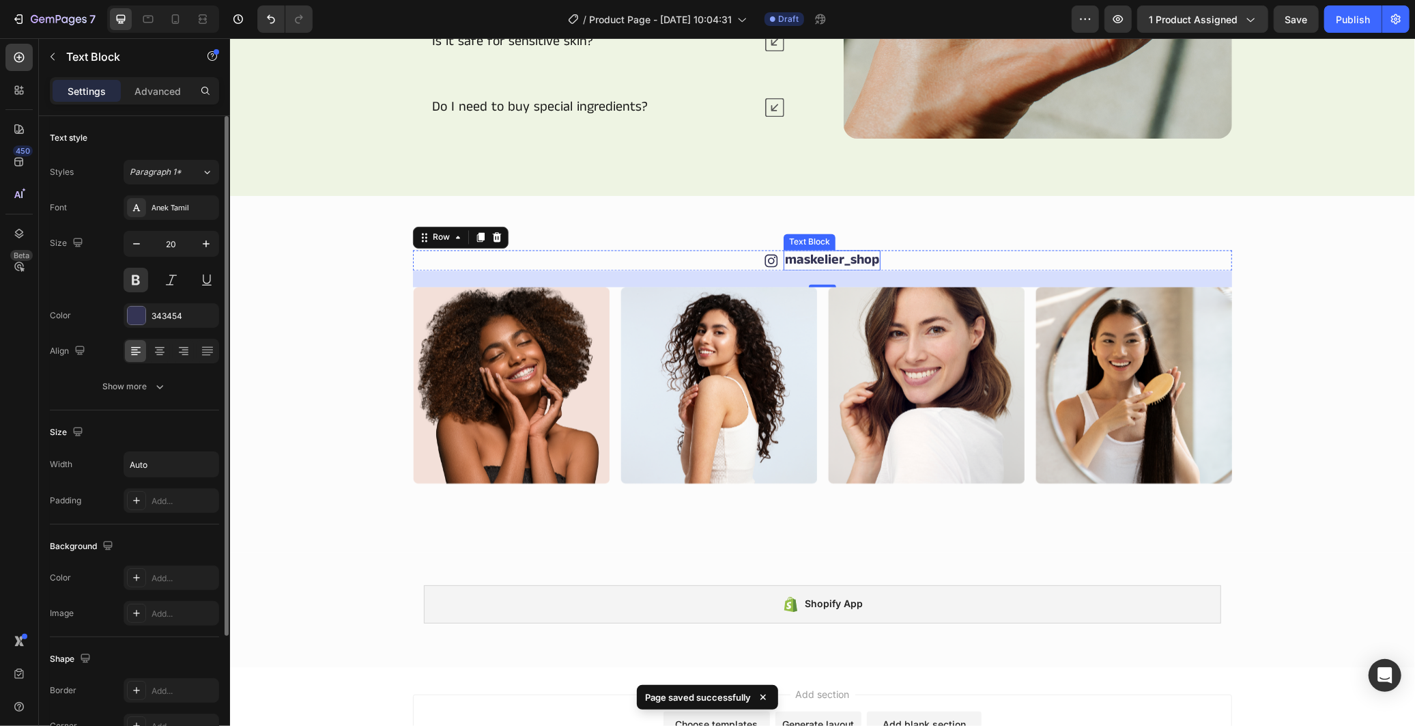
click at [818, 255] on p "maskelier_shop" at bounding box center [831, 260] width 94 height 18
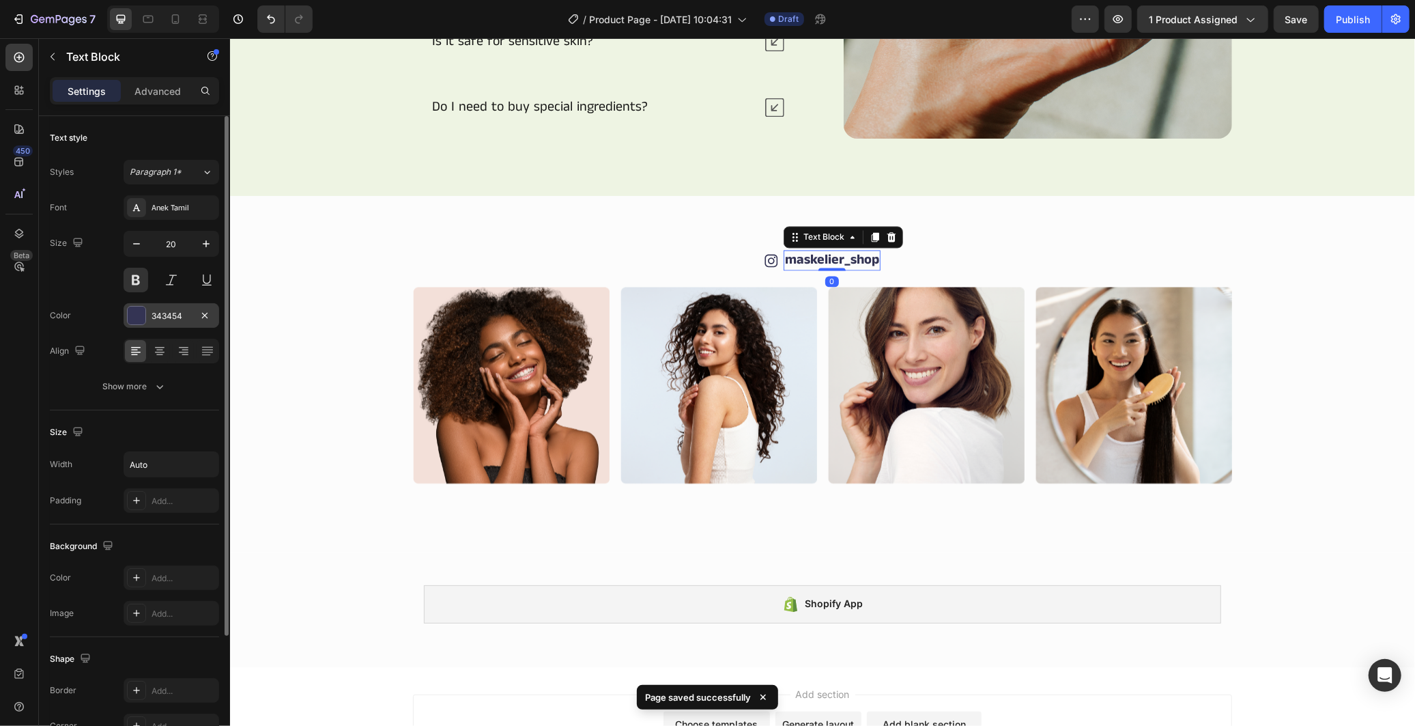
click at [165, 308] on div "343454" at bounding box center [172, 315] width 96 height 25
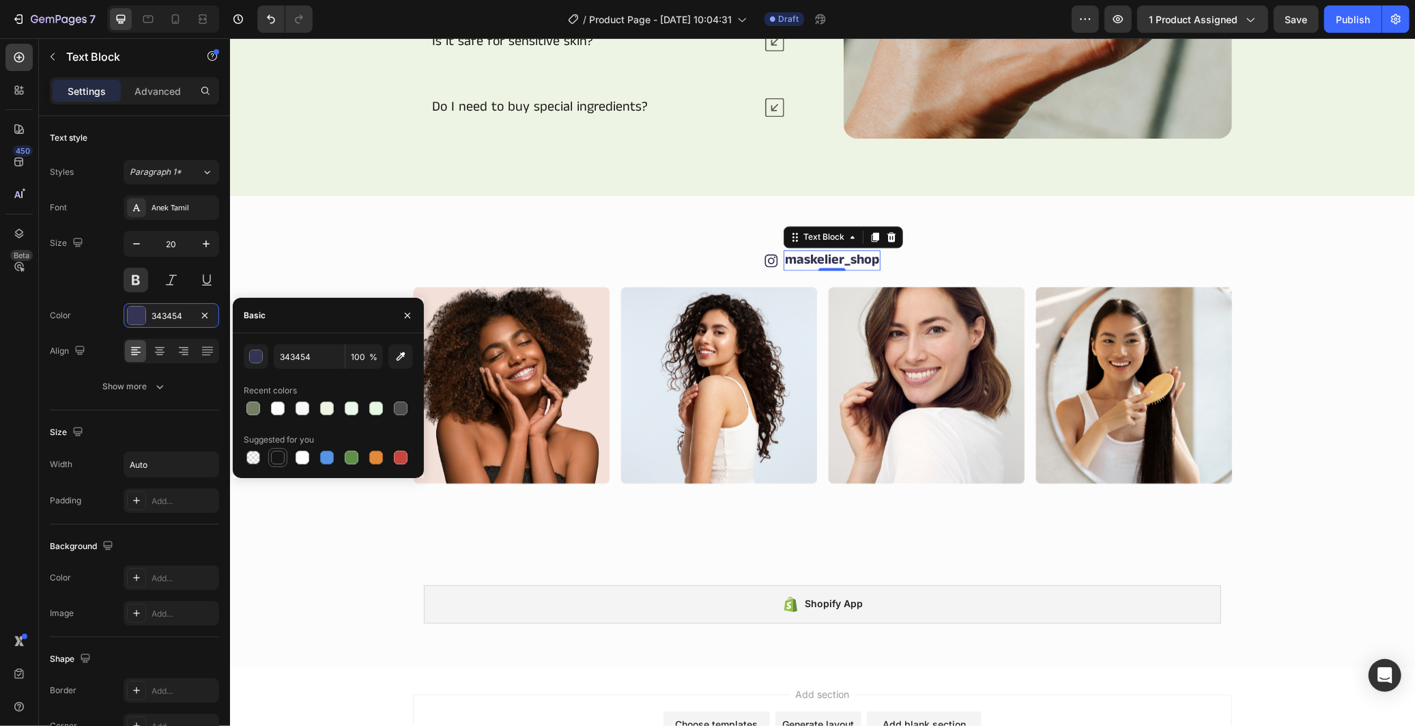
click at [274, 452] on div at bounding box center [278, 457] width 14 height 14
type input "151515"
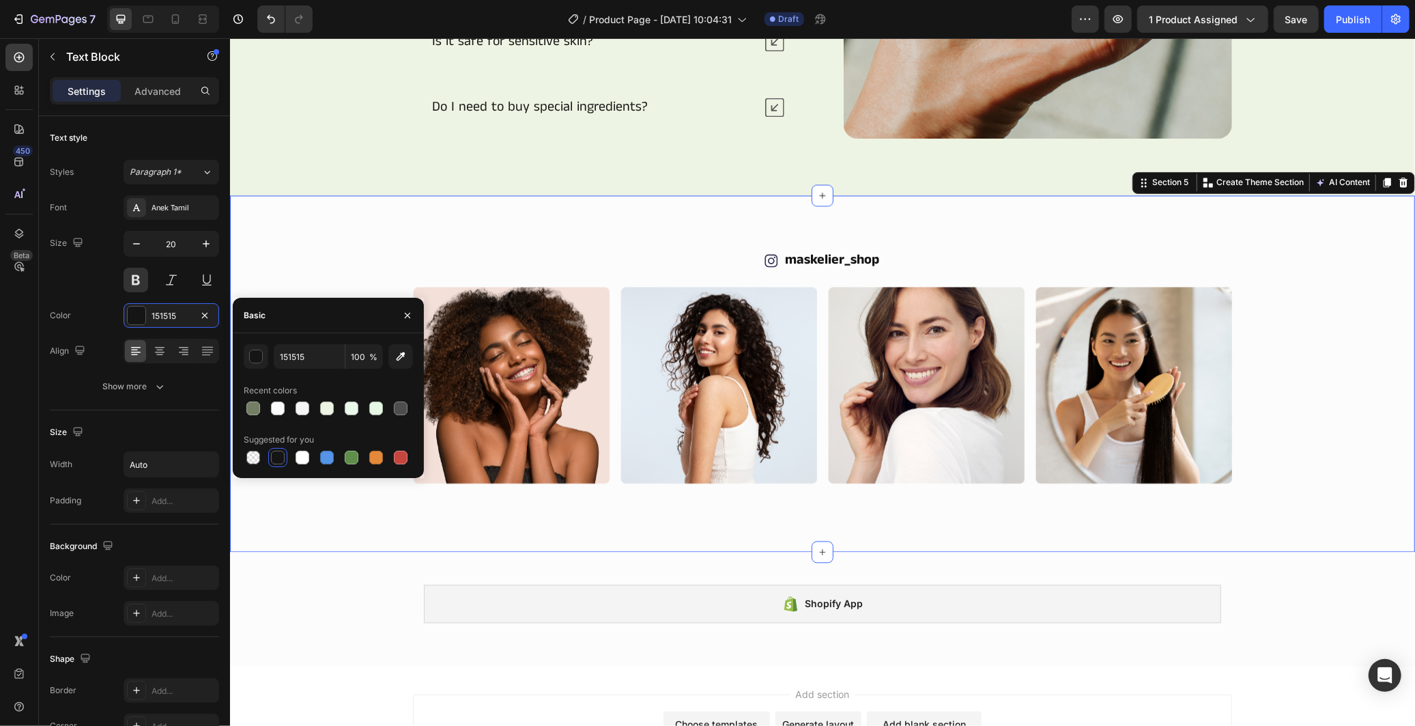
click at [263, 498] on div "Icon maskelier_shop Text Block Row Image Image Image Image Image Image Carousel…" at bounding box center [821, 373] width 1185 height 356
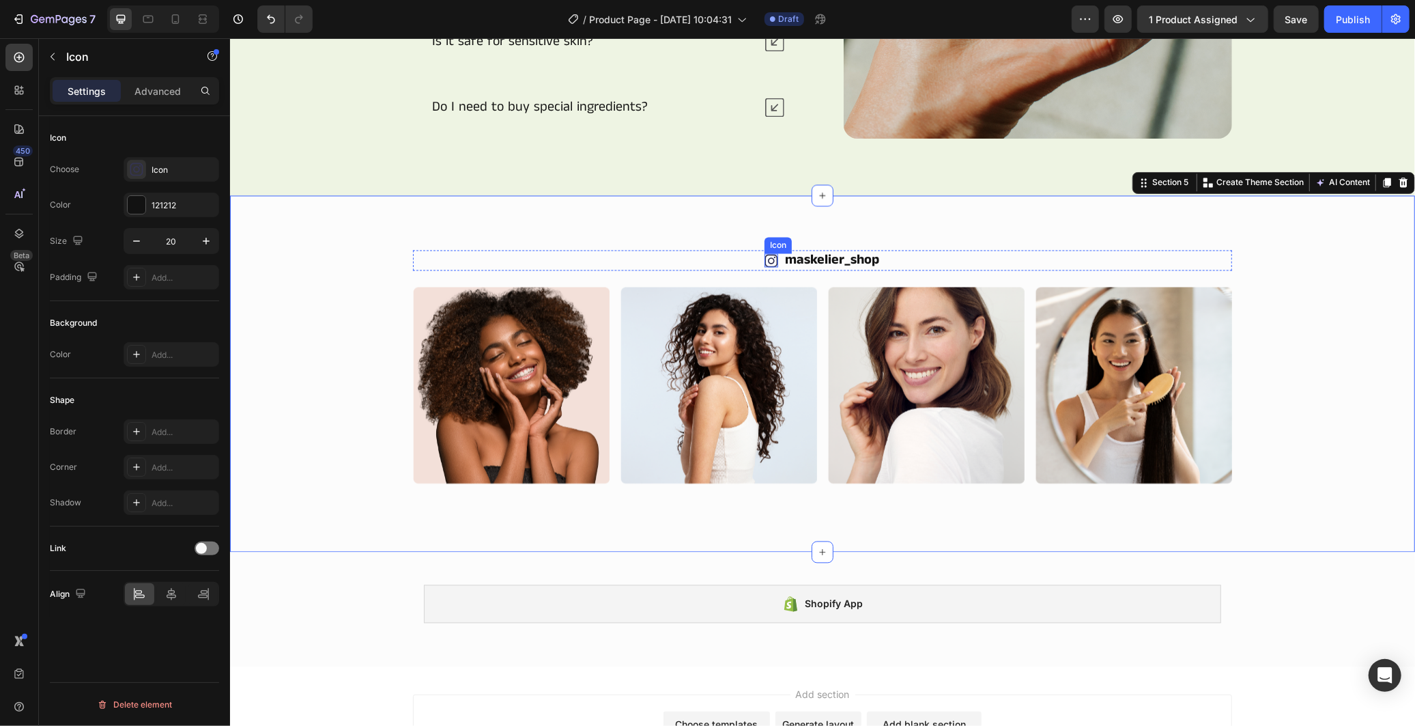
click at [764, 250] on div "Icon" at bounding box center [771, 260] width 14 height 20
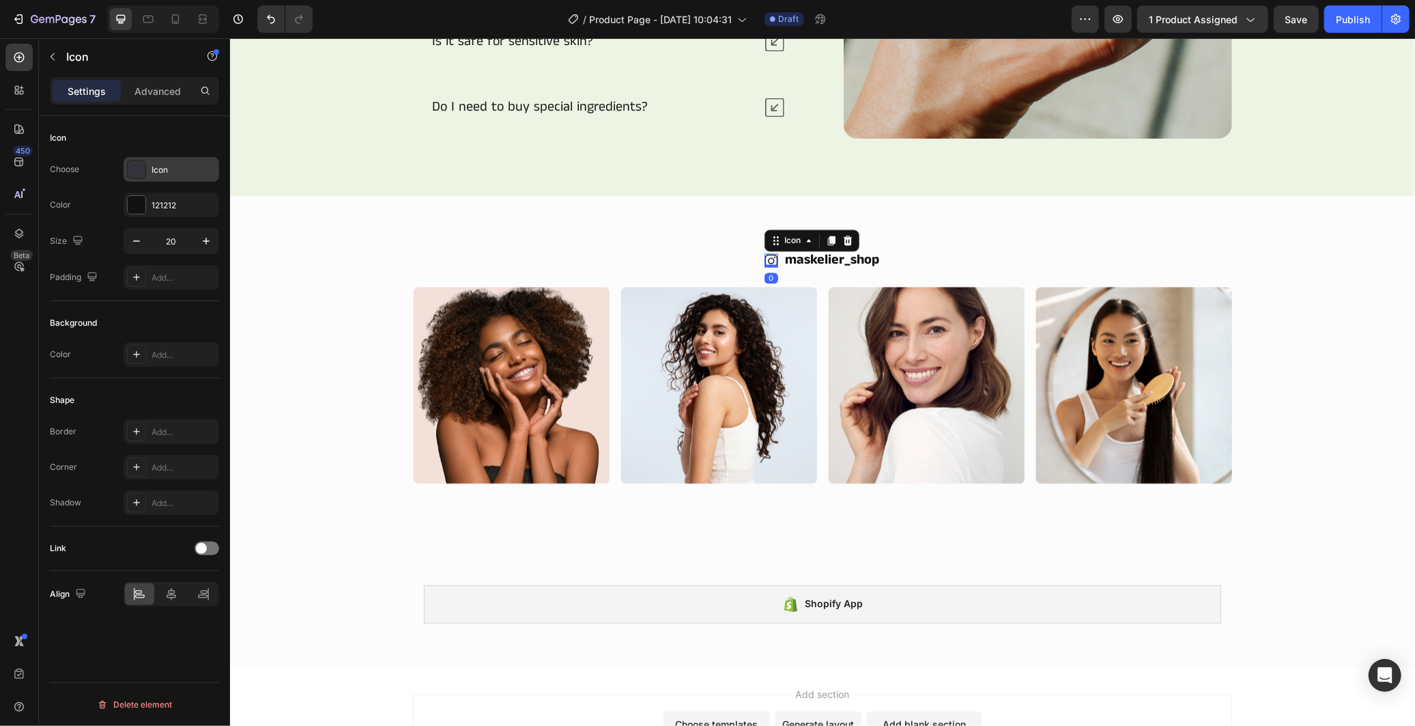
click at [157, 168] on div "Icon" at bounding box center [184, 170] width 64 height 12
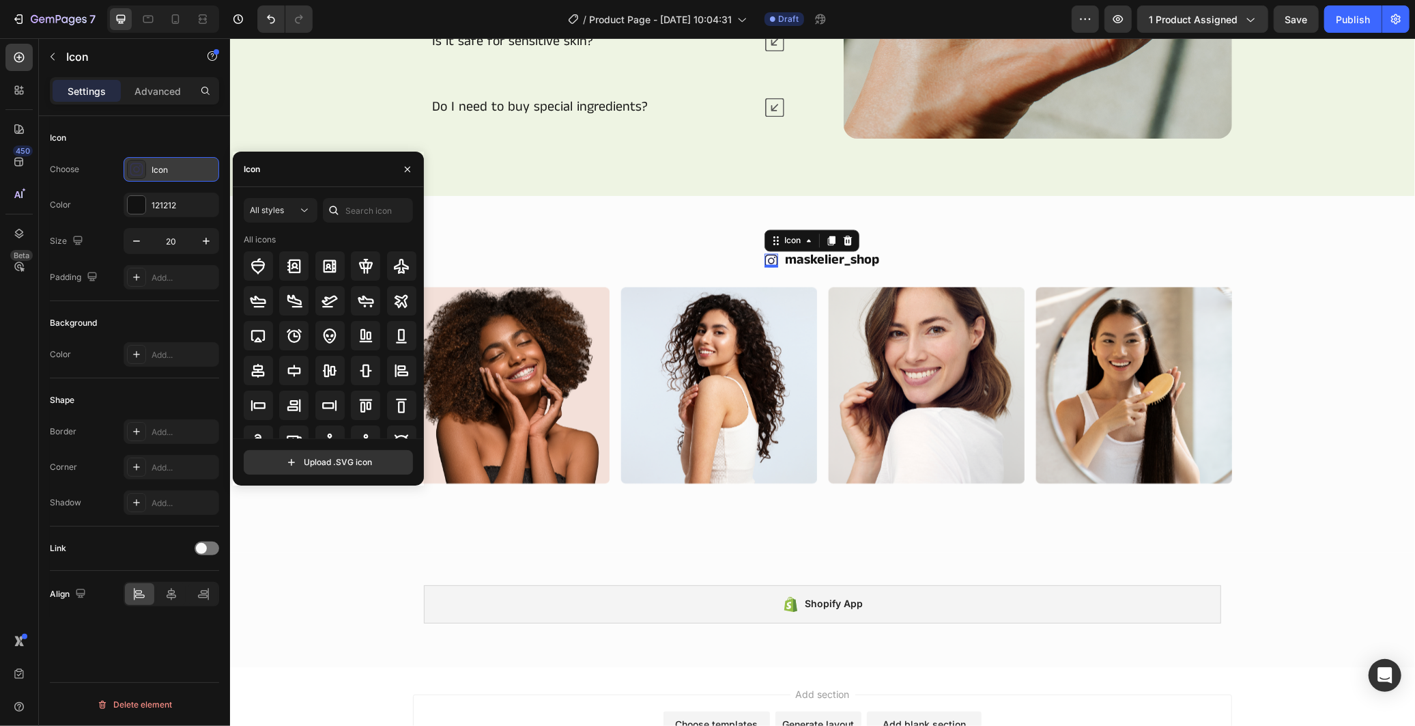
click at [157, 168] on div "Icon" at bounding box center [184, 170] width 64 height 12
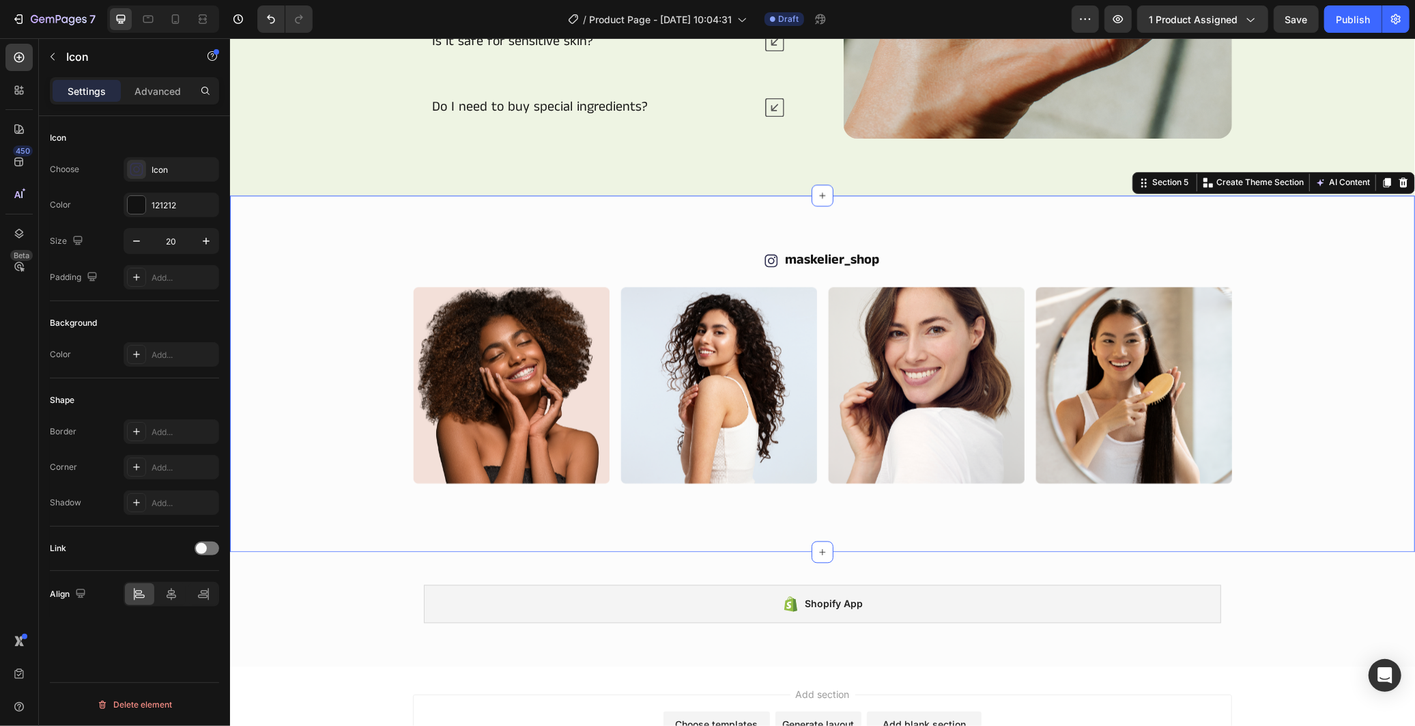
click at [1301, 321] on div "Image Image Image Image Image Image Carousel" at bounding box center [821, 385] width 1103 height 197
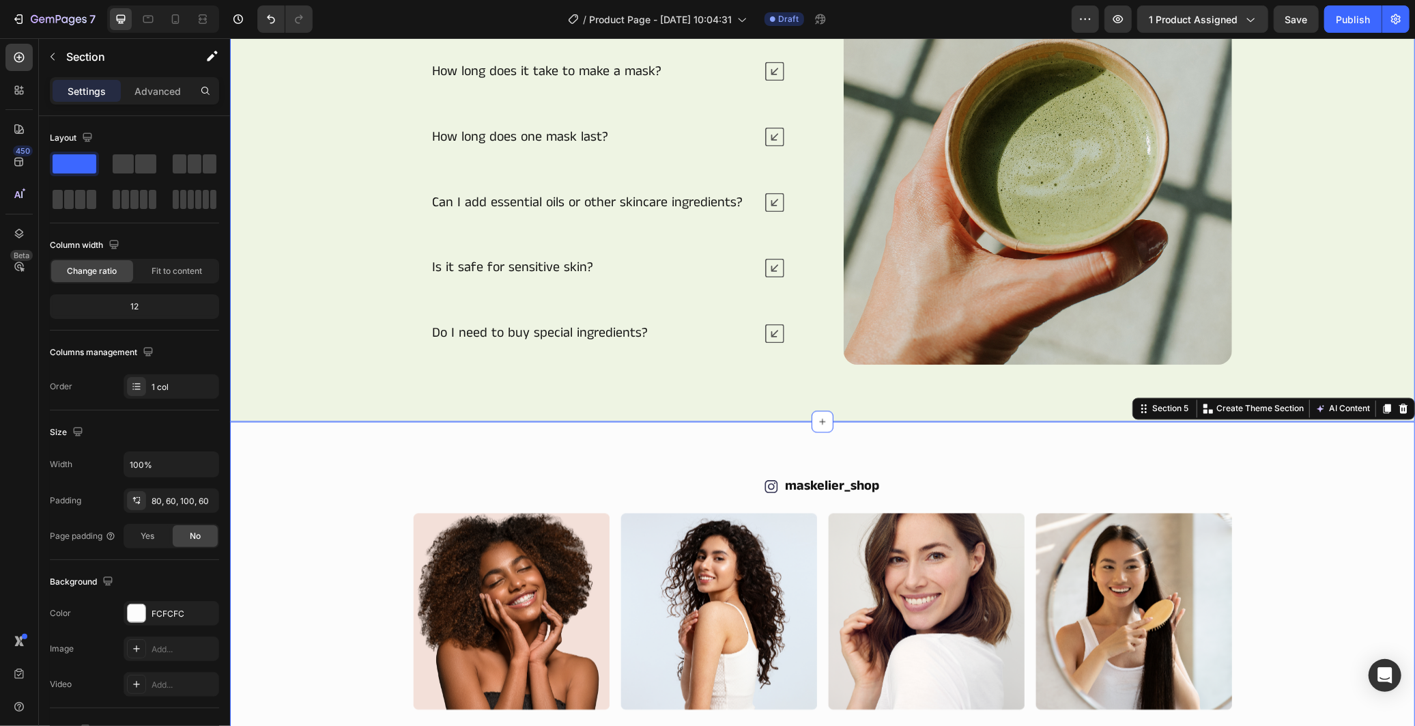
scroll to position [2261, 0]
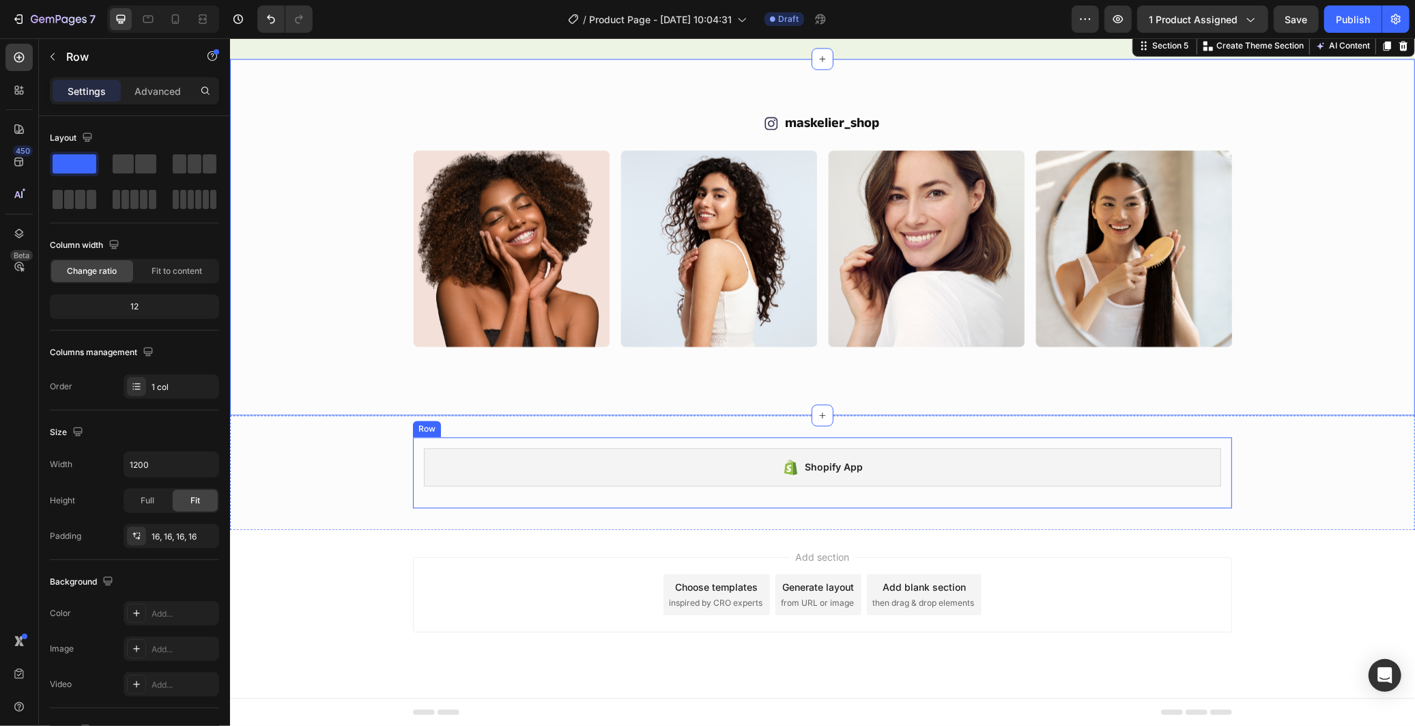
click at [1213, 441] on div "Shopify App Shopify App Row" at bounding box center [821, 471] width 819 height 71
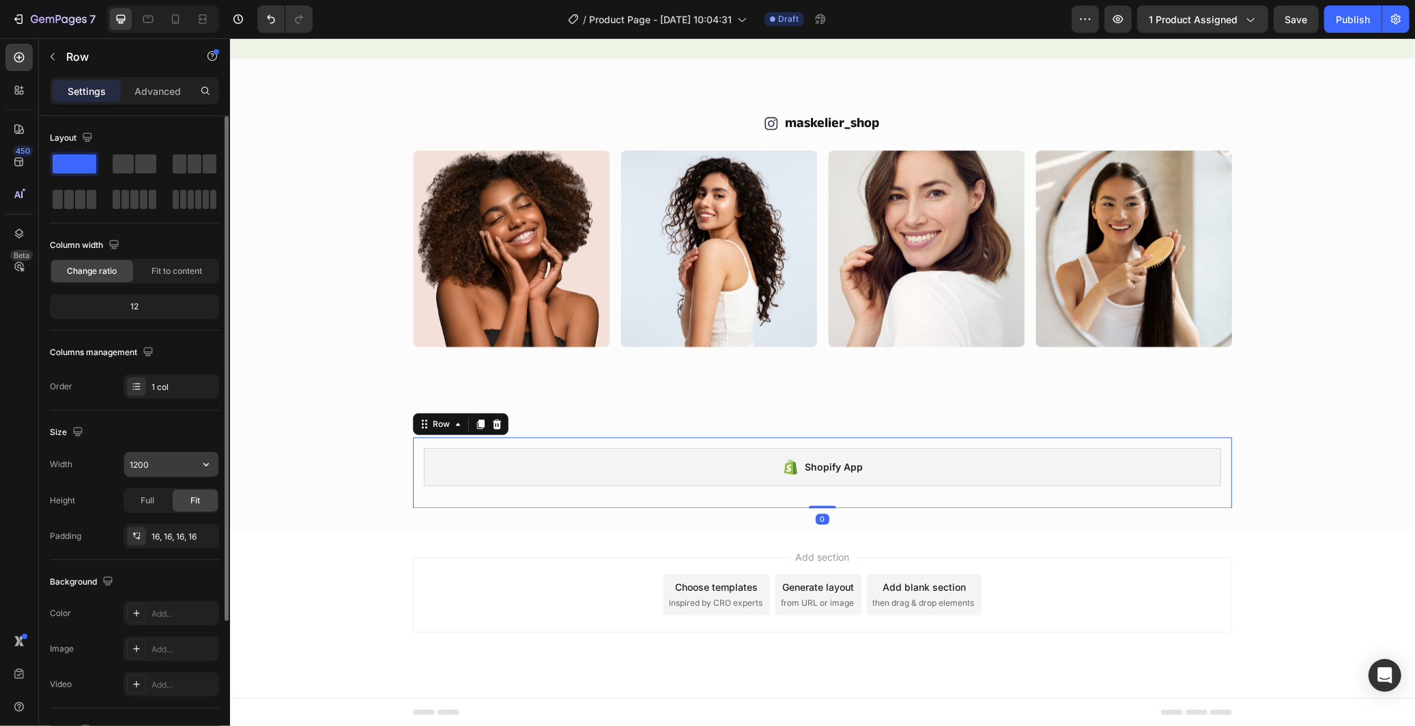
click at [160, 451] on div "1200" at bounding box center [172, 464] width 96 height 26
click at [165, 464] on input "1200" at bounding box center [171, 464] width 94 height 25
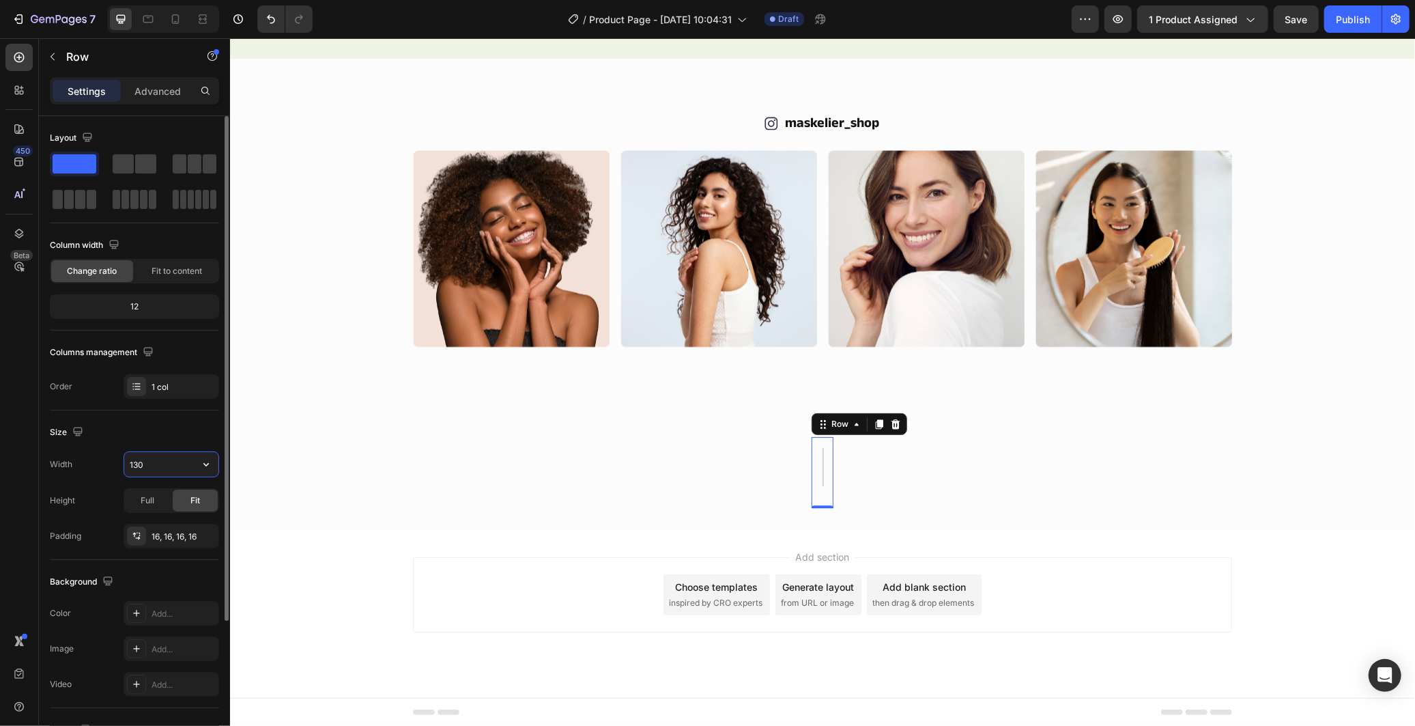
type input "1300"
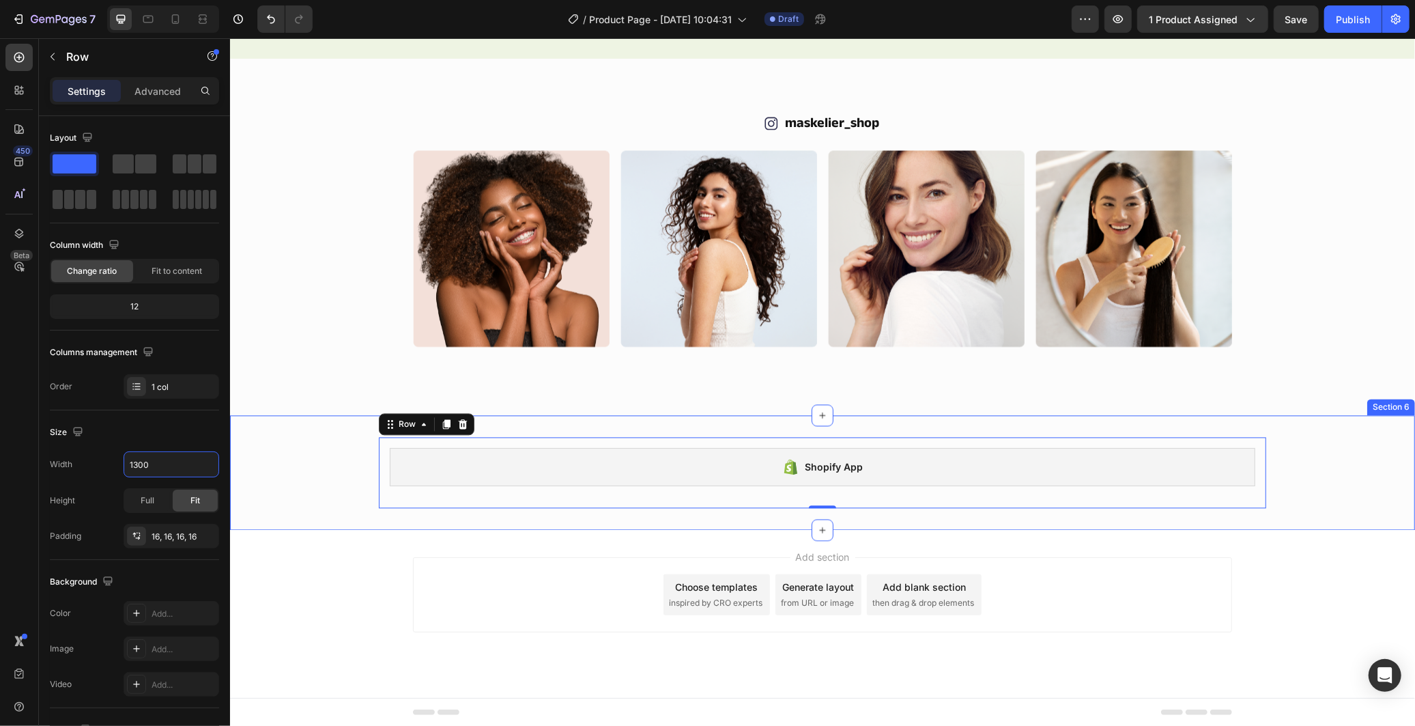
click at [321, 476] on div "Shopify App Shopify App Row 0" at bounding box center [821, 471] width 1185 height 71
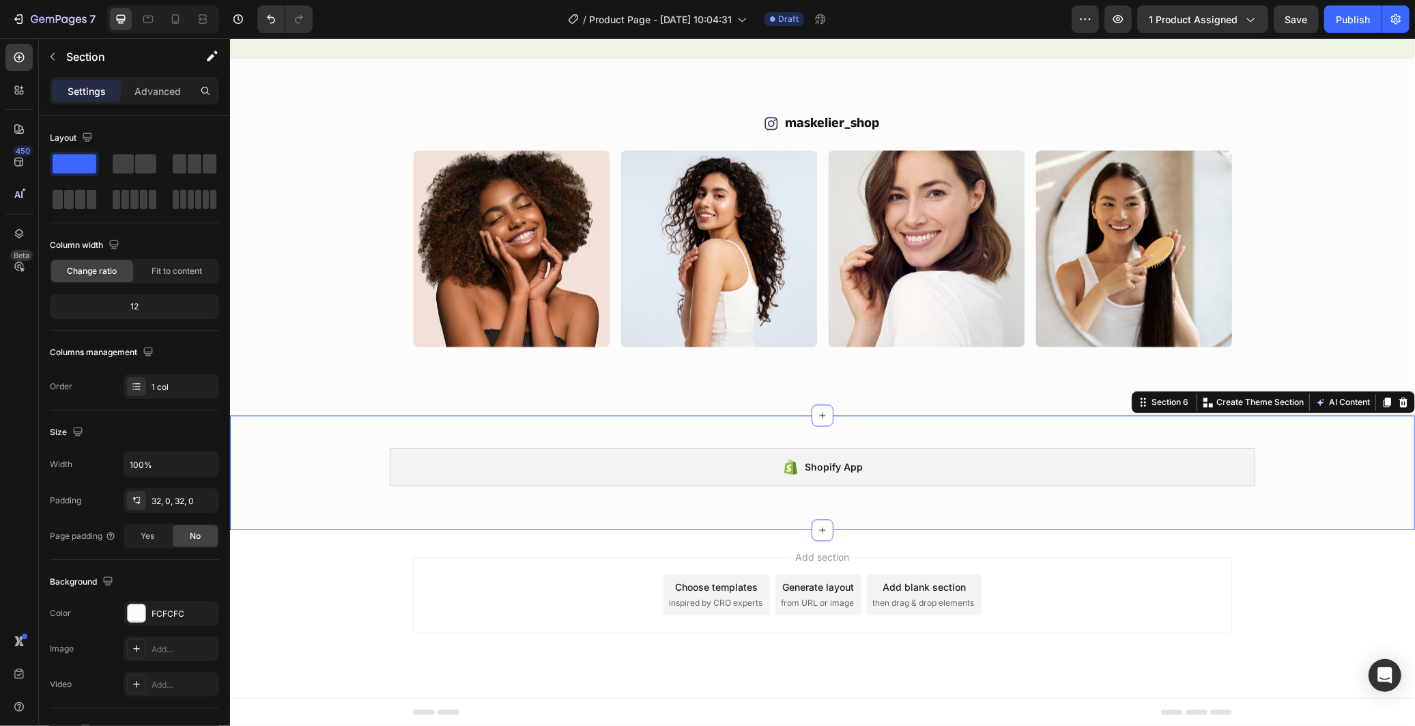
click at [1381, 461] on div "Shopify App Shopify App Row" at bounding box center [821, 471] width 1185 height 71
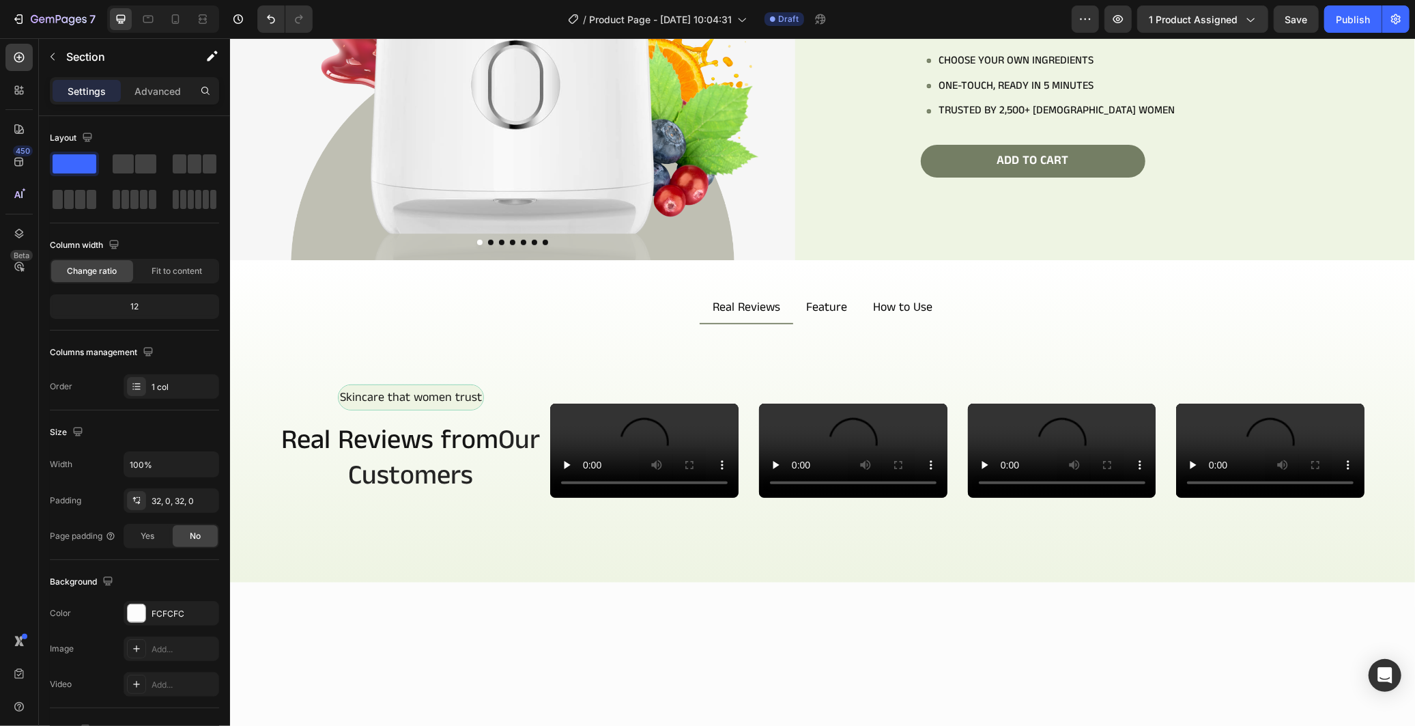
scroll to position [364, 0]
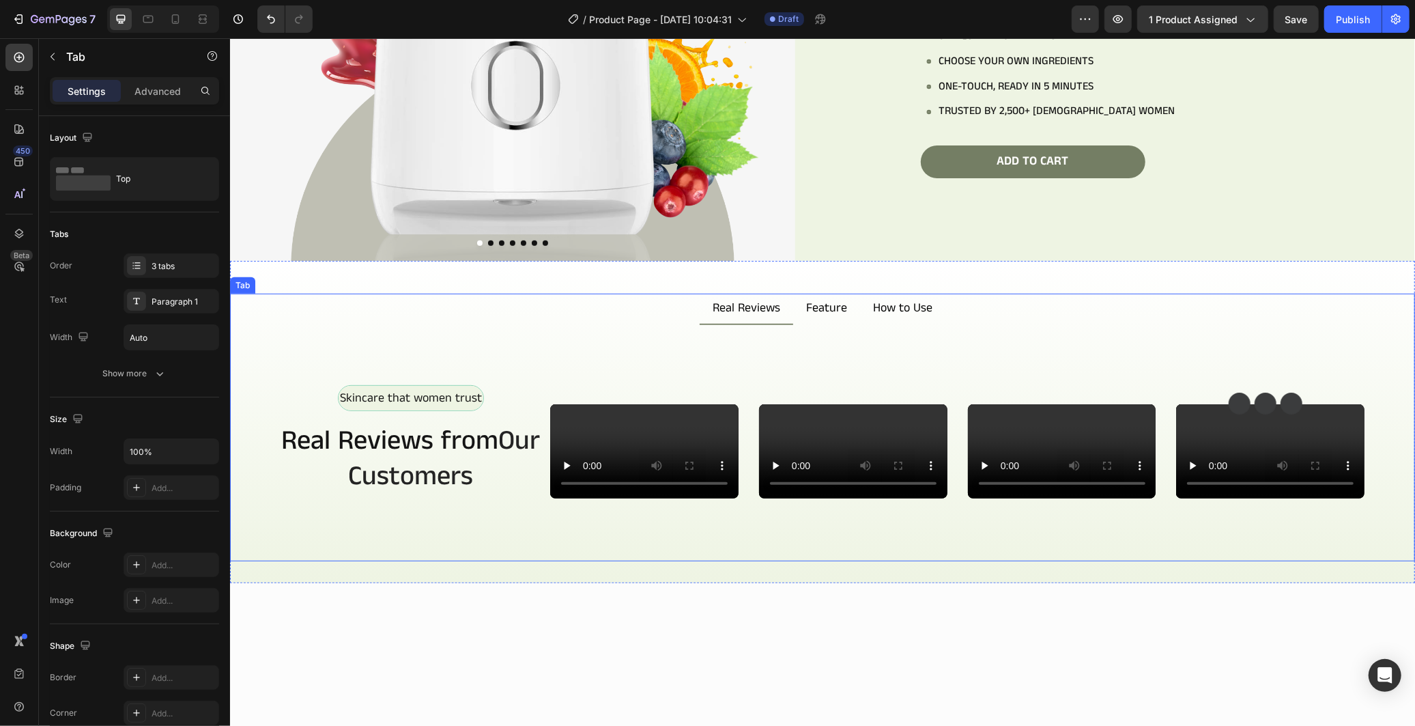
click at [1108, 324] on div "Skincare that women trust Text Block Row Real Reviews from Our Customers Headin…" at bounding box center [821, 442] width 1185 height 236
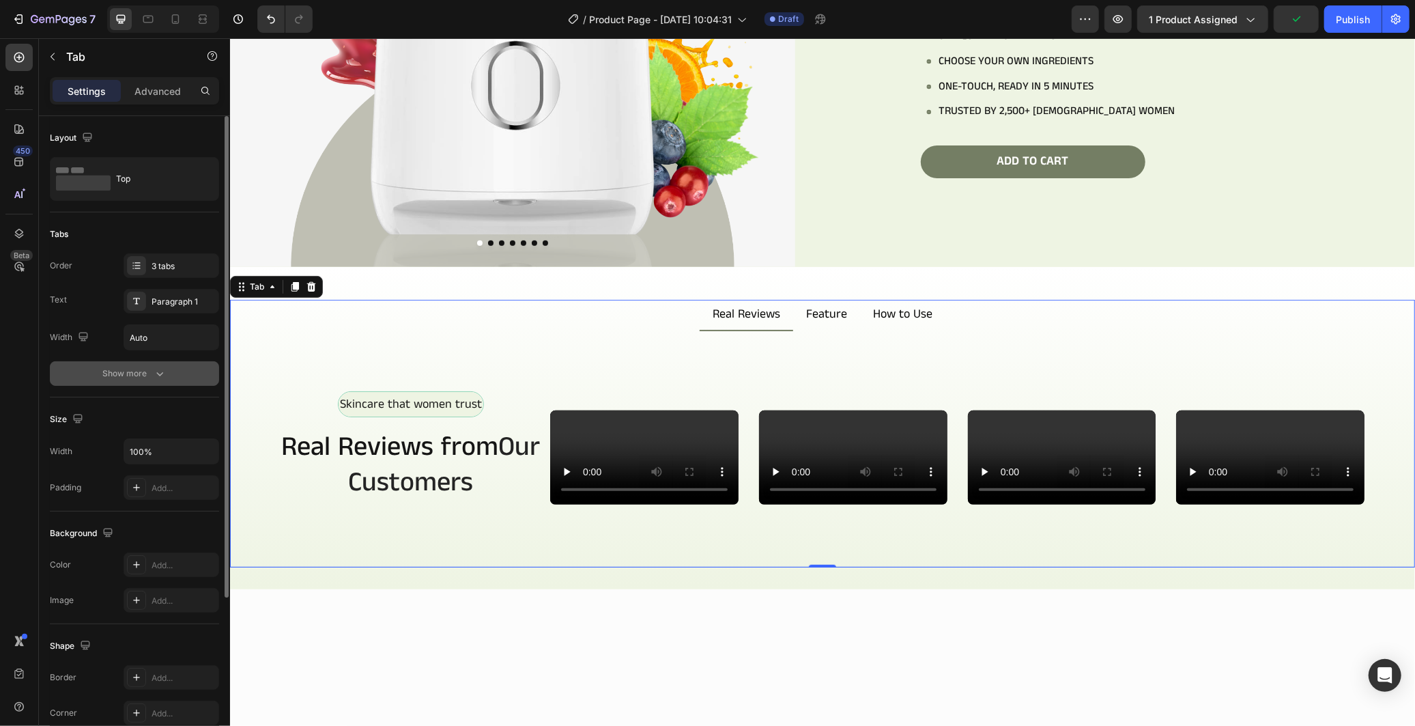
click at [149, 367] on div "Show more" at bounding box center [134, 374] width 63 height 14
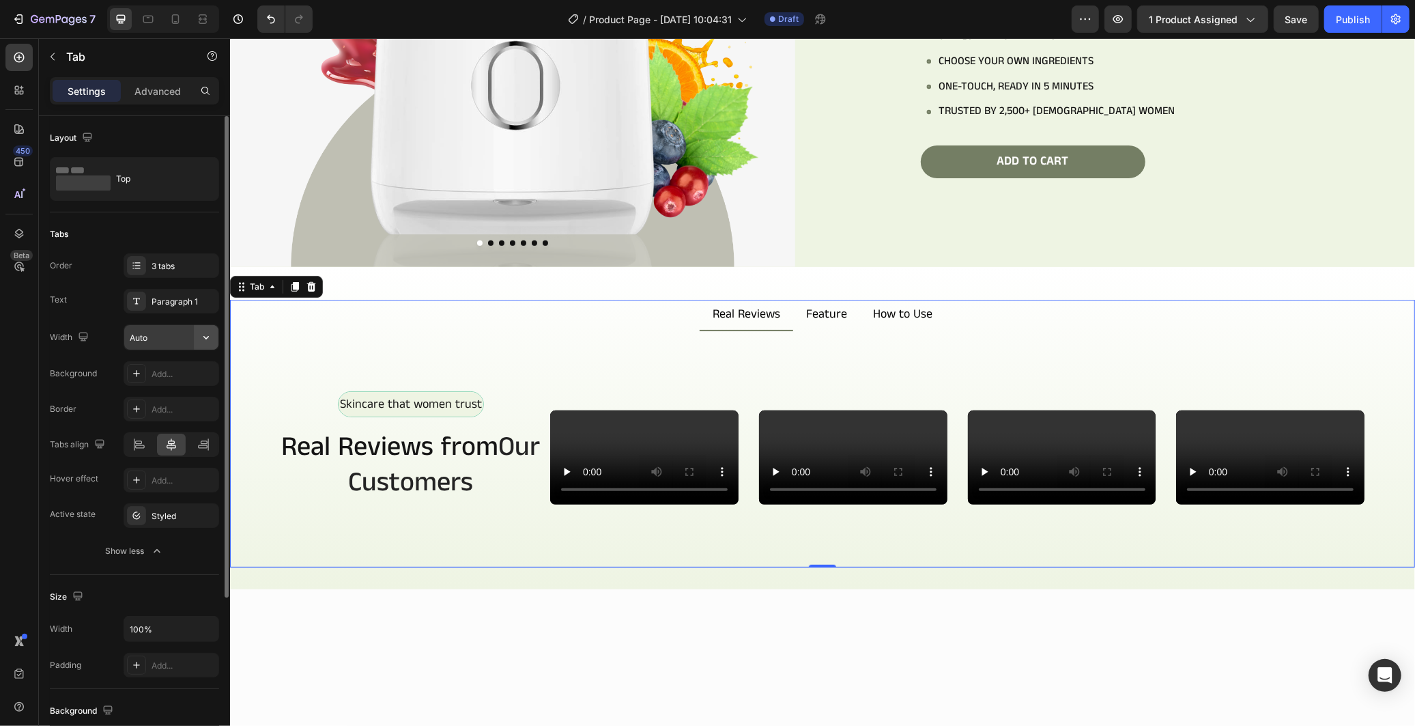
click at [199, 341] on icon "button" at bounding box center [206, 337] width 14 height 14
click at [174, 522] on div "Styled" at bounding box center [172, 515] width 96 height 25
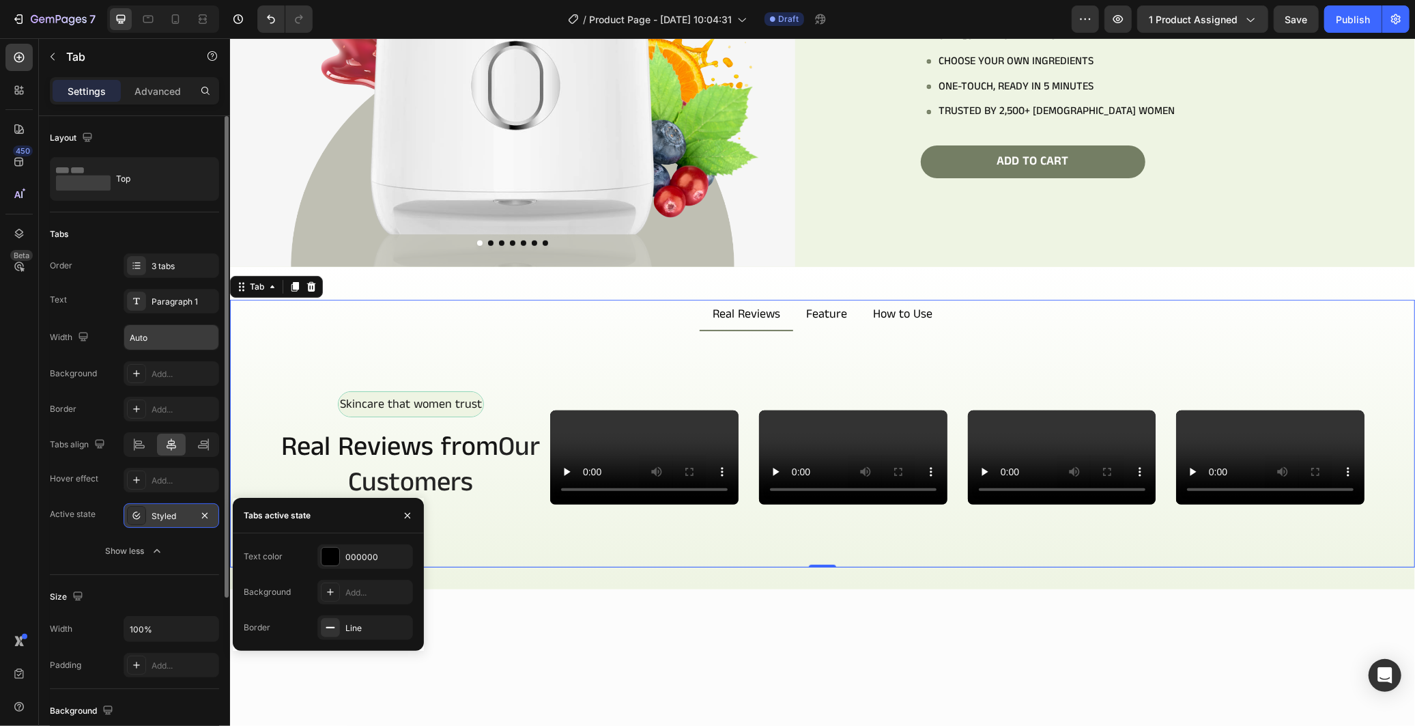
click at [174, 522] on div "Styled" at bounding box center [172, 515] width 96 height 25
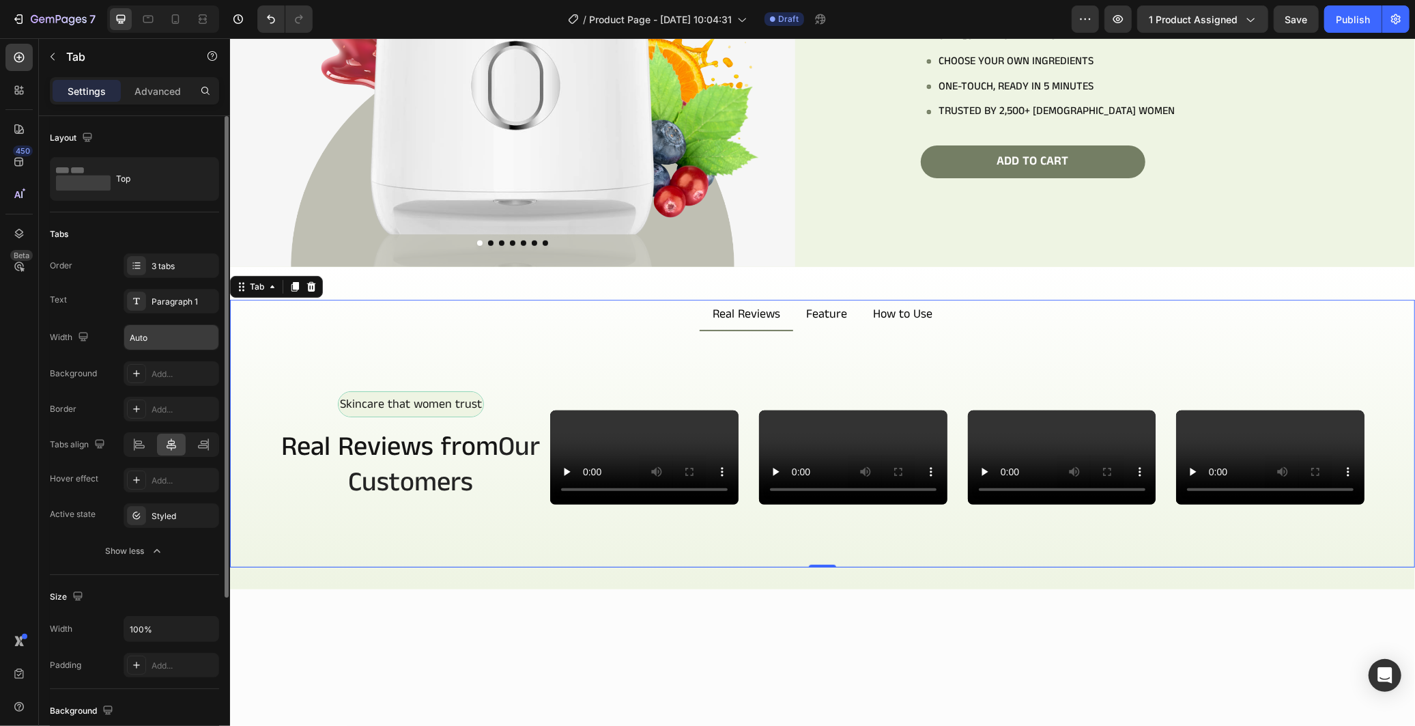
click at [186, 233] on div "Tabs" at bounding box center [134, 234] width 169 height 22
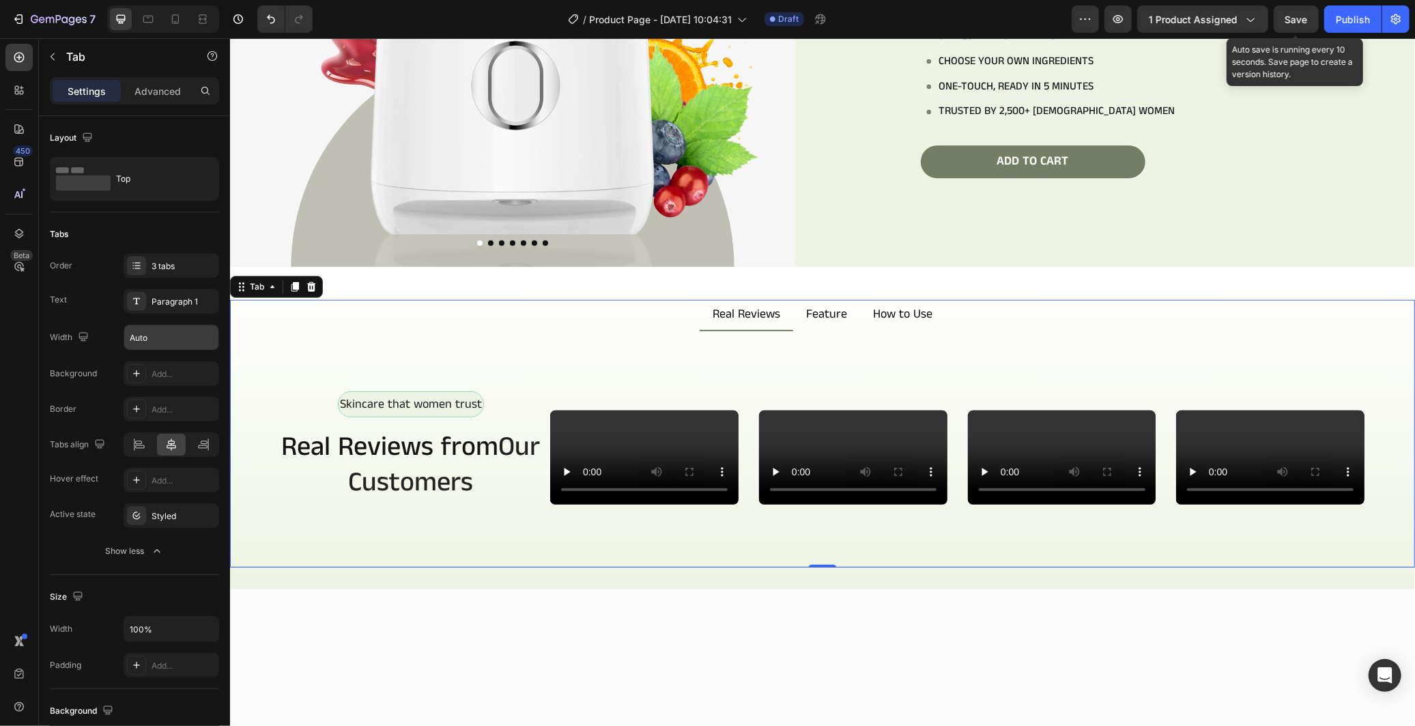
click at [1291, 25] on div "Save" at bounding box center [1296, 19] width 23 height 14
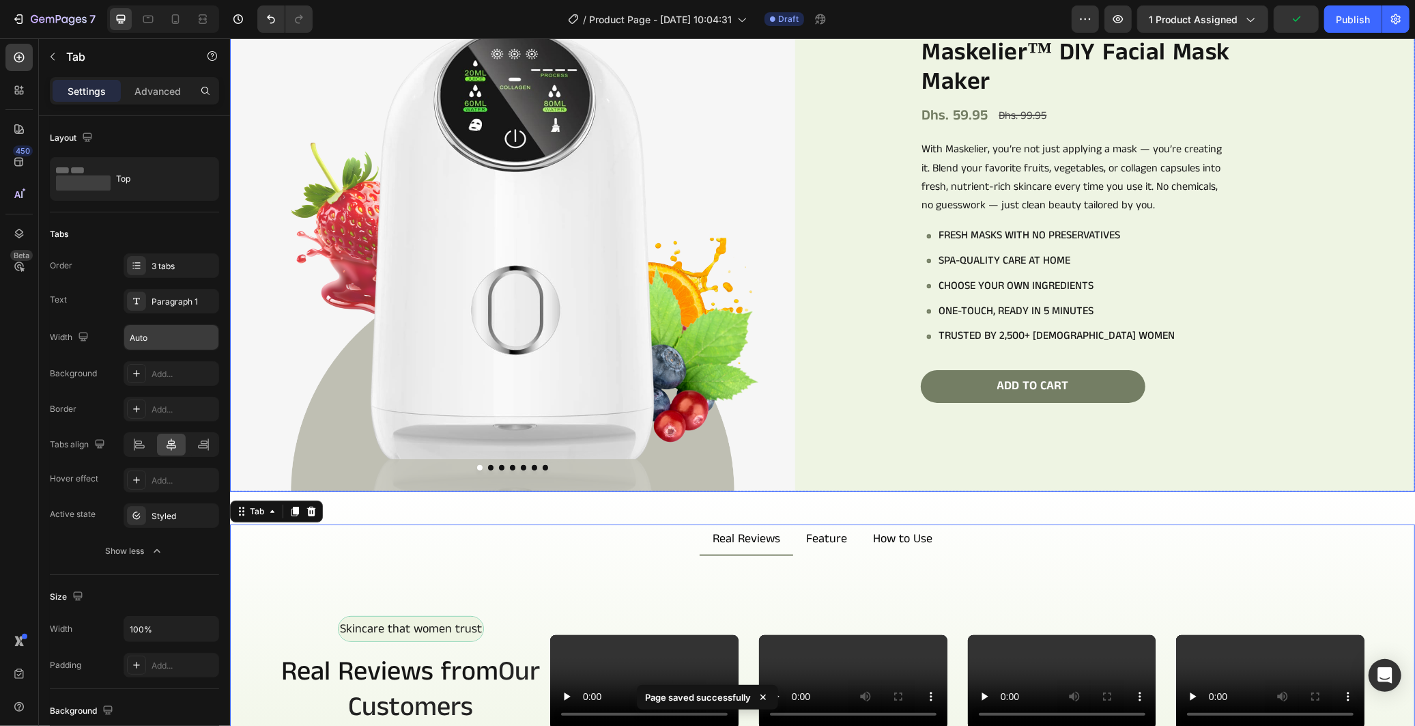
scroll to position [137, 0]
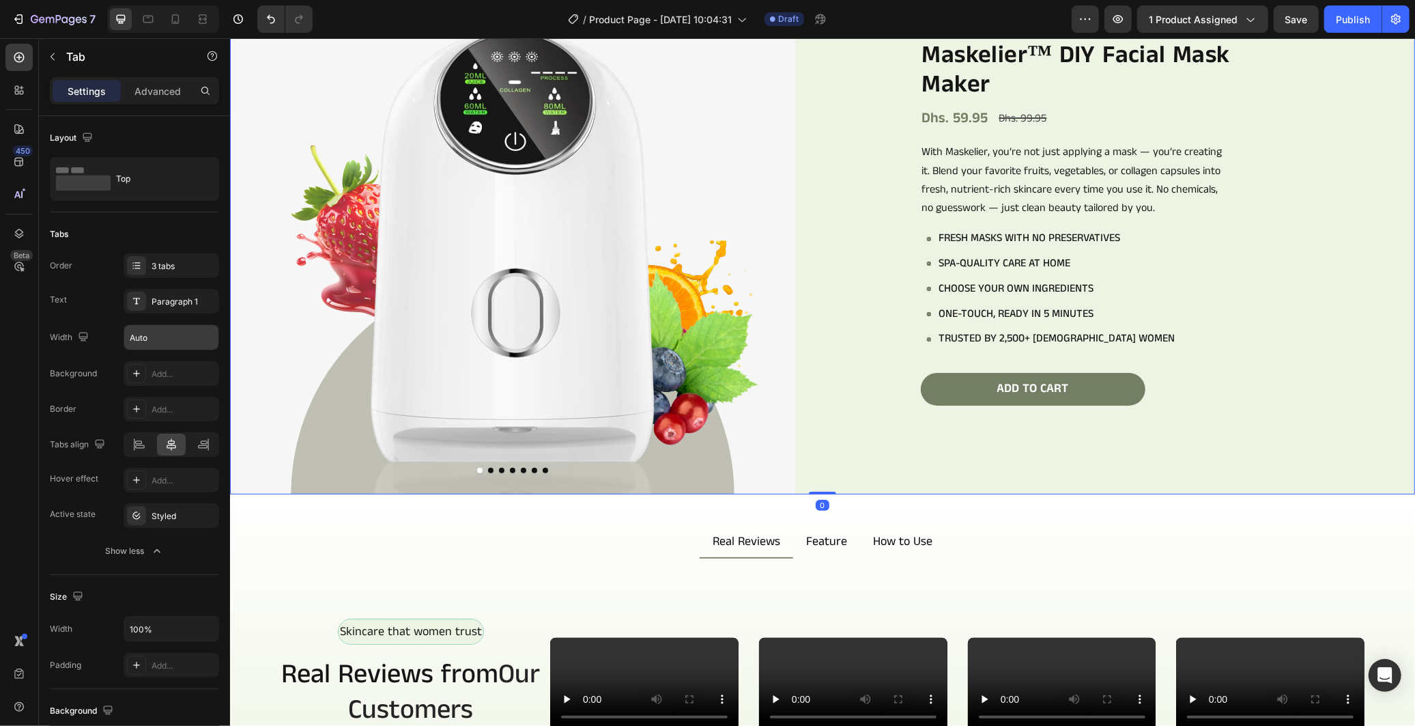
click at [849, 261] on div "Icon Icon Icon Icon Icon Icon List 978+ Verified Reviews! Text Block Row Maskel…" at bounding box center [1131, 210] width 565 height 565
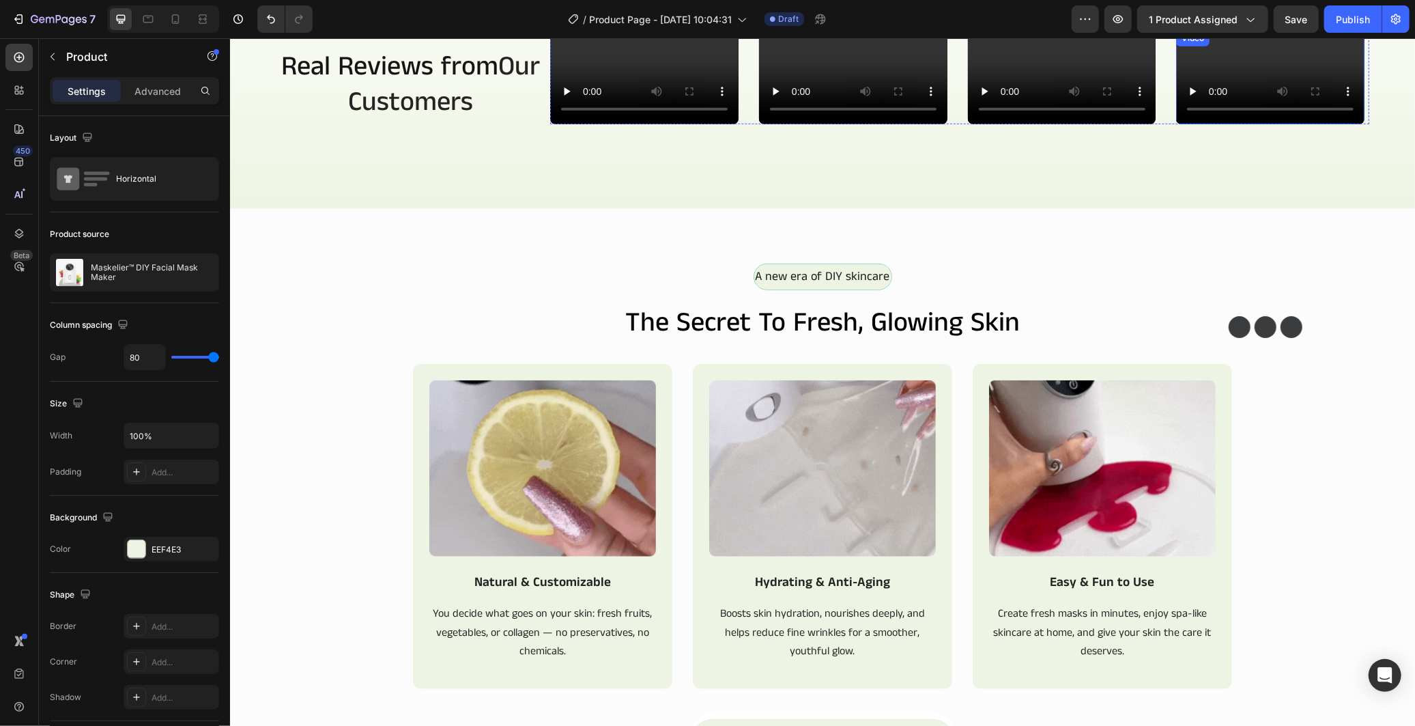
scroll to position [744, 0]
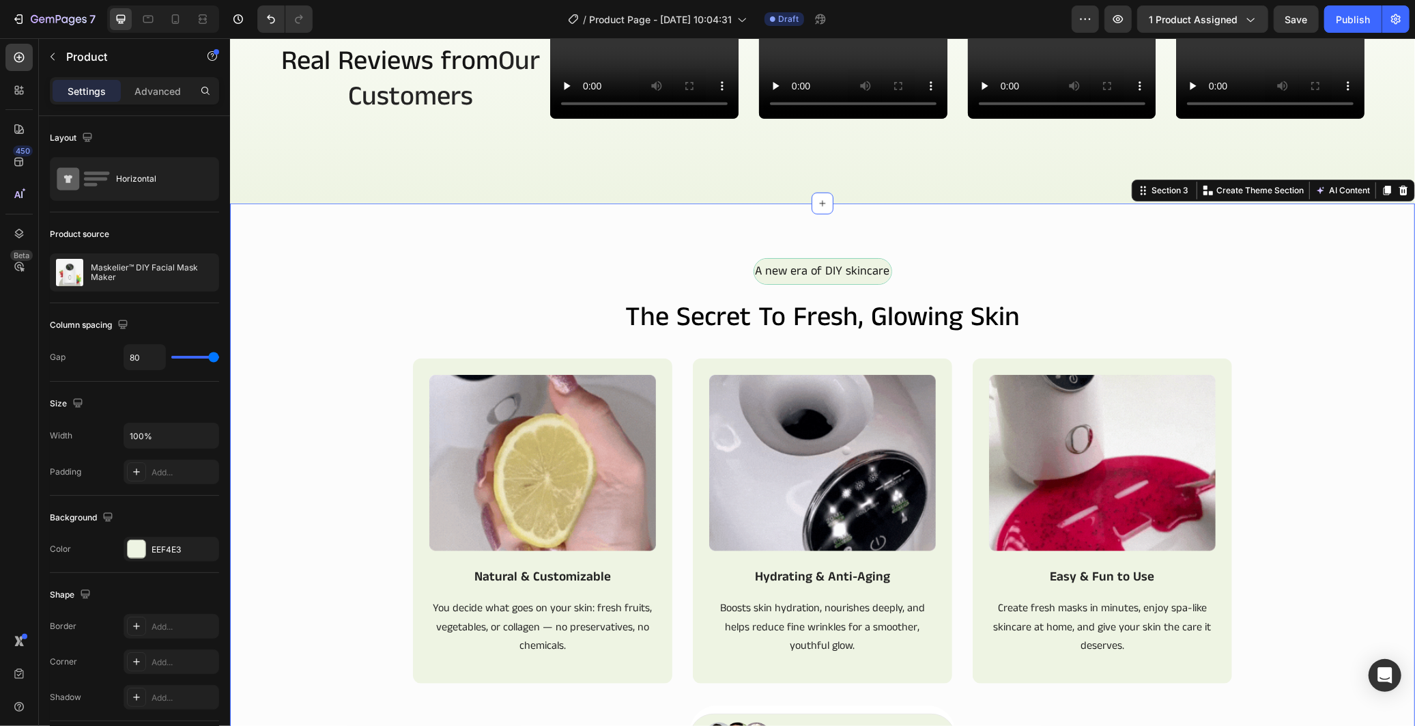
click at [1154, 431] on div "A new era of DIY skincare Text Block Row the secret to fresh, glowing skin Head…" at bounding box center [821, 509] width 1185 height 612
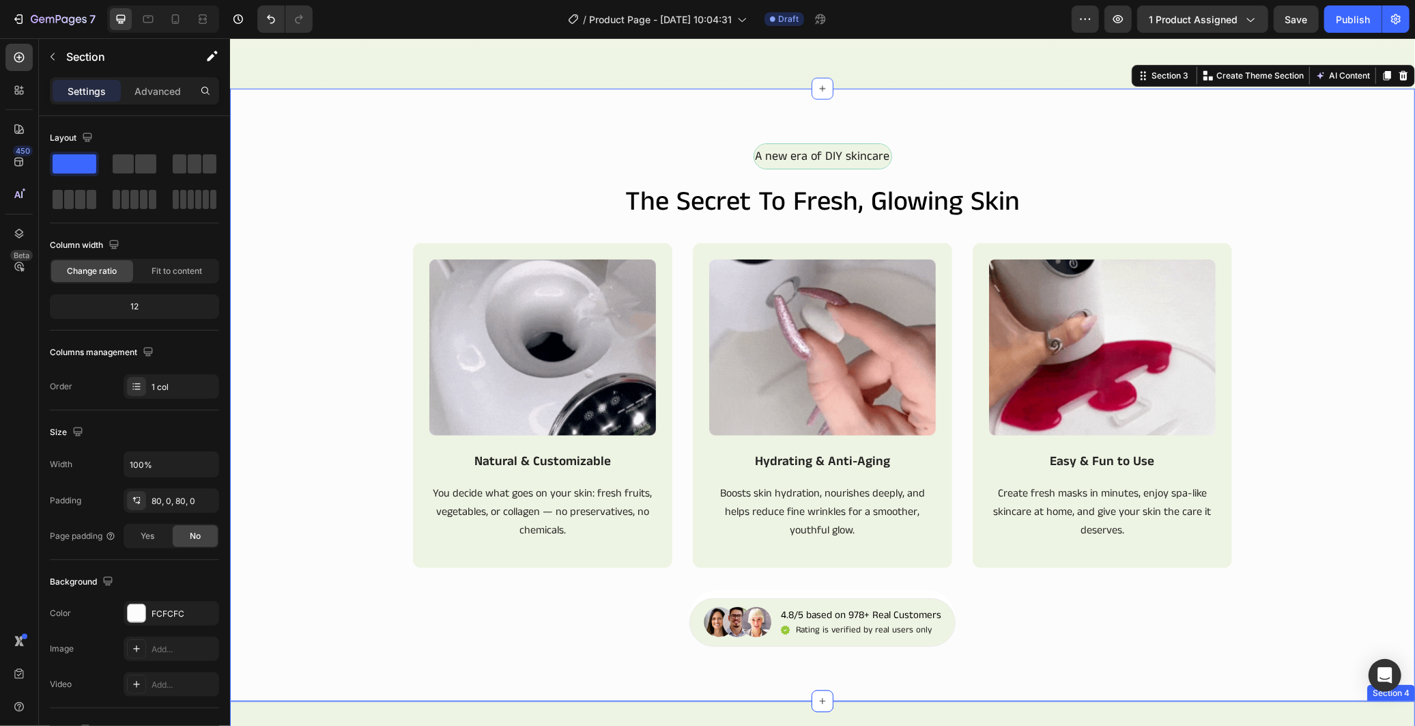
scroll to position [668, 0]
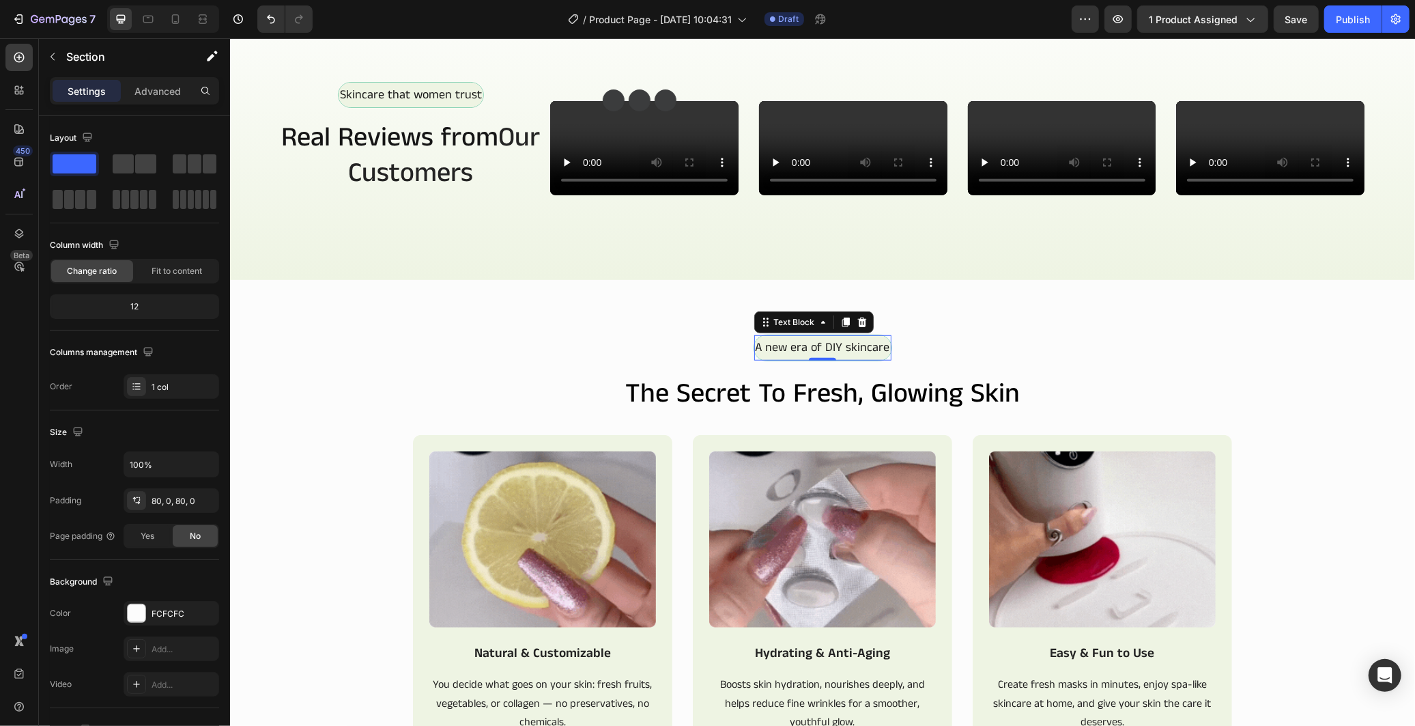
click at [769, 358] on p "A new era of DIY skincare" at bounding box center [822, 347] width 134 height 22
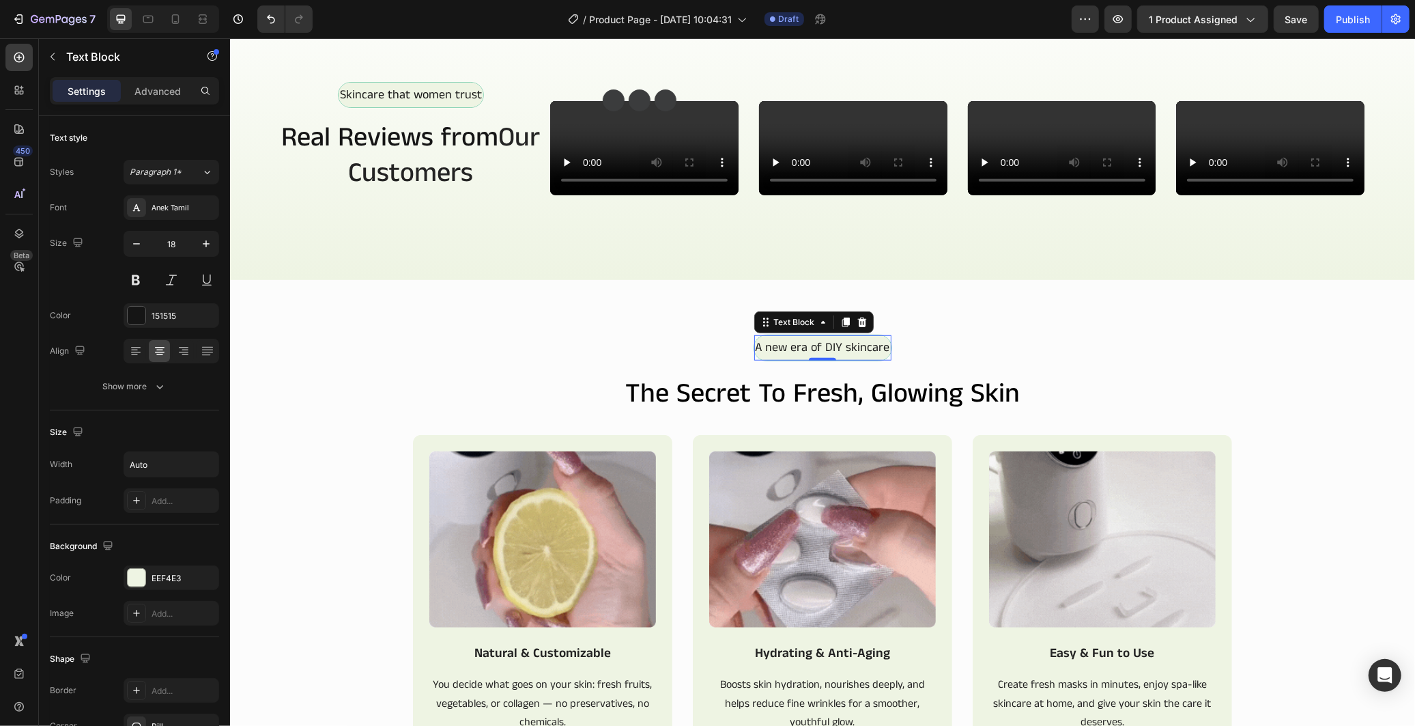
click at [772, 358] on p "A new era of DIY skincare" at bounding box center [822, 347] width 134 height 22
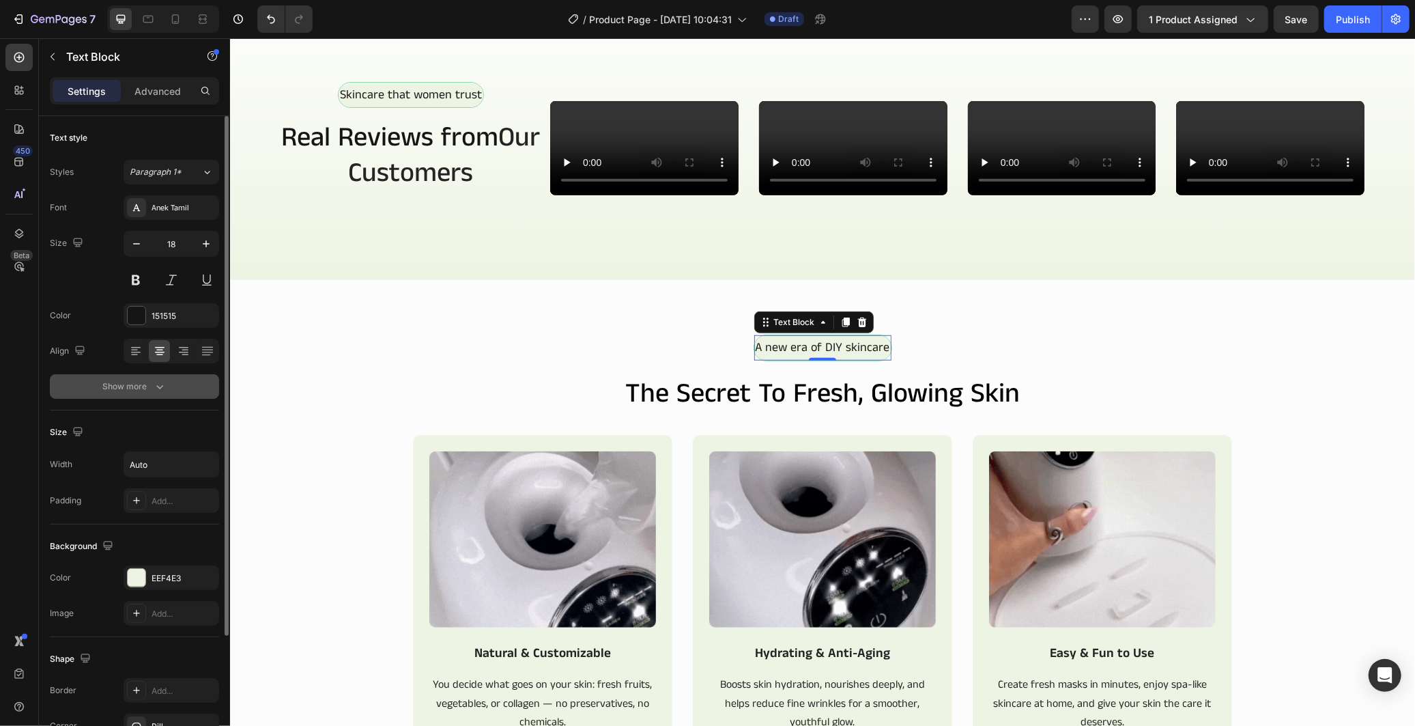
click at [137, 388] on div "Show more" at bounding box center [134, 386] width 63 height 14
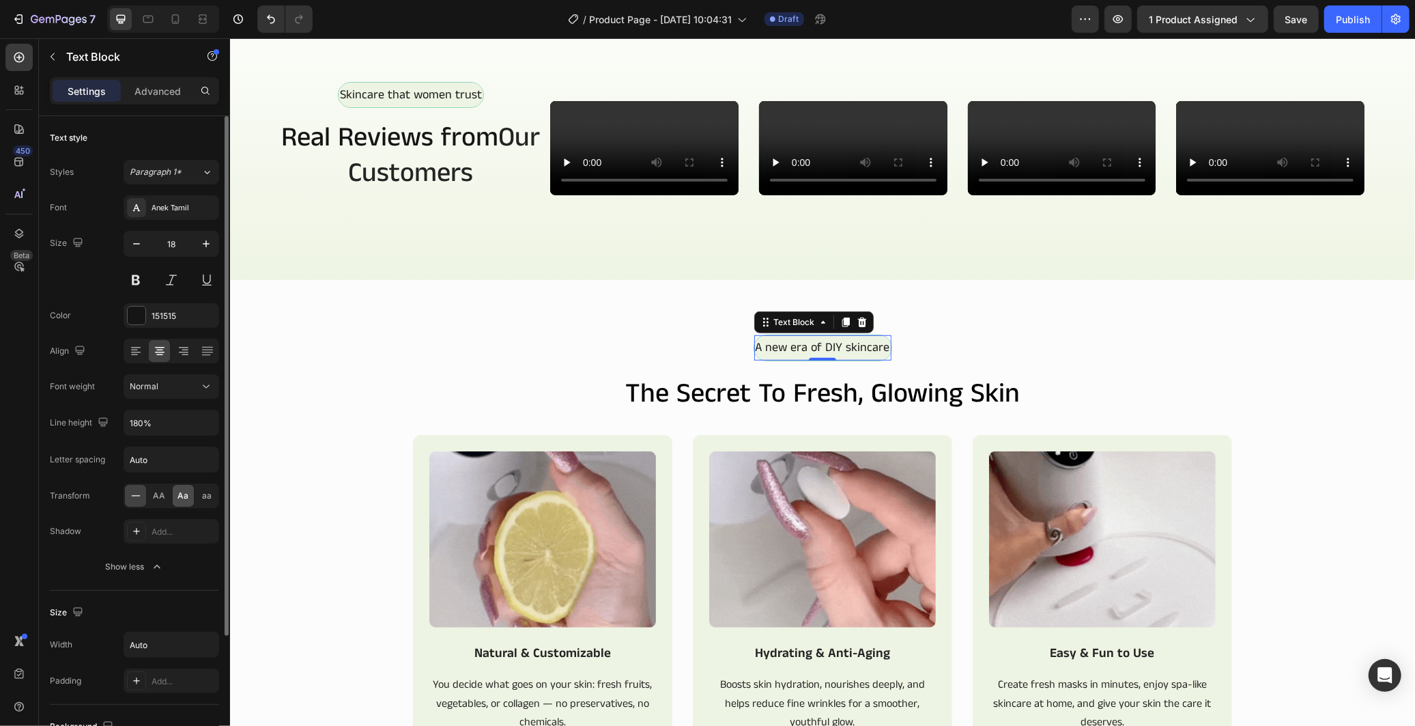
click at [181, 496] on span "Aa" at bounding box center [183, 495] width 11 height 12
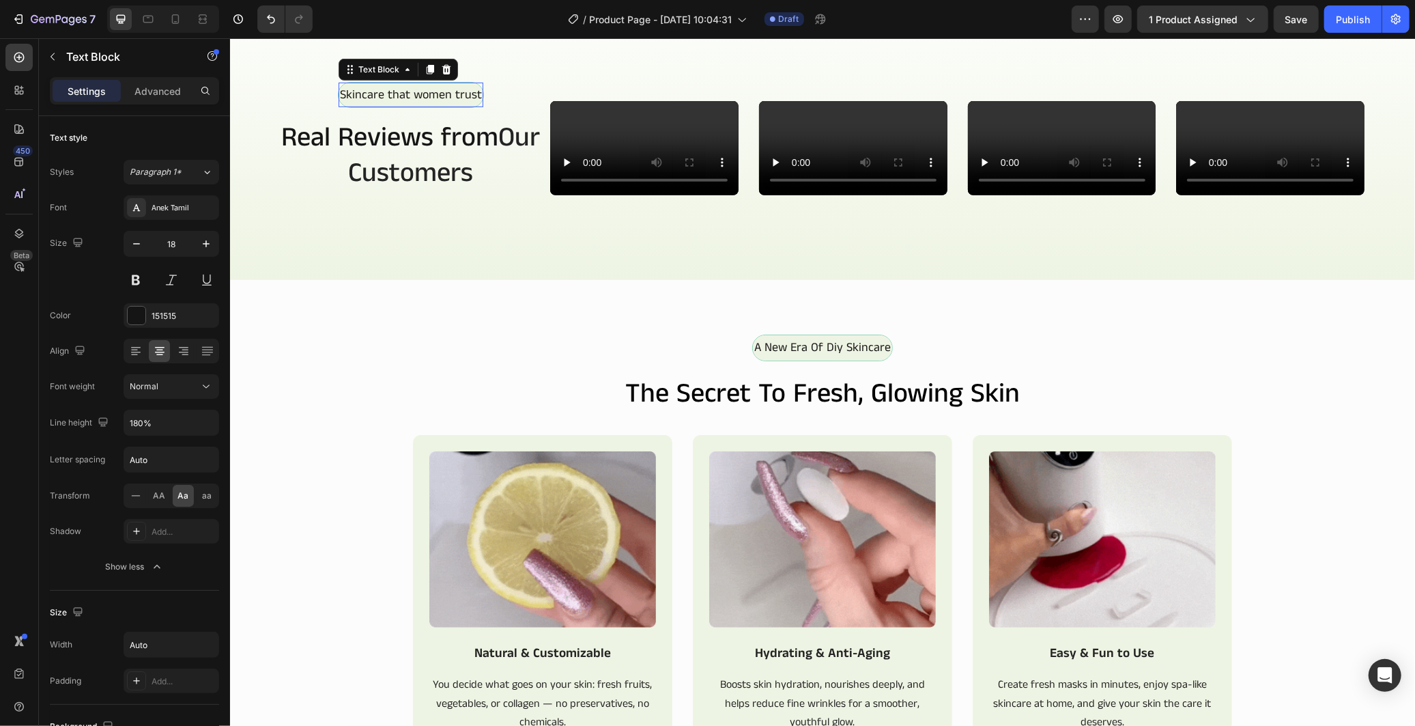
click at [447, 105] on p "Skincare that women trust" at bounding box center [410, 94] width 142 height 22
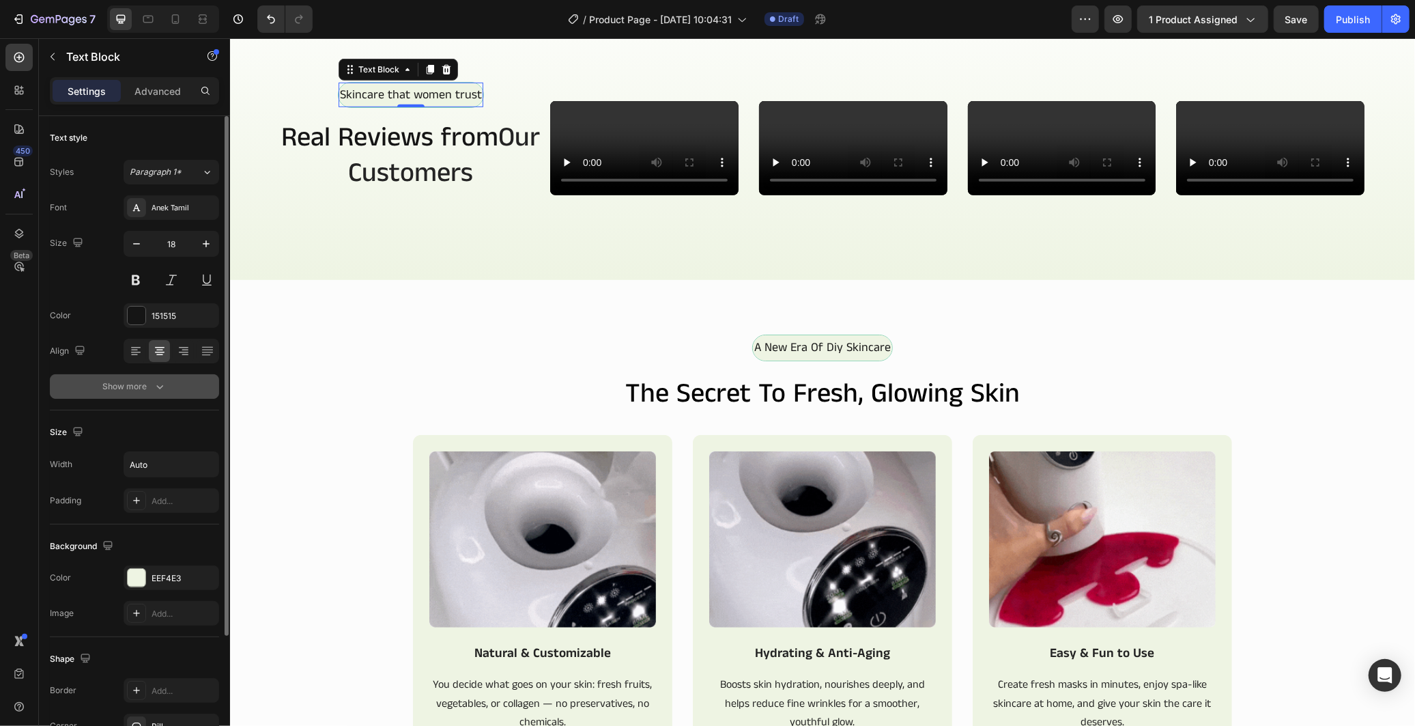
click at [167, 391] on button "Show more" at bounding box center [134, 386] width 169 height 25
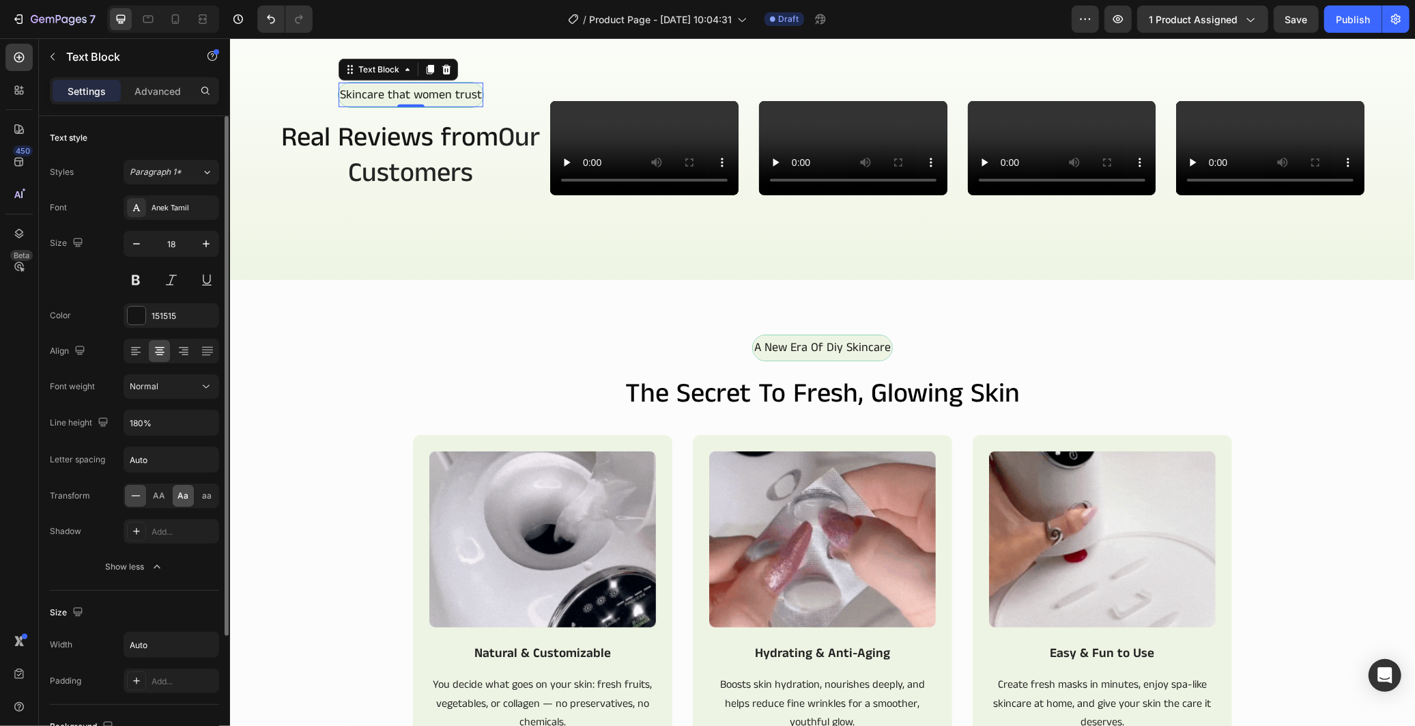
click at [181, 496] on span "Aa" at bounding box center [183, 495] width 11 height 12
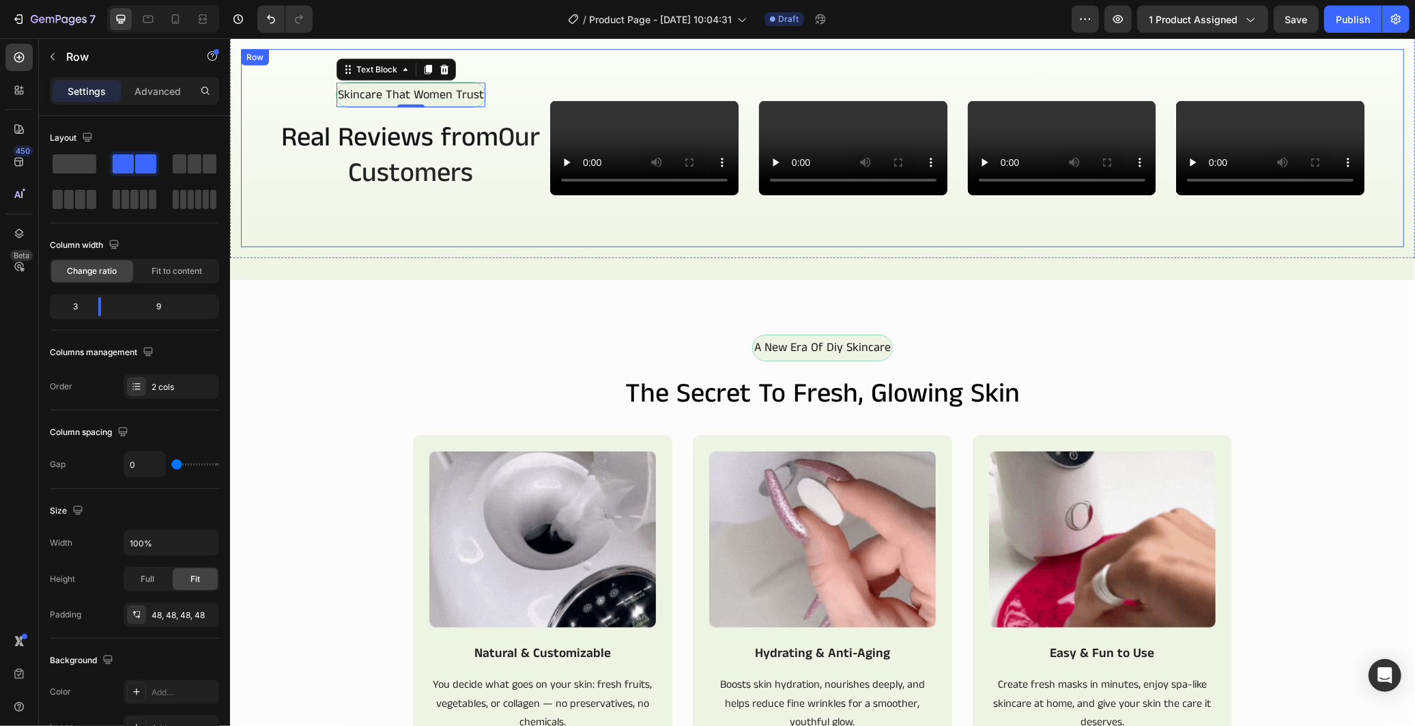
click at [323, 214] on div "skincare that women trust Text Block 0 Row Real Reviews from Our Customers Head…" at bounding box center [410, 147] width 274 height 132
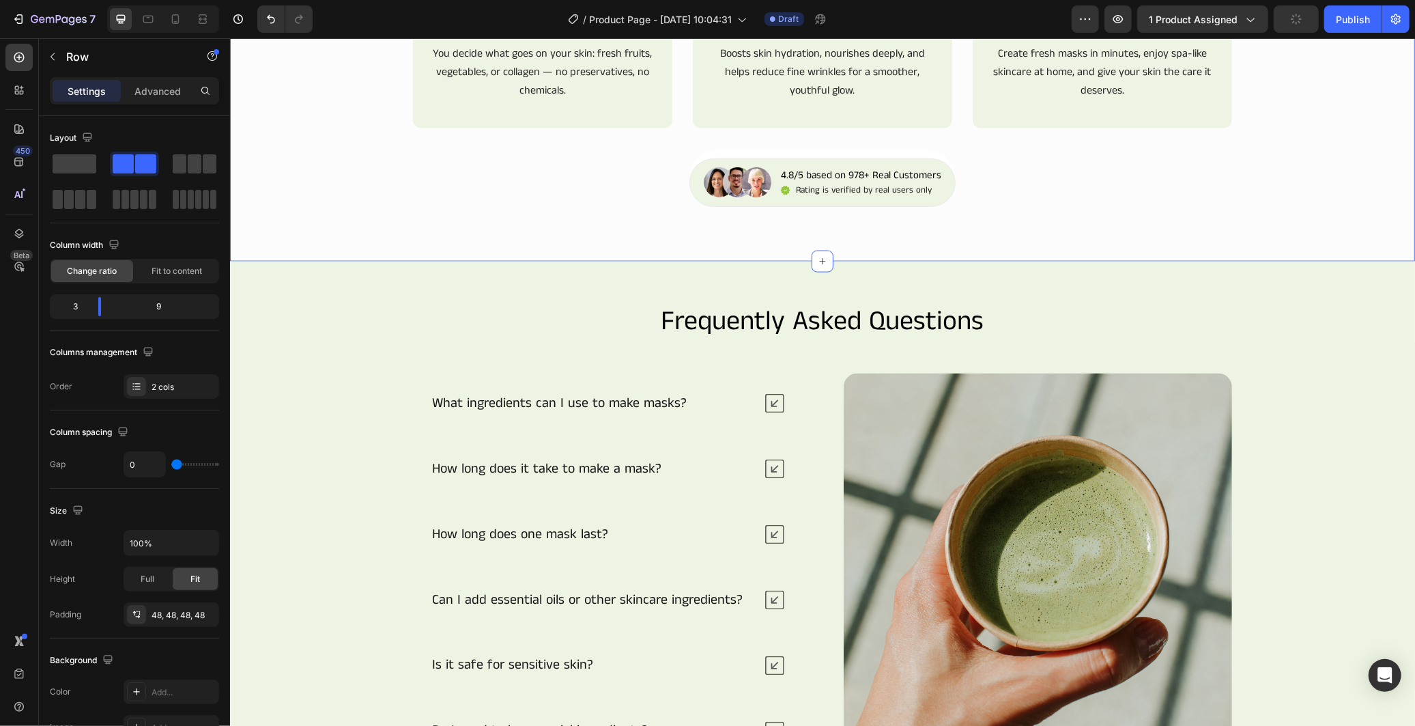
scroll to position [1502, 0]
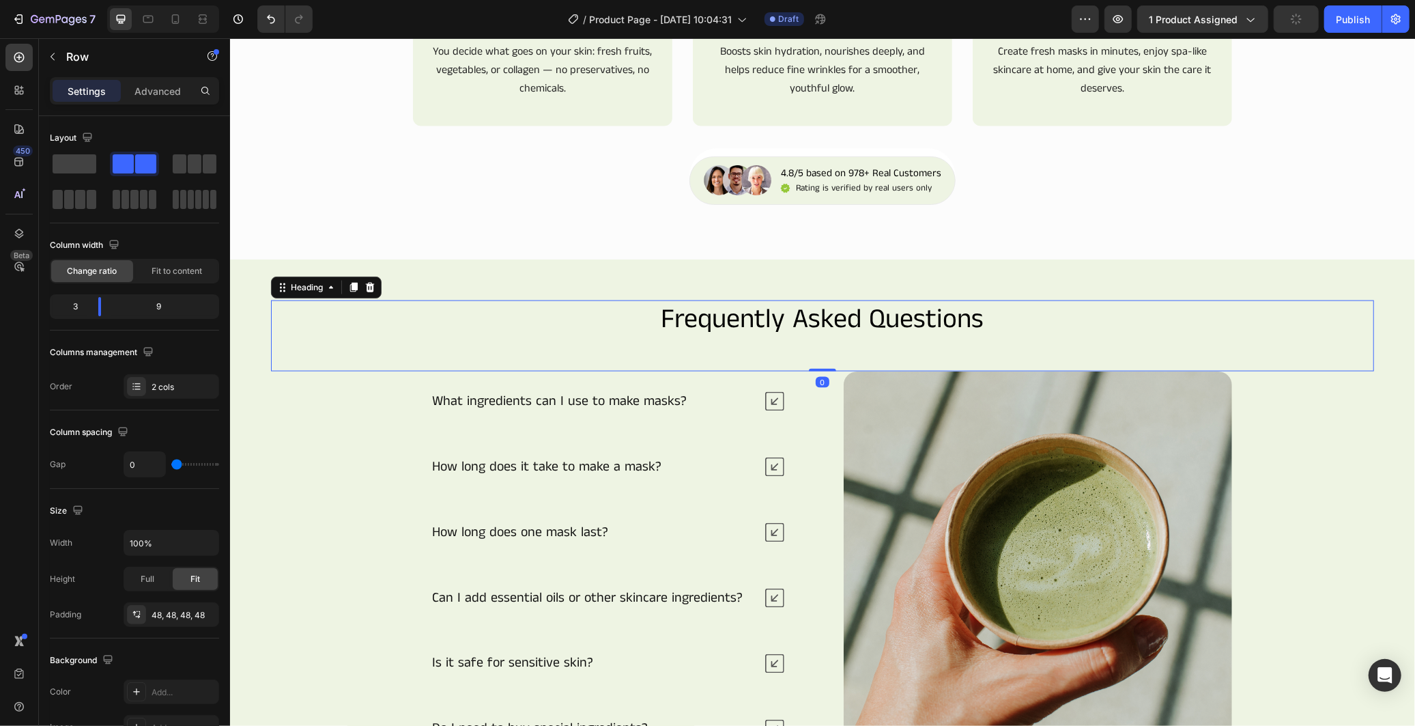
click at [462, 336] on h2 "Frequently Asked Questions" at bounding box center [821, 319] width 1103 height 38
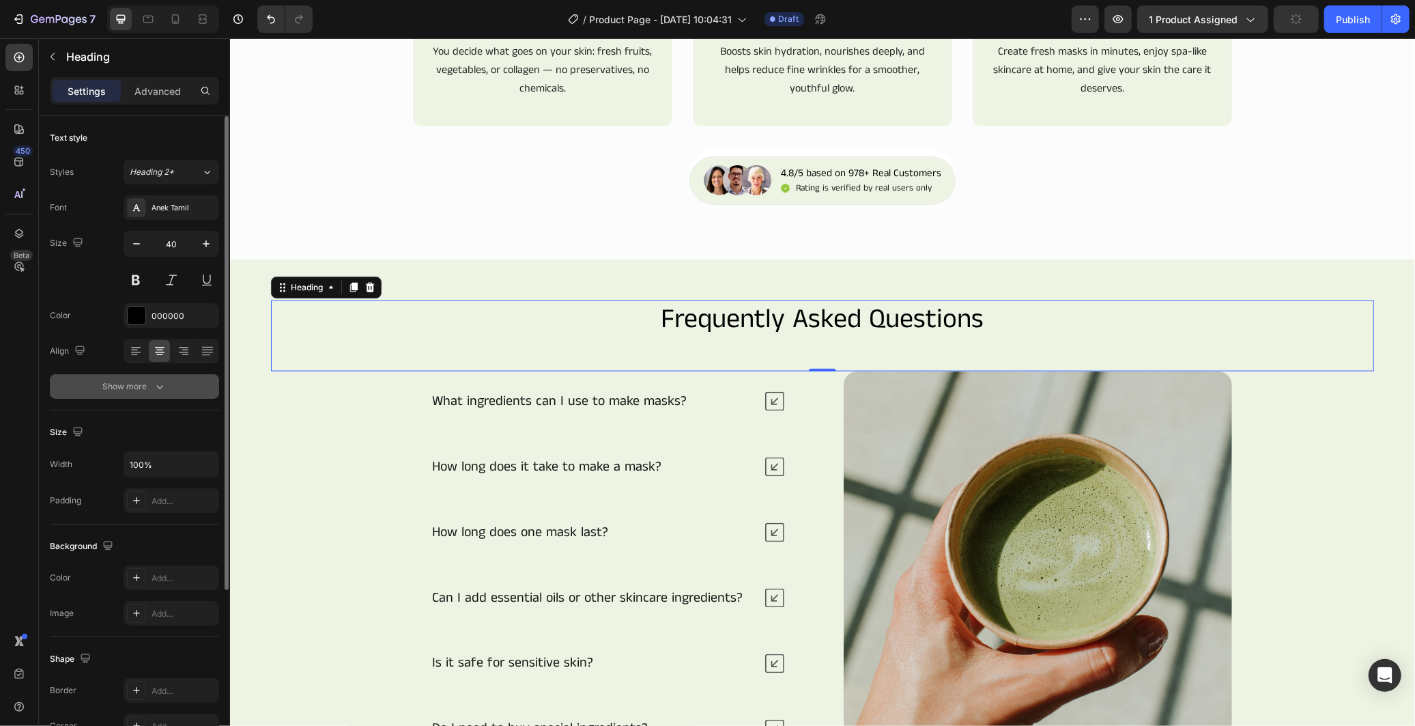
click at [117, 387] on div "Show more" at bounding box center [134, 386] width 63 height 14
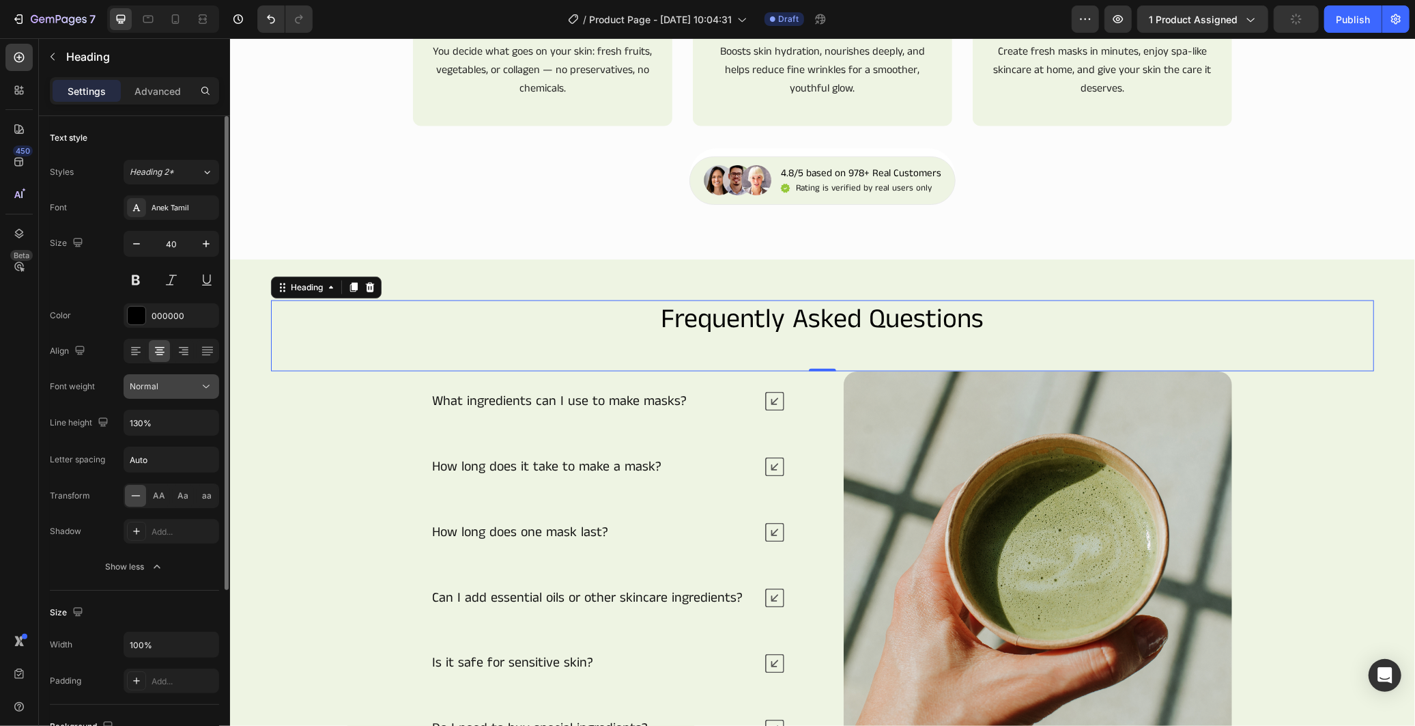
click at [186, 396] on button "Normal" at bounding box center [172, 386] width 96 height 25
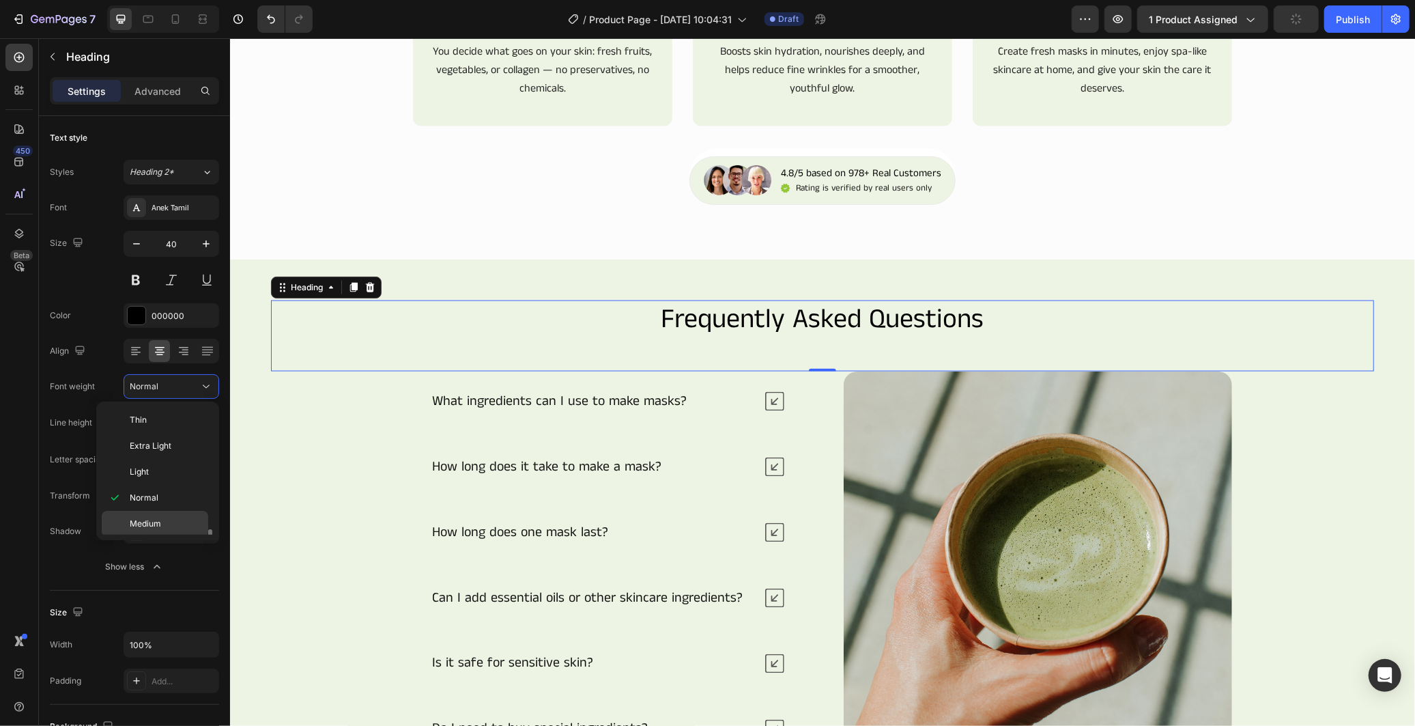
scroll to position [76, 0]
click at [167, 452] on p "Medium" at bounding box center [166, 448] width 72 height 12
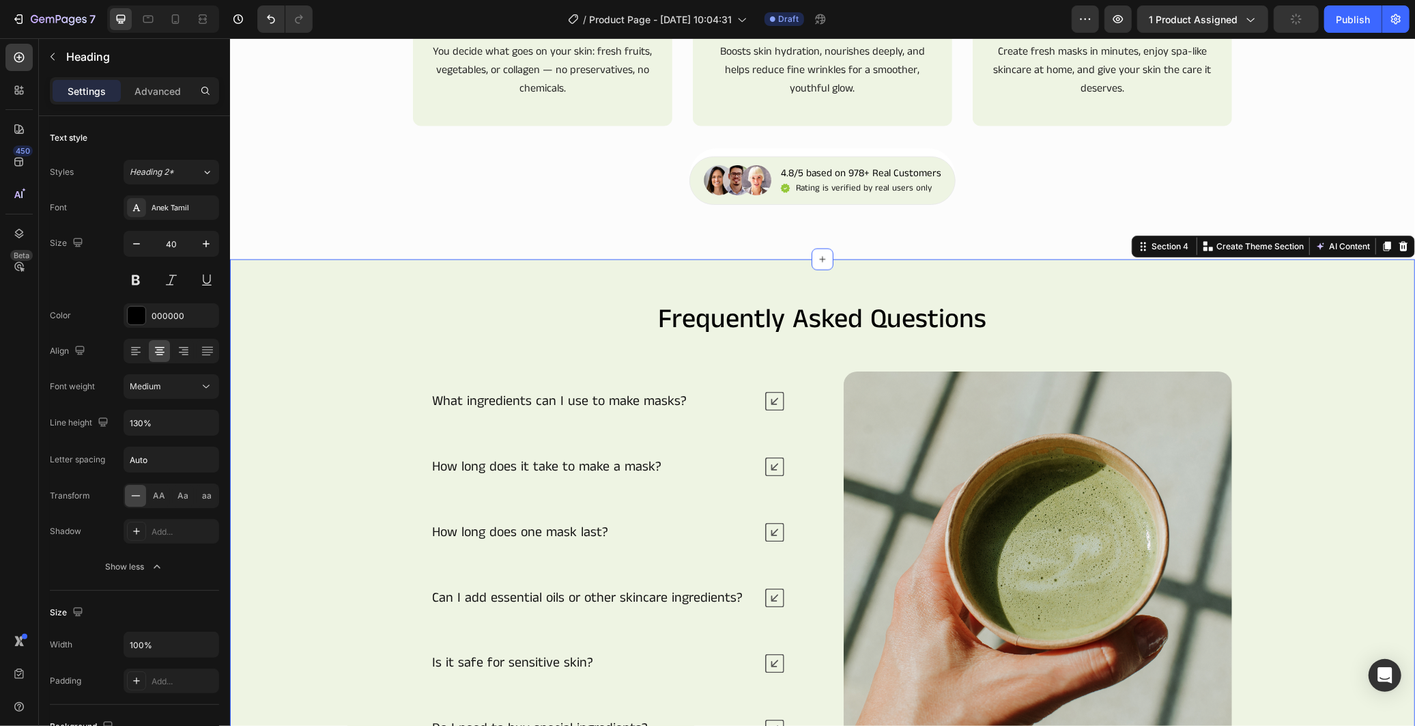
click at [1254, 458] on div "Frequently Asked Questions Heading What ingredients can I use to make masks? Ho…" at bounding box center [821, 538] width 1103 height 476
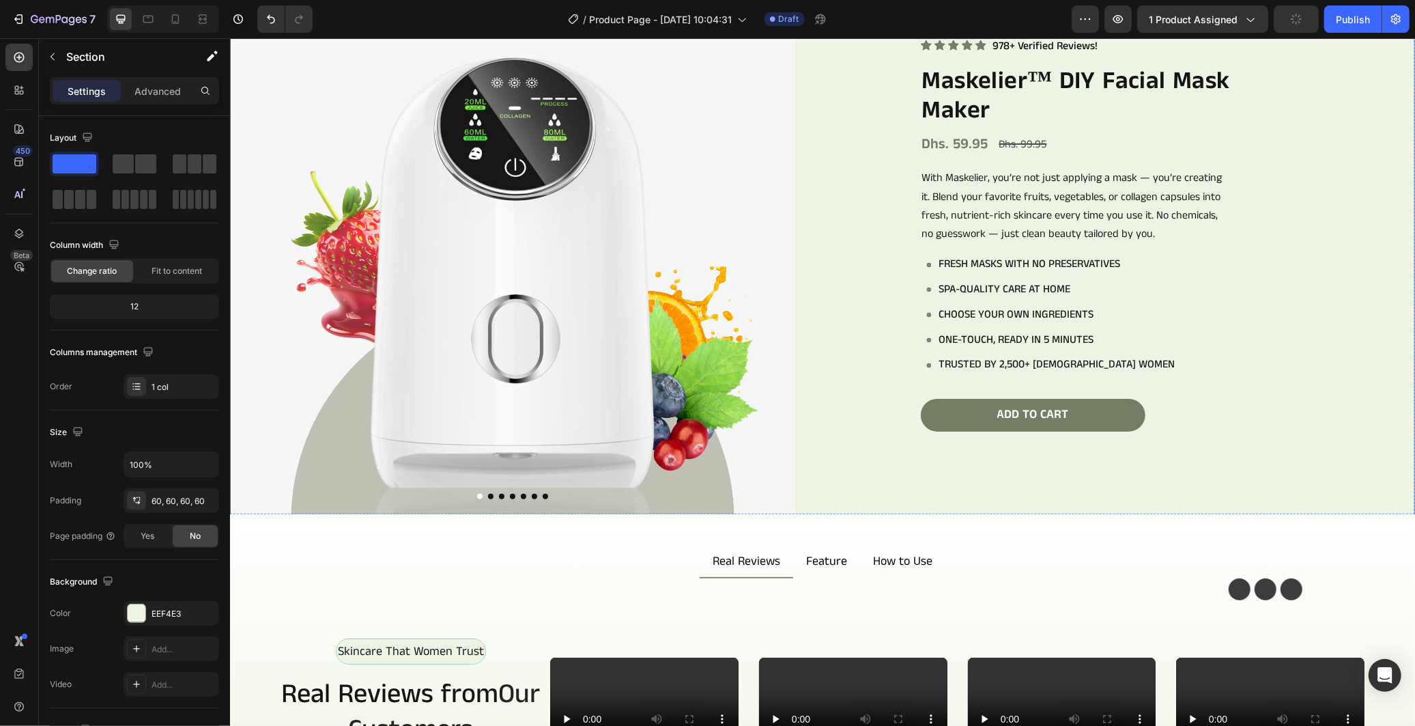
scroll to position [0, 0]
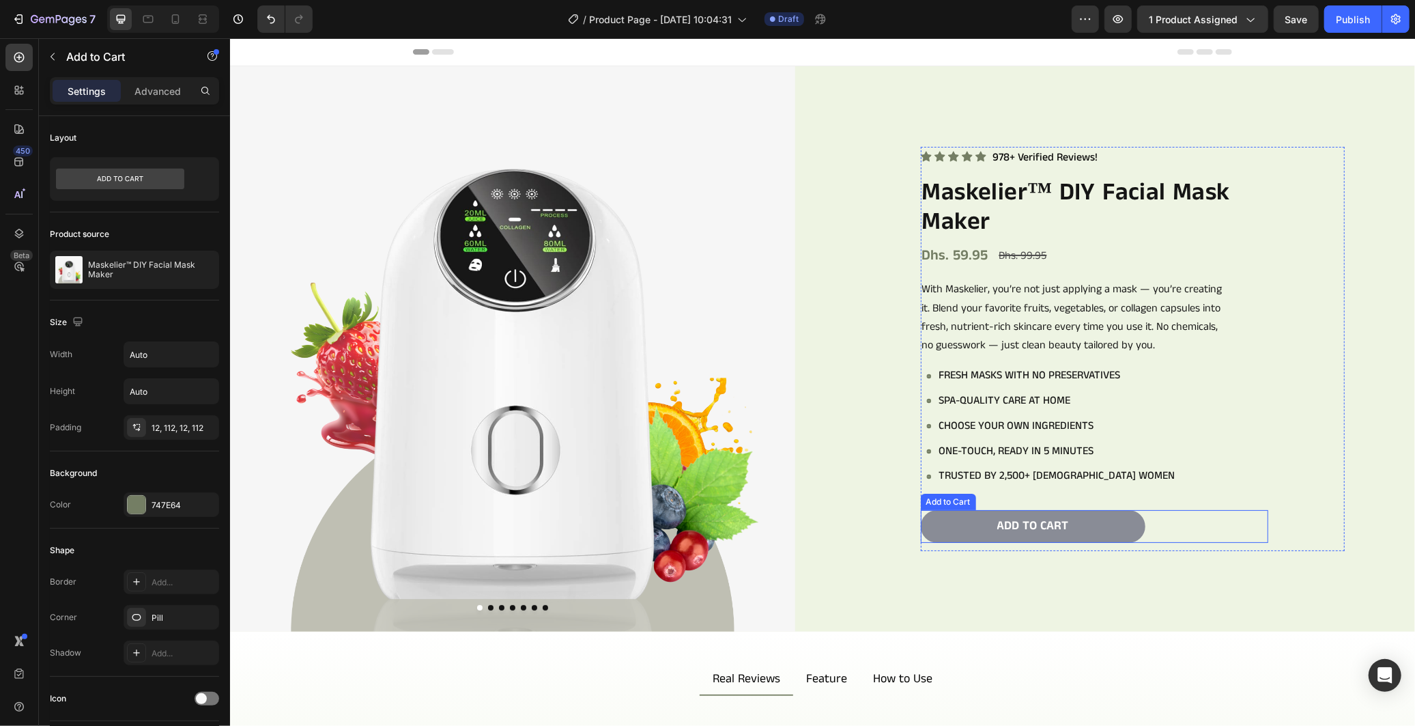
click at [969, 526] on button "Add to cart" at bounding box center [1032, 525] width 225 height 32
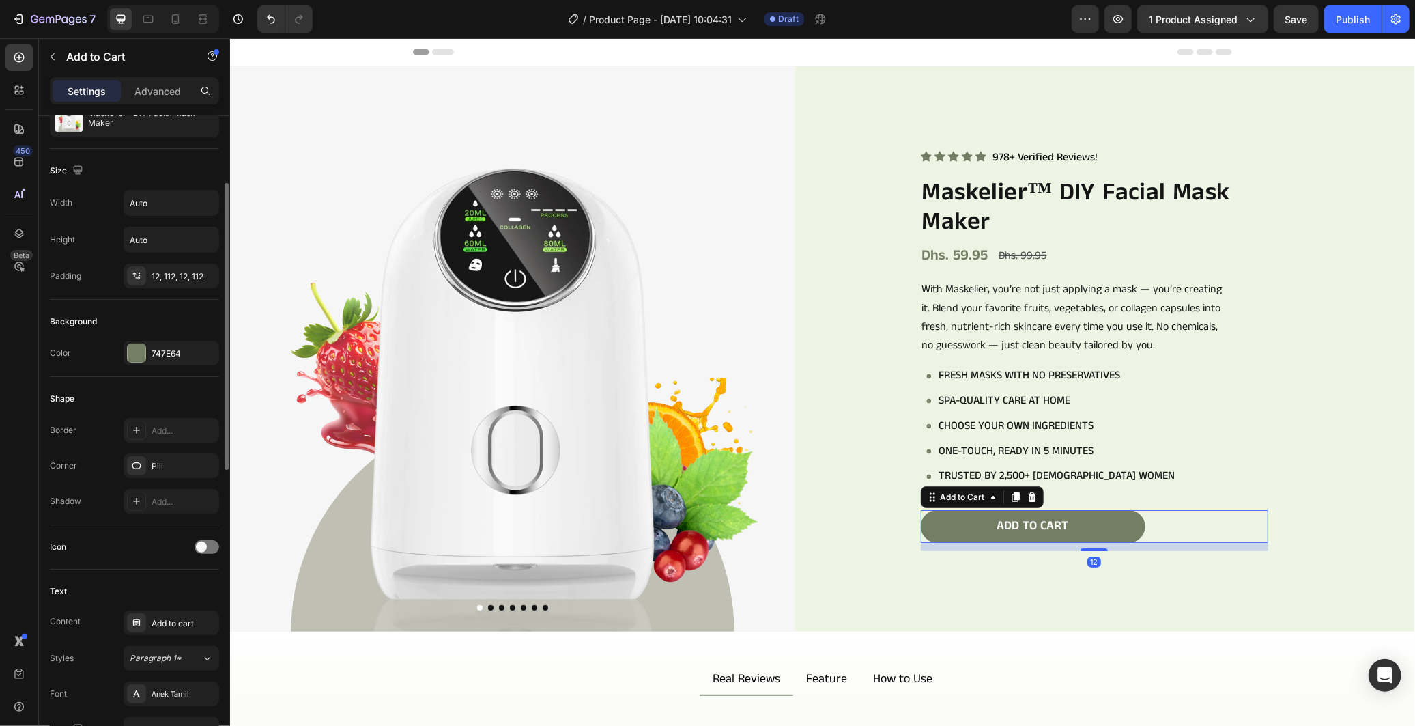
scroll to position [530, 0]
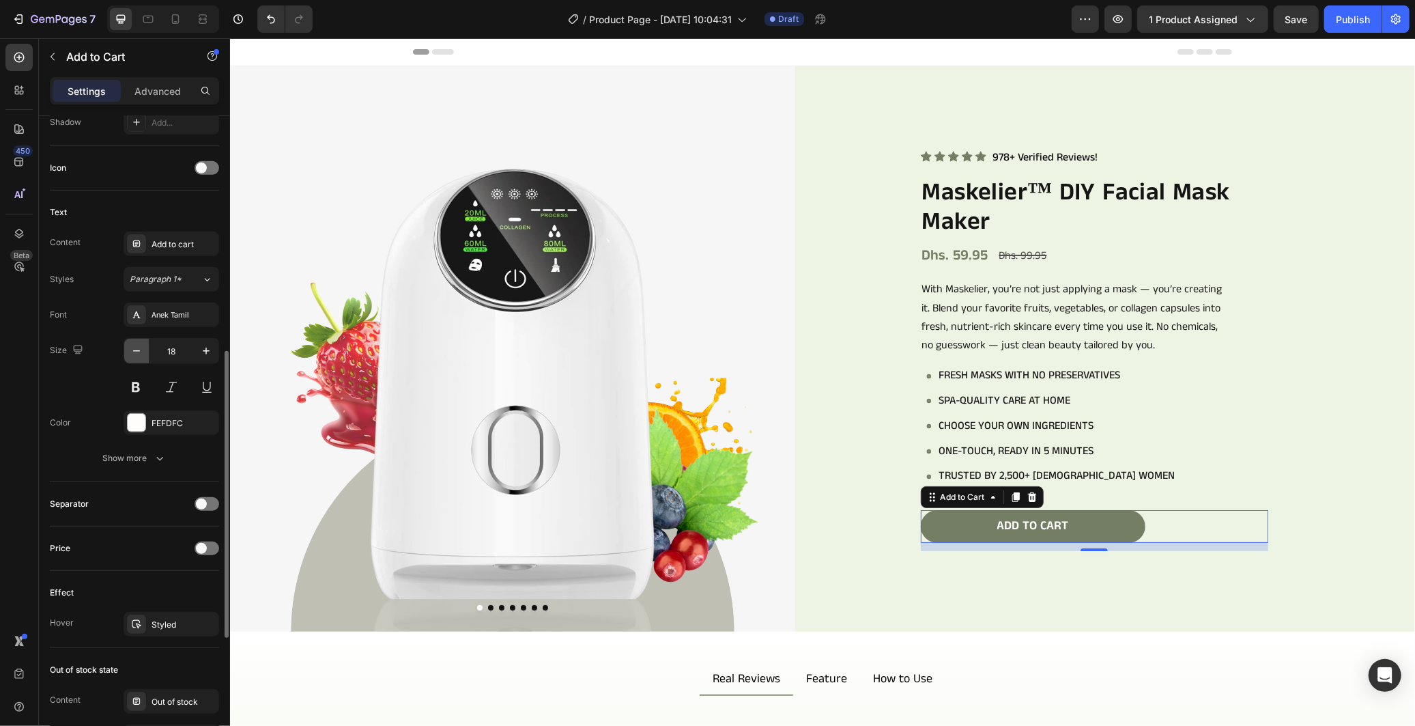
click at [141, 357] on icon "button" at bounding box center [137, 351] width 14 height 14
type input "16"
click at [157, 457] on icon "button" at bounding box center [159, 459] width 7 height 4
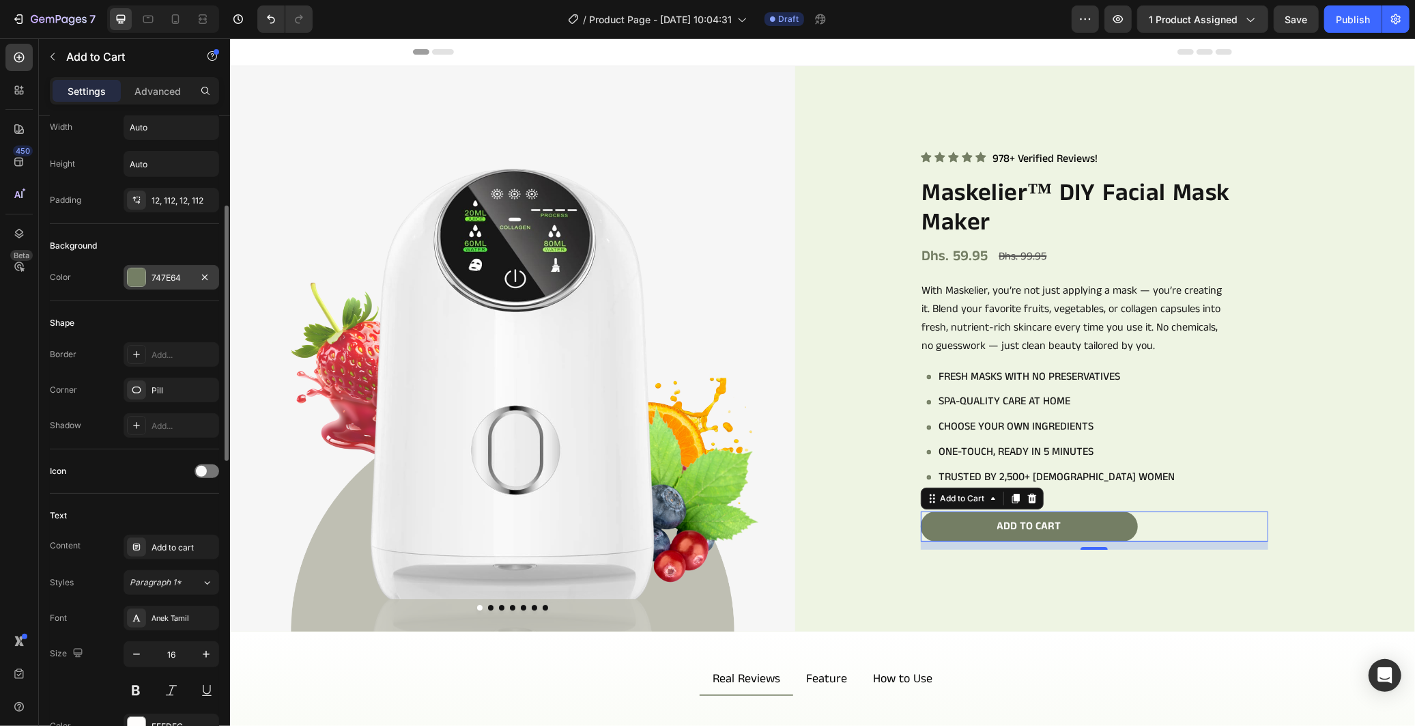
scroll to position [0, 0]
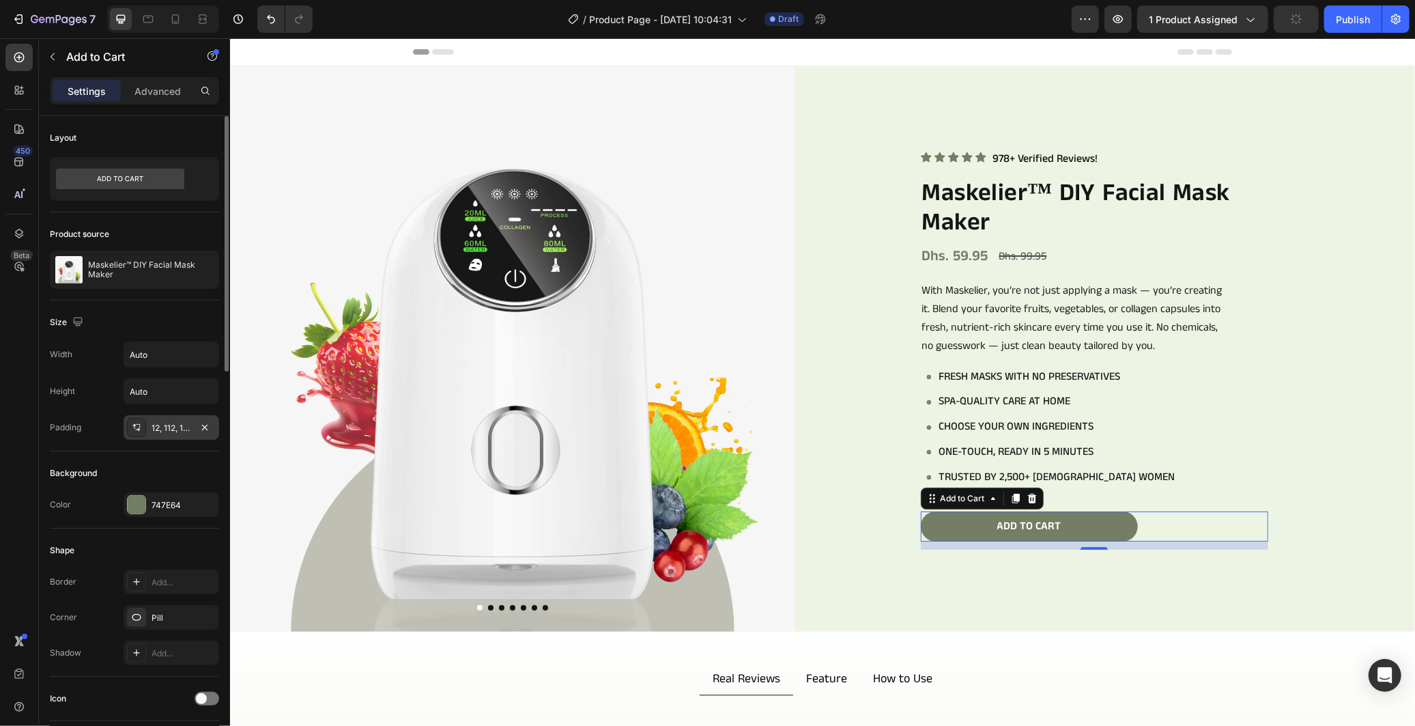
click at [173, 433] on div "12, 112, 12, 112" at bounding box center [172, 428] width 40 height 12
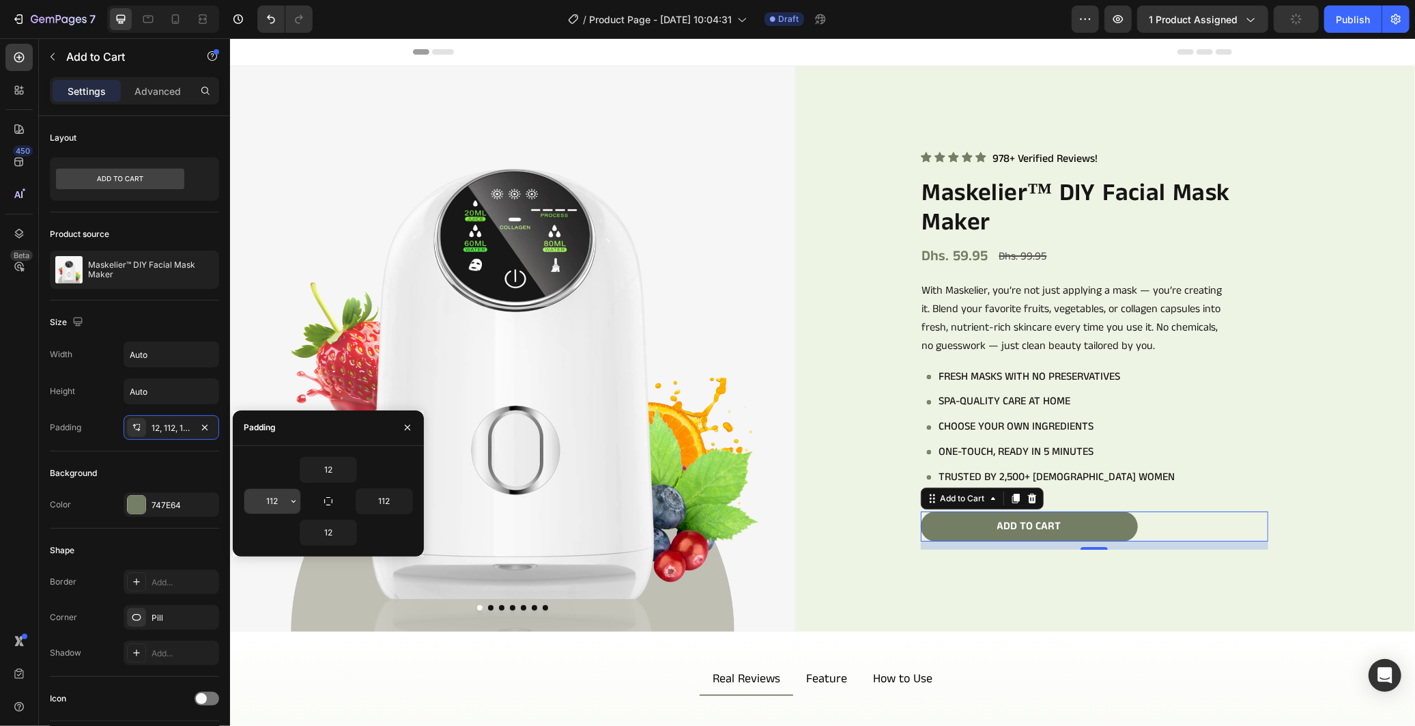
click at [285, 500] on div "112" at bounding box center [272, 501] width 56 height 25
click at [301, 506] on div "112" at bounding box center [286, 501] width 85 height 26
click at [285, 498] on input "112" at bounding box center [272, 501] width 56 height 25
type input "80"
click at [388, 508] on input "112" at bounding box center [384, 501] width 56 height 25
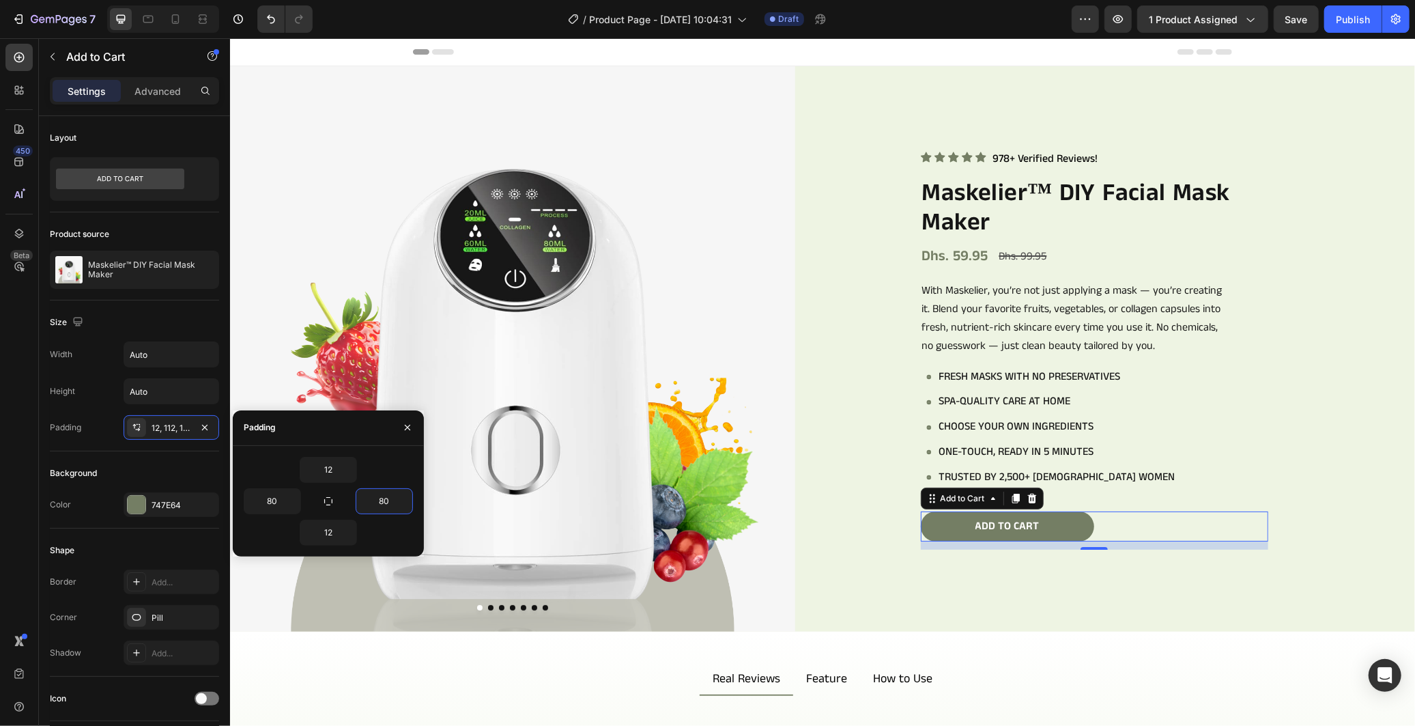
type input "80"
click at [377, 528] on div "12" at bounding box center [328, 532] width 169 height 26
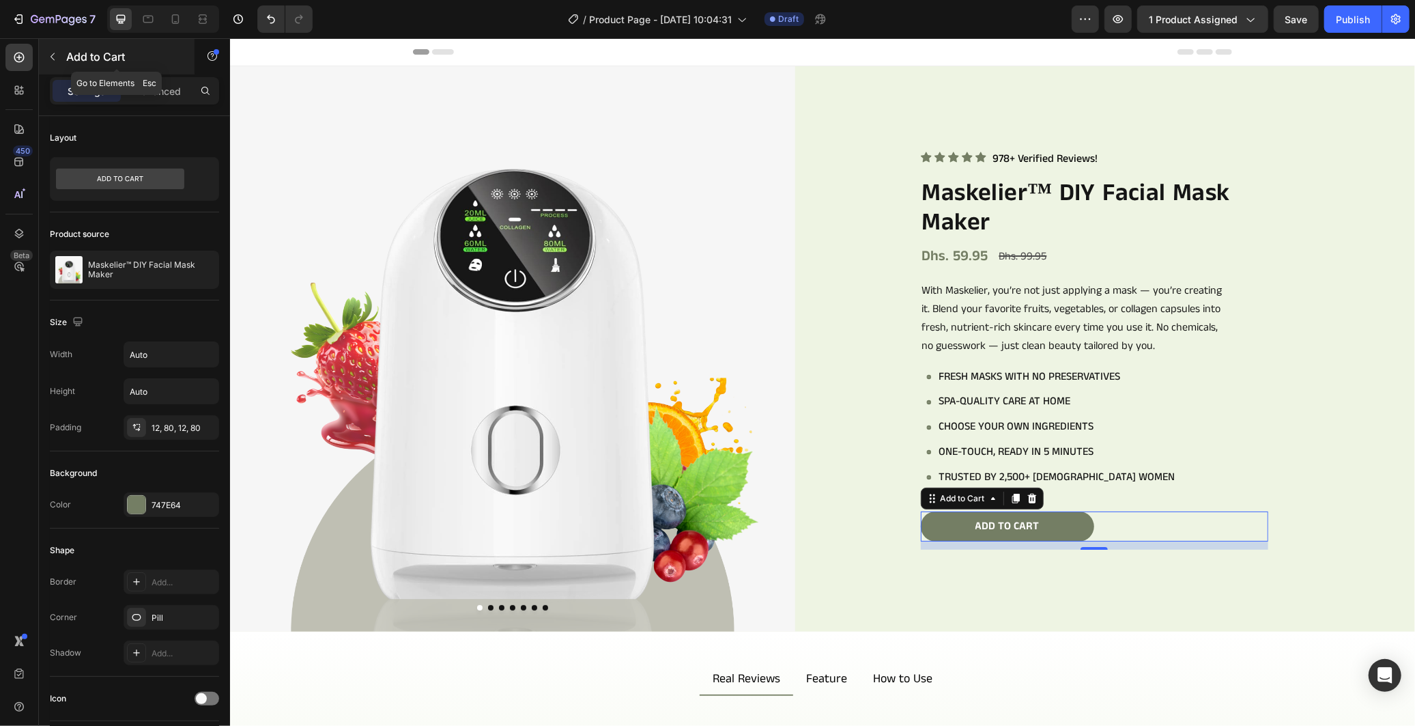
click at [51, 57] on icon "button" at bounding box center [52, 56] width 11 height 11
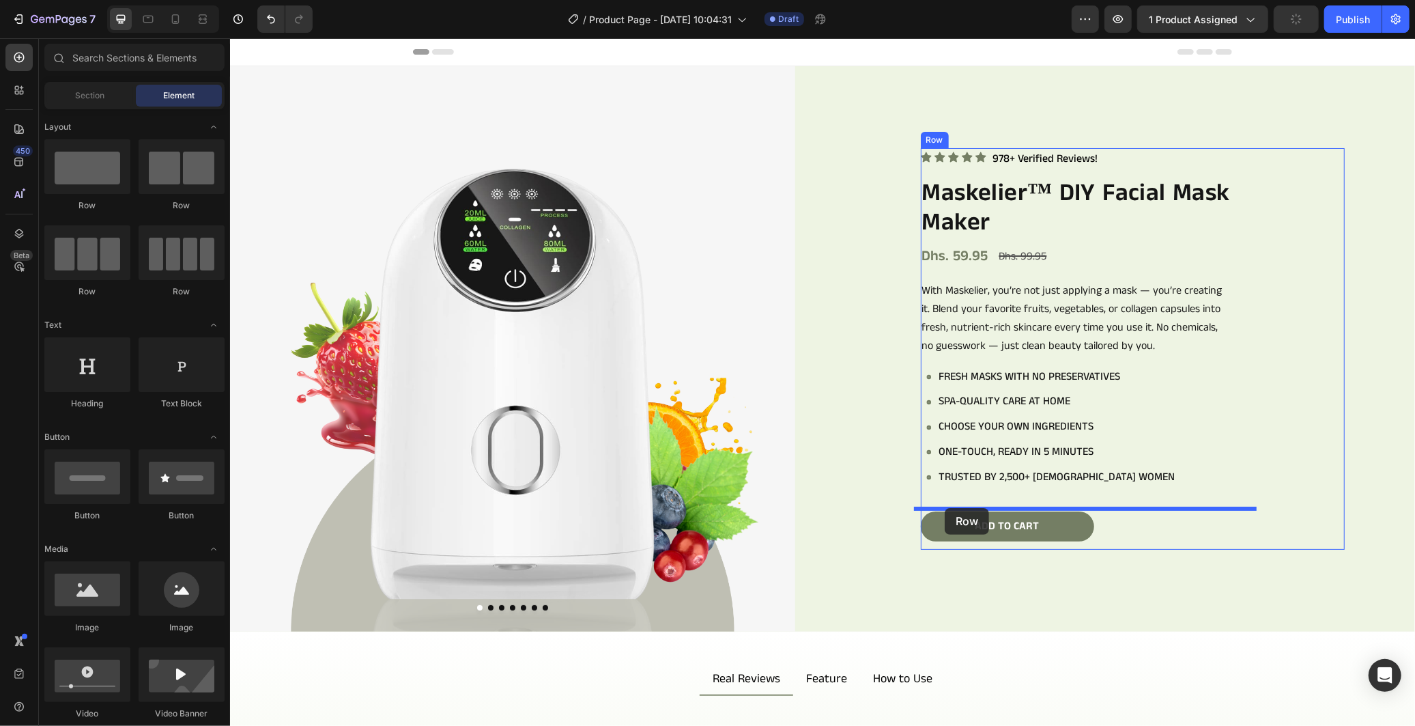
drag, startPoint x: 435, startPoint y: 225, endPoint x: 944, endPoint y: 507, distance: 582.0
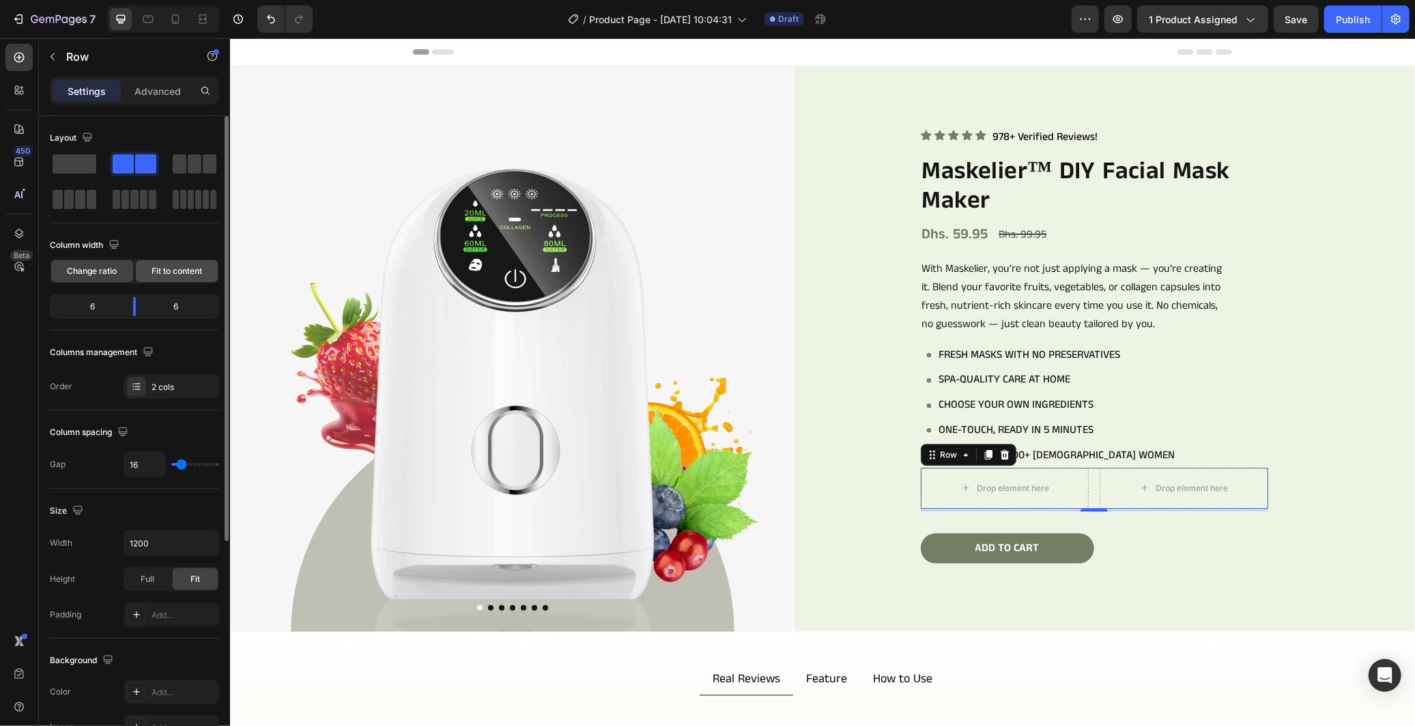
click at [171, 276] on span "Fit to content" at bounding box center [177, 271] width 51 height 12
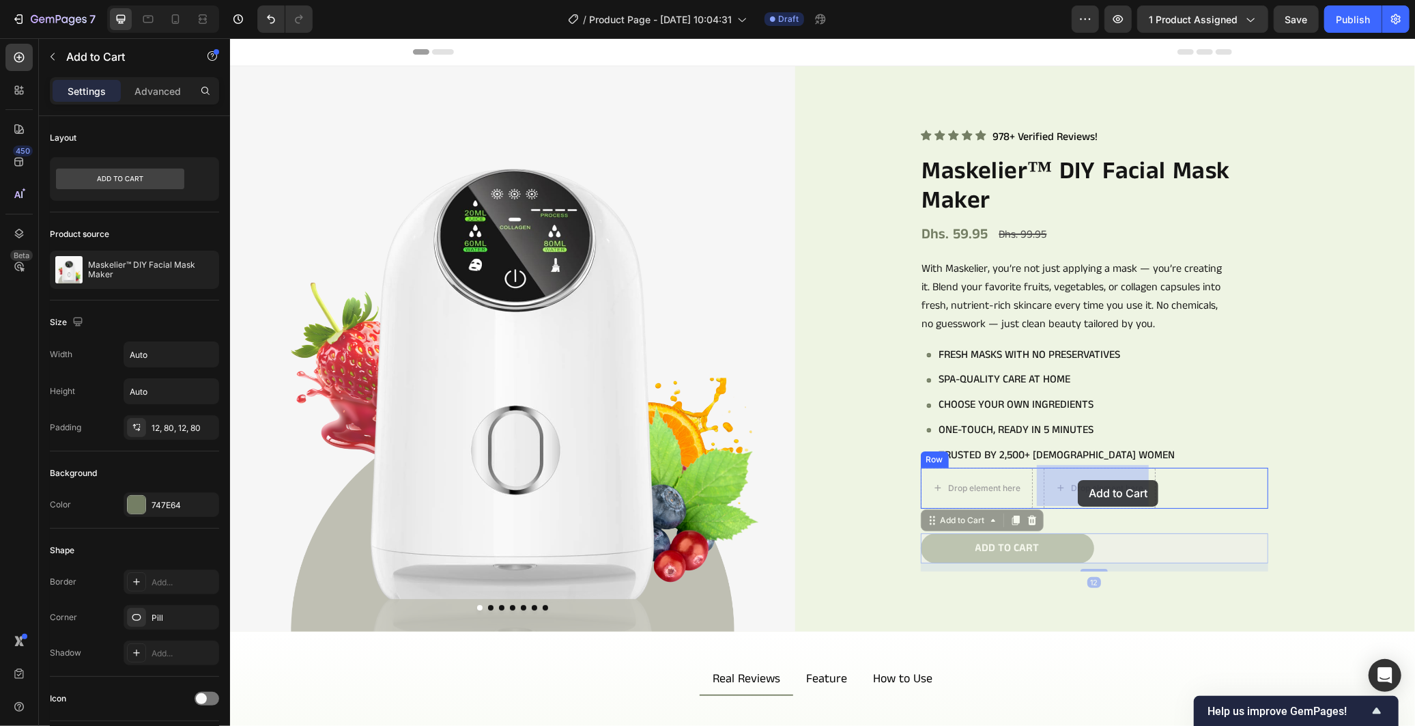
drag, startPoint x: 1006, startPoint y: 553, endPoint x: 1074, endPoint y: 502, distance: 84.8
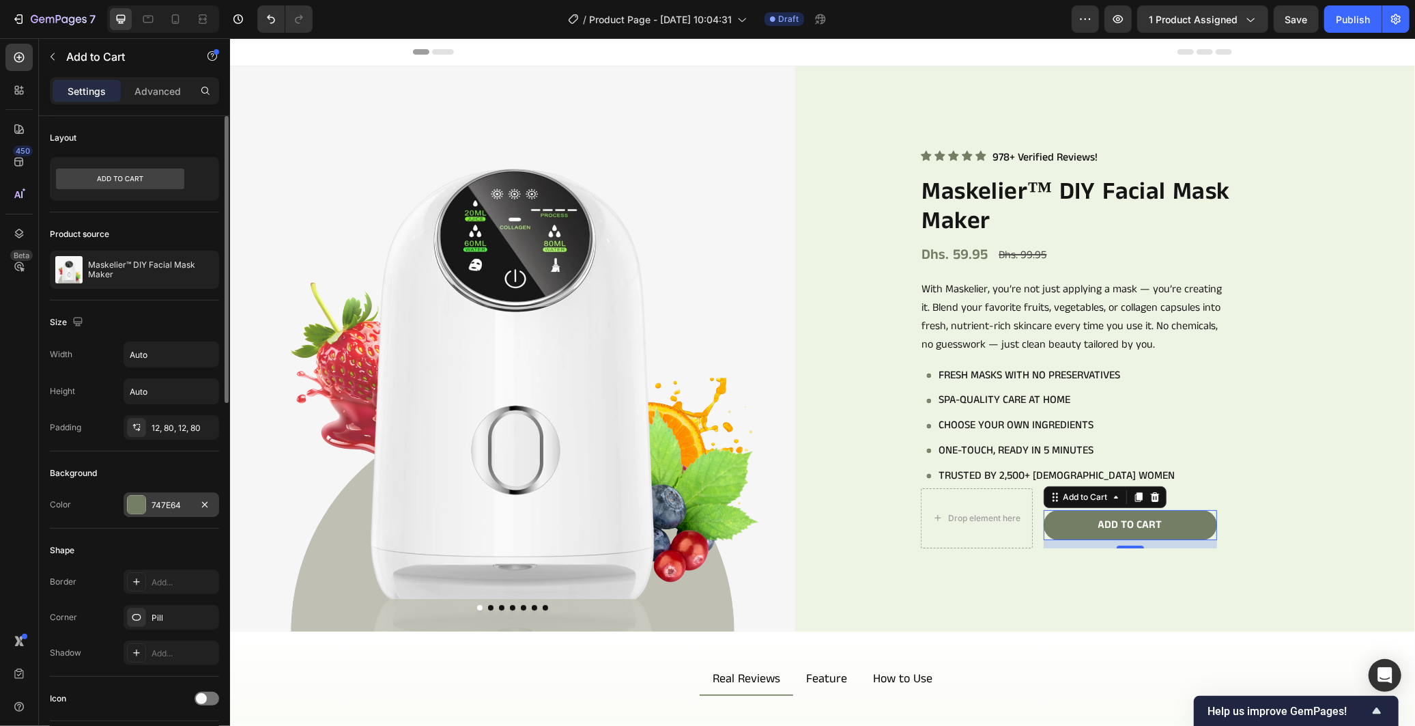
click at [167, 513] on div "747E64" at bounding box center [172, 504] width 96 height 25
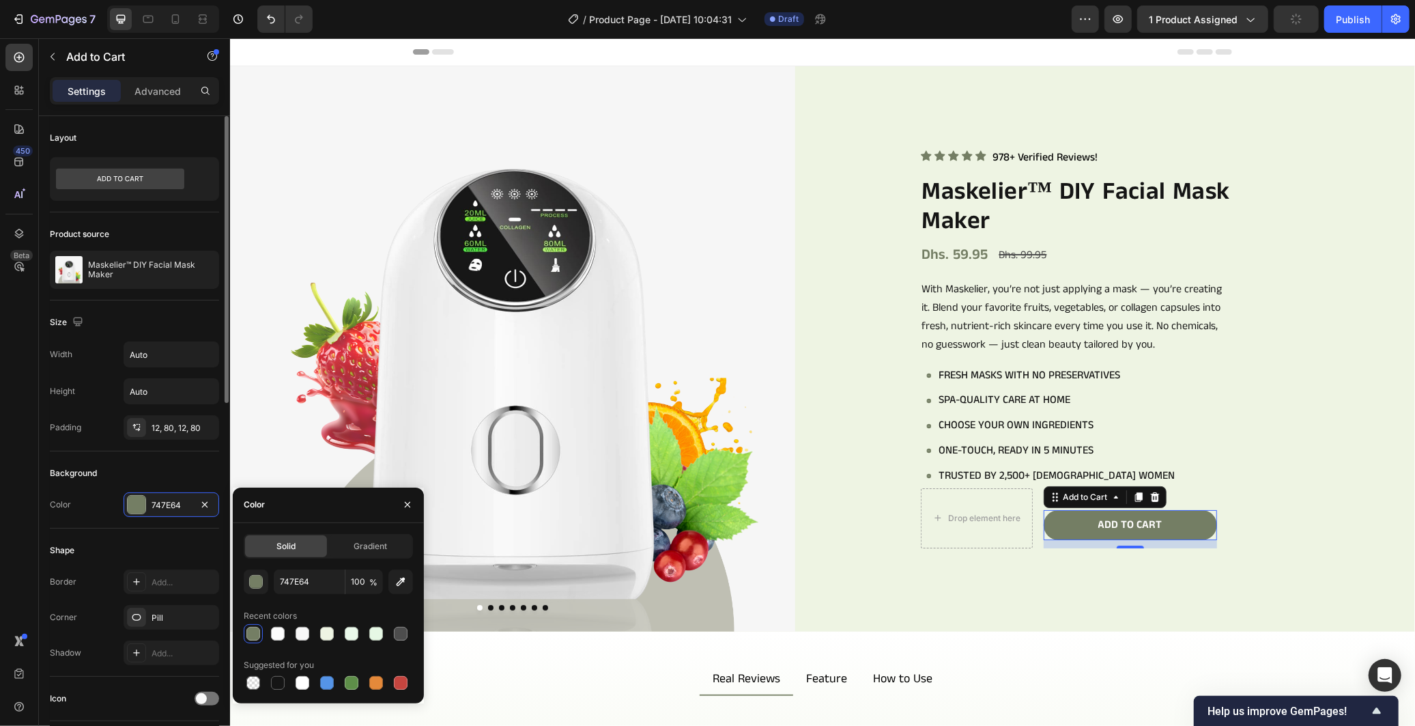
click at [183, 465] on div "Background" at bounding box center [134, 473] width 169 height 22
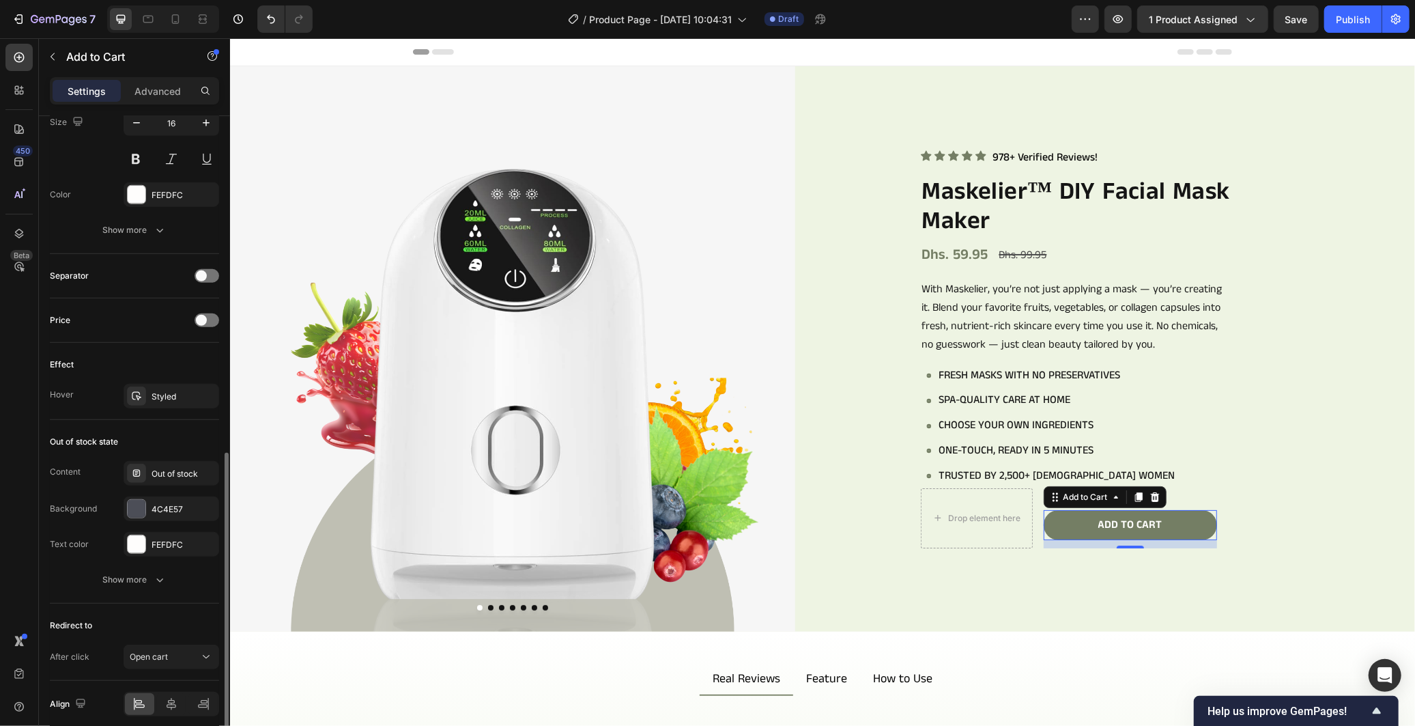
scroll to position [815, 0]
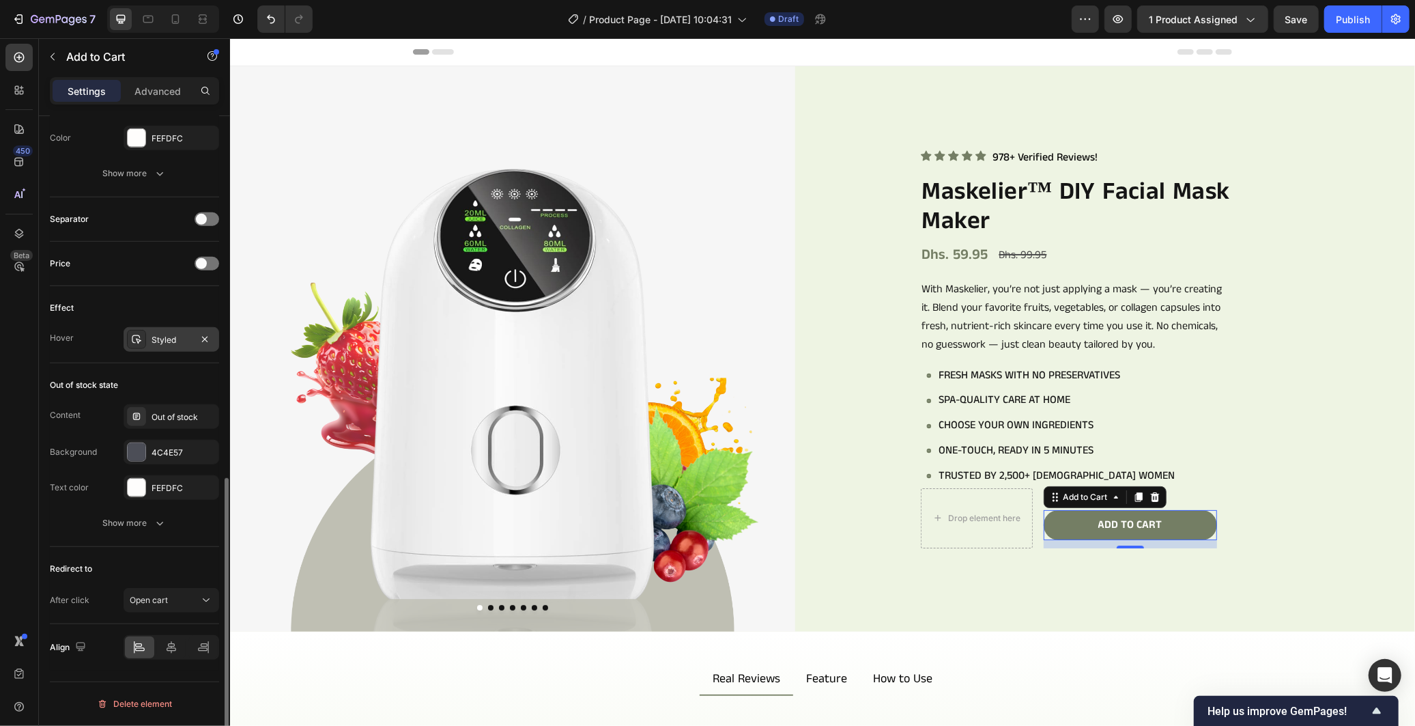
click at [178, 336] on div "Styled" at bounding box center [172, 340] width 40 height 12
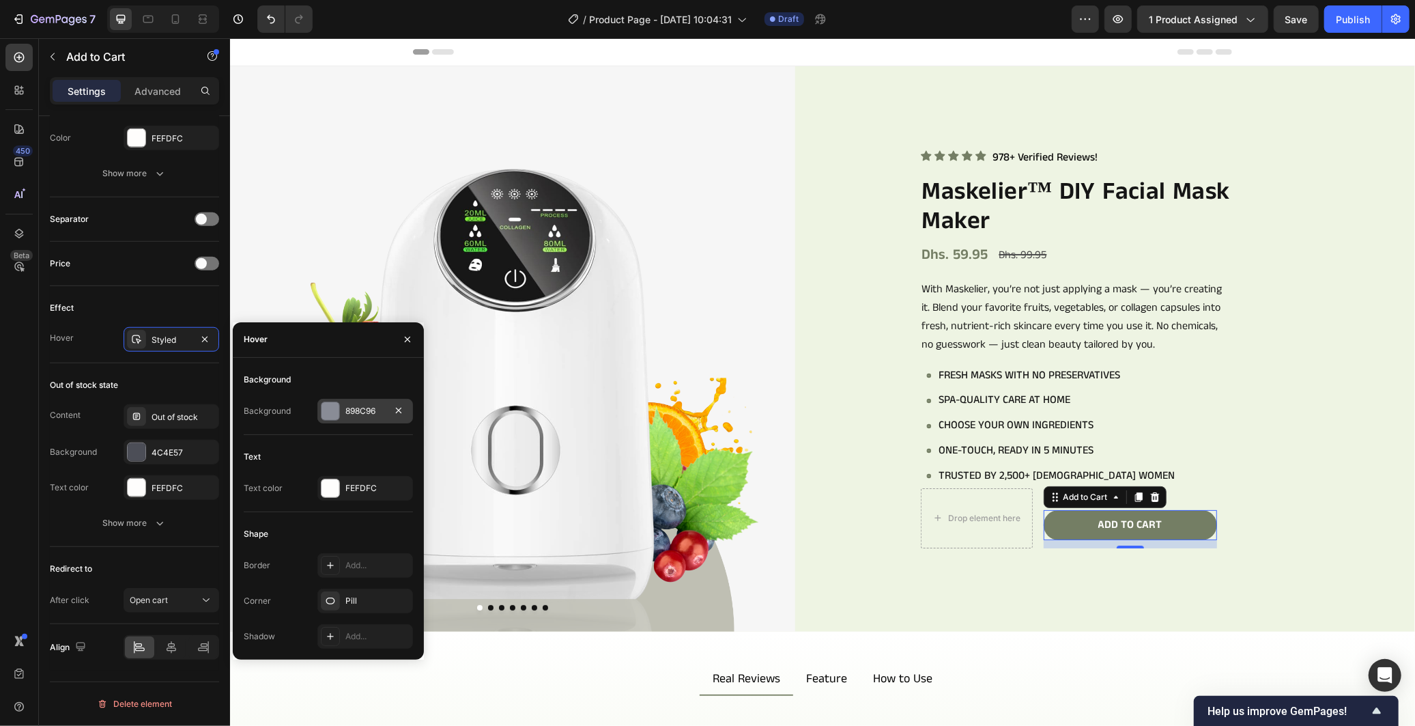
click at [354, 417] on div "898C96" at bounding box center [365, 411] width 40 height 12
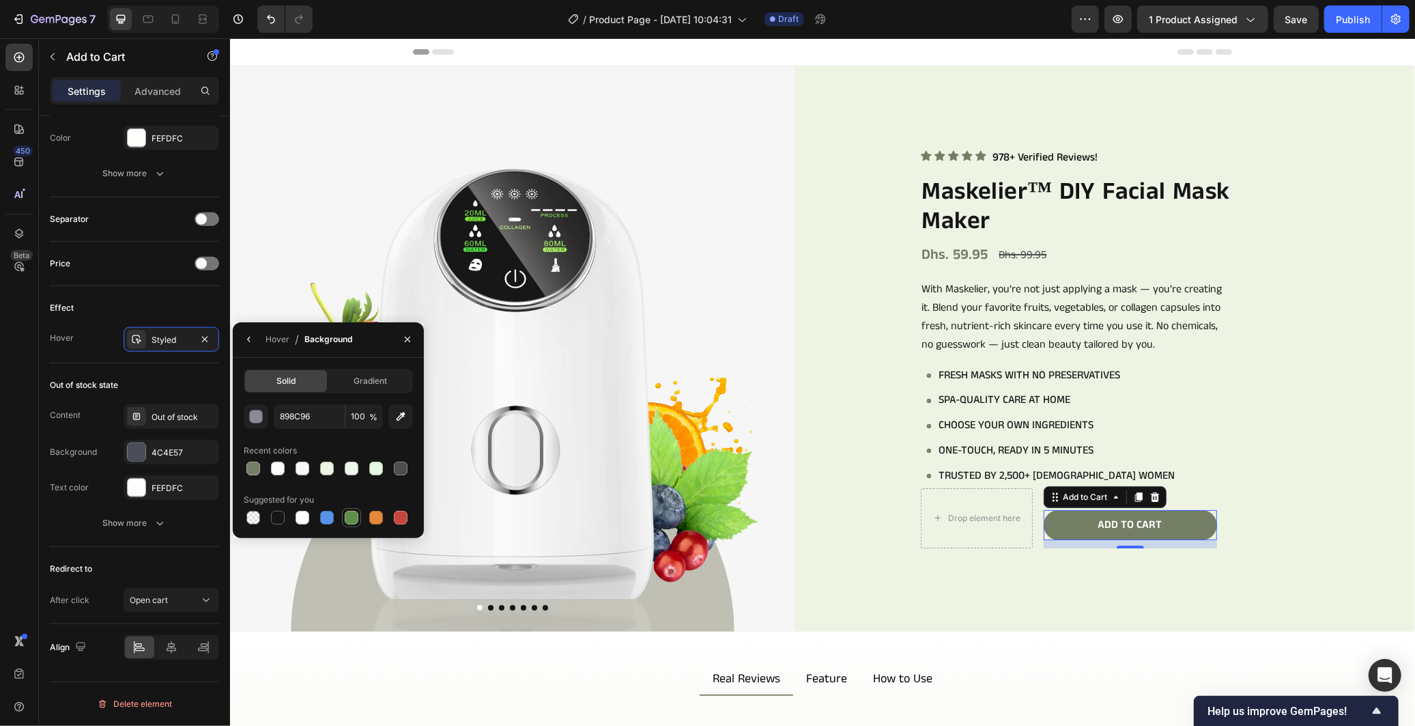
click at [352, 519] on div at bounding box center [352, 518] width 14 height 14
type input "5E8E49"
click at [173, 377] on div "Out of stock state" at bounding box center [134, 385] width 169 height 22
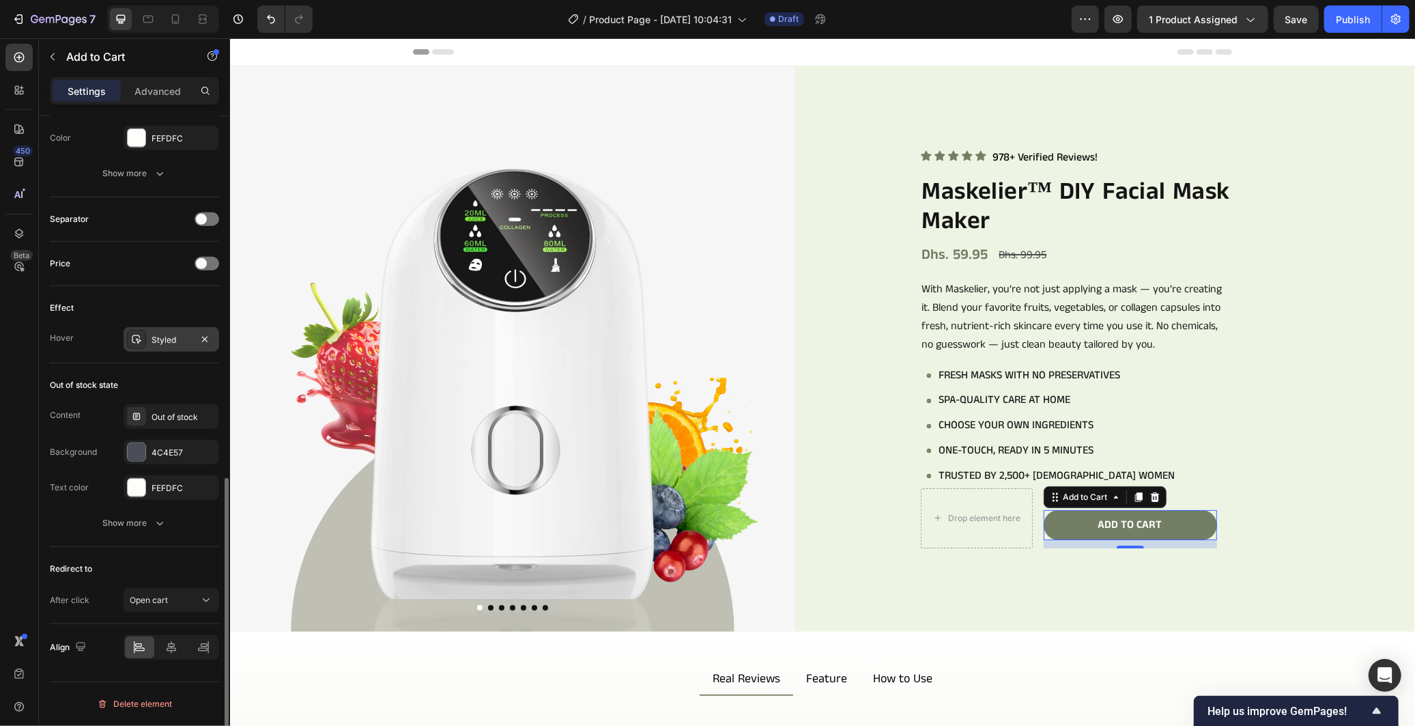
click at [173, 345] on div "Styled" at bounding box center [172, 340] width 40 height 12
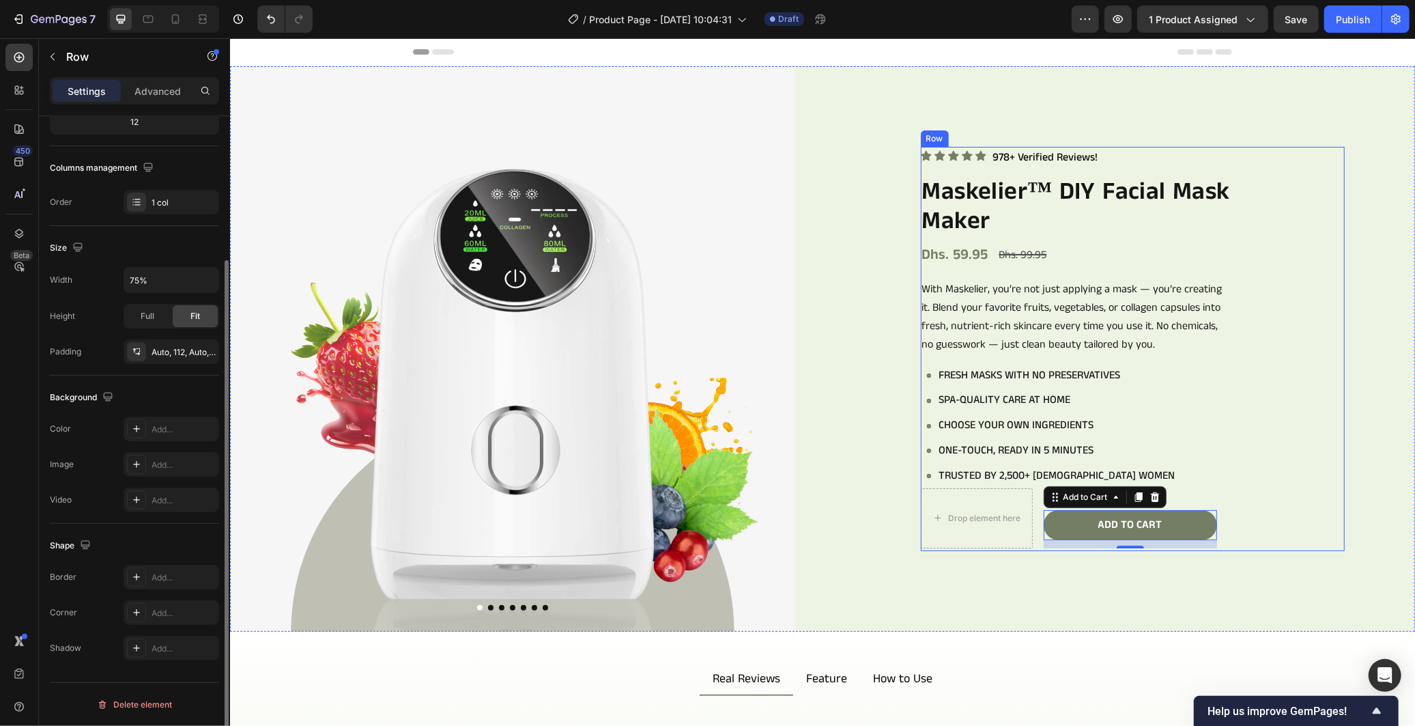
scroll to position [0, 0]
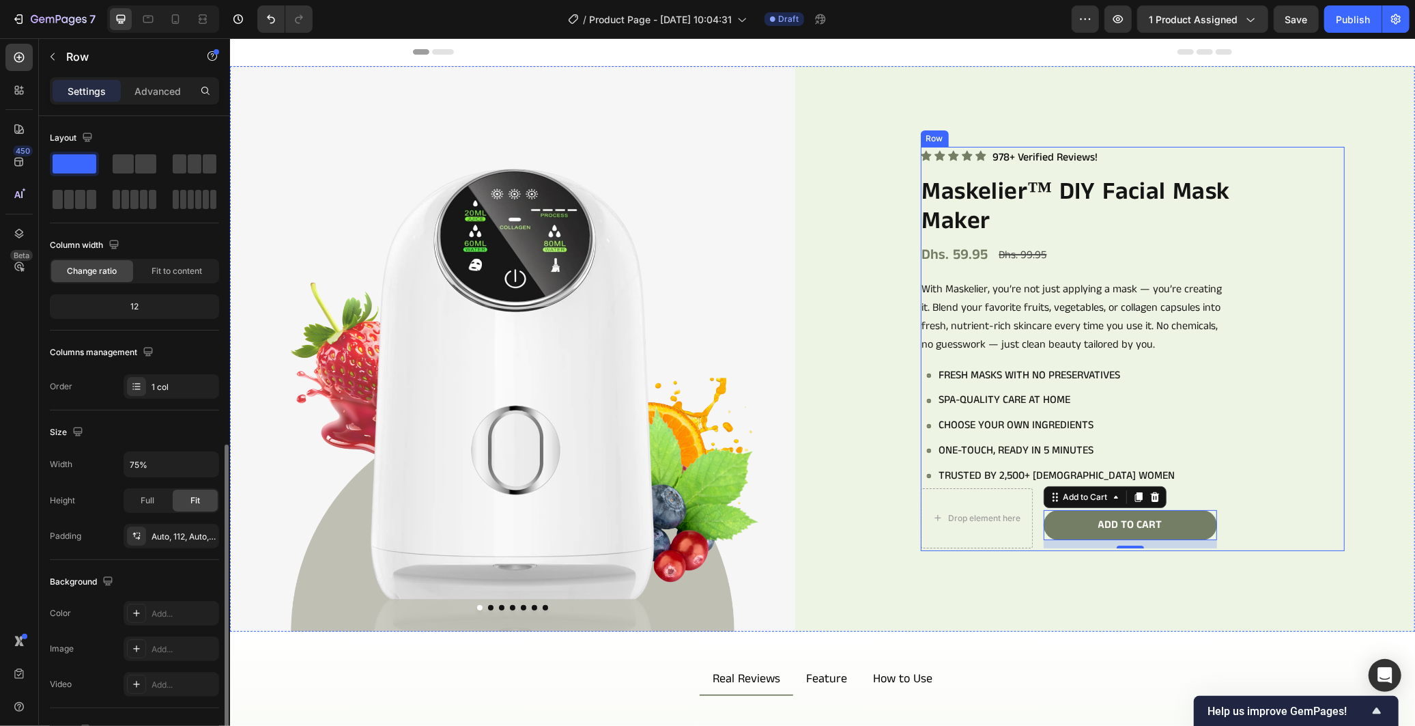
click at [1277, 502] on div "Icon Icon Icon Icon Icon Icon List 978+ Verified Reviews! Text Block Row Maskel…" at bounding box center [1132, 348] width 424 height 405
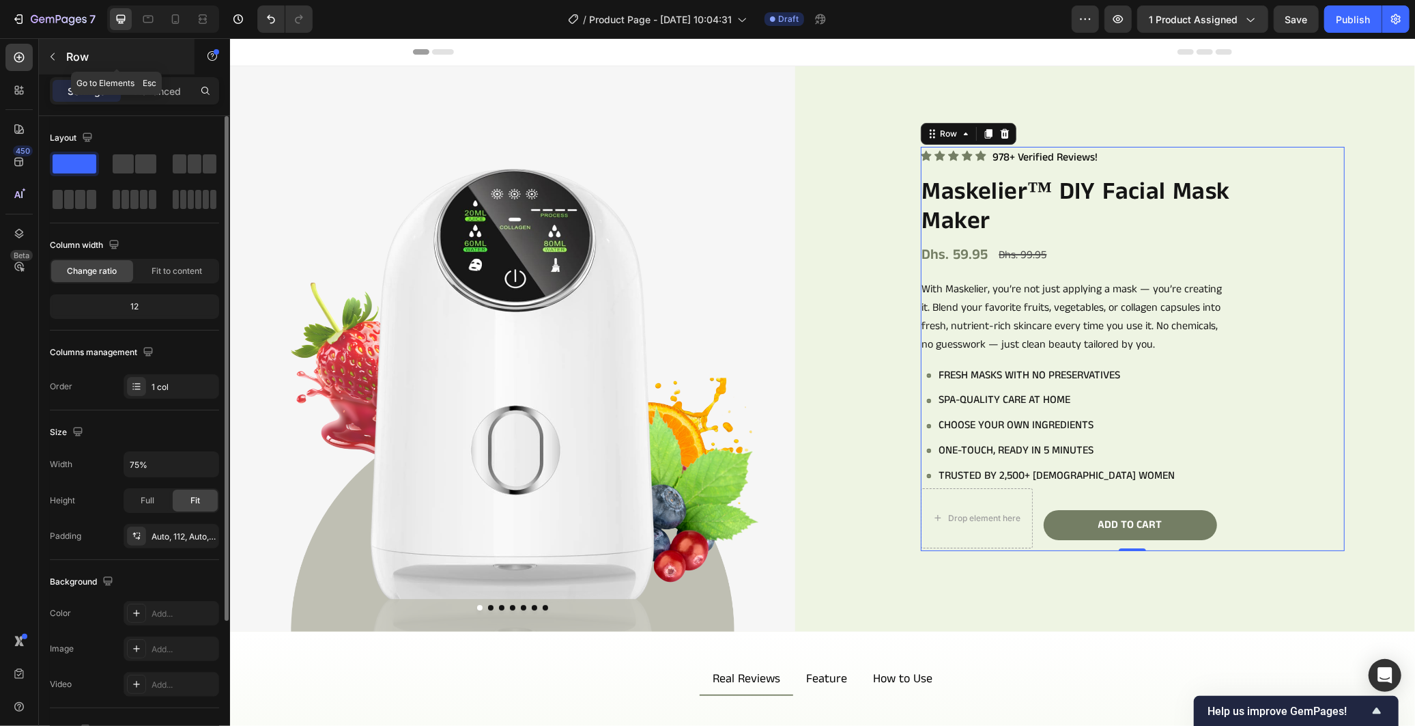
click at [59, 60] on button "button" at bounding box center [53, 57] width 22 height 22
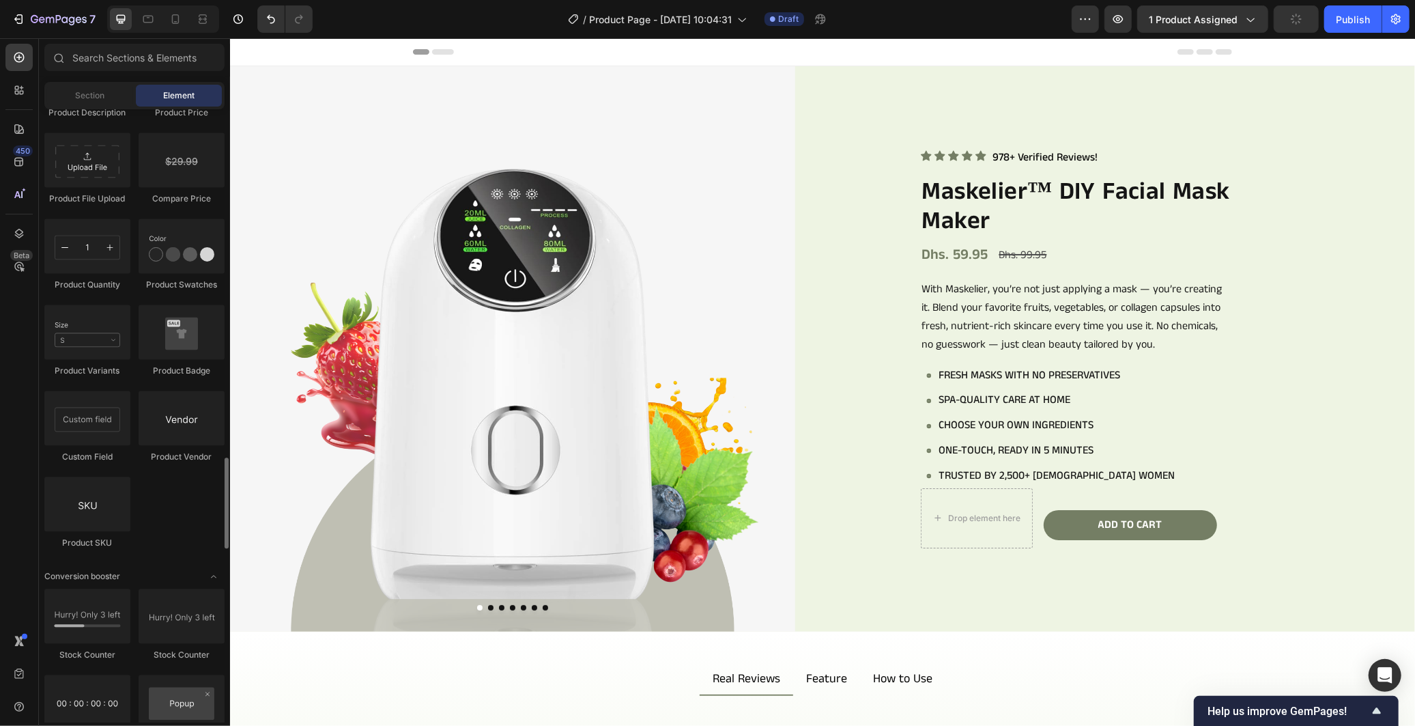
scroll to position [2123, 0]
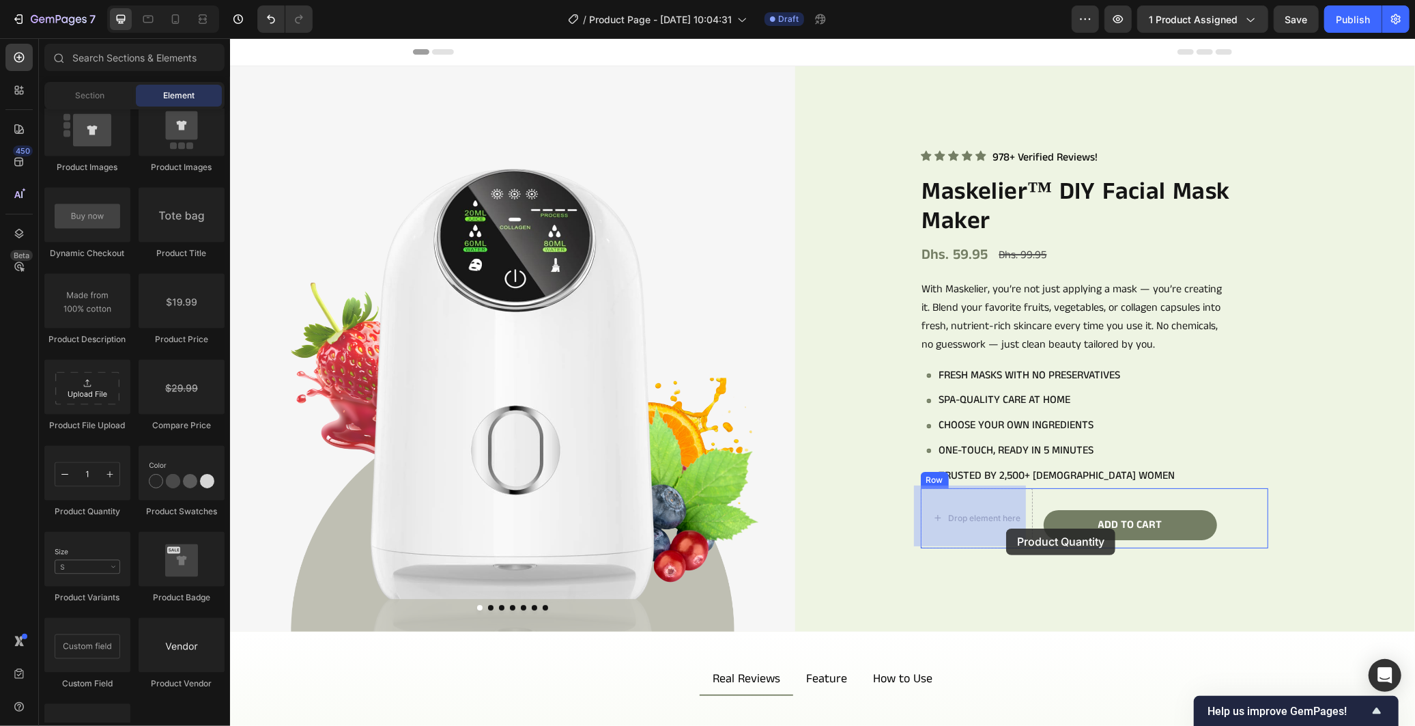
drag, startPoint x: 320, startPoint y: 519, endPoint x: 1005, endPoint y: 528, distance: 685.3
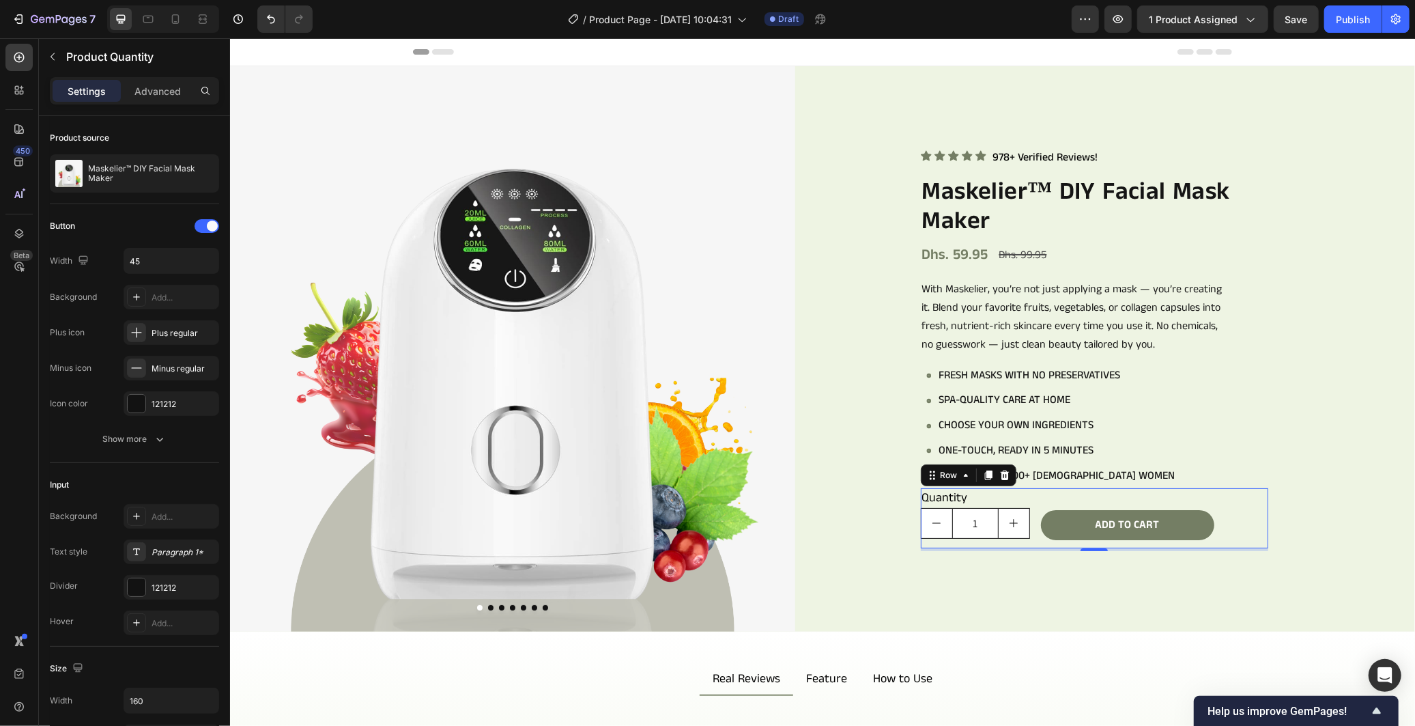
click at [1029, 532] on div "Quantity Text Block 1 Product Quantity Add to cart Add to Cart Row 0" at bounding box center [1093, 517] width 347 height 61
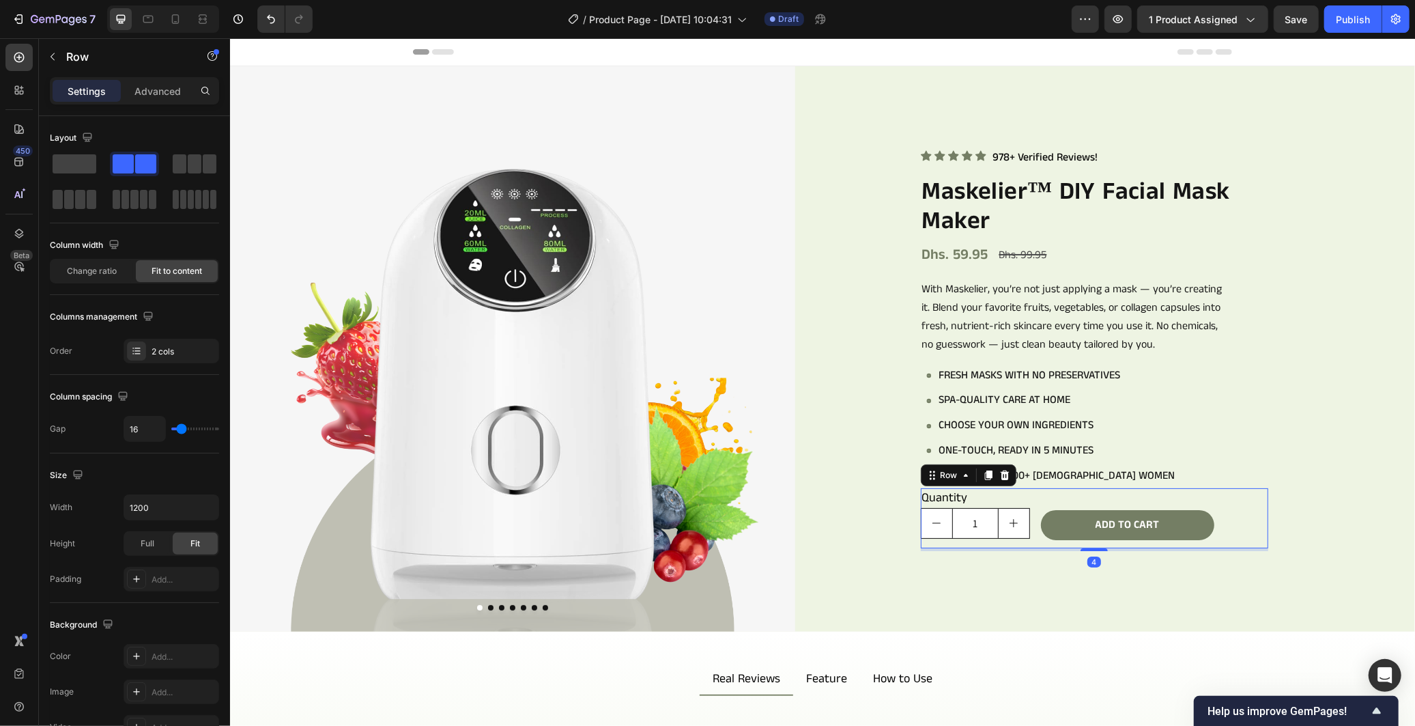
click at [1029, 523] on div "Quantity Text Block 1 Product Quantity Add to cart Add to Cart Row 4" at bounding box center [1093, 517] width 347 height 61
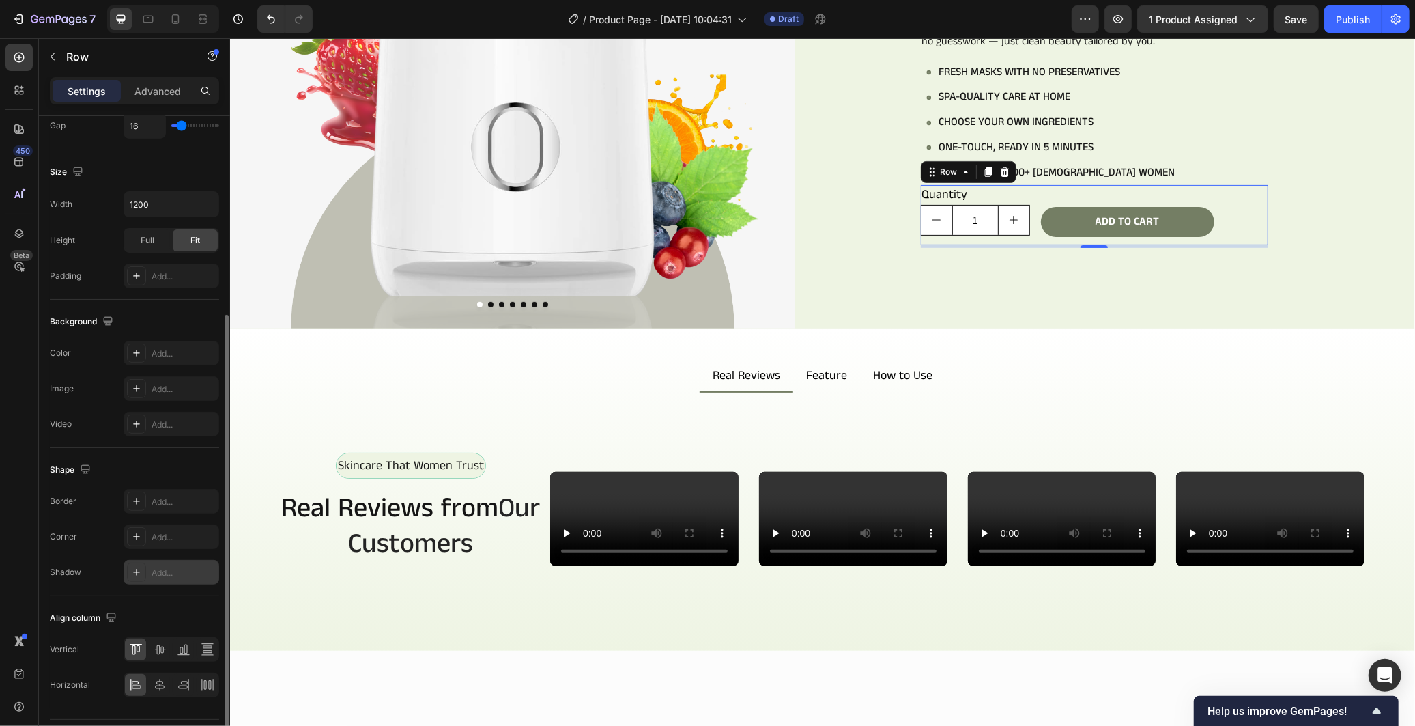
scroll to position [340, 0]
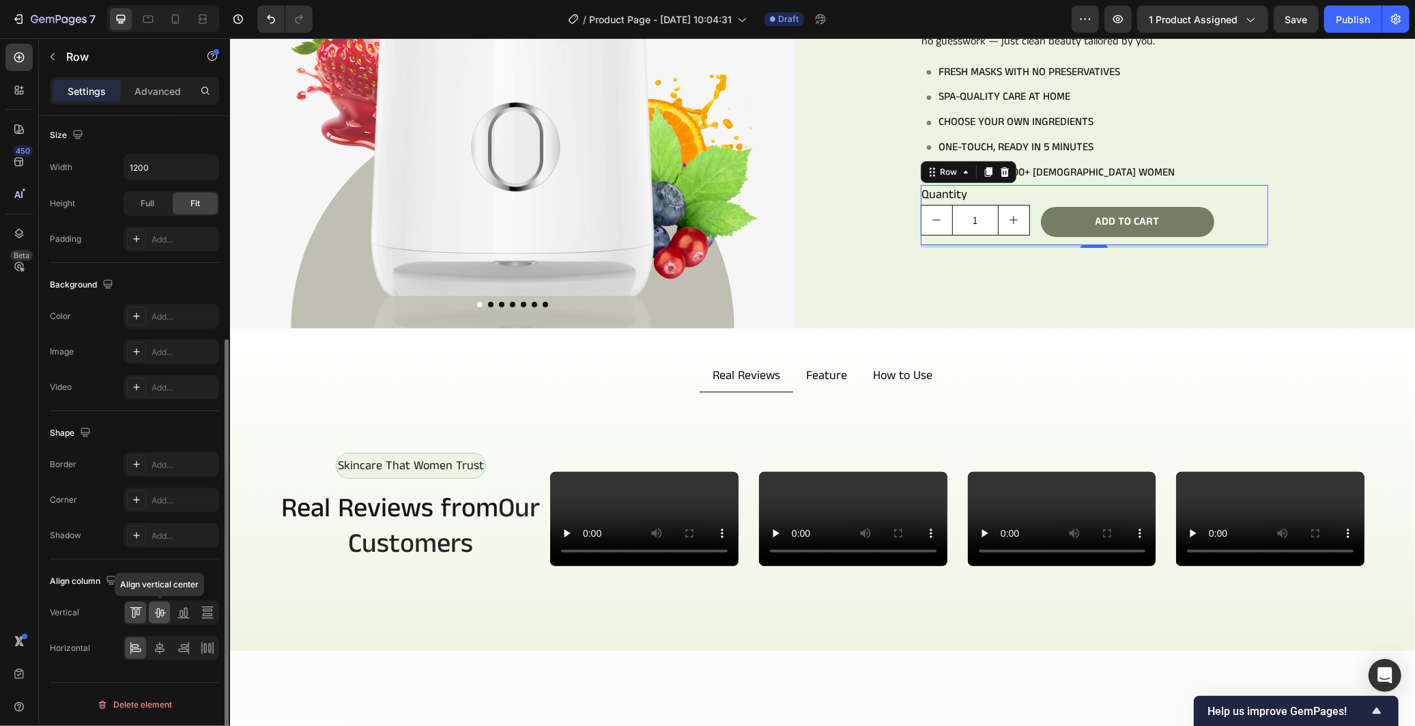
click at [162, 612] on icon at bounding box center [159, 613] width 11 height 10
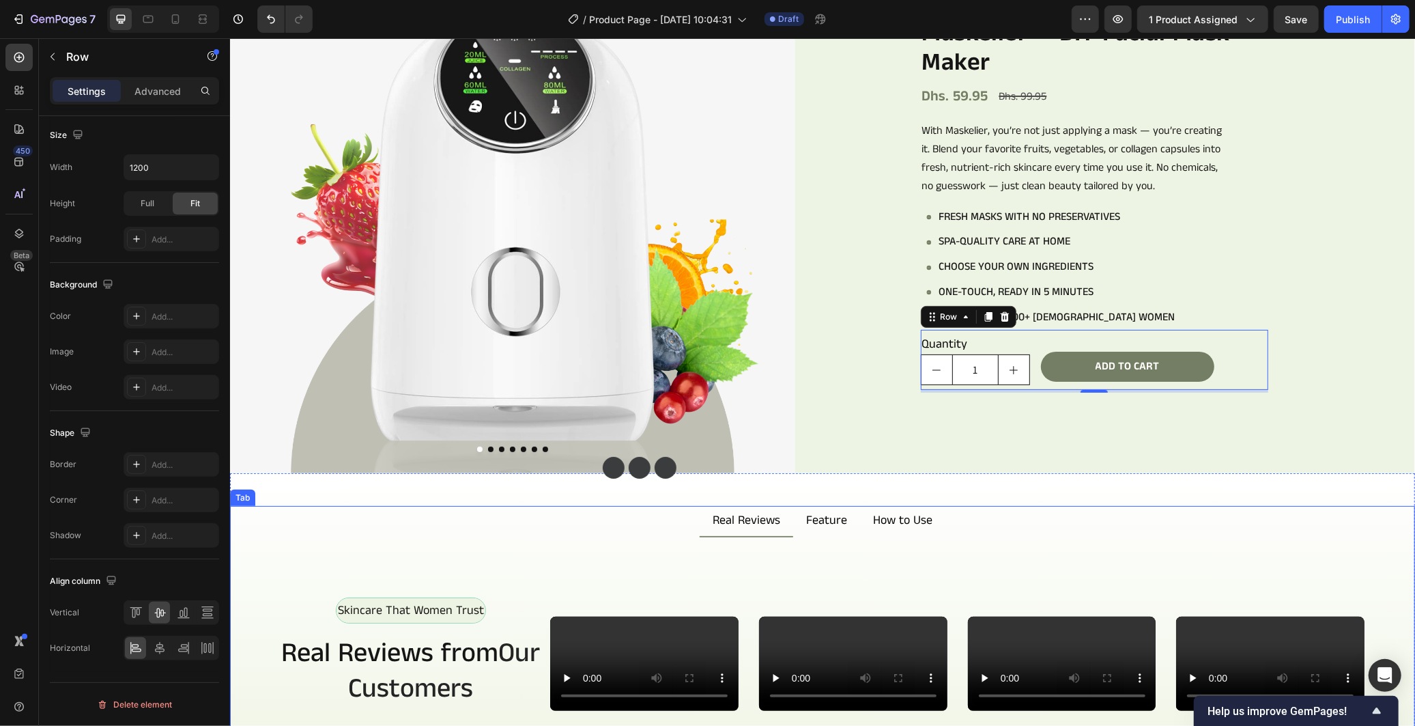
scroll to position [152, 0]
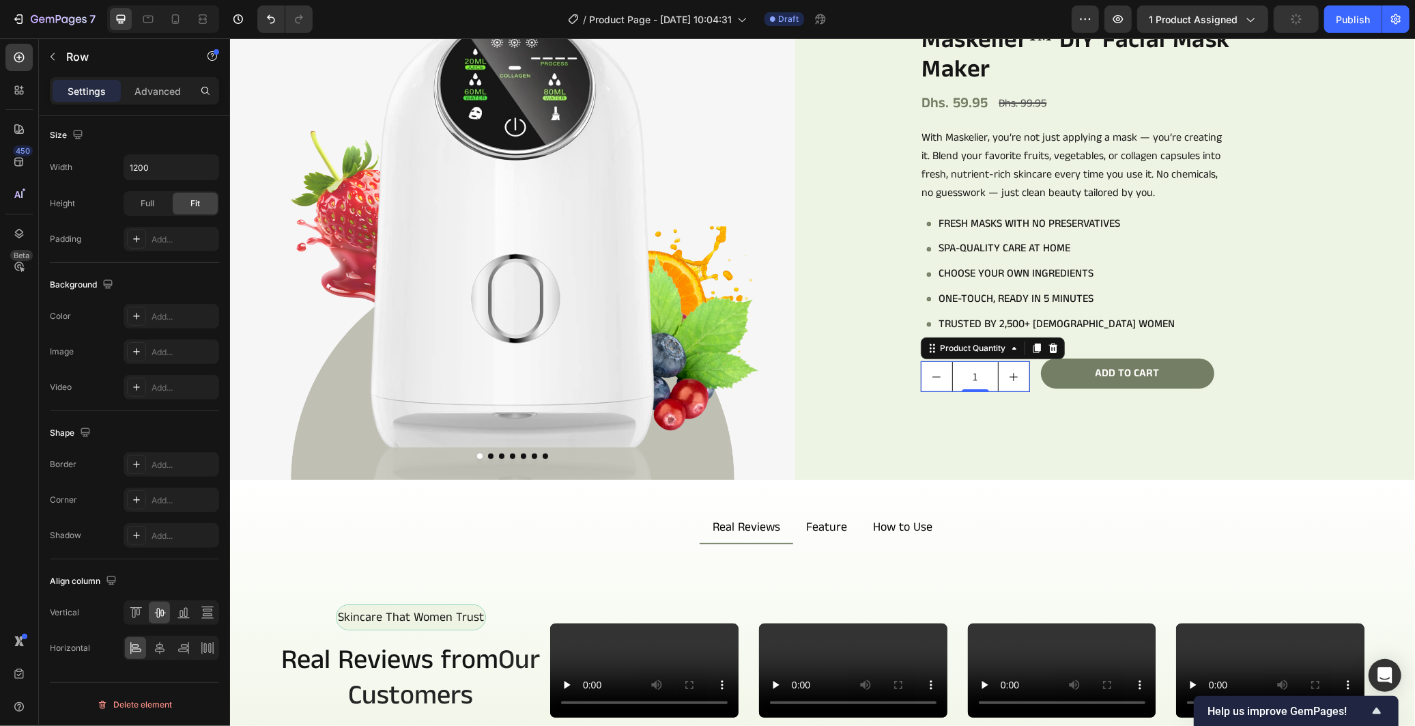
click at [973, 384] on input "1" at bounding box center [974, 375] width 46 height 29
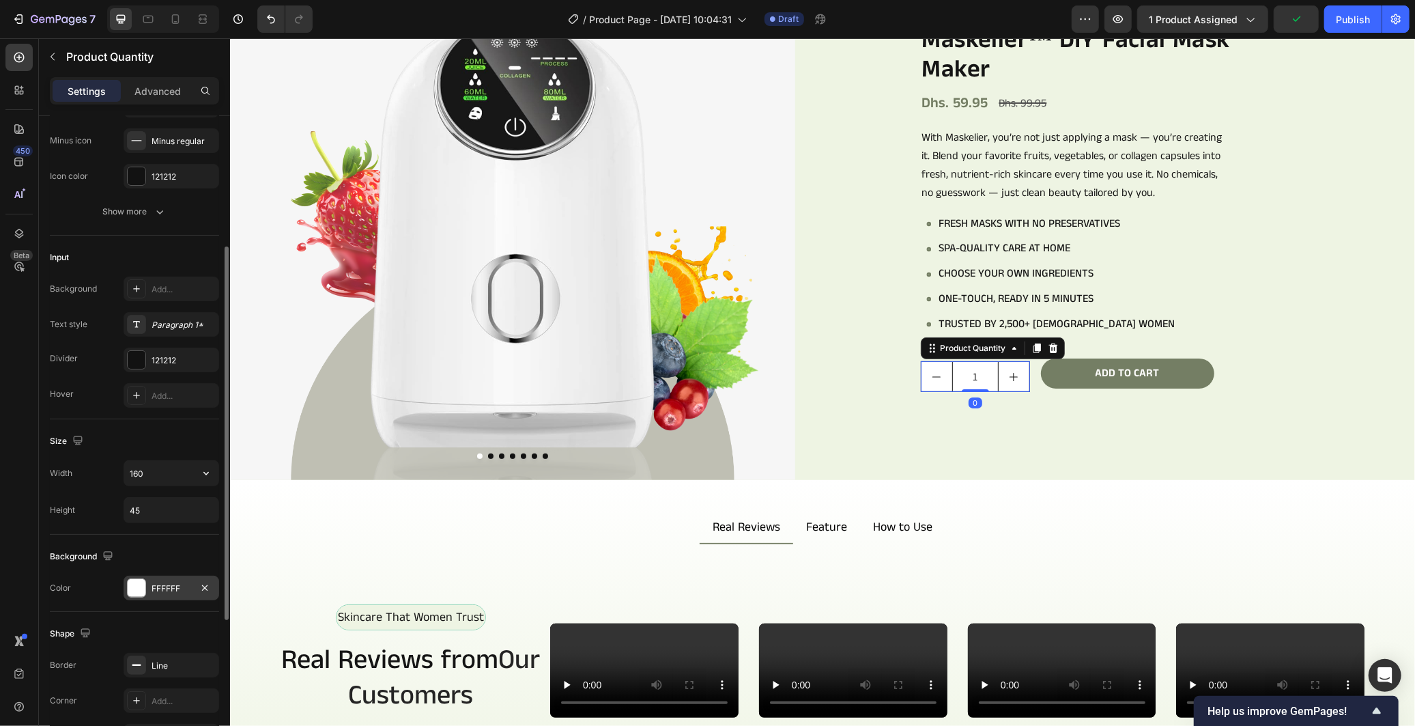
scroll to position [379, 0]
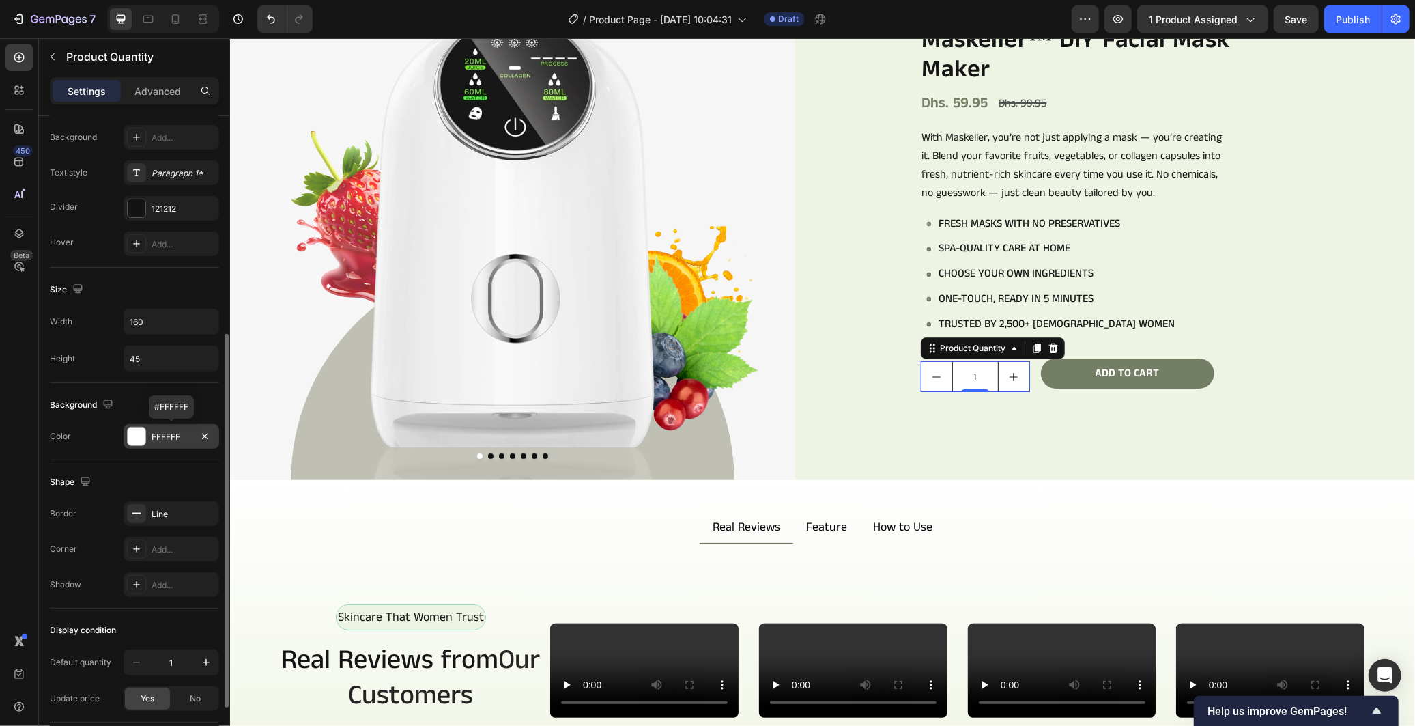
click at [158, 437] on div "FFFFFF" at bounding box center [172, 437] width 40 height 12
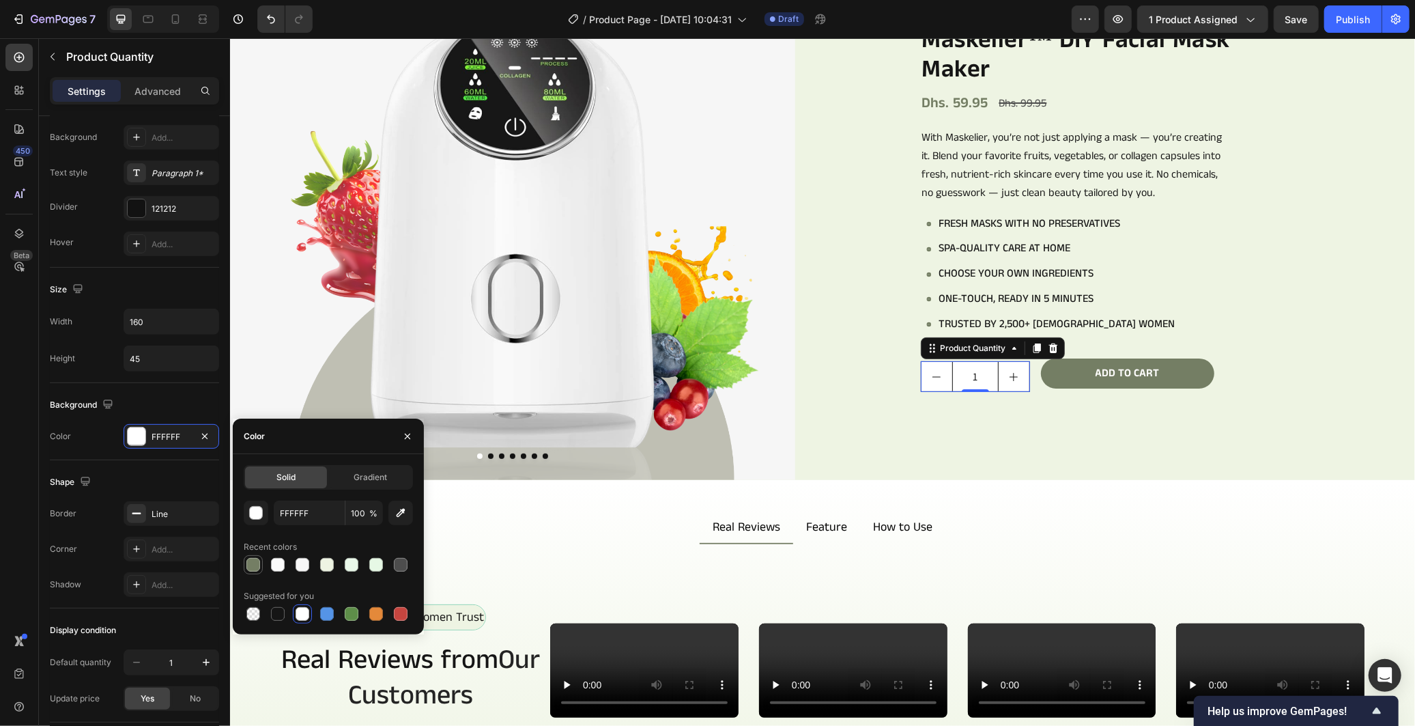
click at [254, 568] on div at bounding box center [253, 565] width 14 height 14
type input "747E64"
click at [185, 283] on div "Size" at bounding box center [134, 289] width 169 height 22
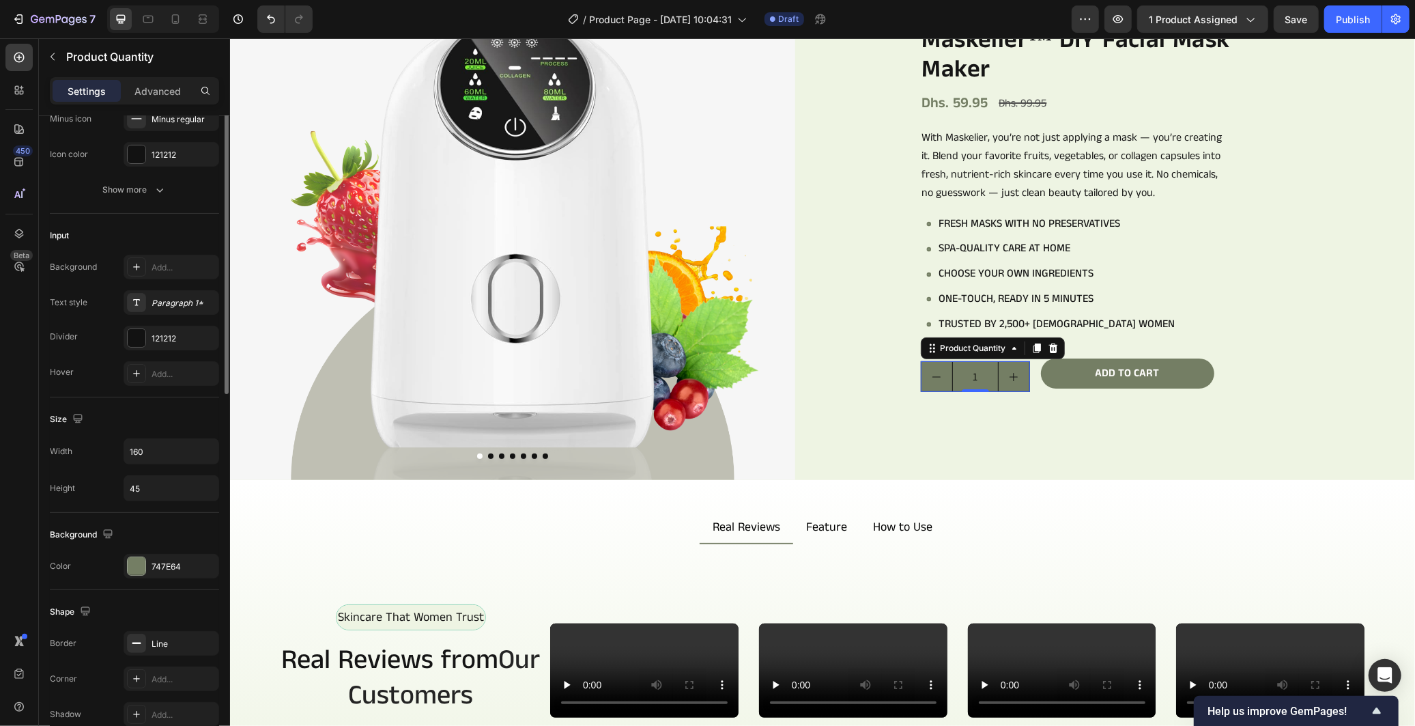
scroll to position [22, 0]
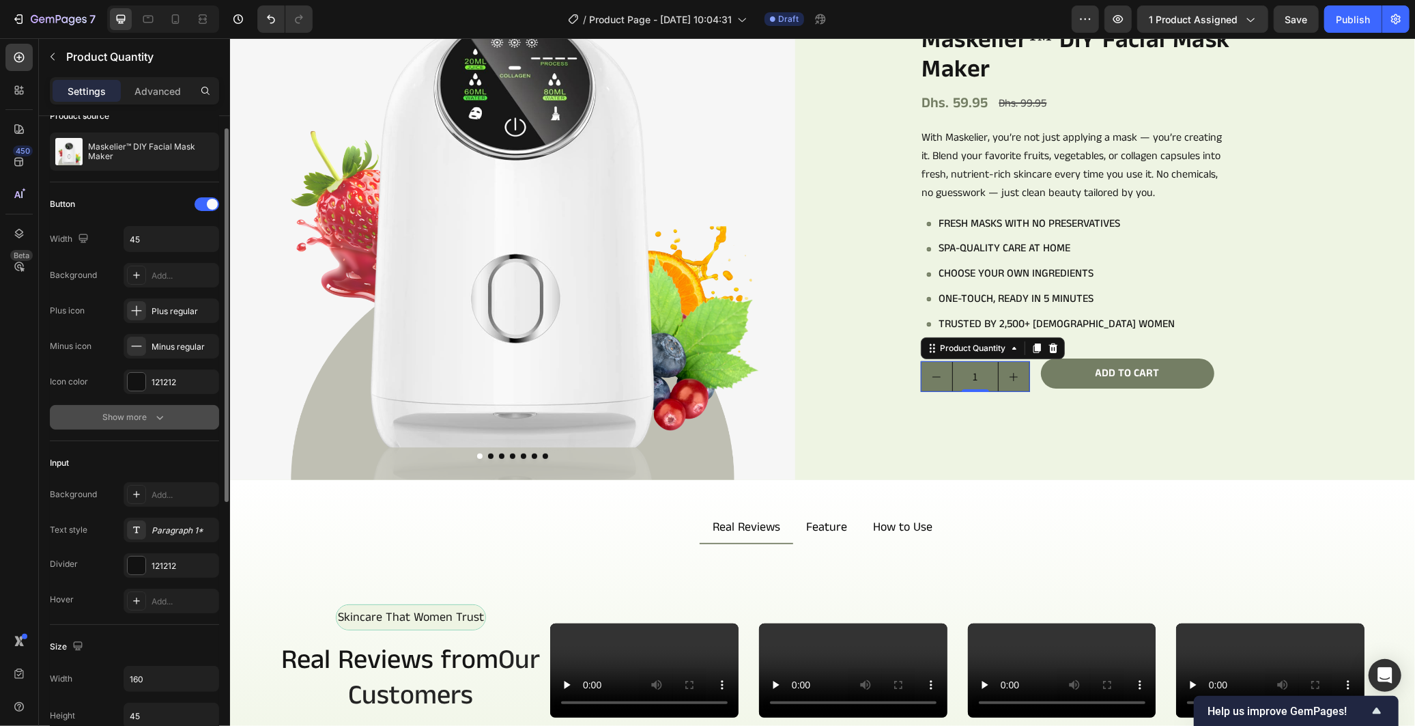
click at [180, 421] on button "Show more" at bounding box center [134, 417] width 169 height 25
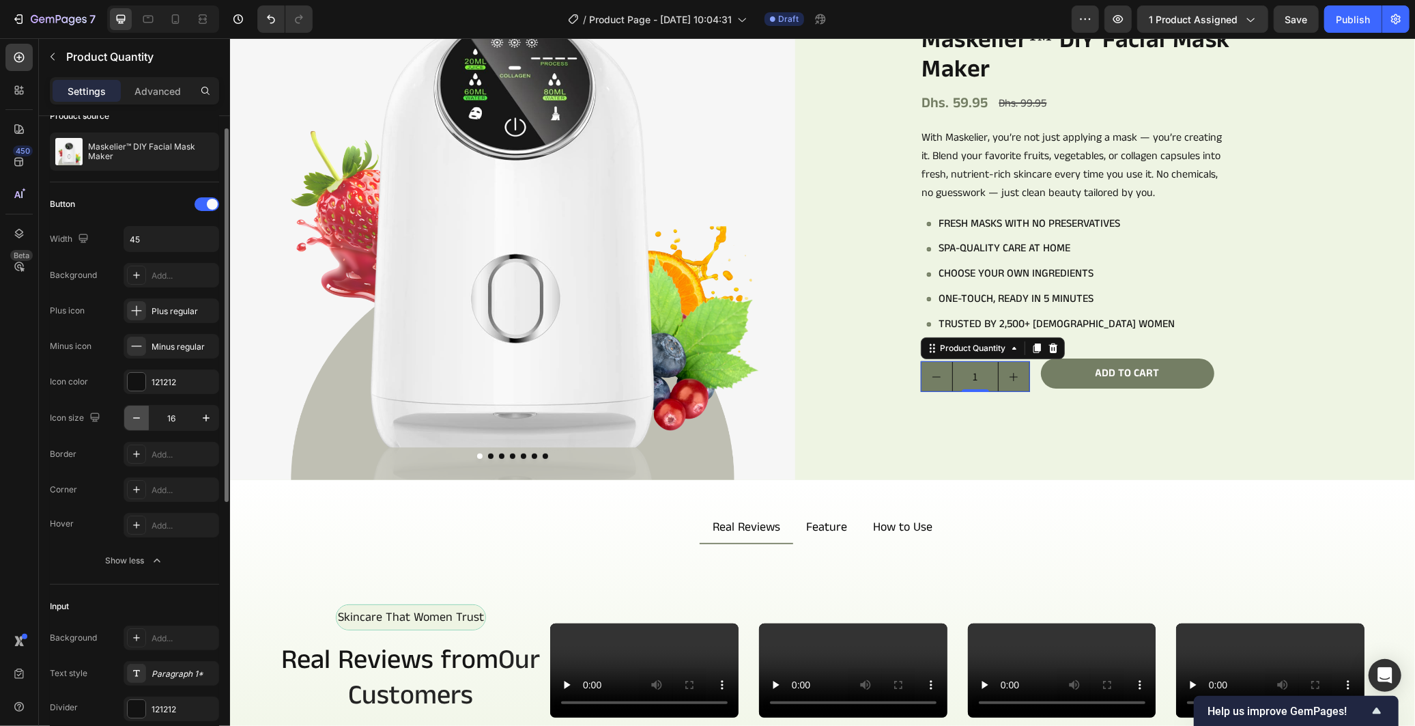
click at [144, 418] on button "button" at bounding box center [136, 417] width 25 height 25
type input "15"
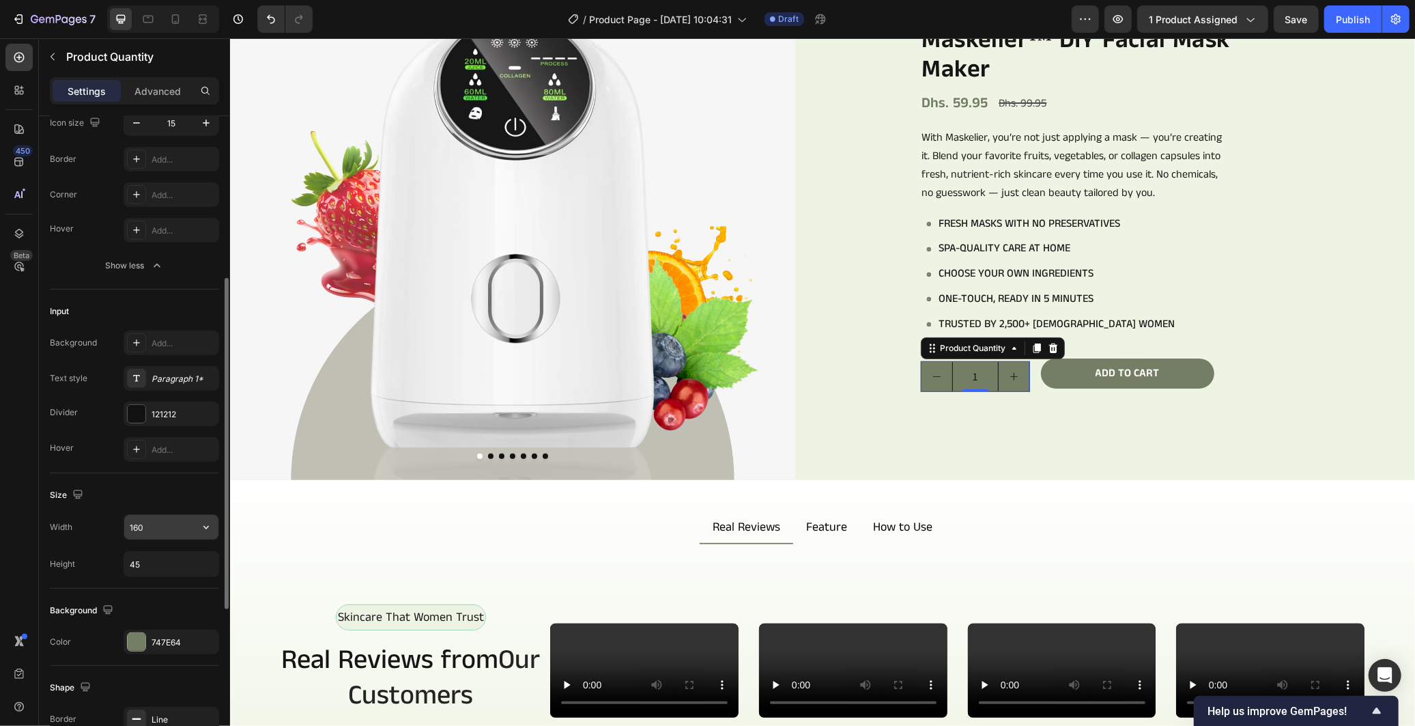
scroll to position [0, 0]
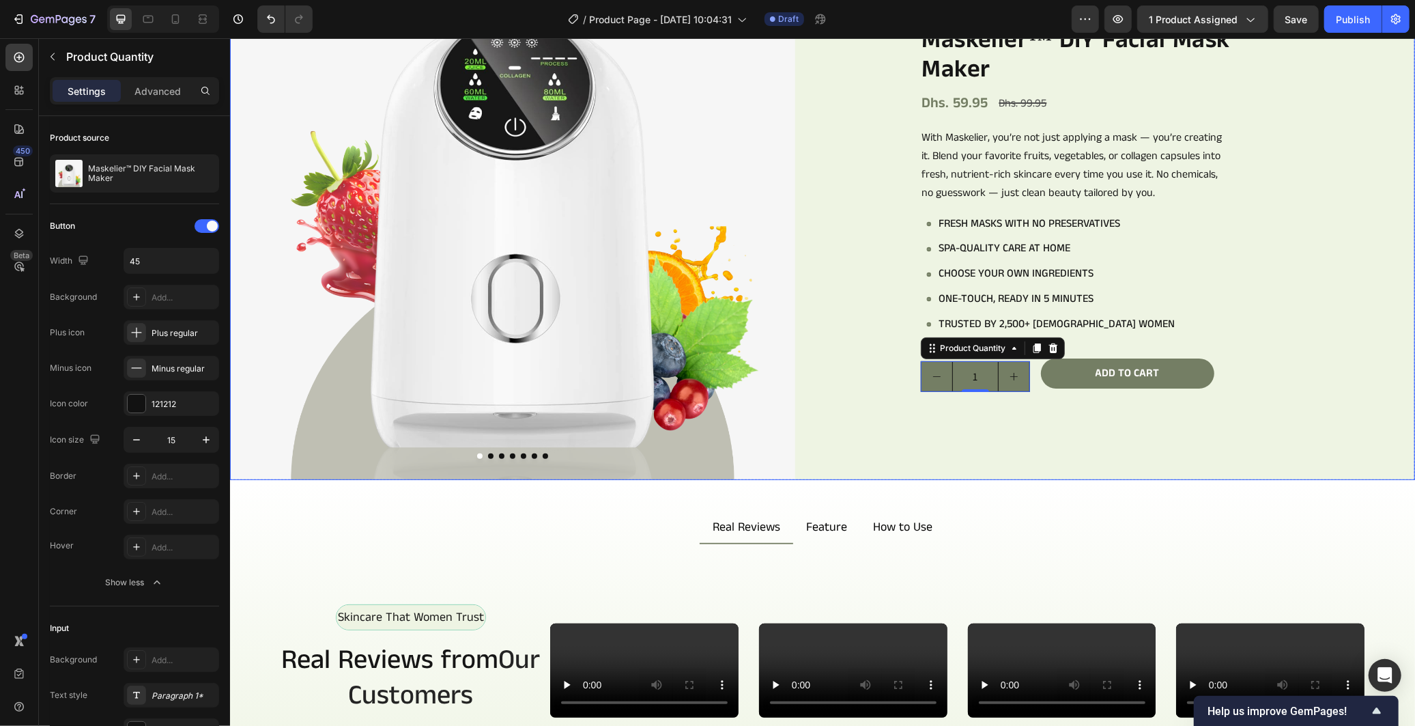
click at [1082, 404] on div "Icon Icon Icon Icon Icon Icon List 978+ Verified Reviews! Text Block Row Maskel…" at bounding box center [1131, 196] width 565 height 565
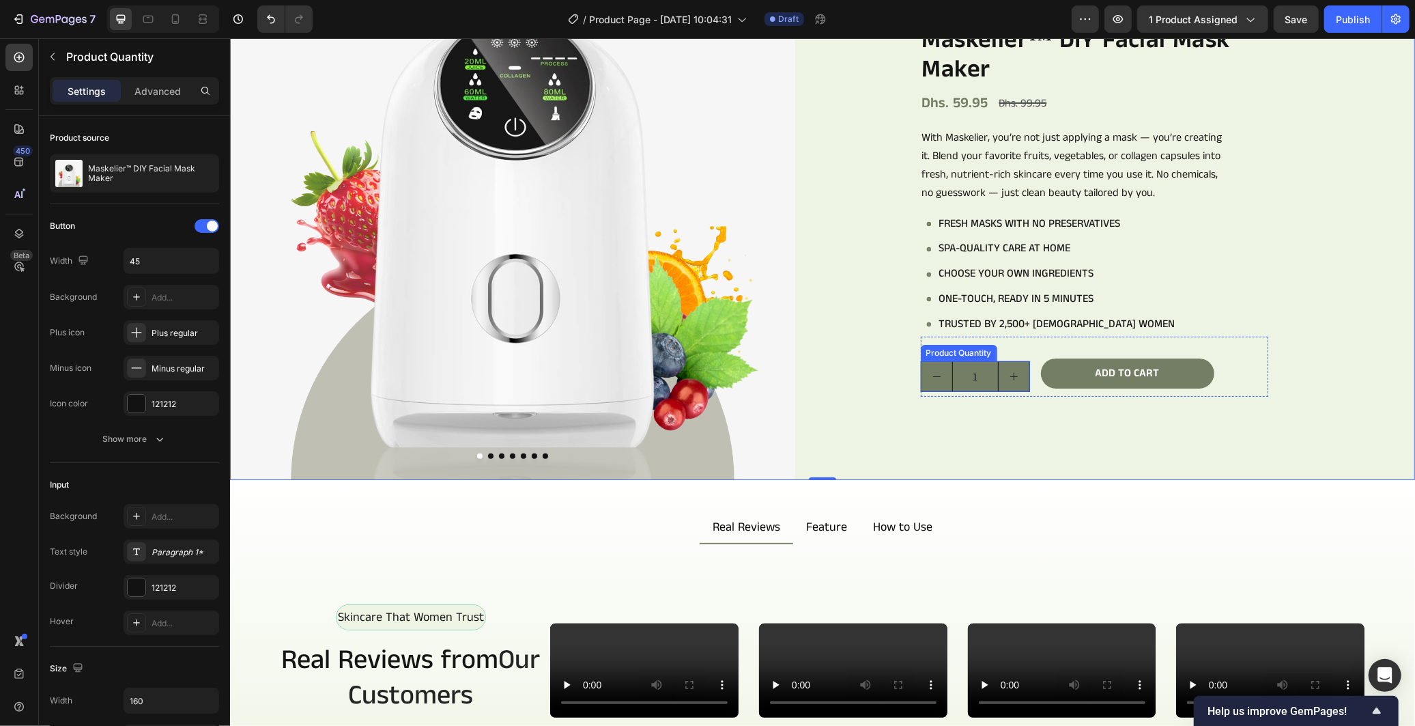
click at [1014, 364] on button "increment" at bounding box center [1013, 375] width 31 height 29
type input "2"
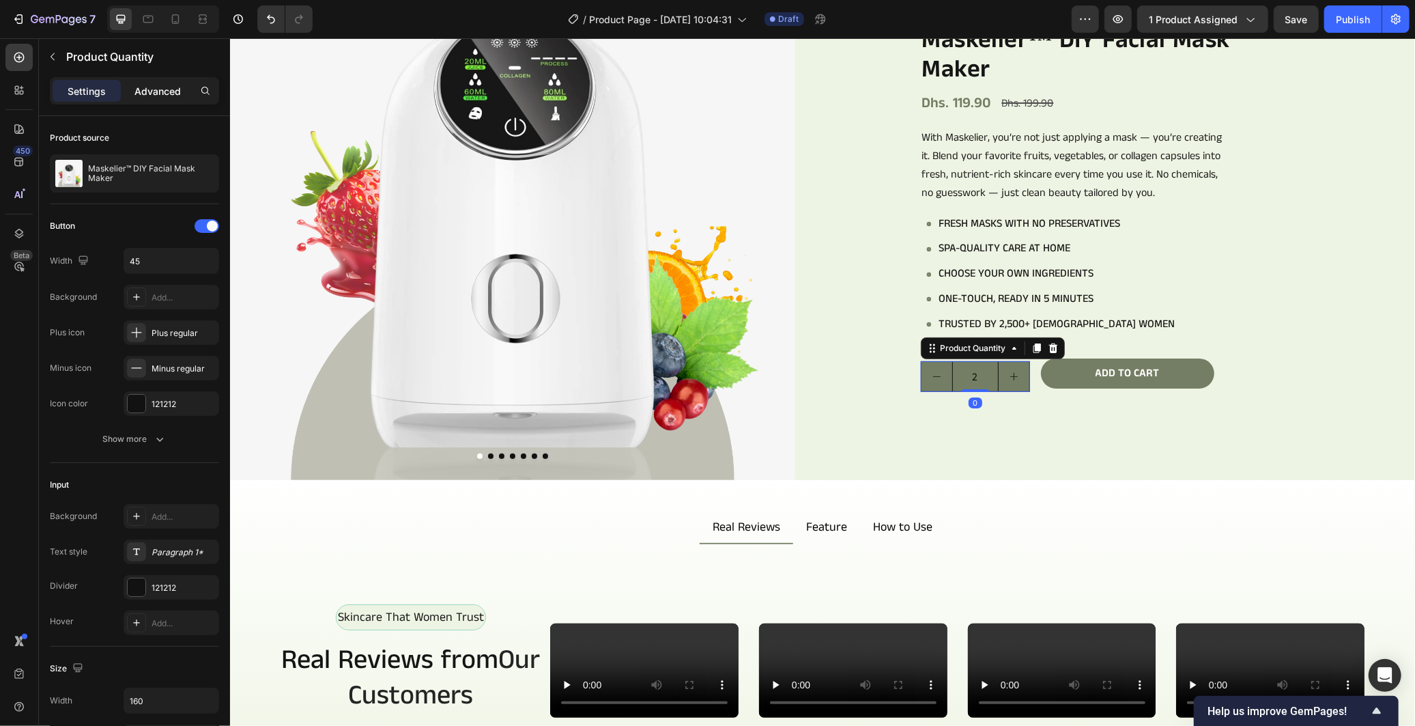
click at [141, 93] on p "Advanced" at bounding box center [157, 91] width 46 height 14
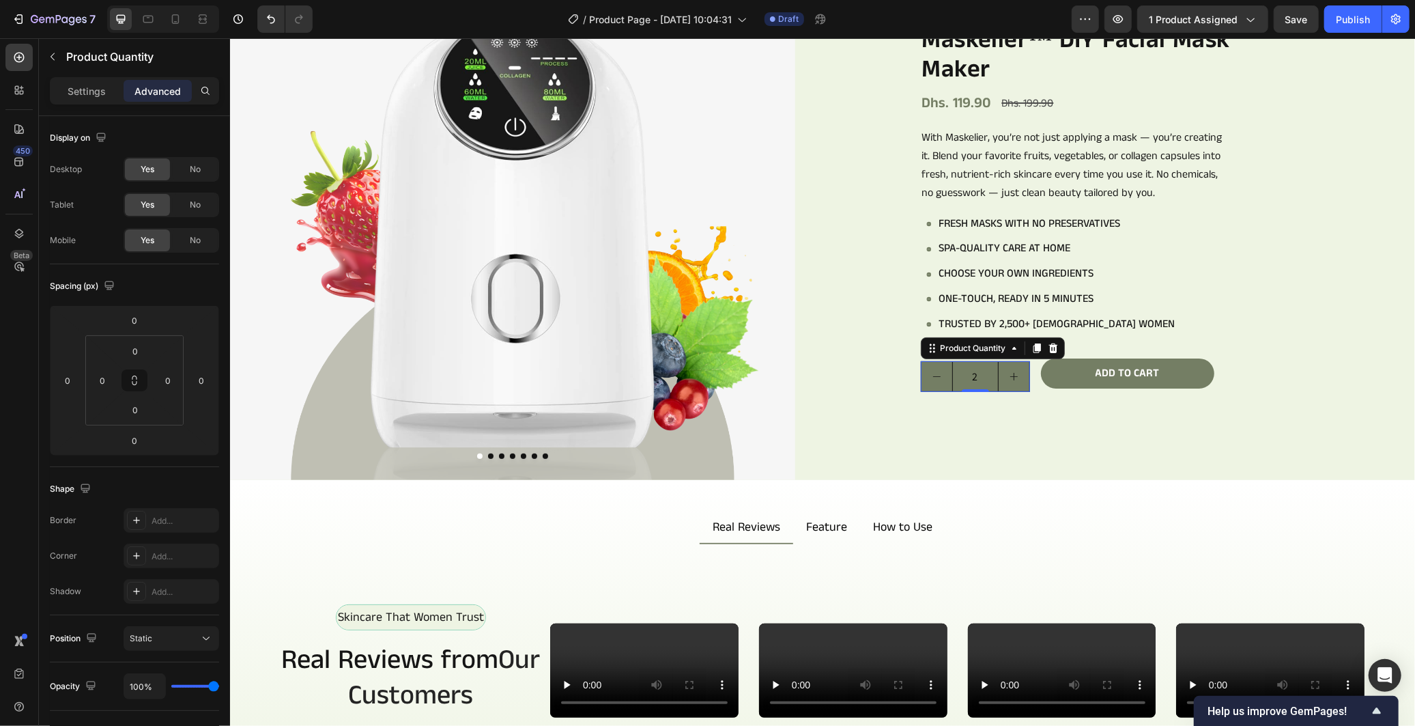
click at [78, 77] on div "Settings Advanced" at bounding box center [134, 90] width 169 height 27
click at [87, 89] on p "Settings" at bounding box center [87, 91] width 38 height 14
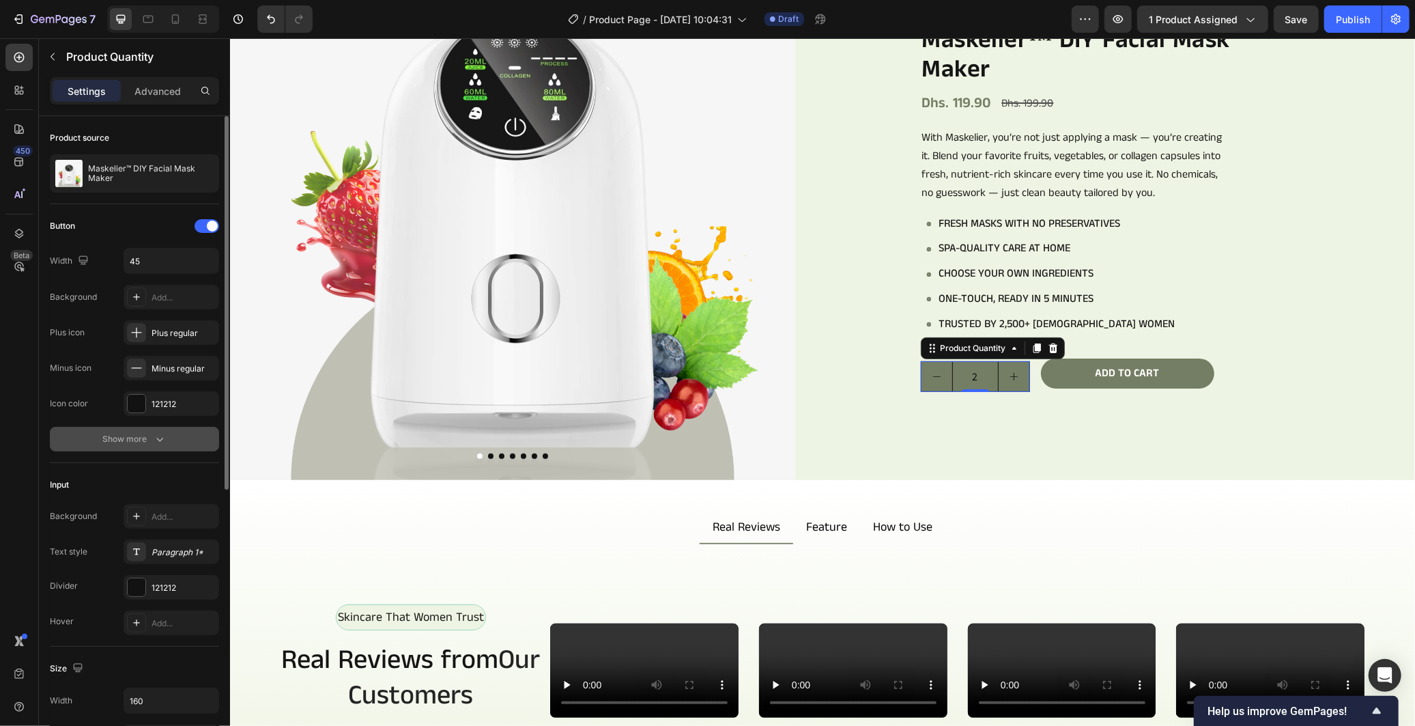
click at [160, 433] on icon "button" at bounding box center [160, 439] width 14 height 14
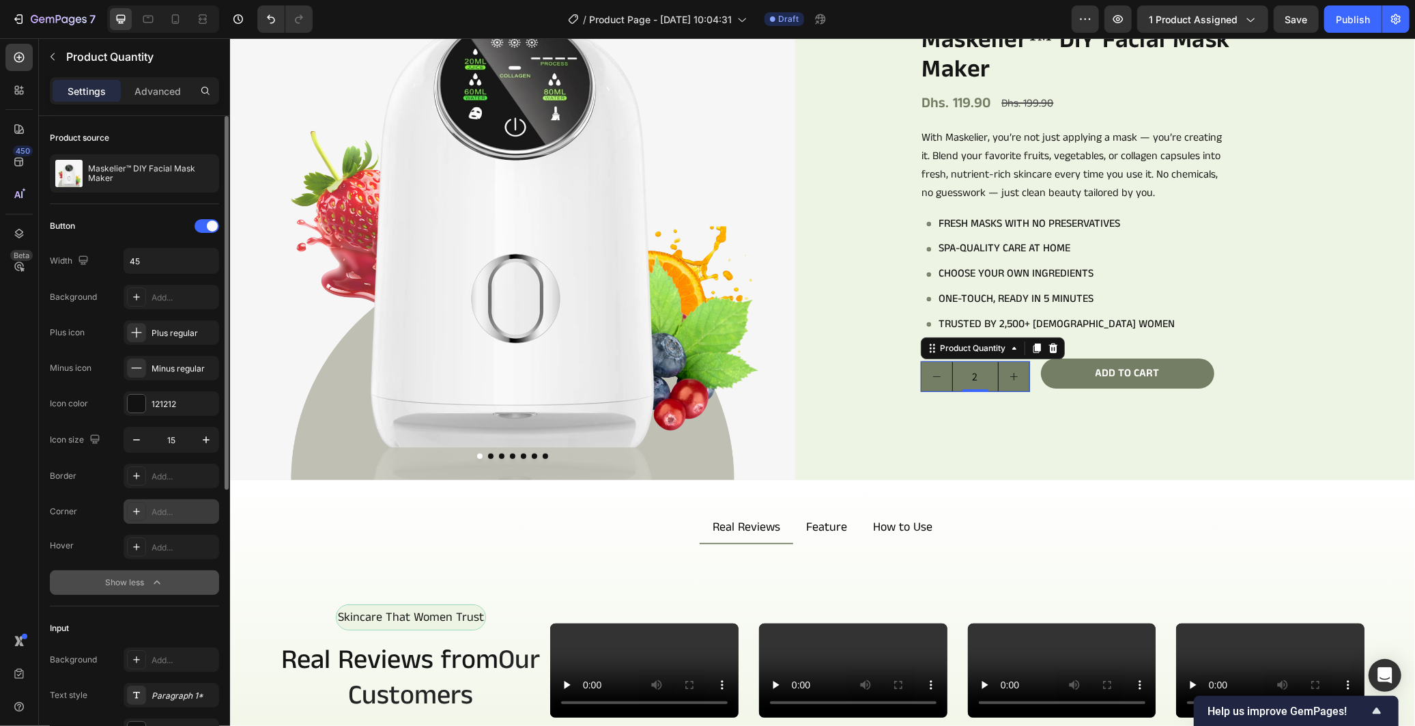
click at [138, 514] on icon at bounding box center [136, 511] width 11 height 11
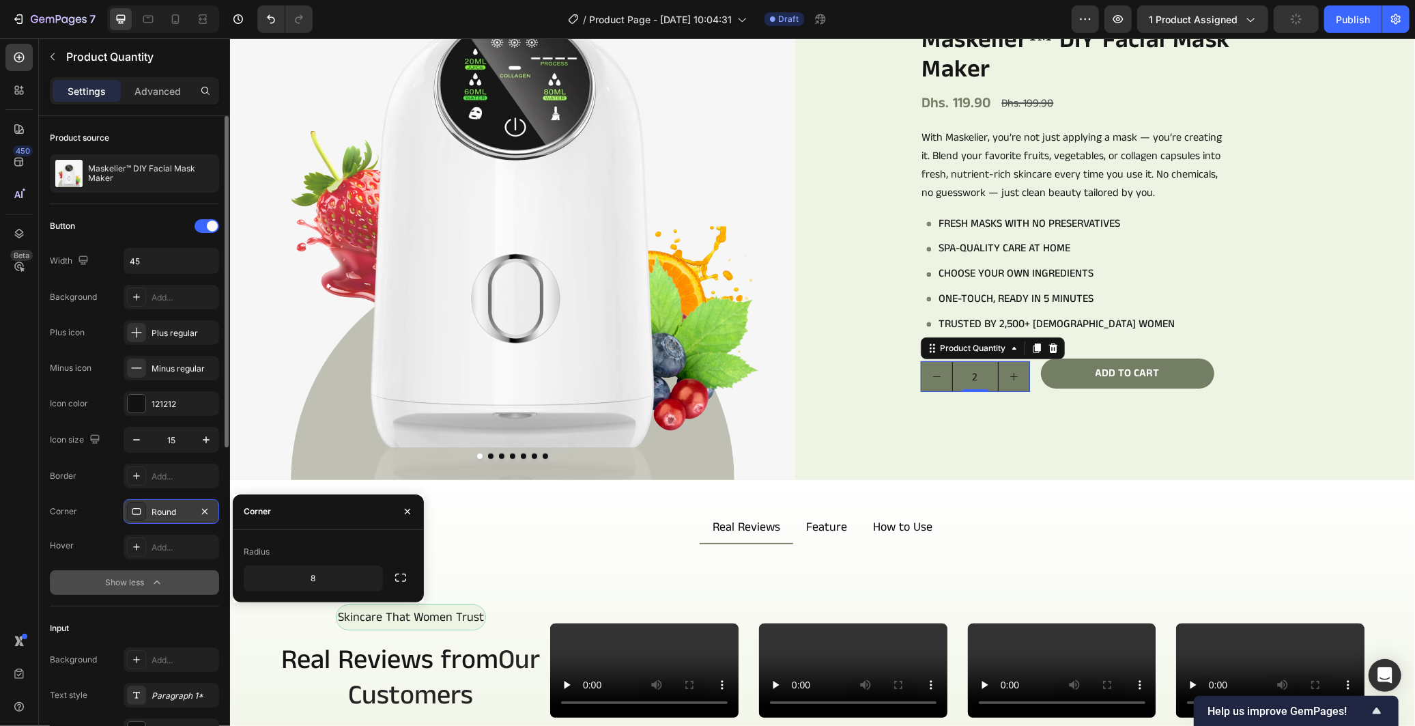
click at [338, 551] on div "Radius" at bounding box center [328, 552] width 169 height 22
drag, startPoint x: 55, startPoint y: 570, endPoint x: 63, endPoint y: 572, distance: 8.4
click at [61, 572] on button "Show less" at bounding box center [134, 582] width 169 height 25
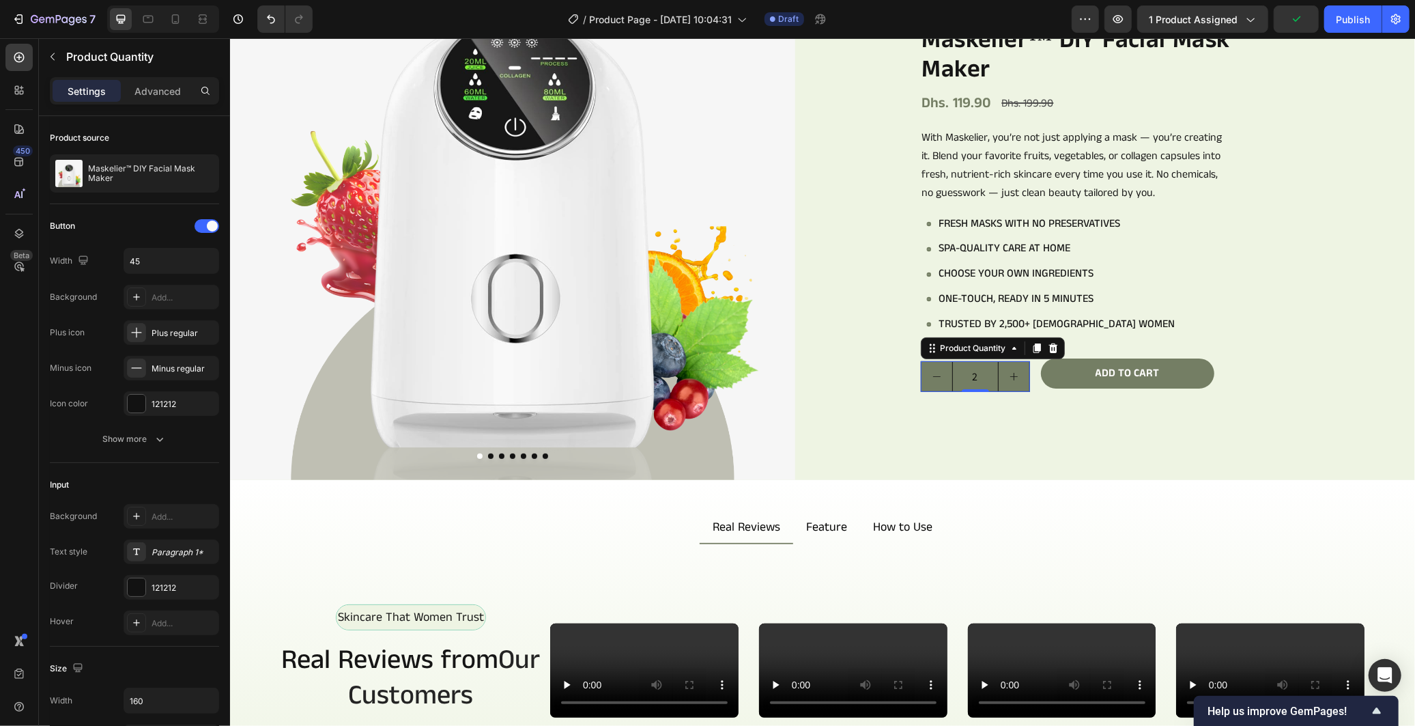
click at [1018, 388] on div "2" at bounding box center [974, 375] width 109 height 31
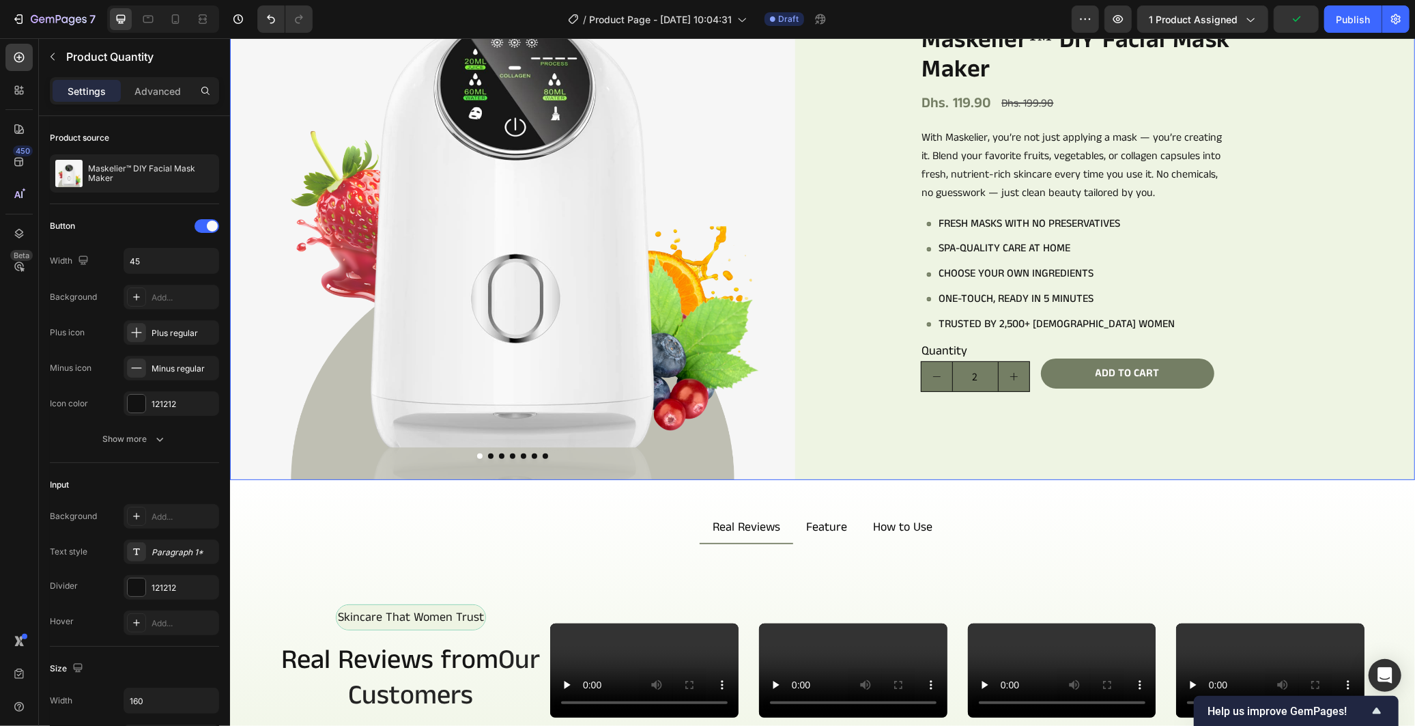
click at [1025, 405] on div "Icon Icon Icon Icon Icon Icon List 978+ Verified Reviews! Text Block Row Maskel…" at bounding box center [1131, 196] width 565 height 565
click at [1005, 388] on div "2" at bounding box center [974, 375] width 109 height 31
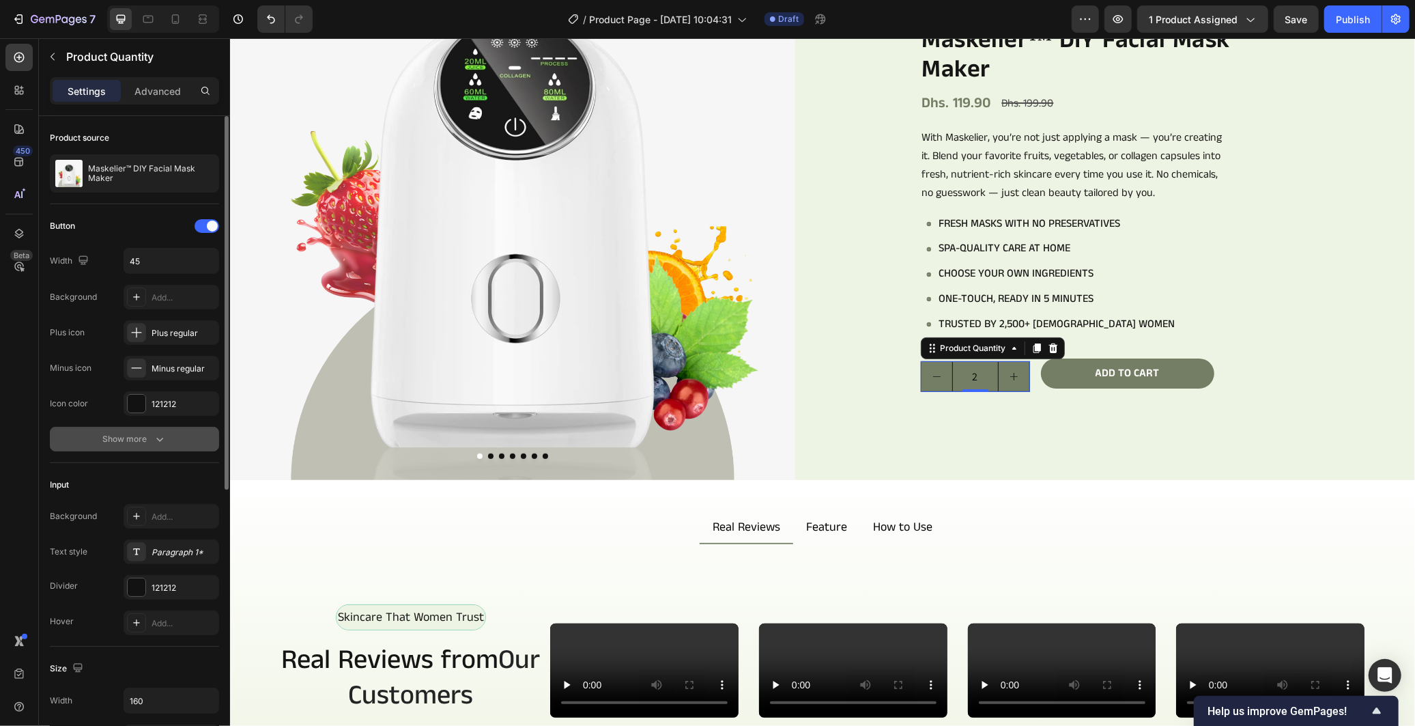
click at [162, 437] on icon "button" at bounding box center [160, 439] width 14 height 14
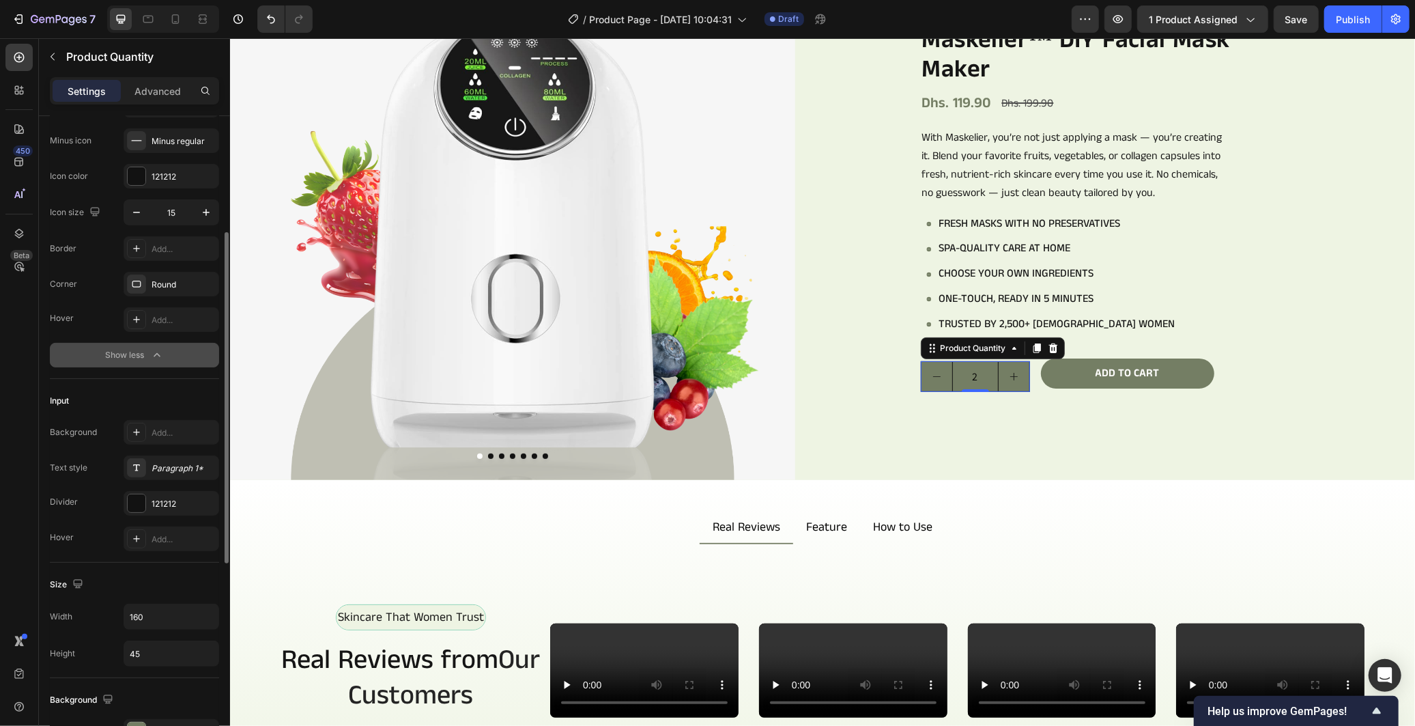
scroll to position [152, 0]
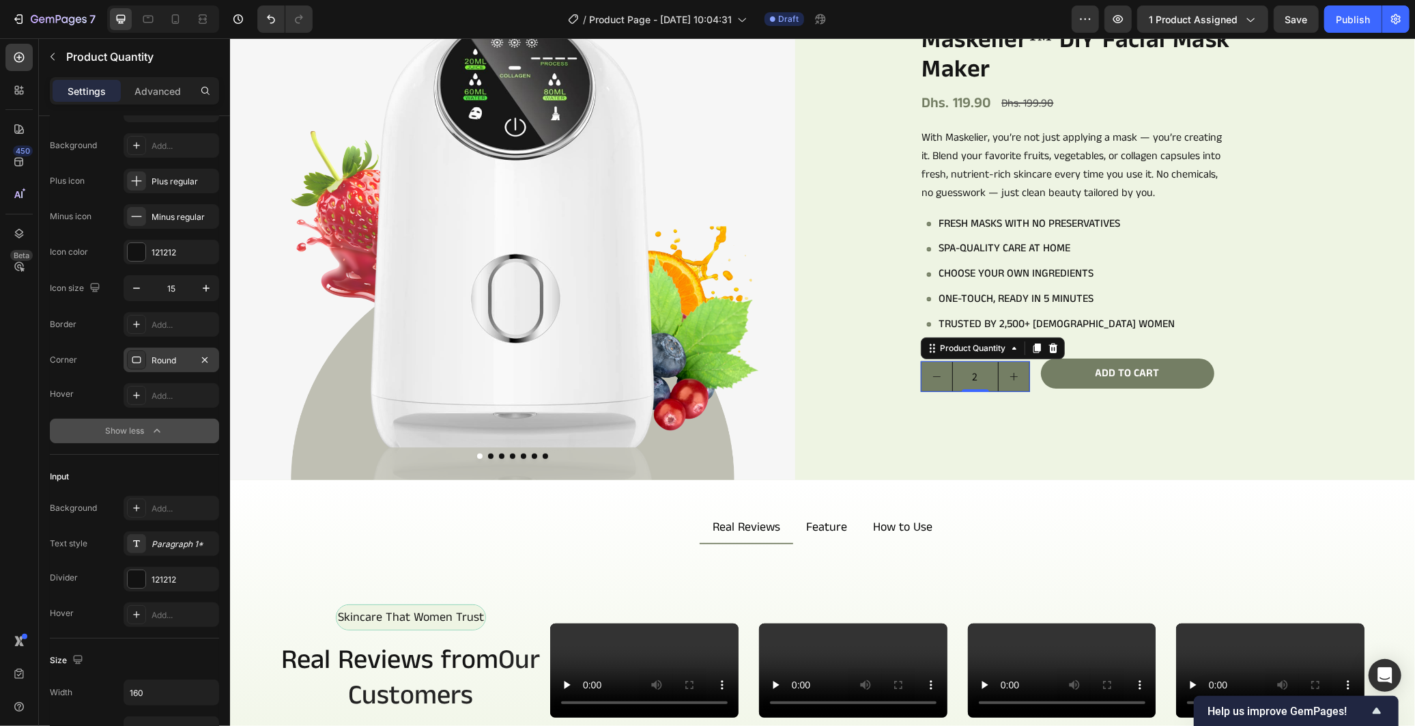
click at [173, 358] on div "Round" at bounding box center [172, 360] width 40 height 12
click at [171, 256] on div "121212" at bounding box center [172, 252] width 40 height 12
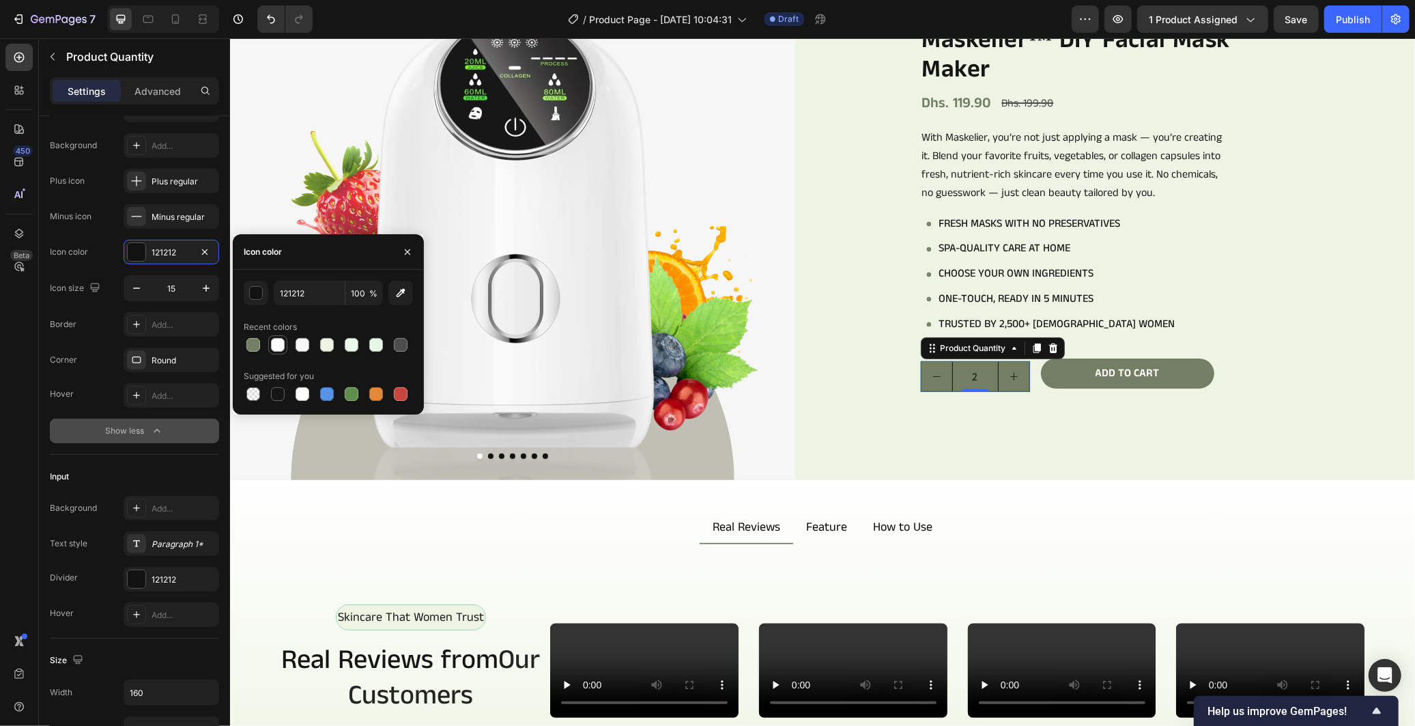
click at [274, 346] on div at bounding box center [278, 345] width 14 height 14
click at [306, 349] on div at bounding box center [303, 345] width 14 height 14
click at [277, 336] on div at bounding box center [278, 344] width 16 height 16
click at [259, 287] on div "button" at bounding box center [257, 294] width 14 height 14
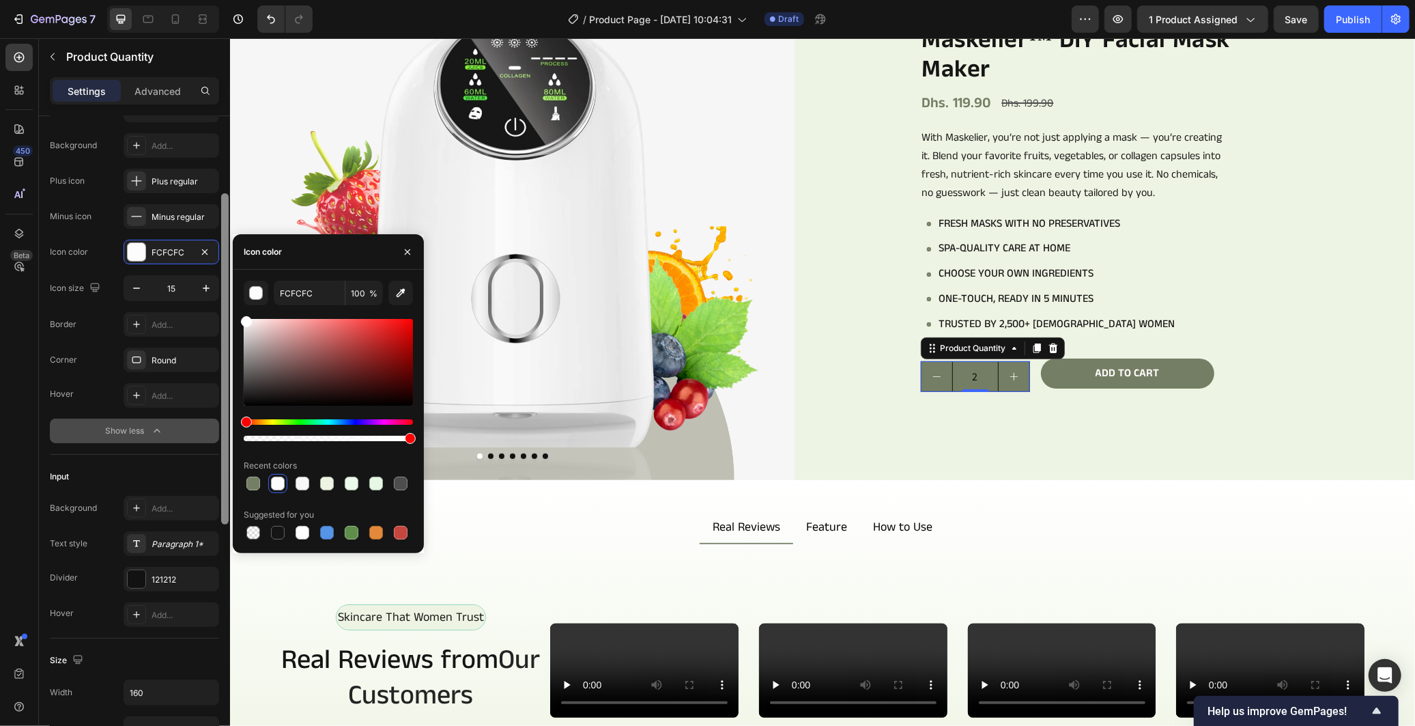
drag, startPoint x: 248, startPoint y: 321, endPoint x: 224, endPoint y: 308, distance: 27.2
click at [224, 308] on div "450 Beta Sections(18) Elements(84) Section Element Hero Section Product Detail …" at bounding box center [115, 381] width 230 height 687
type input "FFFFFF"
click at [298, 255] on div "Icon color" at bounding box center [328, 251] width 191 height 35
click at [405, 253] on icon "button" at bounding box center [407, 251] width 11 height 11
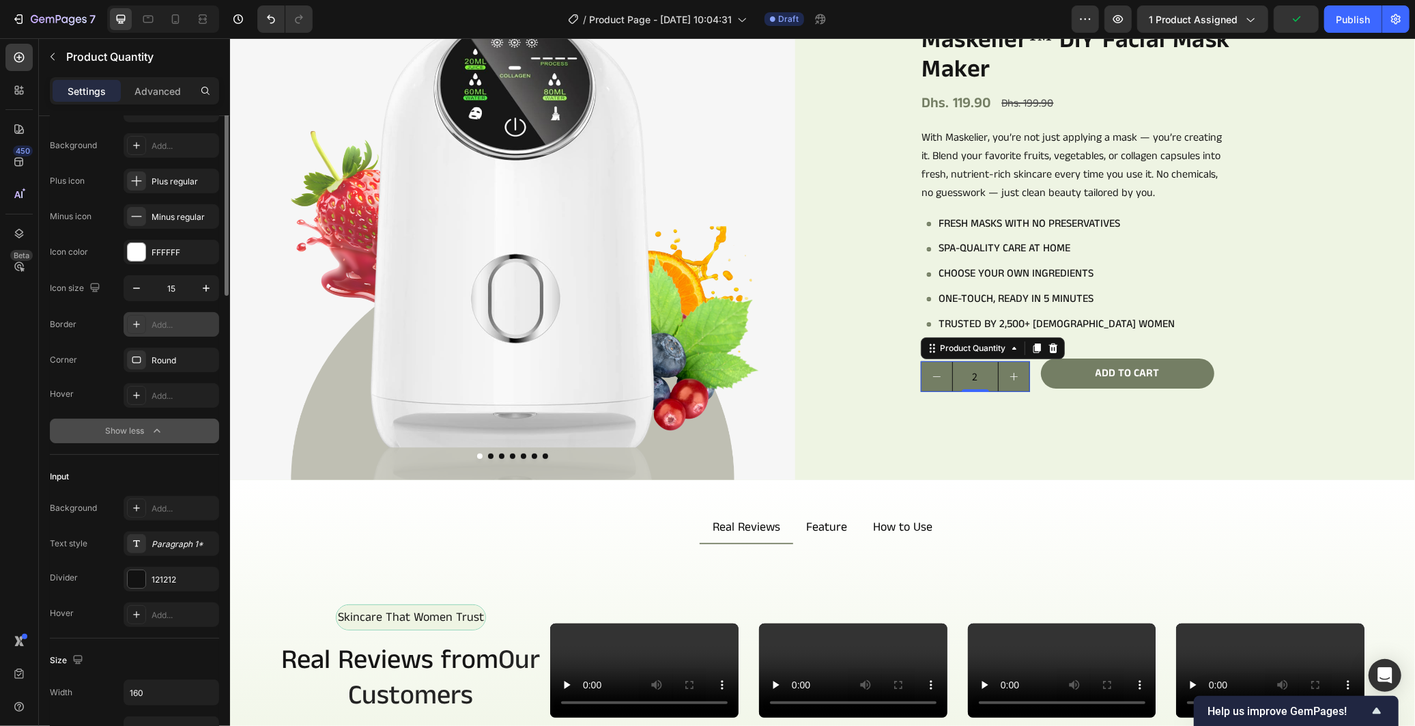
scroll to position [0, 0]
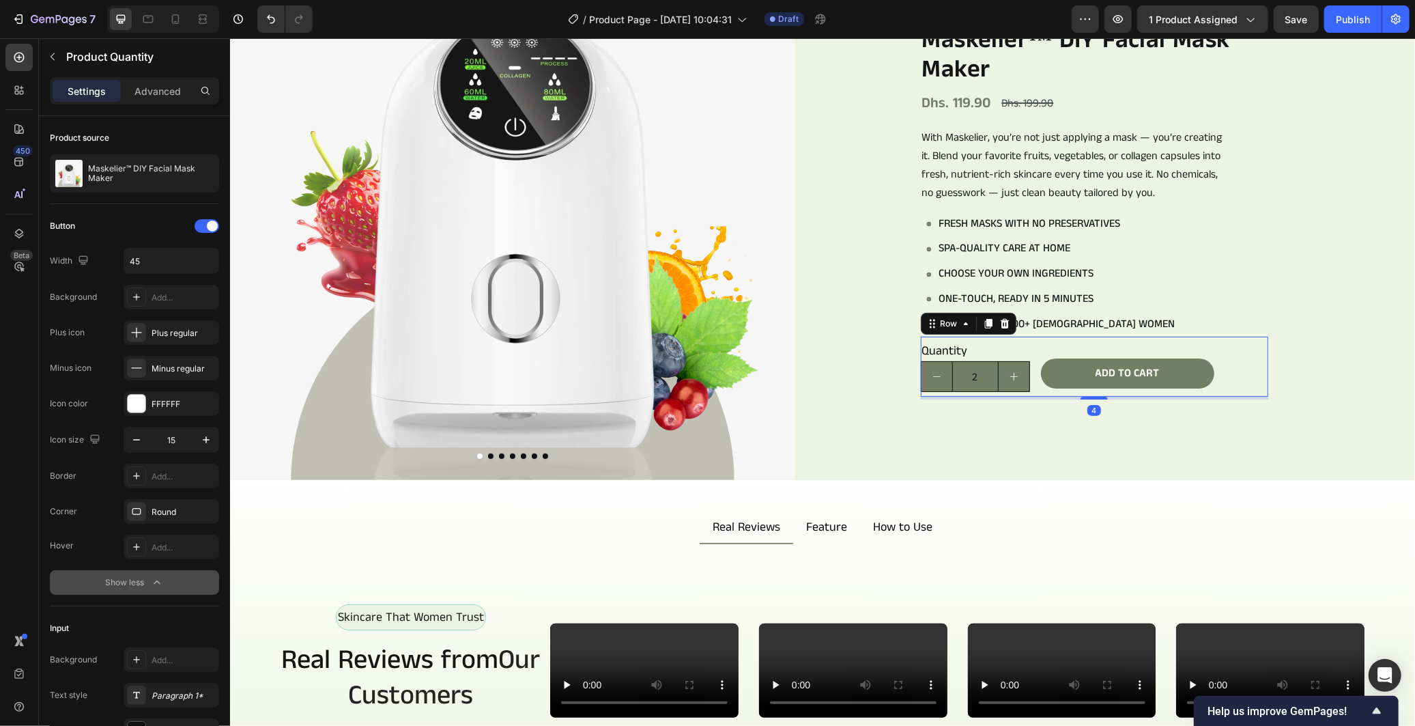
click at [1039, 392] on div "Quantity Text Block 2 Product Quantity Add to cart Add to Cart Row 4" at bounding box center [1093, 366] width 347 height 61
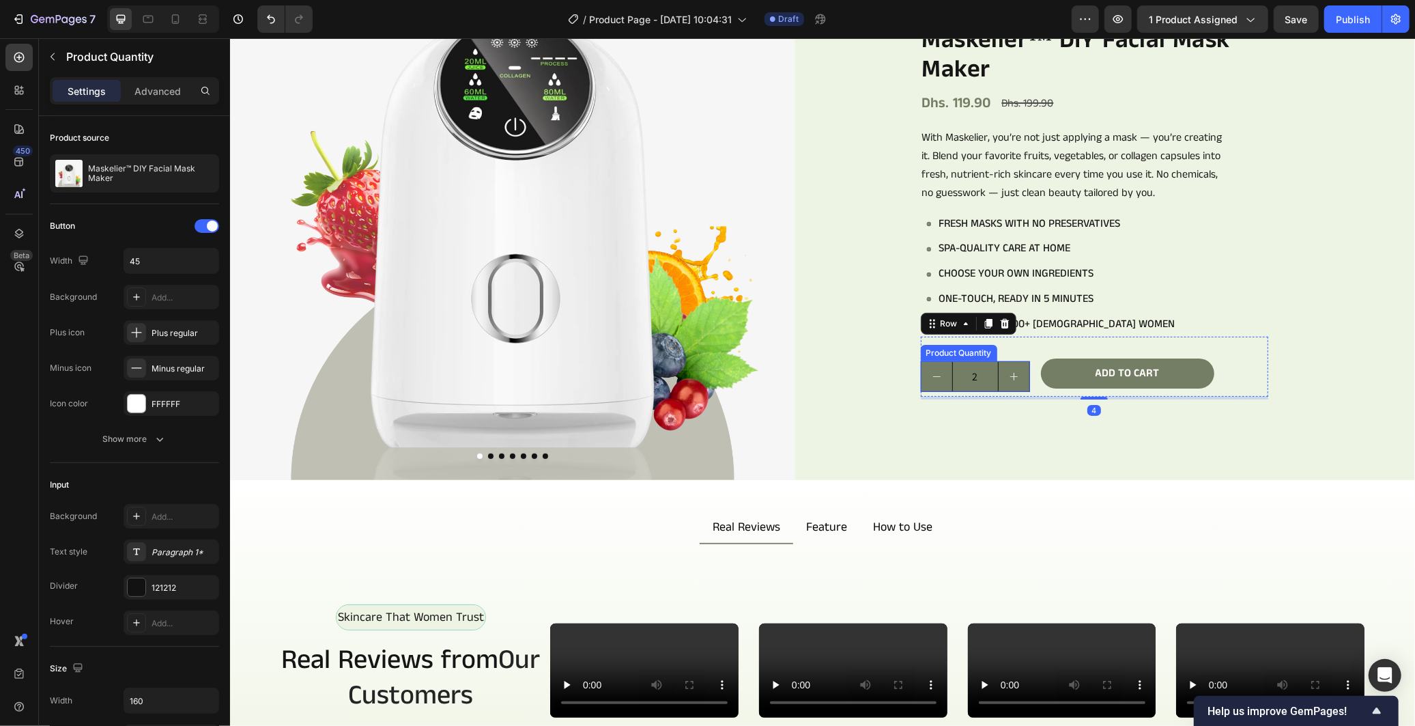
click at [1011, 386] on button "increment" at bounding box center [1013, 375] width 31 height 29
type input "3"
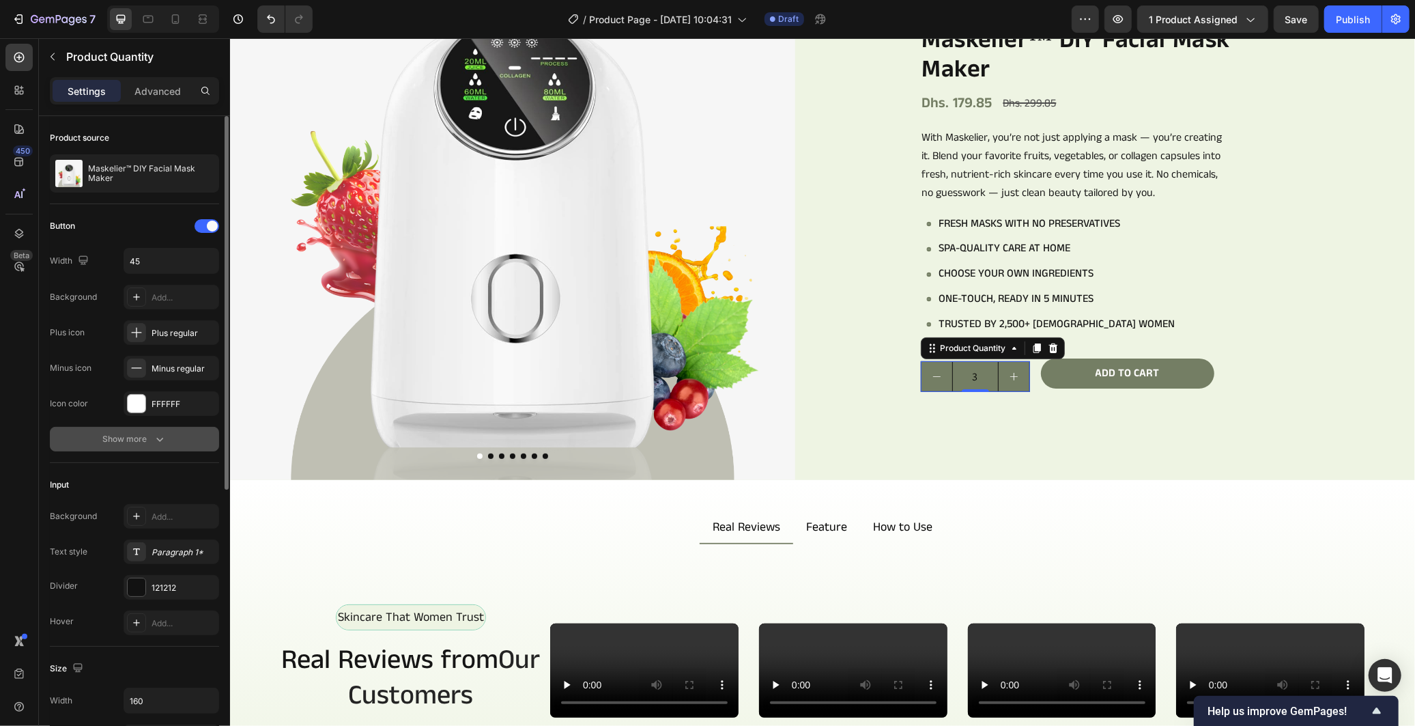
scroll to position [227, 0]
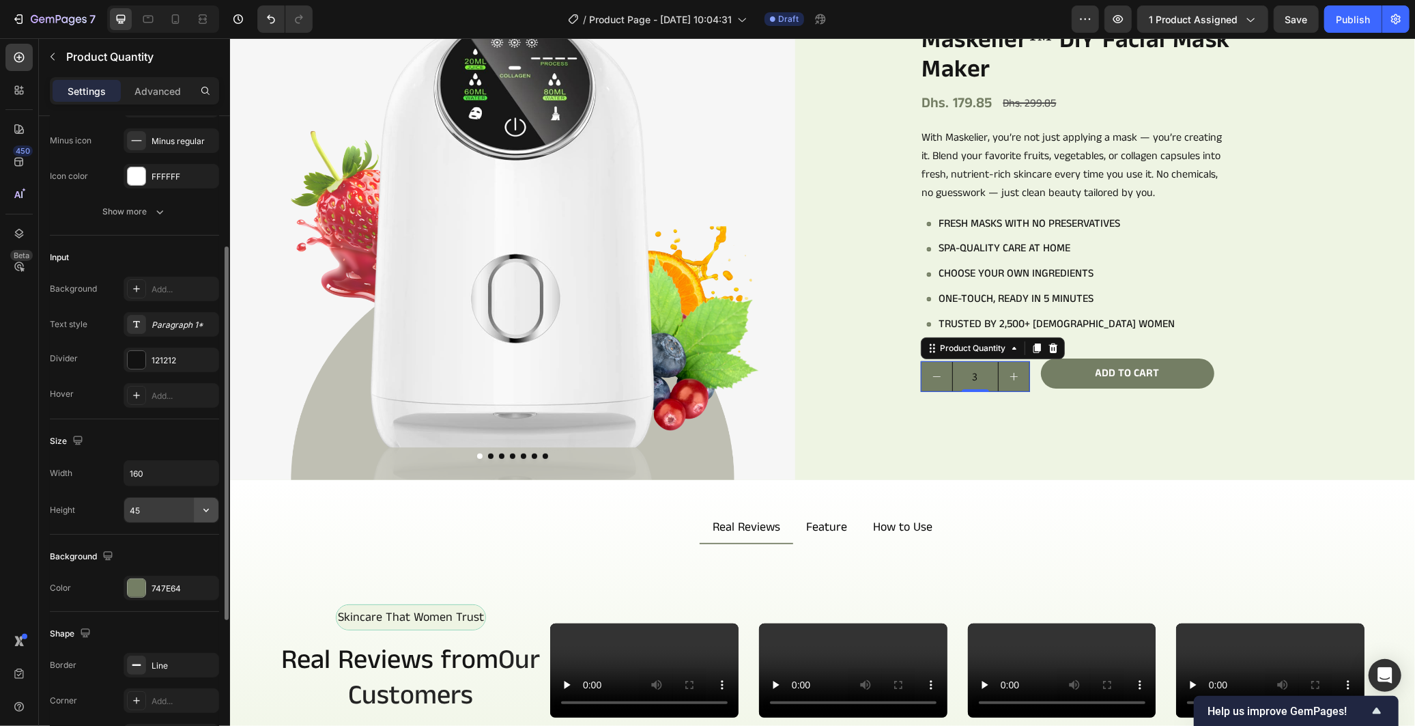
click at [201, 515] on icon "button" at bounding box center [206, 510] width 14 height 14
click at [160, 505] on input "45" at bounding box center [171, 510] width 94 height 25
type input "42"
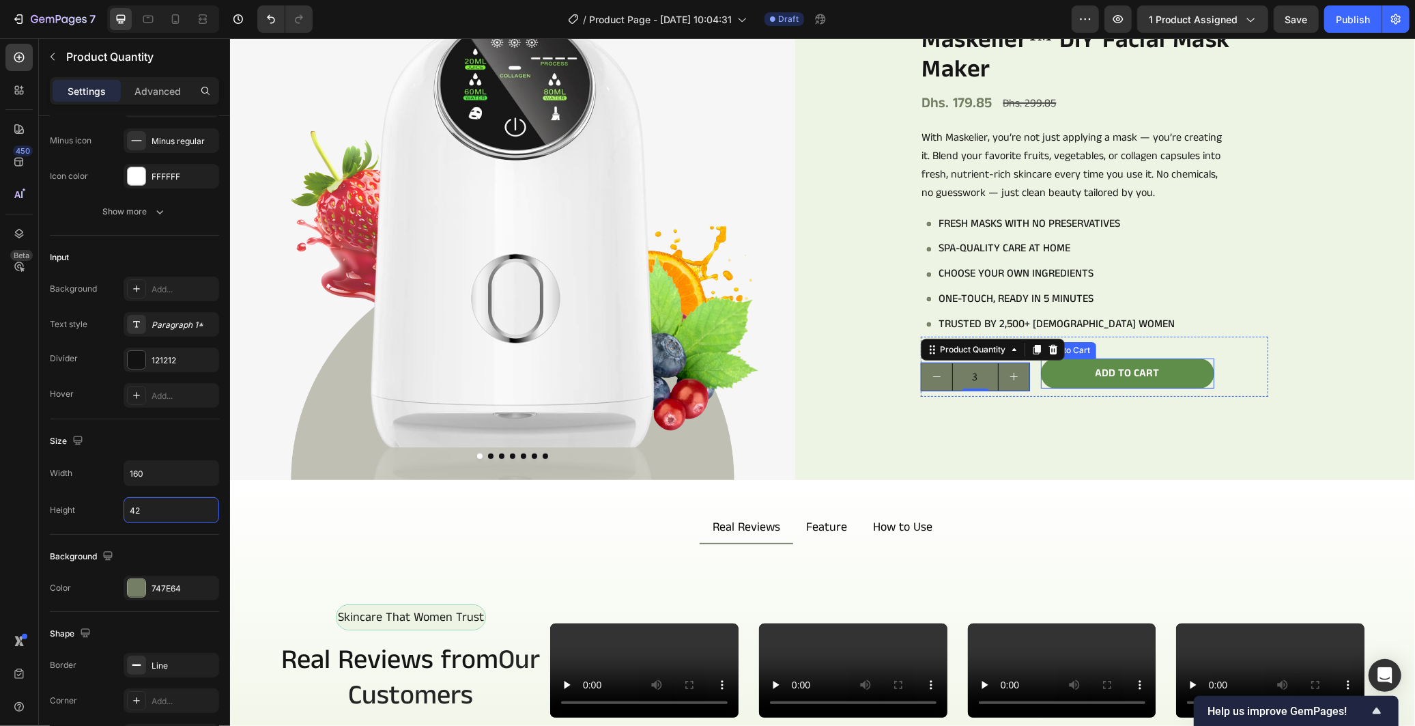
click at [1041, 362] on button "Add to cart" at bounding box center [1126, 373] width 173 height 31
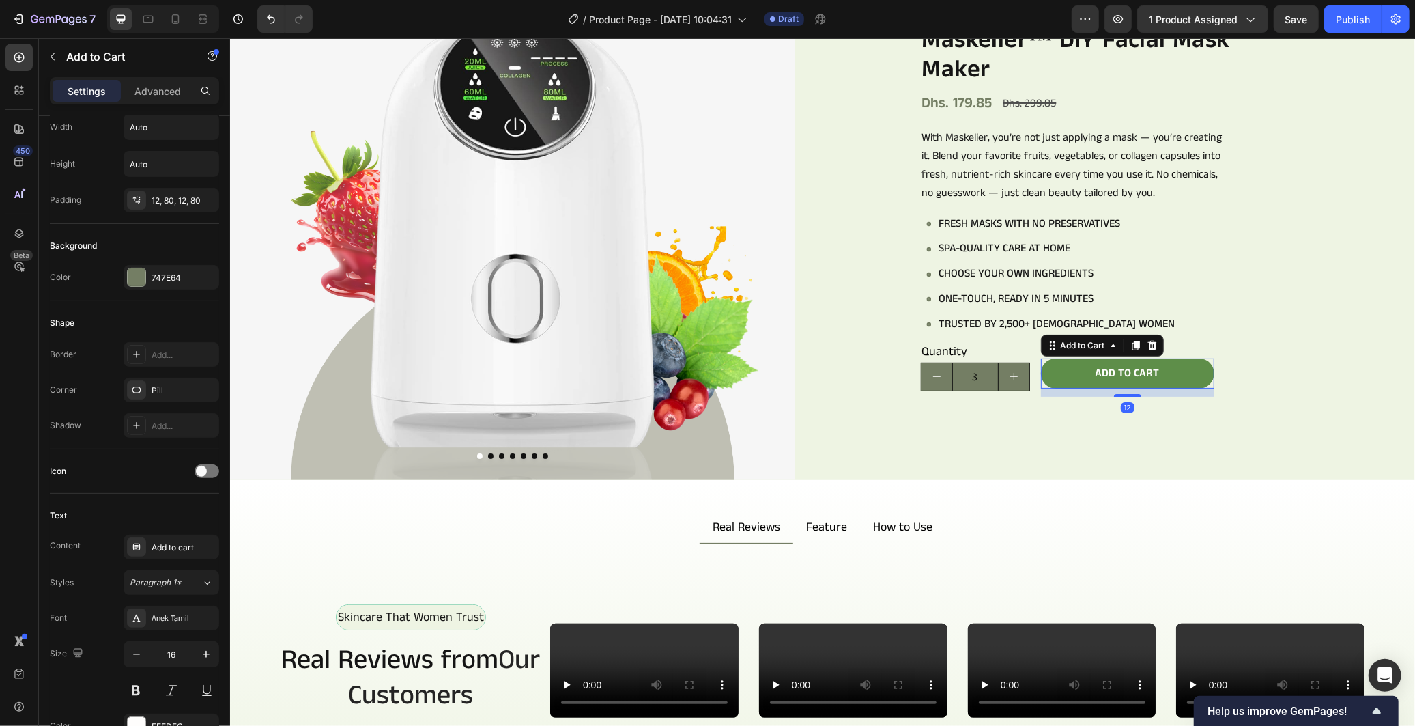
scroll to position [0, 0]
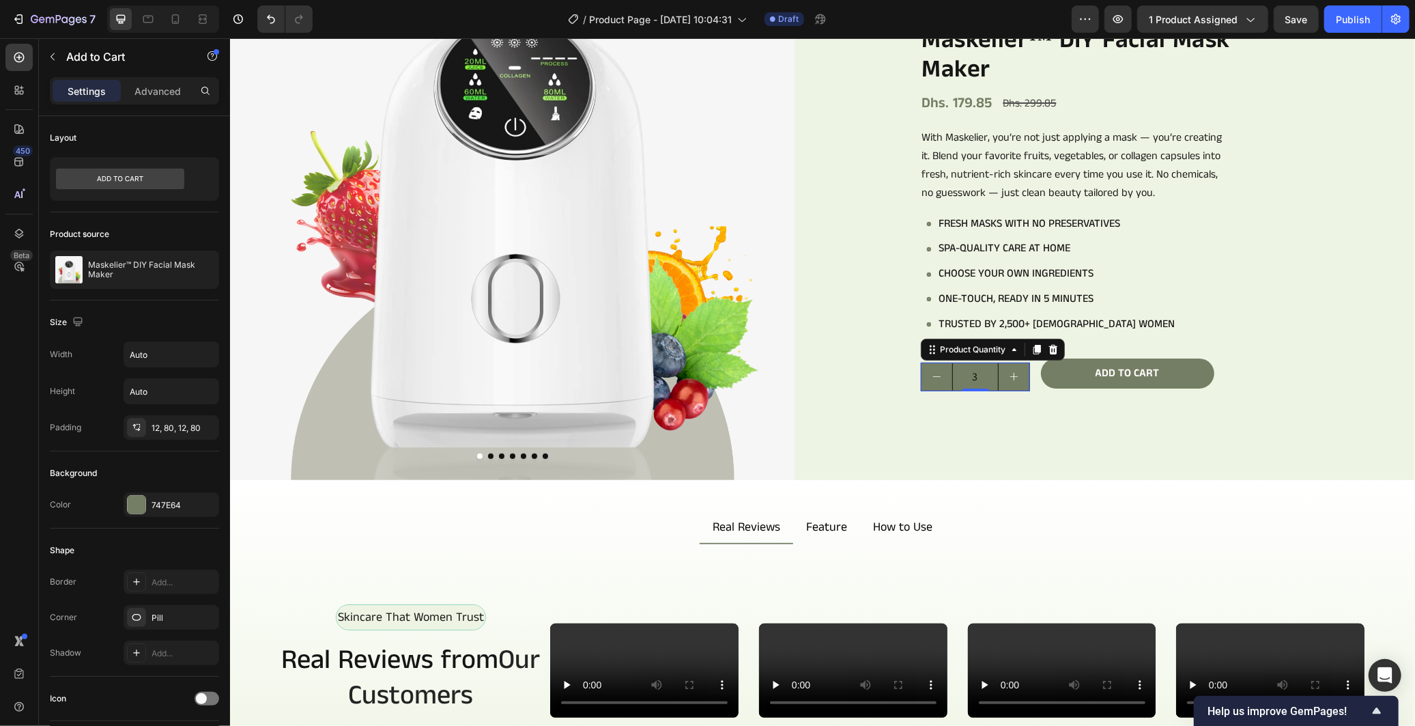
click at [931, 377] on icon "decrement" at bounding box center [936, 376] width 10 height 10
type input "2"
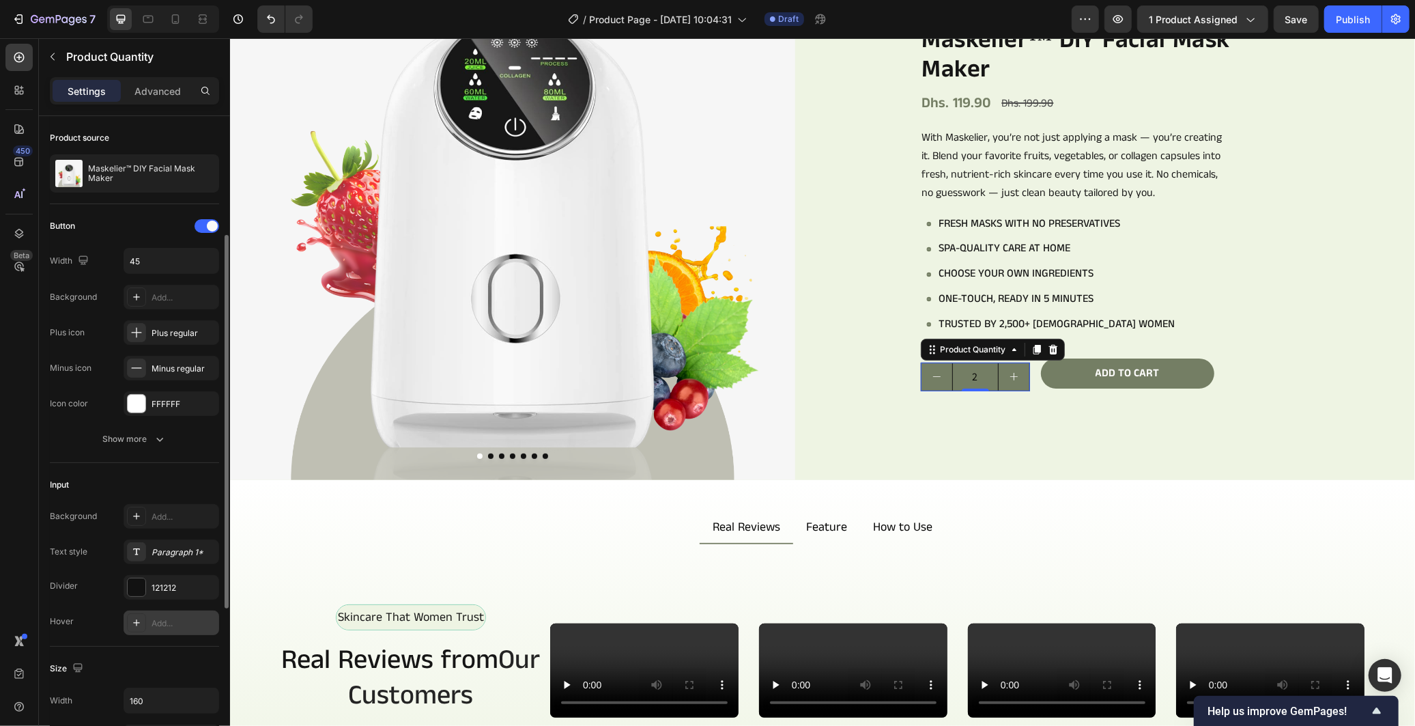
scroll to position [303, 0]
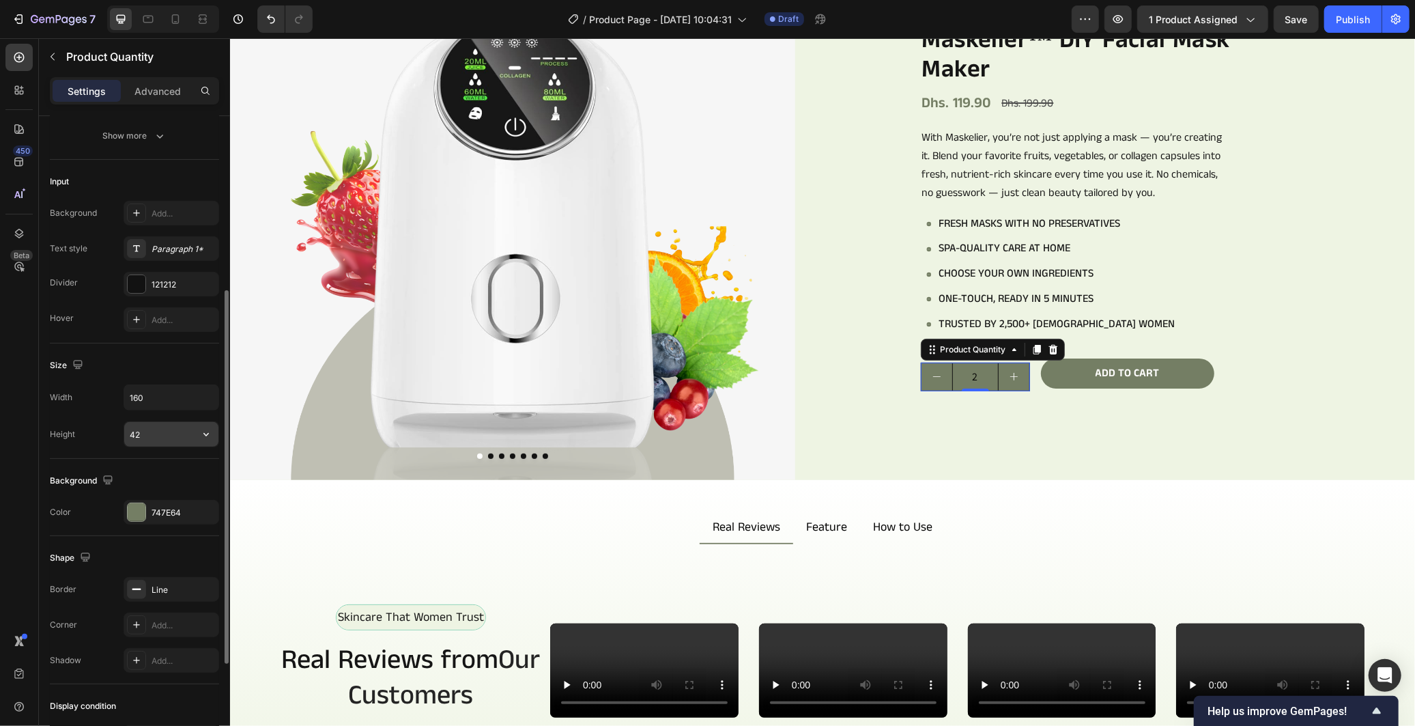
click at [168, 428] on input "42" at bounding box center [171, 434] width 94 height 25
type input "45"
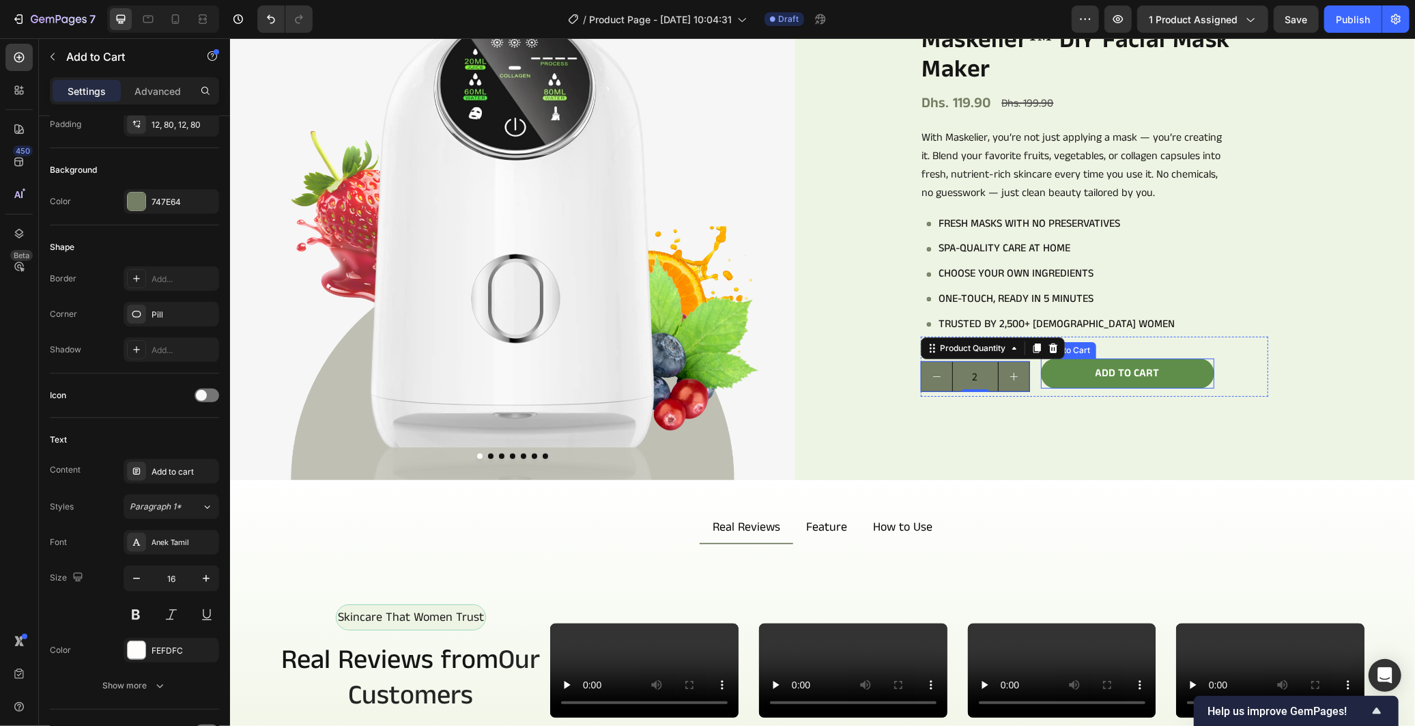
click at [1043, 379] on button "Add to cart" at bounding box center [1126, 373] width 173 height 31
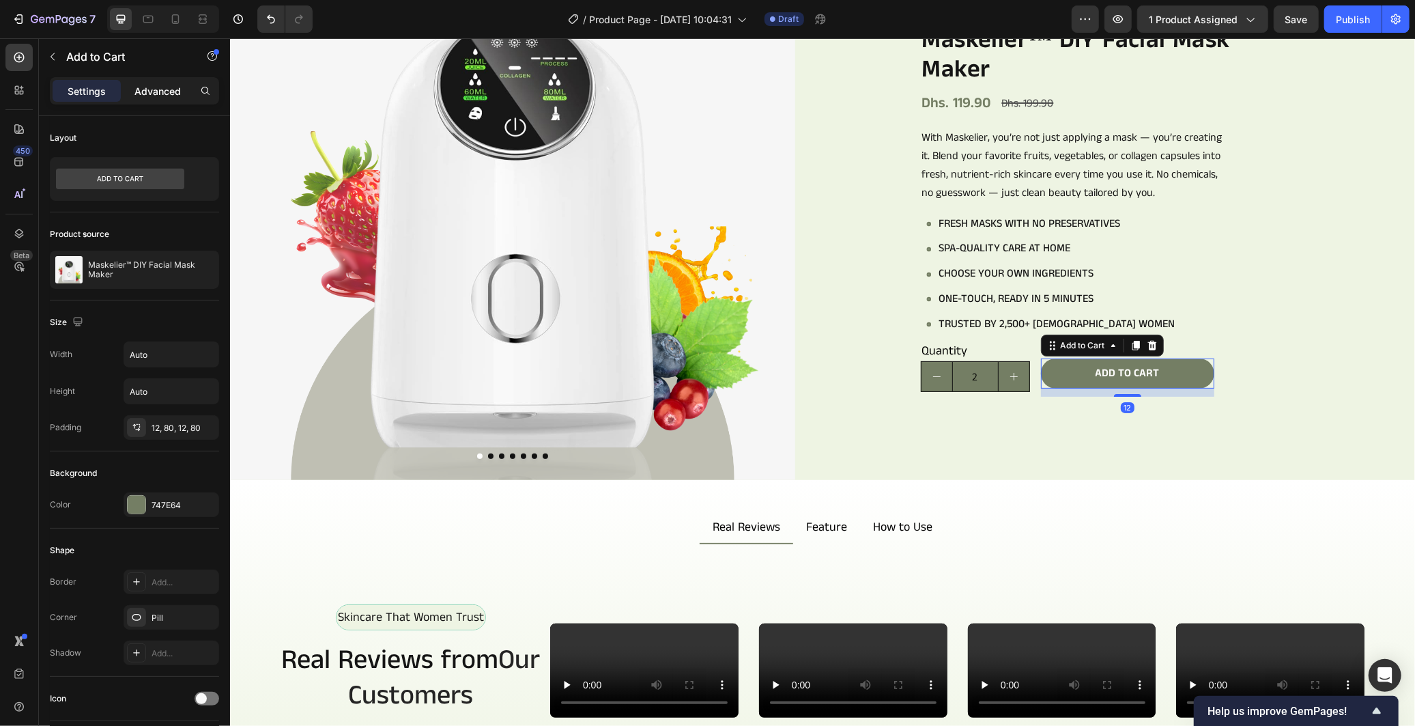
click at [171, 85] on p "Advanced" at bounding box center [157, 91] width 46 height 14
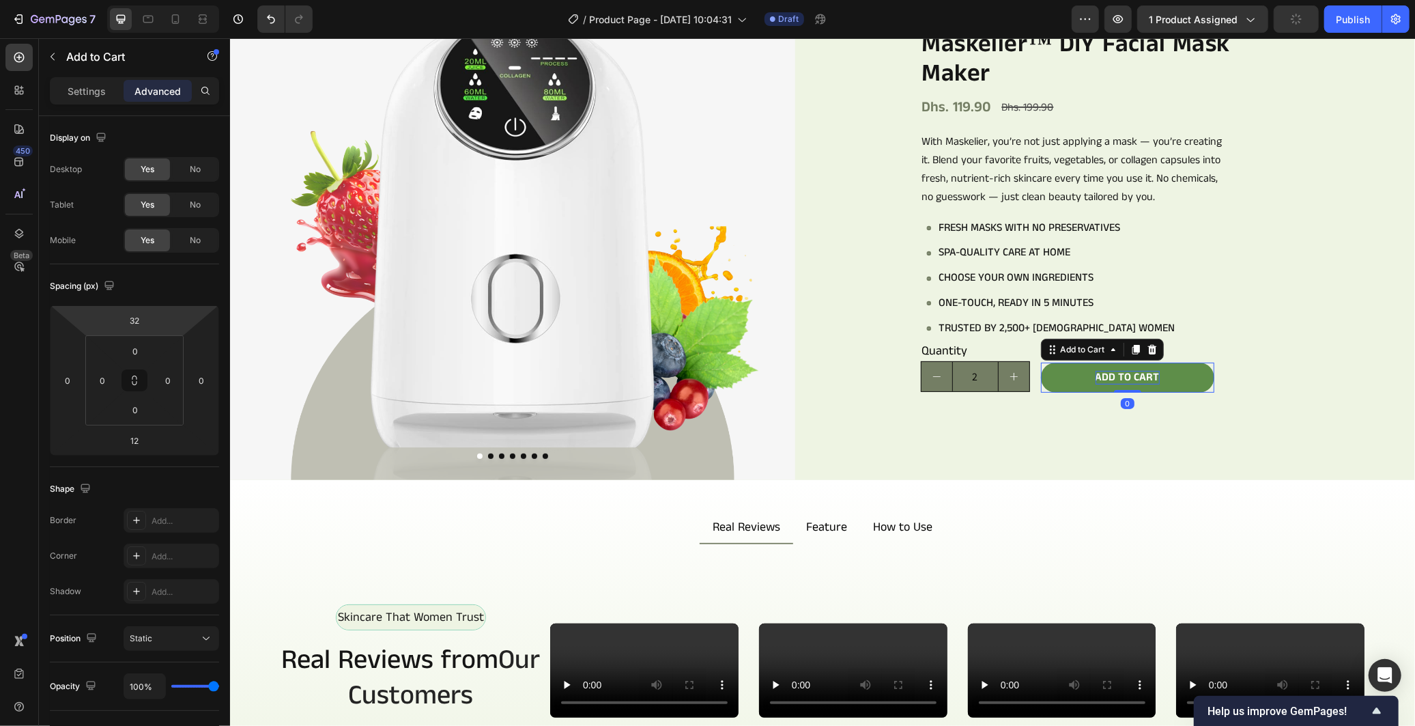
drag, startPoint x: 1121, startPoint y: 391, endPoint x: 1129, endPoint y: 377, distance: 16.5
click at [1129, 377] on div "Add to cart Add to Cart 0" at bounding box center [1126, 377] width 173 height 31
type input "0"
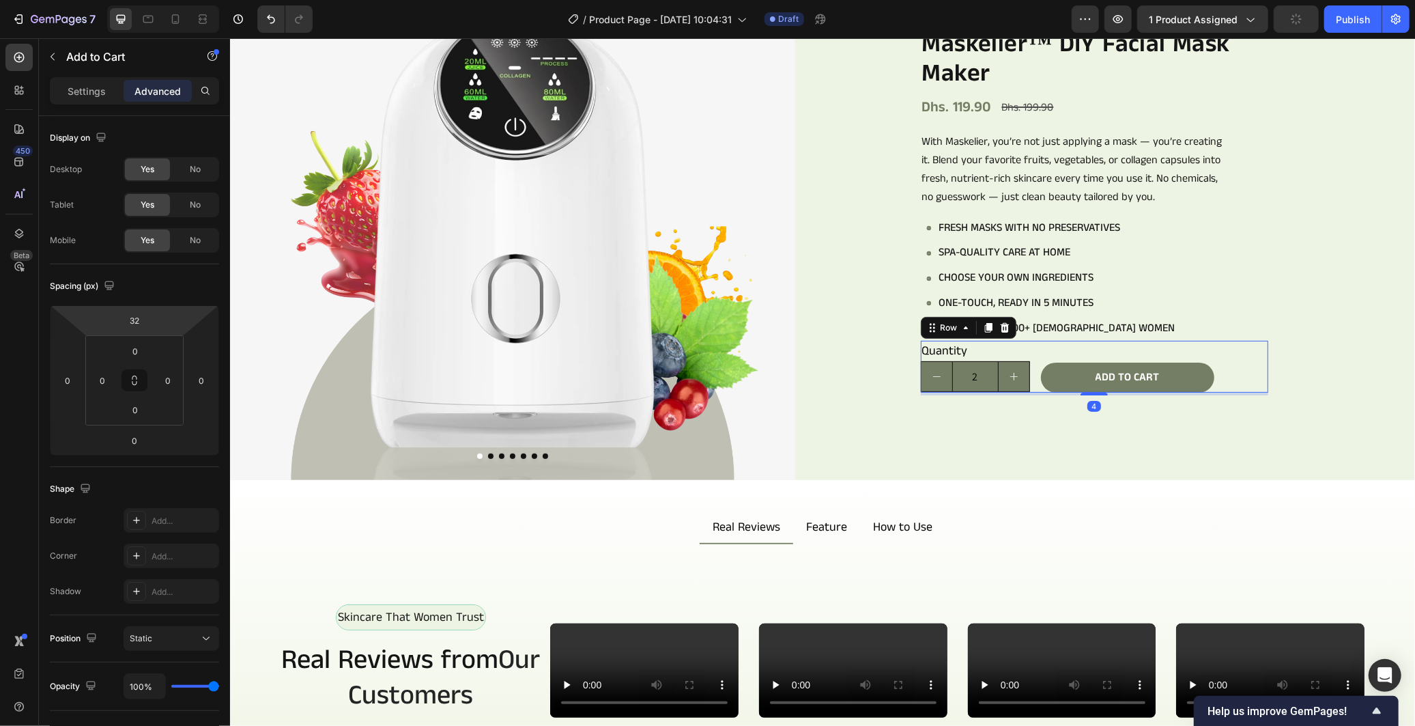
click at [1252, 364] on div "Quantity Text Block 2 Product Quantity Add to cart Add to Cart Row 4" at bounding box center [1093, 366] width 347 height 53
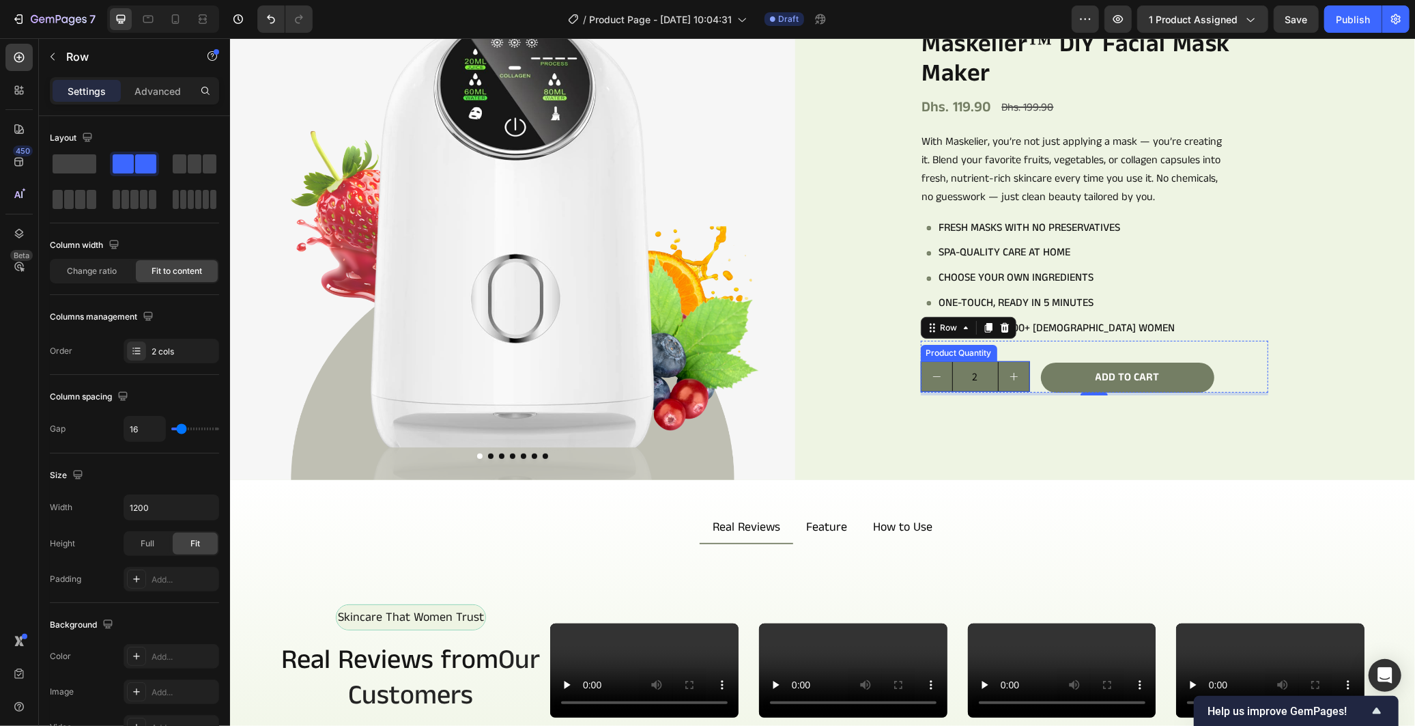
click at [1016, 373] on button "increment" at bounding box center [1013, 375] width 31 height 29
type input "3"
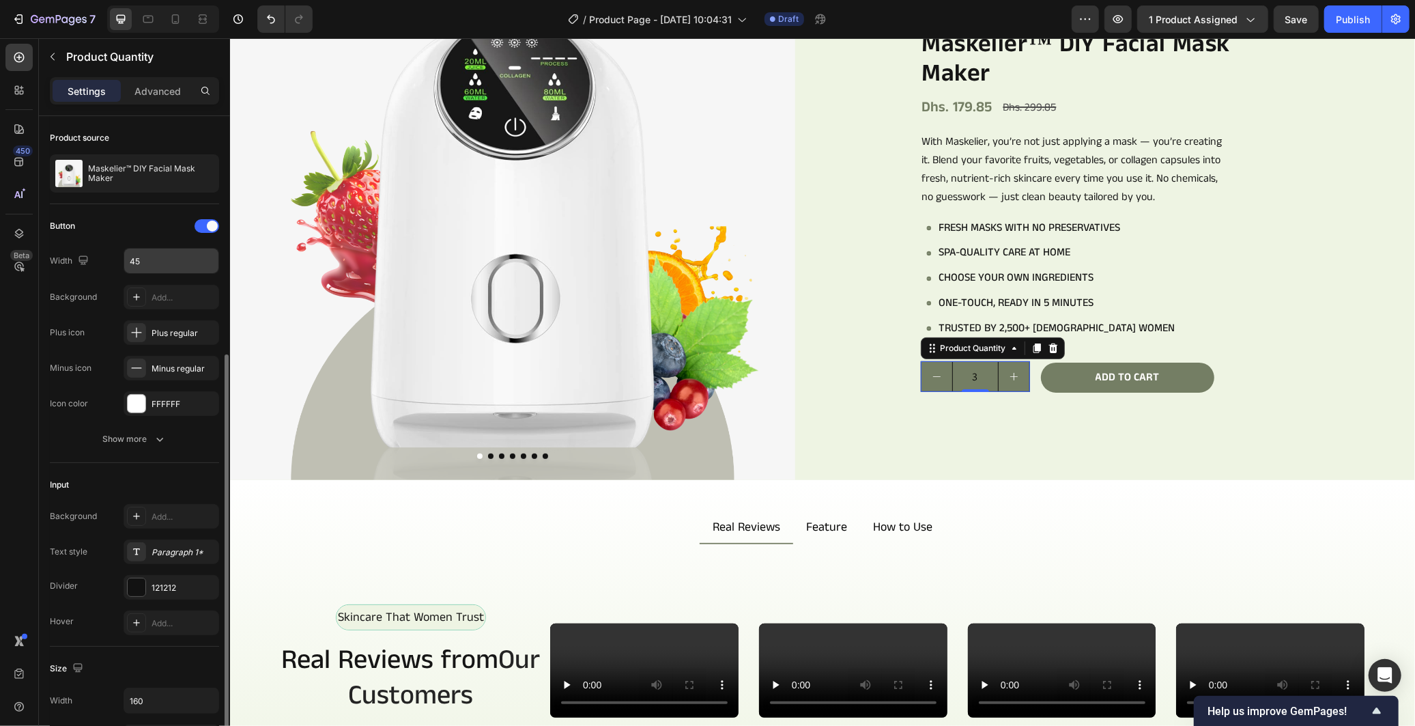
scroll to position [227, 0]
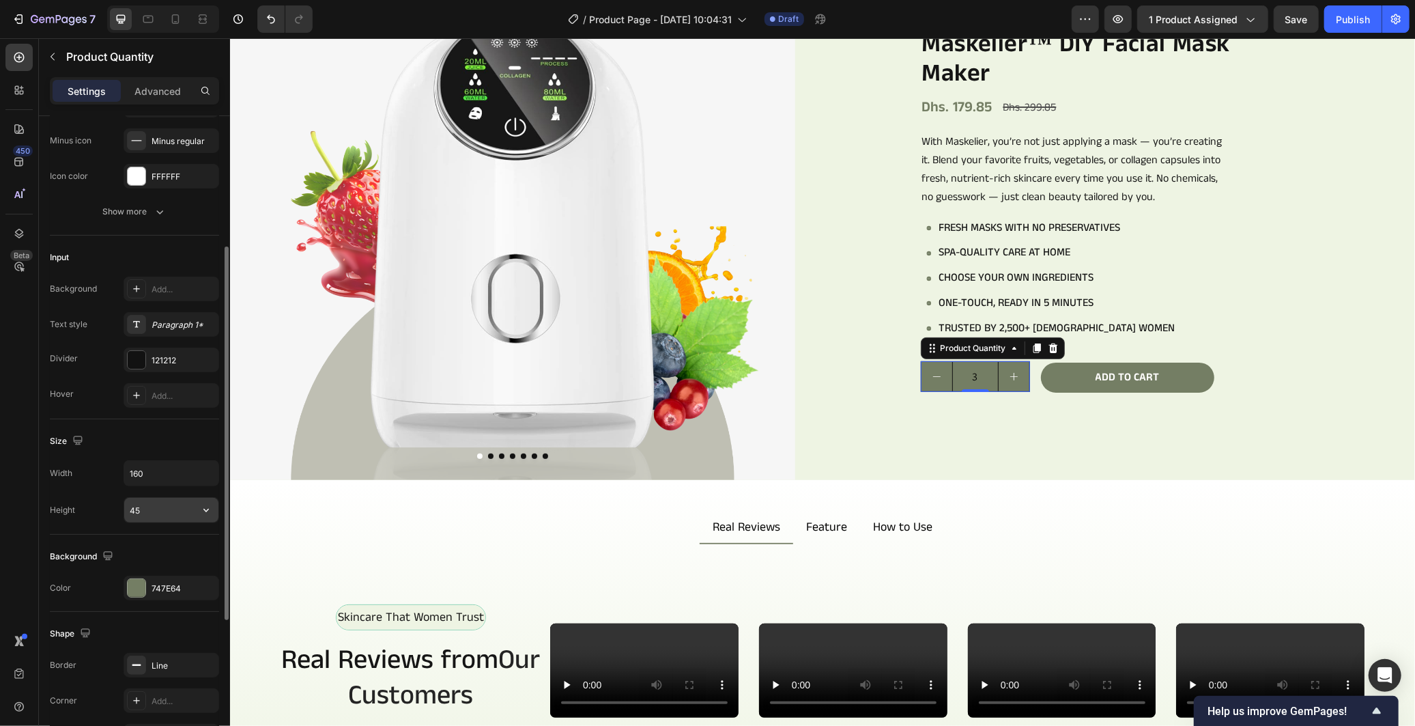
click at [134, 503] on input "45" at bounding box center [171, 510] width 94 height 25
drag, startPoint x: 137, startPoint y: 506, endPoint x: 150, endPoint y: 509, distance: 13.9
click at [150, 509] on input "42" at bounding box center [171, 510] width 94 height 25
type input "45"
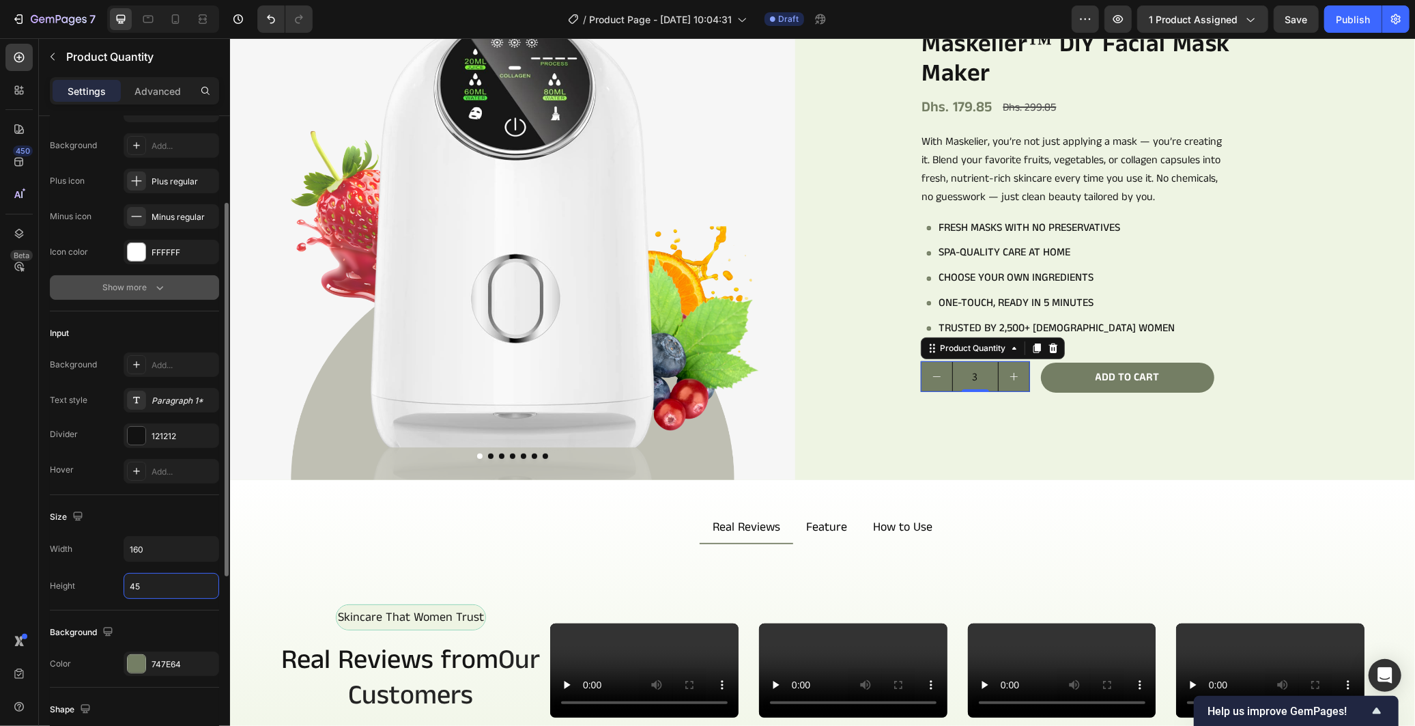
scroll to position [0, 0]
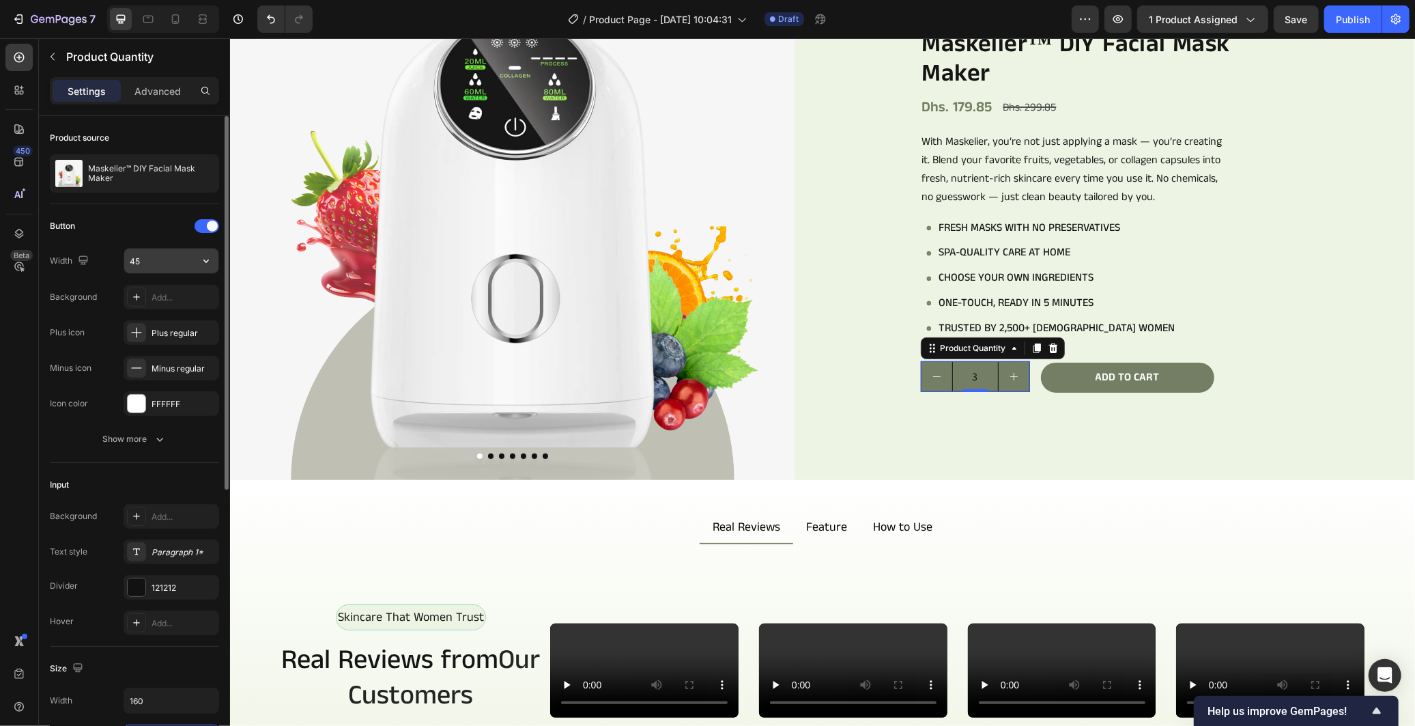
click at [157, 271] on input "45" at bounding box center [171, 260] width 94 height 25
type input "42"
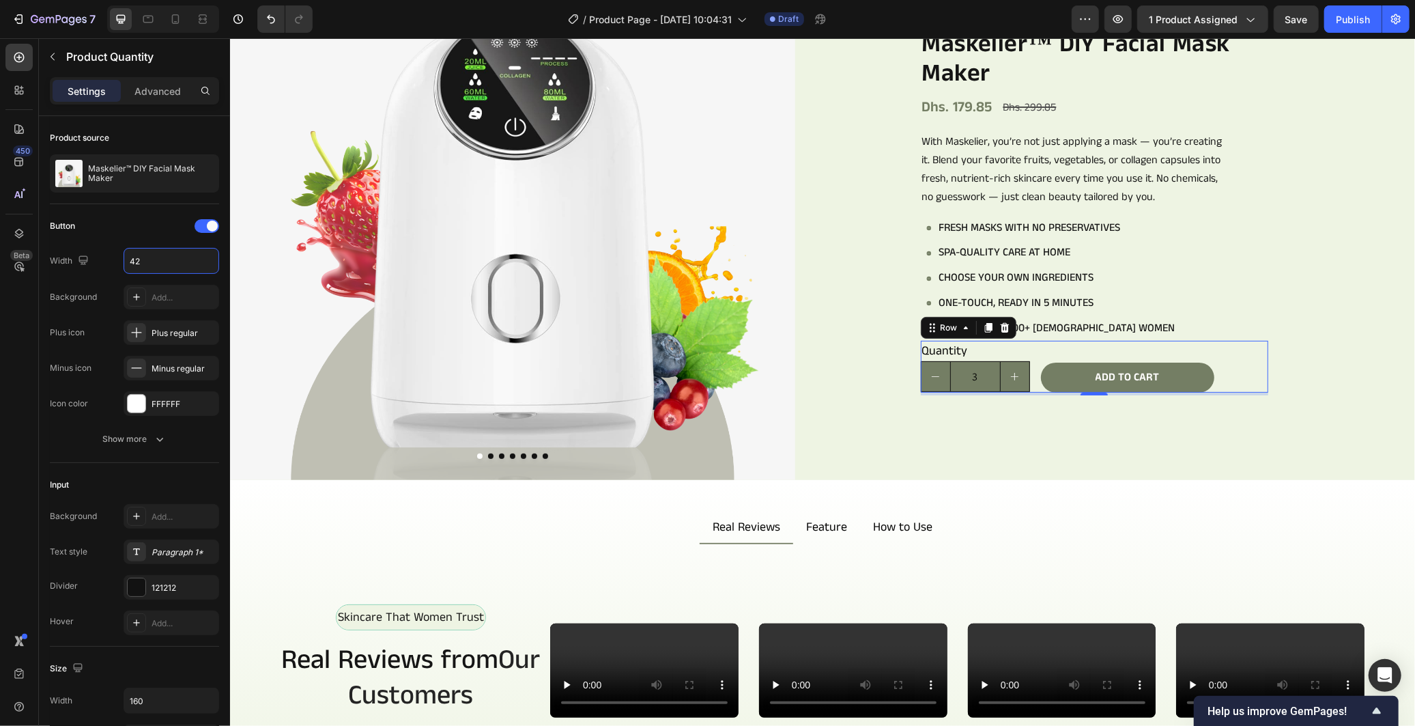
click at [1027, 370] on div "Quantity Text Block 3 Product Quantity Add to cart Add to Cart Row 0" at bounding box center [1093, 366] width 347 height 53
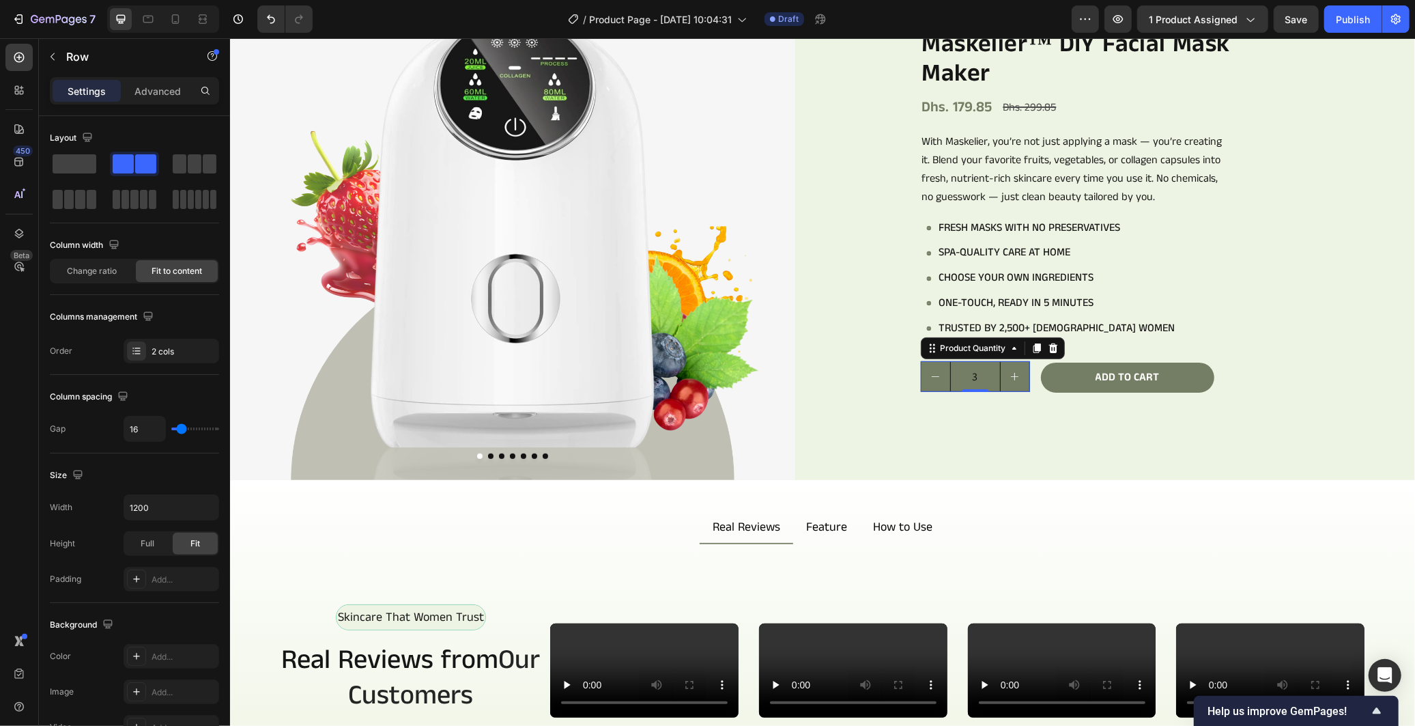
click at [1013, 364] on button "increment" at bounding box center [1014, 375] width 29 height 29
type input "4"
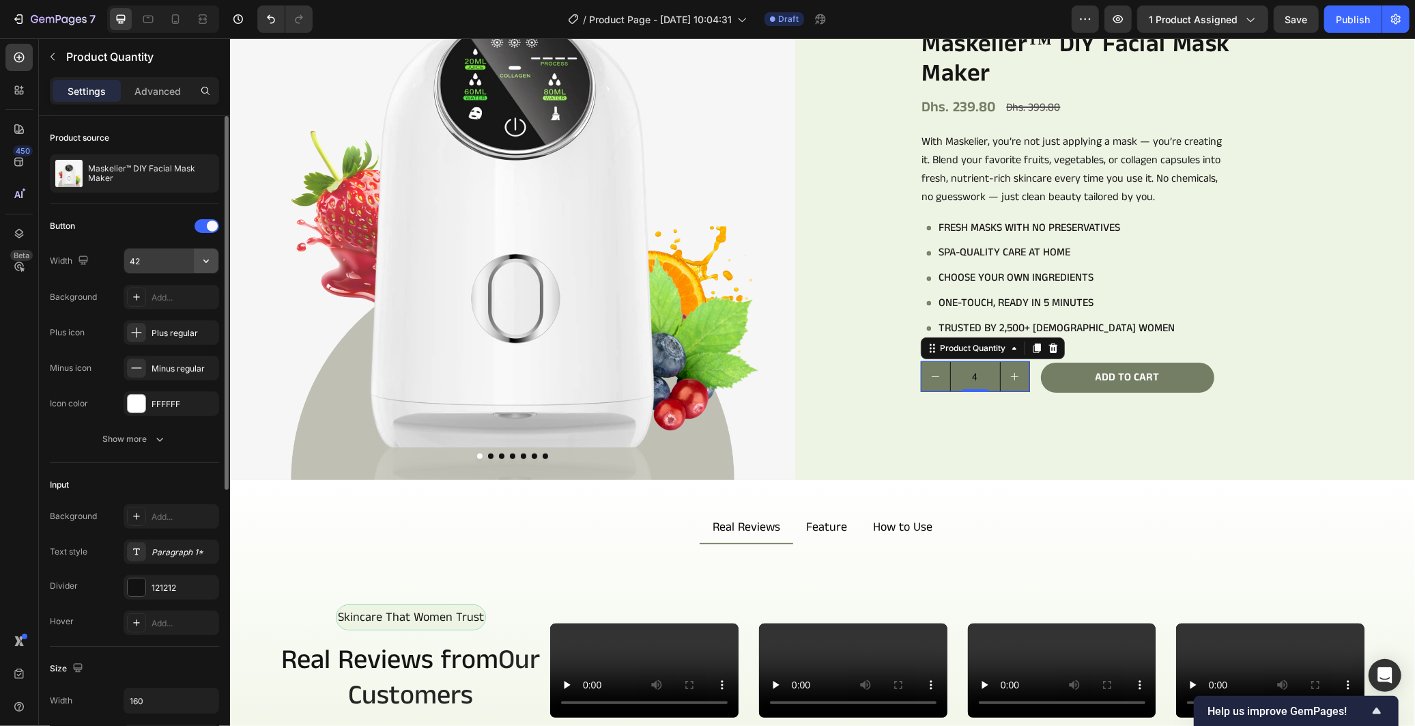
click at [207, 264] on icon "button" at bounding box center [206, 261] width 14 height 14
click at [177, 261] on input "42" at bounding box center [171, 260] width 94 height 25
type input "40"
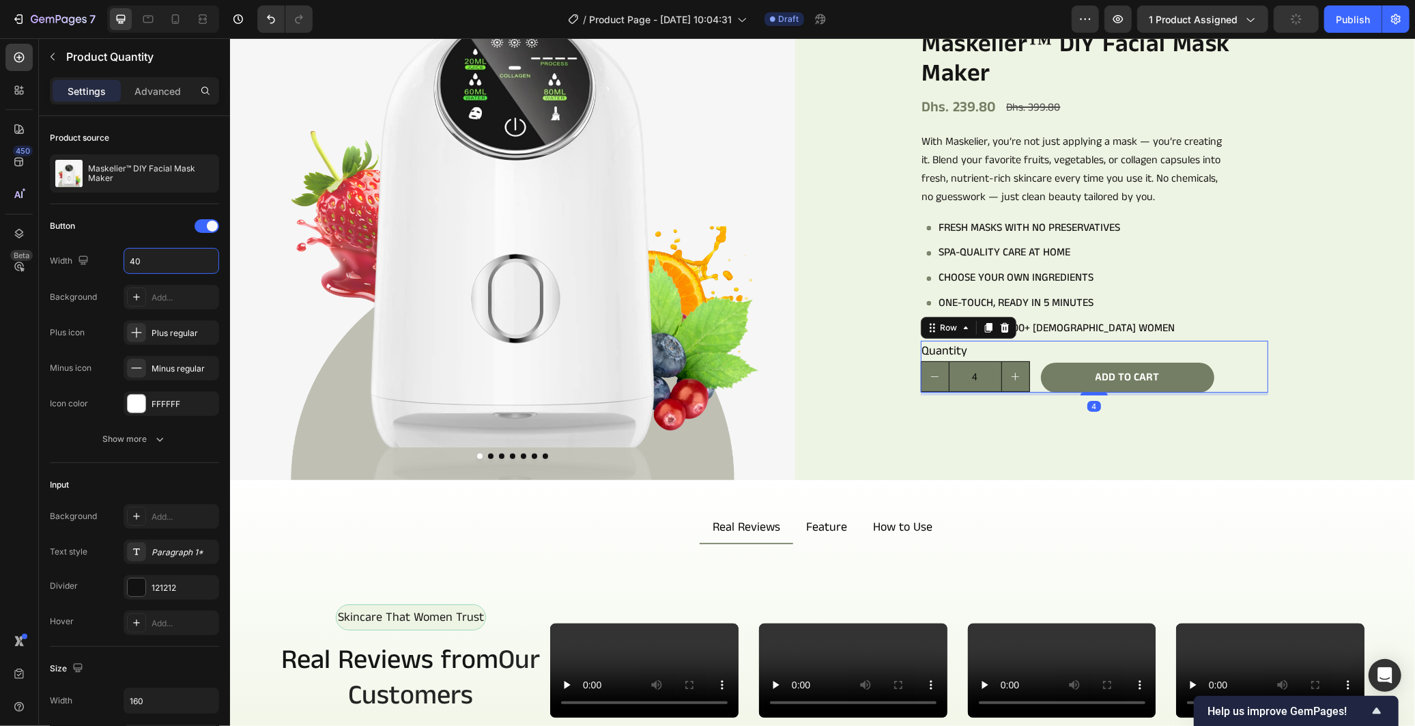
click at [1032, 358] on div "Quantity Text Block 4 Product Quantity Add to cart Add to Cart Row 4" at bounding box center [1093, 366] width 347 height 53
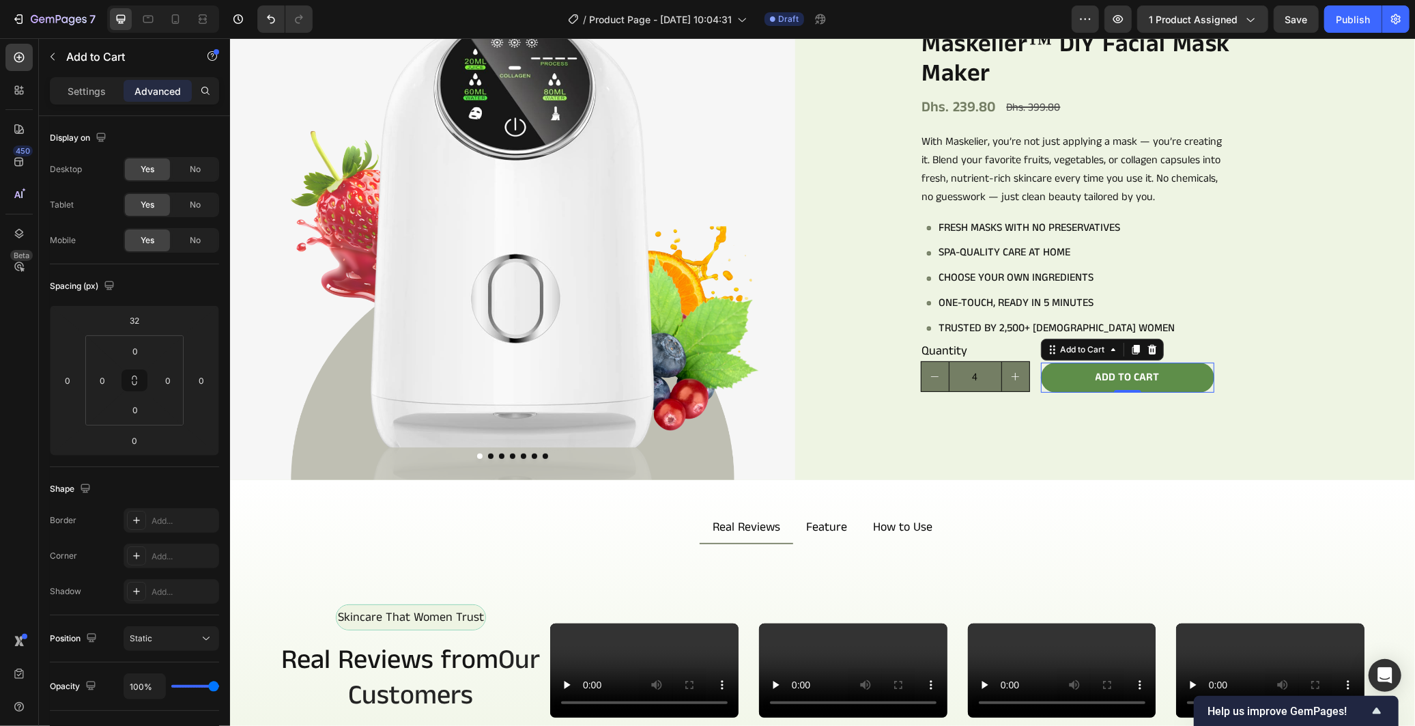
click at [1040, 373] on button "Add to cart" at bounding box center [1126, 377] width 173 height 31
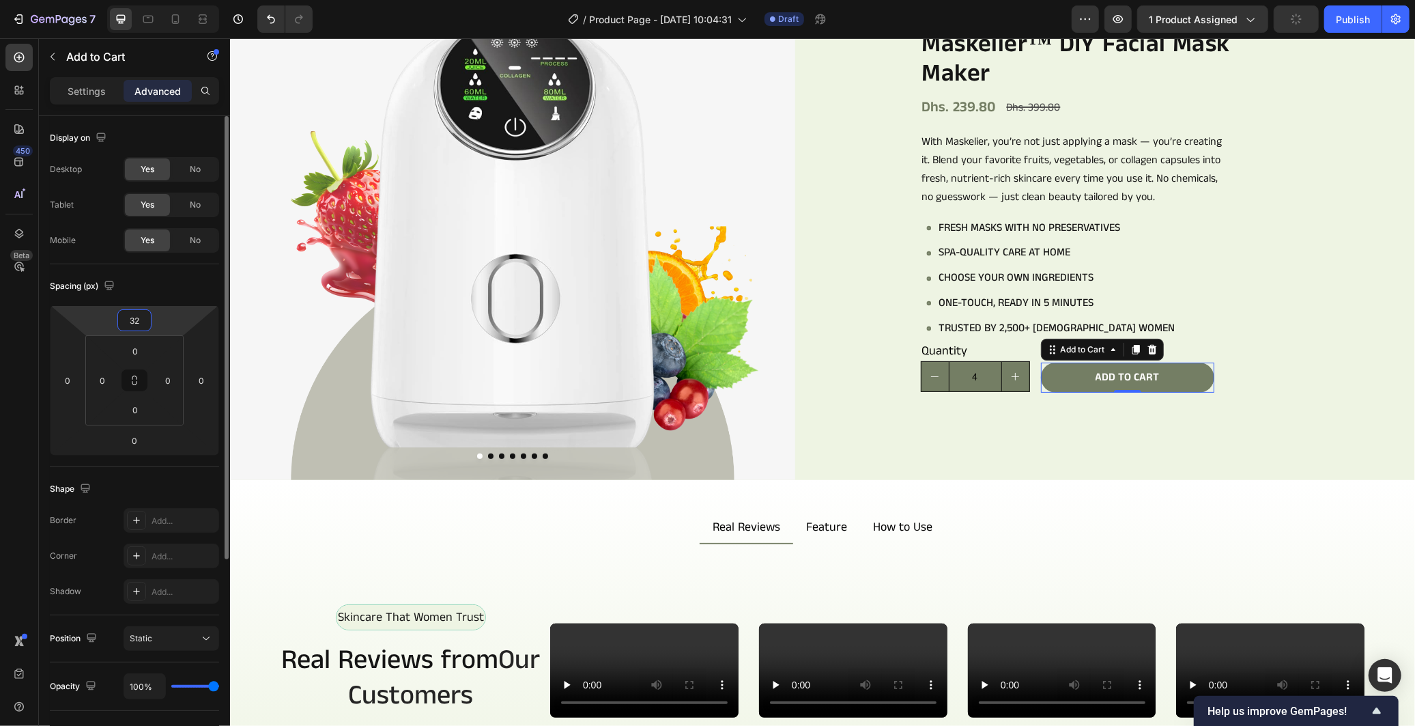
click at [141, 318] on input "32" at bounding box center [134, 320] width 27 height 20
type input "30"
click at [929, 373] on icon "decrement" at bounding box center [934, 376] width 10 height 10
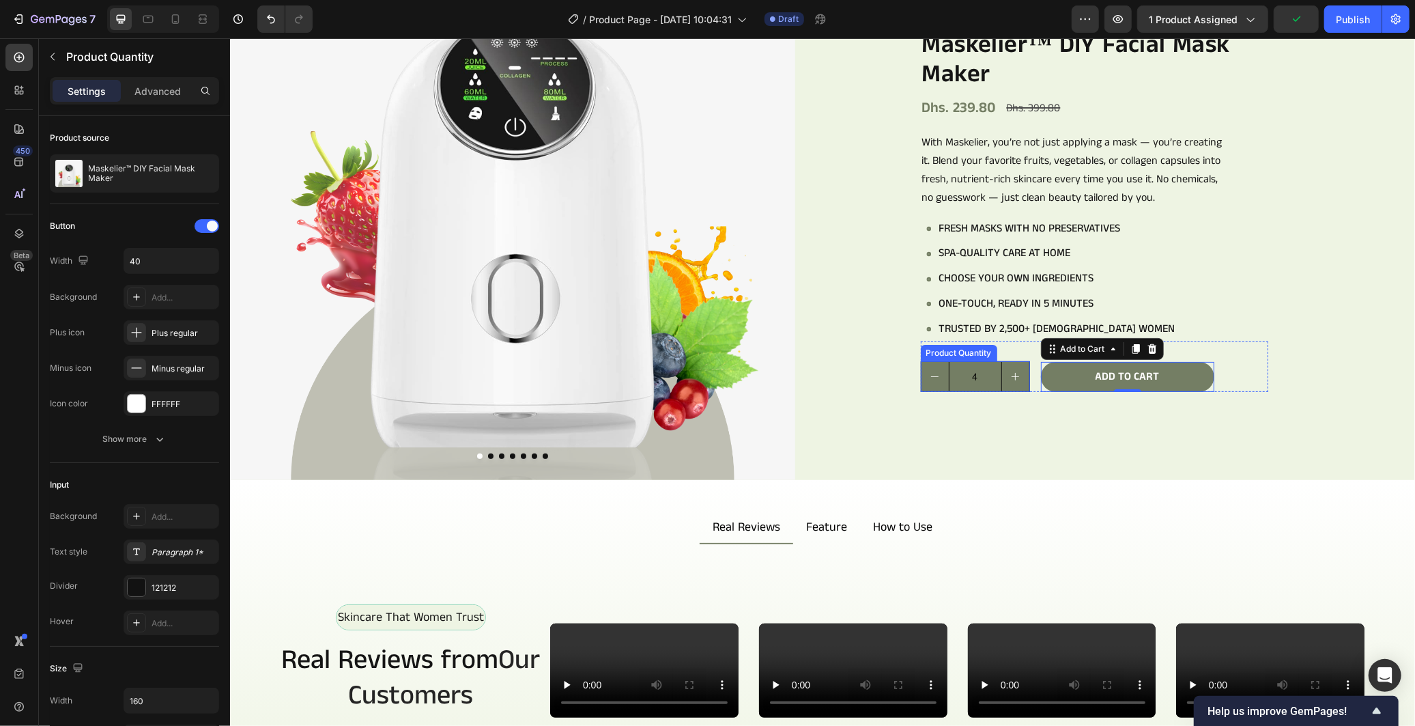
type input "3"
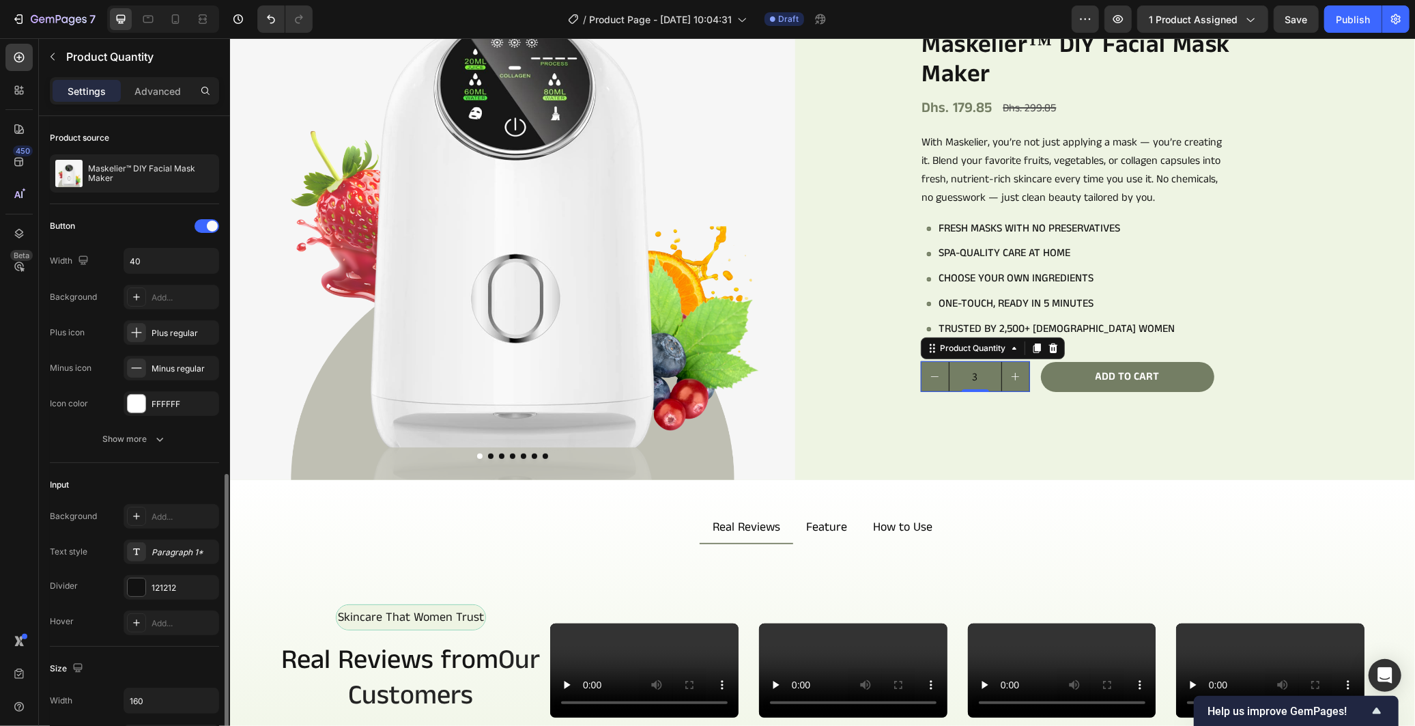
scroll to position [227, 0]
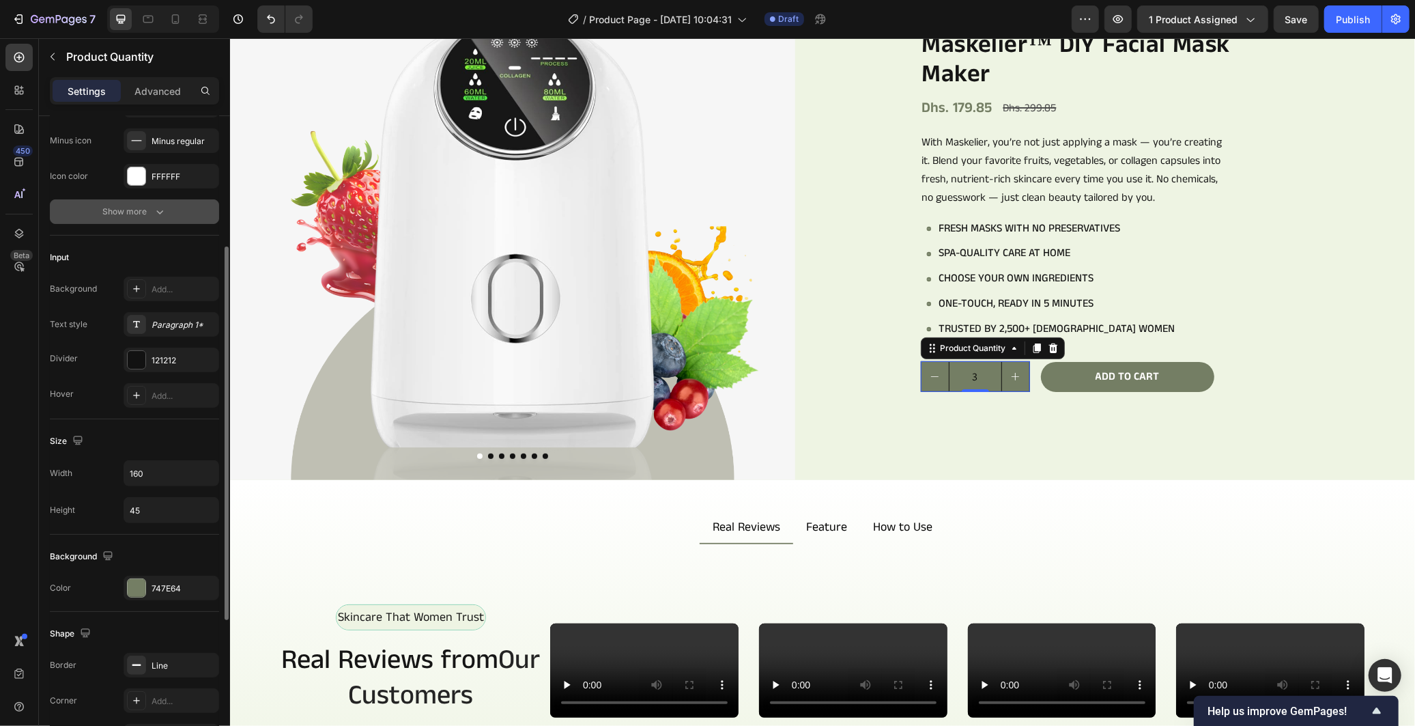
click at [162, 208] on icon "button" at bounding box center [160, 212] width 14 height 14
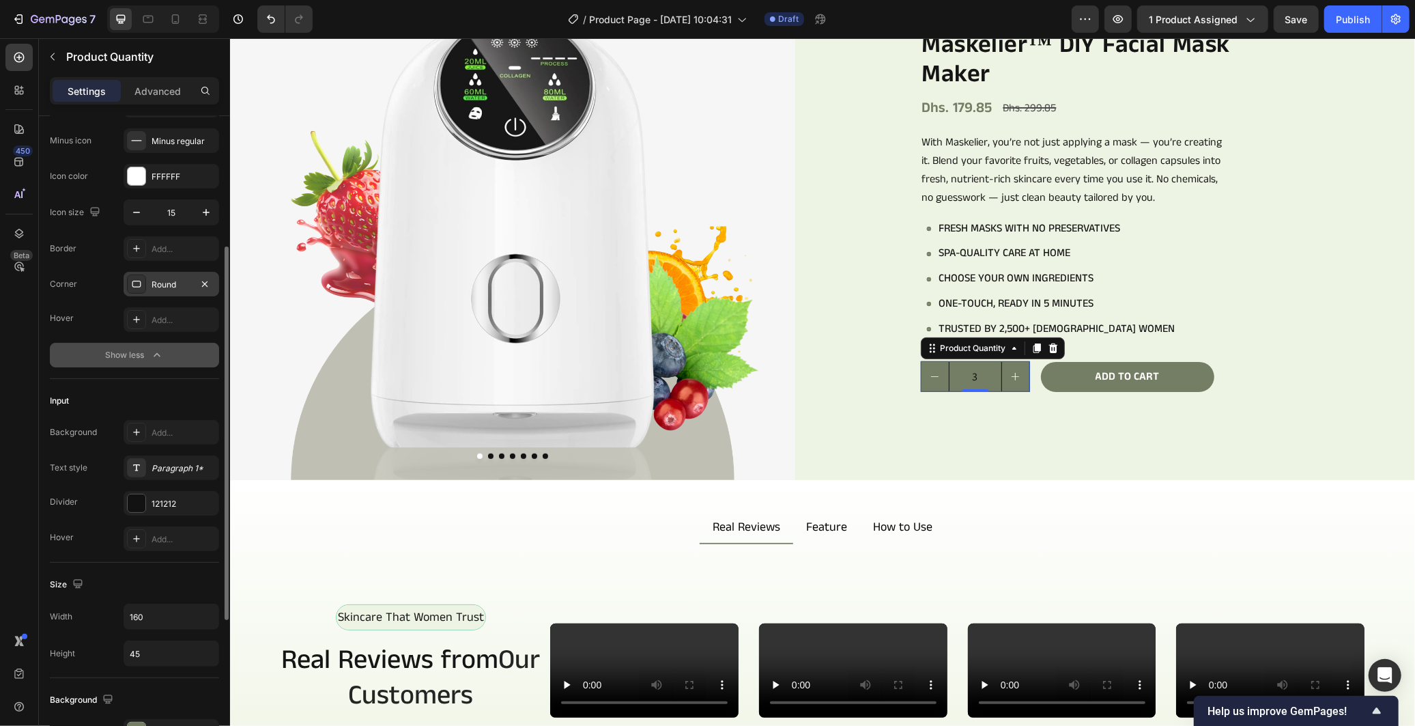
click at [179, 278] on div "Round" at bounding box center [172, 284] width 40 height 12
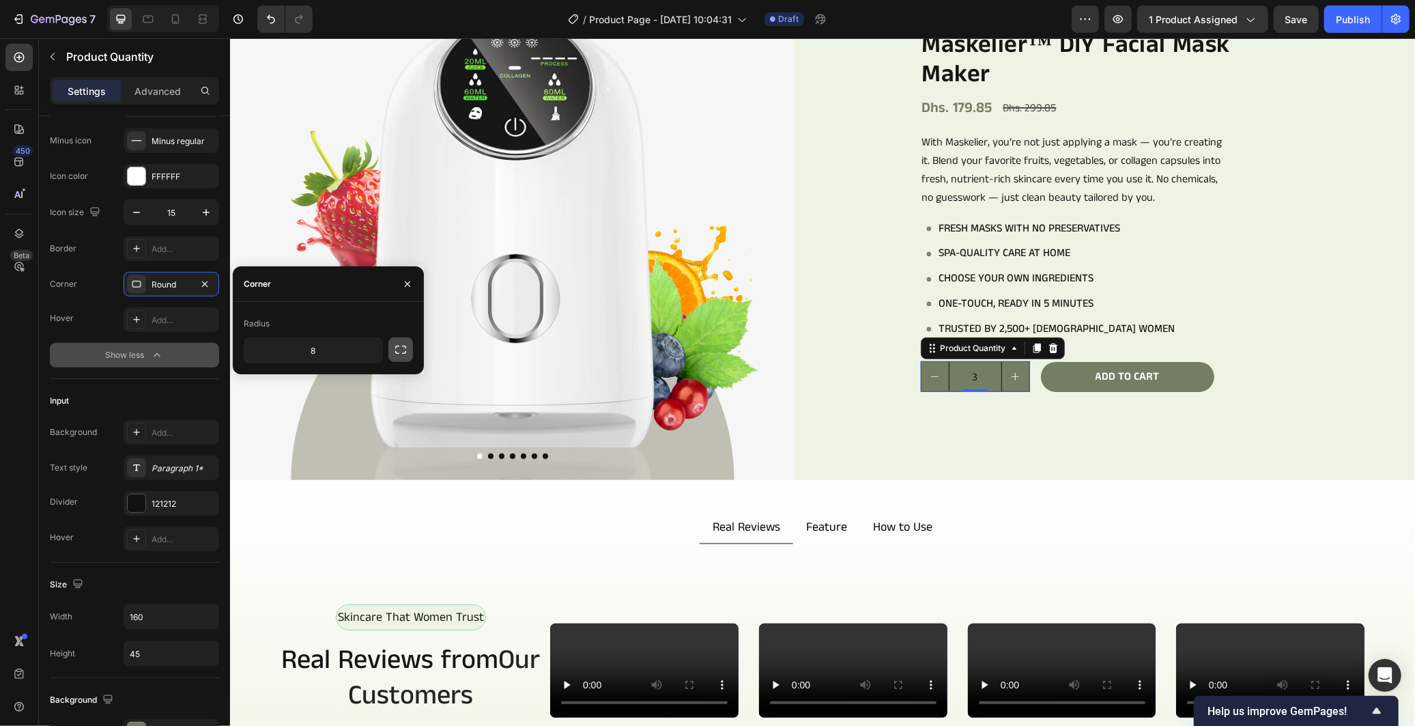
click at [399, 345] on icon "button" at bounding box center [400, 349] width 11 height 8
click at [396, 350] on icon "button" at bounding box center [401, 350] width 14 height 14
click at [335, 353] on input "8" at bounding box center [313, 350] width 138 height 25
click at [369, 349] on icon "button" at bounding box center [370, 350] width 14 height 14
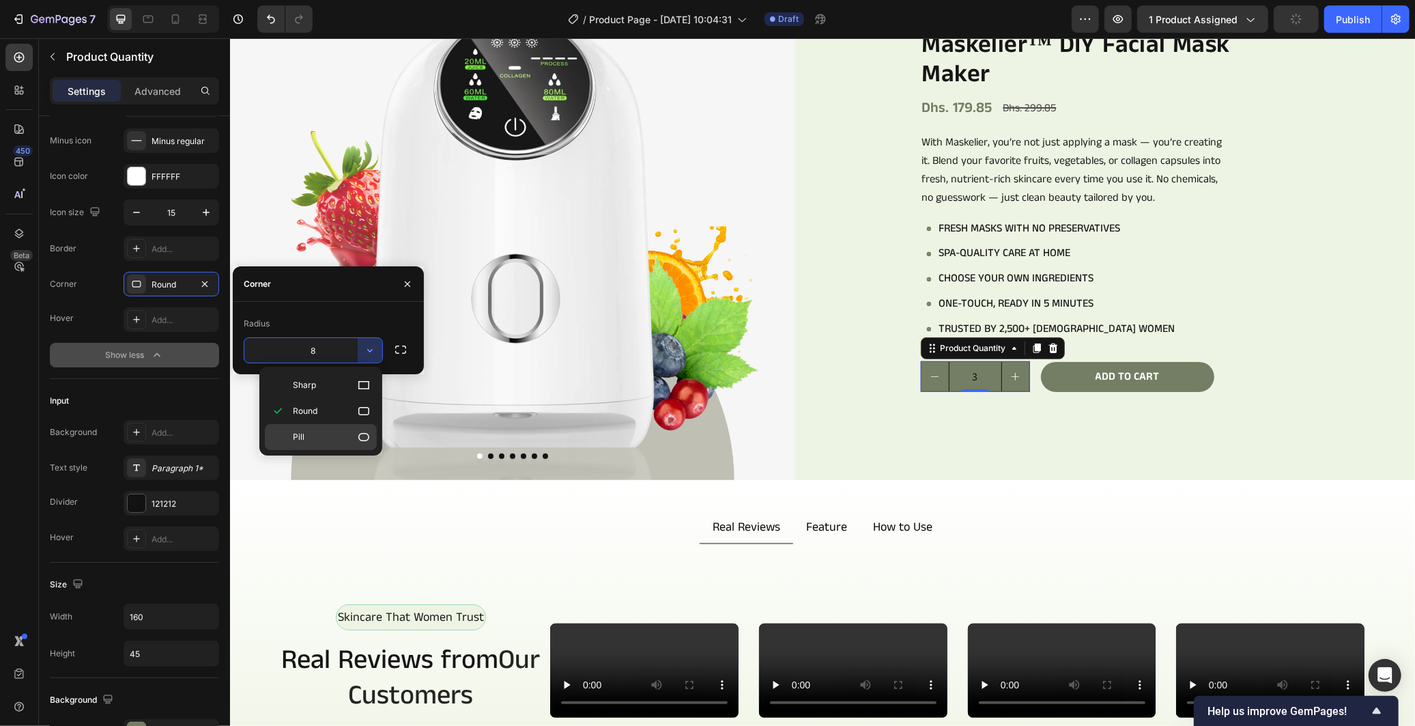
click at [349, 432] on p "Pill" at bounding box center [332, 437] width 78 height 14
type input "9999"
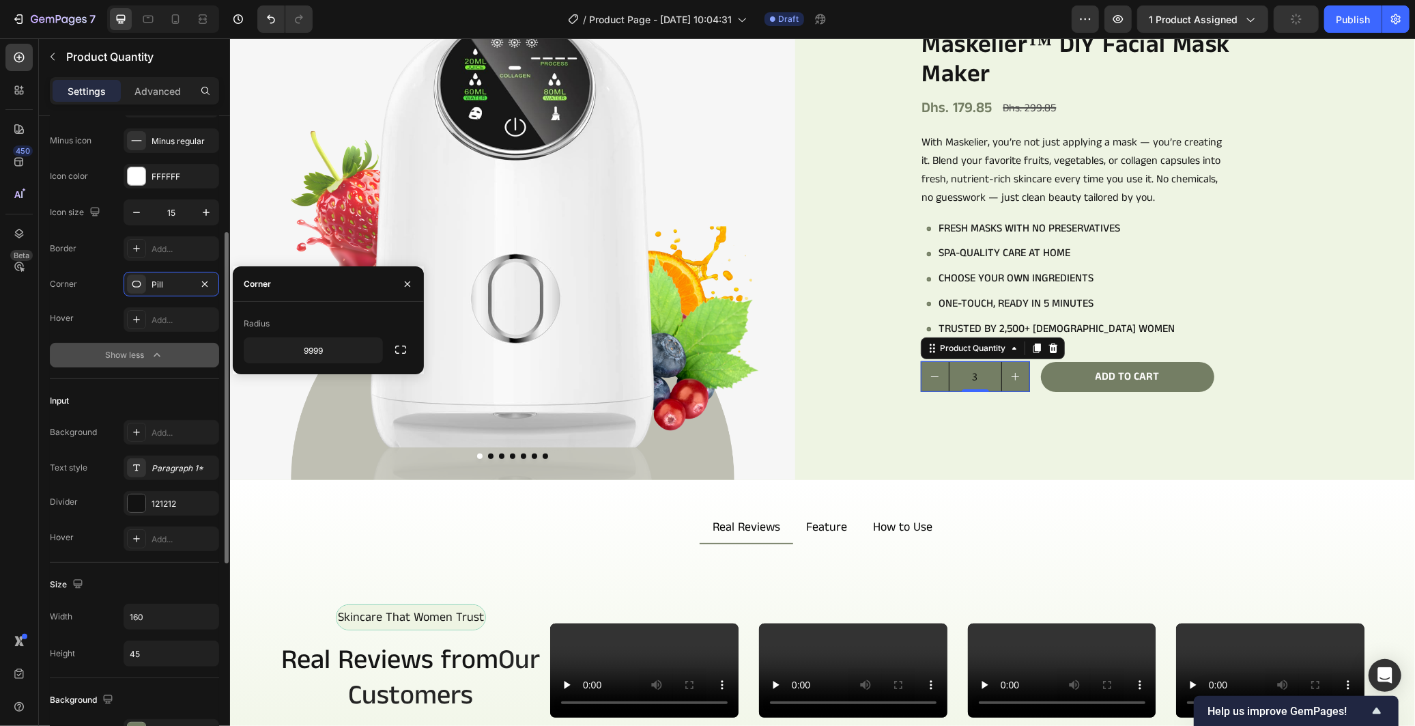
click at [160, 376] on div "Button Width 40 Background Add... Plus icon Plus regular Minus icon Minus regul…" at bounding box center [134, 178] width 169 height 402
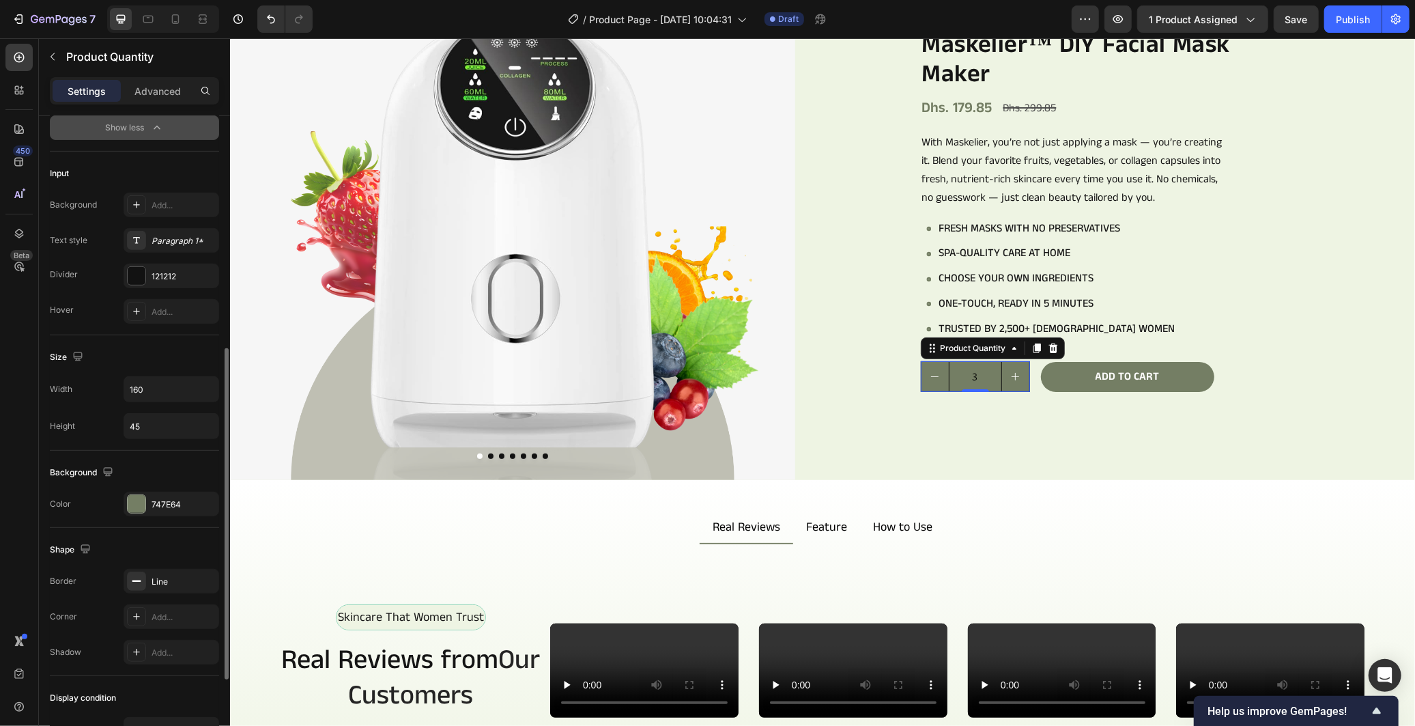
scroll to position [606, 0]
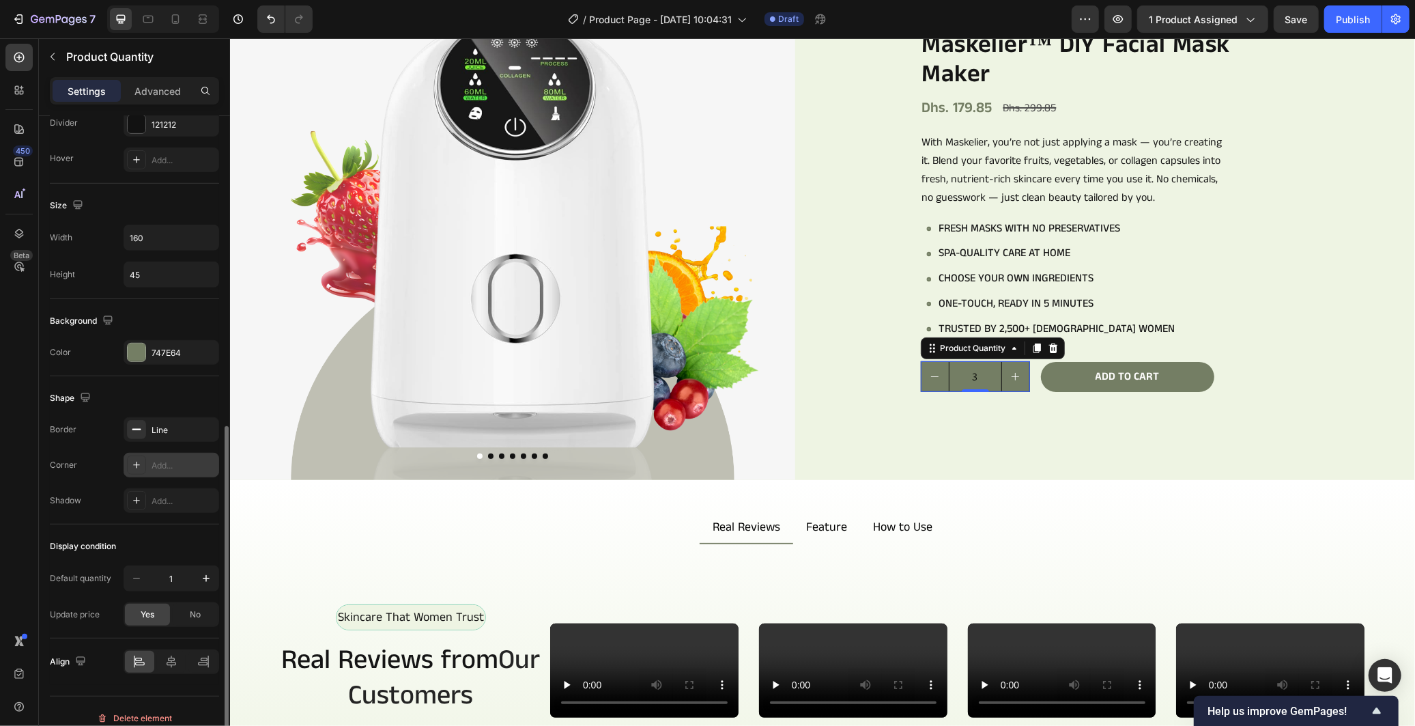
click at [169, 469] on div "Add..." at bounding box center [184, 465] width 64 height 12
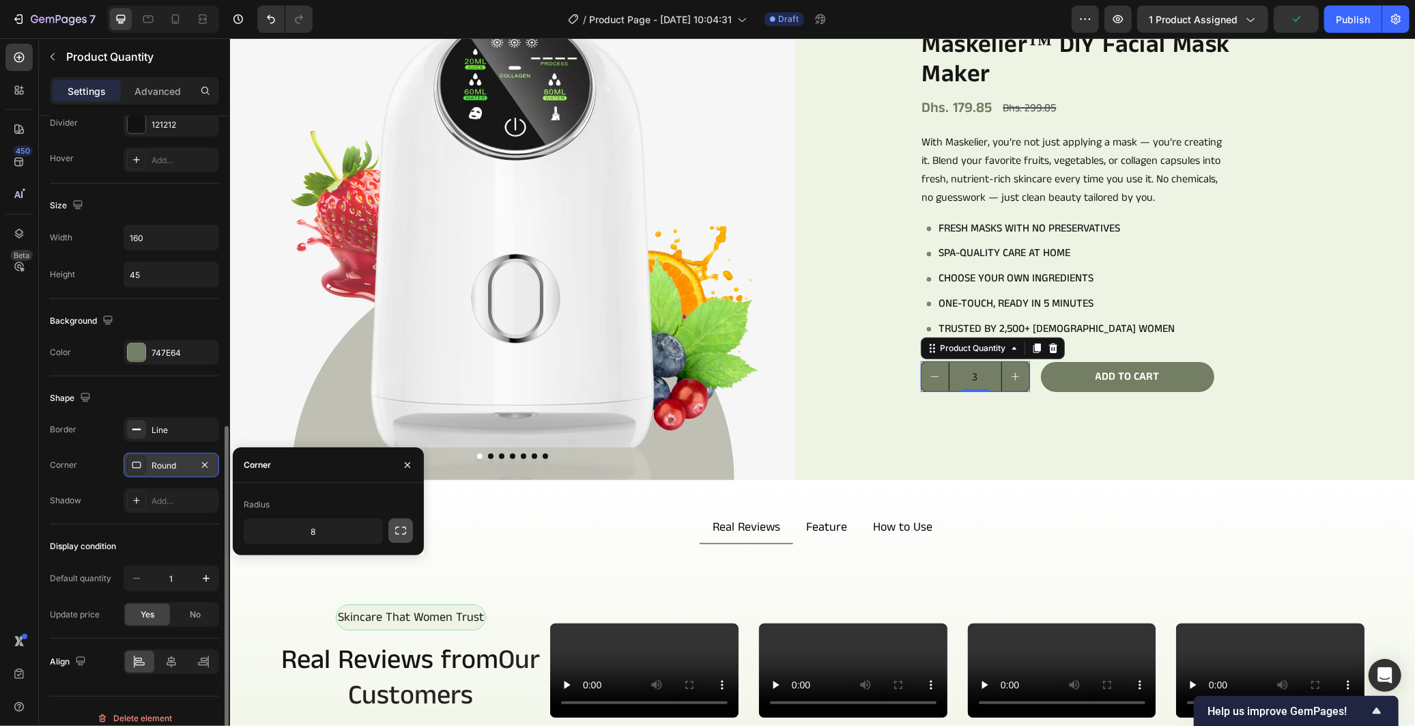
click at [403, 534] on icon "button" at bounding box center [401, 530] width 14 height 14
click at [341, 532] on input "8" at bounding box center [313, 531] width 138 height 25
click at [375, 531] on icon "button" at bounding box center [370, 531] width 14 height 14
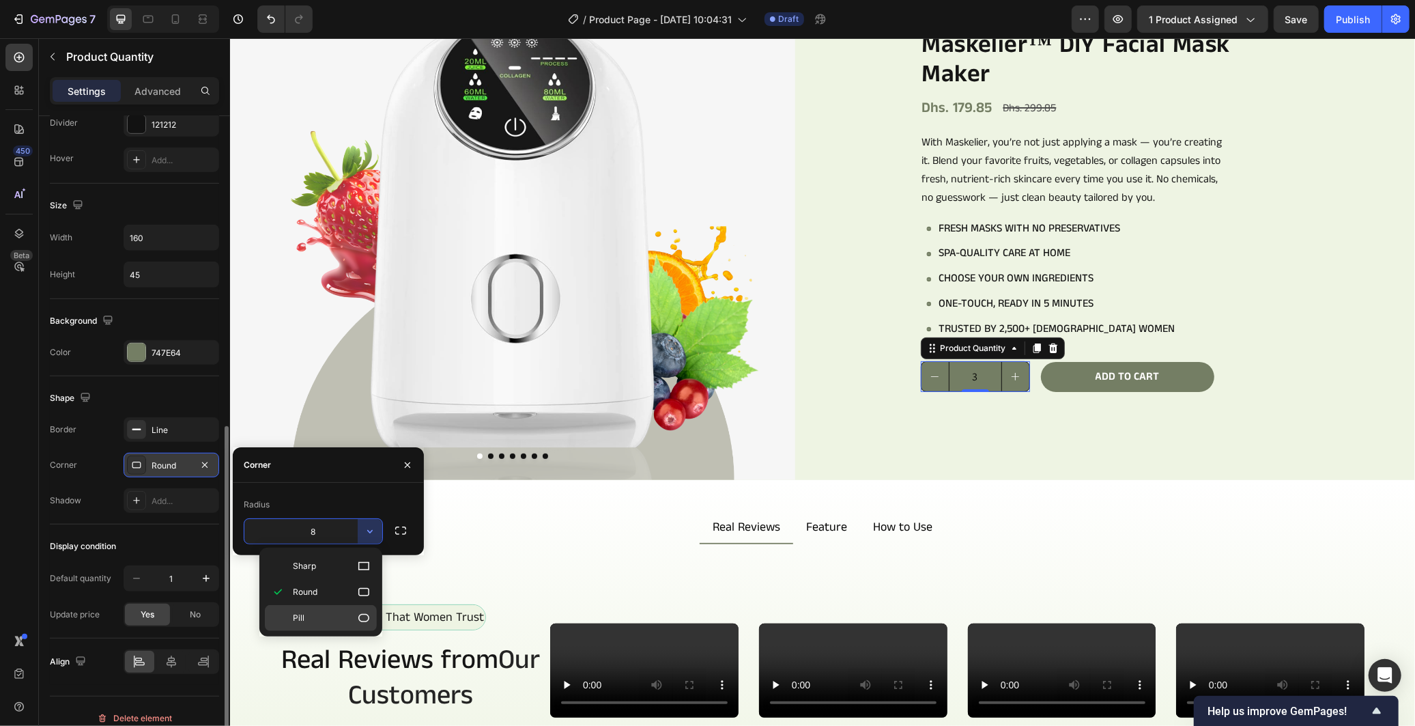
drag, startPoint x: 371, startPoint y: 609, endPoint x: 171, endPoint y: 556, distance: 206.8
click at [371, 609] on div "Pill" at bounding box center [321, 618] width 112 height 26
type input "9999"
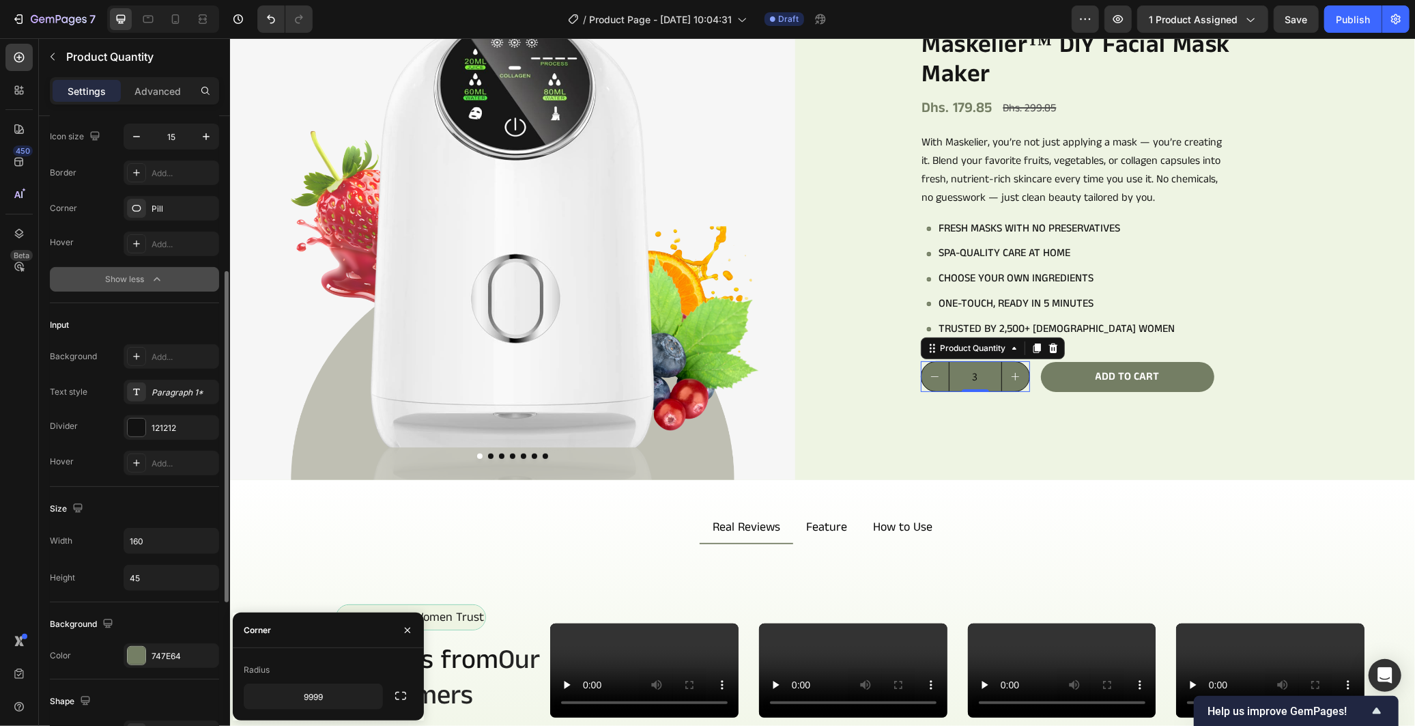
scroll to position [0, 0]
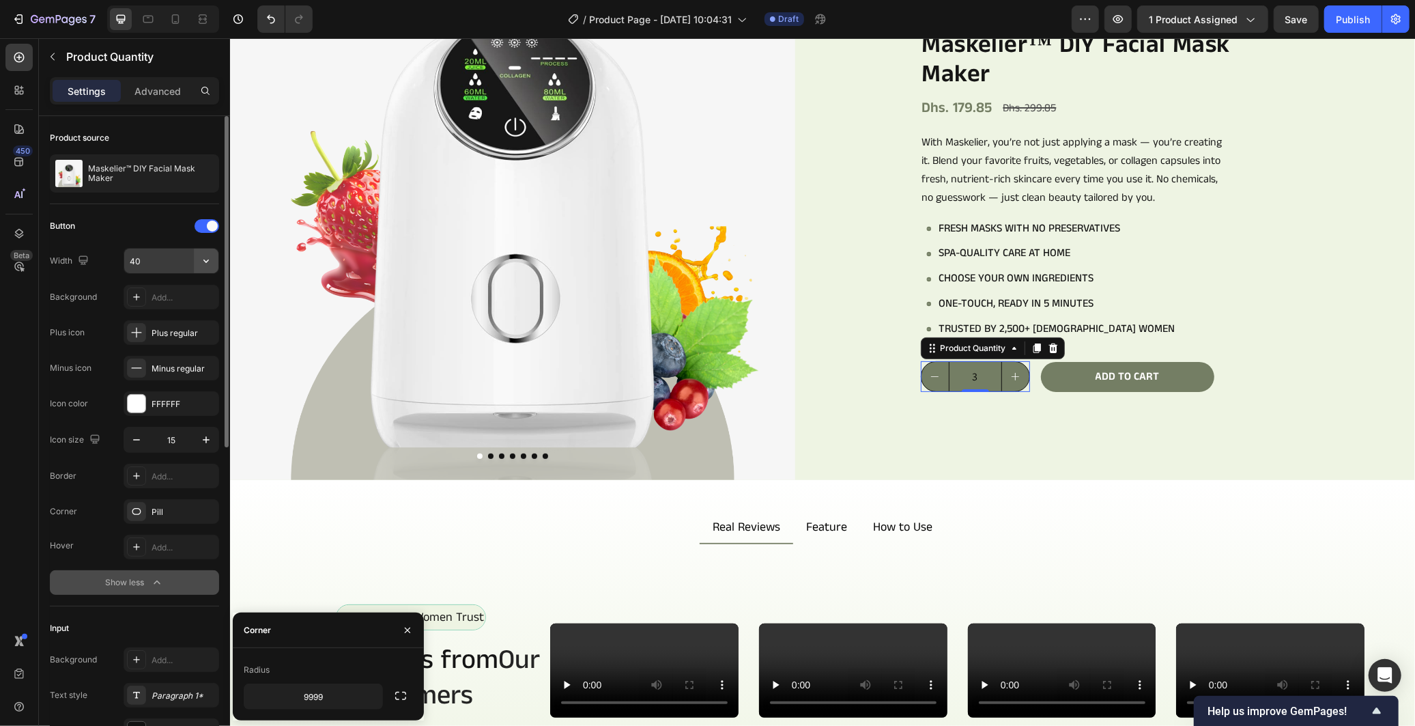
click at [199, 263] on icon "button" at bounding box center [206, 261] width 14 height 14
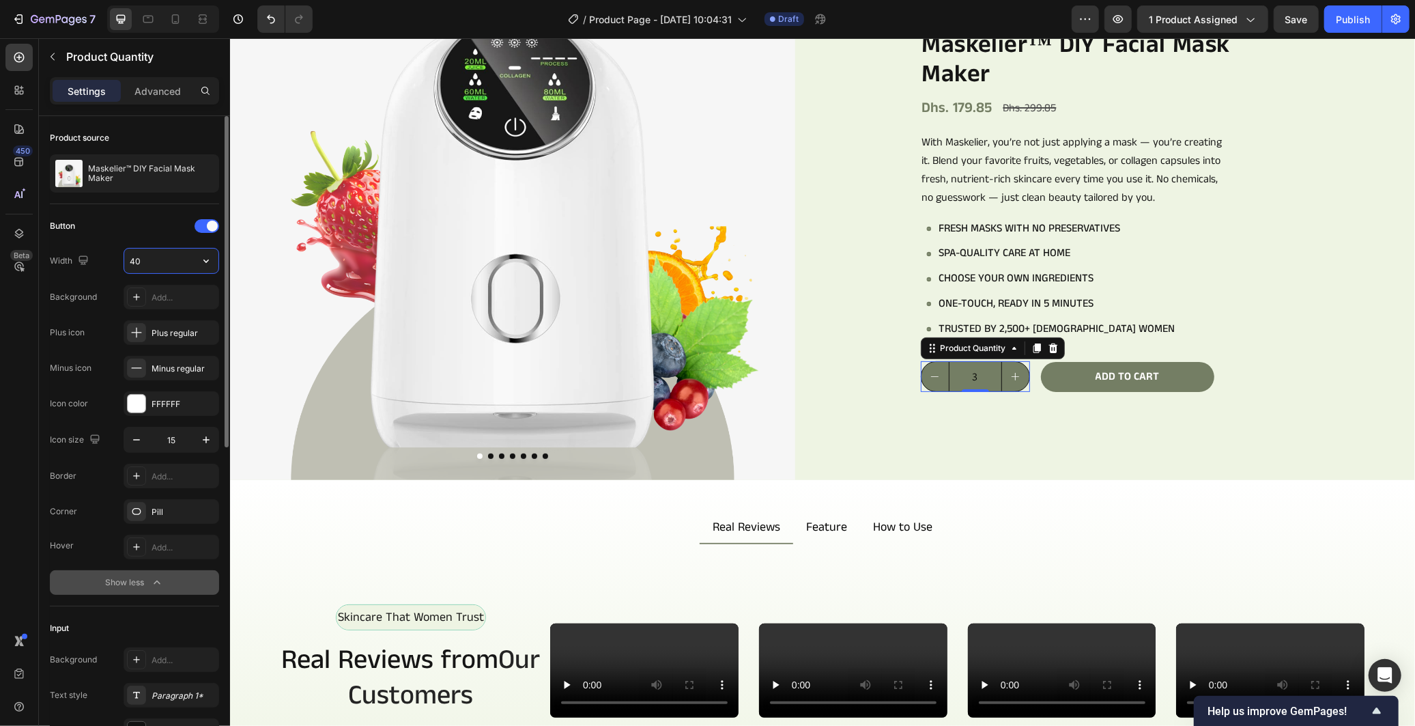
click at [147, 261] on input "40" at bounding box center [171, 260] width 94 height 25
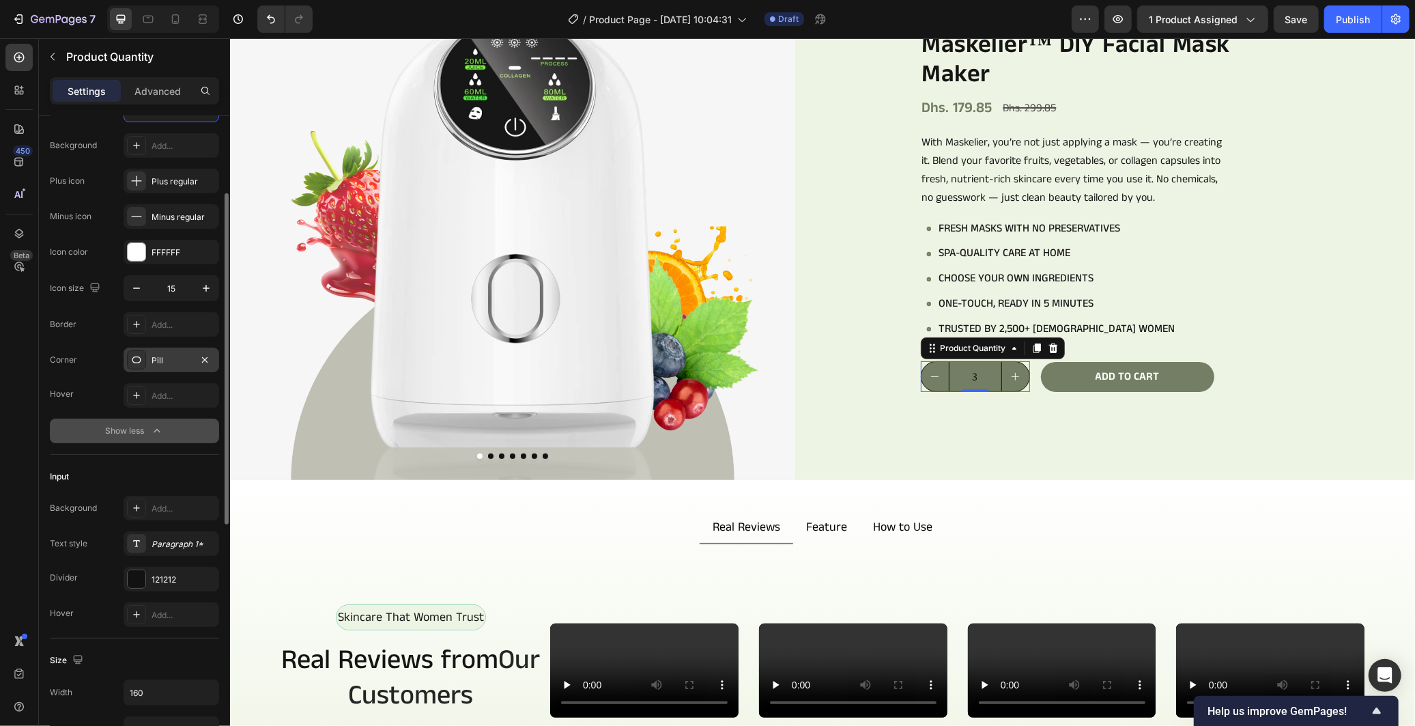
click at [186, 362] on div "Pill" at bounding box center [172, 360] width 40 height 12
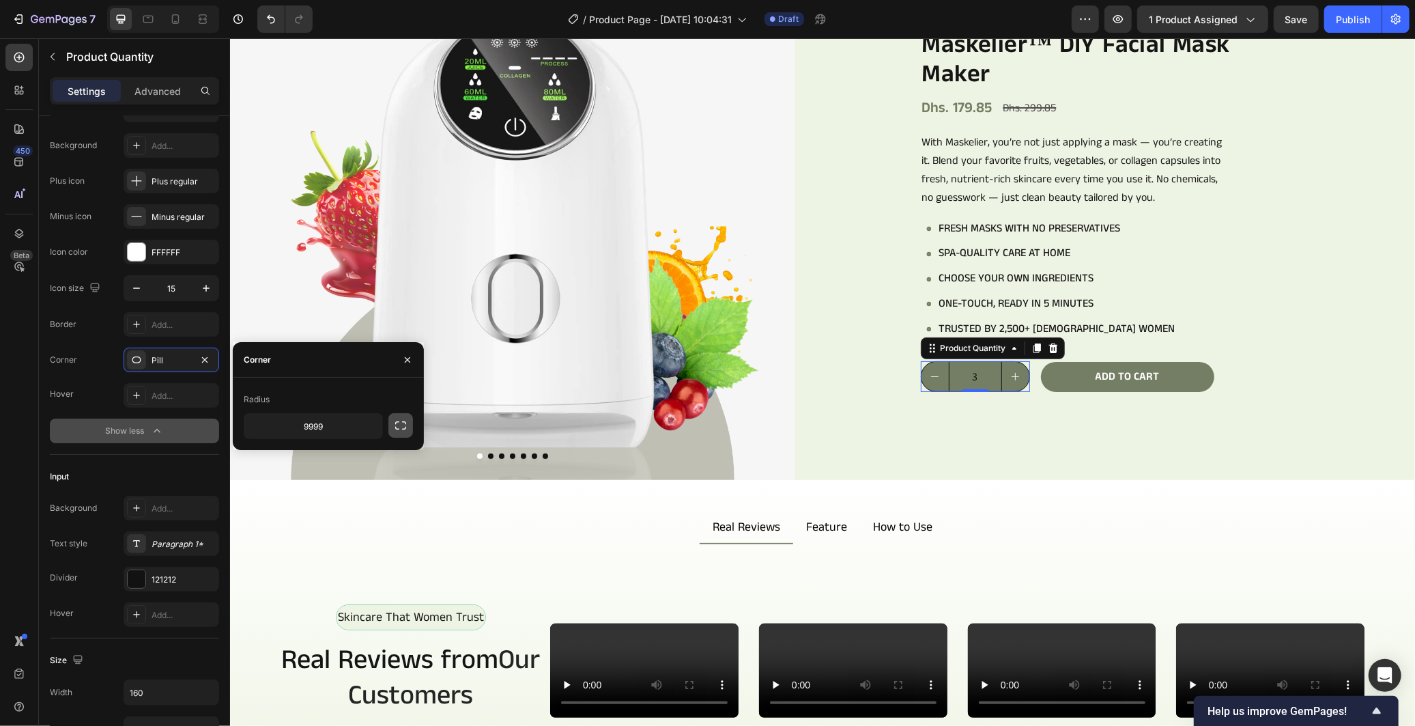
click at [391, 423] on button "button" at bounding box center [400, 425] width 25 height 25
drag, startPoint x: 389, startPoint y: 425, endPoint x: 397, endPoint y: 429, distance: 8.2
click at [390, 425] on button "button" at bounding box center [400, 425] width 25 height 25
click at [363, 431] on icon "button" at bounding box center [370, 426] width 14 height 14
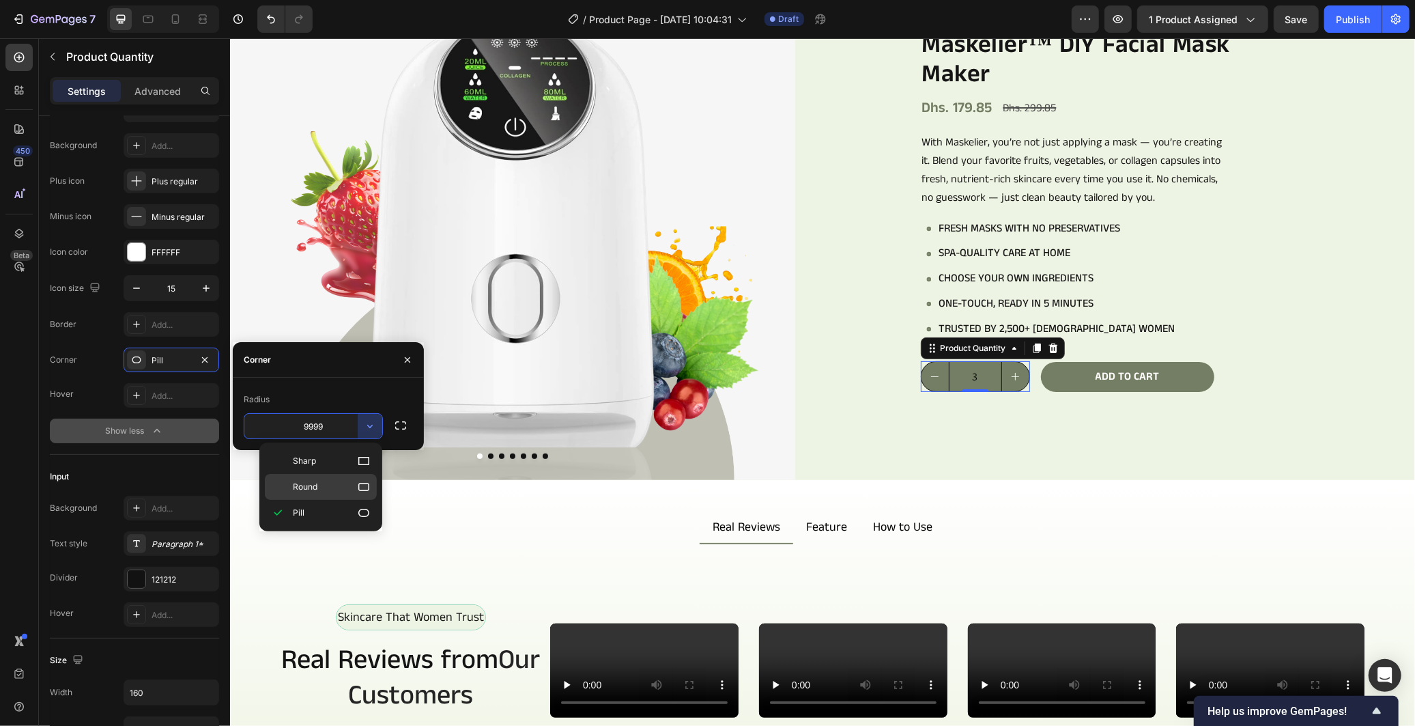
click at [362, 485] on icon at bounding box center [364, 487] width 14 height 14
type input "8"
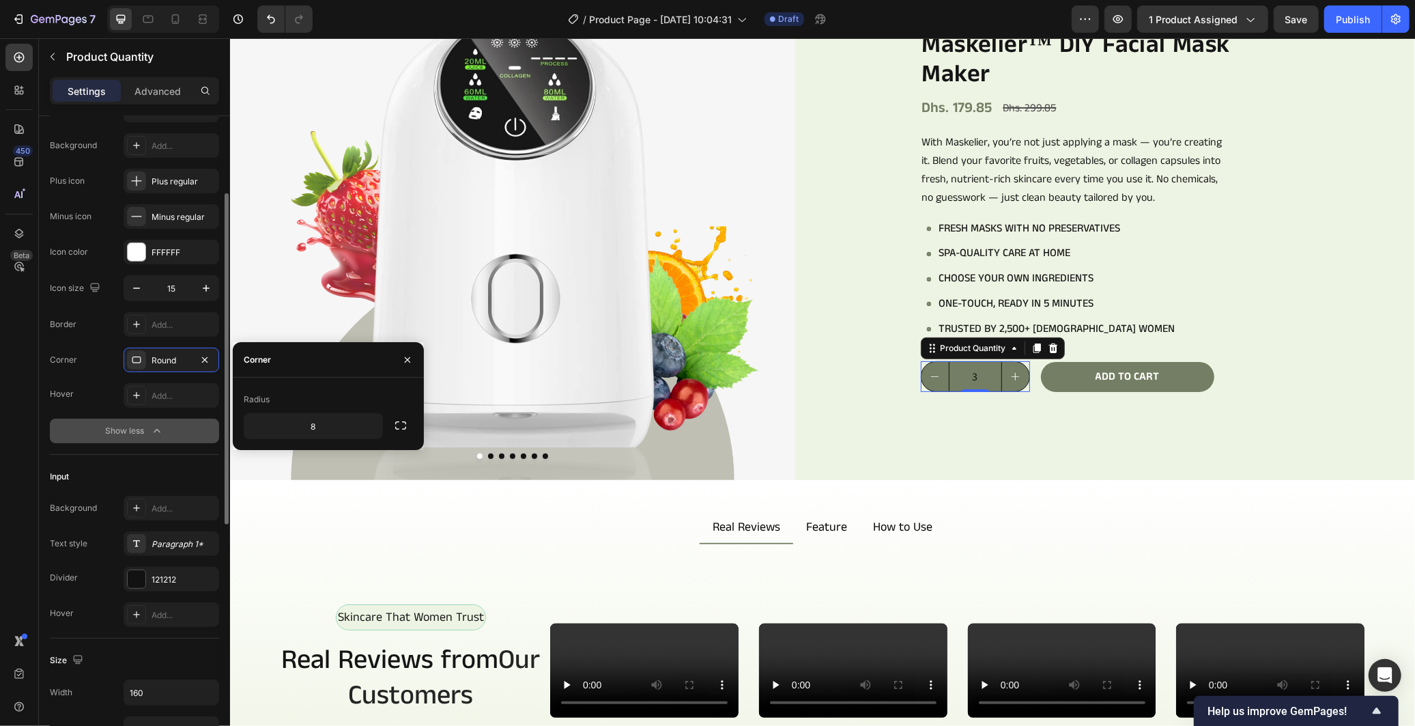
scroll to position [455, 0]
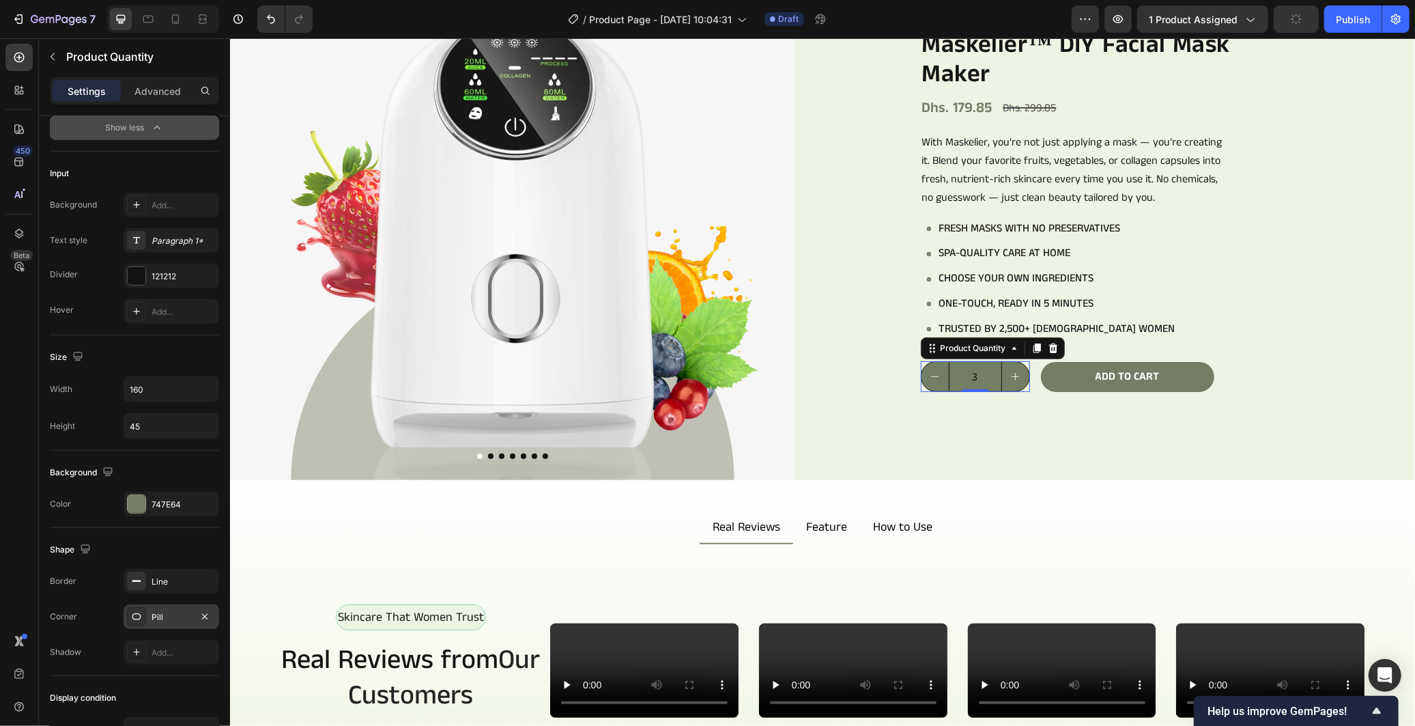
click at [171, 614] on div "Pill" at bounding box center [172, 617] width 40 height 12
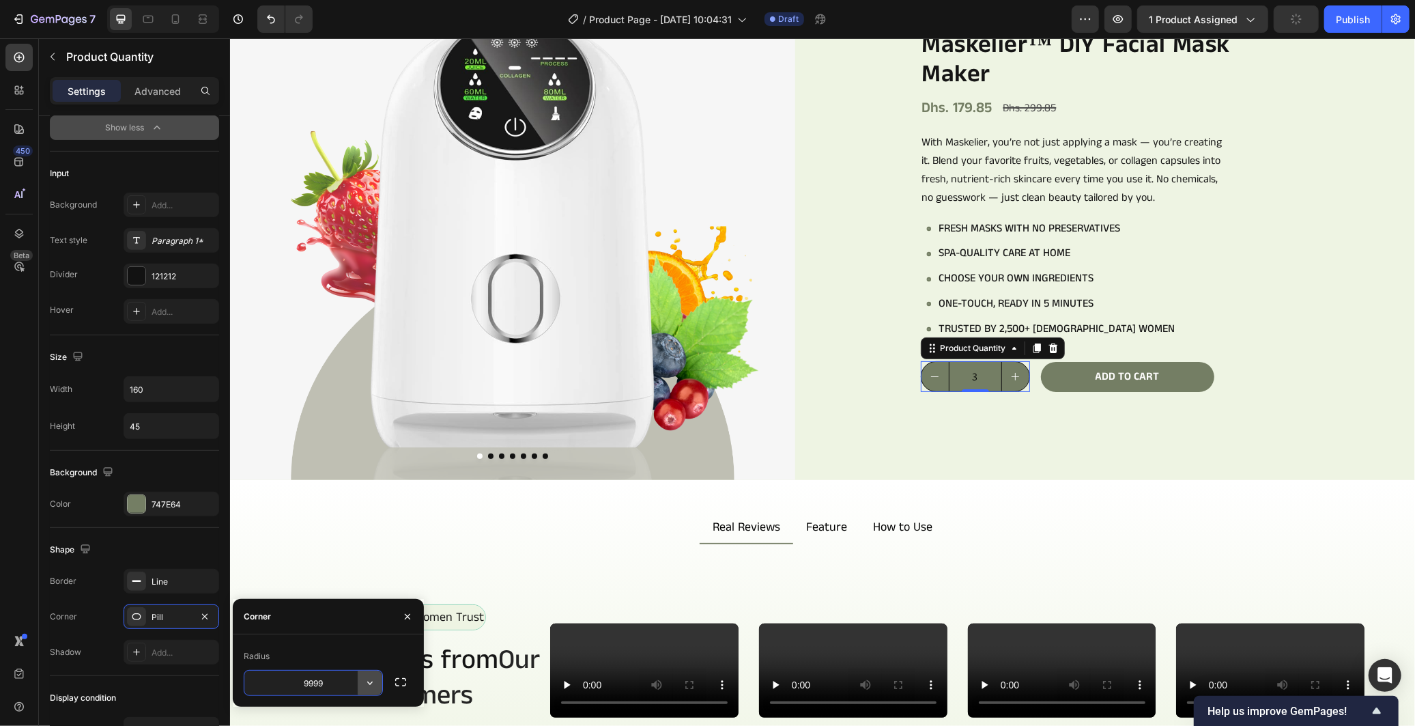
click at [374, 687] on icon "button" at bounding box center [370, 683] width 14 height 14
click at [347, 615] on p "Round" at bounding box center [332, 619] width 78 height 14
type input "8"
click at [1043, 377] on button "Add to cart" at bounding box center [1126, 376] width 173 height 31
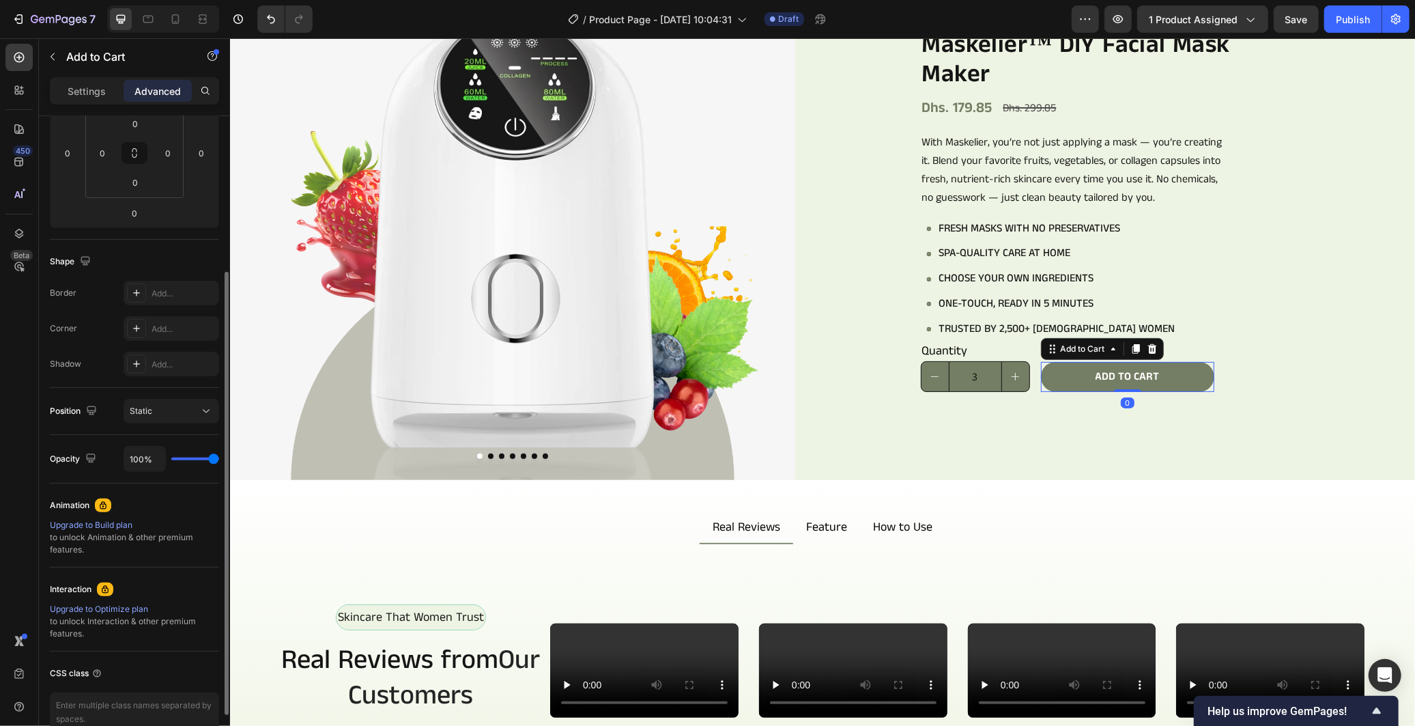
scroll to position [0, 0]
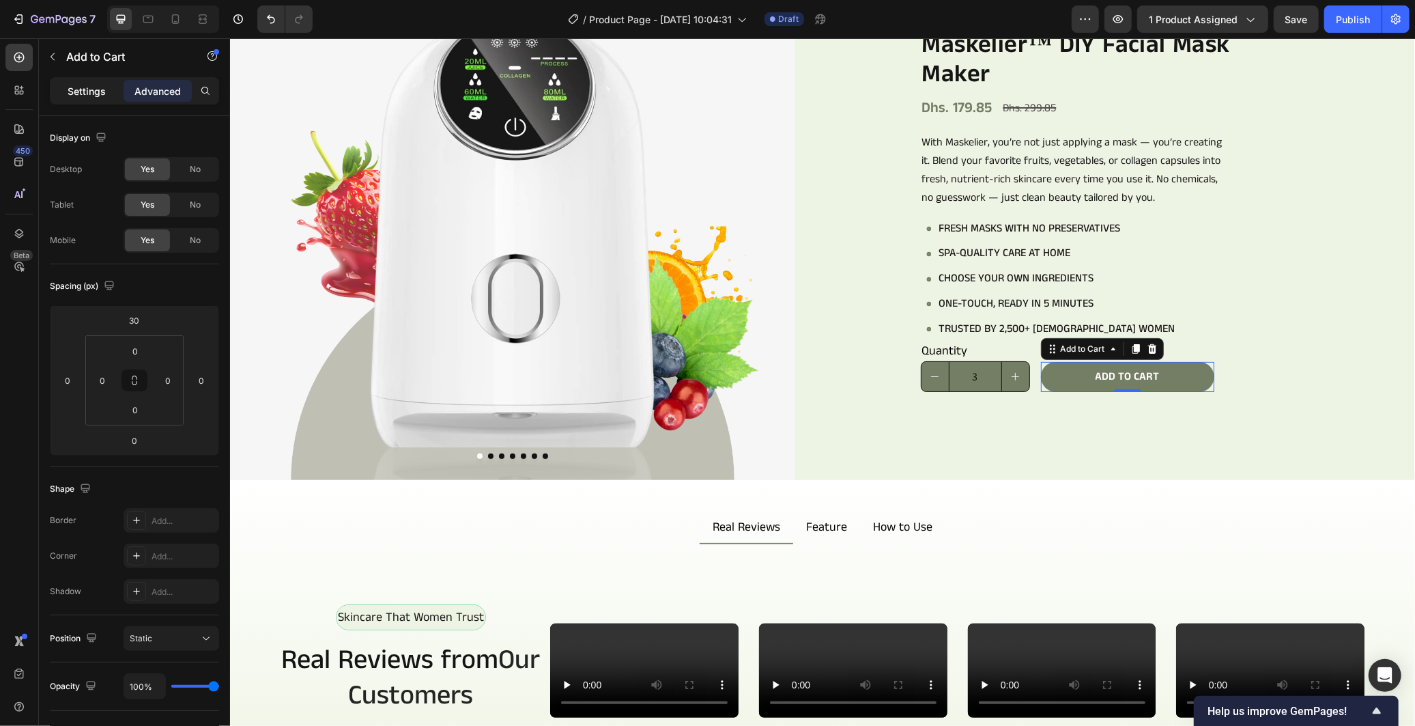
click at [77, 90] on p "Settings" at bounding box center [87, 91] width 38 height 14
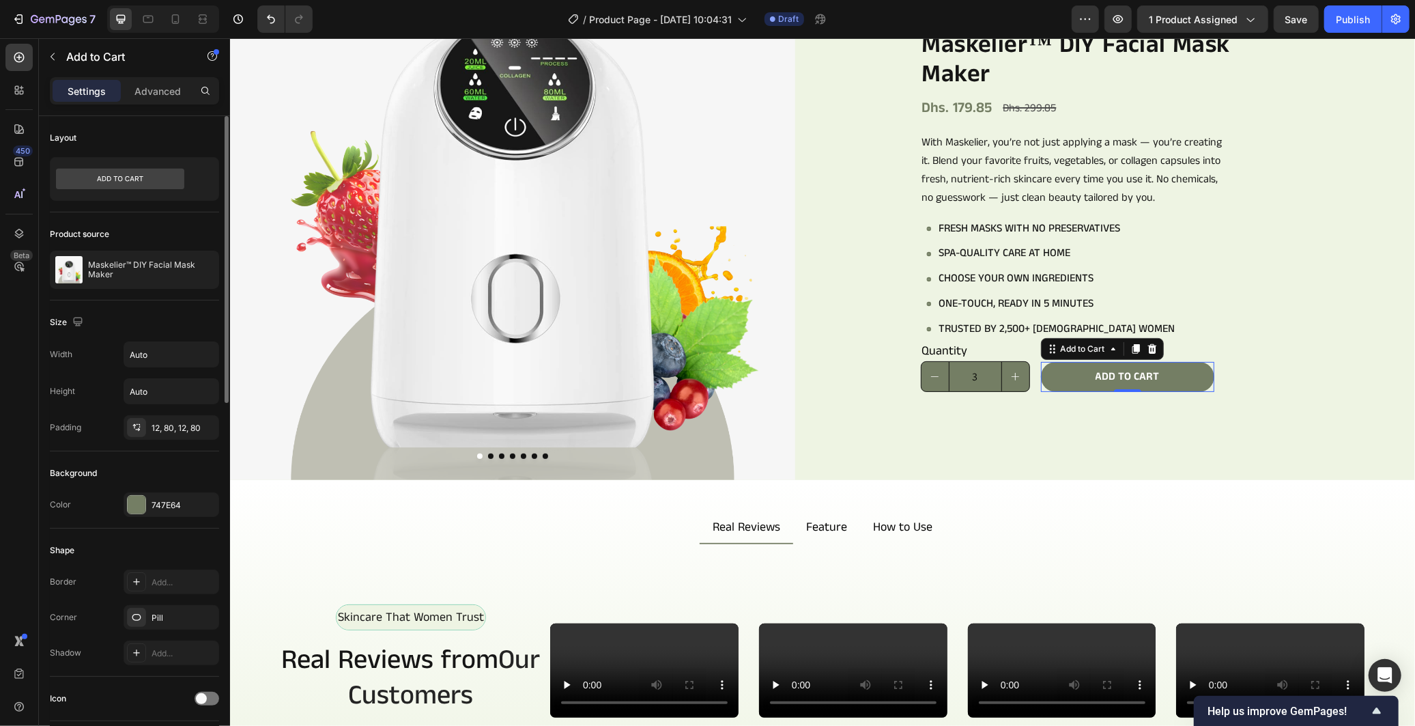
scroll to position [303, 0]
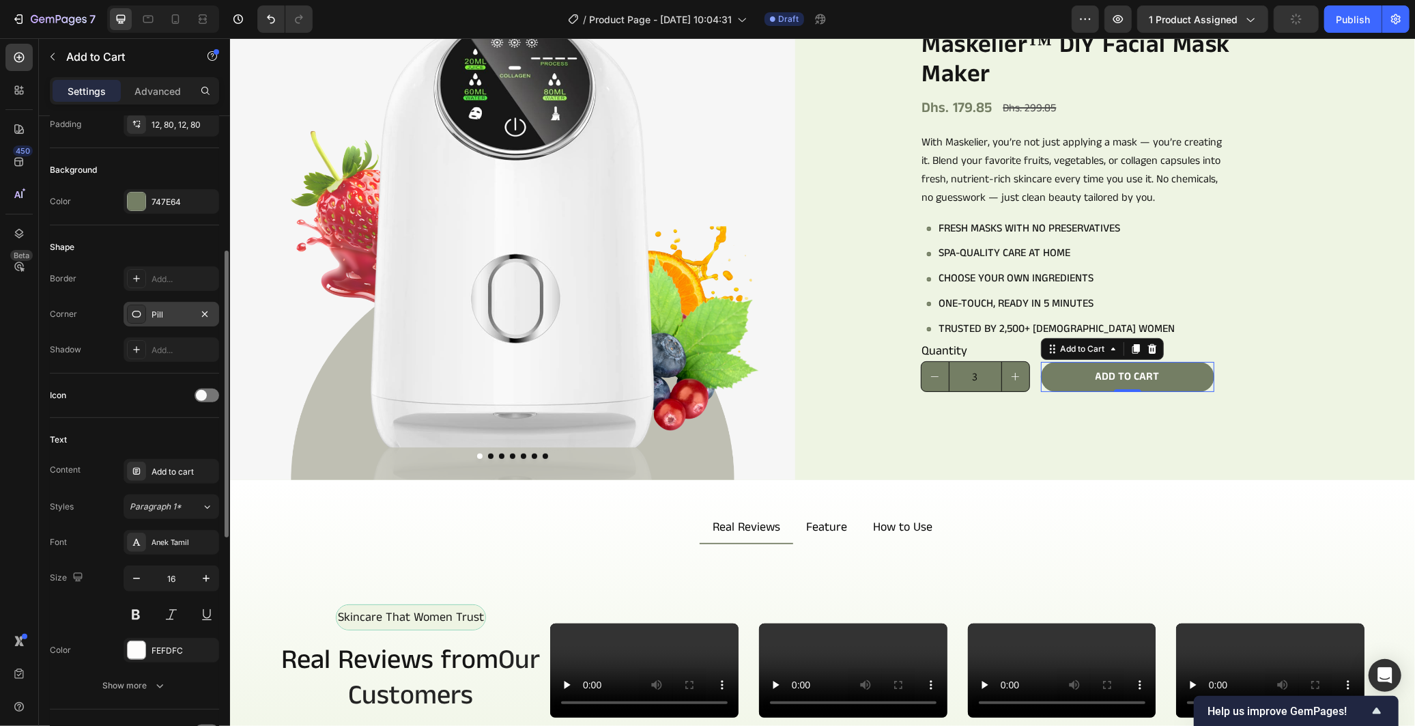
click at [161, 310] on div "Pill" at bounding box center [172, 315] width 40 height 12
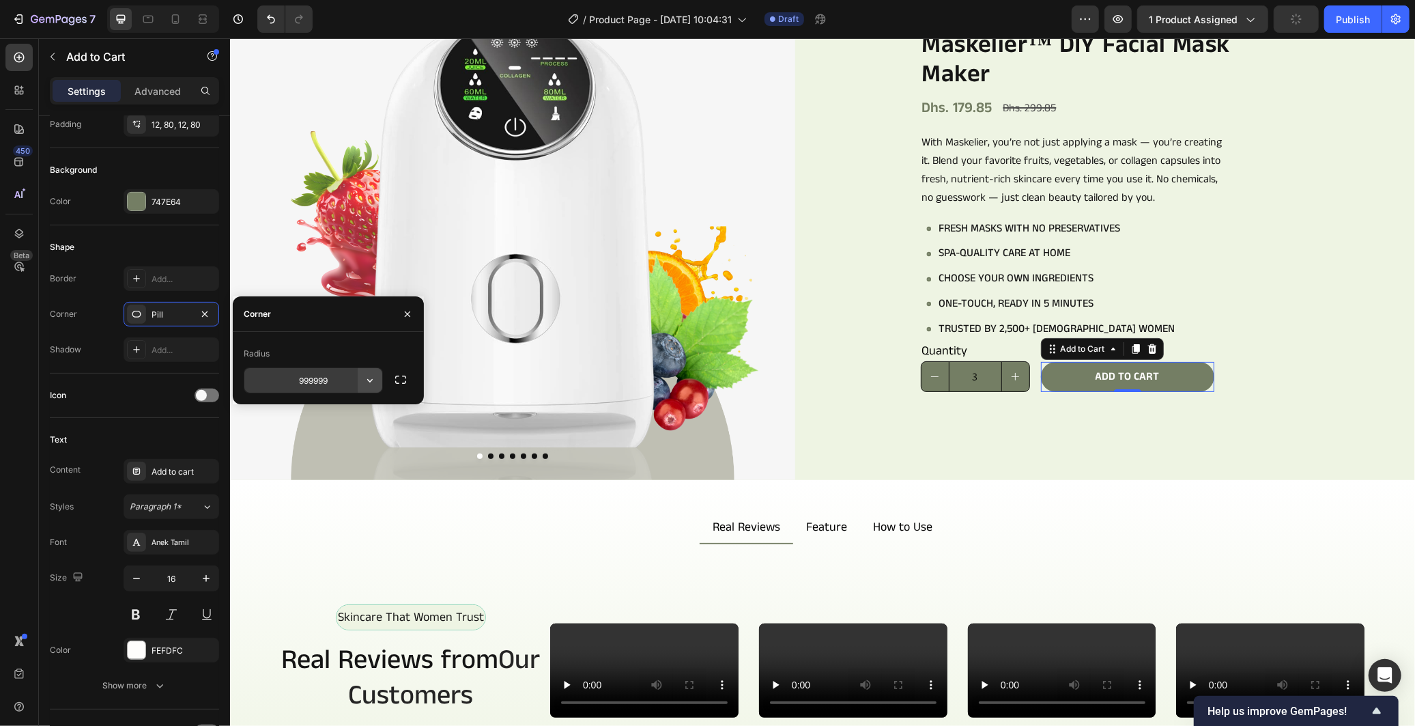
click at [366, 381] on icon "button" at bounding box center [370, 380] width 14 height 14
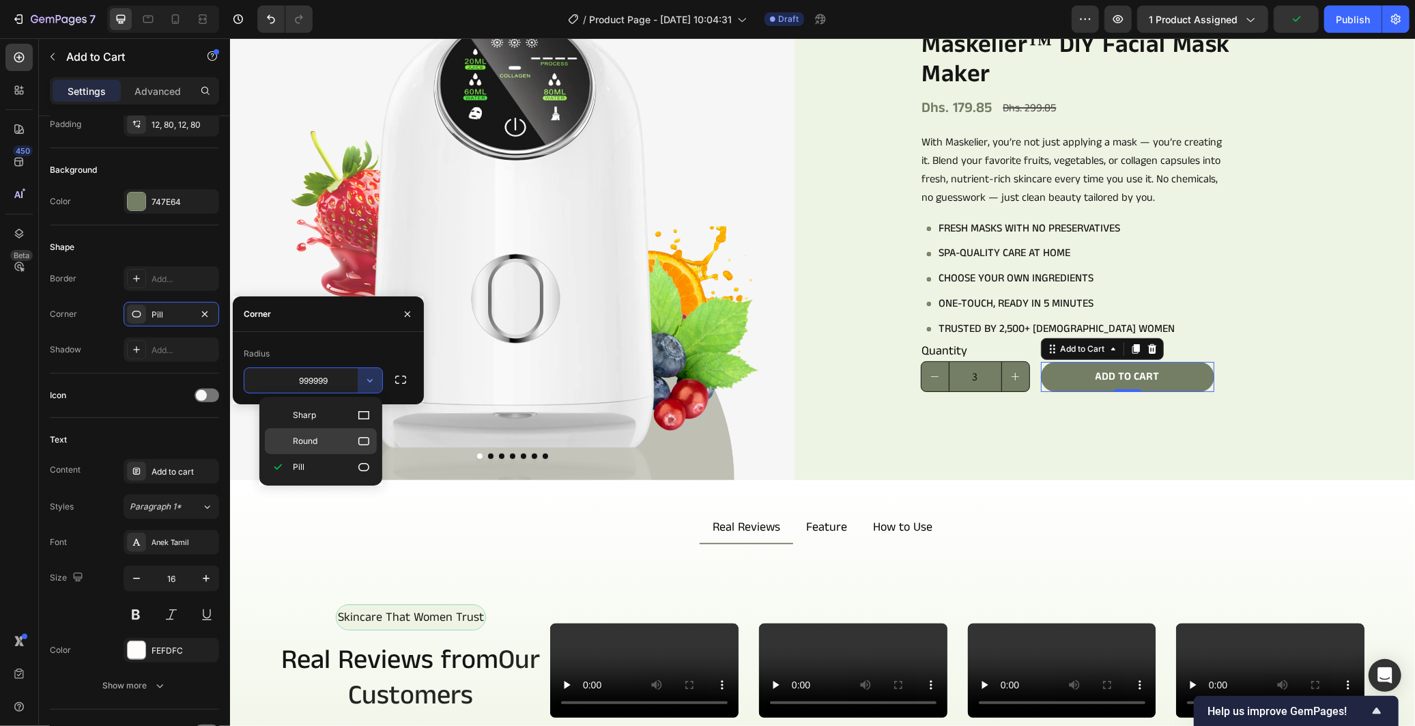
click at [356, 437] on p "Round" at bounding box center [332, 441] width 78 height 14
type input "8"
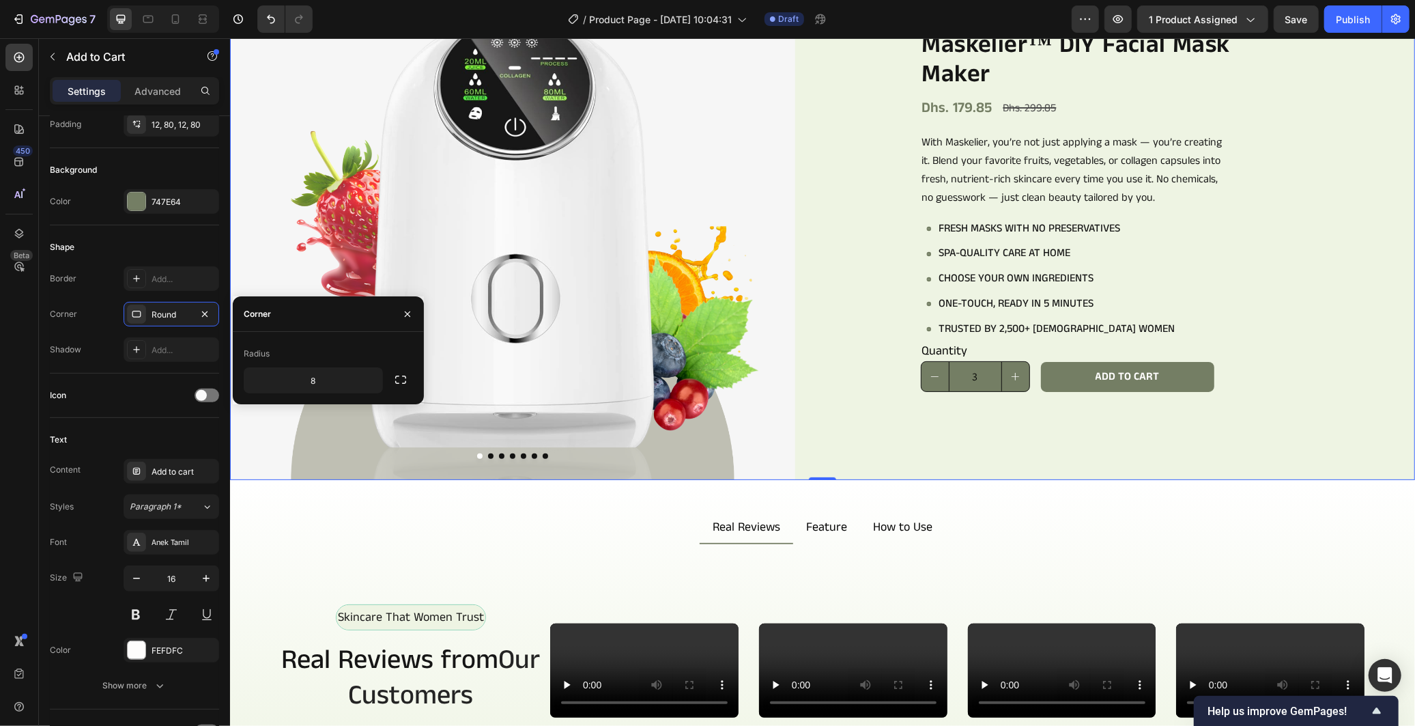
click at [1202, 399] on div "Icon Icon Icon Icon Icon Icon List 978+ Verified Reviews! Text Block Row Maskel…" at bounding box center [1131, 196] width 565 height 565
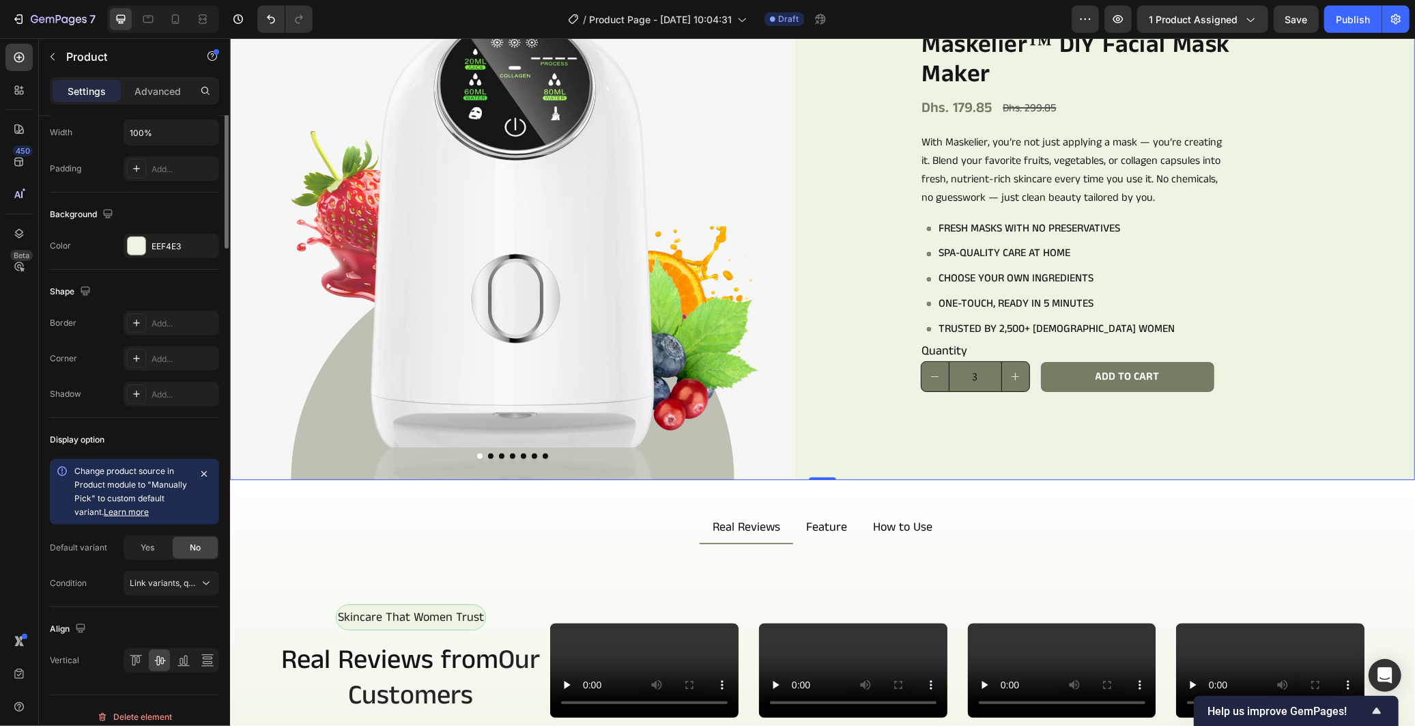
scroll to position [0, 0]
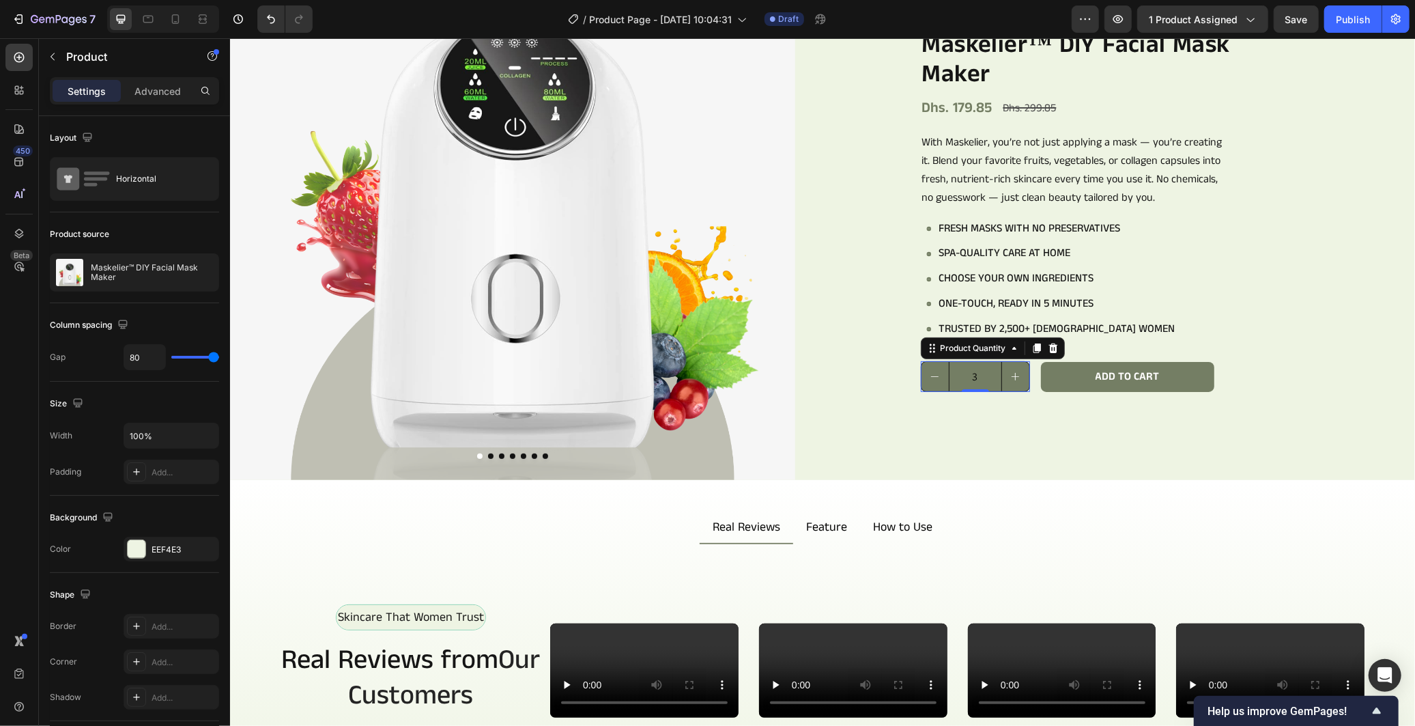
click at [948, 378] on input "3" at bounding box center [974, 375] width 53 height 29
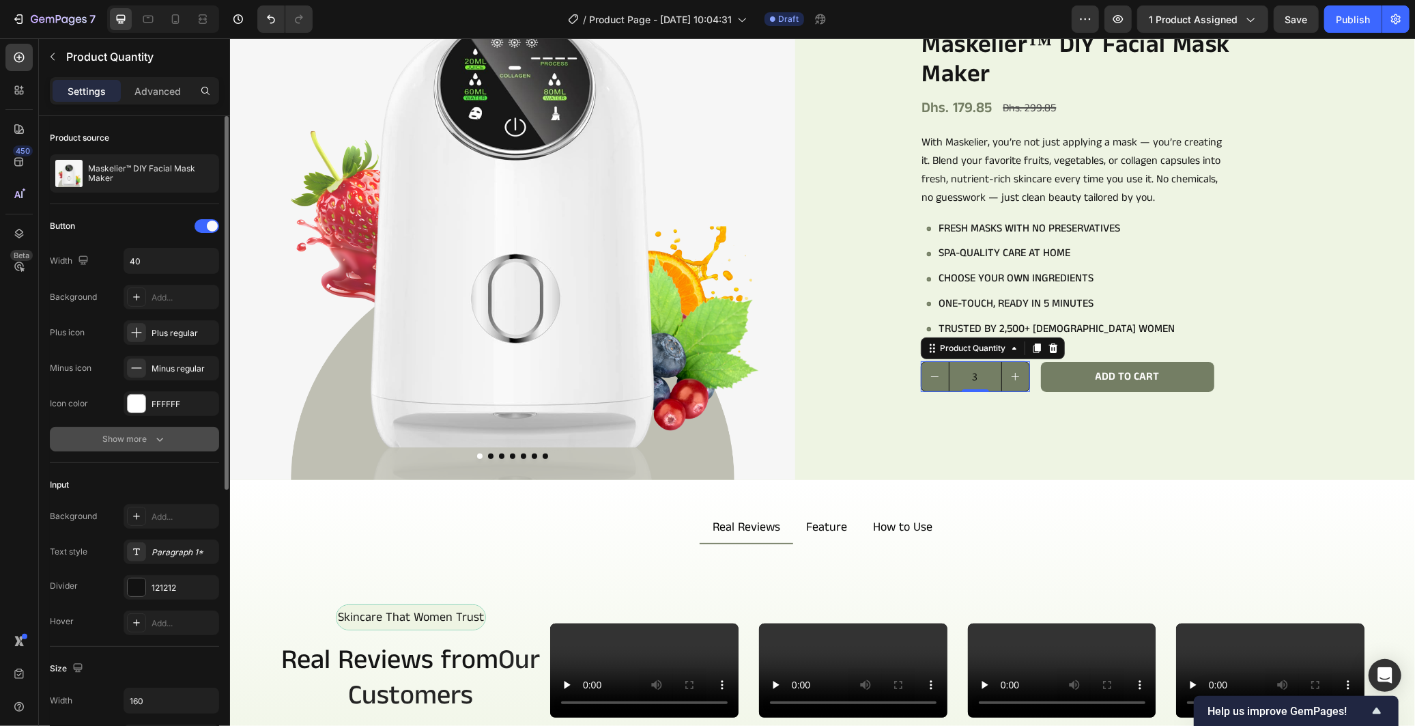
click at [137, 441] on div "Show more" at bounding box center [134, 439] width 63 height 14
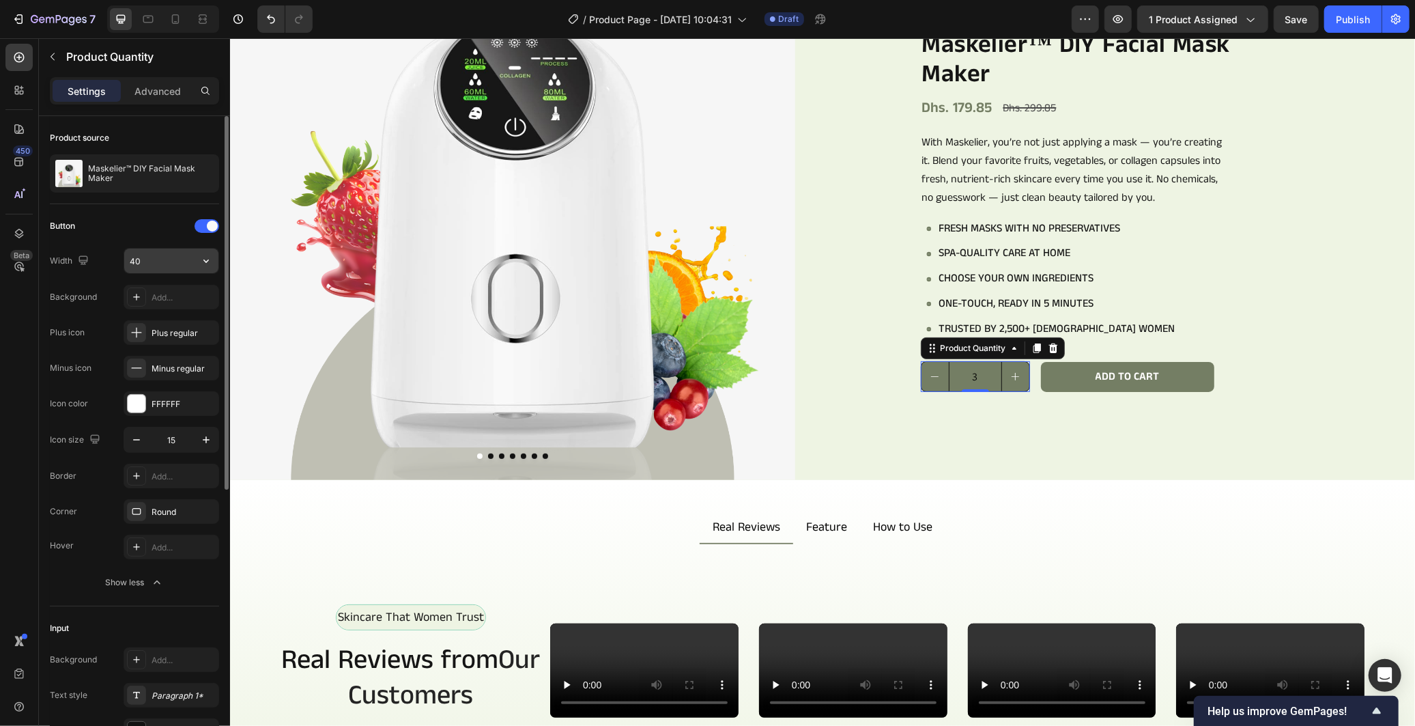
click at [153, 258] on input "40" at bounding box center [171, 260] width 94 height 25
drag, startPoint x: 154, startPoint y: 261, endPoint x: 127, endPoint y: 261, distance: 26.6
click at [127, 261] on input "30" at bounding box center [171, 260] width 94 height 25
drag, startPoint x: 139, startPoint y: 258, endPoint x: 128, endPoint y: 258, distance: 10.9
click at [128, 258] on input "50" at bounding box center [171, 260] width 94 height 25
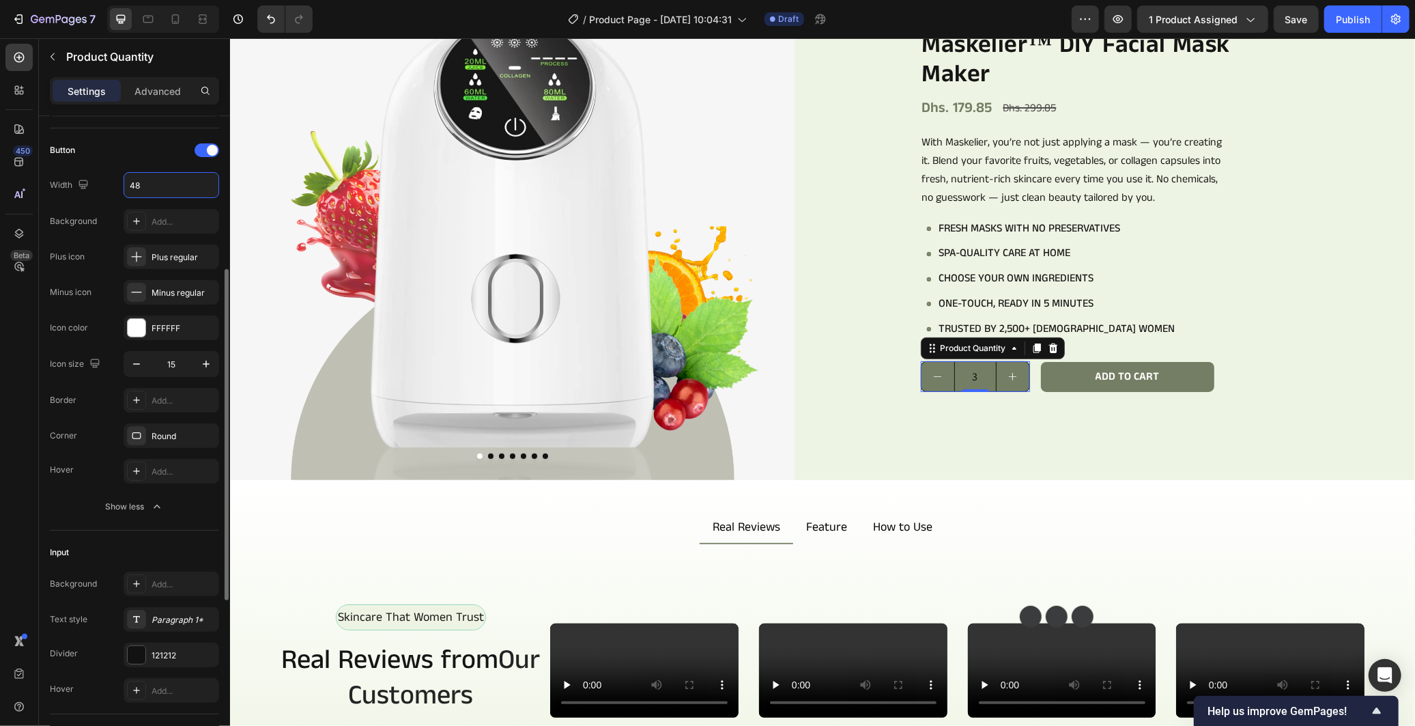
scroll to position [152, 0]
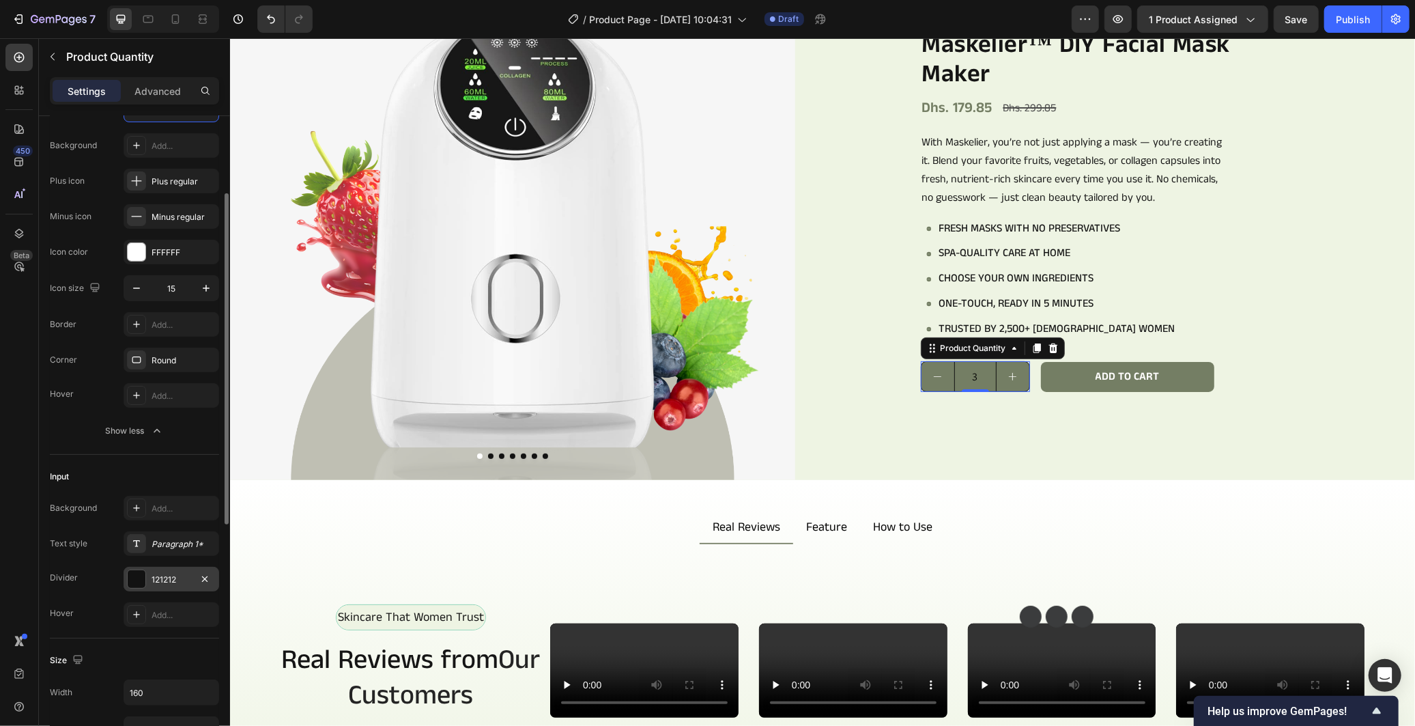
type input "48"
click at [166, 585] on div "121212" at bounding box center [172, 578] width 96 height 25
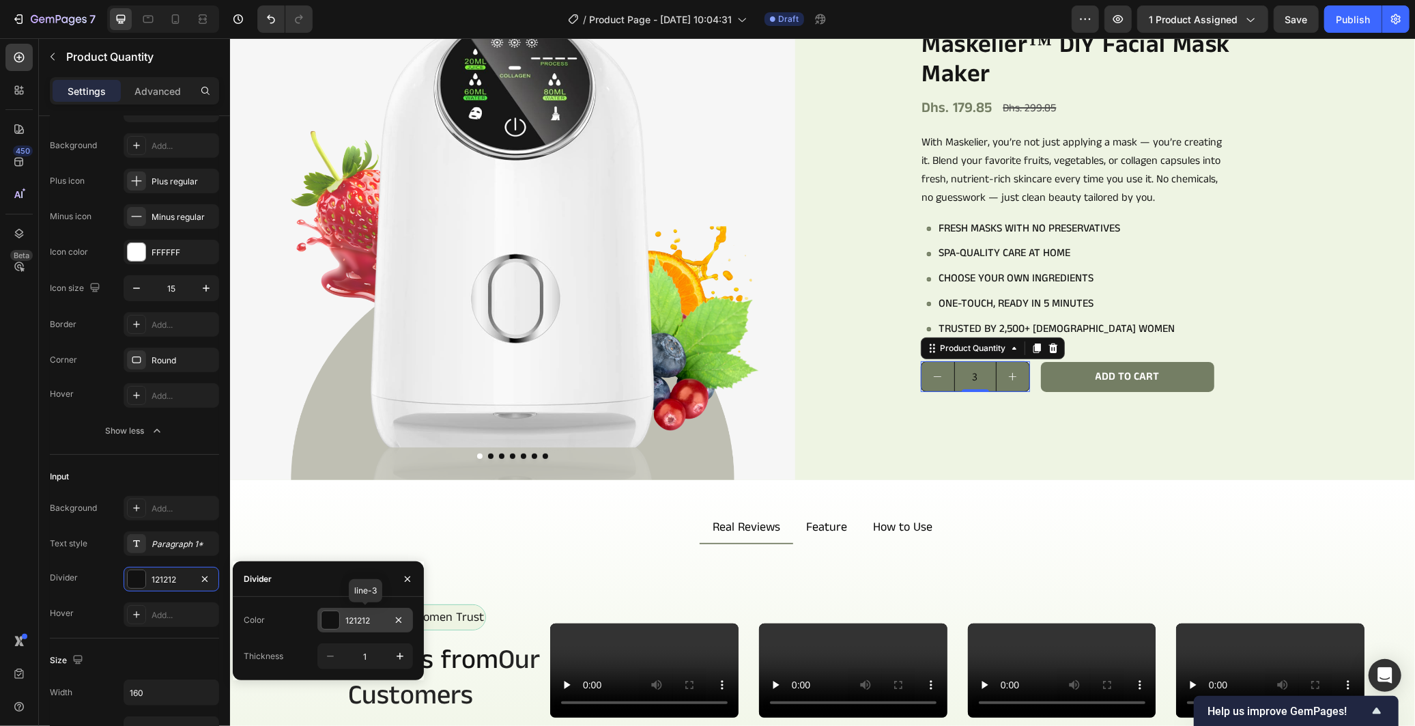
click at [326, 622] on div at bounding box center [330, 620] width 18 height 18
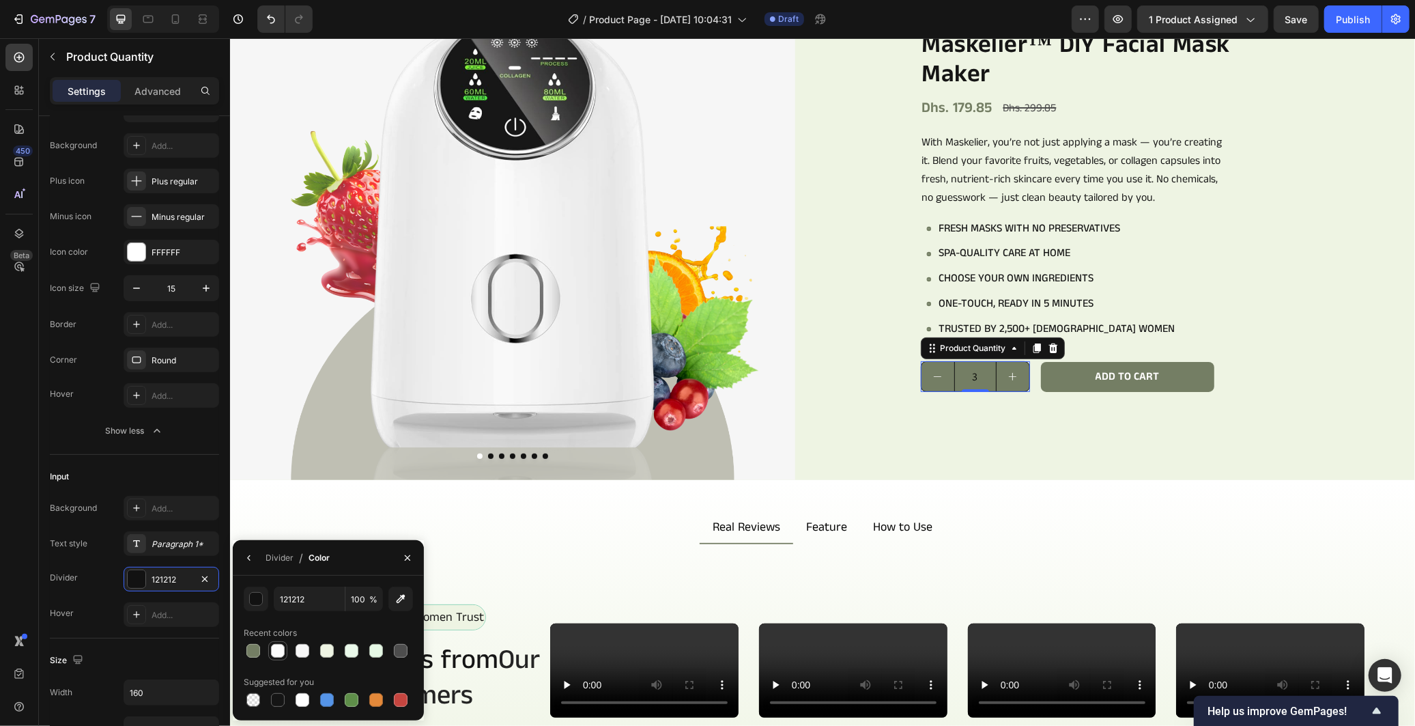
click at [277, 651] on div at bounding box center [278, 651] width 14 height 14
click at [257, 708] on div at bounding box center [253, 699] width 19 height 19
type input "000000"
type input "0"
click at [373, 652] on div at bounding box center [376, 651] width 14 height 14
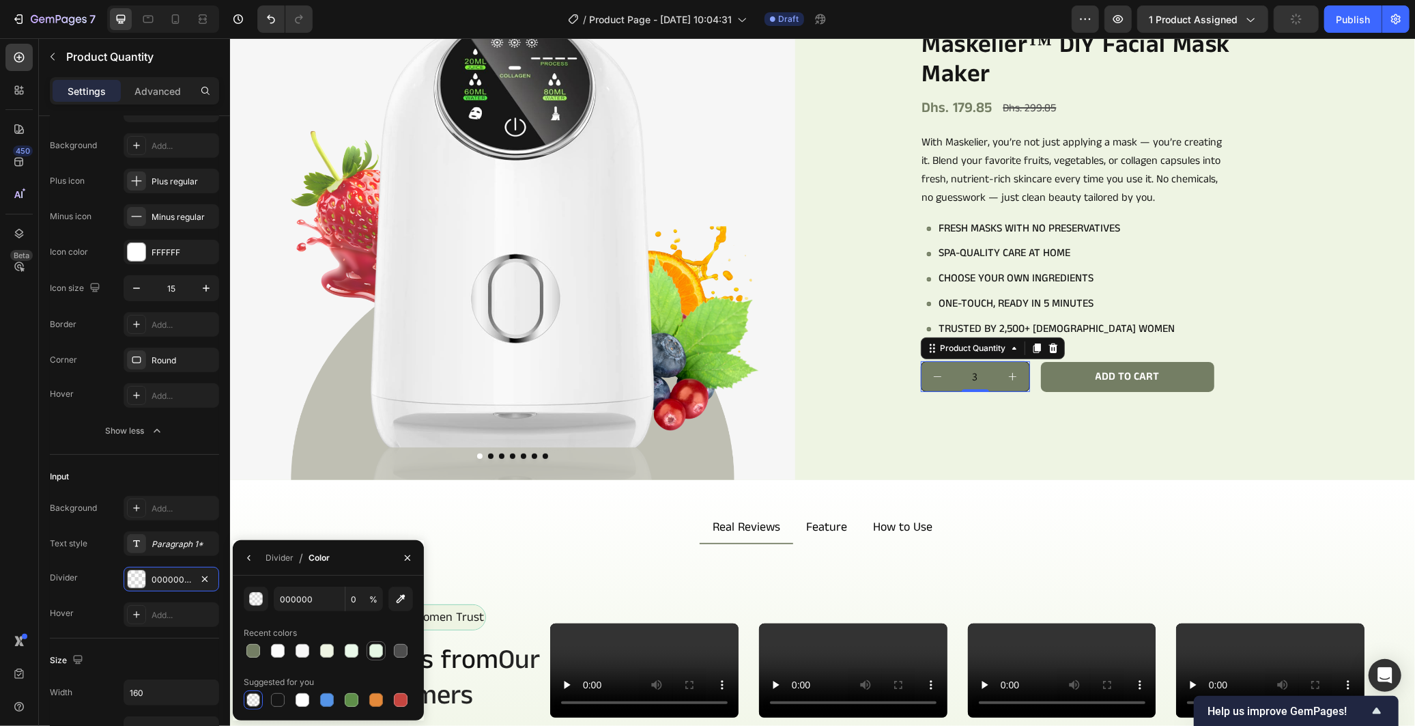
type input "E6F8E5"
type input "100"
click at [104, 598] on div "Background Add... Text style Paragraph 1* Divider E6F8E5 Hover Add..." at bounding box center [134, 561] width 169 height 131
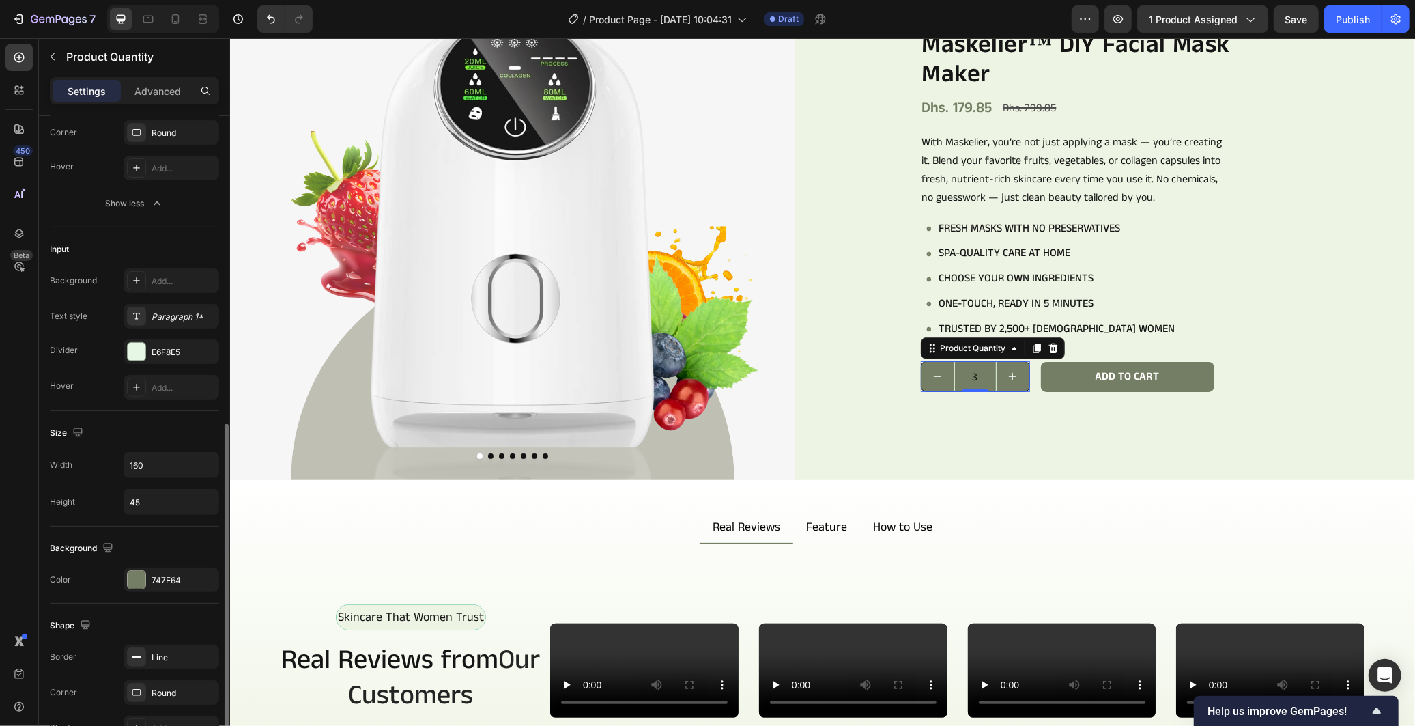
scroll to position [606, 0]
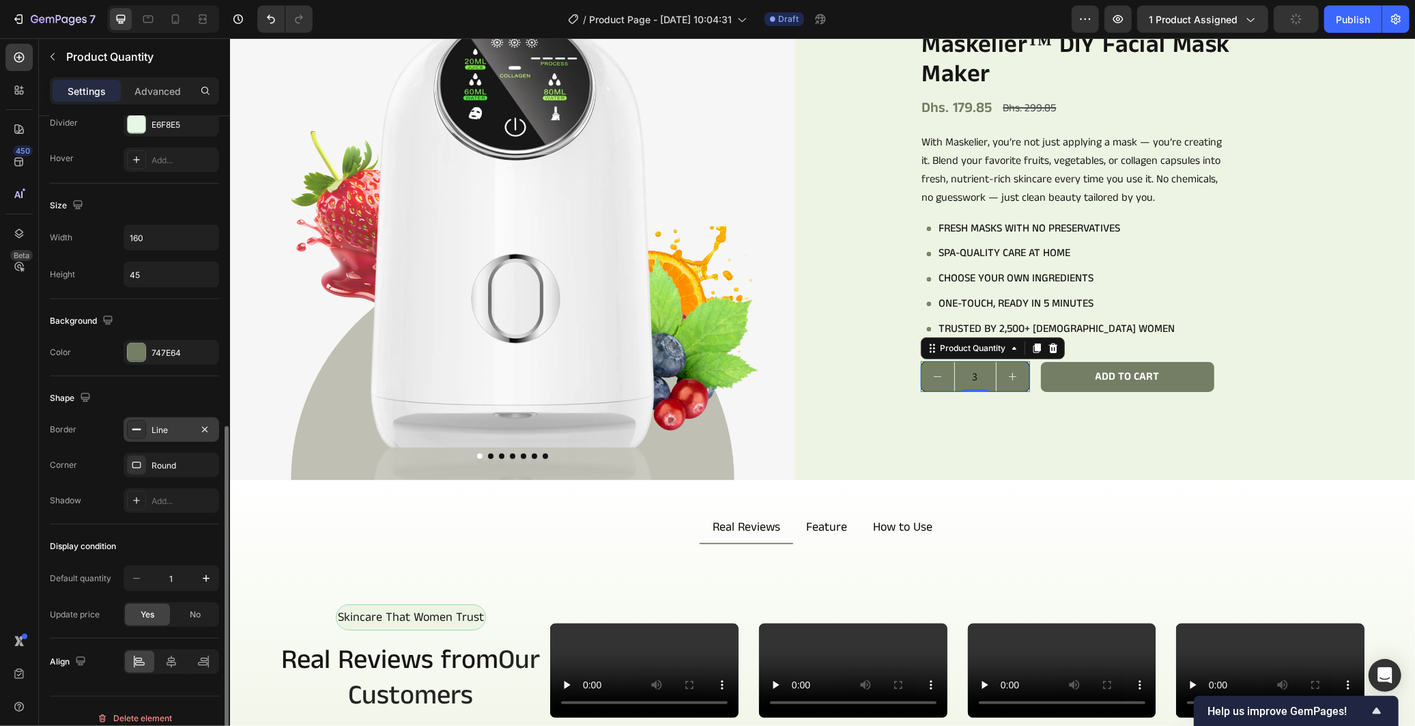
click at [168, 420] on div "Line" at bounding box center [172, 429] width 96 height 25
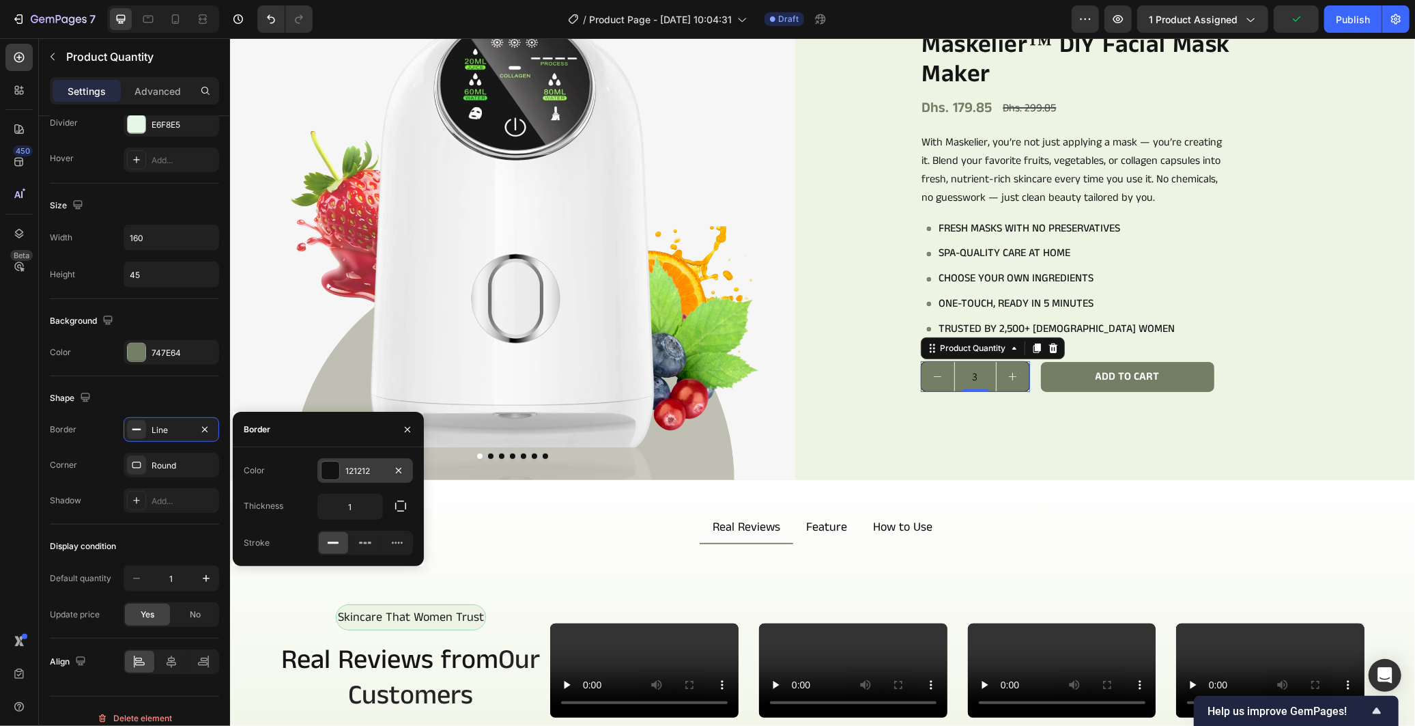
click at [360, 474] on div "121212" at bounding box center [365, 471] width 40 height 12
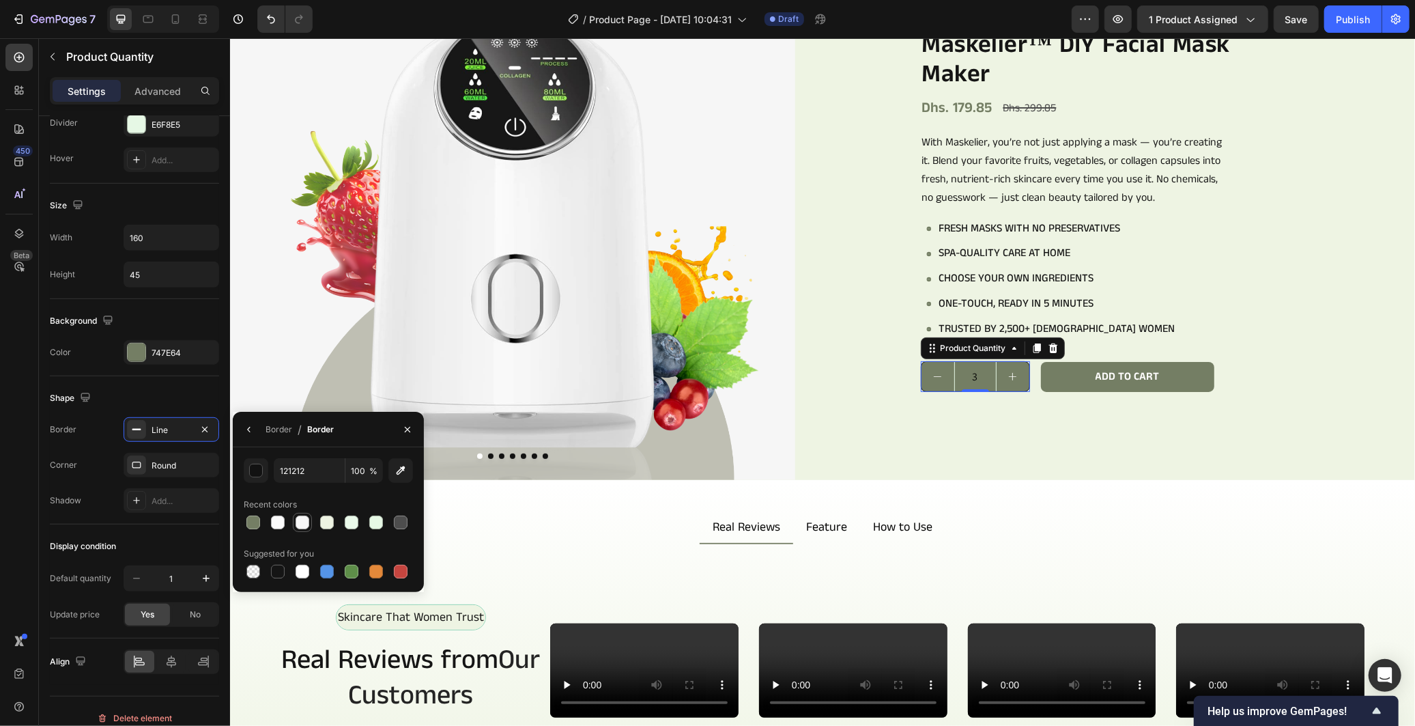
click at [296, 528] on div at bounding box center [303, 522] width 14 height 14
type input "F7F7F7"
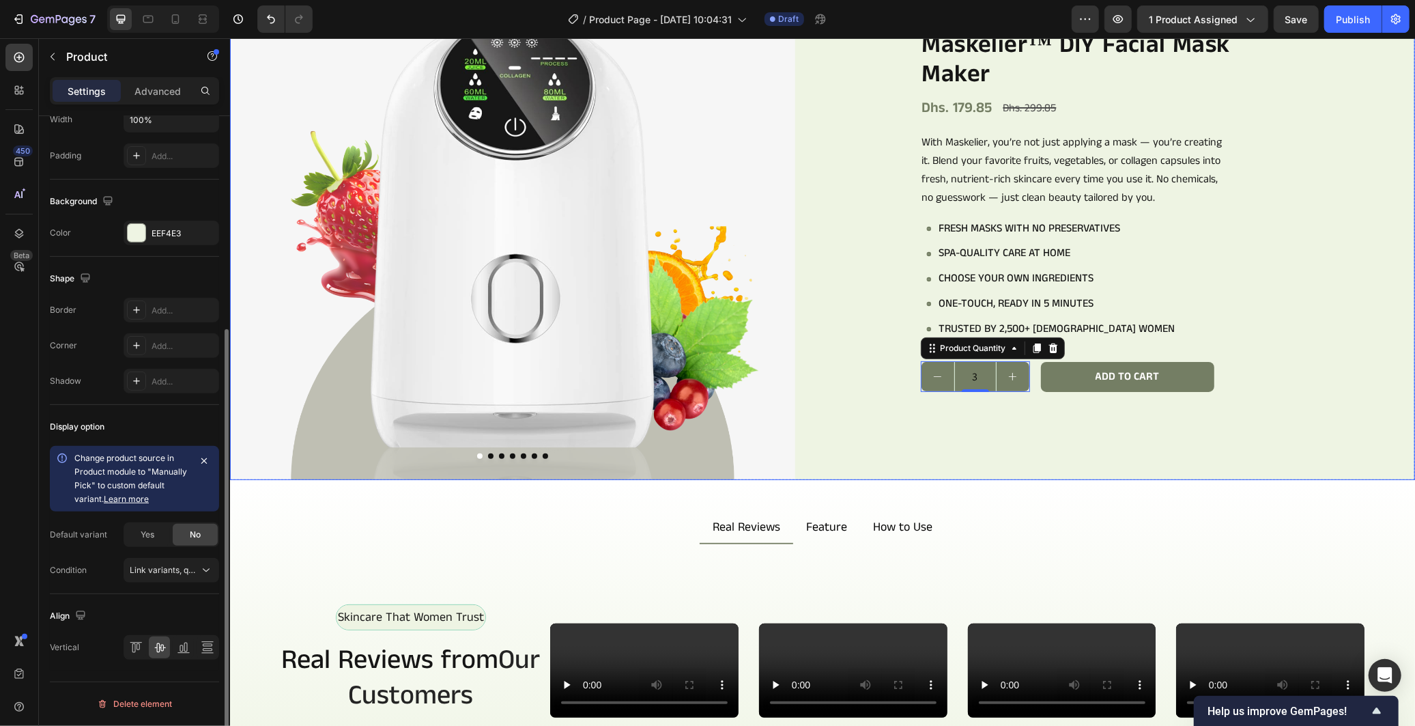
click at [881, 446] on div "Icon Icon Icon Icon Icon Icon List 978+ Verified Reviews! Text Block Row Maskel…" at bounding box center [1131, 196] width 565 height 565
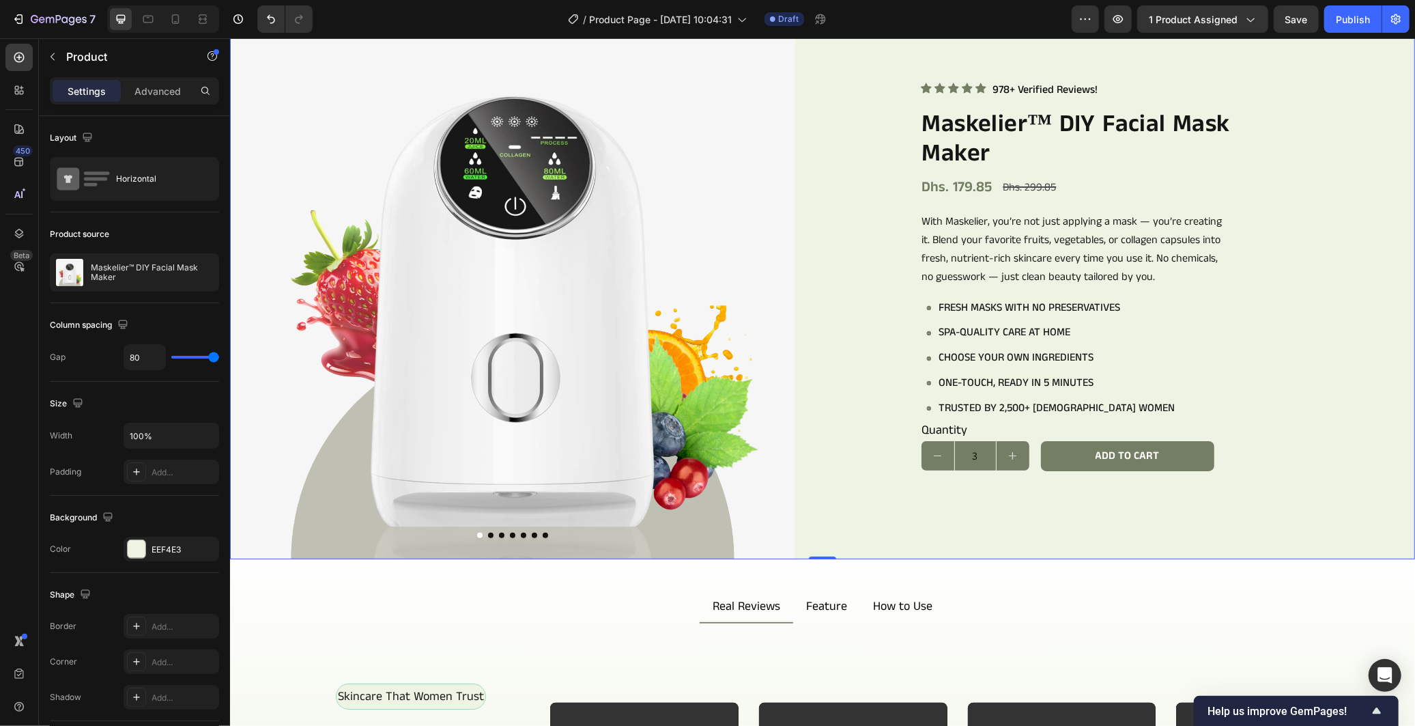
scroll to position [0, 0]
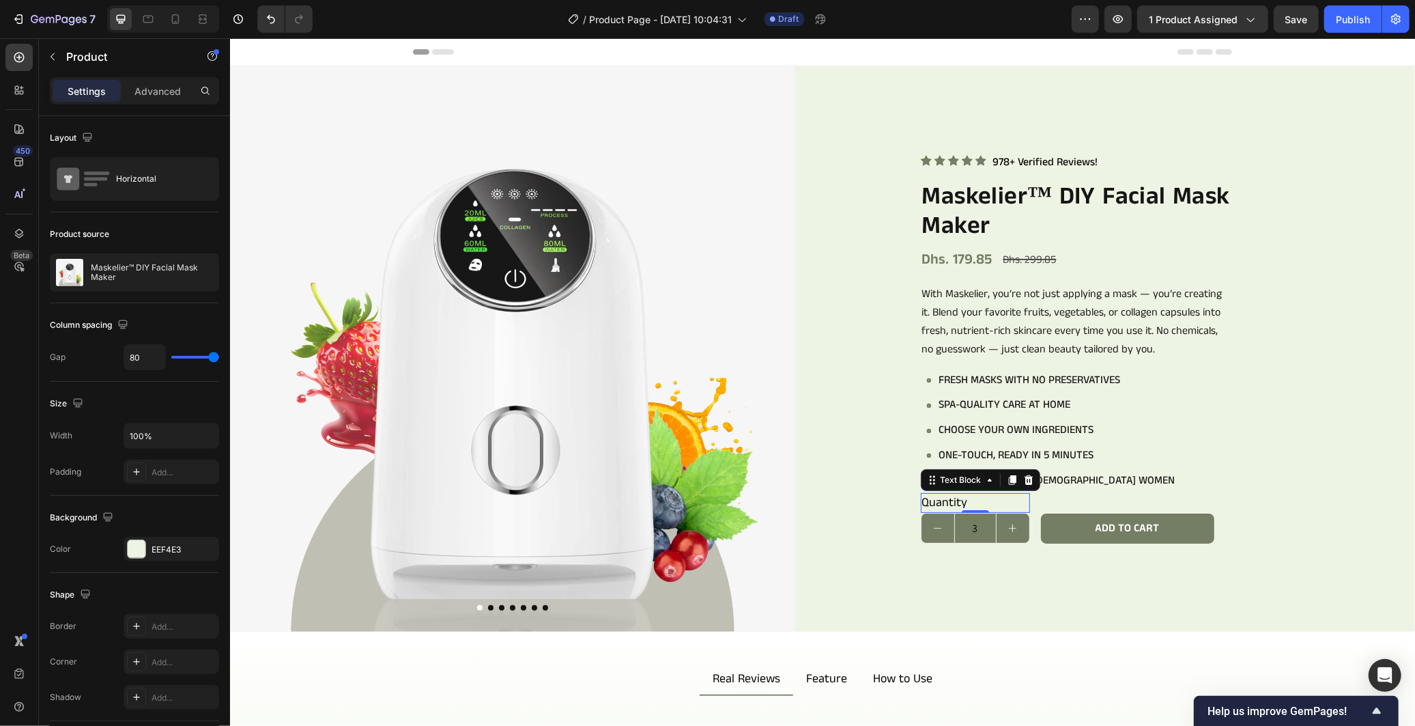
click at [1018, 498] on div "Quantity" at bounding box center [974, 502] width 109 height 20
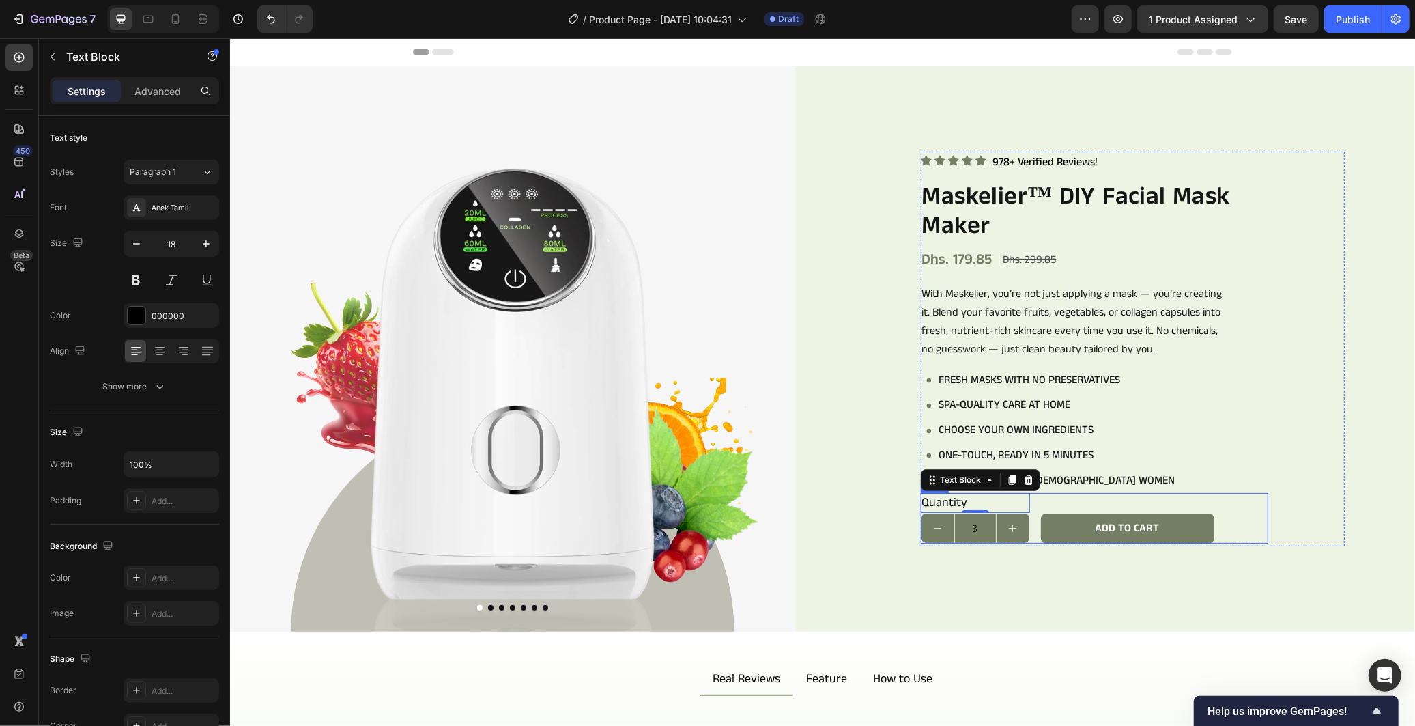
click at [1028, 500] on div "Quantity Text Block 0 3 Product Quantity Add to cart Add to Cart Row" at bounding box center [1093, 517] width 347 height 51
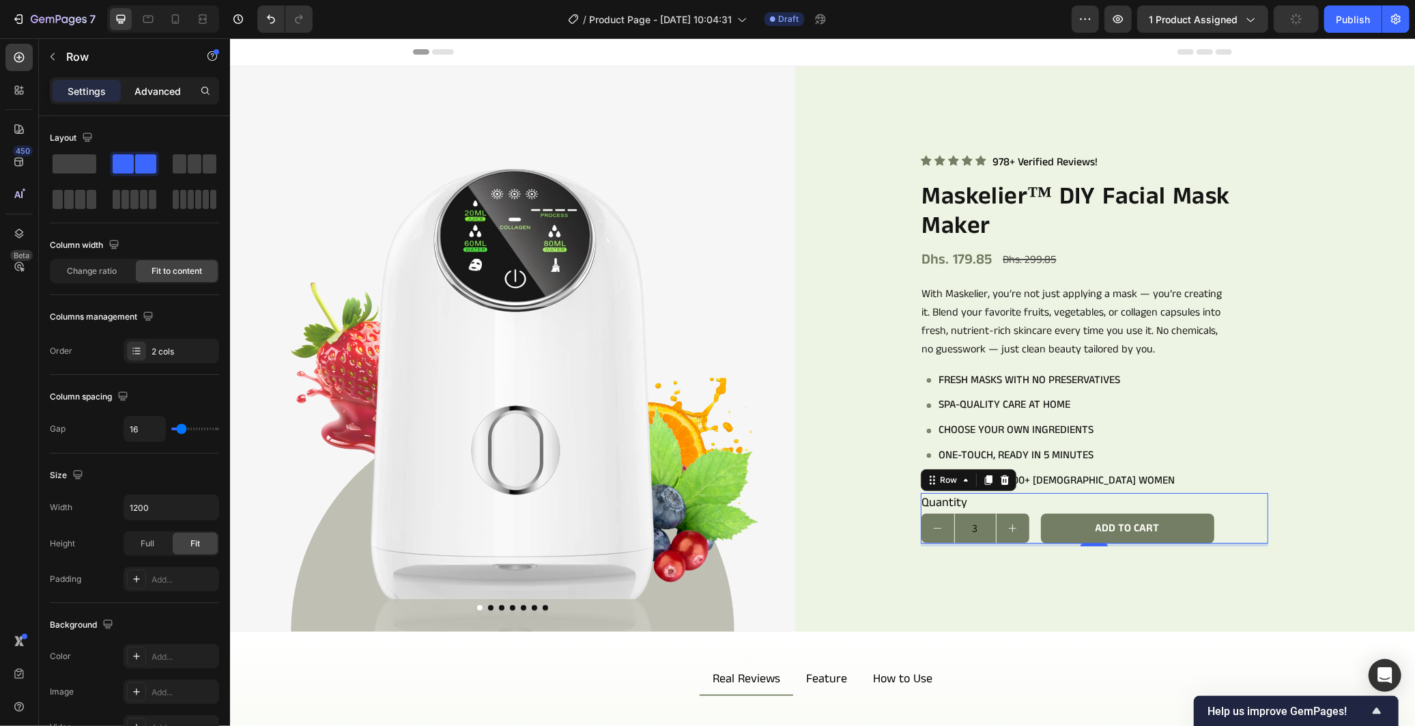
click at [169, 80] on div "Advanced" at bounding box center [158, 91] width 68 height 22
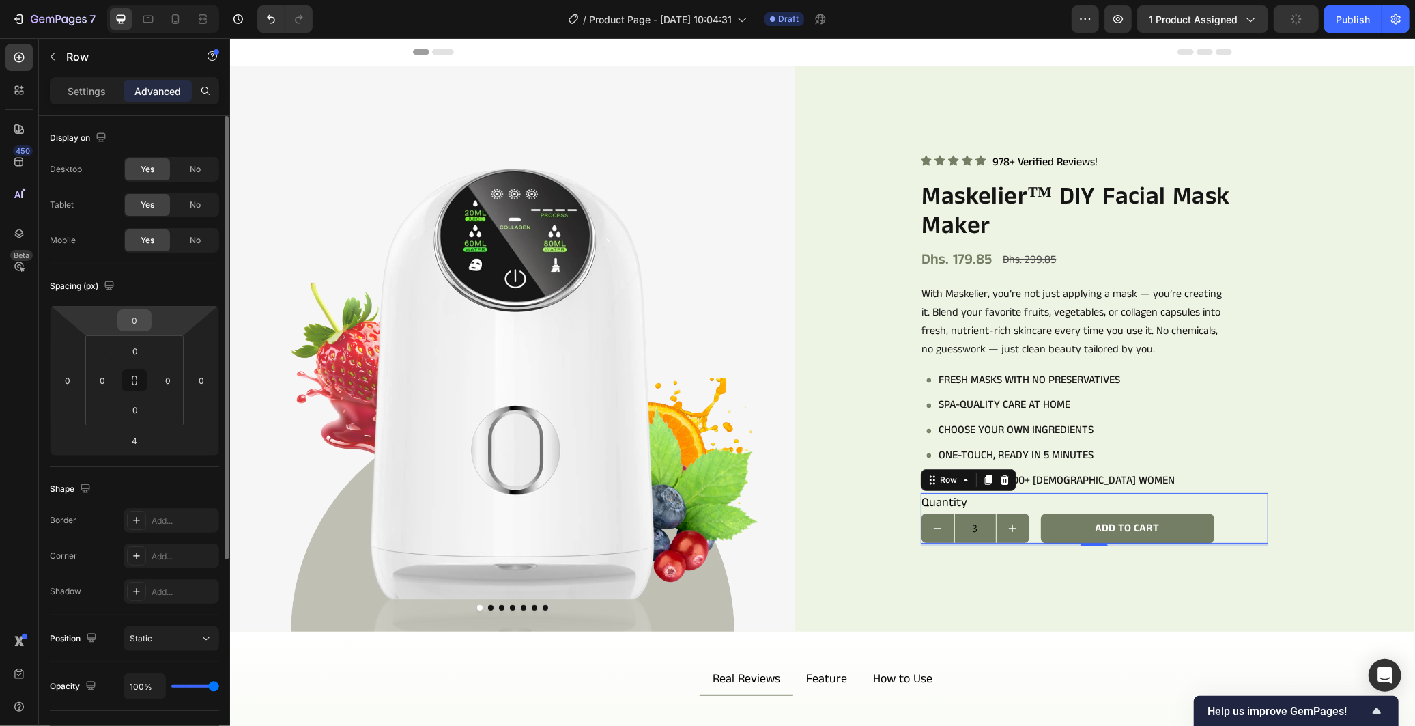
click at [142, 312] on input "0" at bounding box center [134, 320] width 27 height 20
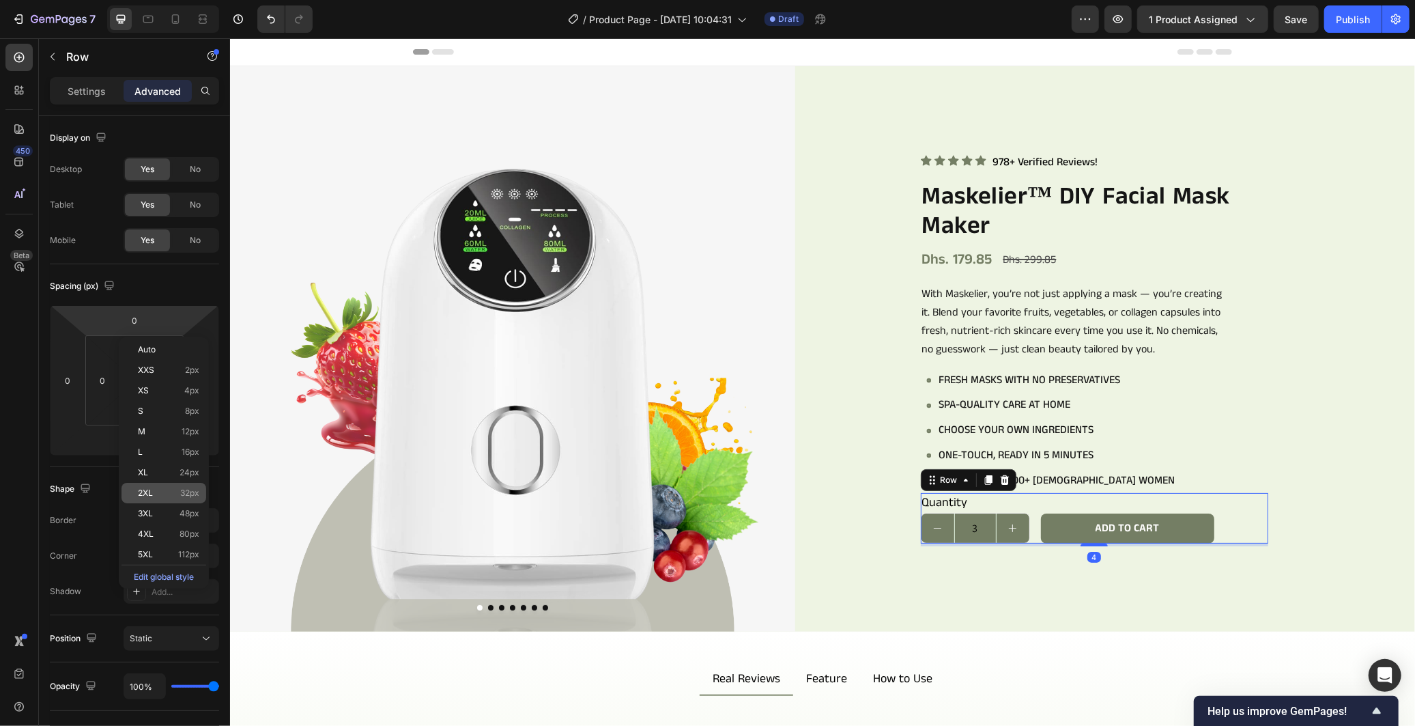
click at [192, 489] on span "32px" at bounding box center [189, 493] width 19 height 10
type input "32"
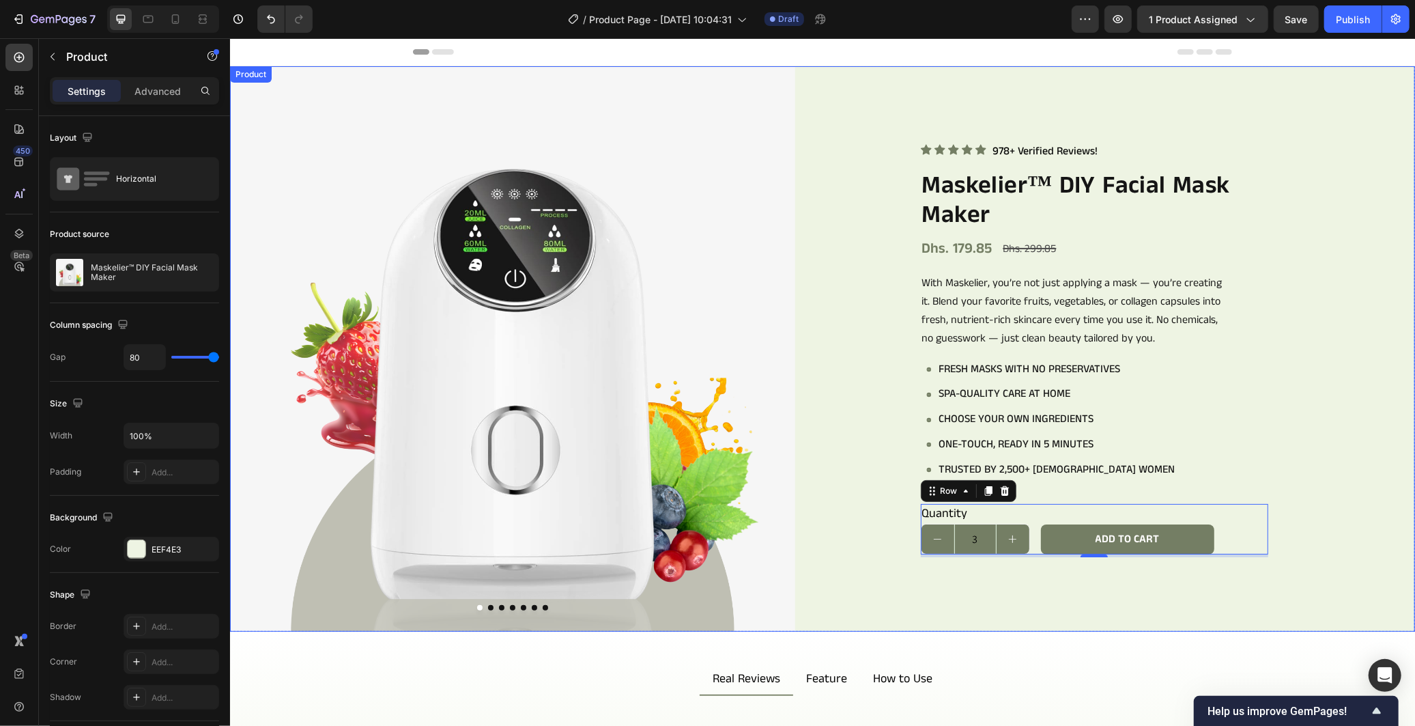
click at [1354, 437] on div "Icon Icon Icon Icon Icon Icon List 978+ Verified Reviews! Text Block Row Maskel…" at bounding box center [1131, 348] width 565 height 565
click at [1287, 453] on div "Icon Icon Icon Icon Icon Icon List 978+ Verified Reviews! Text Block Row Maskel…" at bounding box center [1132, 348] width 424 height 417
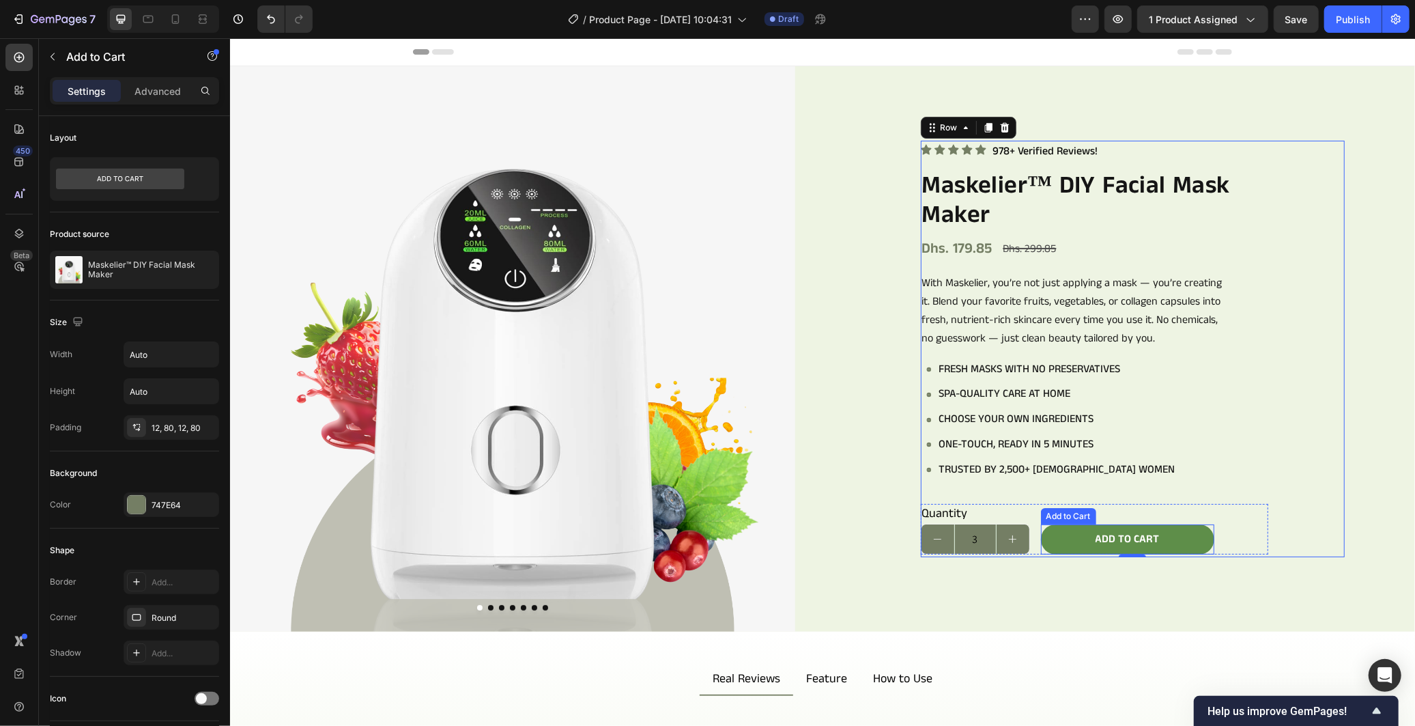
click at [1063, 526] on button "Add to cart" at bounding box center [1126, 538] width 173 height 31
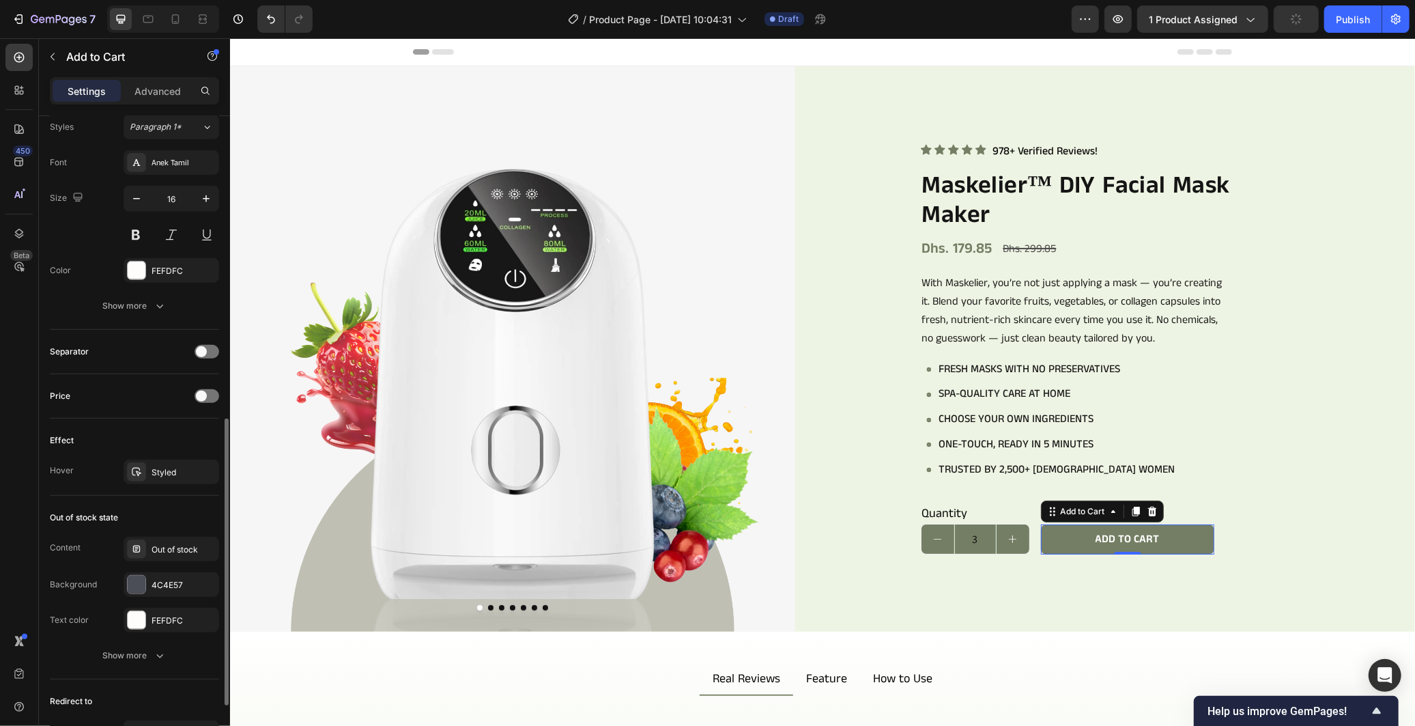
scroll to position [815, 0]
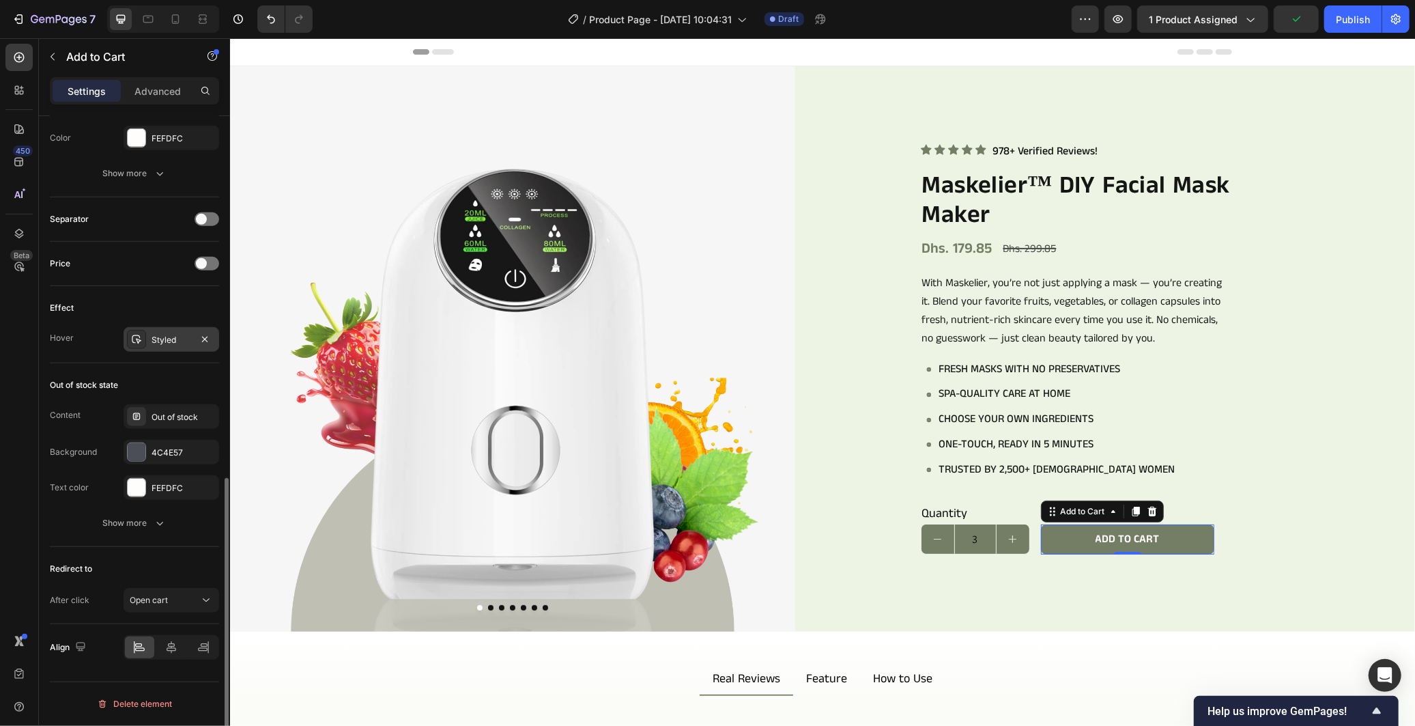
click at [179, 339] on div "Styled" at bounding box center [172, 340] width 40 height 12
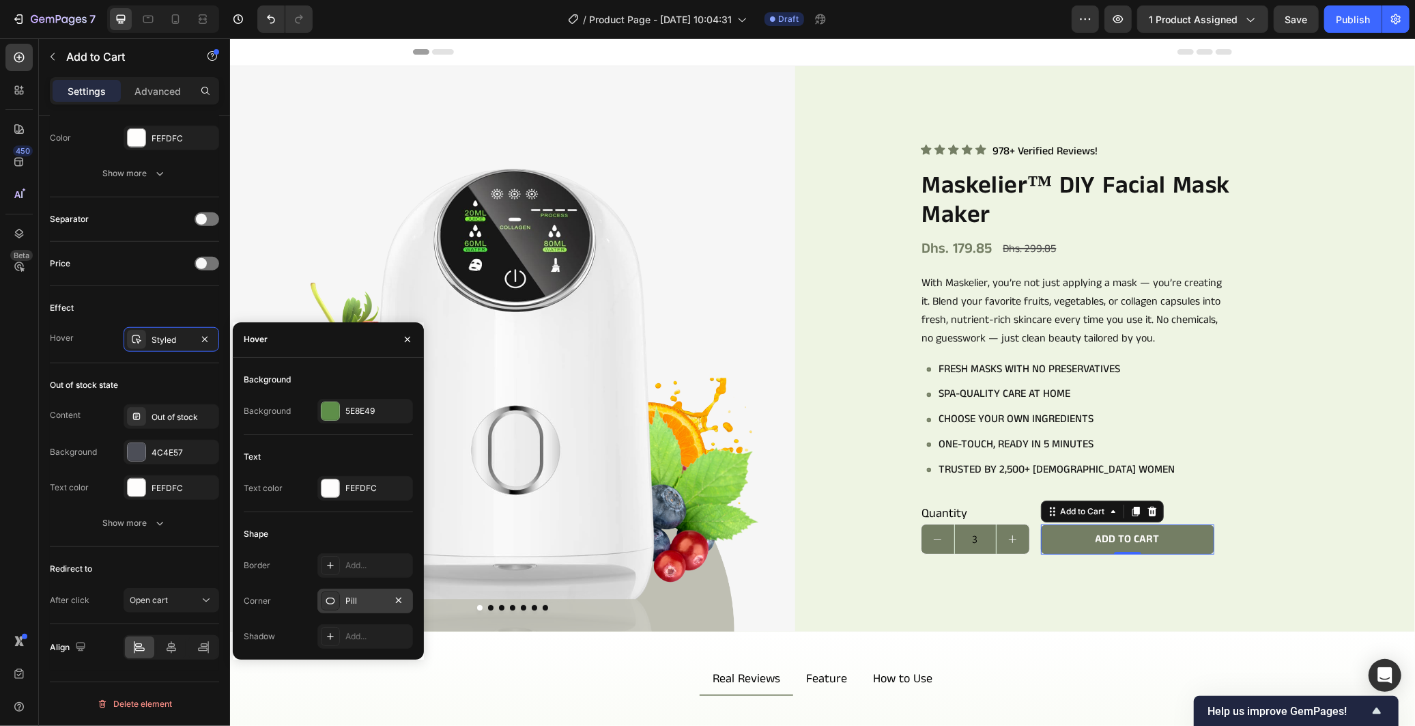
click at [375, 598] on div "Pill" at bounding box center [365, 600] width 40 height 12
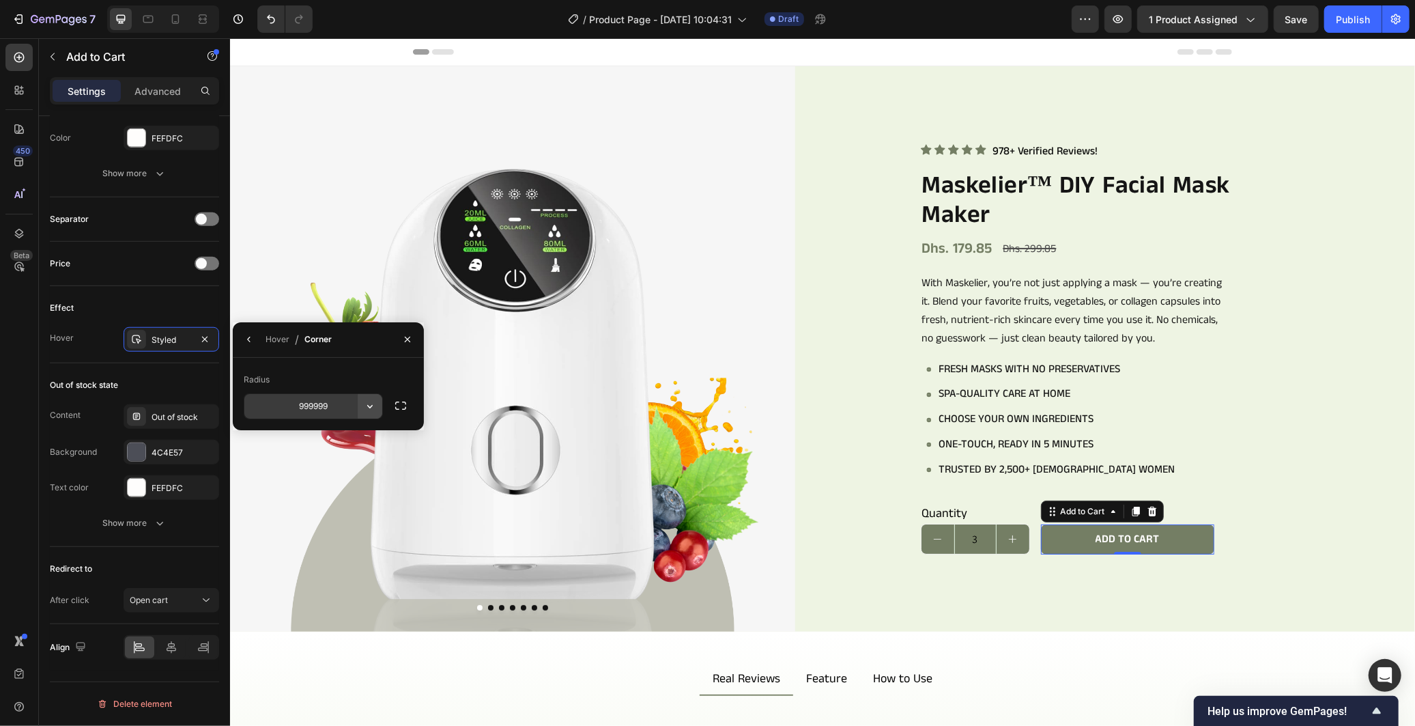
click at [371, 412] on icon "button" at bounding box center [370, 406] width 14 height 14
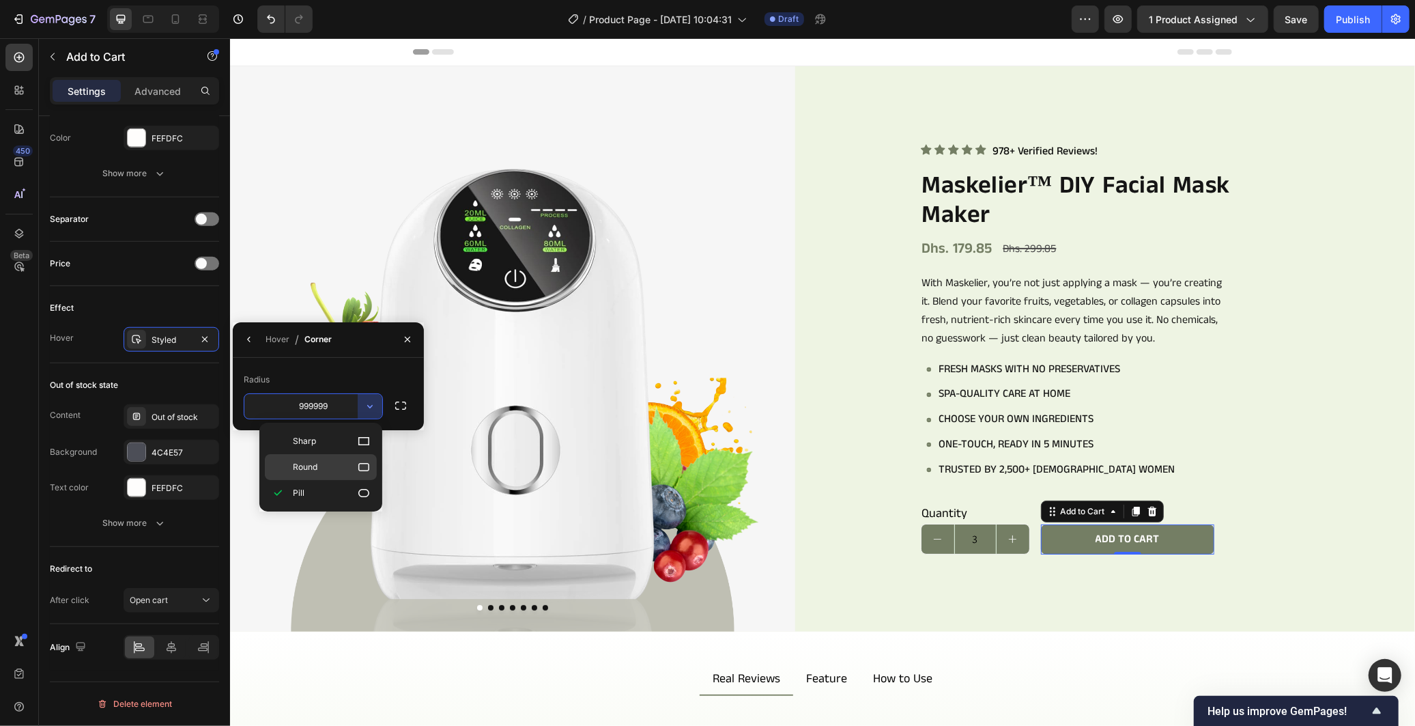
drag, startPoint x: 364, startPoint y: 459, endPoint x: 130, endPoint y: 421, distance: 236.5
click at [364, 460] on icon at bounding box center [364, 467] width 14 height 14
type input "8"
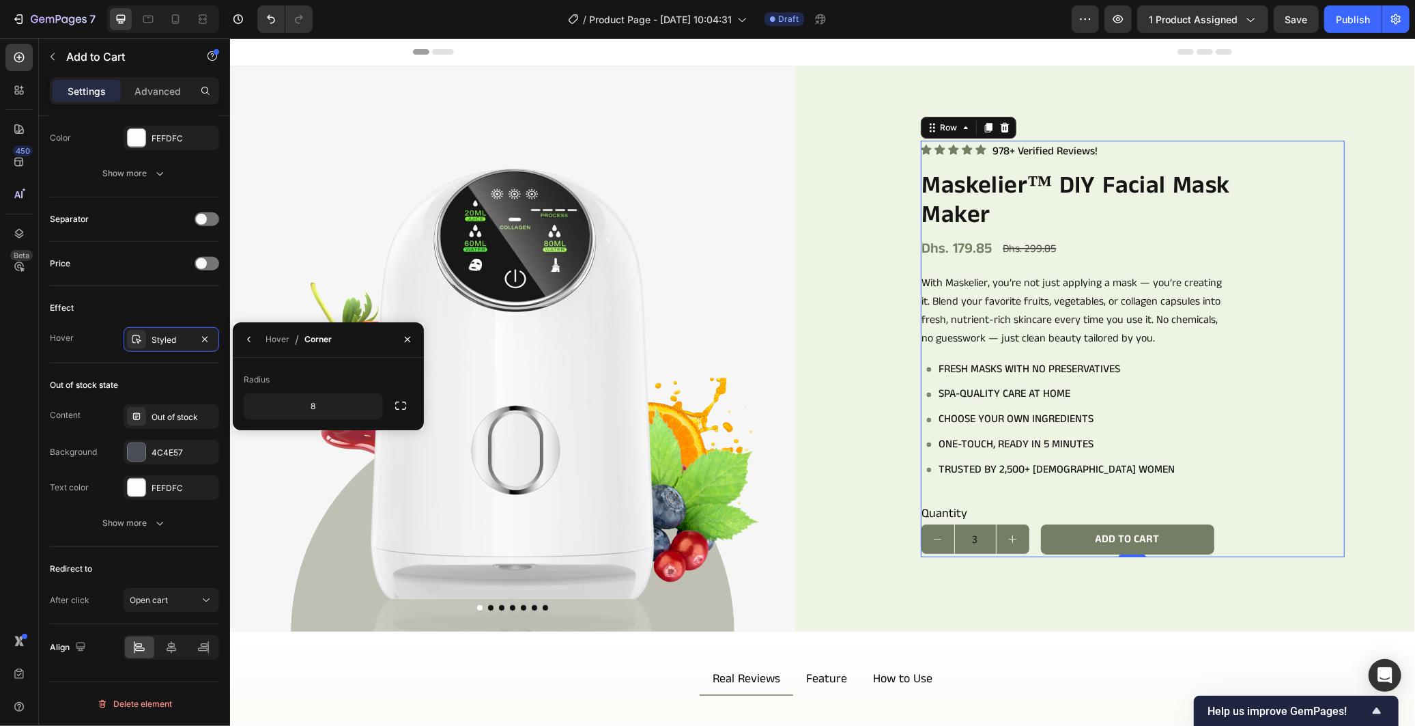
click at [1306, 437] on div "Icon Icon Icon Icon Icon Icon List 978+ Verified Reviews! Text Block Row Maskel…" at bounding box center [1132, 348] width 424 height 417
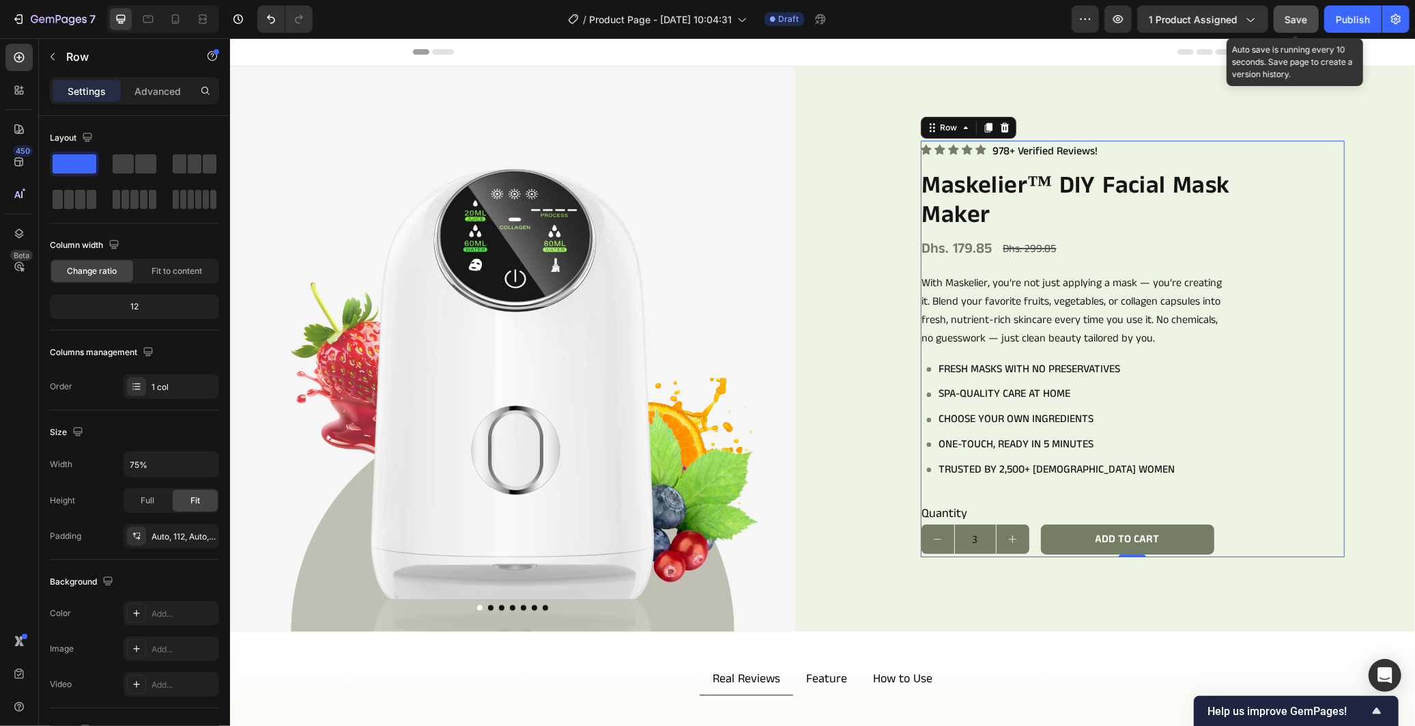
click at [1302, 15] on span "Save" at bounding box center [1296, 20] width 23 height 12
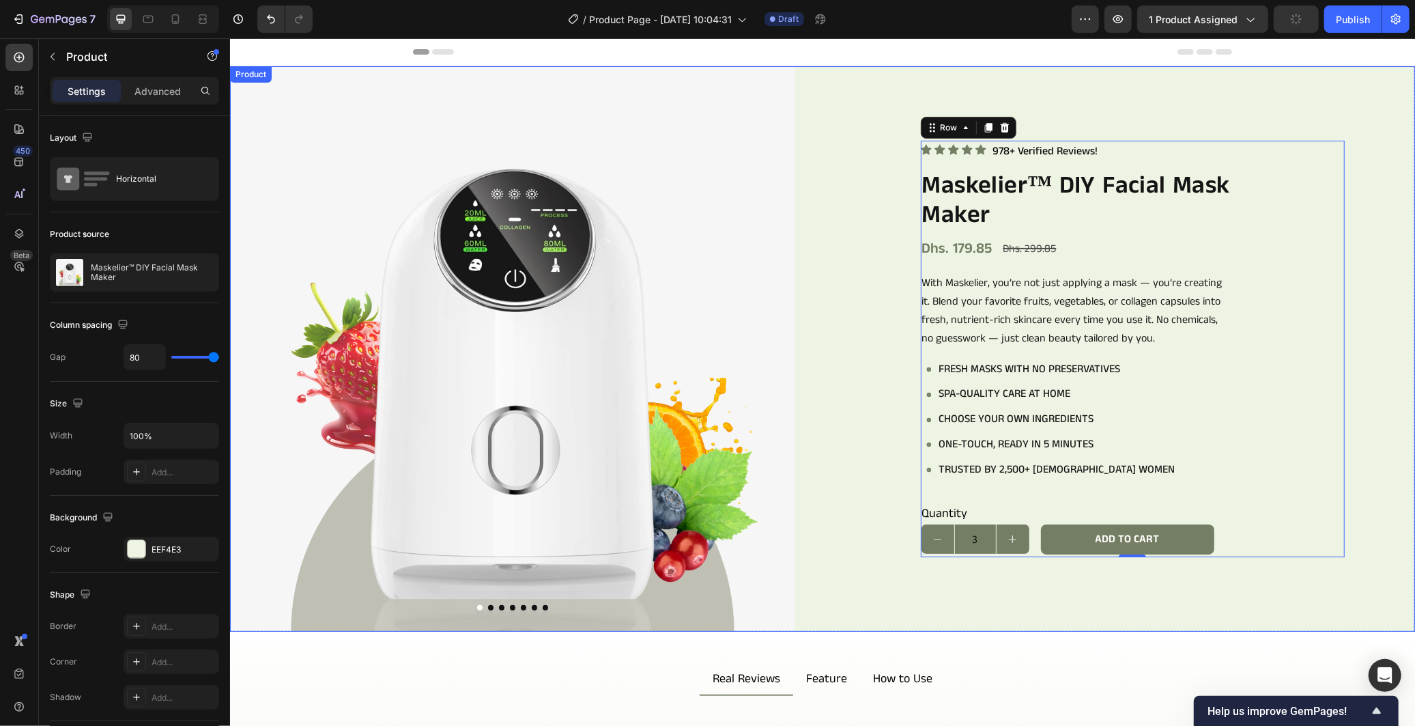
click at [1349, 332] on div "Icon Icon Icon Icon Icon Icon List 978+ Verified Reviews! Text Block Row Maskel…" at bounding box center [1131, 348] width 565 height 565
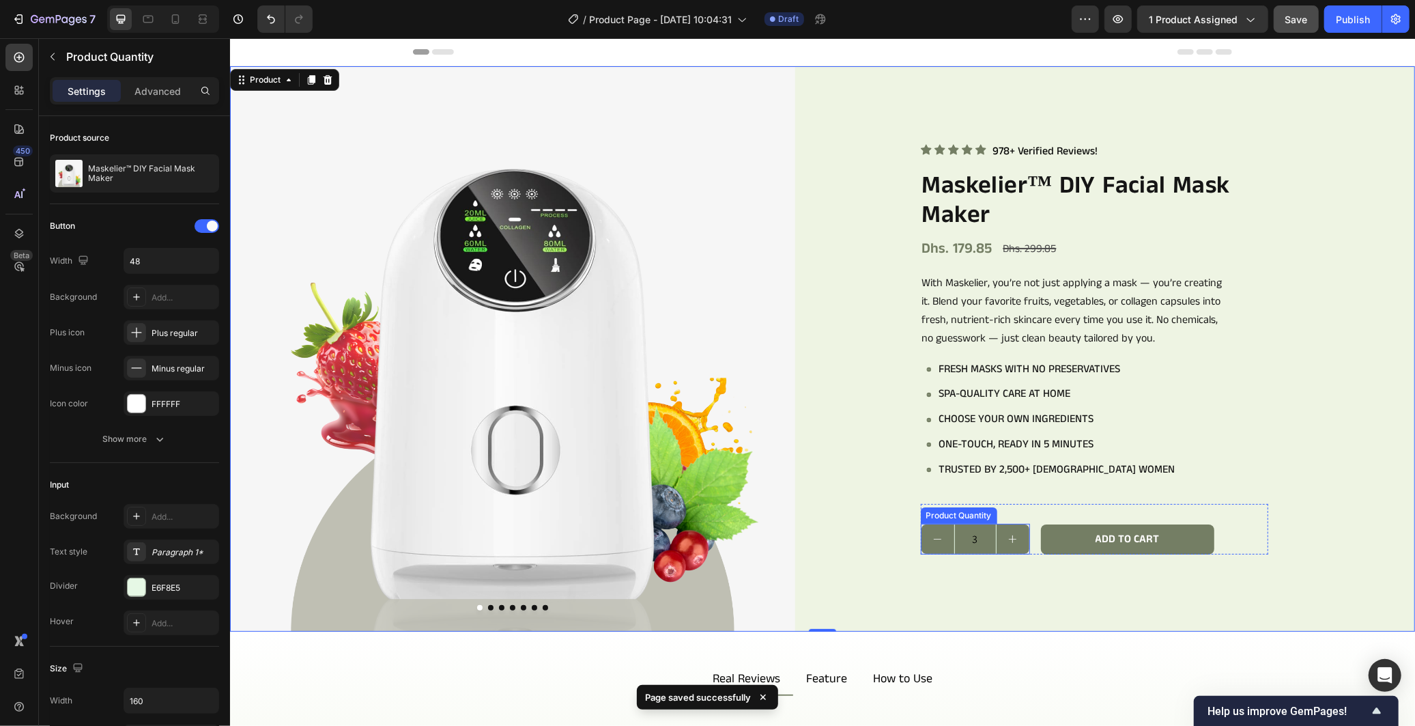
click at [921, 525] on button "decrement" at bounding box center [937, 537] width 33 height 29
type input "2"
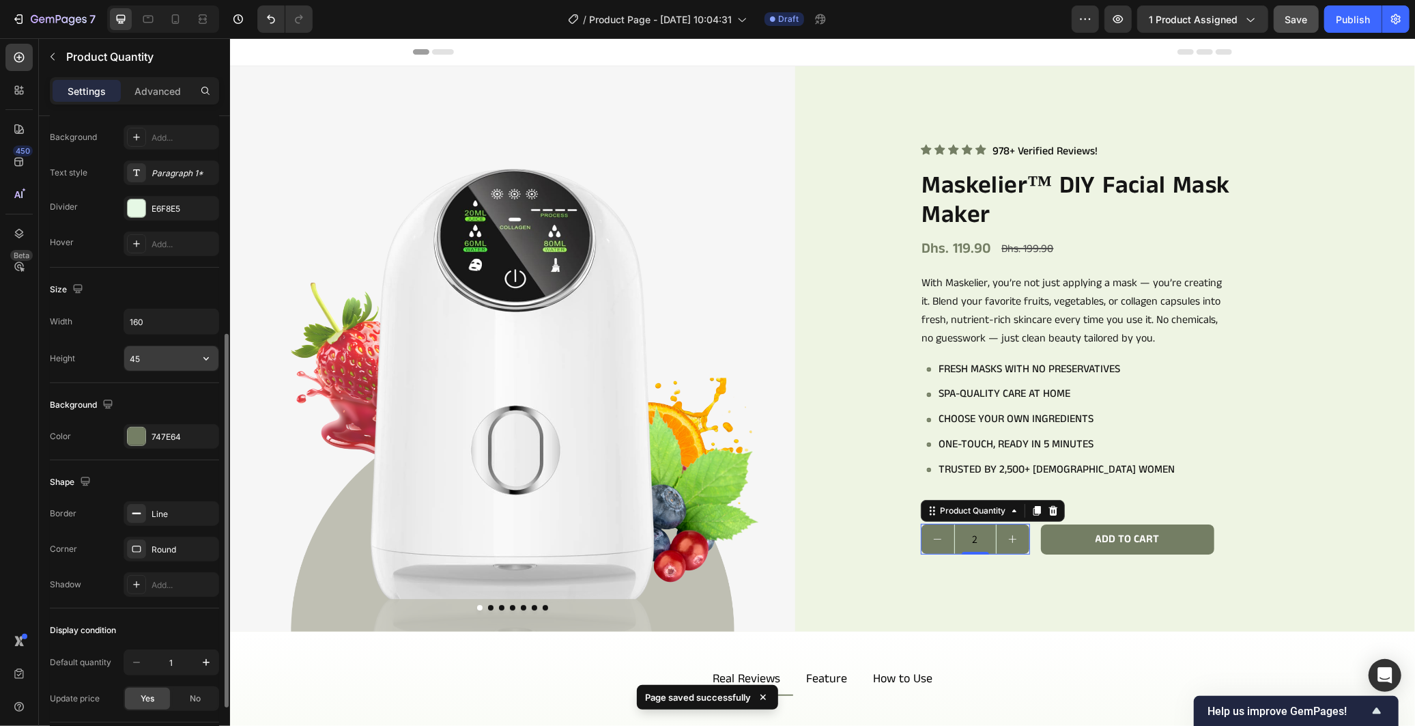
scroll to position [476, 0]
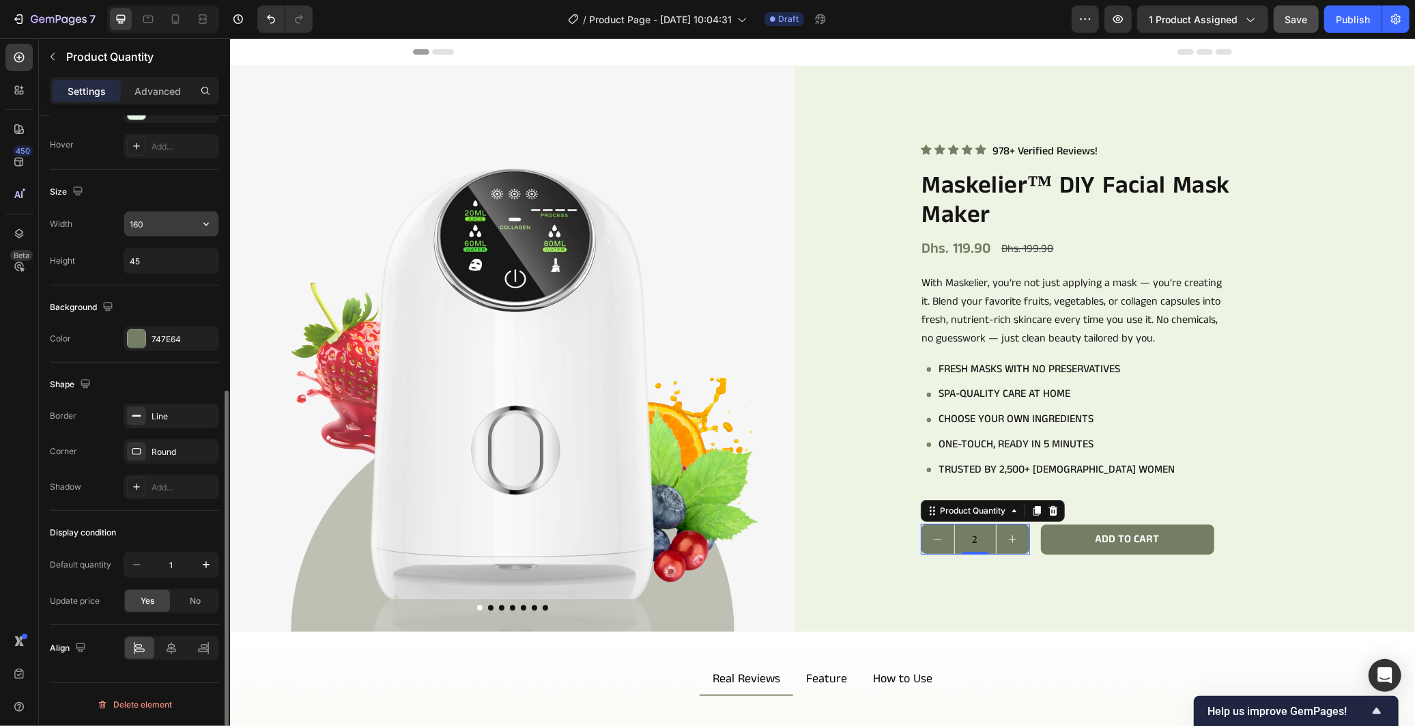
click at [141, 231] on input "160" at bounding box center [171, 224] width 94 height 25
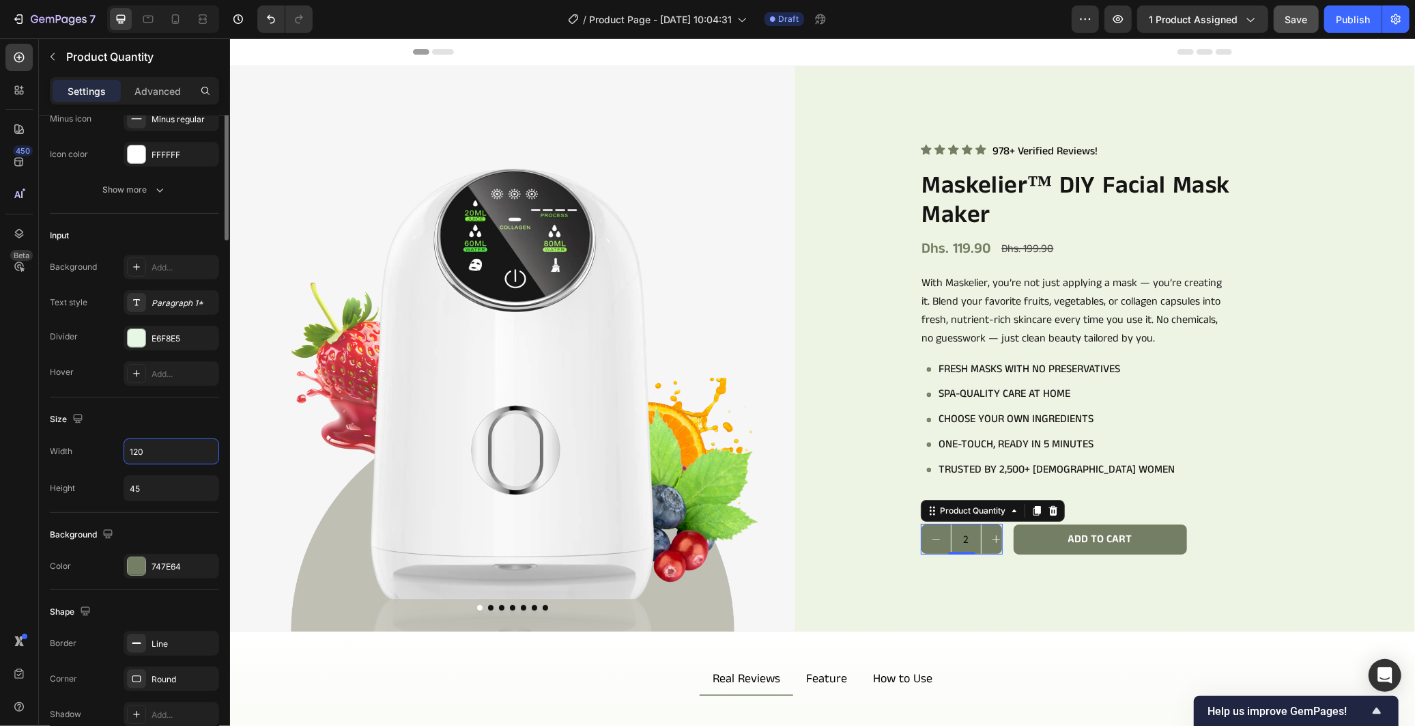
scroll to position [0, 0]
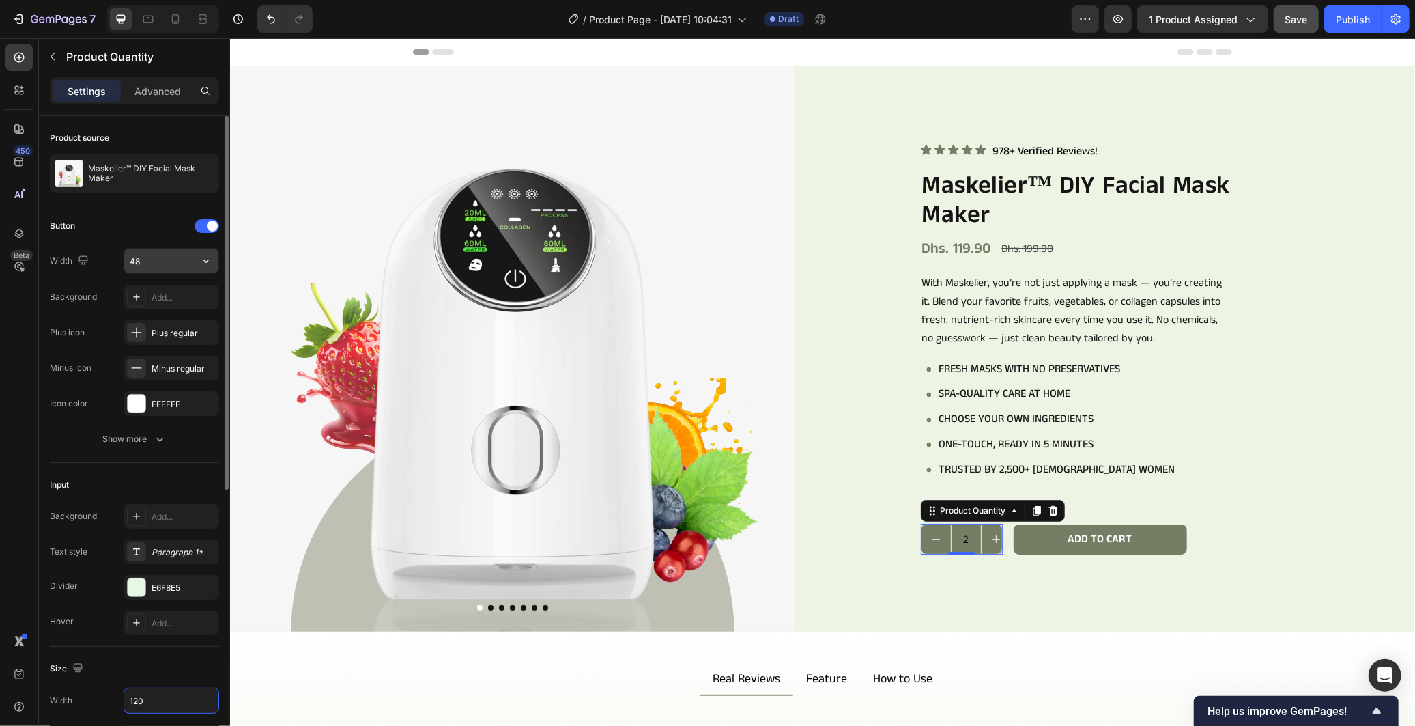
type input "120"
click at [157, 253] on input "48" at bounding box center [171, 260] width 94 height 25
type input "3"
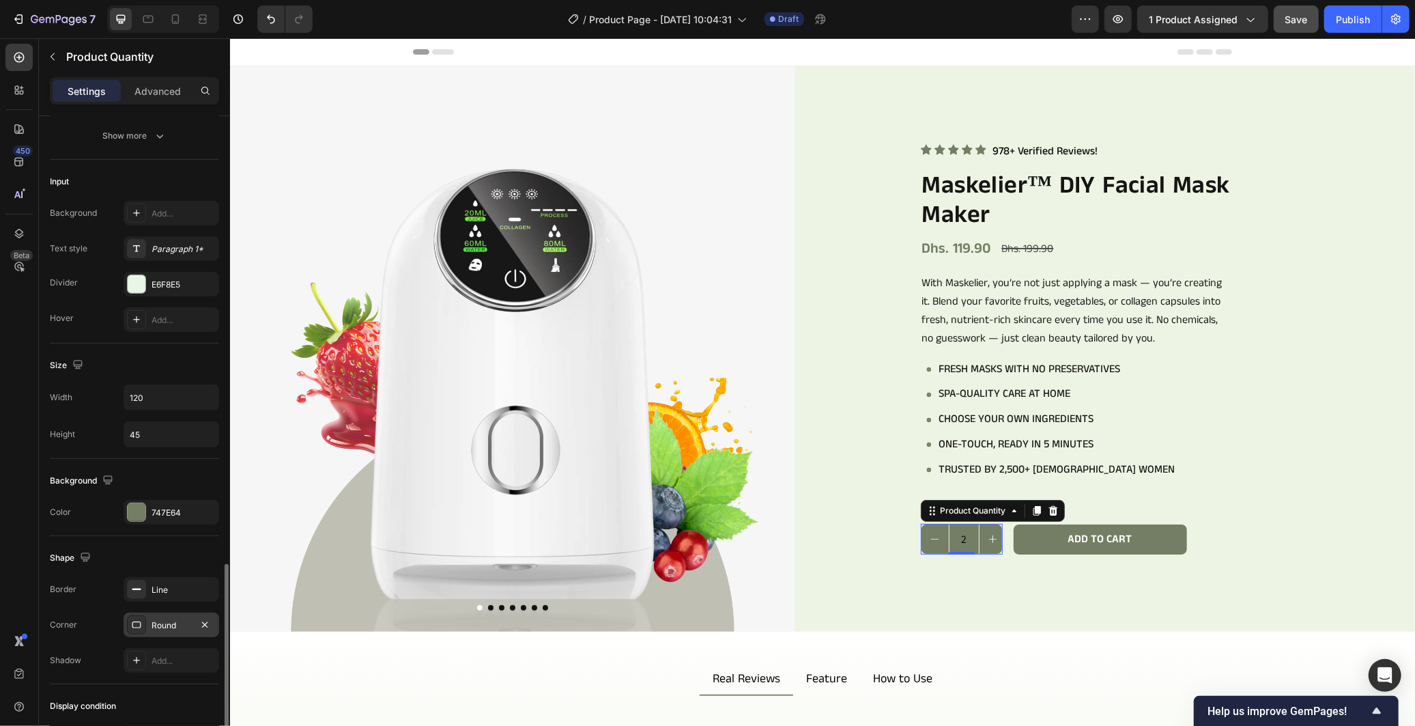
scroll to position [476, 0]
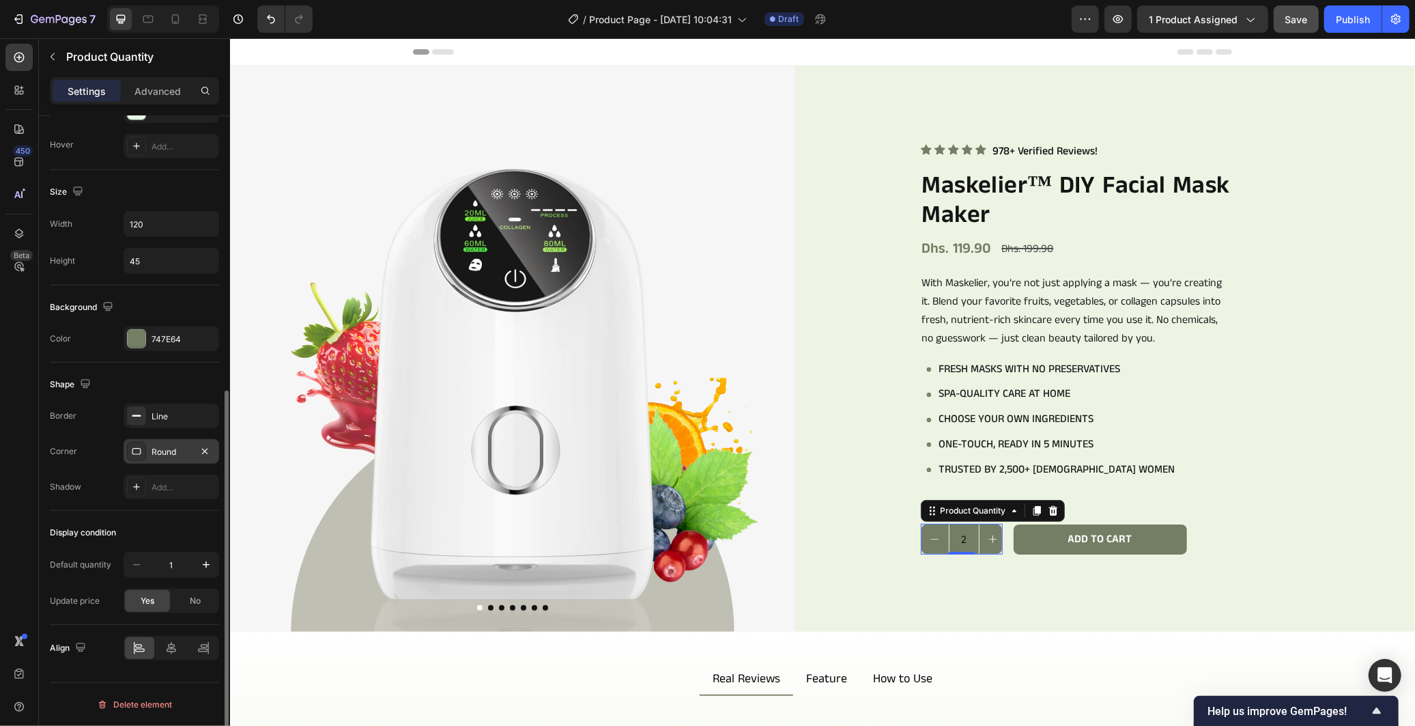
type input "40"
click at [164, 446] on div "Round" at bounding box center [172, 452] width 40 height 12
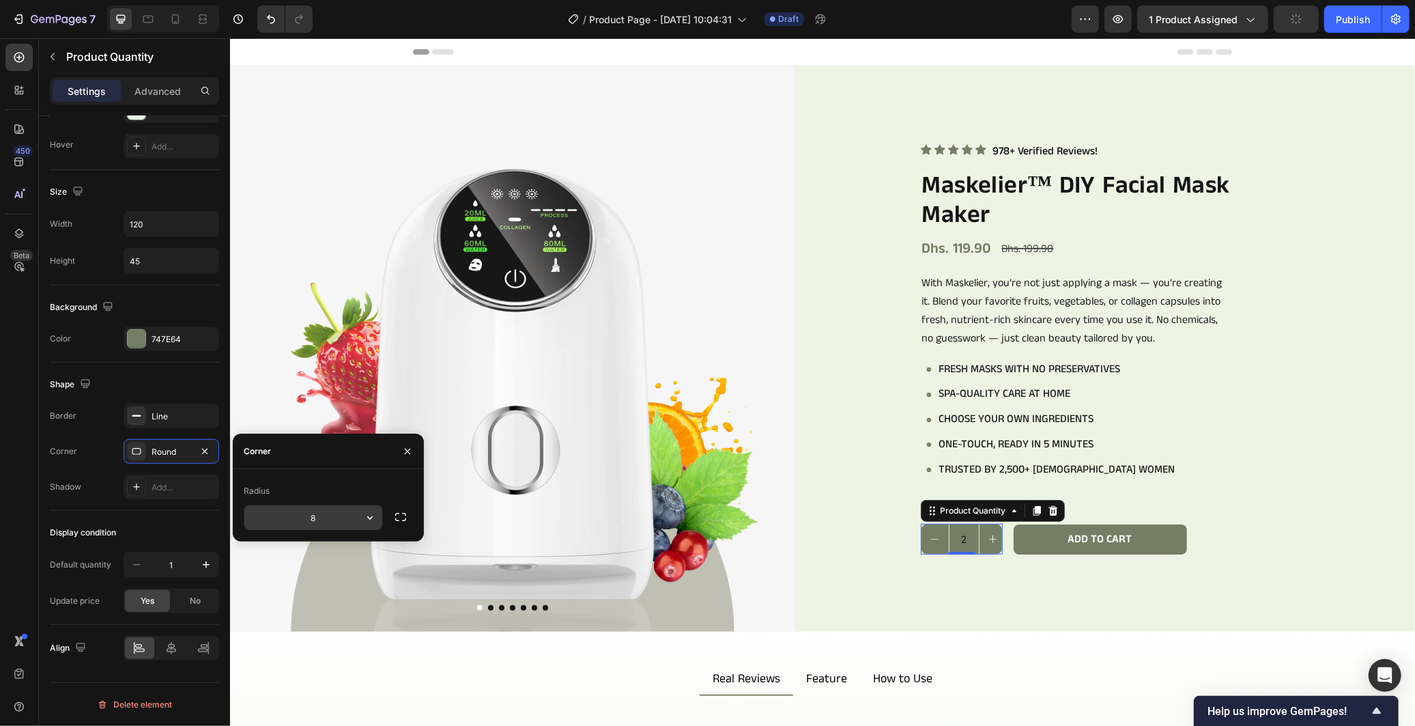
click at [315, 517] on input "8" at bounding box center [313, 517] width 138 height 25
type input "4"
click at [346, 476] on div "Radius 4" at bounding box center [328, 505] width 191 height 72
click at [1014, 539] on button "Add to cart" at bounding box center [1099, 538] width 173 height 31
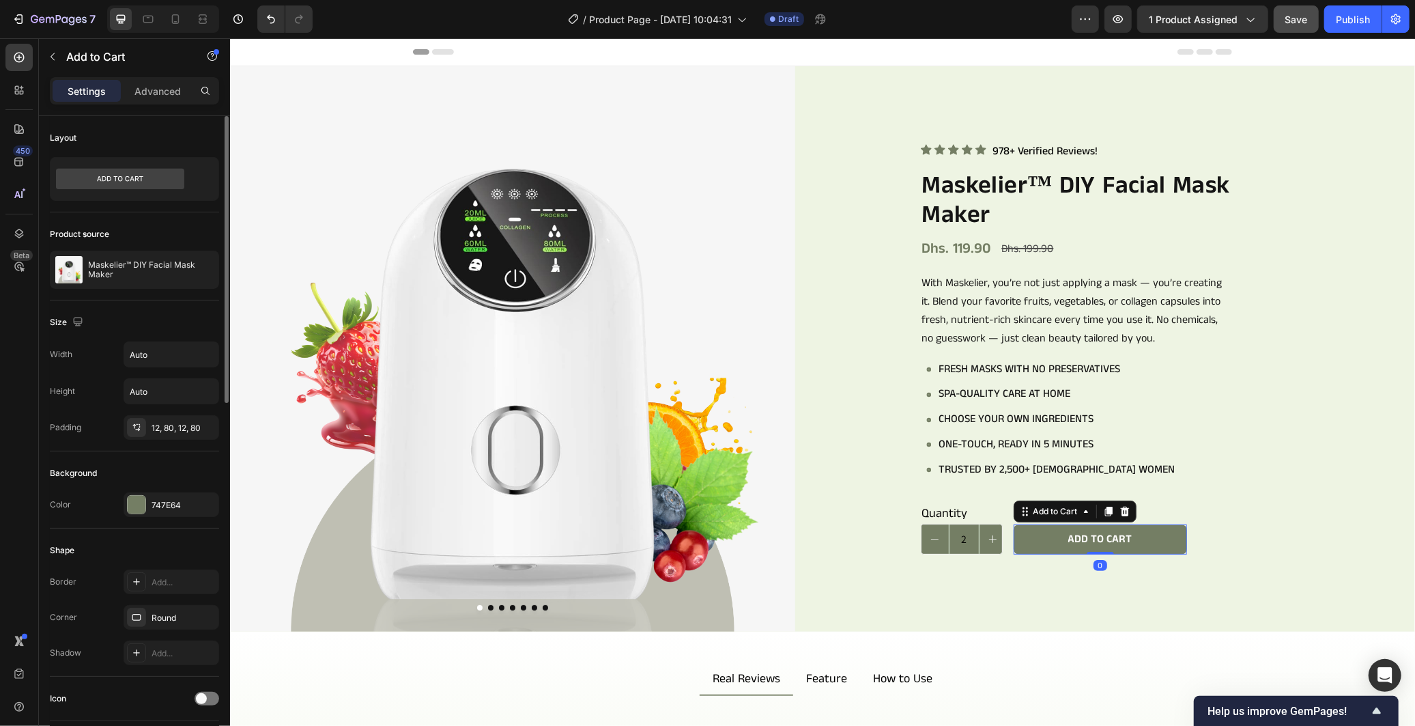
scroll to position [152, 0]
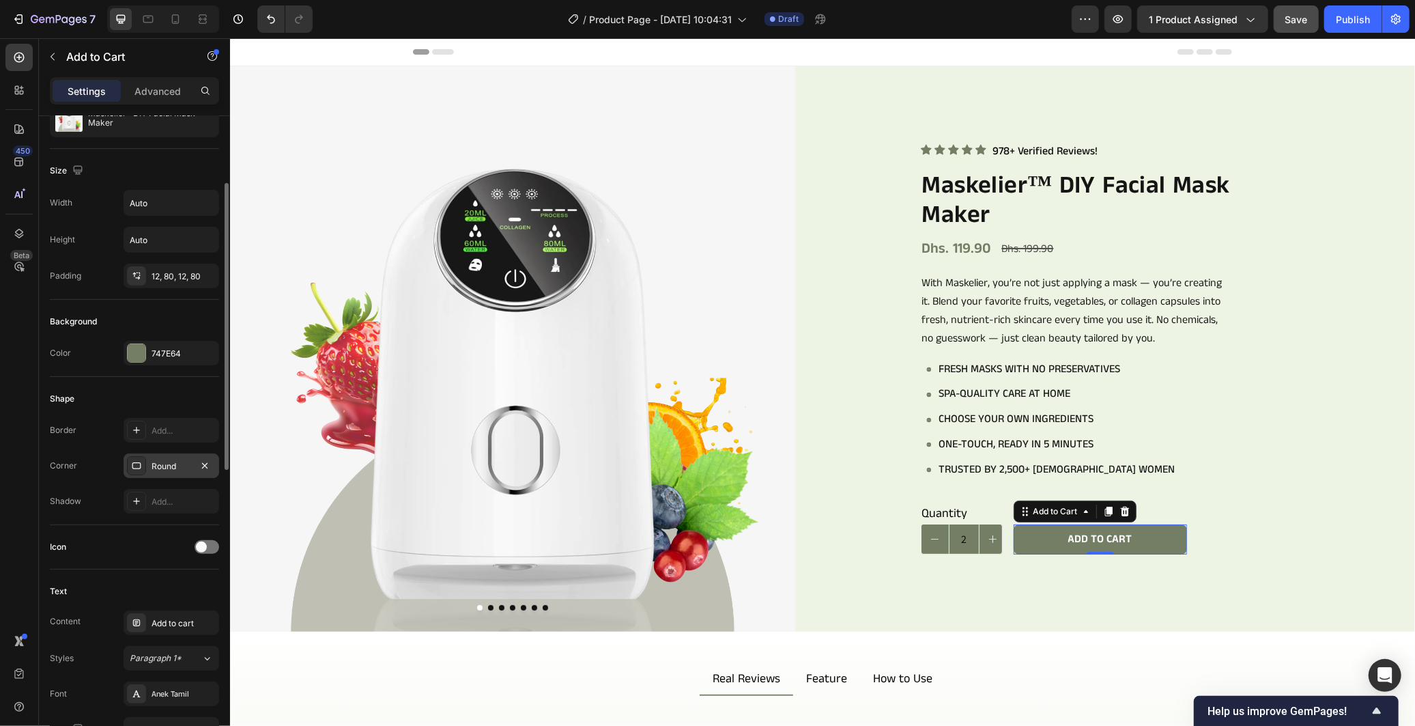
click at [169, 468] on div "Round" at bounding box center [172, 466] width 40 height 12
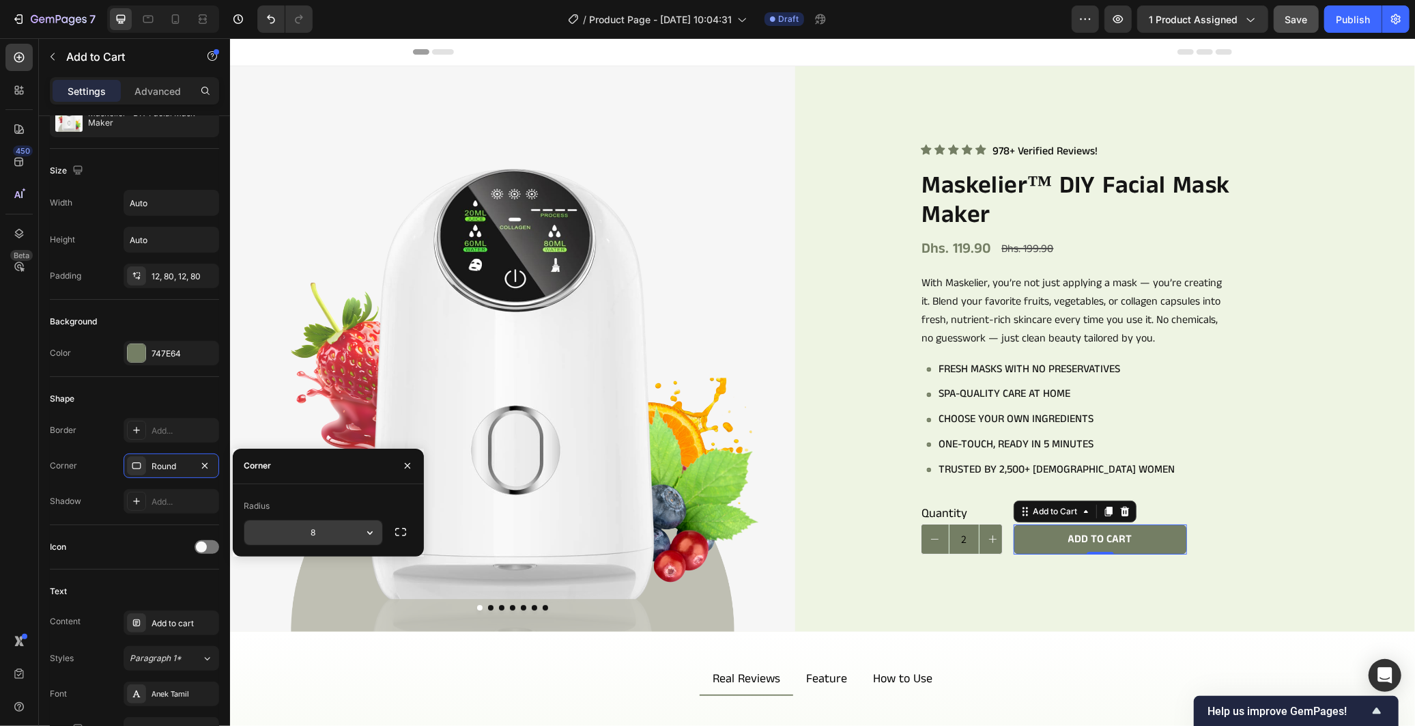
click at [326, 535] on input "8" at bounding box center [313, 532] width 138 height 25
type input "4"
click at [325, 505] on div "Radius" at bounding box center [328, 506] width 169 height 22
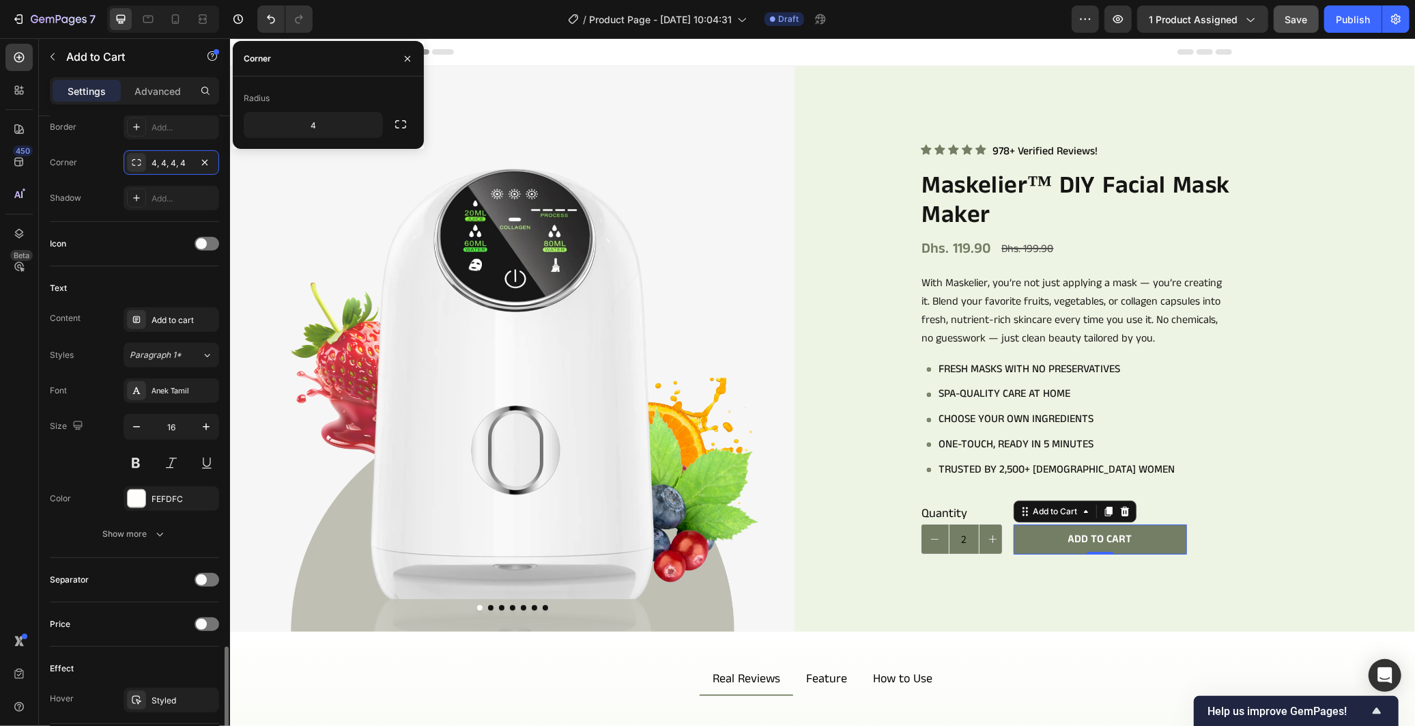
scroll to position [683, 0]
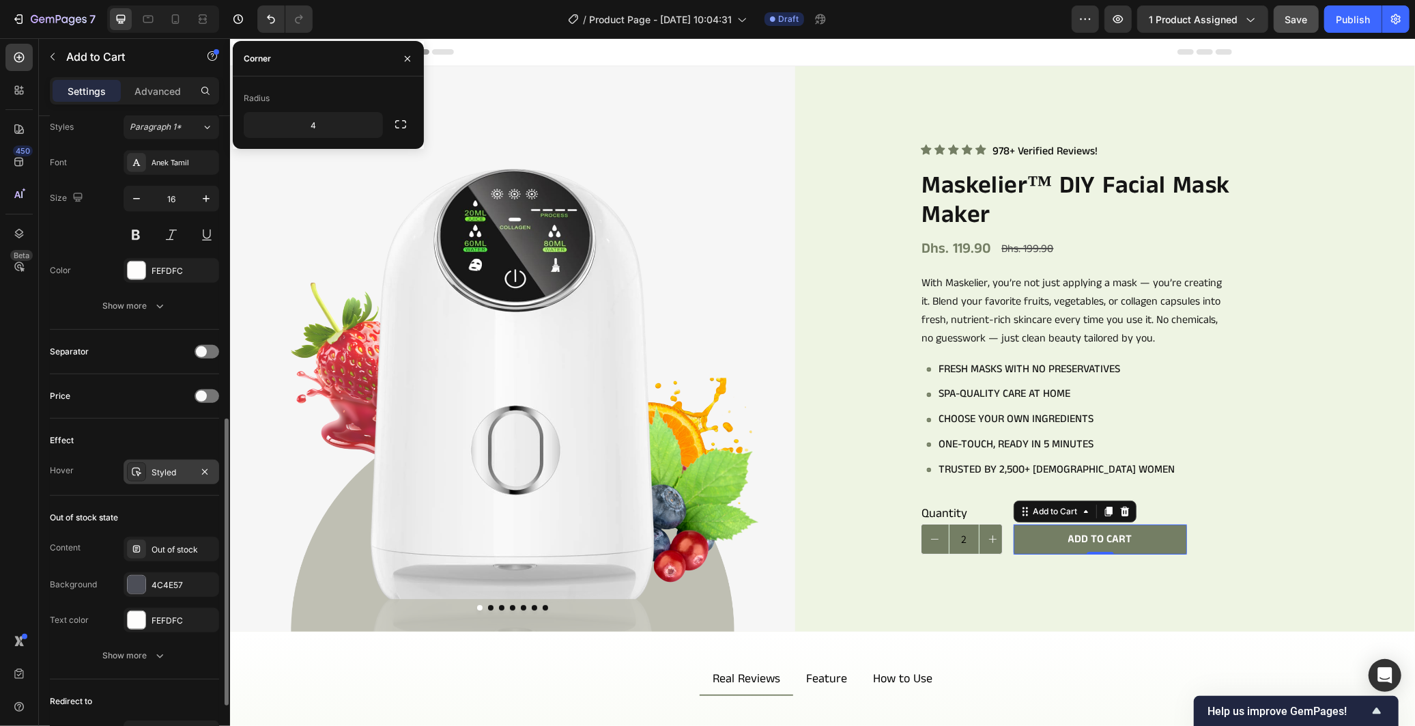
click at [162, 474] on div "Styled" at bounding box center [172, 472] width 40 height 12
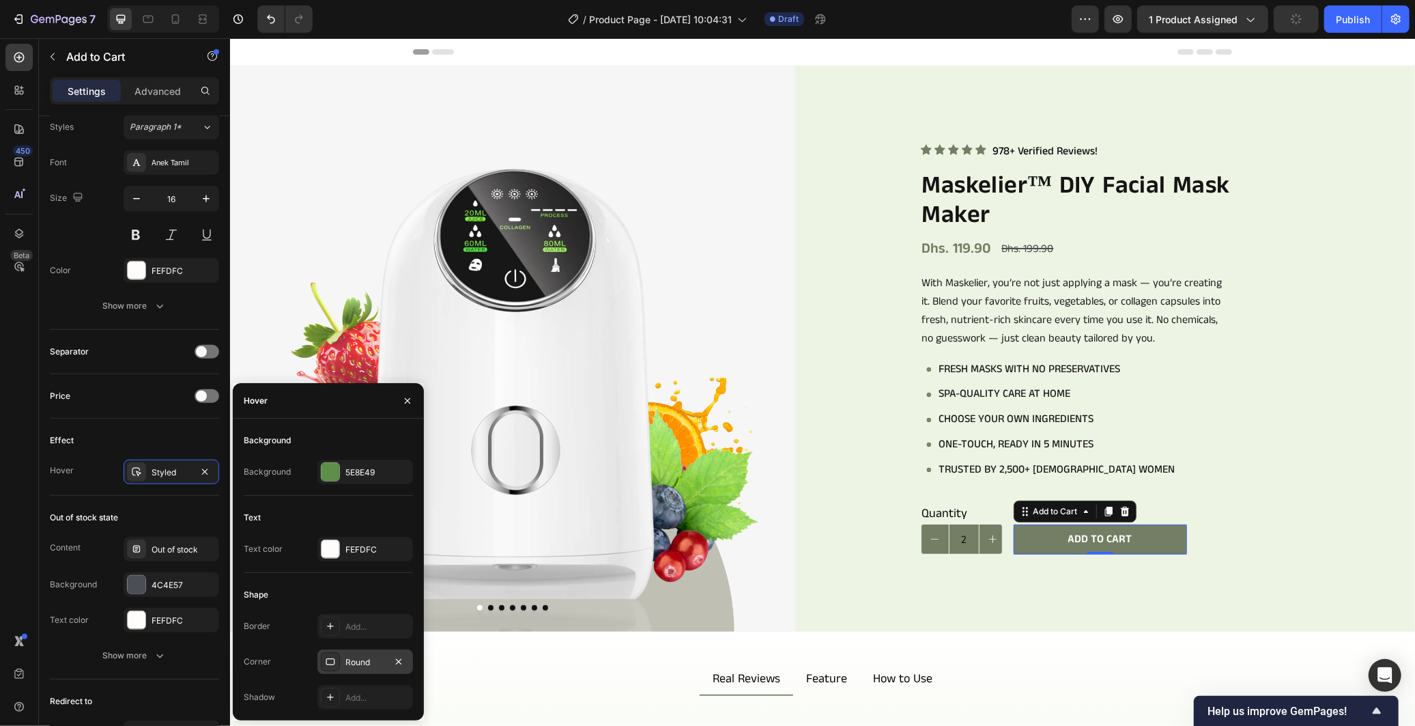
click at [358, 658] on div "Round" at bounding box center [365, 662] width 40 height 12
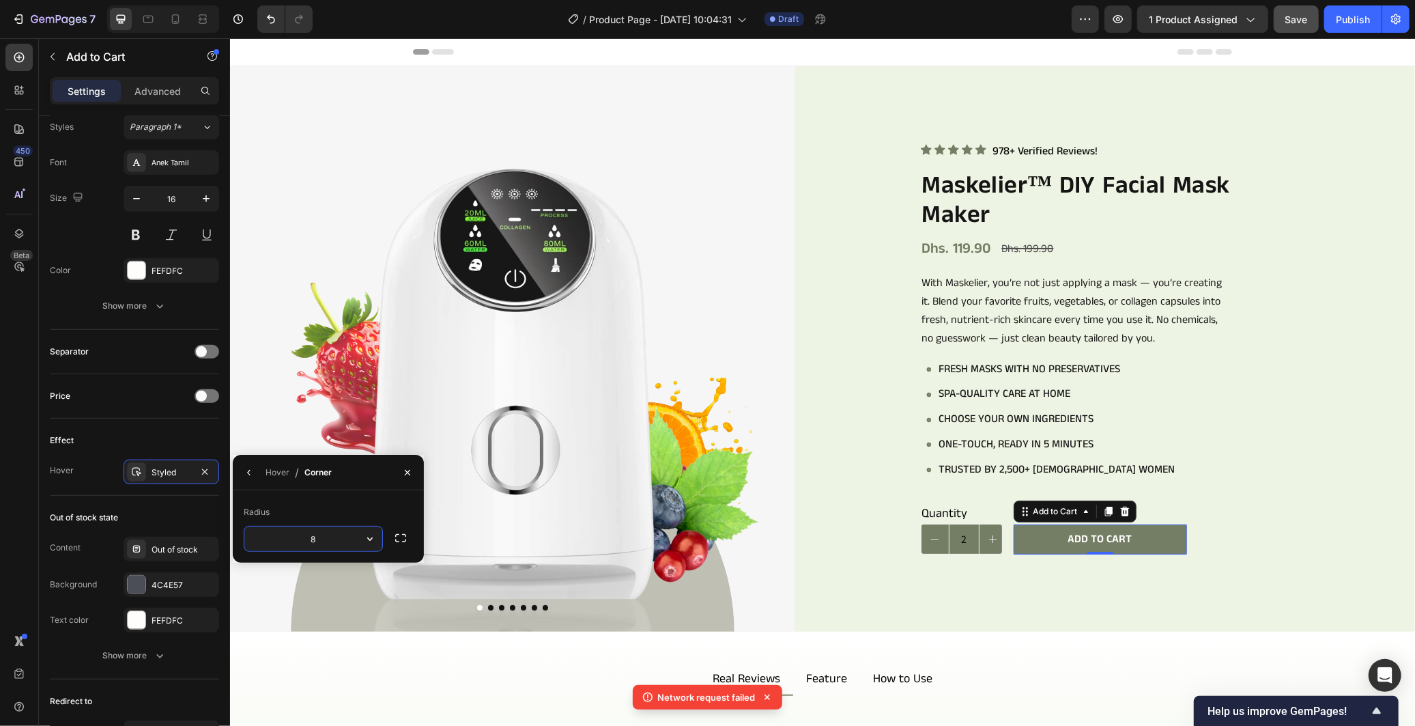
click at [340, 539] on input "8" at bounding box center [313, 538] width 138 height 25
type input "4"
click at [350, 502] on div "Radius" at bounding box center [328, 512] width 169 height 22
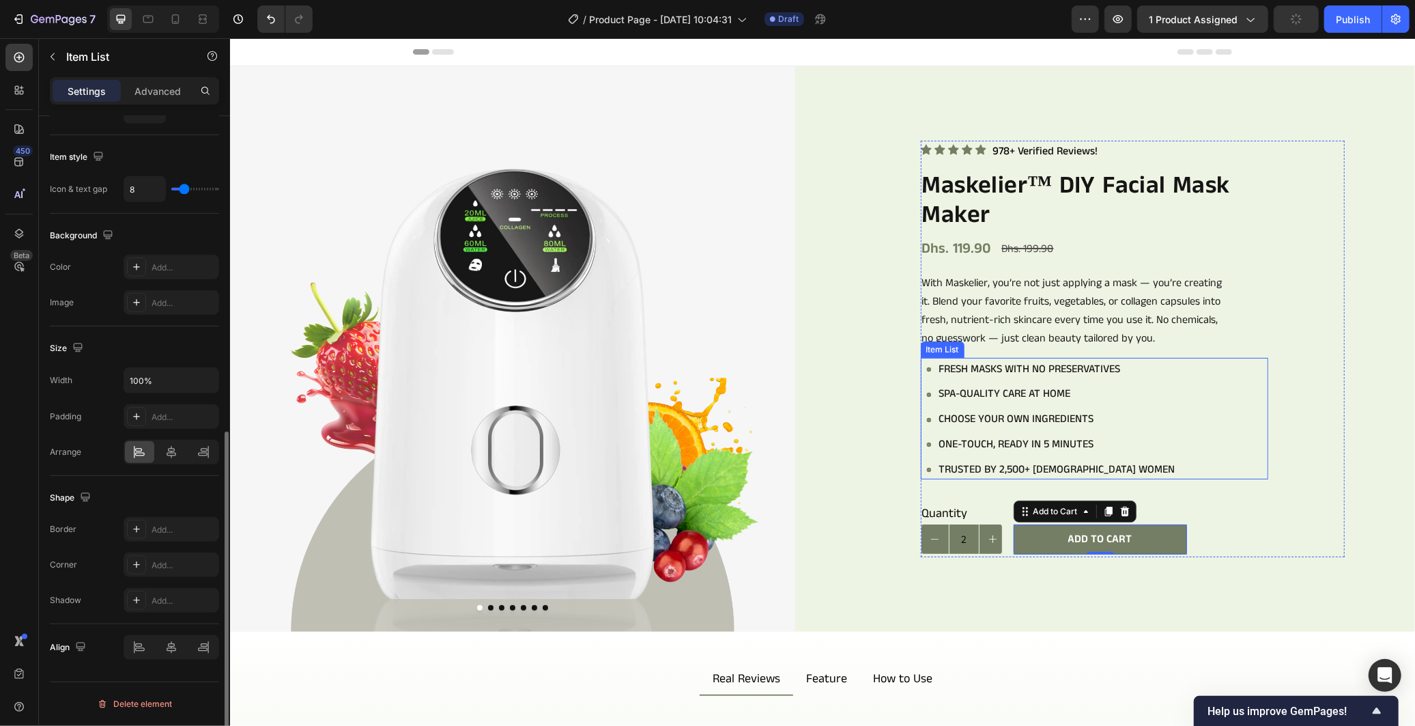
click at [1255, 445] on div "Fresh masks with no preservatives Spa-quality care at home Choose your own ingr…" at bounding box center [1097, 419] width 342 height 119
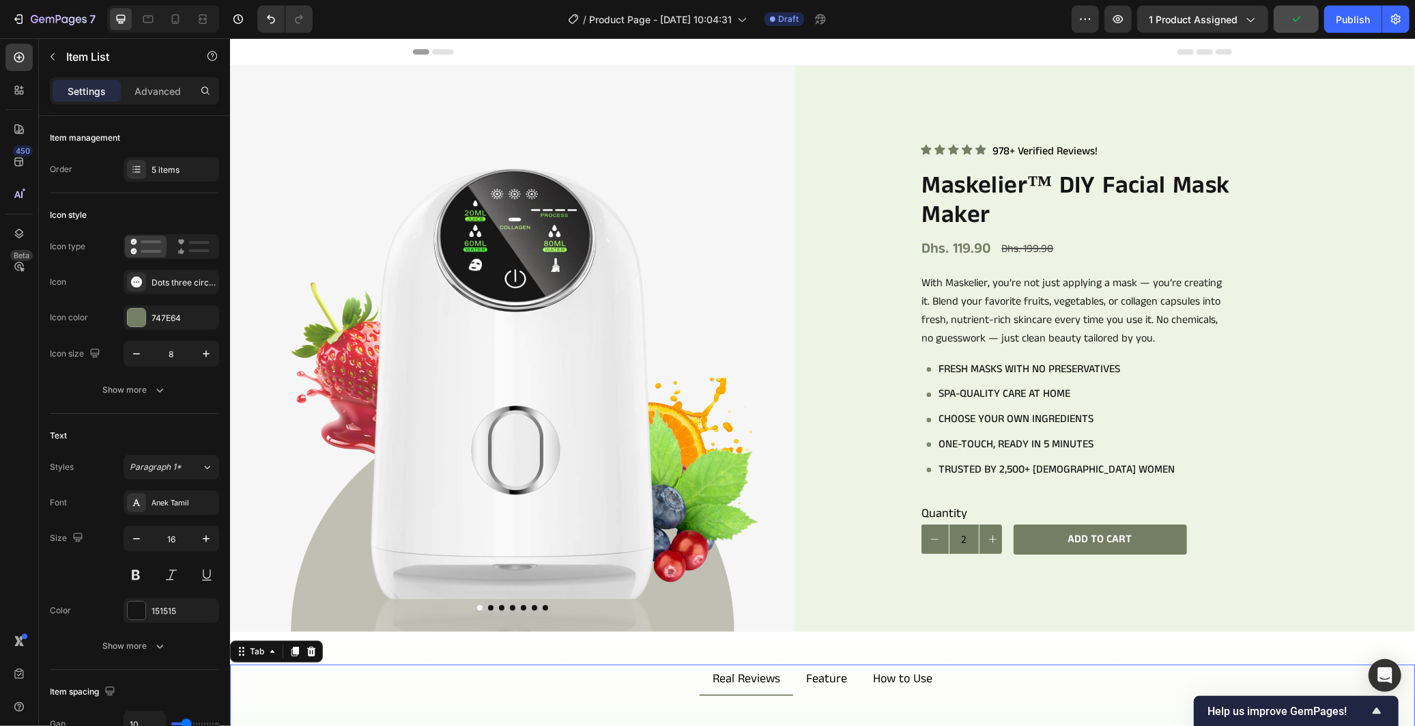
click at [1334, 663] on ul "Real Reviews Feature How to Use" at bounding box center [821, 678] width 1185 height 31
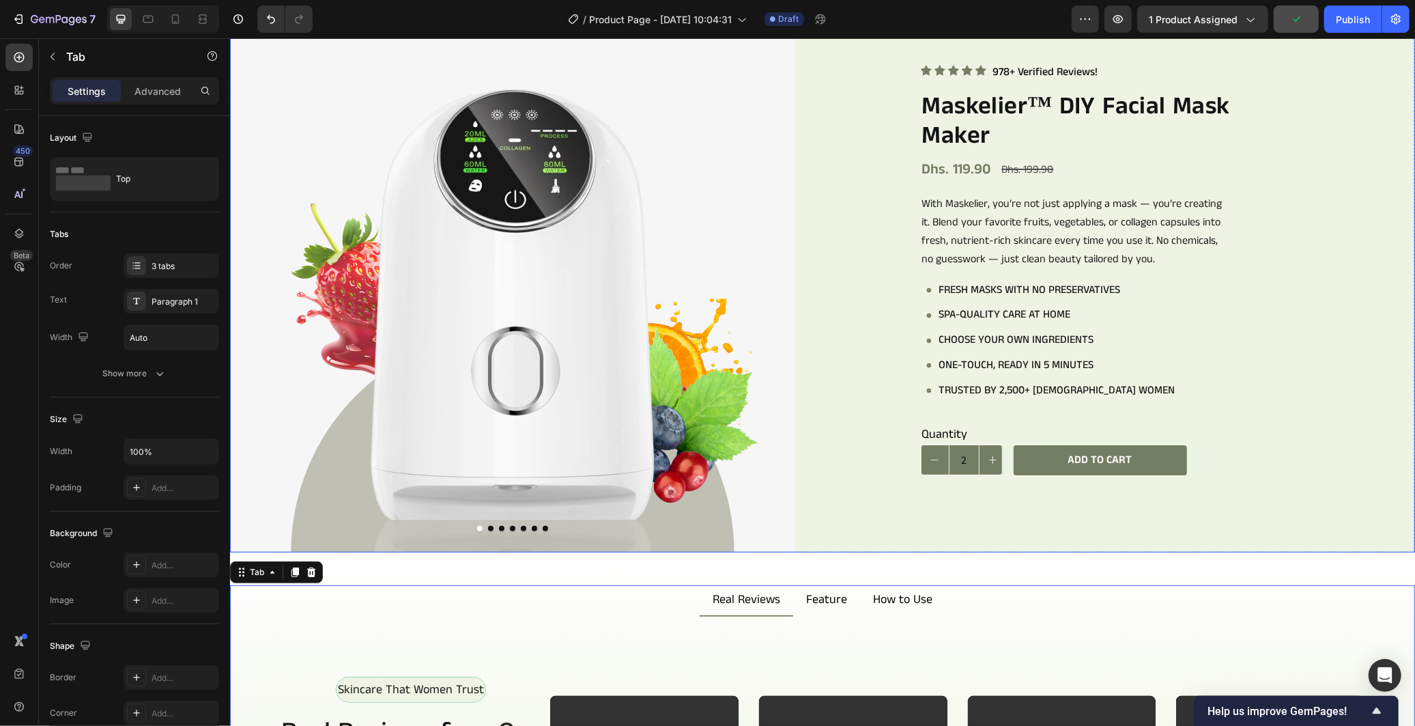
scroll to position [303, 0]
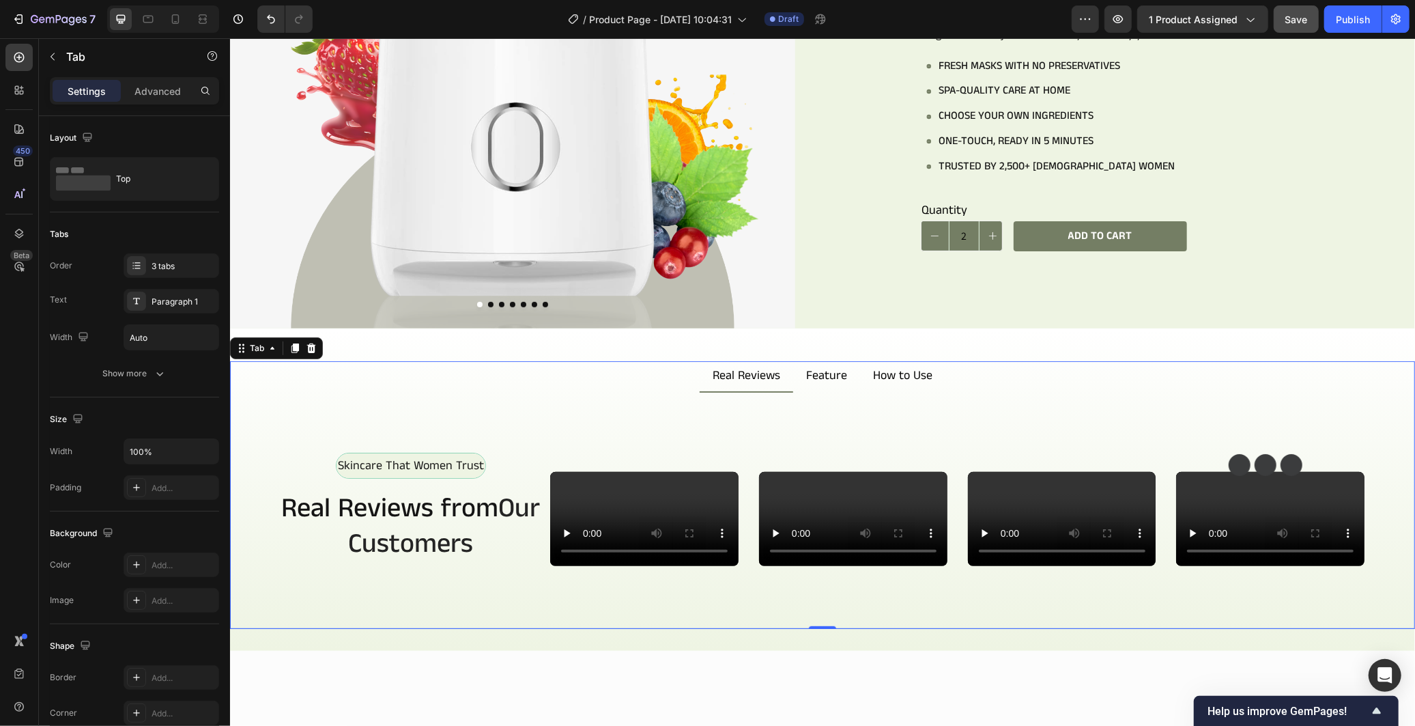
click at [1328, 403] on div "skincare that women trust Text Block Row Real Reviews from Our Customers Headin…" at bounding box center [821, 510] width 1185 height 236
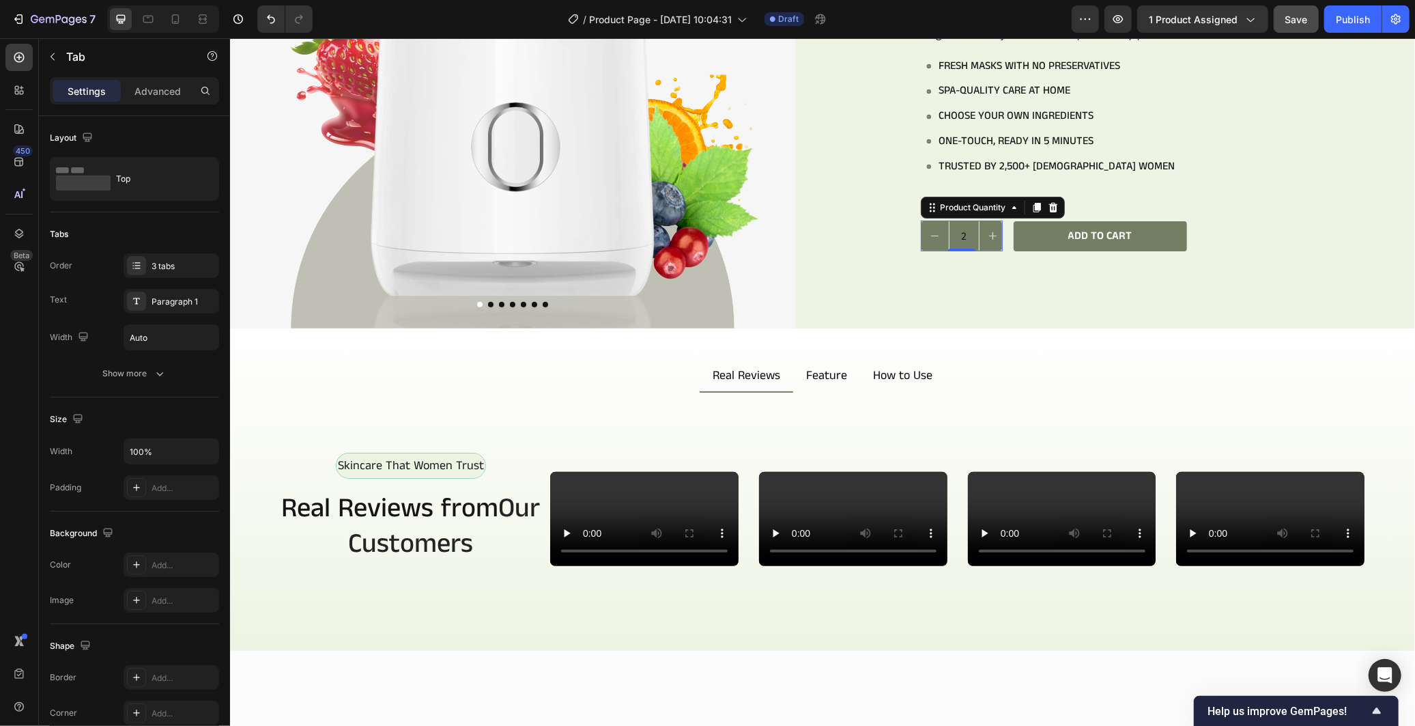
click at [939, 235] on button "decrement" at bounding box center [934, 234] width 27 height 29
type input "1"
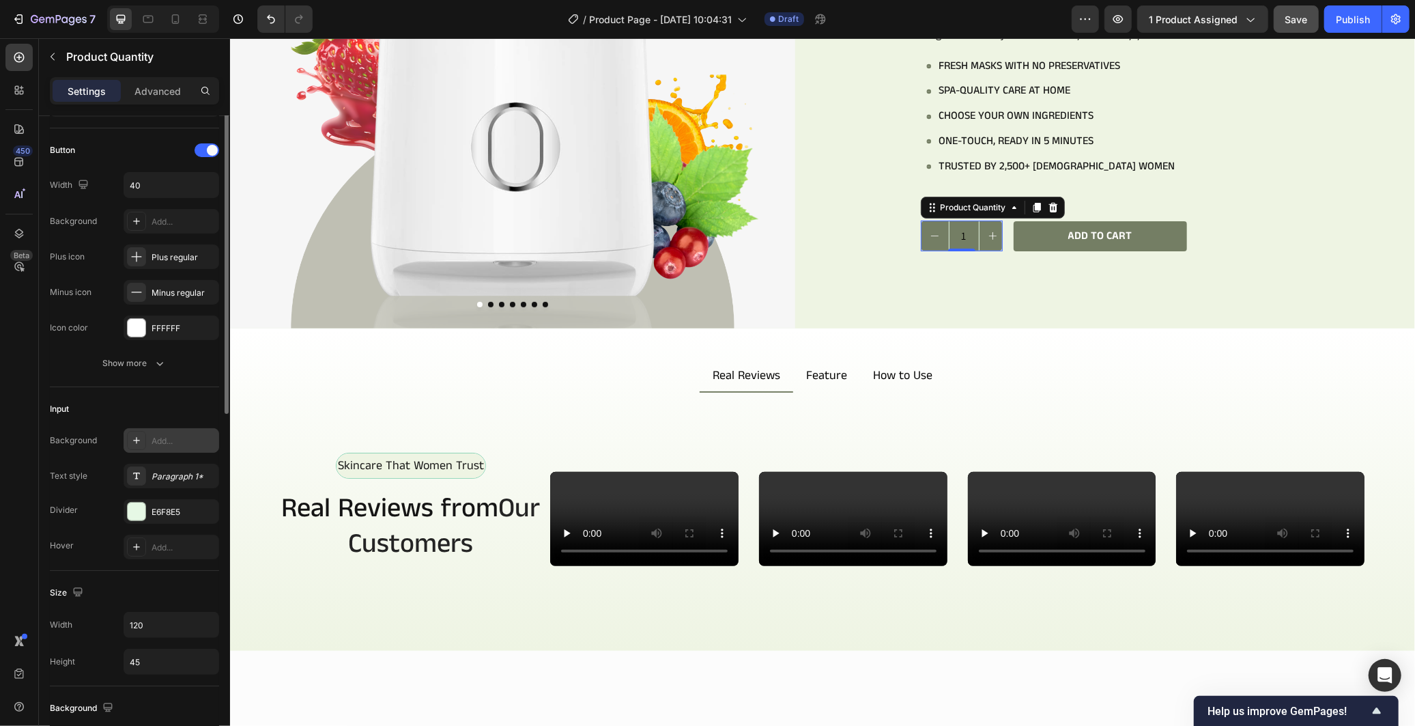
scroll to position [0, 0]
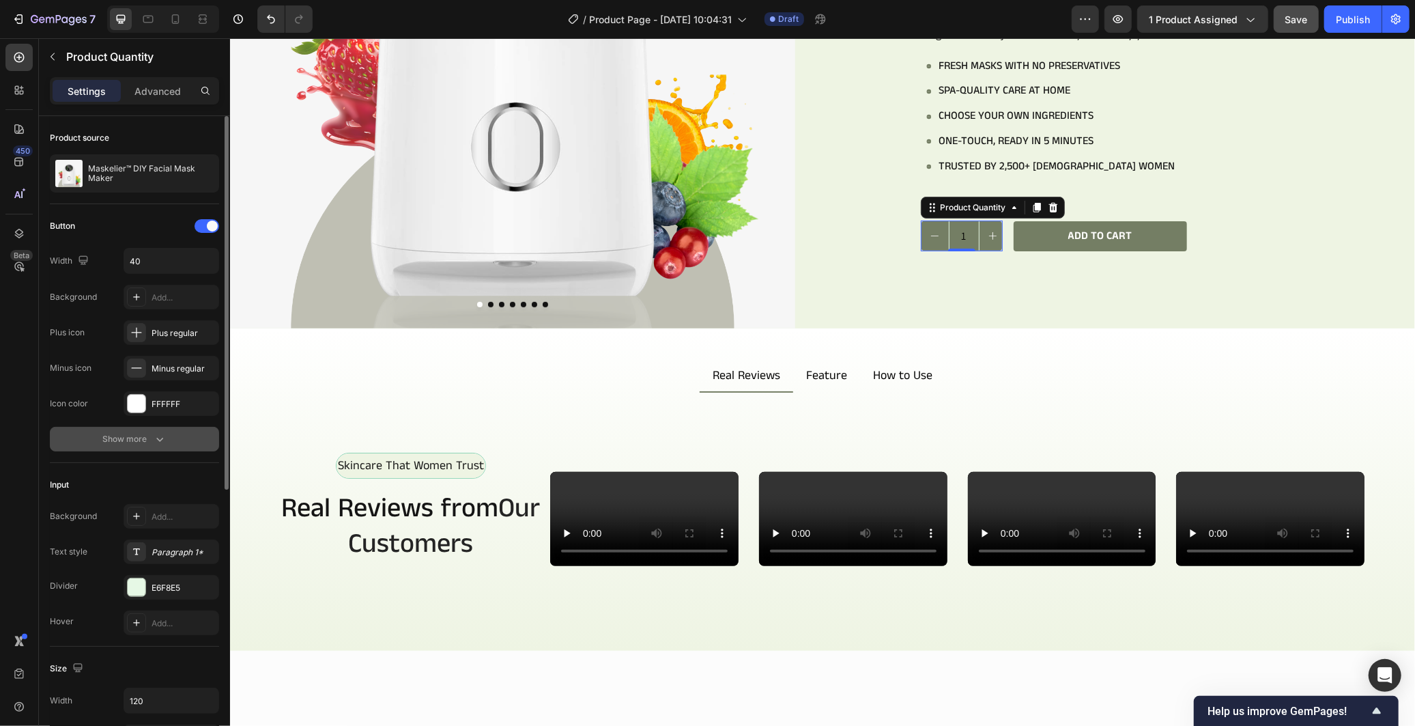
click at [155, 445] on icon "button" at bounding box center [160, 439] width 14 height 14
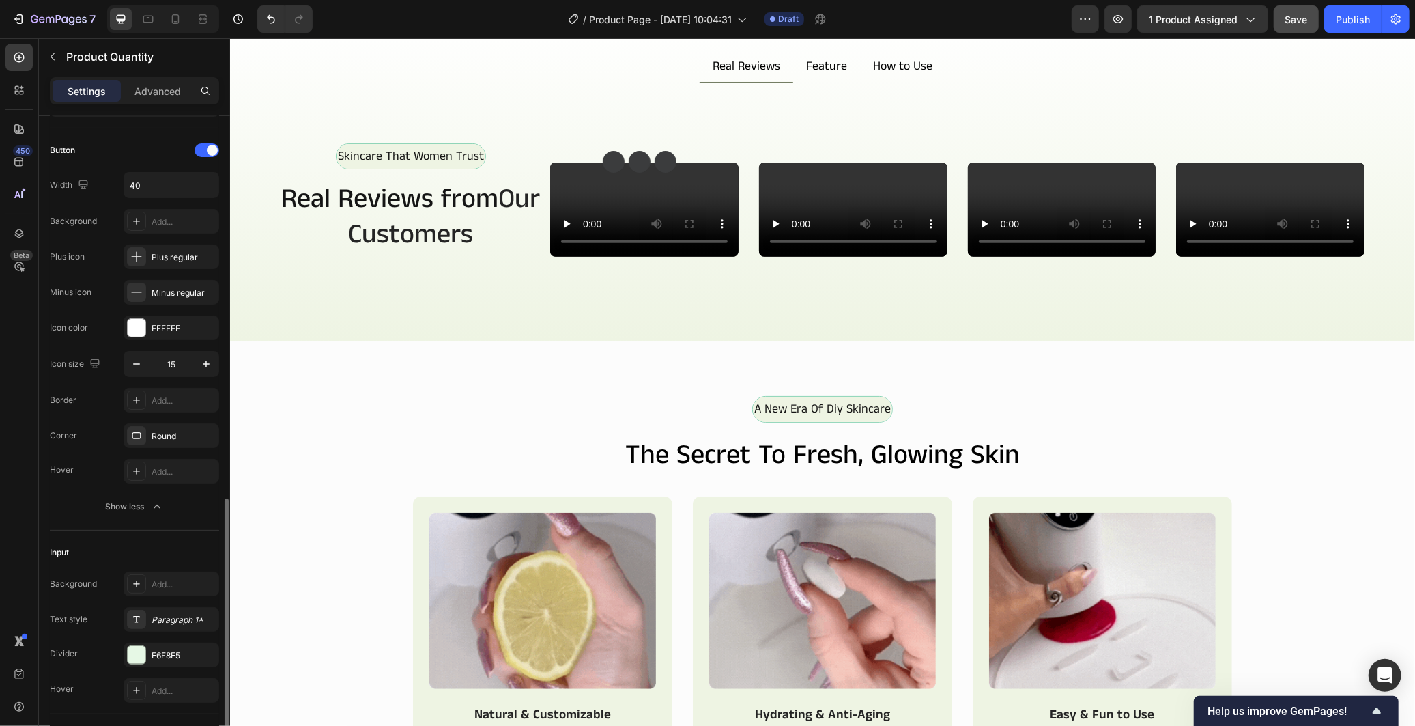
scroll to position [303, 0]
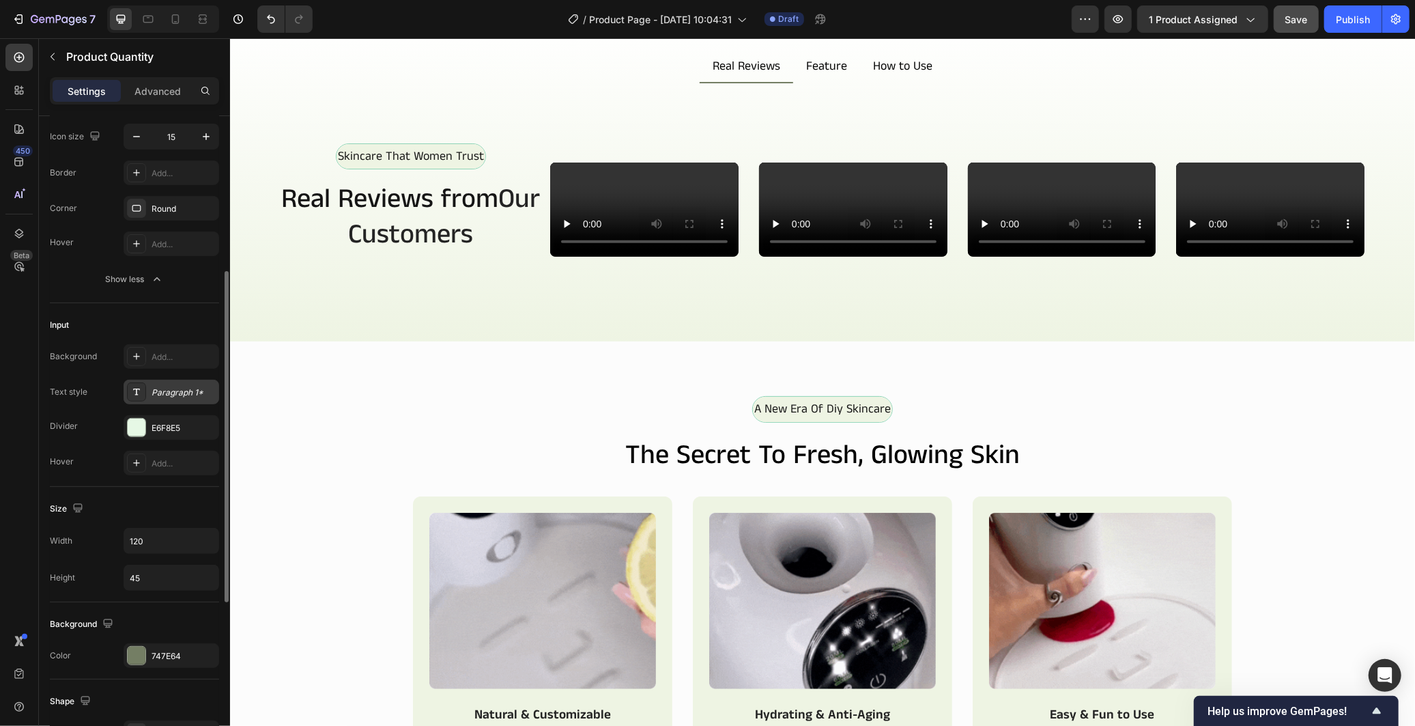
click at [167, 390] on div "Paragraph 1*" at bounding box center [184, 392] width 64 height 12
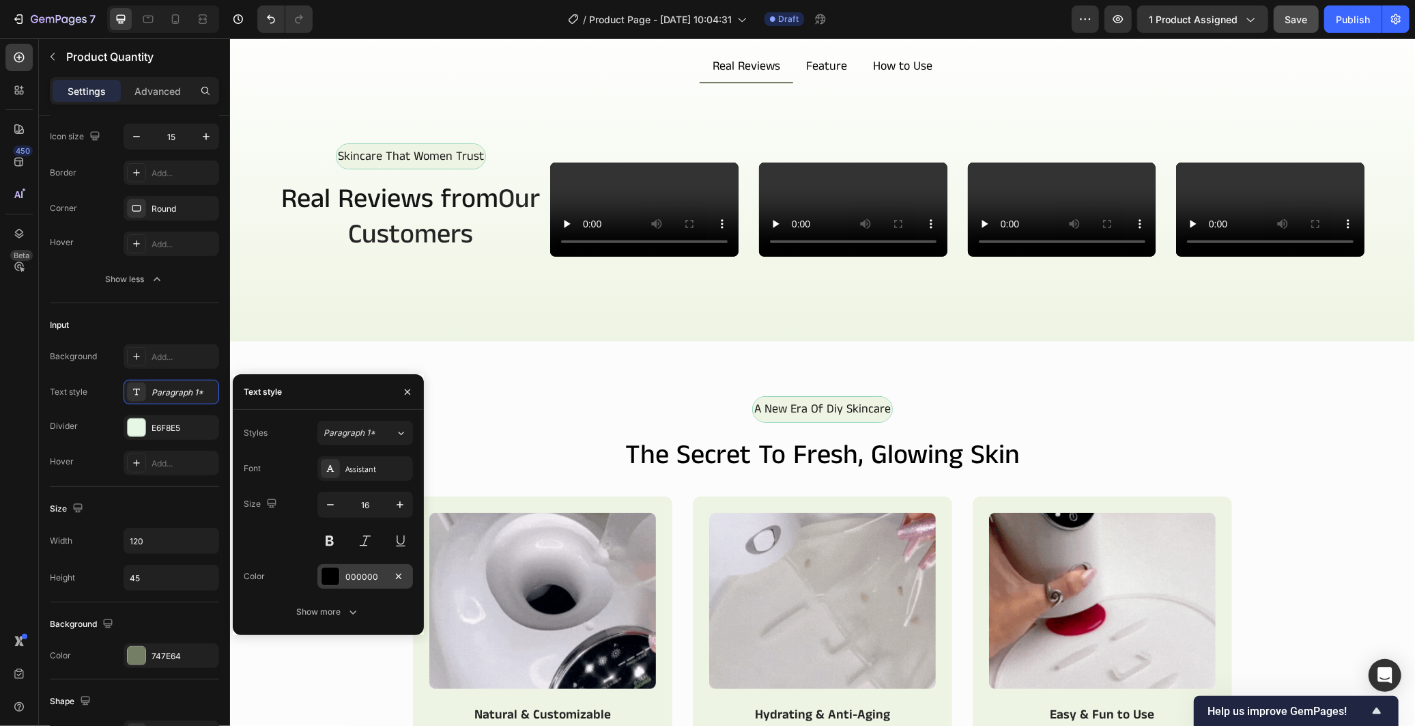
click at [348, 576] on div "000000" at bounding box center [365, 577] width 40 height 12
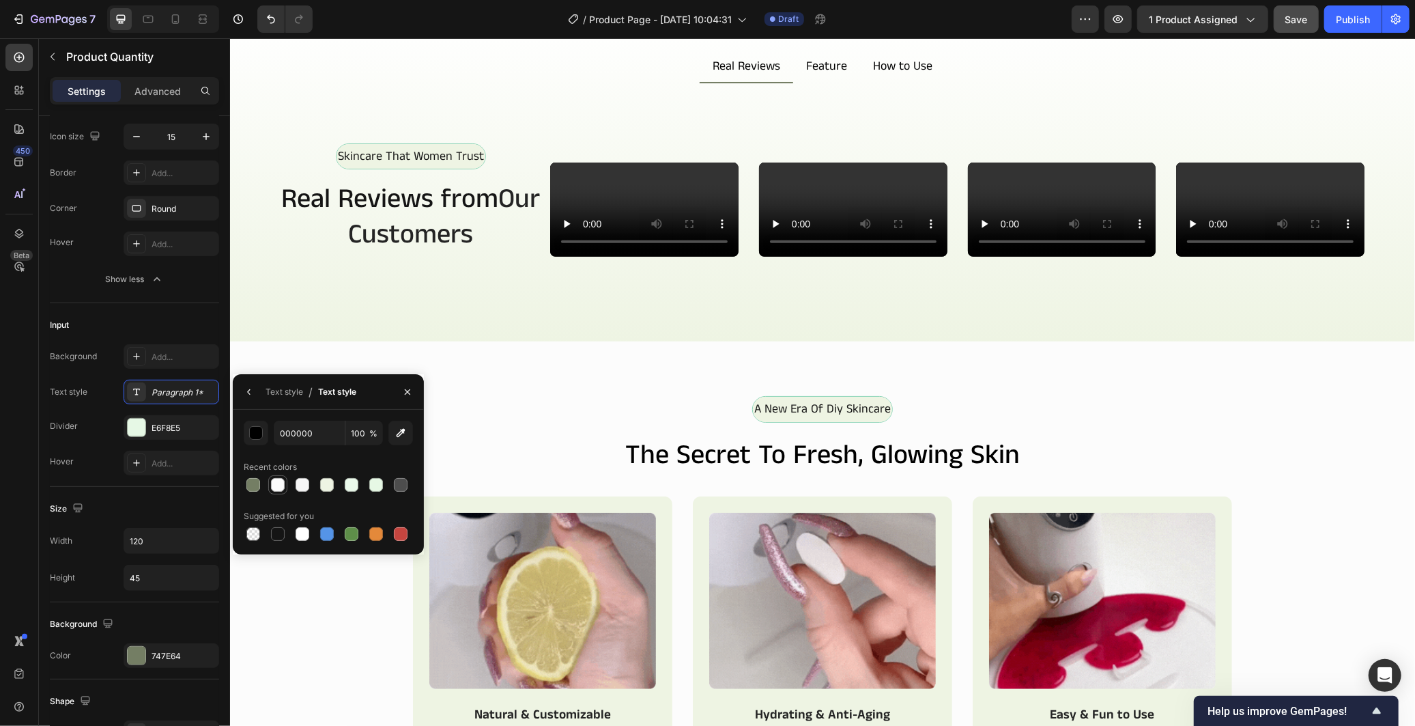
click at [283, 486] on div at bounding box center [278, 485] width 14 height 14
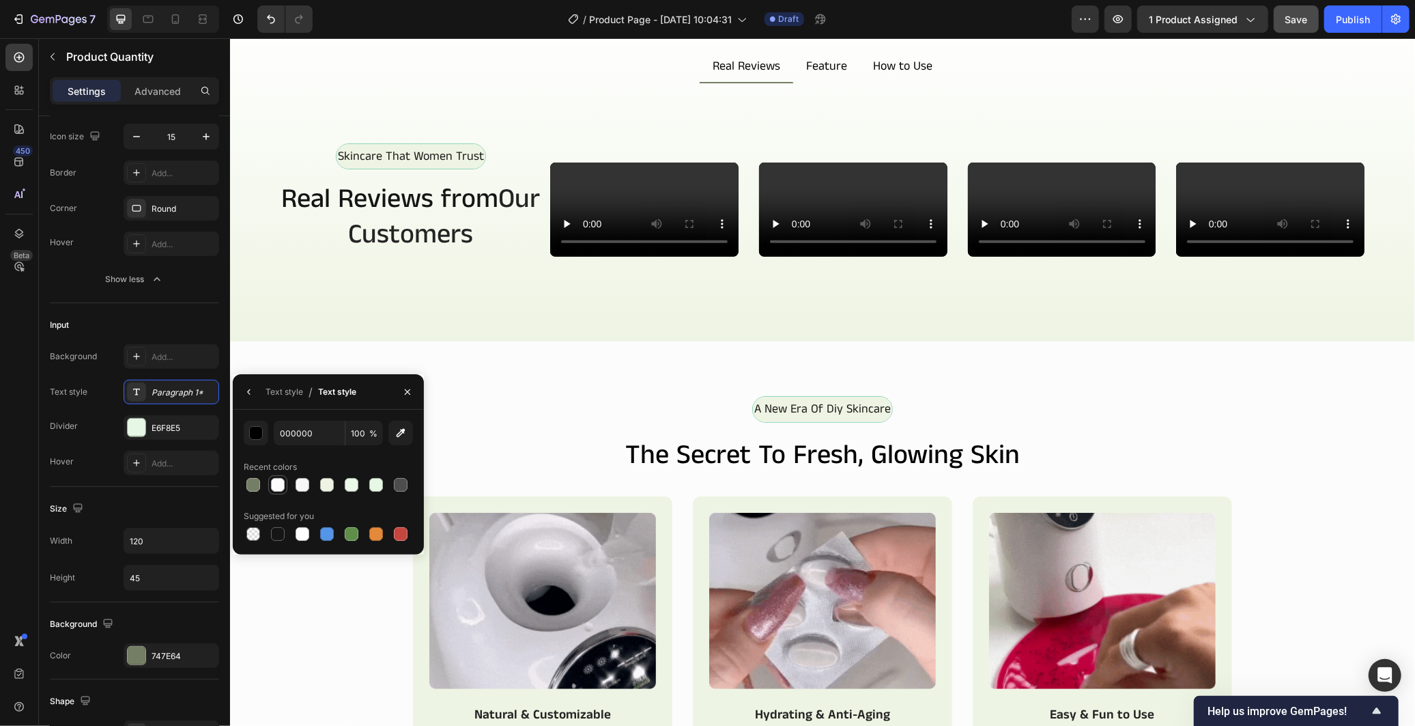
type input "FCFCFC"
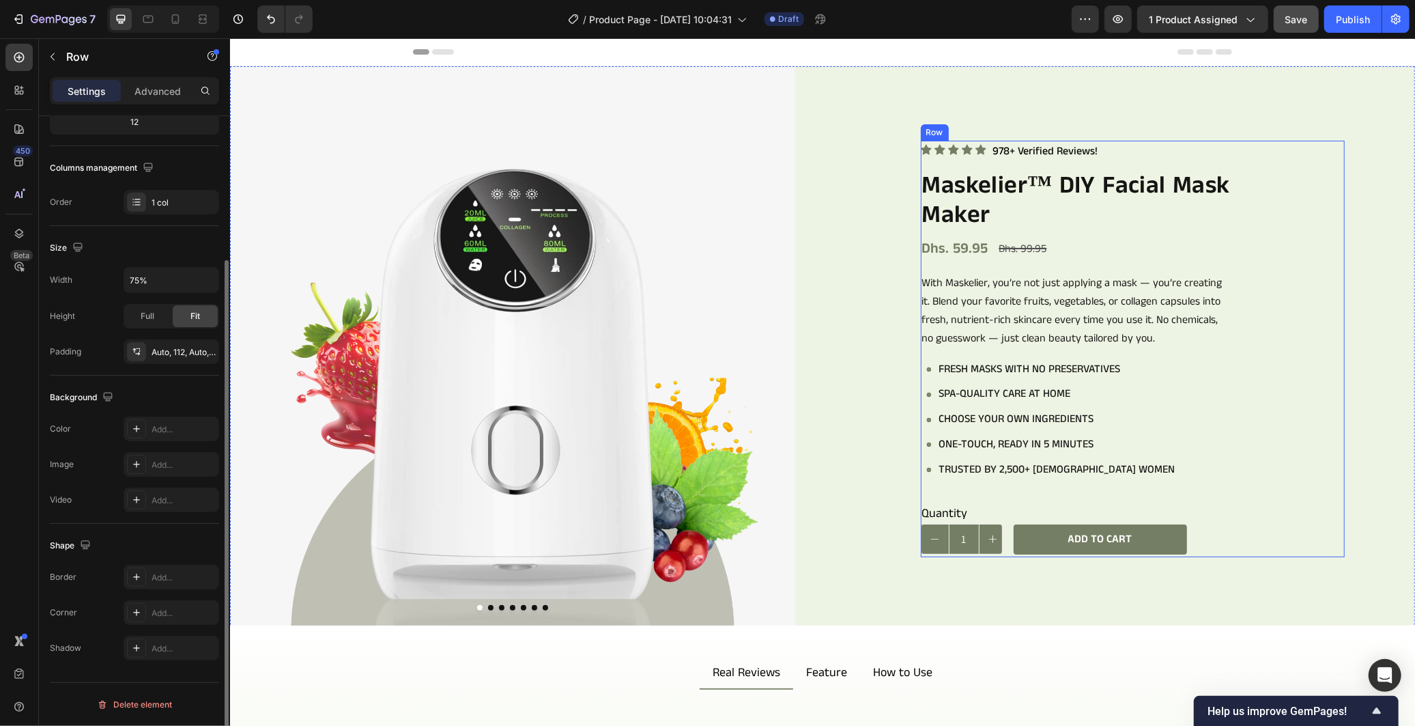
scroll to position [0, 0]
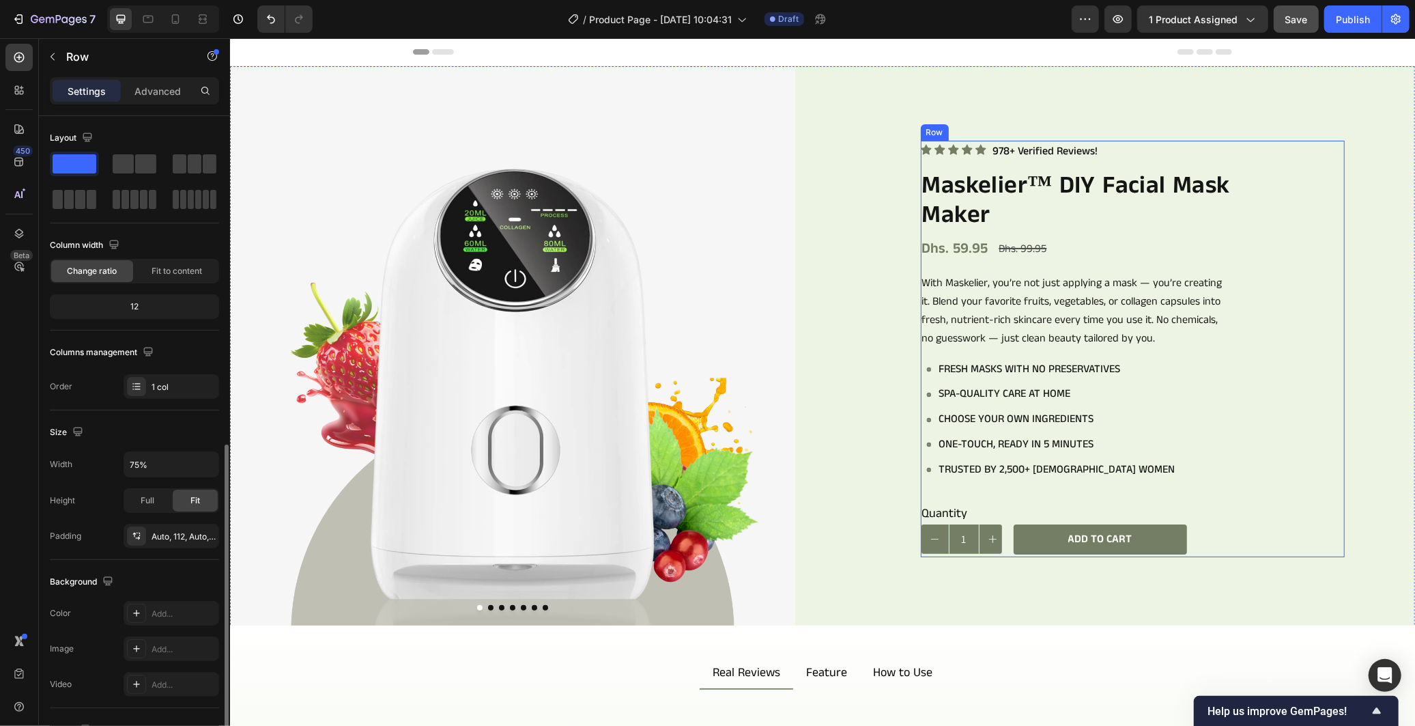
click at [1323, 522] on div "Icon Icon Icon Icon Icon Icon List 978+ Verified Reviews! Text Block Row Maskel…" at bounding box center [1132, 348] width 424 height 417
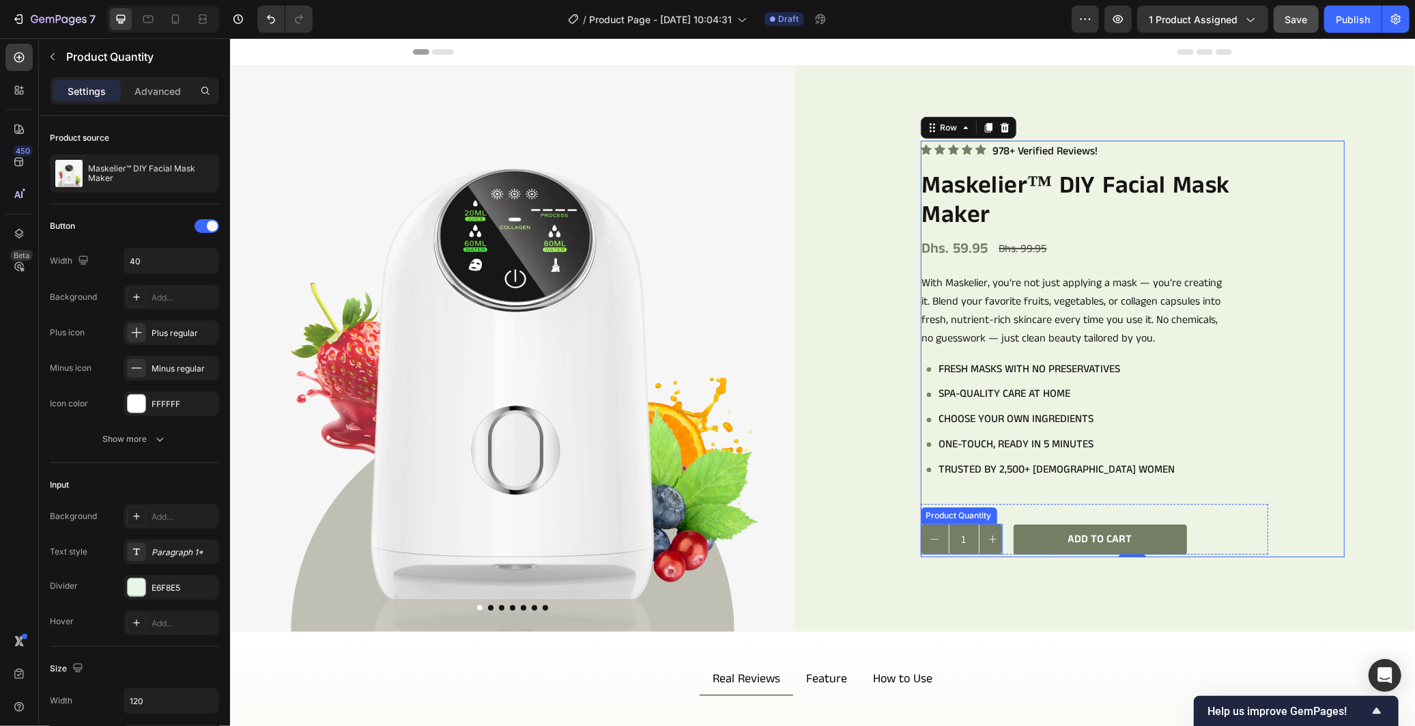
click at [959, 534] on input "1" at bounding box center [963, 537] width 31 height 29
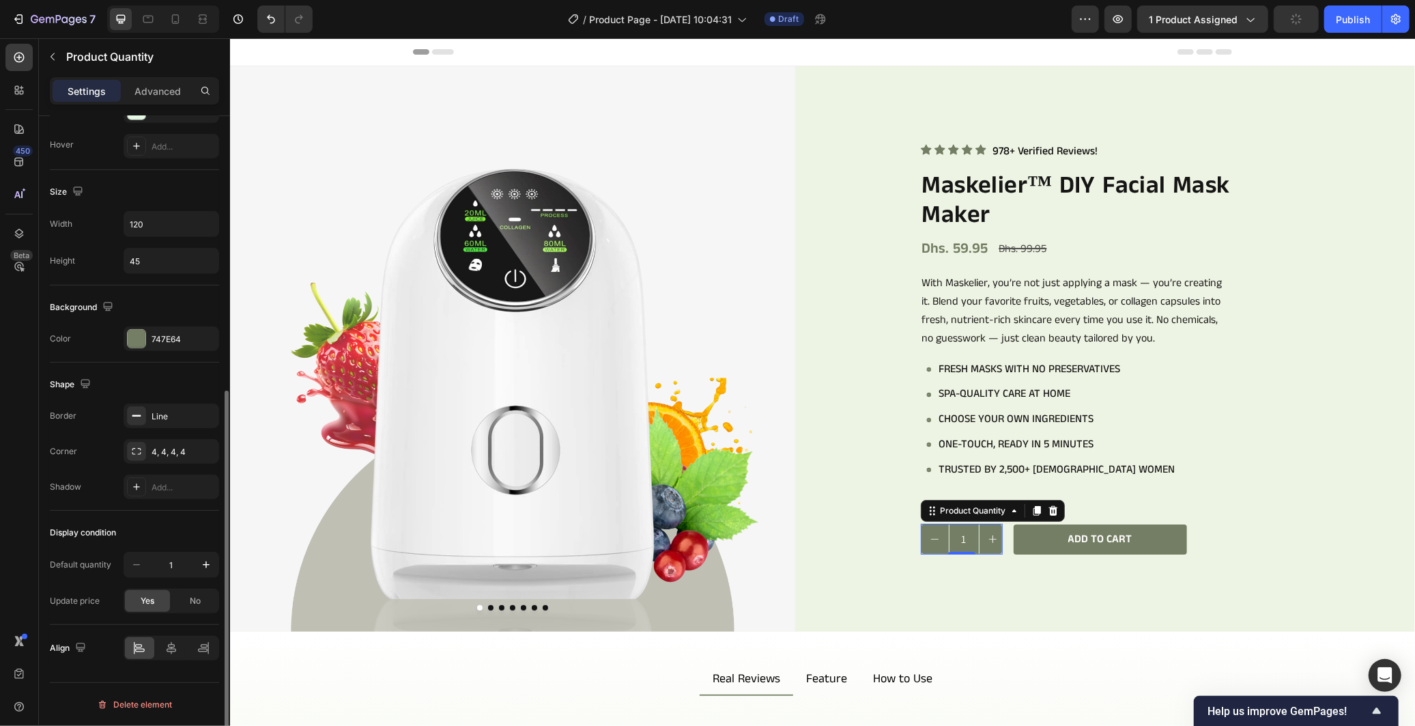
scroll to position [173, 0]
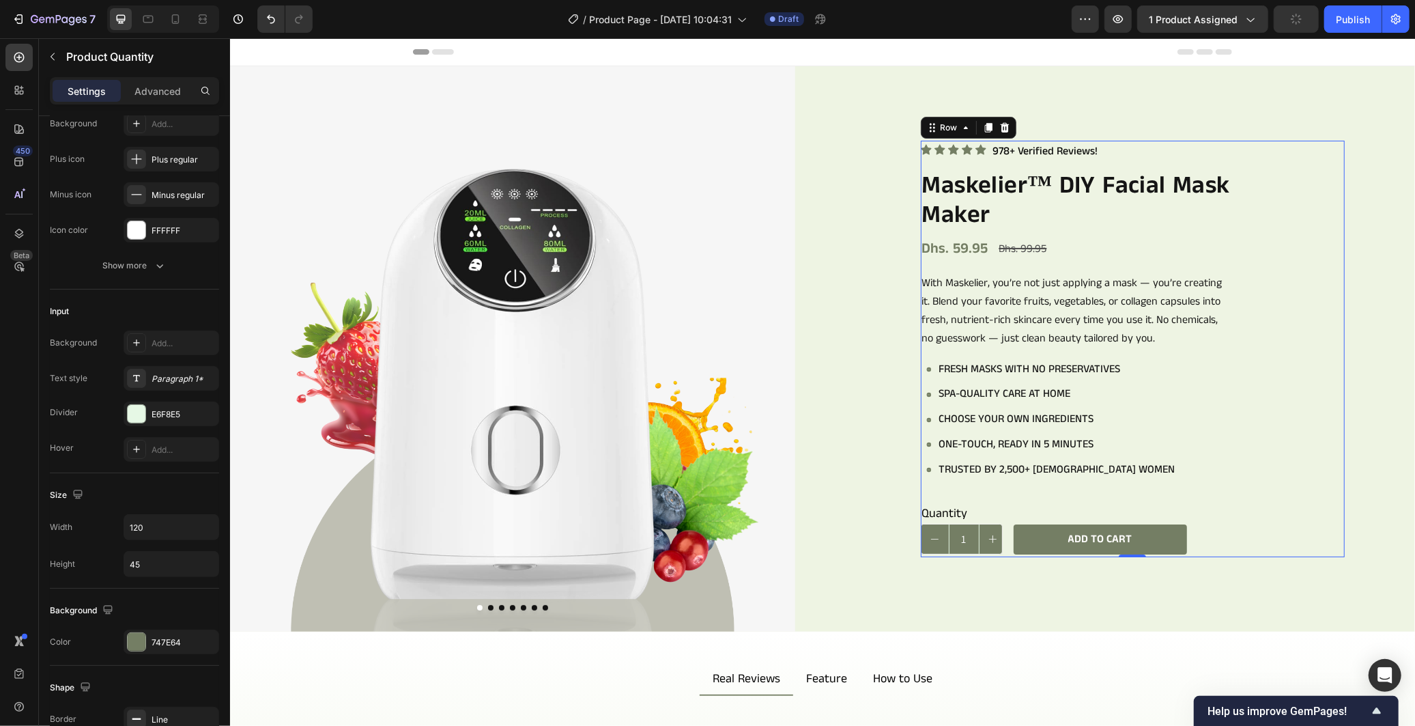
click at [1306, 516] on div "Icon Icon Icon Icon Icon Icon List 978+ Verified Reviews! Text Block Row Maskel…" at bounding box center [1132, 348] width 424 height 417
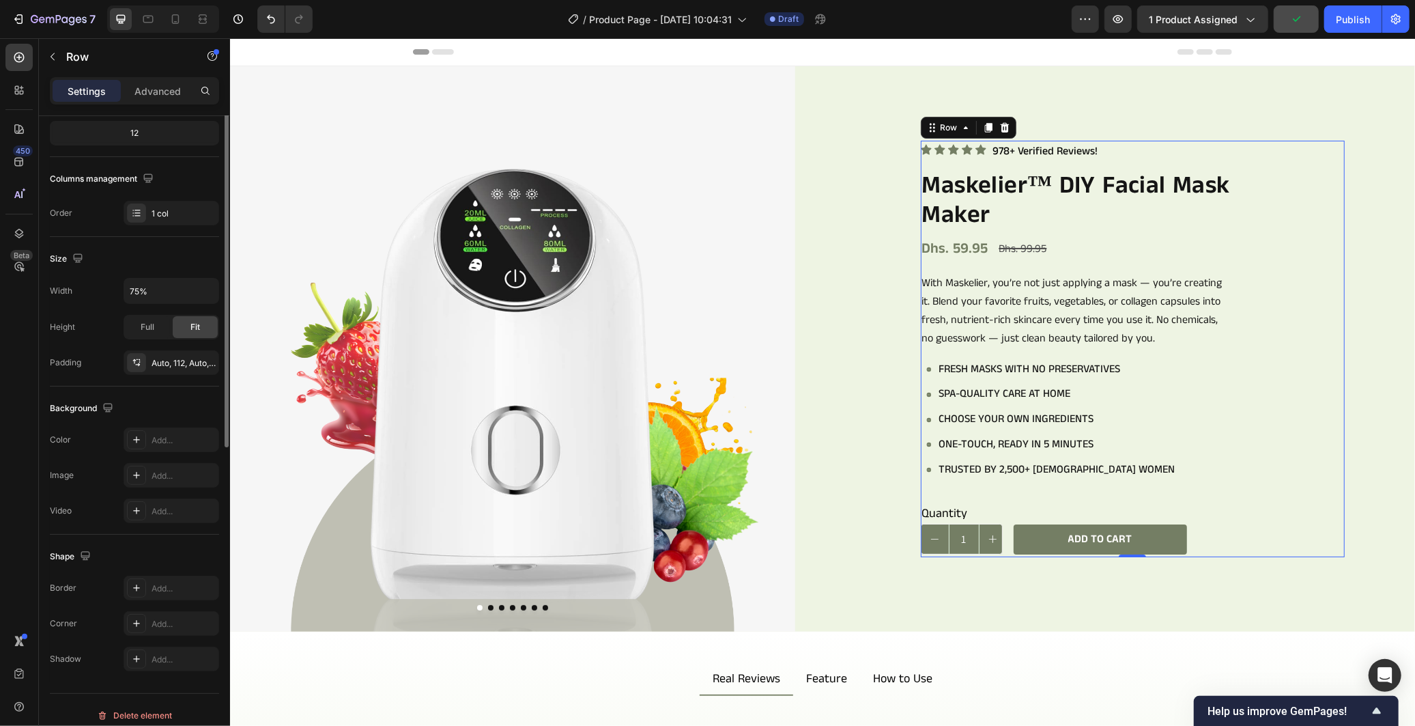
scroll to position [0, 0]
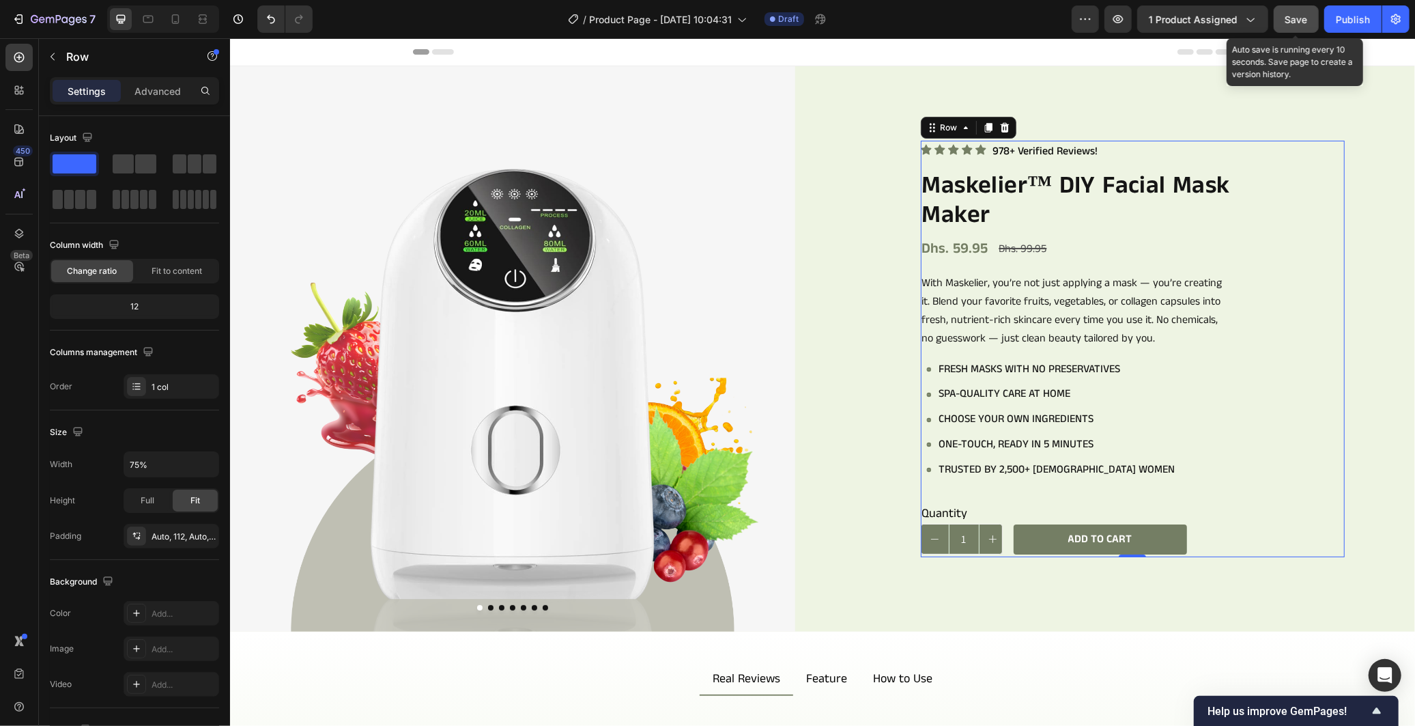
click at [1293, 18] on span "Save" at bounding box center [1296, 20] width 23 height 12
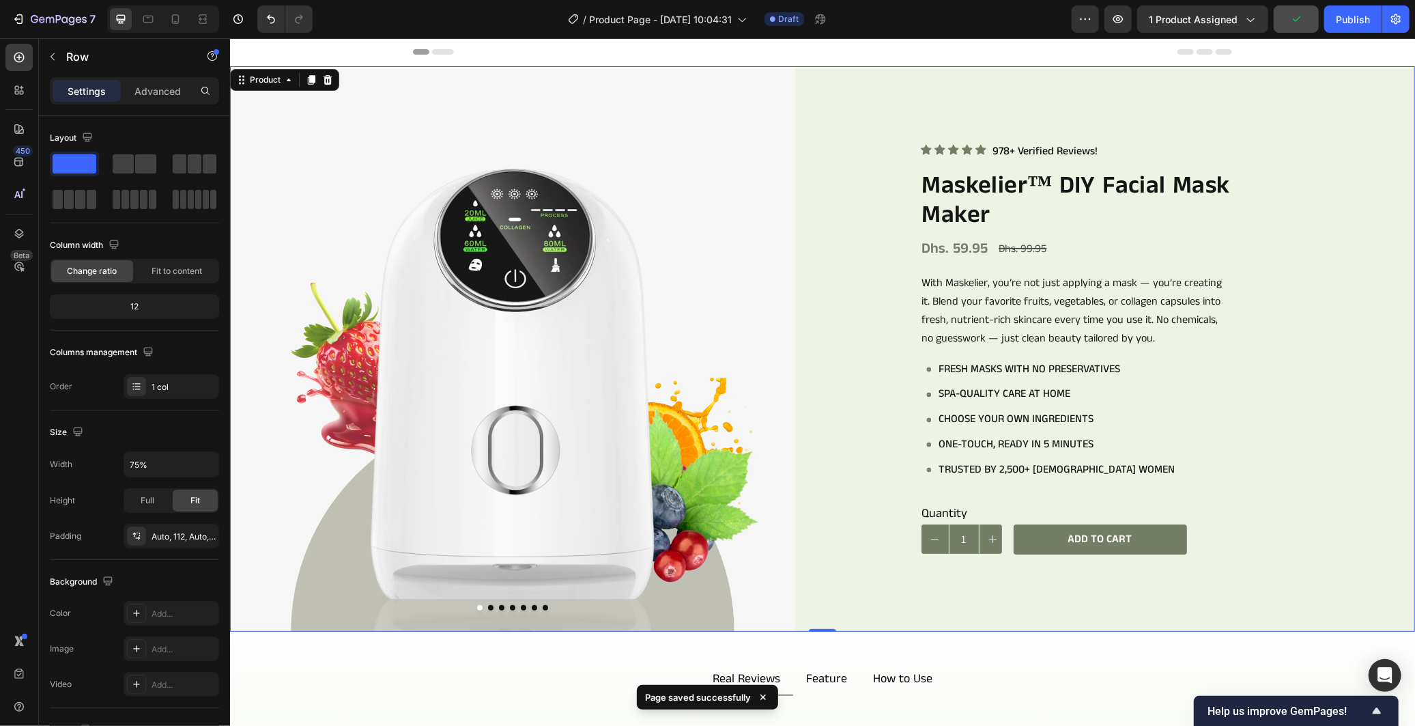
click at [1349, 296] on div "Icon Icon Icon Icon Icon Icon List 978+ Verified Reviews! Text Block Row Maskel…" at bounding box center [1131, 348] width 565 height 565
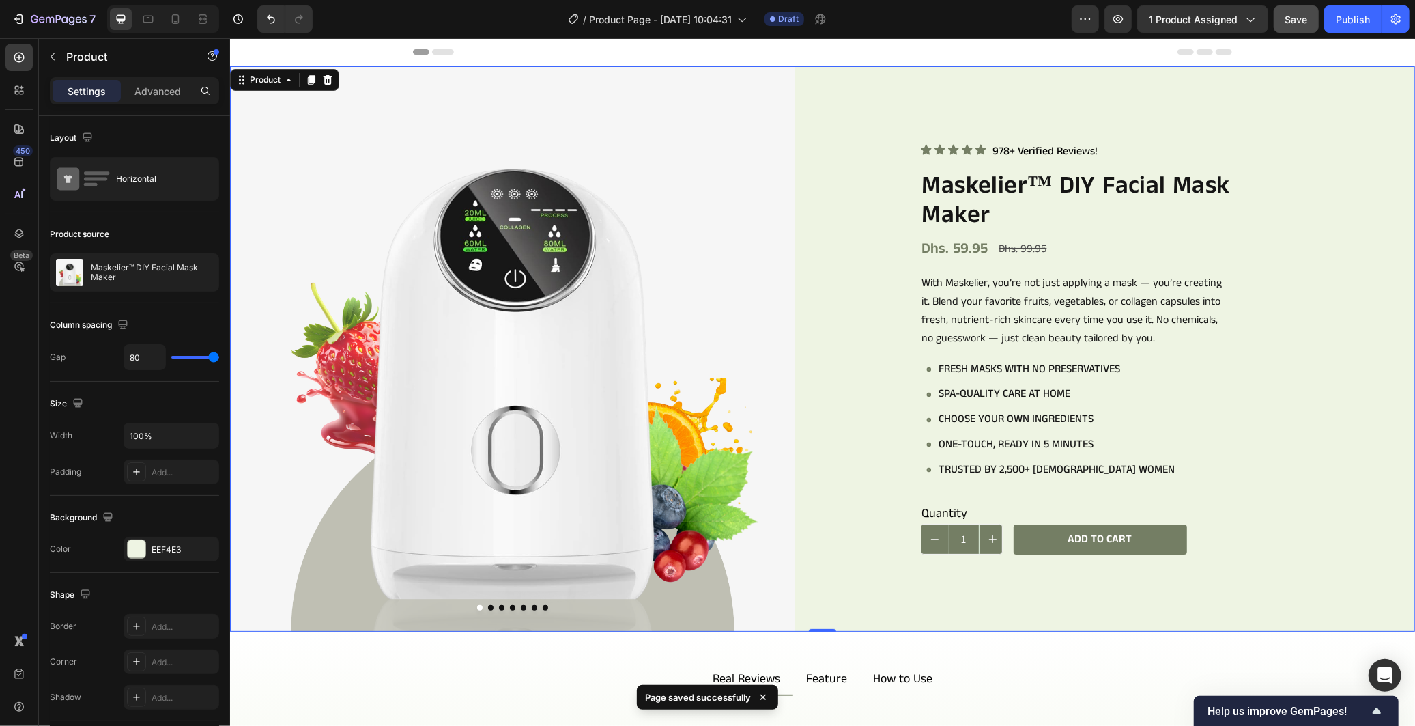
click at [1356, 134] on div "Icon Icon Icon Icon Icon Icon List 978+ Verified Reviews! Text Block Row Maskel…" at bounding box center [1131, 348] width 565 height 565
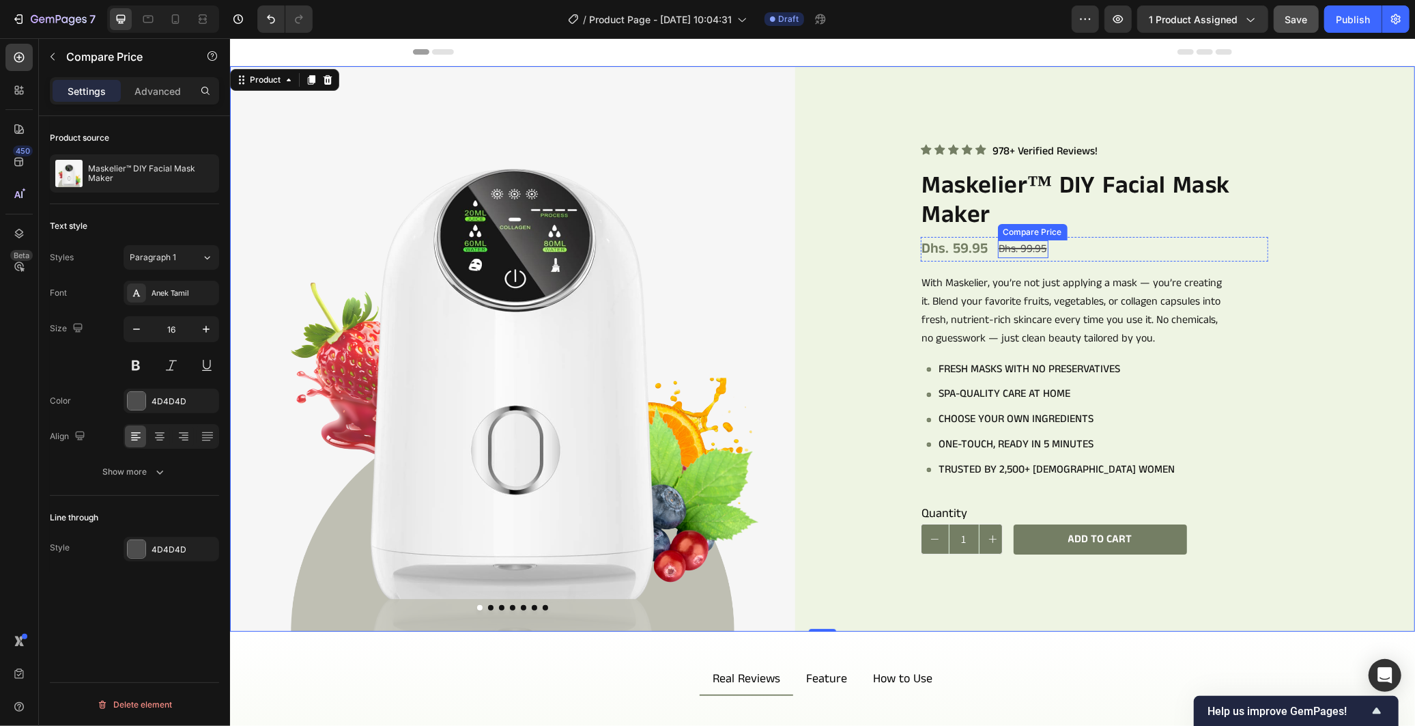
click at [1022, 247] on div "Dhs. 99.95" at bounding box center [1022, 249] width 51 height 18
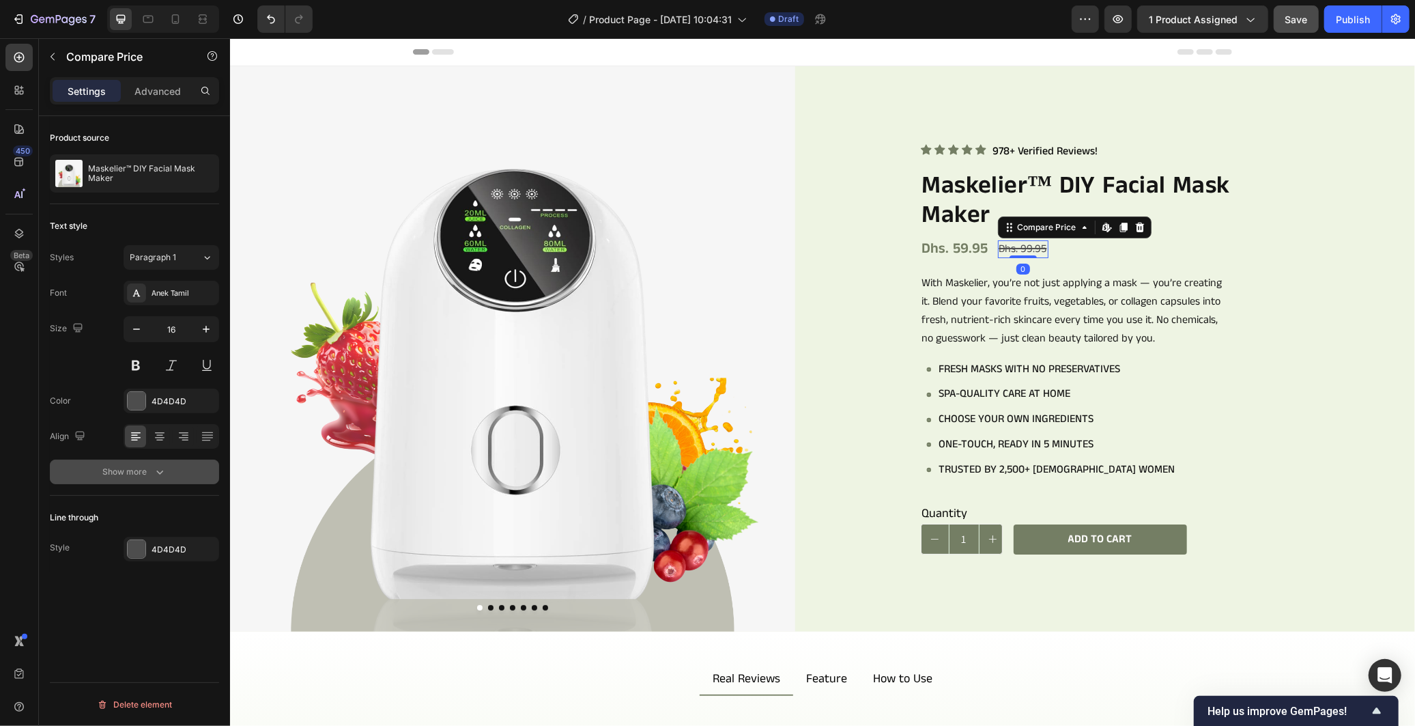
click at [139, 462] on button "Show more" at bounding box center [134, 471] width 169 height 25
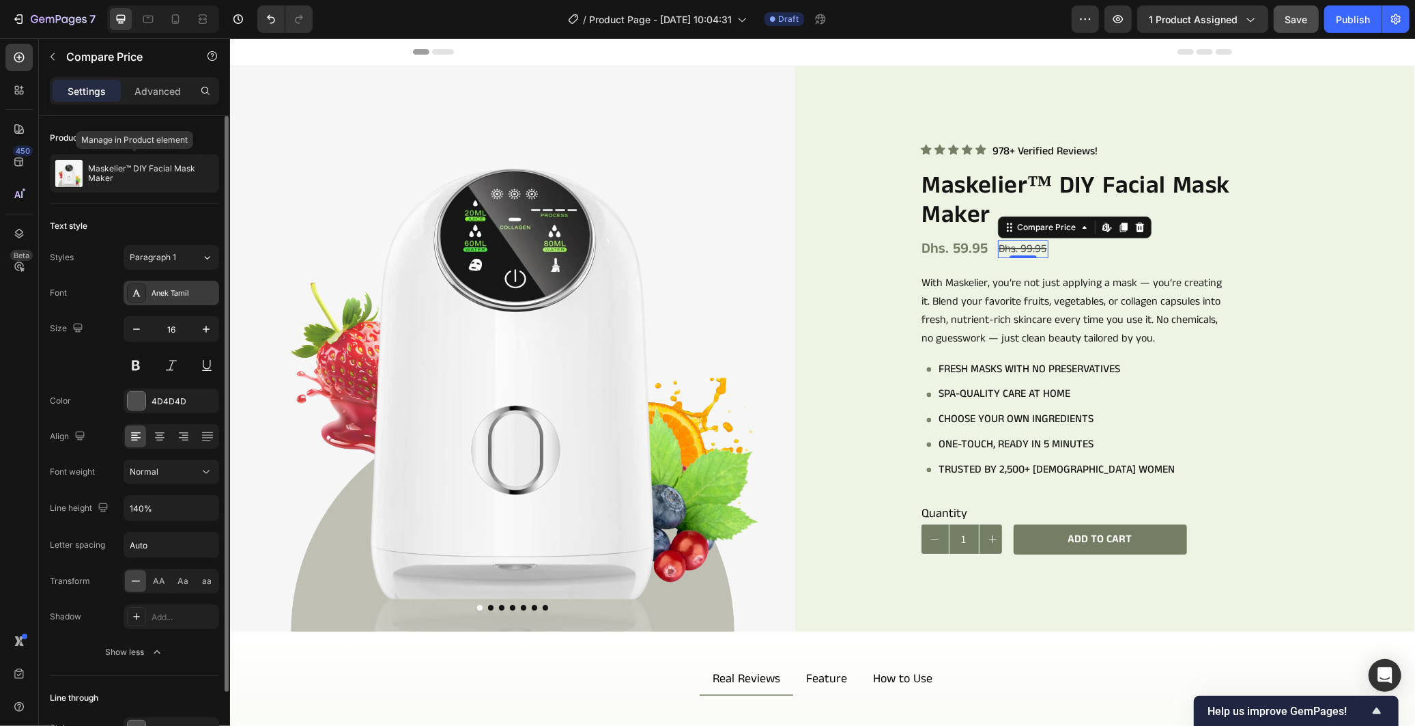
scroll to position [82, 0]
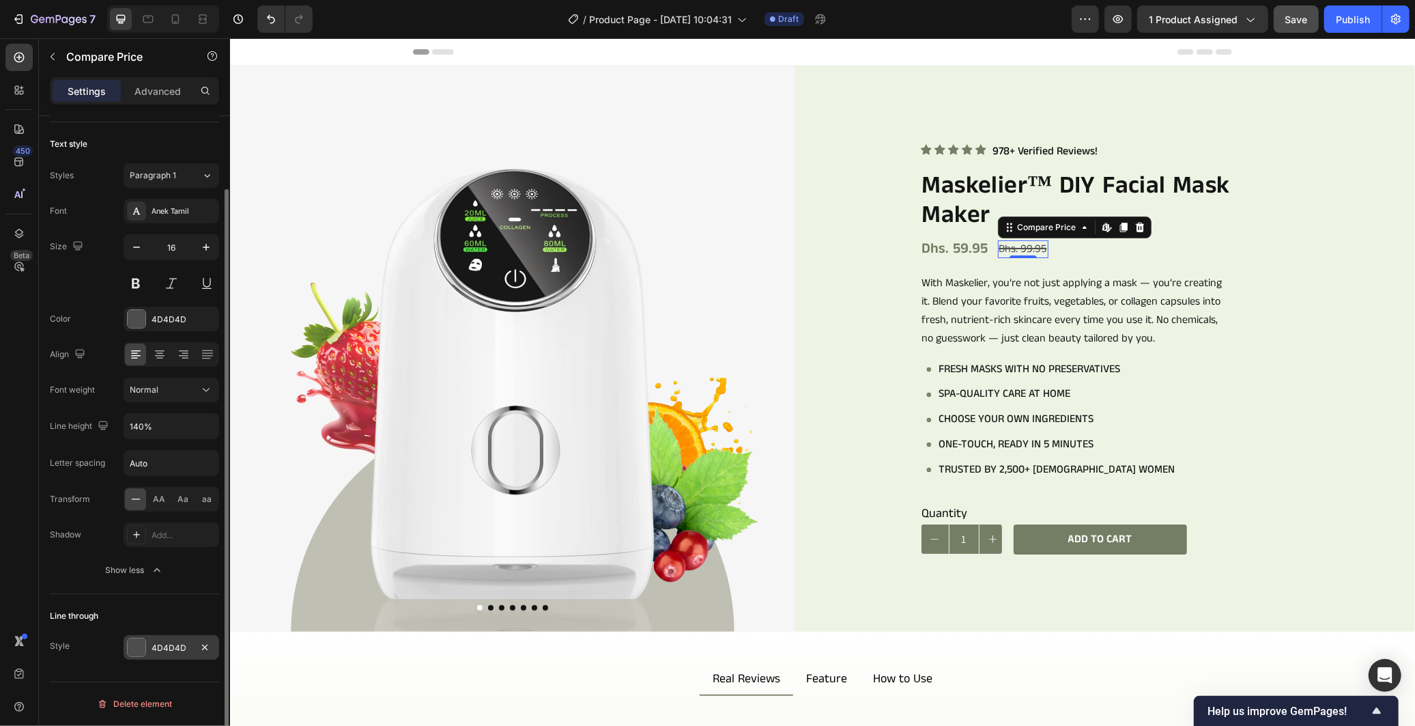
click at [166, 647] on div "4D4D4D" at bounding box center [172, 648] width 40 height 12
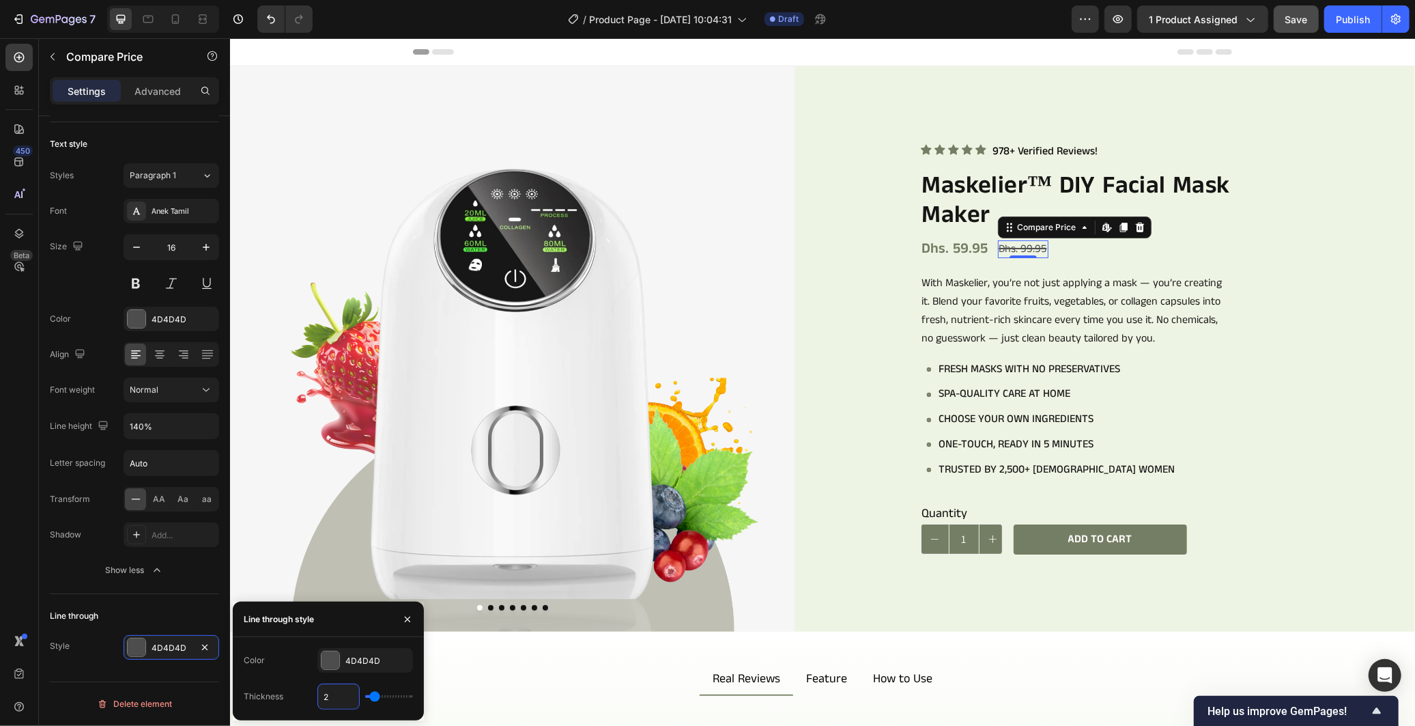
click at [340, 689] on input "2" at bounding box center [338, 696] width 41 height 25
type input "1"
click at [309, 678] on div "Color 4D4D4D Thickness 1" at bounding box center [328, 678] width 169 height 61
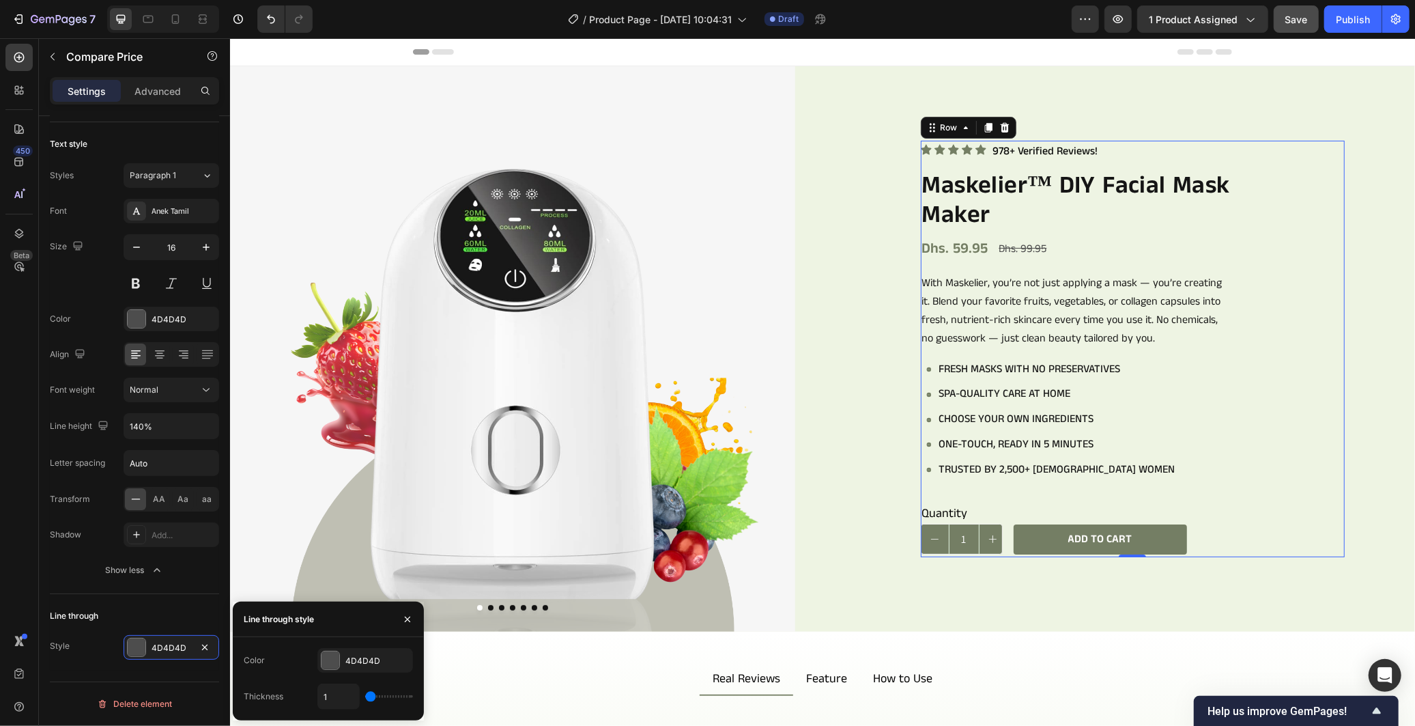
click at [1294, 501] on div "Icon Icon Icon Icon Icon Icon List 978+ Verified Reviews! Text Block Row Maskel…" at bounding box center [1132, 348] width 424 height 417
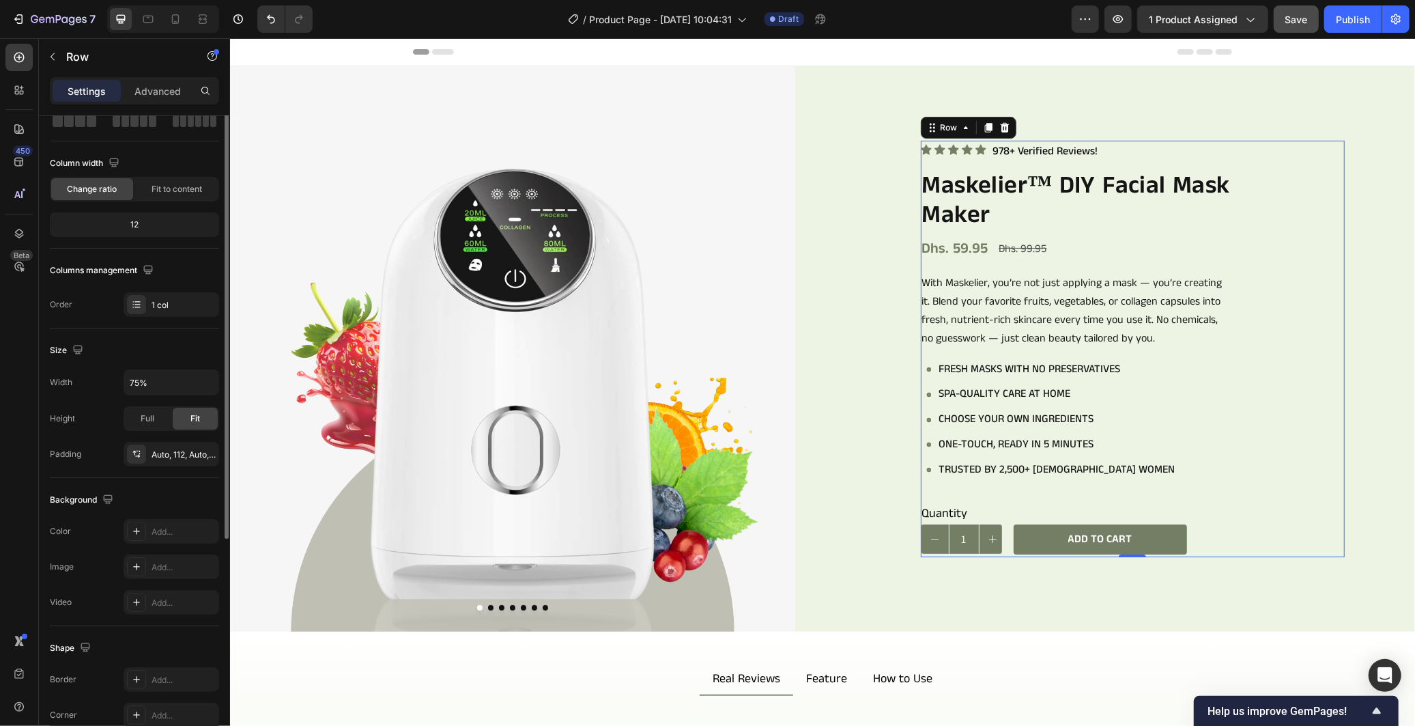
scroll to position [0, 0]
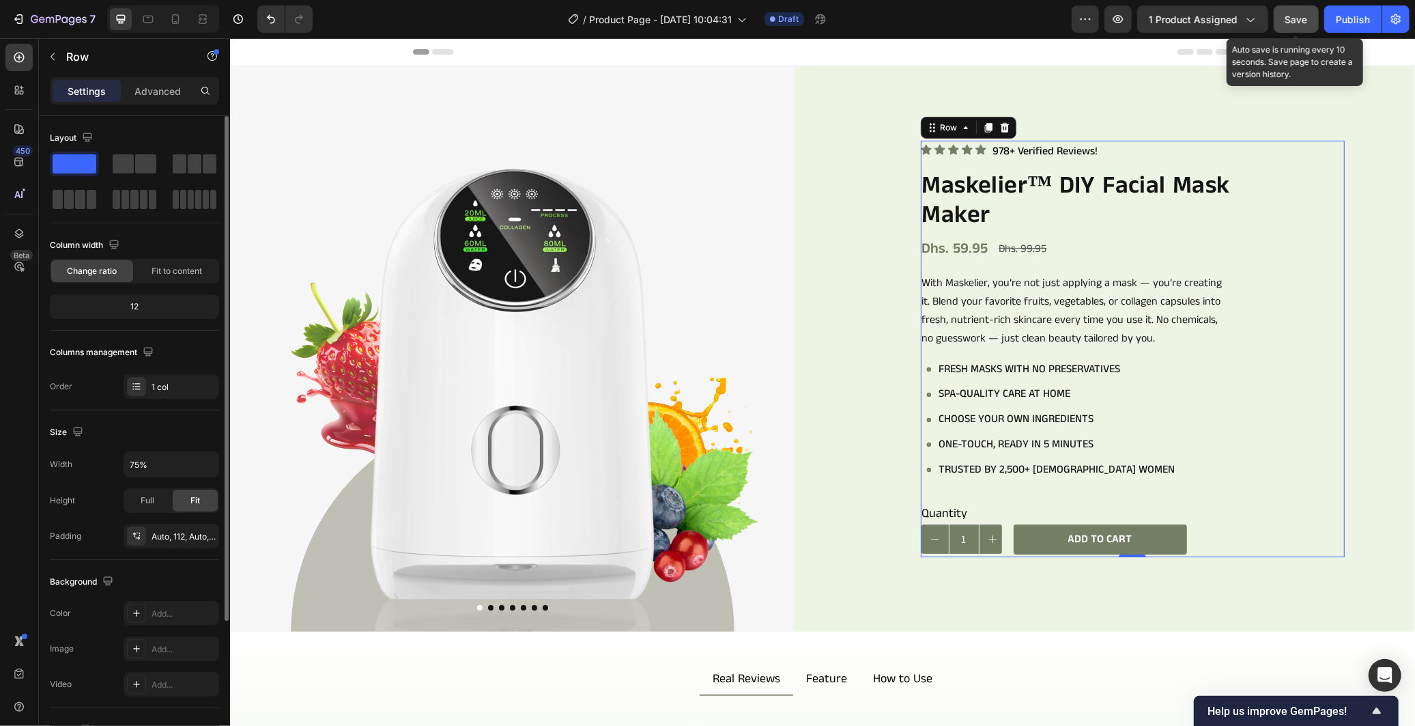
click at [1287, 18] on span "Save" at bounding box center [1296, 20] width 23 height 12
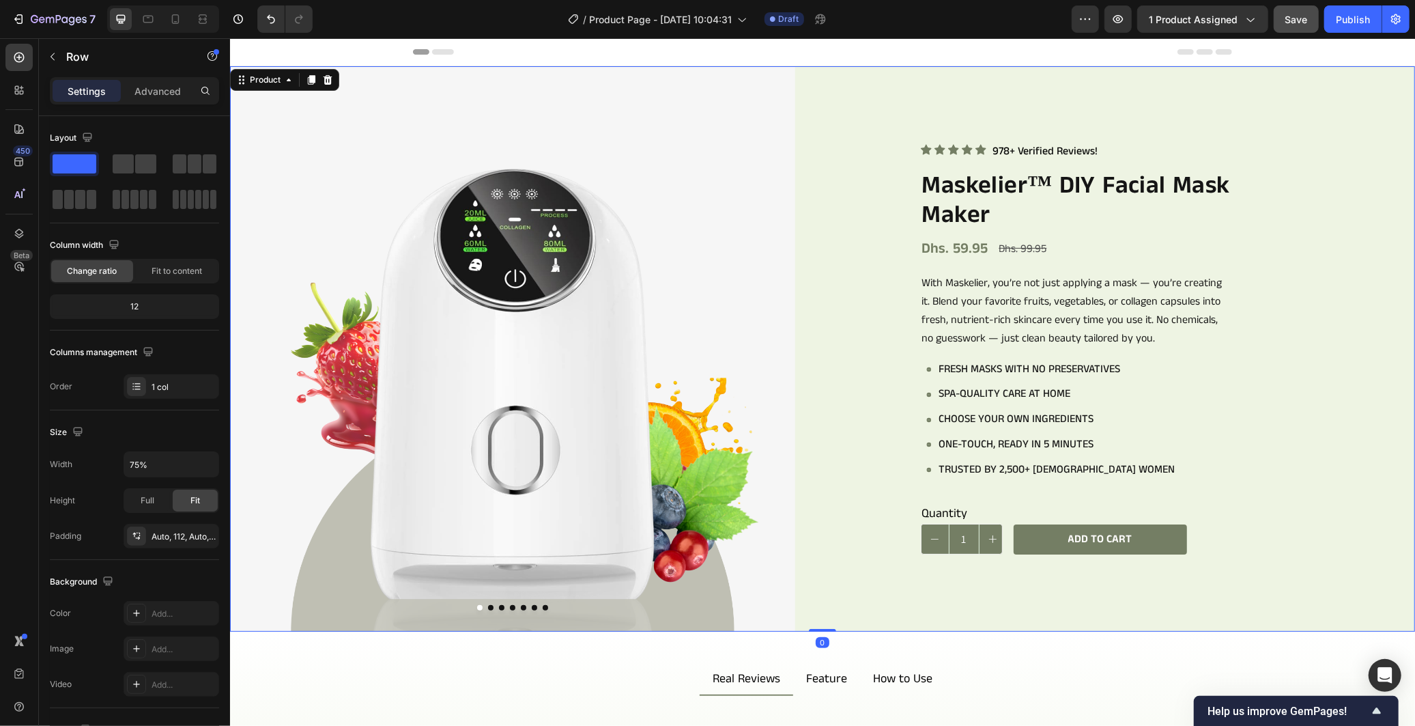
click at [864, 275] on div "Icon Icon Icon Icon Icon Icon List 978+ Verified Reviews! Text Block Row Maskel…" at bounding box center [1131, 348] width 565 height 565
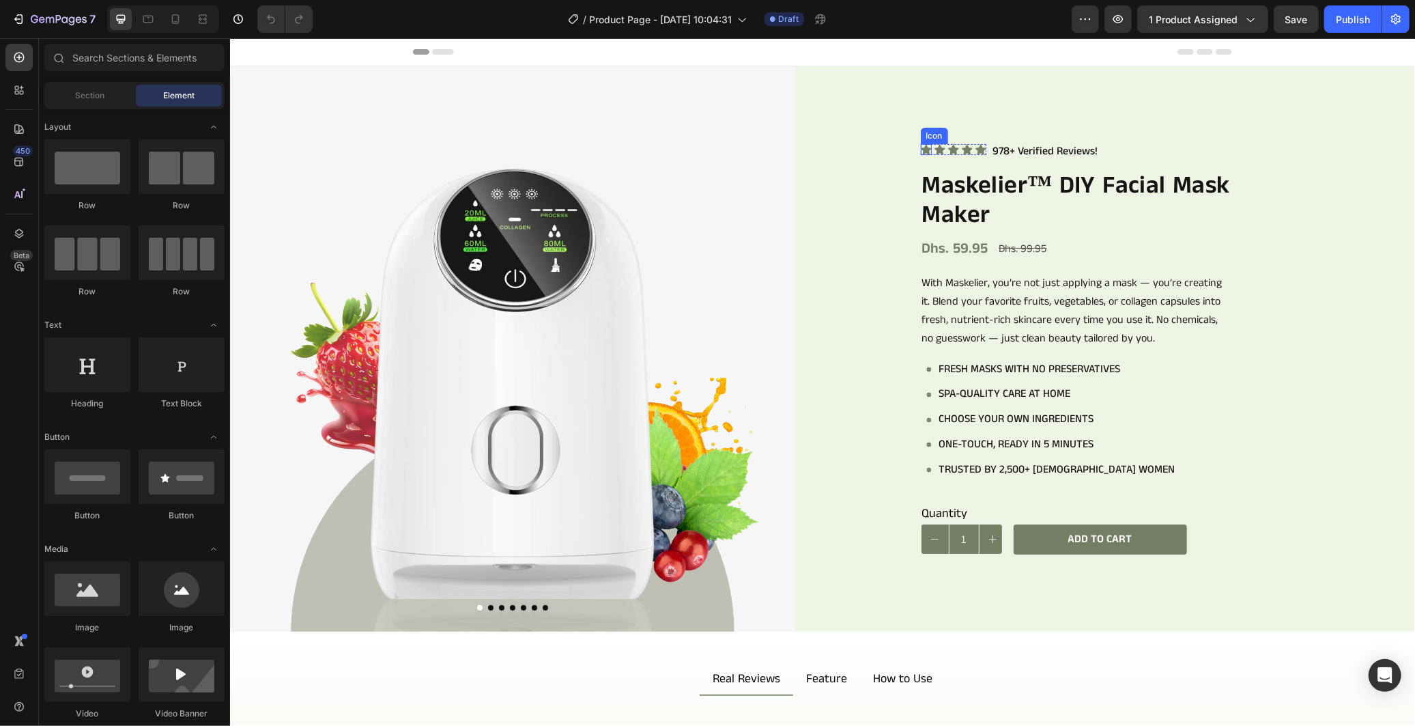
click at [920, 148] on div "Icon" at bounding box center [925, 148] width 11 height 11
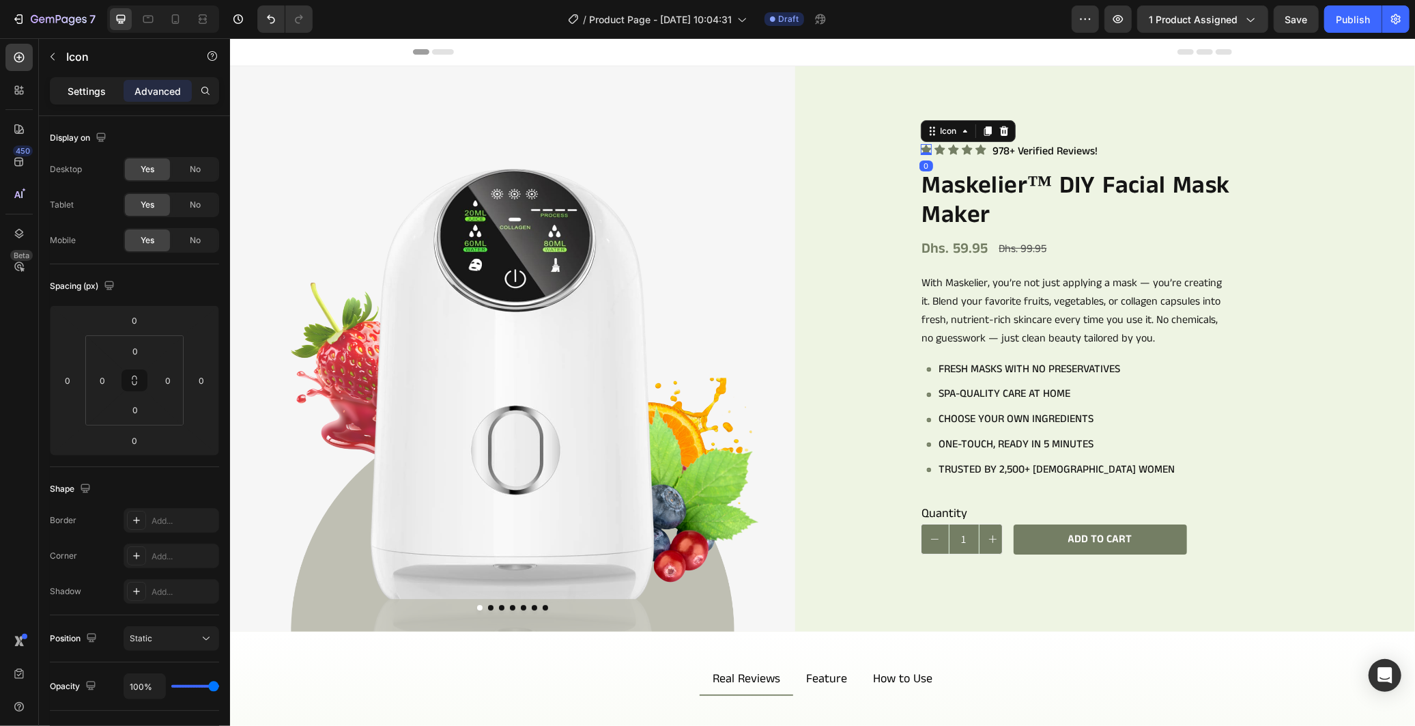
click at [85, 90] on p "Settings" at bounding box center [87, 91] width 38 height 14
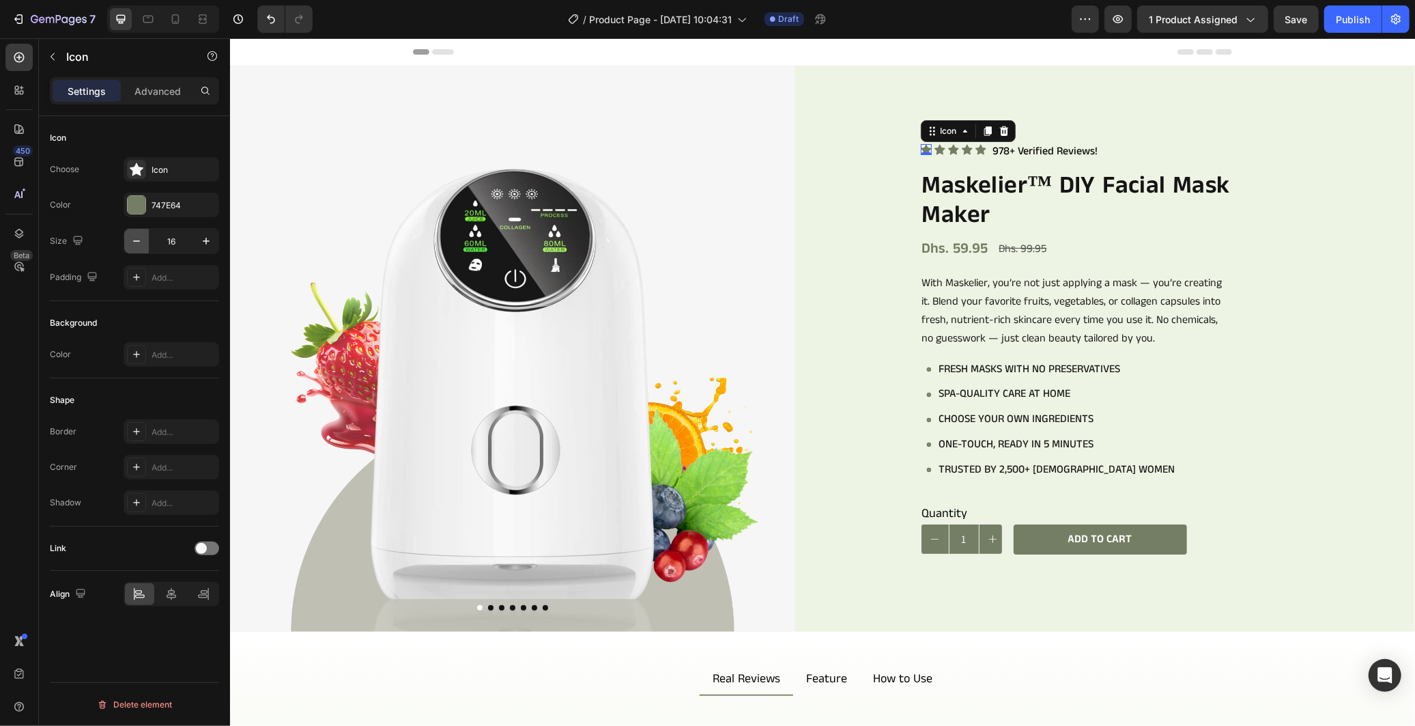
click at [140, 247] on icon "button" at bounding box center [137, 241] width 14 height 14
type input "15"
click at [933, 147] on icon at bounding box center [938, 149] width 11 height 10
click at [134, 244] on icon "button" at bounding box center [137, 241] width 14 height 14
type input "15"
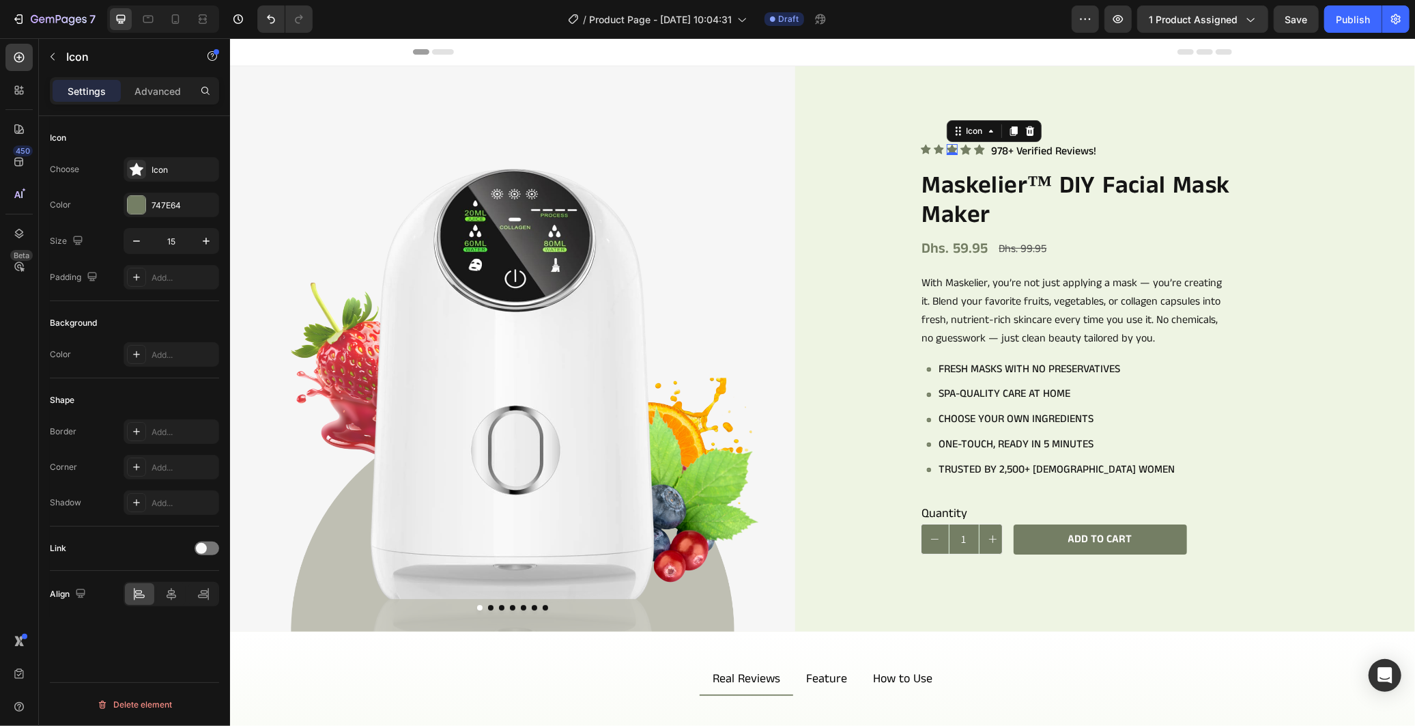
click at [946, 144] on icon at bounding box center [951, 149] width 11 height 10
drag, startPoint x: 131, startPoint y: 243, endPoint x: 190, endPoint y: 255, distance: 60.0
click at [132, 243] on icon "button" at bounding box center [137, 241] width 14 height 14
type input "15"
click at [959, 147] on icon at bounding box center [964, 149] width 11 height 10
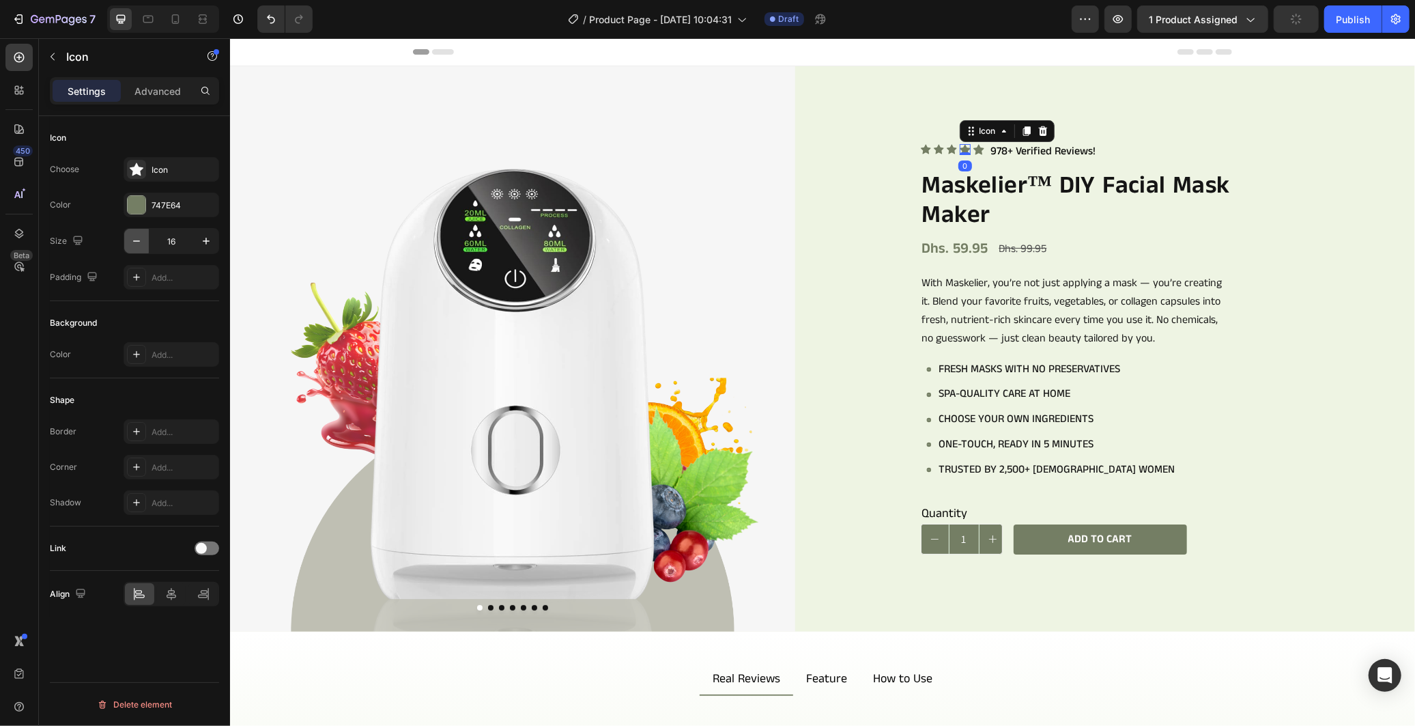
click at [140, 240] on icon "button" at bounding box center [137, 241] width 14 height 14
type input "15"
click at [972, 144] on icon at bounding box center [977, 149] width 11 height 10
click at [130, 240] on icon "button" at bounding box center [137, 241] width 14 height 14
type input "15"
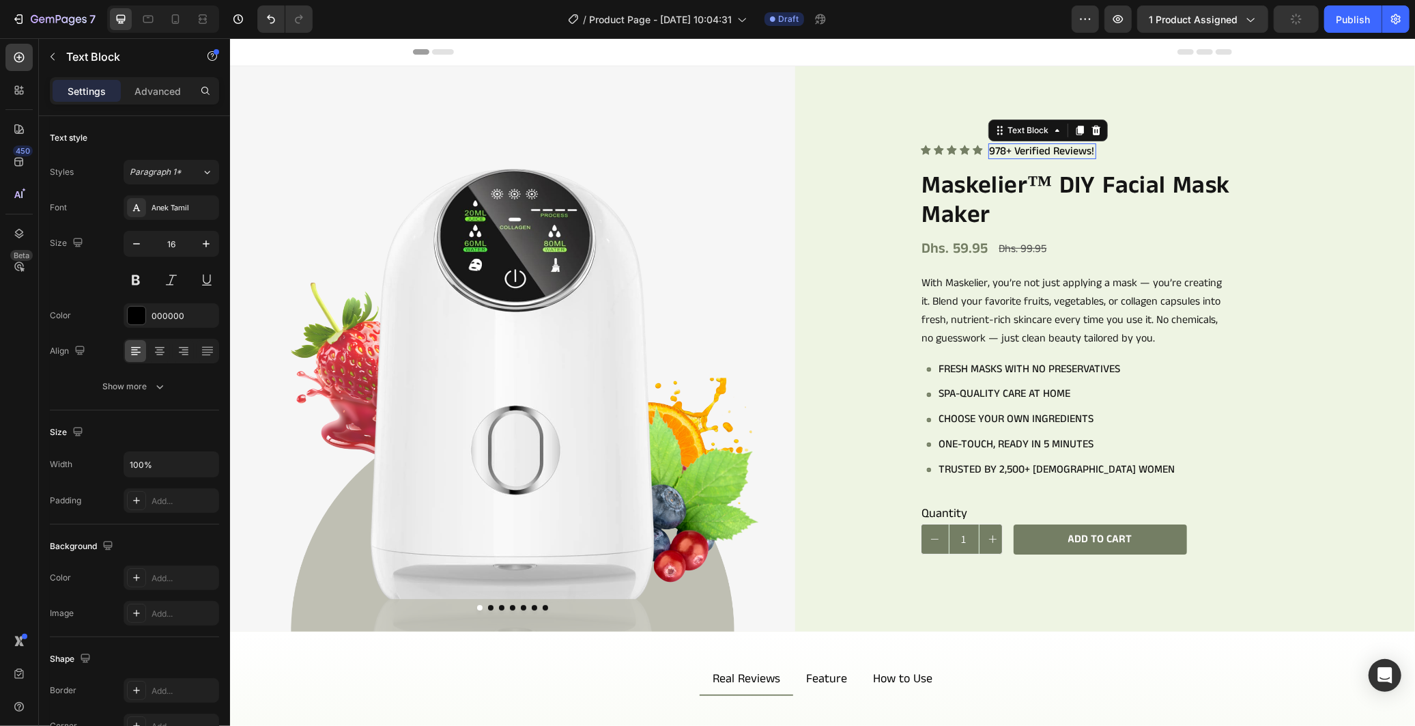
click at [989, 149] on p "978+ Verified Reviews!" at bounding box center [1041, 150] width 105 height 13
click at [139, 242] on icon "button" at bounding box center [137, 244] width 14 height 14
type input "15"
click at [178, 382] on button "Show more" at bounding box center [134, 386] width 169 height 25
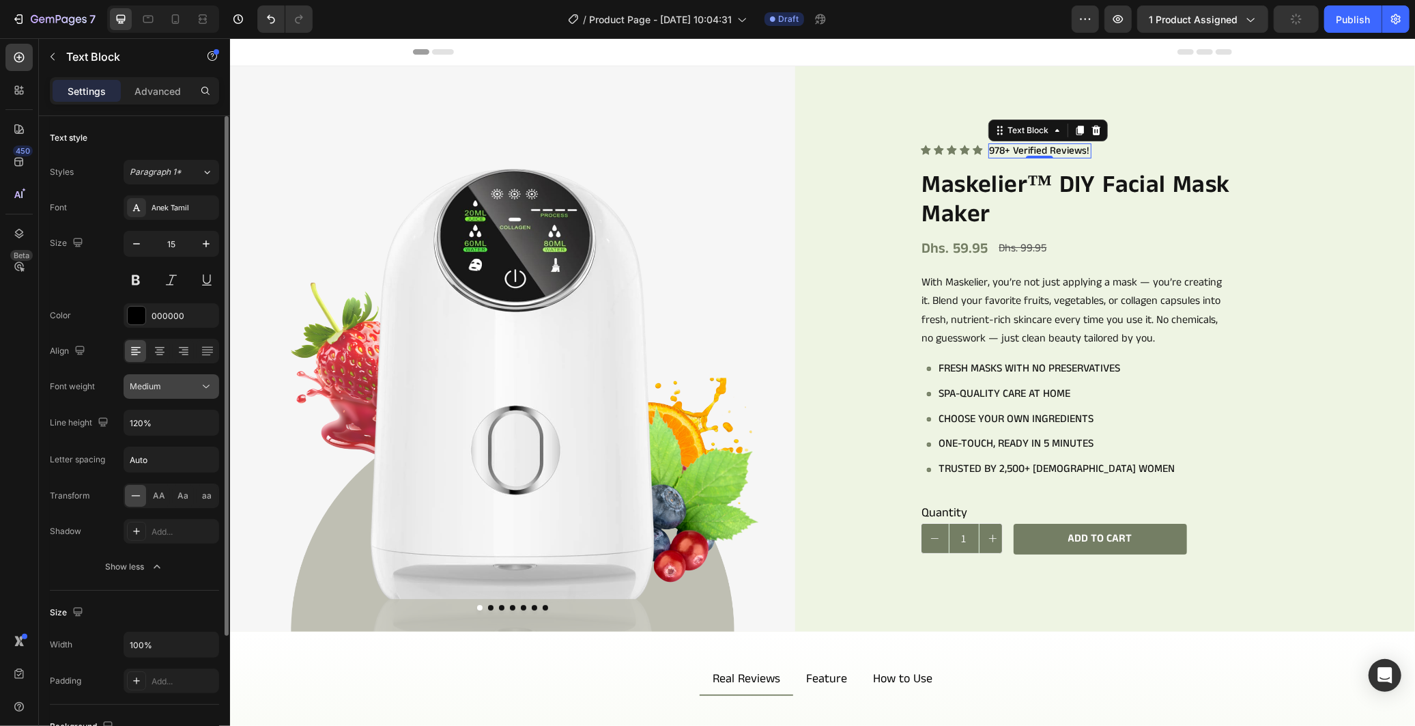
click at [189, 386] on div "Medium" at bounding box center [165, 386] width 70 height 12
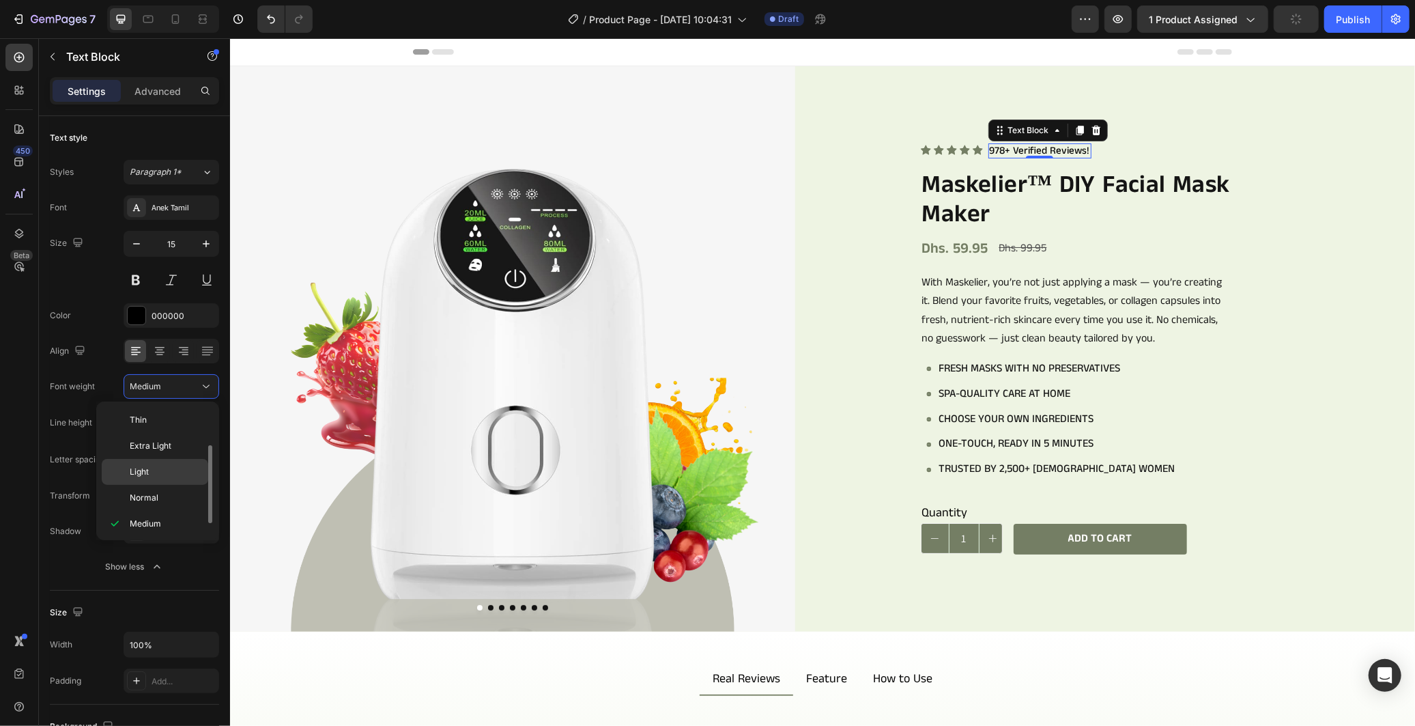
scroll to position [24, 0]
click at [147, 462] on div "Normal" at bounding box center [155, 474] width 106 height 26
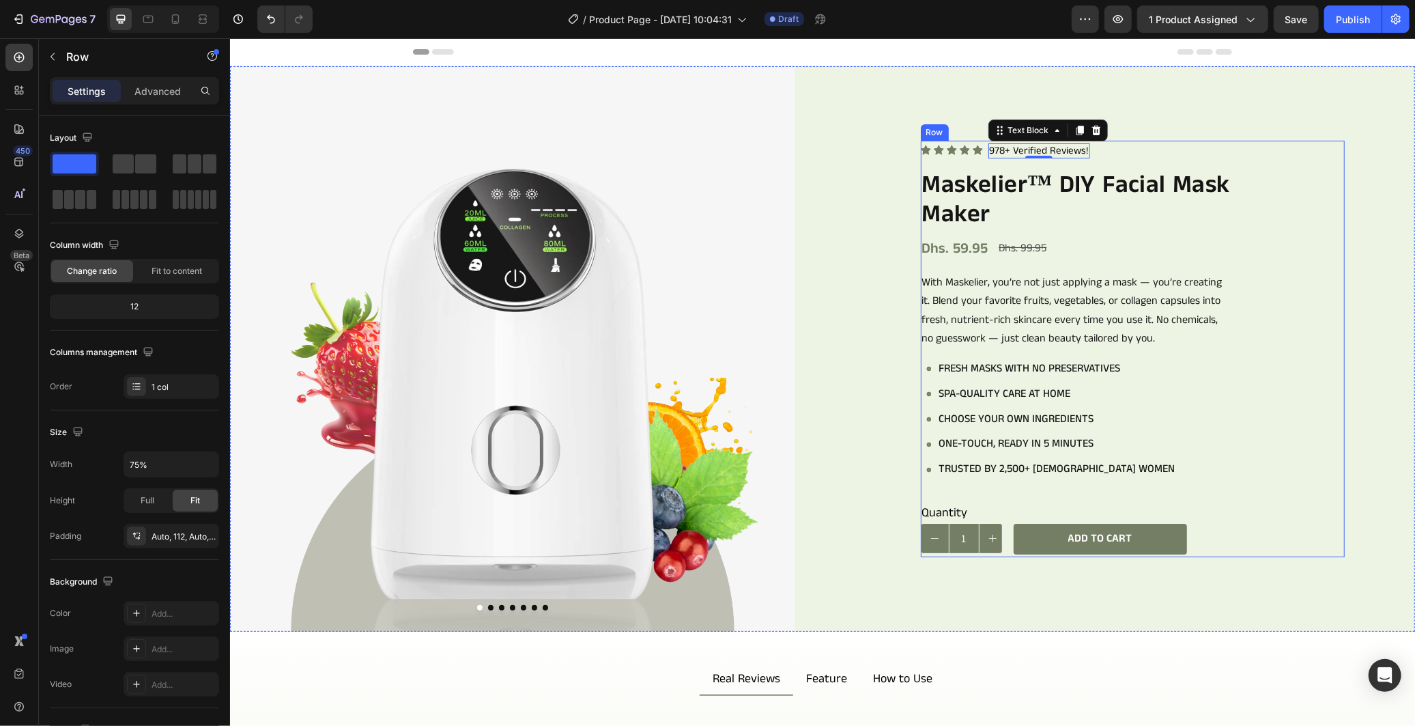
click at [1265, 227] on div "Icon Icon Icon Icon Icon Icon List 978+ Verified Reviews! Text Block 0 Row Mask…" at bounding box center [1132, 348] width 424 height 416
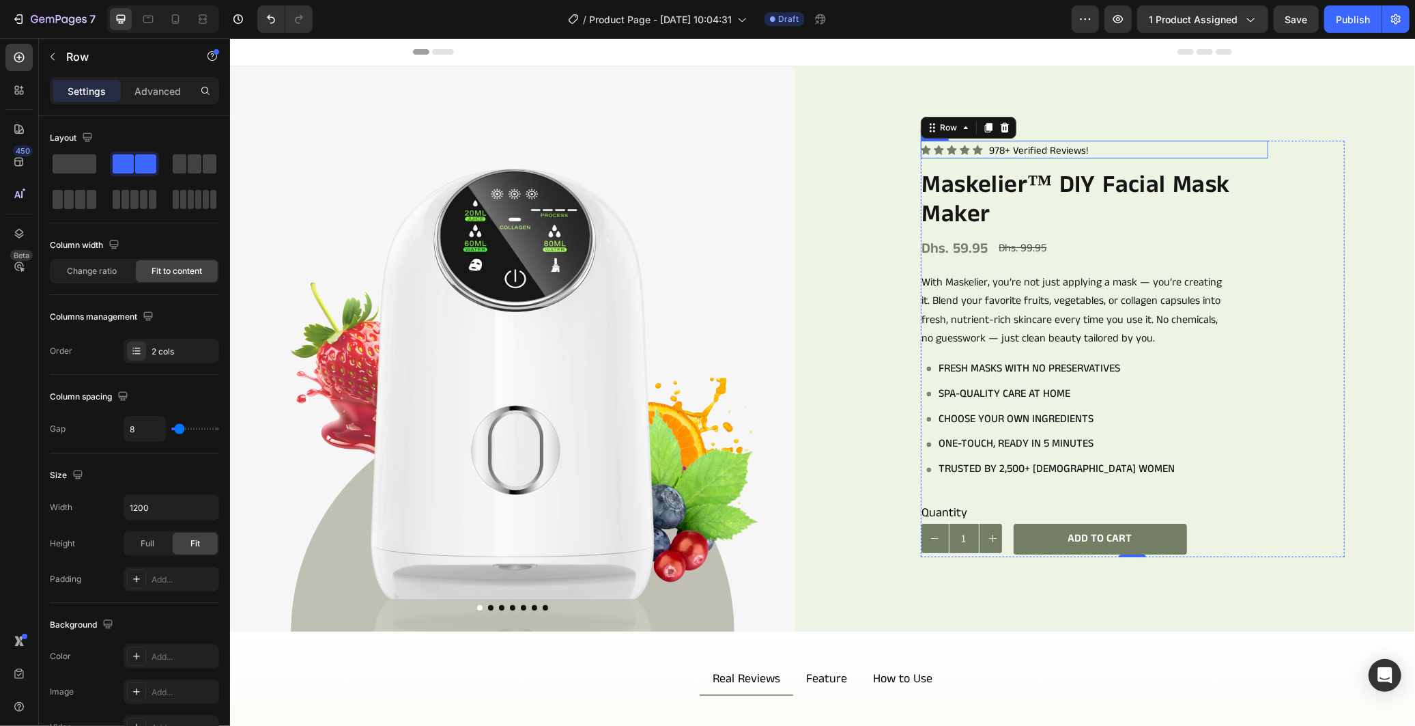
click at [1156, 150] on div "Icon Icon Icon Icon Icon Icon List 978+ Verified Reviews! Text Block Row" at bounding box center [1093, 149] width 347 height 18
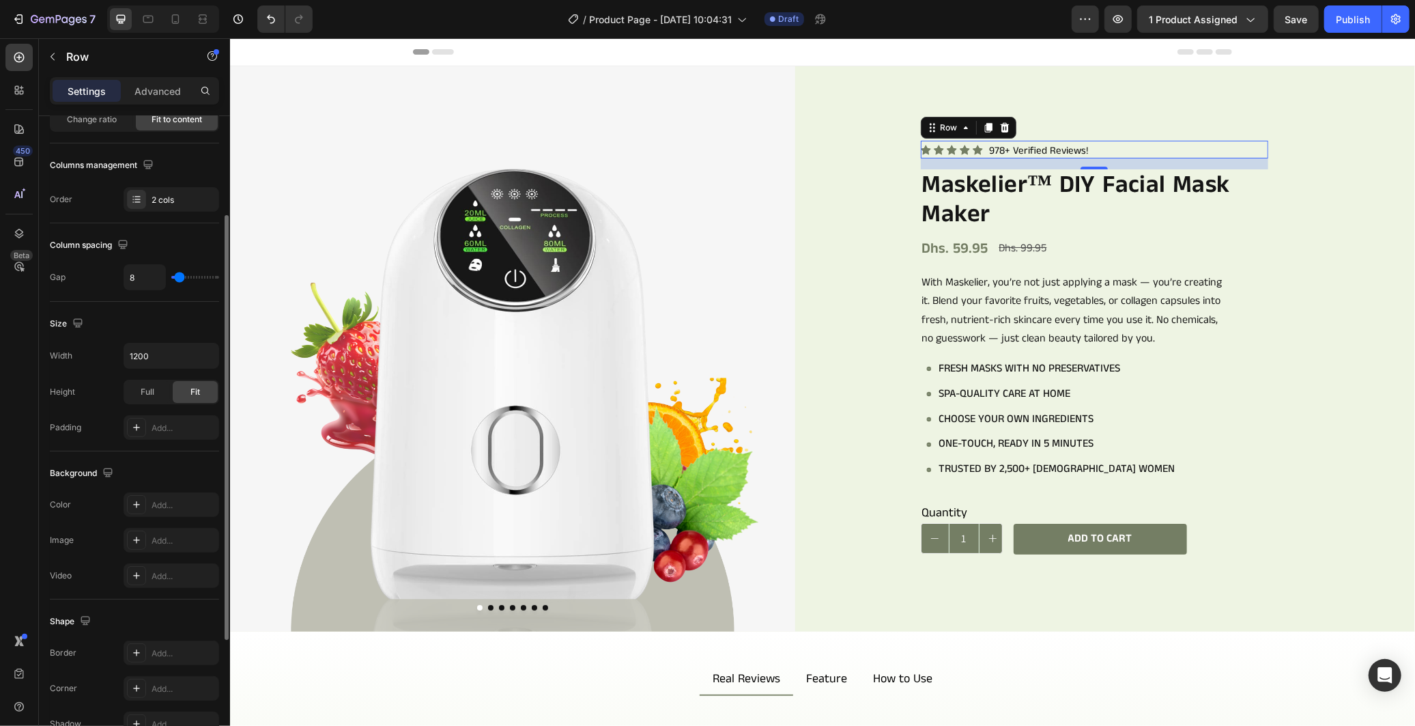
scroll to position [0, 0]
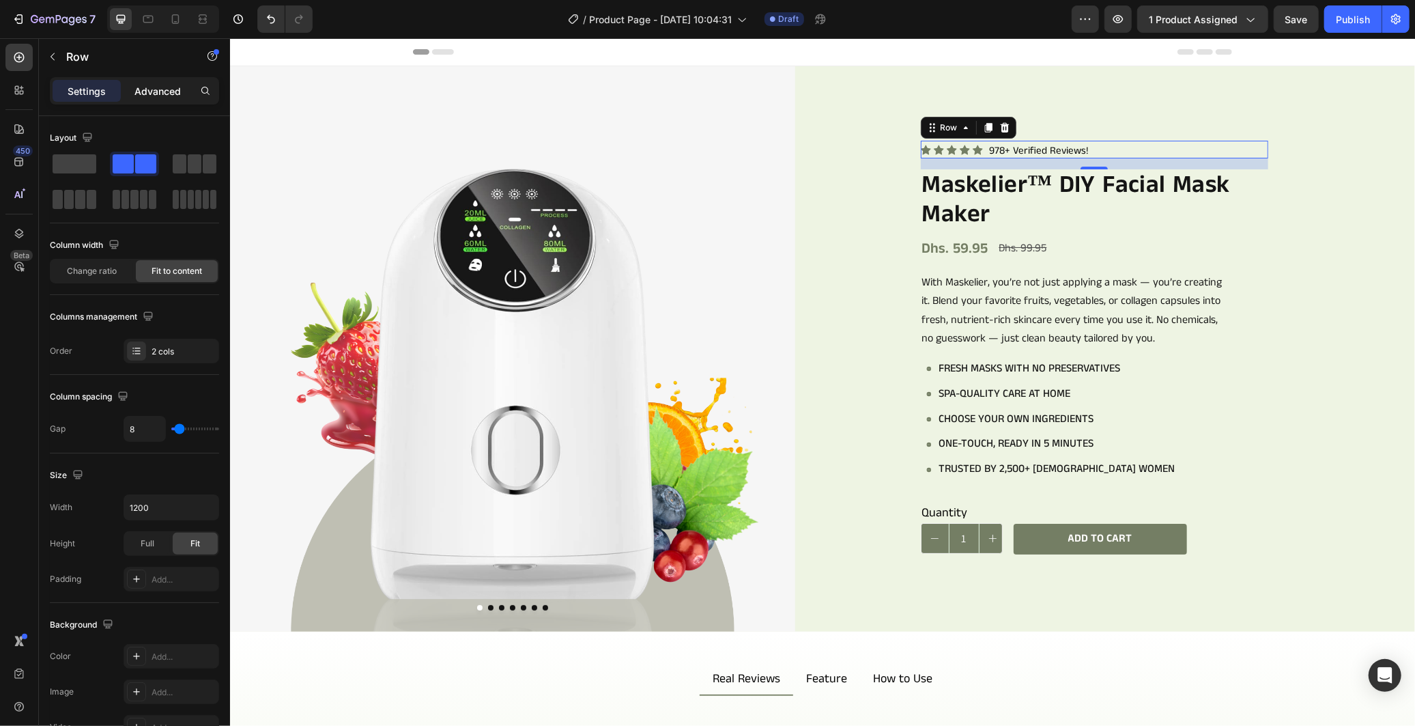
click at [160, 84] on p "Advanced" at bounding box center [157, 91] width 46 height 14
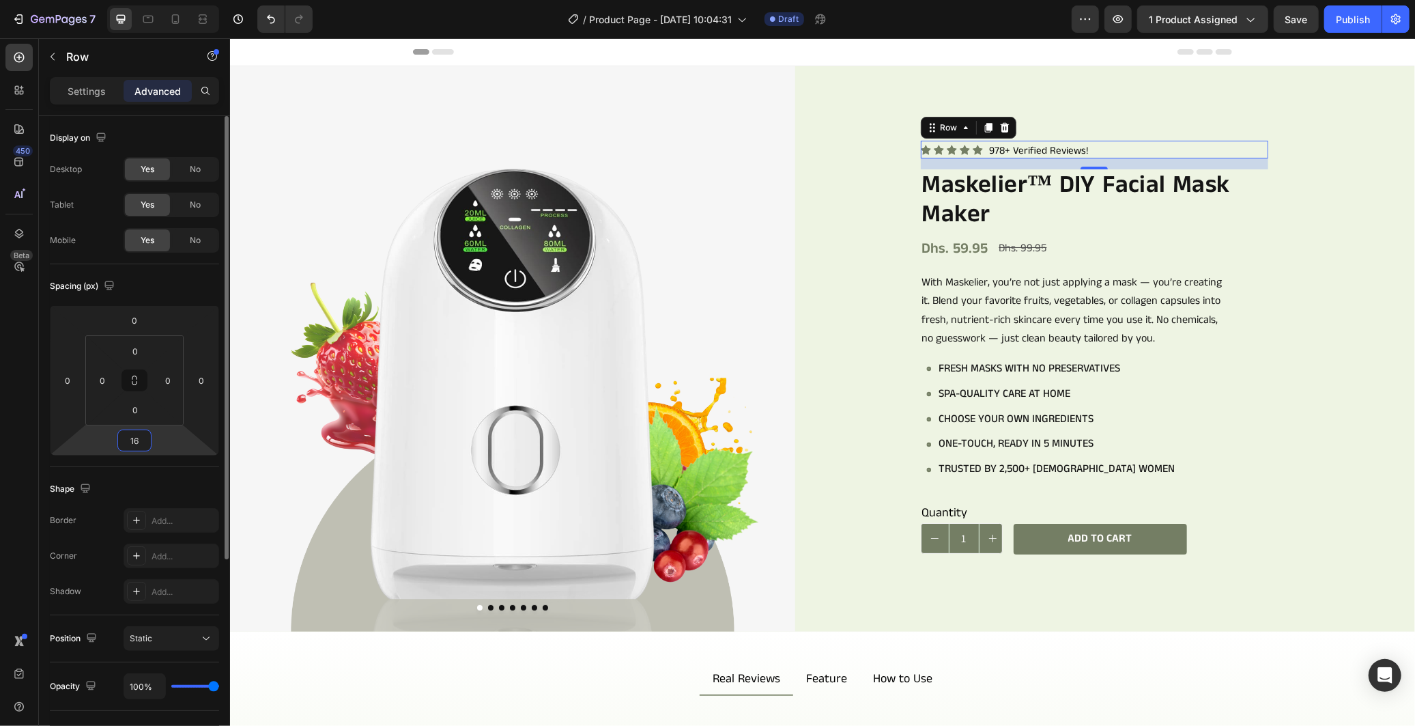
click at [146, 433] on input "16" at bounding box center [134, 440] width 27 height 20
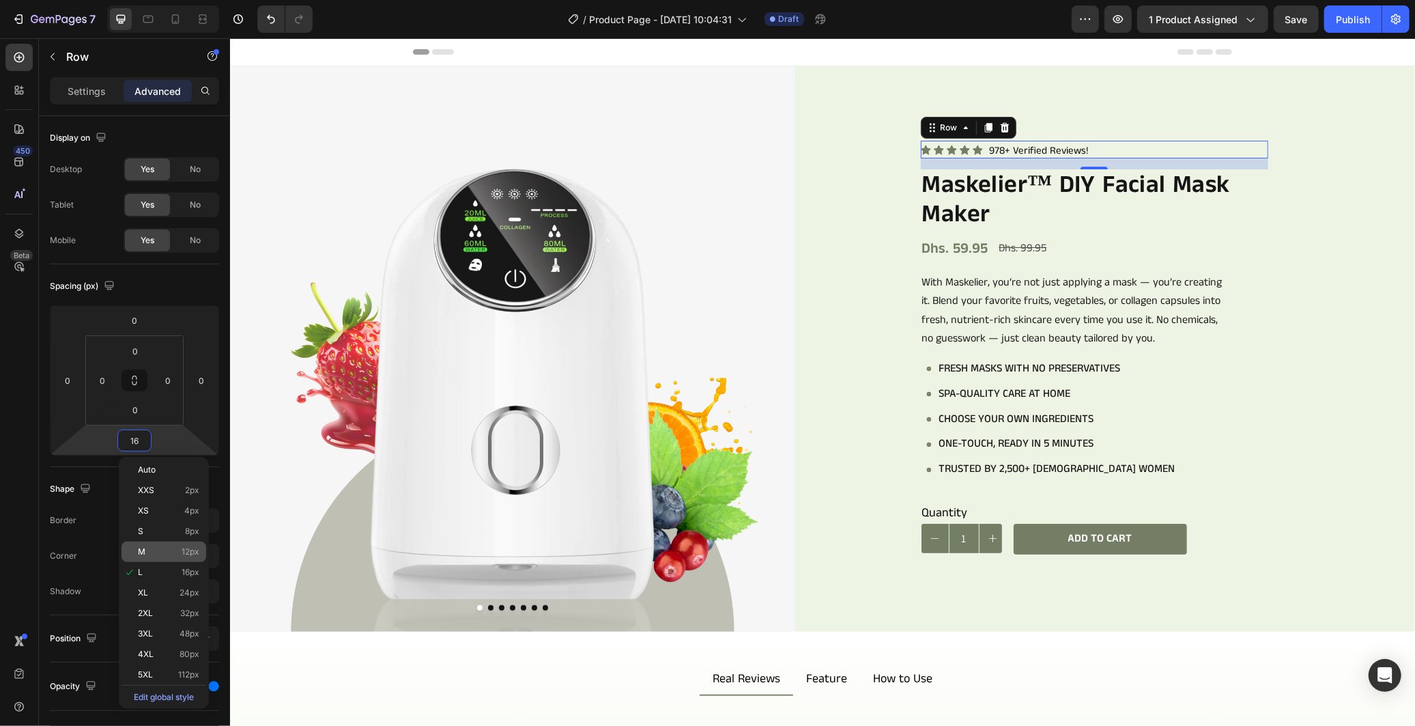
click at [188, 553] on span "12px" at bounding box center [191, 552] width 18 height 10
type input "12"
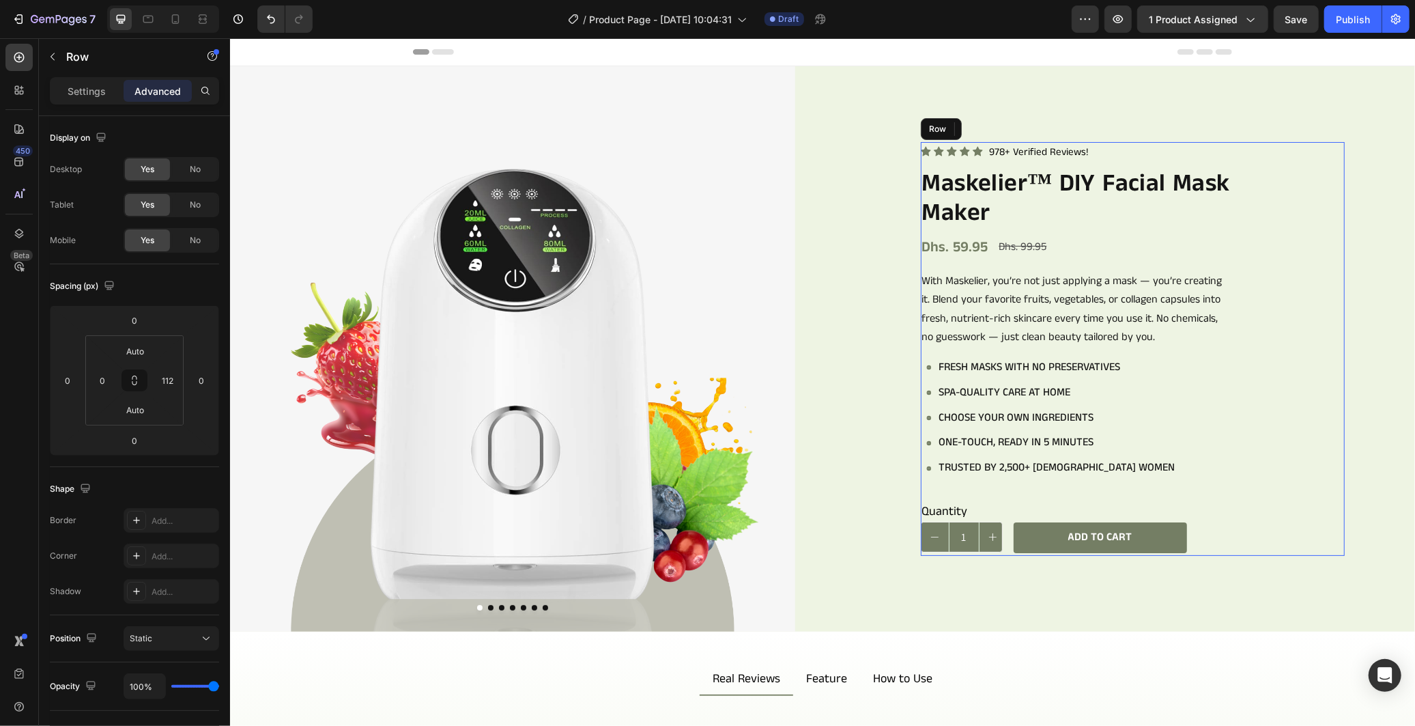
click at [1284, 215] on div "Icon Icon Icon Icon Icon Icon List 978+ Verified Reviews! Text Block Row 12 Mas…" at bounding box center [1132, 348] width 424 height 414
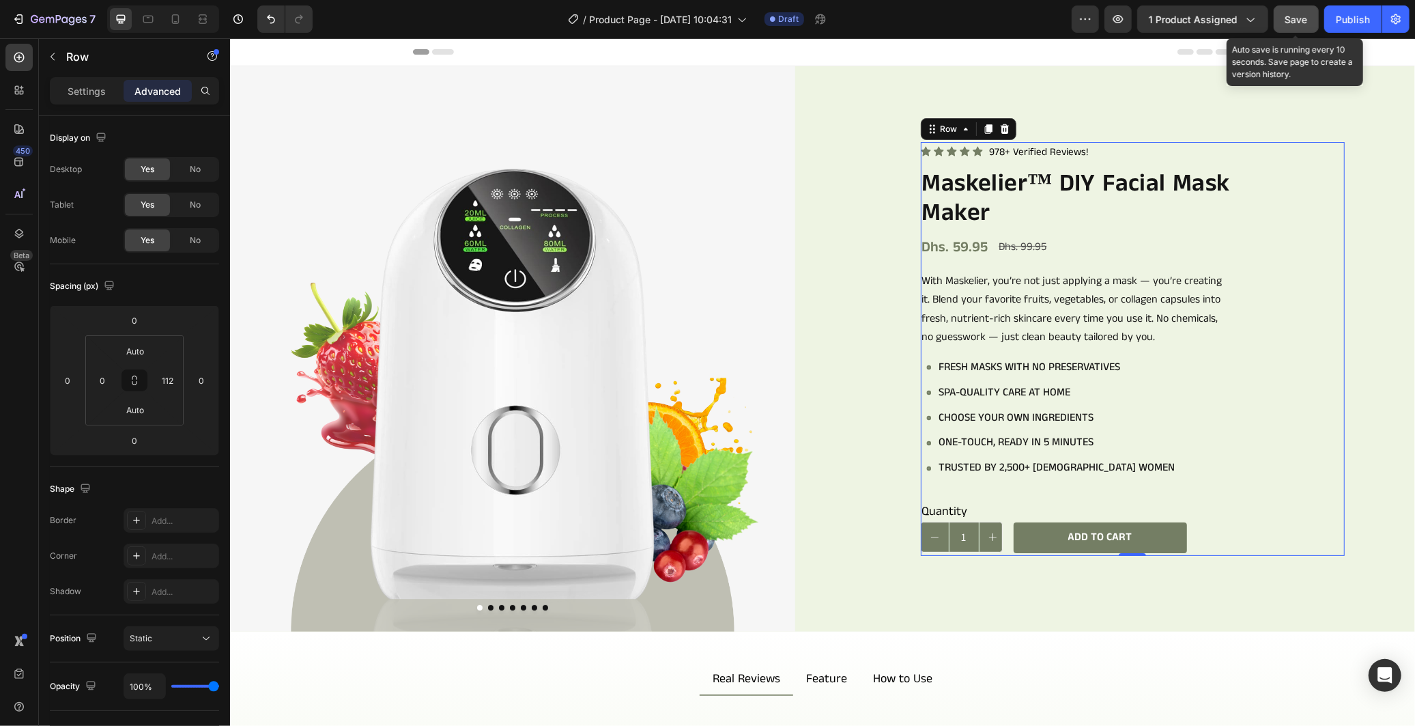
click at [1306, 23] on span "Save" at bounding box center [1296, 20] width 23 height 12
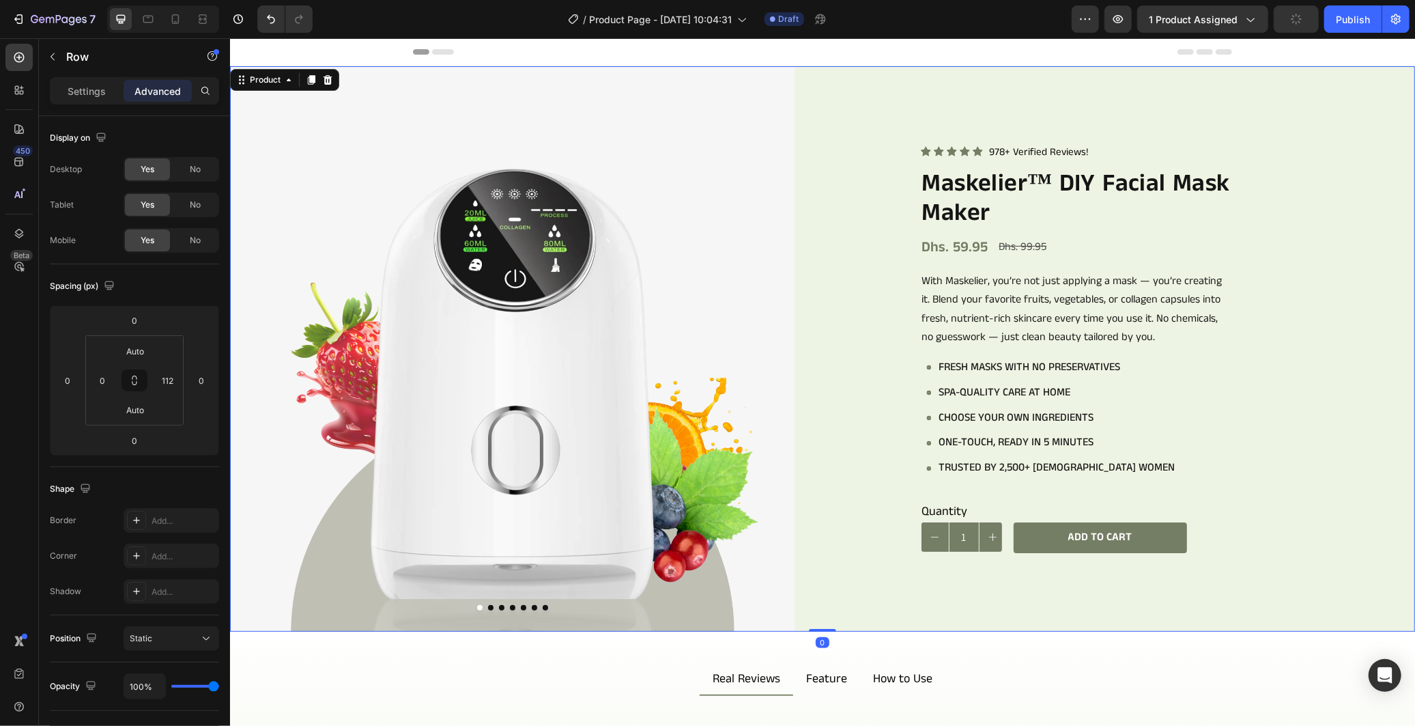
click at [1366, 270] on div "Icon Icon Icon Icon Icon Icon List 978+ Verified Reviews! Text Block Row Maskel…" at bounding box center [1131, 348] width 565 height 565
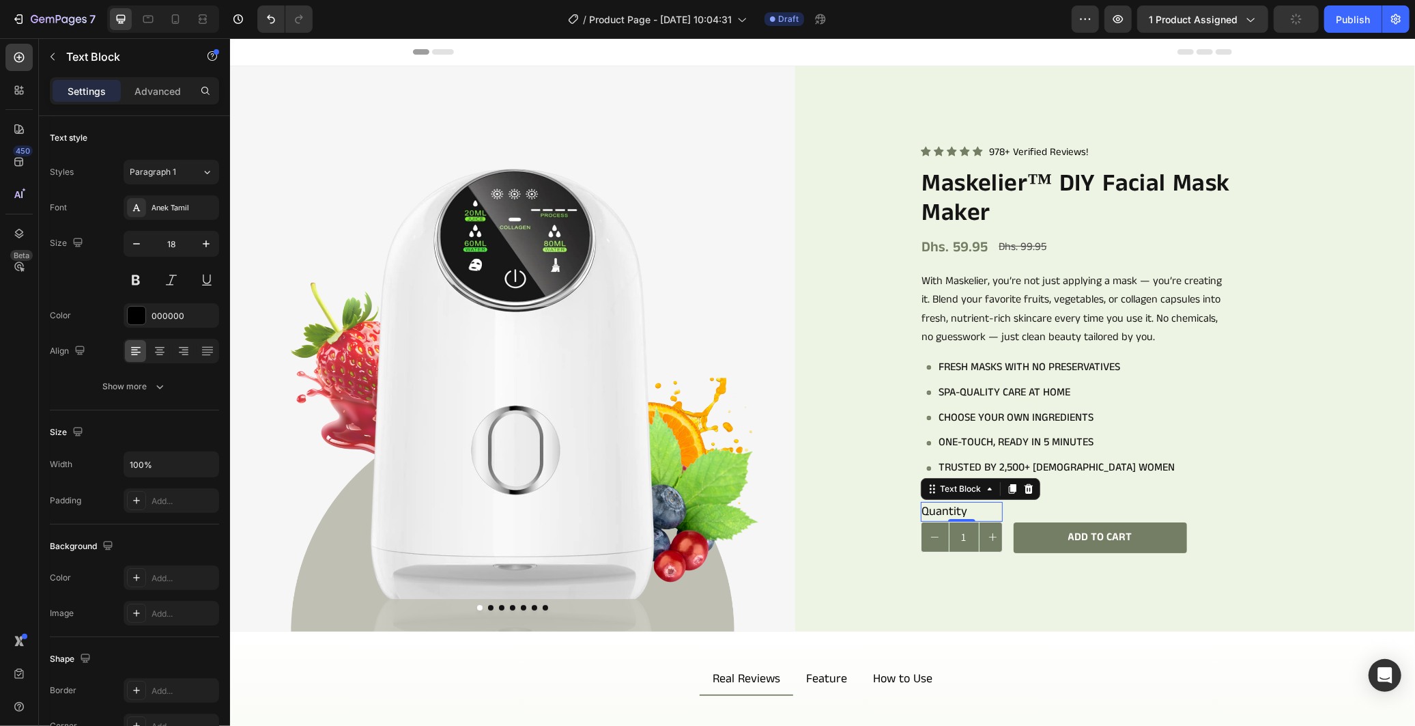
click at [986, 501] on div "Quantity" at bounding box center [961, 511] width 82 height 20
click at [128, 234] on button "button" at bounding box center [136, 243] width 25 height 25
type input "16"
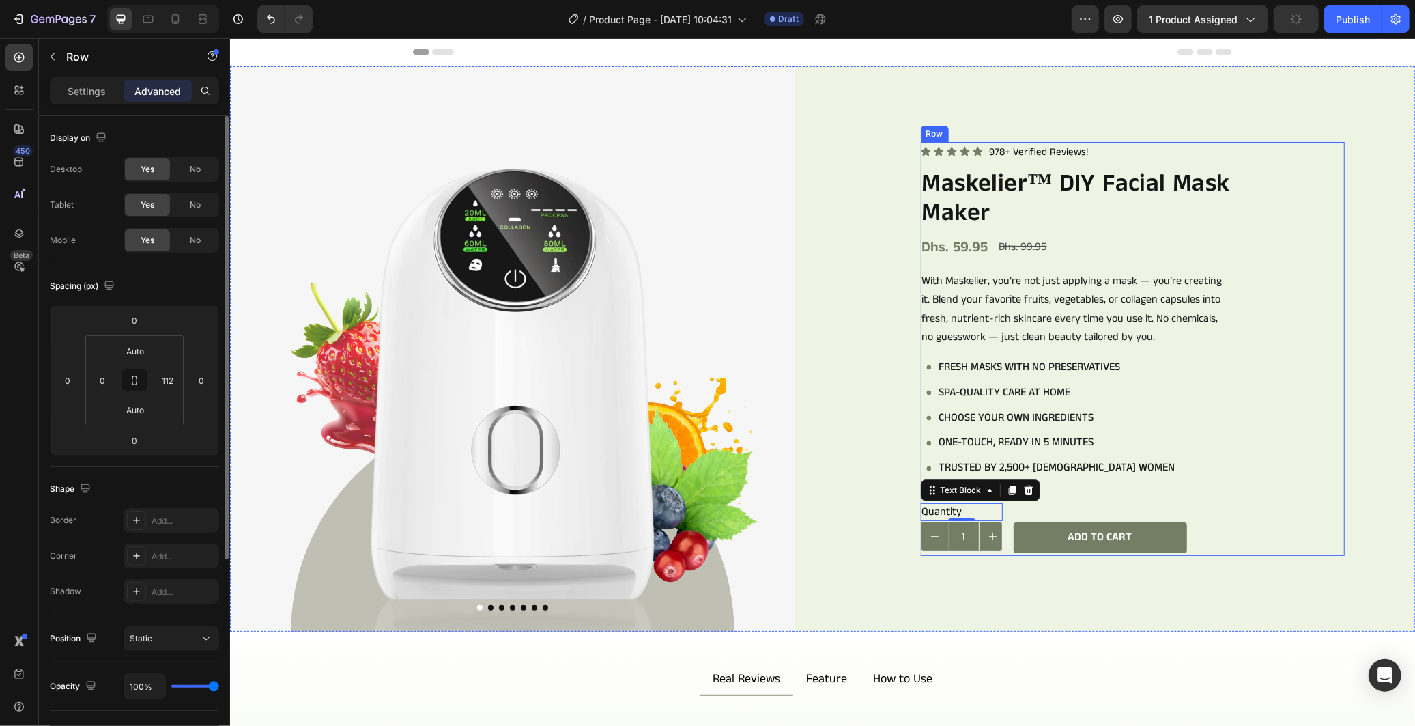
click at [1206, 492] on div "Icon Icon Icon Icon Icon Icon List 978+ Verified Reviews! Text Block Row Maskel…" at bounding box center [1093, 348] width 347 height 414
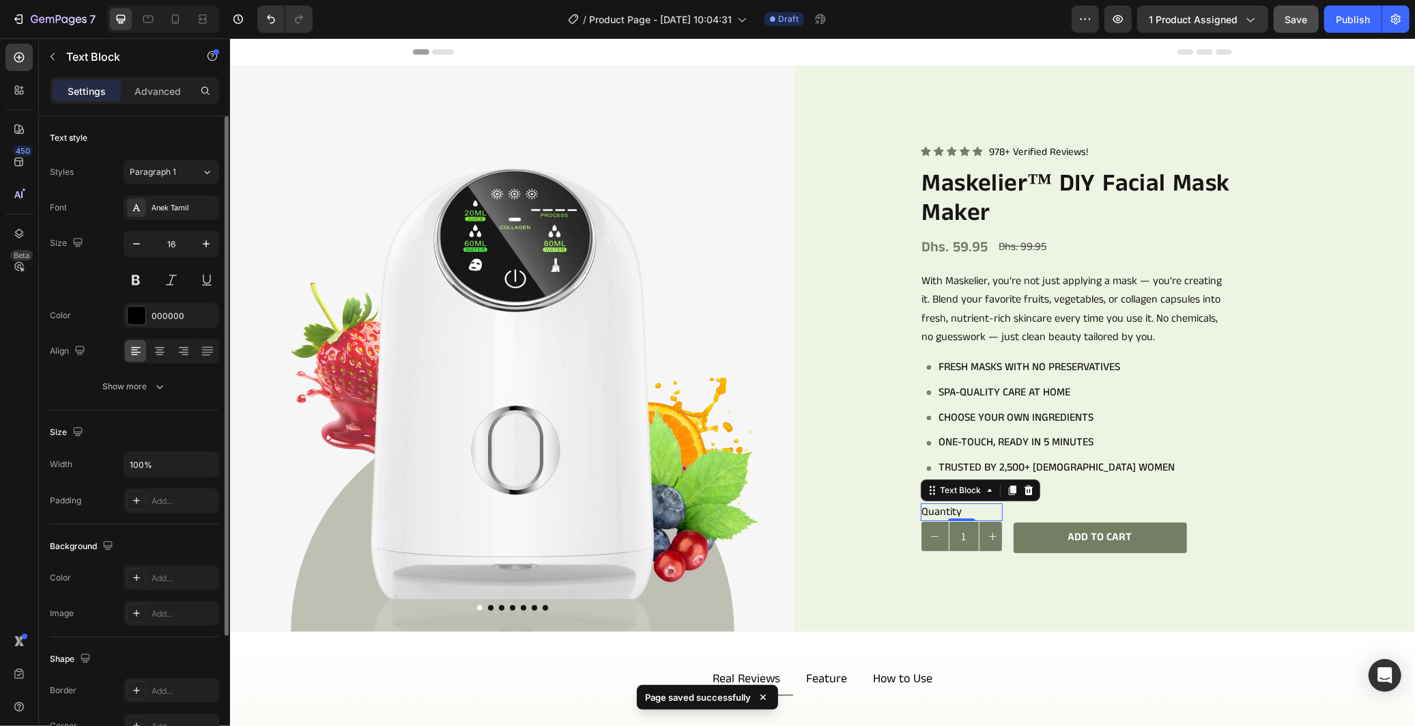
click at [972, 506] on div "Quantity" at bounding box center [961, 511] width 82 height 18
click at [148, 91] on p "Advanced" at bounding box center [157, 91] width 46 height 14
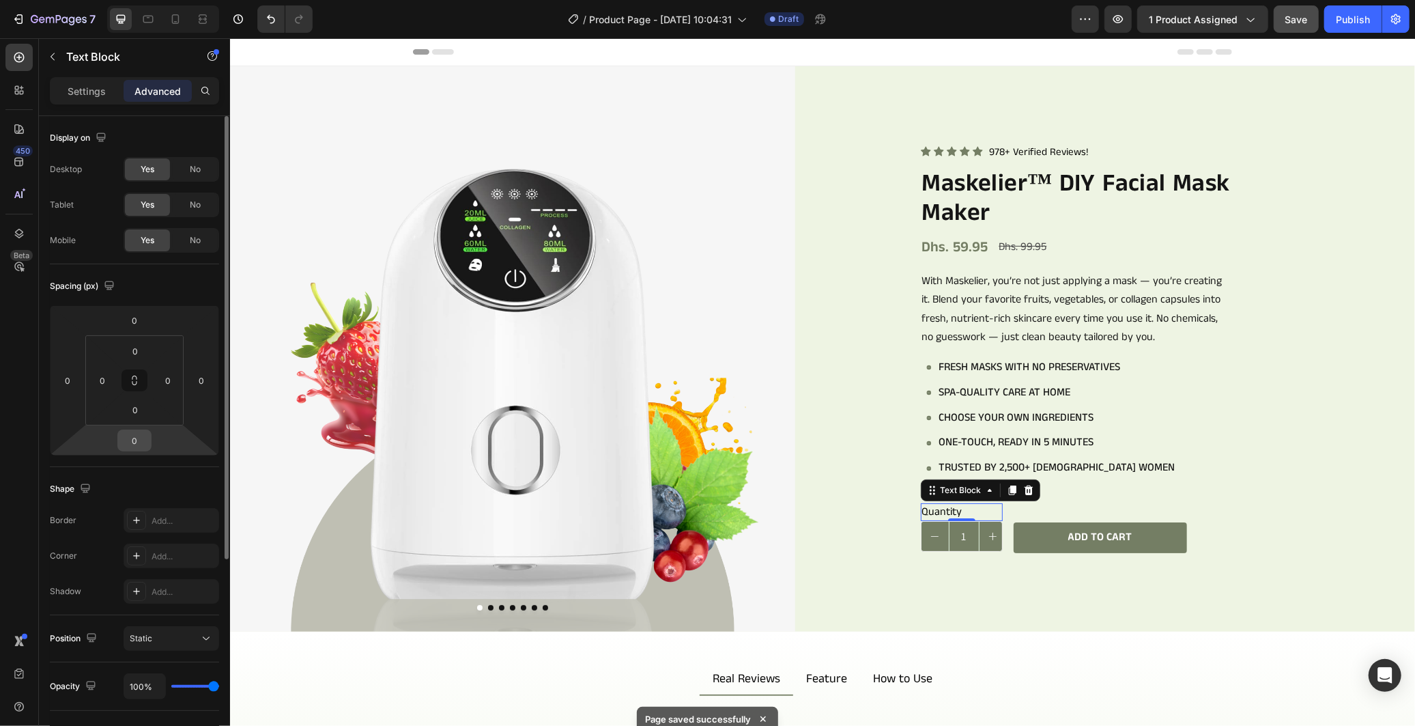
click at [139, 438] on input "0" at bounding box center [134, 440] width 27 height 20
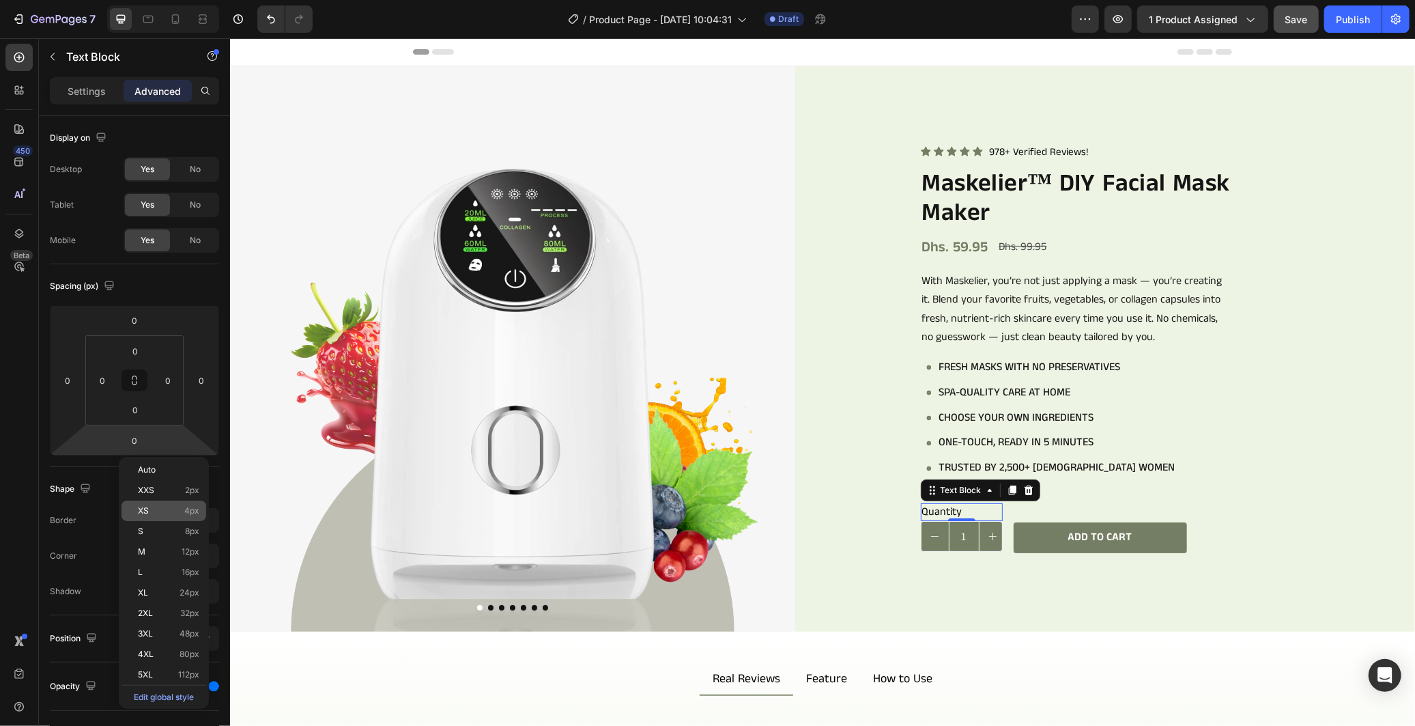
click at [171, 515] on div "XS 4px" at bounding box center [163, 510] width 85 height 20
type input "4"
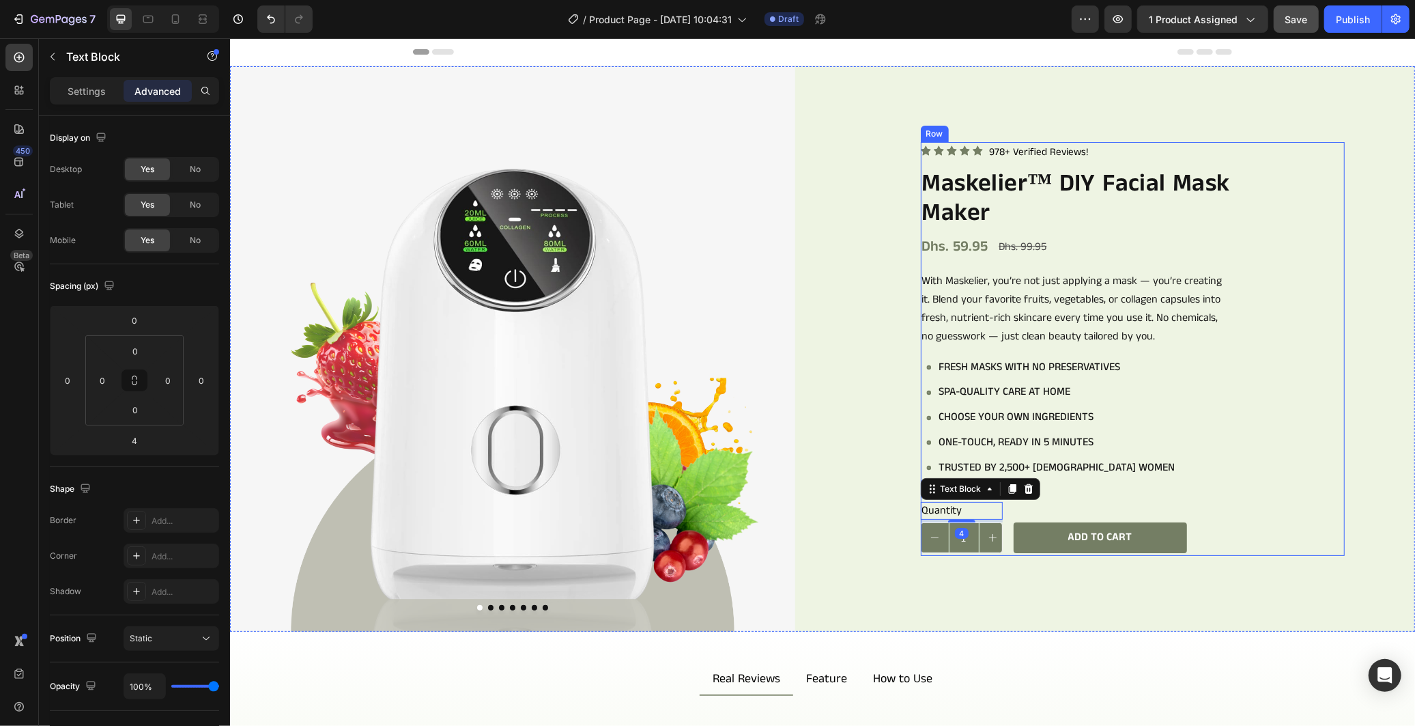
click at [1287, 511] on div "Icon Icon Icon Icon Icon Icon List 978+ Verified Reviews! Text Block Row Maskel…" at bounding box center [1132, 348] width 424 height 414
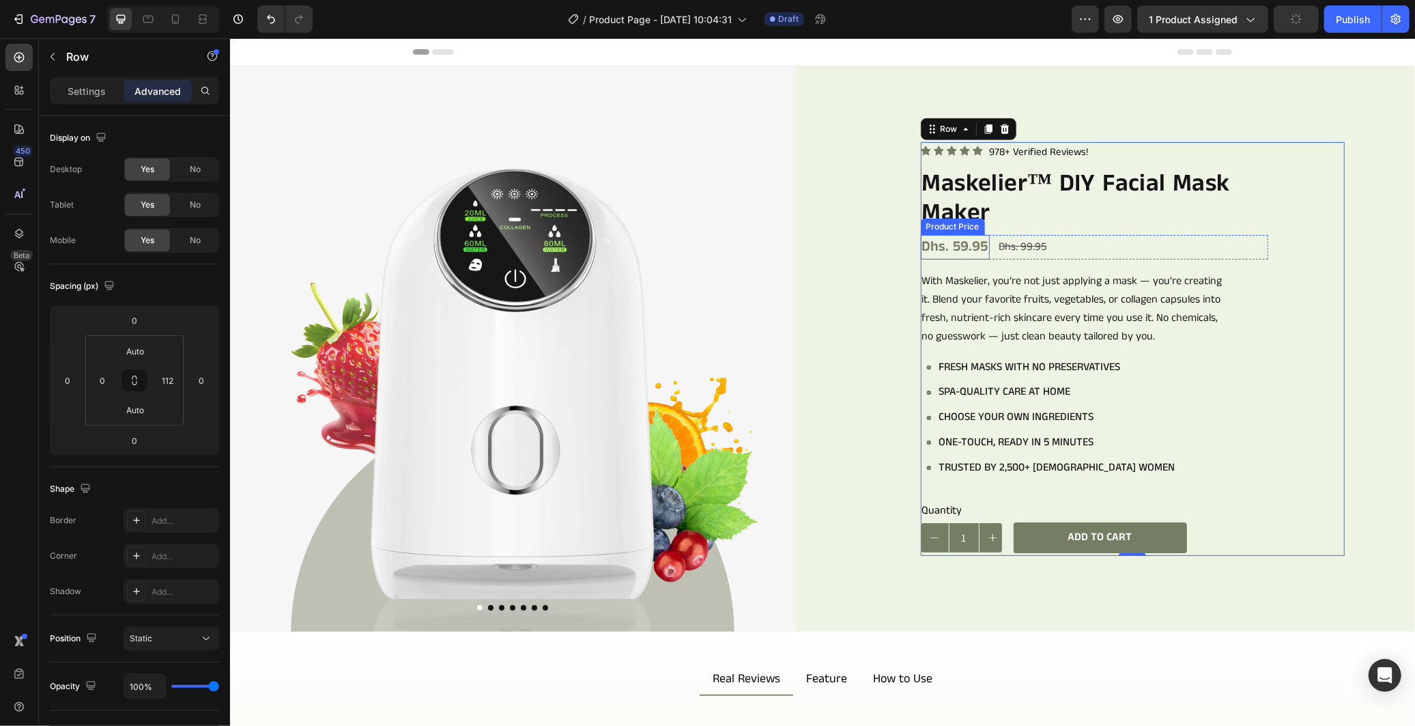
click at [964, 236] on div "Dhs. 59.95" at bounding box center [954, 246] width 69 height 25
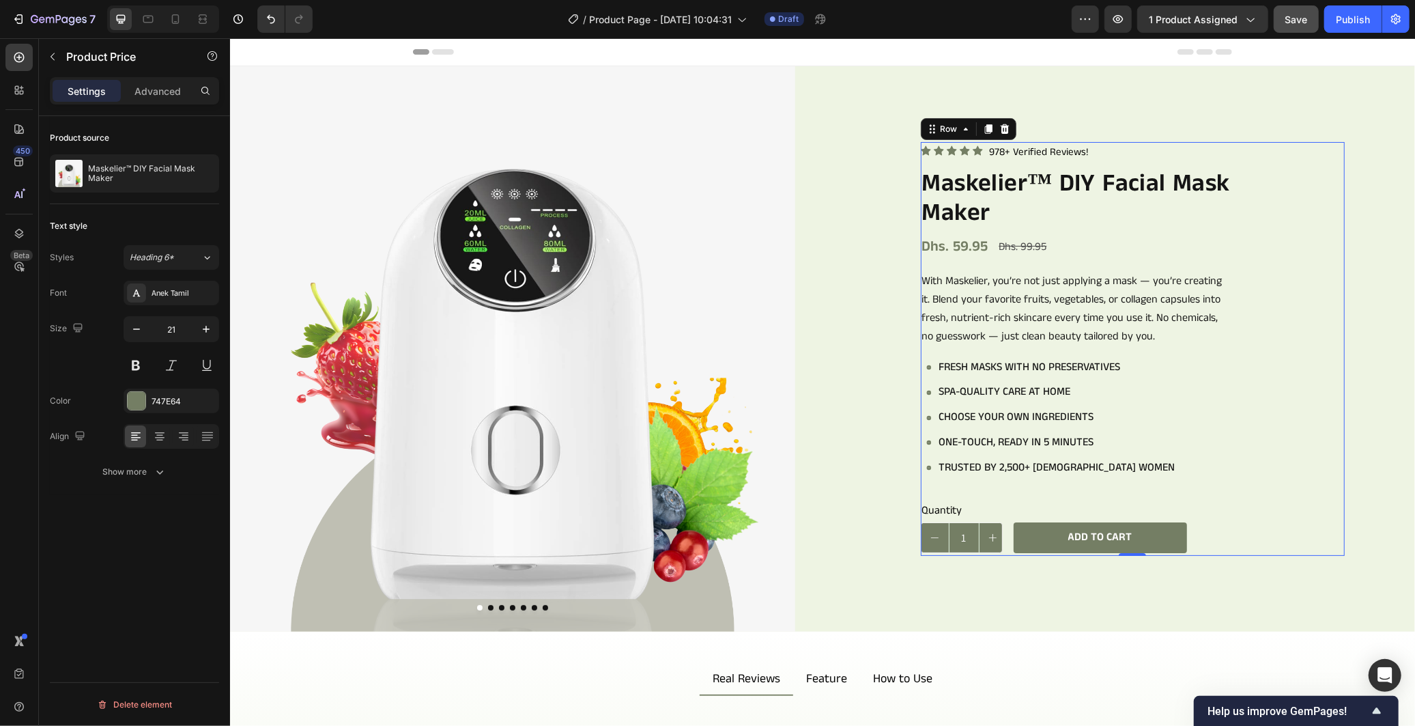
click at [1298, 388] on div "Icon Icon Icon Icon Icon Icon List 978+ Verified Reviews! Text Block Row Maskel…" at bounding box center [1132, 348] width 424 height 414
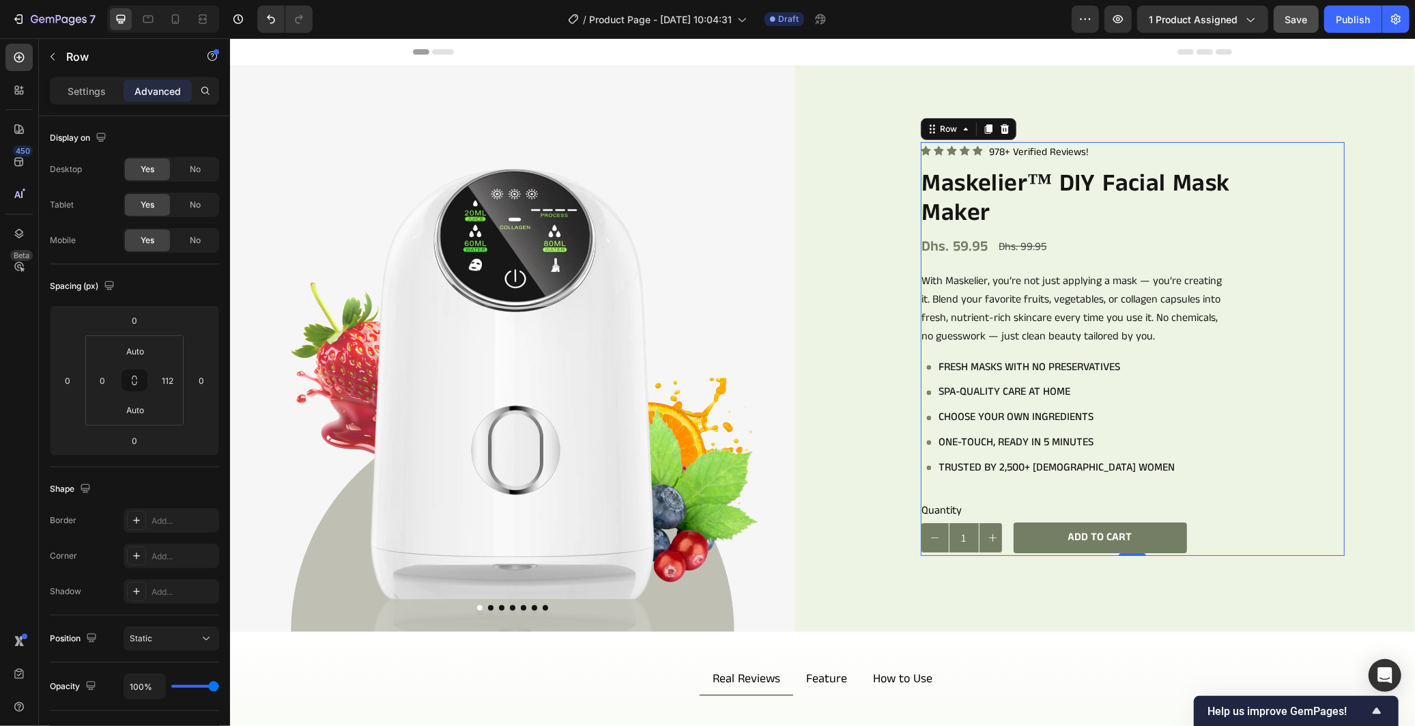
click at [1288, 406] on div "Icon Icon Icon Icon Icon Icon List 978+ Verified Reviews! Text Block Row Maskel…" at bounding box center [1132, 348] width 424 height 414
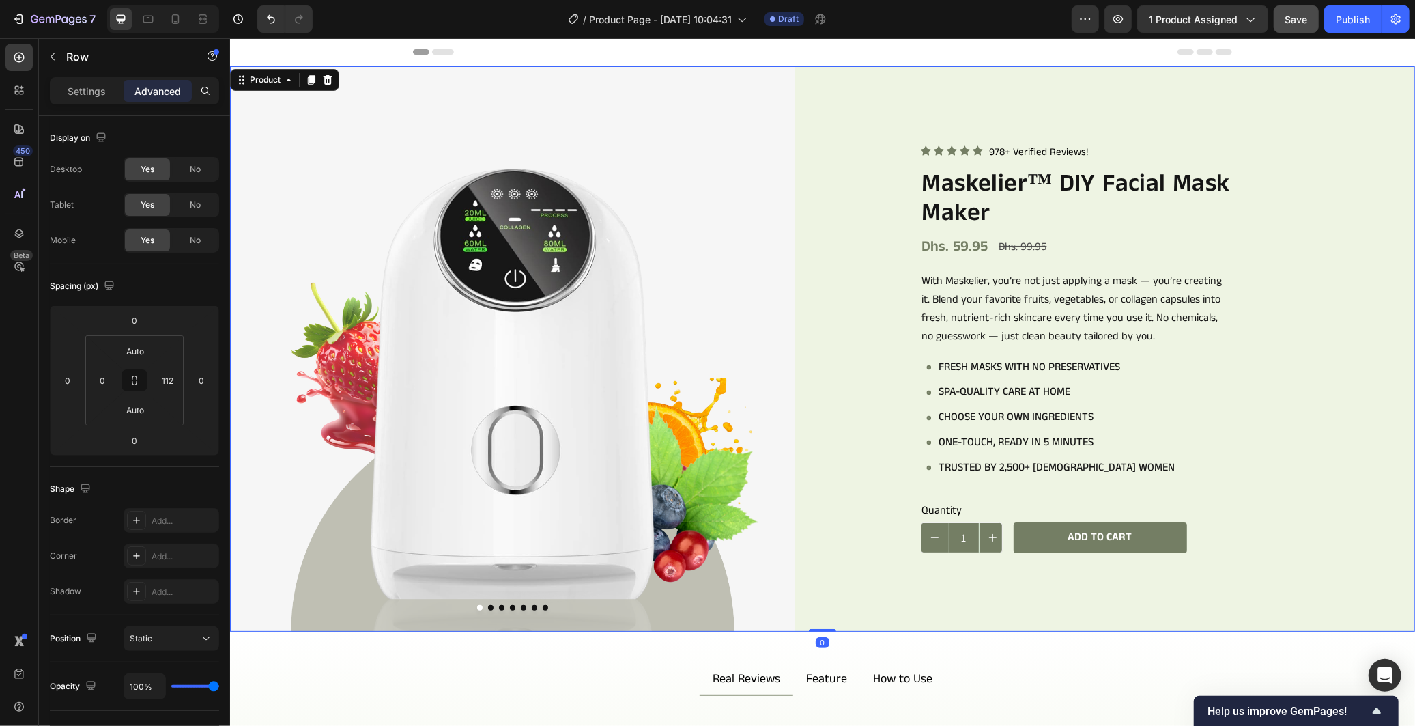
click at [1381, 368] on div "Icon Icon Icon Icon Icon Icon List 978+ Verified Reviews! Text Block Row Maskel…" at bounding box center [1131, 348] width 565 height 565
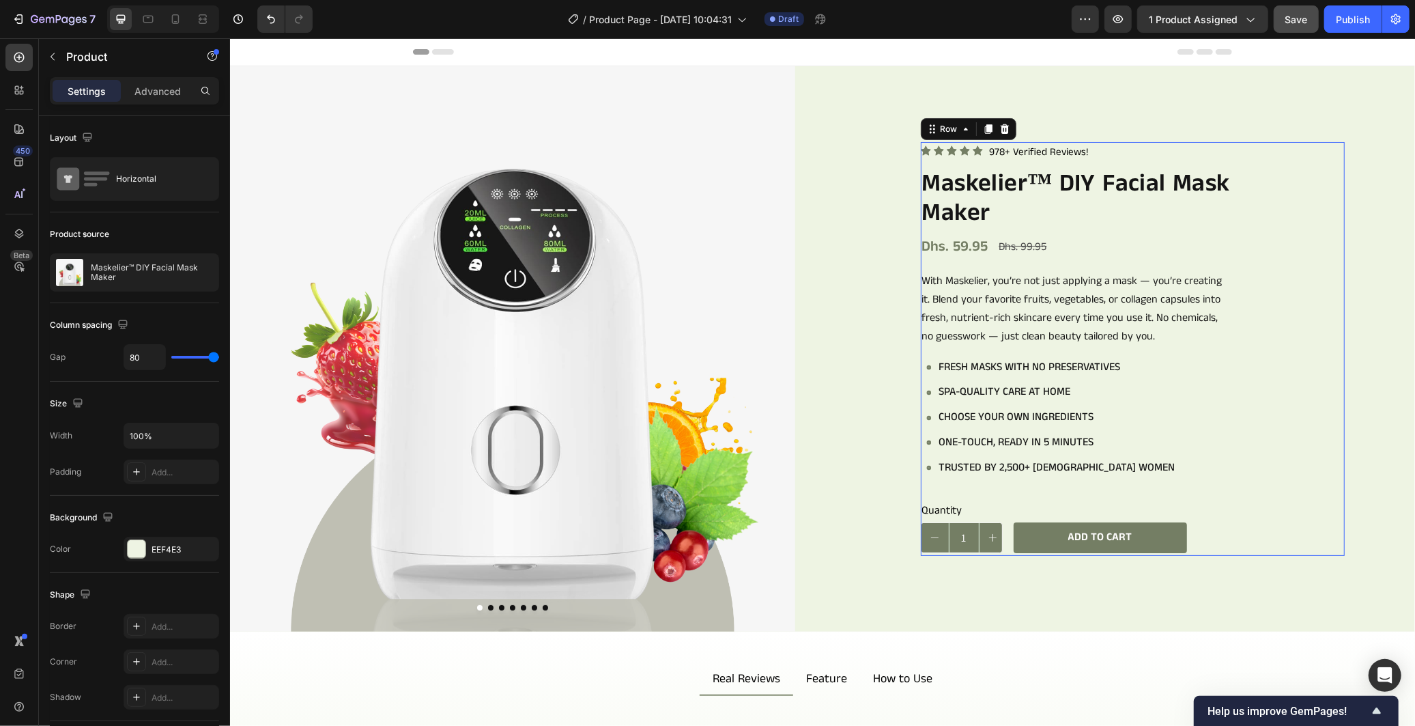
click at [1263, 503] on div "Icon Icon Icon Icon Icon Icon List 978+ Verified Reviews! Text Block Row Maskel…" at bounding box center [1132, 348] width 424 height 414
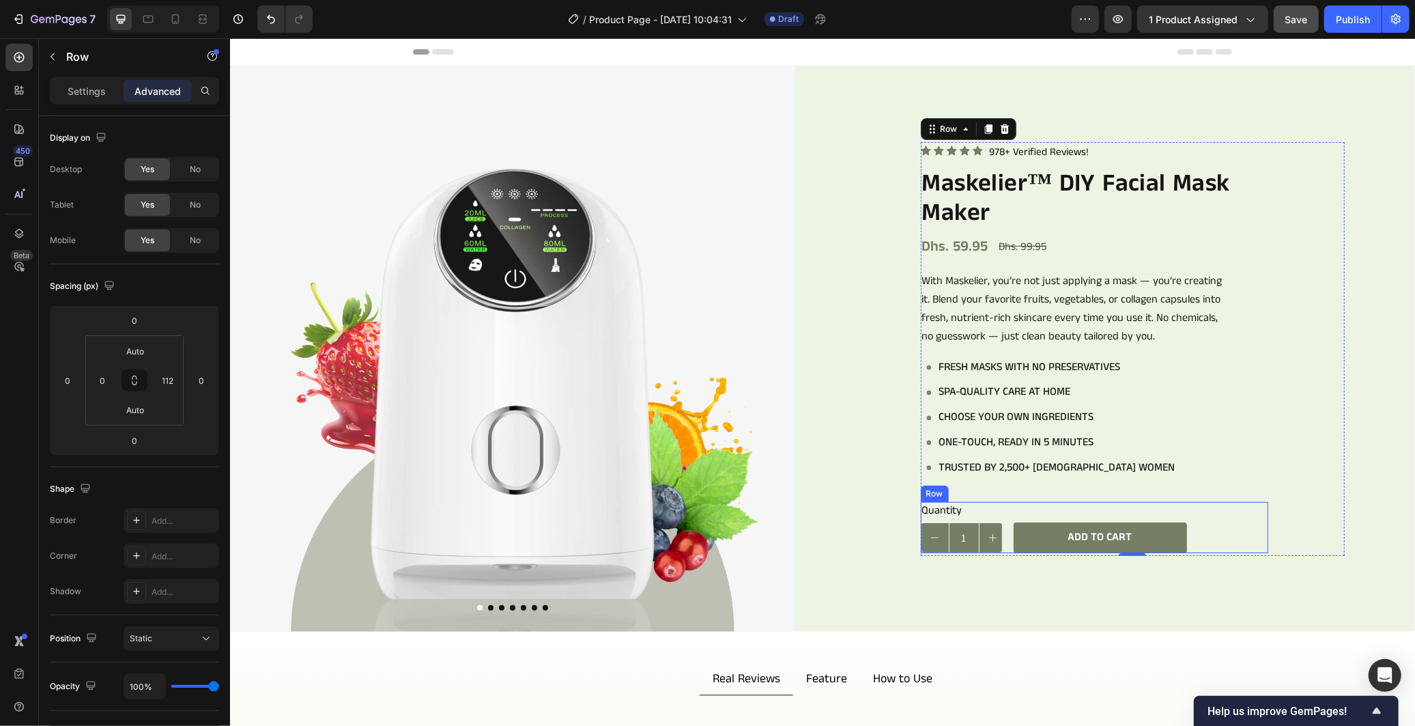
click at [1104, 504] on div "Add to cart Add to Cart" at bounding box center [1099, 526] width 173 height 51
click at [76, 91] on p "Settings" at bounding box center [87, 91] width 38 height 14
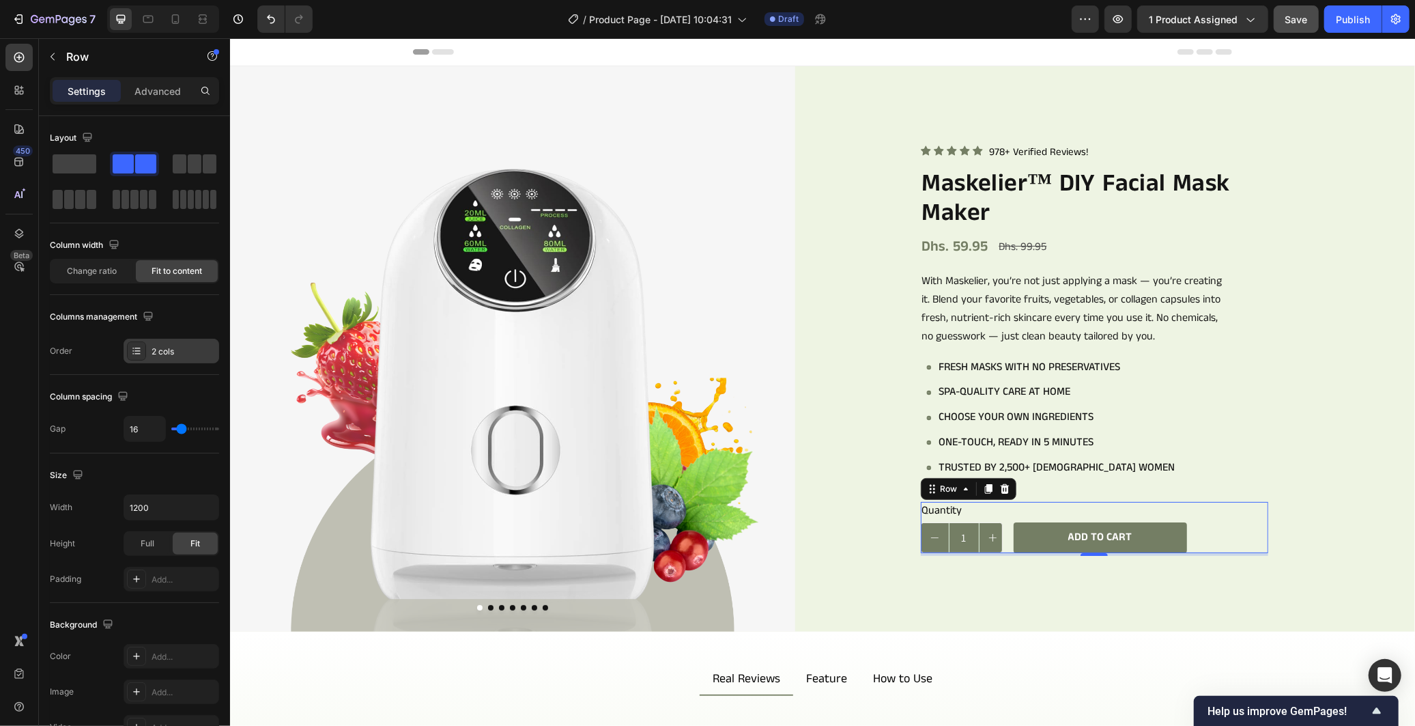
click at [184, 343] on div "2 cols" at bounding box center [172, 351] width 96 height 25
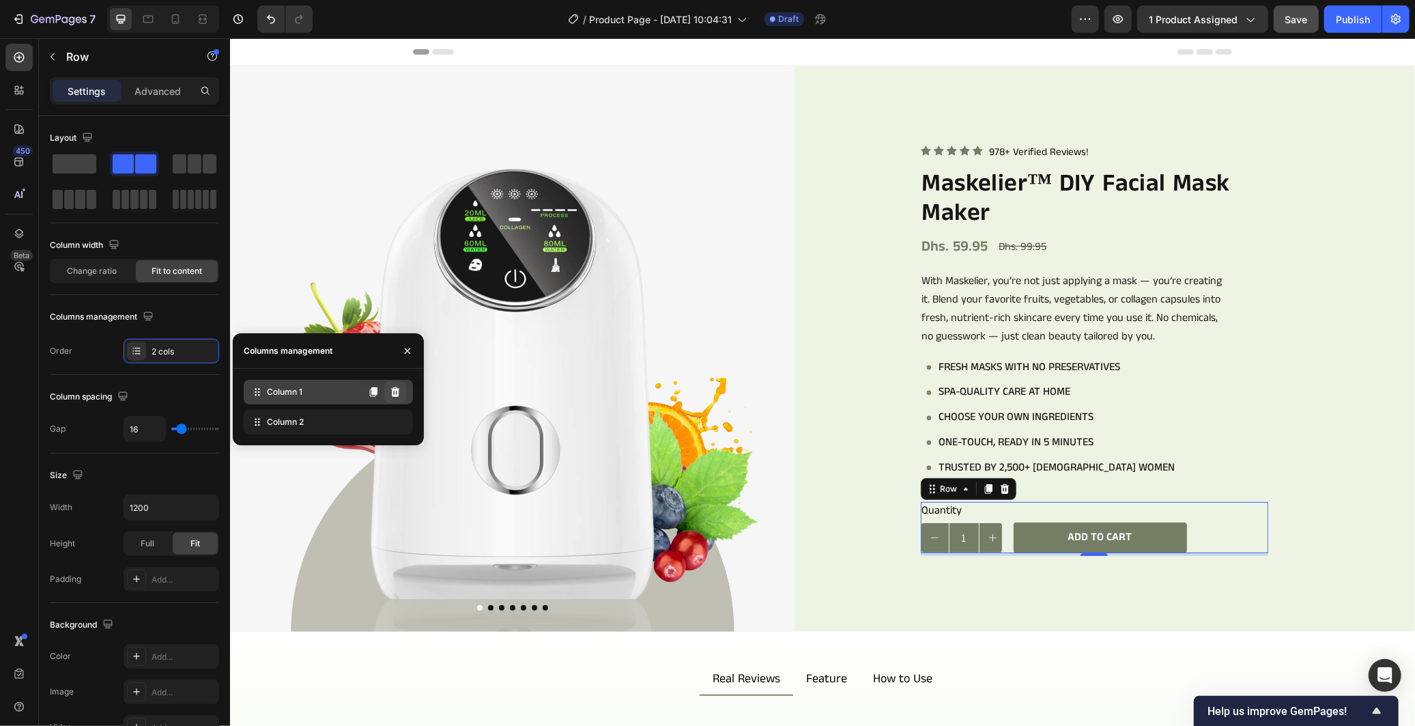
click at [395, 387] on icon at bounding box center [394, 392] width 9 height 10
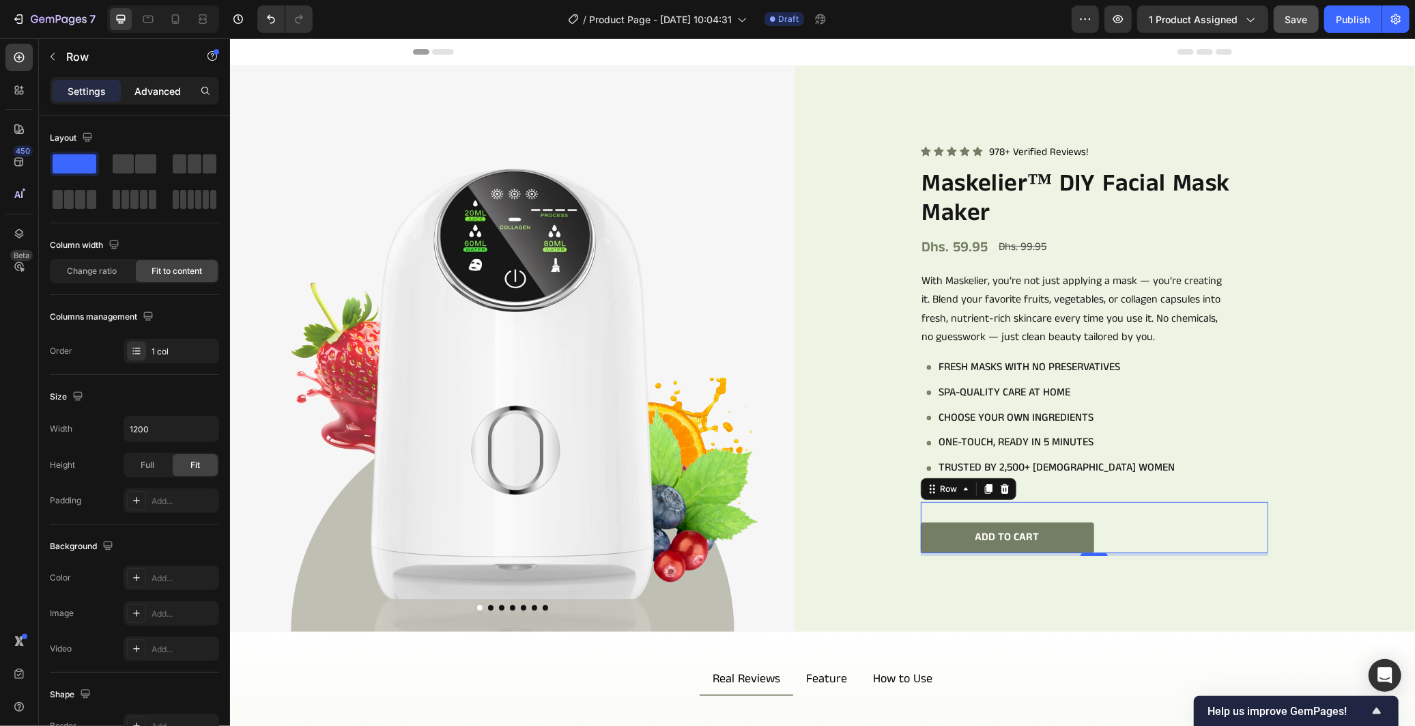
click at [156, 97] on p "Advanced" at bounding box center [157, 91] width 46 height 14
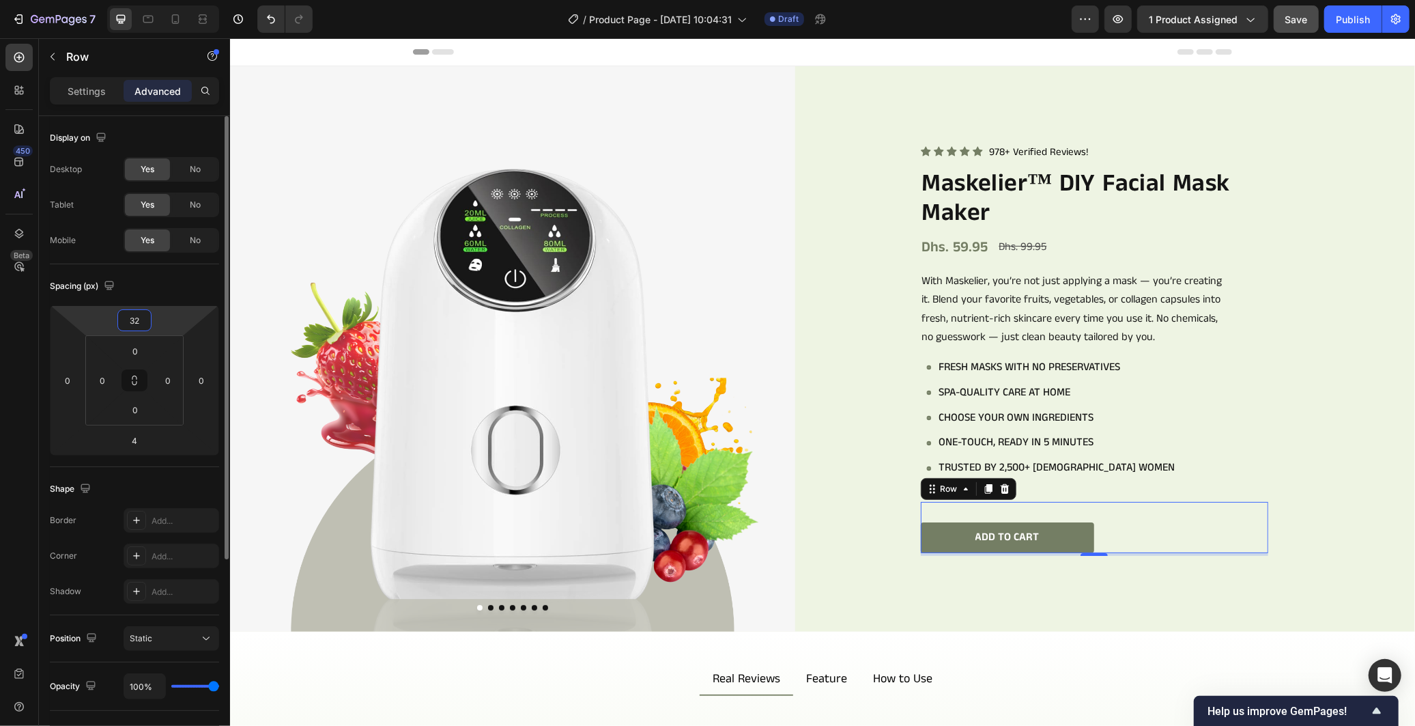
click at [126, 323] on input "32" at bounding box center [134, 320] width 27 height 20
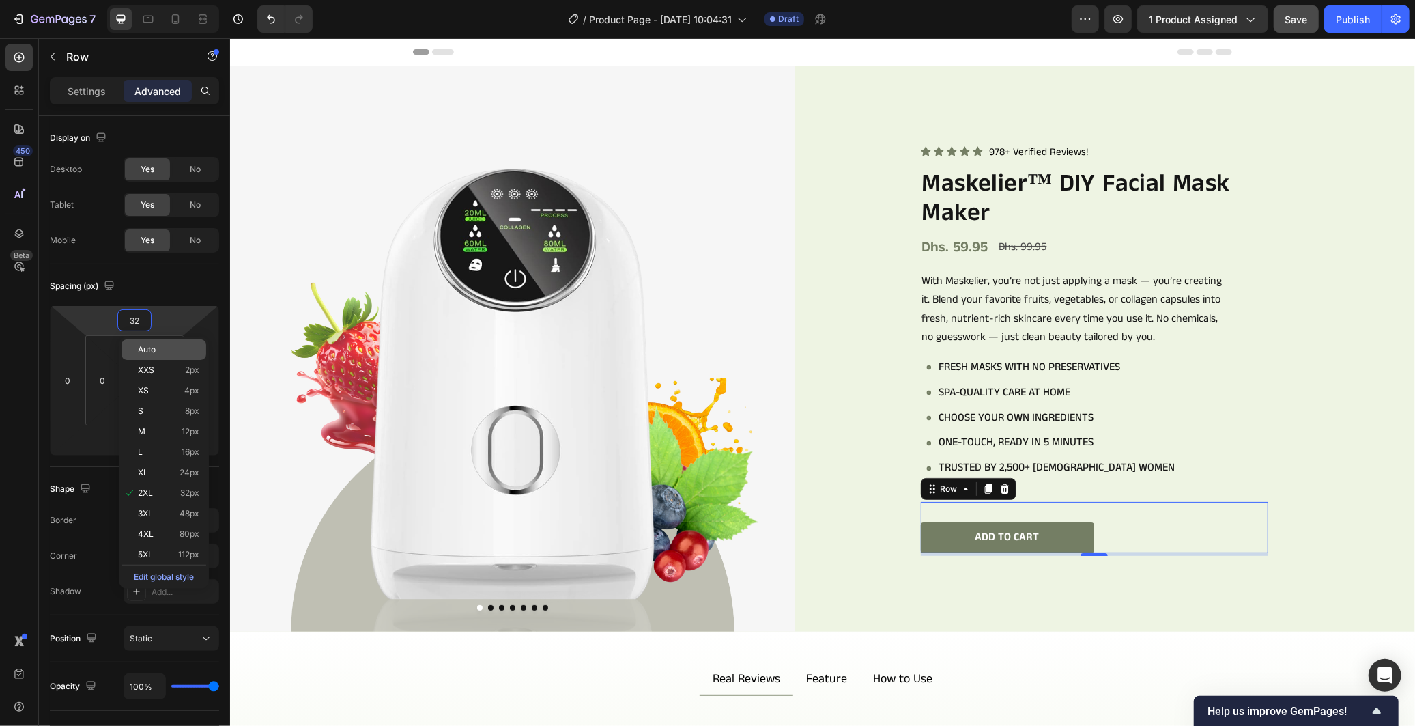
type input "2"
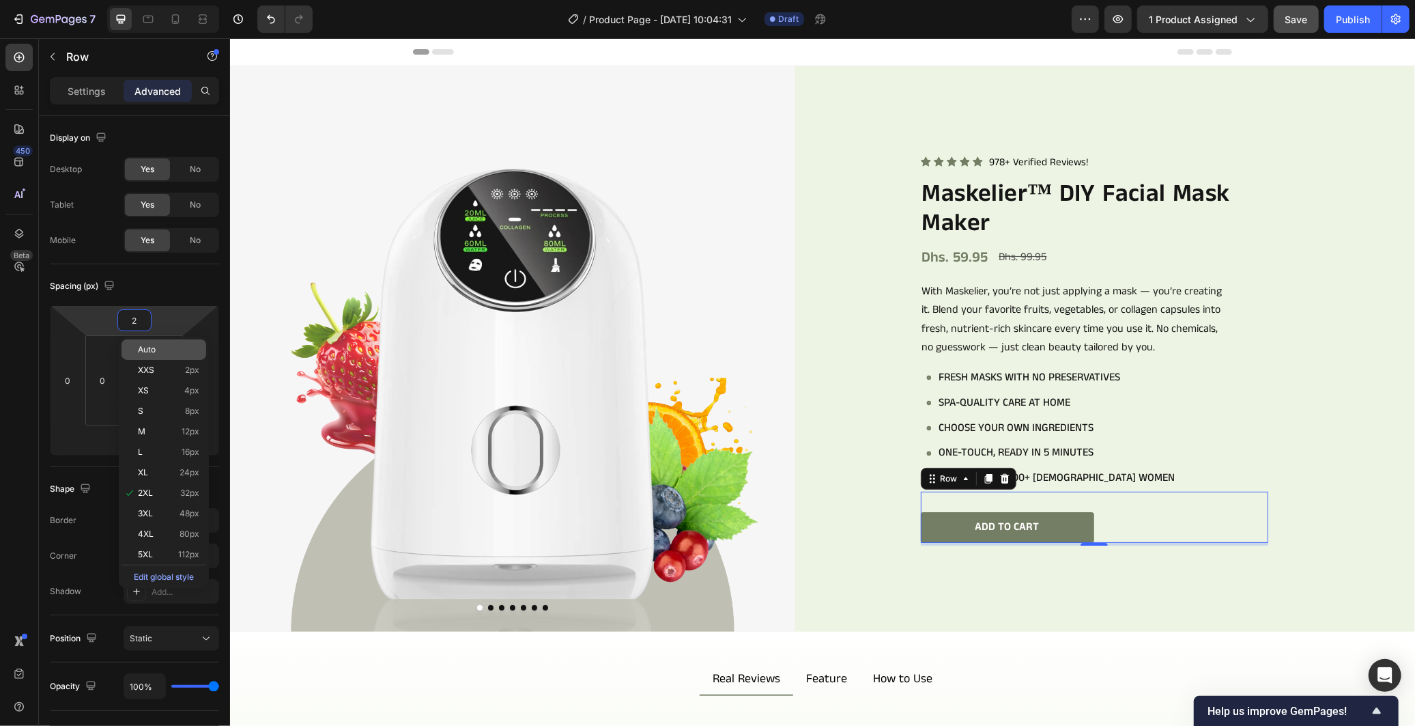
click at [167, 353] on p "Auto" at bounding box center [168, 350] width 61 height 10
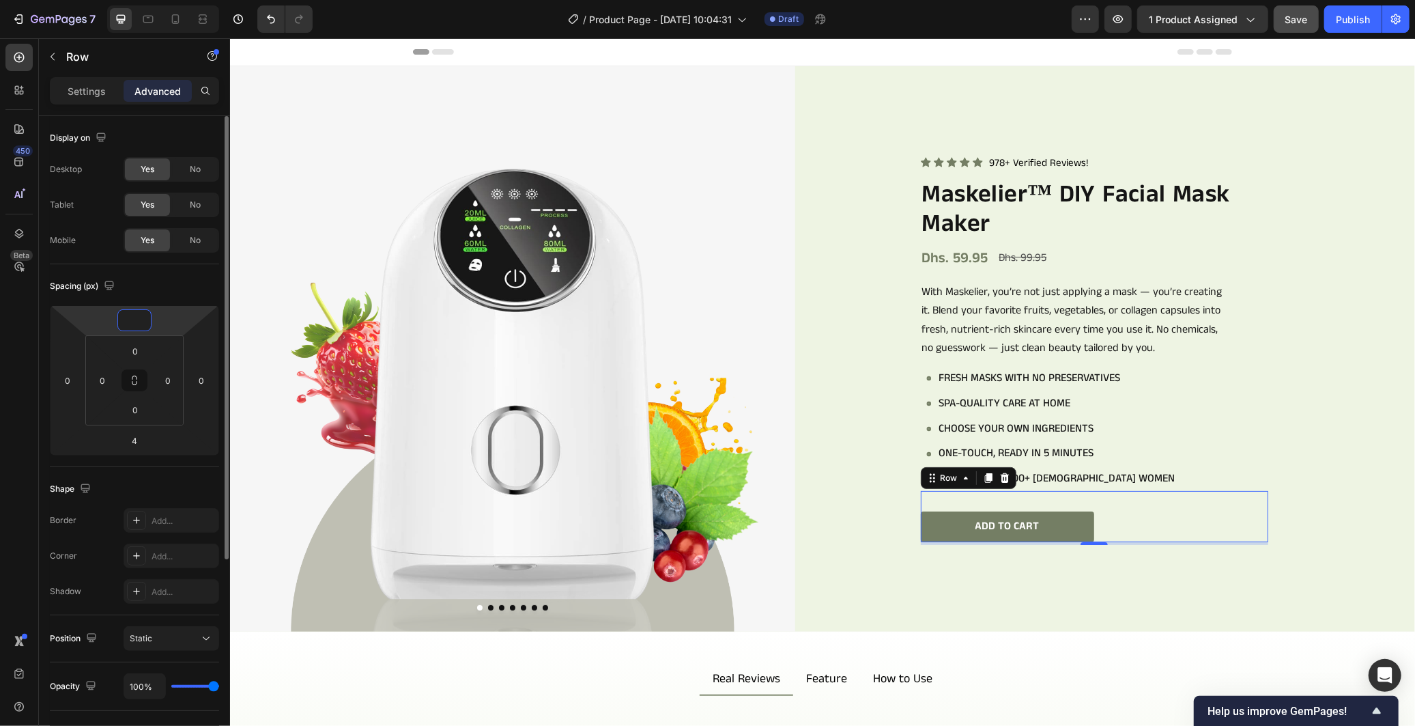
click at [145, 317] on input "number" at bounding box center [134, 320] width 27 height 20
type input "0"
click at [176, 285] on div "Spacing (px)" at bounding box center [134, 286] width 169 height 22
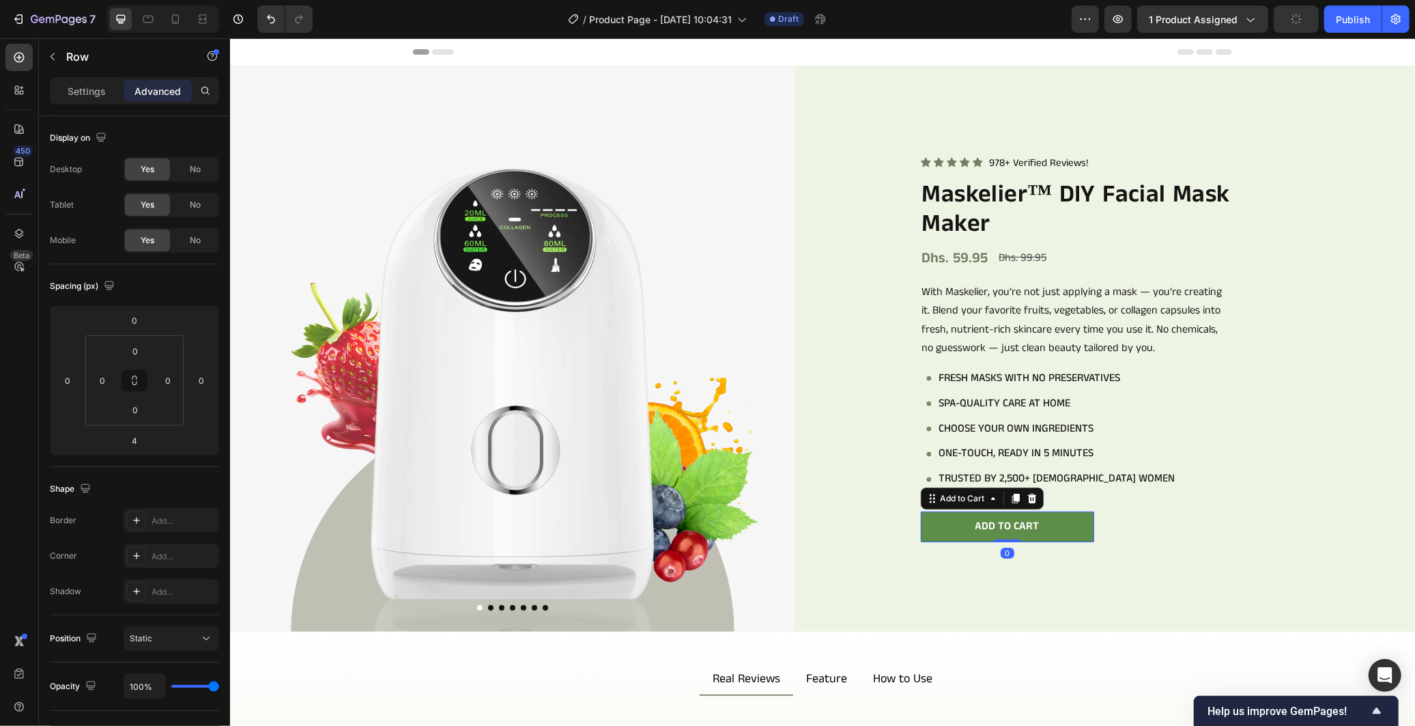
click at [1070, 514] on button "Add to cart" at bounding box center [1006, 526] width 173 height 31
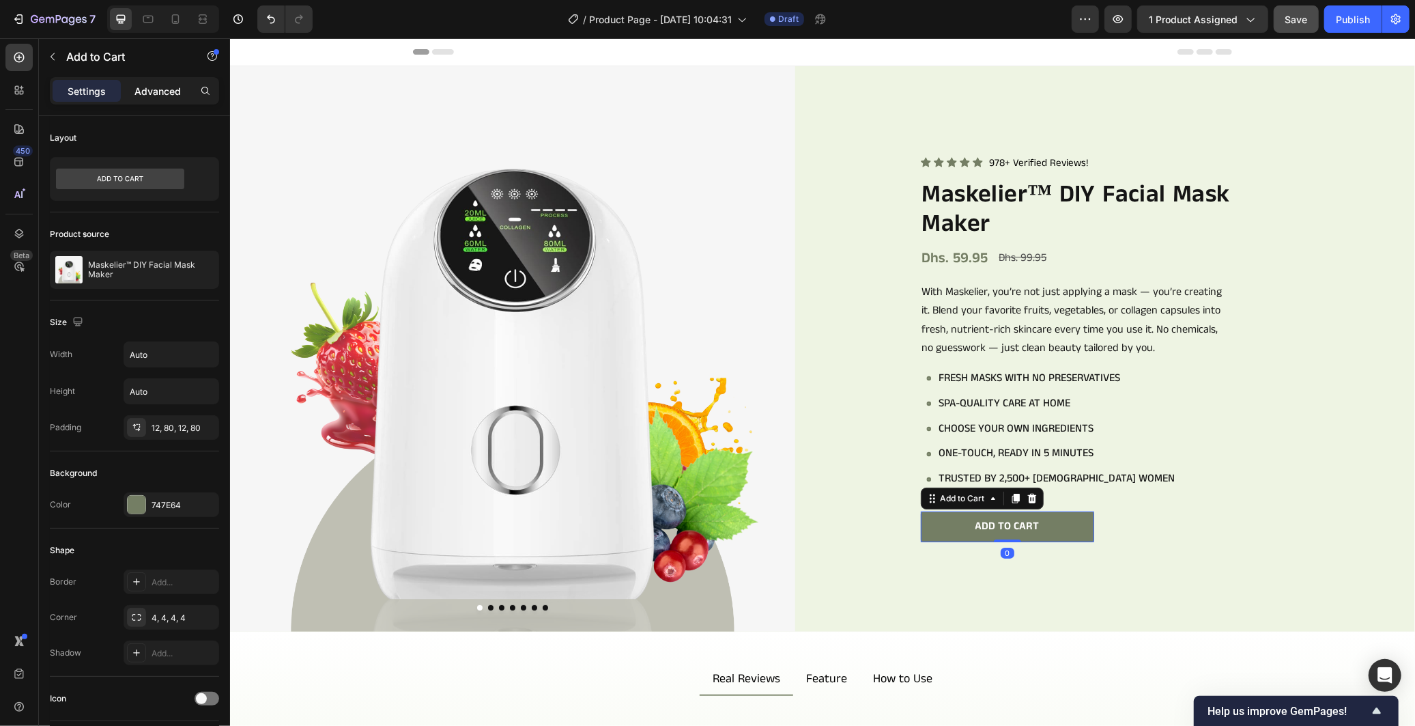
click at [144, 93] on p "Advanced" at bounding box center [157, 91] width 46 height 14
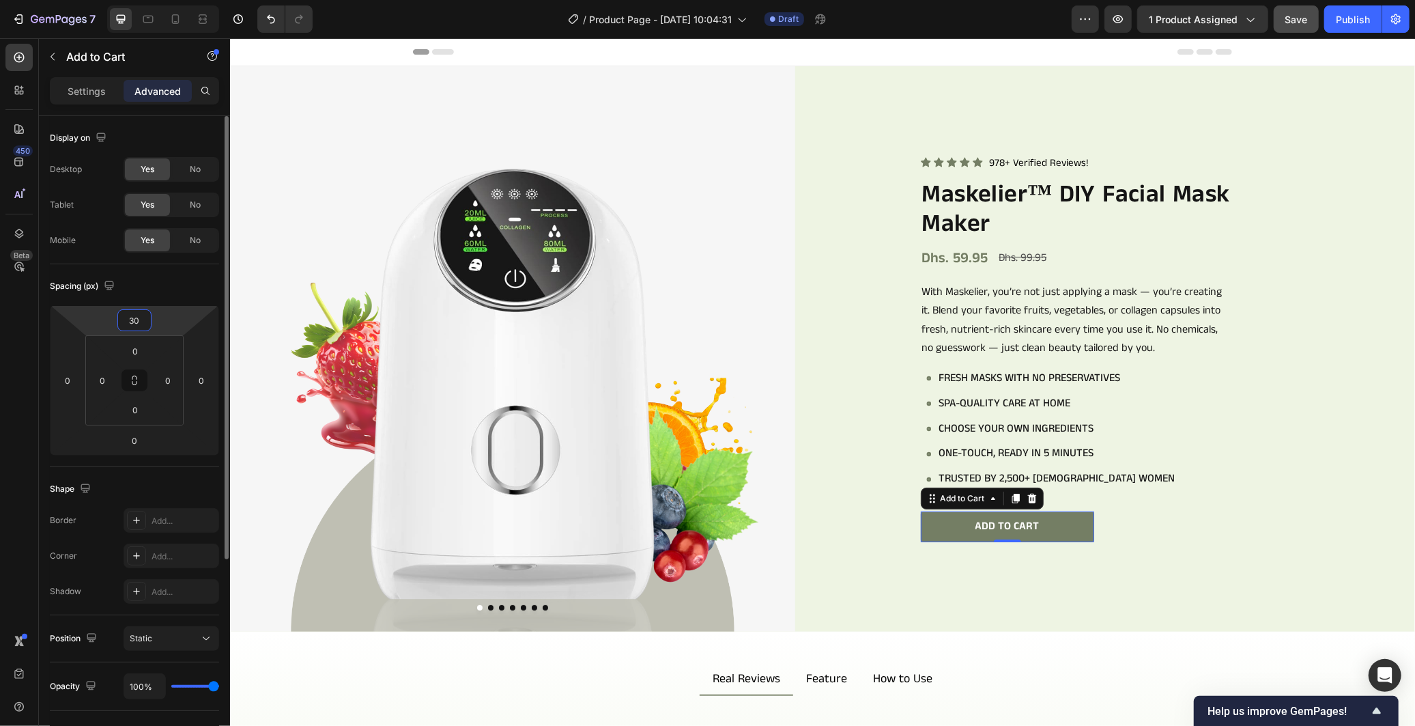
click at [128, 313] on input "30" at bounding box center [134, 320] width 27 height 20
type input "0"
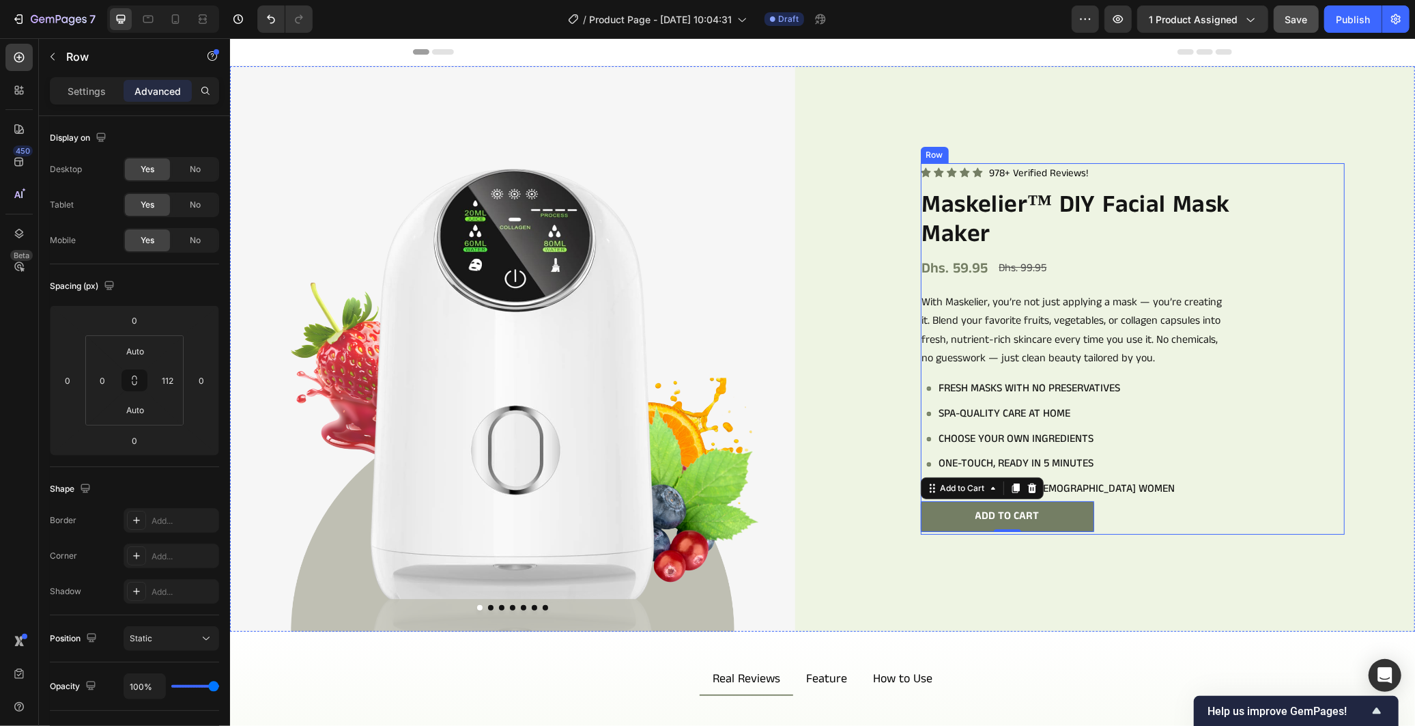
click at [1259, 526] on div "Icon Icon Icon Icon Icon Icon List 978+ Verified Reviews! Text Block Row Maskel…" at bounding box center [1132, 347] width 424 height 371
click at [30, 100] on div at bounding box center [18, 89] width 27 height 27
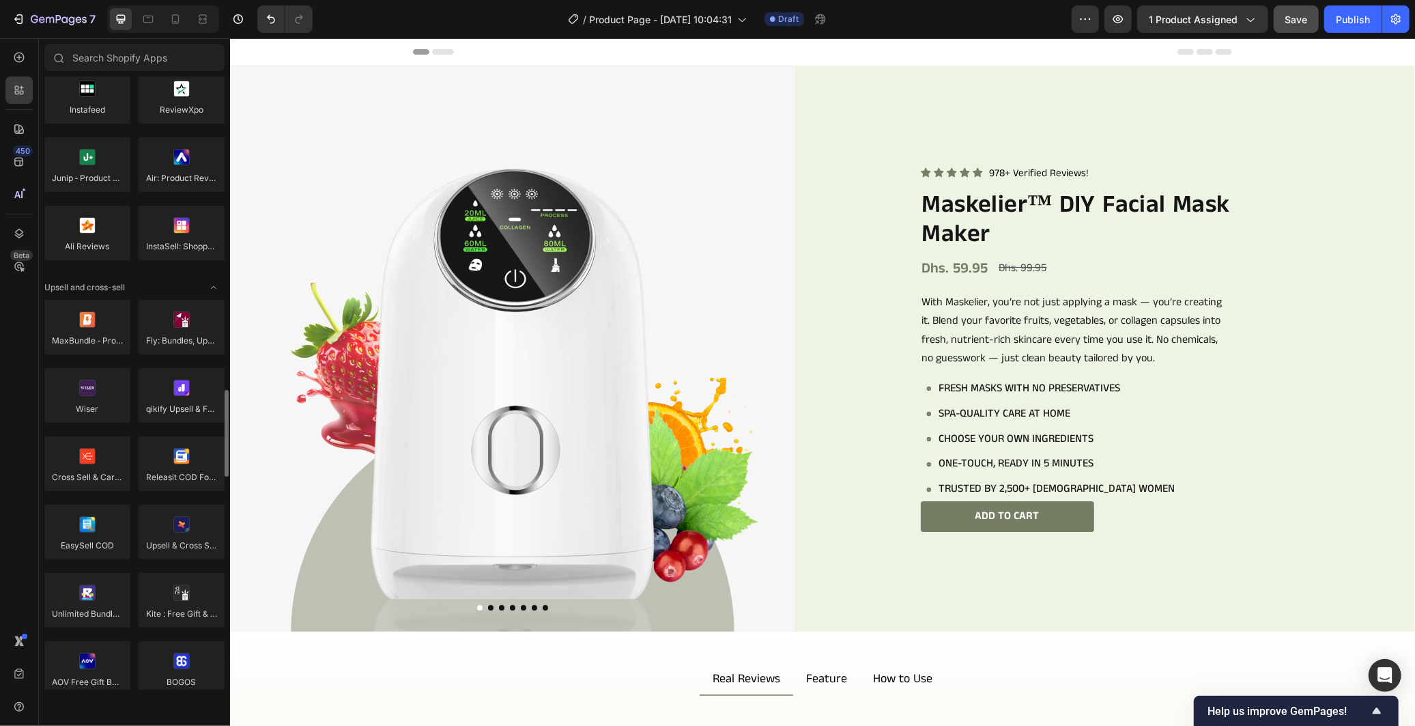
scroll to position [606, 0]
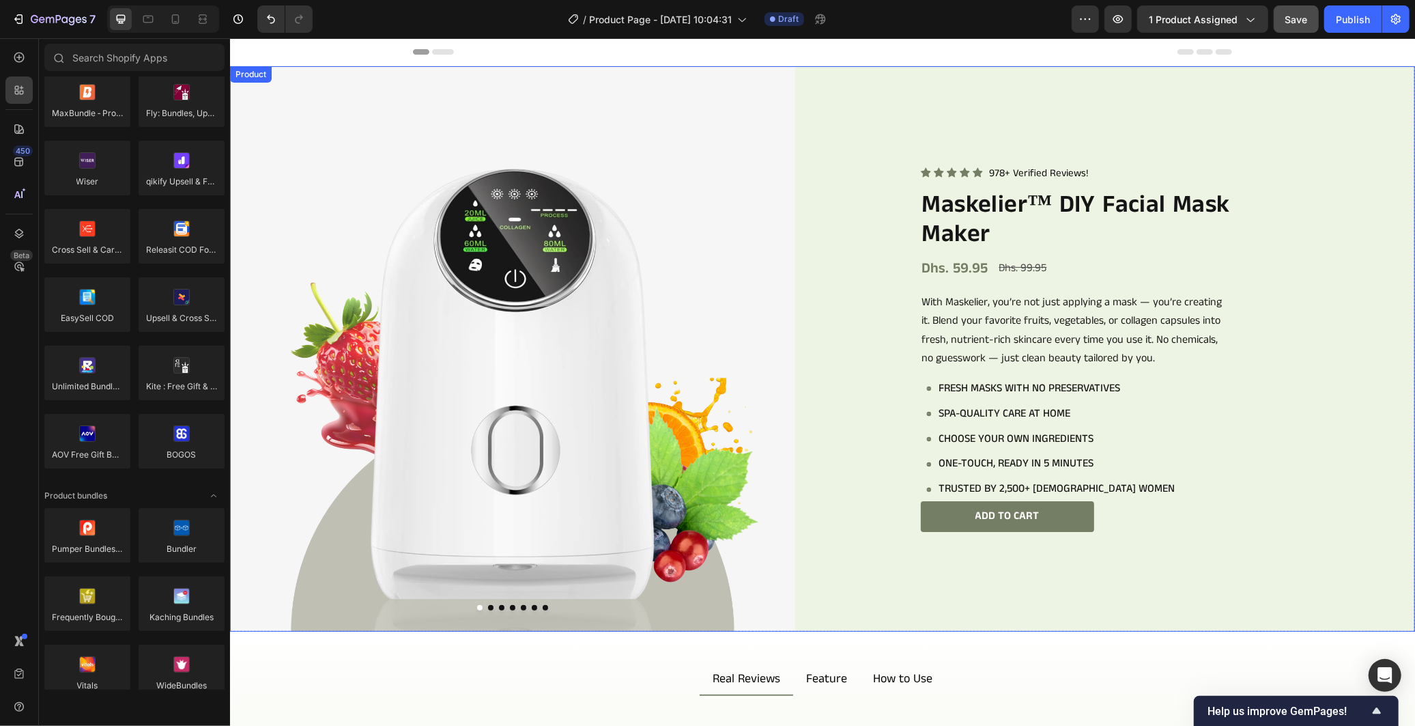
click at [870, 334] on div "Icon Icon Icon Icon Icon Icon List 978+ Verified Reviews! Text Block Row Maskel…" at bounding box center [1131, 348] width 565 height 565
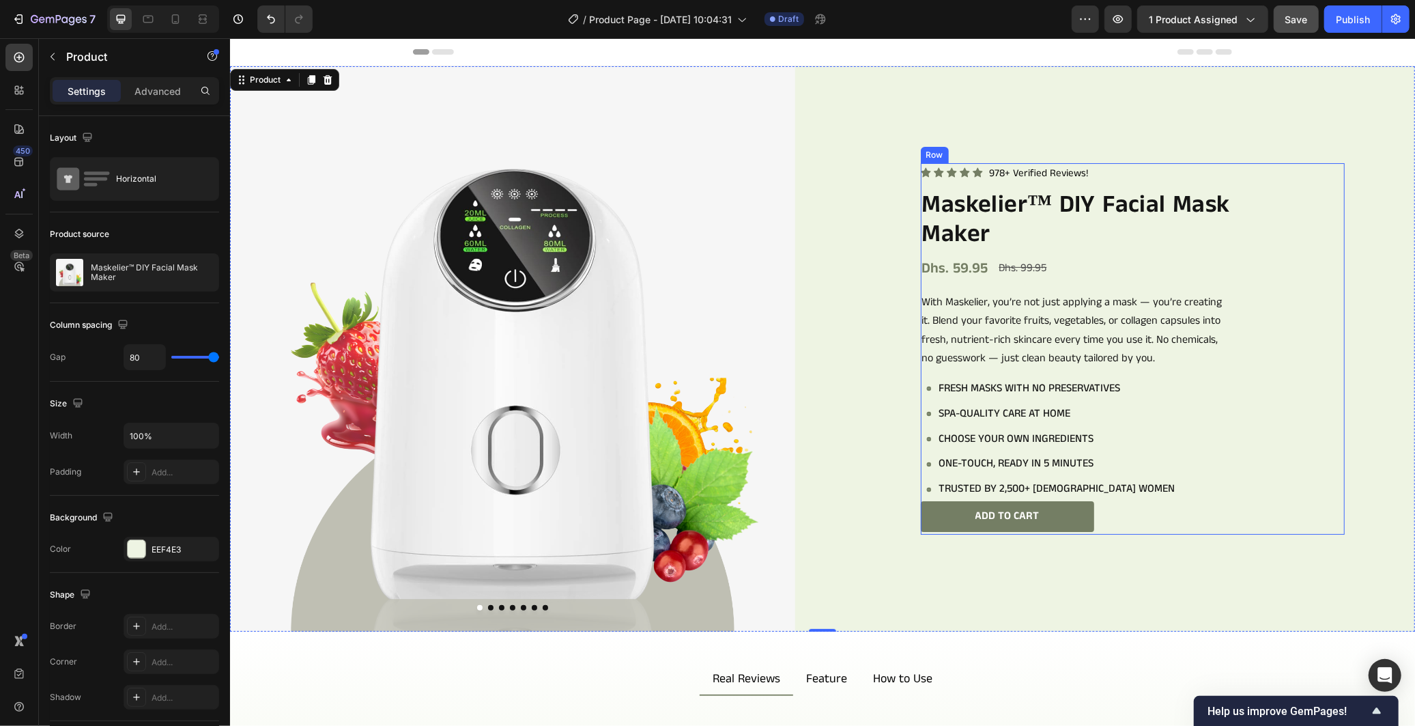
click at [1325, 268] on div "Icon Icon Icon Icon Icon Icon List 978+ Verified Reviews! Text Block Row Maskel…" at bounding box center [1132, 347] width 424 height 371
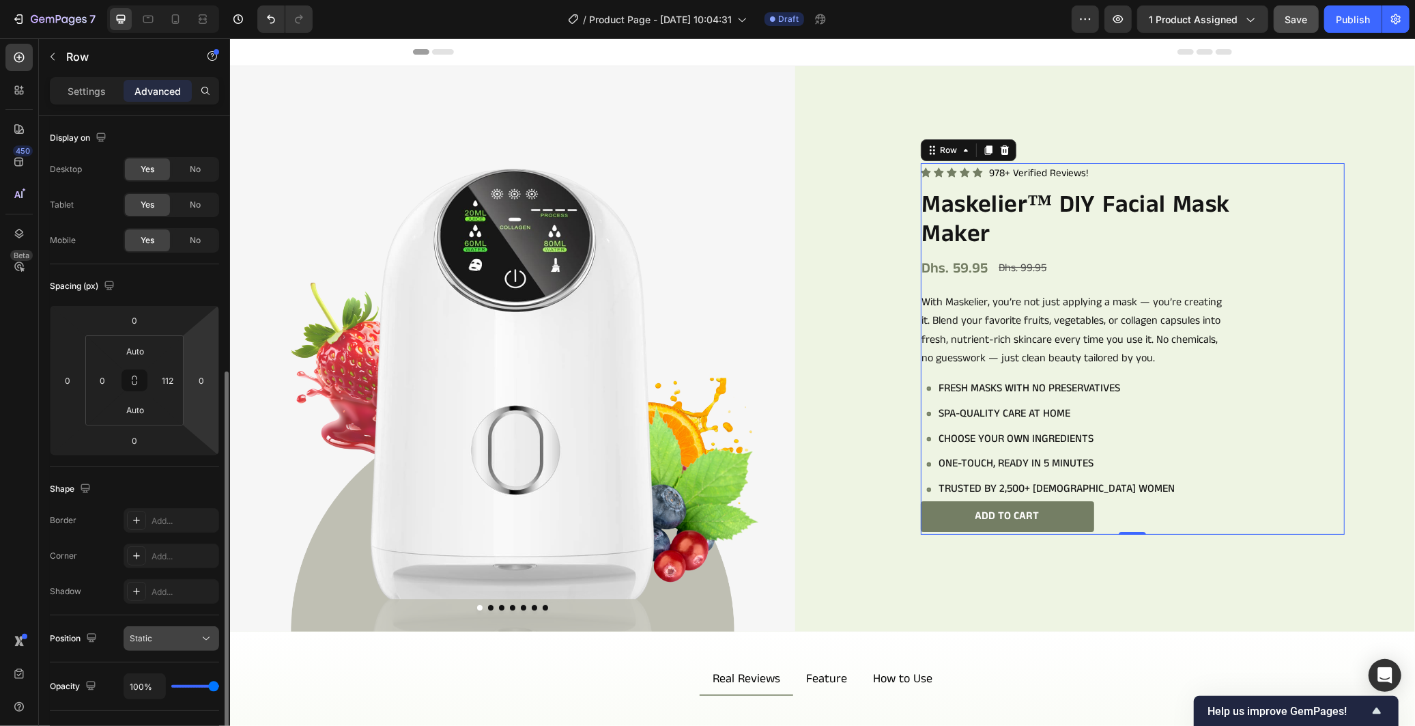
scroll to position [299, 0]
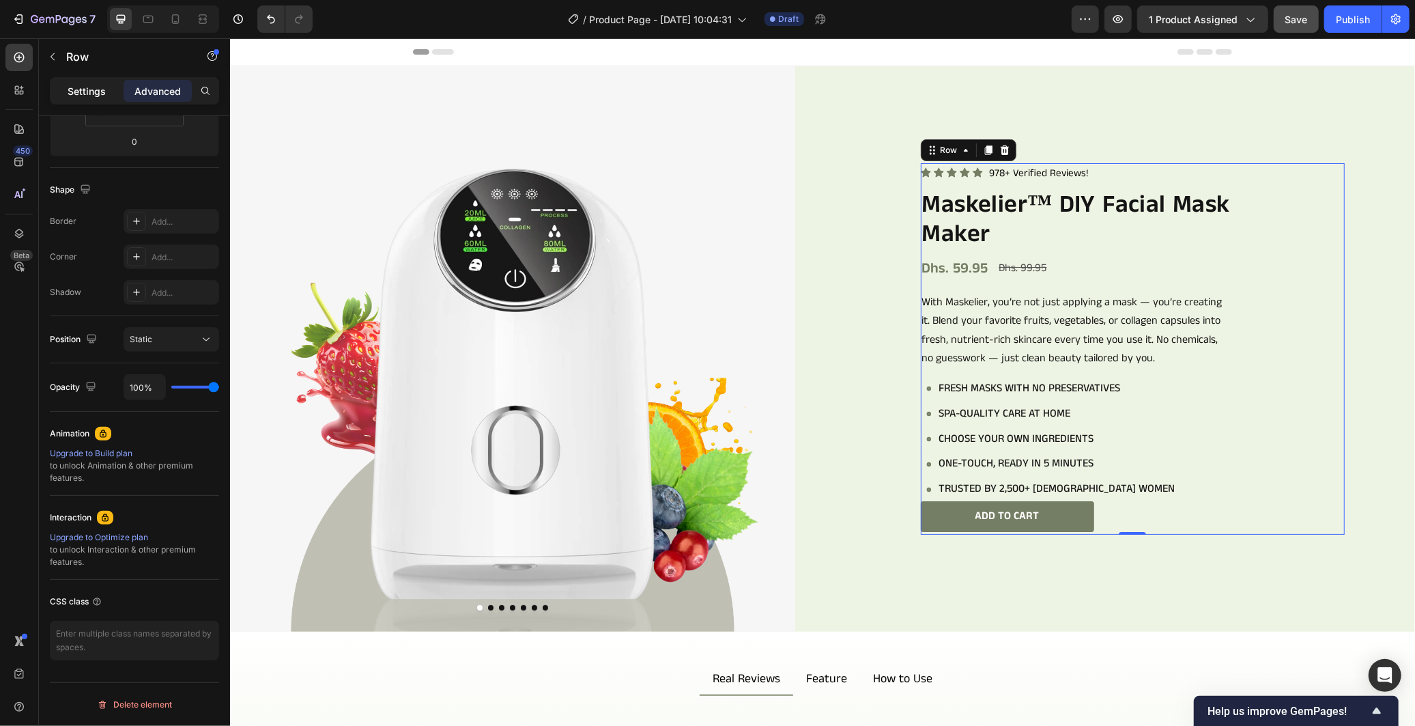
click at [66, 89] on div "Settings" at bounding box center [87, 91] width 68 height 22
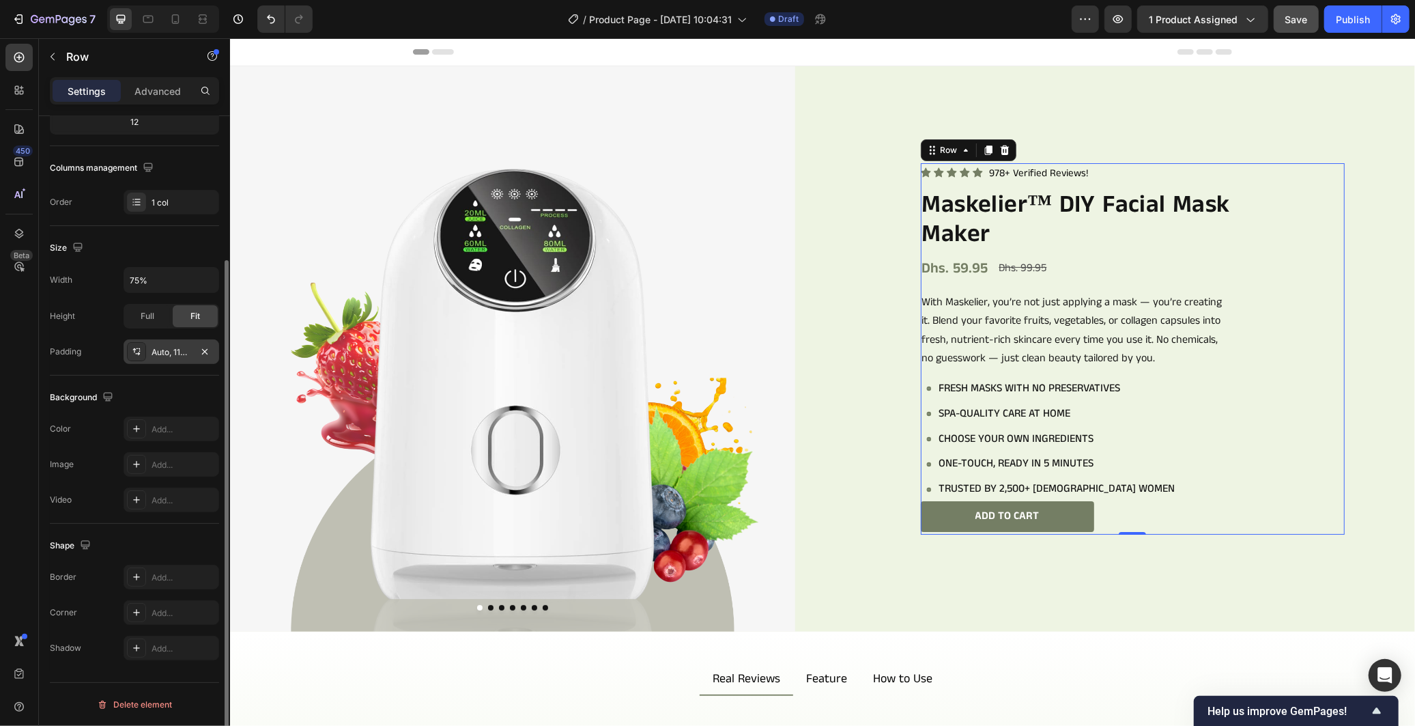
click at [165, 347] on div "Auto, 112, Auto, 0" at bounding box center [172, 352] width 40 height 12
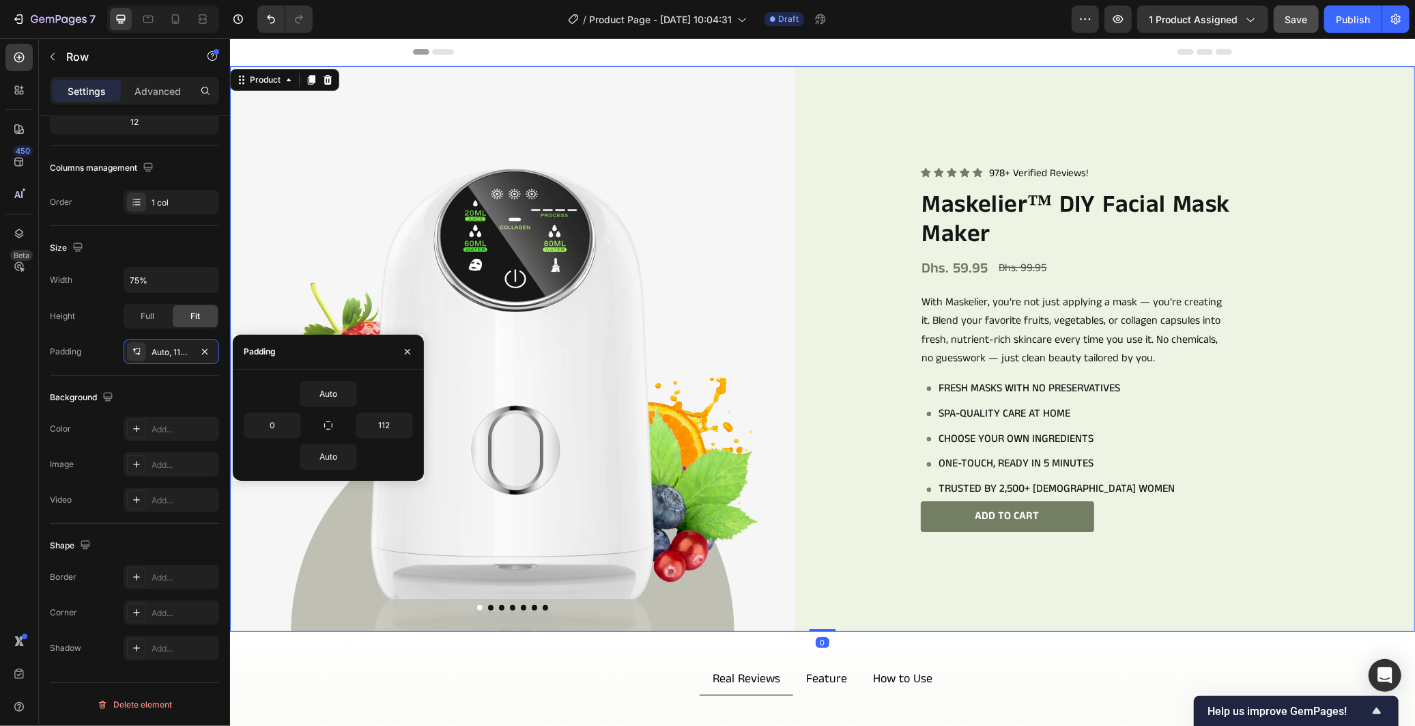
click at [798, 433] on div "Product Images Icon Icon Icon Icon Icon Icon List 978+ Verified Reviews! Text B…" at bounding box center [821, 348] width 1185 height 565
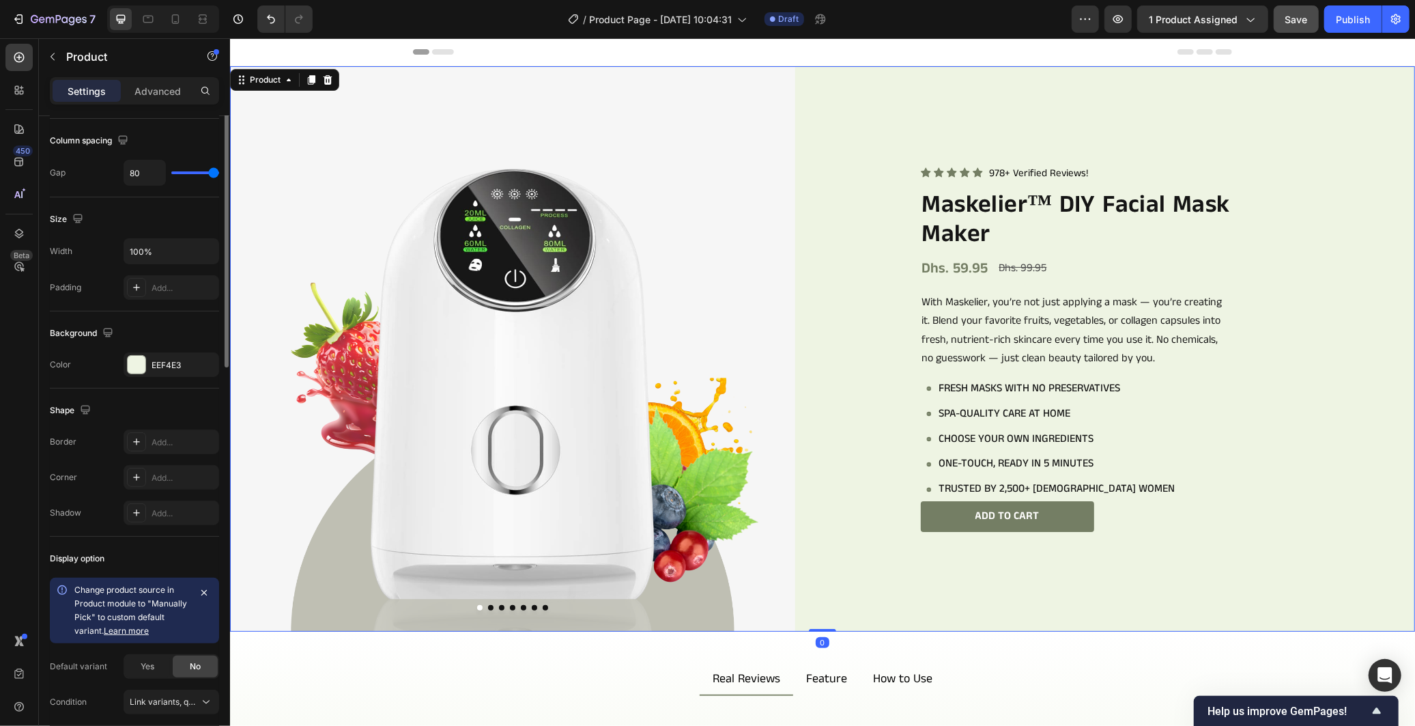
scroll to position [0, 0]
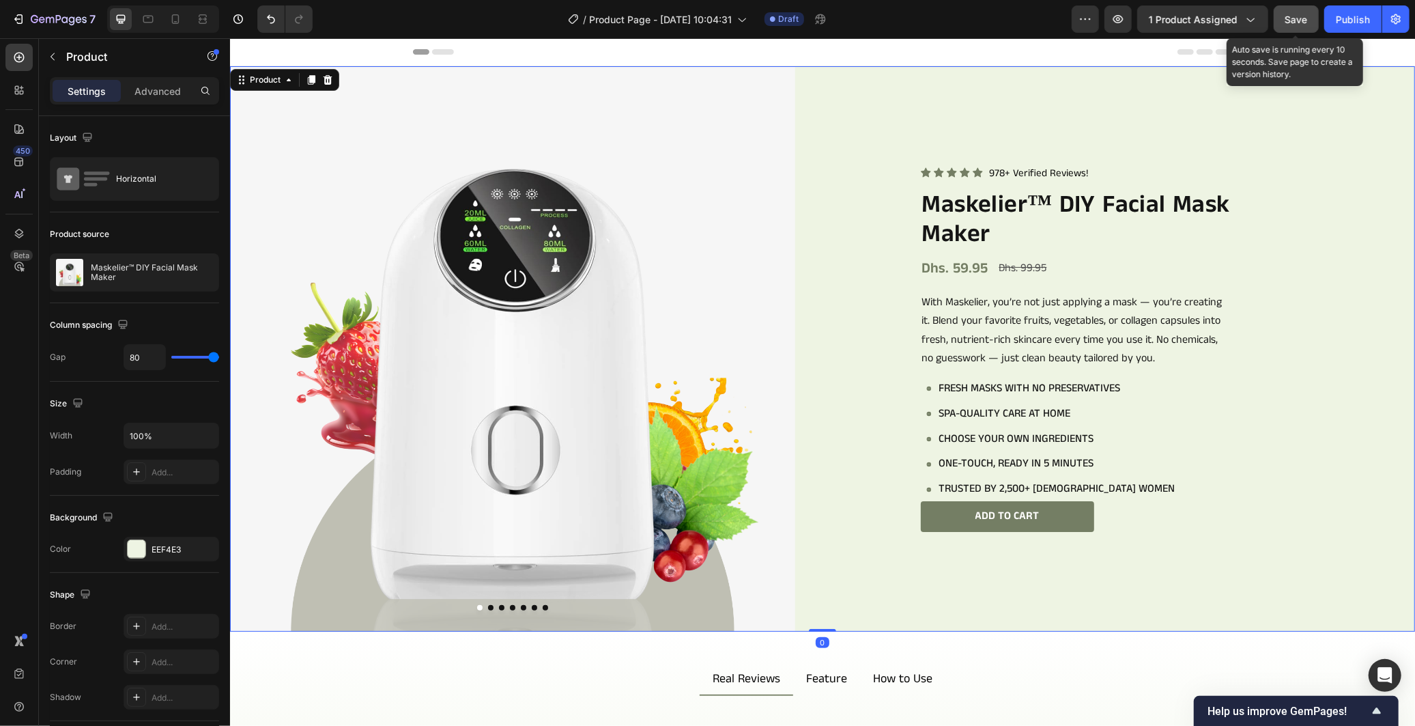
click at [1284, 17] on button "Save" at bounding box center [1296, 18] width 45 height 27
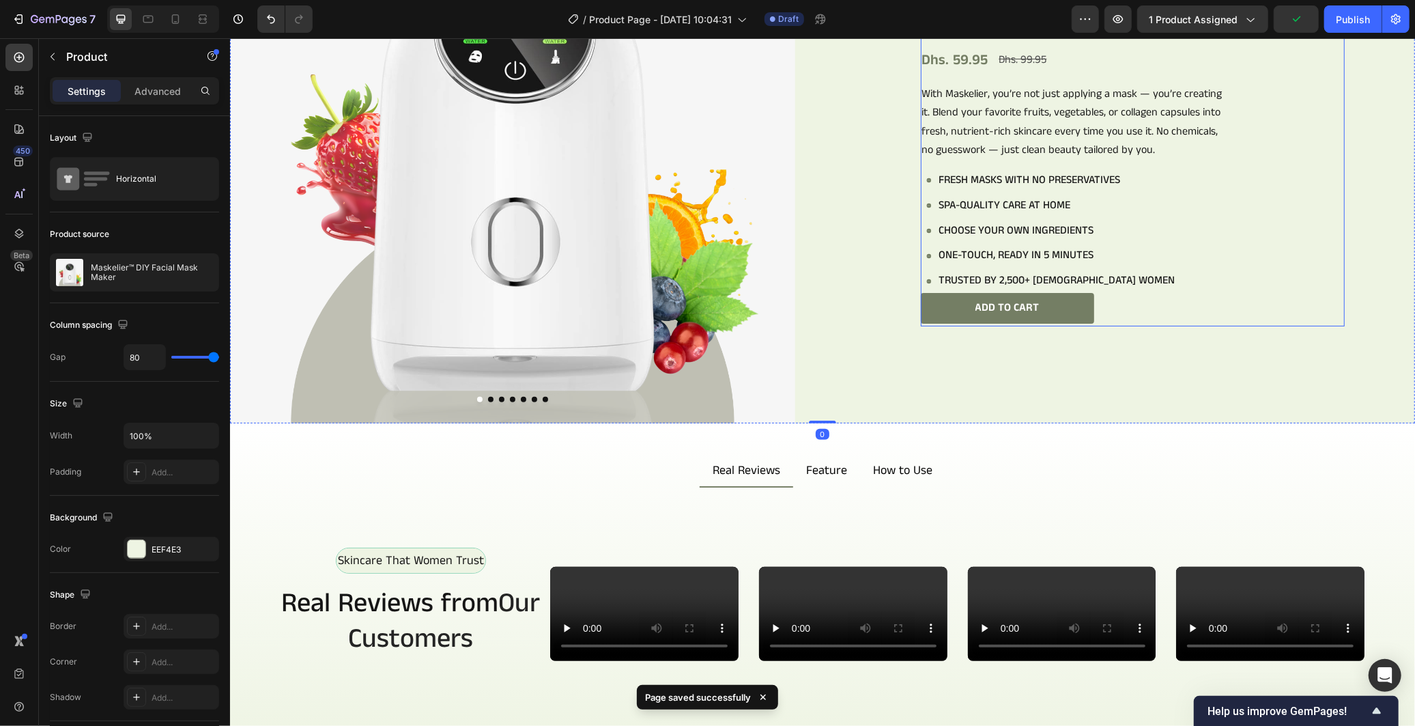
scroll to position [455, 0]
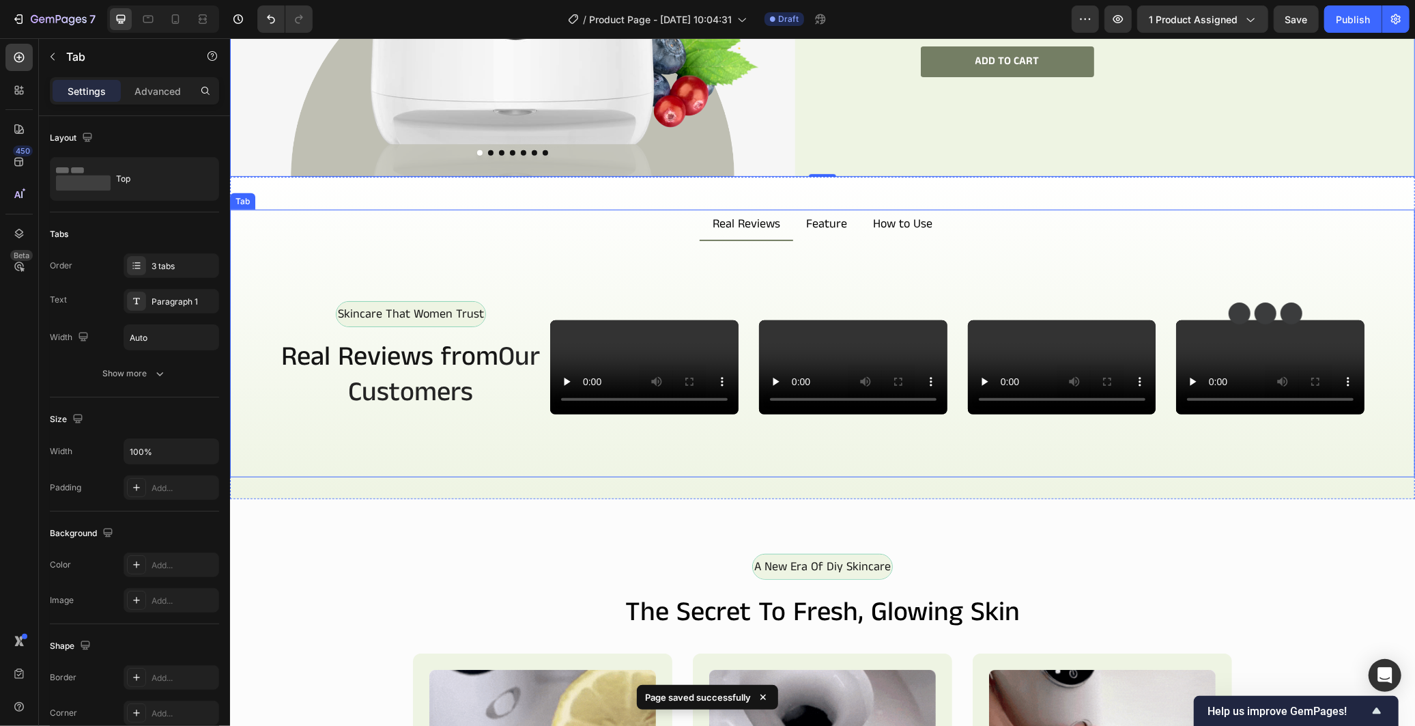
click at [825, 216] on p "Feature" at bounding box center [825, 223] width 41 height 15
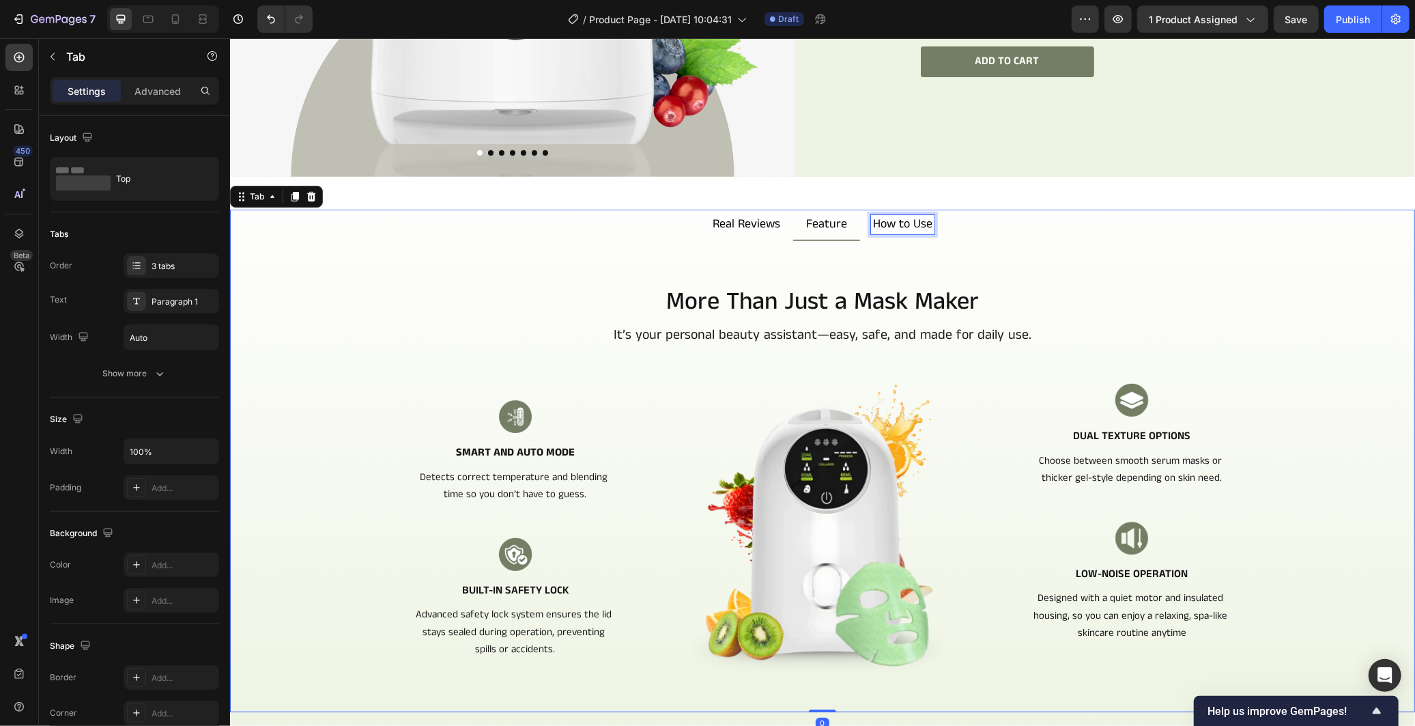
click at [895, 216] on p "How to Use" at bounding box center [901, 223] width 59 height 15
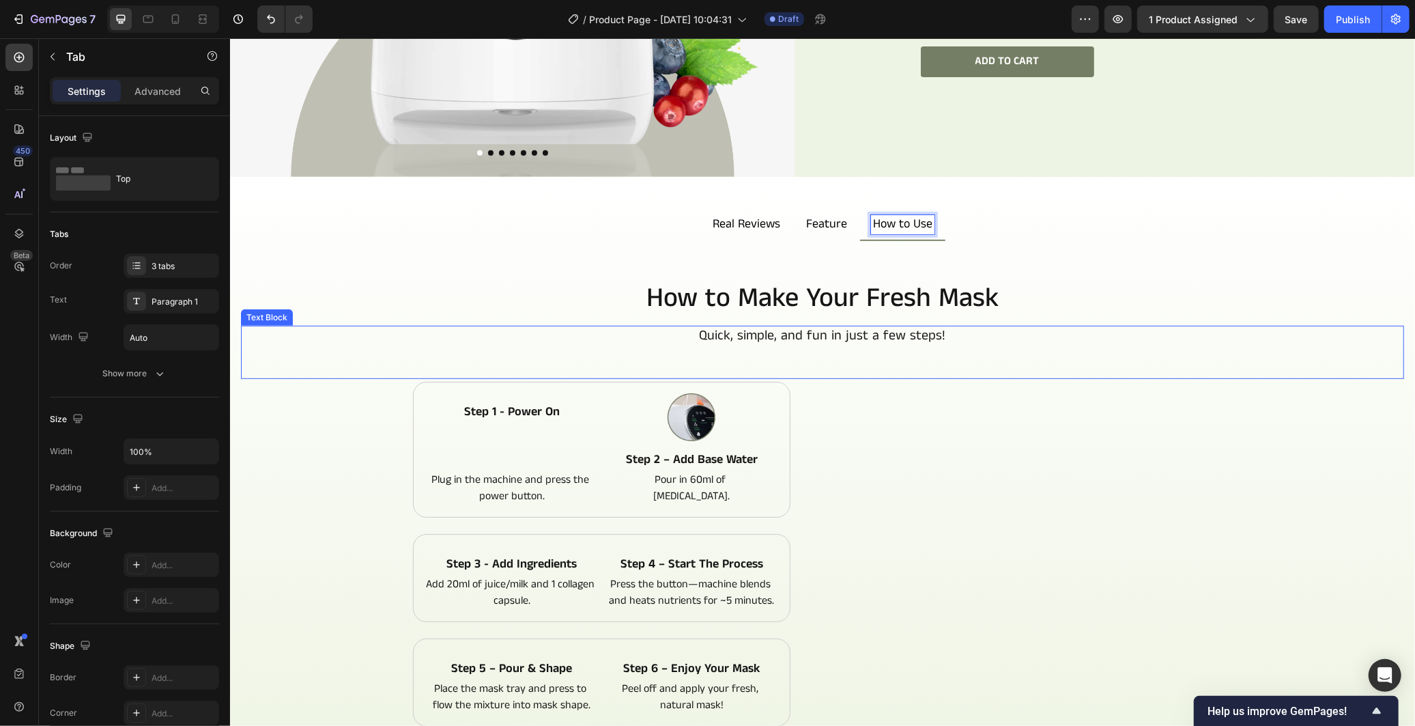
scroll to position [758, 0]
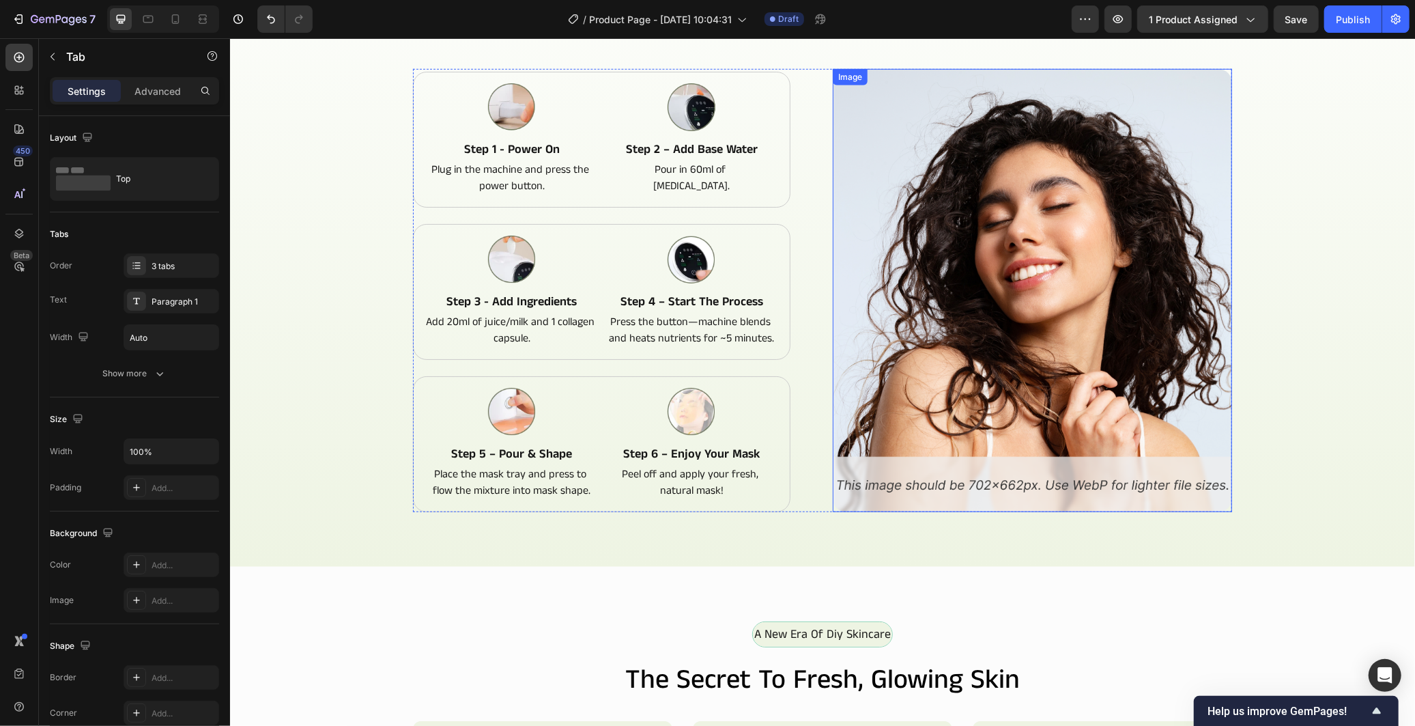
click at [1170, 349] on img at bounding box center [1031, 289] width 399 height 443
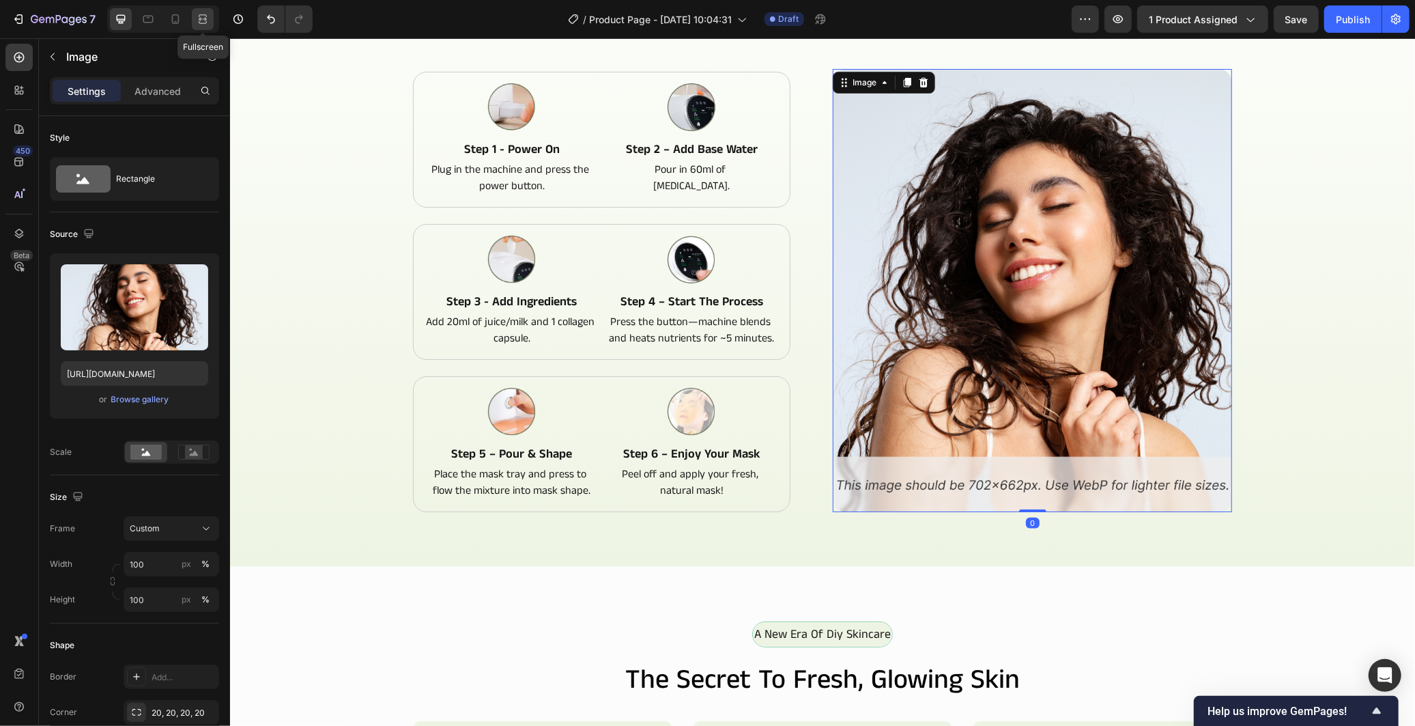
click at [206, 21] on icon at bounding box center [203, 22] width 8 height 3
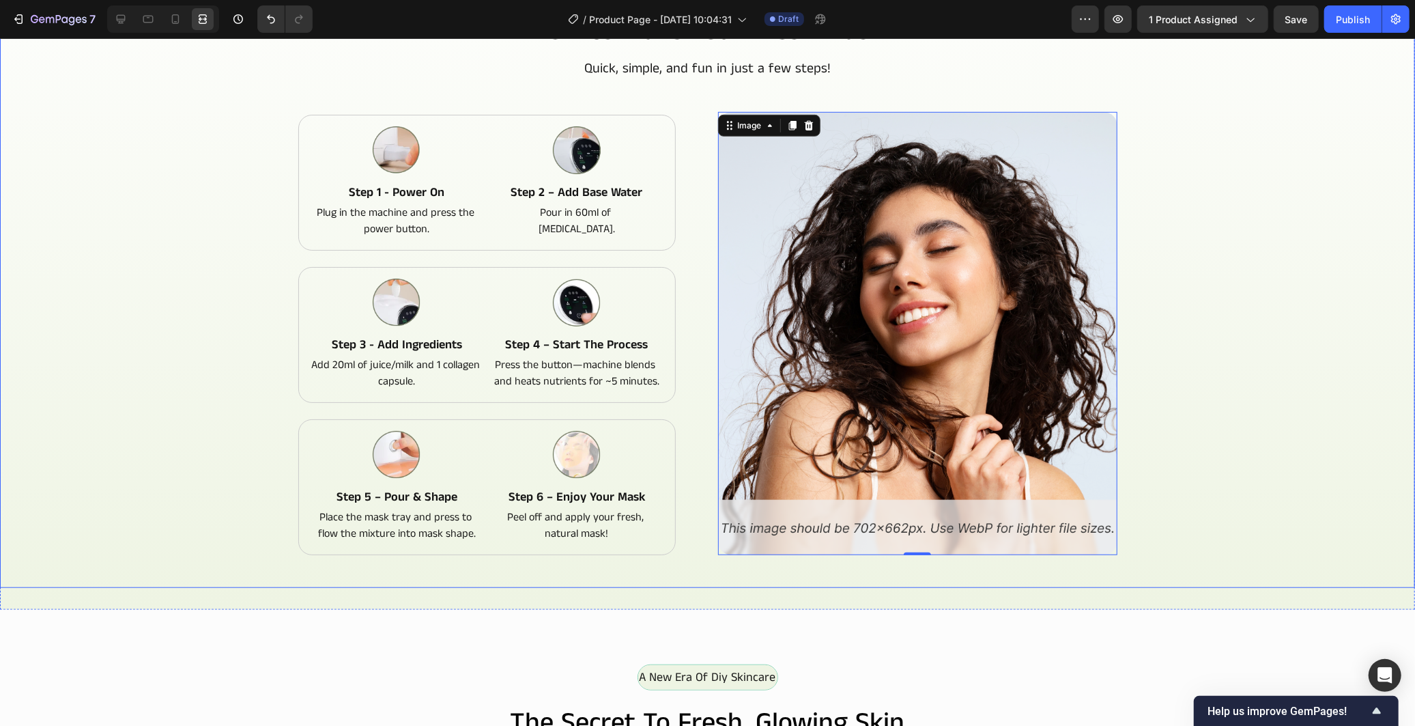
scroll to position [683, 0]
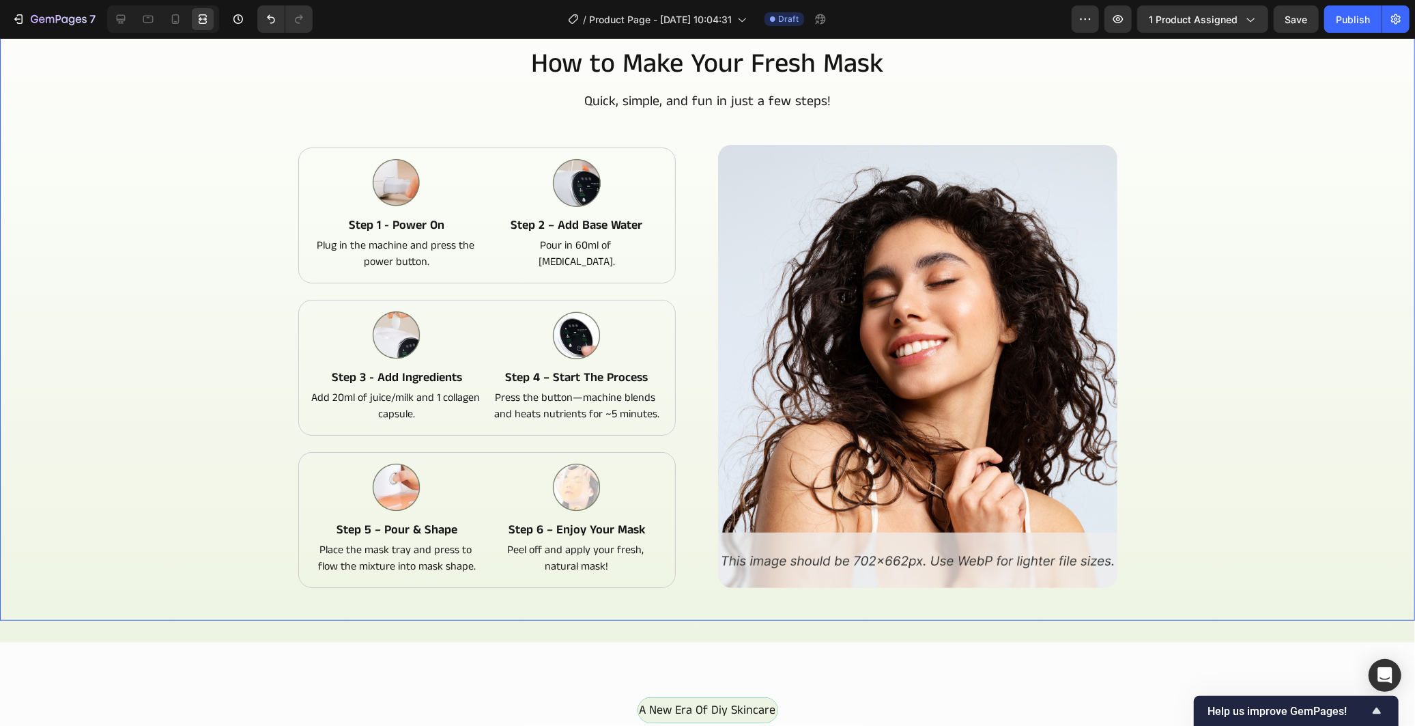
click at [1199, 346] on div "How to Make Your Fresh Mask Heading Quick, simple, and fun in just a few steps!…" at bounding box center [707, 340] width 1393 height 592
click at [1037, 429] on img at bounding box center [917, 365] width 399 height 443
click at [1210, 285] on div "How to Make Your Fresh Mask Heading Quick, simple, and fun in just a few steps!…" at bounding box center [707, 340] width 1393 height 592
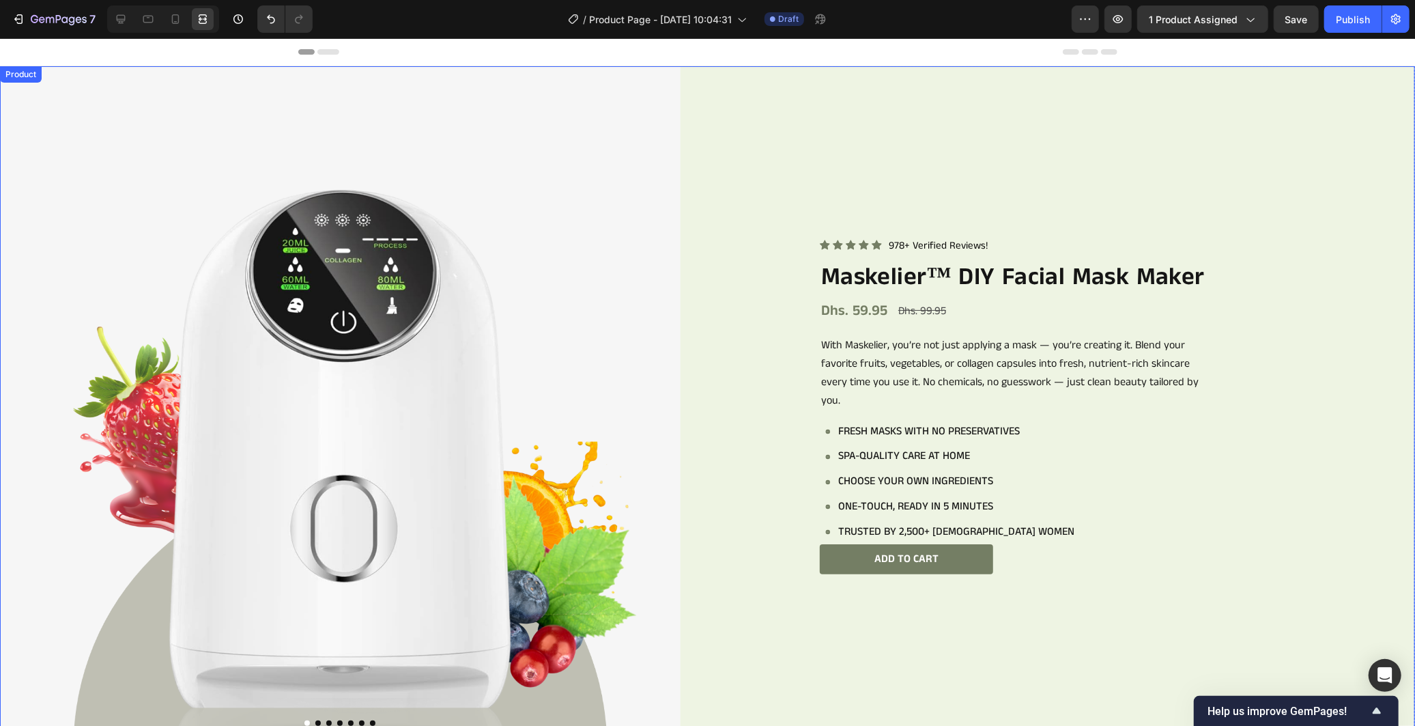
scroll to position [455, 0]
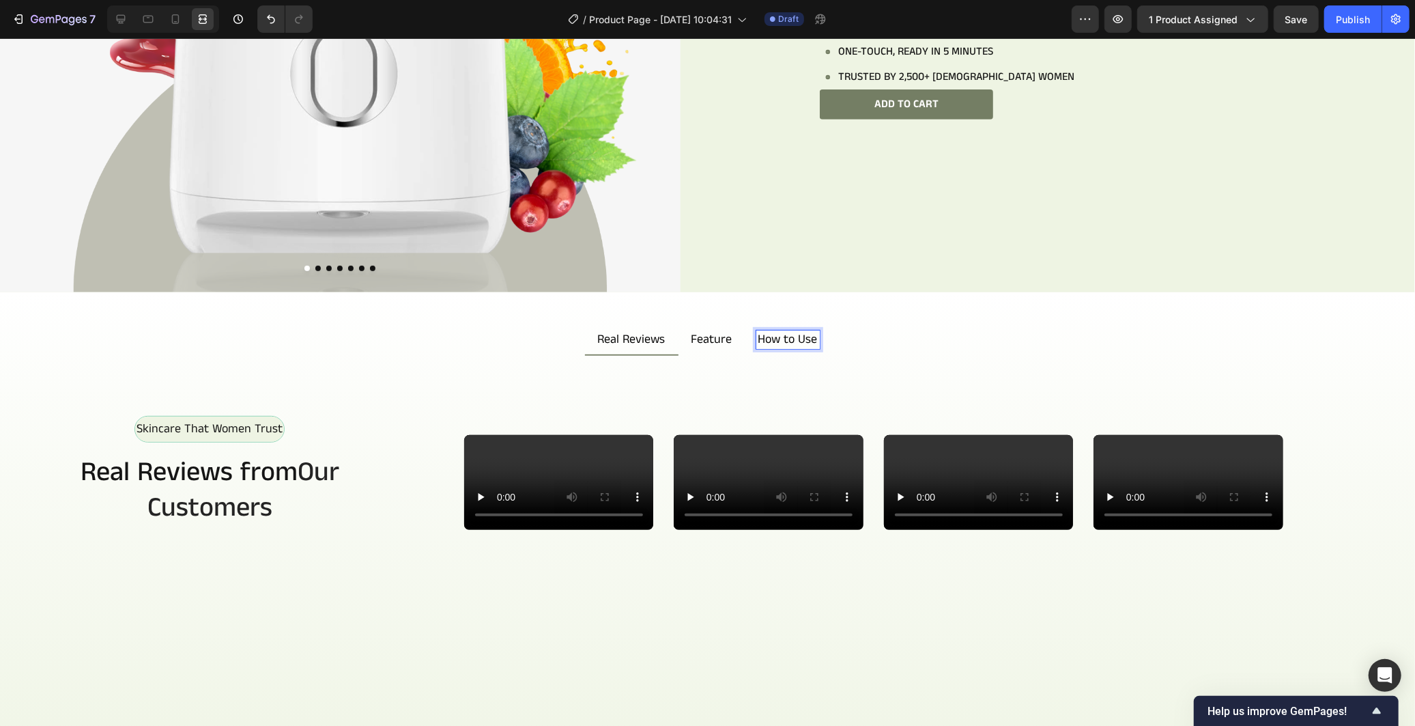
click at [790, 332] on p "How to Use" at bounding box center [787, 339] width 59 height 15
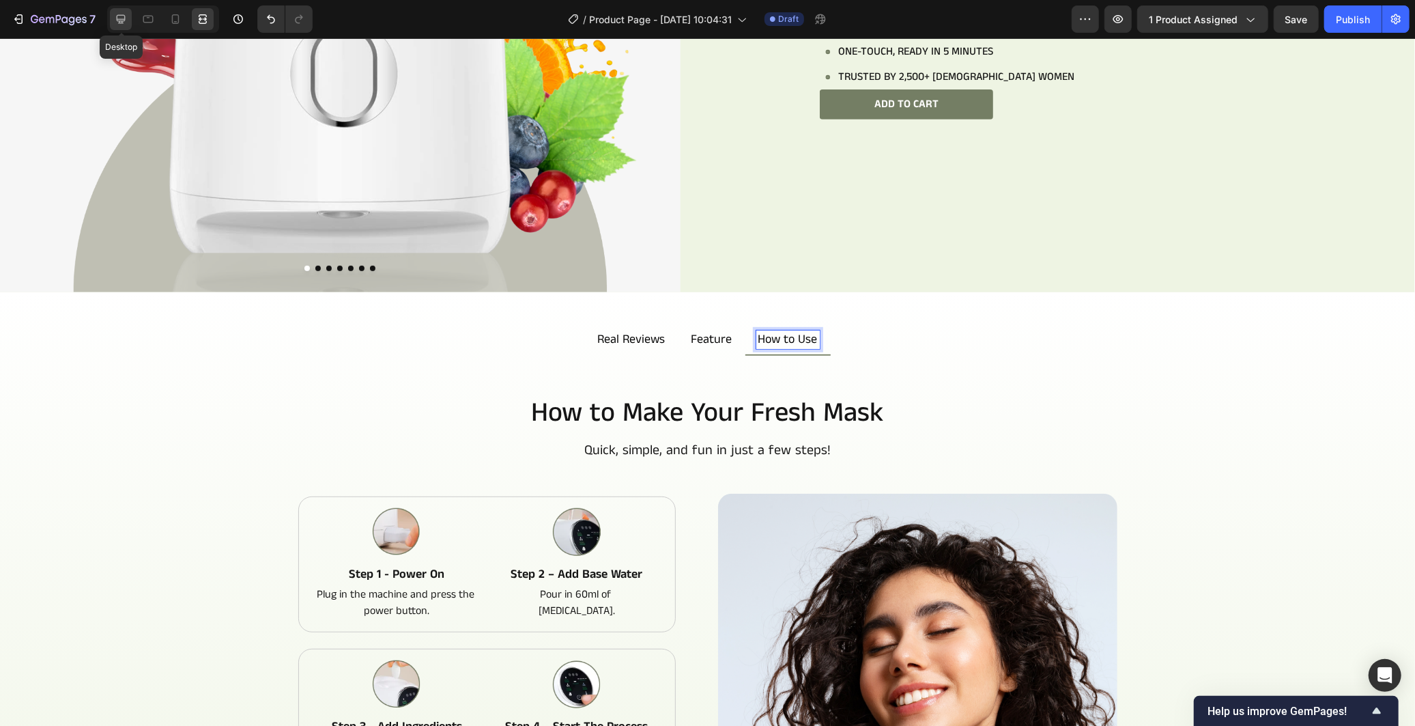
click at [127, 20] on icon at bounding box center [121, 19] width 14 height 14
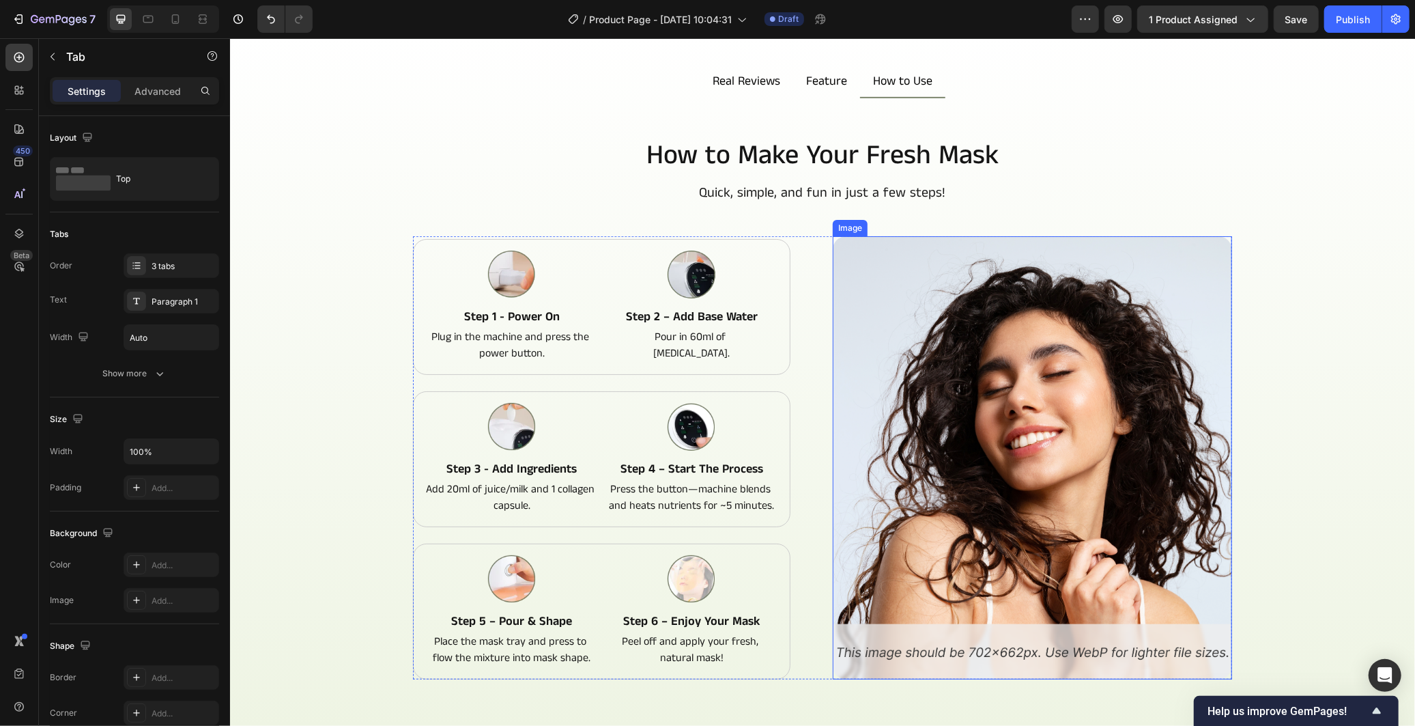
scroll to position [606, 0]
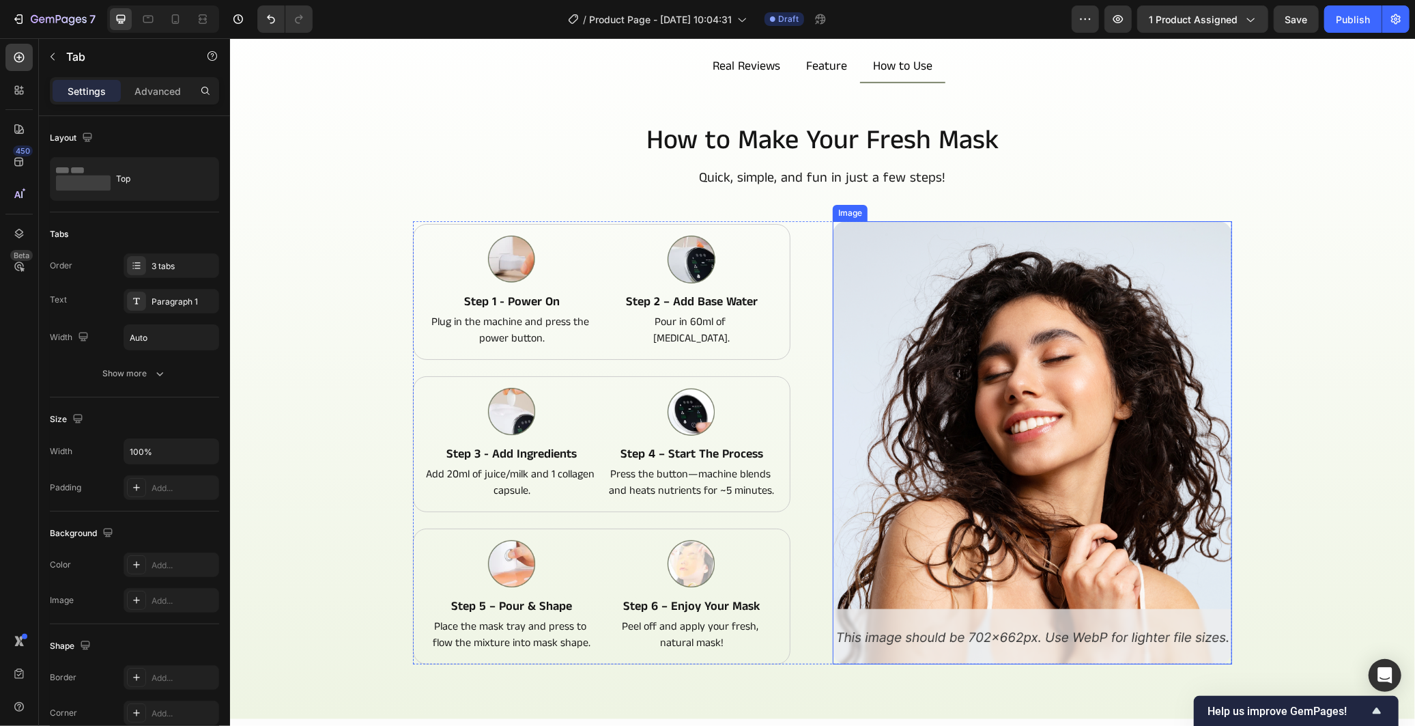
click at [1040, 424] on img at bounding box center [1031, 441] width 399 height 443
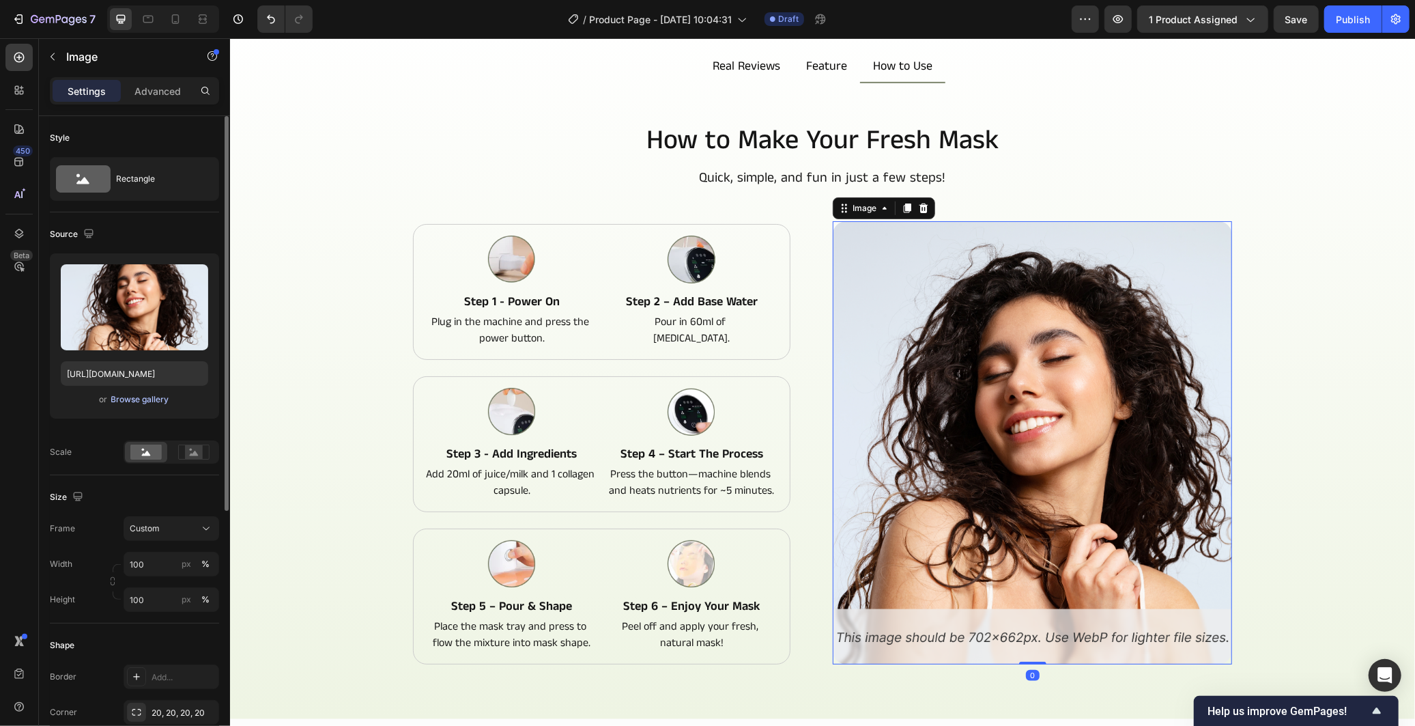
click at [148, 403] on div "Browse gallery" at bounding box center [140, 399] width 58 height 12
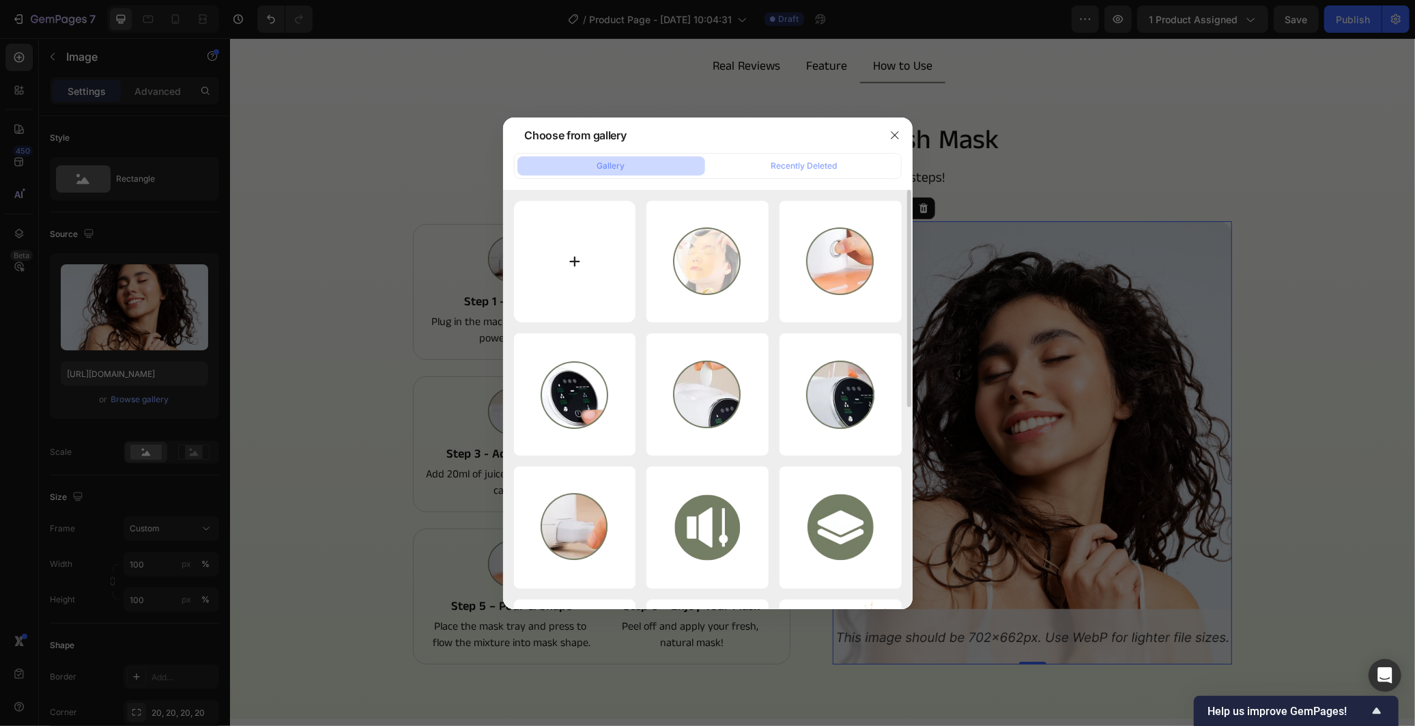
click at [577, 280] on input "file" at bounding box center [575, 262] width 122 height 122
type input "C:\fakepath\Untitled design.gif"
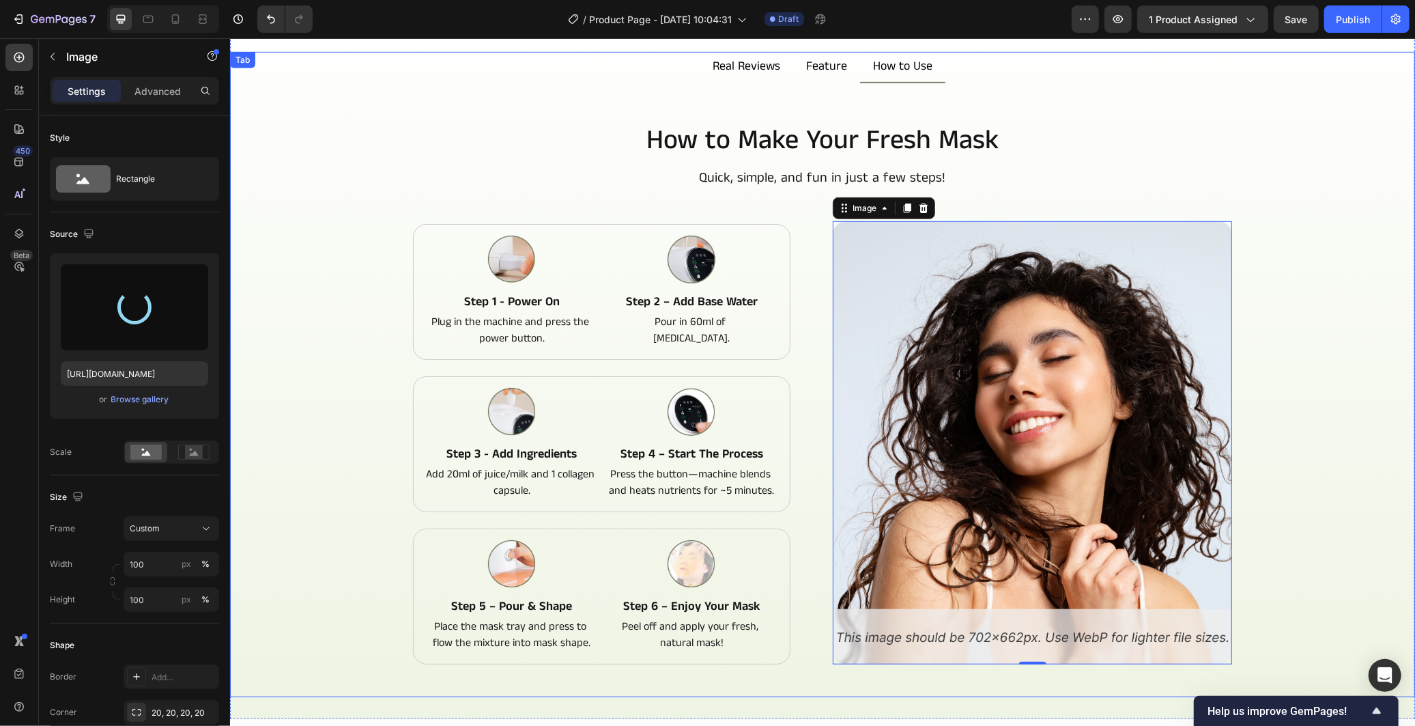
type input "[URL][DOMAIN_NAME]"
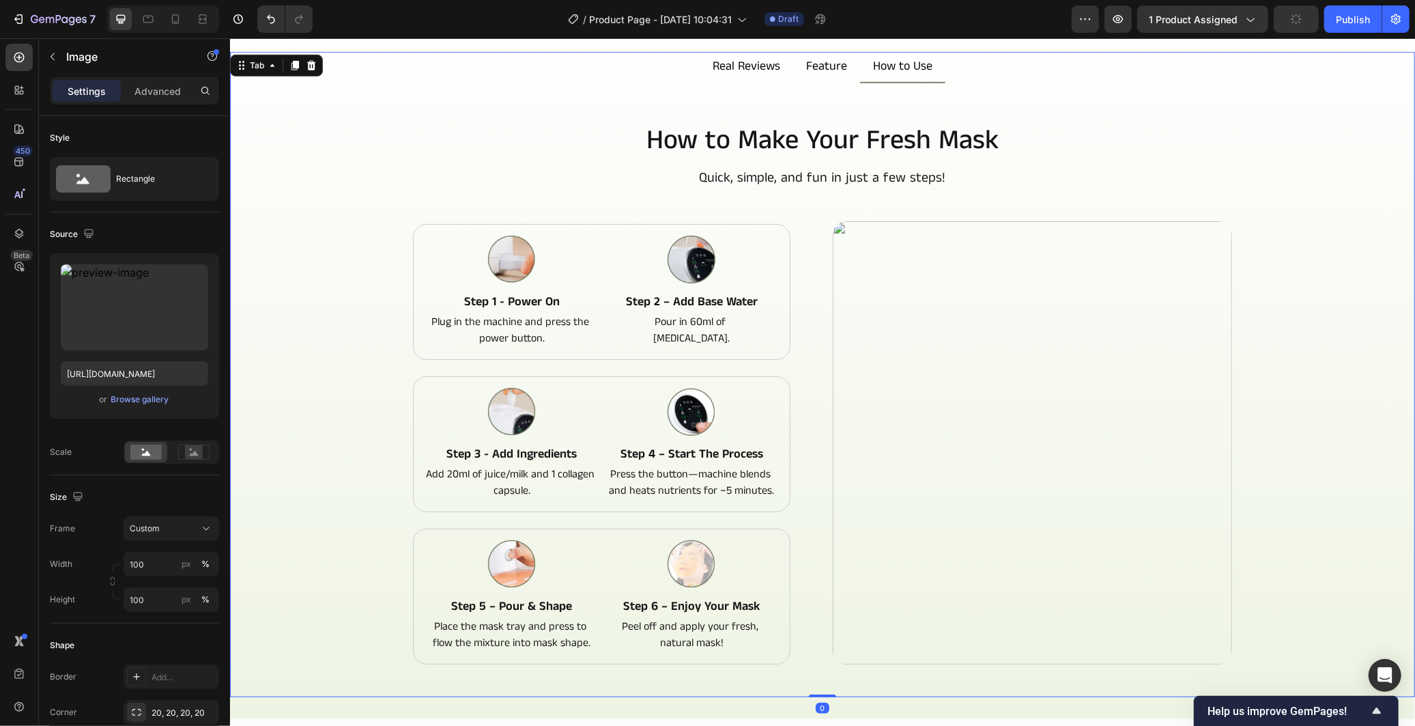
click at [1295, 395] on div "How to Make Your Fresh Mask Heading Quick, simple, and fun in just a few steps!…" at bounding box center [821, 417] width 1163 height 592
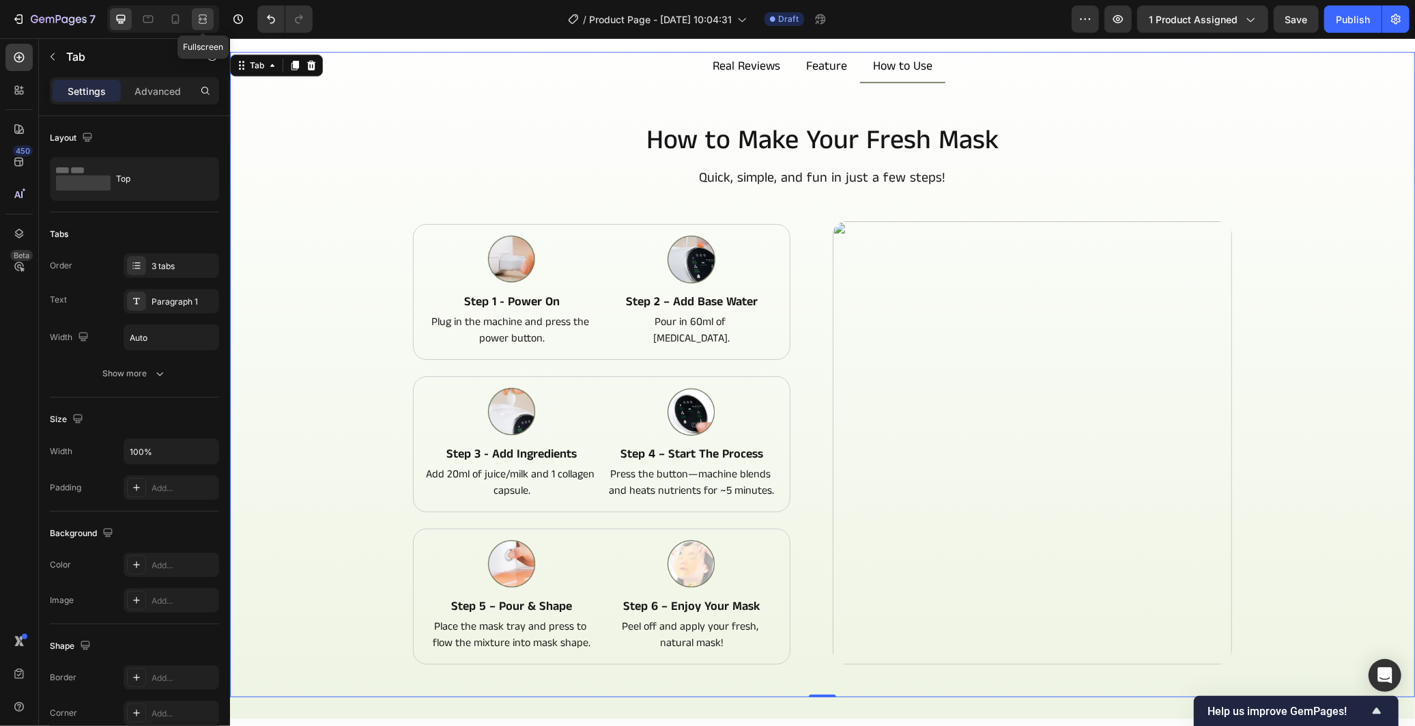
click at [212, 15] on div at bounding box center [203, 19] width 22 height 22
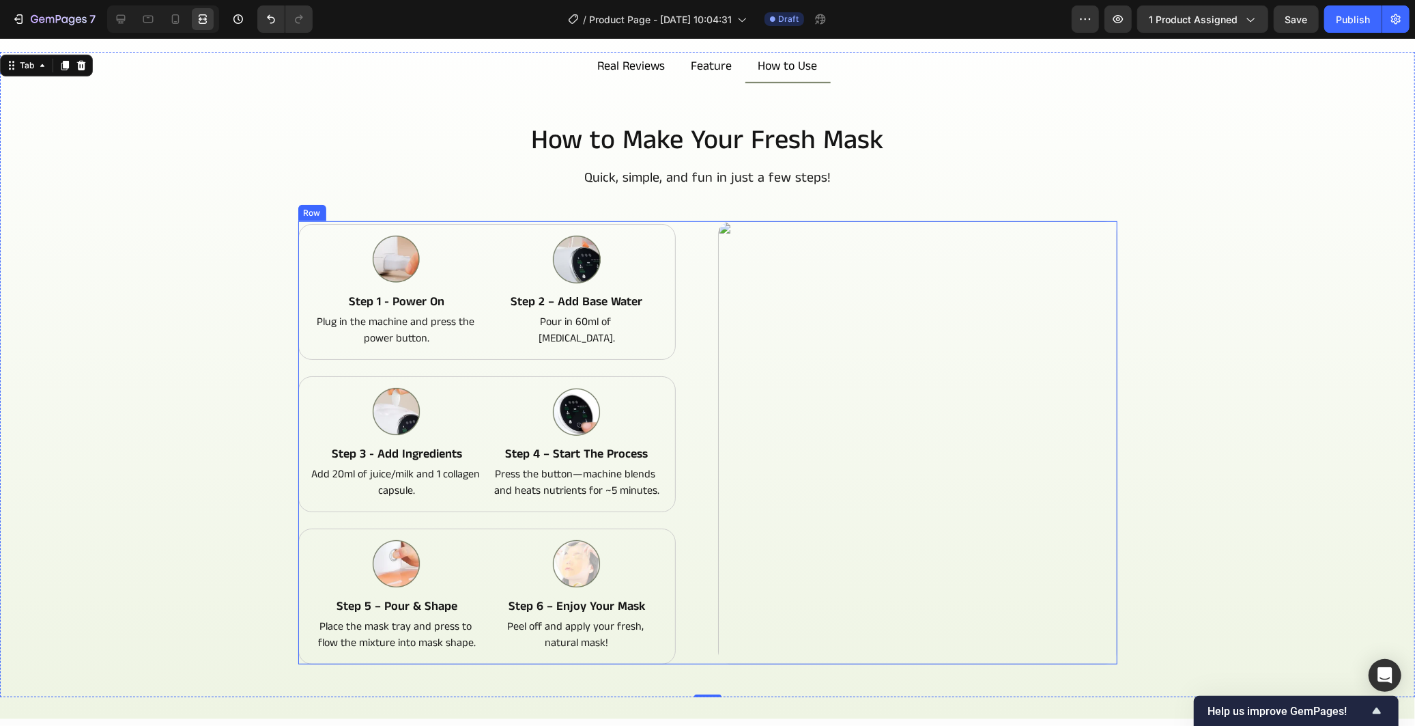
click at [710, 311] on div "Image step 1 - power on Text Block Plug in the machine and press the power butt…" at bounding box center [707, 441] width 819 height 443
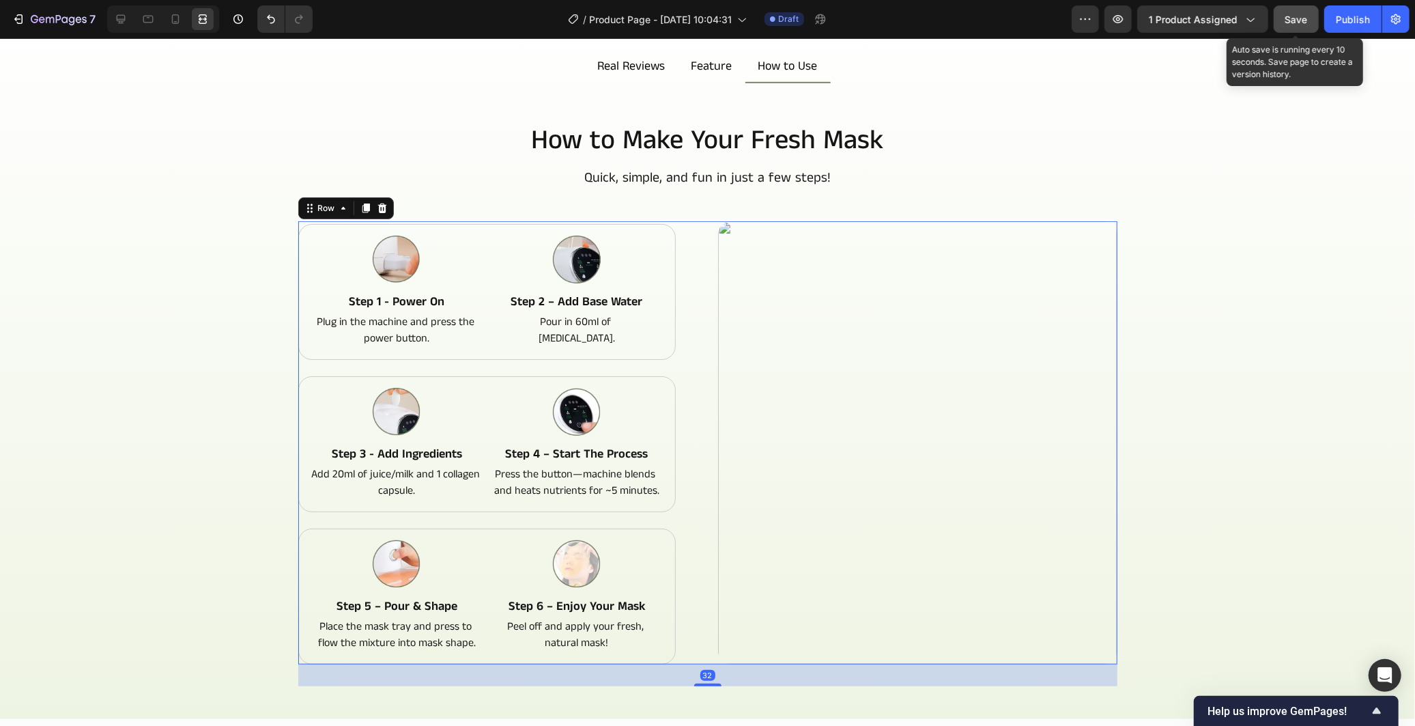
drag, startPoint x: 1308, startPoint y: 22, endPoint x: 1177, endPoint y: 132, distance: 170.9
click at [1308, 22] on button "Save" at bounding box center [1296, 18] width 45 height 27
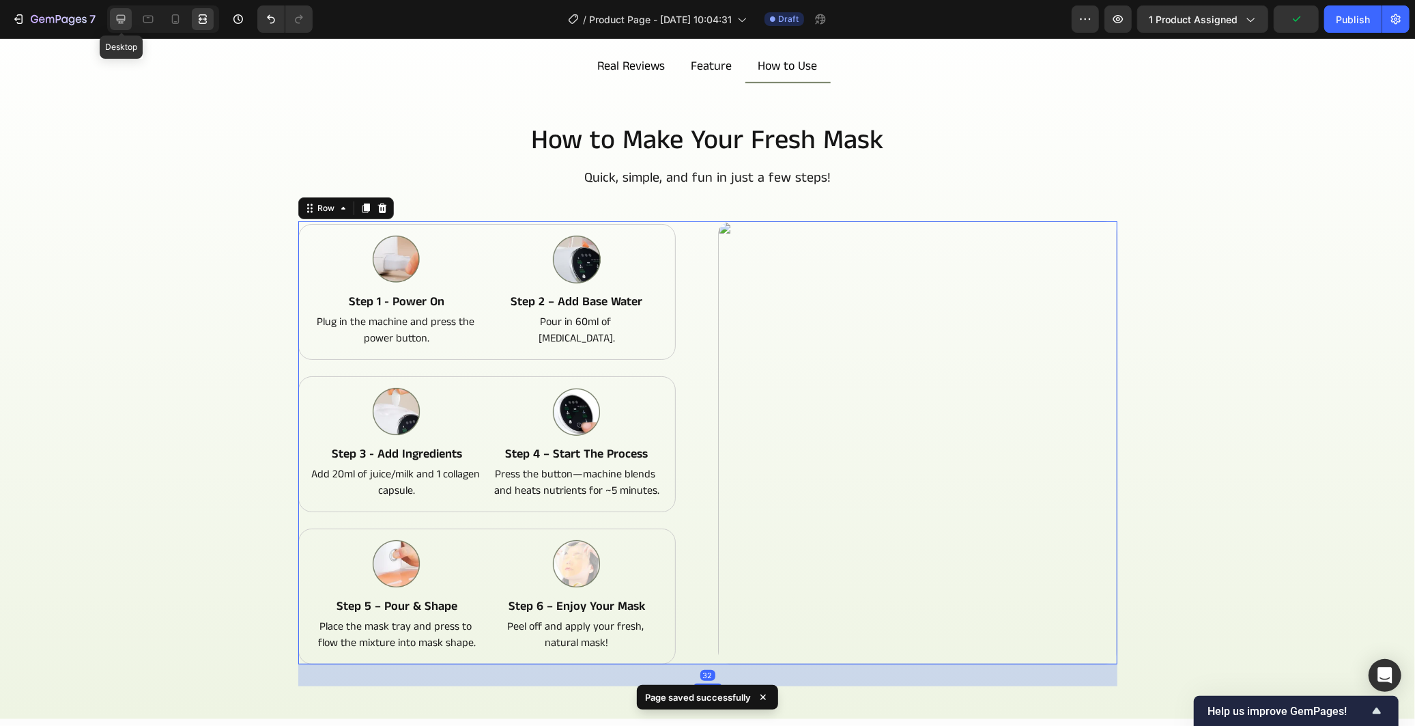
drag, startPoint x: 120, startPoint y: 10, endPoint x: 104, endPoint y: 59, distance: 50.9
click at [120, 10] on div at bounding box center [121, 19] width 22 height 22
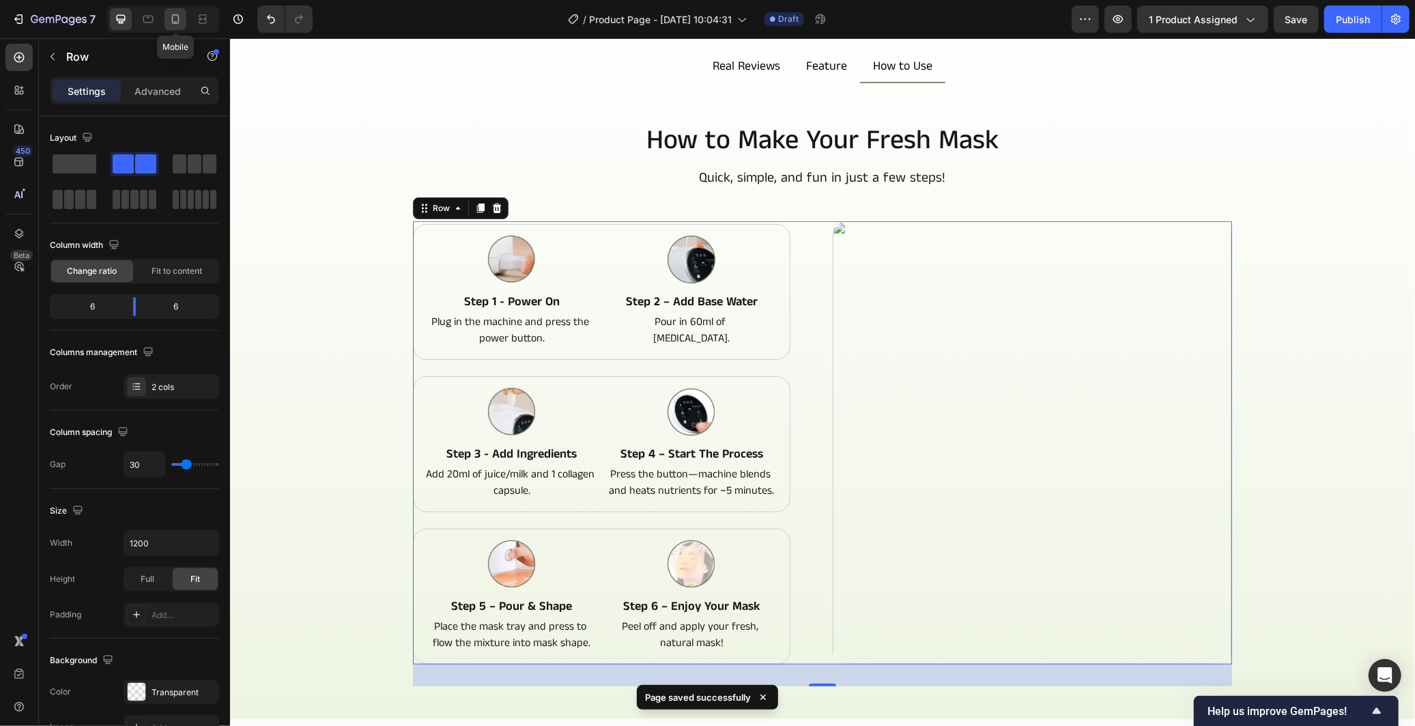
click at [180, 14] on icon at bounding box center [176, 19] width 14 height 14
type input "0"
type input "100%"
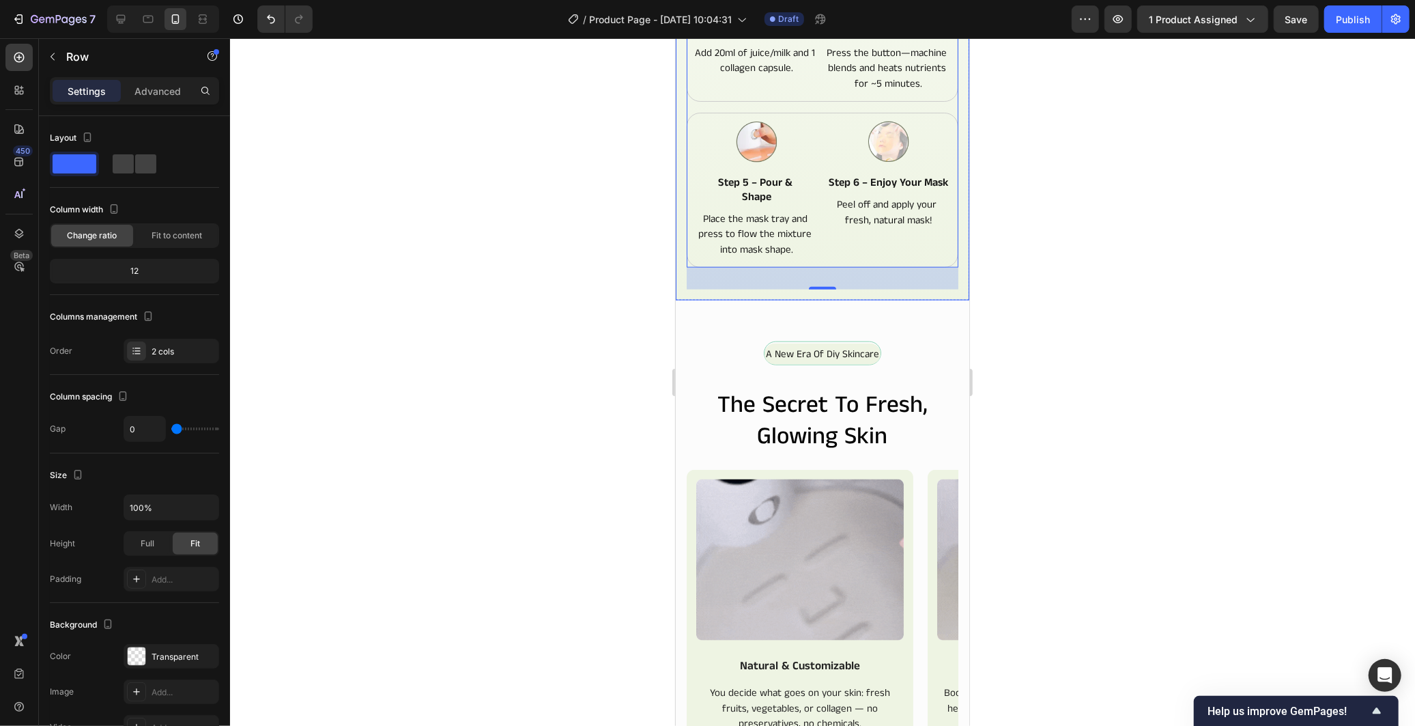
scroll to position [1253, 0]
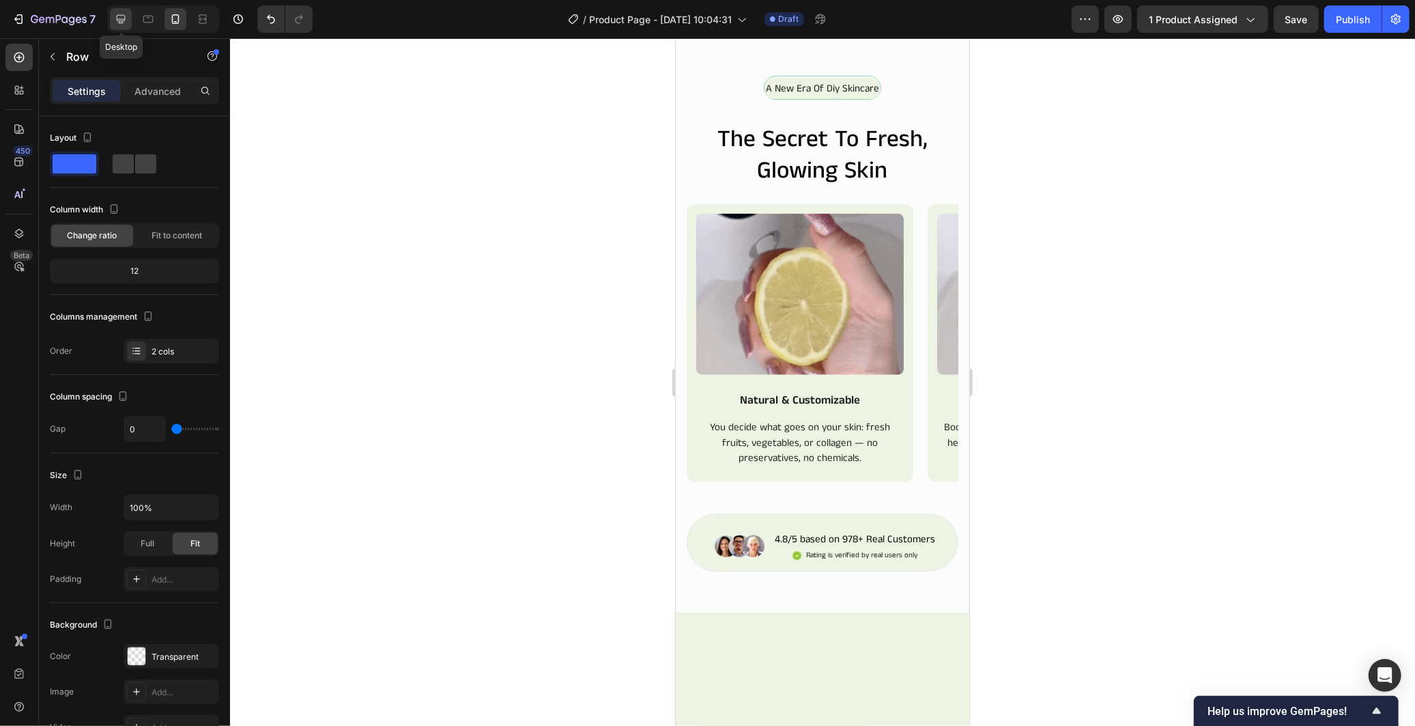
click at [121, 21] on icon at bounding box center [121, 19] width 9 height 9
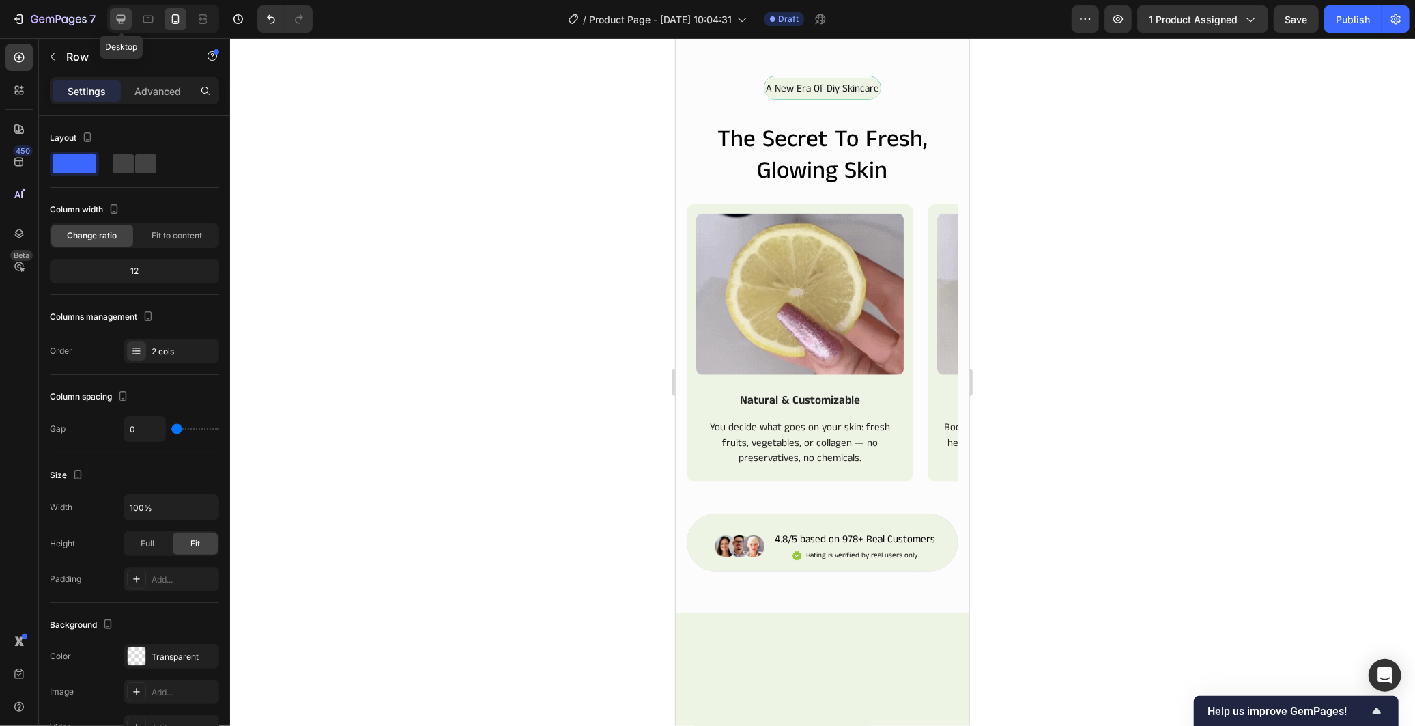
type input "30"
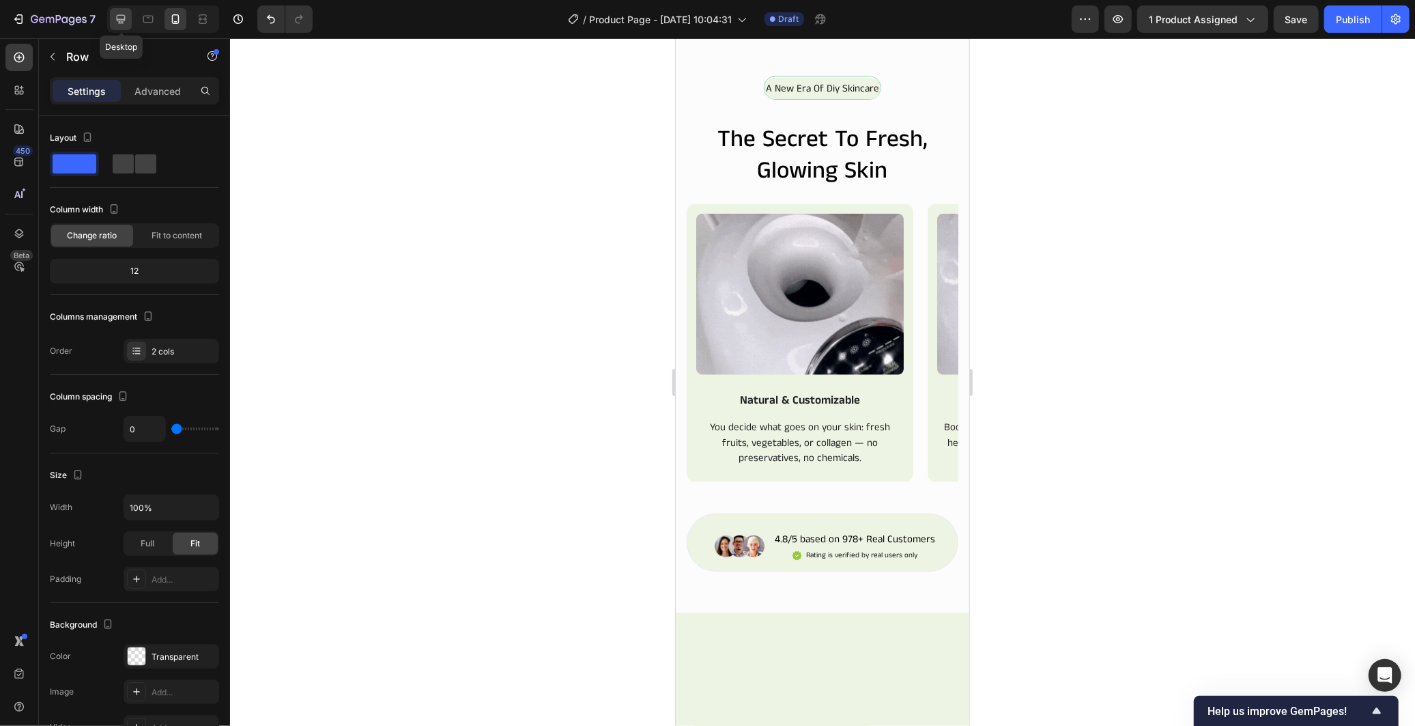
type input "30"
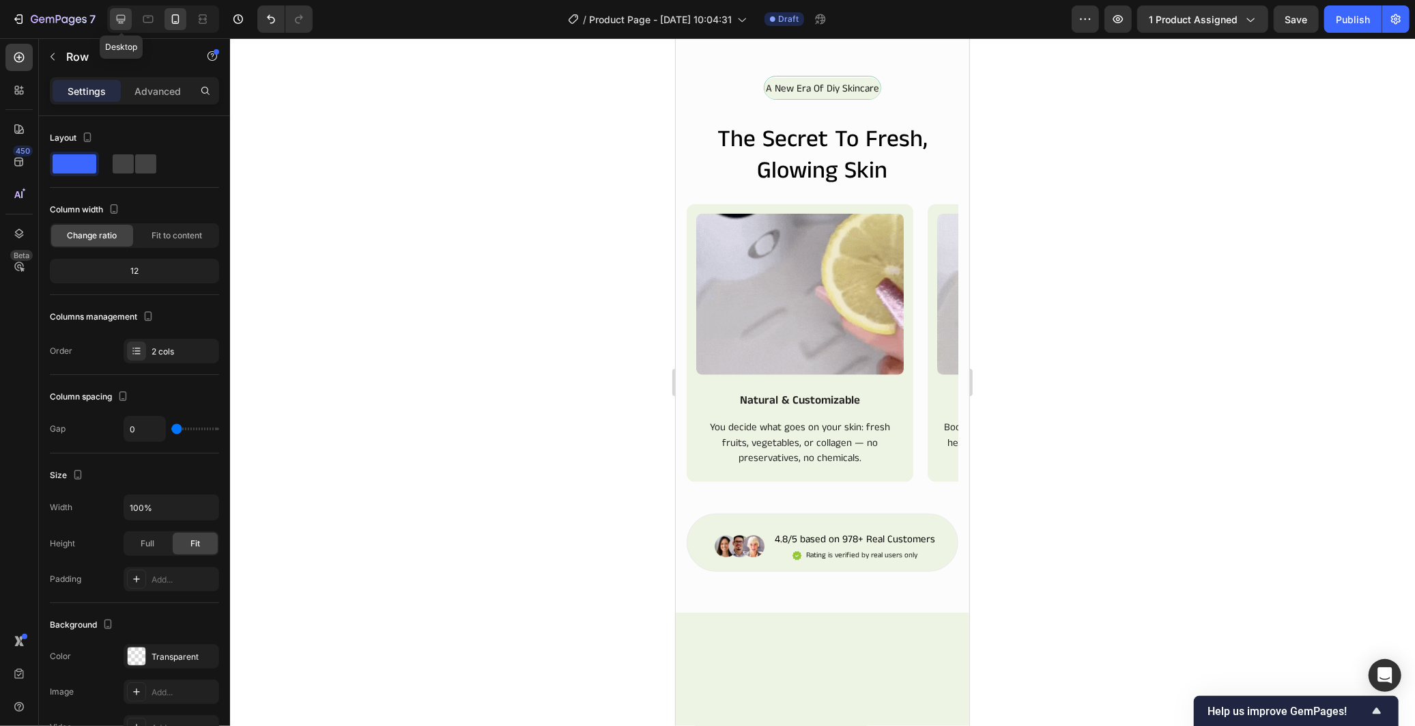
type input "1200"
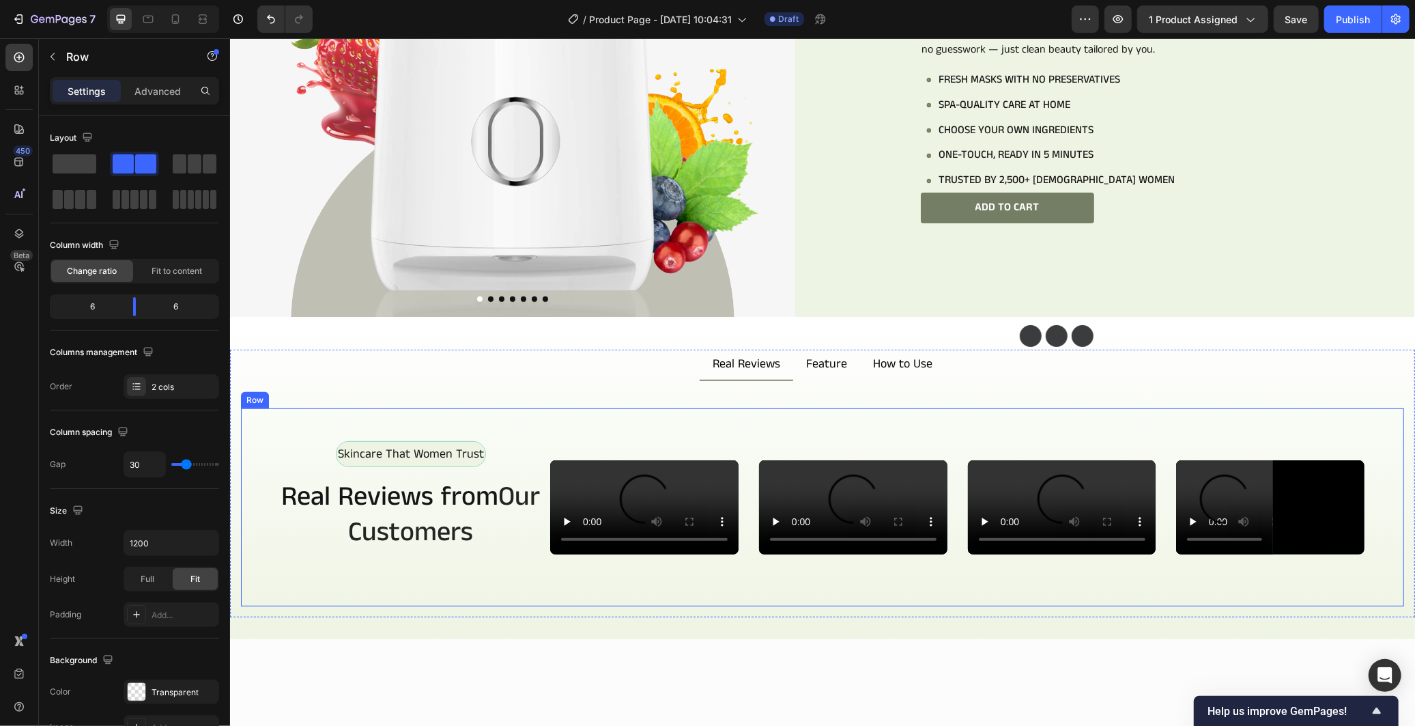
scroll to position [301, 0]
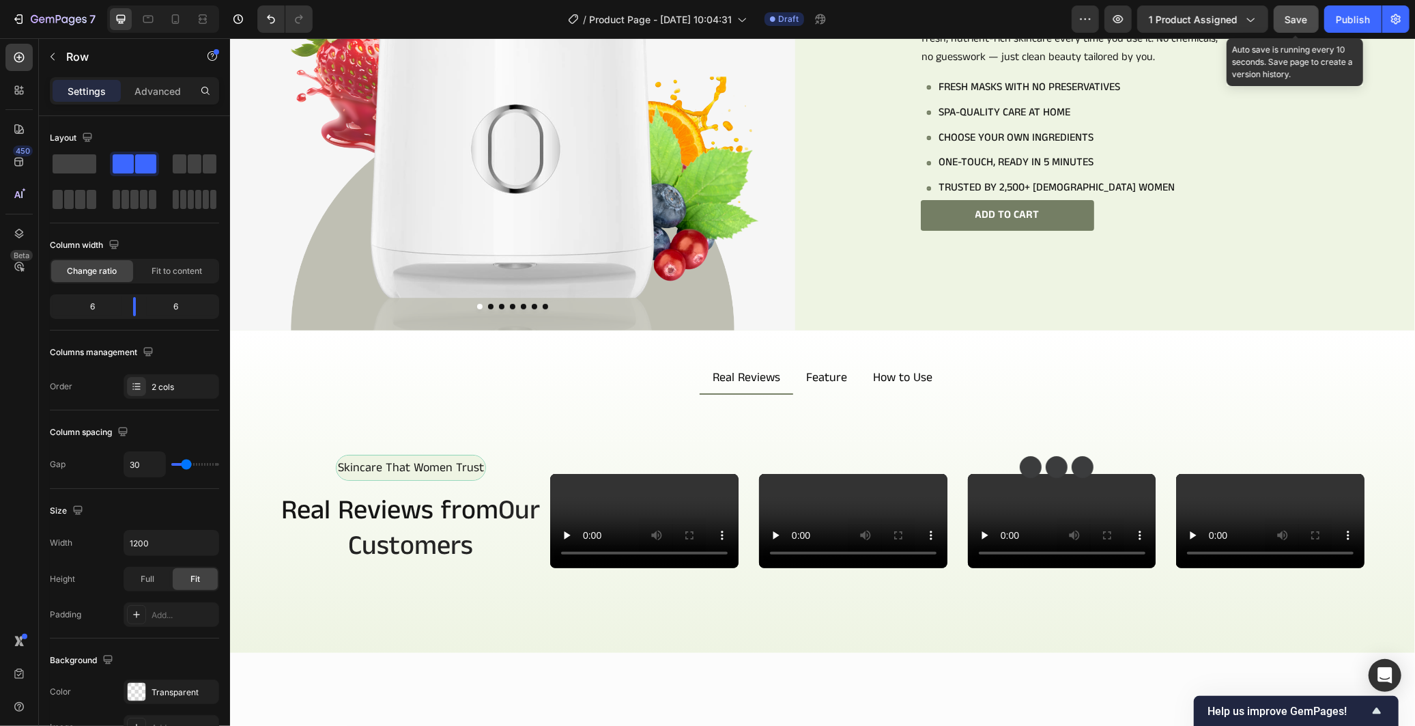
click at [1284, 18] on button "Save" at bounding box center [1296, 18] width 45 height 27
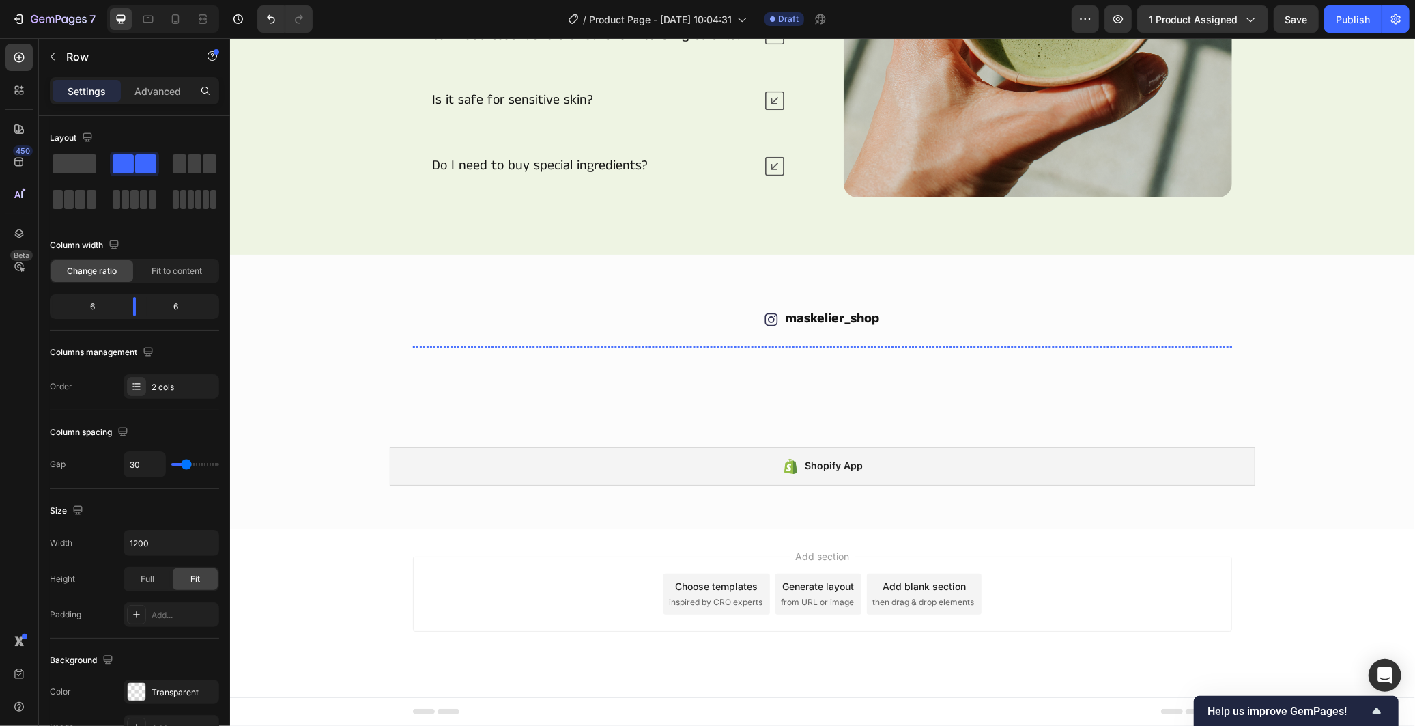
scroll to position [1742, 0]
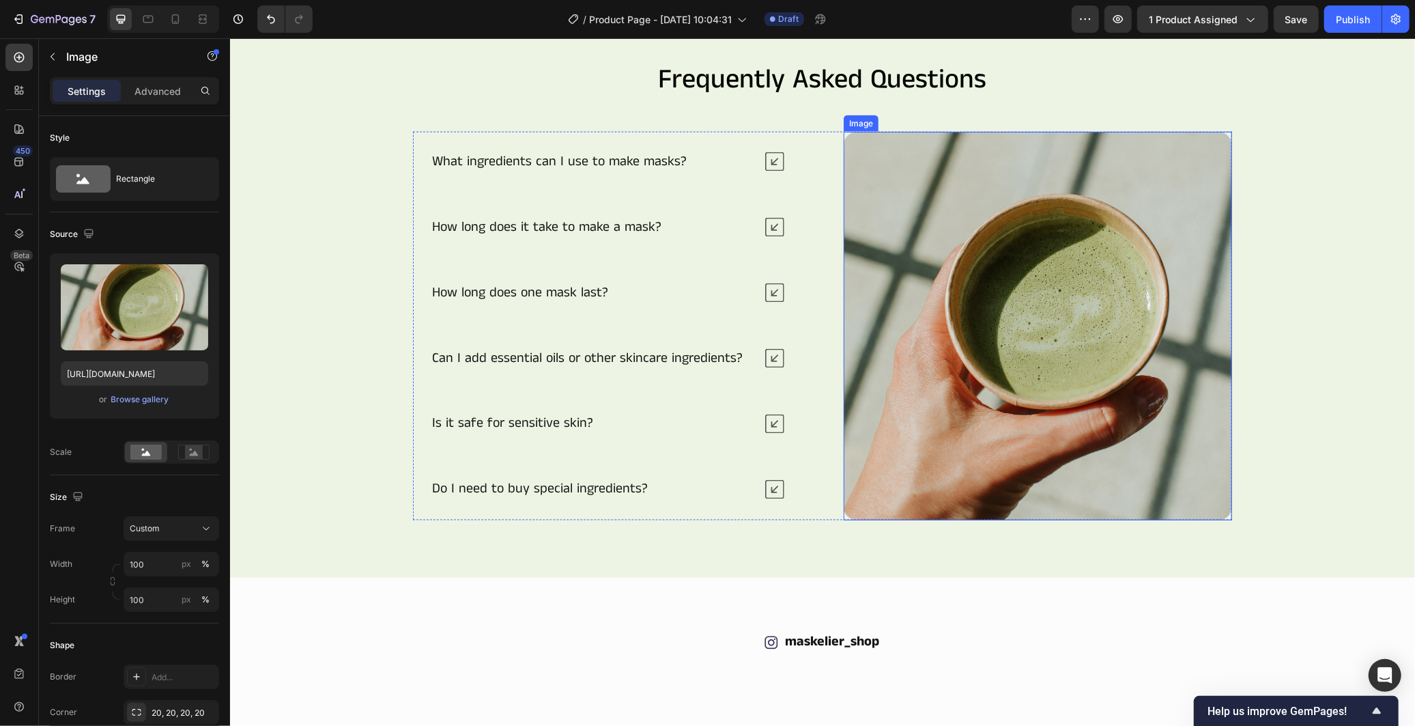
click at [1094, 284] on img at bounding box center [1037, 325] width 388 height 388
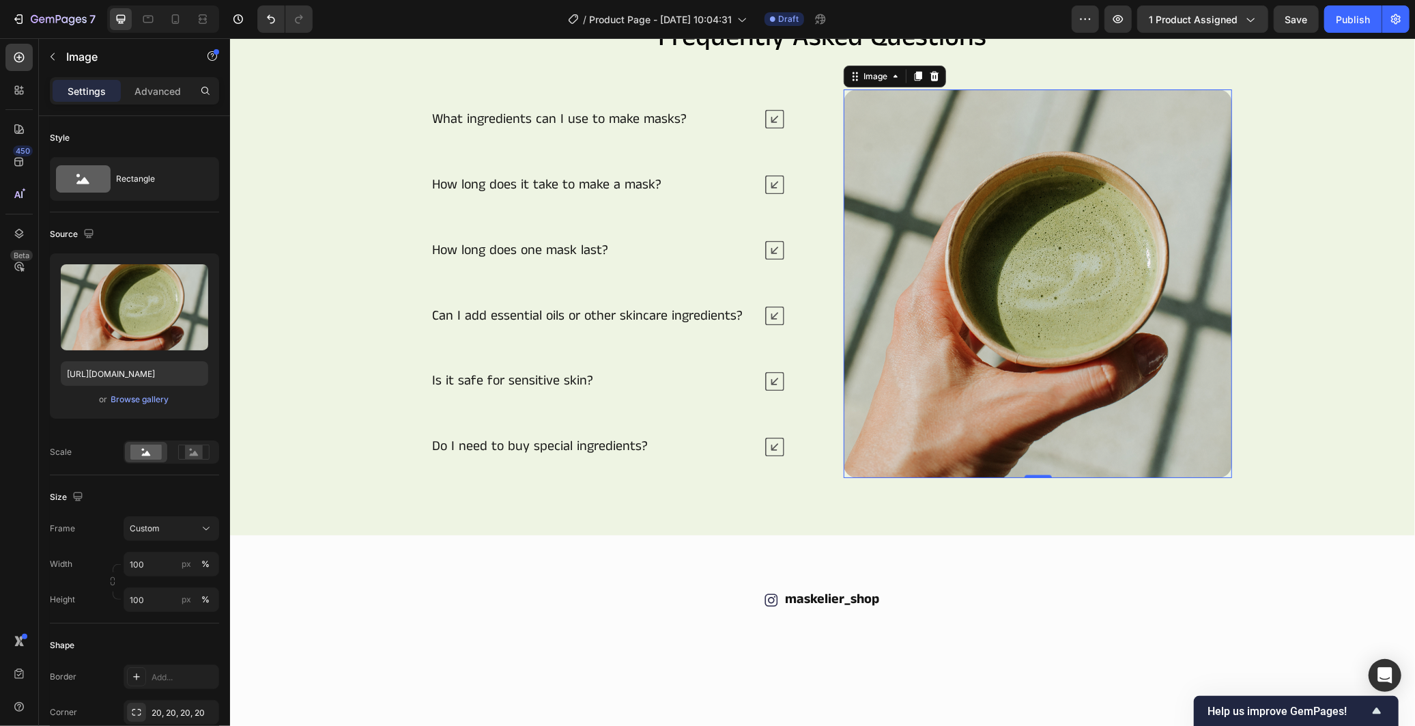
scroll to position [1818, 0]
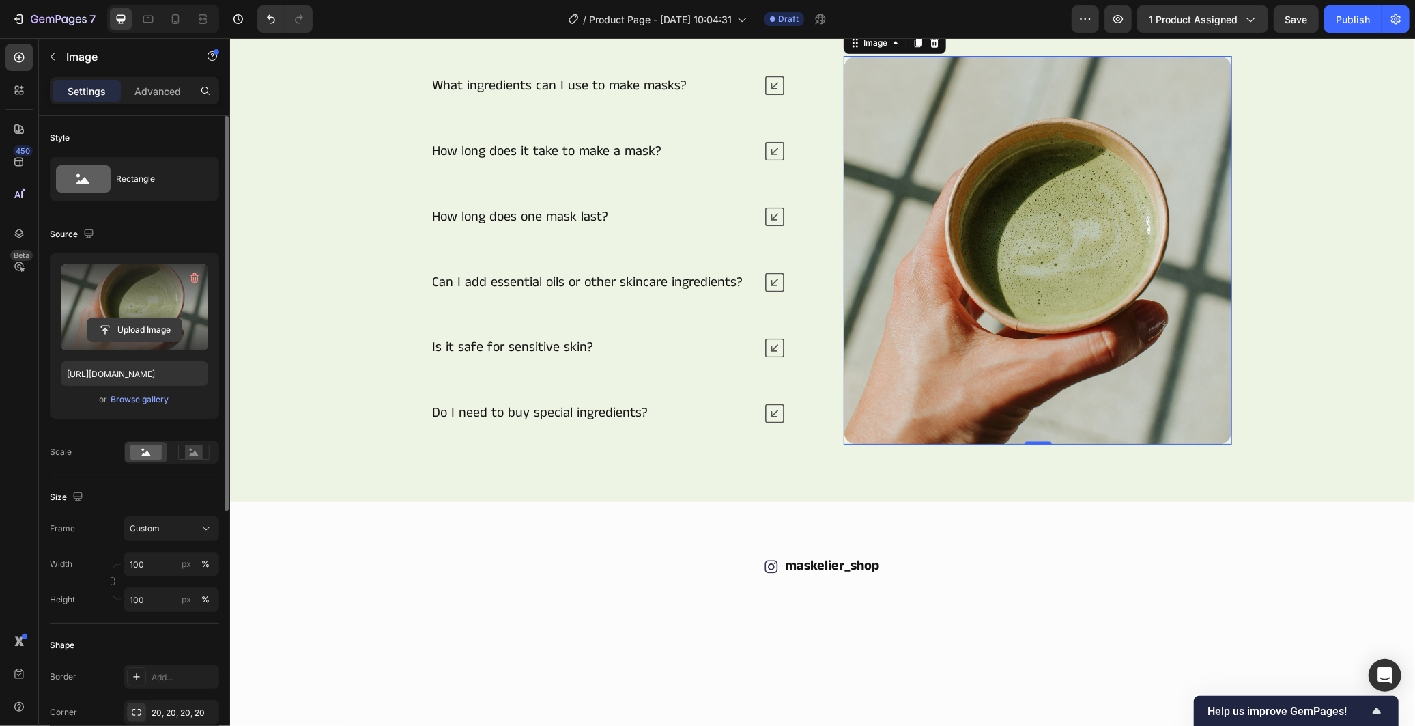
click at [147, 337] on input "file" at bounding box center [134, 329] width 94 height 23
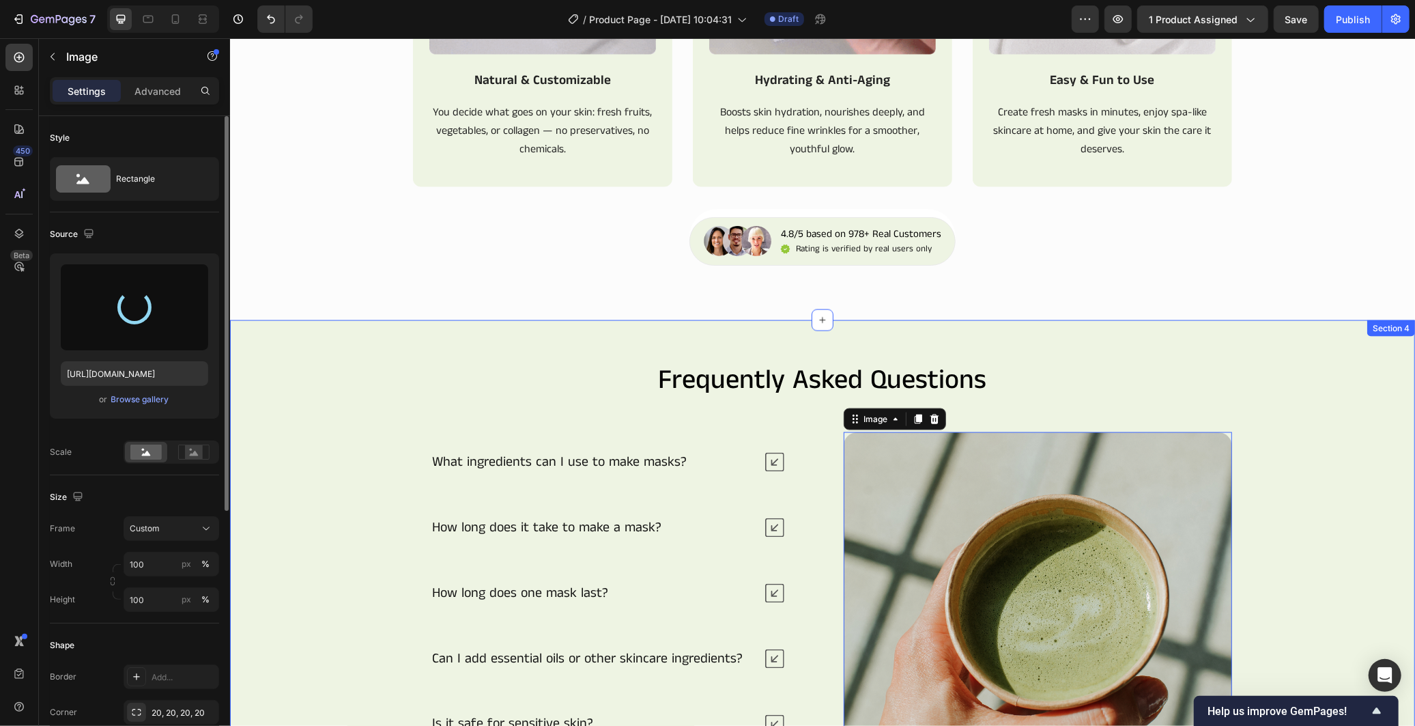
scroll to position [1438, 0]
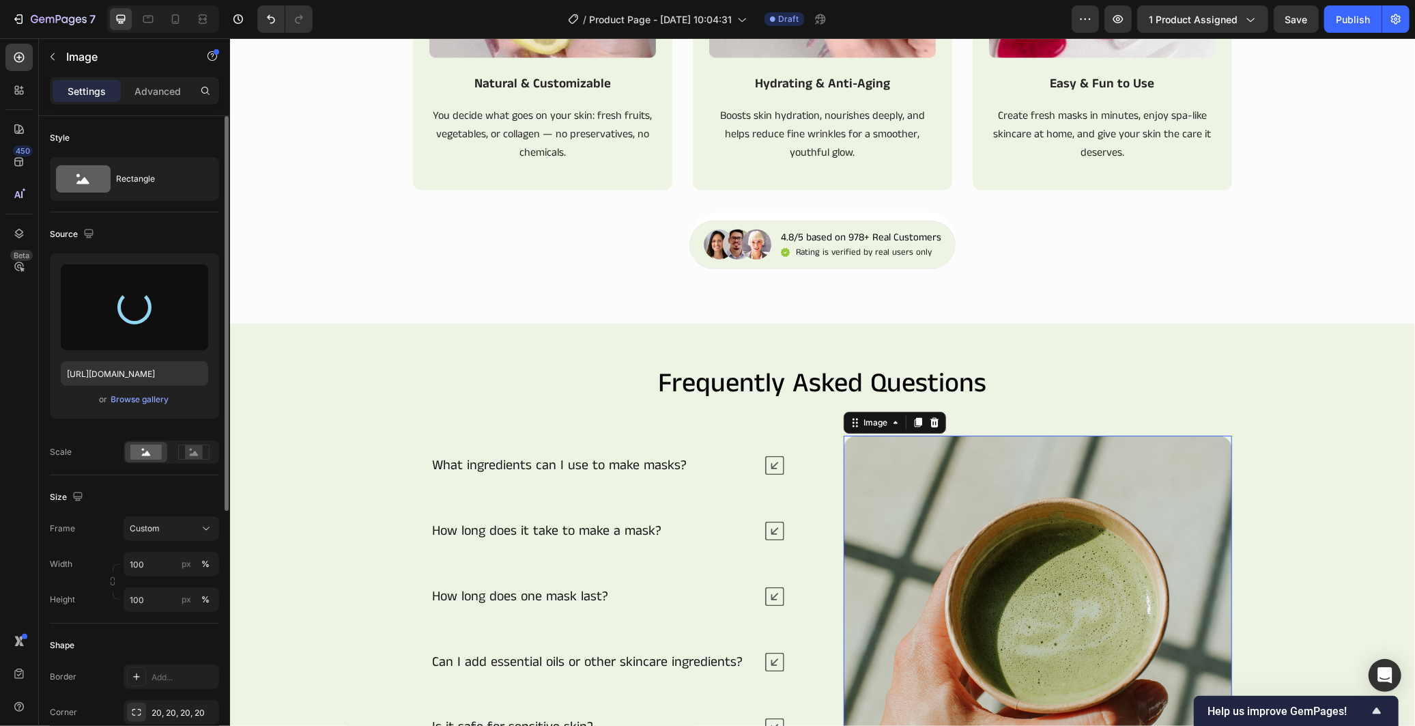
type input "[URL][DOMAIN_NAME]"
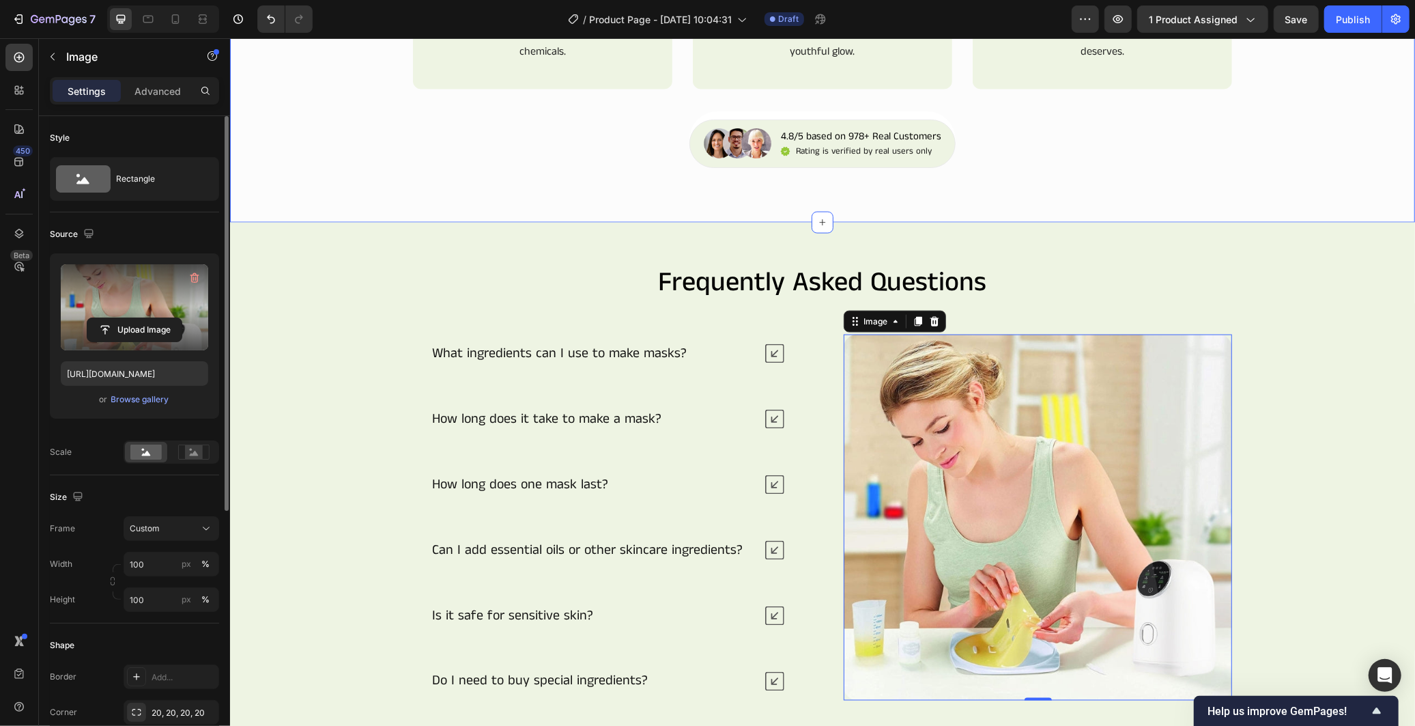
scroll to position [1742, 0]
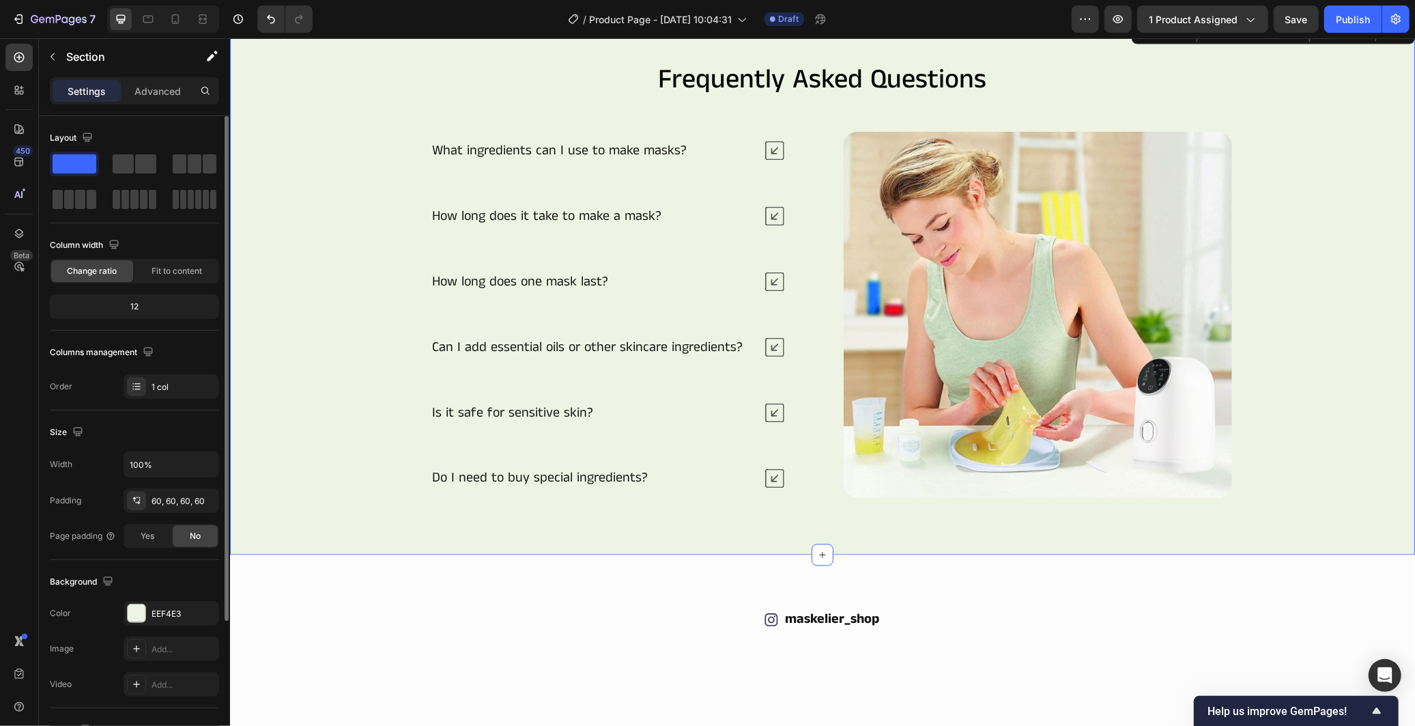
click at [1255, 389] on div "Frequently Asked Questions Heading What ingredients can I use to make masks? Ho…" at bounding box center [821, 287] width 1103 height 454
click at [1379, 396] on div "Frequently Asked Questions Heading What ingredients can I use to make masks? Ho…" at bounding box center [821, 287] width 1185 height 536
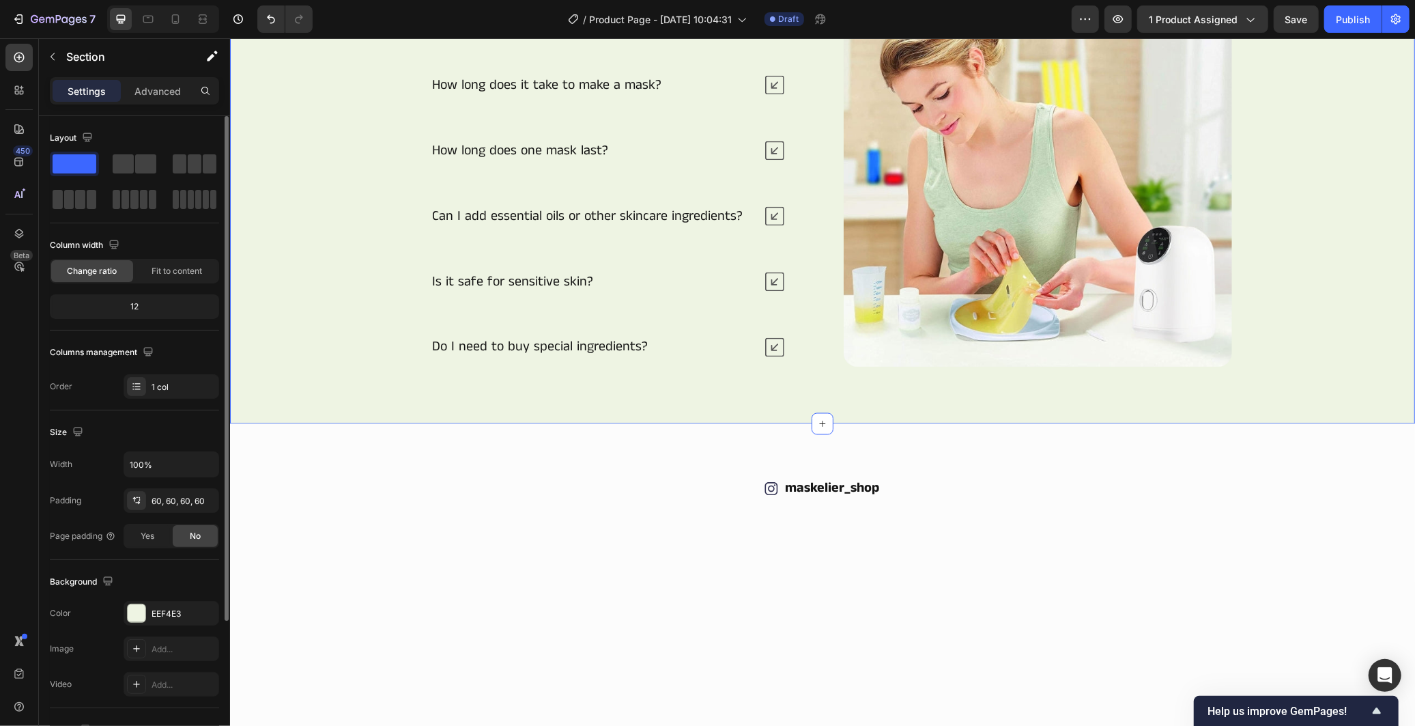
scroll to position [1893, 0]
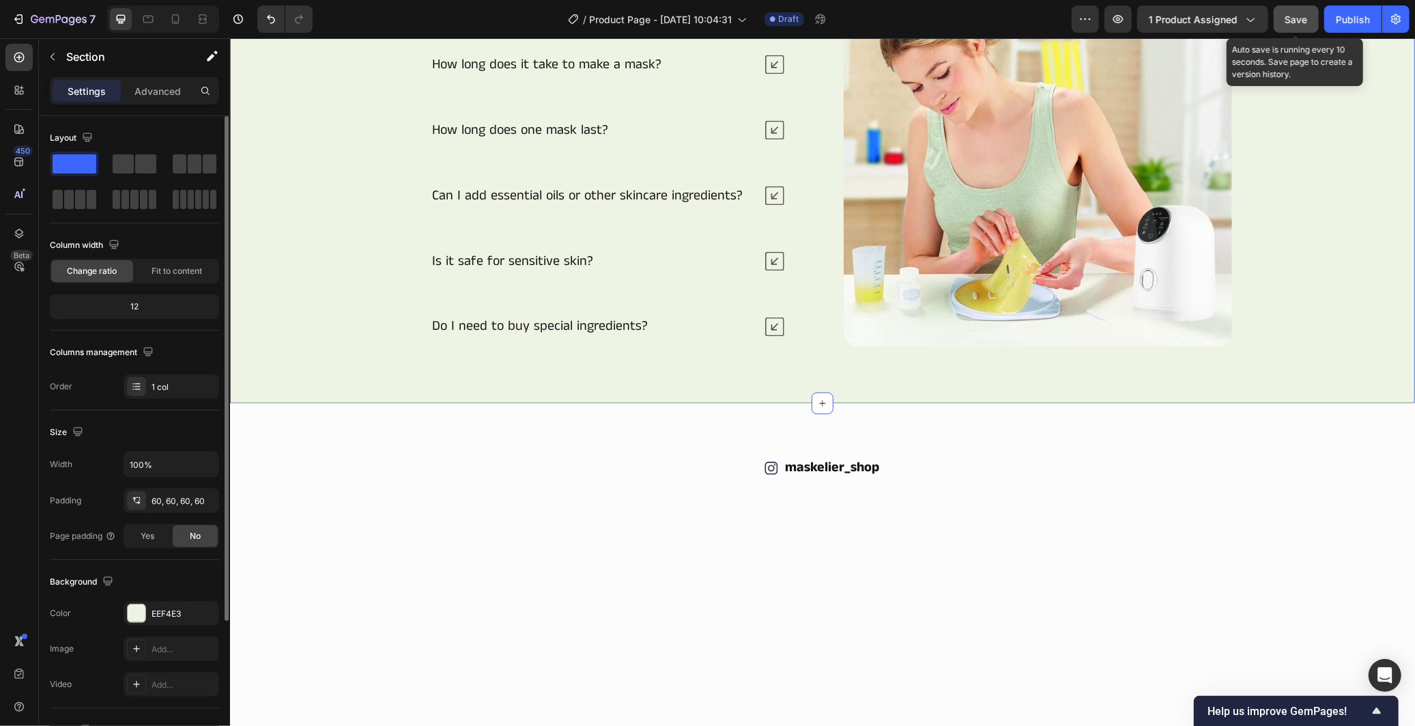
click at [1308, 23] on button "Save" at bounding box center [1296, 18] width 45 height 27
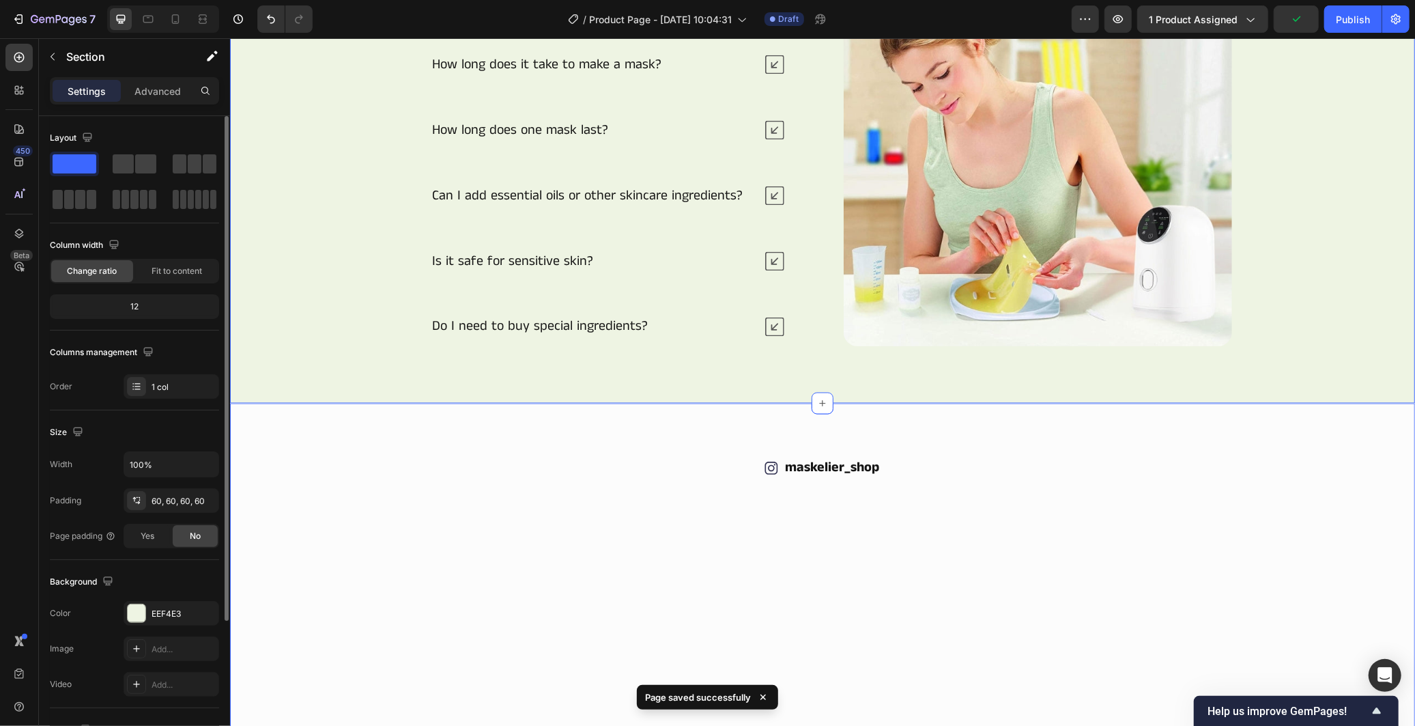
click at [1351, 462] on div "Icon maskelier_shop Text Block Row Image Image Image Image Image Image Carousel" at bounding box center [821, 573] width 1103 height 233
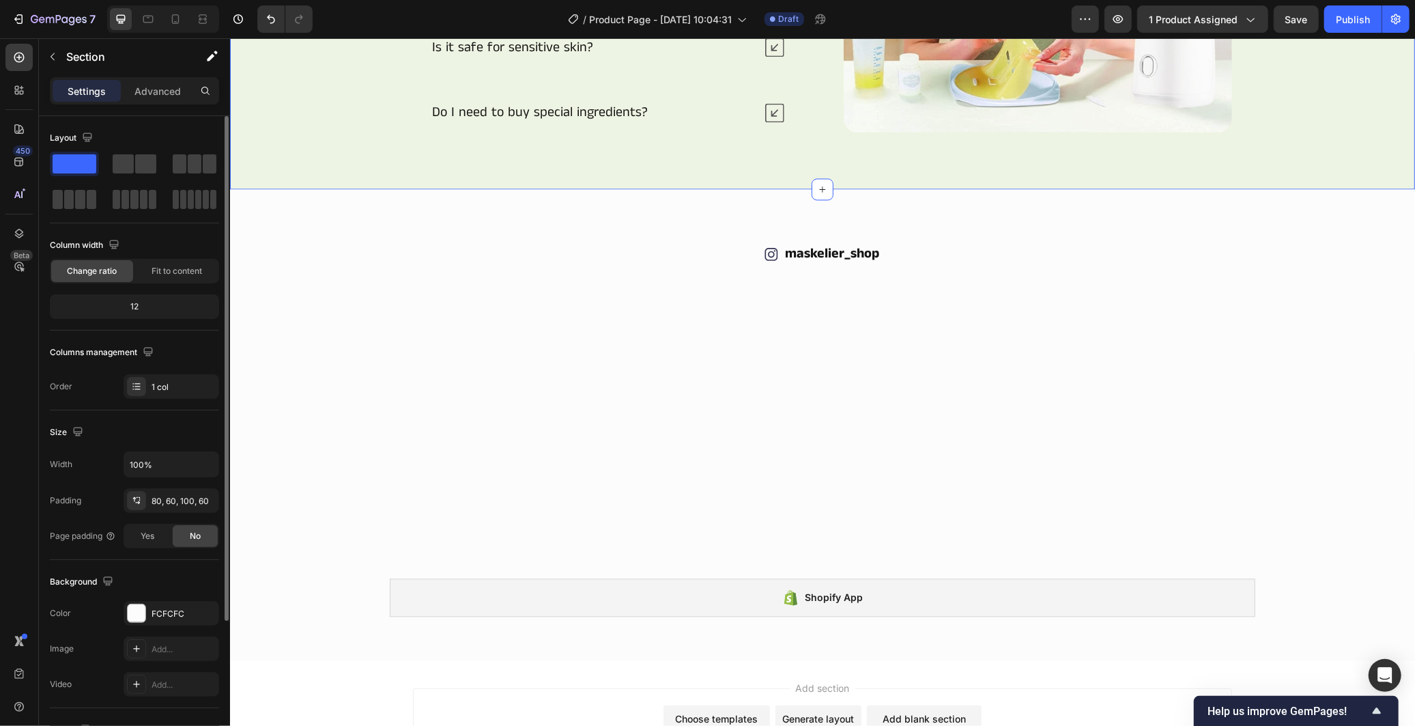
scroll to position [2121, 0]
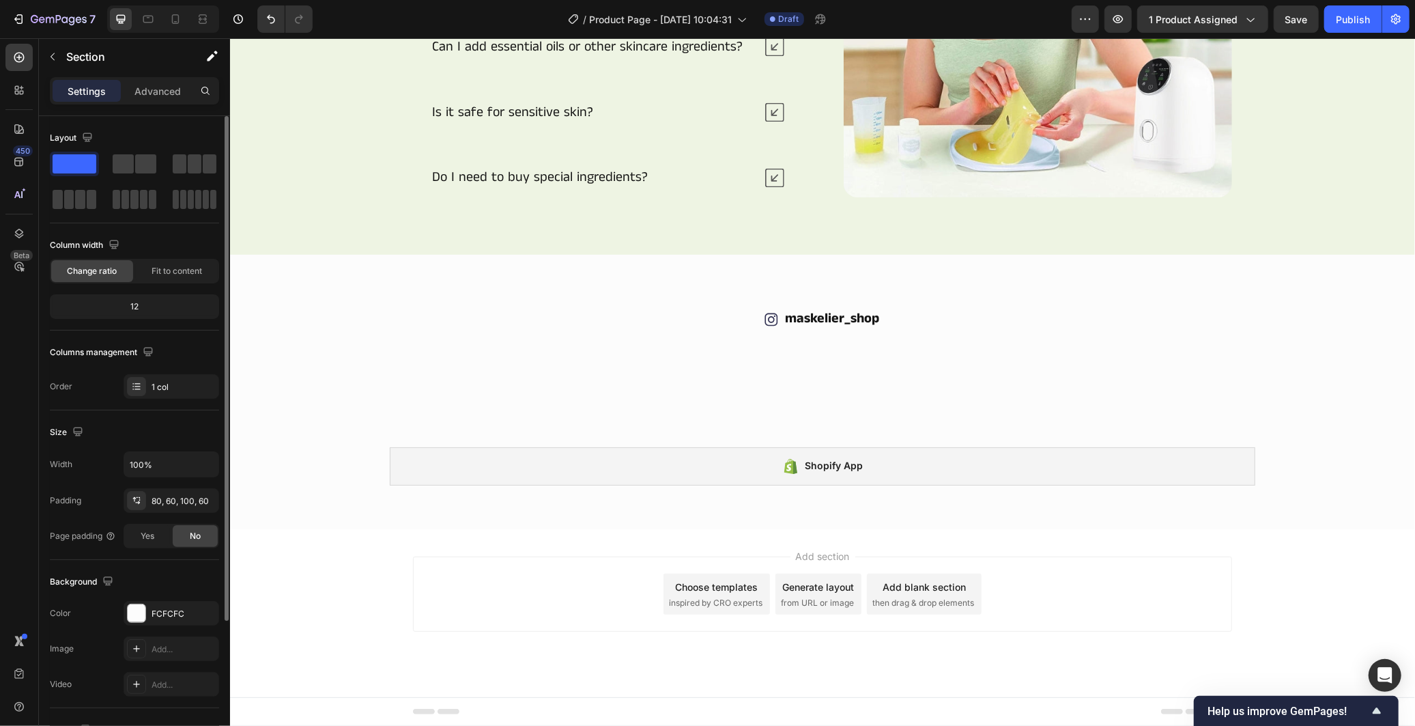
click at [476, 345] on img at bounding box center [510, 345] width 197 height 0
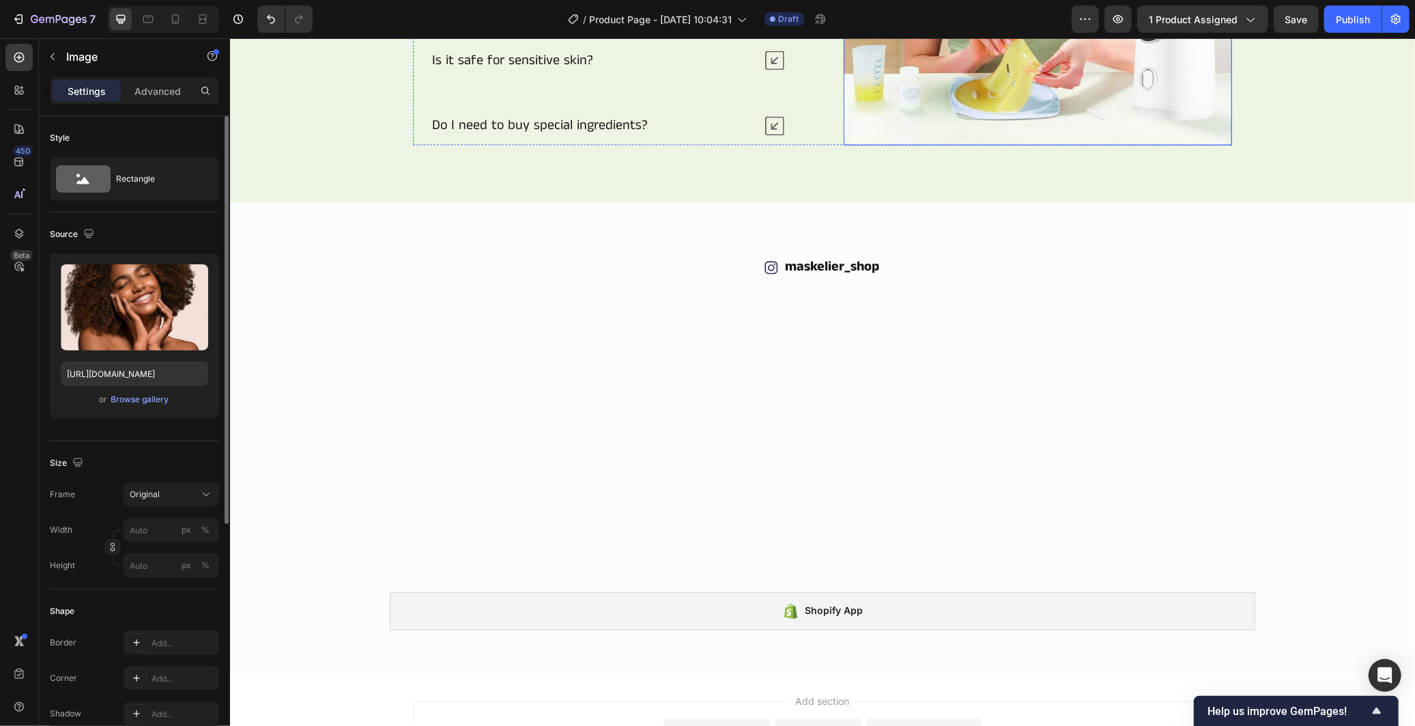
scroll to position [2123, 0]
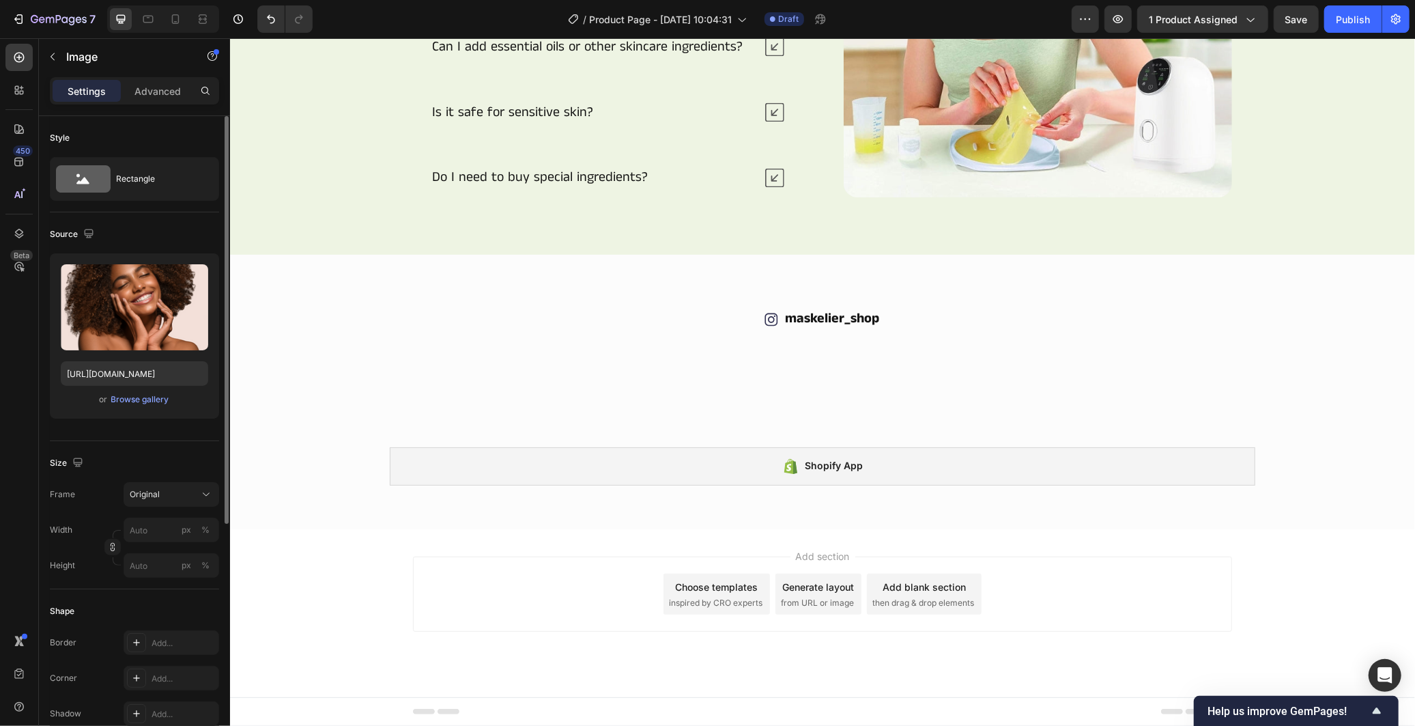
click at [503, 345] on img at bounding box center [510, 345] width 197 height 0
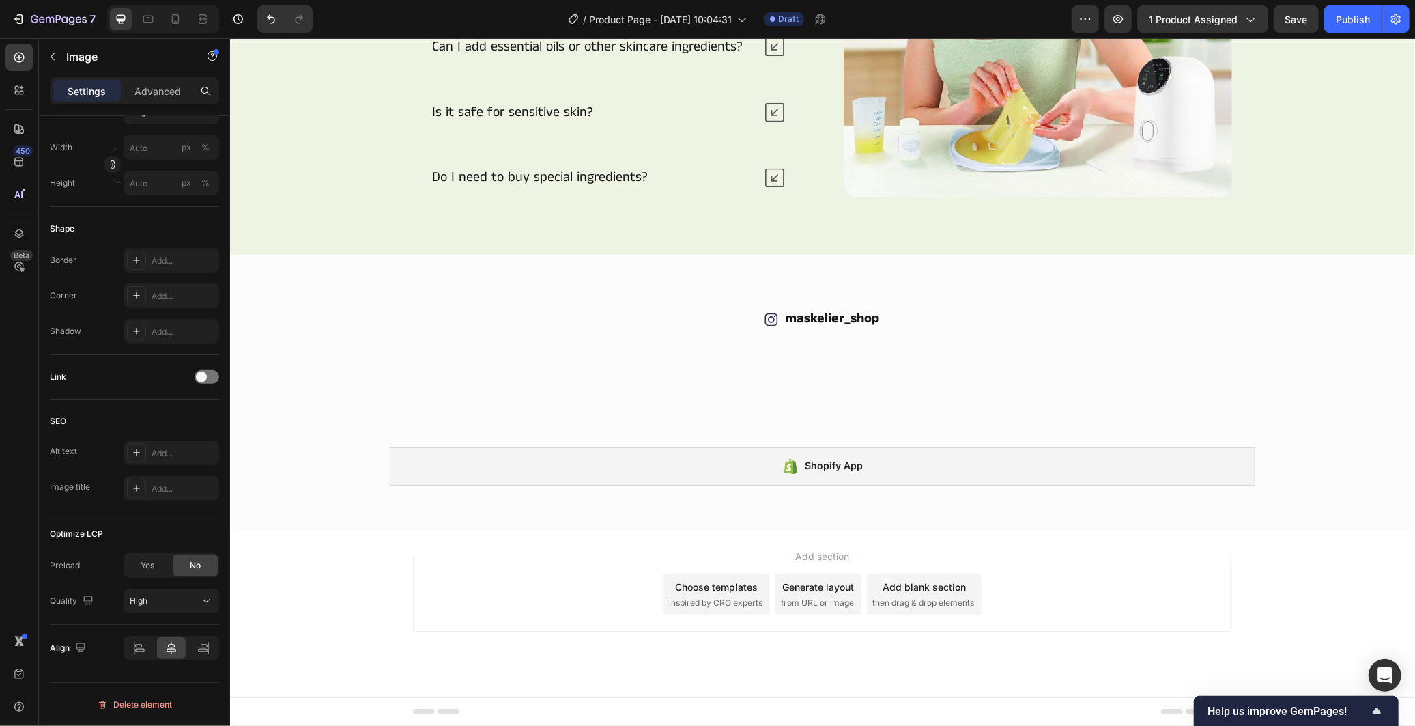
click at [599, 345] on img at bounding box center [510, 345] width 197 height 0
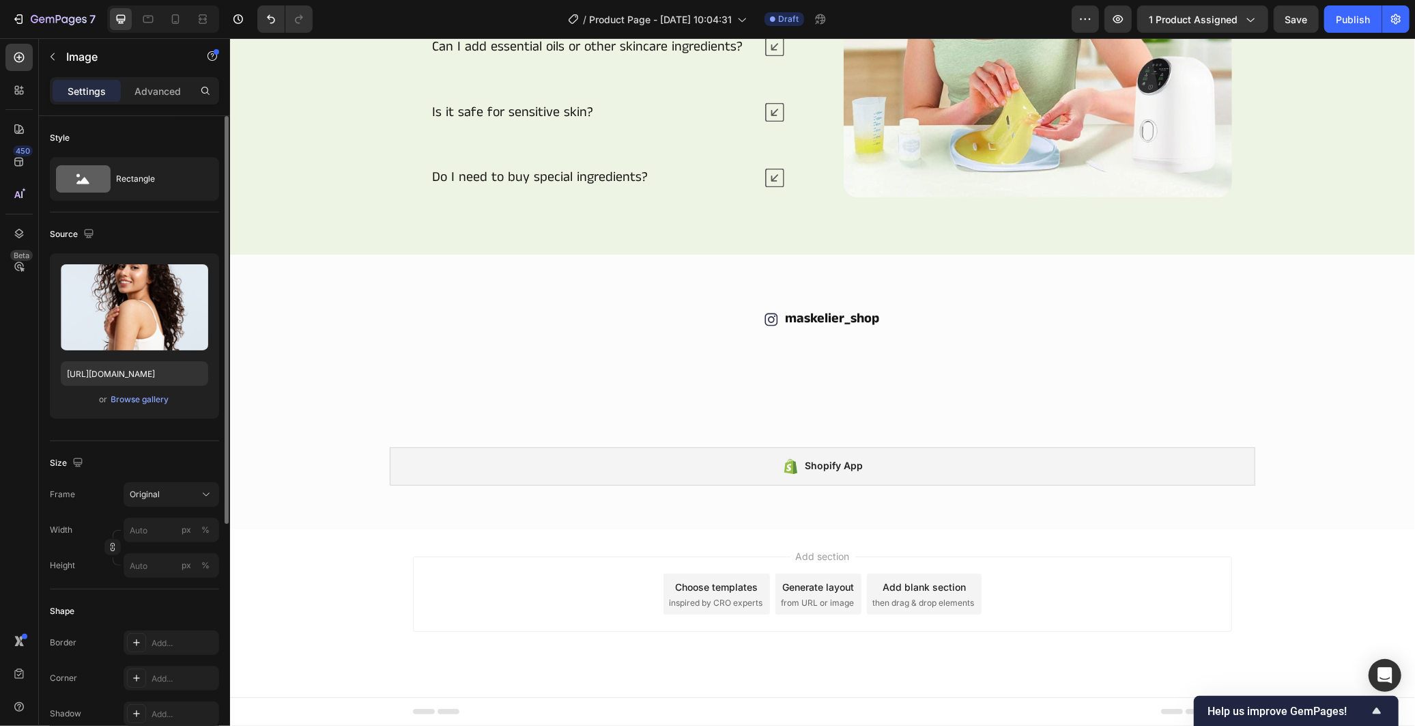
click at [620, 345] on img at bounding box center [718, 345] width 197 height 0
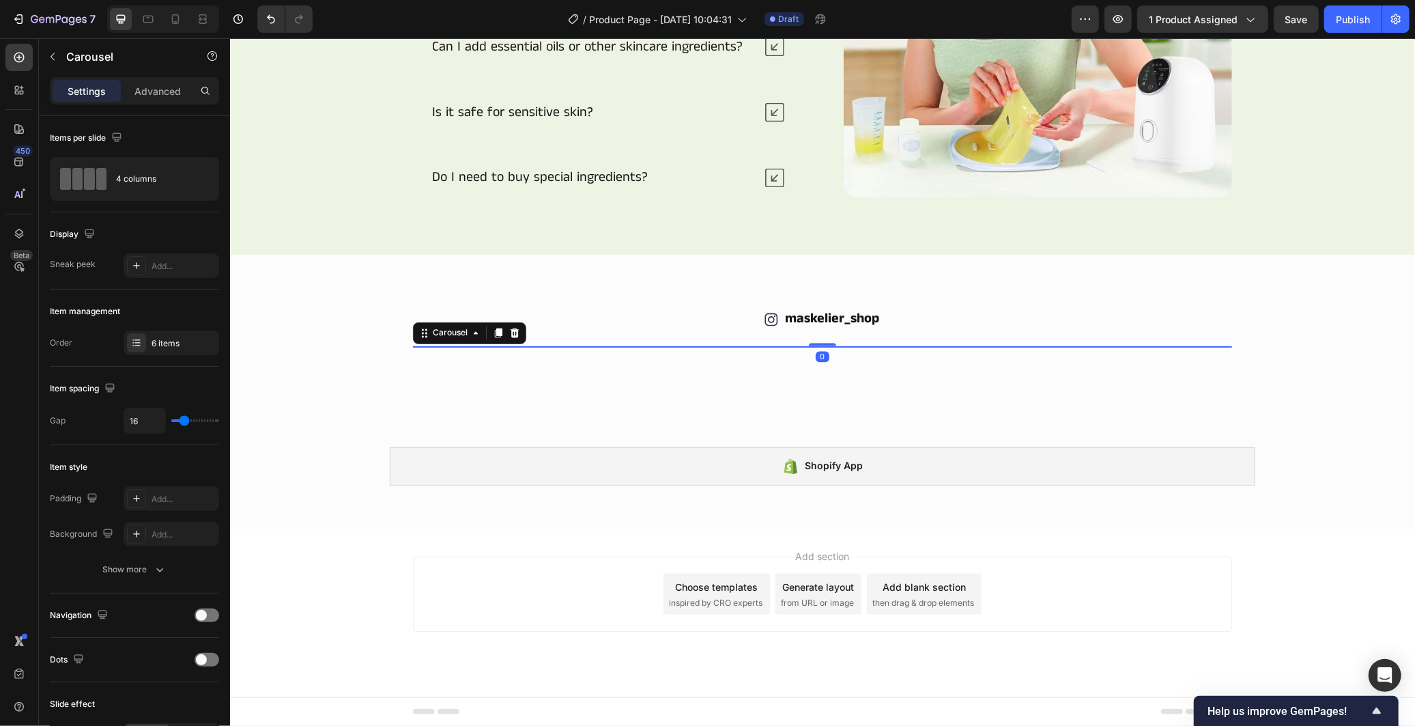
click at [605, 345] on div "Image Image Image Image Image Image" at bounding box center [821, 345] width 819 height 0
click at [579, 345] on img at bounding box center [510, 345] width 197 height 0
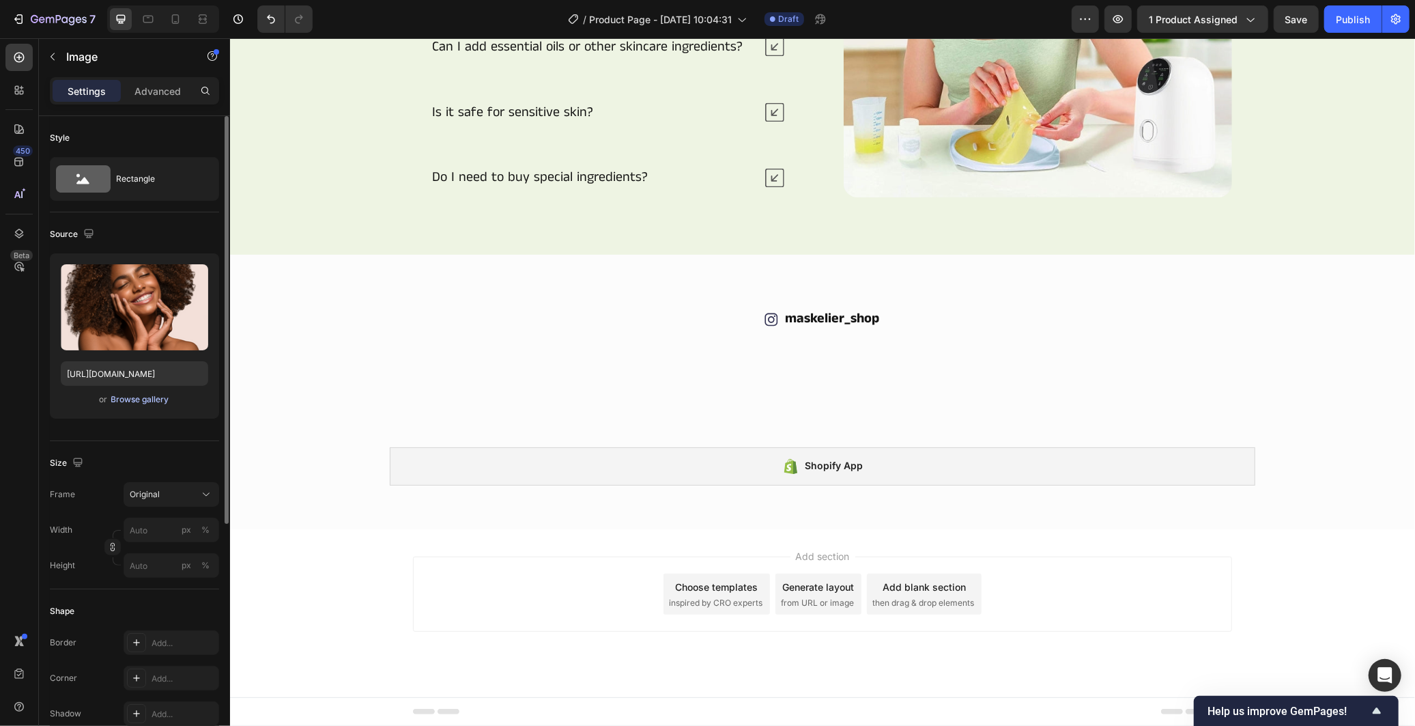
click at [158, 397] on div "Browse gallery" at bounding box center [140, 399] width 58 height 12
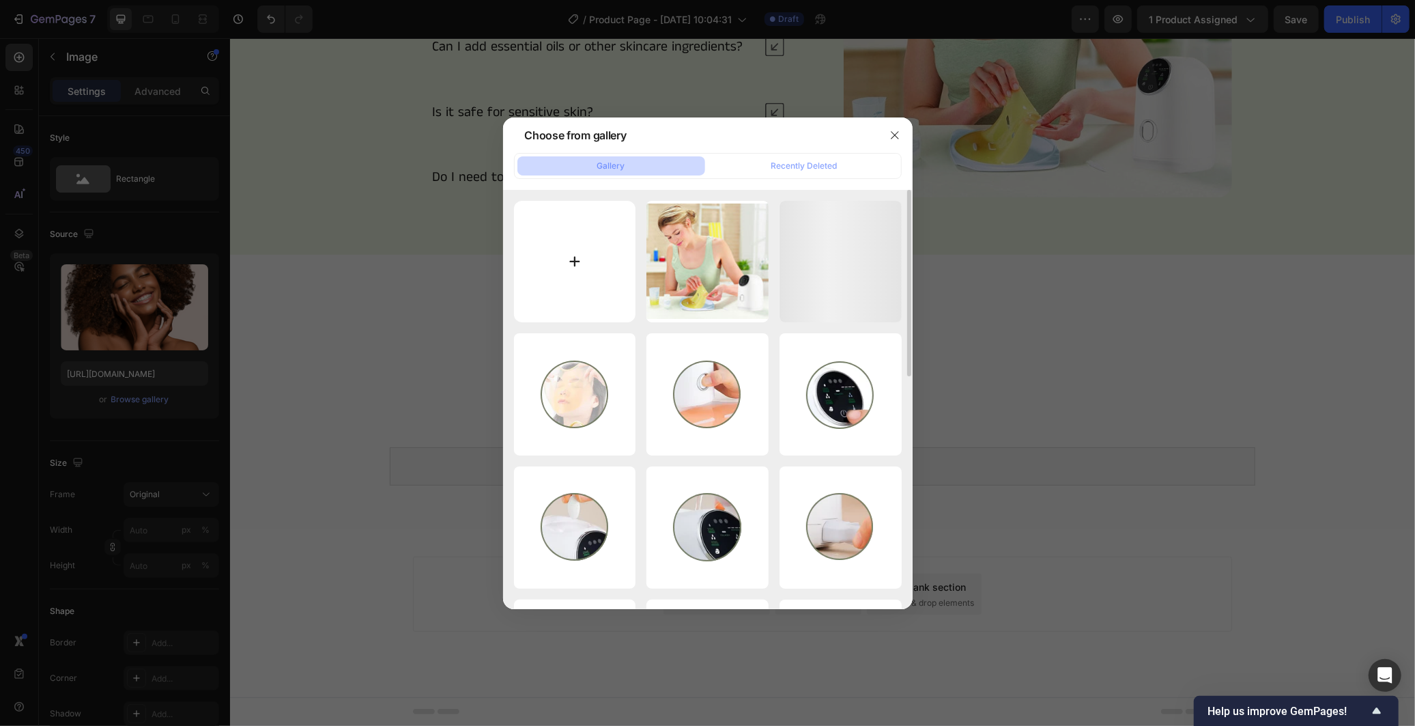
click at [625, 281] on input "file" at bounding box center [575, 262] width 122 height 122
type input "C:\fakepath\image_2025-09-28_201433359.png"
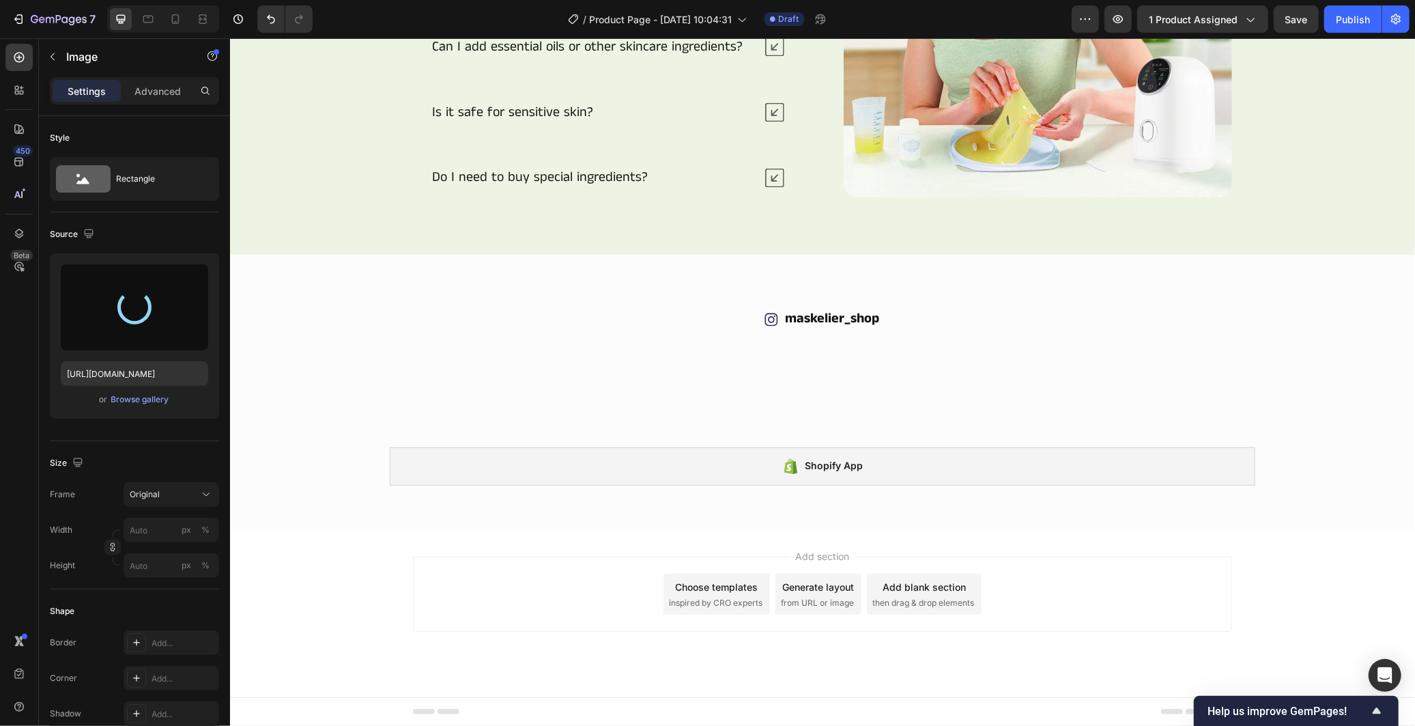
type input "[URL][DOMAIN_NAME]"
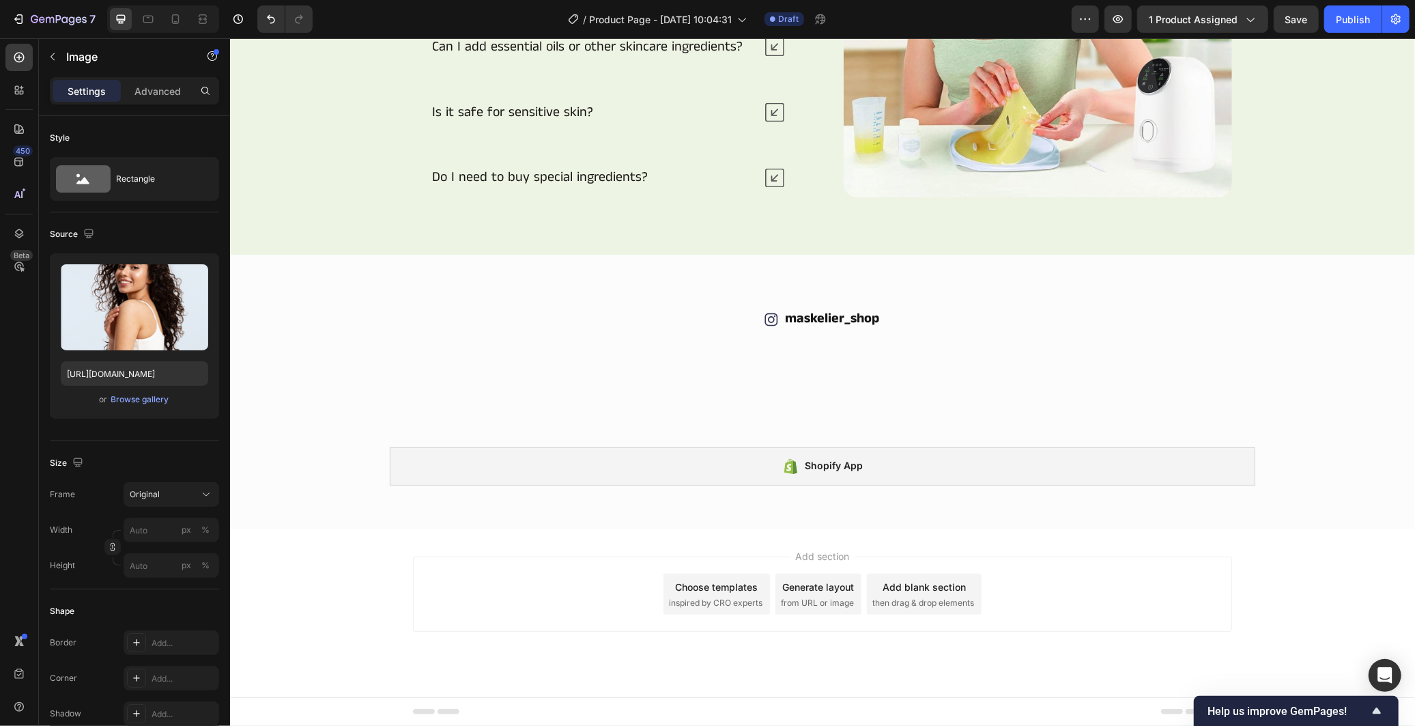
click at [671, 345] on img at bounding box center [718, 345] width 197 height 0
click at [162, 397] on div "Browse gallery" at bounding box center [140, 399] width 58 height 12
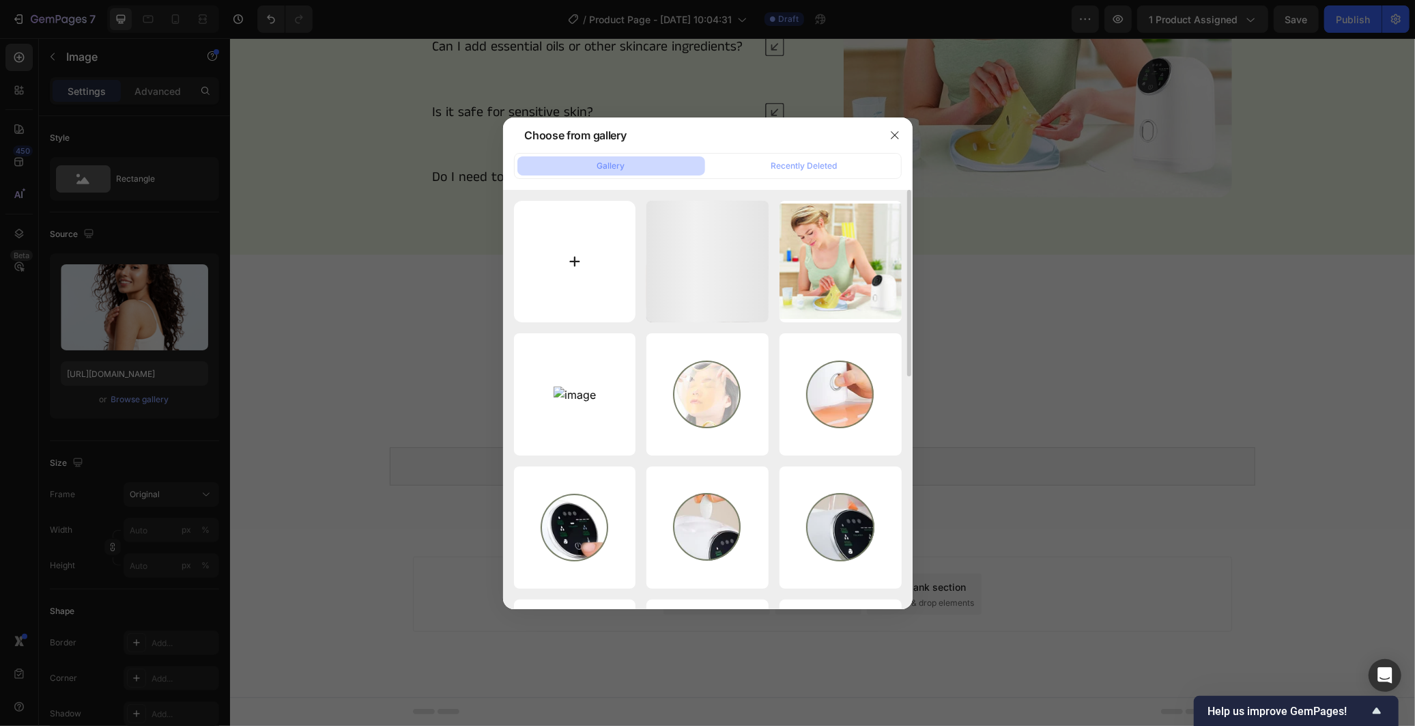
click at [549, 272] on input "file" at bounding box center [575, 262] width 122 height 122
type input "C:\fakepath\image_2025-09-28_201444617.png"
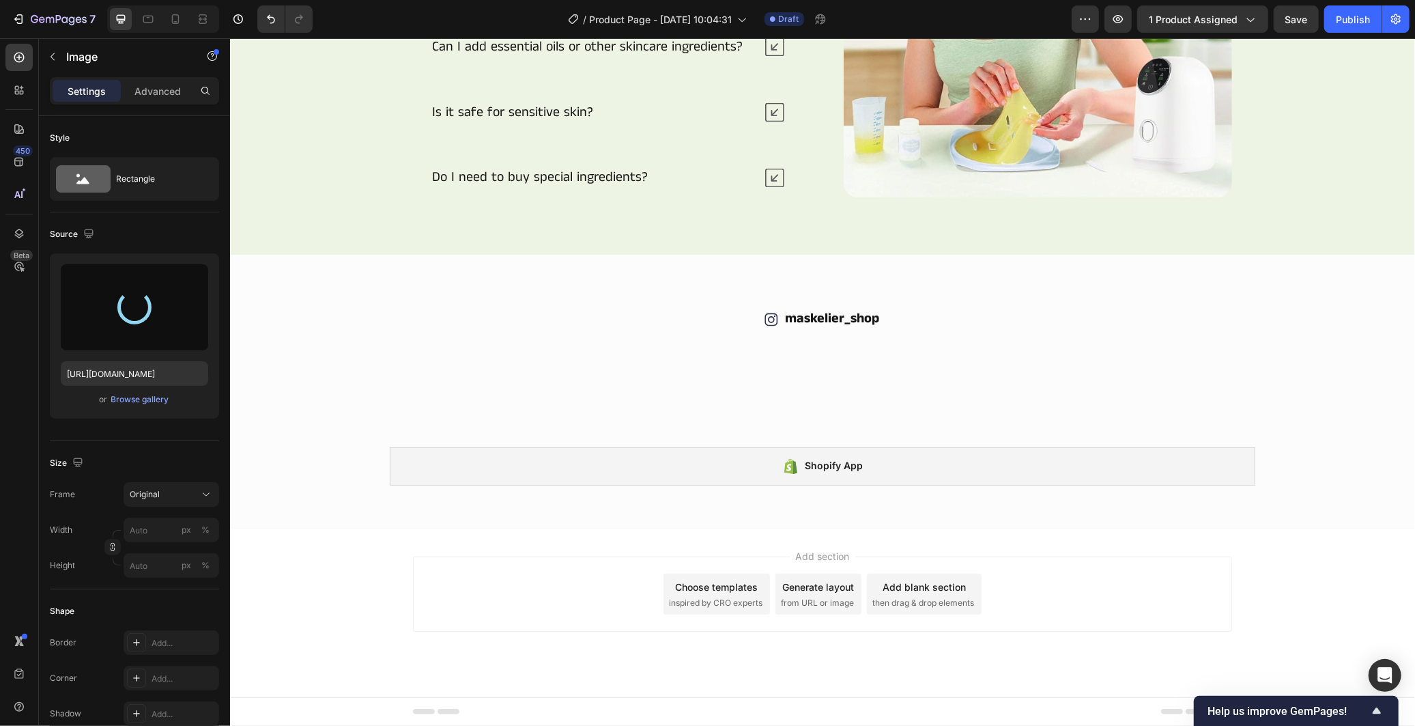
type input "[URL][DOMAIN_NAME]"
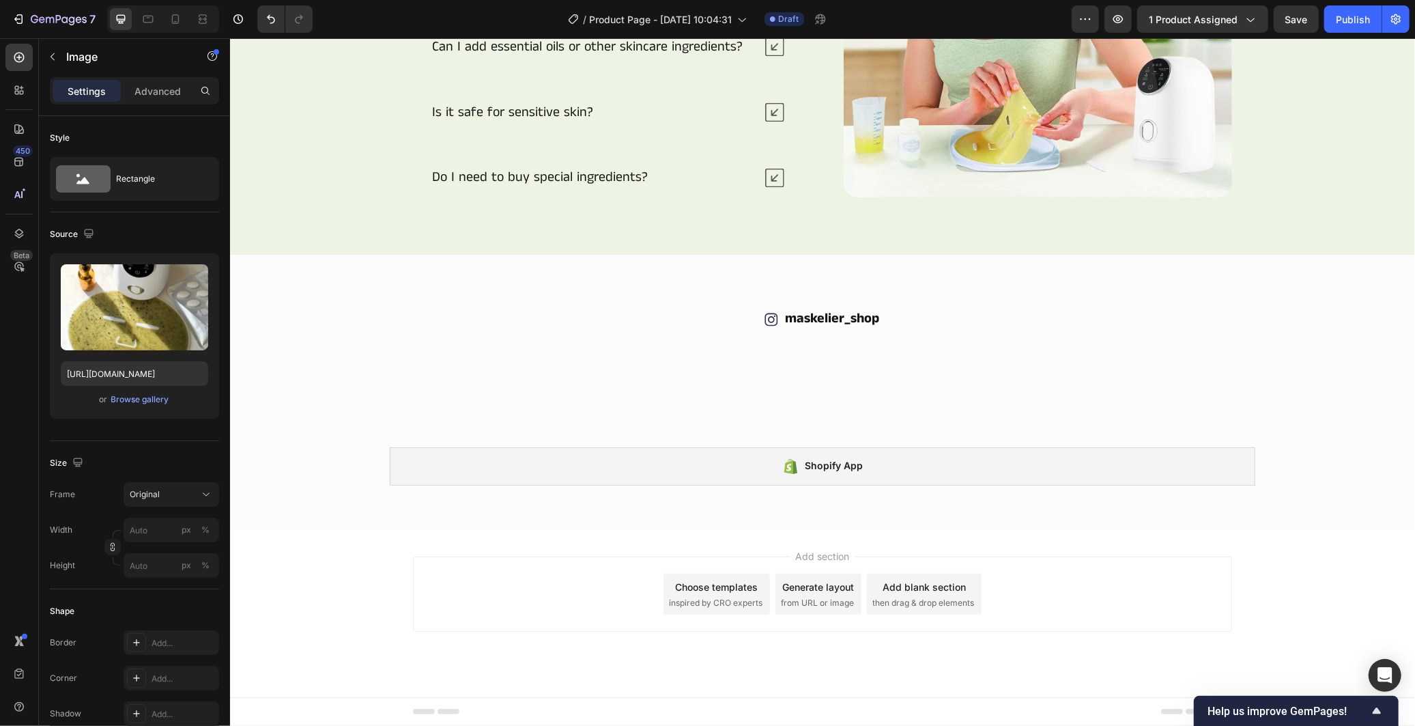
click at [917, 345] on img at bounding box center [925, 345] width 197 height 0
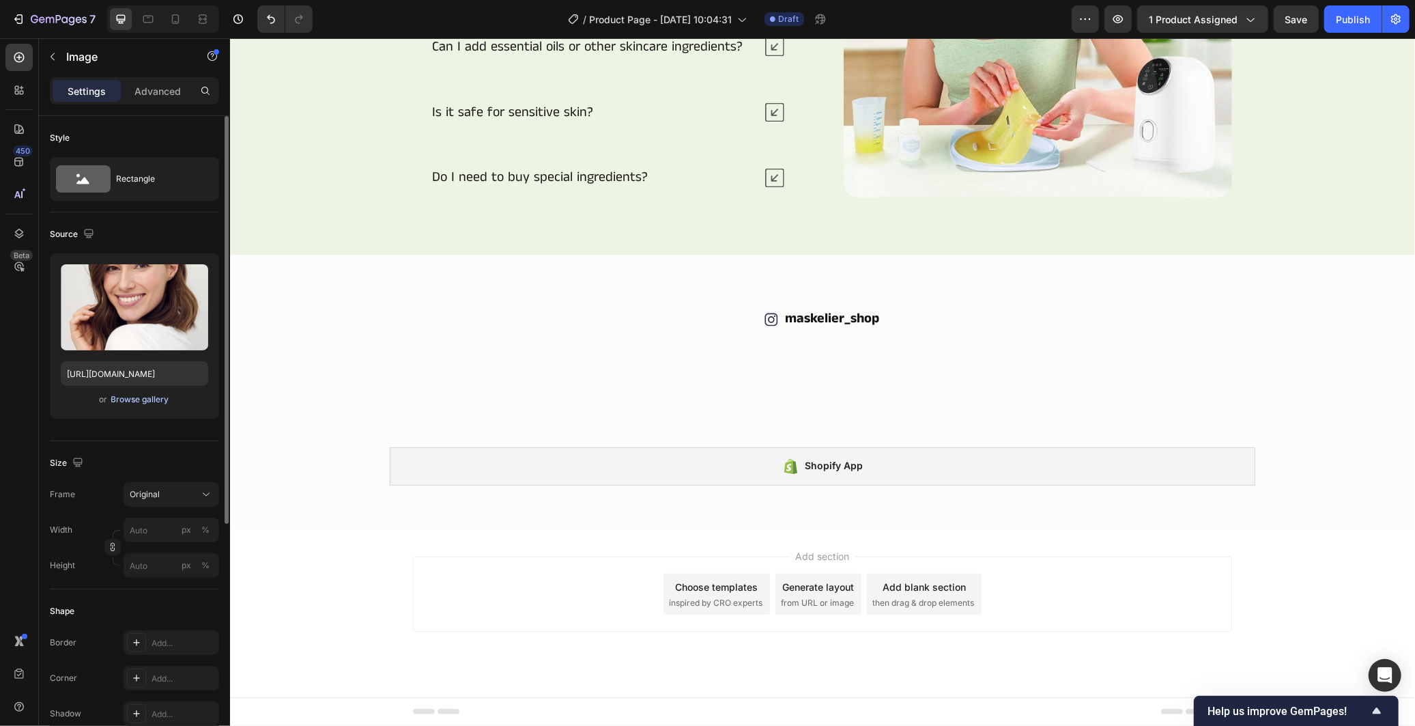
click at [142, 399] on div "Browse gallery" at bounding box center [140, 399] width 58 height 12
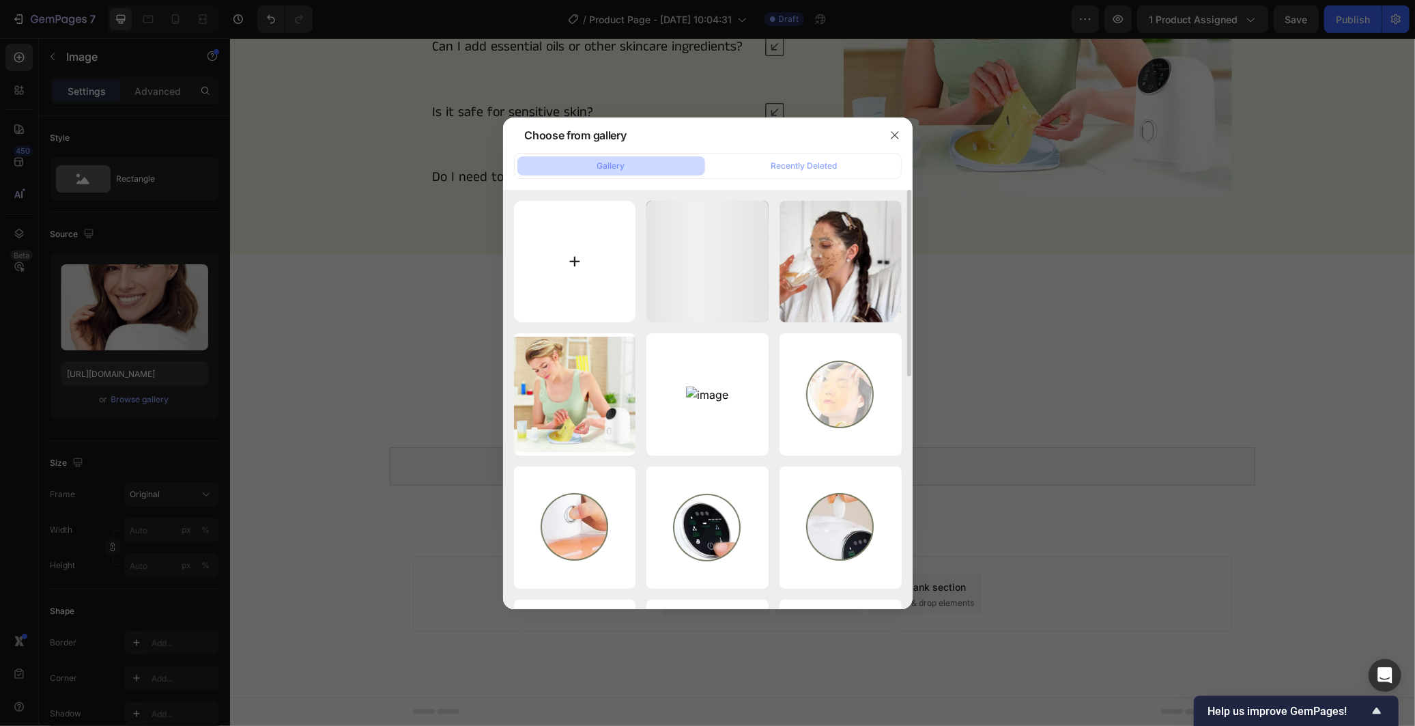
click at [599, 292] on input "file" at bounding box center [575, 262] width 122 height 122
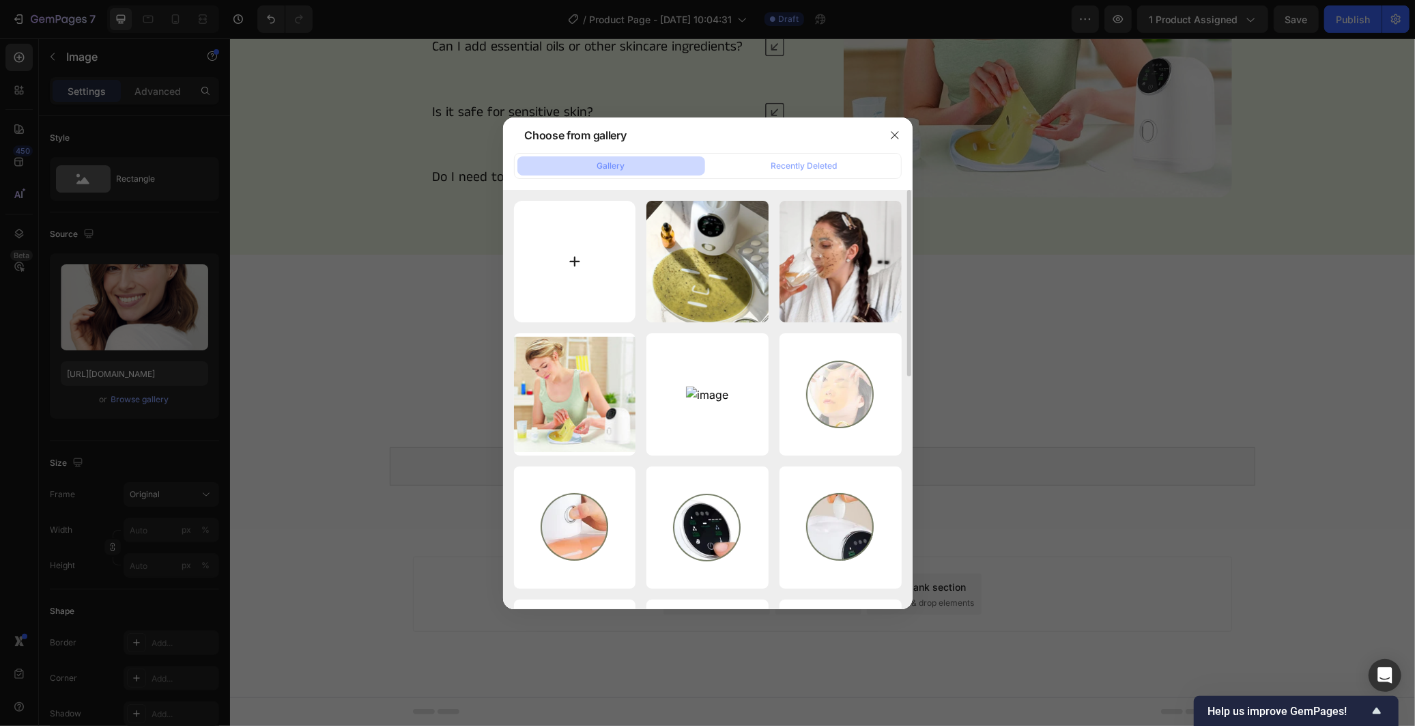
type input "C:\fakepath\image_2025-09-28_201457940.png"
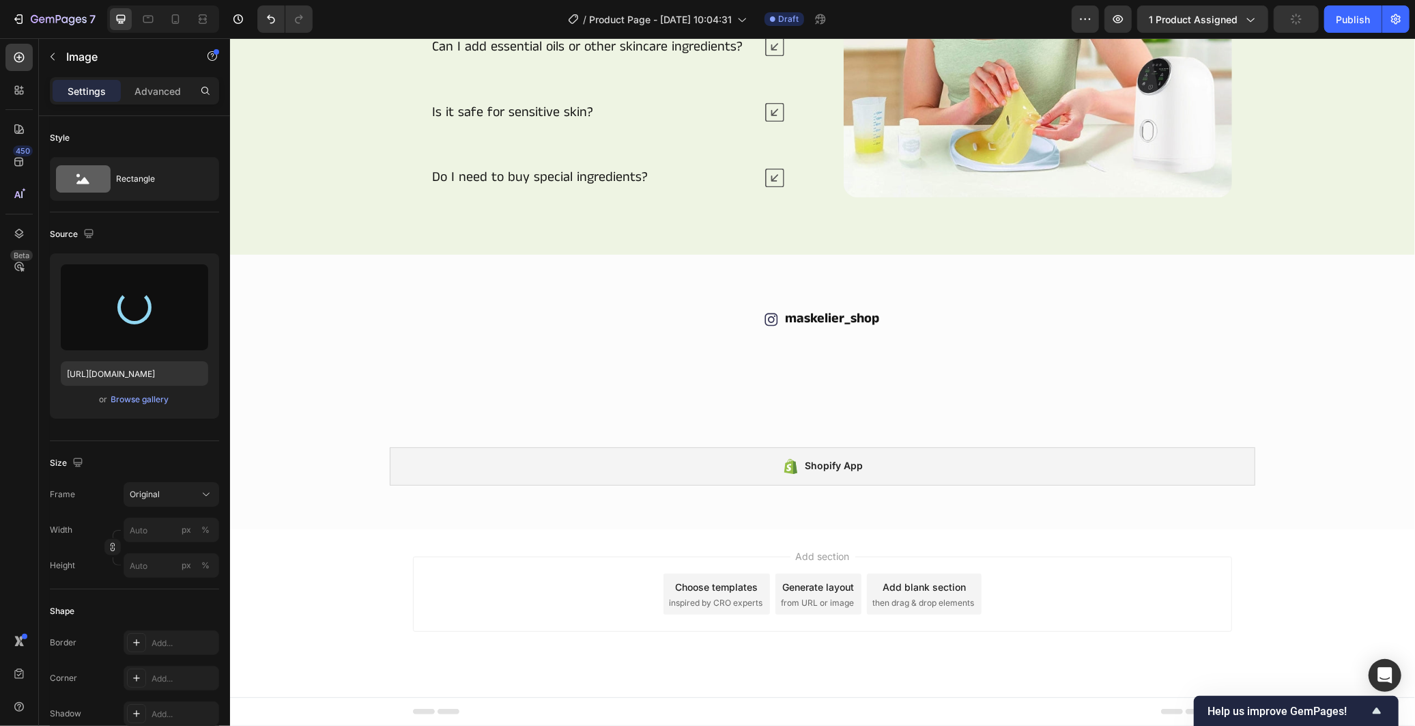
type input "[URL][DOMAIN_NAME]"
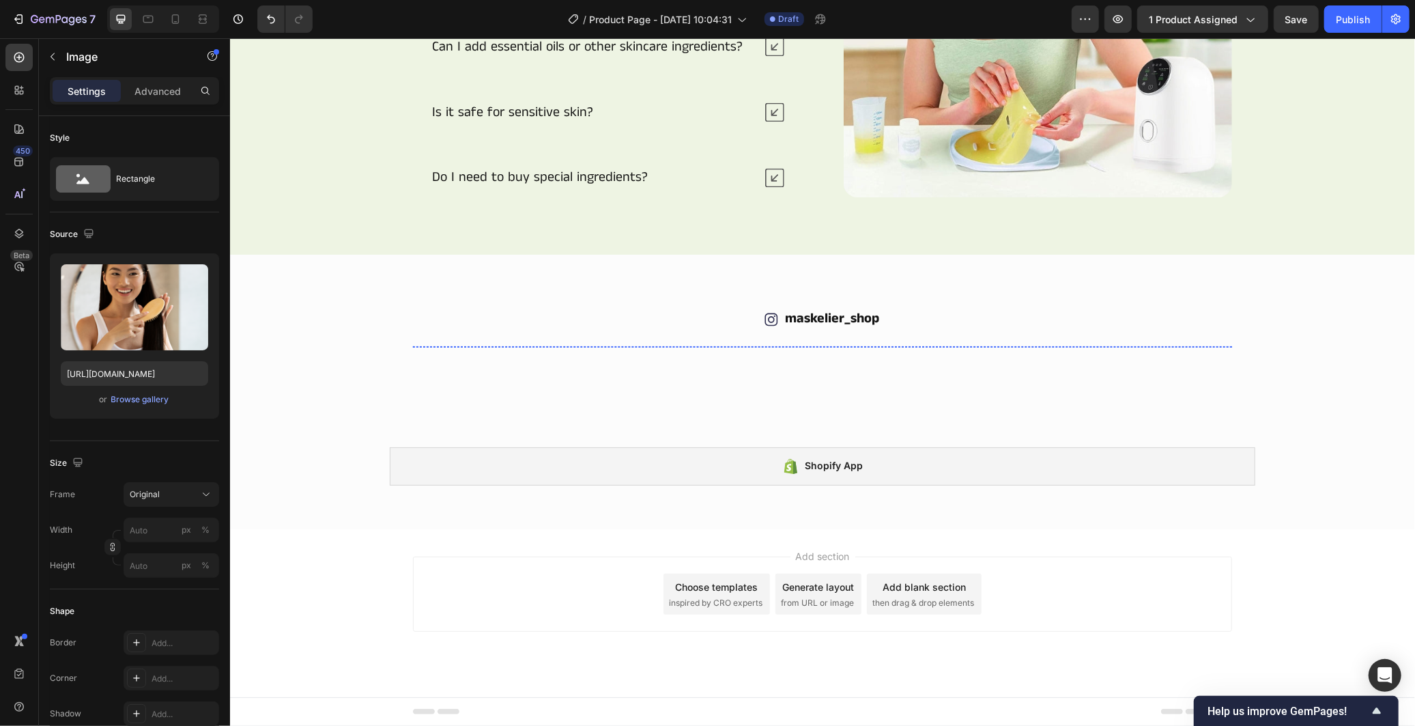
click at [1091, 345] on img at bounding box center [1133, 345] width 197 height 0
click at [148, 403] on div "Browse gallery" at bounding box center [140, 399] width 58 height 12
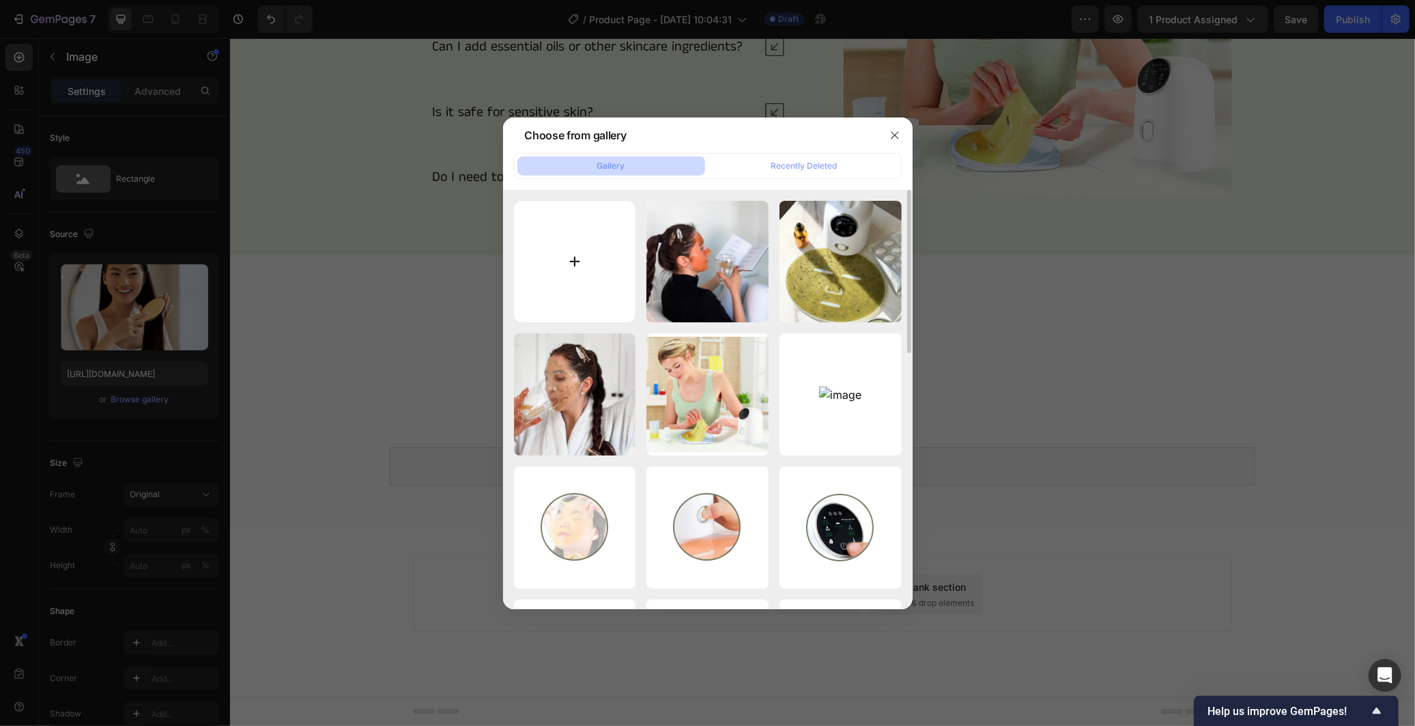
click at [582, 280] on input "file" at bounding box center [575, 262] width 122 height 122
type input "C:\fakepath\image_2025-09-28_201507454.png"
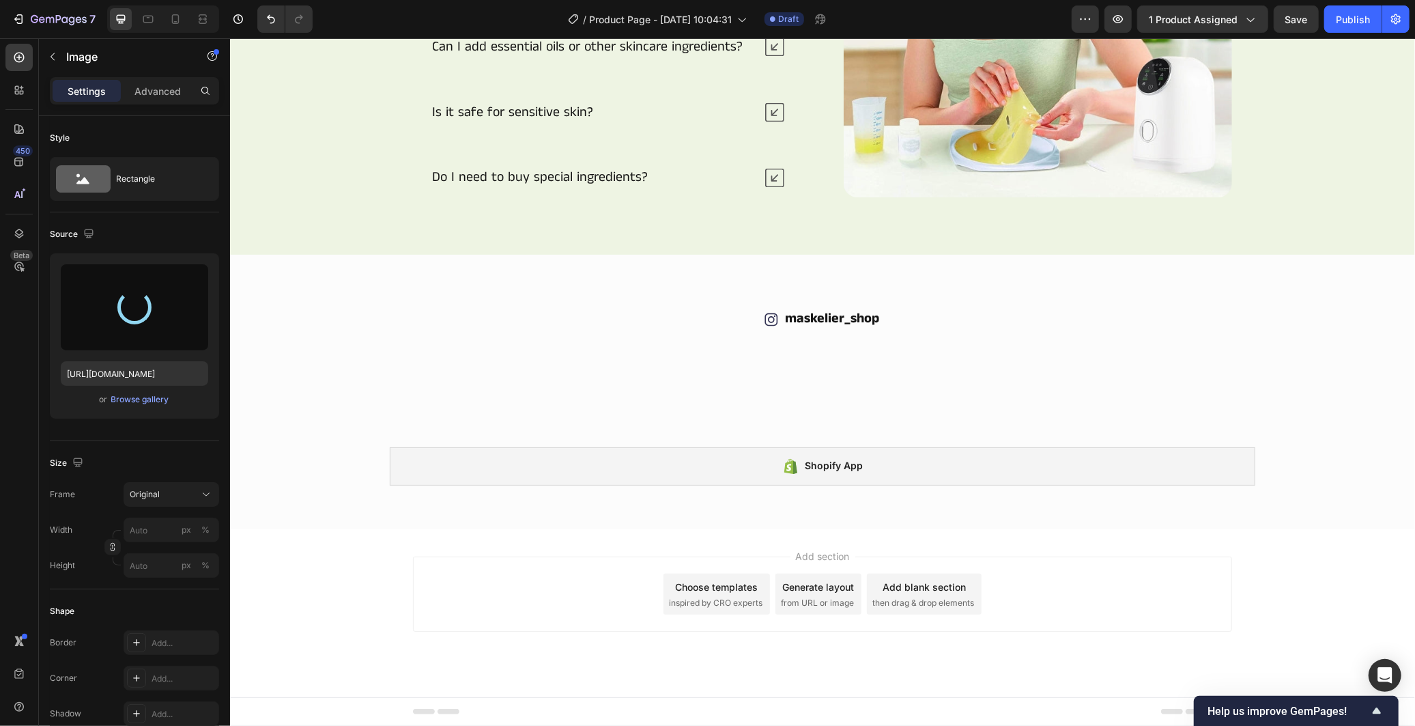
type input "[URL][DOMAIN_NAME]"
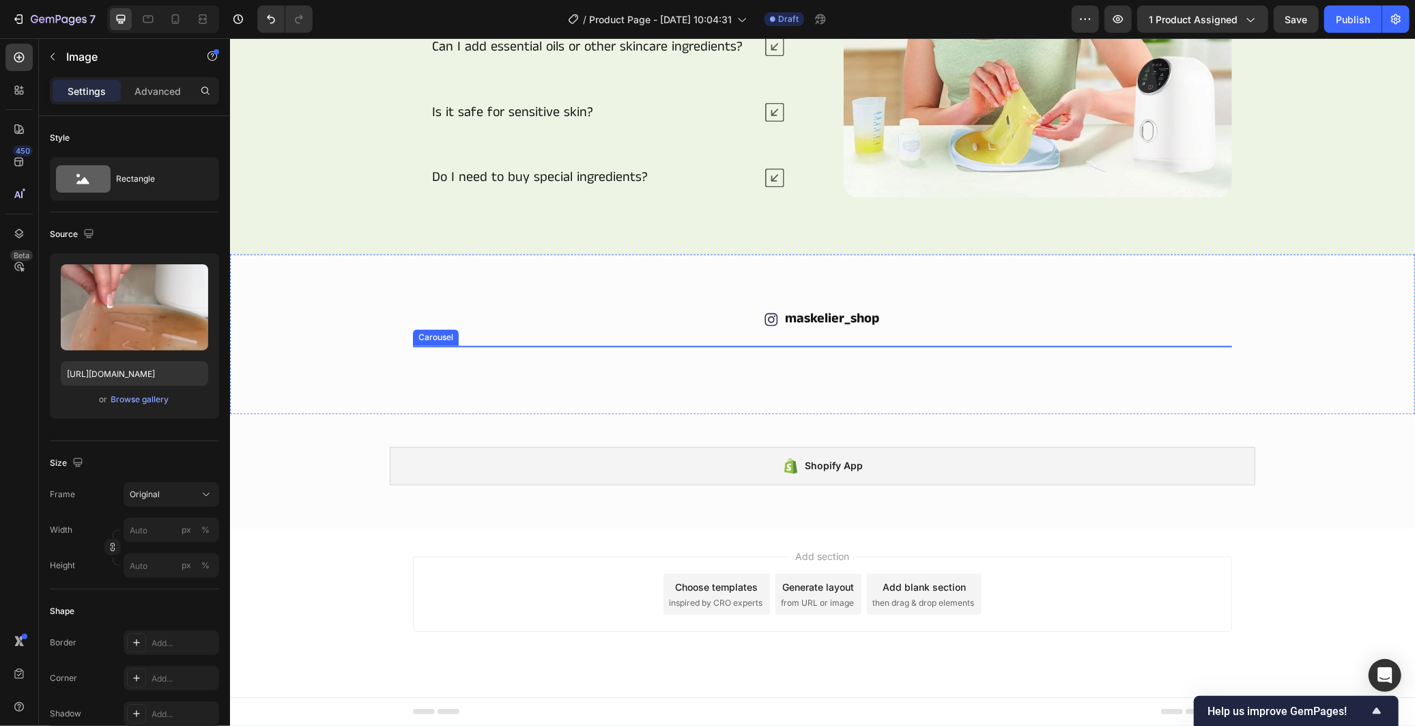
click at [815, 345] on div "Image Image Image Image 0 Image Image" at bounding box center [821, 345] width 819 height 0
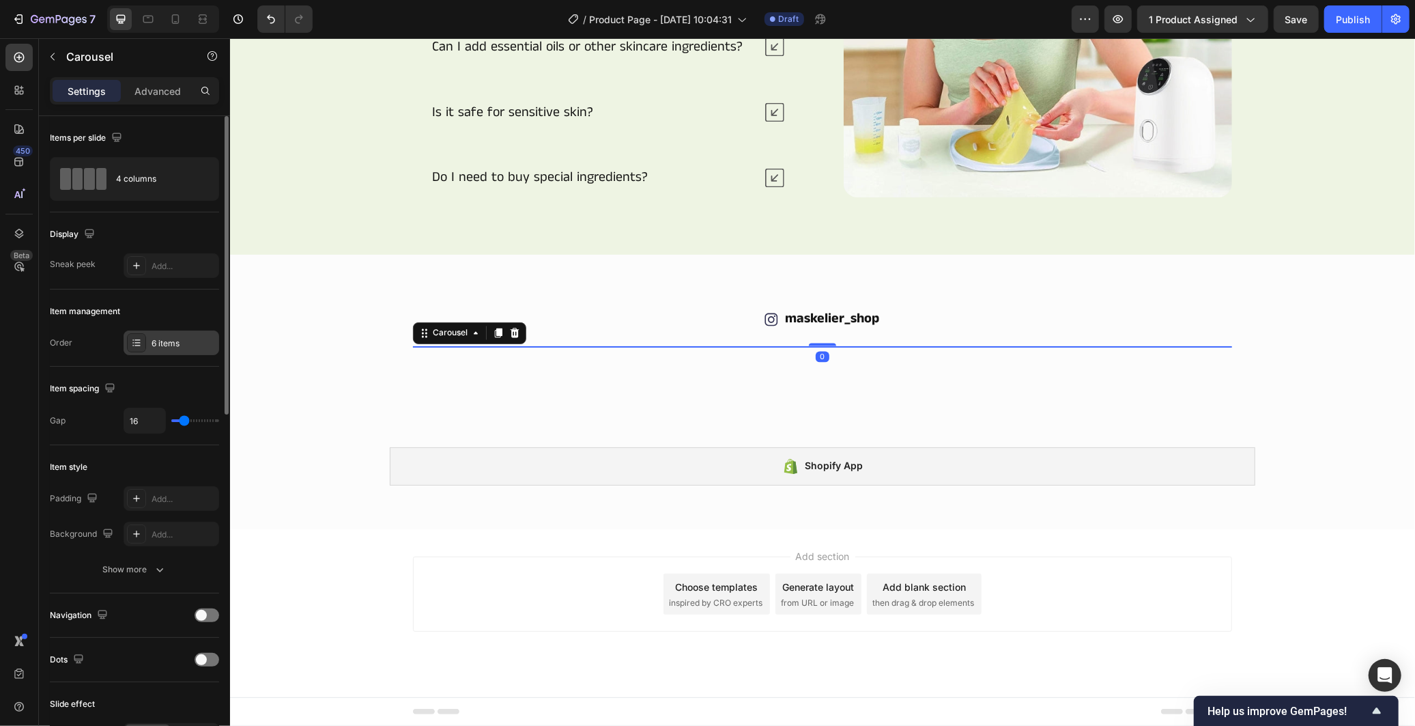
click at [182, 339] on div "6 items" at bounding box center [184, 343] width 64 height 12
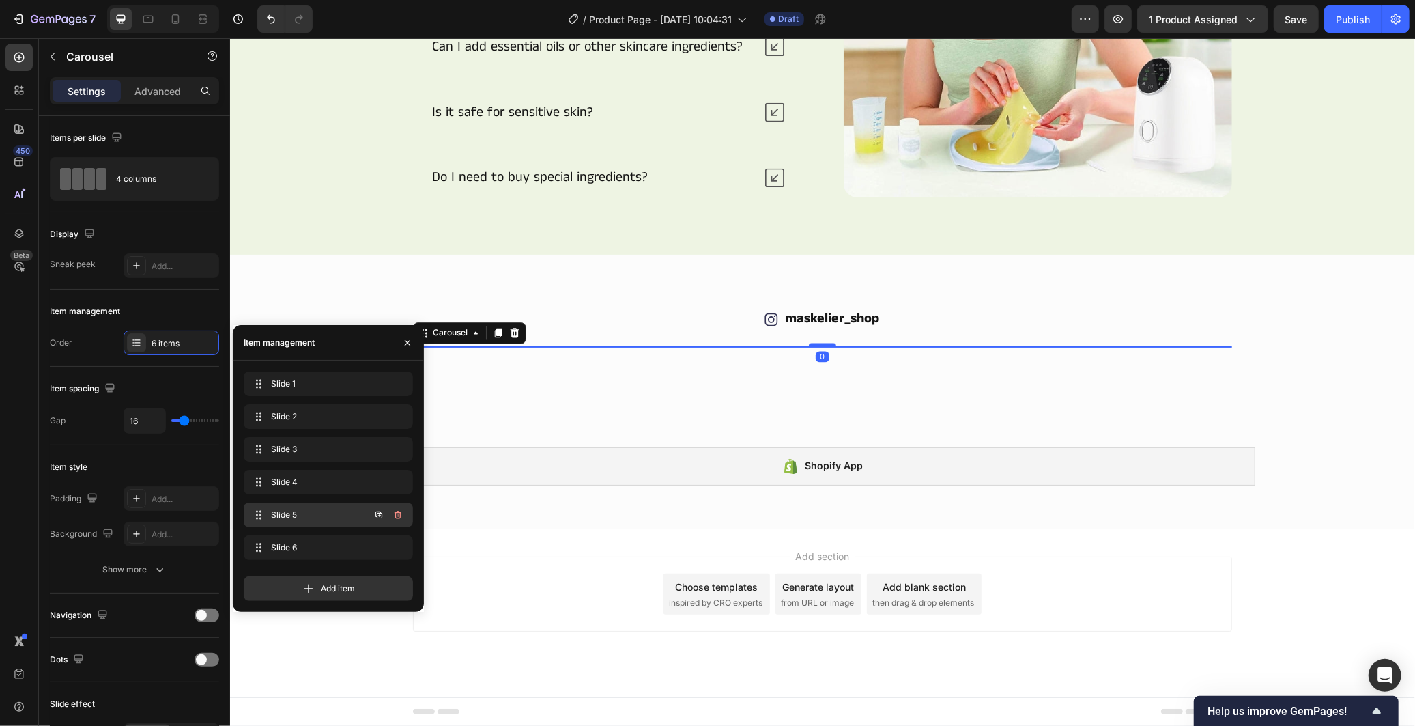
click at [331, 519] on span "Slide 5" at bounding box center [309, 514] width 77 height 12
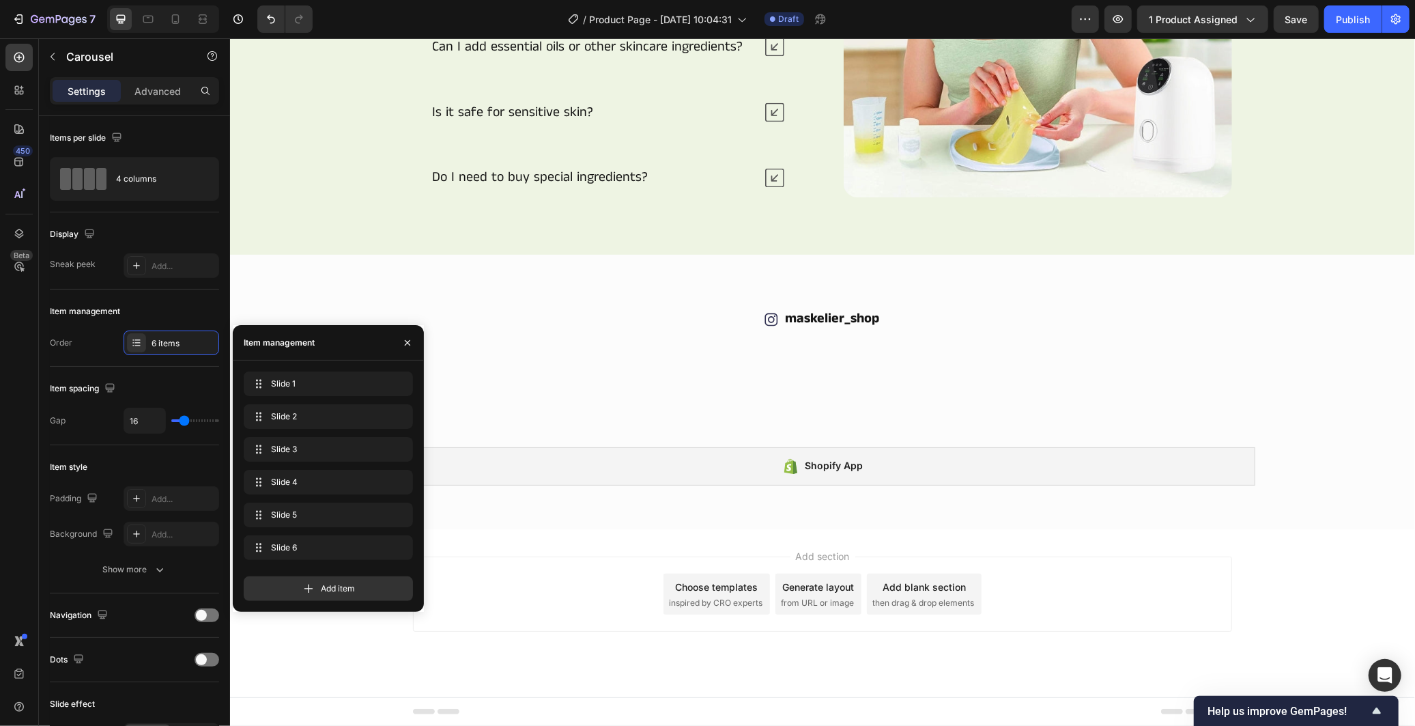
click at [674, 345] on img at bounding box center [718, 345] width 197 height 0
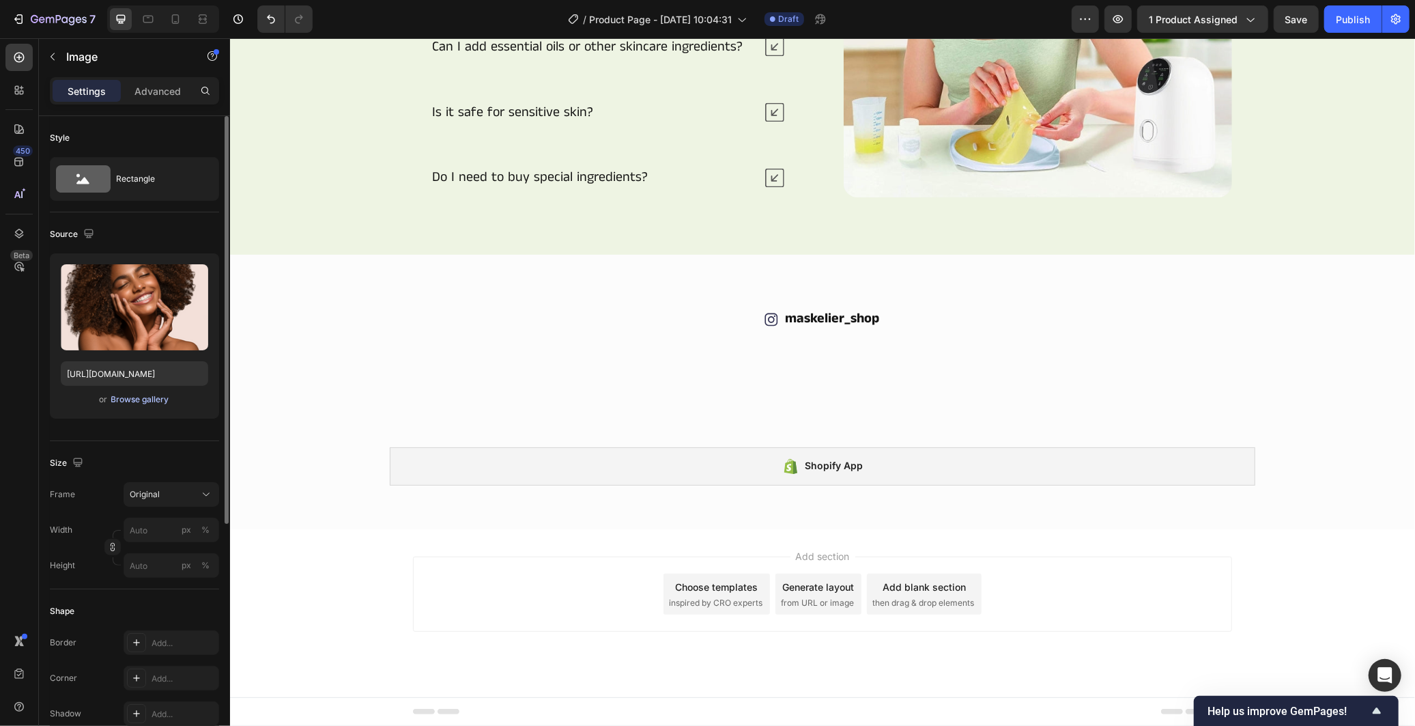
click at [131, 396] on div "Browse gallery" at bounding box center [140, 399] width 58 height 12
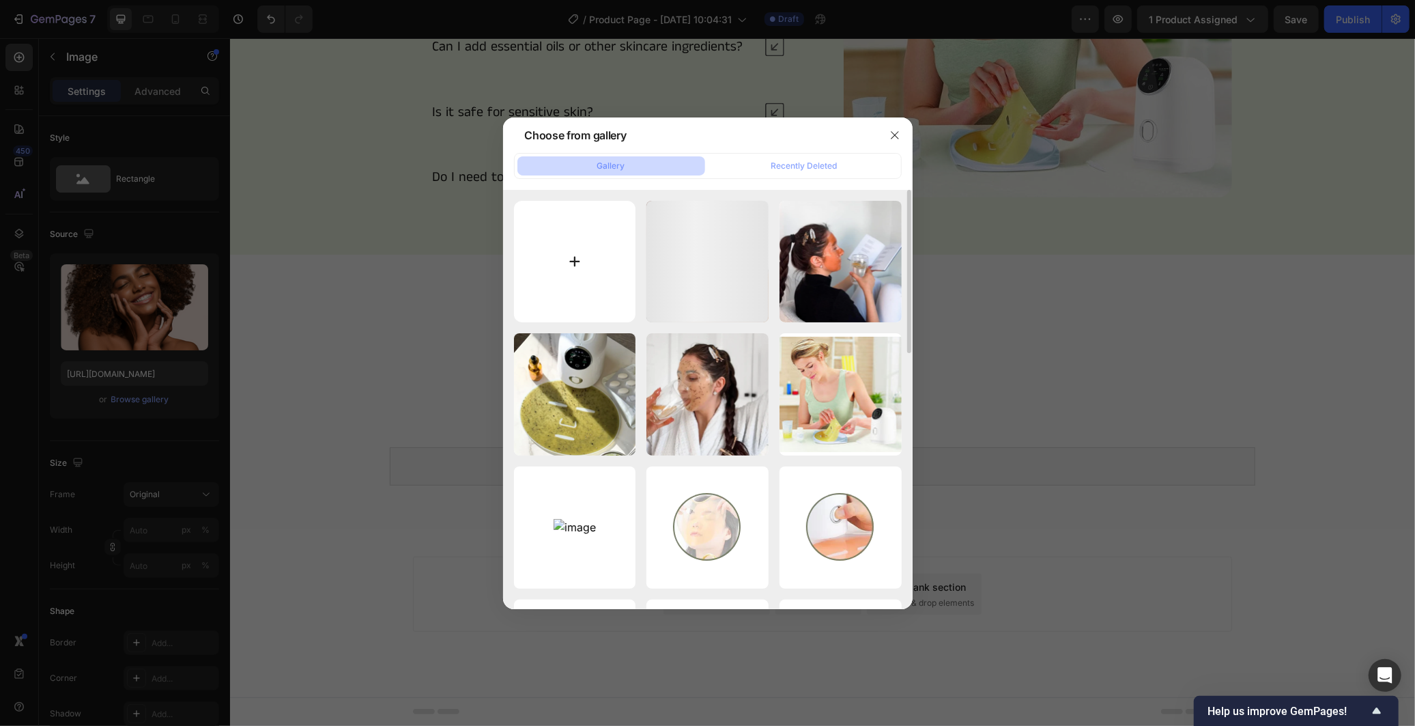
click at [557, 263] on input "file" at bounding box center [575, 262] width 122 height 122
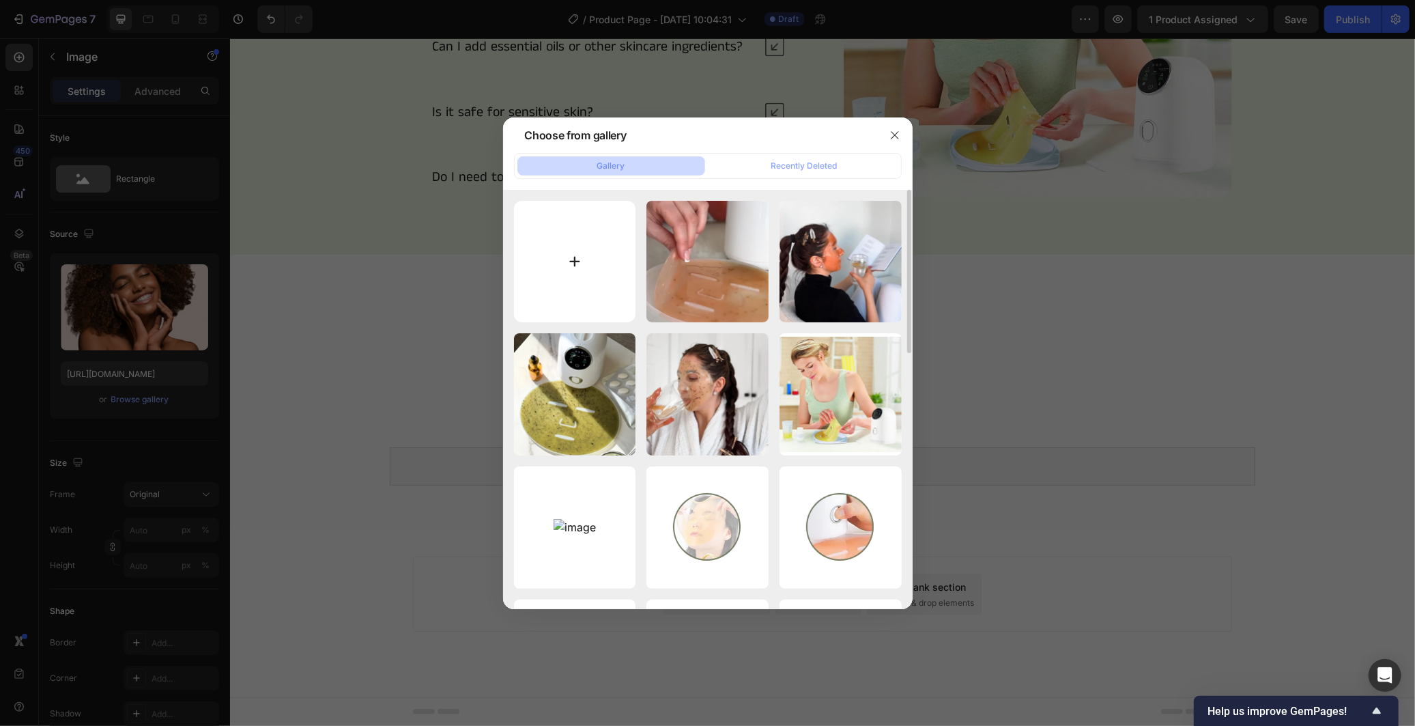
type input "C:\fakepath\image_2025-09-28_202004855.png"
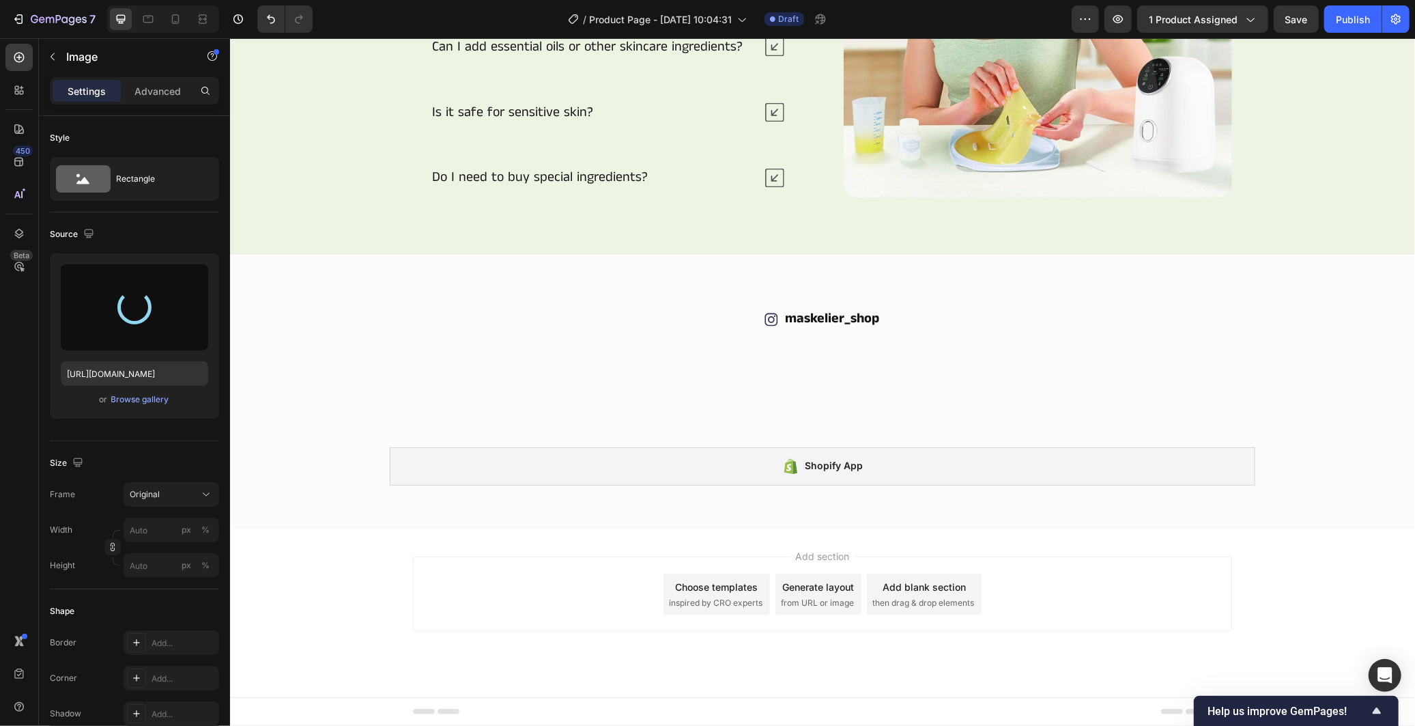
type input "[URL][DOMAIN_NAME]"
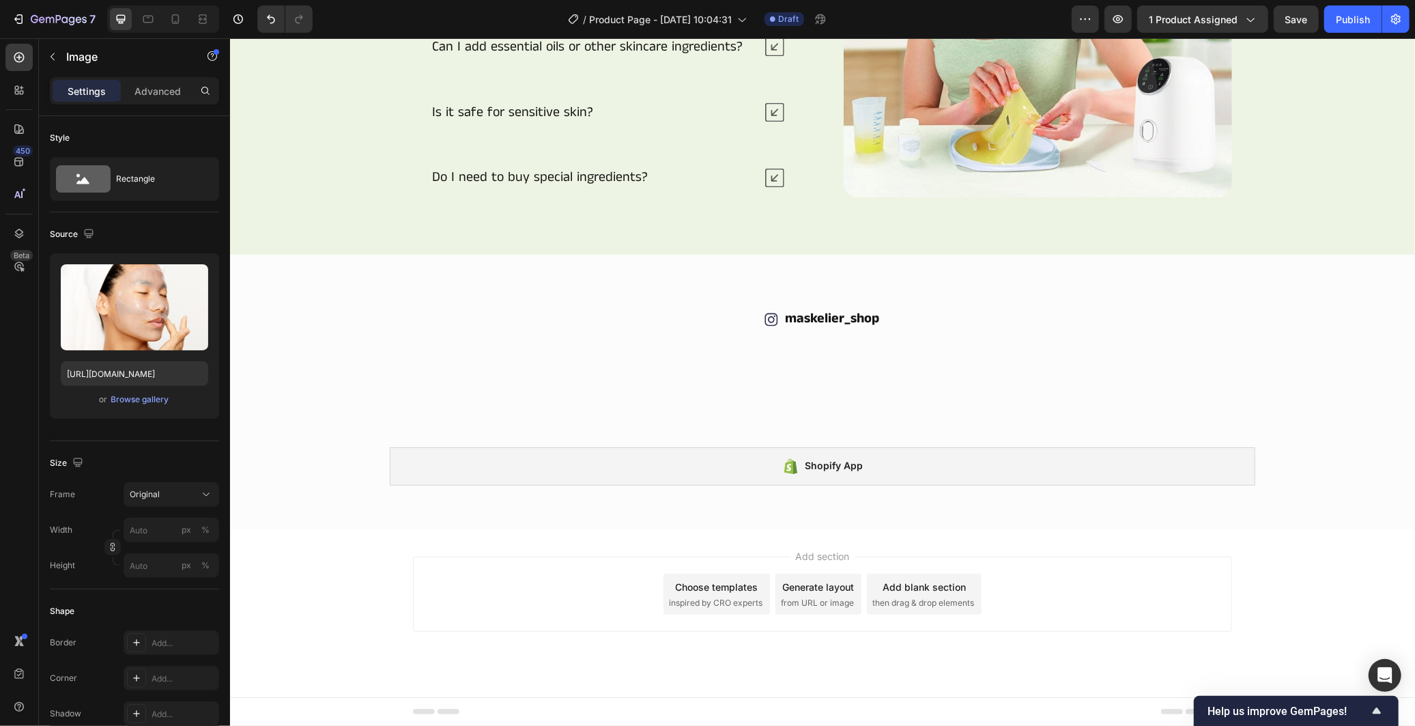
click at [545, 345] on img at bounding box center [510, 345] width 197 height 0
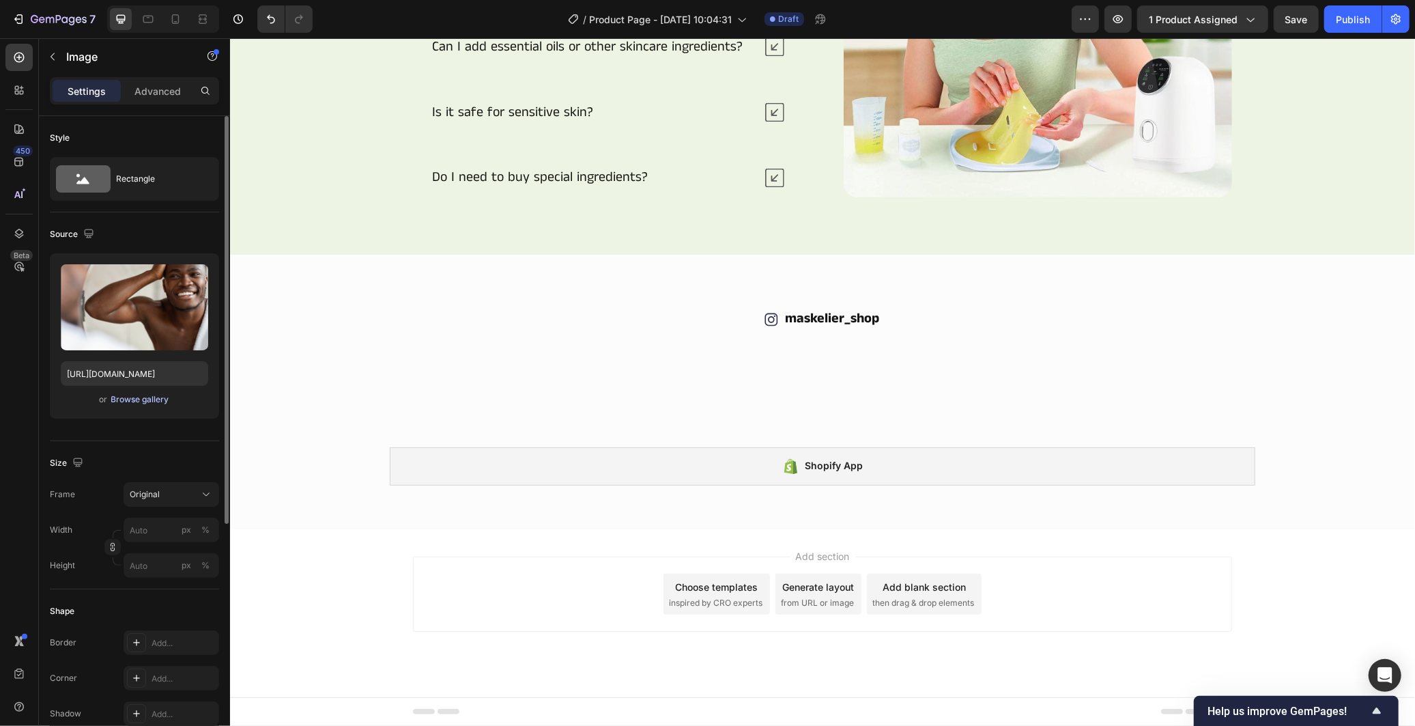
click at [128, 401] on div "Browse gallery" at bounding box center [140, 399] width 58 height 12
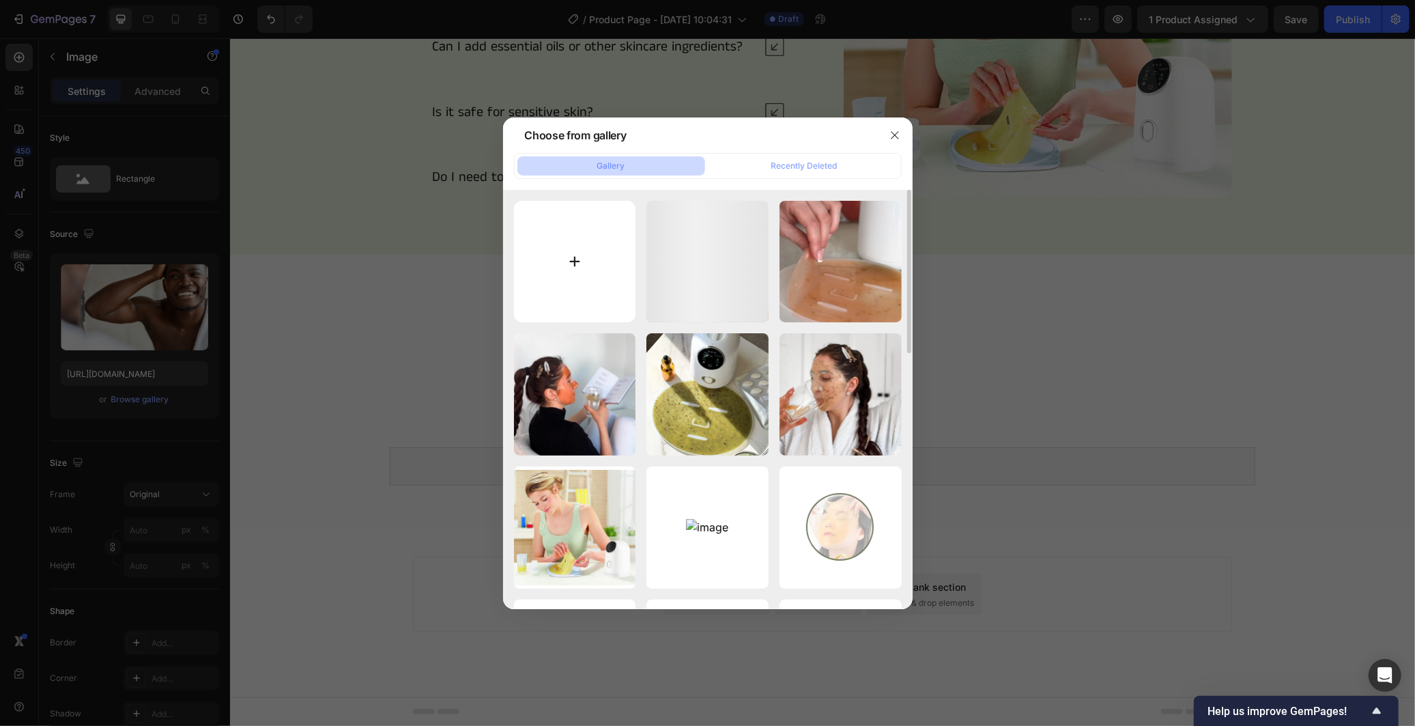
click at [560, 283] on input "file" at bounding box center [575, 262] width 122 height 122
type input "C:\fakepath\image_2025-09-28_202106319.png"
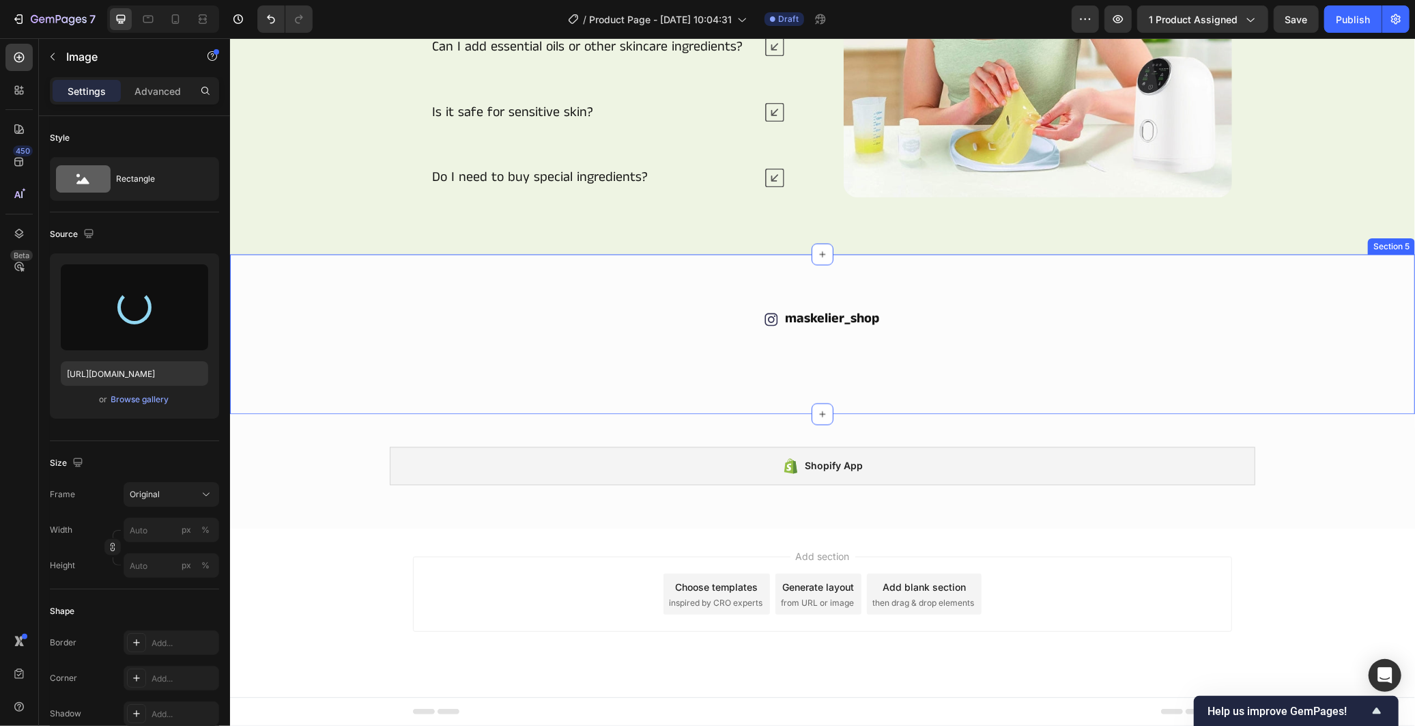
type input "[URL][DOMAIN_NAME]"
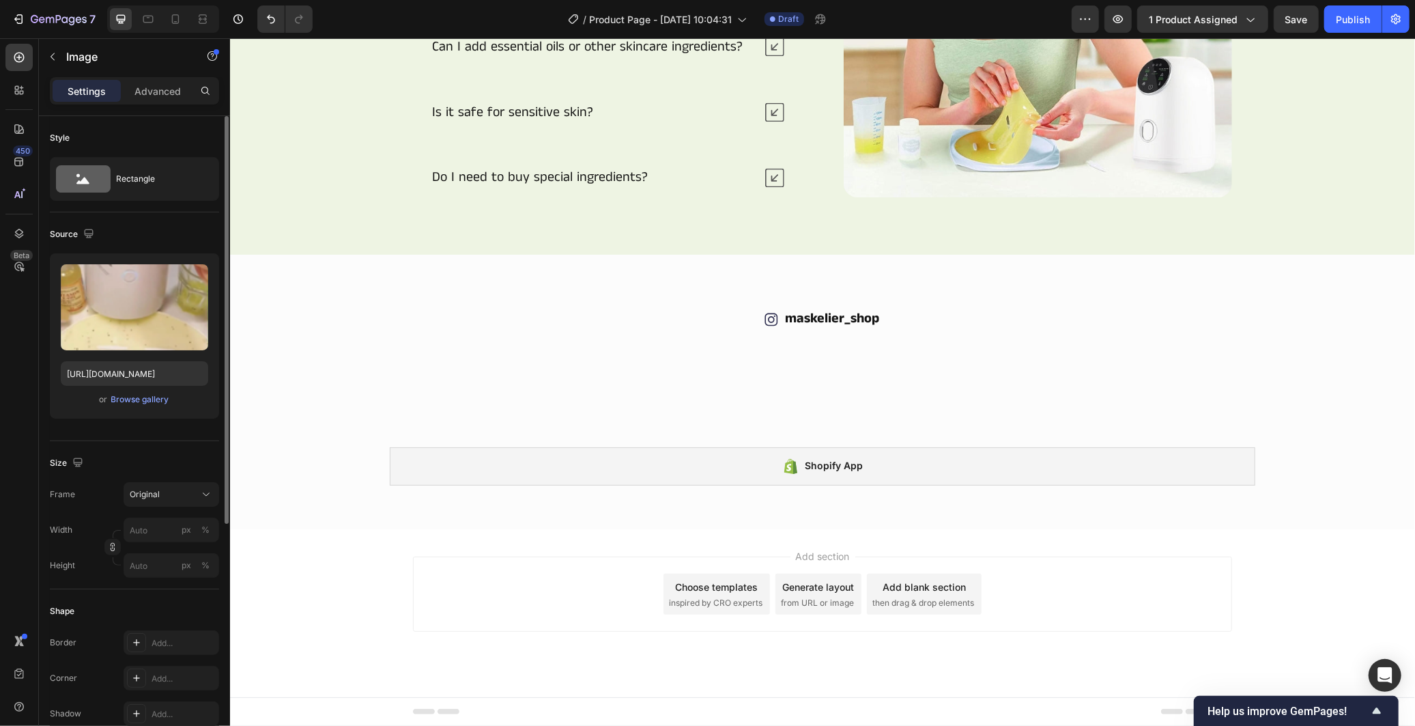
scroll to position [76, 0]
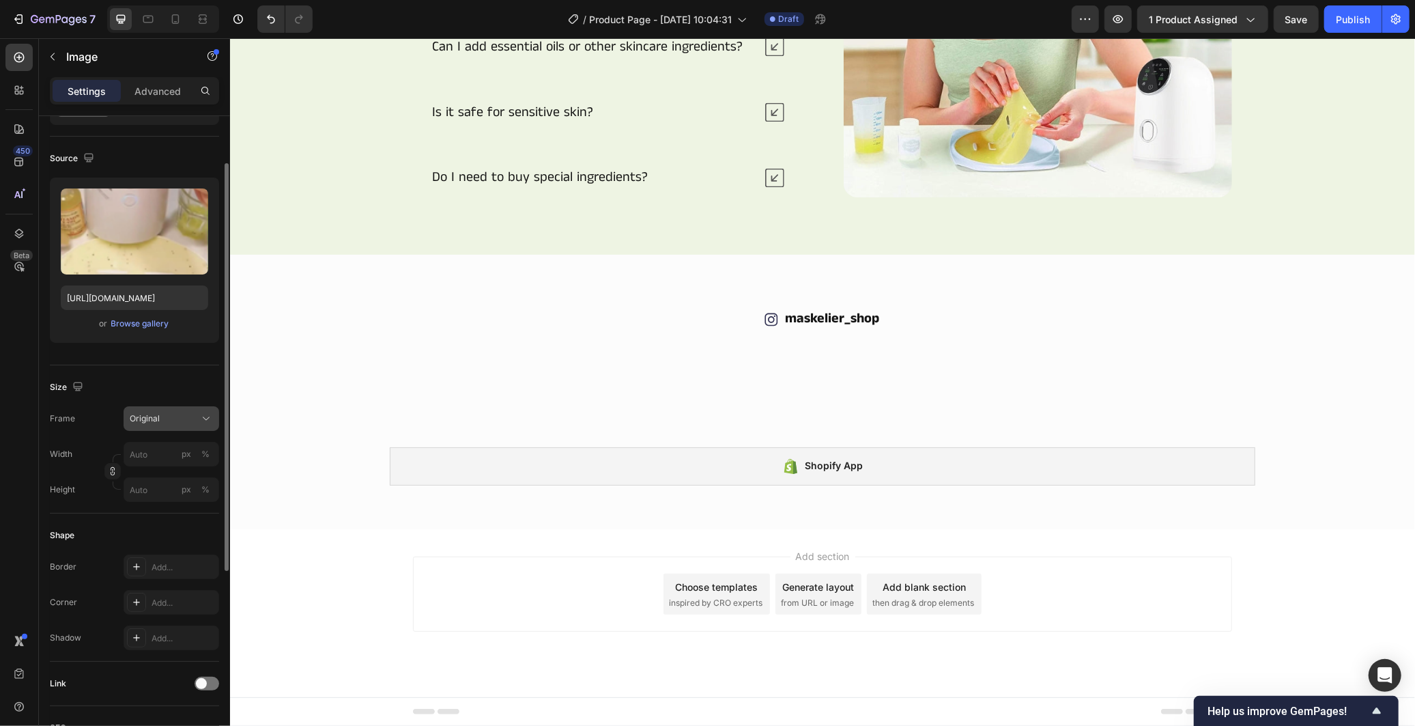
click at [182, 422] on div "Original" at bounding box center [163, 418] width 67 height 12
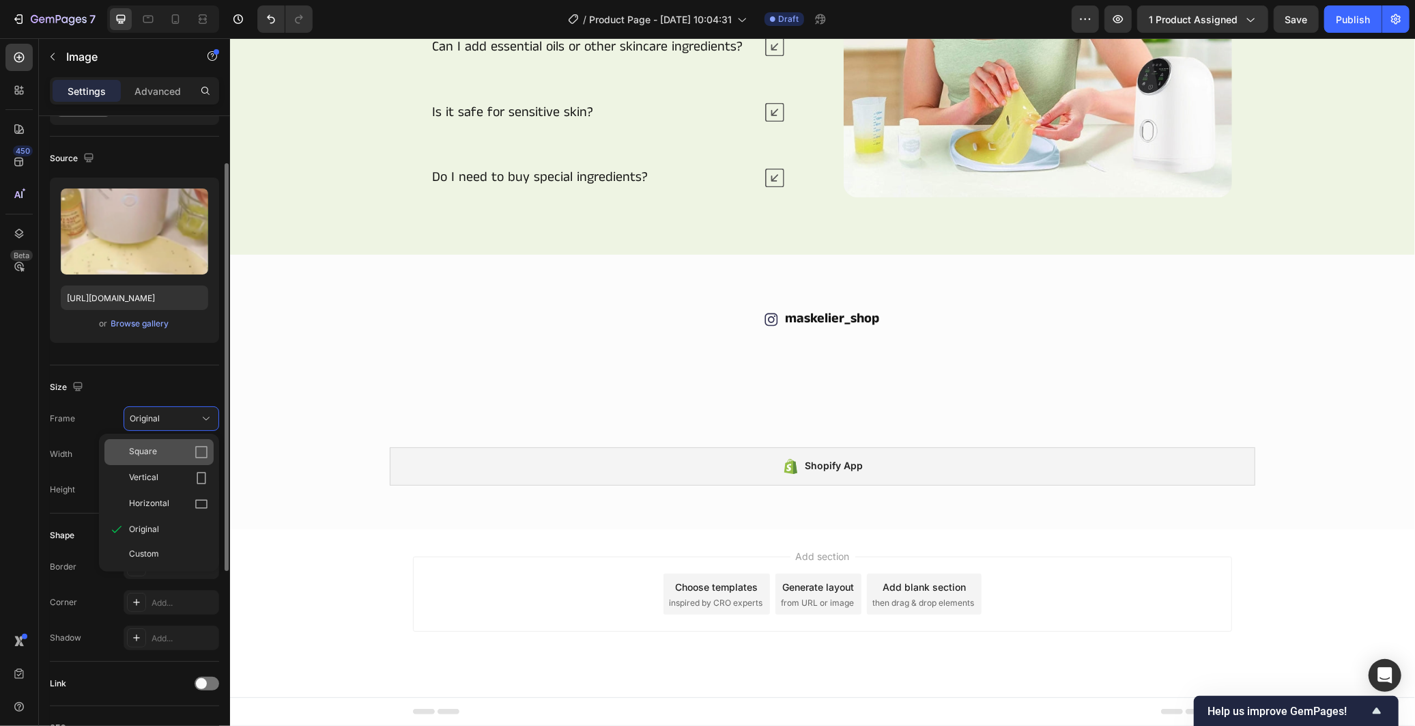
click at [201, 456] on icon at bounding box center [202, 452] width 14 height 14
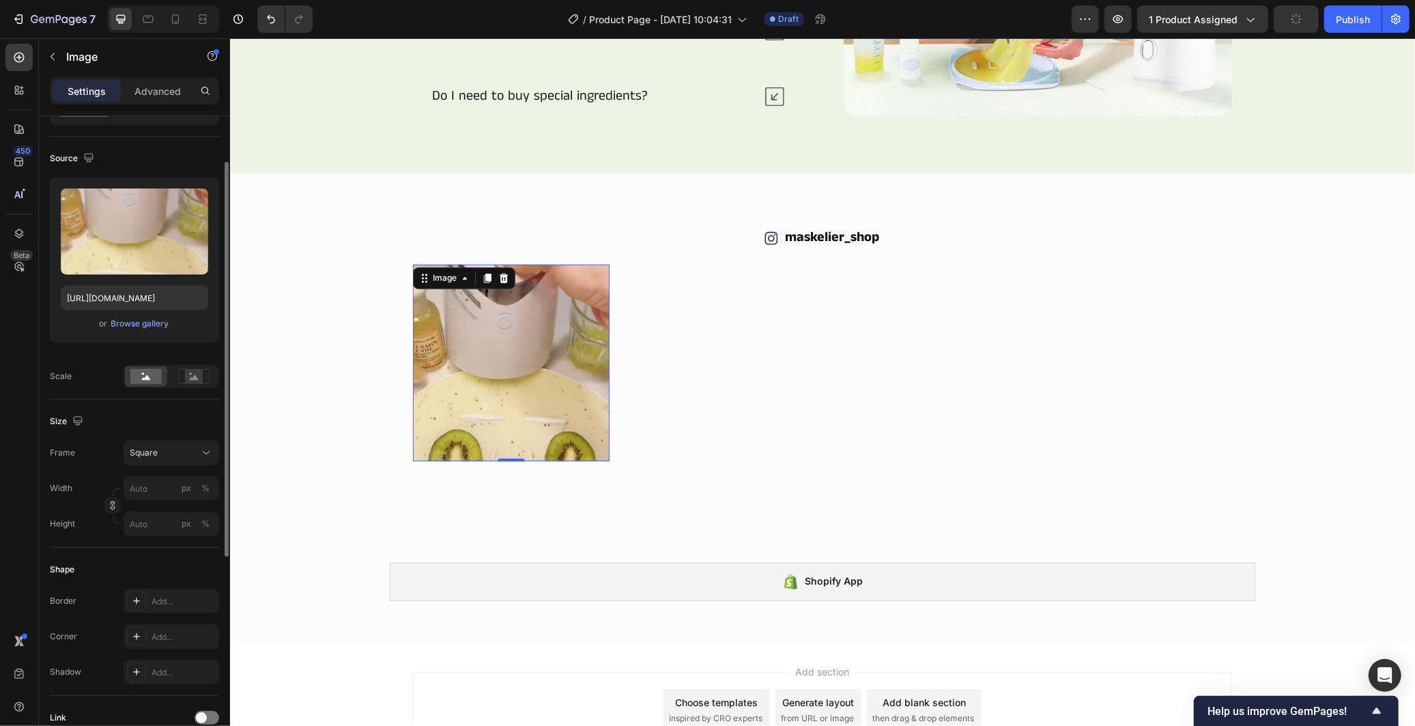
click at [445, 369] on img at bounding box center [510, 362] width 197 height 197
click at [167, 455] on div "Square" at bounding box center [163, 452] width 67 height 12
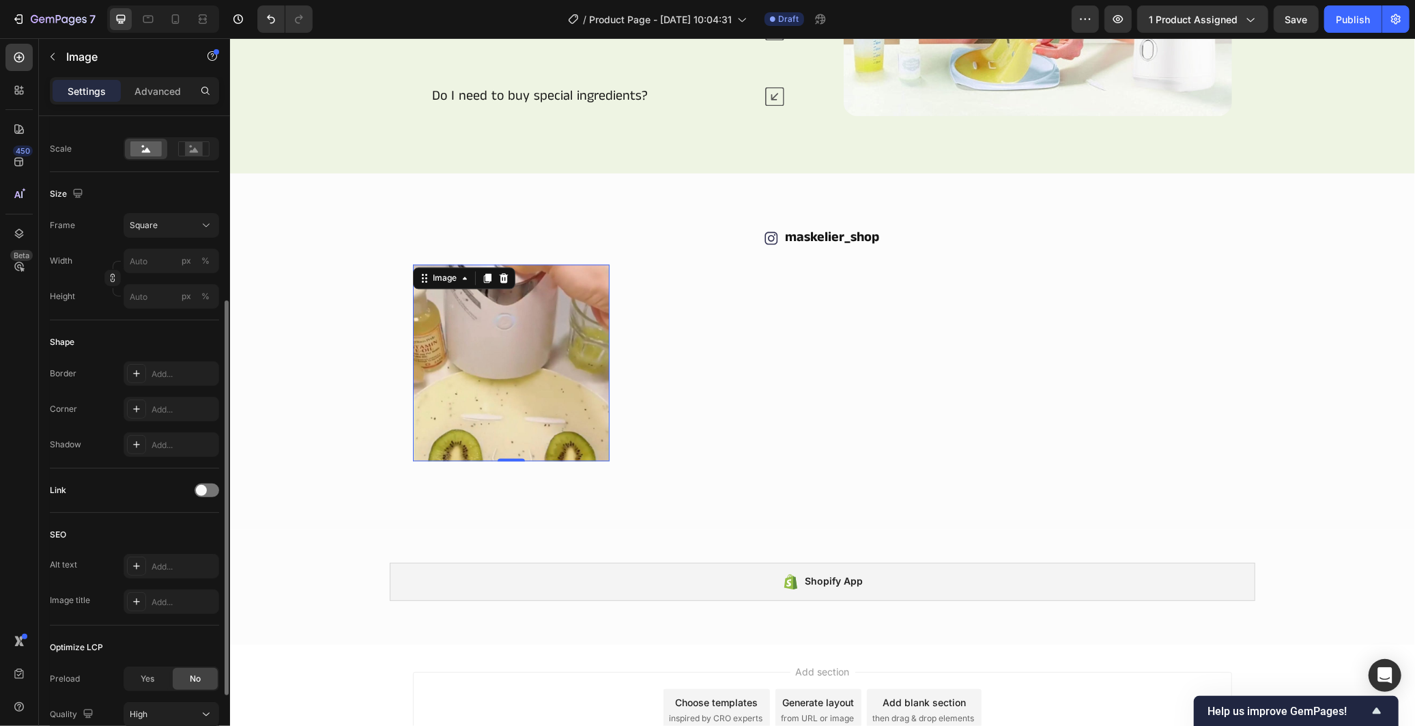
click at [90, 392] on div "Border Add... Corner Add... Shadow Add..." at bounding box center [134, 409] width 169 height 96
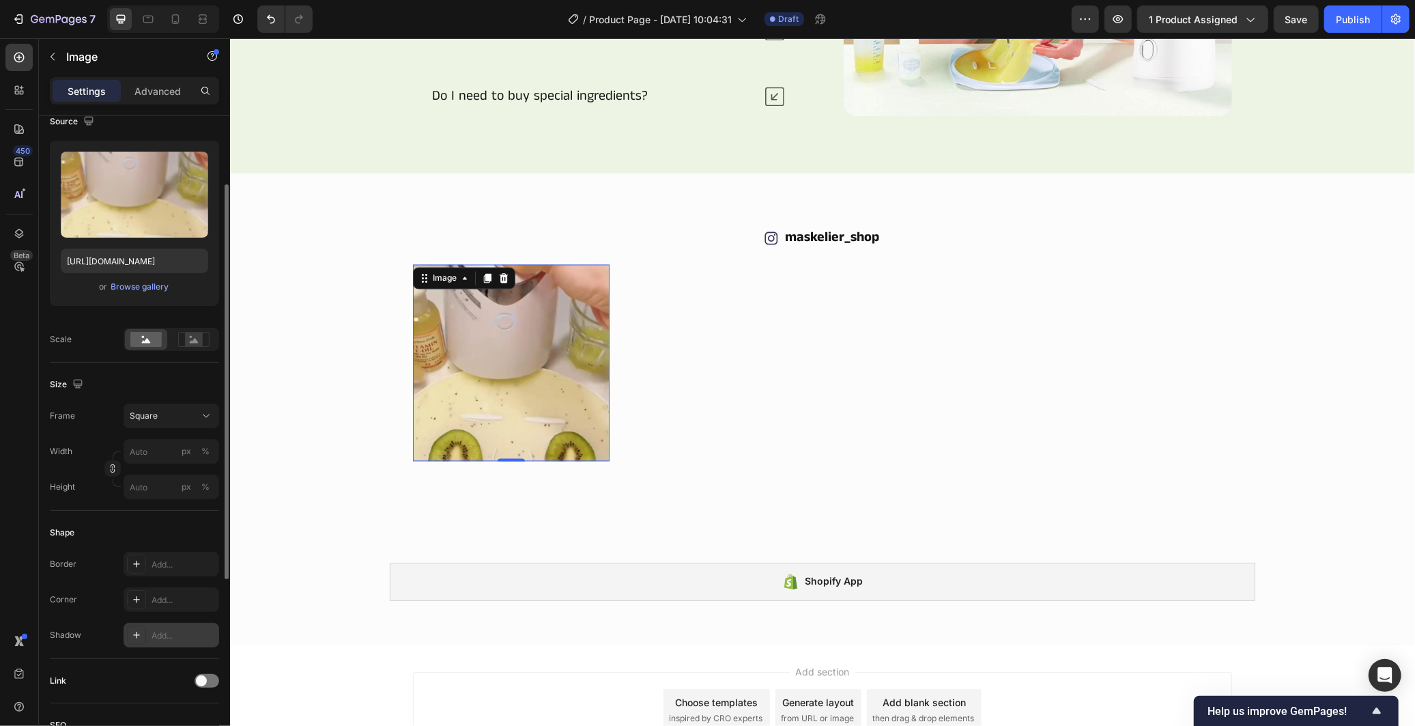
scroll to position [0, 0]
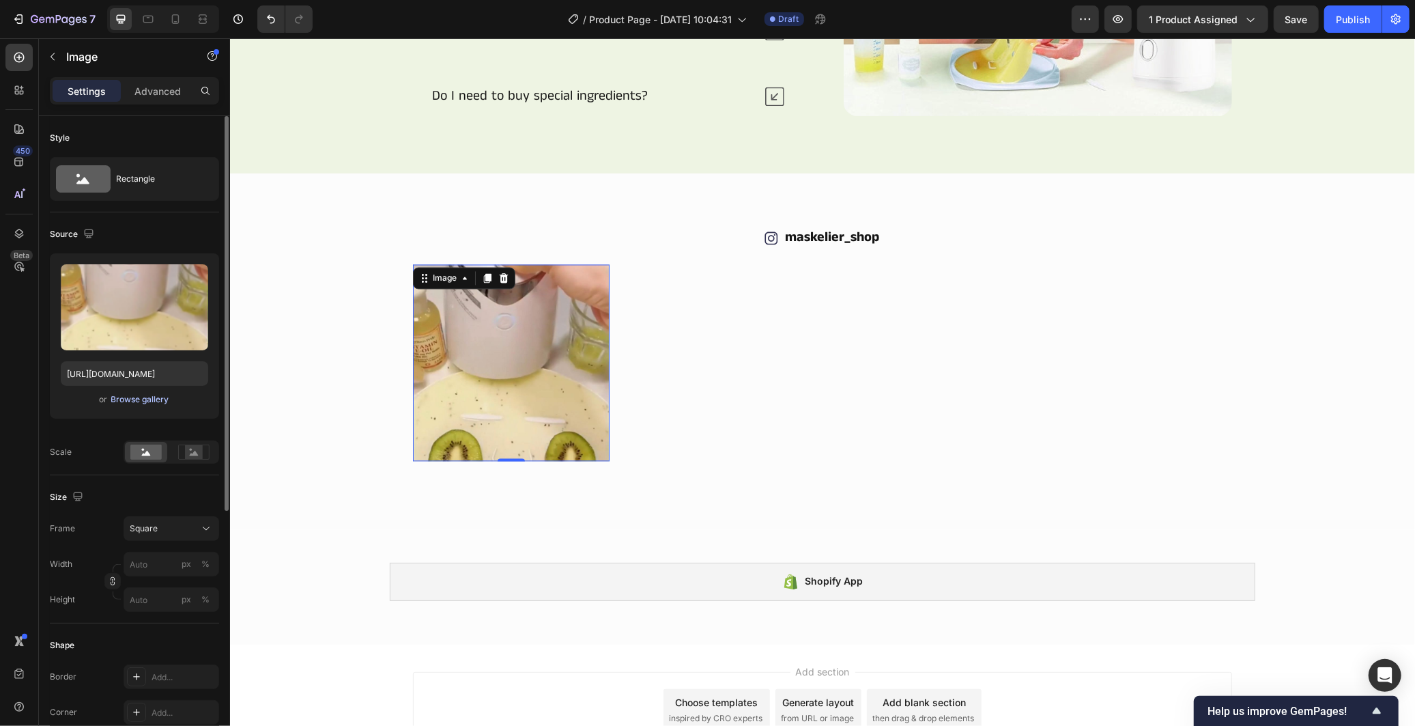
click at [155, 401] on div "Browse gallery" at bounding box center [140, 399] width 58 height 12
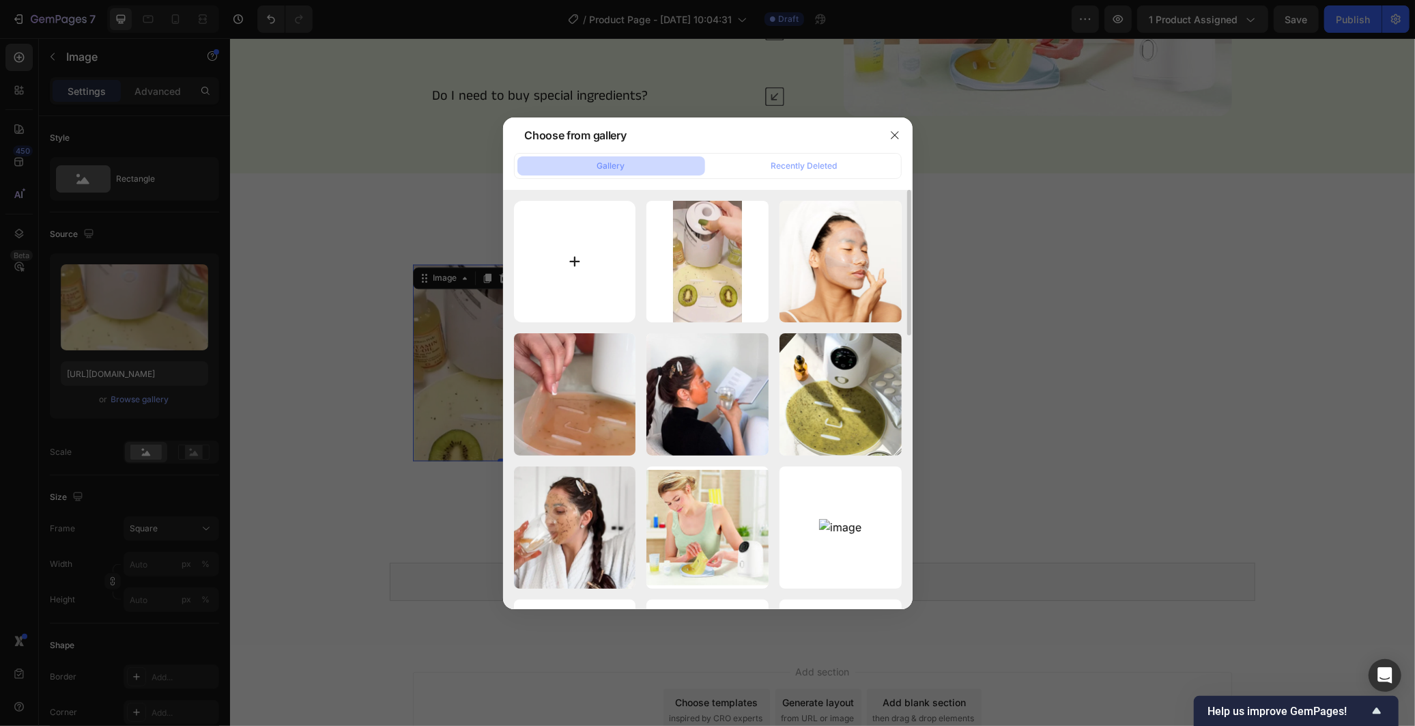
click at [598, 281] on input "file" at bounding box center [575, 262] width 122 height 122
type input "C:\fakepath\72d80fae6c3402cdc101d1aa31eca8e2.jpg"
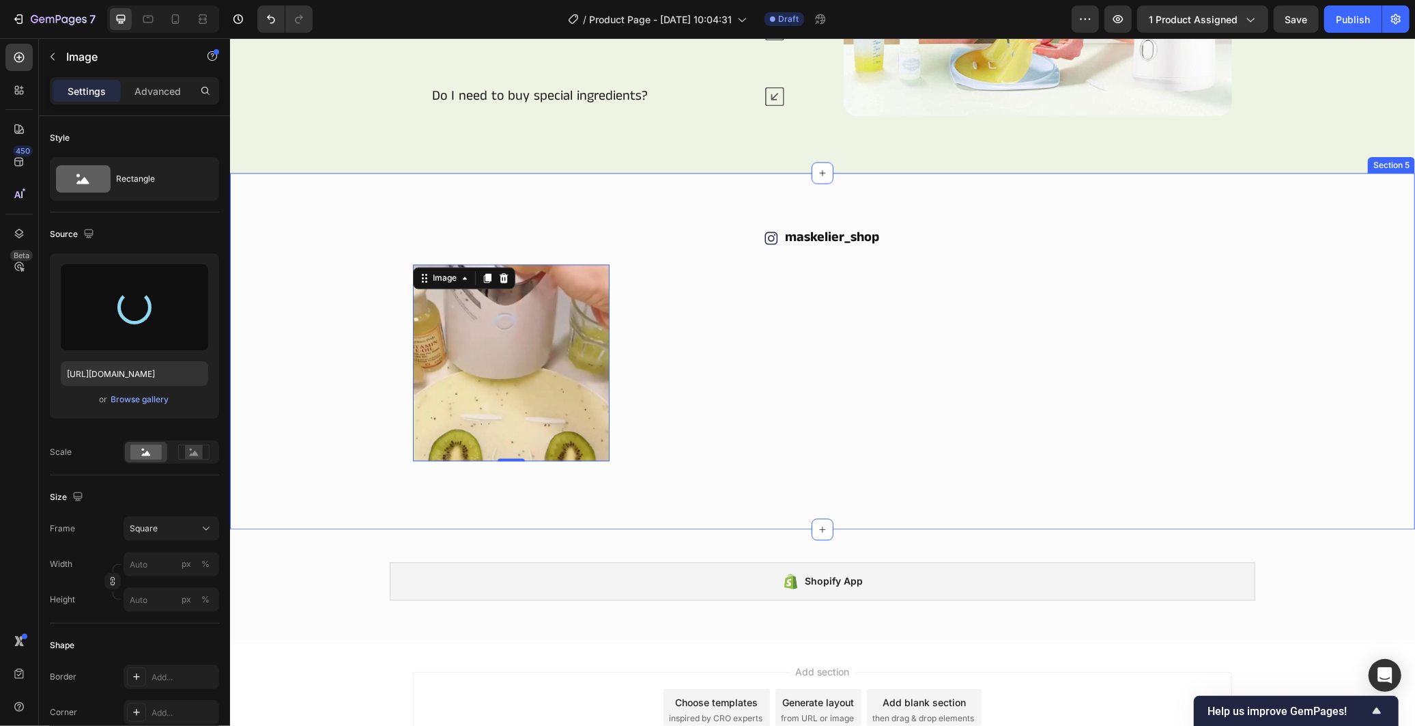
type input "[URL][DOMAIN_NAME]"
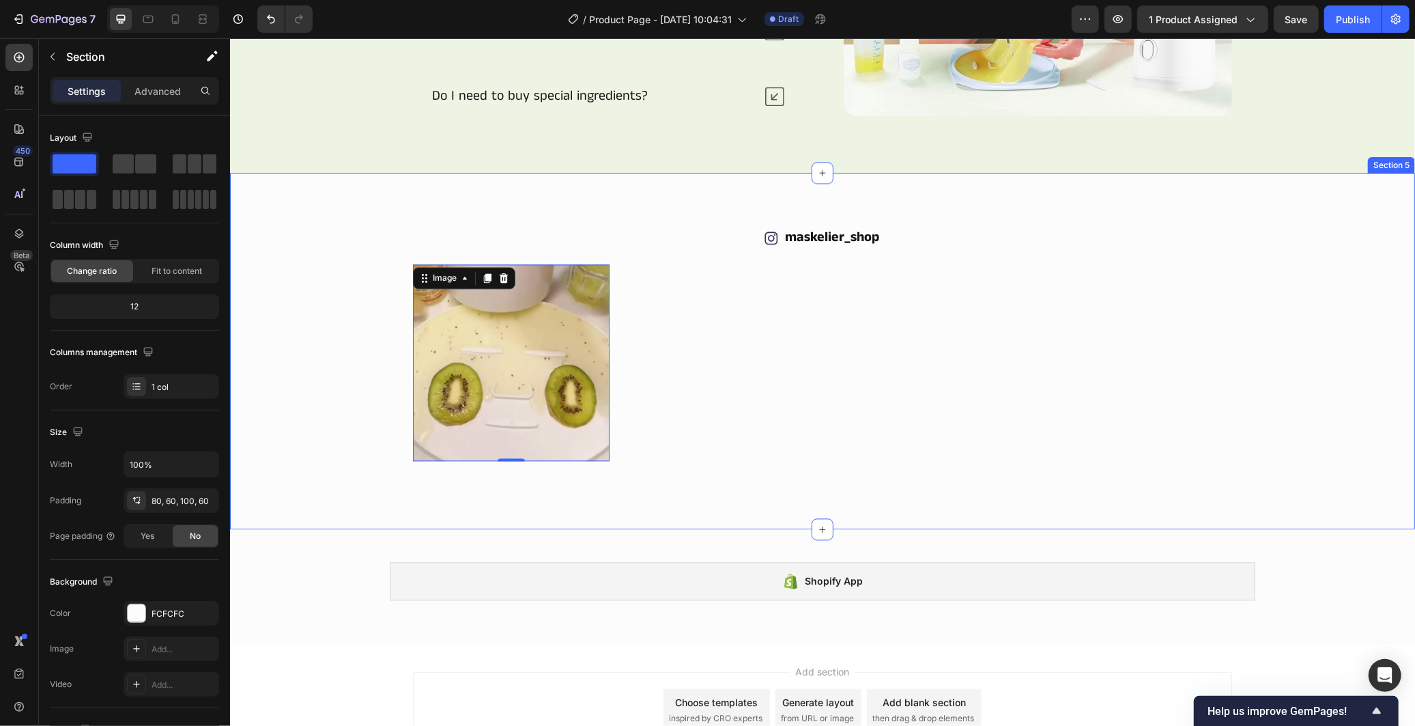
click at [1327, 315] on div "Image Image Image Image Image 0 Image Carousel" at bounding box center [821, 362] width 1103 height 197
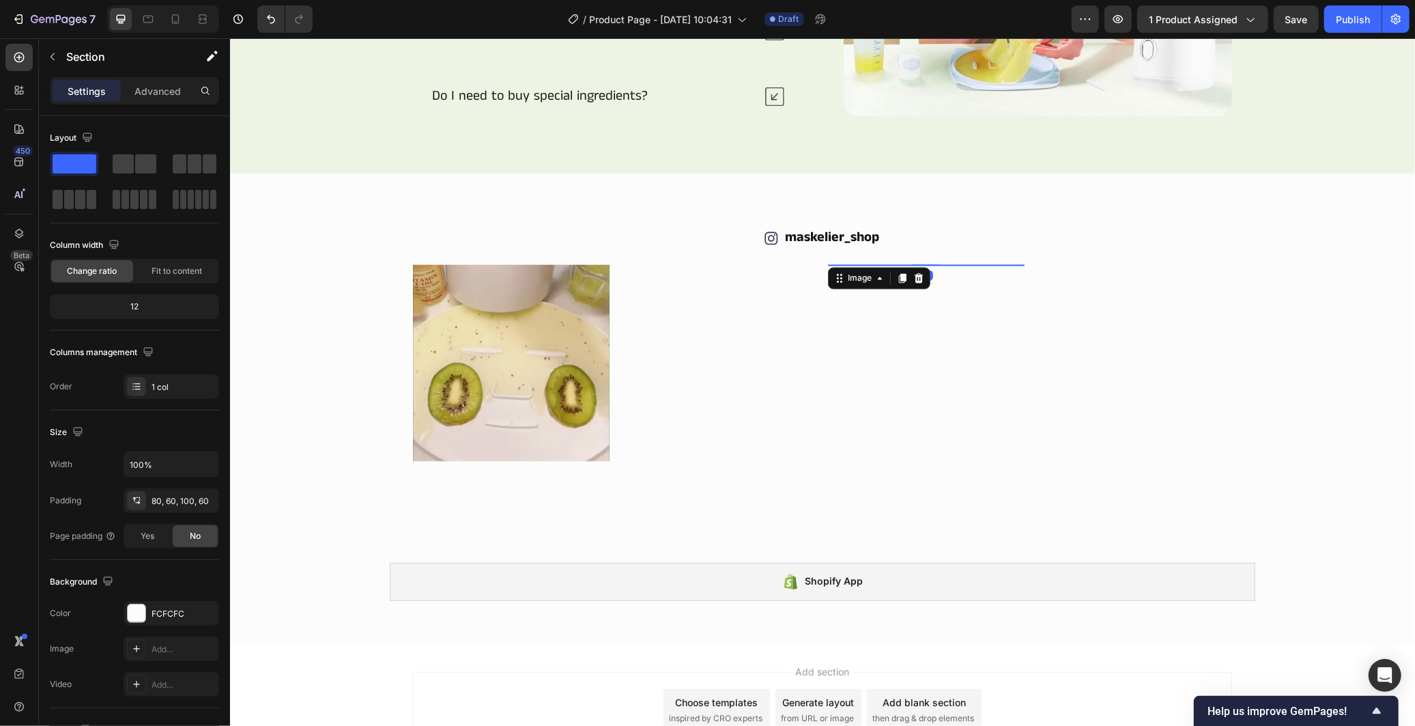
click at [904, 264] on img at bounding box center [925, 264] width 197 height 0
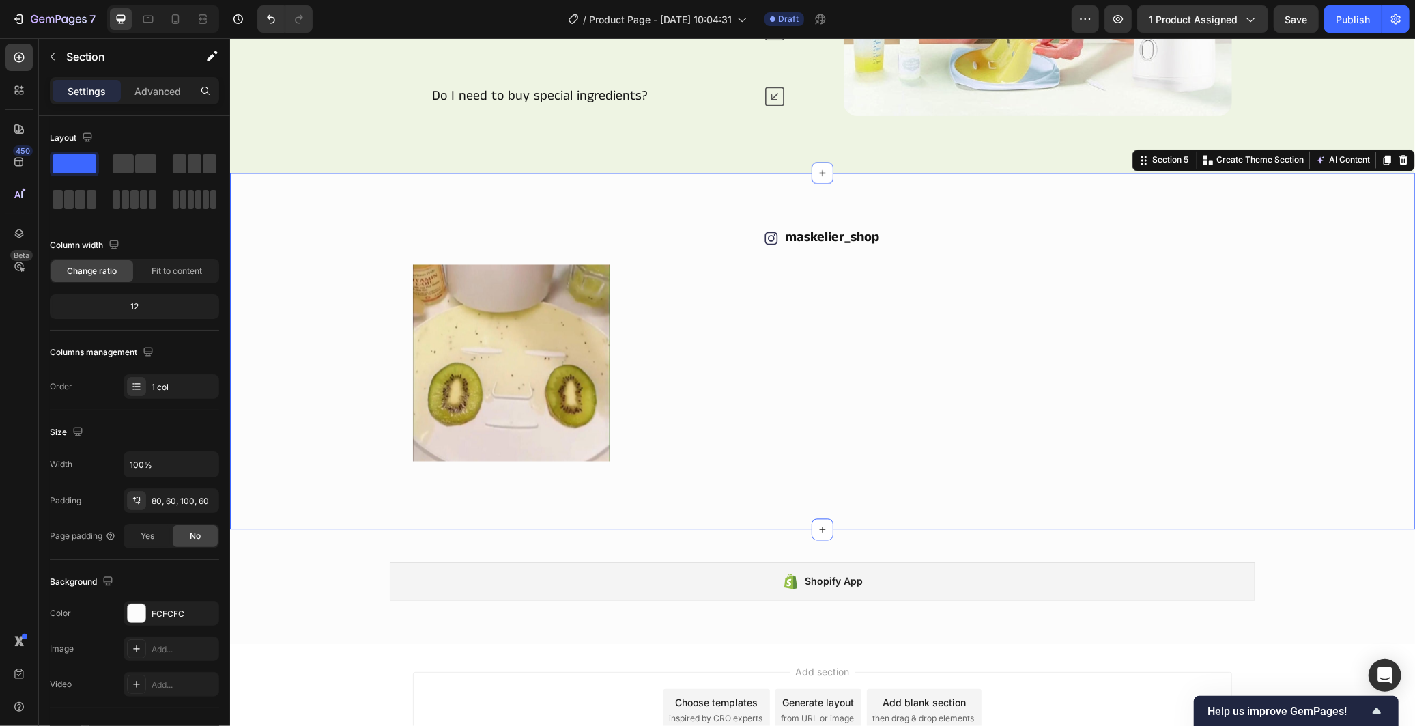
click at [1295, 464] on div "Icon maskelier_shop Text Block Row Image Image Image Image Image Image Carousel…" at bounding box center [821, 351] width 1185 height 356
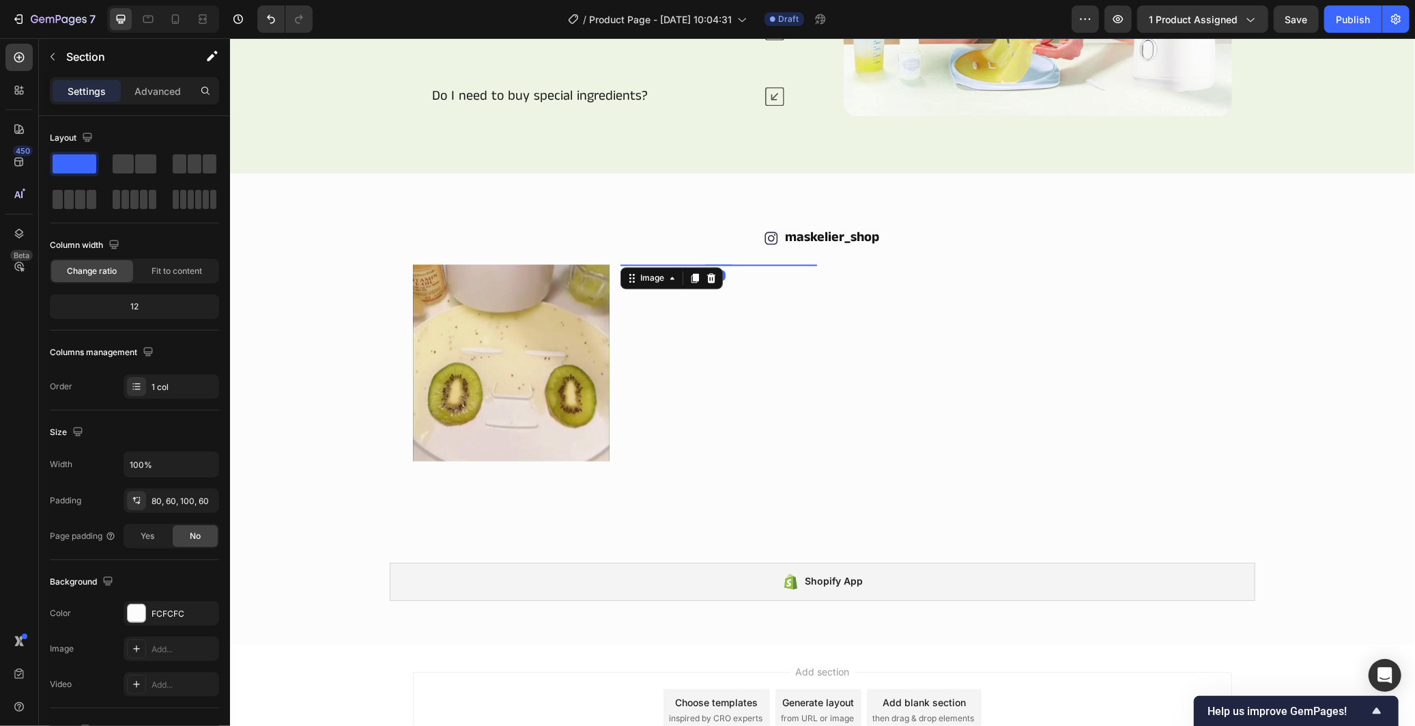
click at [782, 264] on img at bounding box center [718, 264] width 197 height 0
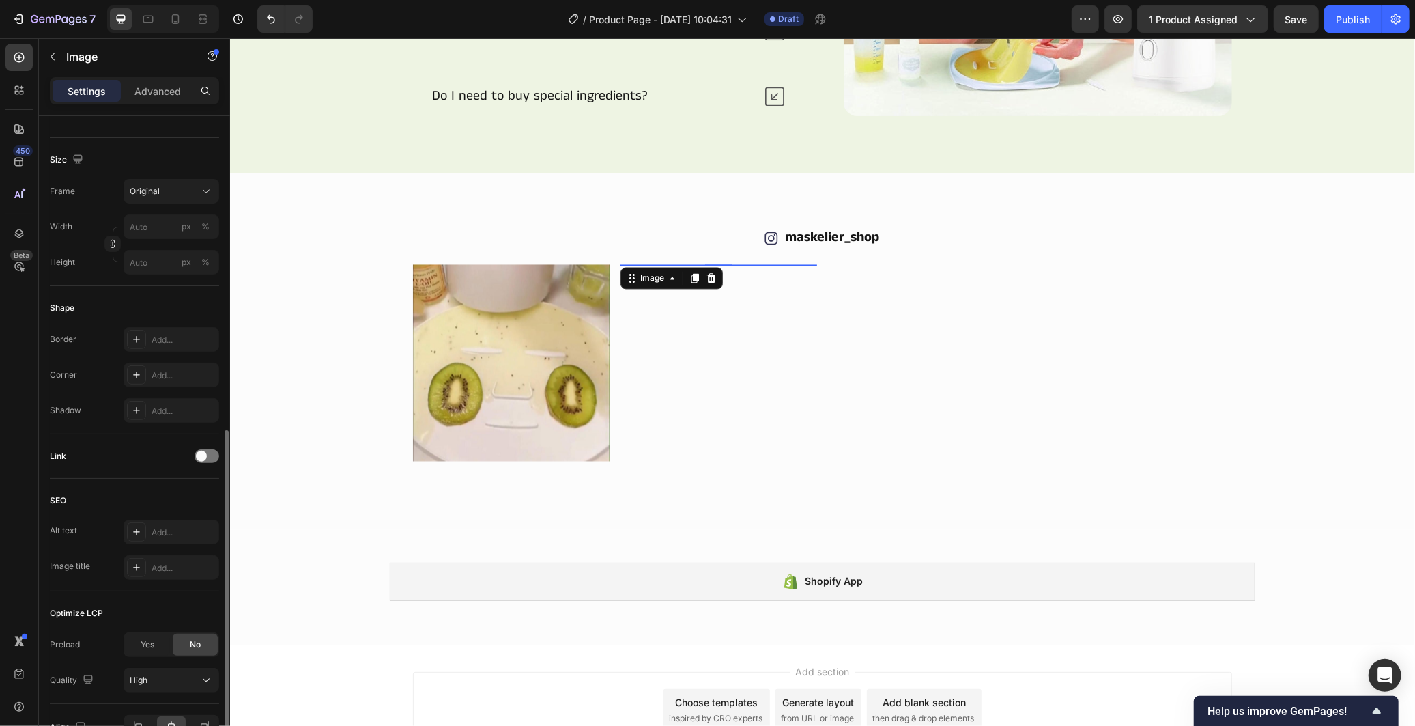
scroll to position [379, 0]
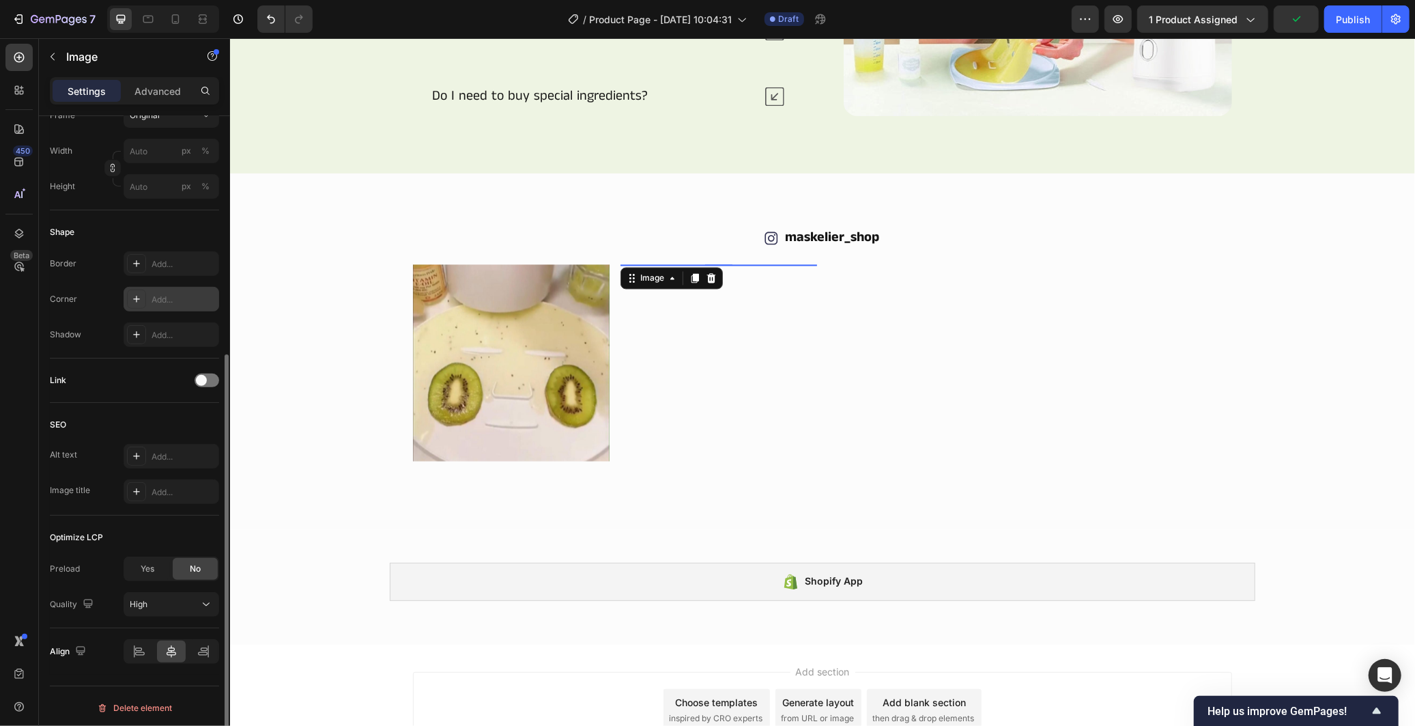
click at [147, 304] on div "Add..." at bounding box center [172, 299] width 96 height 25
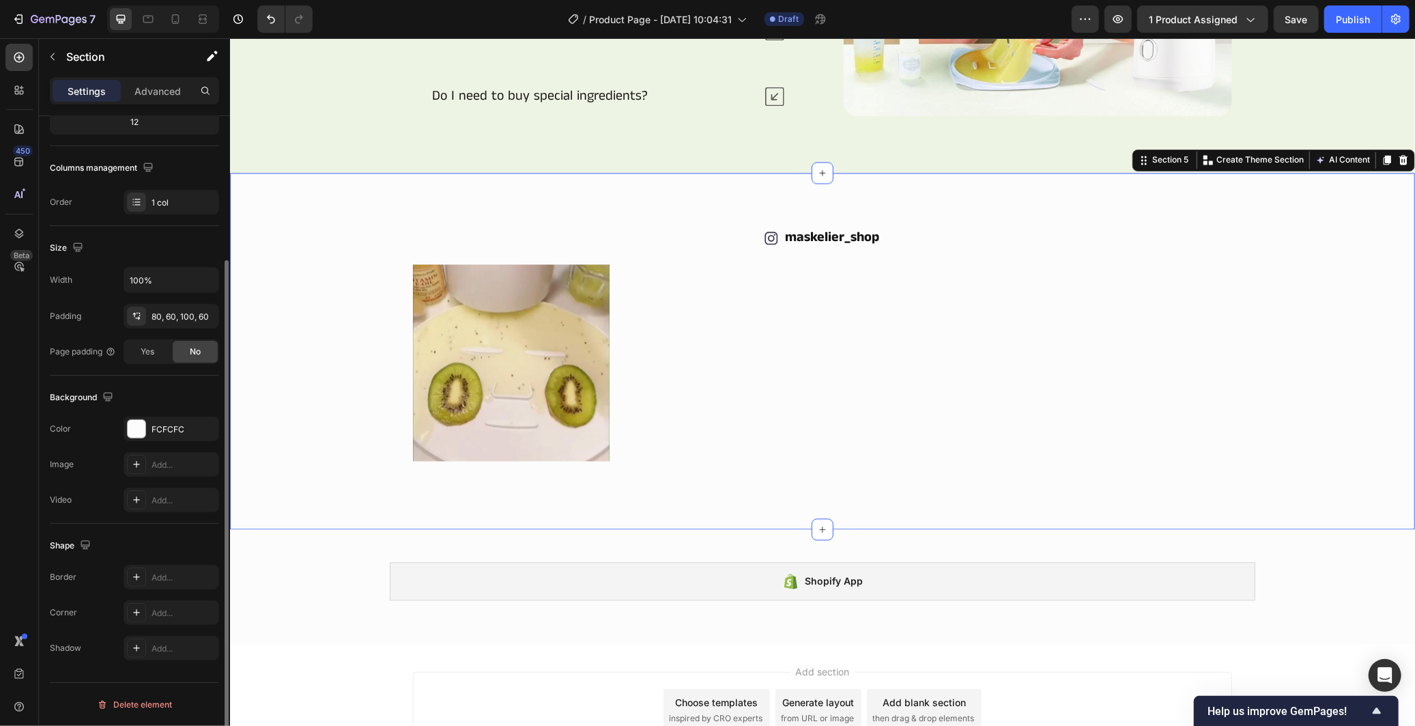
click at [361, 463] on div "Icon maskelier_shop Text Block Row Image Image Image Image Image Image Carousel…" at bounding box center [821, 351] width 1185 height 356
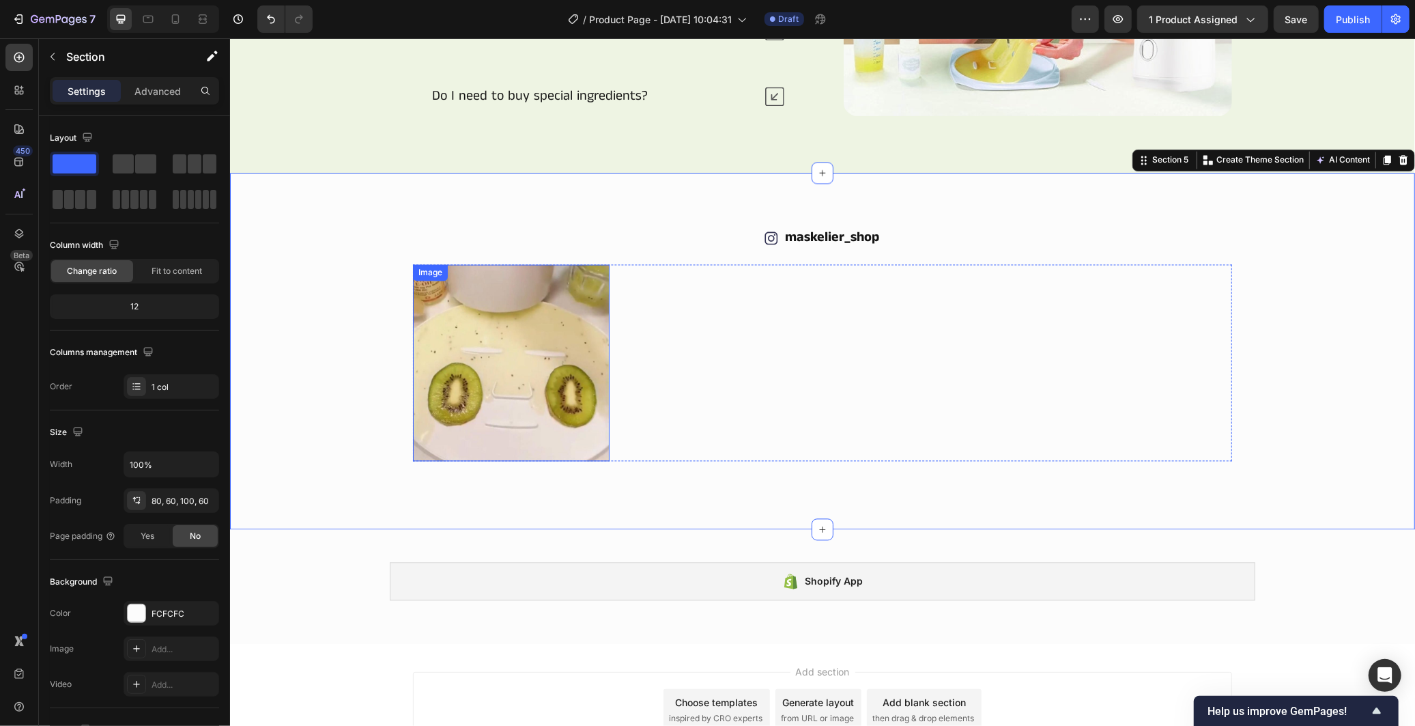
click at [482, 387] on img at bounding box center [510, 362] width 197 height 197
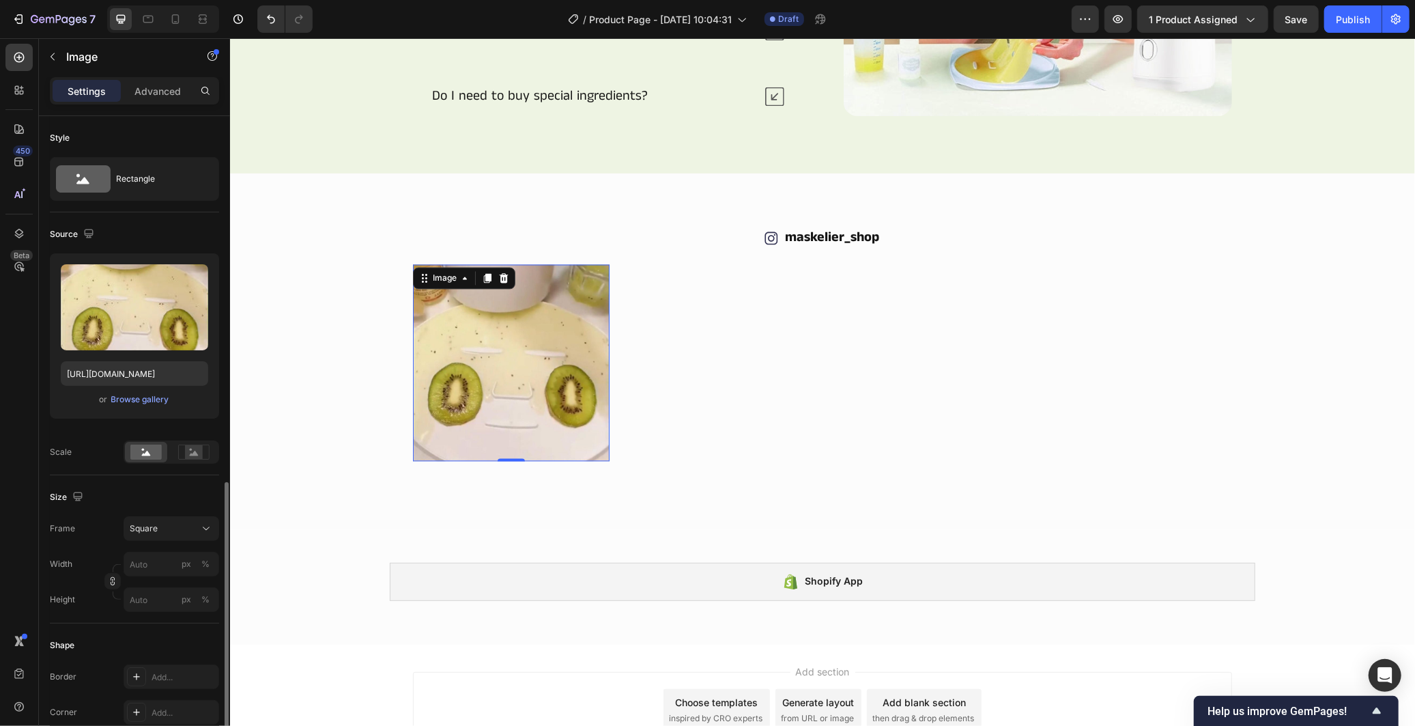
scroll to position [227, 0]
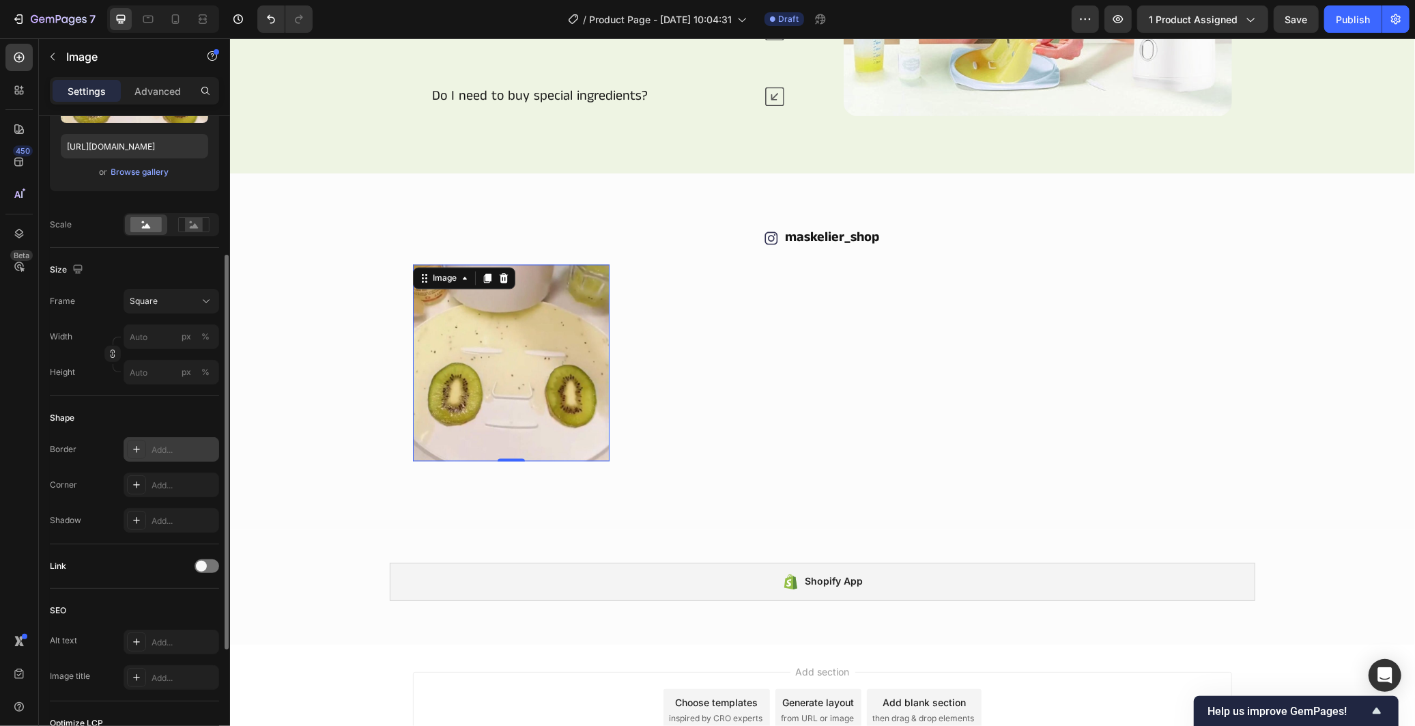
click at [173, 453] on div "Add..." at bounding box center [184, 450] width 64 height 12
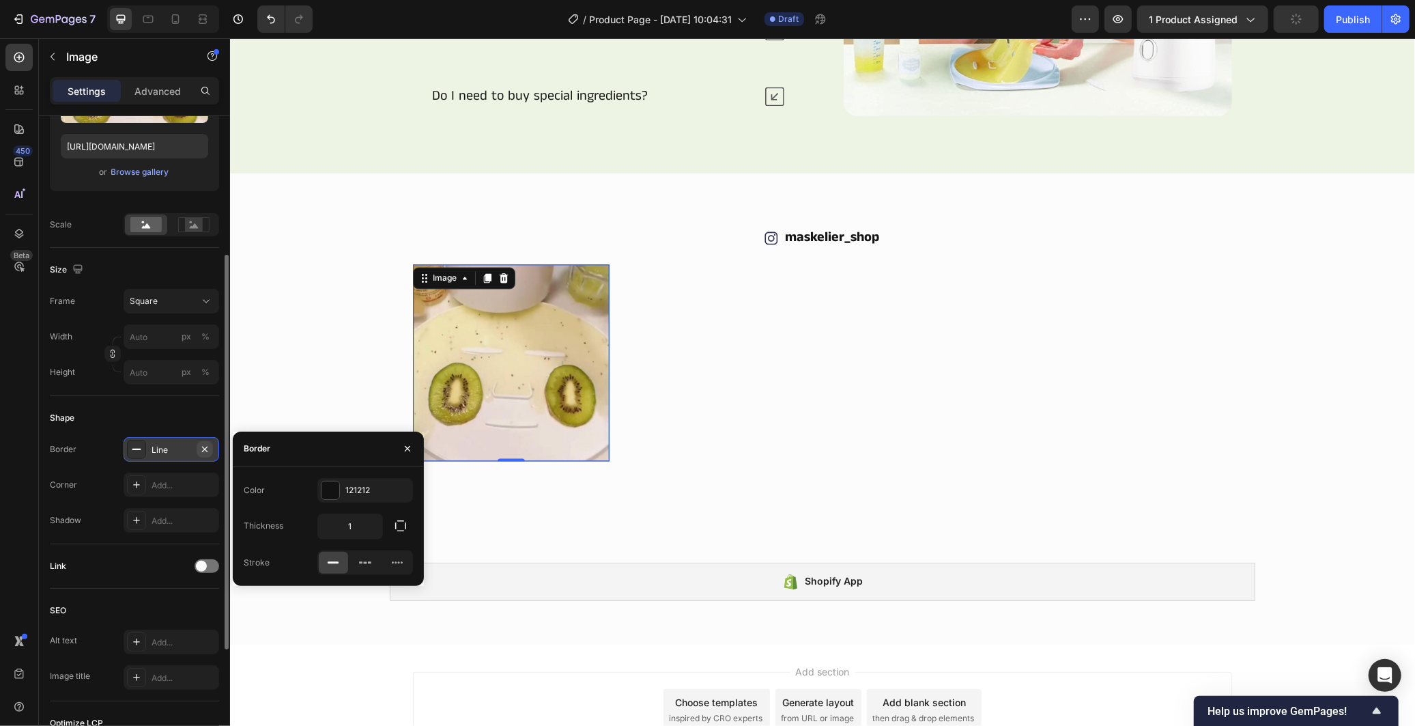
click at [207, 452] on icon "button" at bounding box center [204, 449] width 11 height 11
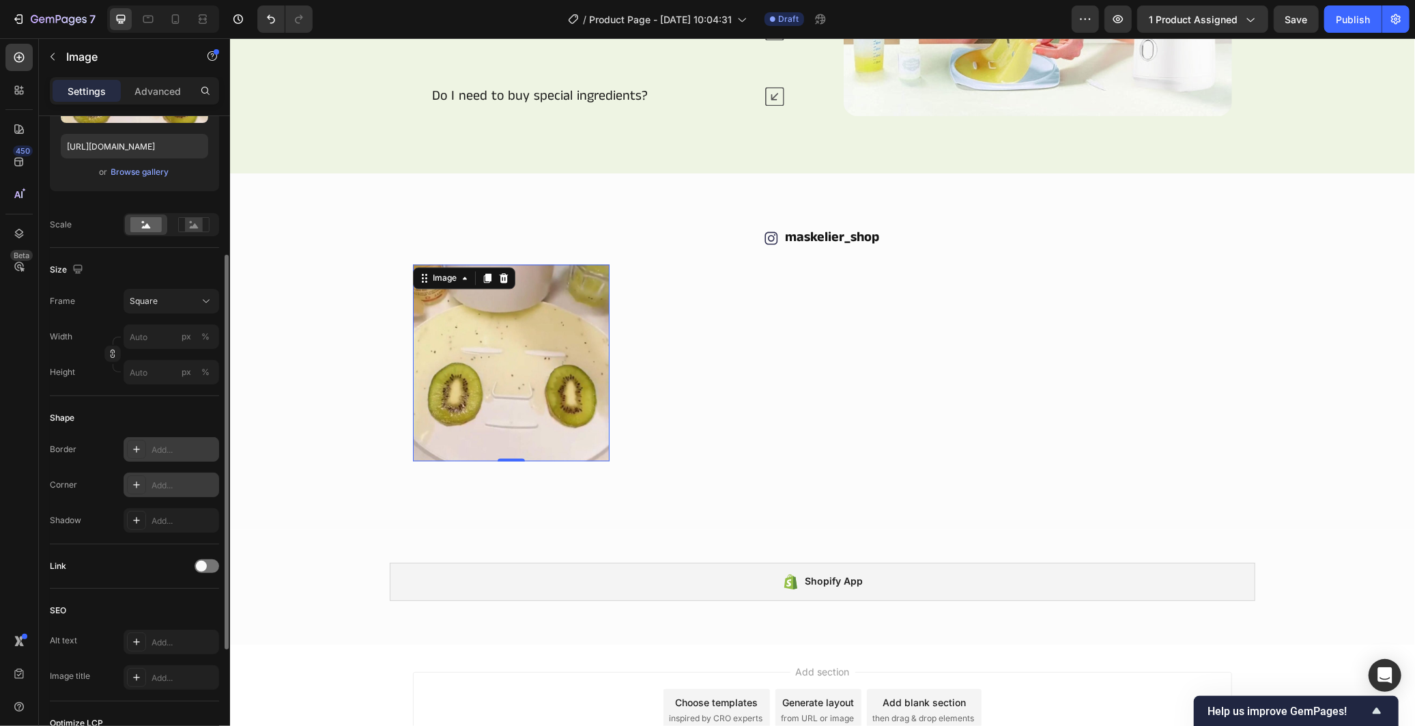
click at [176, 485] on div "Add..." at bounding box center [184, 485] width 64 height 12
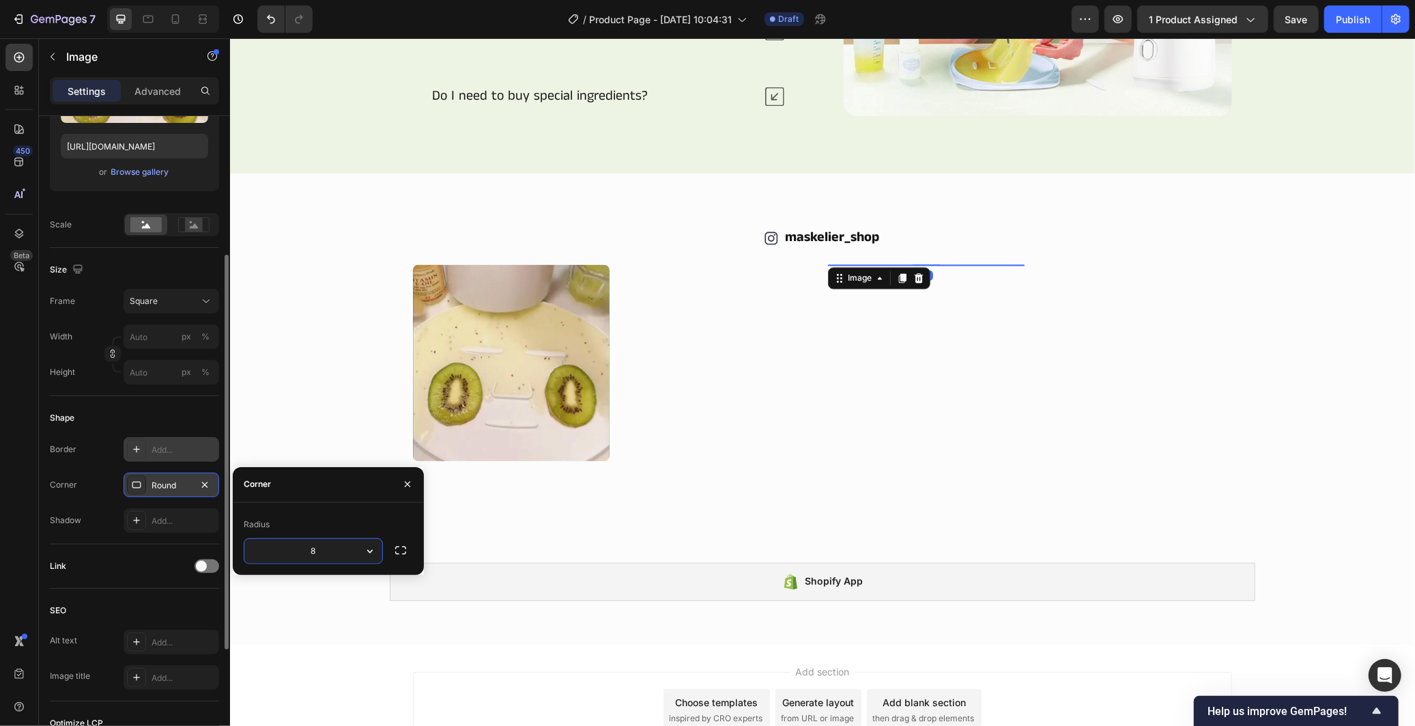
click at [898, 264] on img at bounding box center [925, 264] width 197 height 0
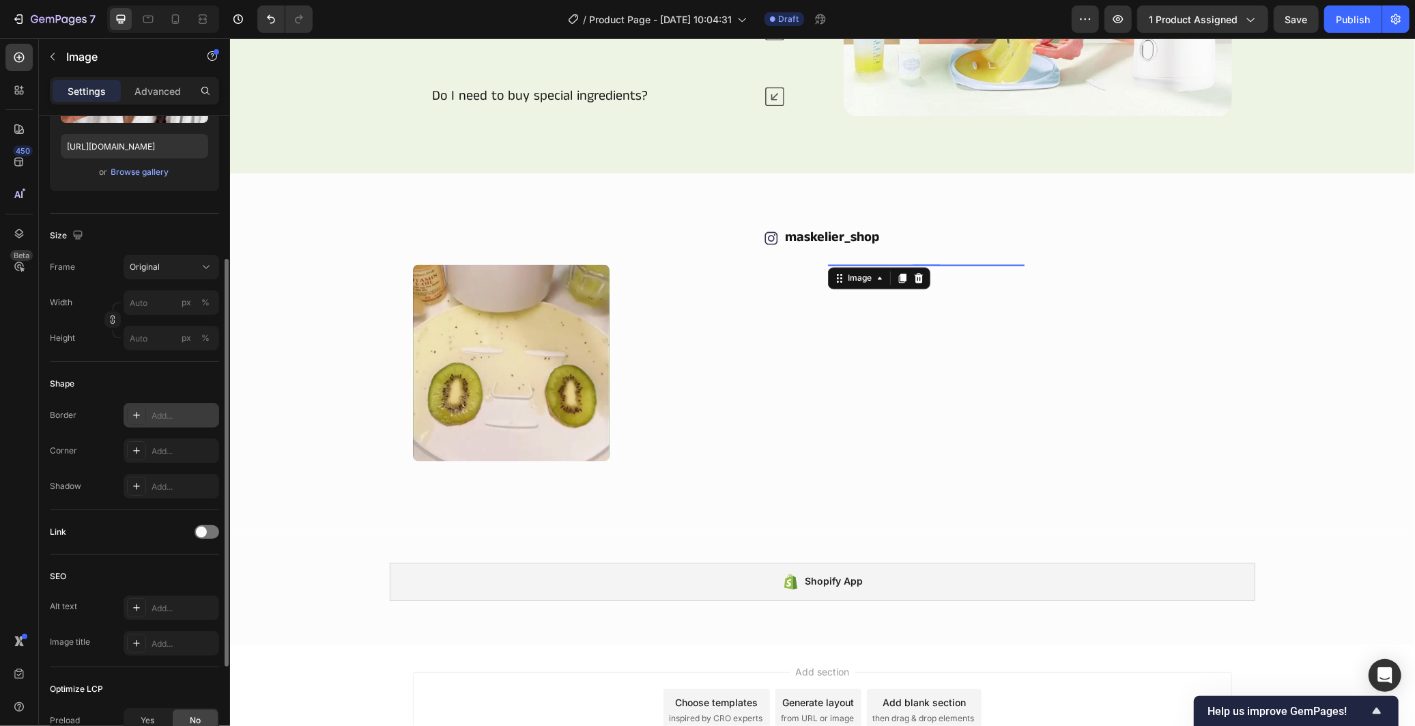
click at [168, 418] on div "Add..." at bounding box center [184, 416] width 64 height 12
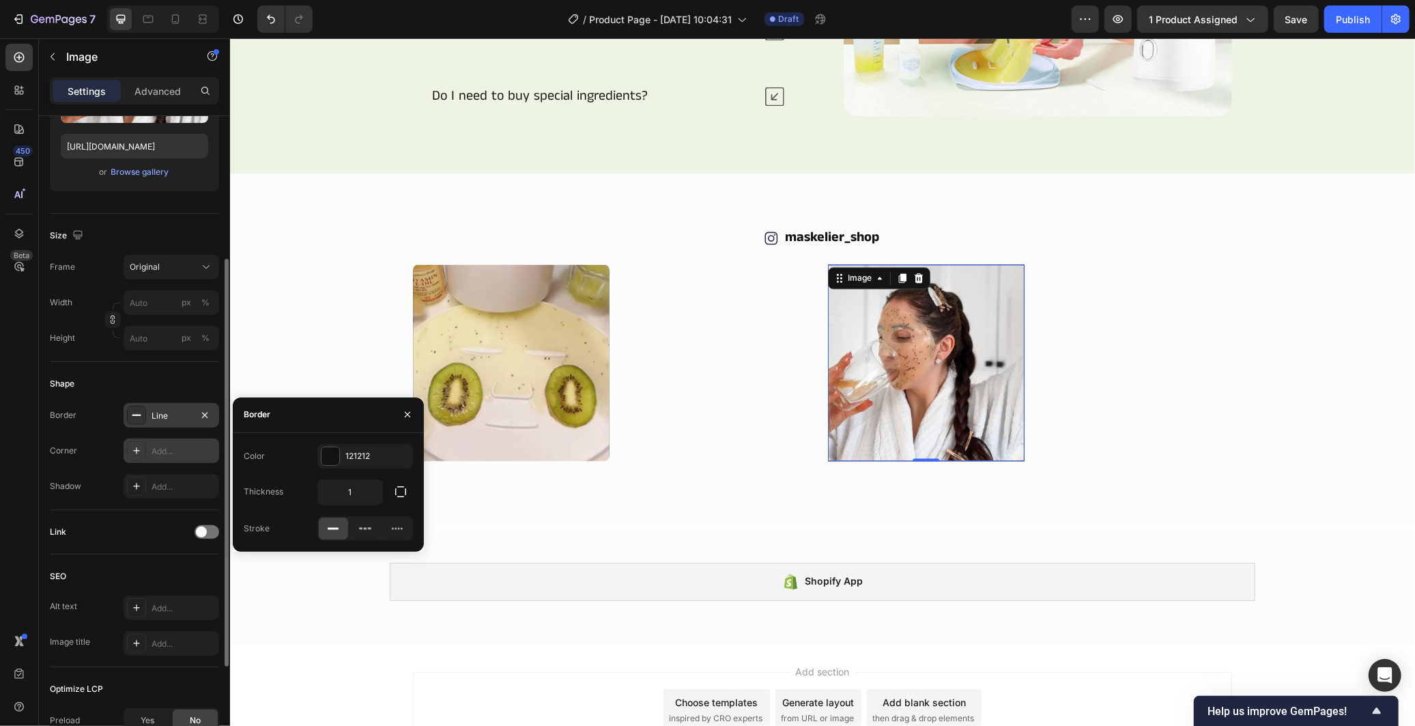
click at [167, 454] on div "Add..." at bounding box center [184, 451] width 64 height 12
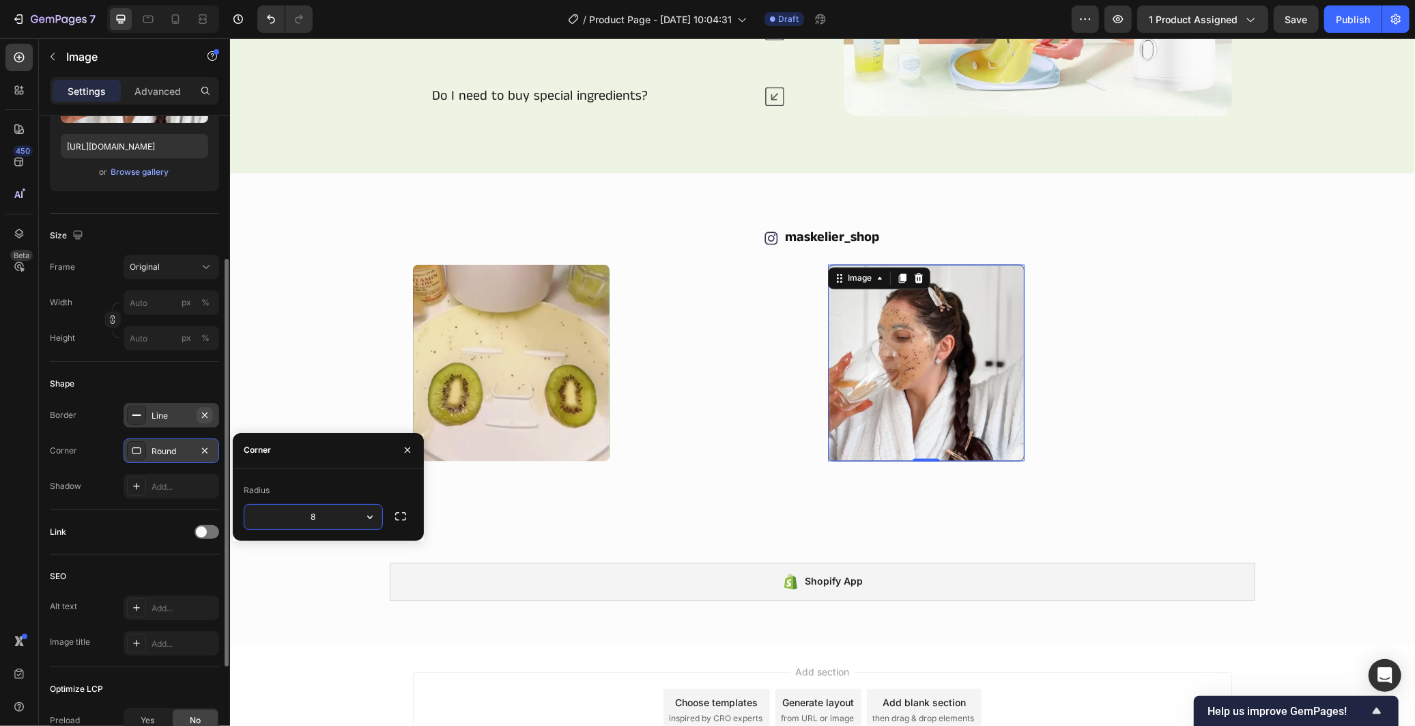
click at [206, 418] on icon "button" at bounding box center [204, 415] width 11 height 11
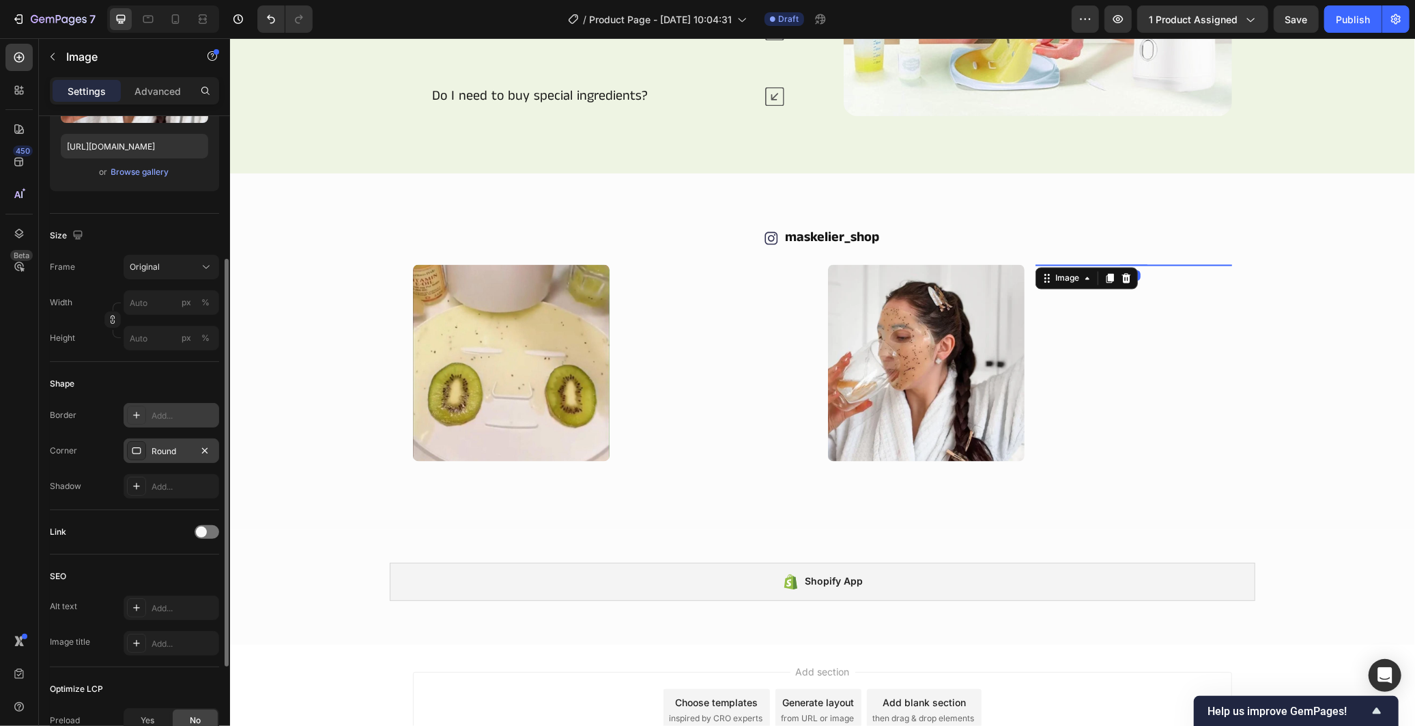
click at [1132, 264] on img at bounding box center [1133, 264] width 197 height 0
click at [174, 446] on div "Add..." at bounding box center [184, 451] width 64 height 12
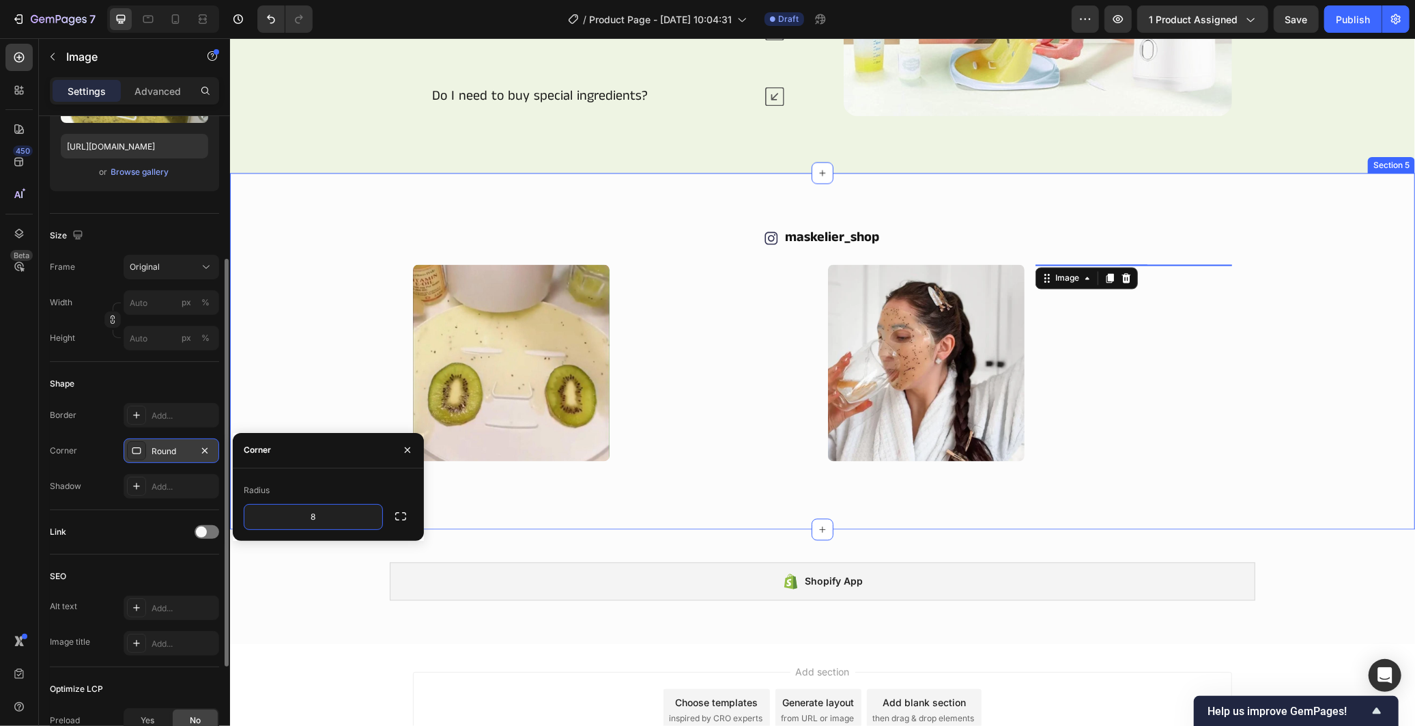
click at [572, 507] on div "Icon maskelier_shop Text Block Row Image Image 0 Image Image Image Image Carous…" at bounding box center [821, 351] width 1185 height 356
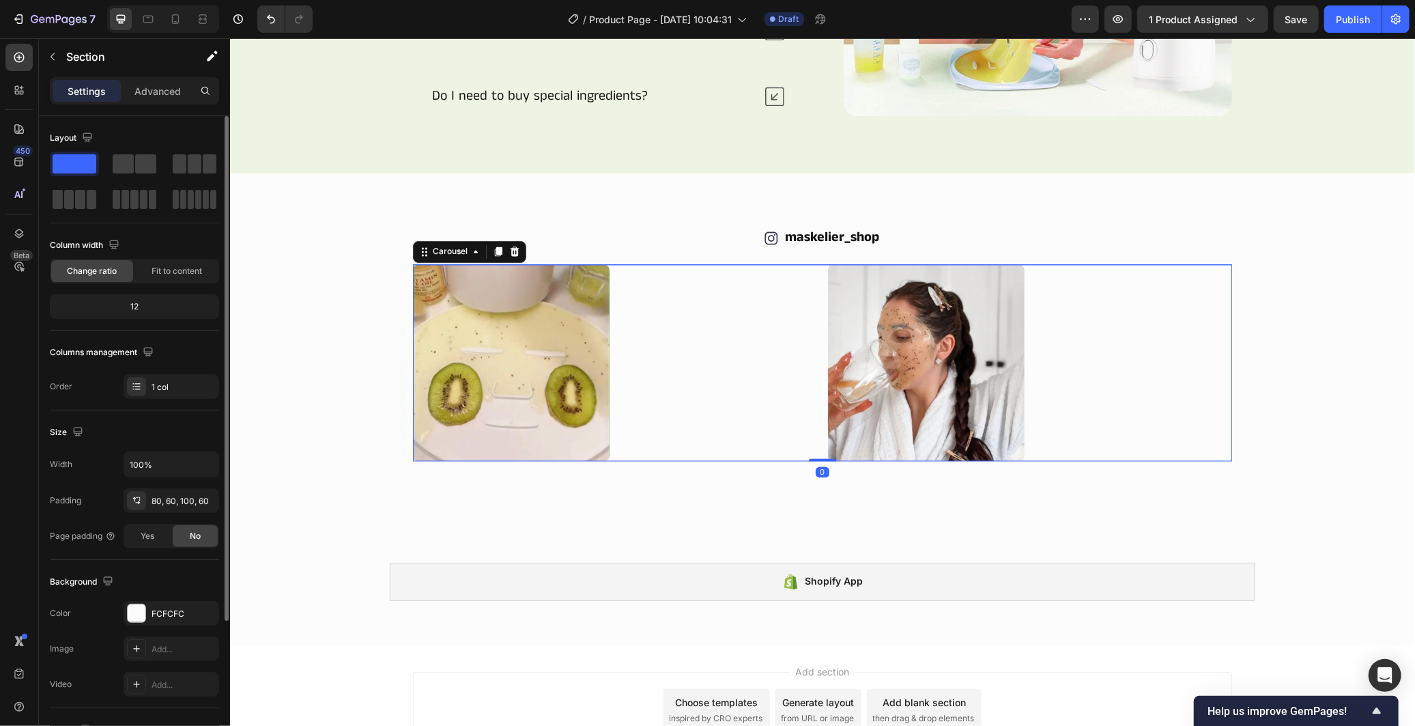
click at [608, 441] on div "Image Image Image Image Image Image" at bounding box center [821, 362] width 819 height 197
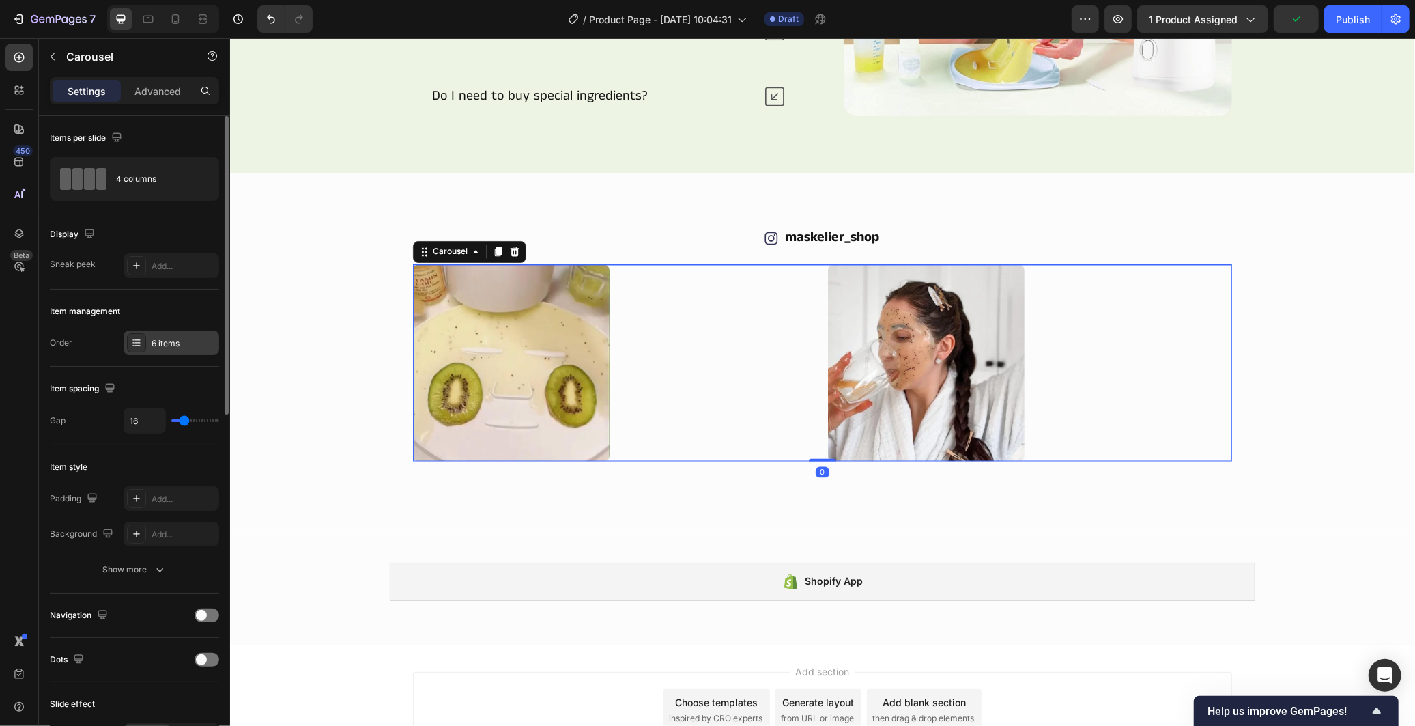
click at [153, 351] on div "6 items" at bounding box center [172, 342] width 96 height 25
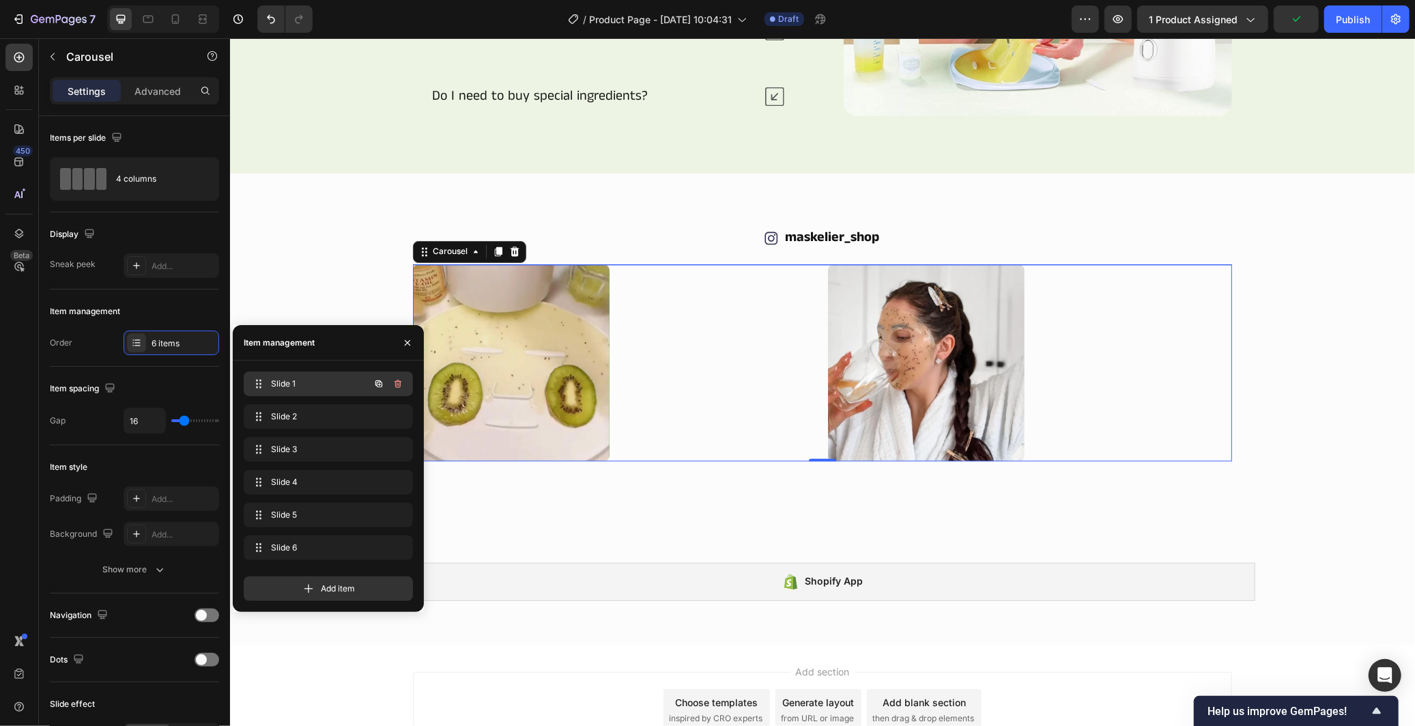
click at [274, 387] on span "Slide 1" at bounding box center [309, 383] width 77 height 12
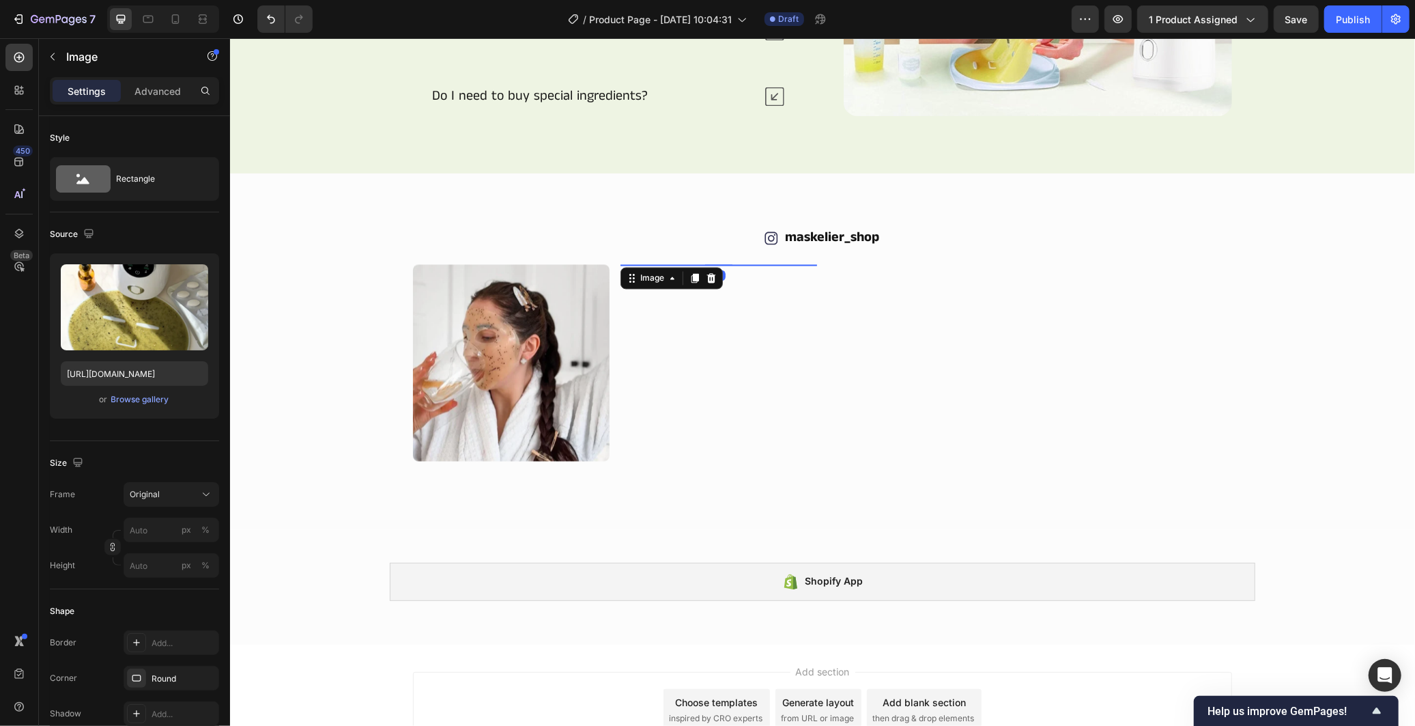
click at [701, 264] on img at bounding box center [718, 264] width 197 height 0
click at [155, 676] on div "Round" at bounding box center [172, 678] width 40 height 12
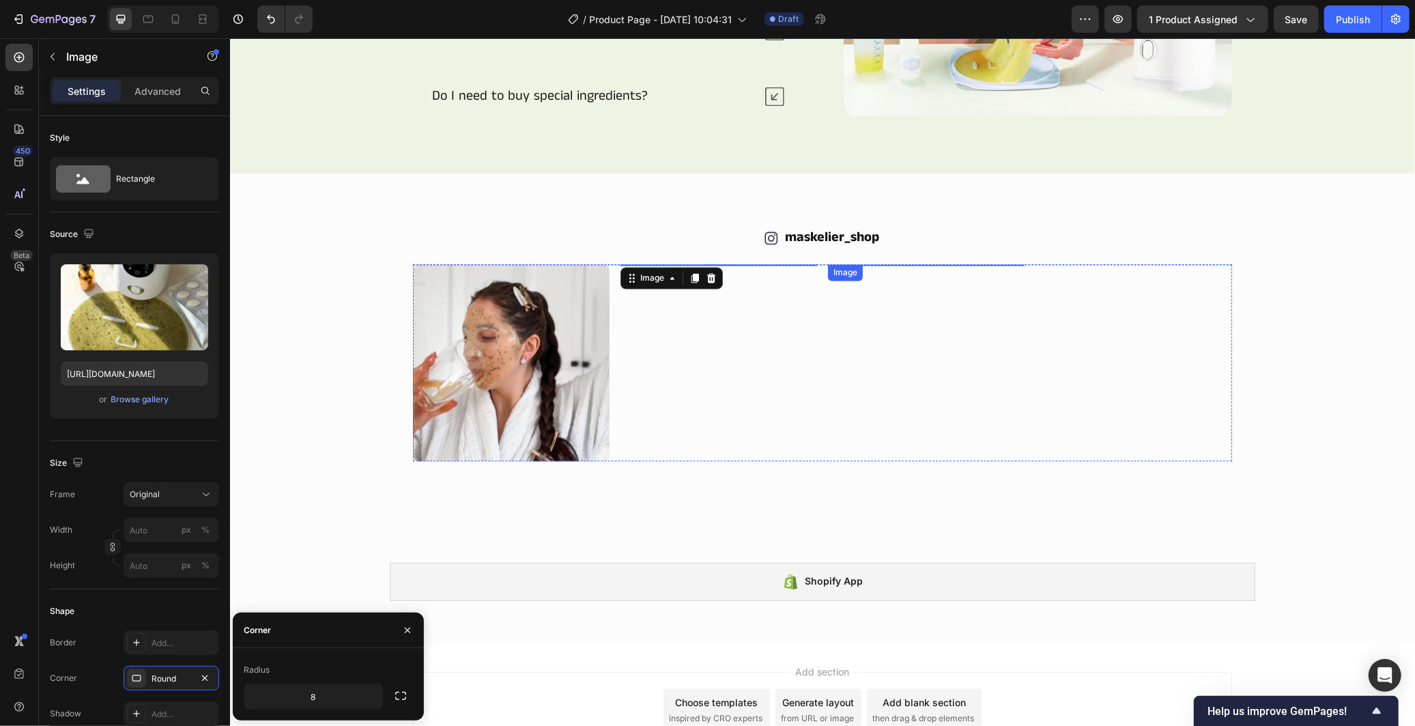
click at [908, 264] on img at bounding box center [925, 264] width 197 height 0
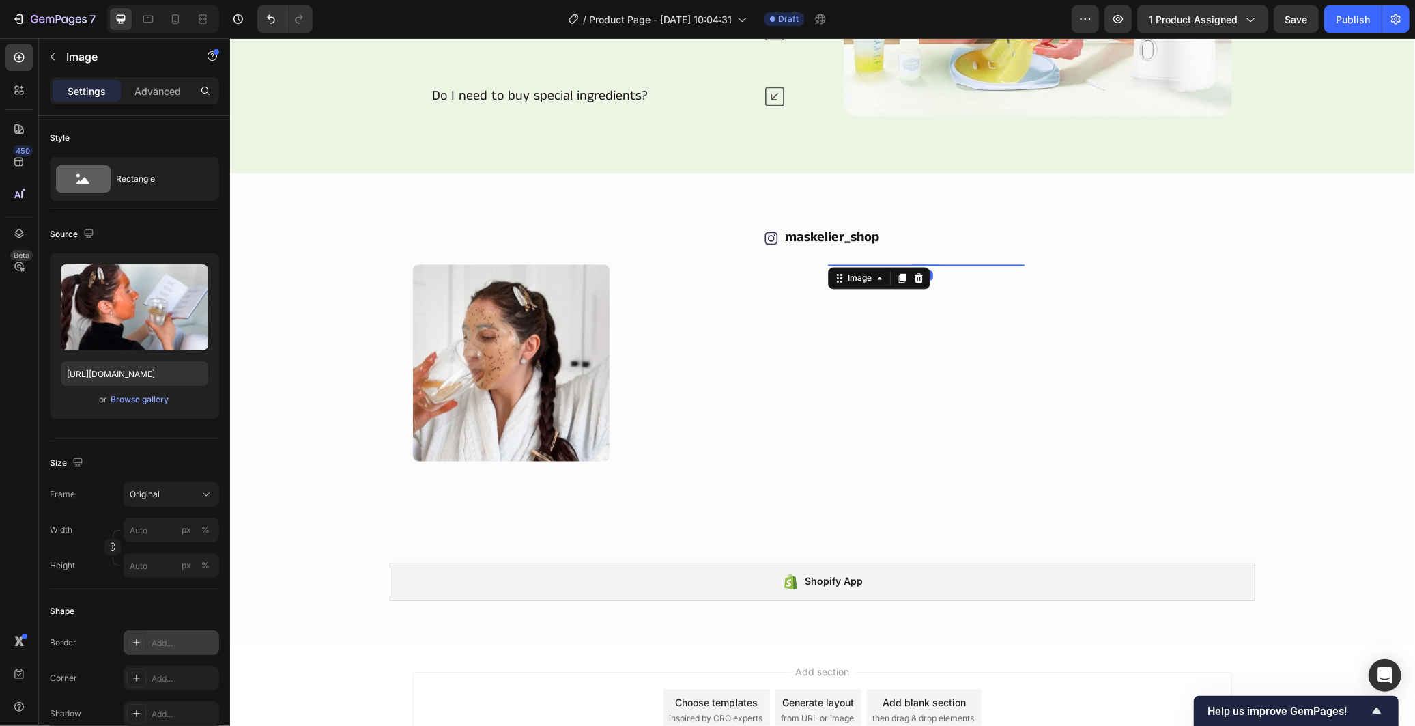
scroll to position [152, 0]
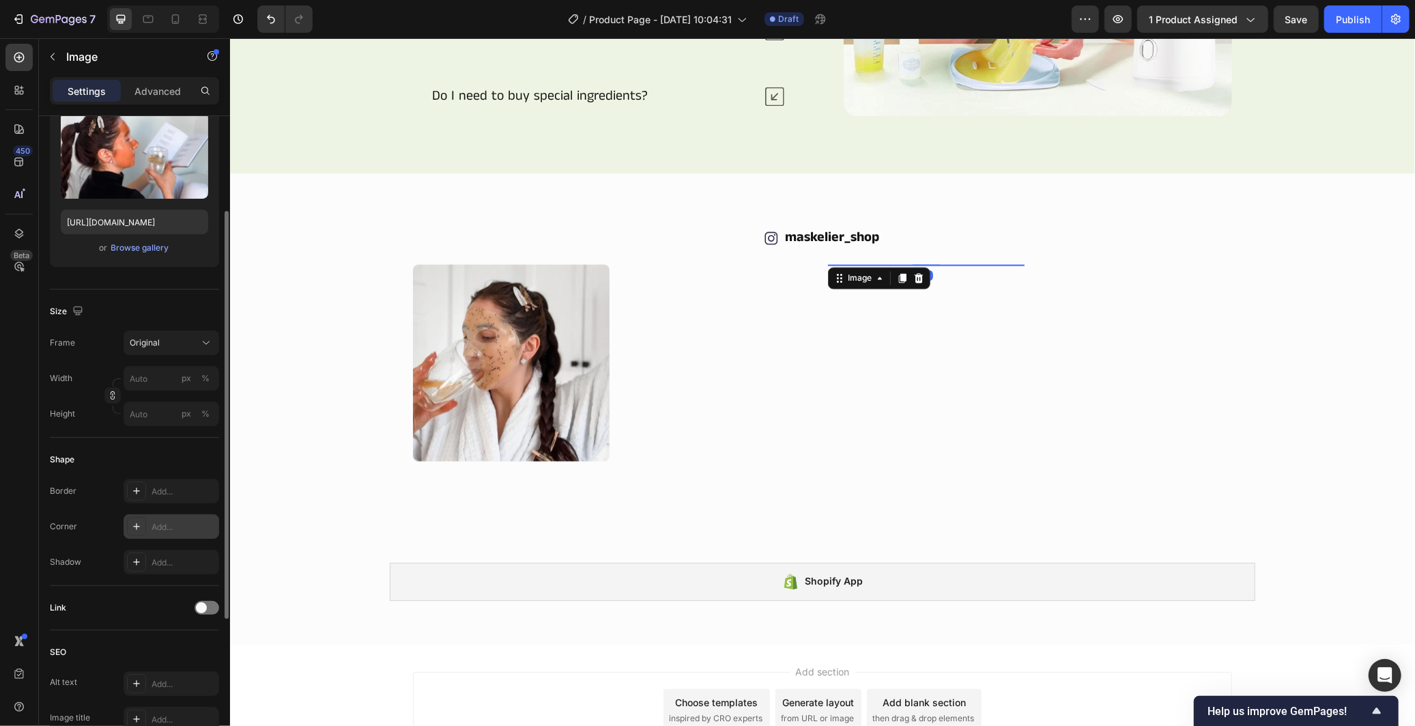
click at [168, 517] on div "Add..." at bounding box center [172, 526] width 96 height 25
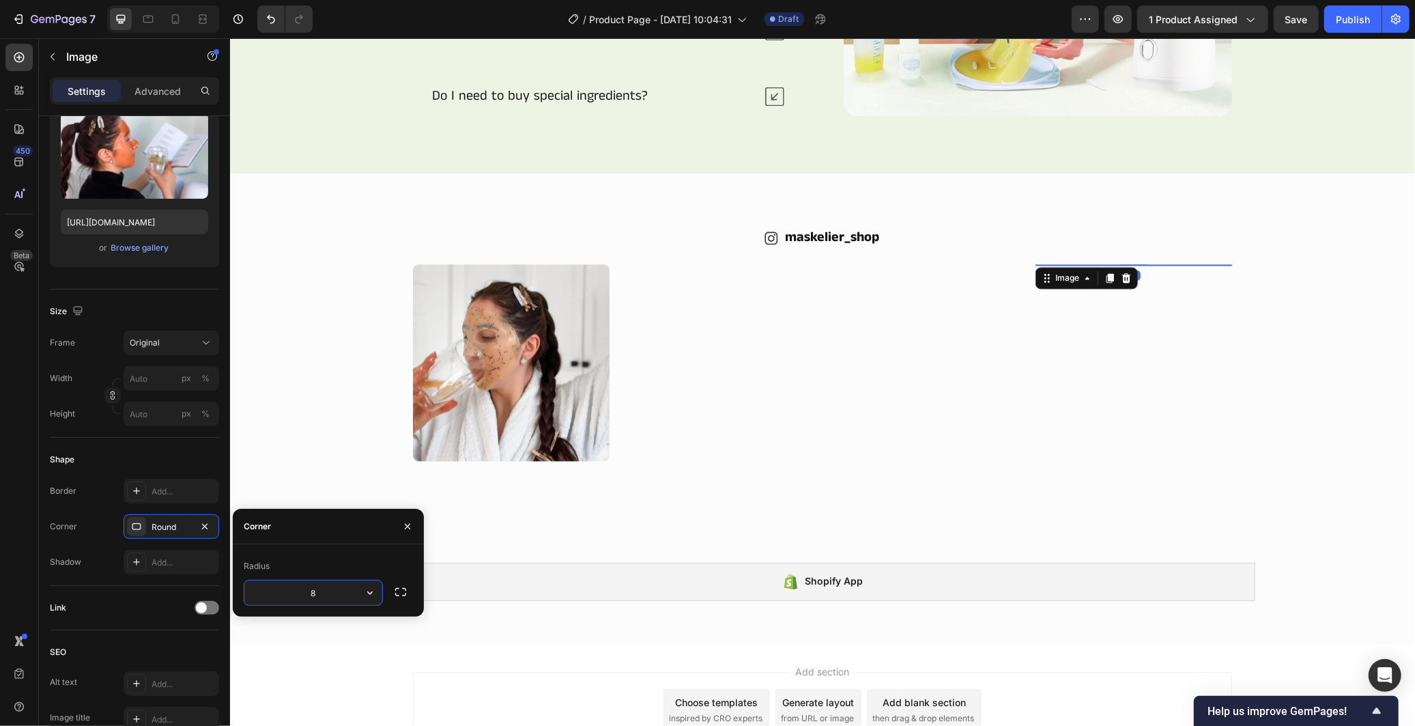
click at [1128, 264] on img at bounding box center [1133, 264] width 197 height 0
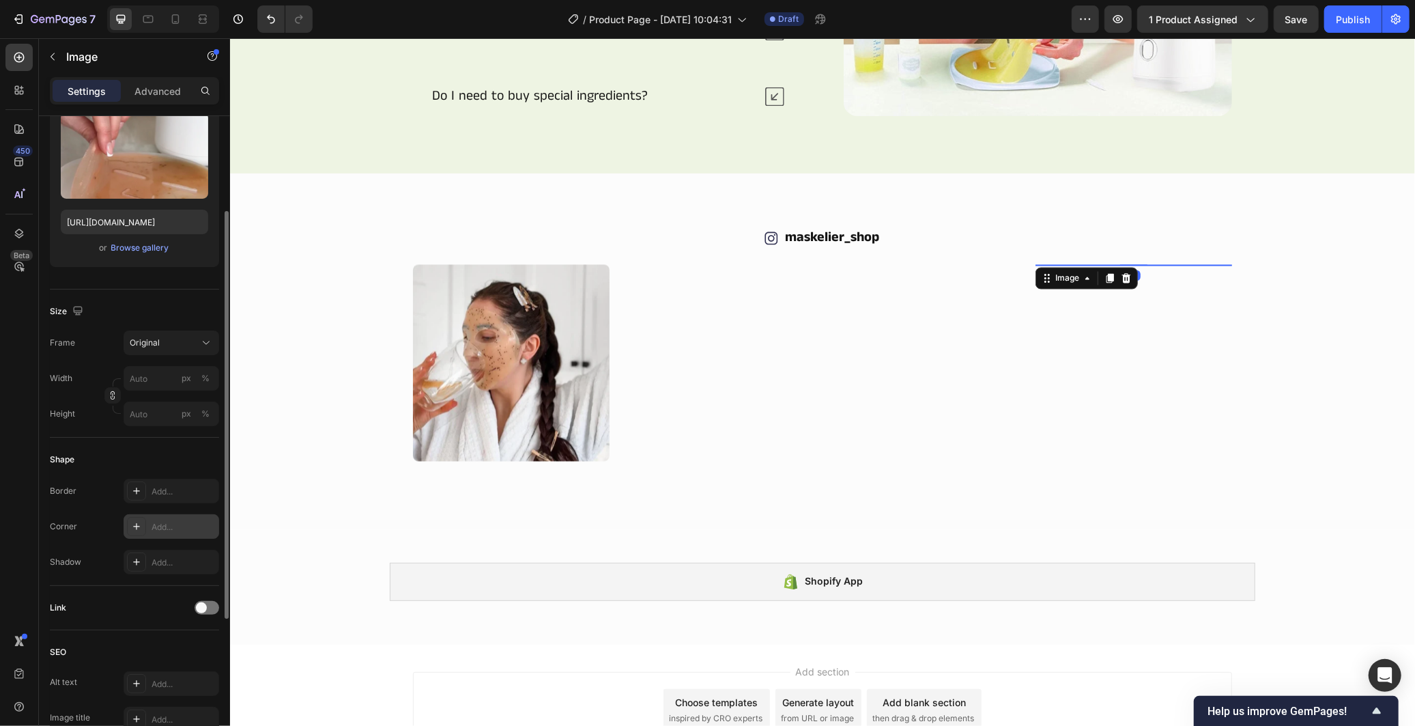
click at [152, 535] on div "Add..." at bounding box center [172, 526] width 96 height 25
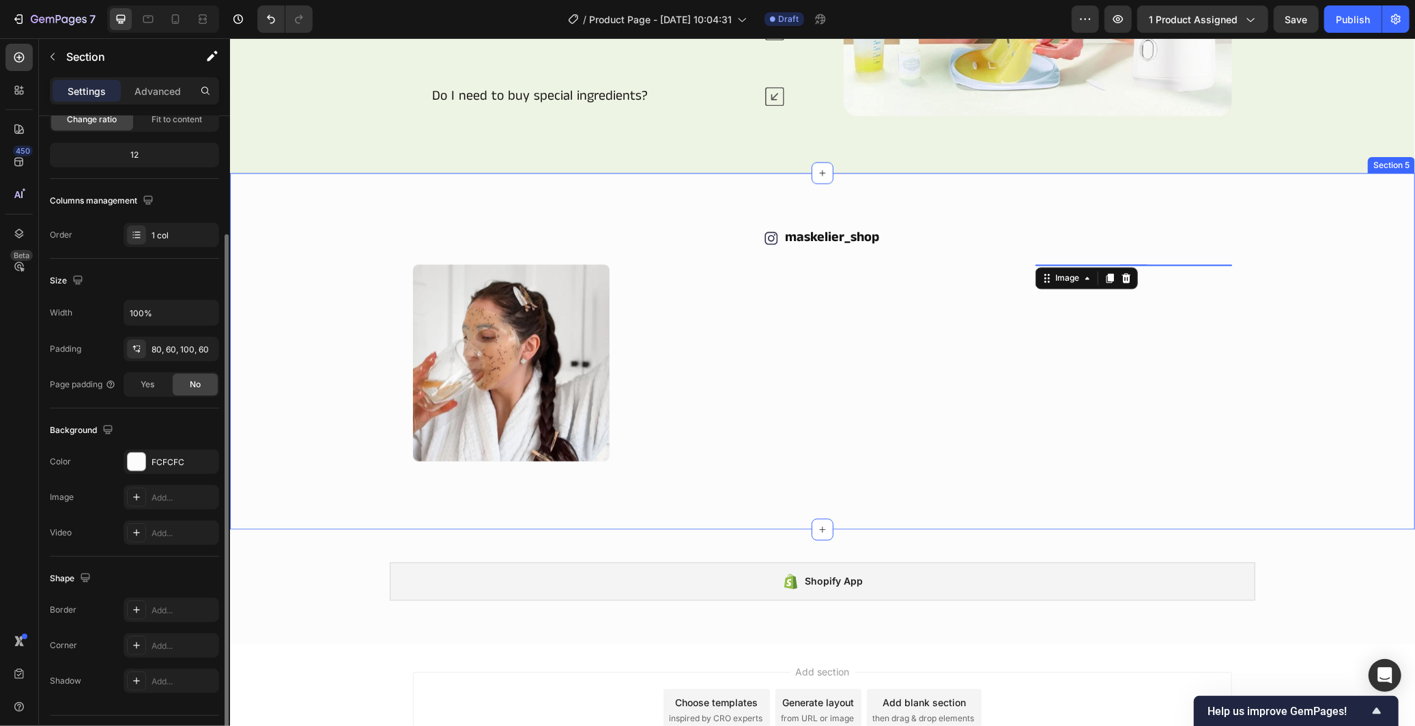
click at [1025, 498] on div "Icon maskelier_shop Text Block Row Image Image Image Image 0 Image Image Carous…" at bounding box center [821, 351] width 1185 height 356
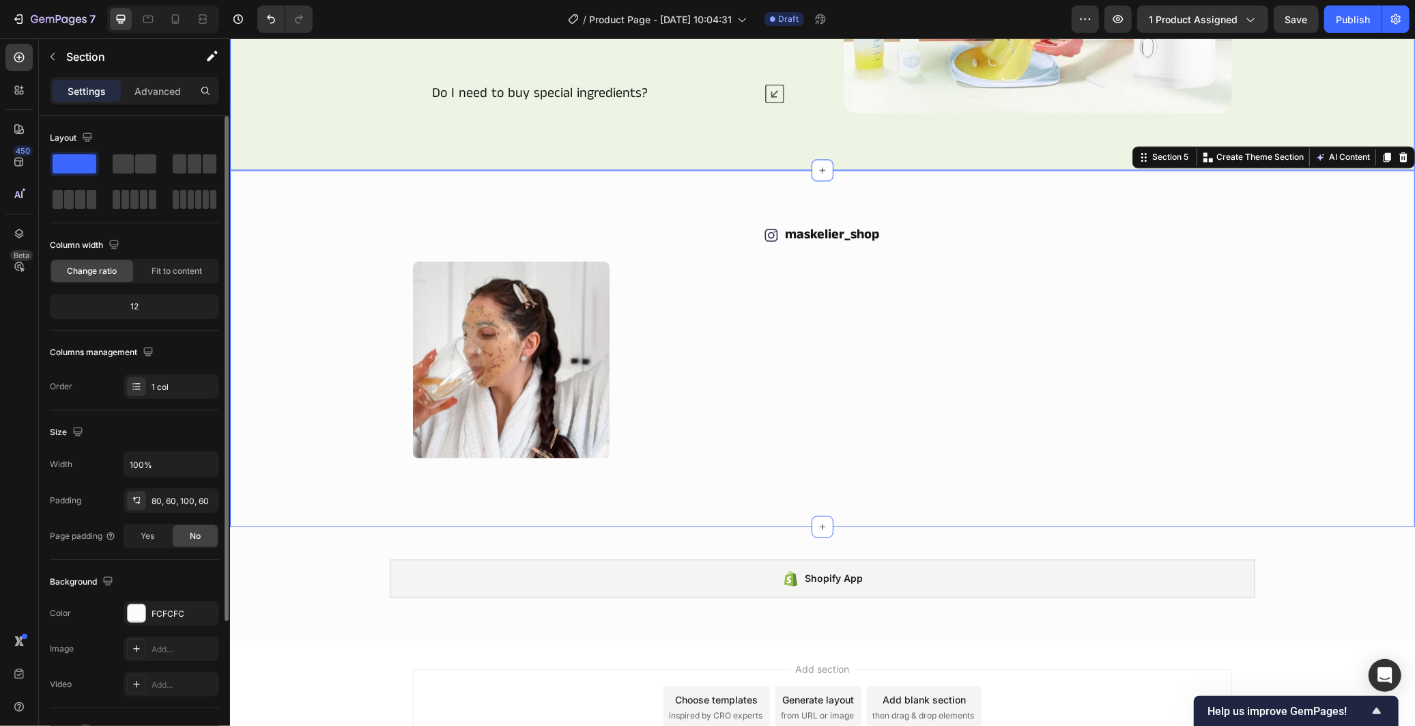
scroll to position [1935, 0]
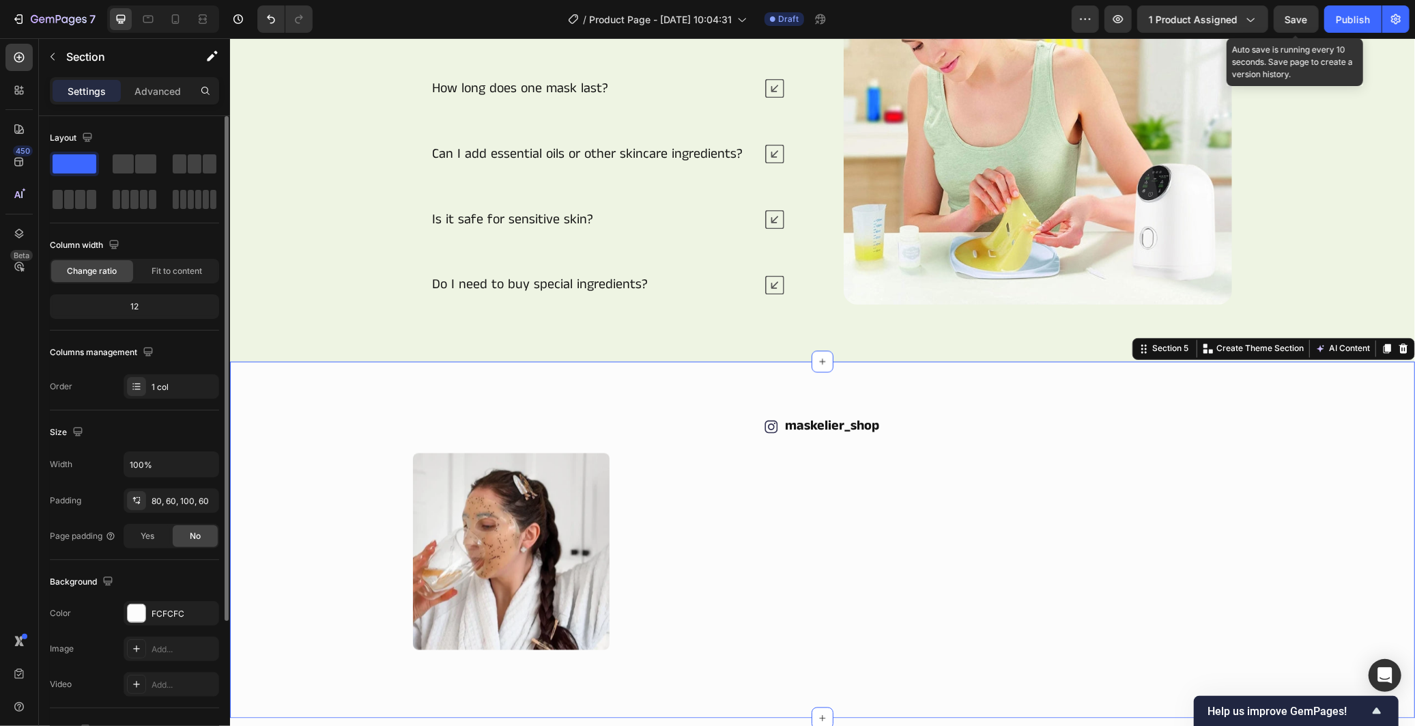
click at [1288, 25] on div "Save" at bounding box center [1296, 19] width 23 height 14
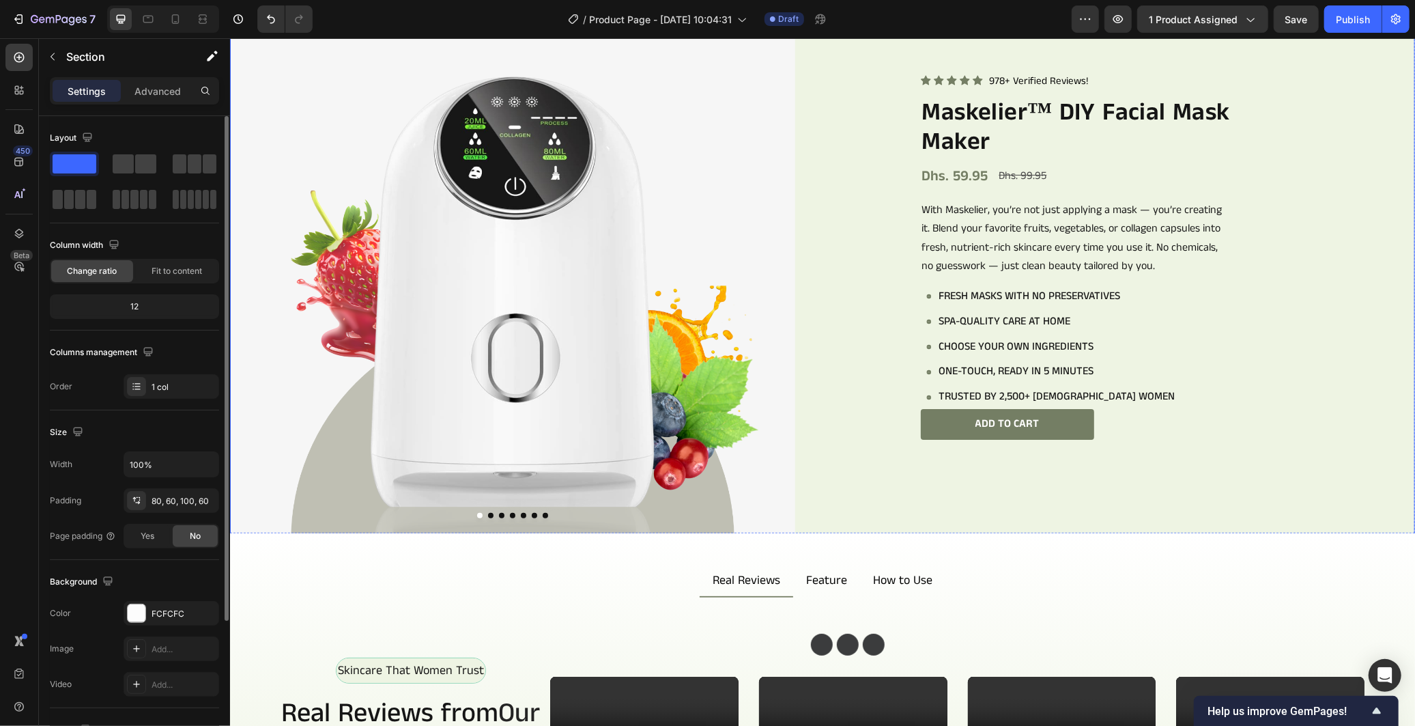
scroll to position [0, 0]
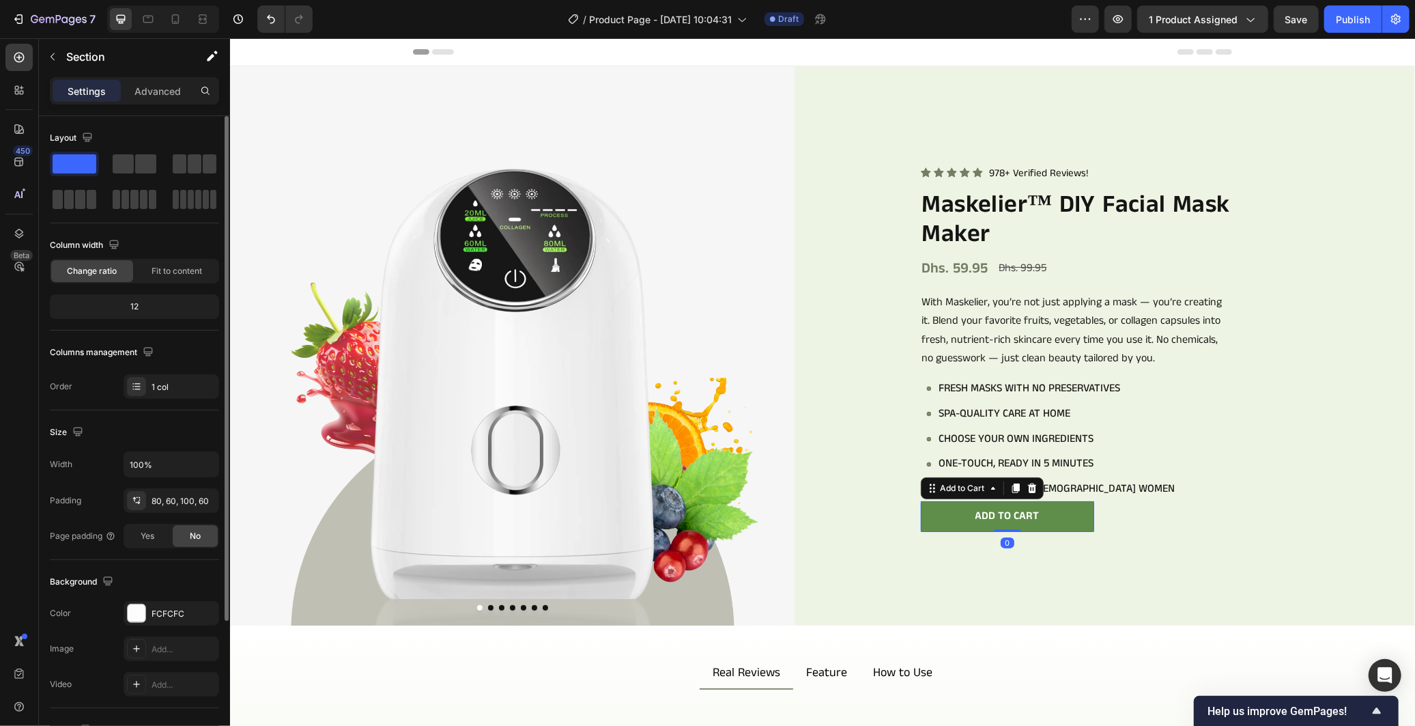
click at [927, 503] on button "Add to cart" at bounding box center [1006, 515] width 173 height 31
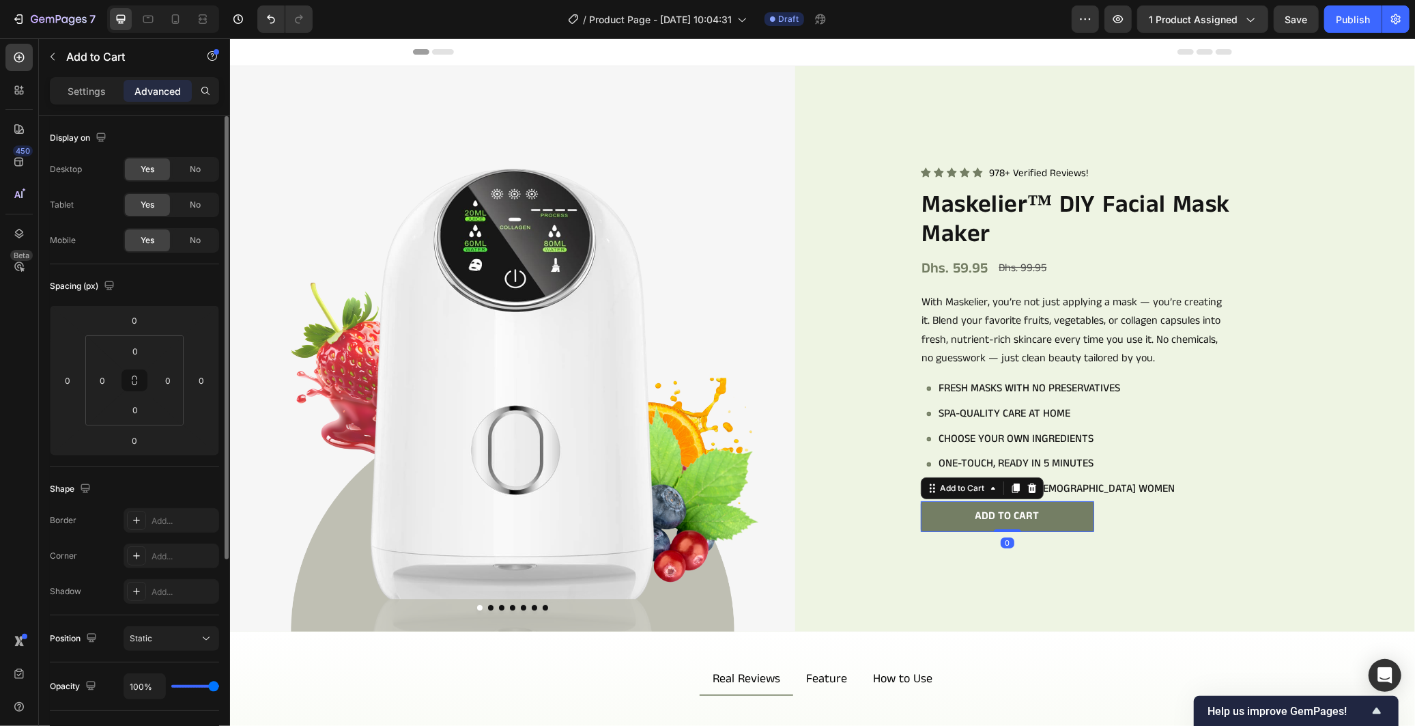
scroll to position [299, 0]
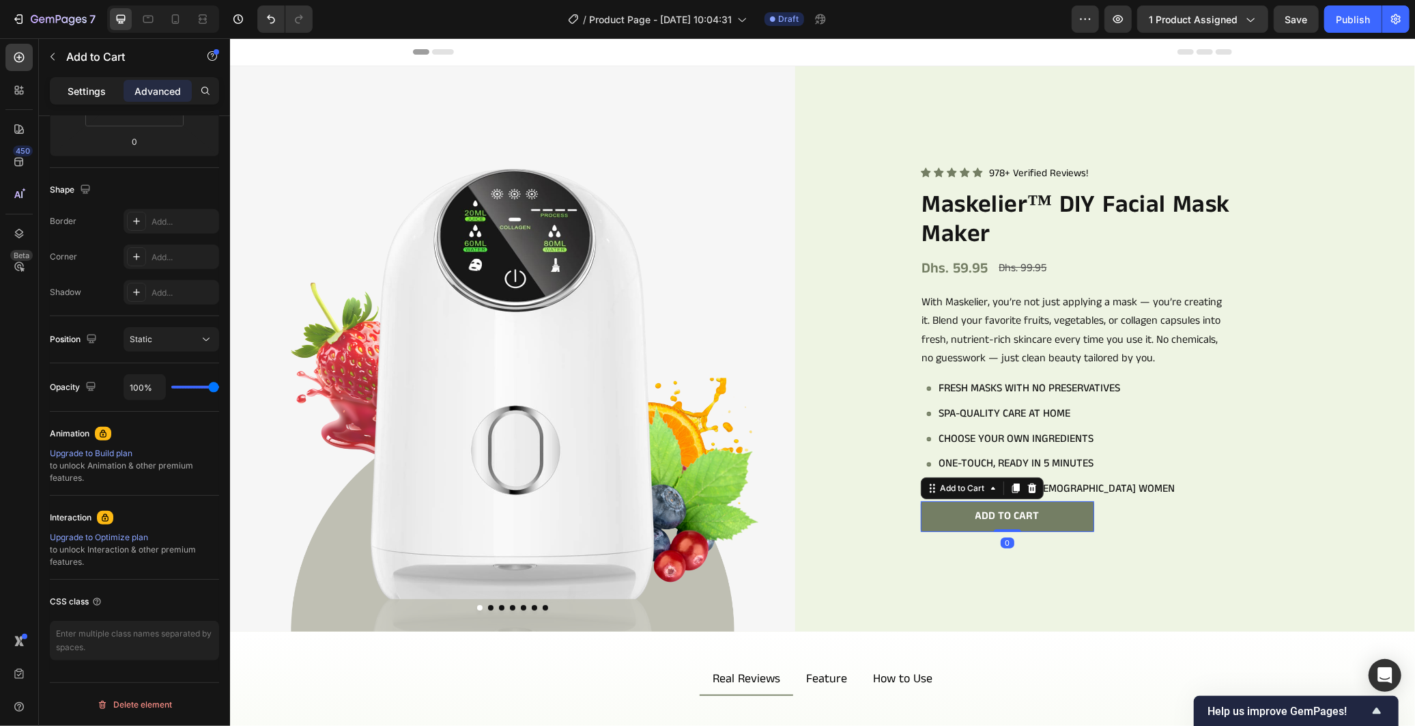
click at [75, 80] on div "Settings" at bounding box center [87, 91] width 68 height 22
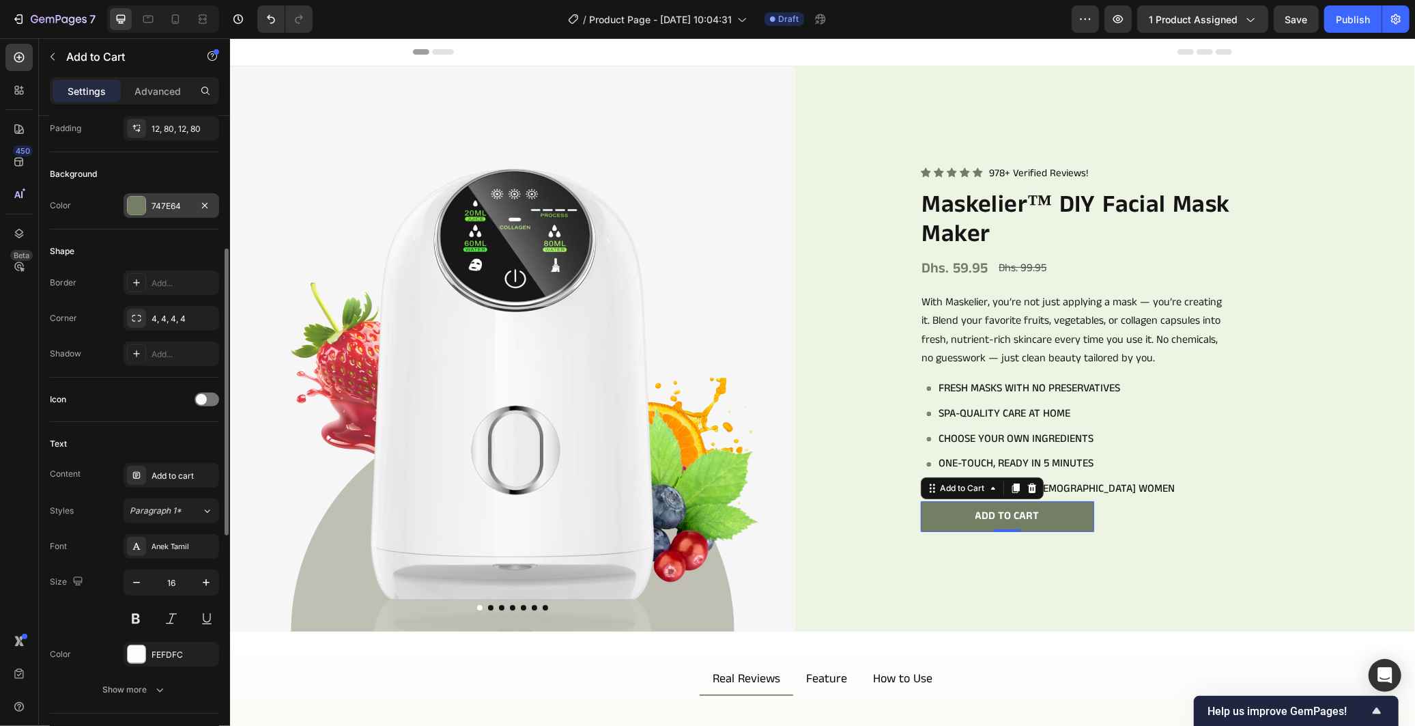
click at [176, 212] on div "747E64" at bounding box center [172, 205] width 96 height 25
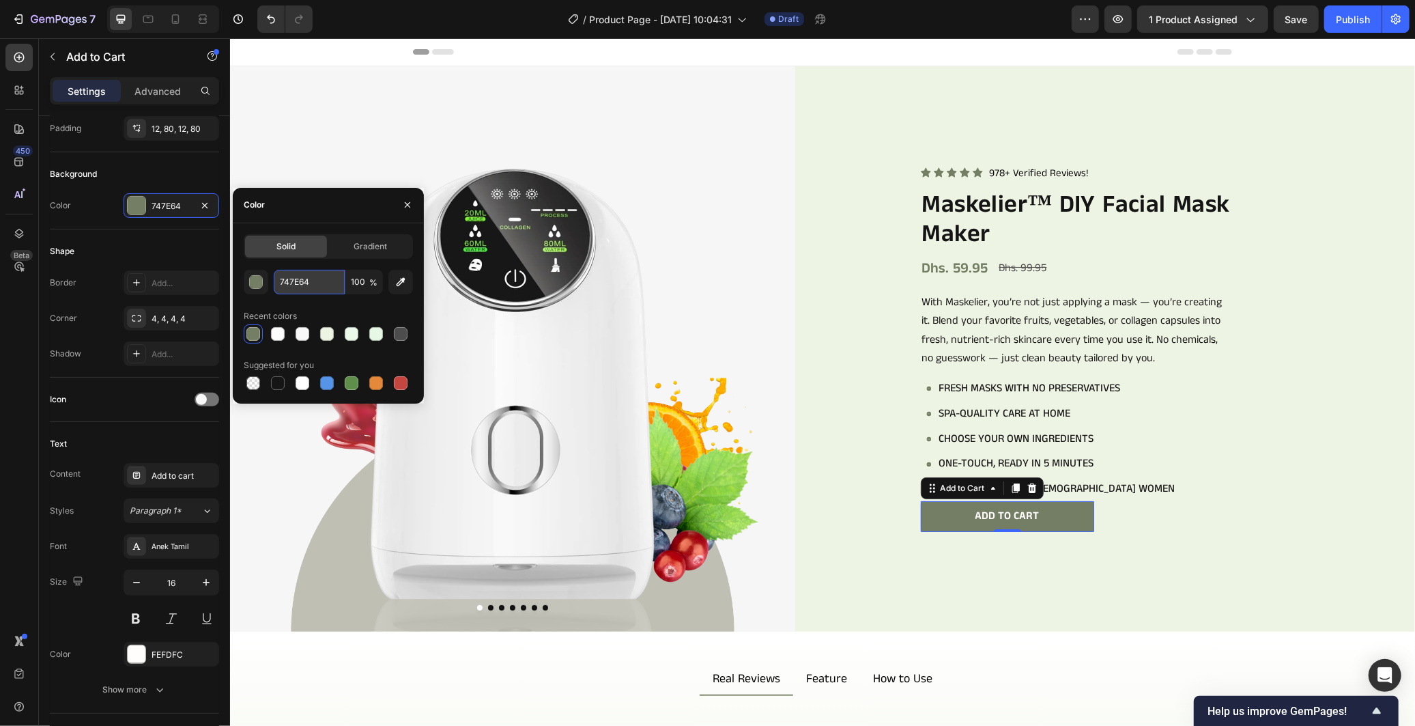
click at [332, 280] on input "747E64" at bounding box center [309, 282] width 71 height 25
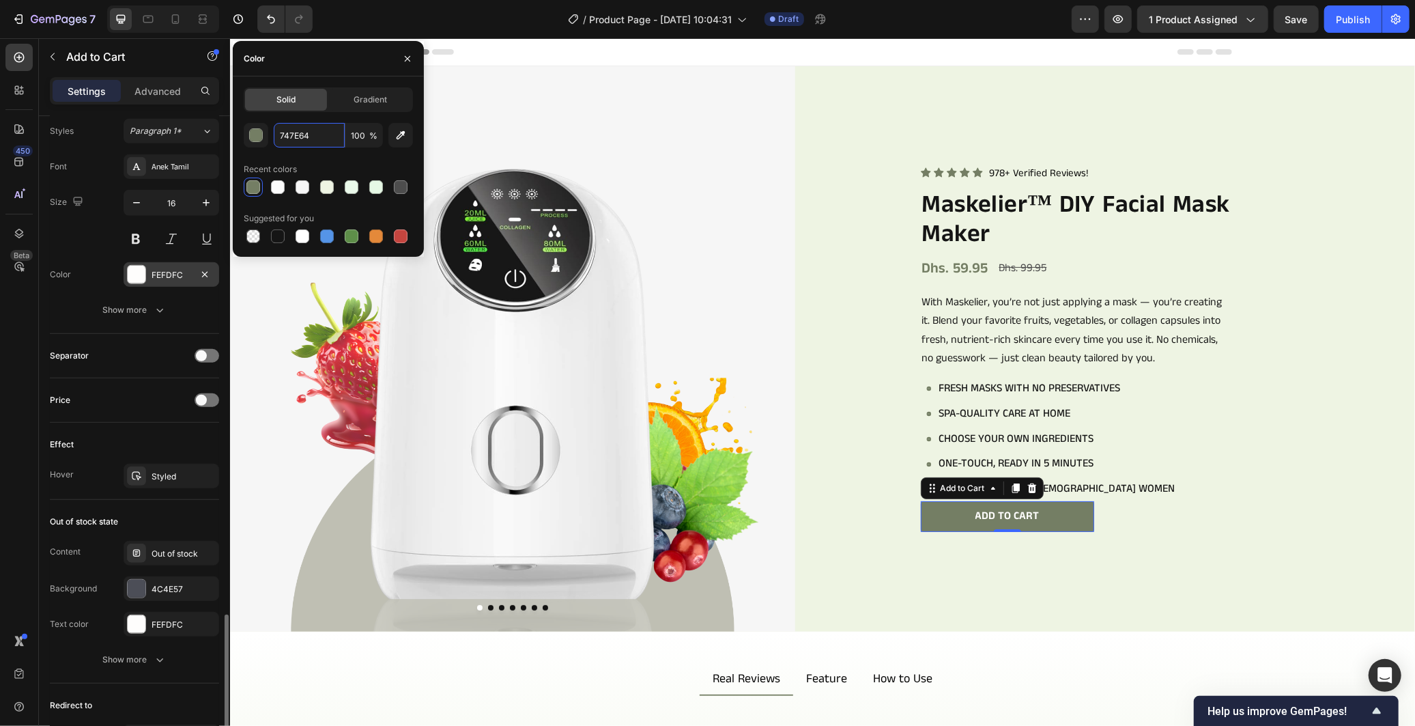
scroll to position [815, 0]
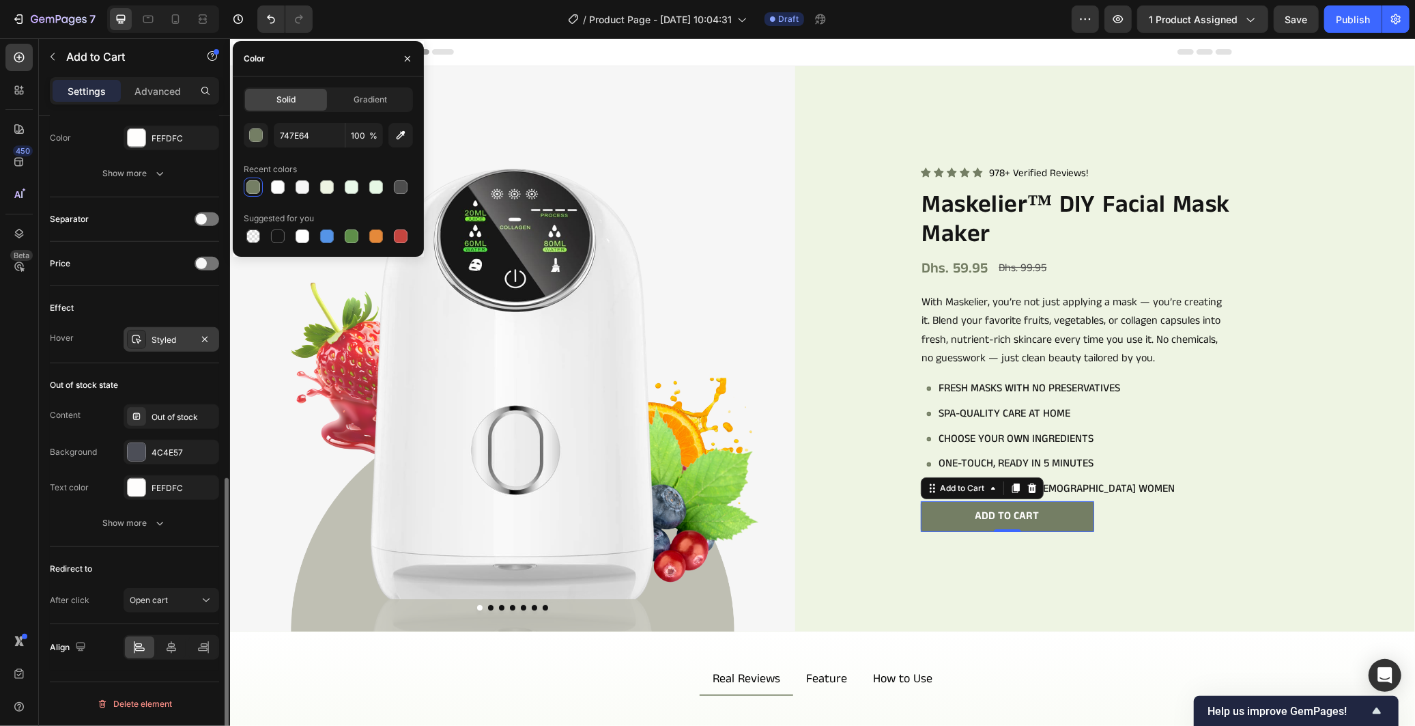
click at [169, 336] on div "Styled" at bounding box center [172, 340] width 40 height 12
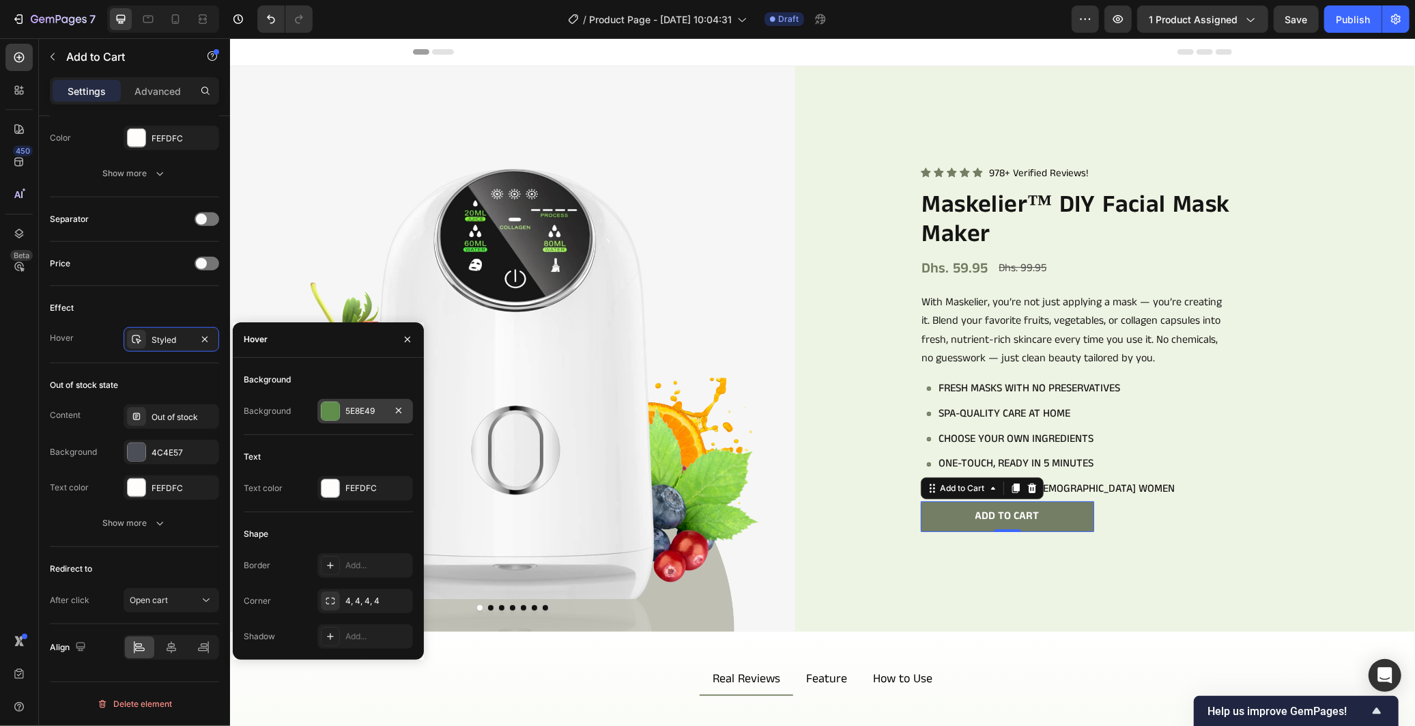
click at [376, 415] on div "5E8E49" at bounding box center [365, 411] width 40 height 12
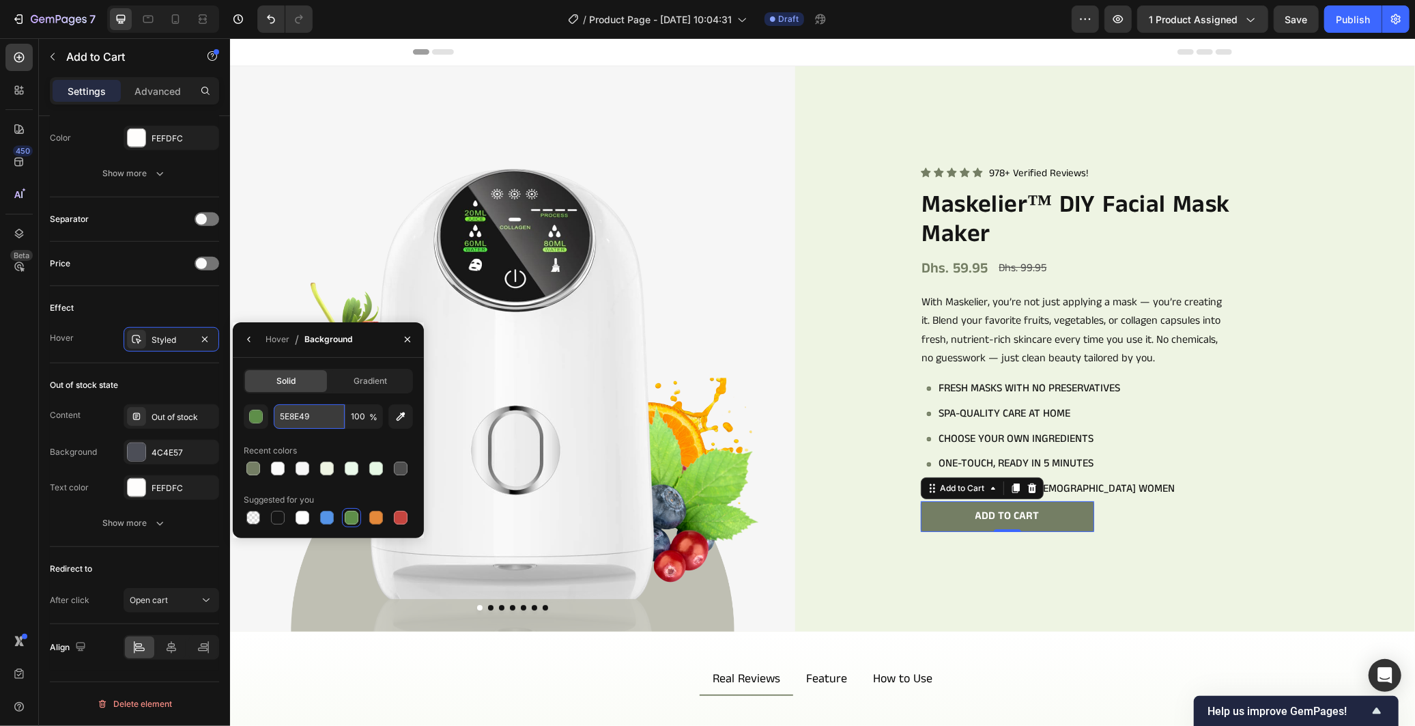
click at [333, 417] on input "5E8E49" at bounding box center [309, 416] width 71 height 25
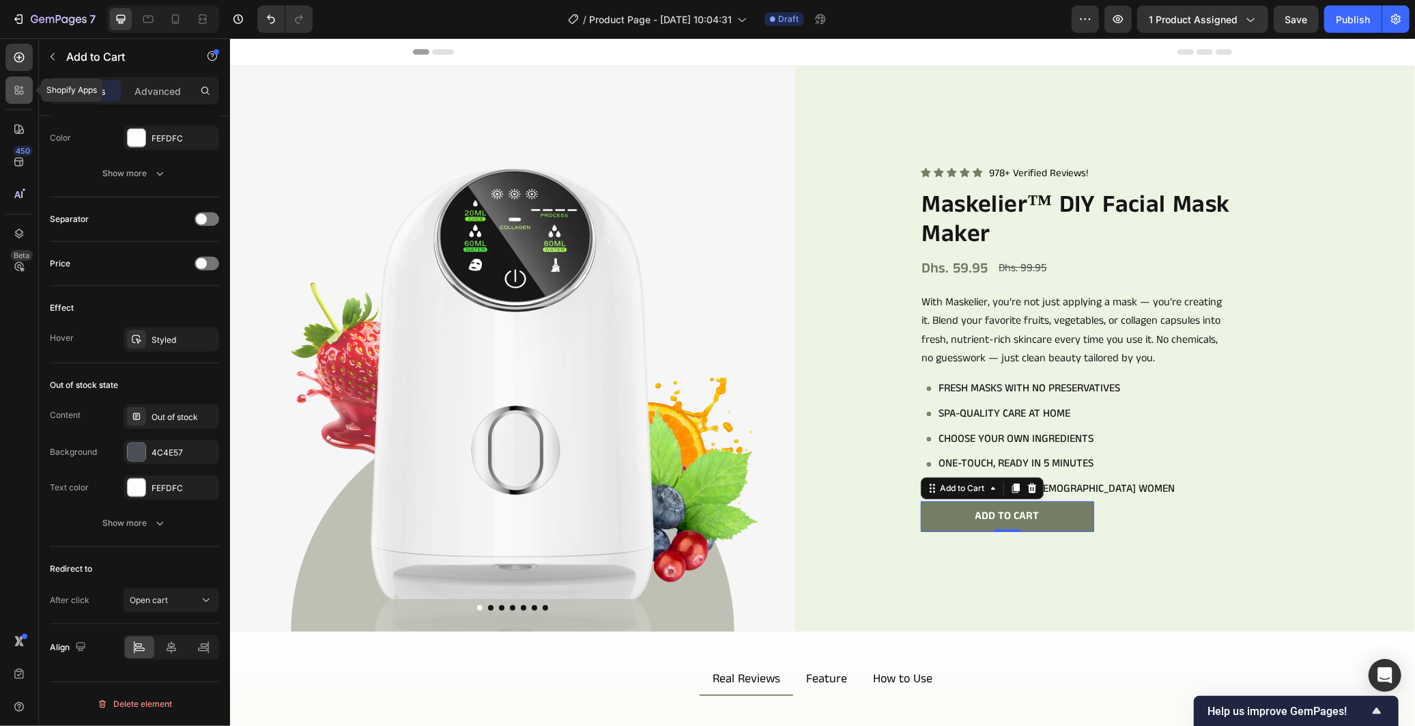
click at [18, 89] on icon at bounding box center [19, 90] width 14 height 14
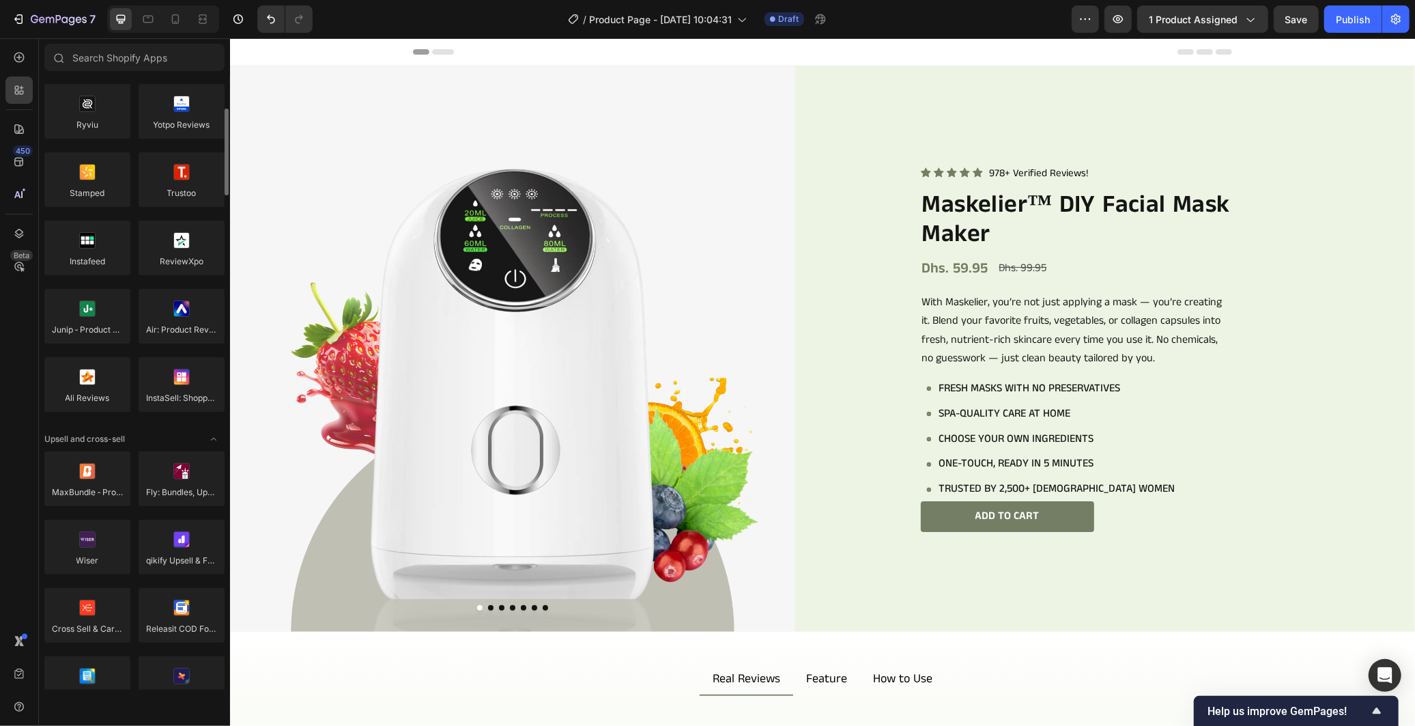
scroll to position [0, 0]
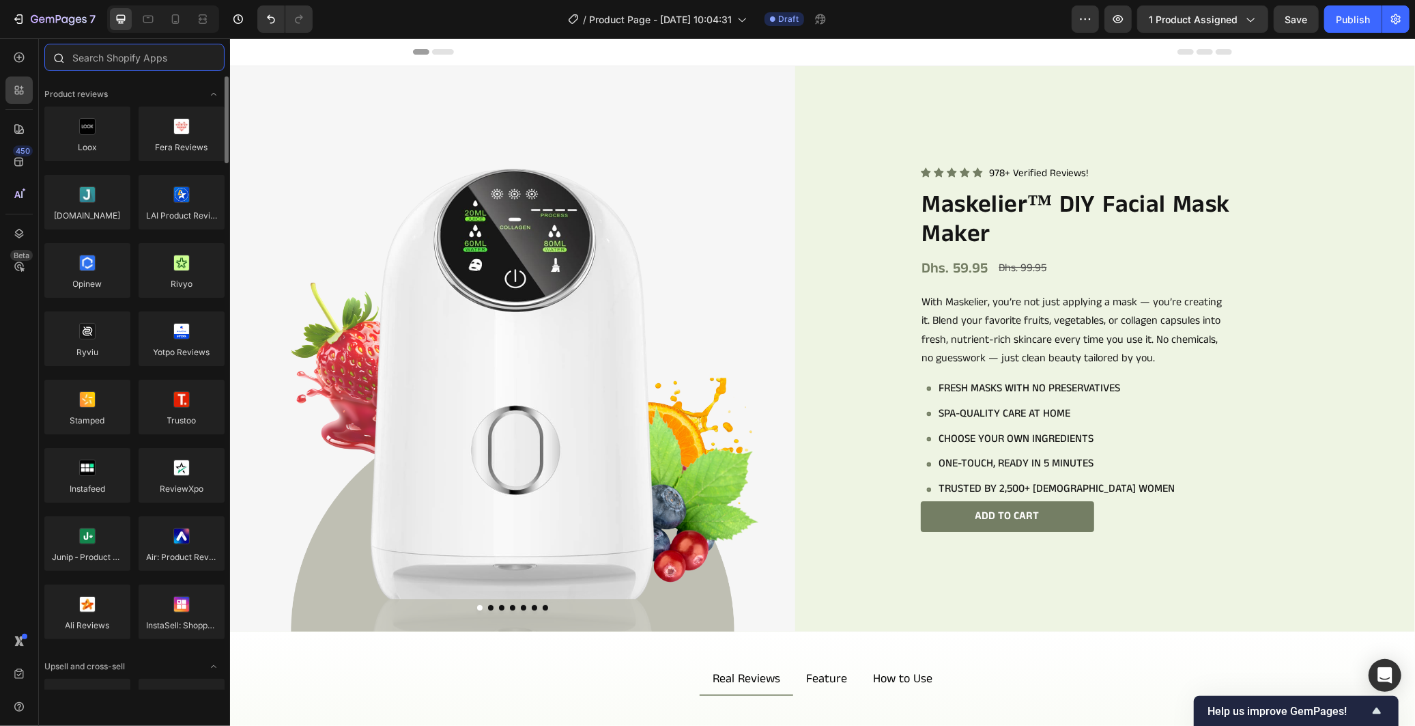
click at [106, 59] on input "text" at bounding box center [134, 57] width 180 height 27
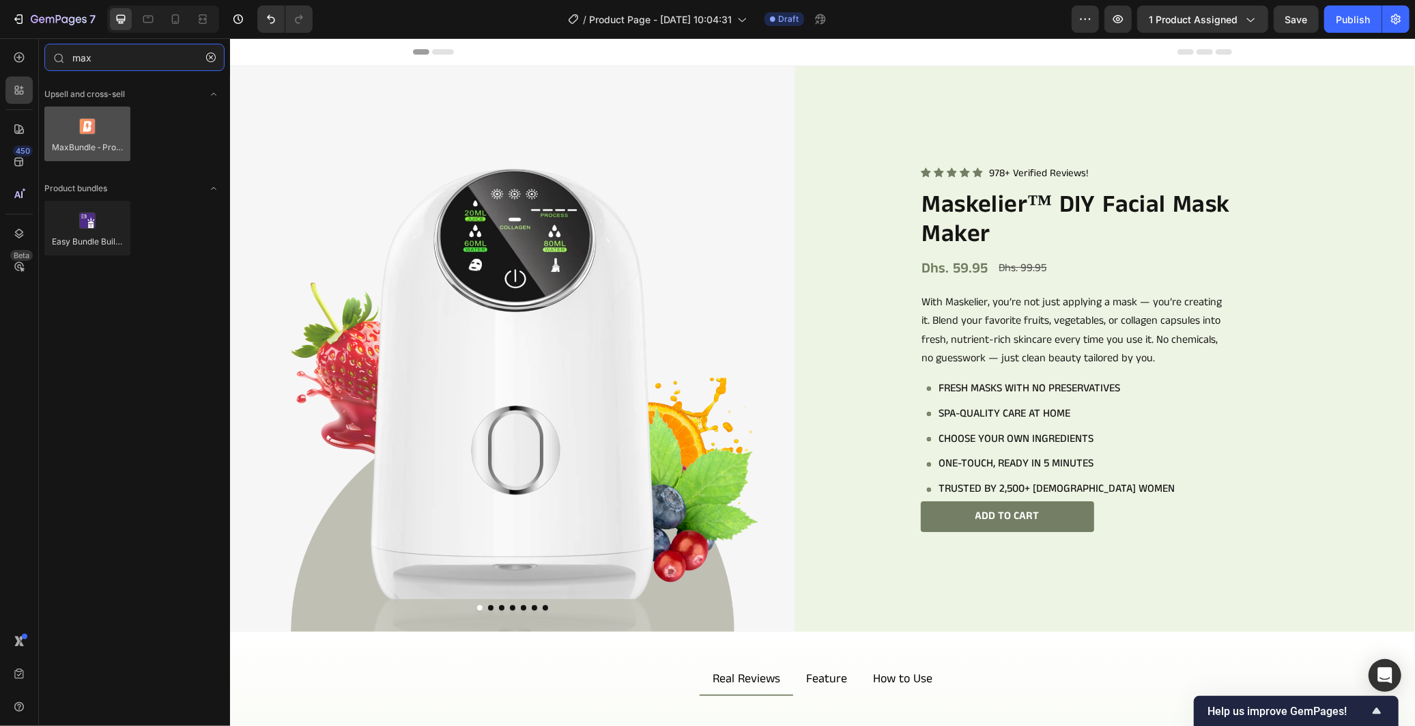
type input "max"
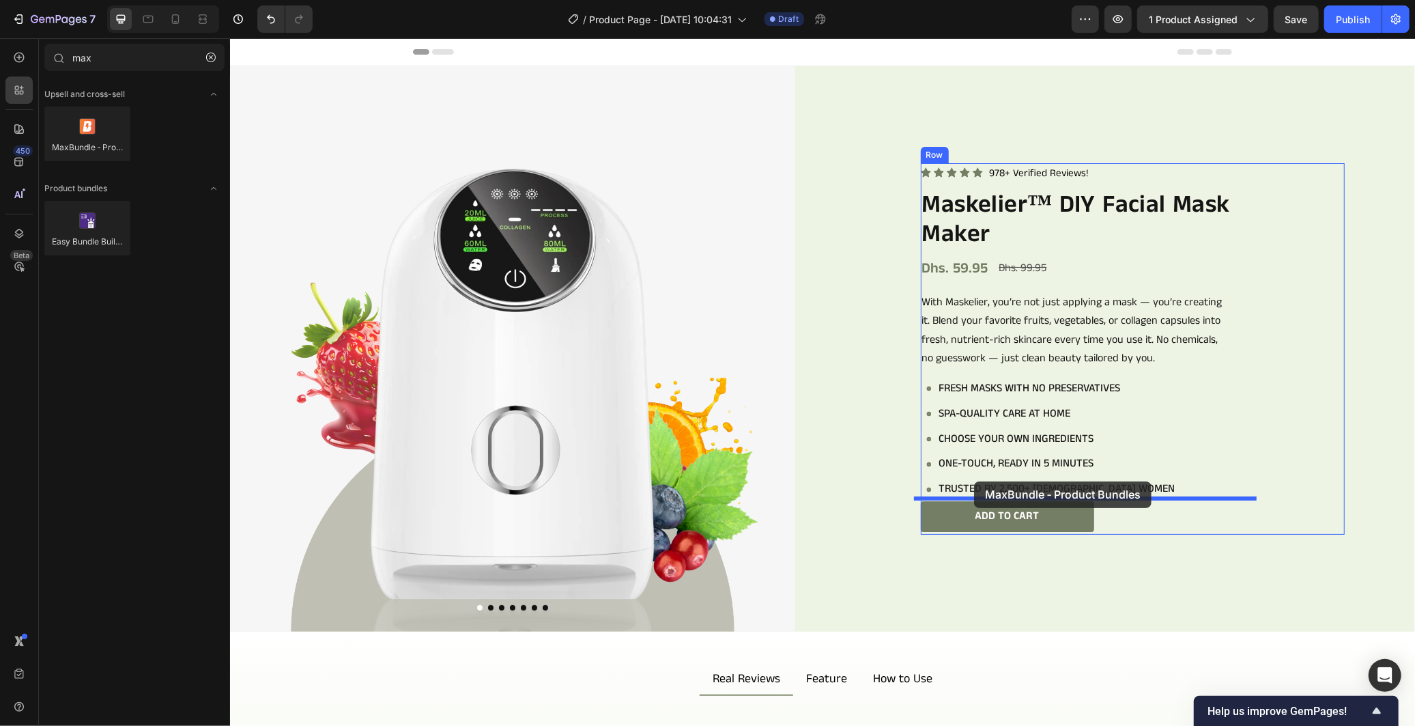
drag, startPoint x: 307, startPoint y: 174, endPoint x: 973, endPoint y: 480, distance: 733.3
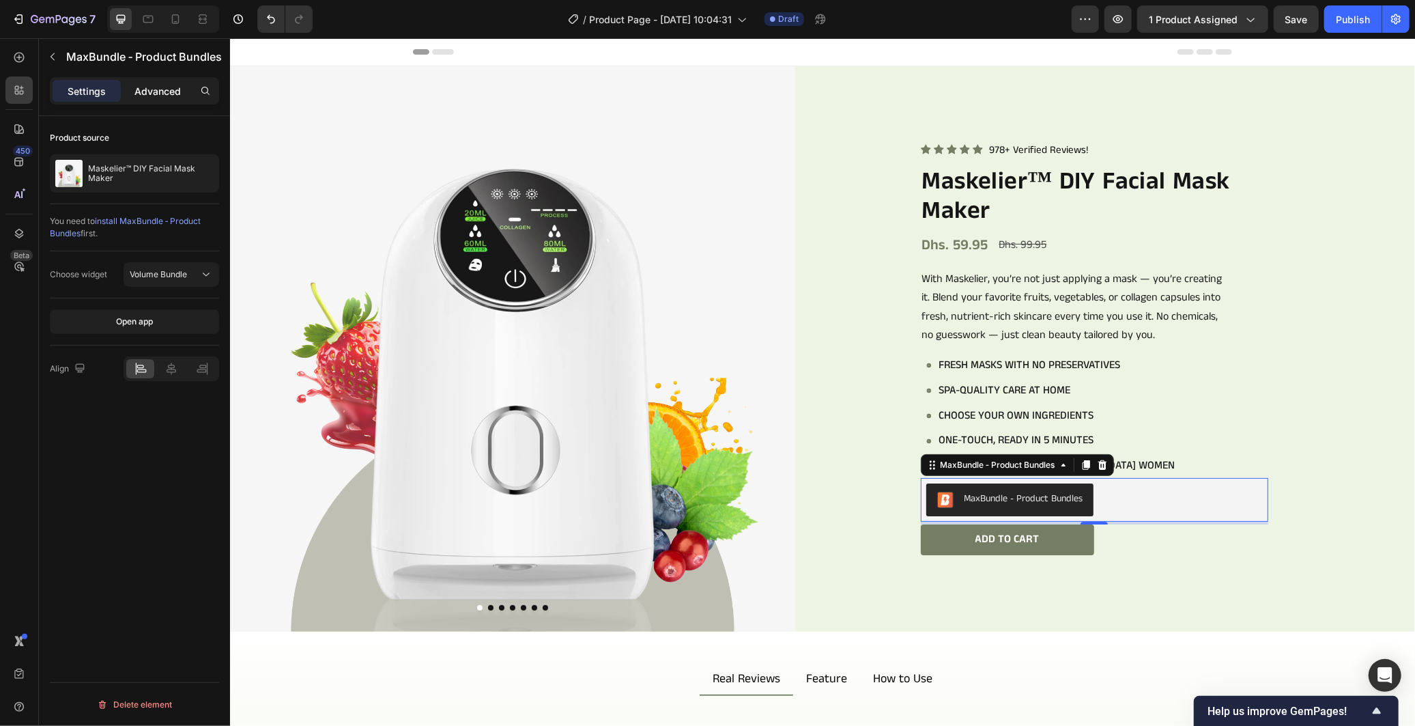
click at [162, 89] on p "Advanced" at bounding box center [157, 91] width 46 height 14
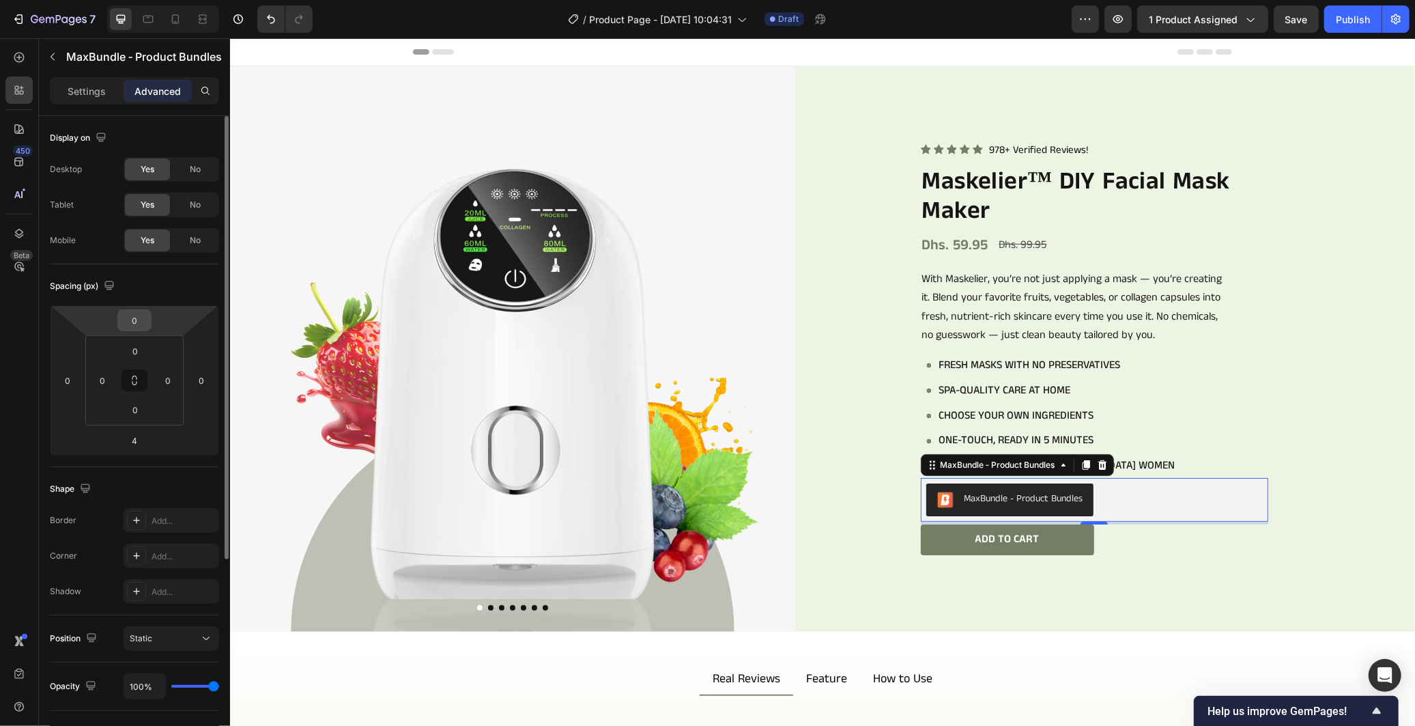
click at [132, 318] on input "0" at bounding box center [134, 320] width 27 height 20
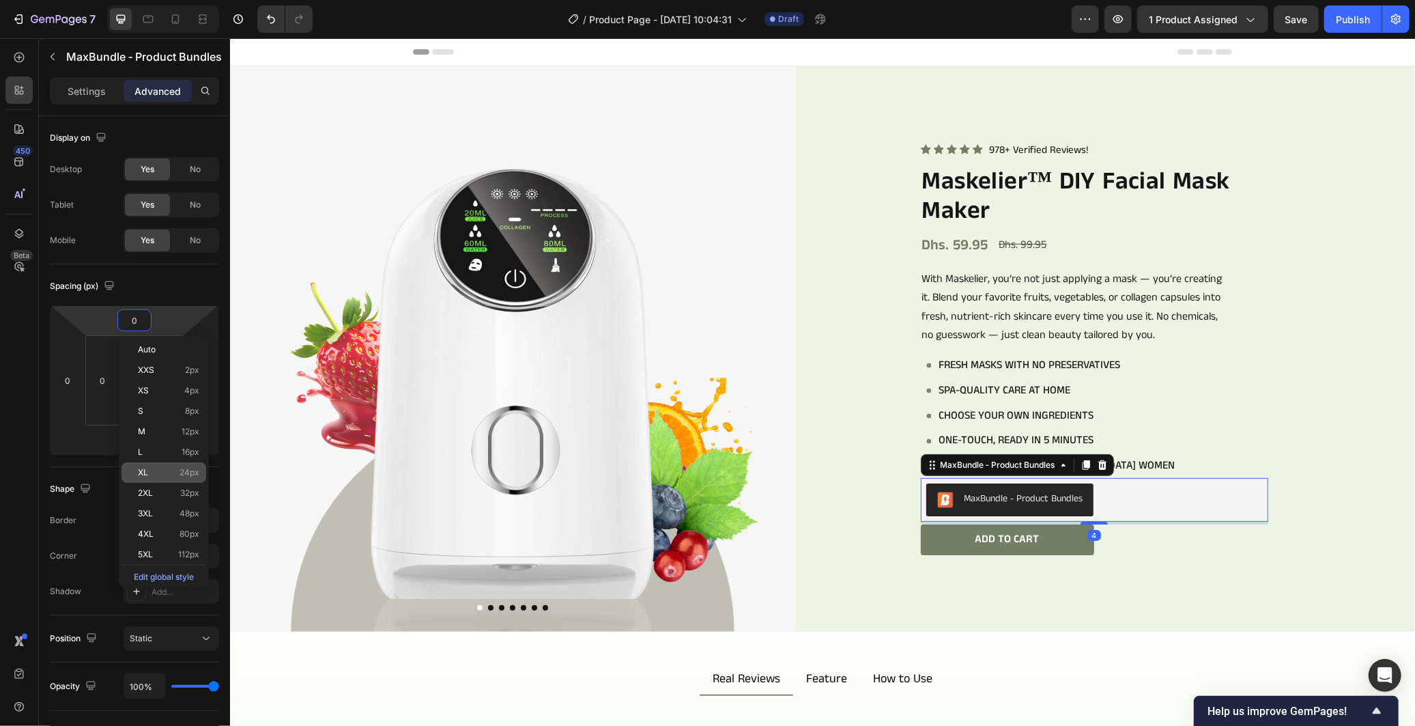
click at [173, 475] on p "XL 24px" at bounding box center [168, 473] width 61 height 10
type input "24"
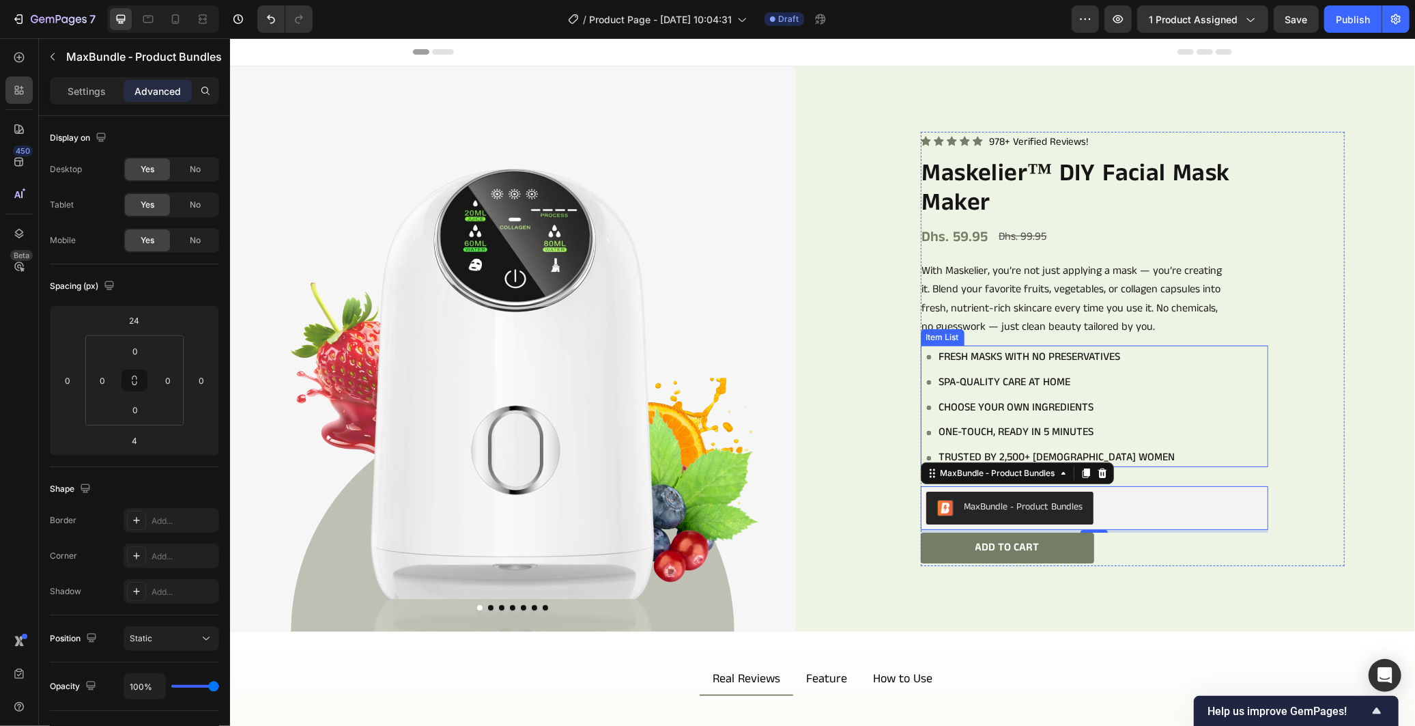
click at [1169, 385] on div "Fresh masks with no preservatives Spa-quality care at home Choose your own ingr…" at bounding box center [1097, 406] width 342 height 119
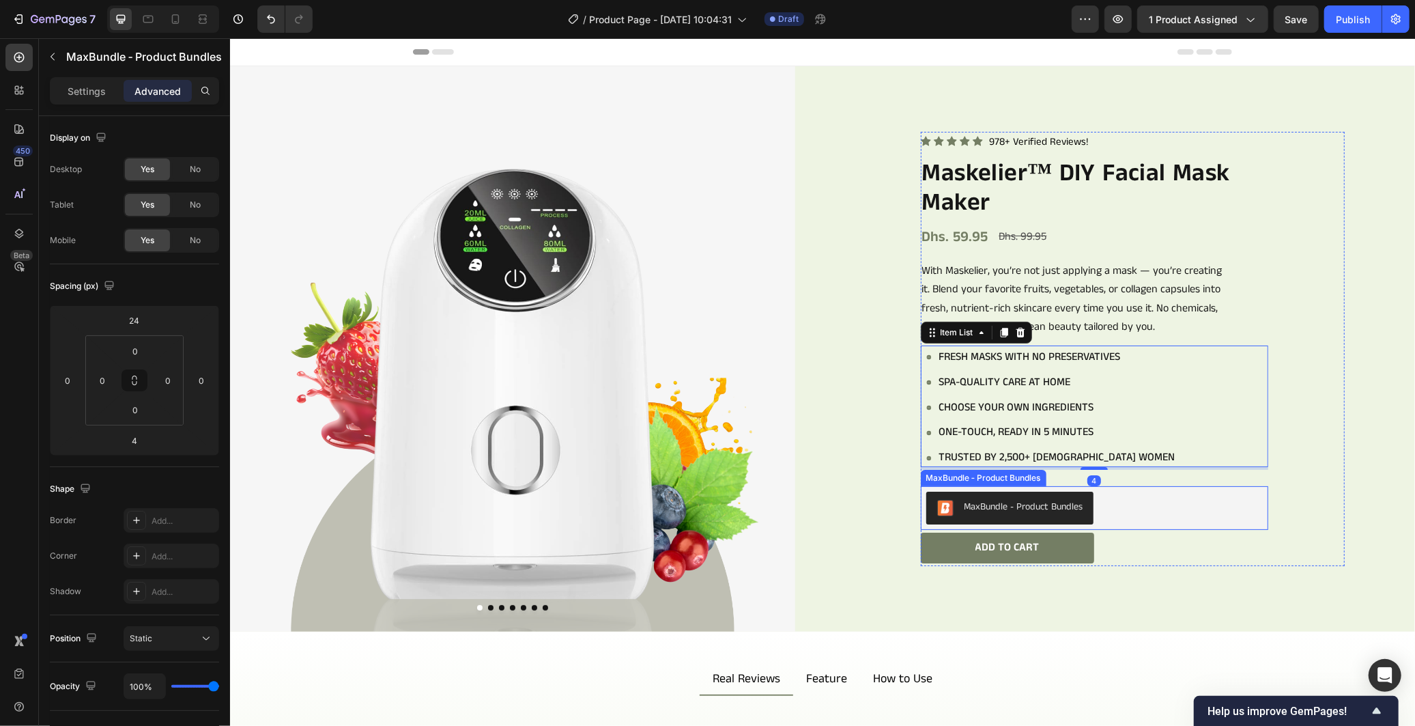
click at [1160, 491] on div "MaxBundle ‑ Product Bundles" at bounding box center [1094, 507] width 336 height 33
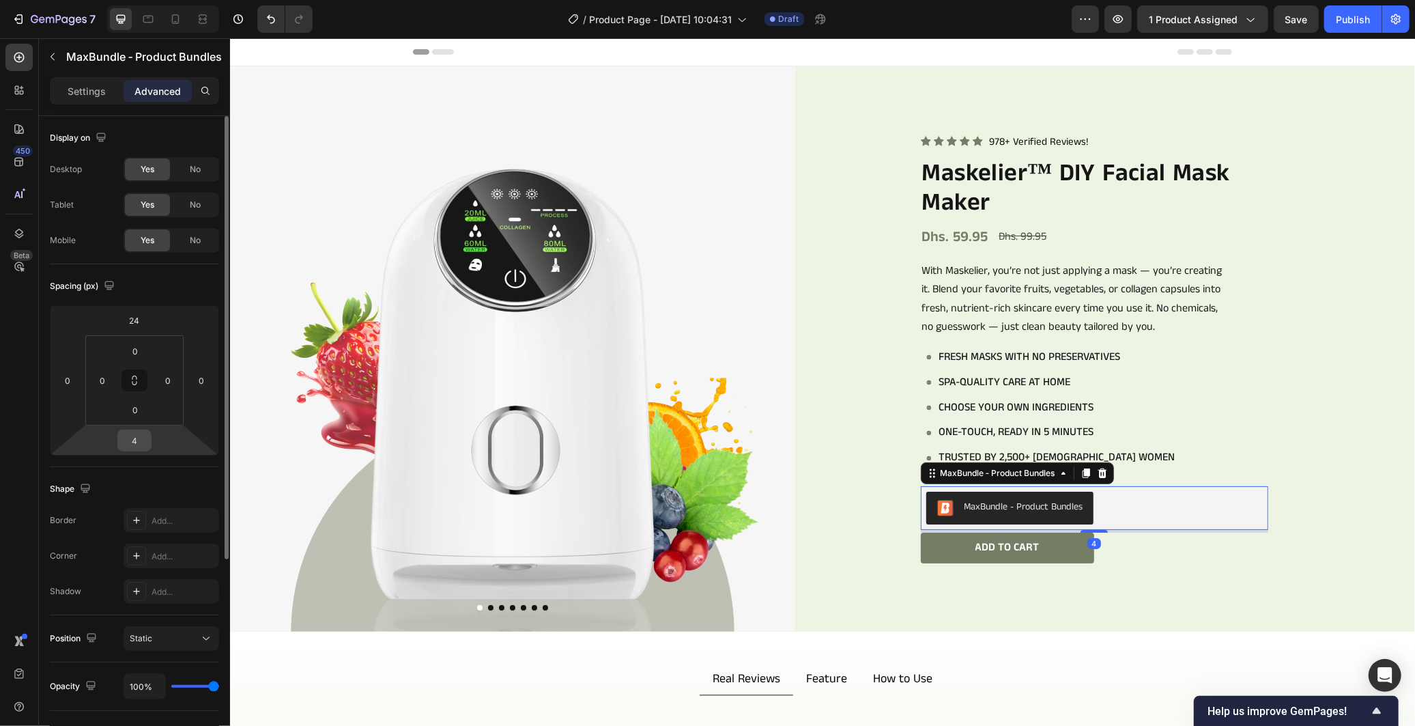
click at [138, 433] on input "4" at bounding box center [134, 440] width 27 height 20
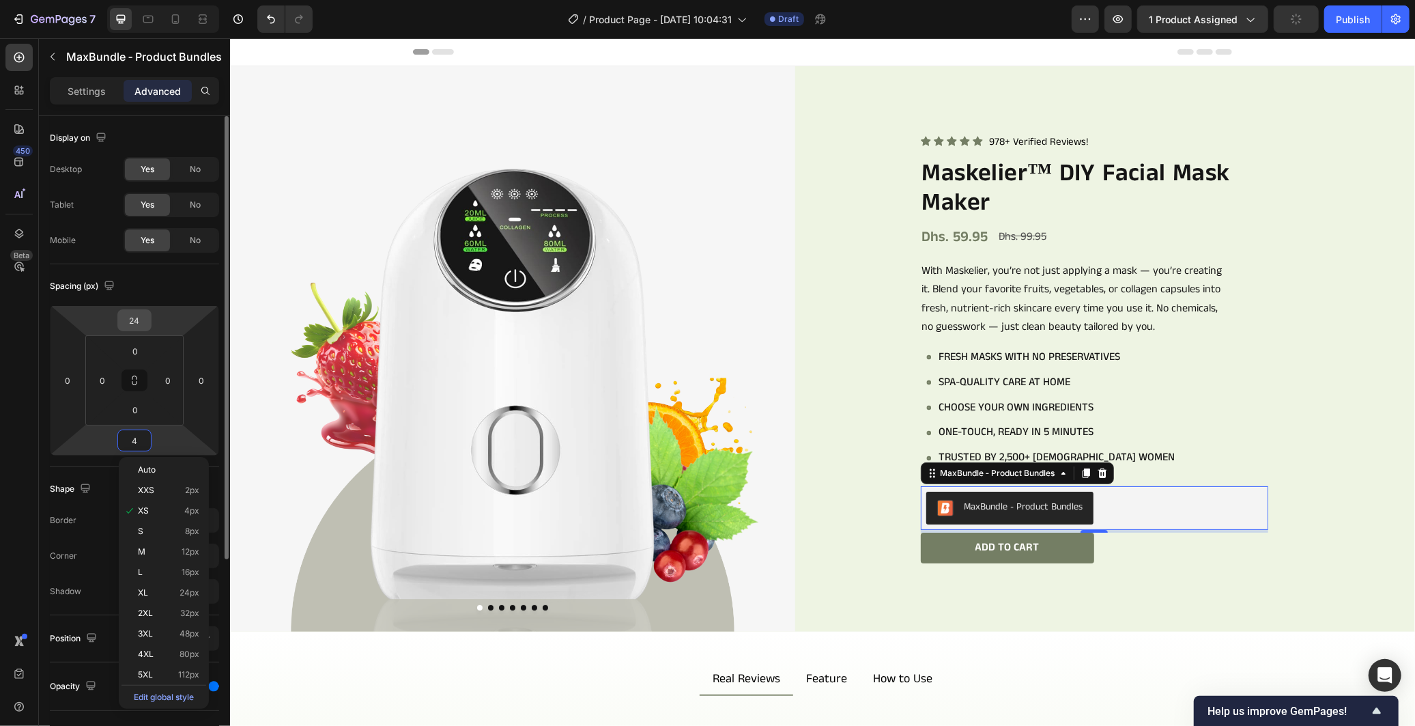
click at [135, 323] on input "24" at bounding box center [134, 320] width 27 height 20
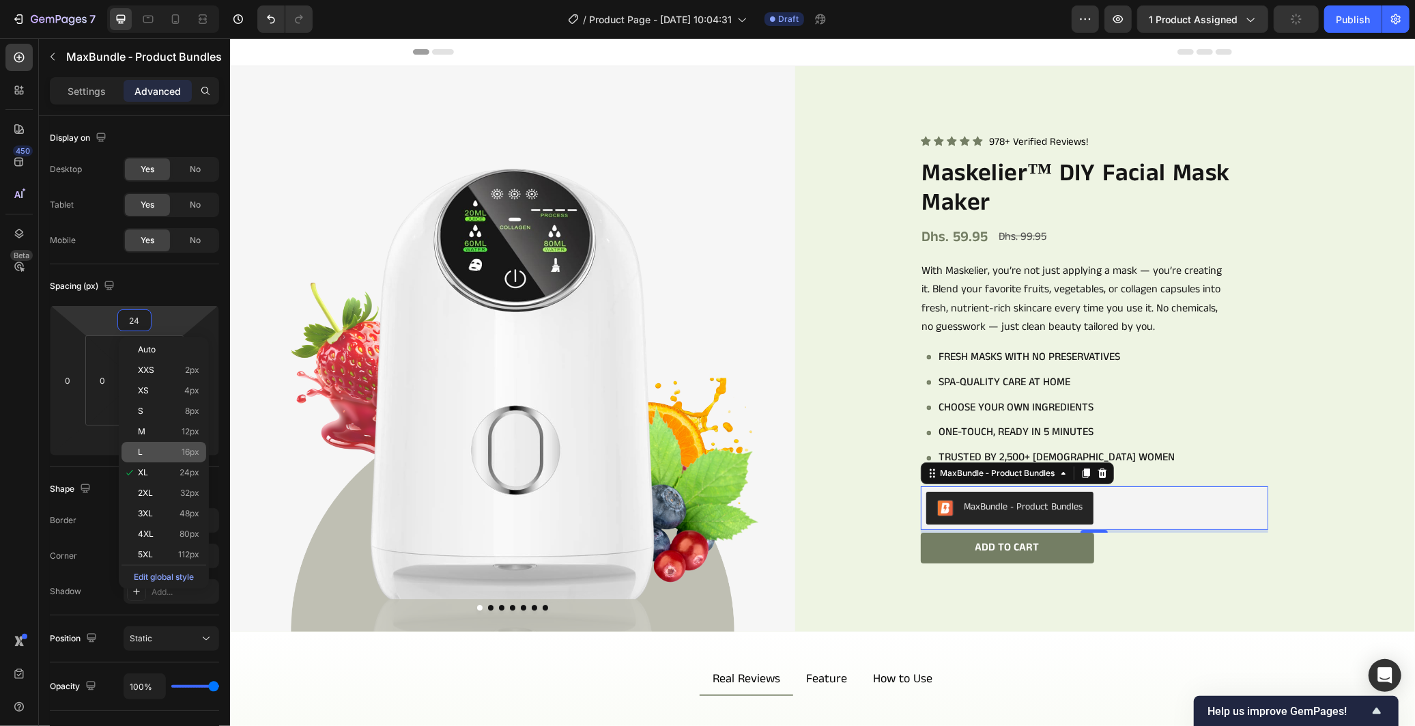
click at [190, 455] on span "16px" at bounding box center [191, 452] width 18 height 10
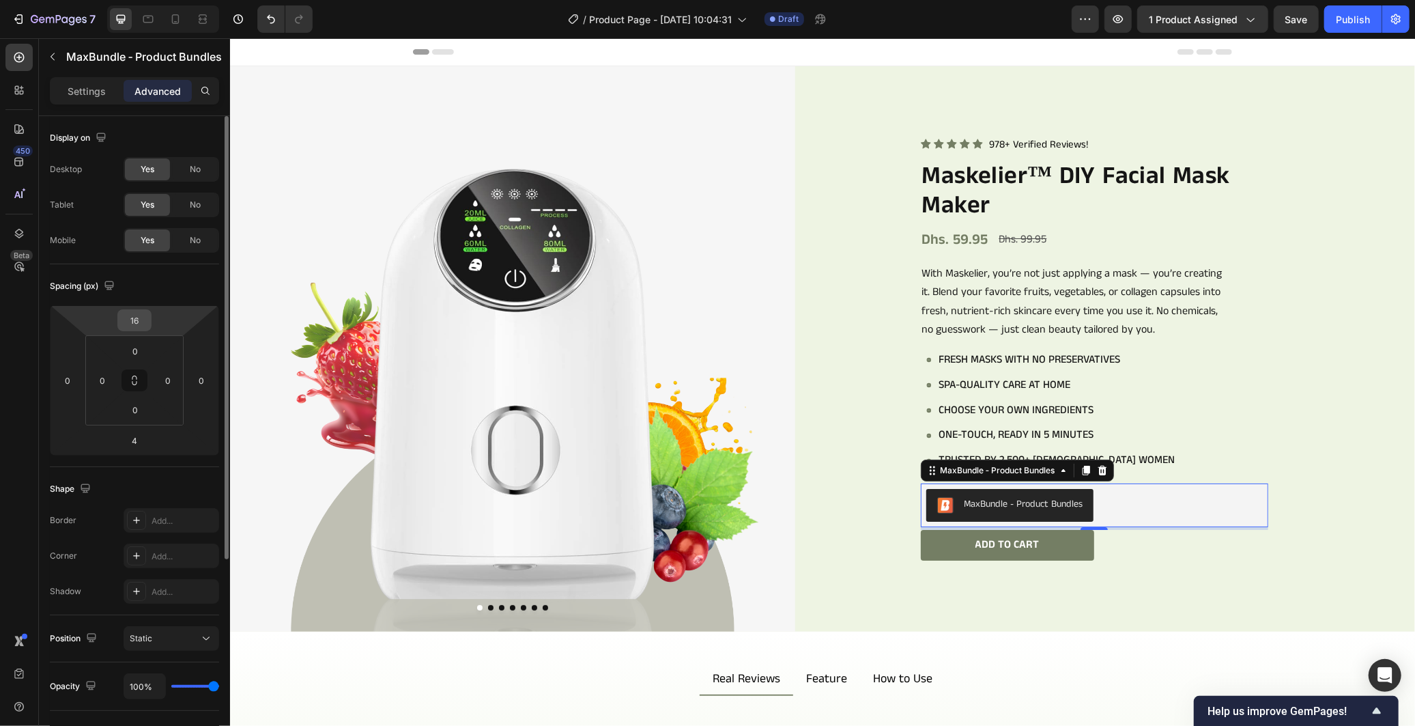
click at [130, 319] on input "16" at bounding box center [134, 320] width 27 height 20
type input "20"
click at [139, 441] on input "4" at bounding box center [134, 440] width 27 height 20
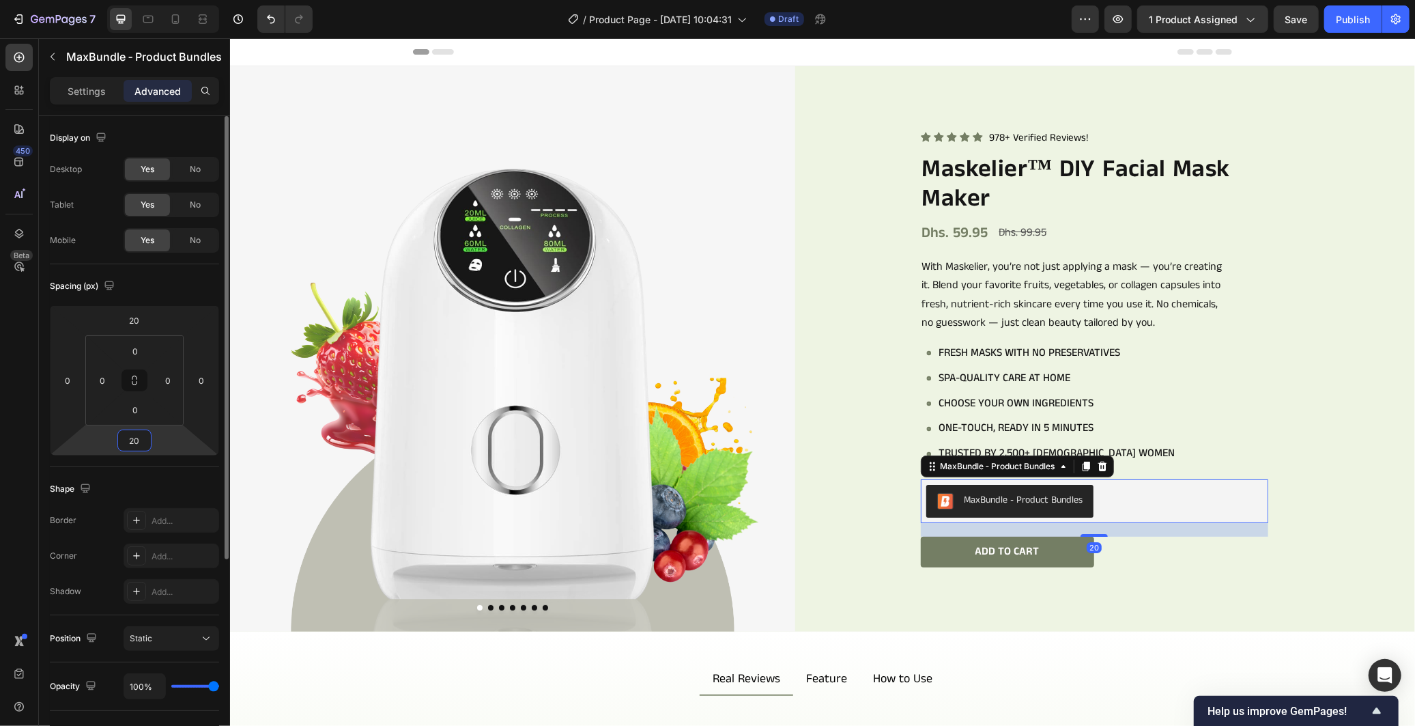
type input "20"
drag, startPoint x: 180, startPoint y: 285, endPoint x: 29, endPoint y: 259, distance: 153.7
click at [180, 285] on div "Spacing (px)" at bounding box center [134, 286] width 169 height 22
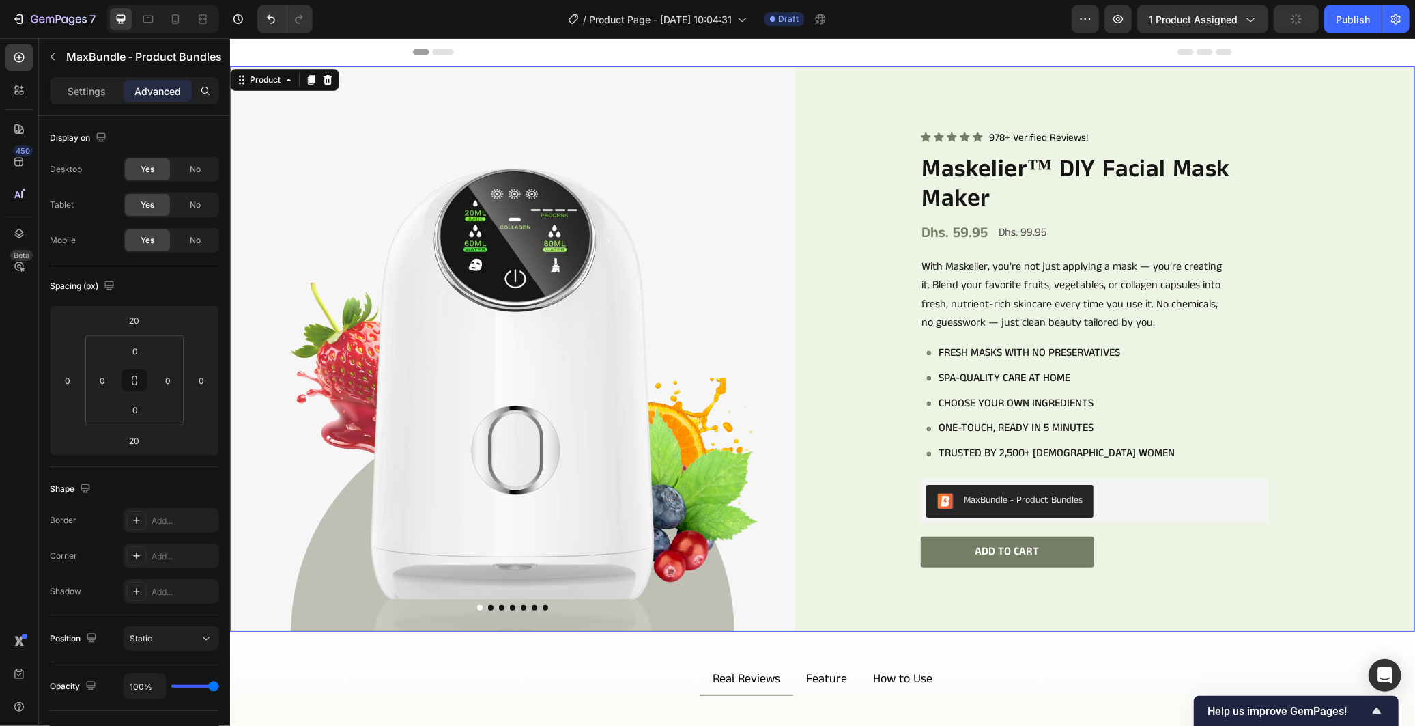
click at [1367, 438] on div "Icon Icon Icon Icon Icon Icon List 978+ Verified Reviews! Text Block Row Maskel…" at bounding box center [1131, 348] width 565 height 565
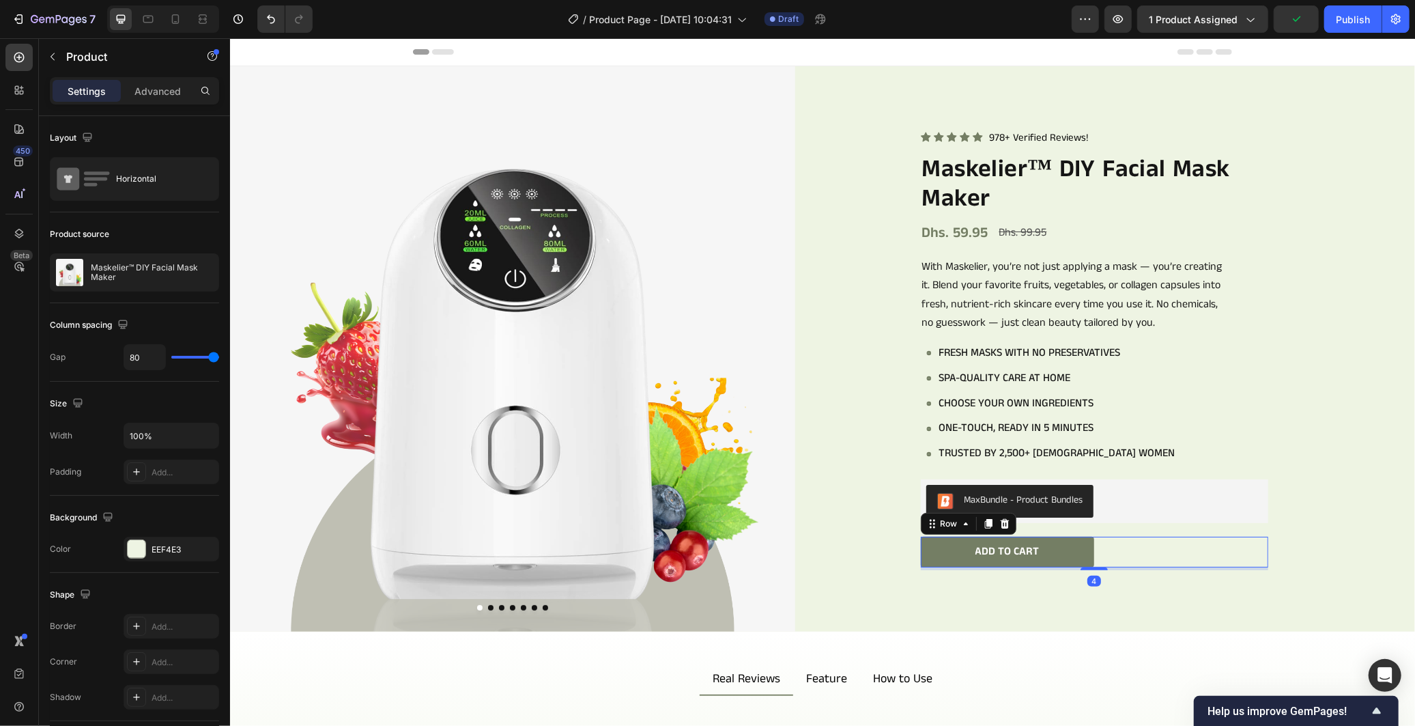
click at [1124, 547] on div "Add to cart Add to Cart Row 4" at bounding box center [1093, 551] width 347 height 31
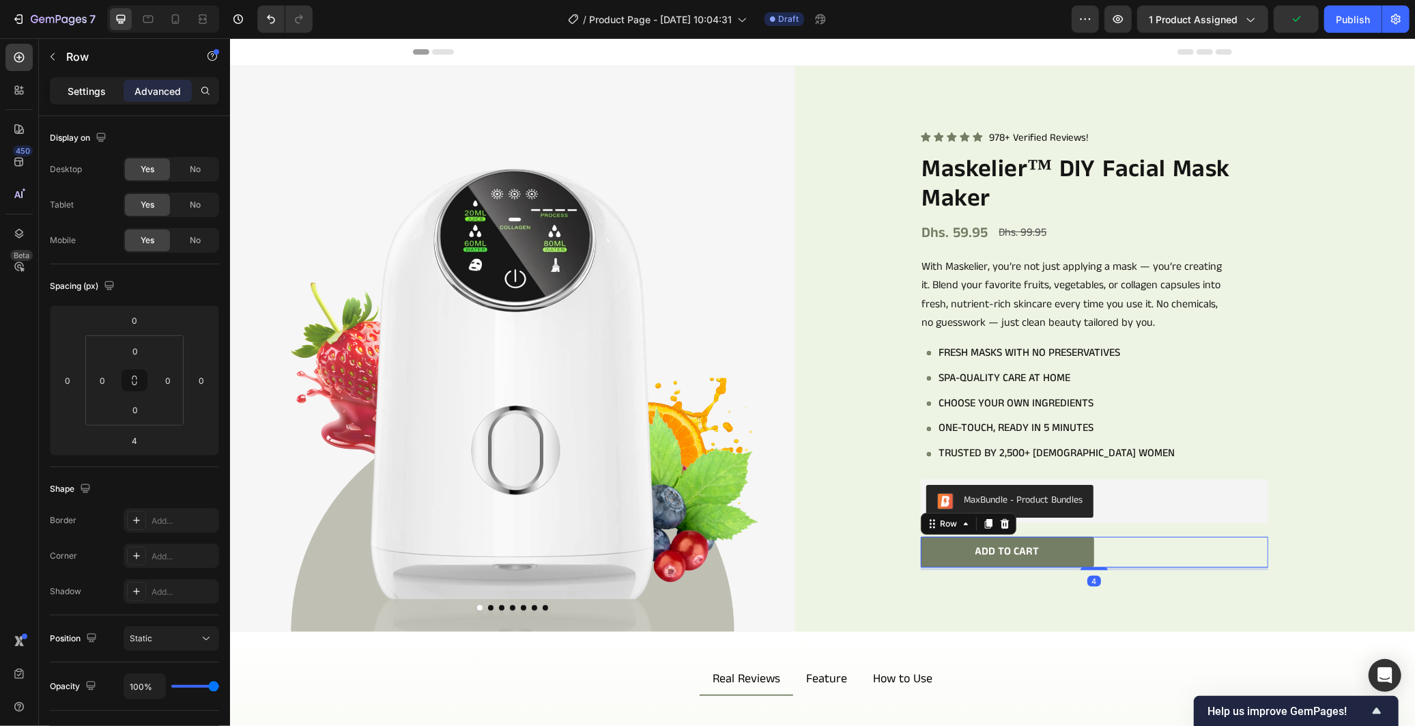
click at [66, 91] on div "Settings" at bounding box center [87, 91] width 68 height 22
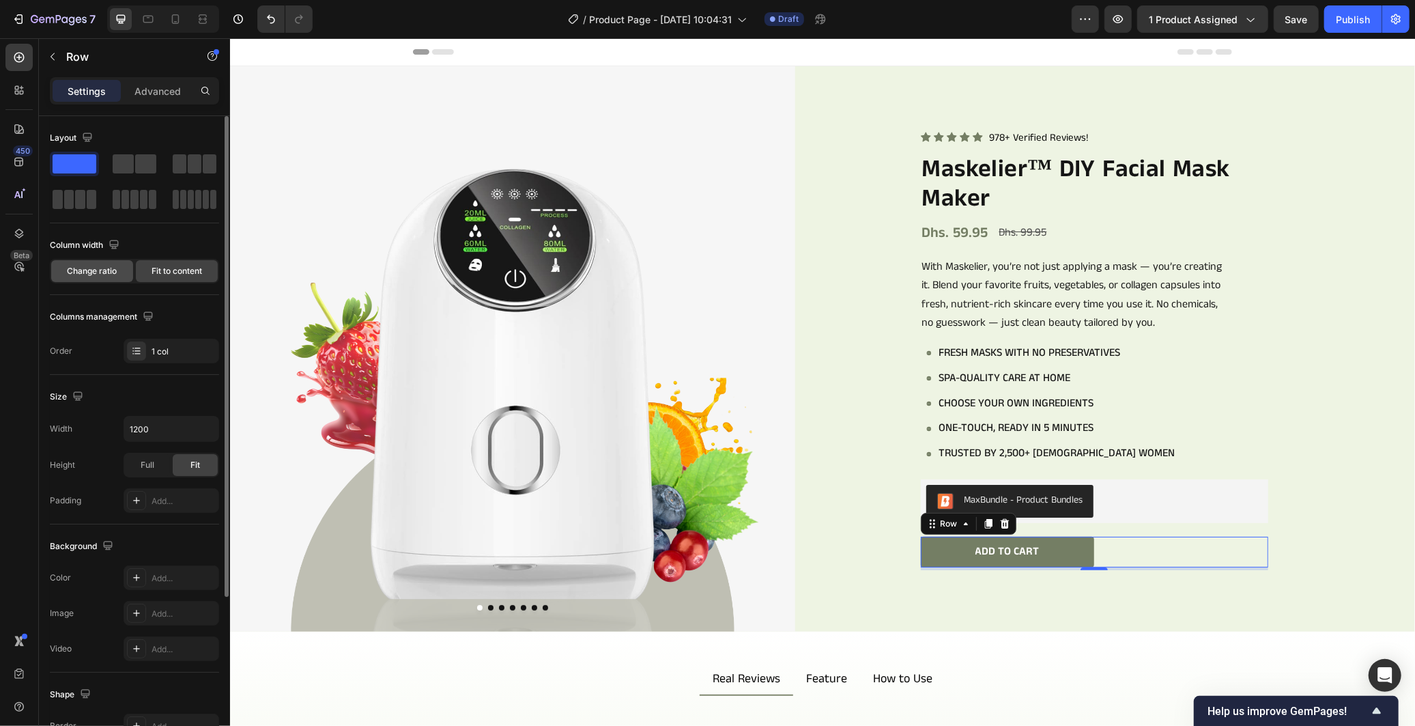
click at [112, 263] on div "Change ratio" at bounding box center [92, 271] width 82 height 22
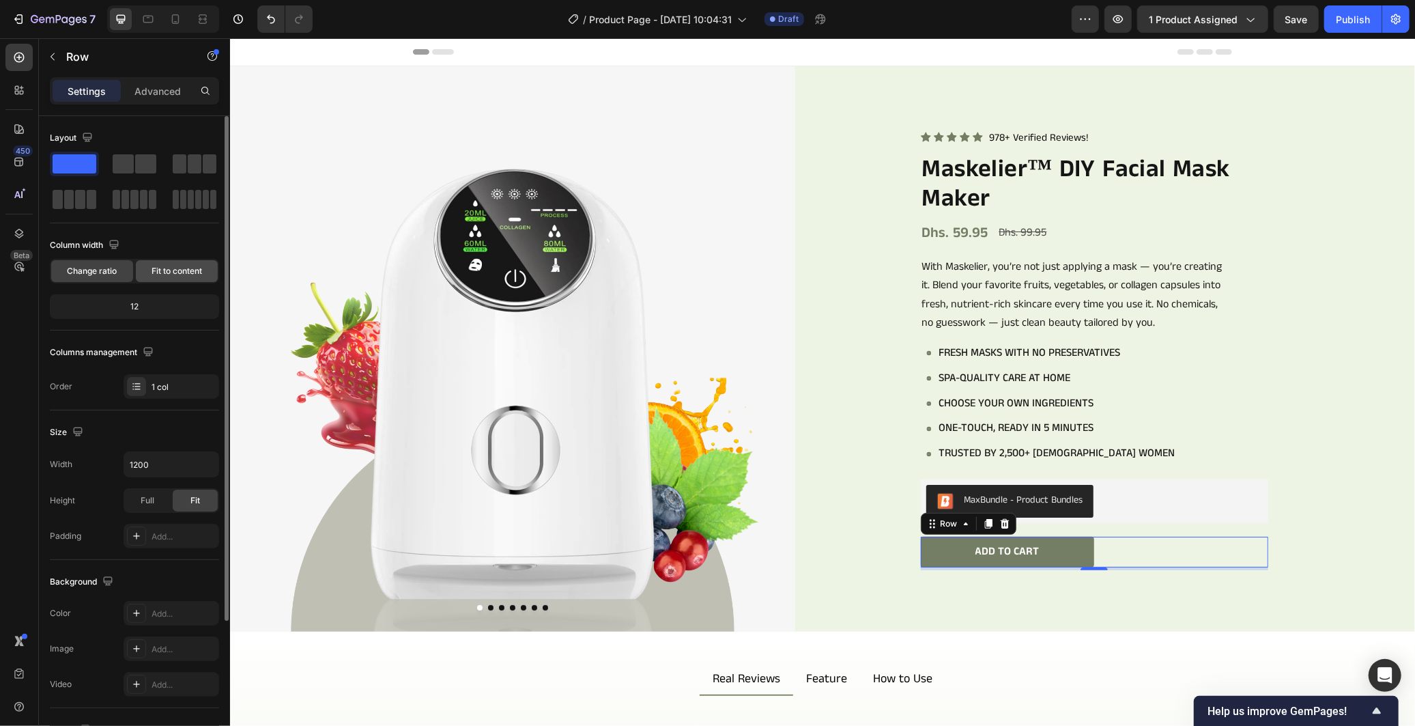
click at [172, 270] on span "Fit to content" at bounding box center [177, 271] width 51 height 12
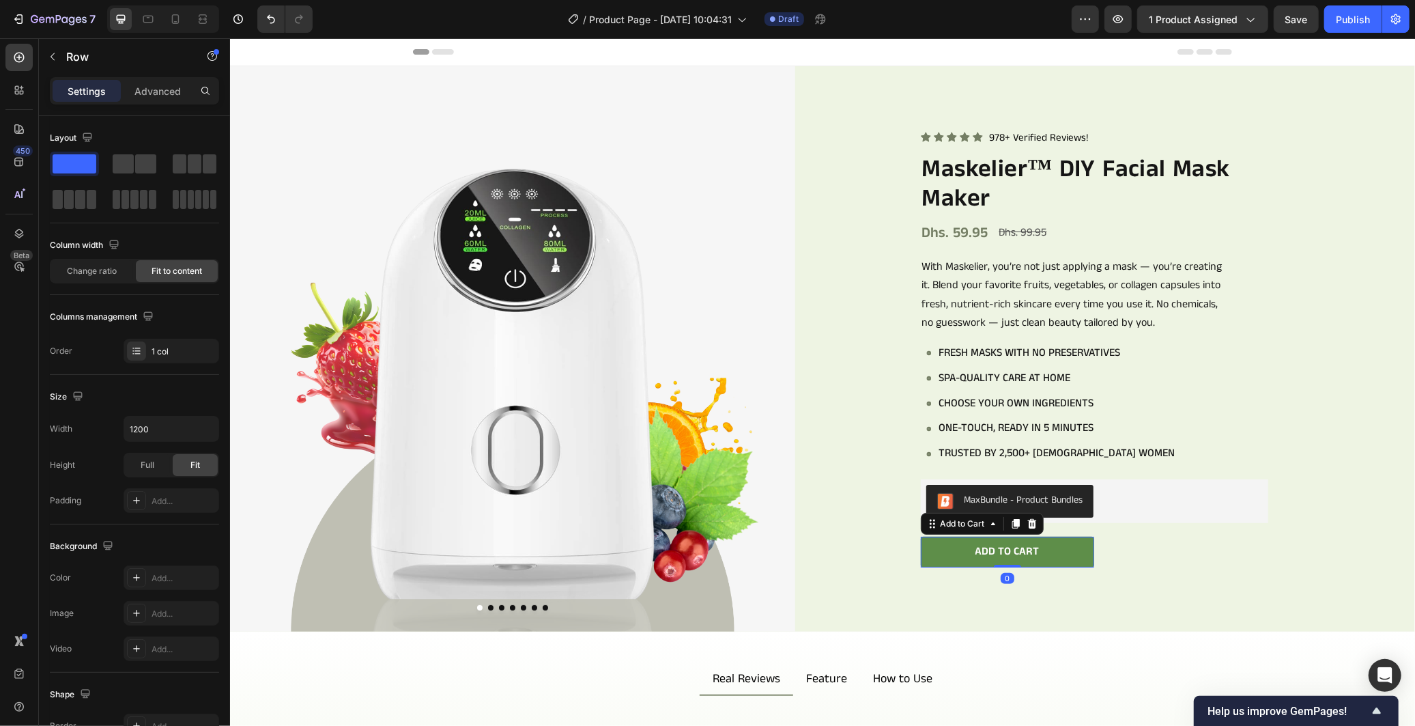
click at [929, 549] on button "Add to cart" at bounding box center [1006, 551] width 173 height 31
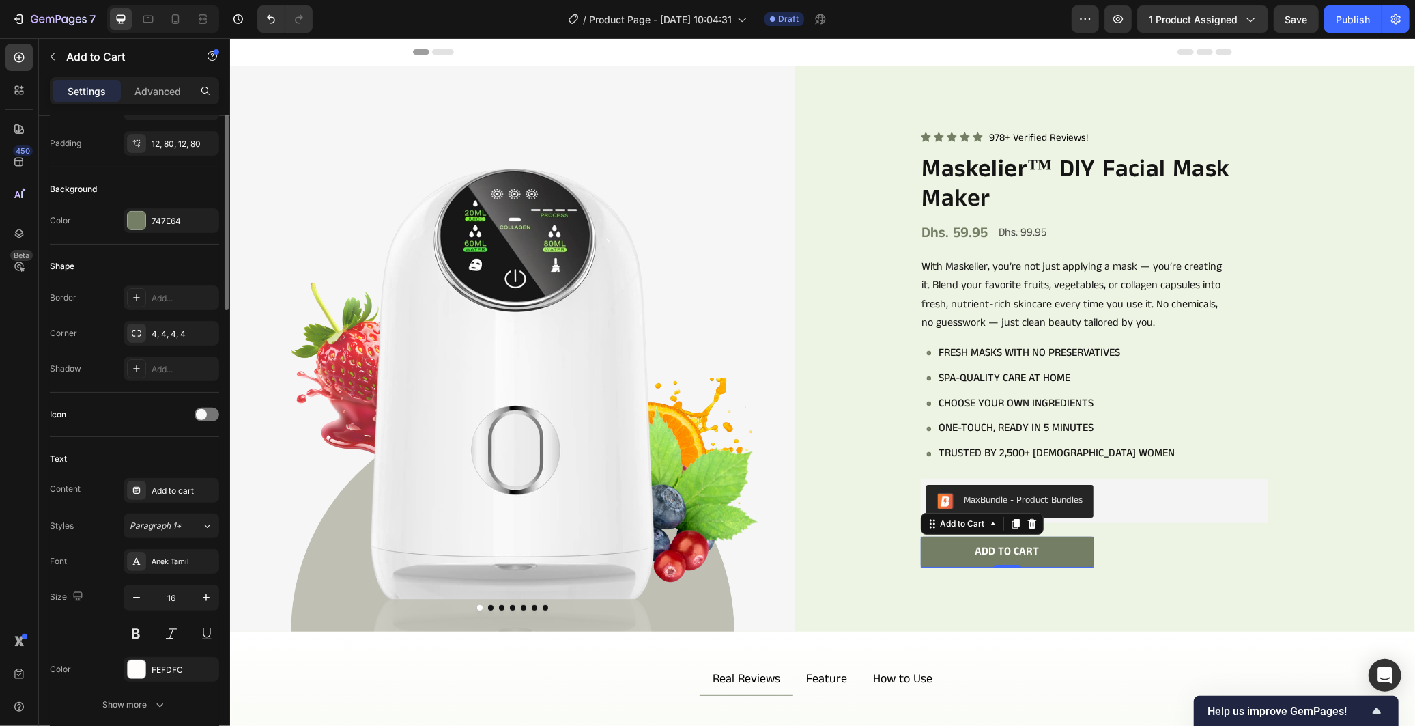
scroll to position [57, 0]
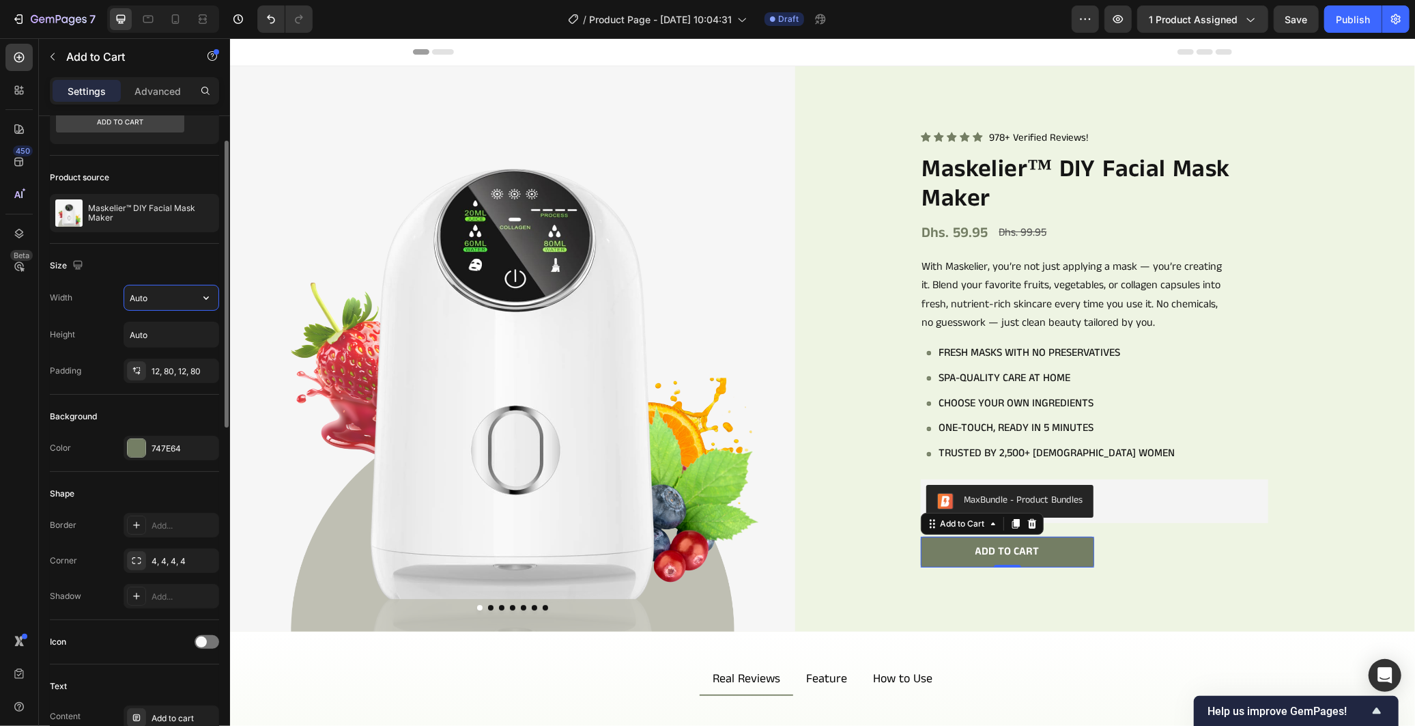
click at [177, 298] on input "Auto" at bounding box center [171, 297] width 94 height 25
click at [203, 291] on icon "button" at bounding box center [206, 298] width 14 height 14
click at [181, 350] on div "Full 100%" at bounding box center [157, 358] width 112 height 26
type input "100%"
click at [174, 373] on div "12, 80, 12, 80" at bounding box center [172, 371] width 40 height 12
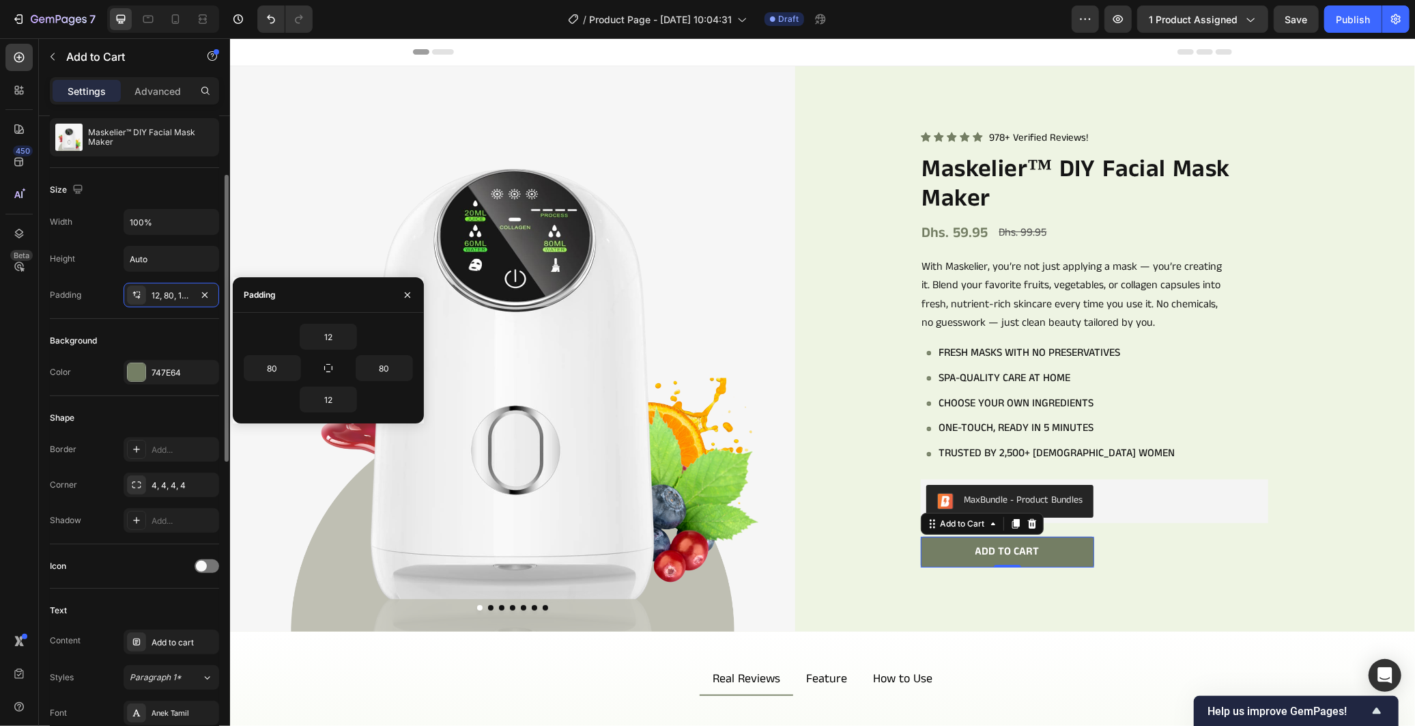
scroll to position [0, 0]
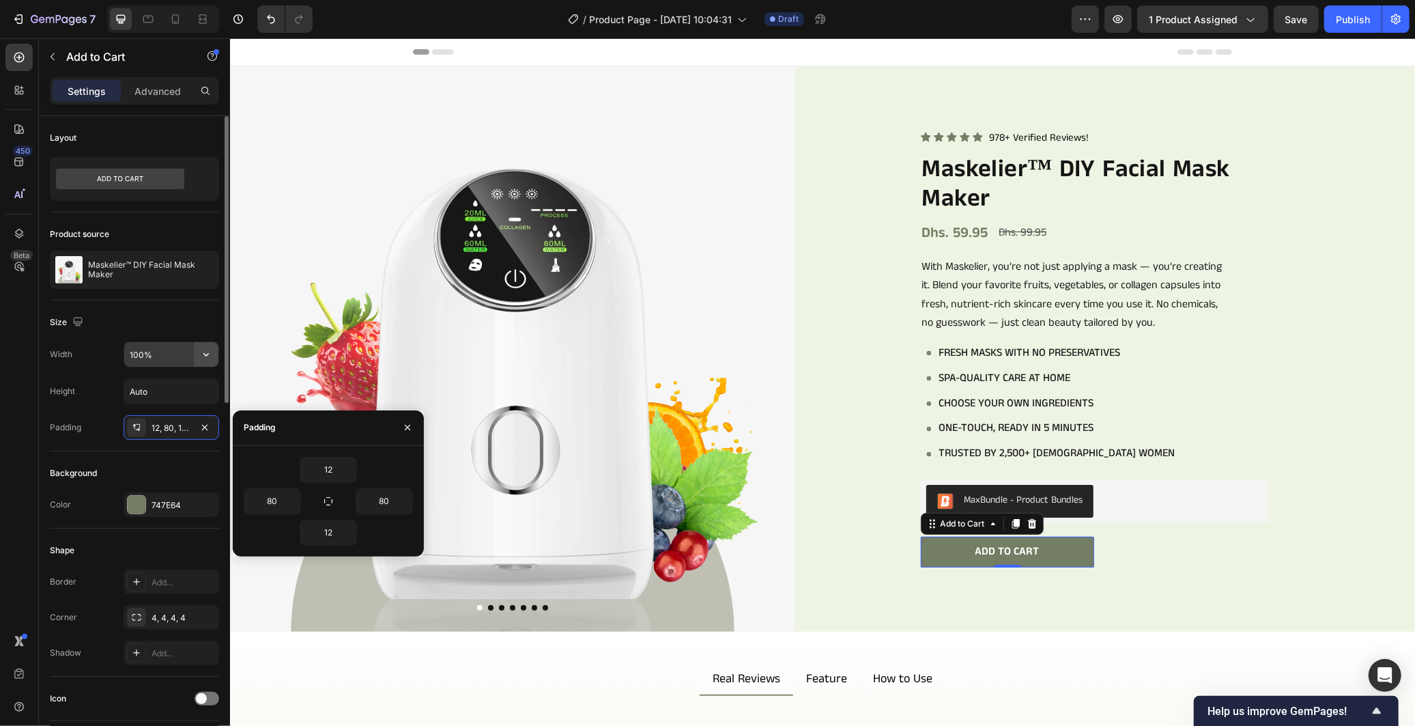
click at [205, 354] on icon "button" at bounding box center [206, 354] width 14 height 14
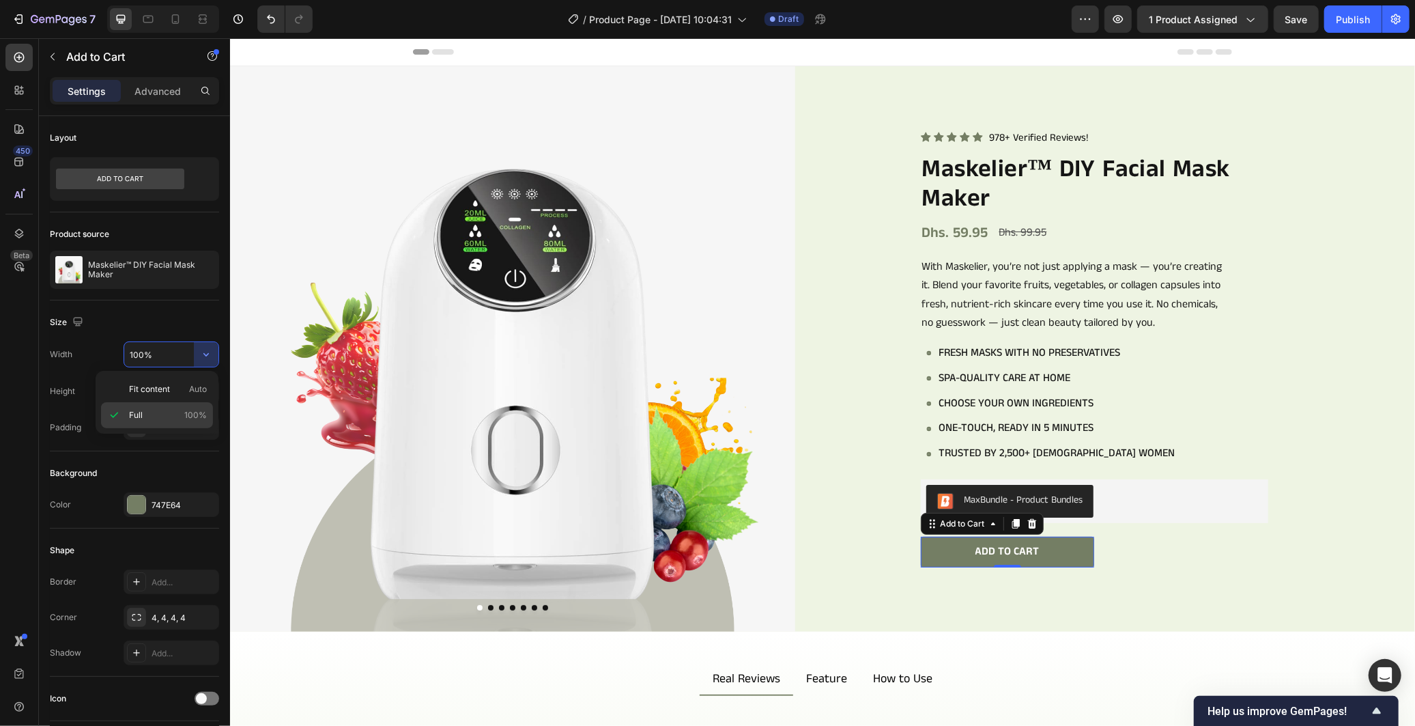
click at [186, 416] on span "100%" at bounding box center [195, 415] width 23 height 12
click at [201, 430] on icon "button" at bounding box center [204, 427] width 11 height 11
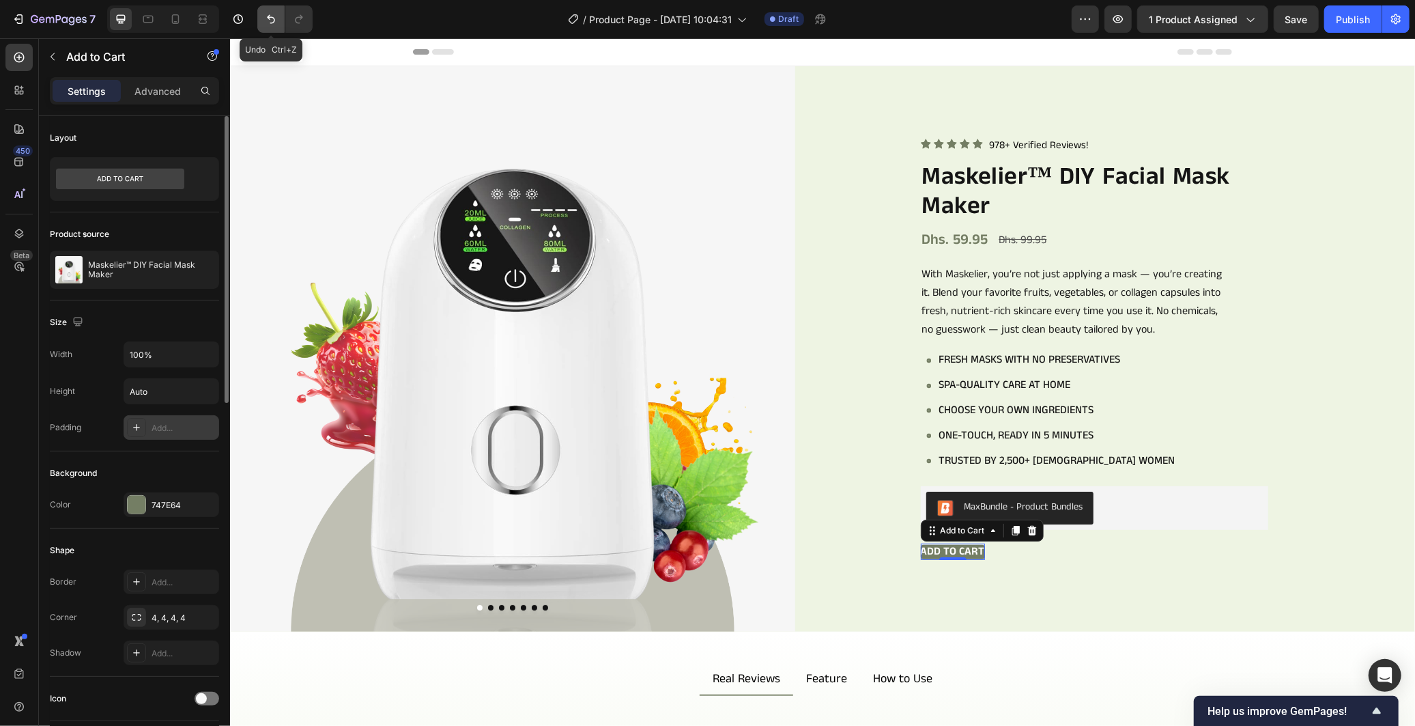
click at [268, 24] on icon "Undo/Redo" at bounding box center [271, 19] width 14 height 14
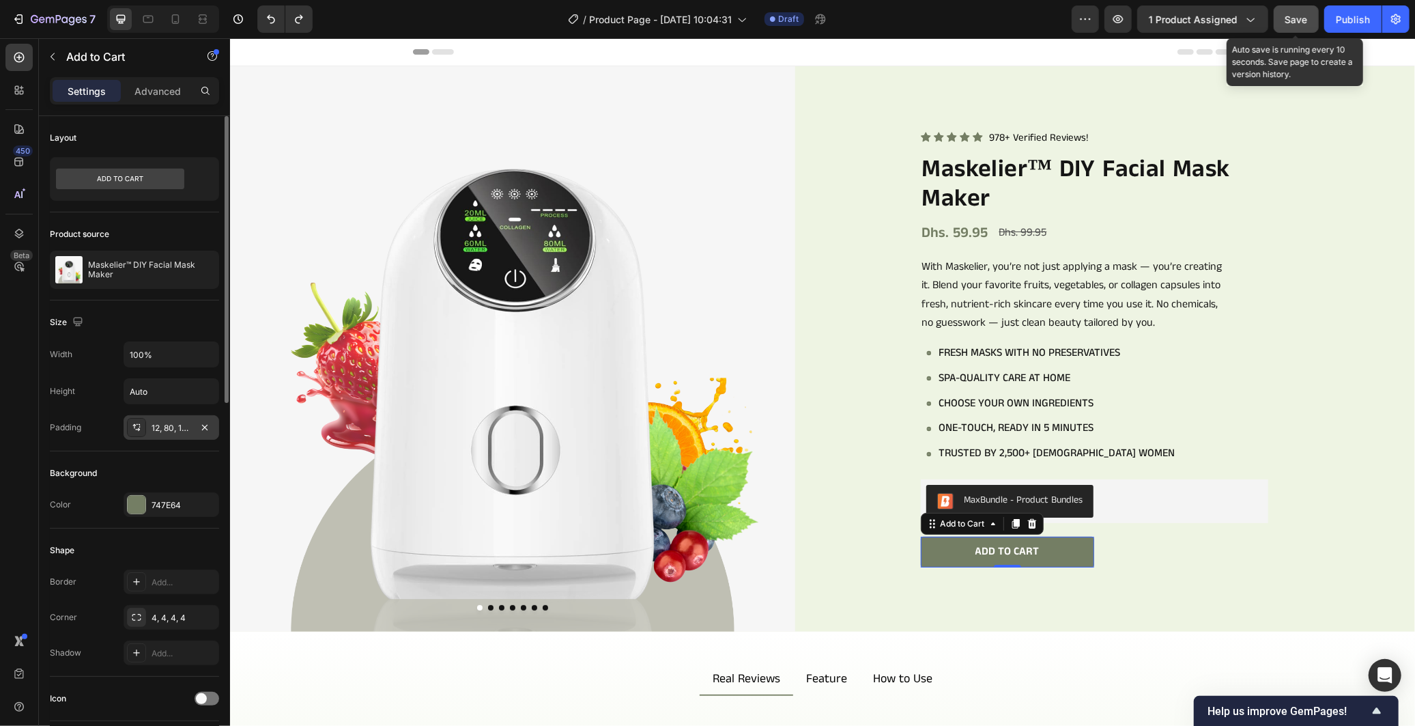
click at [1288, 27] on button "Save" at bounding box center [1296, 18] width 45 height 27
click at [1306, 15] on span "Save" at bounding box center [1296, 20] width 23 height 12
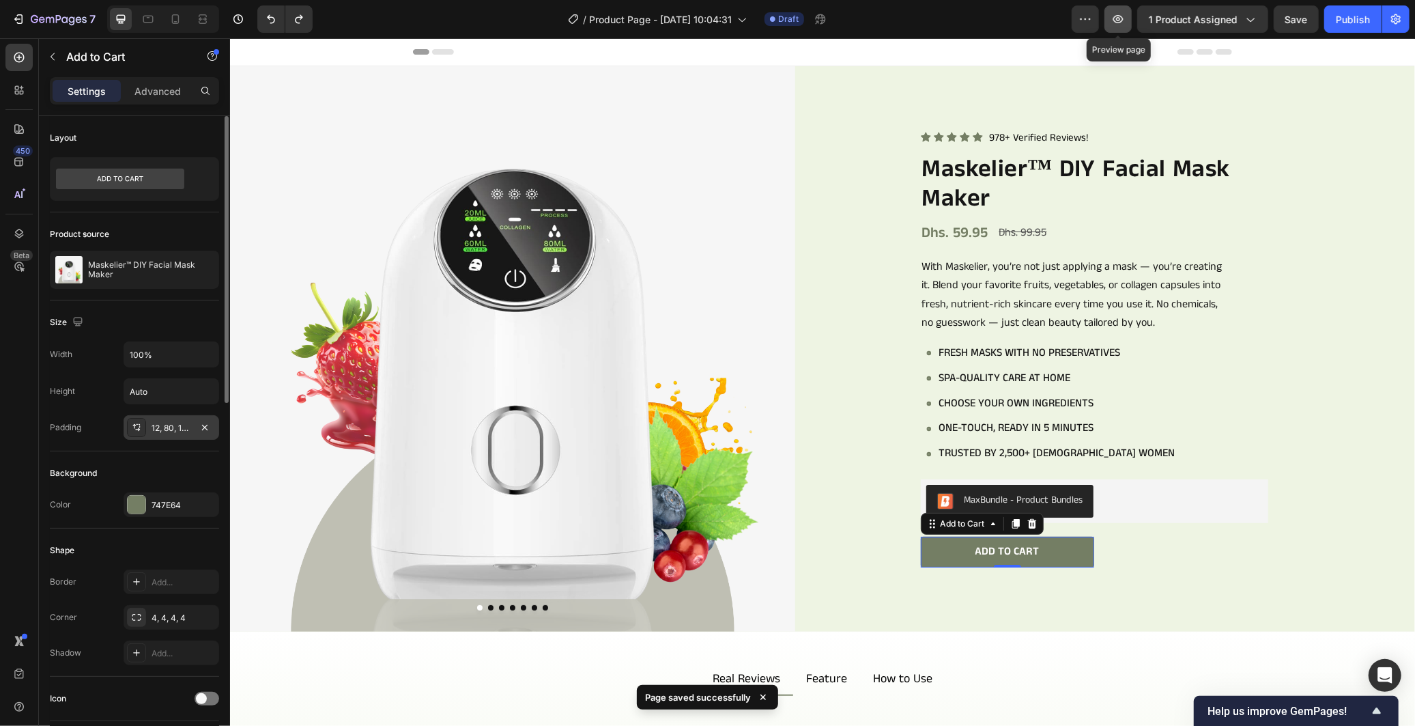
click at [1113, 19] on icon "button" at bounding box center [1118, 19] width 14 height 14
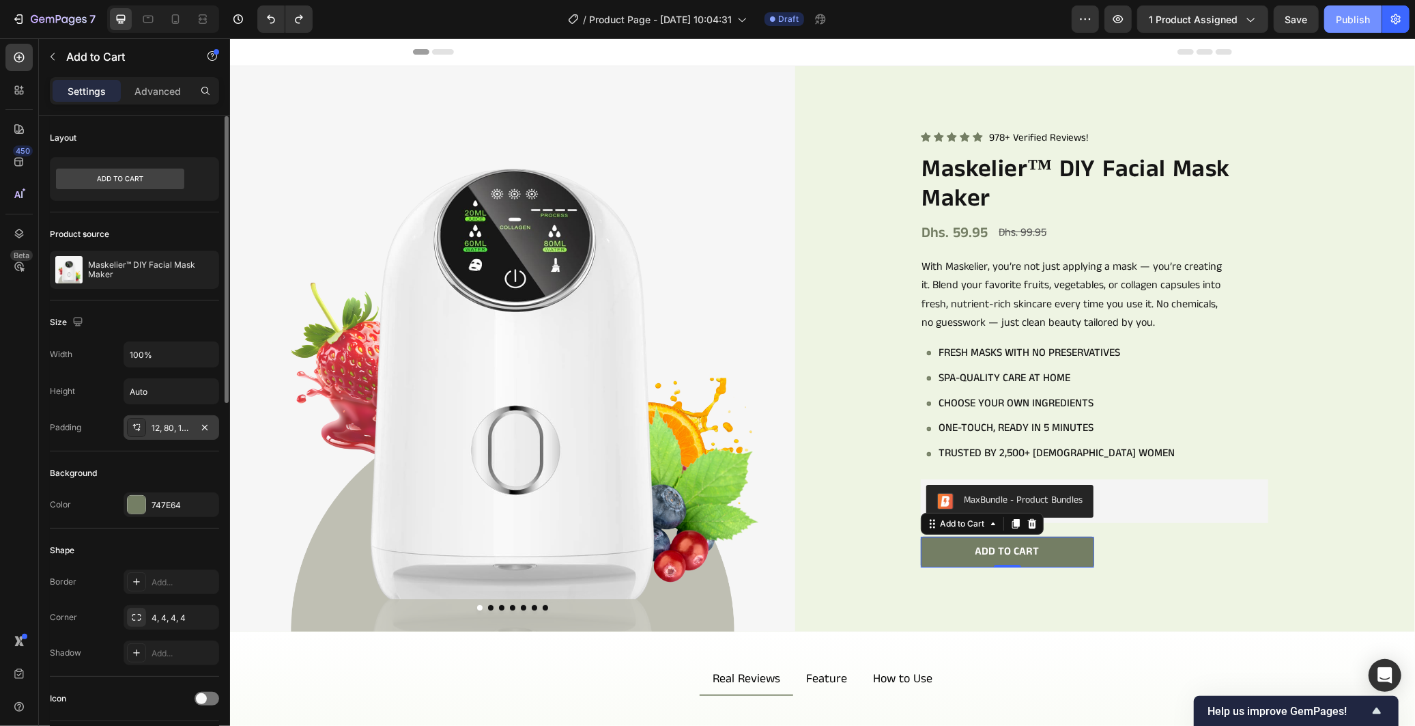
drag, startPoint x: 1354, startPoint y: 14, endPoint x: 1130, endPoint y: 5, distance: 224.7
click at [1354, 14] on div "Publish" at bounding box center [1353, 19] width 34 height 14
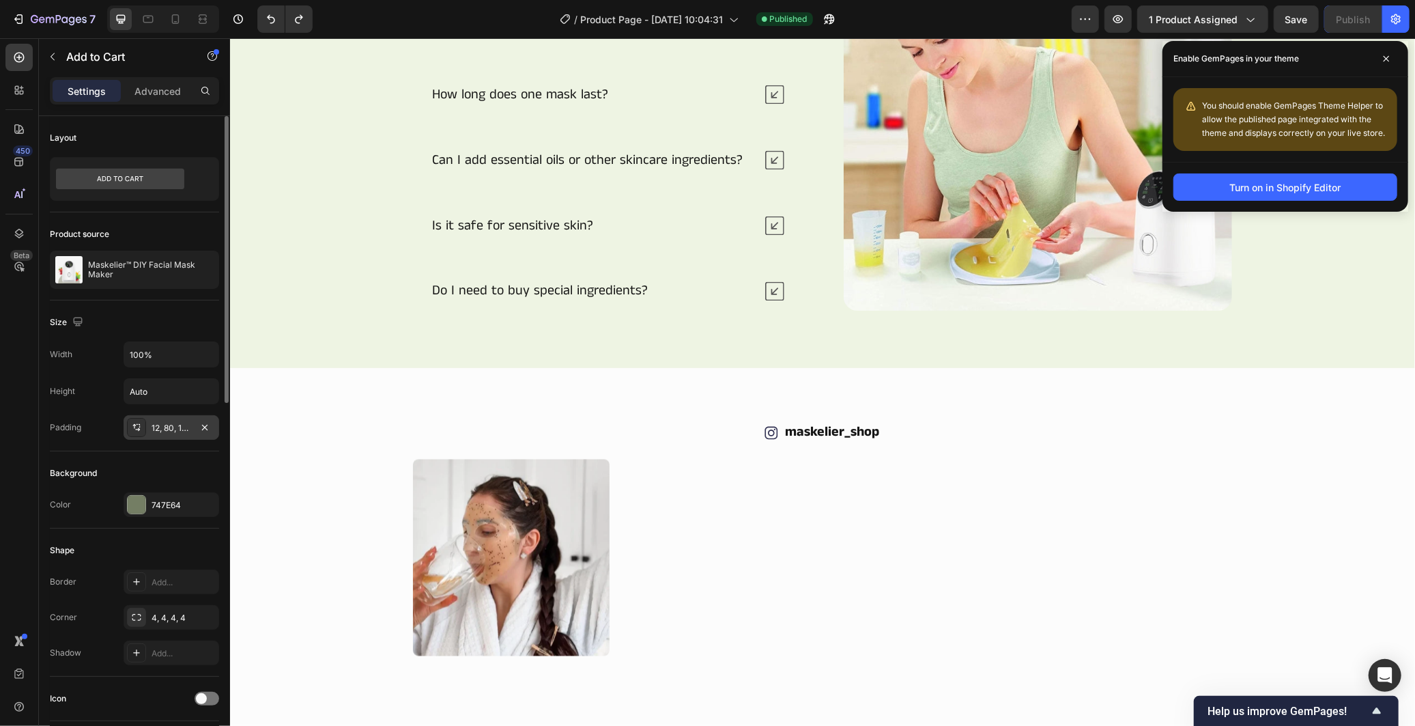
scroll to position [1895, 0]
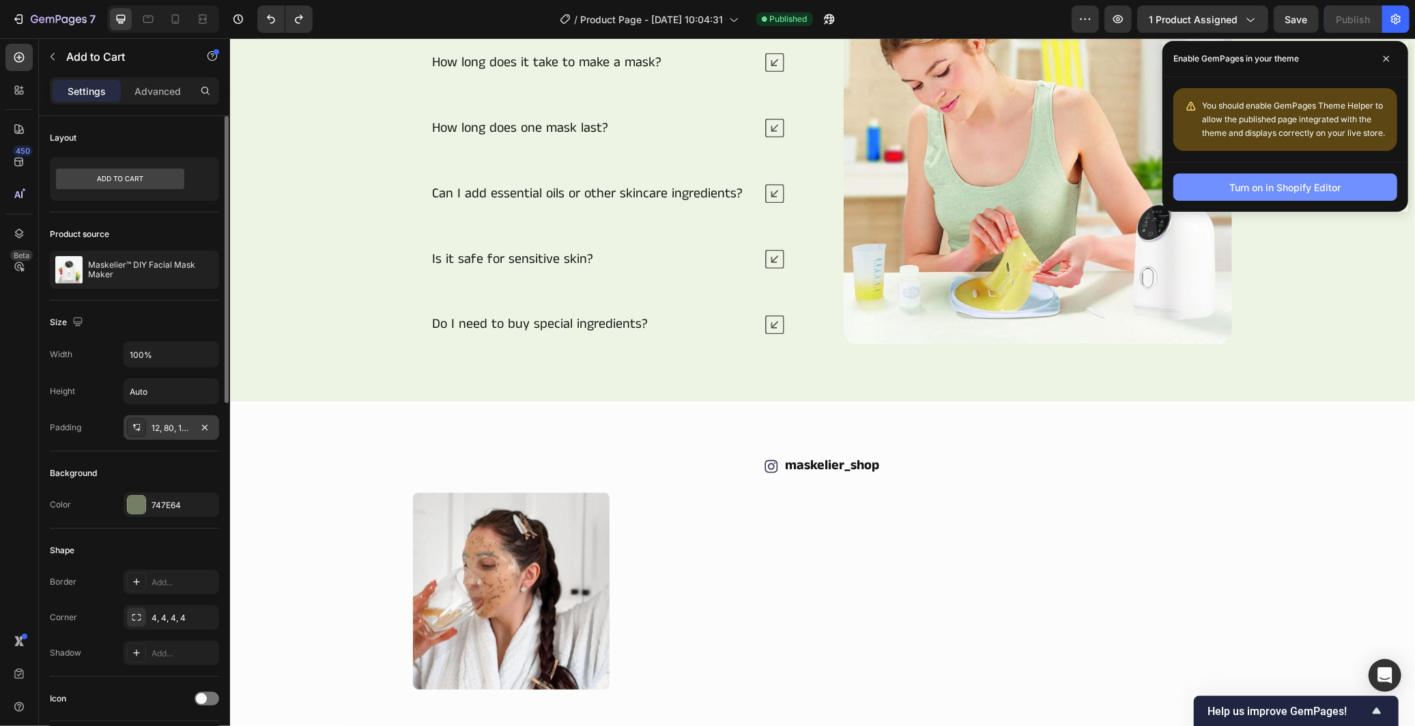
click at [1343, 186] on button "Turn on in Shopify Editor" at bounding box center [1285, 186] width 224 height 27
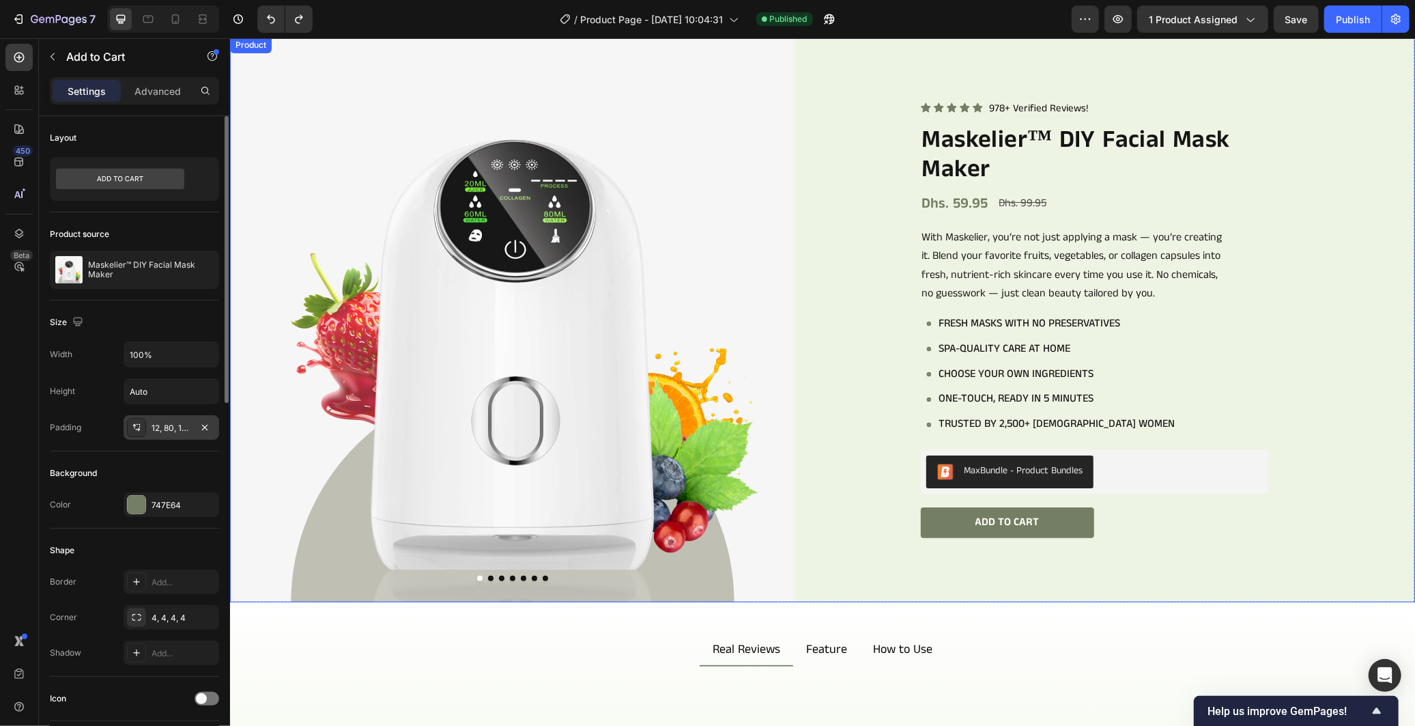
scroll to position [25, 0]
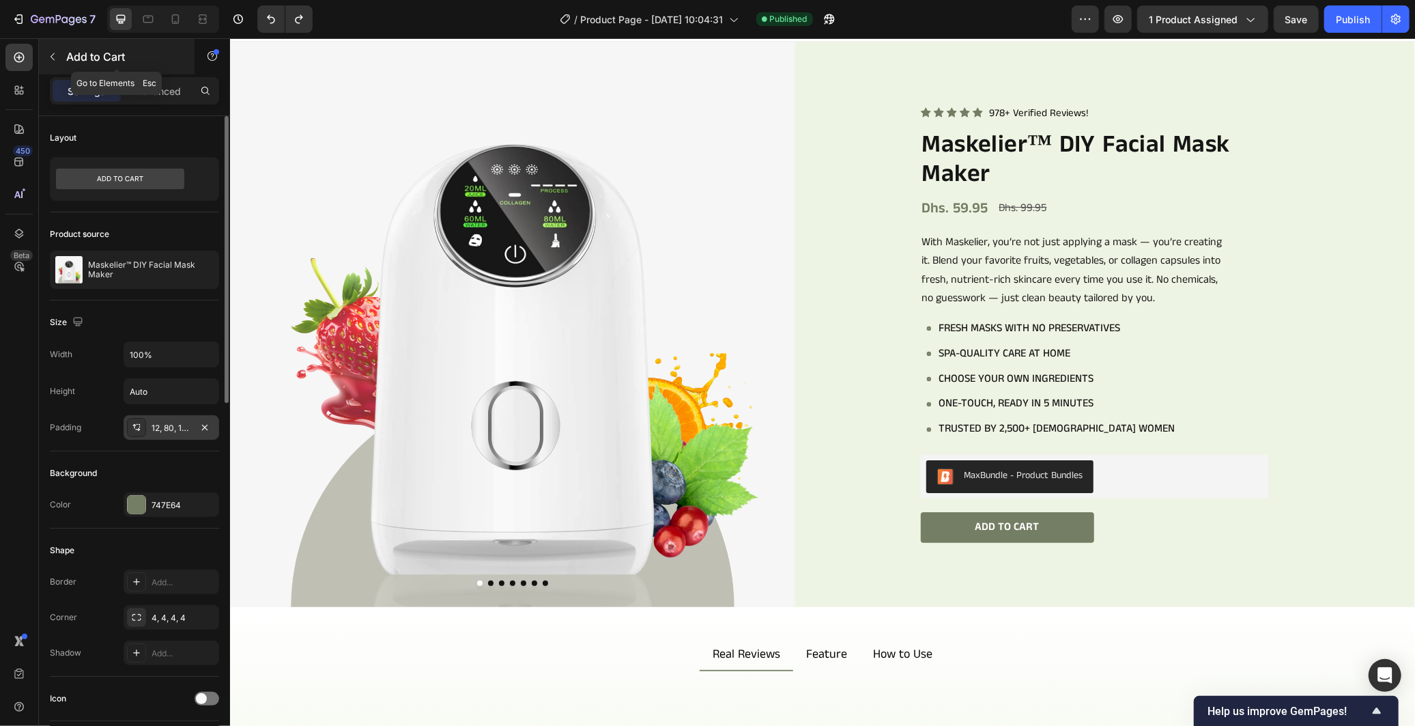
click at [57, 66] on button "button" at bounding box center [53, 57] width 22 height 22
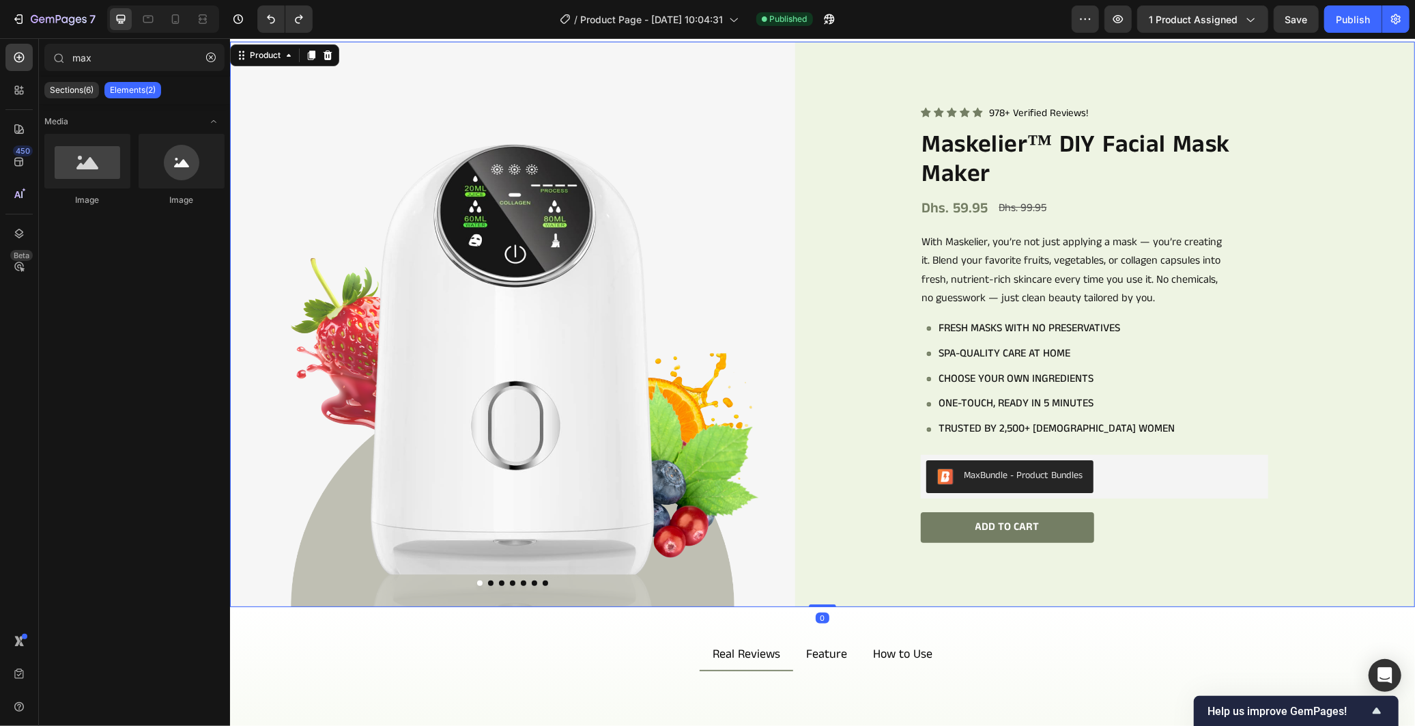
click at [837, 485] on div "Product Images Icon Icon Icon Icon Icon Icon List 978+ Verified Reviews! Text B…" at bounding box center [821, 323] width 1185 height 565
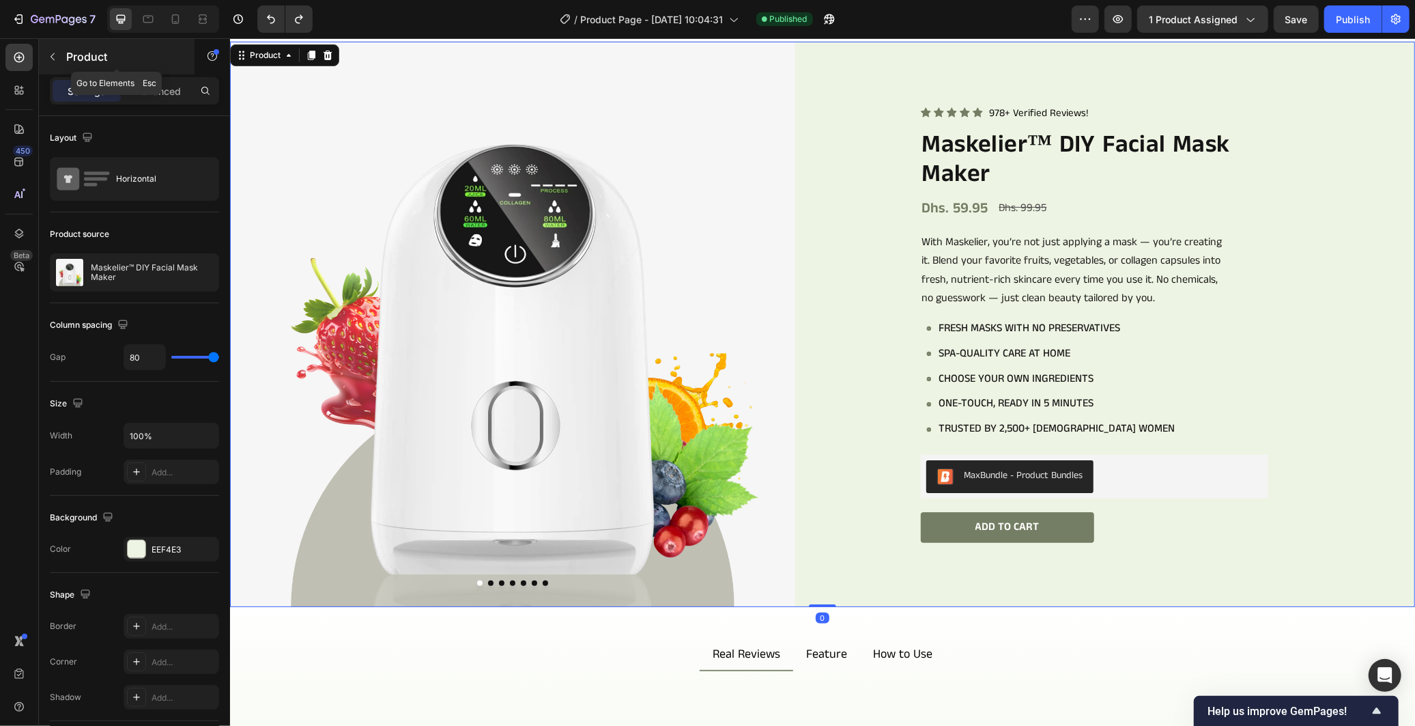
click at [78, 52] on p "Product" at bounding box center [124, 56] width 116 height 16
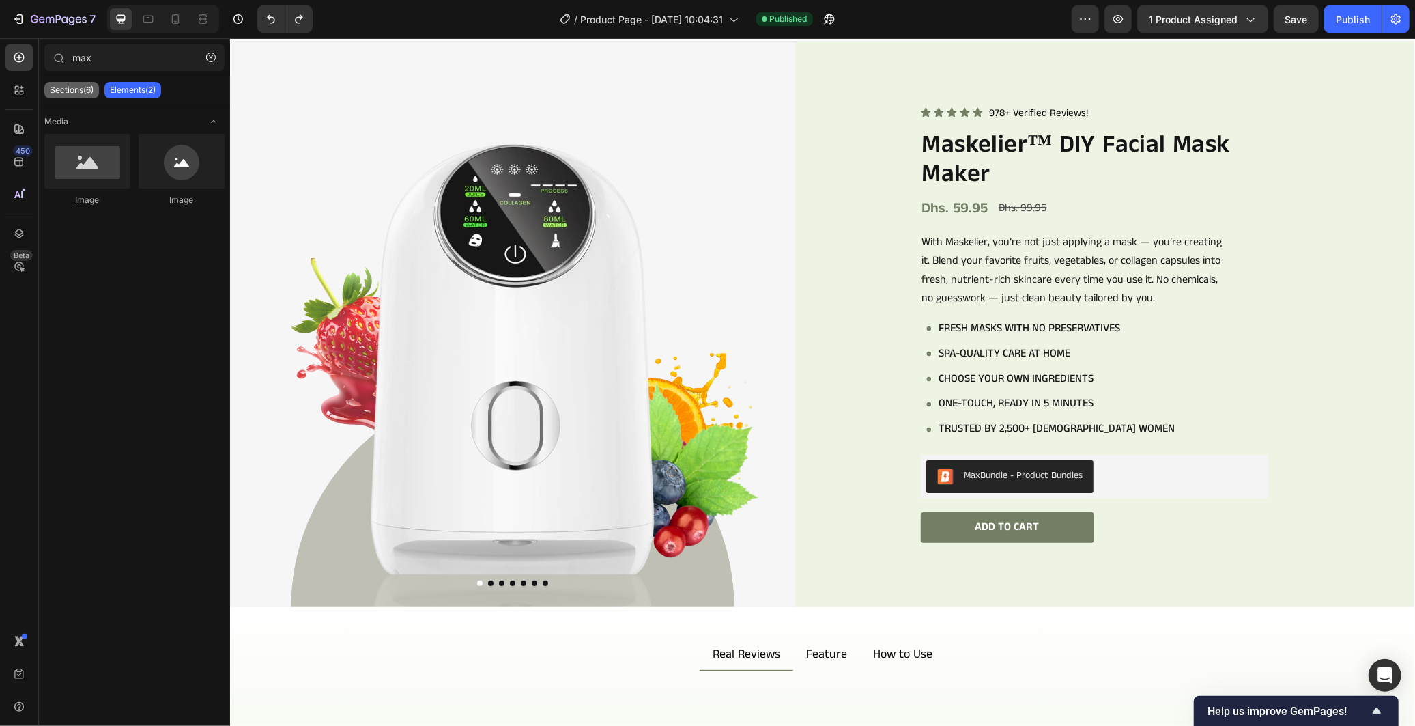
click at [60, 85] on p "Sections(6)" at bounding box center [72, 90] width 44 height 11
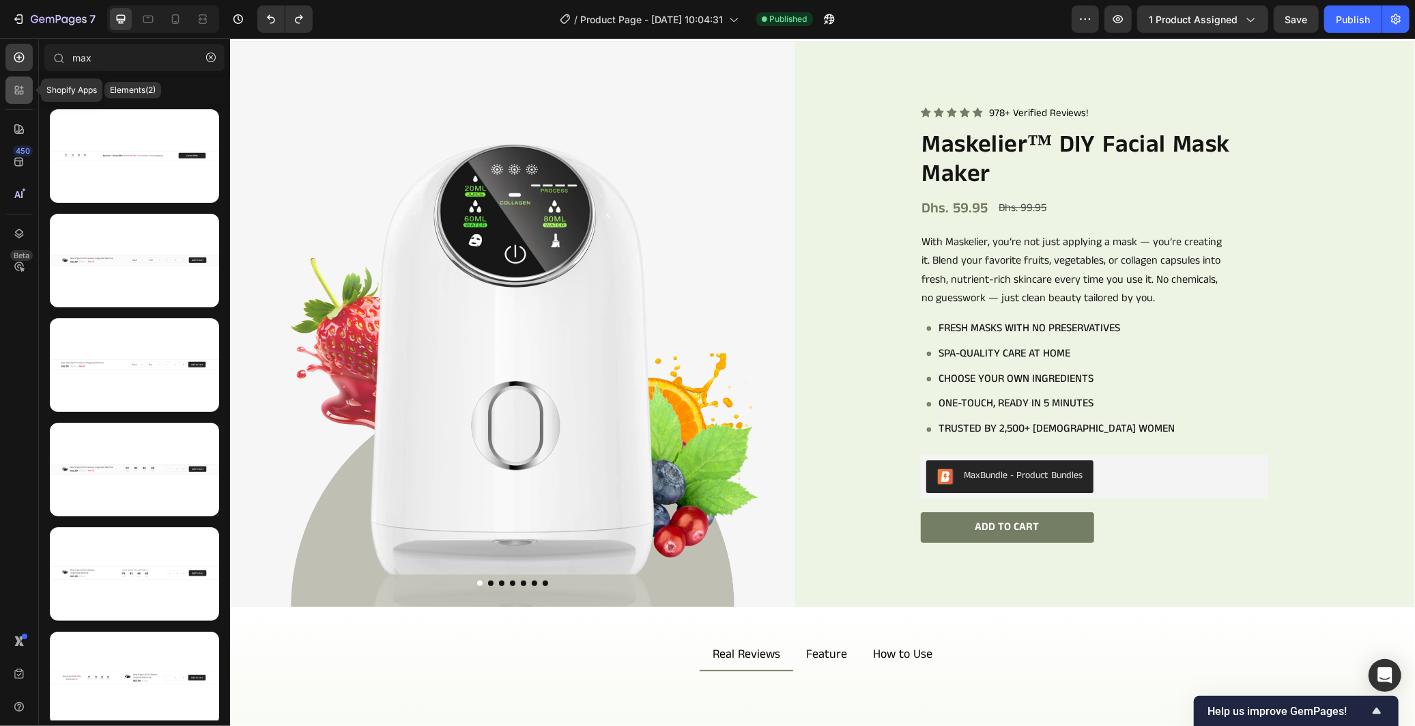
click at [18, 89] on icon at bounding box center [17, 88] width 4 height 4
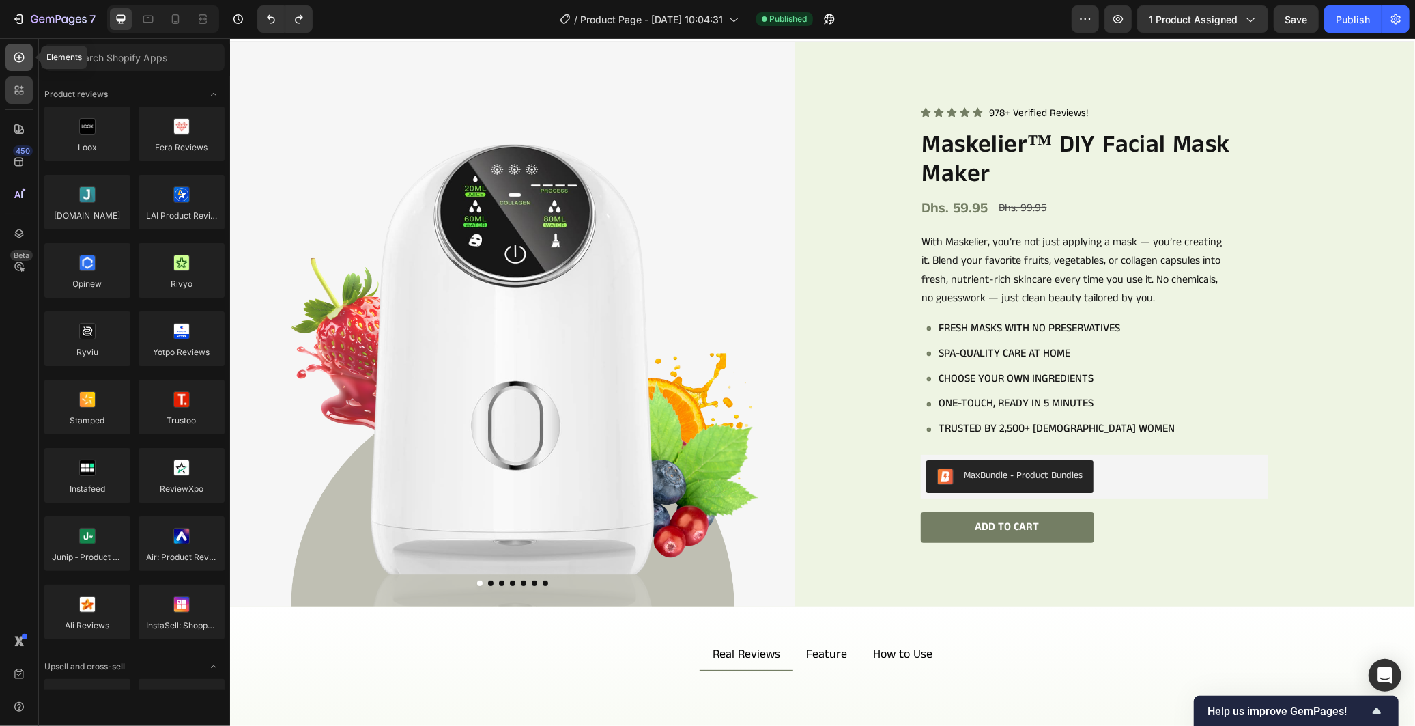
click at [12, 59] on icon at bounding box center [19, 58] width 14 height 14
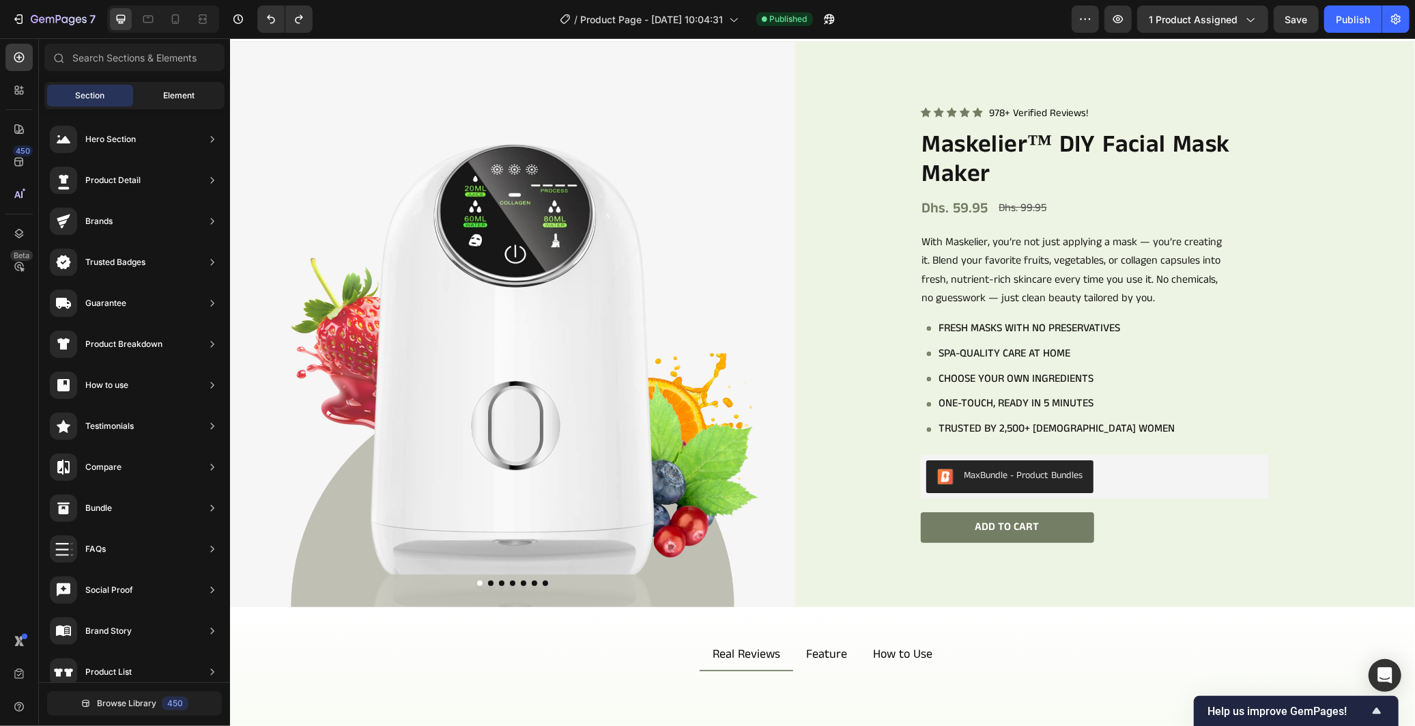
click at [171, 94] on span "Element" at bounding box center [178, 95] width 31 height 12
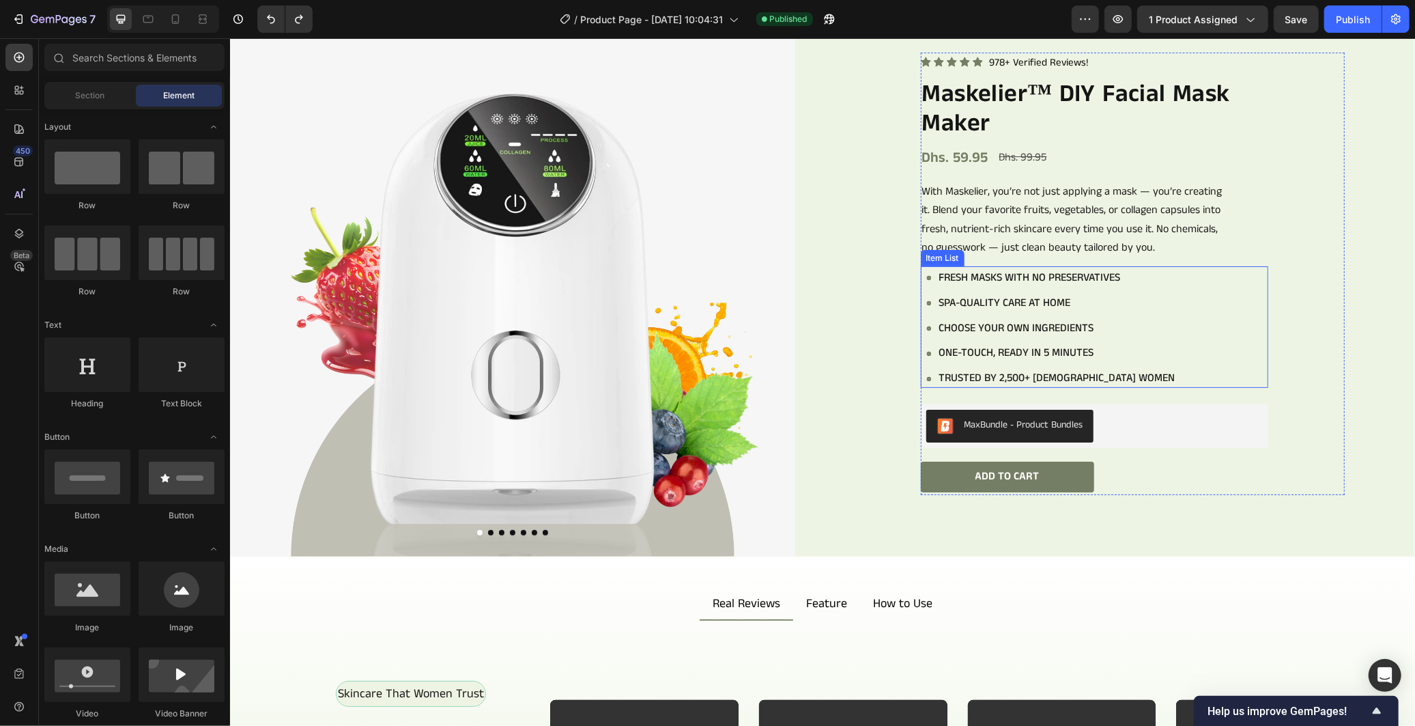
scroll to position [76, 0]
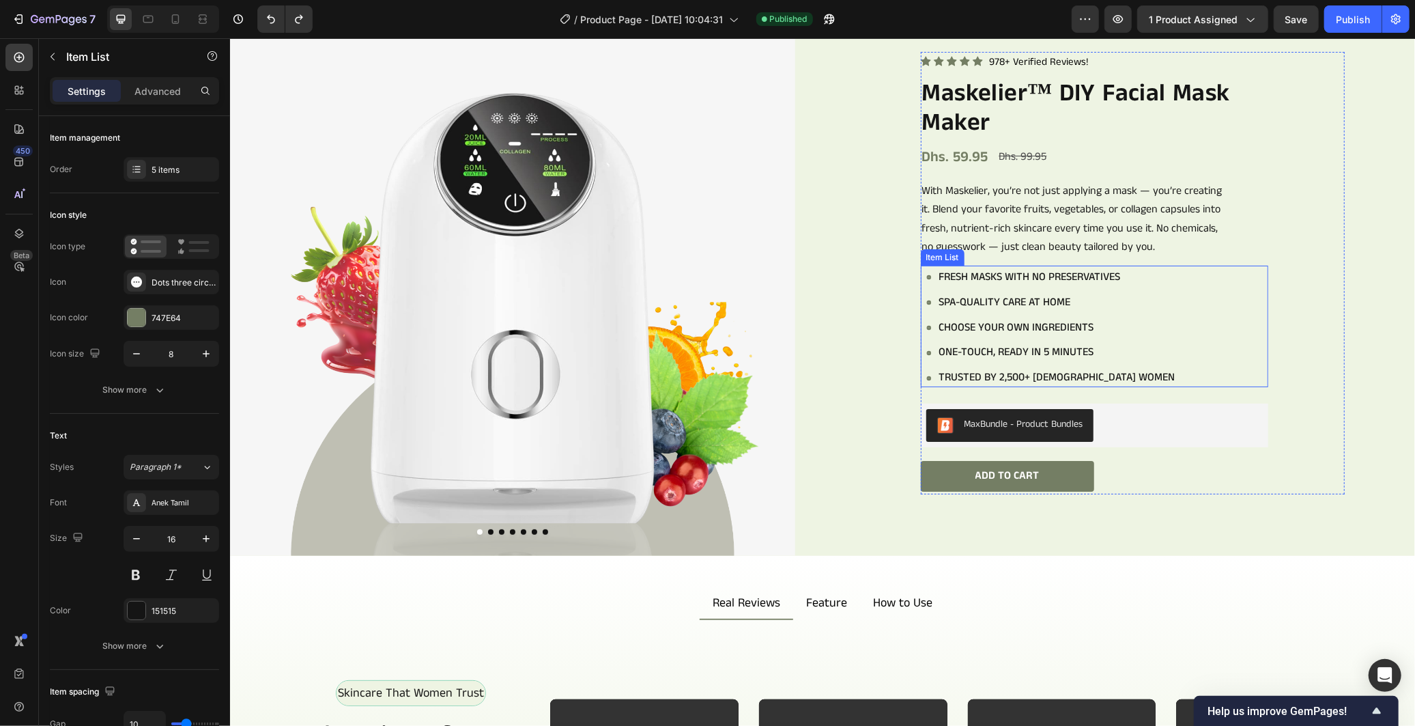
click at [1235, 309] on div "Fresh masks with no preservatives Spa-quality care at home Choose your own ingr…" at bounding box center [1097, 327] width 342 height 119
click at [171, 179] on div "5 items" at bounding box center [172, 169] width 96 height 25
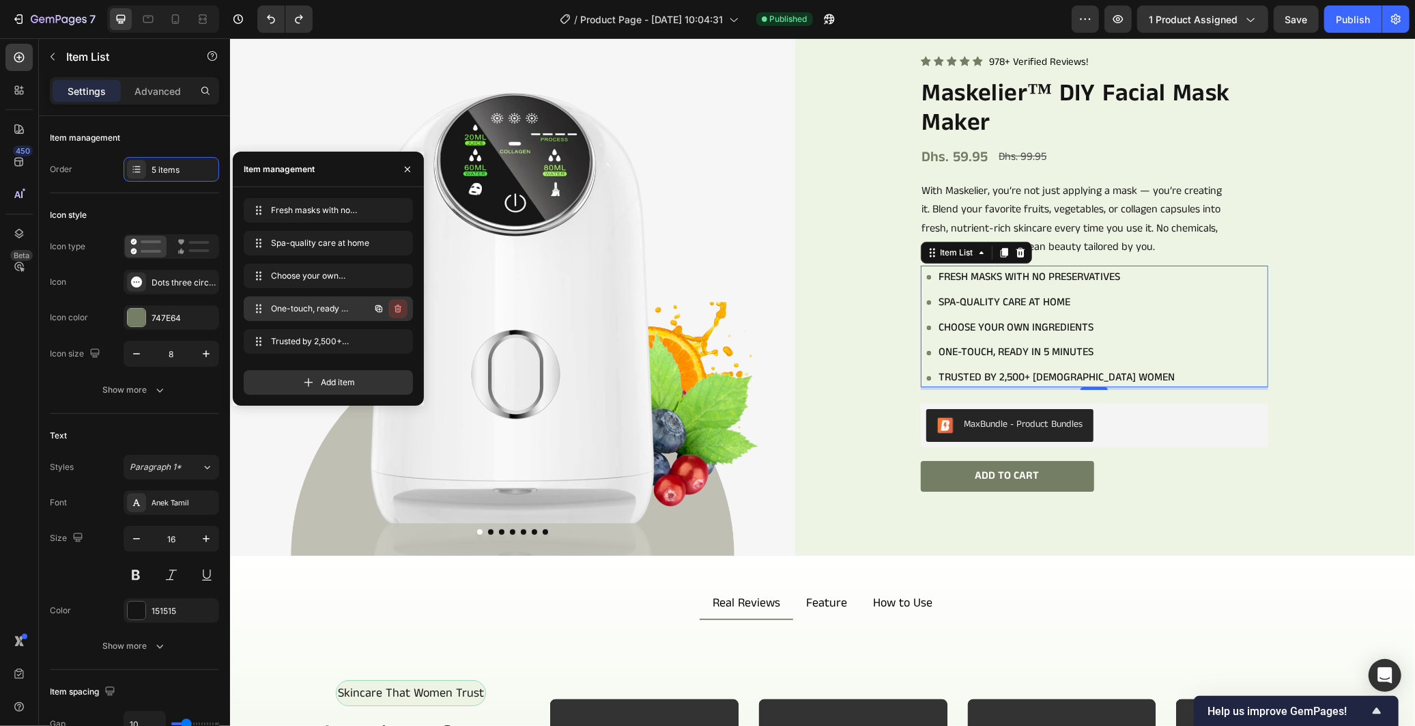
click at [399, 309] on icon "button" at bounding box center [399, 309] width 1 height 3
click at [397, 309] on div "Delete" at bounding box center [388, 308] width 25 height 12
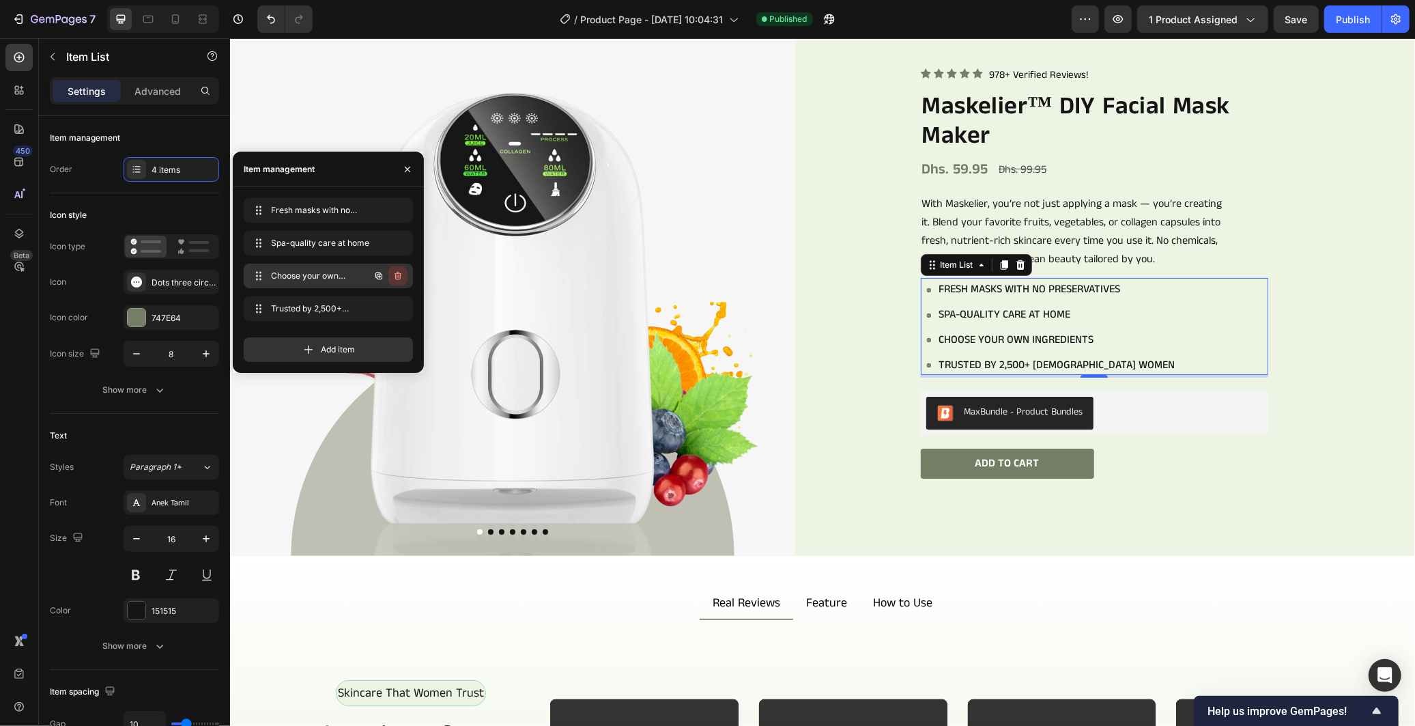
click at [396, 276] on icon "button" at bounding box center [398, 276] width 7 height 8
click at [396, 276] on div "Delete" at bounding box center [388, 276] width 25 height 12
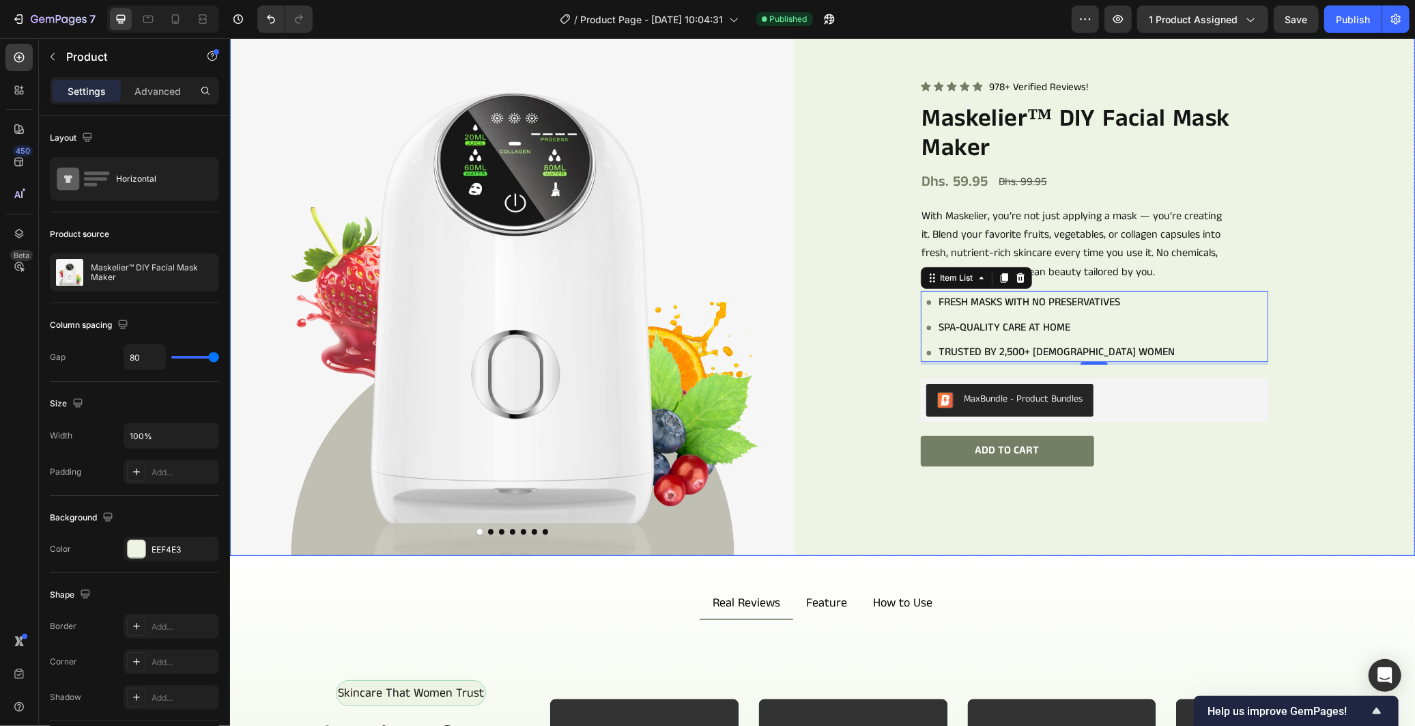
click at [1353, 349] on div "Icon Icon Icon Icon Icon Icon List 978+ Verified Reviews! Text Block Row Maskel…" at bounding box center [1131, 272] width 565 height 565
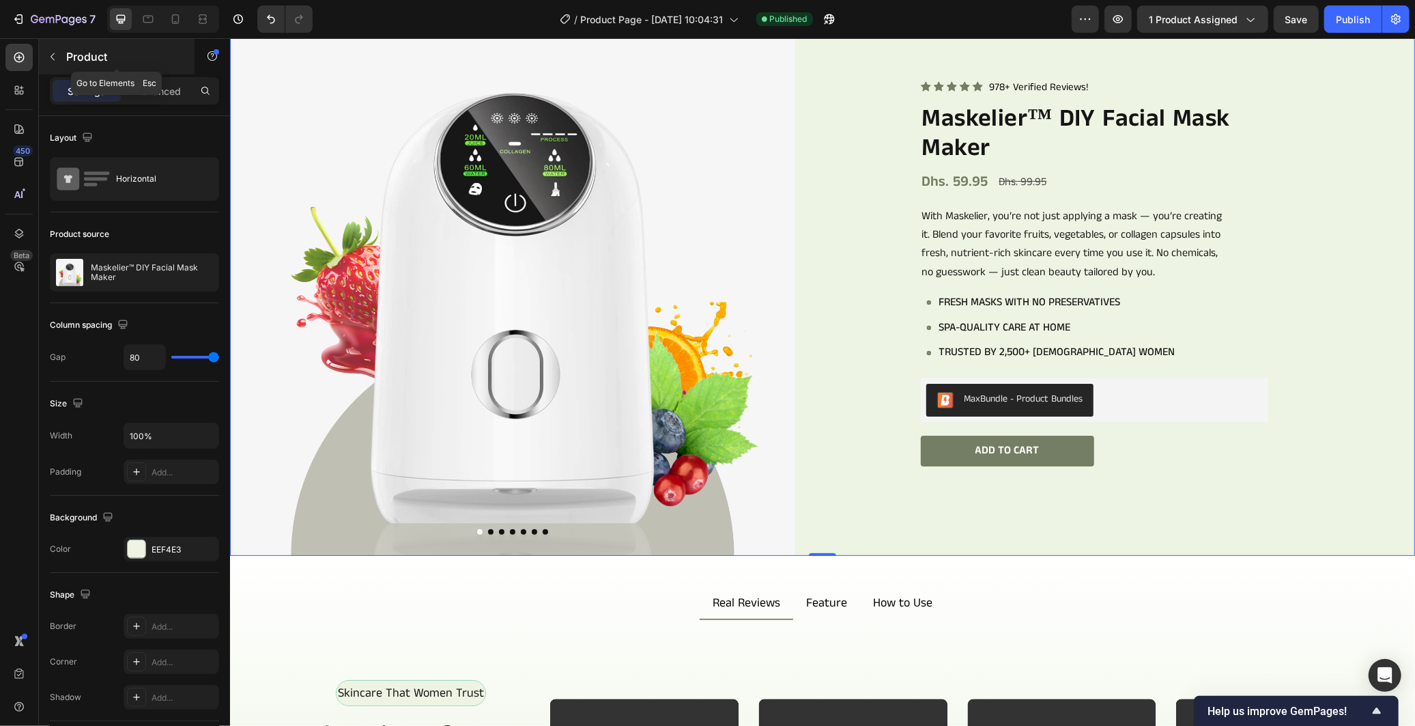
click at [77, 59] on p "Product" at bounding box center [124, 56] width 116 height 16
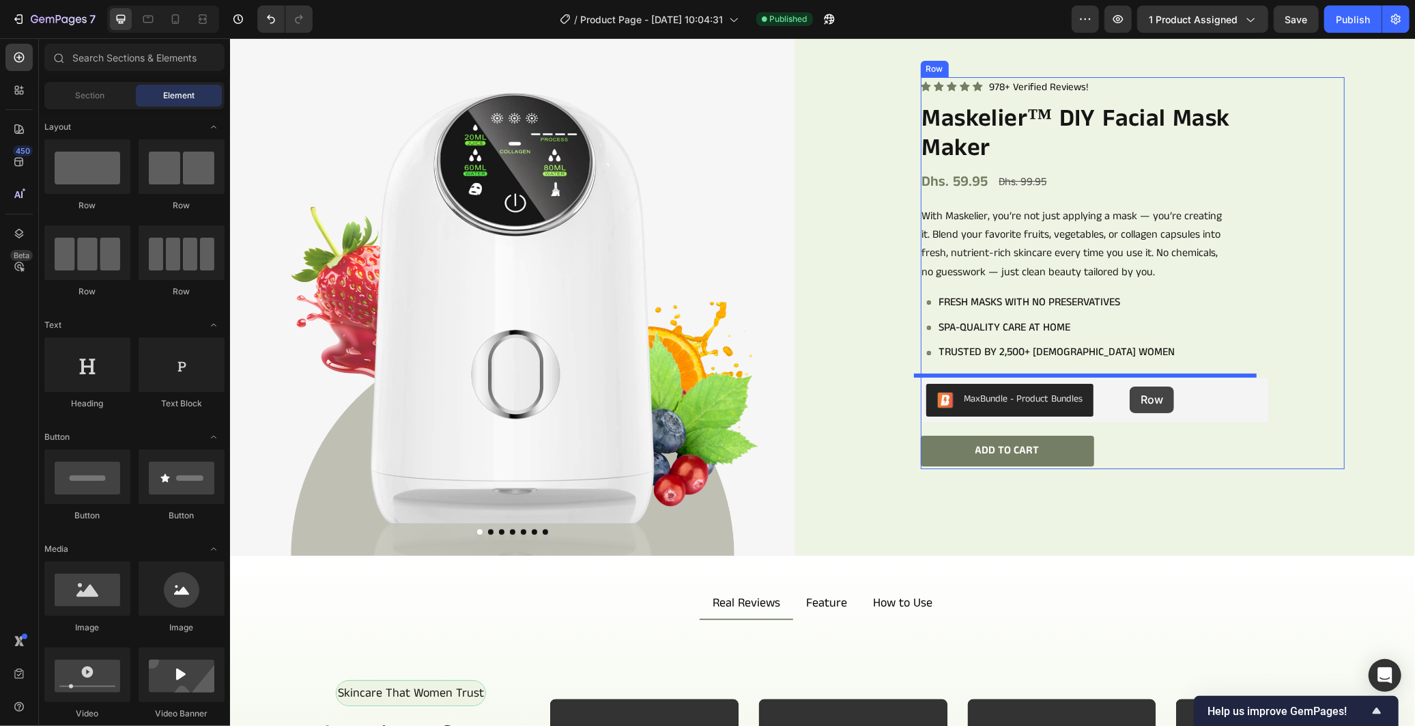
drag, startPoint x: 330, startPoint y: 216, endPoint x: 1129, endPoint y: 386, distance: 816.3
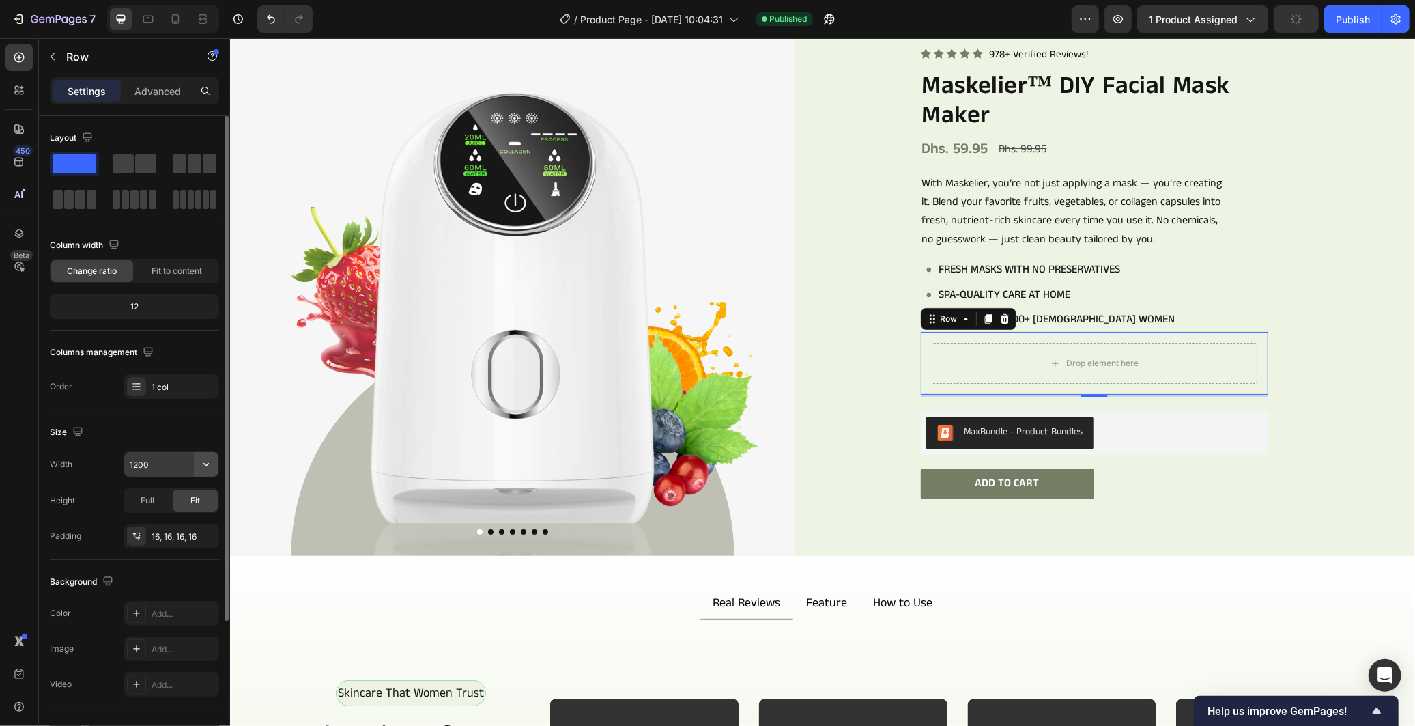
click at [203, 468] on icon "button" at bounding box center [206, 464] width 14 height 14
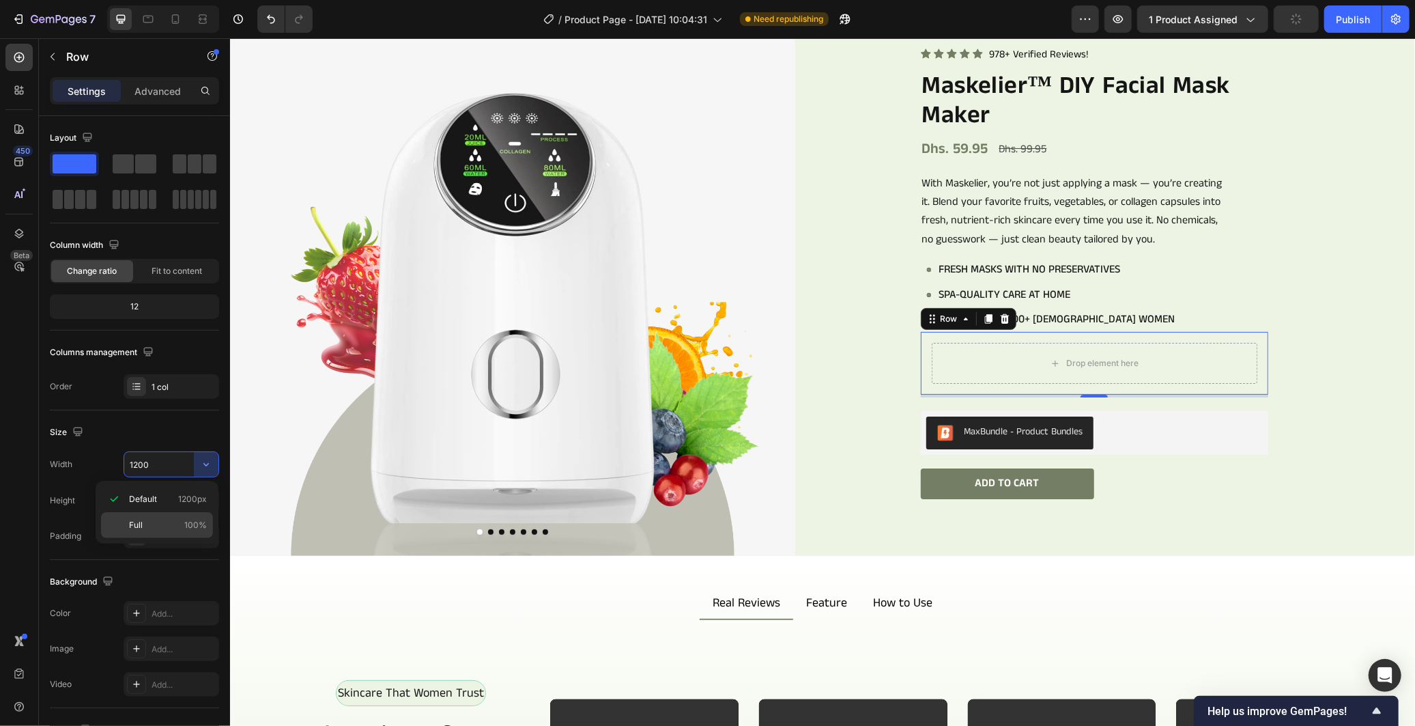
click at [183, 528] on p "Full 100%" at bounding box center [168, 525] width 78 height 12
click at [147, 468] on input "100%" at bounding box center [171, 464] width 94 height 25
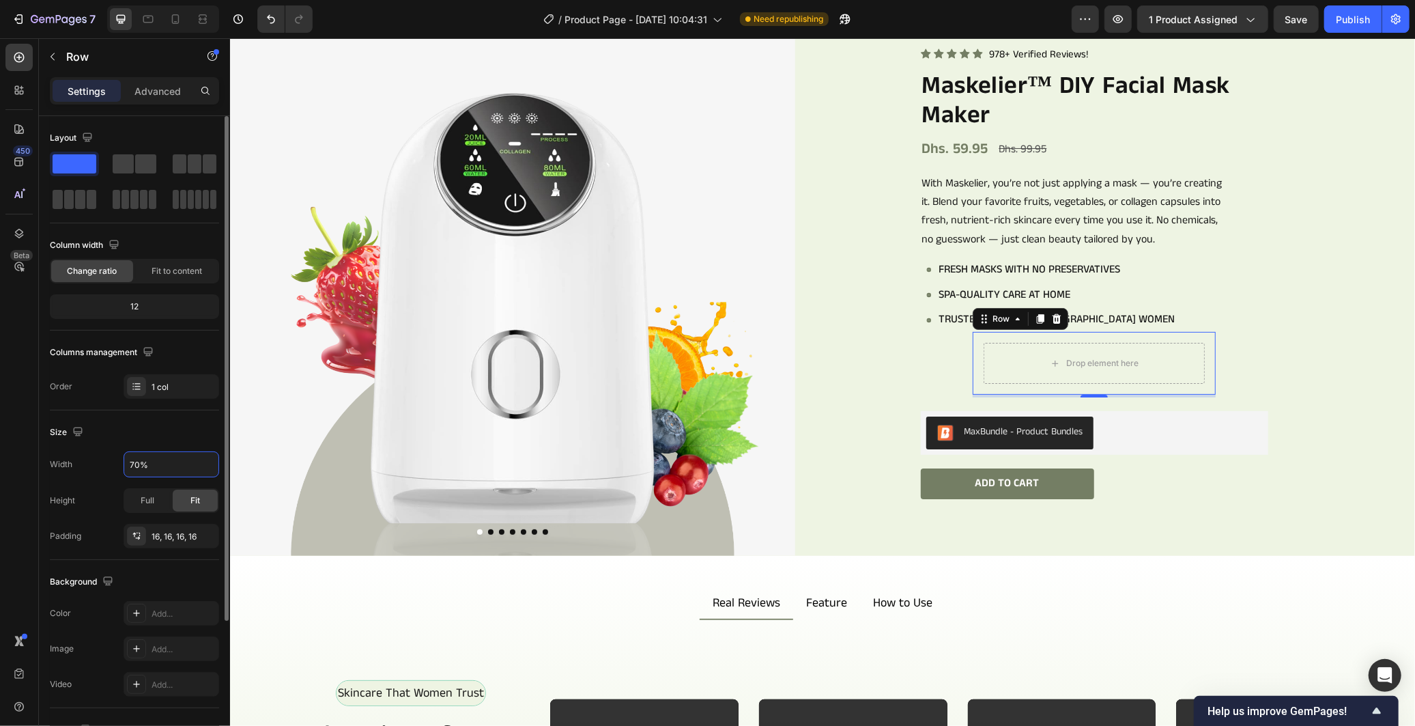
click at [107, 499] on div "Height Full Fit" at bounding box center [134, 500] width 169 height 25
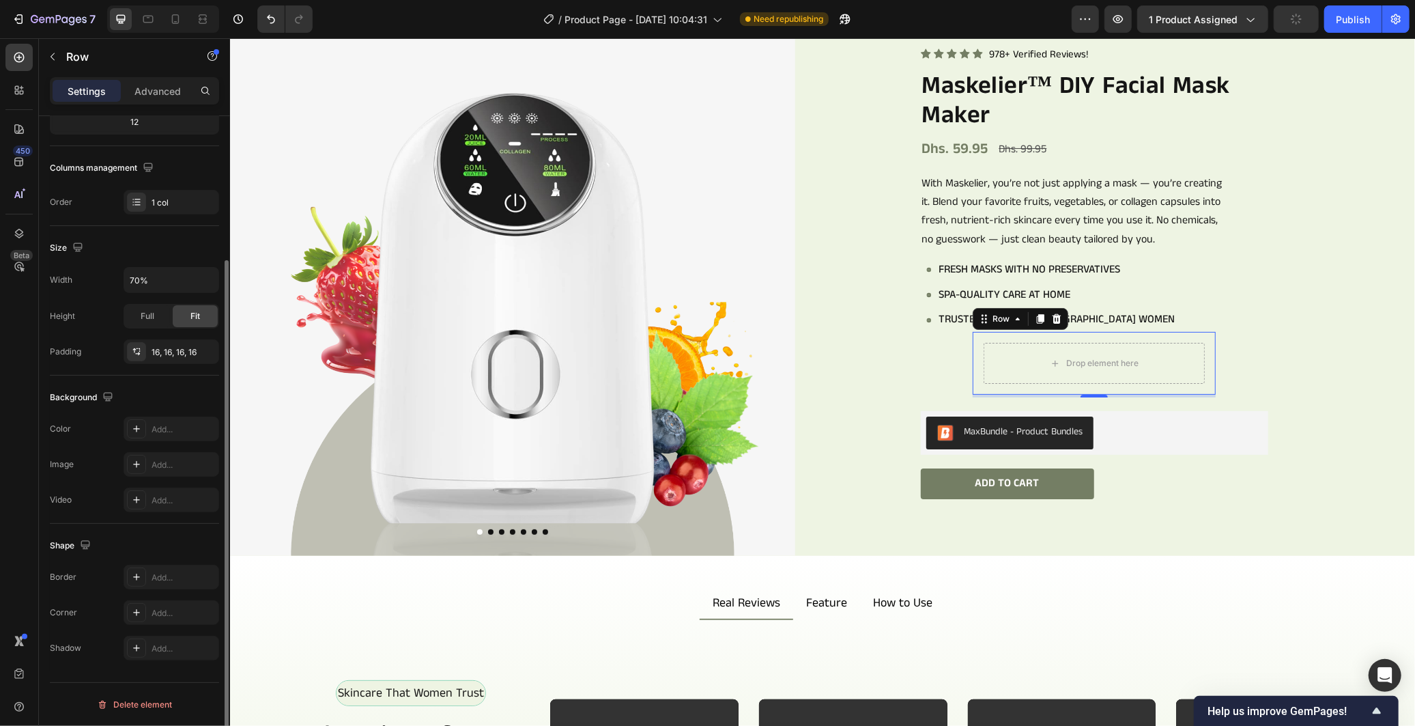
click at [100, 296] on div "Width 70% Height Full Fit Padding 16, 16, 16, 16" at bounding box center [134, 315] width 169 height 97
click at [207, 282] on icon "button" at bounding box center [206, 280] width 14 height 14
click at [151, 317] on span "Default" at bounding box center [143, 315] width 28 height 12
type input "1200"
click at [133, 247] on div "Size" at bounding box center [134, 248] width 169 height 22
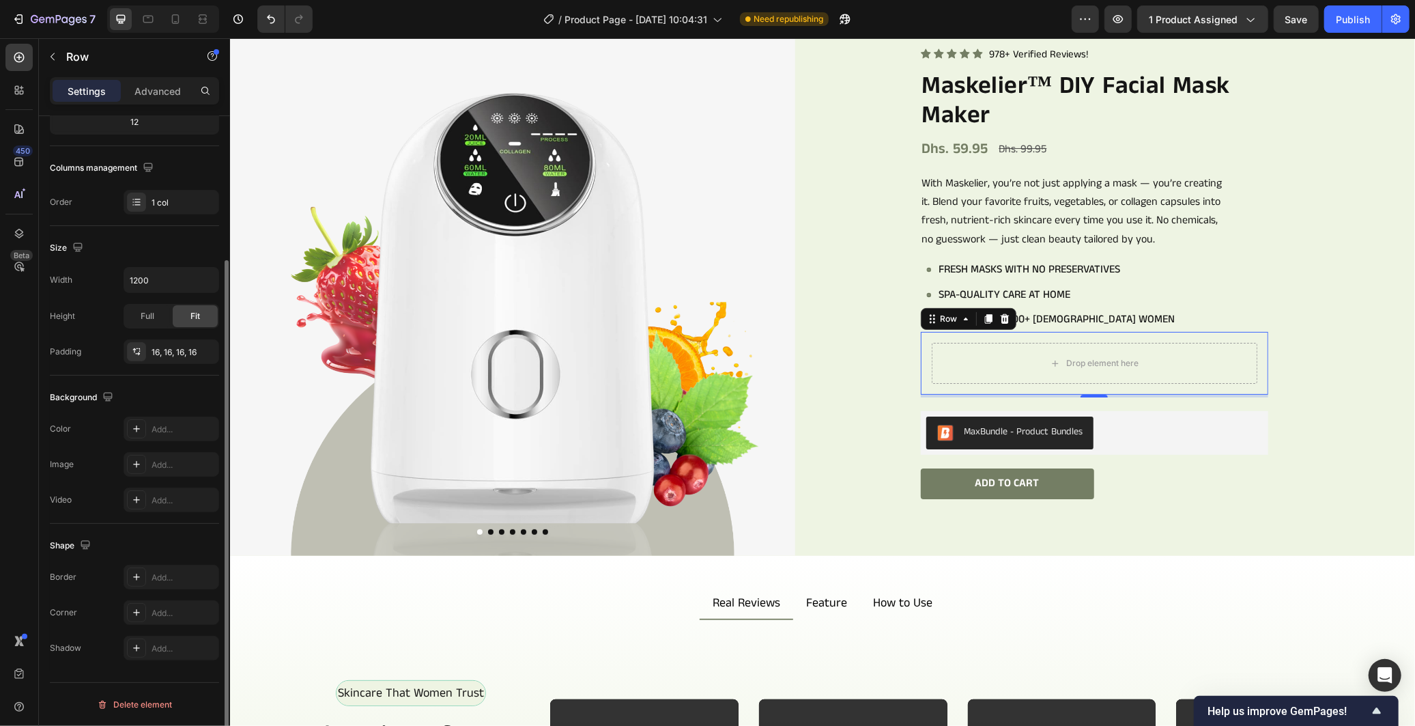
scroll to position [0, 0]
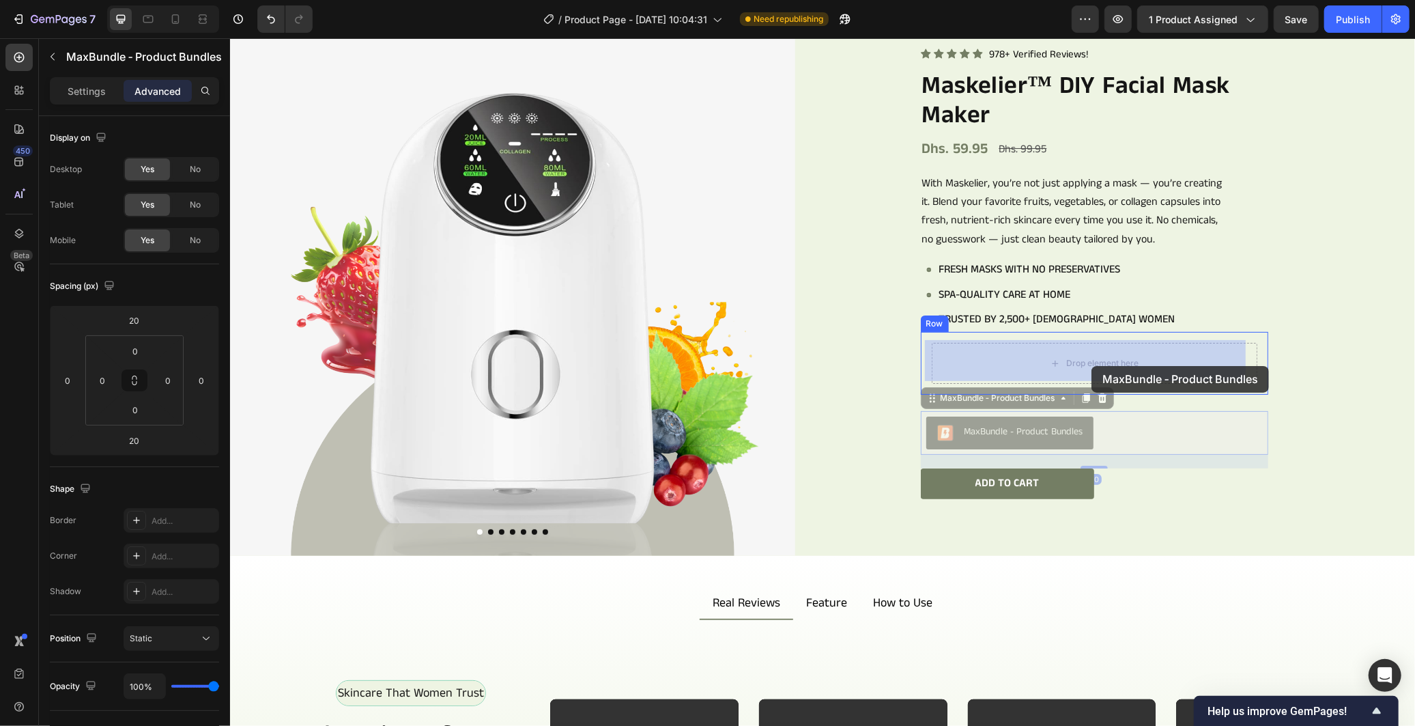
drag, startPoint x: 1096, startPoint y: 436, endPoint x: 1091, endPoint y: 365, distance: 71.2
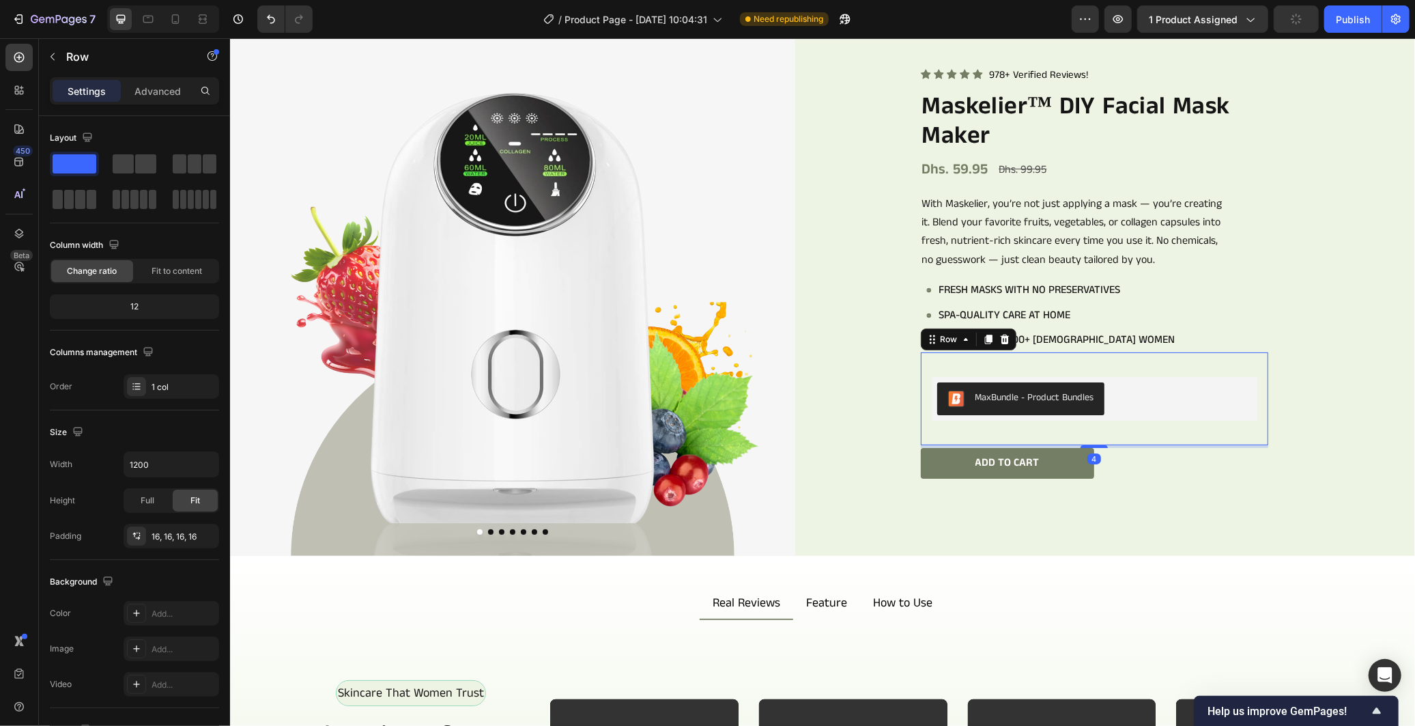
click at [1142, 369] on div "MaxBundle ‑ Product Bundles MaxBundle ‑ Product Bundles" at bounding box center [1094, 397] width 326 height 71
click at [1233, 394] on div "MaxBundle ‑ Product Bundles" at bounding box center [1093, 398] width 315 height 33
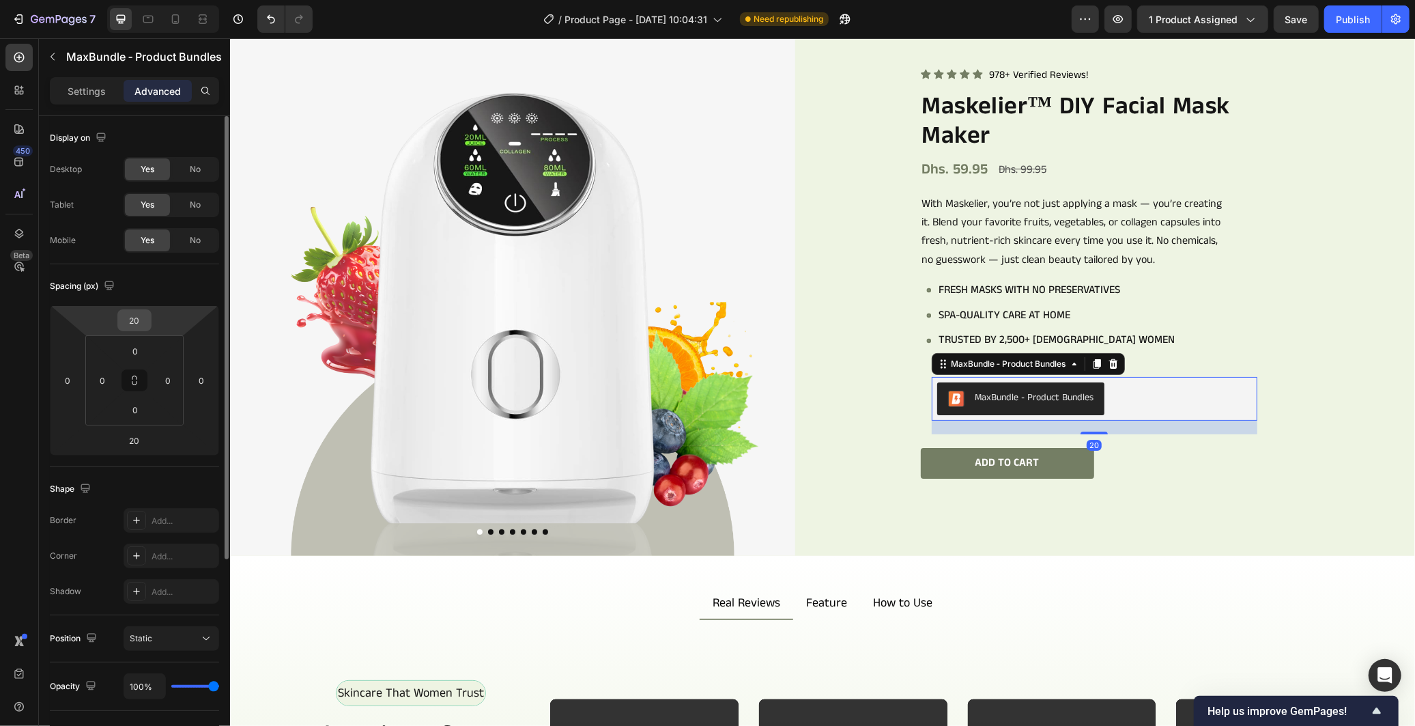
click at [138, 319] on input "20" at bounding box center [134, 320] width 27 height 20
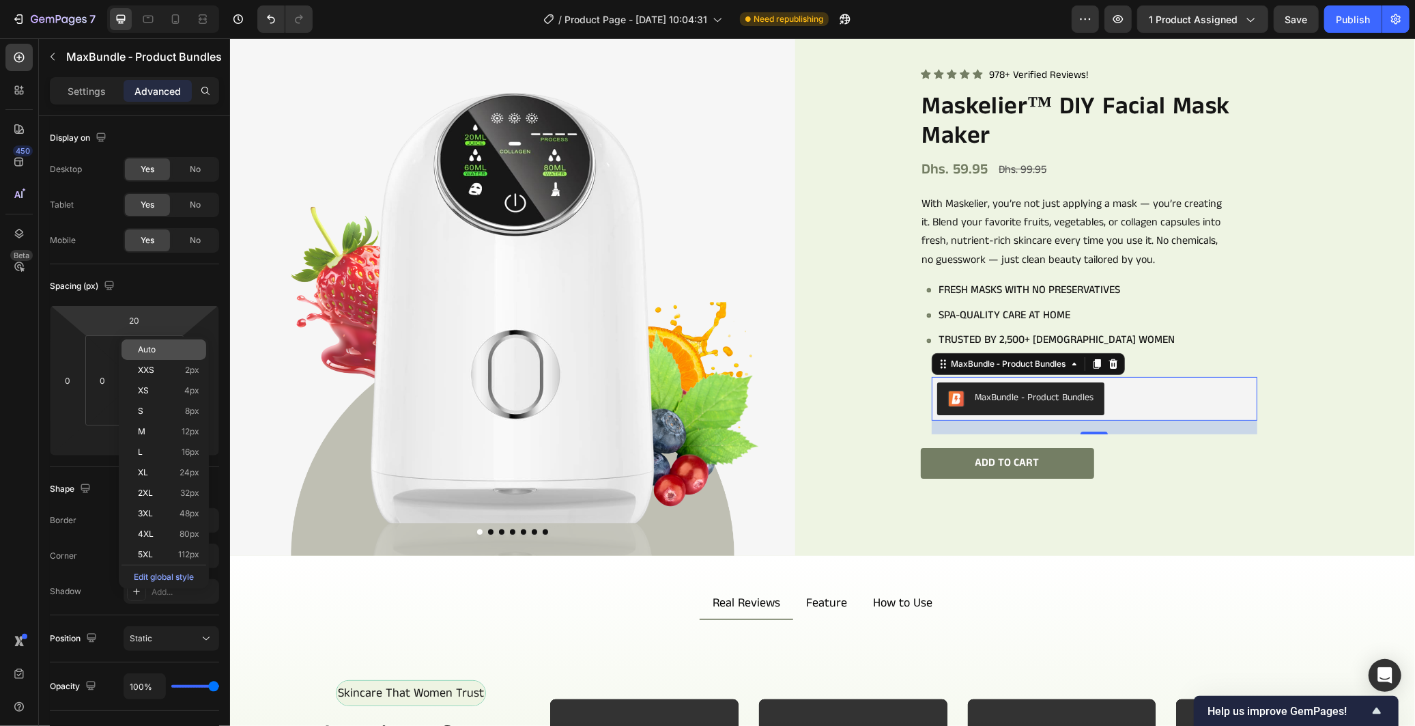
click at [180, 346] on p "Auto" at bounding box center [168, 350] width 61 height 10
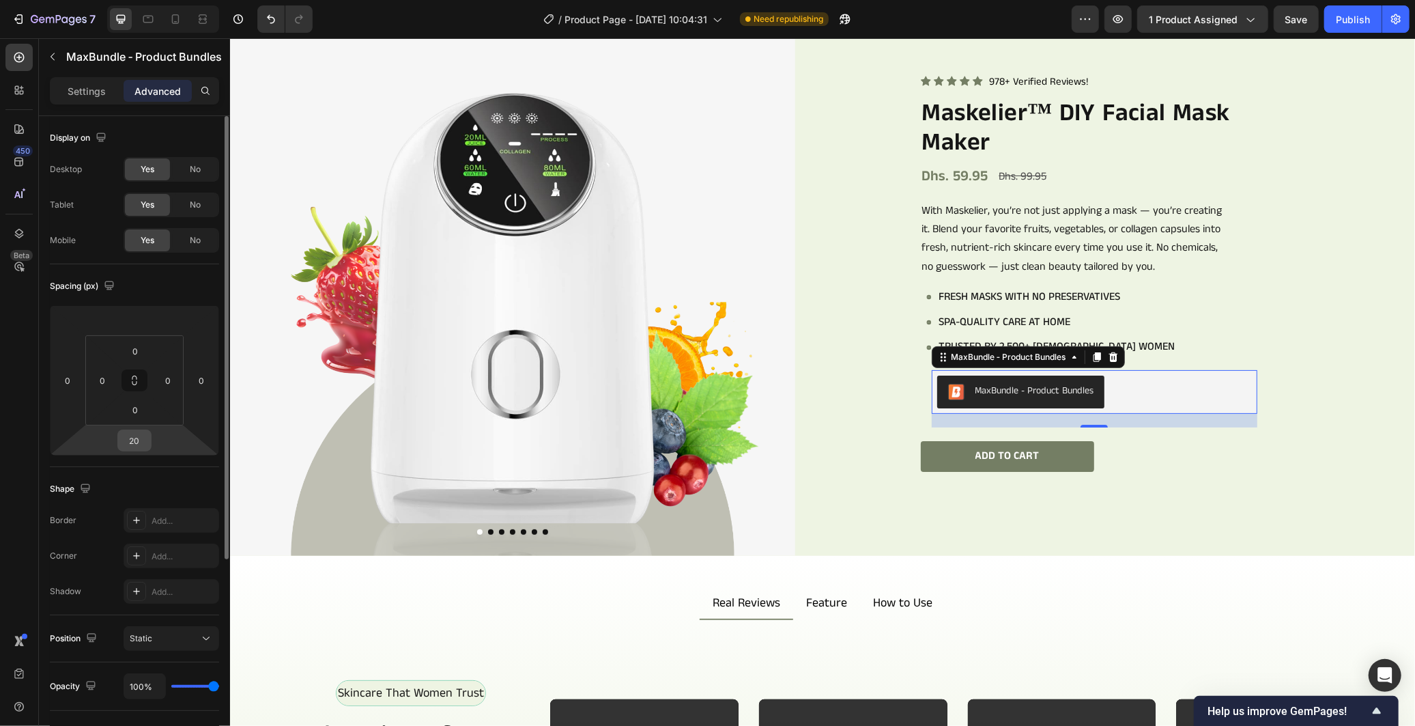
click at [142, 441] on input "20" at bounding box center [134, 440] width 27 height 20
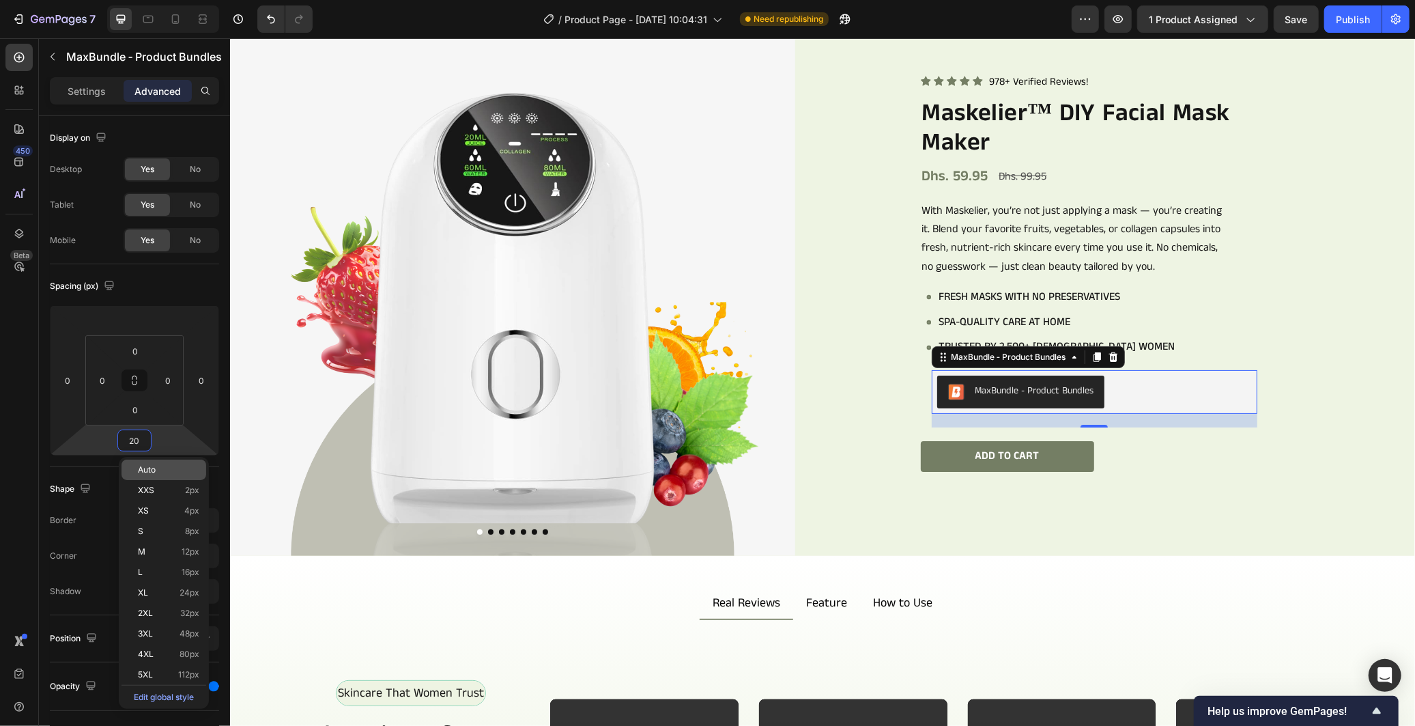
click at [153, 459] on div "Auto" at bounding box center [163, 469] width 85 height 20
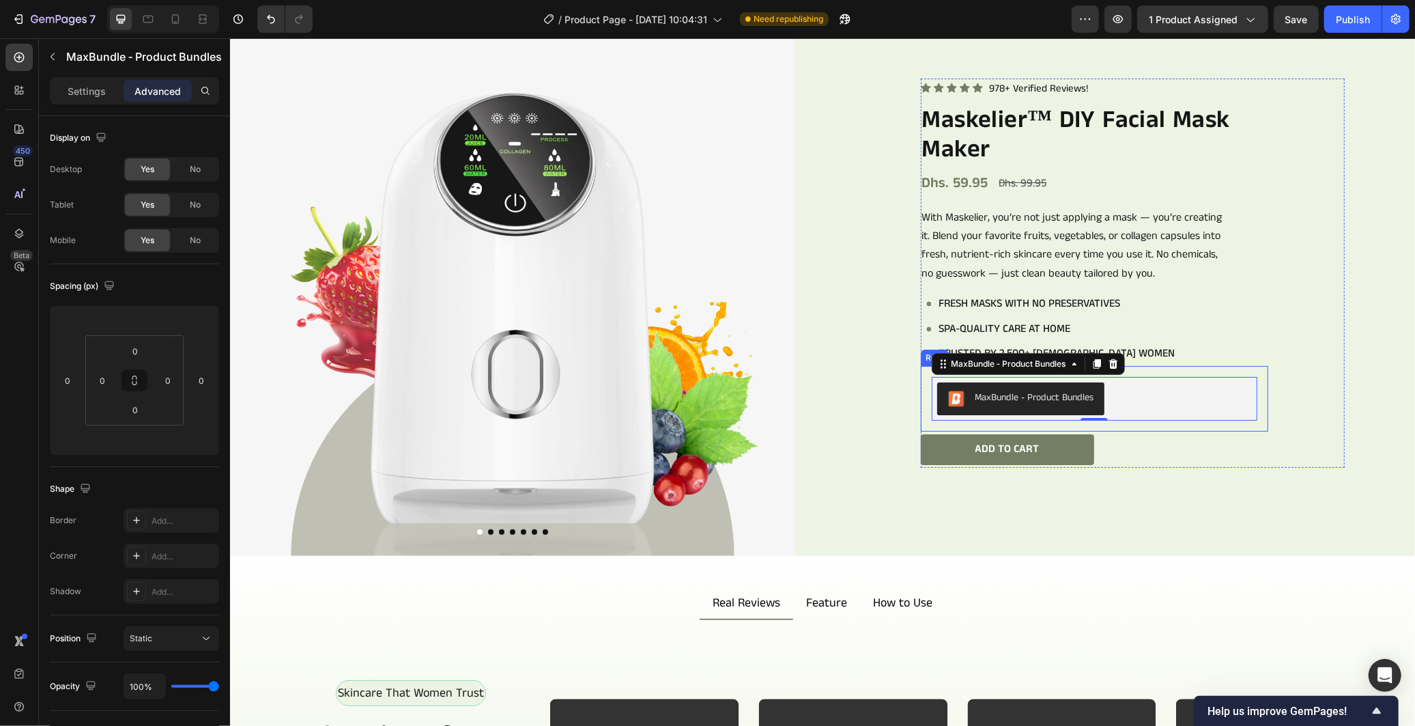
click at [1152, 365] on div "MaxBundle ‑ Product Bundles MaxBundle ‑ Product Bundles 0 Row" at bounding box center [1093, 398] width 347 height 66
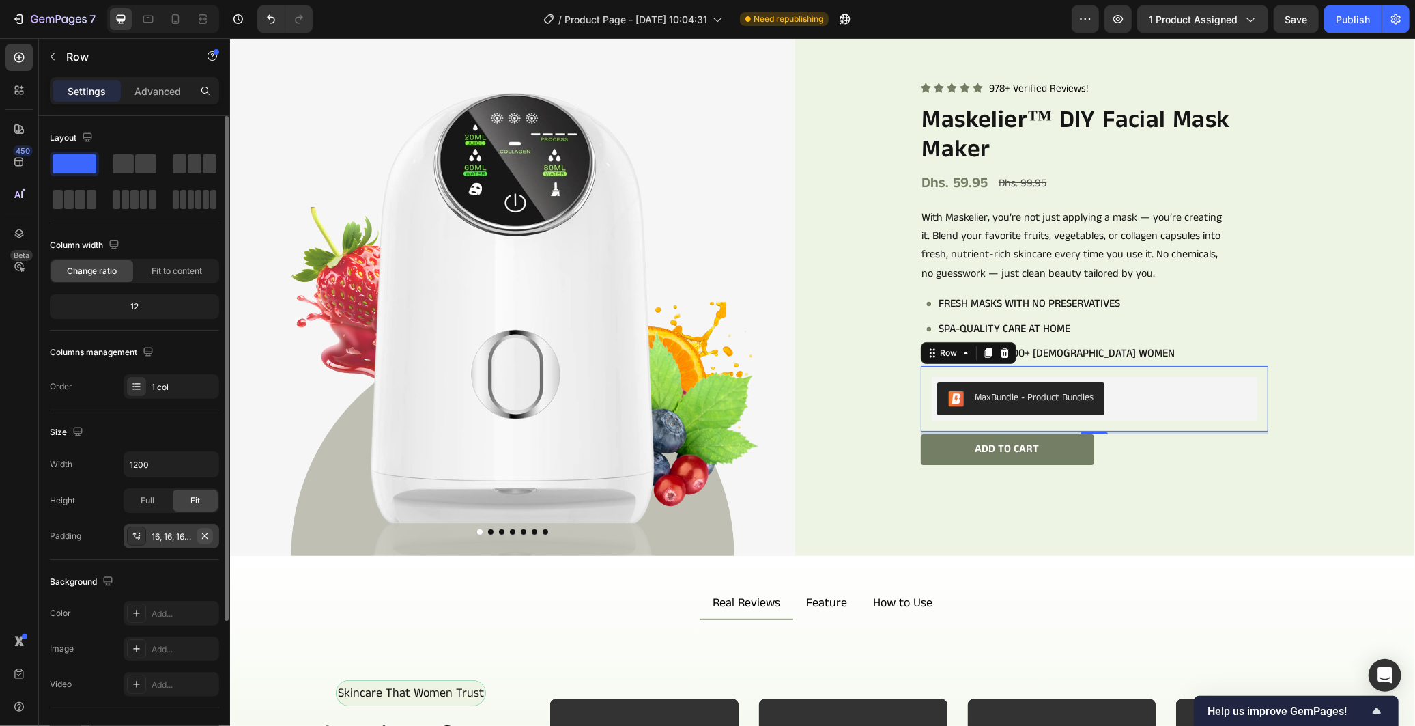
click at [201, 534] on icon "button" at bounding box center [204, 535] width 11 height 11
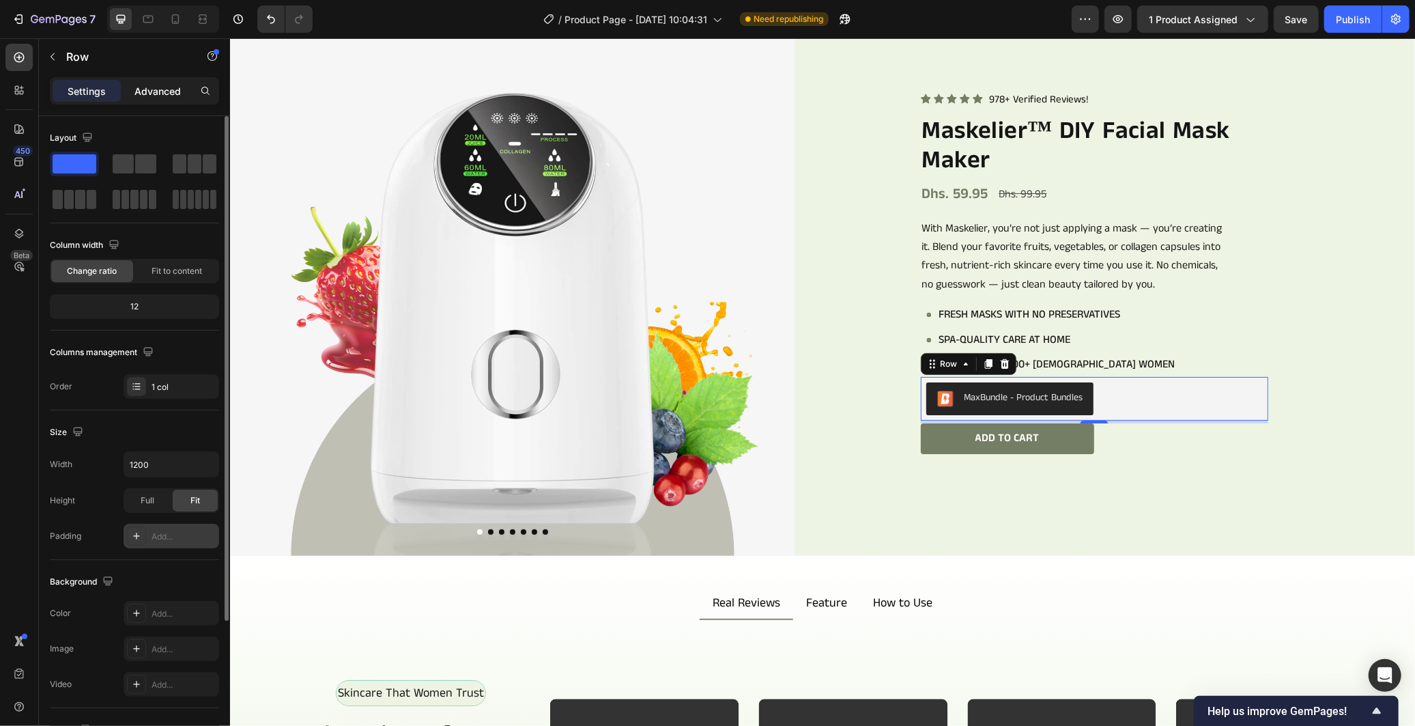
click at [159, 93] on p "Advanced" at bounding box center [157, 91] width 46 height 14
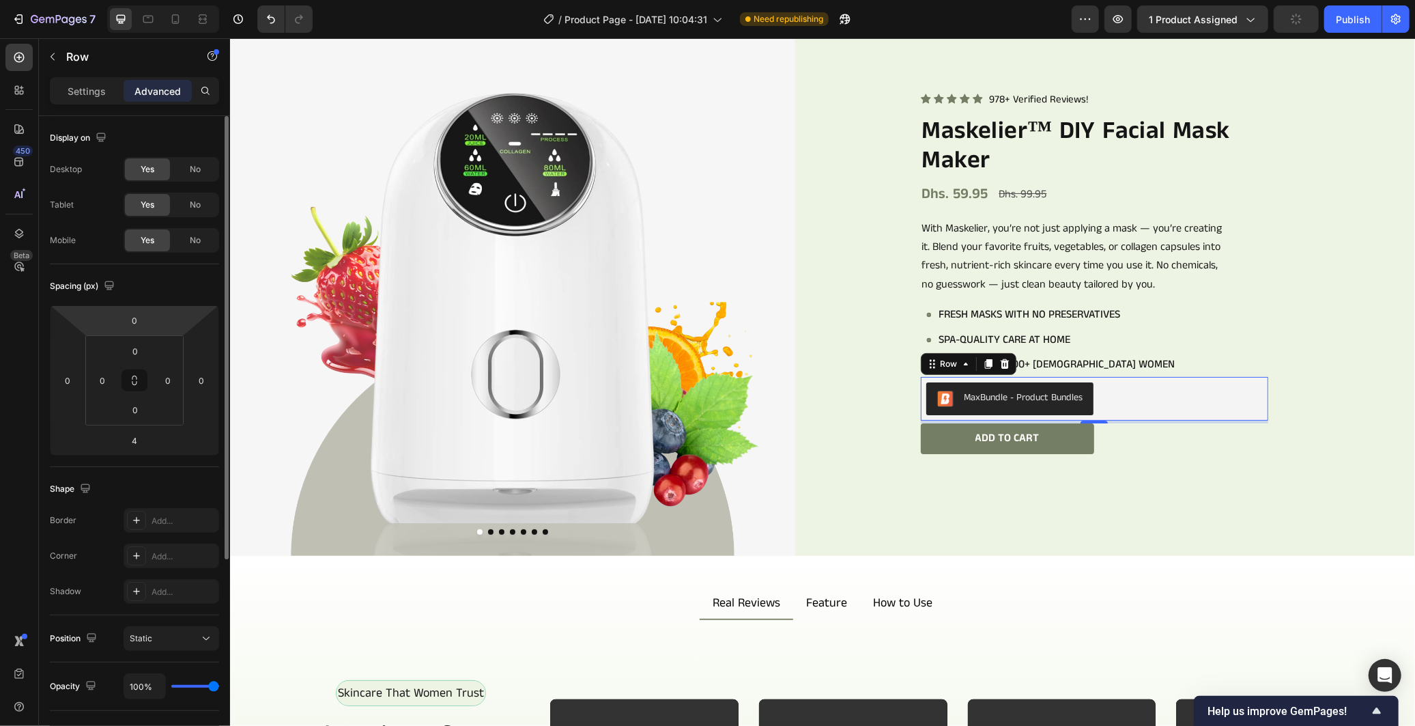
drag, startPoint x: 148, startPoint y: 315, endPoint x: 158, endPoint y: 310, distance: 10.7
click at [147, 315] on div "0" at bounding box center [134, 320] width 34 height 22
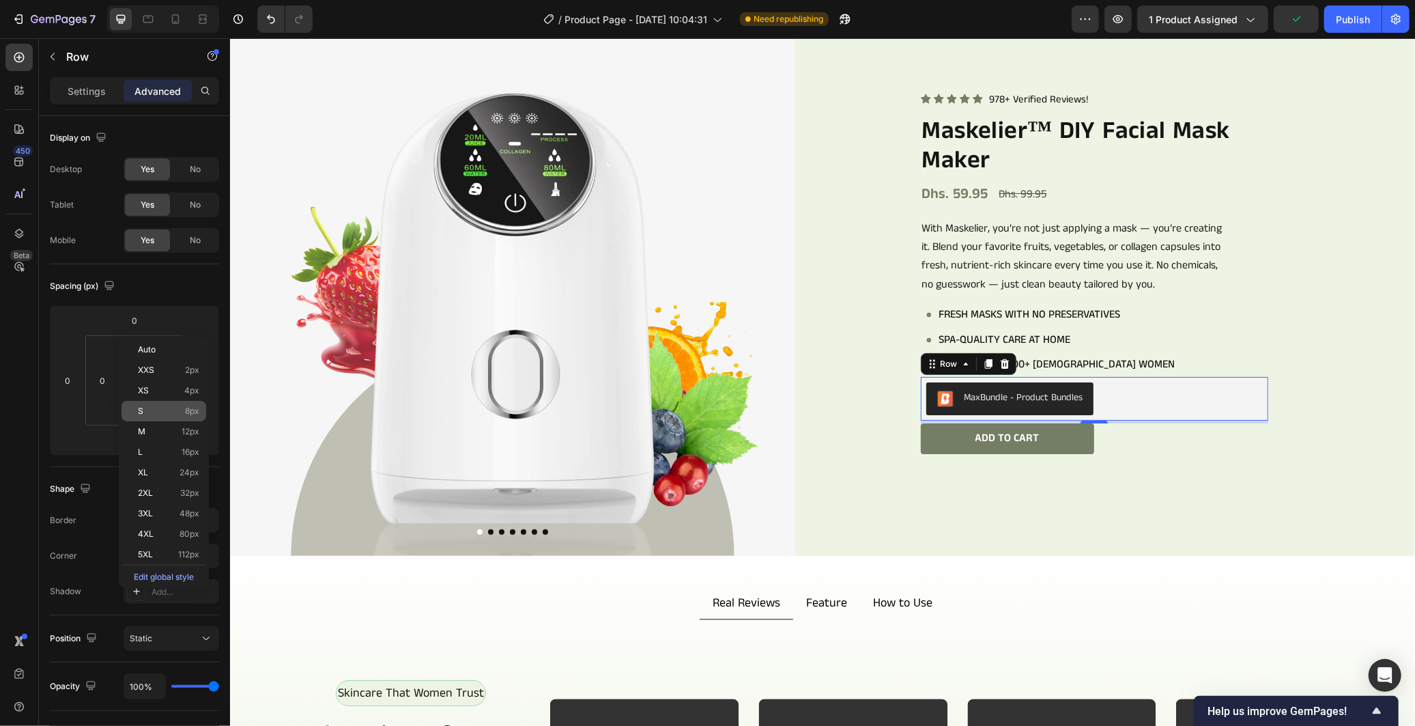
click at [173, 412] on p "S 8px" at bounding box center [168, 411] width 61 height 10
type input "8"
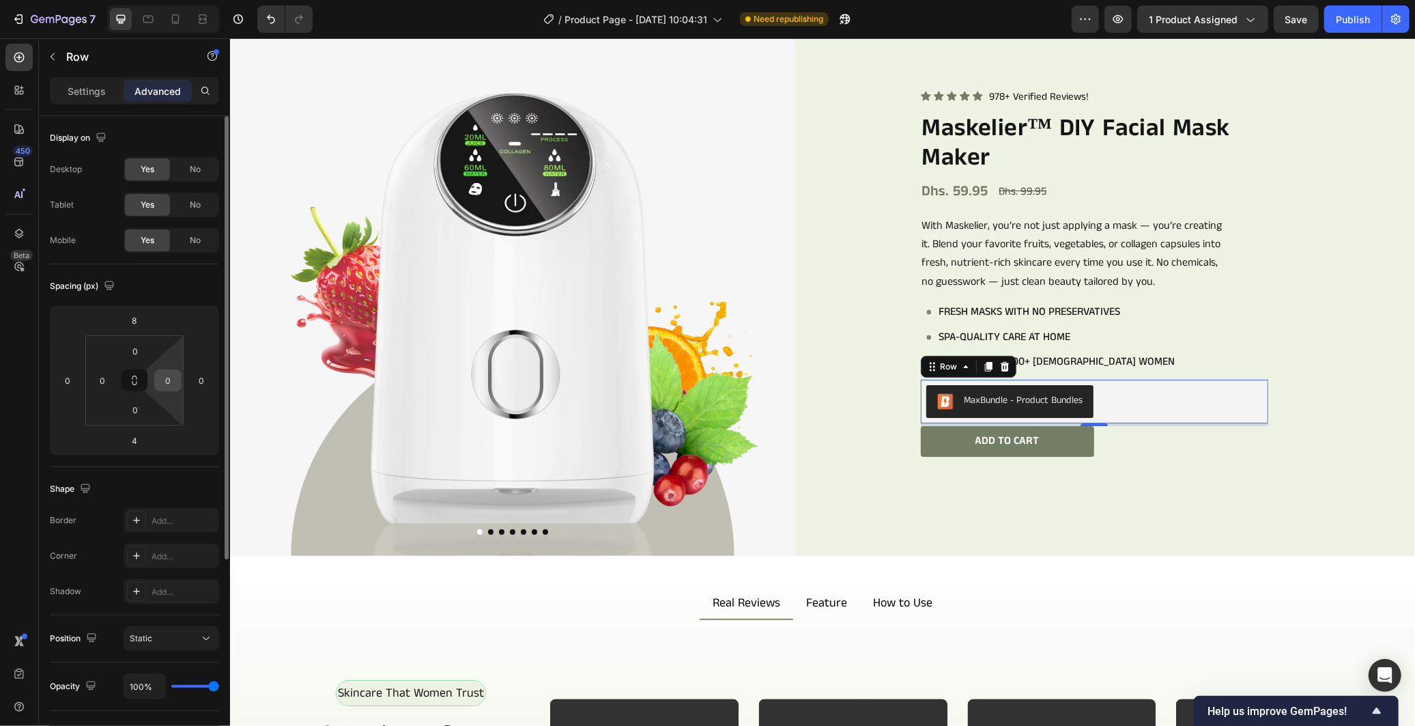
click at [168, 378] on input "0" at bounding box center [168, 380] width 20 height 20
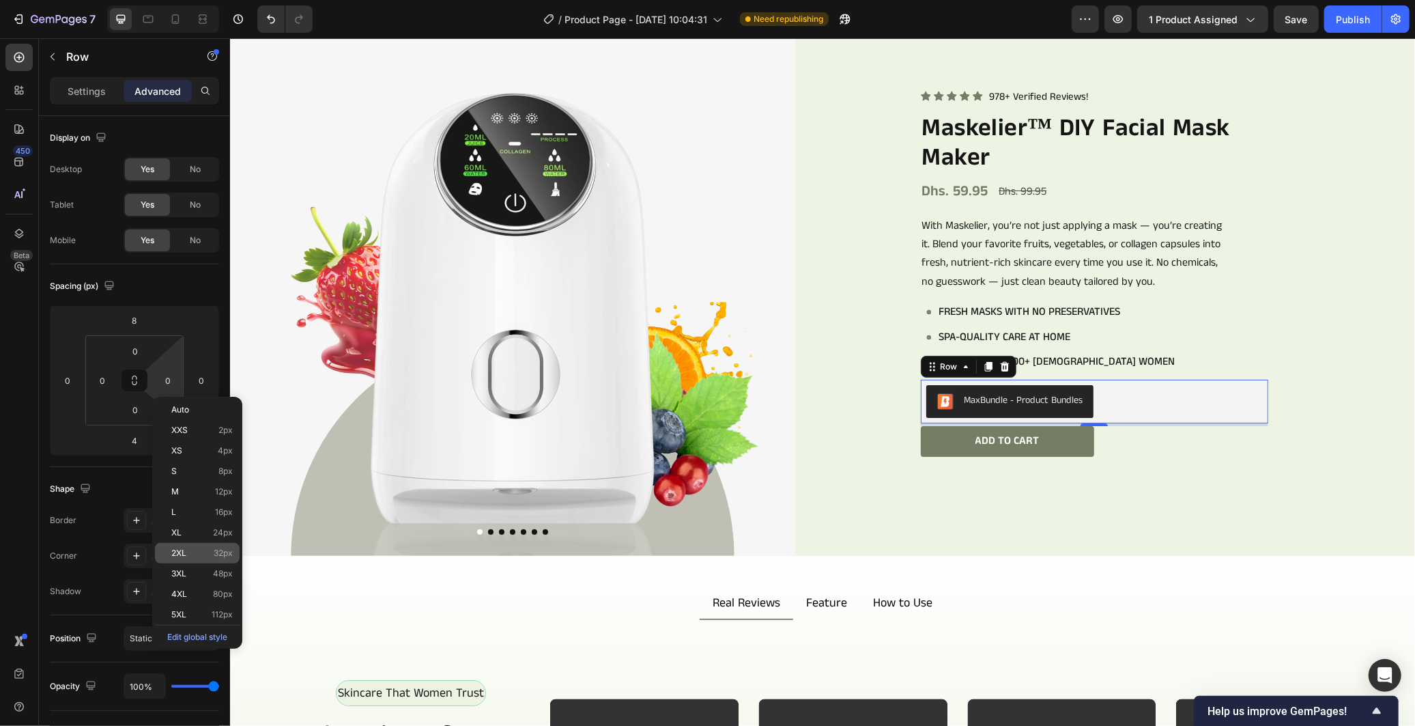
click at [201, 548] on p "2XL 32px" at bounding box center [201, 553] width 61 height 10
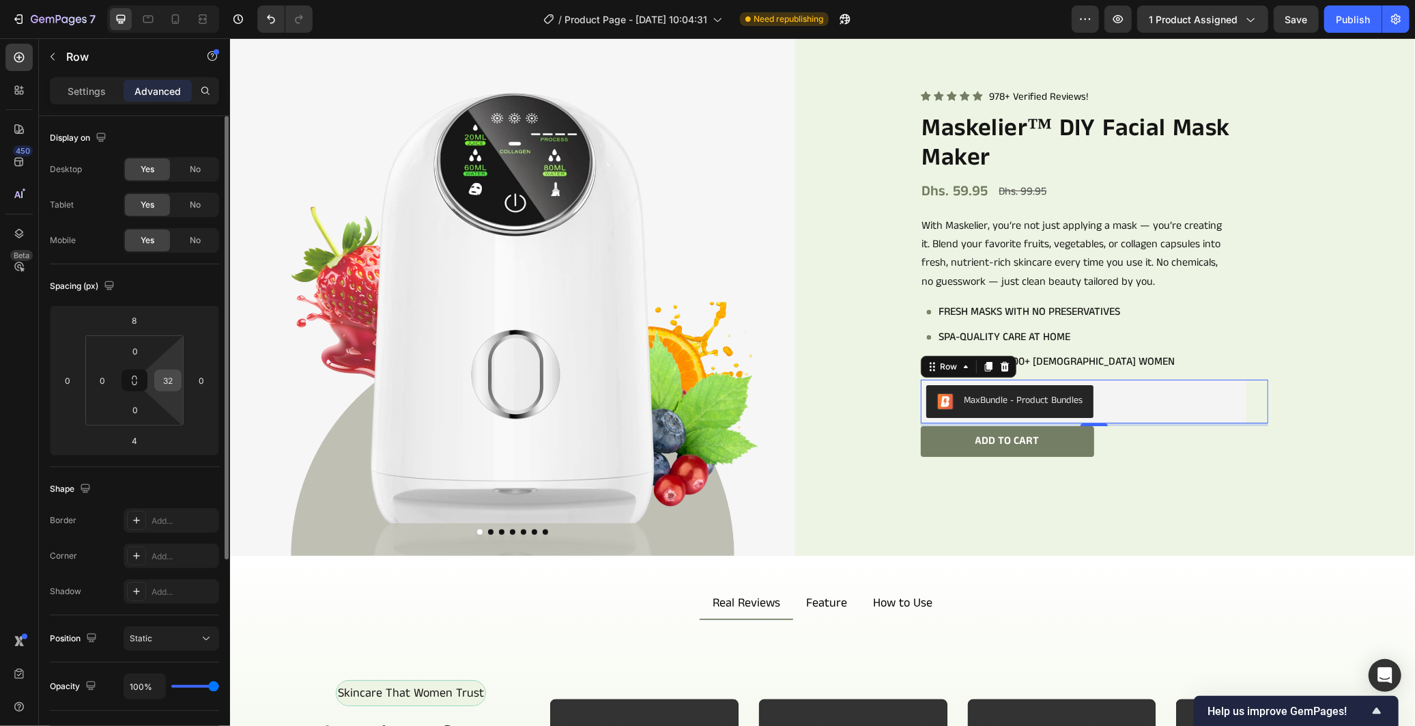
click at [167, 376] on input "32" at bounding box center [168, 380] width 20 height 20
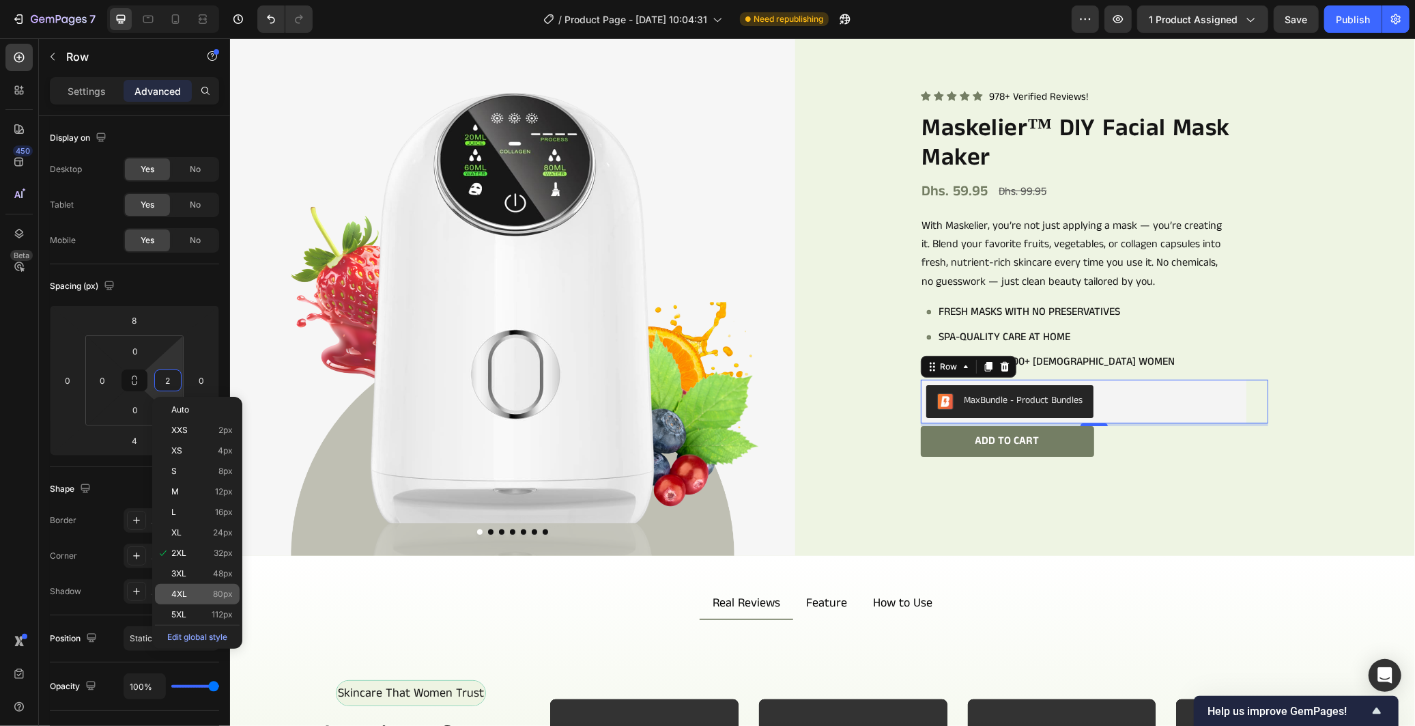
click at [207, 599] on div "4XL 80px" at bounding box center [197, 594] width 85 height 20
type input "80"
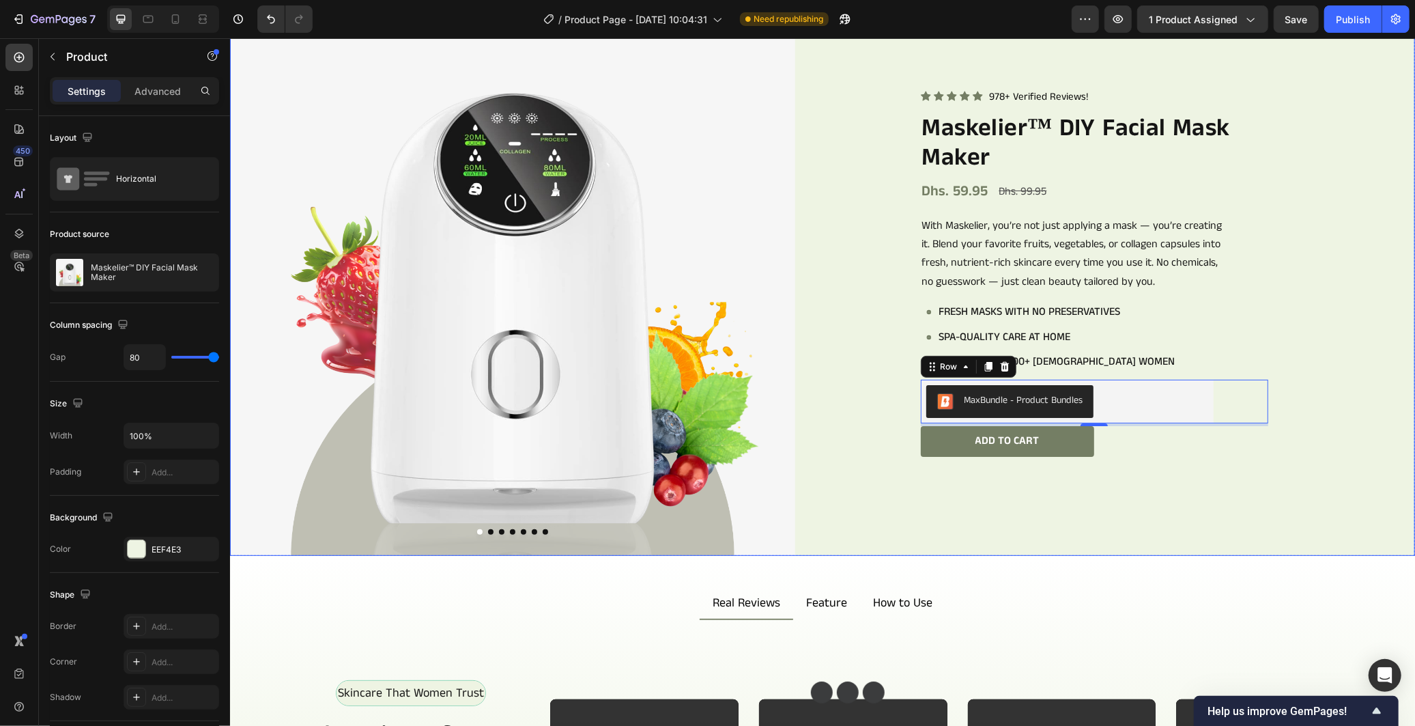
click at [1261, 486] on div "Icon Icon Icon Icon Icon Icon List 978+ Verified Reviews! Text Block Row Maskel…" at bounding box center [1131, 272] width 565 height 565
click at [1154, 444] on div "Add to cart Add to Cart Row" at bounding box center [1093, 440] width 347 height 31
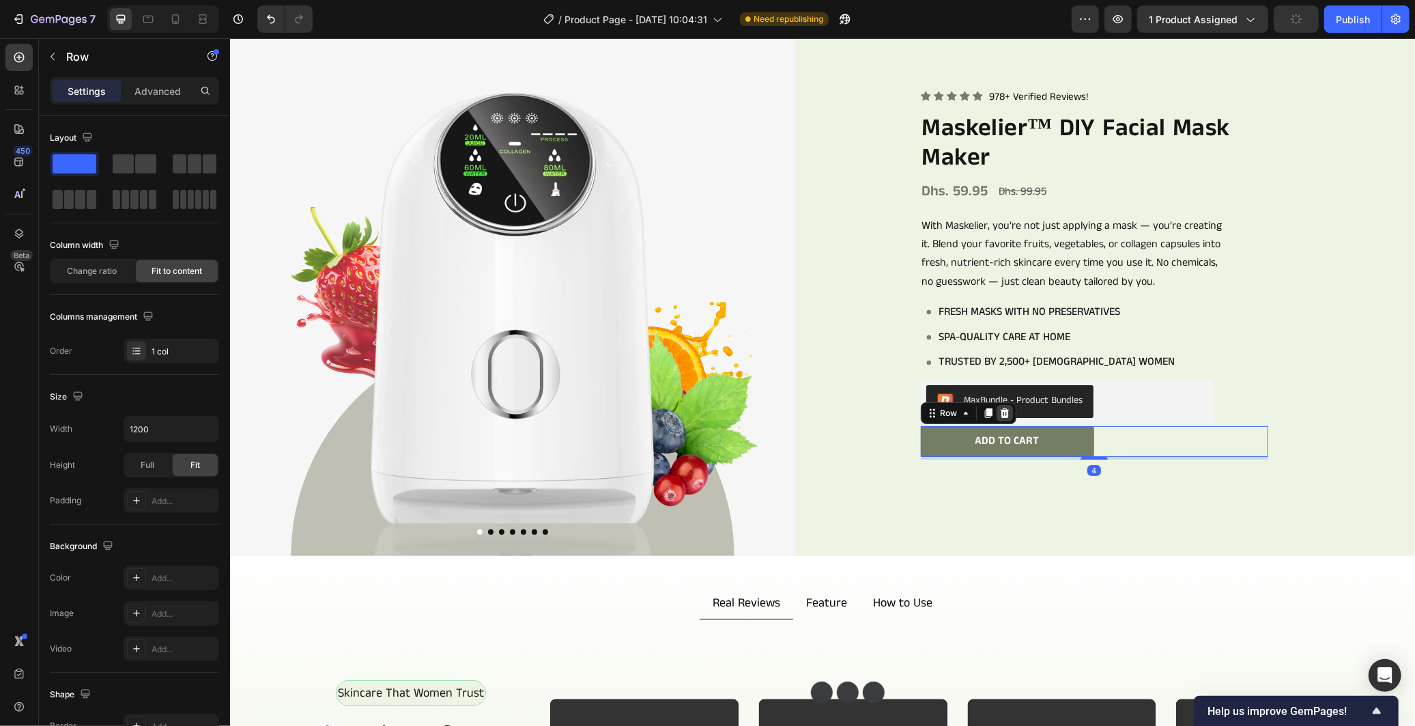
click at [999, 410] on icon at bounding box center [1004, 412] width 11 height 11
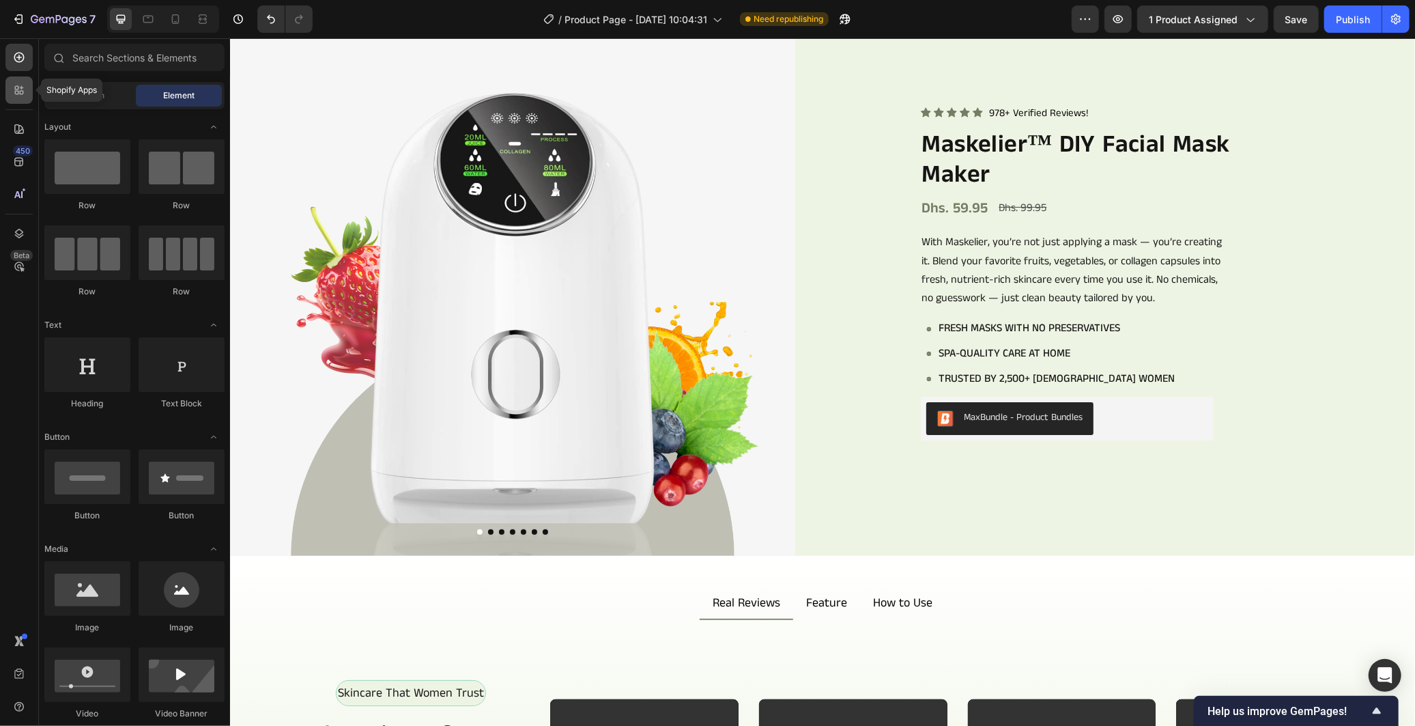
click at [21, 91] on icon at bounding box center [22, 93] width 4 height 4
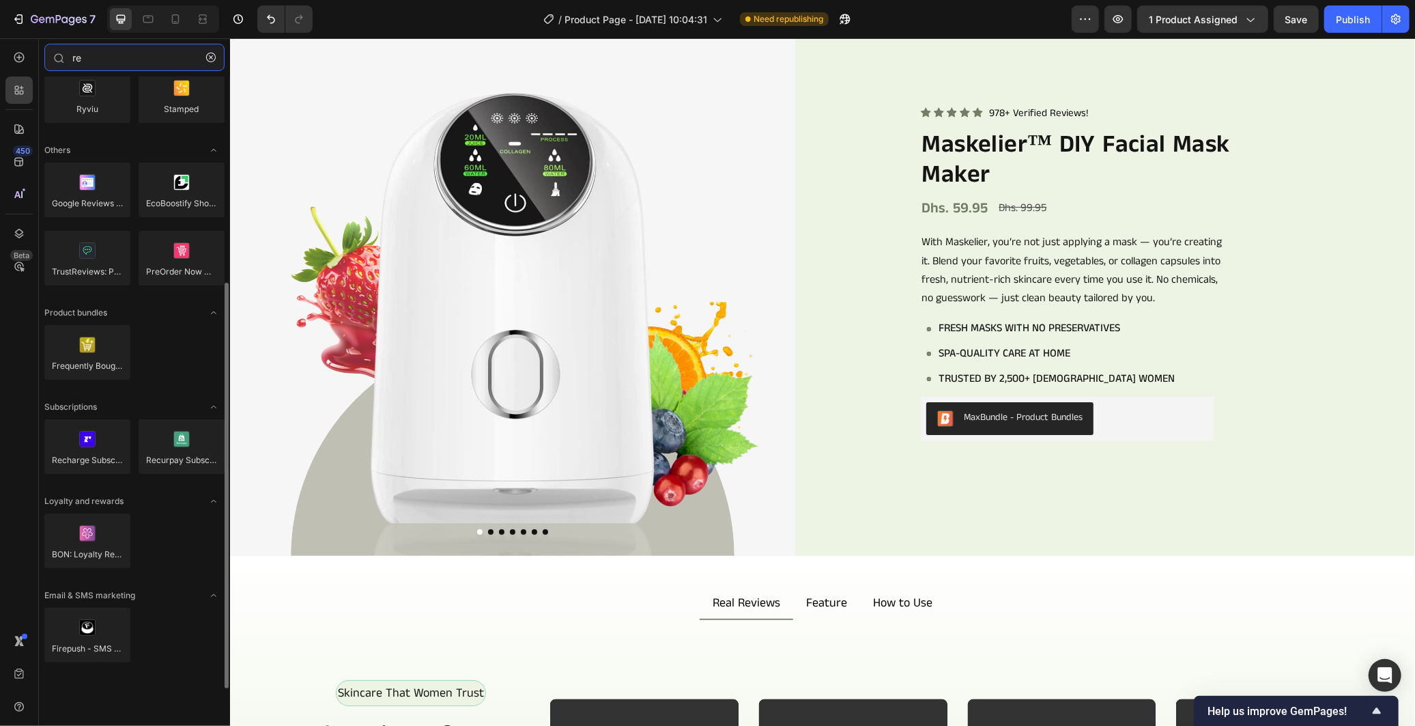
scroll to position [84, 0]
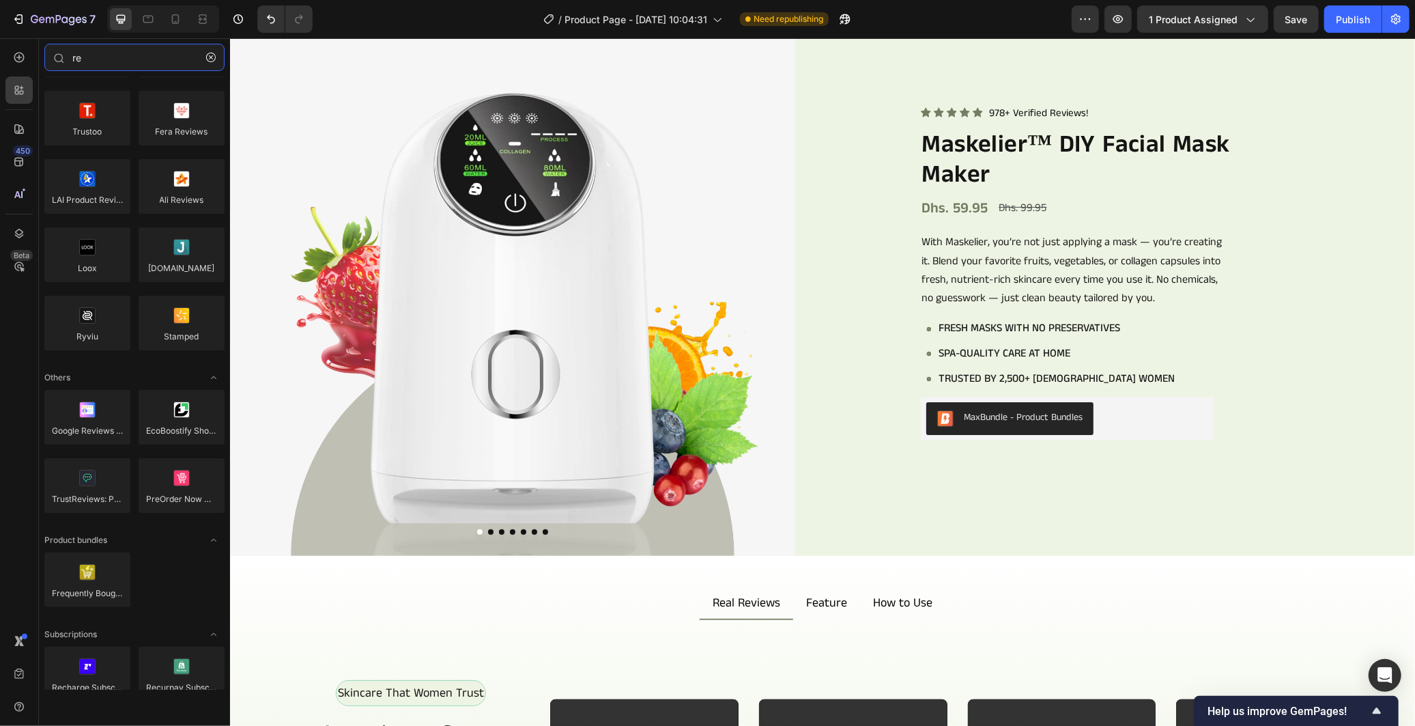
type input "re"
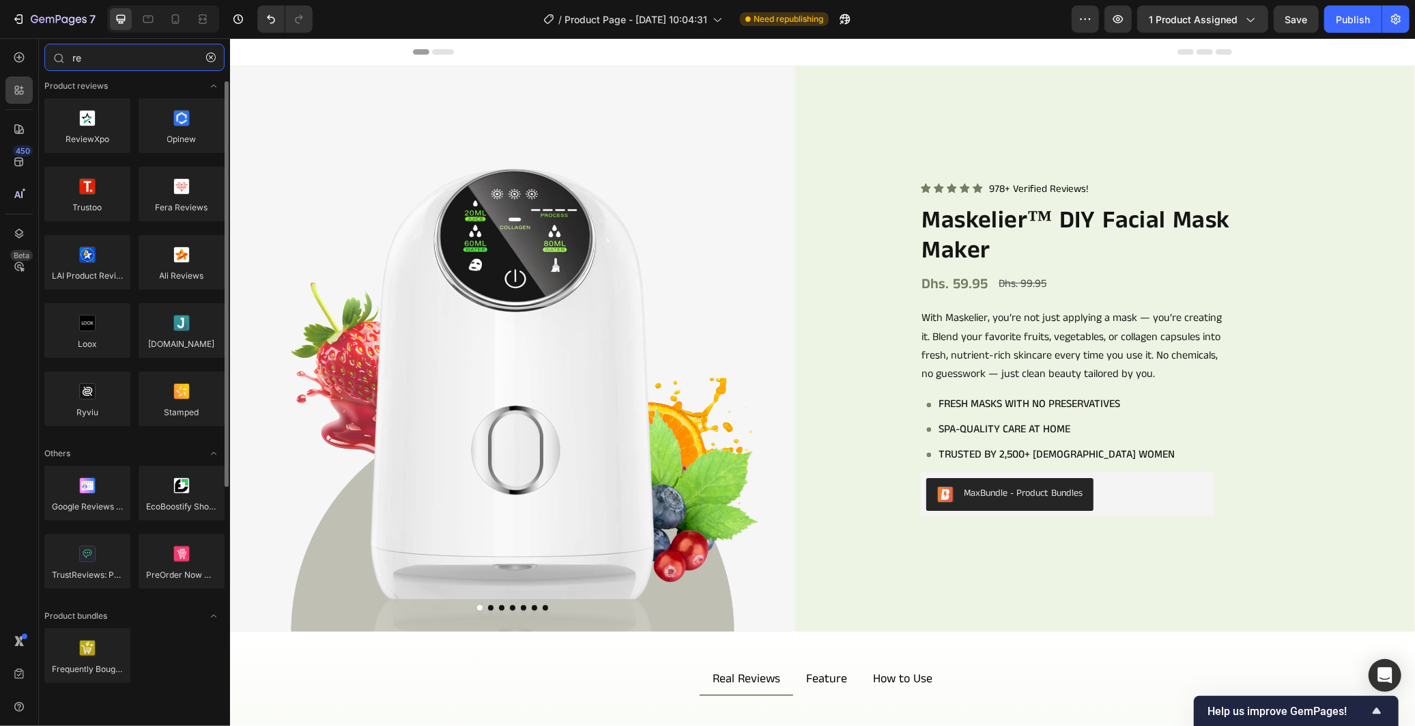
scroll to position [0, 0]
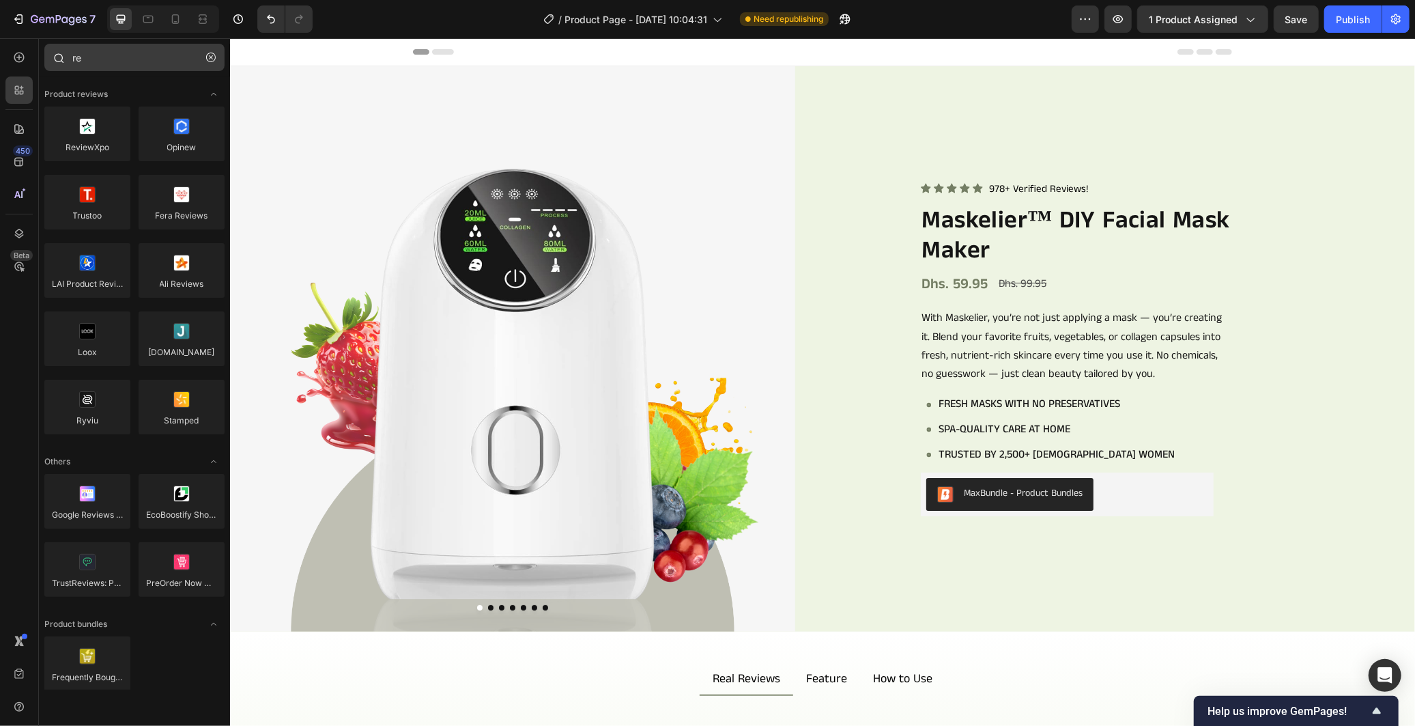
drag, startPoint x: 208, startPoint y: 63, endPoint x: 192, endPoint y: 63, distance: 15.7
click at [207, 63] on button "button" at bounding box center [211, 57] width 22 height 22
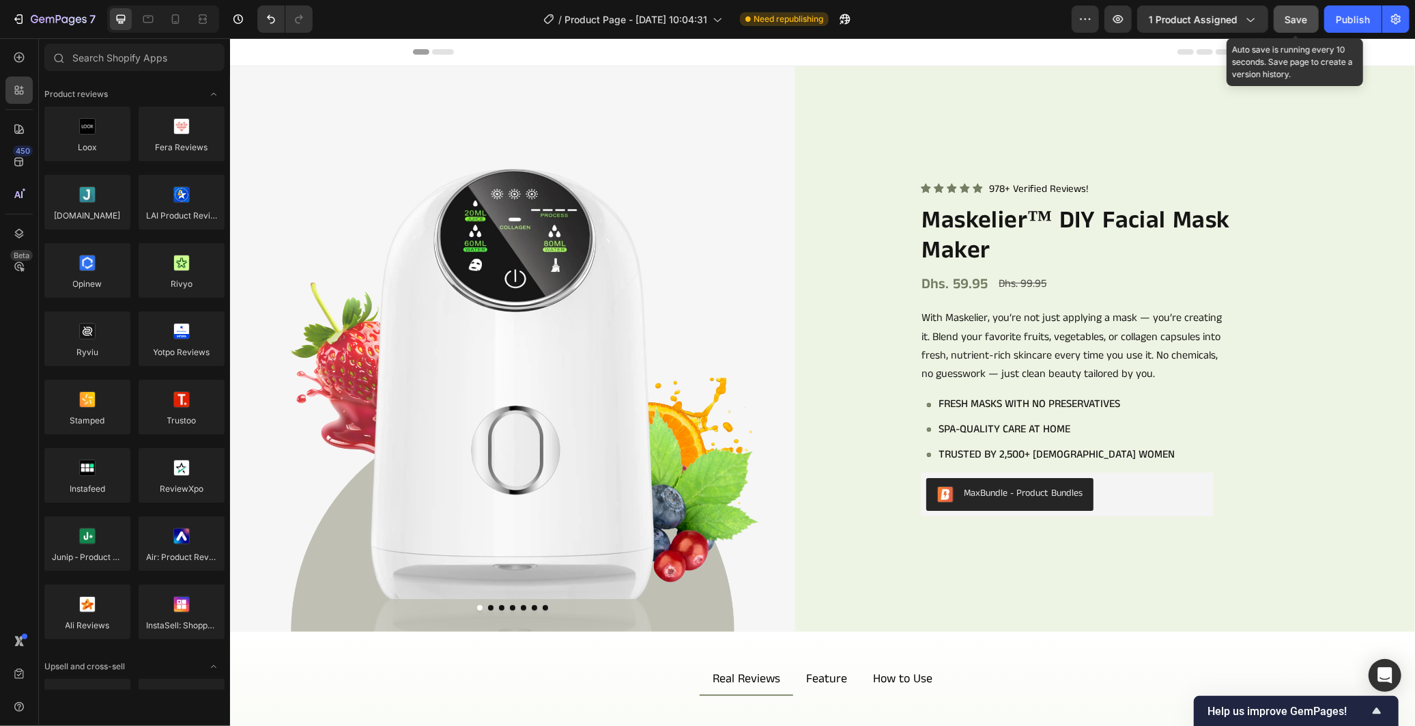
click at [1299, 27] on button "Save" at bounding box center [1296, 18] width 45 height 27
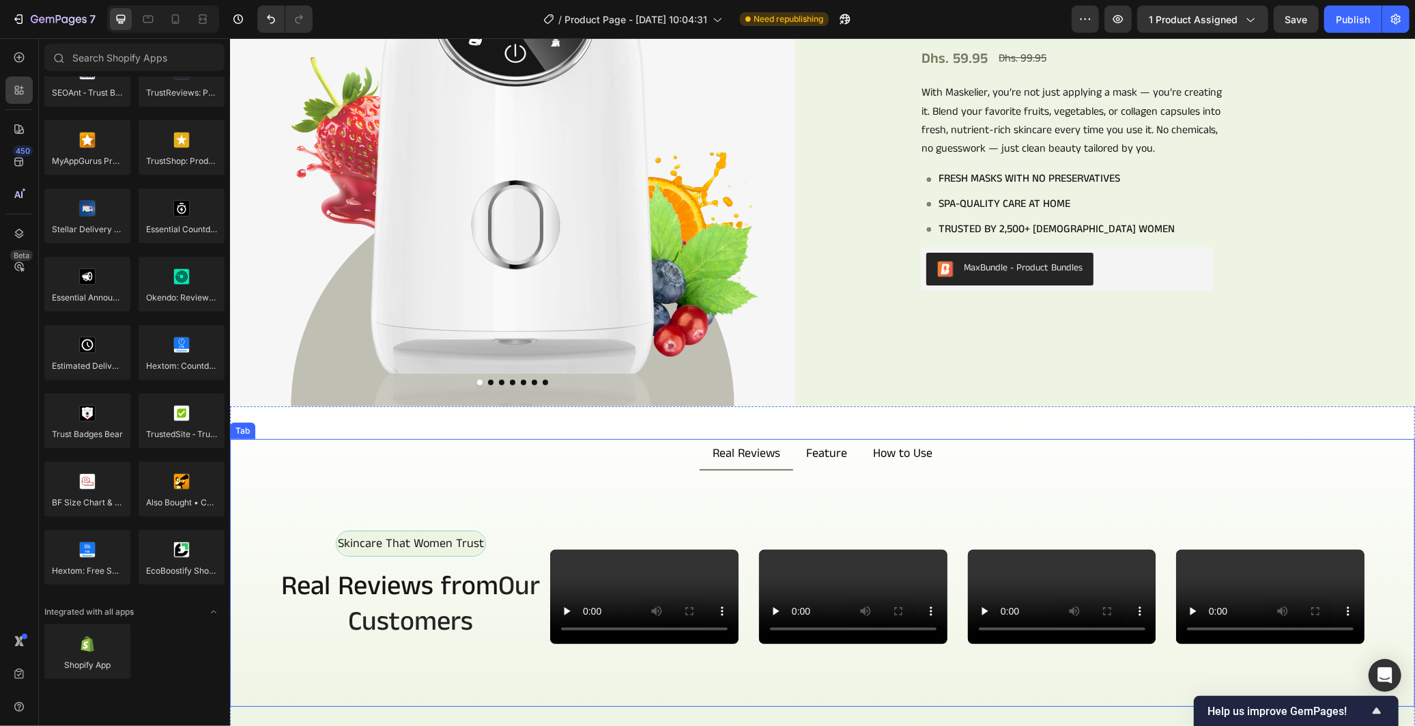
scroll to position [227, 0]
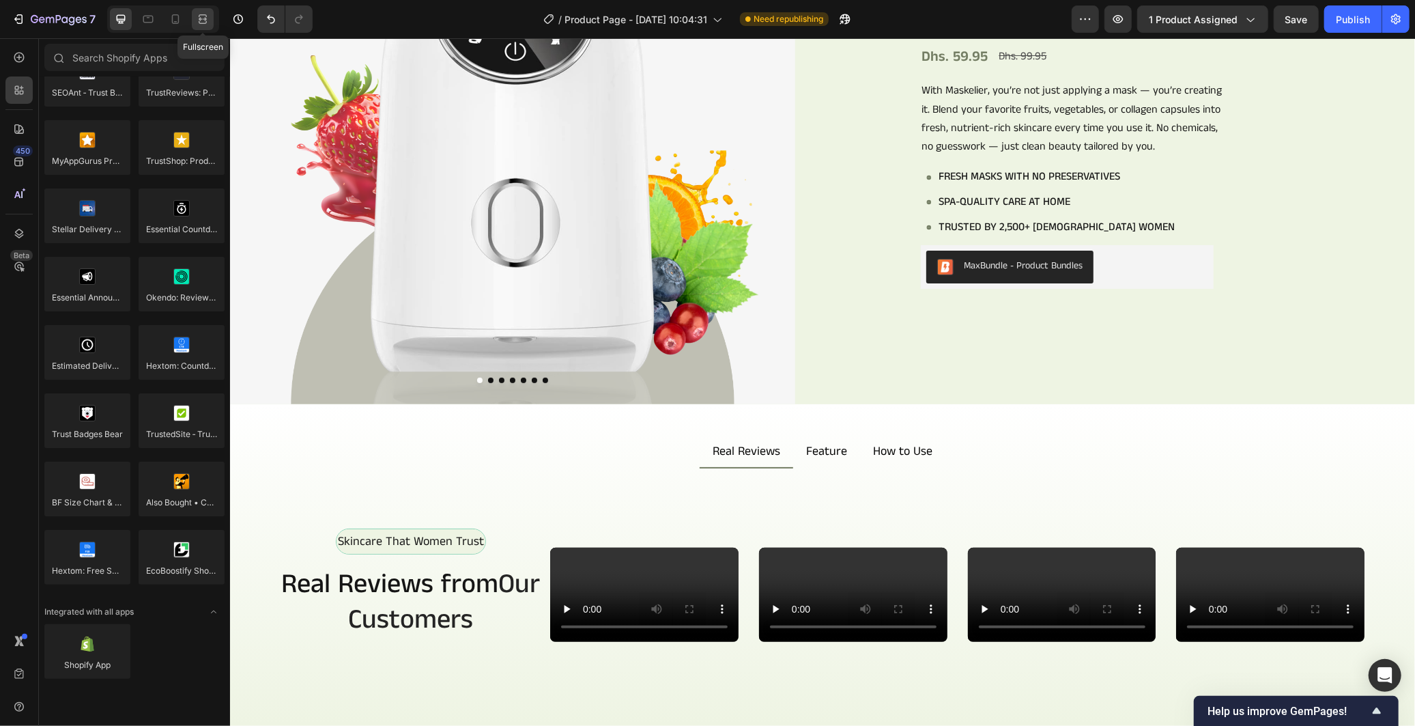
click at [205, 12] on icon at bounding box center [203, 19] width 14 height 14
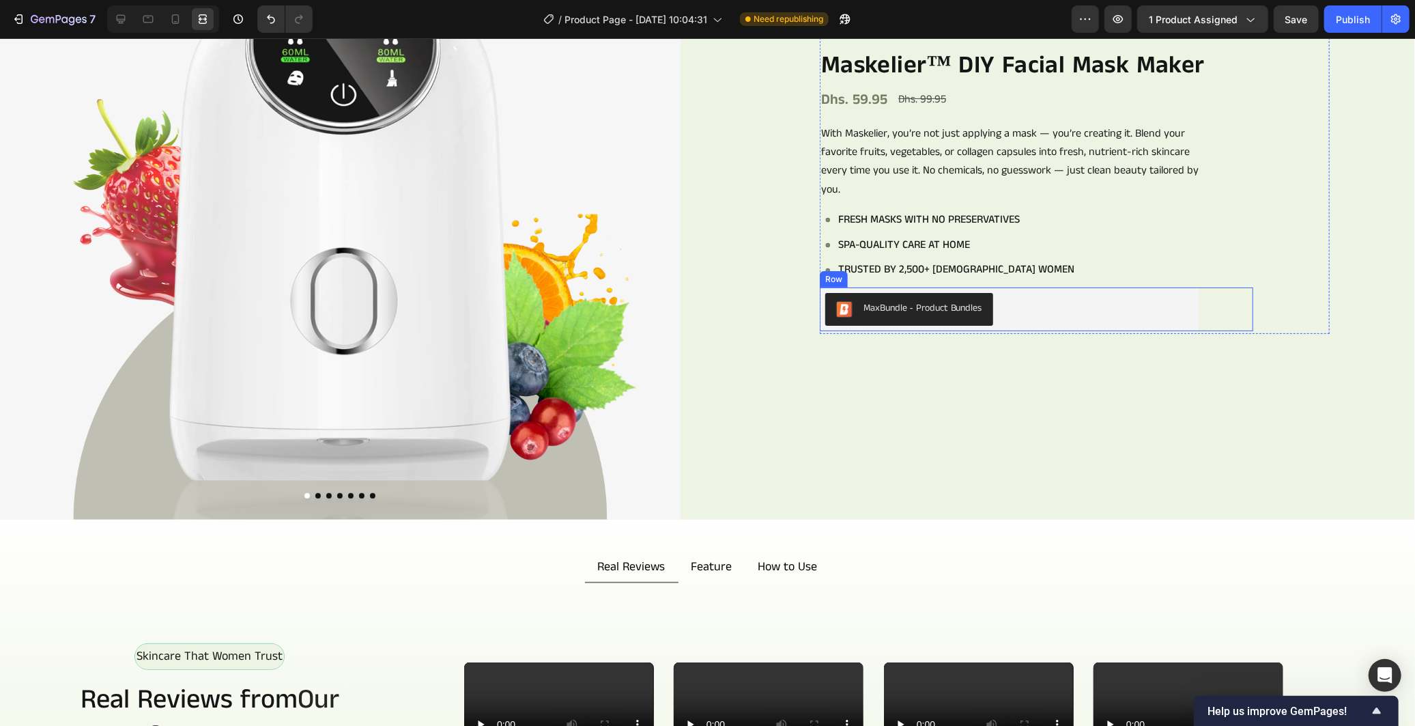
click at [1177, 307] on div "MaxBundle ‑ Product Bundles" at bounding box center [1009, 308] width 368 height 33
click at [1208, 309] on div "MaxBundle ‑ Product Bundles MaxBundle ‑ Product Bundles 0 Row" at bounding box center [1036, 309] width 433 height 44
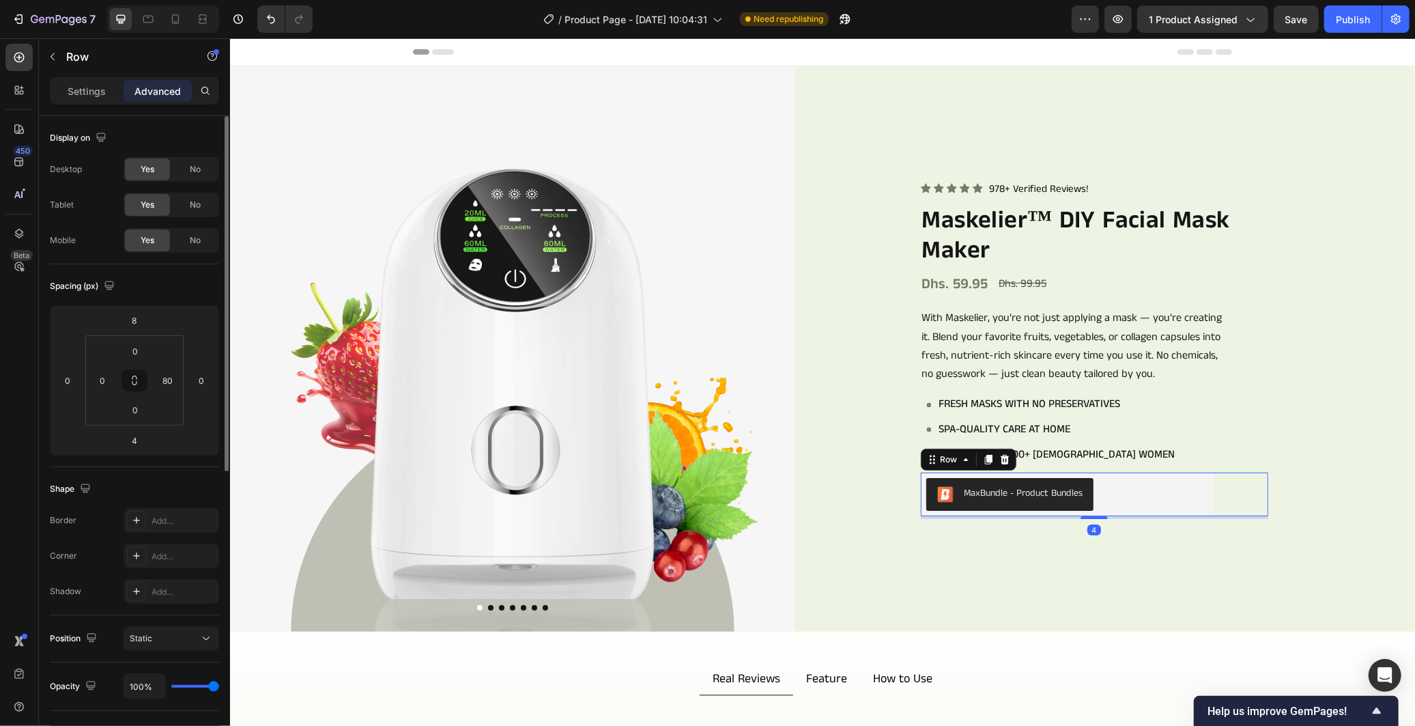
scroll to position [227, 0]
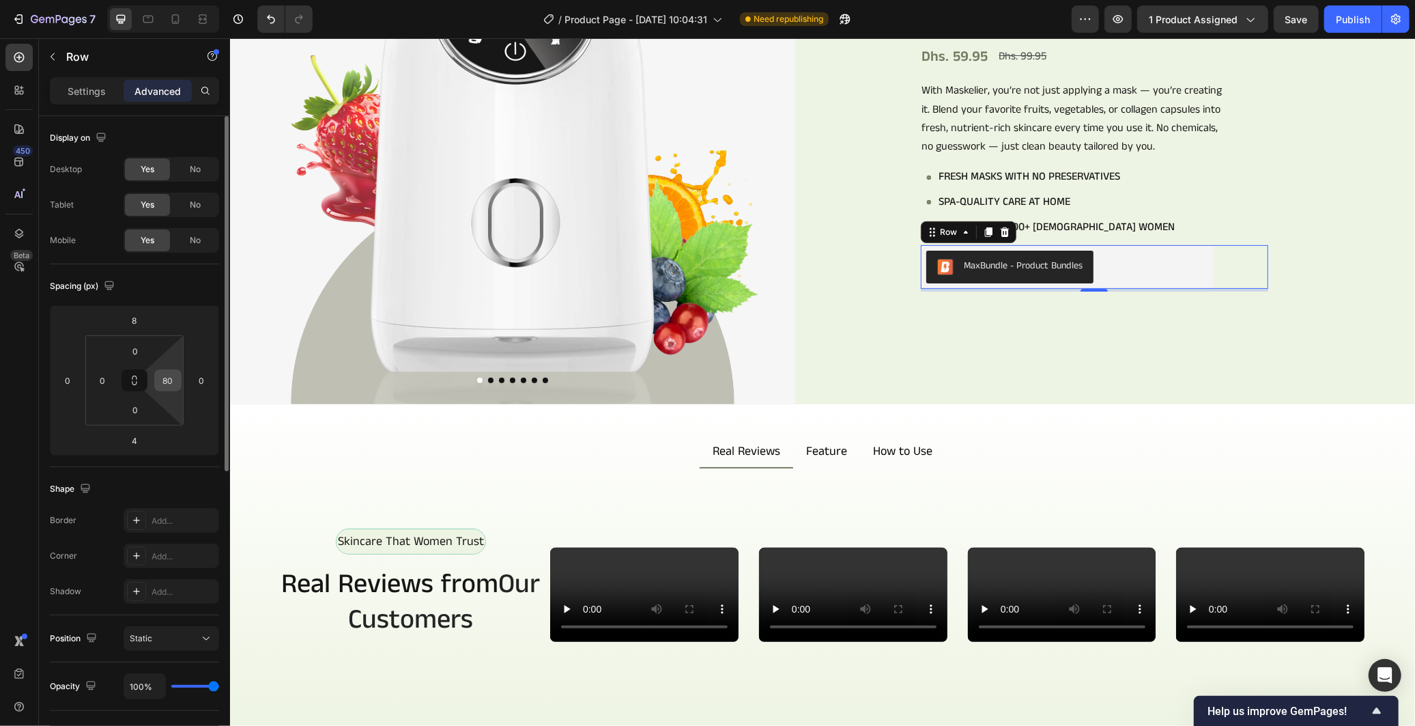
click at [173, 379] on input "80" at bounding box center [168, 380] width 20 height 20
type input "120"
click at [192, 287] on div "Spacing (px)" at bounding box center [134, 286] width 169 height 22
click at [1279, 247] on div "Icon Icon Icon Icon Icon Icon List 978+ Verified Reviews! Text Block Row Maskel…" at bounding box center [1132, 120] width 424 height 339
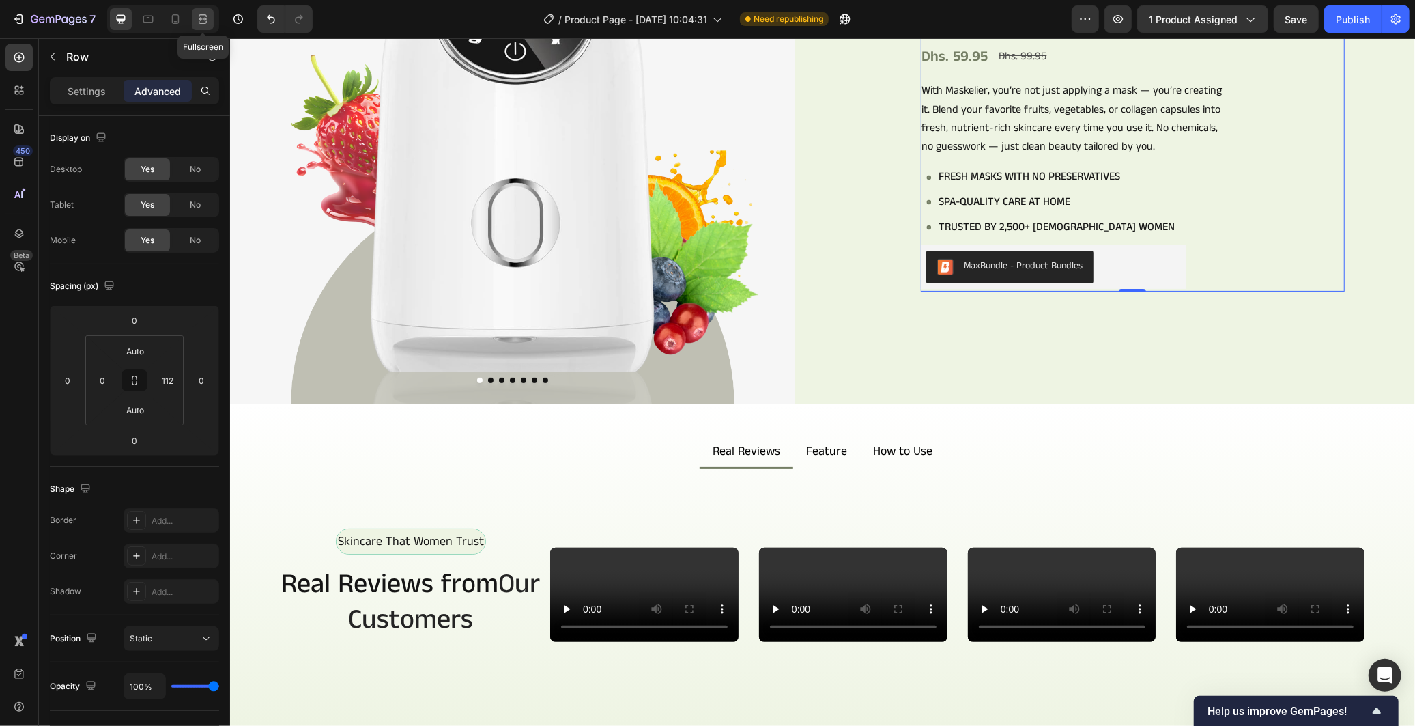
click at [194, 16] on div at bounding box center [203, 19] width 22 height 22
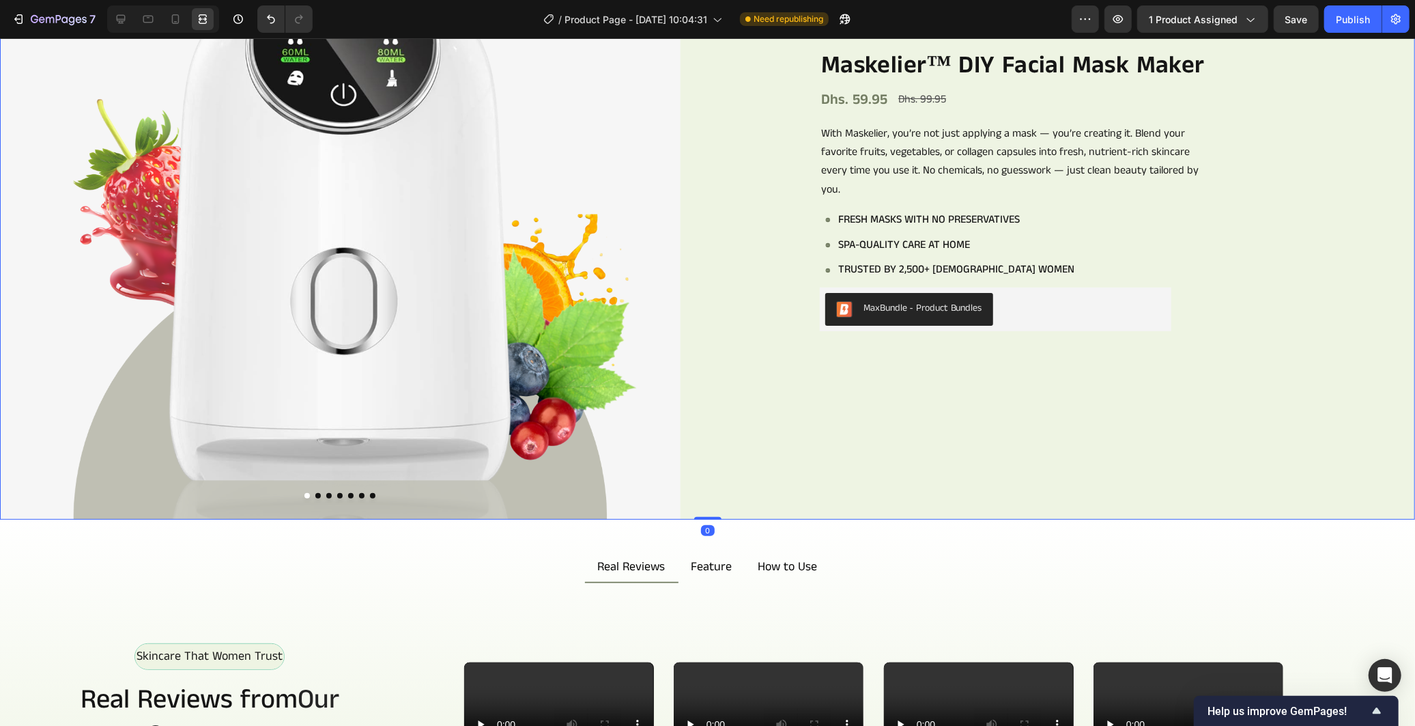
click at [1181, 376] on div "Icon Icon Icon Icon Icon Icon List 978+ Verified Reviews! Text Block Row Maskel…" at bounding box center [1075, 178] width 680 height 680
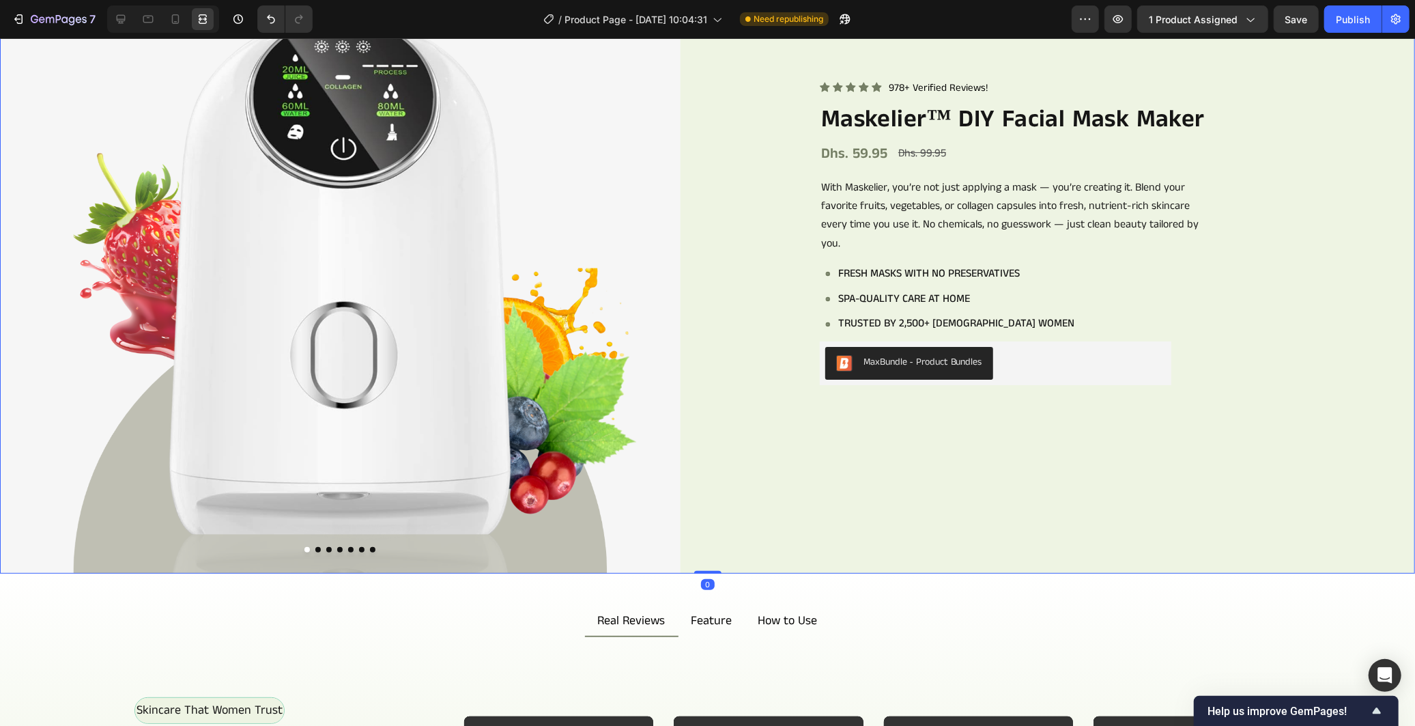
scroll to position [76, 0]
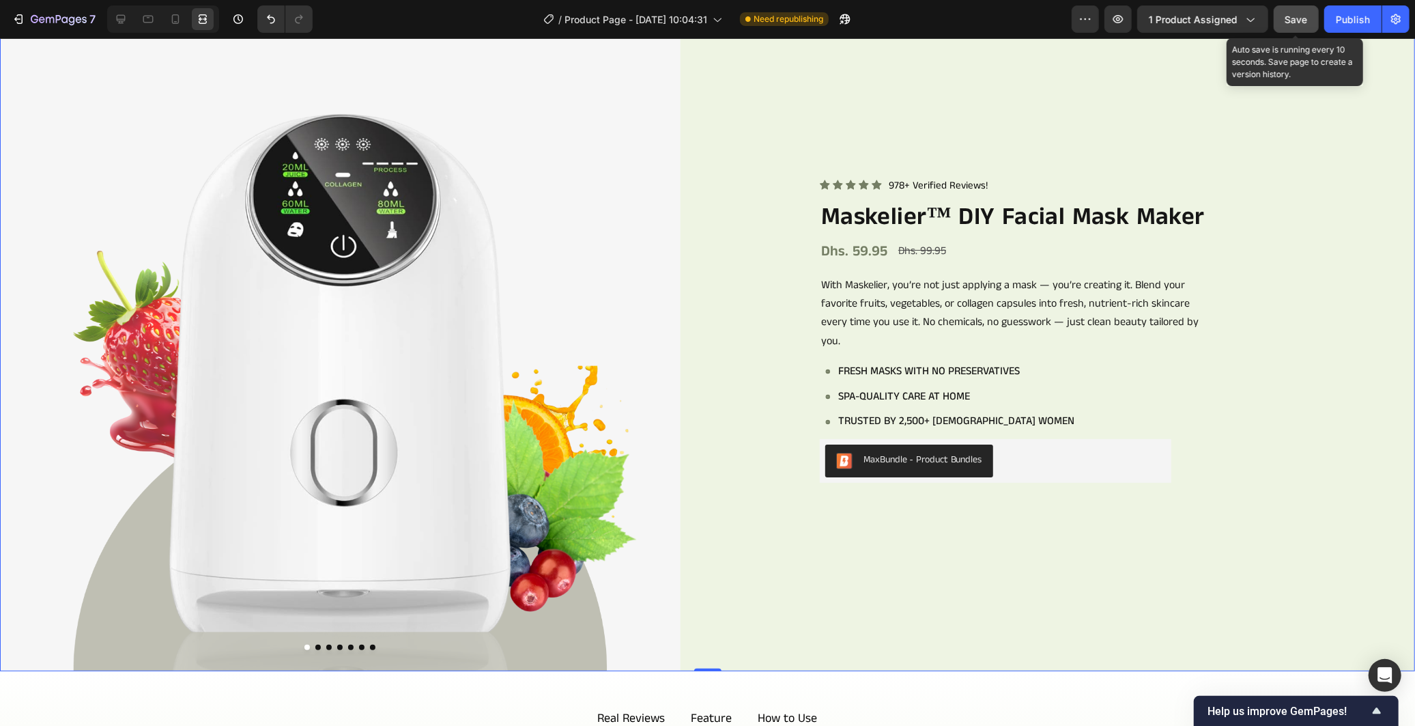
click at [1308, 11] on button "Save" at bounding box center [1296, 18] width 45 height 27
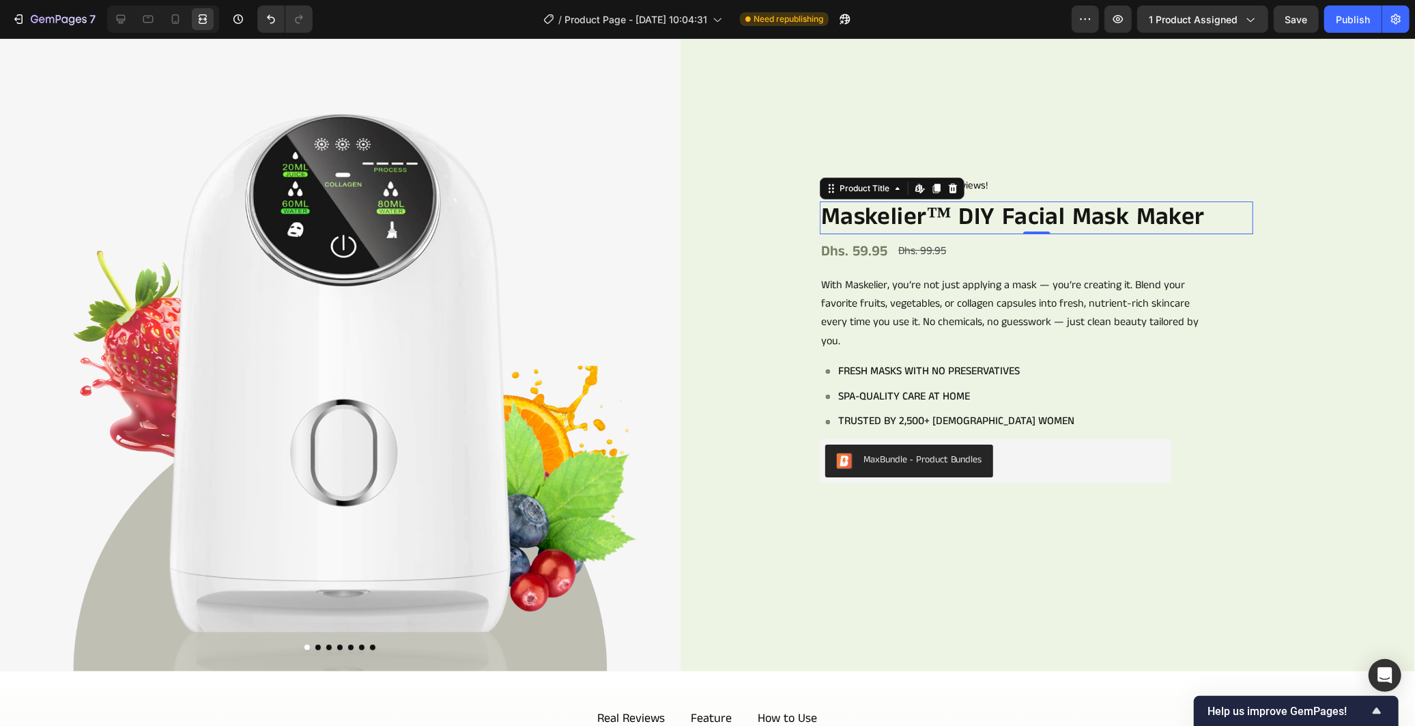
click at [1056, 212] on h2 "Maskelier™ DIY Facial Mask Maker" at bounding box center [1036, 217] width 433 height 32
click at [117, 18] on icon at bounding box center [121, 19] width 9 height 9
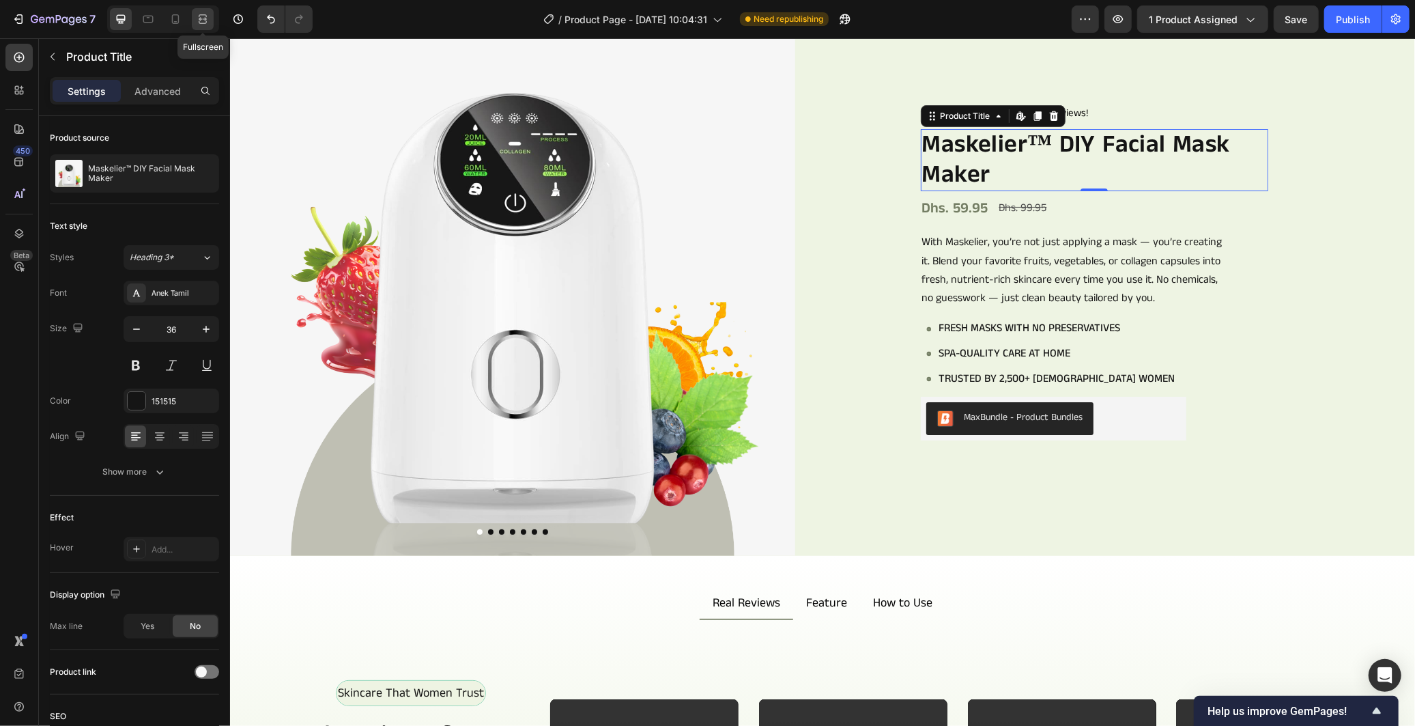
click at [210, 12] on div at bounding box center [203, 19] width 22 height 22
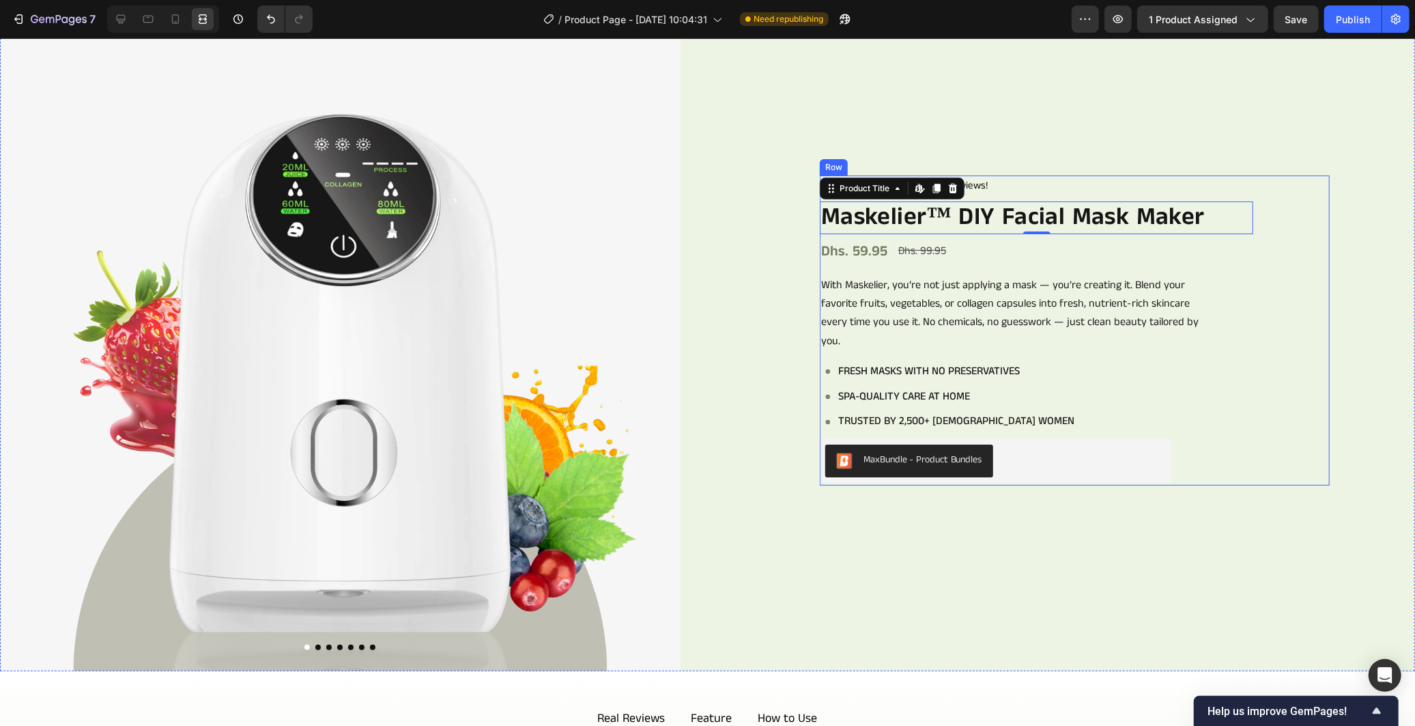
click at [1258, 214] on div "Icon Icon Icon Icon Icon Icon List 978+ Verified Reviews! Text Block Row Maskel…" at bounding box center [1075, 330] width 510 height 310
click at [125, 25] on icon at bounding box center [121, 19] width 14 height 14
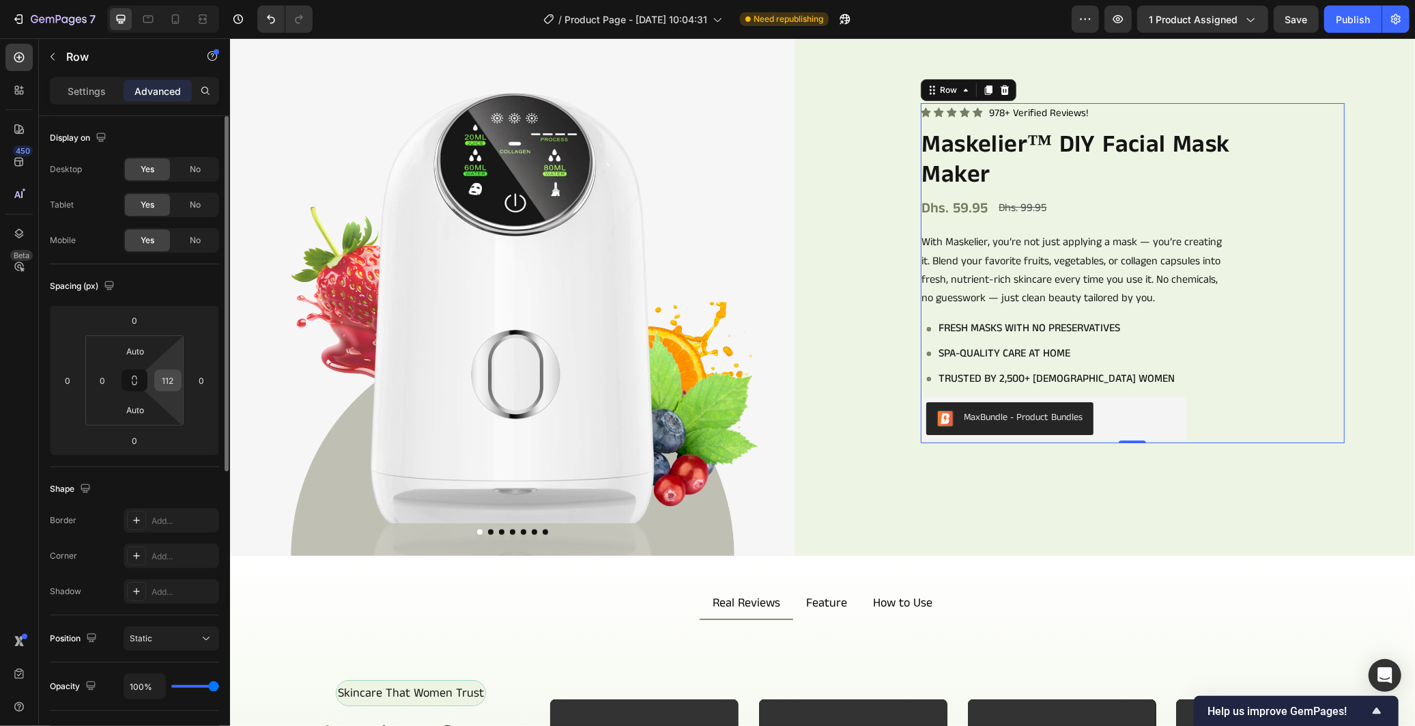
click at [160, 379] on input "112" at bounding box center [168, 380] width 20 height 20
type input "100"
click at [205, 21] on icon at bounding box center [203, 19] width 14 height 14
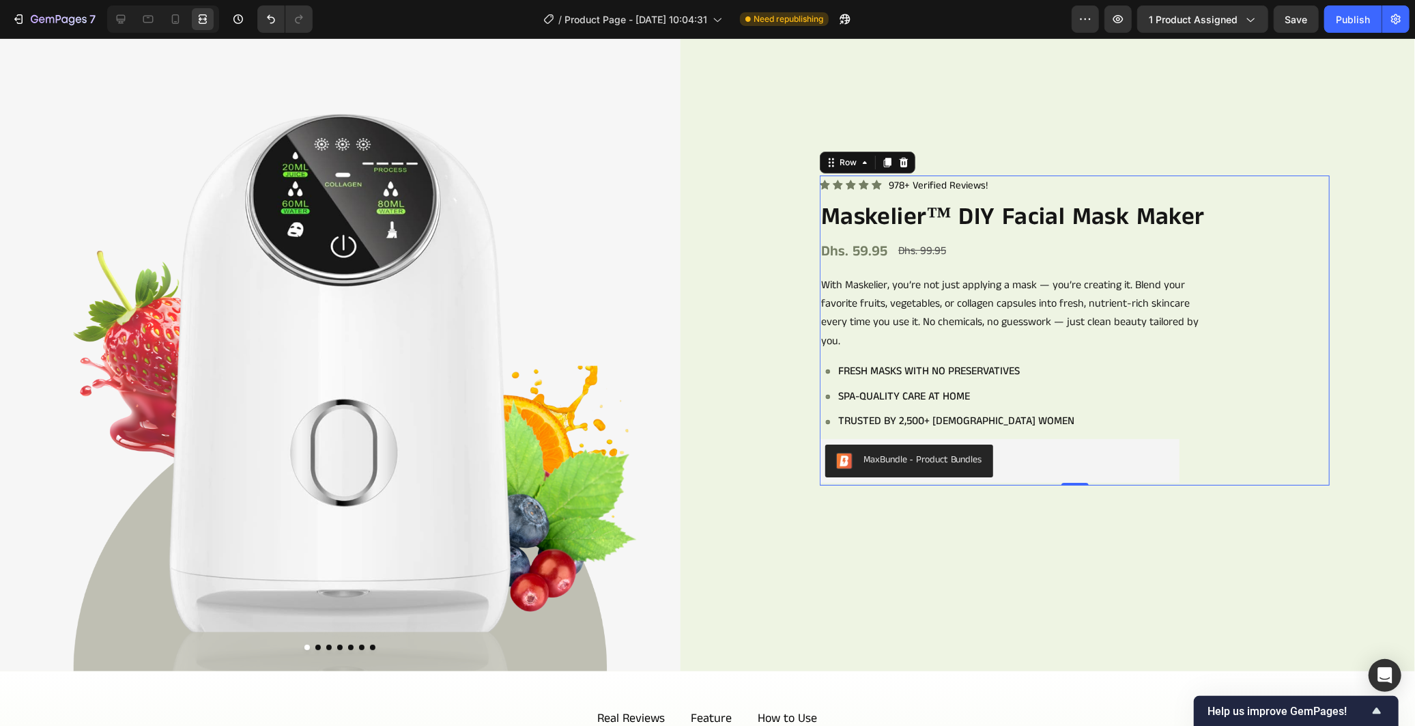
click at [1274, 232] on div "Icon Icon Icon Icon Icon Icon List 978+ Verified Reviews! Text Block Row Maskel…" at bounding box center [1075, 330] width 510 height 310
click at [1302, 18] on span "Save" at bounding box center [1296, 20] width 23 height 12
click at [1294, 21] on span "Save" at bounding box center [1296, 20] width 23 height 12
click at [1300, 21] on span "Save" at bounding box center [1296, 20] width 23 height 12
click at [1353, 12] on div "Publish" at bounding box center [1353, 19] width 34 height 14
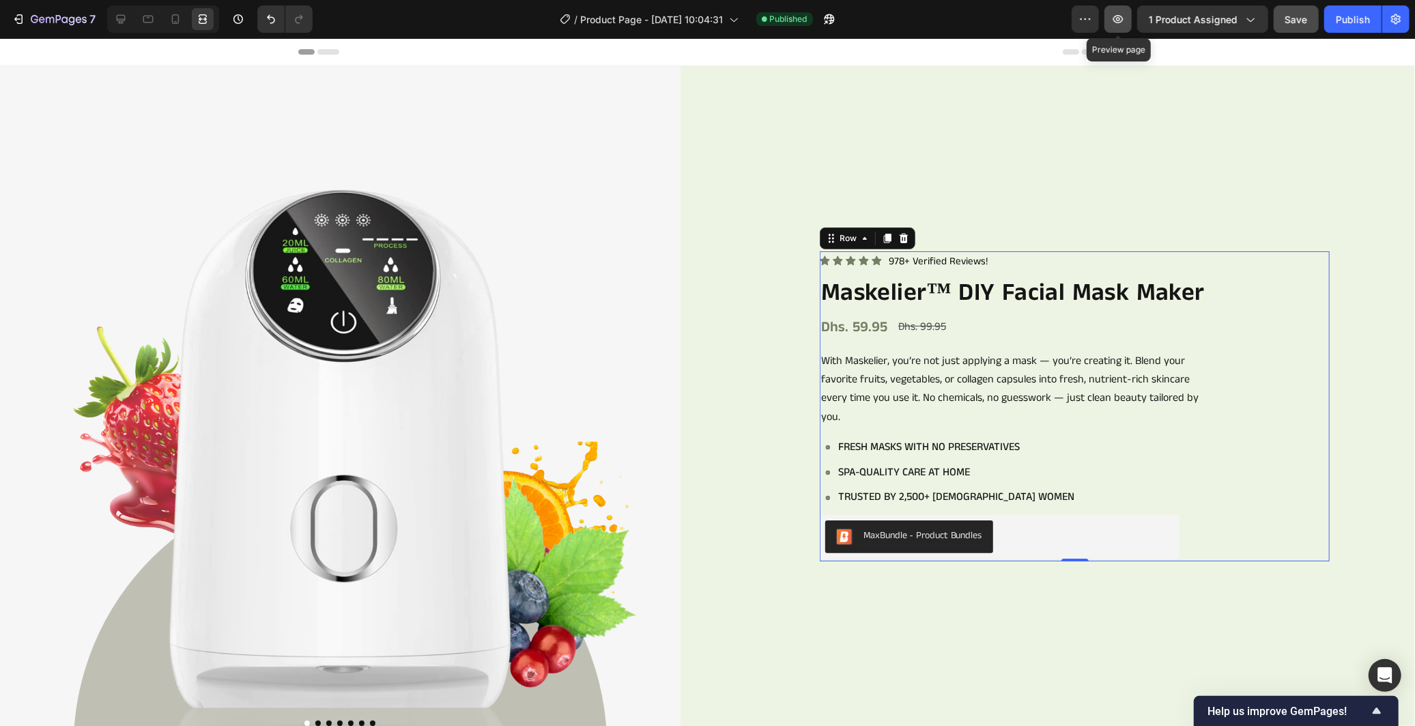
click at [1122, 22] on icon "button" at bounding box center [1118, 19] width 10 height 8
